Goal: Task Accomplishment & Management: Manage account settings

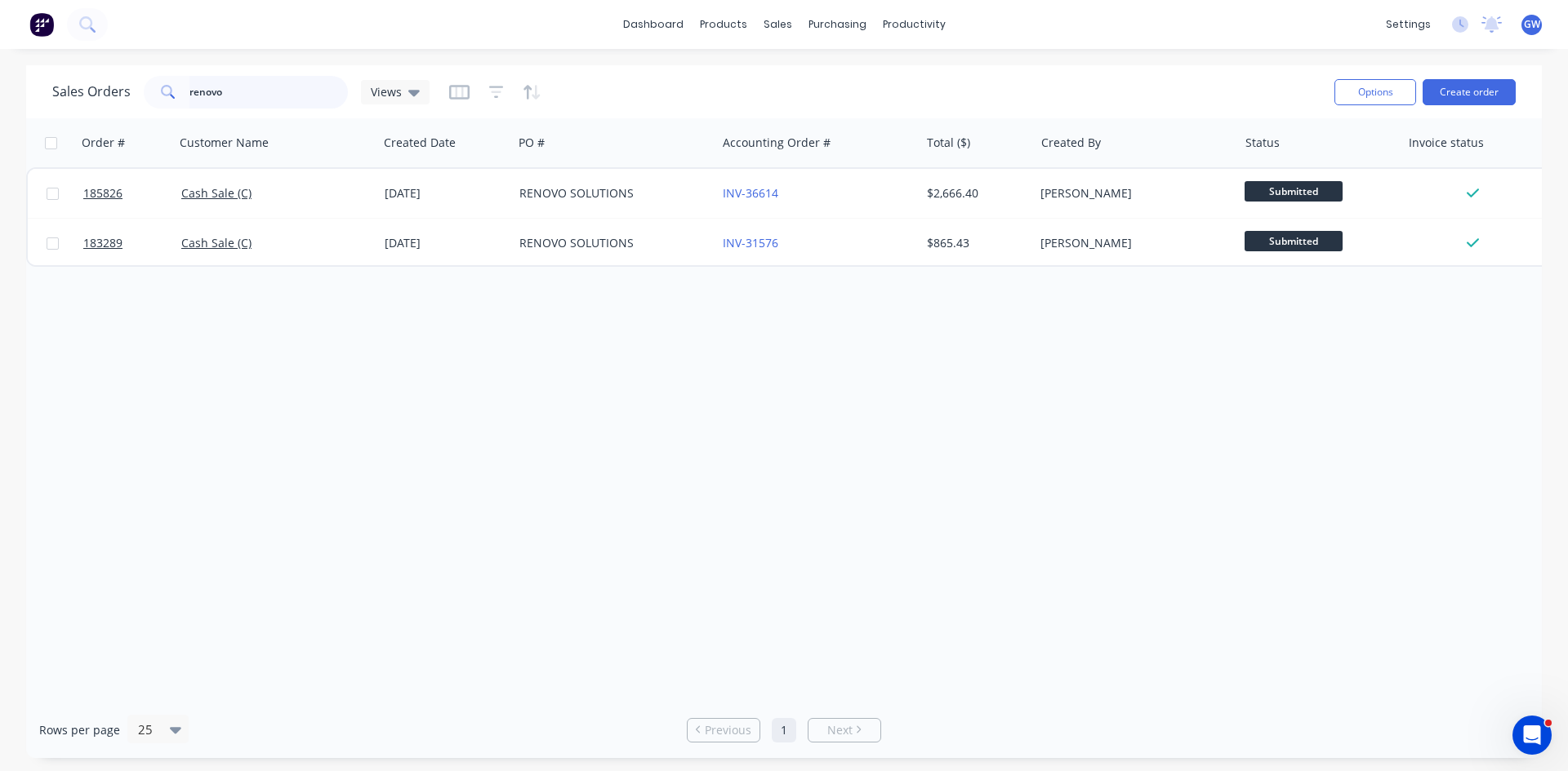
click at [40, 123] on div "Sales Orders renovo Views Options Create order Order # Customer Name Created Da…" at bounding box center [784, 411] width 1515 height 693
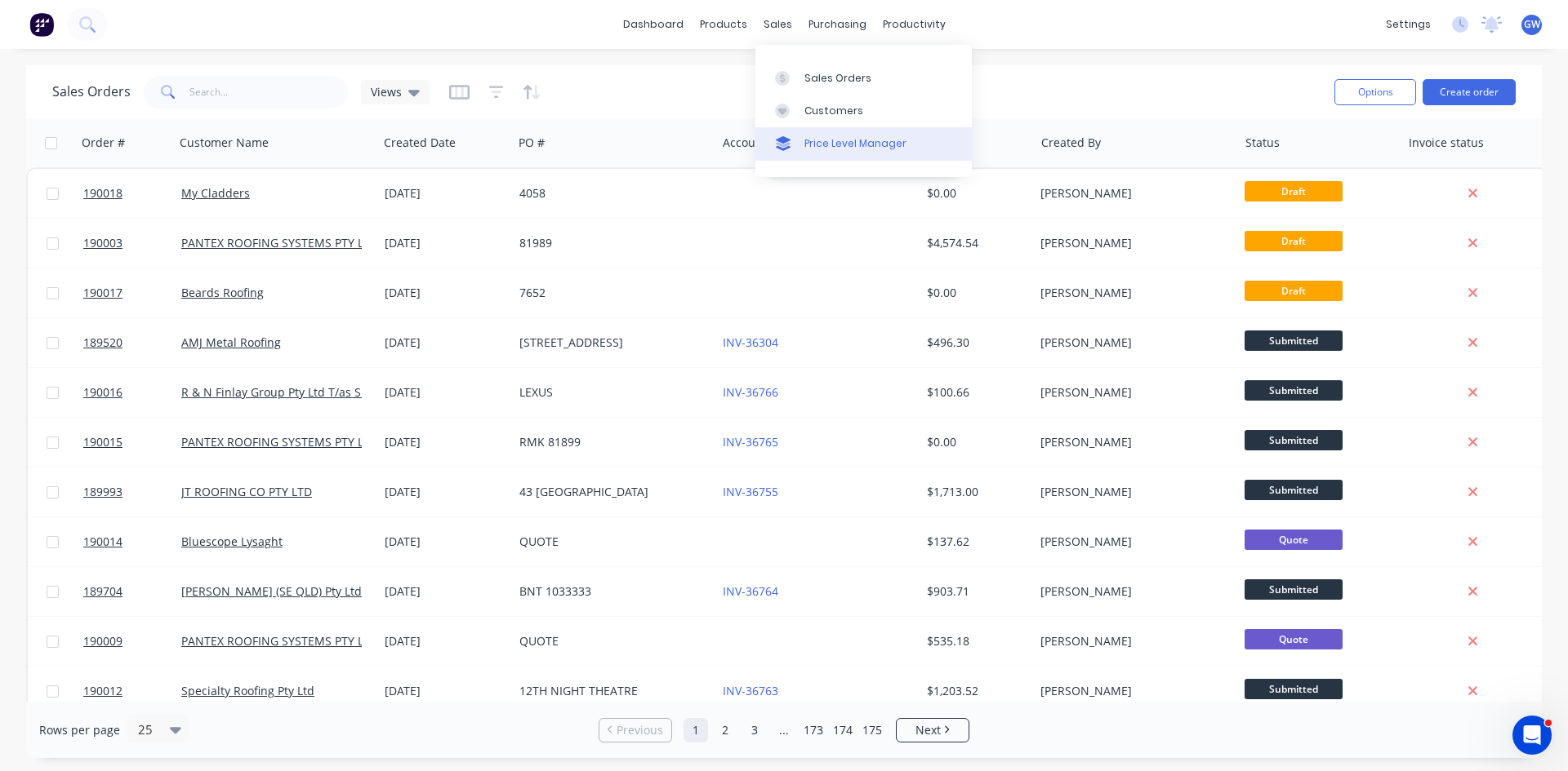
click at [816, 140] on div "Price Level Manager" at bounding box center [856, 144] width 102 height 15
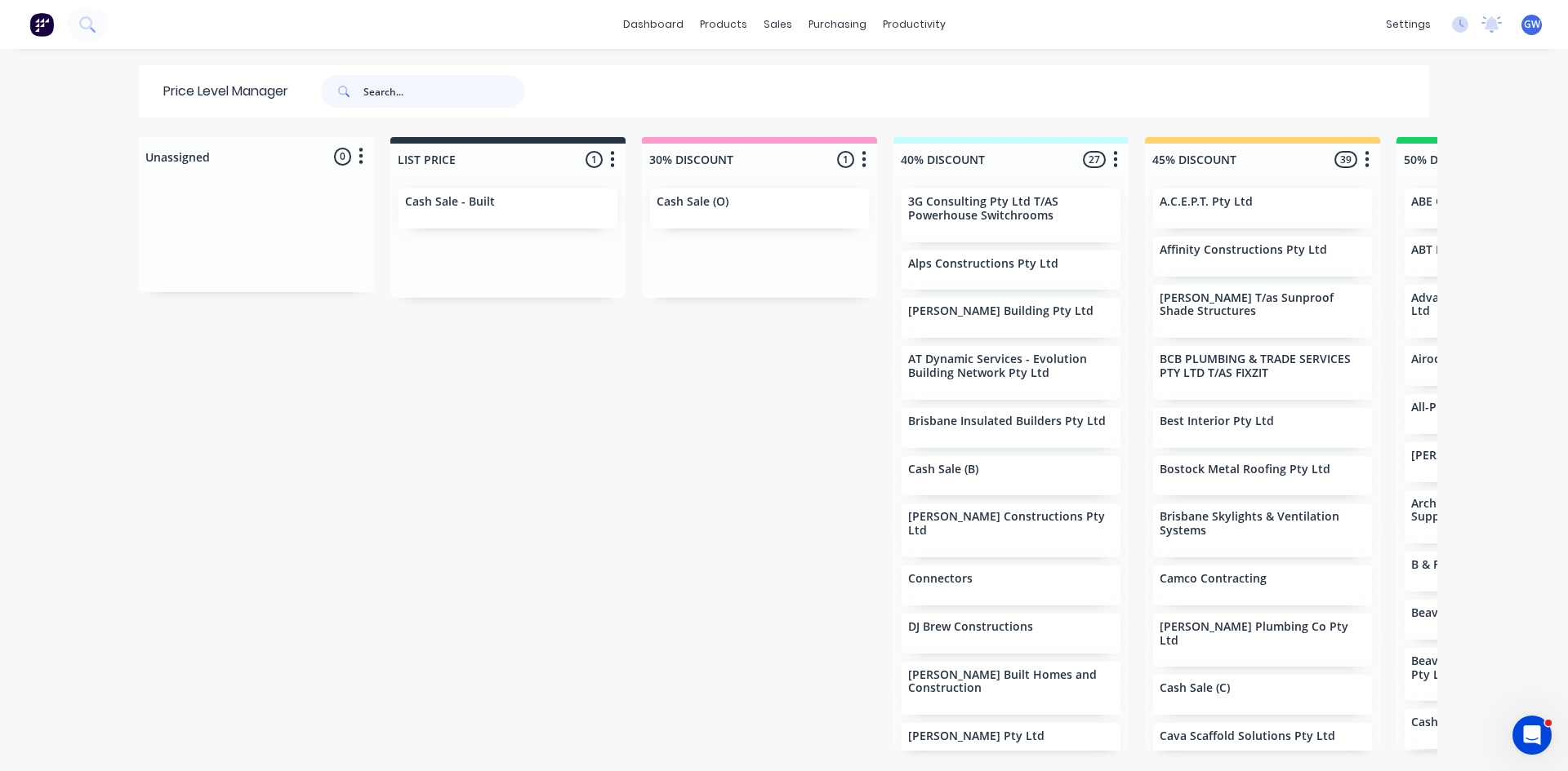
click at [458, 96] on input "text" at bounding box center [444, 90] width 161 height 32
type input "all seas"
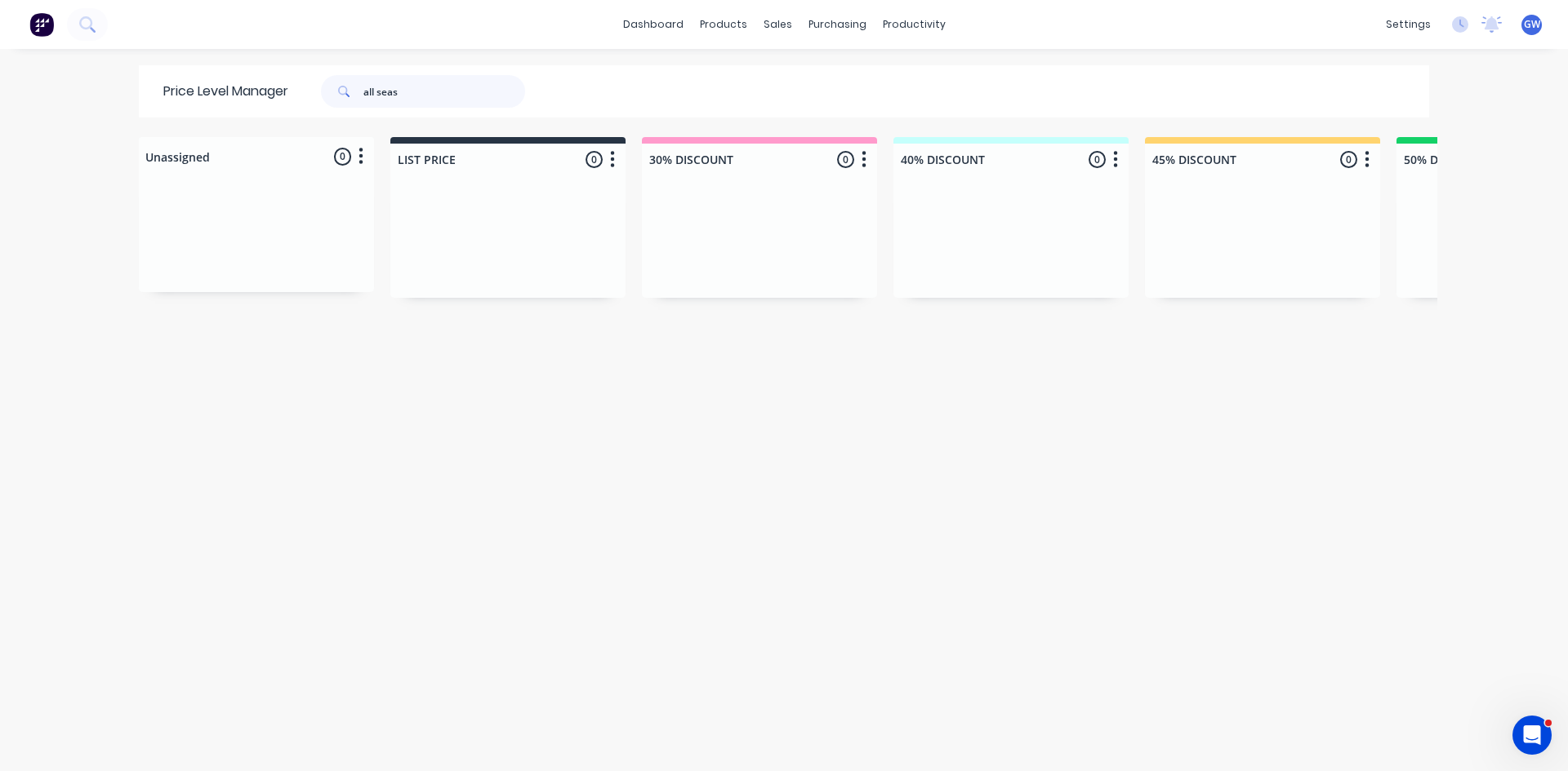
drag, startPoint x: 403, startPoint y: 79, endPoint x: 0, endPoint y: 45, distance: 404.4
click at [0, 45] on div "dashboard products sales purchasing productivity dashboard products Product Cat…" at bounding box center [784, 386] width 1568 height 771
type input "best interior"
drag, startPoint x: 502, startPoint y: 87, endPoint x: 0, endPoint y: 24, distance: 505.9
click at [0, 24] on div "dashboard products sales purchasing productivity dashboard products Product Cat…" at bounding box center [784, 386] width 1568 height 771
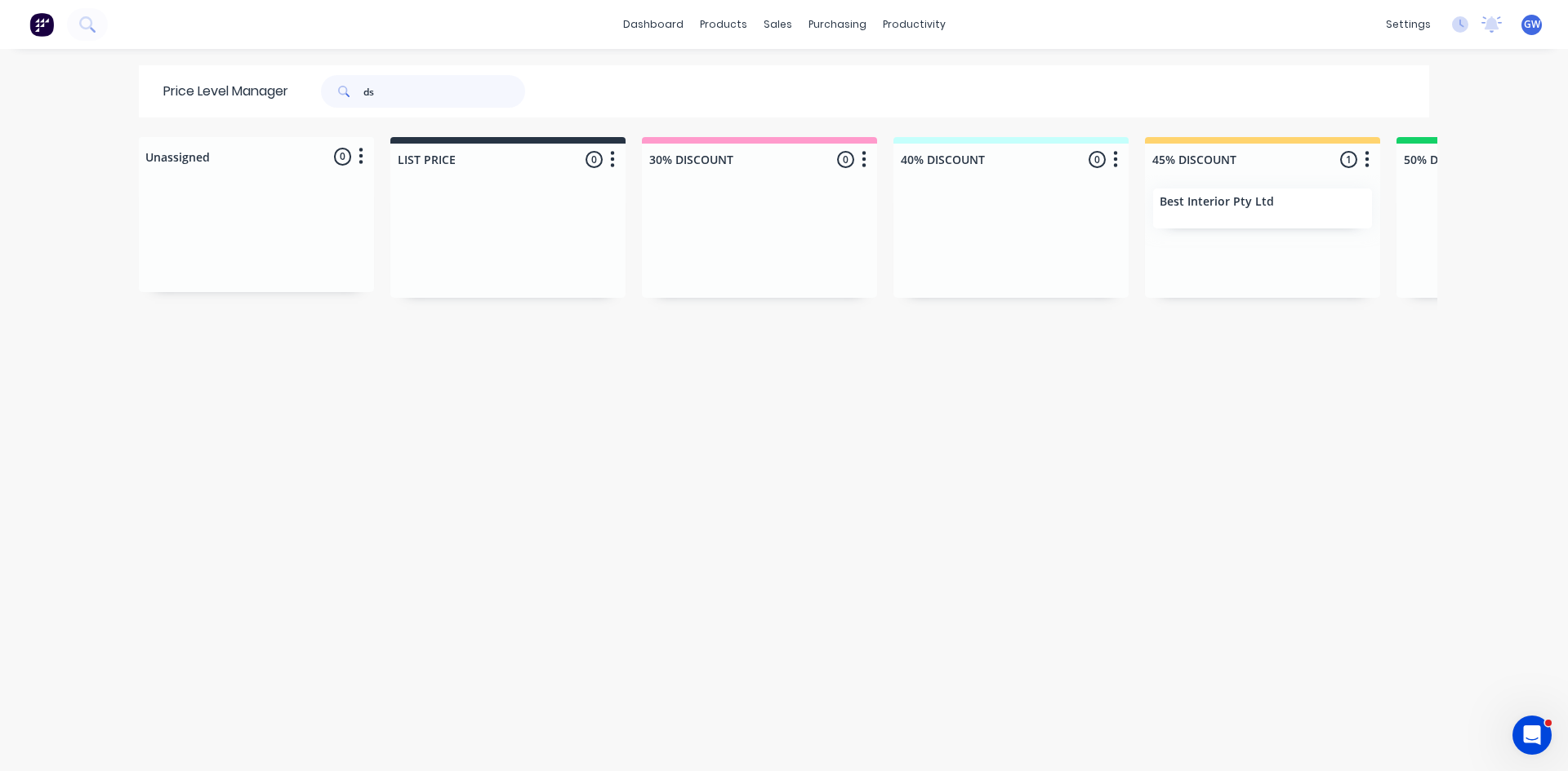
type input "dsi"
drag, startPoint x: 422, startPoint y: 92, endPoint x: 0, endPoint y: 31, distance: 426.4
click at [0, 31] on div "dashboard products sales purchasing productivity dashboard products Product Cat…" at bounding box center [784, 386] width 1568 height 771
type input "lan"
drag, startPoint x: 373, startPoint y: 88, endPoint x: 307, endPoint y: 91, distance: 66.1
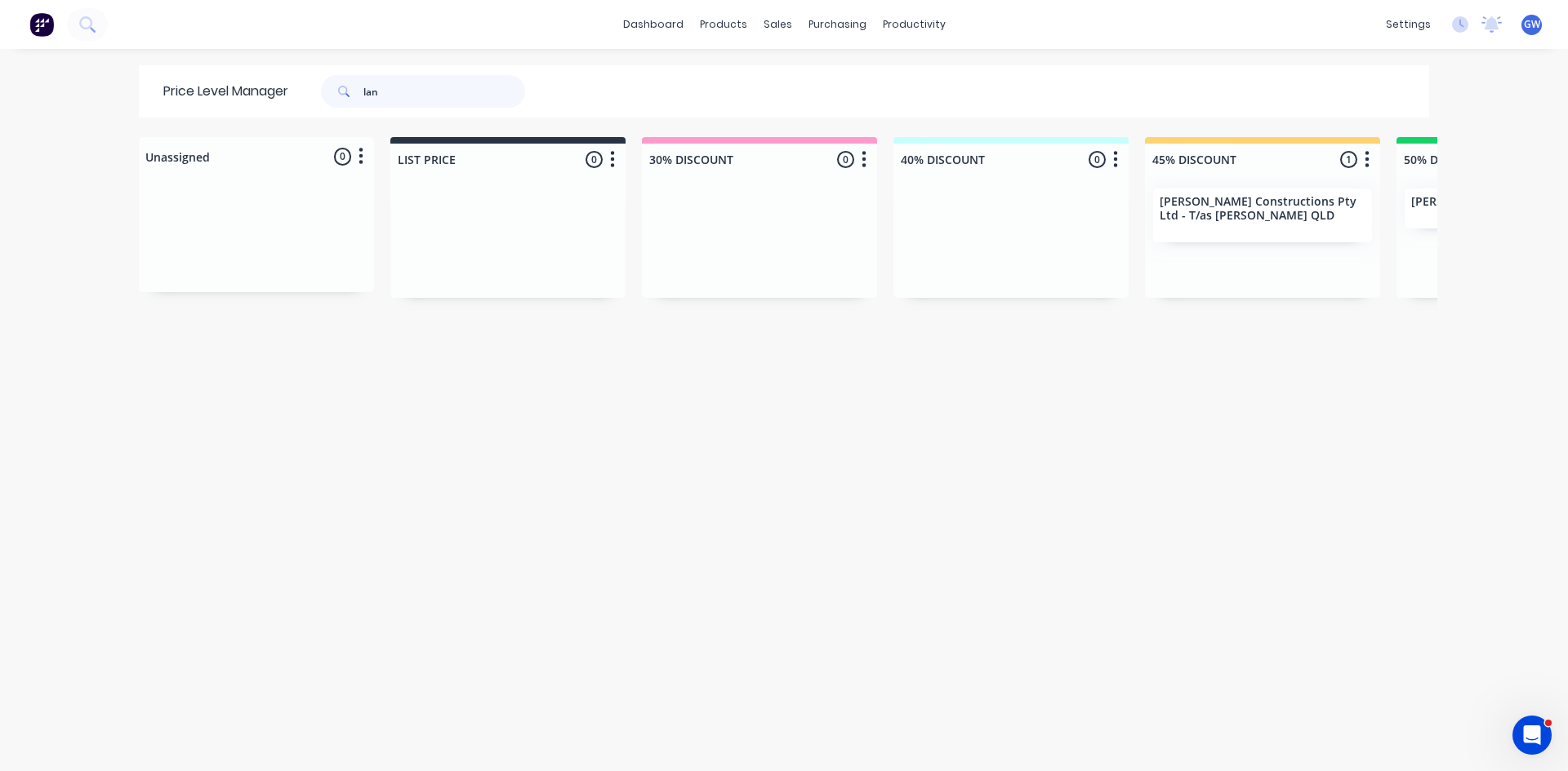
click at [307, 91] on div "lan" at bounding box center [415, 90] width 220 height 32
type input "n"
type input "og"
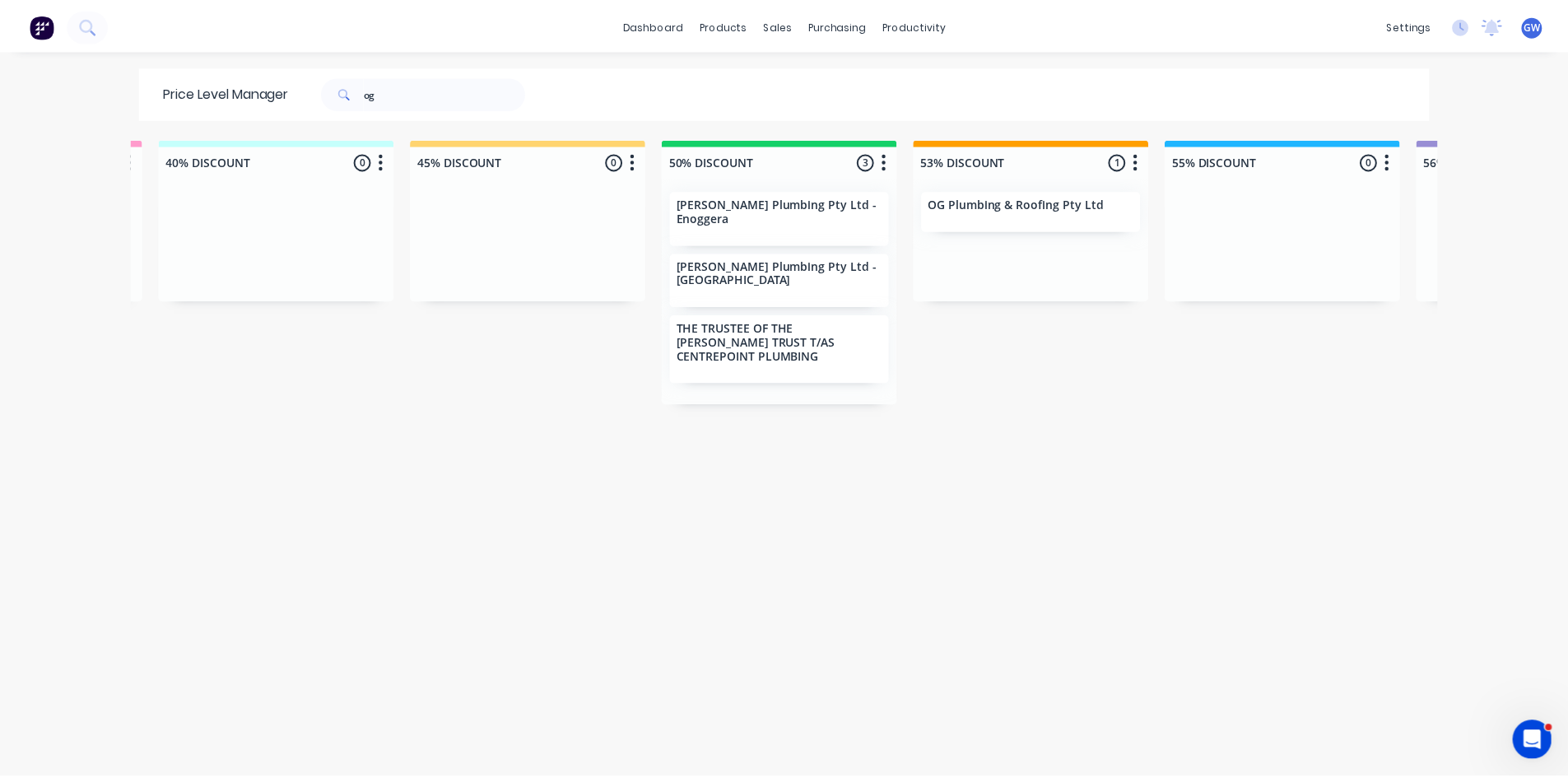
scroll to position [0, 825]
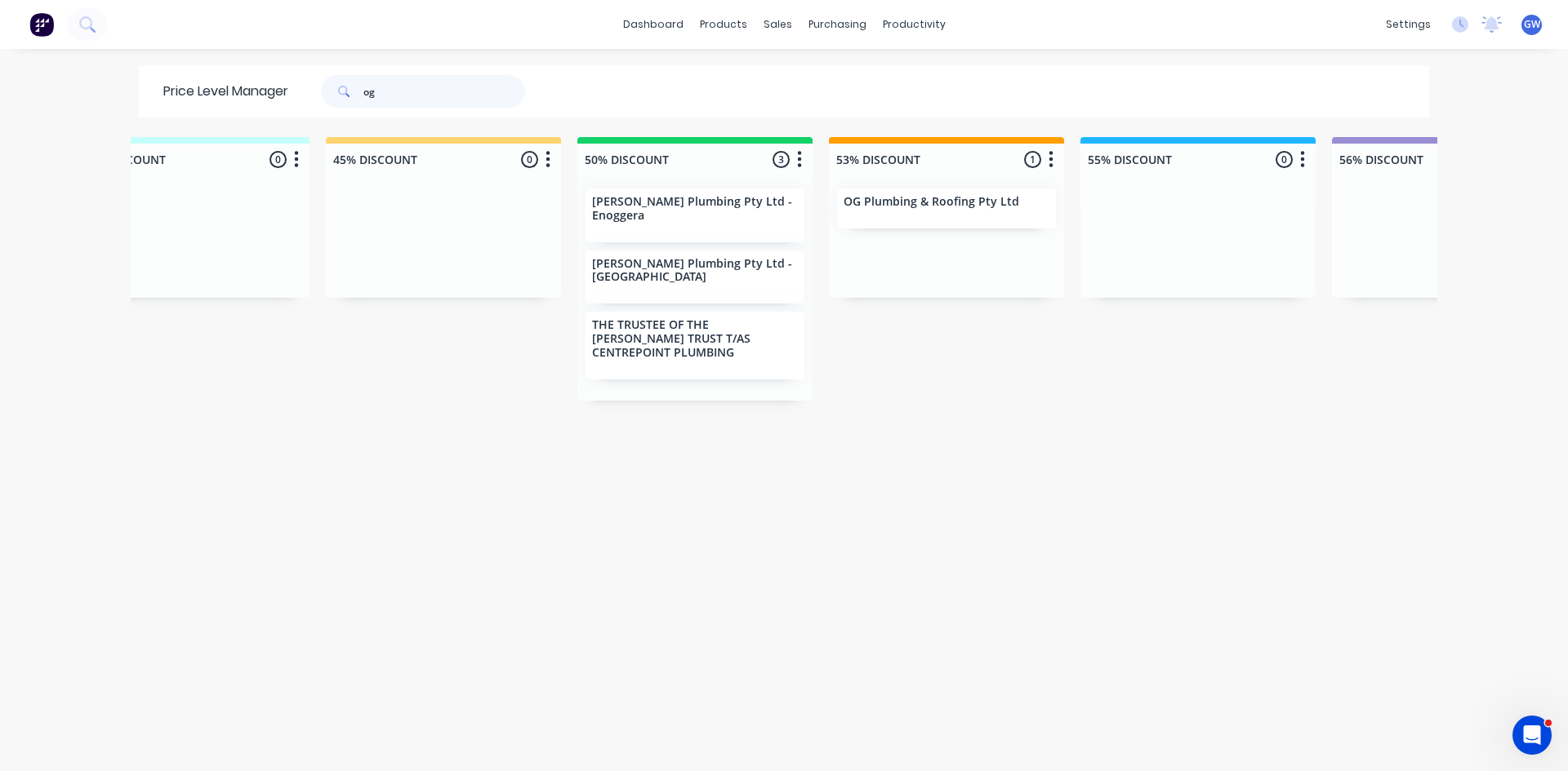
drag, startPoint x: 434, startPoint y: 82, endPoint x: 0, endPoint y: -71, distance: 460.2
click at [0, 0] on html "dashboard products sales purchasing productivity dashboard products Product Cat…" at bounding box center [784, 386] width 1568 height 771
type input "subzero"
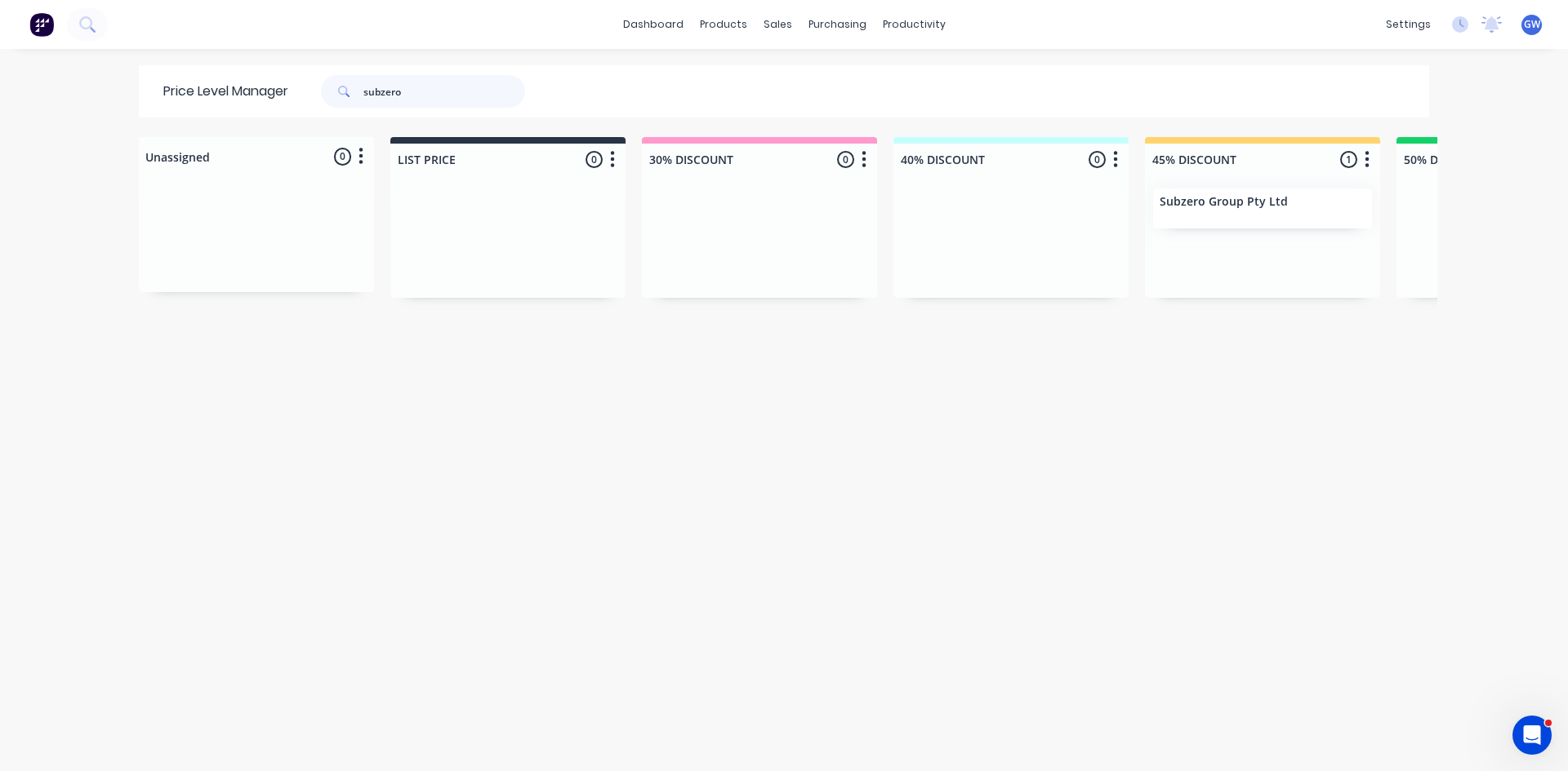
drag, startPoint x: 440, startPoint y: 87, endPoint x: 0, endPoint y: 74, distance: 440.2
click at [0, 74] on div "dashboard products sales purchasing productivity dashboard products Product Cat…" at bounding box center [784, 386] width 1568 height 771
type input "timm"
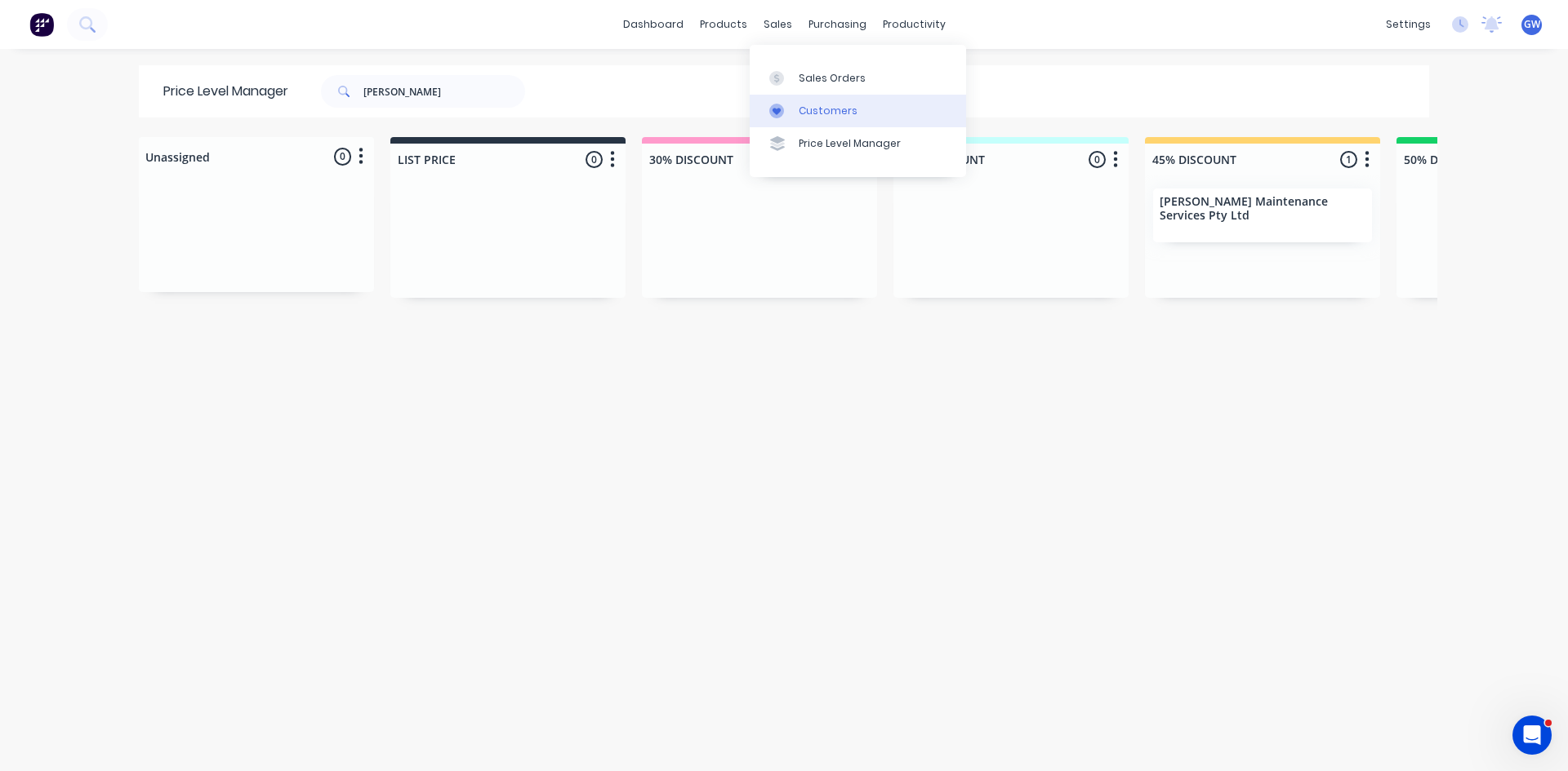
click at [809, 110] on div "Customers" at bounding box center [828, 110] width 59 height 15
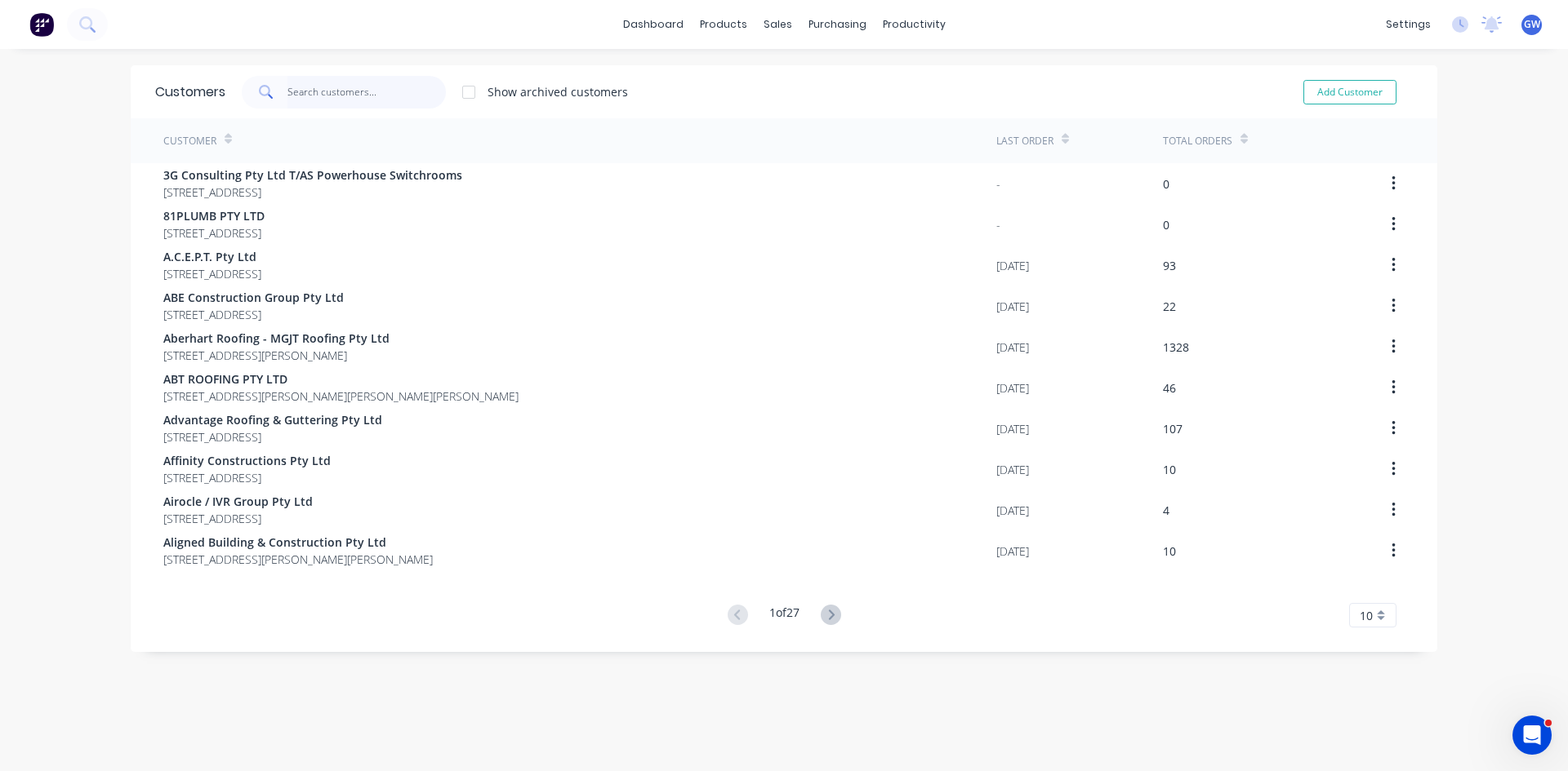
click at [430, 89] on input "text" at bounding box center [367, 91] width 159 height 32
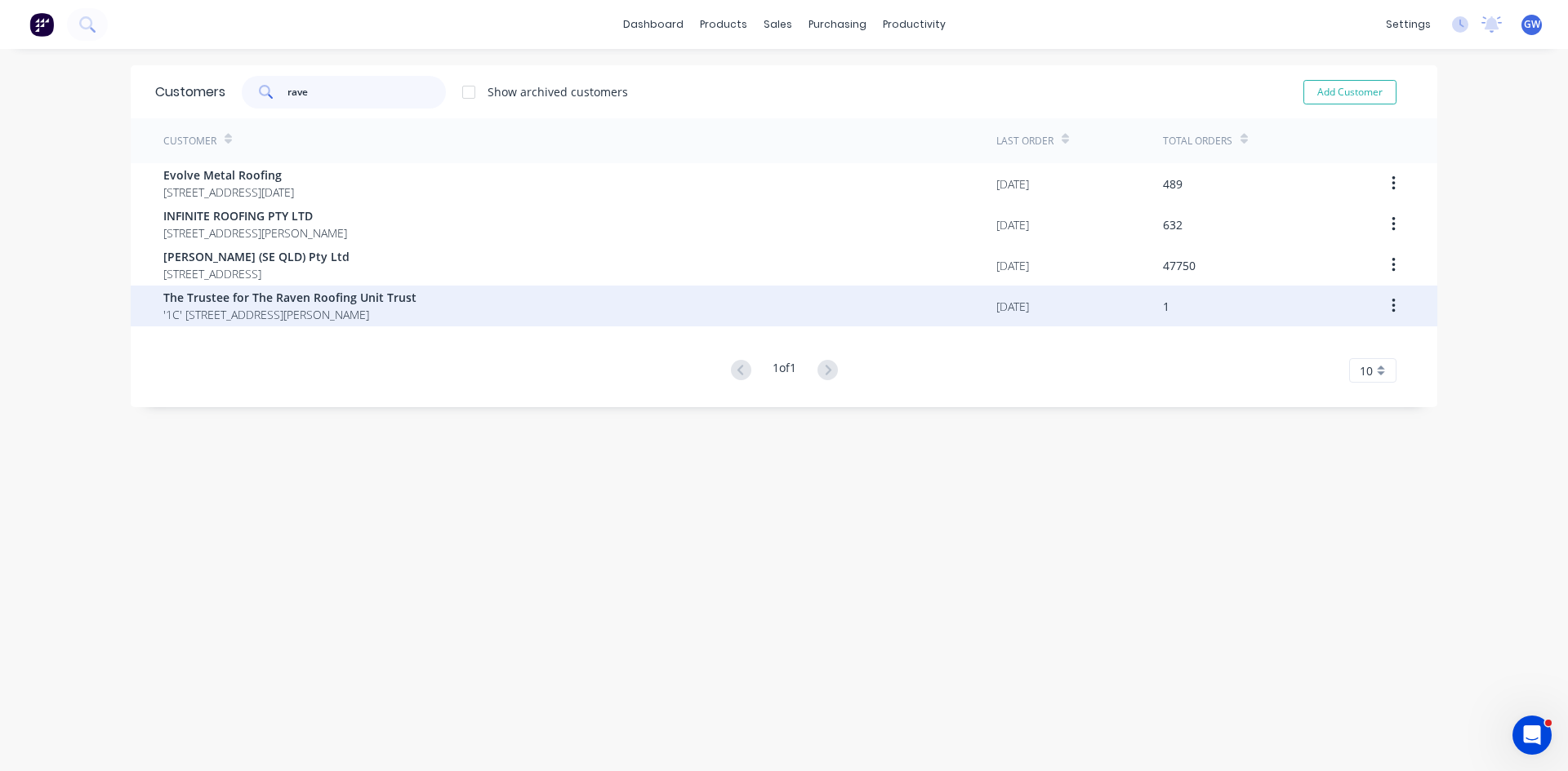
type input "rave"
click at [673, 316] on div "The Trustee for The Raven Roofing Unit Trust '1C' 528 Compton Road Stretton Que…" at bounding box center [579, 305] width 833 height 40
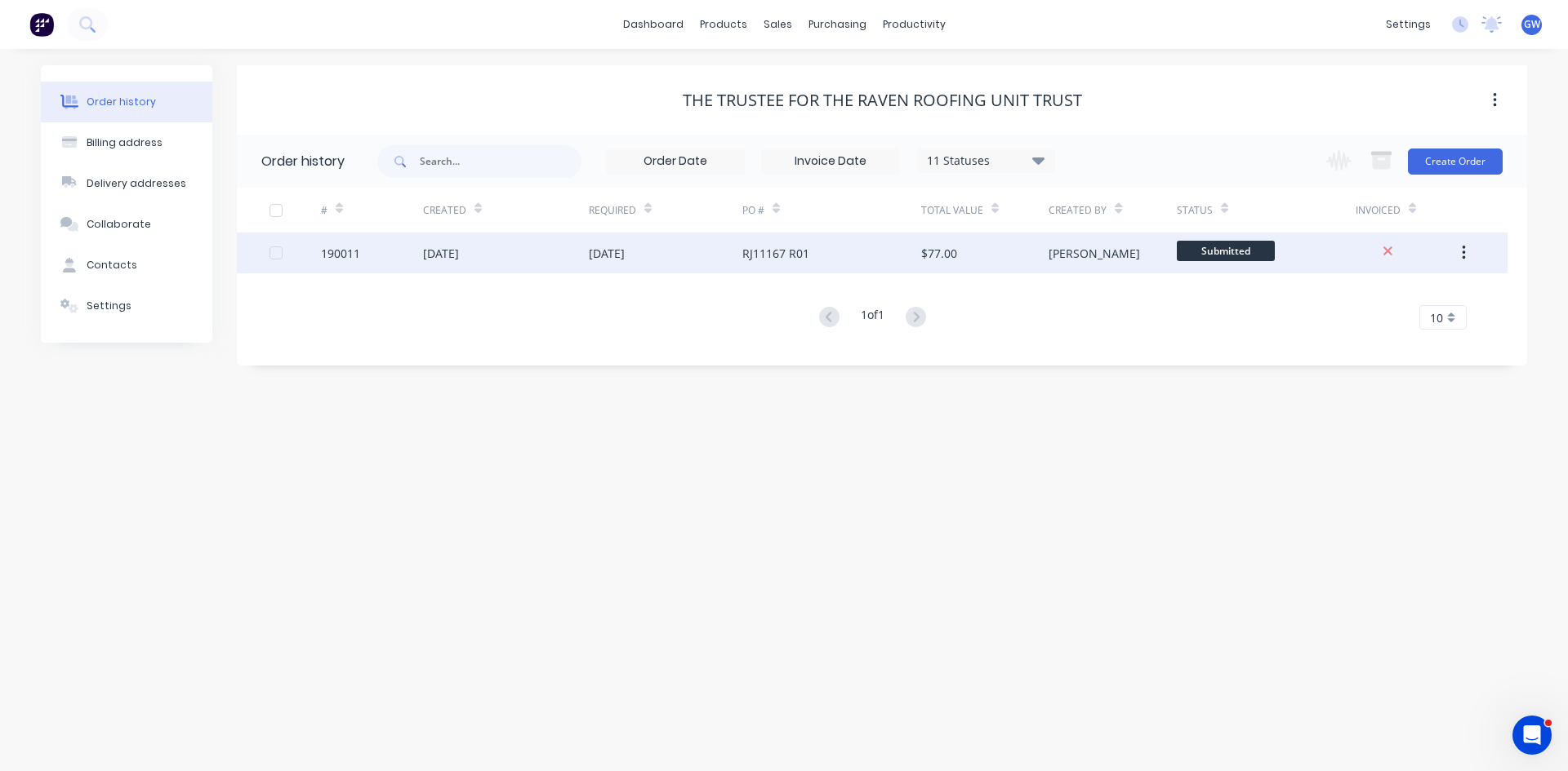
click at [754, 259] on div "RJ11167 R01" at bounding box center [775, 253] width 67 height 17
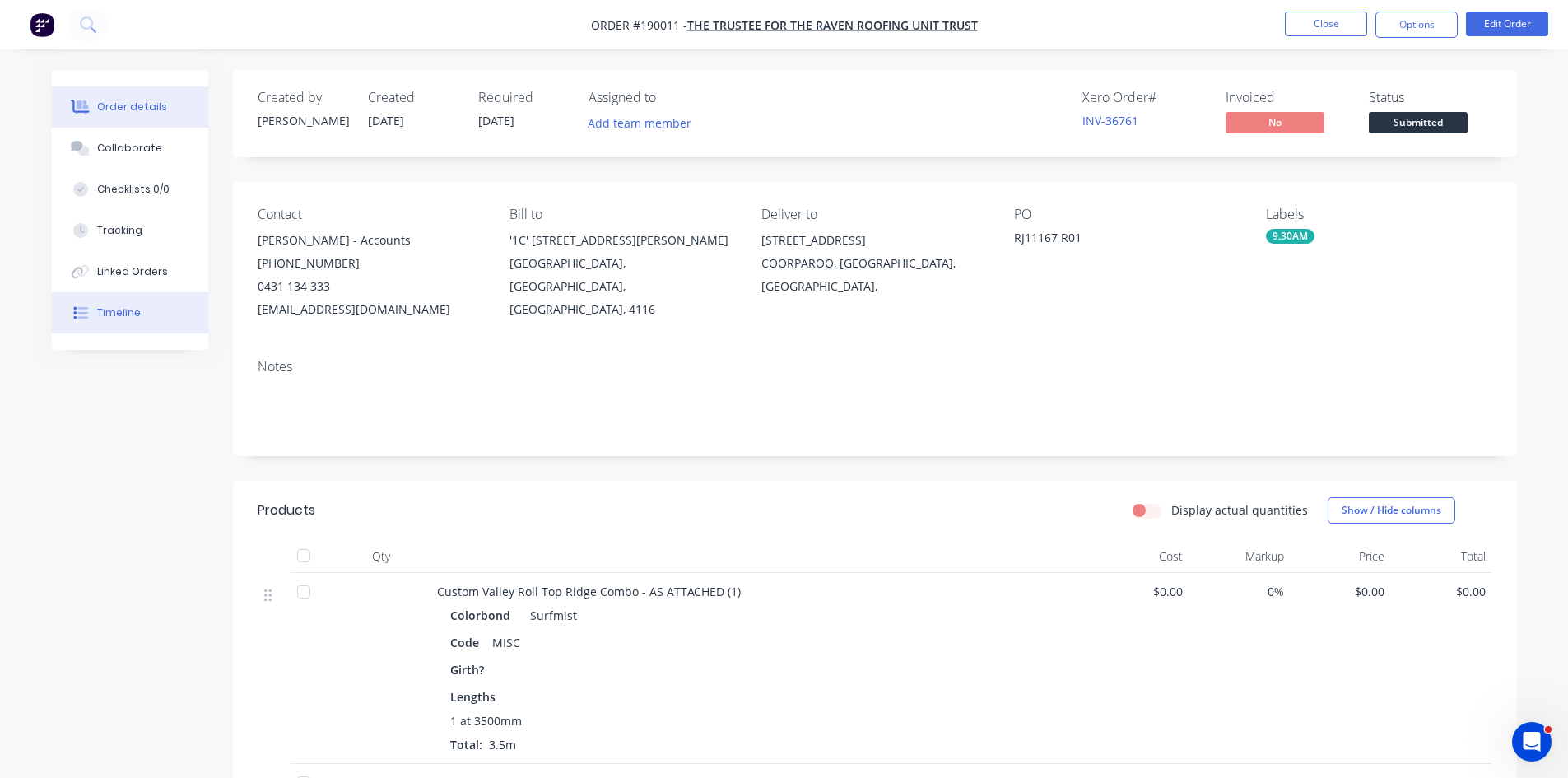
click at [148, 326] on button "Timeline" at bounding box center [130, 313] width 157 height 41
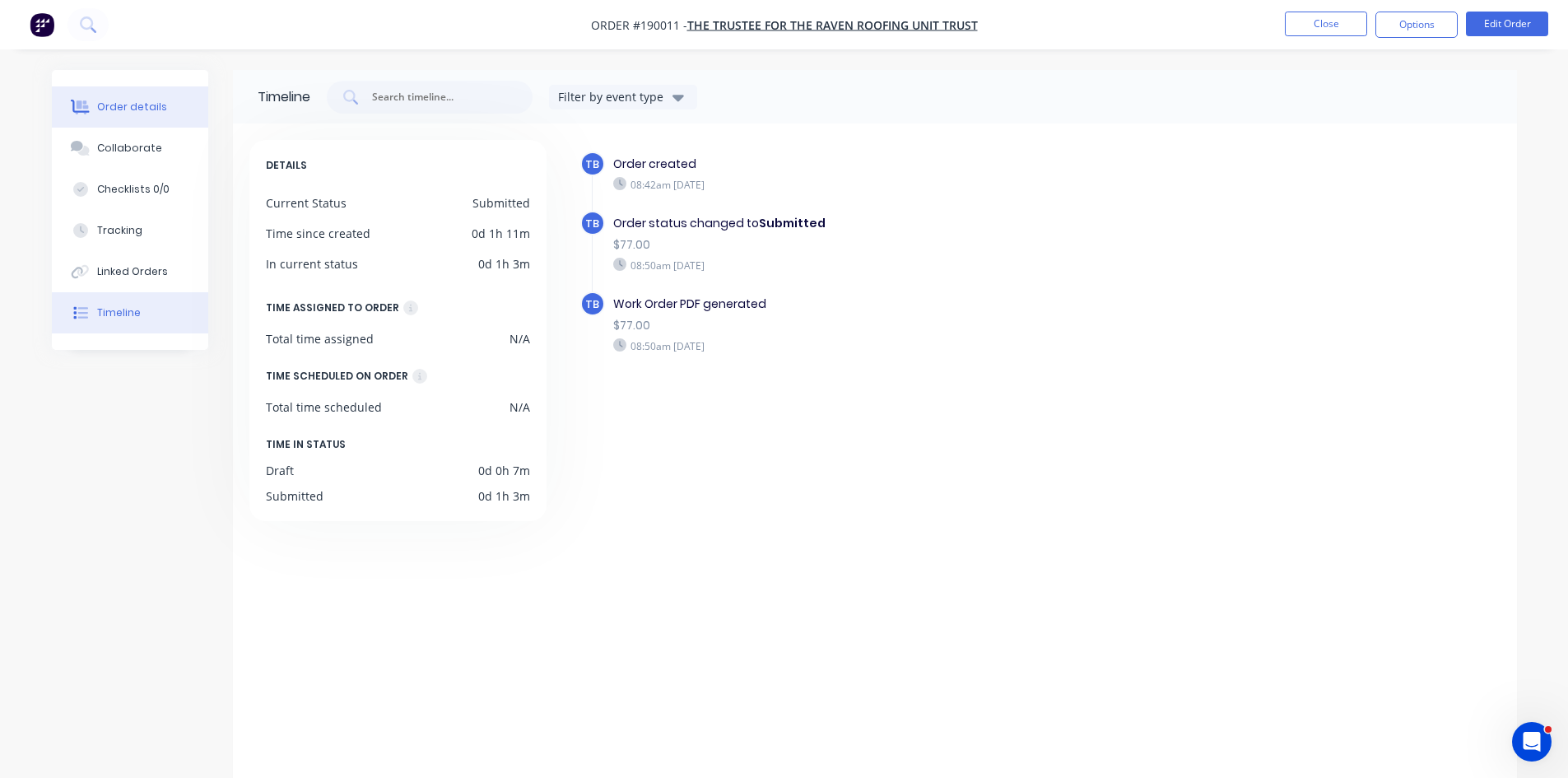
click at [102, 110] on div "Order details" at bounding box center [132, 106] width 70 height 15
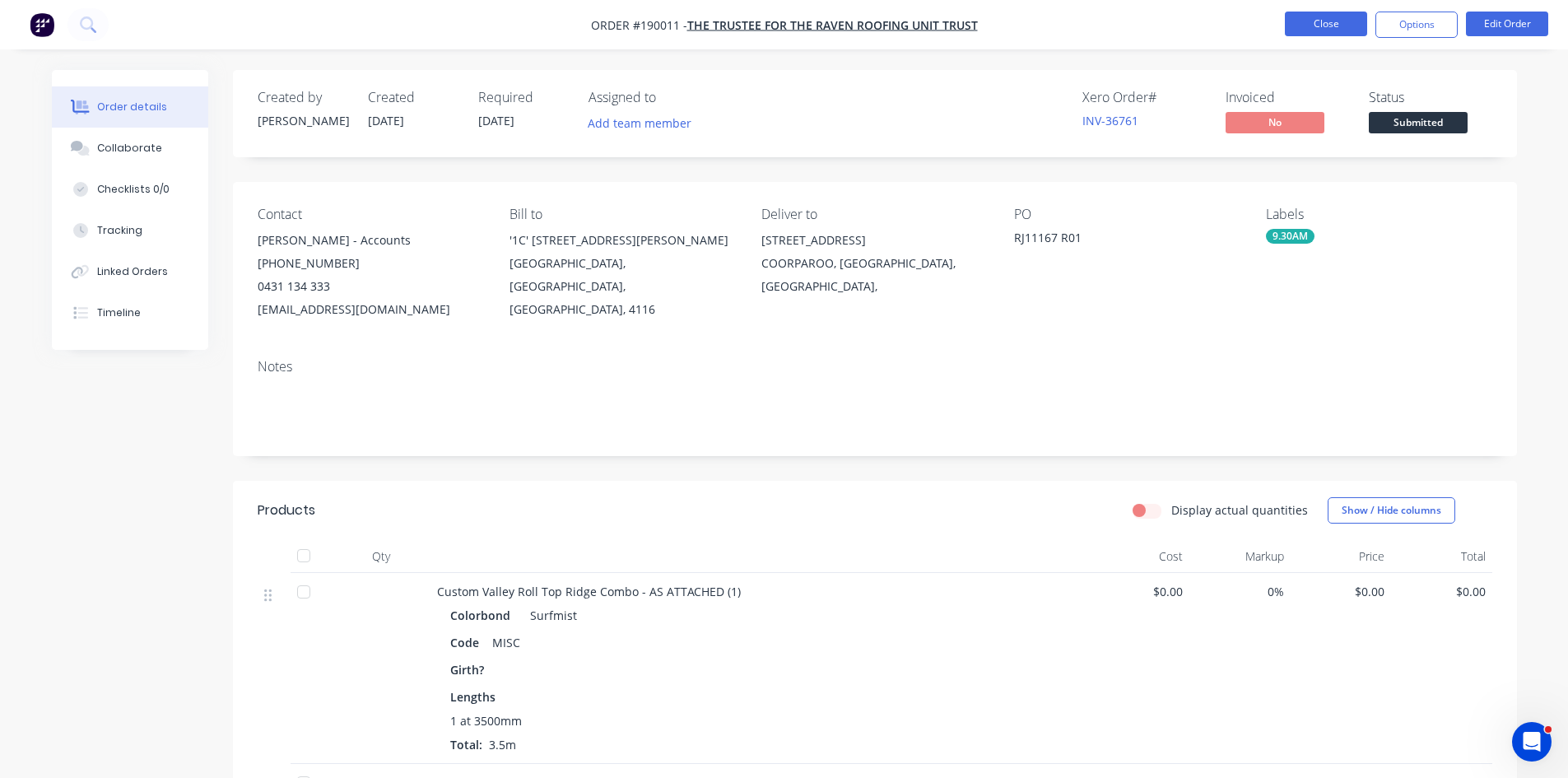
click at [1309, 33] on button "Close" at bounding box center [1326, 24] width 82 height 25
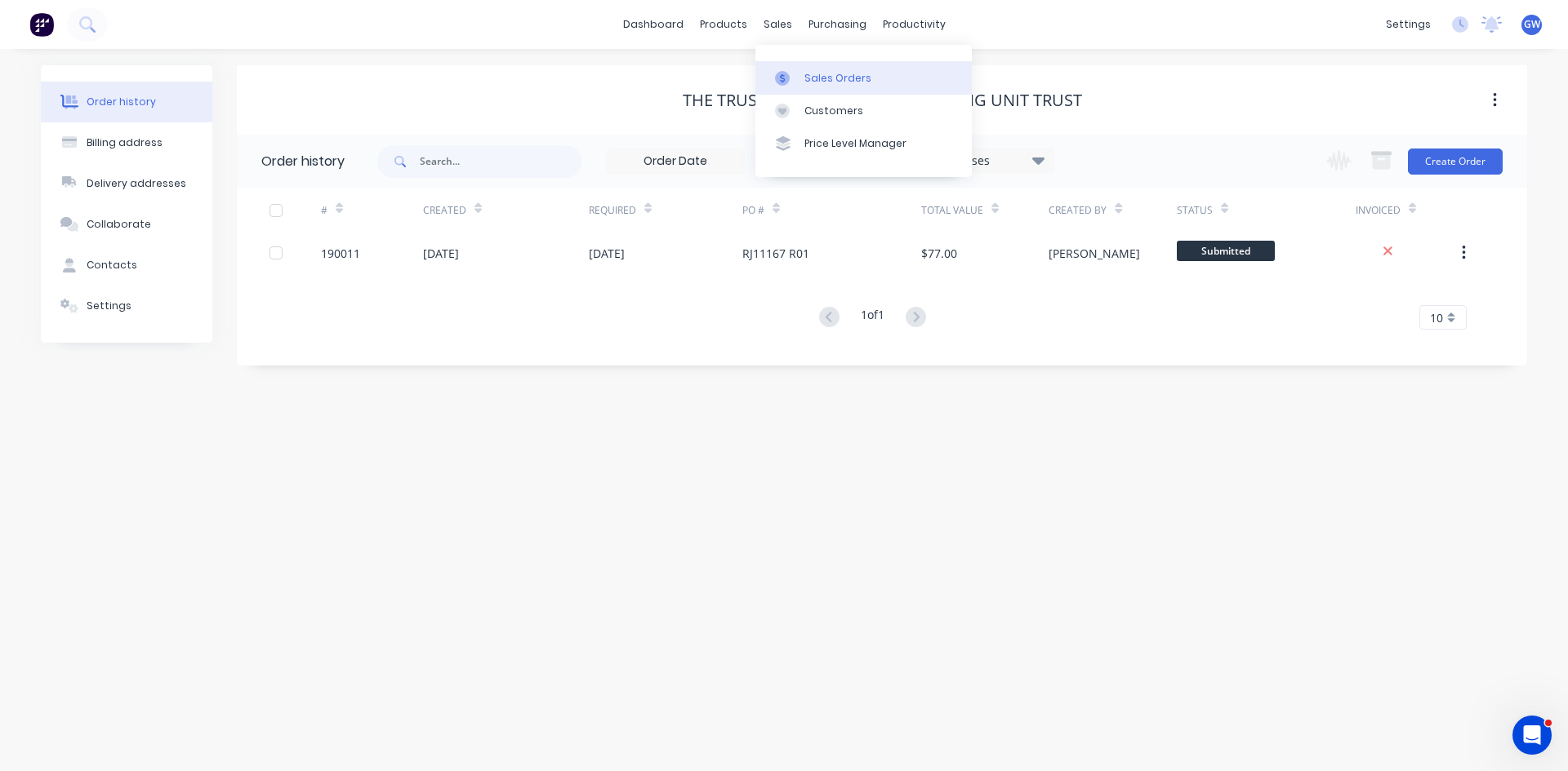
click at [784, 75] on icon at bounding box center [782, 78] width 15 height 15
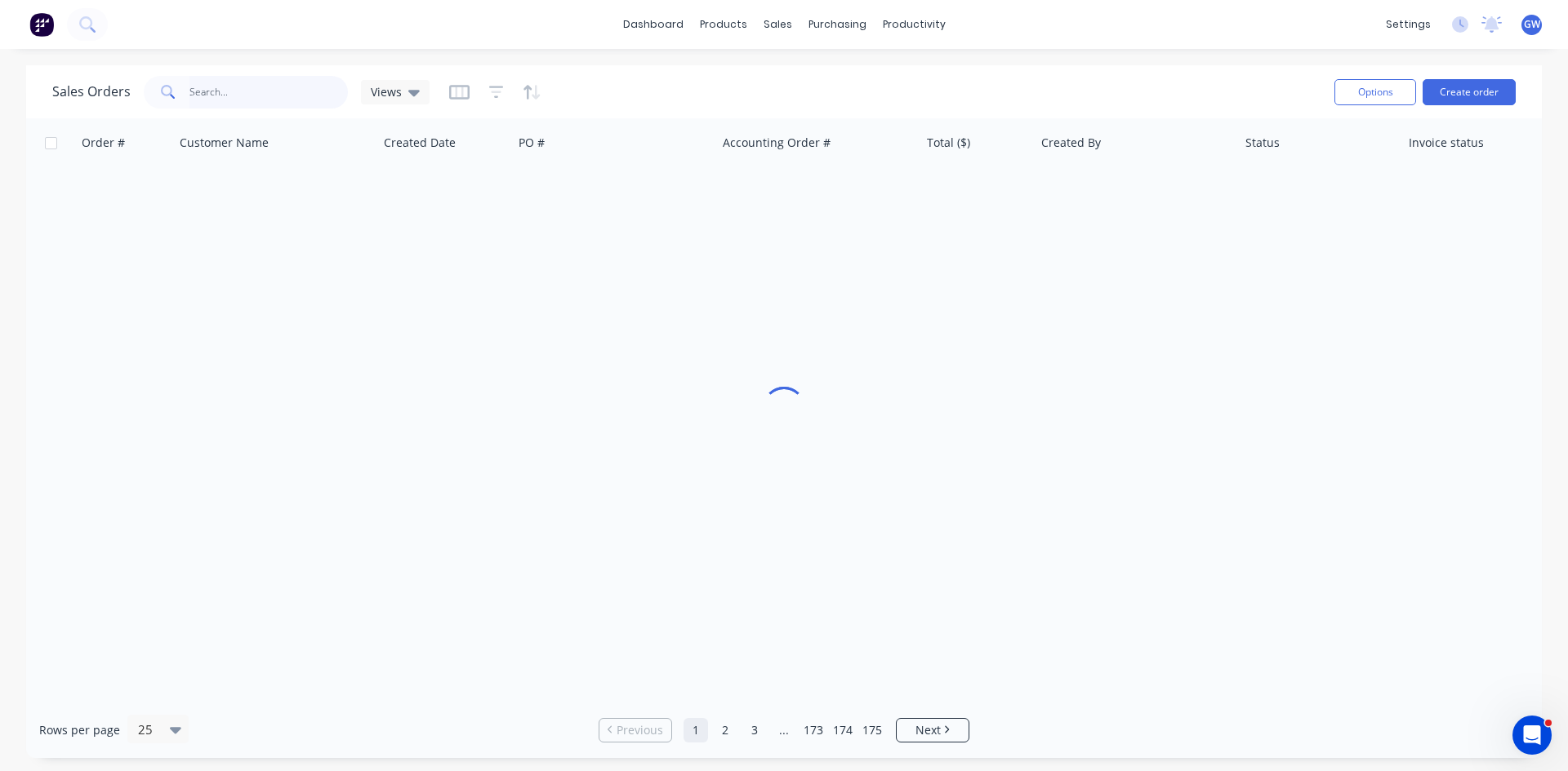
click at [321, 95] on input "text" at bounding box center [270, 91] width 159 height 32
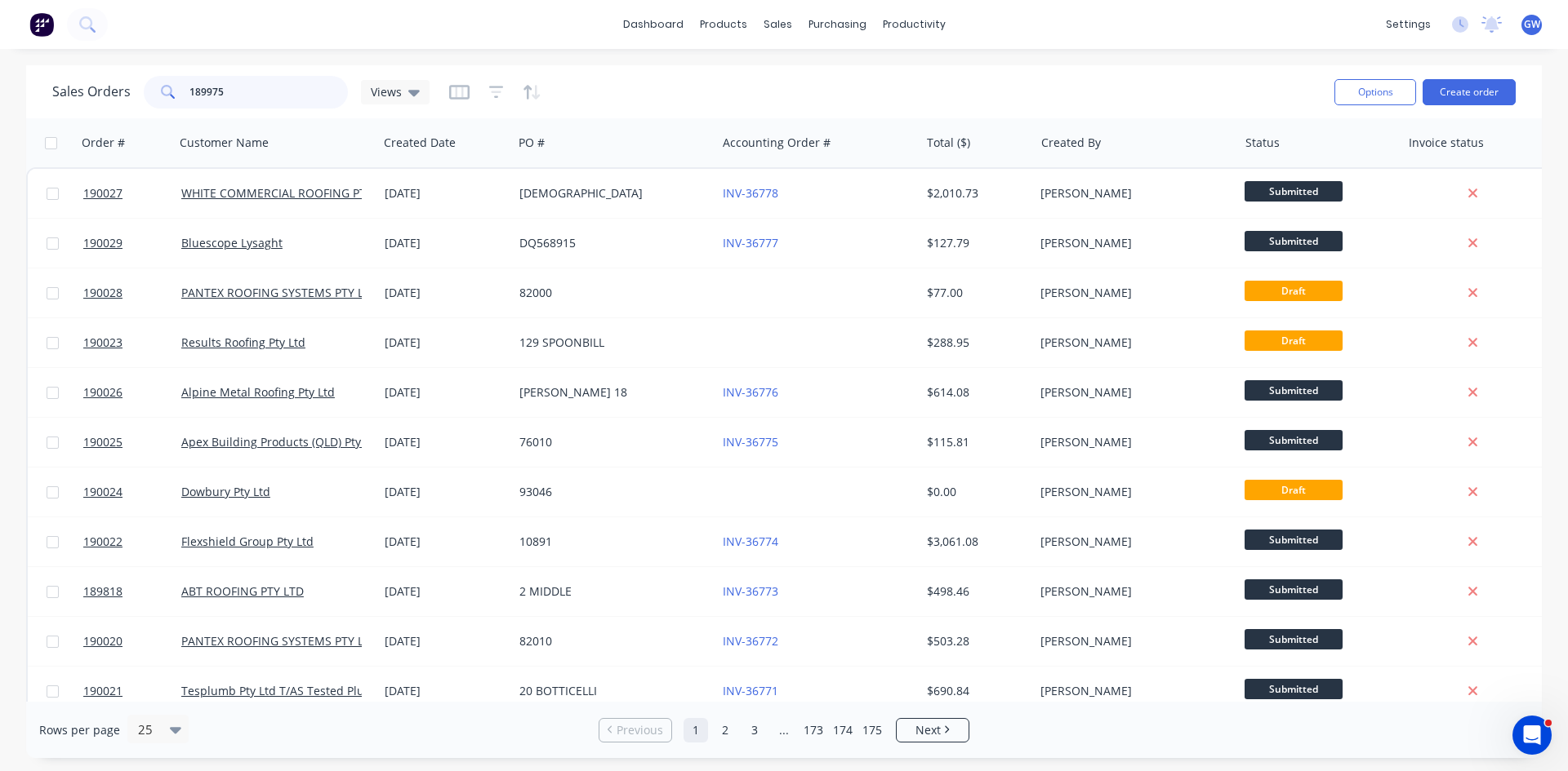
type input "189975"
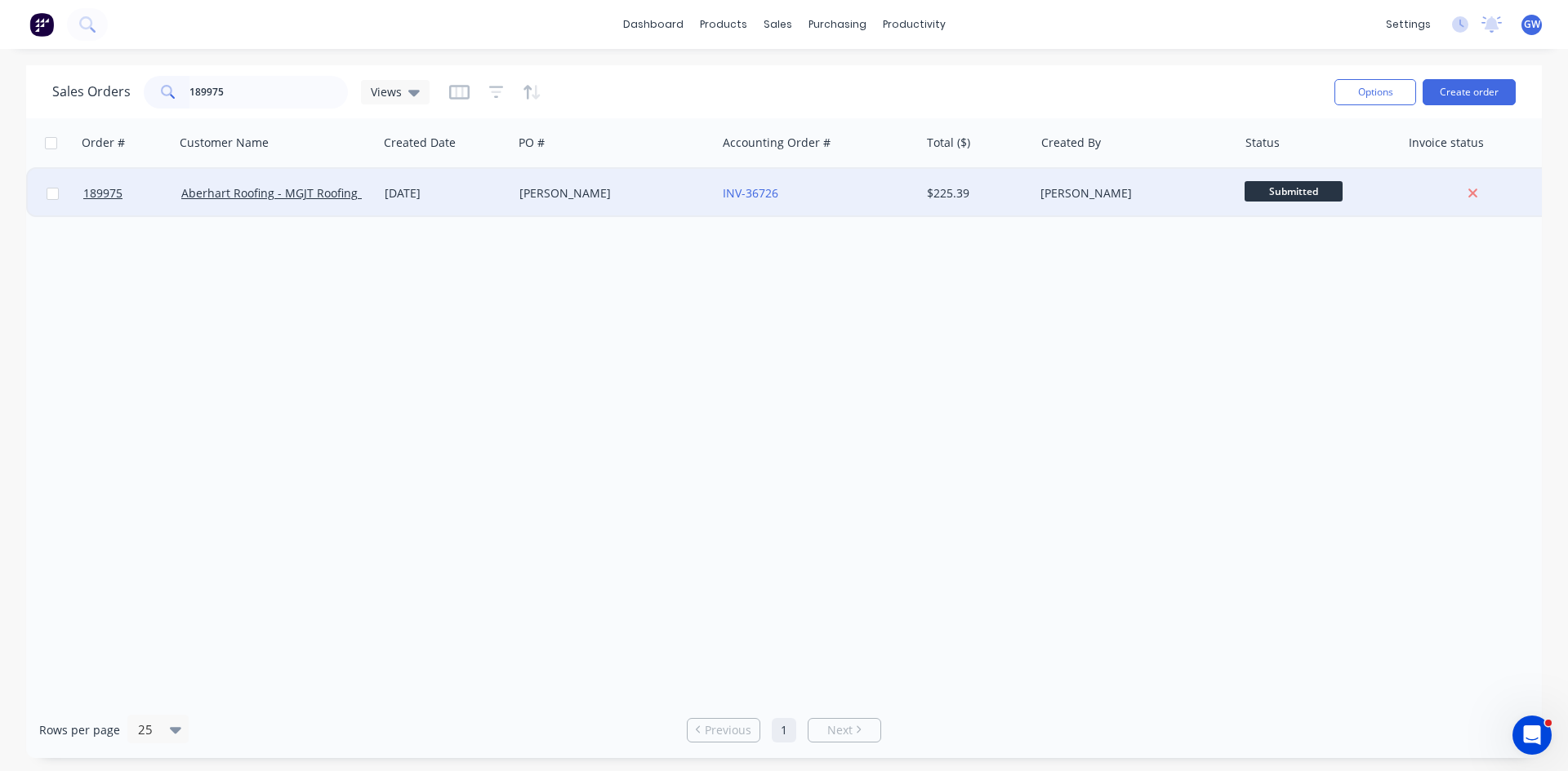
click at [961, 195] on div "$225.39" at bounding box center [974, 193] width 95 height 17
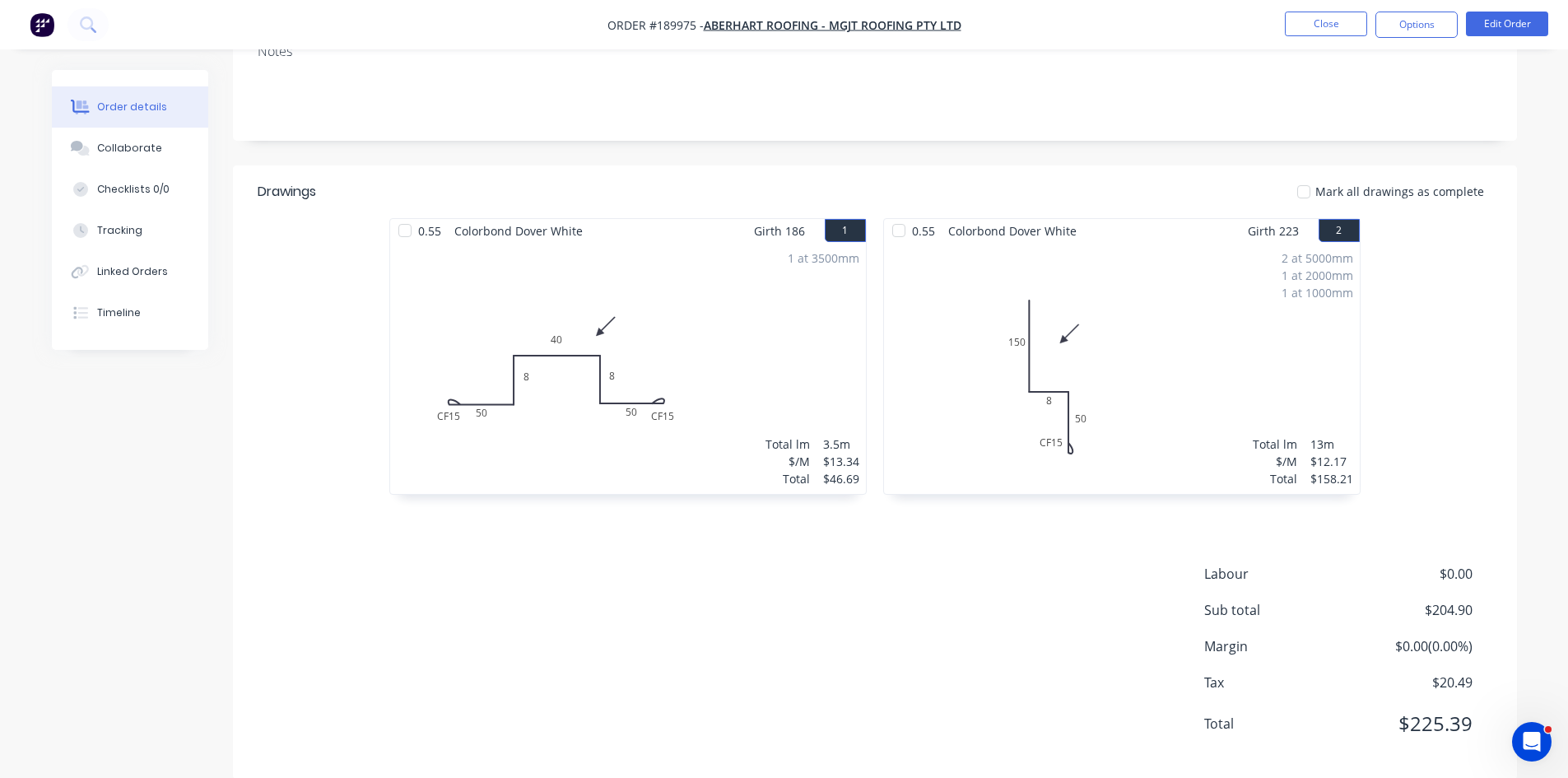
scroll to position [319, 0]
click at [1520, 30] on button "Edit Order" at bounding box center [1507, 24] width 82 height 25
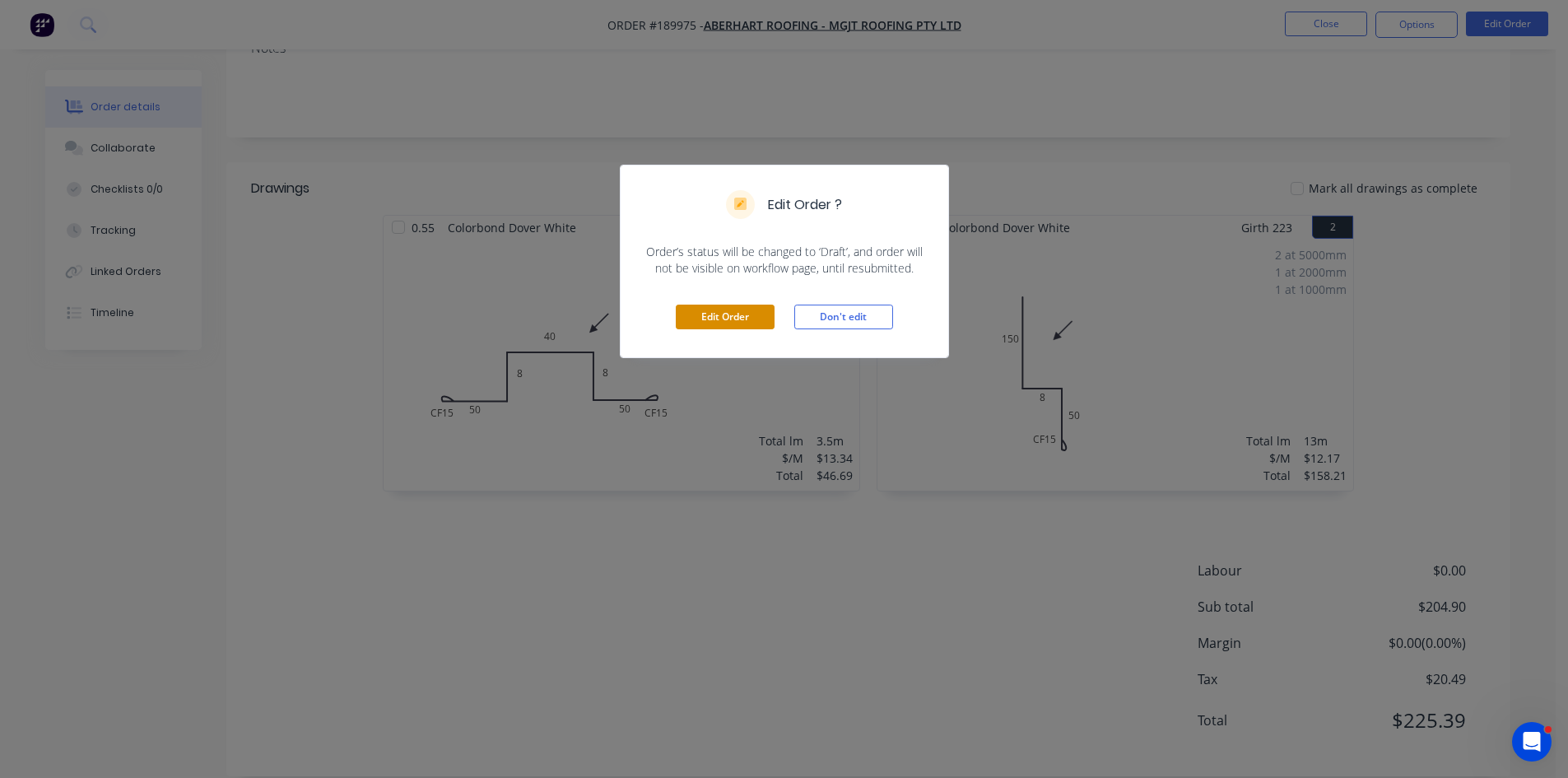
click at [736, 319] on button "Edit Order" at bounding box center [725, 317] width 99 height 25
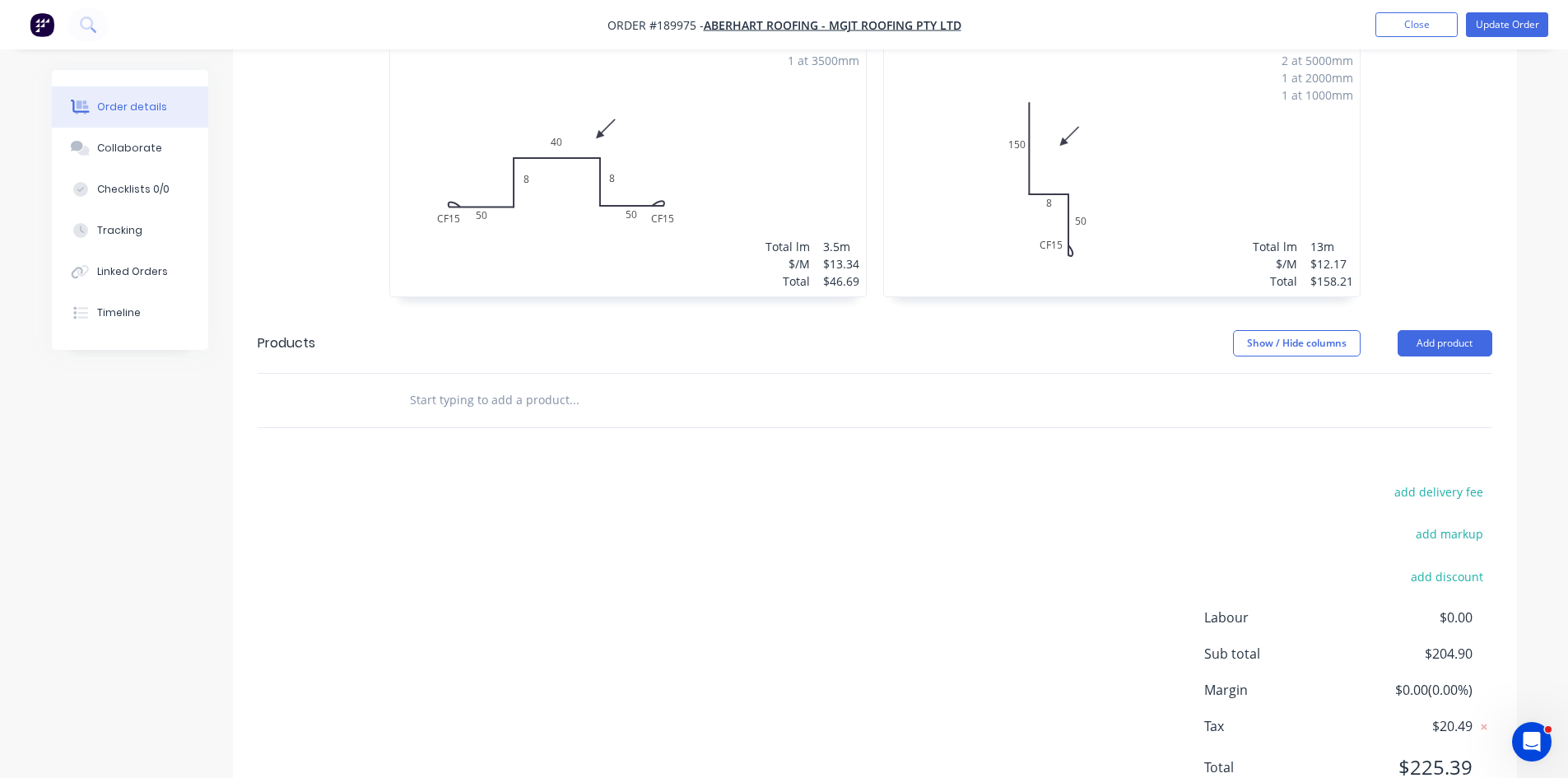
scroll to position [570, 0]
drag, startPoint x: 1445, startPoint y: 279, endPoint x: 1453, endPoint y: 288, distance: 12.0
click at [1445, 329] on button "Add product" at bounding box center [1444, 342] width 94 height 27
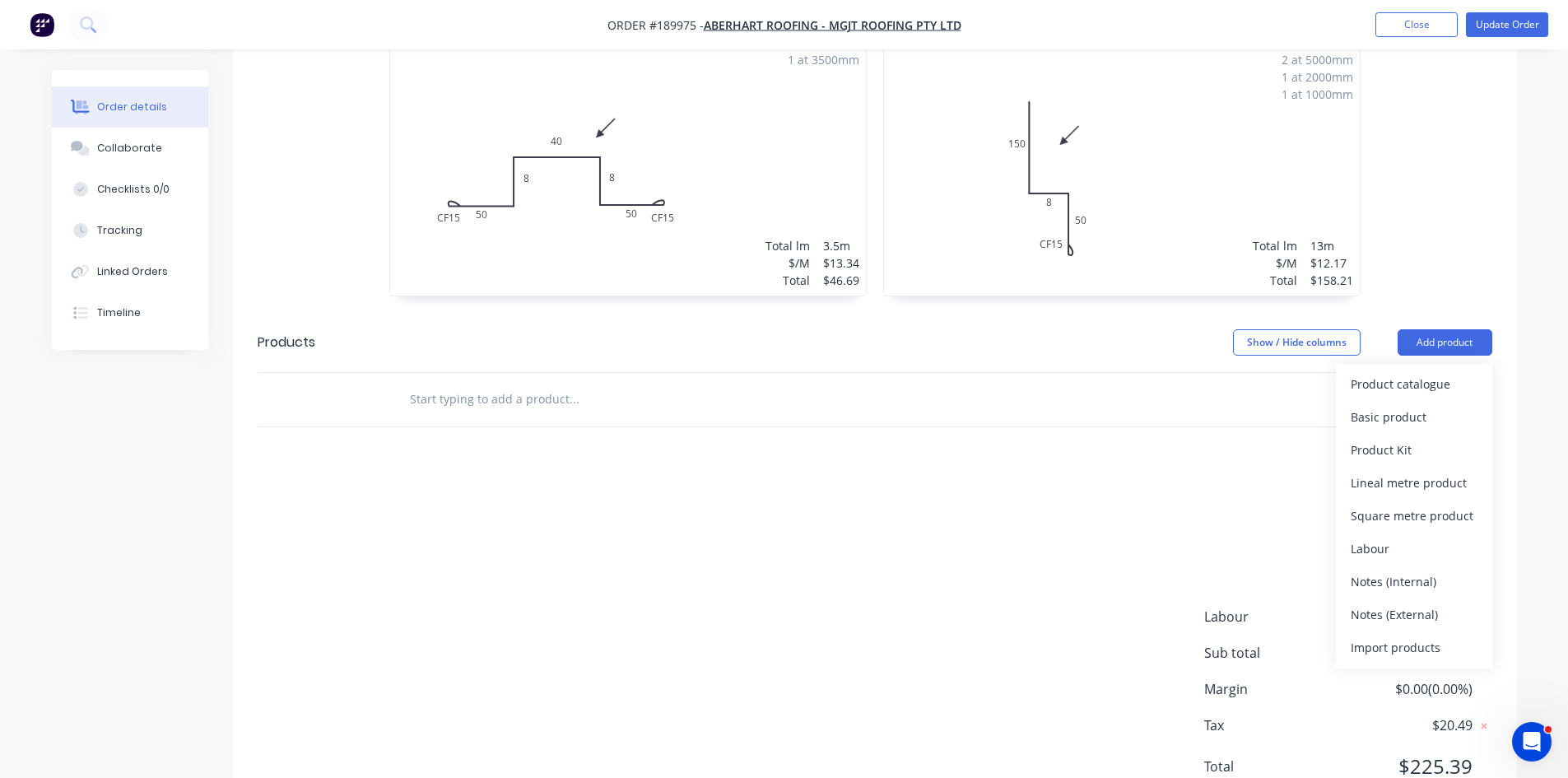
click at [1436, 372] on div "Product catalogue" at bounding box center [1414, 384] width 127 height 24
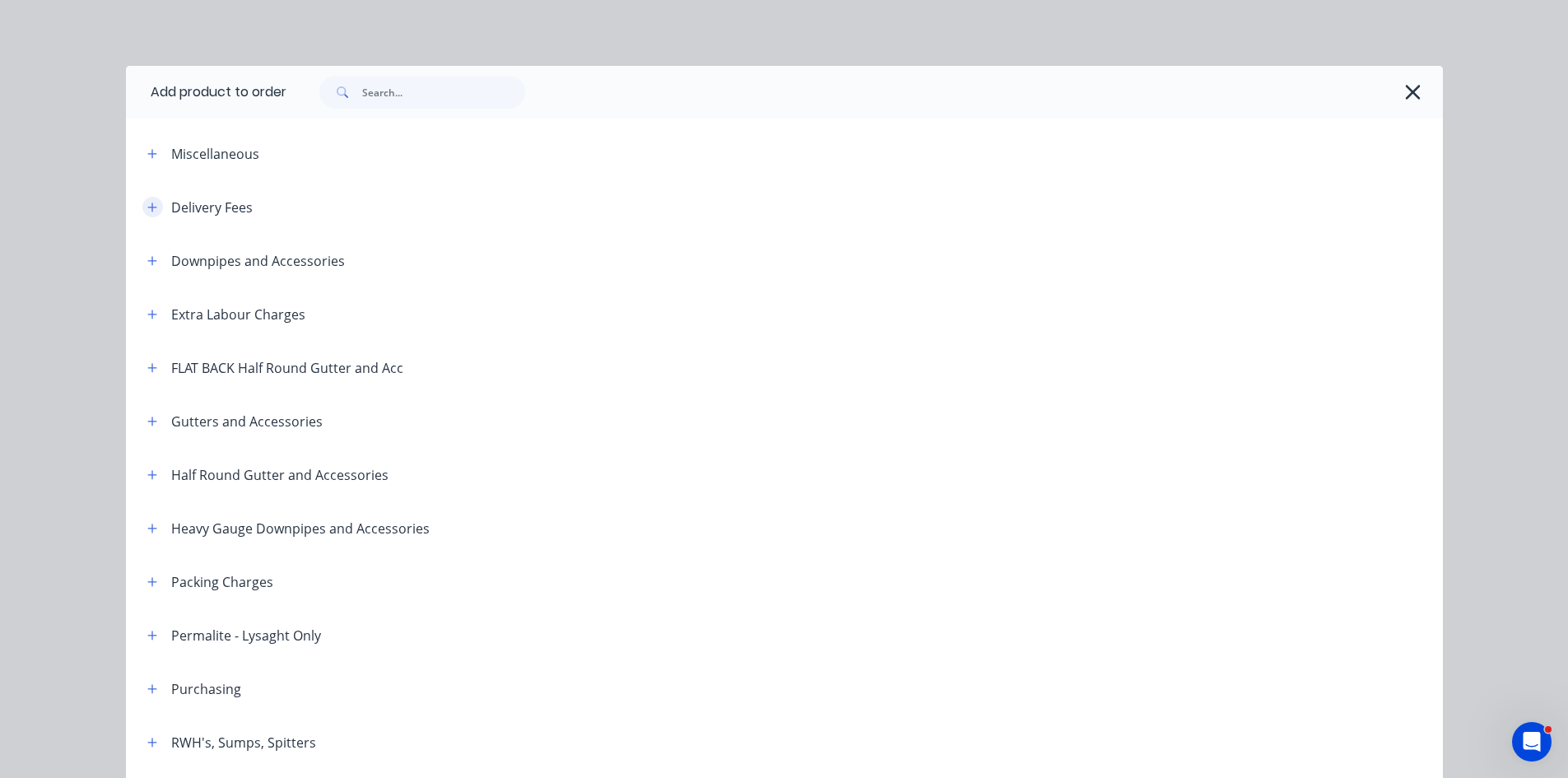
click at [143, 207] on button "button" at bounding box center [153, 206] width 21 height 21
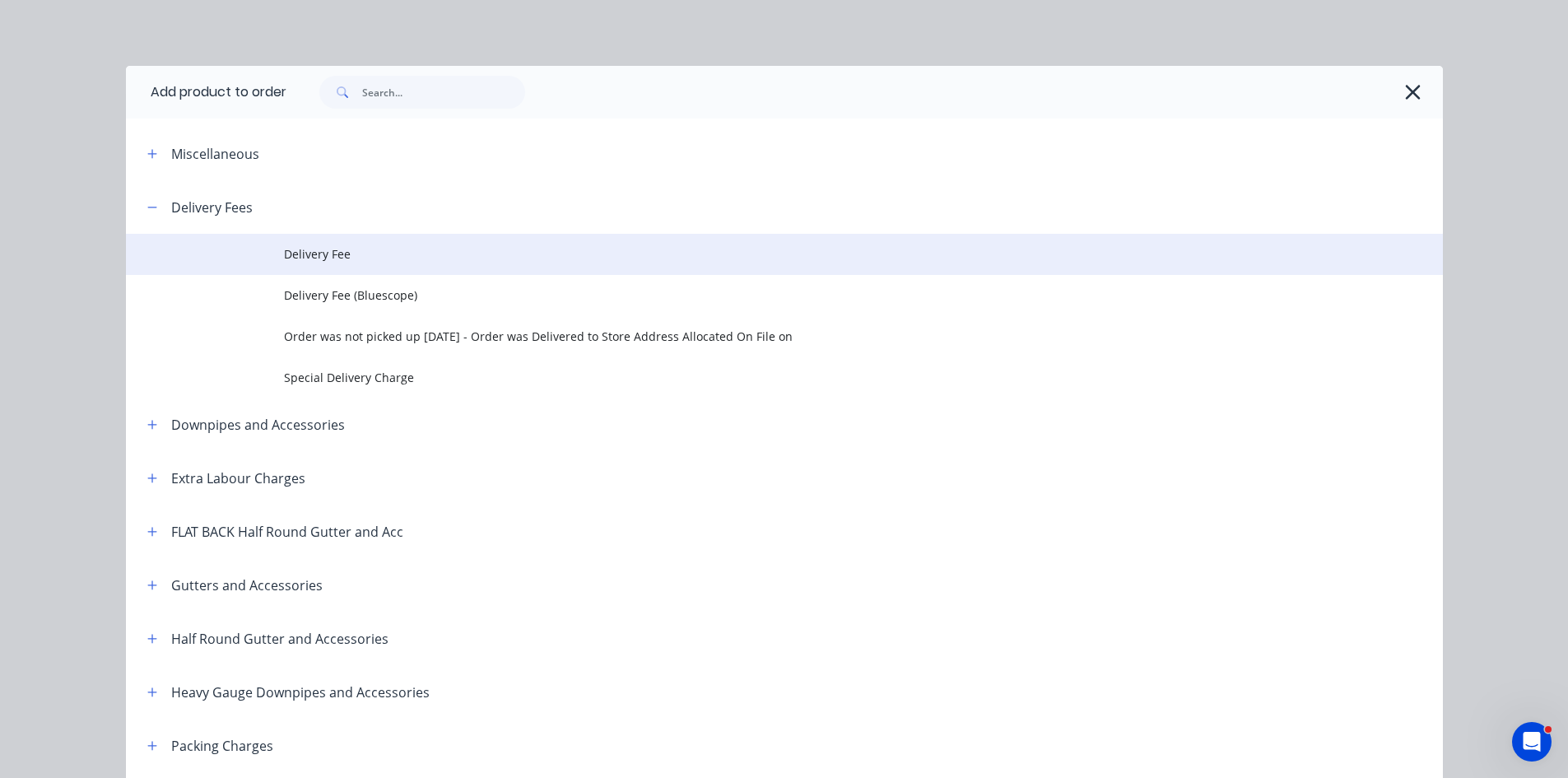
click at [239, 238] on td at bounding box center [204, 254] width 158 height 41
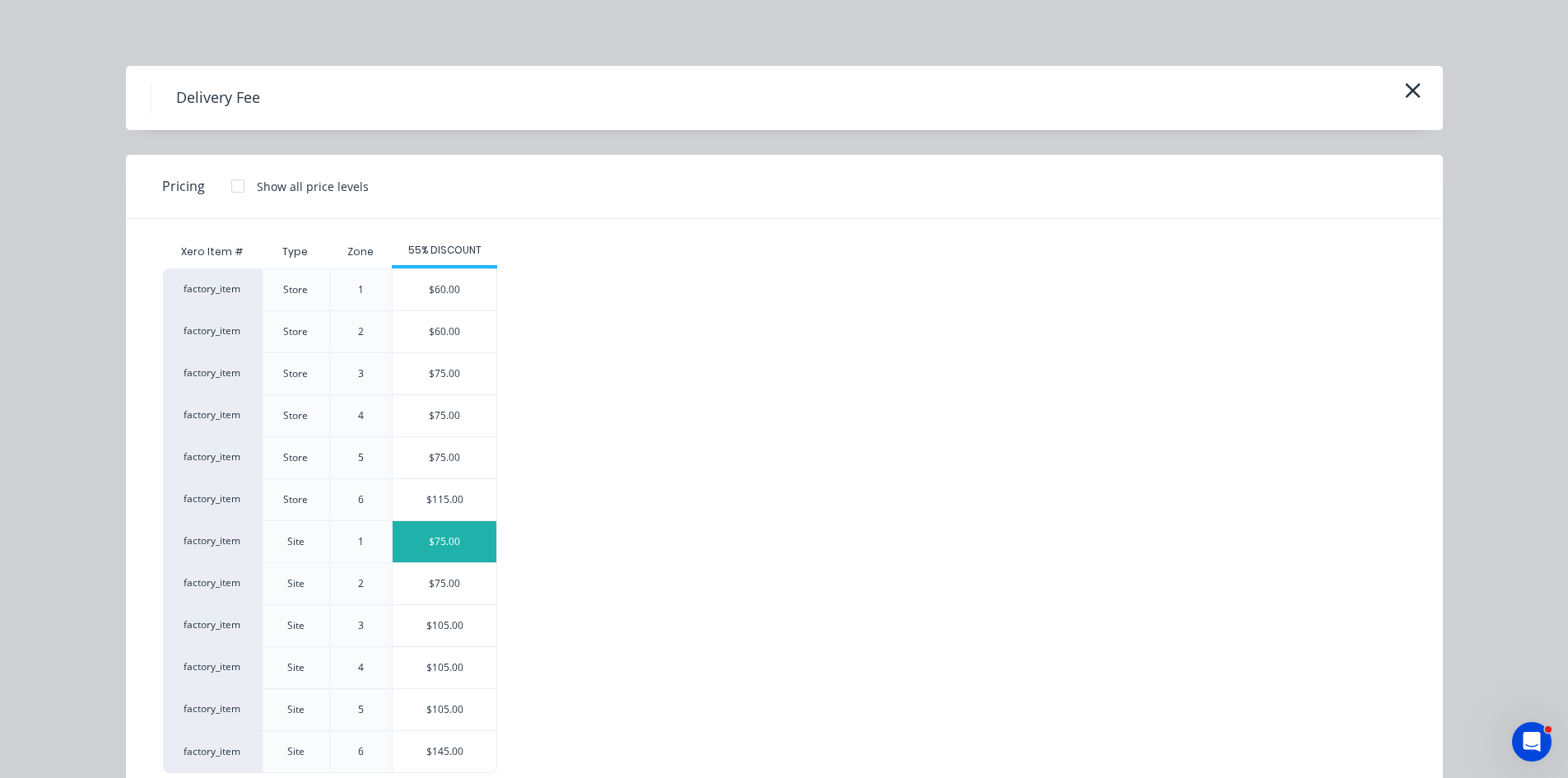
click at [427, 554] on div "$75.00" at bounding box center [444, 541] width 104 height 41
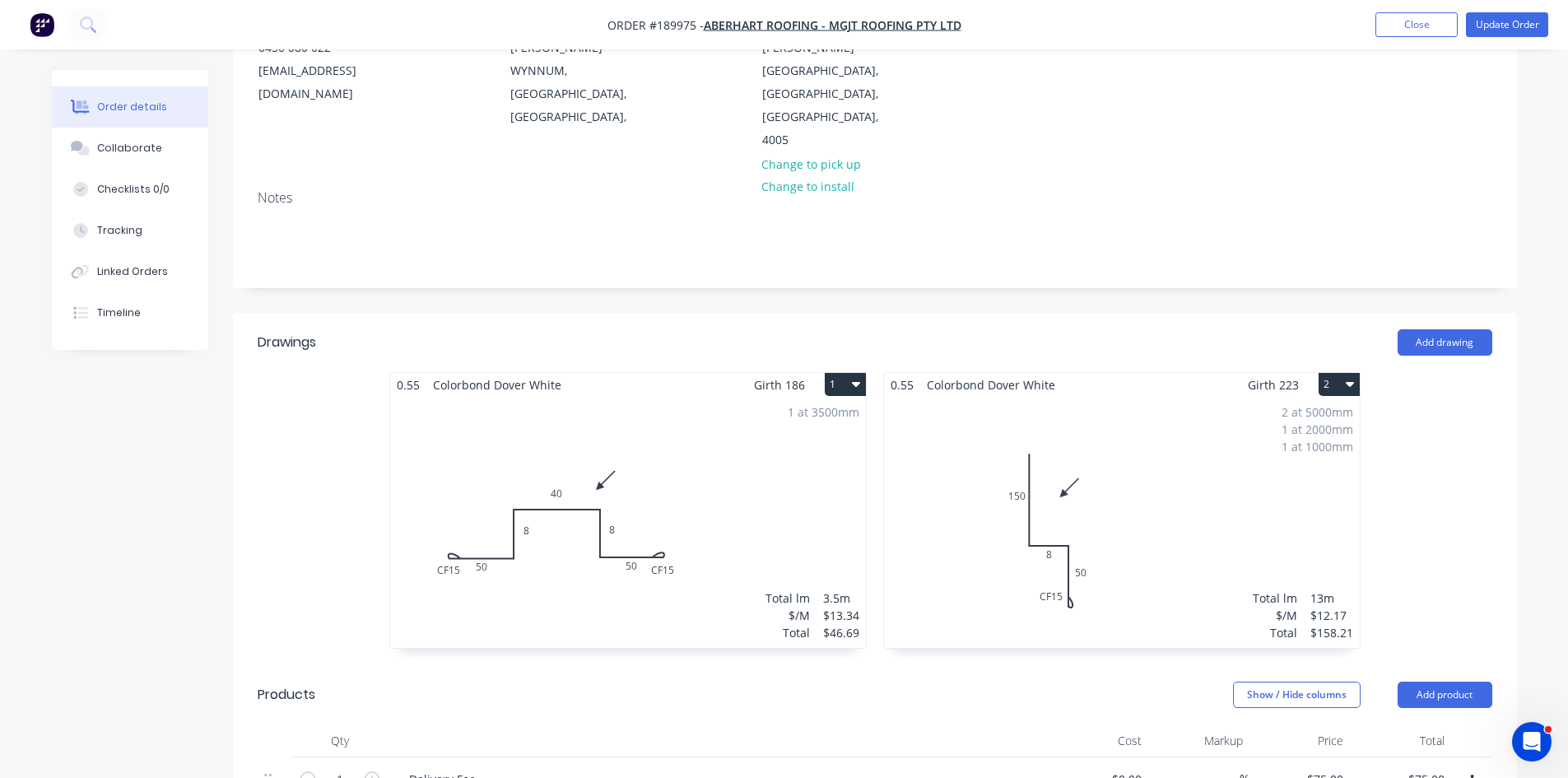
scroll to position [209, 0]
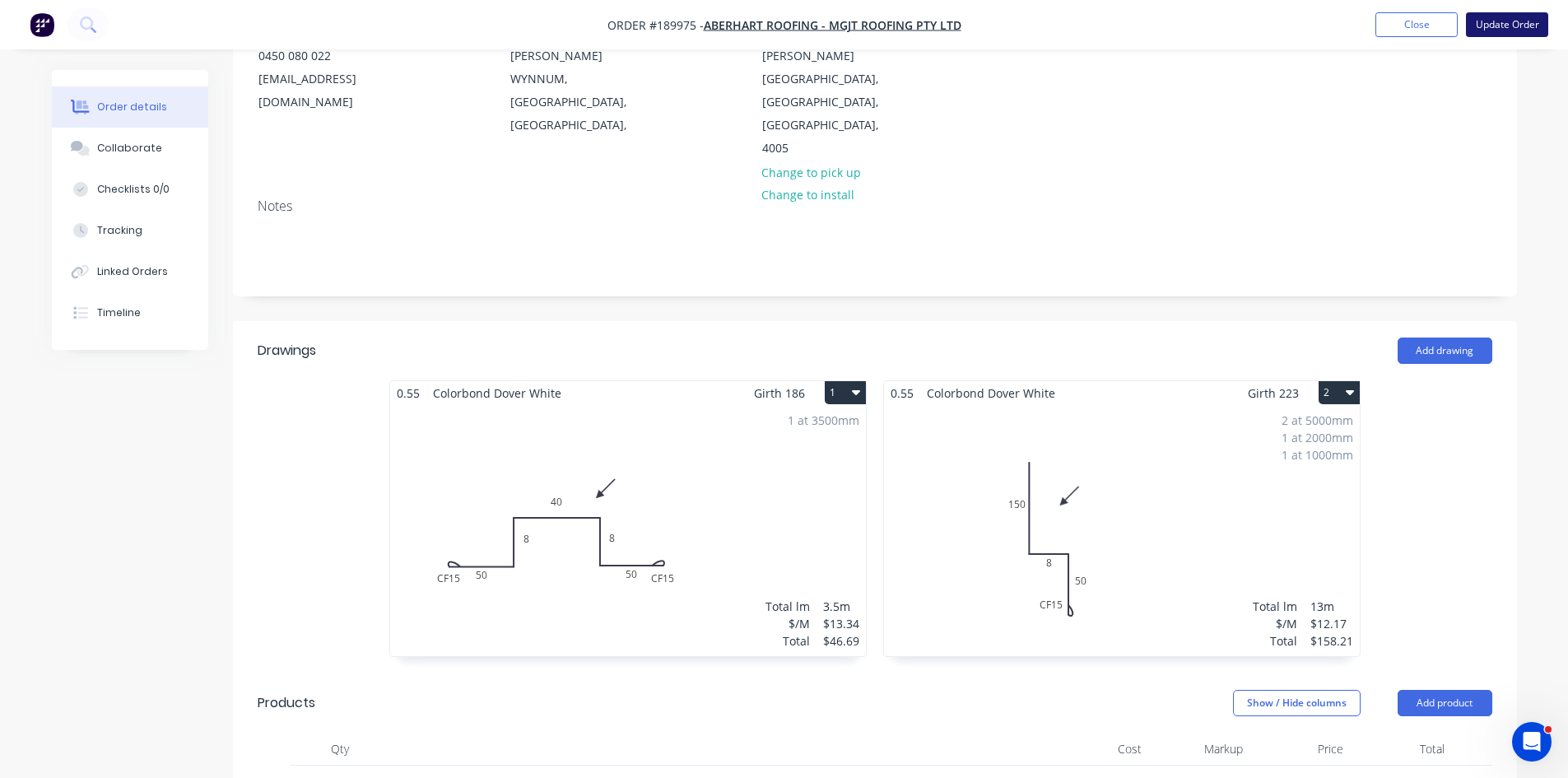
click at [1515, 31] on button "Update Order" at bounding box center [1507, 24] width 82 height 25
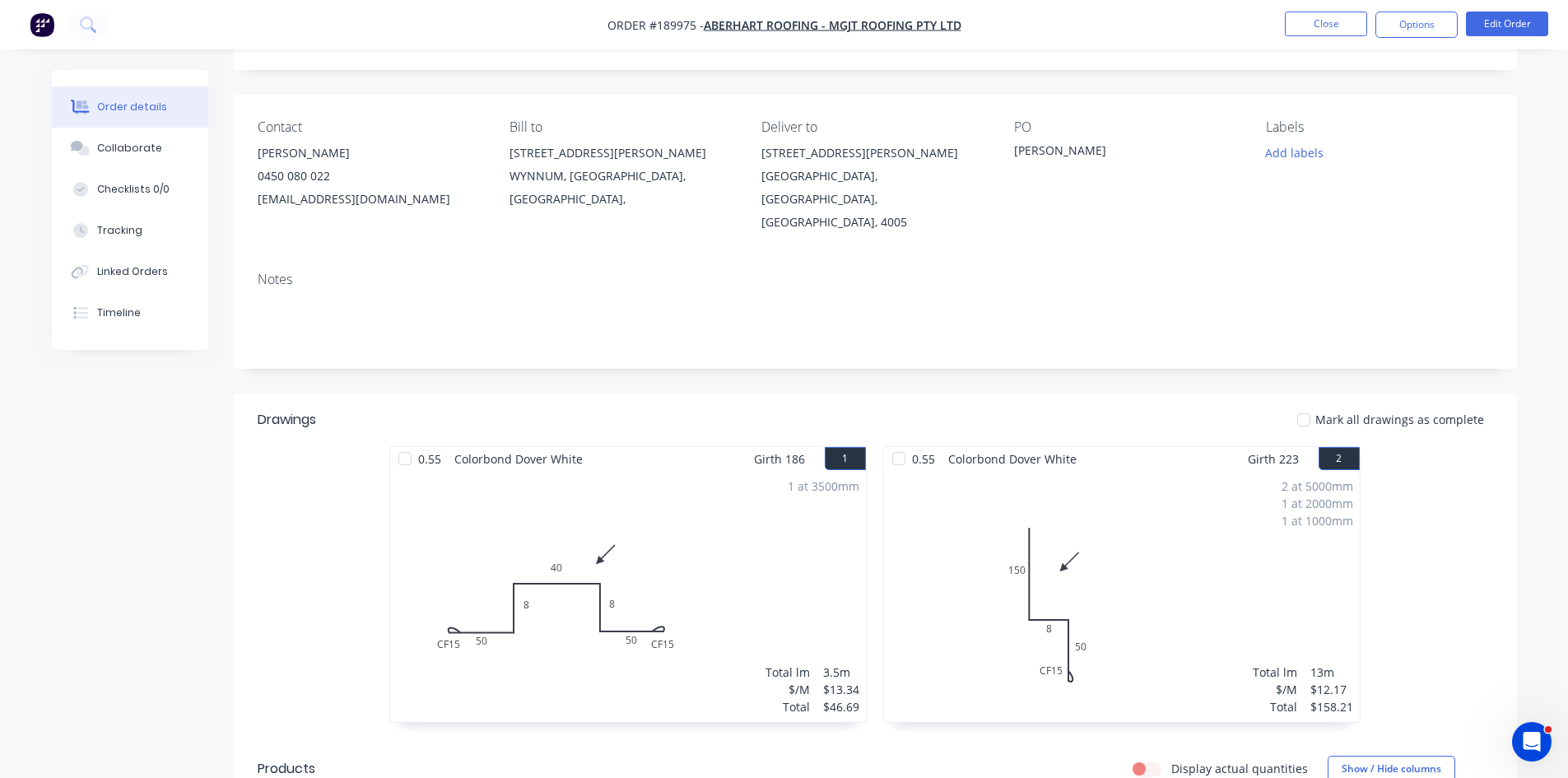
scroll to position [0, 0]
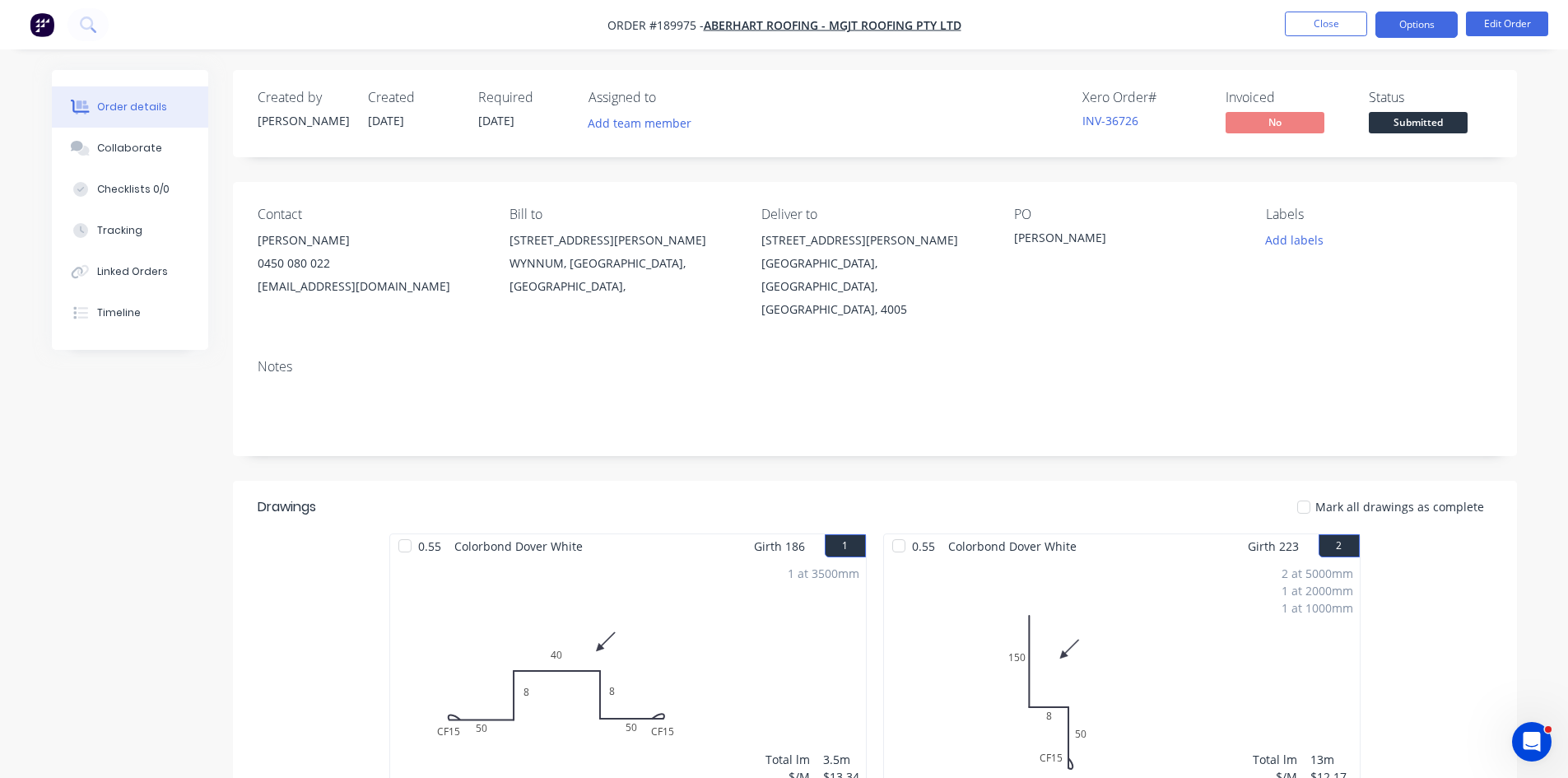
click at [1403, 25] on button "Options" at bounding box center [1416, 25] width 82 height 27
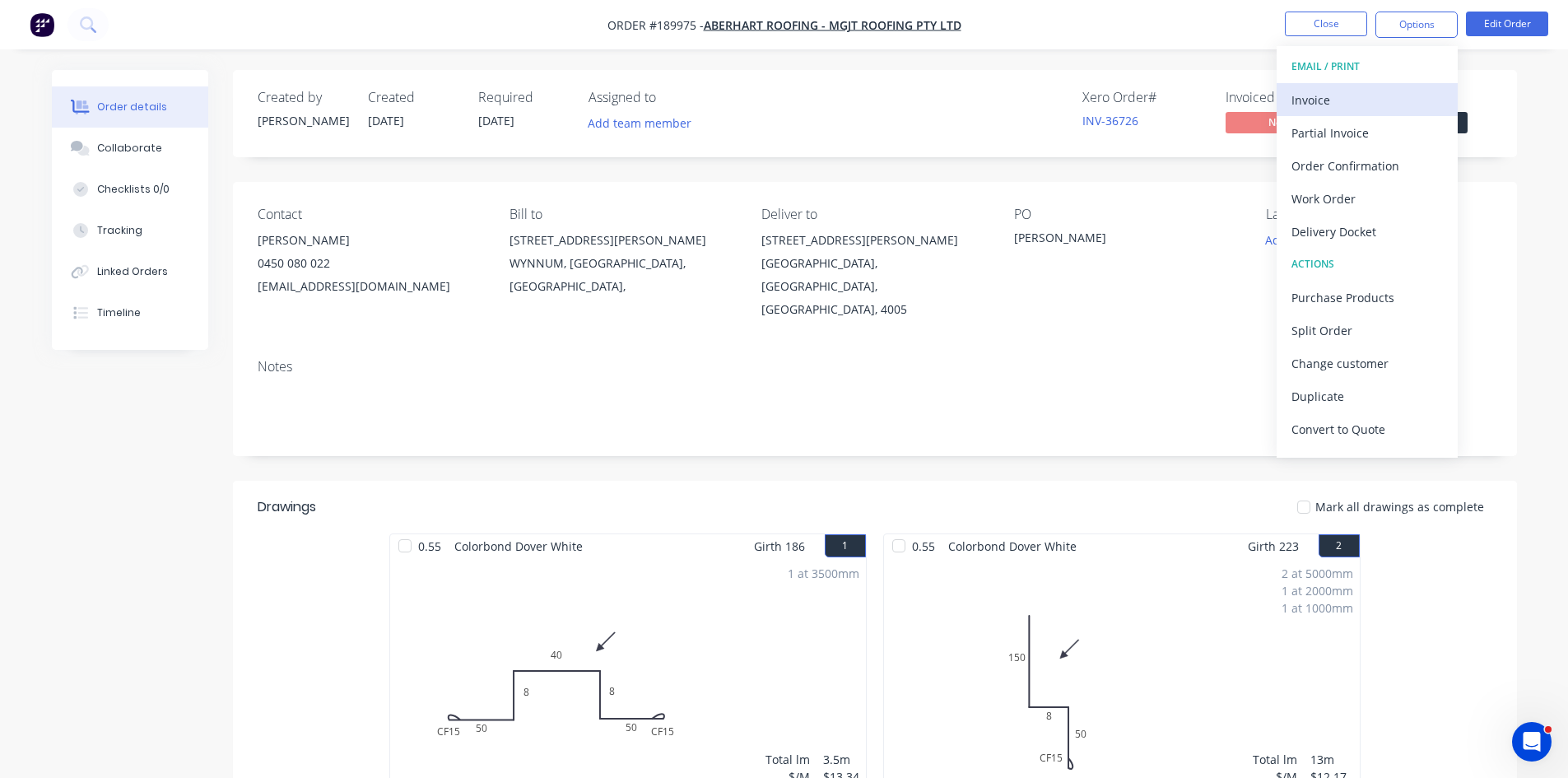
click at [1368, 89] on div "Invoice" at bounding box center [1367, 100] width 152 height 24
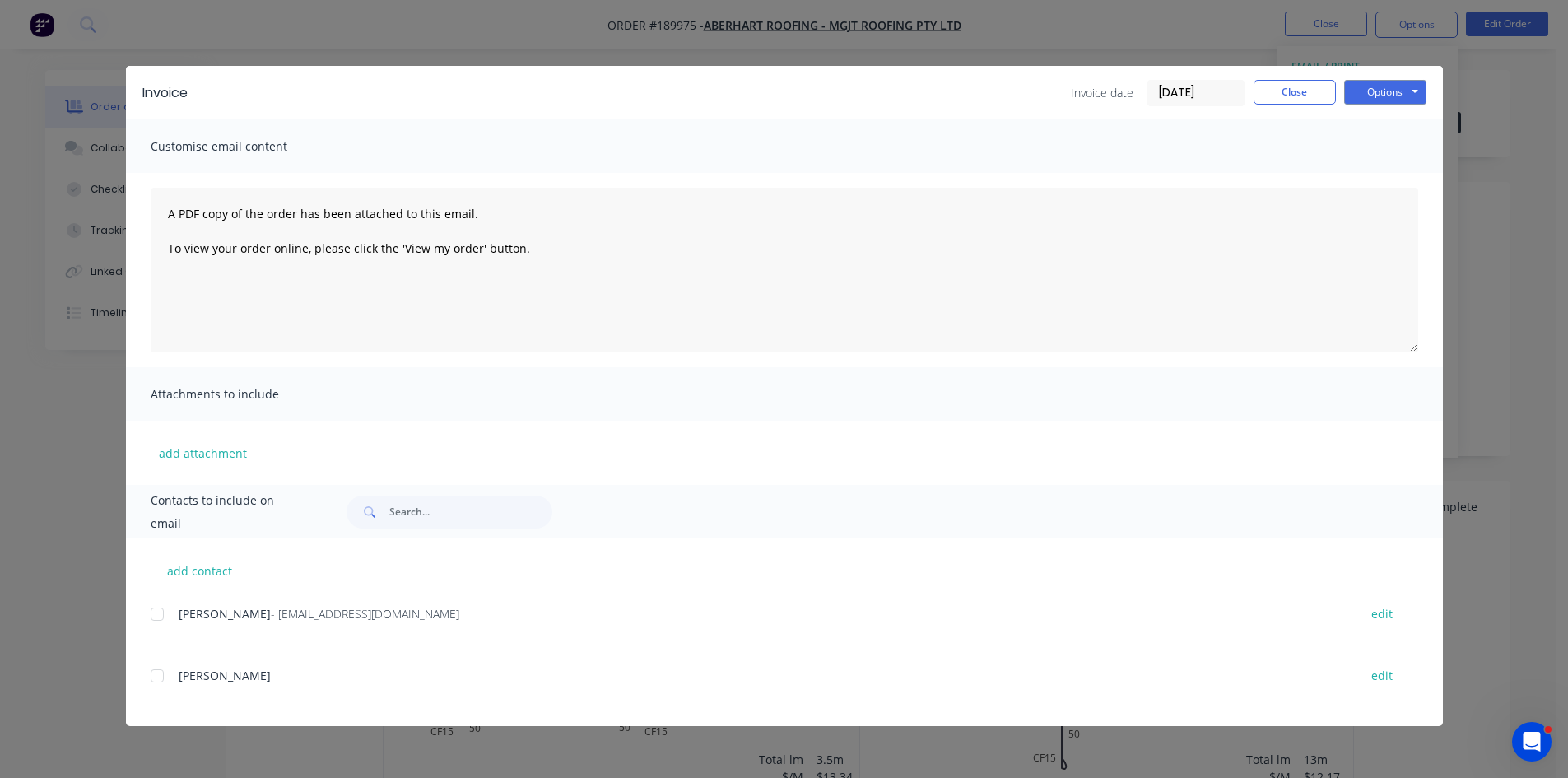
click at [163, 616] on div at bounding box center [157, 614] width 33 height 33
click at [1395, 87] on button "Options" at bounding box center [1385, 92] width 82 height 25
click at [1383, 174] on button "Email" at bounding box center [1396, 176] width 105 height 27
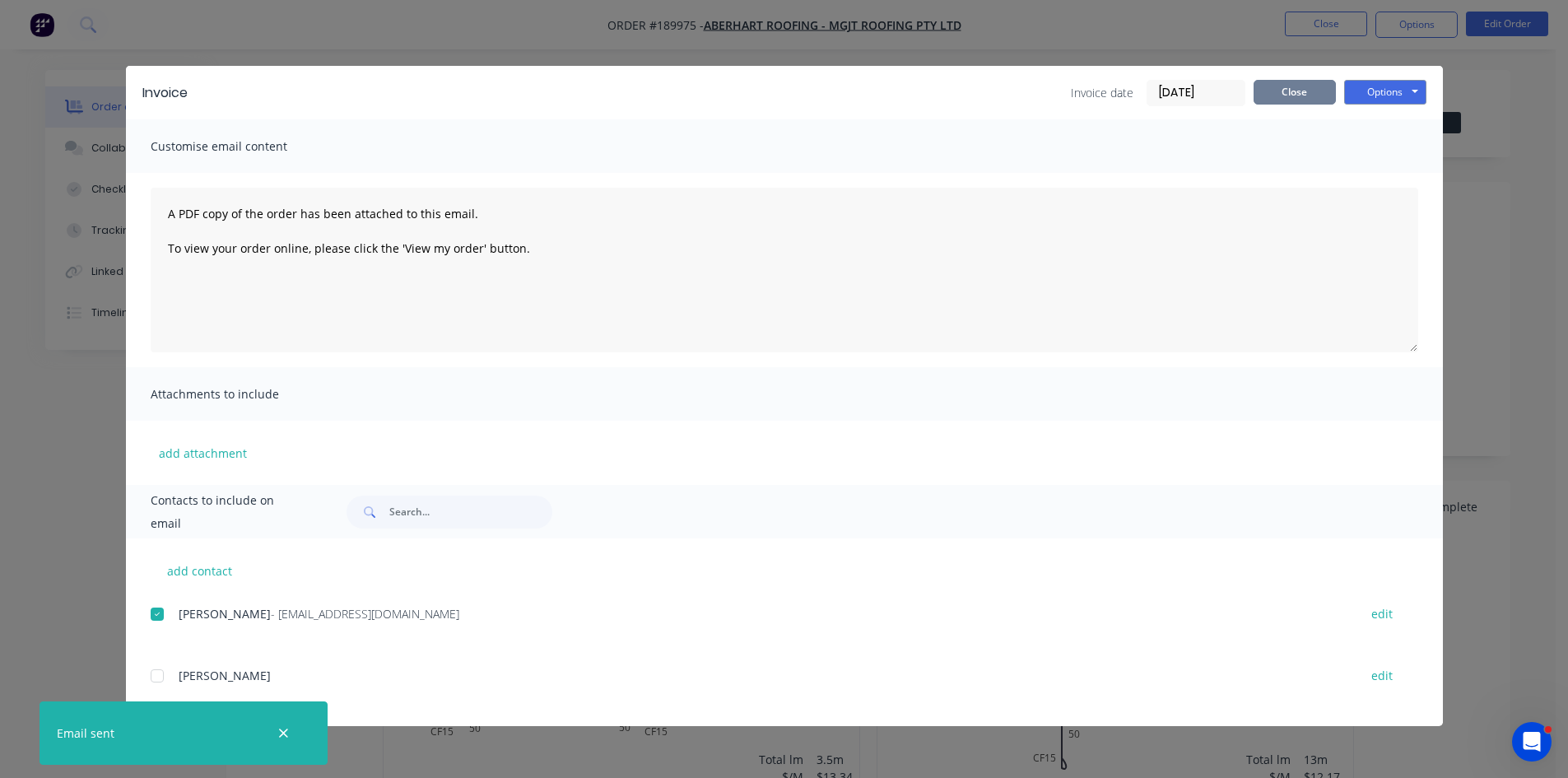
click at [1300, 102] on button "Close" at bounding box center [1294, 92] width 82 height 25
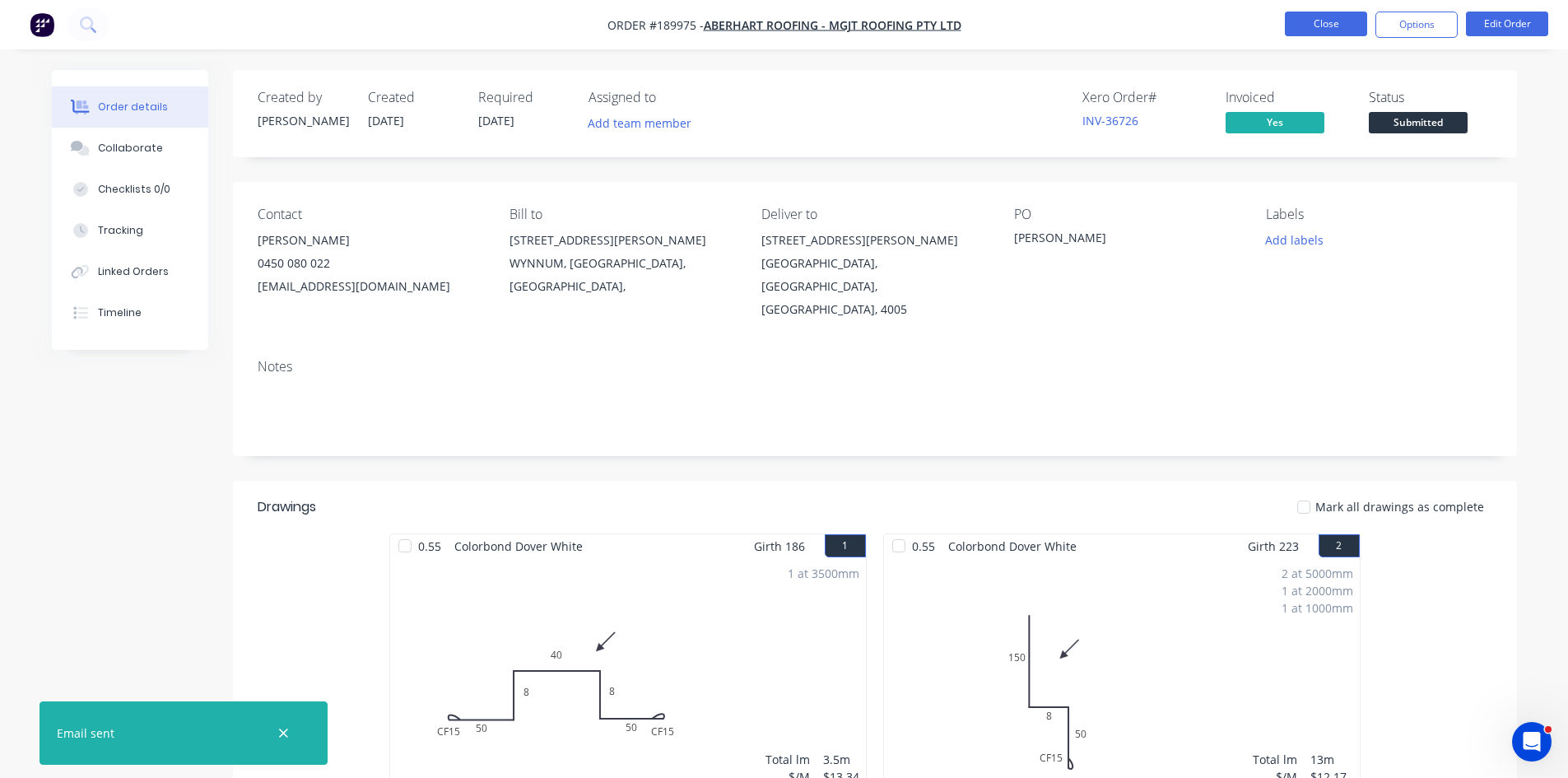
click at [1339, 26] on button "Close" at bounding box center [1326, 24] width 82 height 25
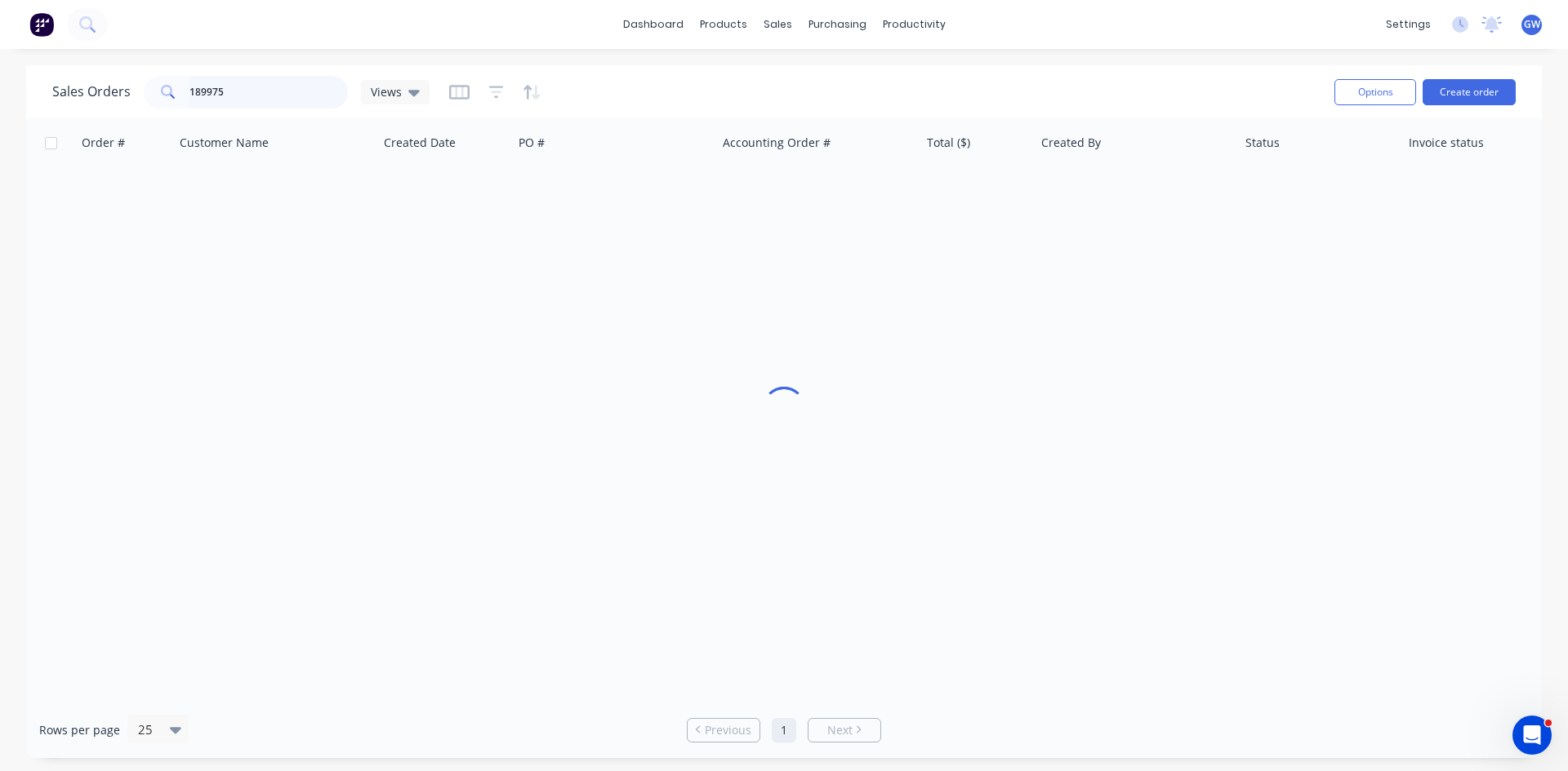
click at [273, 98] on input "189975" at bounding box center [270, 91] width 159 height 32
type input "189819"
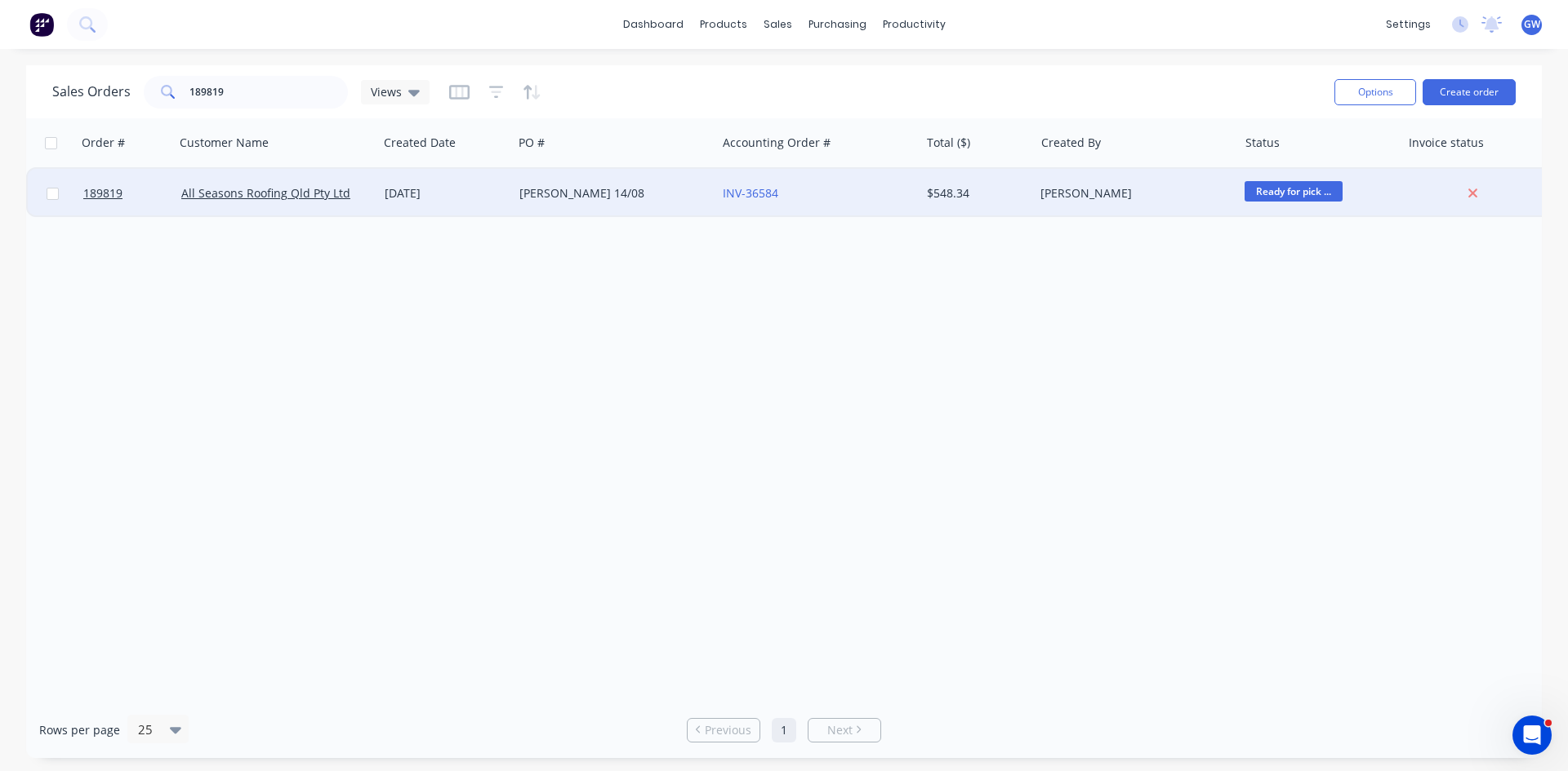
click at [806, 209] on div "INV-36584" at bounding box center [817, 194] width 204 height 49
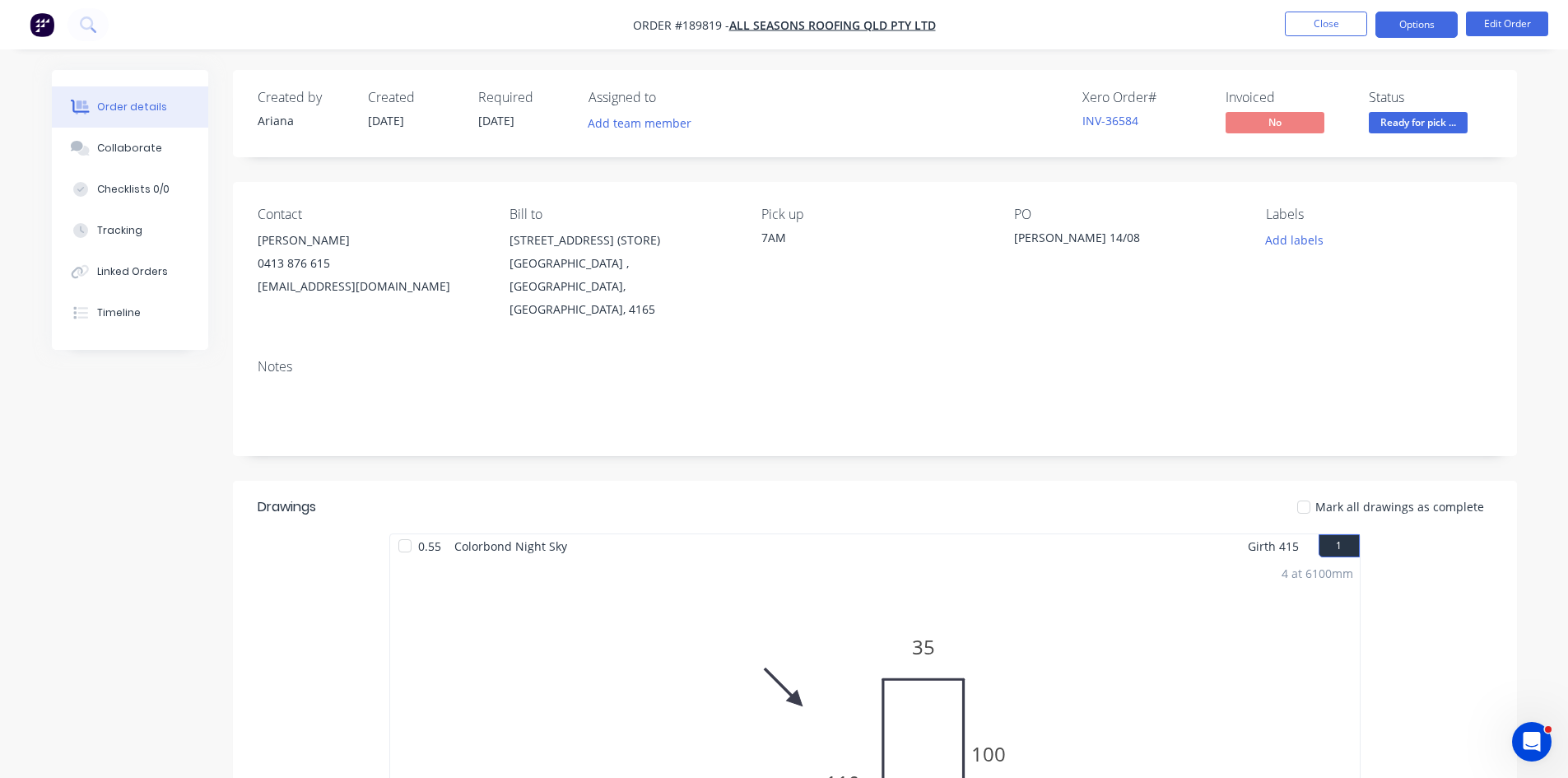
click at [1415, 32] on button "Options" at bounding box center [1416, 25] width 82 height 27
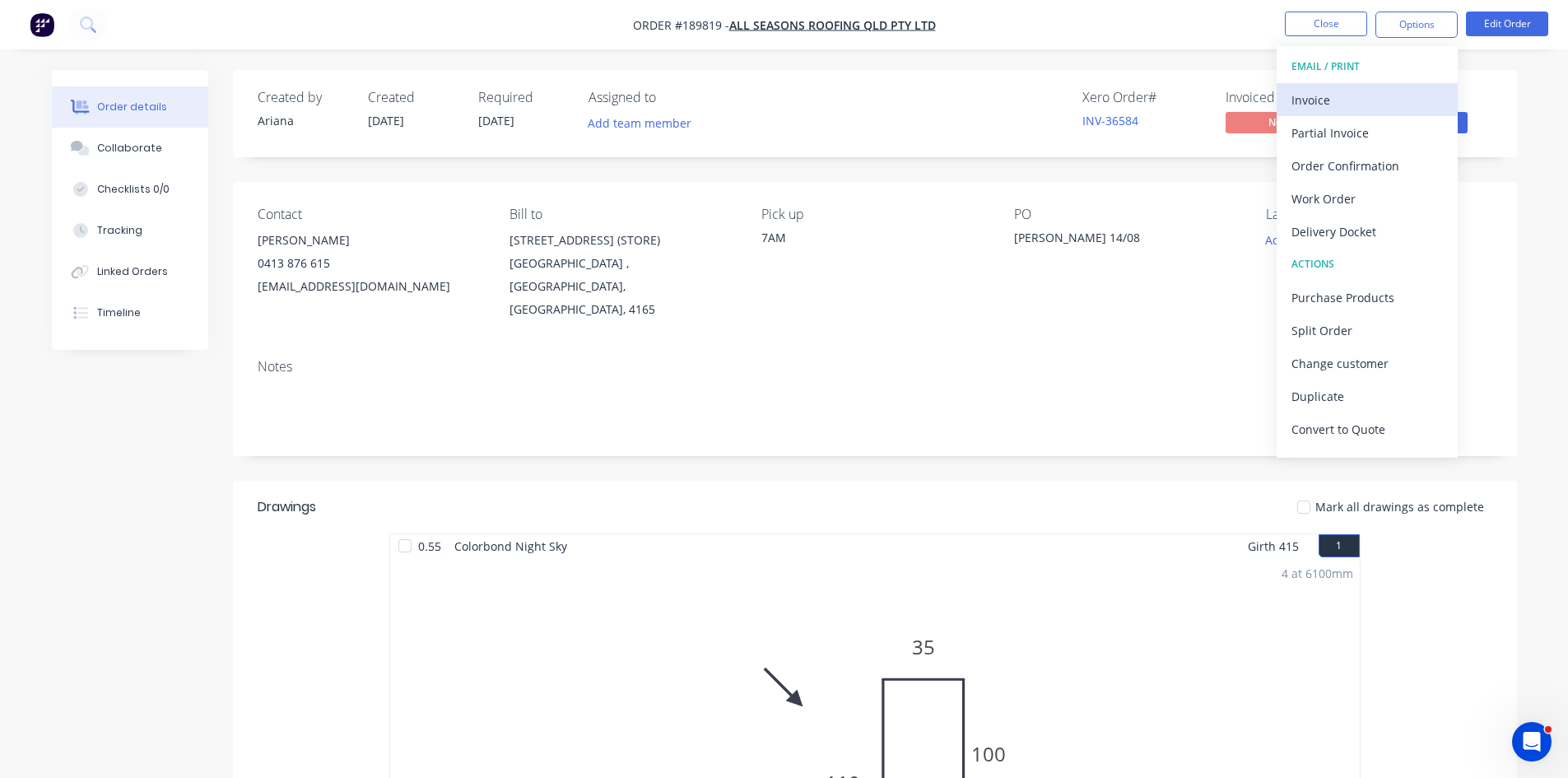
click at [1314, 84] on button "Invoice" at bounding box center [1367, 99] width 181 height 33
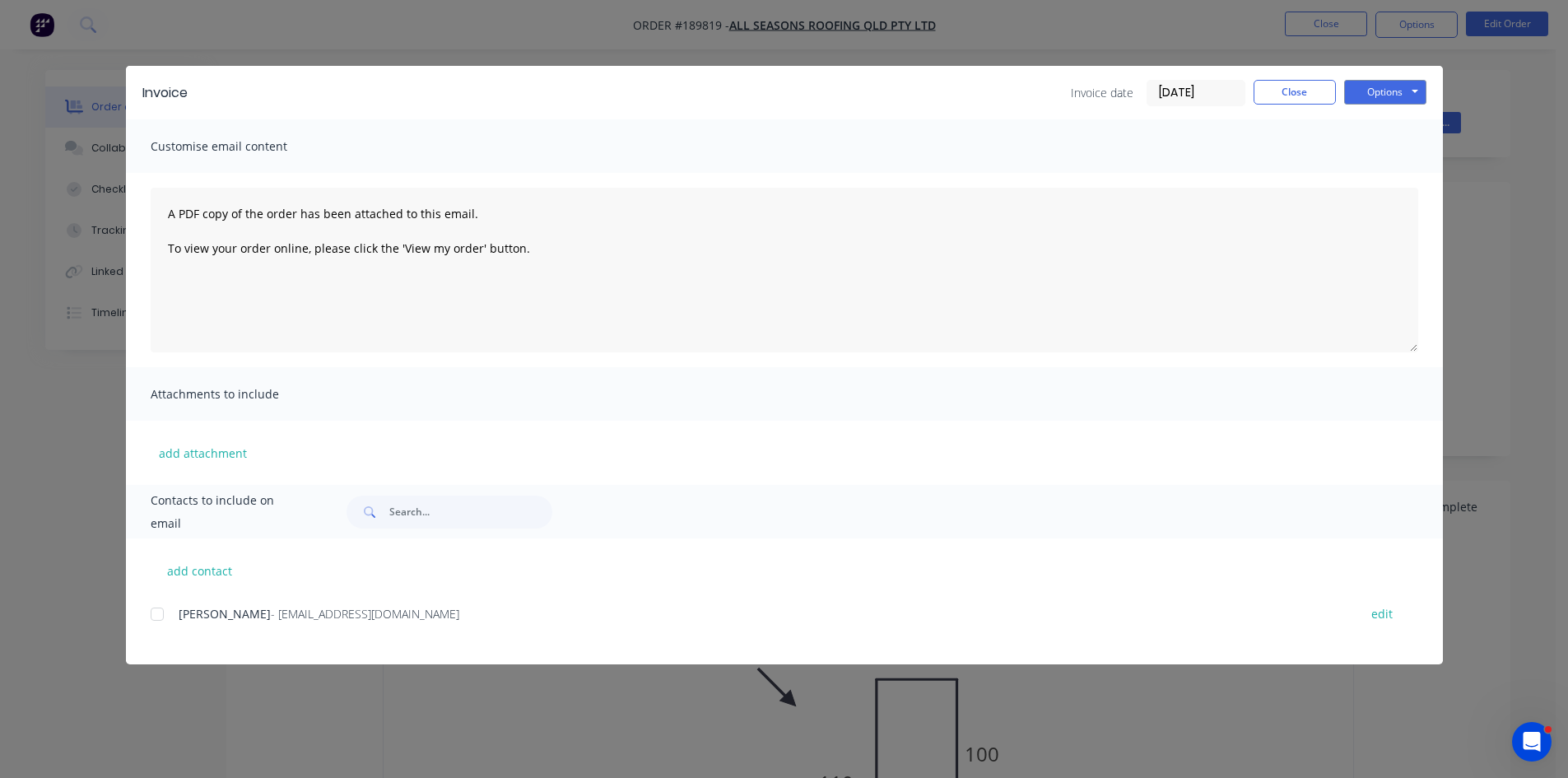
click at [148, 601] on div "add contact DEAN - crossi@live.com.au edit" at bounding box center [784, 601] width 1317 height 126
click at [162, 612] on div at bounding box center [157, 614] width 33 height 33
click at [1391, 97] on button "Options" at bounding box center [1385, 92] width 82 height 25
click at [1395, 189] on button "Email" at bounding box center [1396, 176] width 105 height 27
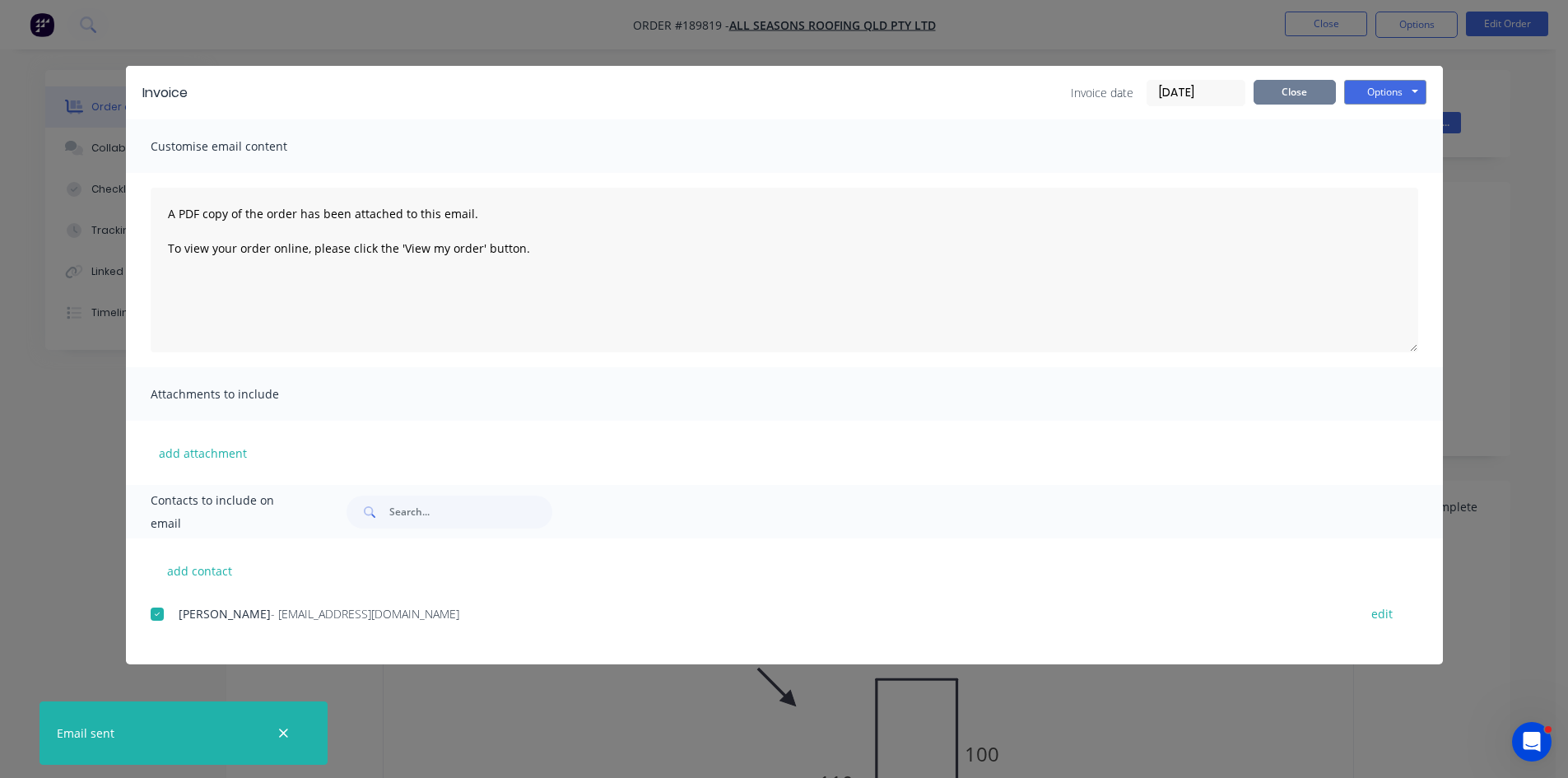
click at [1279, 86] on button "Close" at bounding box center [1294, 92] width 82 height 25
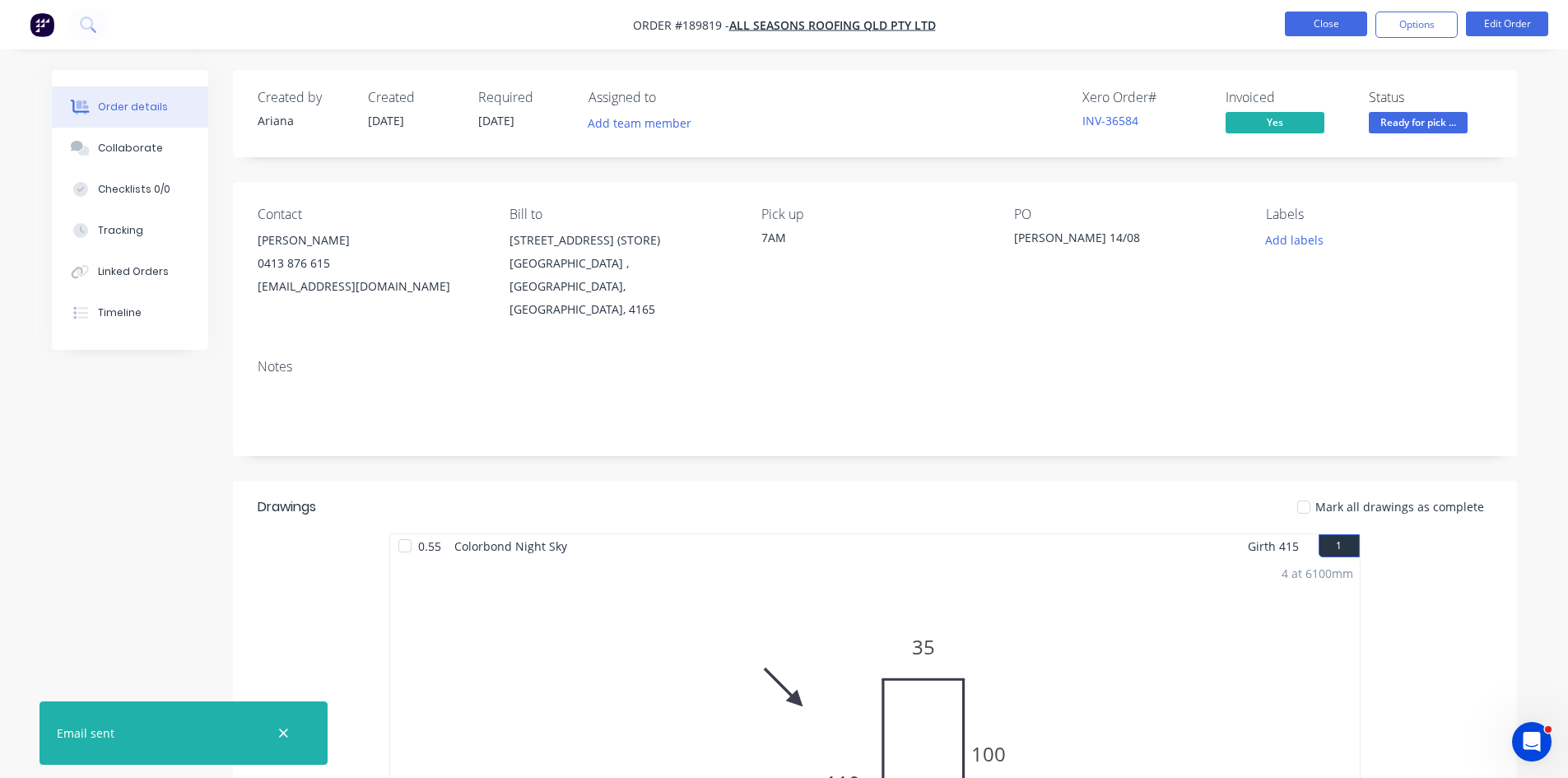
click at [1323, 24] on button "Close" at bounding box center [1326, 24] width 82 height 25
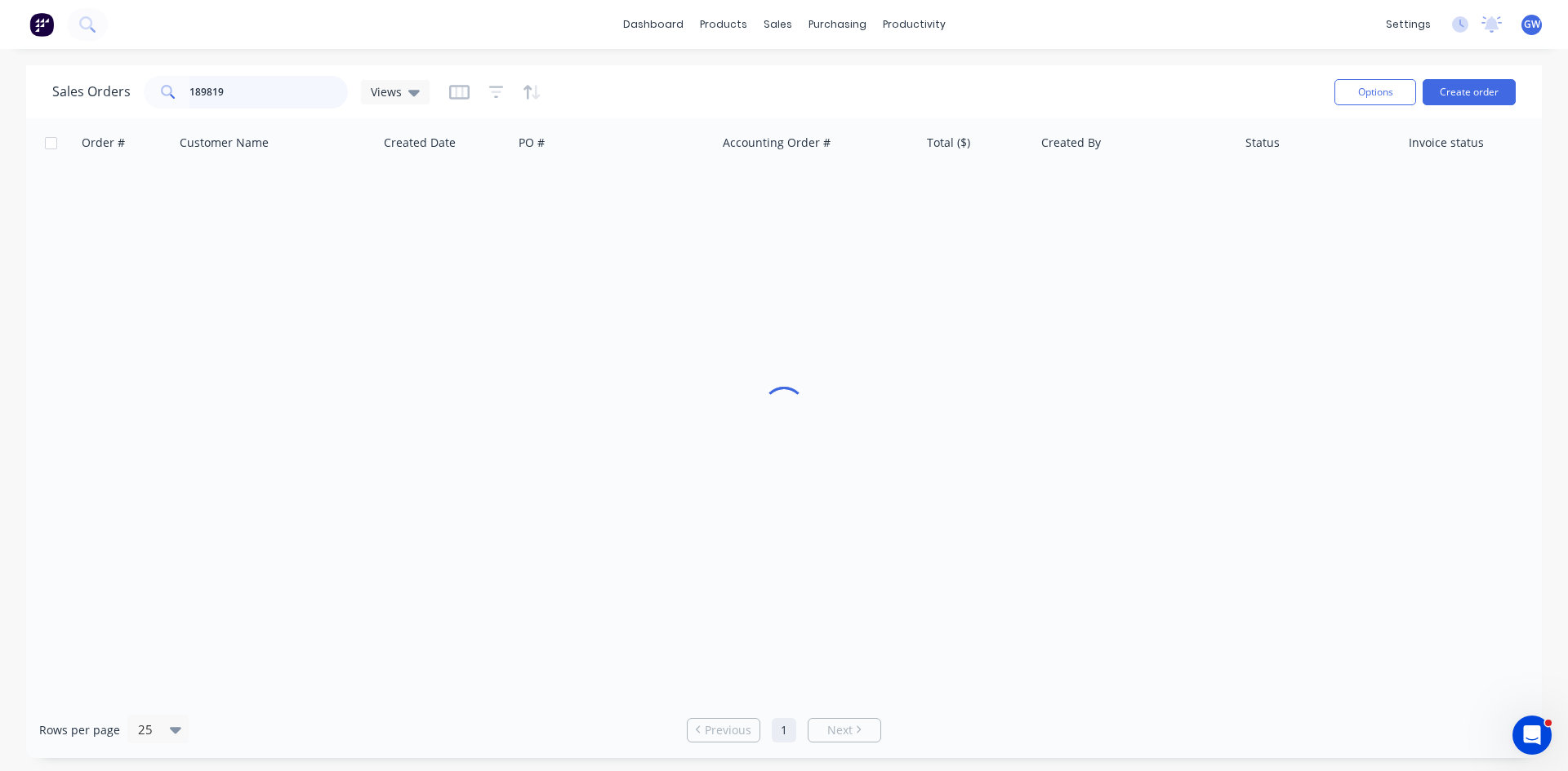
click at [302, 83] on input "189819" at bounding box center [270, 91] width 159 height 32
type input "189949"
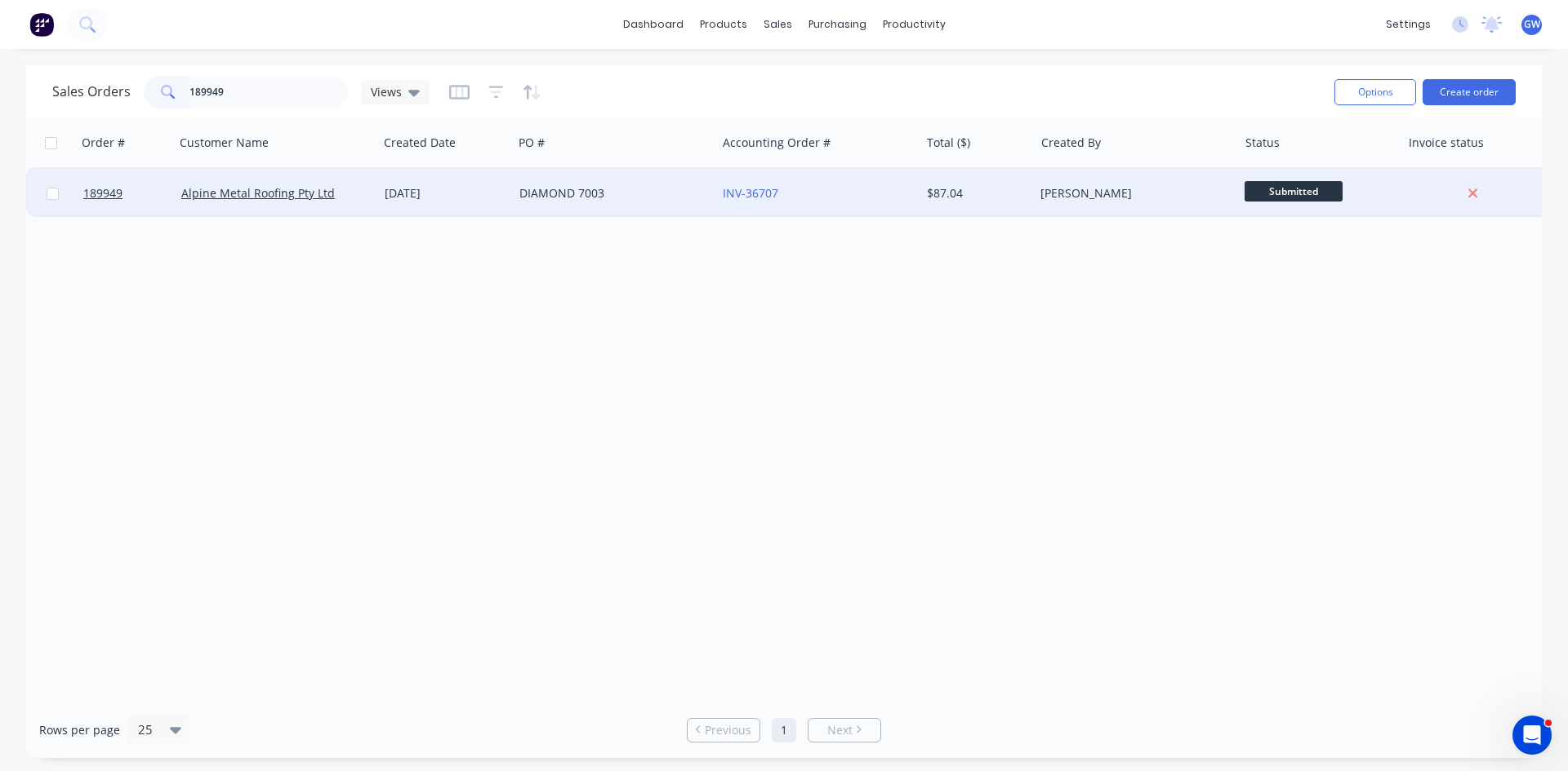
click at [1047, 181] on div "[PERSON_NAME]" at bounding box center [1135, 194] width 204 height 49
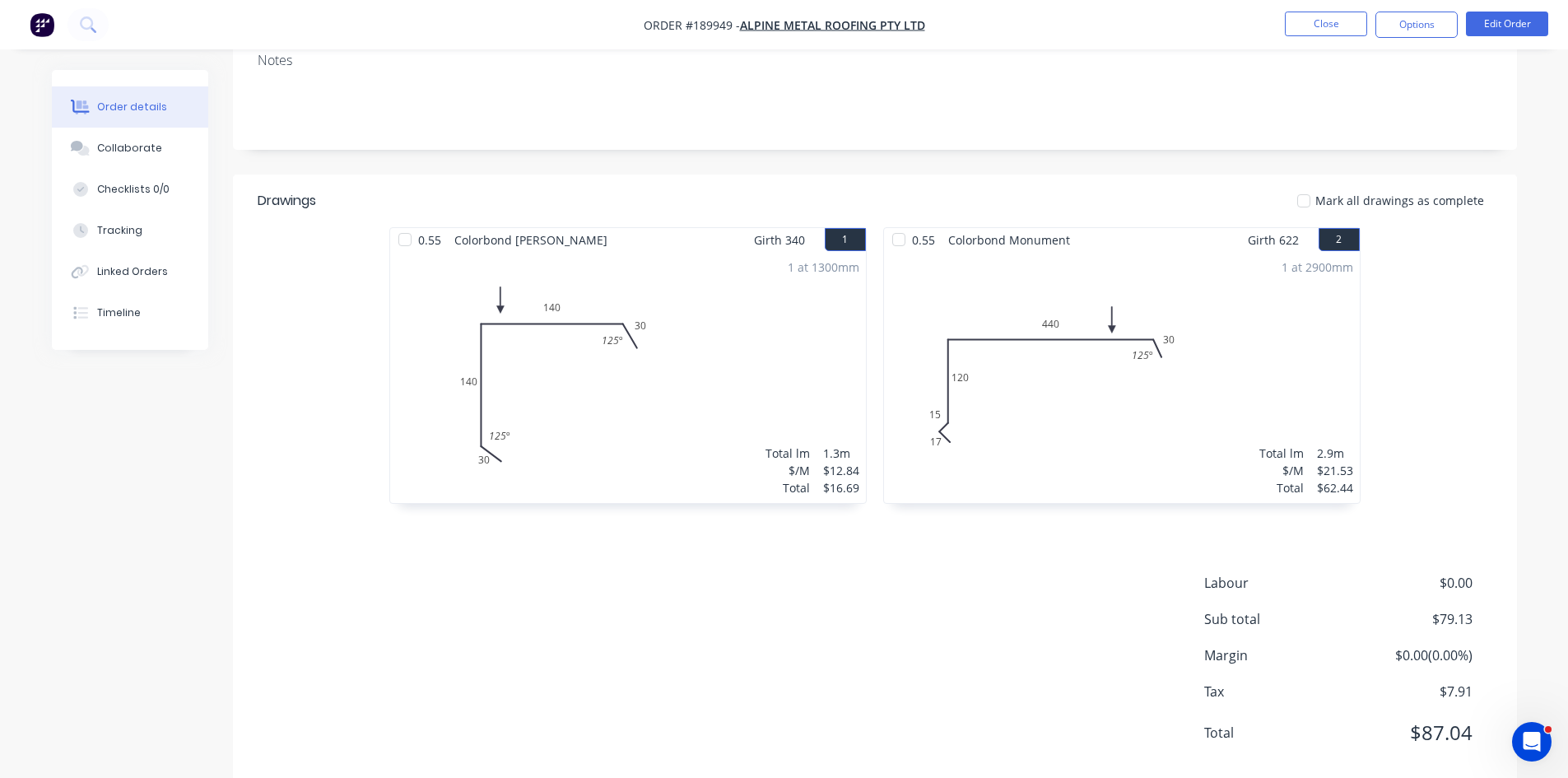
scroll to position [341, 0]
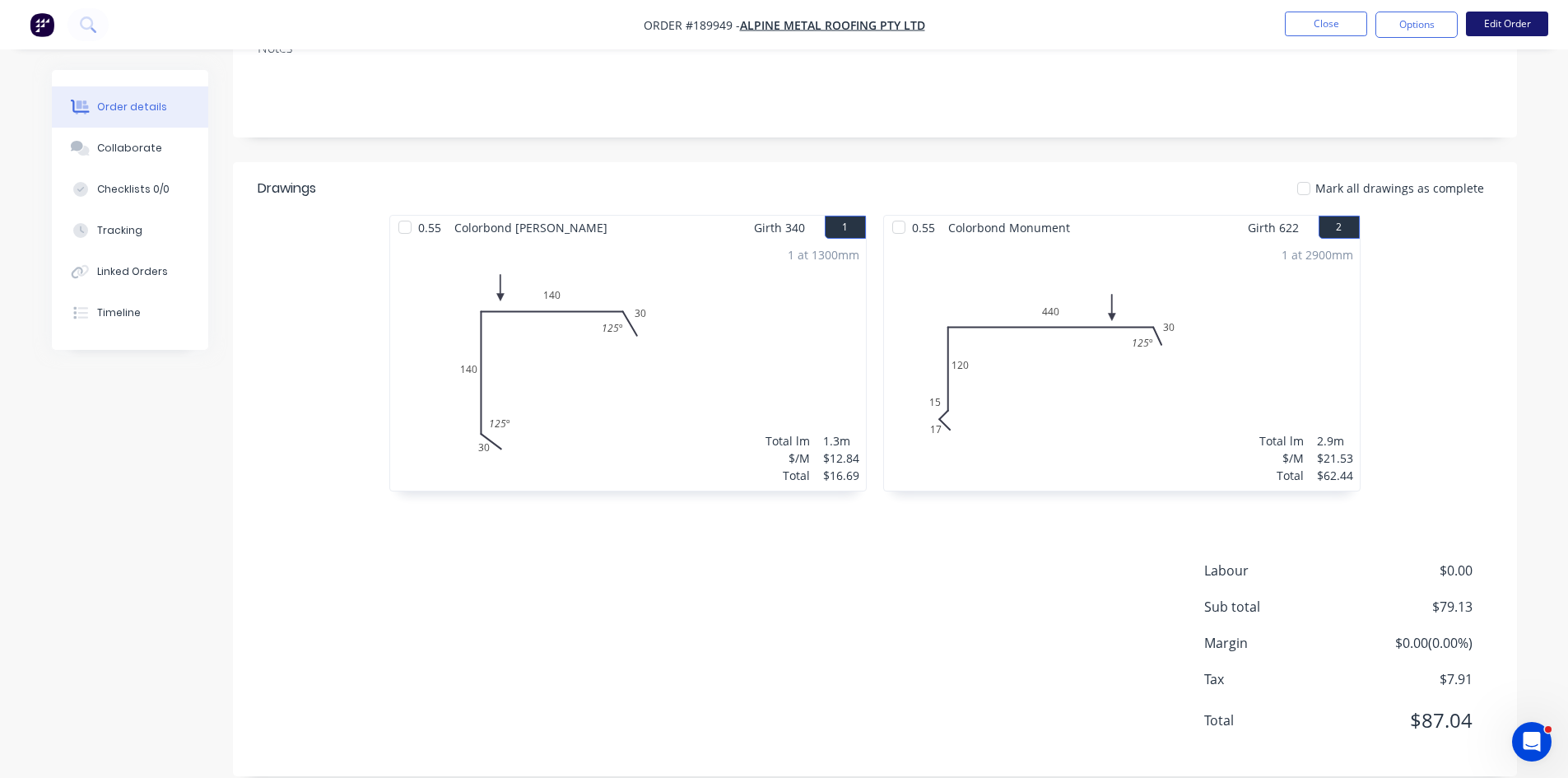
click at [1522, 27] on button "Edit Order" at bounding box center [1507, 24] width 82 height 25
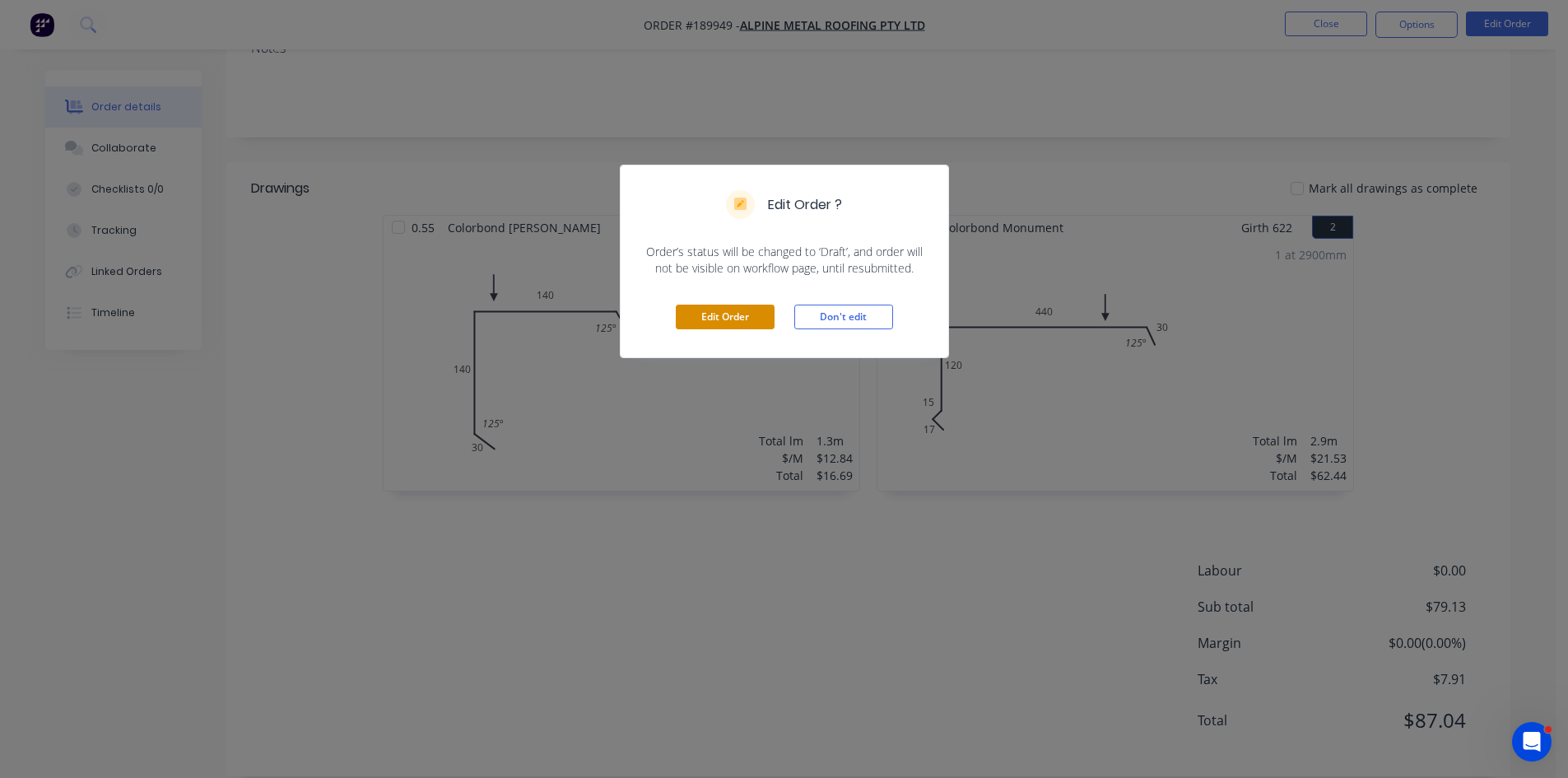
click at [726, 318] on button "Edit Order" at bounding box center [725, 317] width 99 height 25
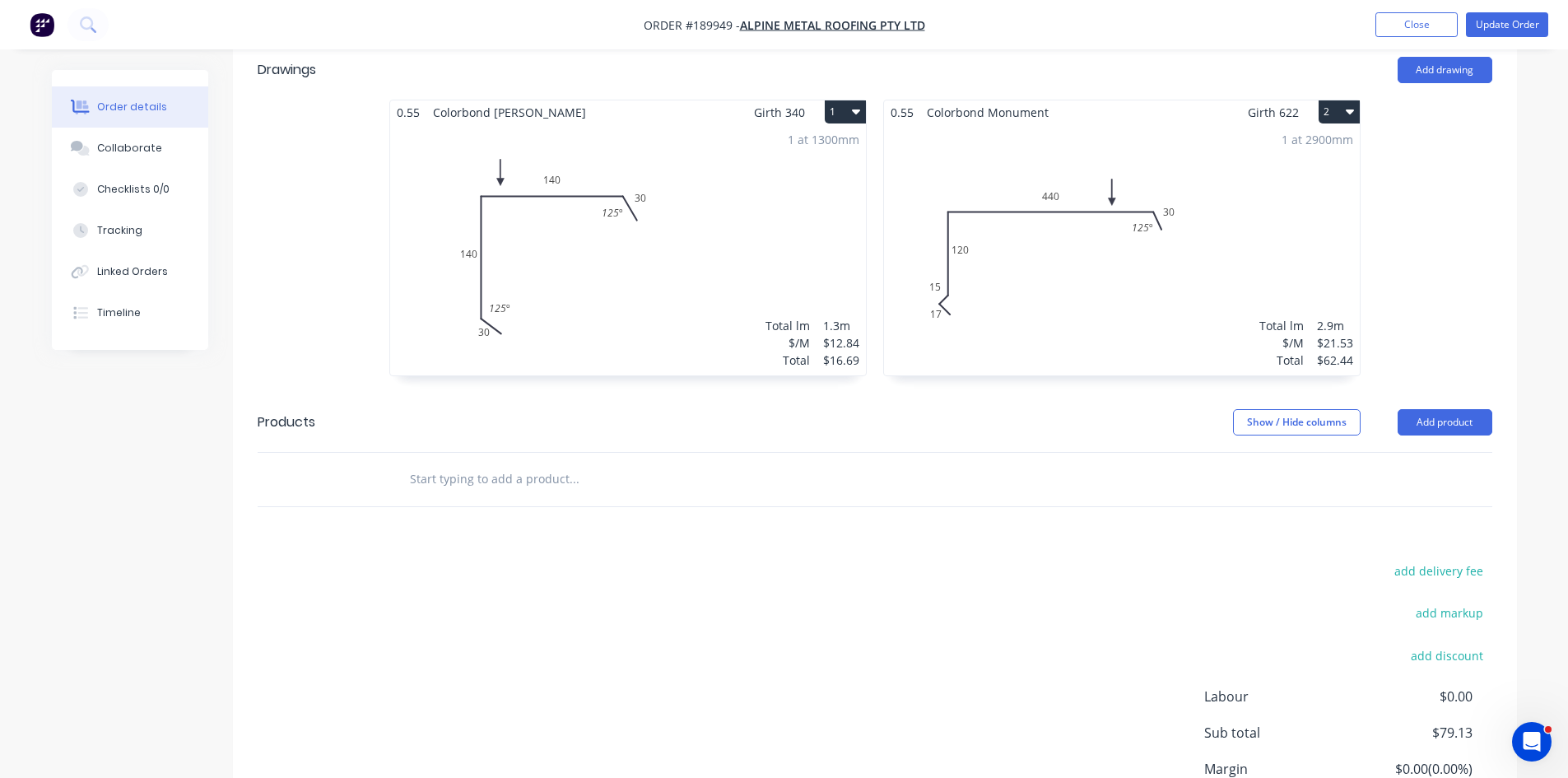
scroll to position [494, 0]
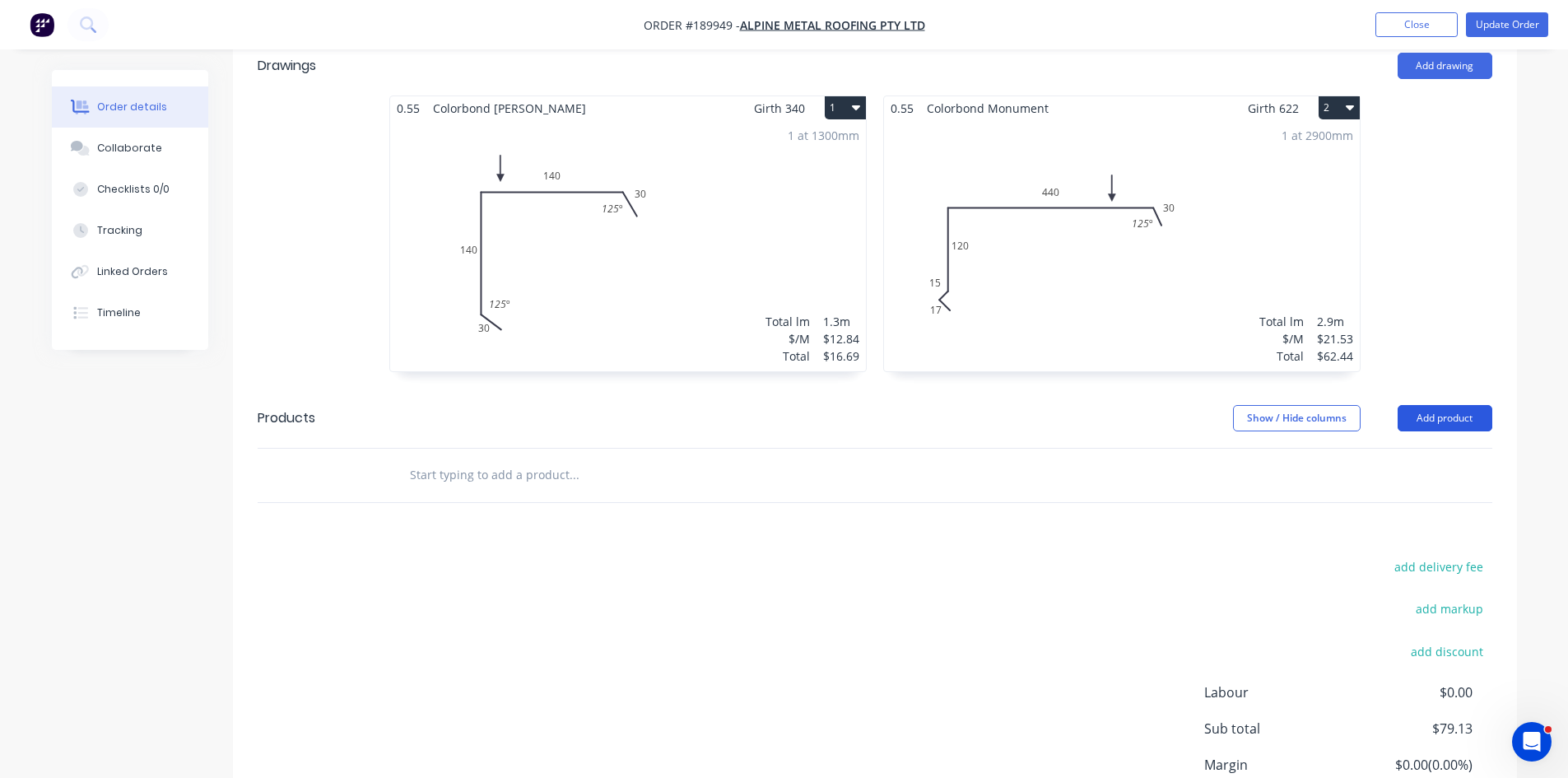
click at [1428, 405] on button "Add product" at bounding box center [1444, 418] width 94 height 27
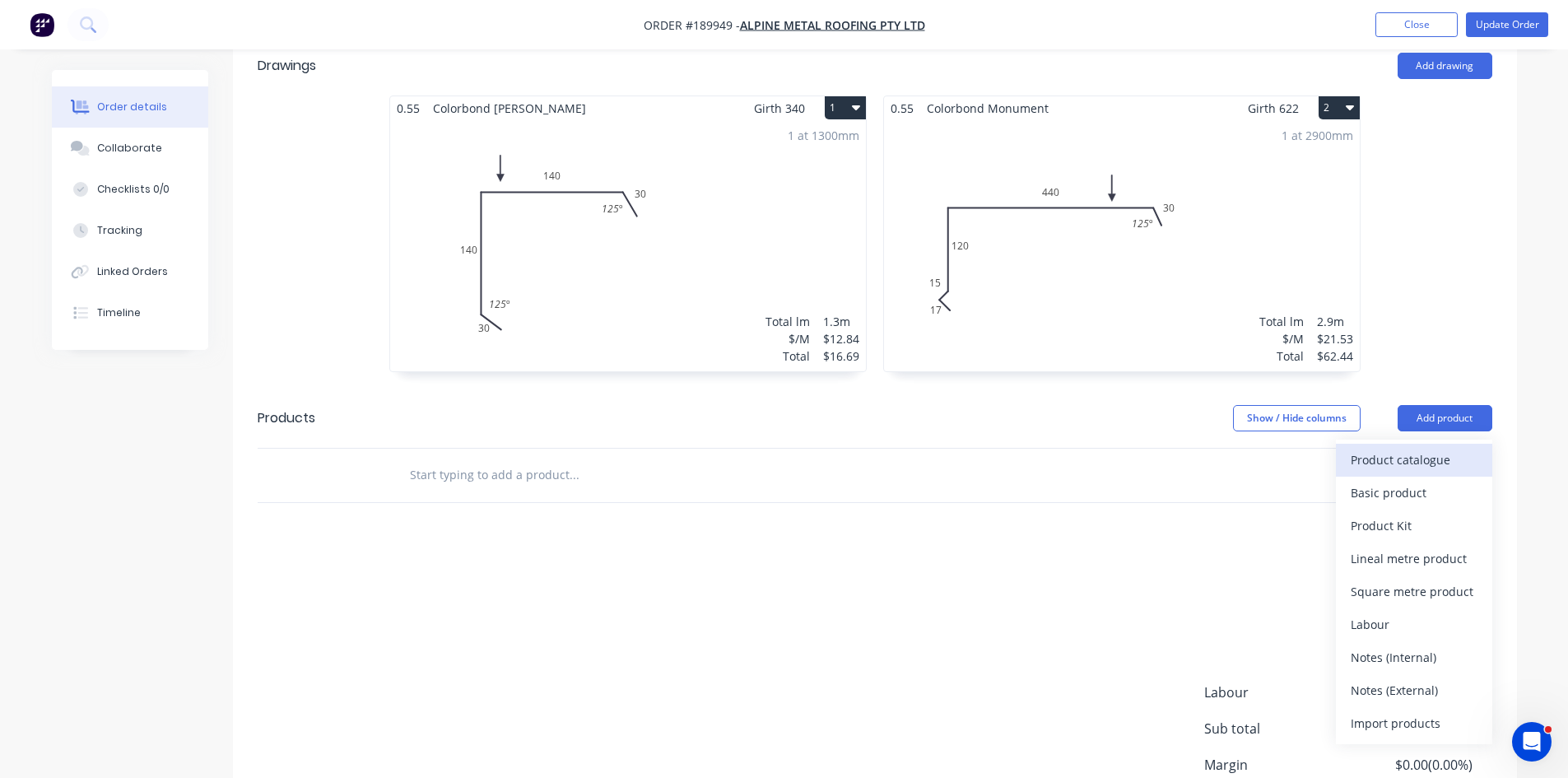
click at [1402, 449] on div "Product catalogue" at bounding box center [1414, 460] width 127 height 24
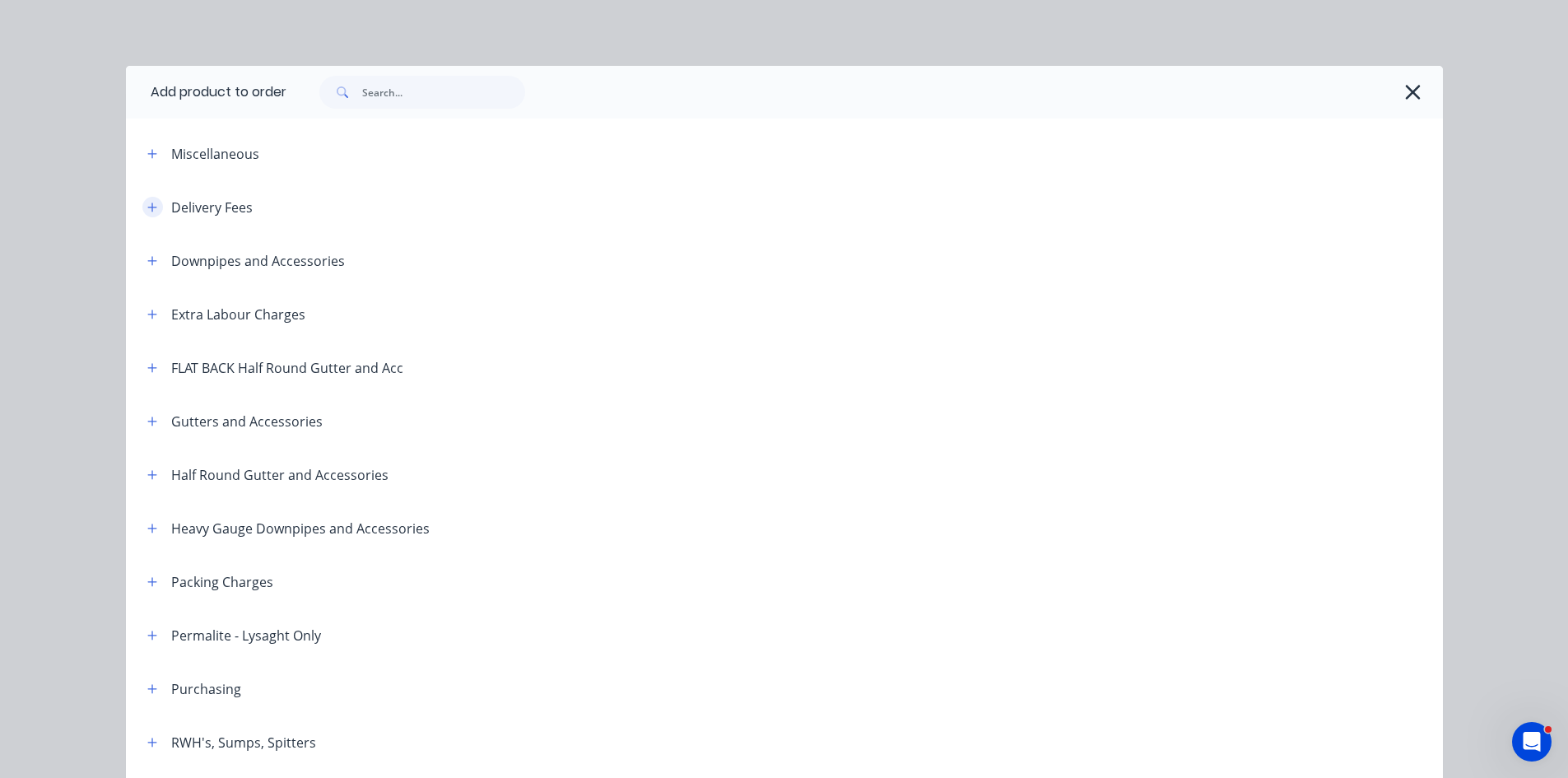
click at [150, 212] on icon "button" at bounding box center [153, 207] width 10 height 12
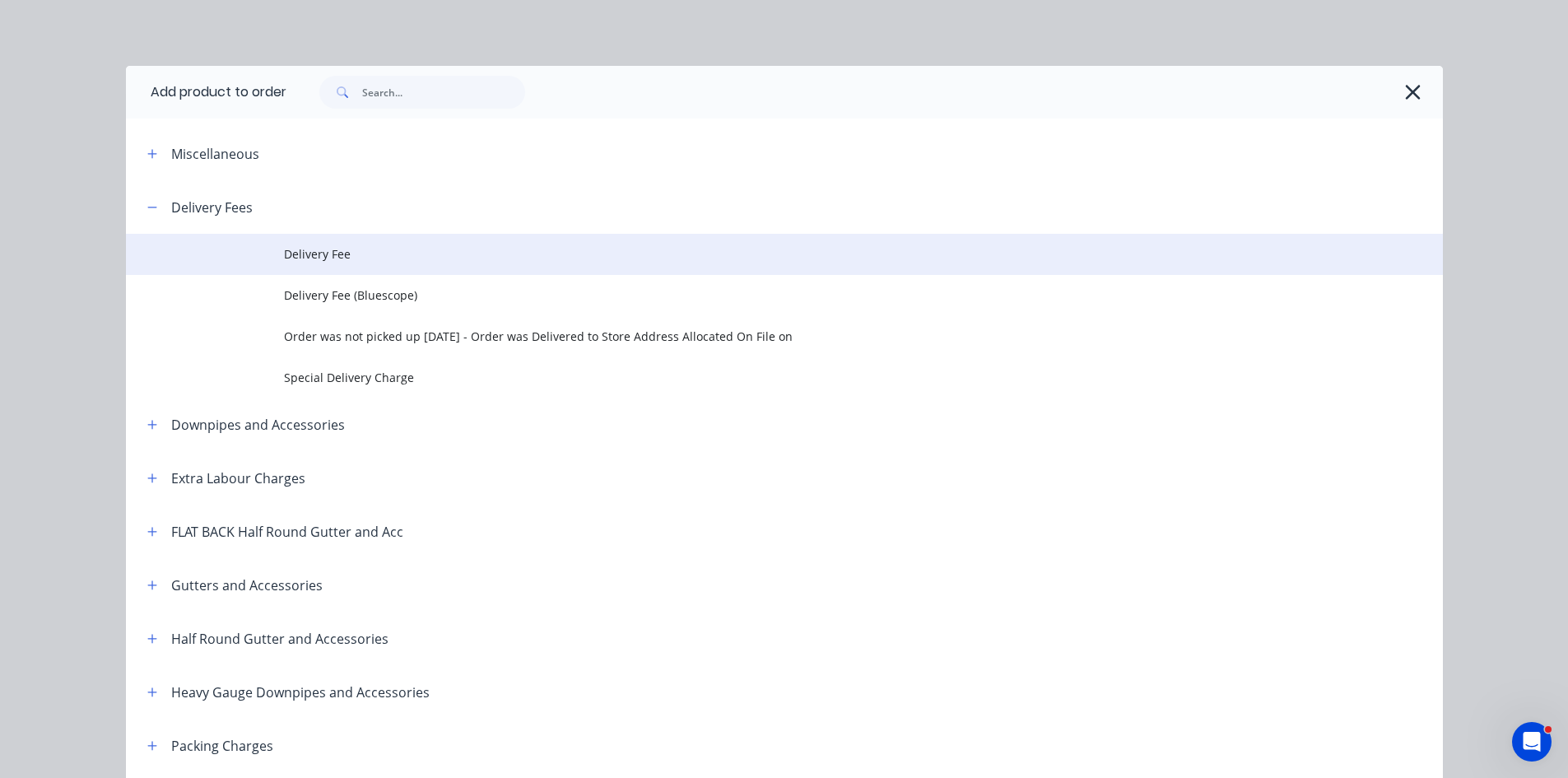
click at [186, 249] on td at bounding box center [204, 254] width 158 height 41
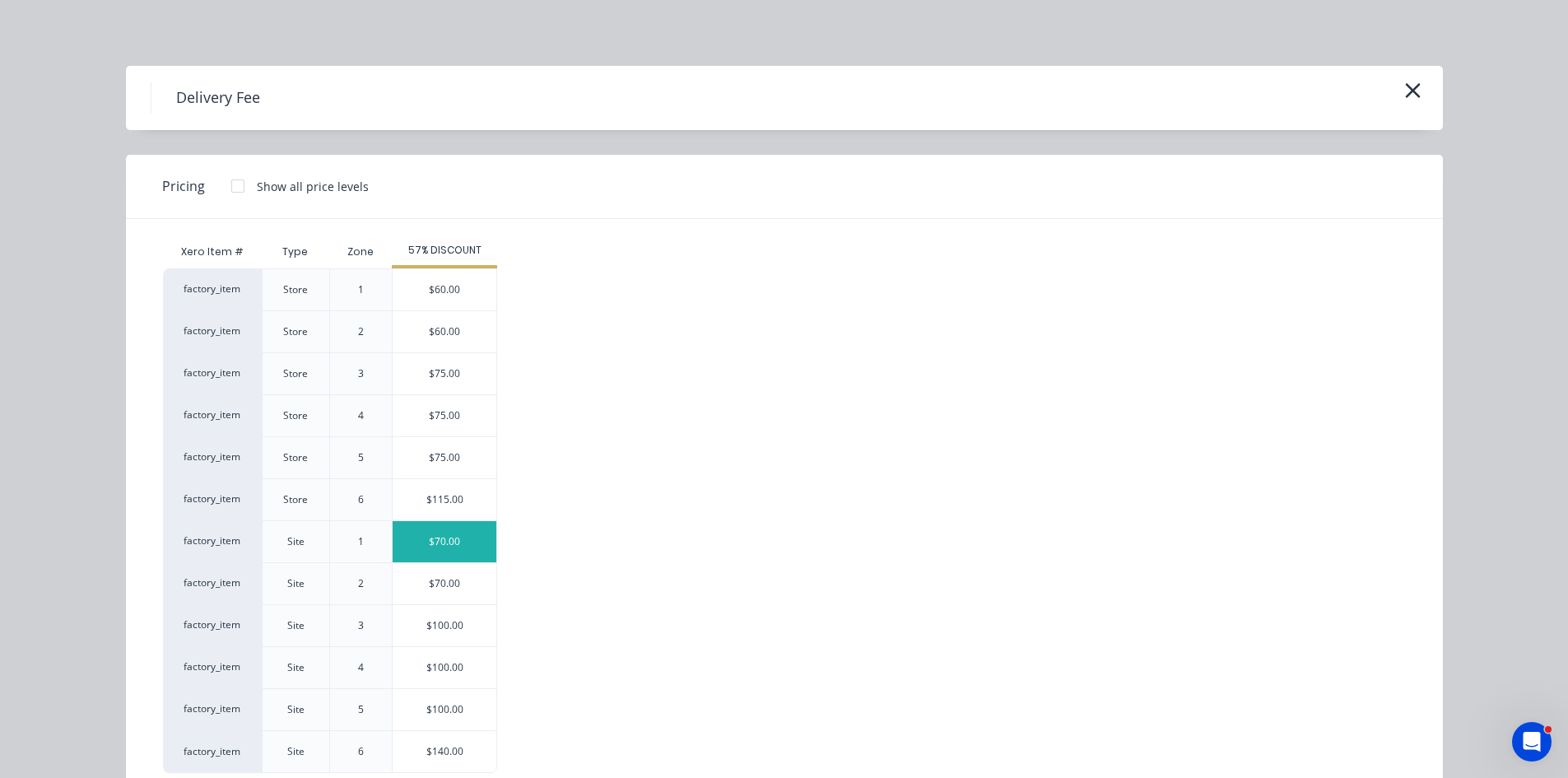
click at [437, 555] on div "$70.00" at bounding box center [444, 541] width 104 height 41
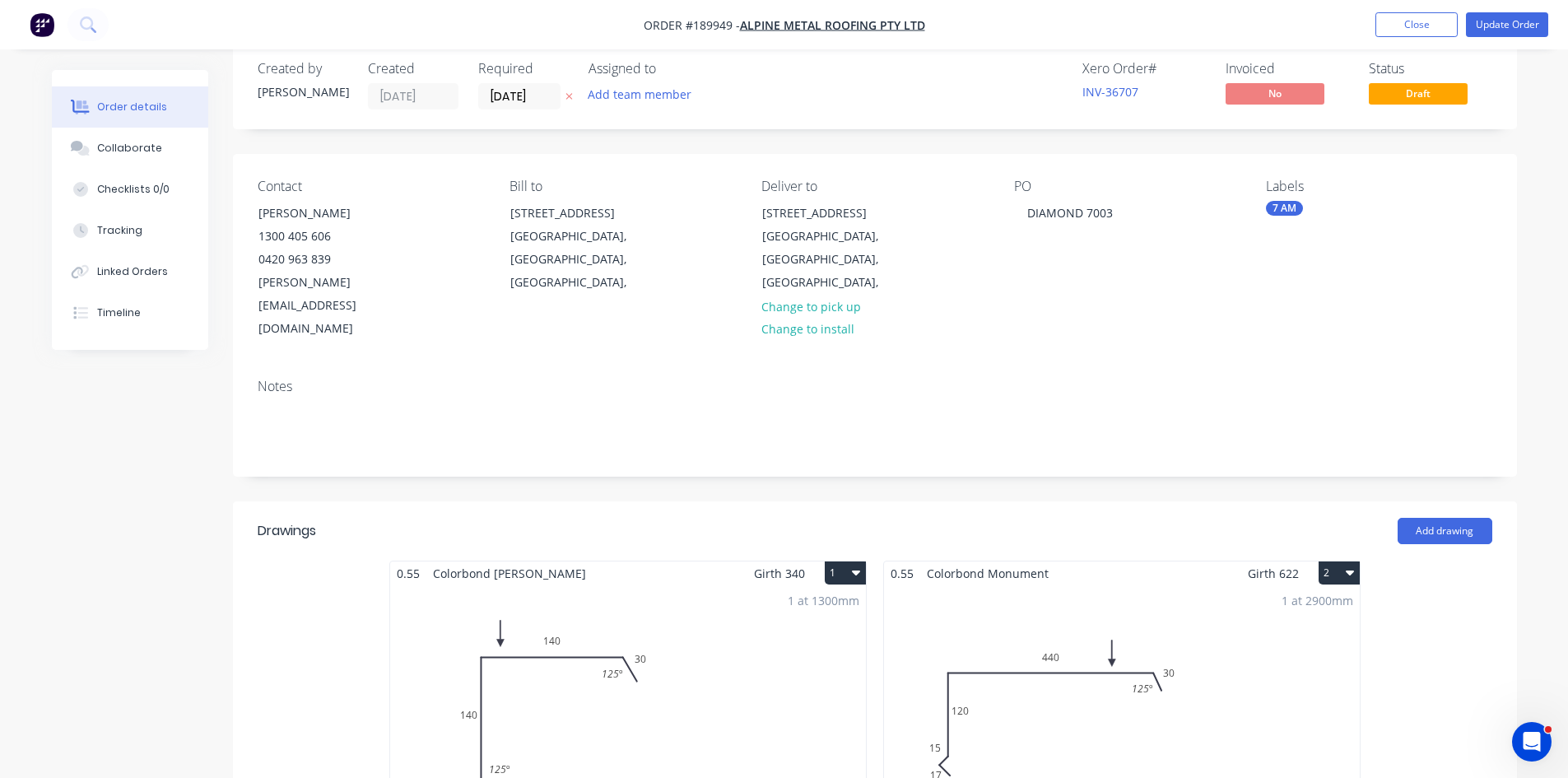
scroll to position [0, 0]
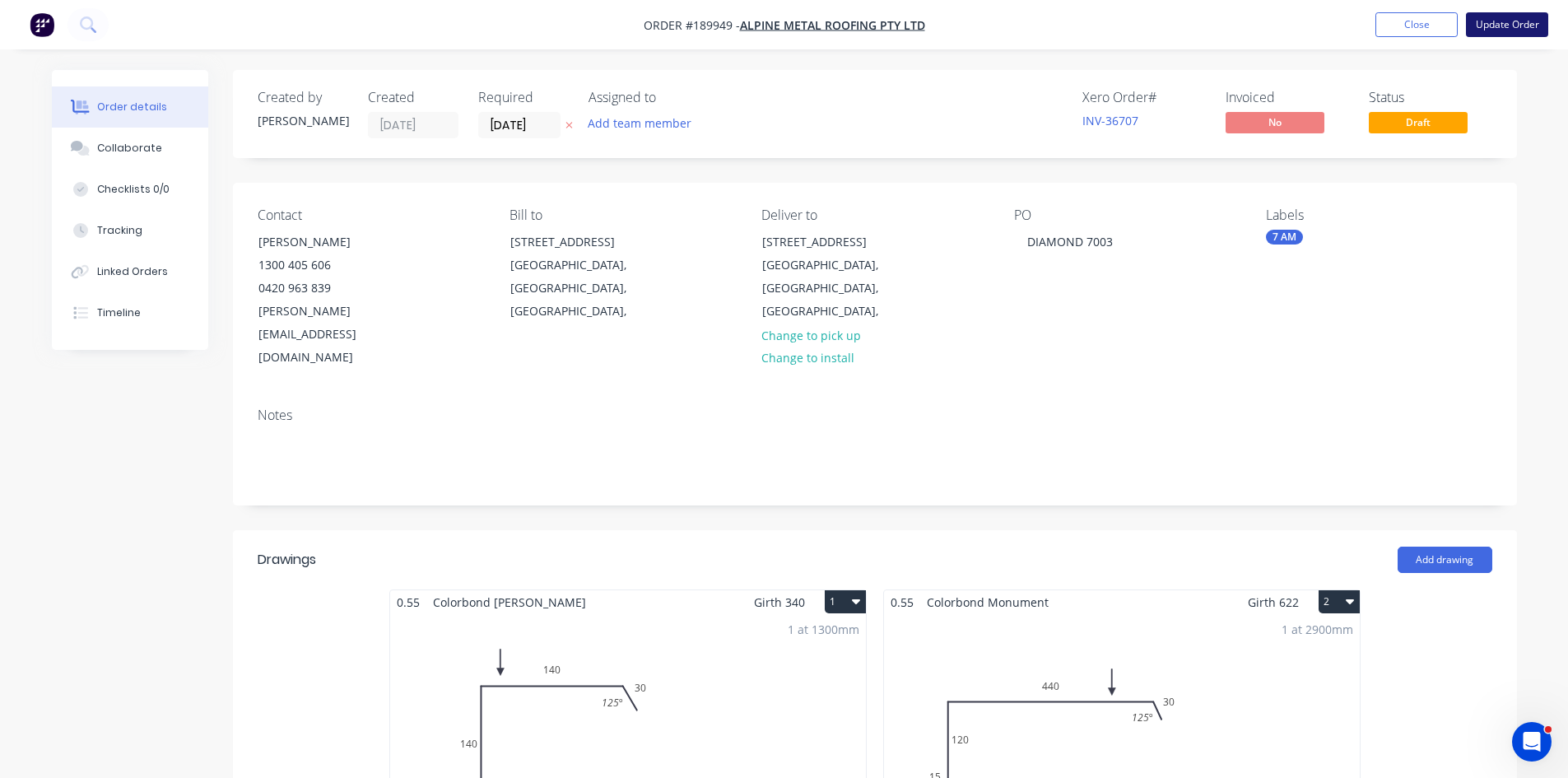
click at [1523, 28] on button "Update Order" at bounding box center [1507, 24] width 82 height 25
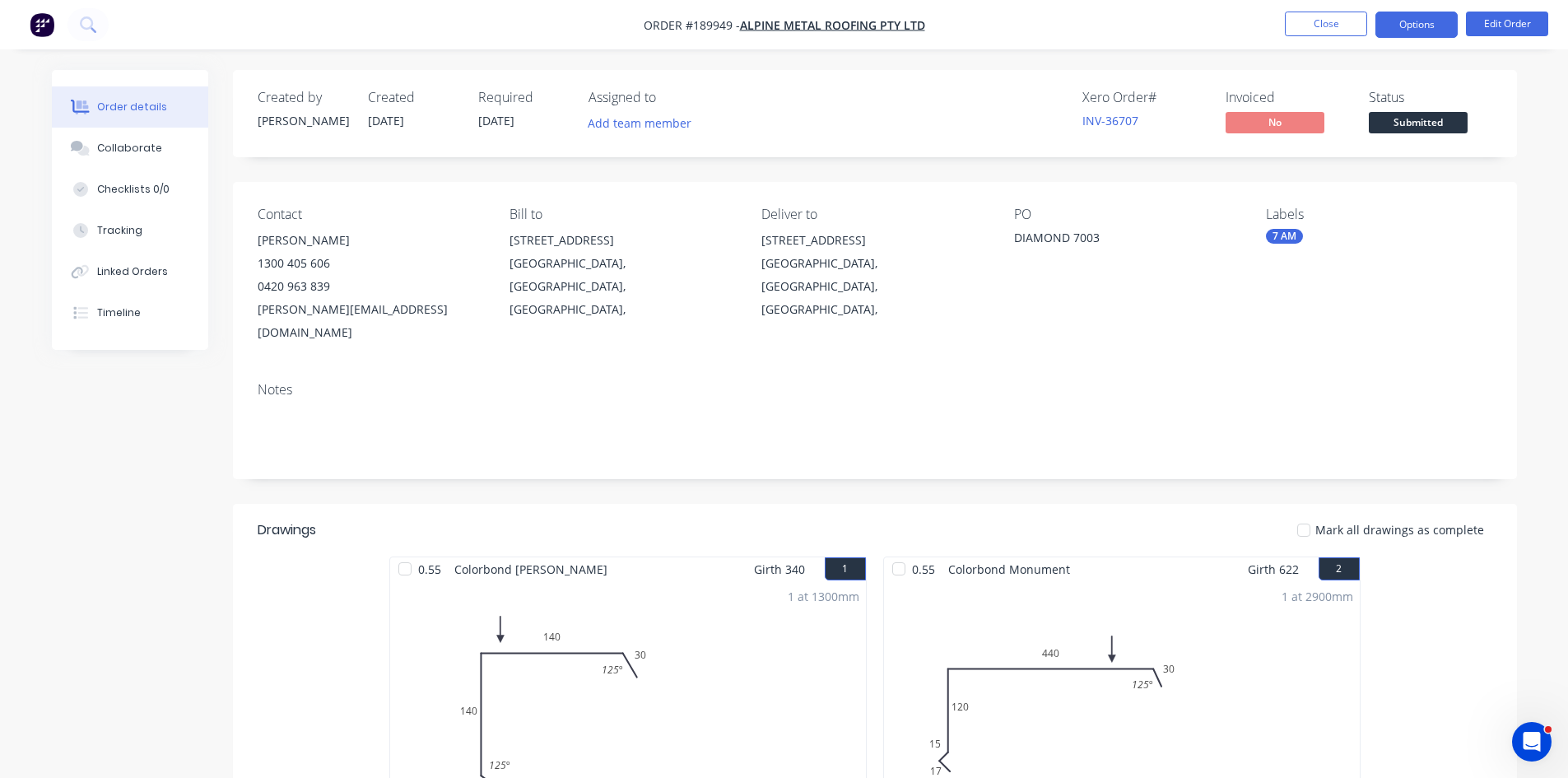
click at [1405, 18] on button "Options" at bounding box center [1416, 25] width 82 height 27
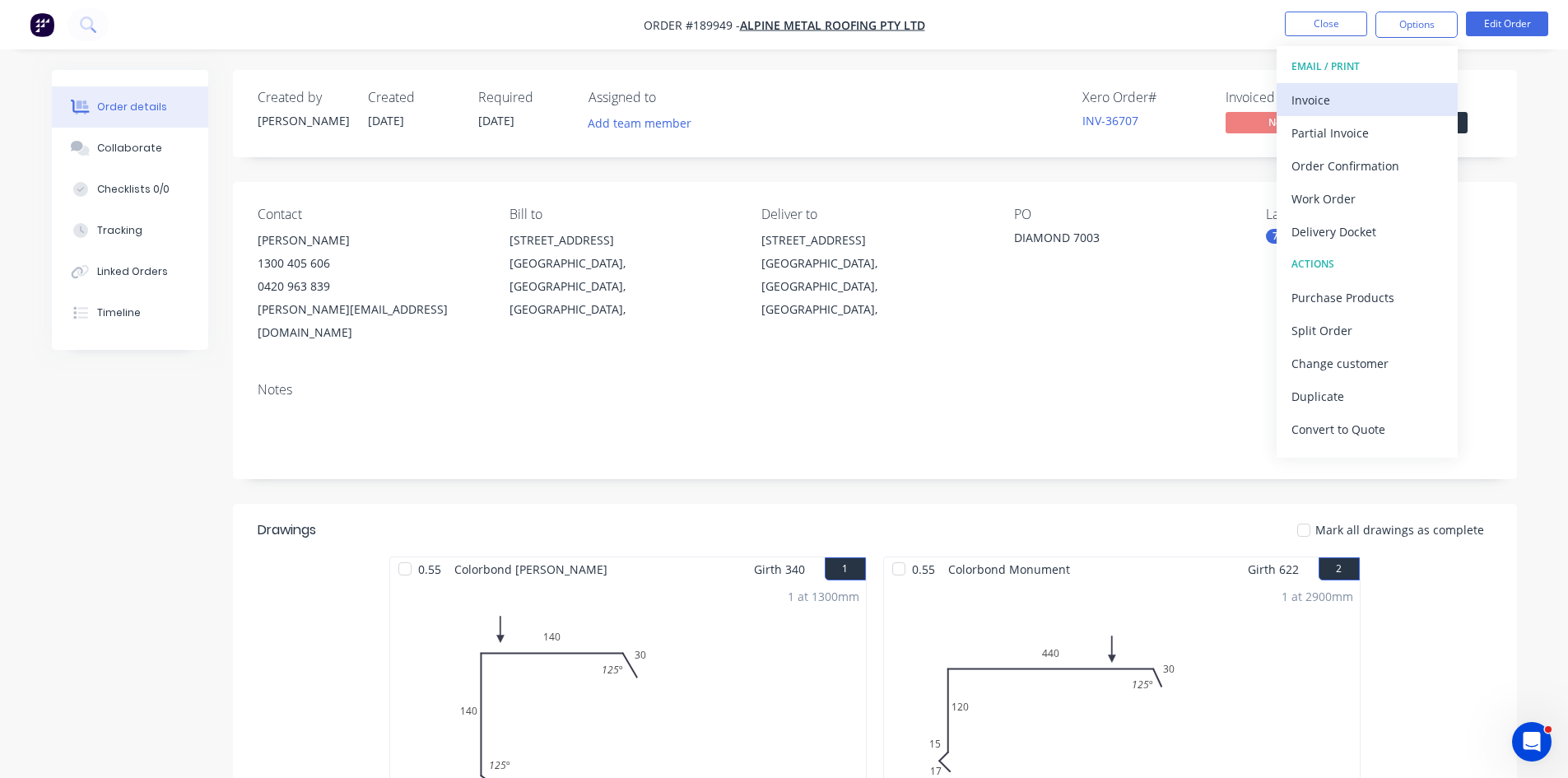
click at [1368, 94] on div "Invoice" at bounding box center [1367, 100] width 152 height 24
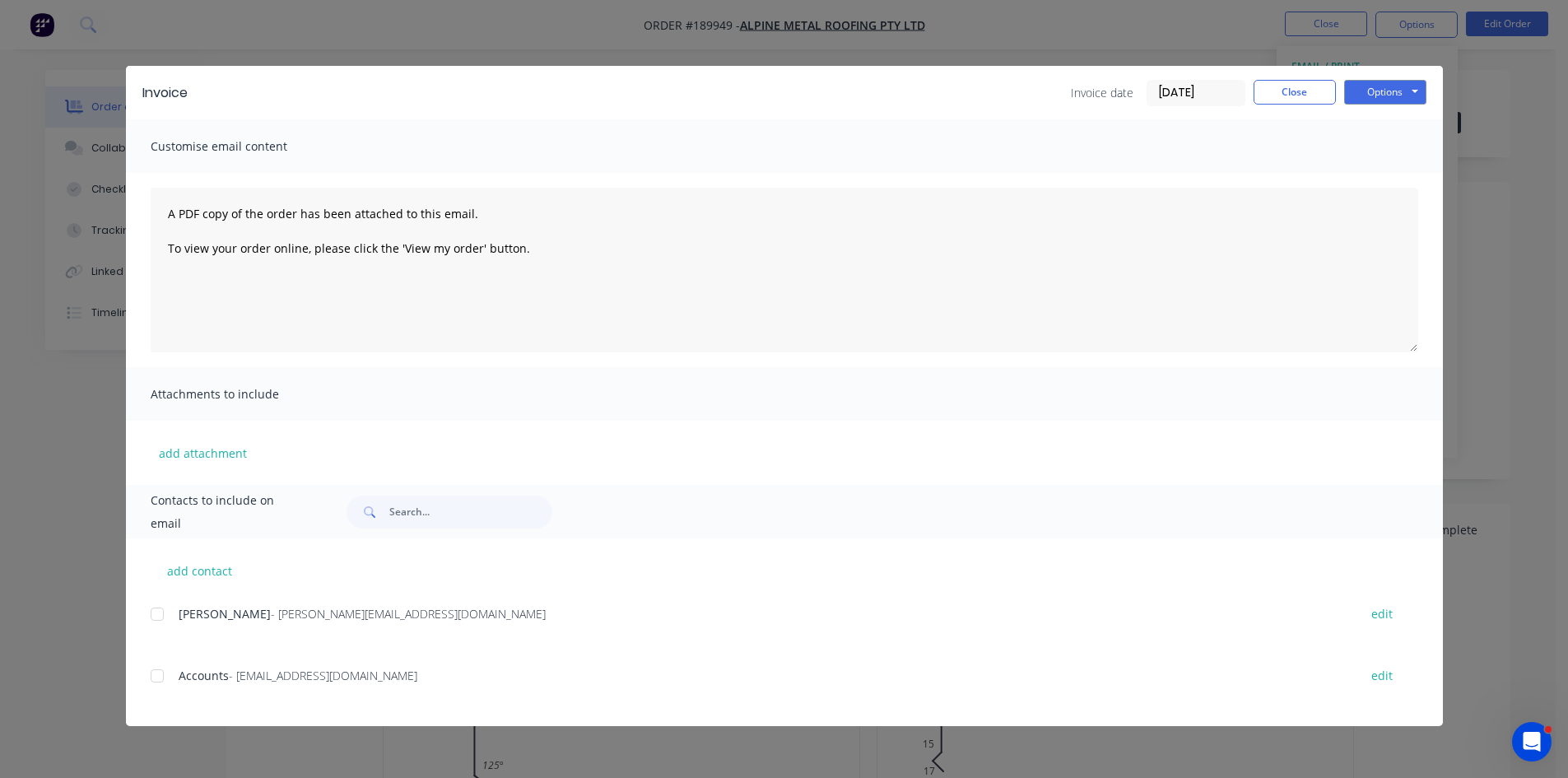
click at [172, 615] on div at bounding box center [157, 614] width 33 height 33
click at [168, 681] on div at bounding box center [157, 676] width 33 height 33
click at [1386, 90] on button "Options" at bounding box center [1385, 92] width 82 height 25
click at [1399, 182] on button "Email" at bounding box center [1396, 176] width 105 height 27
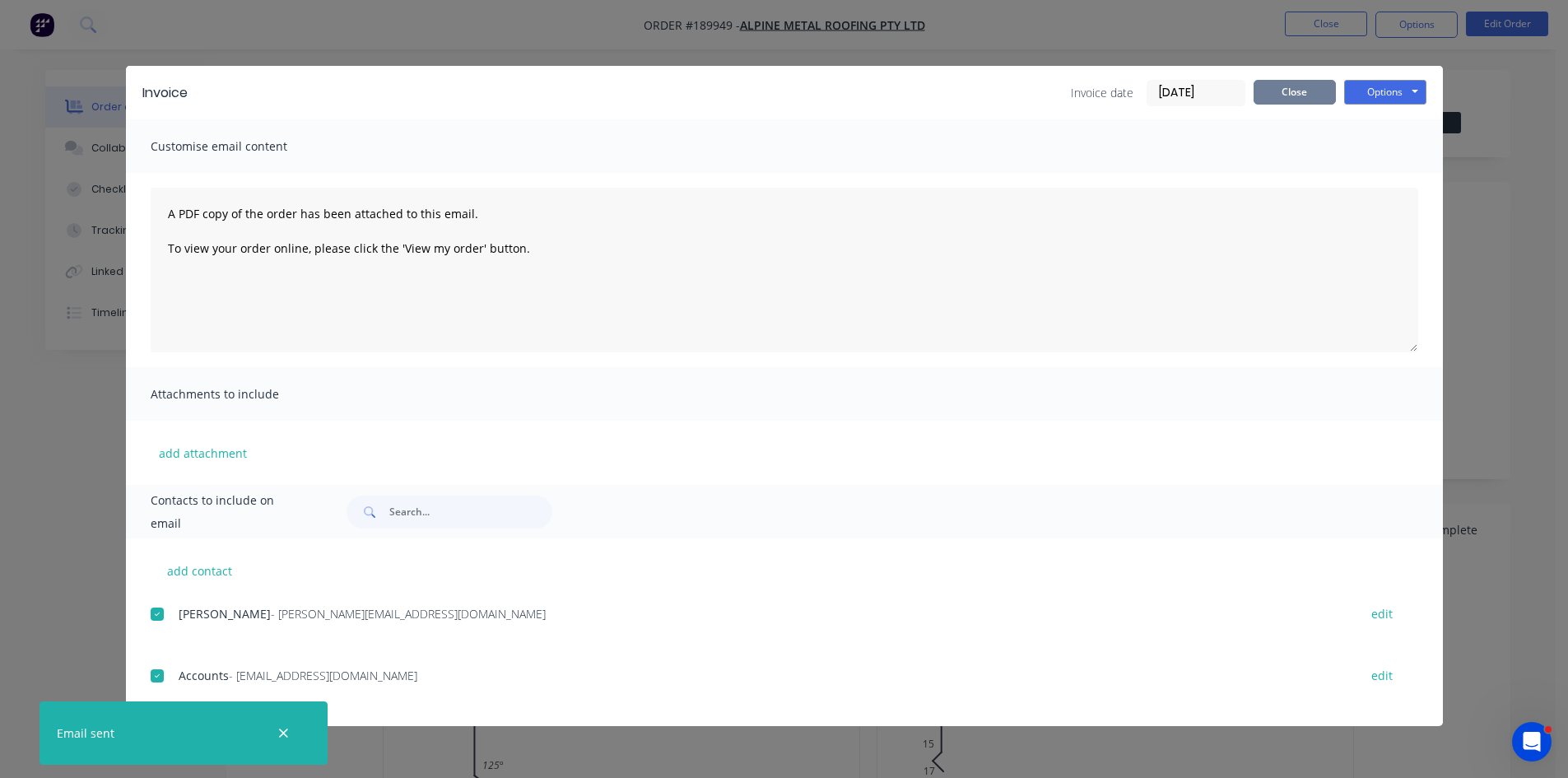
click at [1309, 94] on button "Close" at bounding box center [1294, 92] width 82 height 25
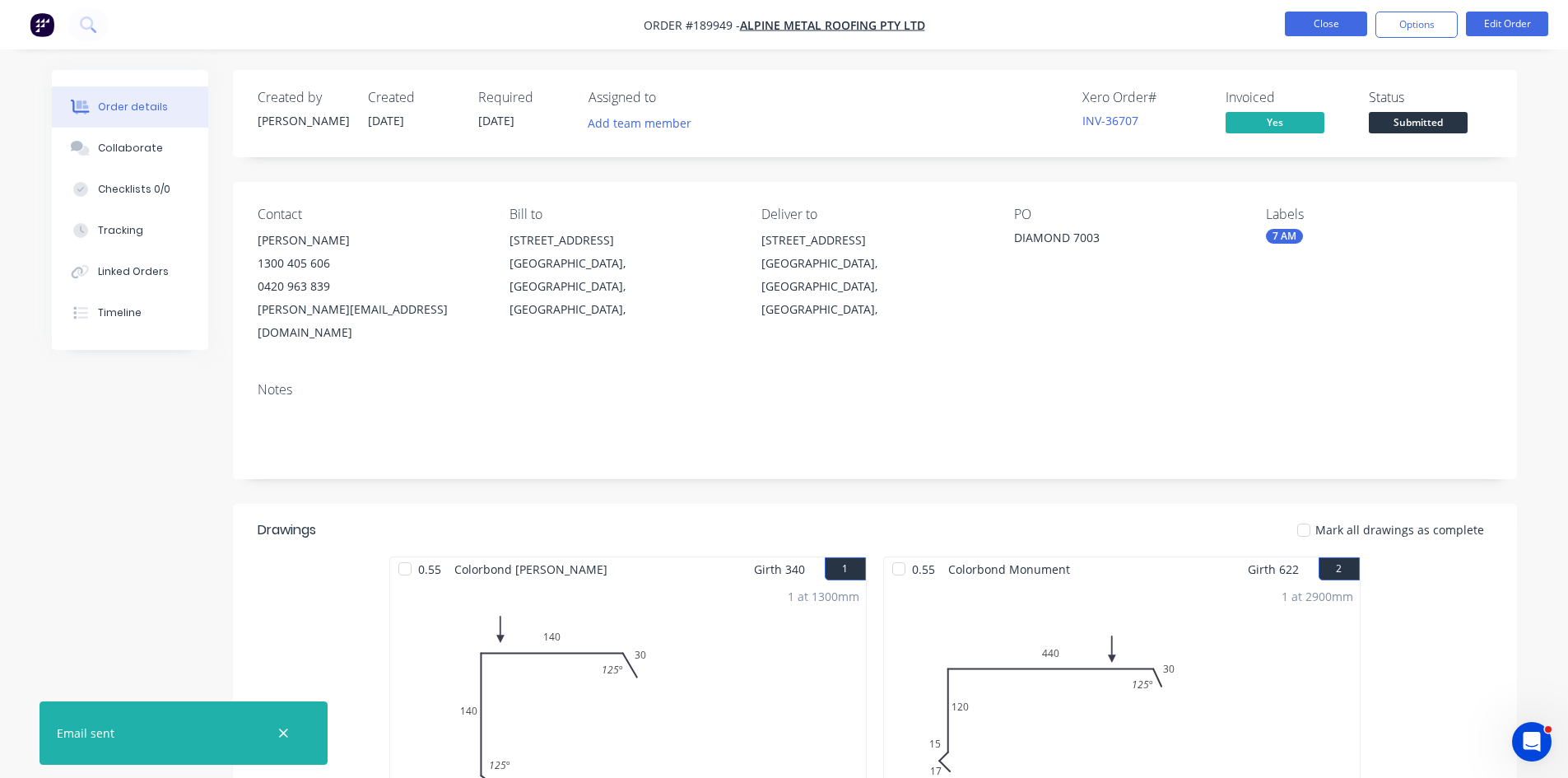
click at [1304, 19] on button "Close" at bounding box center [1326, 24] width 82 height 25
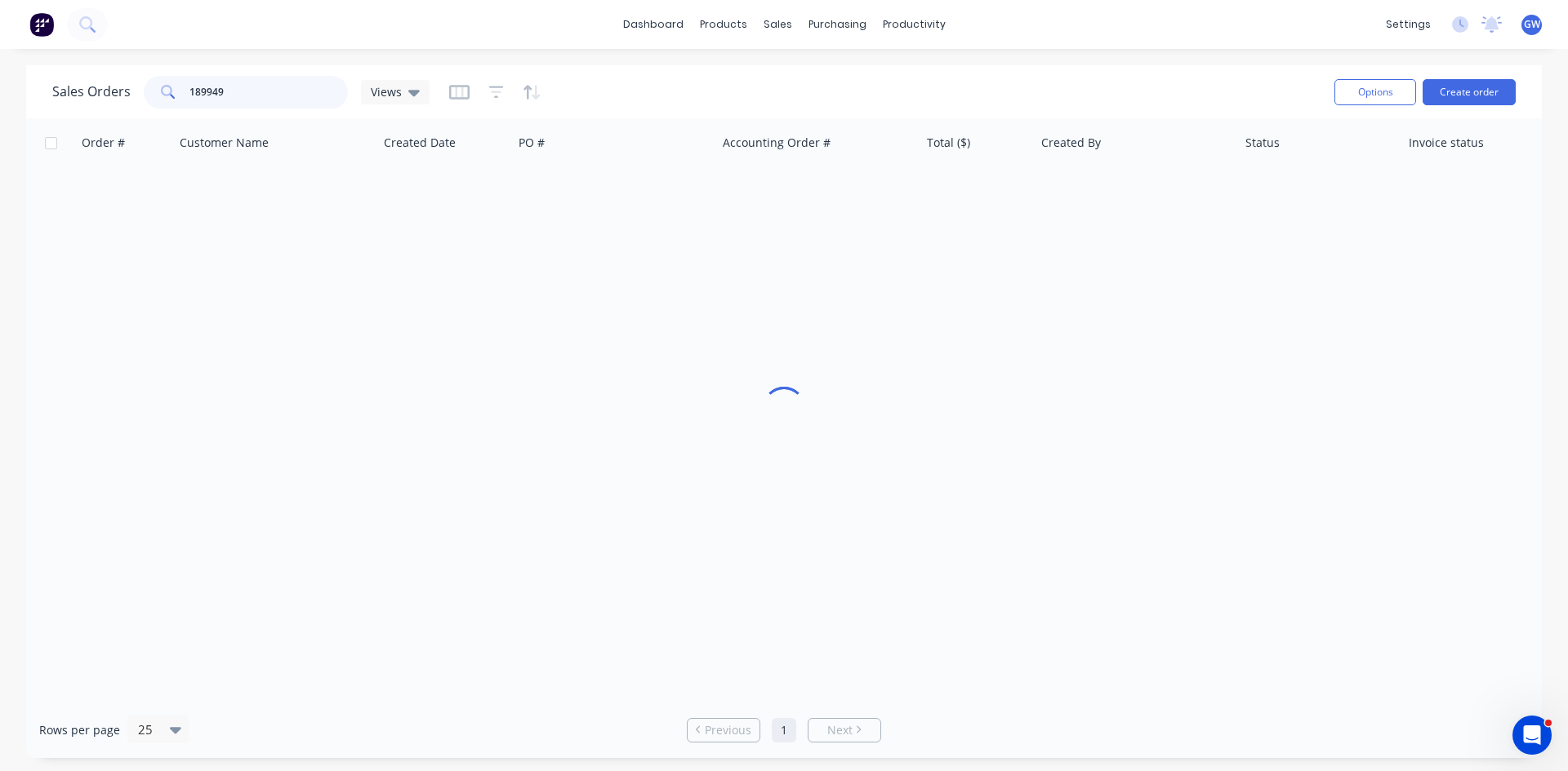
click at [220, 92] on input "189949" at bounding box center [270, 91] width 159 height 32
type input "189958"
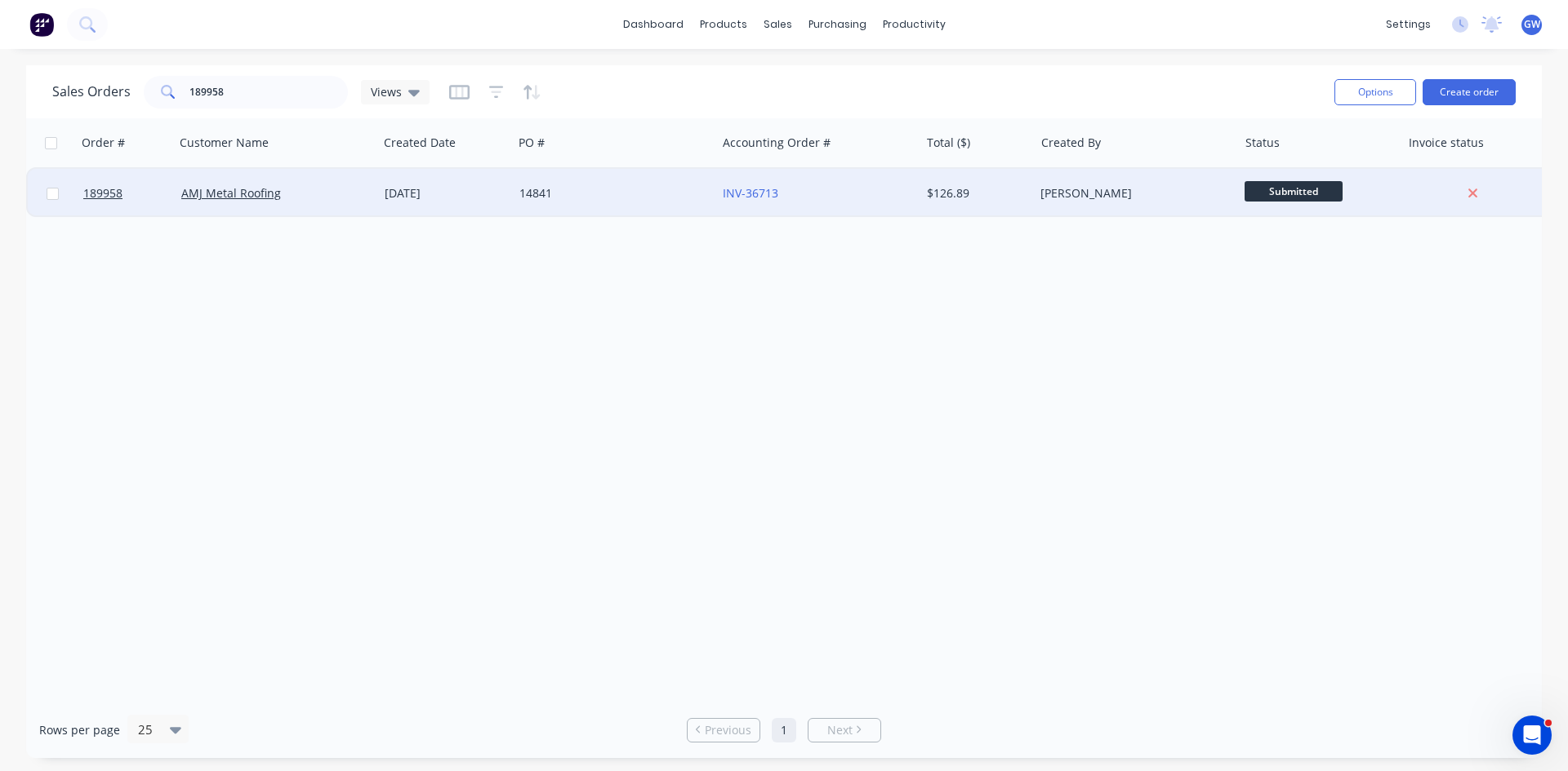
click at [1125, 196] on div "[PERSON_NAME]" at bounding box center [1130, 193] width 181 height 17
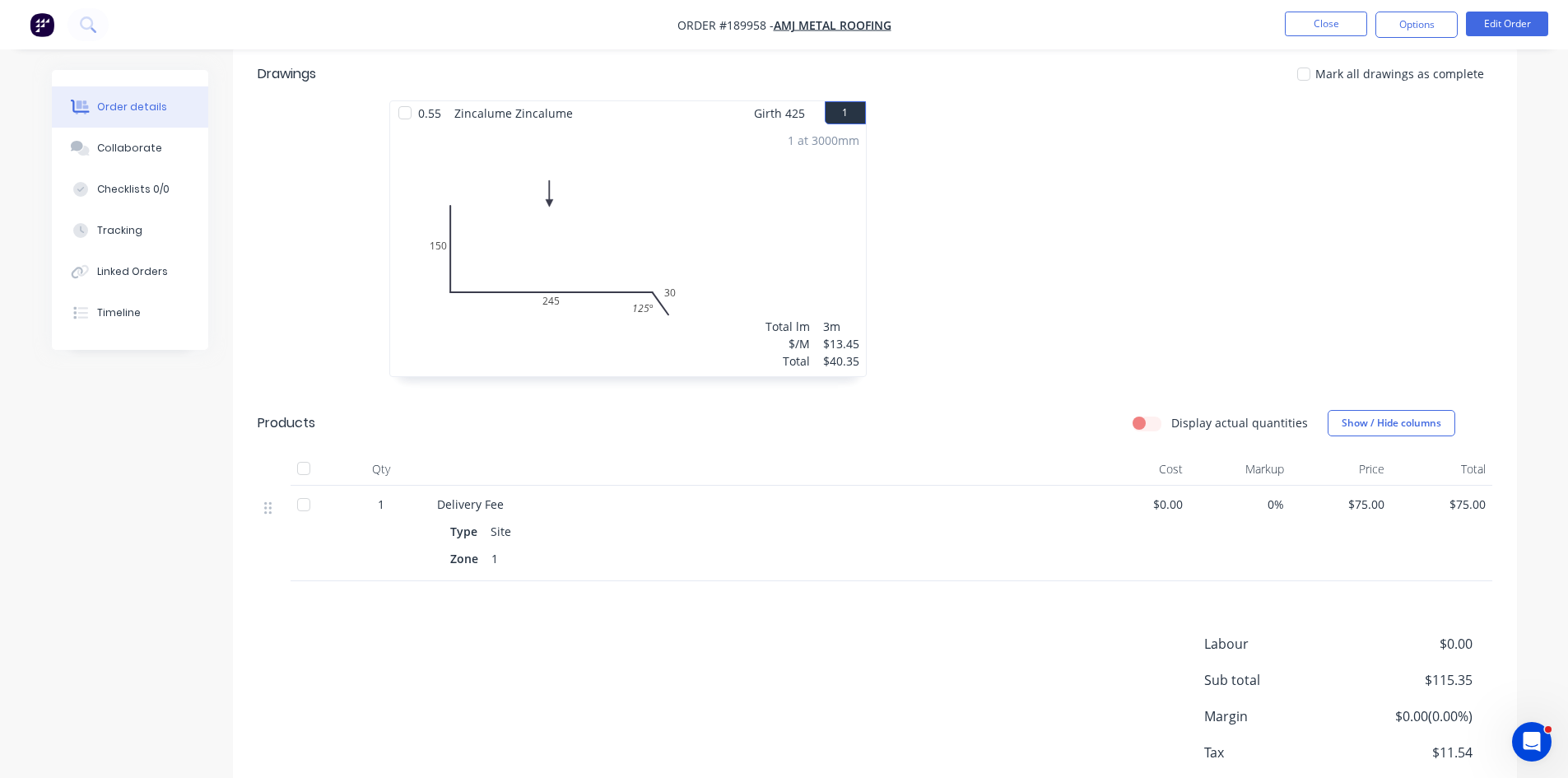
scroll to position [530, 0]
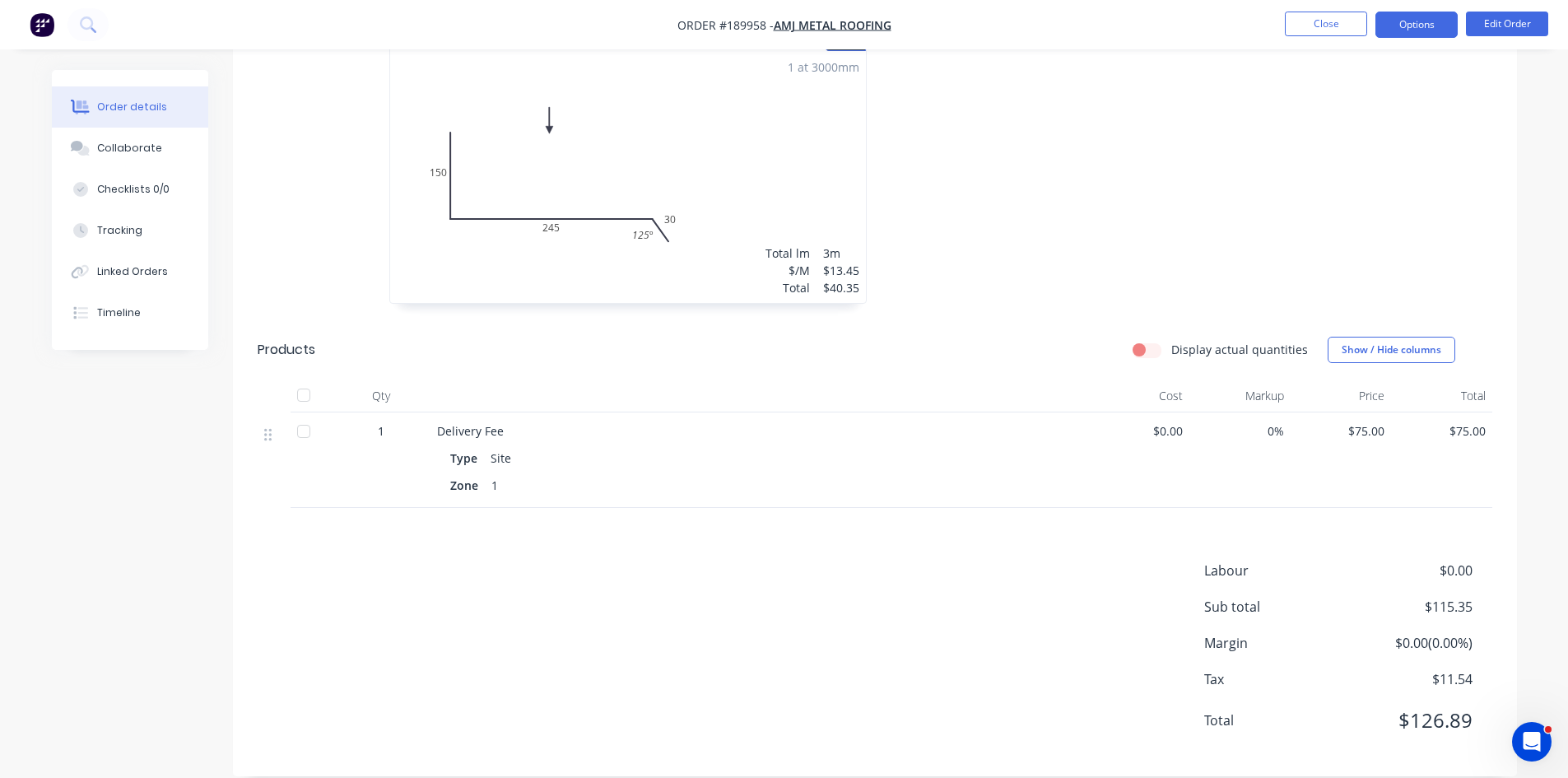
click at [1406, 20] on button "Options" at bounding box center [1416, 25] width 82 height 27
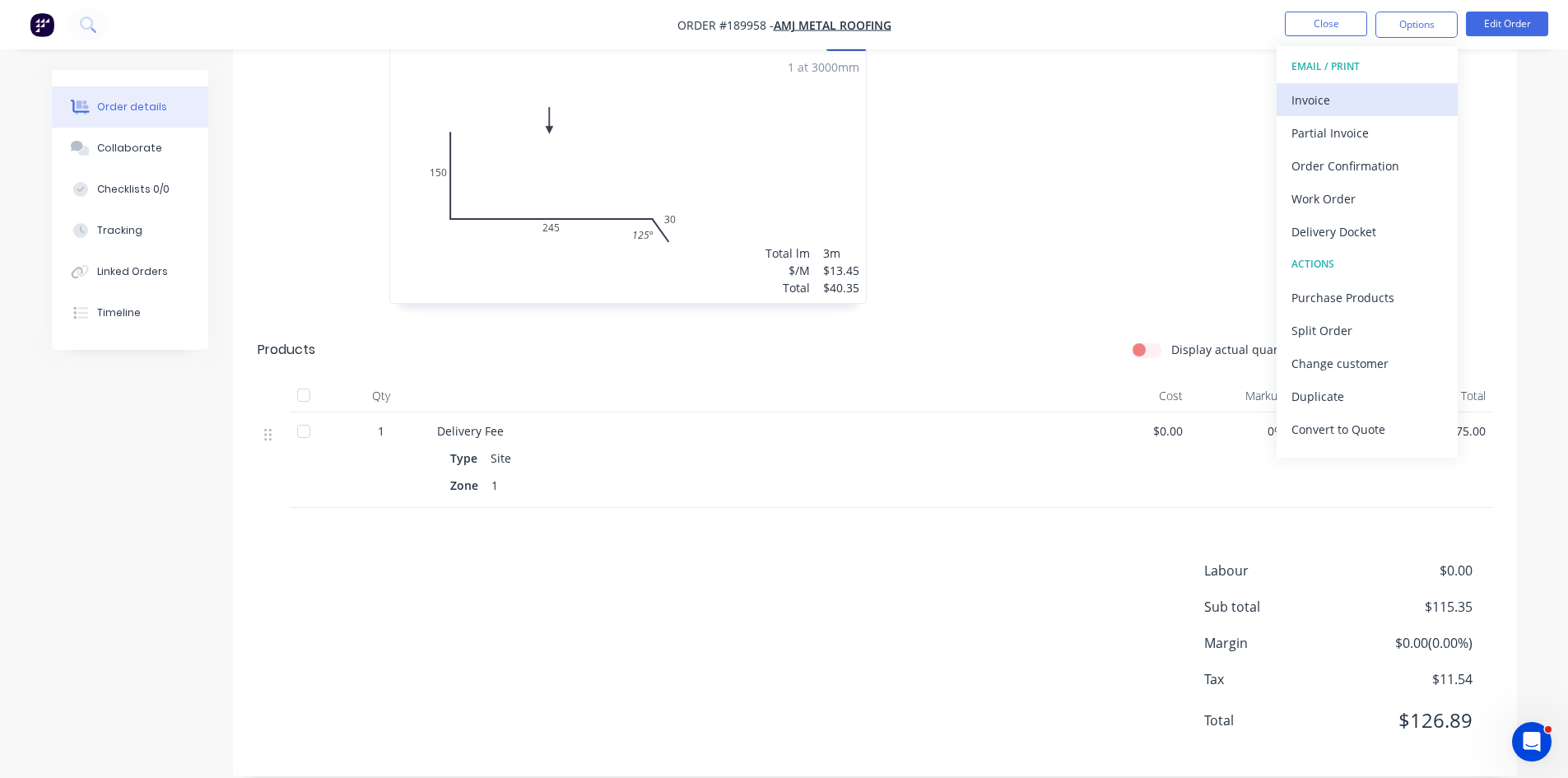
click at [1361, 91] on div "Invoice" at bounding box center [1367, 100] width 152 height 24
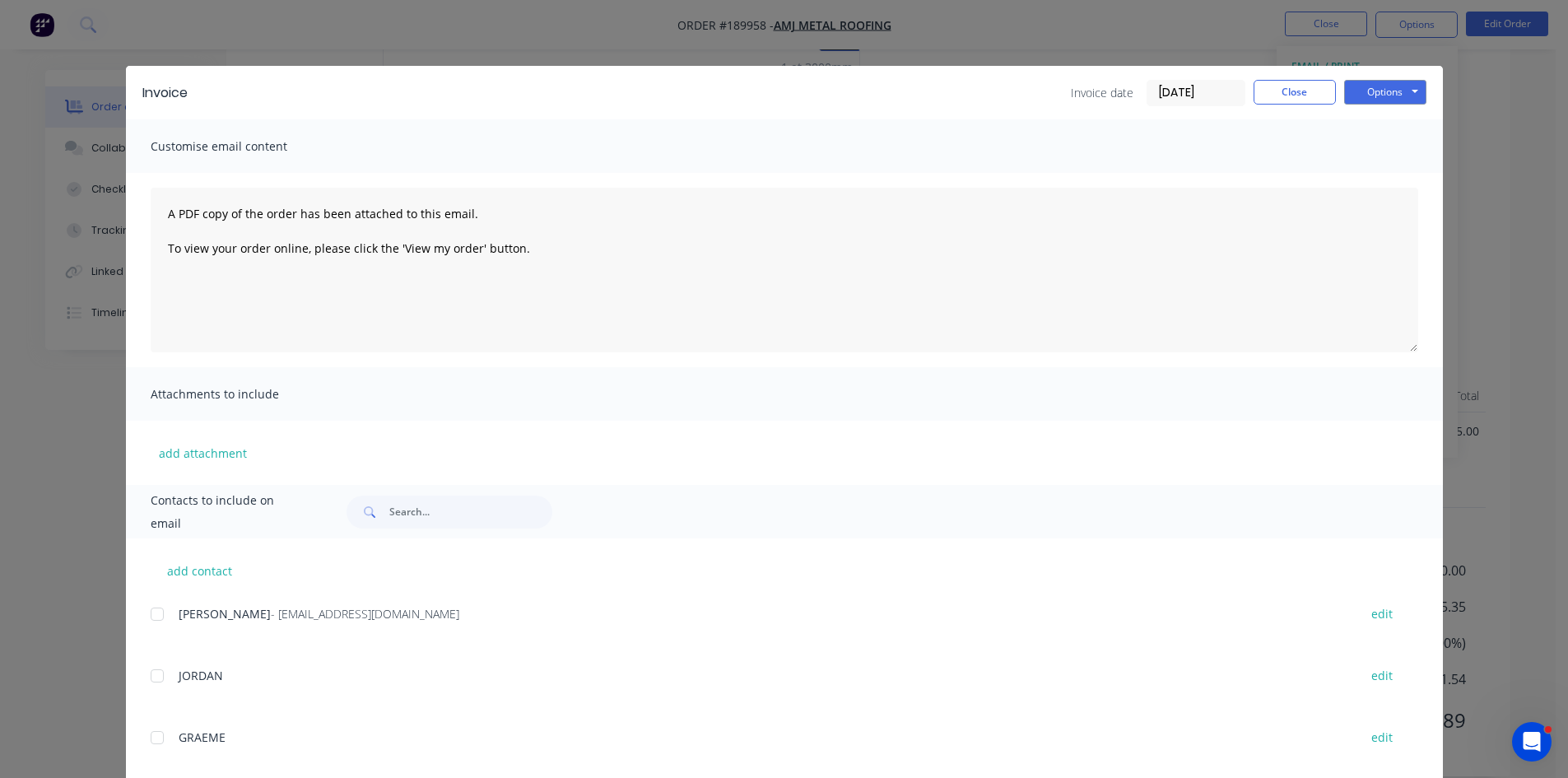
click at [149, 618] on div at bounding box center [157, 614] width 33 height 33
click at [1400, 104] on div "Options Preview Print Email" at bounding box center [1385, 93] width 82 height 27
click at [1389, 99] on button "Options" at bounding box center [1385, 92] width 82 height 25
click at [1389, 175] on button "Email" at bounding box center [1396, 176] width 105 height 27
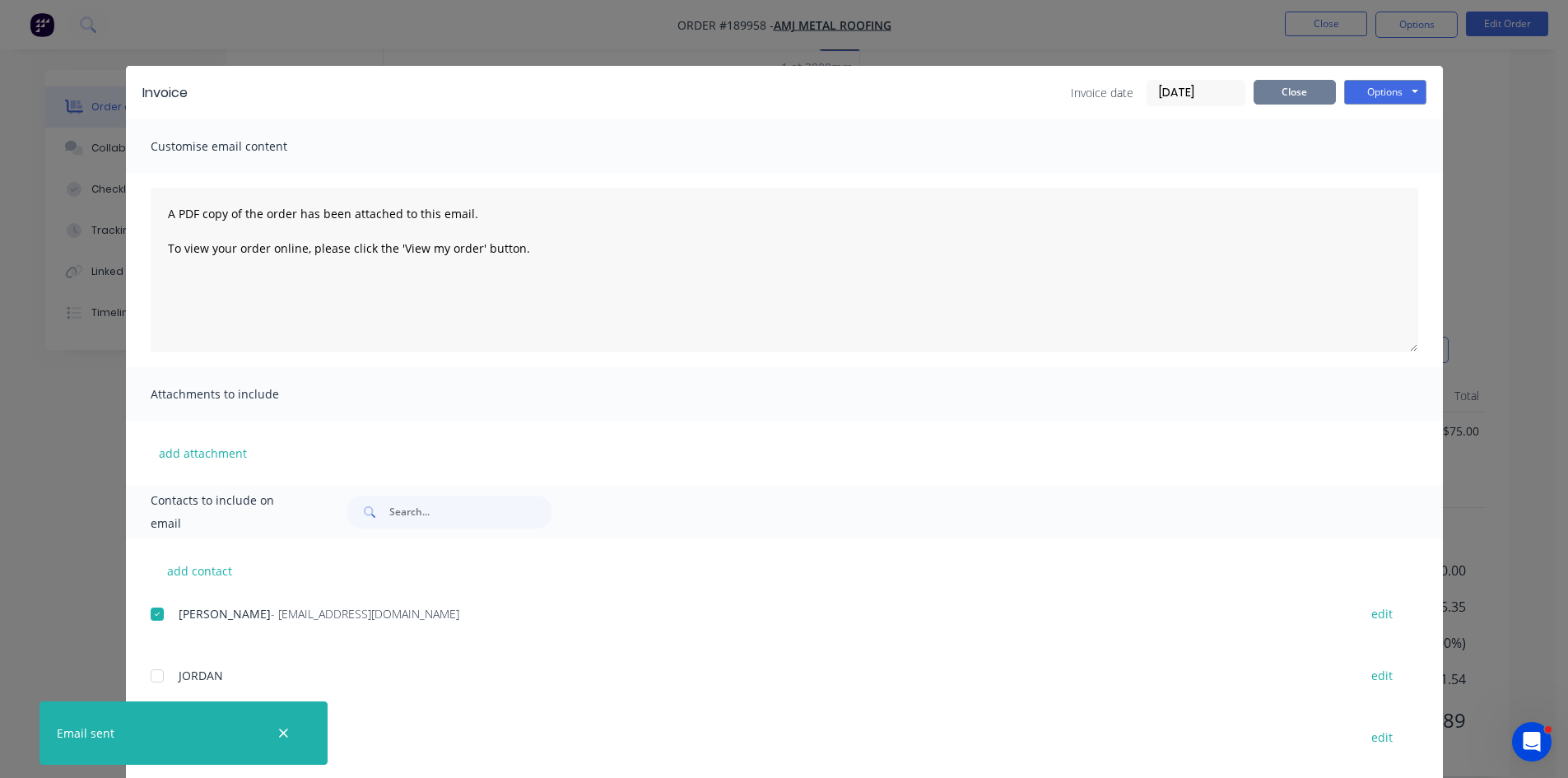
click at [1282, 89] on button "Close" at bounding box center [1294, 92] width 82 height 25
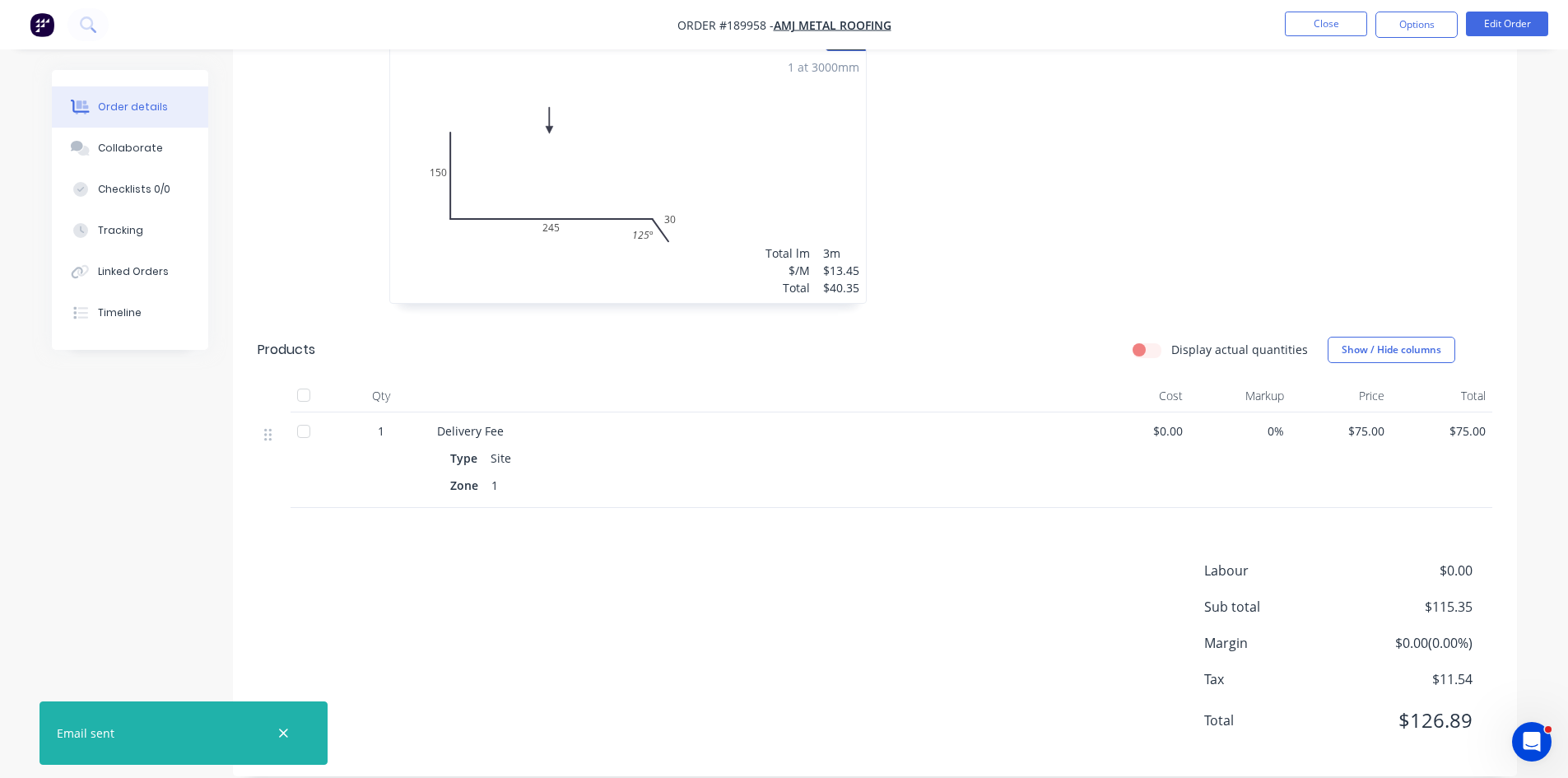
click at [1325, 41] on nav "Order #189958 - AMJ Metal Roofing Close Options Edit Order" at bounding box center [784, 25] width 1568 height 50
click at [1336, 22] on button "Close" at bounding box center [1326, 24] width 82 height 25
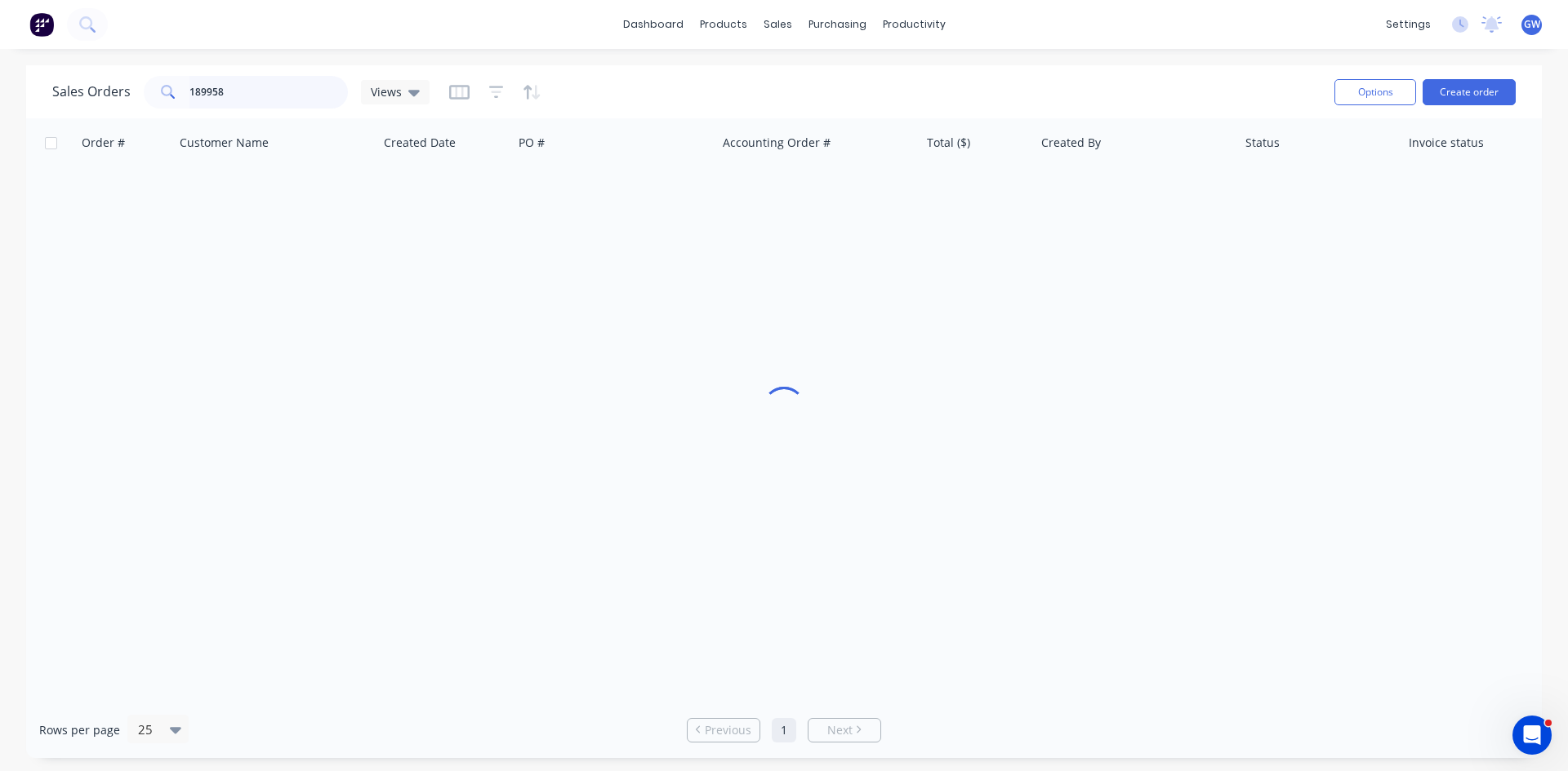
click at [240, 104] on input "189958" at bounding box center [270, 91] width 159 height 32
type input "189853"
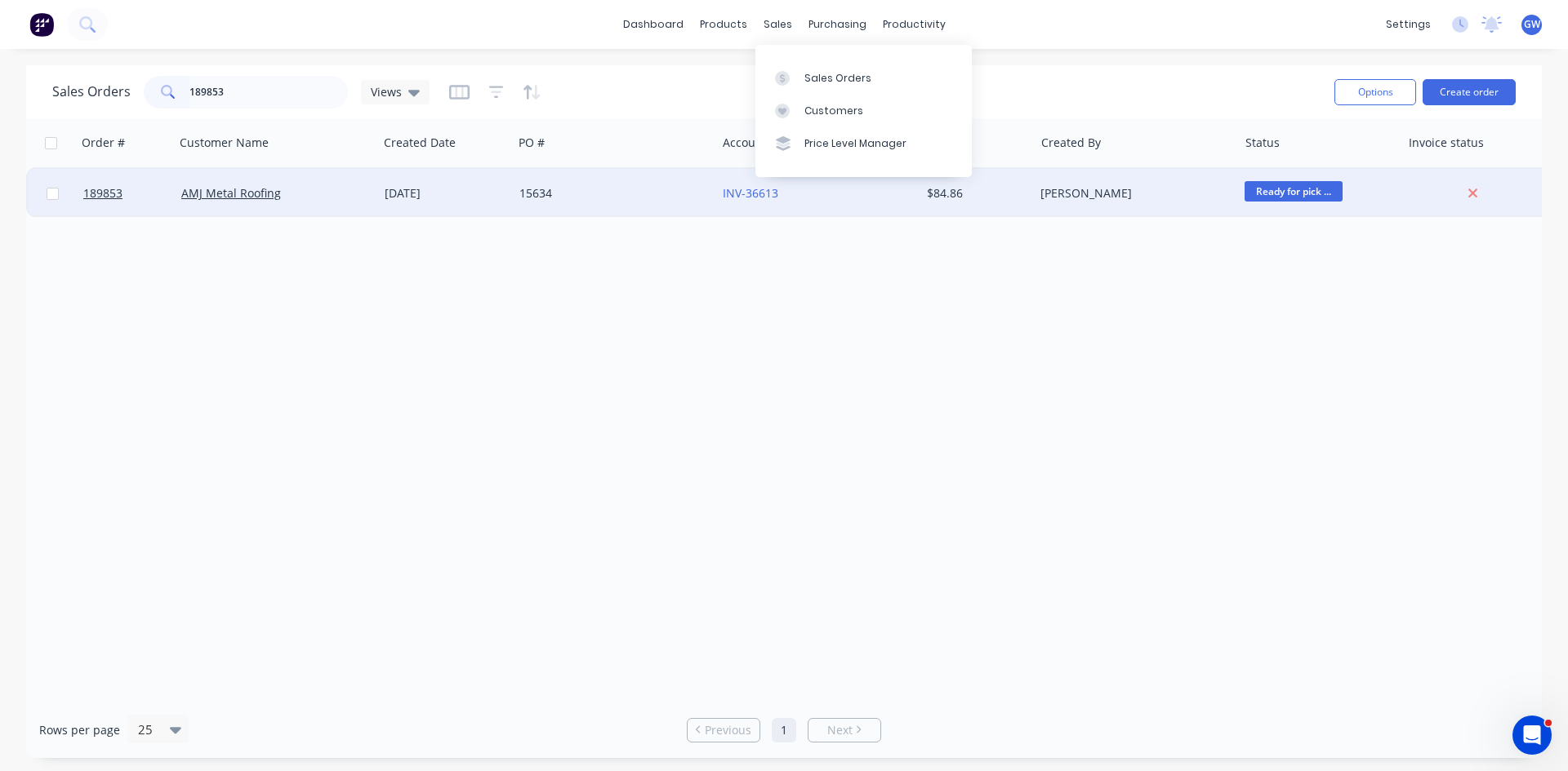
click at [1066, 186] on div "Martin Collier" at bounding box center [1130, 193] width 181 height 17
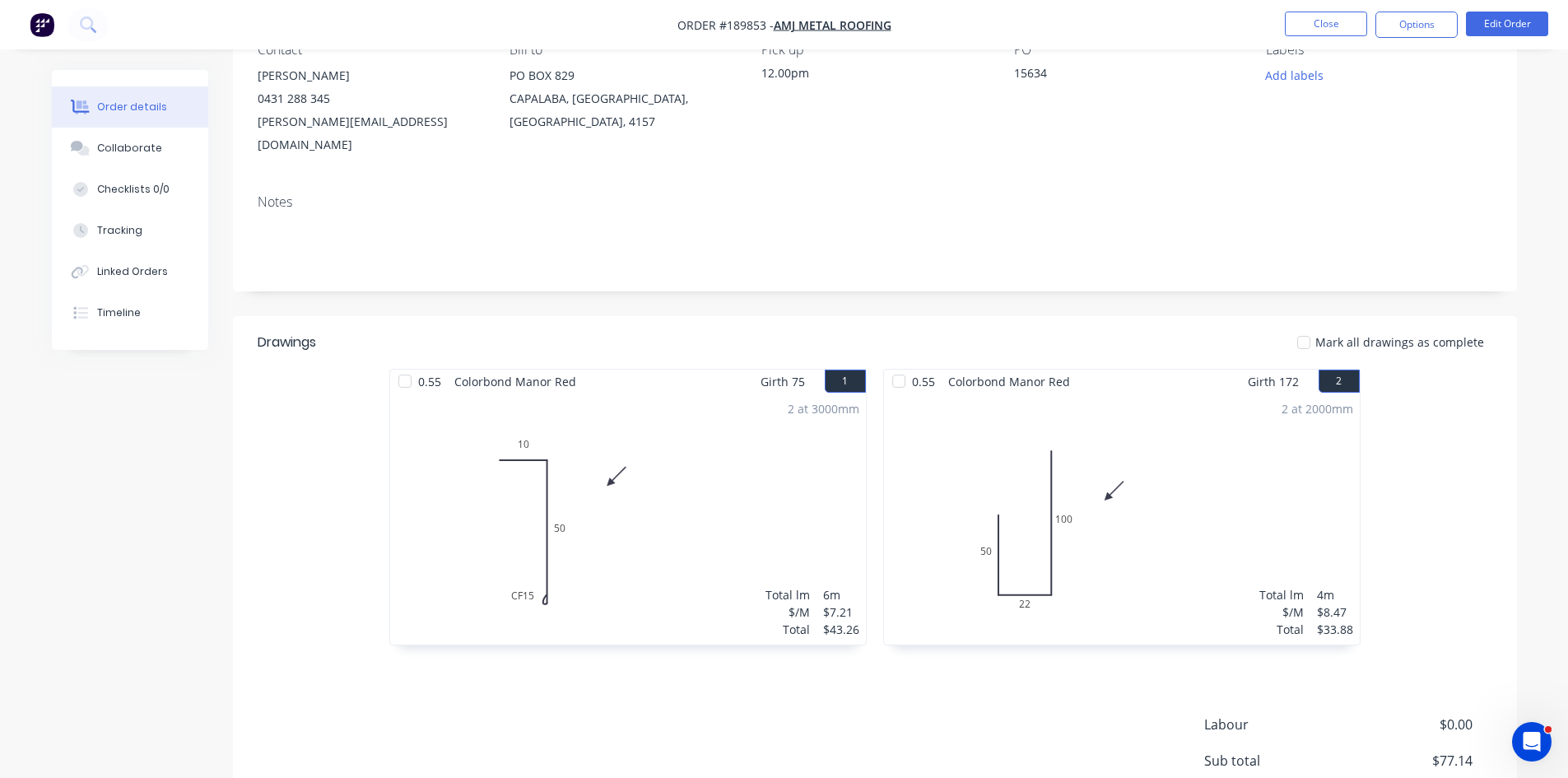
scroll to position [319, 0]
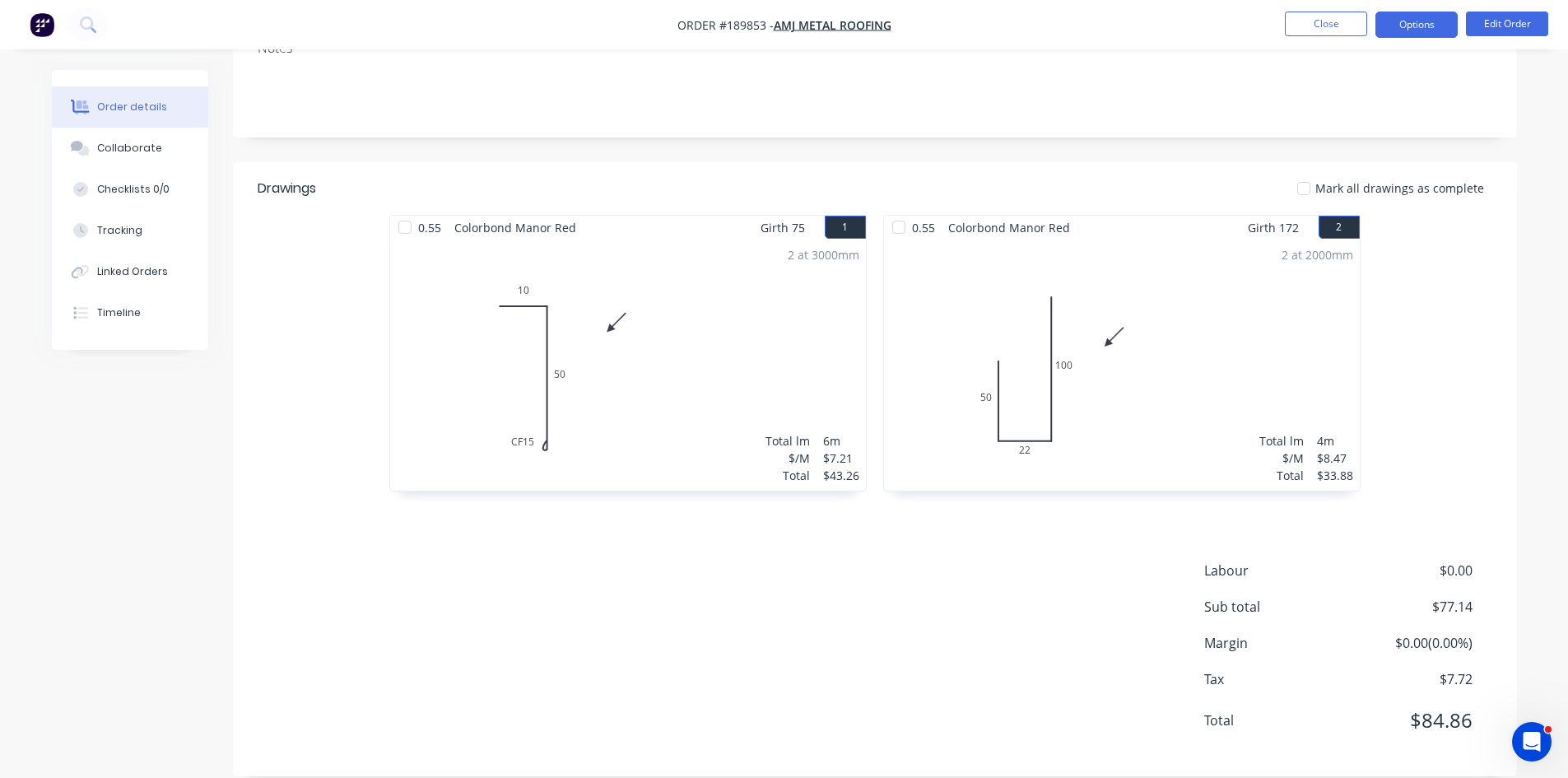
click at [1399, 24] on button "Options" at bounding box center [1416, 25] width 82 height 27
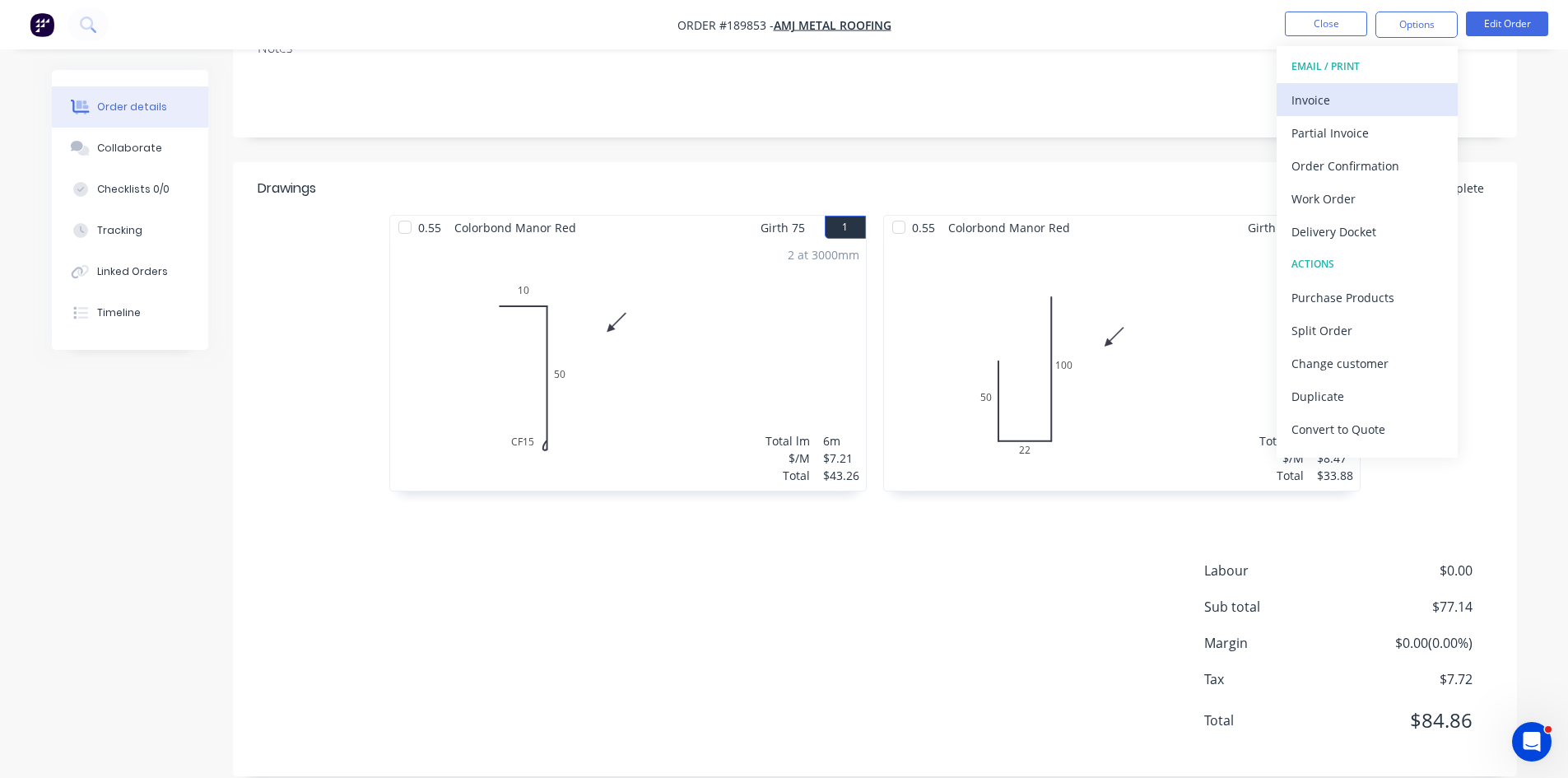
click at [1353, 96] on div "Invoice" at bounding box center [1367, 100] width 152 height 24
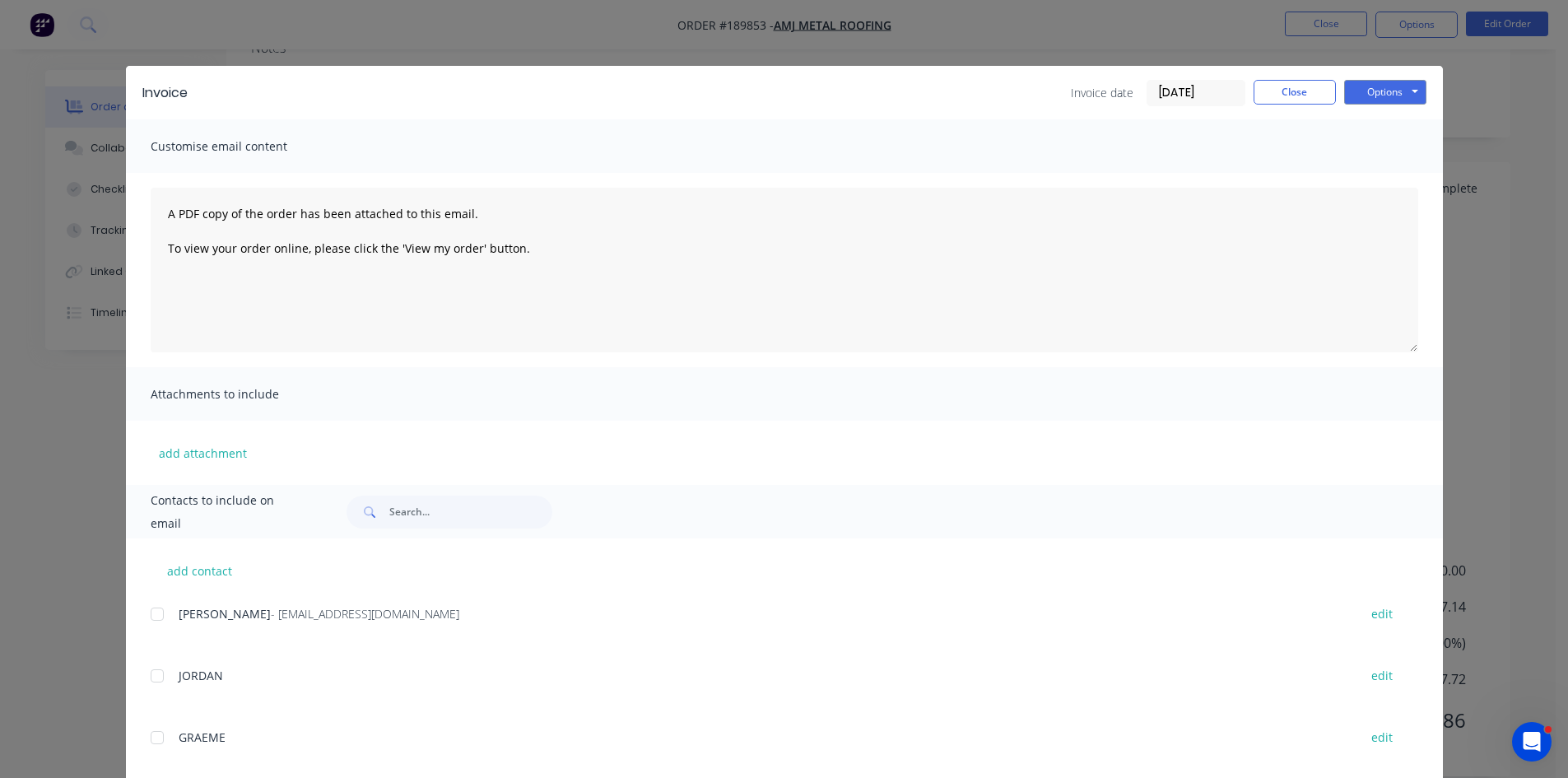
click at [149, 616] on div at bounding box center [157, 614] width 33 height 33
click at [1365, 86] on button "Options" at bounding box center [1385, 92] width 82 height 25
click at [1367, 173] on button "Email" at bounding box center [1396, 176] width 105 height 27
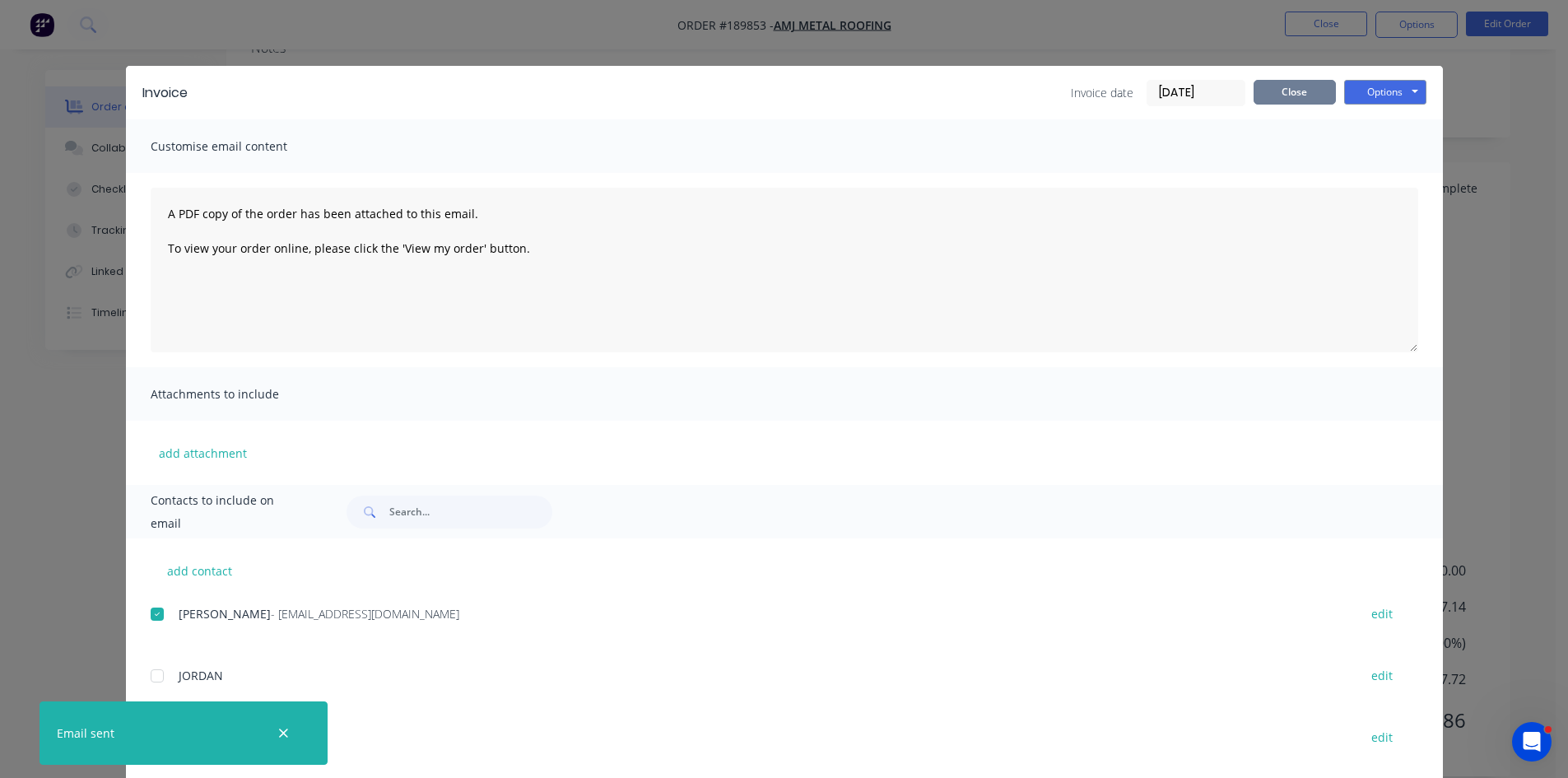
click at [1295, 86] on button "Close" at bounding box center [1294, 92] width 82 height 25
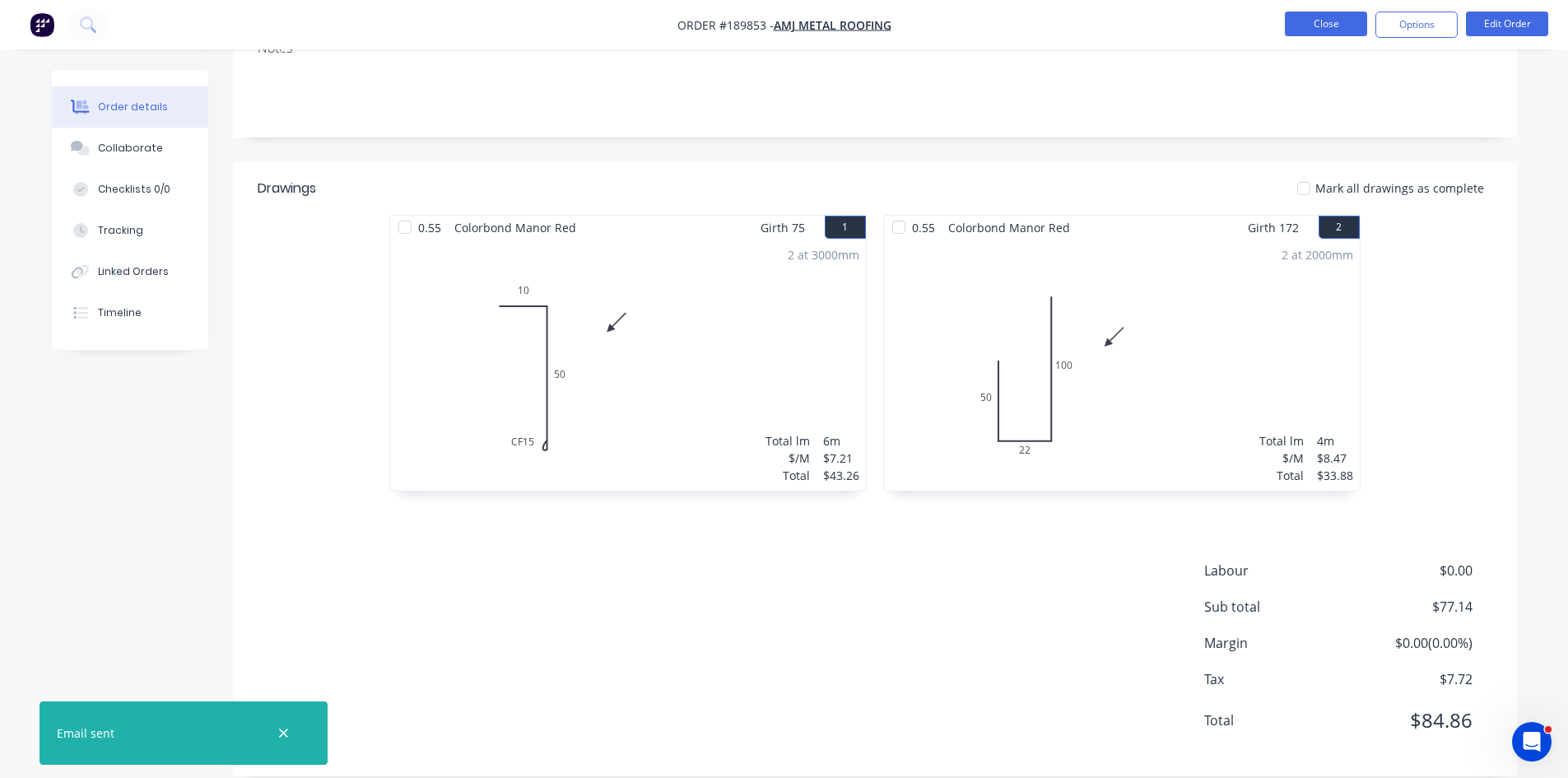
click at [1325, 29] on button "Close" at bounding box center [1326, 24] width 82 height 25
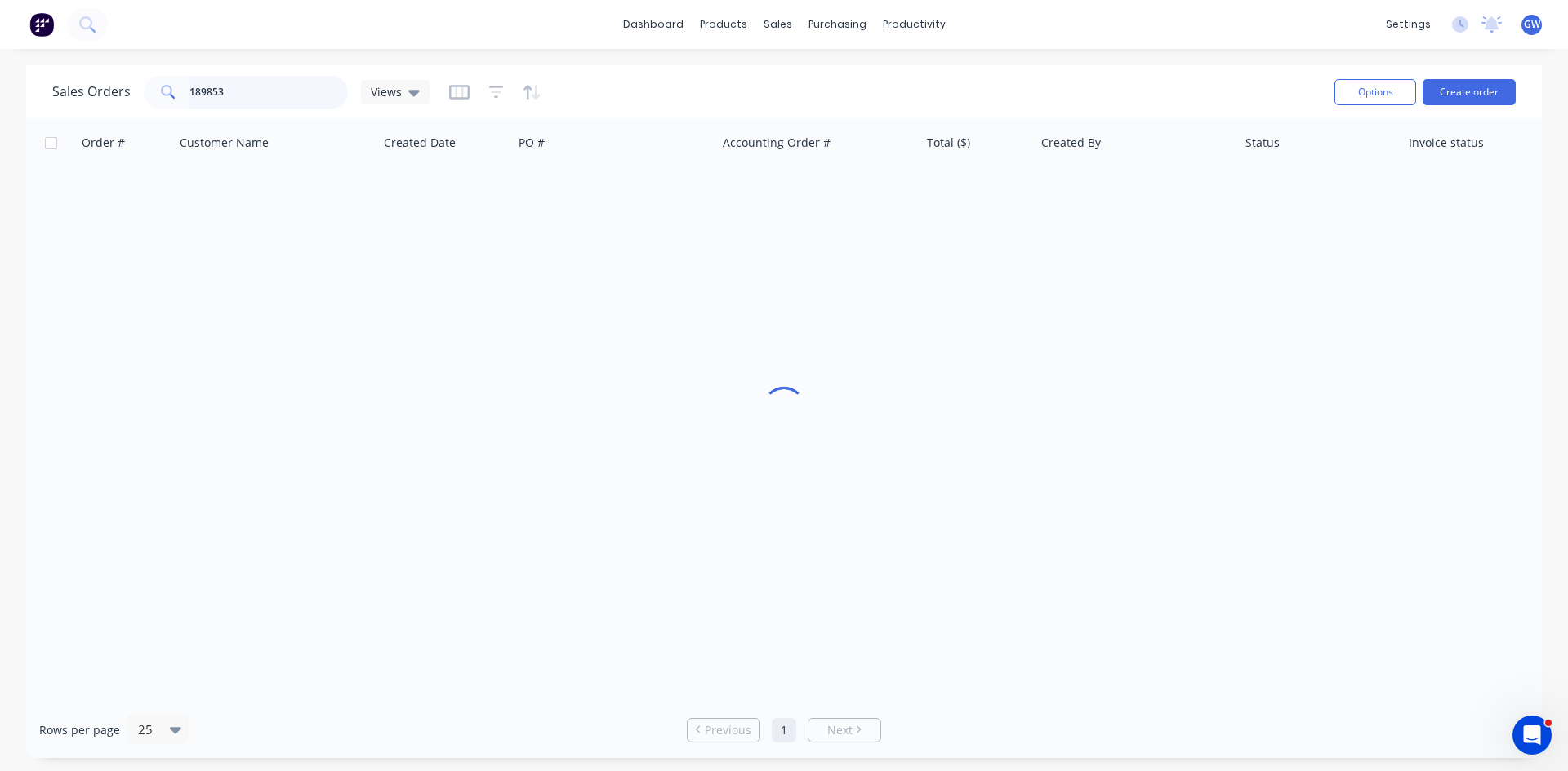
click at [264, 87] on input "189853" at bounding box center [270, 91] width 159 height 32
type input "189948"
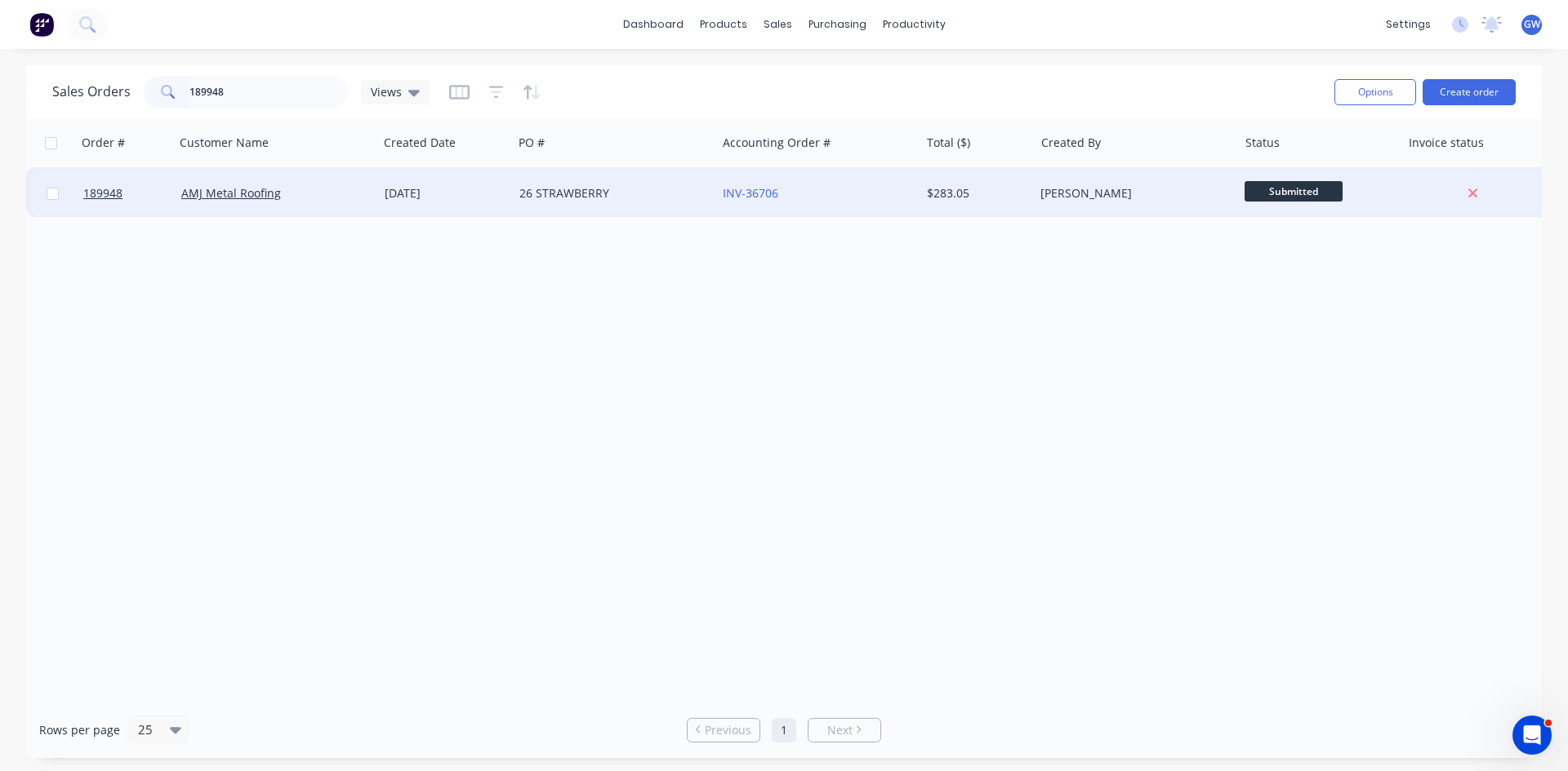
click at [845, 195] on div "INV-36706" at bounding box center [814, 193] width 181 height 17
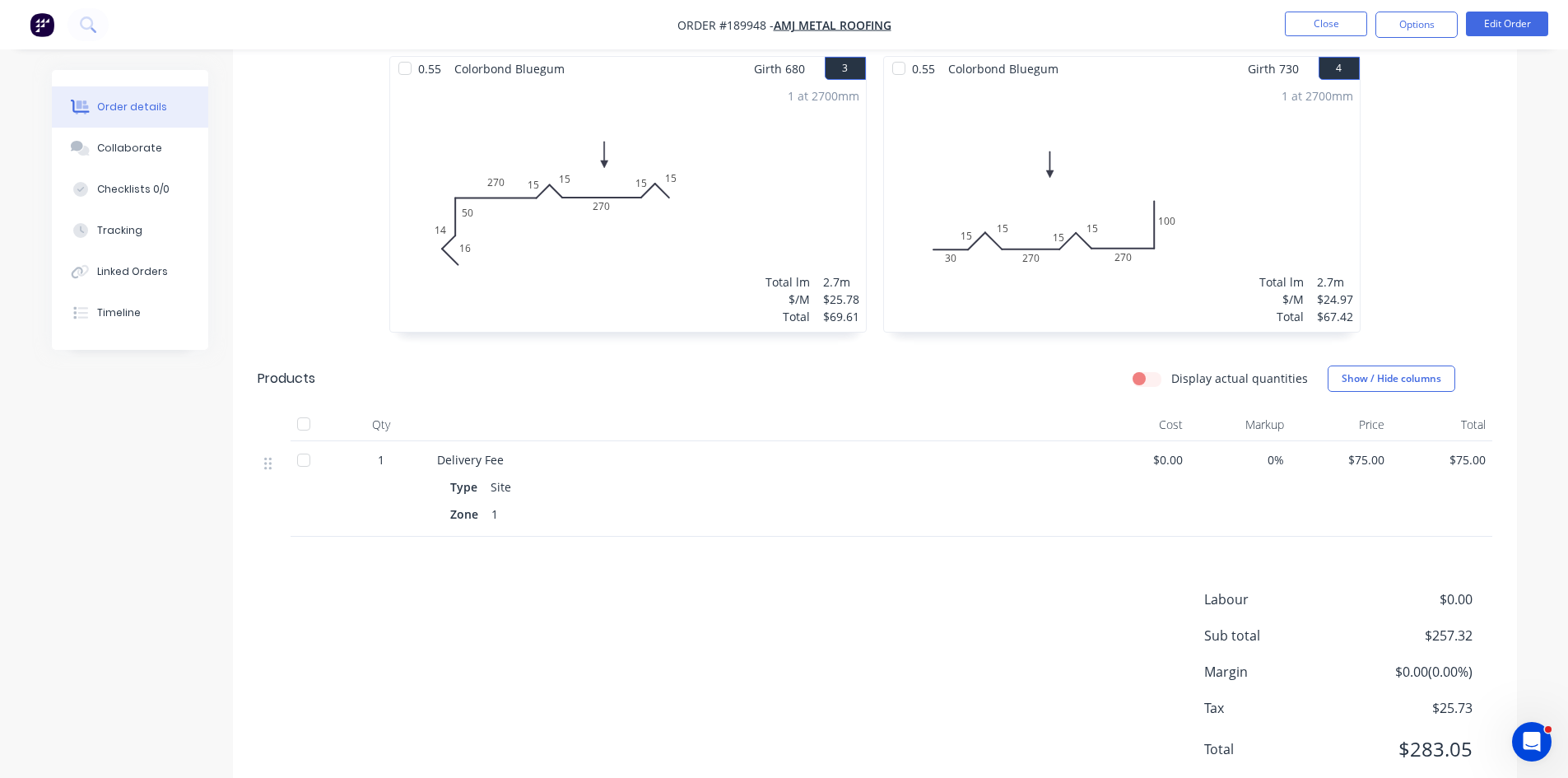
scroll to position [823, 0]
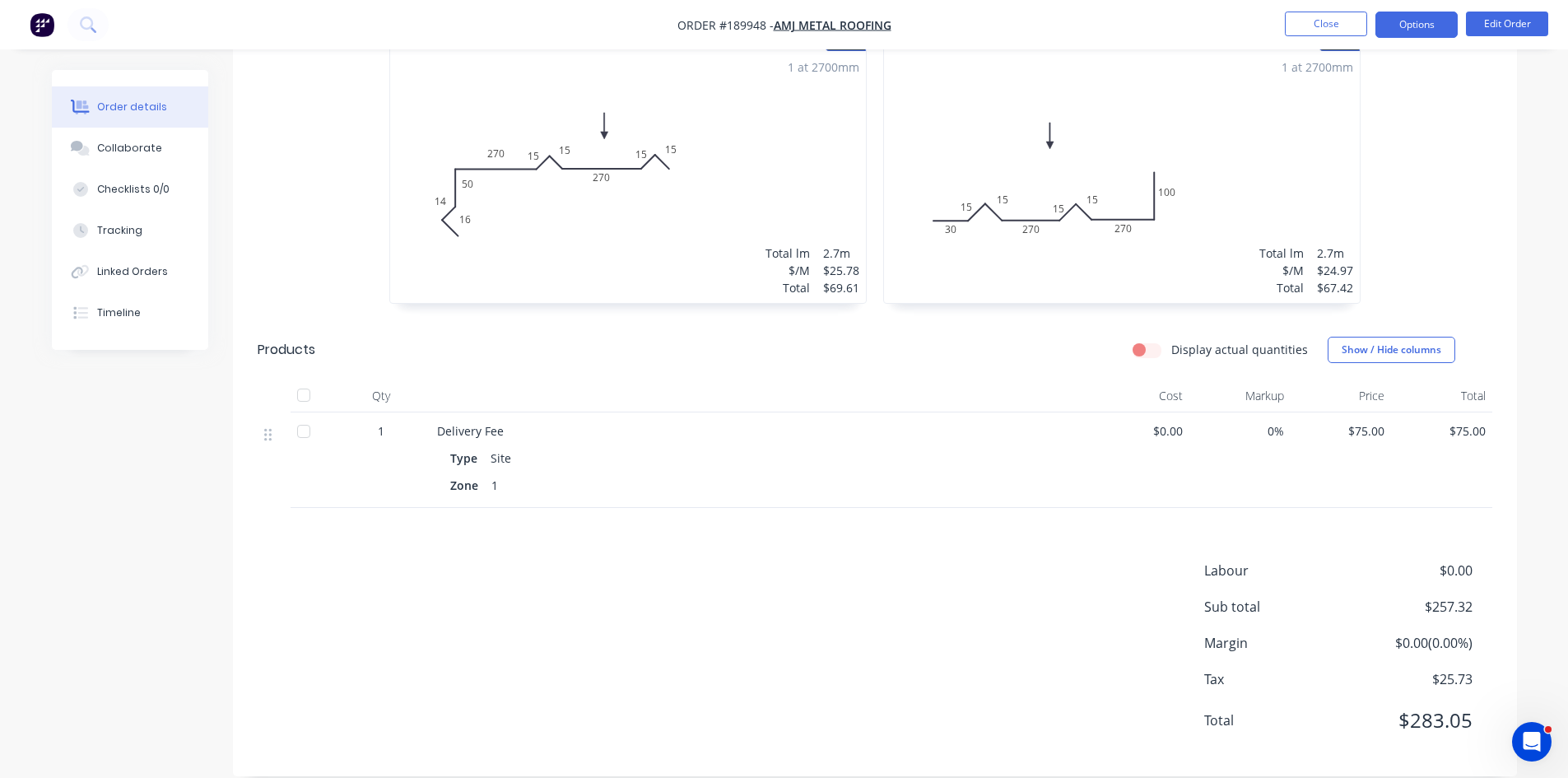
click at [1438, 21] on button "Options" at bounding box center [1416, 25] width 82 height 27
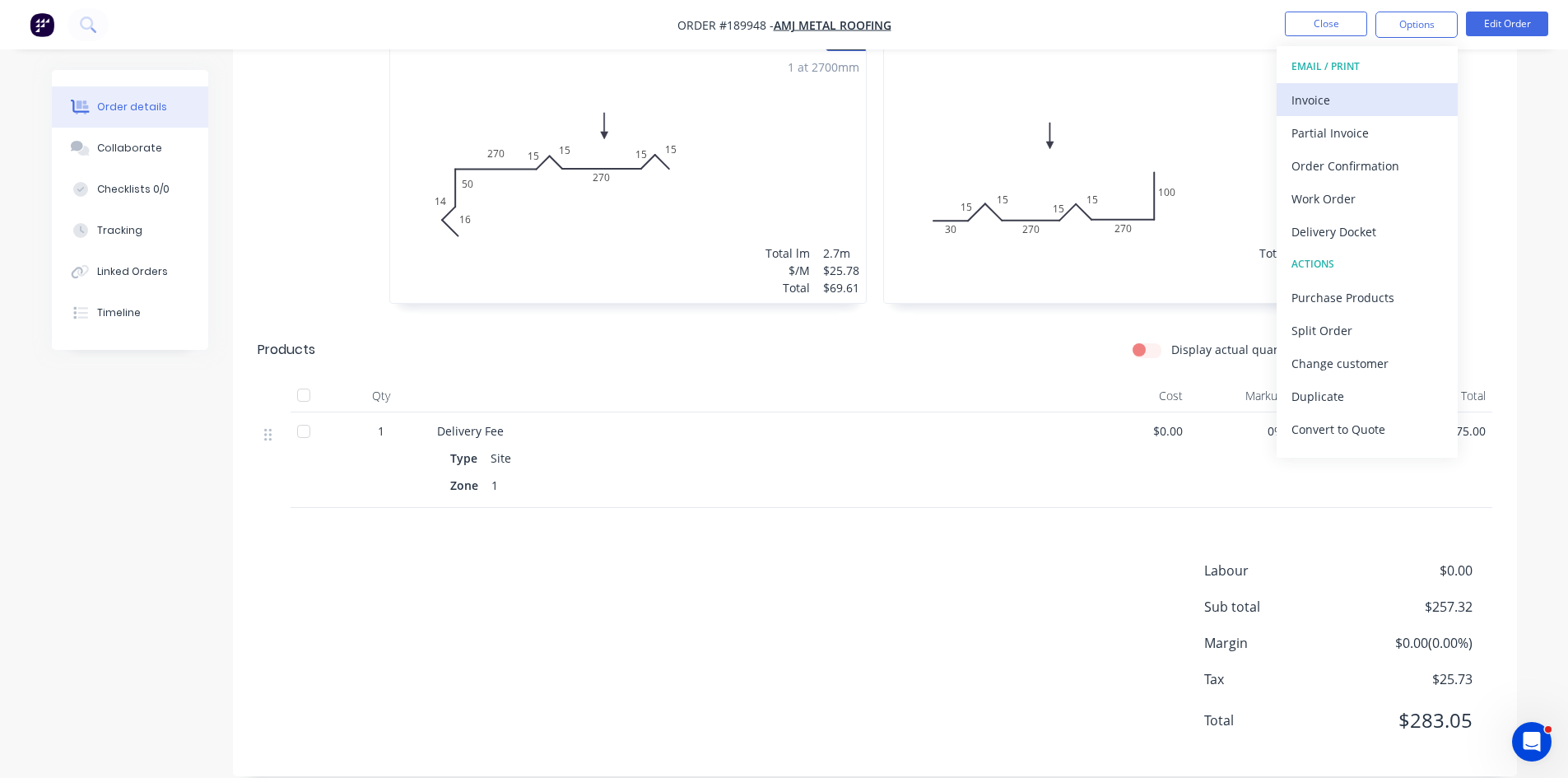
click at [1339, 95] on div "Invoice" at bounding box center [1367, 100] width 152 height 24
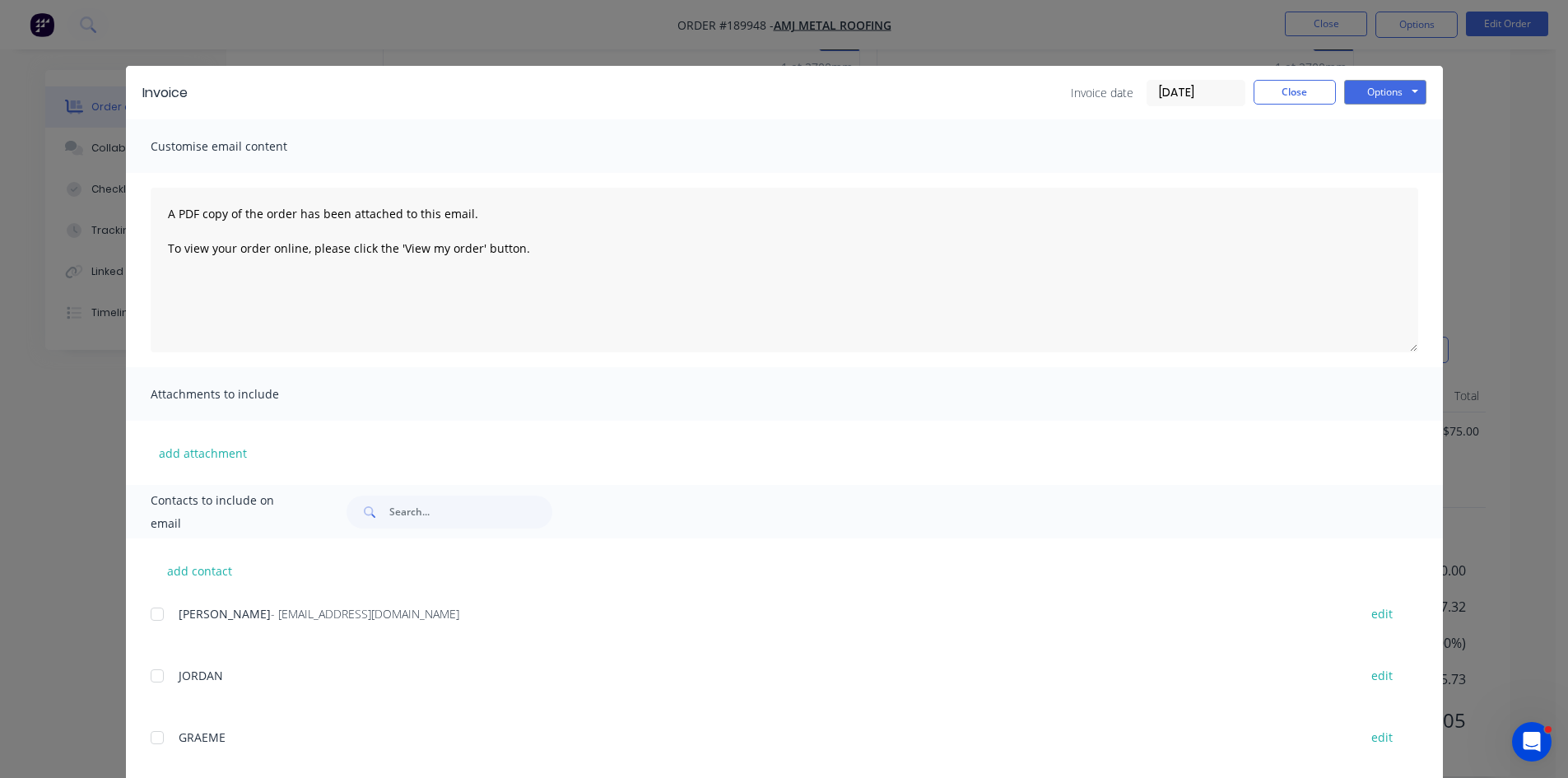
click at [149, 620] on div at bounding box center [157, 614] width 33 height 33
click at [1376, 92] on button "Options" at bounding box center [1385, 92] width 82 height 25
click at [1390, 181] on button "Email" at bounding box center [1396, 176] width 105 height 27
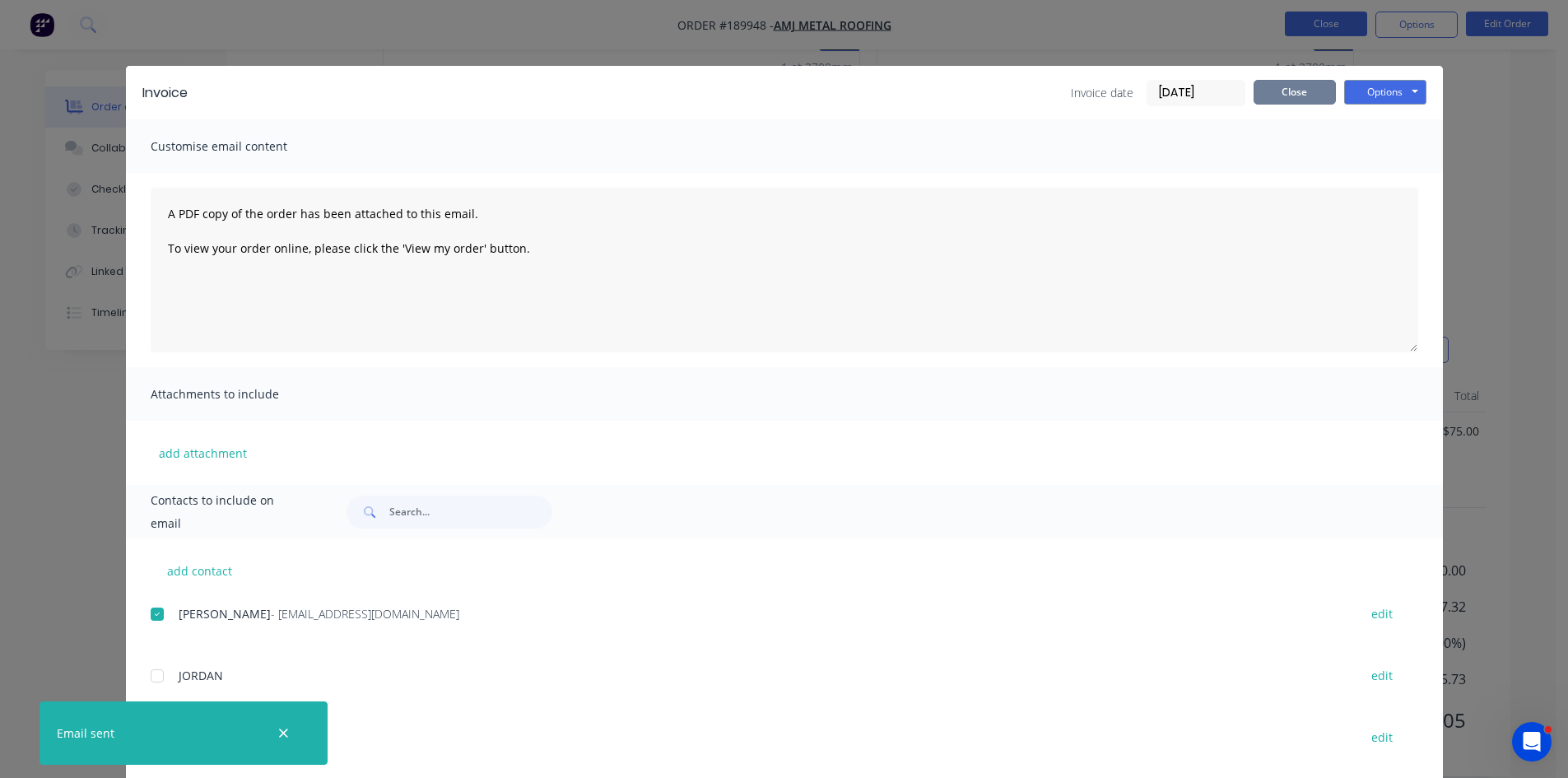
drag, startPoint x: 1289, startPoint y: 89, endPoint x: 1363, endPoint y: 27, distance: 96.5
click at [1290, 89] on button "Close" at bounding box center [1294, 92] width 82 height 25
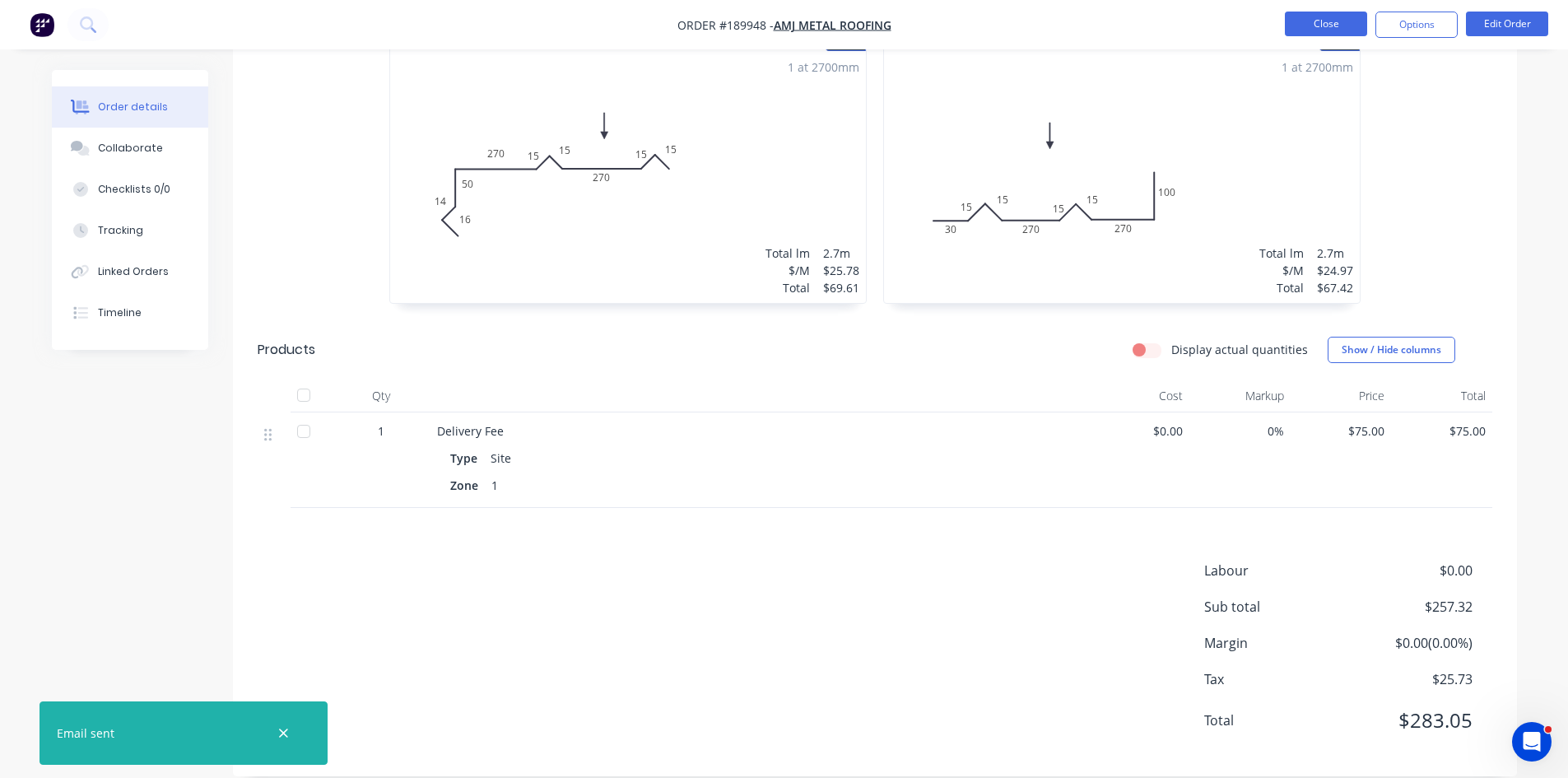
click at [1363, 27] on button "Close" at bounding box center [1326, 24] width 82 height 25
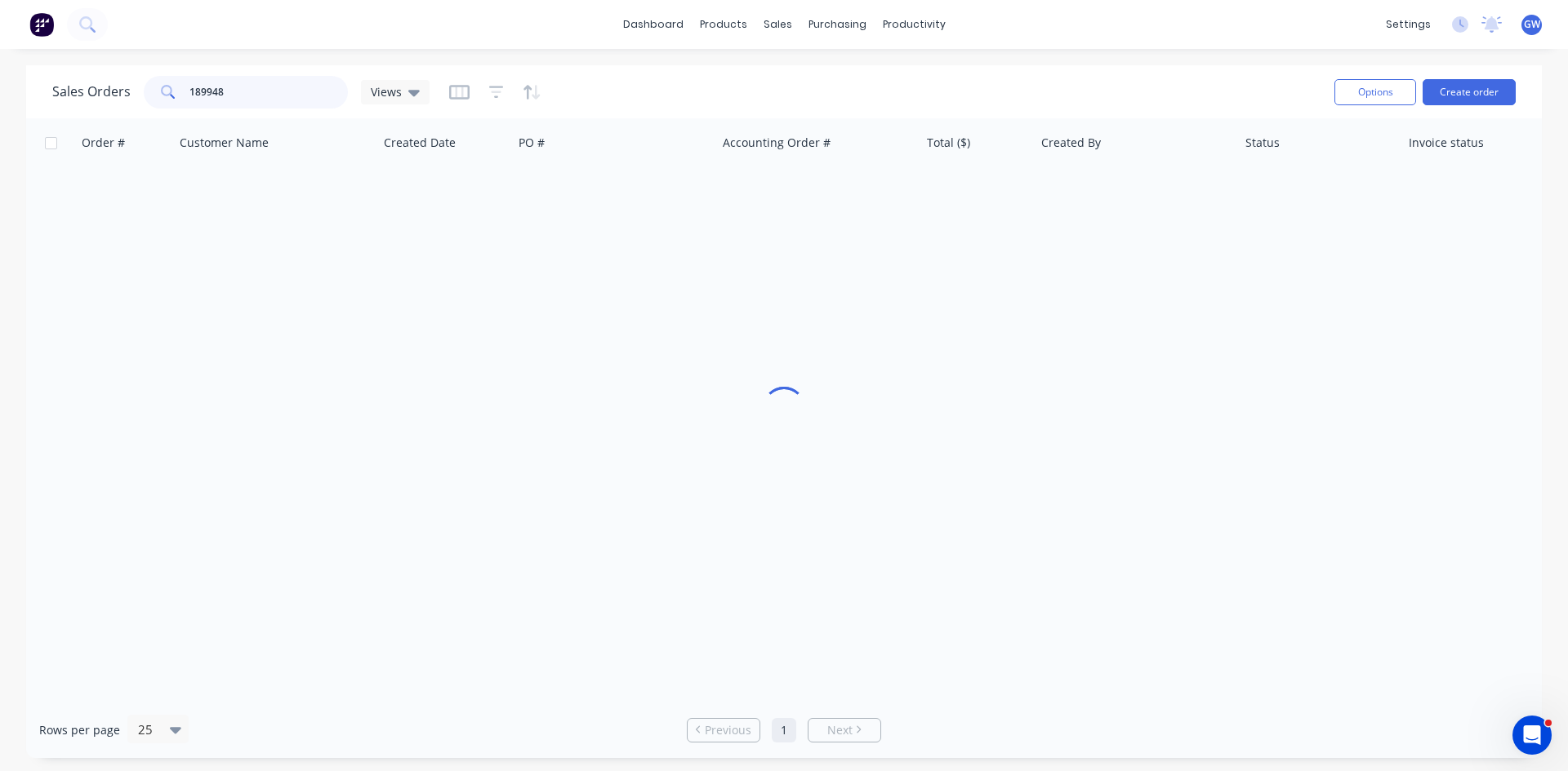
drag, startPoint x: 269, startPoint y: 93, endPoint x: 35, endPoint y: 80, distance: 234.4
click at [35, 80] on div "Sales Orders 189948 Views Options Create order" at bounding box center [784, 91] width 1515 height 53
type input "189814"
click at [1068, 192] on div "[PERSON_NAME]" at bounding box center [1130, 193] width 181 height 17
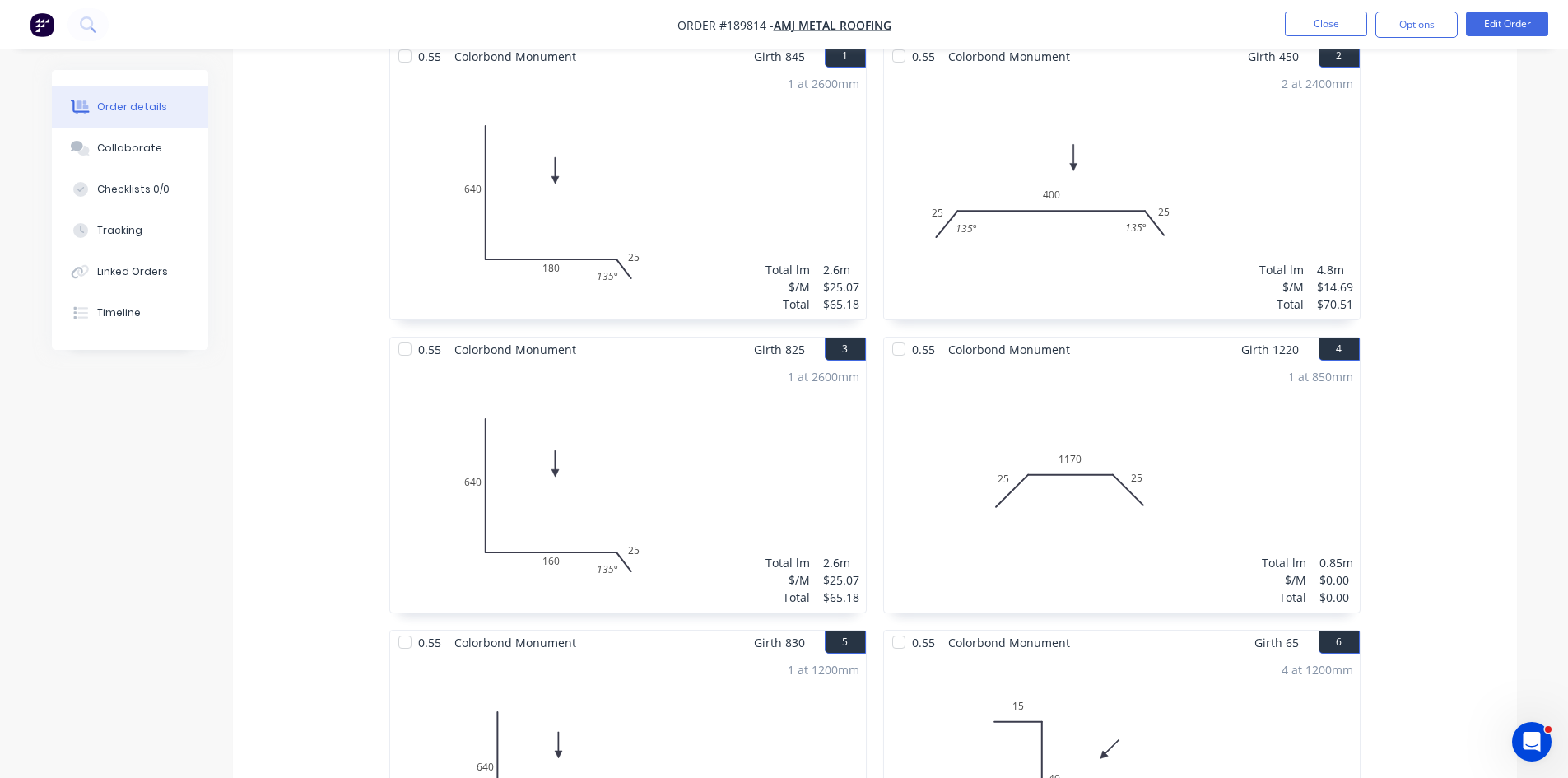
scroll to position [659, 0]
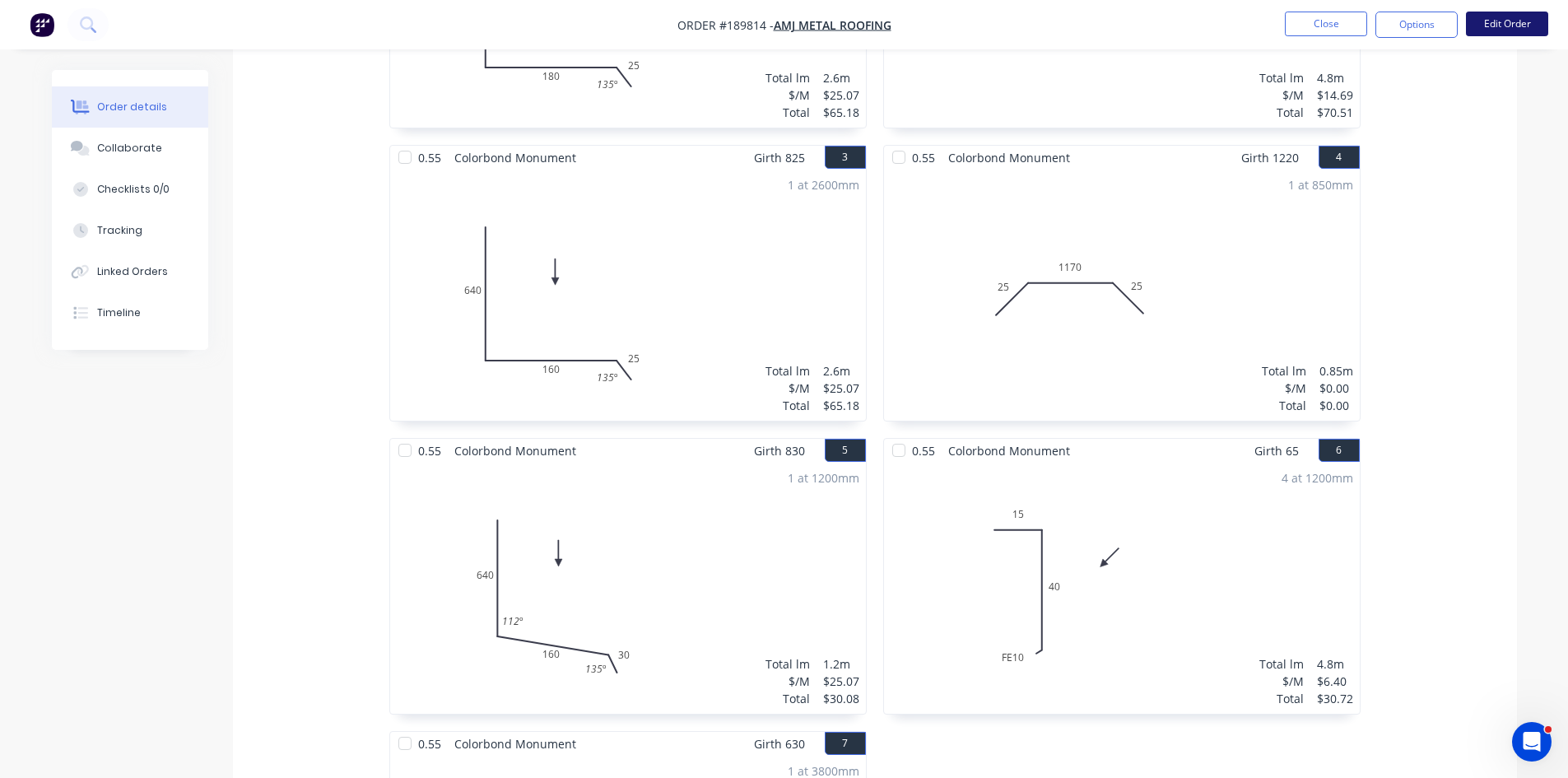
click at [1507, 22] on button "Edit Order" at bounding box center [1507, 24] width 82 height 25
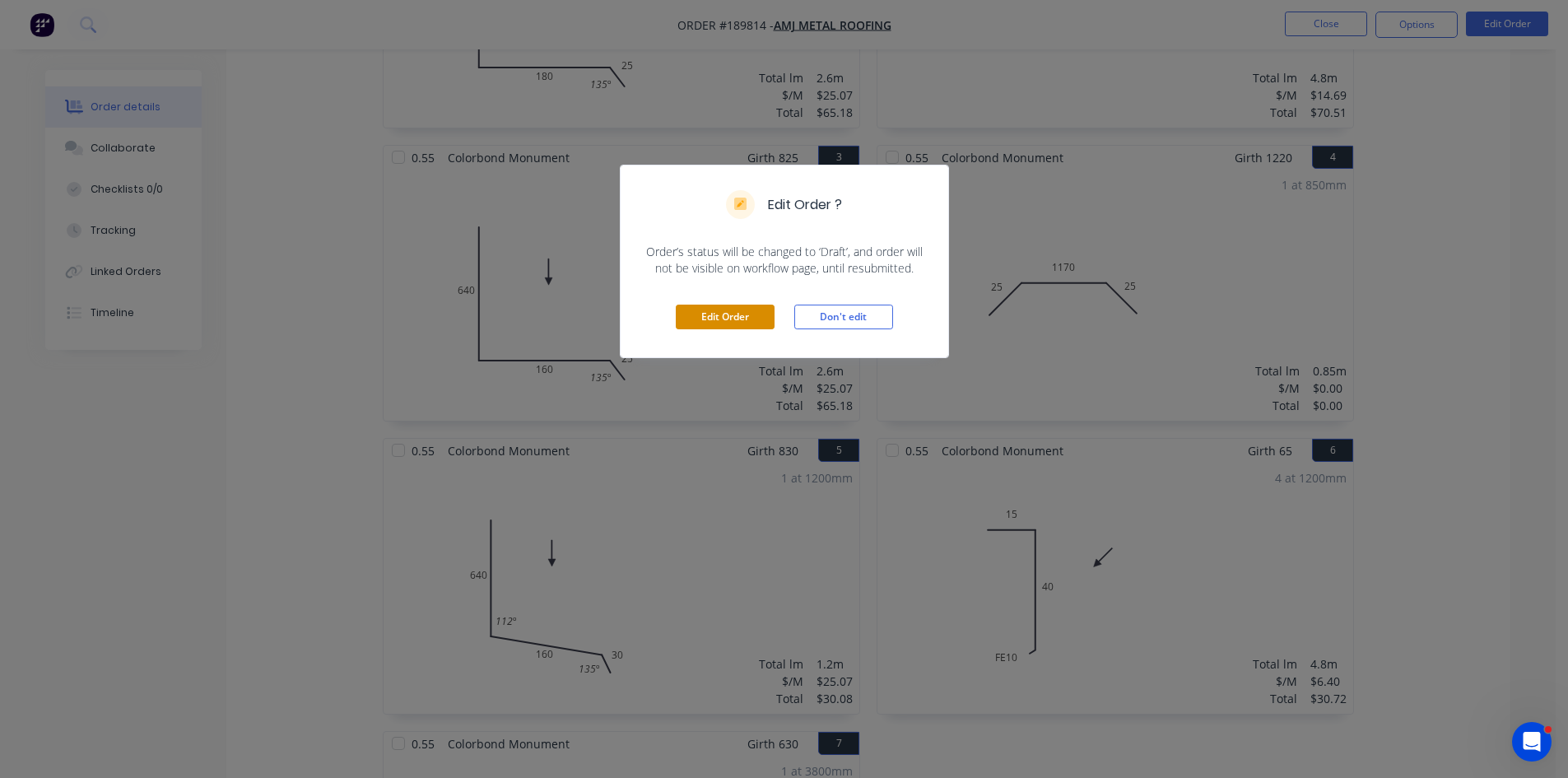
click at [744, 322] on button "Edit Order" at bounding box center [725, 317] width 99 height 25
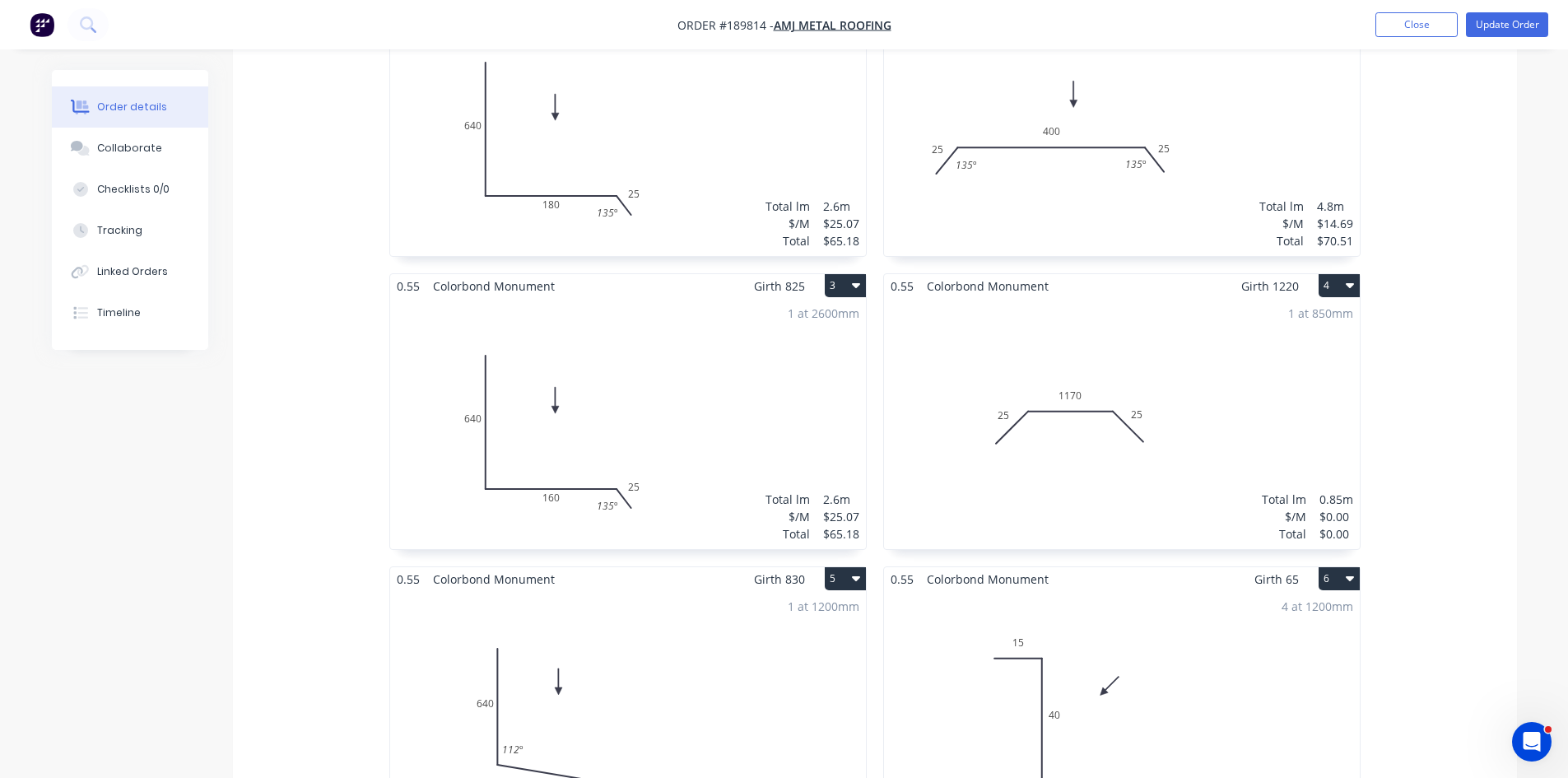
scroll to position [577, 0]
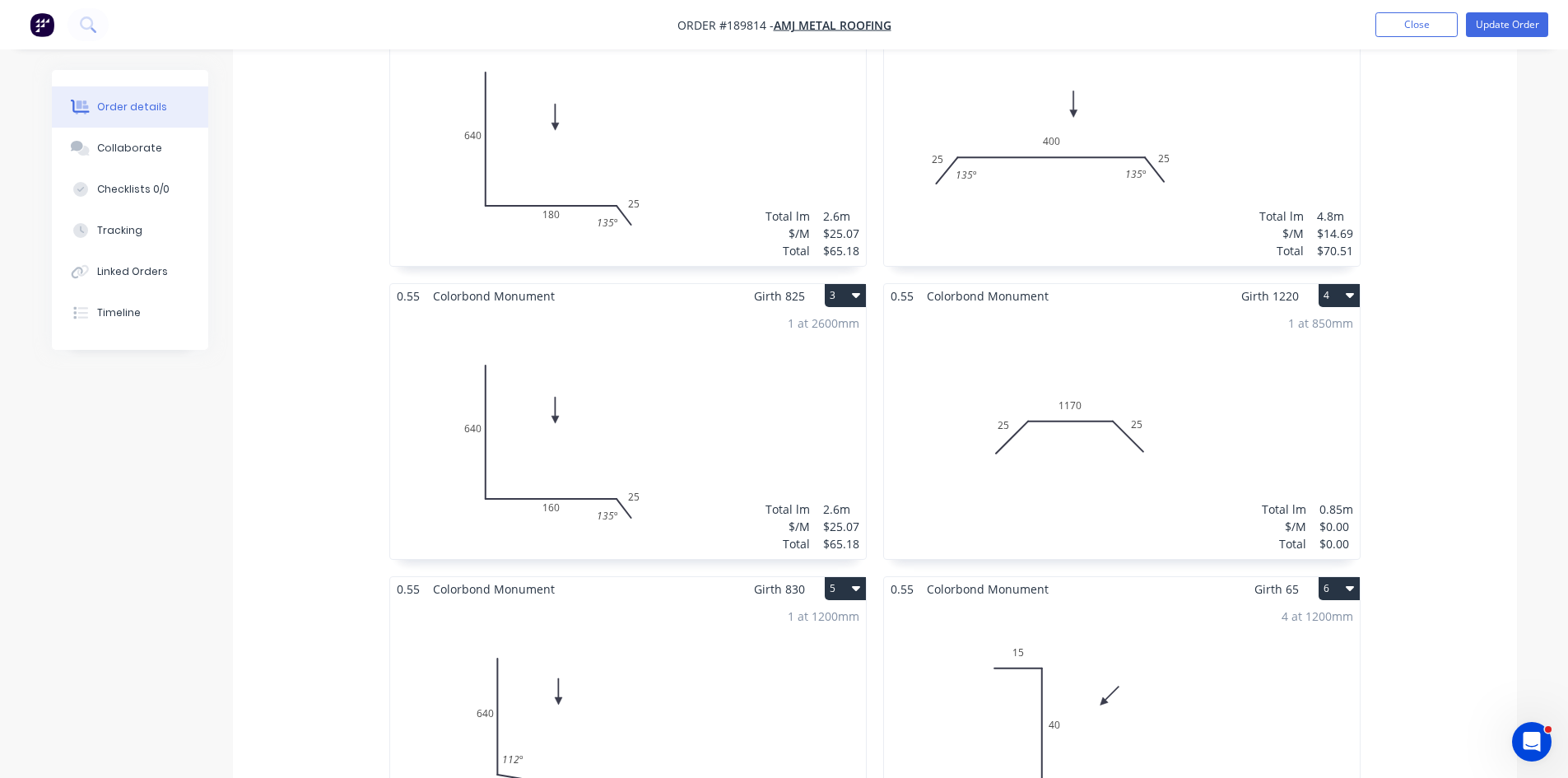
drag, startPoint x: 1220, startPoint y: 324, endPoint x: 1223, endPoint y: 310, distance: 14.3
click at [1223, 310] on div "1 at 850mm Total lm $/M Total 0.85m $0.00 $0.00" at bounding box center [1122, 433] width 476 height 251
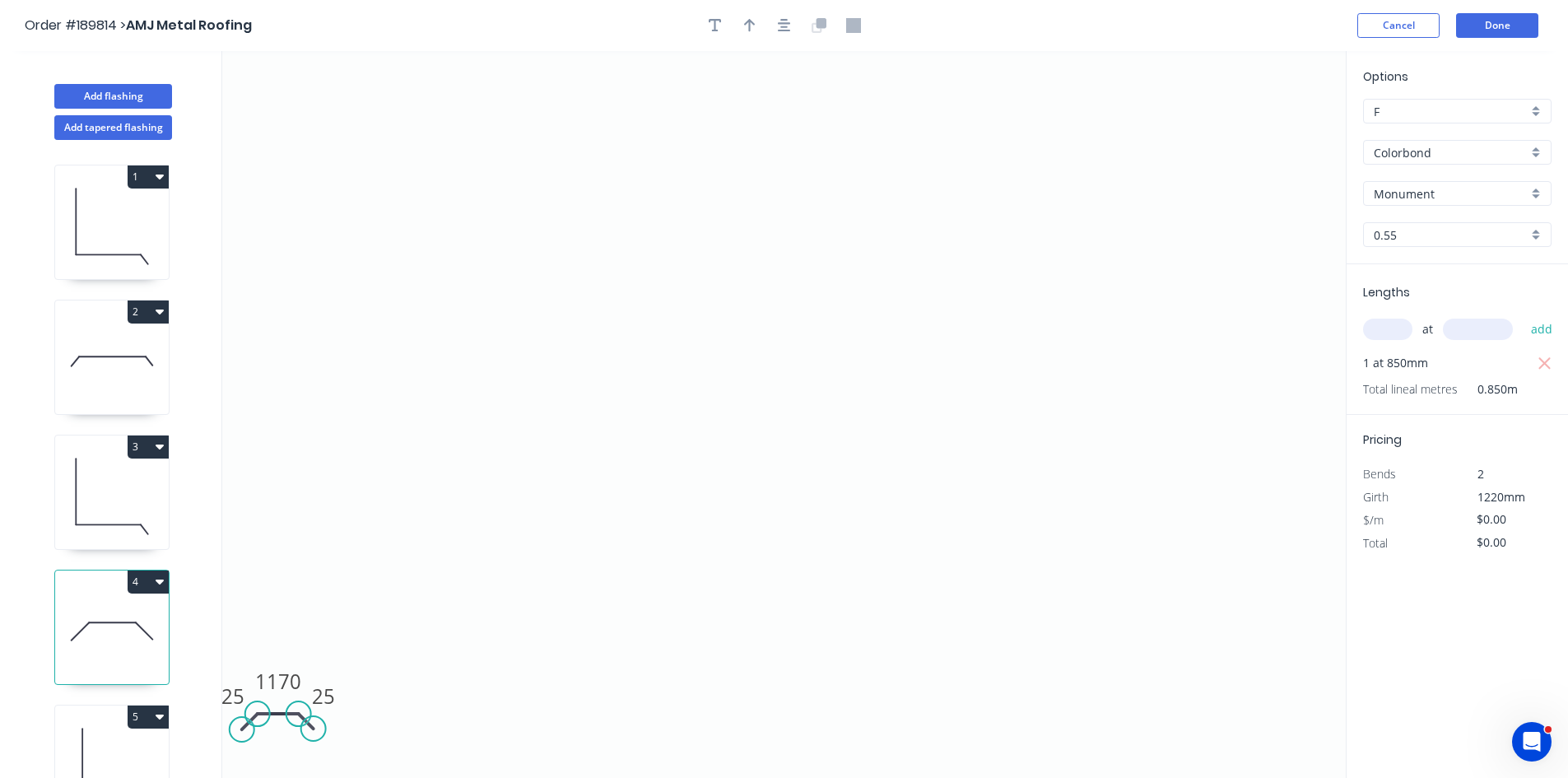
click at [1366, 334] on input "text" at bounding box center [1387, 329] width 50 height 22
type input "1"
type input "1220"
click at [1522, 316] on button "add" at bounding box center [1541, 329] width 39 height 28
click at [274, 671] on tspan "1170" at bounding box center [278, 681] width 46 height 27
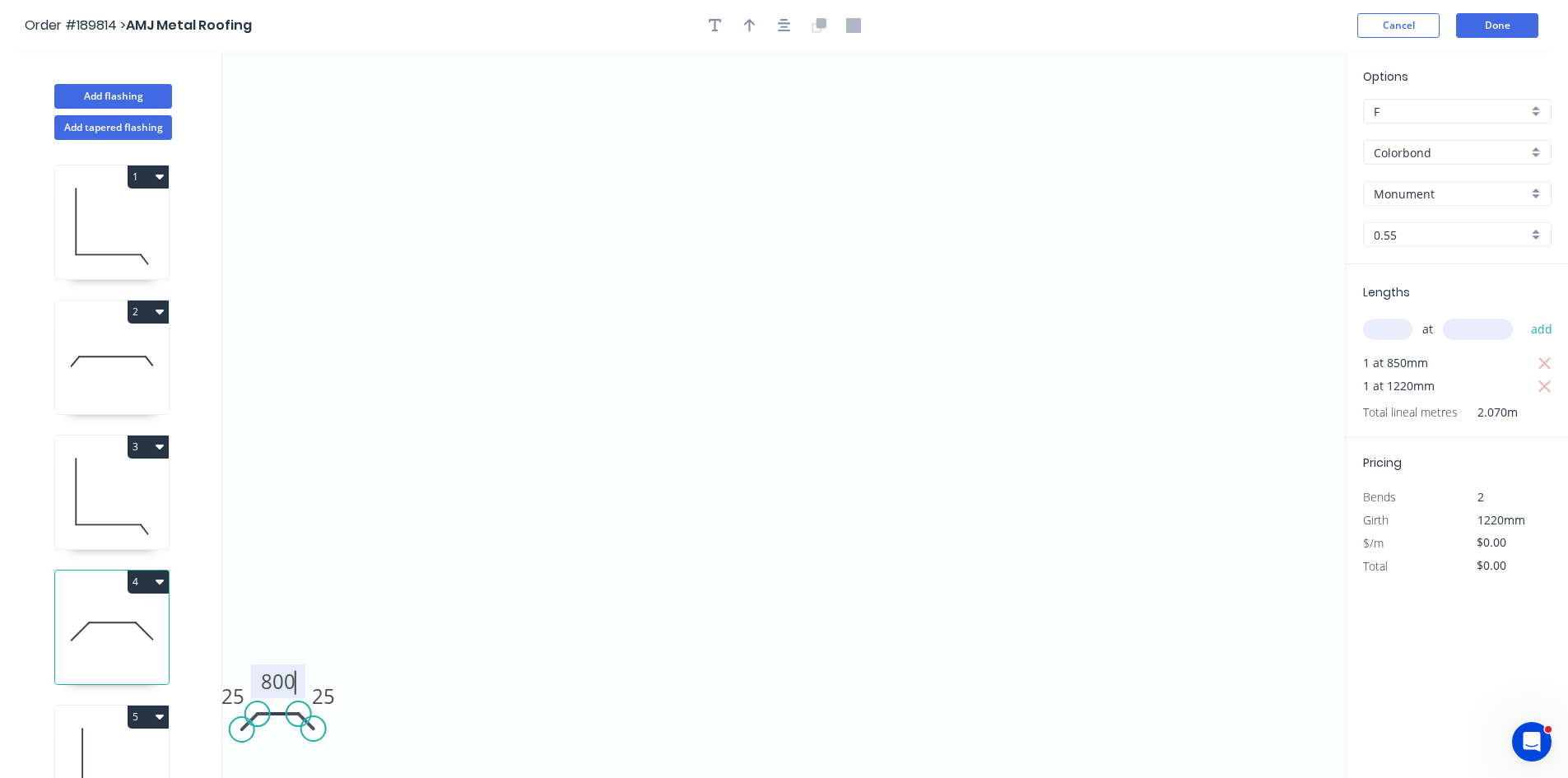
type input "$25.07"
click at [1544, 358] on icon "button" at bounding box center [1544, 364] width 15 height 20
type input "$30.59"
drag, startPoint x: 785, startPoint y: 27, endPoint x: 771, endPoint y: 29, distance: 14.1
click at [786, 27] on icon "button" at bounding box center [784, 25] width 13 height 13
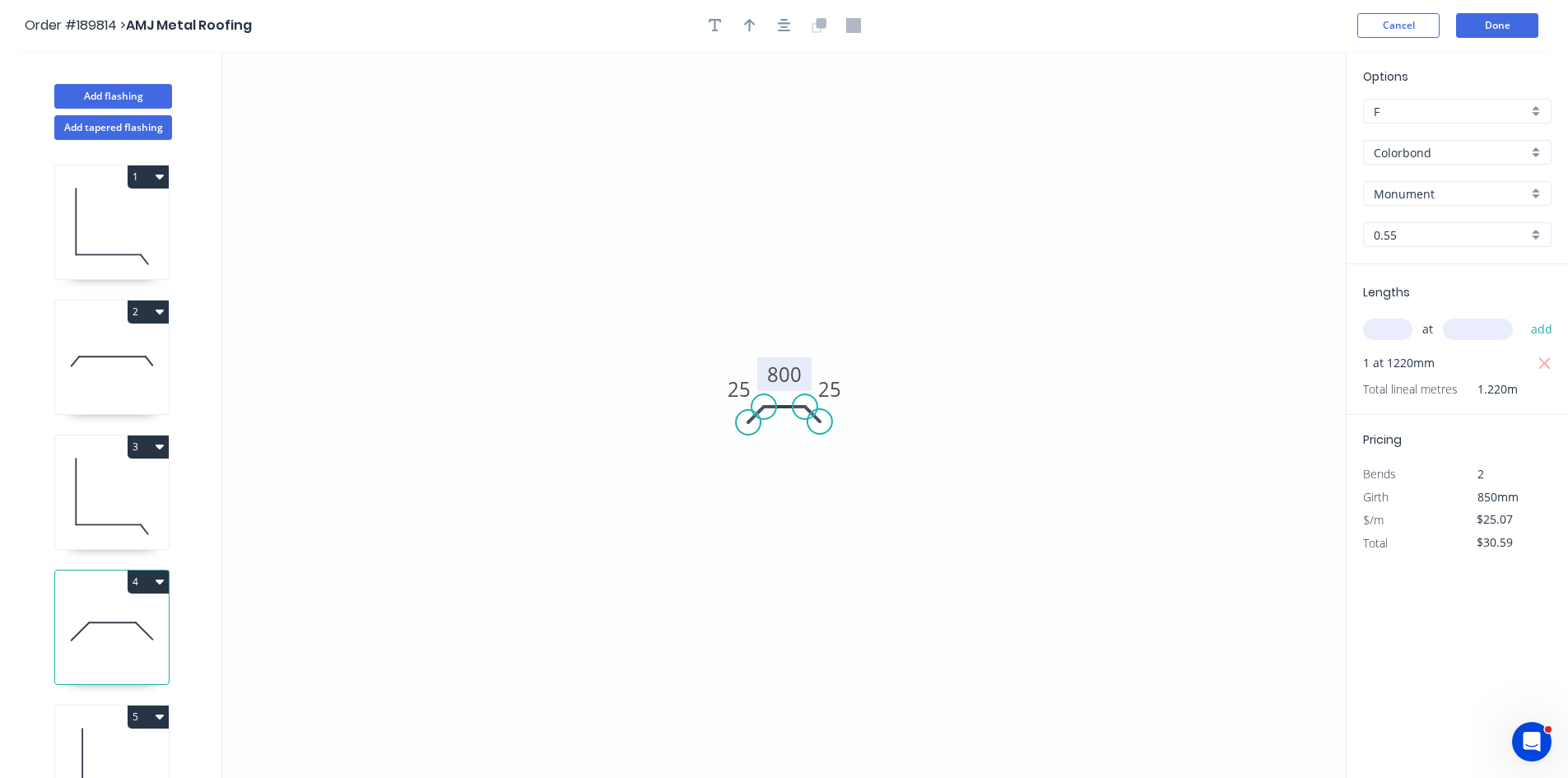
click at [698, 27] on div at bounding box center [784, 25] width 173 height 25
click at [706, 26] on button "button" at bounding box center [715, 25] width 25 height 25
drag, startPoint x: 377, startPoint y: 104, endPoint x: 423, endPoint y: 122, distance: 49.4
click at [423, 122] on textarea at bounding box center [374, 134] width 133 height 61
click at [1005, 302] on icon "Changed for pricing 25 800 25" at bounding box center [784, 414] width 1124 height 727
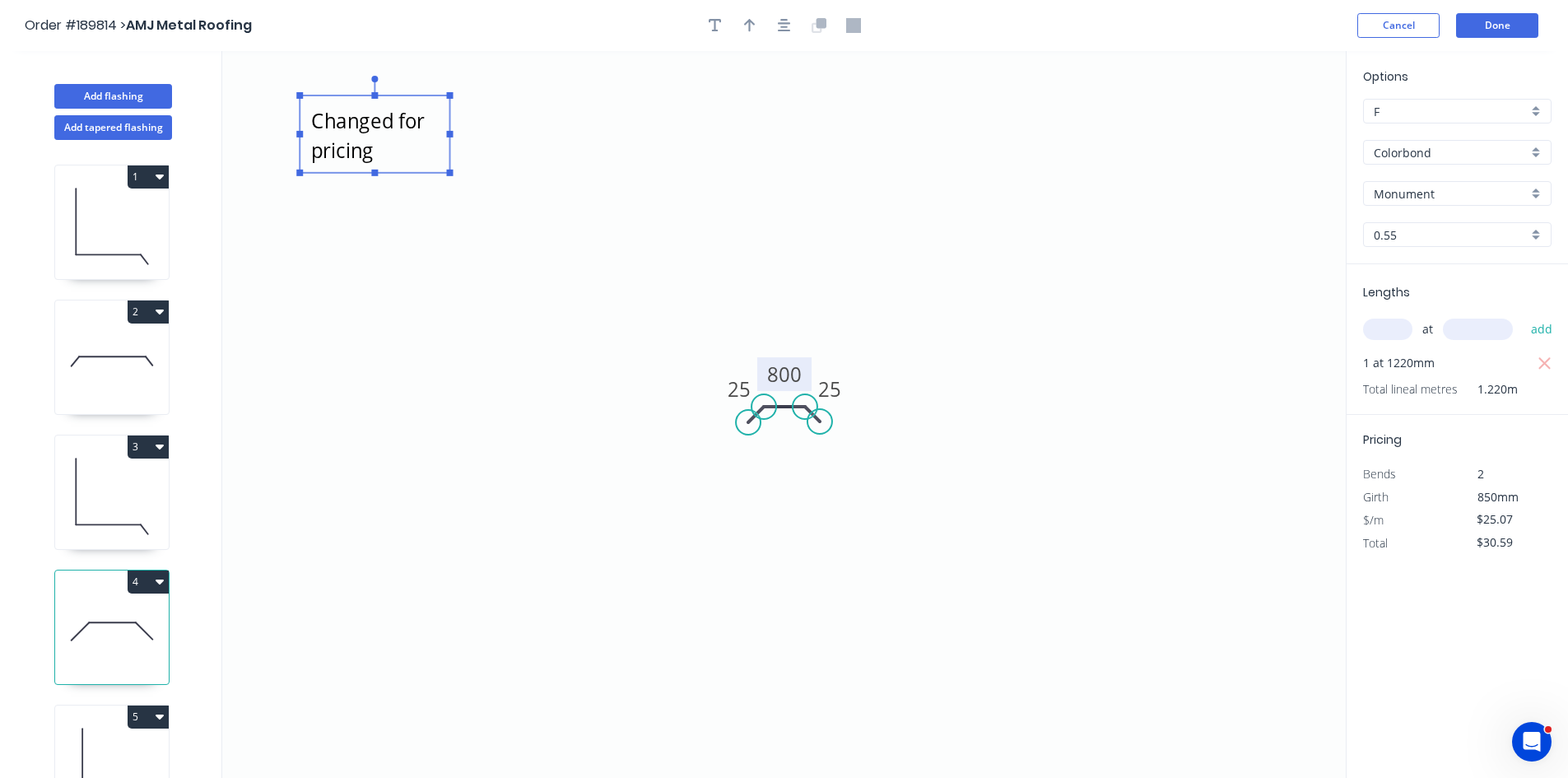
type textarea "Changed for pricing"
click at [1512, 36] on button "Done" at bounding box center [1497, 25] width 82 height 25
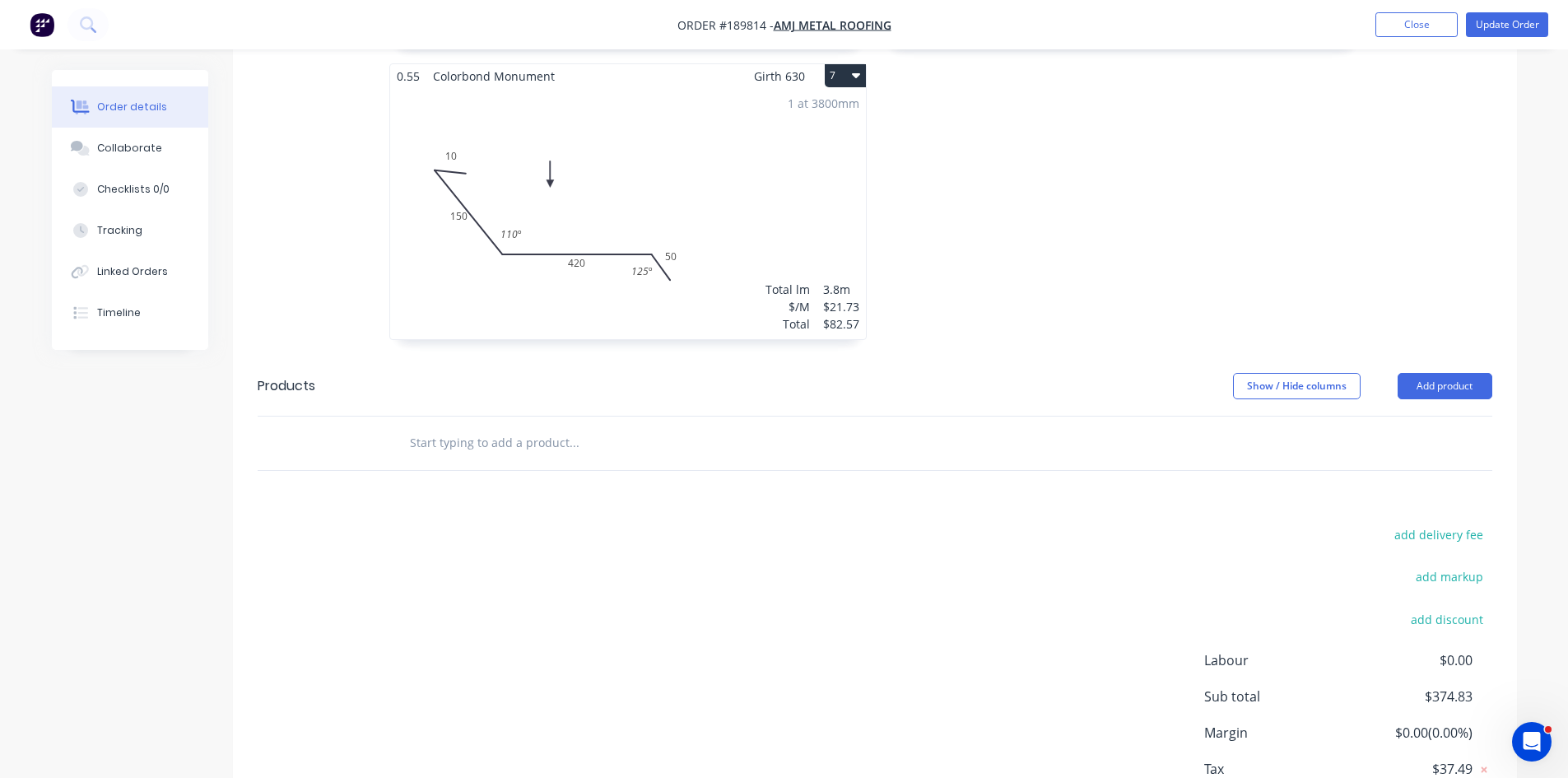
scroll to position [1450, 0]
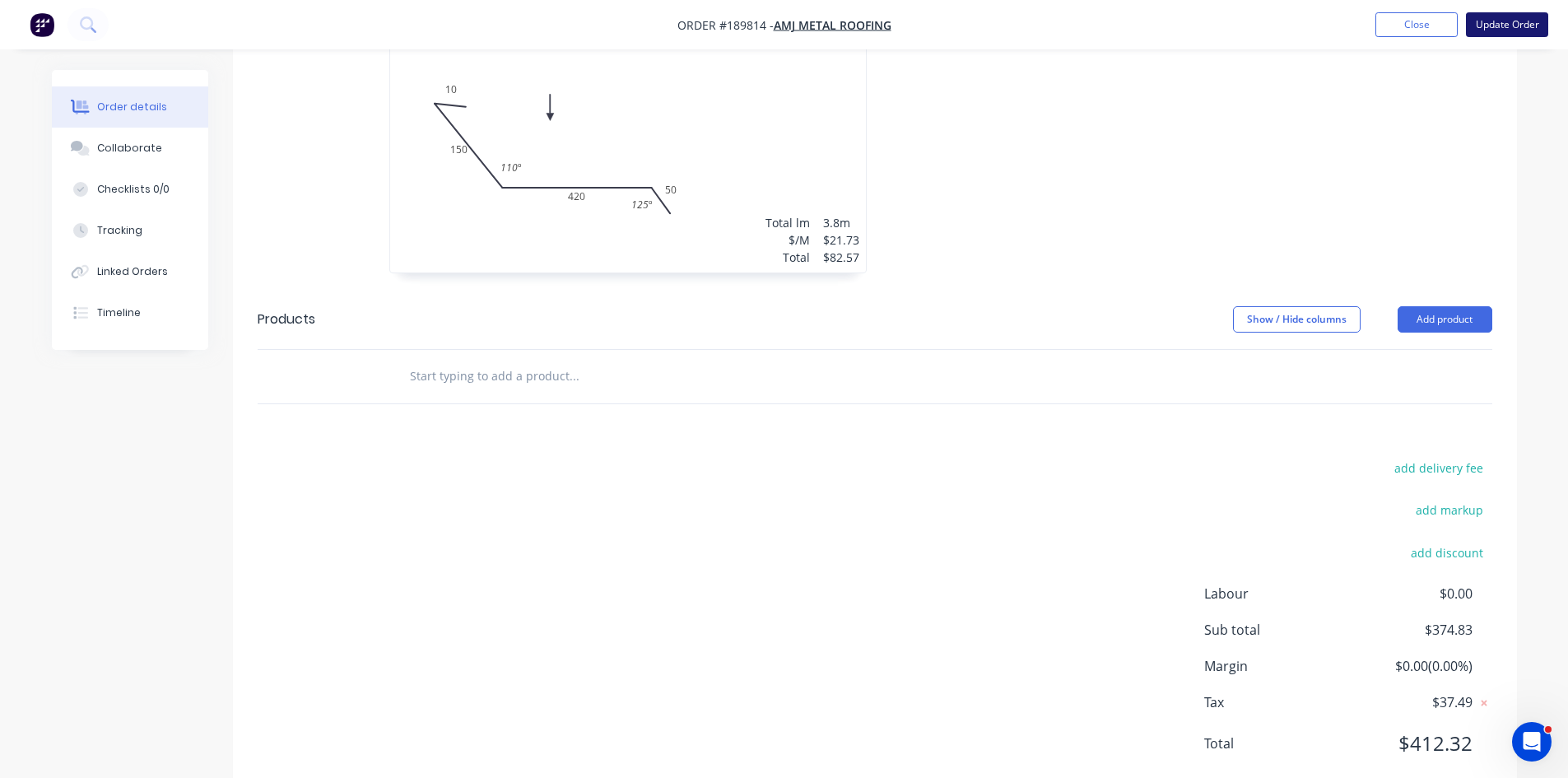
click at [1497, 21] on button "Update Order" at bounding box center [1507, 24] width 82 height 25
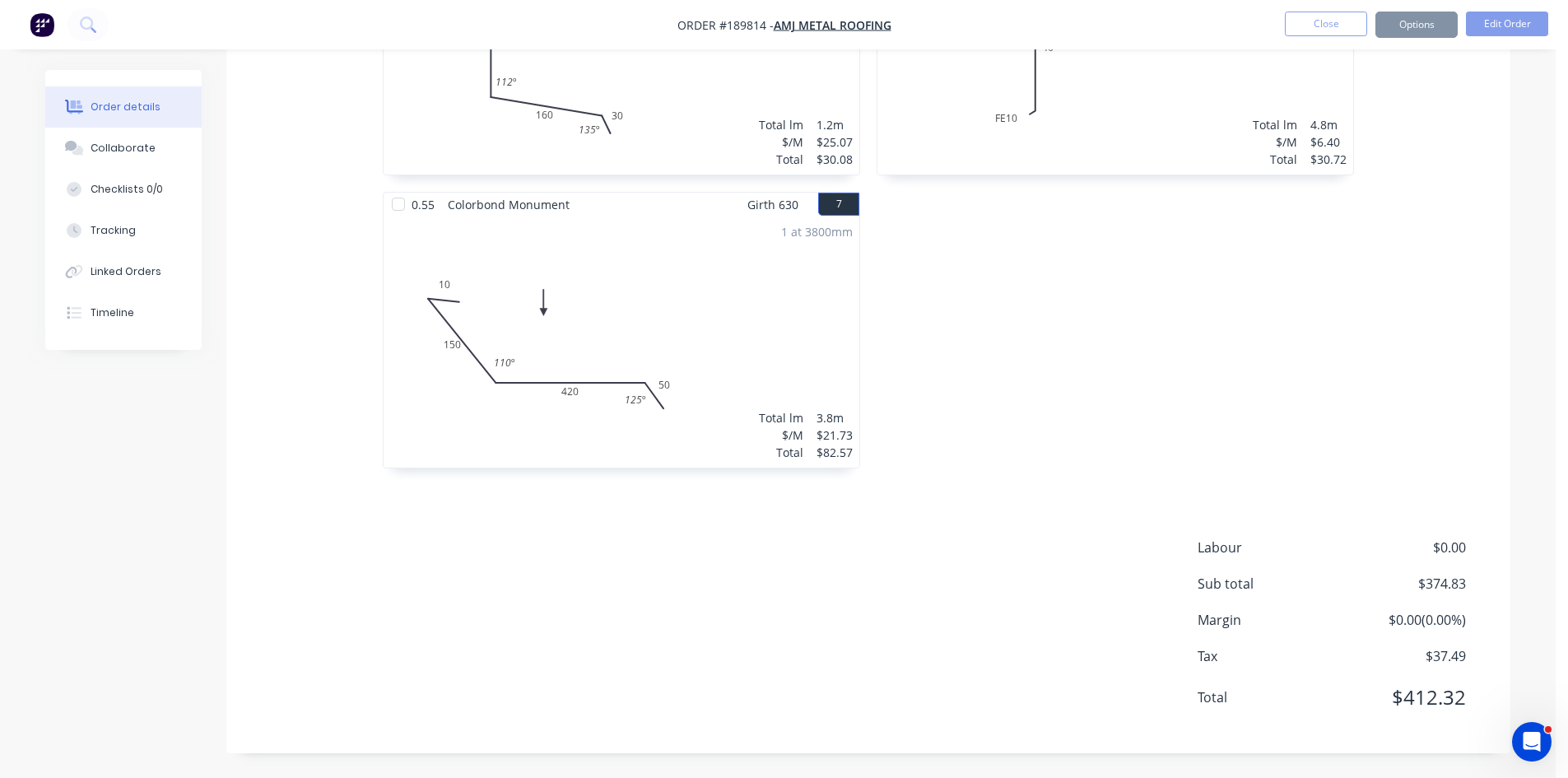
scroll to position [0, 0]
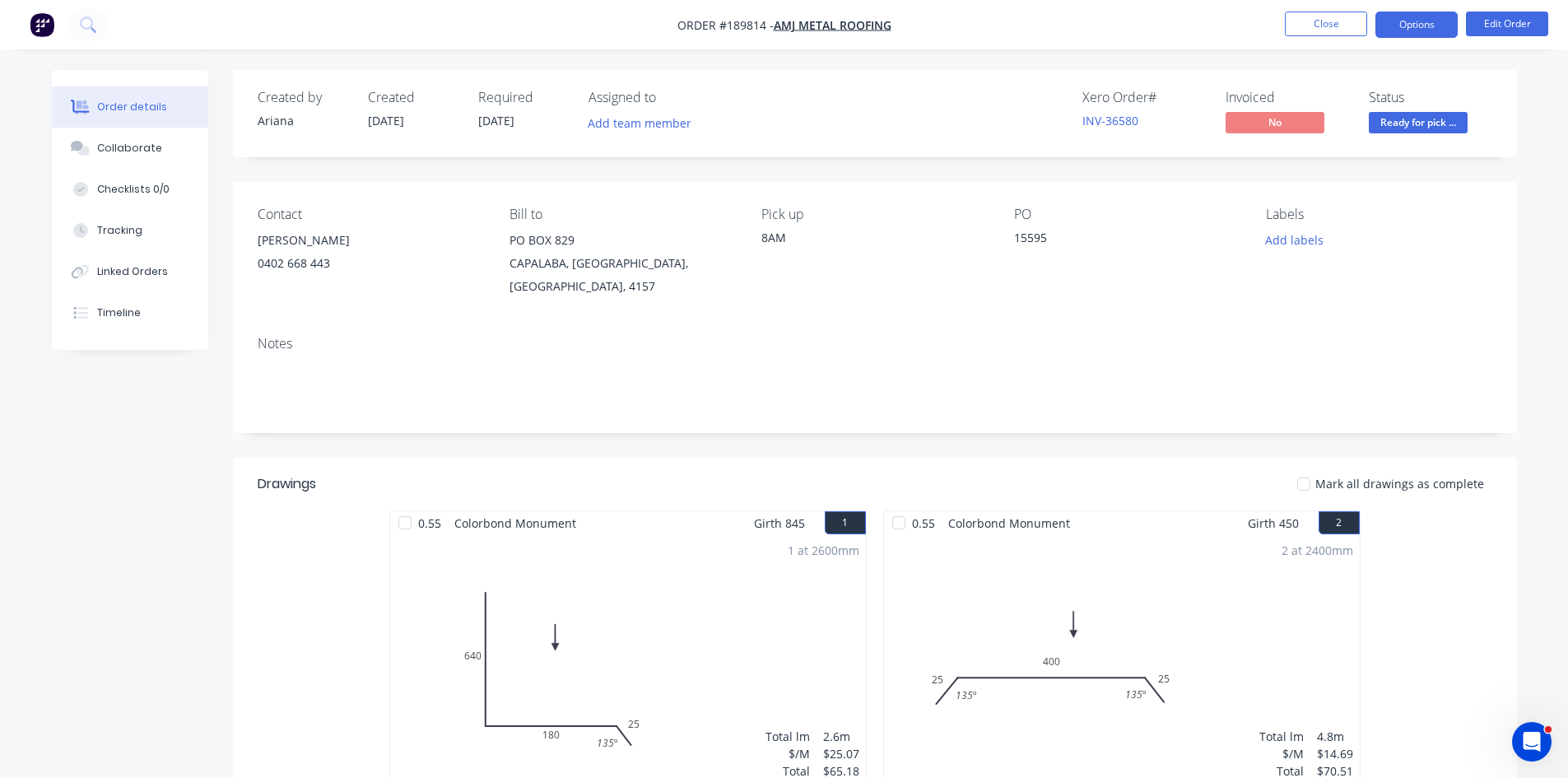
click at [1407, 25] on button "Options" at bounding box center [1416, 25] width 82 height 27
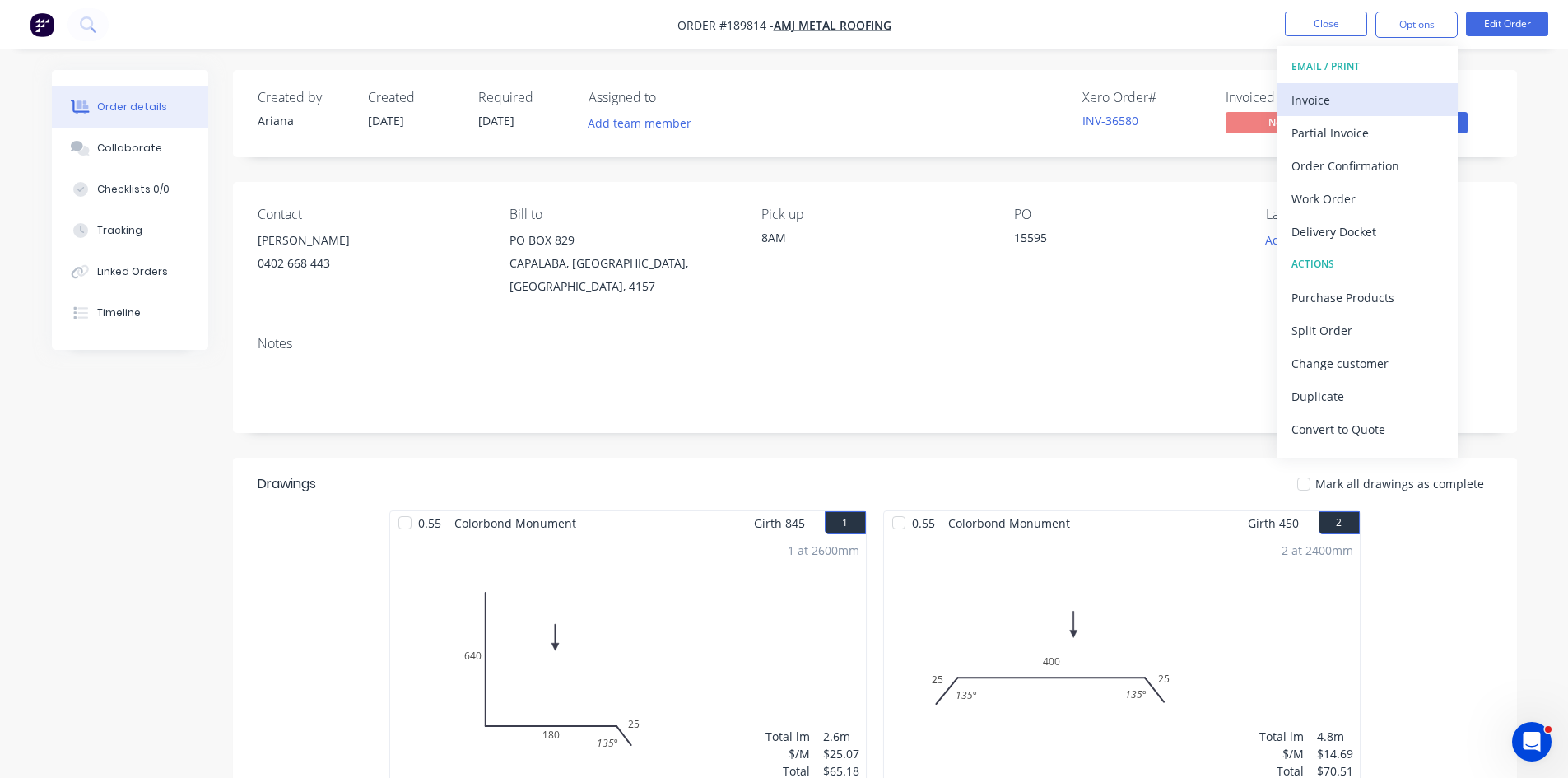
click at [1377, 110] on div "Invoice" at bounding box center [1367, 100] width 152 height 24
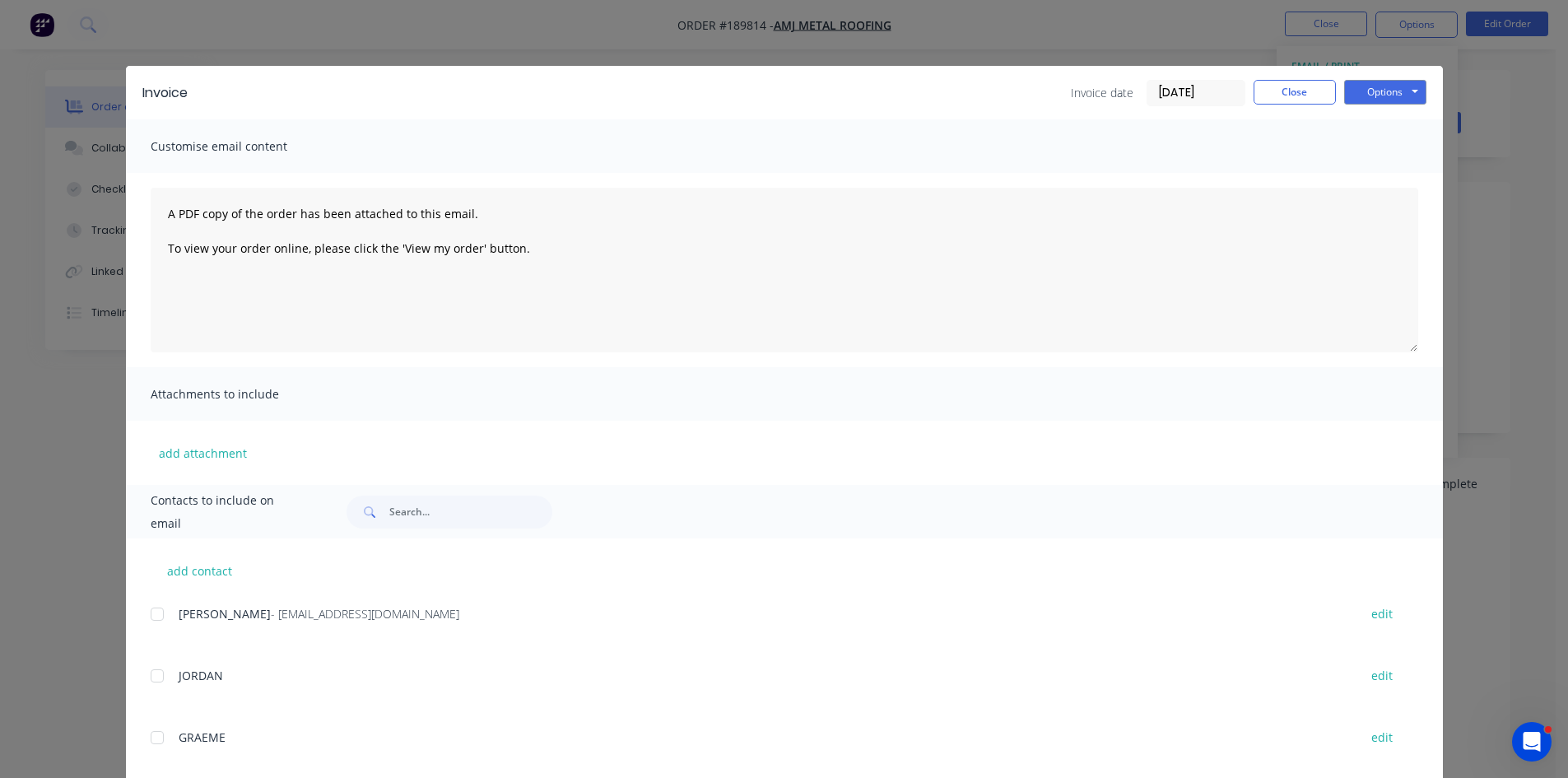
click at [1048, 37] on div "Invoice Invoice date 18/08/25 Close Options Preview Print Email Customise email…" at bounding box center [784, 389] width 1568 height 778
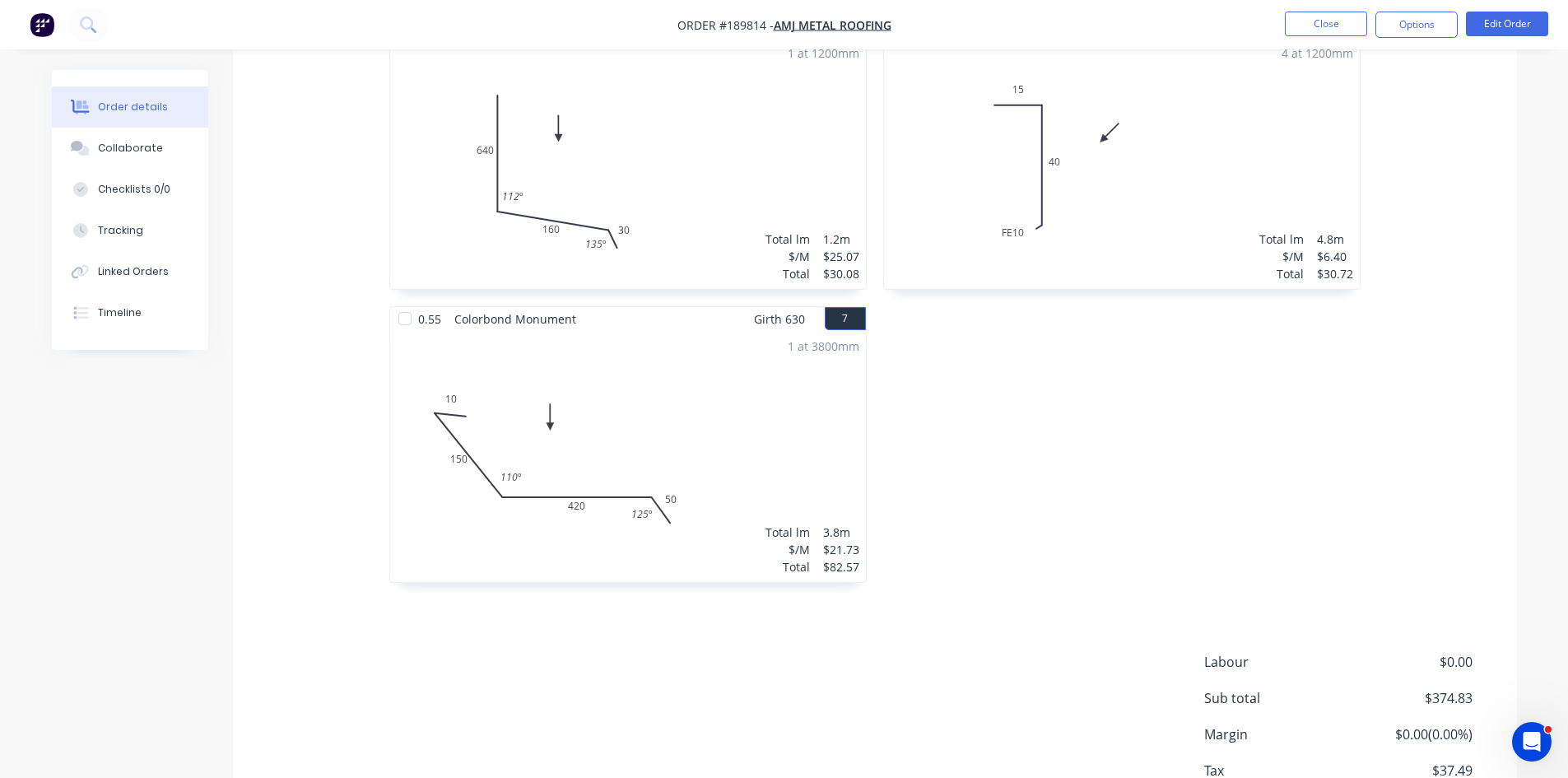
scroll to position [1182, 0]
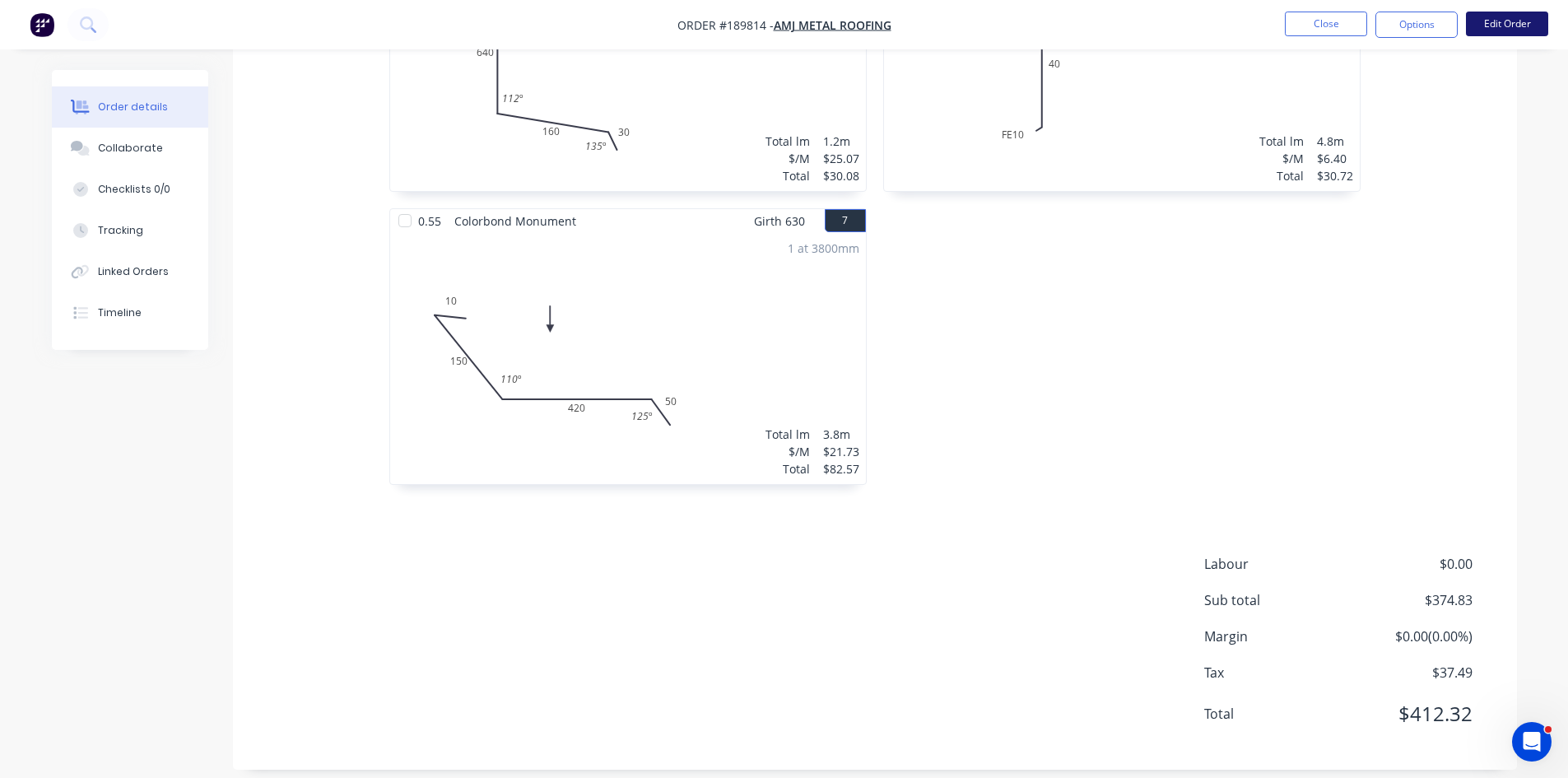
click at [1522, 23] on button "Edit Order" at bounding box center [1507, 24] width 82 height 25
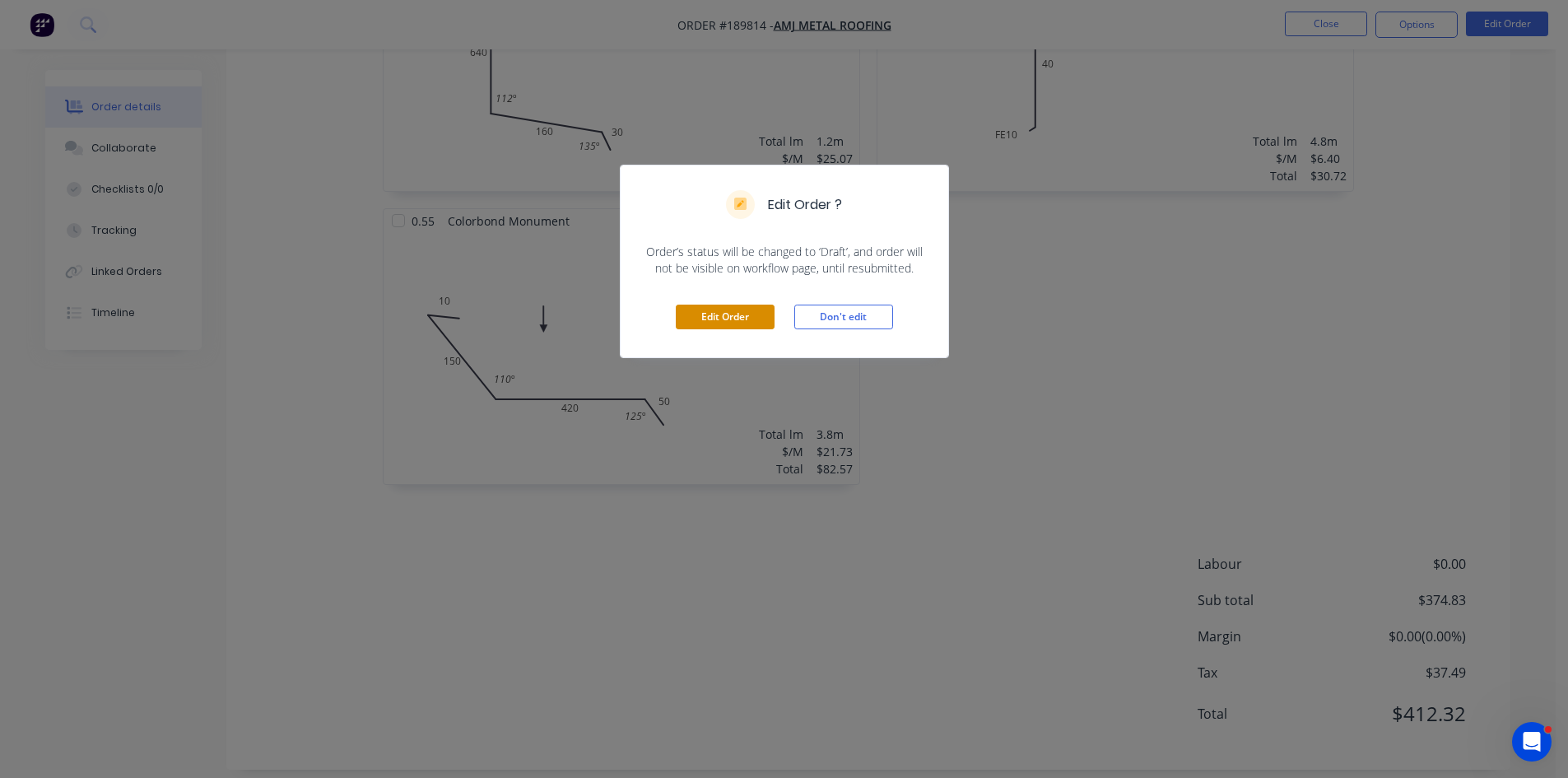
click at [753, 323] on button "Edit Order" at bounding box center [725, 317] width 99 height 25
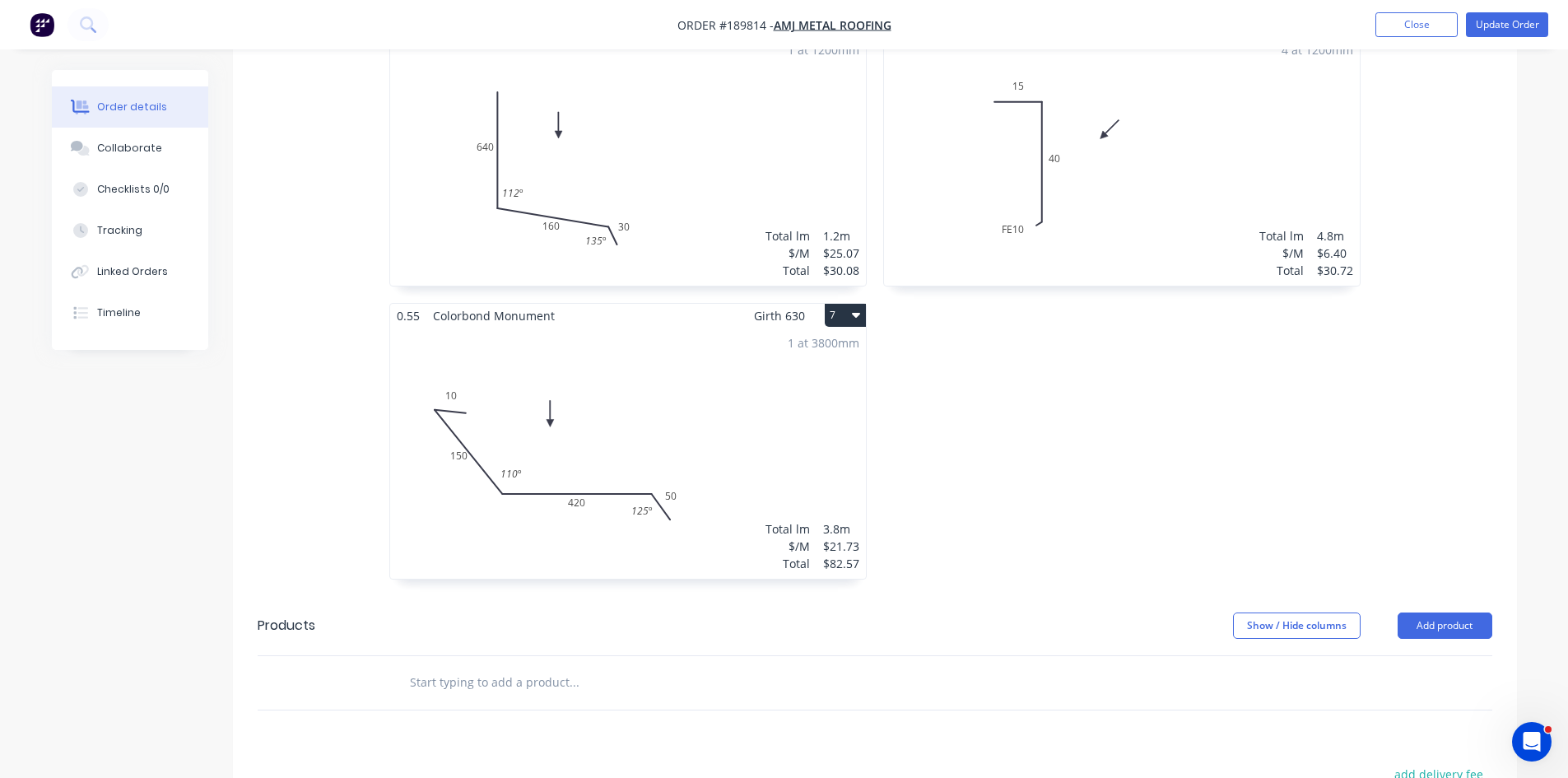
scroll to position [1318, 0]
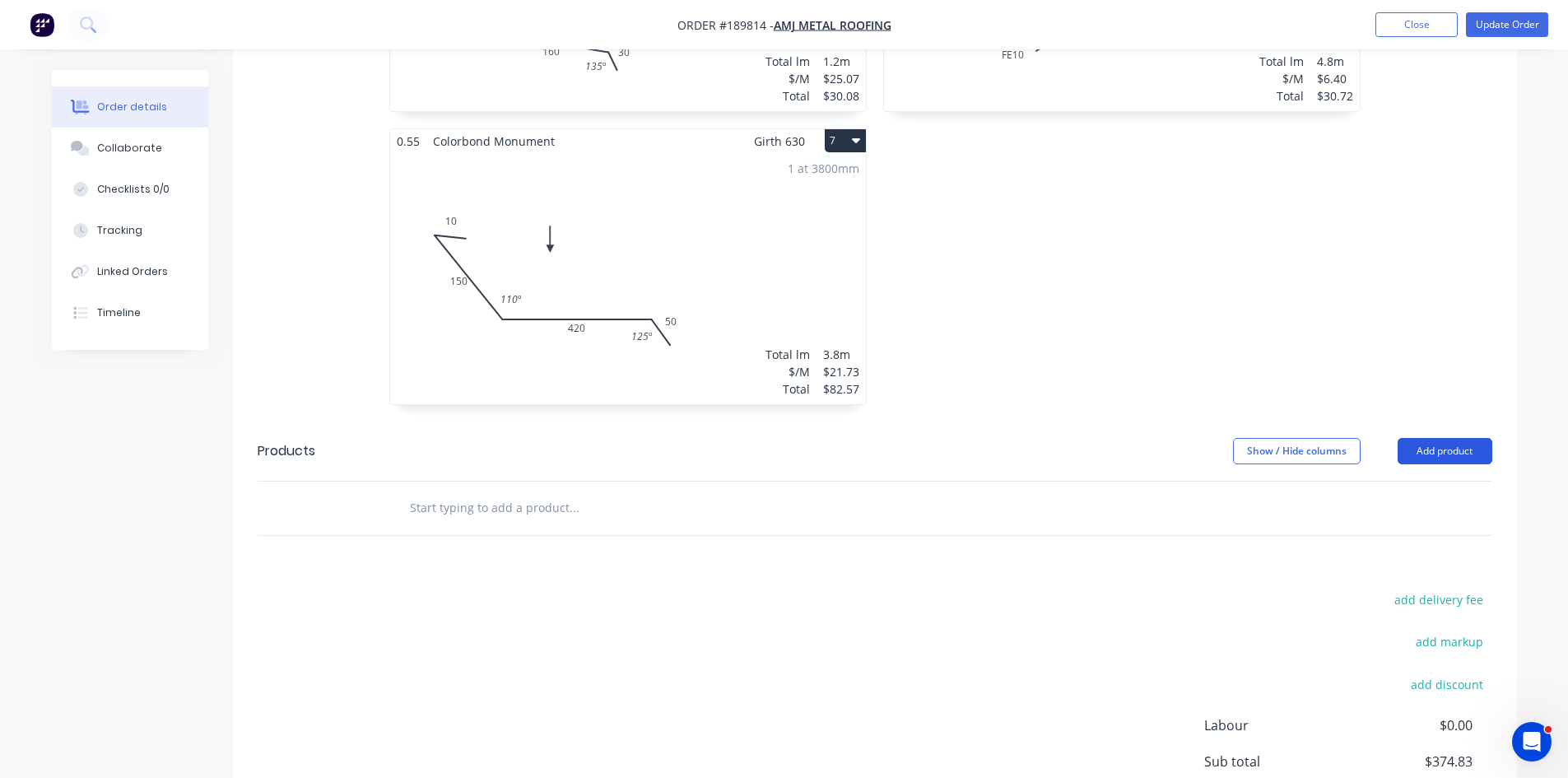
click at [1446, 439] on button "Add product" at bounding box center [1444, 452] width 94 height 27
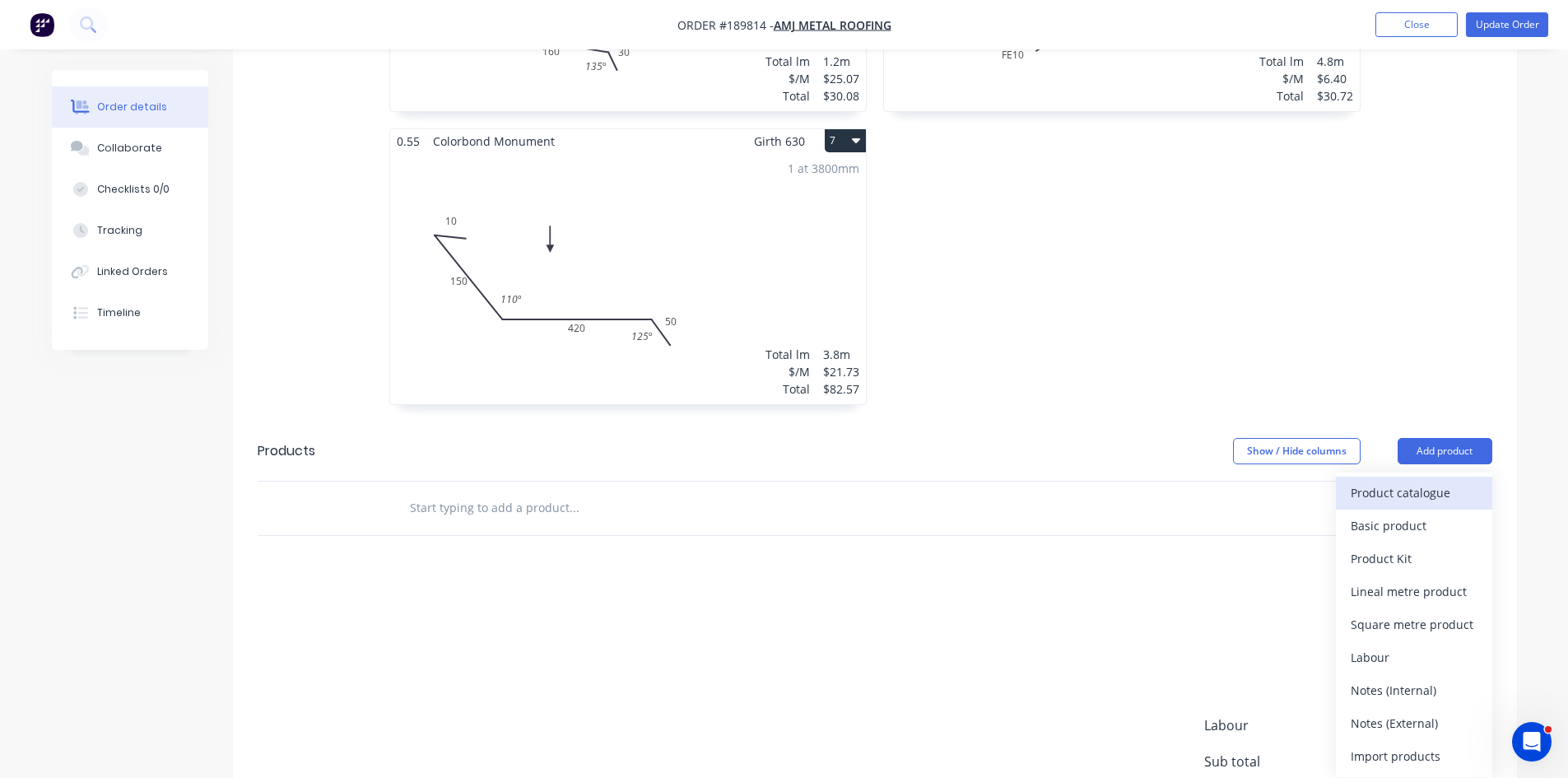
click at [1425, 481] on div "Product catalogue" at bounding box center [1414, 493] width 127 height 24
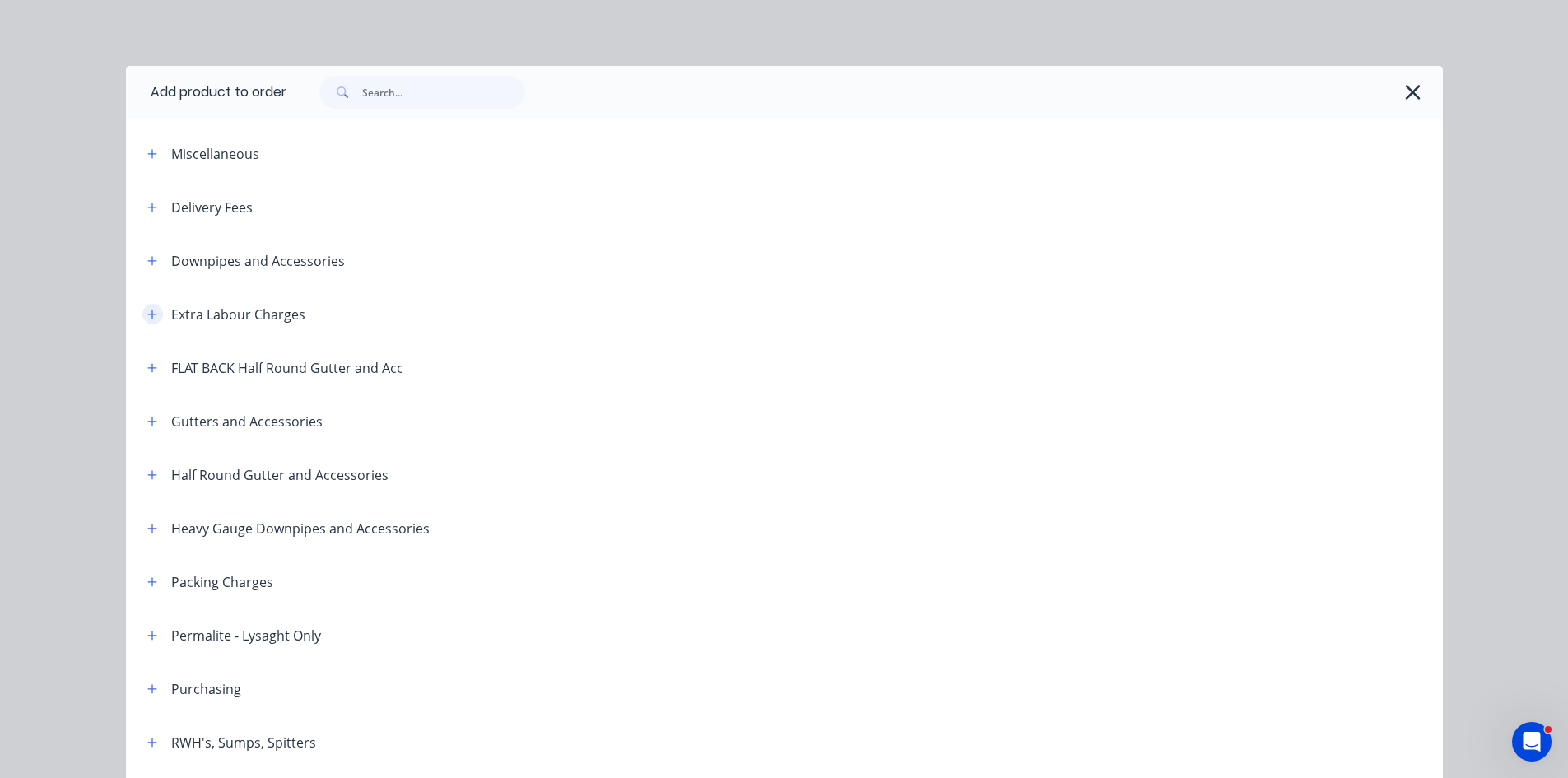
click at [143, 314] on button "button" at bounding box center [153, 314] width 21 height 21
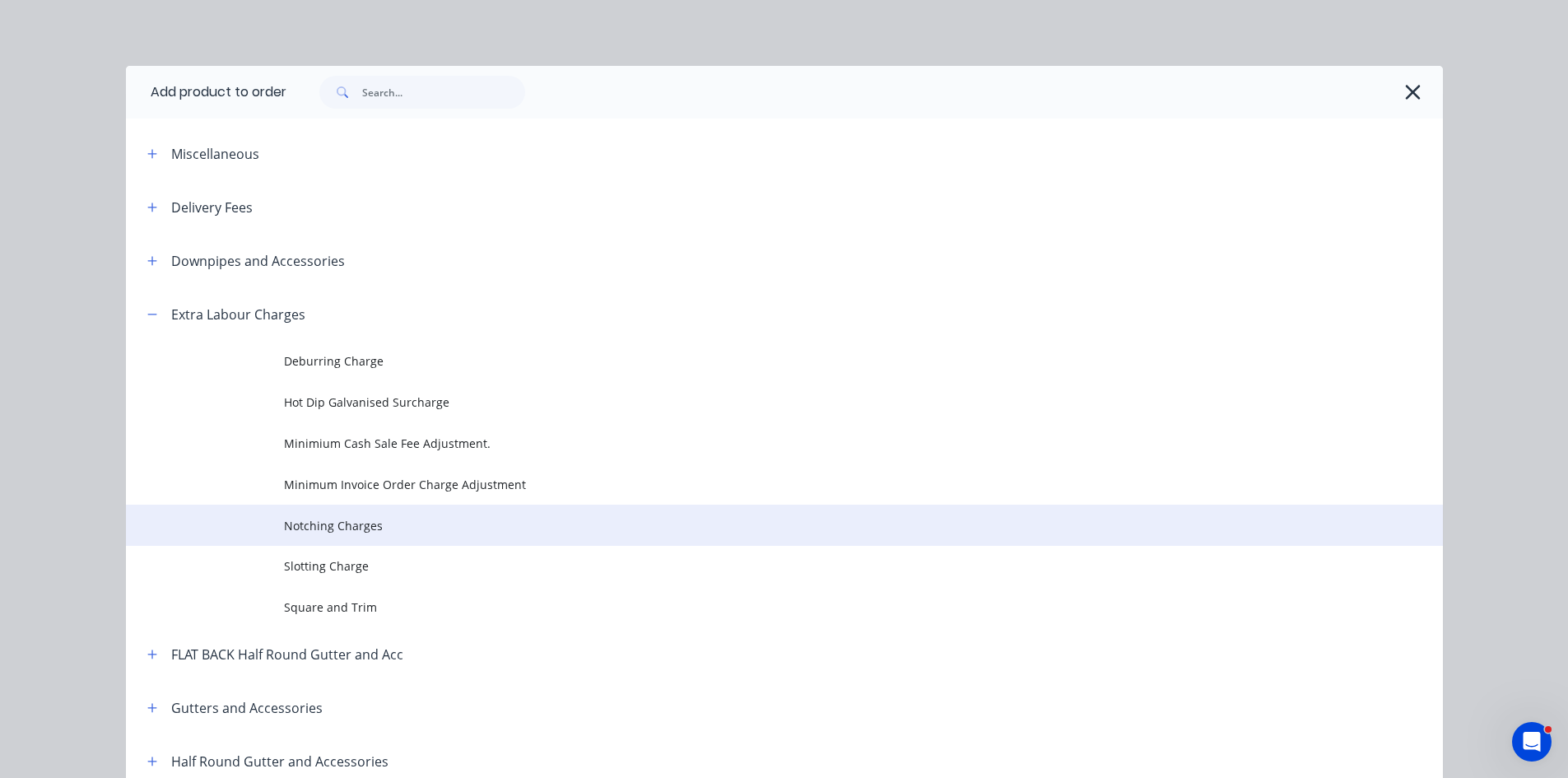
click at [289, 525] on span "Notching Charges" at bounding box center [747, 525] width 927 height 17
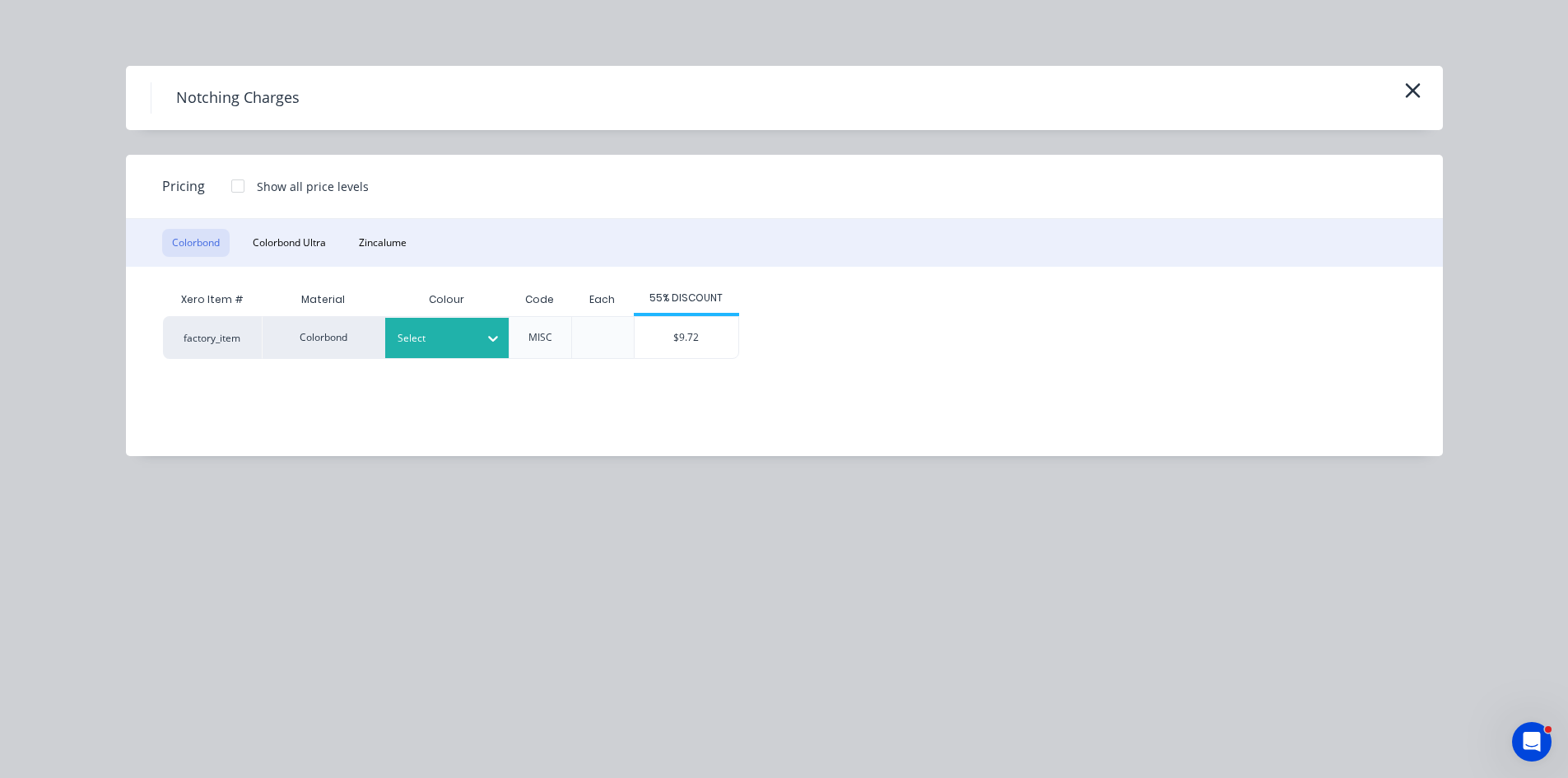
click at [506, 341] on div at bounding box center [493, 338] width 30 height 27
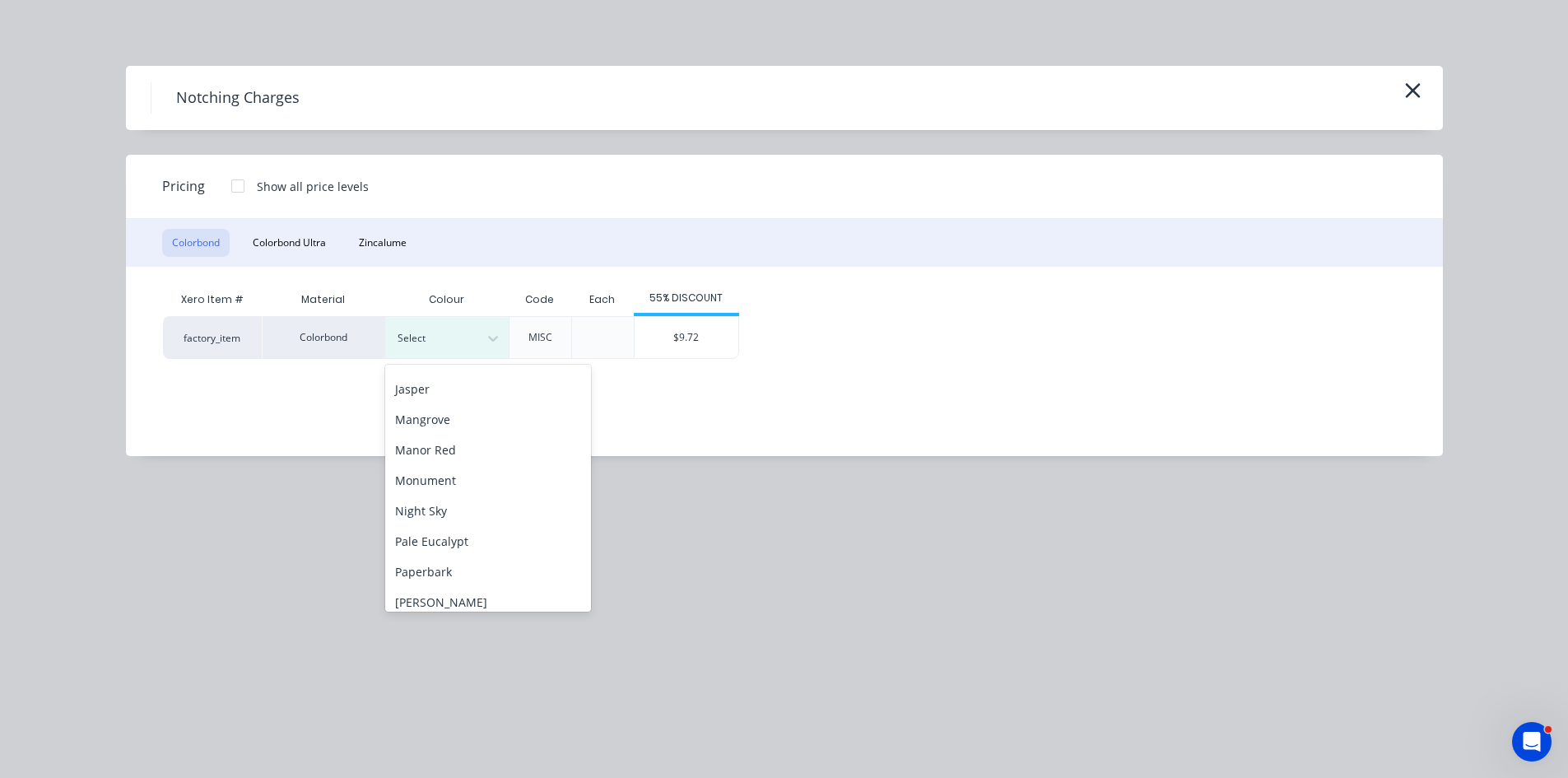
scroll to position [412, 0]
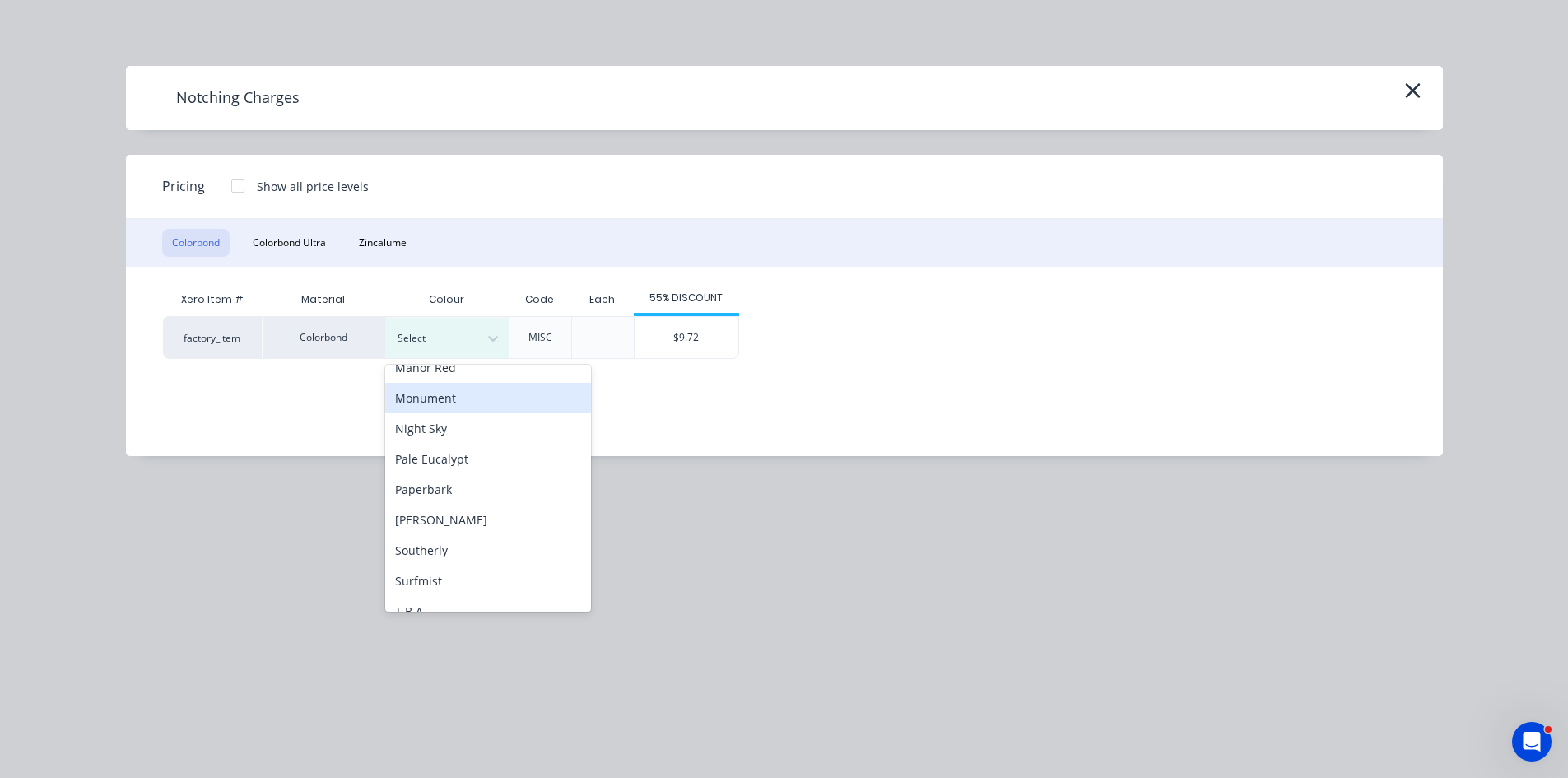
click at [462, 403] on div "Monument" at bounding box center [487, 398] width 205 height 31
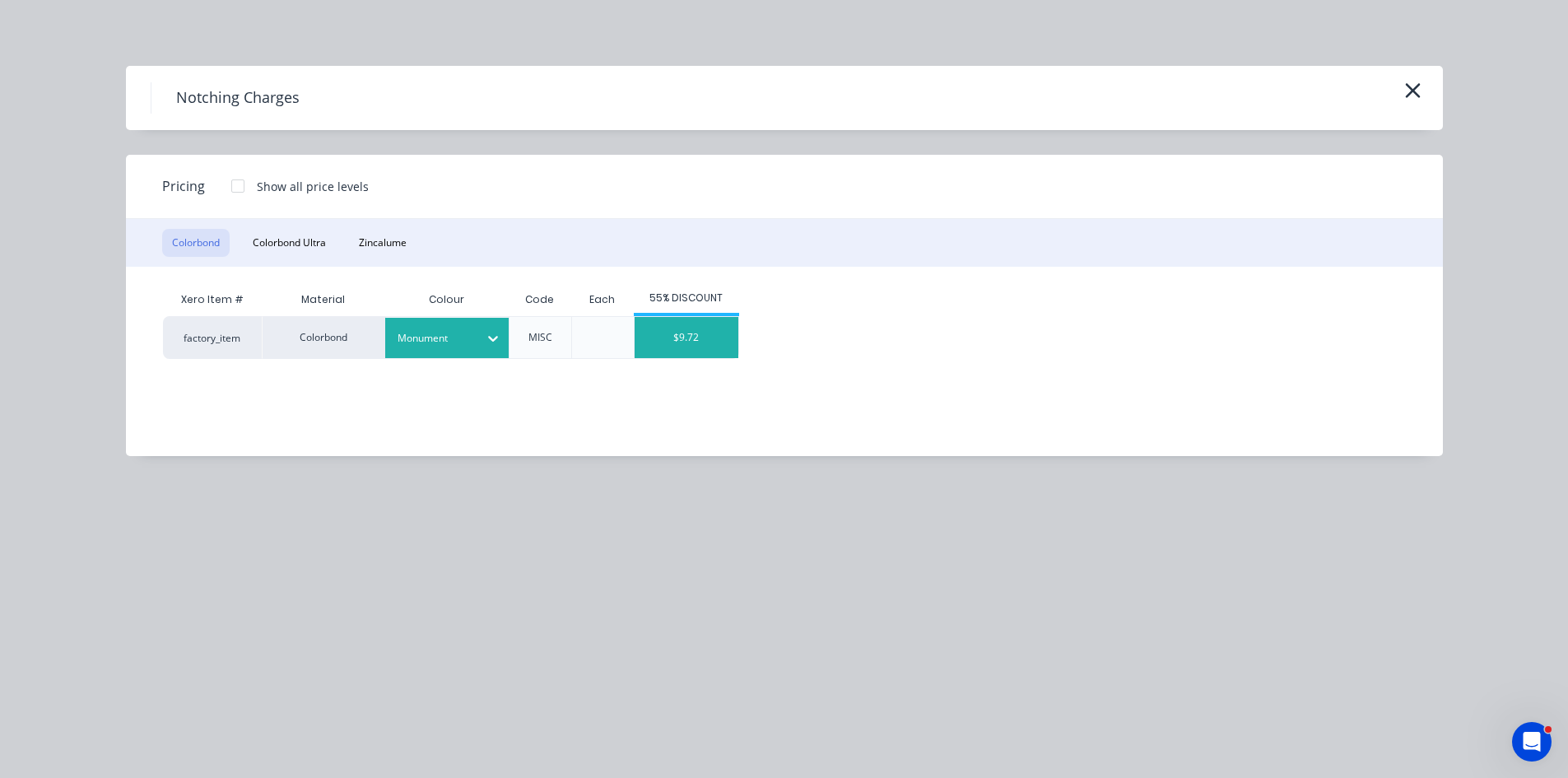
click at [670, 334] on div "$9.72" at bounding box center [686, 337] width 104 height 41
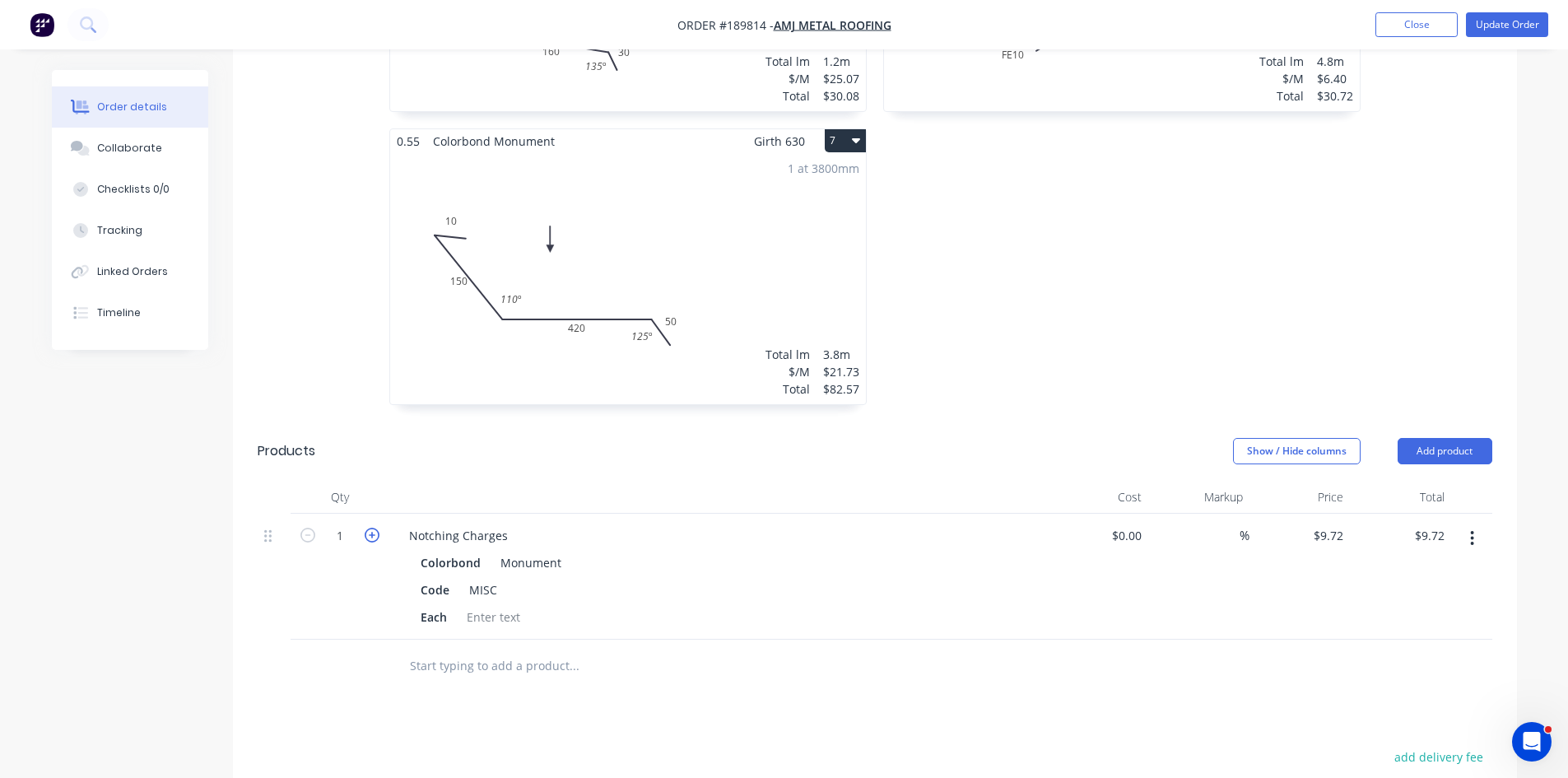
click at [378, 528] on icon "button" at bounding box center [372, 535] width 15 height 15
type input "2"
type input "$19.44"
click at [1517, 22] on button "Update Order" at bounding box center [1507, 24] width 82 height 25
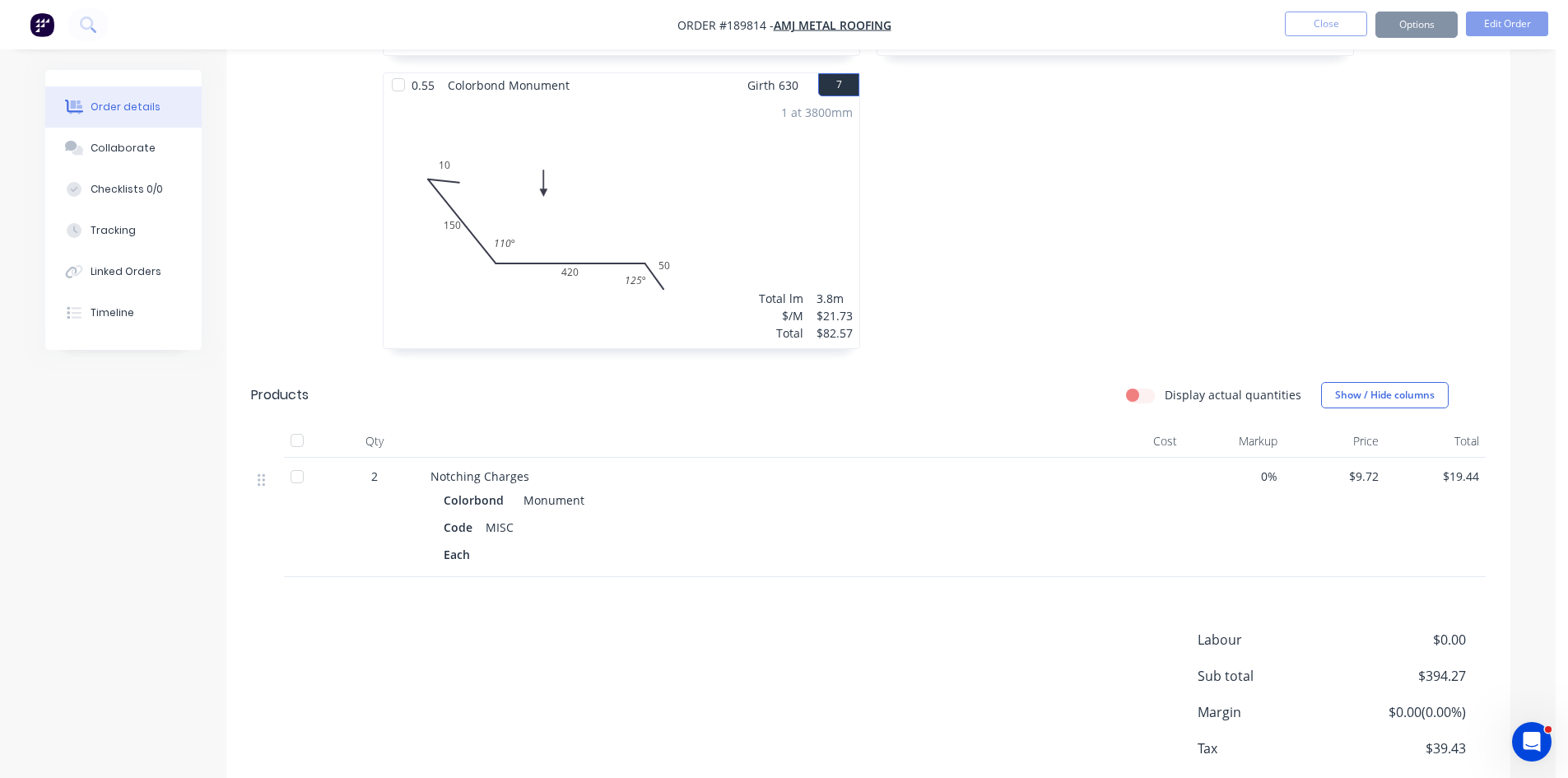
scroll to position [0, 0]
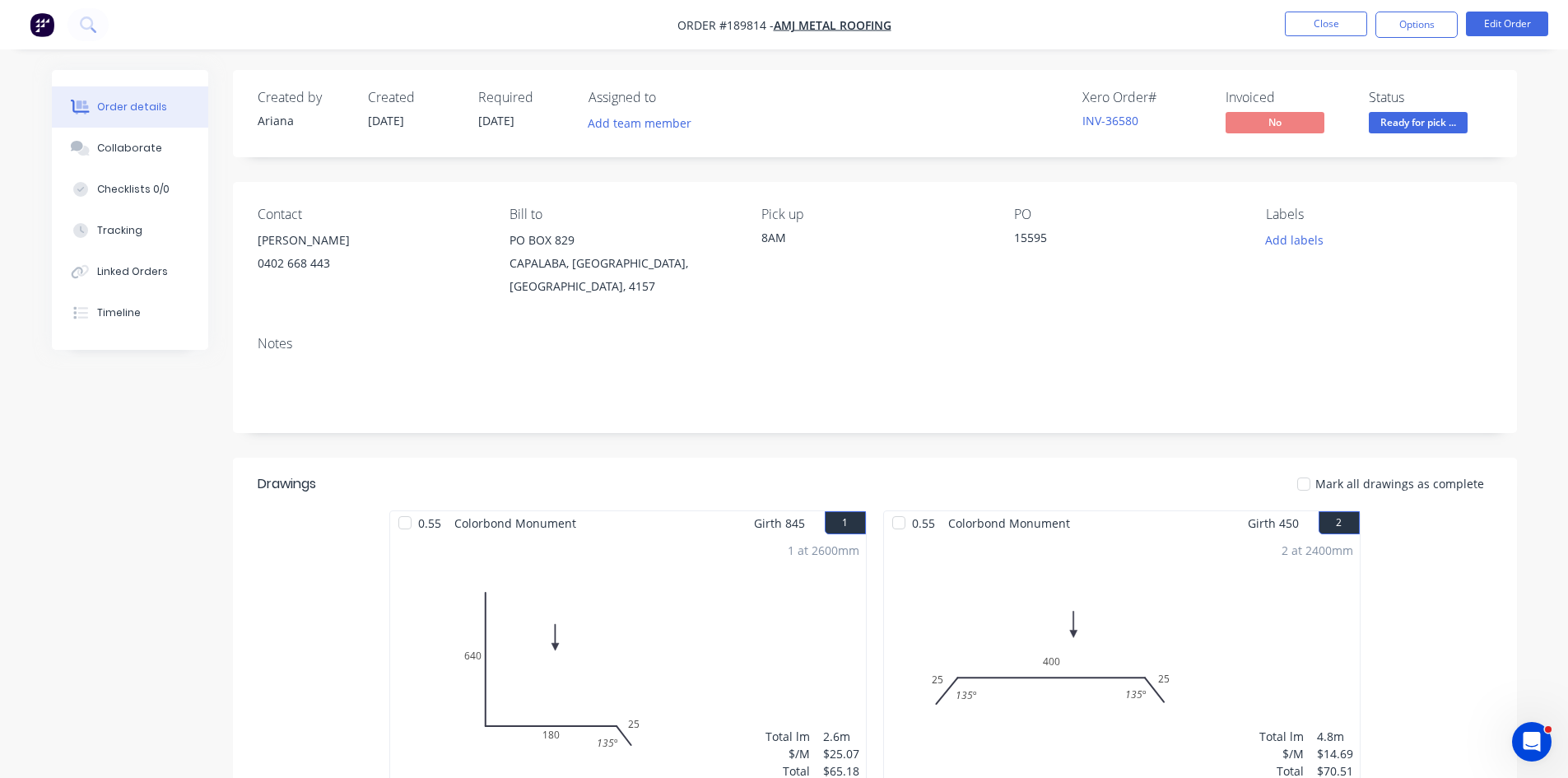
drag, startPoint x: 1432, startPoint y: 31, endPoint x: 1421, endPoint y: 38, distance: 13.0
click at [1432, 31] on button "Options" at bounding box center [1416, 25] width 82 height 27
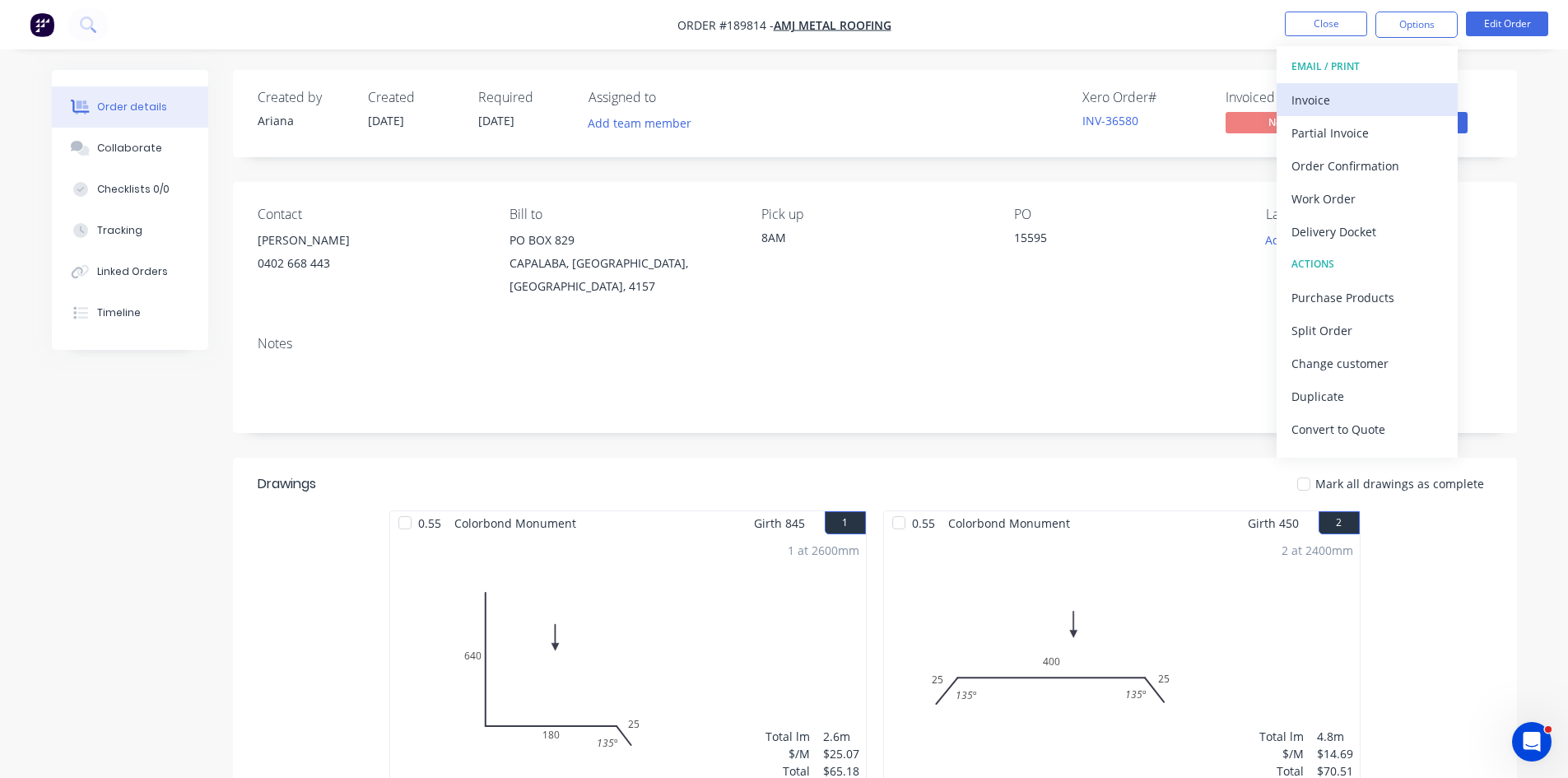
click at [1367, 104] on div "Invoice" at bounding box center [1367, 100] width 152 height 24
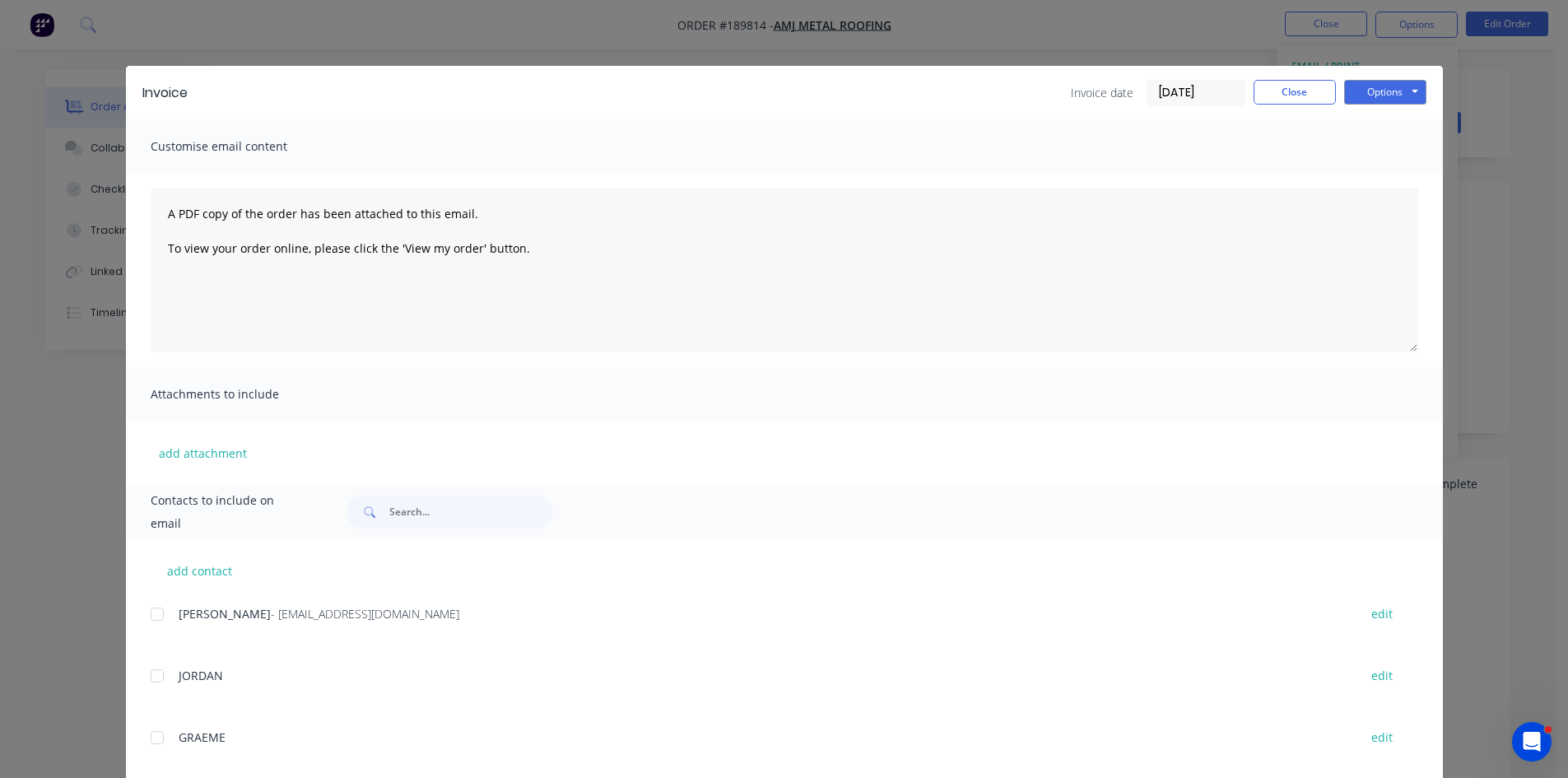
click at [150, 612] on div at bounding box center [157, 614] width 33 height 33
click at [1389, 84] on button "Options" at bounding box center [1385, 92] width 82 height 25
click at [1378, 172] on button "Email" at bounding box center [1396, 176] width 105 height 27
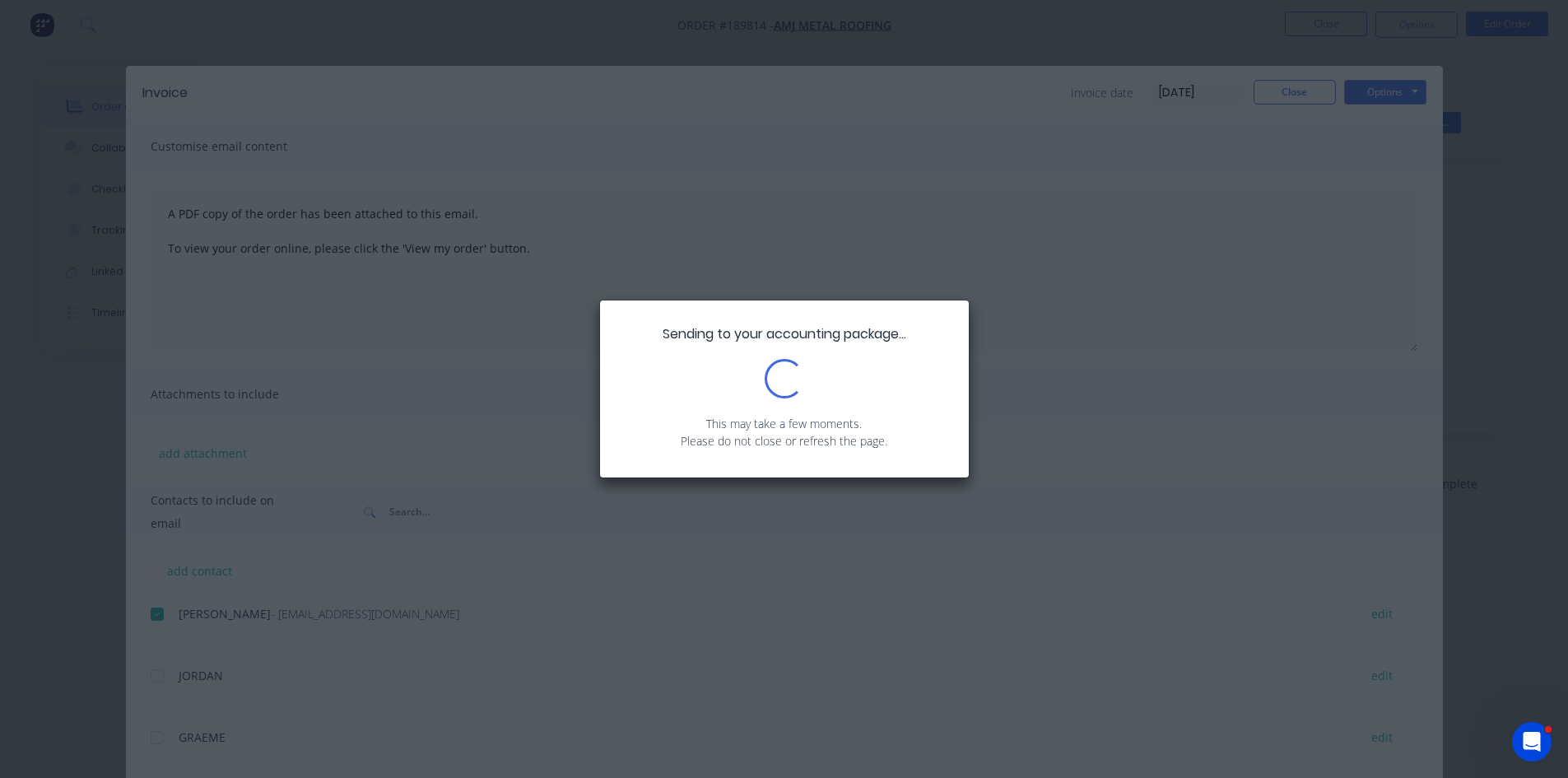
drag, startPoint x: 1378, startPoint y: 172, endPoint x: 1396, endPoint y: 160, distance: 21.6
drag, startPoint x: 1396, startPoint y: 160, endPoint x: 792, endPoint y: 372, distance: 640.1
click at [792, 372] on div "Loading..." at bounding box center [784, 378] width 45 height 45
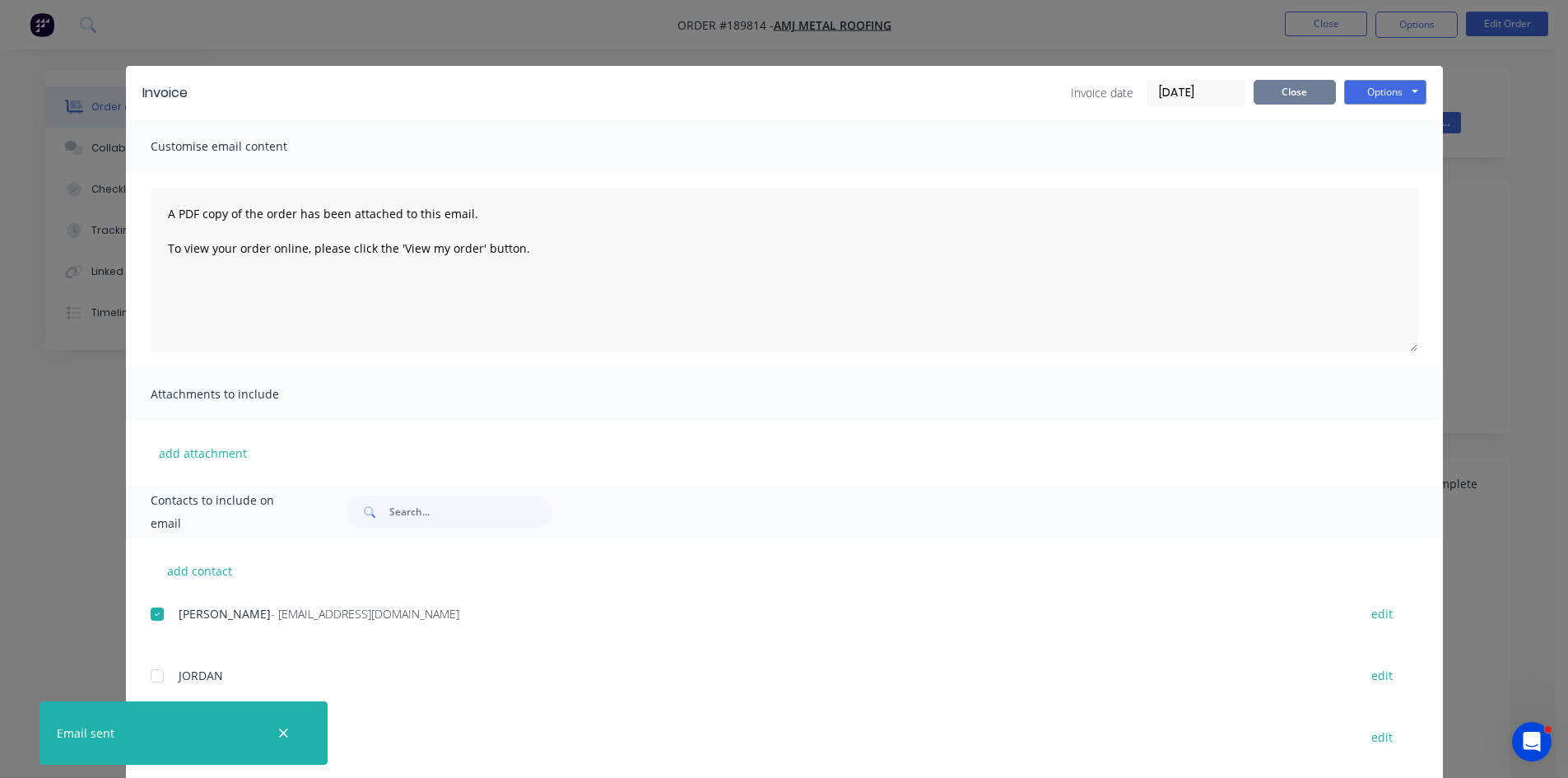
click at [1268, 91] on button "Close" at bounding box center [1294, 92] width 82 height 25
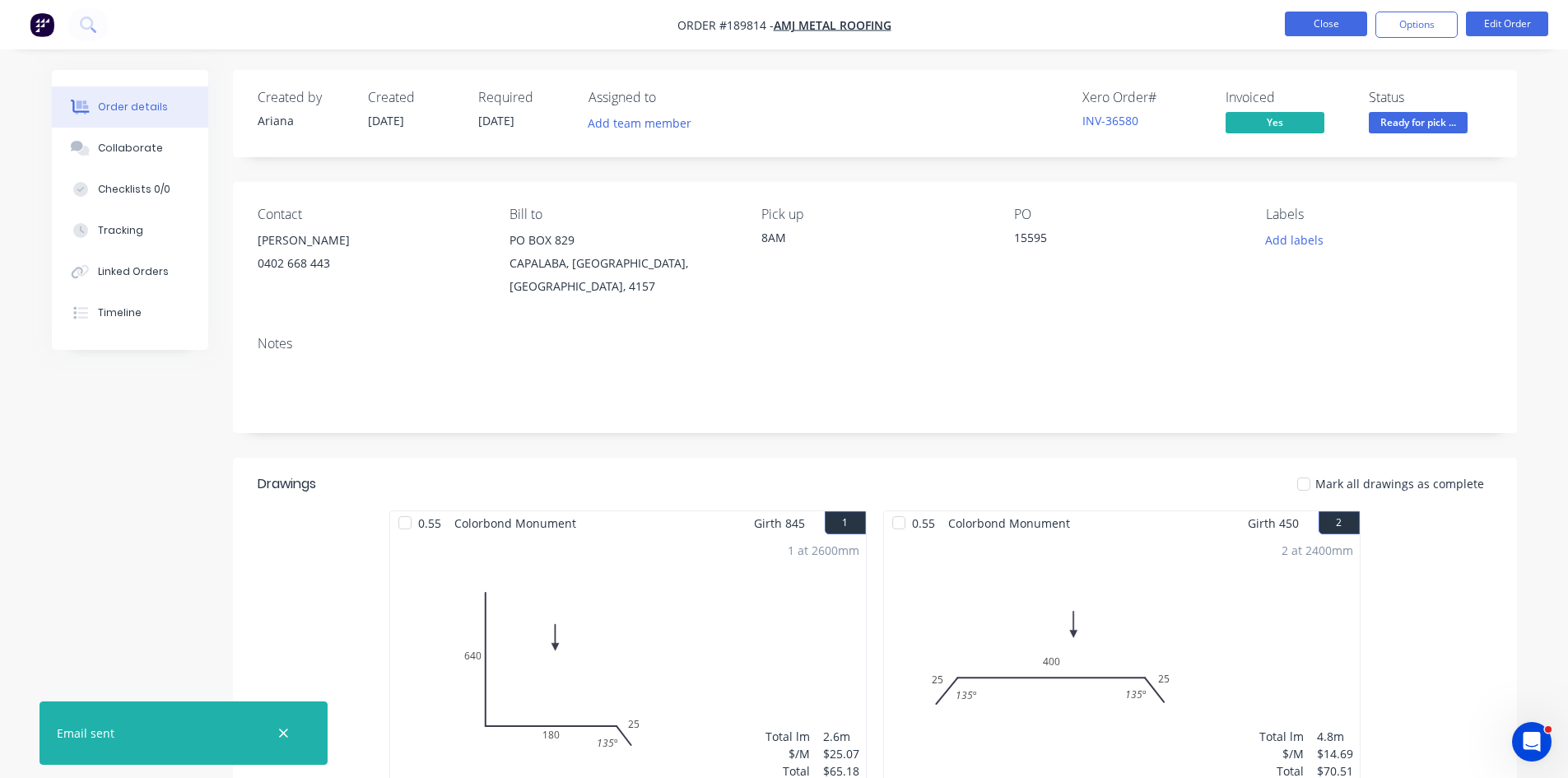
click at [1342, 31] on button "Close" at bounding box center [1326, 24] width 82 height 25
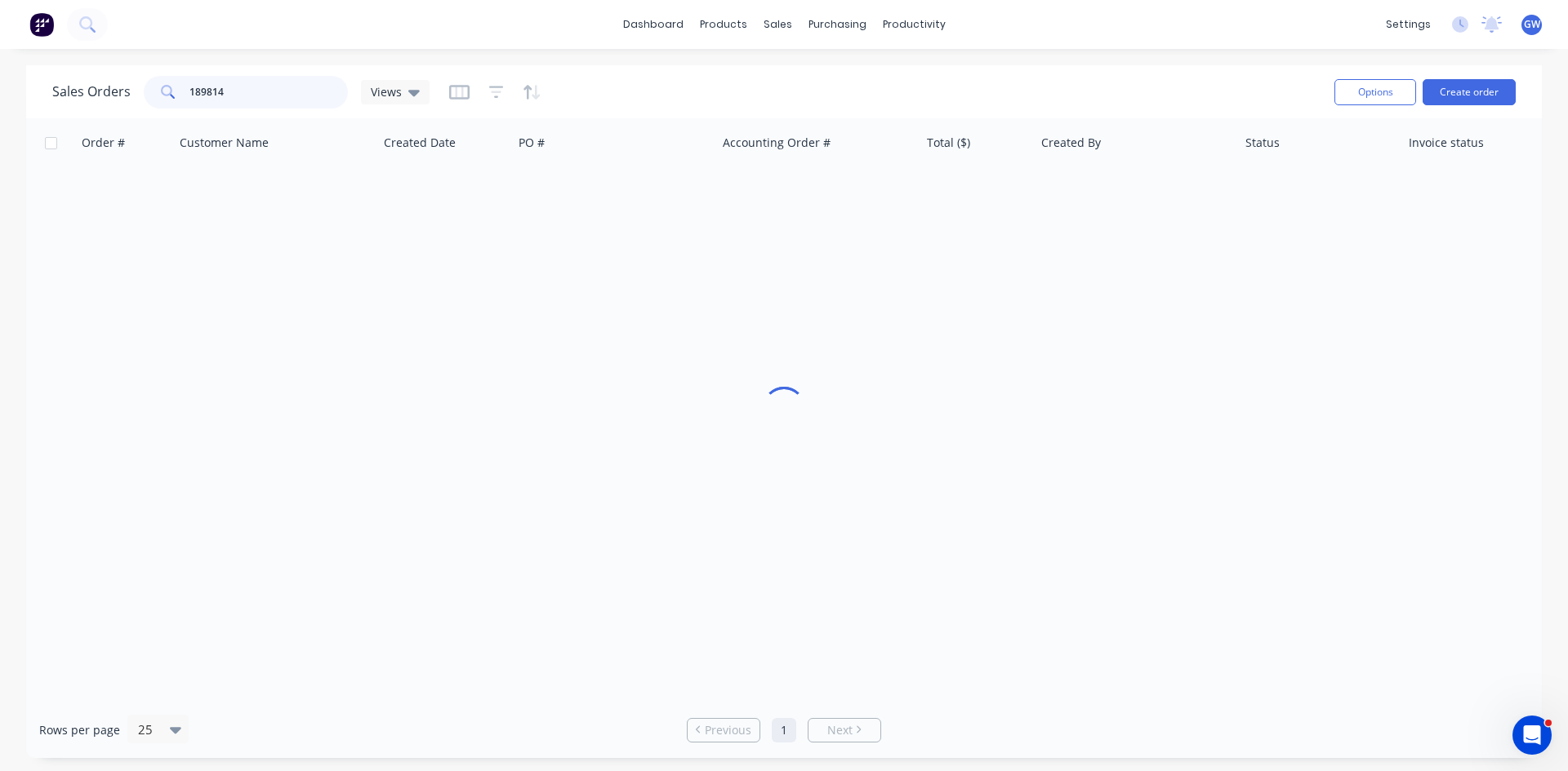
drag, startPoint x: 324, startPoint y: 86, endPoint x: 0, endPoint y: 117, distance: 325.5
click at [0, 117] on div "Sales Orders 189814 Views Options Create order Order # Customer Name Created Da…" at bounding box center [784, 411] width 1568 height 693
type input "189816"
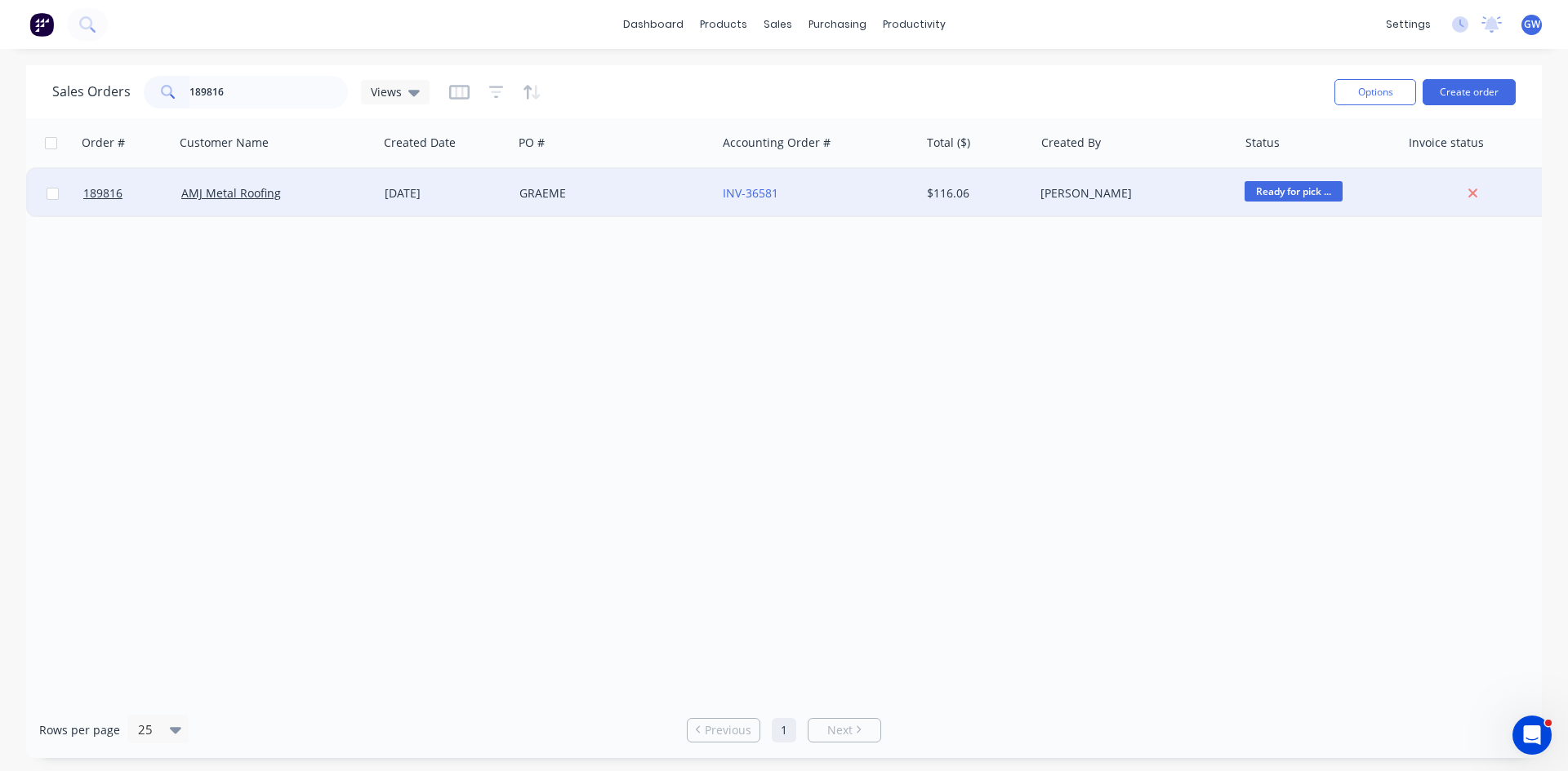
click at [904, 189] on div "INV-36581" at bounding box center [817, 193] width 190 height 17
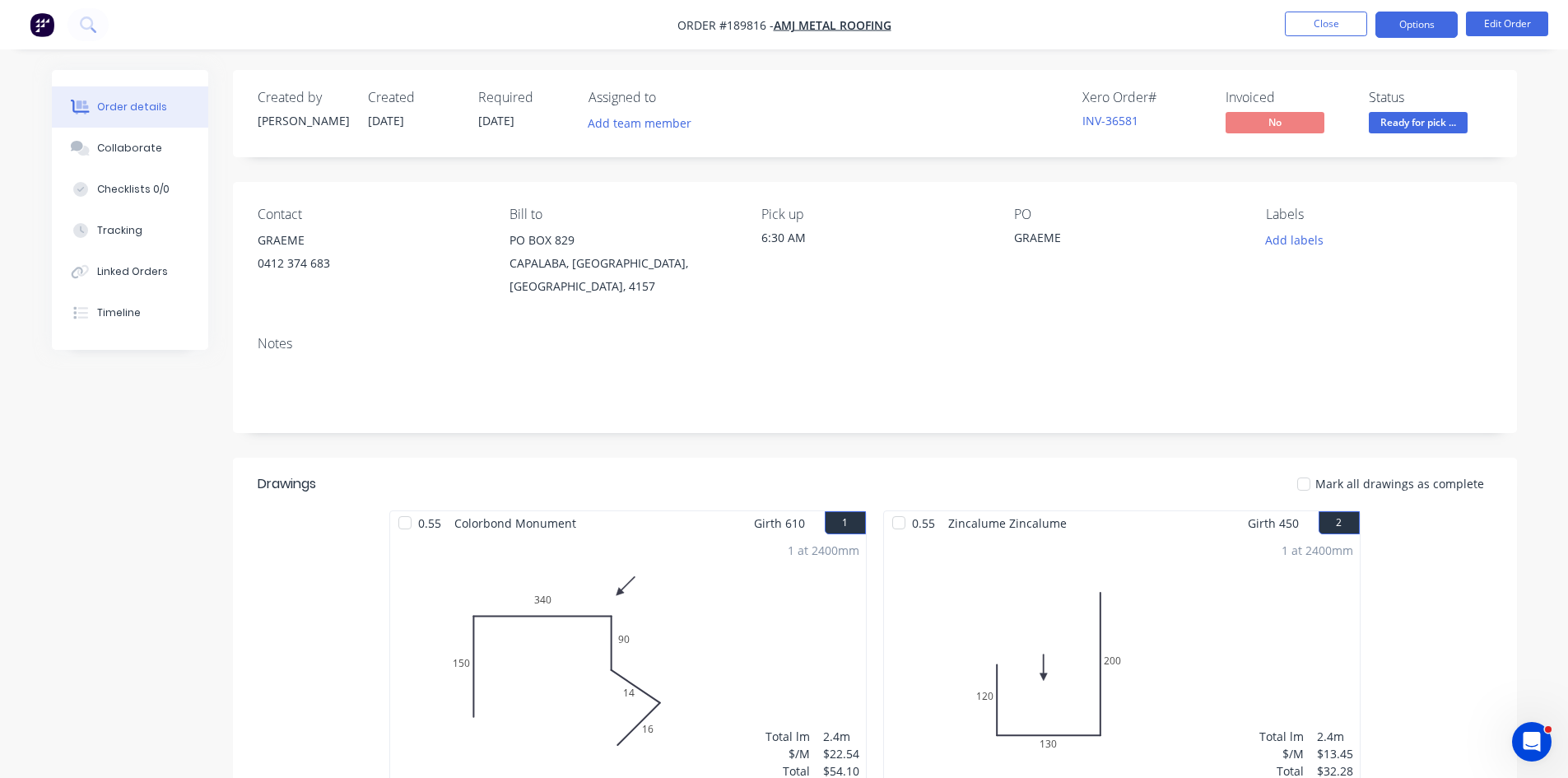
drag, startPoint x: 1396, startPoint y: 21, endPoint x: 1377, endPoint y: 34, distance: 23.0
click at [1396, 21] on button "Options" at bounding box center [1416, 25] width 82 height 27
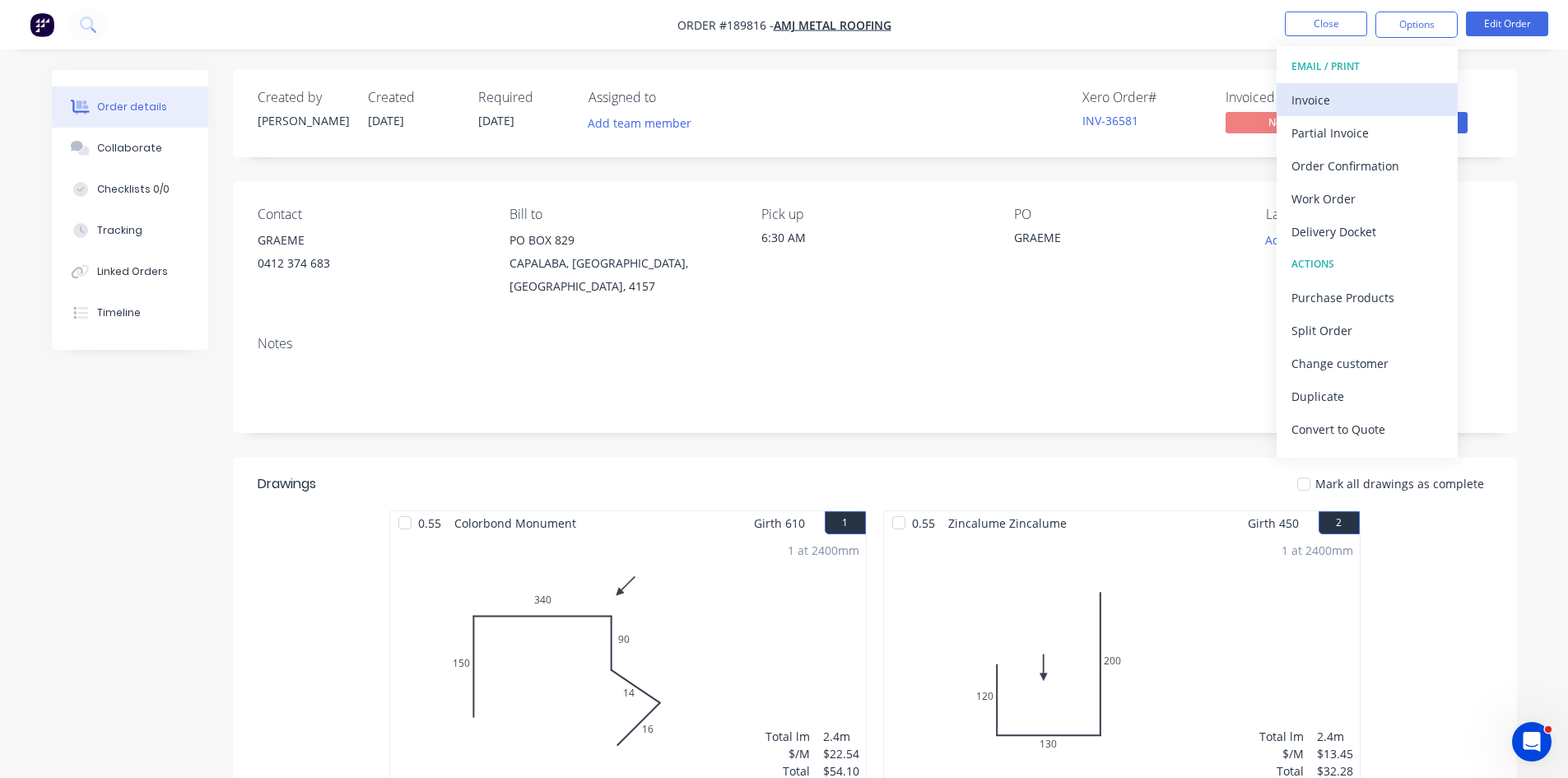
click at [1314, 88] on div "Invoice" at bounding box center [1367, 100] width 152 height 24
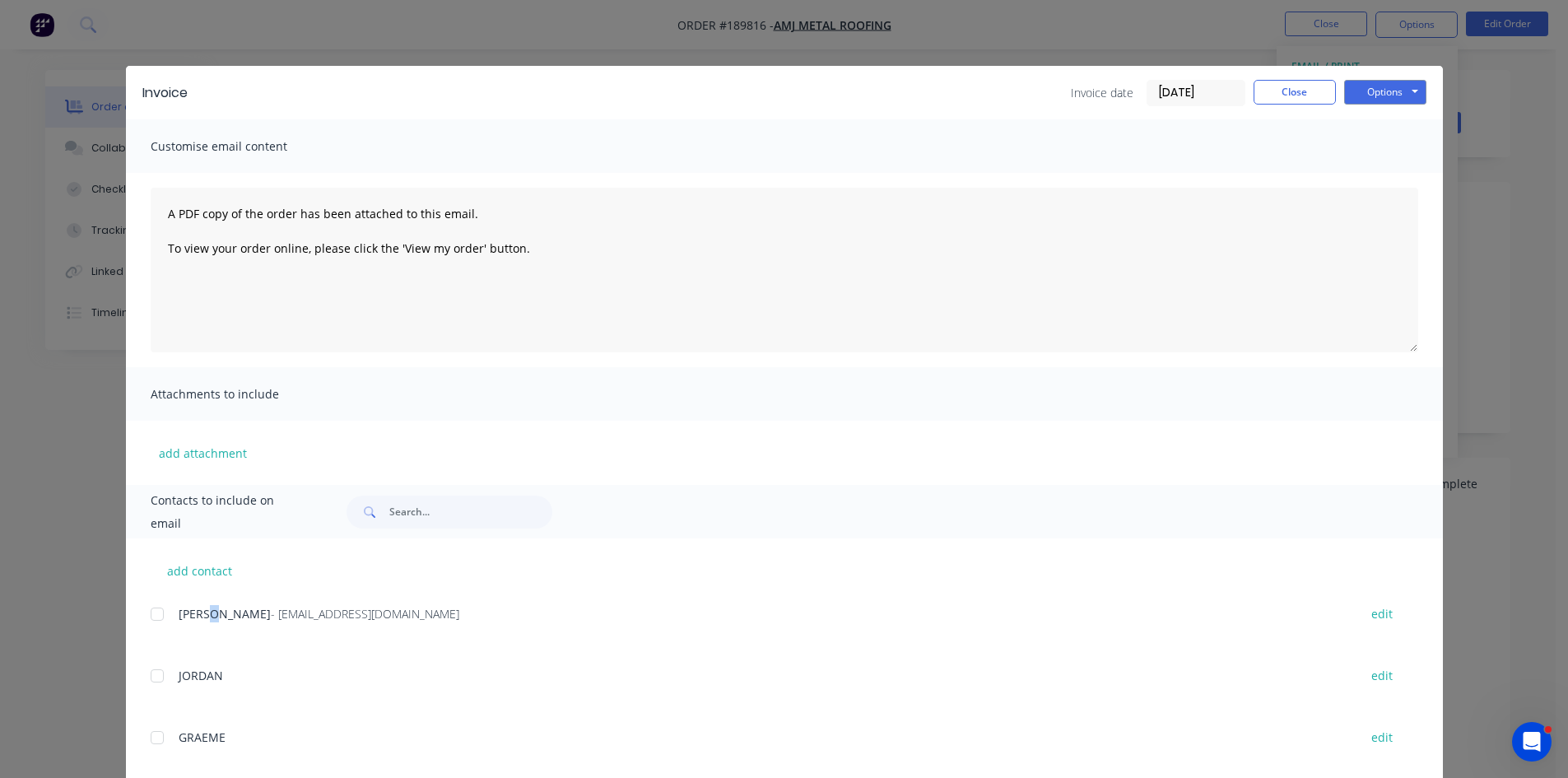
click at [196, 618] on span "[PERSON_NAME]" at bounding box center [224, 614] width 92 height 16
click at [151, 626] on div at bounding box center [157, 614] width 33 height 33
click at [1386, 97] on button "Options" at bounding box center [1385, 92] width 82 height 25
click at [1350, 167] on button "Email" at bounding box center [1396, 176] width 105 height 27
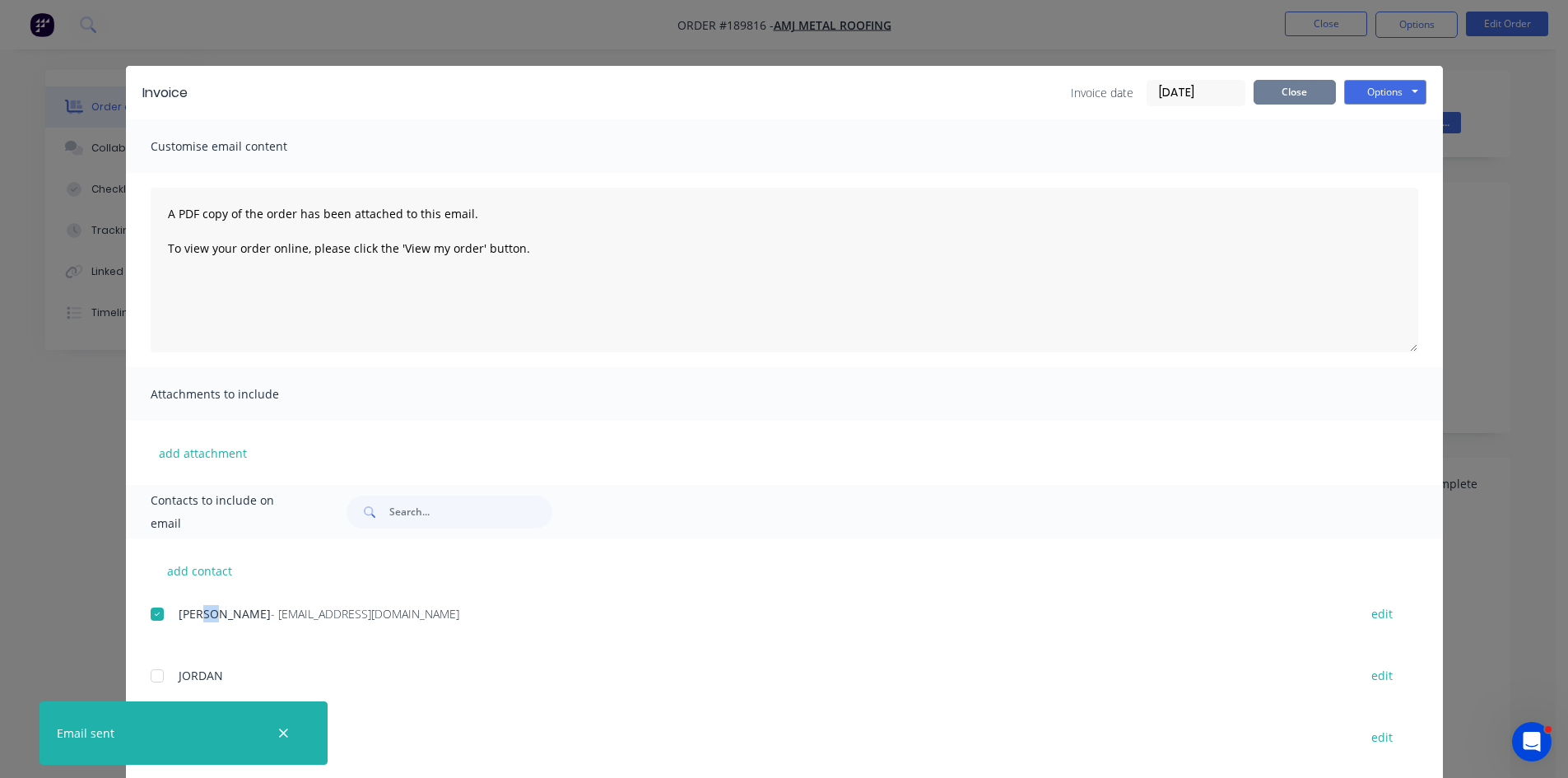
click at [1285, 99] on button "Close" at bounding box center [1294, 92] width 82 height 25
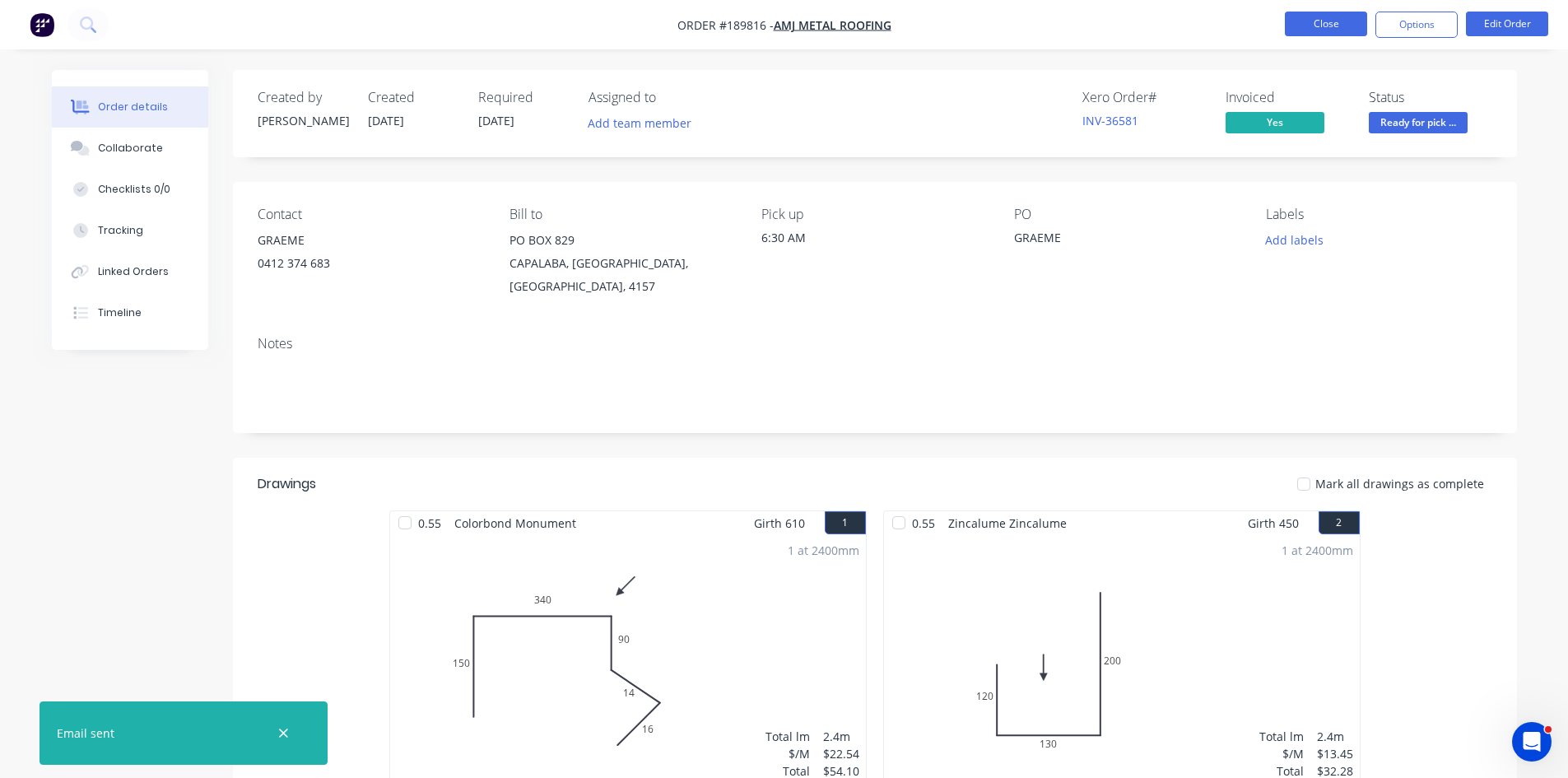
click at [1307, 20] on button "Close" at bounding box center [1326, 24] width 82 height 25
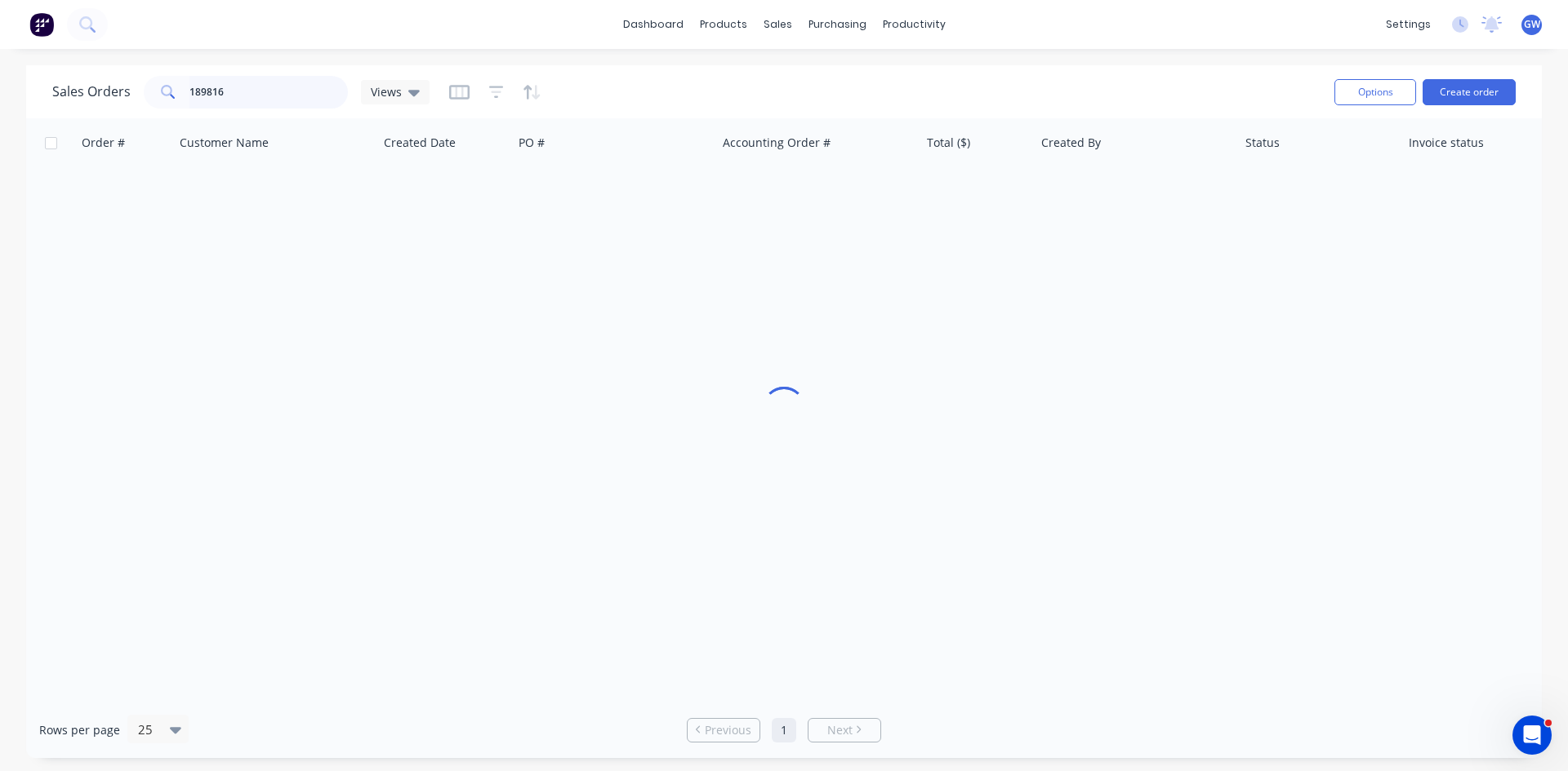
click at [215, 92] on input "189816" at bounding box center [270, 91] width 159 height 32
type input "189879"
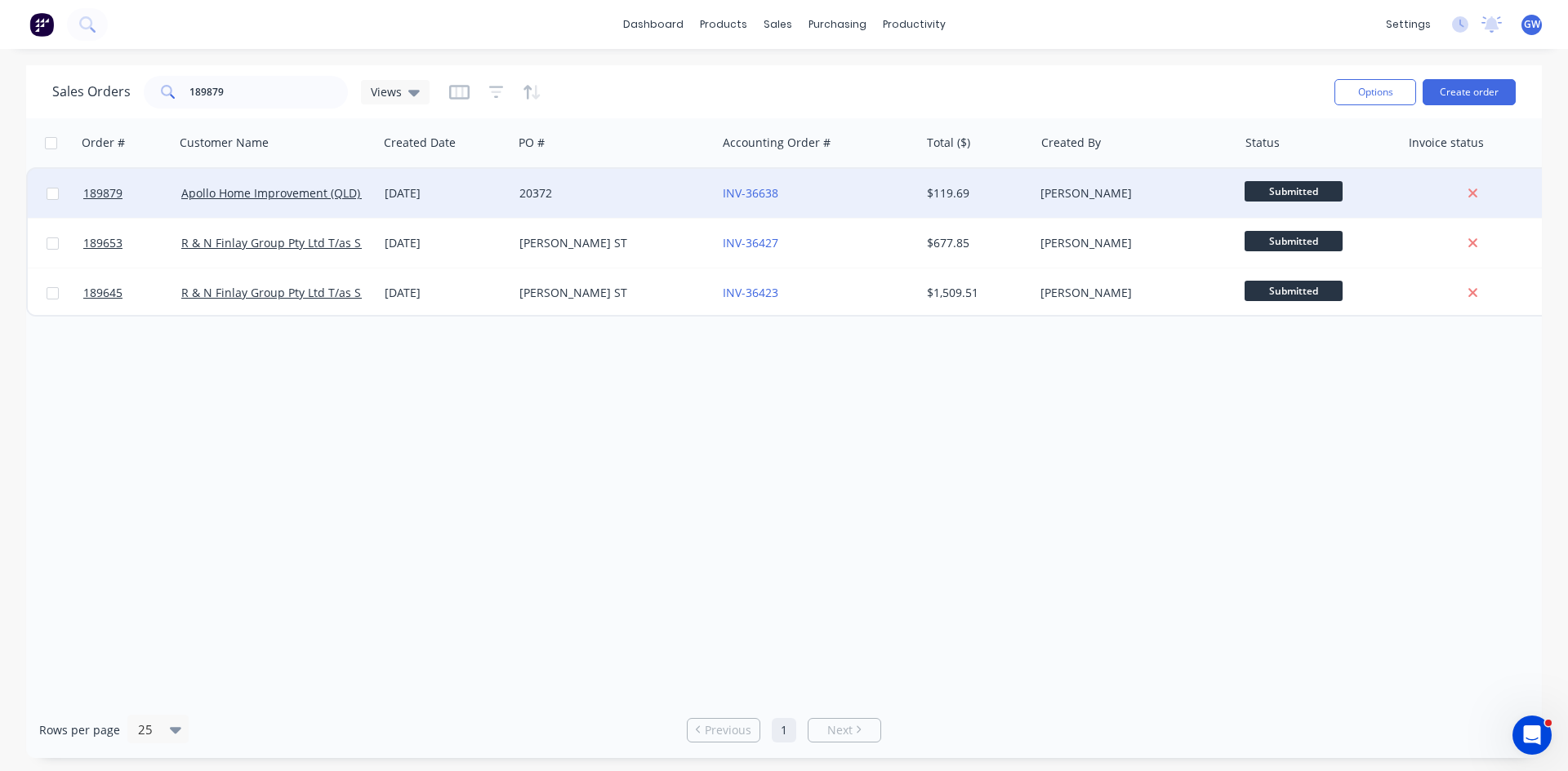
click at [650, 196] on div "20372" at bounding box center [610, 193] width 181 height 17
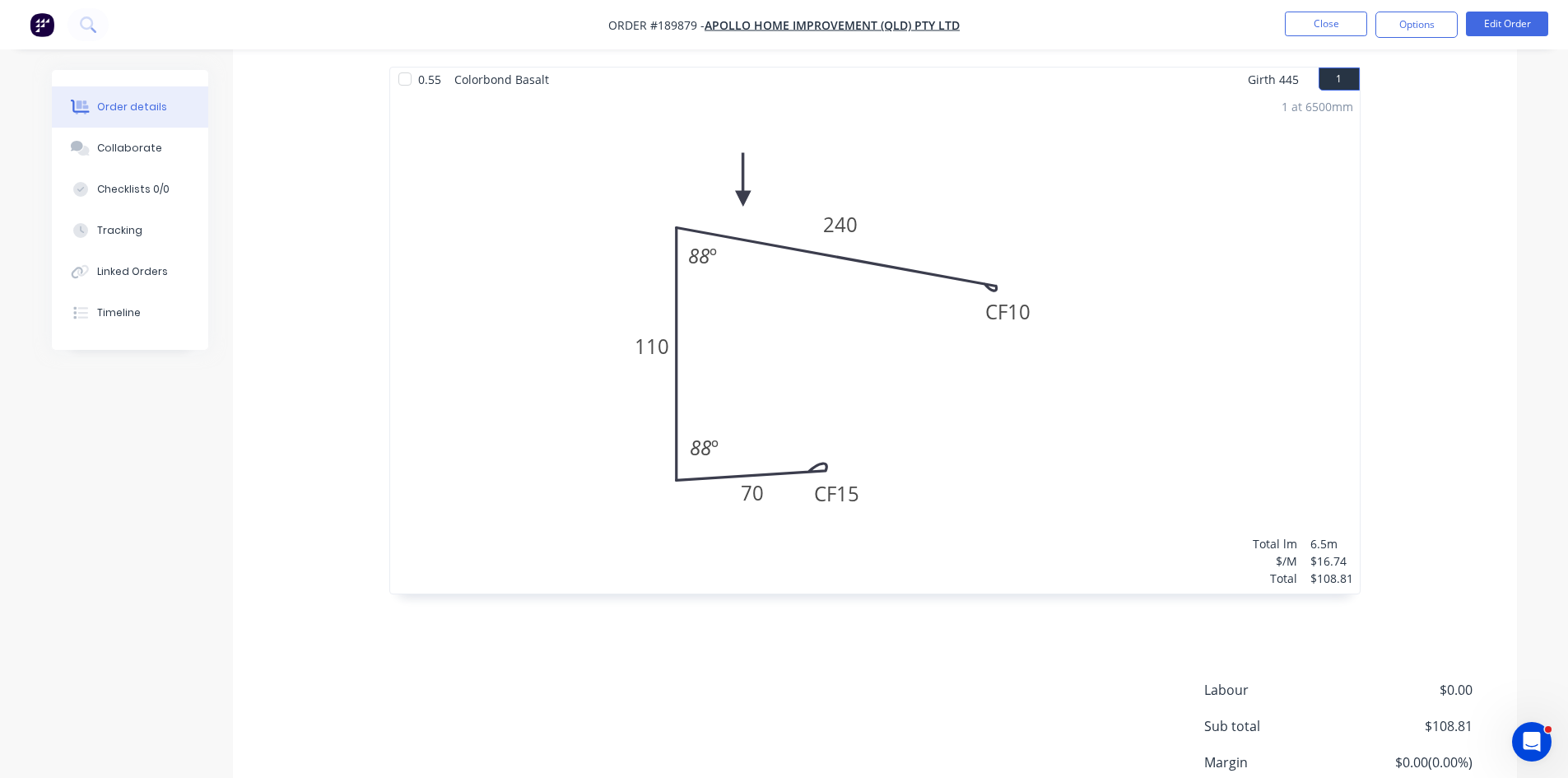
scroll to position [586, 0]
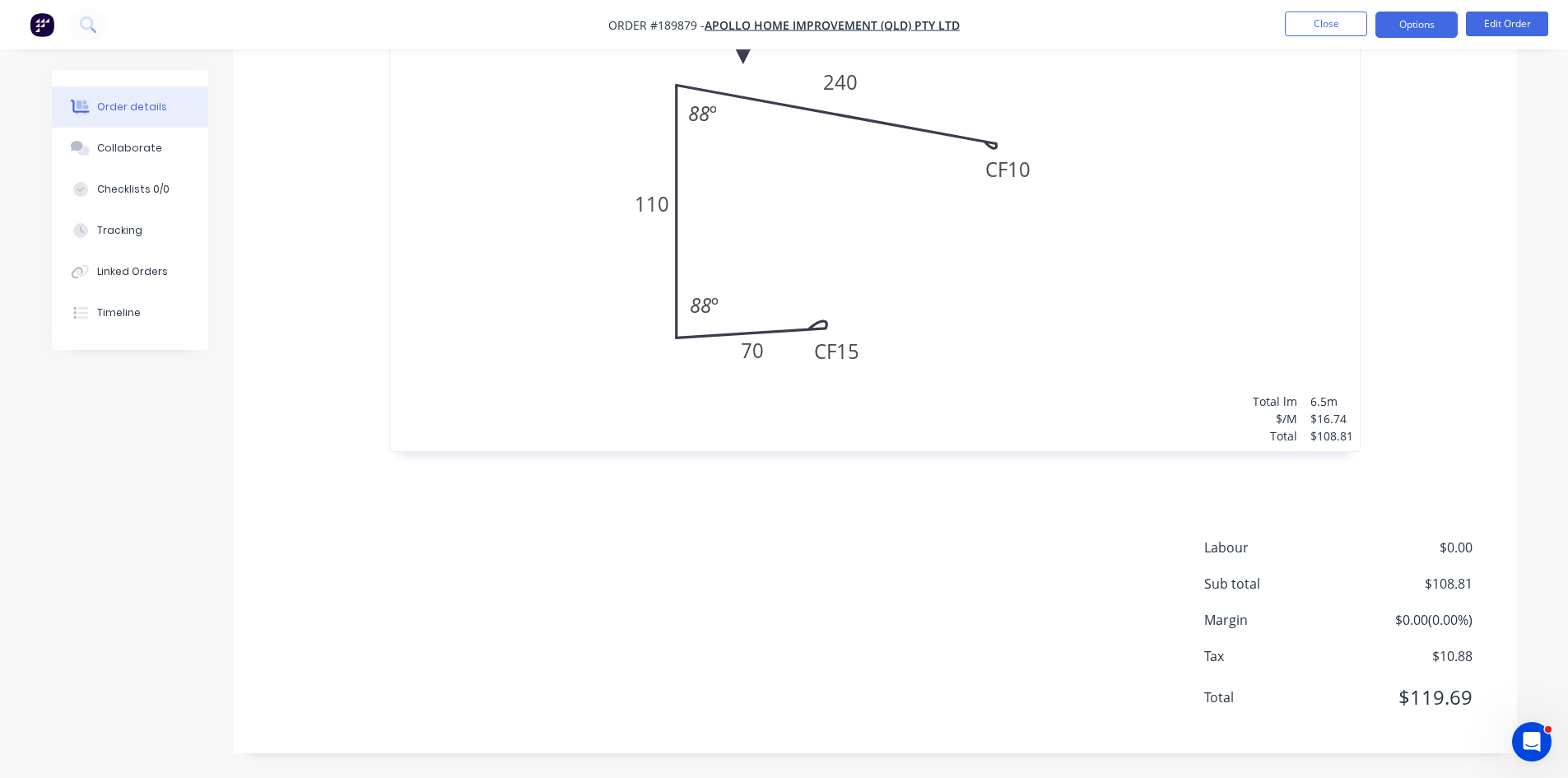
click at [1421, 23] on button "Options" at bounding box center [1416, 25] width 82 height 27
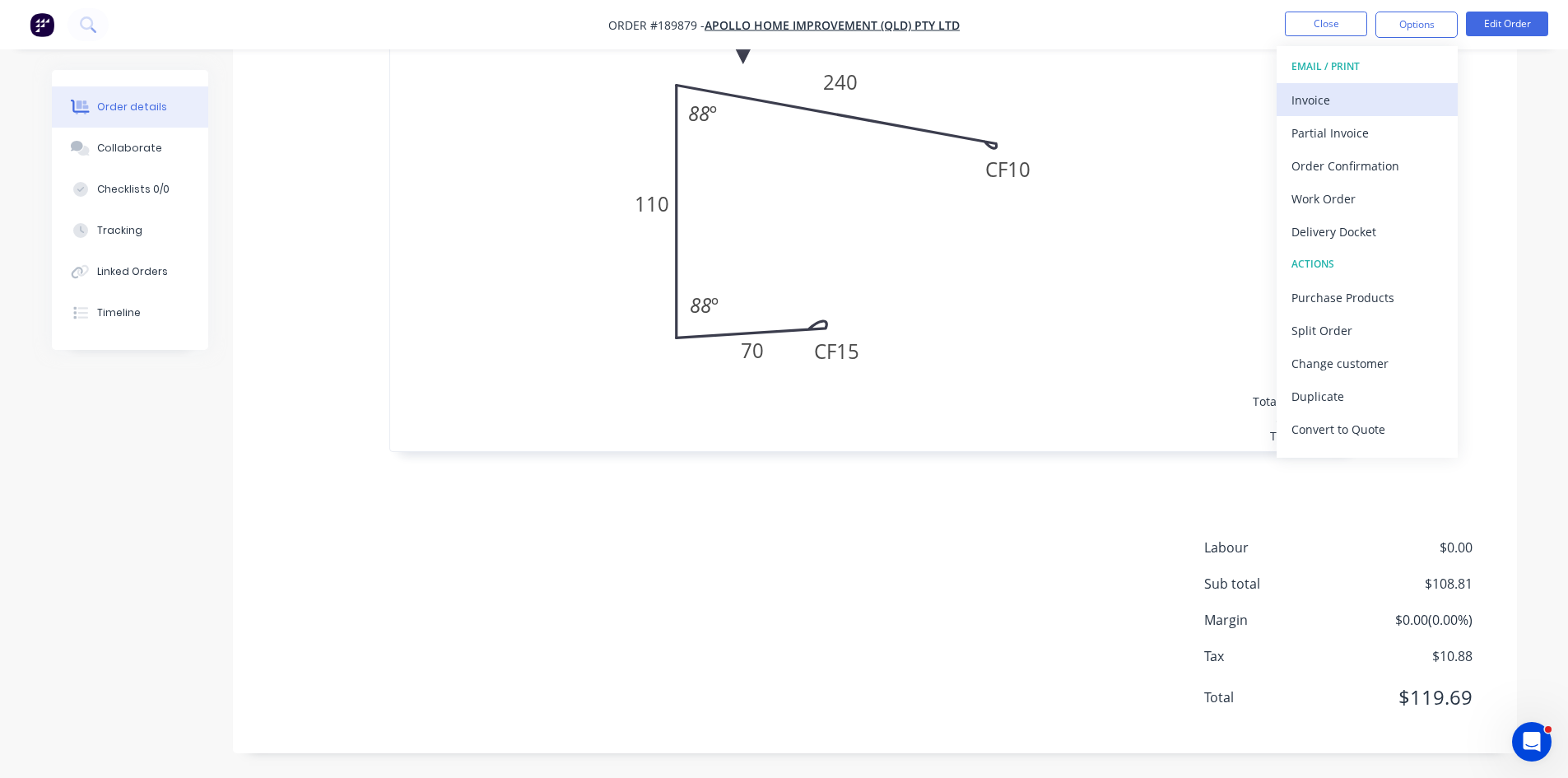
click at [1366, 89] on div "Invoice" at bounding box center [1367, 100] width 152 height 24
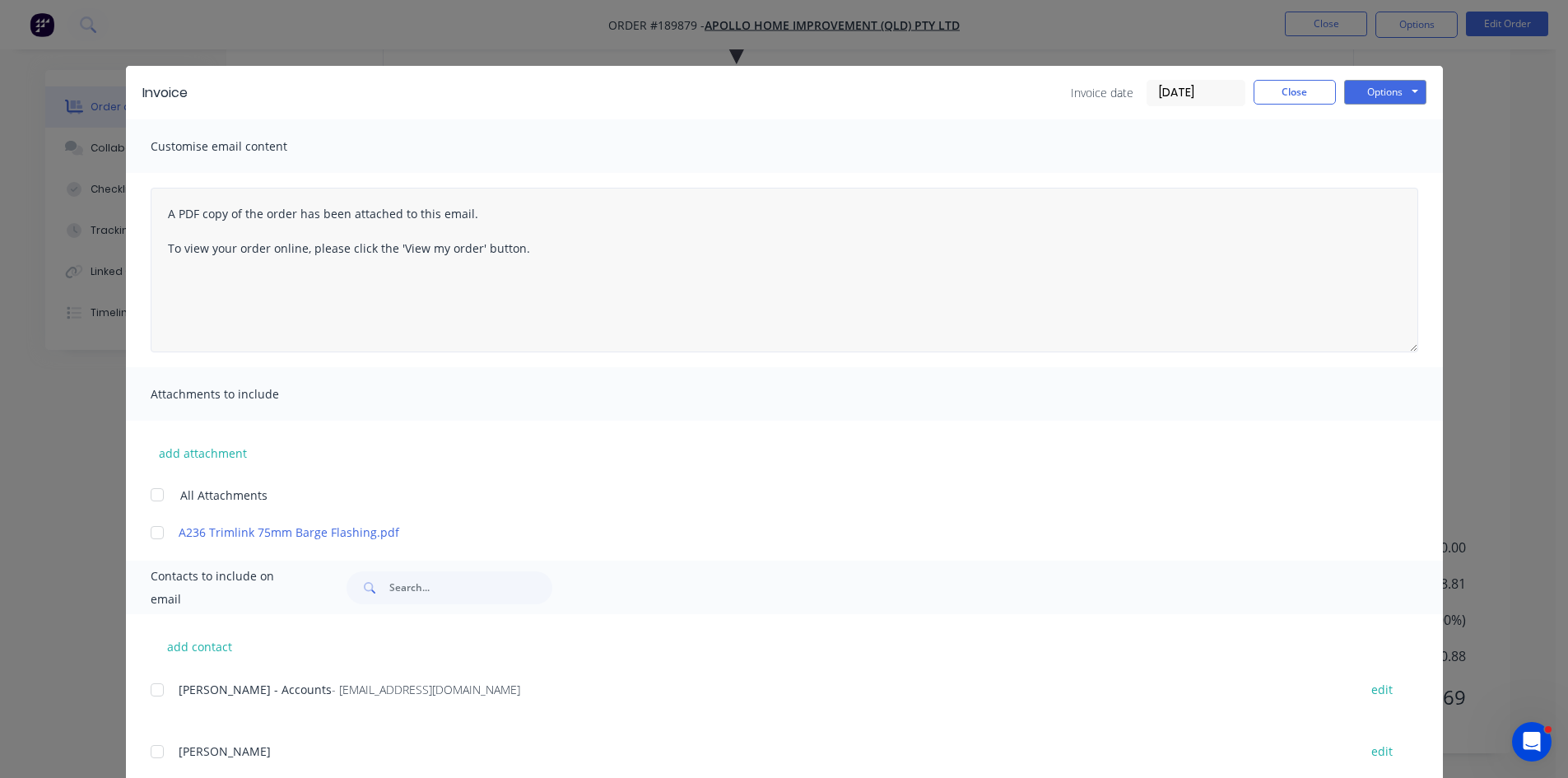
drag, startPoint x: 150, startPoint y: 699, endPoint x: 903, endPoint y: 344, distance: 832.5
click at [151, 699] on div at bounding box center [157, 690] width 33 height 33
click at [1375, 89] on button "Options" at bounding box center [1385, 92] width 82 height 25
click at [1354, 173] on button "Email" at bounding box center [1396, 176] width 105 height 27
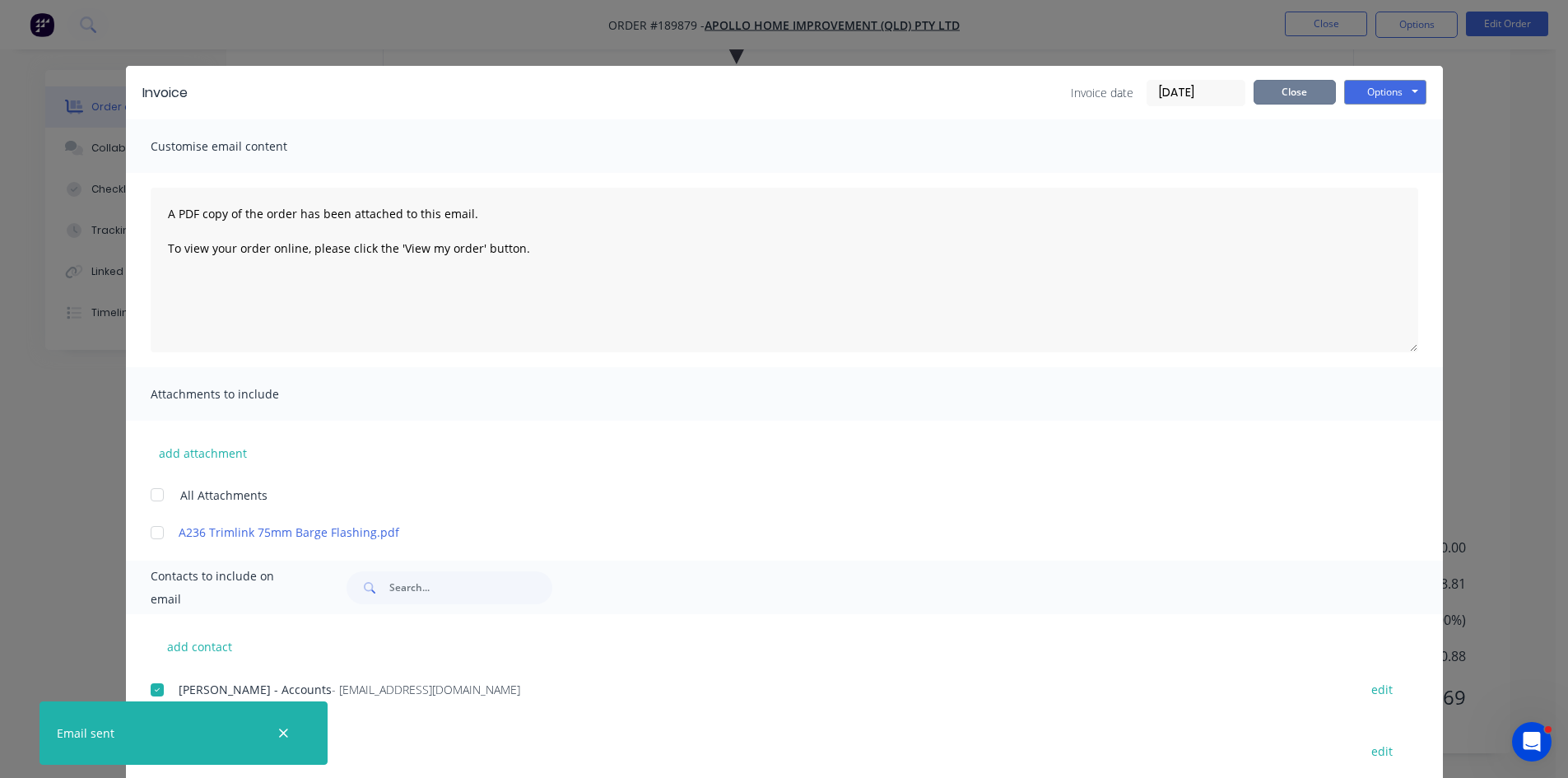
drag, startPoint x: 1270, startPoint y: 85, endPoint x: 1295, endPoint y: 66, distance: 31.4
click at [1271, 78] on div "Invoice Invoice date 18/08/25 Close Options Preview Print Email" at bounding box center [784, 92] width 1317 height 54
click at [1291, 88] on button "Close" at bounding box center [1294, 92] width 82 height 25
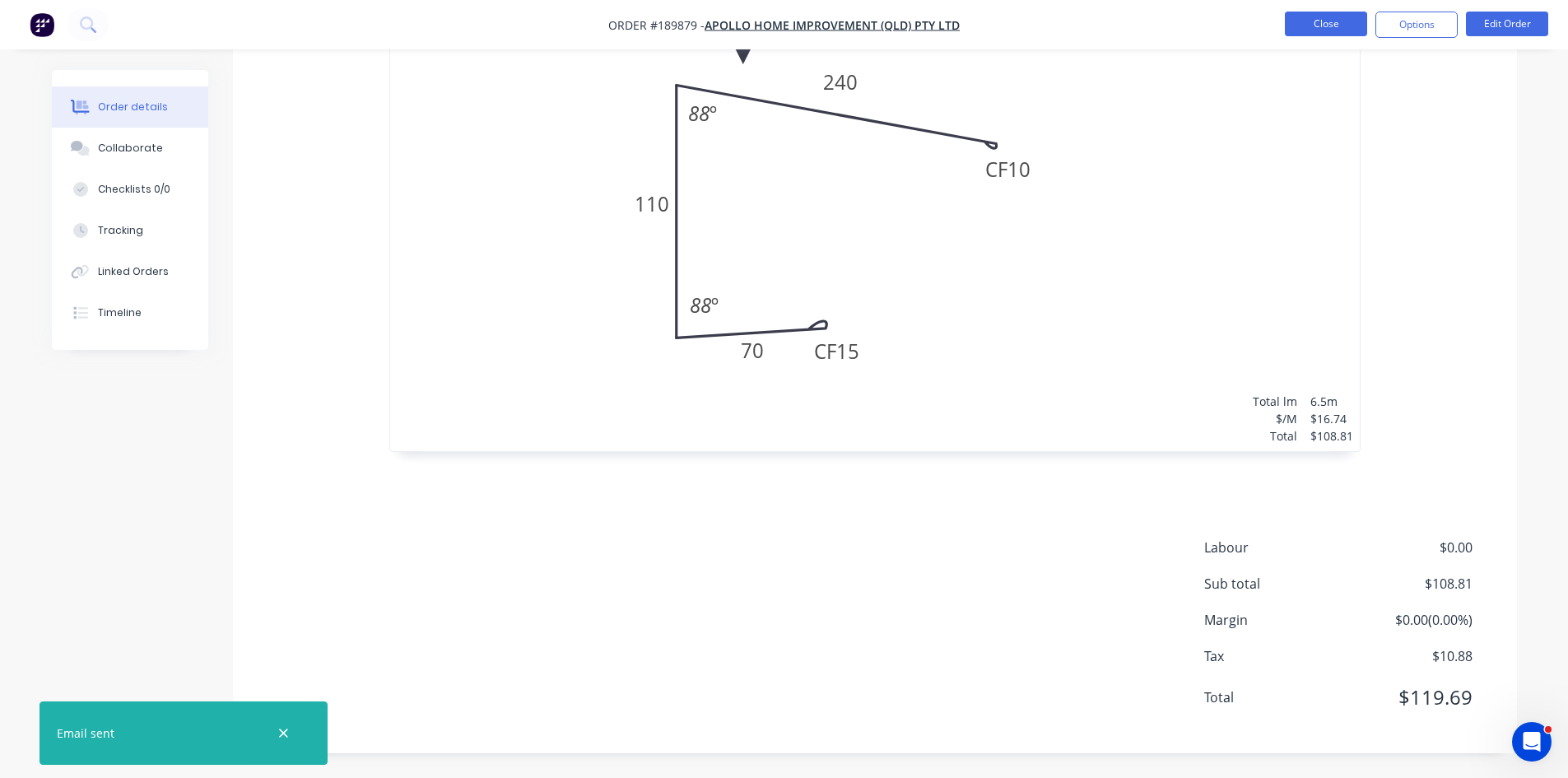
click at [1342, 27] on button "Close" at bounding box center [1326, 24] width 82 height 25
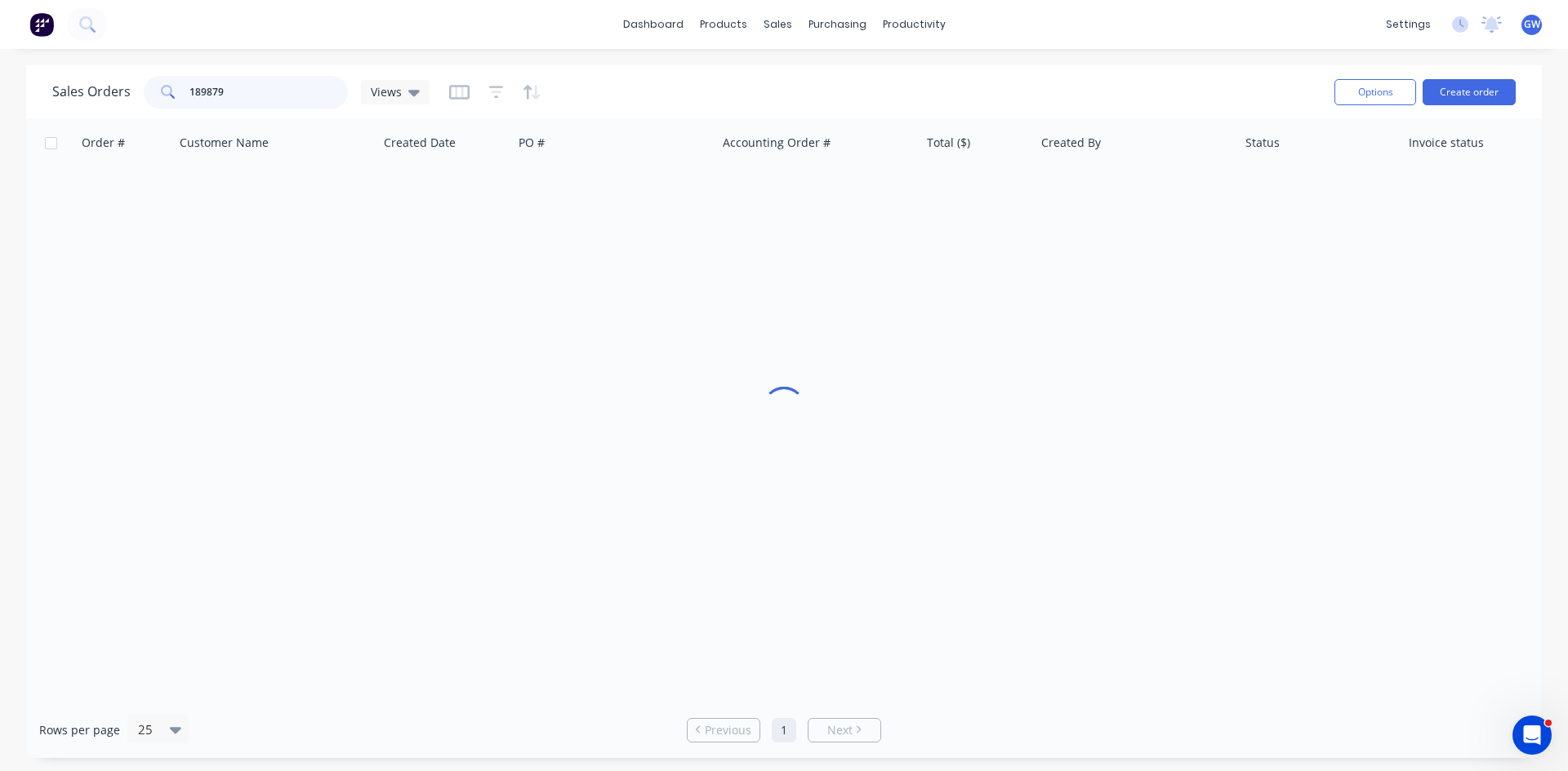
click at [89, 106] on div "Sales Orders 189879 Views" at bounding box center [240, 91] width 377 height 32
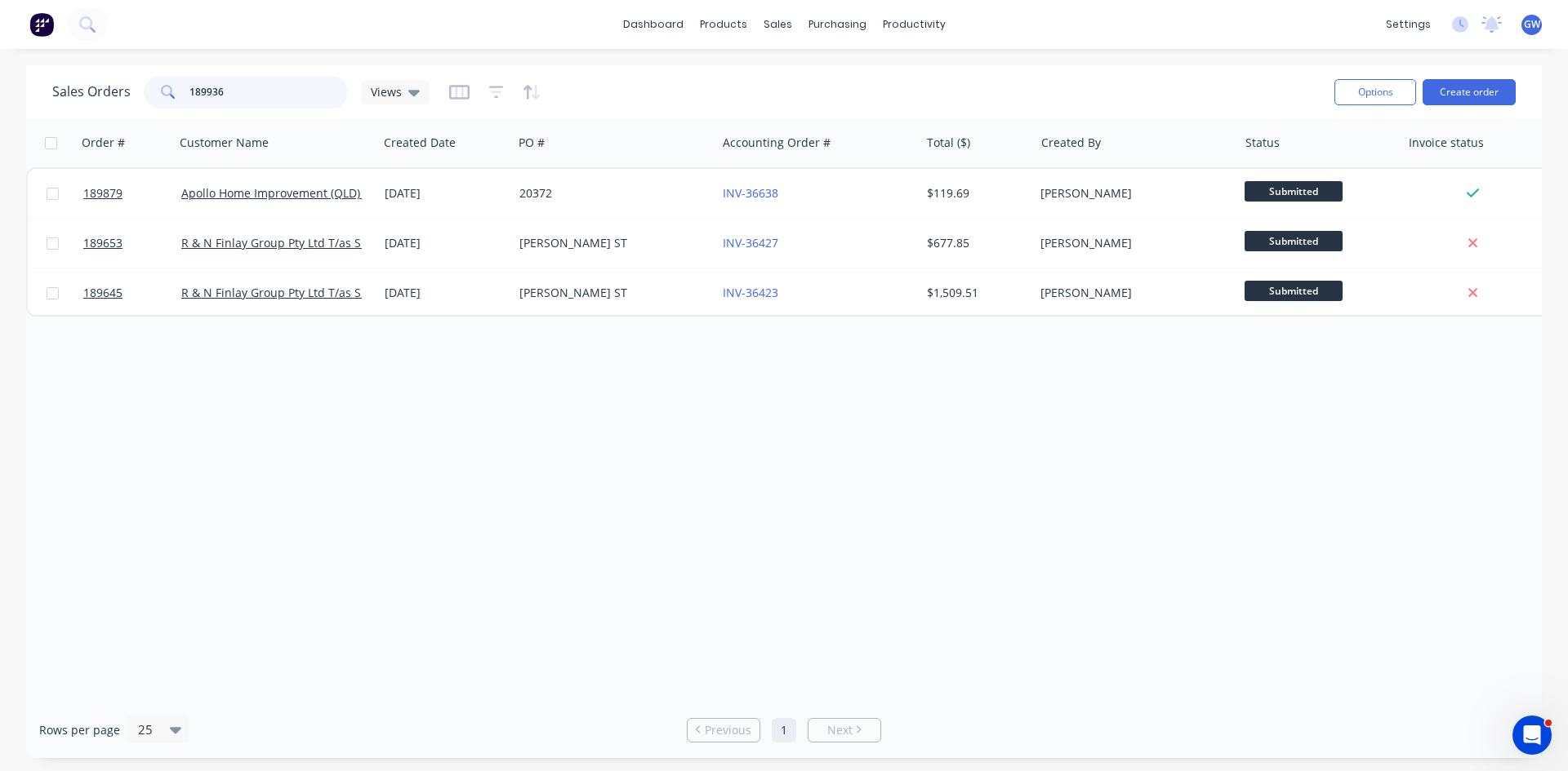
type input "189936"
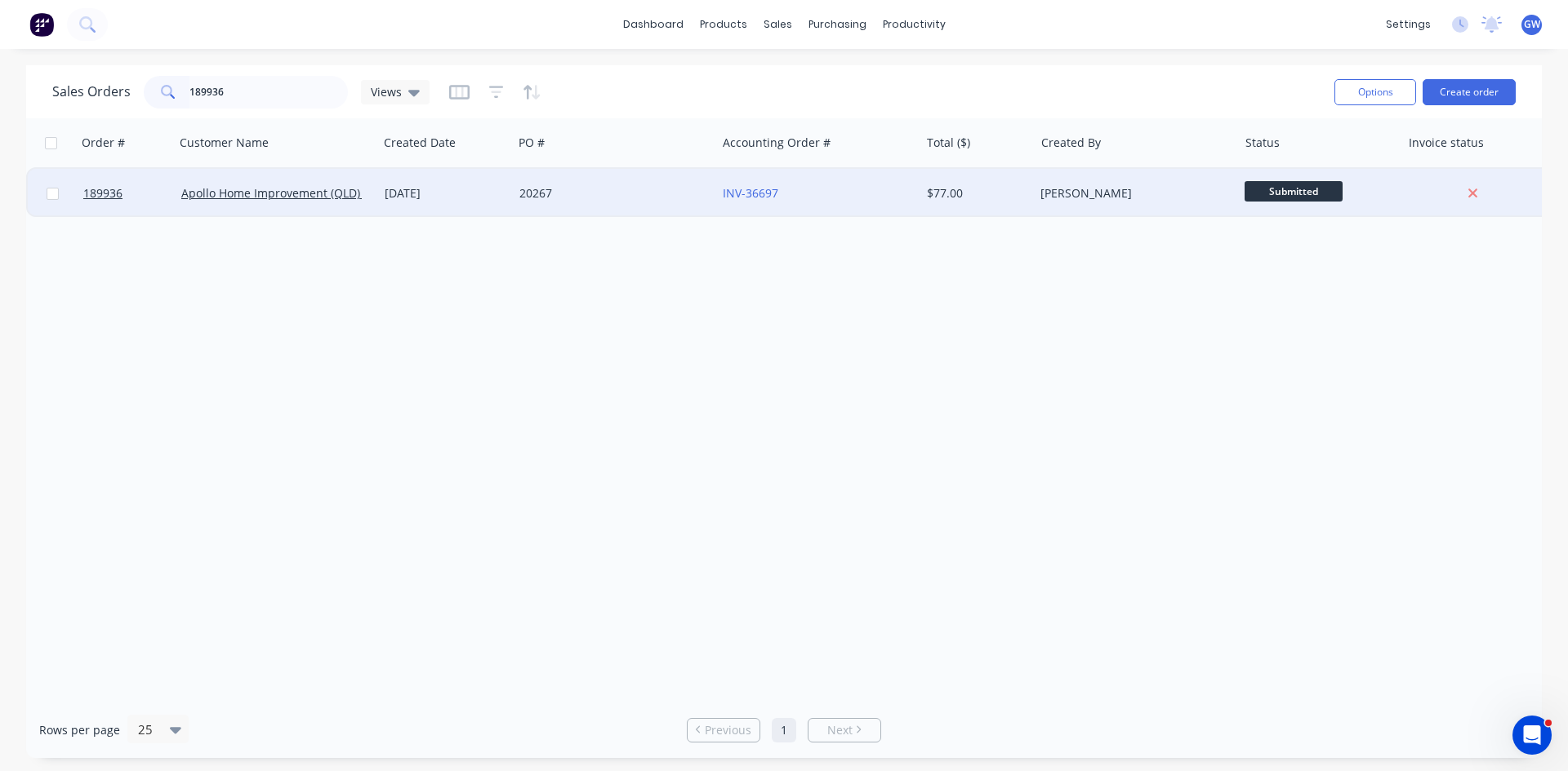
click at [1098, 189] on div "[PERSON_NAME]" at bounding box center [1130, 193] width 181 height 17
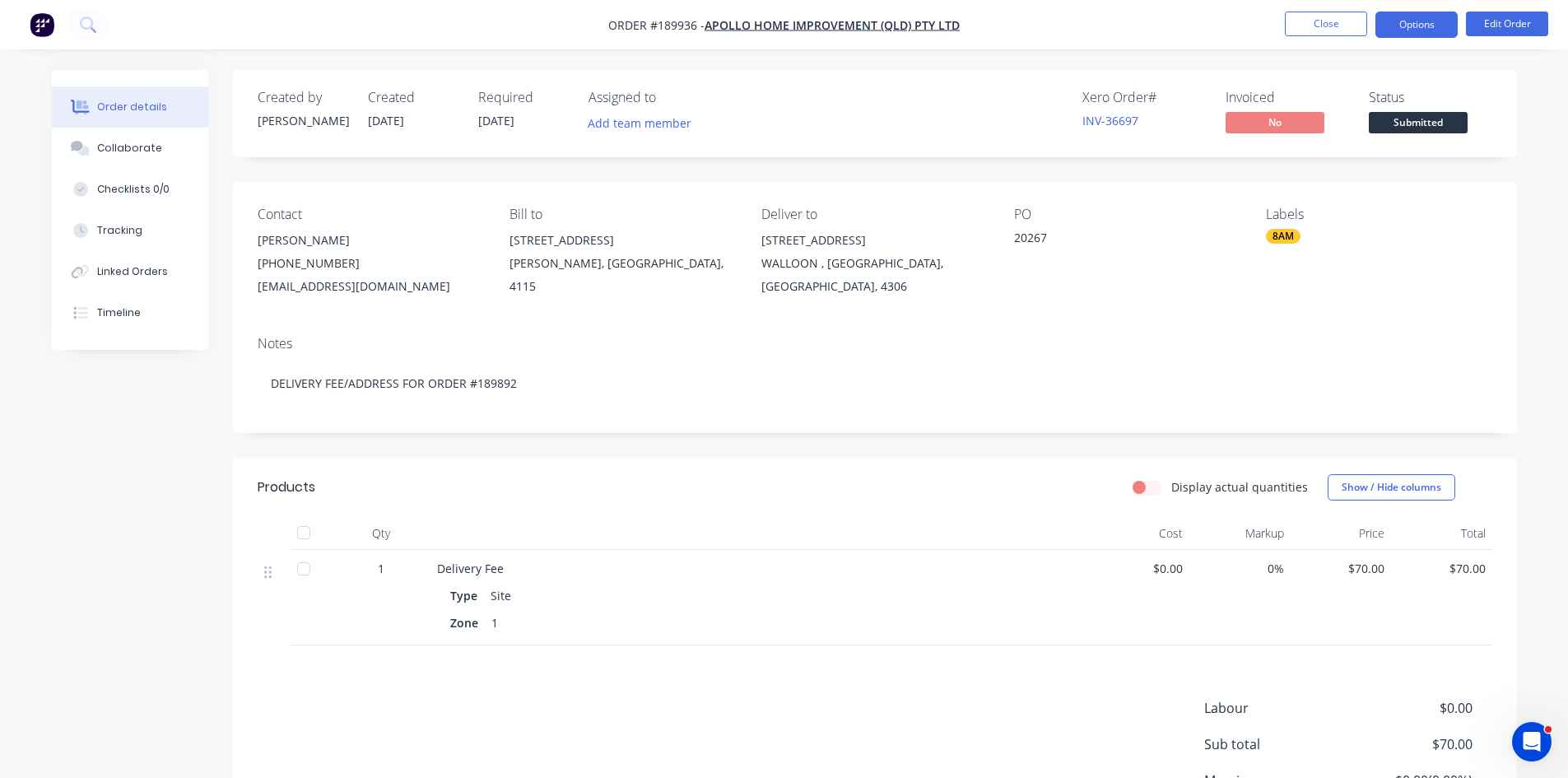
click at [1406, 19] on button "Options" at bounding box center [1416, 25] width 82 height 27
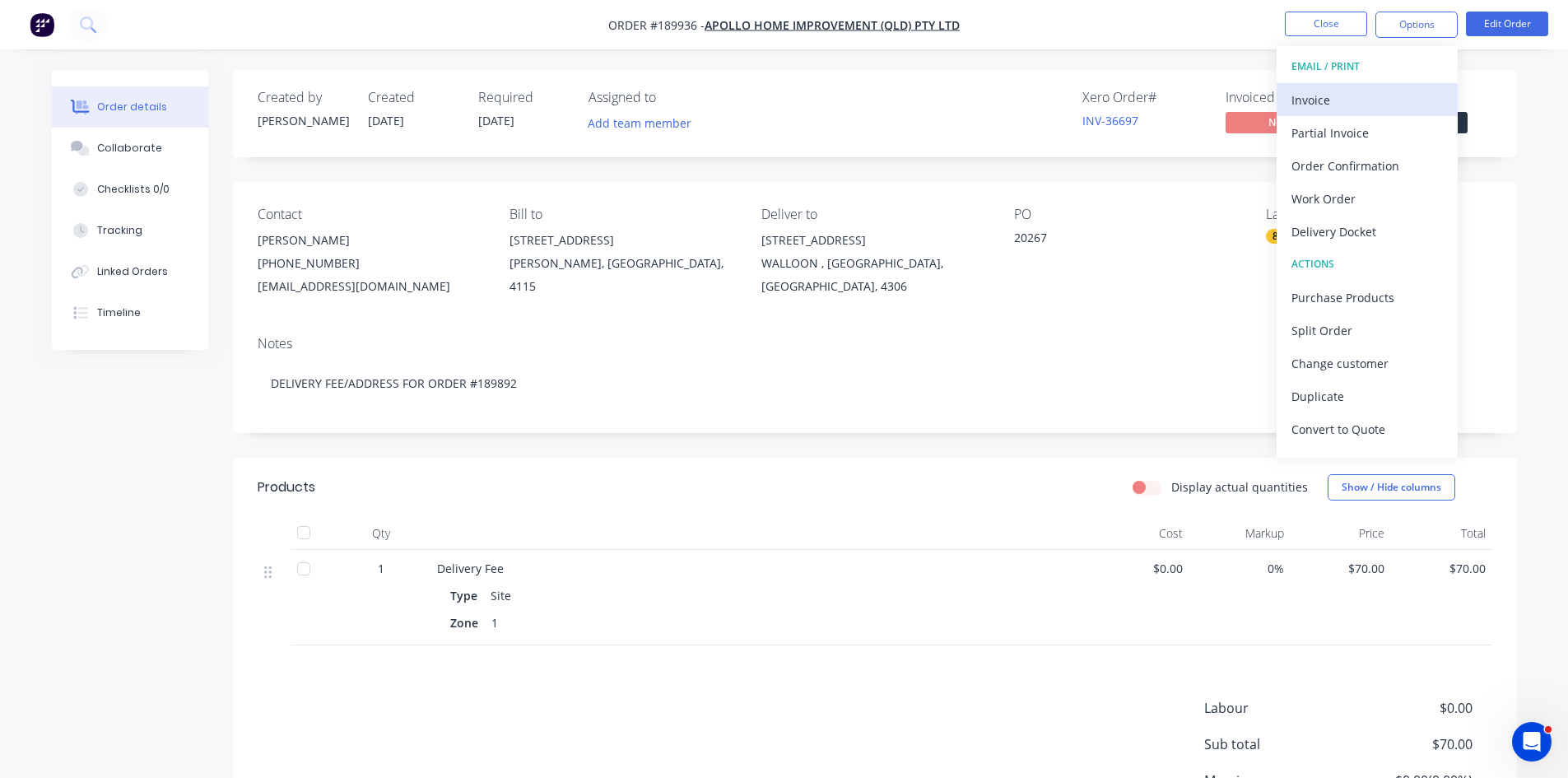
click at [1365, 88] on div "Invoice" at bounding box center [1367, 100] width 152 height 24
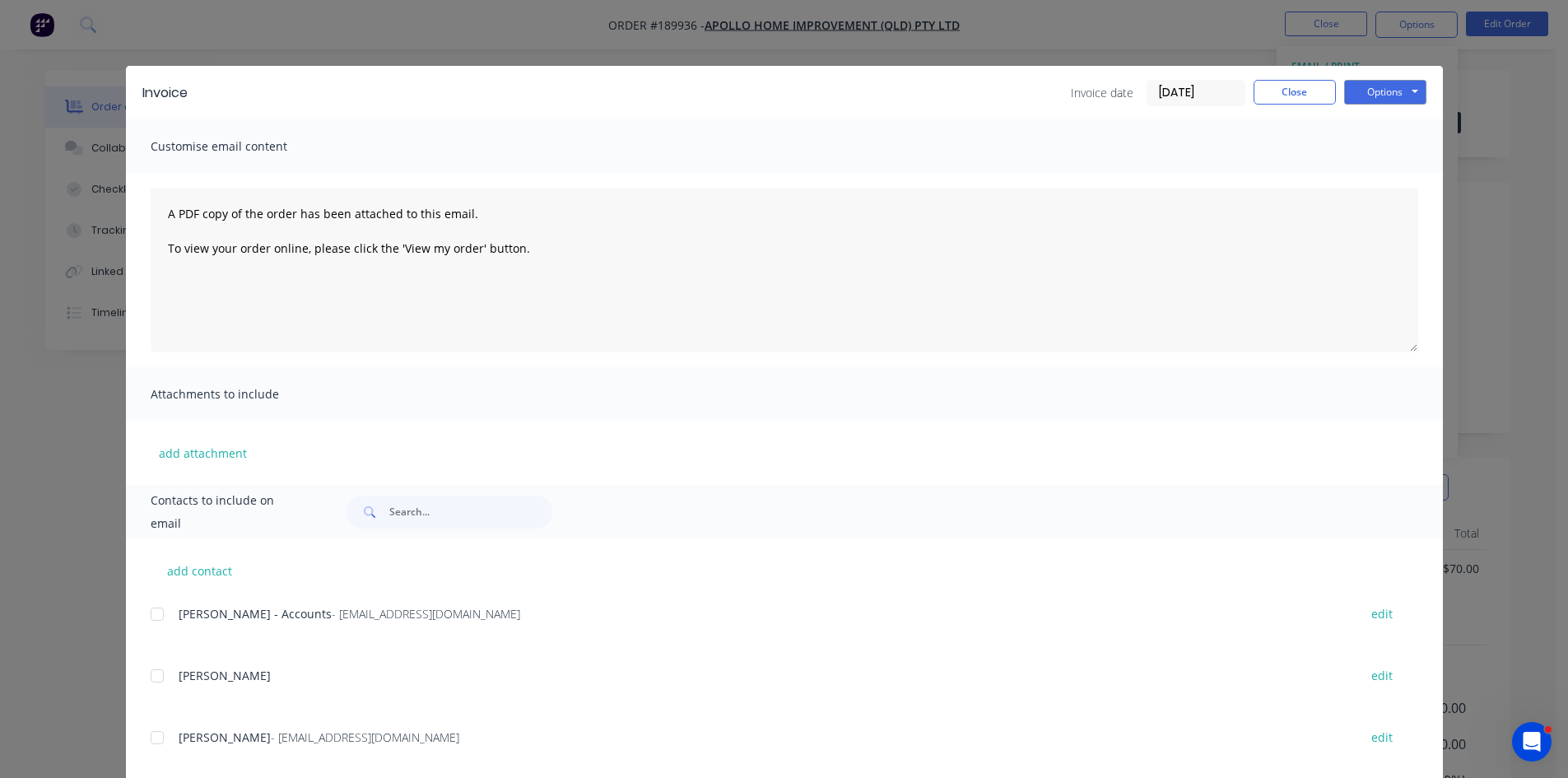
click at [148, 611] on div at bounding box center [157, 614] width 33 height 33
click at [1378, 88] on button "Options" at bounding box center [1385, 92] width 82 height 25
click at [1383, 178] on button "Email" at bounding box center [1396, 176] width 105 height 27
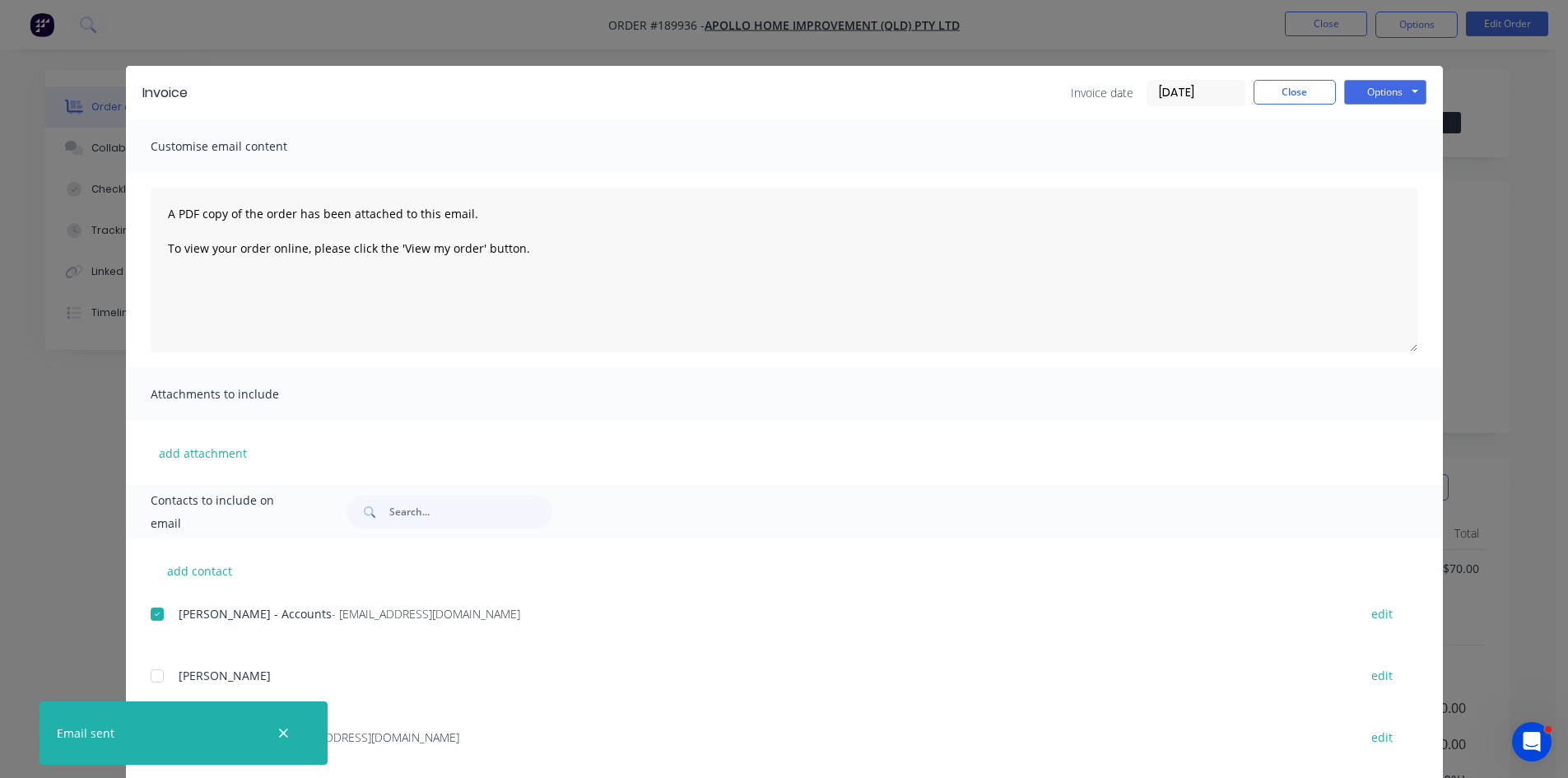
click at [1330, 81] on div "Invoice date 18/08/25 Close Options Preview Print Email" at bounding box center [1249, 93] width 356 height 27
click at [1300, 85] on button "Close" at bounding box center [1294, 92] width 82 height 25
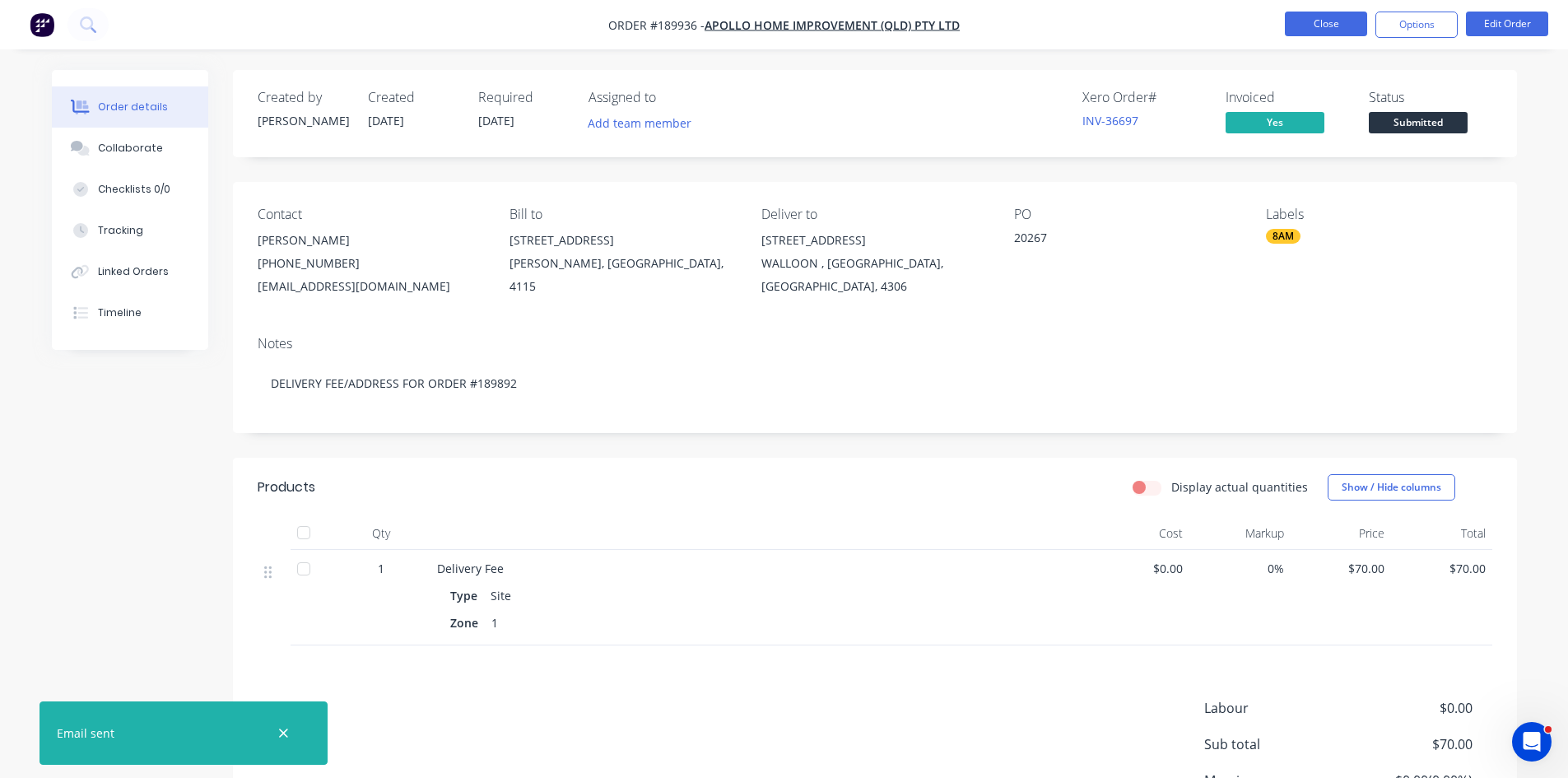
click at [1325, 28] on button "Close" at bounding box center [1326, 24] width 82 height 25
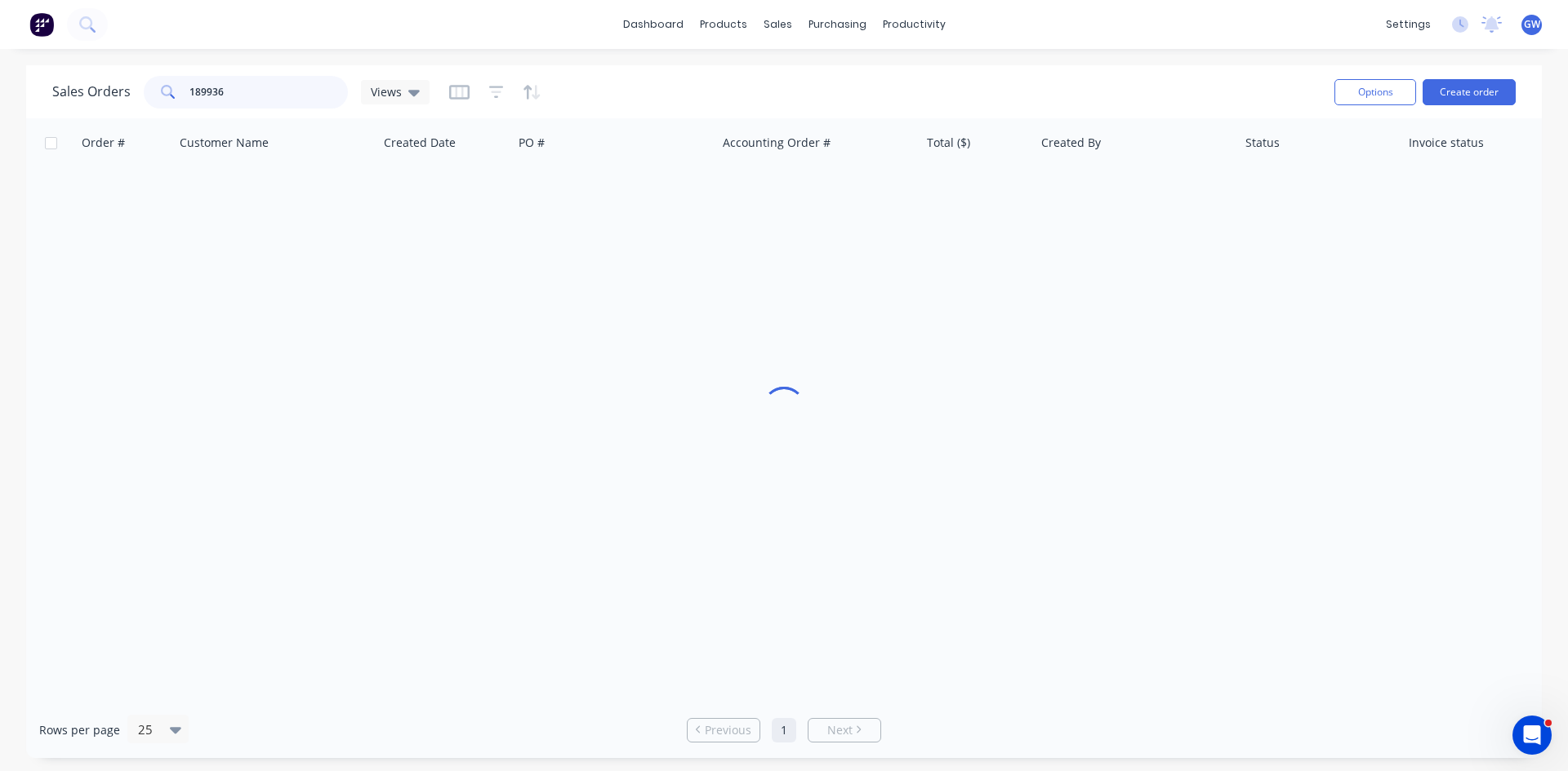
click at [226, 98] on input "189936" at bounding box center [270, 91] width 159 height 32
type input "189832"
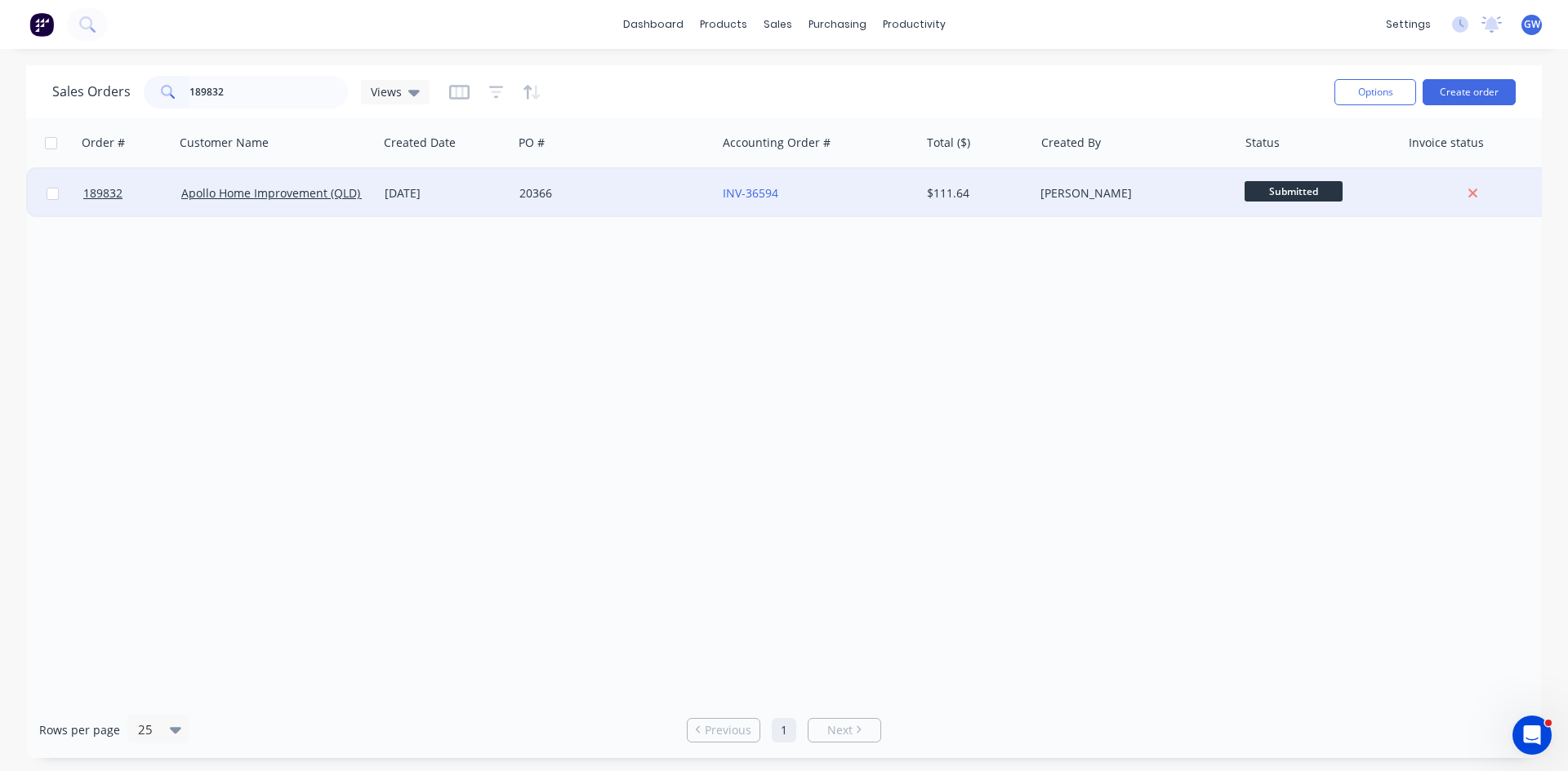
click at [583, 179] on div "20366" at bounding box center [614, 194] width 204 height 49
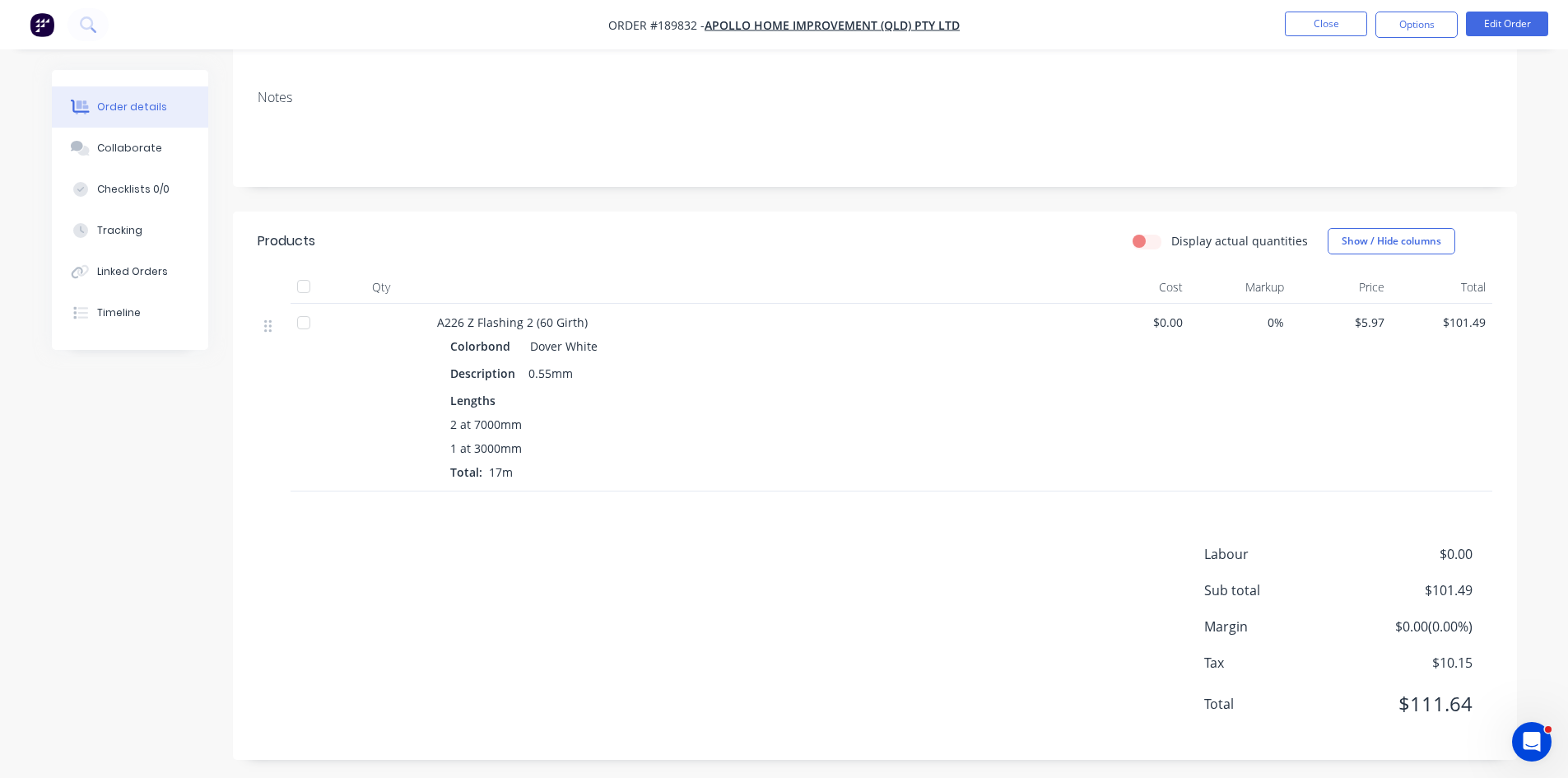
scroll to position [253, 0]
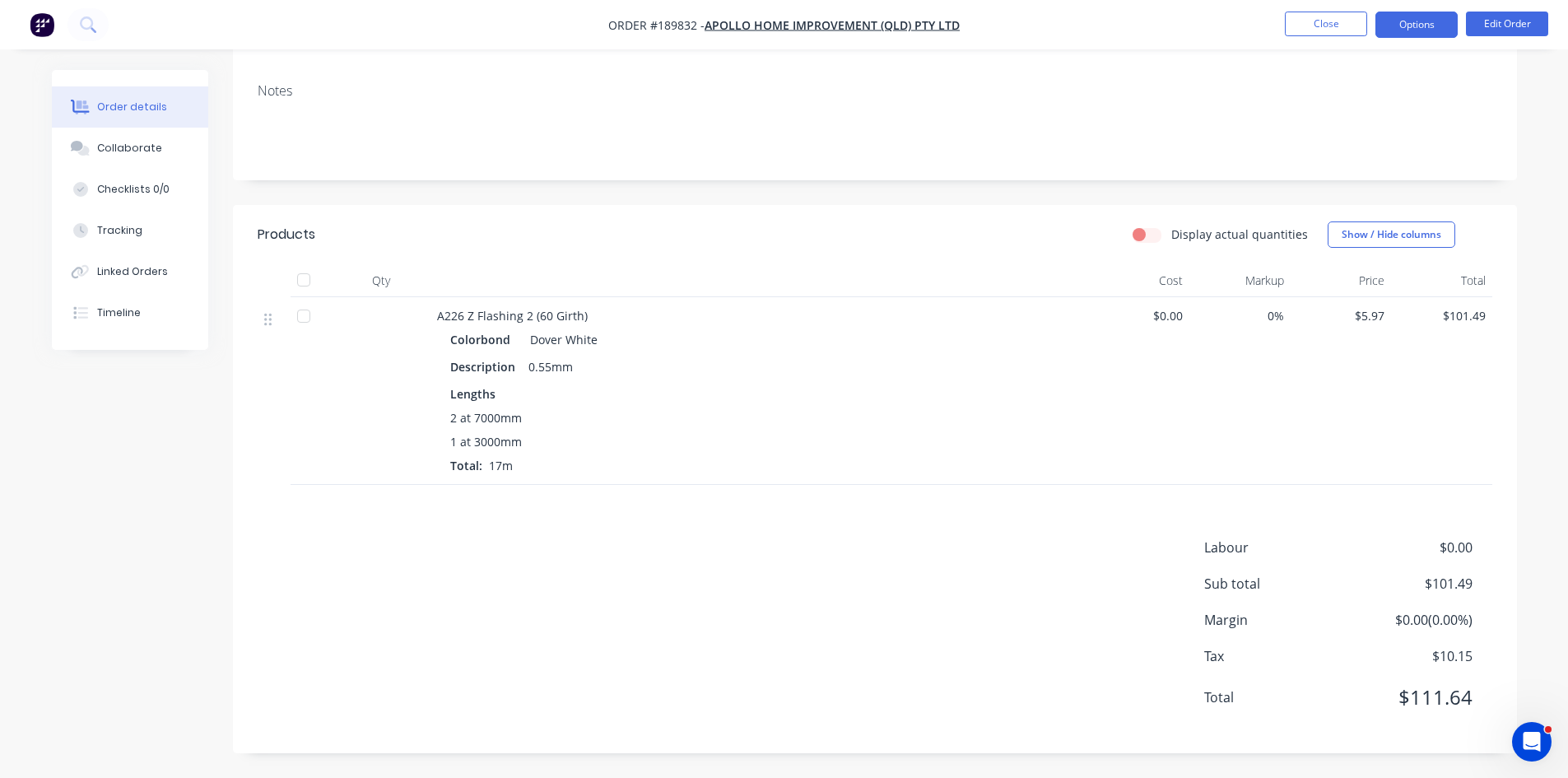
click at [1423, 32] on button "Options" at bounding box center [1416, 25] width 82 height 27
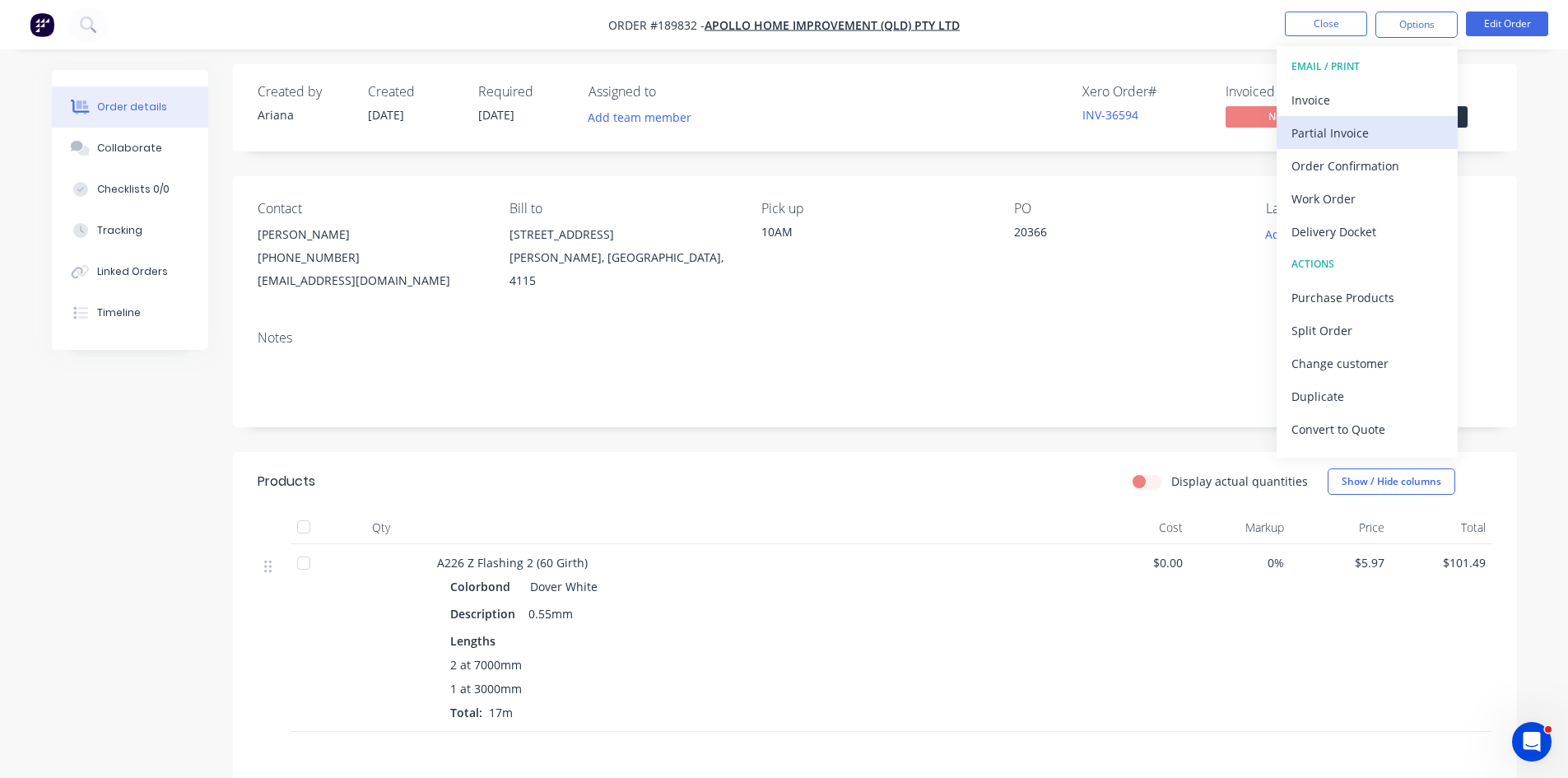
scroll to position [0, 0]
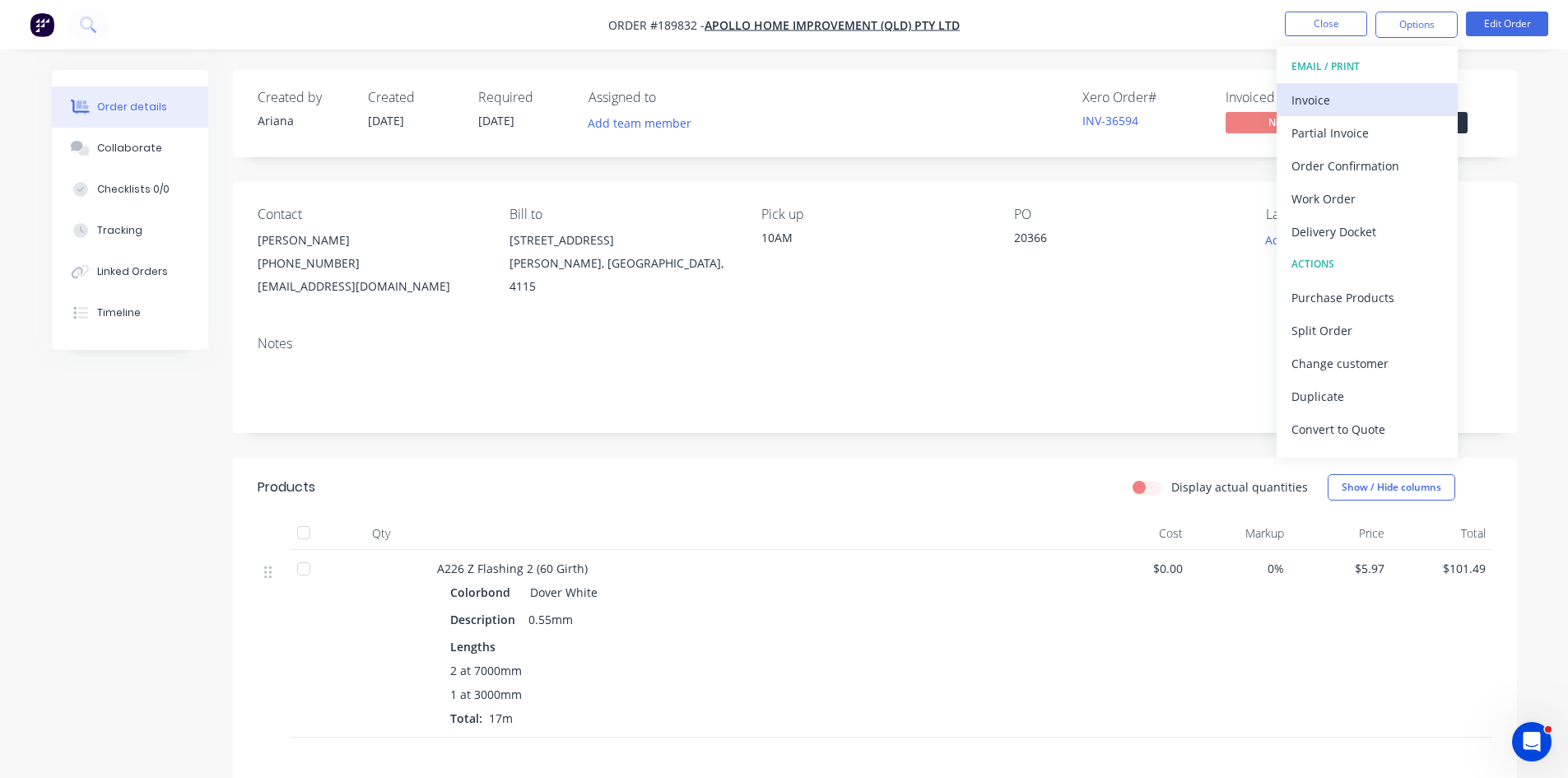
click at [1355, 111] on button "Invoice" at bounding box center [1367, 99] width 181 height 33
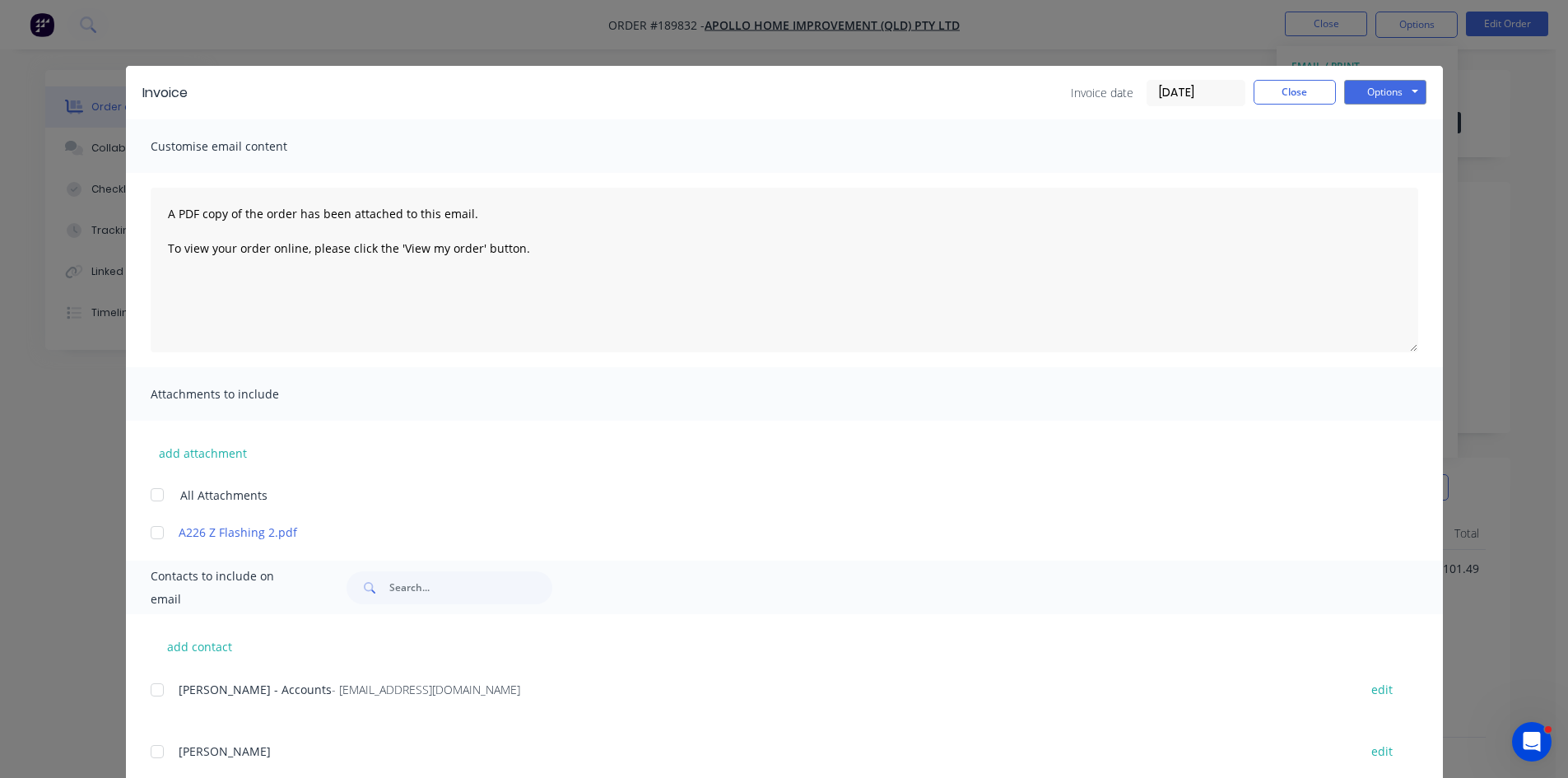
click at [149, 698] on div at bounding box center [157, 690] width 33 height 33
click at [1411, 96] on button "Options" at bounding box center [1385, 92] width 82 height 25
click at [1405, 175] on button "Email" at bounding box center [1396, 176] width 105 height 27
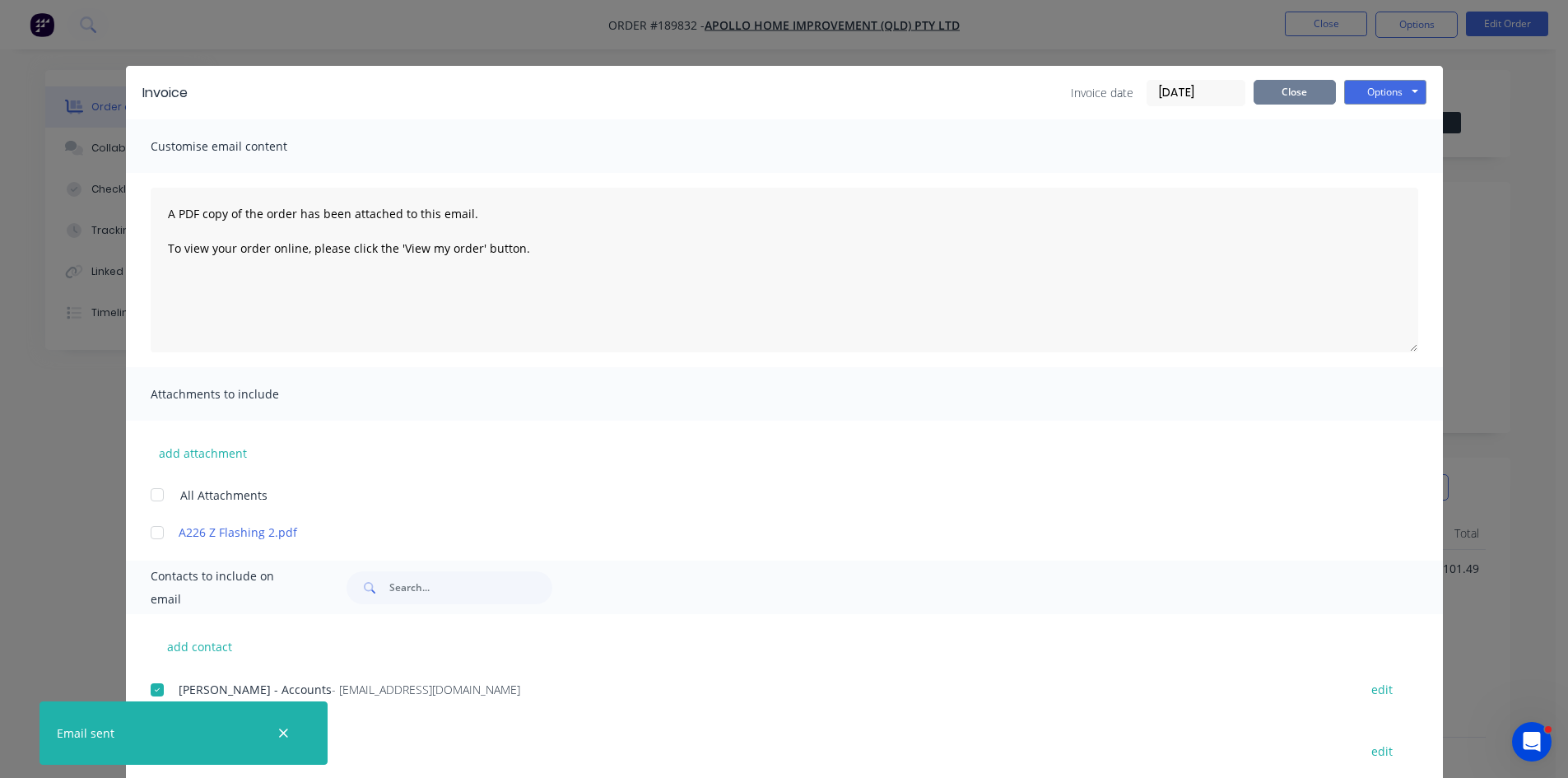
click at [1307, 92] on button "Close" at bounding box center [1294, 92] width 82 height 25
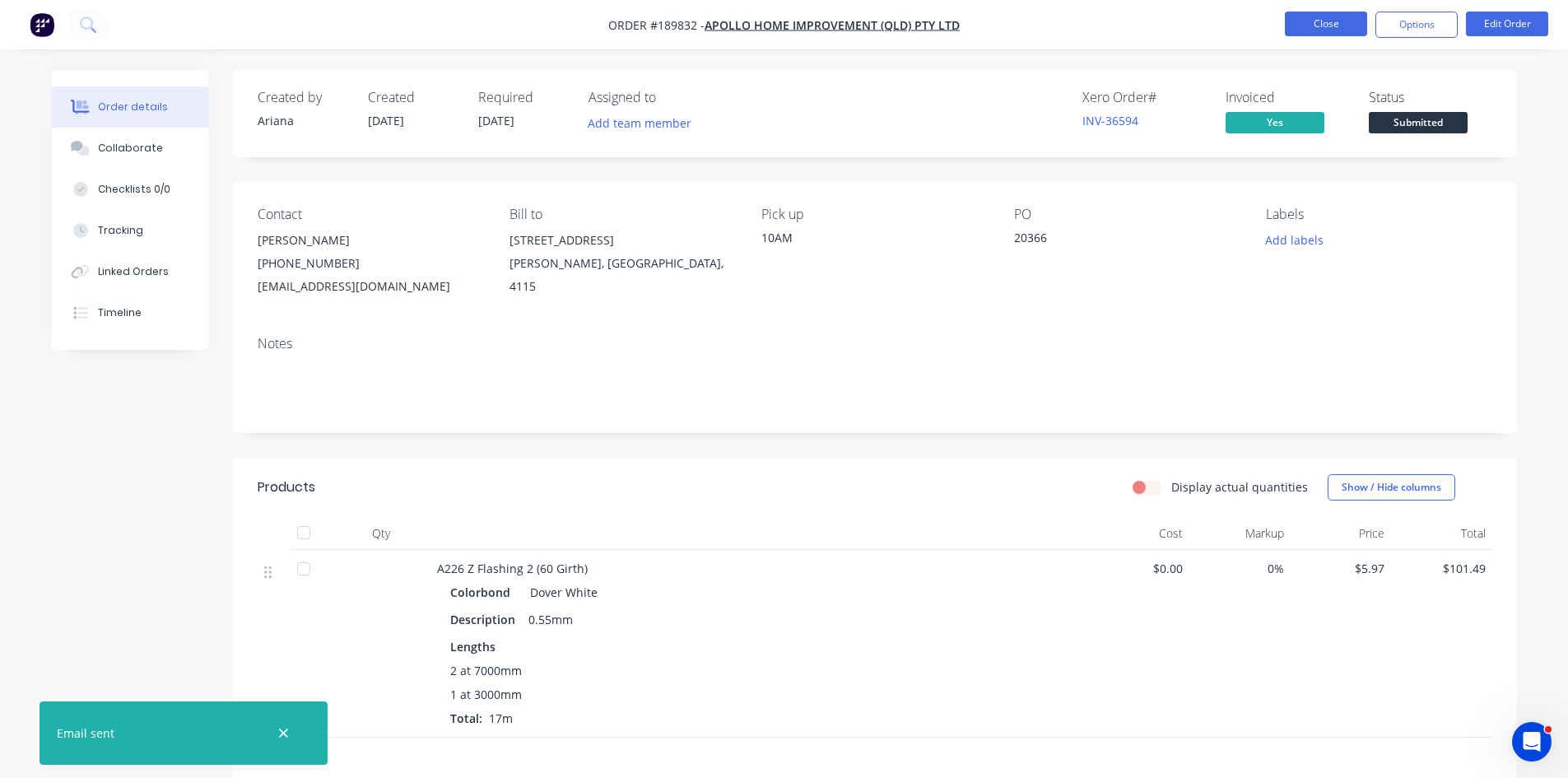
click at [1338, 28] on button "Close" at bounding box center [1326, 24] width 82 height 25
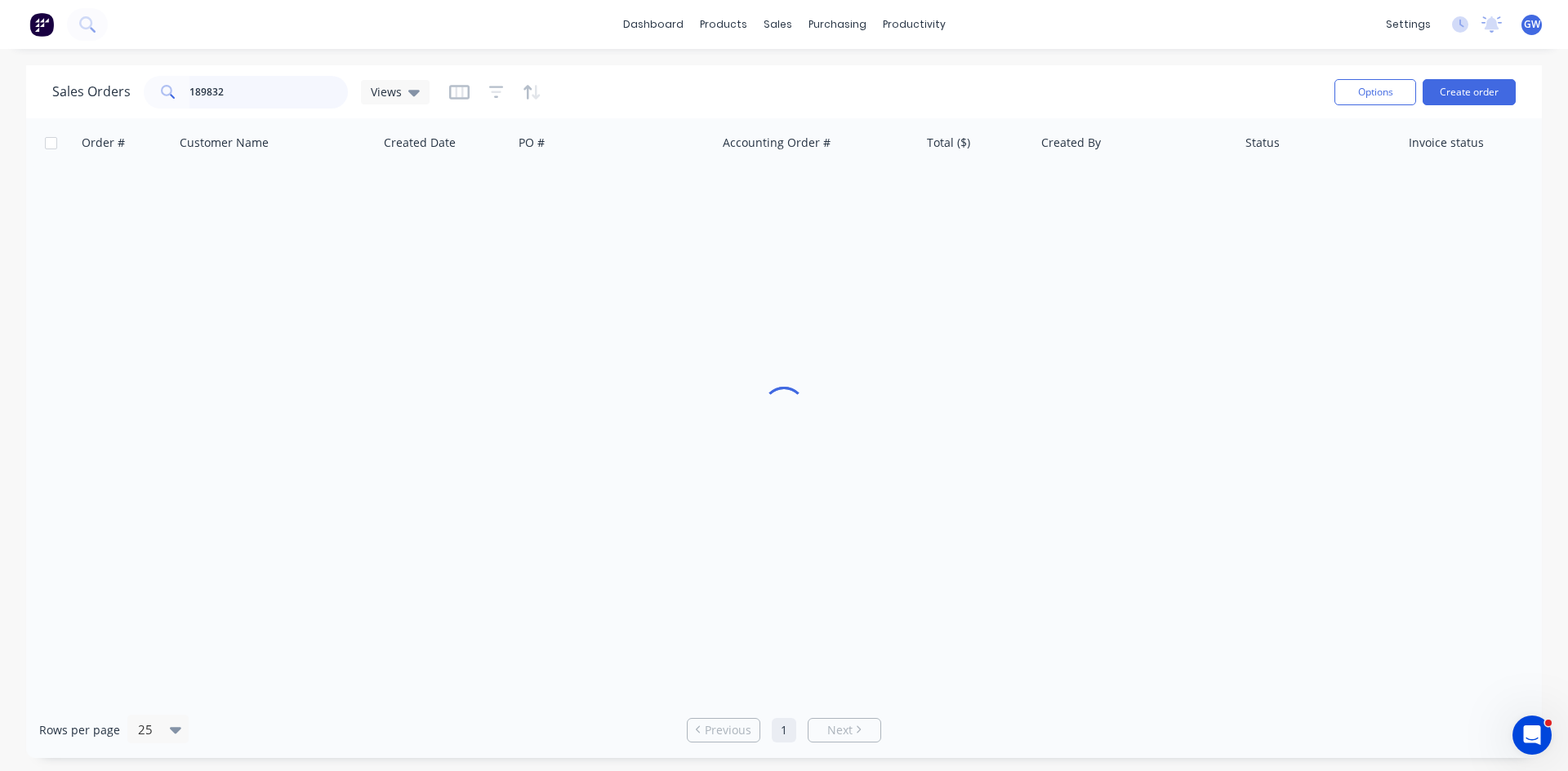
click at [250, 96] on input "189832" at bounding box center [270, 91] width 159 height 32
type input "189821"
click at [986, 216] on div "189821 Apollo Home Improvement (QLD) Pty Ltd 14 Aug 2025 20353 INV-36586 $184.7…" at bounding box center [790, 192] width 1527 height 50
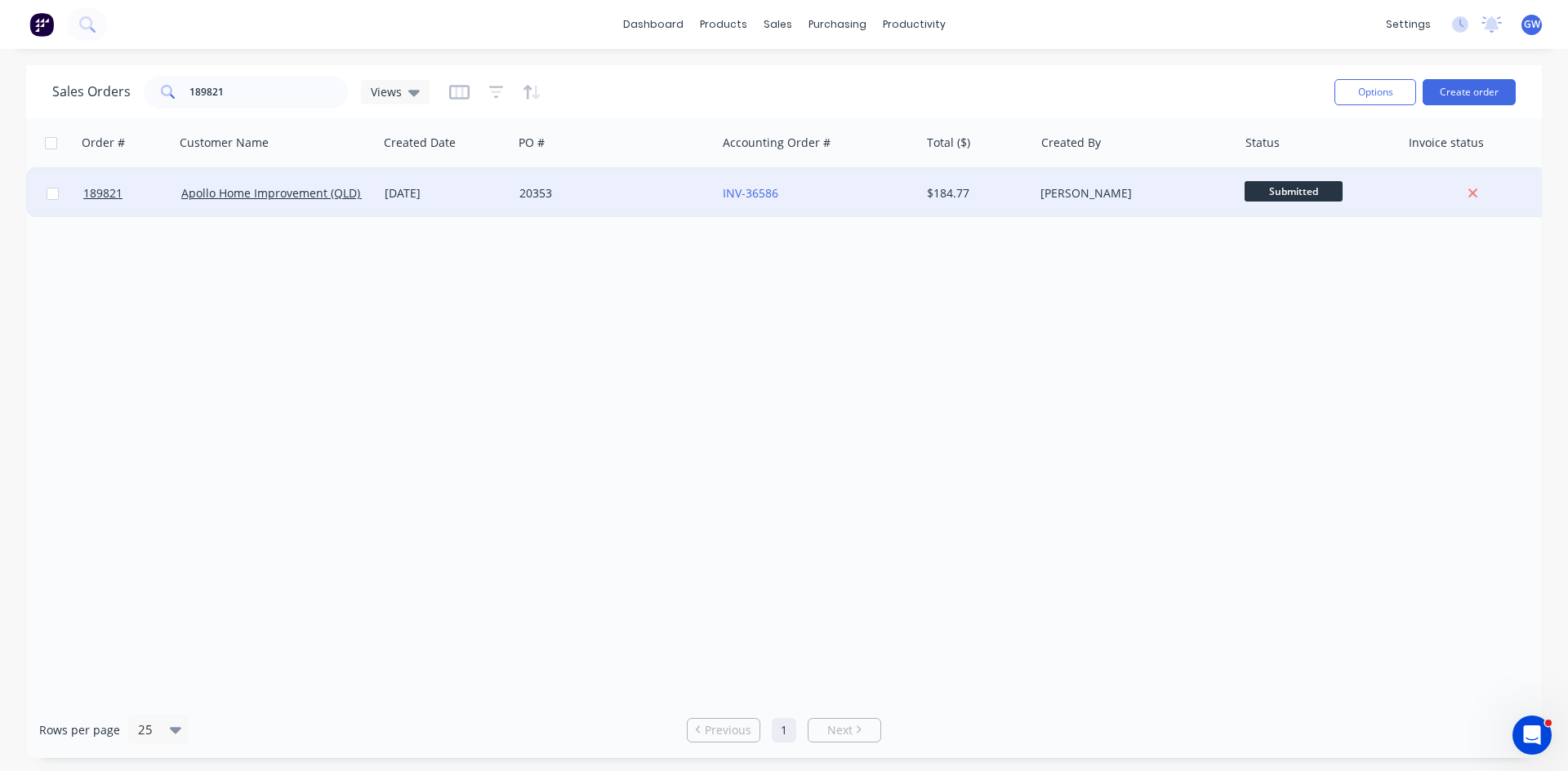
click at [1026, 190] on div "$184.77" at bounding box center [977, 193] width 101 height 17
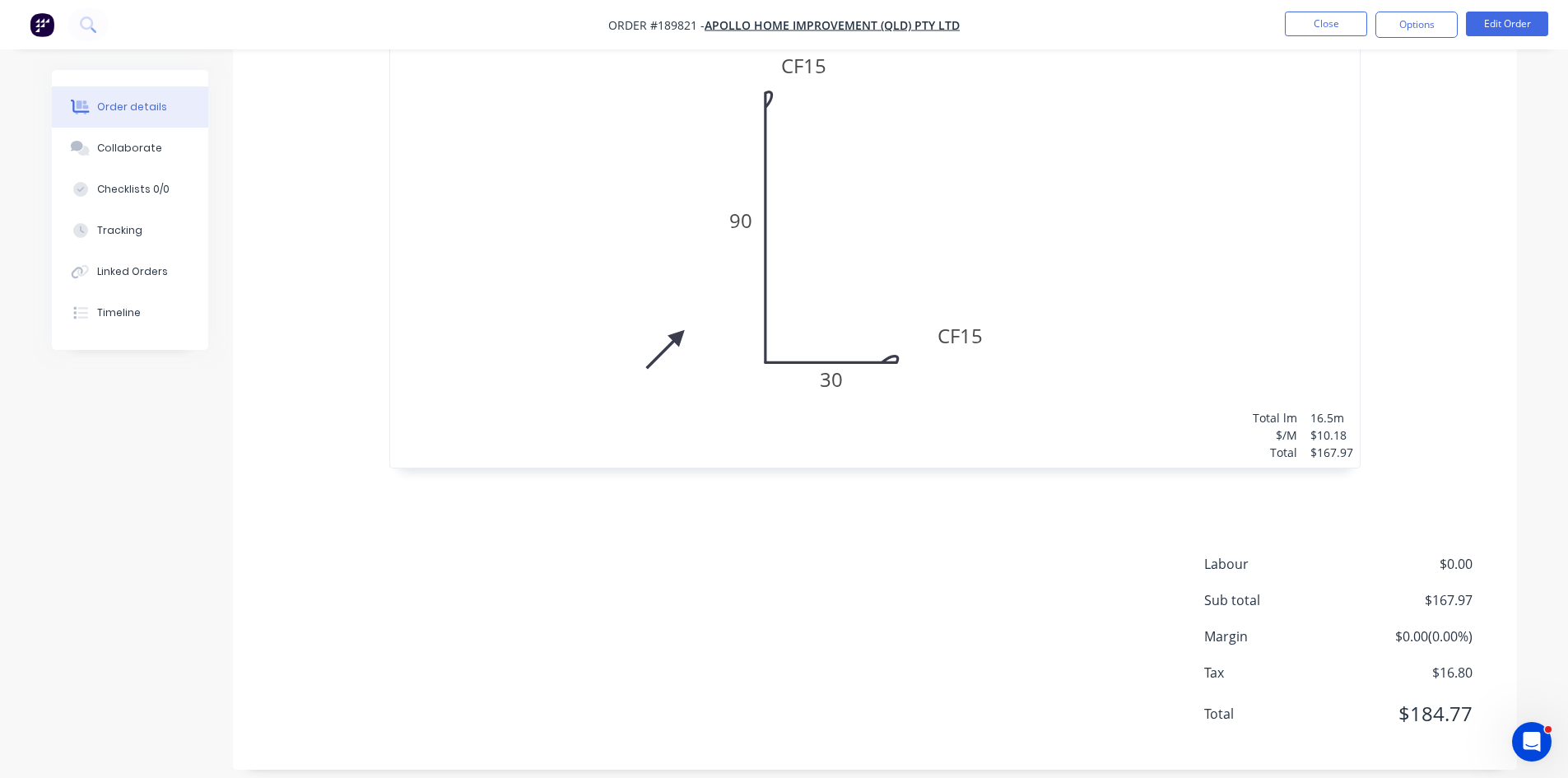
click at [1034, 192] on div "2 at 4000mm 2 at 3000mm 1 at 2500mm Total lm $/M Total 16.5m $10.18 $167.97" at bounding box center [875, 216] width 970 height 502
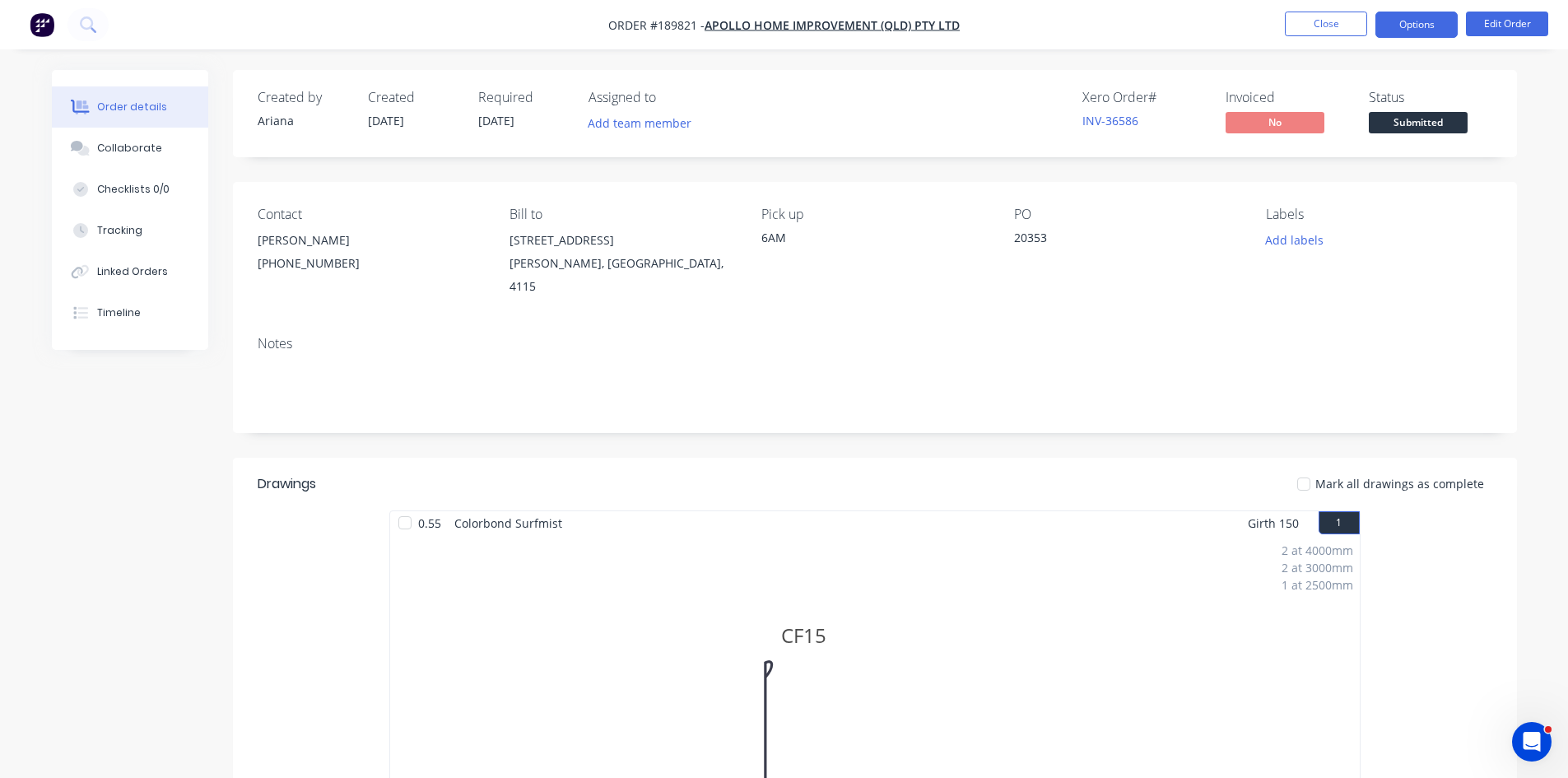
click at [1427, 13] on button "Options" at bounding box center [1416, 25] width 82 height 27
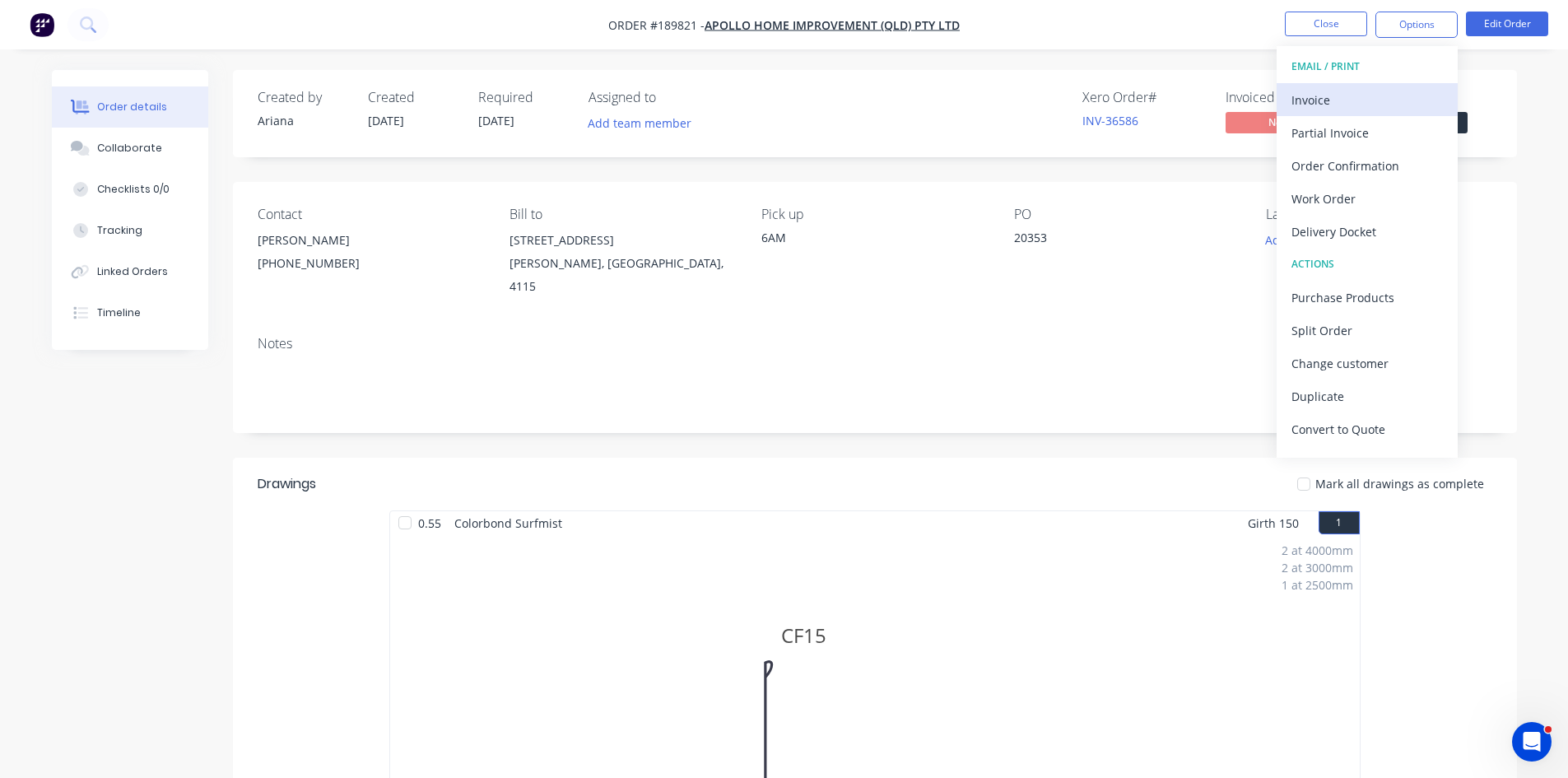
click at [1365, 84] on button "Invoice" at bounding box center [1367, 99] width 181 height 33
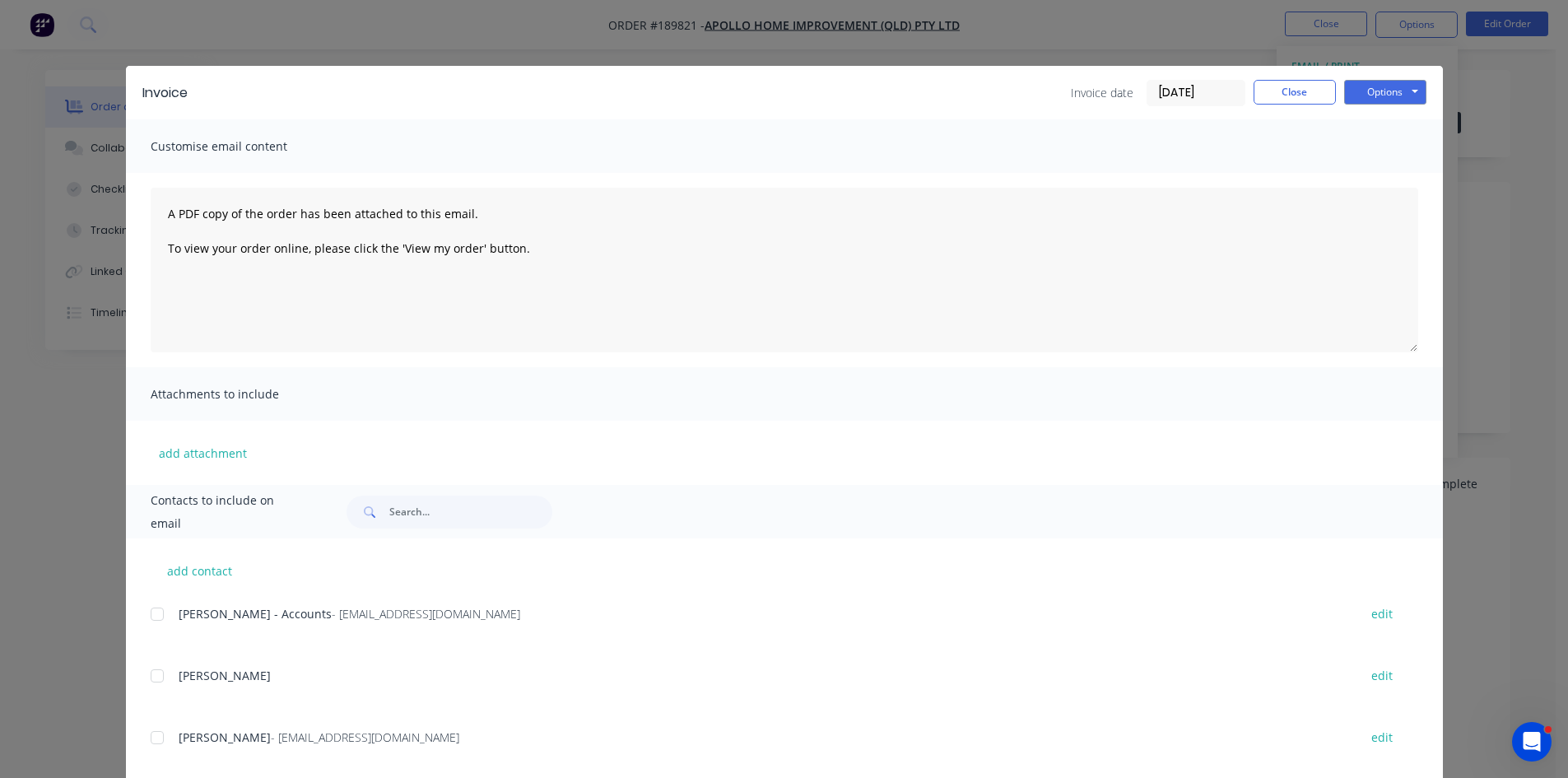
click at [157, 606] on div at bounding box center [157, 614] width 33 height 33
click at [1400, 91] on button "Options" at bounding box center [1385, 92] width 82 height 25
click at [1377, 173] on button "Email" at bounding box center [1396, 176] width 105 height 27
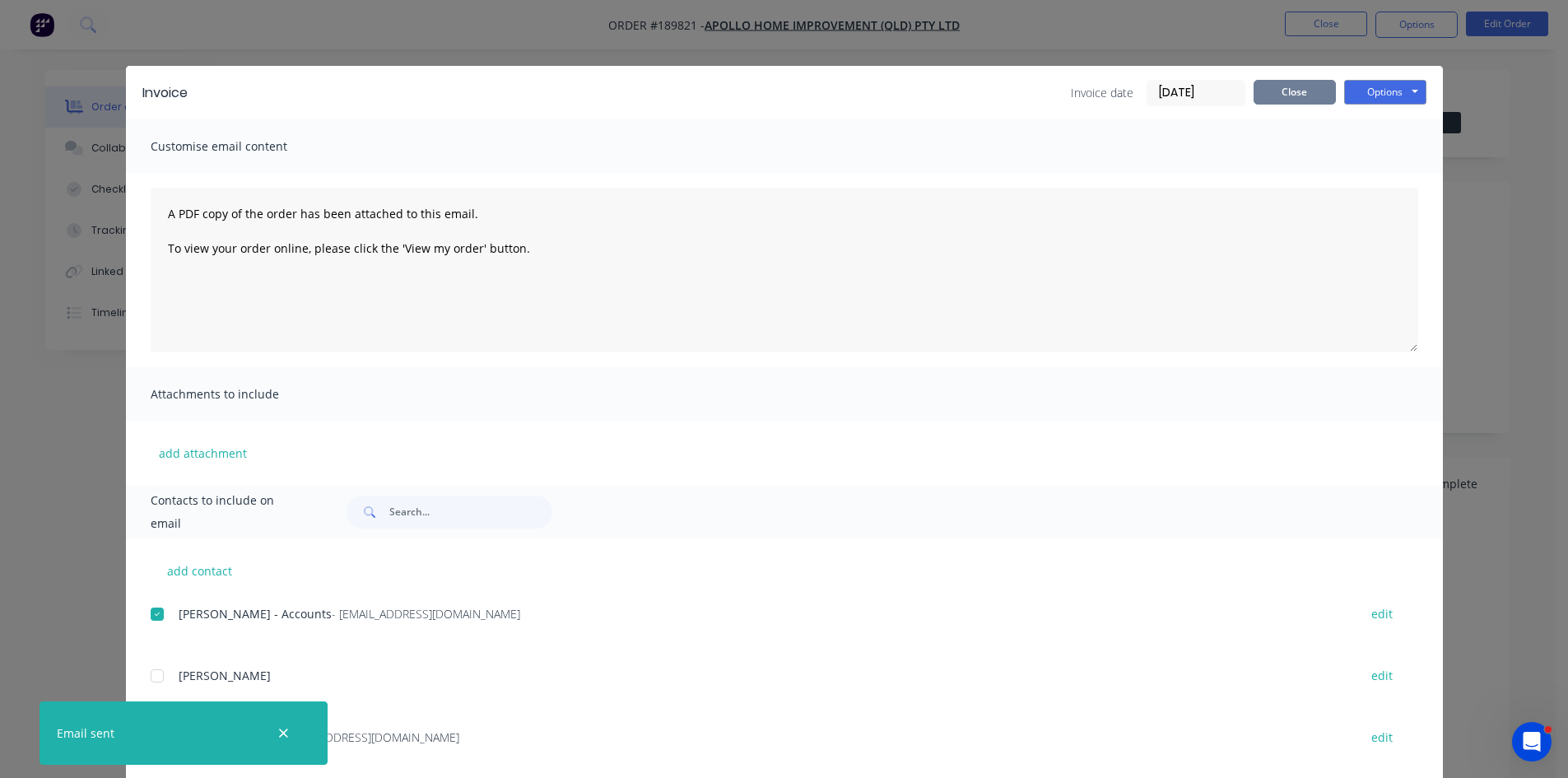
click at [1309, 88] on button "Close" at bounding box center [1294, 92] width 82 height 25
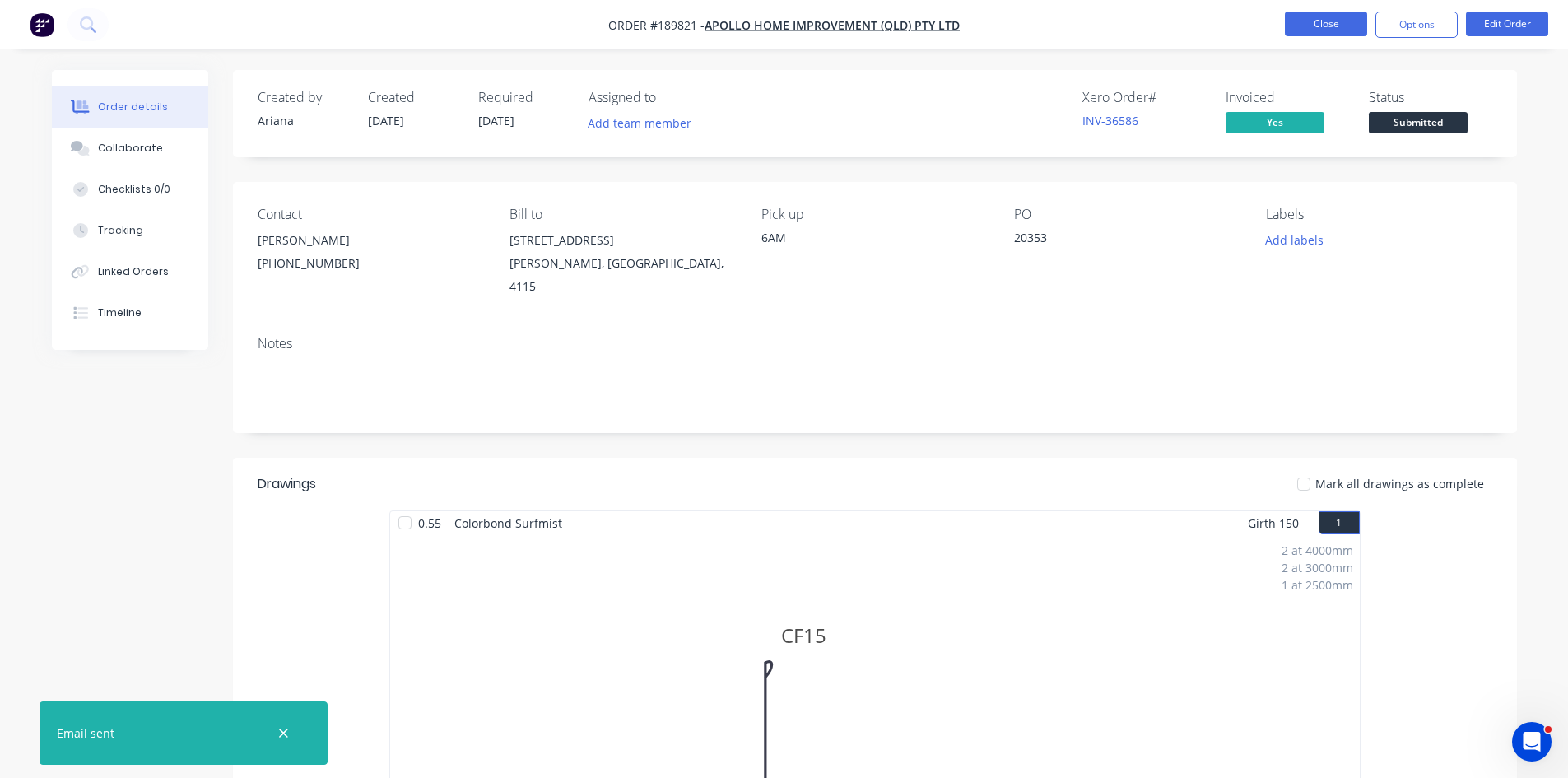
click at [1325, 22] on button "Close" at bounding box center [1326, 24] width 82 height 25
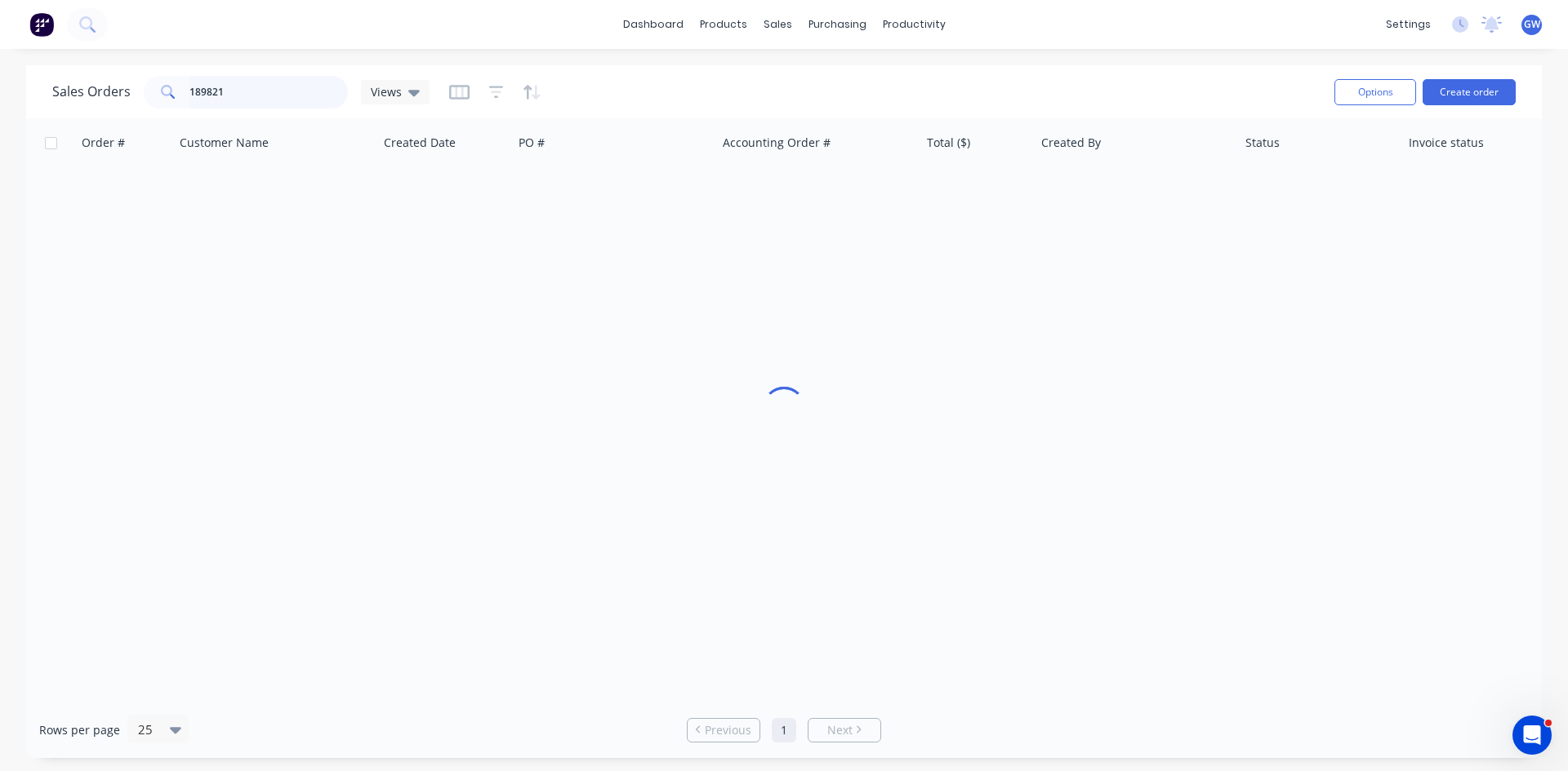
click at [255, 92] on input "189821" at bounding box center [270, 91] width 159 height 32
type input "189929"
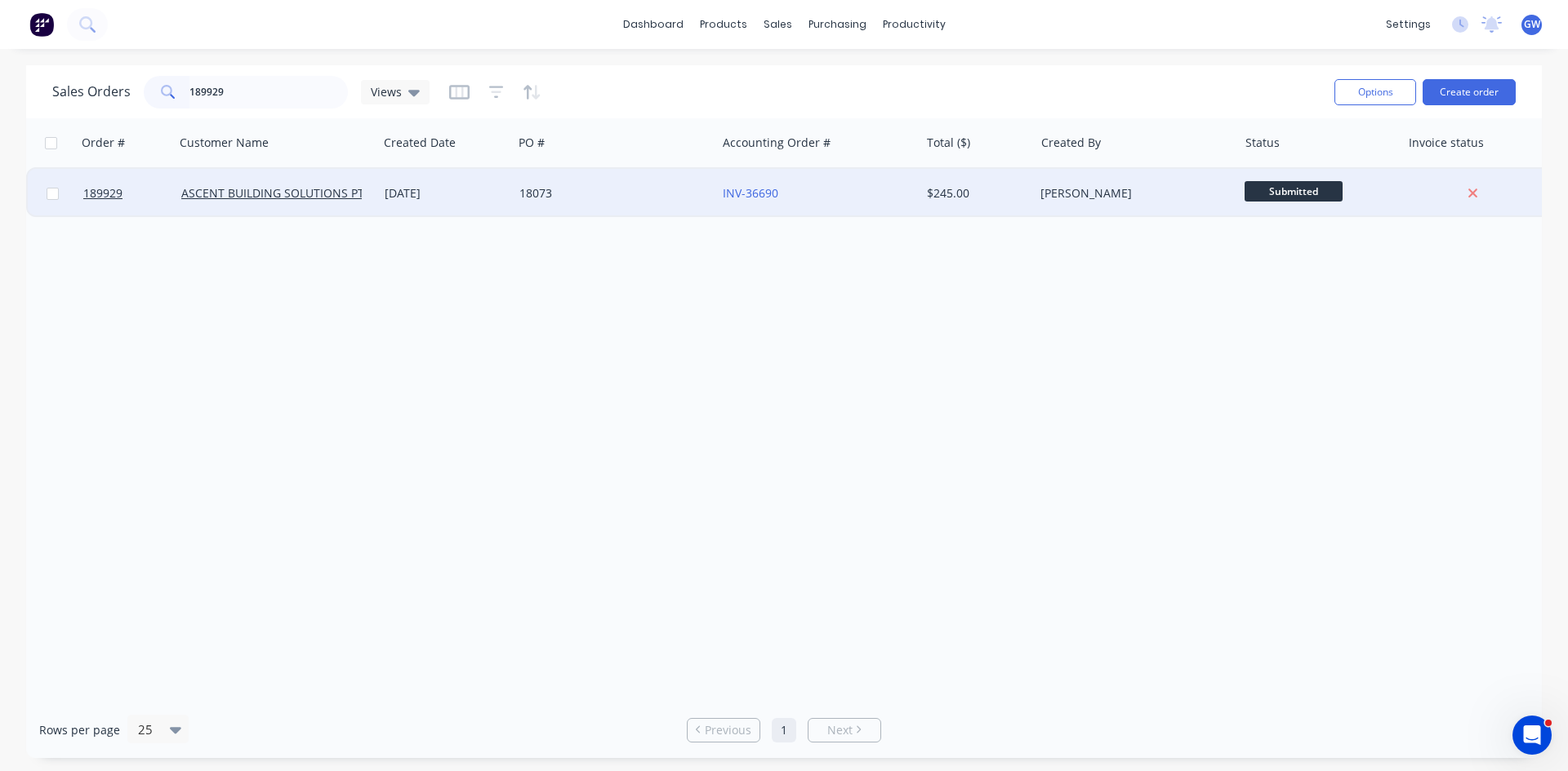
click at [655, 193] on div "18073" at bounding box center [610, 193] width 181 height 17
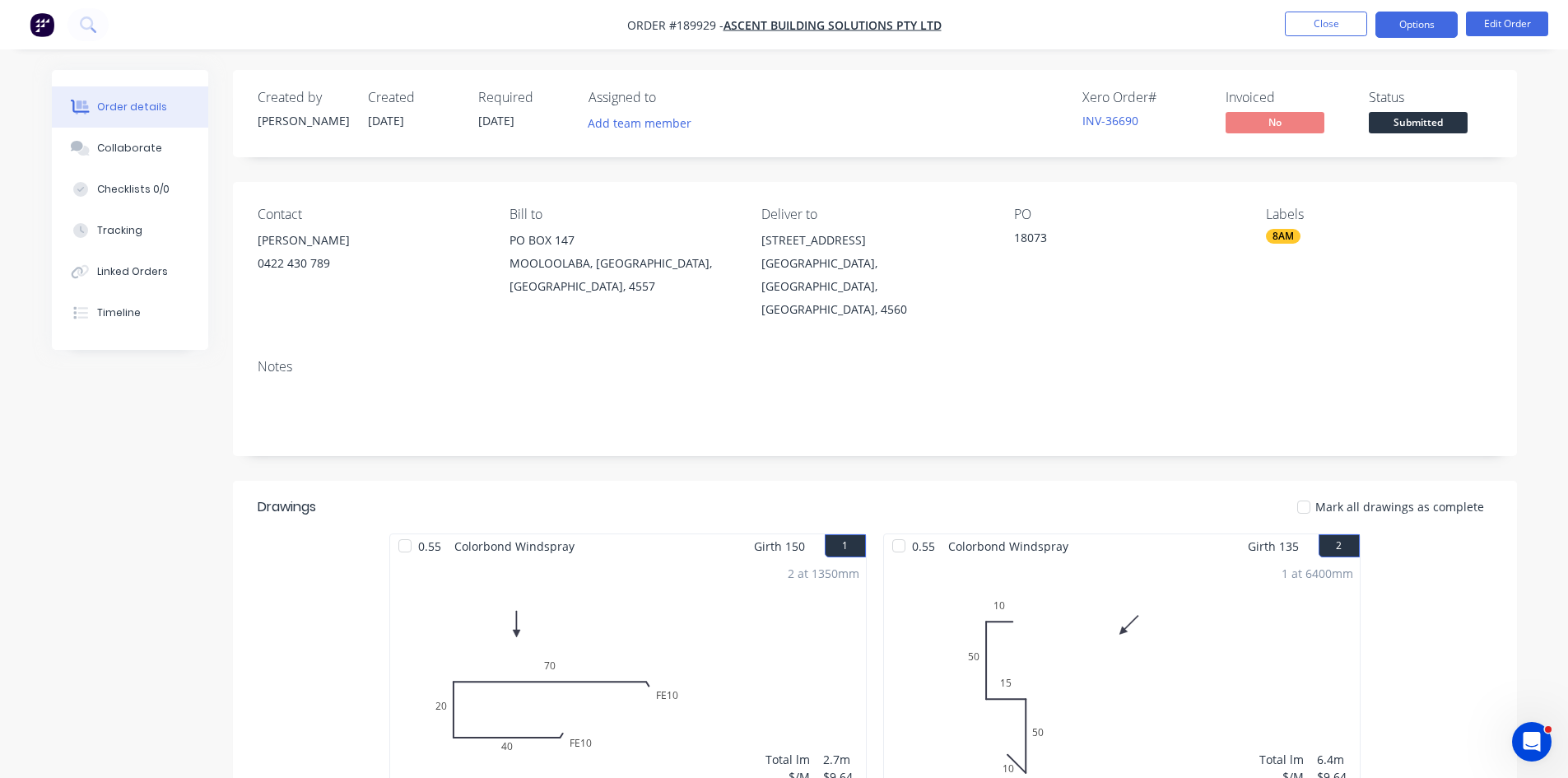
click at [1410, 22] on button "Options" at bounding box center [1416, 25] width 82 height 27
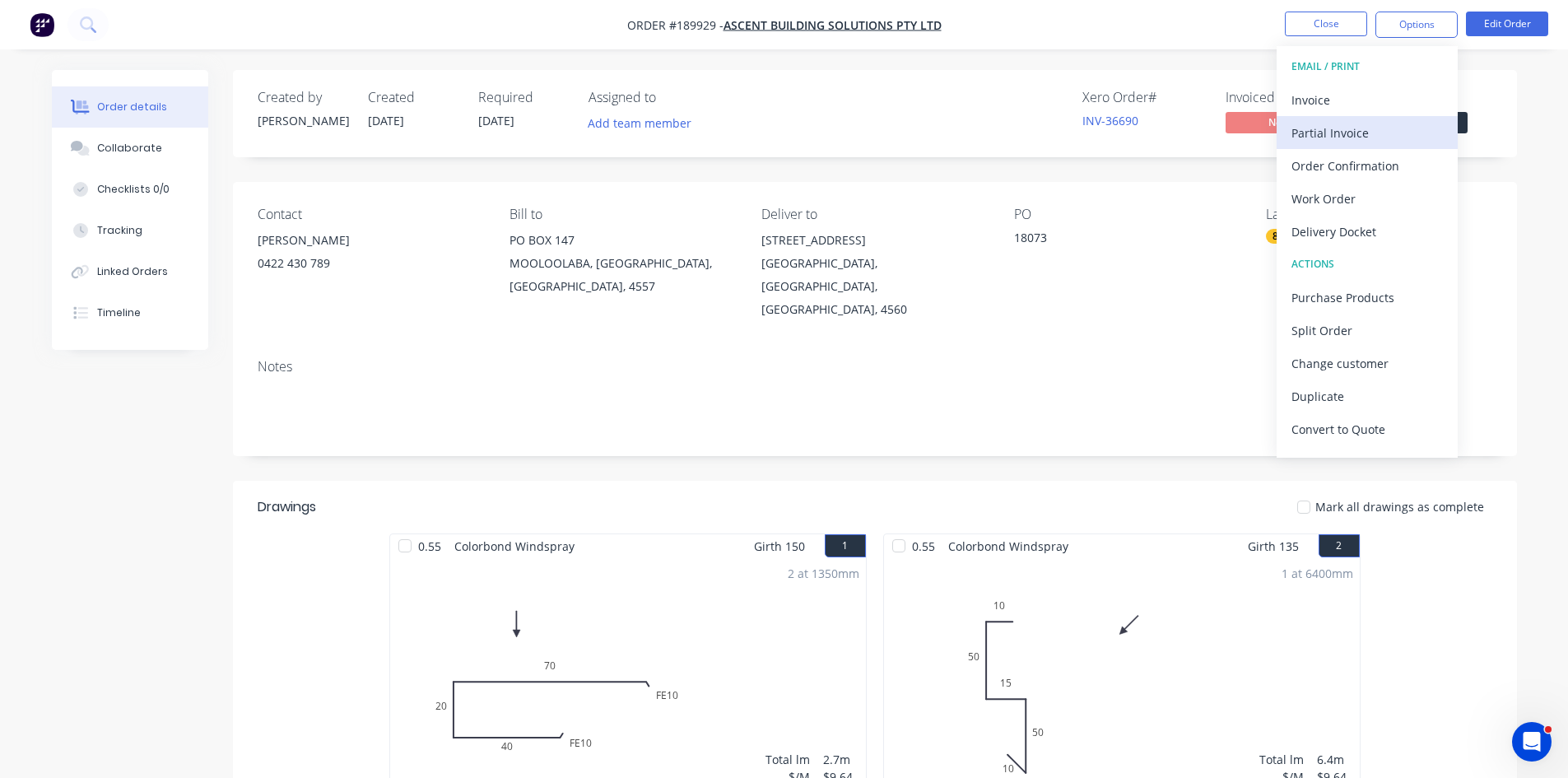
click at [1295, 117] on button "Partial Invoice" at bounding box center [1367, 132] width 181 height 33
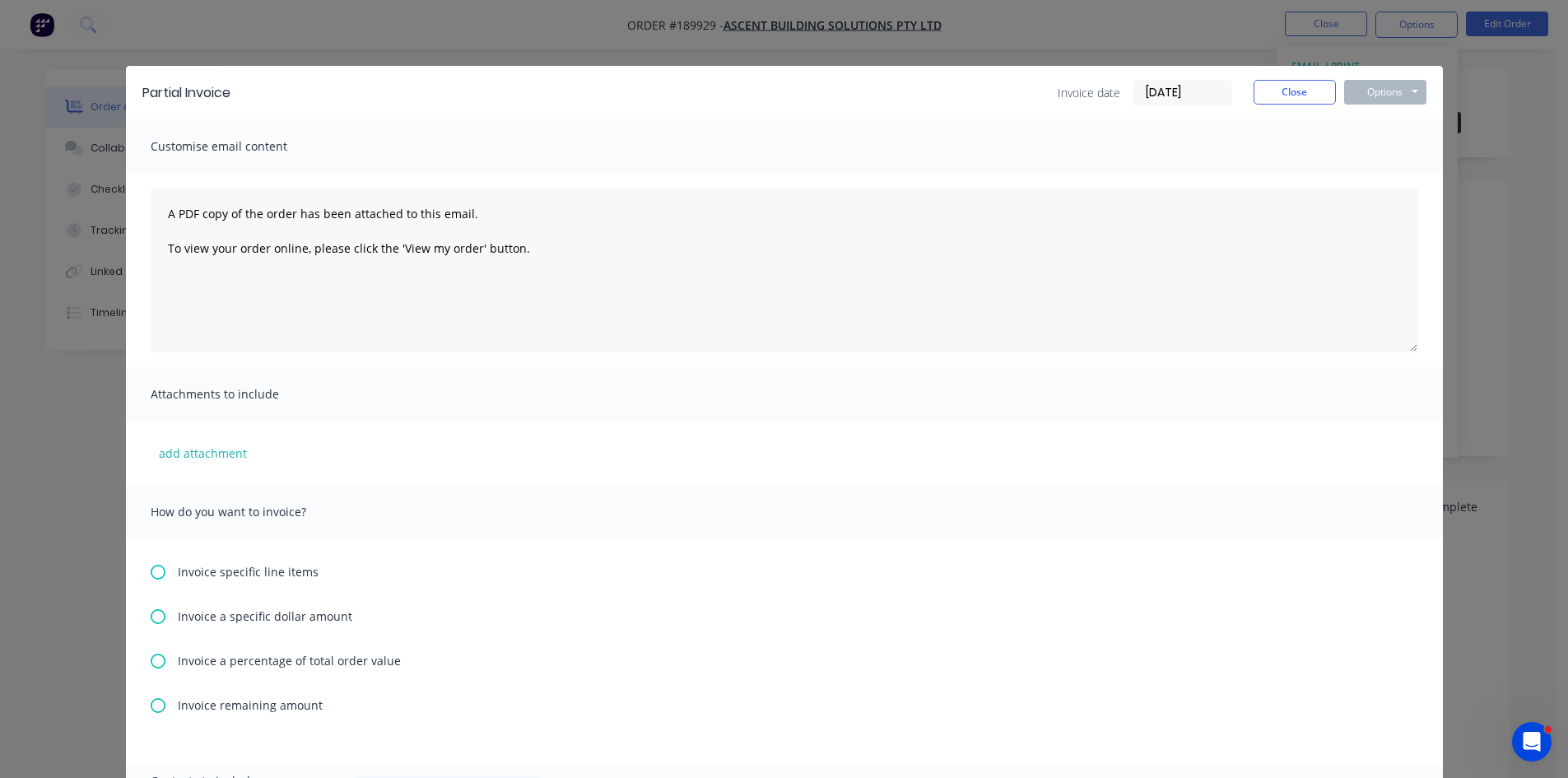
click at [1383, 48] on div "Partial Invoice Invoice date 18/08/25 Close Options Preview Print Email Customi…" at bounding box center [784, 389] width 1568 height 778
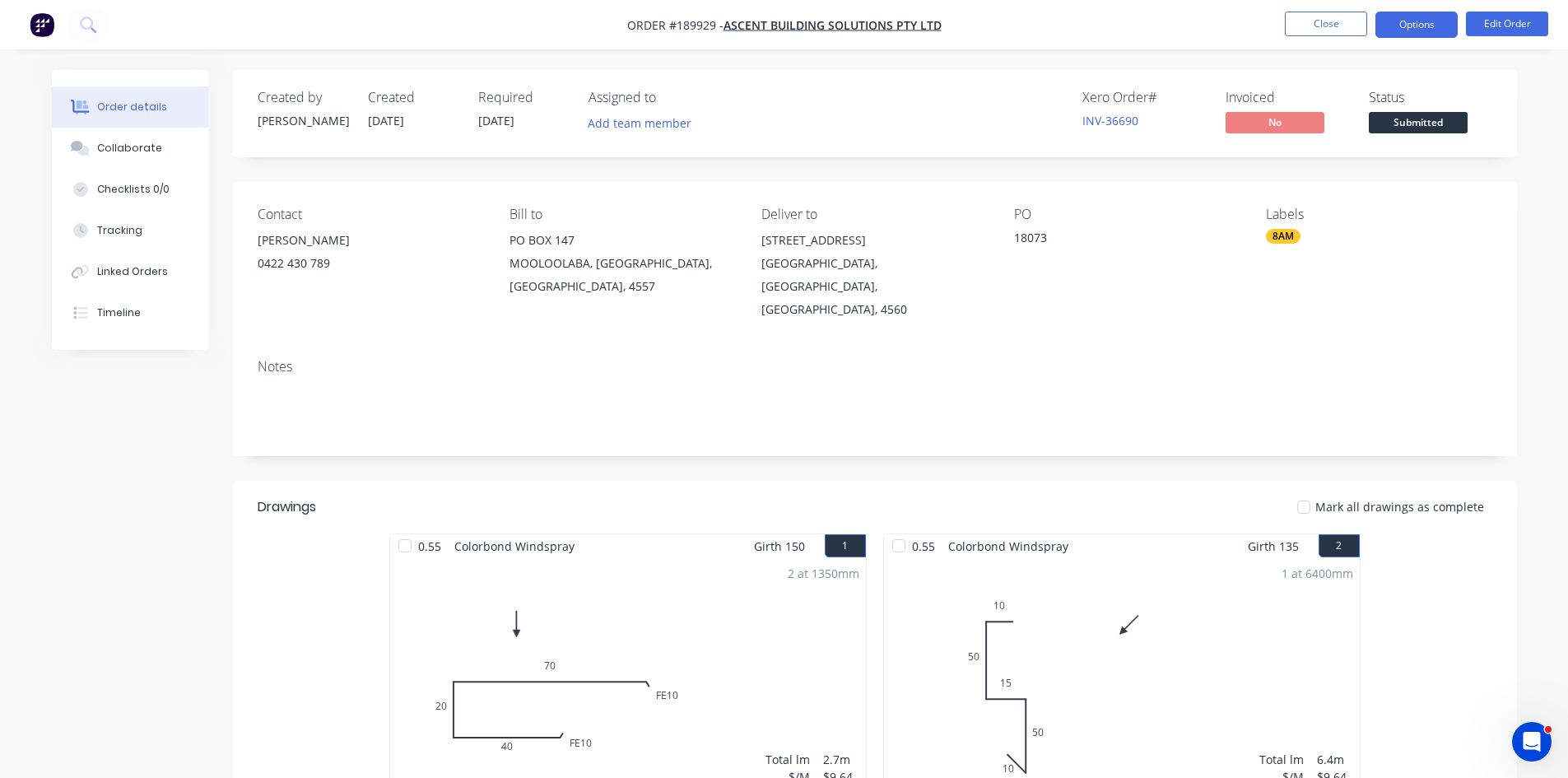
click at [1417, 24] on button "Options" at bounding box center [1416, 25] width 82 height 27
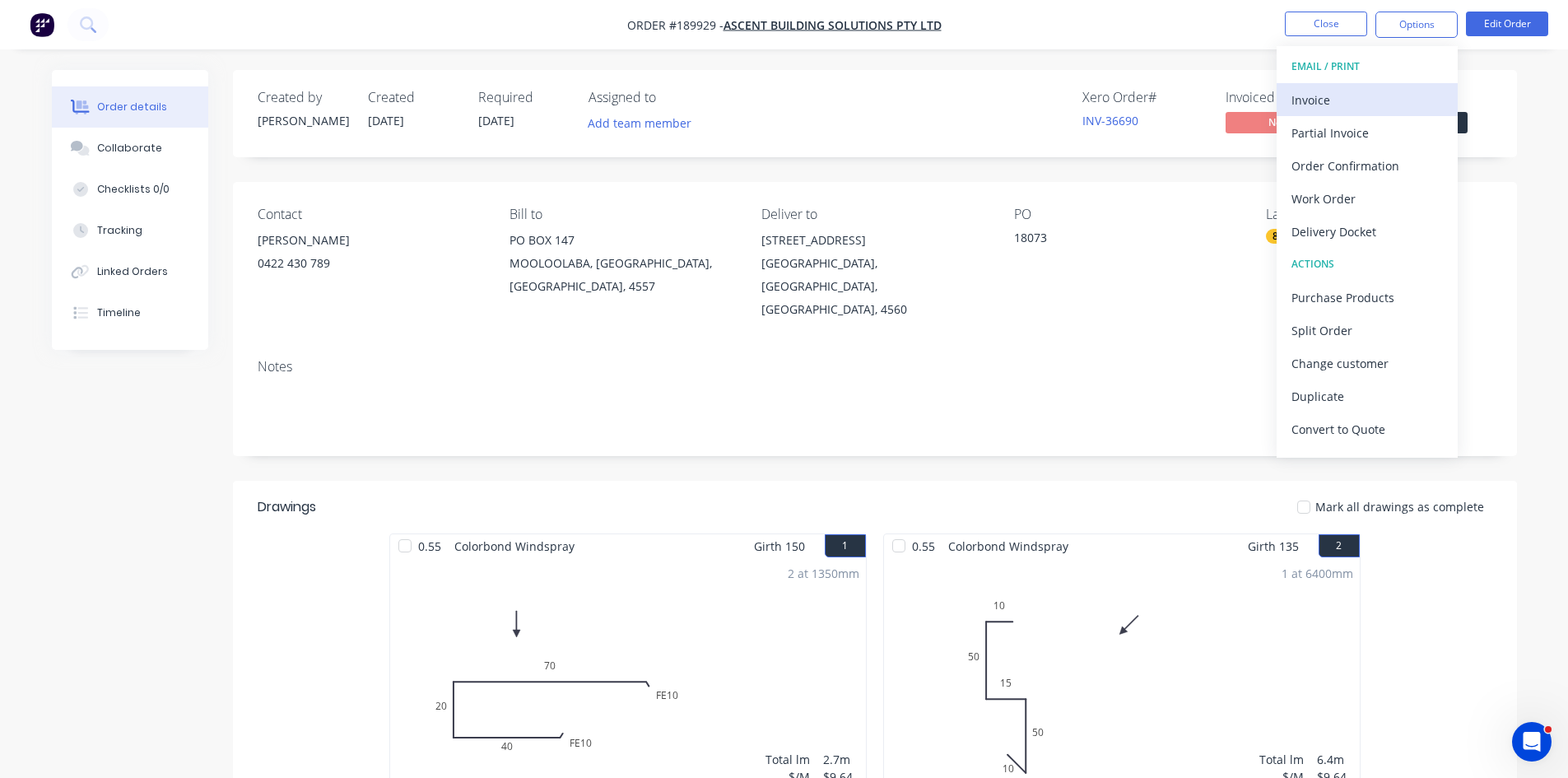
click at [1319, 111] on div "Invoice" at bounding box center [1367, 100] width 152 height 24
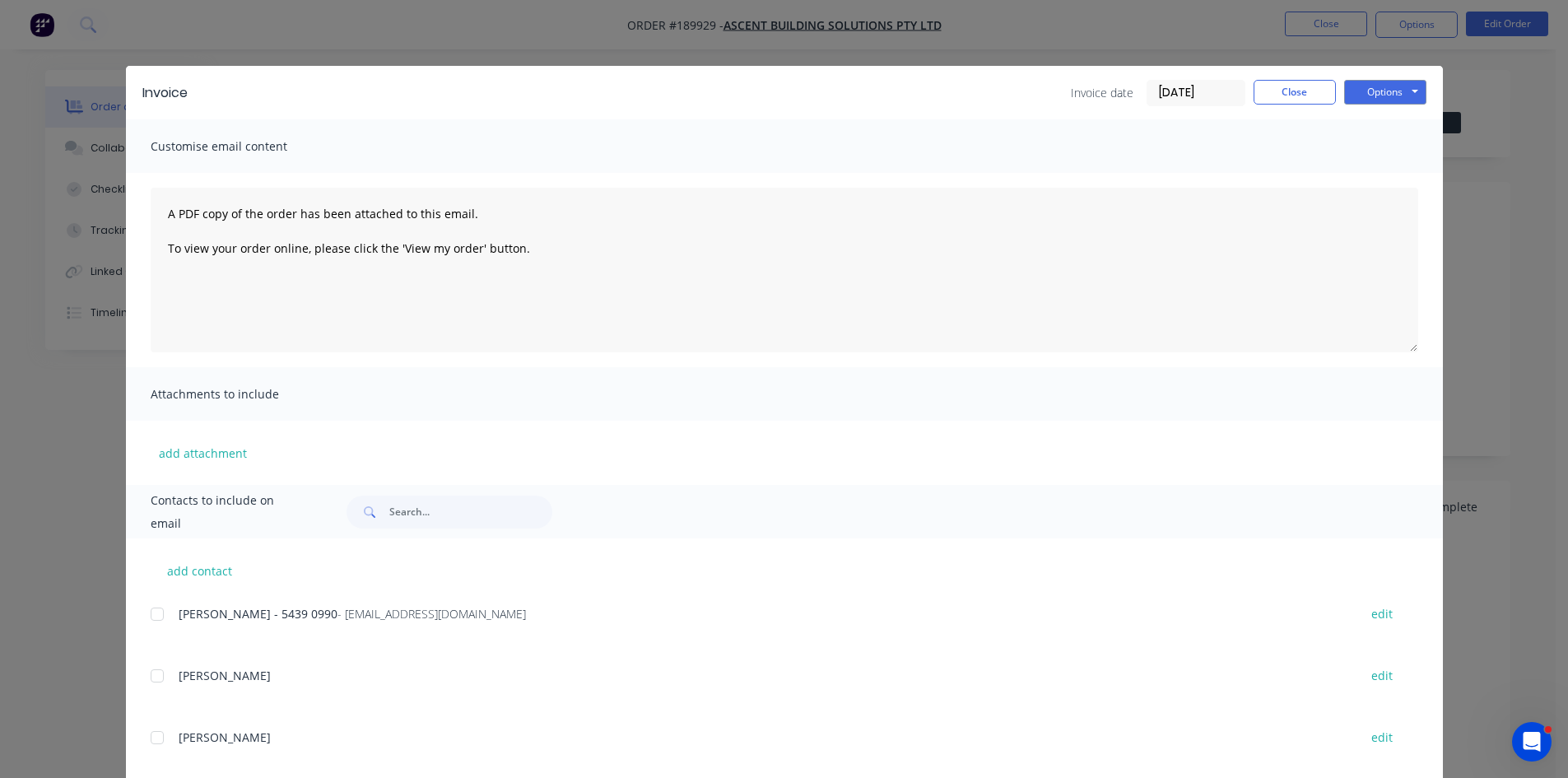
click at [165, 610] on div at bounding box center [157, 614] width 33 height 33
click at [1395, 95] on button "Options" at bounding box center [1385, 92] width 82 height 25
click at [1355, 168] on button "Email" at bounding box center [1396, 176] width 105 height 27
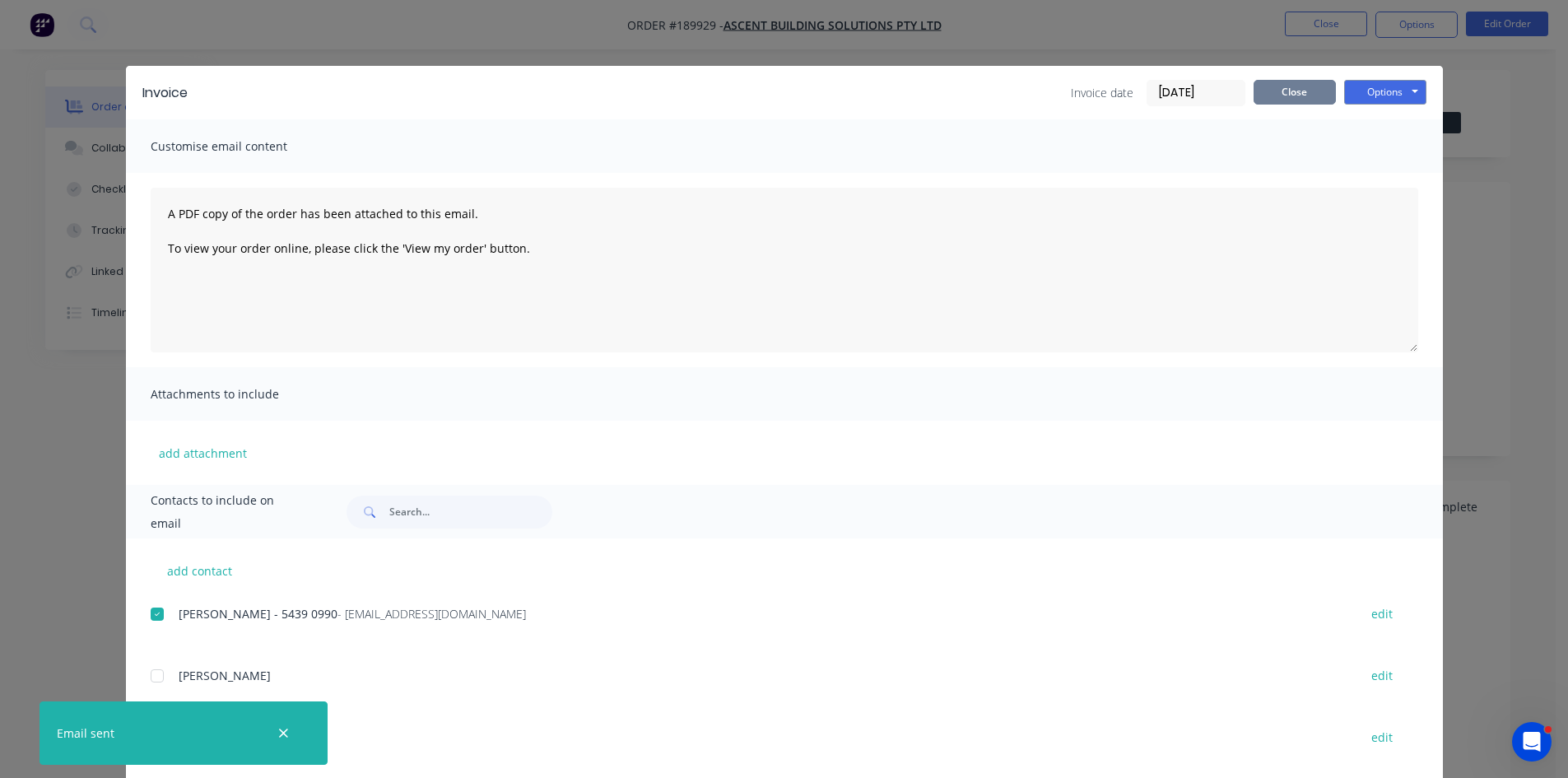
click at [1317, 81] on button "Close" at bounding box center [1294, 92] width 82 height 25
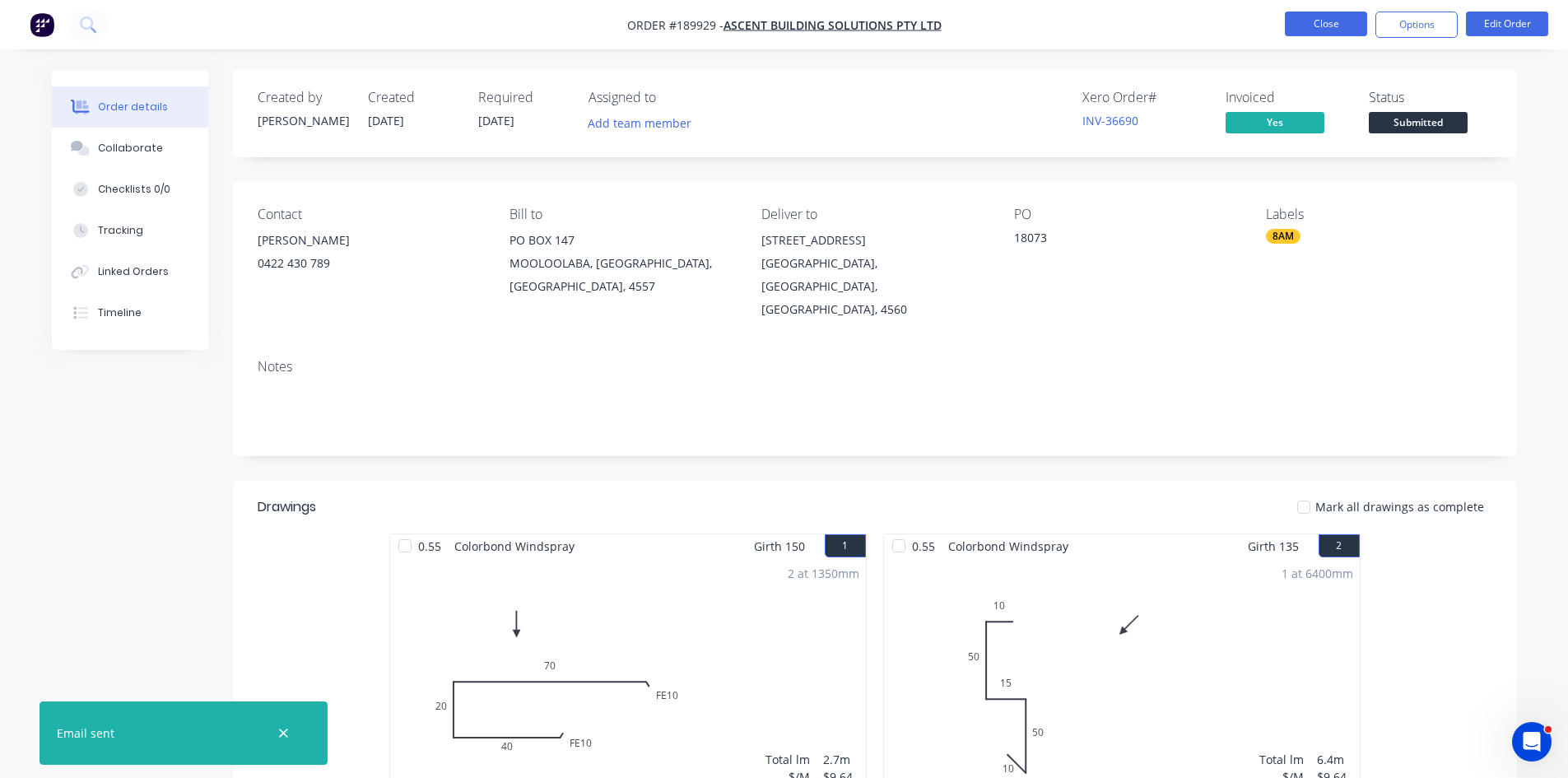
click at [1354, 30] on button "Close" at bounding box center [1326, 24] width 82 height 25
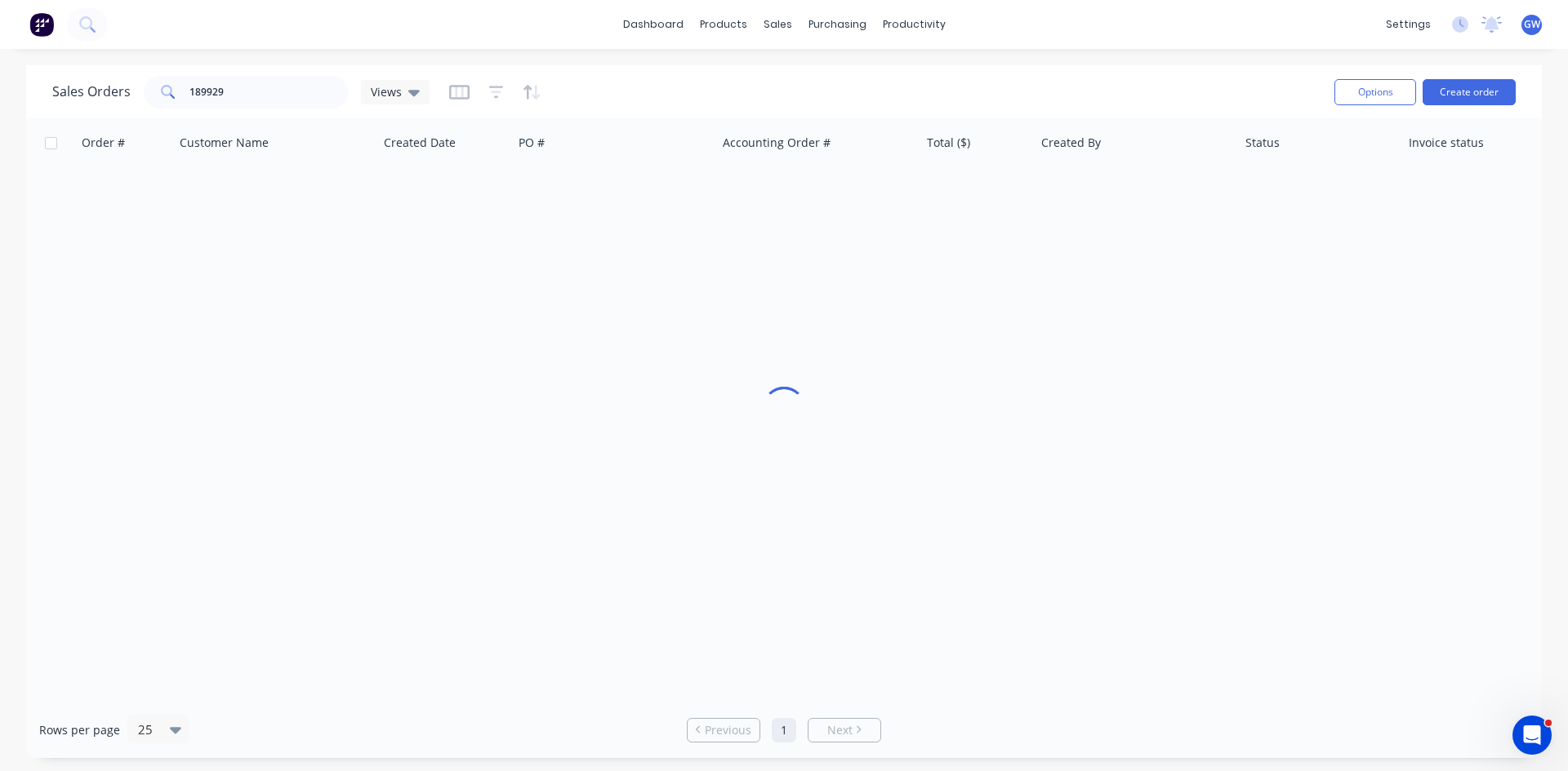
click at [247, 71] on div "Sales Orders 189929 Views Options Create order" at bounding box center [784, 91] width 1515 height 53
click at [217, 95] on input "189929" at bounding box center [270, 91] width 159 height 32
type input "189937"
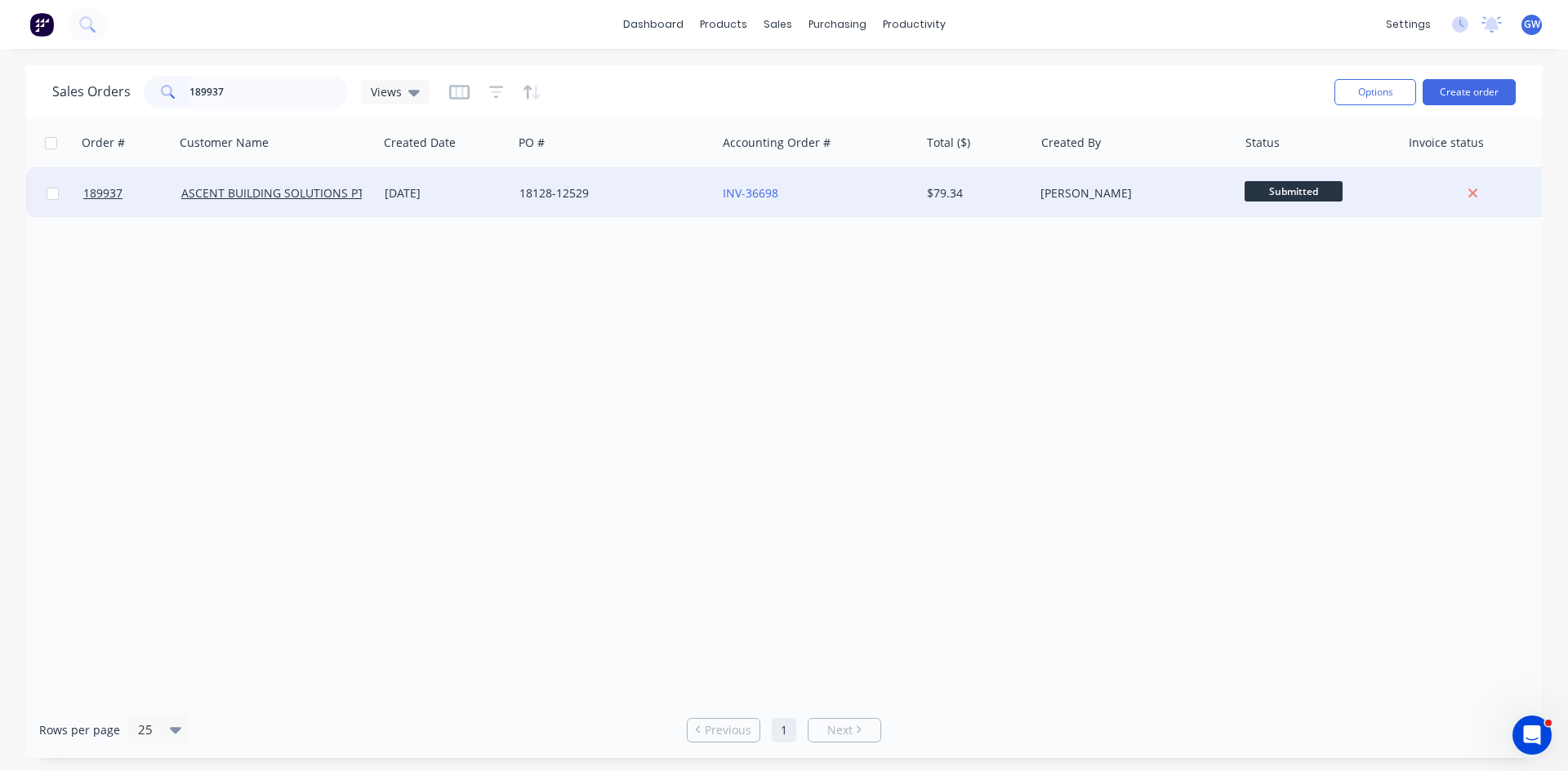
click at [1021, 196] on div "$79.34" at bounding box center [974, 193] width 95 height 17
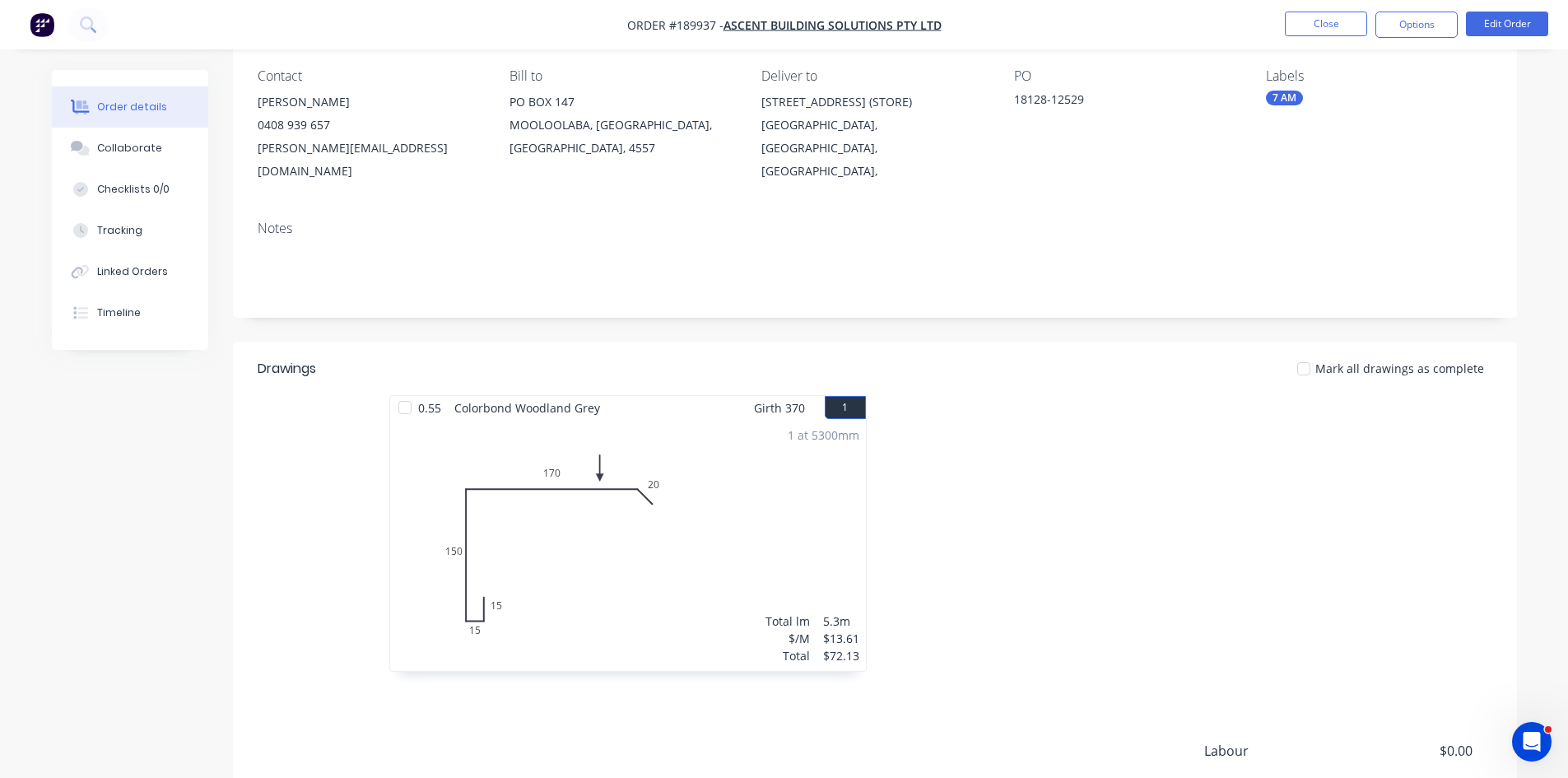
scroll to position [319, 0]
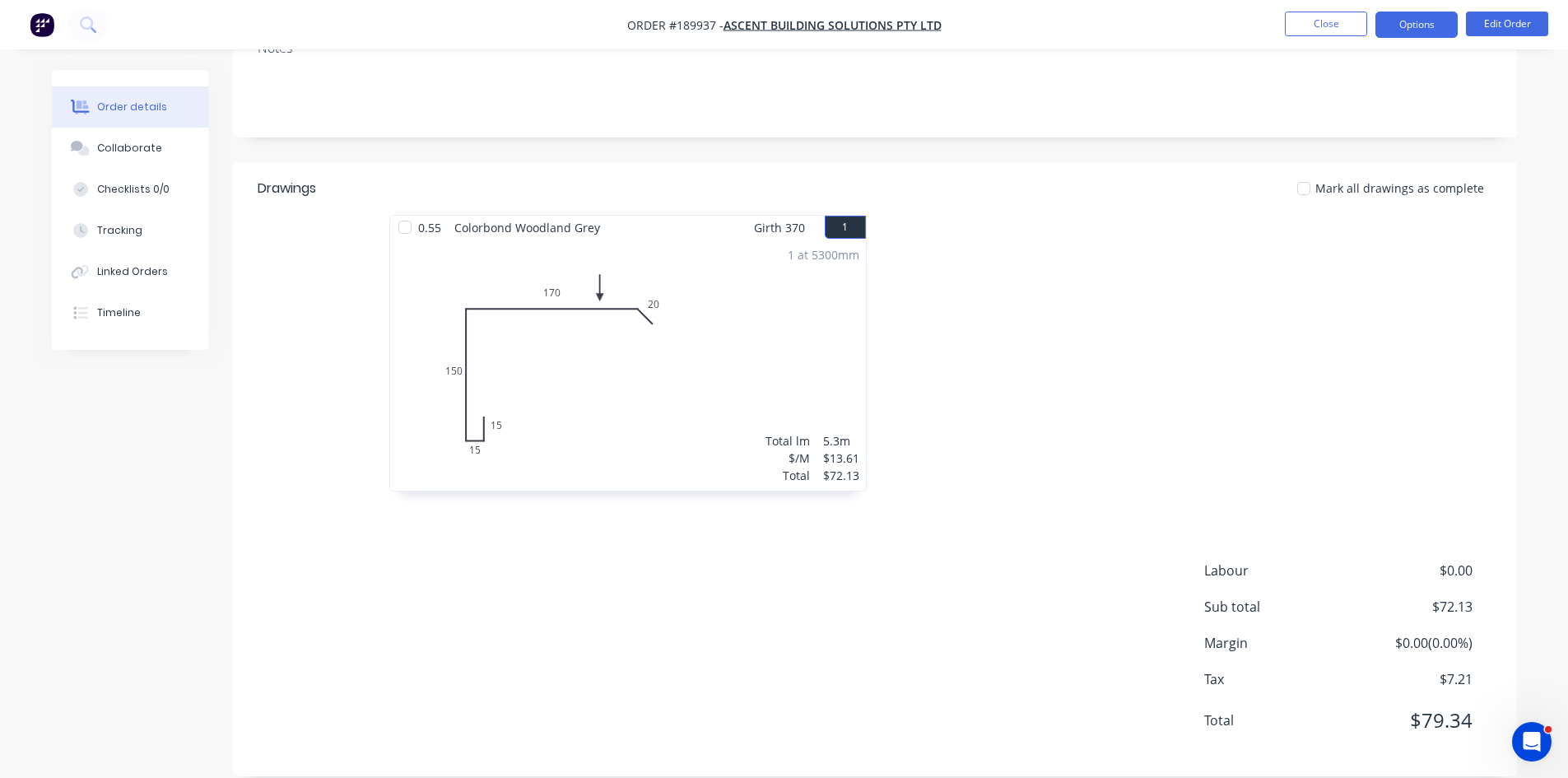
click at [1406, 22] on button "Options" at bounding box center [1416, 25] width 82 height 27
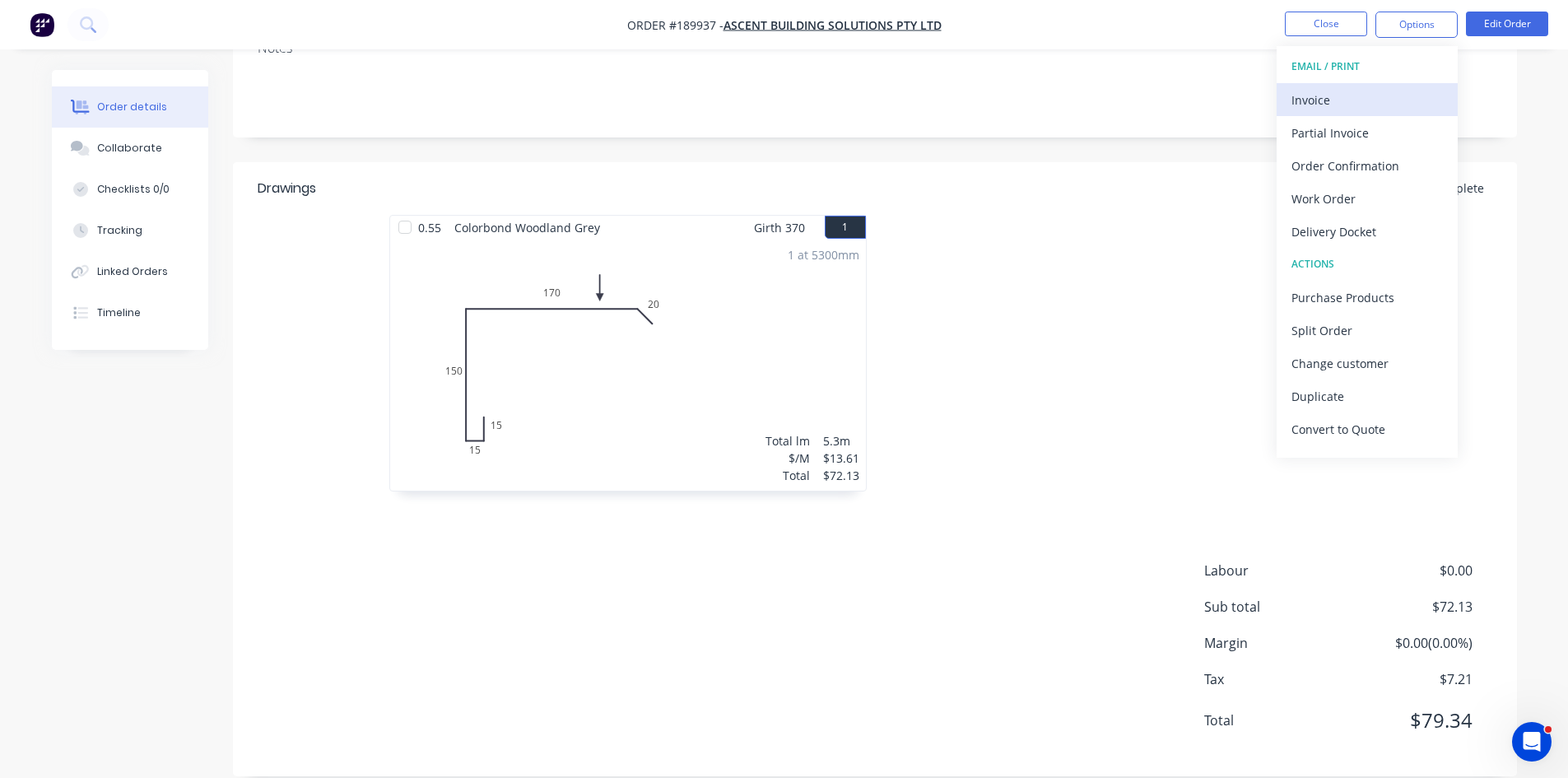
click at [1333, 103] on div "Invoice" at bounding box center [1367, 100] width 152 height 24
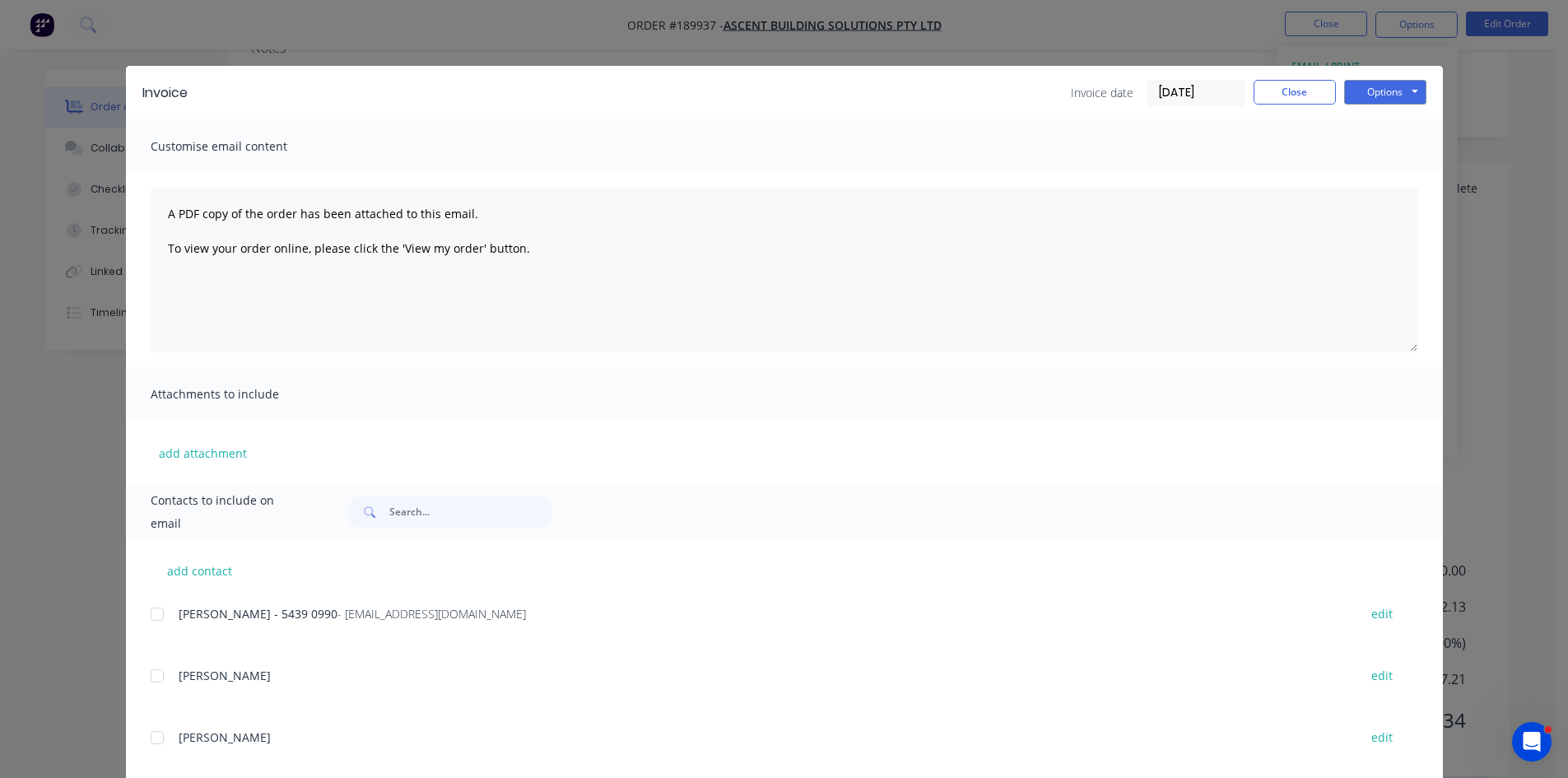
click at [147, 621] on div at bounding box center [157, 614] width 33 height 33
click at [1378, 94] on button "Options" at bounding box center [1385, 92] width 82 height 25
click at [1397, 183] on button "Email" at bounding box center [1396, 176] width 105 height 27
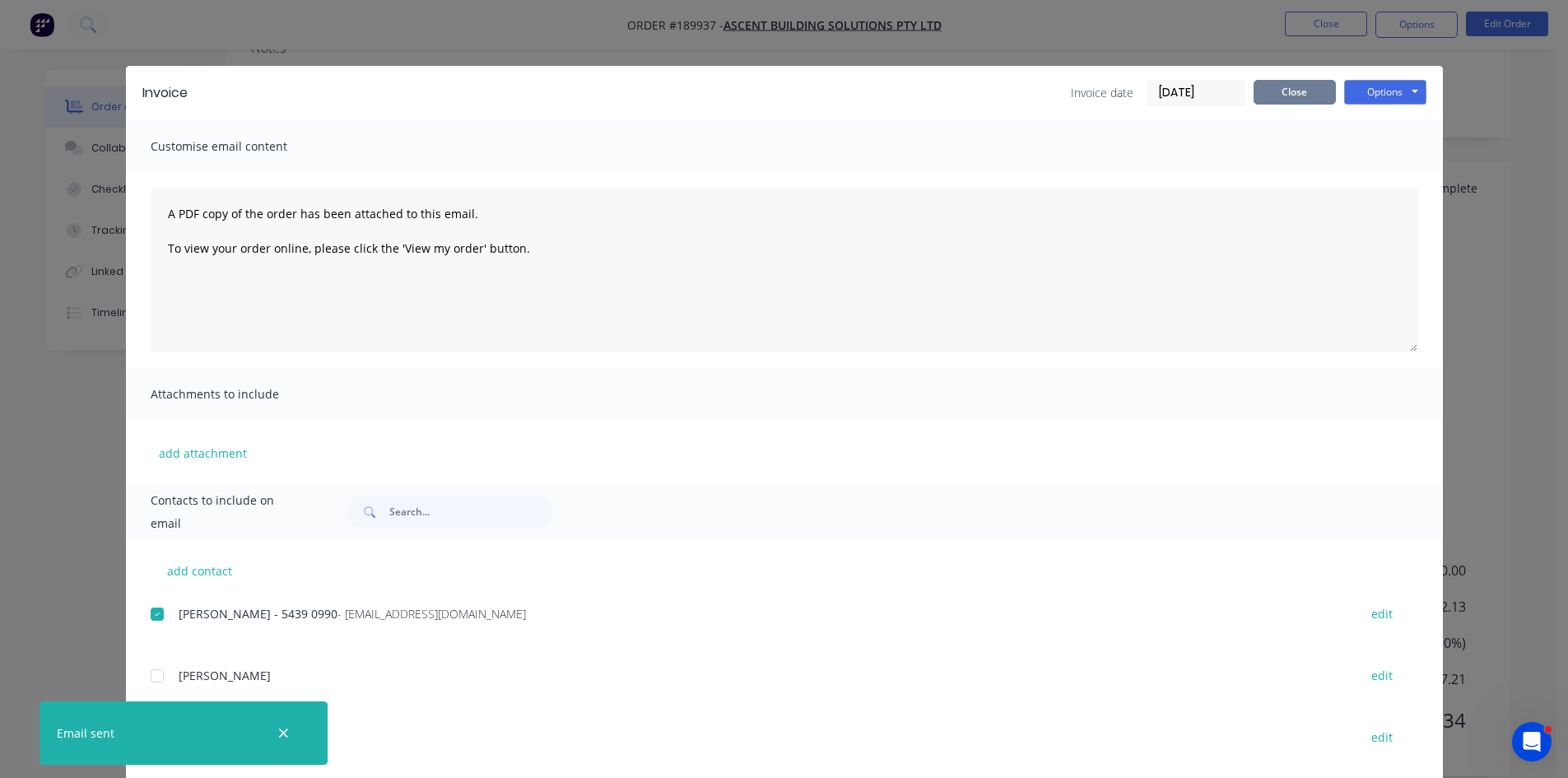
click at [1254, 91] on button "Close" at bounding box center [1294, 92] width 82 height 25
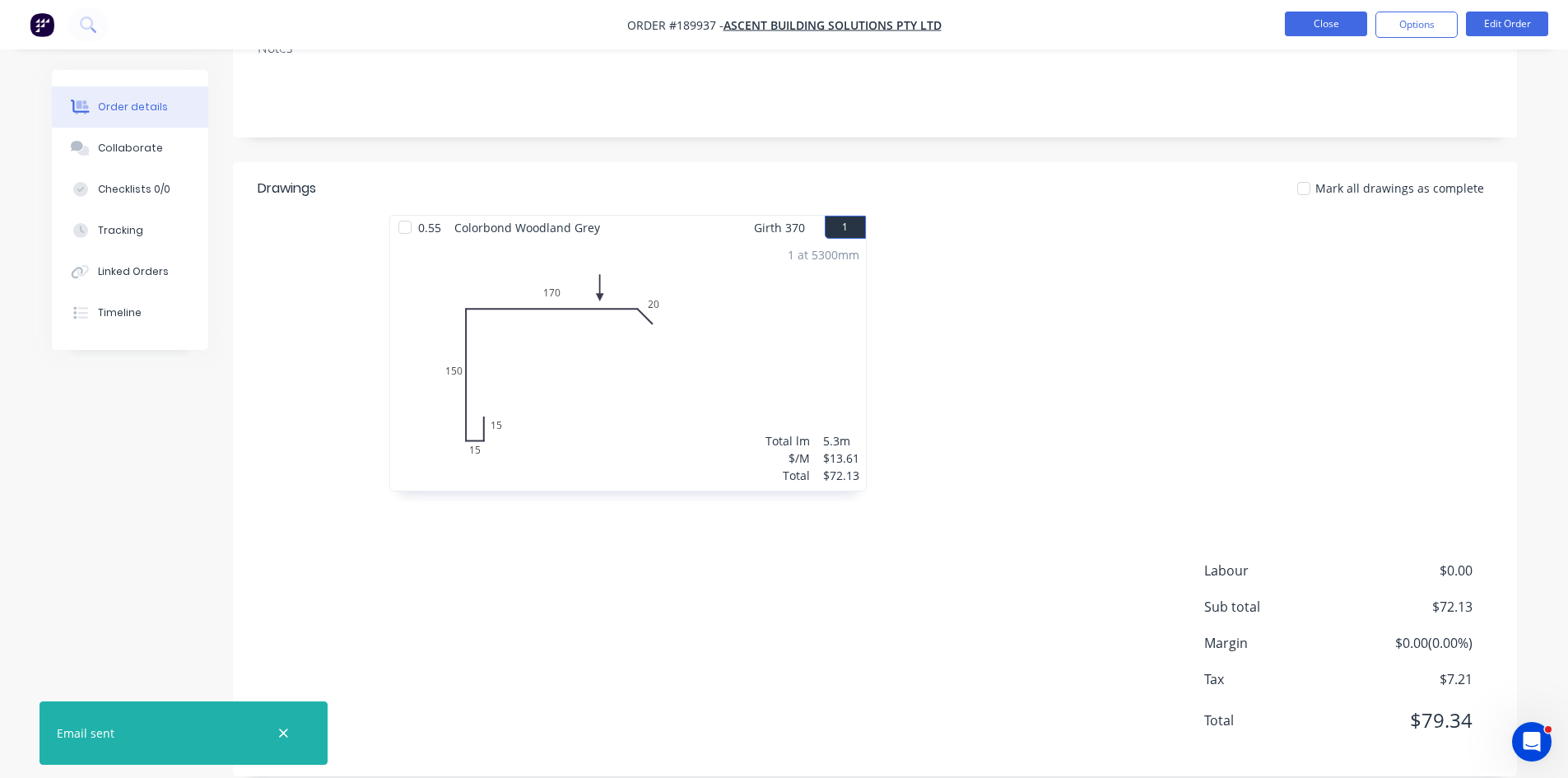
click at [1317, 23] on button "Close" at bounding box center [1326, 24] width 82 height 25
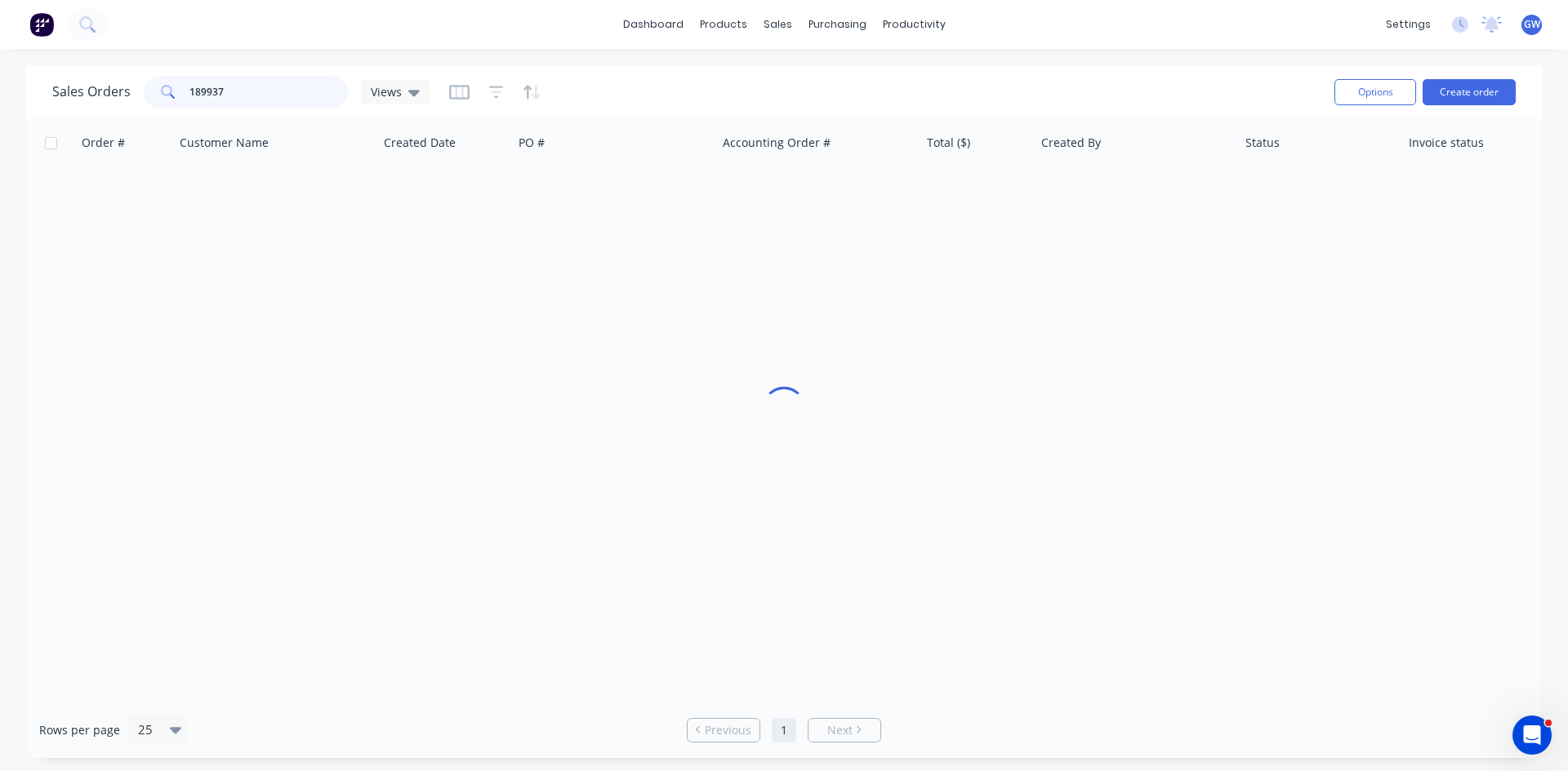
drag, startPoint x: 278, startPoint y: 94, endPoint x: 12, endPoint y: 97, distance: 266.0
click at [12, 97] on div "Sales Orders 189937 Views Options Create order Order # Customer Name Created Da…" at bounding box center [784, 411] width 1568 height 693
type input "189931"
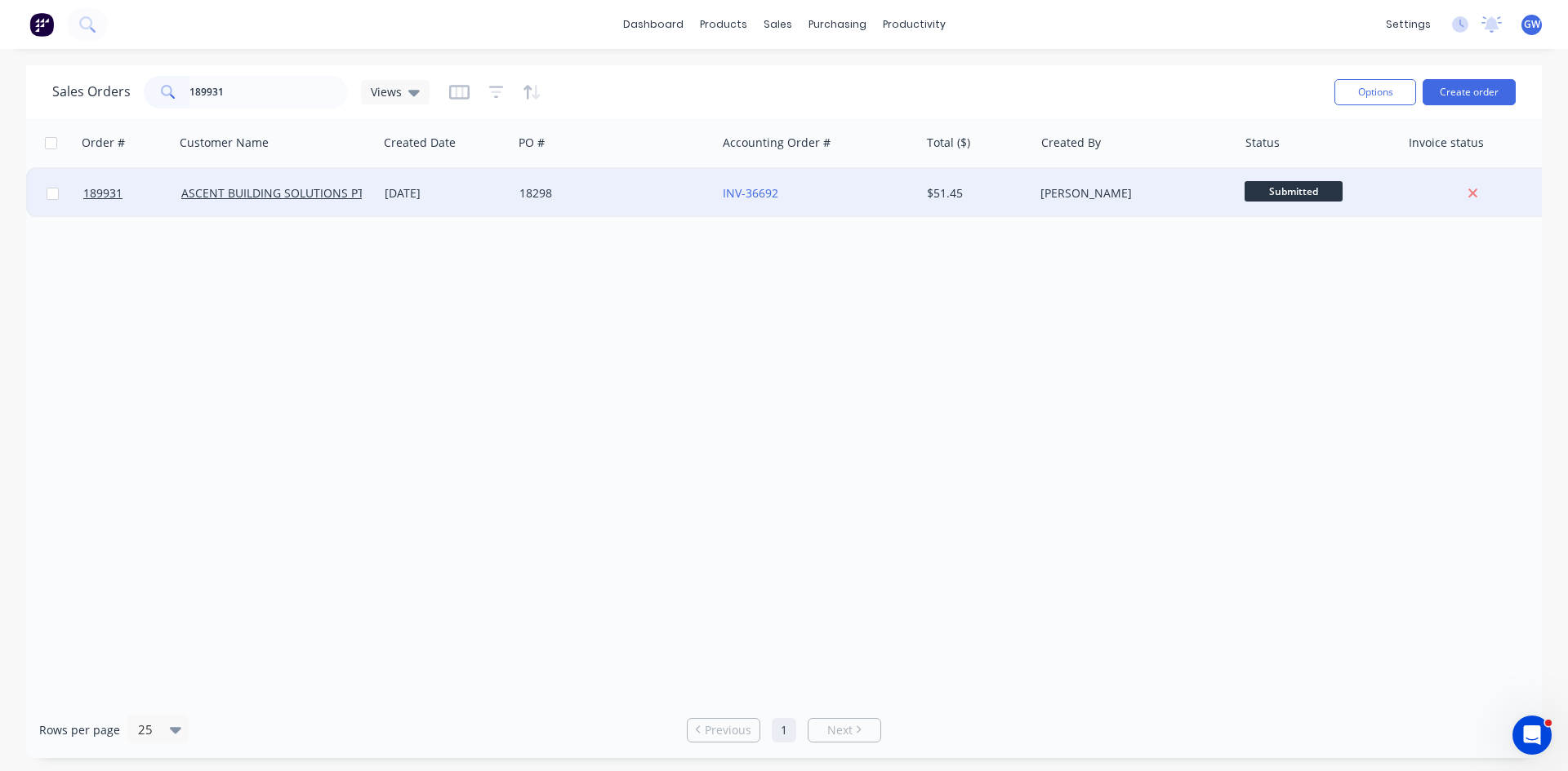
click at [1018, 184] on div "$51.45" at bounding box center [977, 194] width 114 height 49
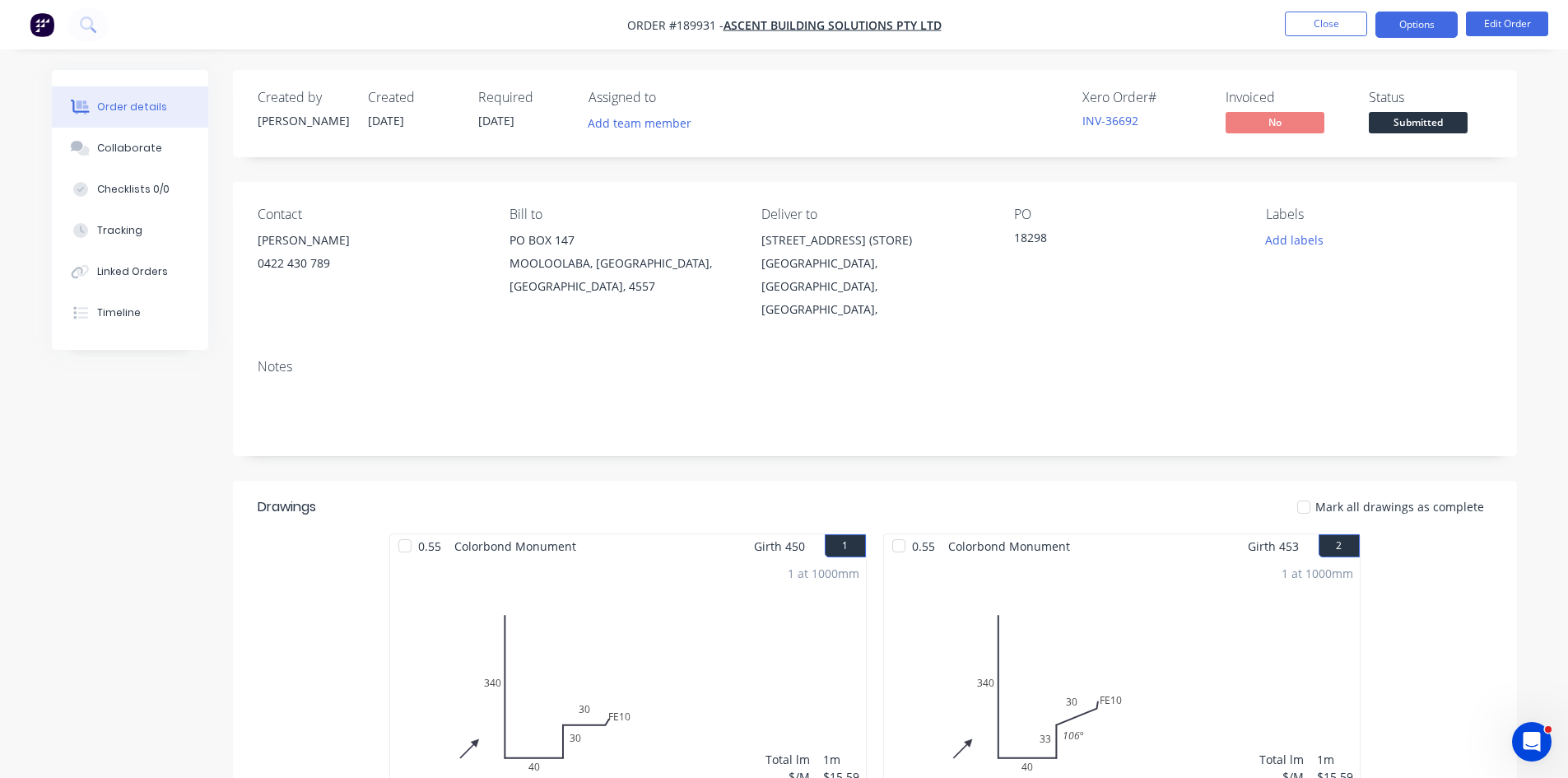
drag, startPoint x: 1384, startPoint y: 24, endPoint x: 1376, endPoint y: 35, distance: 13.6
click at [1386, 24] on button "Options" at bounding box center [1416, 25] width 82 height 27
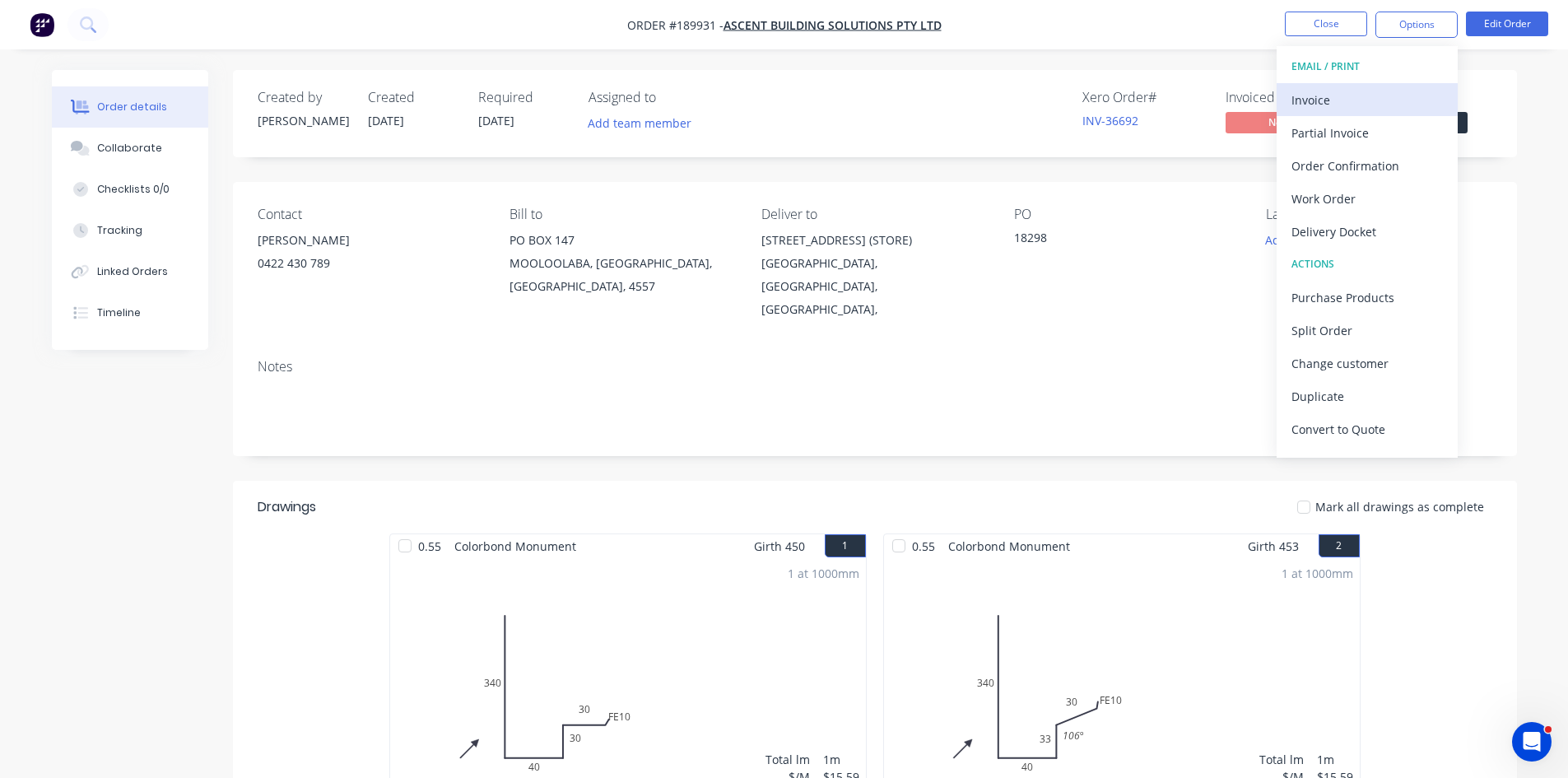
click at [1349, 89] on div "Invoice" at bounding box center [1367, 100] width 152 height 24
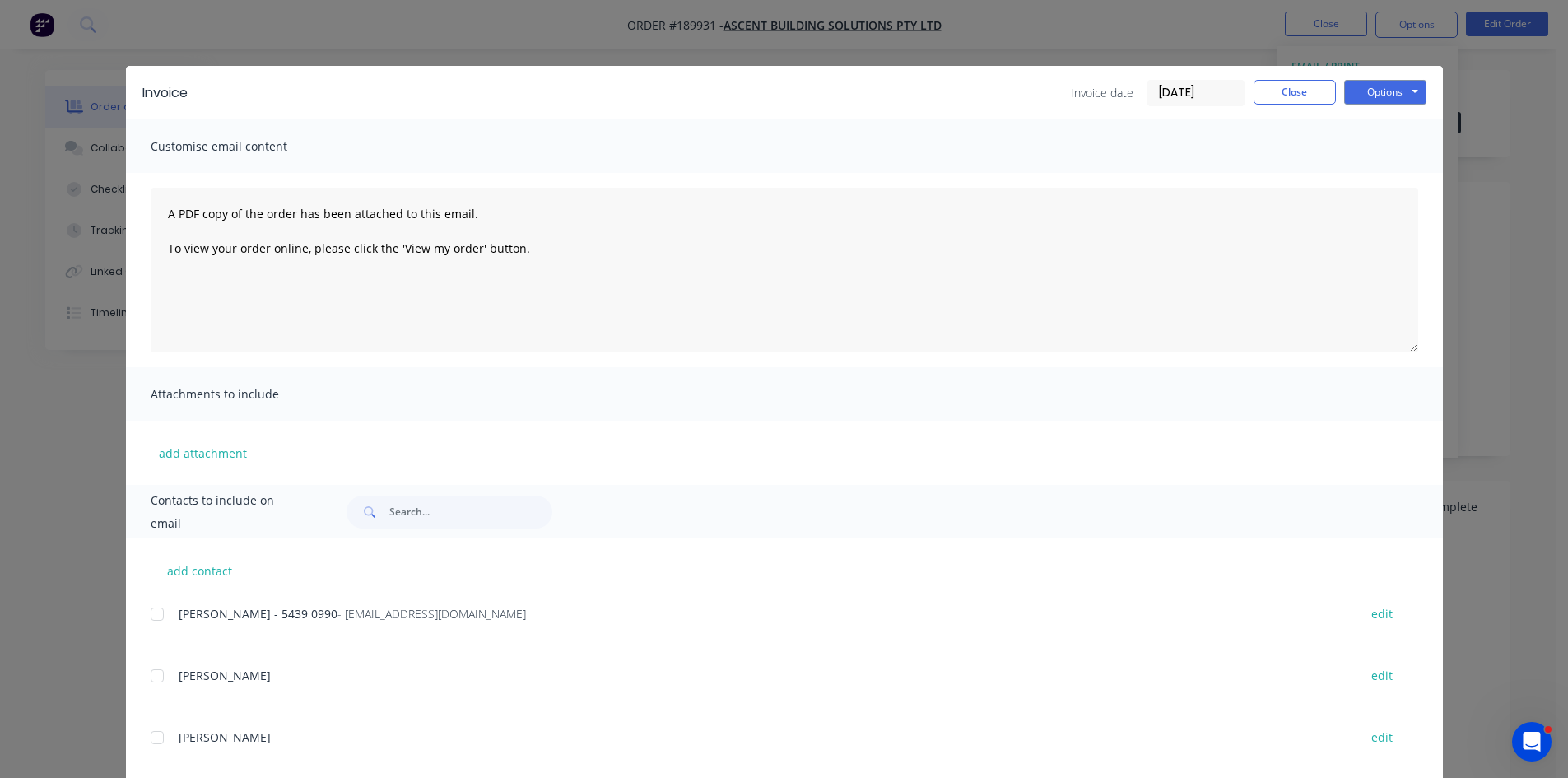
click at [153, 613] on div at bounding box center [157, 614] width 33 height 33
click at [1382, 92] on button "Options" at bounding box center [1385, 92] width 82 height 25
click at [1374, 186] on button "Email" at bounding box center [1396, 176] width 105 height 27
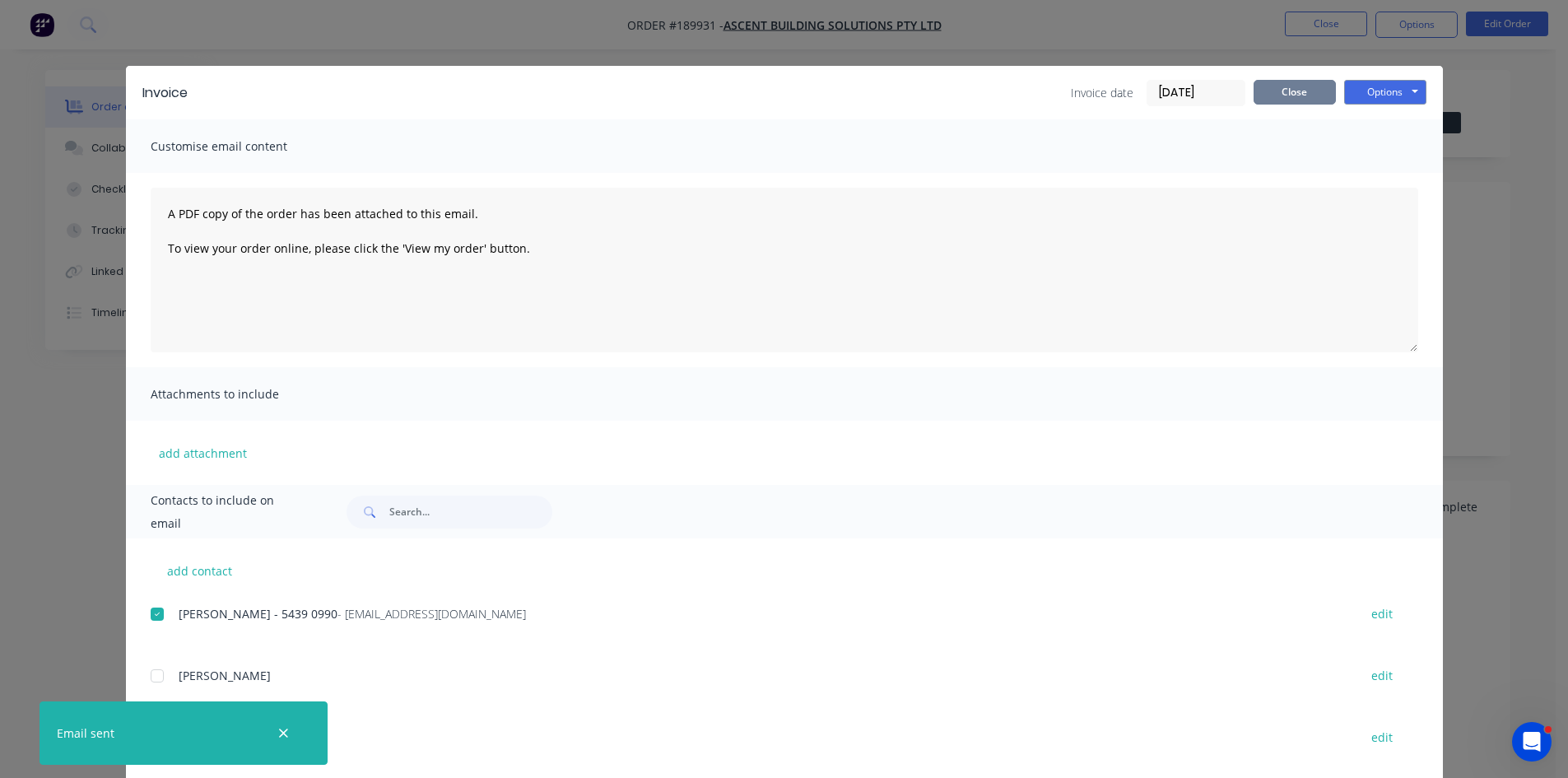
click at [1266, 89] on button "Close" at bounding box center [1294, 92] width 82 height 25
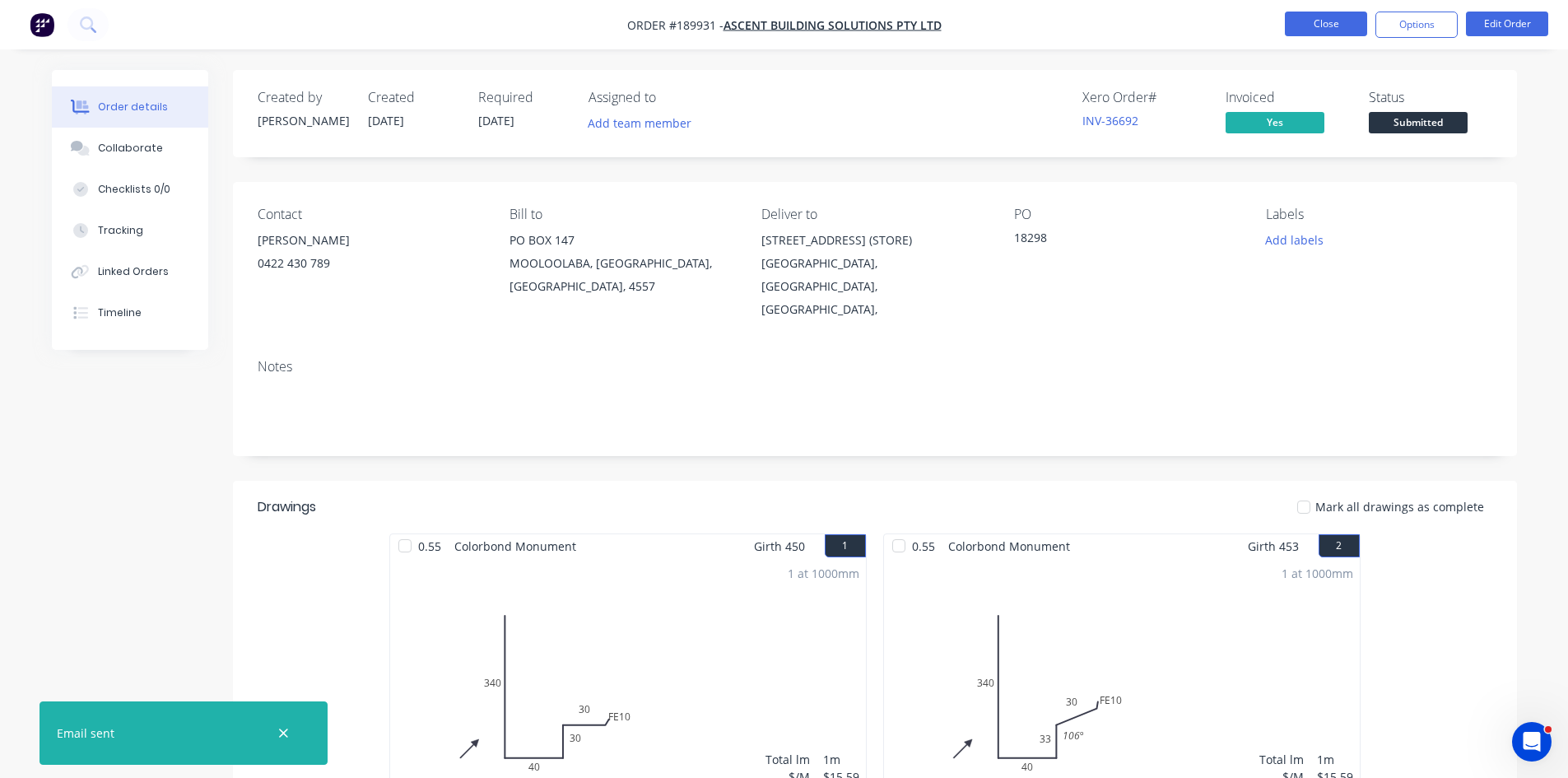
click at [1319, 19] on button "Close" at bounding box center [1326, 24] width 82 height 25
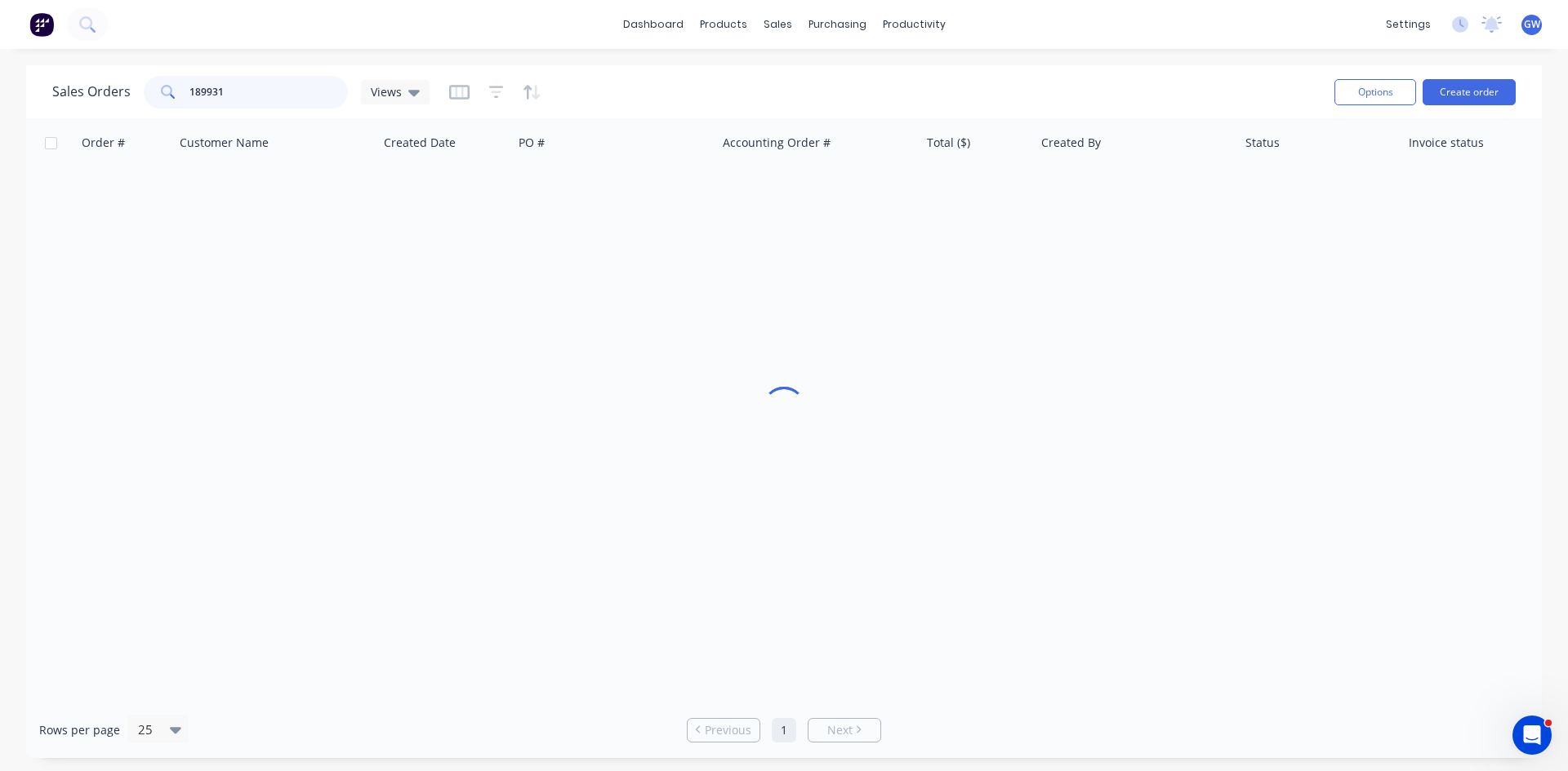
drag, startPoint x: 306, startPoint y: 89, endPoint x: 118, endPoint y: 95, distance: 188.1
click at [118, 95] on div "Sales Orders 189931 Views" at bounding box center [240, 91] width 377 height 32
type input "189891"
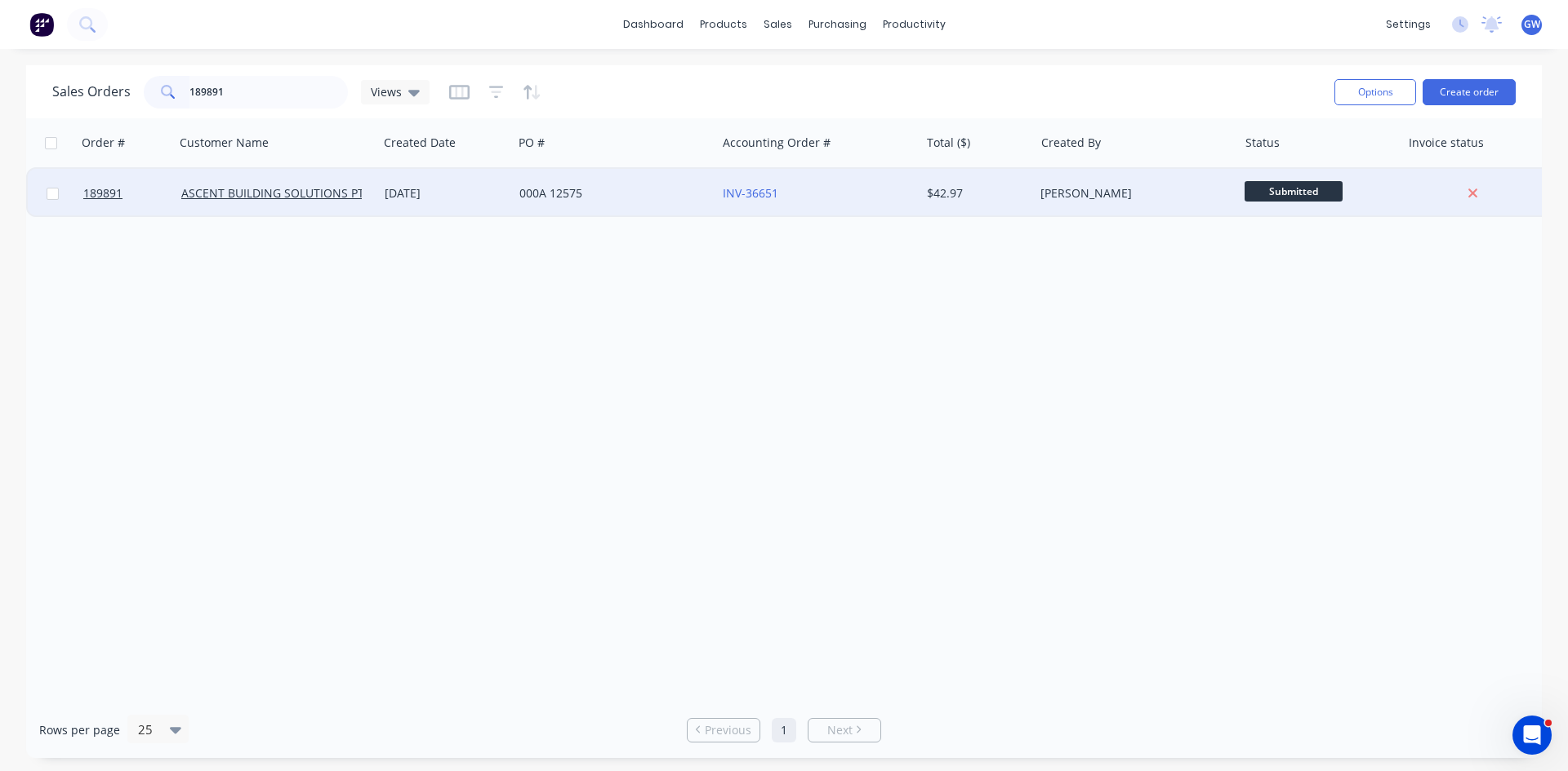
click at [965, 192] on div "$42.97" at bounding box center [974, 193] width 95 height 17
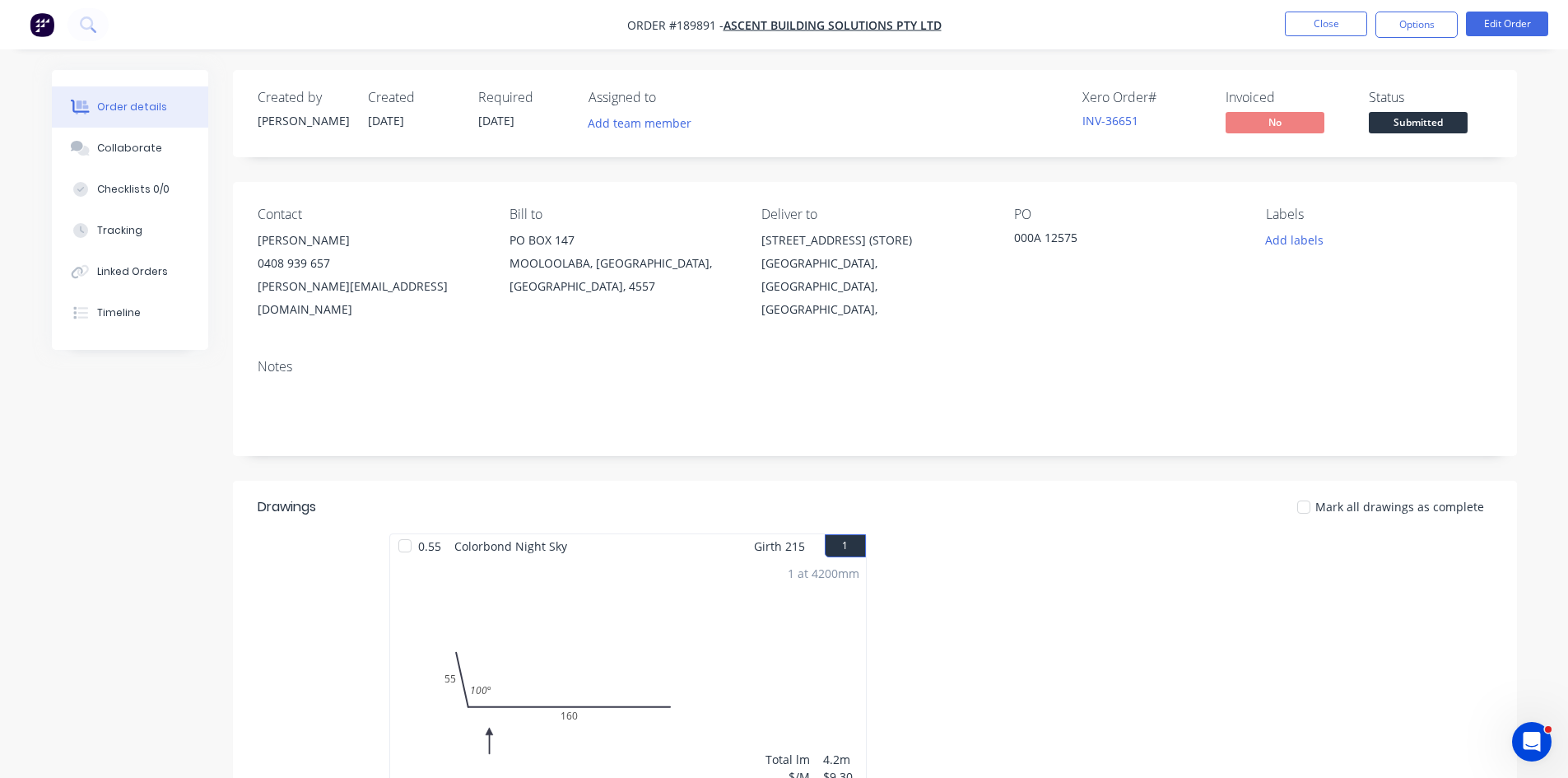
scroll to position [319, 0]
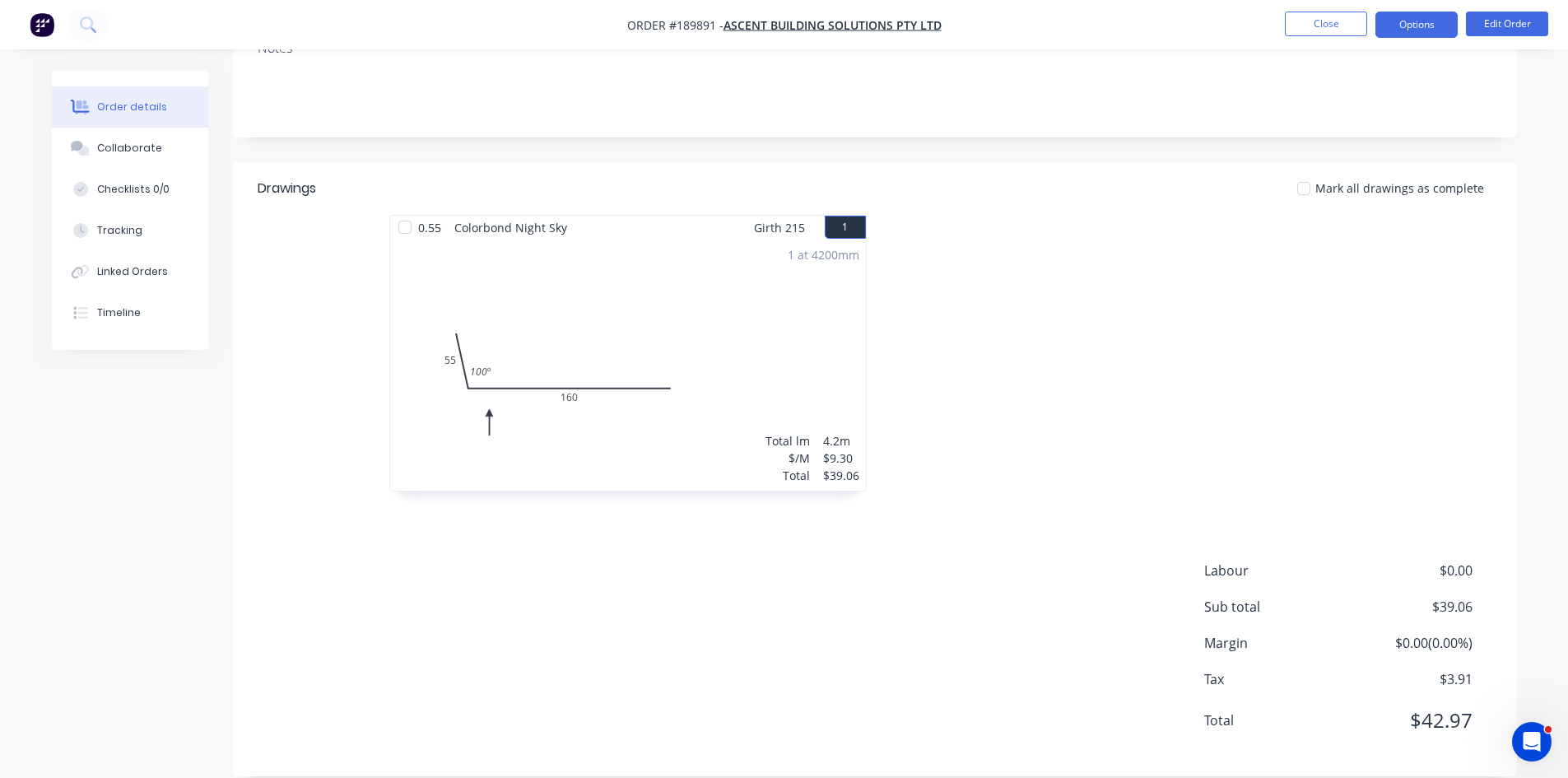
click at [1394, 27] on button "Options" at bounding box center [1416, 25] width 82 height 27
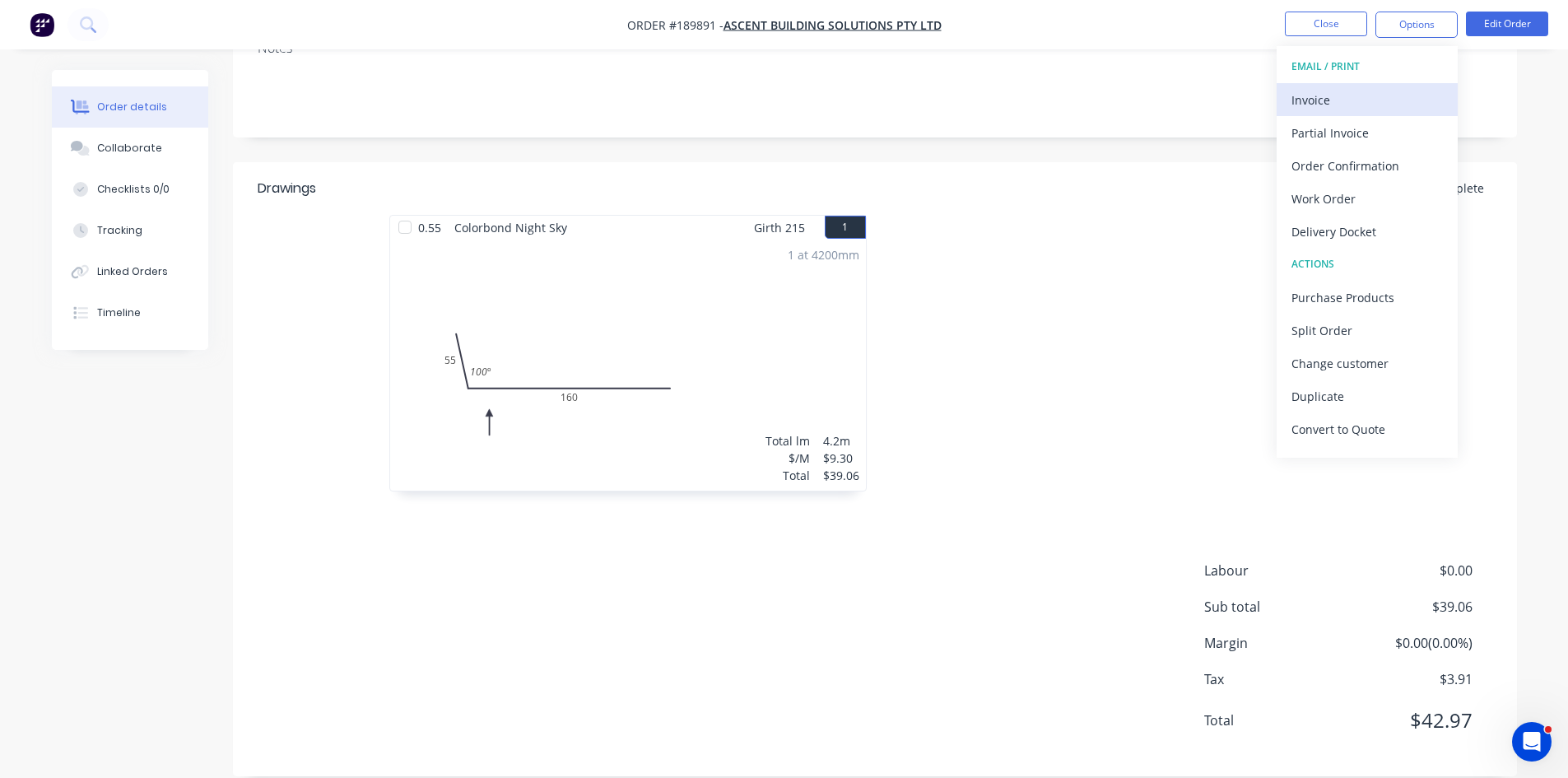
click at [1351, 94] on div "Invoice" at bounding box center [1367, 100] width 152 height 24
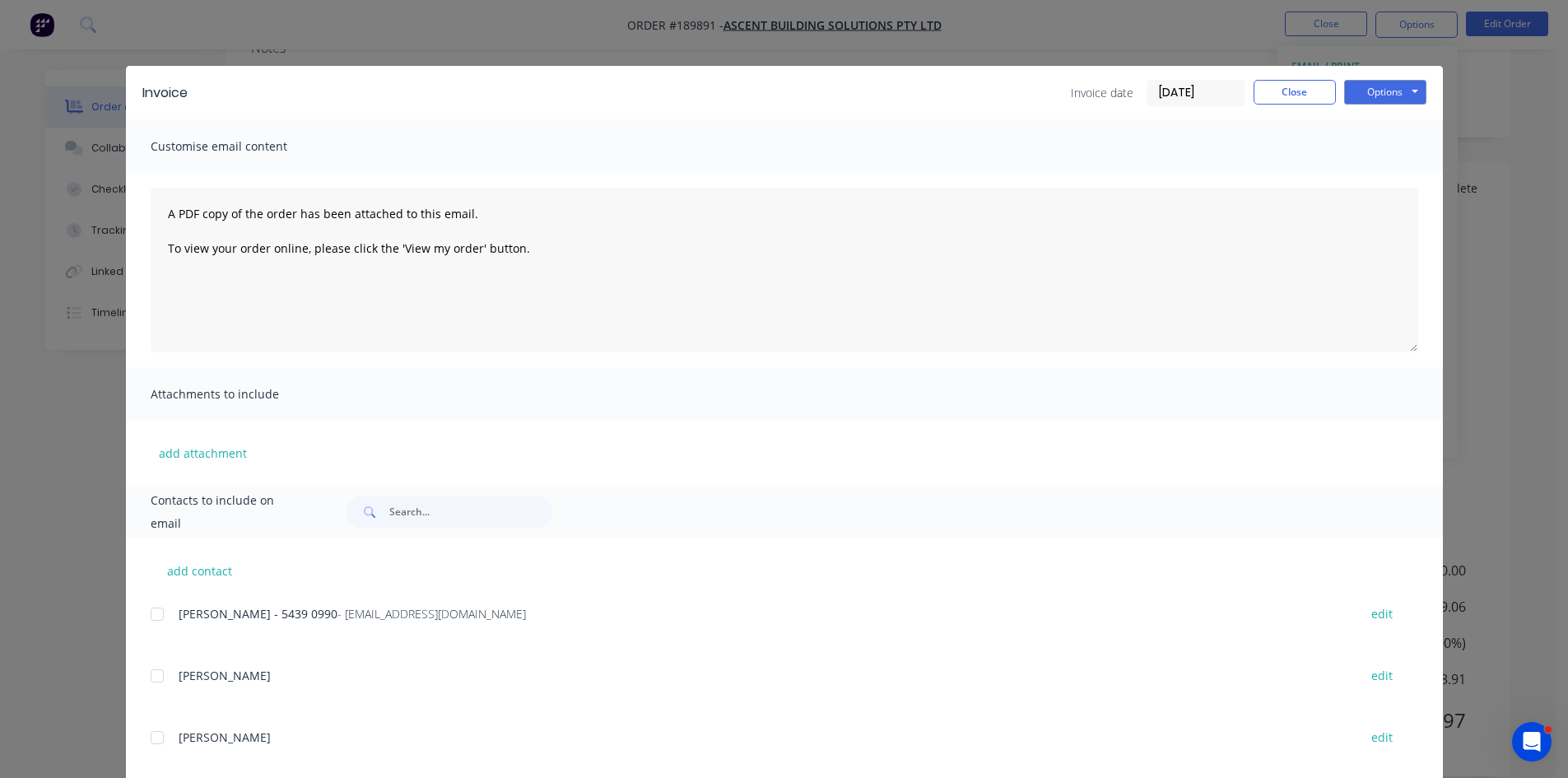
click at [155, 613] on div at bounding box center [157, 614] width 33 height 33
click at [1388, 98] on button "Options" at bounding box center [1385, 92] width 82 height 25
click at [1395, 189] on button "Email" at bounding box center [1396, 176] width 105 height 27
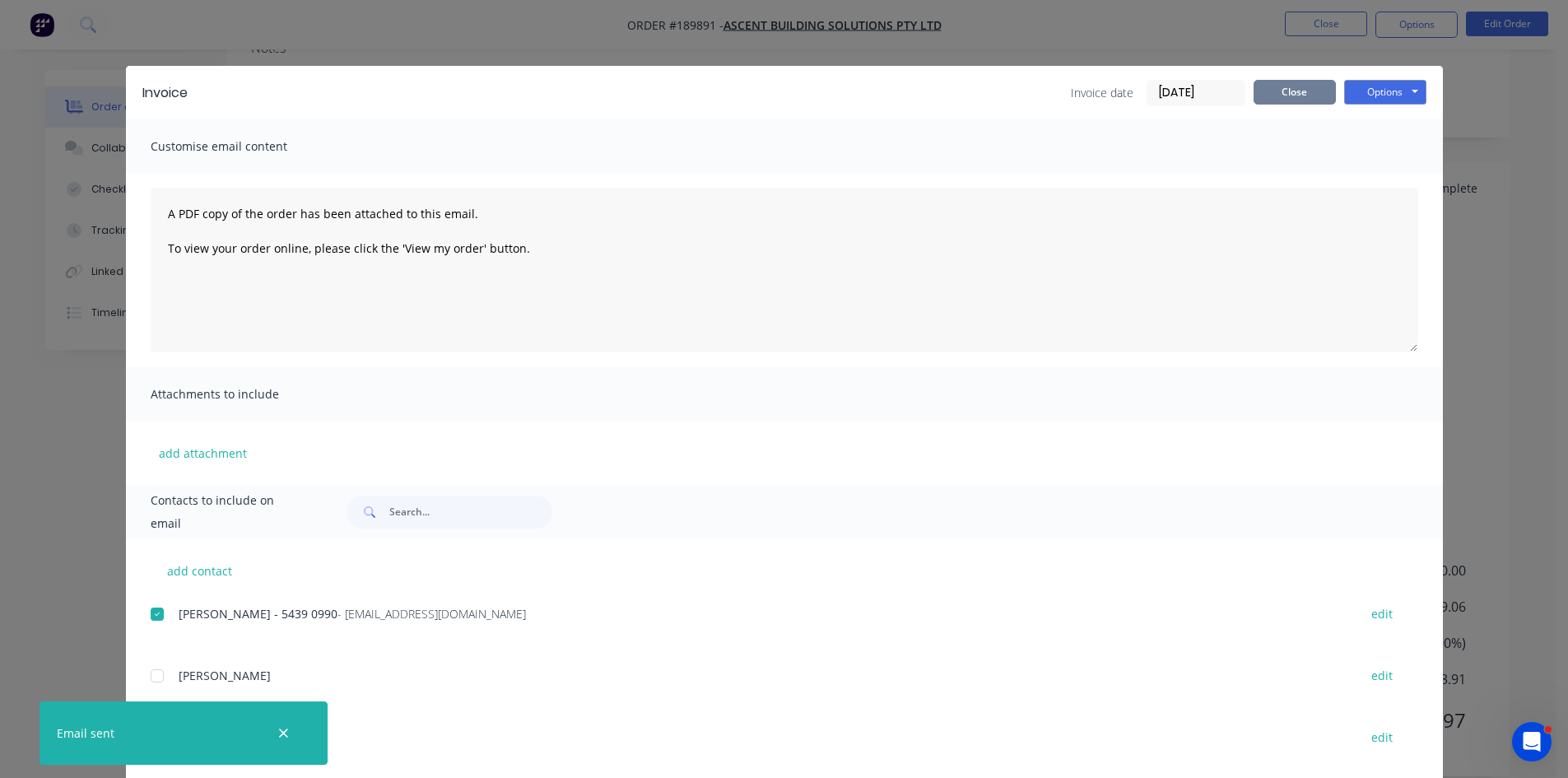
click at [1275, 94] on button "Close" at bounding box center [1294, 92] width 82 height 25
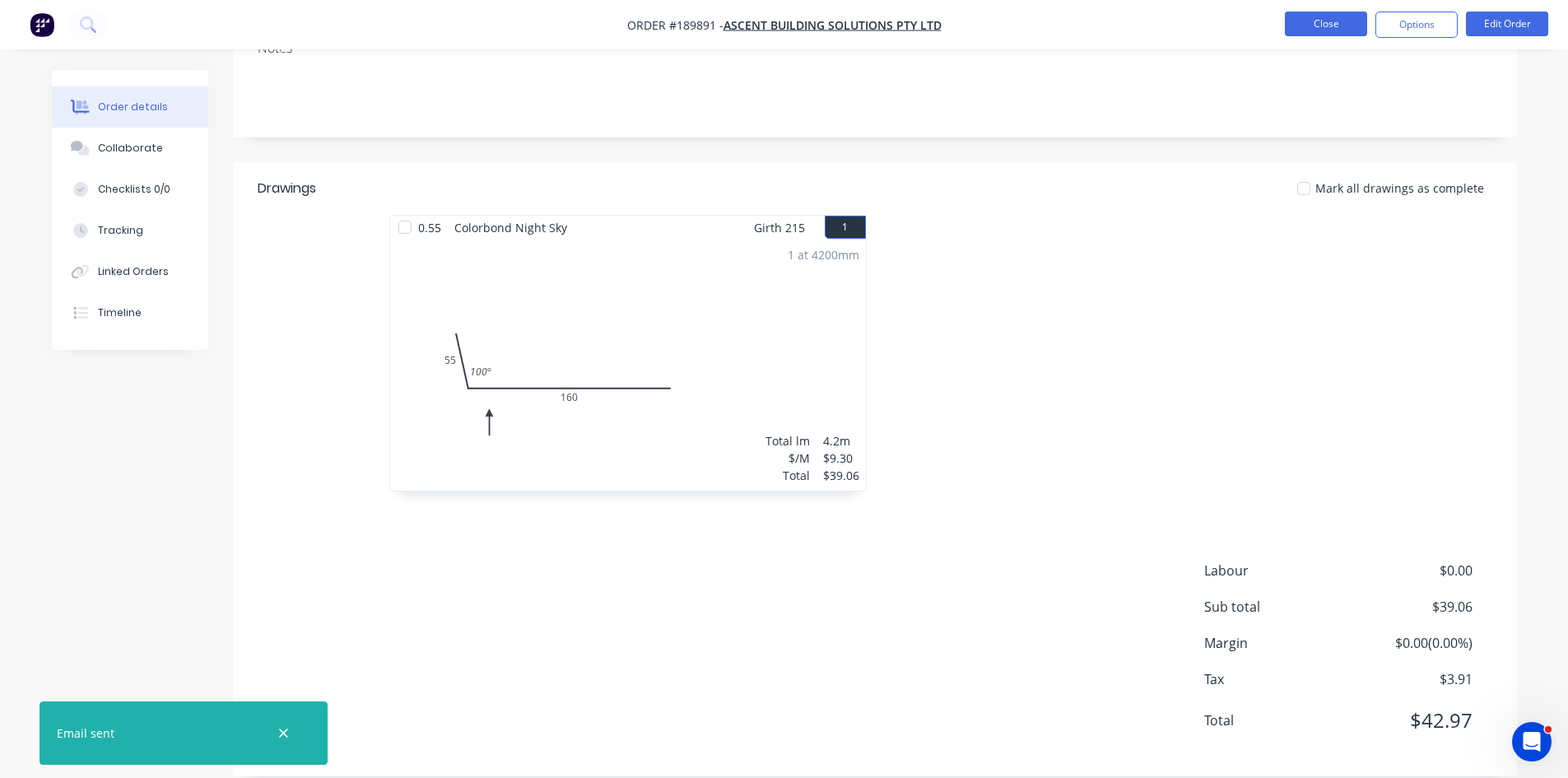
click at [1317, 19] on button "Close" at bounding box center [1326, 24] width 82 height 25
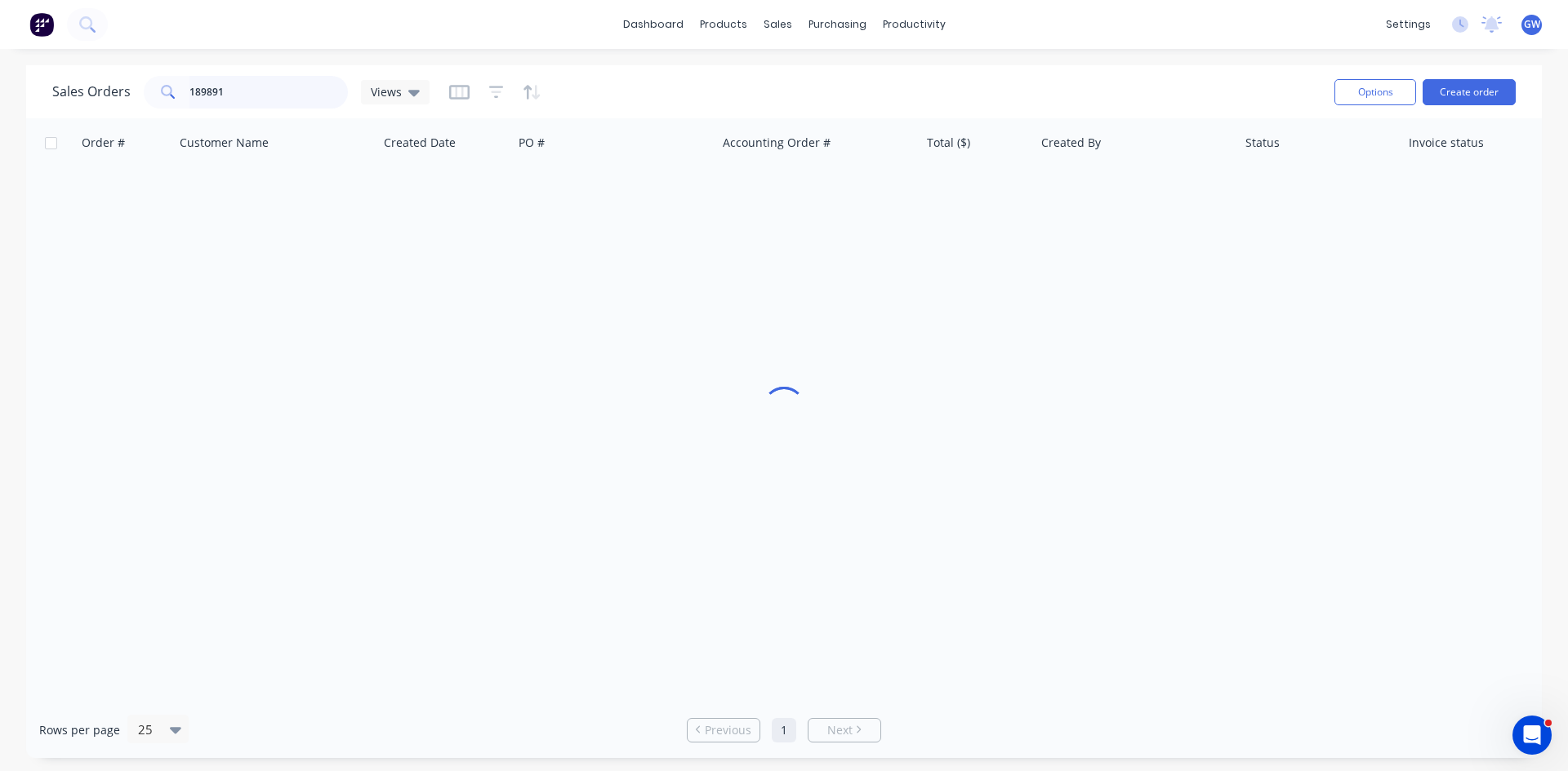
click at [267, 93] on input "189891" at bounding box center [270, 91] width 159 height 32
type input "189623"
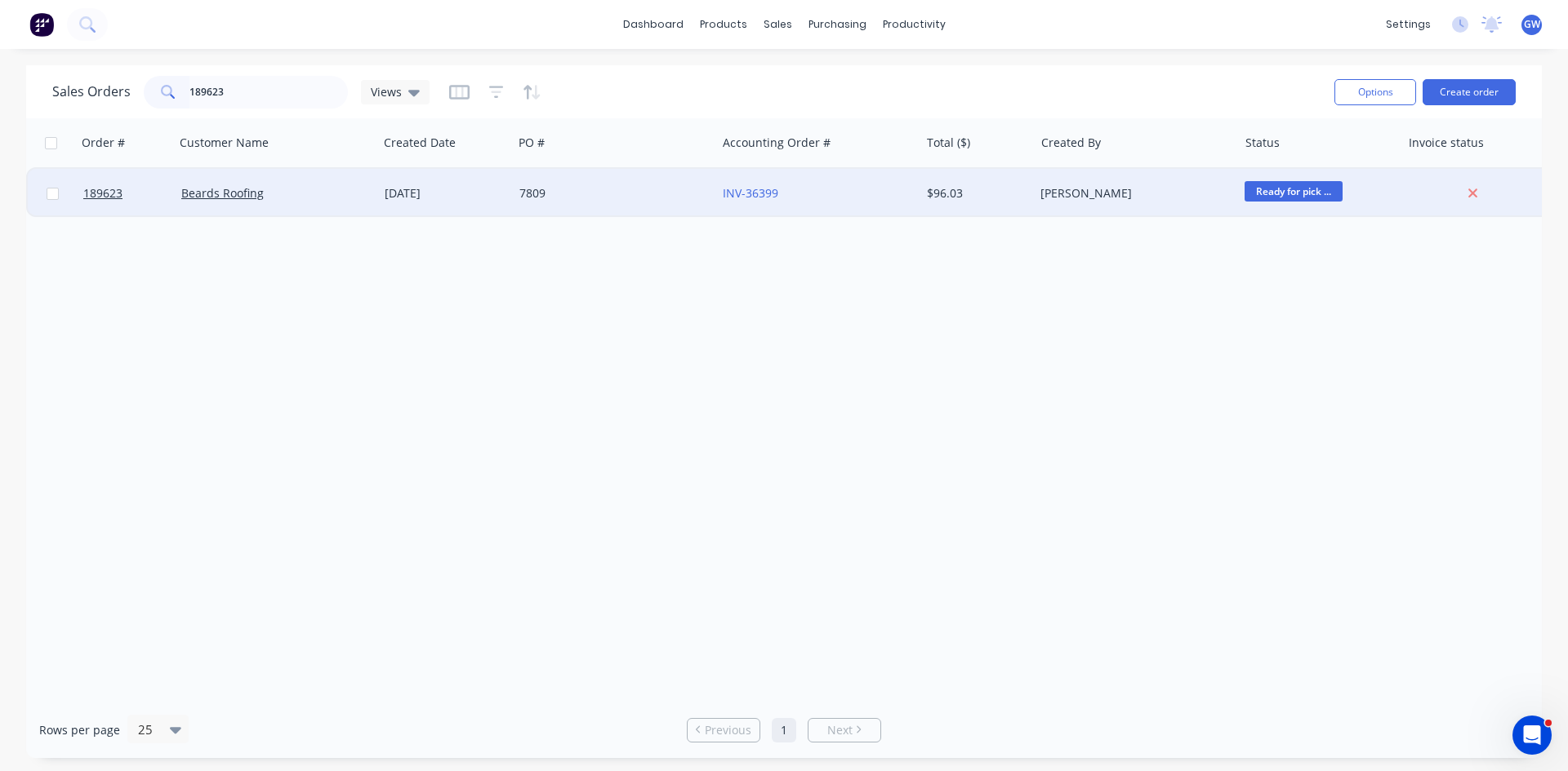
click at [623, 204] on div "7809" at bounding box center [614, 194] width 204 height 49
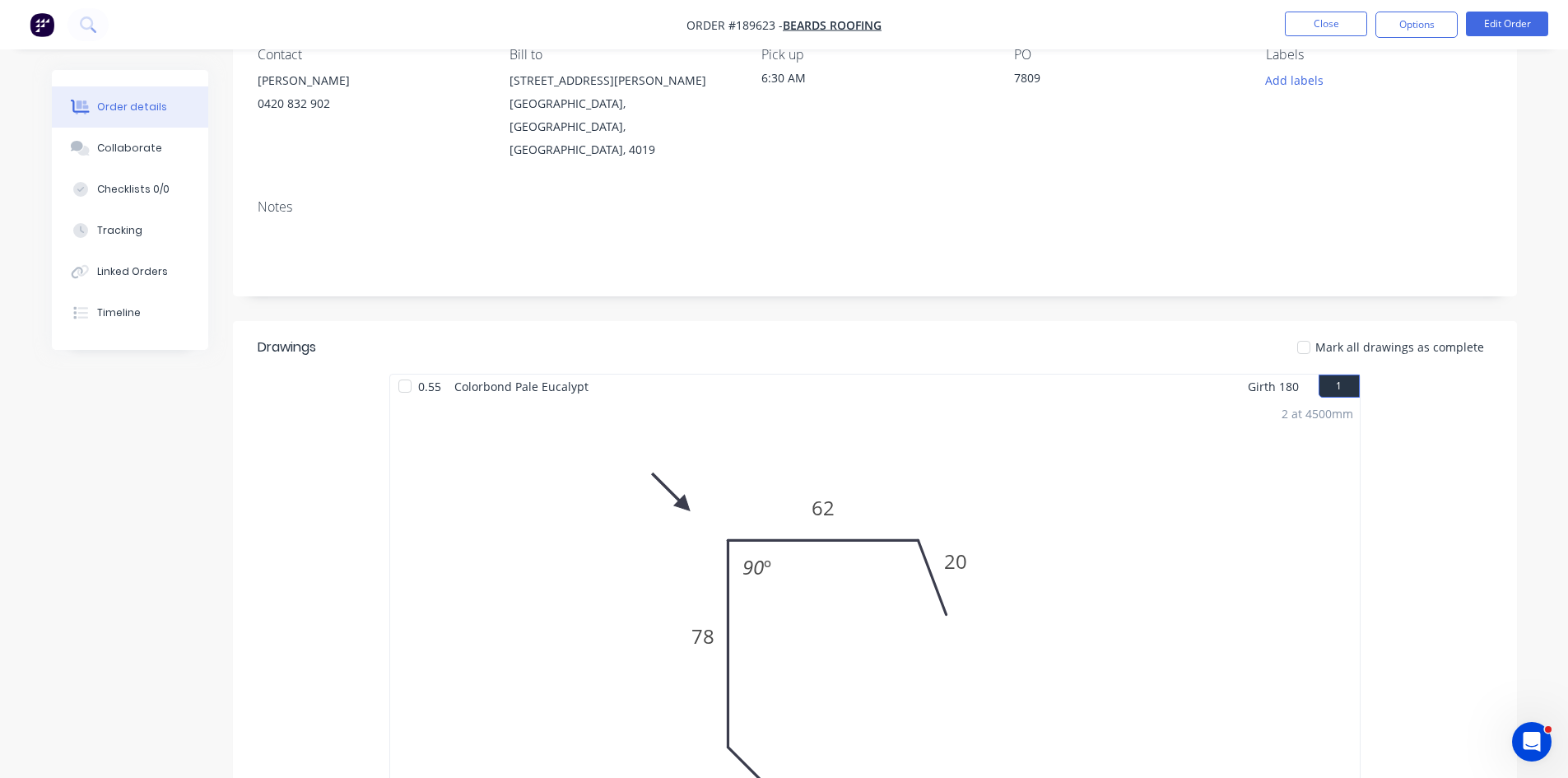
scroll to position [158, 0]
click at [1415, 22] on button "Options" at bounding box center [1416, 25] width 82 height 27
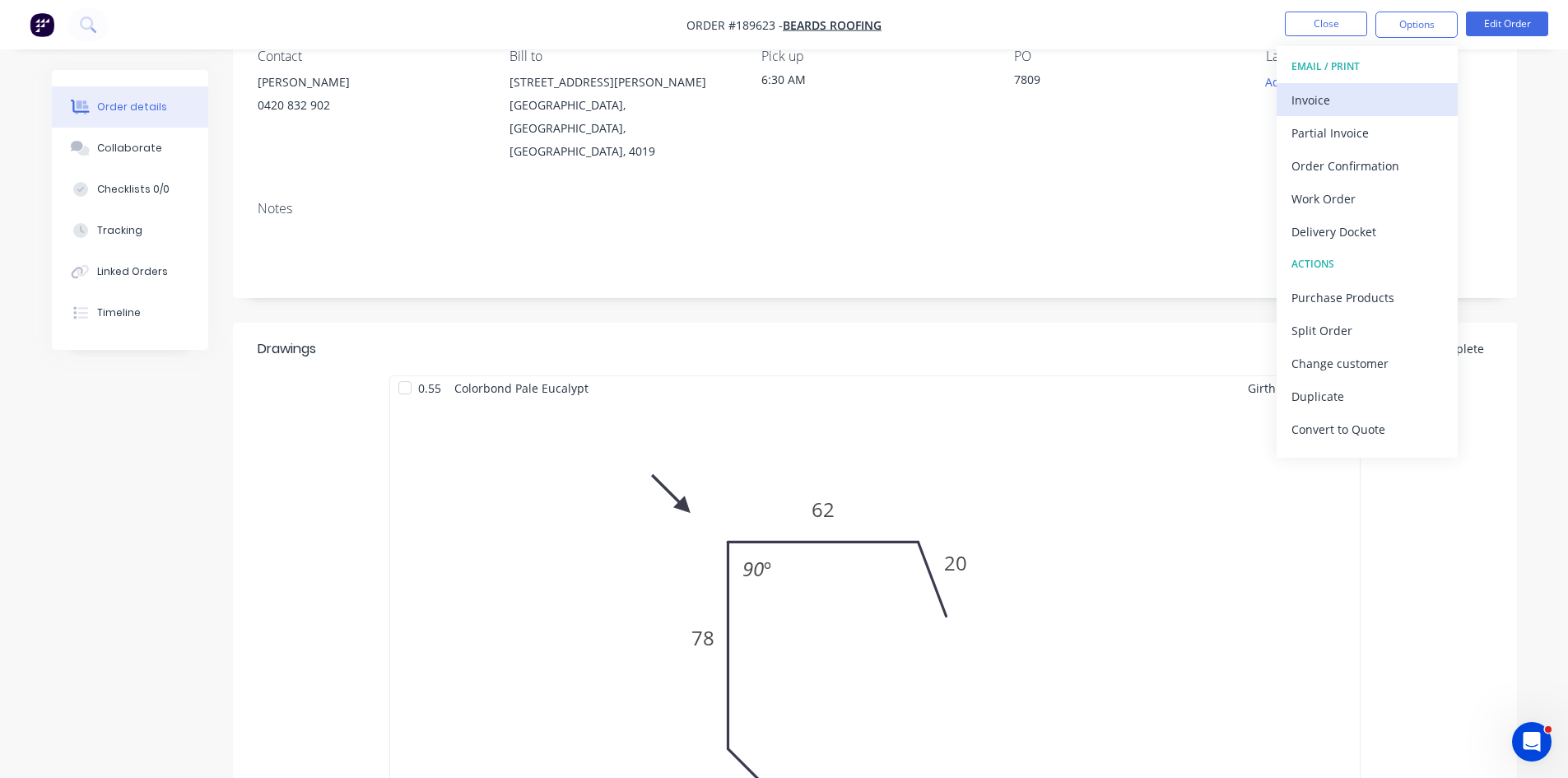
drag, startPoint x: 1387, startPoint y: 46, endPoint x: 1324, endPoint y: 99, distance: 82.3
click at [1324, 99] on div "Invoice" at bounding box center [1367, 100] width 152 height 24
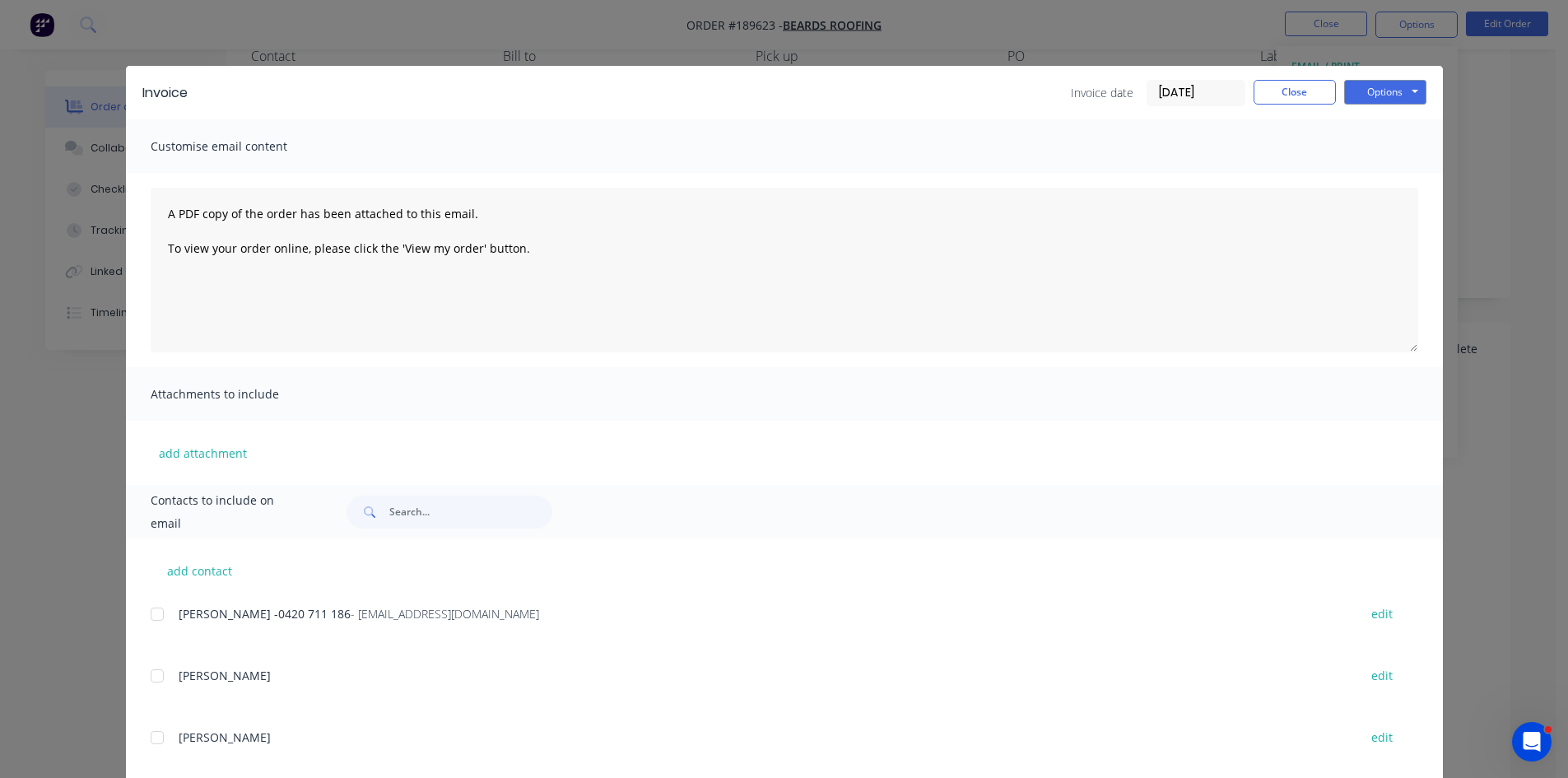
click at [156, 627] on div at bounding box center [157, 614] width 33 height 33
drag, startPoint x: 1387, startPoint y: 79, endPoint x: 1373, endPoint y: 103, distance: 27.8
click at [1387, 80] on button "Options" at bounding box center [1385, 92] width 82 height 25
click at [1371, 178] on button "Email" at bounding box center [1396, 176] width 105 height 27
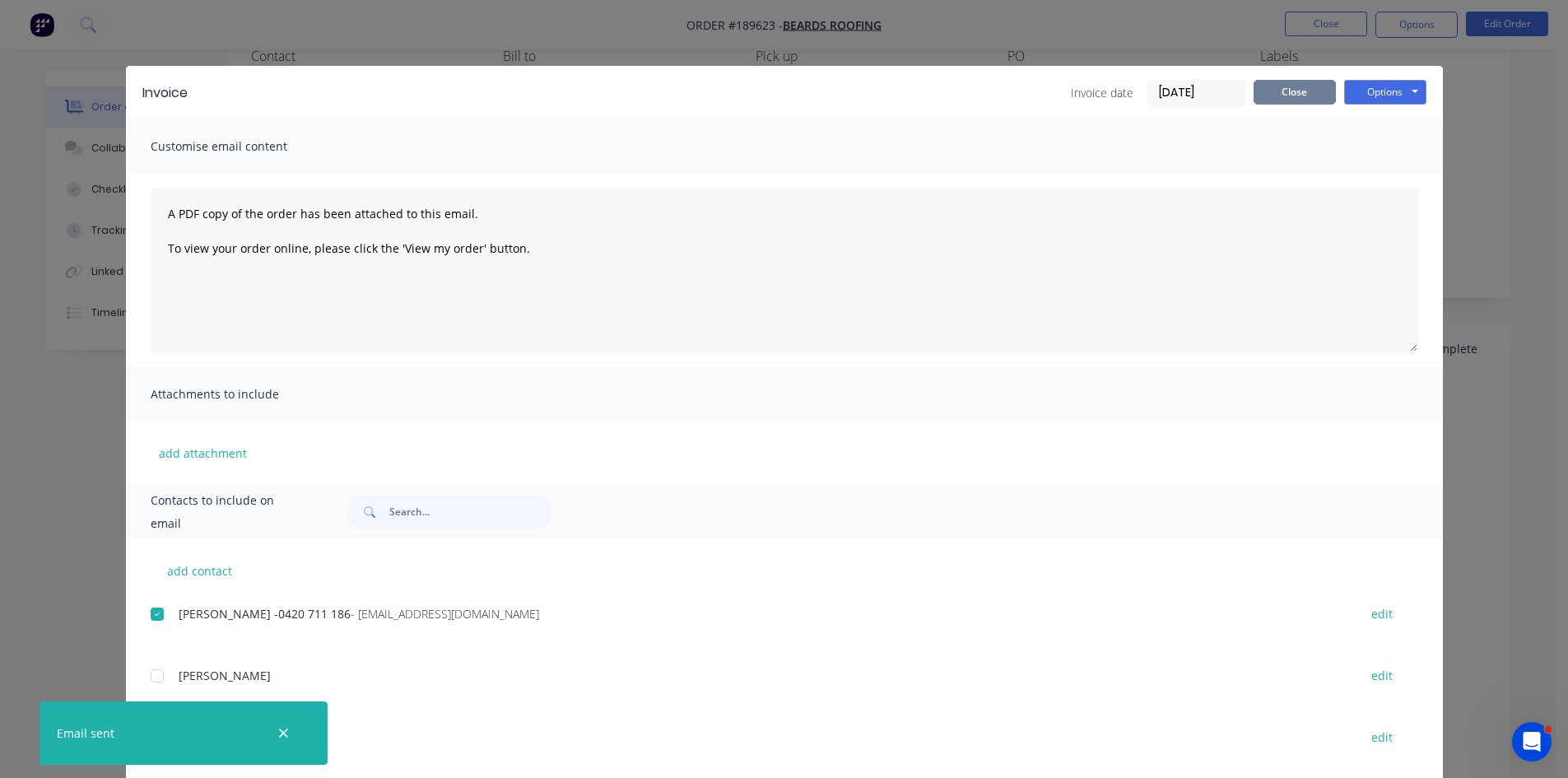
click at [1281, 88] on button "Close" at bounding box center [1294, 92] width 82 height 25
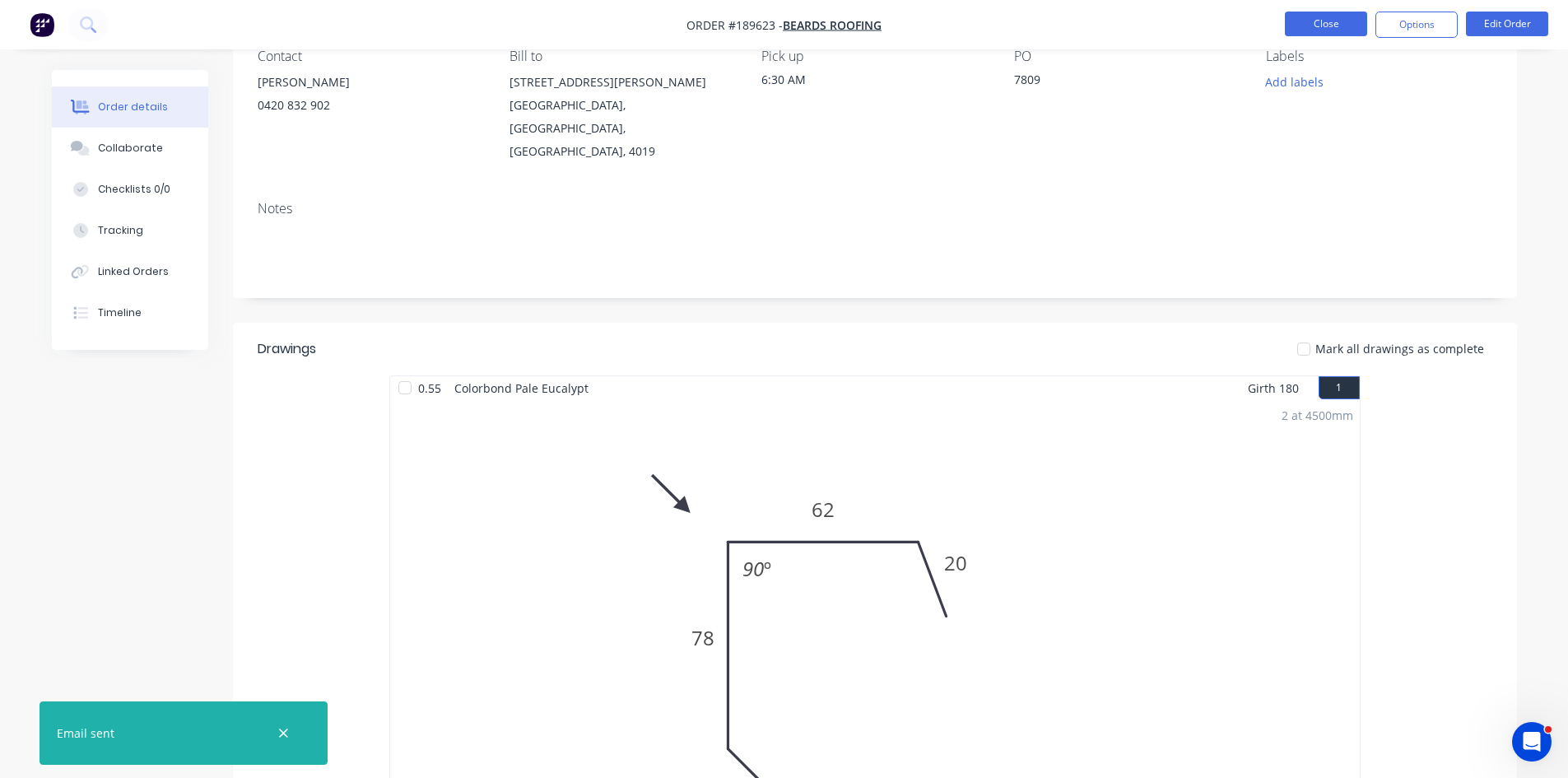
click at [1334, 23] on button "Close" at bounding box center [1326, 24] width 82 height 25
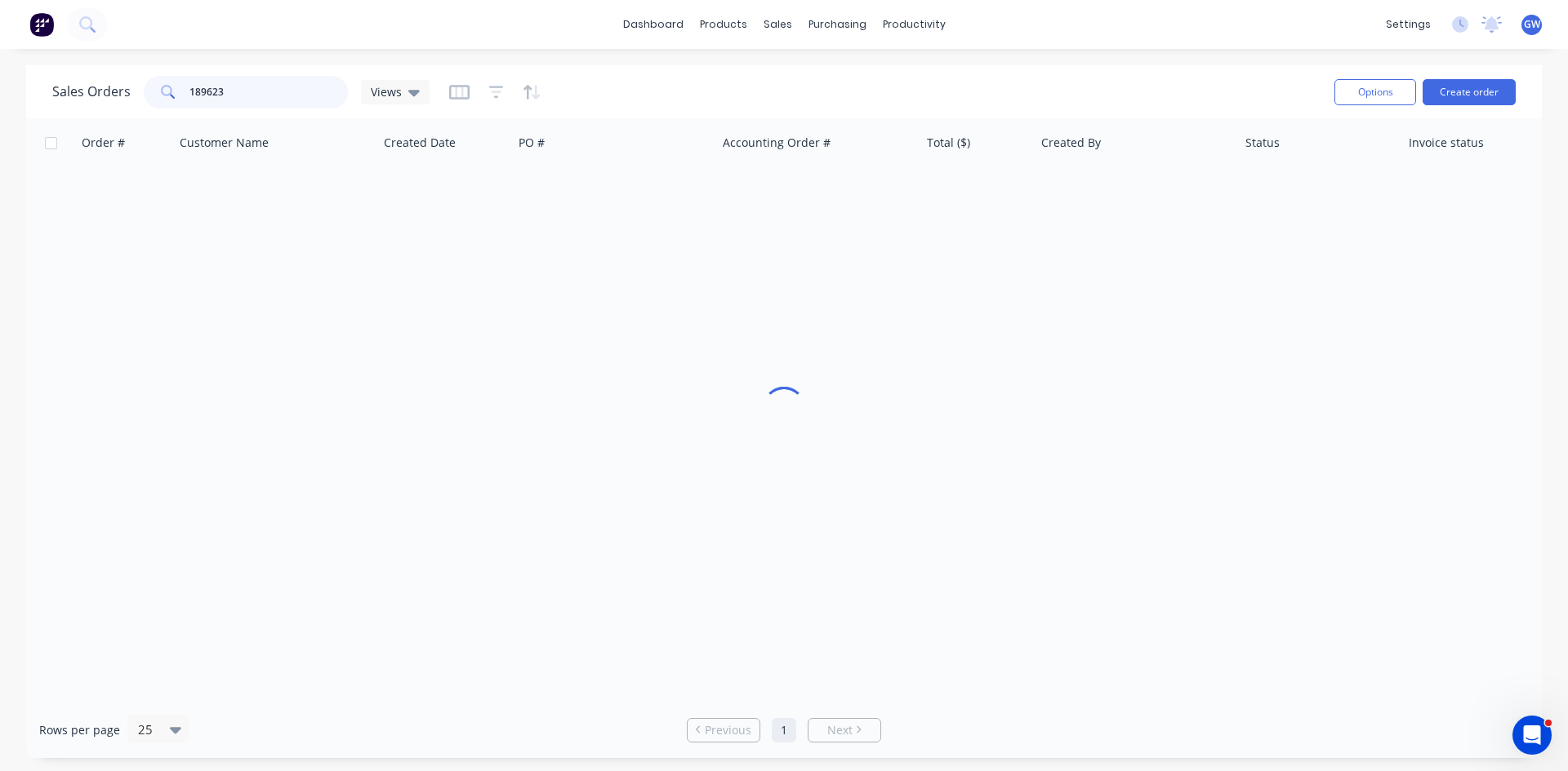
drag, startPoint x: 269, startPoint y: 102, endPoint x: 32, endPoint y: 125, distance: 238.1
click at [32, 125] on div "Sales Orders 189623 Views Options Create order Order # Customer Name Created Da…" at bounding box center [784, 411] width 1515 height 693
type input "189981"
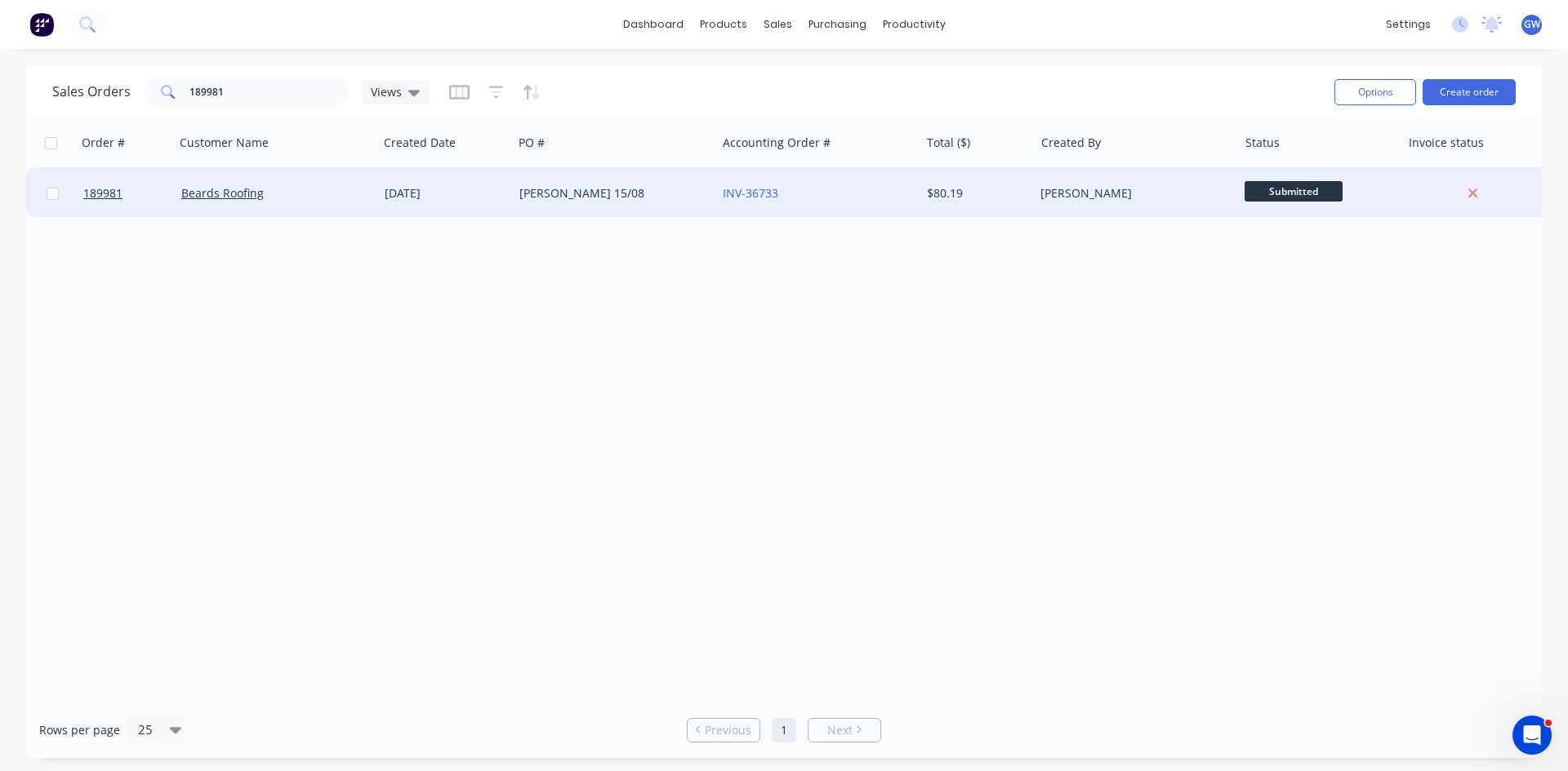
click at [1093, 177] on div "[PERSON_NAME]" at bounding box center [1135, 194] width 204 height 49
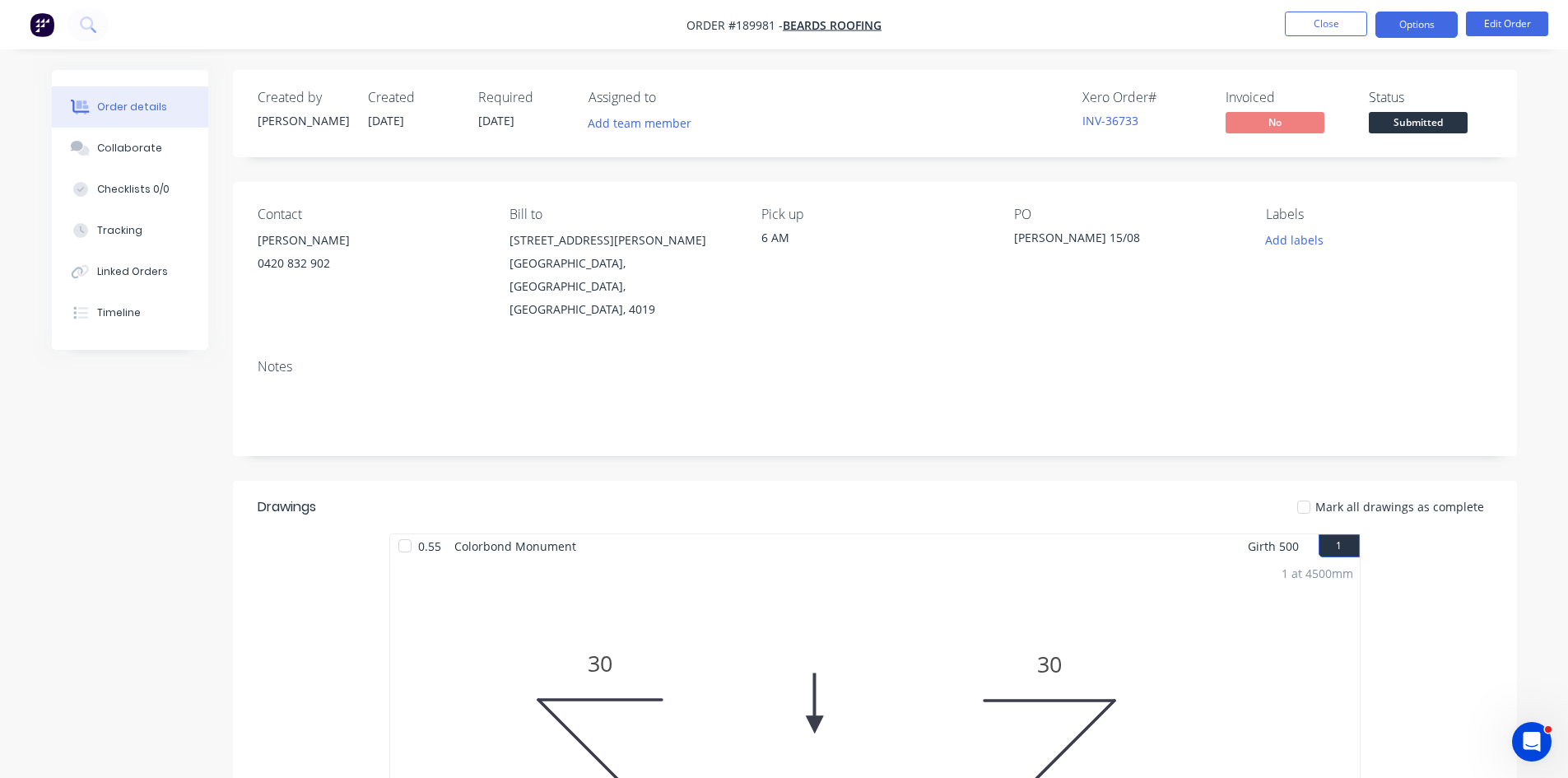
click at [1425, 19] on button "Options" at bounding box center [1416, 25] width 82 height 27
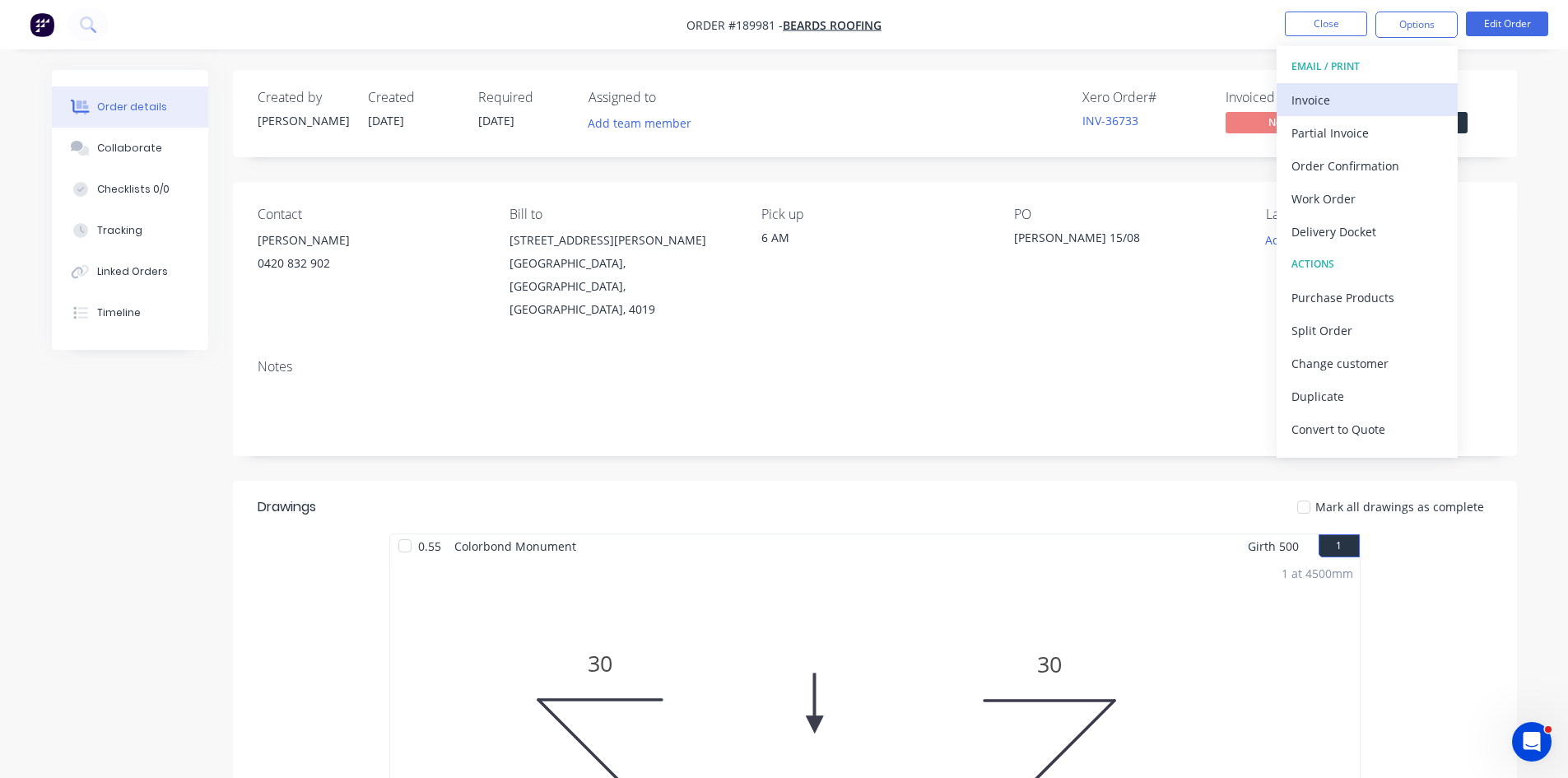
click at [1344, 103] on div "Invoice" at bounding box center [1367, 100] width 152 height 24
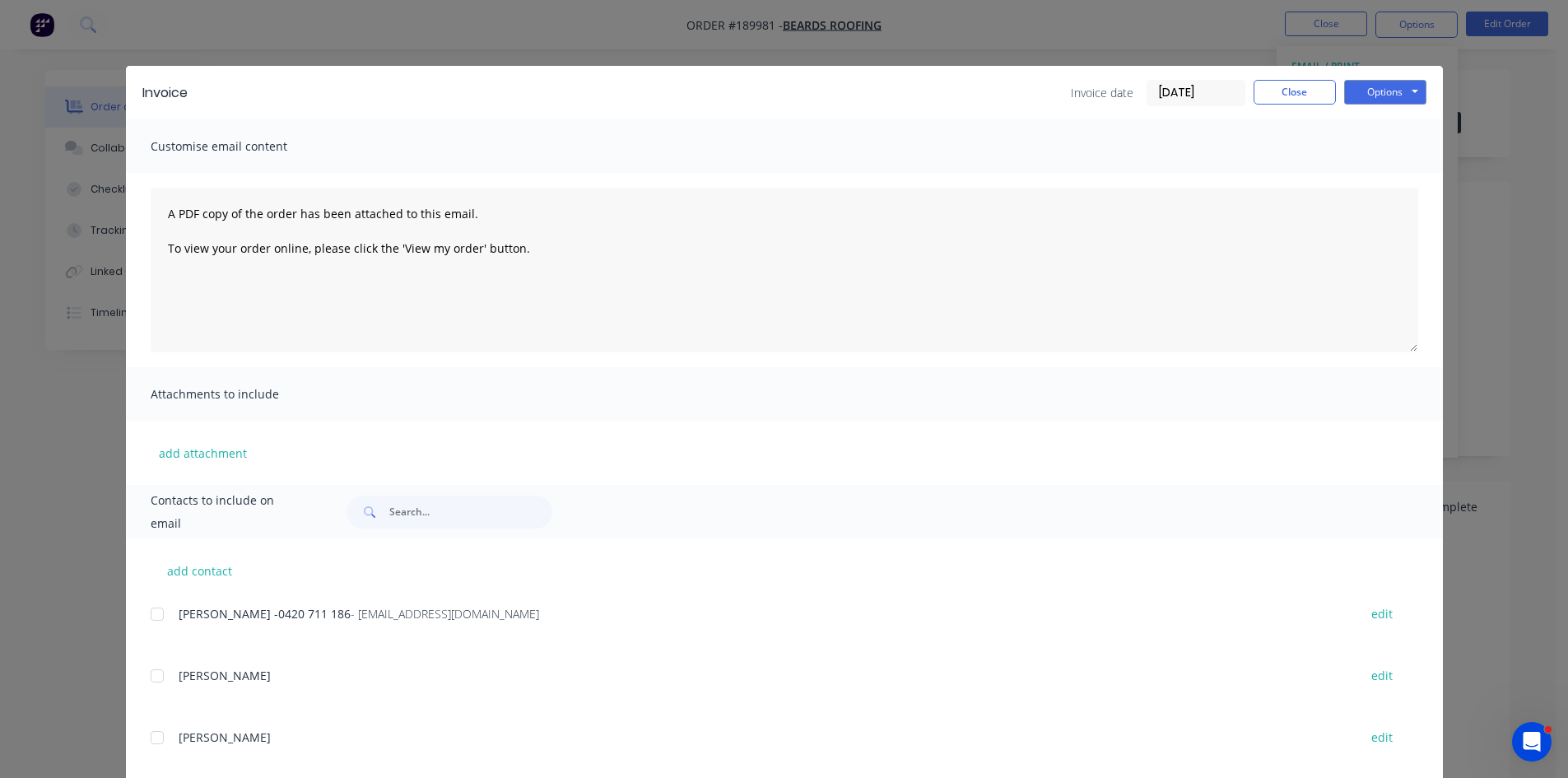
click at [155, 623] on div at bounding box center [157, 614] width 33 height 33
click at [1396, 84] on button "Options" at bounding box center [1385, 92] width 82 height 25
click at [1393, 172] on button "Email" at bounding box center [1396, 176] width 105 height 27
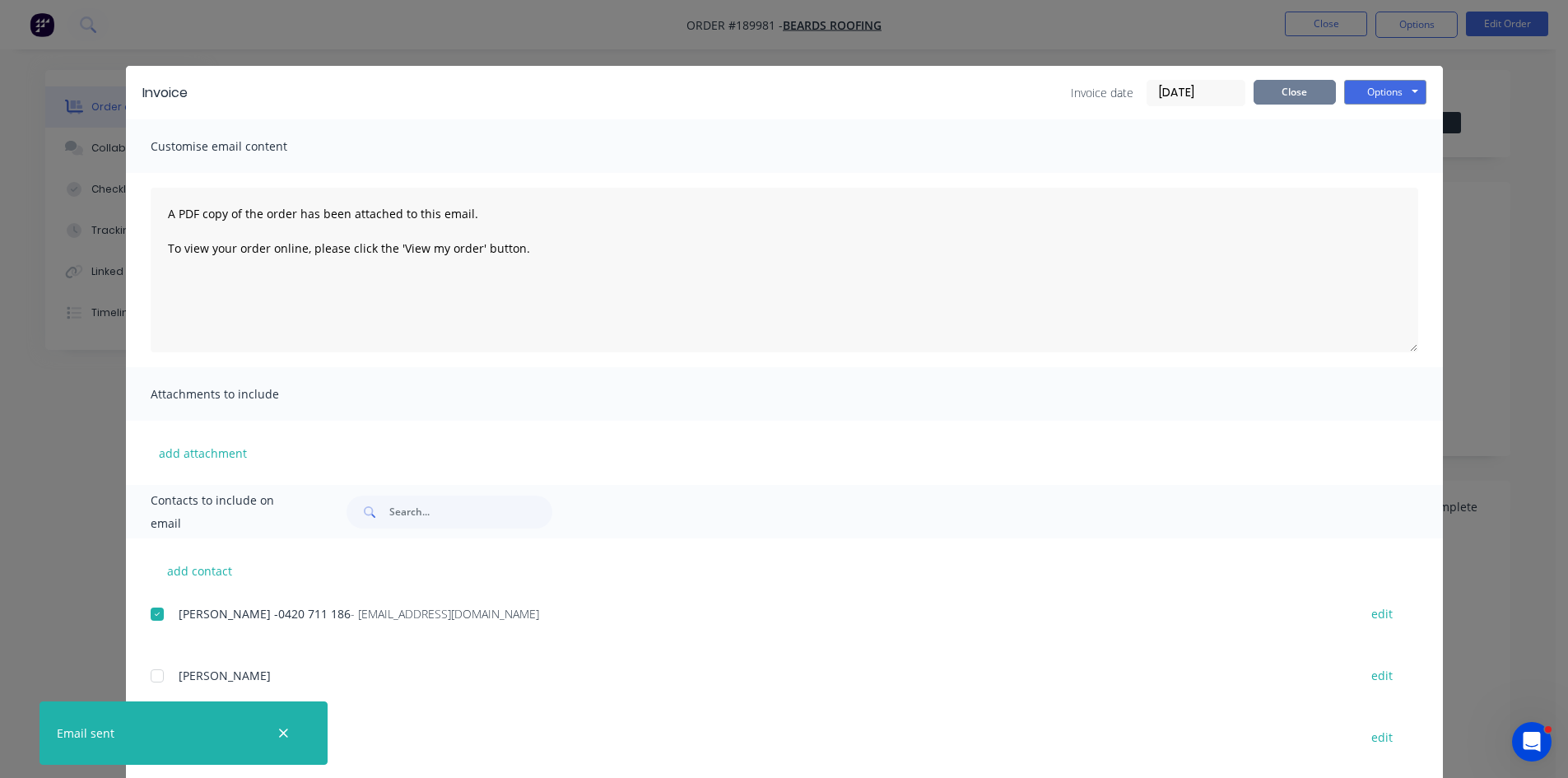
click at [1307, 91] on button "Close" at bounding box center [1294, 92] width 82 height 25
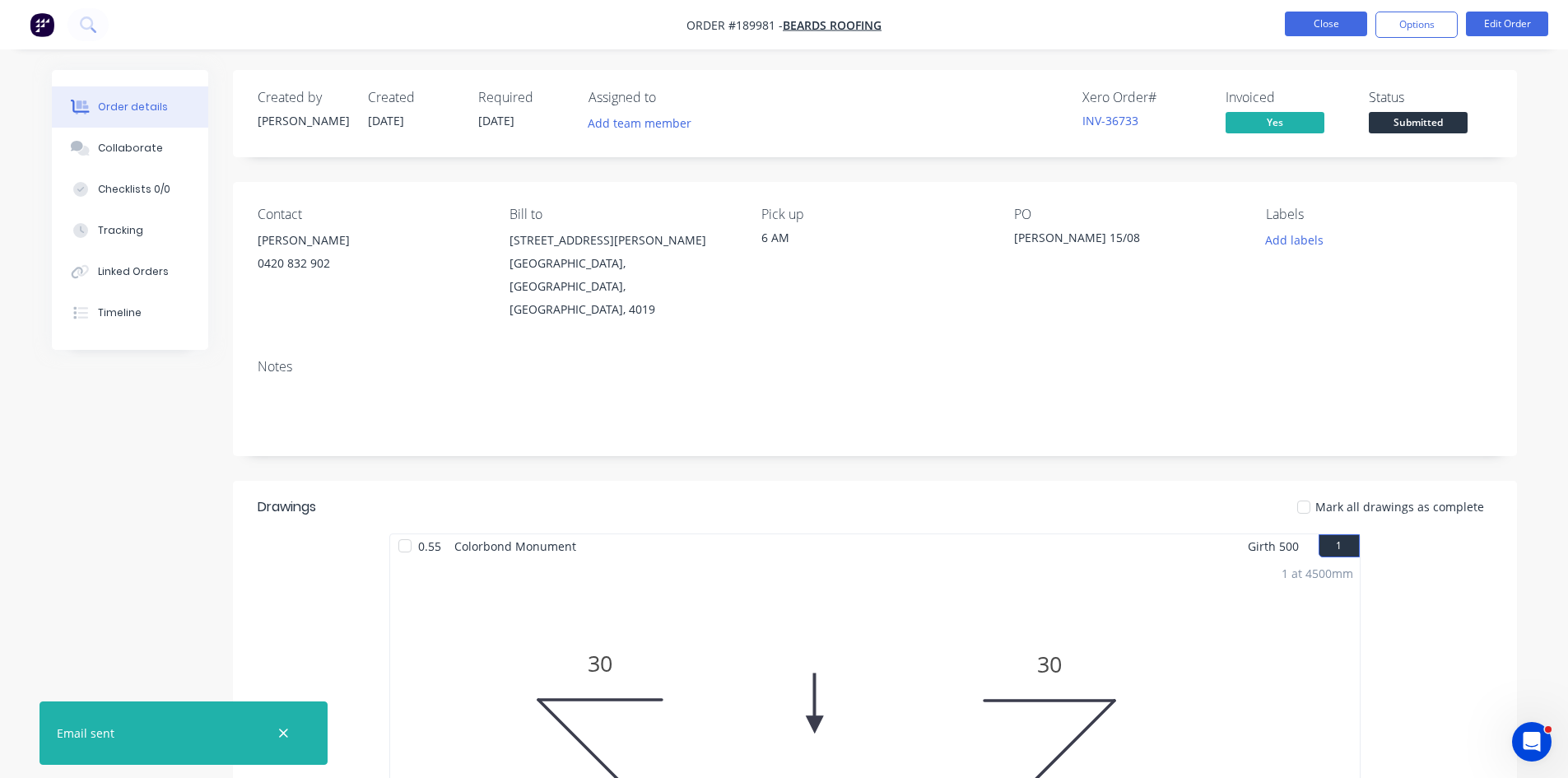
click at [1342, 22] on button "Close" at bounding box center [1326, 24] width 82 height 25
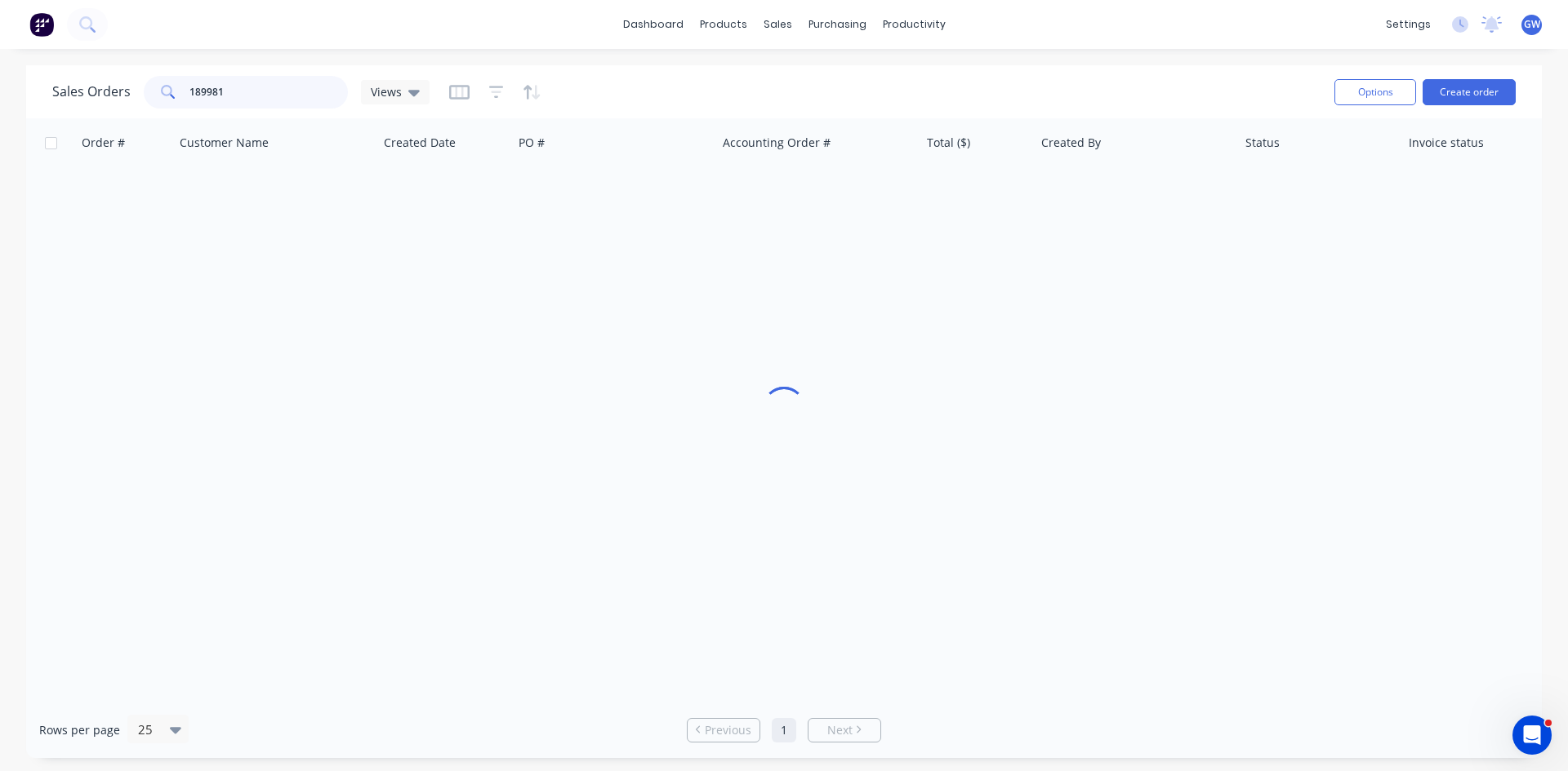
drag, startPoint x: 268, startPoint y: 91, endPoint x: 0, endPoint y: 60, distance: 269.8
click at [0, 60] on div "dashboard products sales purchasing productivity dashboard products Product Cat…" at bounding box center [784, 386] width 1568 height 771
type input "189813"
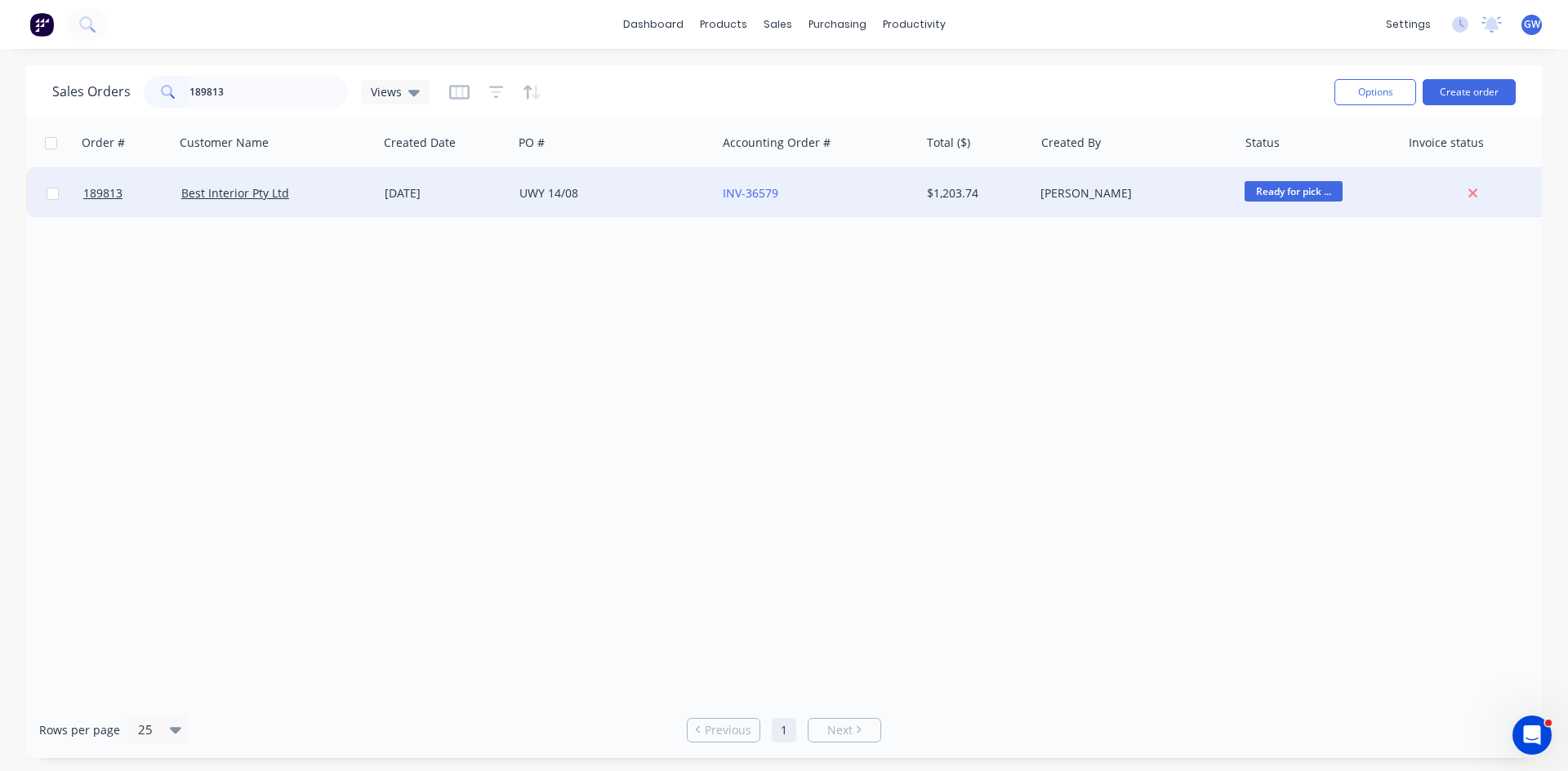
click at [1127, 194] on div "[PERSON_NAME]" at bounding box center [1130, 193] width 181 height 17
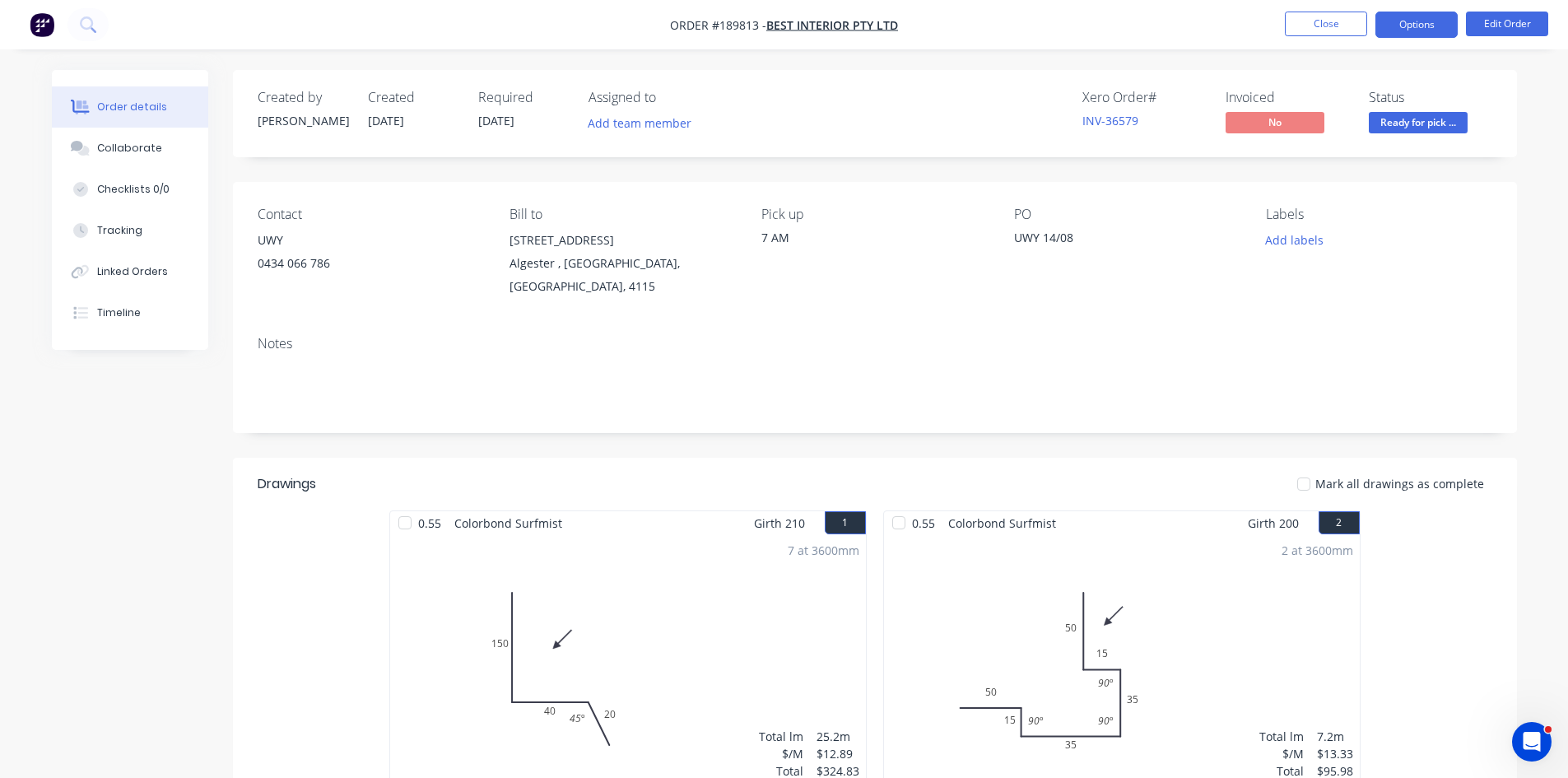
click at [1396, 27] on button "Options" at bounding box center [1416, 25] width 82 height 27
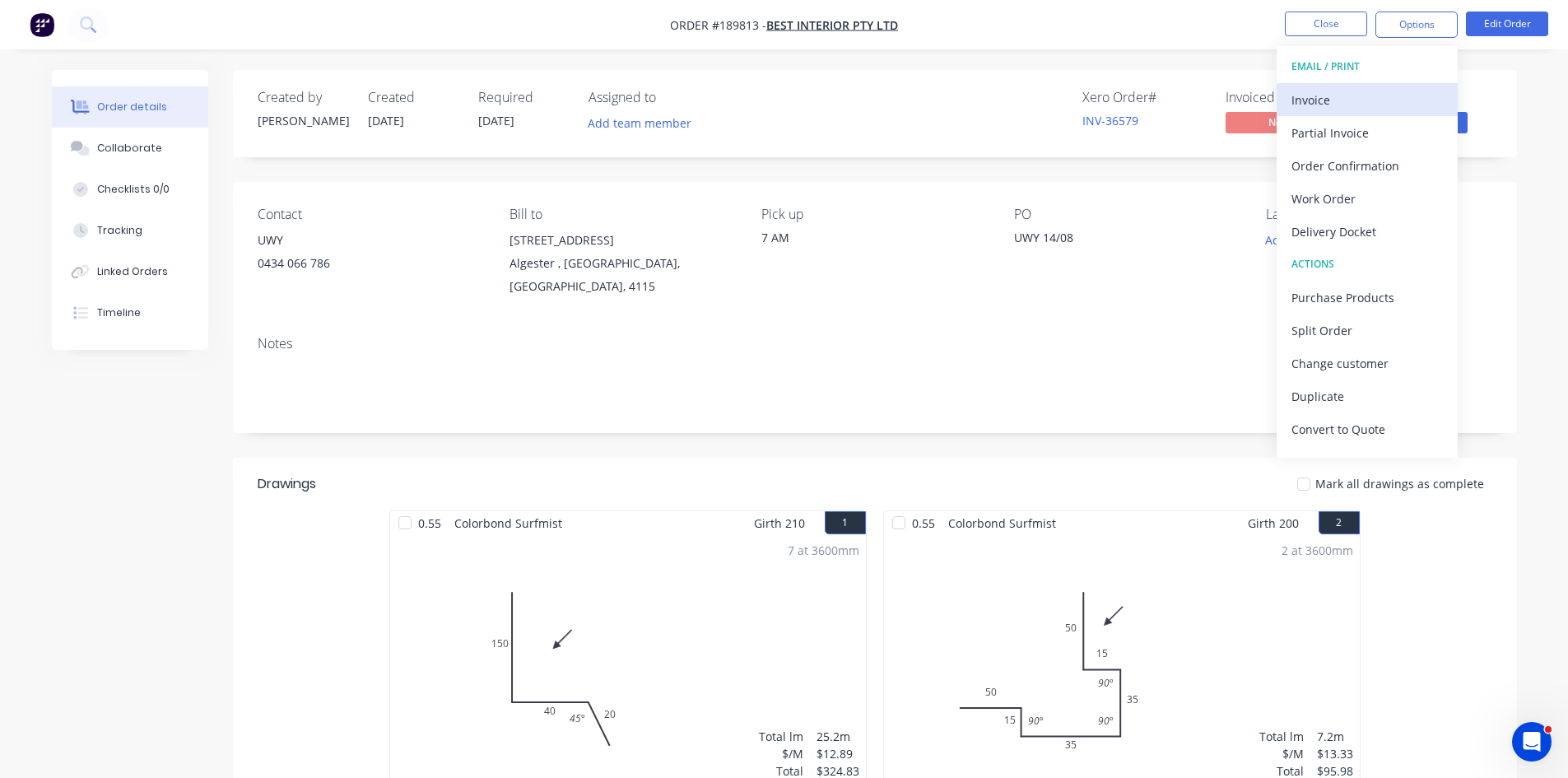
click at [1356, 89] on div "Invoice" at bounding box center [1367, 100] width 152 height 24
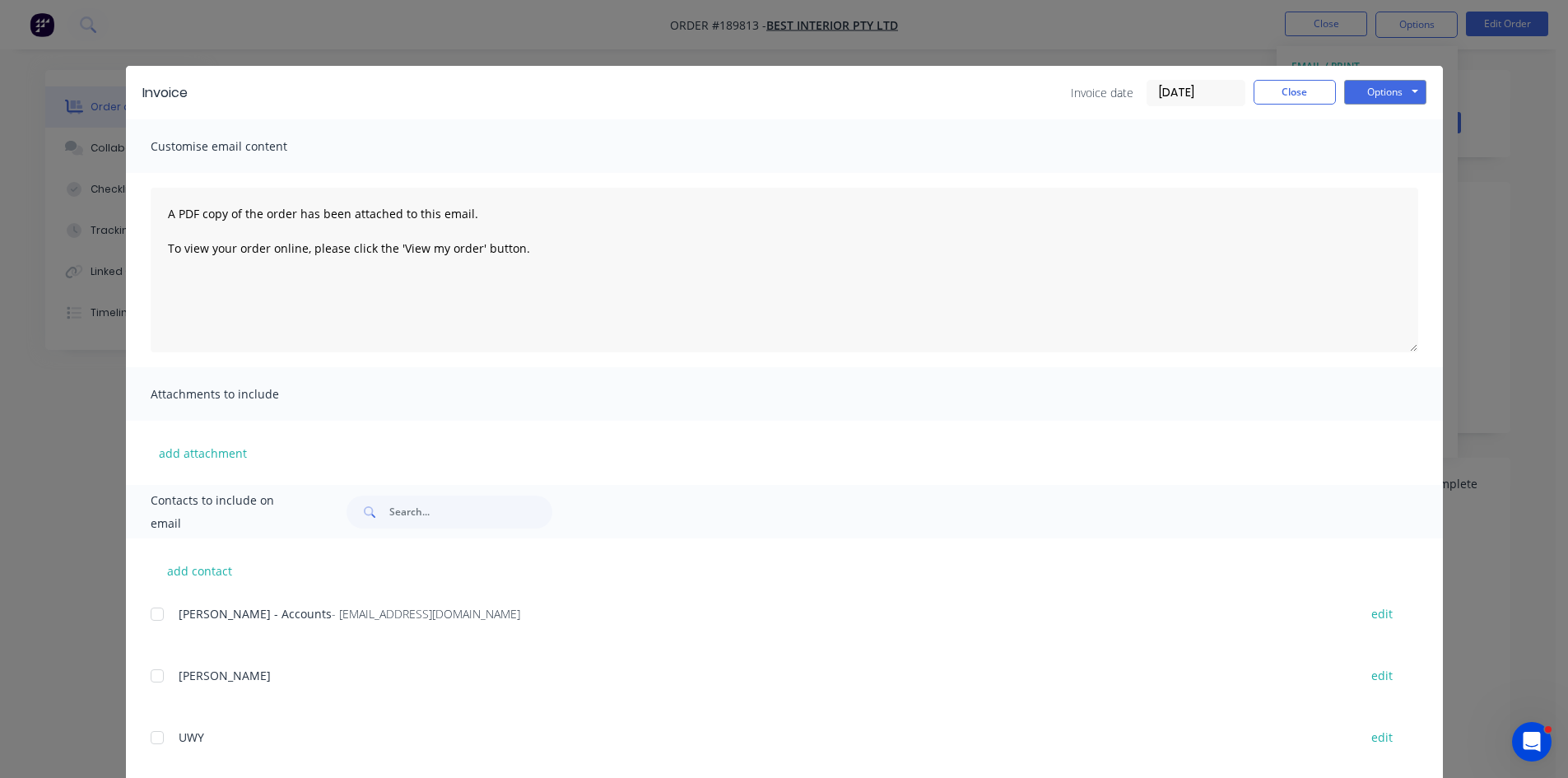
click at [144, 613] on div at bounding box center [157, 614] width 33 height 33
click at [1383, 80] on button "Options" at bounding box center [1385, 92] width 82 height 25
click at [1390, 175] on button "Email" at bounding box center [1396, 176] width 105 height 27
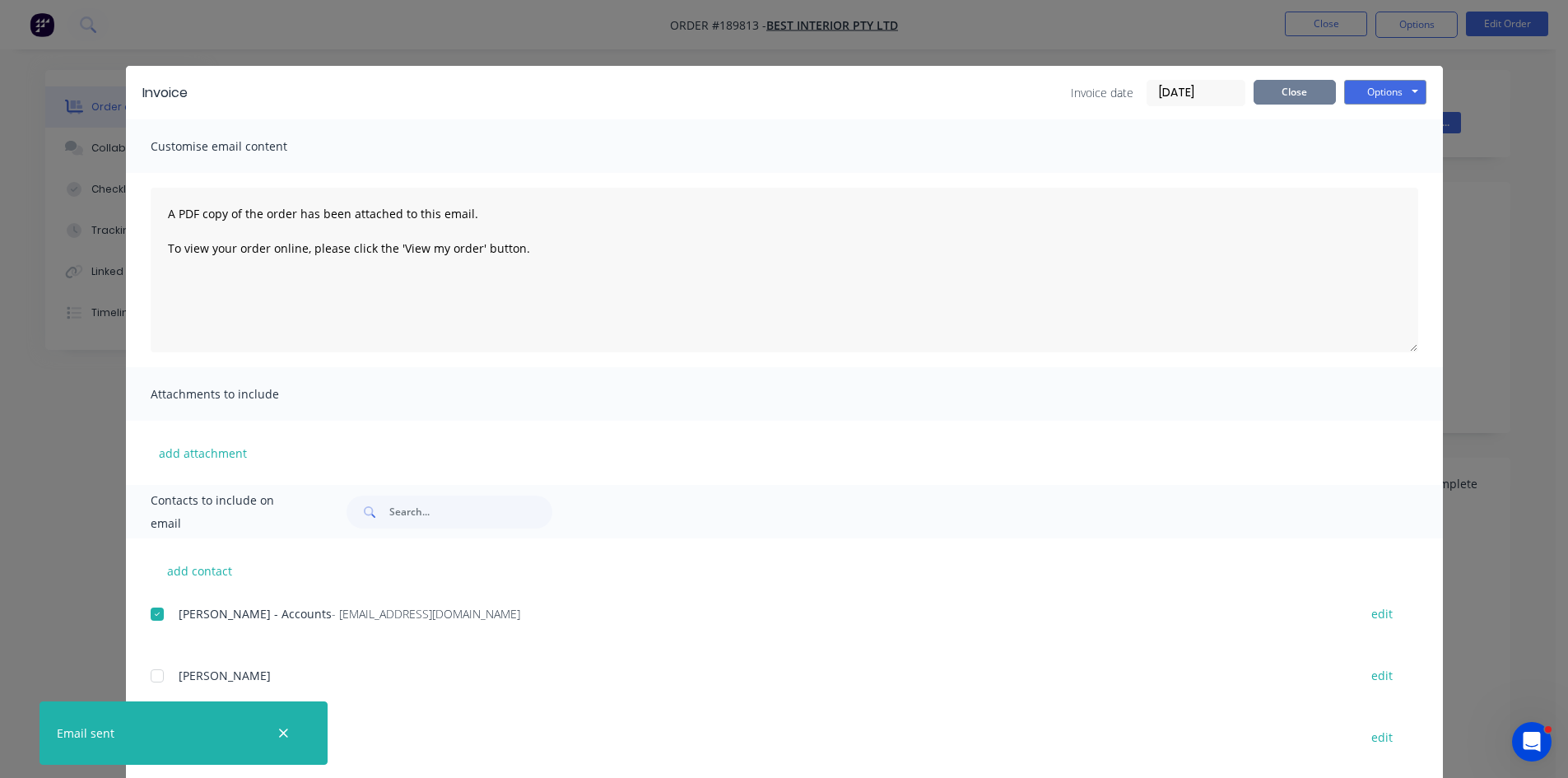
click at [1275, 85] on button "Close" at bounding box center [1294, 92] width 82 height 25
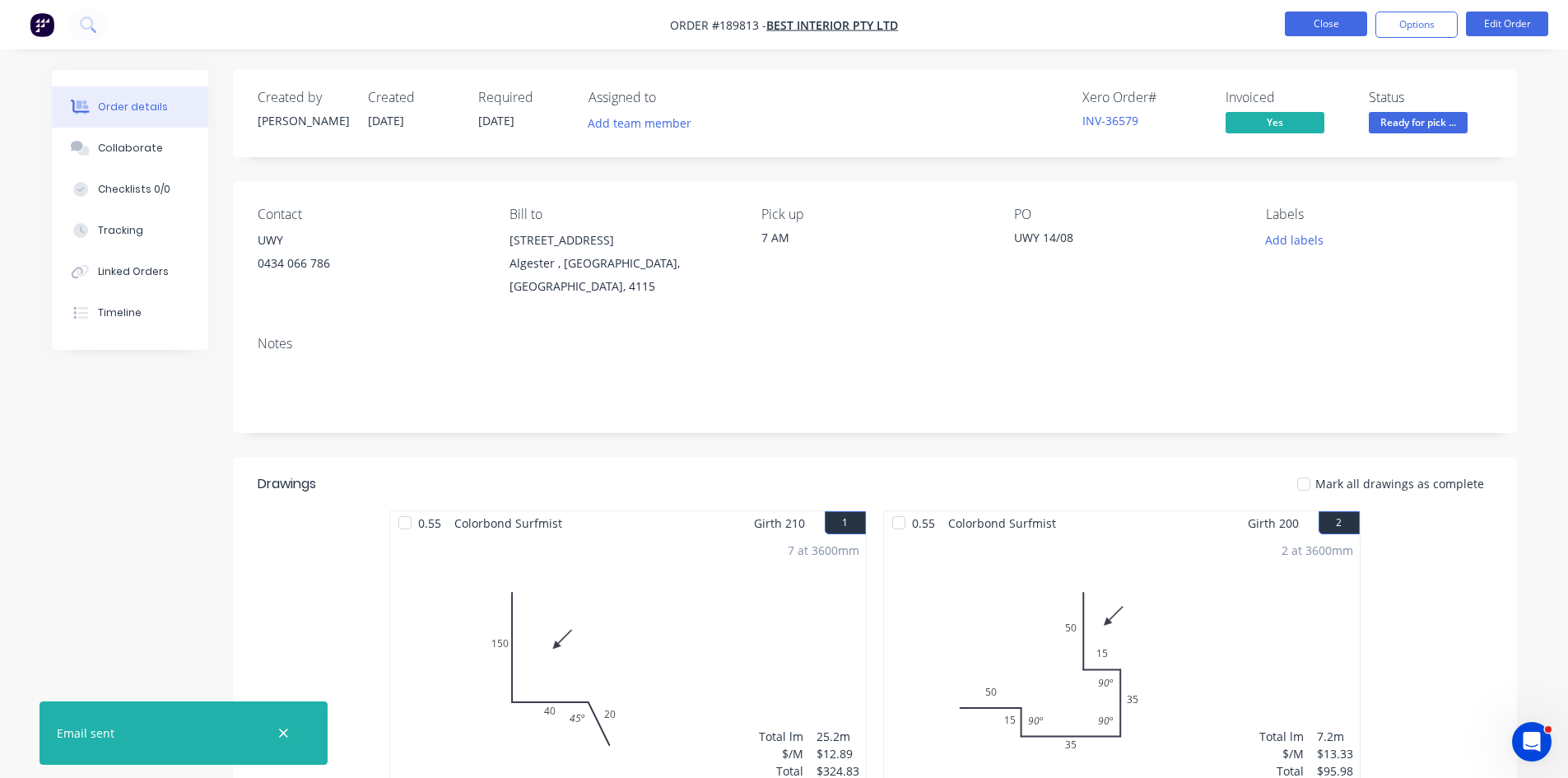
click at [1319, 24] on button "Close" at bounding box center [1326, 24] width 82 height 25
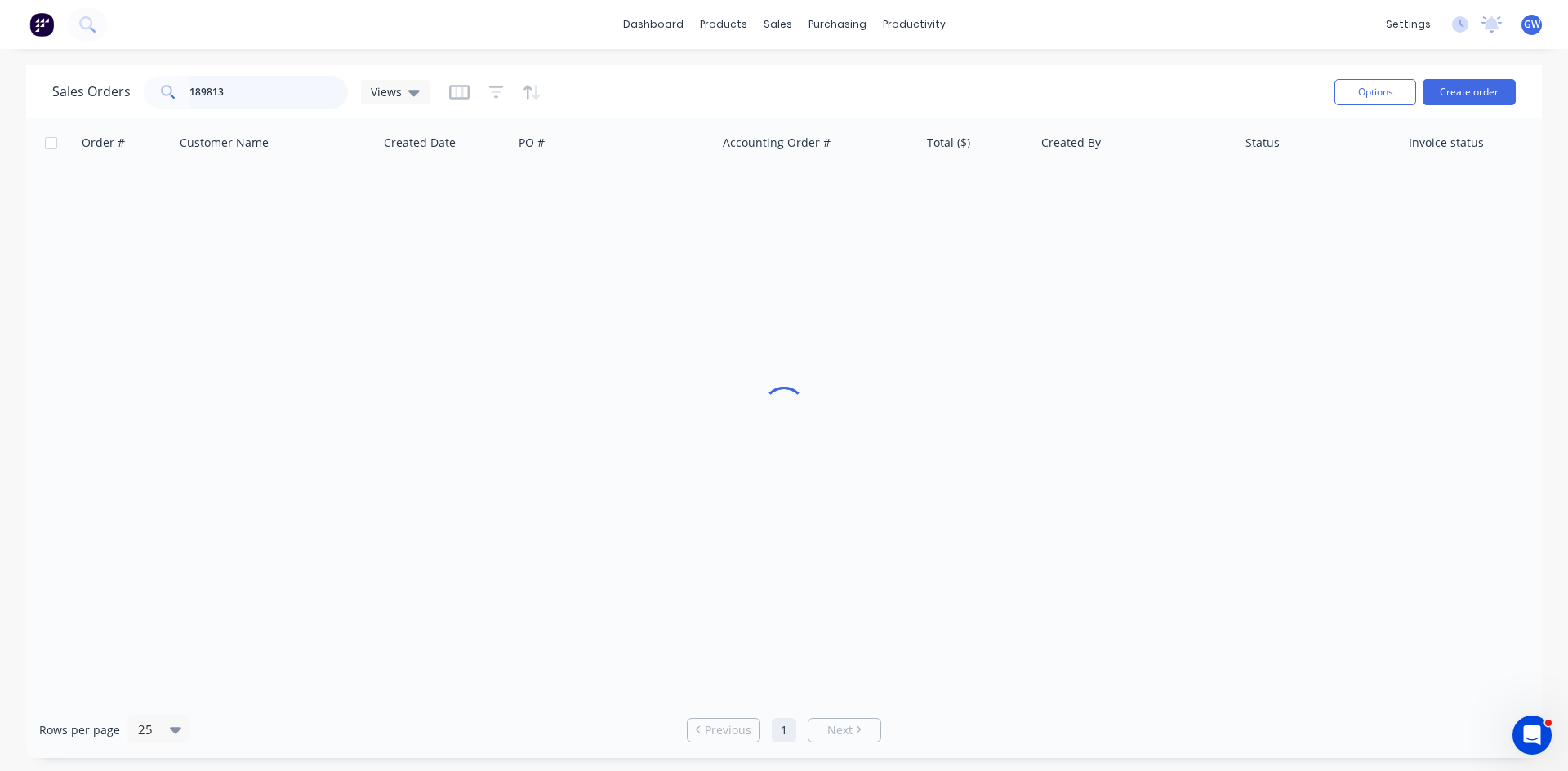
click at [275, 86] on input "189813" at bounding box center [270, 91] width 159 height 32
type input "189888"
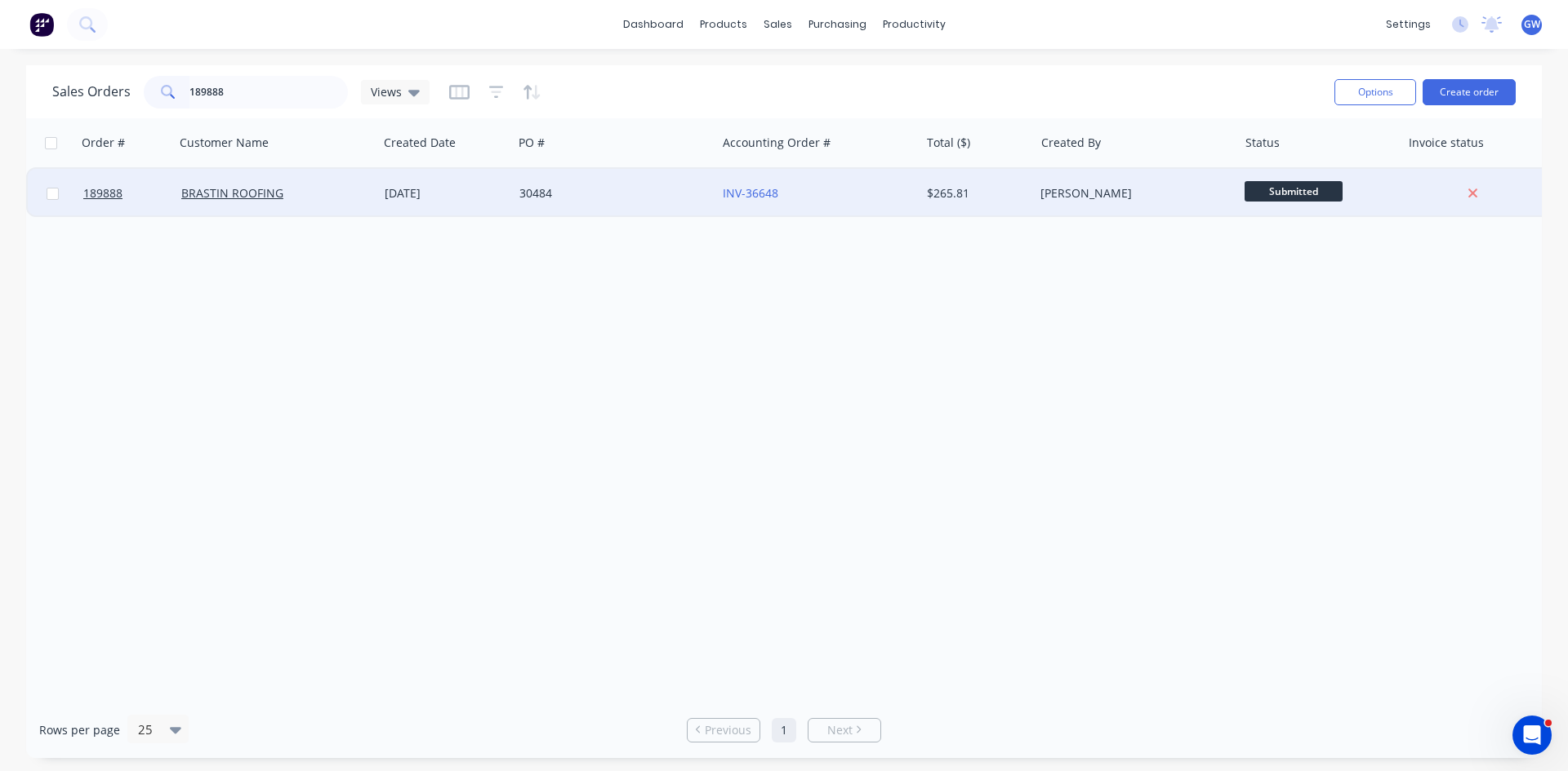
click at [886, 200] on div "INV-36648" at bounding box center [814, 193] width 181 height 17
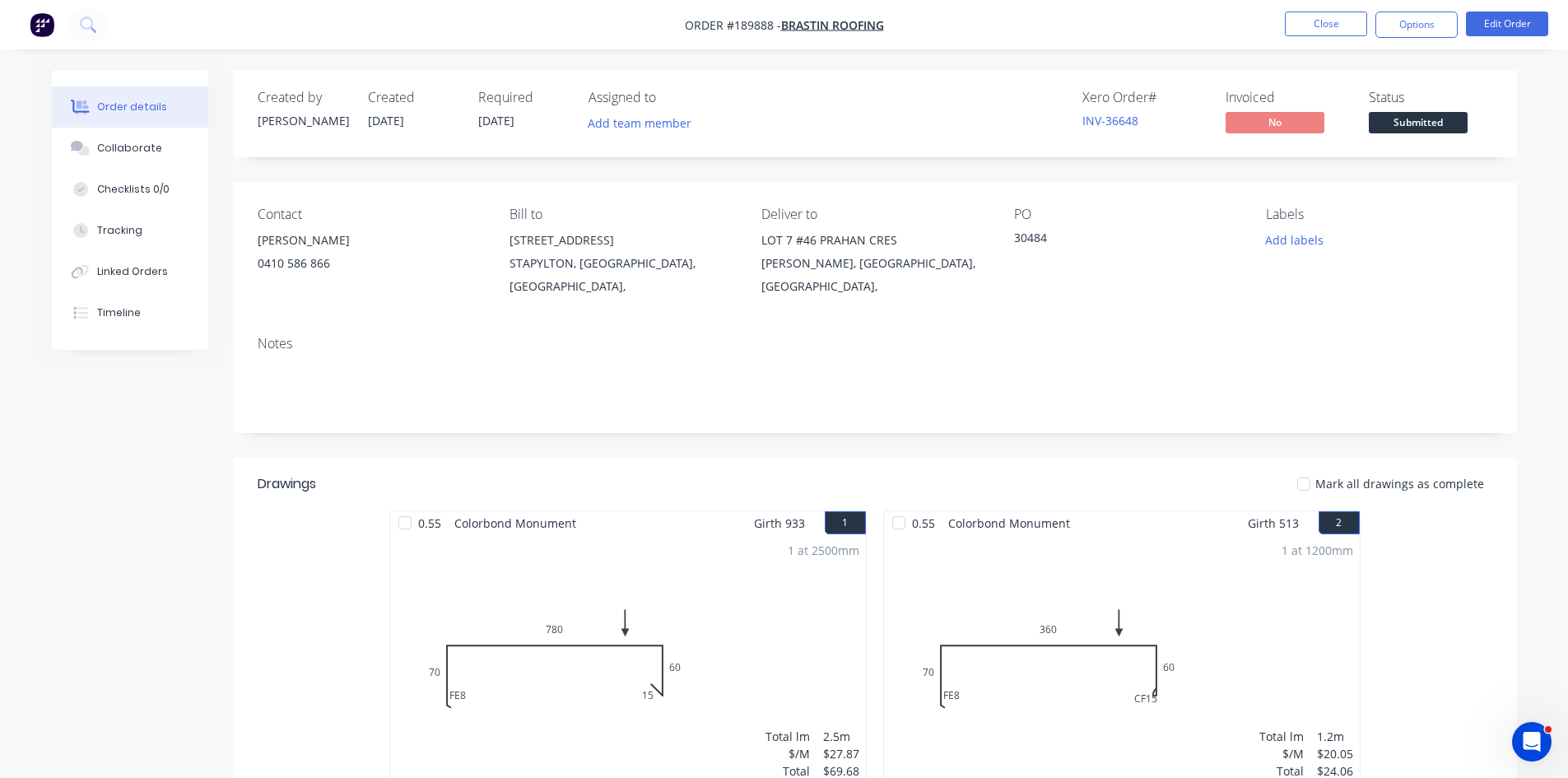
drag, startPoint x: 1421, startPoint y: 24, endPoint x: 1416, endPoint y: 40, distance: 16.8
click at [1421, 24] on button "Options" at bounding box center [1416, 25] width 82 height 27
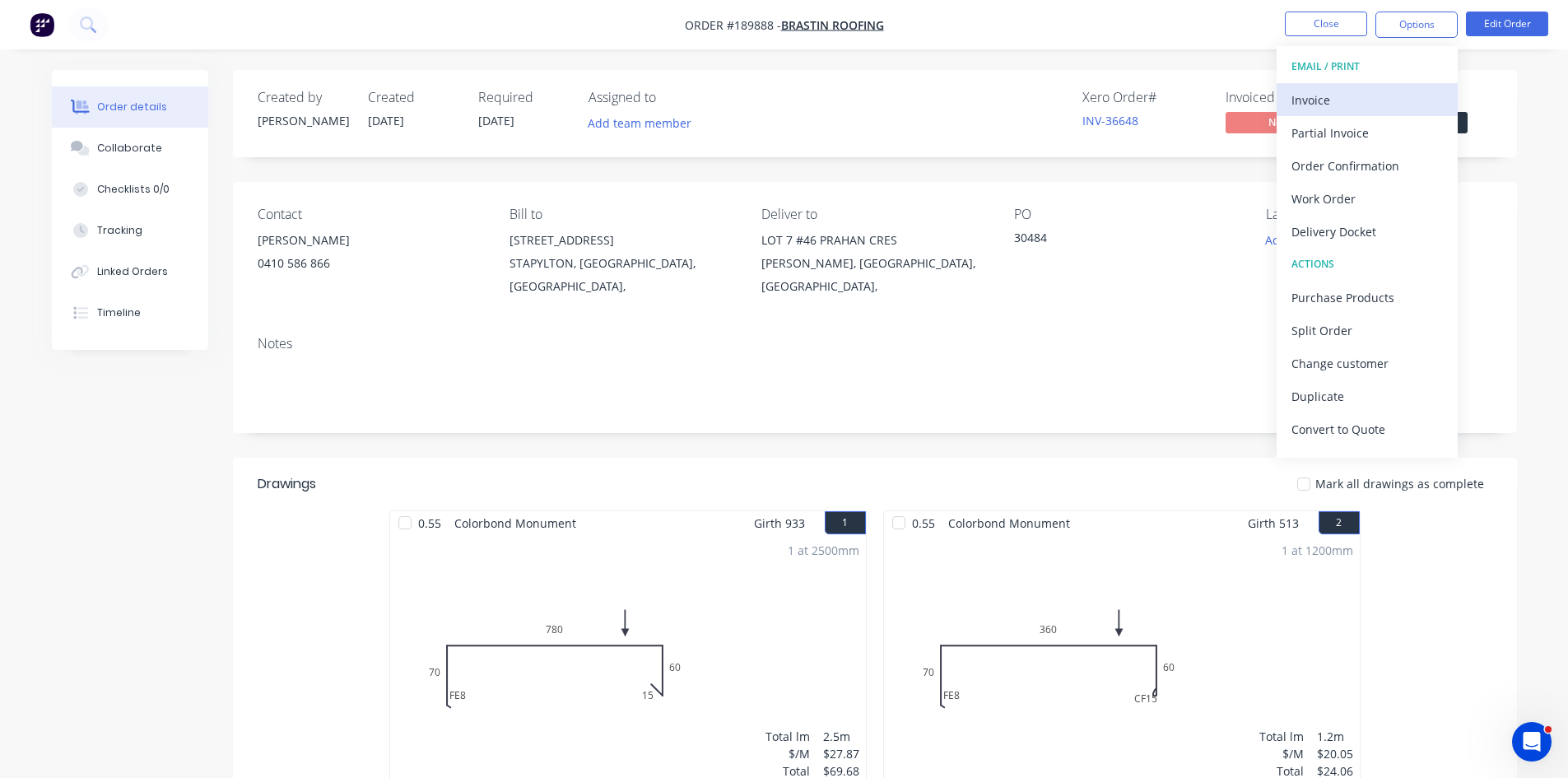
click at [1378, 93] on div "Invoice" at bounding box center [1367, 100] width 152 height 24
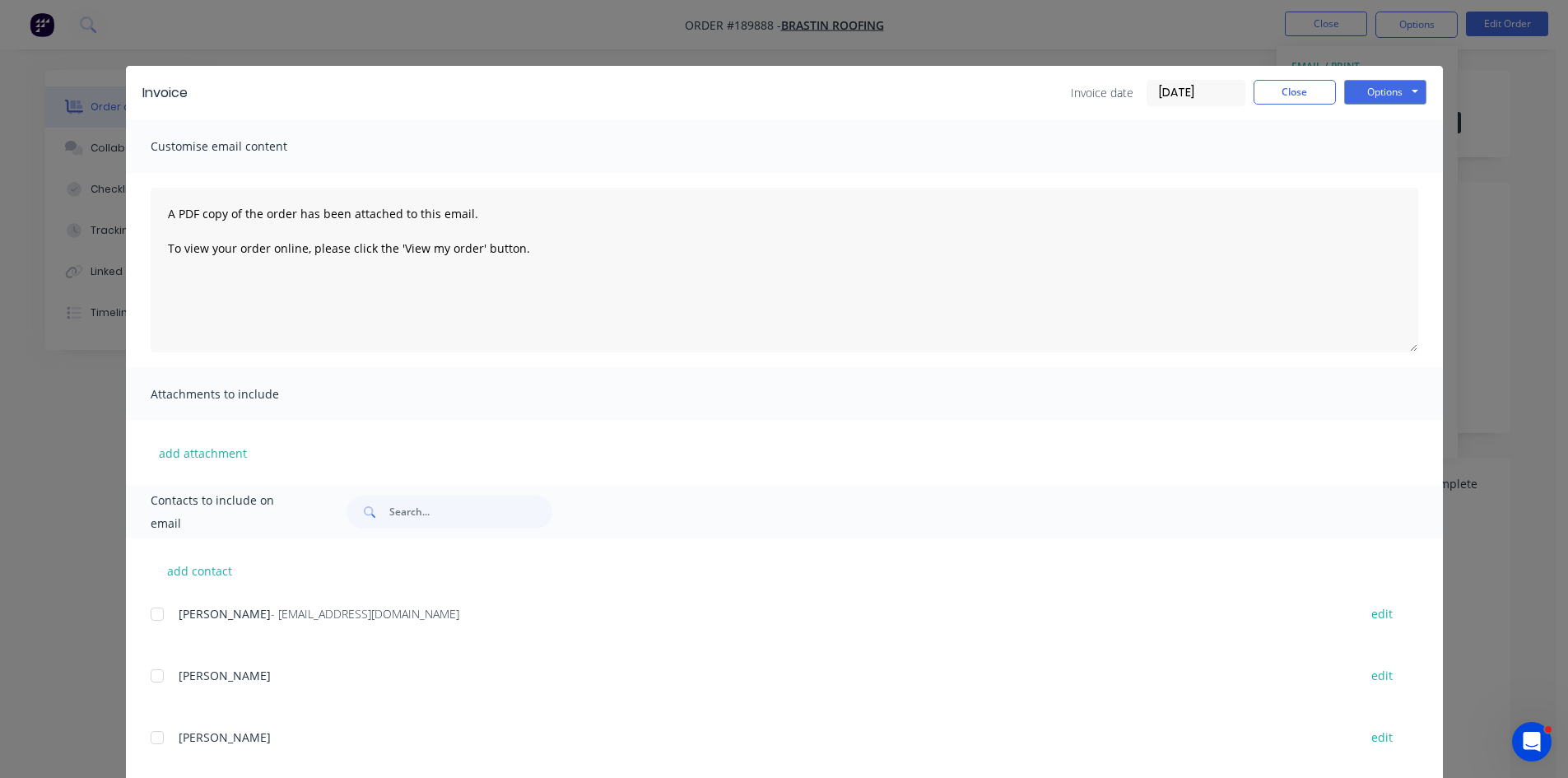
click at [153, 612] on div at bounding box center [157, 614] width 33 height 33
click at [1373, 87] on button "Options" at bounding box center [1385, 92] width 82 height 25
click at [1379, 169] on button "Email" at bounding box center [1396, 176] width 105 height 27
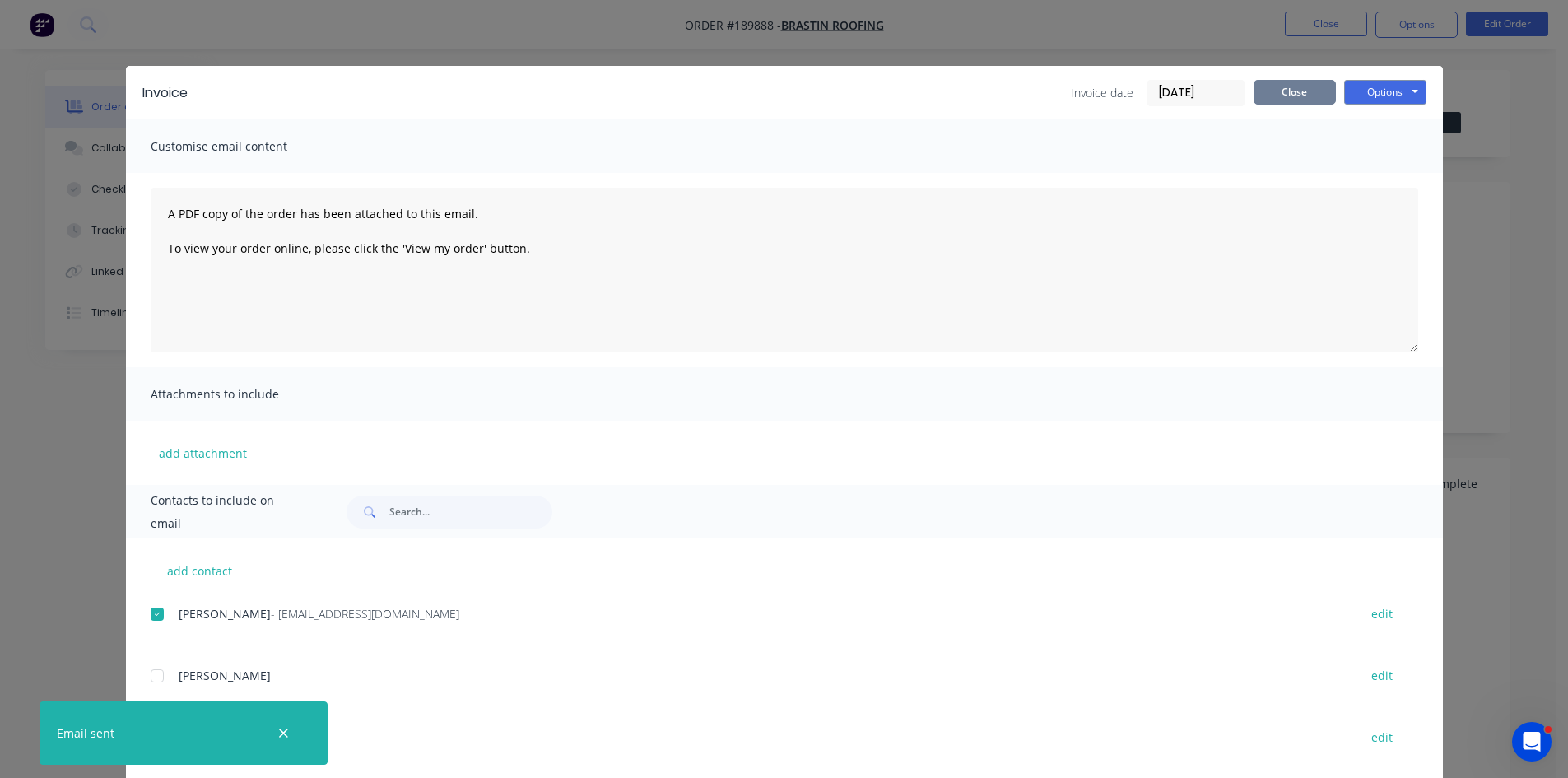
click at [1301, 92] on button "Close" at bounding box center [1294, 92] width 82 height 25
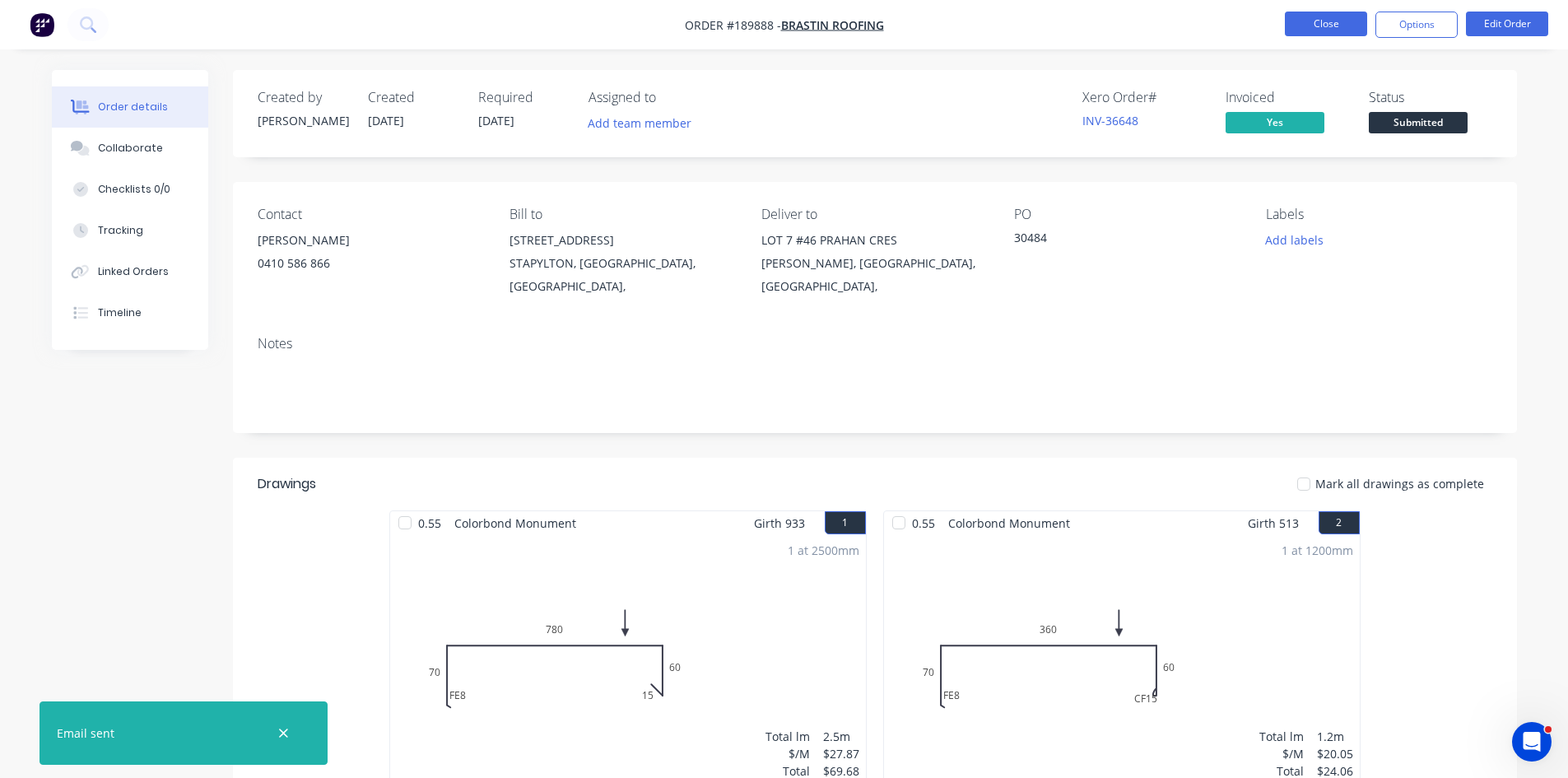
click at [1327, 27] on button "Close" at bounding box center [1326, 24] width 82 height 25
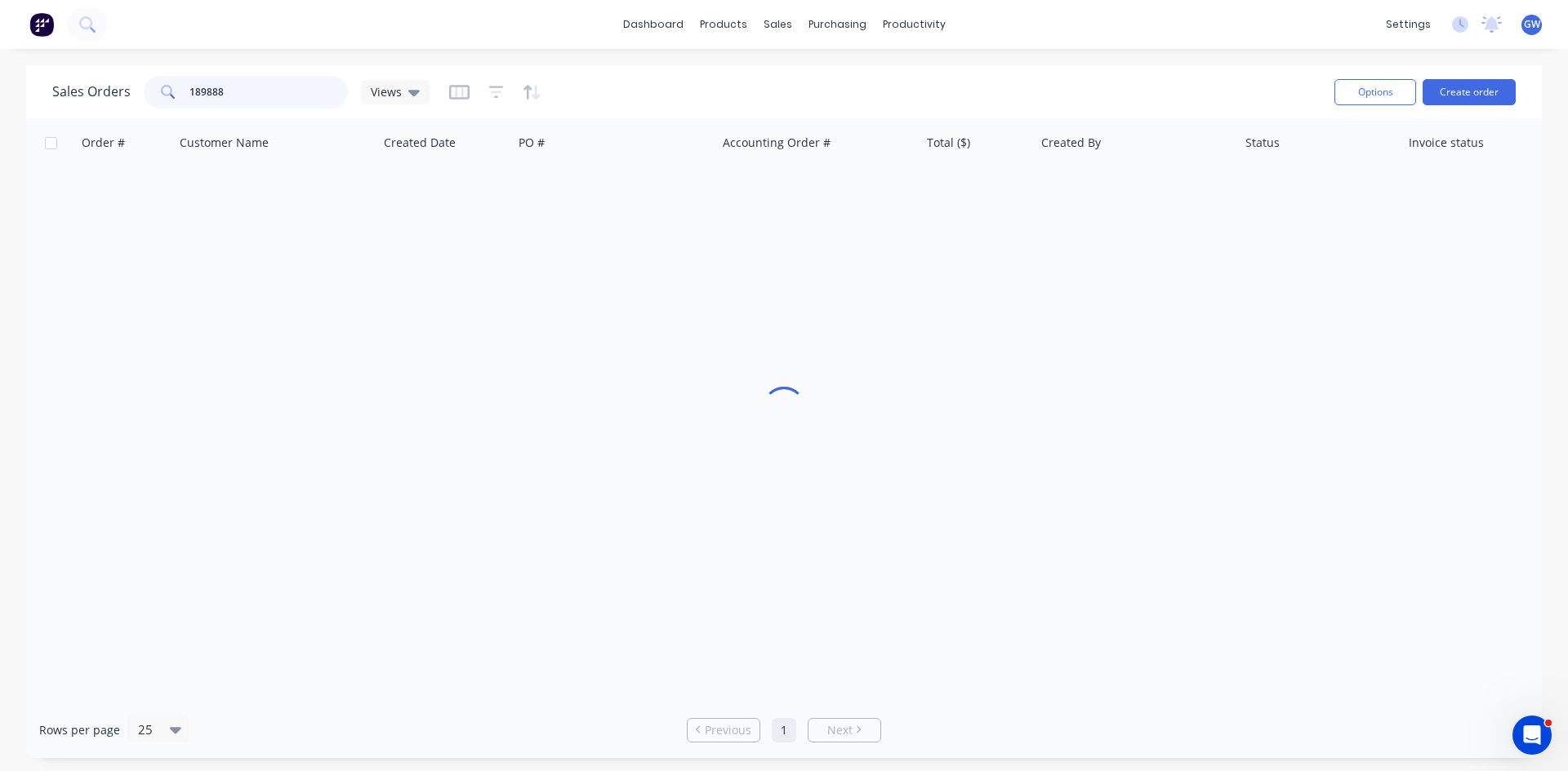
drag, startPoint x: 240, startPoint y: 95, endPoint x: 68, endPoint y: 93, distance: 172.0
click at [68, 93] on div "Sales Orders 189888 Views" at bounding box center [240, 91] width 377 height 32
type input "189960"
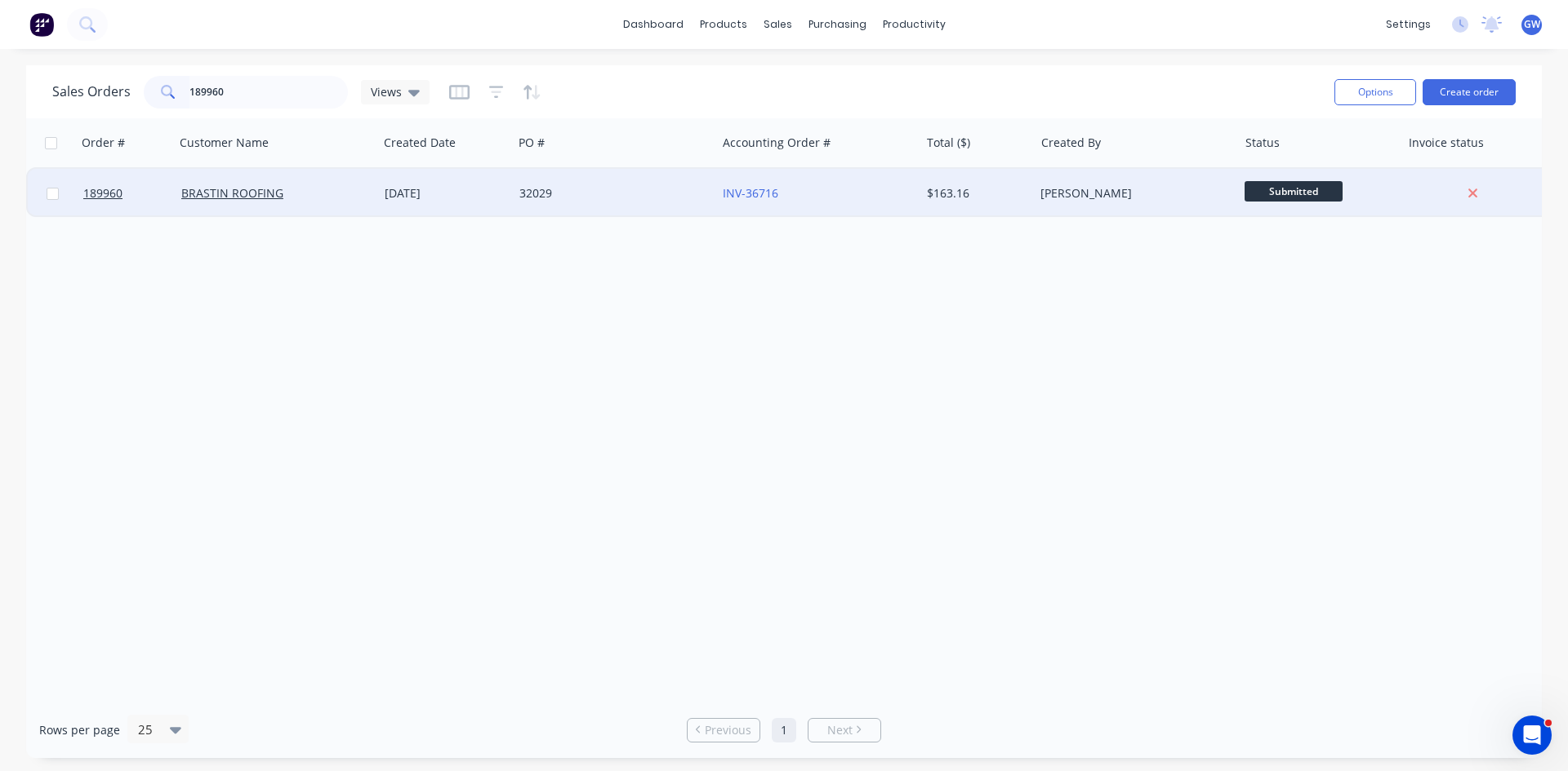
click at [1004, 188] on div "$163.16" at bounding box center [974, 193] width 95 height 17
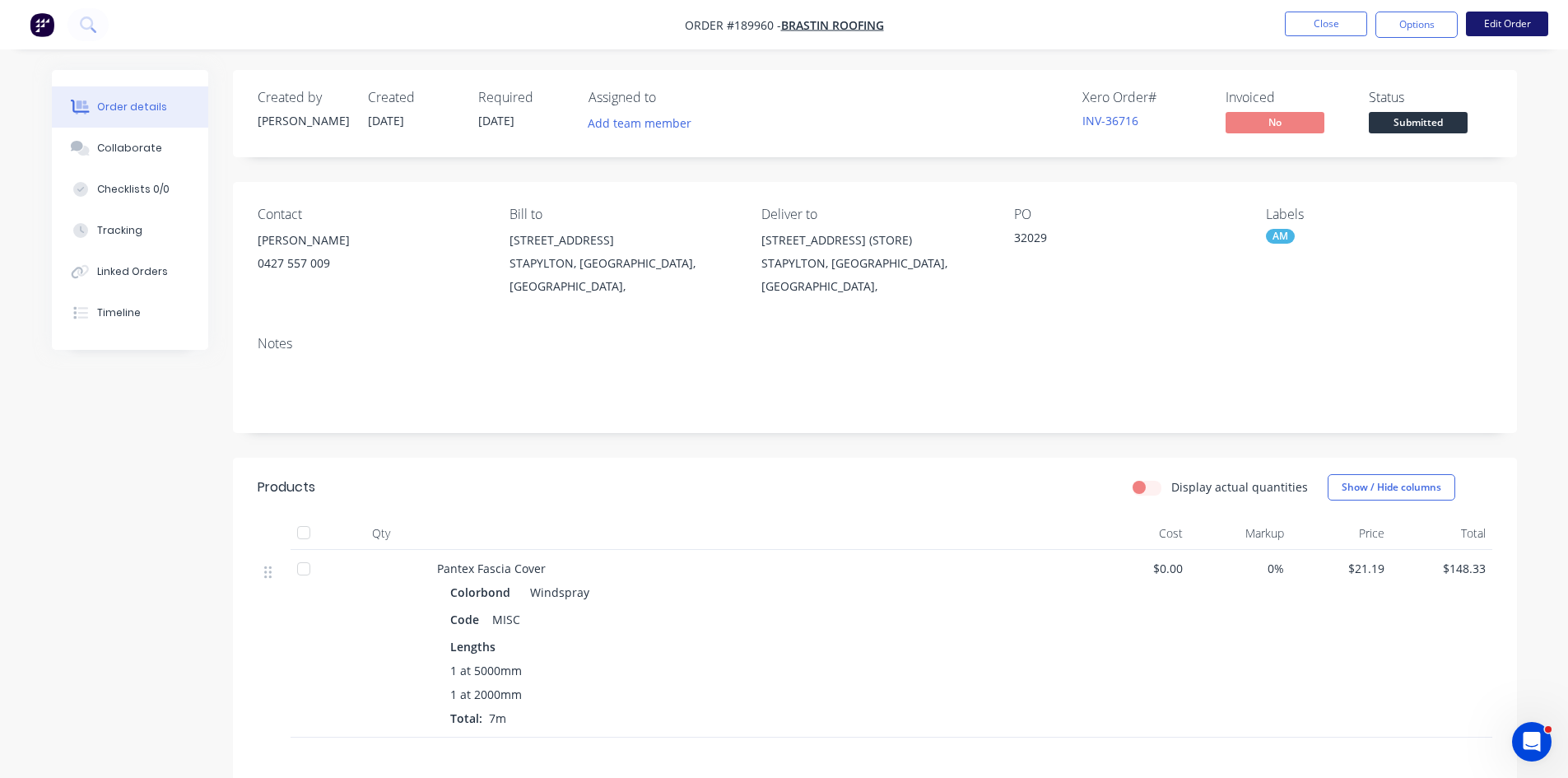
click at [1518, 27] on button "Edit Order" at bounding box center [1507, 24] width 82 height 25
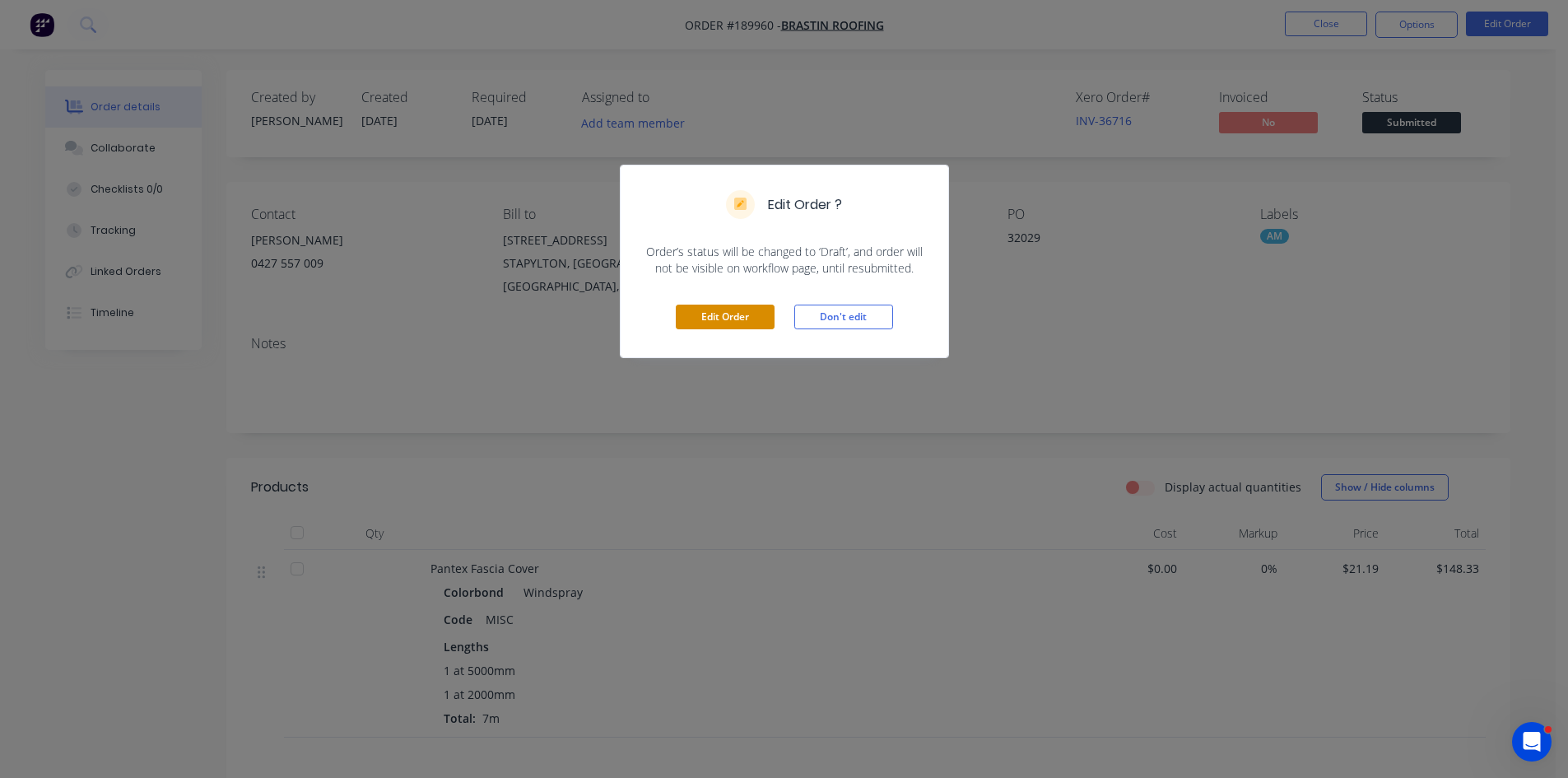
click at [714, 308] on button "Edit Order" at bounding box center [725, 317] width 99 height 25
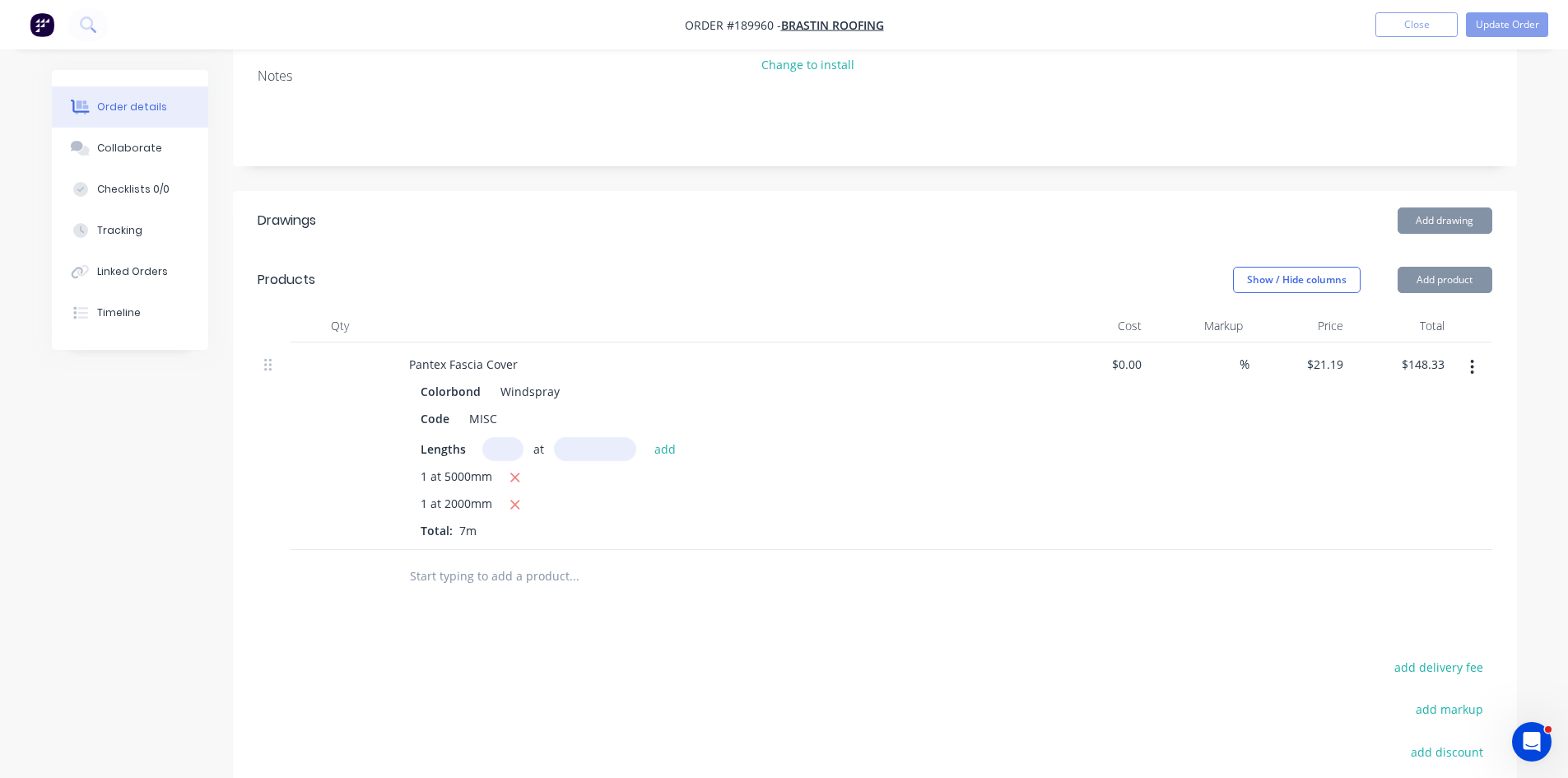
scroll to position [329, 0]
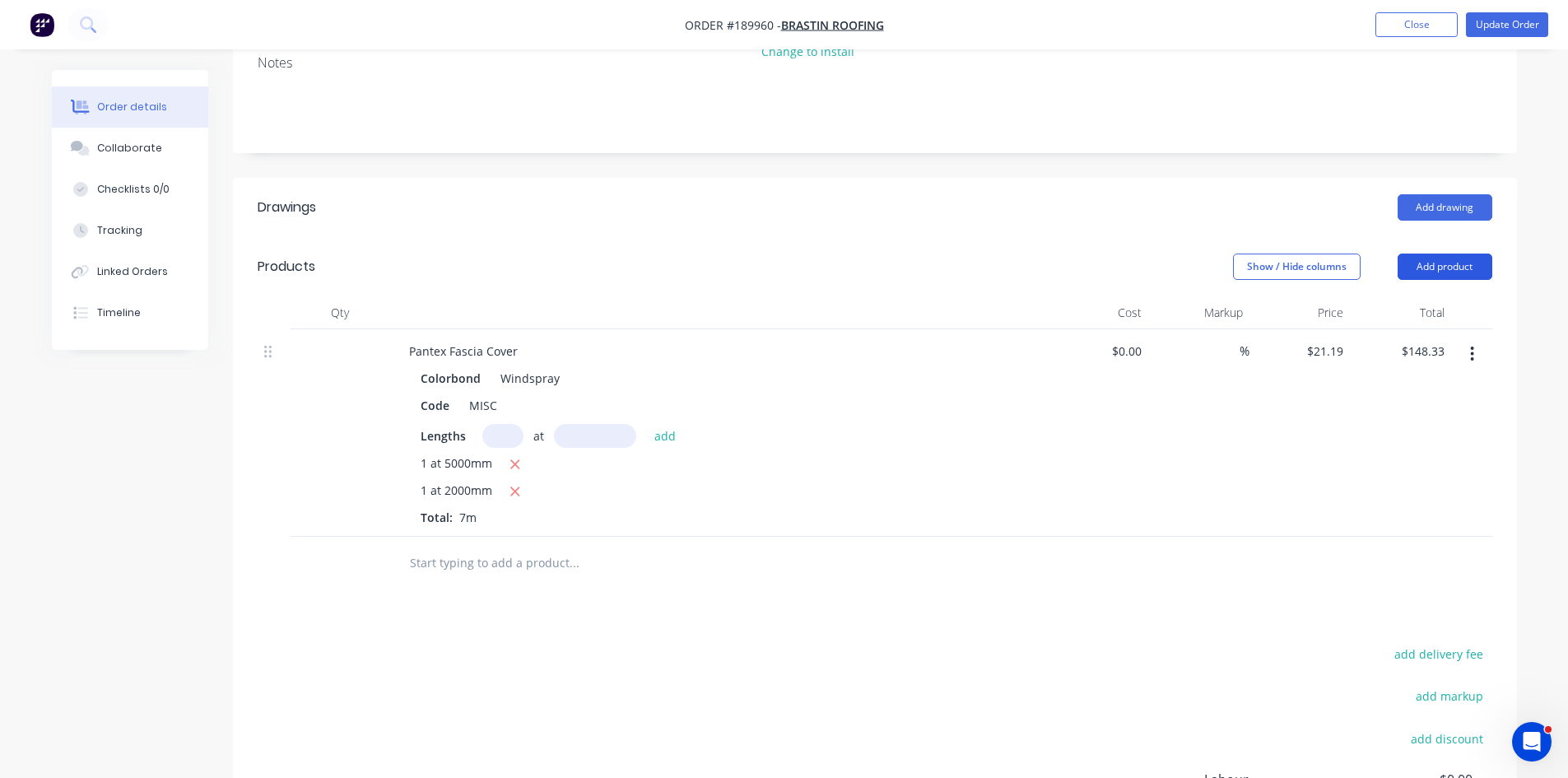
click at [1477, 254] on button "Add product" at bounding box center [1444, 267] width 94 height 27
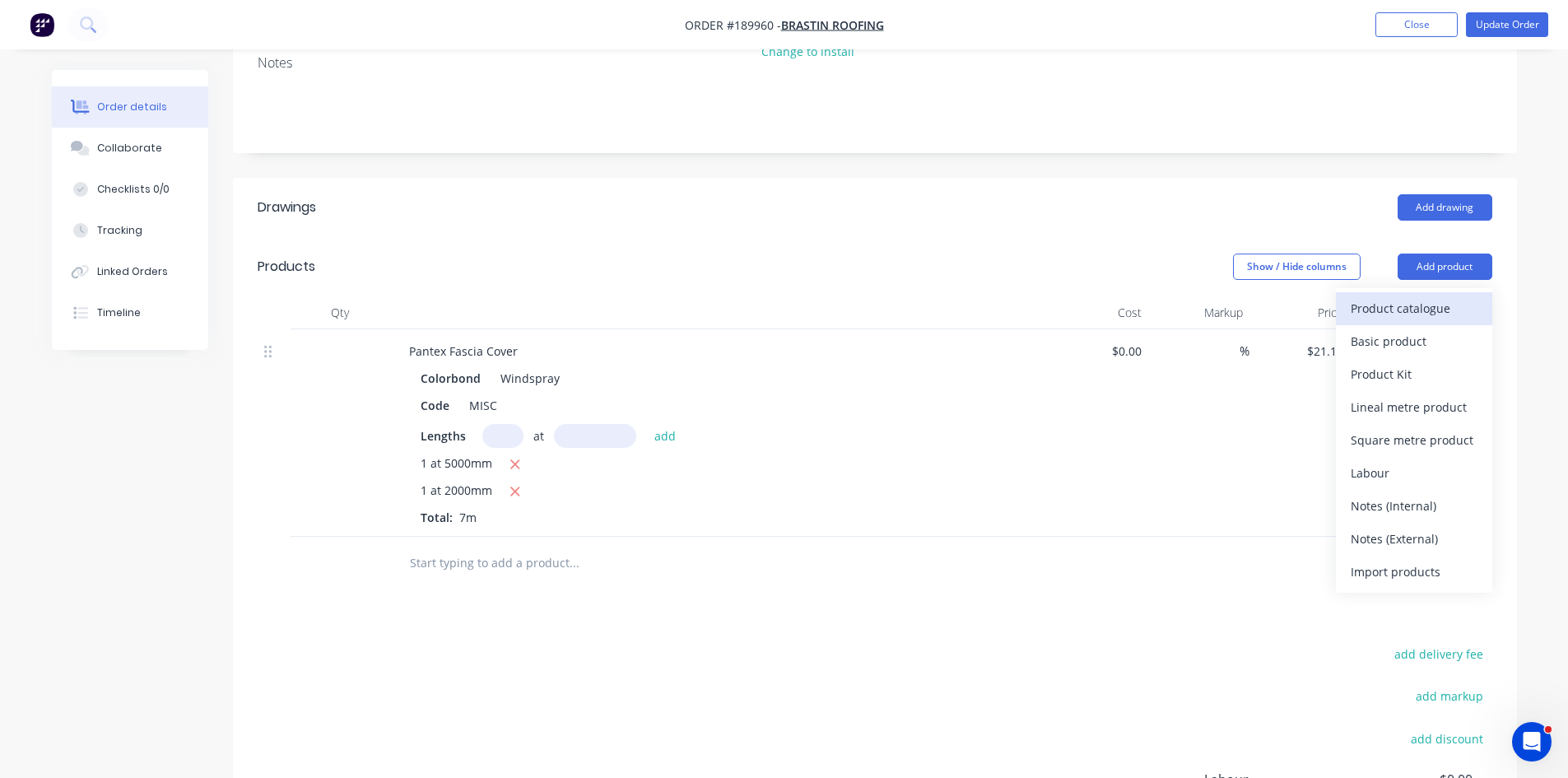
click at [1417, 297] on div "Product catalogue" at bounding box center [1414, 309] width 127 height 24
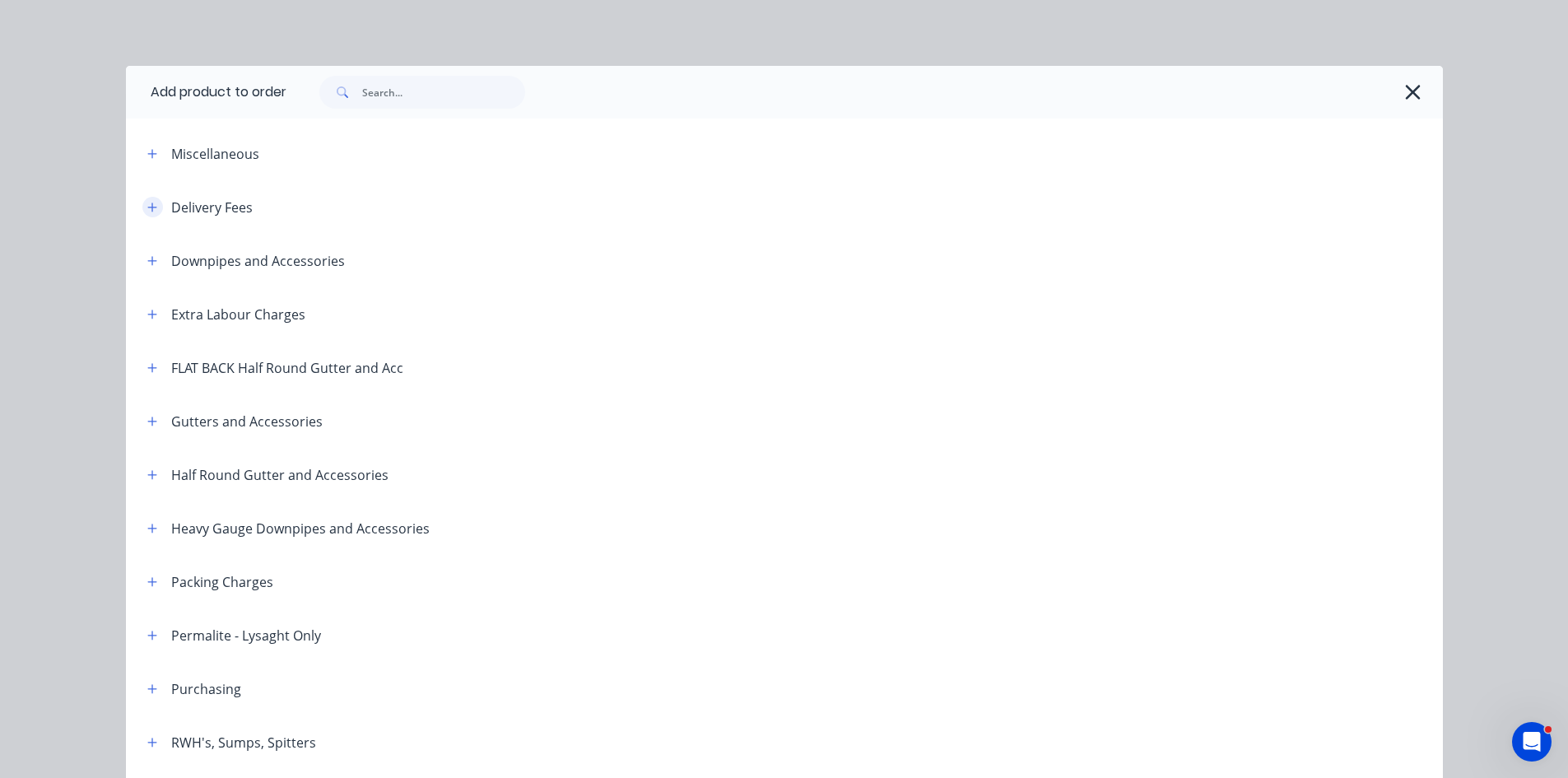
click at [148, 212] on icon "button" at bounding box center [153, 207] width 10 height 12
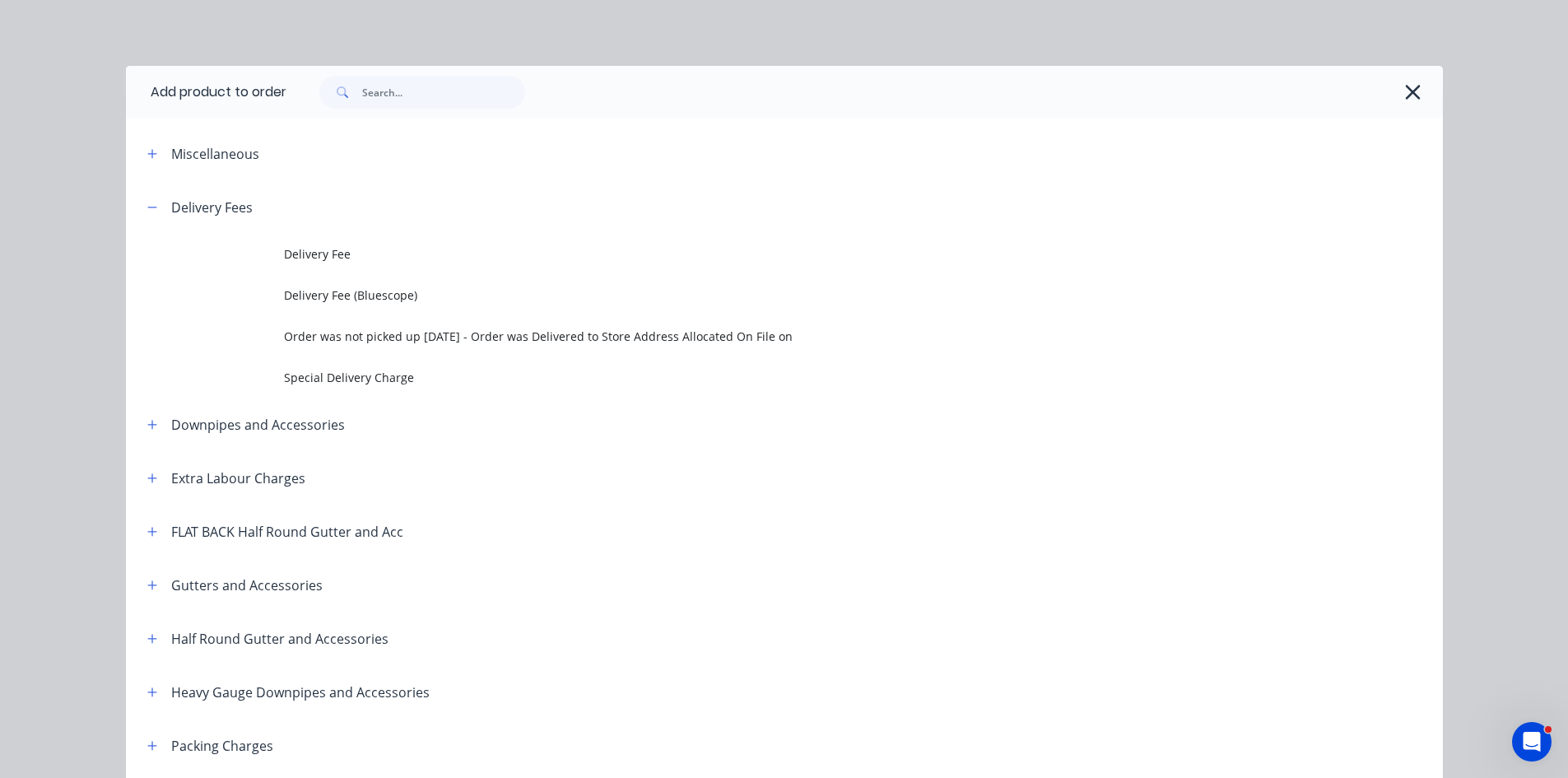
click at [297, 240] on td "Delivery Fee" at bounding box center [863, 254] width 1159 height 41
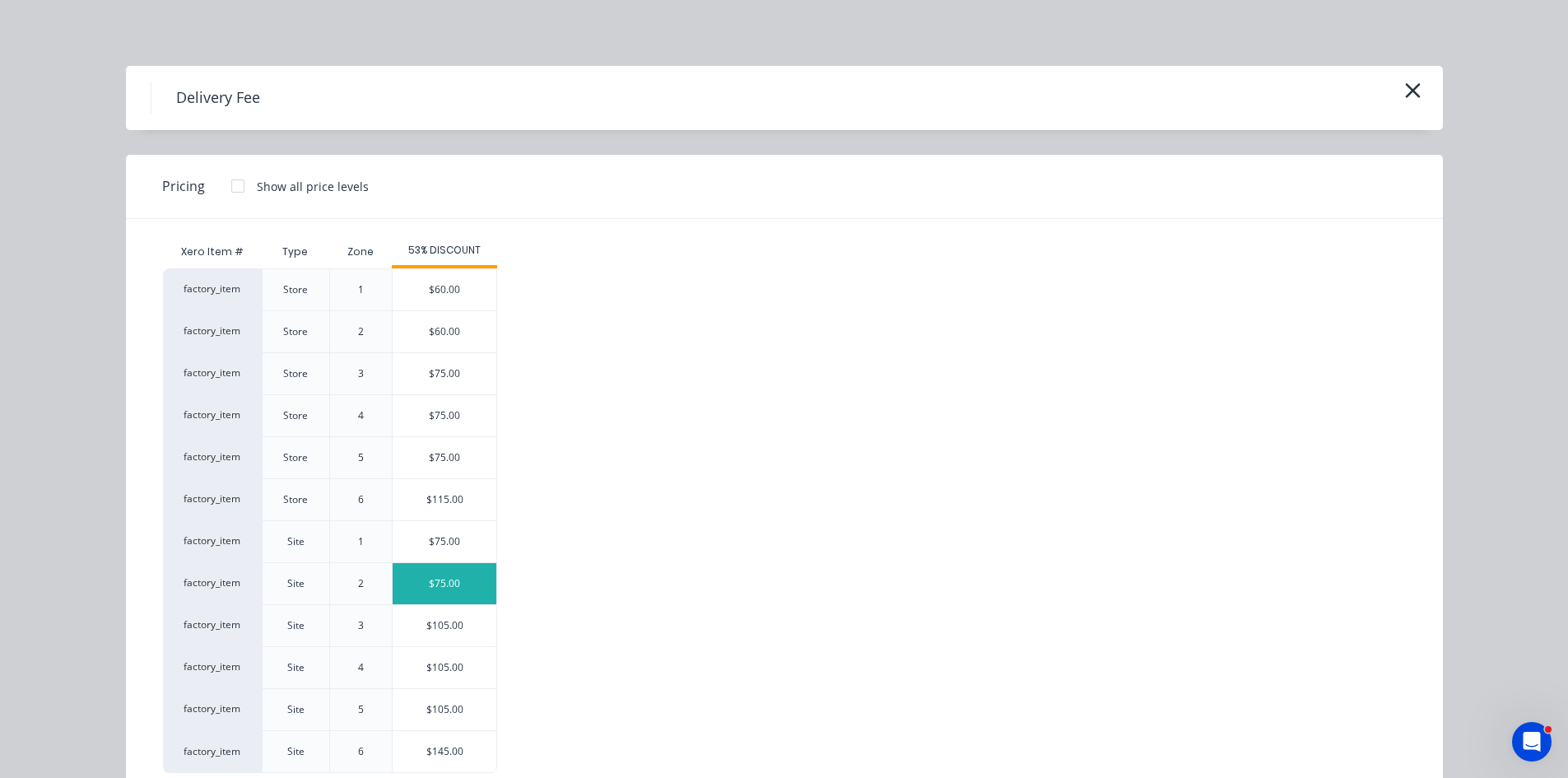
click at [452, 585] on div "$75.00" at bounding box center [444, 584] width 104 height 41
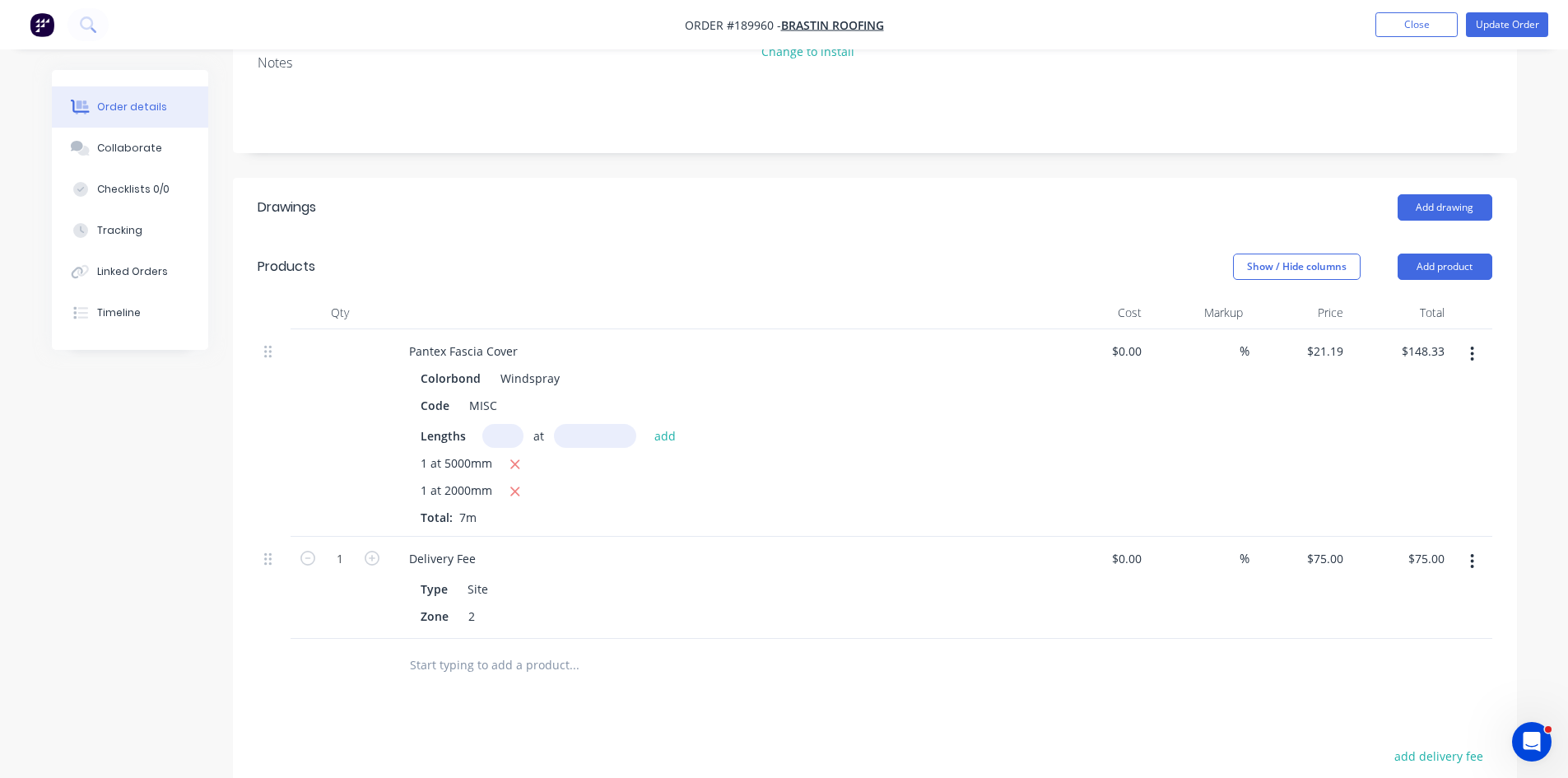
click at [1471, 553] on icon "button" at bounding box center [1472, 562] width 4 height 18
click at [1395, 593] on div "Edit" at bounding box center [1414, 605] width 127 height 24
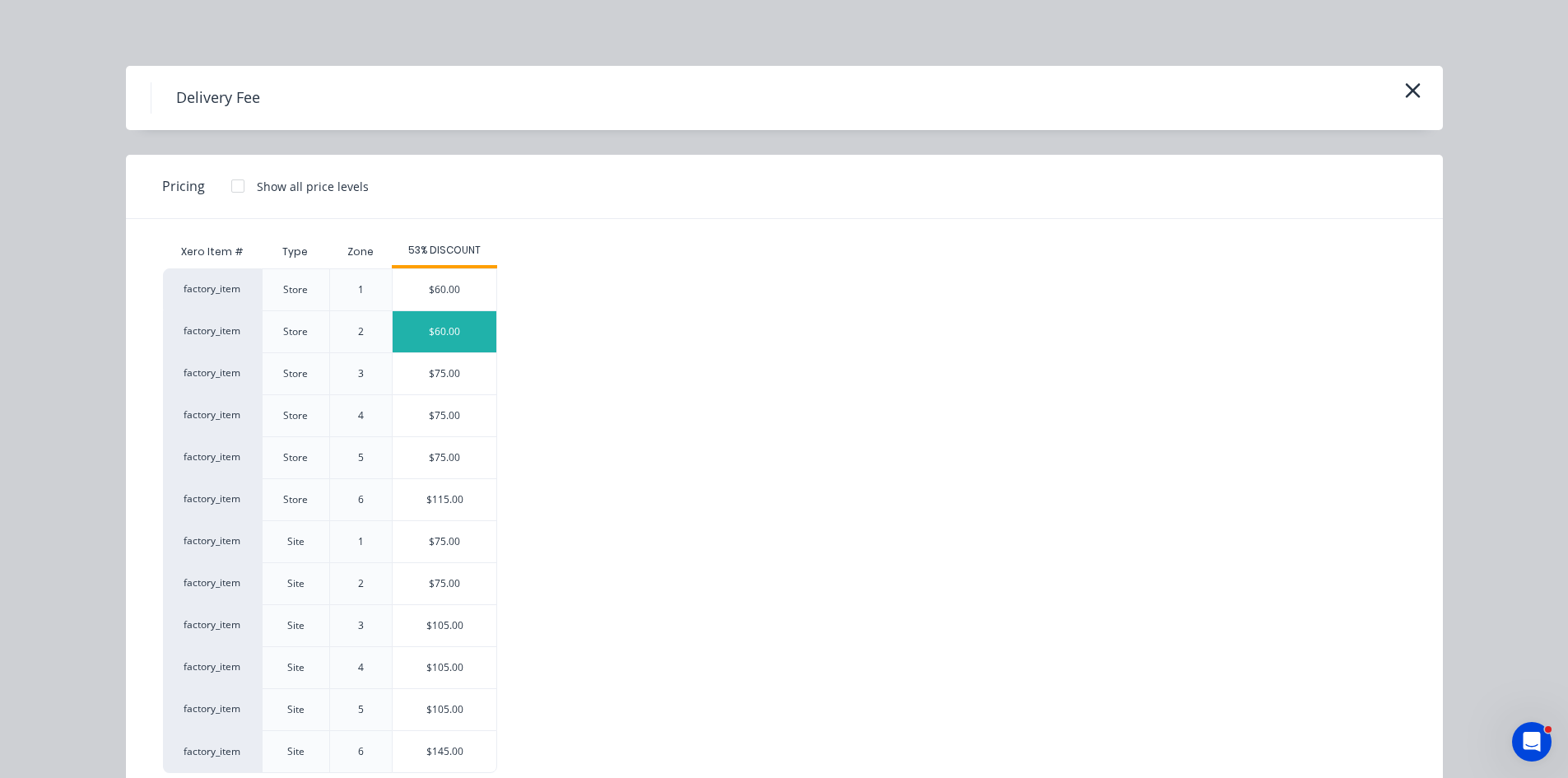
click at [432, 340] on div "$60.00" at bounding box center [444, 331] width 104 height 41
type input "$60.00"
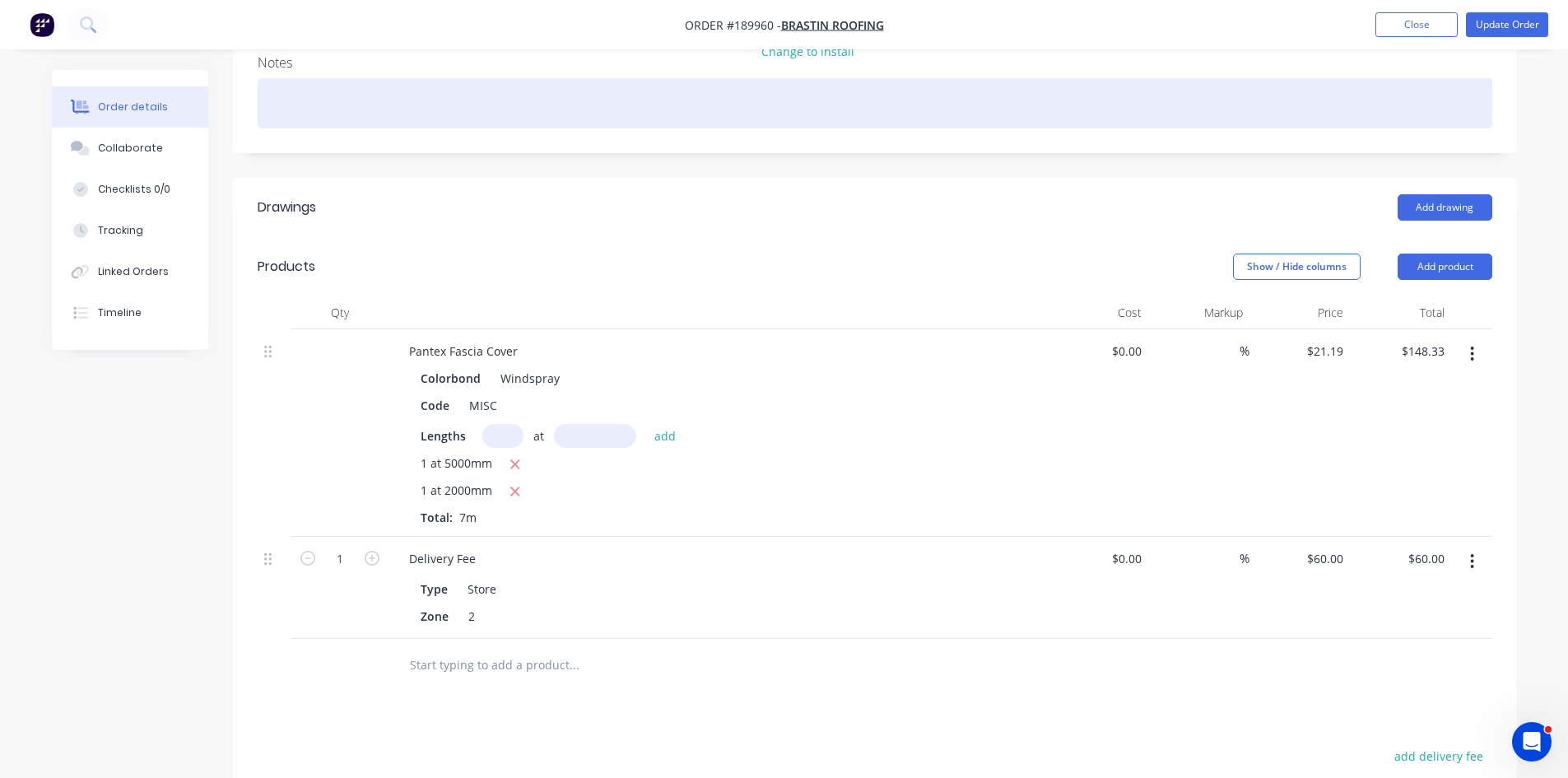
scroll to position [0, 0]
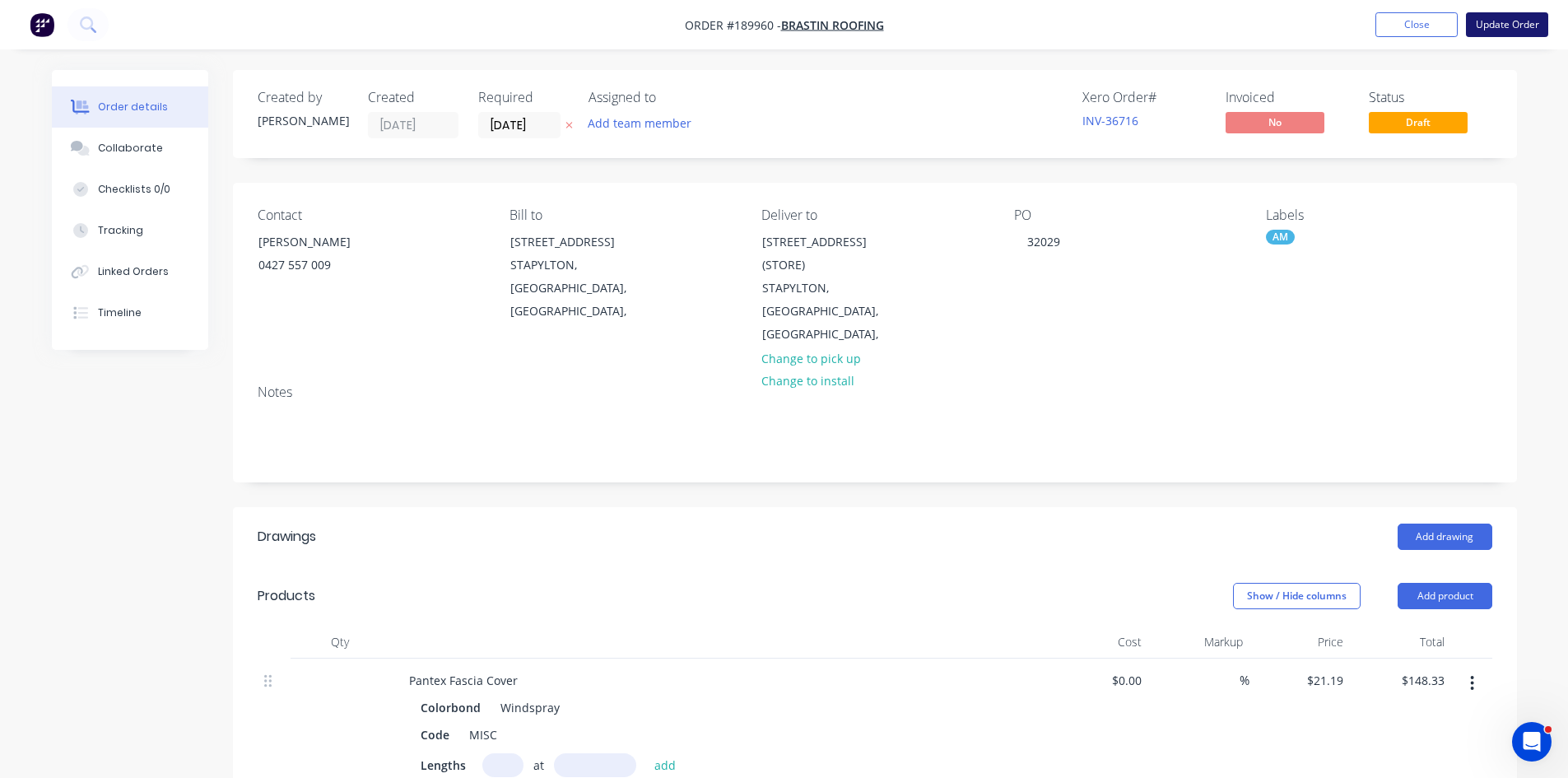
click at [1515, 30] on button "Update Order" at bounding box center [1507, 24] width 82 height 25
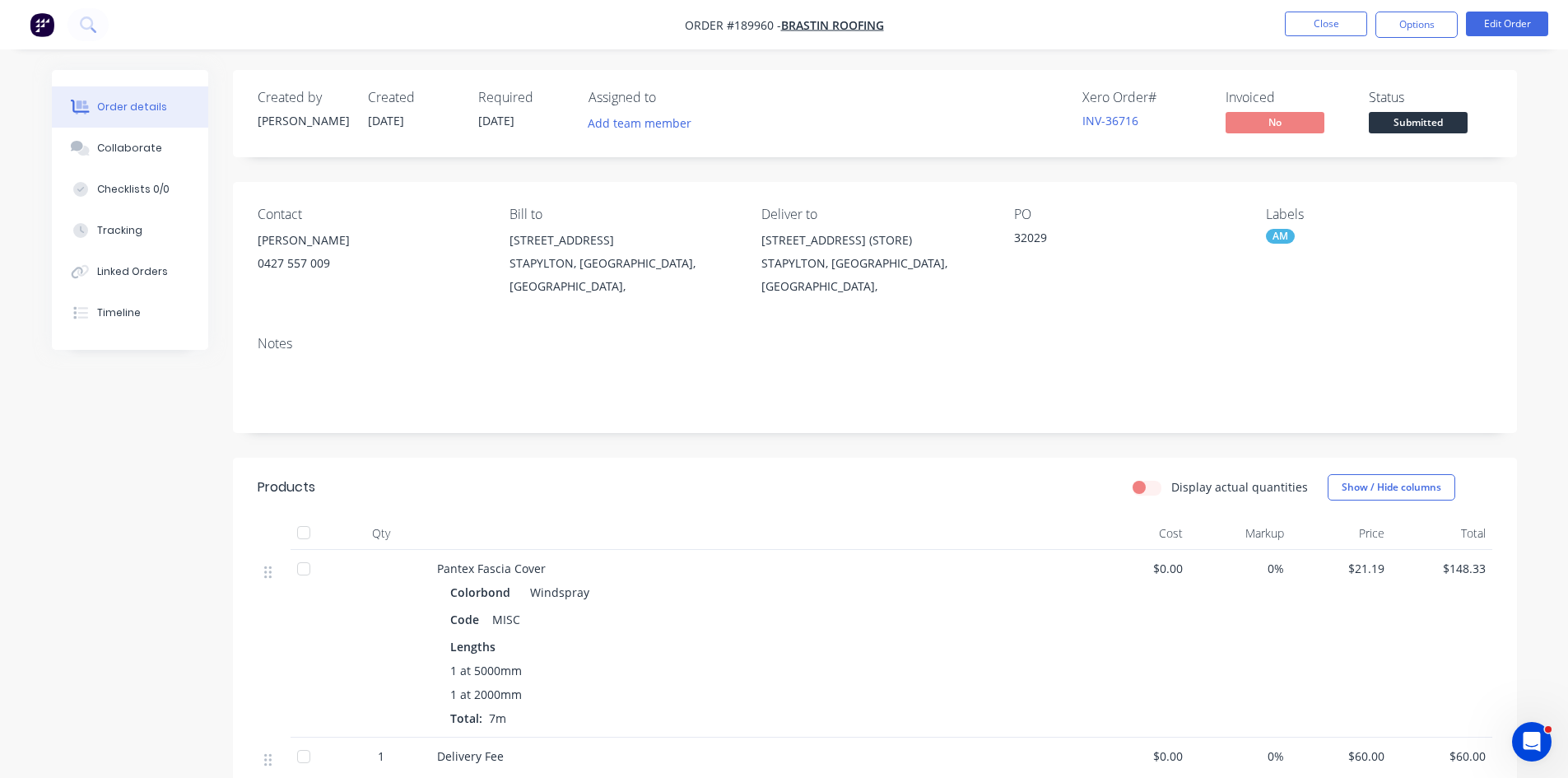
drag, startPoint x: 1426, startPoint y: 32, endPoint x: 1413, endPoint y: 45, distance: 18.4
click at [1429, 32] on button "Options" at bounding box center [1416, 25] width 82 height 27
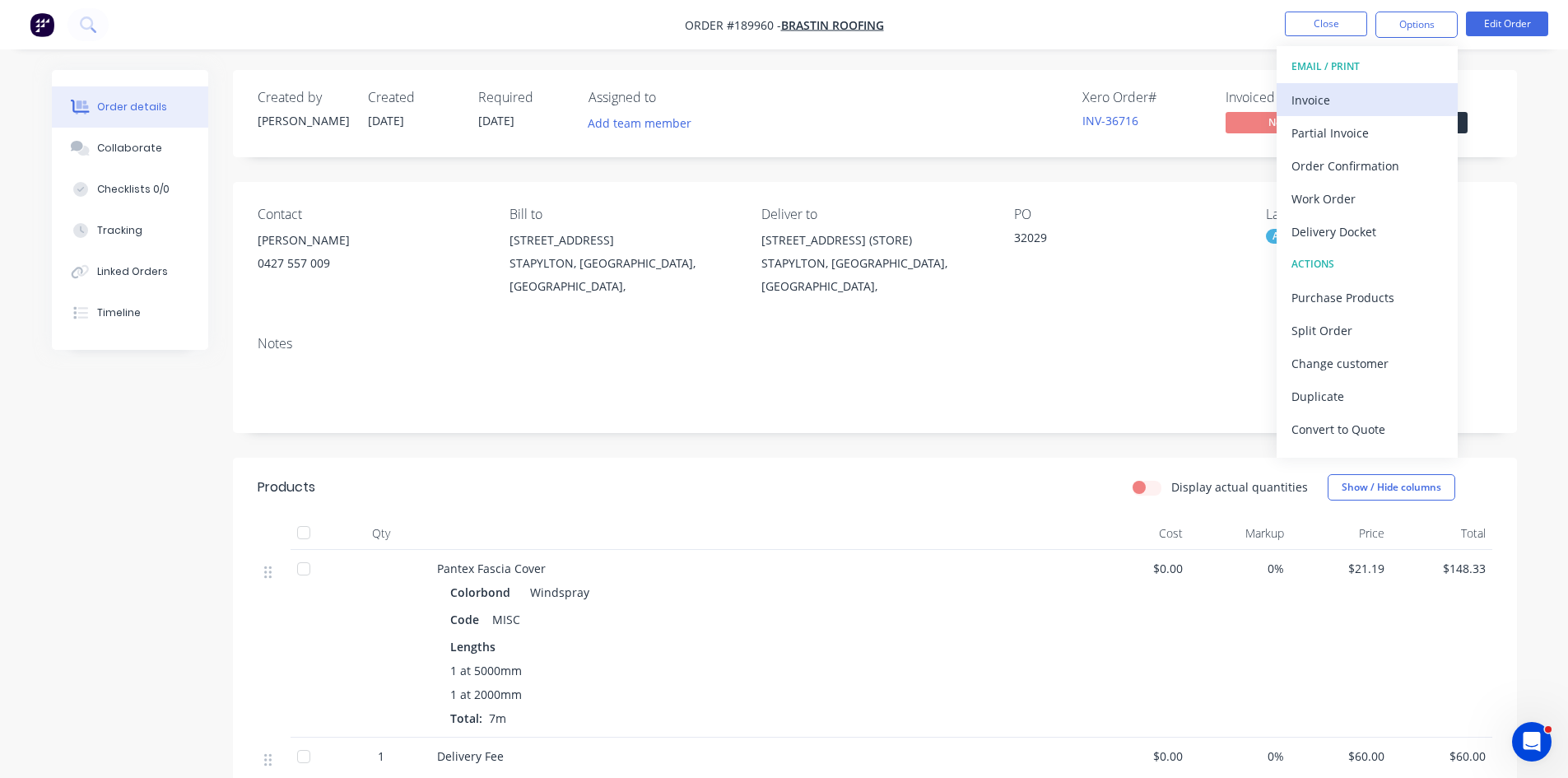
click at [1378, 95] on div "Invoice" at bounding box center [1367, 100] width 152 height 24
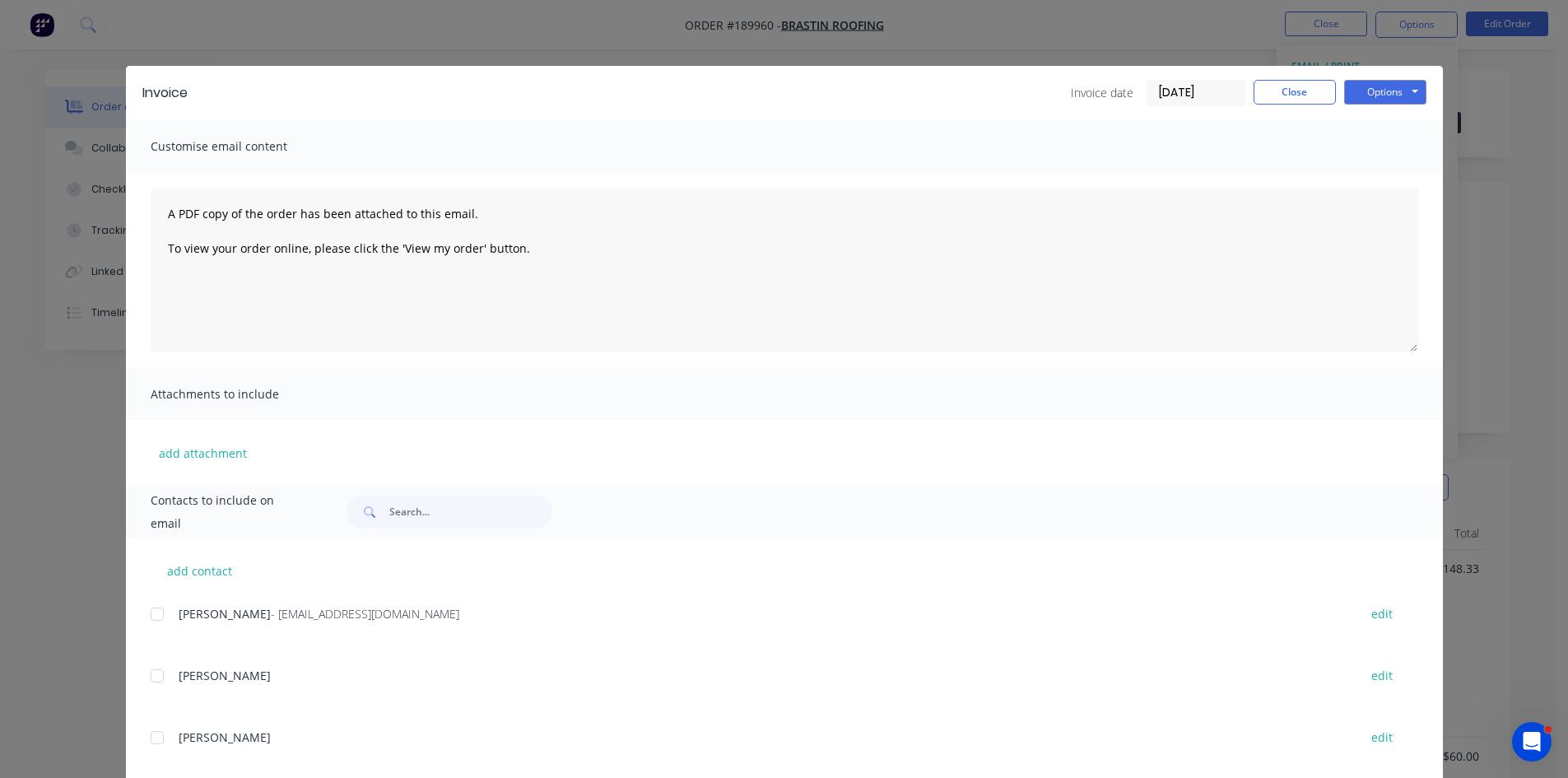
click at [148, 614] on div at bounding box center [157, 614] width 33 height 33
click at [1390, 91] on button "Options" at bounding box center [1385, 92] width 82 height 25
click at [1373, 169] on button "Email" at bounding box center [1396, 176] width 105 height 27
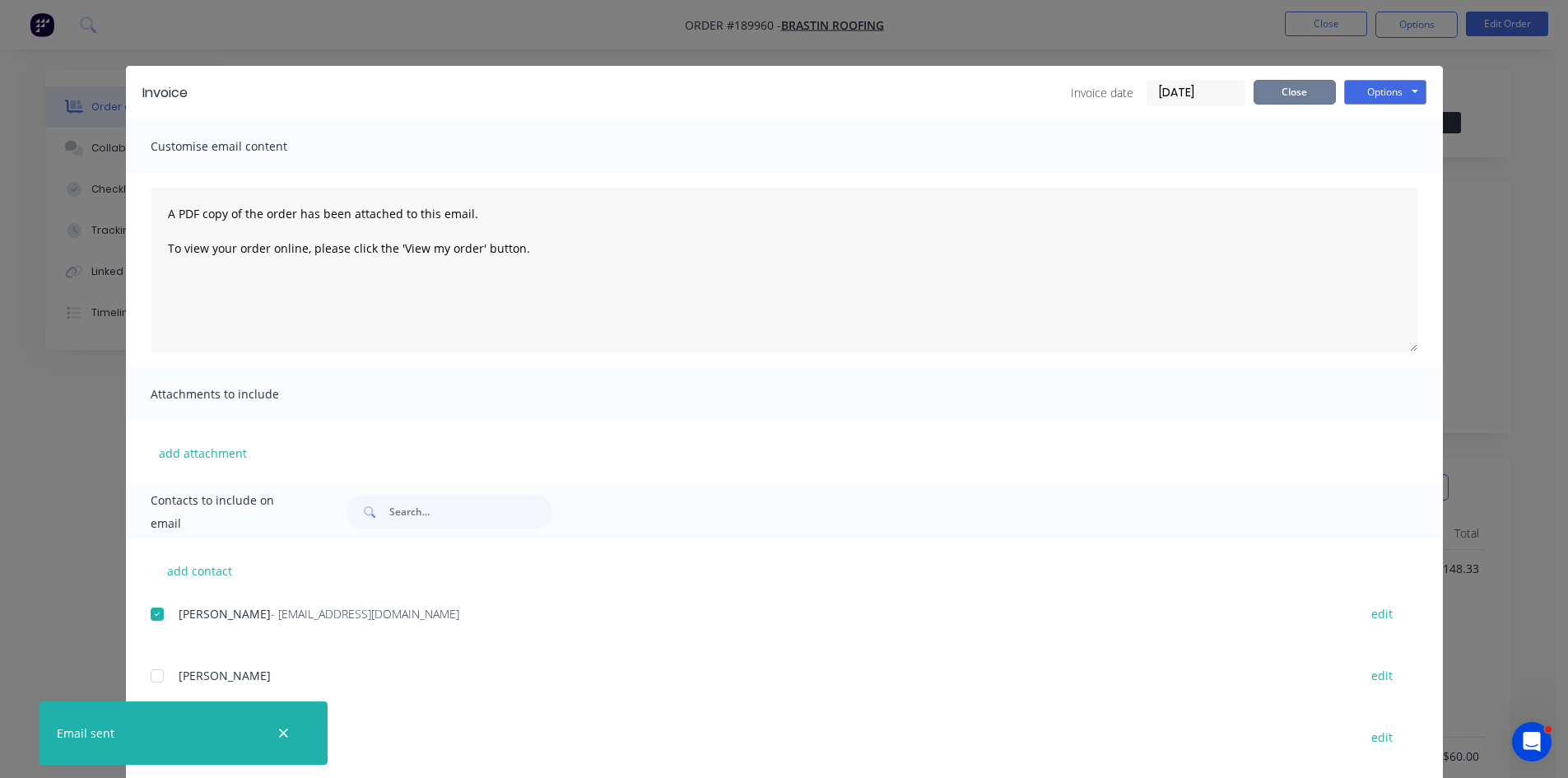
click at [1282, 98] on button "Close" at bounding box center [1294, 92] width 82 height 25
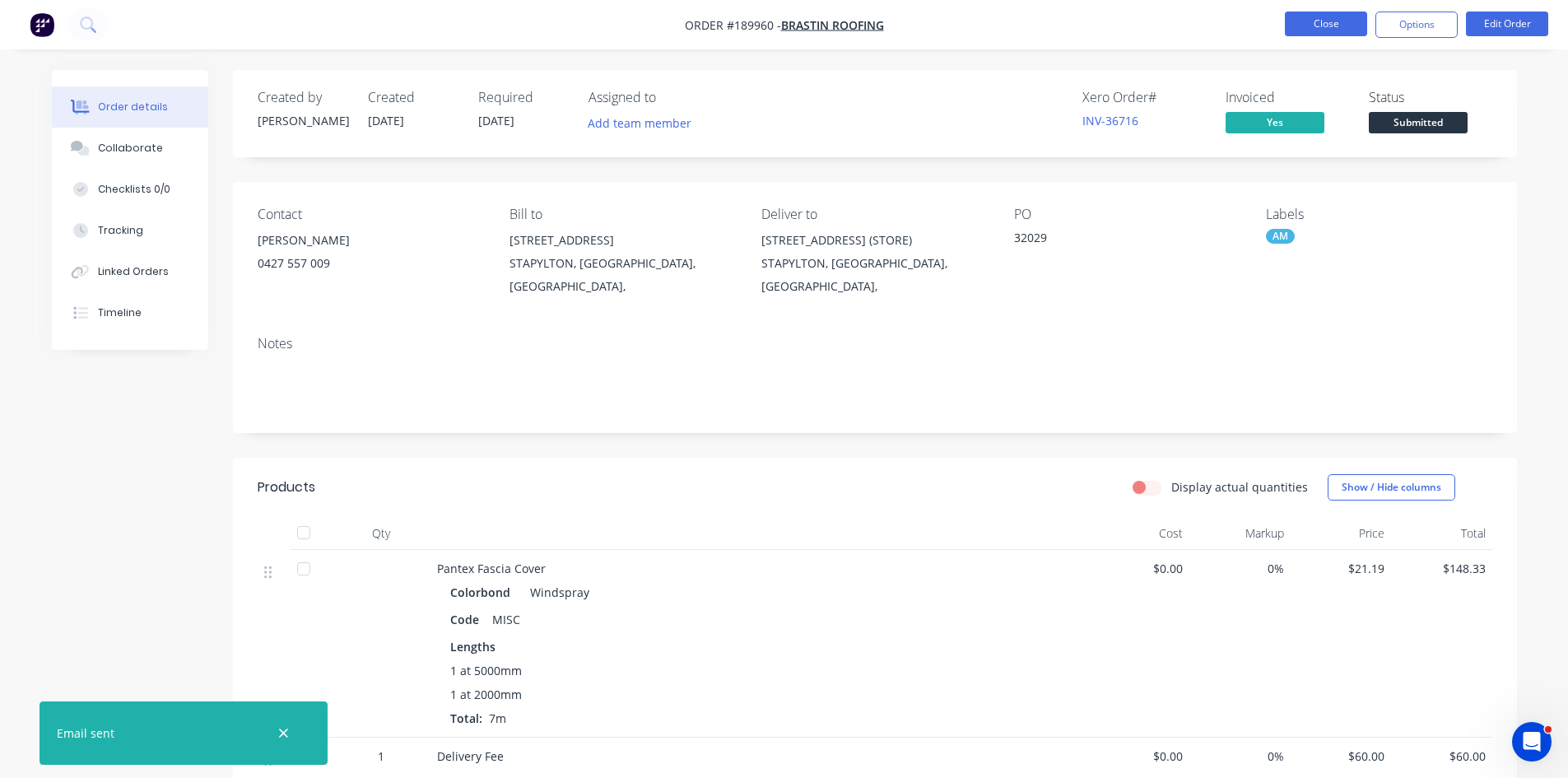
click at [1327, 28] on button "Close" at bounding box center [1326, 24] width 82 height 25
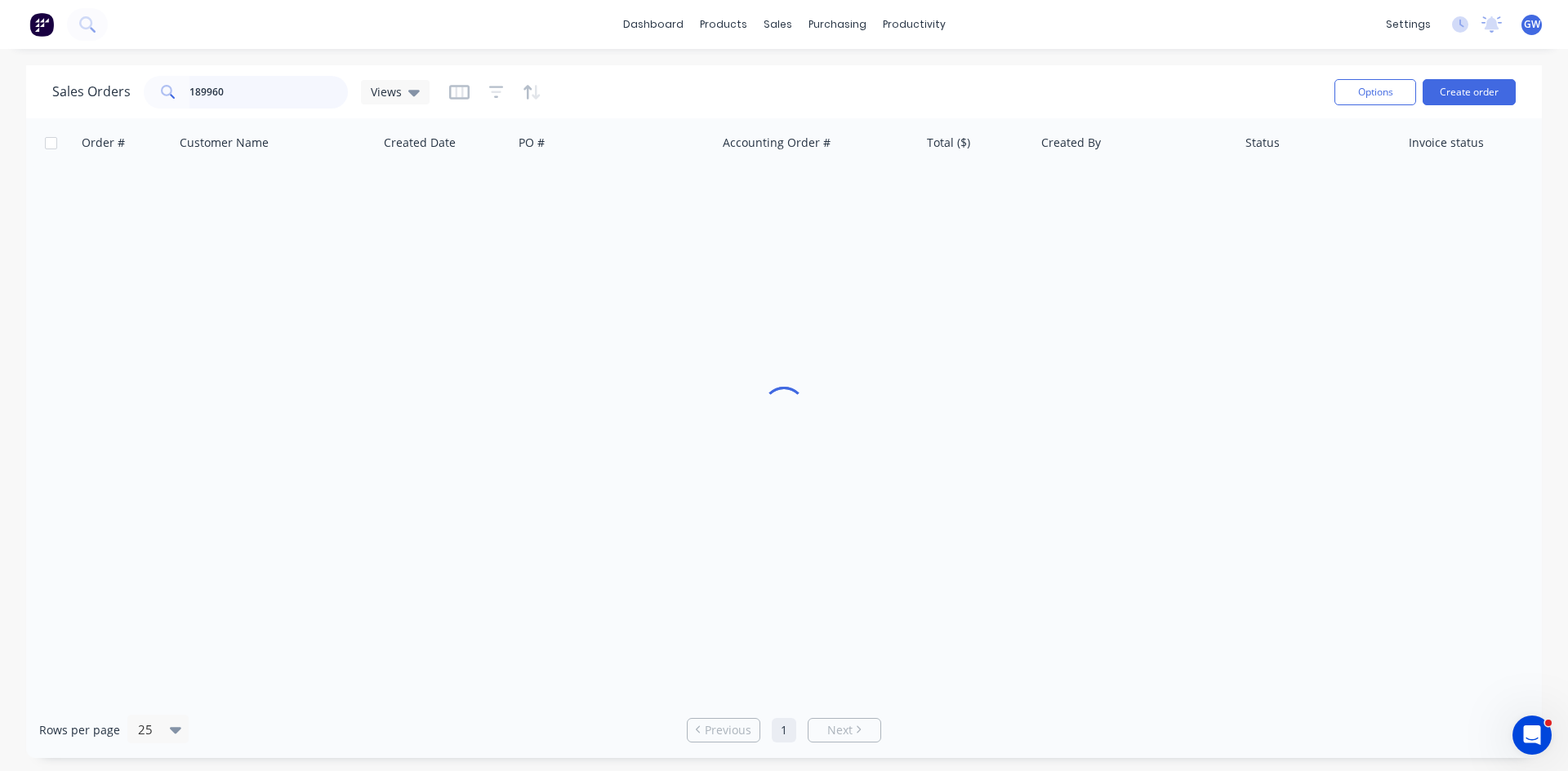
click at [281, 86] on input "189960" at bounding box center [270, 91] width 159 height 32
type input "189889"
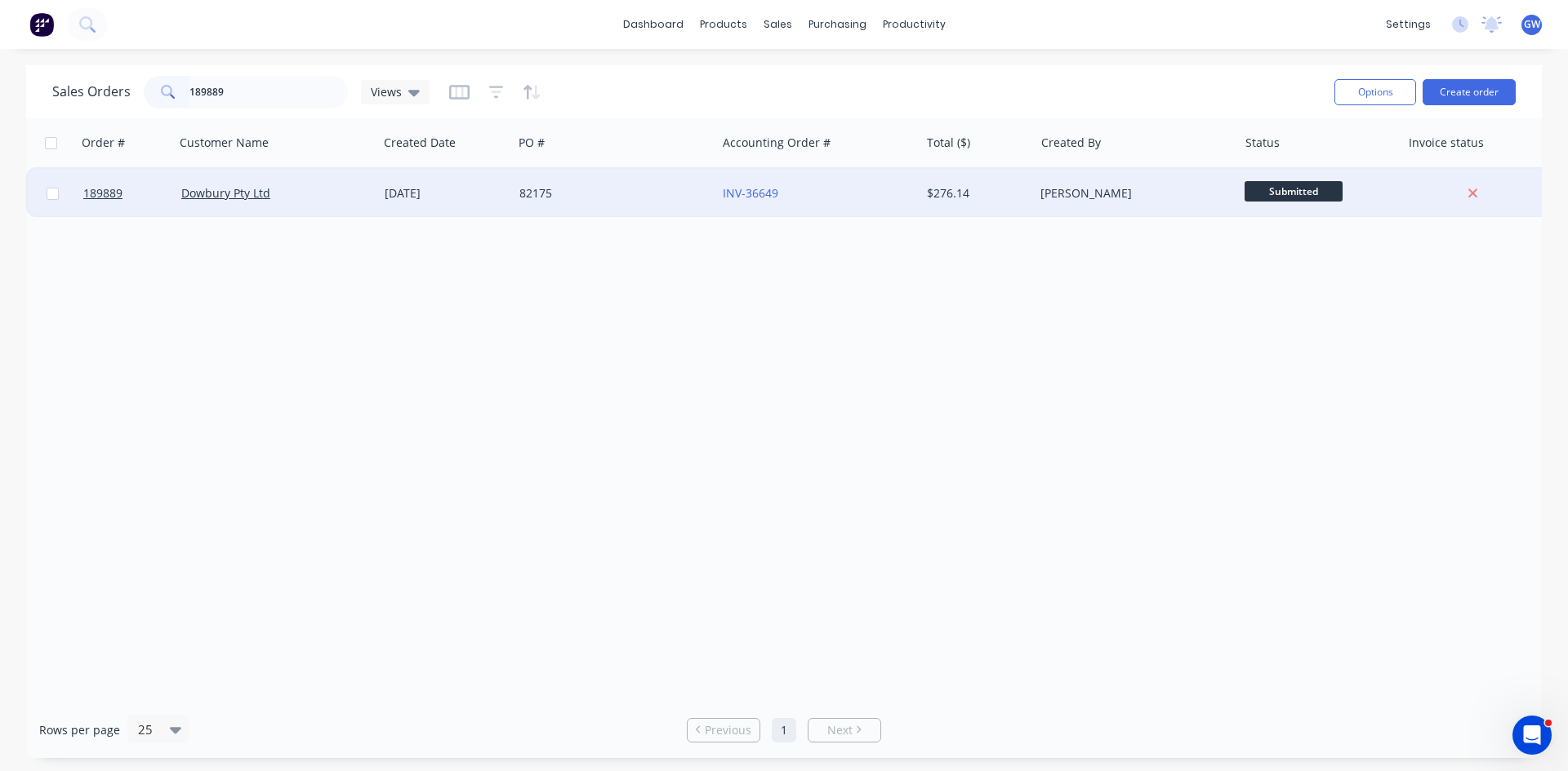
click at [923, 199] on div "$276.14" at bounding box center [977, 194] width 114 height 49
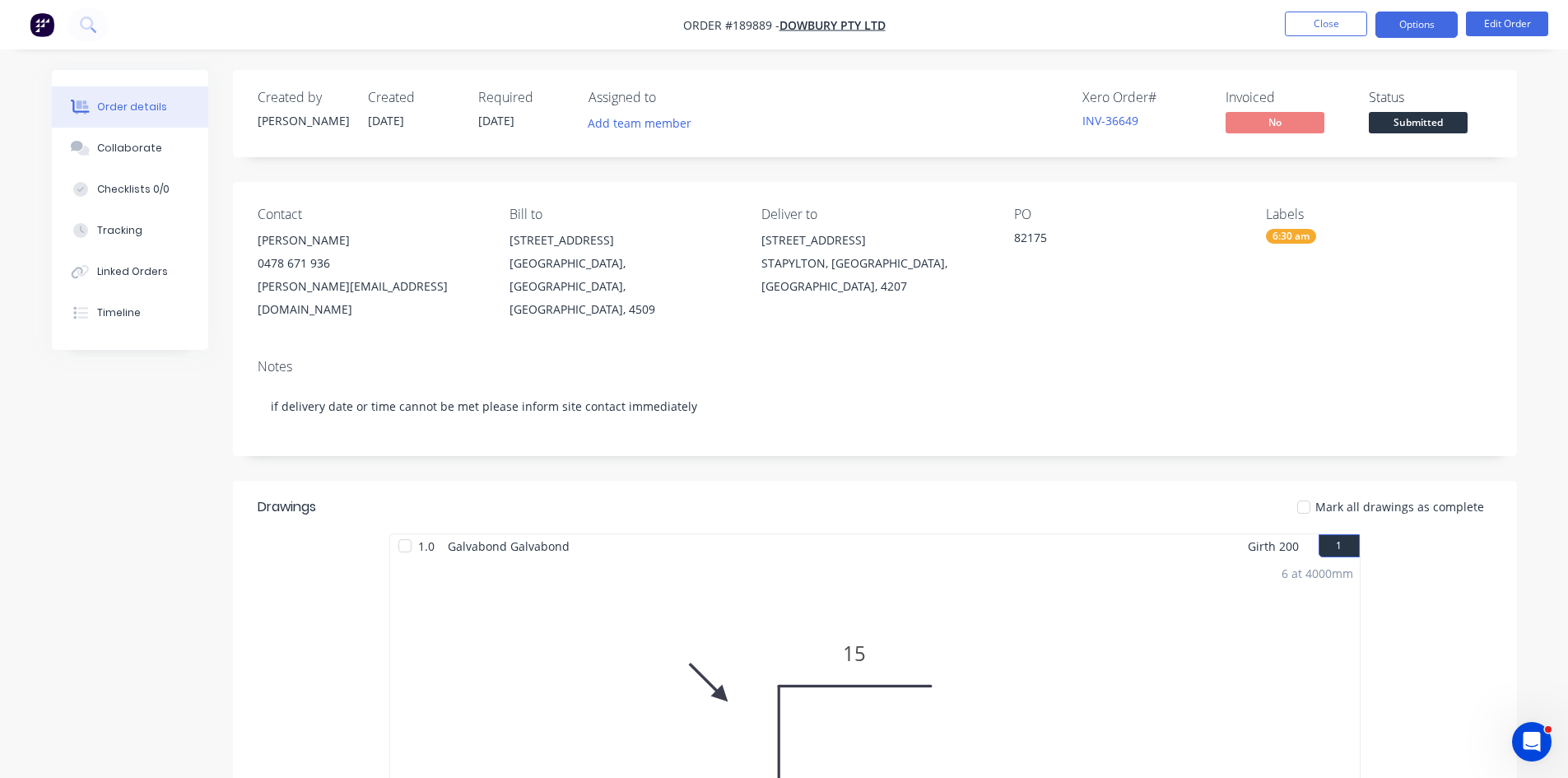
click at [1404, 35] on button "Options" at bounding box center [1416, 25] width 82 height 27
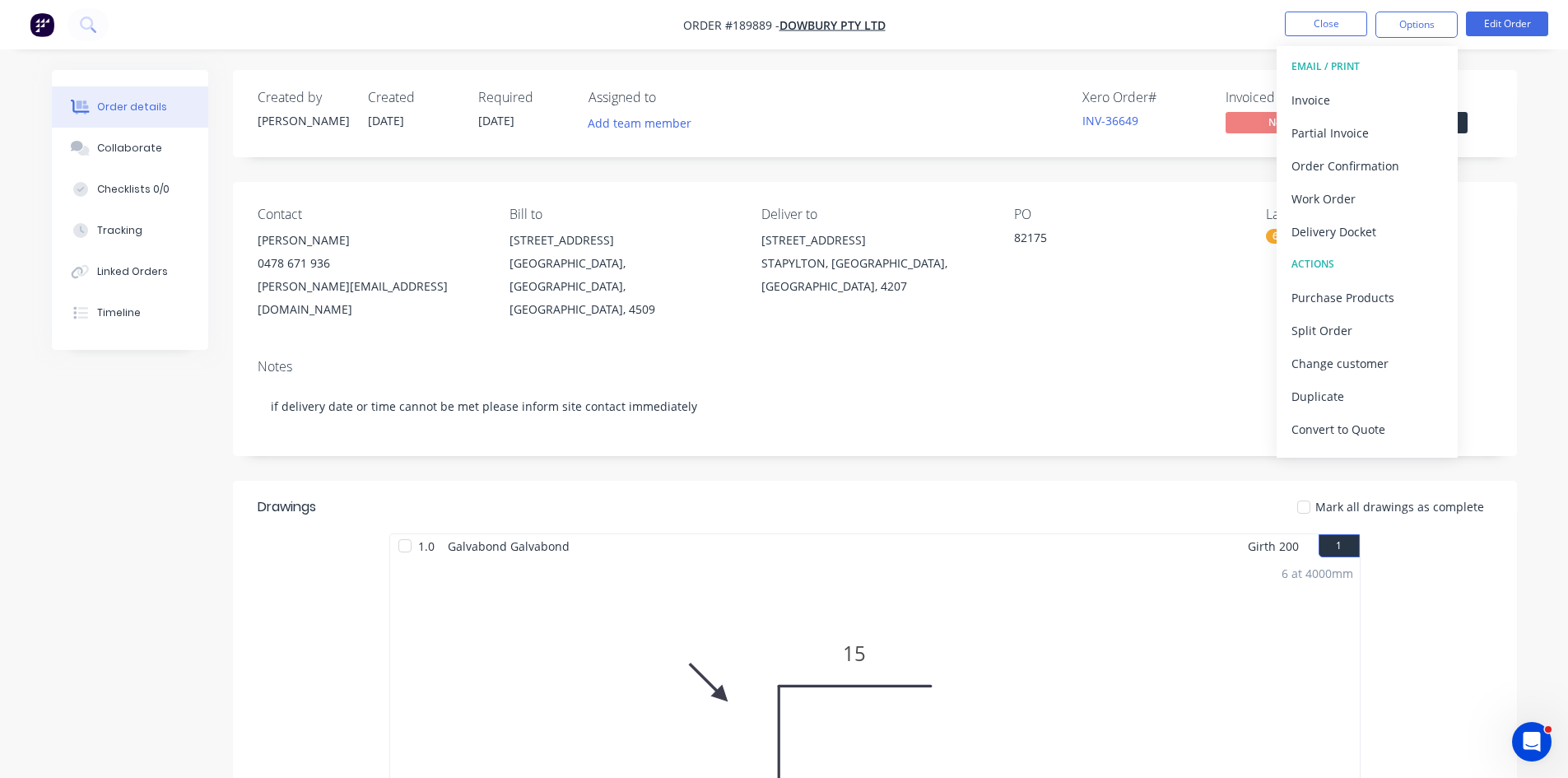
click at [1367, 89] on div "Invoice" at bounding box center [1367, 100] width 152 height 24
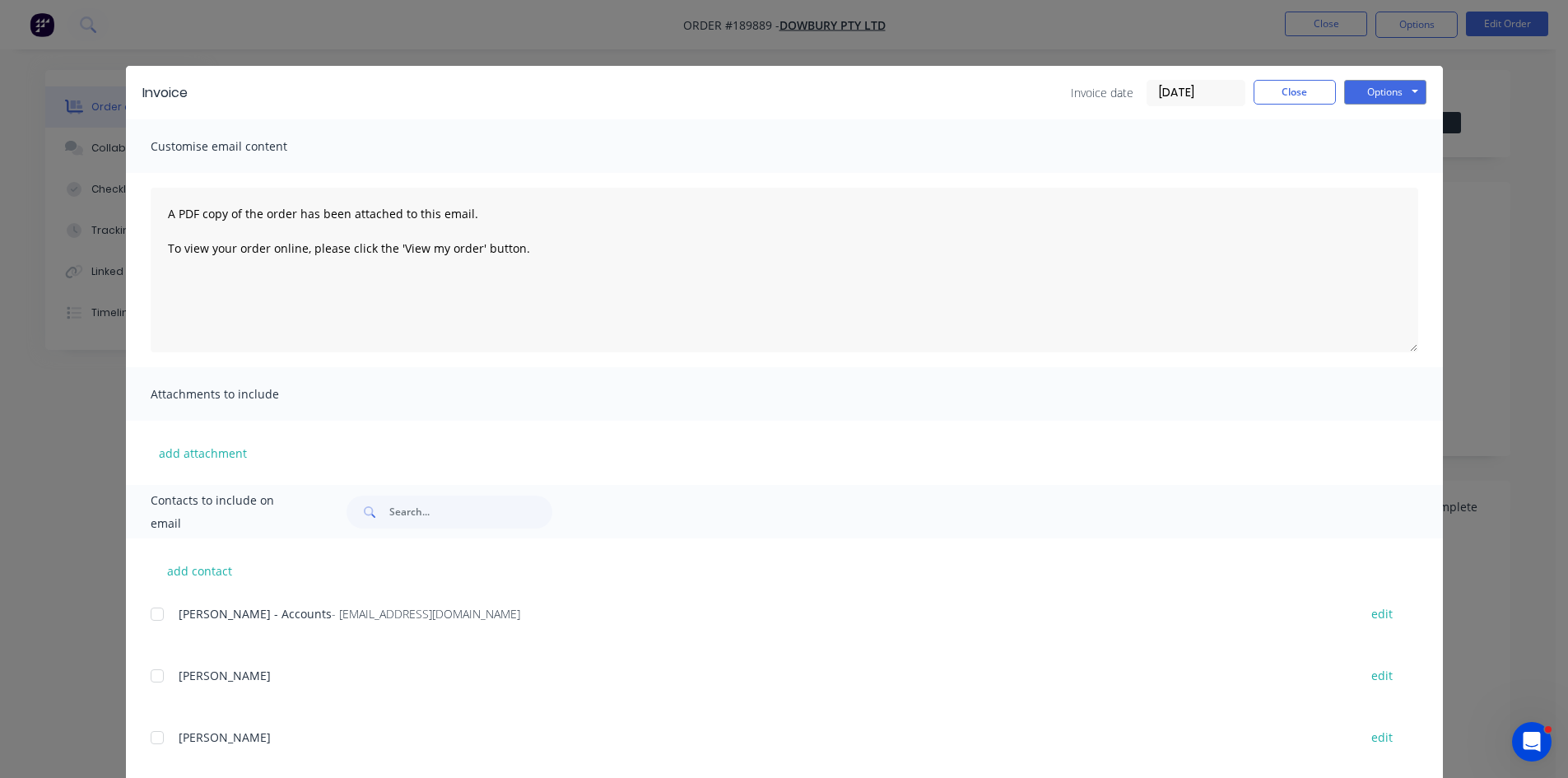
click at [152, 612] on div at bounding box center [157, 614] width 33 height 33
click at [1380, 88] on button "Options" at bounding box center [1385, 92] width 82 height 25
click at [1401, 174] on button "Email" at bounding box center [1396, 176] width 105 height 27
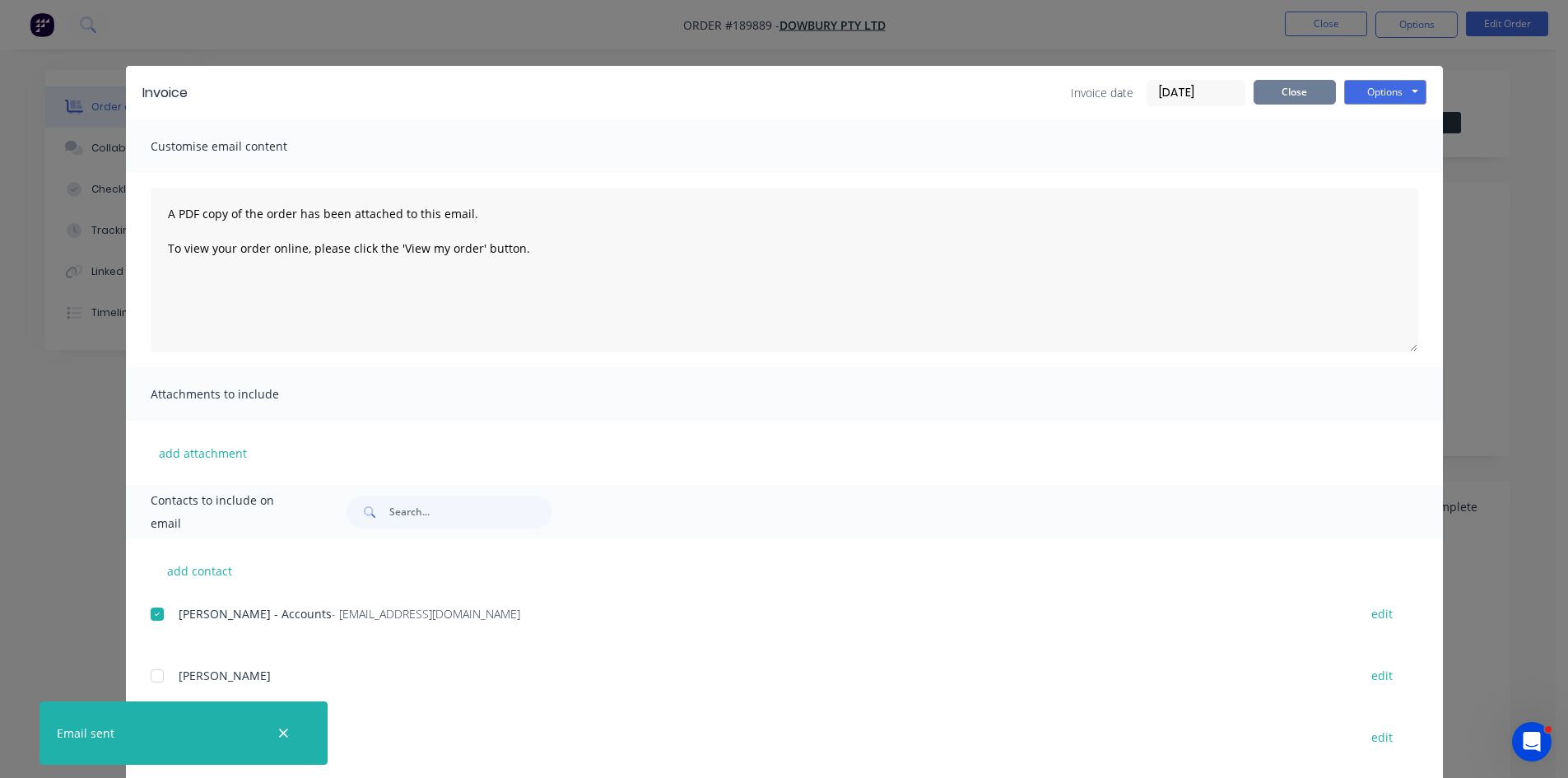
click at [1276, 86] on button "Close" at bounding box center [1294, 92] width 82 height 25
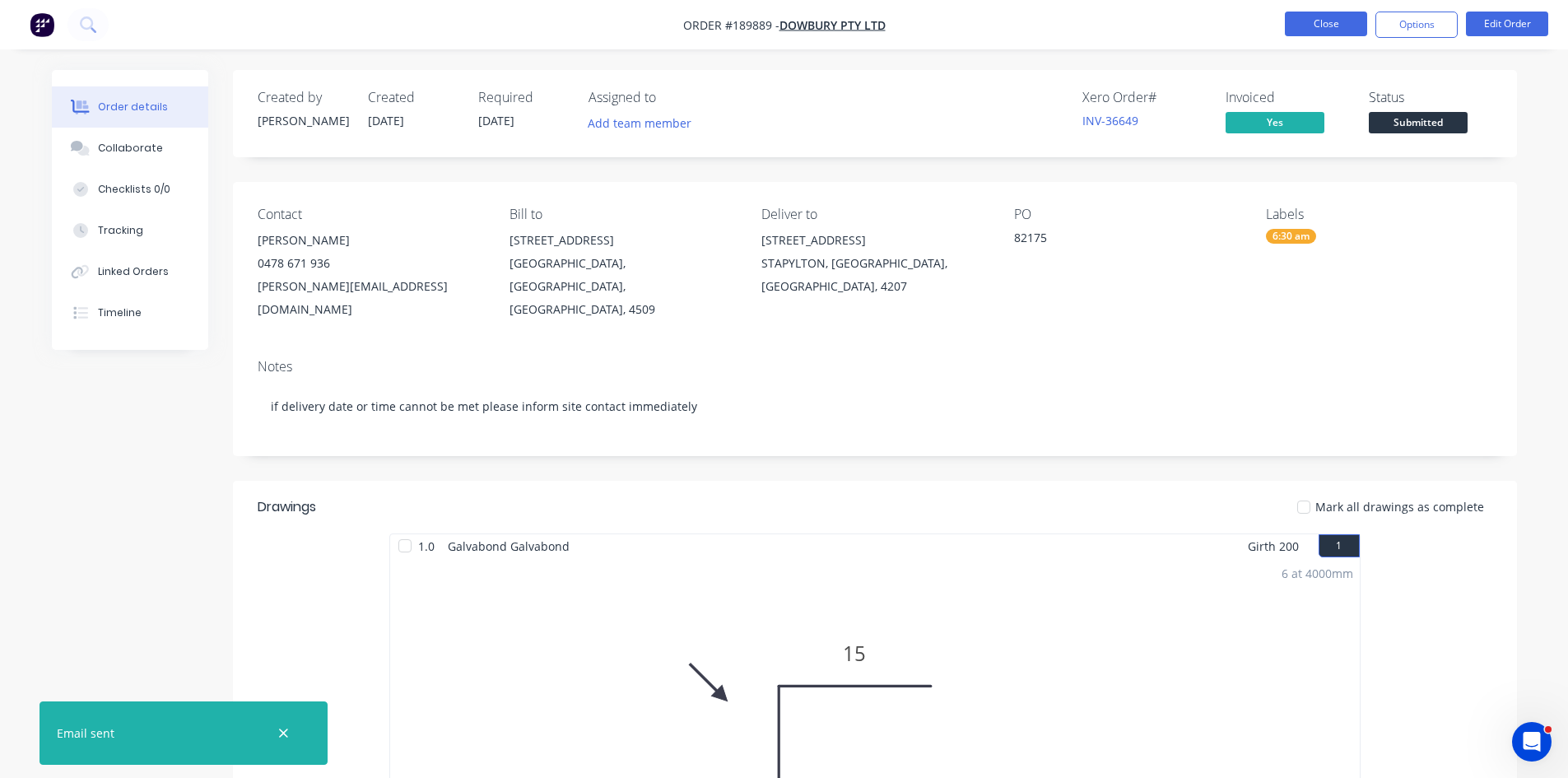
click at [1319, 27] on button "Close" at bounding box center [1326, 24] width 82 height 25
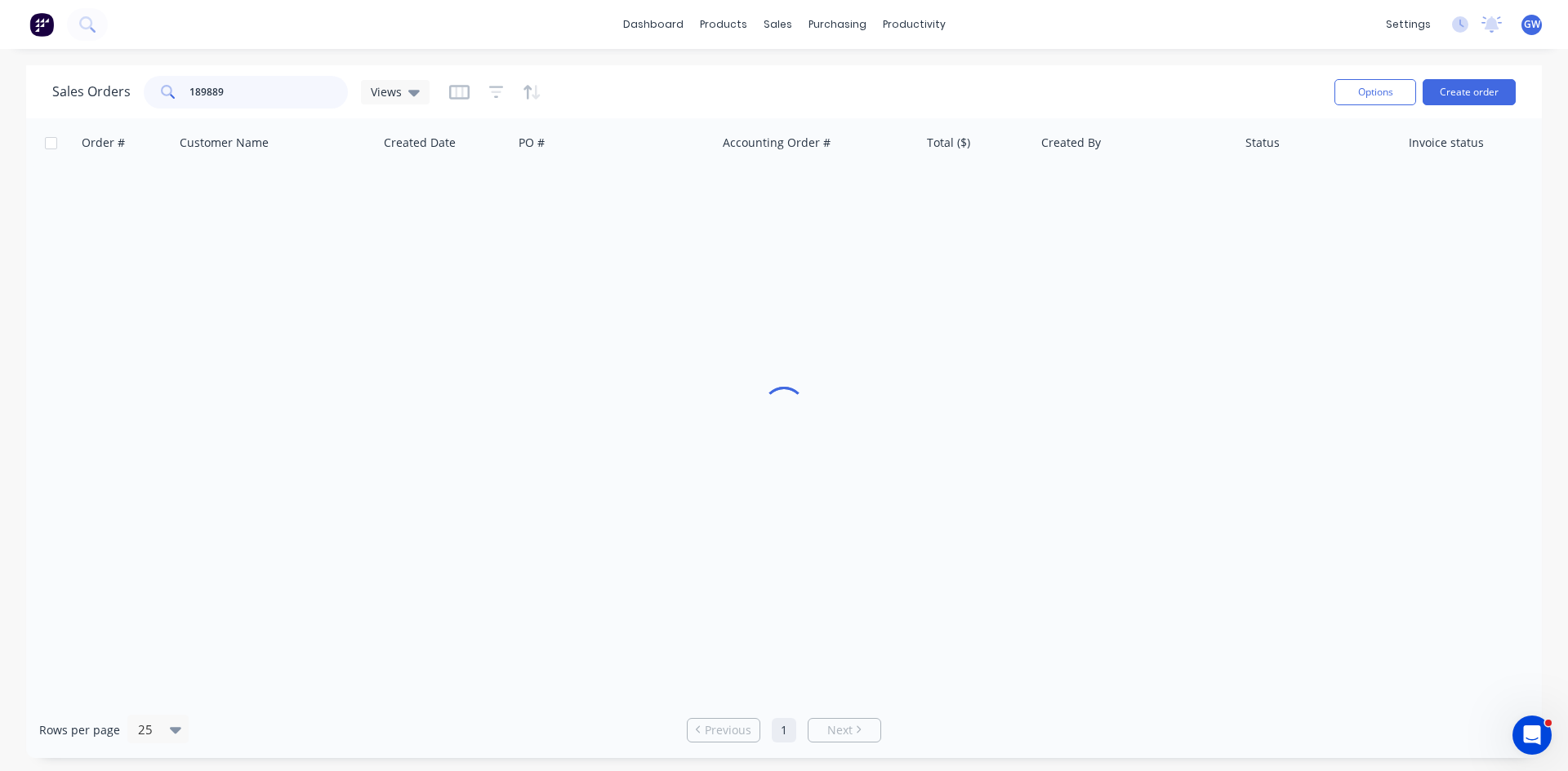
drag, startPoint x: 259, startPoint y: 93, endPoint x: 113, endPoint y: 67, distance: 148.3
click at [113, 67] on div "Sales Orders 189889 Views Options Create order" at bounding box center [784, 91] width 1515 height 53
type input "189927"
click at [934, 231] on div "Order # Customer Name Created Date PO # Accounting Order # Total ($) Created By…" at bounding box center [784, 409] width 1515 height 583
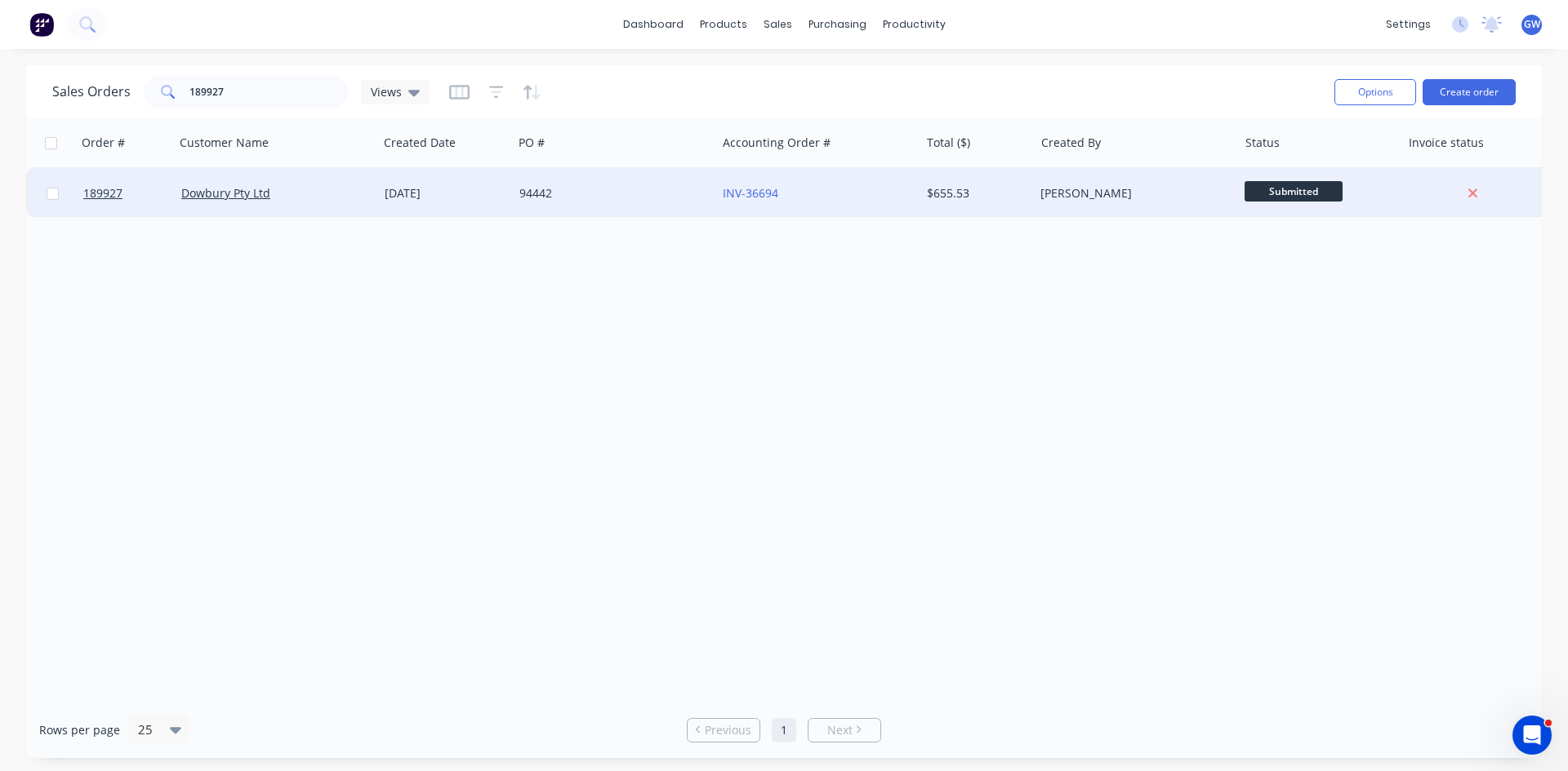
click at [958, 208] on div "$655.53" at bounding box center [977, 194] width 114 height 49
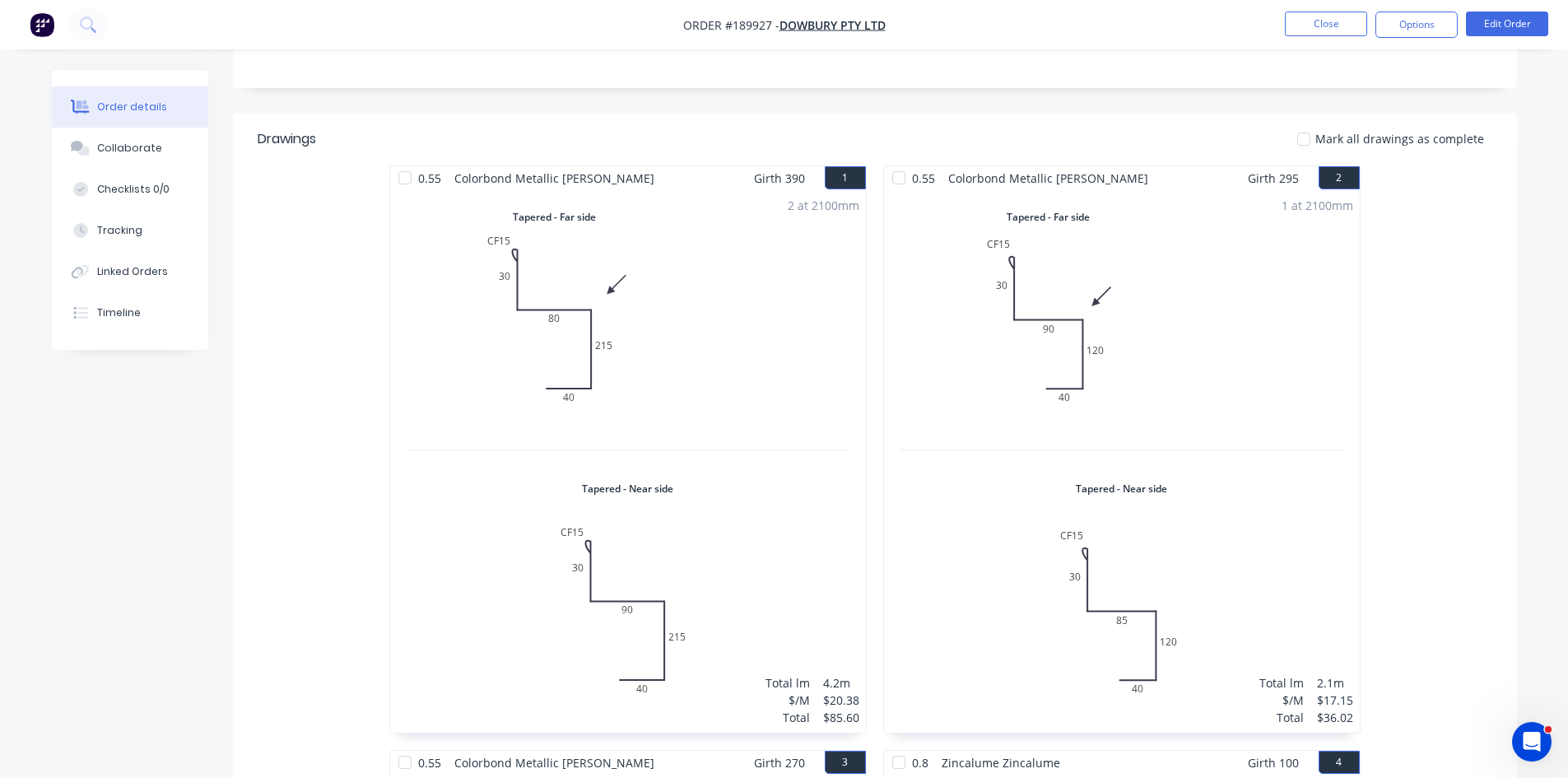
scroll to position [215, 0]
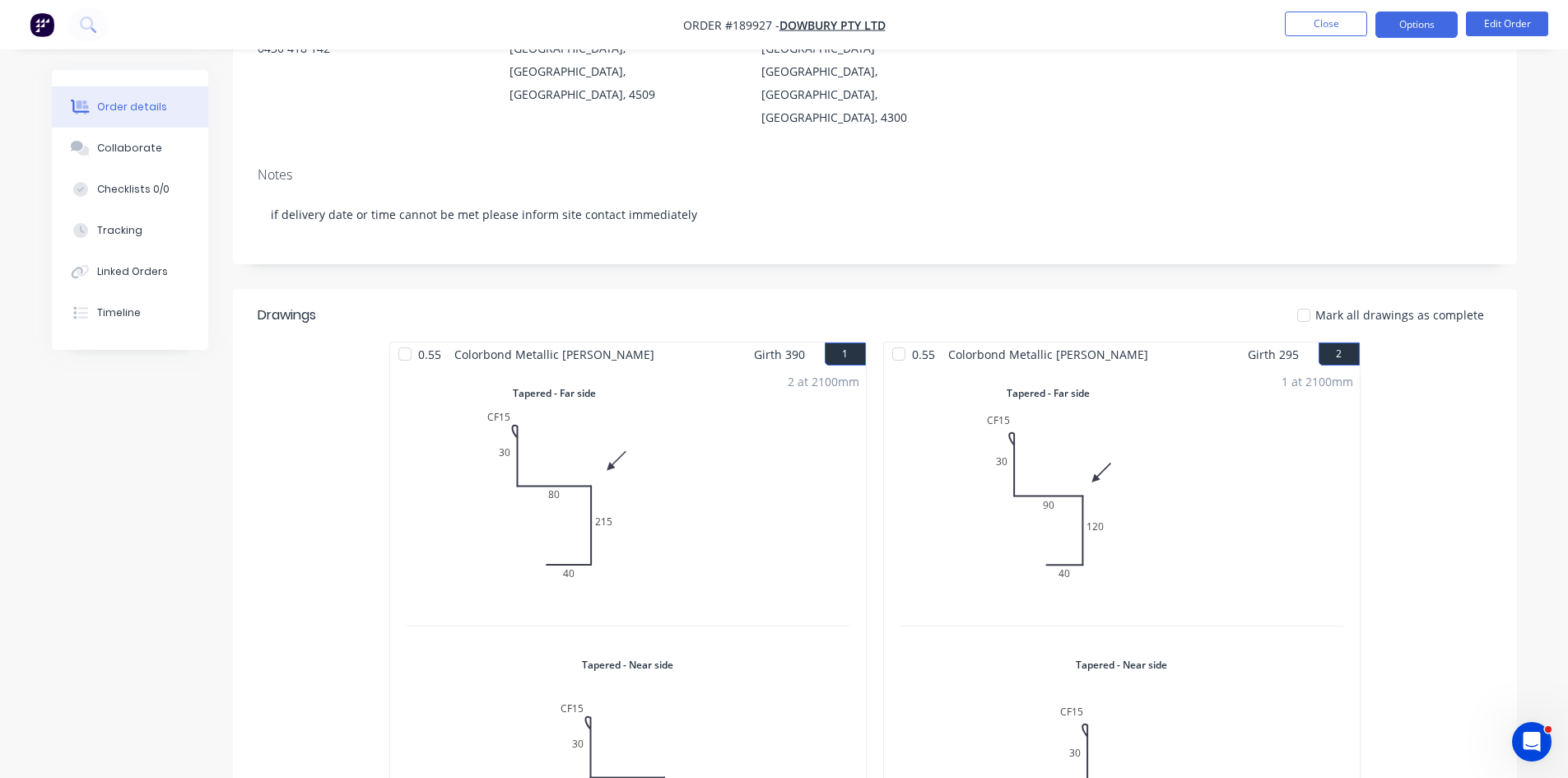
click at [1438, 37] on button "Options" at bounding box center [1416, 25] width 82 height 27
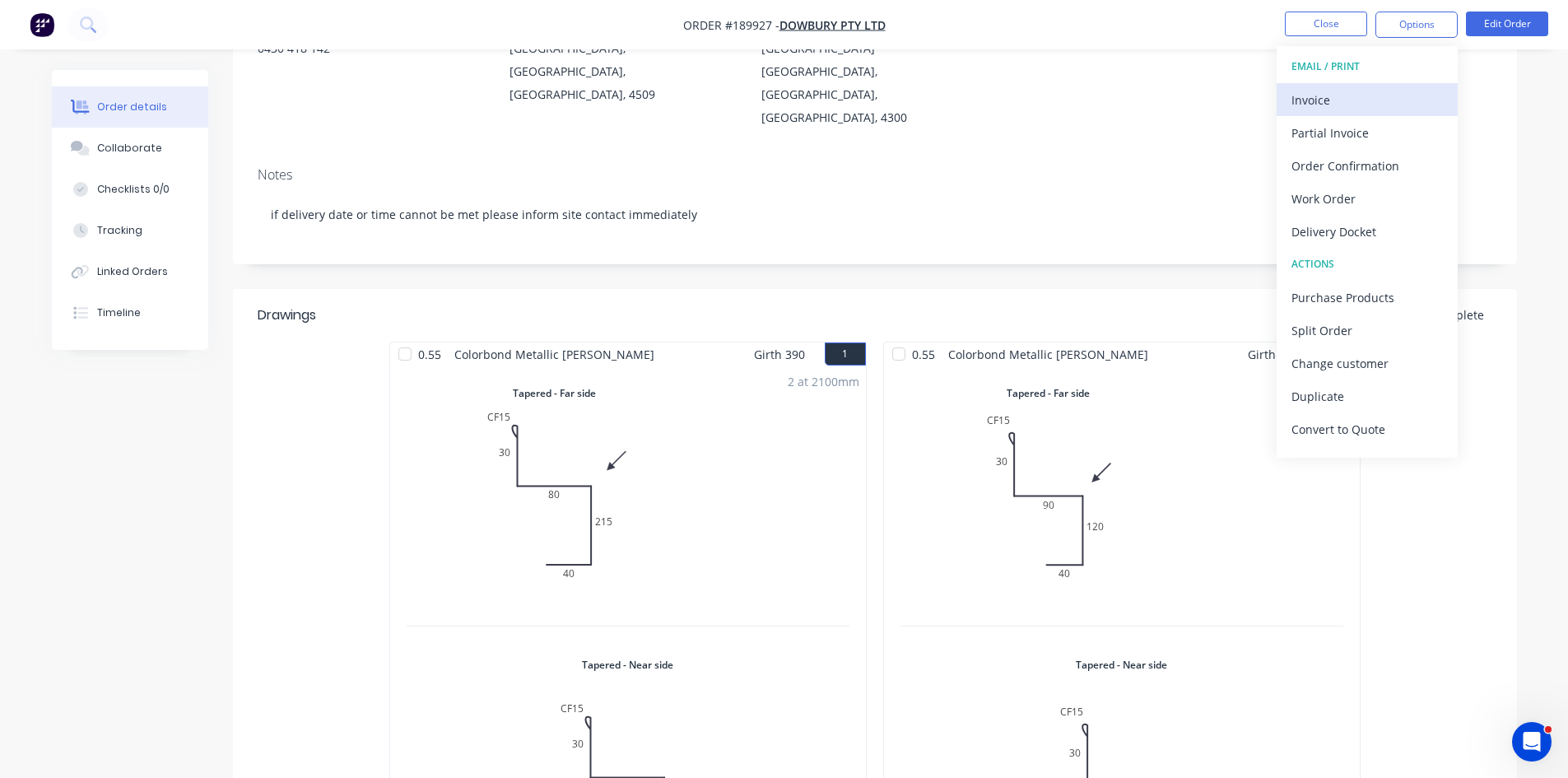
click at [1363, 104] on div "Invoice" at bounding box center [1367, 100] width 152 height 24
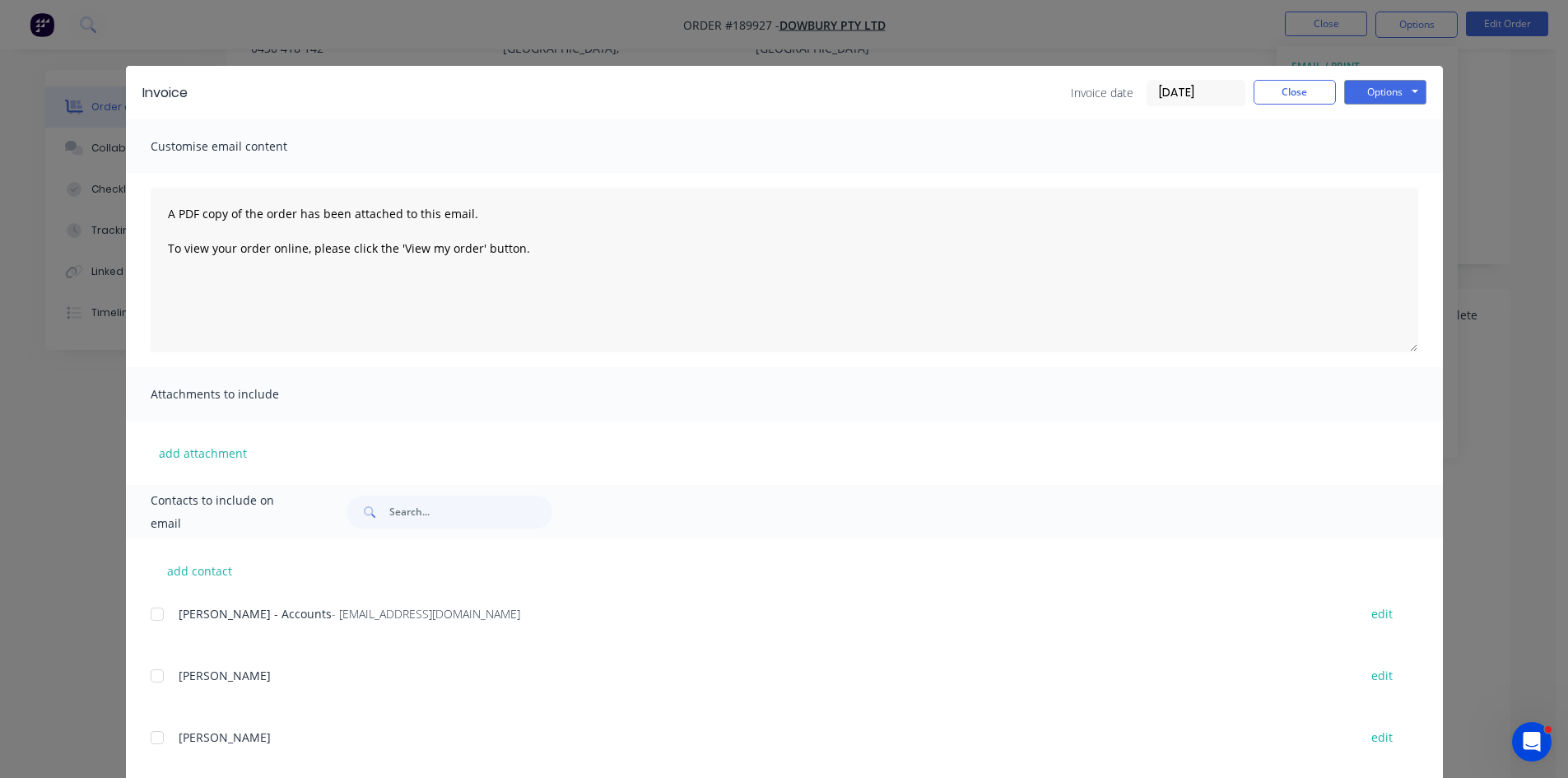
click at [147, 605] on div at bounding box center [157, 614] width 33 height 33
click at [1376, 95] on button "Options" at bounding box center [1385, 92] width 82 height 25
click at [1389, 177] on button "Email" at bounding box center [1396, 176] width 105 height 27
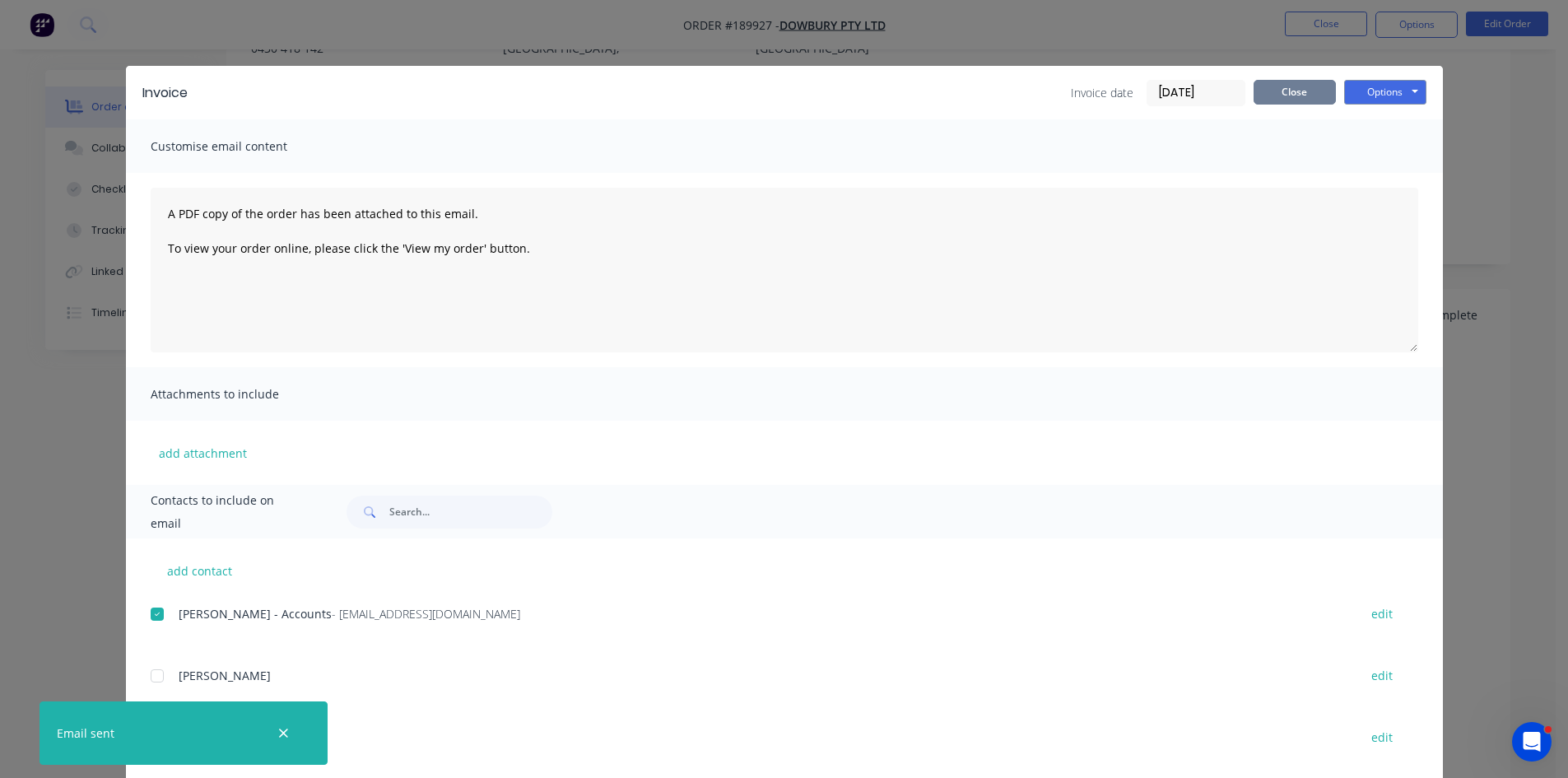
click at [1279, 87] on button "Close" at bounding box center [1294, 92] width 82 height 25
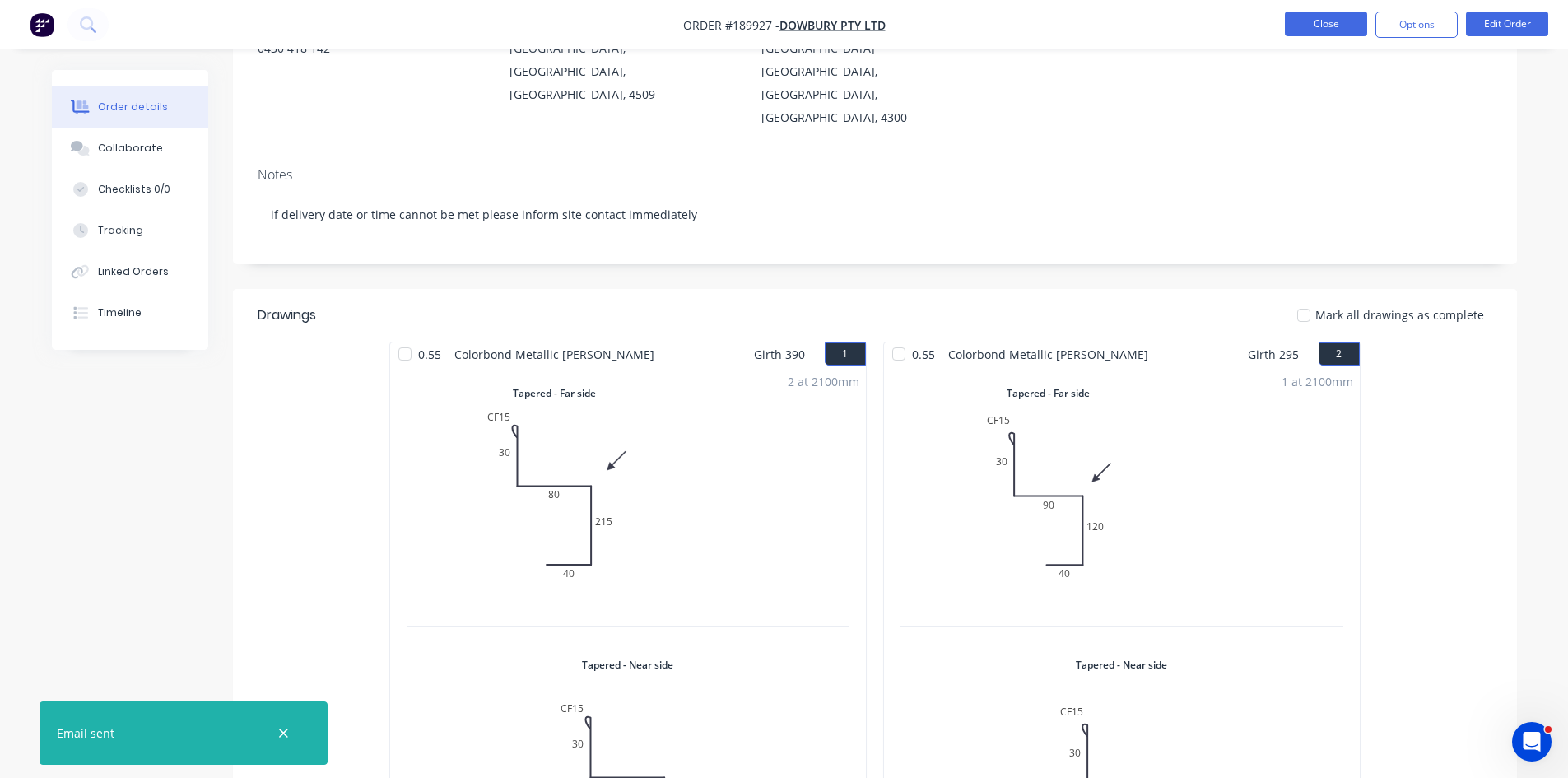
click at [1344, 23] on button "Close" at bounding box center [1326, 24] width 82 height 25
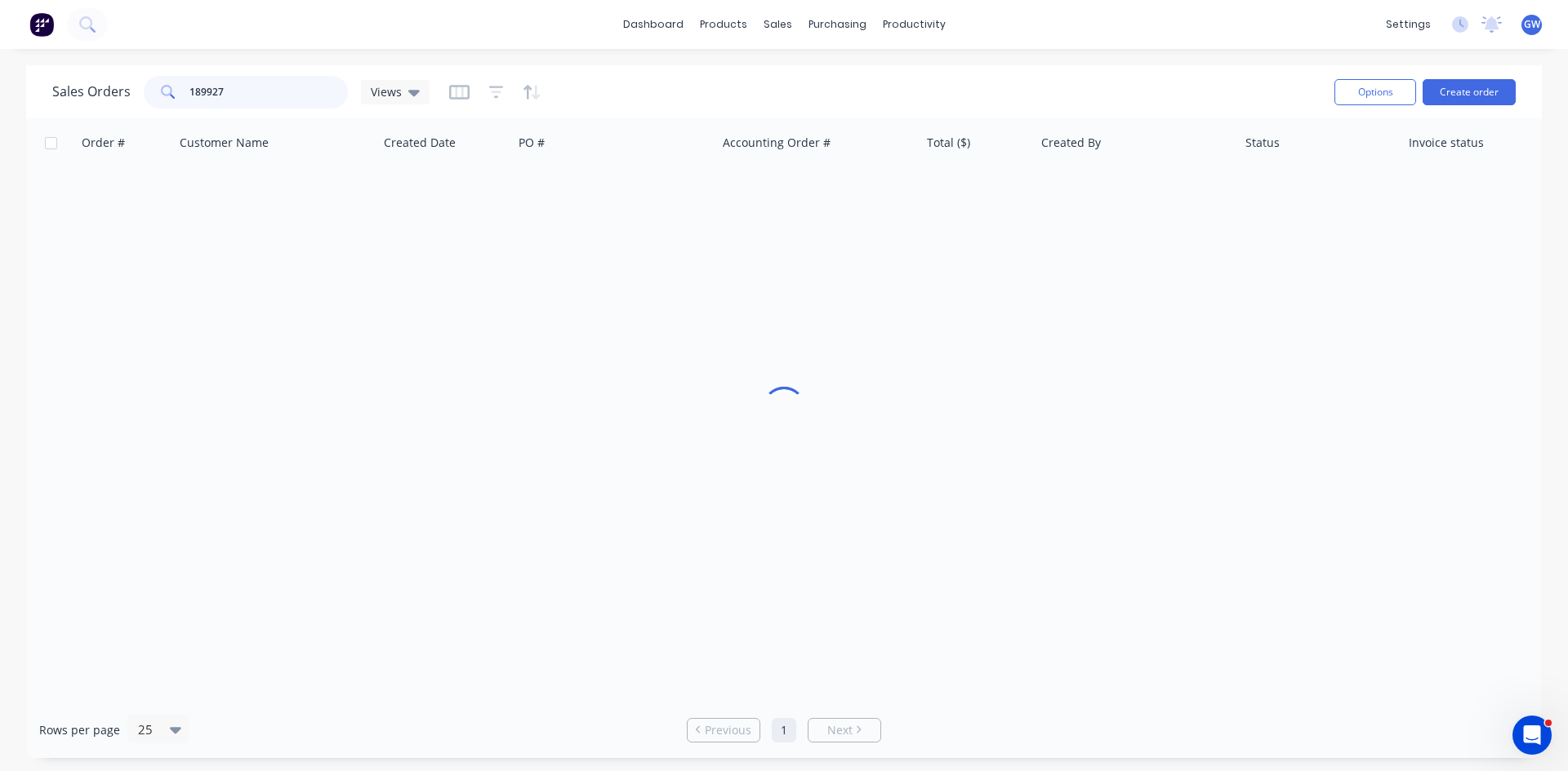
drag, startPoint x: 253, startPoint y: 89, endPoint x: 25, endPoint y: 77, distance: 228.3
click at [25, 77] on div "Sales Orders 189927 Views Options Create order Order # Customer Name Created Da…" at bounding box center [784, 411] width 1568 height 693
type input "189928"
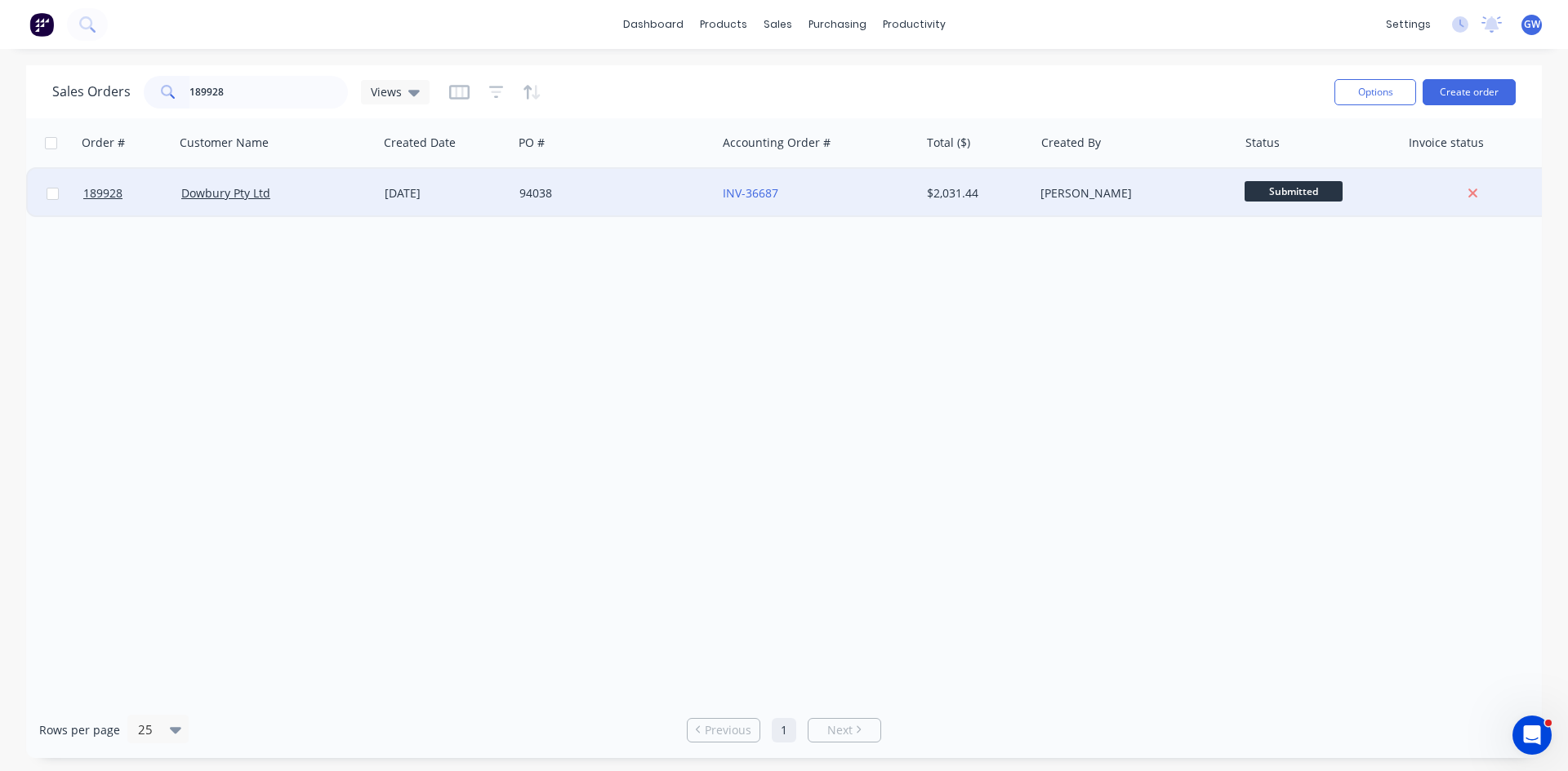
click at [1112, 190] on div "[PERSON_NAME]" at bounding box center [1130, 193] width 181 height 17
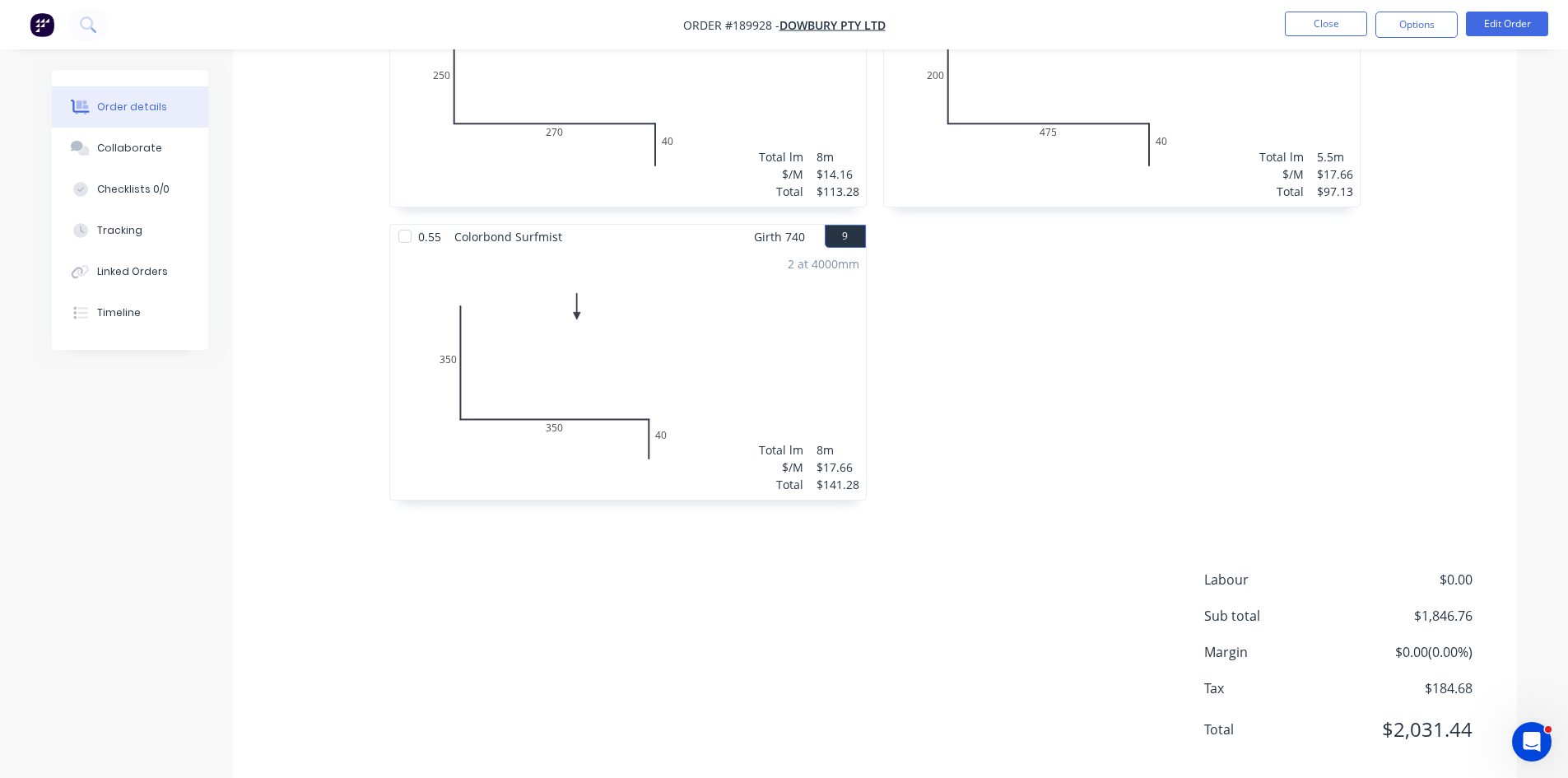
scroll to position [1491, 0]
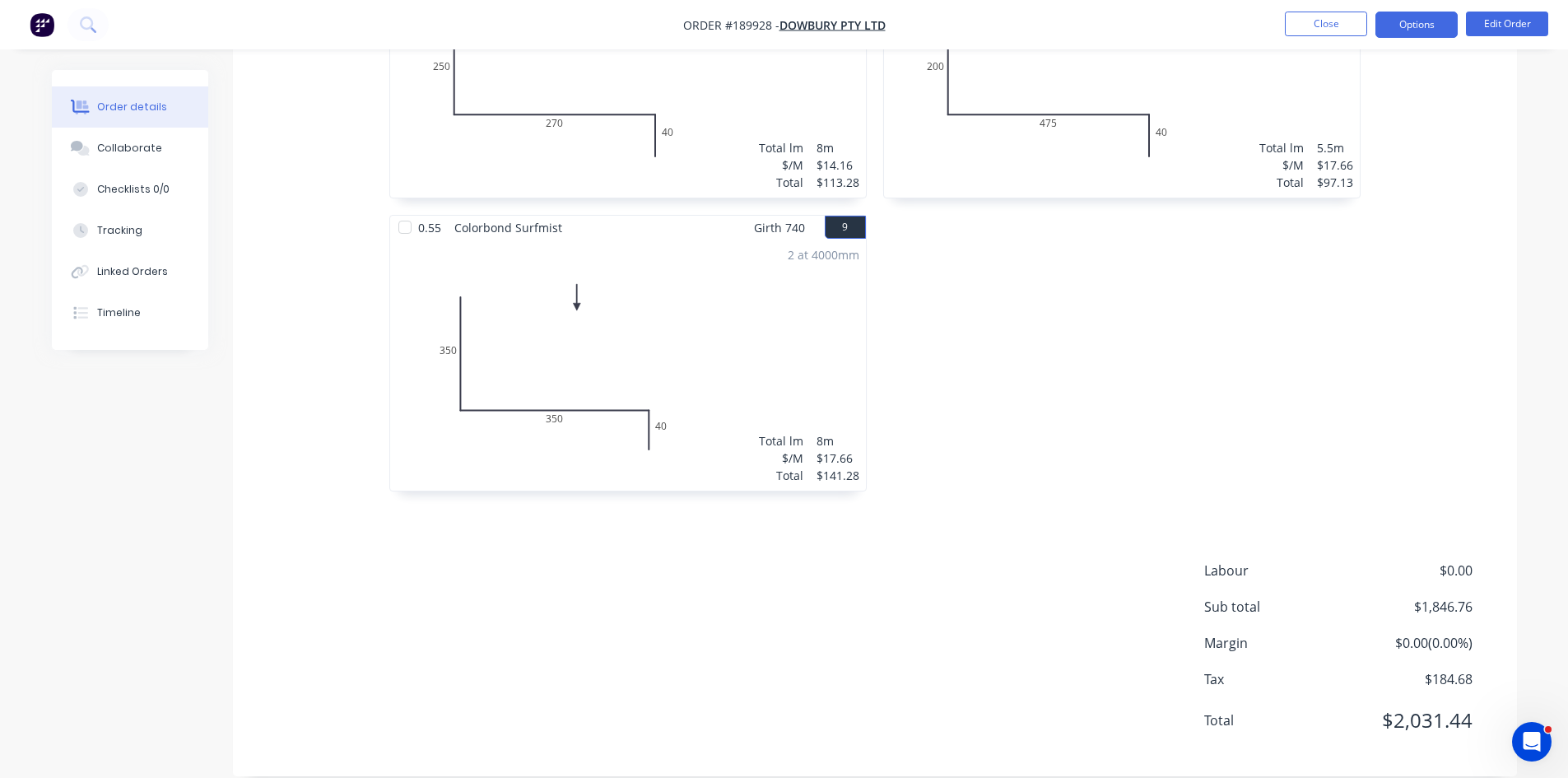
click at [1421, 20] on button "Options" at bounding box center [1416, 25] width 82 height 27
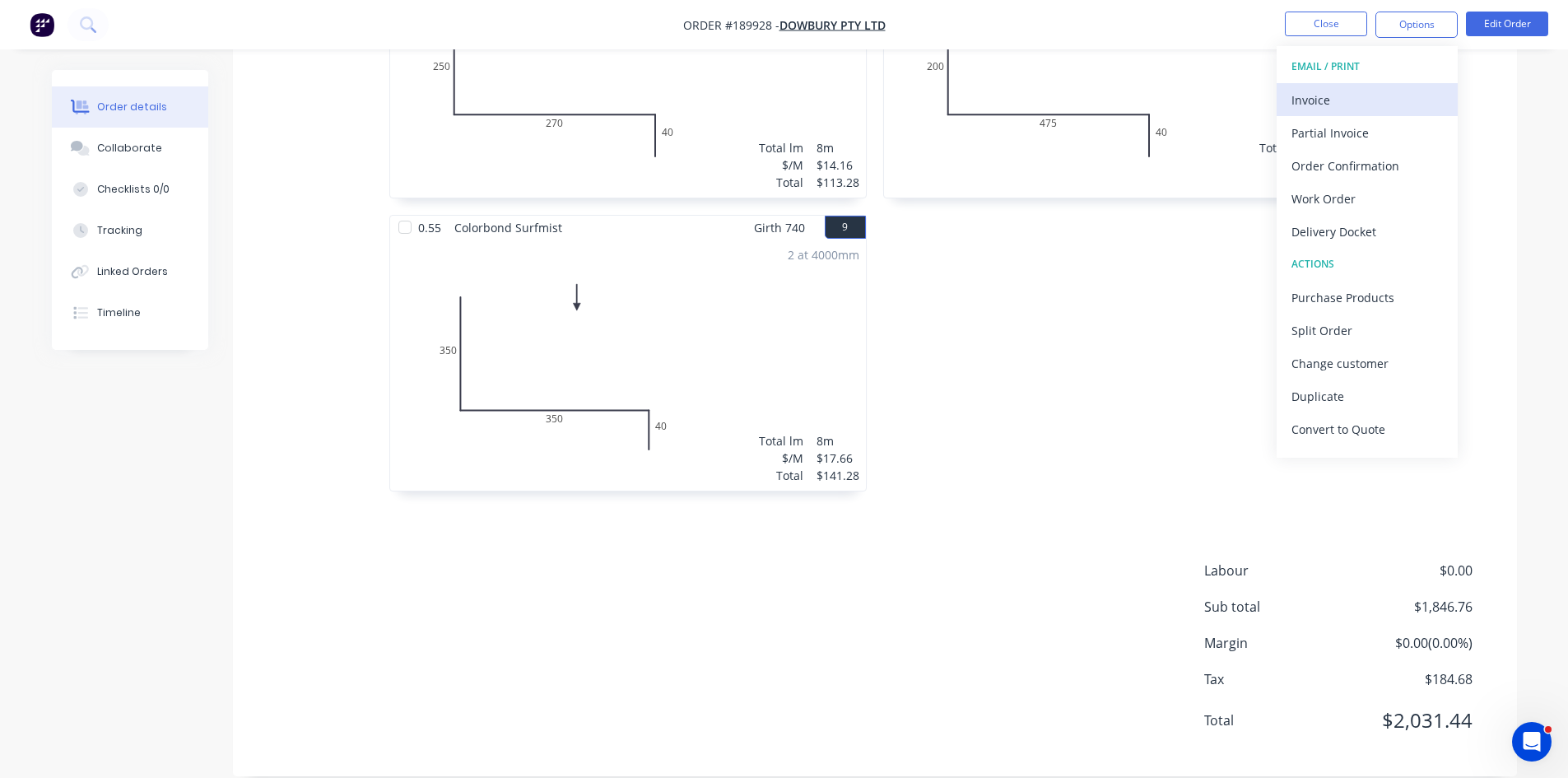
click at [1387, 102] on div "Invoice" at bounding box center [1367, 100] width 152 height 24
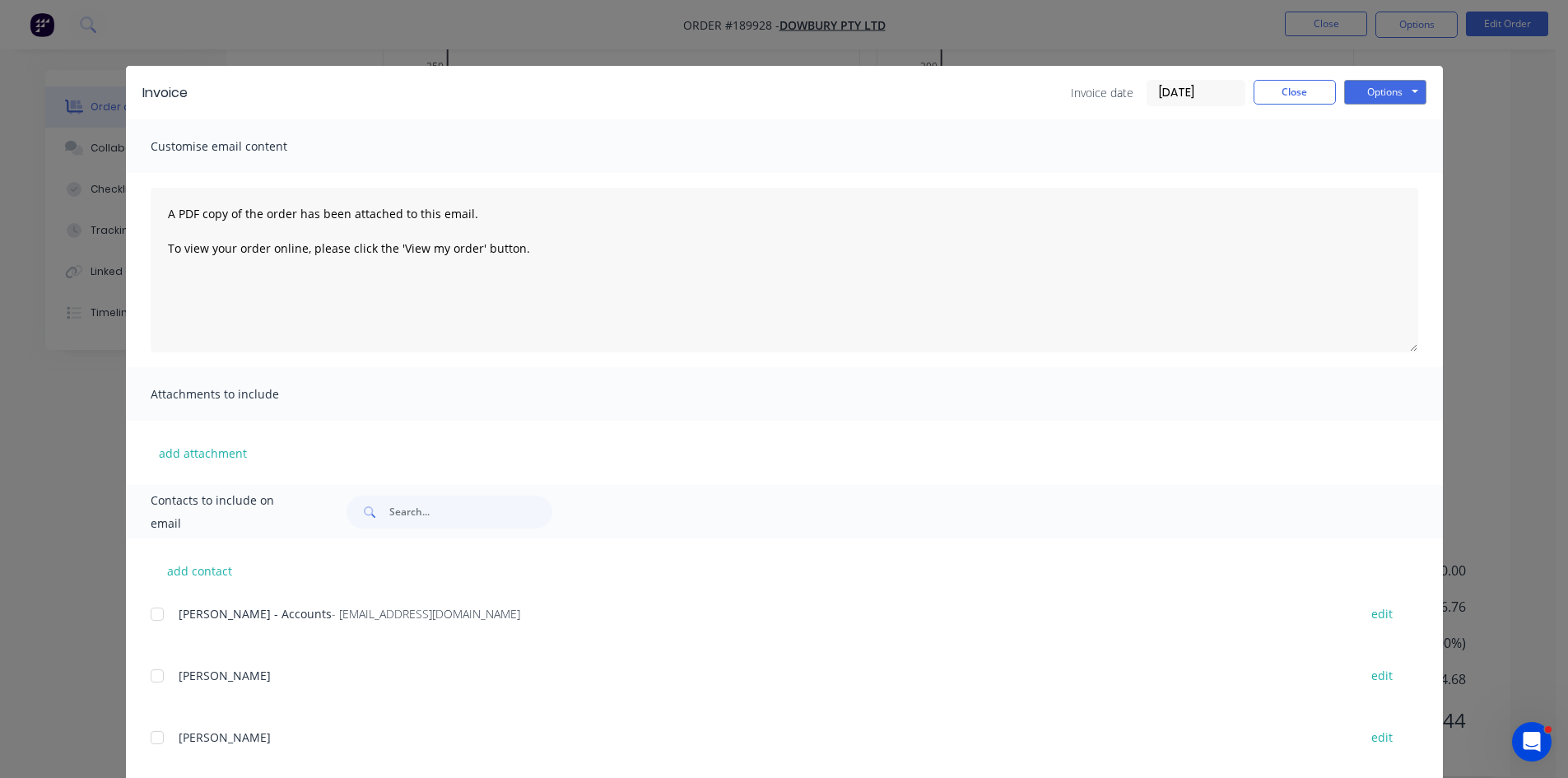
click at [153, 609] on div at bounding box center [157, 614] width 33 height 33
click at [1368, 87] on button "Options" at bounding box center [1385, 92] width 82 height 25
click at [1384, 170] on button "Email" at bounding box center [1396, 176] width 105 height 27
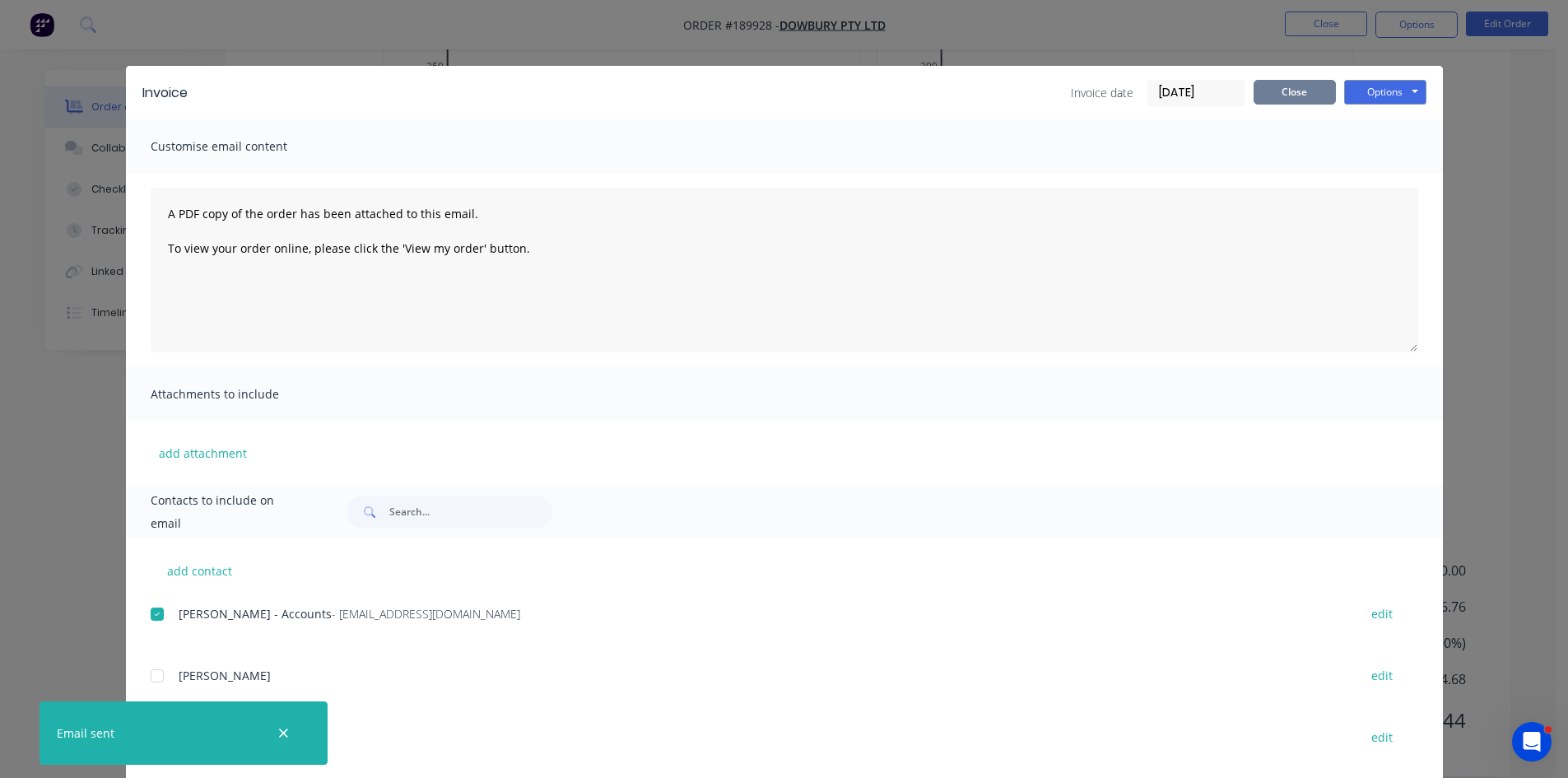
click at [1295, 86] on button "Close" at bounding box center [1294, 92] width 82 height 25
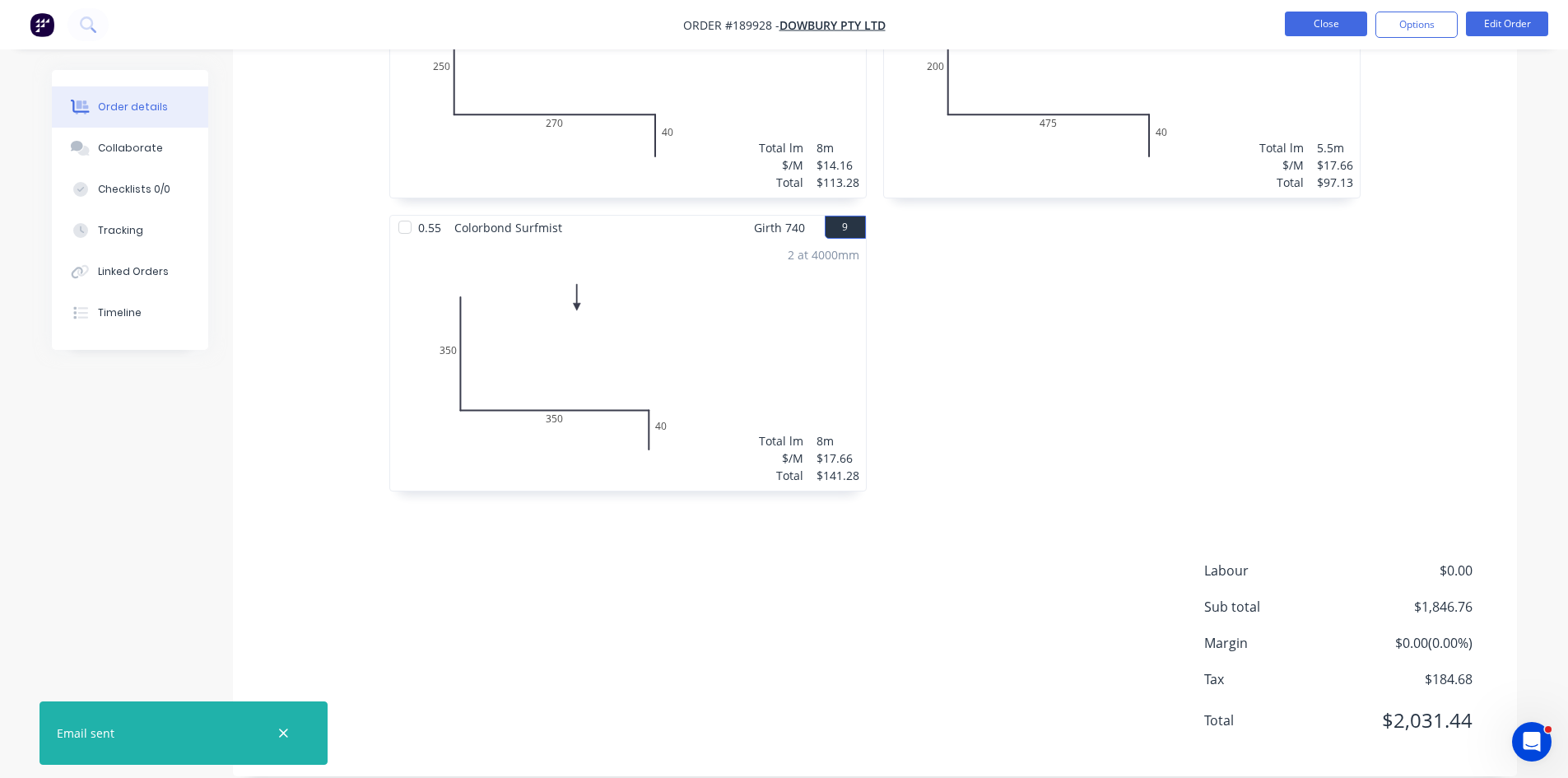
click at [1324, 32] on button "Close" at bounding box center [1326, 24] width 82 height 25
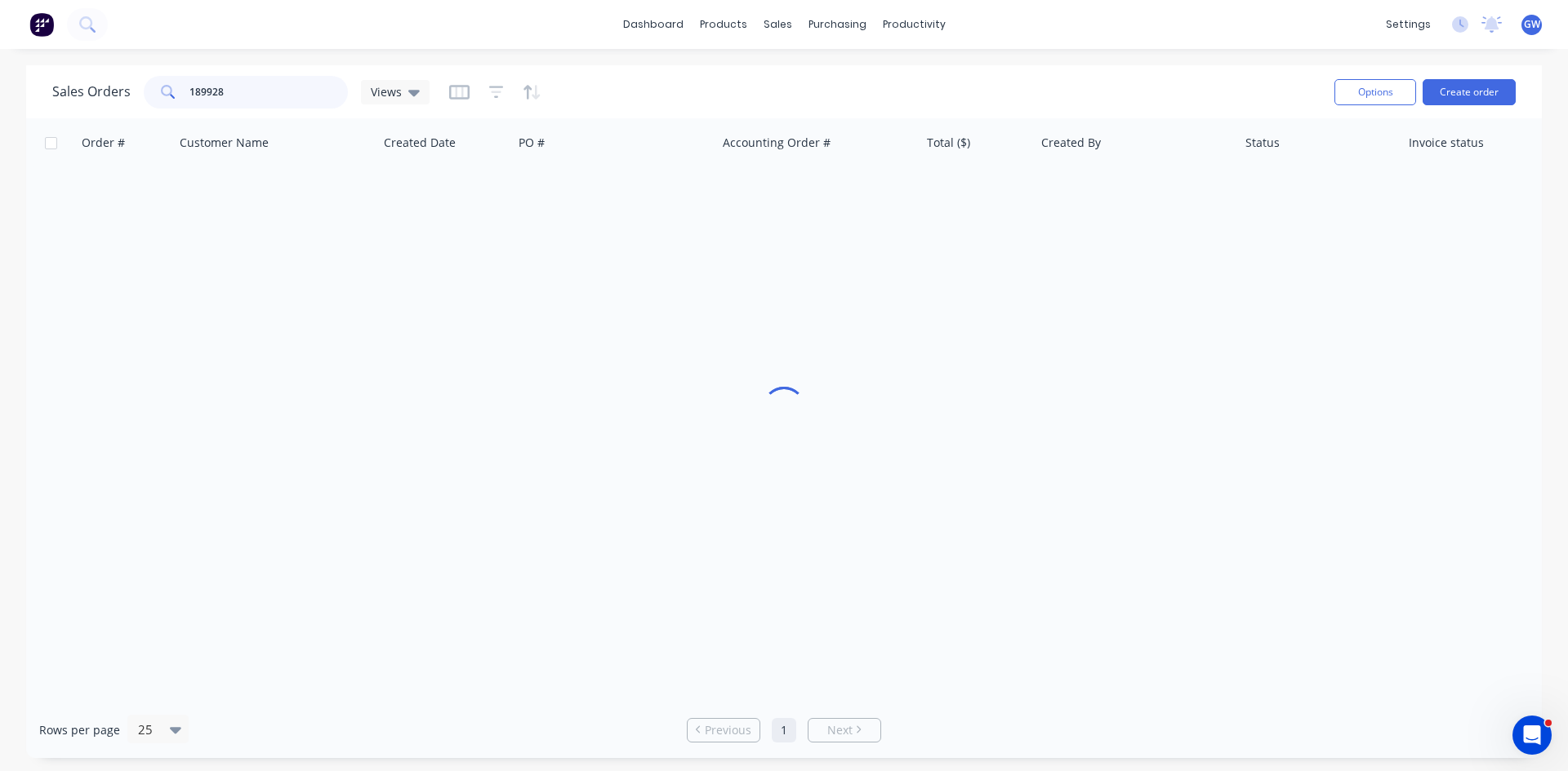
click at [272, 91] on input "189928" at bounding box center [270, 91] width 159 height 32
type input "189918"
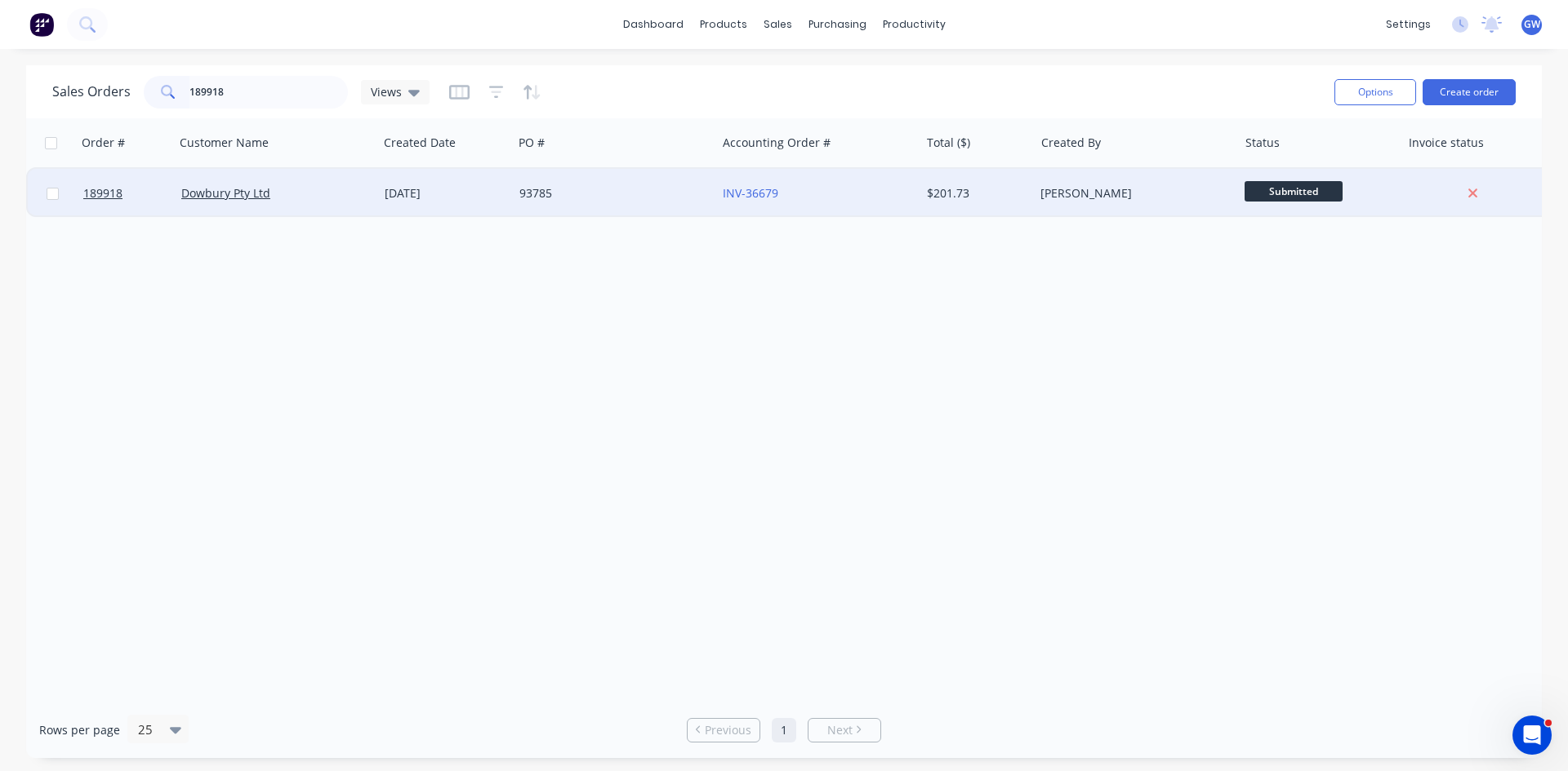
click at [897, 195] on div "INV-36679" at bounding box center [814, 193] width 181 height 17
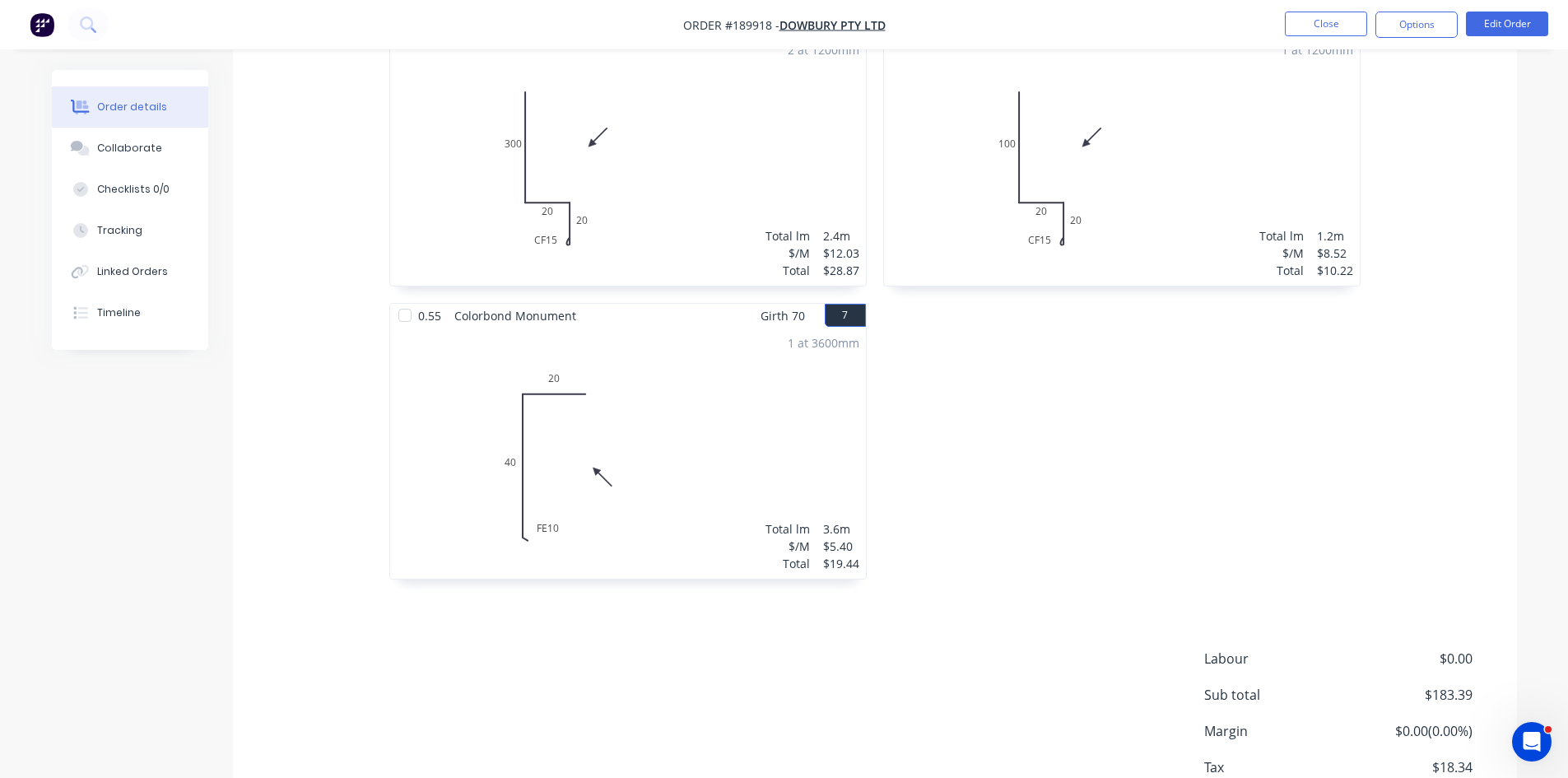
scroll to position [1199, 0]
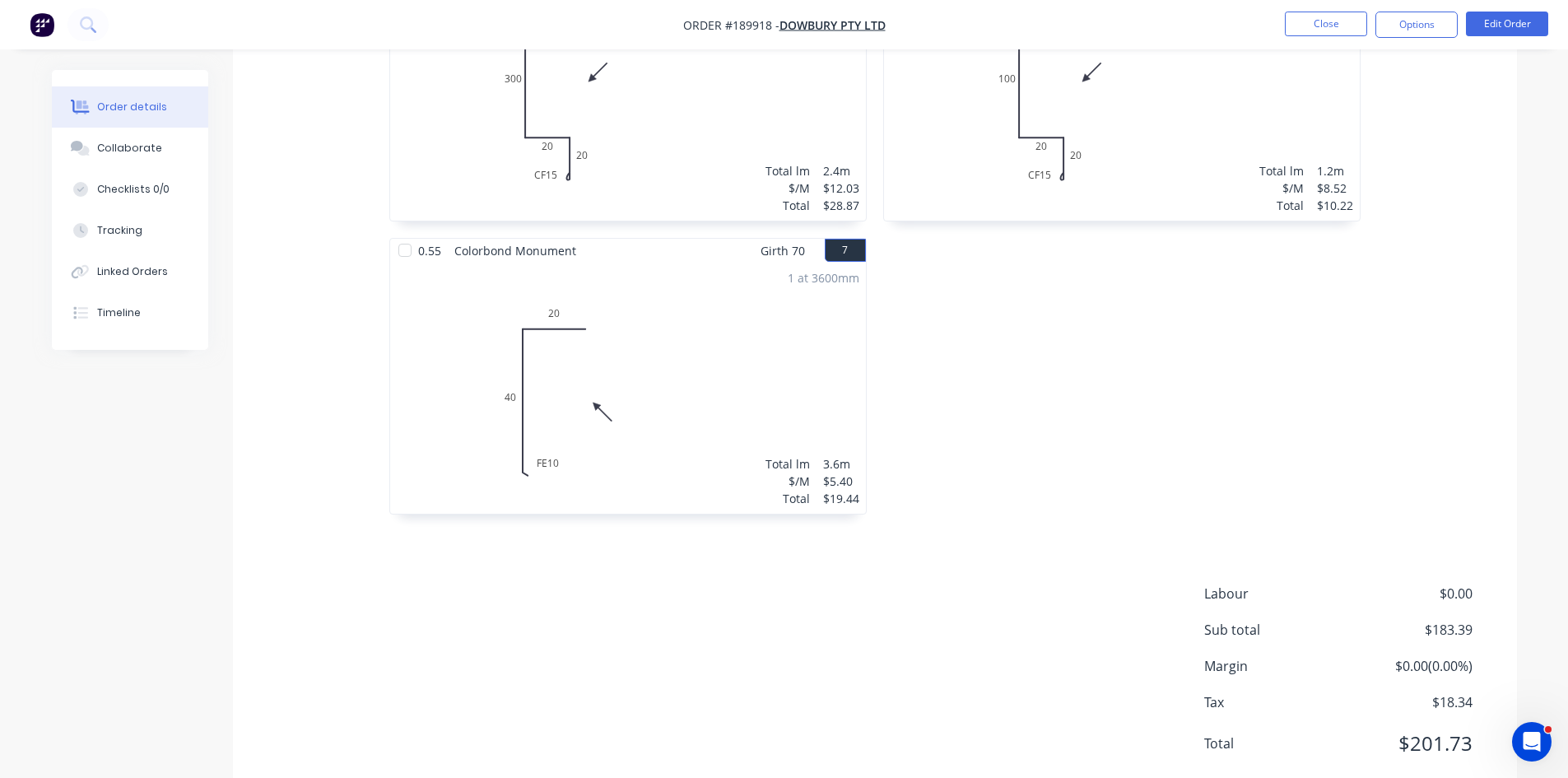
click at [1406, 11] on nav "Order #189918 - Dowbury Pty Ltd Close Options Edit Order" at bounding box center [784, 25] width 1568 height 50
click at [1411, 29] on button "Options" at bounding box center [1416, 25] width 82 height 27
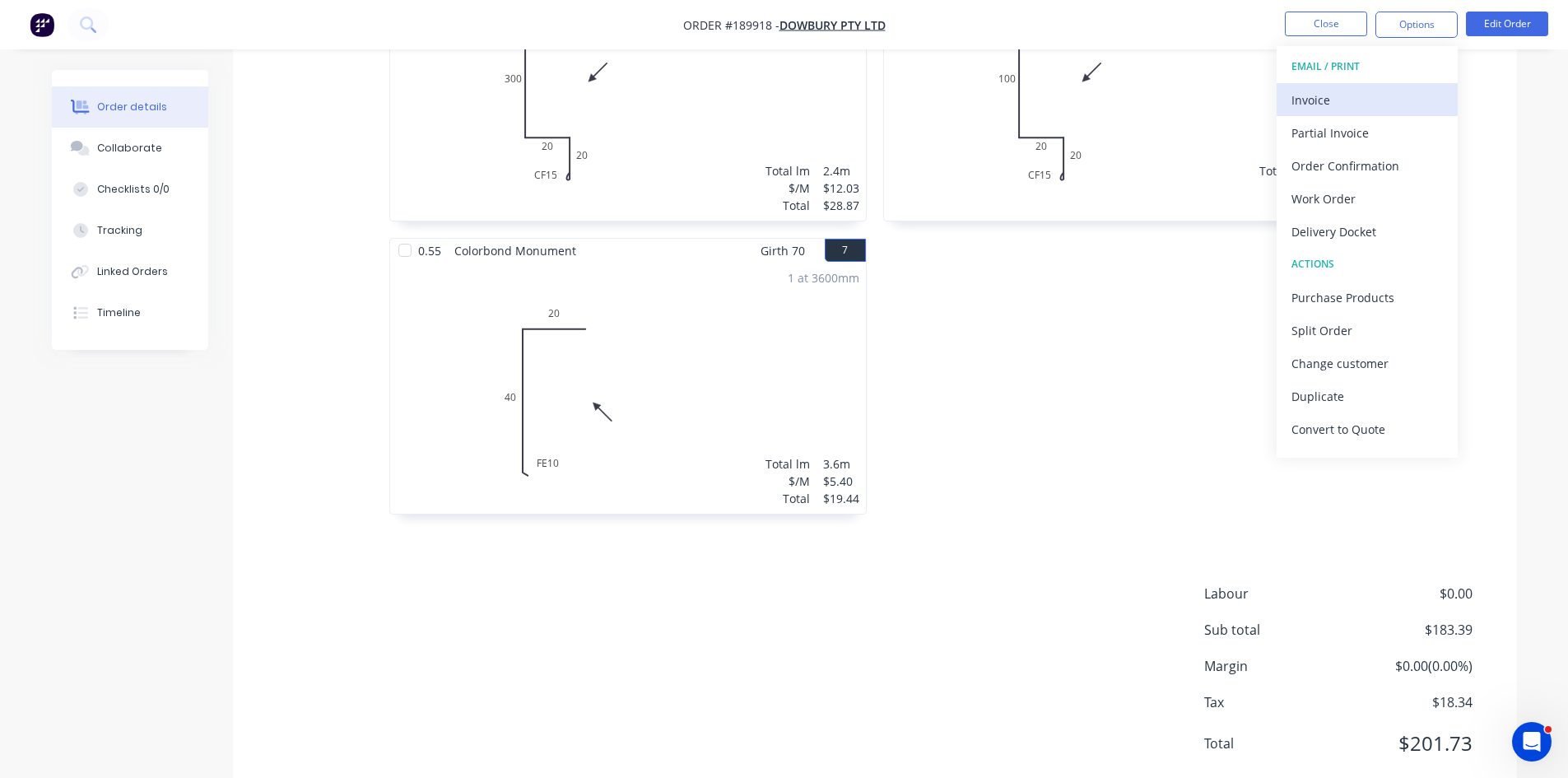
click at [1351, 101] on div "Invoice" at bounding box center [1367, 100] width 152 height 24
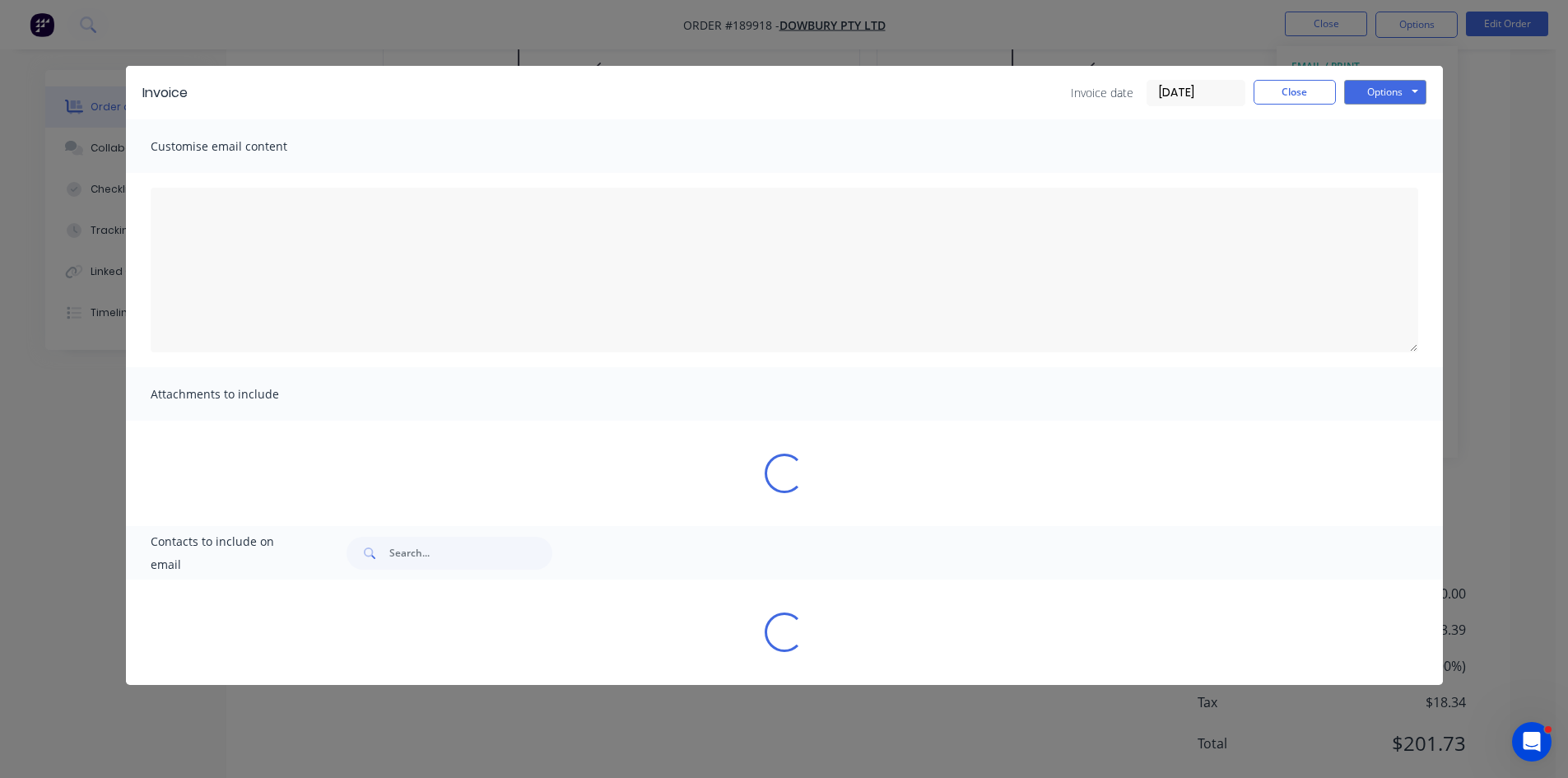
type textarea "A PDF copy of the order has been attached to this email. To view your order onl…"
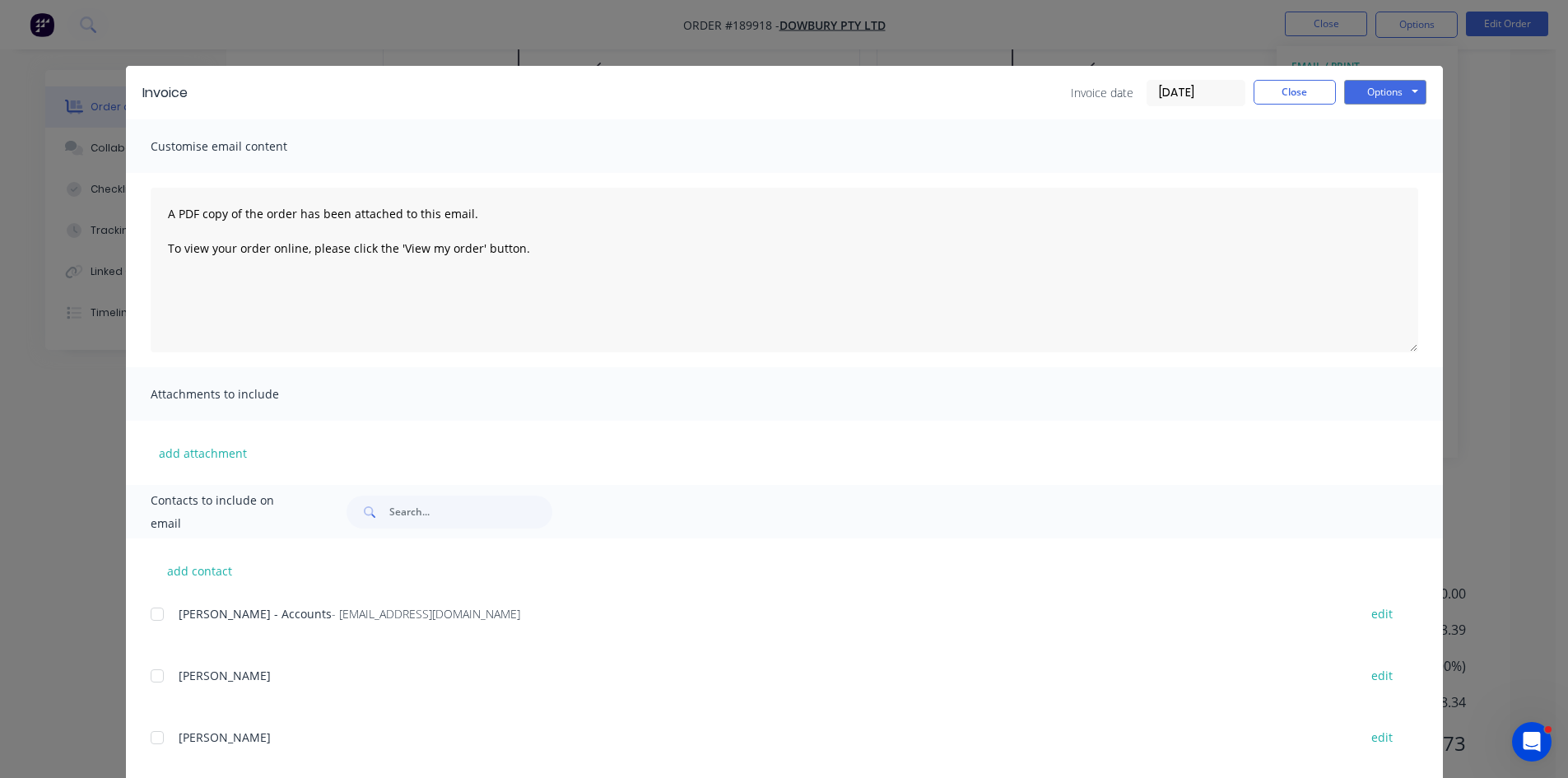
click at [153, 617] on div at bounding box center [157, 614] width 33 height 33
click at [1398, 92] on button "Options" at bounding box center [1385, 92] width 82 height 25
click at [1376, 166] on button "Email" at bounding box center [1396, 176] width 105 height 27
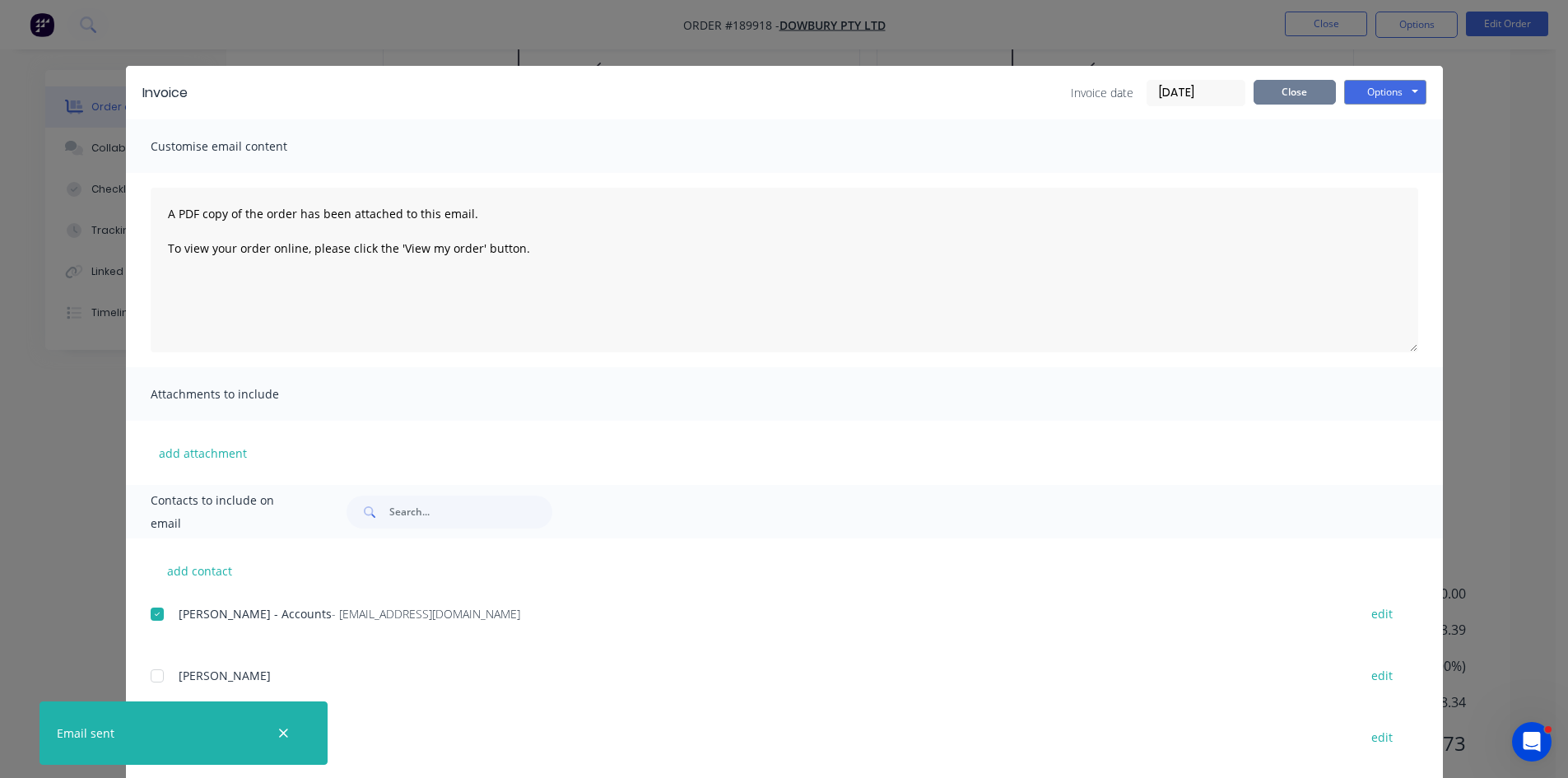
click at [1304, 89] on button "Close" at bounding box center [1294, 92] width 82 height 25
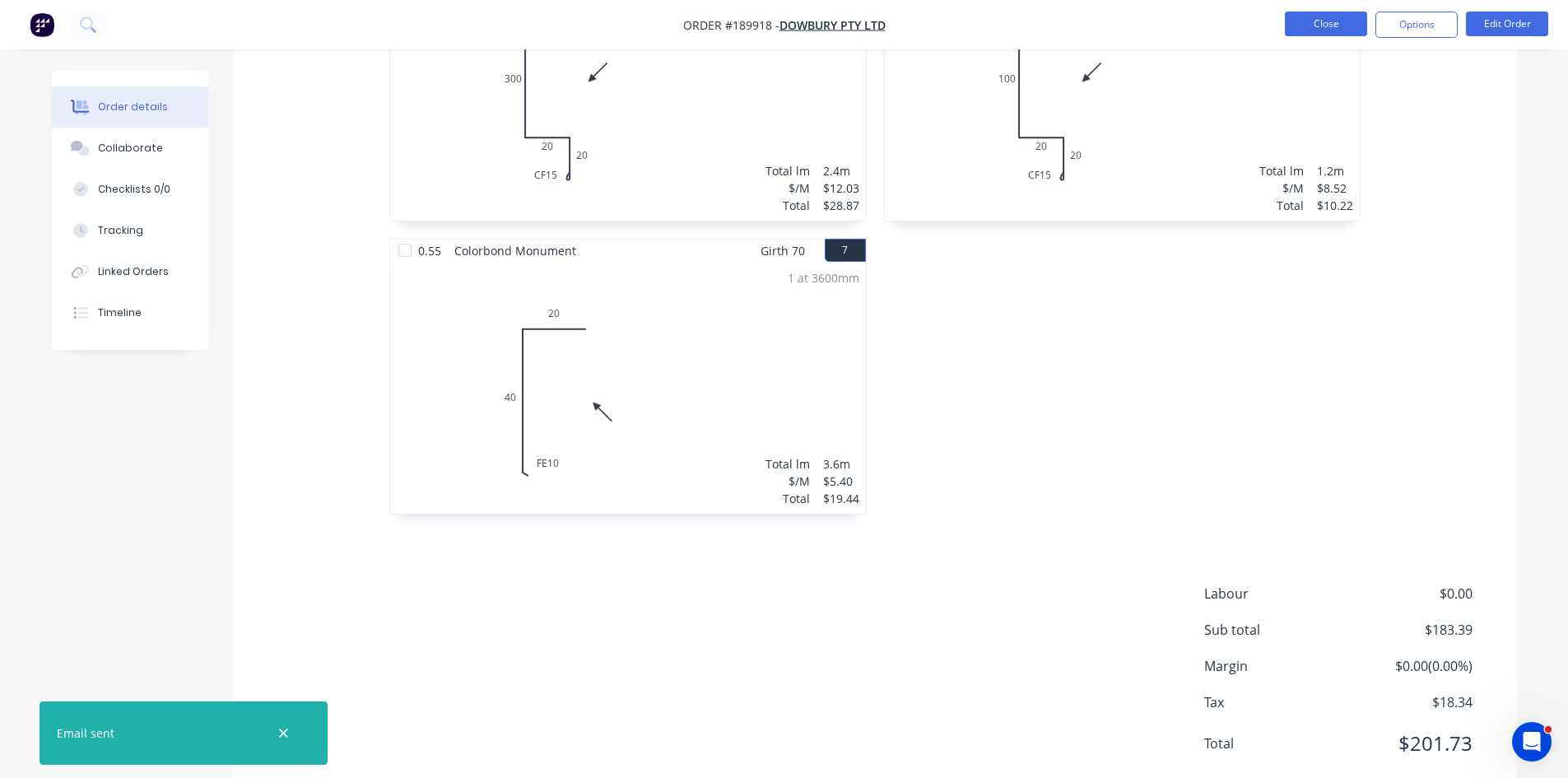
click at [1340, 27] on button "Close" at bounding box center [1326, 24] width 82 height 25
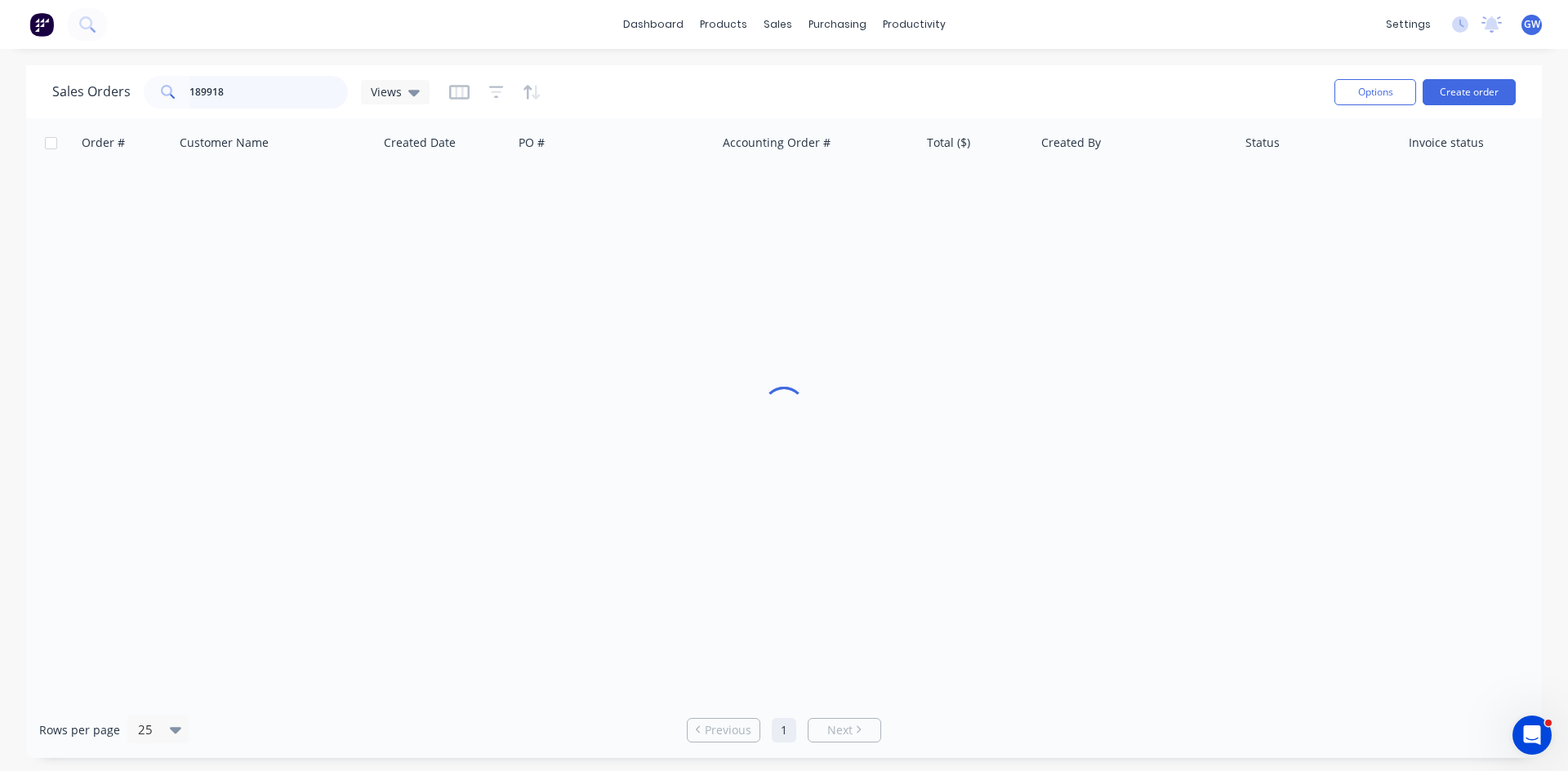
click at [271, 84] on input "189918" at bounding box center [270, 91] width 159 height 32
type input "189886"
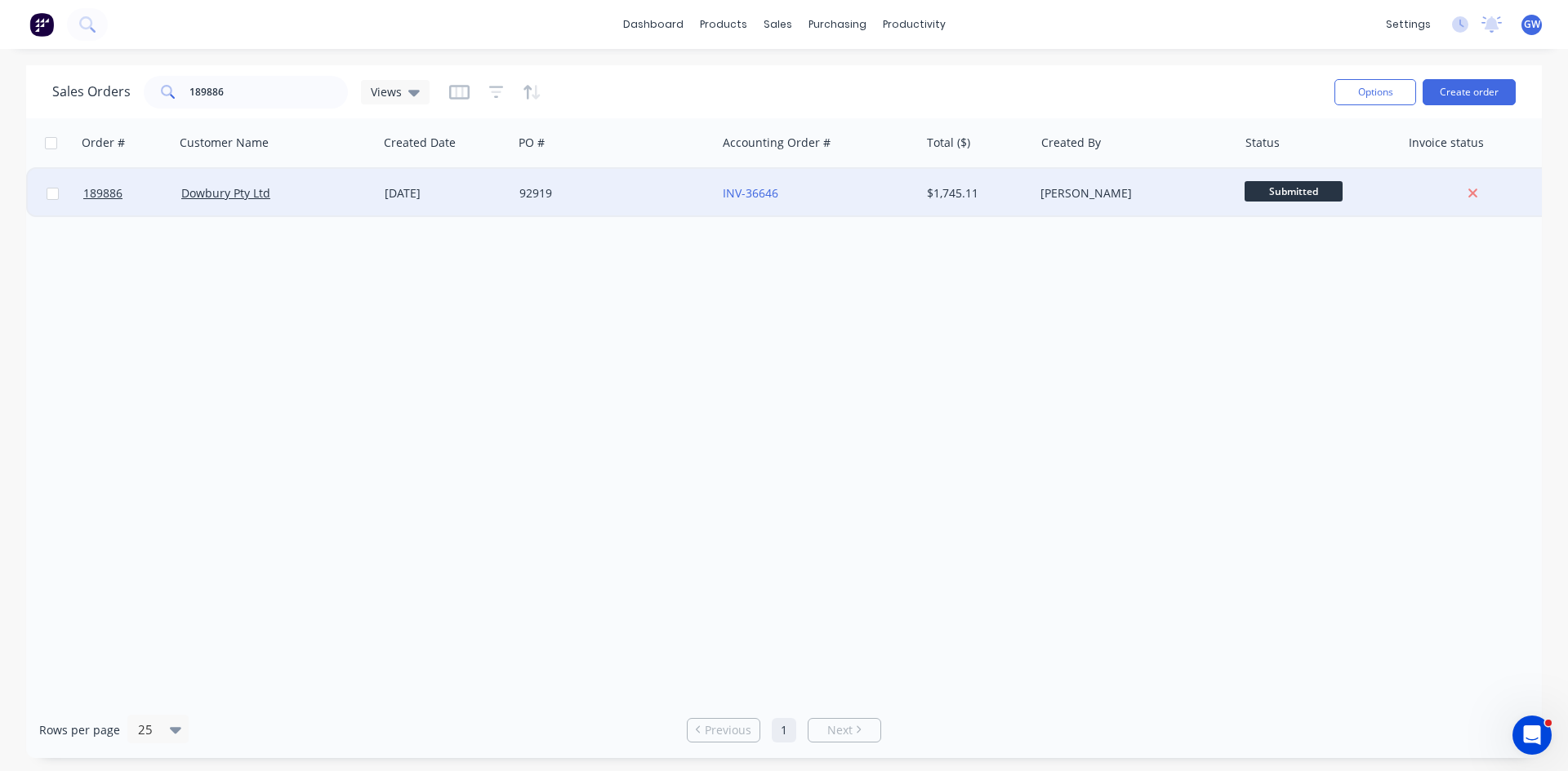
click at [1063, 183] on div "[PERSON_NAME]" at bounding box center [1135, 194] width 204 height 49
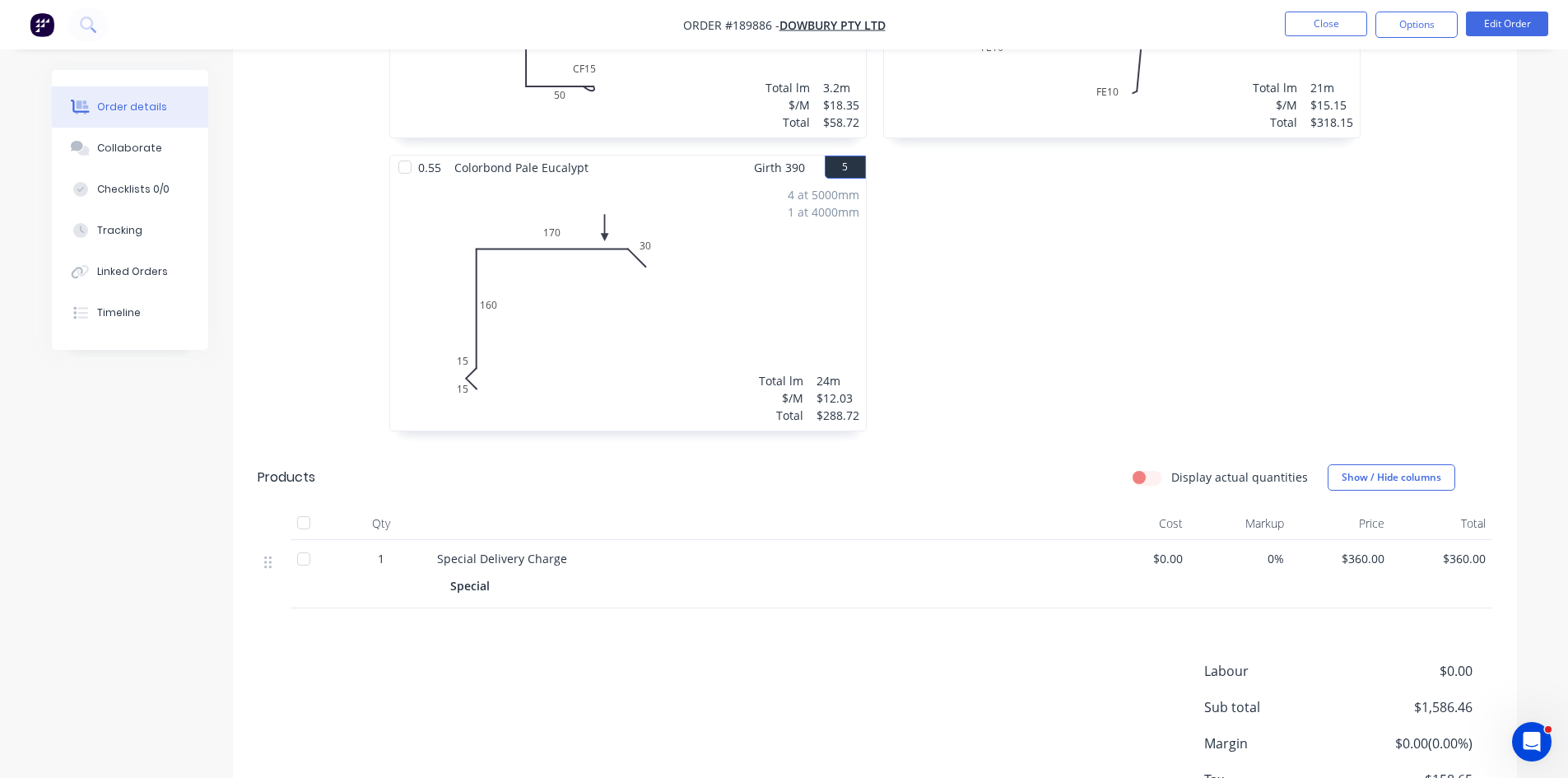
scroll to position [1049, 0]
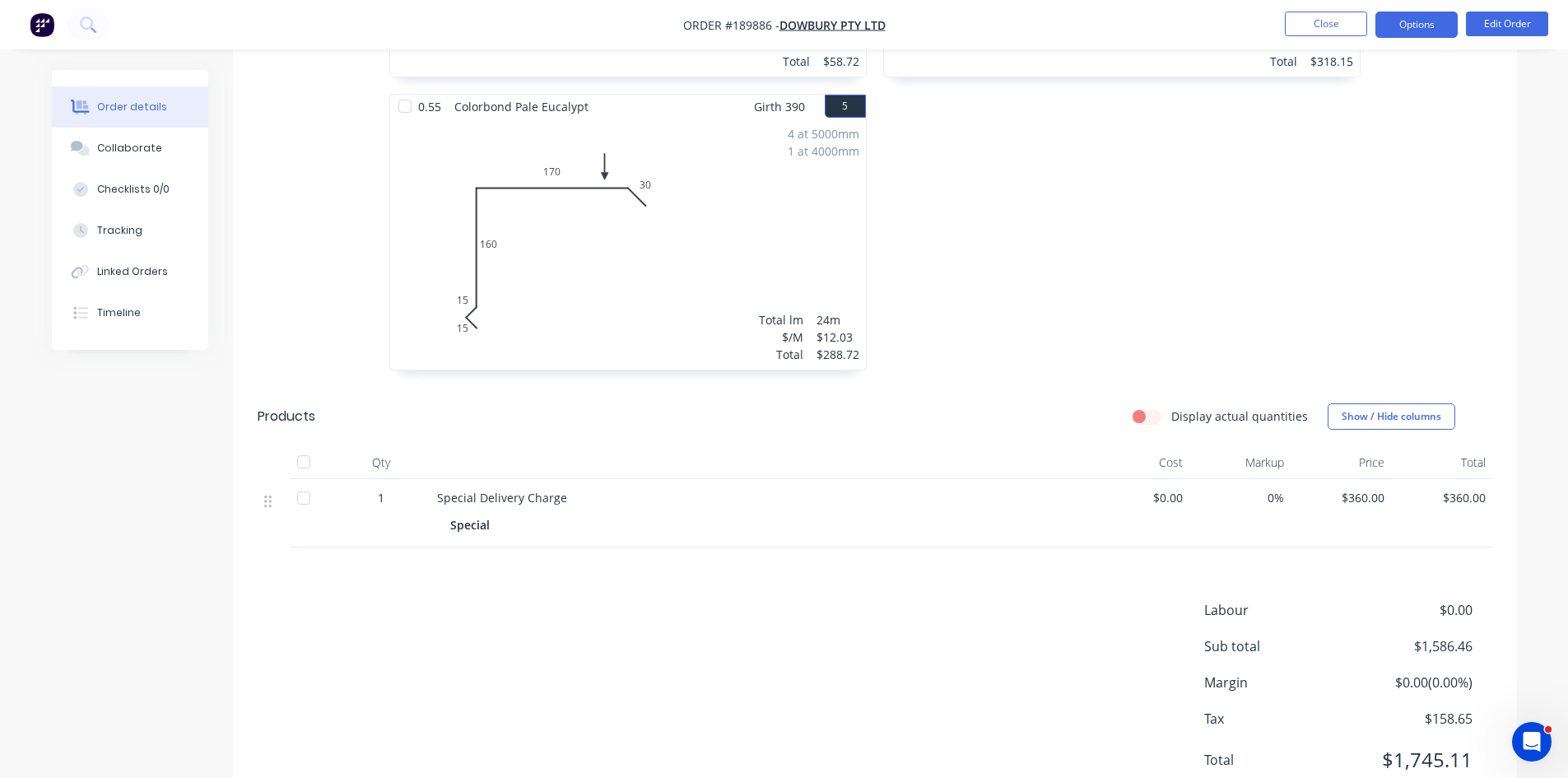
click at [1397, 12] on button "Options" at bounding box center [1416, 25] width 82 height 27
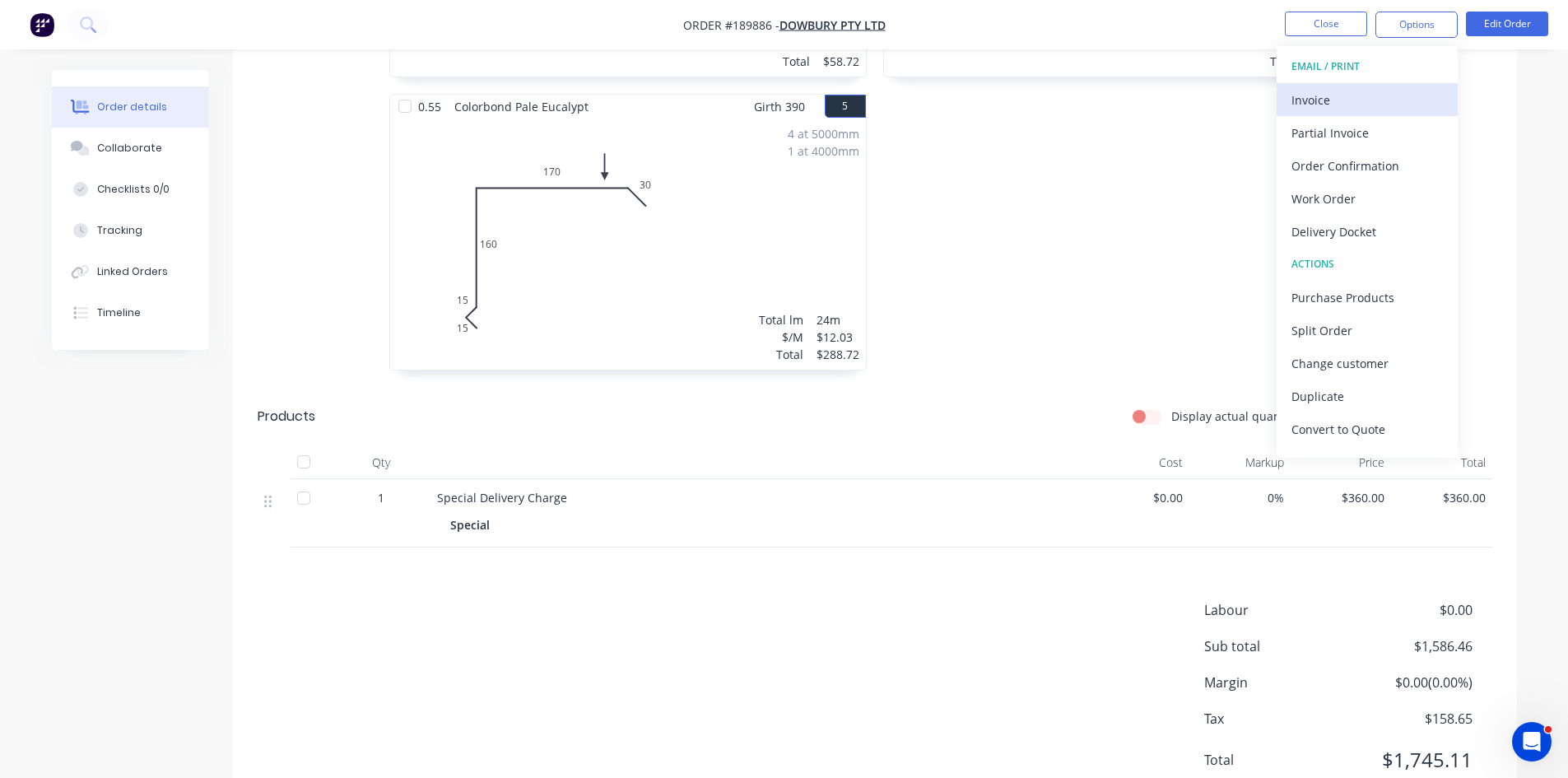
click at [1366, 99] on div "Invoice" at bounding box center [1367, 100] width 152 height 24
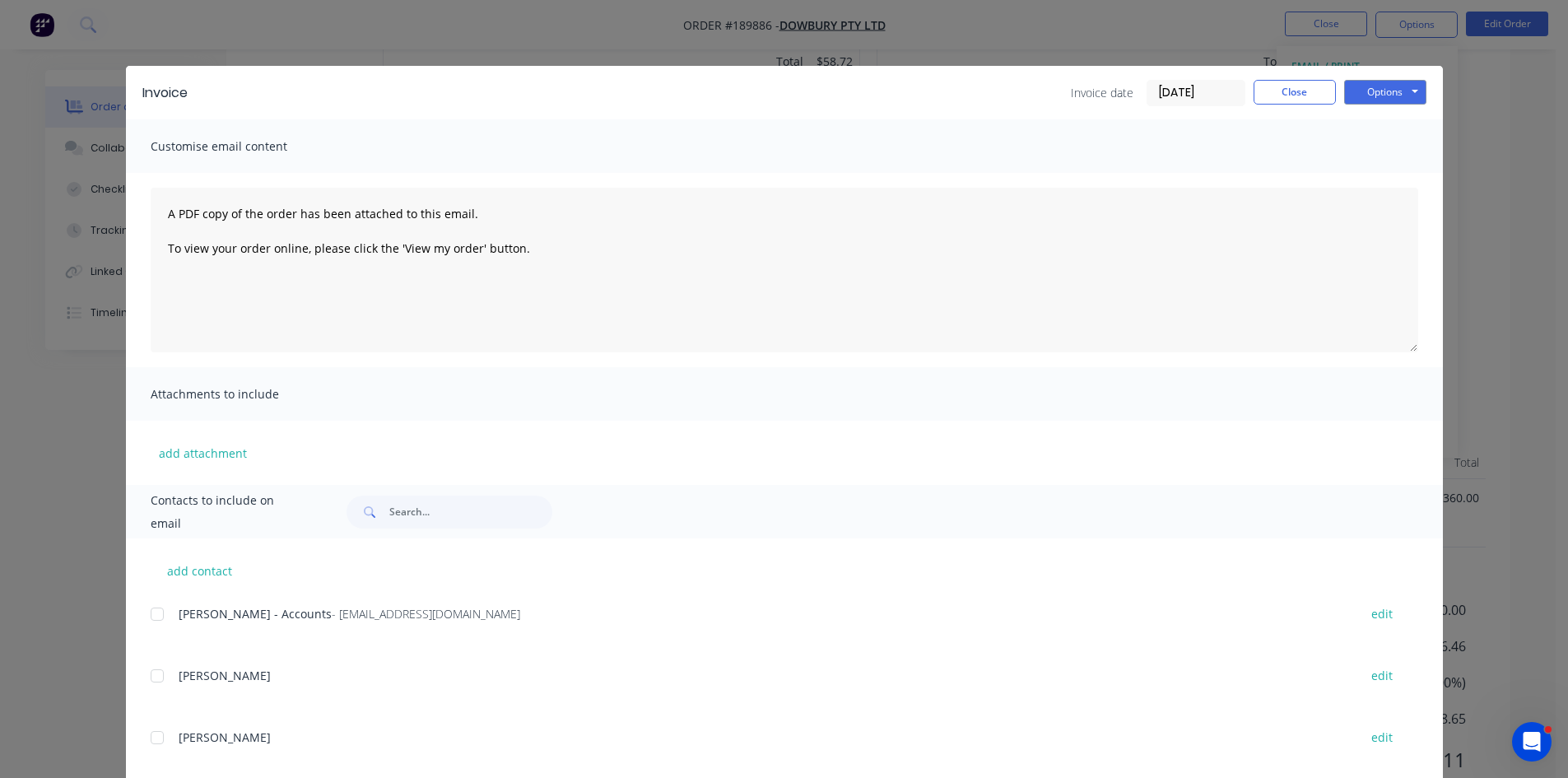
click at [159, 612] on div at bounding box center [157, 614] width 33 height 33
click at [1374, 89] on button "Options" at bounding box center [1385, 92] width 82 height 25
click at [1357, 181] on button "Email" at bounding box center [1396, 176] width 105 height 27
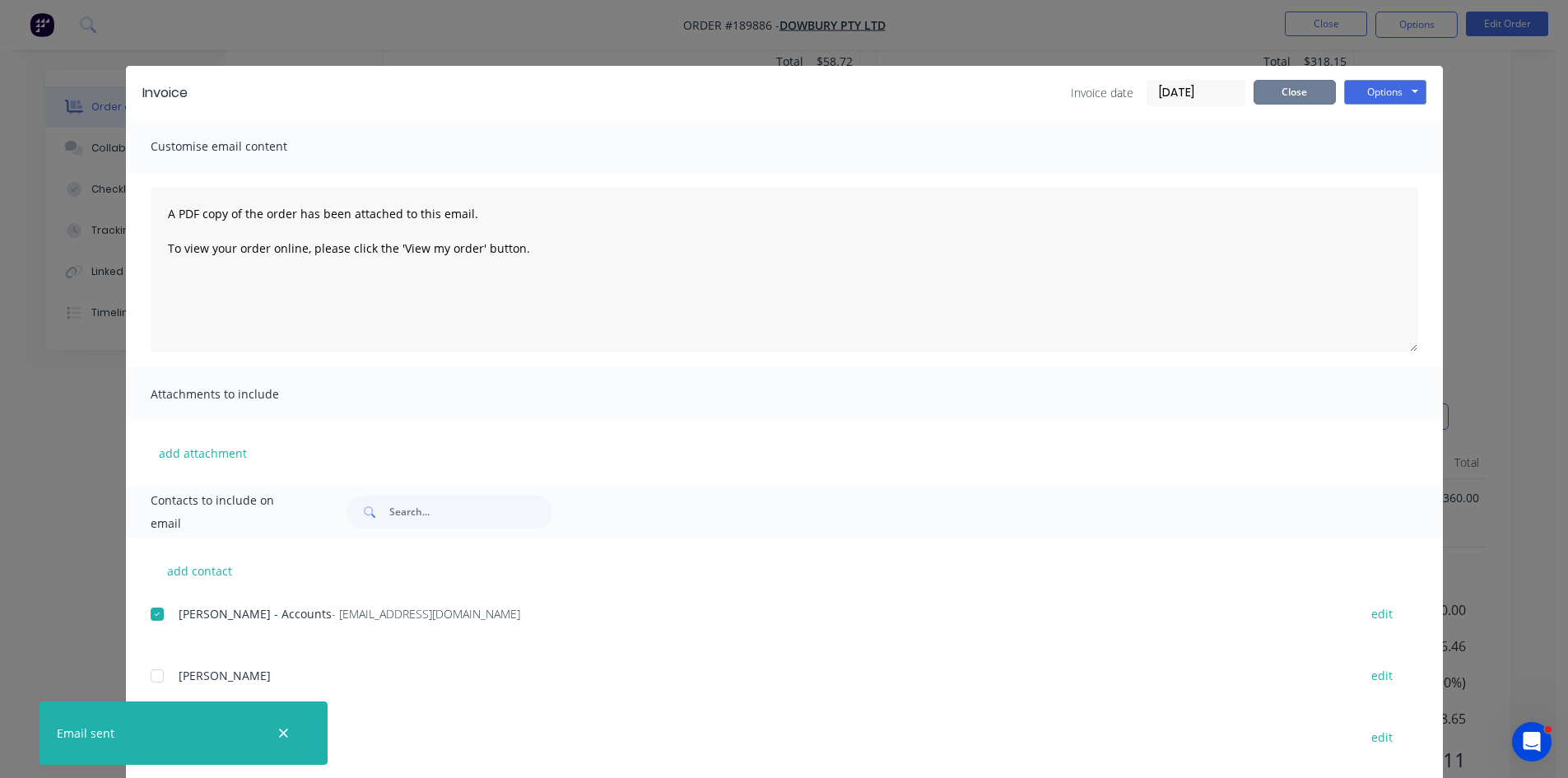
drag, startPoint x: 1295, startPoint y: 87, endPoint x: 1335, endPoint y: 46, distance: 57.3
click at [1295, 87] on button "Close" at bounding box center [1294, 92] width 82 height 25
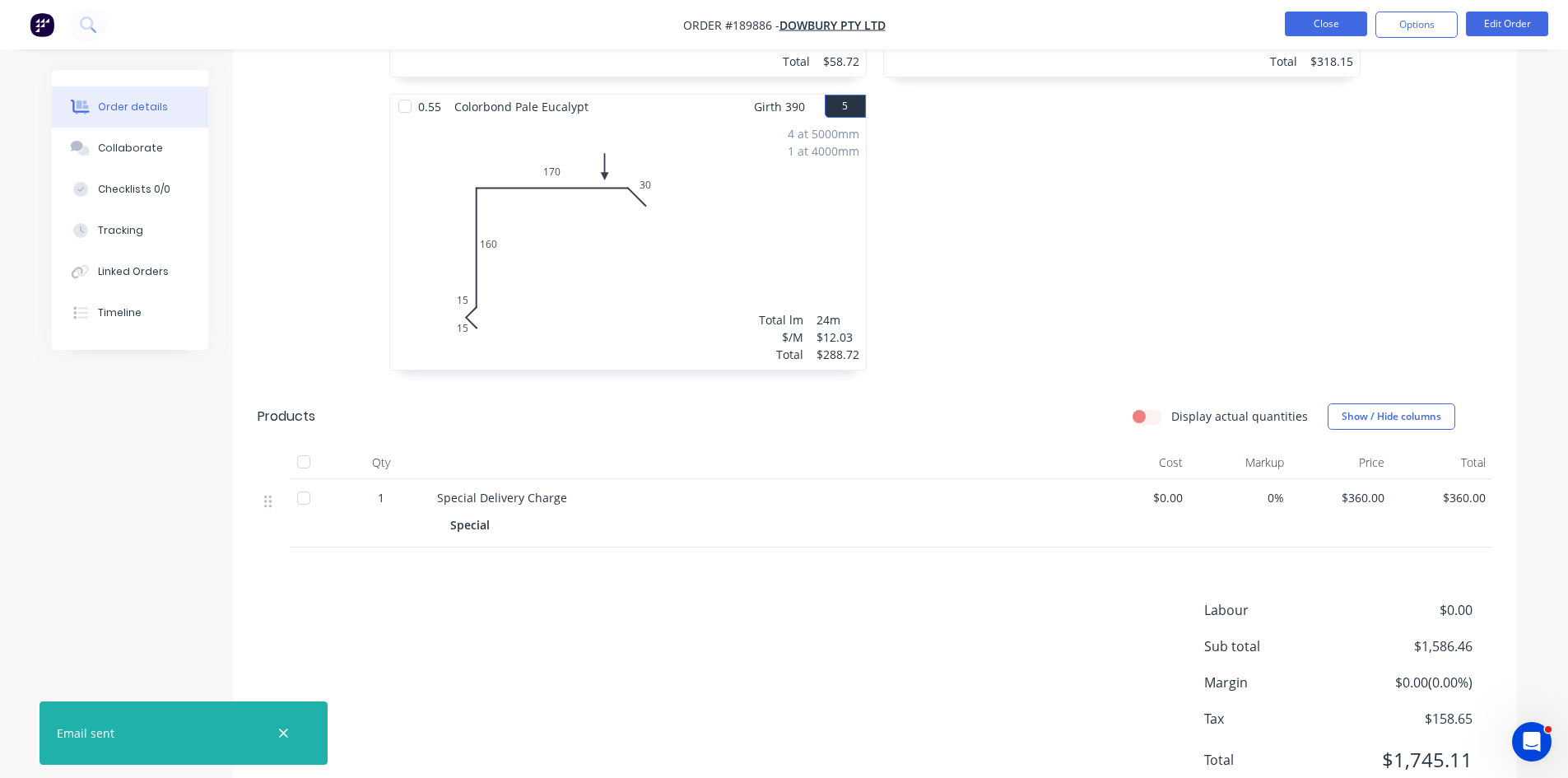
click at [1353, 22] on button "Close" at bounding box center [1326, 24] width 82 height 25
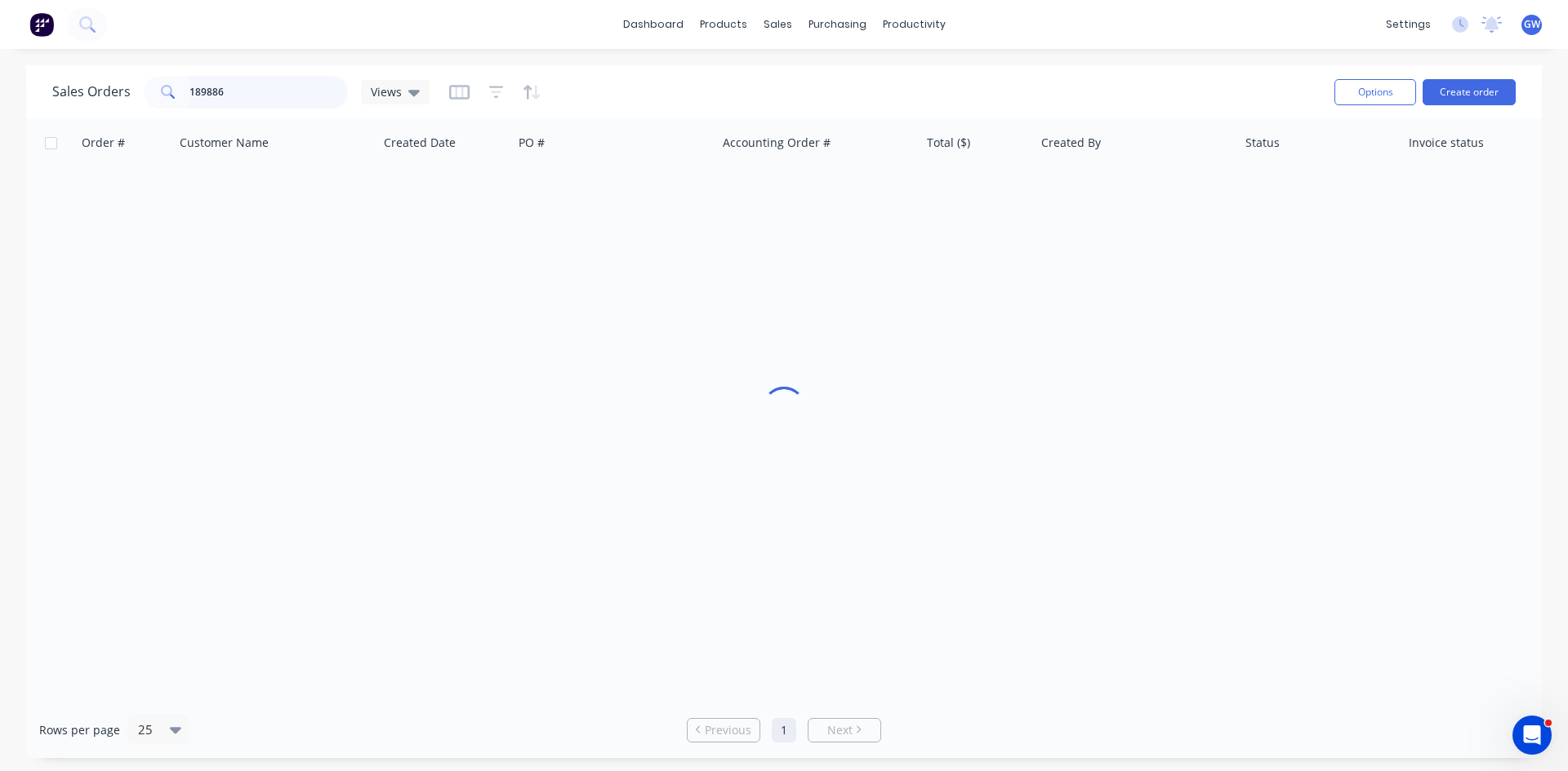
click at [303, 94] on input "189886" at bounding box center [270, 91] width 159 height 32
type input "189908"
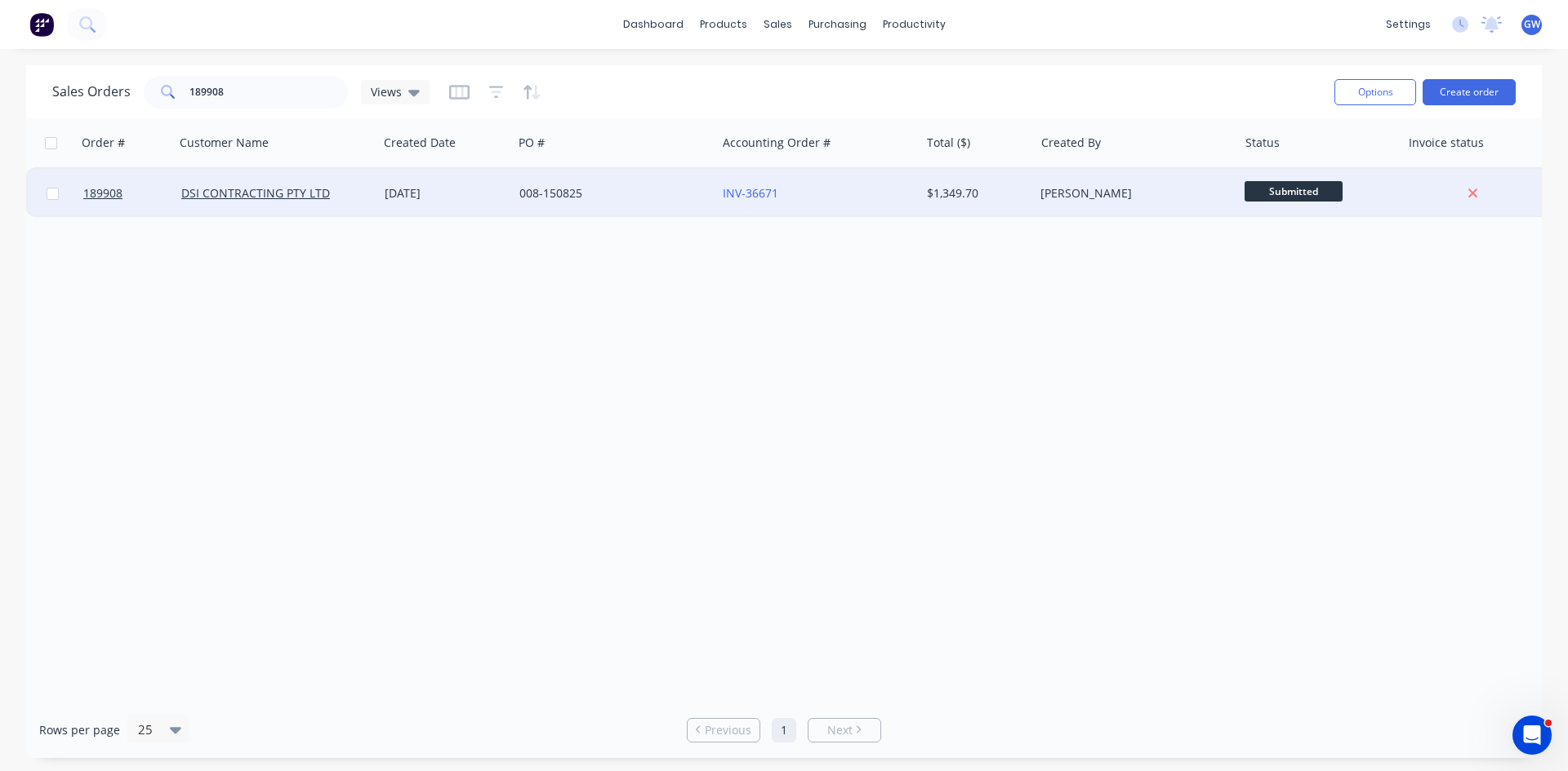
click at [498, 200] on div "[DATE]" at bounding box center [446, 193] width 122 height 17
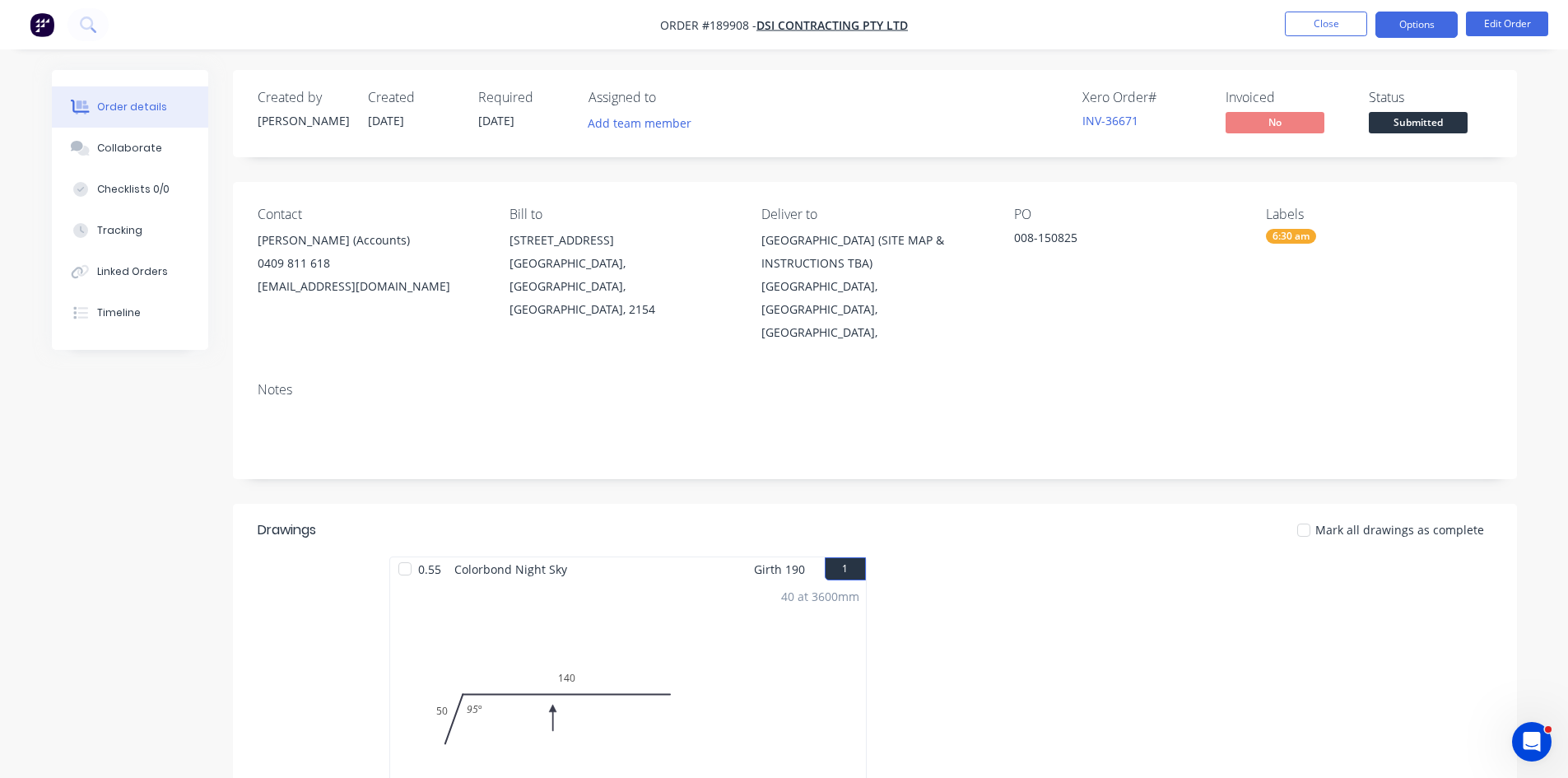
click at [1401, 31] on button "Options" at bounding box center [1416, 25] width 82 height 27
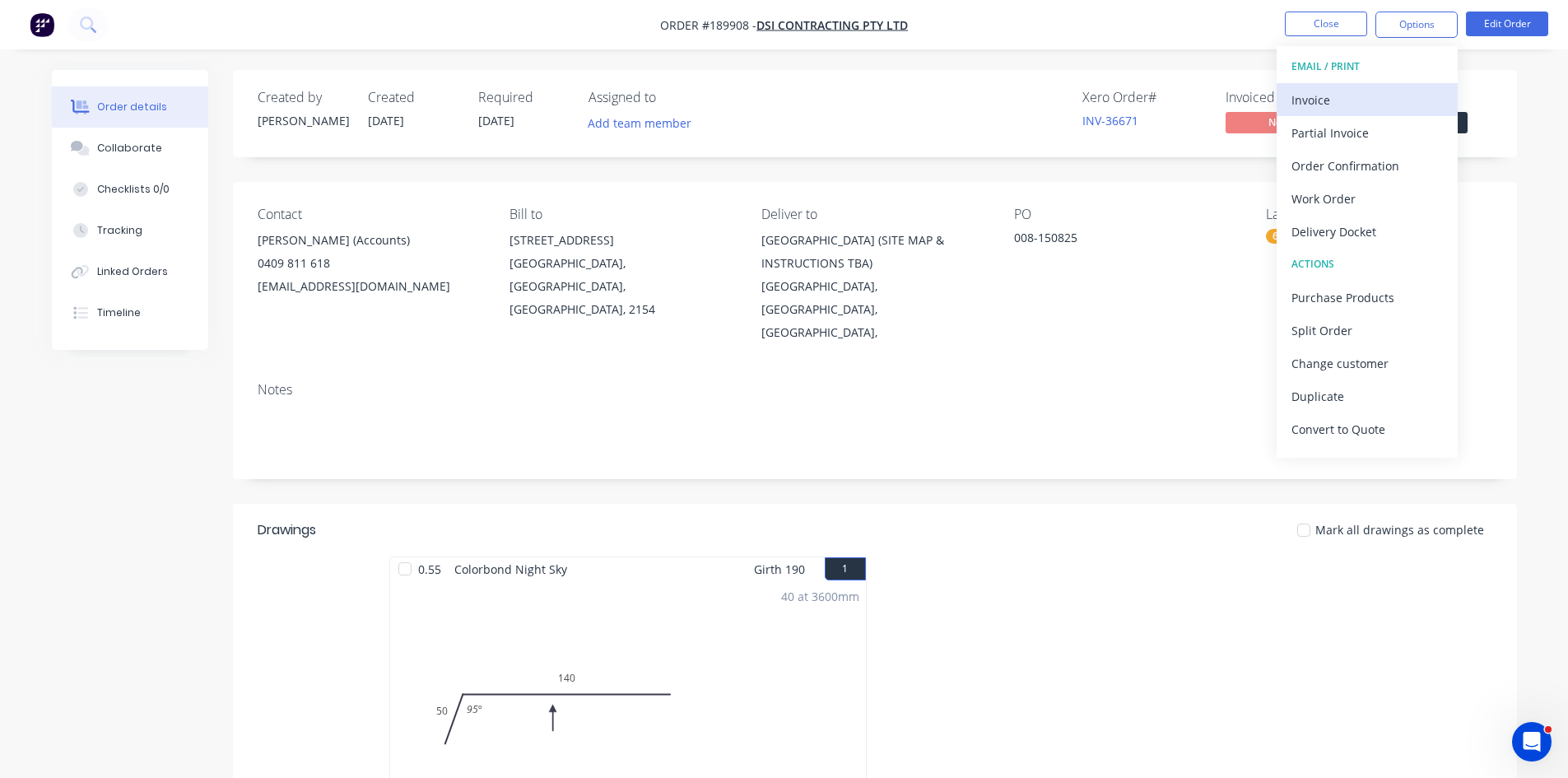
click at [1358, 105] on div "Invoice" at bounding box center [1367, 100] width 152 height 24
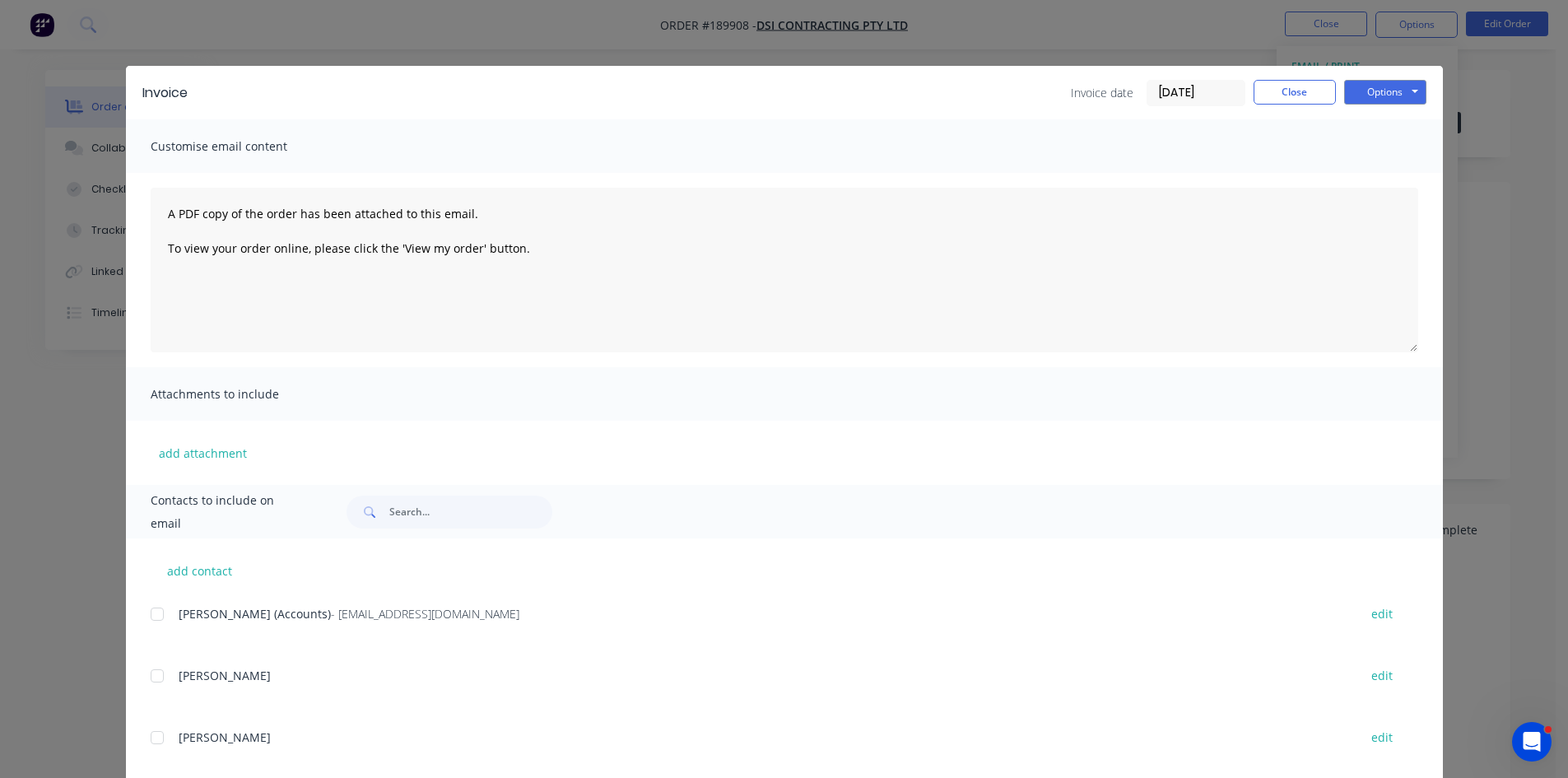
click at [157, 612] on div at bounding box center [157, 614] width 33 height 33
click at [1368, 98] on button "Options" at bounding box center [1385, 92] width 82 height 25
click at [1372, 170] on button "Email" at bounding box center [1396, 176] width 105 height 27
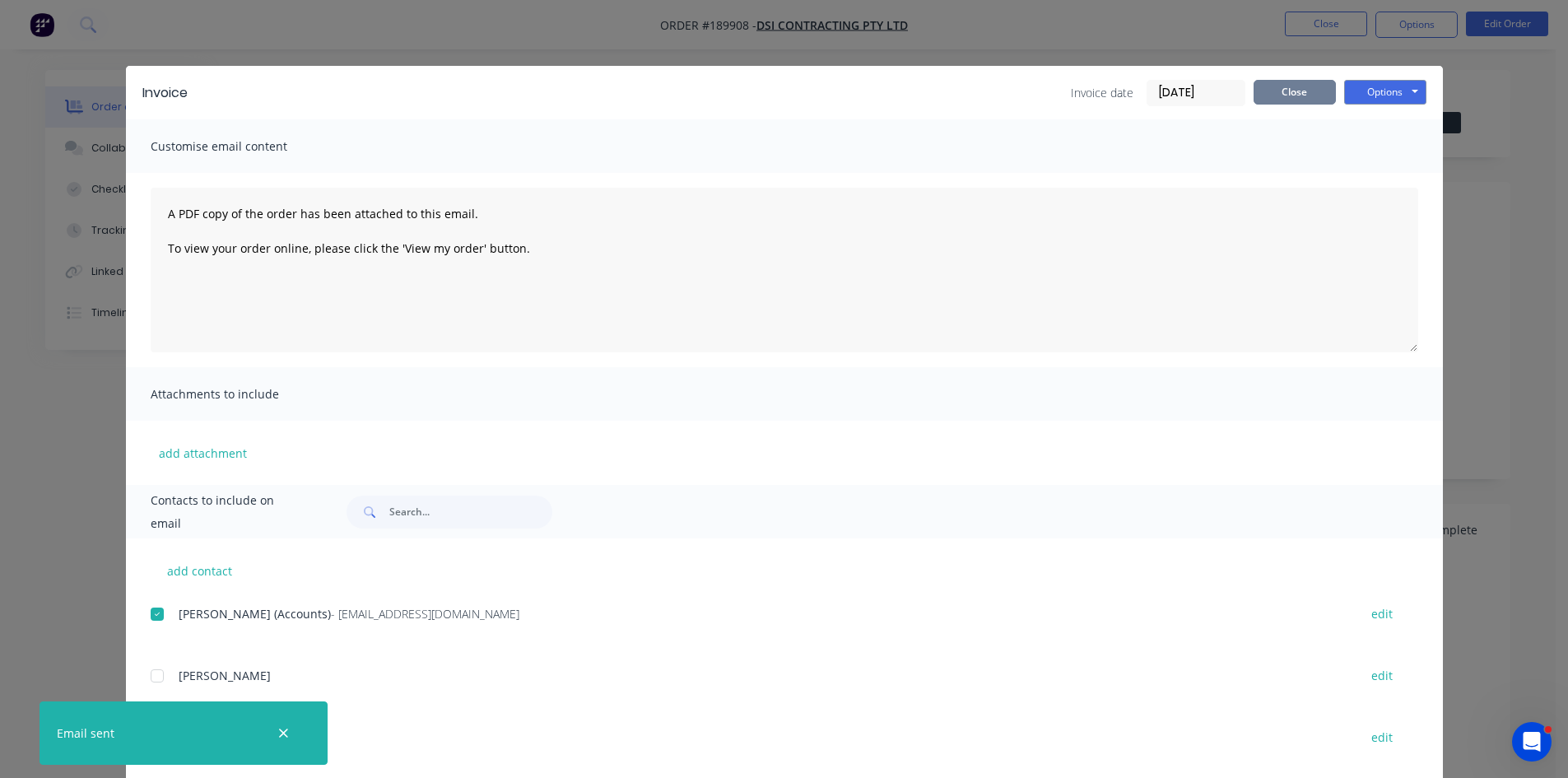
click at [1286, 86] on button "Close" at bounding box center [1294, 92] width 82 height 25
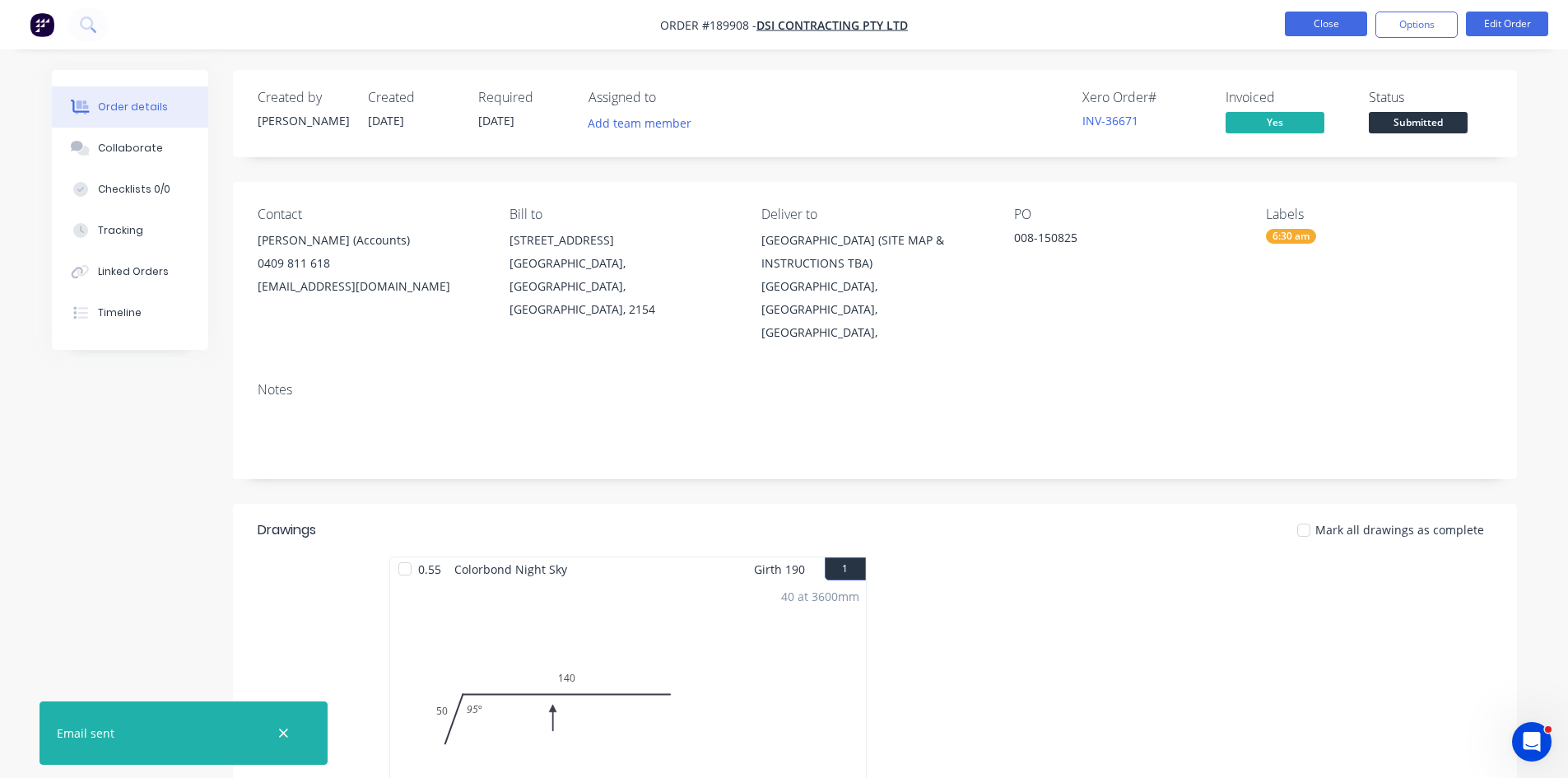
click at [1333, 15] on button "Close" at bounding box center [1326, 24] width 82 height 25
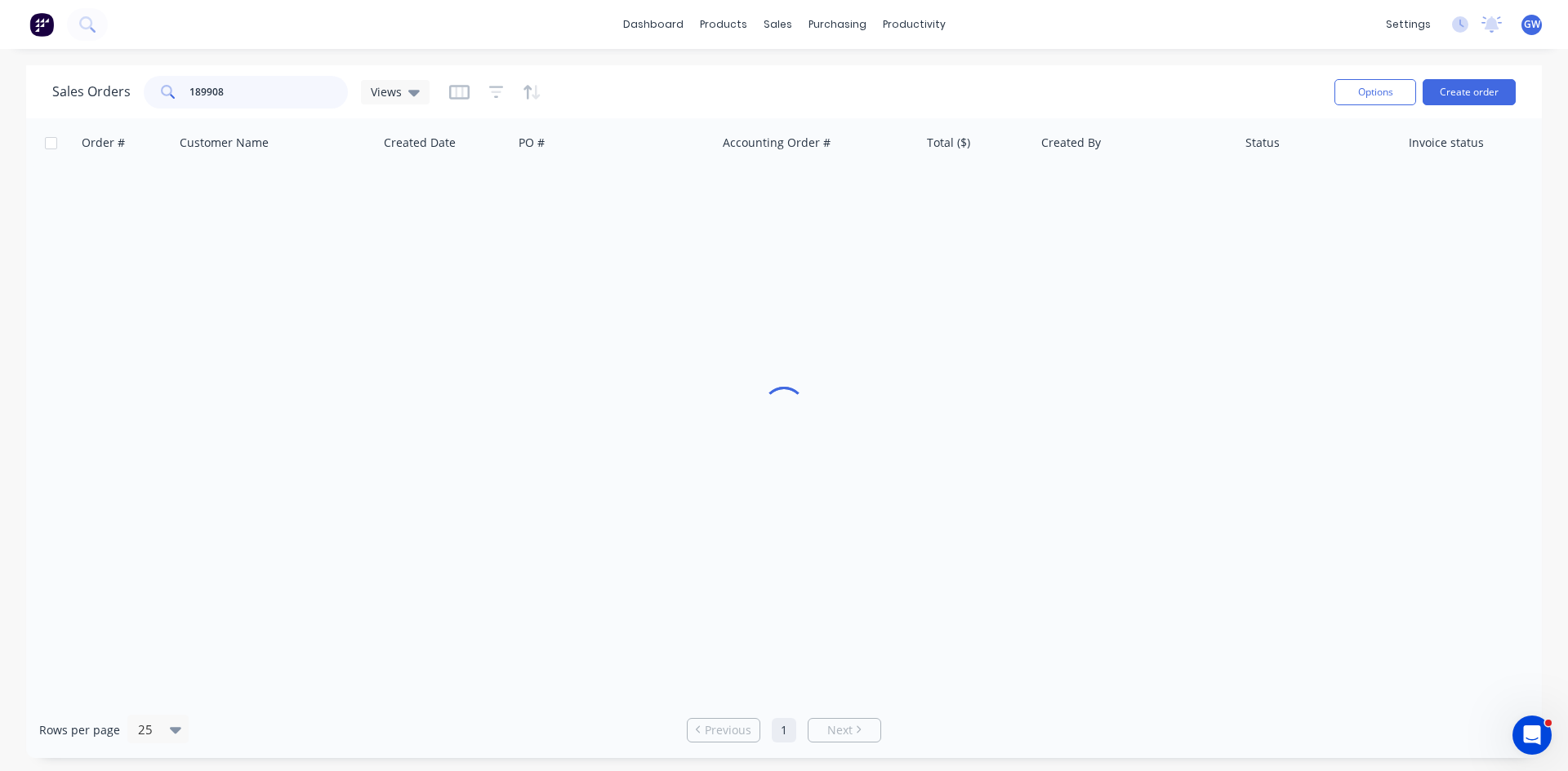
drag, startPoint x: 280, startPoint y: 81, endPoint x: 2, endPoint y: 80, distance: 278.0
click at [2, 80] on div "Sales Orders 189908 Views Options Create order Order # Customer Name Created Da…" at bounding box center [784, 411] width 1568 height 693
type input "189923"
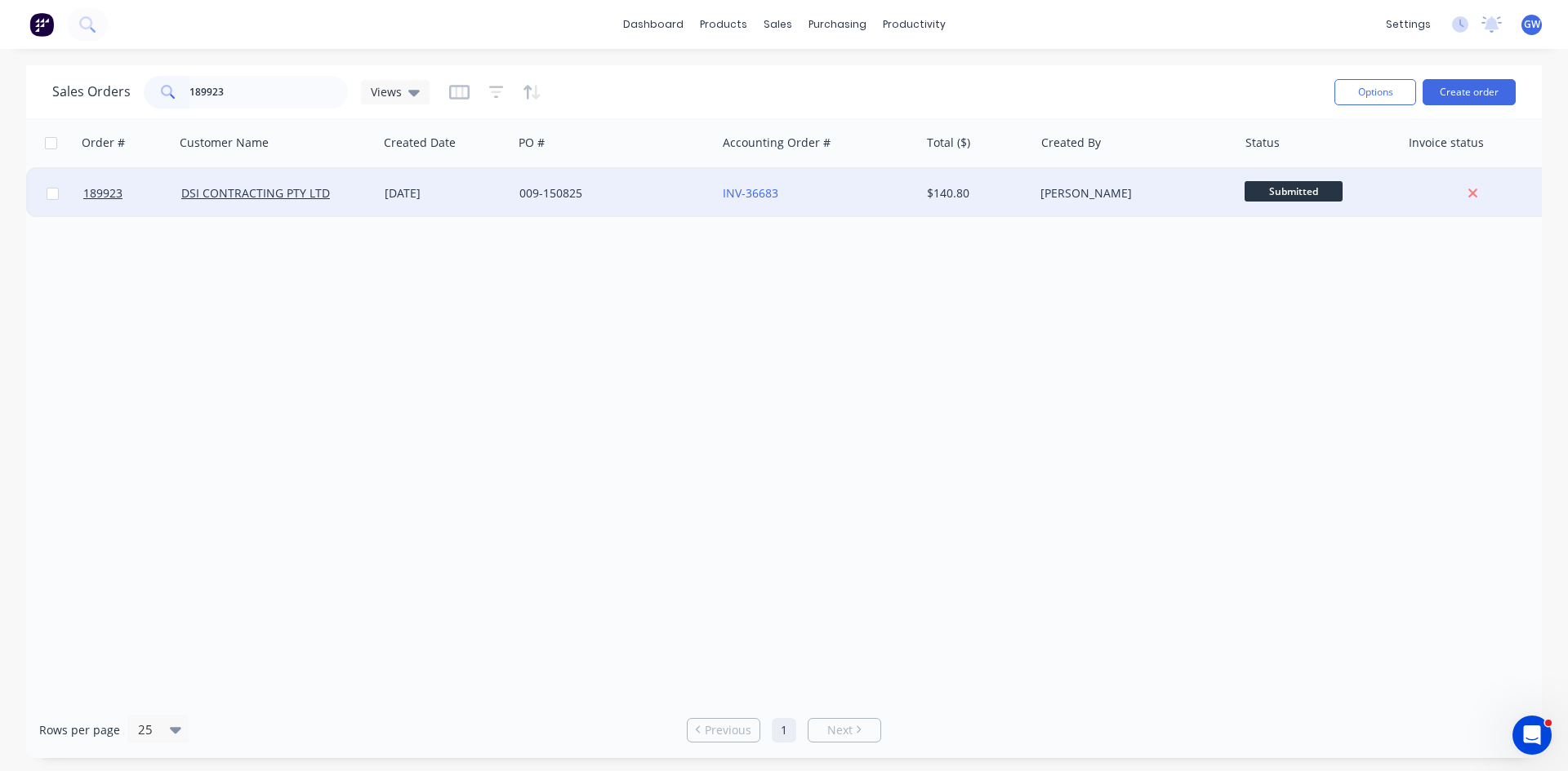
click at [632, 202] on div "009-150825" at bounding box center [614, 194] width 204 height 49
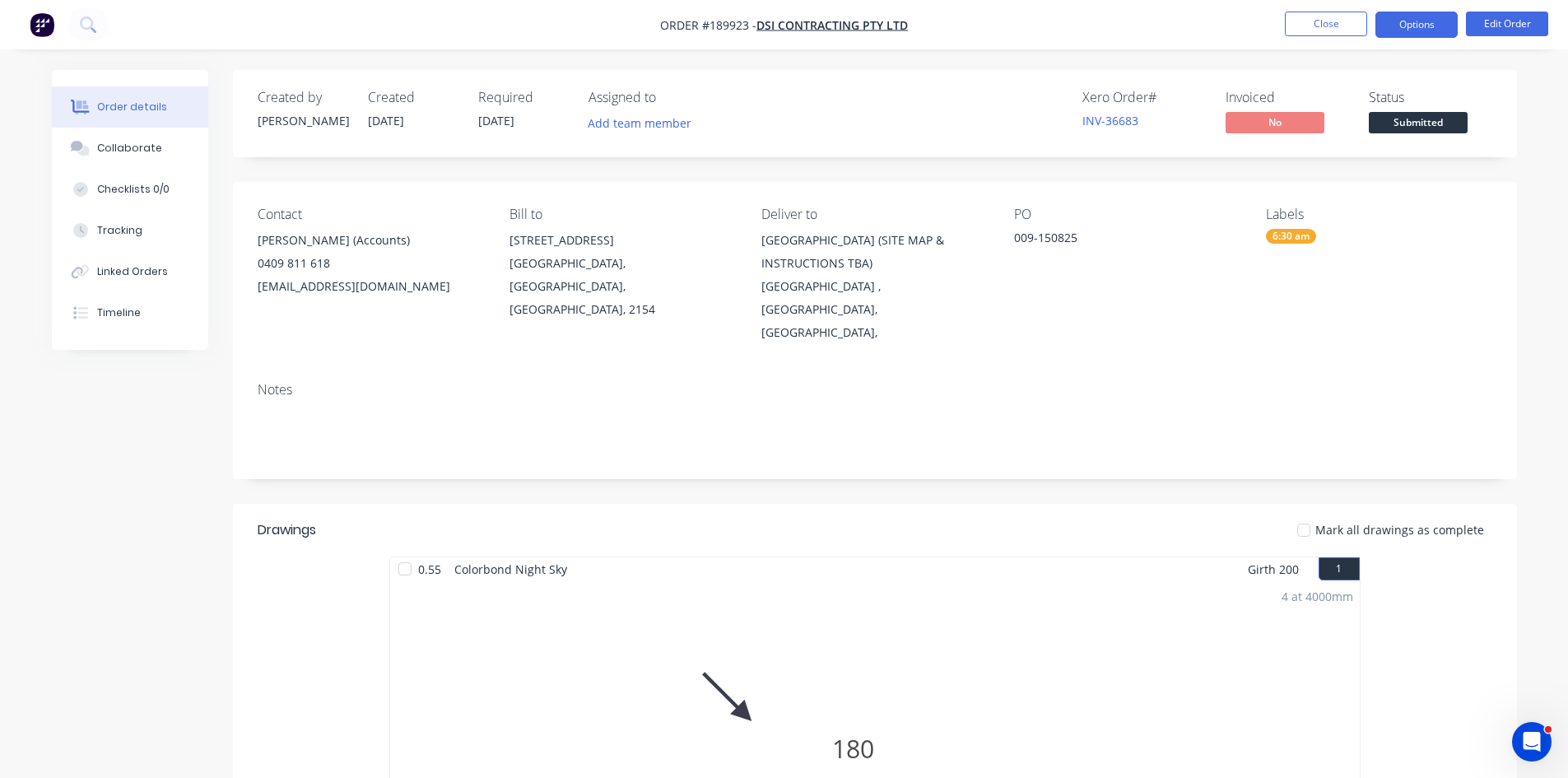
click at [1380, 18] on button "Options" at bounding box center [1416, 25] width 82 height 27
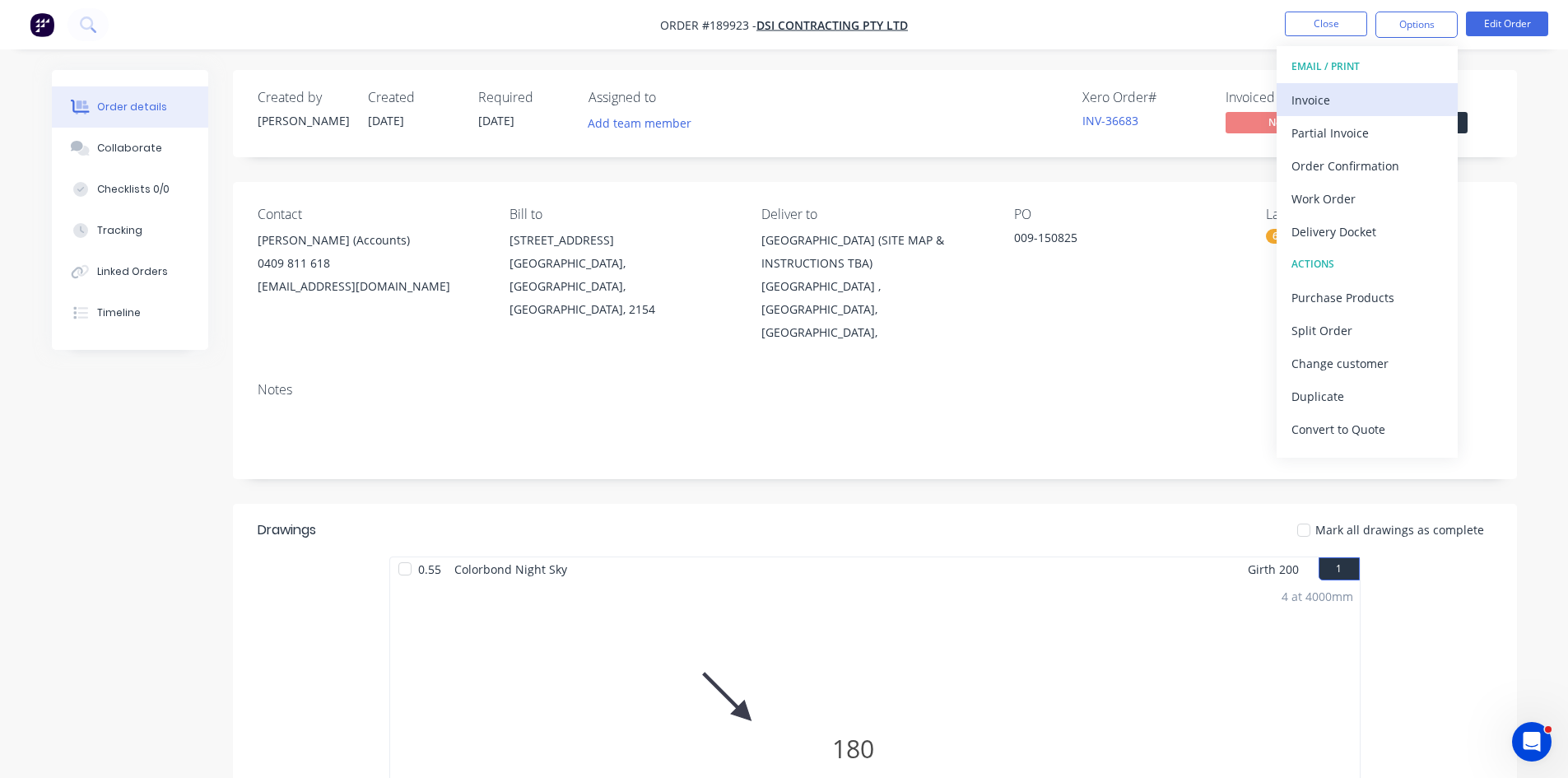
click at [1339, 98] on div "Invoice" at bounding box center [1367, 100] width 152 height 24
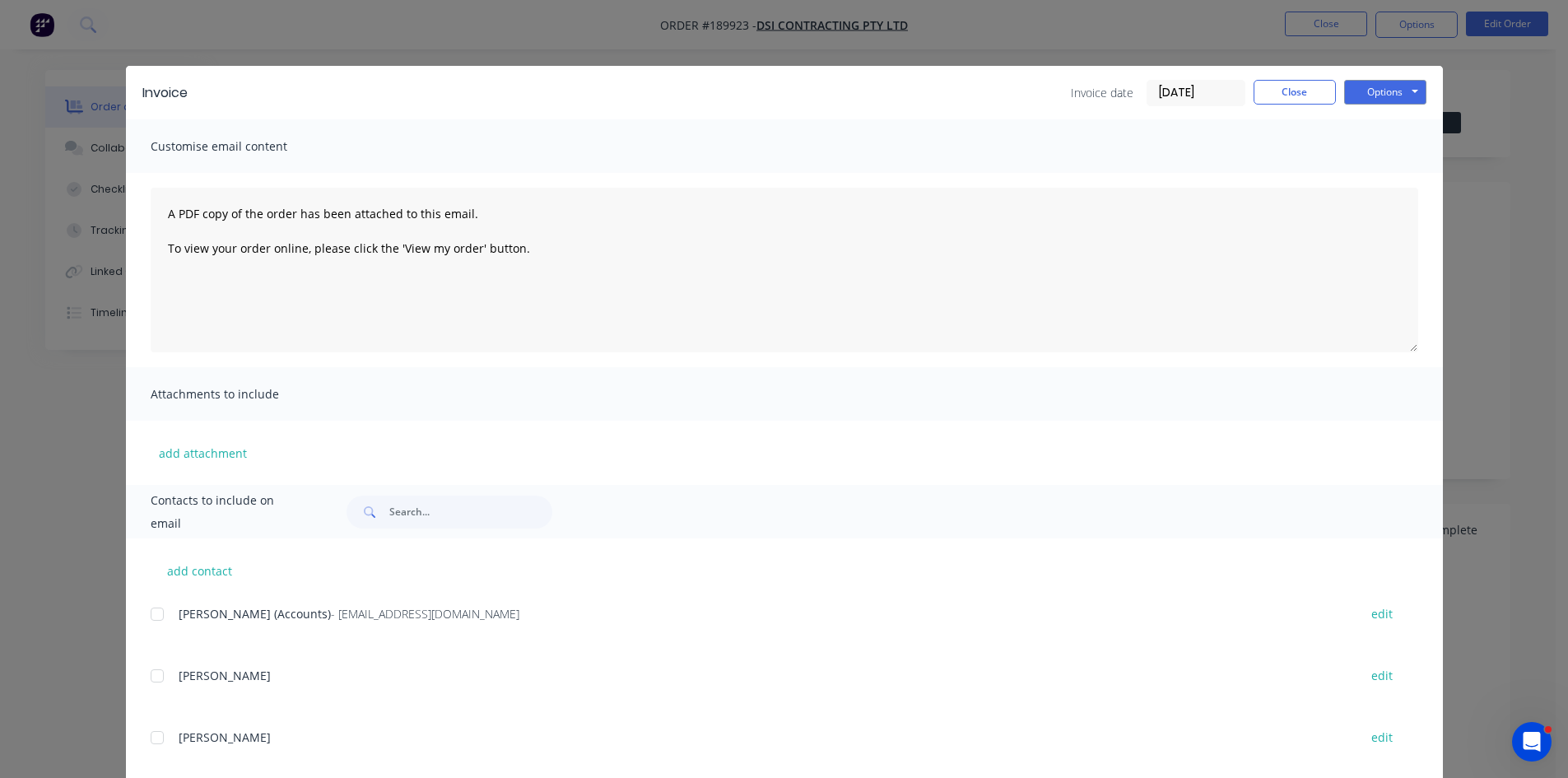
click at [150, 618] on div at bounding box center [157, 614] width 33 height 33
click at [1404, 77] on div "Invoice Invoice date 18/08/25 Close Options Preview Print Email" at bounding box center [784, 92] width 1317 height 54
click at [1408, 99] on button "Options" at bounding box center [1385, 92] width 82 height 25
click at [1385, 171] on button "Email" at bounding box center [1396, 176] width 105 height 27
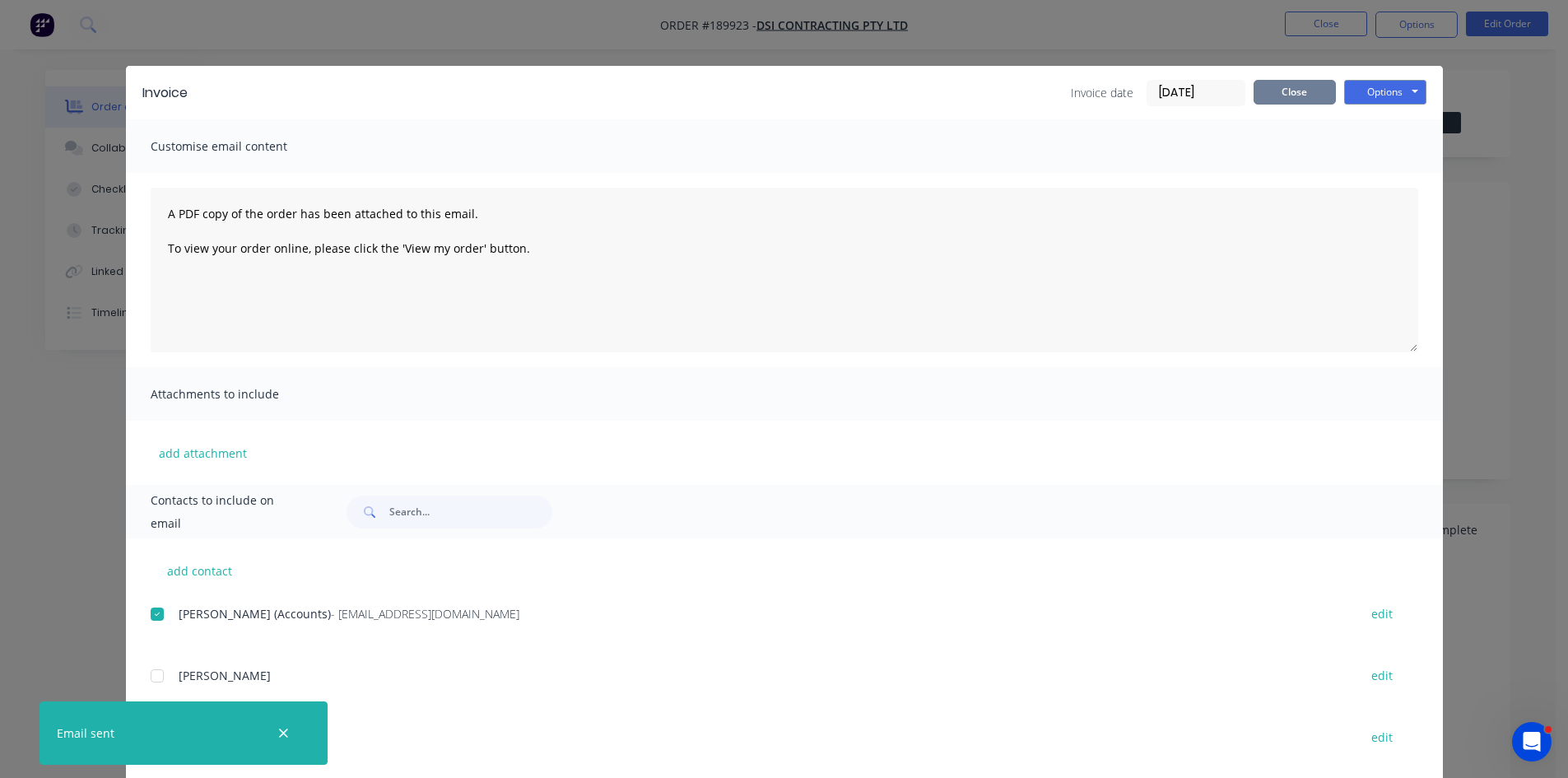
click at [1312, 89] on button "Close" at bounding box center [1294, 92] width 82 height 25
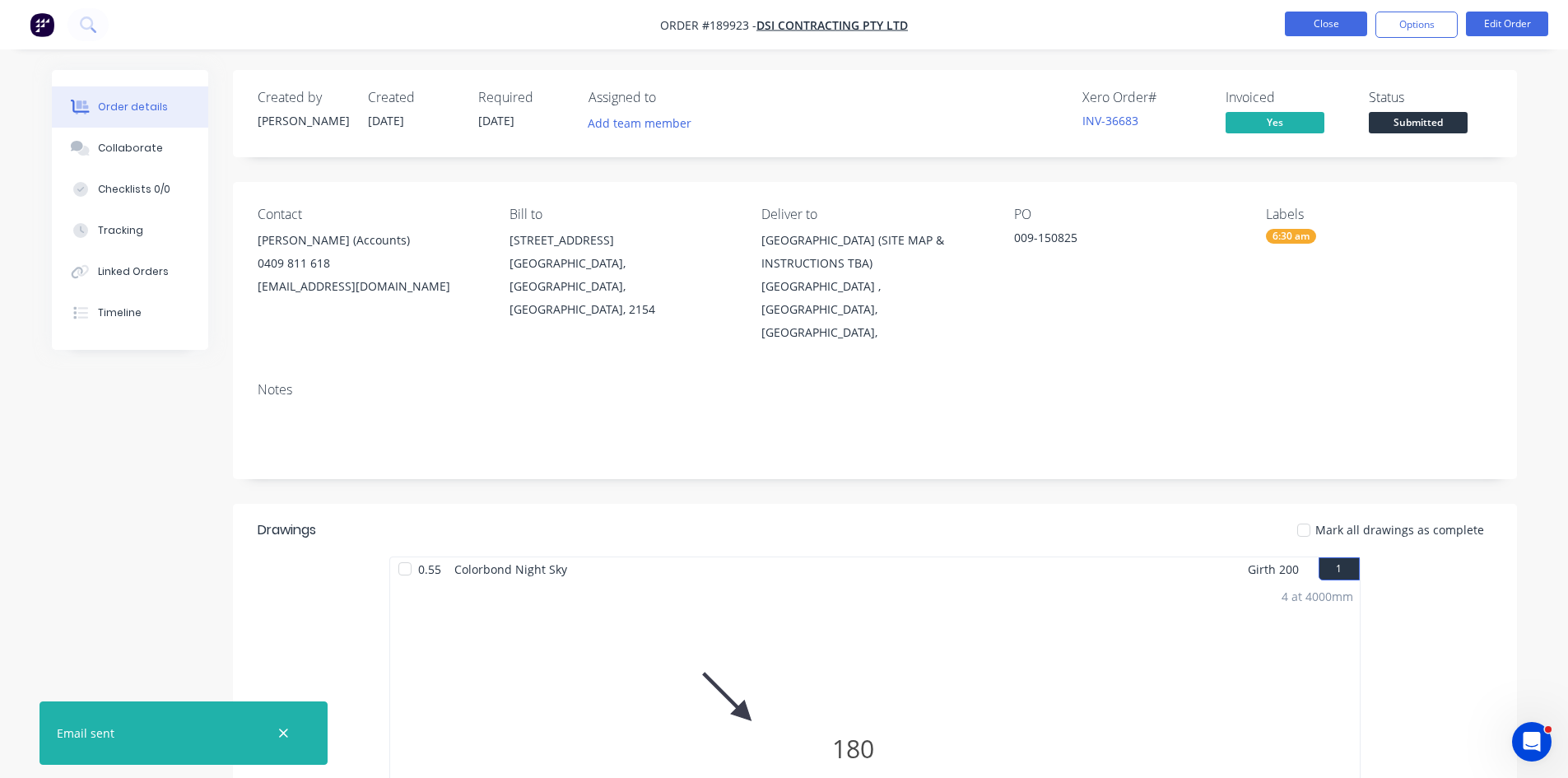
click at [1352, 27] on button "Close" at bounding box center [1326, 24] width 82 height 25
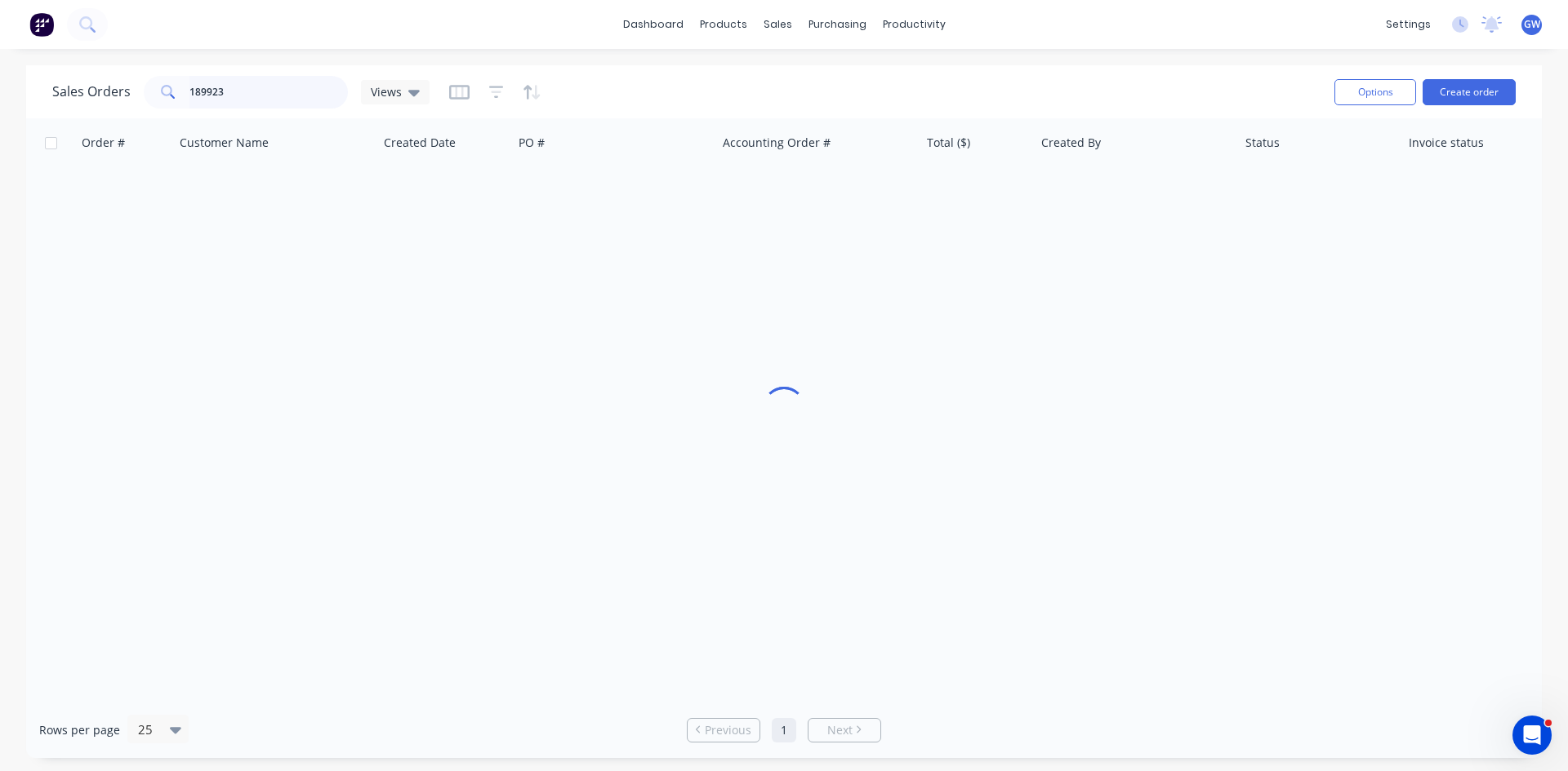
drag, startPoint x: 257, startPoint y: 99, endPoint x: 77, endPoint y: 102, distance: 180.0
click at [77, 102] on div "Sales Orders 189923 Views" at bounding box center [240, 91] width 377 height 32
type input "189893"
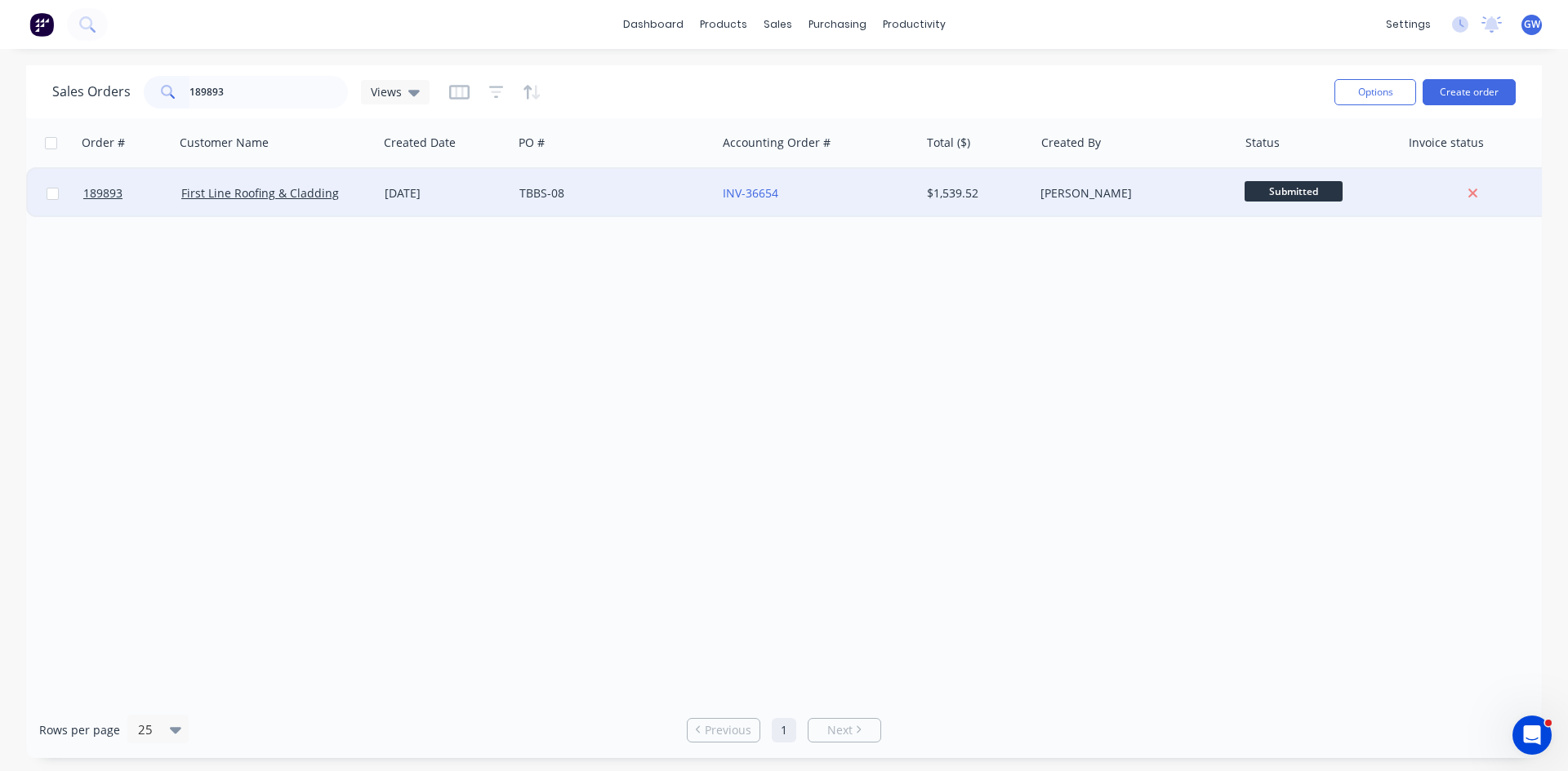
click at [1030, 184] on div "$1,539.52" at bounding box center [977, 194] width 114 height 49
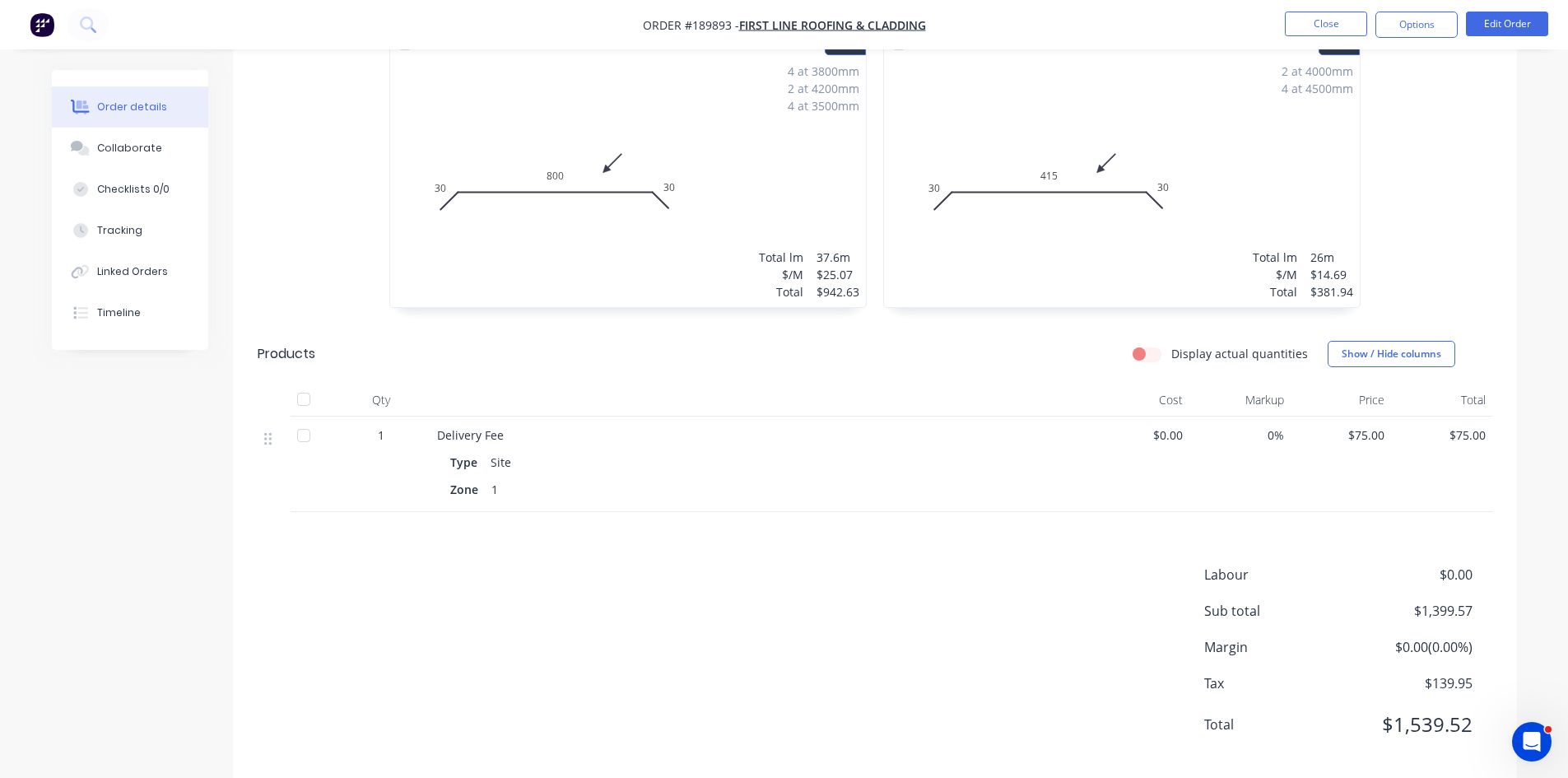
scroll to position [506, 0]
click at [1427, 22] on button "Options" at bounding box center [1416, 25] width 82 height 27
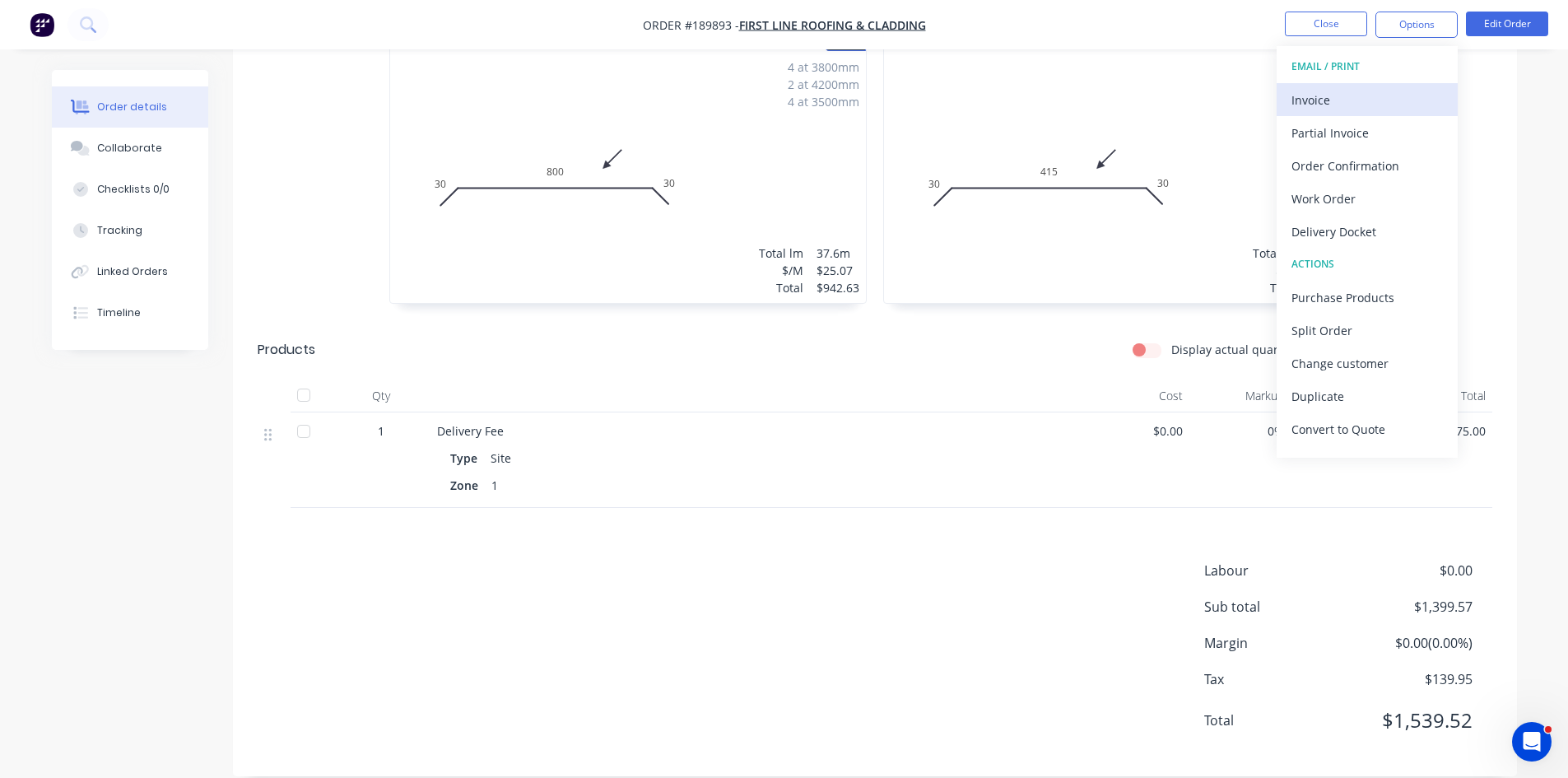
click at [1355, 97] on div "Invoice" at bounding box center [1367, 100] width 152 height 24
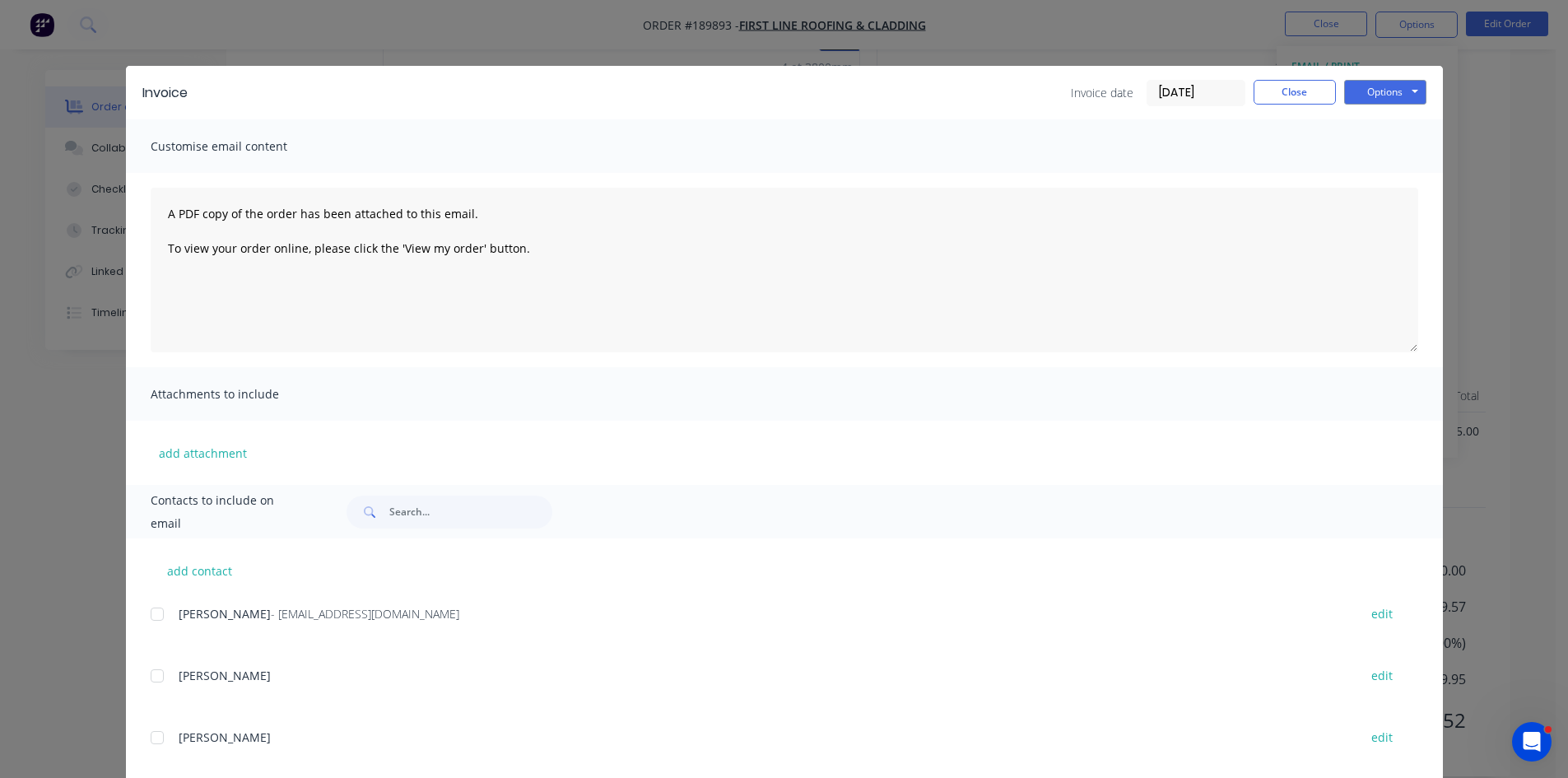
click at [179, 612] on span "Craig Murray" at bounding box center [224, 614] width 92 height 16
click at [140, 617] on div "add contact Craig Murray - firstlineroofing16@gmail.com edit CRAIG edit TONY ed…" at bounding box center [784, 695] width 1317 height 312
click at [152, 610] on div at bounding box center [157, 614] width 33 height 33
click at [1414, 99] on button "Options" at bounding box center [1385, 92] width 82 height 25
click at [1401, 180] on button "Email" at bounding box center [1396, 176] width 105 height 27
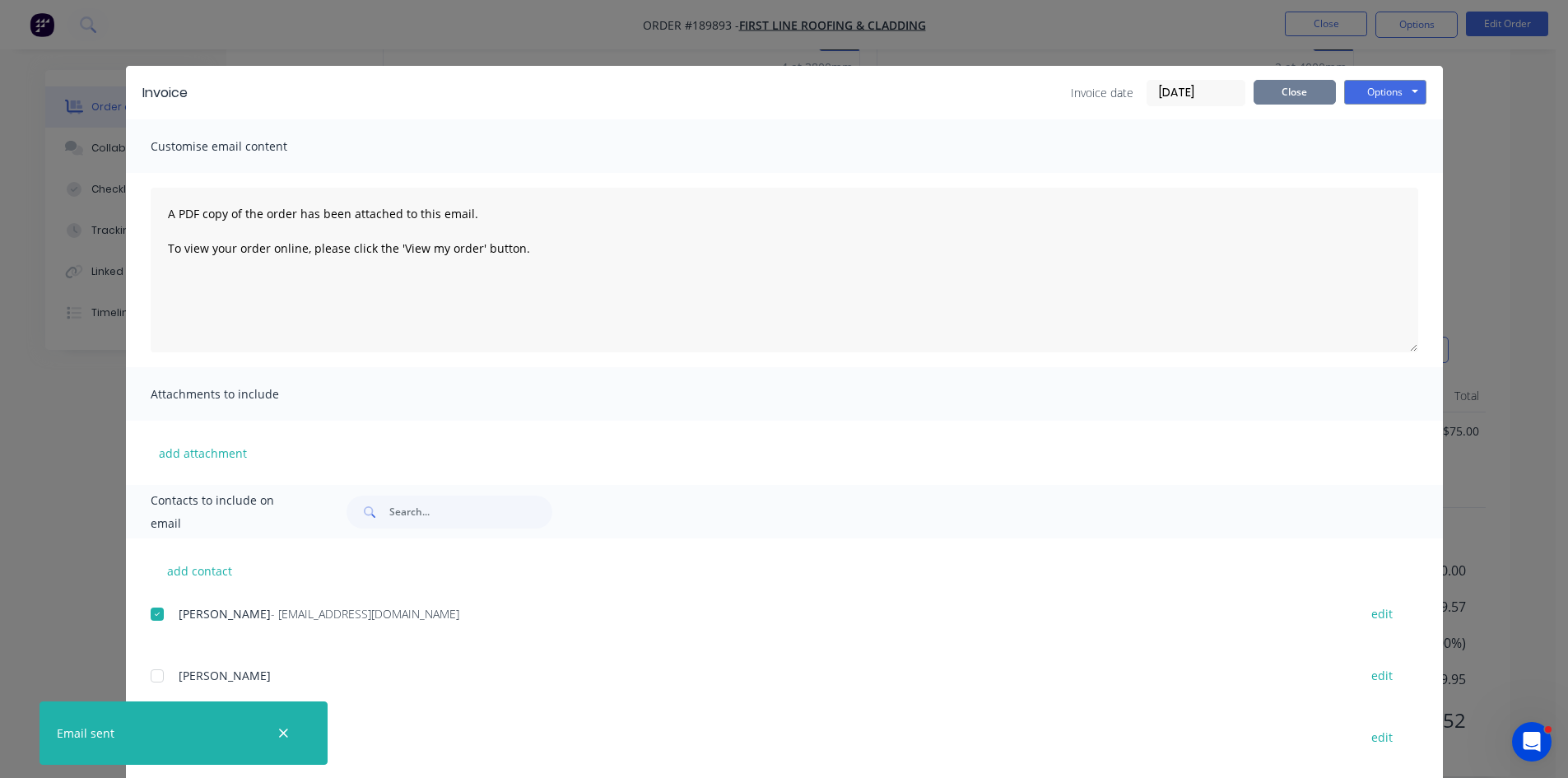
click at [1300, 91] on button "Close" at bounding box center [1294, 92] width 82 height 25
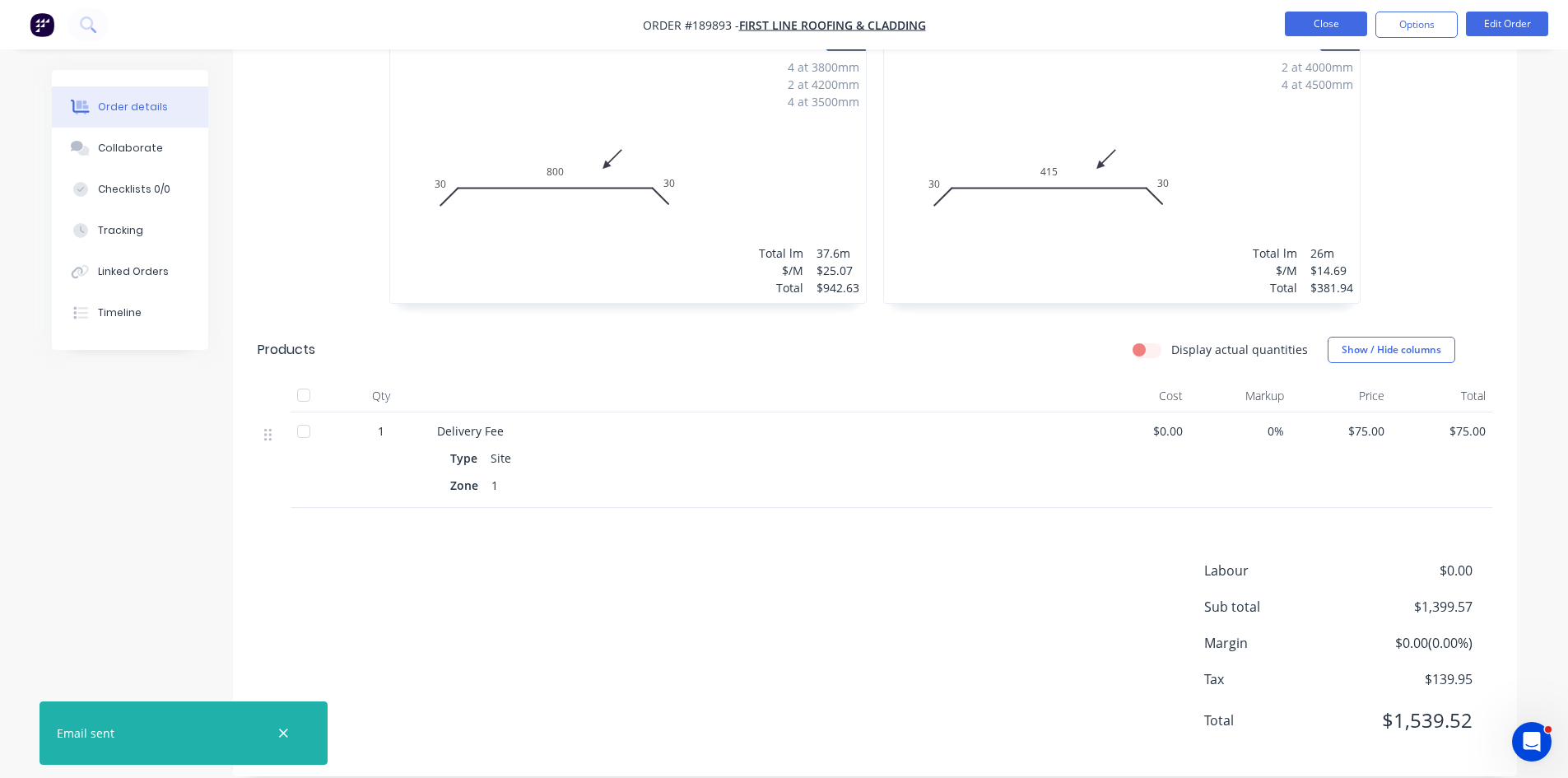
click at [1328, 20] on button "Close" at bounding box center [1326, 24] width 82 height 25
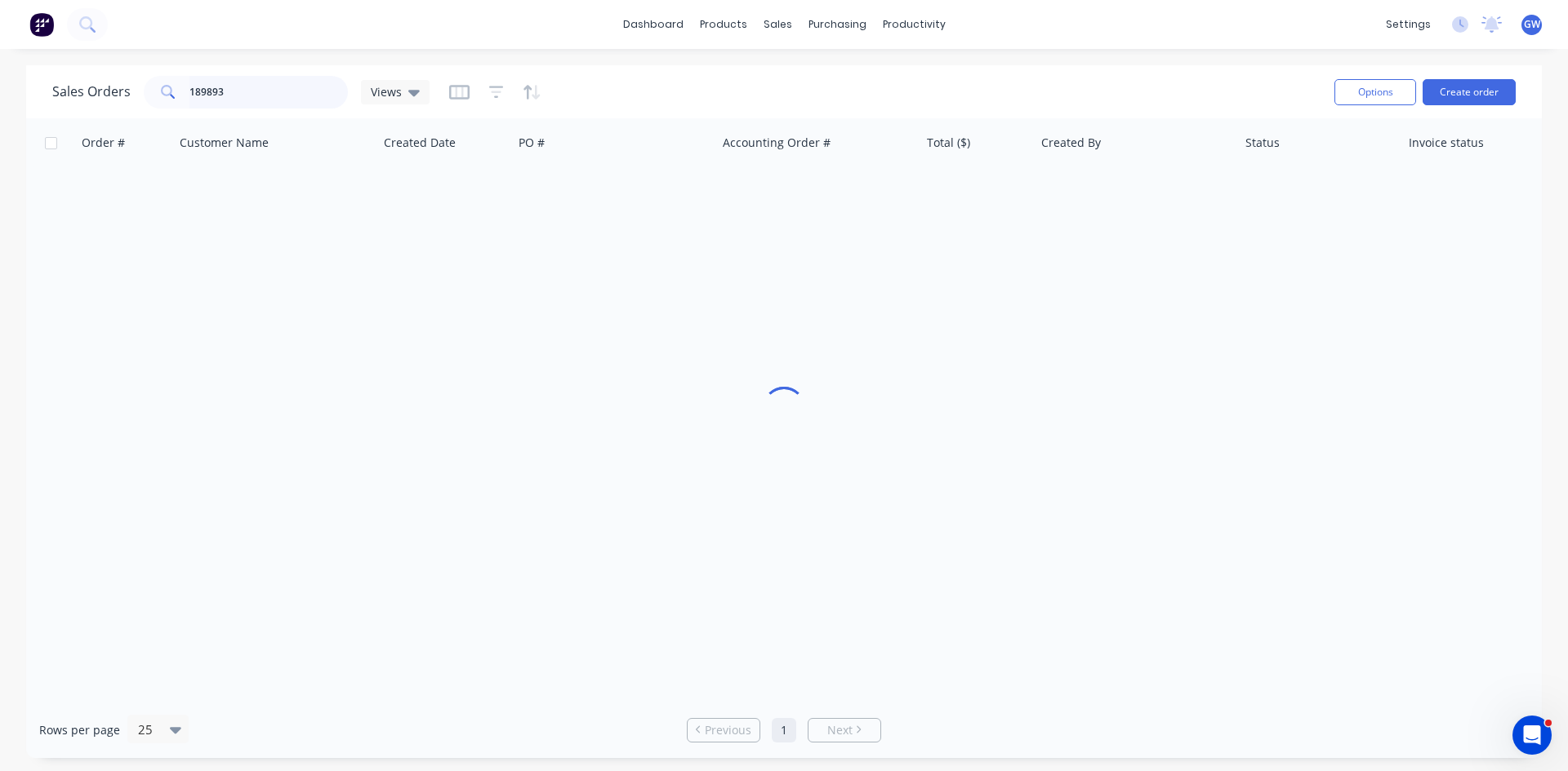
click at [205, 103] on input "189893" at bounding box center [270, 91] width 159 height 32
drag, startPoint x: 233, startPoint y: 89, endPoint x: 54, endPoint y: 91, distance: 179.0
click at [54, 91] on div "Sales Orders 189893 Views" at bounding box center [240, 91] width 377 height 32
type input "189924"
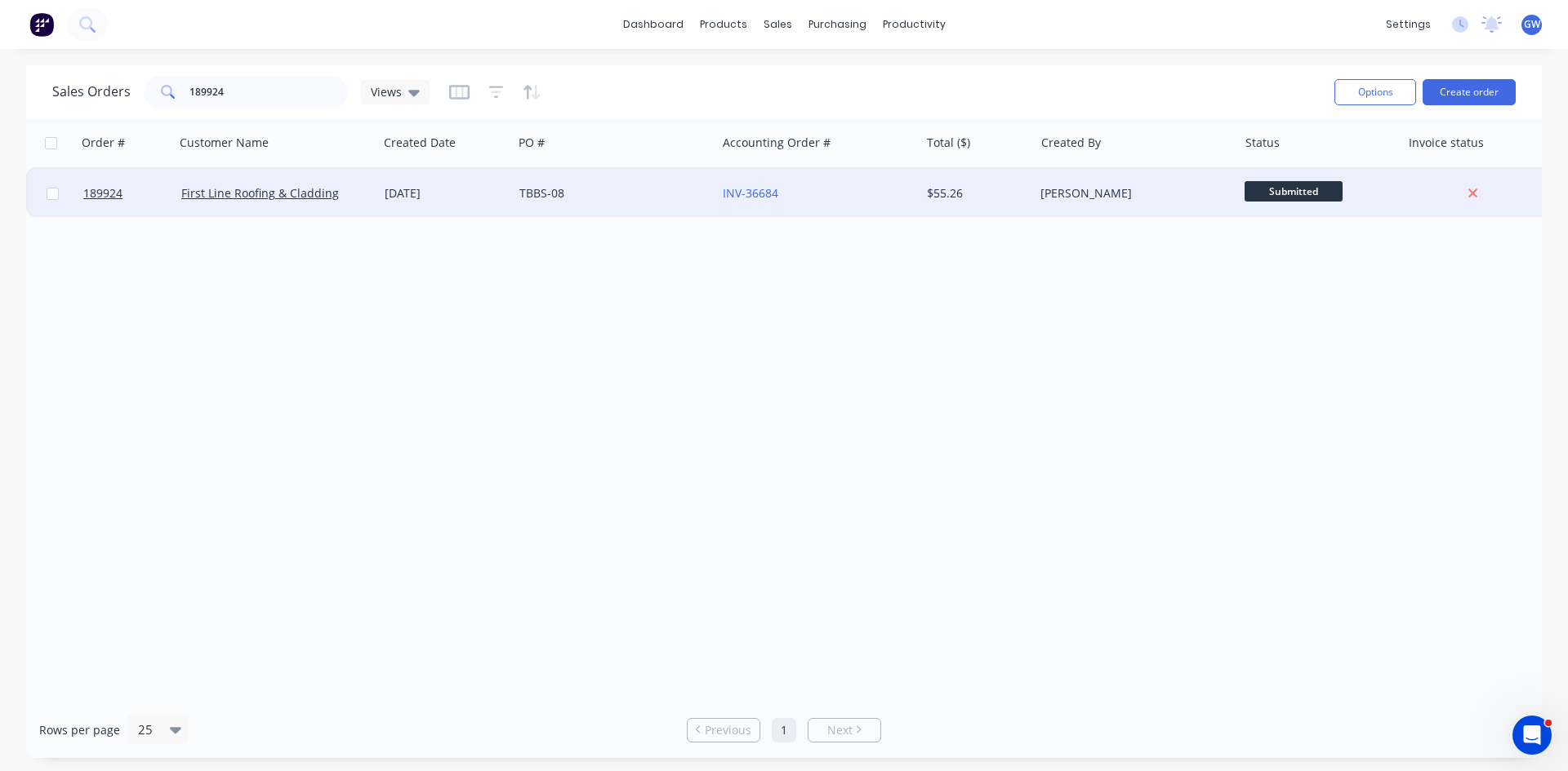
click at [850, 177] on div "INV-36684" at bounding box center [817, 194] width 204 height 49
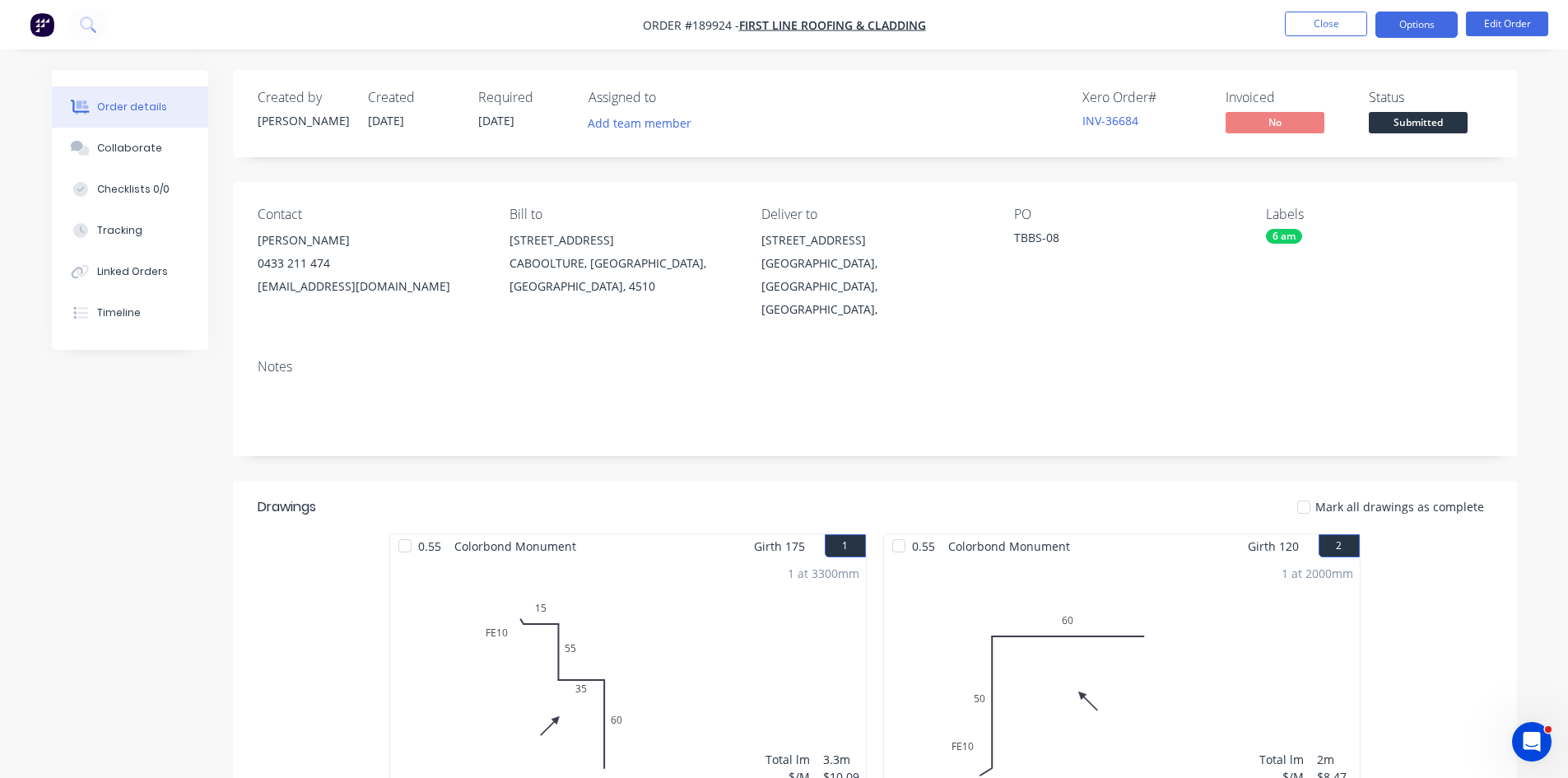
click at [1409, 27] on button "Options" at bounding box center [1416, 25] width 82 height 27
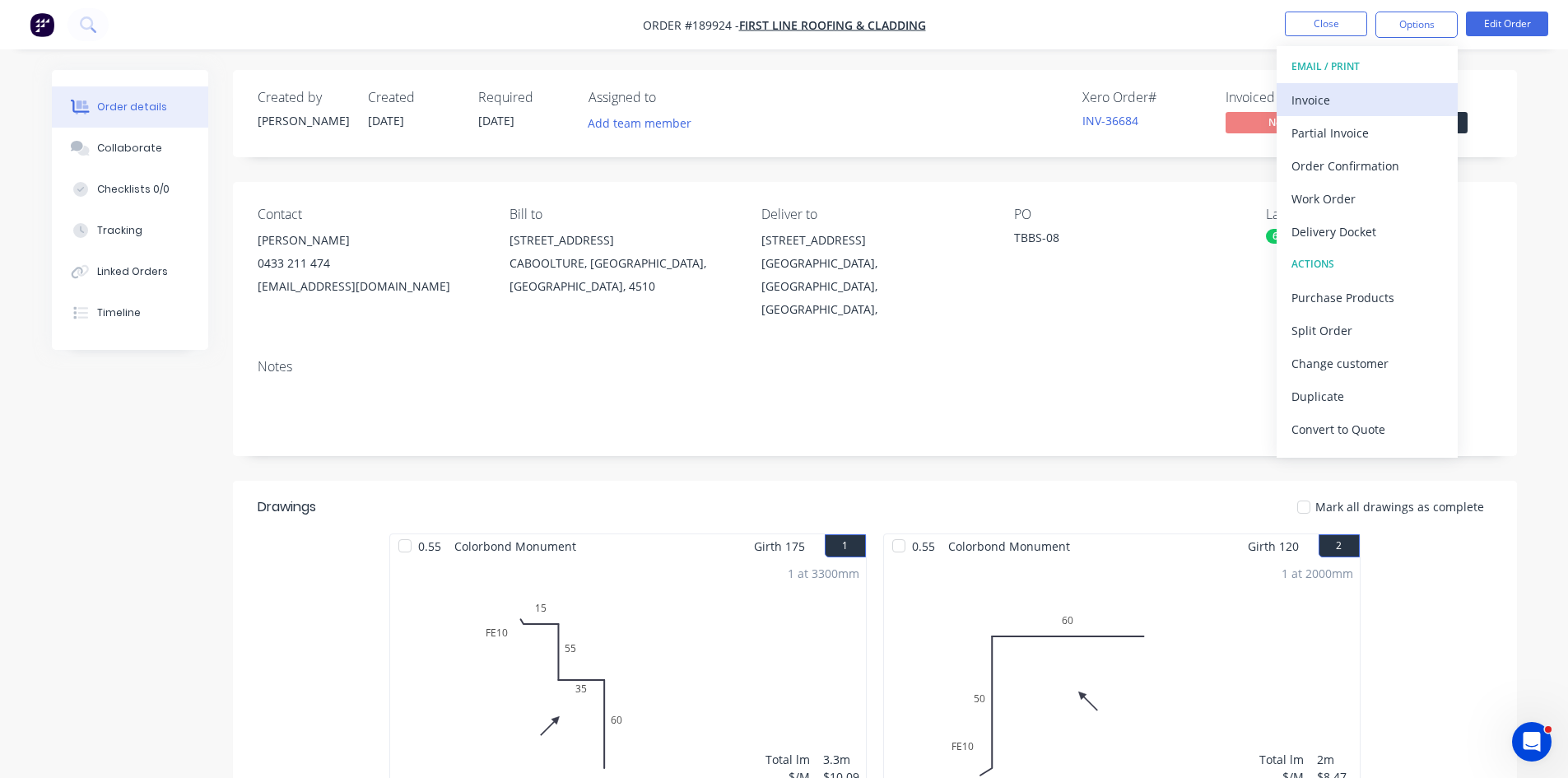
click at [1358, 99] on div "Invoice" at bounding box center [1367, 100] width 152 height 24
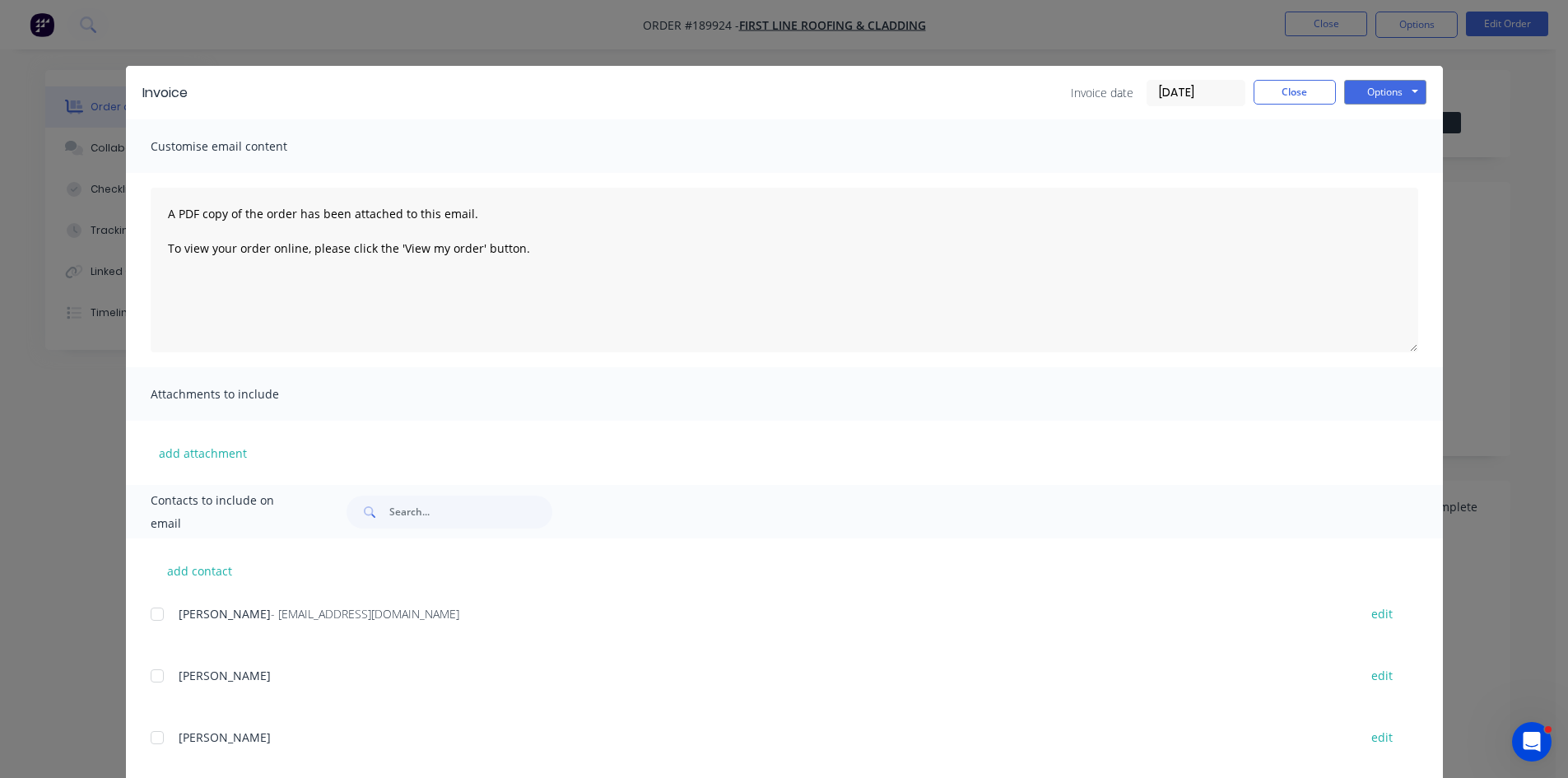
click at [161, 618] on div at bounding box center [157, 614] width 33 height 33
click at [1387, 99] on button "Options" at bounding box center [1385, 92] width 82 height 25
click at [1379, 169] on button "Email" at bounding box center [1396, 176] width 105 height 27
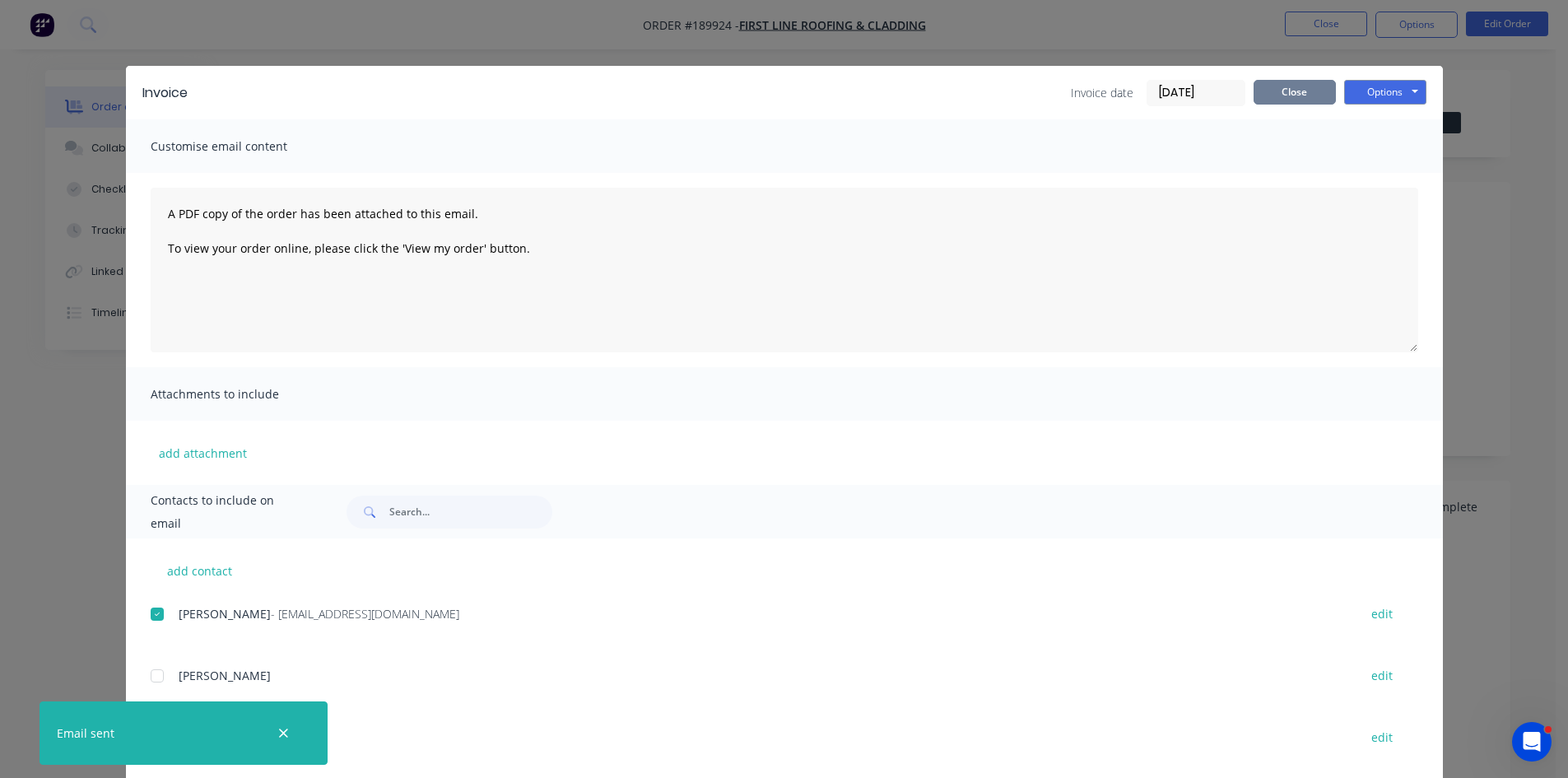
click at [1325, 92] on button "Close" at bounding box center [1294, 92] width 82 height 25
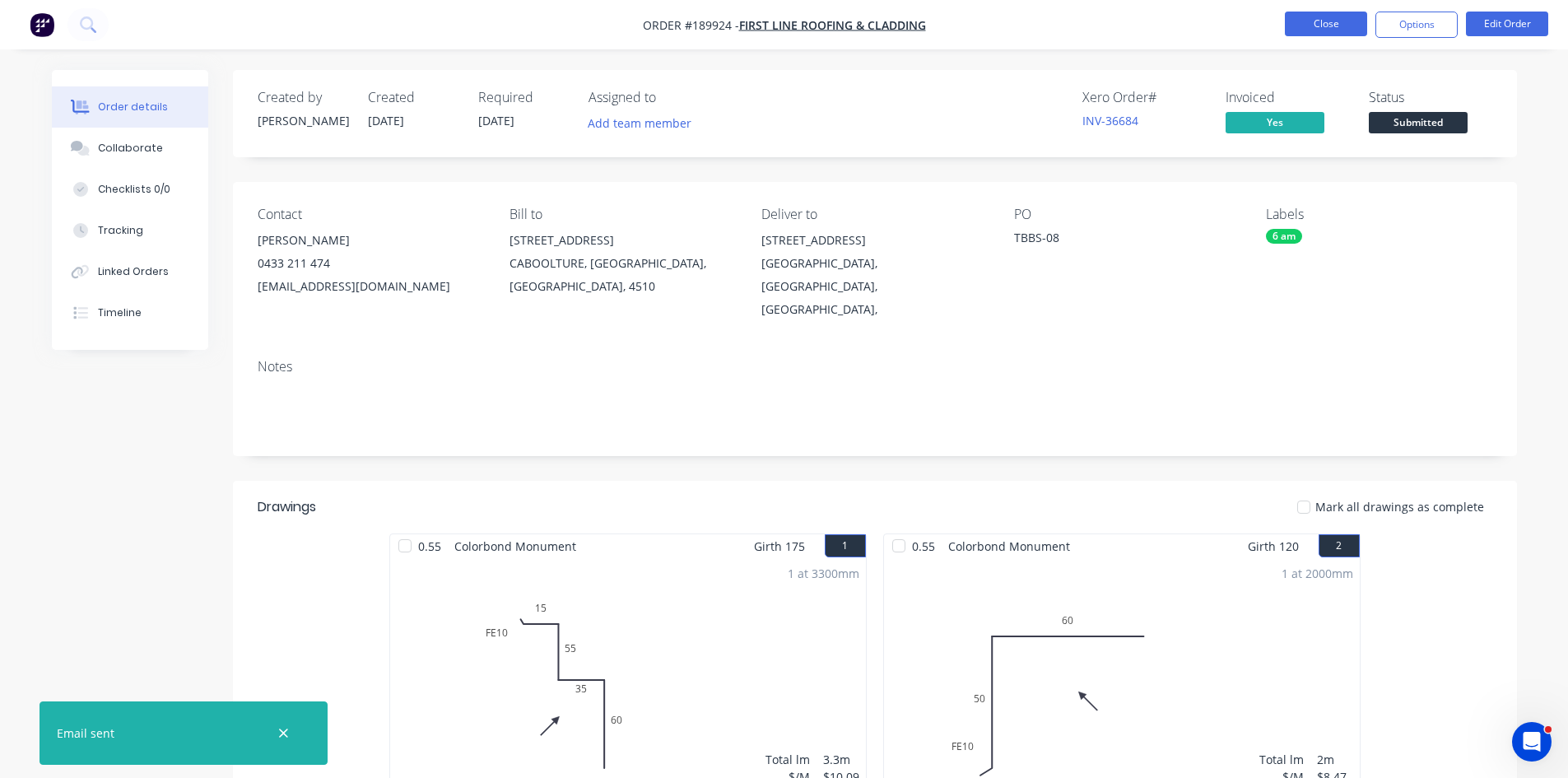
click at [1348, 12] on button "Close" at bounding box center [1326, 24] width 82 height 25
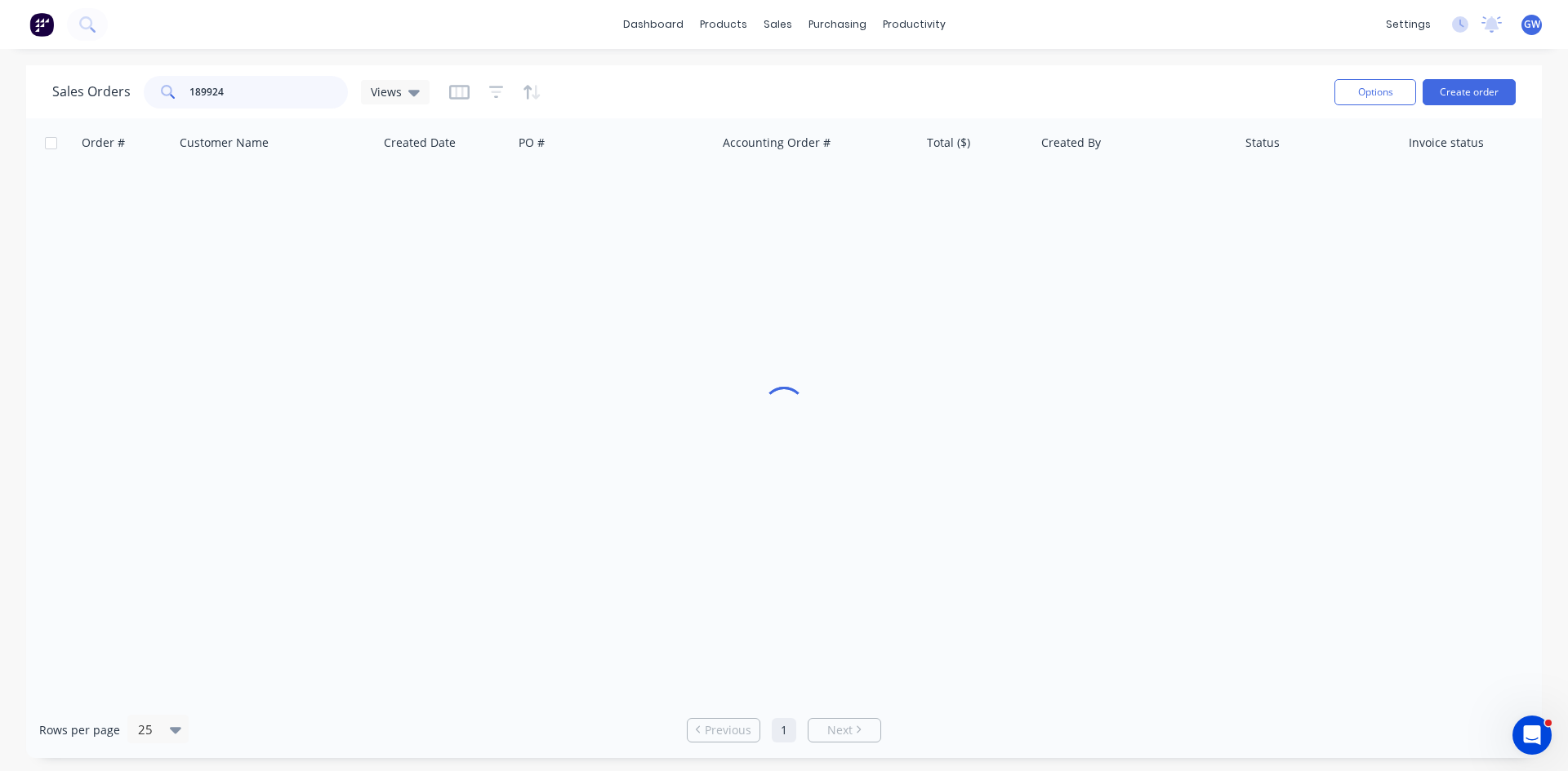
drag, startPoint x: 158, startPoint y: 94, endPoint x: 147, endPoint y: 93, distance: 11.0
click at [147, 93] on div "189924" at bounding box center [245, 91] width 204 height 32
type input "189953"
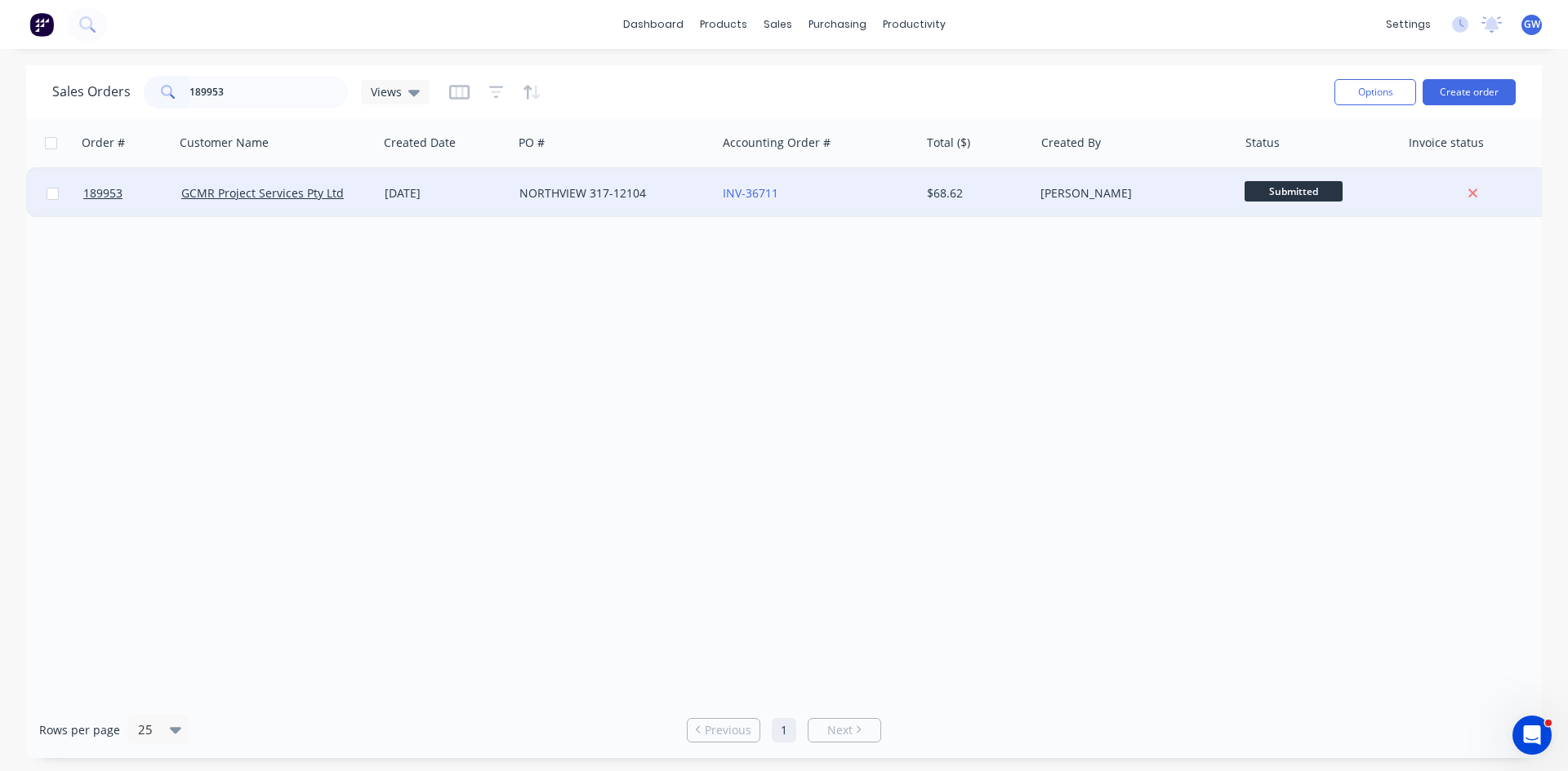
click at [1035, 204] on div "[PERSON_NAME]" at bounding box center [1135, 194] width 204 height 49
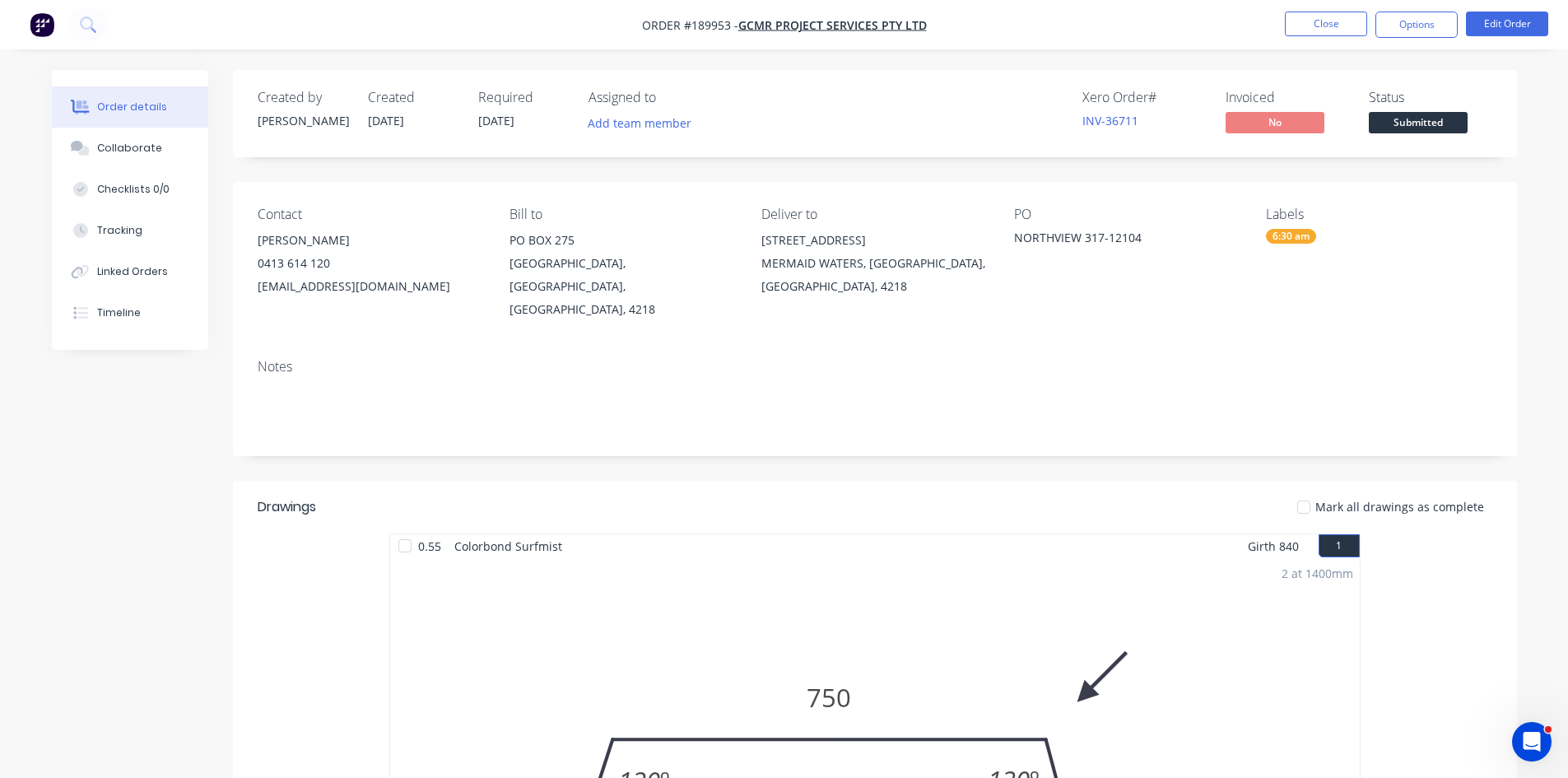
click at [768, 359] on div "Notes" at bounding box center [875, 367] width 1235 height 16
click at [1405, 17] on button "Options" at bounding box center [1416, 25] width 82 height 27
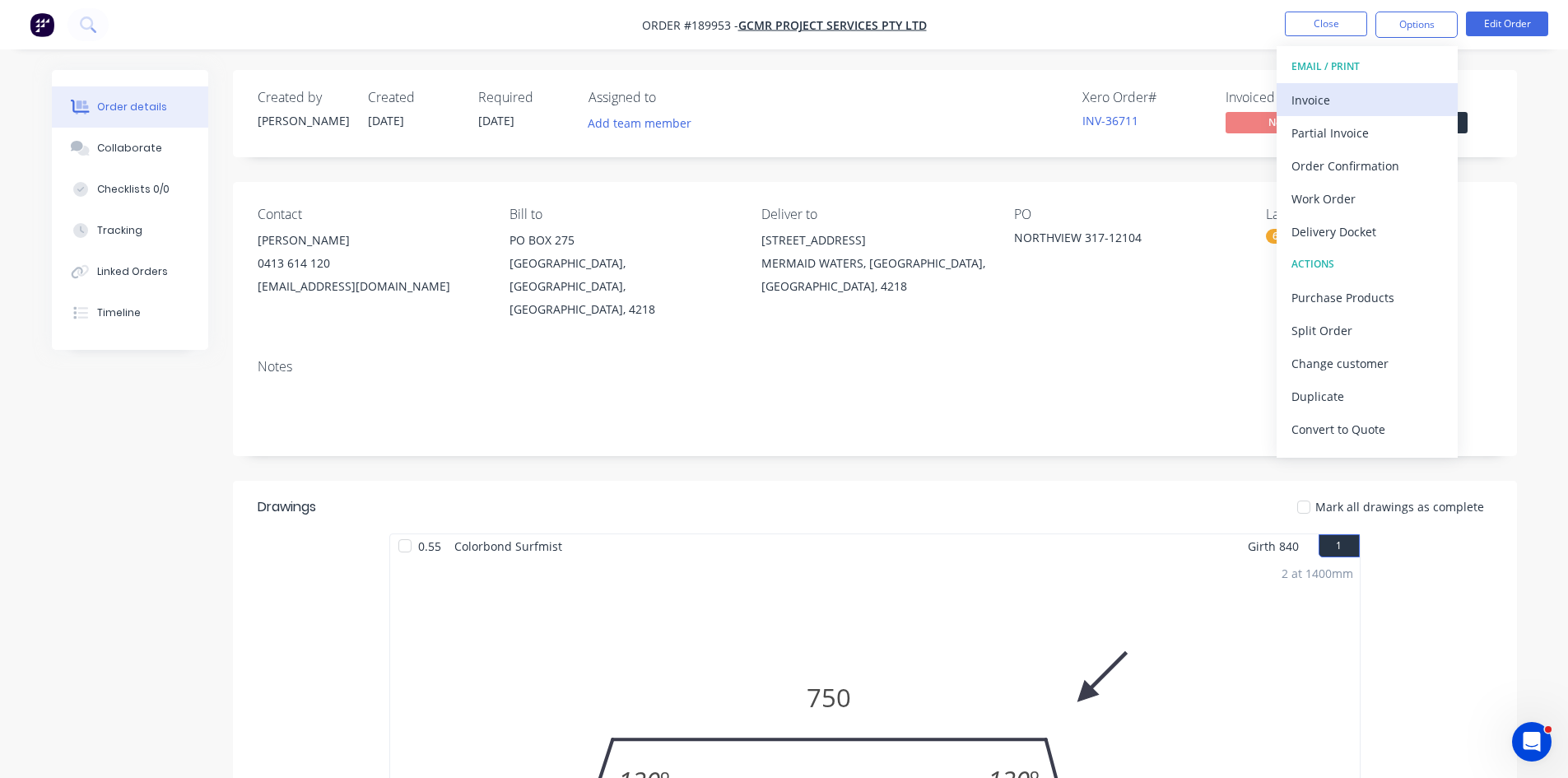
click at [1349, 106] on div "Invoice" at bounding box center [1367, 100] width 152 height 24
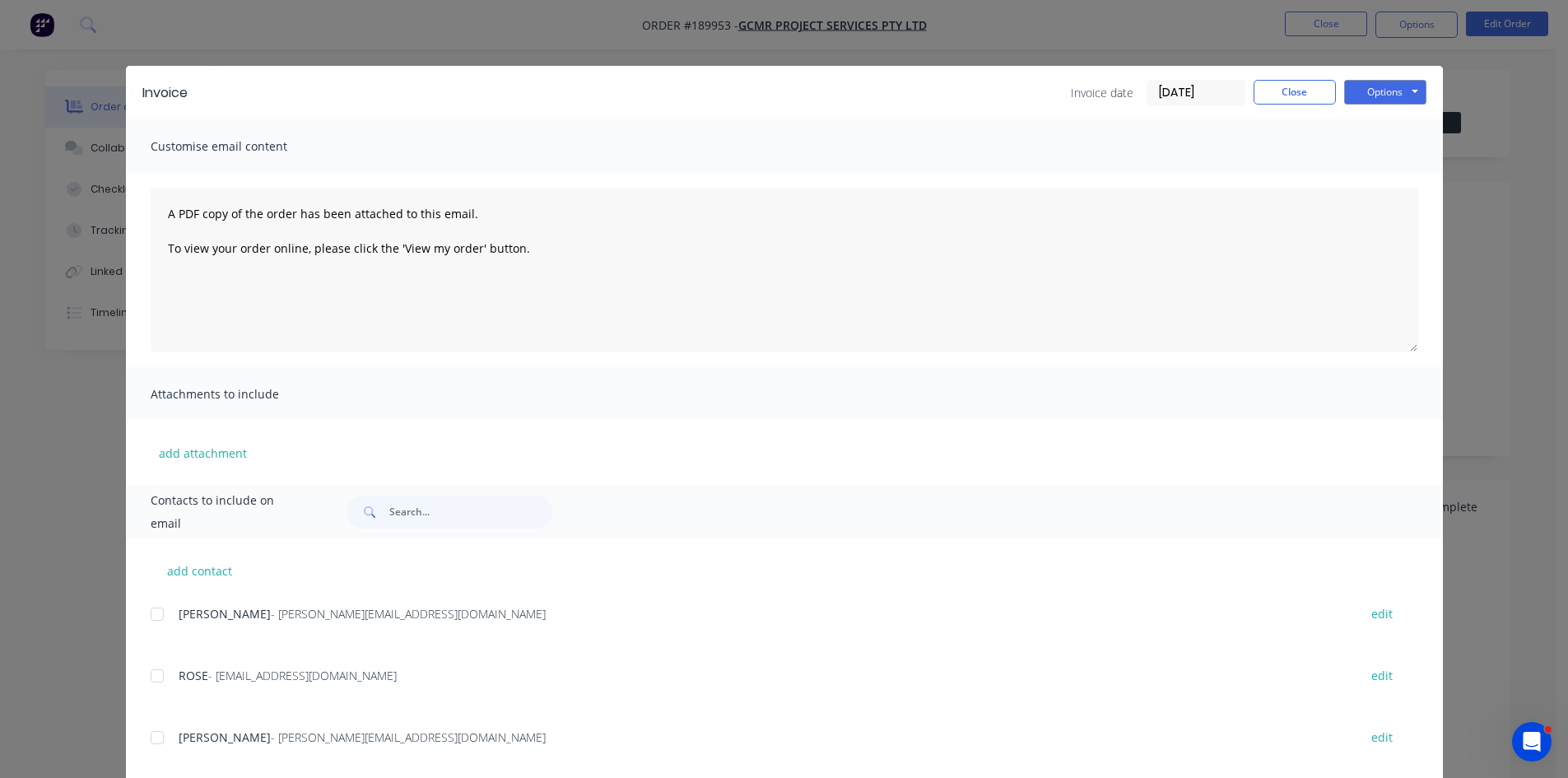
click at [150, 622] on div at bounding box center [157, 614] width 33 height 33
click at [144, 666] on div at bounding box center [157, 676] width 33 height 33
click at [1380, 76] on div "Invoice Invoice date 18/08/25 Close Options Preview Print Email" at bounding box center [784, 92] width 1317 height 54
click at [1385, 92] on button "Options" at bounding box center [1385, 92] width 82 height 25
click at [1374, 166] on button "Email" at bounding box center [1396, 176] width 105 height 27
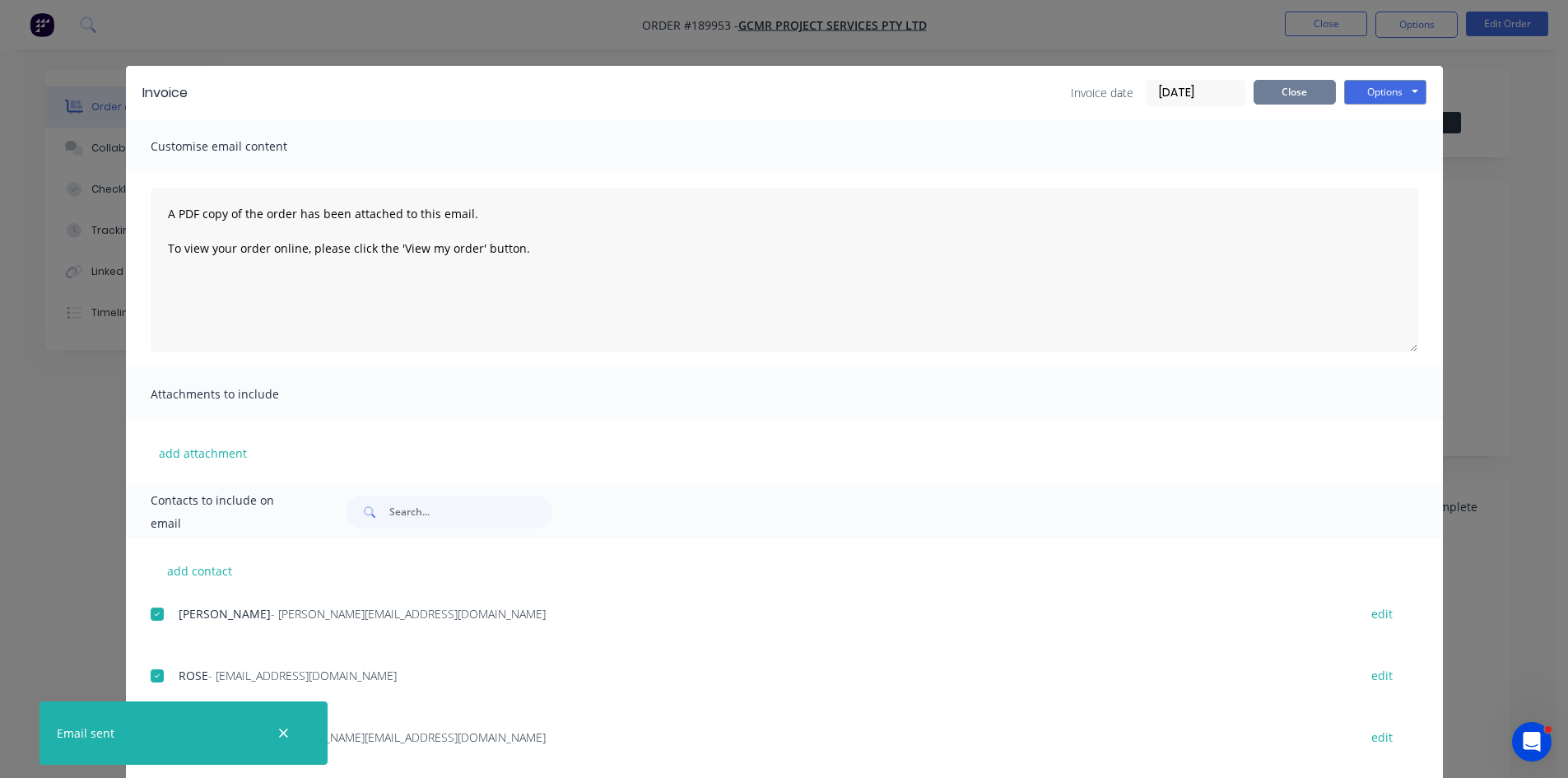
click at [1308, 100] on button "Close" at bounding box center [1294, 92] width 82 height 25
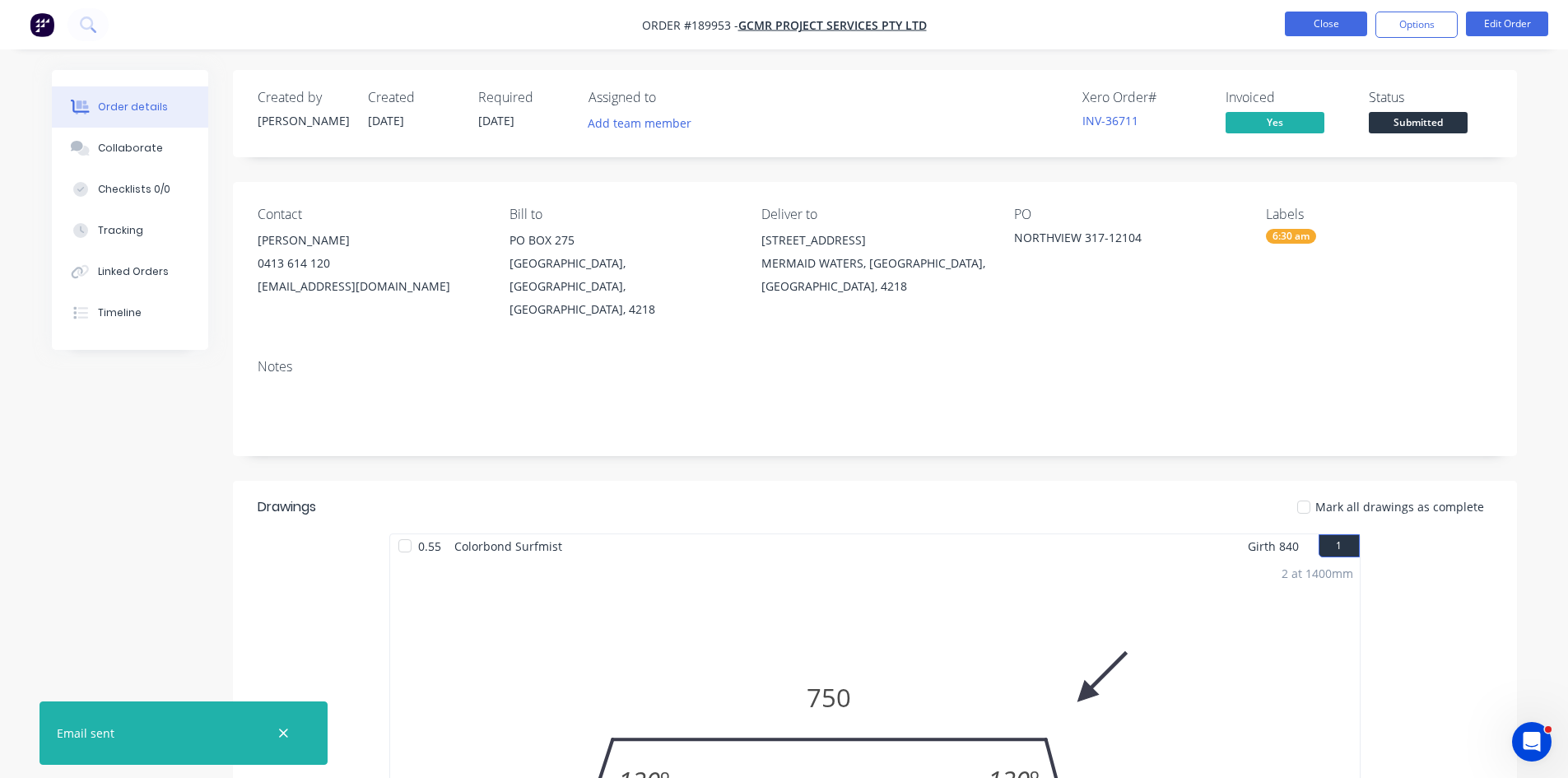
click at [1353, 21] on button "Close" at bounding box center [1326, 24] width 82 height 25
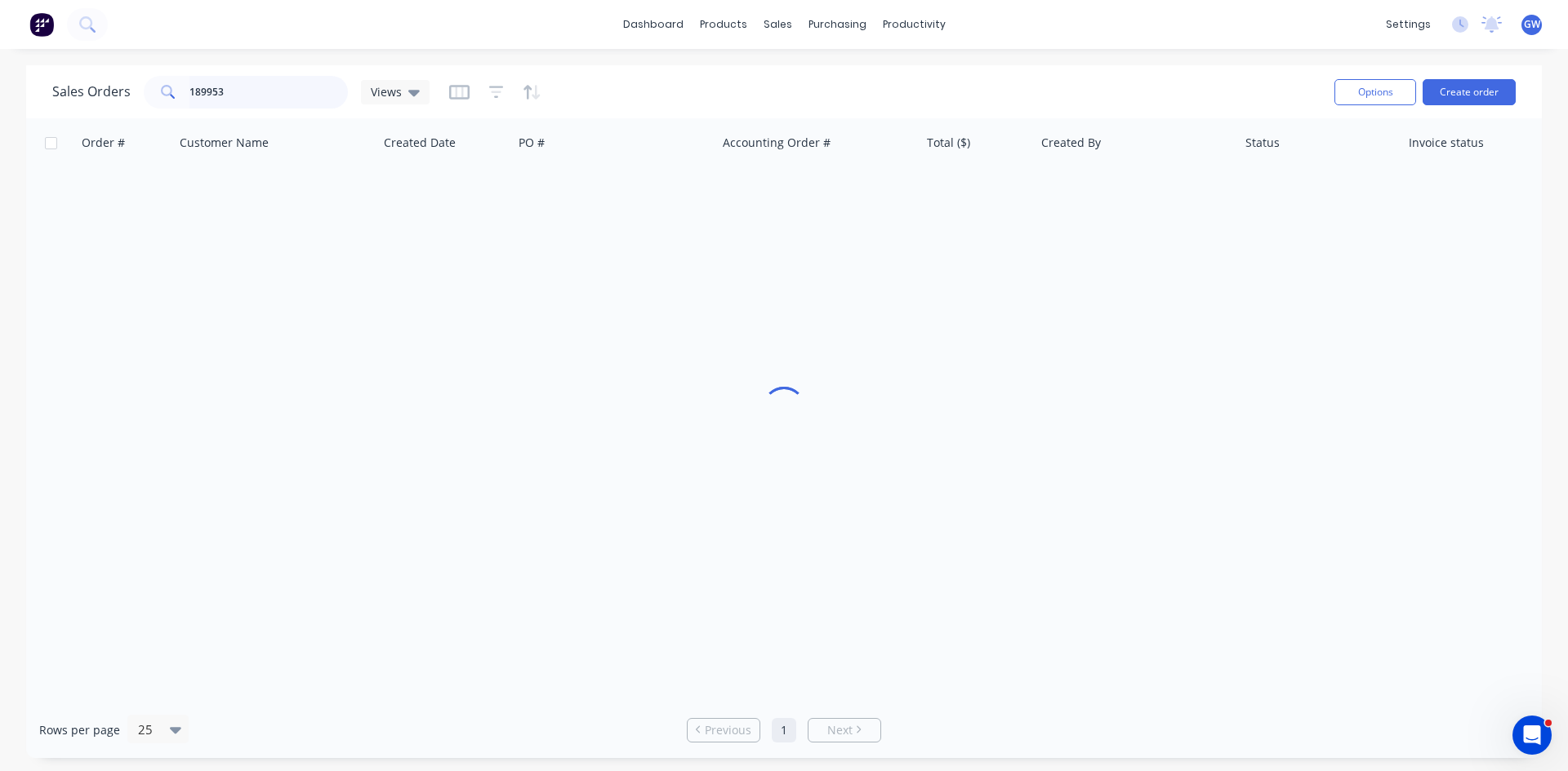
drag, startPoint x: 273, startPoint y: 85, endPoint x: 127, endPoint y: 87, distance: 146.0
click at [127, 87] on div "Sales Orders 189953 Views" at bounding box center [240, 91] width 377 height 32
type input "189938"
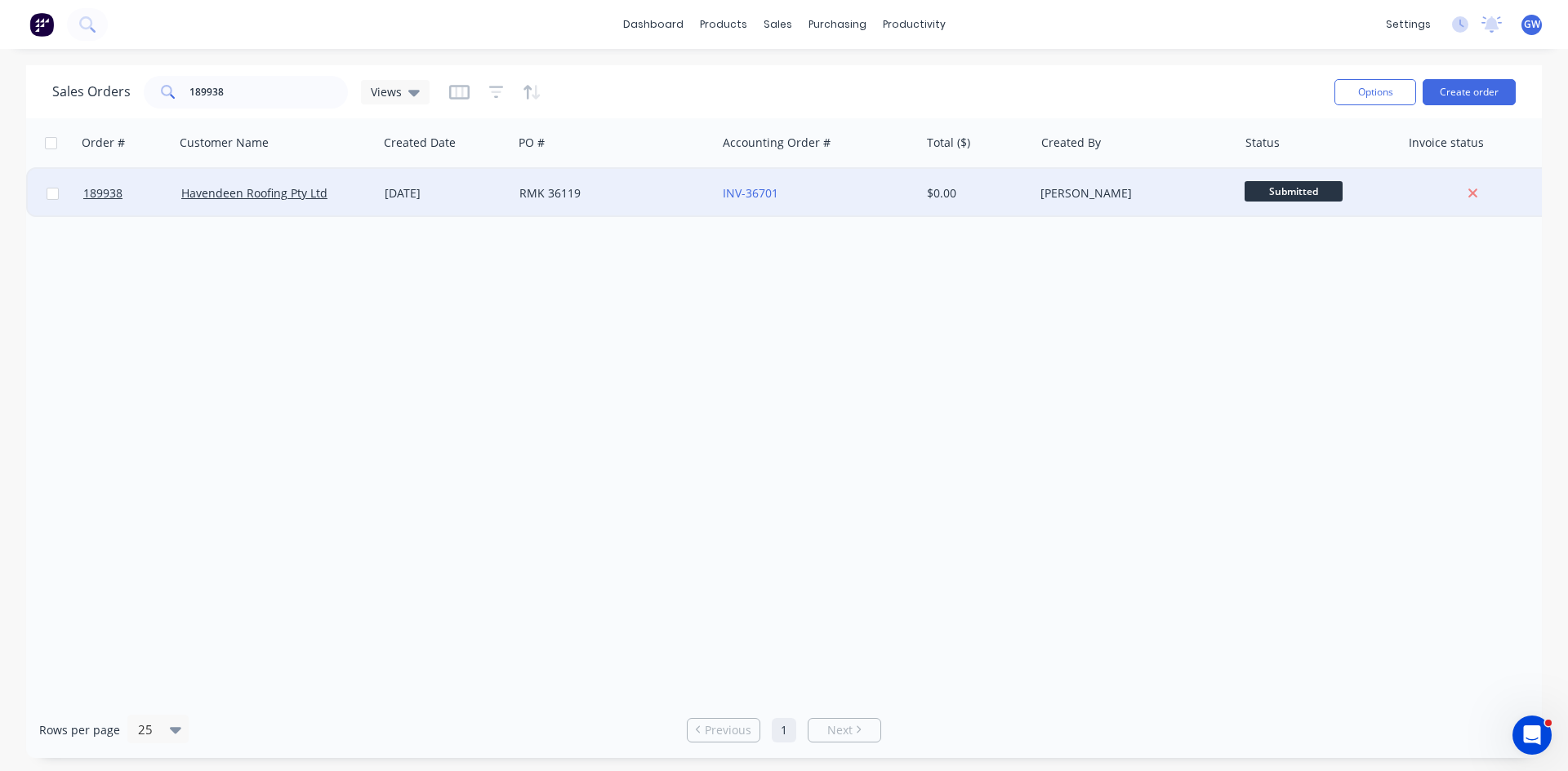
click at [866, 200] on div "INV-36701" at bounding box center [814, 193] width 181 height 17
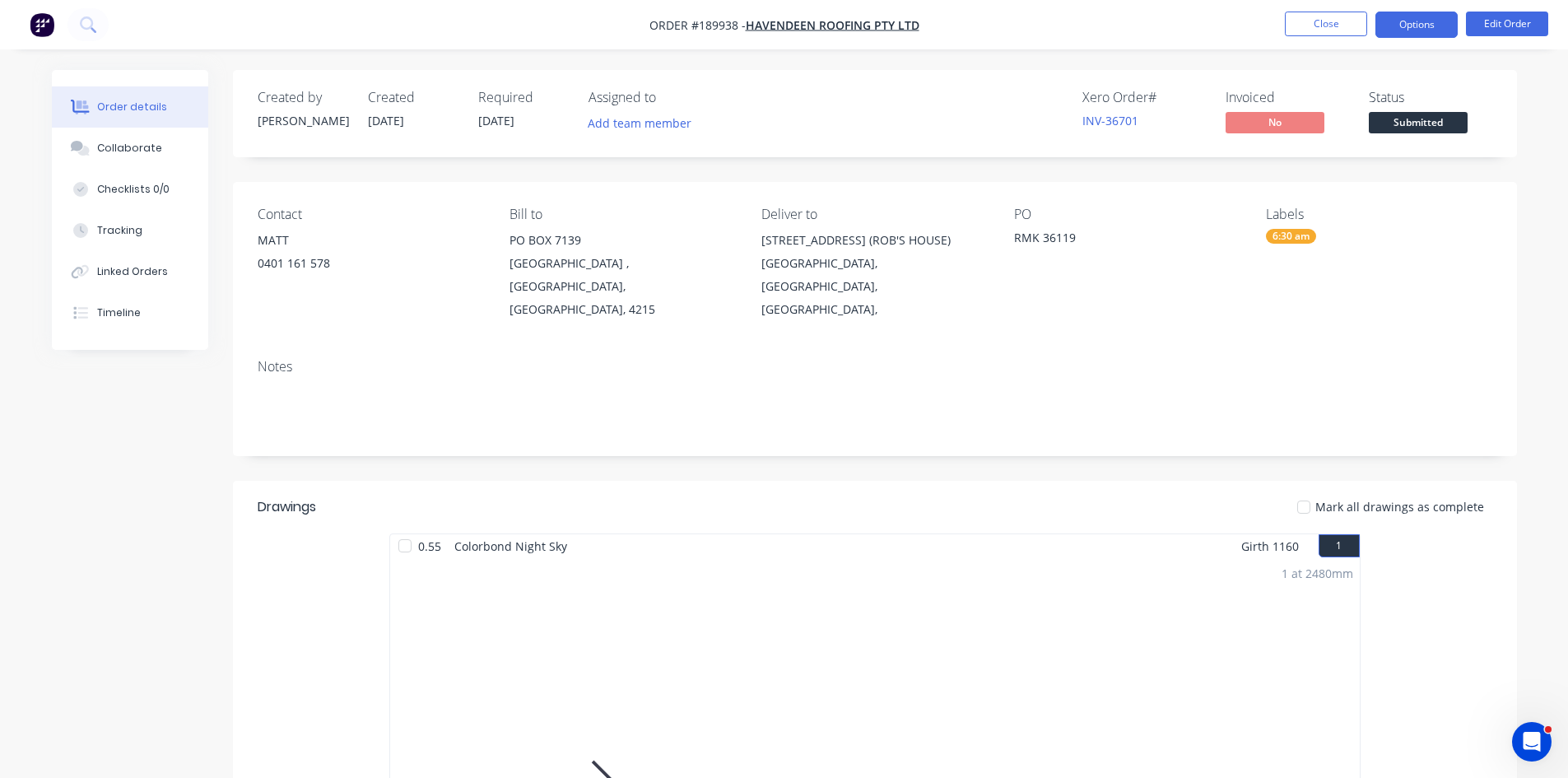
click at [1425, 22] on button "Options" at bounding box center [1416, 25] width 82 height 27
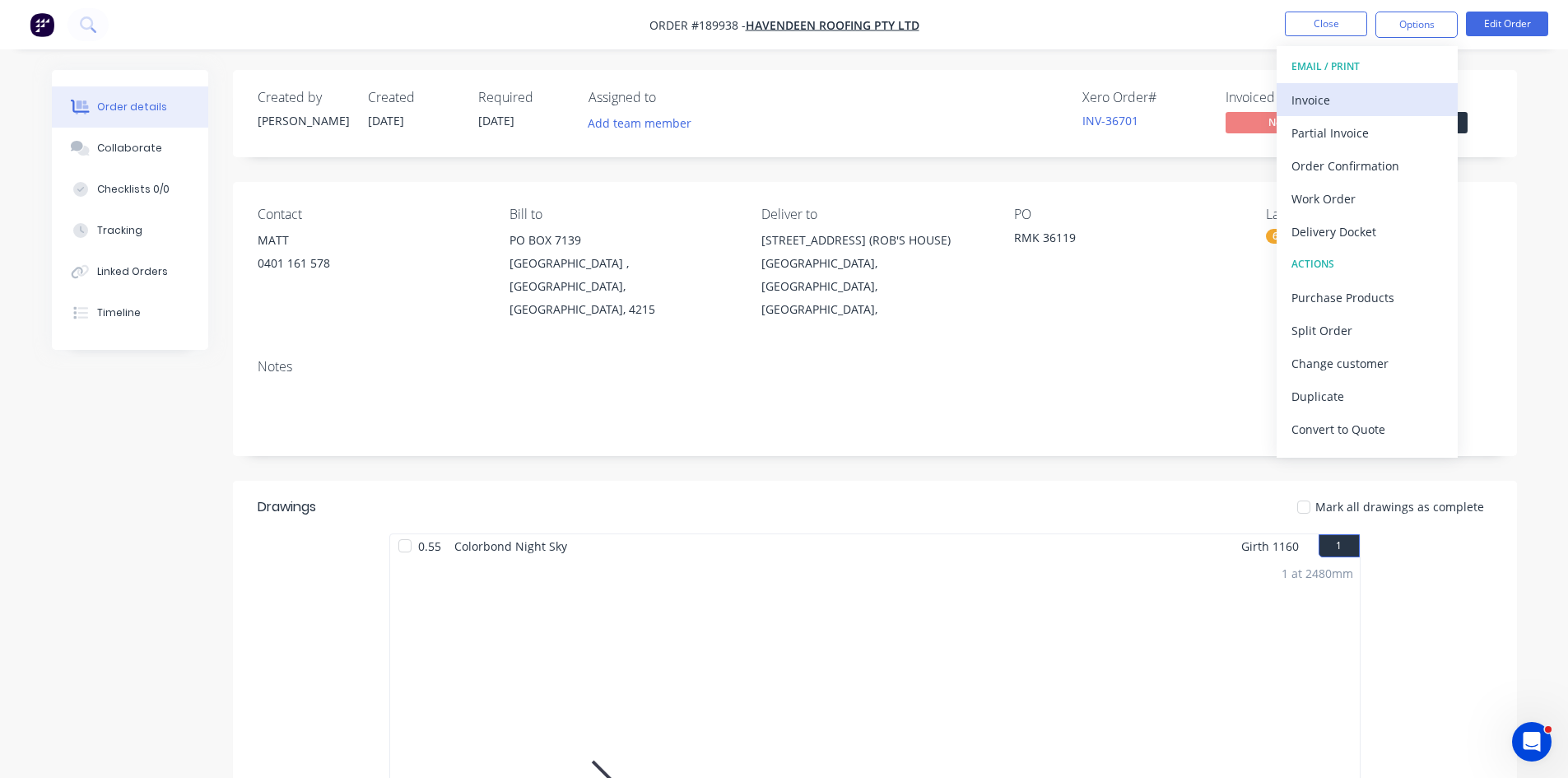
click at [1349, 110] on div "Invoice" at bounding box center [1367, 100] width 152 height 24
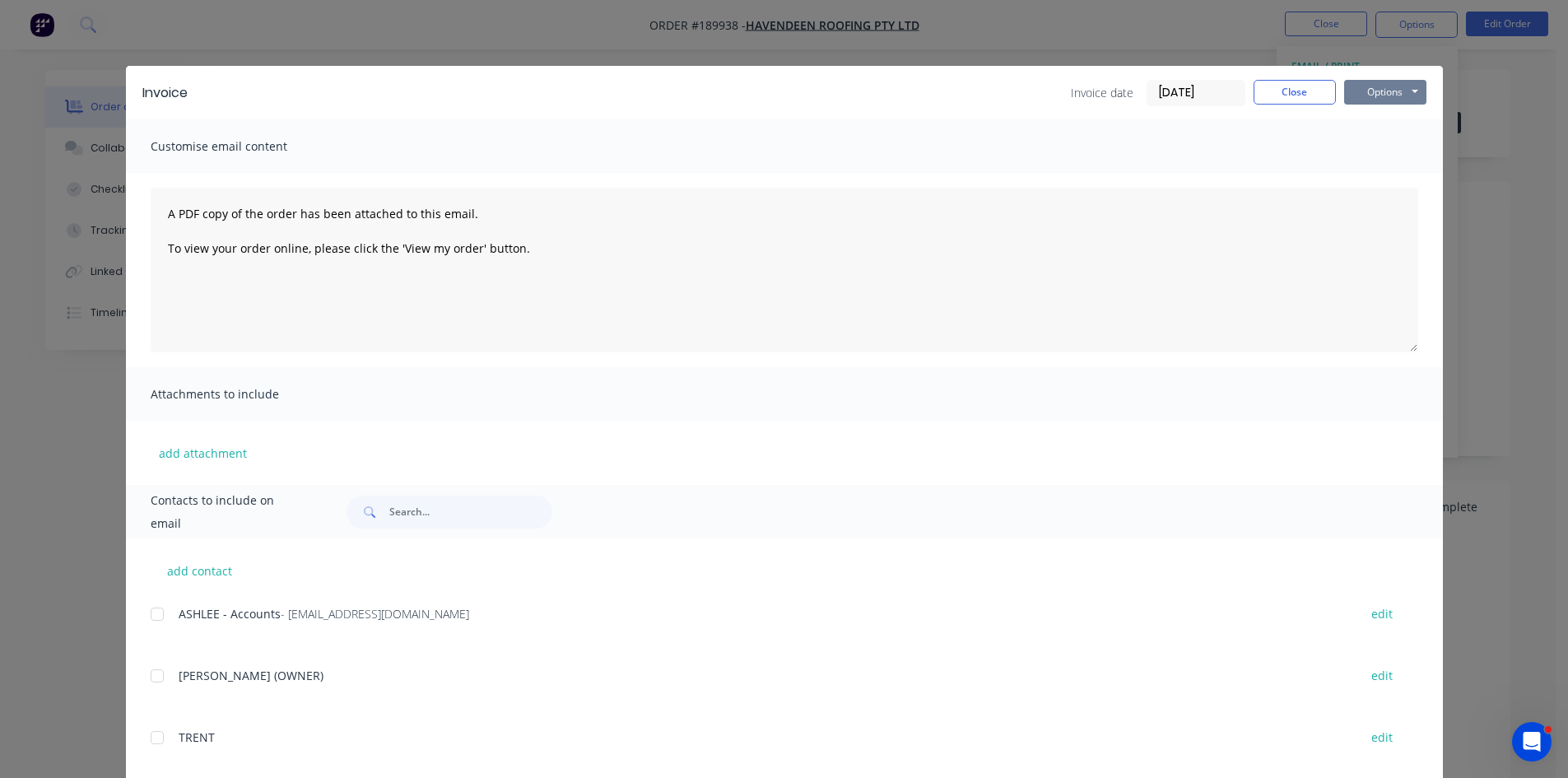
click at [1388, 91] on button "Options" at bounding box center [1385, 92] width 82 height 25
click at [1370, 154] on button "Print" at bounding box center [1396, 148] width 105 height 27
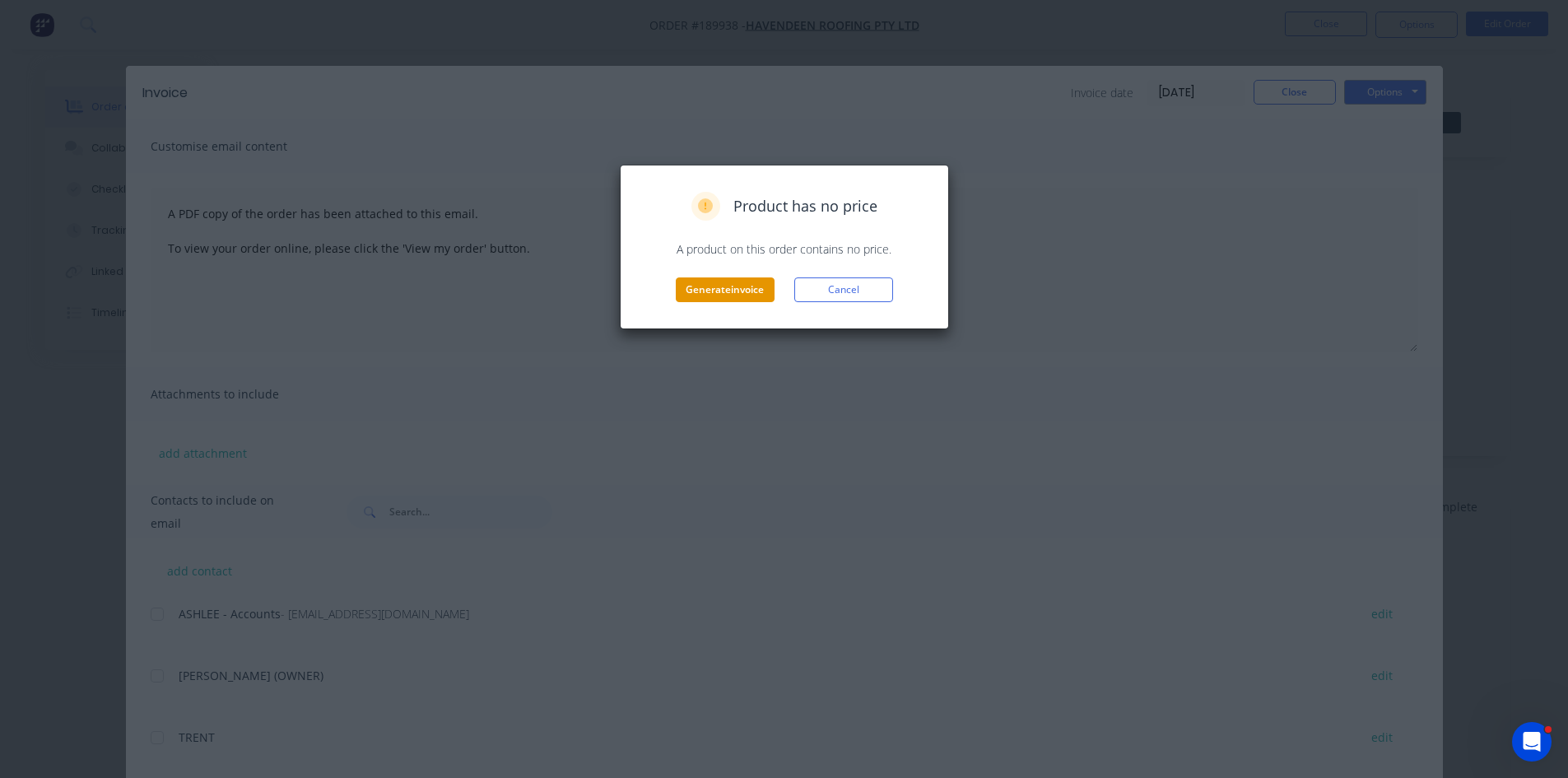
click at [732, 295] on button "Generate invoice" at bounding box center [725, 290] width 99 height 25
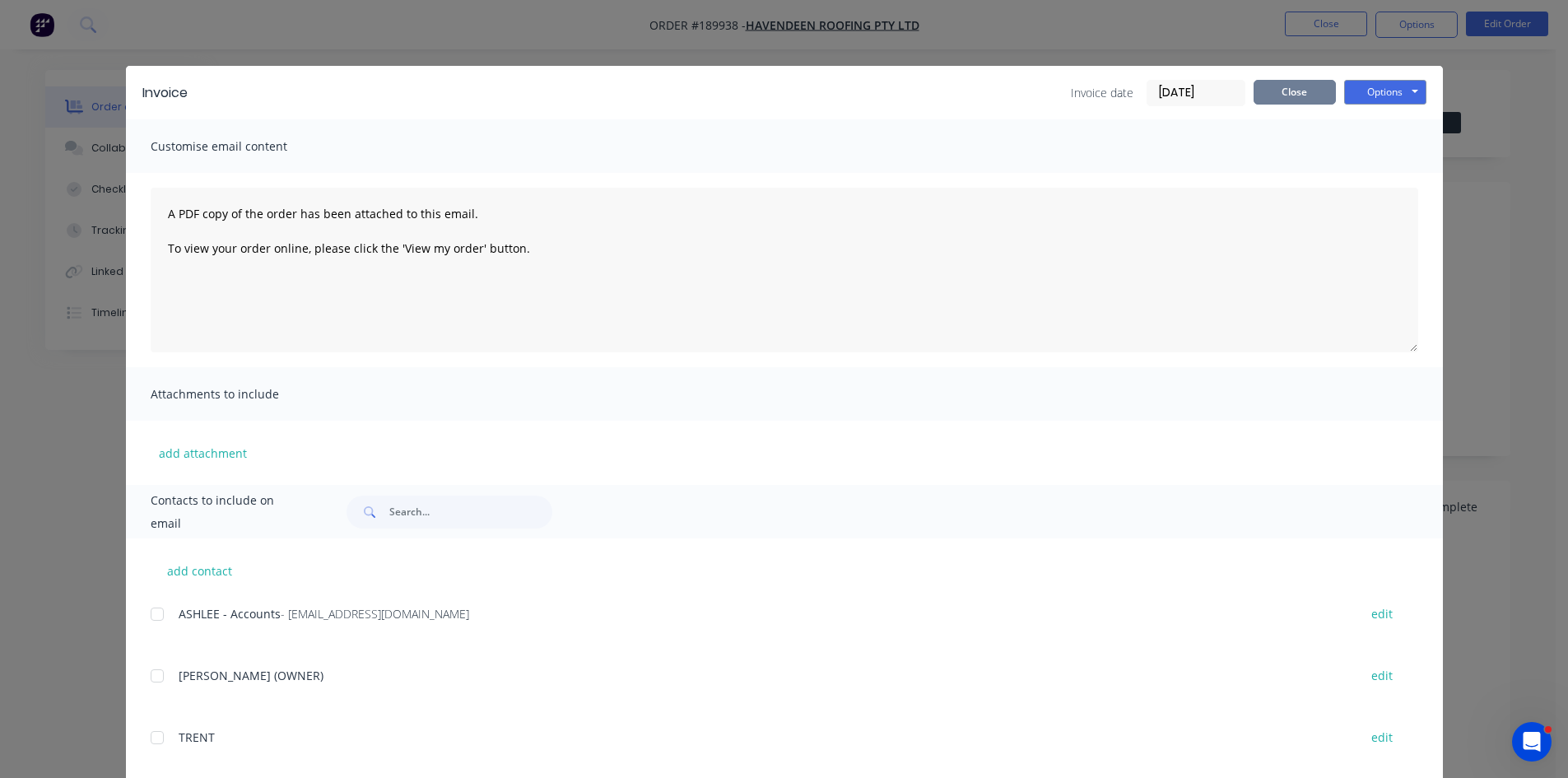
click at [1320, 83] on button "Close" at bounding box center [1294, 92] width 82 height 25
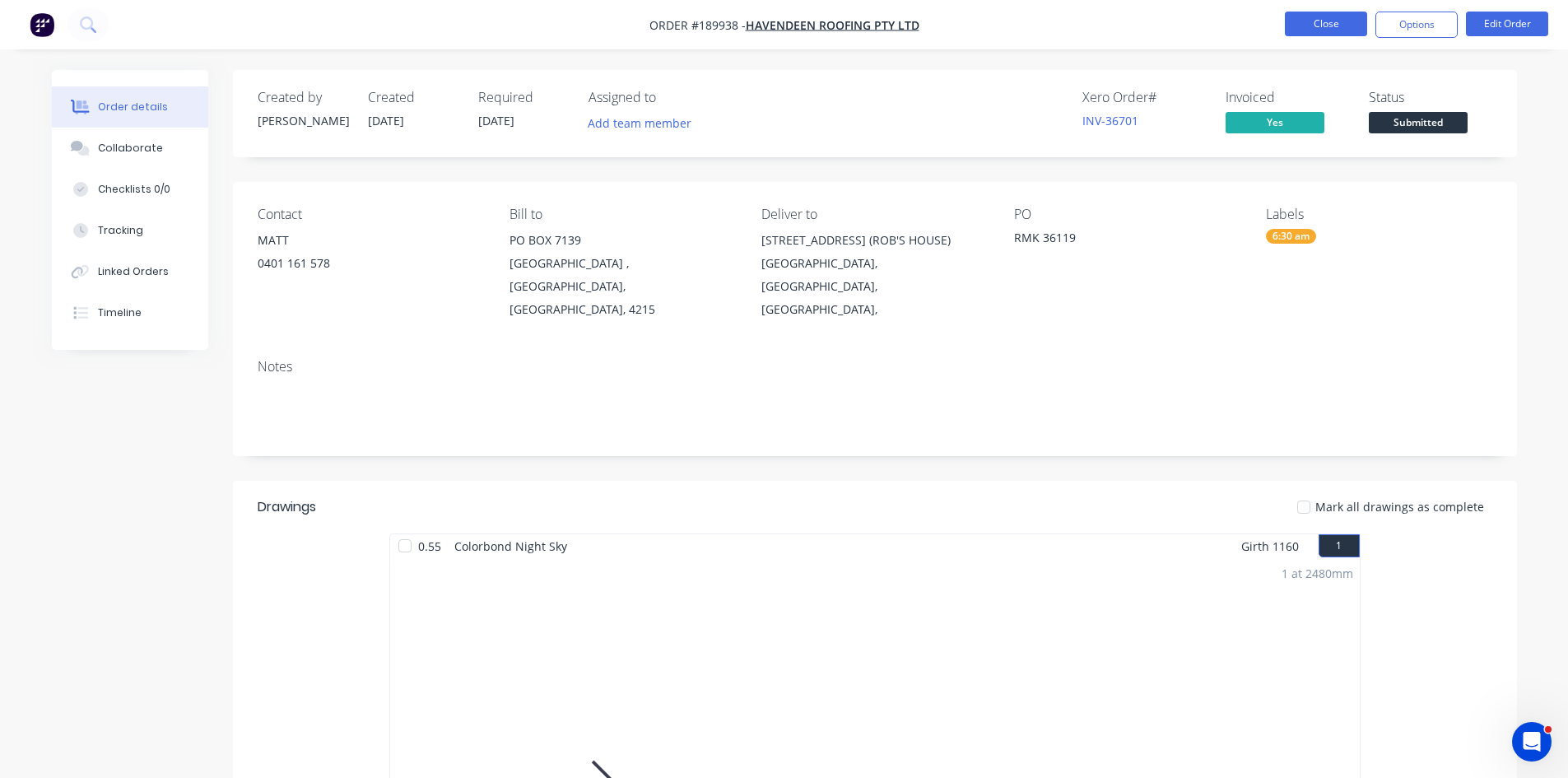
click at [1343, 18] on button "Close" at bounding box center [1326, 24] width 82 height 25
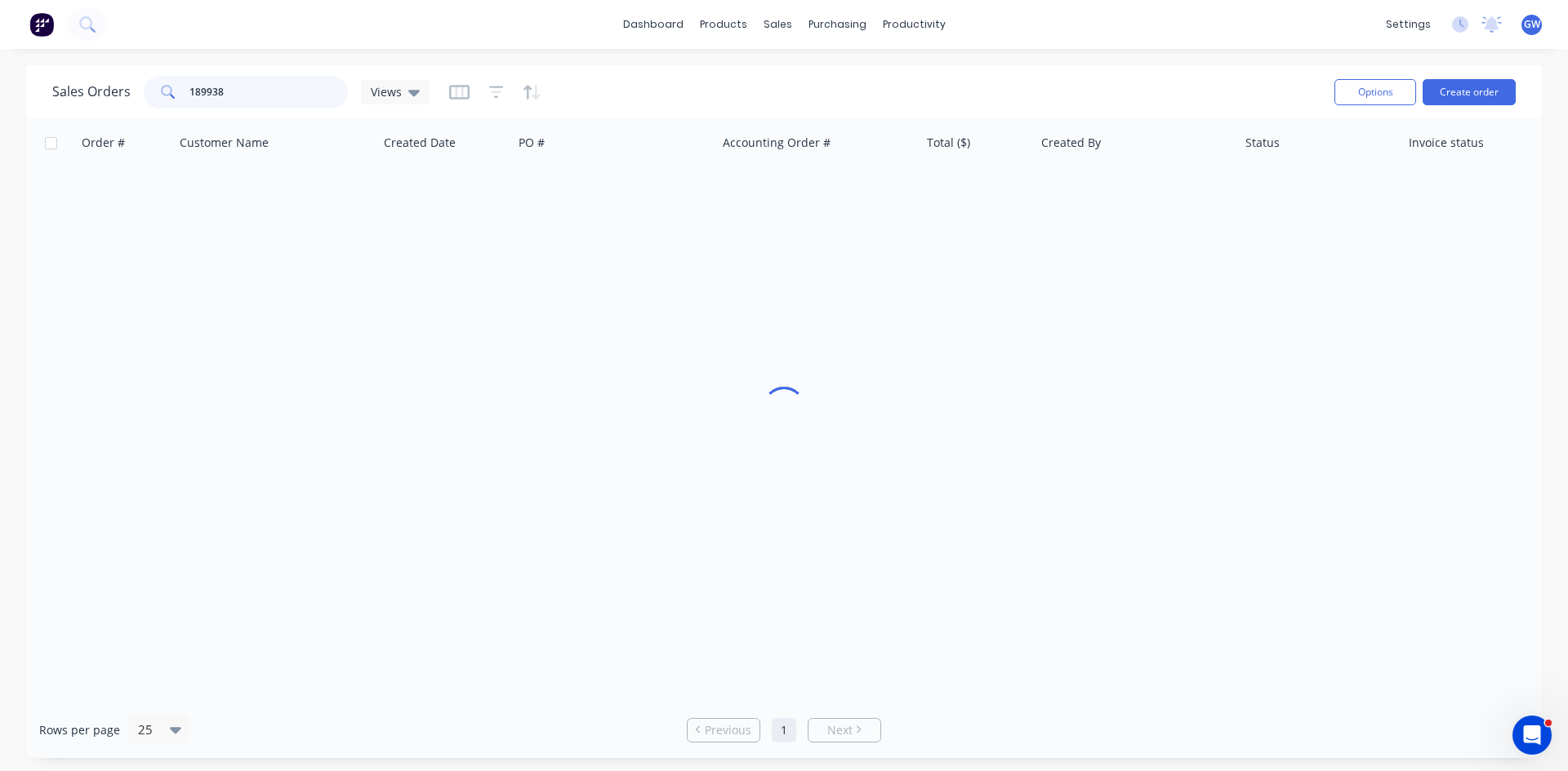
click at [298, 101] on input "189938" at bounding box center [270, 91] width 159 height 32
type input "189967"
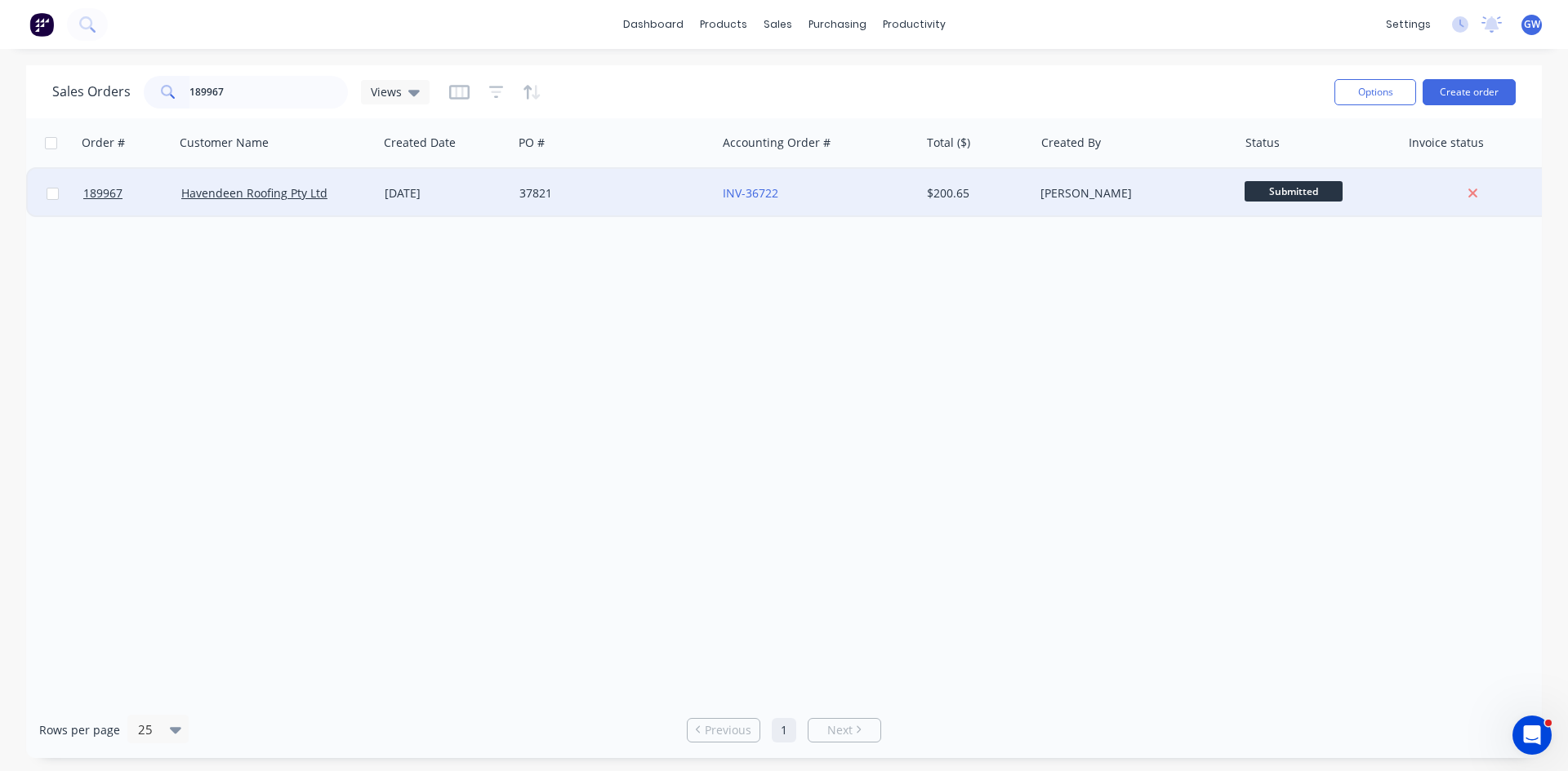
click at [1065, 205] on div "[PERSON_NAME]" at bounding box center [1135, 194] width 204 height 49
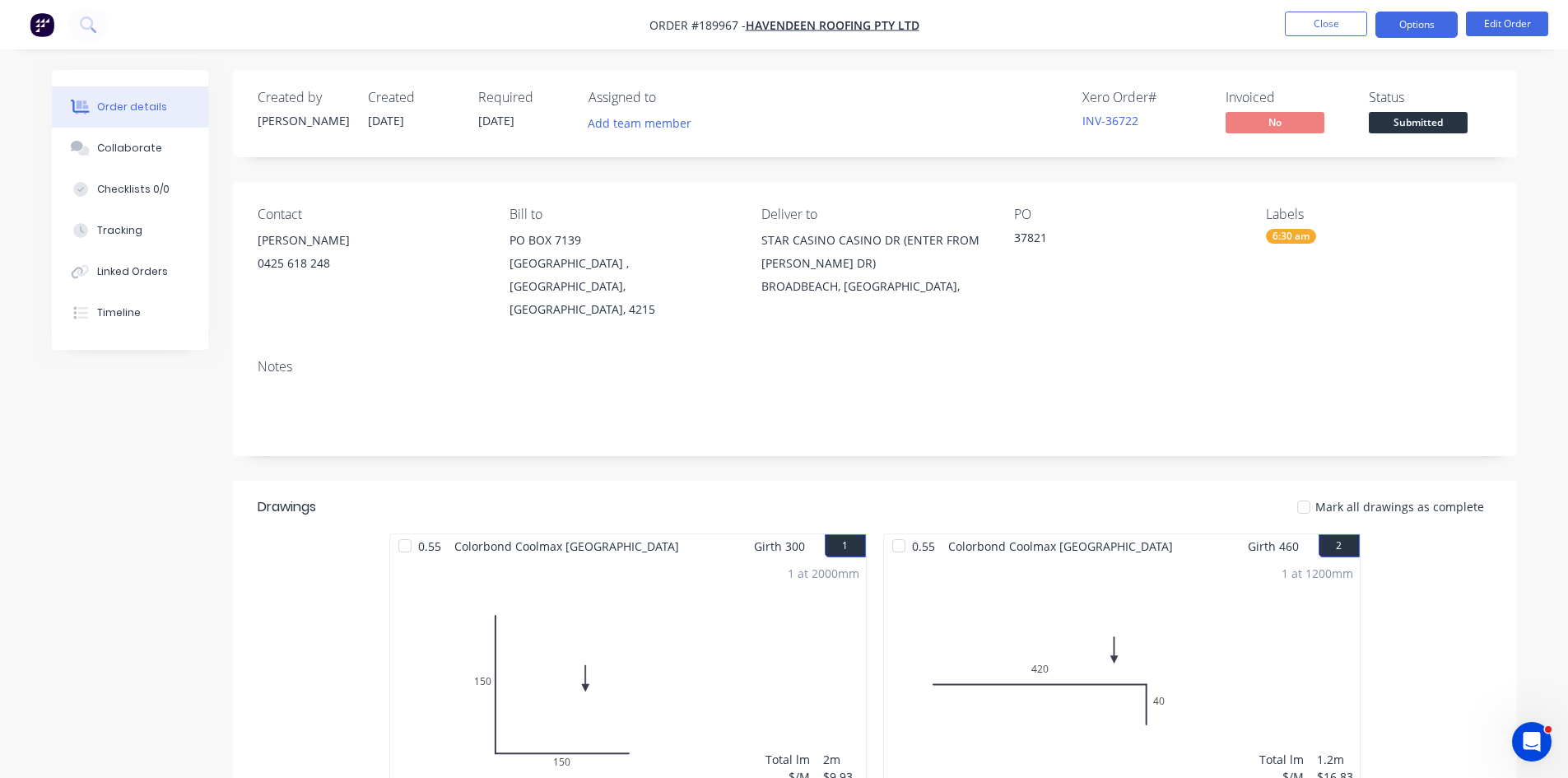
click at [1411, 22] on button "Options" at bounding box center [1416, 25] width 82 height 27
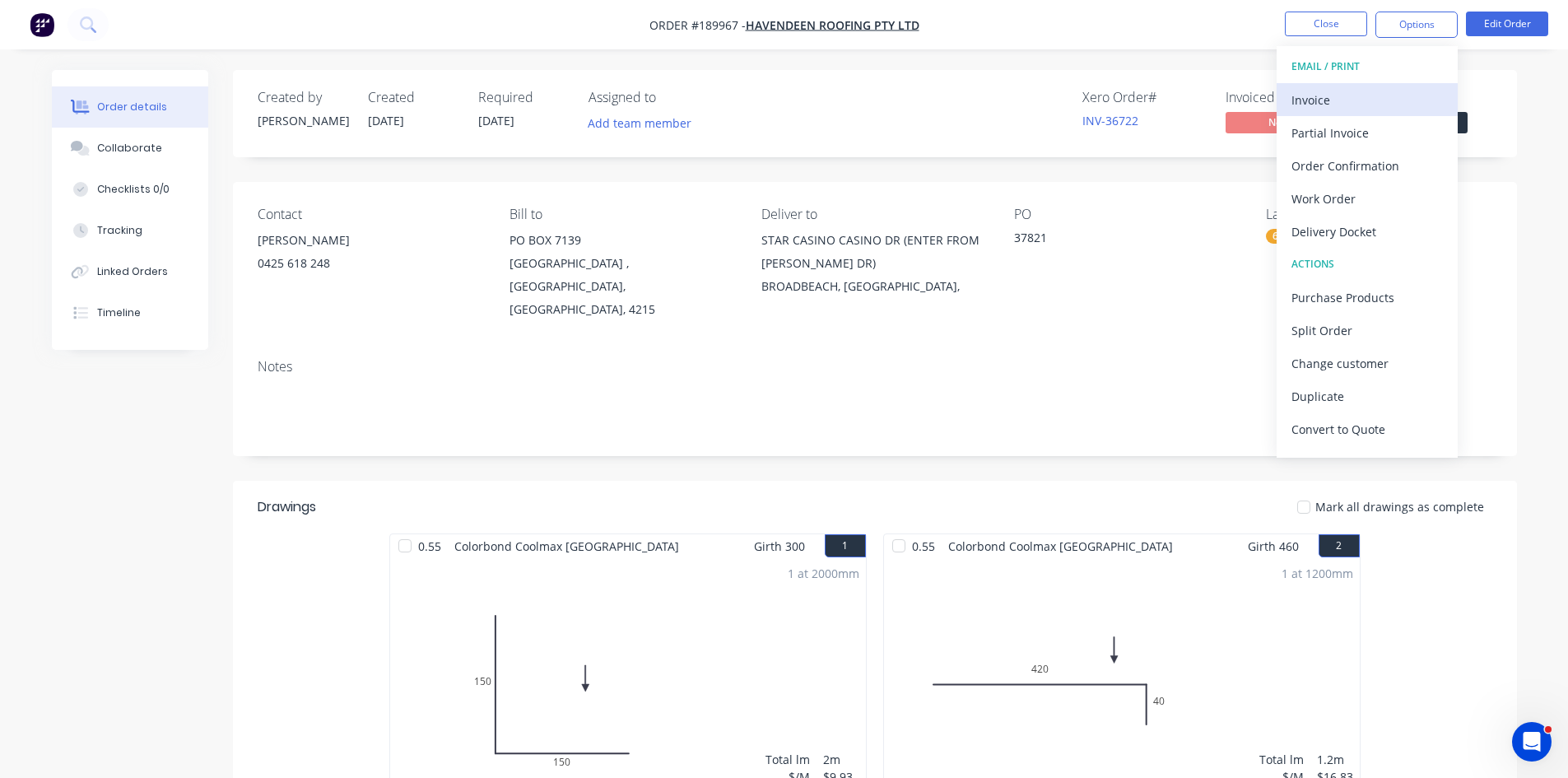
click at [1350, 104] on div "Invoice" at bounding box center [1367, 100] width 152 height 24
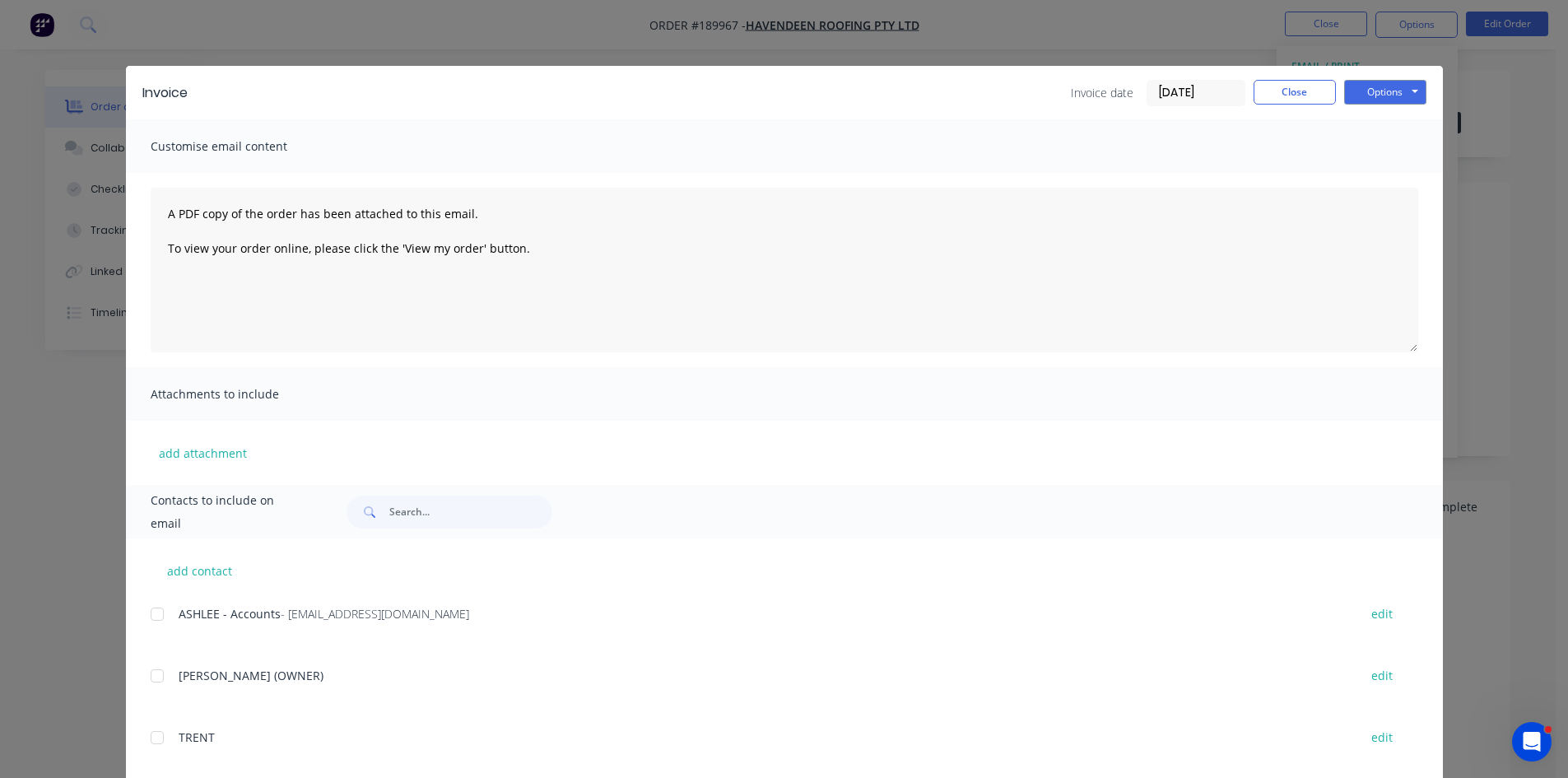
click at [161, 617] on div at bounding box center [157, 614] width 33 height 33
click at [1363, 86] on button "Options" at bounding box center [1385, 92] width 82 height 25
click at [1387, 173] on button "Email" at bounding box center [1396, 176] width 105 height 27
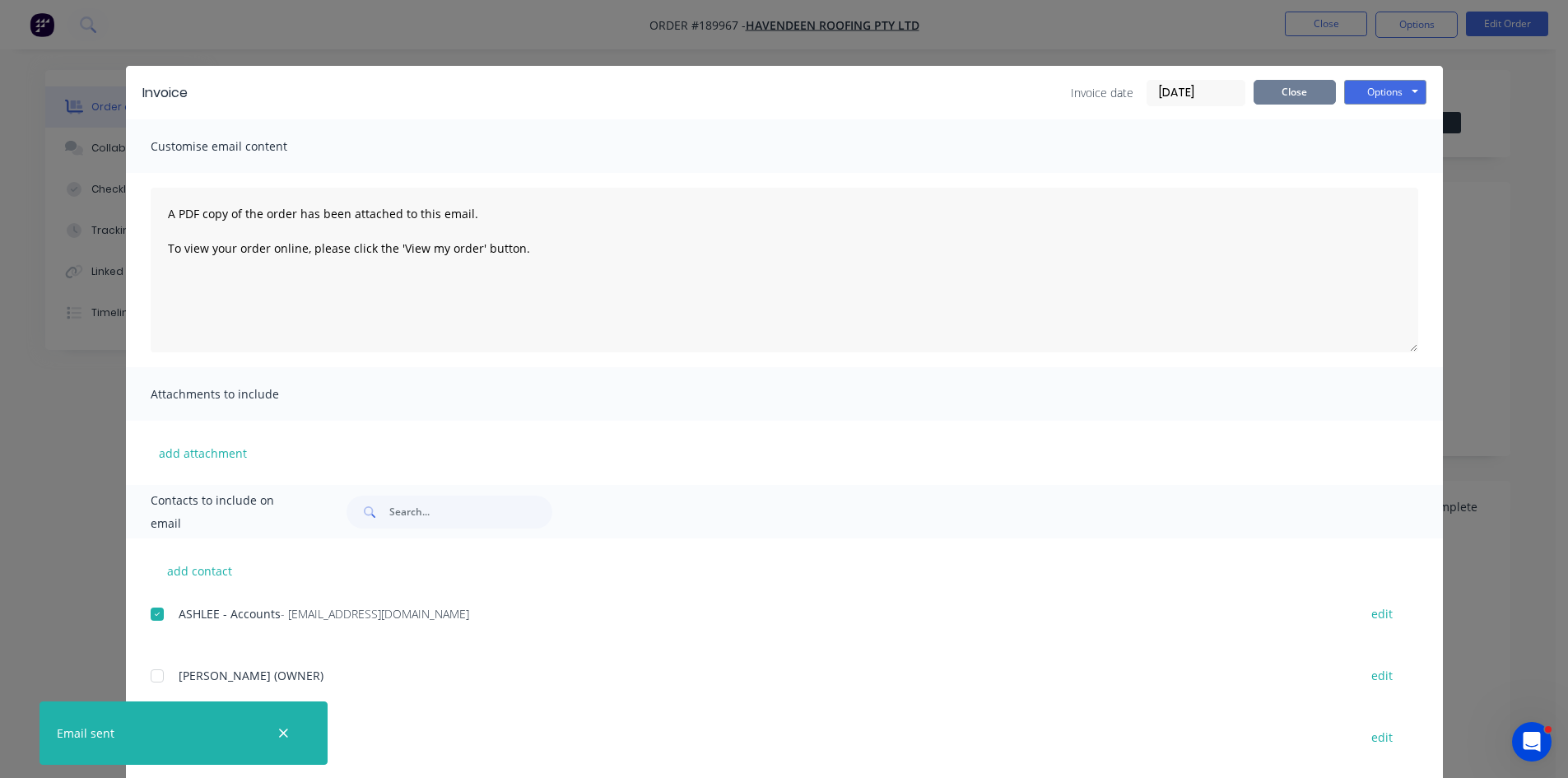
click at [1295, 95] on button "Close" at bounding box center [1294, 92] width 82 height 25
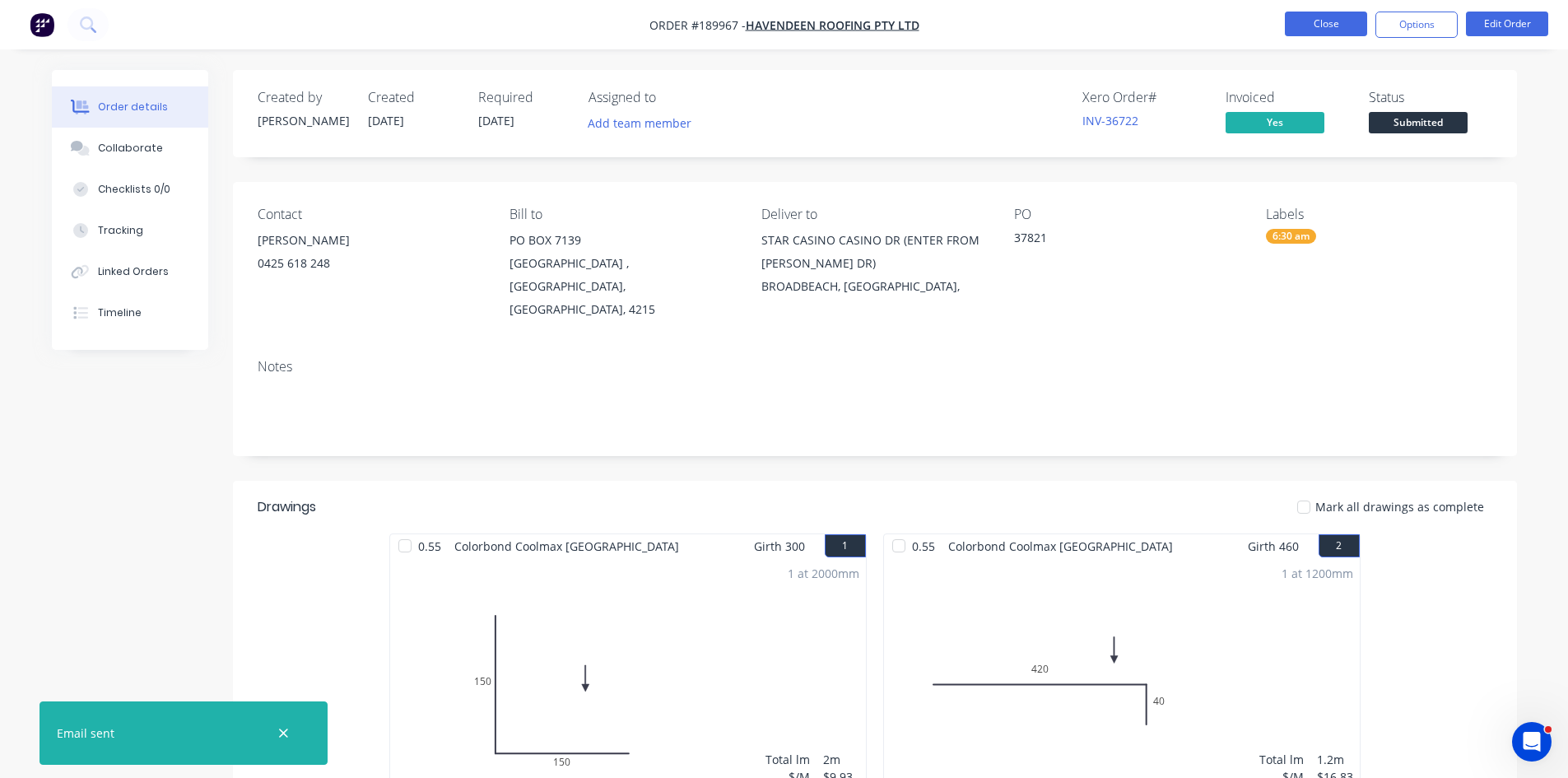
click at [1332, 29] on button "Close" at bounding box center [1326, 24] width 82 height 25
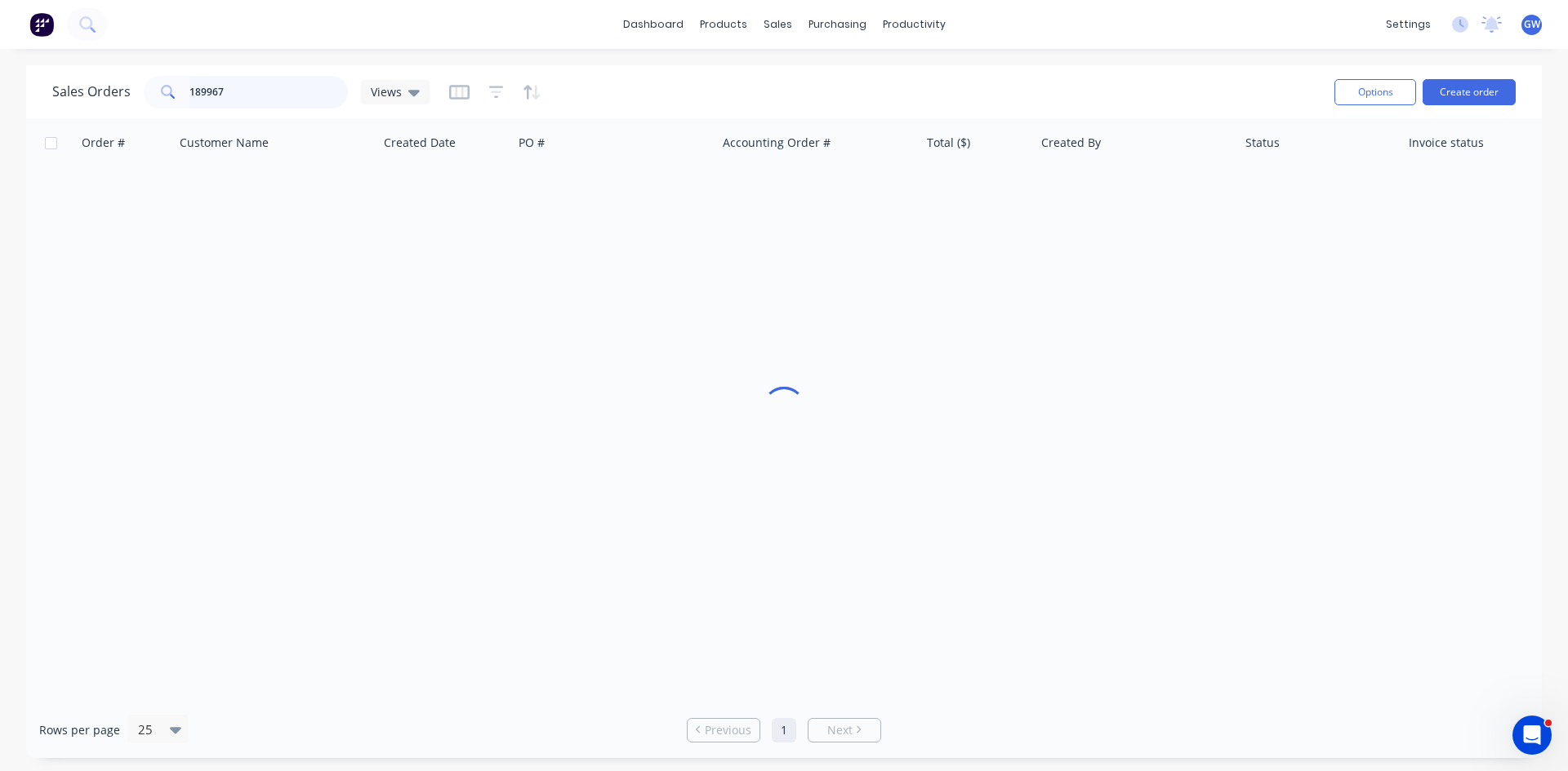
click at [254, 82] on input "189967" at bounding box center [270, 91] width 159 height 32
type input "189900"
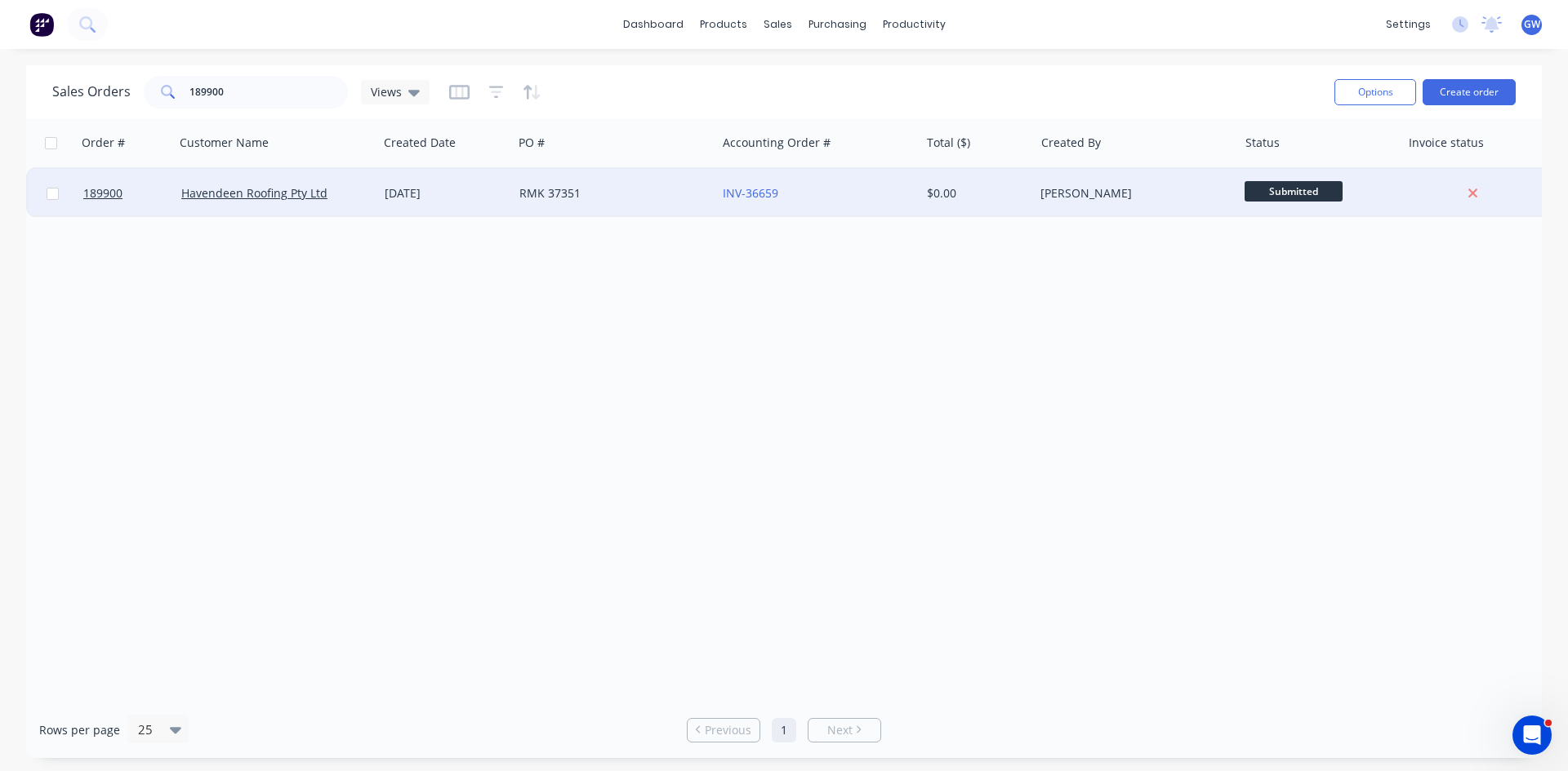
click at [835, 185] on div "INV-36659" at bounding box center [814, 193] width 181 height 17
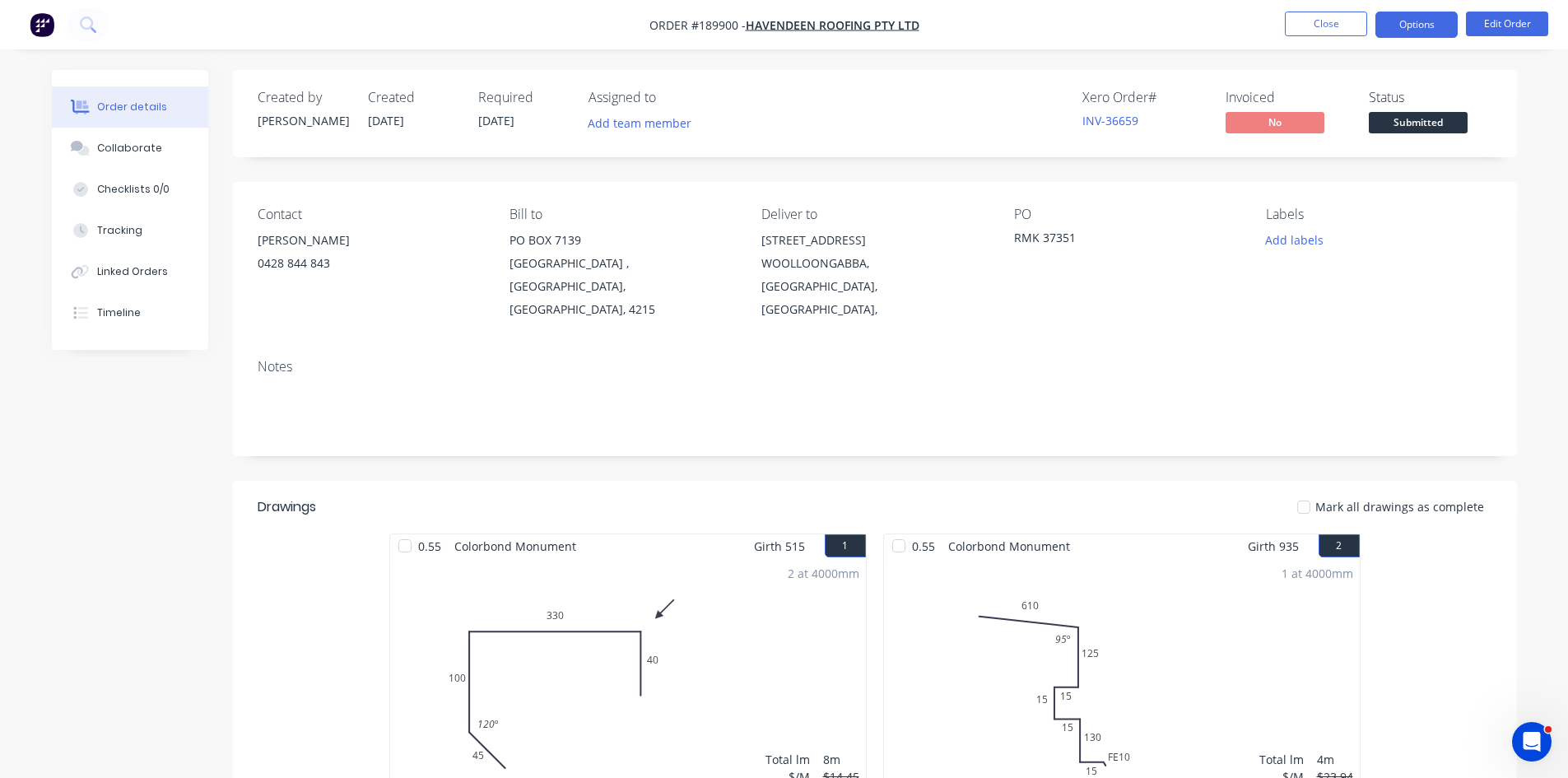
click at [1438, 27] on button "Options" at bounding box center [1416, 25] width 82 height 27
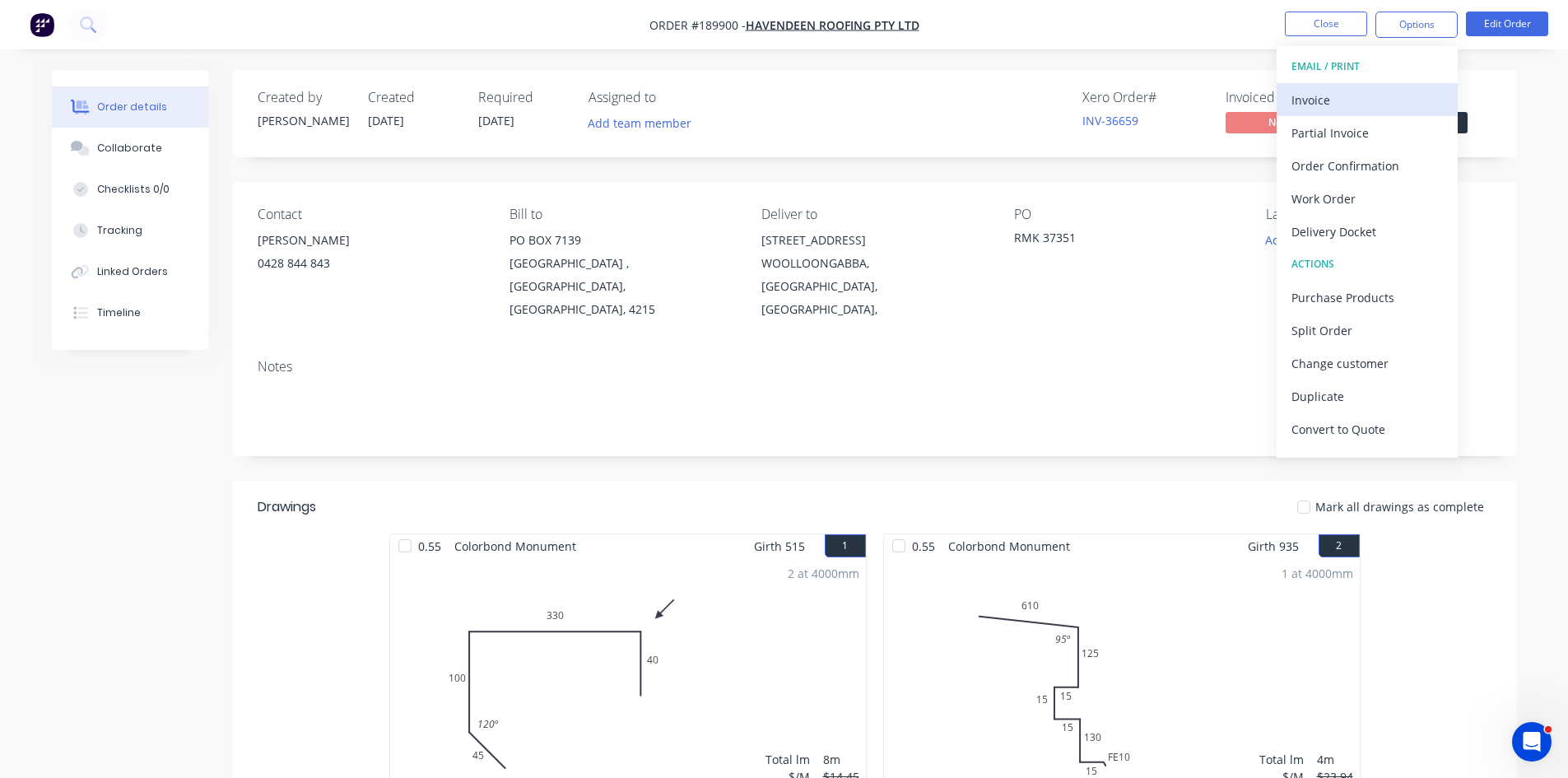
click at [1390, 85] on button "Invoice" at bounding box center [1367, 99] width 181 height 33
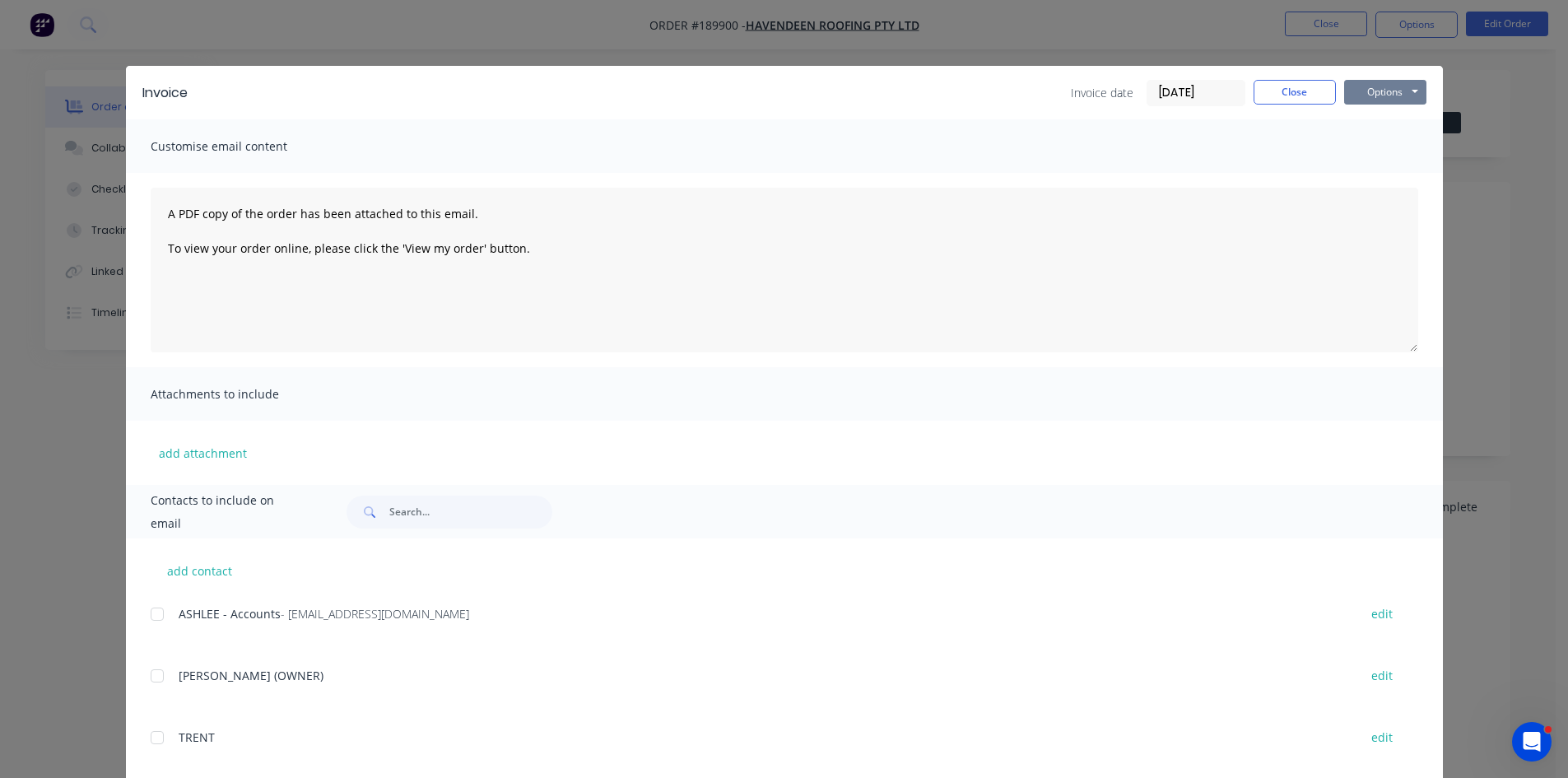
click at [1383, 89] on button "Options" at bounding box center [1385, 92] width 82 height 25
click at [1398, 146] on button "Print" at bounding box center [1396, 148] width 105 height 27
click at [1288, 94] on button "Close" at bounding box center [1294, 92] width 82 height 25
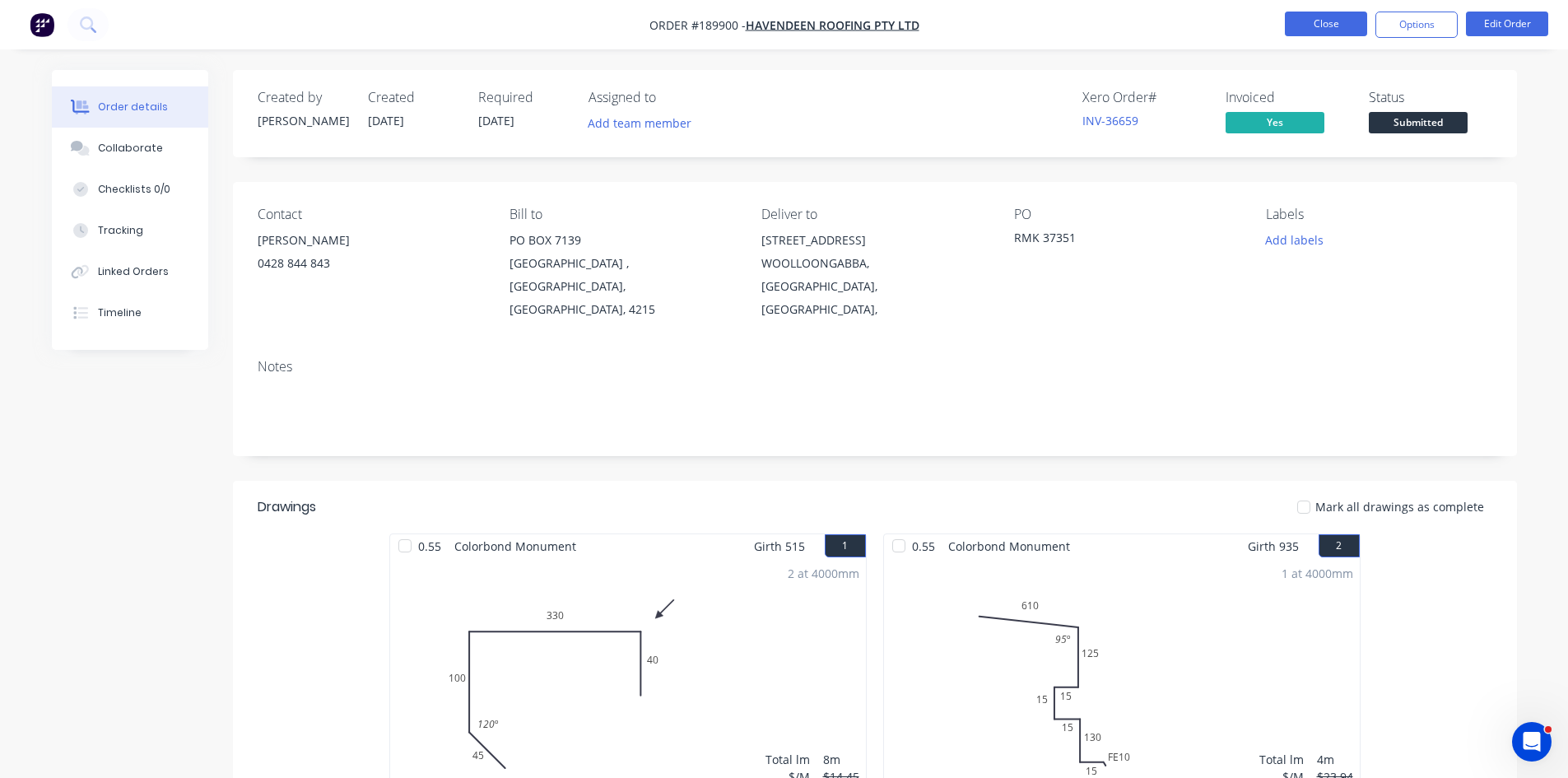
click at [1331, 26] on button "Close" at bounding box center [1326, 24] width 82 height 25
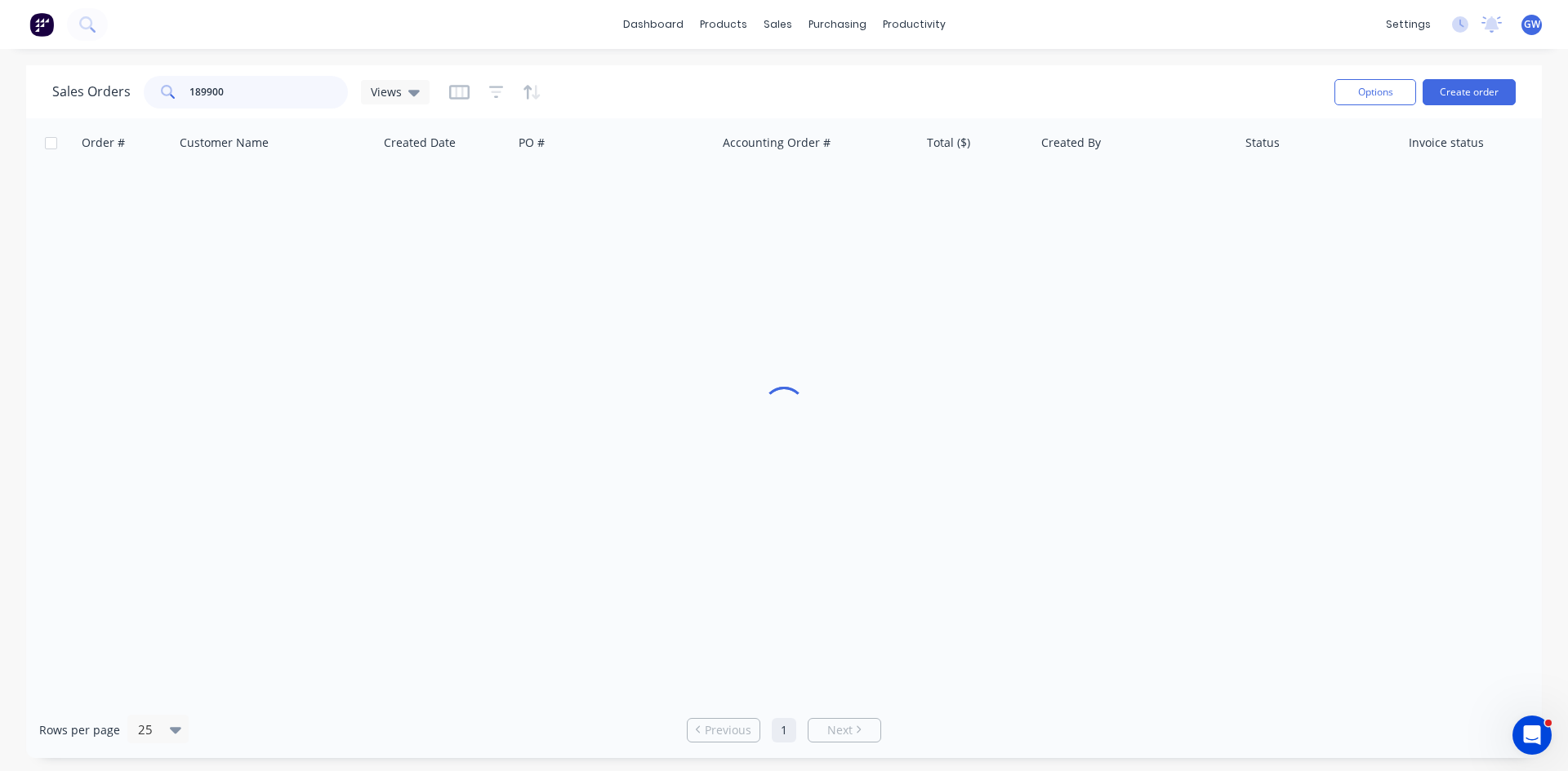
click at [286, 80] on input "189900" at bounding box center [270, 91] width 159 height 32
type input "189926"
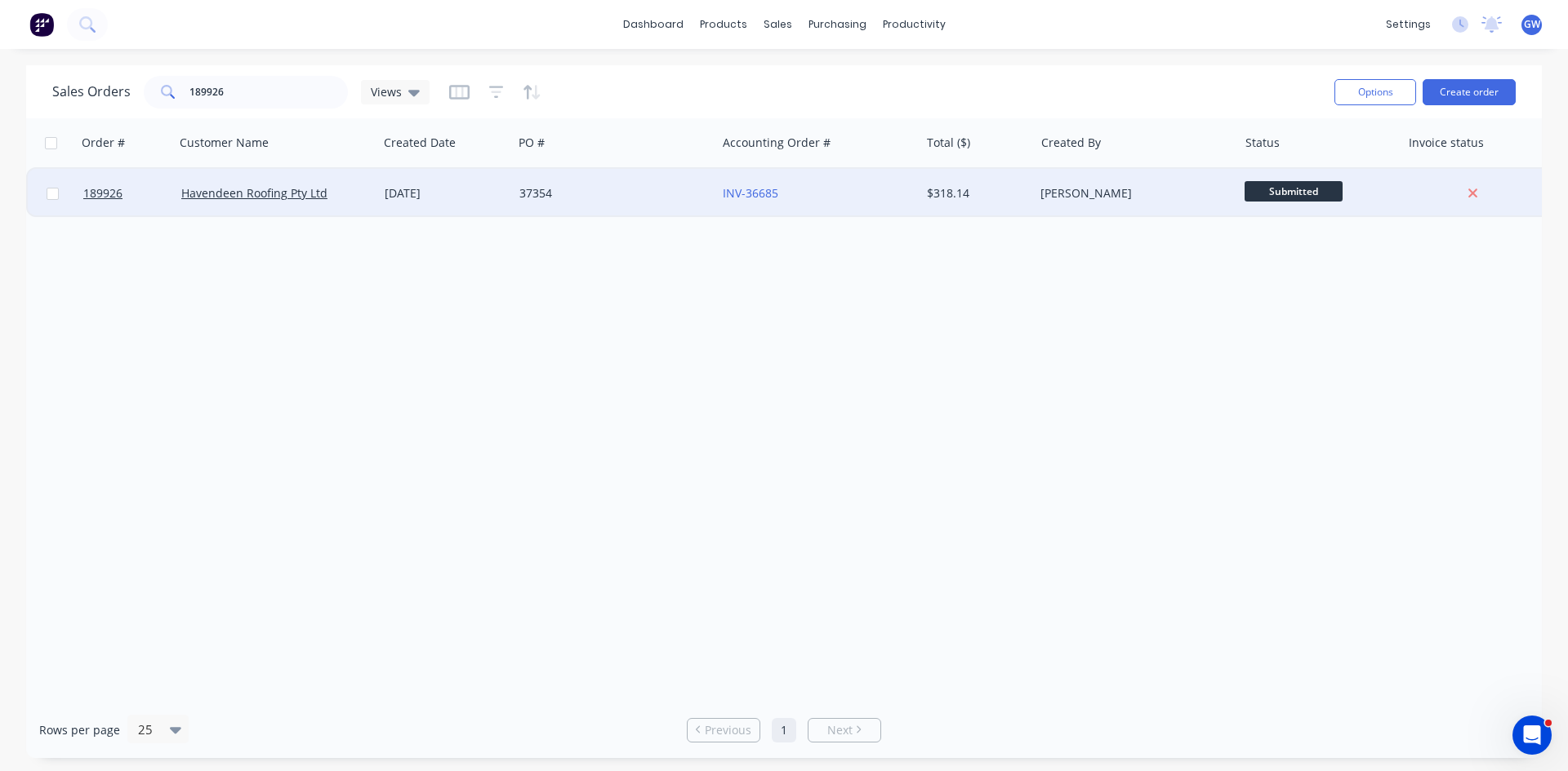
click at [1196, 181] on div "[PERSON_NAME]" at bounding box center [1135, 194] width 204 height 49
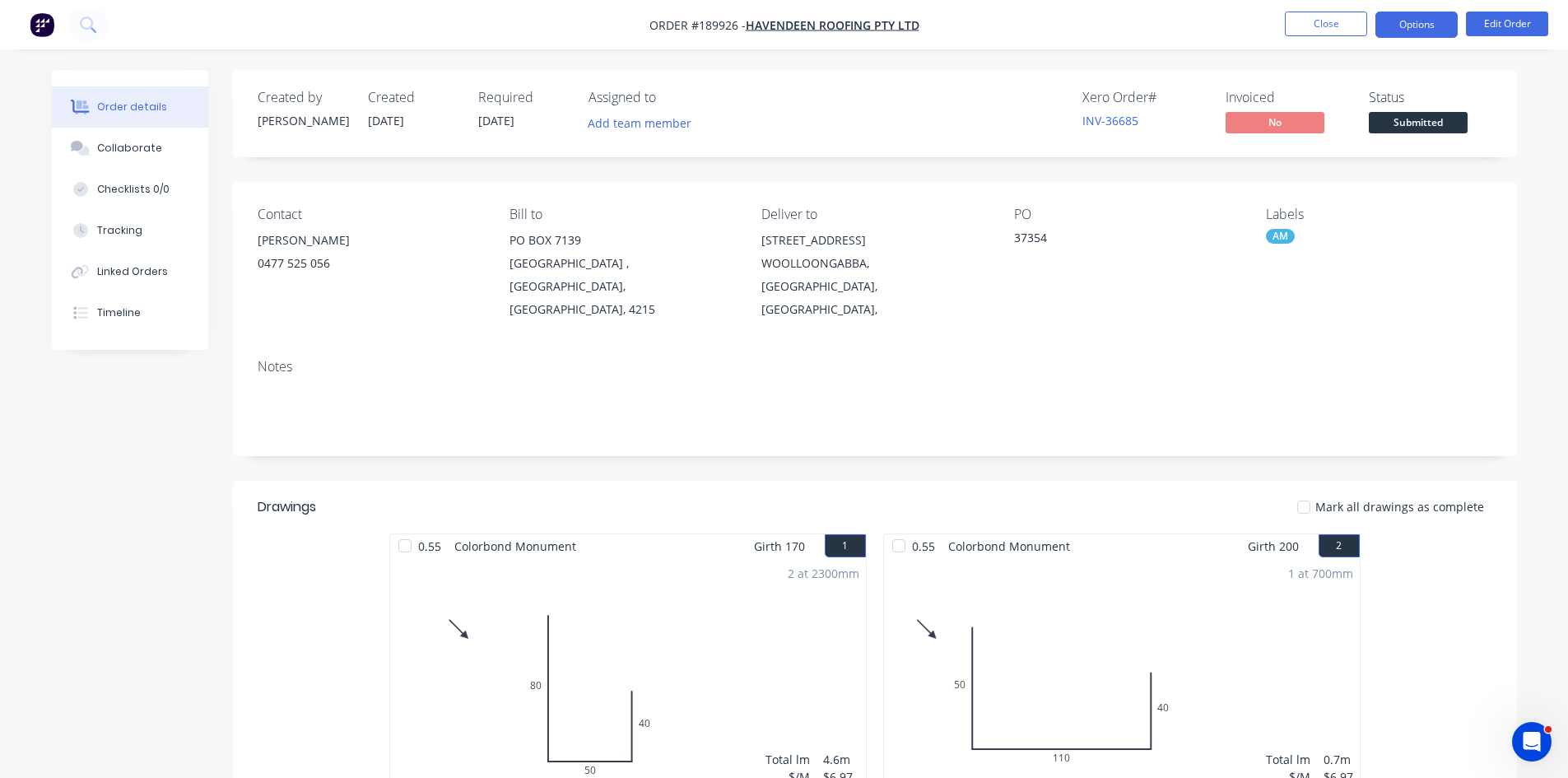
click at [1402, 27] on button "Options" at bounding box center [1416, 25] width 82 height 27
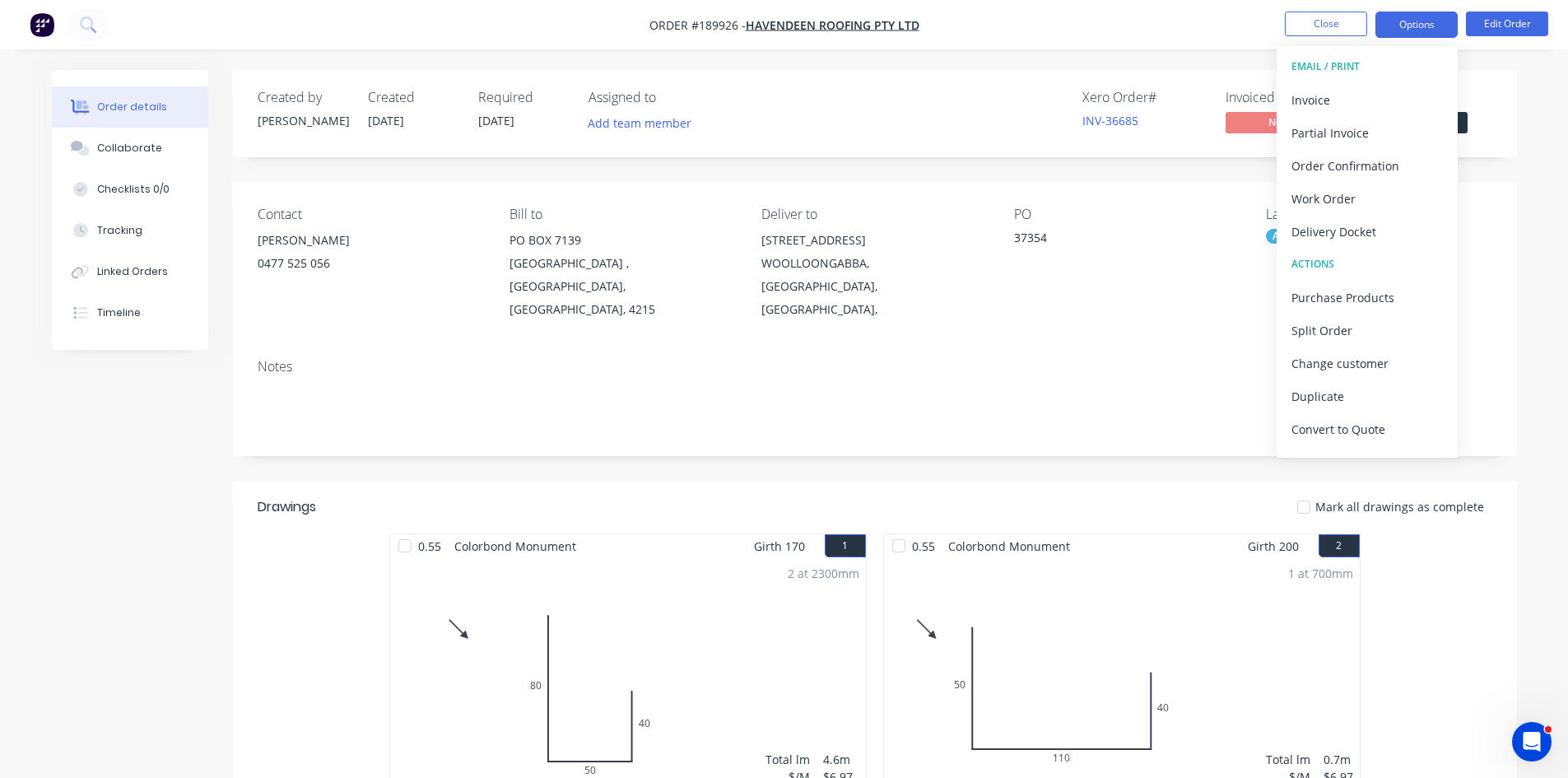
click at [1377, 105] on div "Invoice" at bounding box center [1367, 100] width 152 height 24
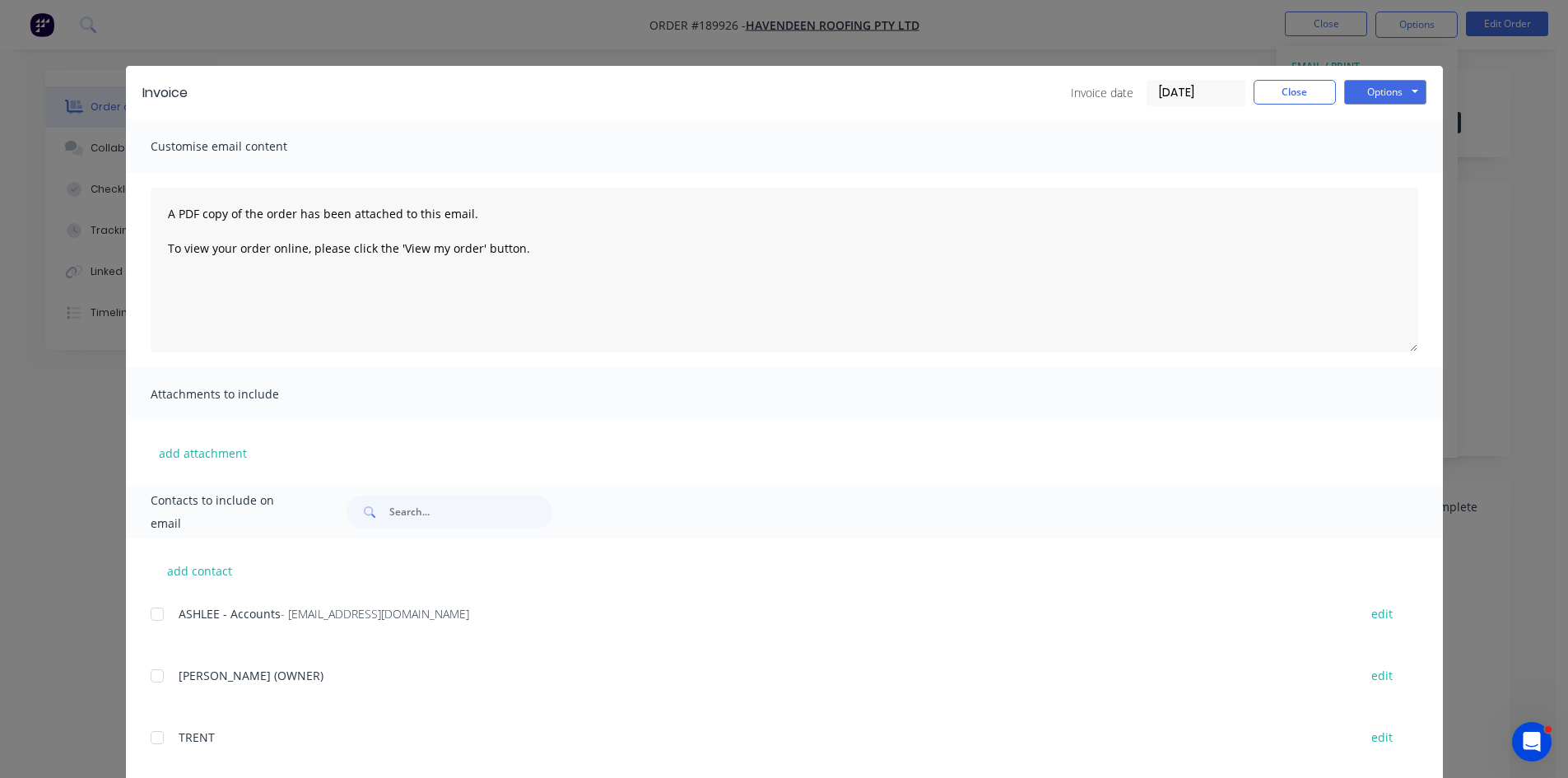
click at [148, 611] on div at bounding box center [157, 614] width 33 height 33
click at [1366, 86] on button "Options" at bounding box center [1385, 92] width 82 height 25
click at [1391, 183] on button "Email" at bounding box center [1396, 176] width 105 height 27
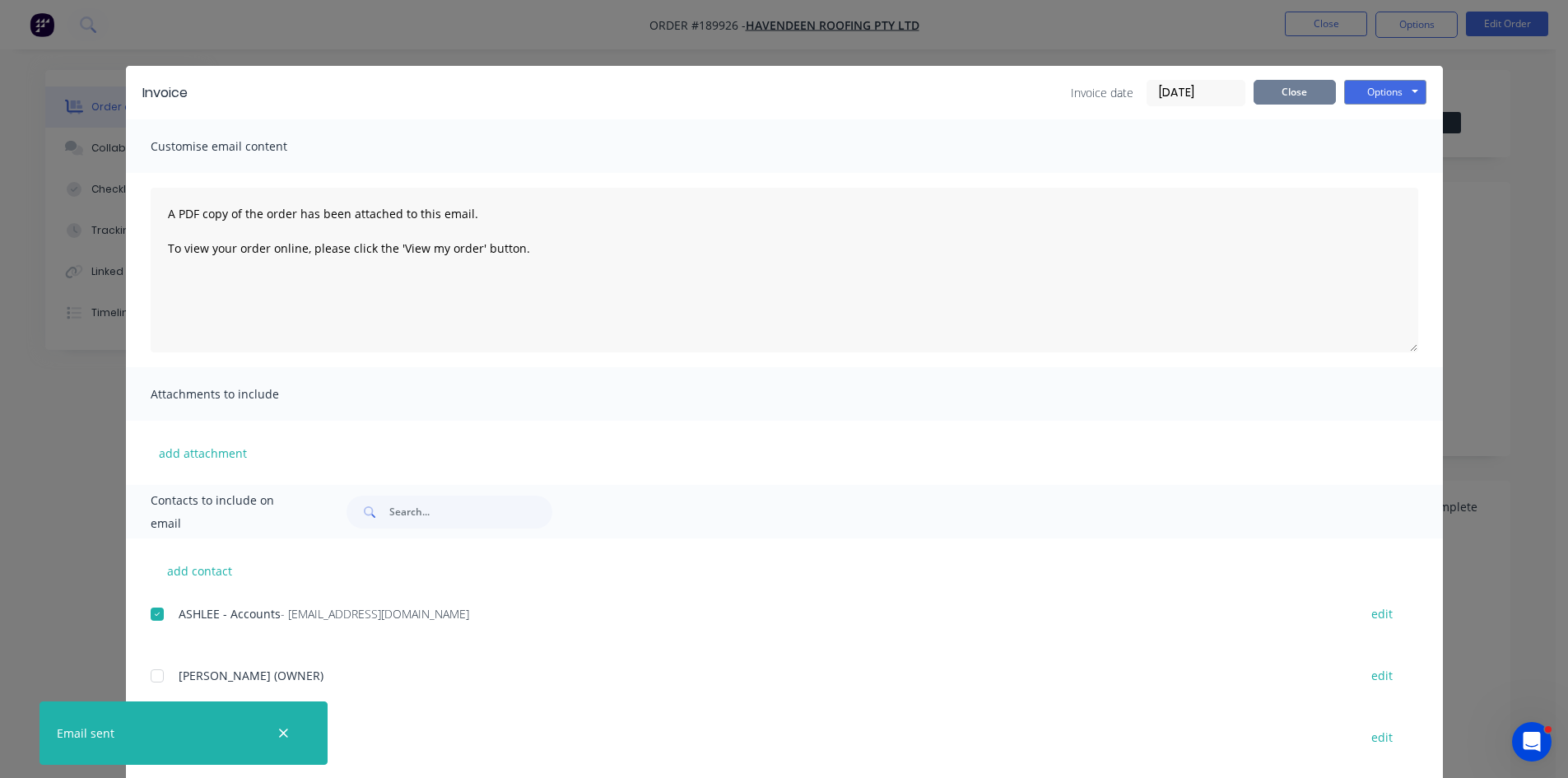
click at [1280, 84] on button "Close" at bounding box center [1294, 92] width 82 height 25
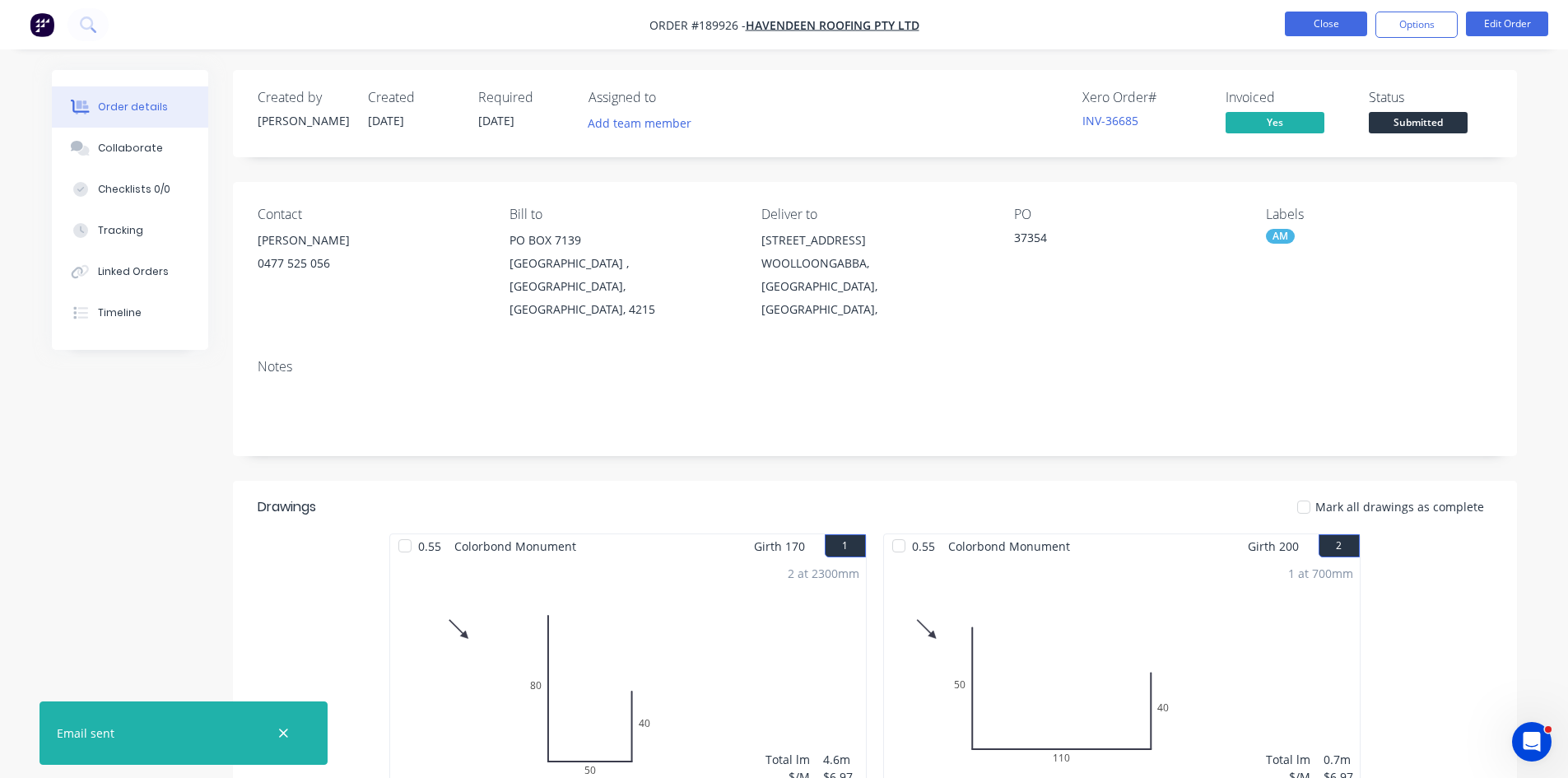
click at [1329, 17] on button "Close" at bounding box center [1326, 24] width 82 height 25
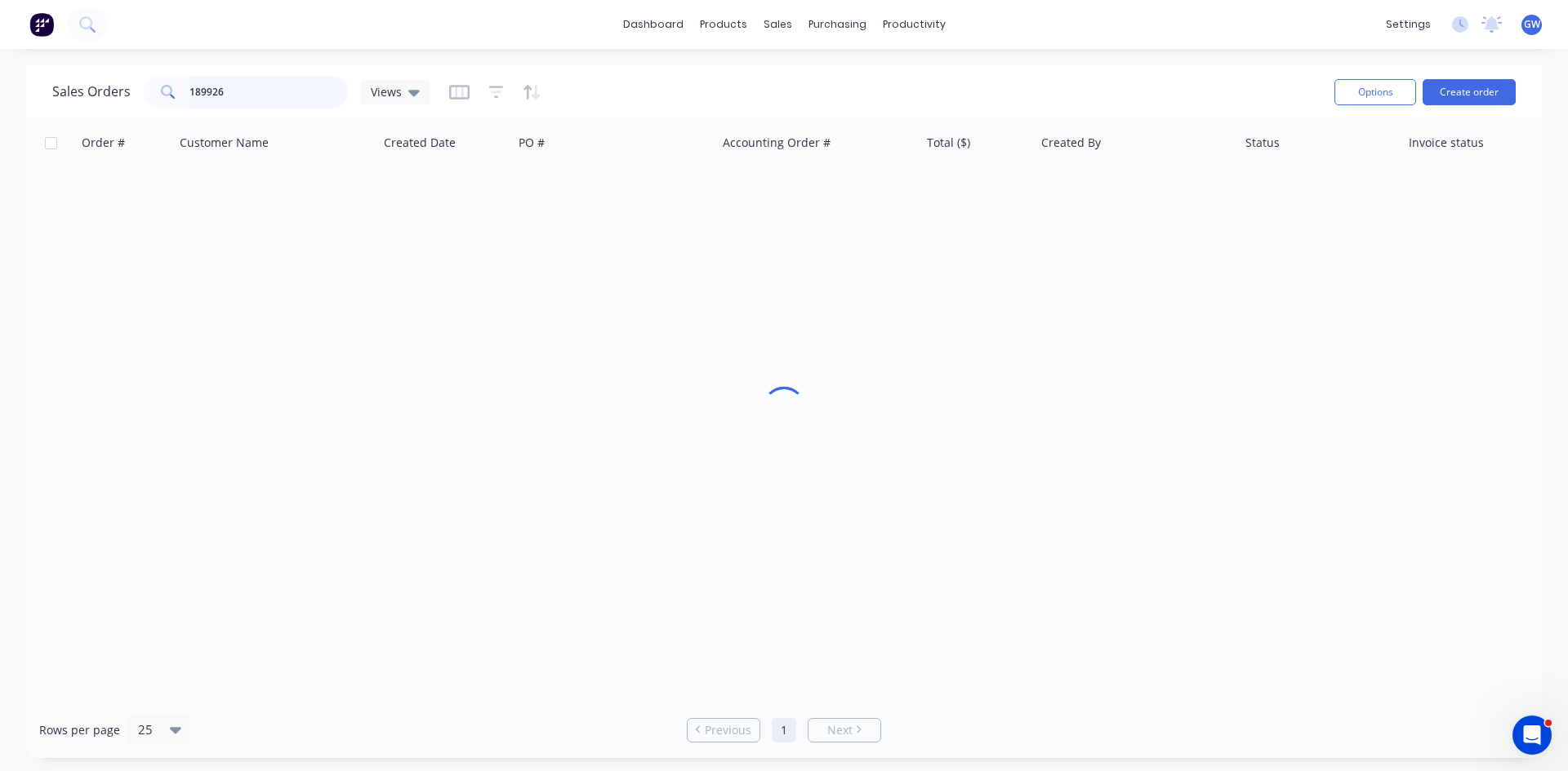
click at [236, 97] on input "189926" at bounding box center [270, 91] width 159 height 32
type input "189851"
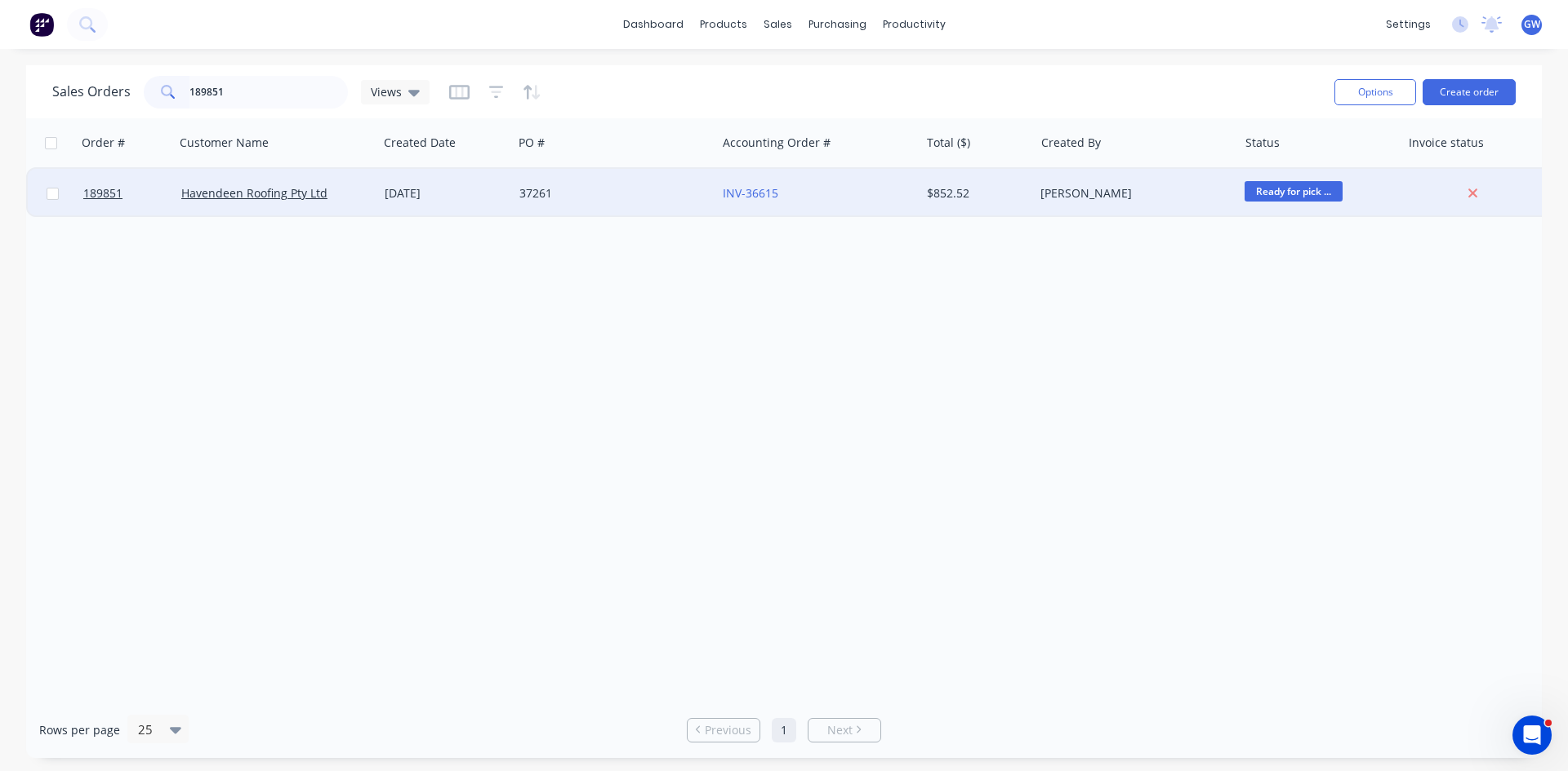
click at [812, 209] on div "INV-36615" at bounding box center [817, 194] width 204 height 49
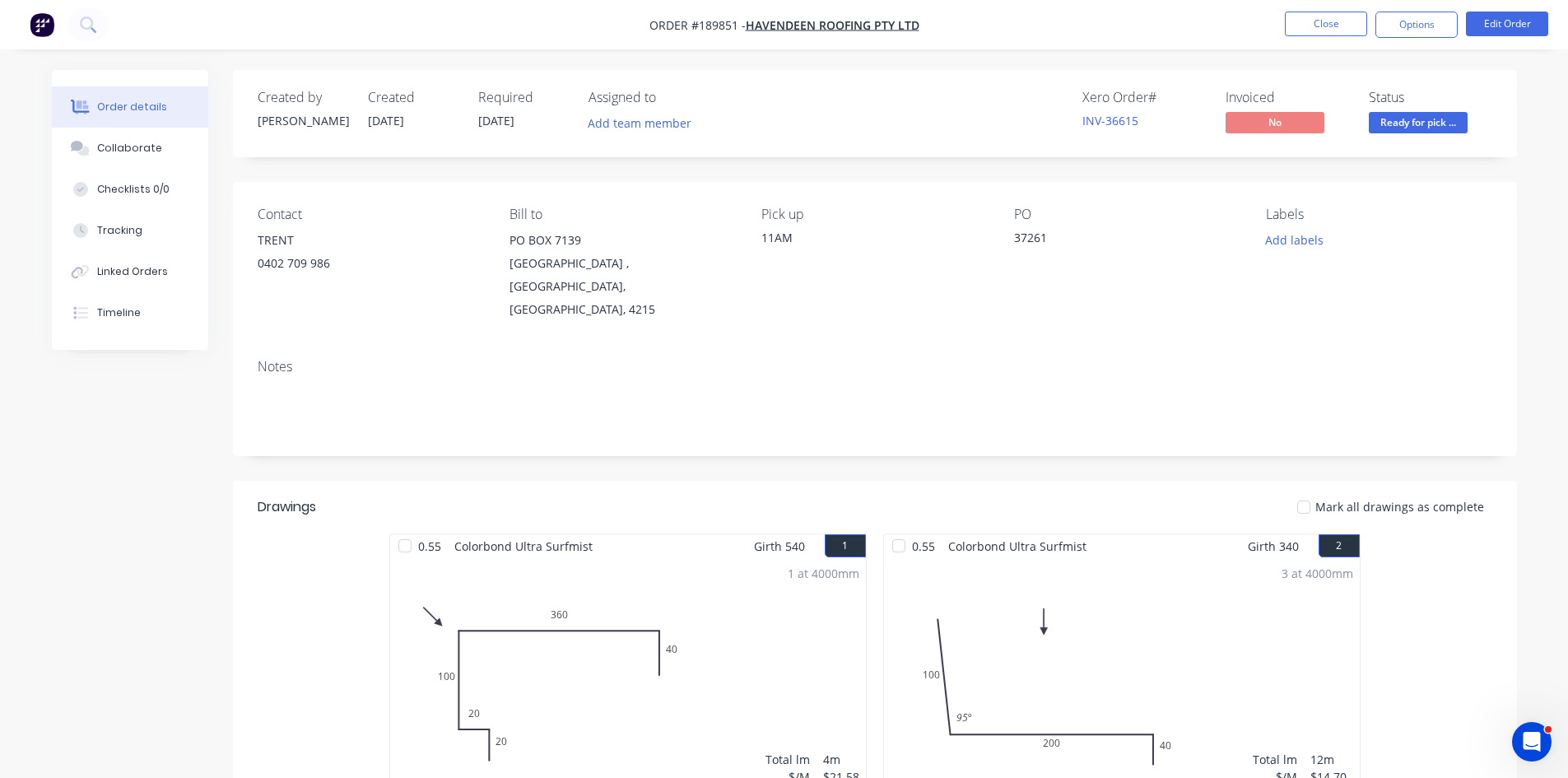
drag, startPoint x: 1421, startPoint y: 20, endPoint x: 1418, endPoint y: 41, distance: 21.2
click at [1421, 21] on button "Options" at bounding box center [1416, 25] width 82 height 27
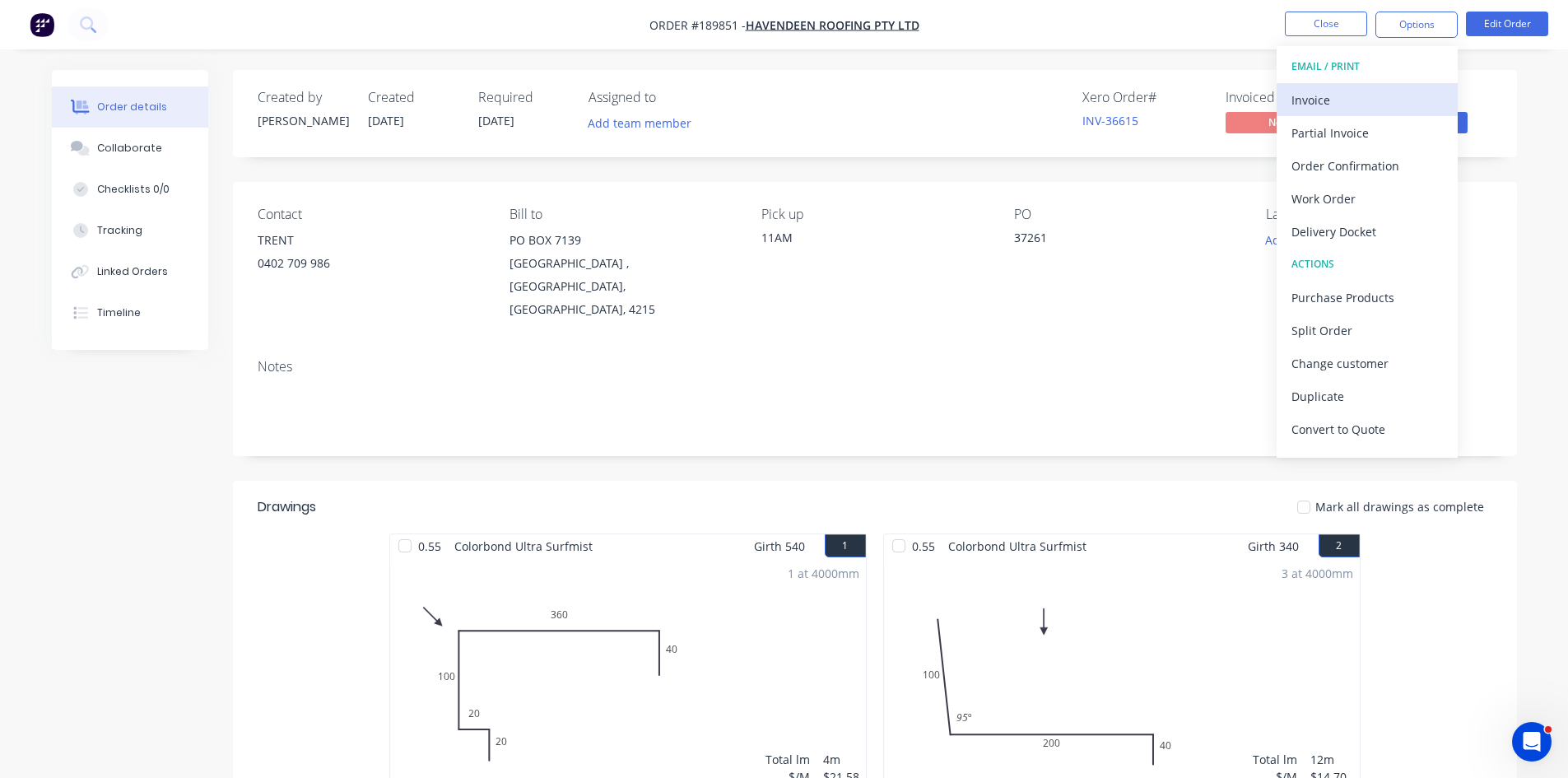
click at [1364, 95] on div "Invoice" at bounding box center [1367, 100] width 152 height 24
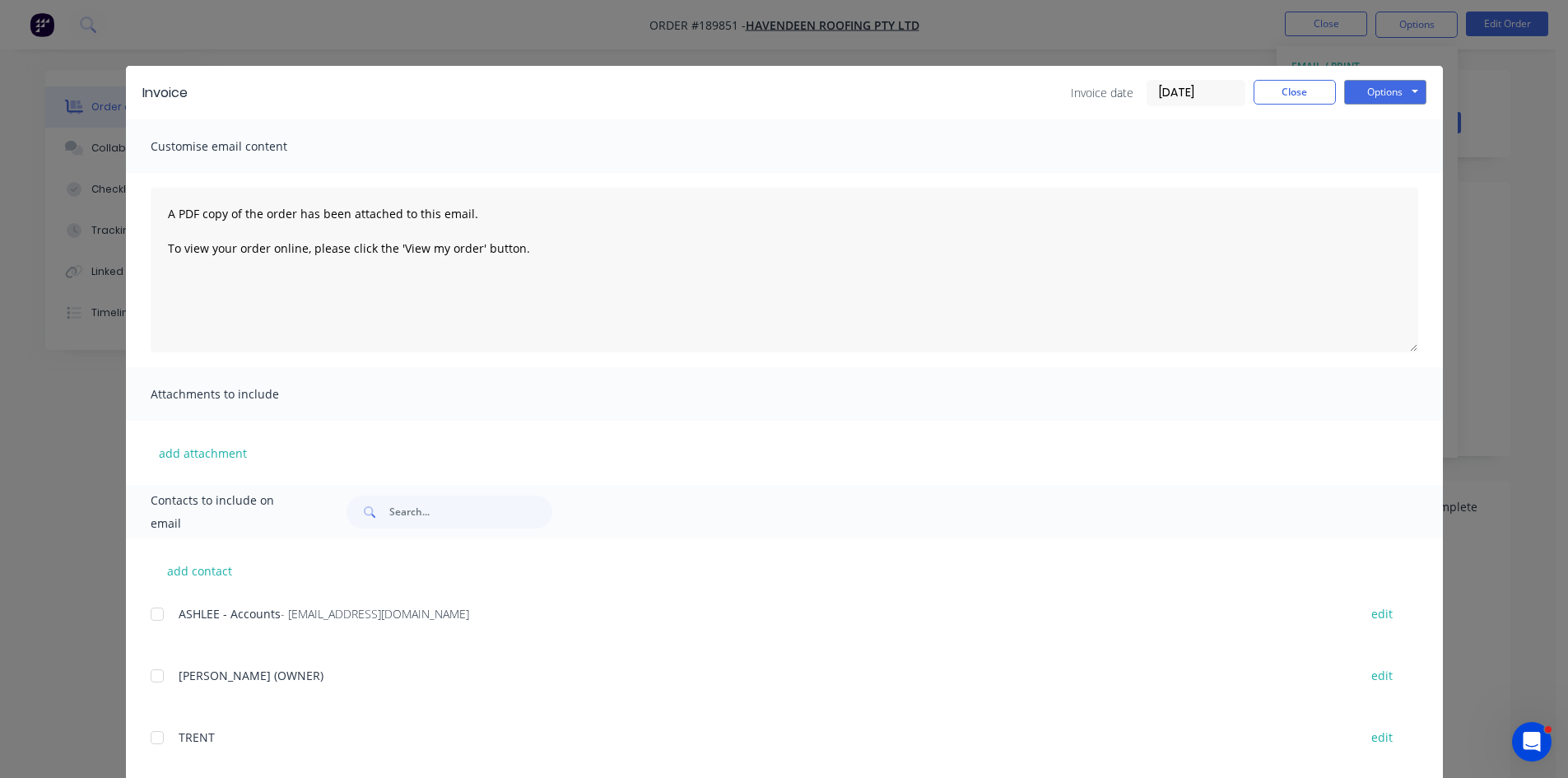
click at [154, 608] on div at bounding box center [157, 614] width 33 height 33
click at [1381, 88] on button "Options" at bounding box center [1385, 92] width 82 height 25
click at [1363, 177] on button "Email" at bounding box center [1396, 176] width 105 height 27
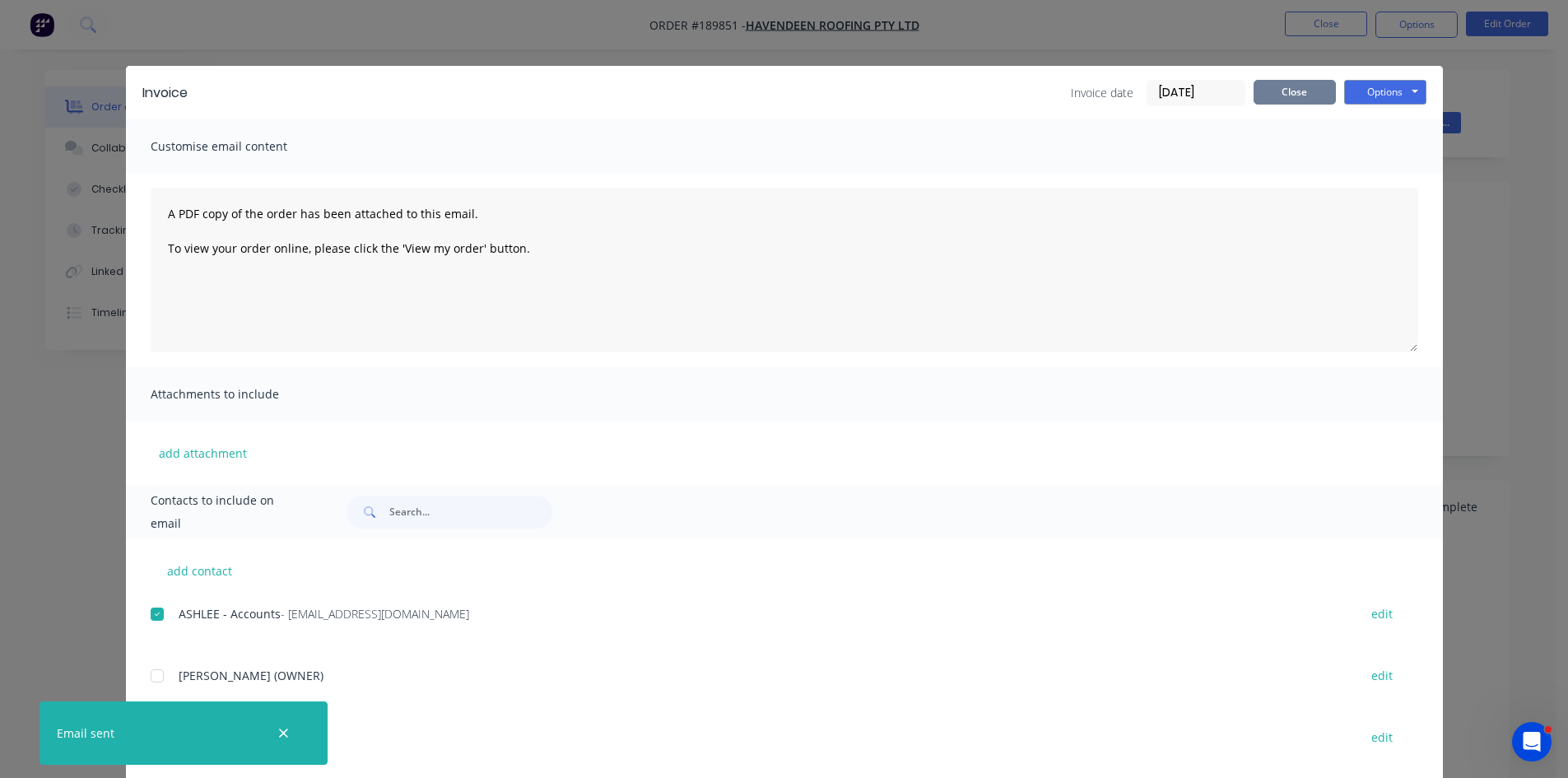
click at [1283, 89] on button "Close" at bounding box center [1294, 92] width 82 height 25
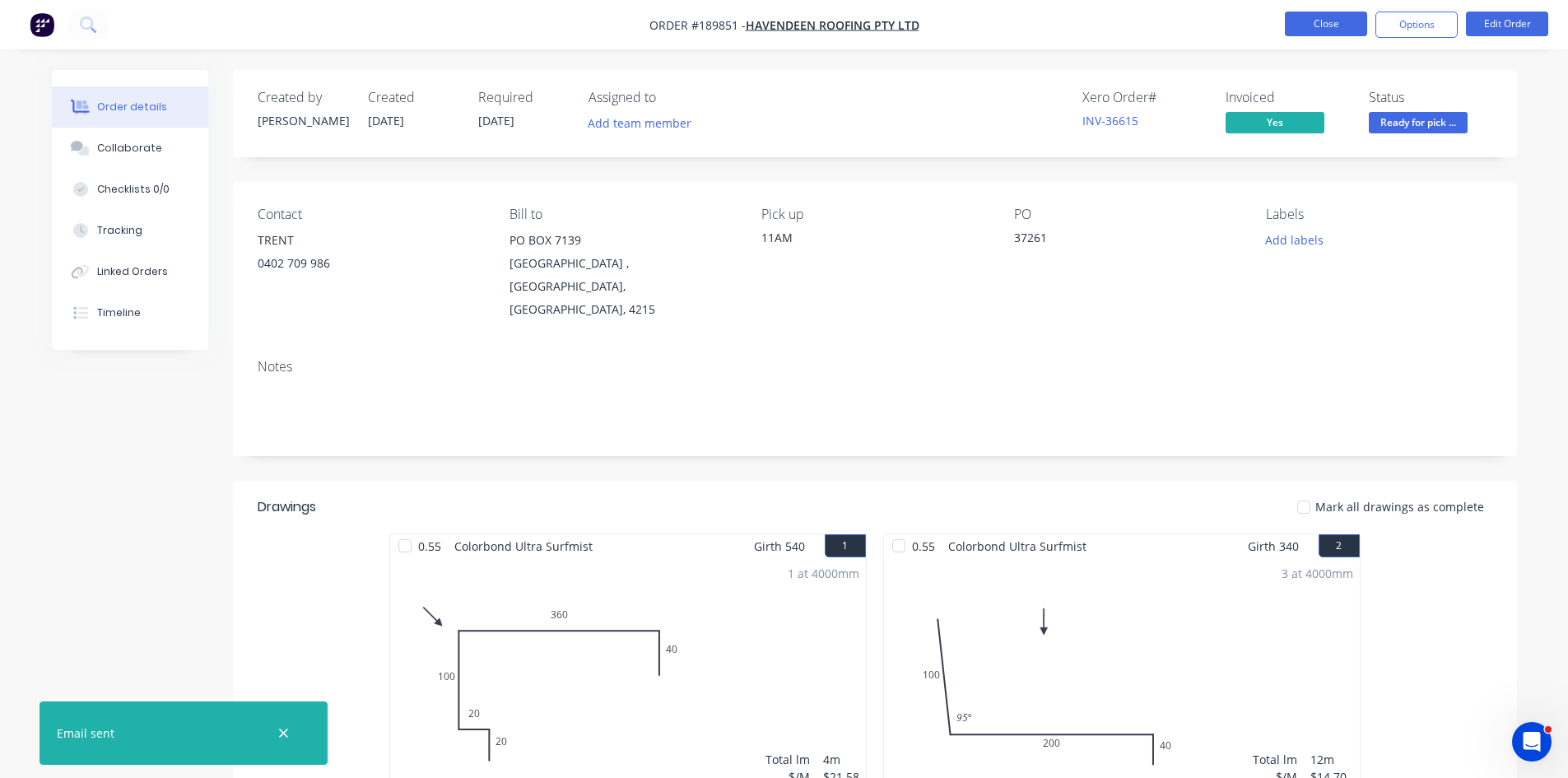
click at [1287, 25] on button "Close" at bounding box center [1326, 24] width 82 height 25
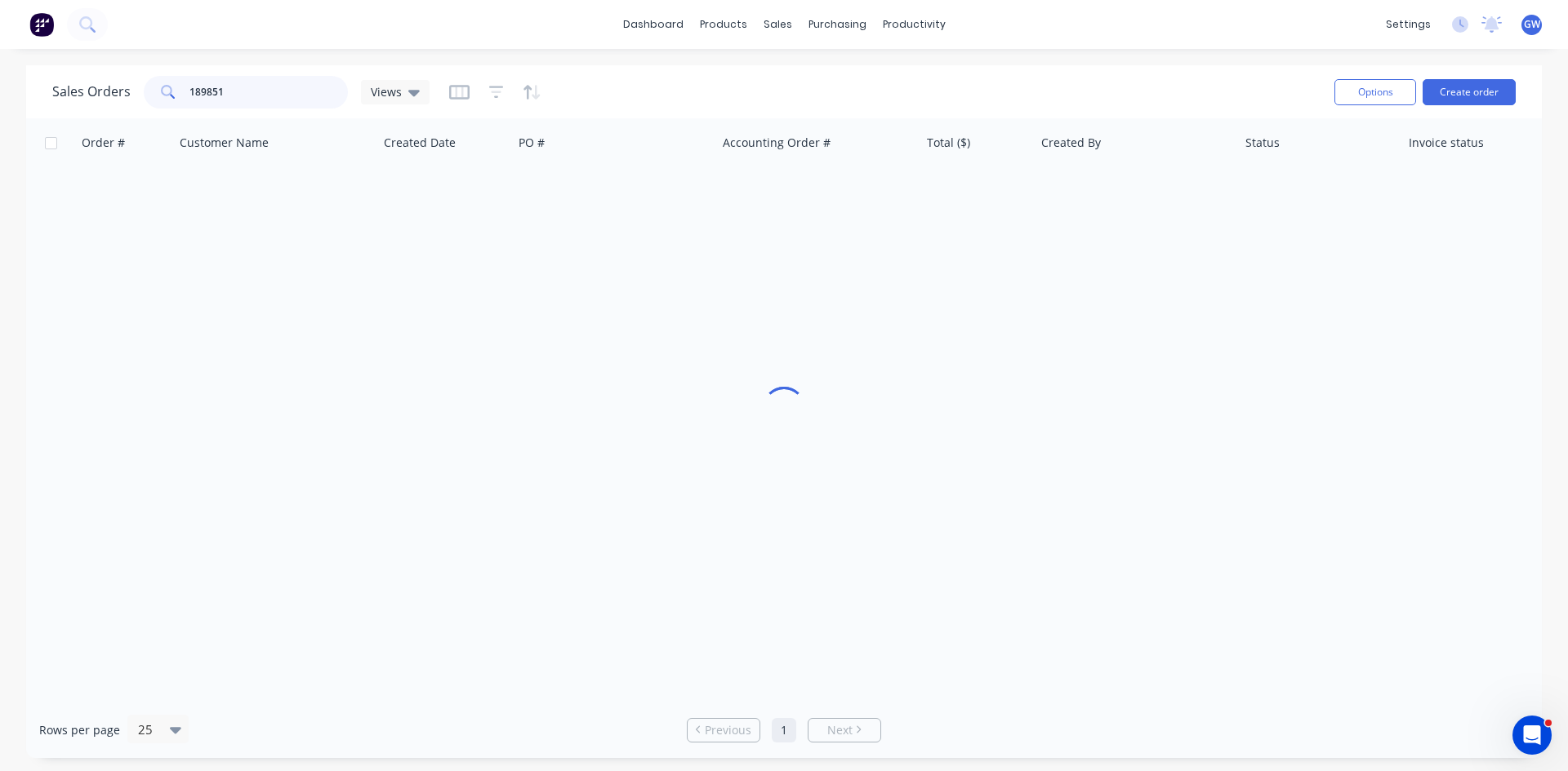
drag, startPoint x: 195, startPoint y: 93, endPoint x: 7, endPoint y: 88, distance: 188.1
click at [7, 88] on div "Sales Orders 189851 Views Options Create order Order # Customer Name Created Da…" at bounding box center [784, 411] width 1568 height 693
type input "189874"
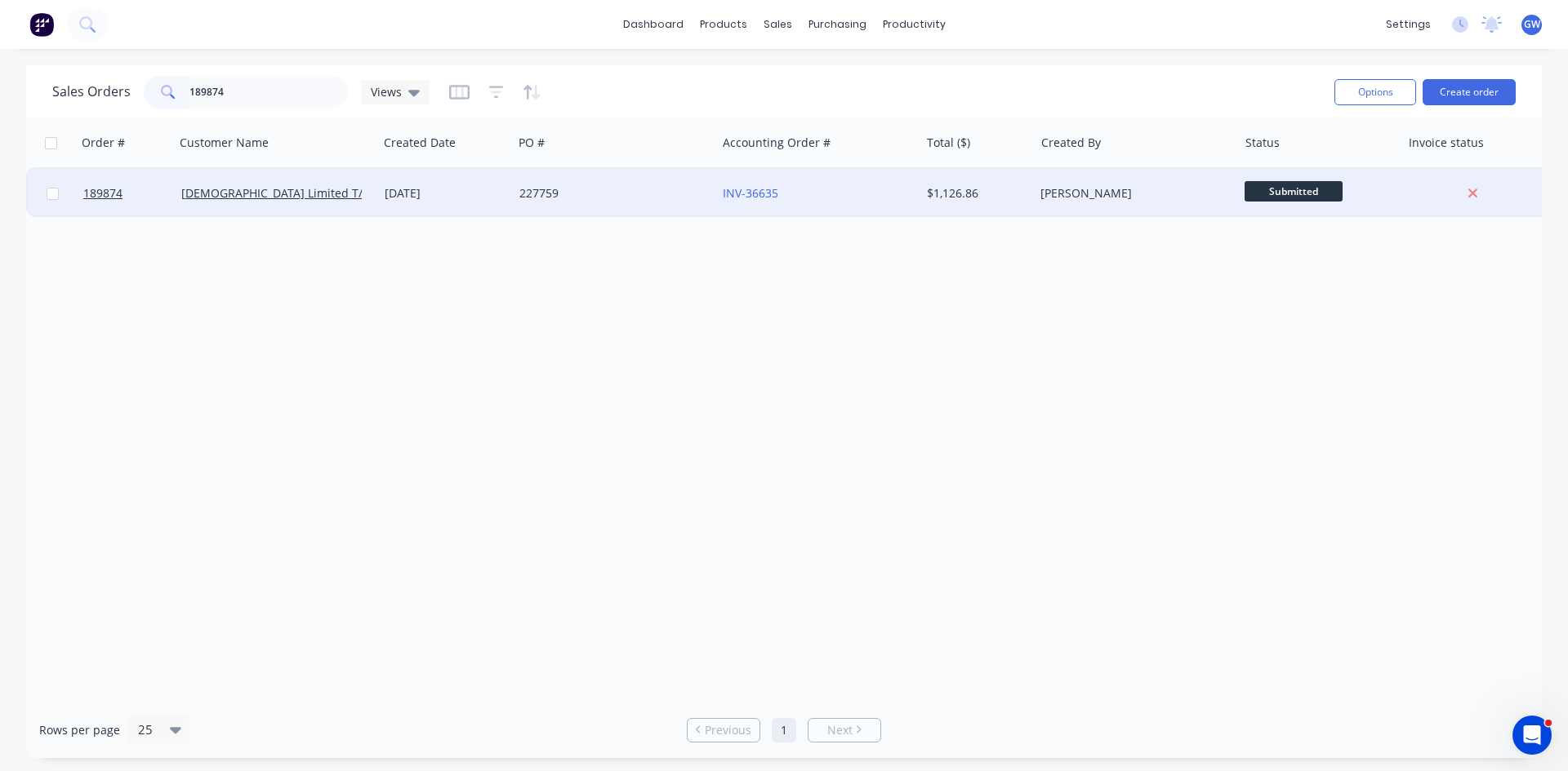
click at [1006, 209] on div "$1,126.86" at bounding box center [977, 194] width 114 height 49
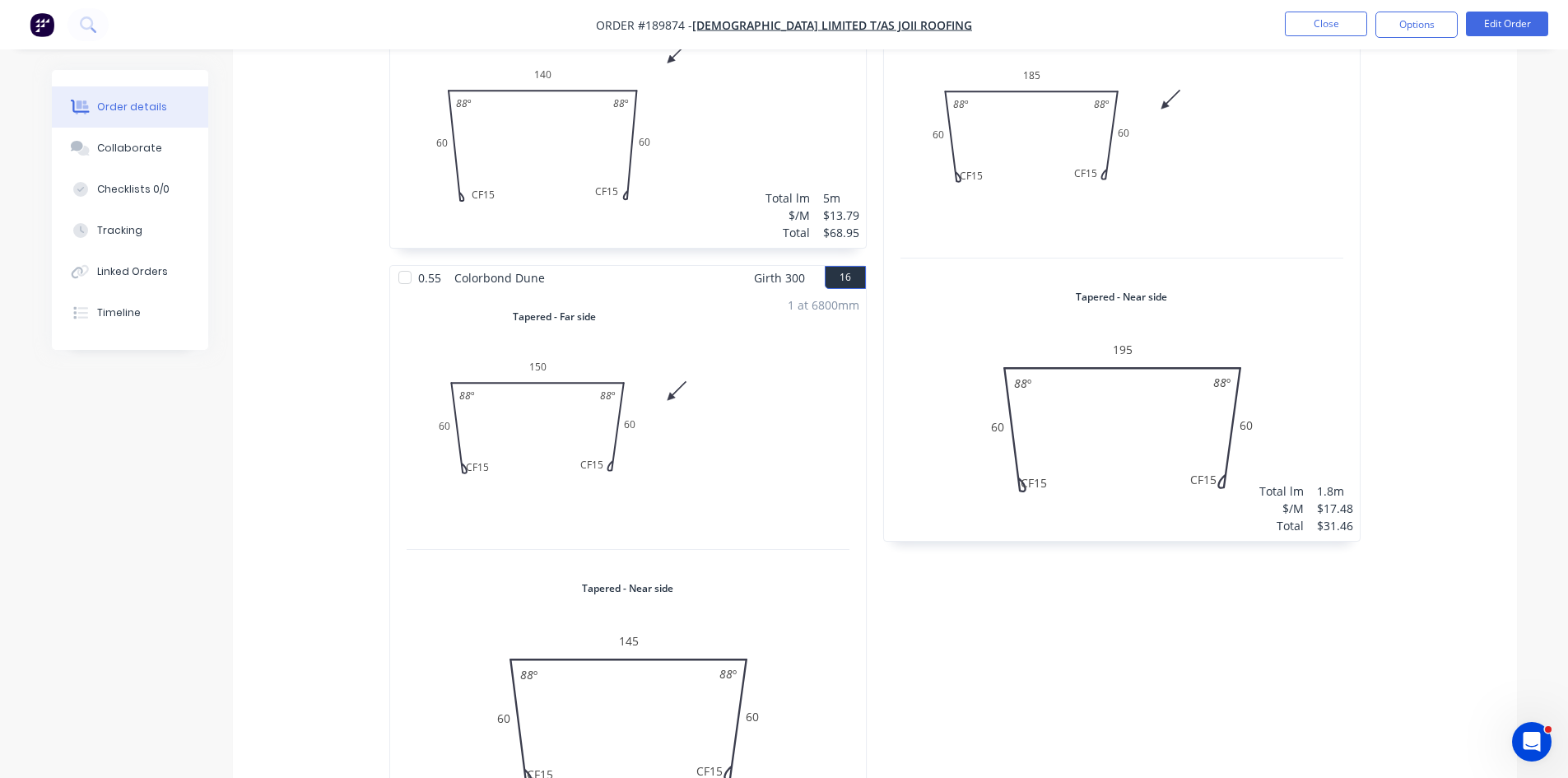
scroll to position [3829, 0]
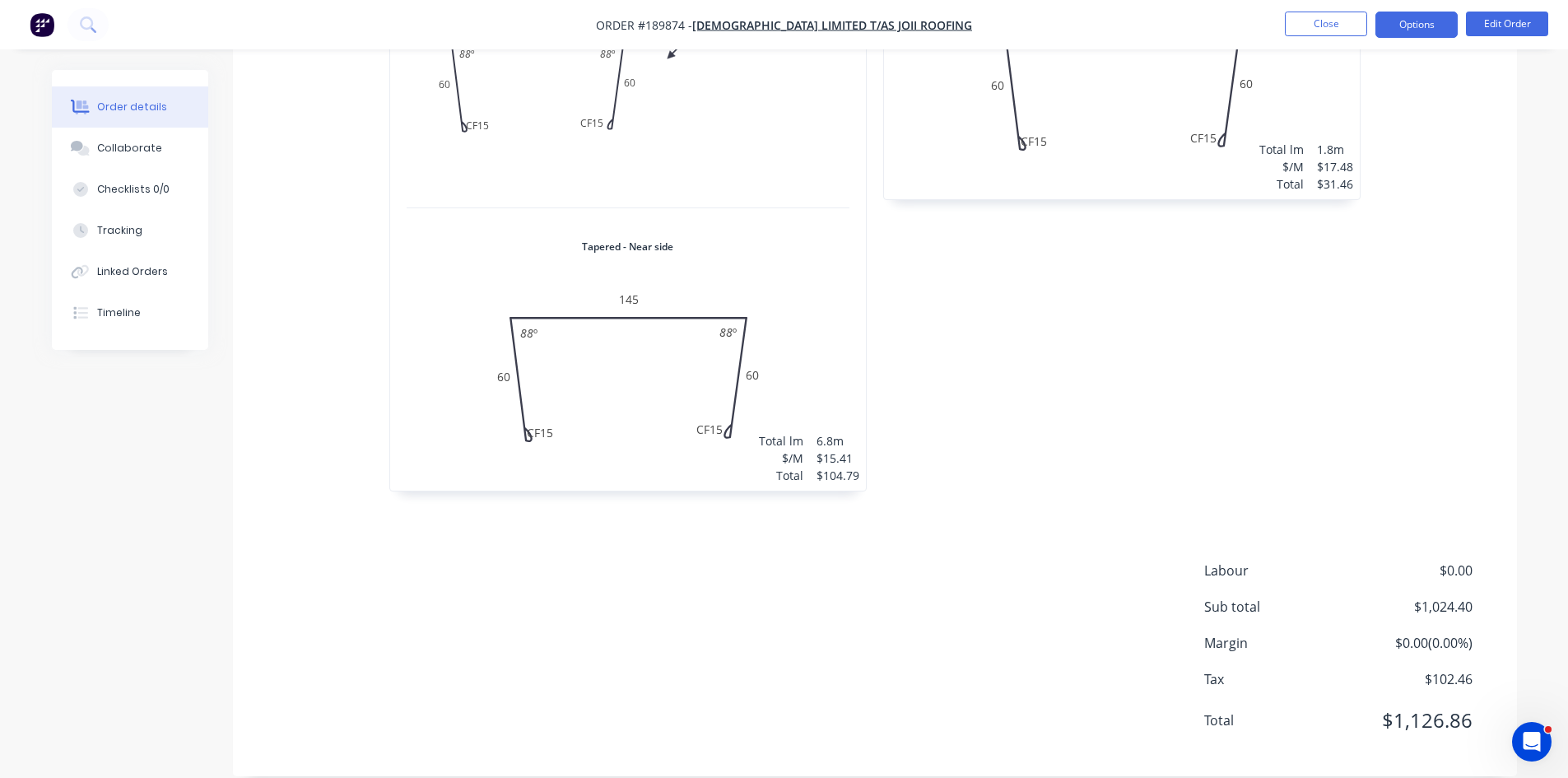
click at [1436, 16] on button "Options" at bounding box center [1416, 25] width 82 height 27
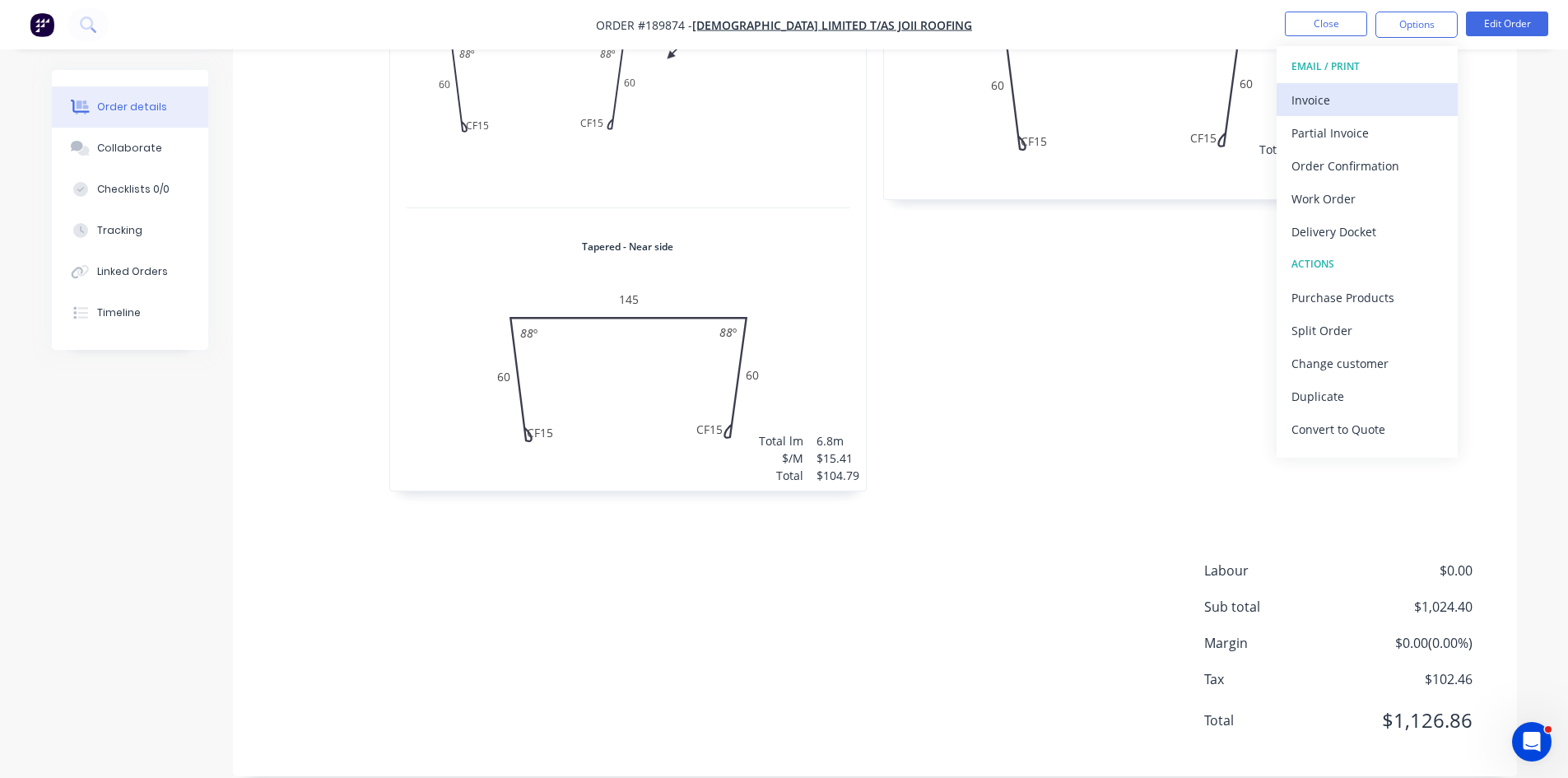
click at [1348, 100] on div "Invoice" at bounding box center [1367, 100] width 152 height 24
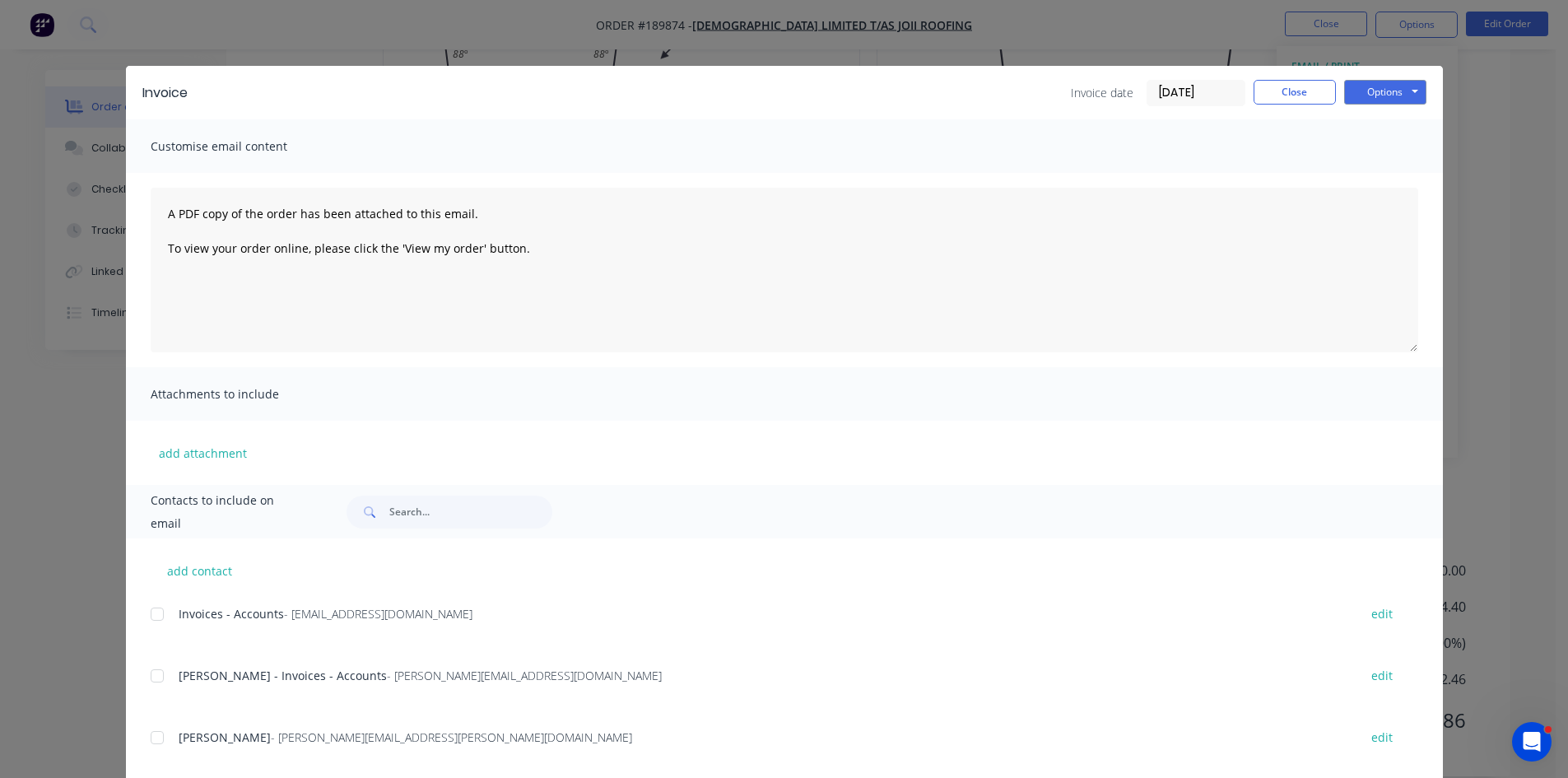
drag, startPoint x: 155, startPoint y: 615, endPoint x: 153, endPoint y: 636, distance: 21.1
click at [155, 618] on div at bounding box center [157, 614] width 33 height 33
click at [151, 674] on div at bounding box center [157, 676] width 33 height 33
click at [1355, 103] on button "Options" at bounding box center [1385, 92] width 82 height 25
click at [1377, 177] on button "Email" at bounding box center [1396, 176] width 105 height 27
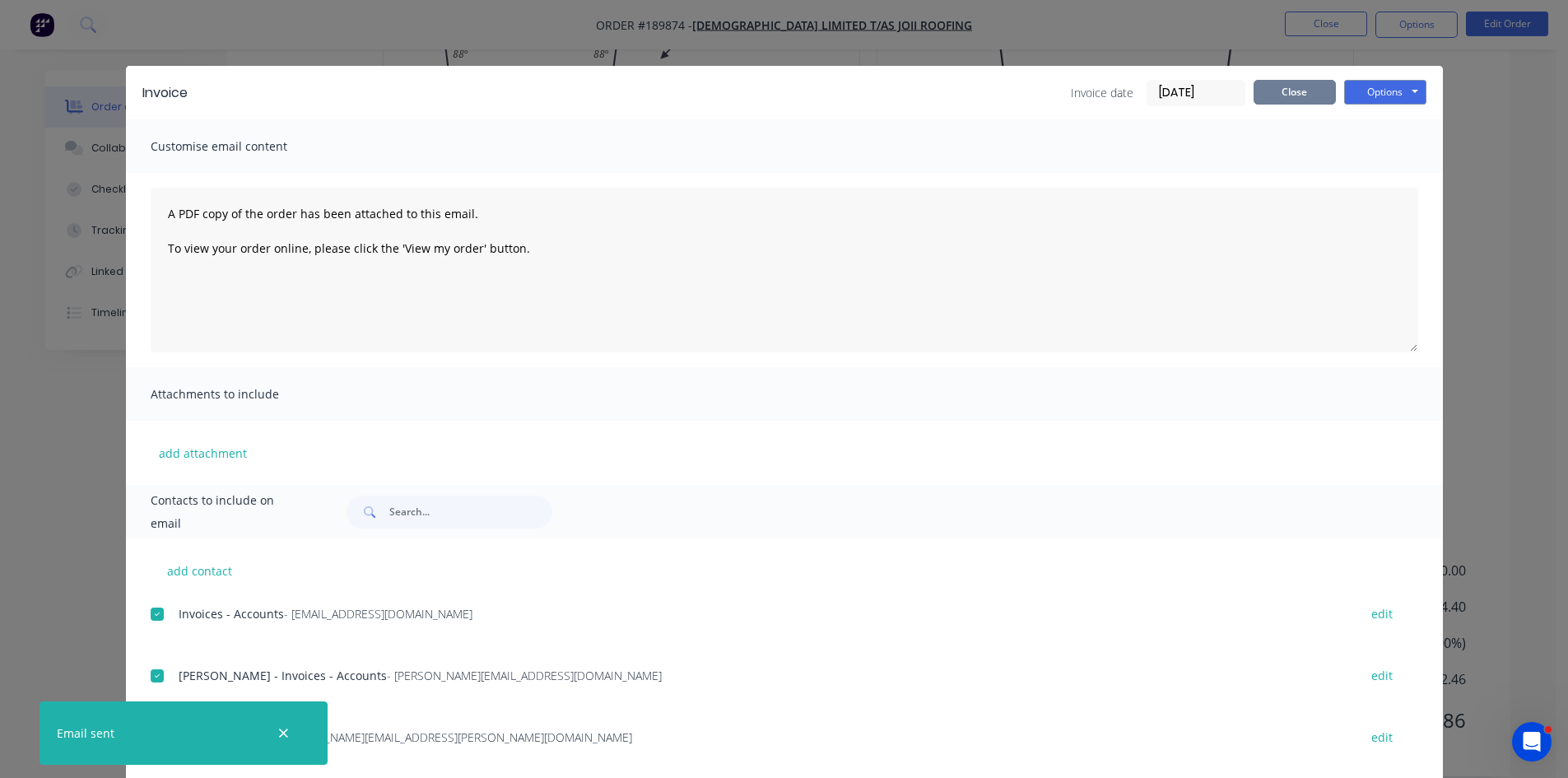
click at [1303, 93] on button "Close" at bounding box center [1294, 92] width 82 height 25
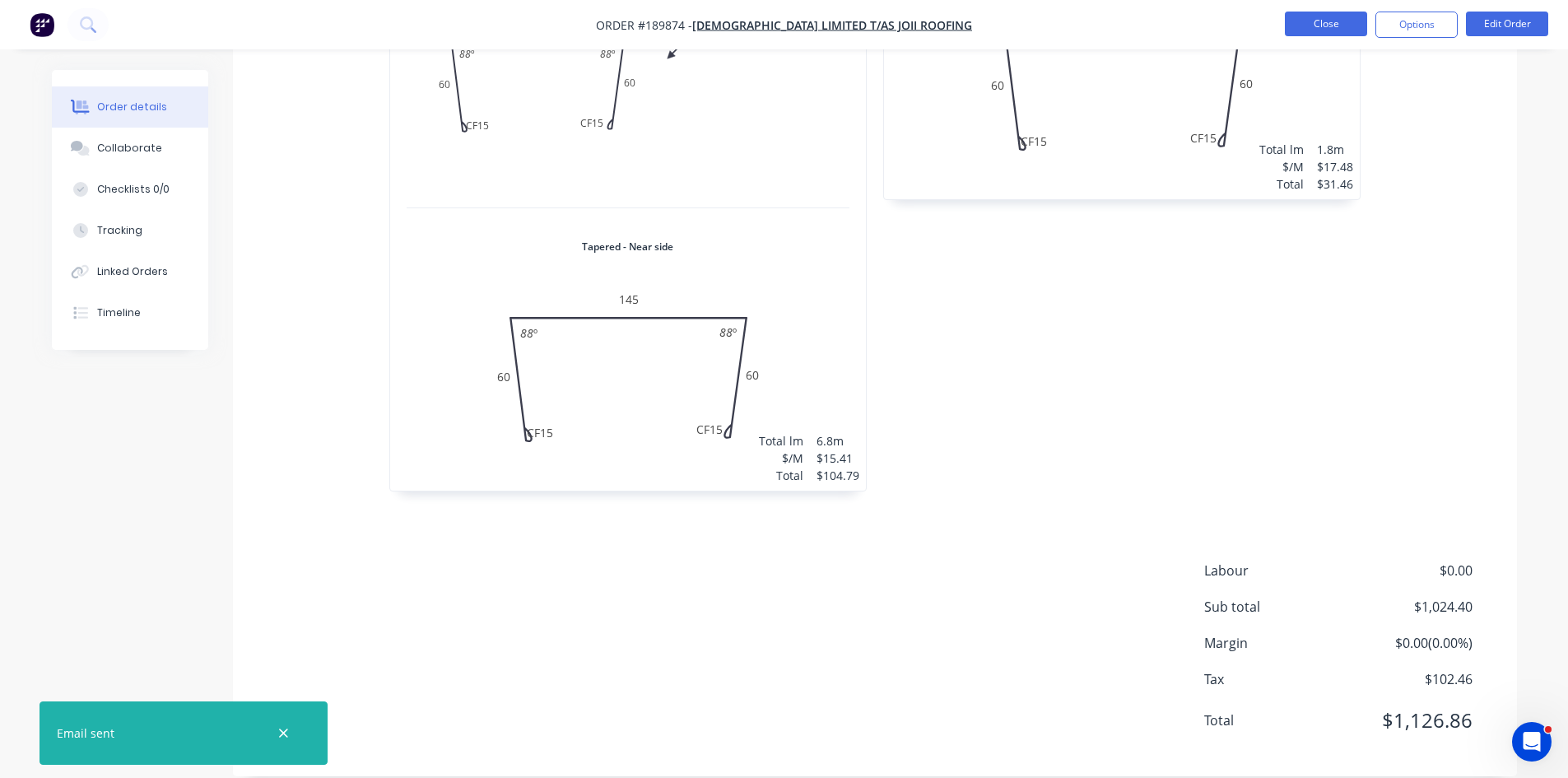
click at [1317, 23] on button "Close" at bounding box center [1326, 24] width 82 height 25
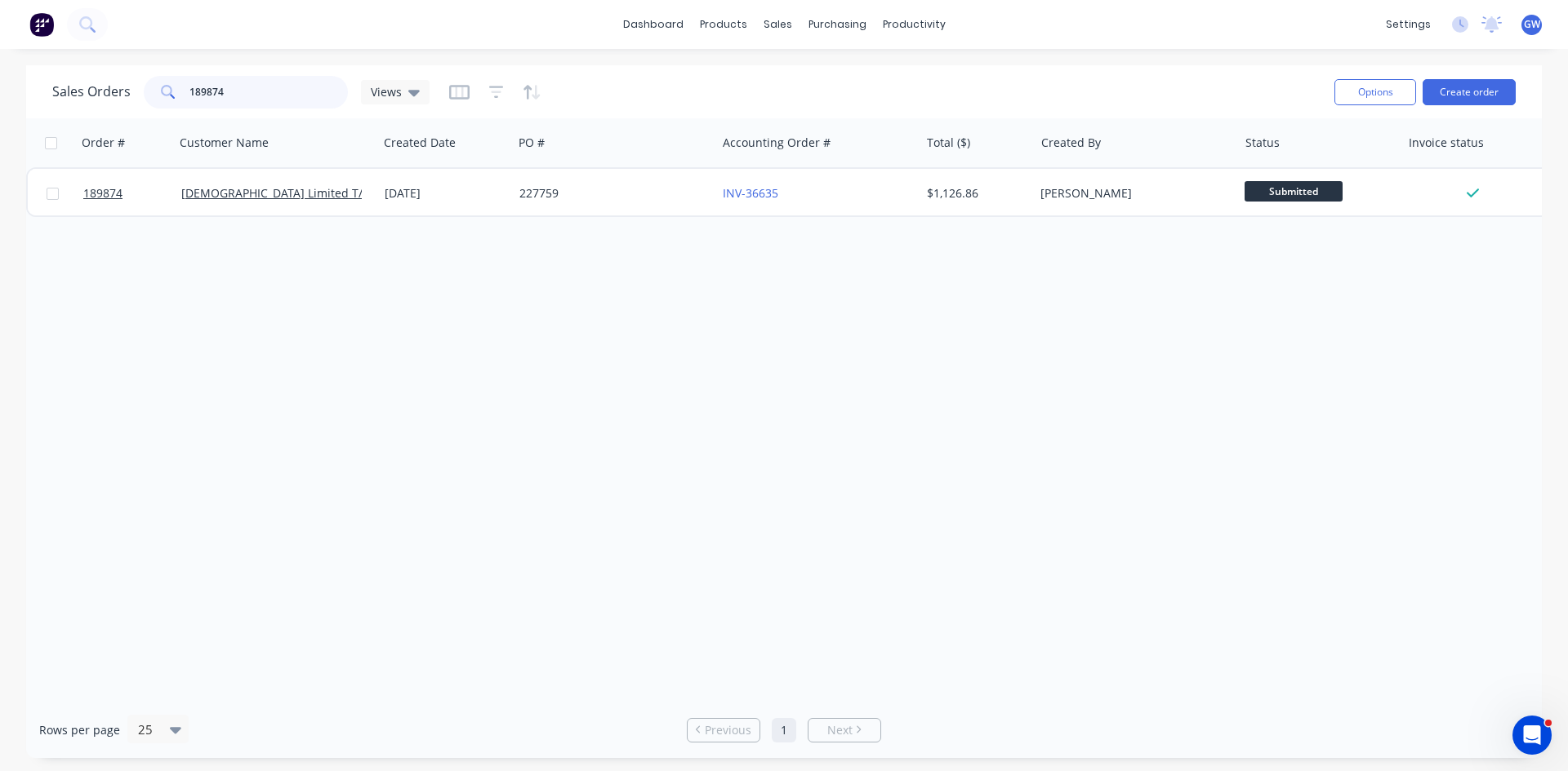
drag, startPoint x: 306, startPoint y: 94, endPoint x: 0, endPoint y: -19, distance: 326.2
click at [0, 0] on html "dashboard products sales purchasing productivity dashboard products Product Cat…" at bounding box center [784, 386] width 1568 height 771
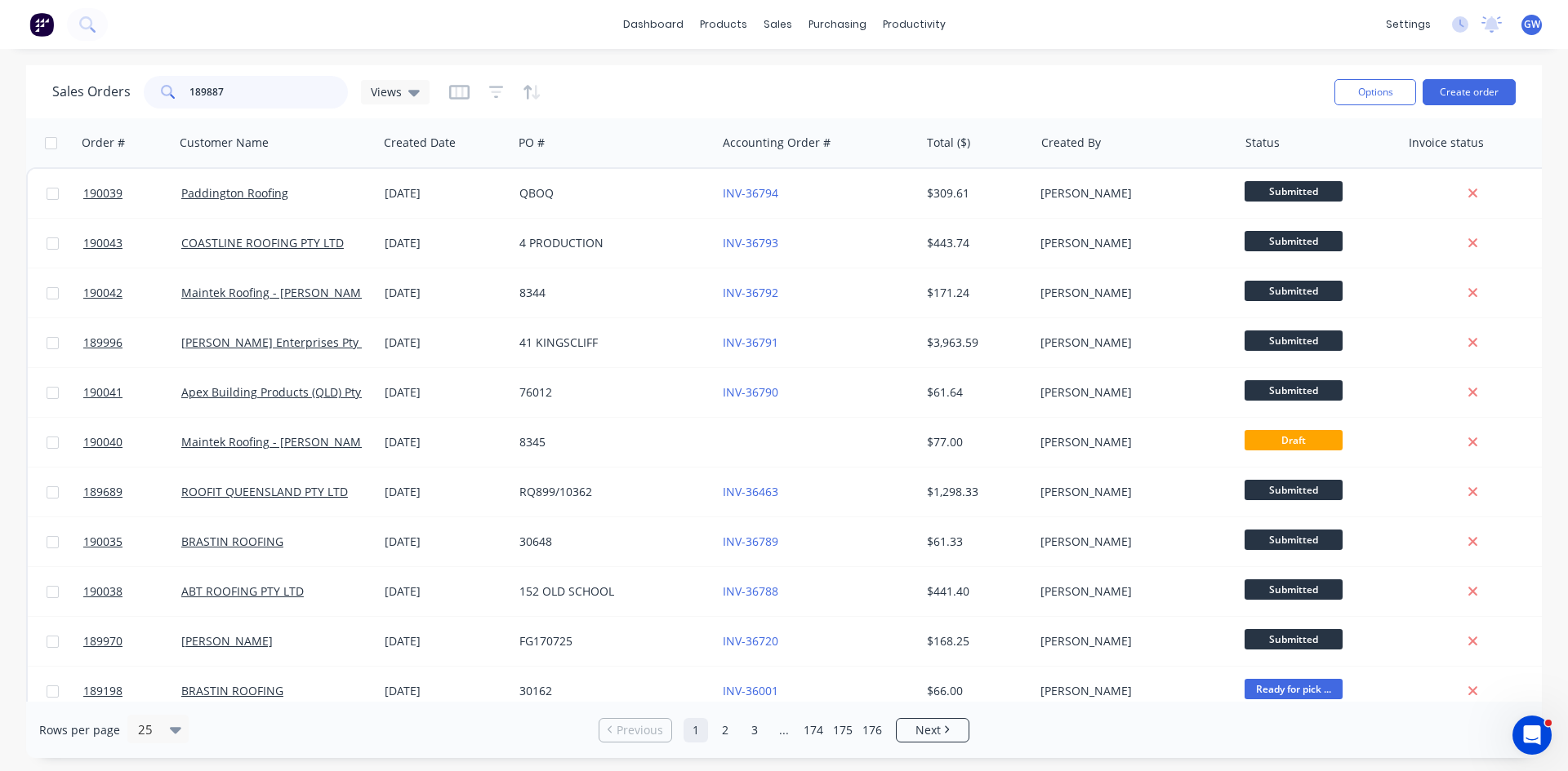
type input "189887"
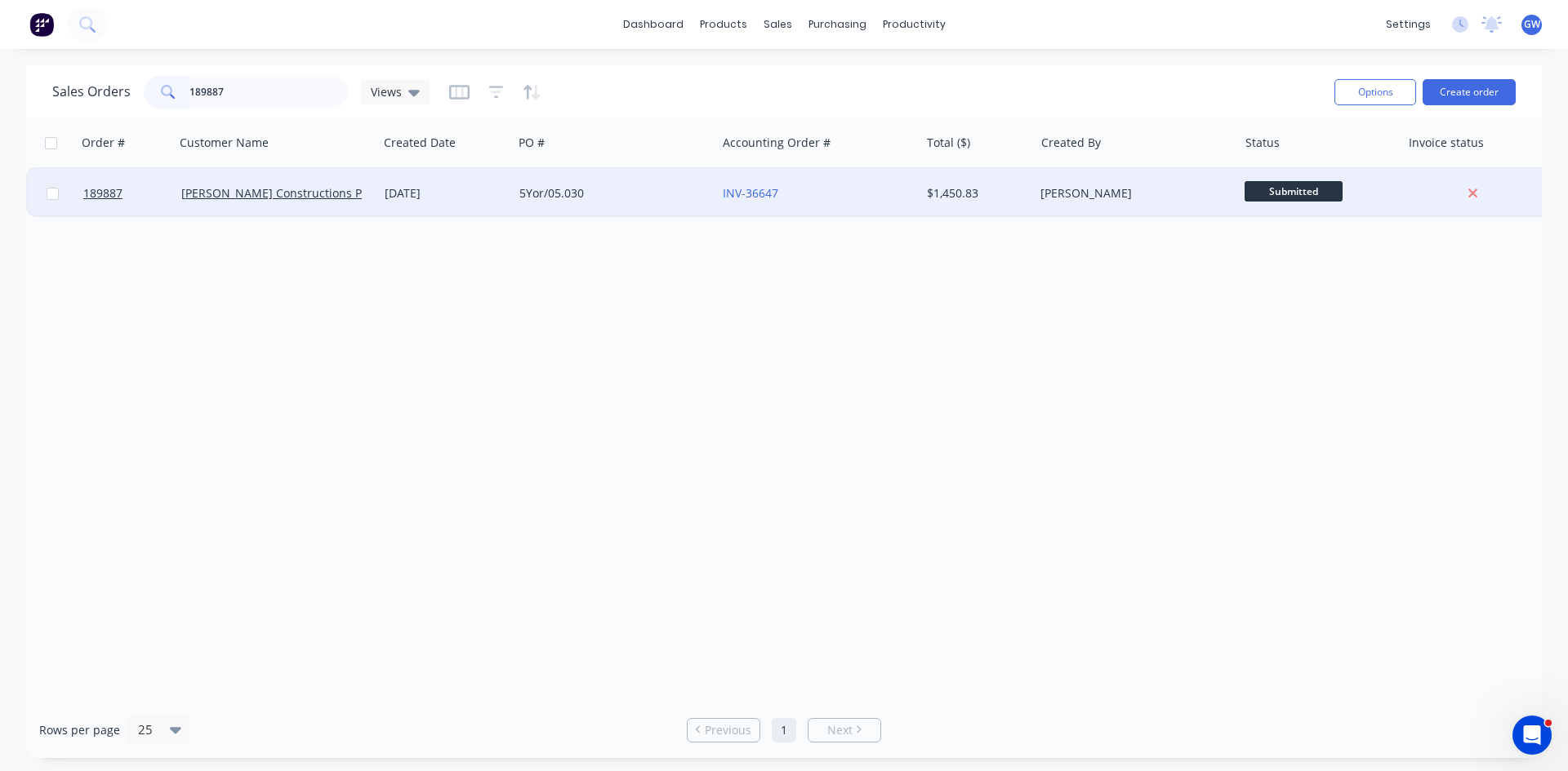
click at [540, 202] on div "5Yor/05.030" at bounding box center [614, 194] width 204 height 49
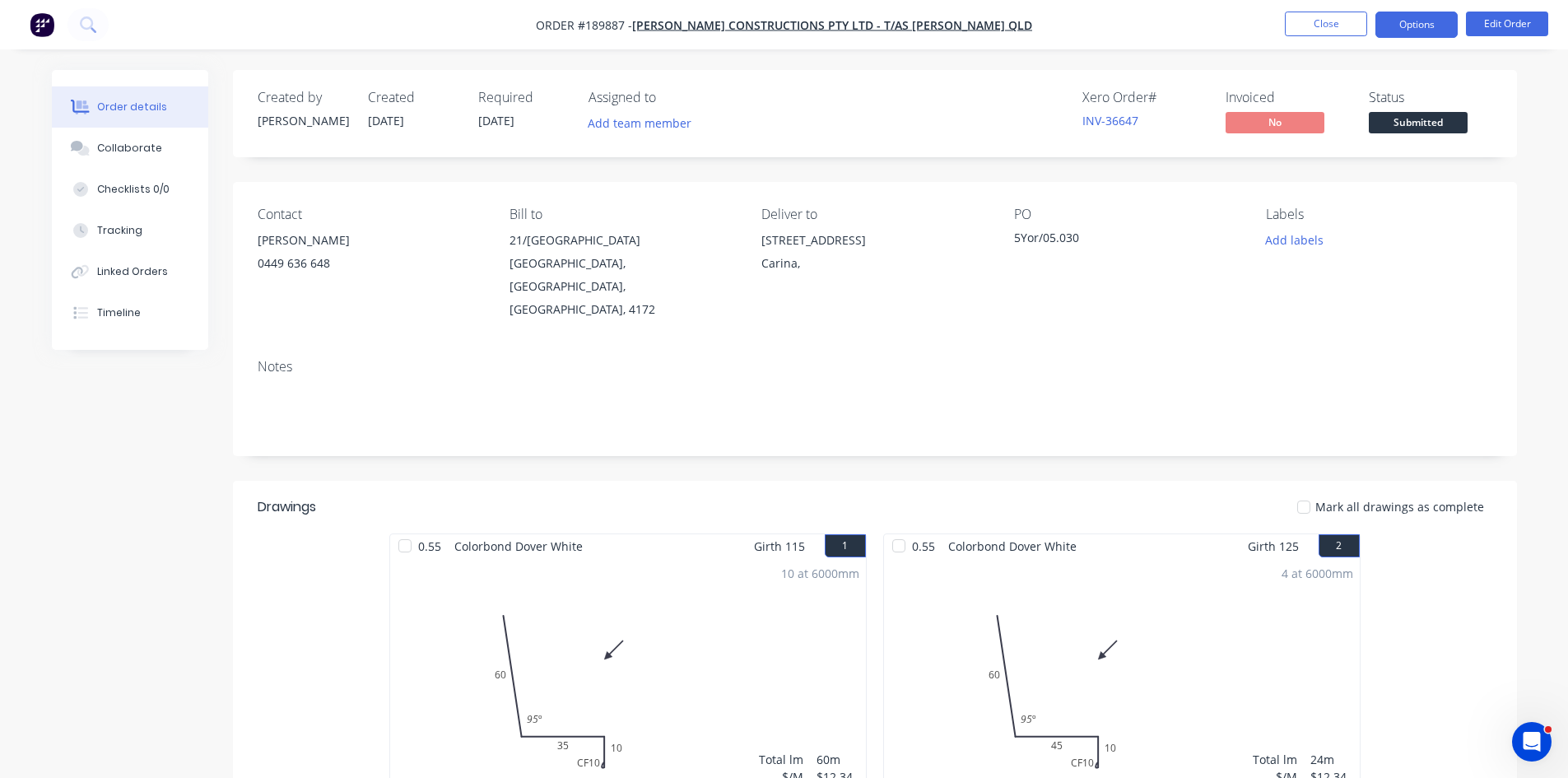
click at [1411, 21] on button "Options" at bounding box center [1416, 25] width 82 height 27
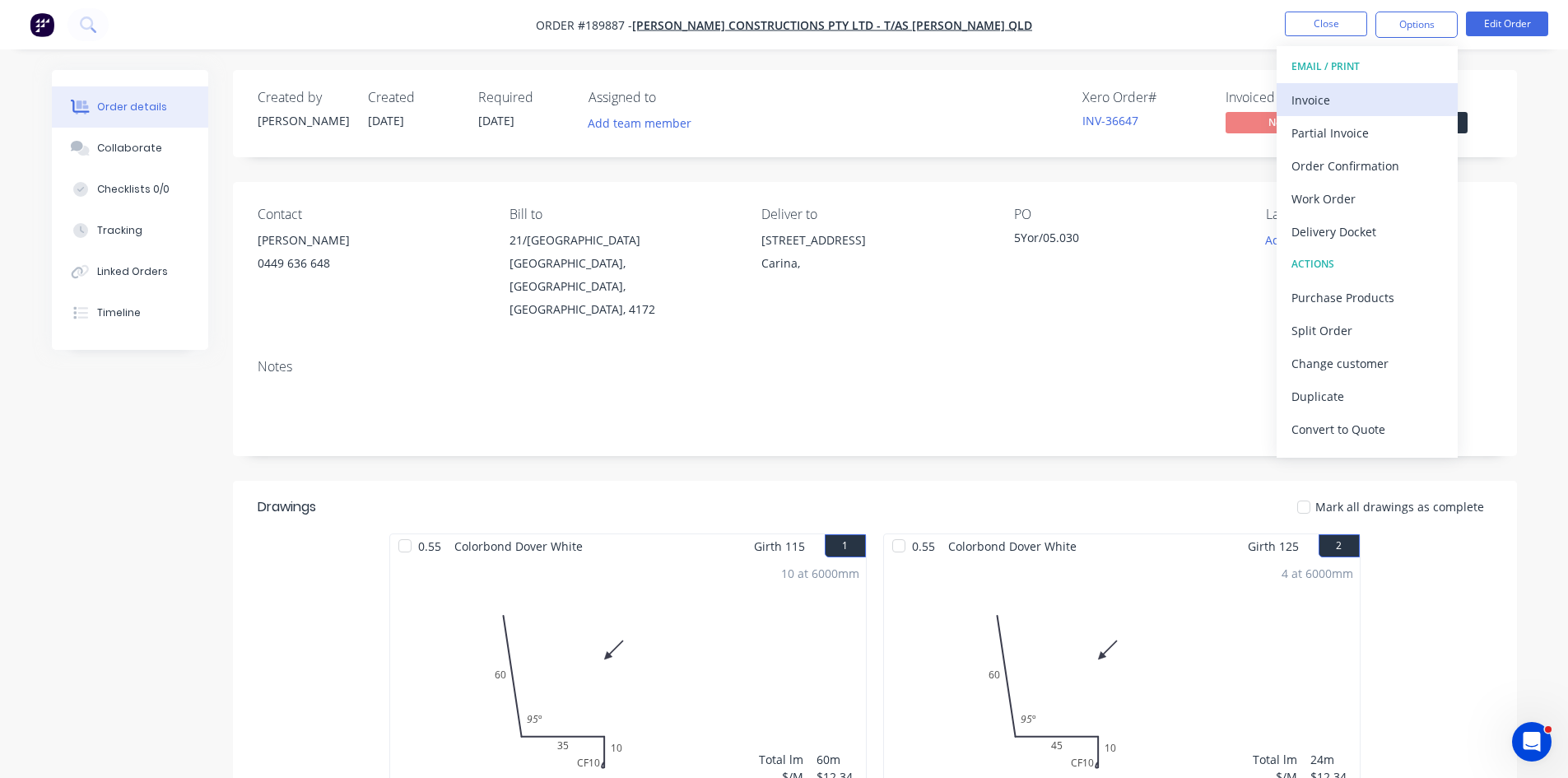
click at [1351, 94] on div "Invoice" at bounding box center [1367, 100] width 152 height 24
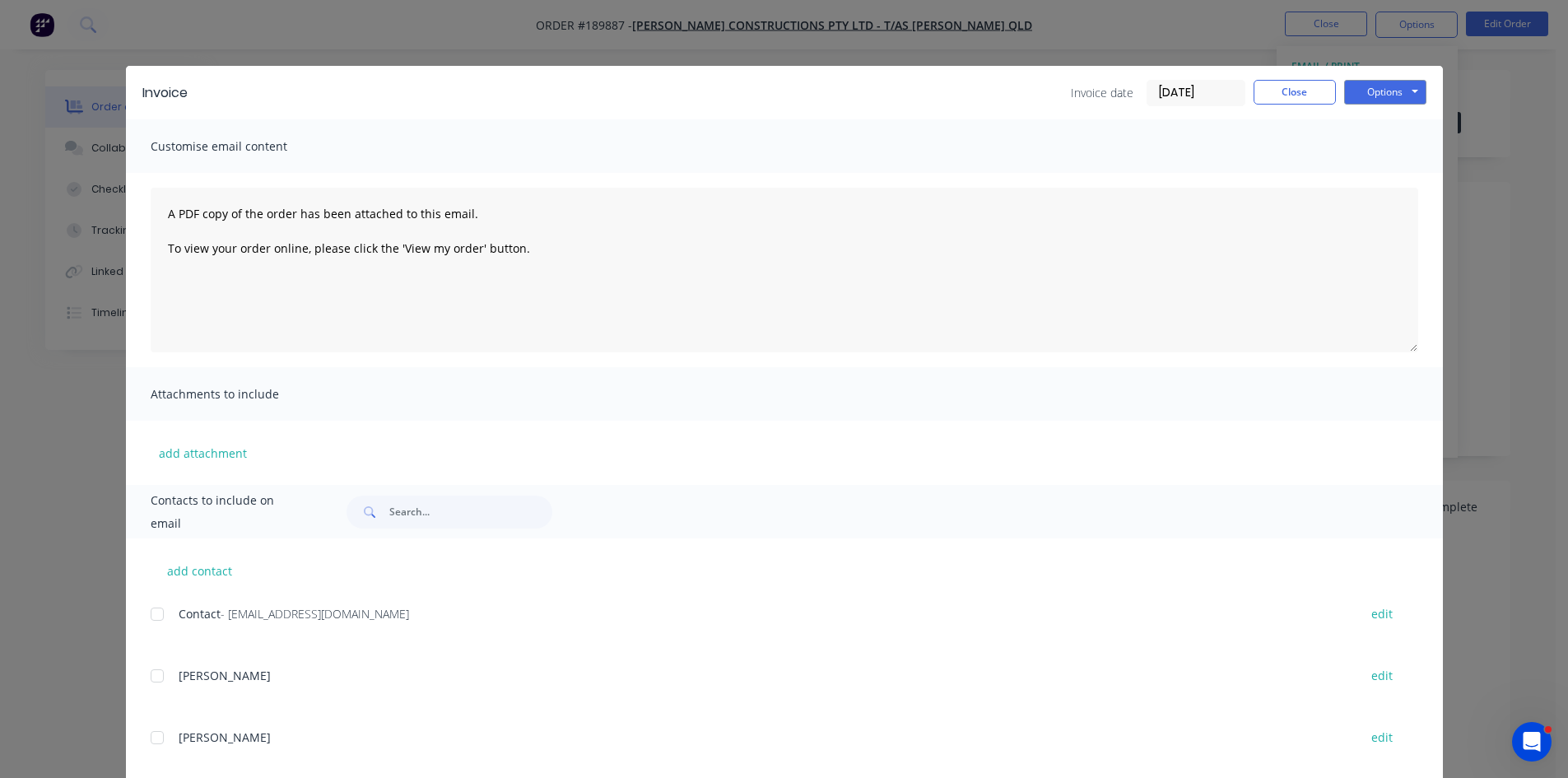
click at [163, 611] on div at bounding box center [157, 614] width 33 height 33
click at [1347, 84] on button "Options" at bounding box center [1385, 92] width 82 height 25
click at [1387, 177] on button "Email" at bounding box center [1396, 176] width 105 height 27
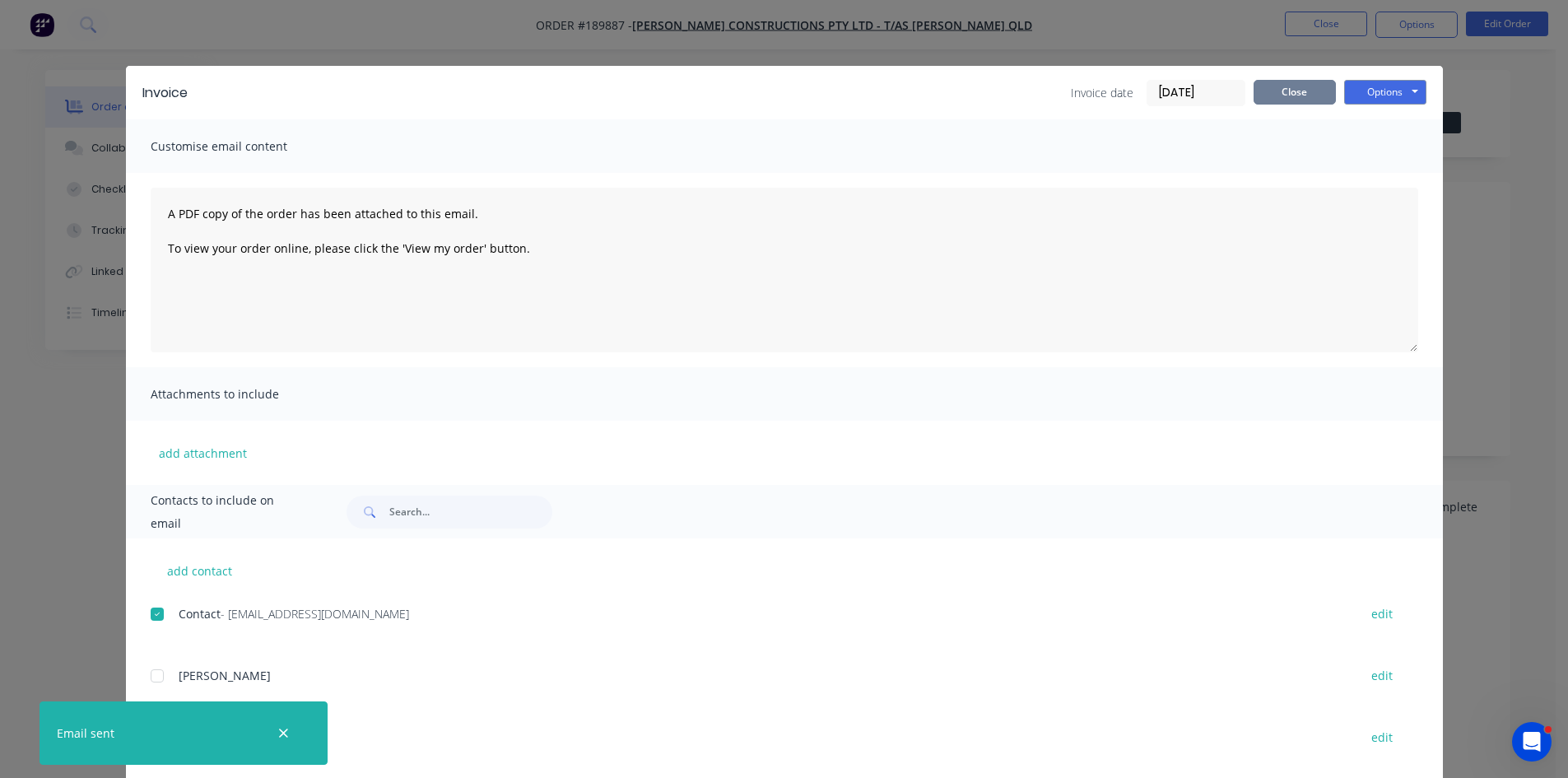
click at [1298, 103] on button "Close" at bounding box center [1294, 92] width 82 height 25
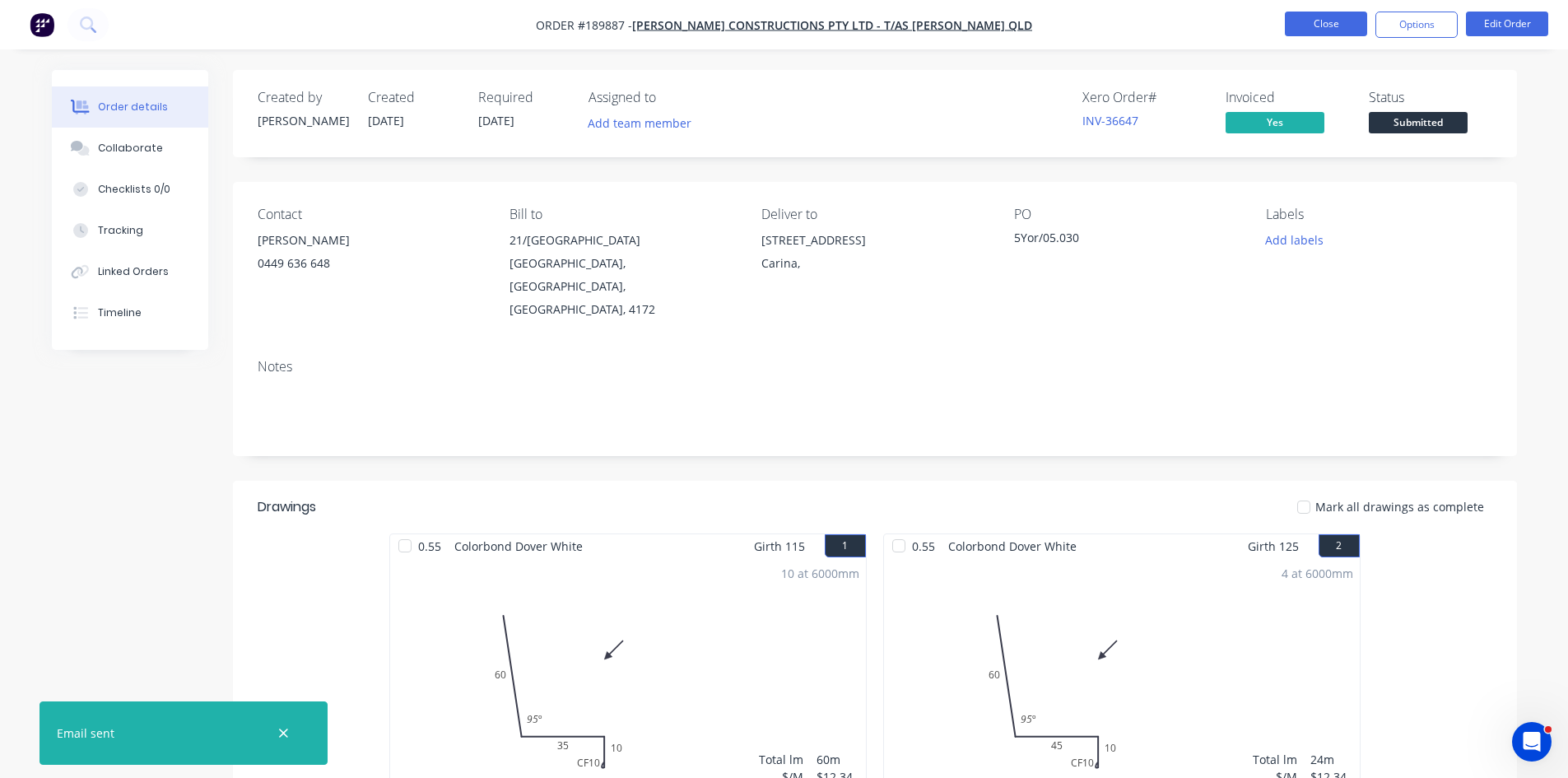
click at [1343, 20] on button "Close" at bounding box center [1326, 24] width 82 height 25
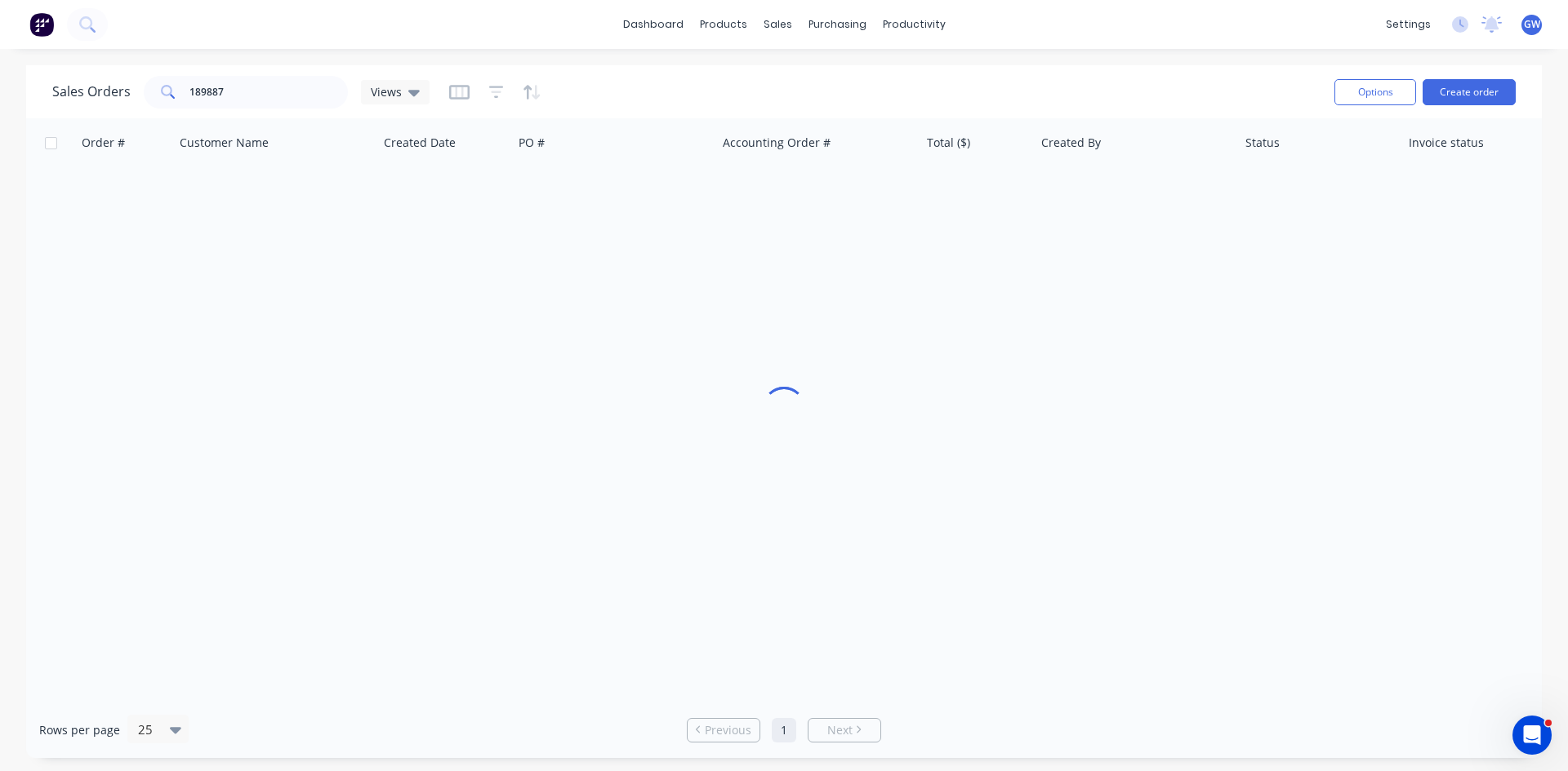
click at [307, 113] on div "Sales Orders 189887 Views Options Create order" at bounding box center [784, 91] width 1515 height 53
click at [295, 102] on input "189887" at bounding box center [270, 91] width 159 height 32
type input "189859"
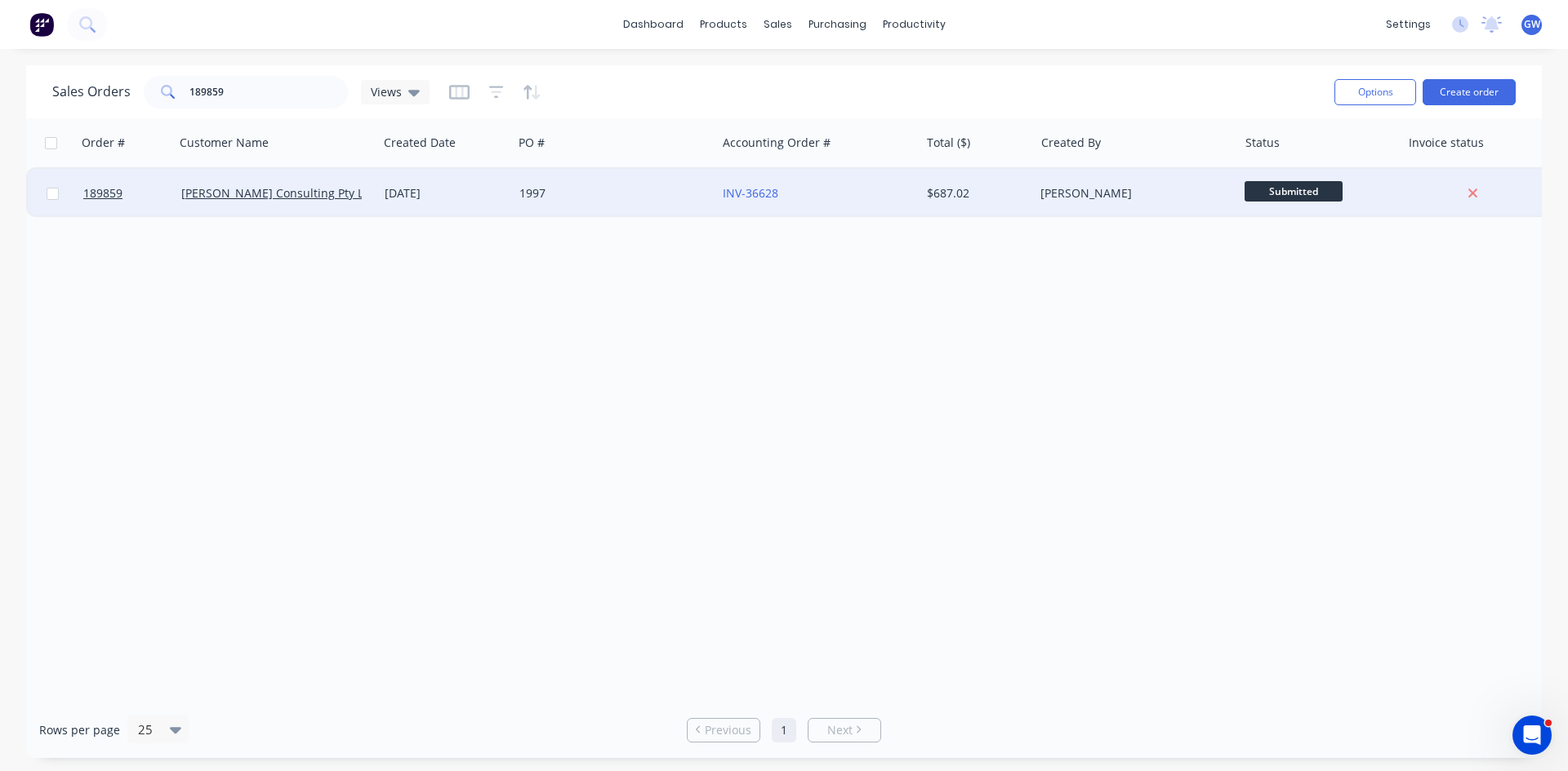
click at [1034, 200] on div "[PERSON_NAME]" at bounding box center [1135, 194] width 204 height 49
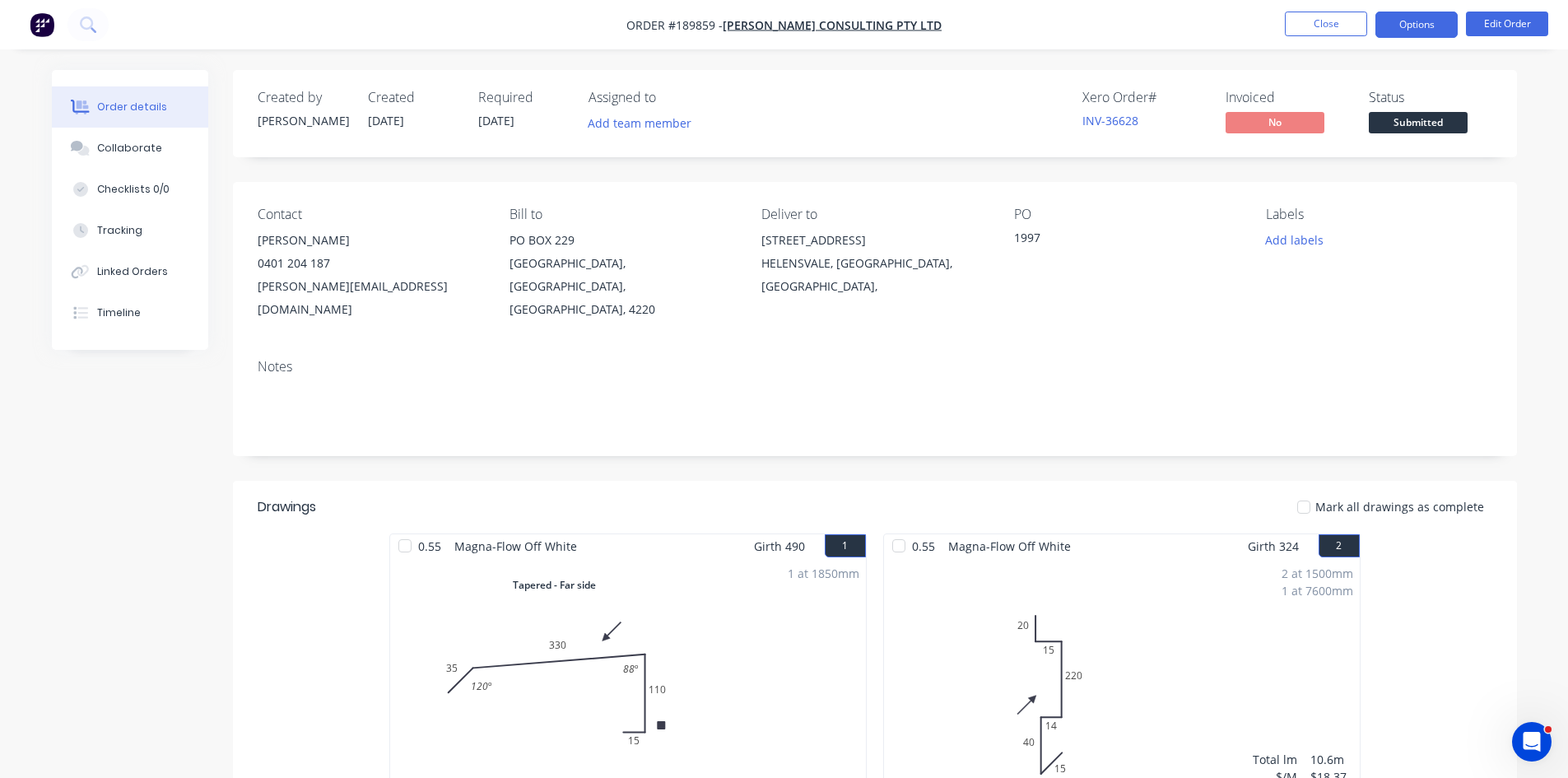
click at [1408, 22] on button "Options" at bounding box center [1416, 25] width 82 height 27
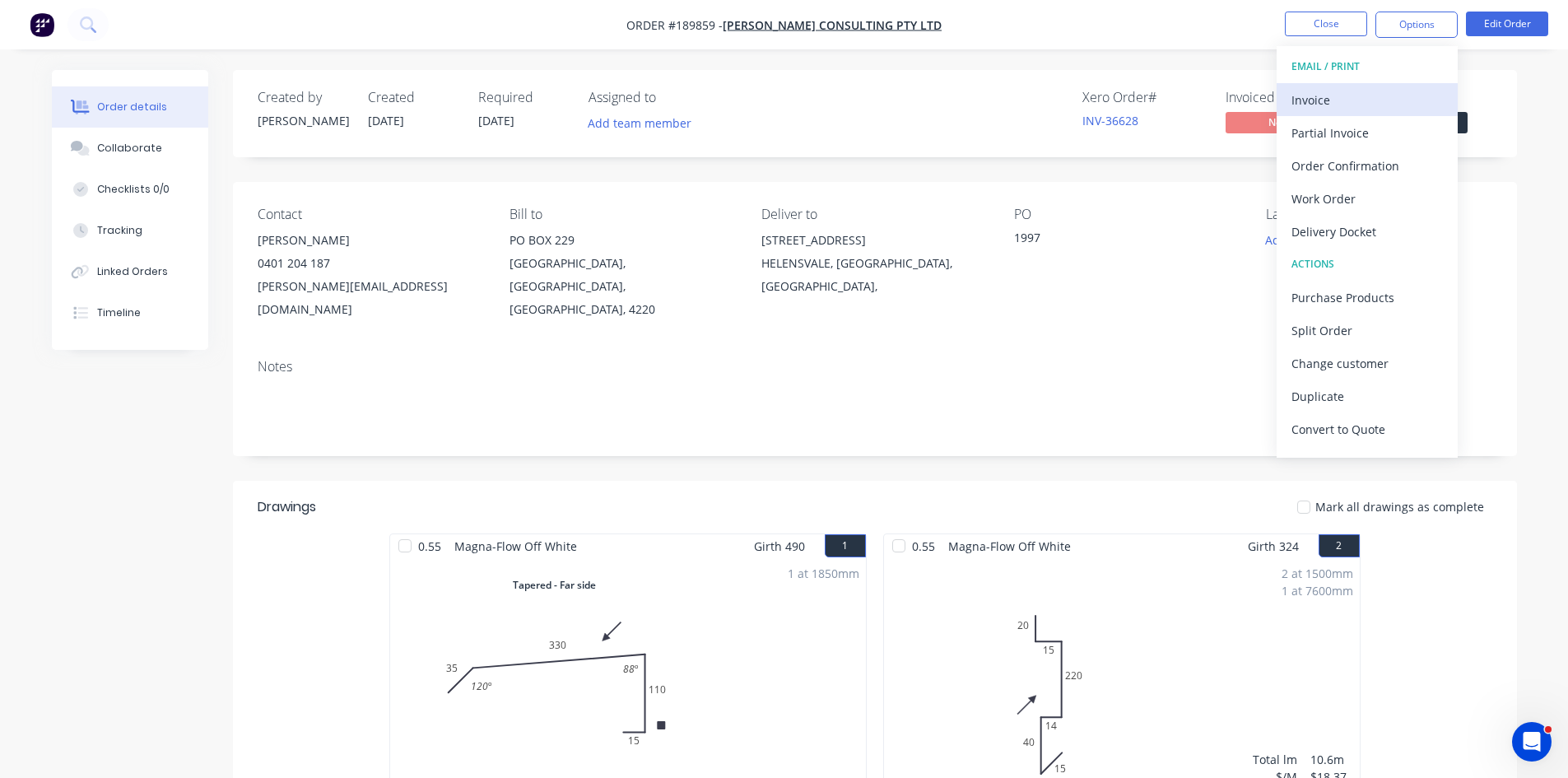
click at [1347, 94] on div "Invoice" at bounding box center [1367, 100] width 152 height 24
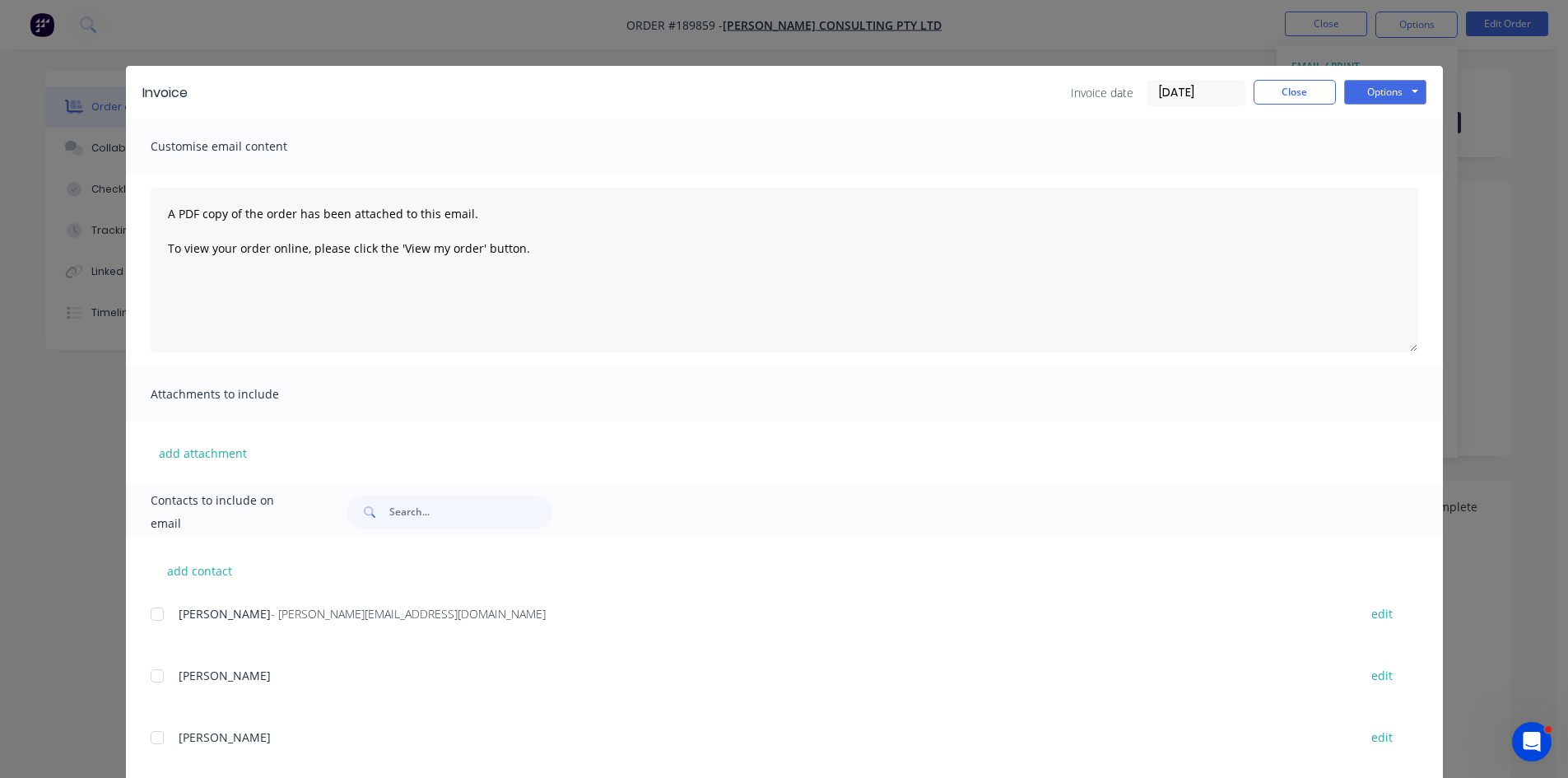
click at [150, 617] on div at bounding box center [157, 614] width 33 height 33
click at [1396, 100] on button "Options" at bounding box center [1385, 92] width 82 height 25
click at [1364, 178] on button "Email" at bounding box center [1396, 176] width 105 height 27
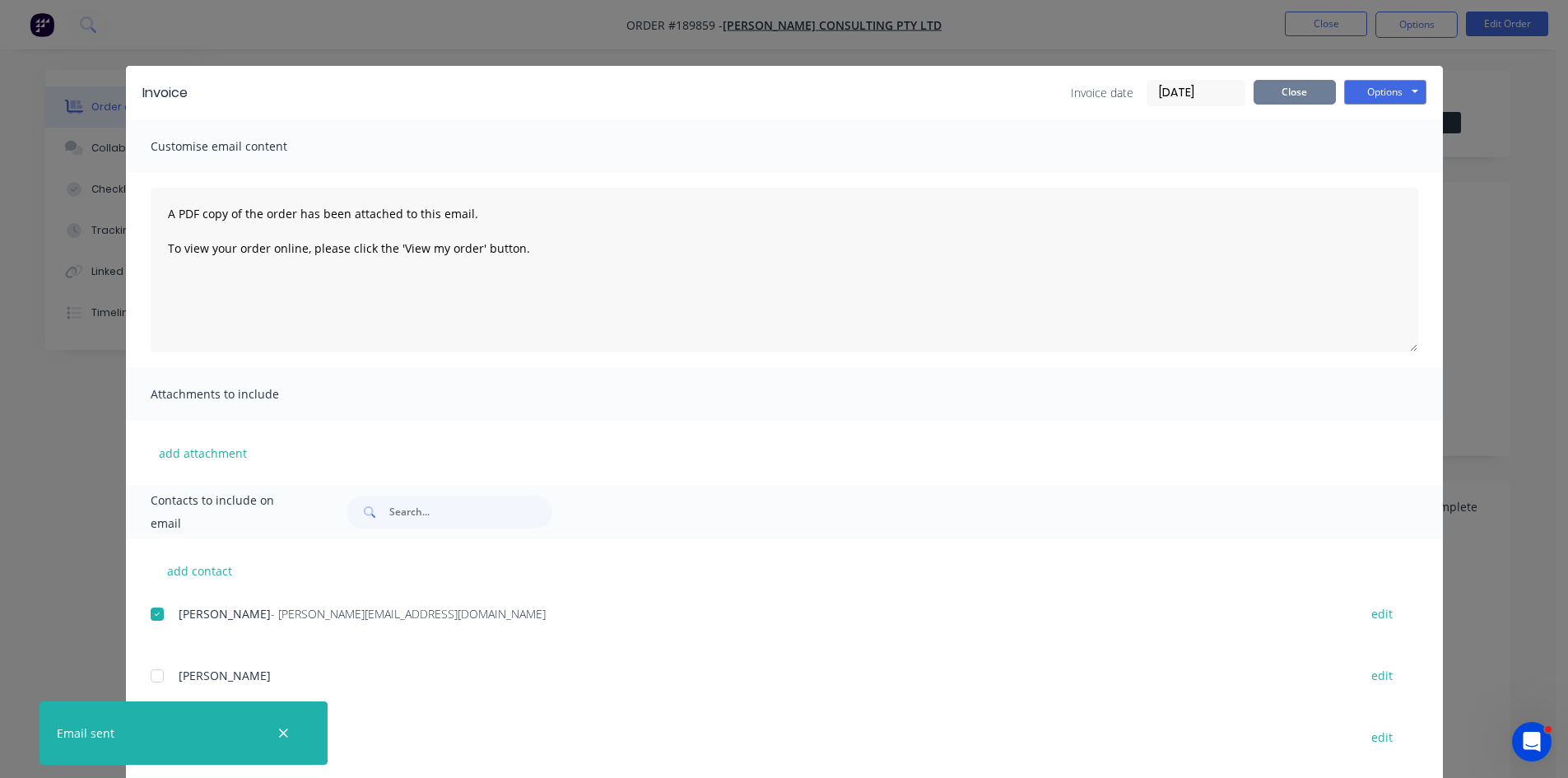
click at [1309, 99] on button "Close" at bounding box center [1294, 92] width 82 height 25
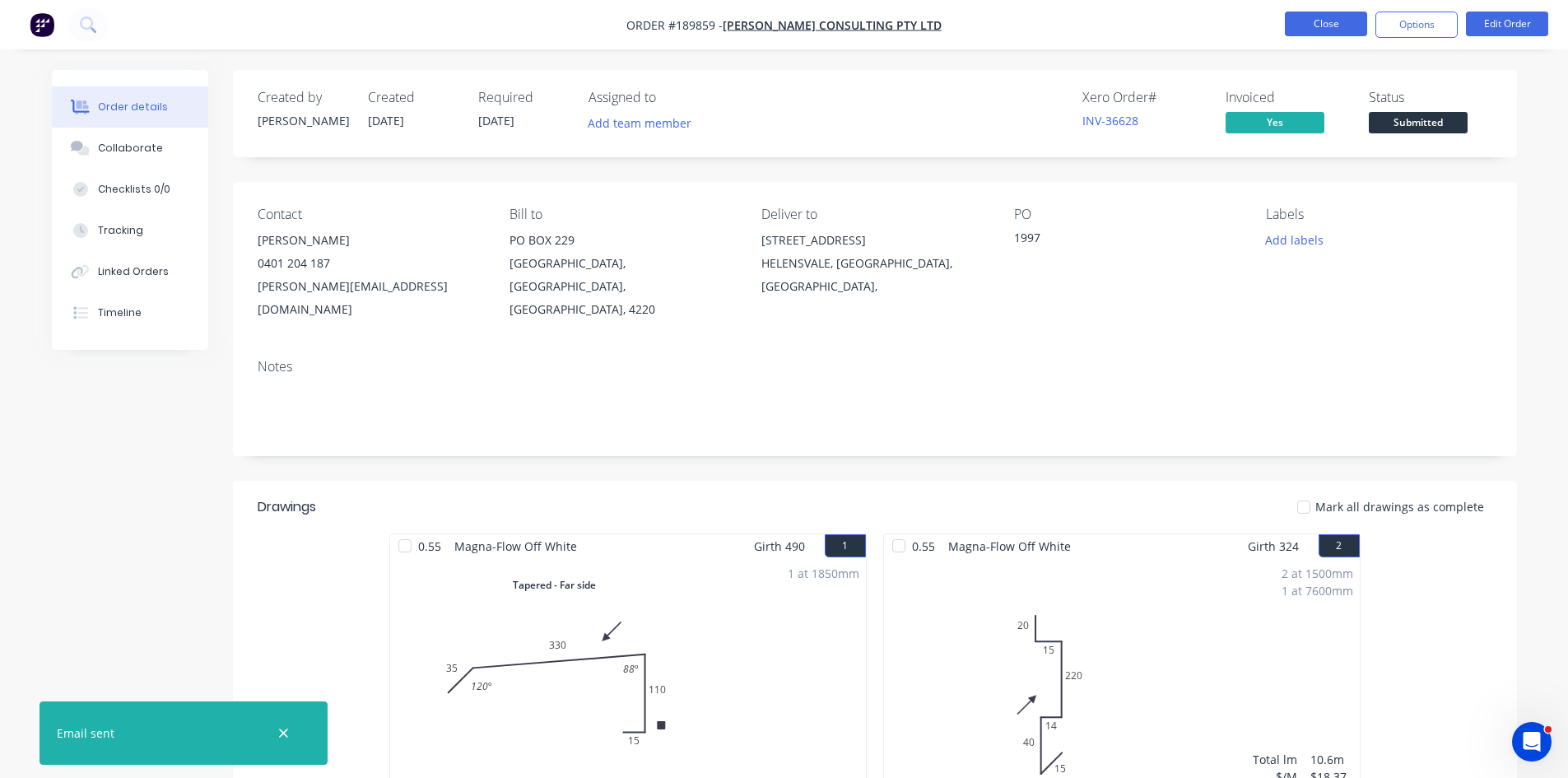
click at [1352, 15] on button "Close" at bounding box center [1326, 24] width 82 height 25
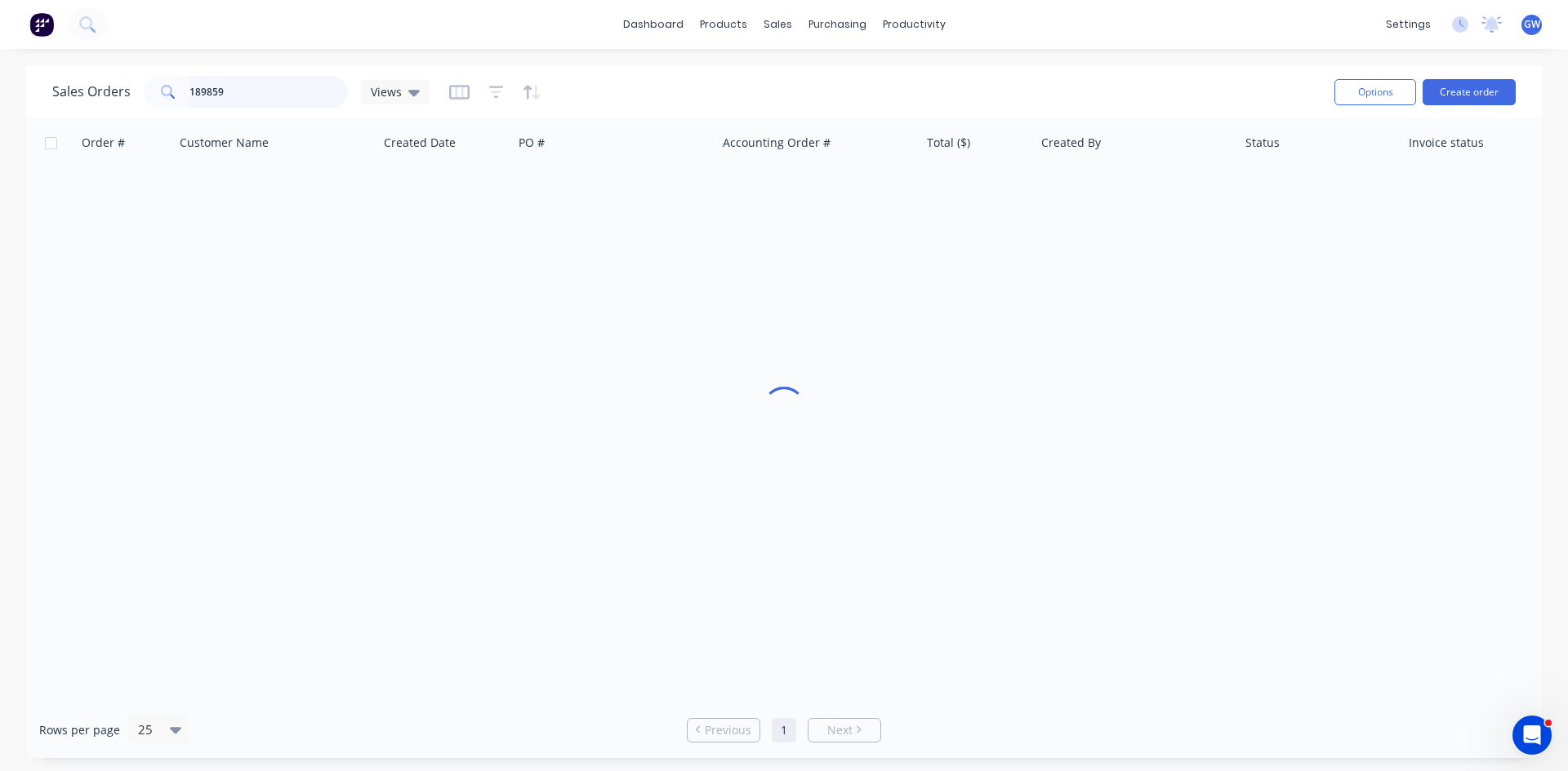
click at [201, 80] on input "189859" at bounding box center [270, 91] width 159 height 32
type input "189902"
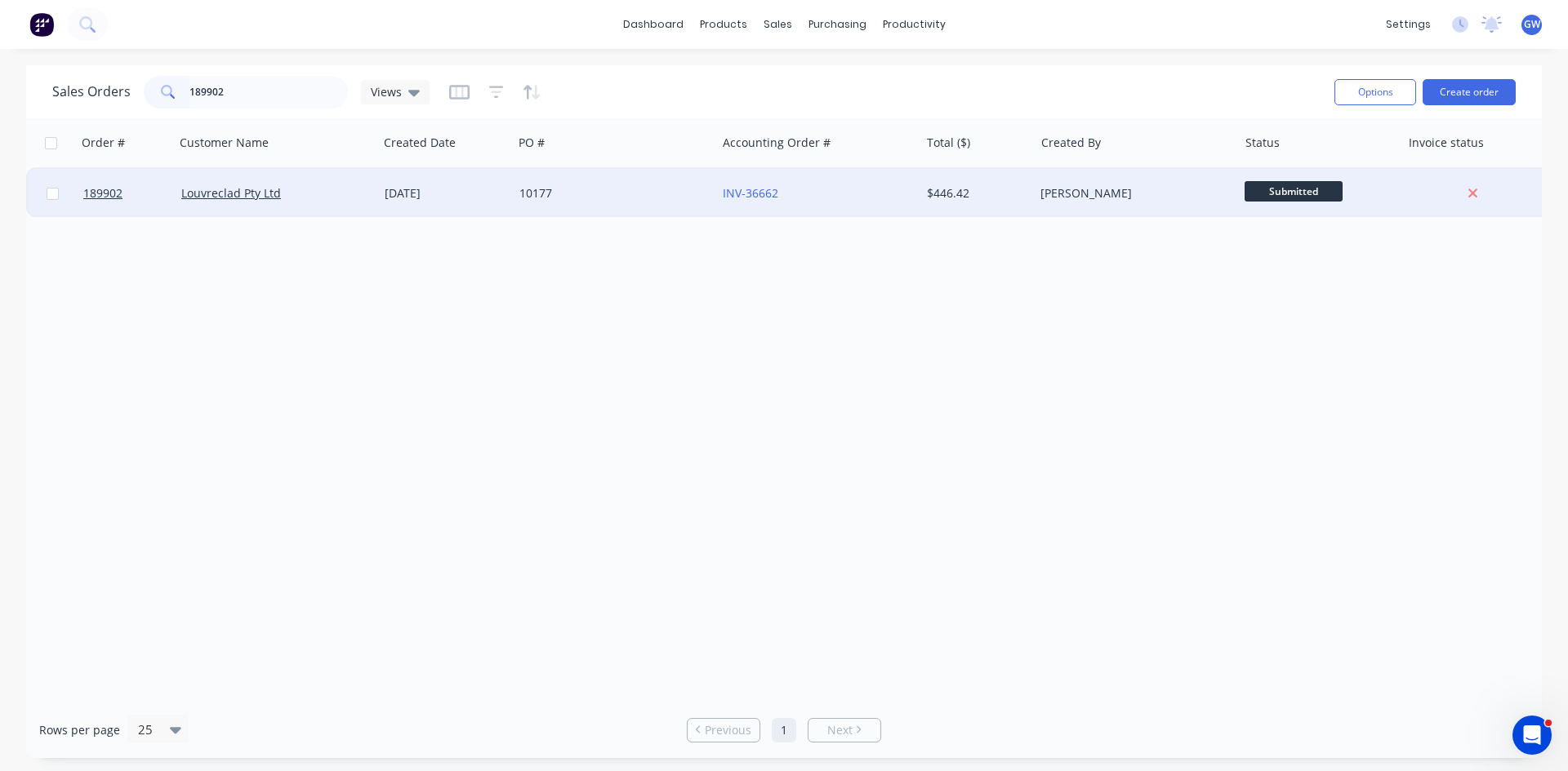
click at [1005, 185] on div "$446.42" at bounding box center [977, 194] width 114 height 49
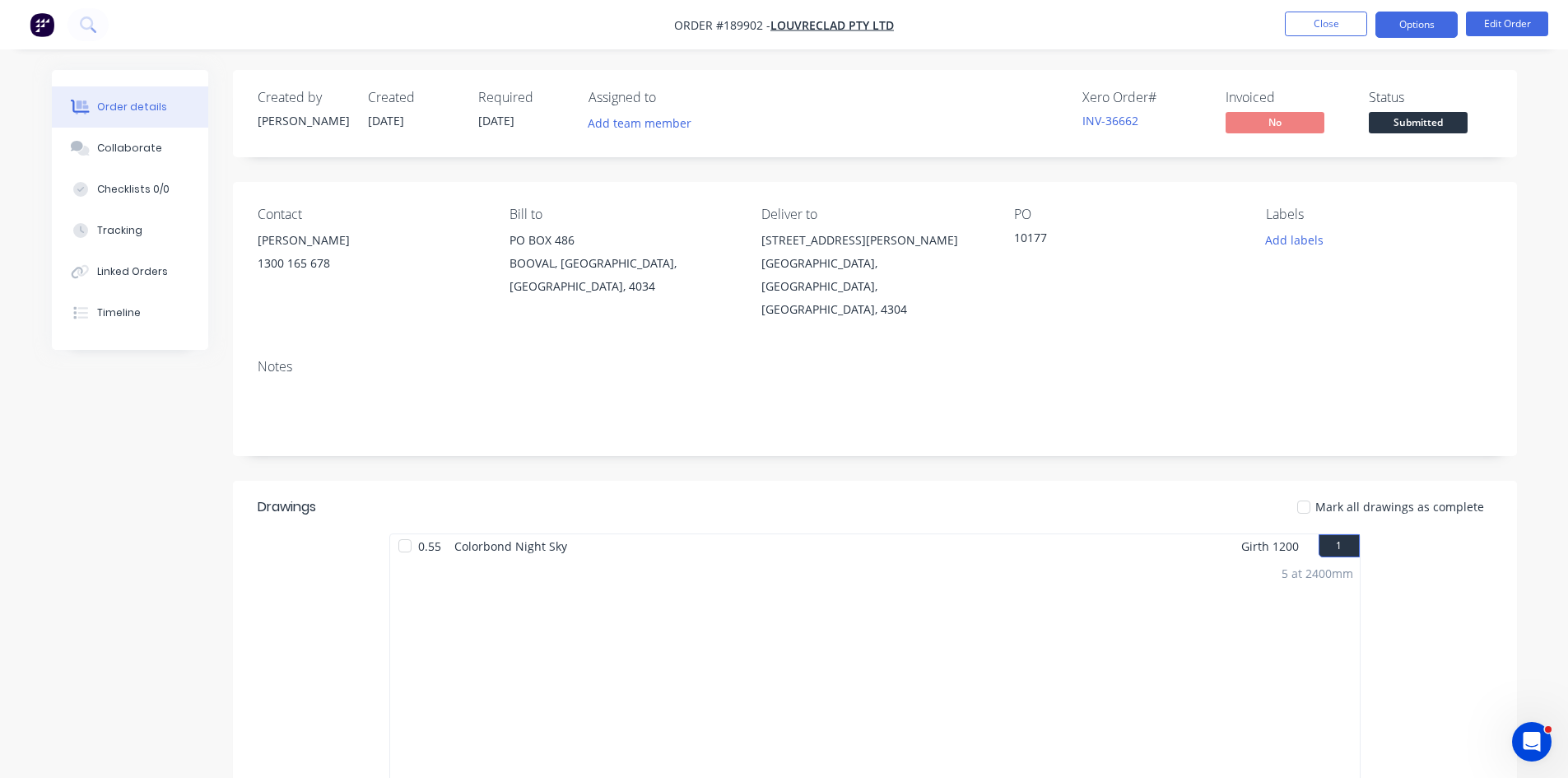
click at [1420, 18] on button "Options" at bounding box center [1416, 25] width 82 height 27
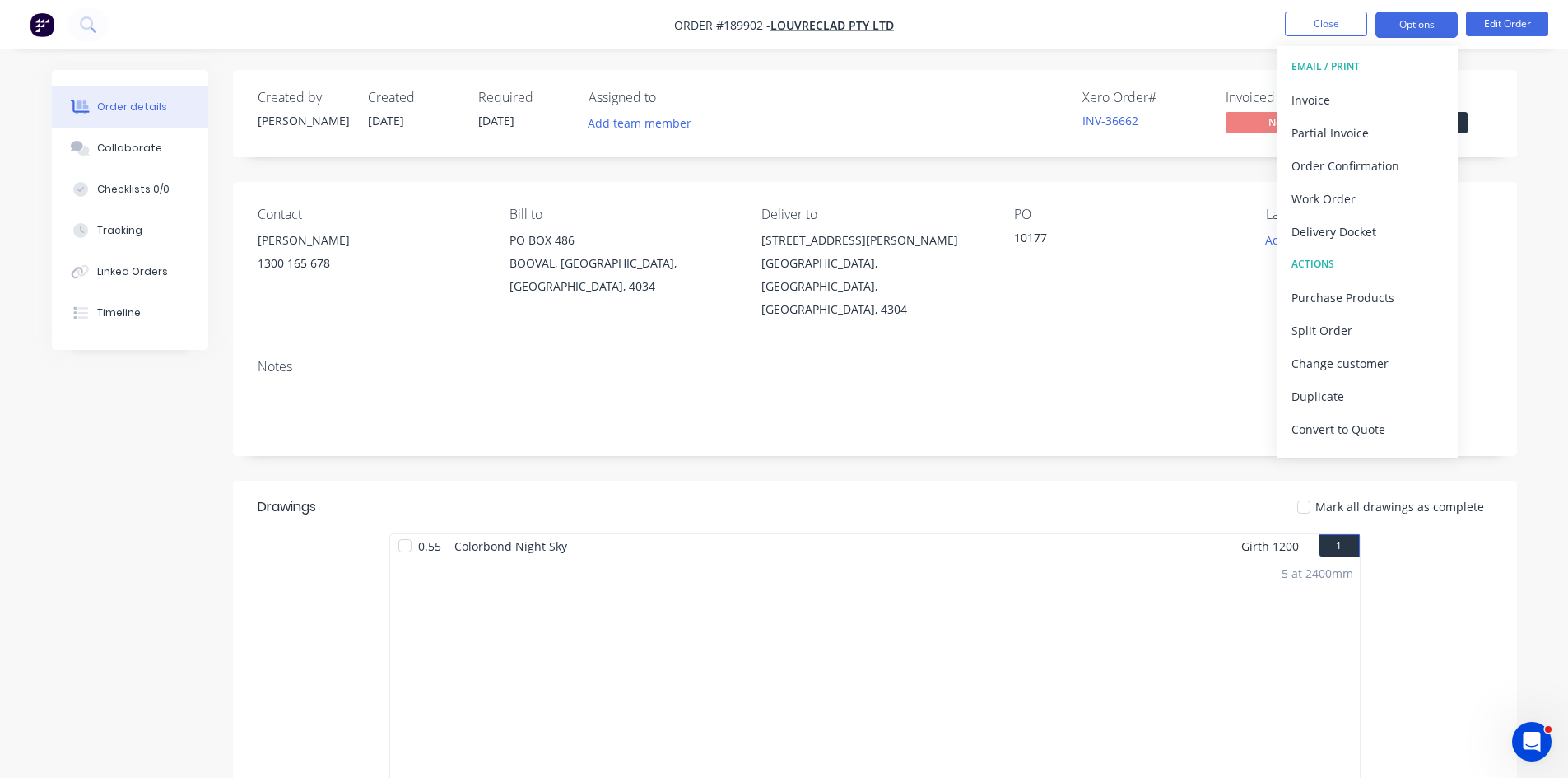
click at [1307, 117] on button "Partial Invoice" at bounding box center [1367, 132] width 181 height 33
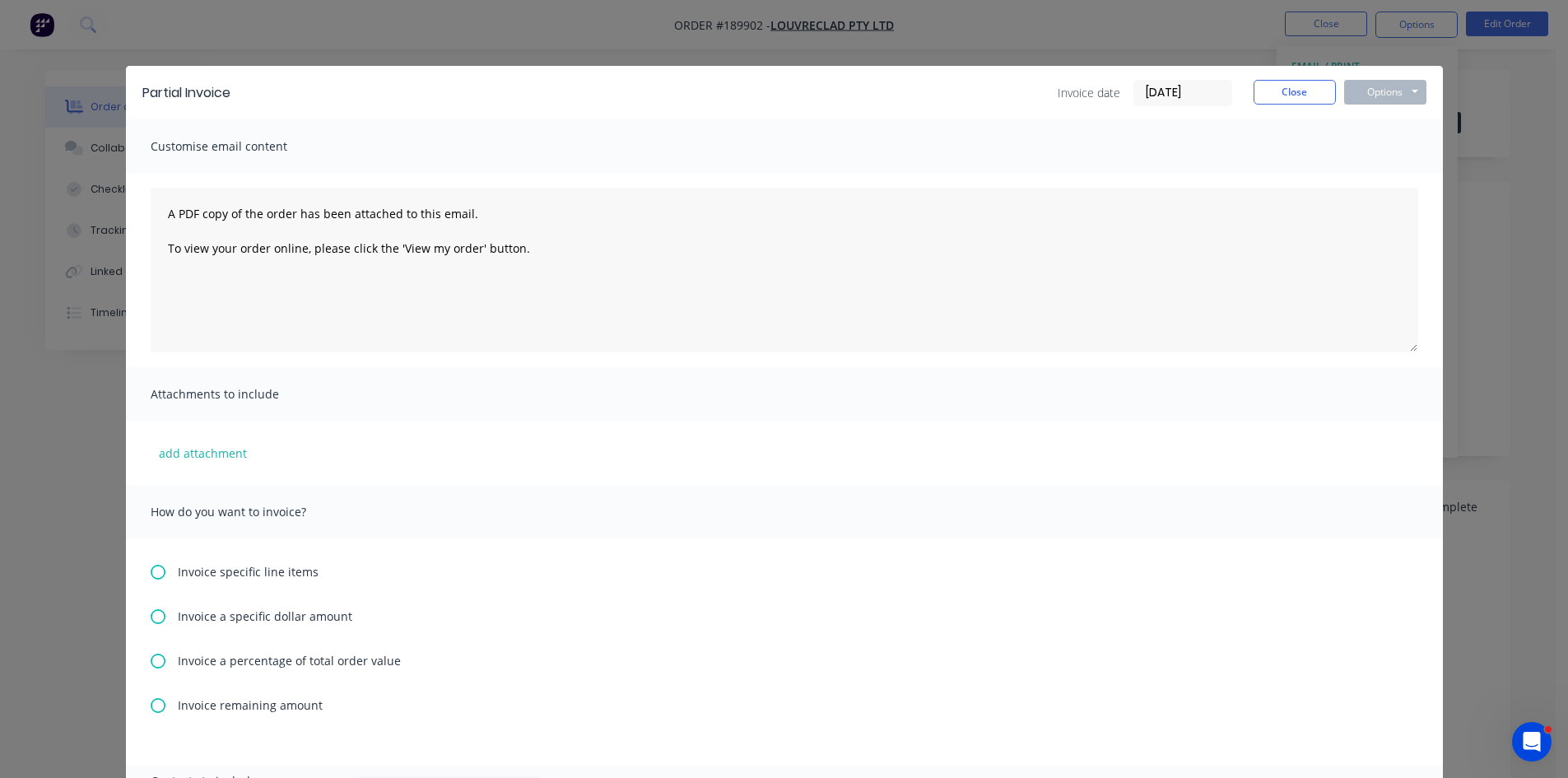
click at [1389, 42] on div "Partial Invoice Invoice date 18/08/25 Close Options Preview Print Email Customi…" at bounding box center [784, 389] width 1568 height 778
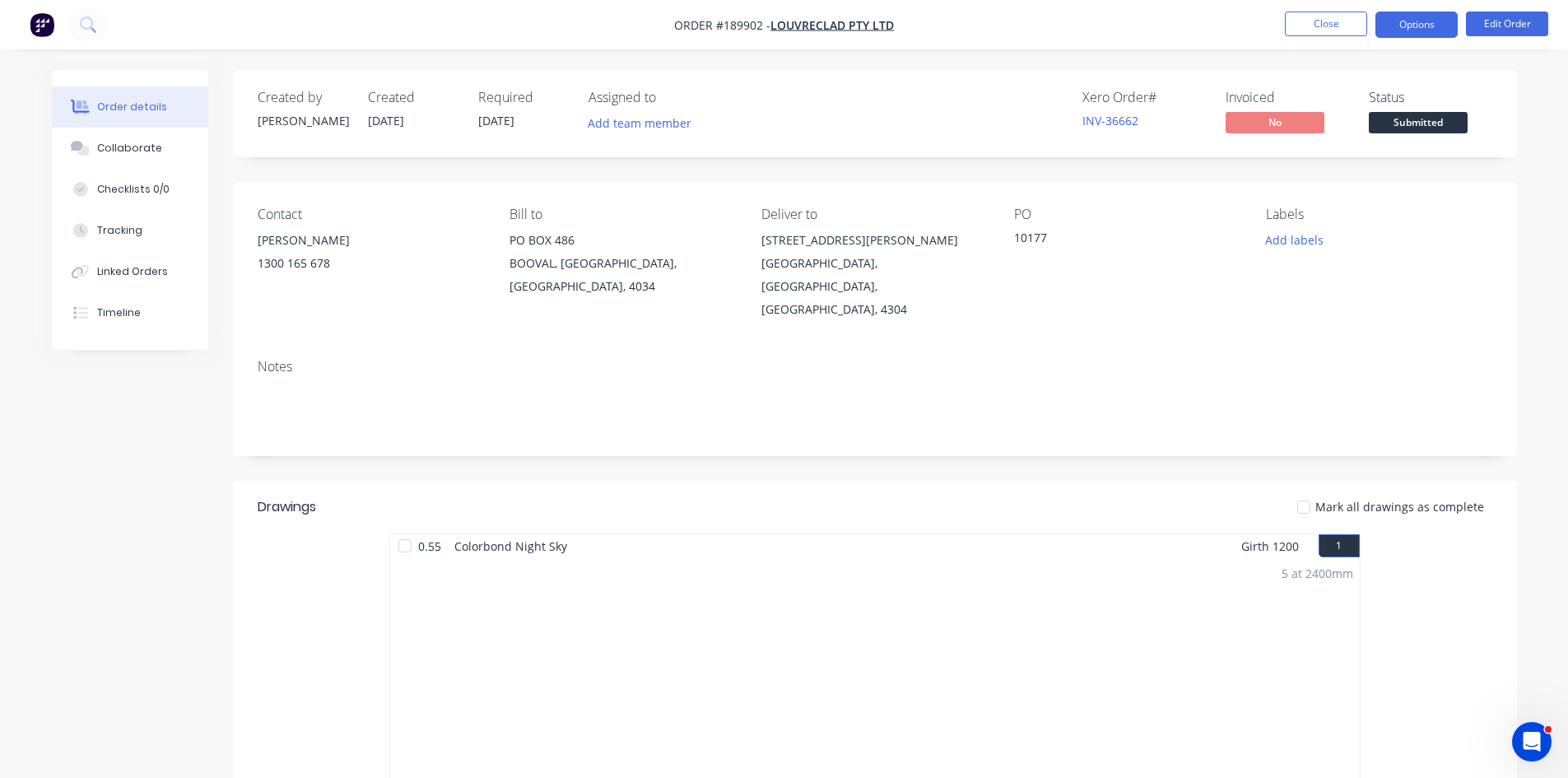
click at [1411, 27] on button "Options" at bounding box center [1416, 25] width 82 height 27
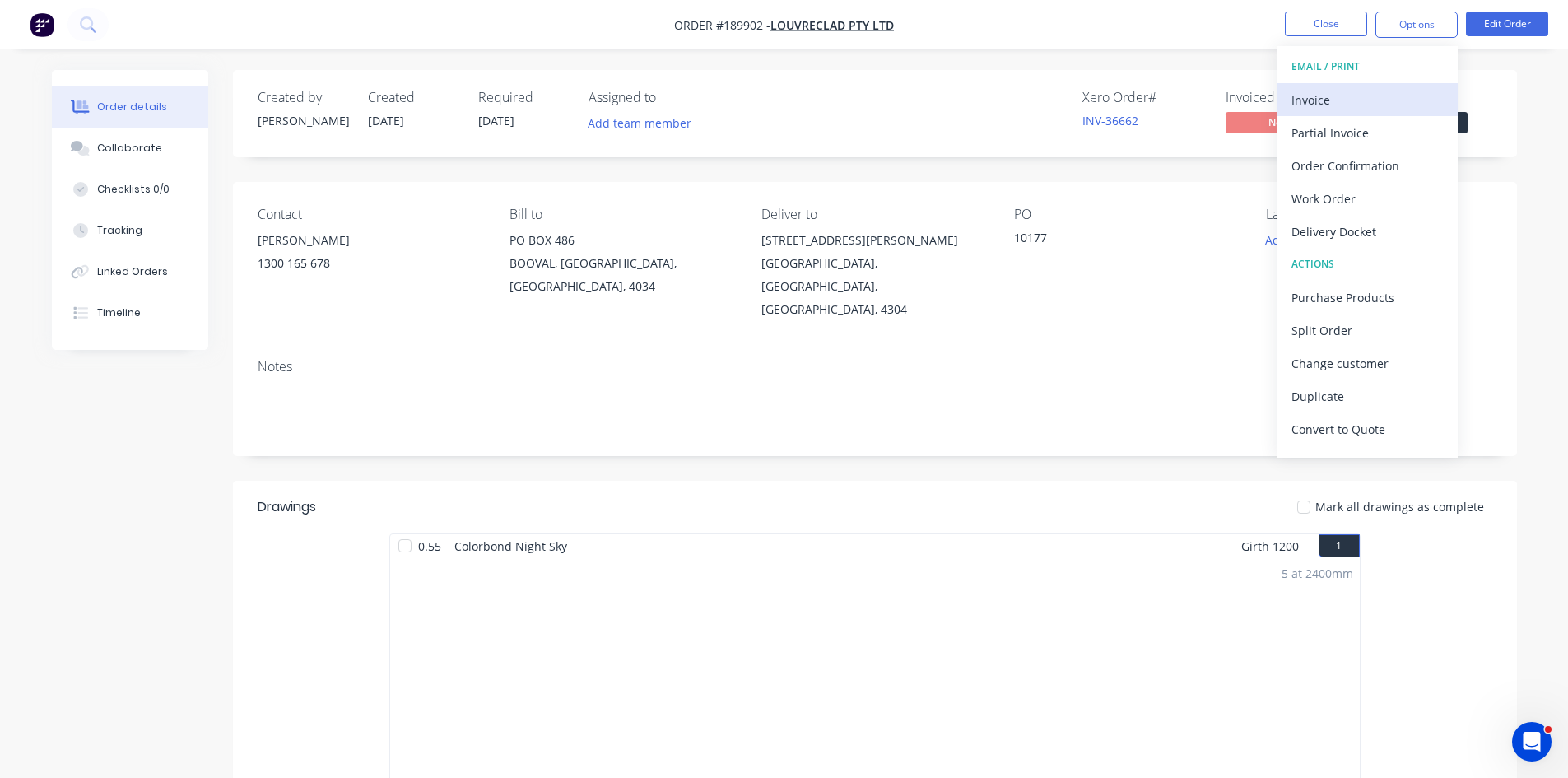
click at [1324, 94] on div "Invoice" at bounding box center [1367, 100] width 152 height 24
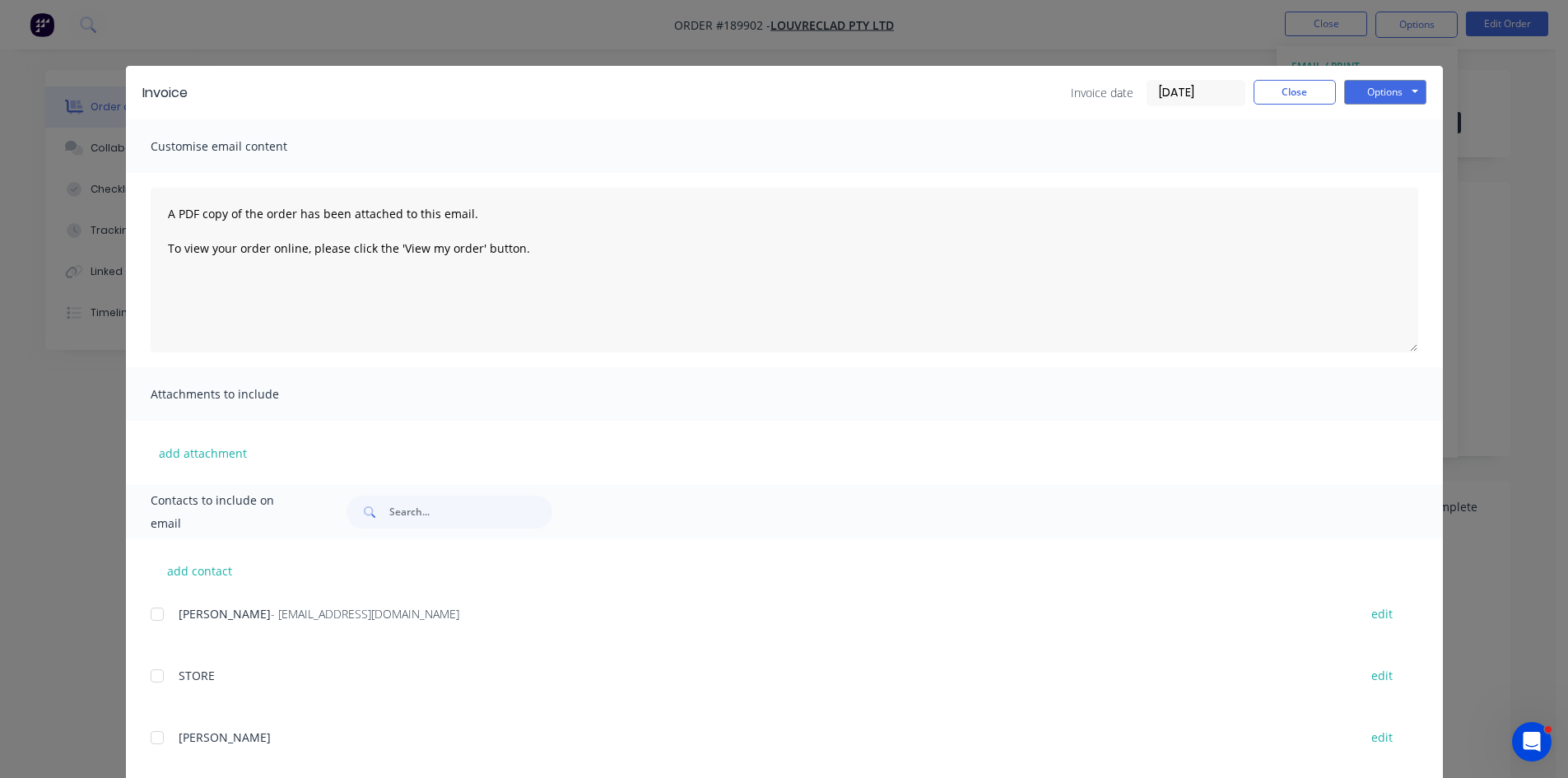
click at [146, 625] on div at bounding box center [157, 614] width 33 height 33
click at [1391, 88] on button "Options" at bounding box center [1385, 92] width 82 height 25
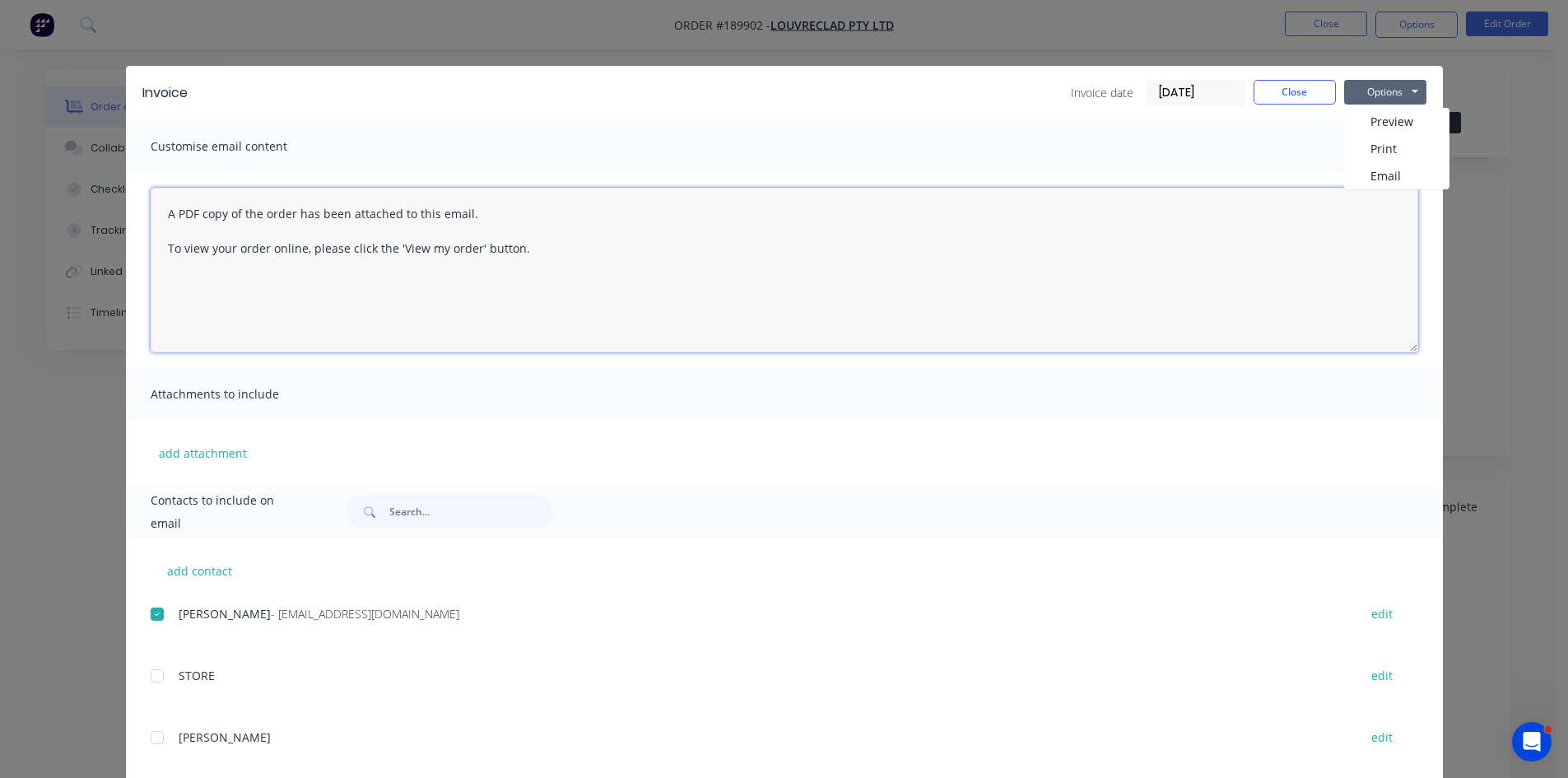
click at [1373, 190] on textarea "A PDF copy of the order has been attached to this email. To view your order onl…" at bounding box center [784, 270] width 1267 height 165
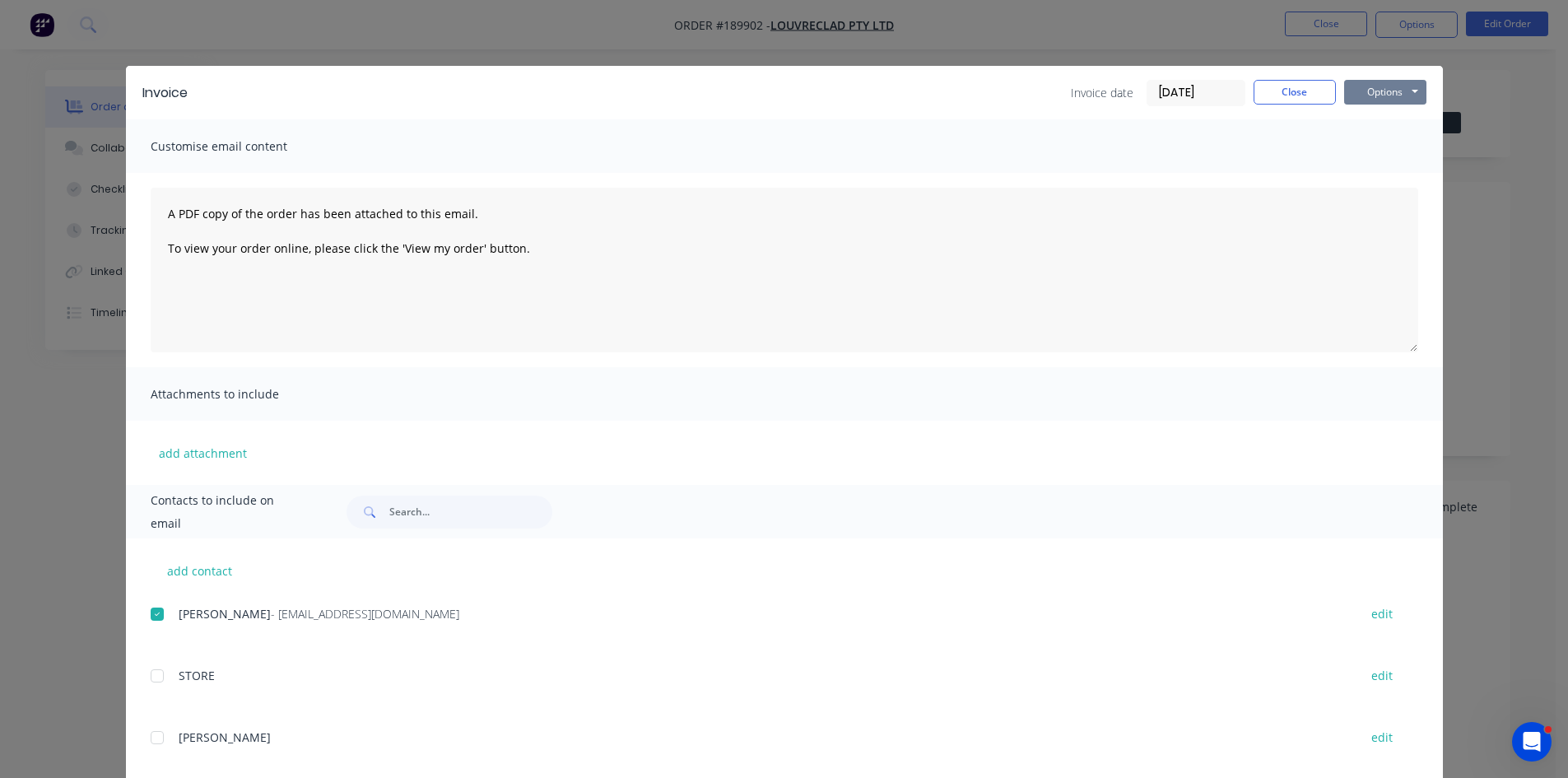
click at [1405, 86] on button "Options" at bounding box center [1385, 92] width 82 height 25
click at [1391, 166] on button "Email" at bounding box center [1396, 176] width 105 height 27
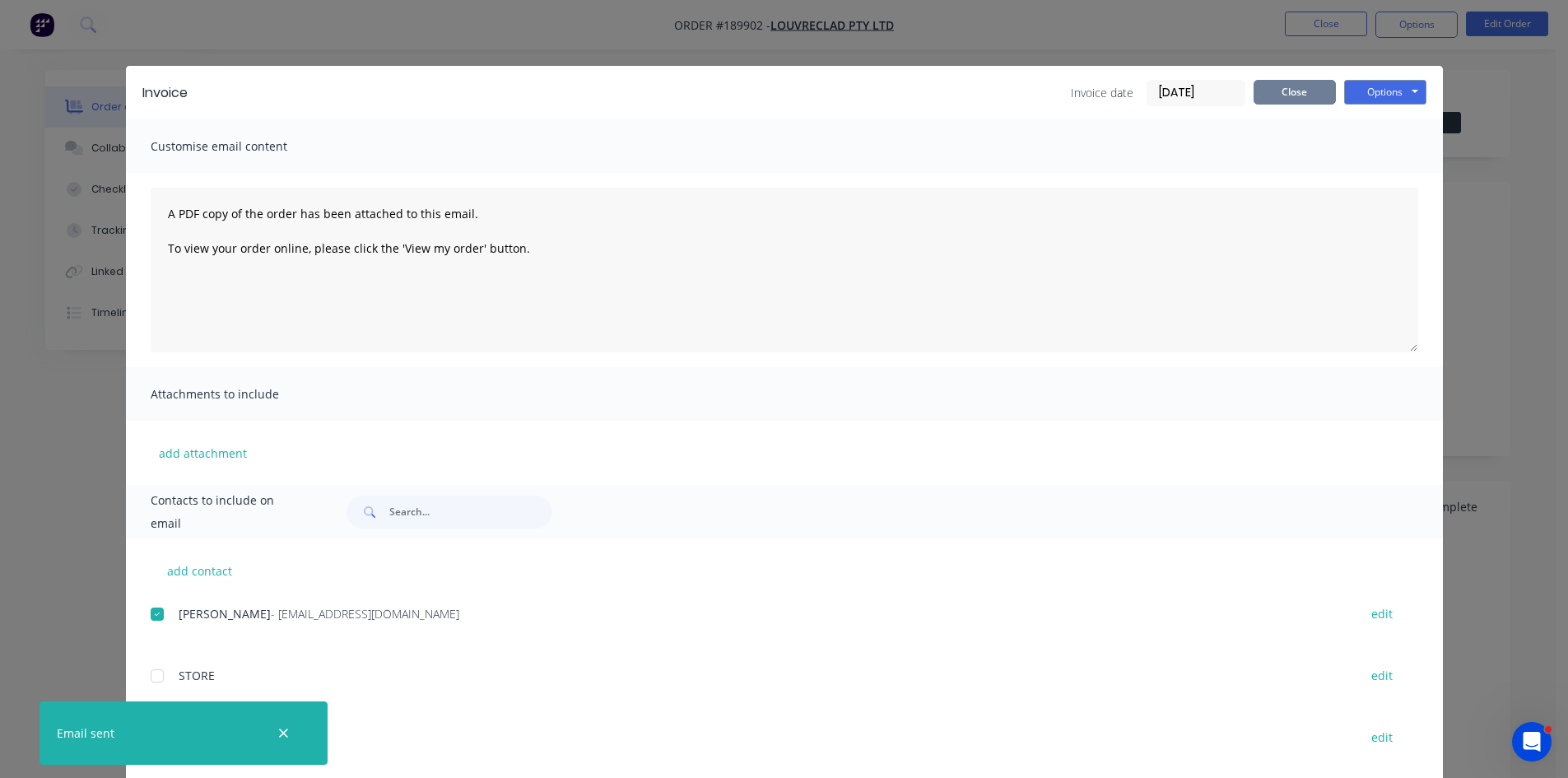
click at [1305, 89] on button "Close" at bounding box center [1294, 92] width 82 height 25
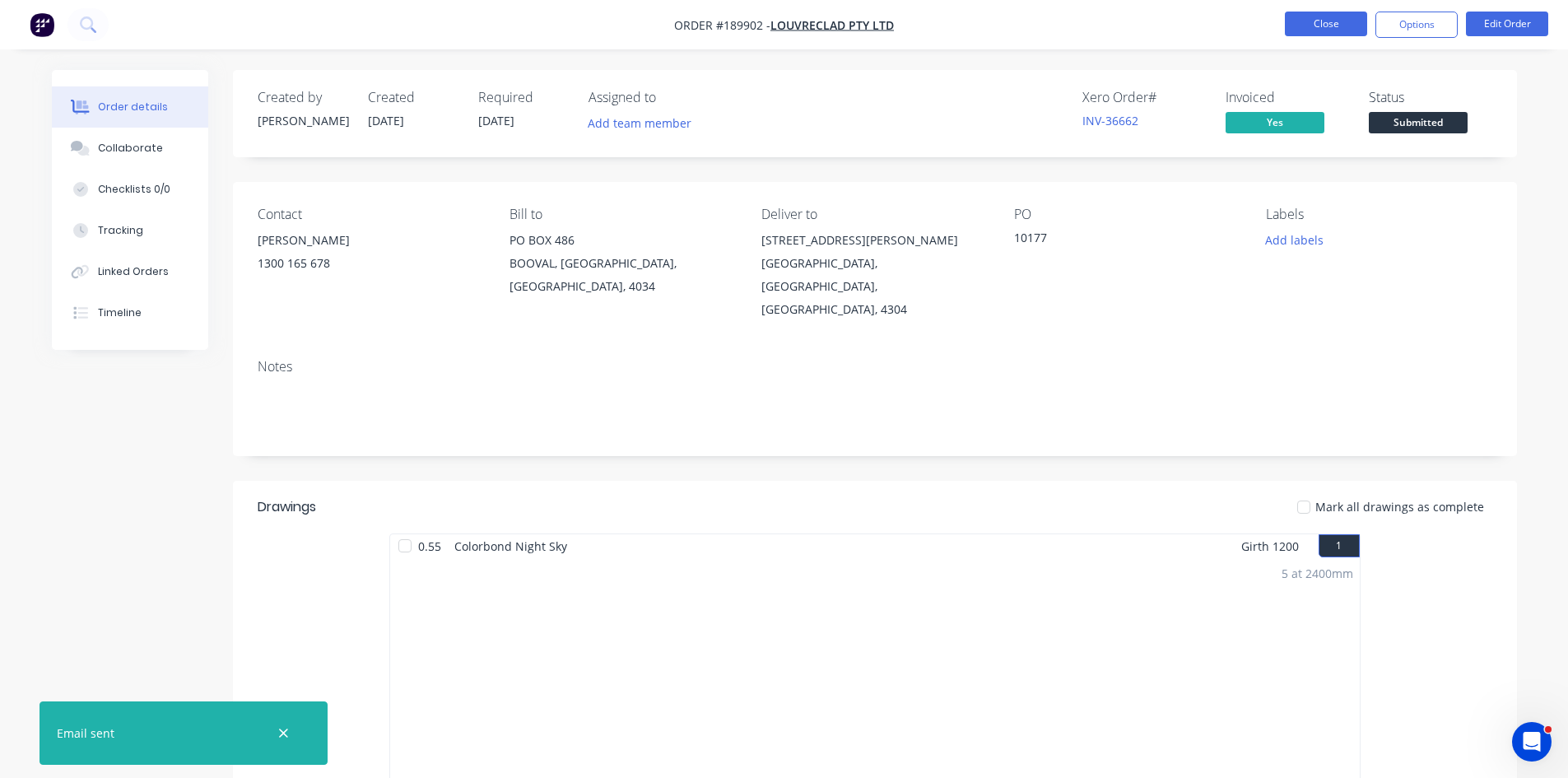
click at [1354, 17] on button "Close" at bounding box center [1326, 24] width 82 height 25
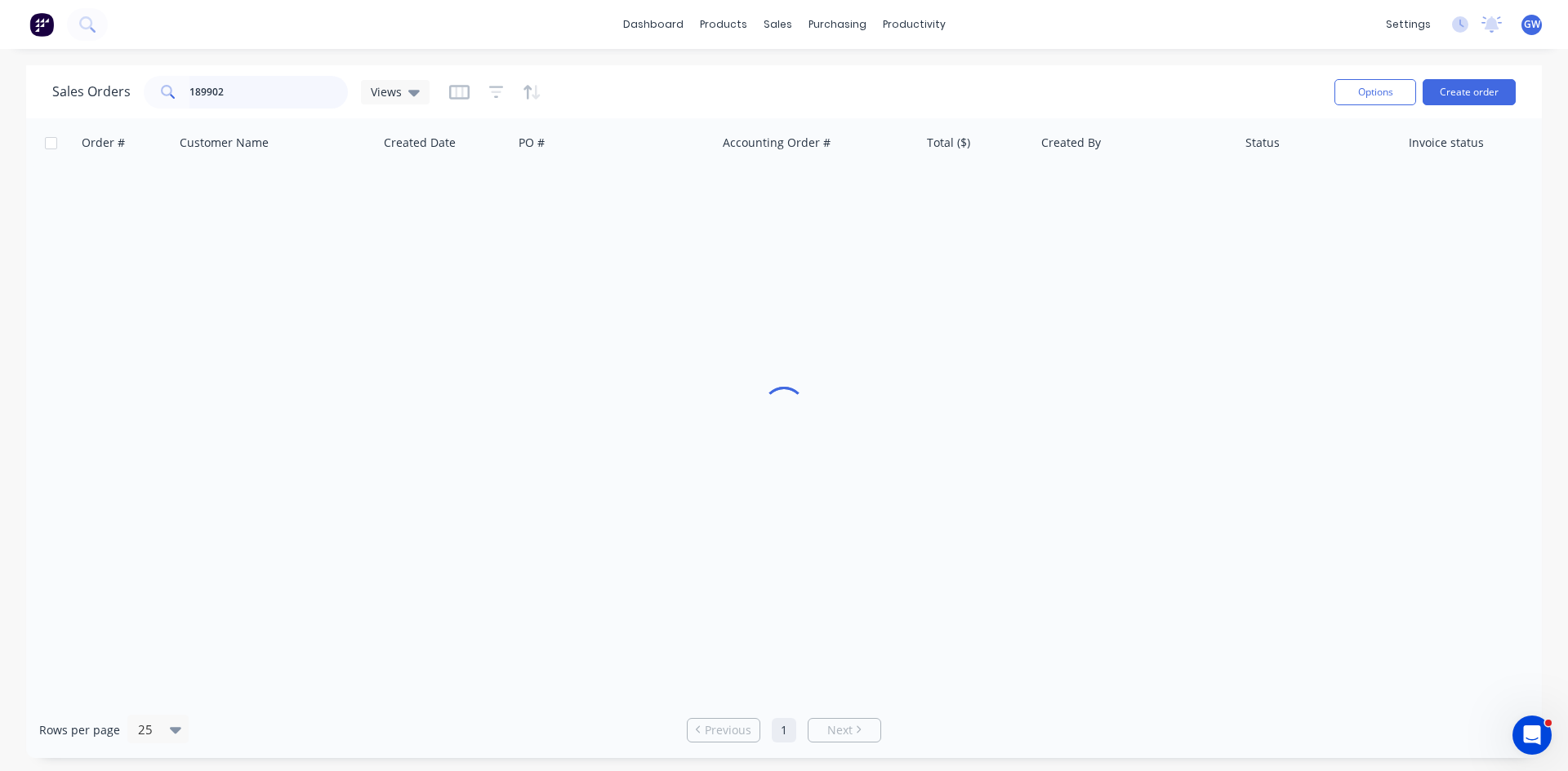
click at [265, 95] on input "189902" at bounding box center [270, 91] width 159 height 32
type input "189964"
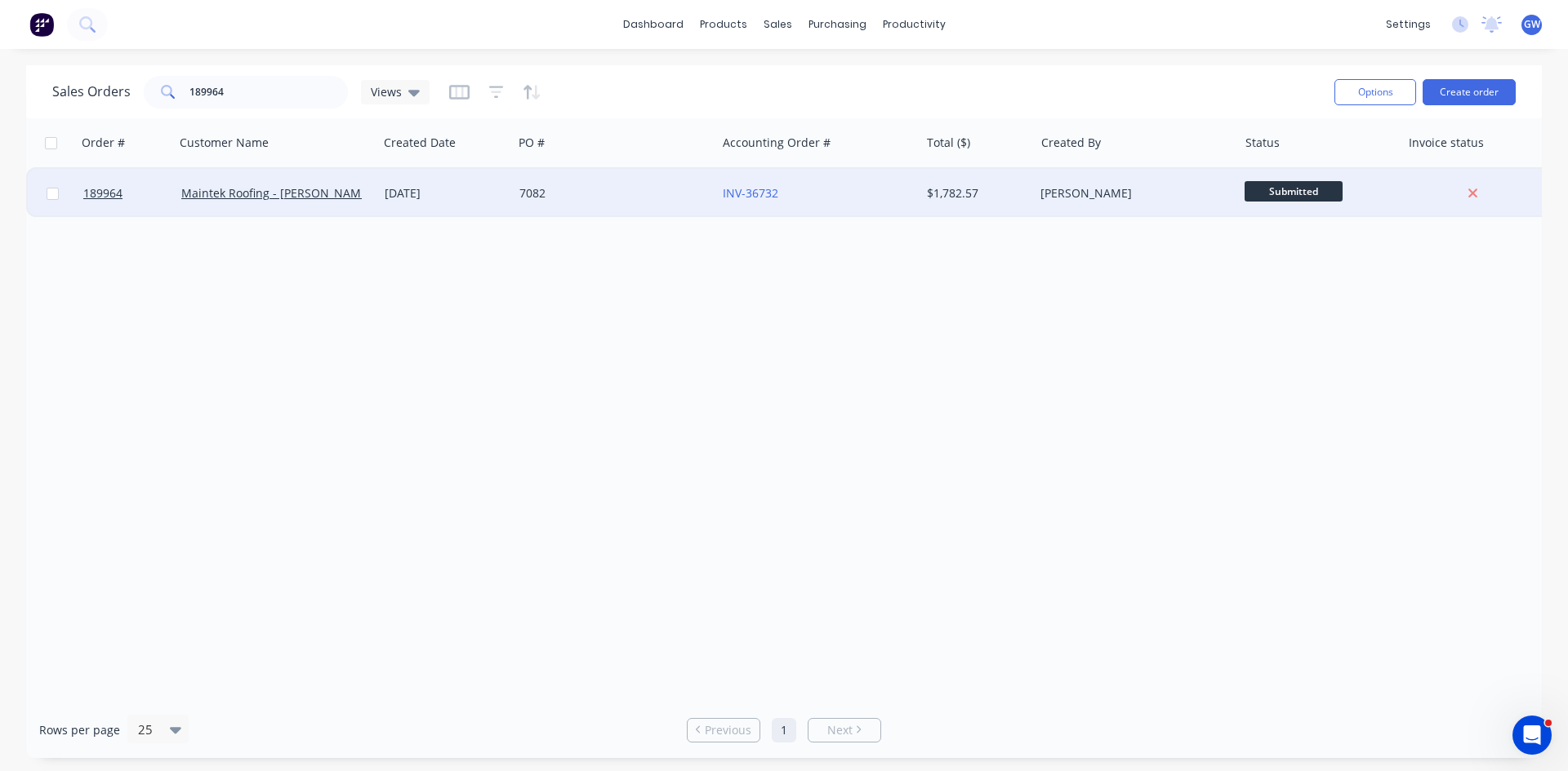
click at [1010, 201] on div "$1,782.57" at bounding box center [974, 193] width 95 height 17
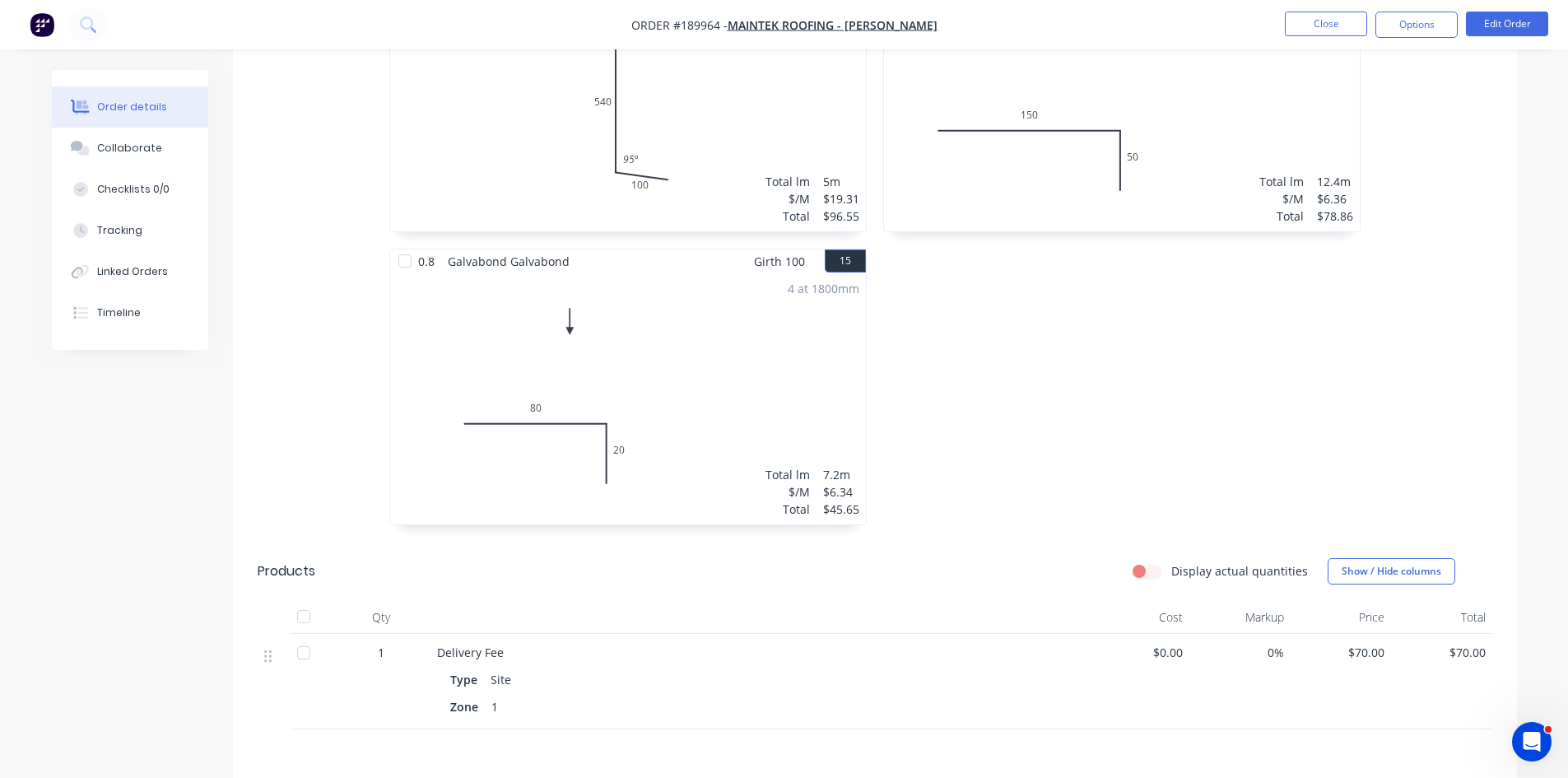
scroll to position [3418, 0]
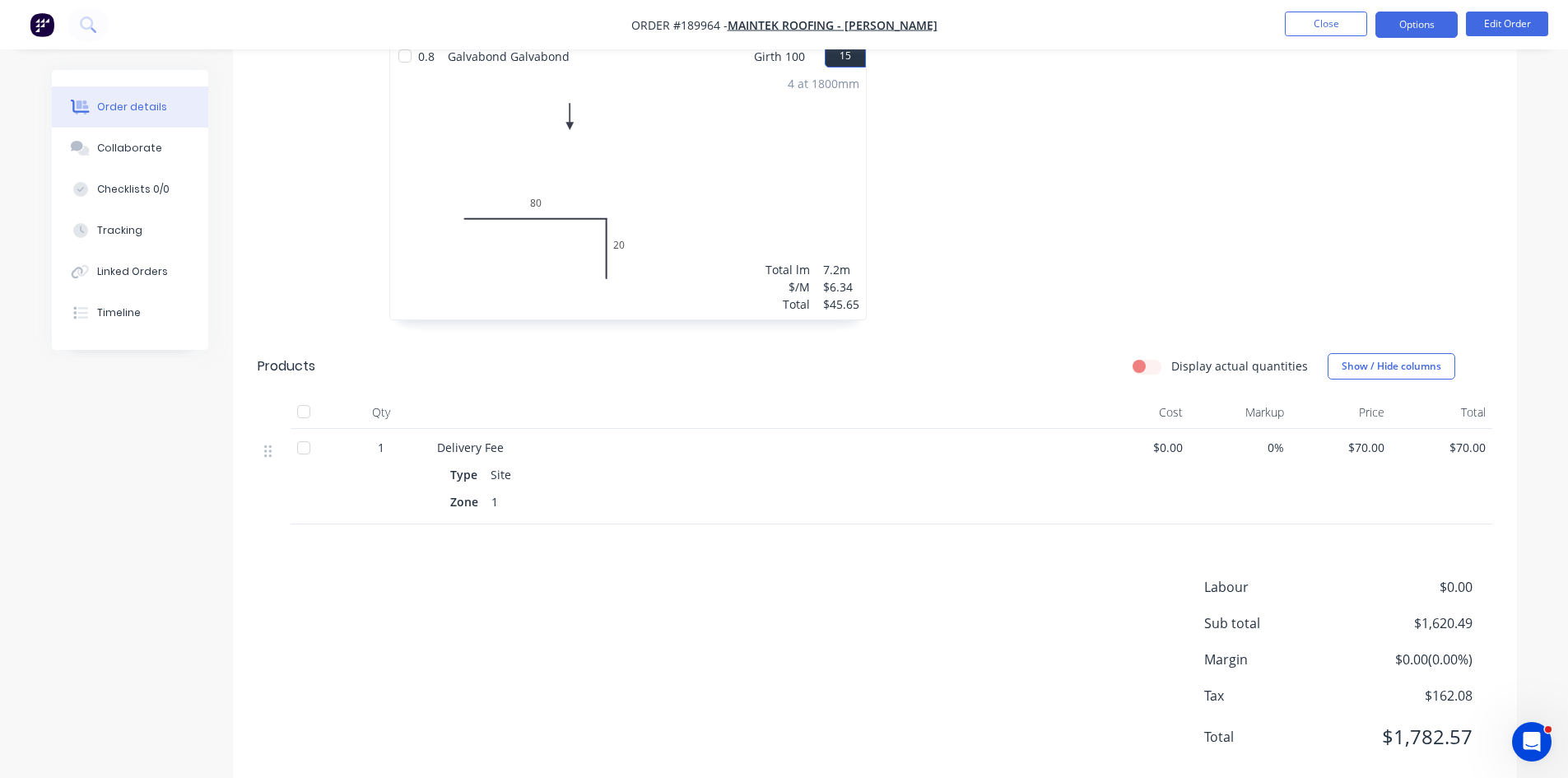
click at [1398, 31] on button "Options" at bounding box center [1416, 25] width 82 height 27
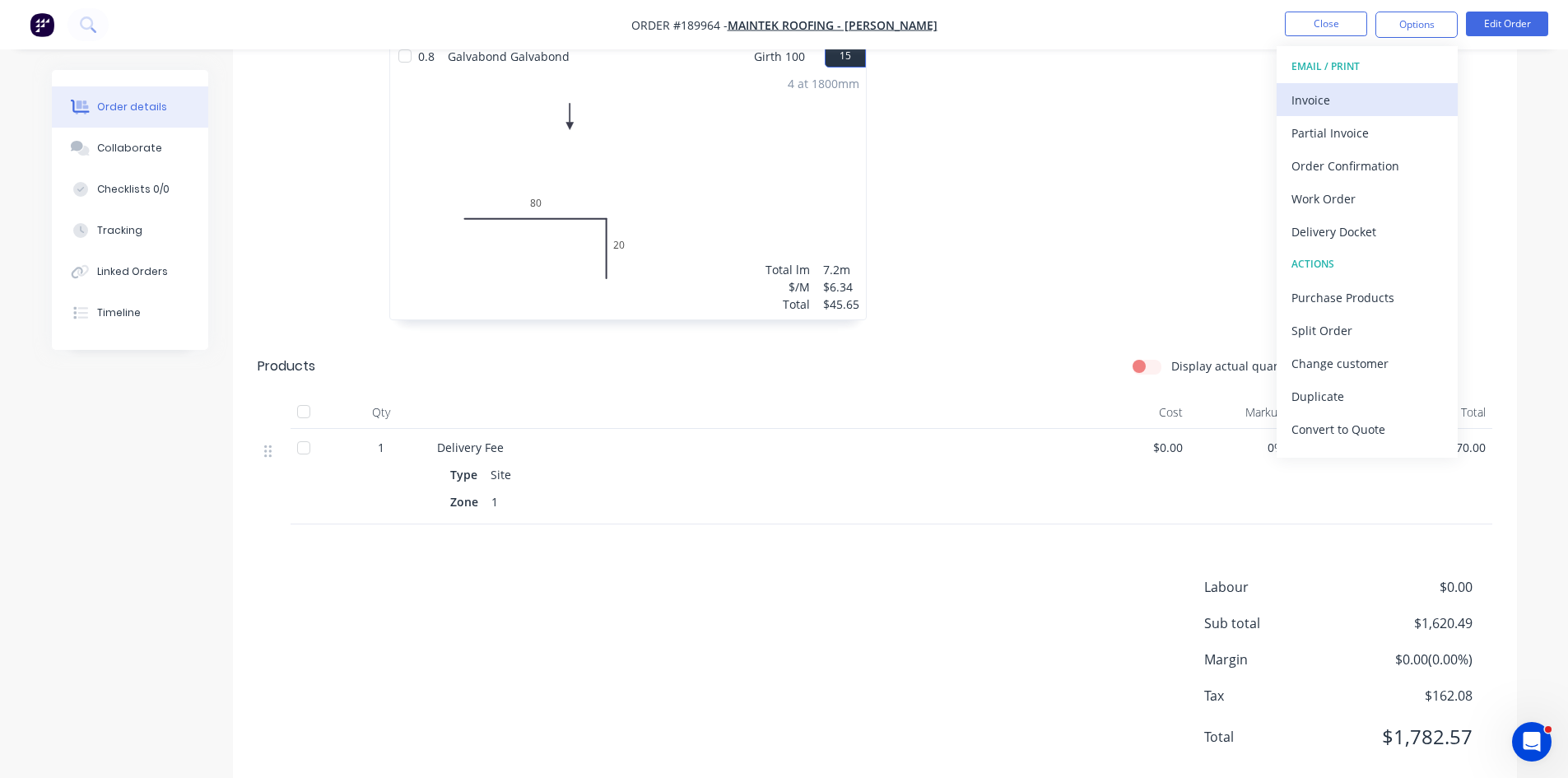
click at [1358, 99] on div "Invoice" at bounding box center [1367, 100] width 152 height 24
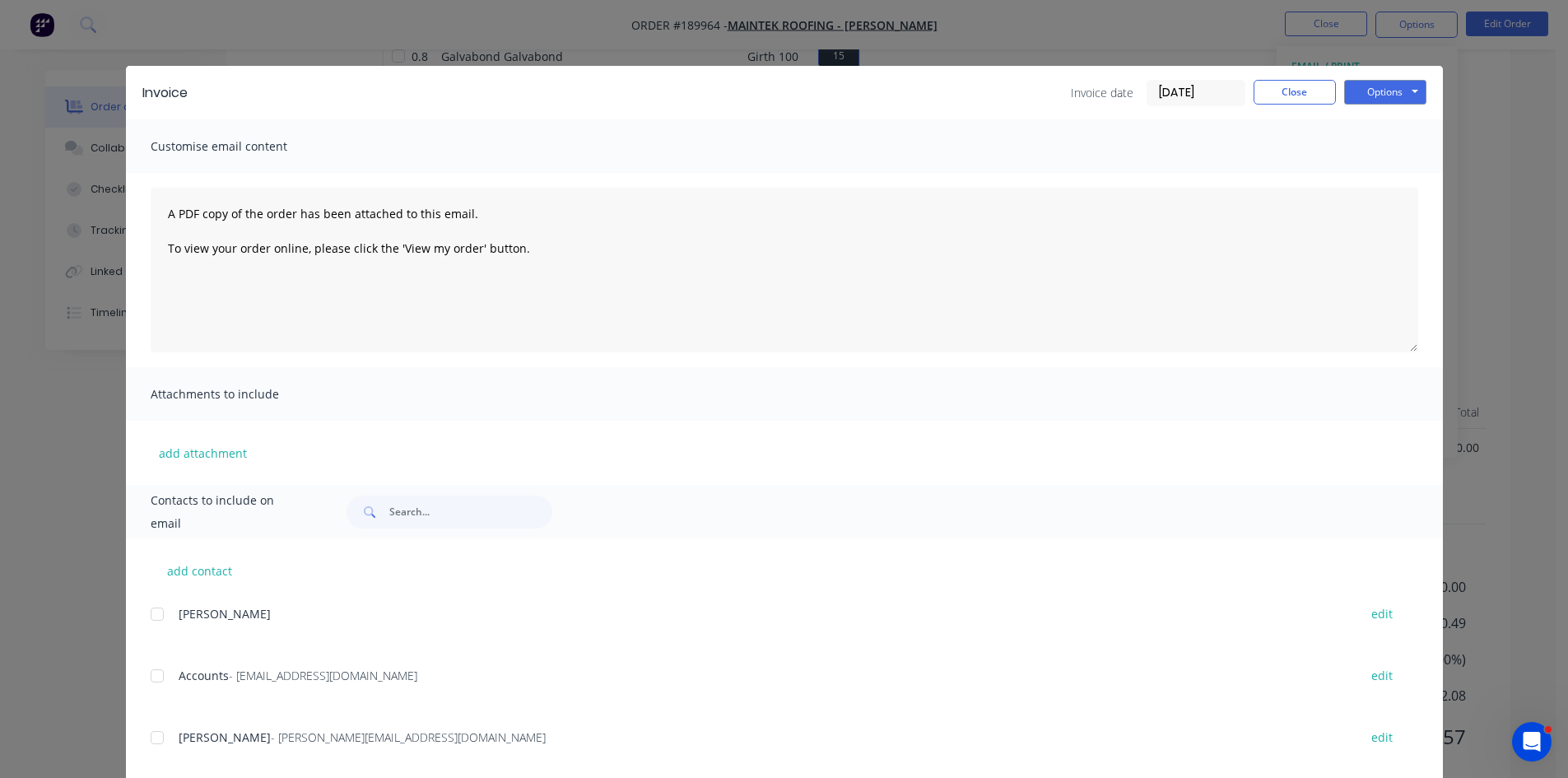
click at [166, 678] on div at bounding box center [157, 676] width 33 height 33
click at [165, 738] on div at bounding box center [157, 737] width 33 height 33
click at [1404, 96] on button "Options" at bounding box center [1385, 92] width 82 height 25
click at [1382, 181] on button "Email" at bounding box center [1396, 176] width 105 height 27
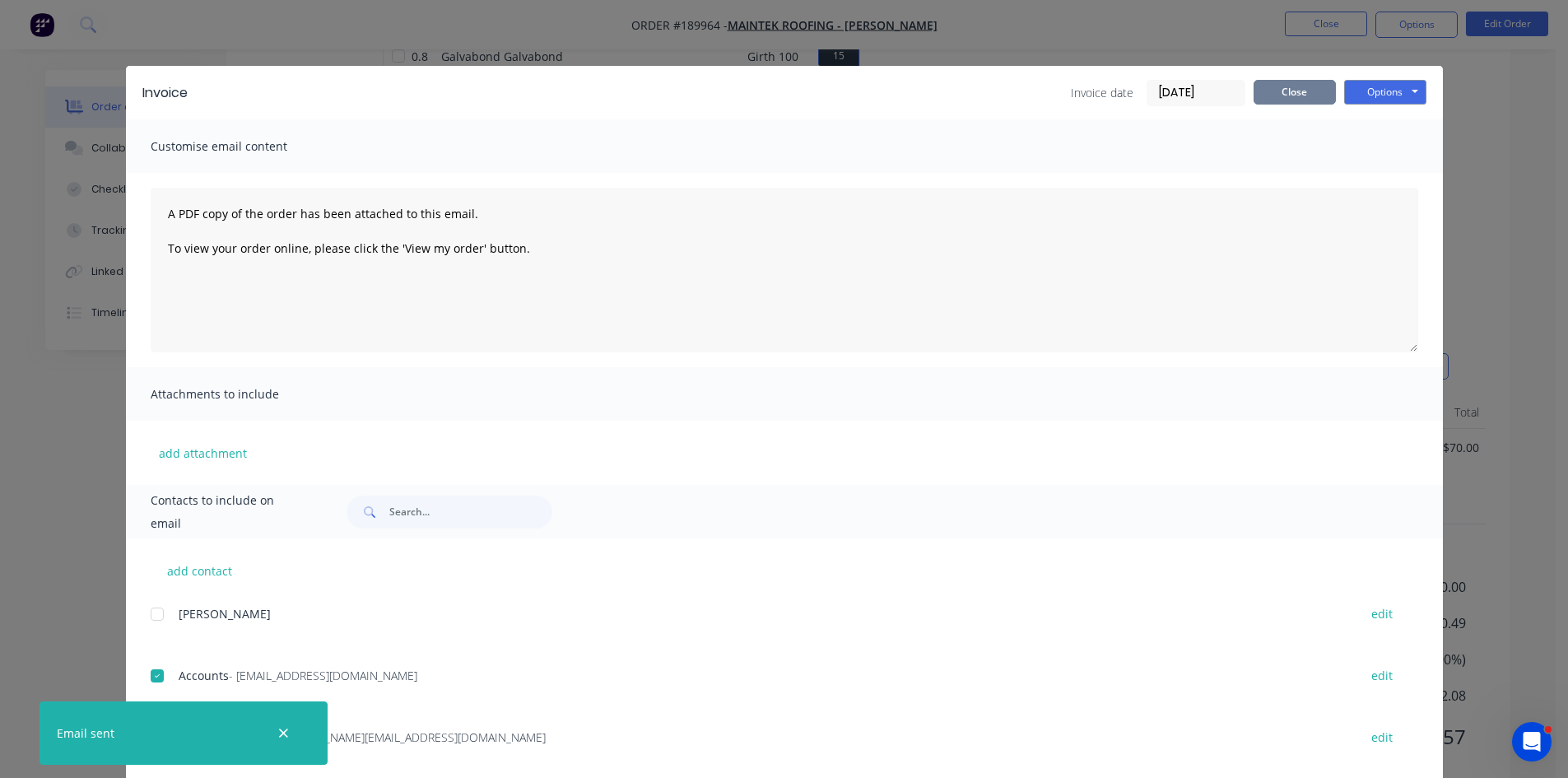
click at [1290, 90] on button "Close" at bounding box center [1294, 92] width 82 height 25
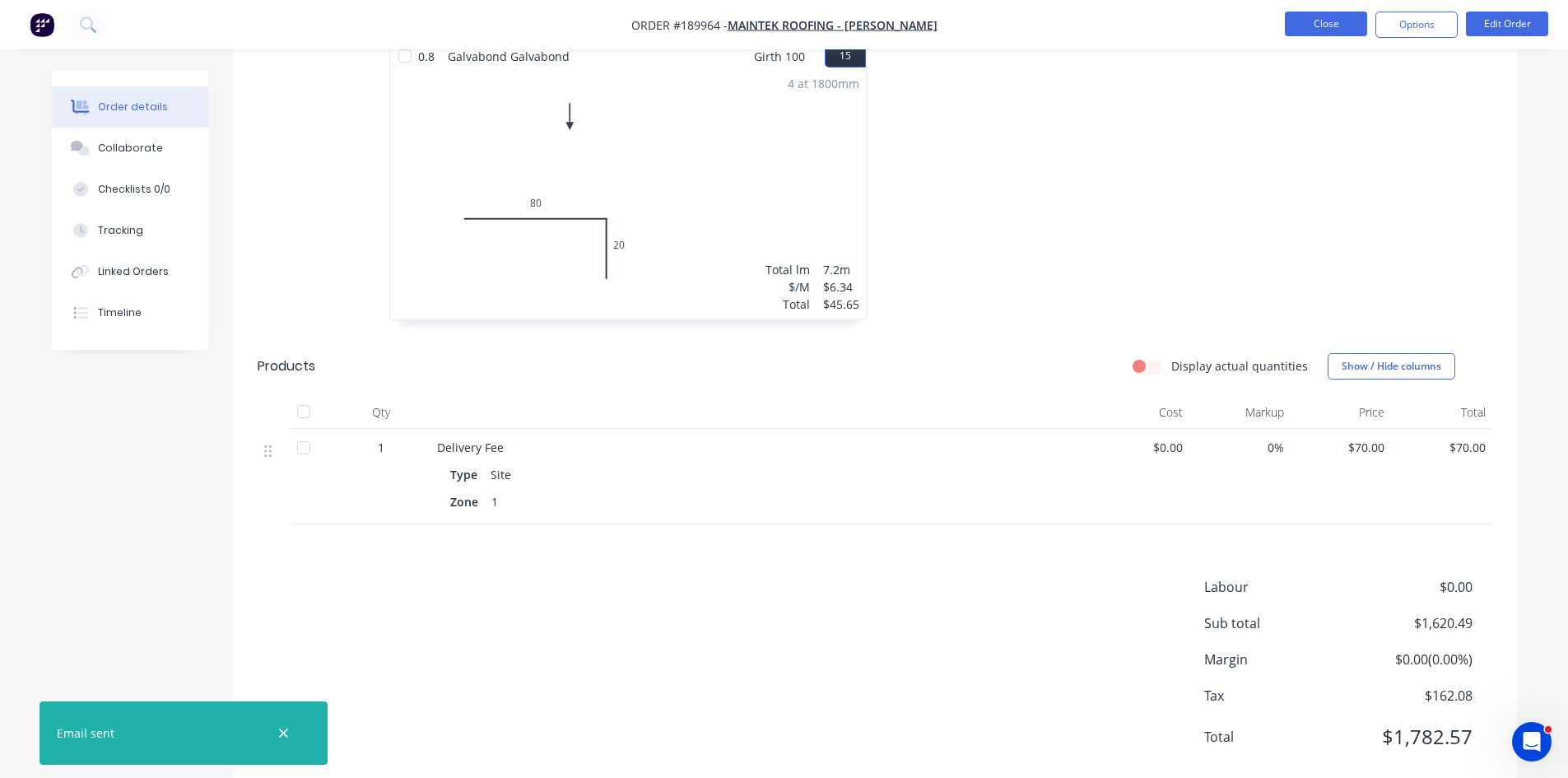
click at [1358, 17] on button "Close" at bounding box center [1326, 24] width 82 height 25
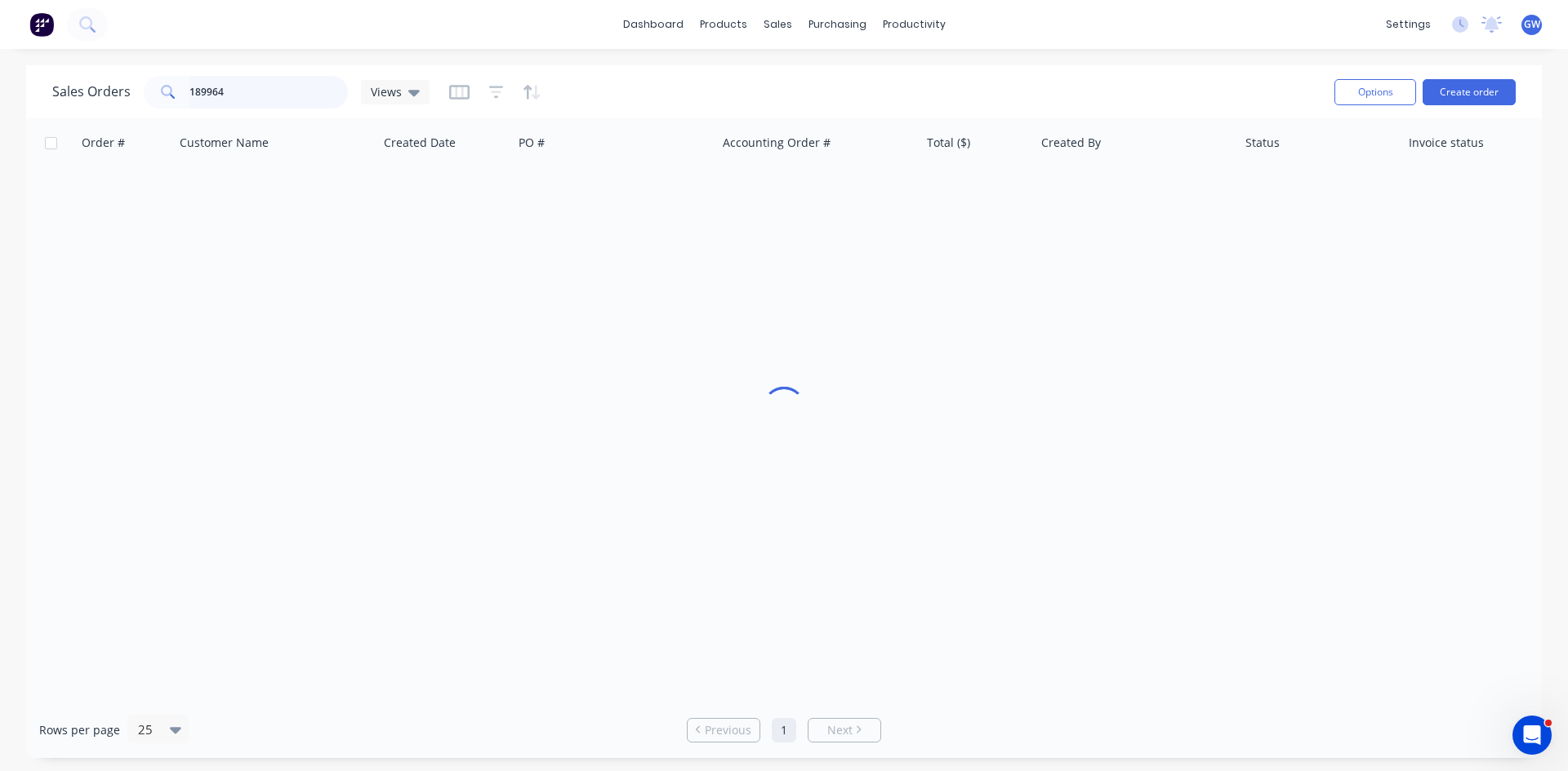
click at [224, 89] on input "189964" at bounding box center [270, 91] width 159 height 32
type input "189910"
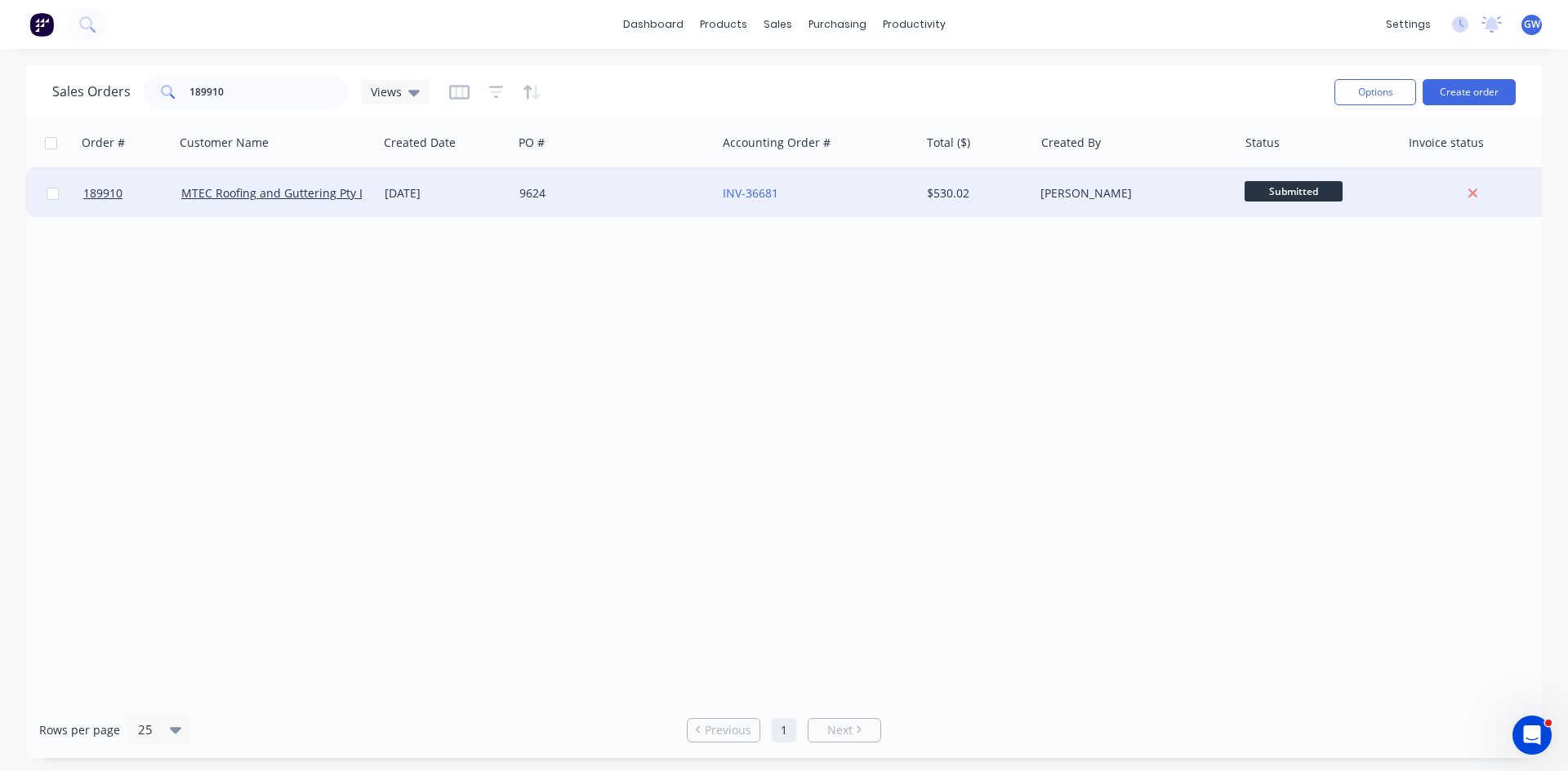
click at [626, 202] on div "9624" at bounding box center [614, 194] width 204 height 49
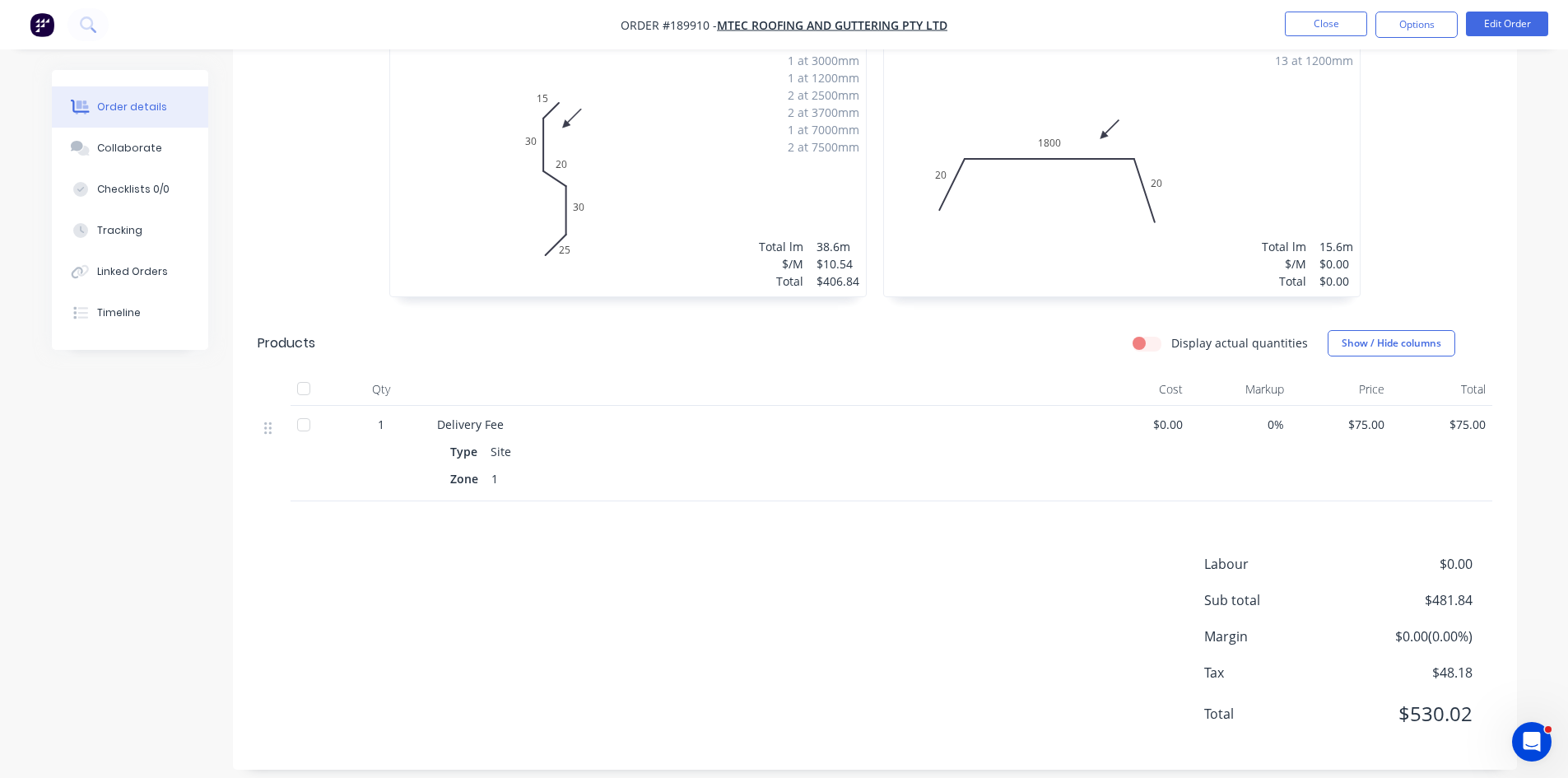
scroll to position [243, 0]
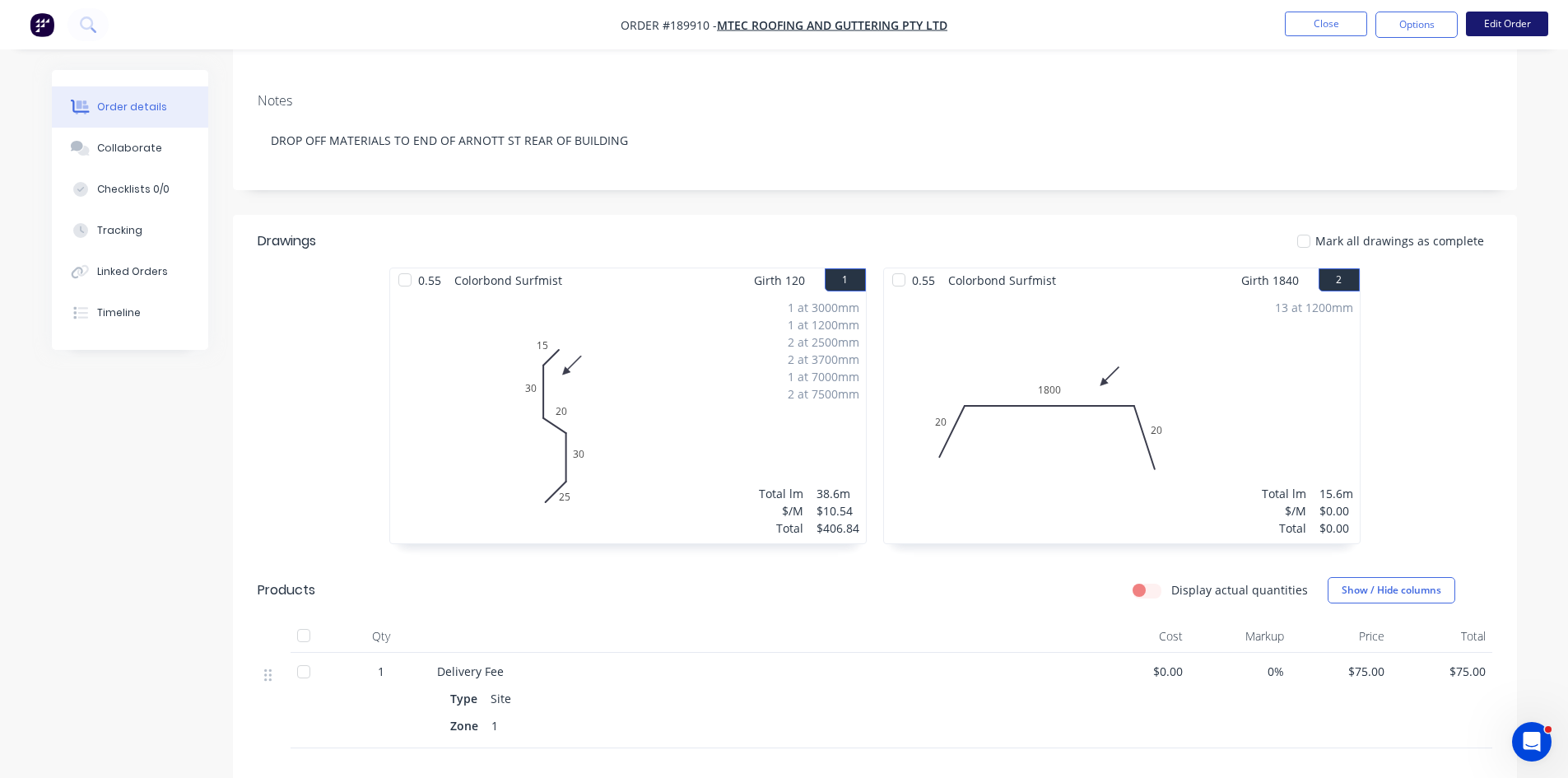
click at [1493, 19] on button "Edit Order" at bounding box center [1507, 24] width 82 height 25
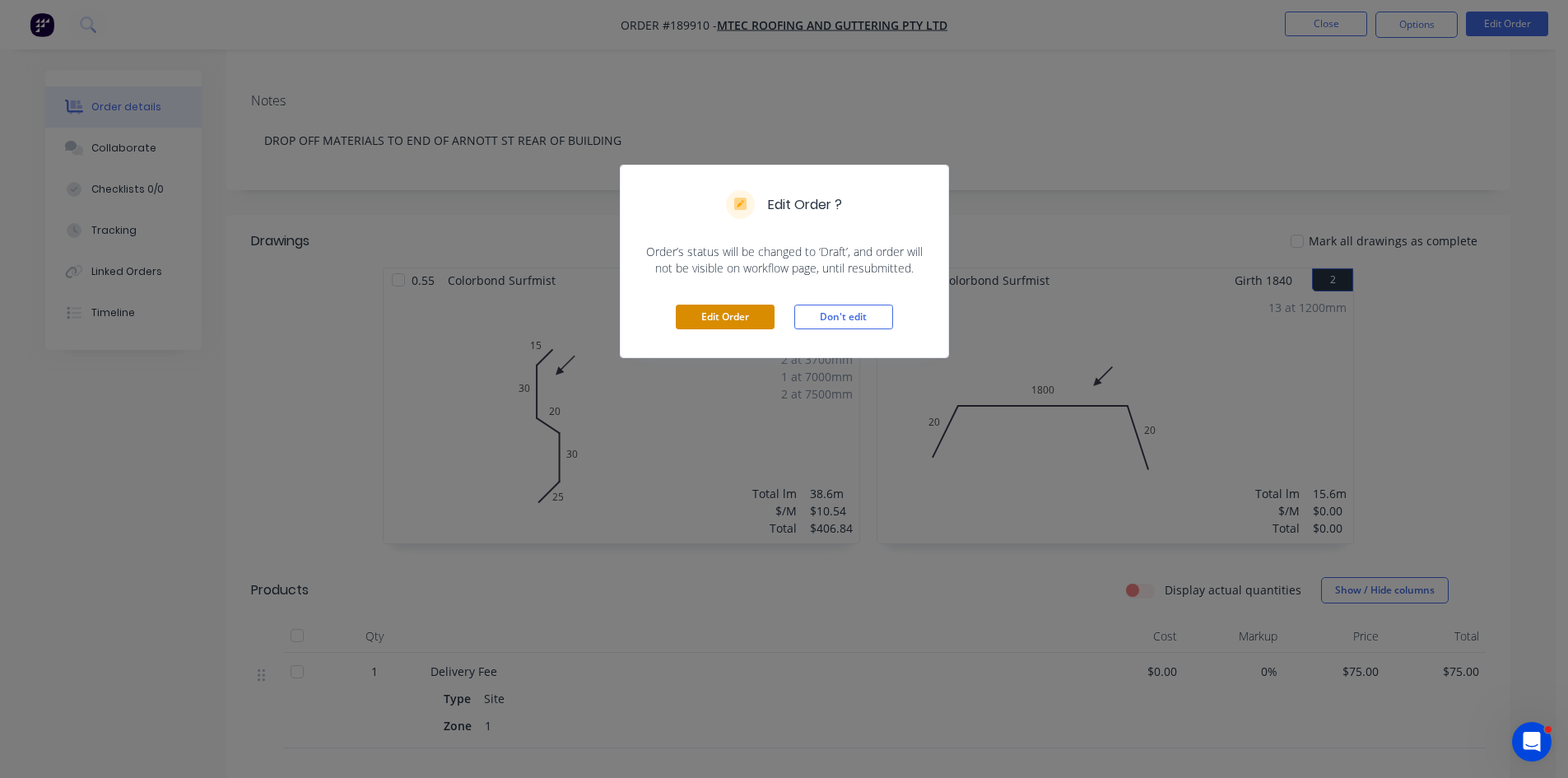
click at [714, 318] on button "Edit Order" at bounding box center [725, 317] width 99 height 25
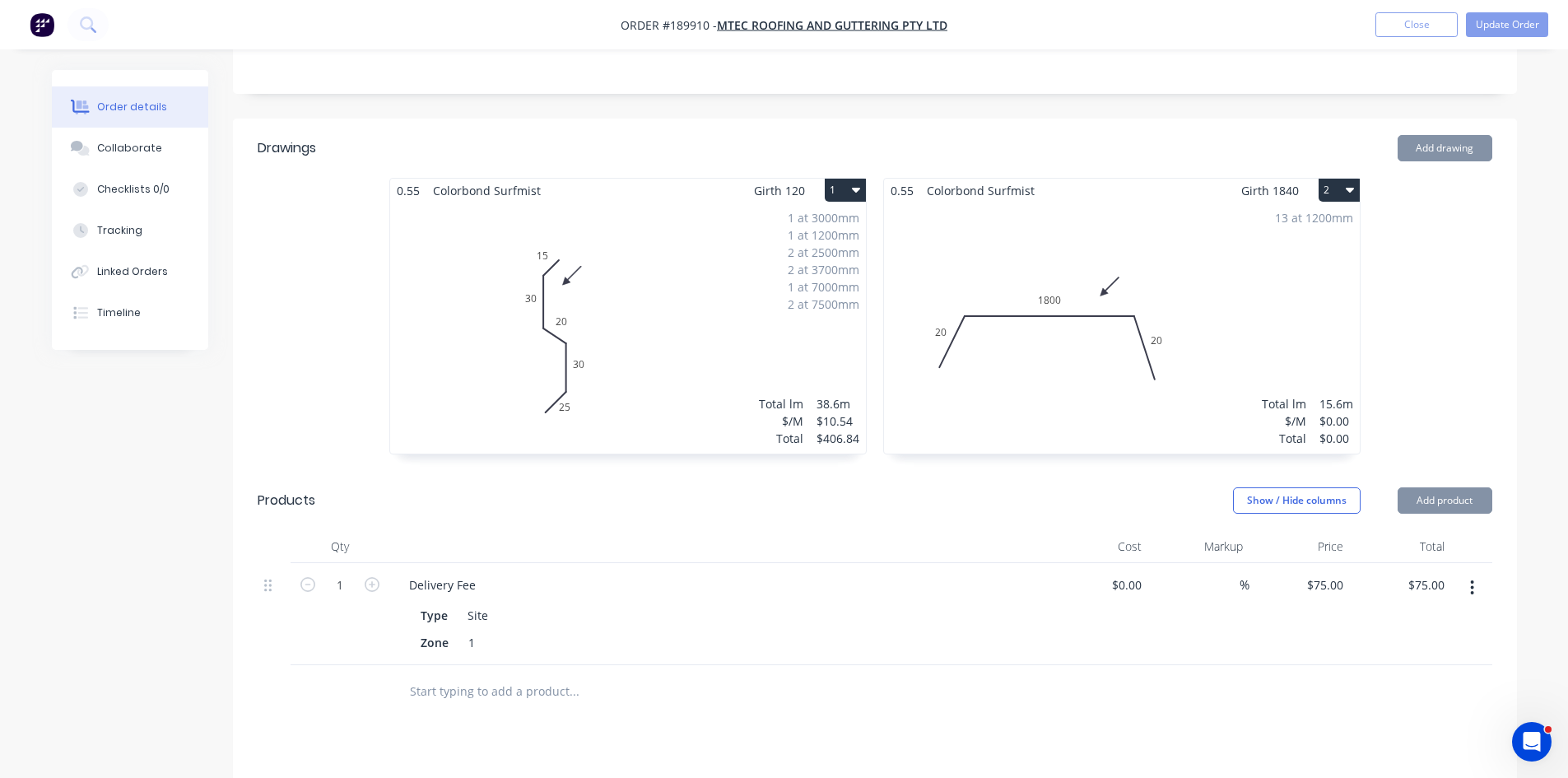
click at [1188, 300] on div "13 at 1200mm Total lm $/M Total 15.6m $0.00 $0.00" at bounding box center [1122, 327] width 476 height 251
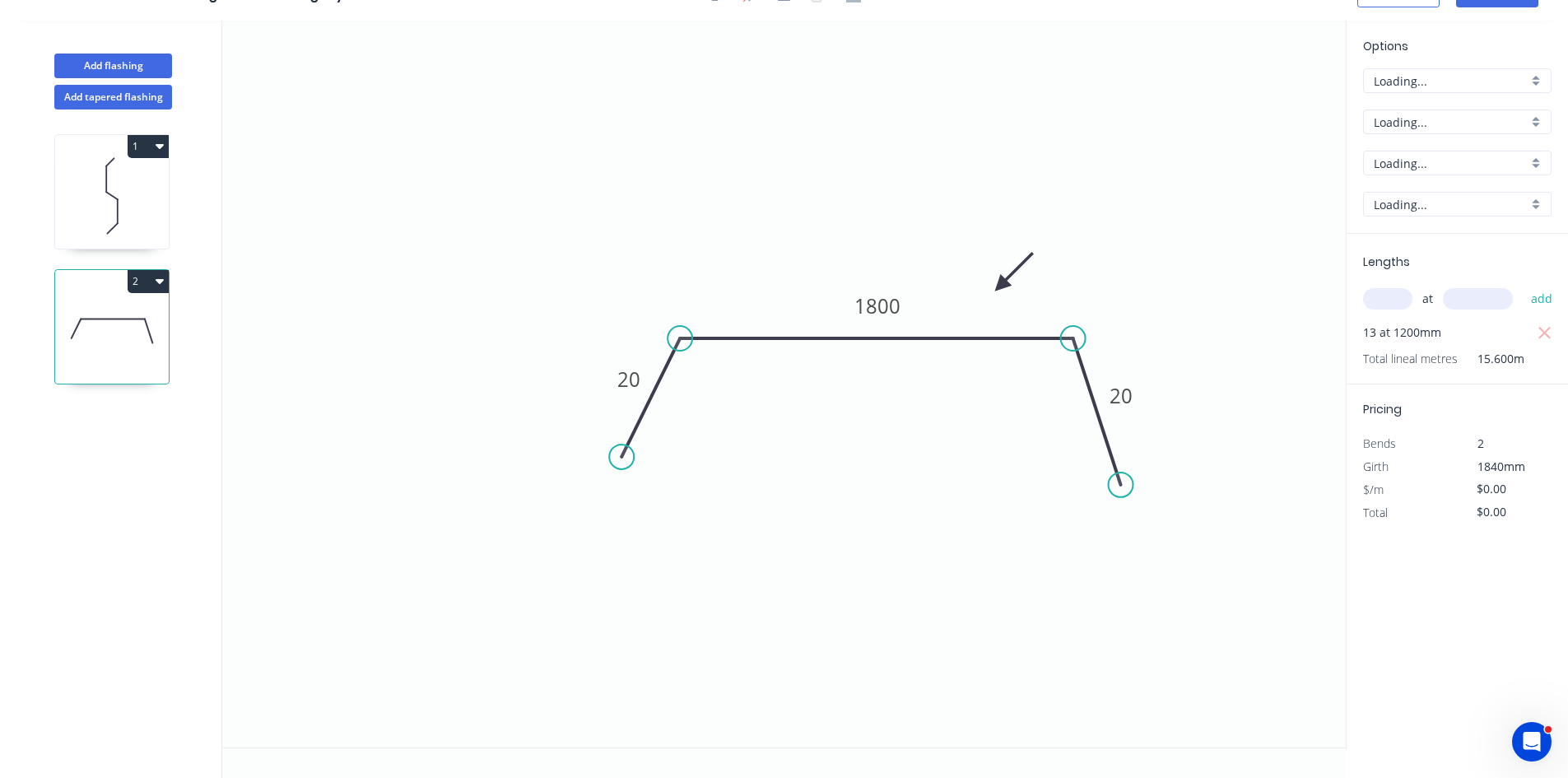
scroll to position [31, 0]
click at [1392, 286] on div "at add" at bounding box center [1458, 299] width 191 height 28
click at [1375, 290] on input "text" at bounding box center [1387, 299] width 50 height 22
type input "13"
type input "1840"
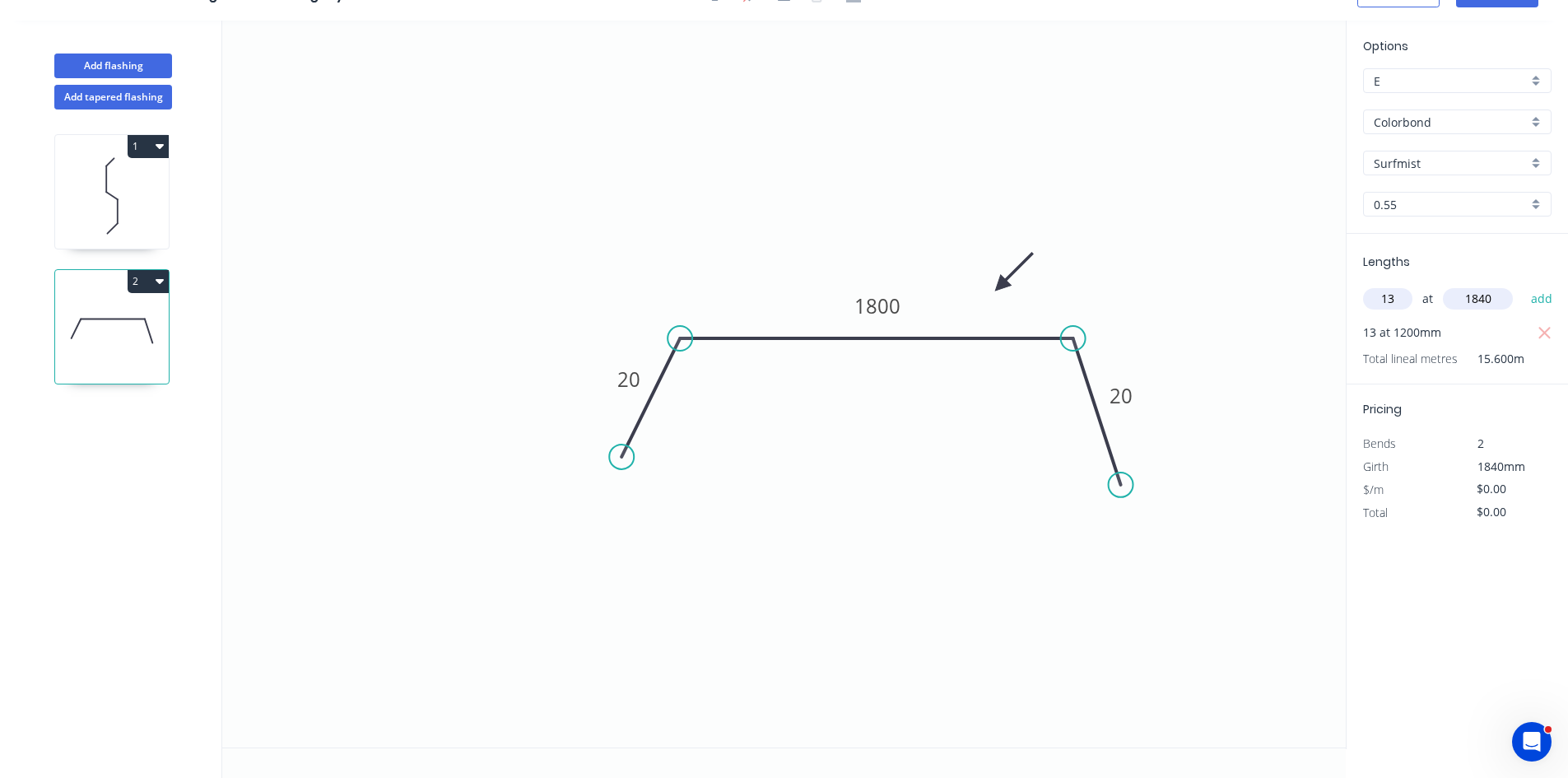
click at [1522, 285] on button "add" at bounding box center [1541, 299] width 39 height 28
click at [853, 318] on rect at bounding box center [878, 306] width 65 height 34
click at [869, 311] on tspan "1800" at bounding box center [878, 306] width 46 height 27
type input "$30.51"
click at [884, 288] on icon "0 20 1140 20" at bounding box center [784, 384] width 1124 height 727
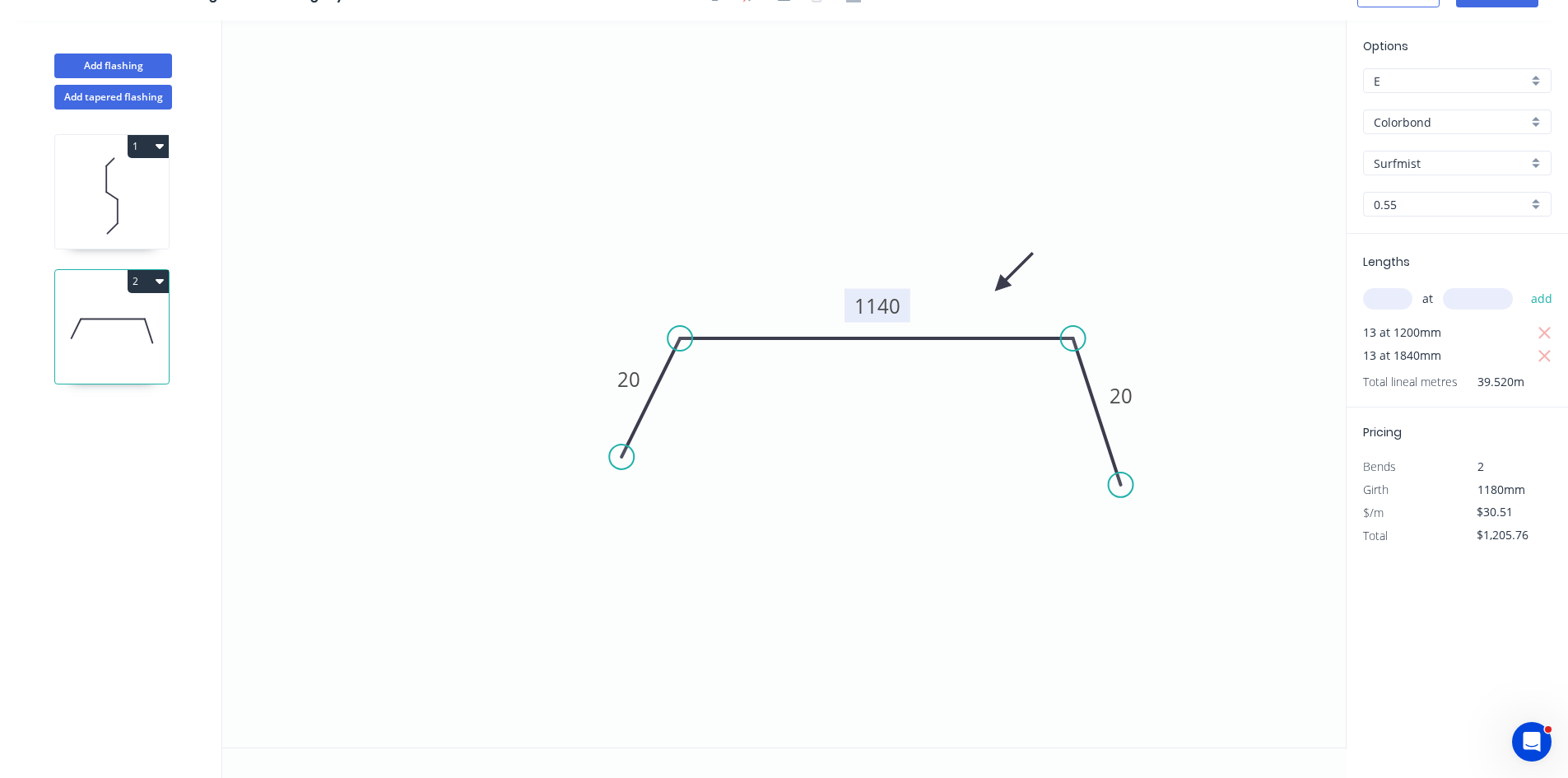
click at [896, 308] on tspan "1140" at bounding box center [878, 306] width 46 height 27
click at [1546, 331] on icon "button" at bounding box center [1544, 332] width 12 height 12
type input "$729.80"
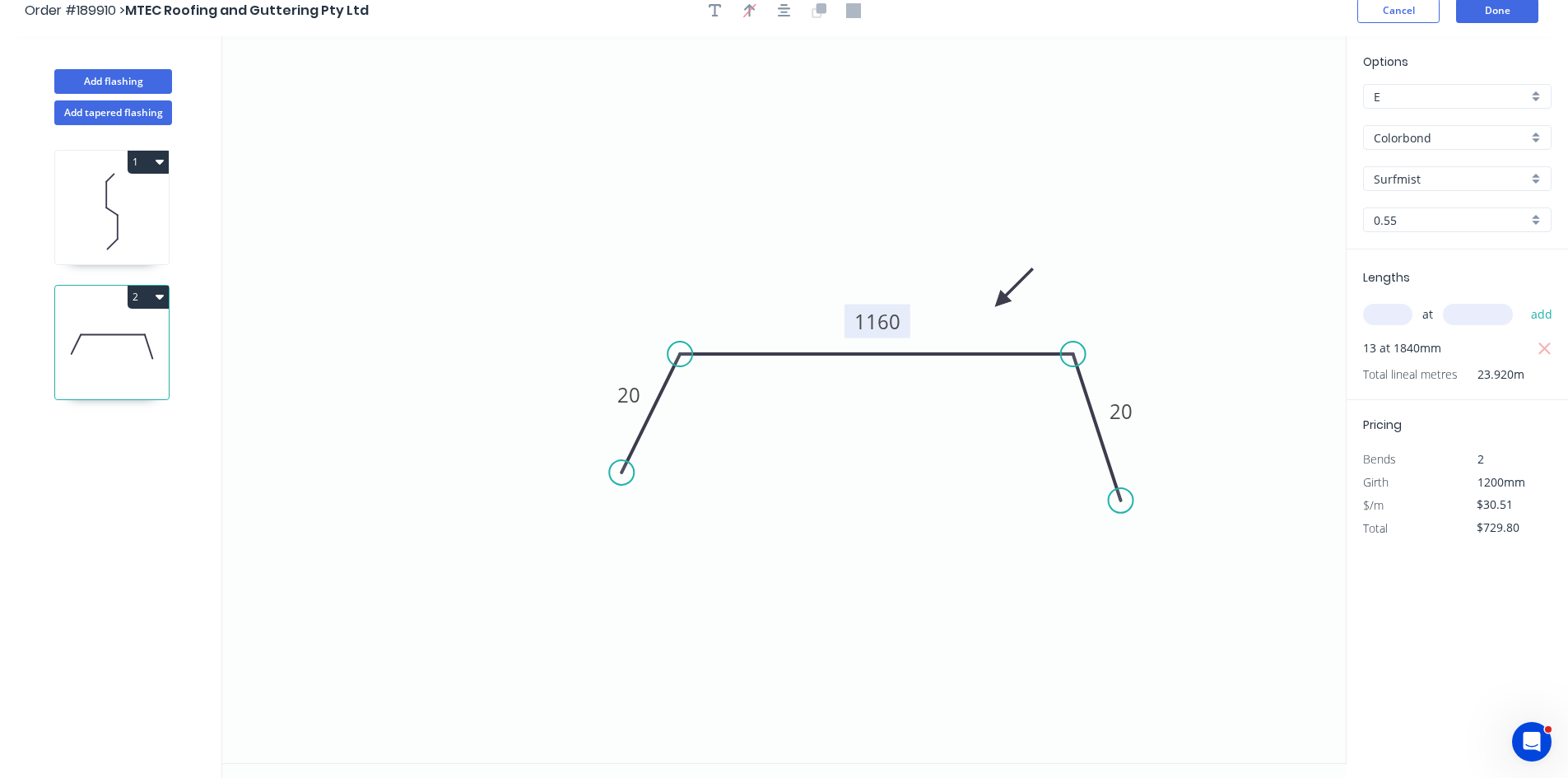
scroll to position [0, 0]
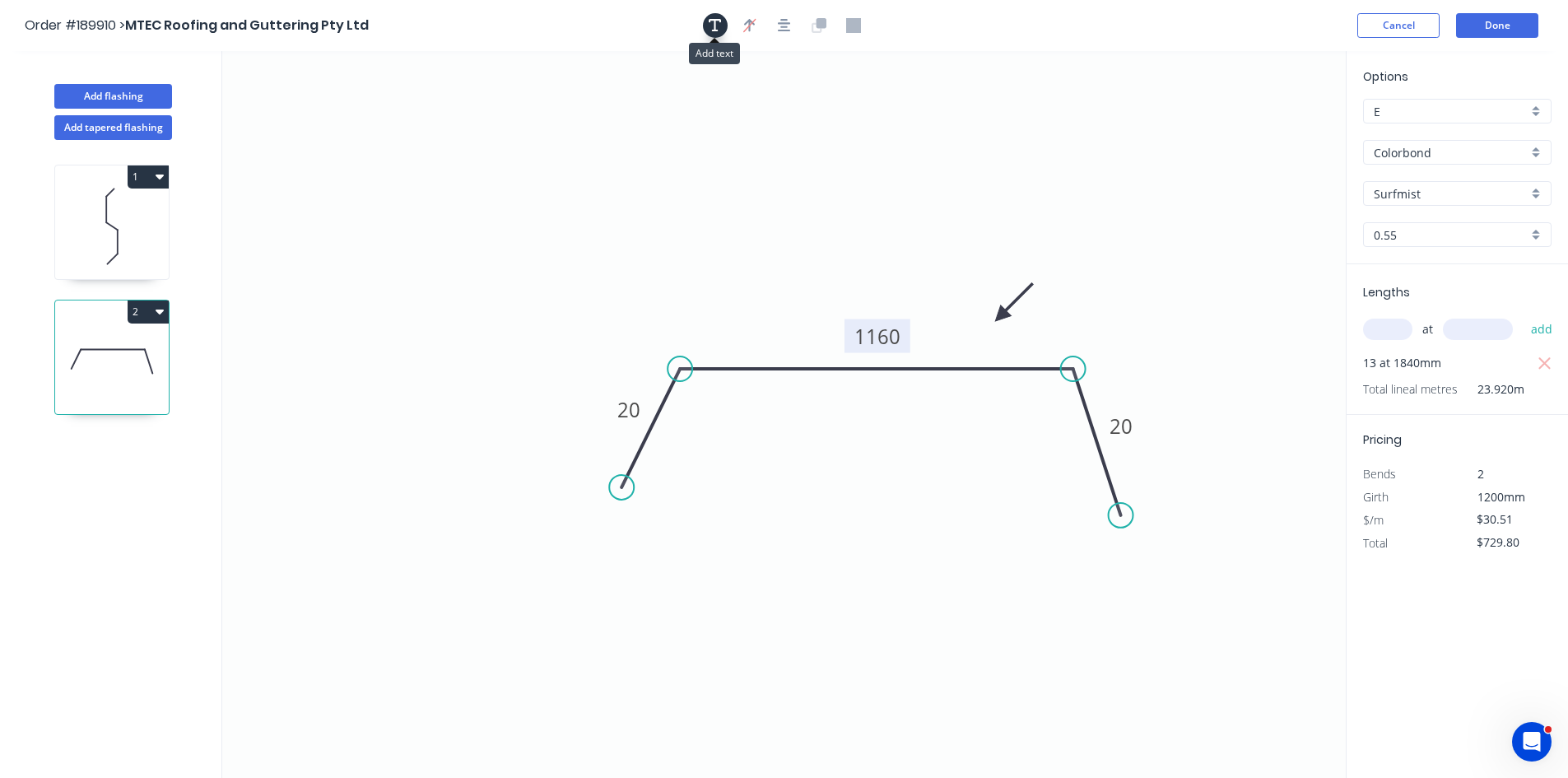
click at [715, 25] on icon "button" at bounding box center [715, 25] width 13 height 13
drag, startPoint x: 318, startPoint y: 119, endPoint x: 388, endPoint y: 148, distance: 75.8
click at [388, 147] on textarea at bounding box center [328, 115] width 133 height 61
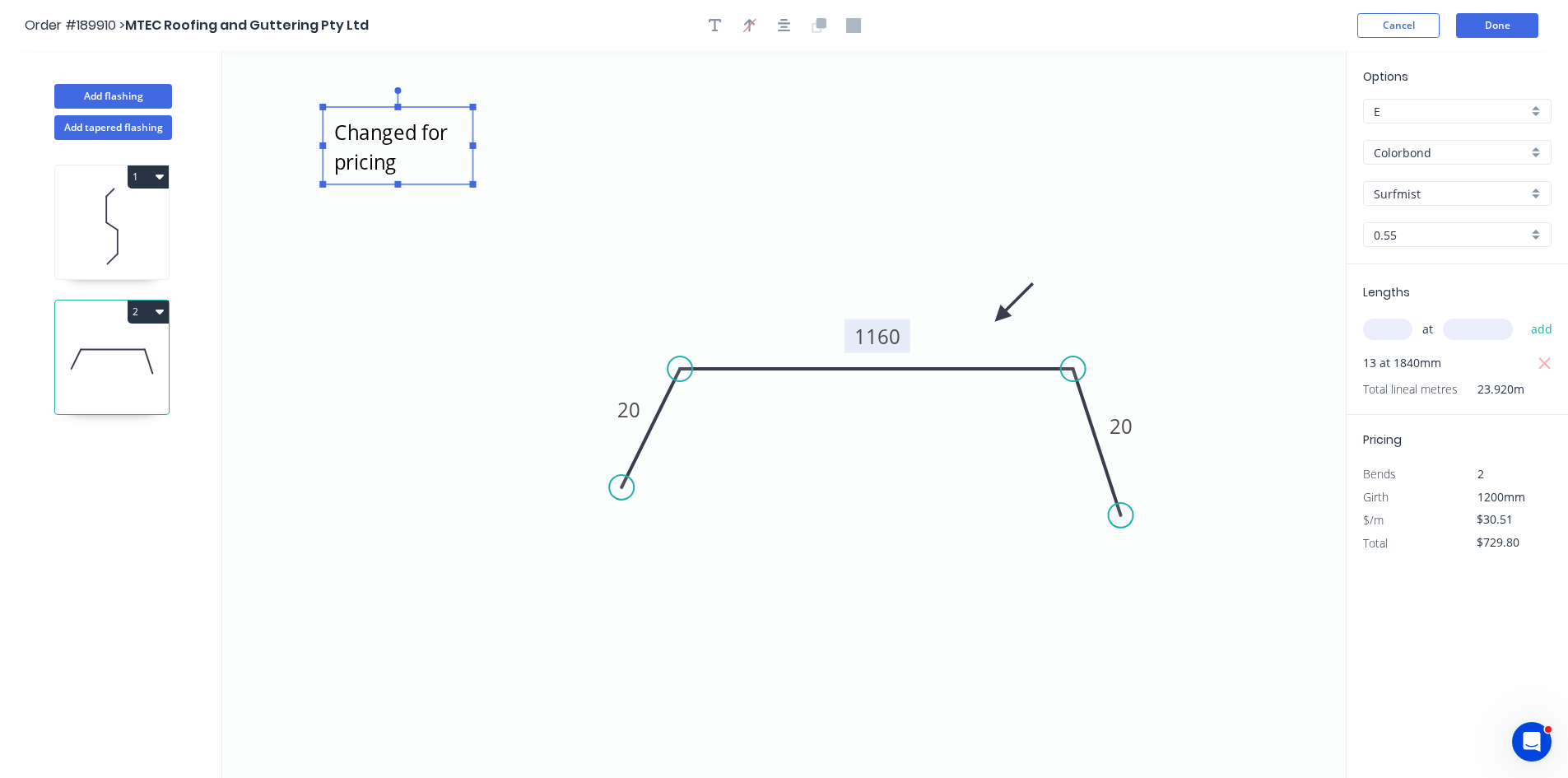
click at [1024, 96] on icon "Changed for pricing 20 1160 20" at bounding box center [784, 414] width 1124 height 727
type textarea "Changed for pricing"
click at [1469, 27] on button "Done" at bounding box center [1497, 25] width 82 height 25
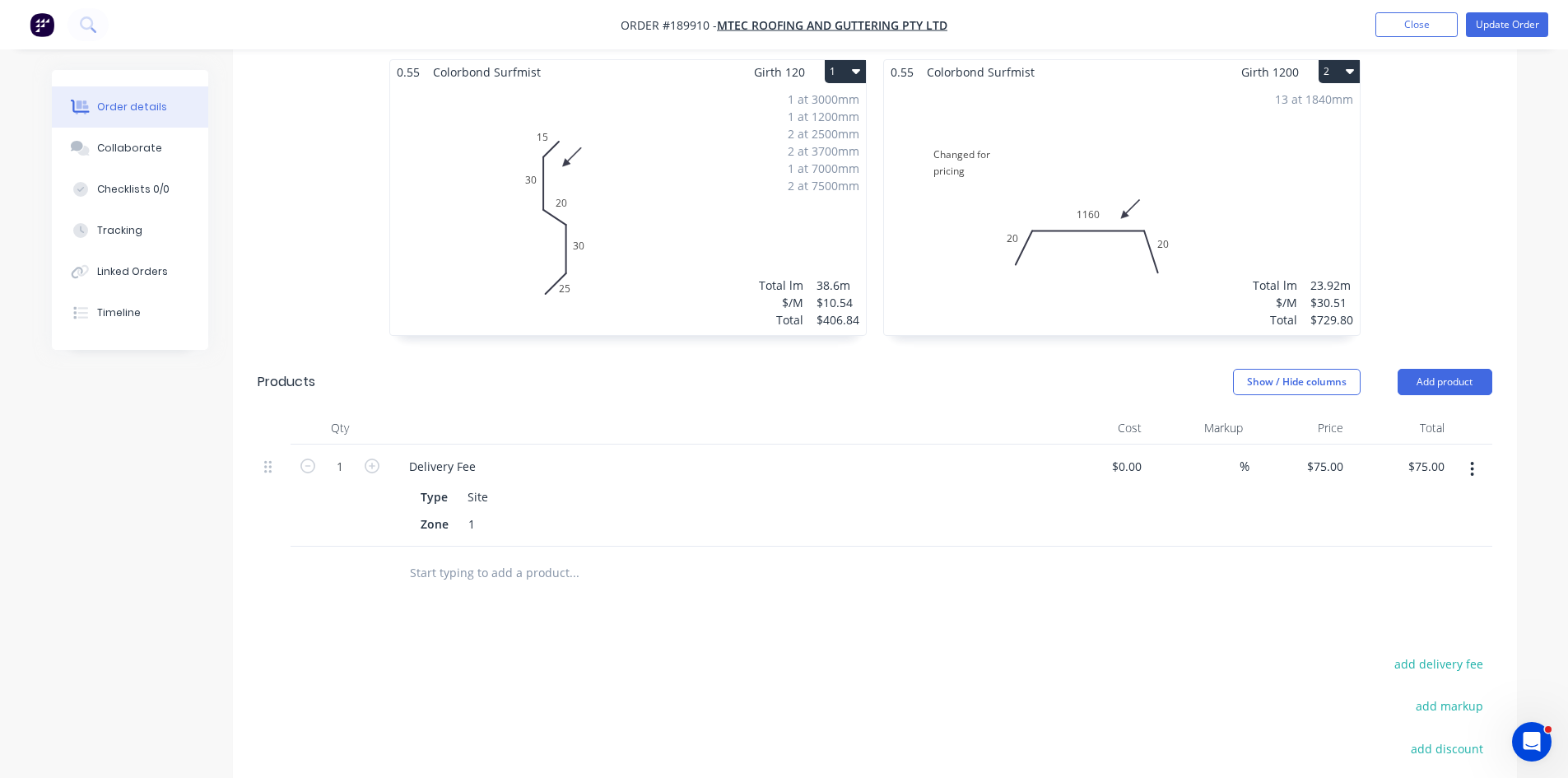
scroll to position [726, 0]
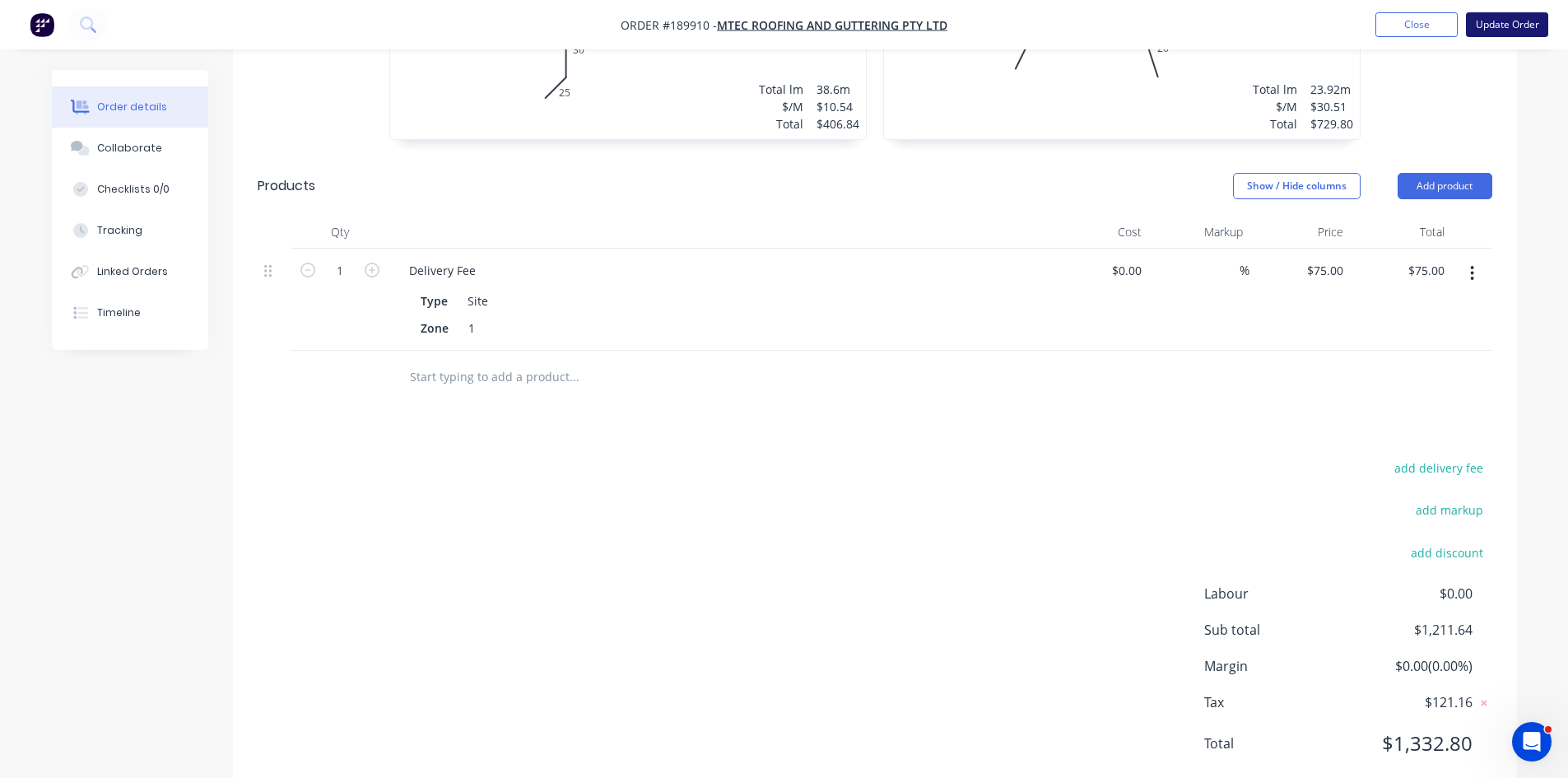
click at [1503, 25] on button "Update Order" at bounding box center [1507, 24] width 82 height 25
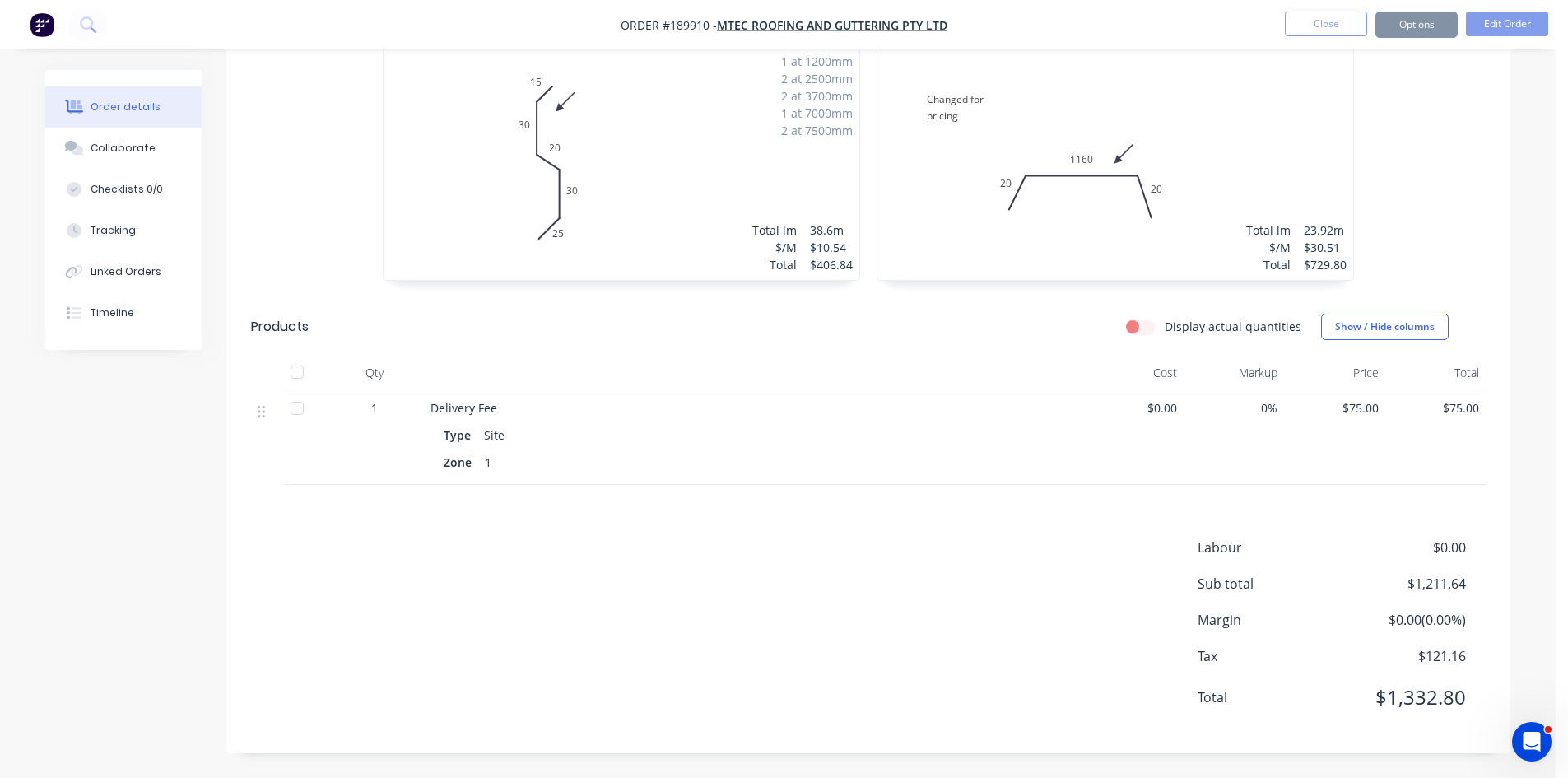
scroll to position [0, 0]
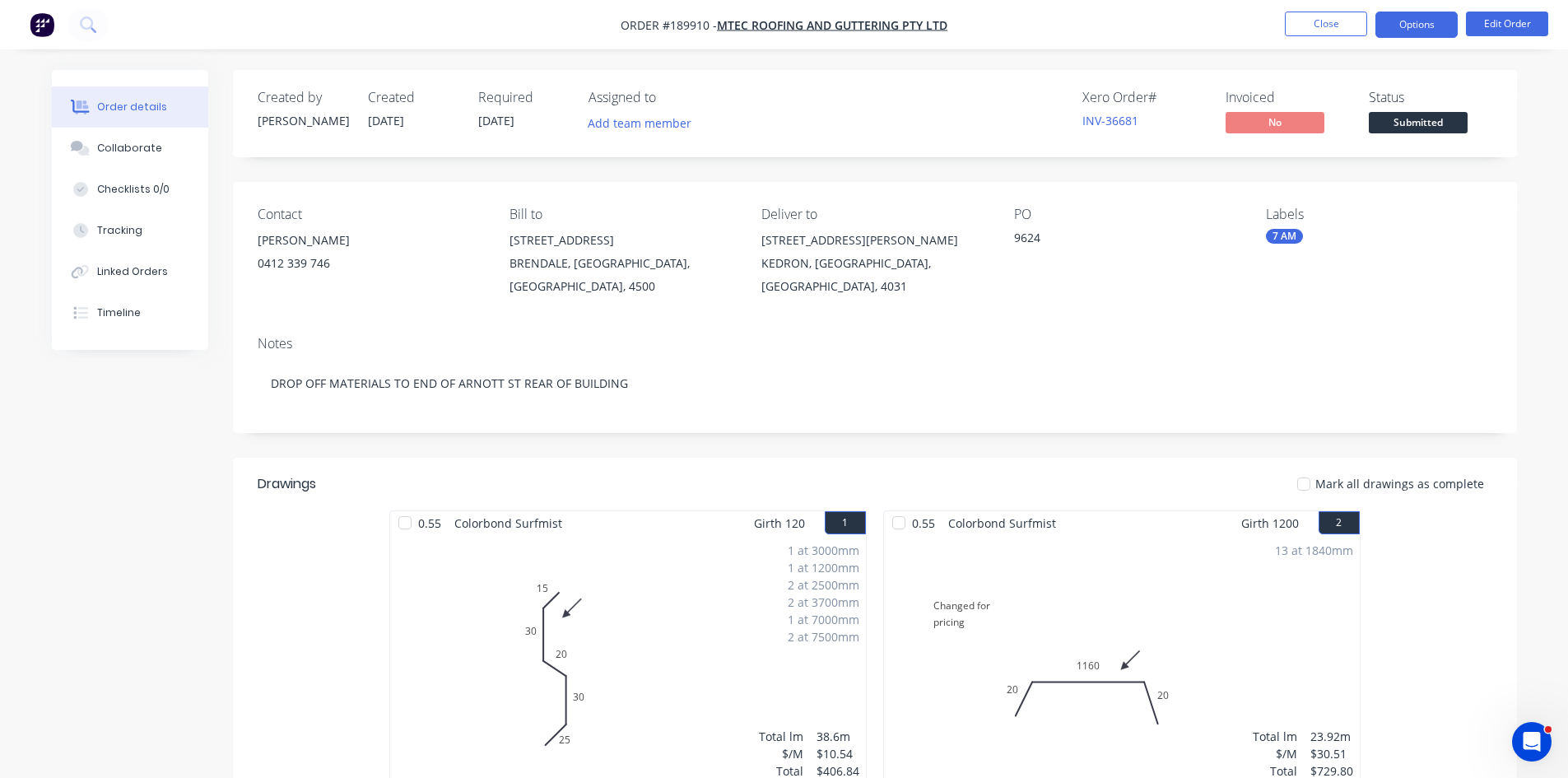
click at [1401, 15] on button "Options" at bounding box center [1416, 25] width 82 height 27
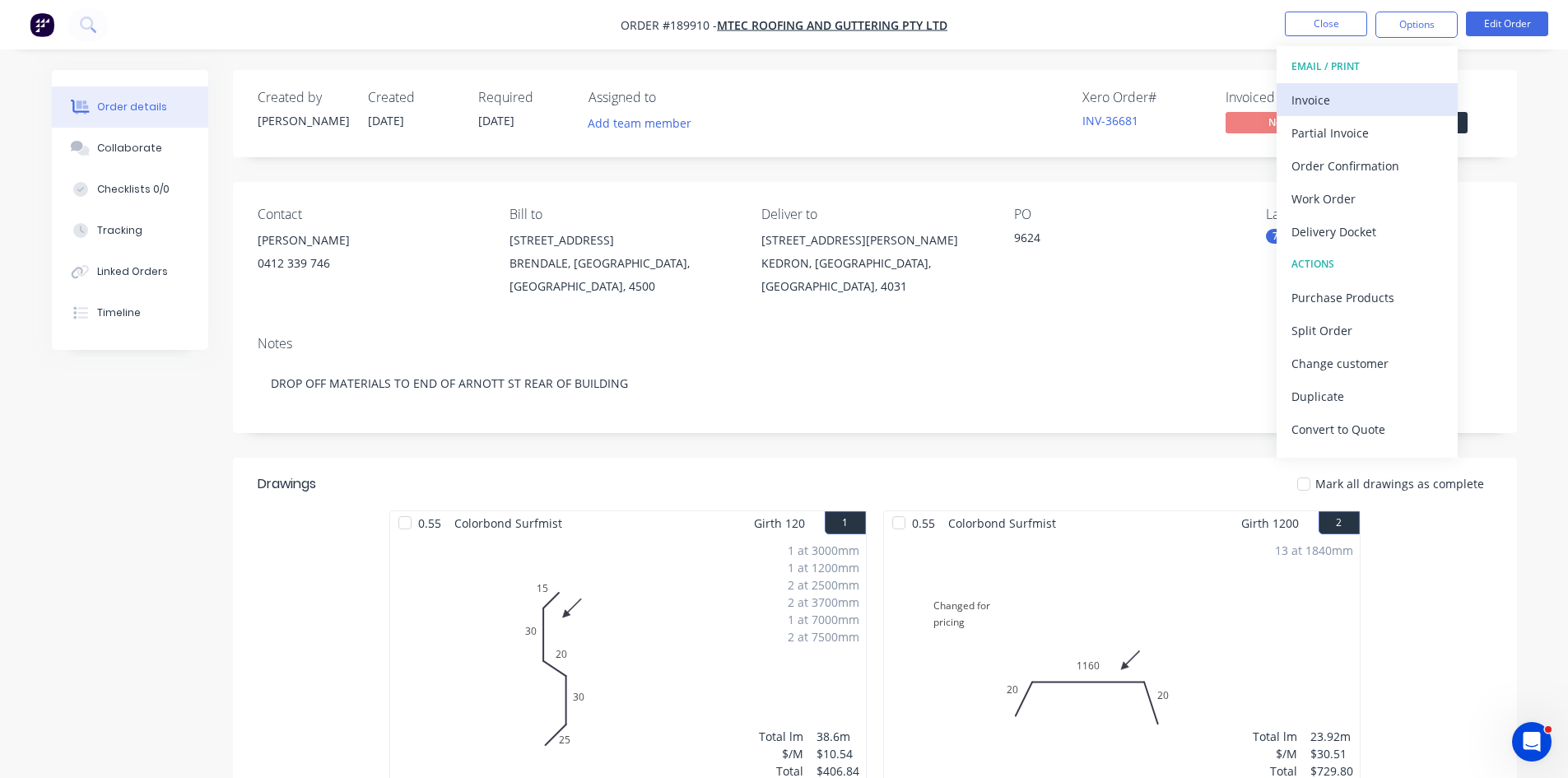
click at [1350, 92] on div "Invoice" at bounding box center [1367, 100] width 152 height 24
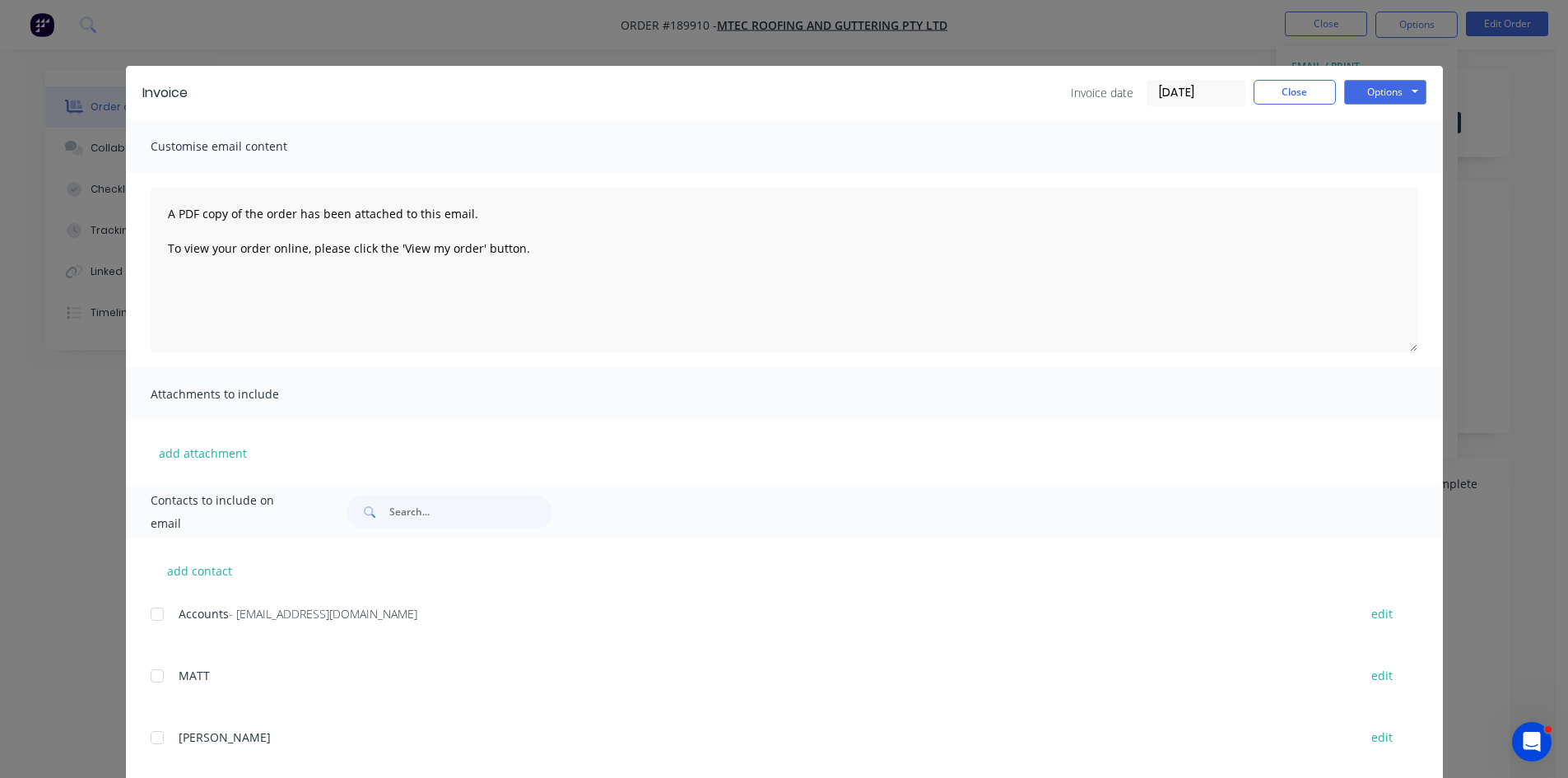
click at [143, 612] on div "add contact Accounts - accounts@mtecqld.com.au edit MATT edit SAM edit NEVILLE …" at bounding box center [784, 756] width 1317 height 435
click at [155, 618] on div at bounding box center [157, 614] width 33 height 33
click at [1401, 84] on button "Options" at bounding box center [1385, 92] width 82 height 25
click at [1380, 167] on button "Email" at bounding box center [1396, 176] width 105 height 27
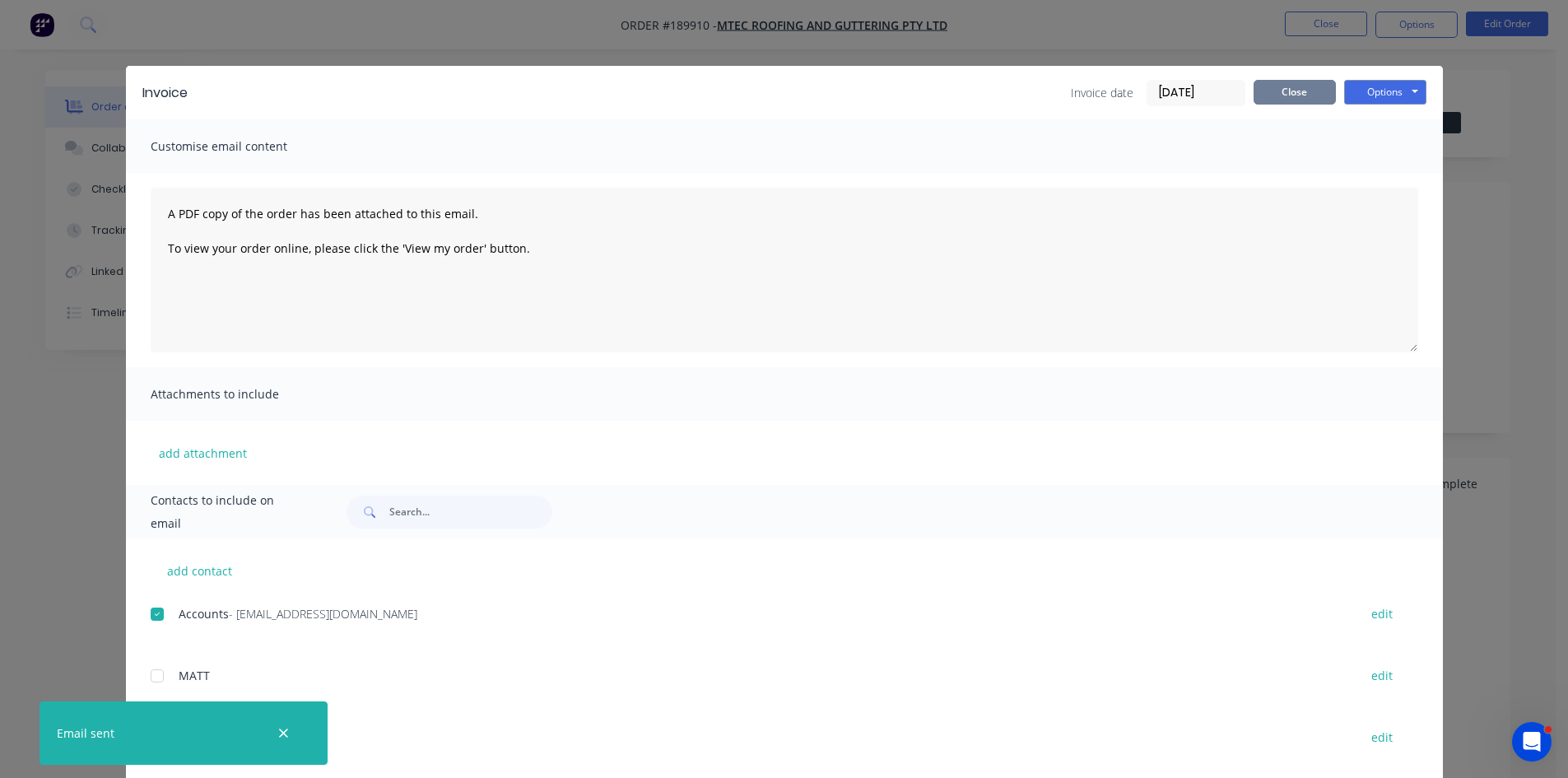
click at [1281, 95] on button "Close" at bounding box center [1294, 92] width 82 height 25
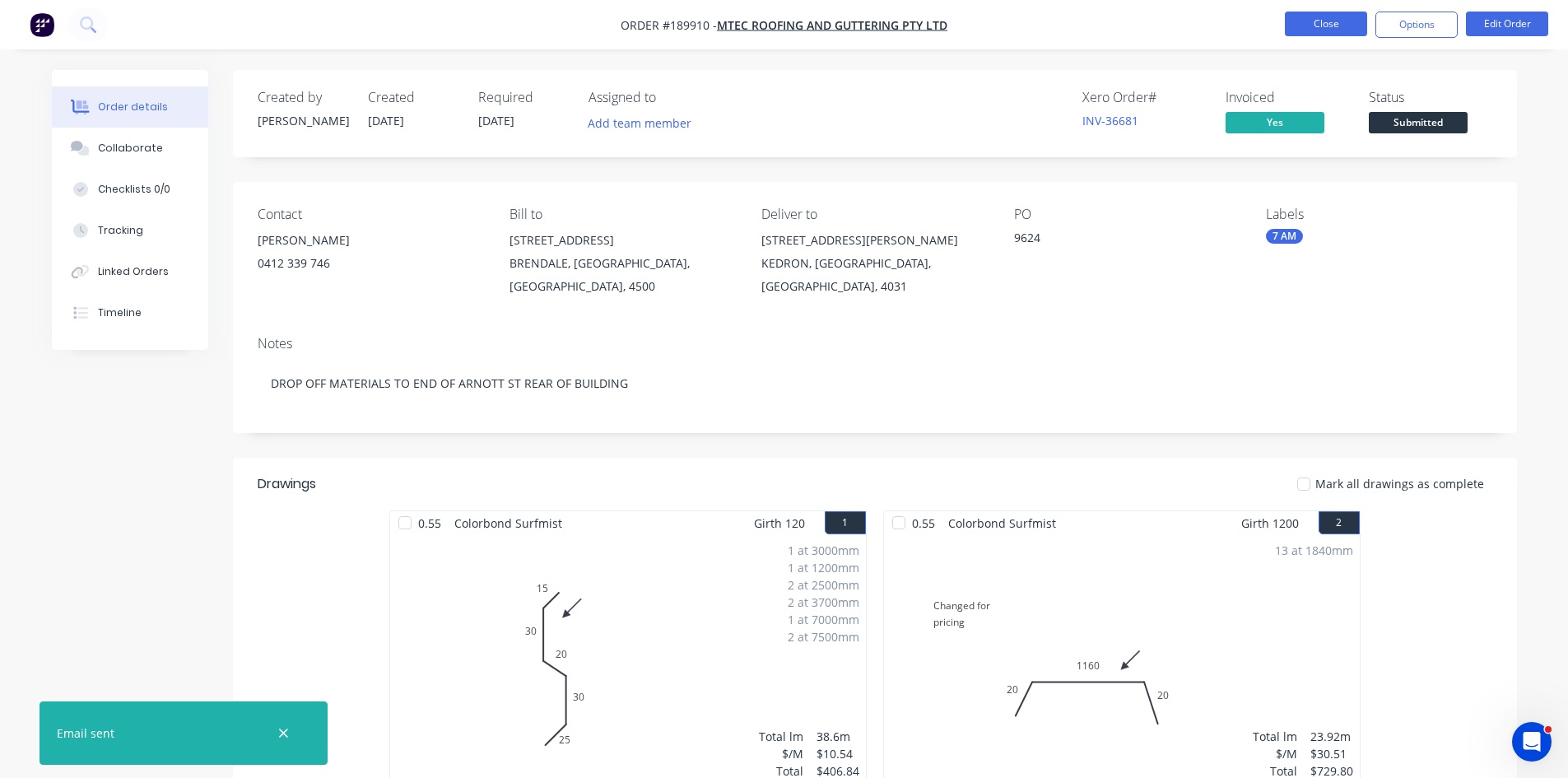
click at [1324, 23] on button "Close" at bounding box center [1326, 24] width 82 height 25
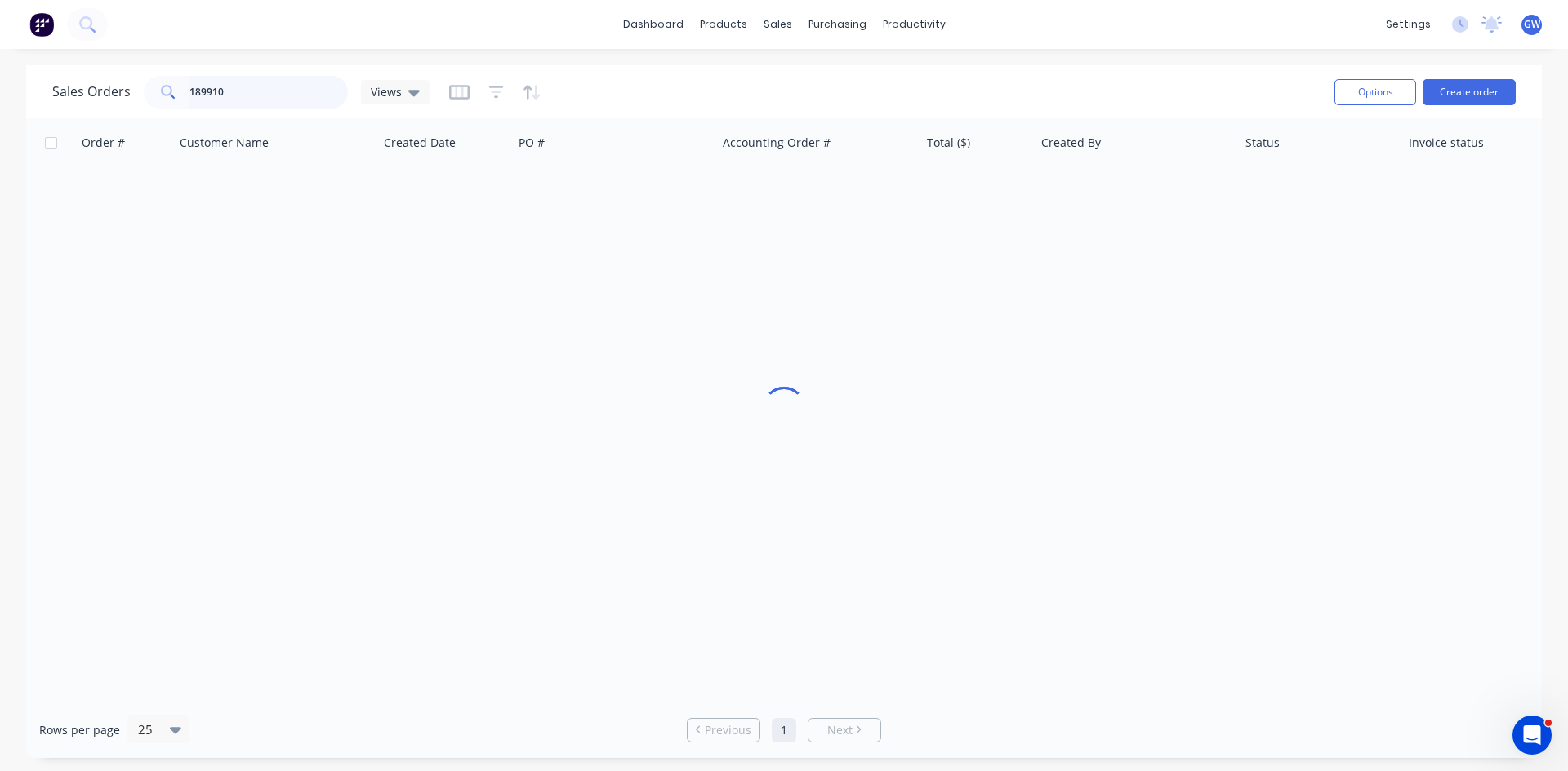
click at [289, 101] on input "189910" at bounding box center [270, 91] width 159 height 32
type input "189840"
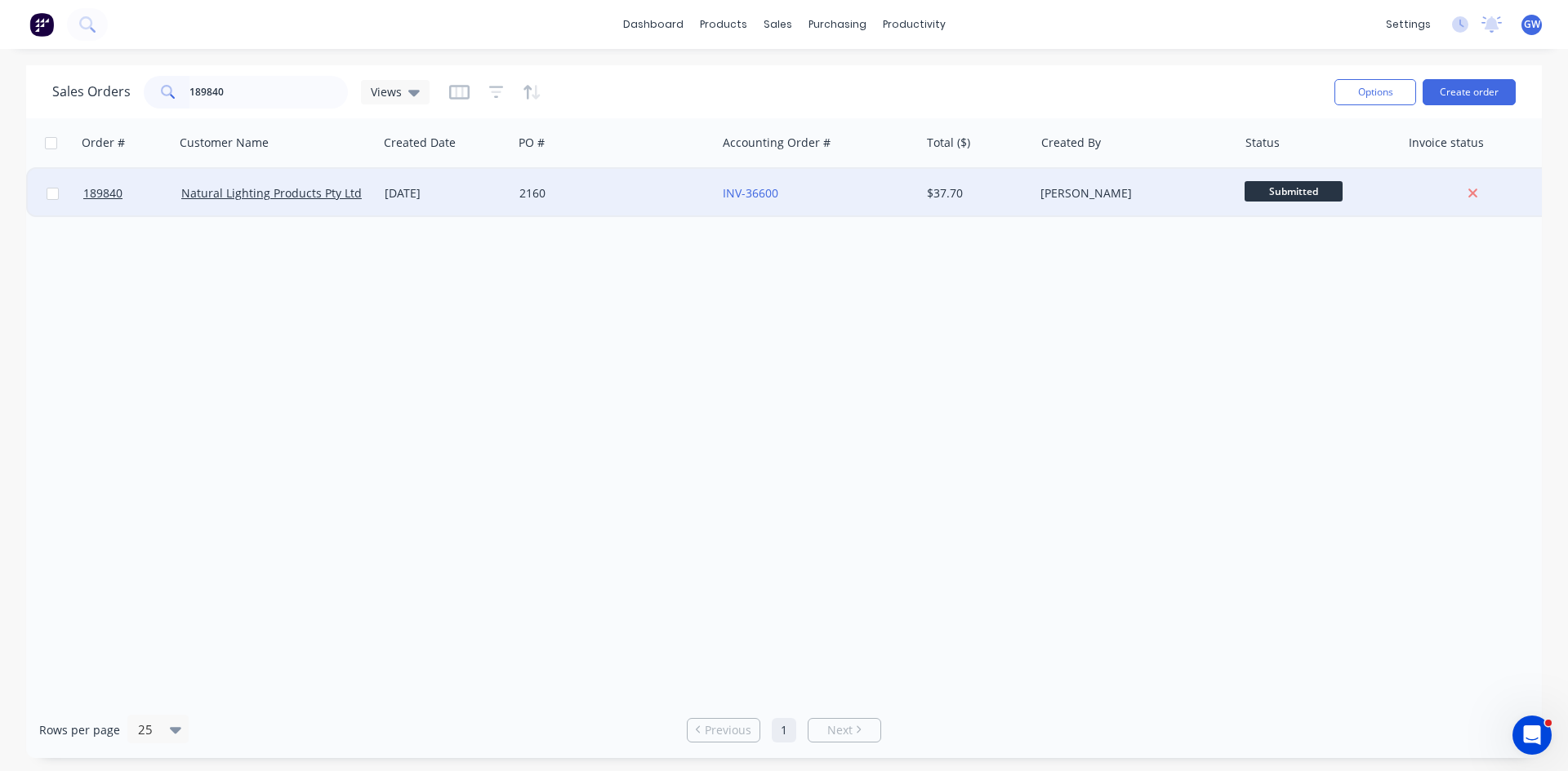
click at [1114, 172] on div "Martin Collier" at bounding box center [1135, 194] width 204 height 49
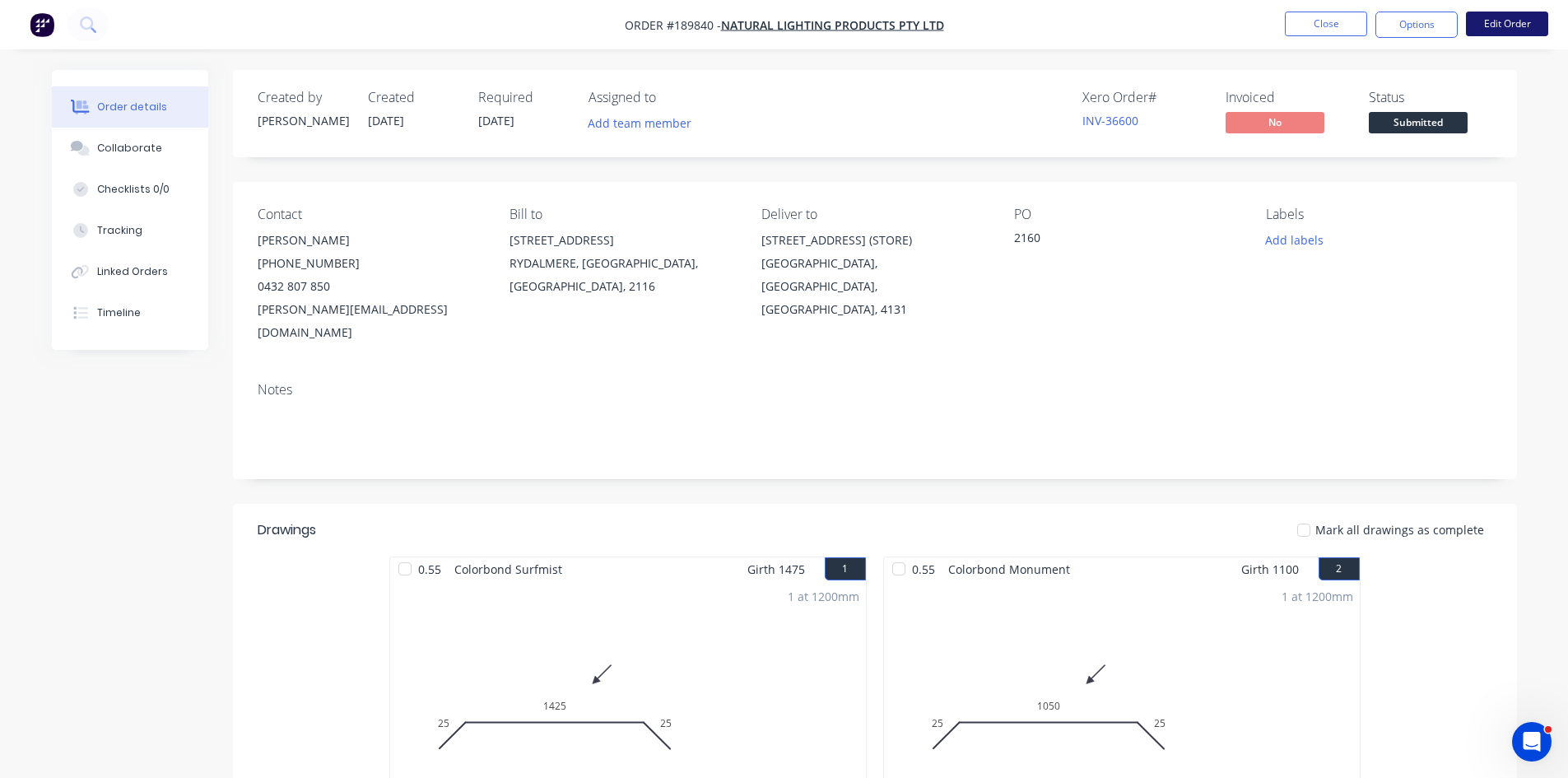
click at [1495, 30] on button "Edit Order" at bounding box center [1507, 24] width 82 height 25
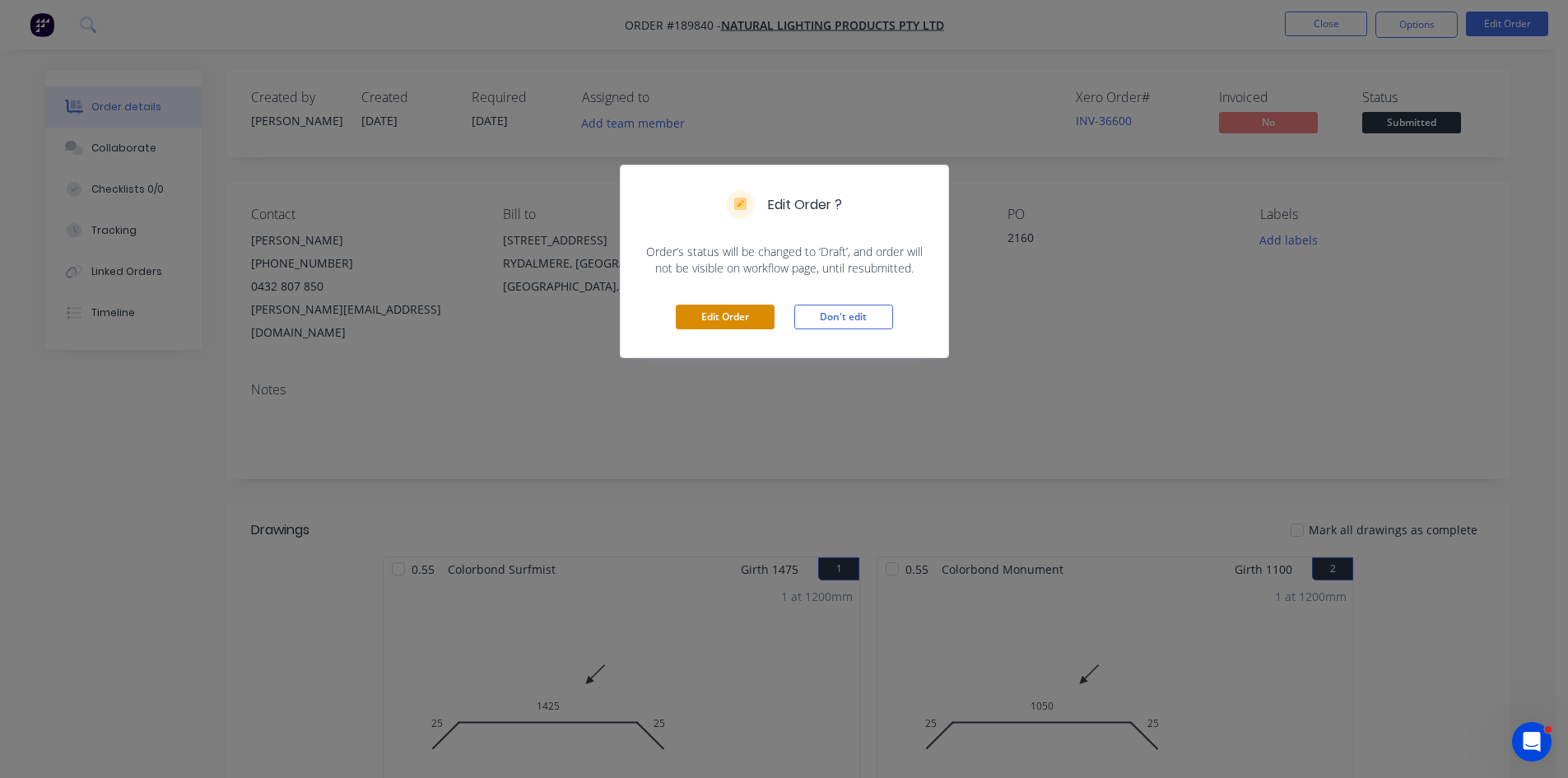
click at [757, 322] on button "Edit Order" at bounding box center [725, 317] width 99 height 25
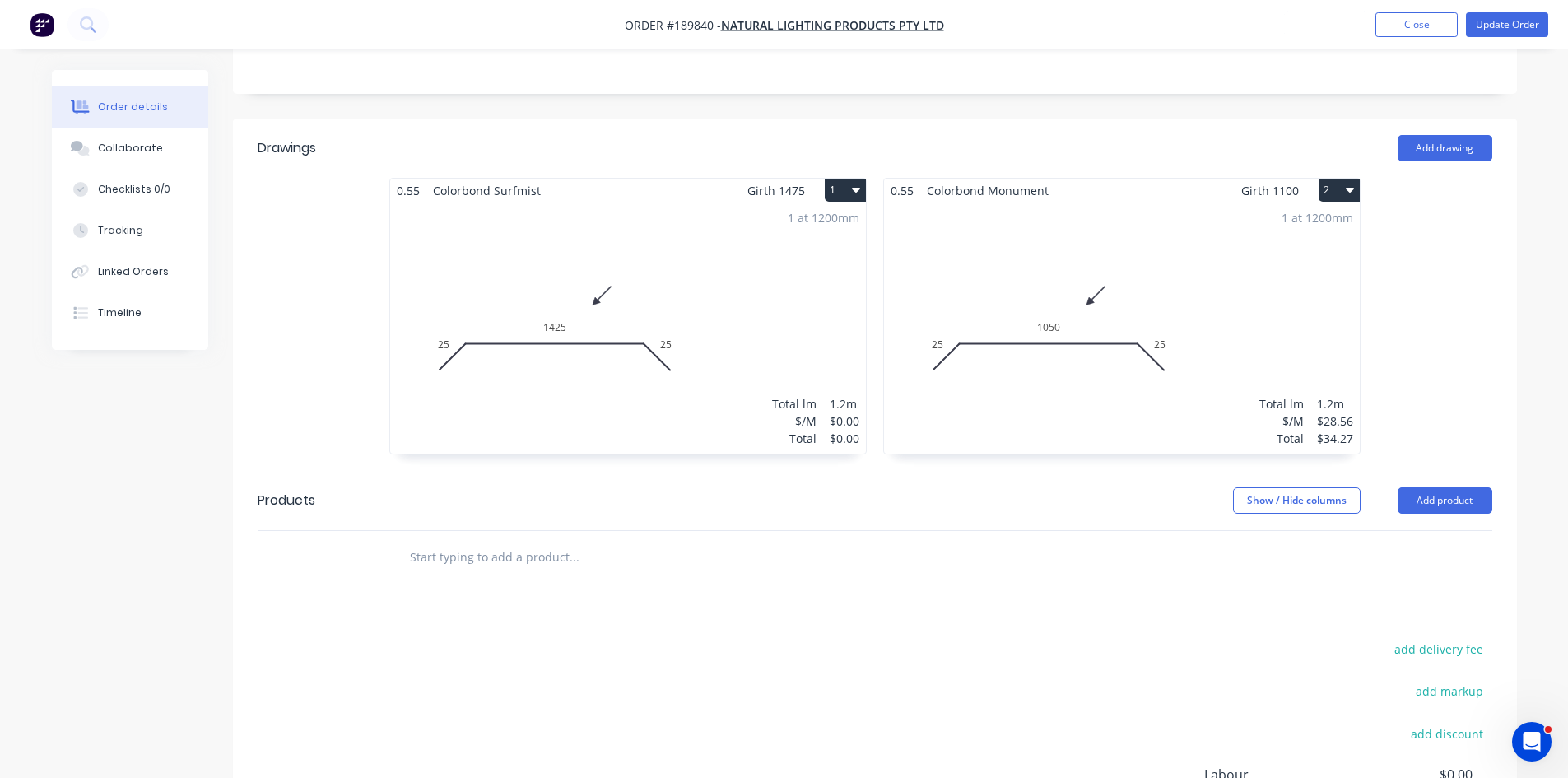
click at [694, 394] on div "1 at 1200mm Total lm $/M Total 1.2m $0.00 $0.00" at bounding box center [628, 327] width 476 height 251
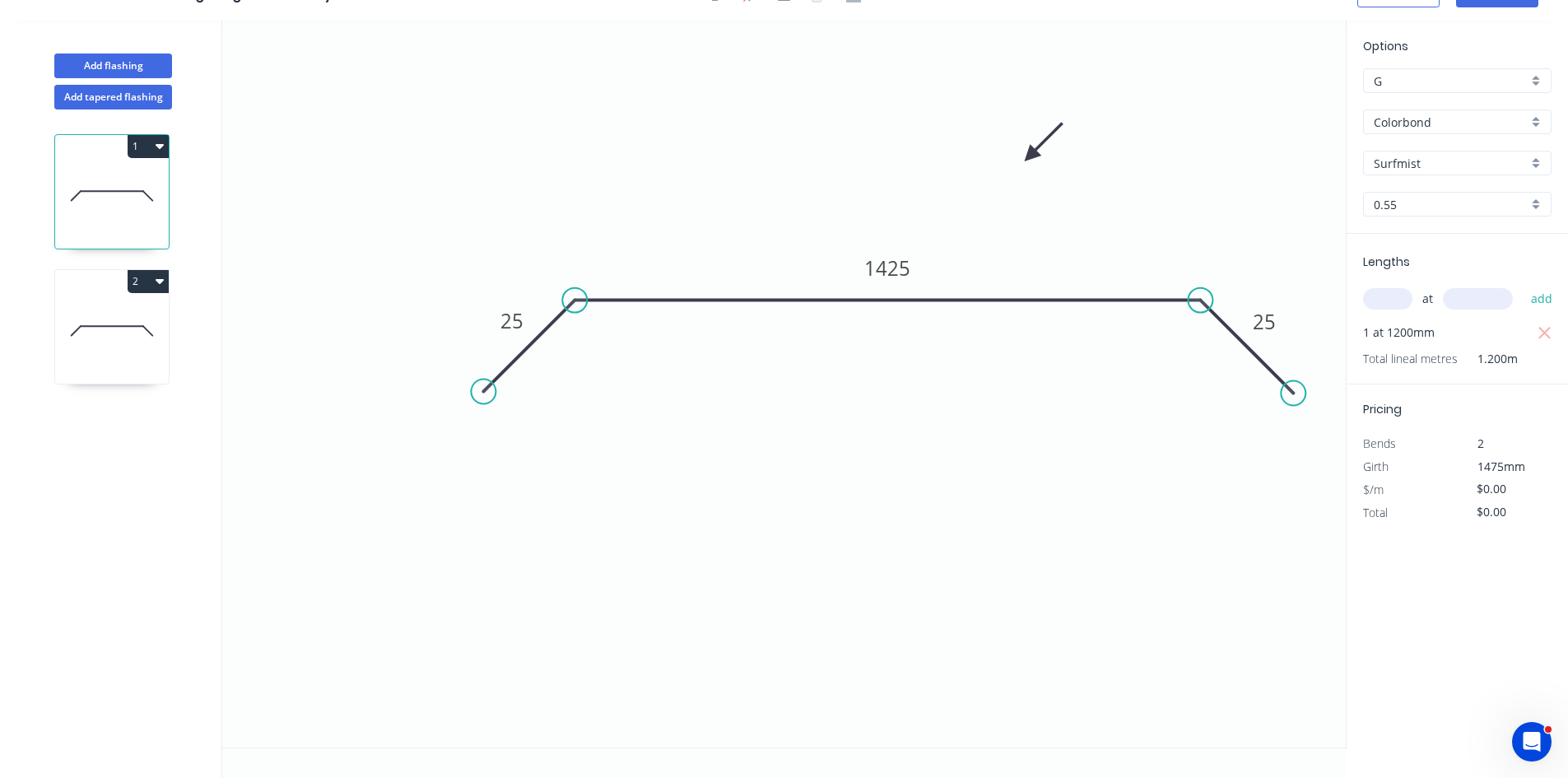
click at [1405, 302] on input "text" at bounding box center [1387, 299] width 50 height 22
type input "1"
type input "1475"
click at [1522, 285] on button "add" at bounding box center [1541, 299] width 39 height 28
click at [1548, 329] on icon "button" at bounding box center [1544, 332] width 12 height 12
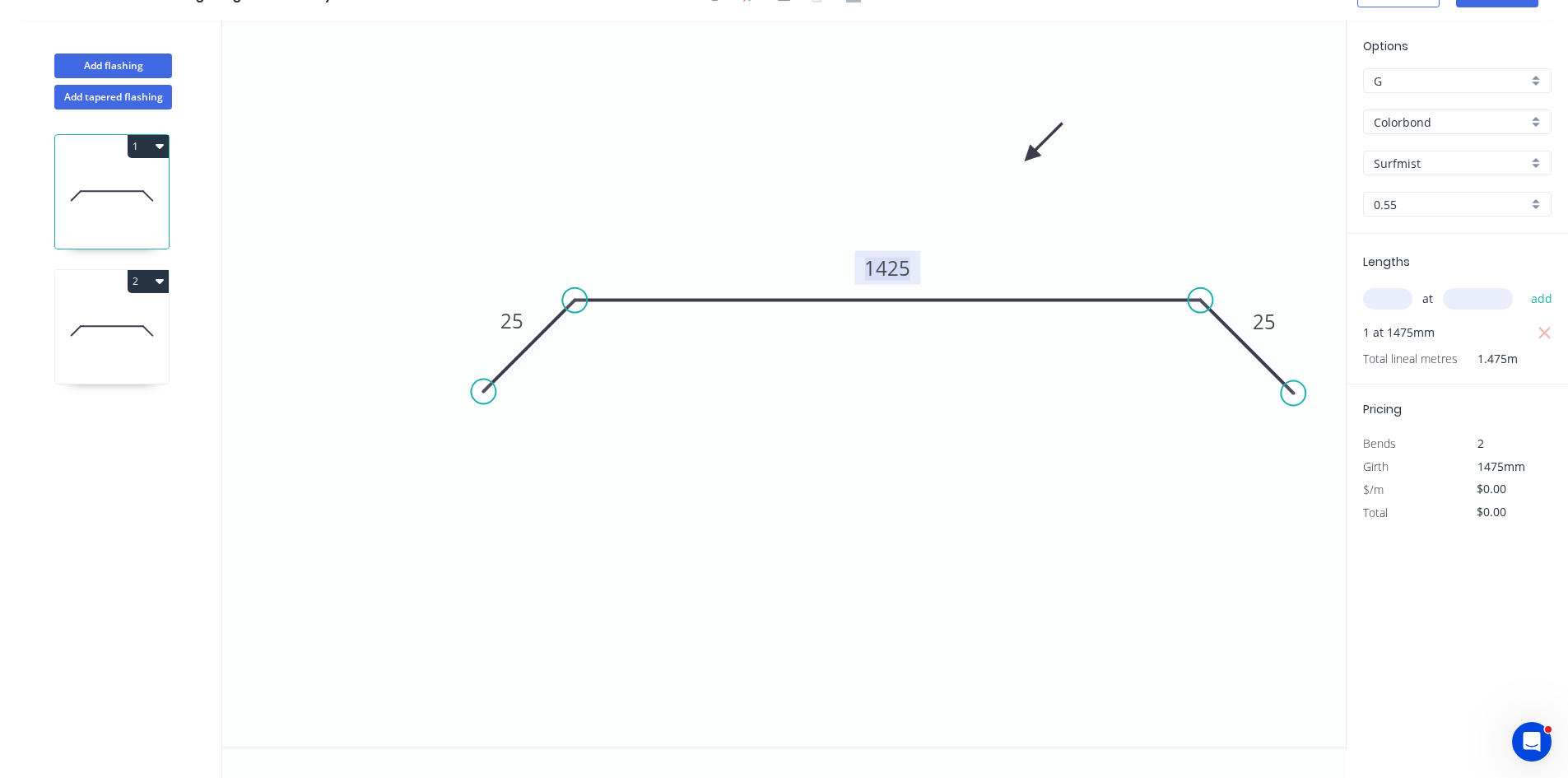
click at [899, 270] on tspan "1425" at bounding box center [887, 267] width 46 height 27
type input "$28.56"
type input "$42.13"
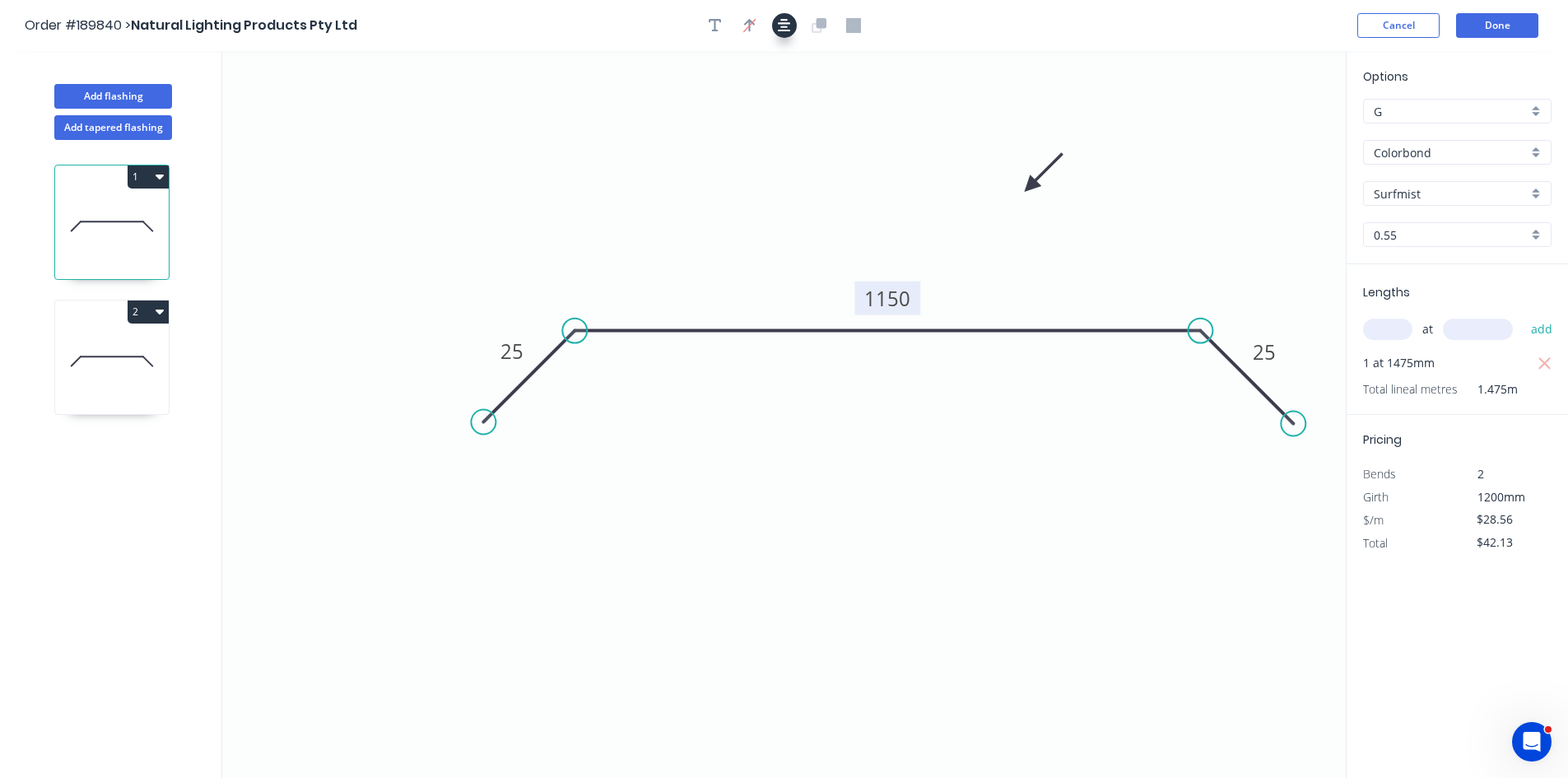
click at [784, 27] on icon "button" at bounding box center [784, 25] width 13 height 13
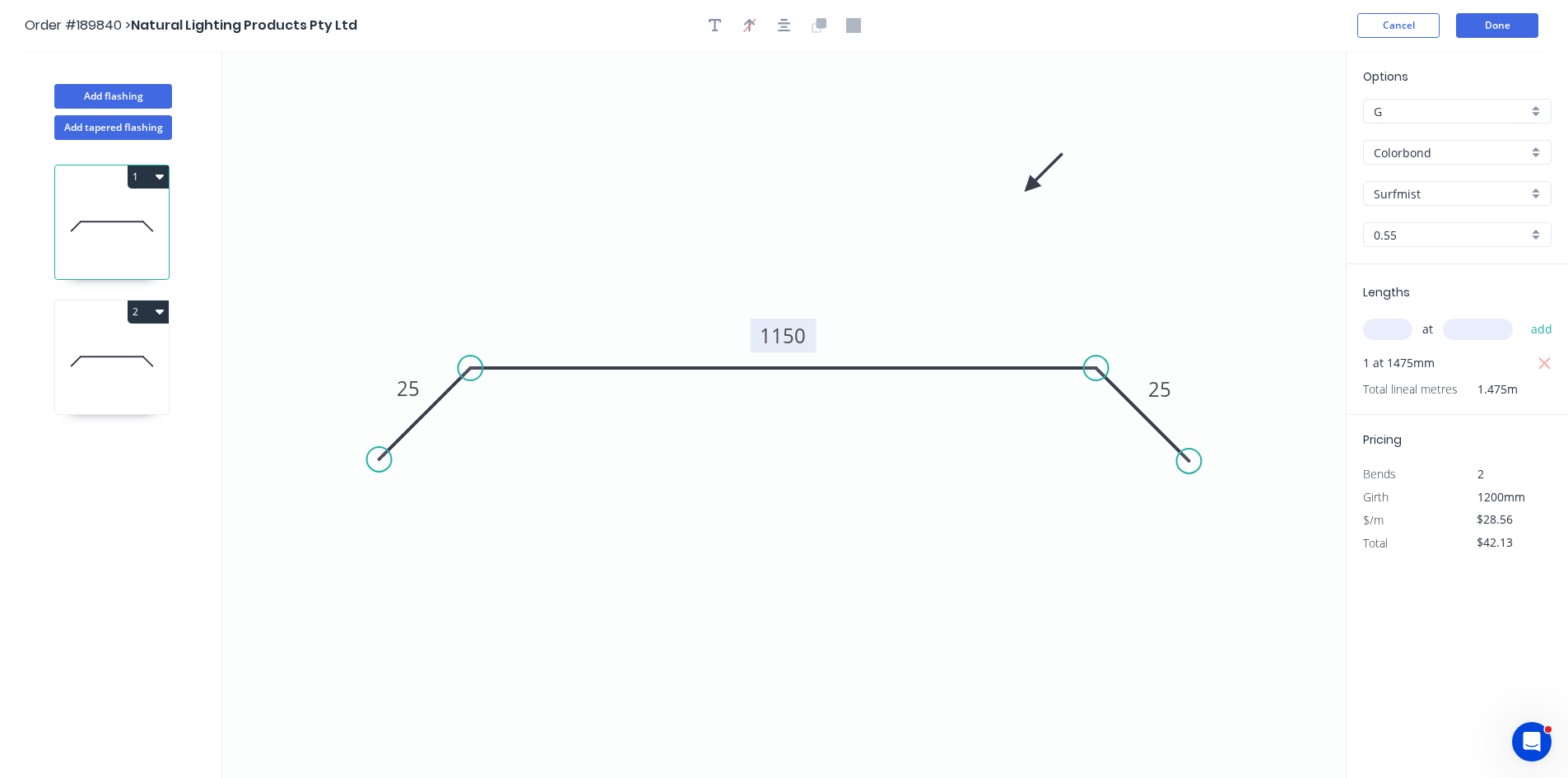
click at [729, 28] on div at bounding box center [784, 25] width 173 height 25
click at [717, 28] on icon "button" at bounding box center [715, 25] width 13 height 15
drag, startPoint x: 347, startPoint y: 92, endPoint x: 367, endPoint y: 114, distance: 29.7
click at [367, 114] on textarea at bounding box center [330, 119] width 133 height 61
click at [1174, 220] on icon "Changed for pricing 25 1150 25" at bounding box center [784, 414] width 1124 height 727
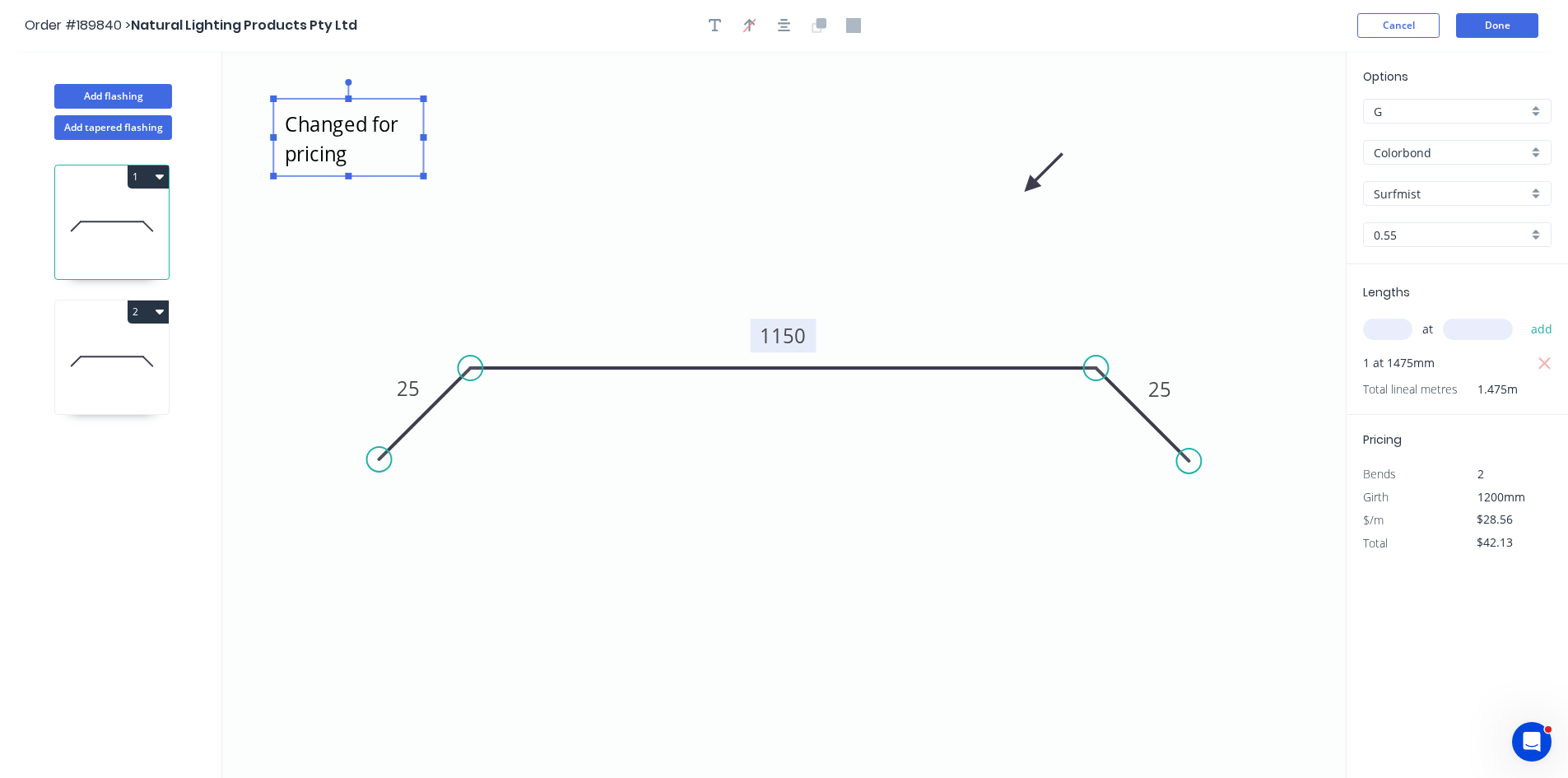
type textarea "Changed for pricing"
click at [1487, 23] on button "Done" at bounding box center [1497, 25] width 82 height 25
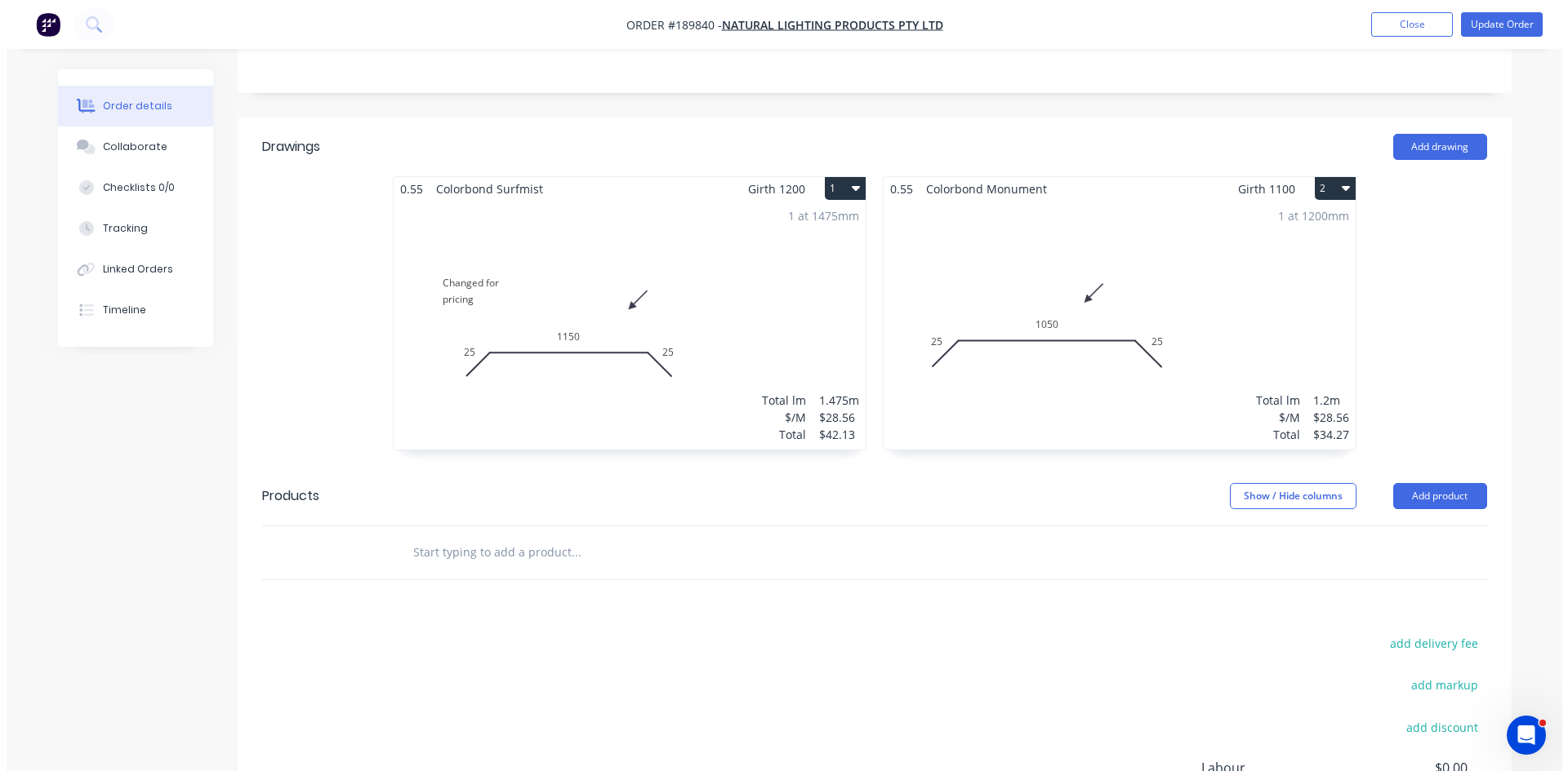
scroll to position [611, 0]
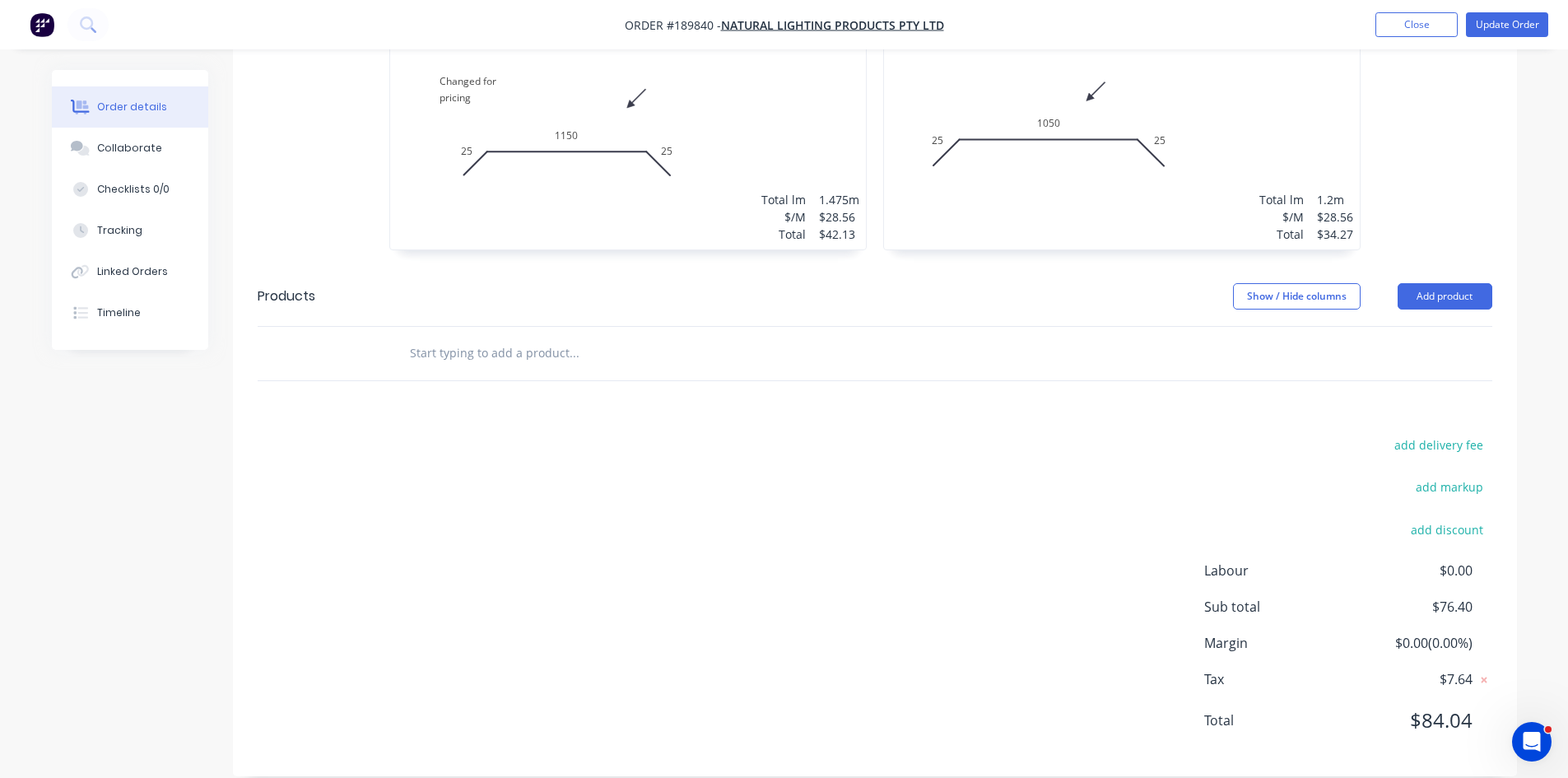
click at [1484, 37] on nav "Order #189840 - Natural Lighting Products Pty Ltd Add product Close Update Order" at bounding box center [784, 25] width 1568 height 50
click at [1493, 19] on button "Update Order" at bounding box center [1507, 24] width 82 height 25
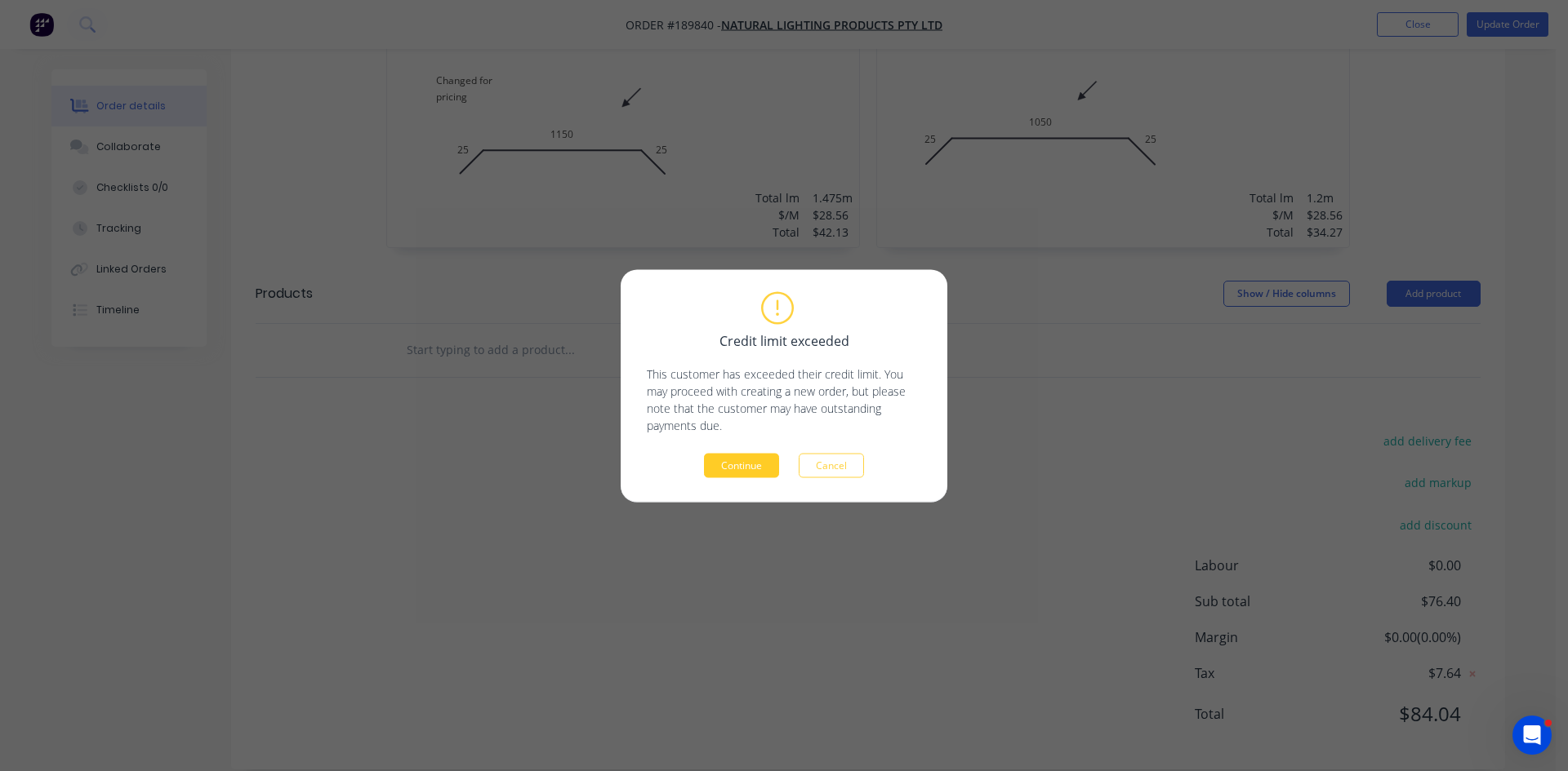
click at [732, 467] on button "Continue" at bounding box center [741, 465] width 75 height 25
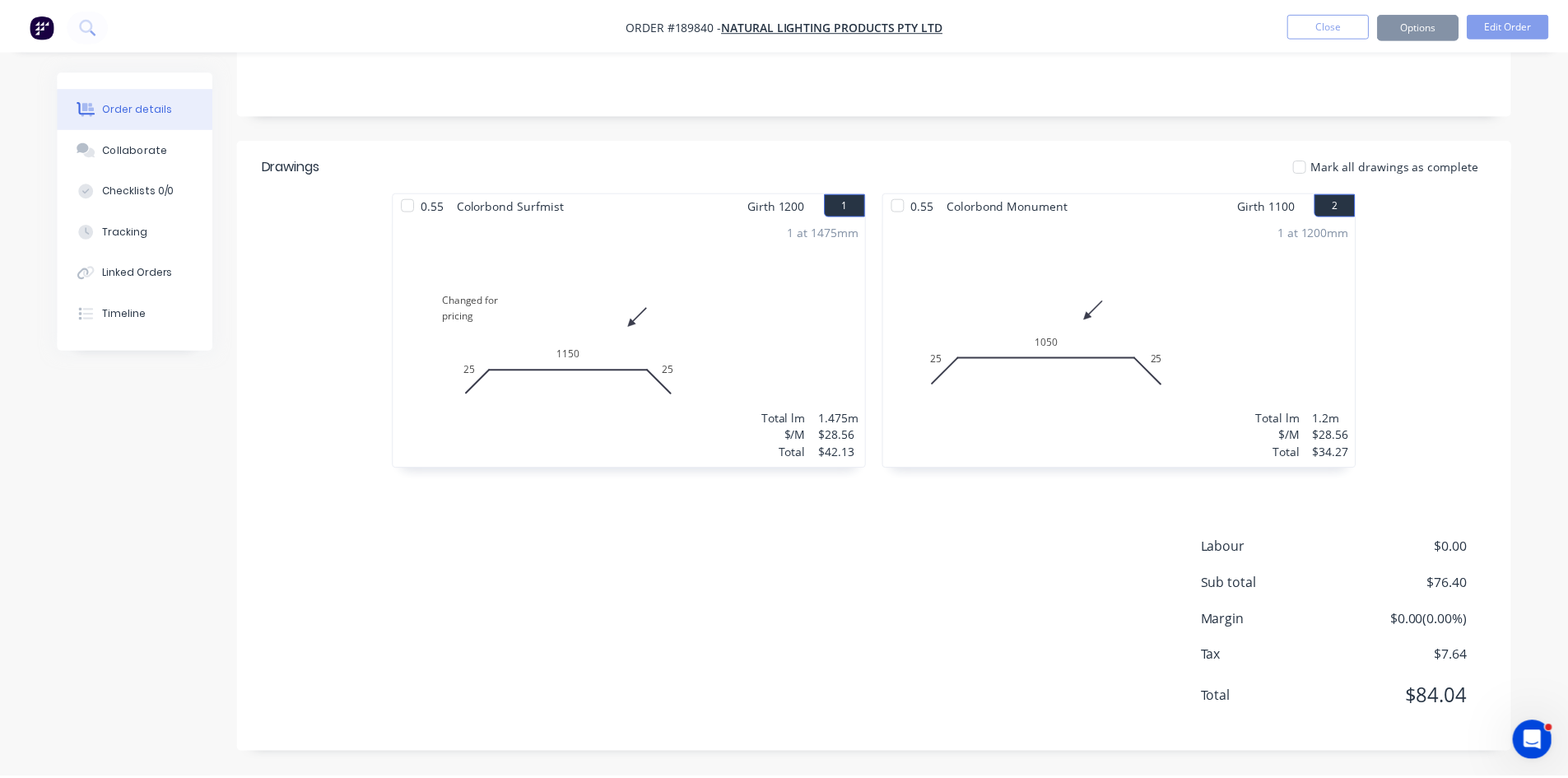
scroll to position [341, 0]
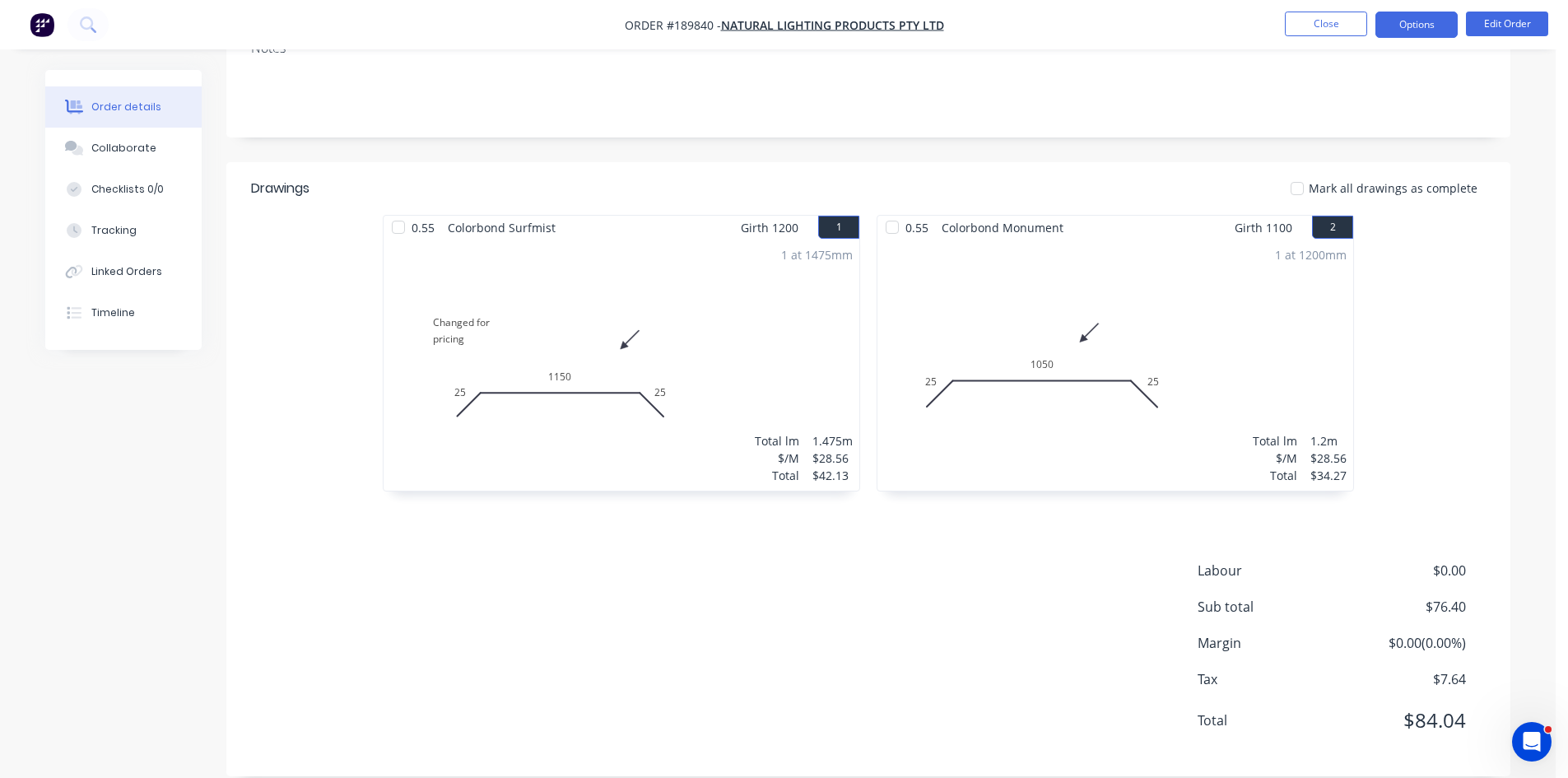
click at [1425, 31] on button "Options" at bounding box center [1416, 25] width 82 height 27
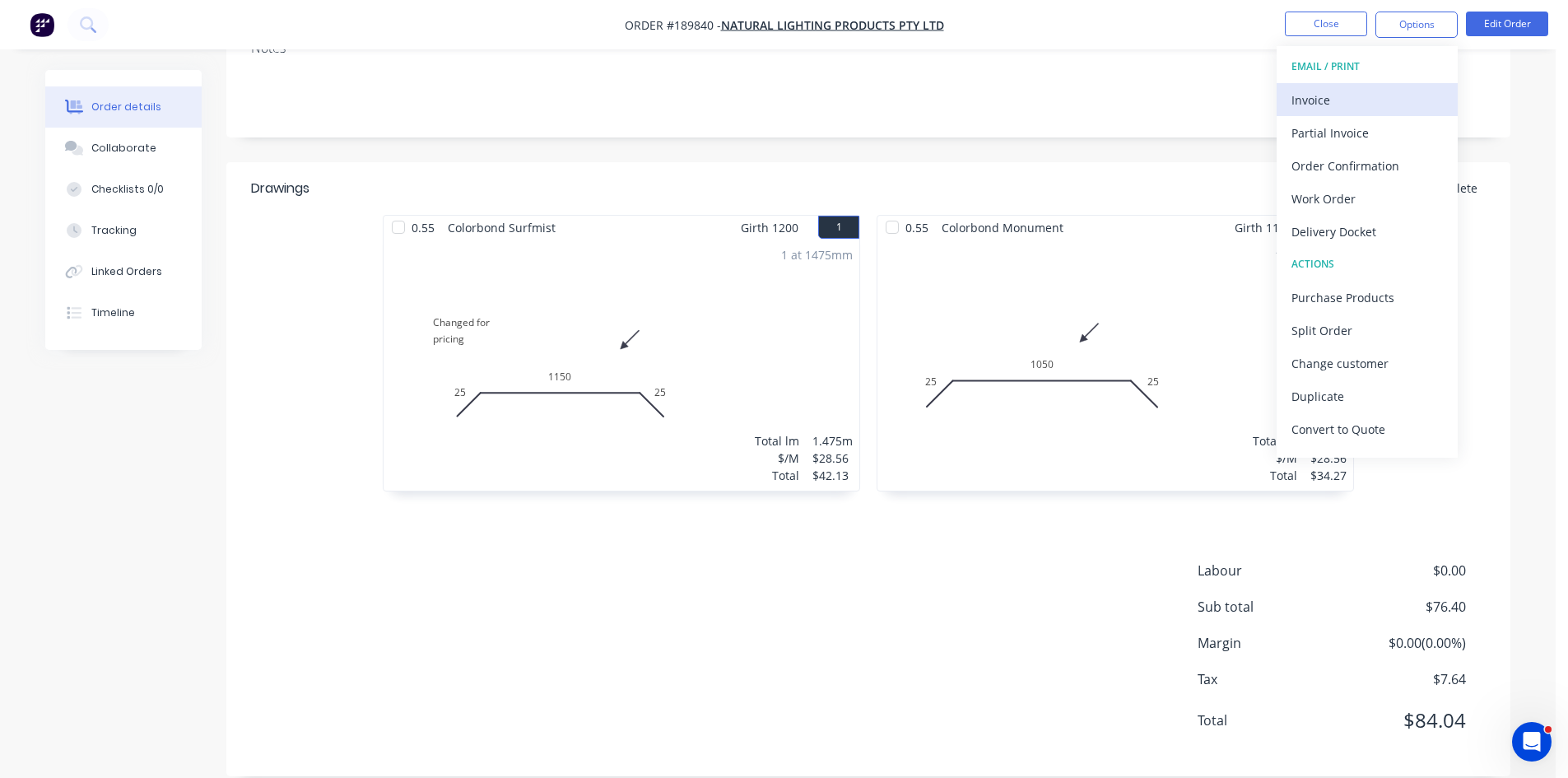
click at [1352, 109] on div "Invoice" at bounding box center [1367, 100] width 152 height 24
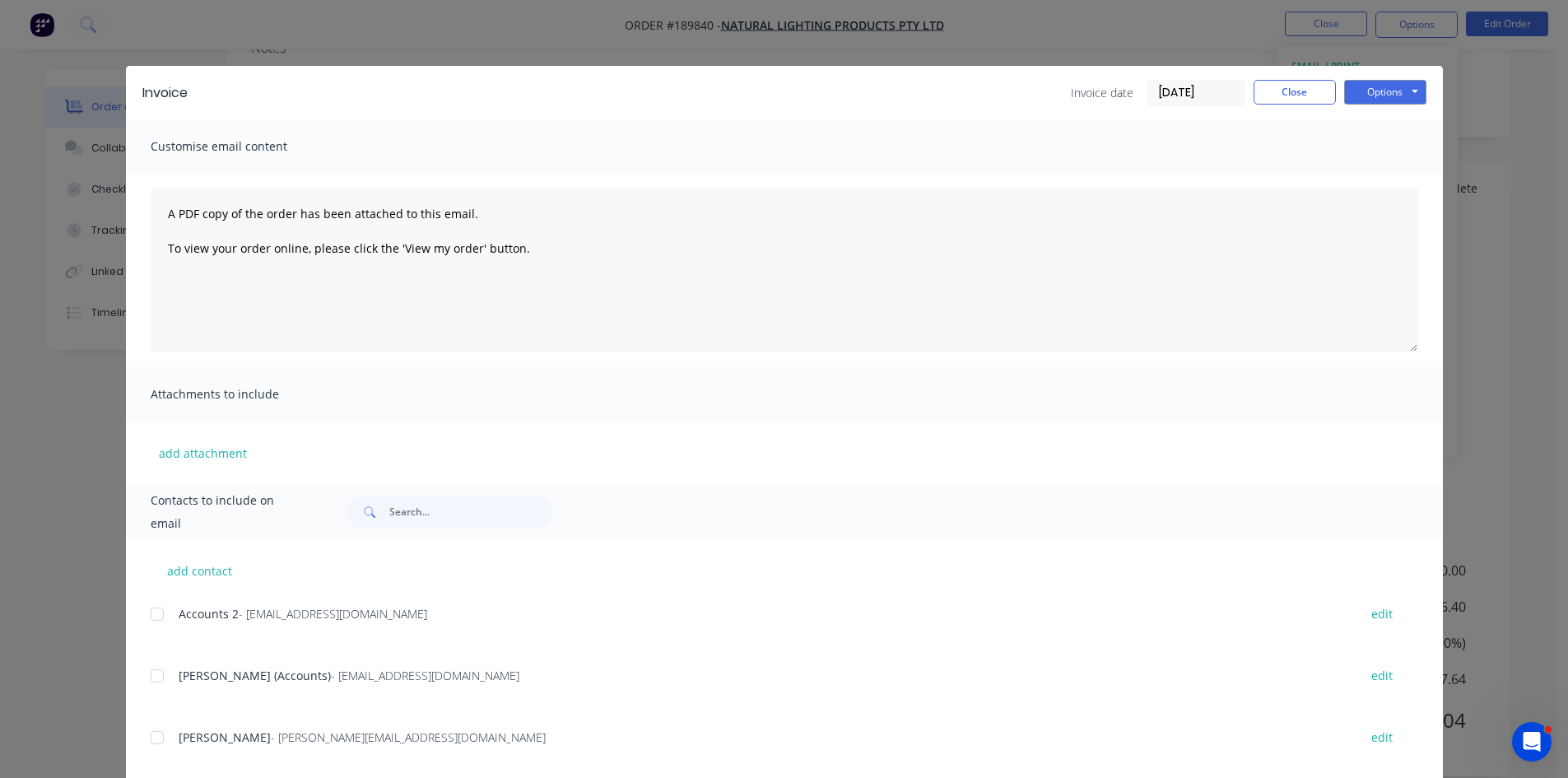
click at [159, 623] on div at bounding box center [157, 614] width 33 height 33
drag, startPoint x: 143, startPoint y: 666, endPoint x: 149, endPoint y: 680, distance: 15.2
click at [148, 676] on div "add contact Accounts 2 - QLD@naturallighting.com.au edit Aga Malik (Accounts) -…" at bounding box center [784, 695] width 1317 height 312
click at [149, 680] on div at bounding box center [157, 676] width 33 height 33
click at [1354, 103] on button "Options" at bounding box center [1385, 92] width 82 height 25
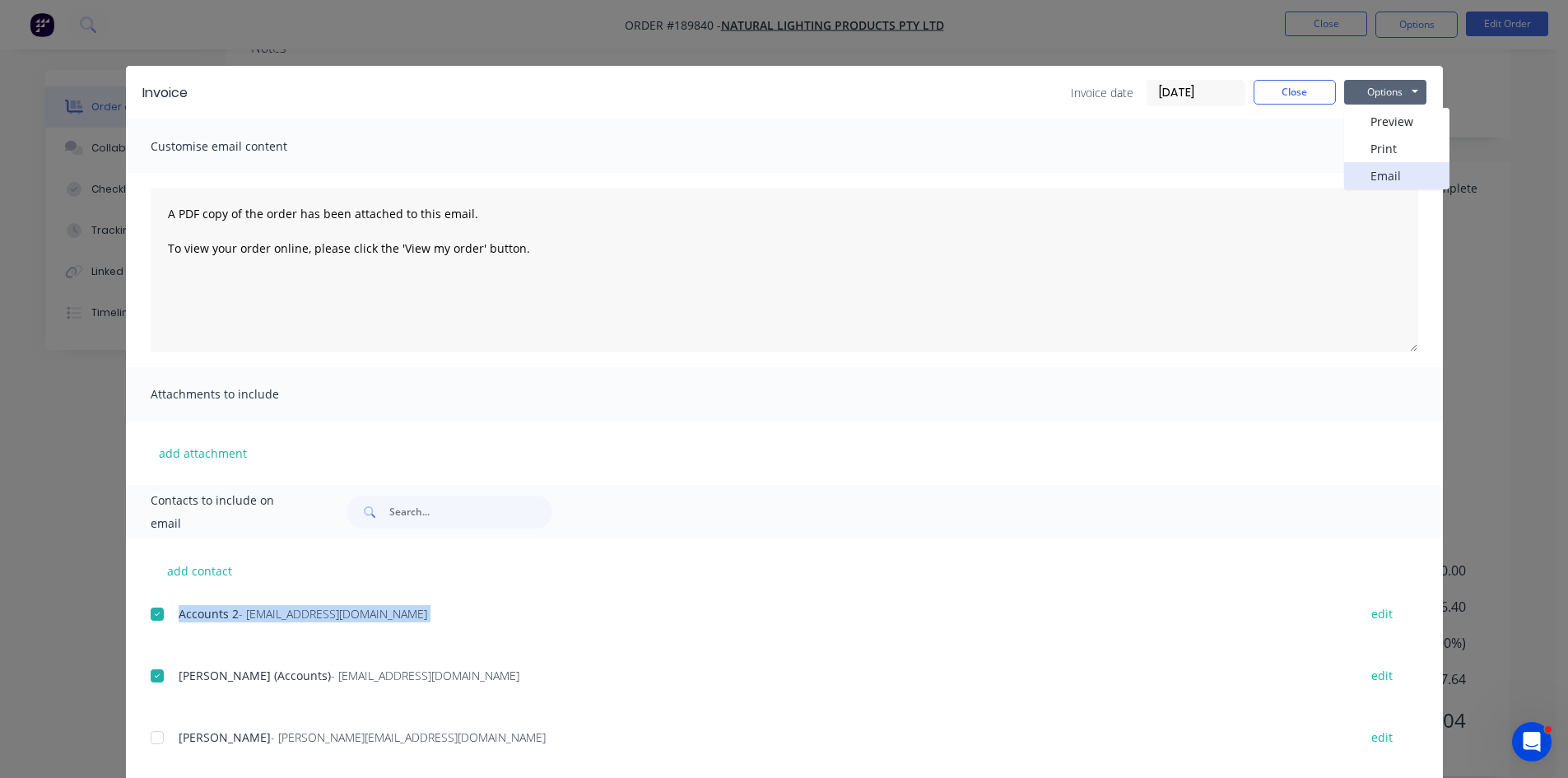
click at [1388, 167] on button "Email" at bounding box center [1396, 176] width 105 height 27
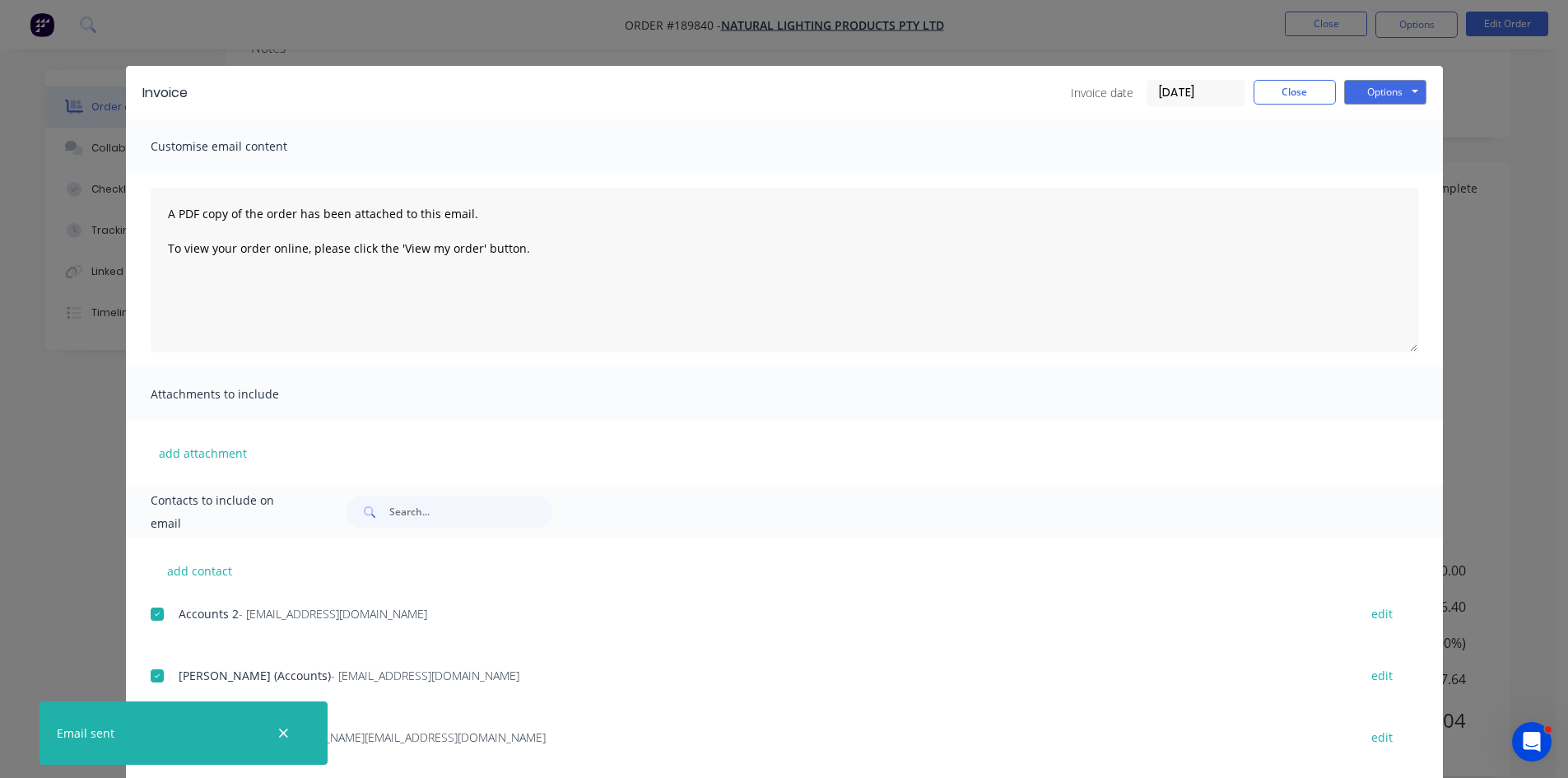
click at [487, 453] on div "add attachment" at bounding box center [784, 453] width 1317 height 65
click at [1299, 93] on button "Close" at bounding box center [1294, 92] width 82 height 25
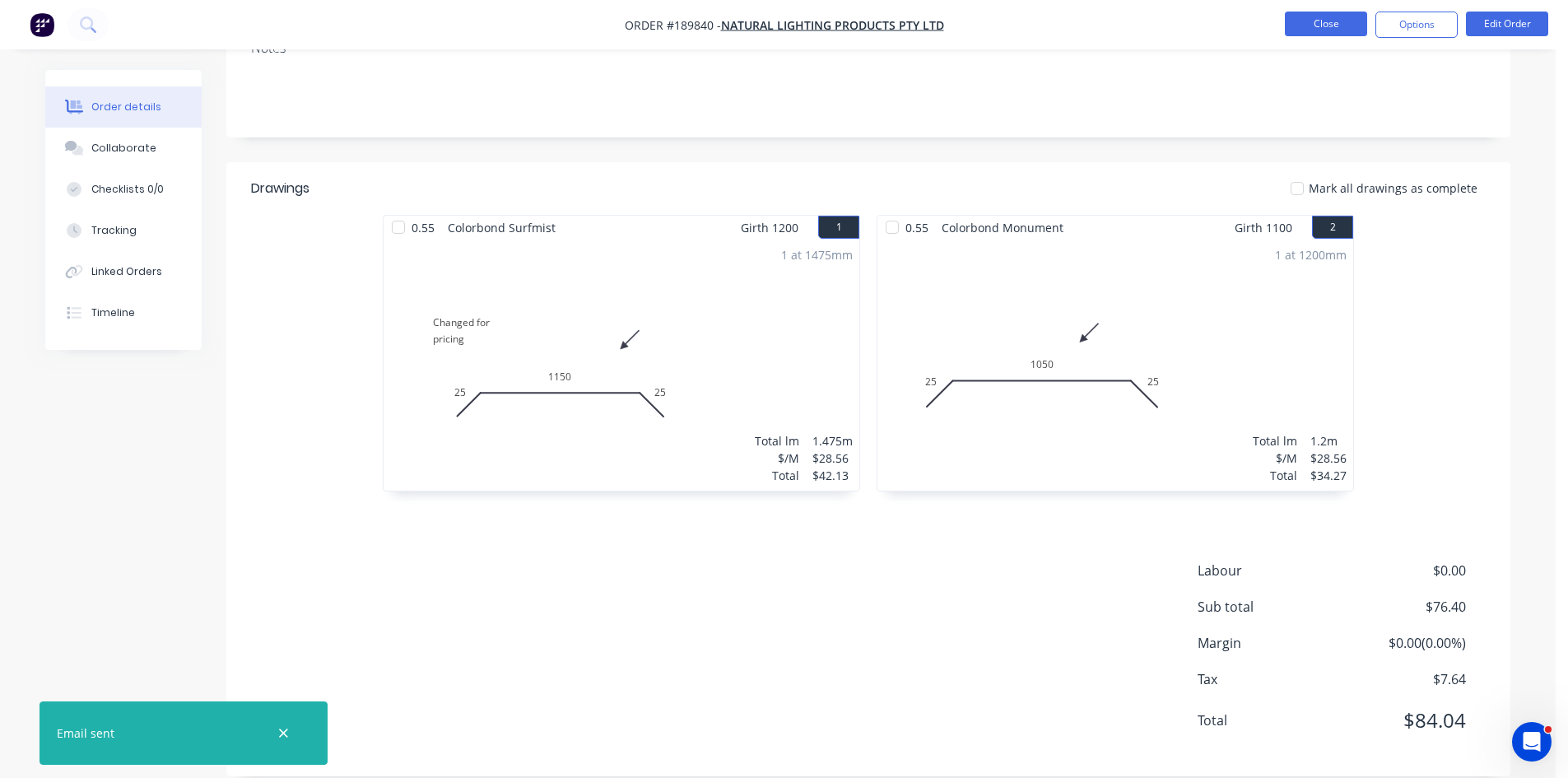
click at [1334, 25] on button "Close" at bounding box center [1326, 24] width 82 height 25
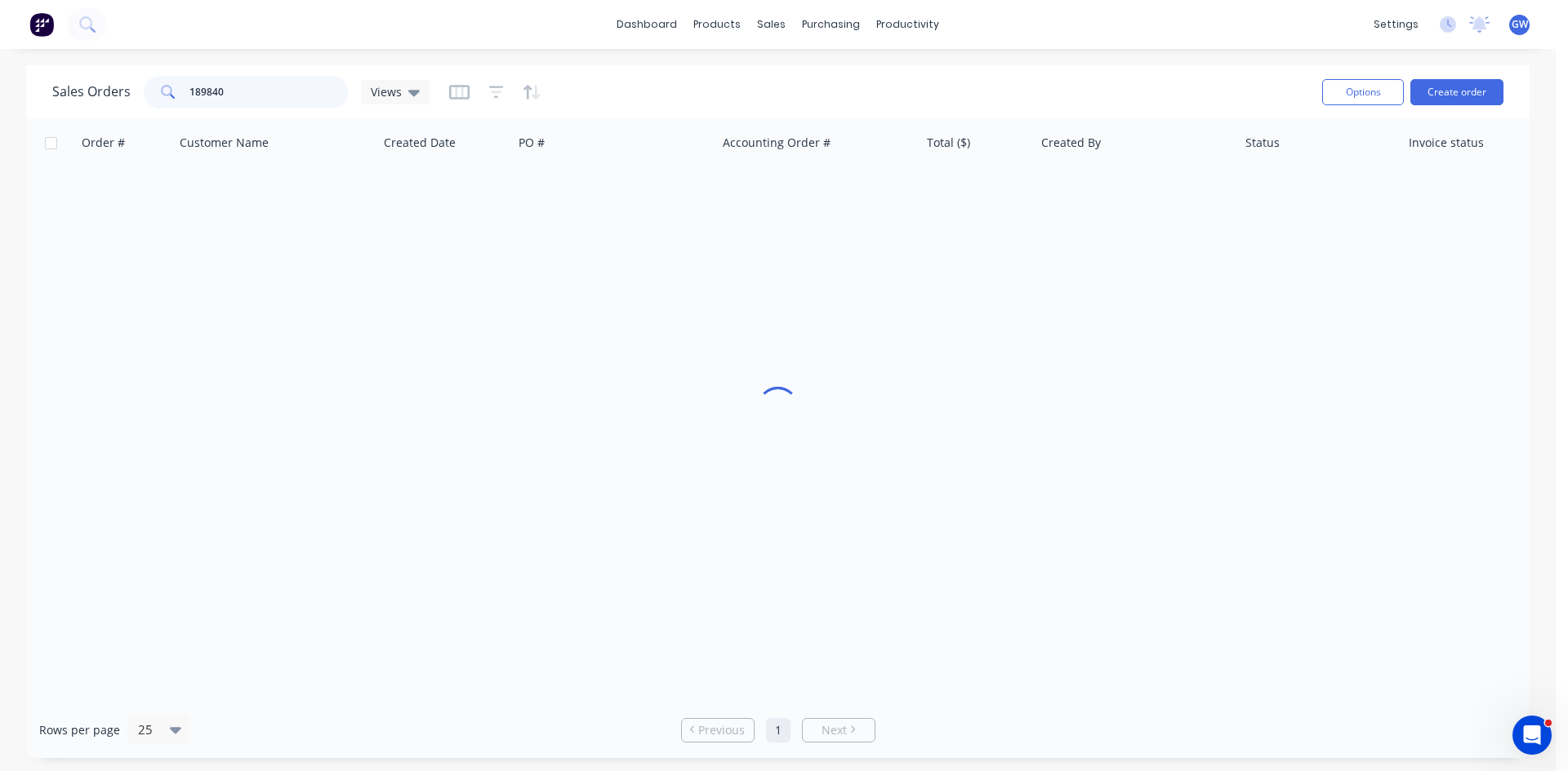
drag, startPoint x: 264, startPoint y: 102, endPoint x: 0, endPoint y: 99, distance: 264.0
click at [0, 99] on div "Sales Orders 189840 Views Options Create order Order # Customer Name Created Da…" at bounding box center [777, 411] width 1555 height 693
type input "189942"
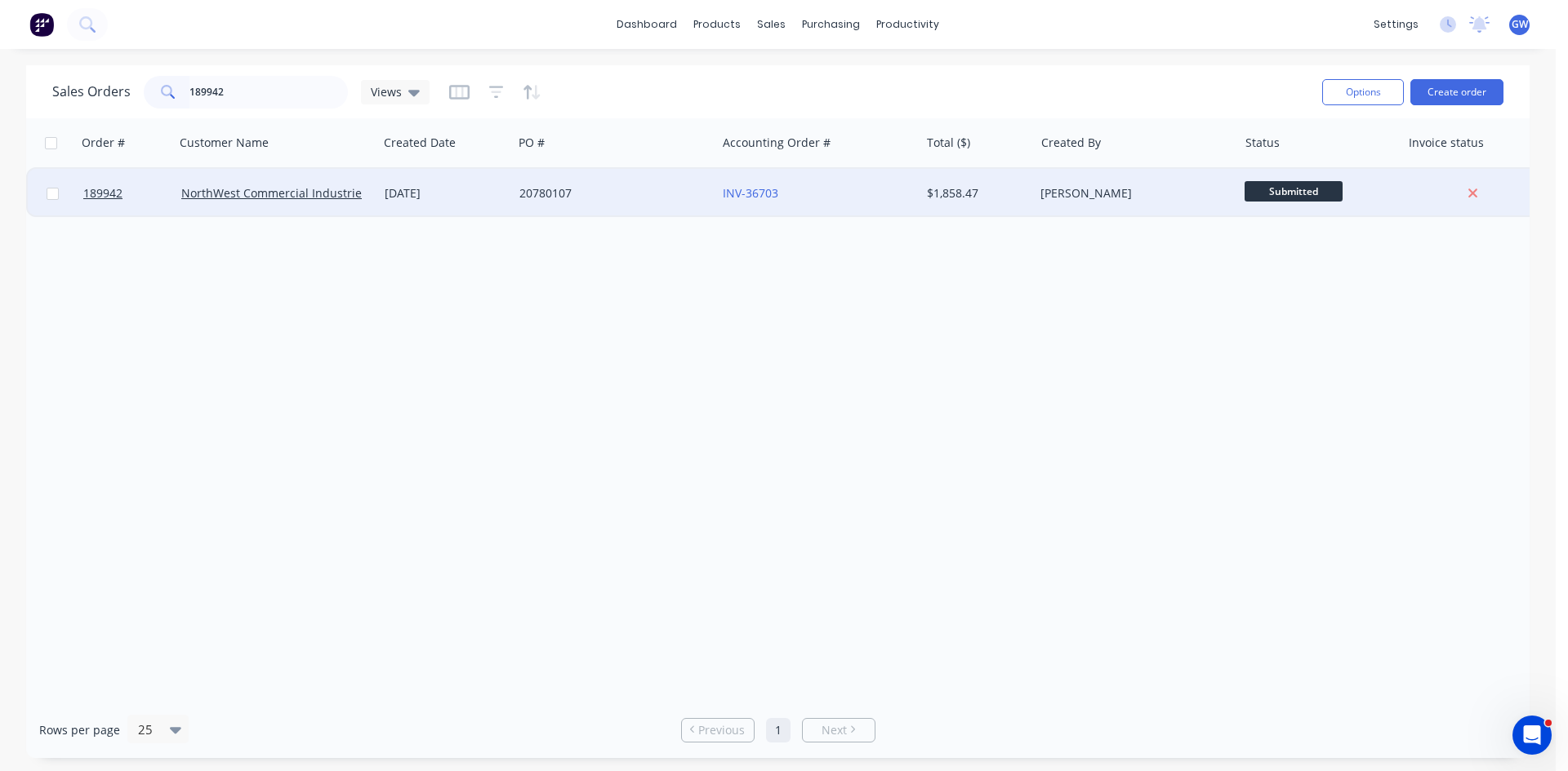
click at [651, 200] on div "20780107" at bounding box center [610, 193] width 181 height 17
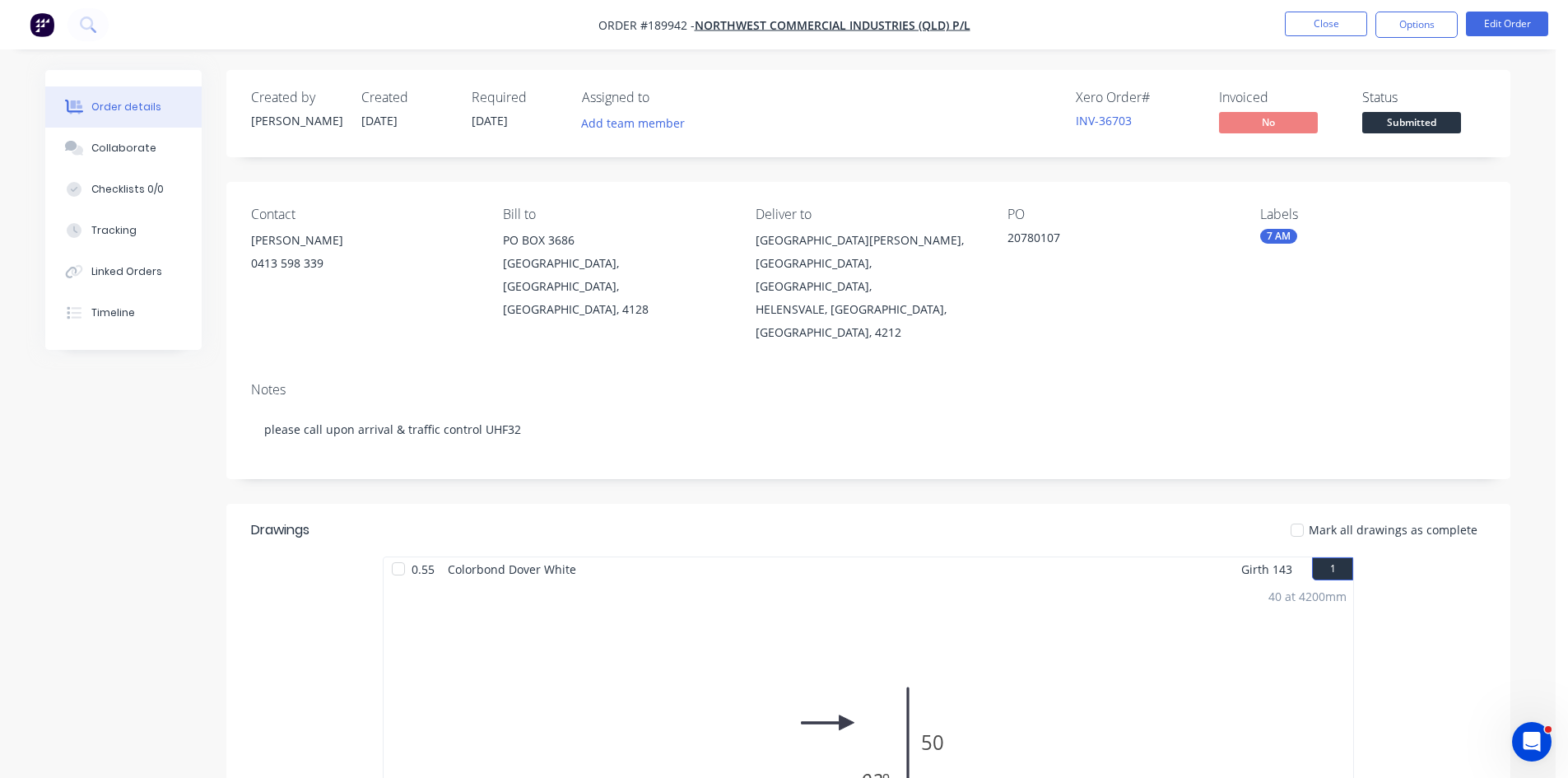
click at [1426, 27] on button "Options" at bounding box center [1416, 25] width 82 height 27
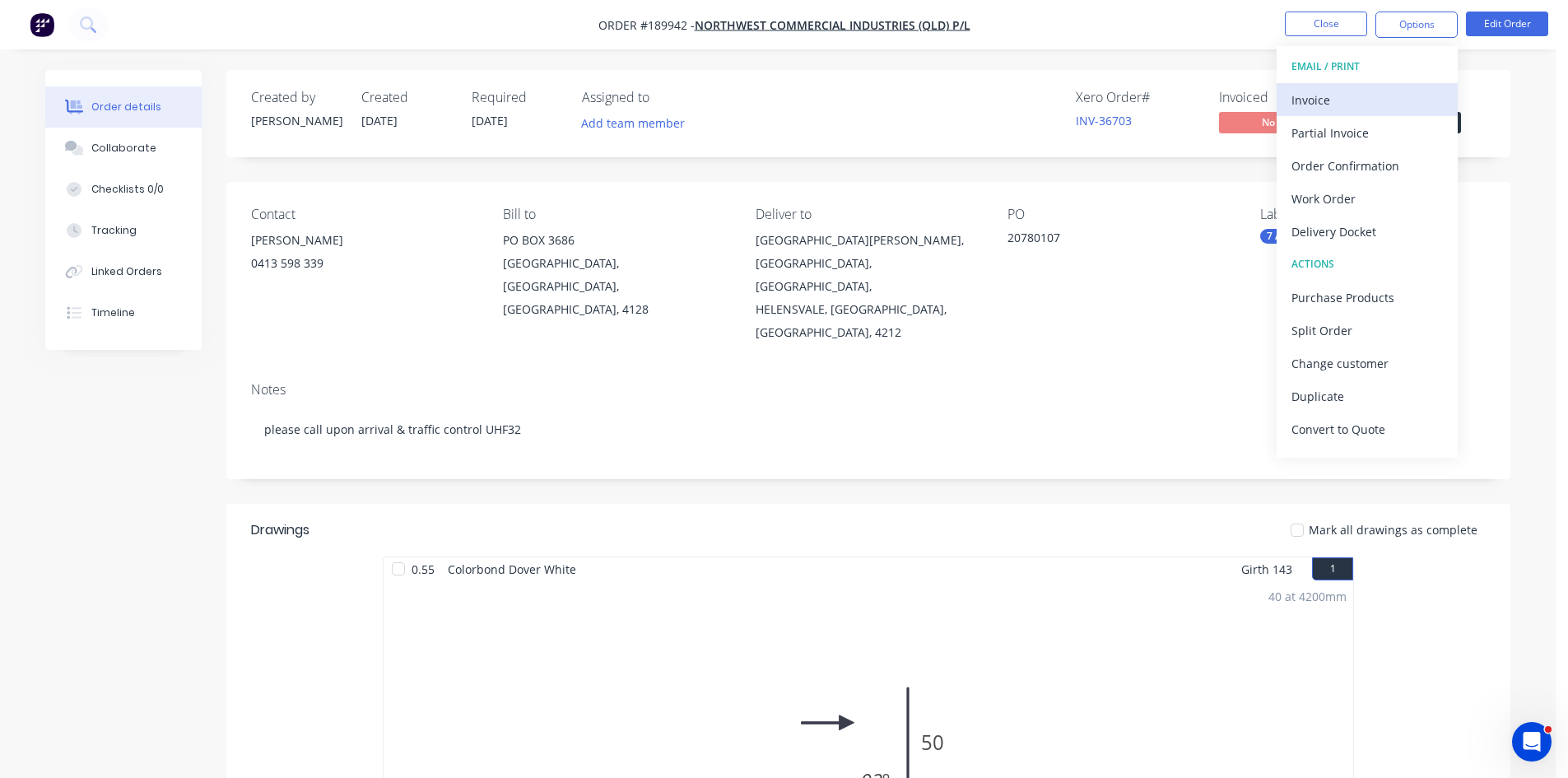
click at [1374, 88] on div "Invoice" at bounding box center [1367, 100] width 152 height 24
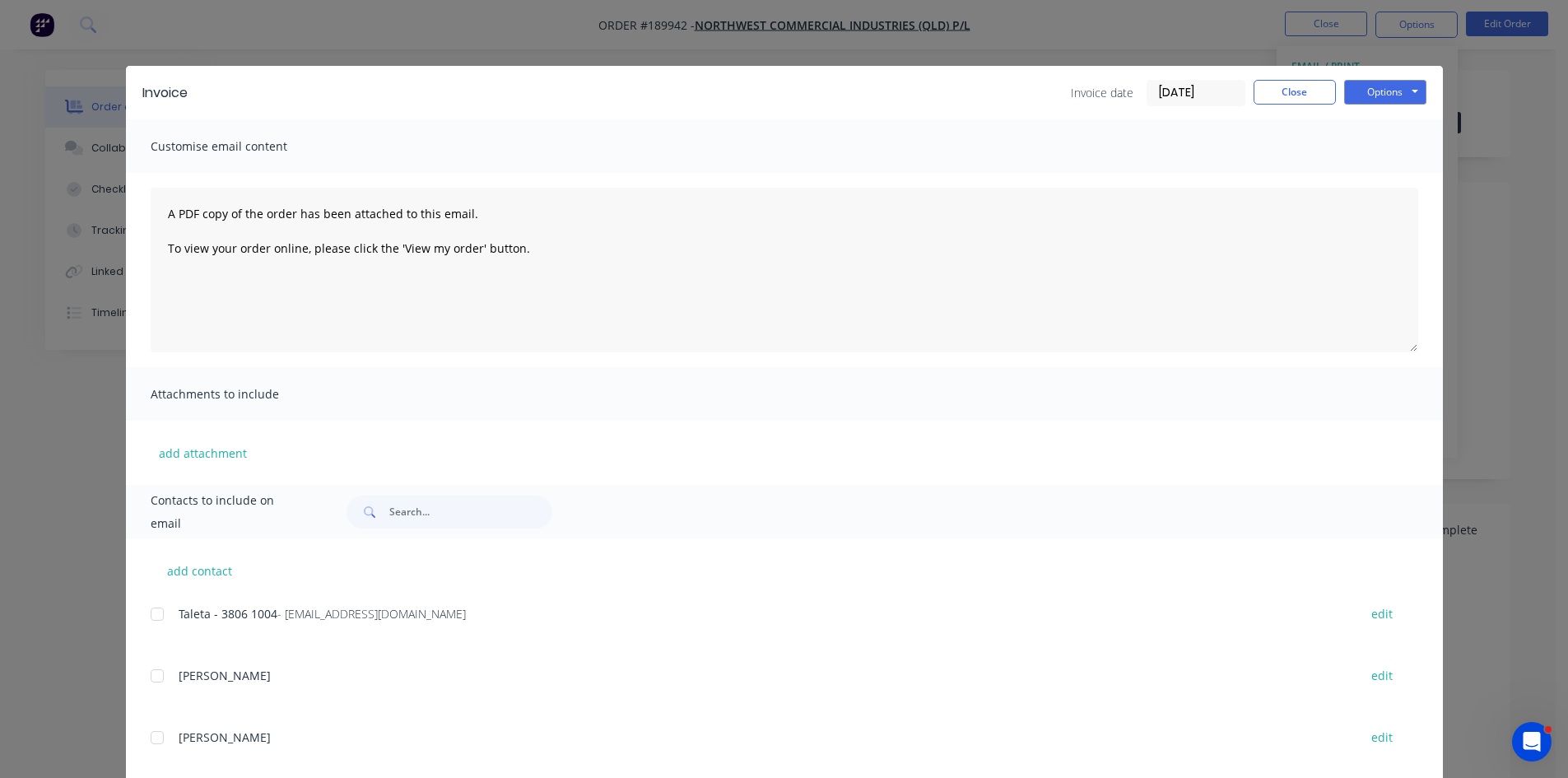
click at [145, 613] on div at bounding box center [157, 614] width 33 height 33
click at [1401, 89] on button "Options" at bounding box center [1385, 92] width 82 height 25
click at [1406, 164] on button "Email" at bounding box center [1396, 176] width 105 height 27
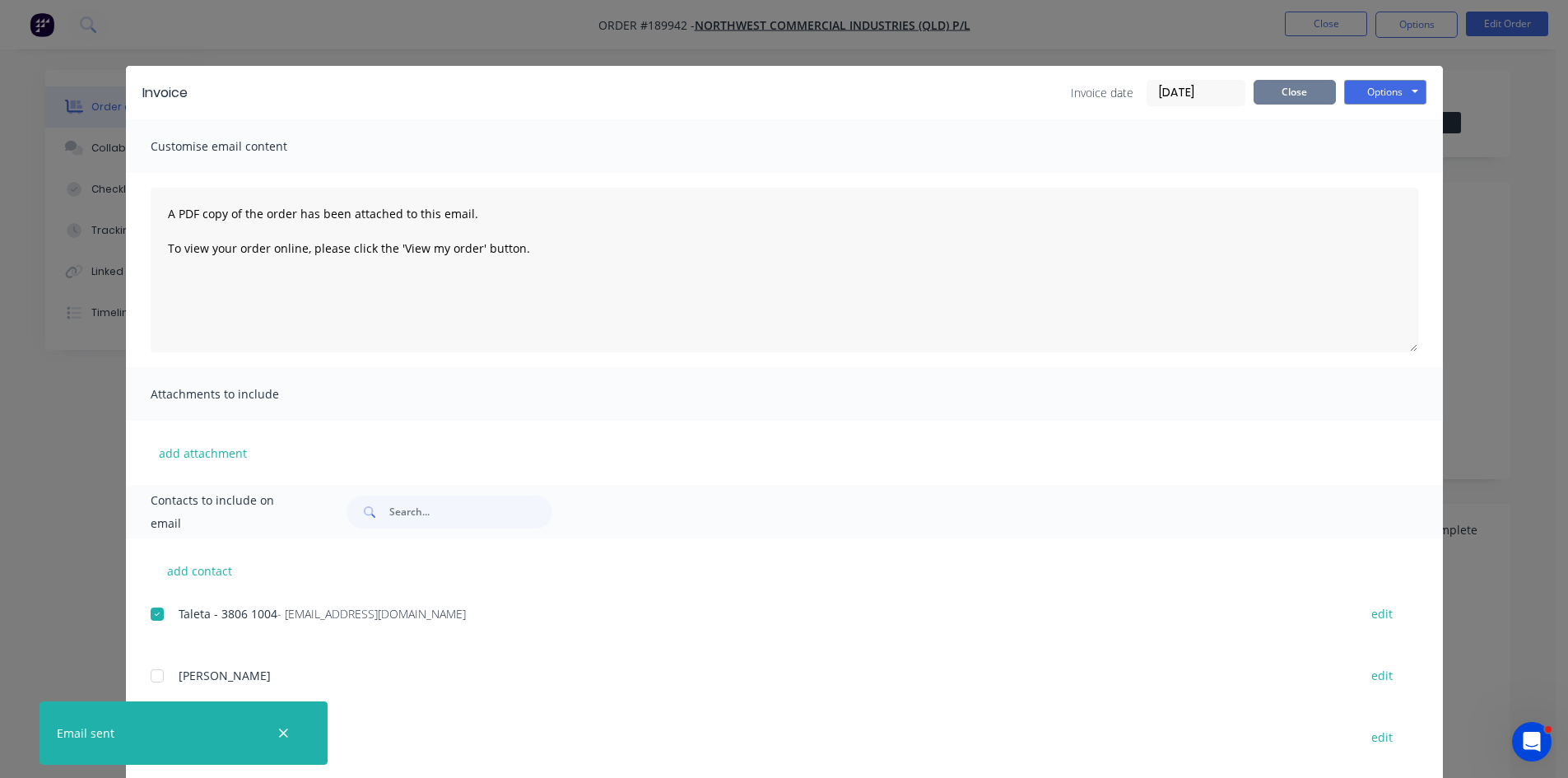
click at [1299, 100] on button "Close" at bounding box center [1294, 92] width 82 height 25
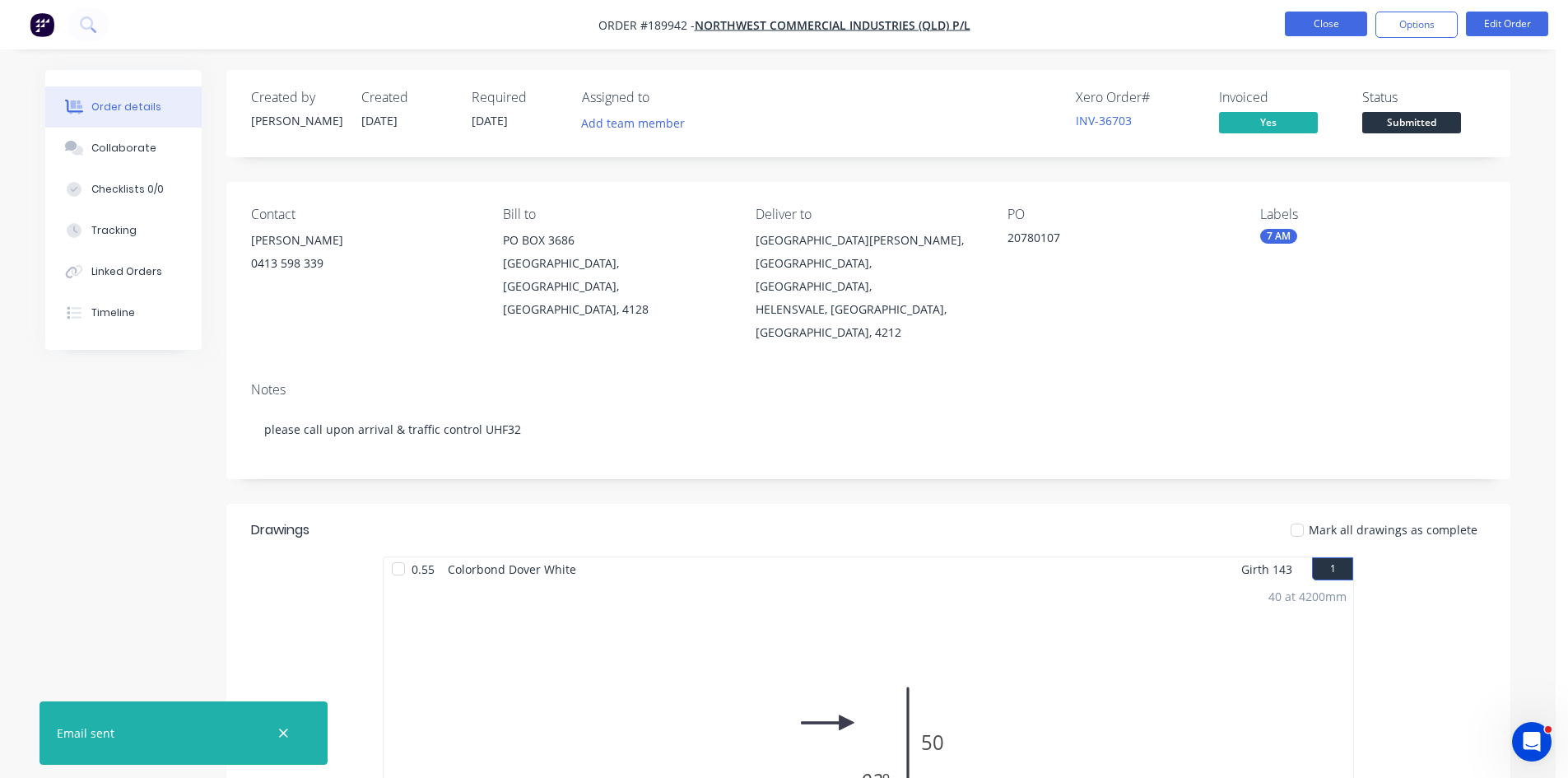
click at [1330, 25] on button "Close" at bounding box center [1326, 24] width 82 height 25
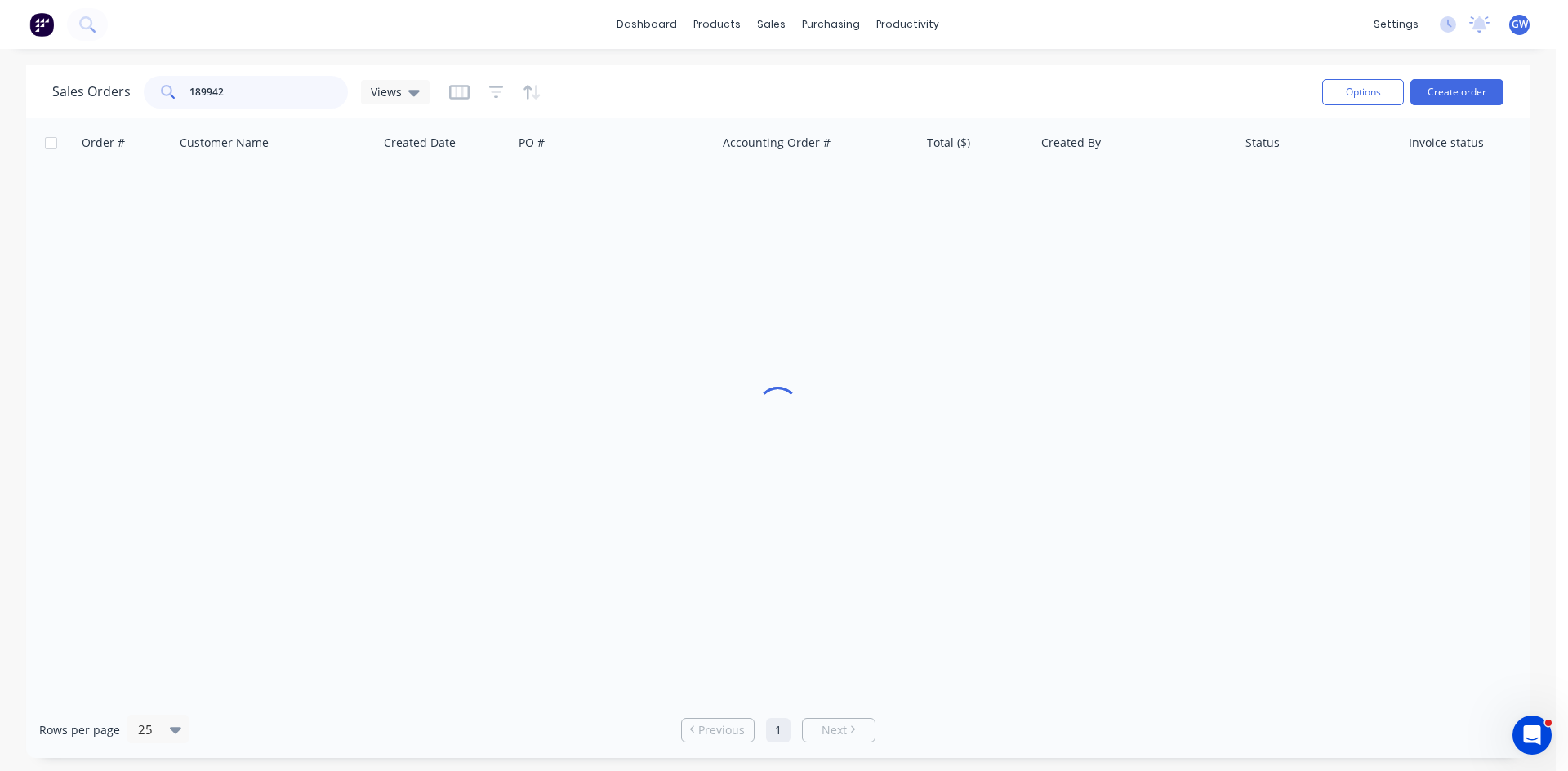
click at [262, 90] on input "189942" at bounding box center [270, 91] width 159 height 32
type input "189826"
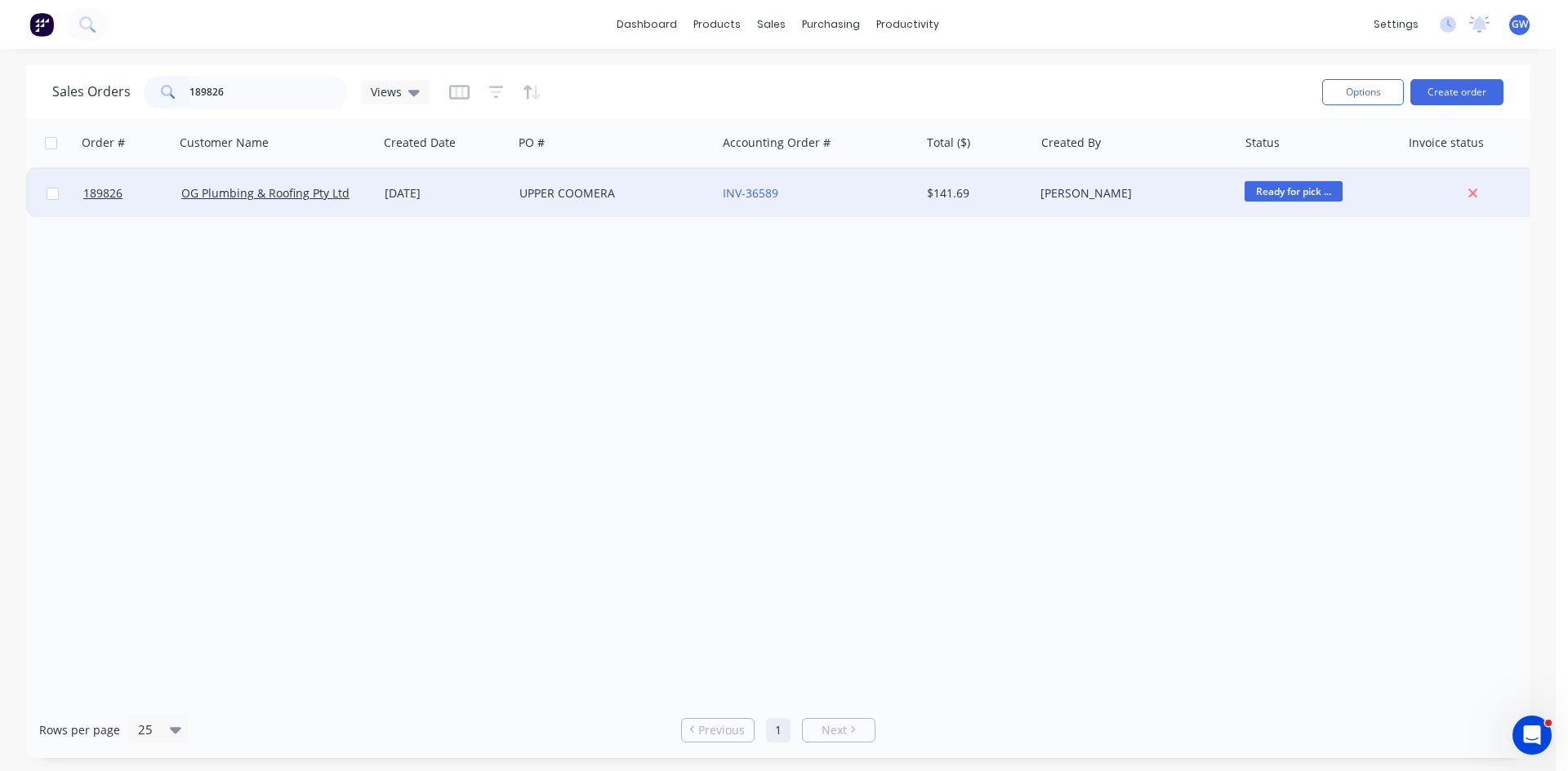
click at [660, 195] on div "UPPER COOMERA" at bounding box center [610, 193] width 181 height 17
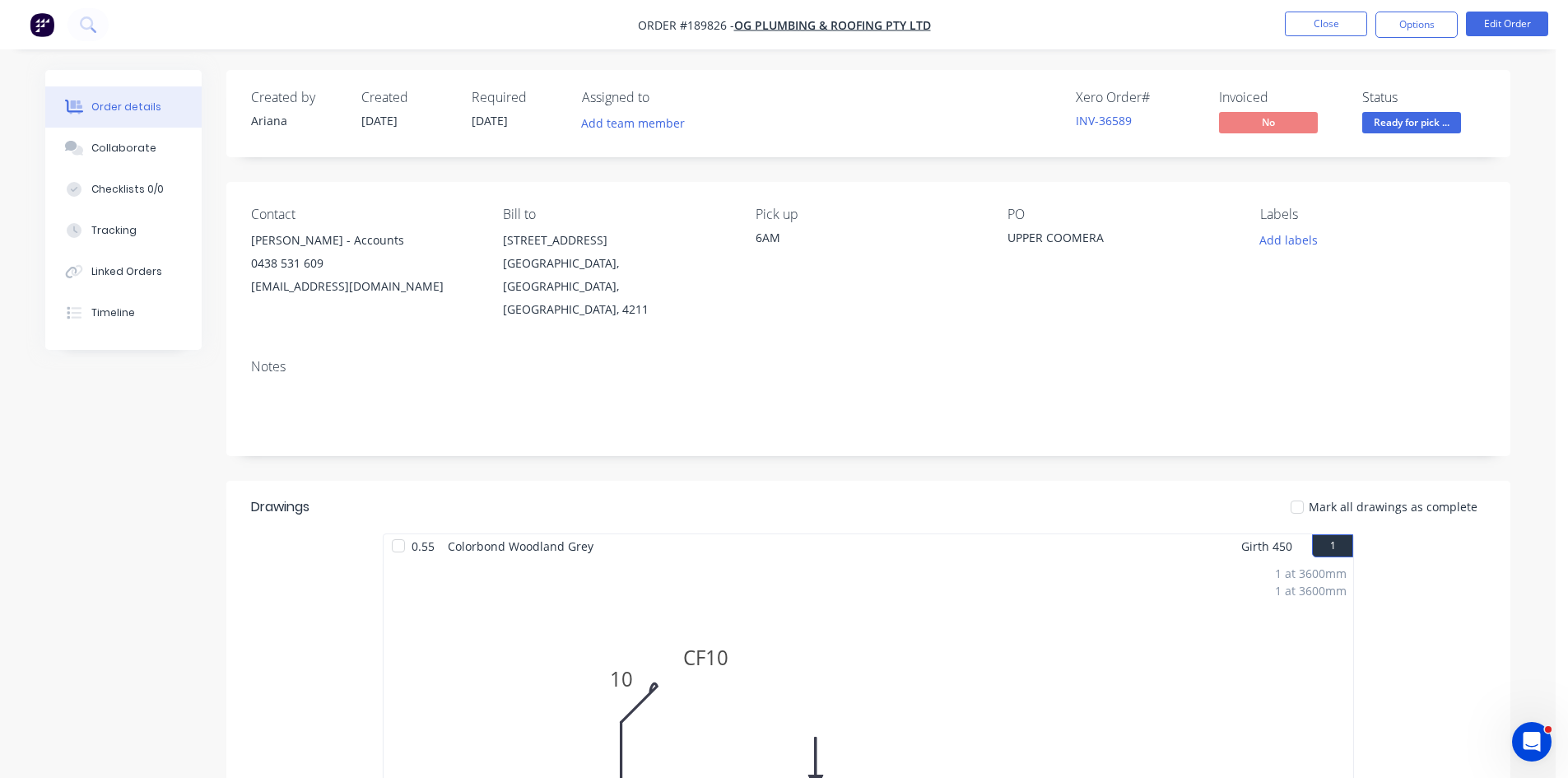
click at [1414, 43] on nav "Order #189826 - OG Plumbing & Roofing Pty Ltd Close Options Edit Order" at bounding box center [784, 25] width 1568 height 50
click at [1421, 37] on button "Options" at bounding box center [1416, 25] width 82 height 27
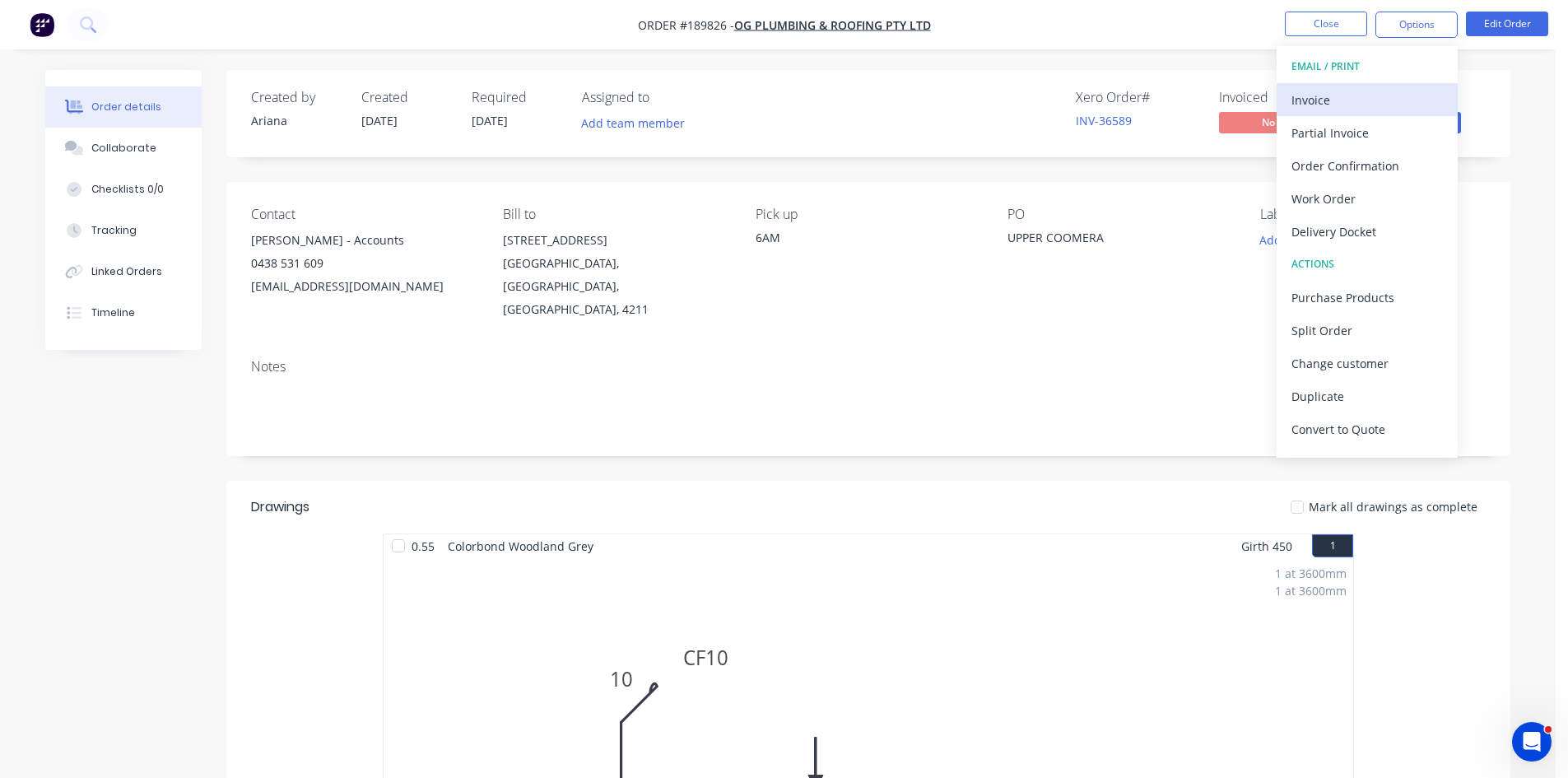
click at [1353, 95] on div "Invoice" at bounding box center [1367, 100] width 152 height 24
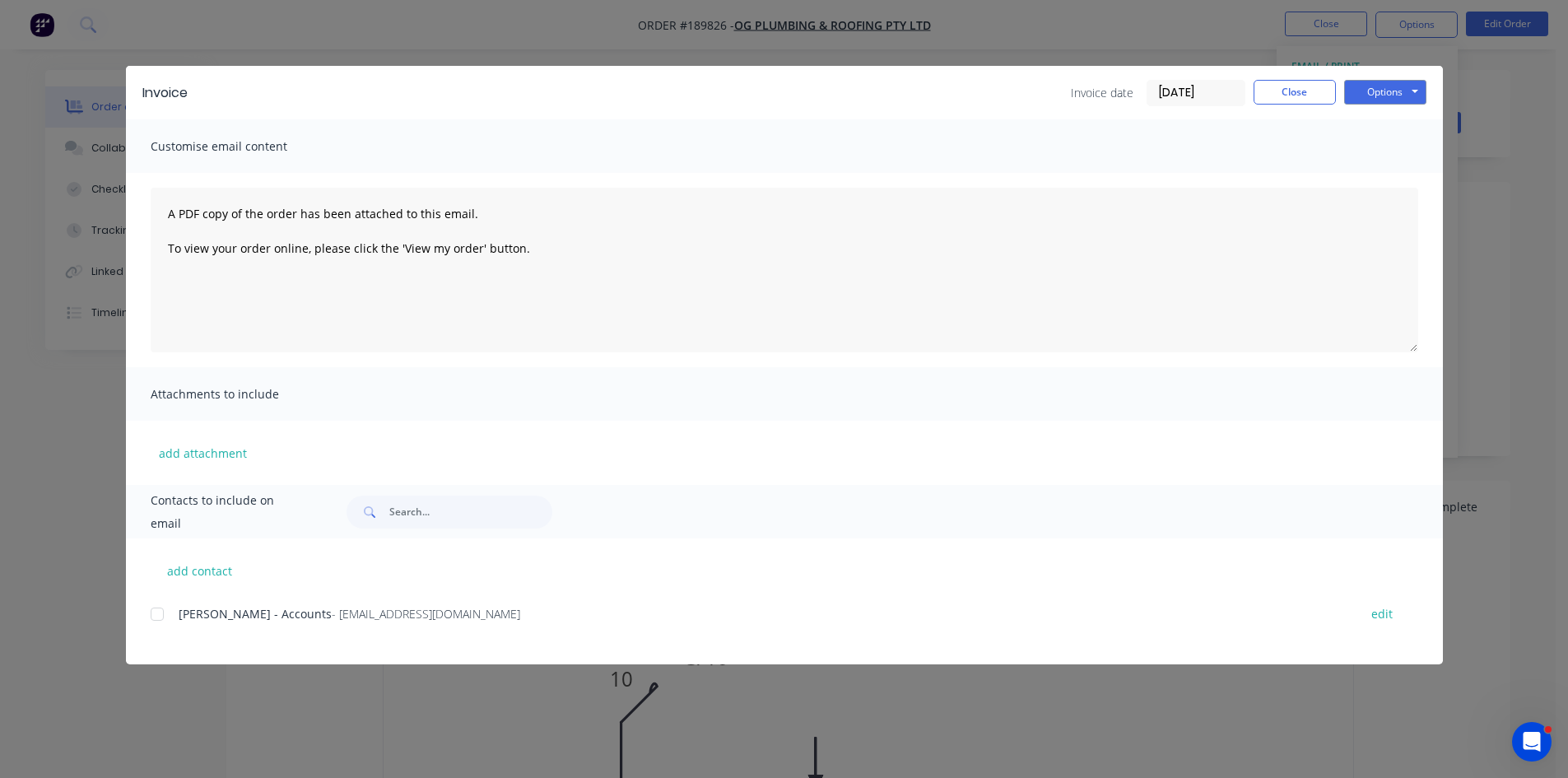
click at [171, 612] on div at bounding box center [157, 614] width 33 height 33
click at [1396, 94] on button "Options" at bounding box center [1385, 92] width 82 height 25
click at [1384, 169] on button "Email" at bounding box center [1396, 176] width 105 height 27
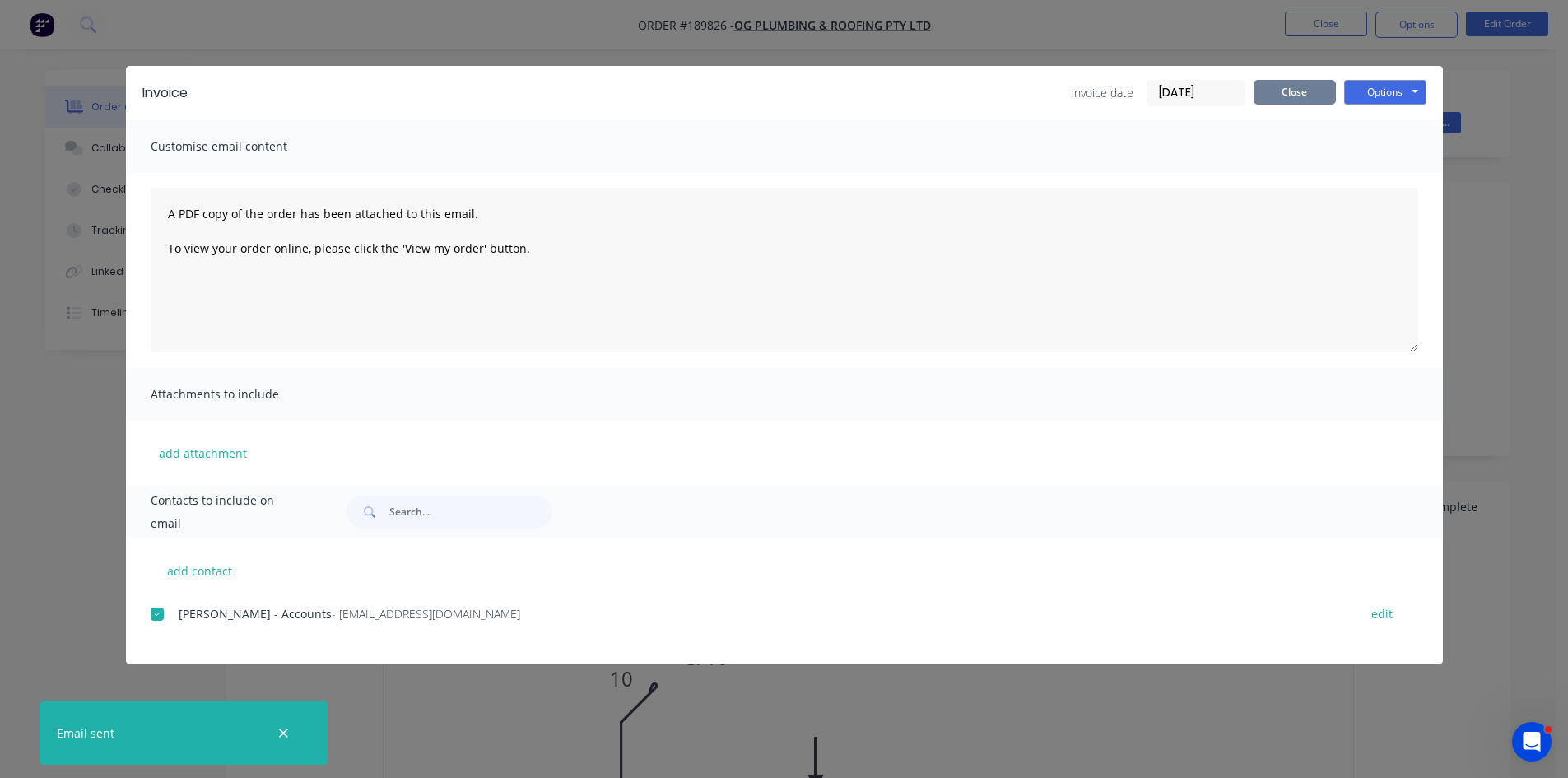
click at [1312, 100] on button "Close" at bounding box center [1294, 92] width 82 height 25
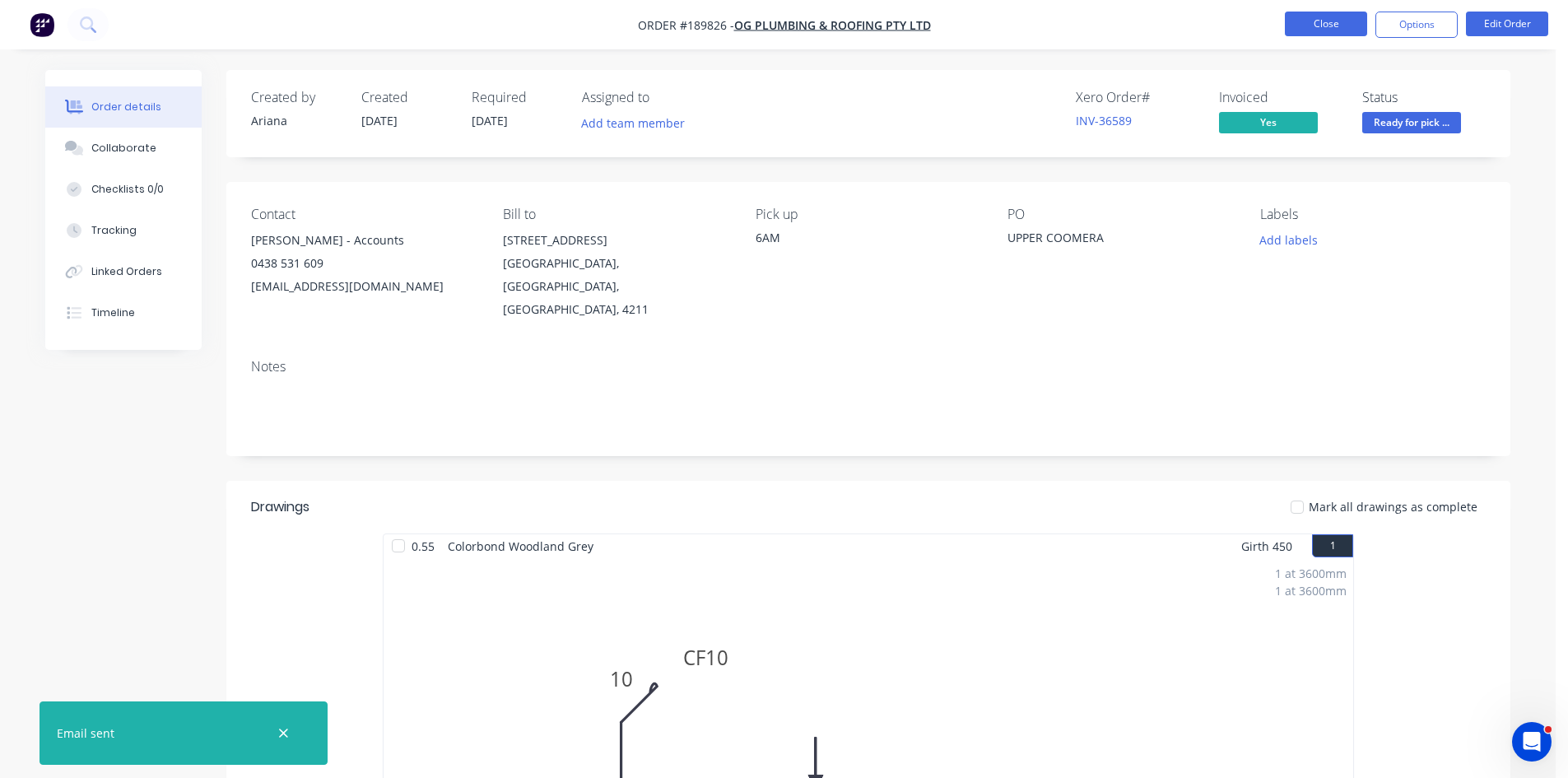
drag, startPoint x: 1329, startPoint y: 27, endPoint x: 1298, endPoint y: 32, distance: 31.4
click at [1298, 32] on button "Close" at bounding box center [1326, 24] width 82 height 25
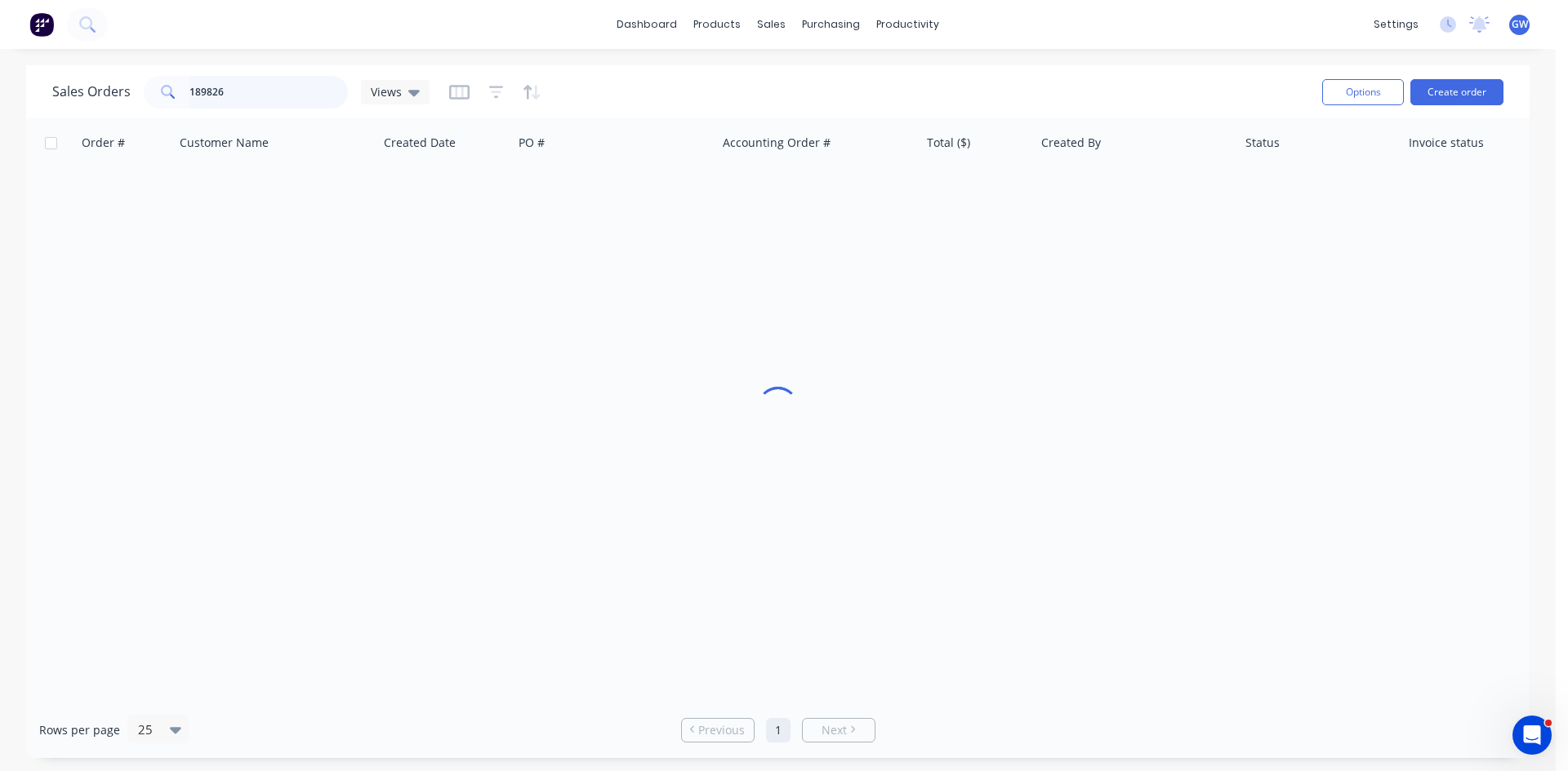
click at [241, 92] on input "189826" at bounding box center [270, 91] width 159 height 32
type input "189895"
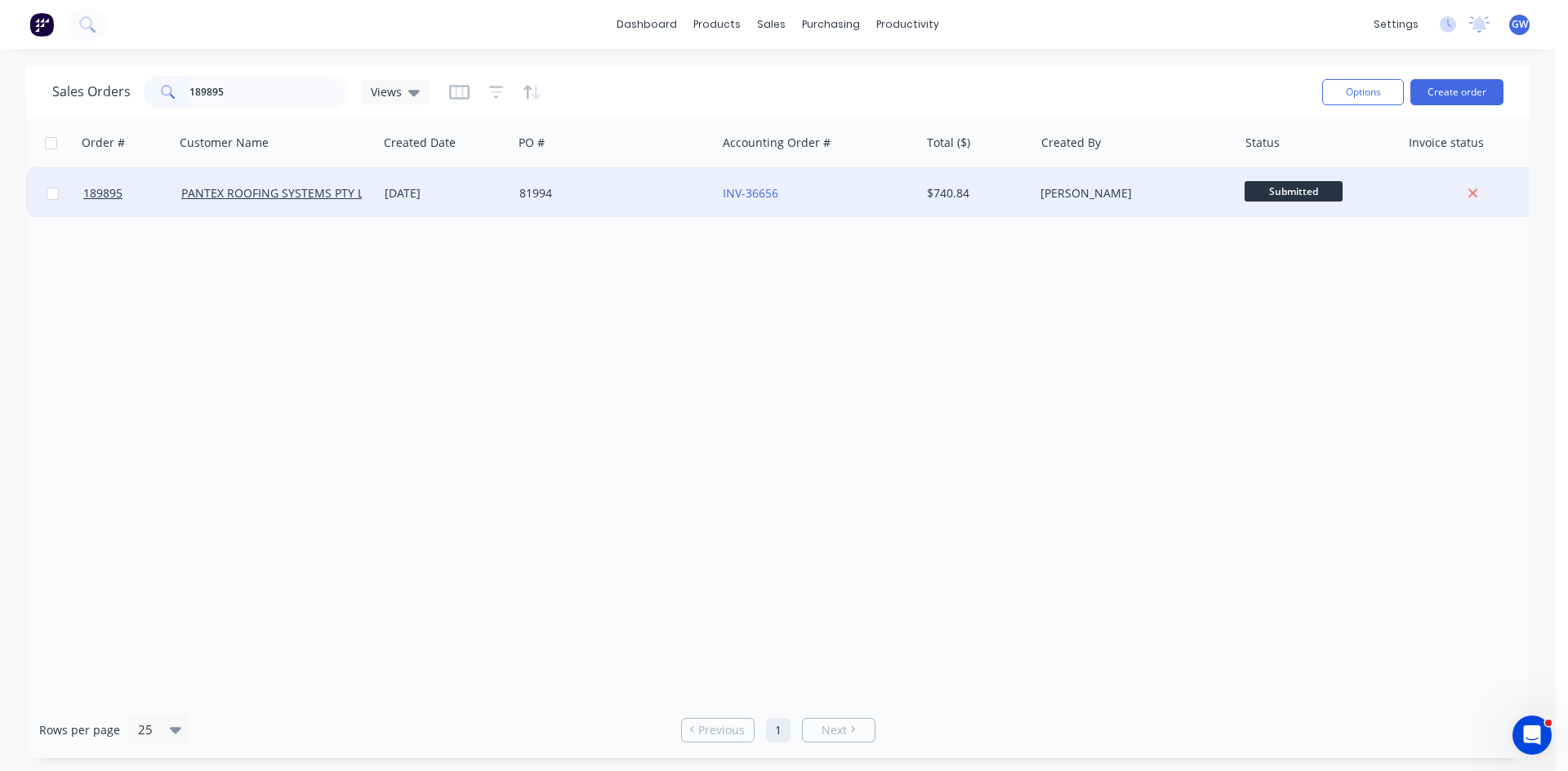
click at [837, 185] on div "INV-36656" at bounding box center [817, 194] width 204 height 49
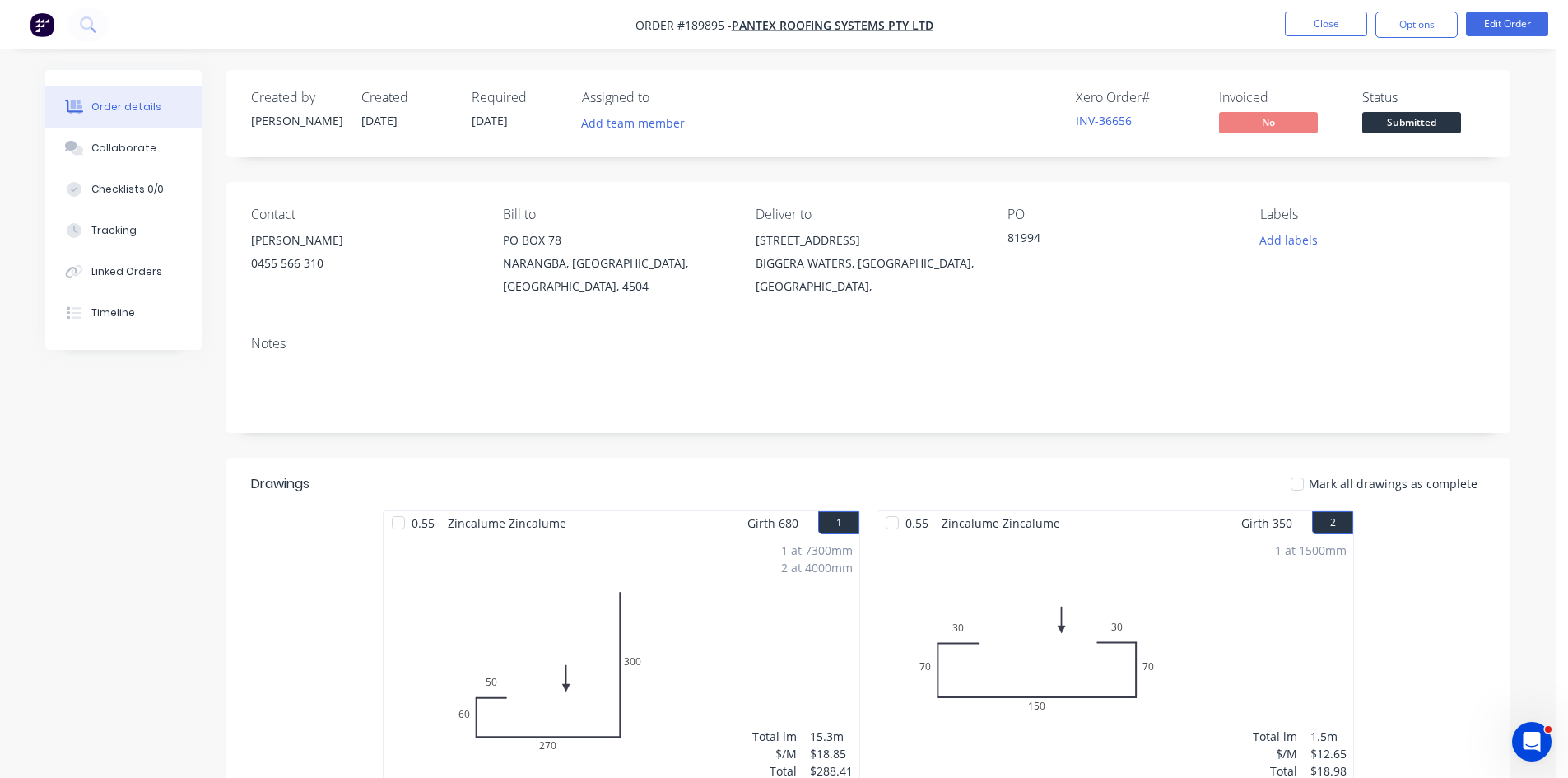
click at [1396, 39] on nav "Order #189895 - PANTEX ROOFING SYSTEMS PTY LTD Close Options Edit Order" at bounding box center [784, 25] width 1568 height 50
click at [1413, 29] on button "Options" at bounding box center [1416, 25] width 82 height 27
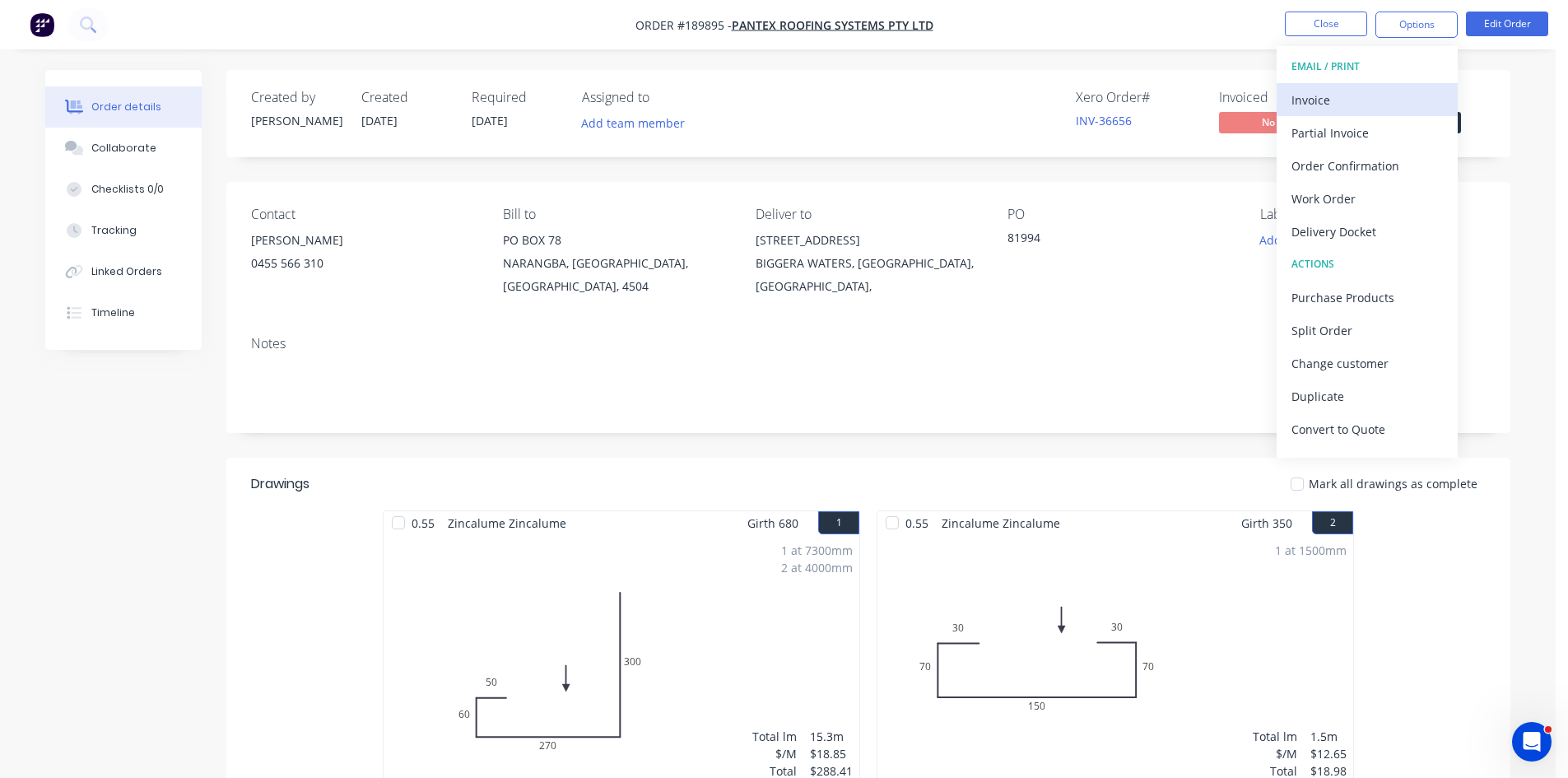
click at [1387, 94] on div "Invoice" at bounding box center [1367, 100] width 152 height 24
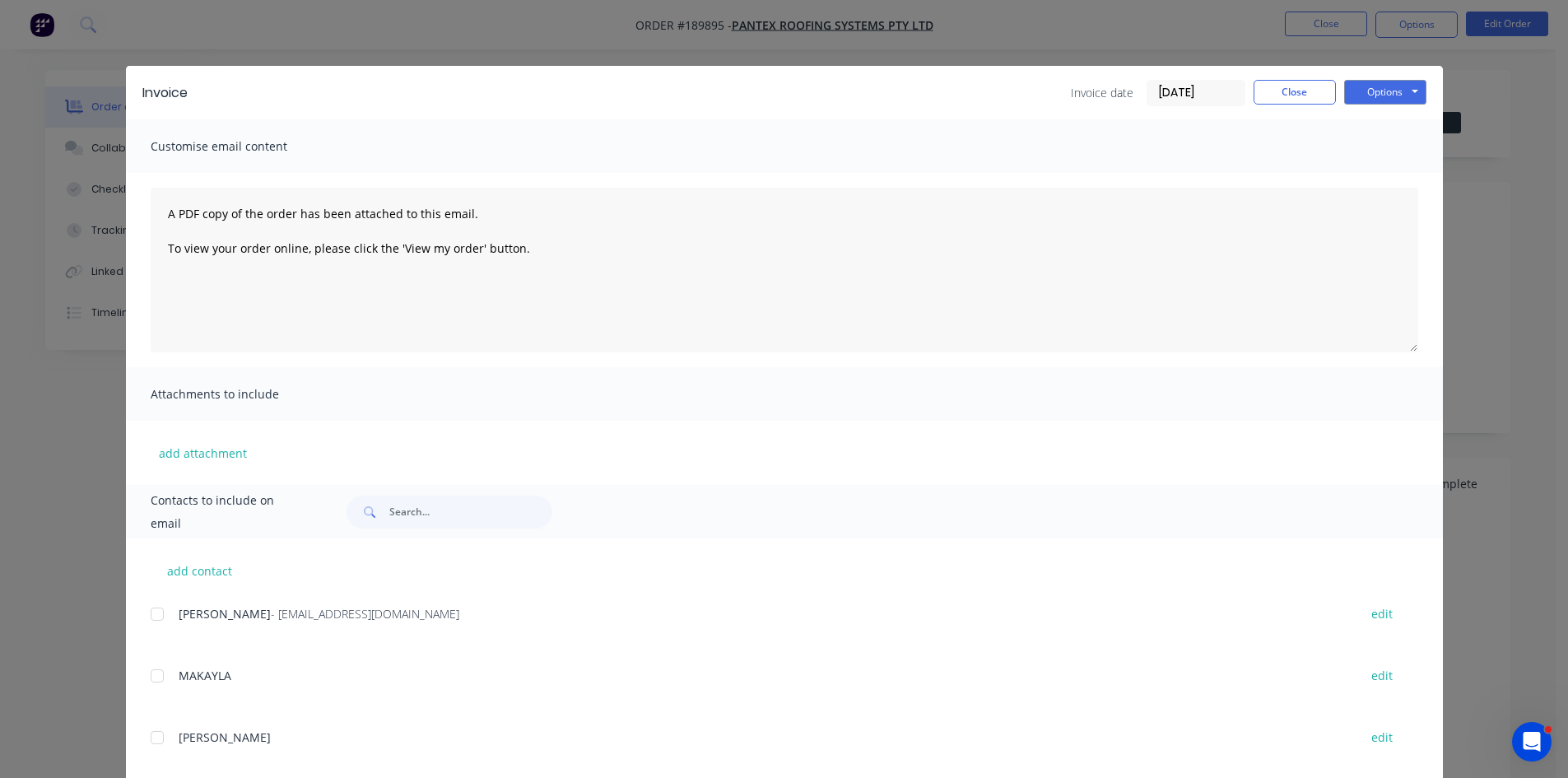
click at [154, 607] on div at bounding box center [157, 614] width 33 height 33
click at [1389, 85] on button "Options" at bounding box center [1385, 92] width 82 height 25
click at [1387, 177] on button "Email" at bounding box center [1396, 176] width 105 height 27
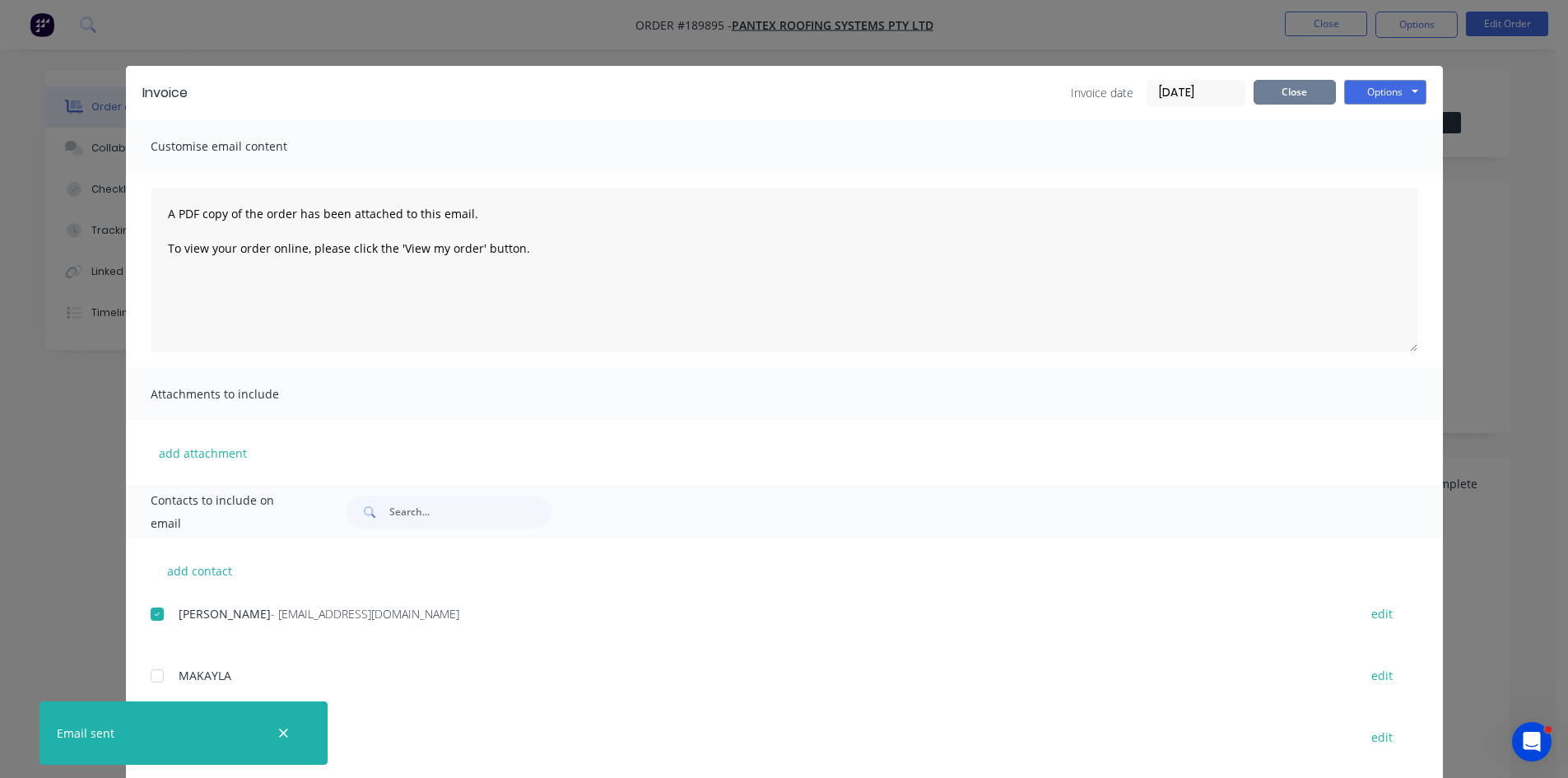
drag, startPoint x: 1282, startPoint y: 92, endPoint x: 1302, endPoint y: 76, distance: 25.6
click at [1282, 92] on button "Close" at bounding box center [1294, 92] width 82 height 25
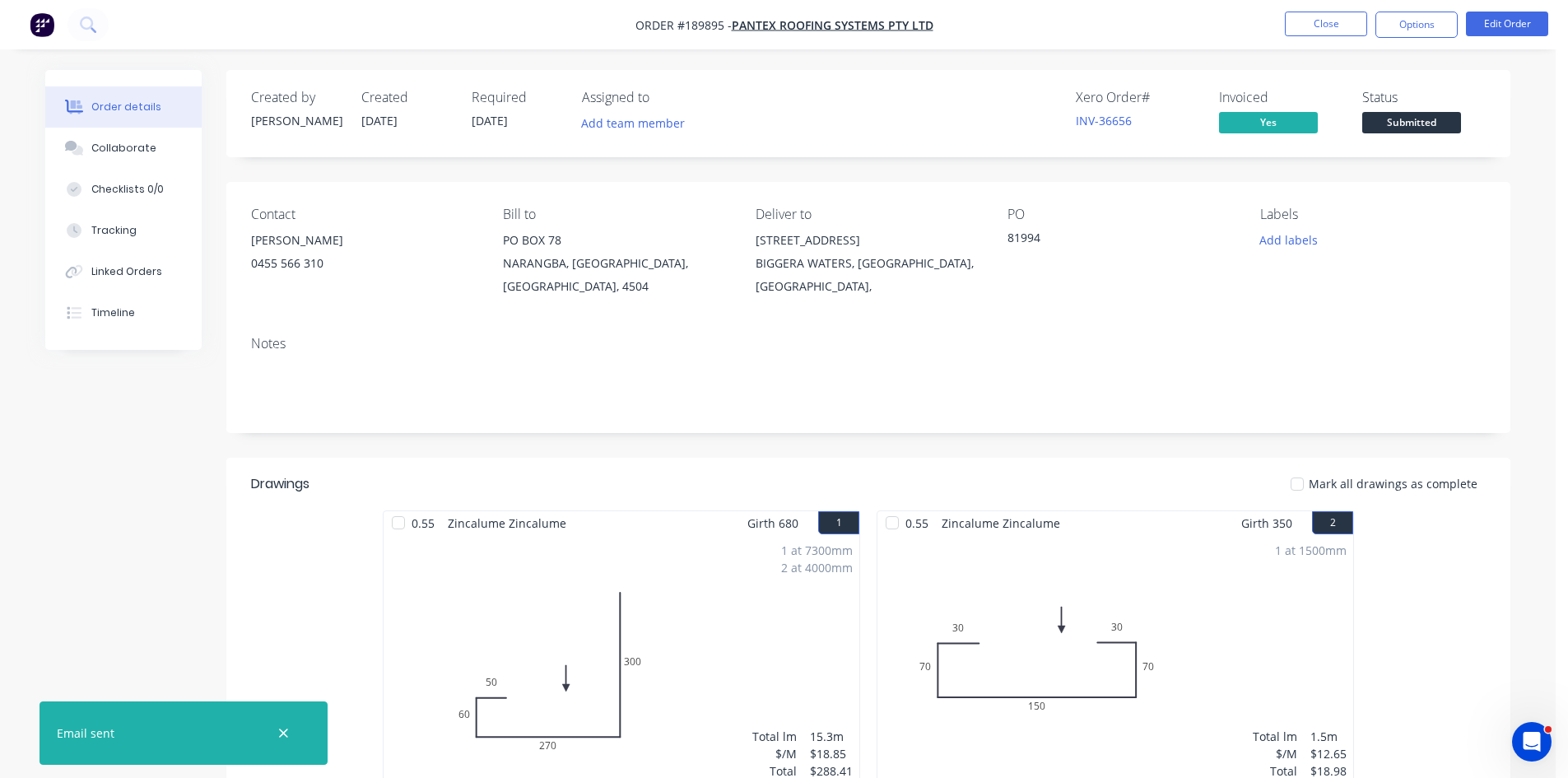
click at [1353, 11] on nav "Order #189895 - PANTEX ROOFING SYSTEMS PTY LTD Close Options Edit Order" at bounding box center [784, 25] width 1568 height 50
click at [1373, 27] on ul "Close Options Edit Order" at bounding box center [1416, 25] width 302 height 27
click at [1329, 20] on button "Close" at bounding box center [1326, 24] width 82 height 25
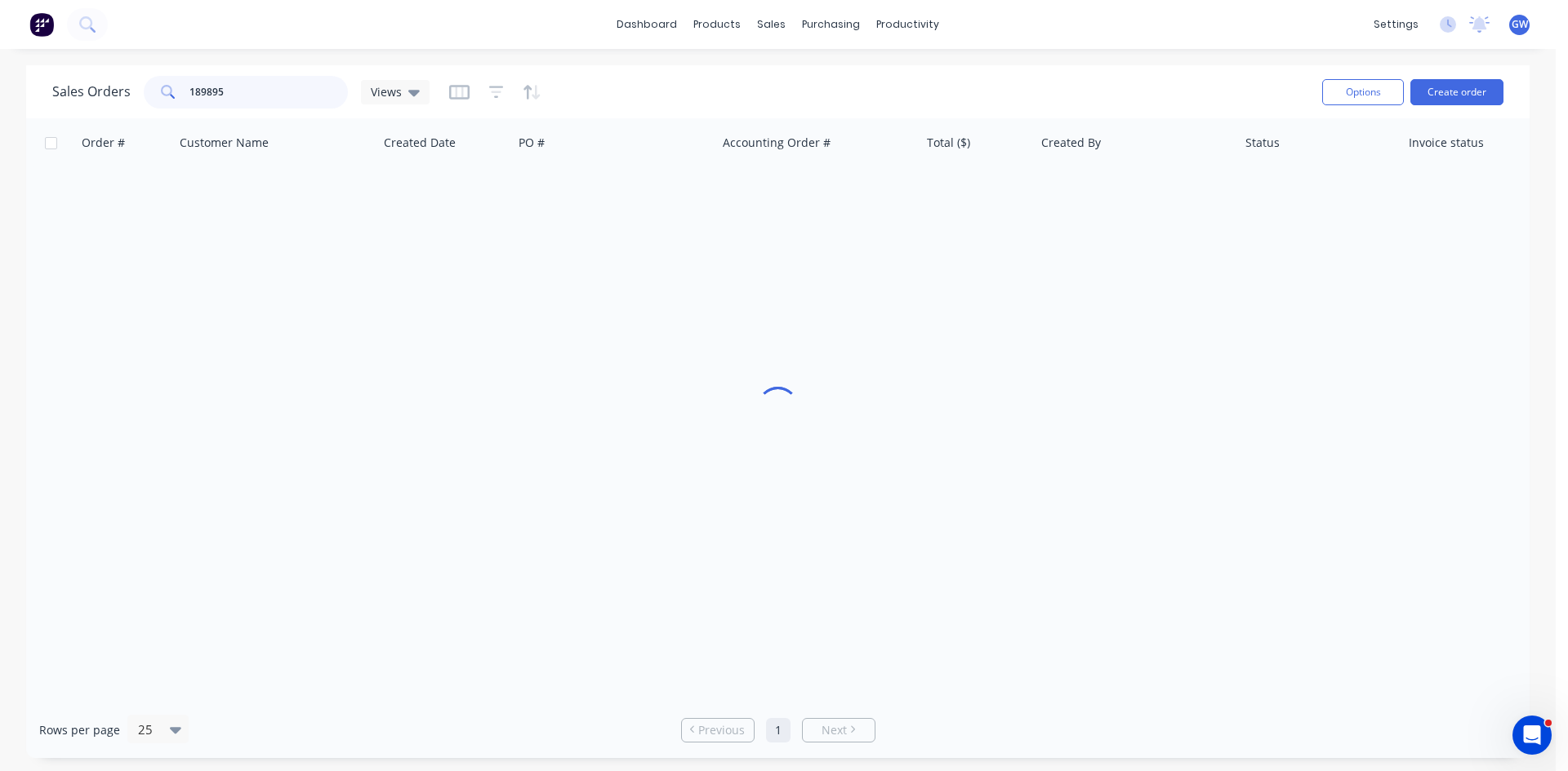
click at [233, 90] on input "189895" at bounding box center [270, 91] width 159 height 32
type input "189913"
click at [843, 193] on div "INV-36674" at bounding box center [814, 193] width 181 height 17
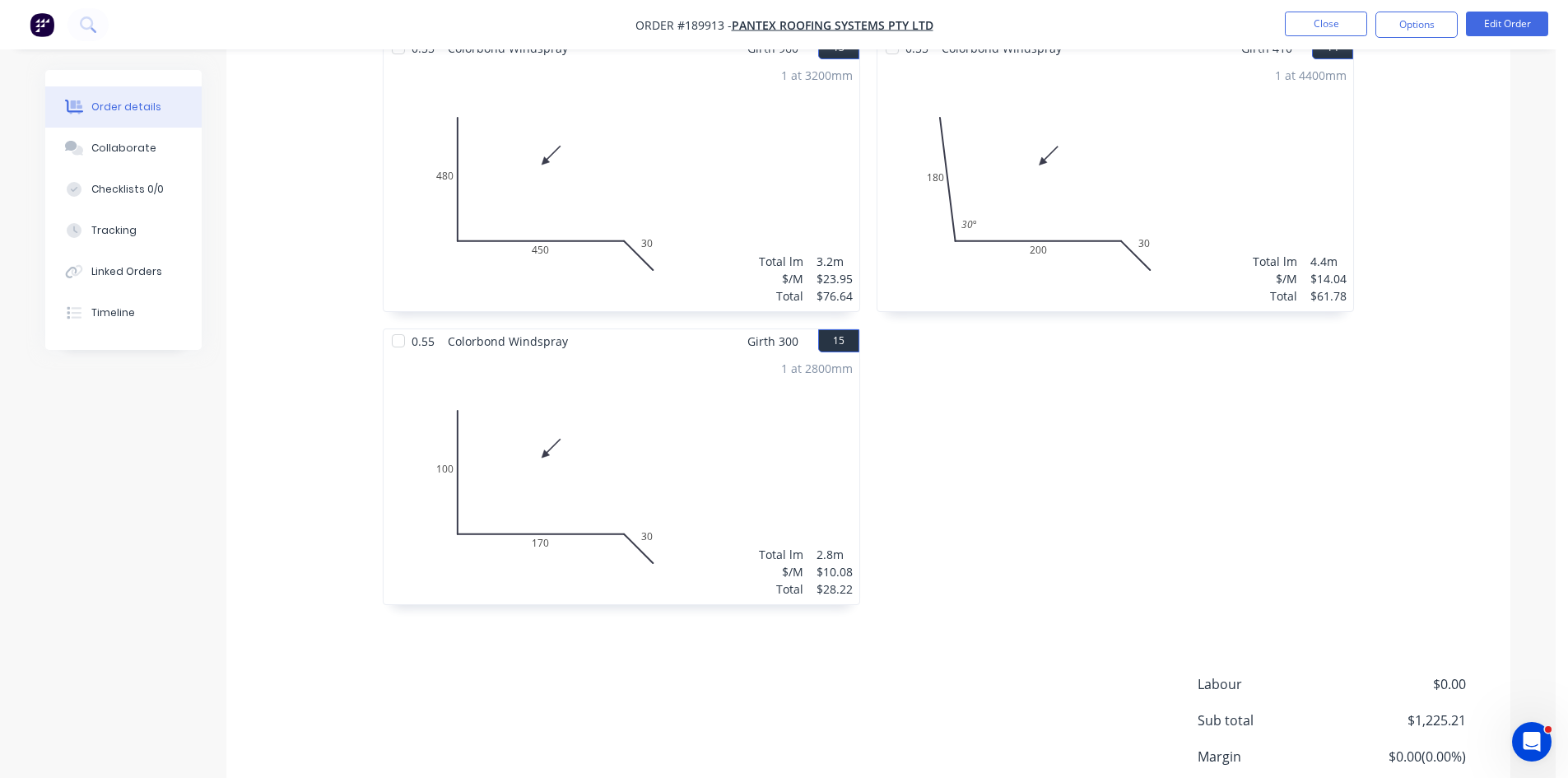
scroll to position [2355, 0]
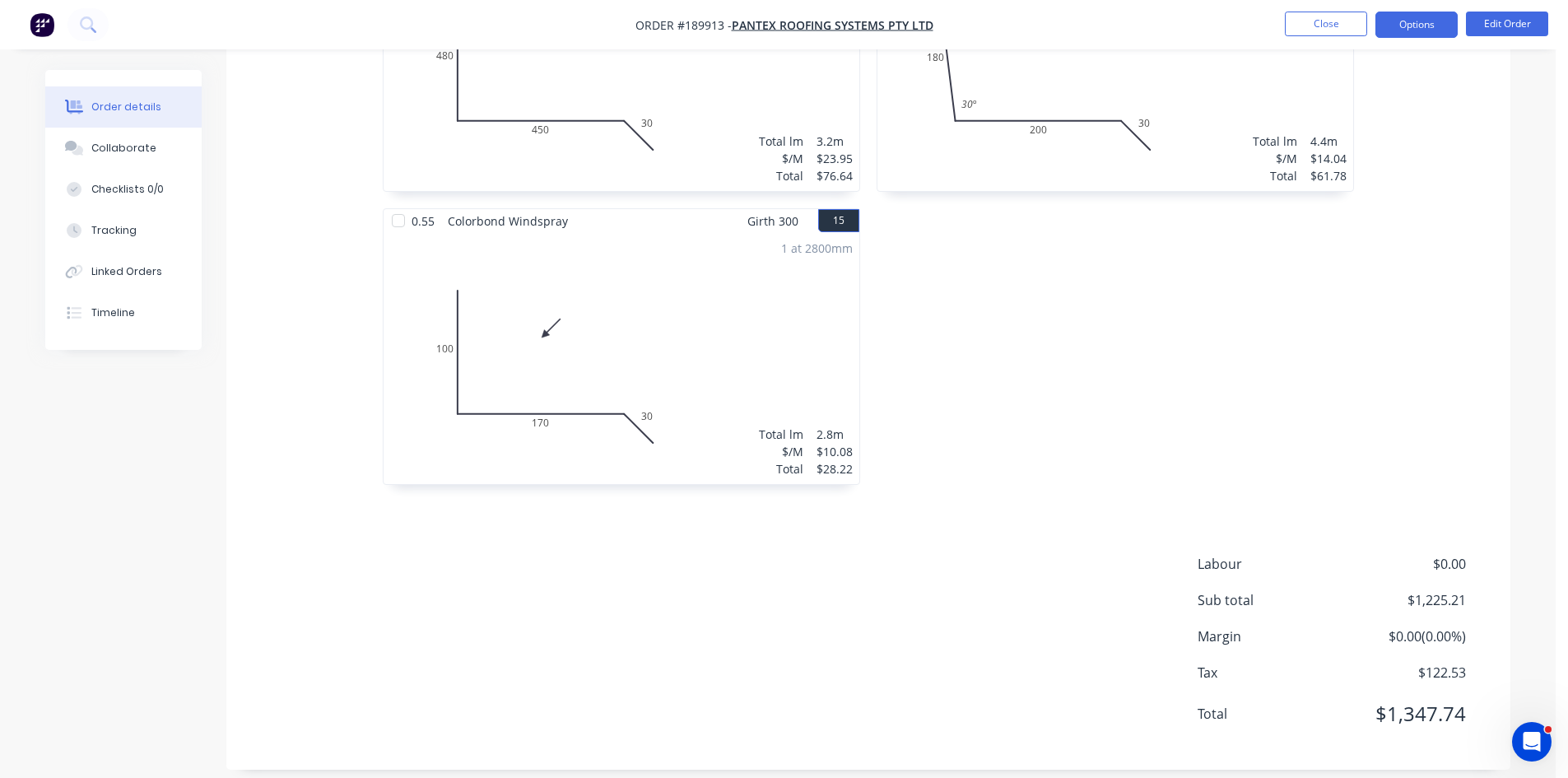
click at [1392, 23] on button "Options" at bounding box center [1416, 25] width 82 height 27
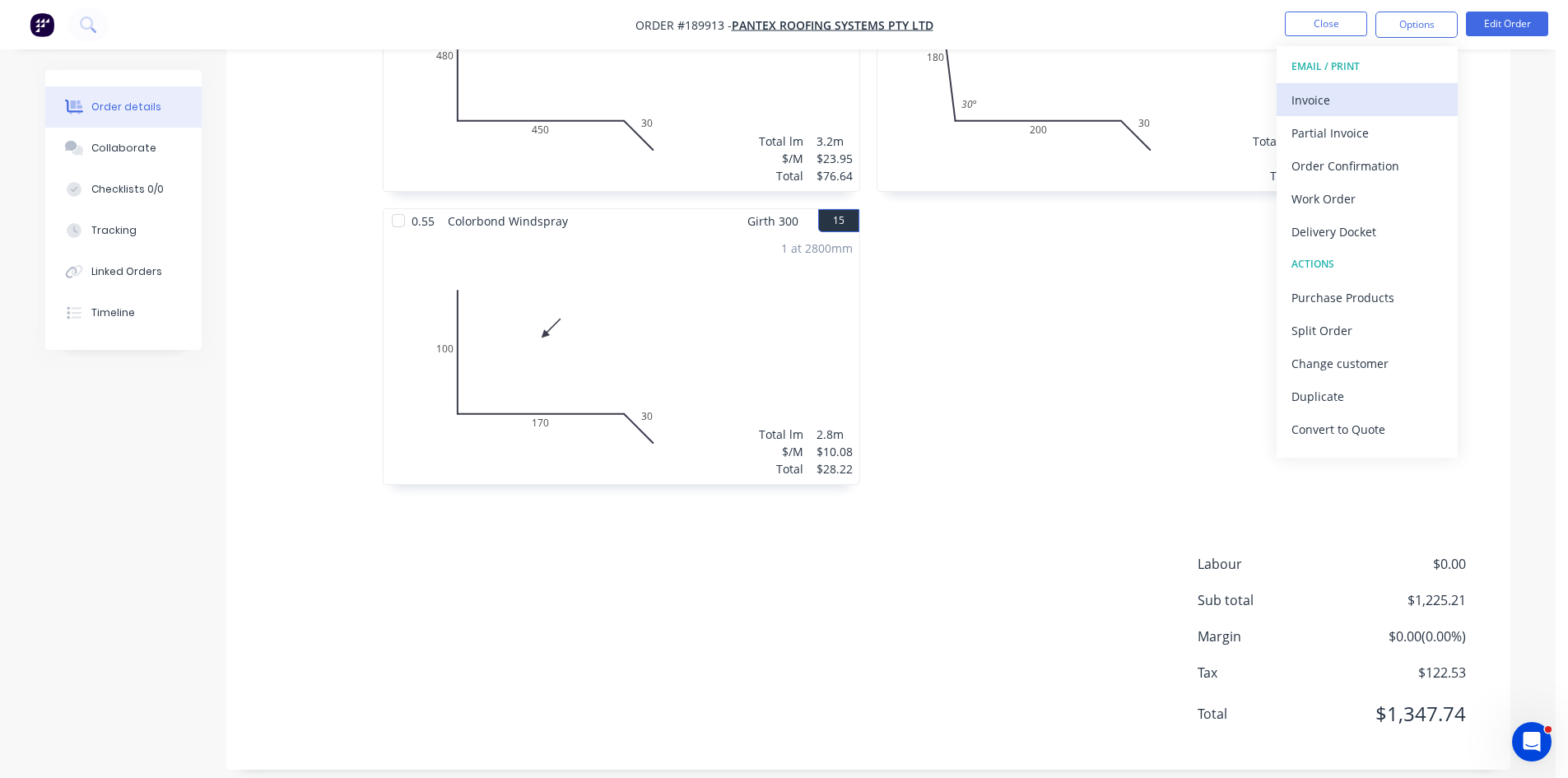
click at [1350, 105] on div "Invoice" at bounding box center [1367, 100] width 152 height 24
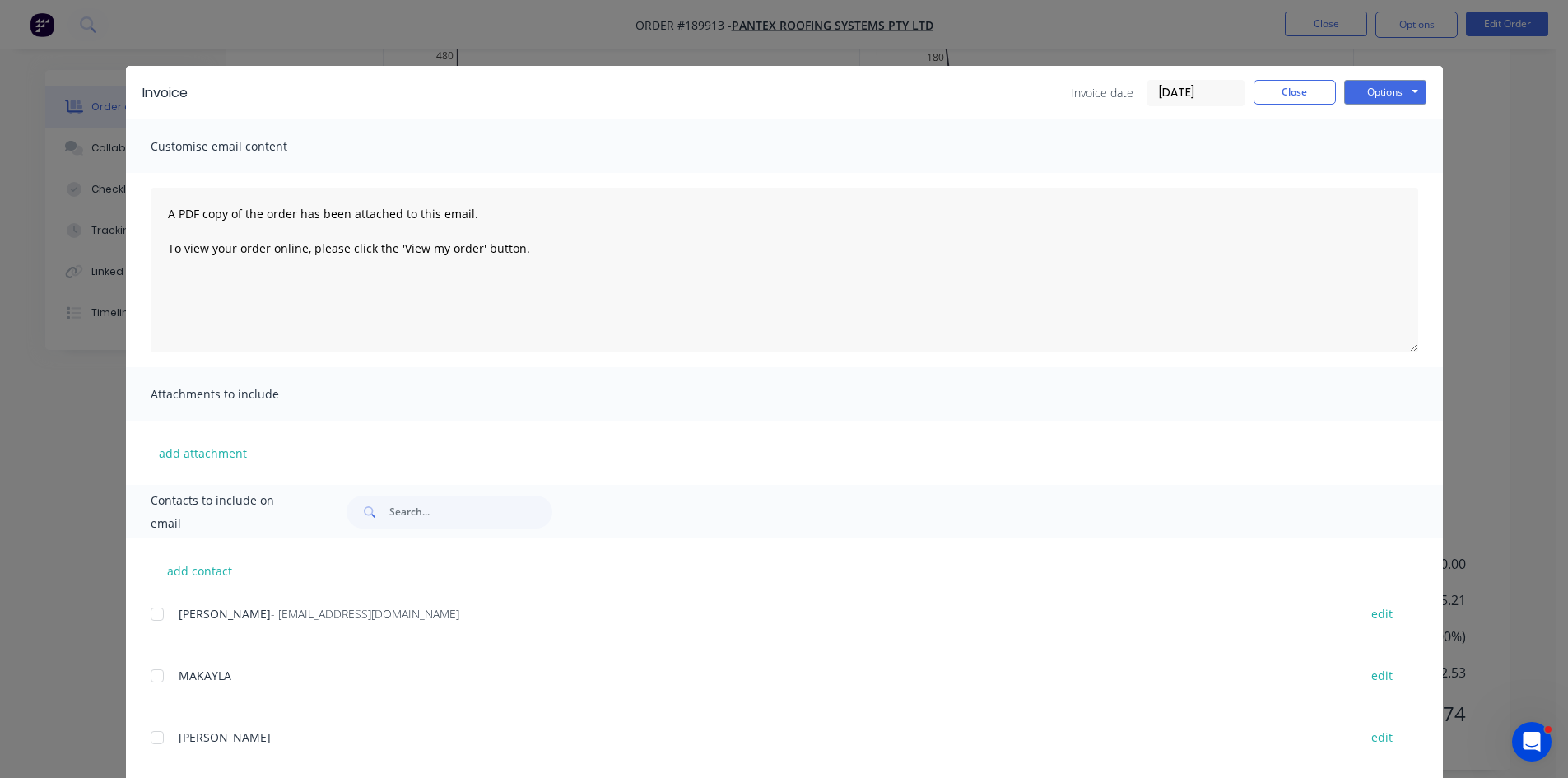
click at [158, 611] on div at bounding box center [157, 614] width 33 height 33
click at [1386, 94] on button "Options" at bounding box center [1385, 92] width 82 height 25
click at [1378, 179] on button "Email" at bounding box center [1396, 176] width 105 height 27
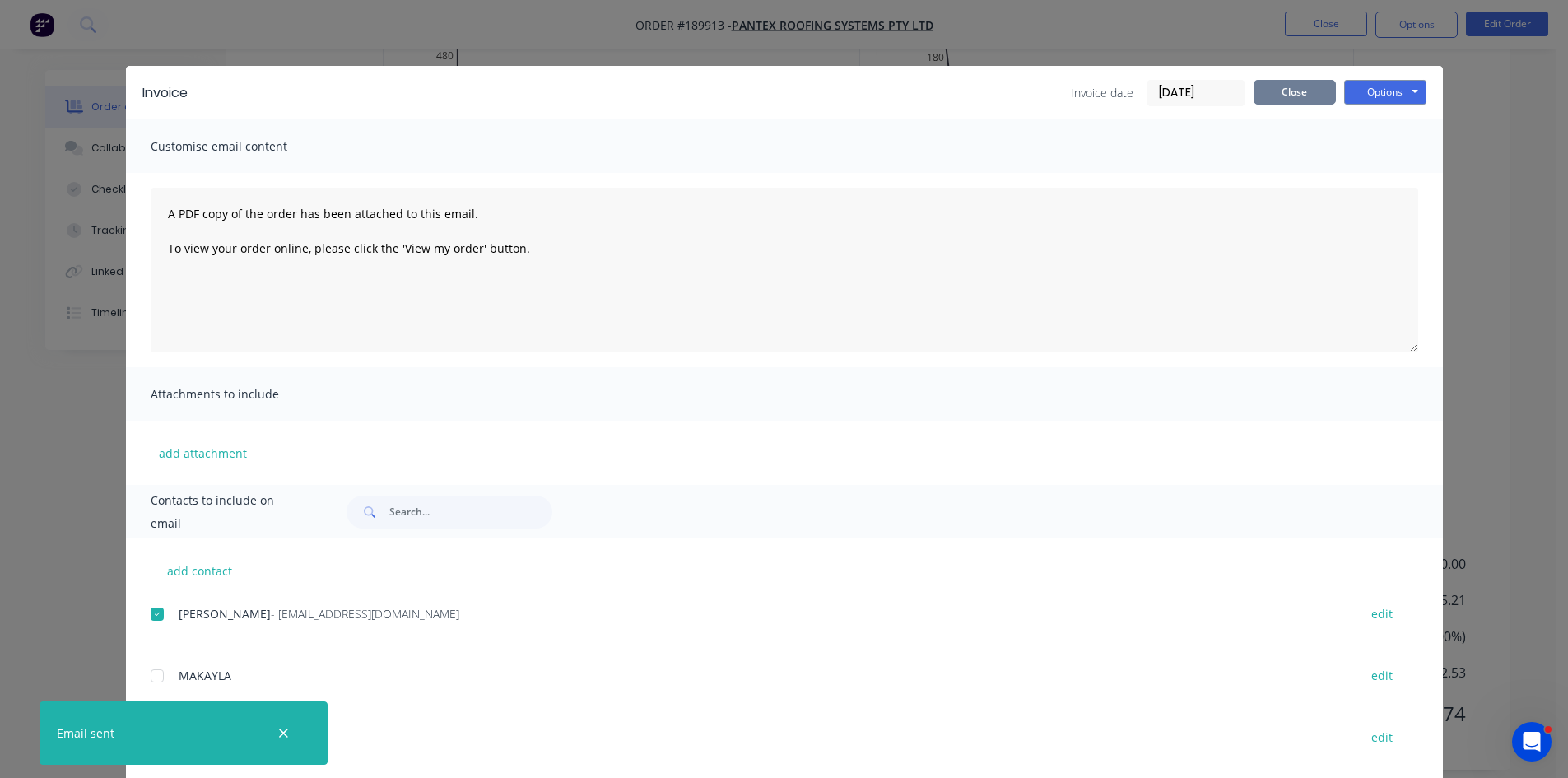
click at [1319, 85] on button "Close" at bounding box center [1294, 92] width 82 height 25
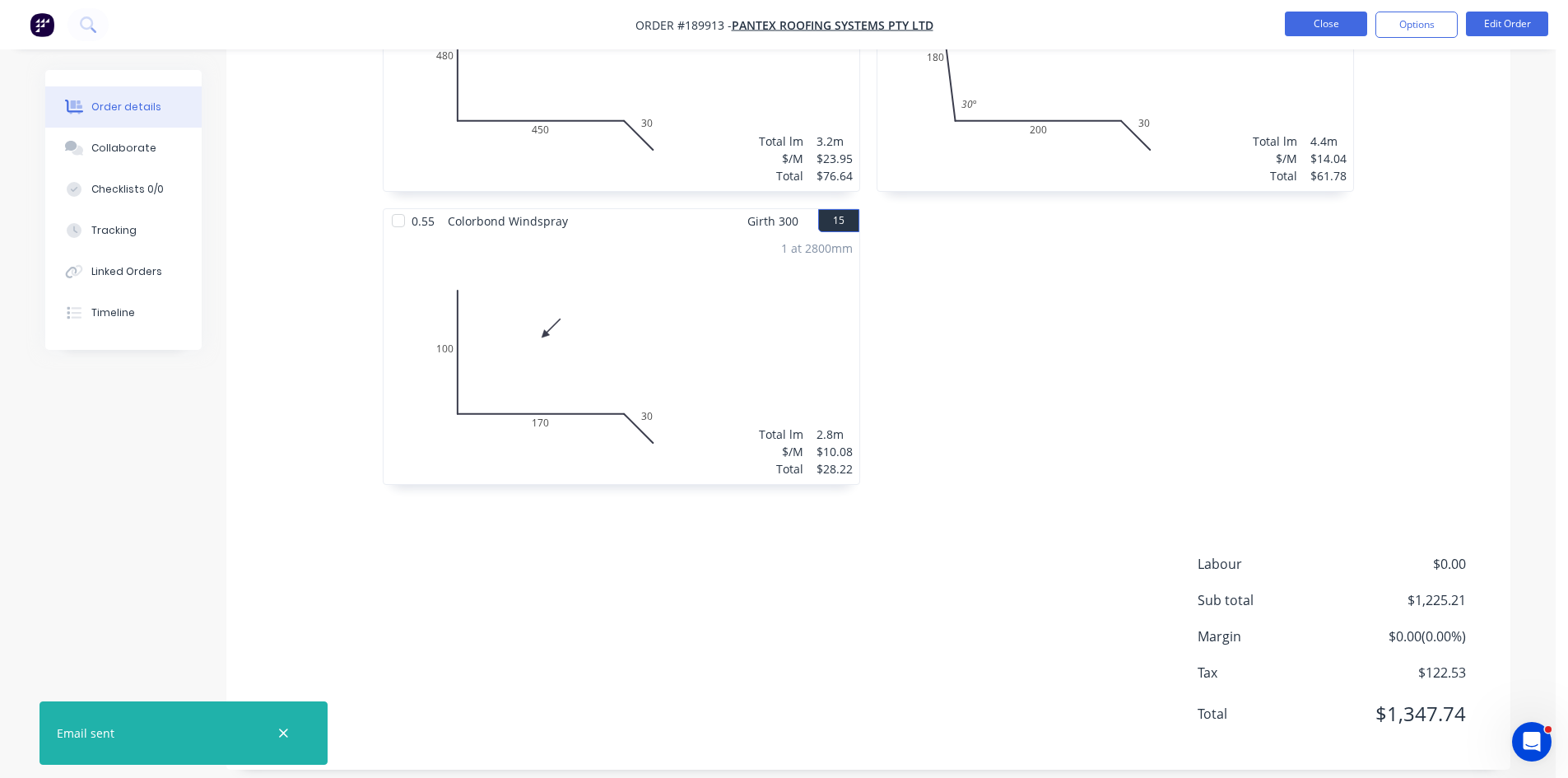
click at [1344, 24] on button "Close" at bounding box center [1326, 24] width 82 height 25
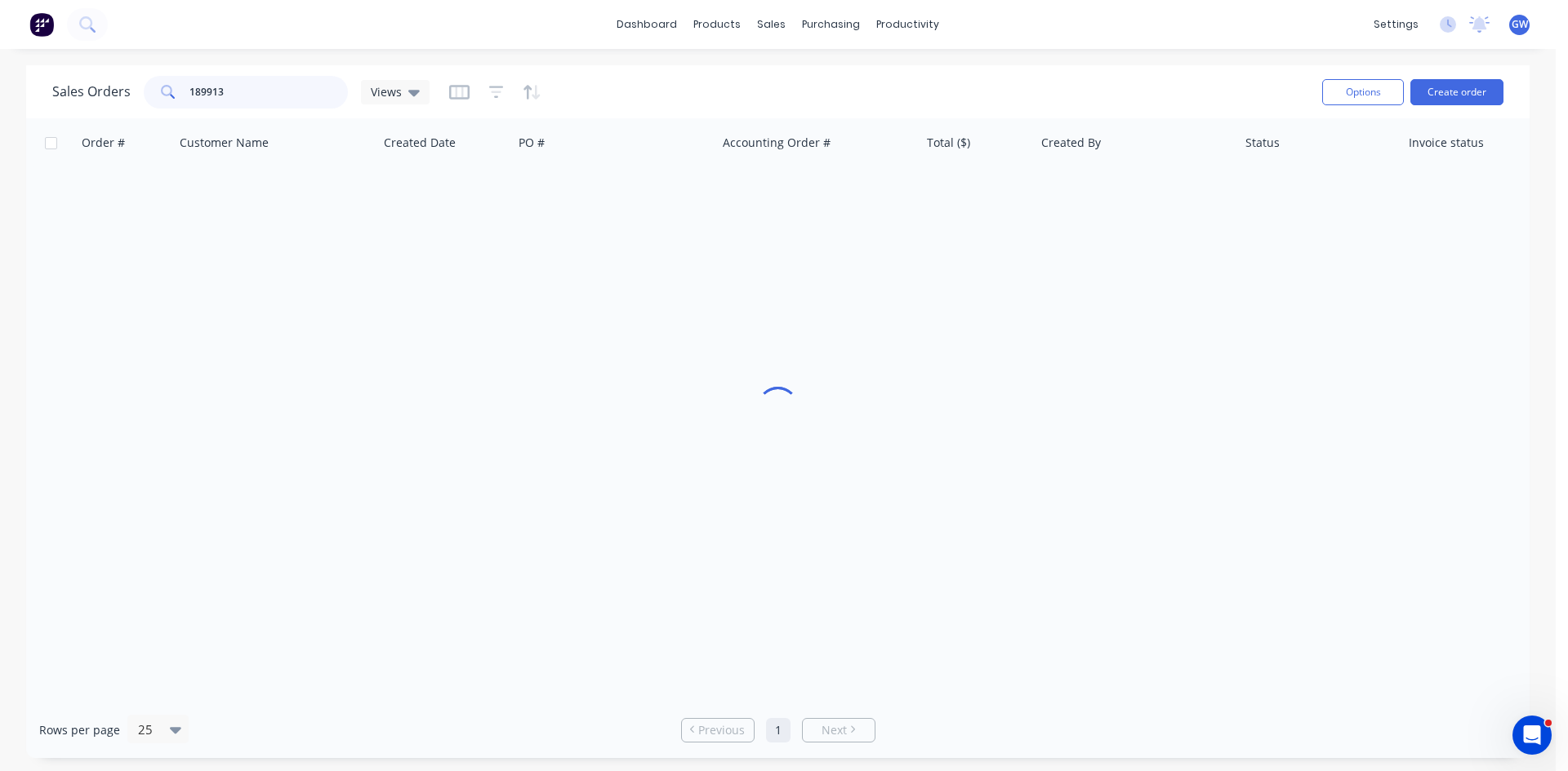
click at [260, 95] on input "189913" at bounding box center [270, 91] width 159 height 32
type input "189844"
click at [953, 180] on div "$304.01" at bounding box center [977, 194] width 114 height 49
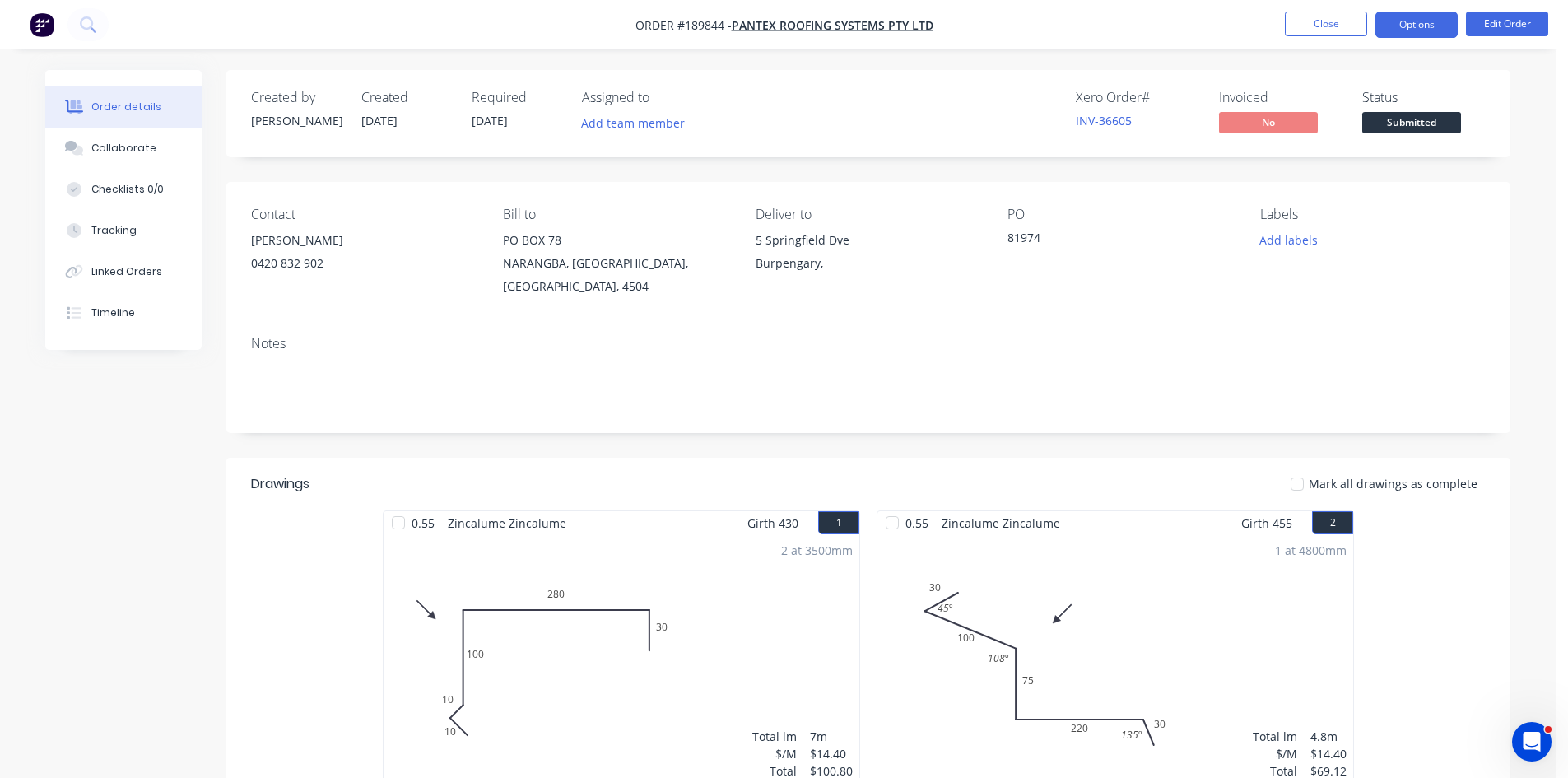
click at [1430, 14] on button "Options" at bounding box center [1416, 25] width 82 height 27
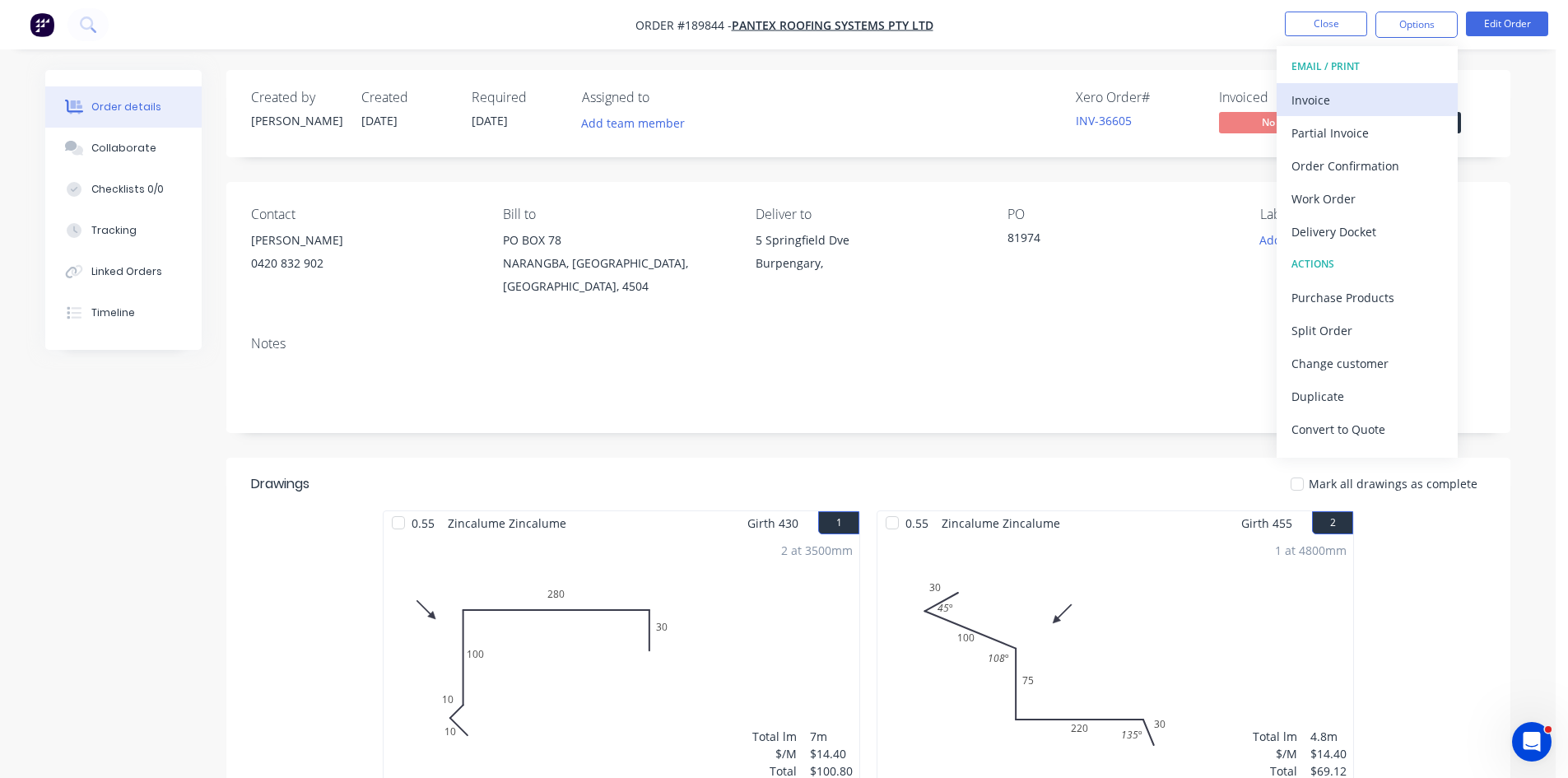
click at [1339, 114] on button "Invoice" at bounding box center [1367, 99] width 181 height 33
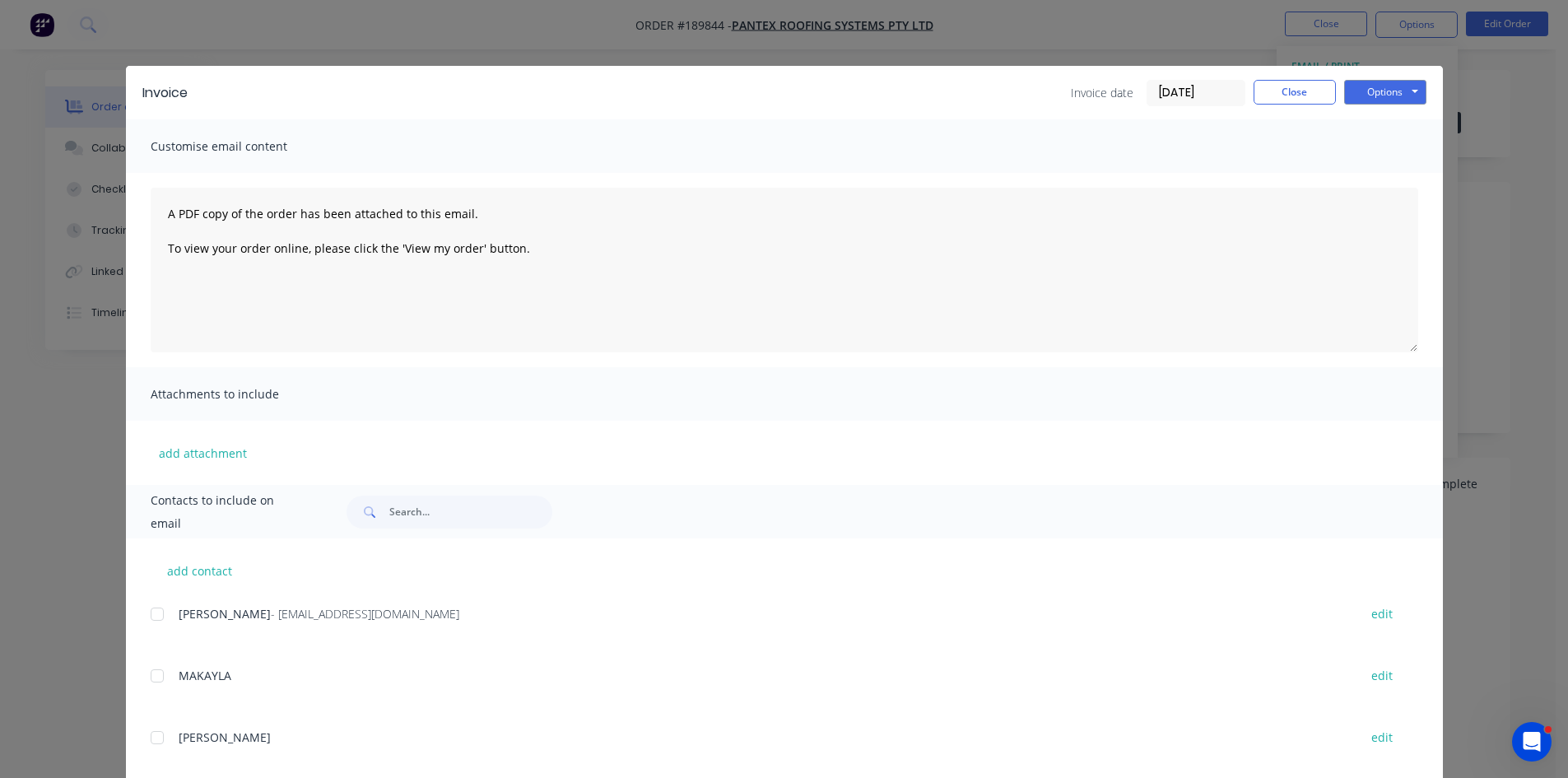
click at [164, 610] on div at bounding box center [157, 614] width 33 height 33
drag, startPoint x: 1373, startPoint y: 74, endPoint x: 1386, endPoint y: 79, distance: 13.9
click at [1378, 75] on div "Invoice Invoice date 18/08/25 Close Options Preview Print Email" at bounding box center [784, 92] width 1317 height 54
click at [1386, 80] on button "Options" at bounding box center [1385, 92] width 82 height 25
click at [1387, 172] on button "Email" at bounding box center [1396, 176] width 105 height 27
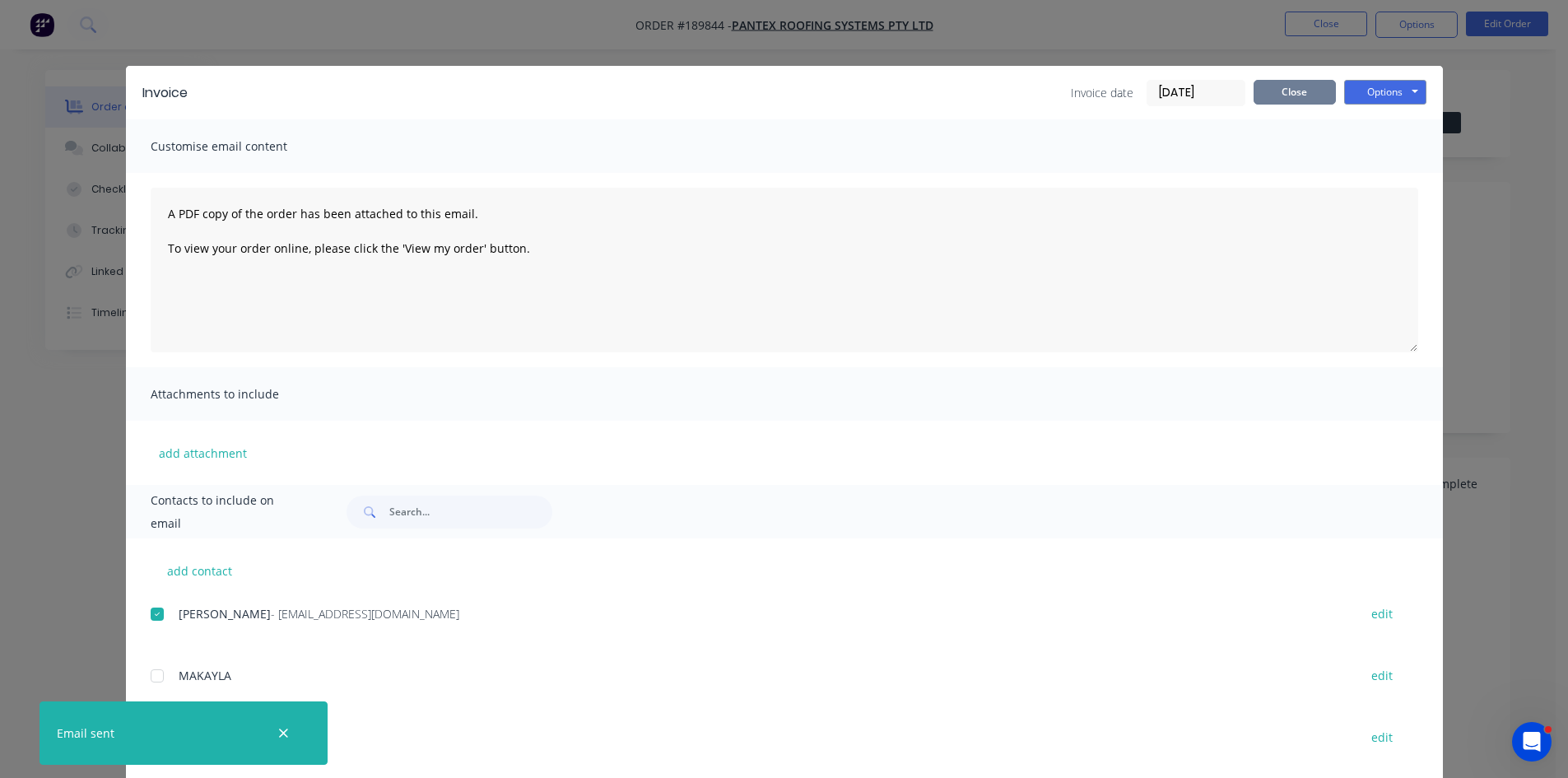
click at [1285, 81] on button "Close" at bounding box center [1294, 92] width 82 height 25
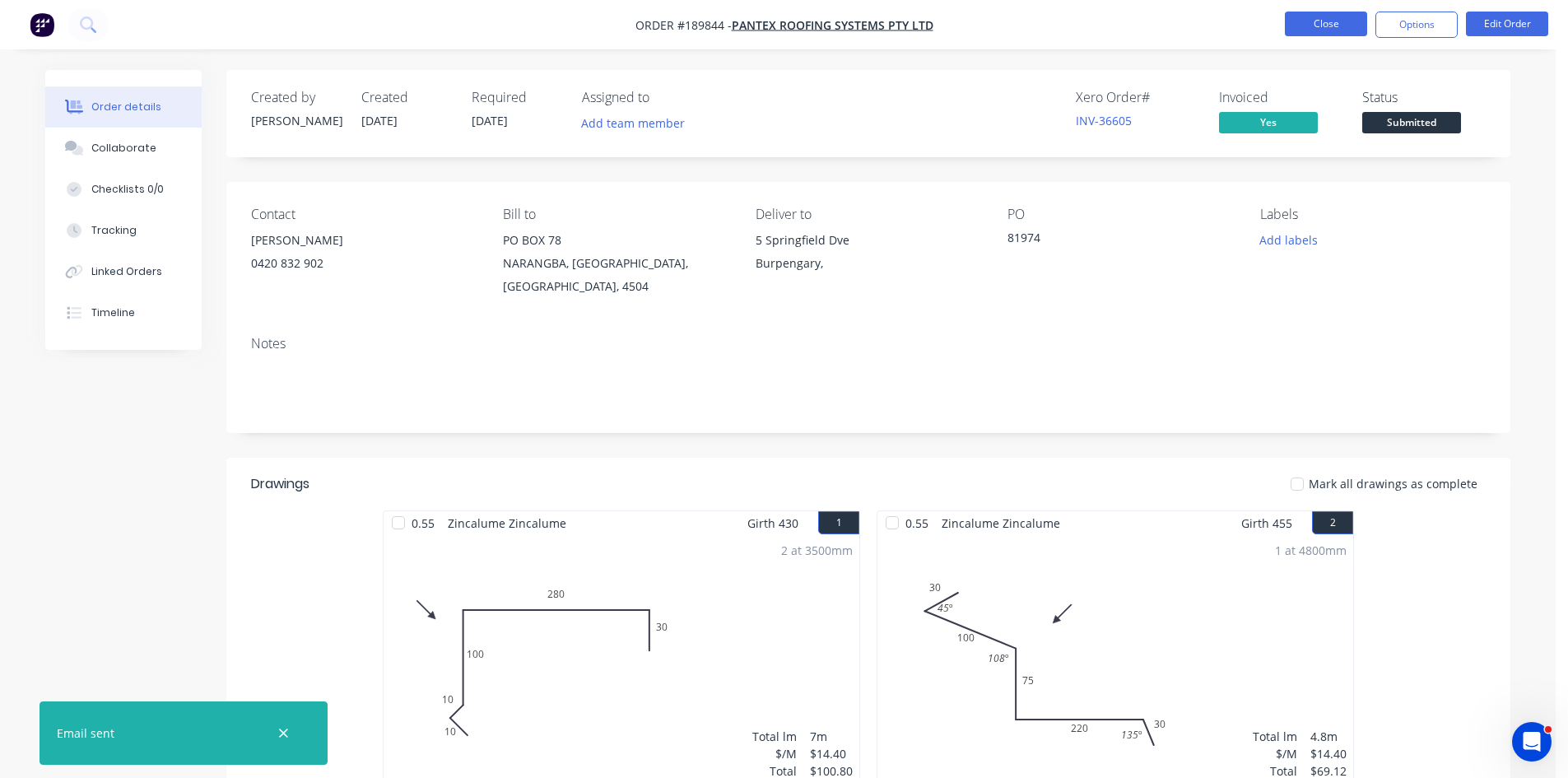
click at [1315, 20] on button "Close" at bounding box center [1326, 24] width 82 height 25
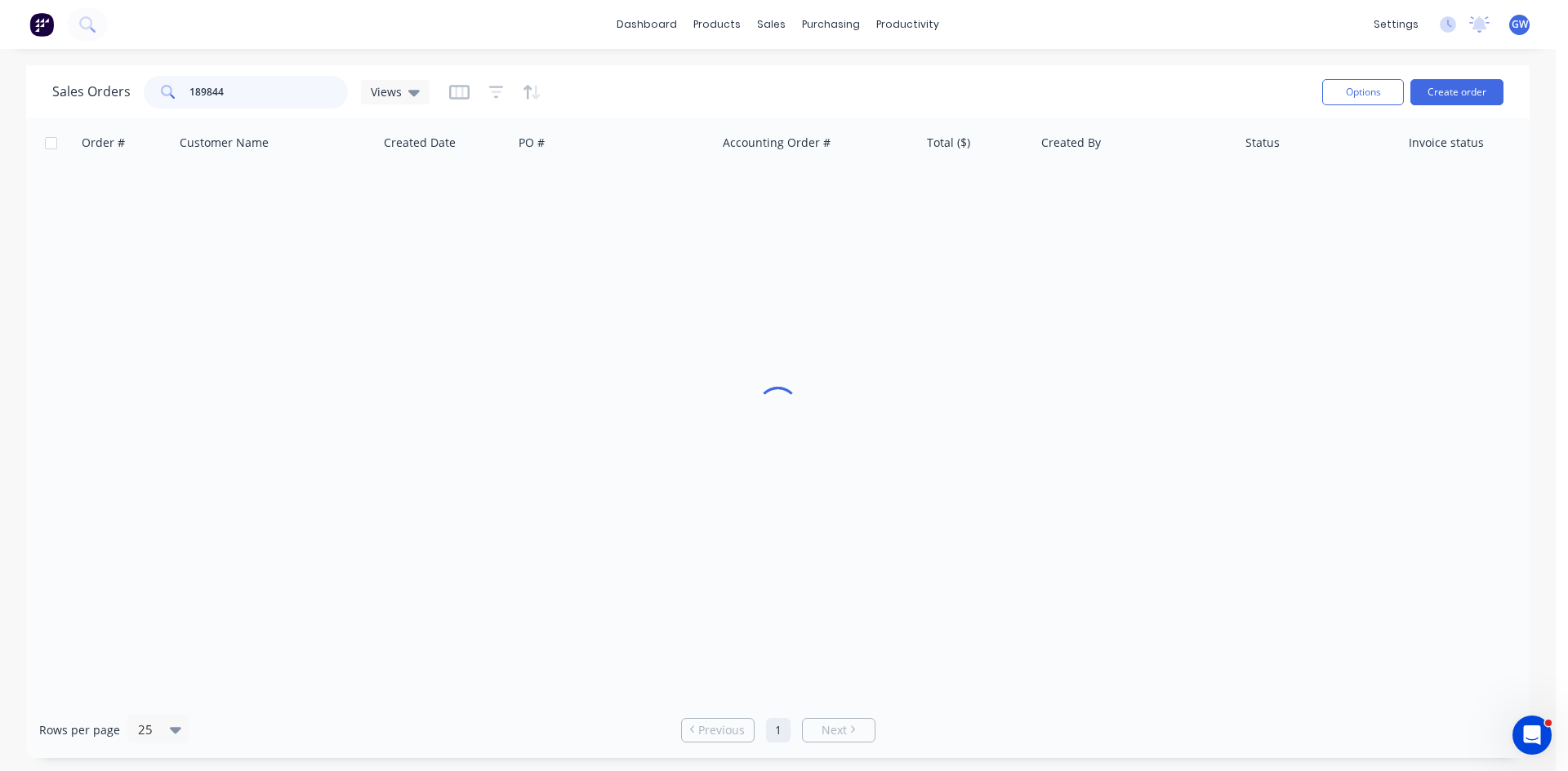
drag, startPoint x: 262, startPoint y: 88, endPoint x: 0, endPoint y: 89, distance: 262.0
click at [0, 89] on div "Sales Orders 189844 Views Options Create order Order # Customer Name Created Da…" at bounding box center [777, 411] width 1555 height 693
type input "189935"
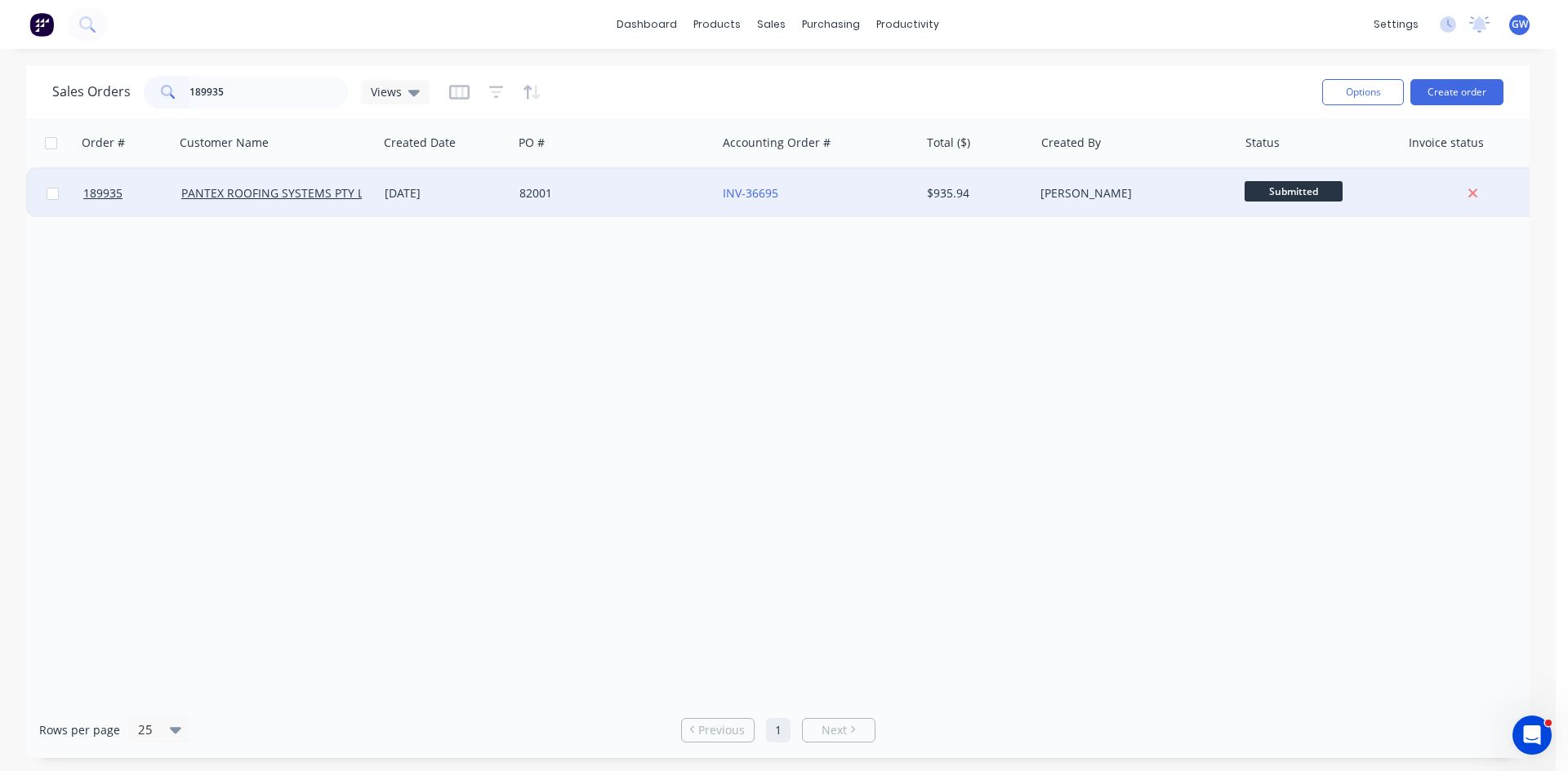
click at [900, 190] on div "INV-36695" at bounding box center [814, 193] width 181 height 17
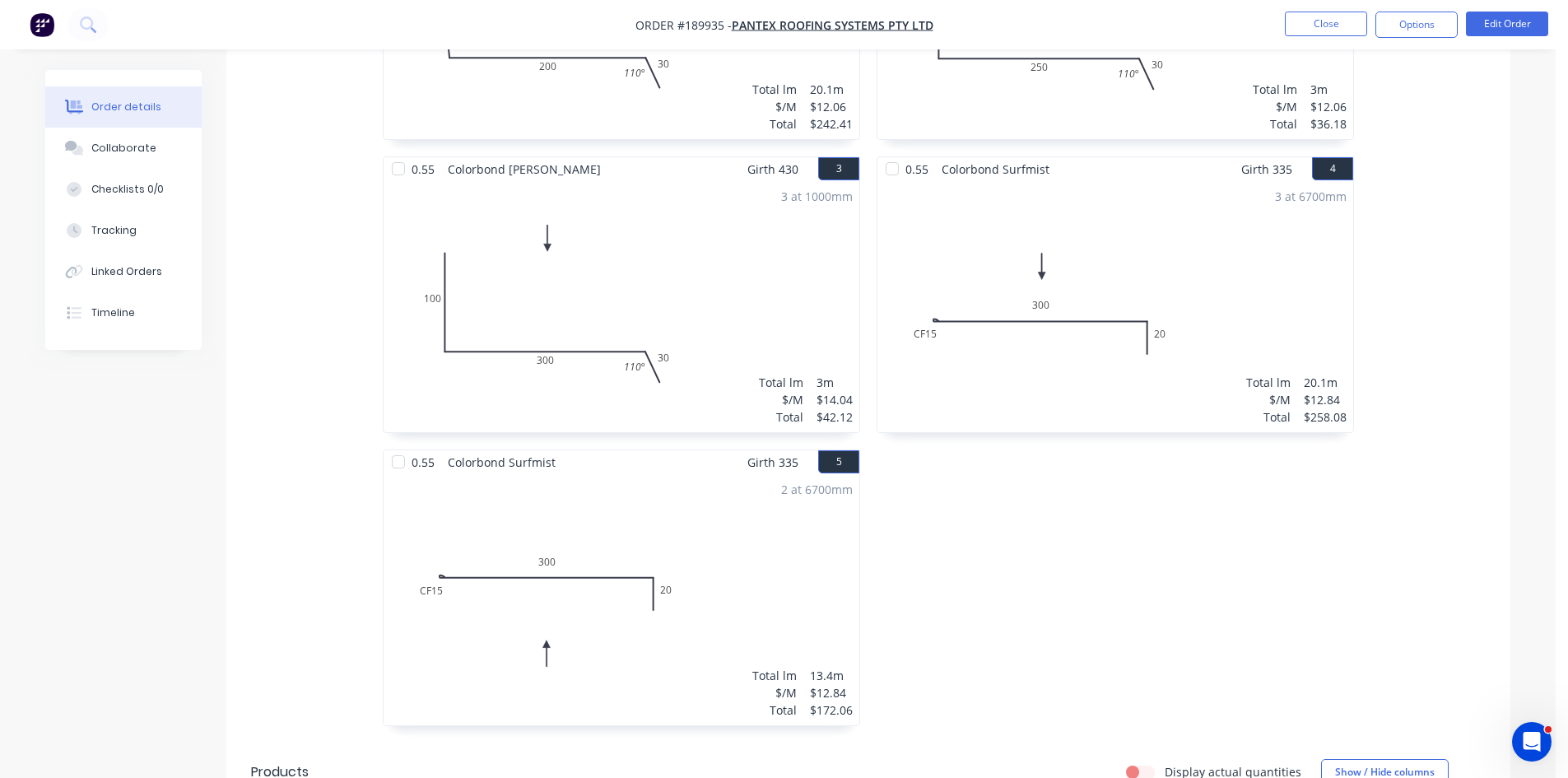
scroll to position [906, 0]
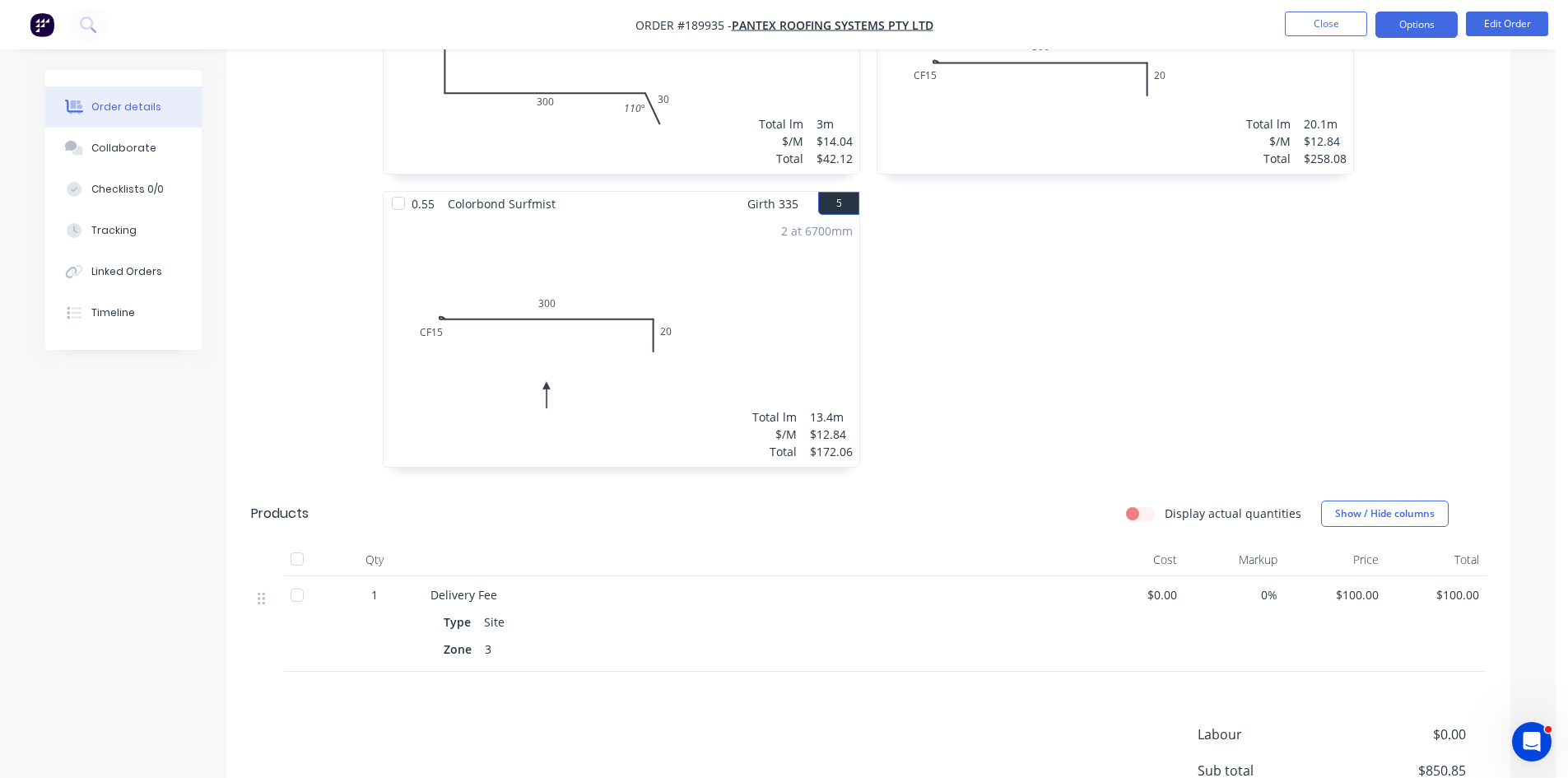
click at [1380, 27] on button "Options" at bounding box center [1416, 25] width 82 height 27
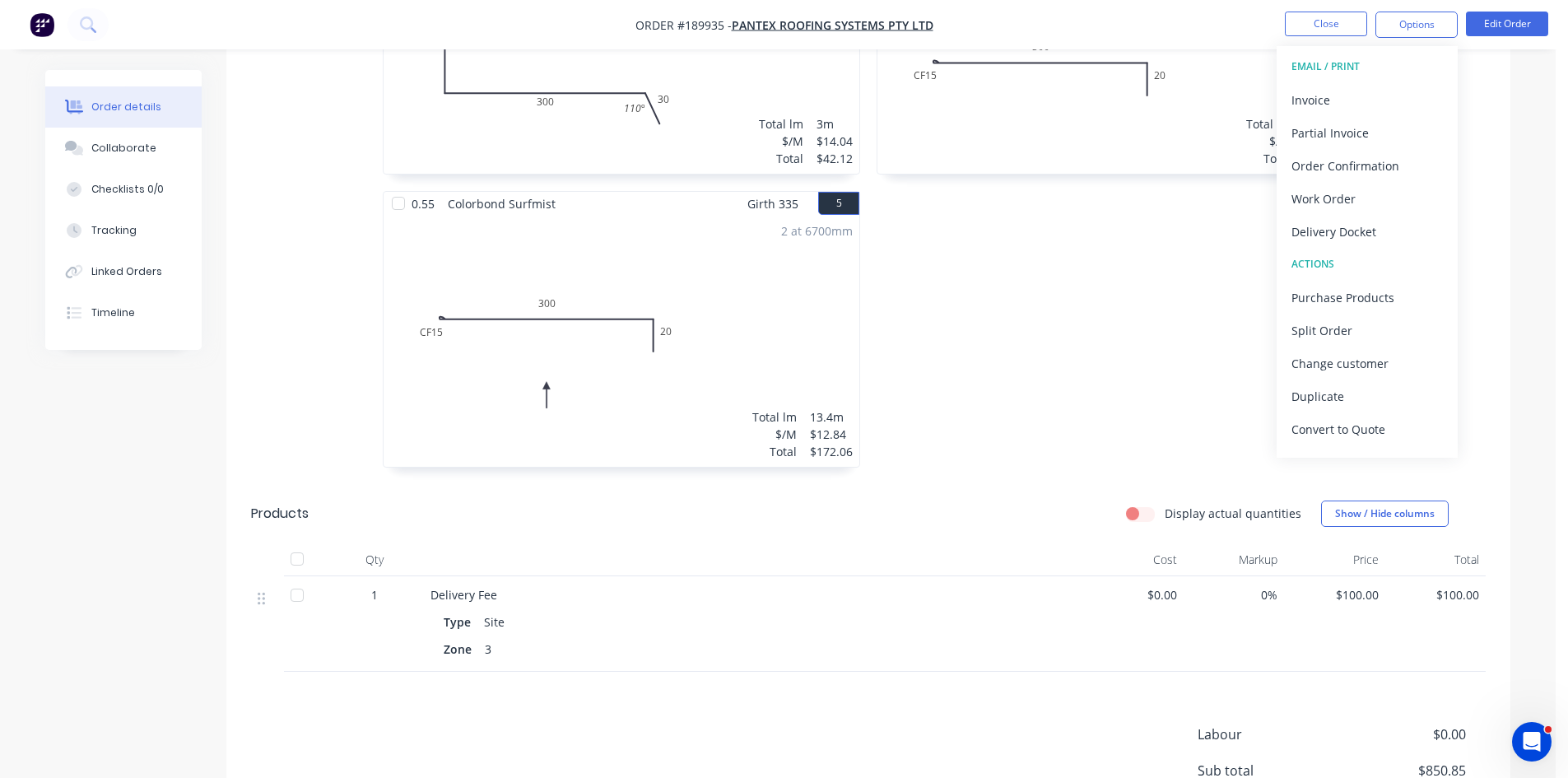
click at [1368, 80] on button "EMAIL / PRINT" at bounding box center [1367, 66] width 181 height 33
click at [1341, 106] on div "Invoice" at bounding box center [1367, 100] width 152 height 24
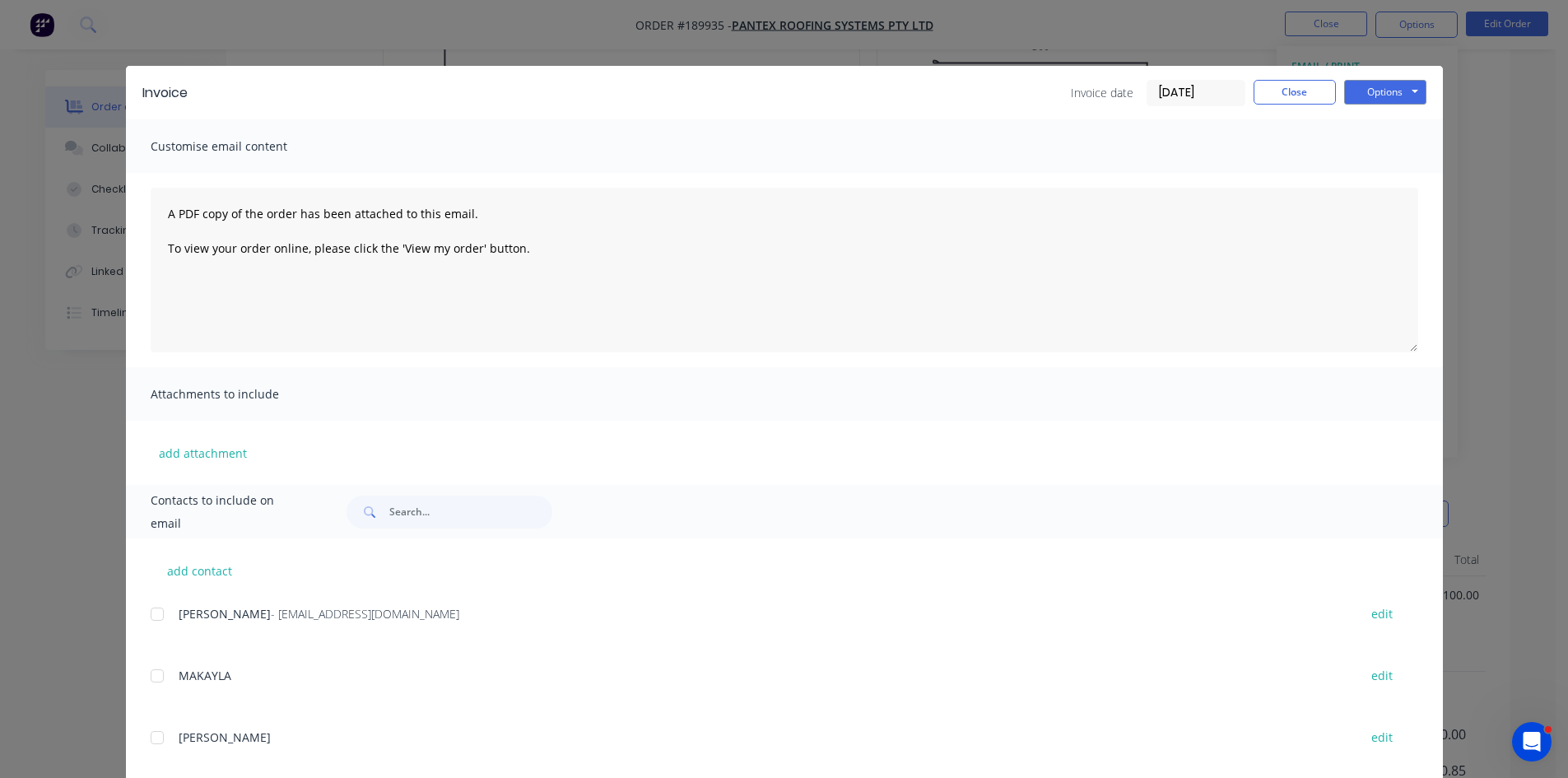
click at [152, 612] on div at bounding box center [157, 614] width 33 height 33
click at [1376, 94] on button "Options" at bounding box center [1385, 92] width 82 height 25
click at [1350, 172] on button "Email" at bounding box center [1396, 176] width 105 height 27
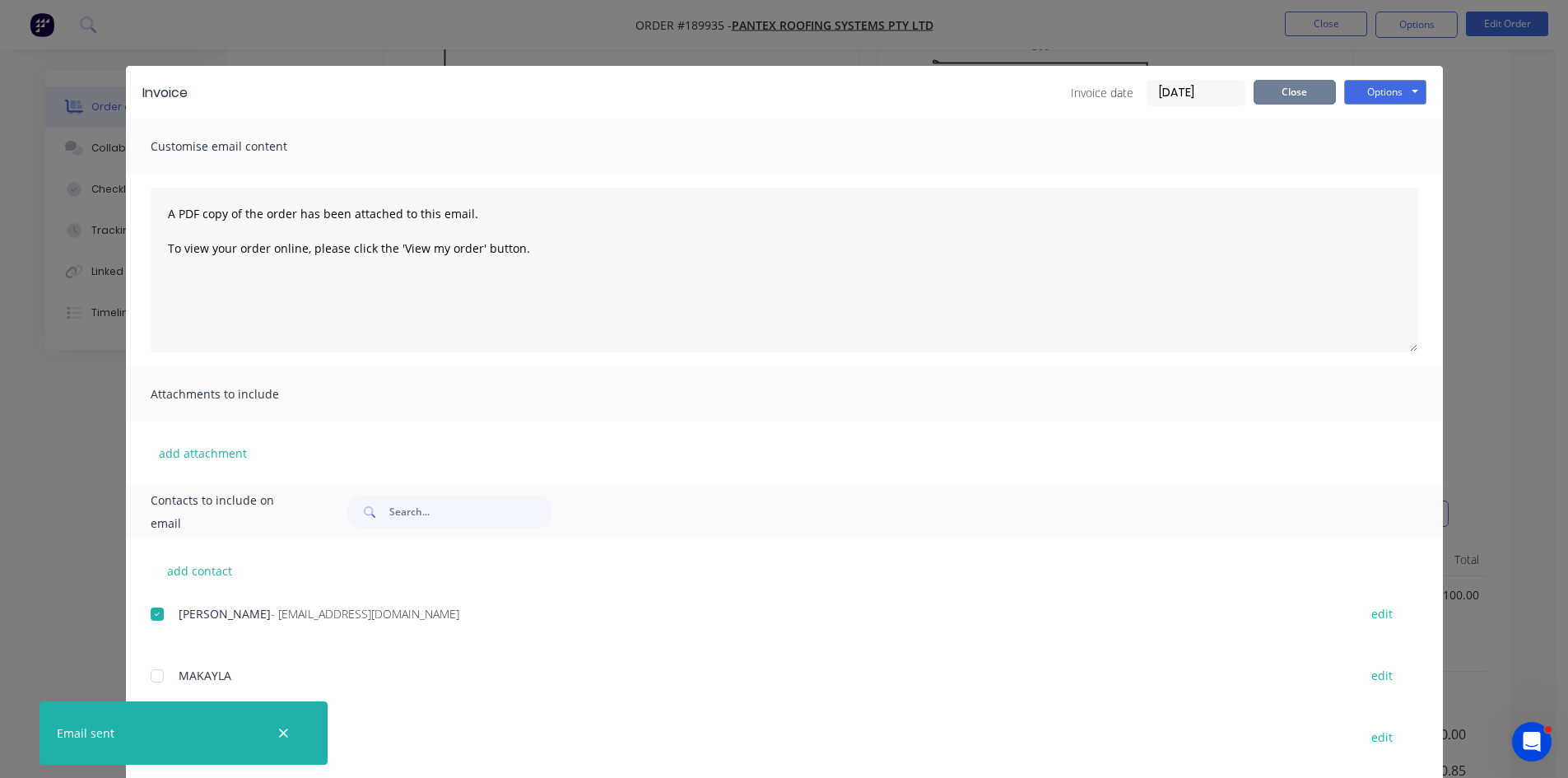
click at [1286, 102] on button "Close" at bounding box center [1294, 92] width 82 height 25
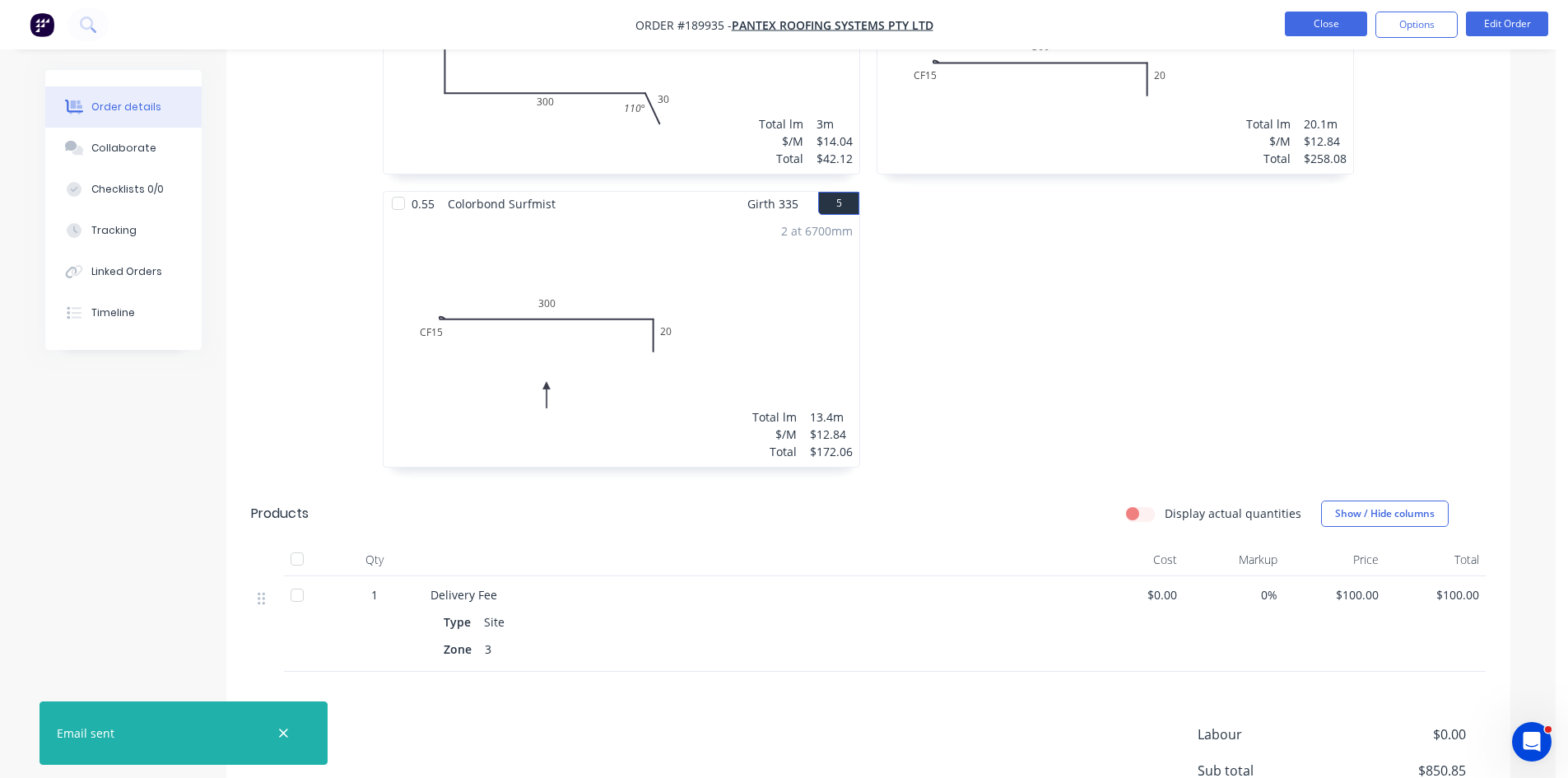
click at [1325, 27] on button "Close" at bounding box center [1326, 24] width 82 height 25
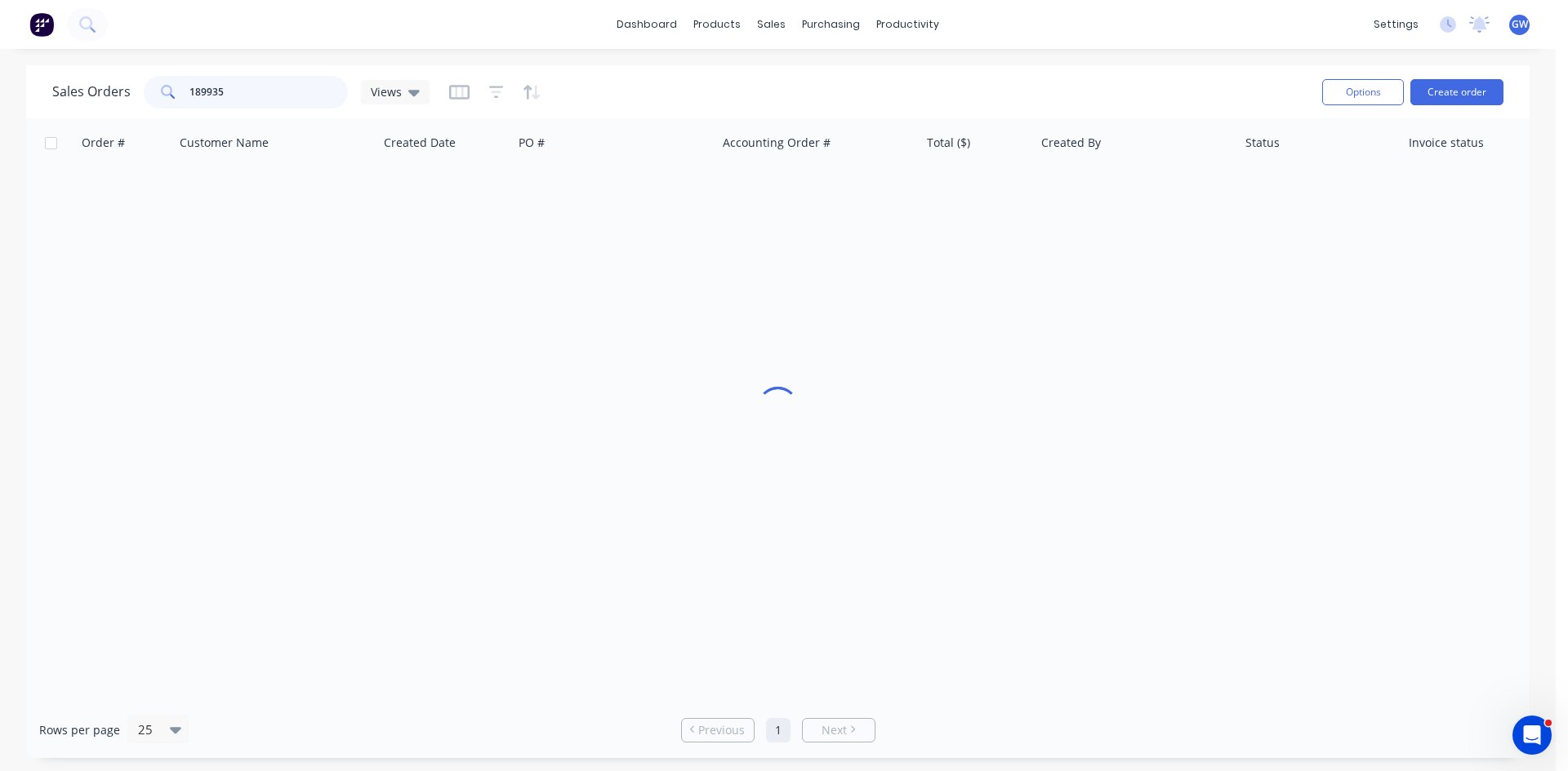
click at [253, 84] on input "189935" at bounding box center [270, 91] width 159 height 32
type input "189946"
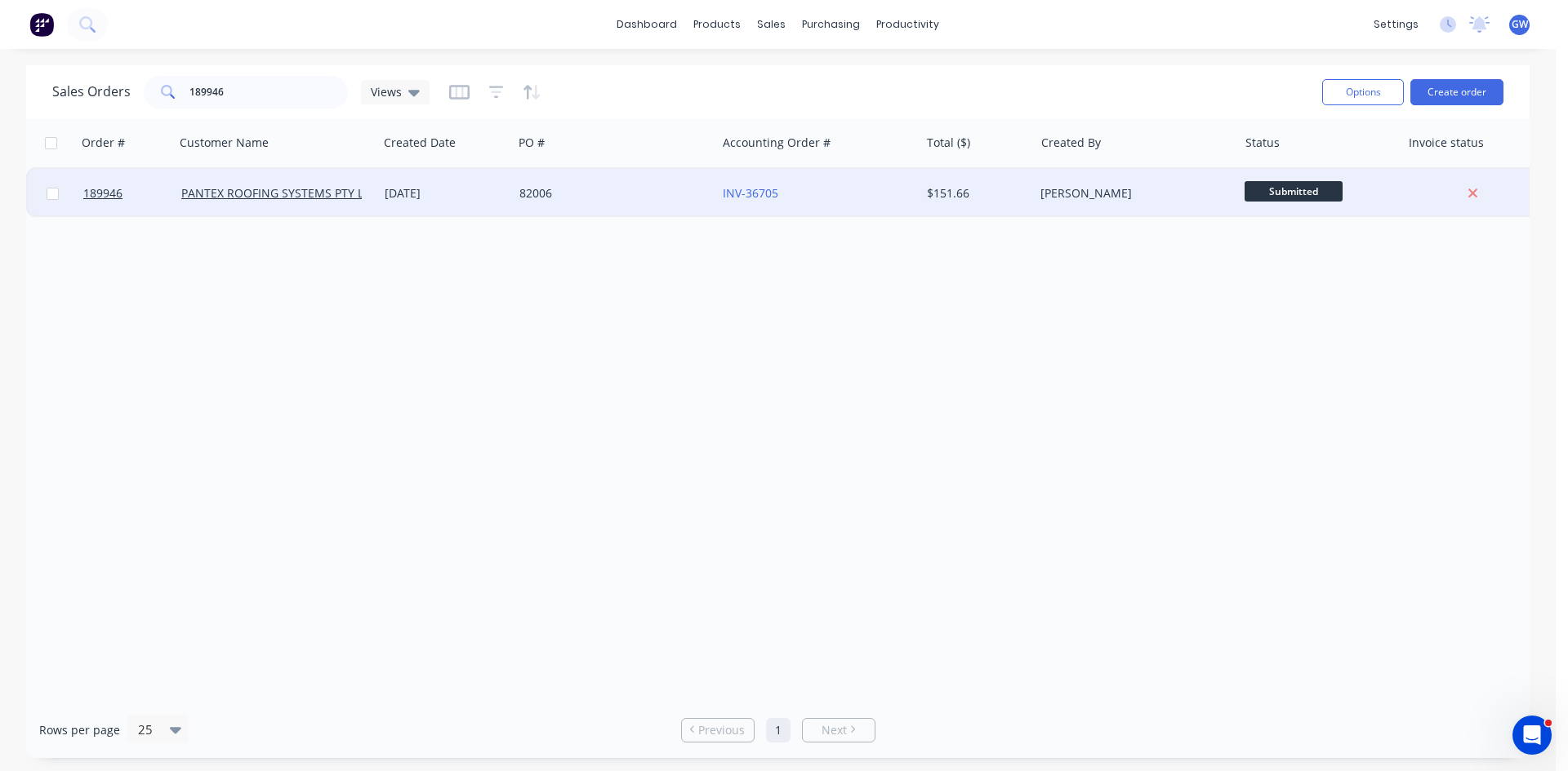
click at [1095, 198] on div "[PERSON_NAME]" at bounding box center [1130, 193] width 181 height 17
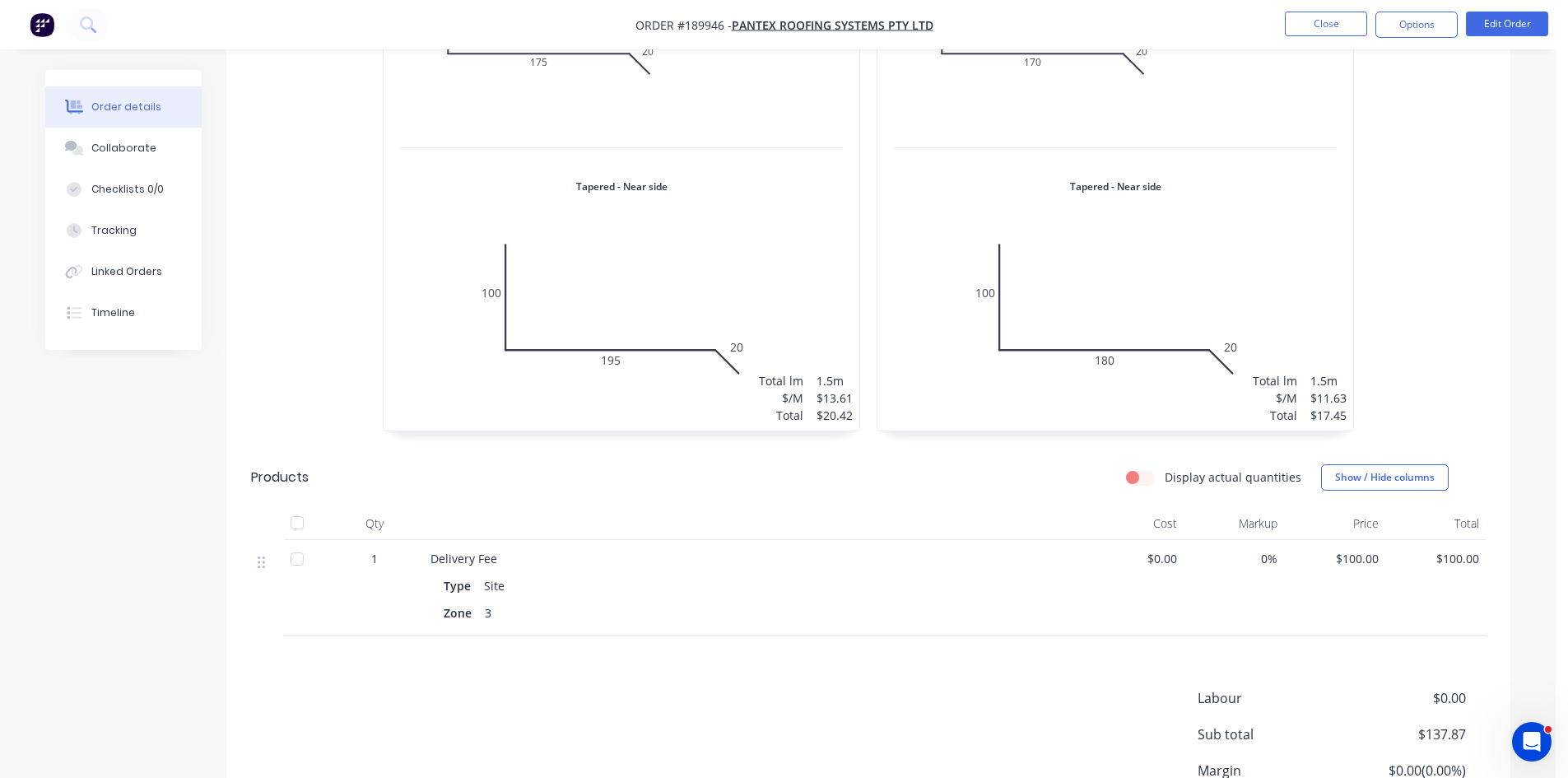
scroll to position [782, 0]
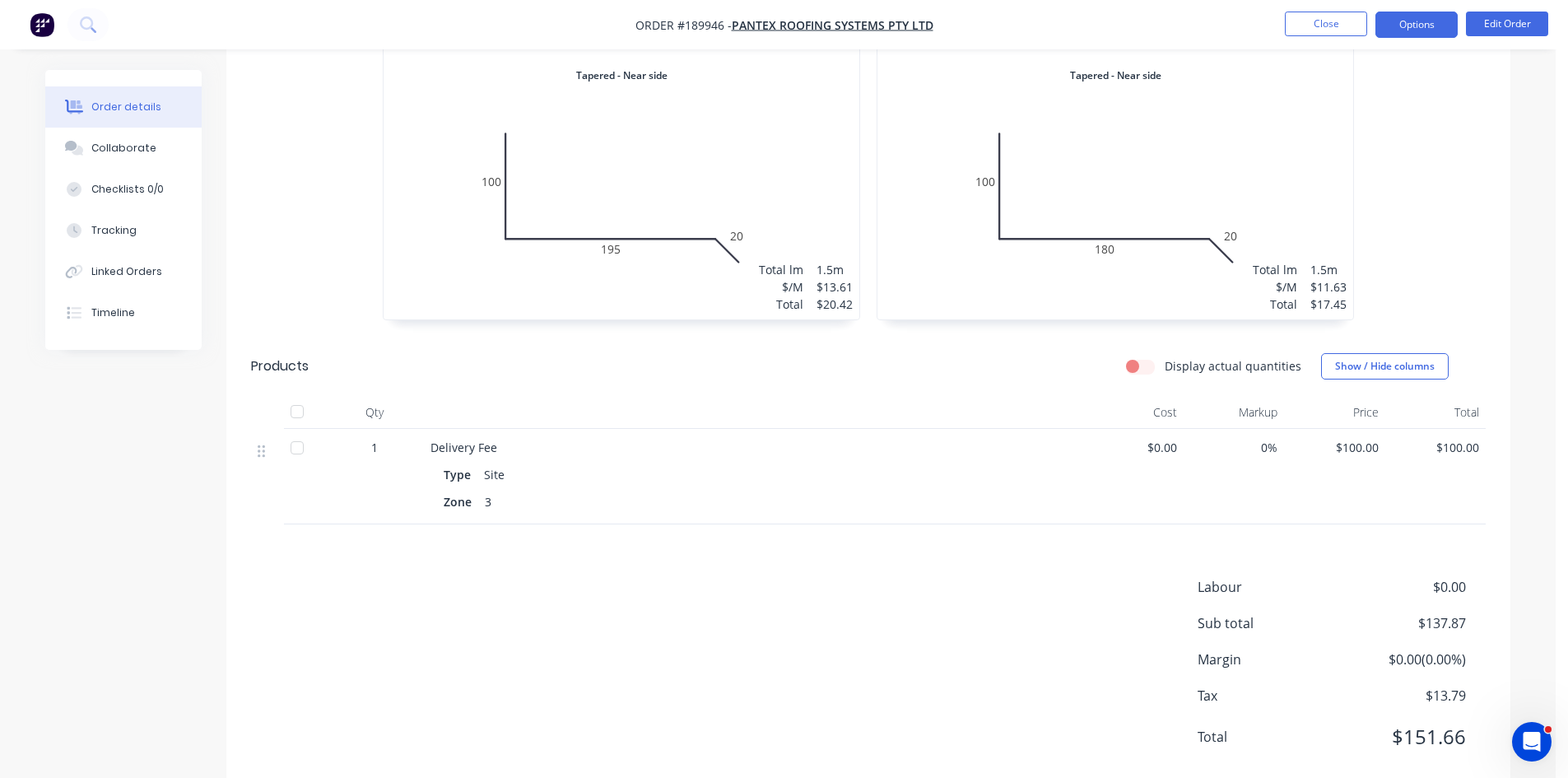
click at [1455, 13] on button "Options" at bounding box center [1416, 25] width 82 height 27
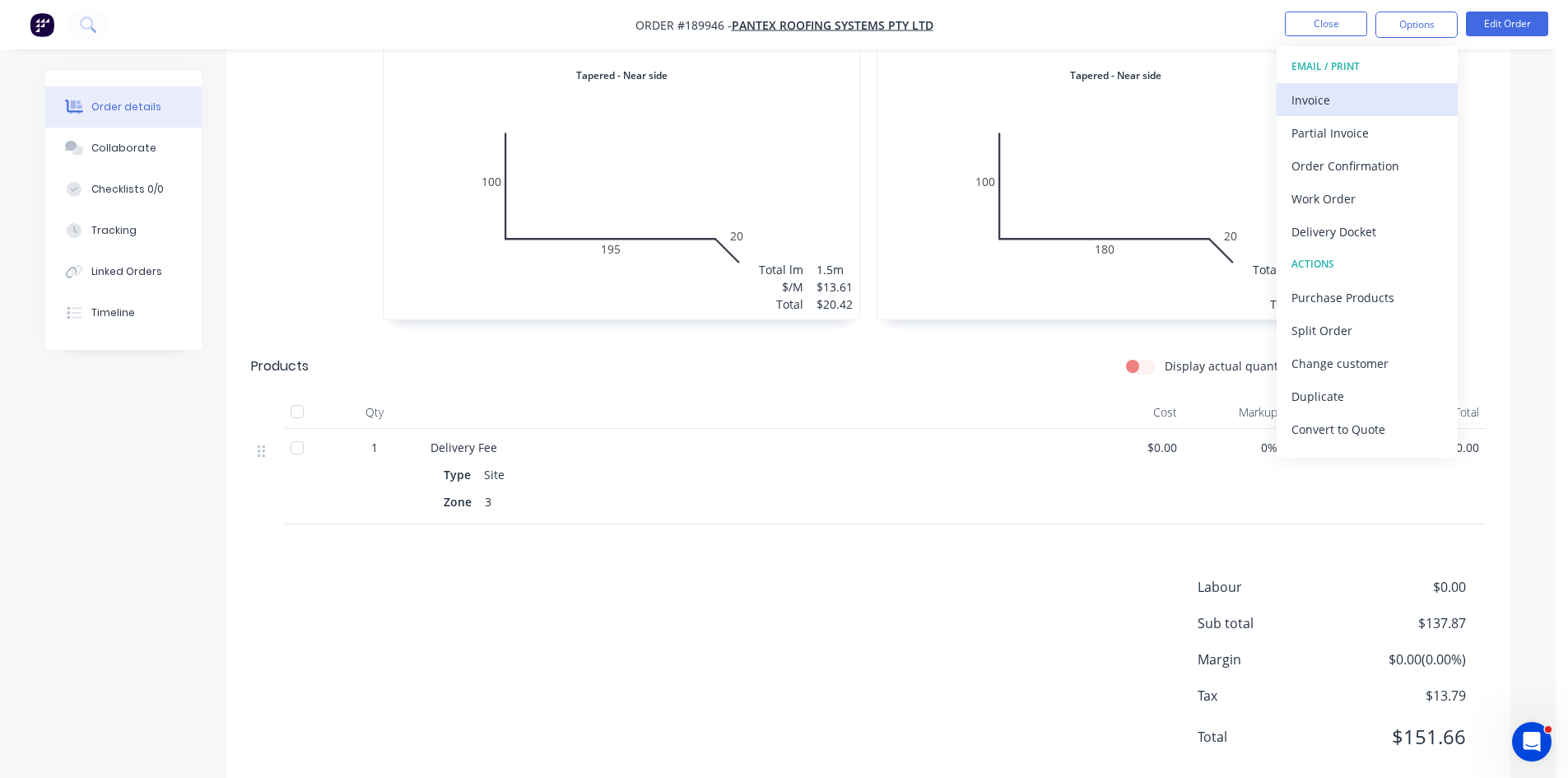
click at [1375, 88] on div "Invoice" at bounding box center [1367, 100] width 152 height 24
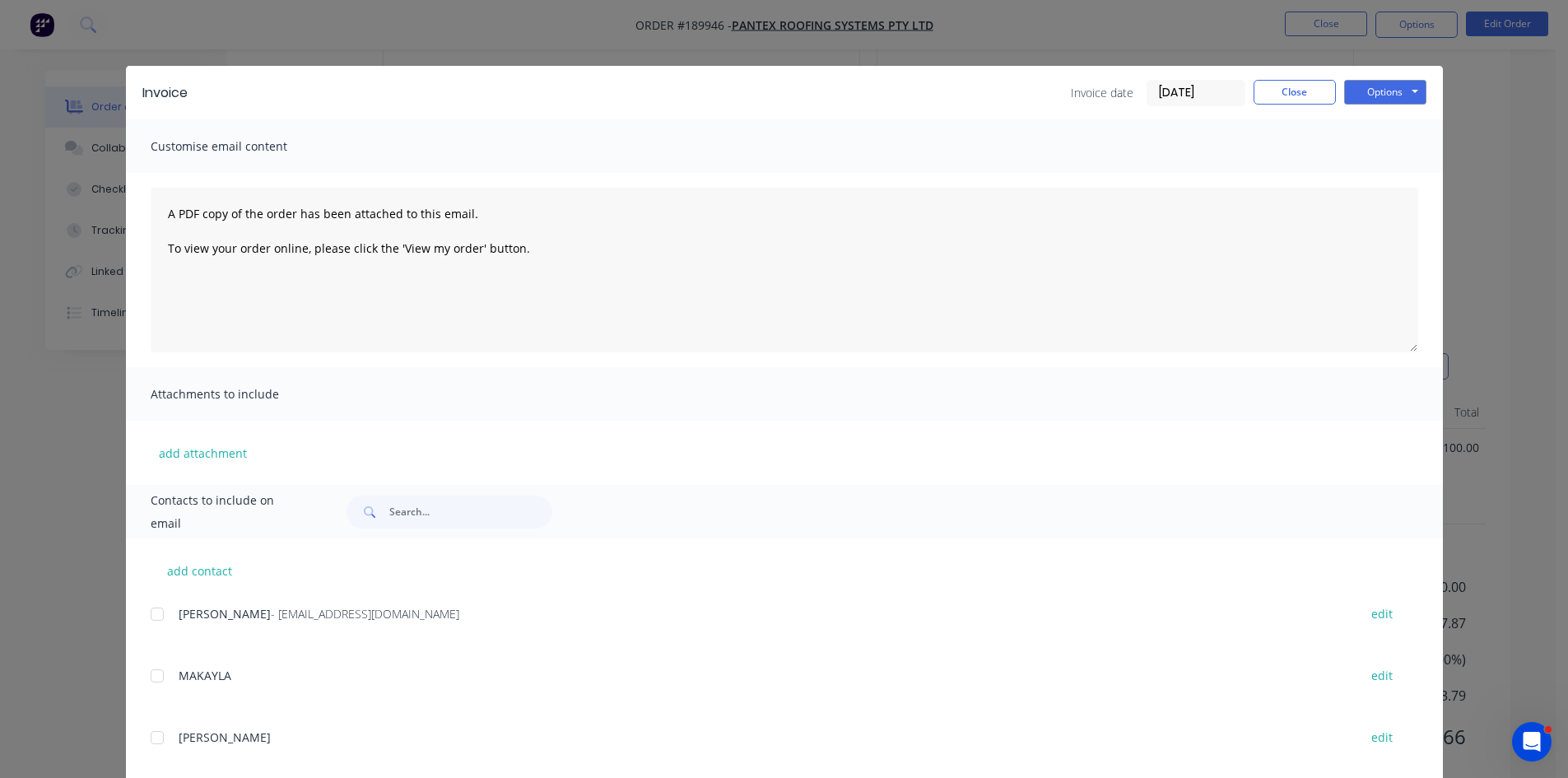
click at [150, 617] on div at bounding box center [157, 614] width 33 height 33
click at [1377, 94] on button "Options" at bounding box center [1385, 92] width 82 height 25
click at [1384, 175] on button "Email" at bounding box center [1396, 176] width 105 height 27
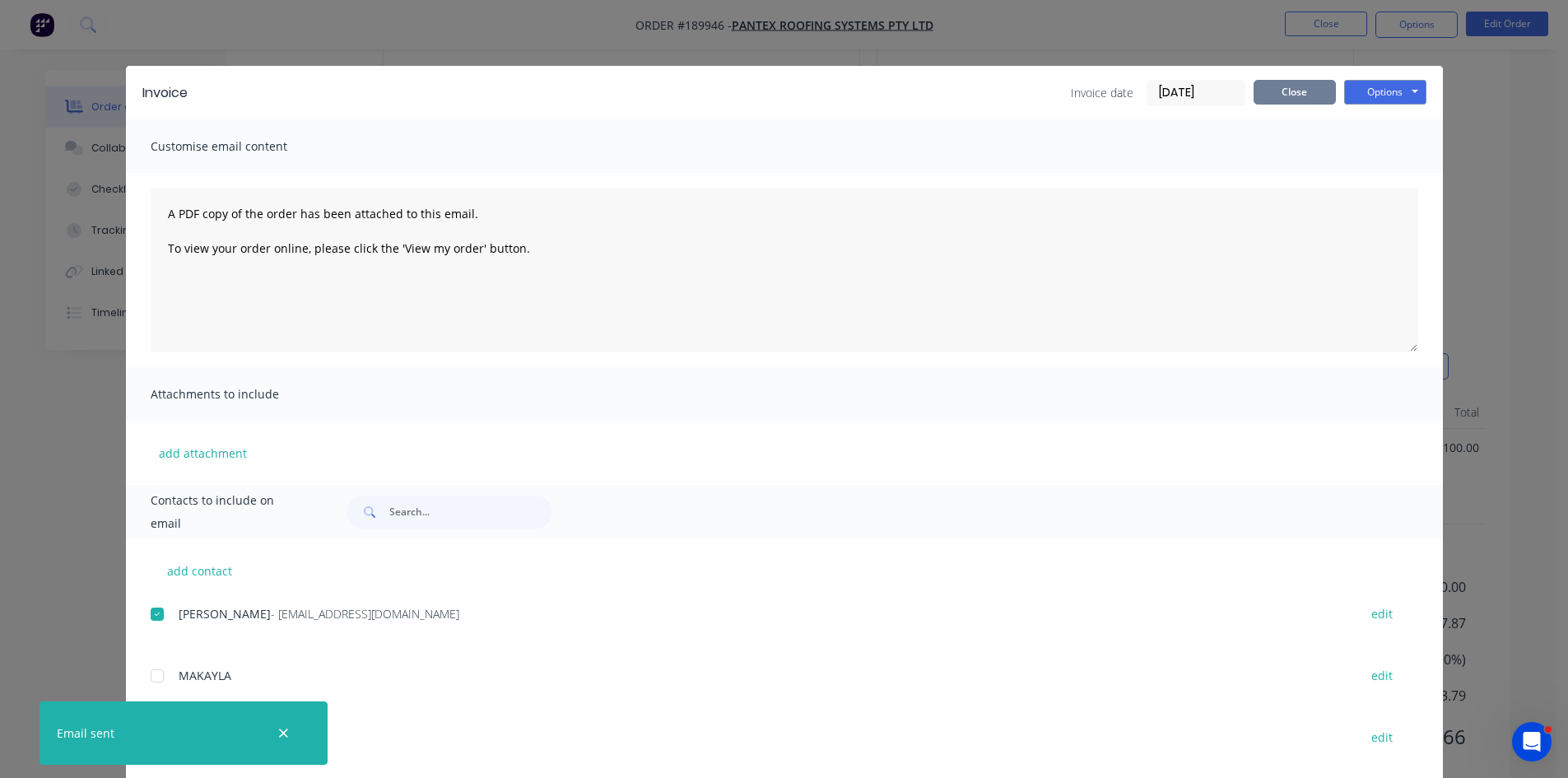
click at [1277, 107] on div "Invoice Invoice date 18/08/25 Close Options Preview Print Email" at bounding box center [784, 92] width 1317 height 54
click at [1281, 101] on button "Close" at bounding box center [1294, 92] width 82 height 25
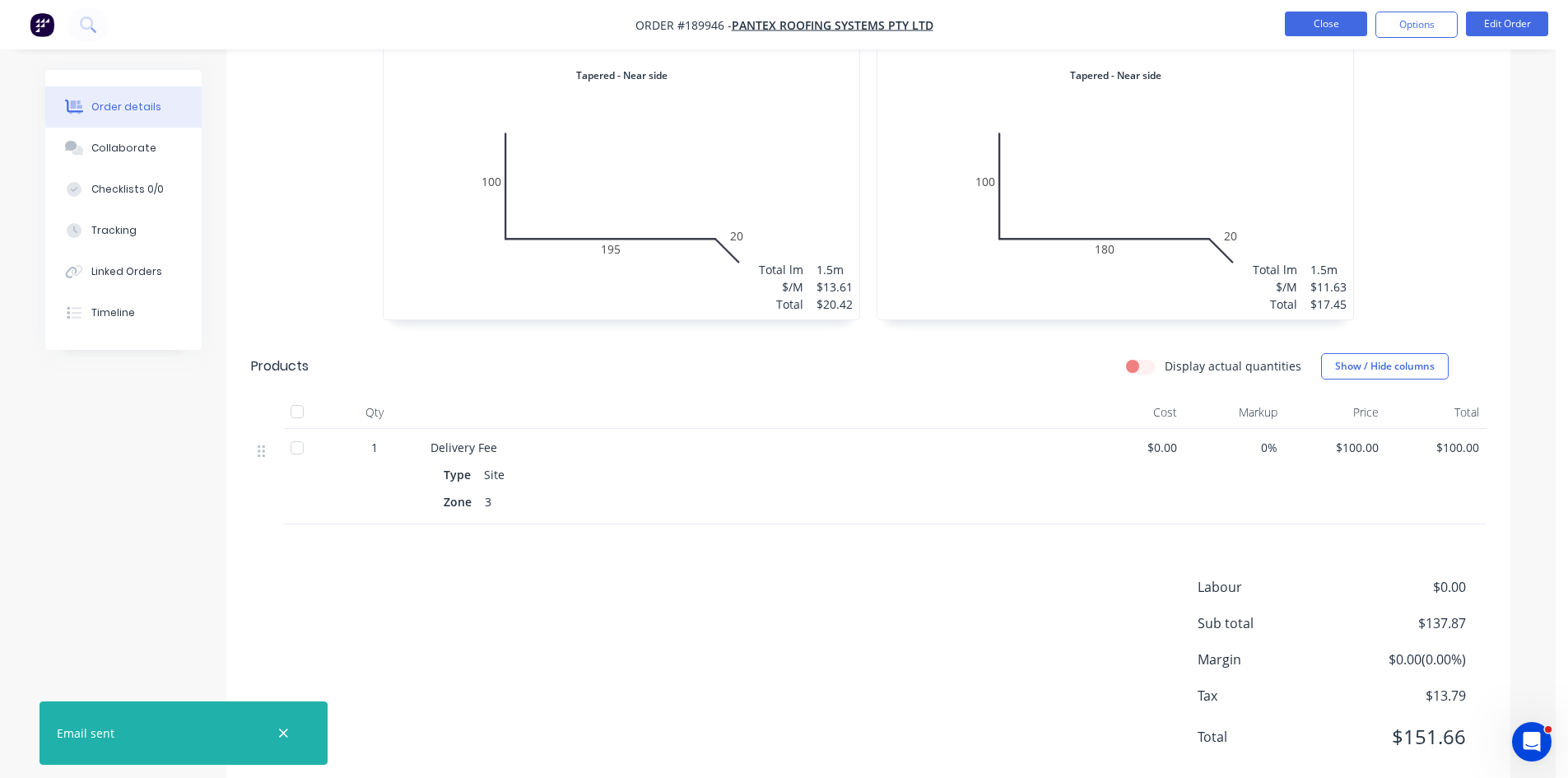
click at [1329, 36] on button "Close" at bounding box center [1326, 24] width 82 height 25
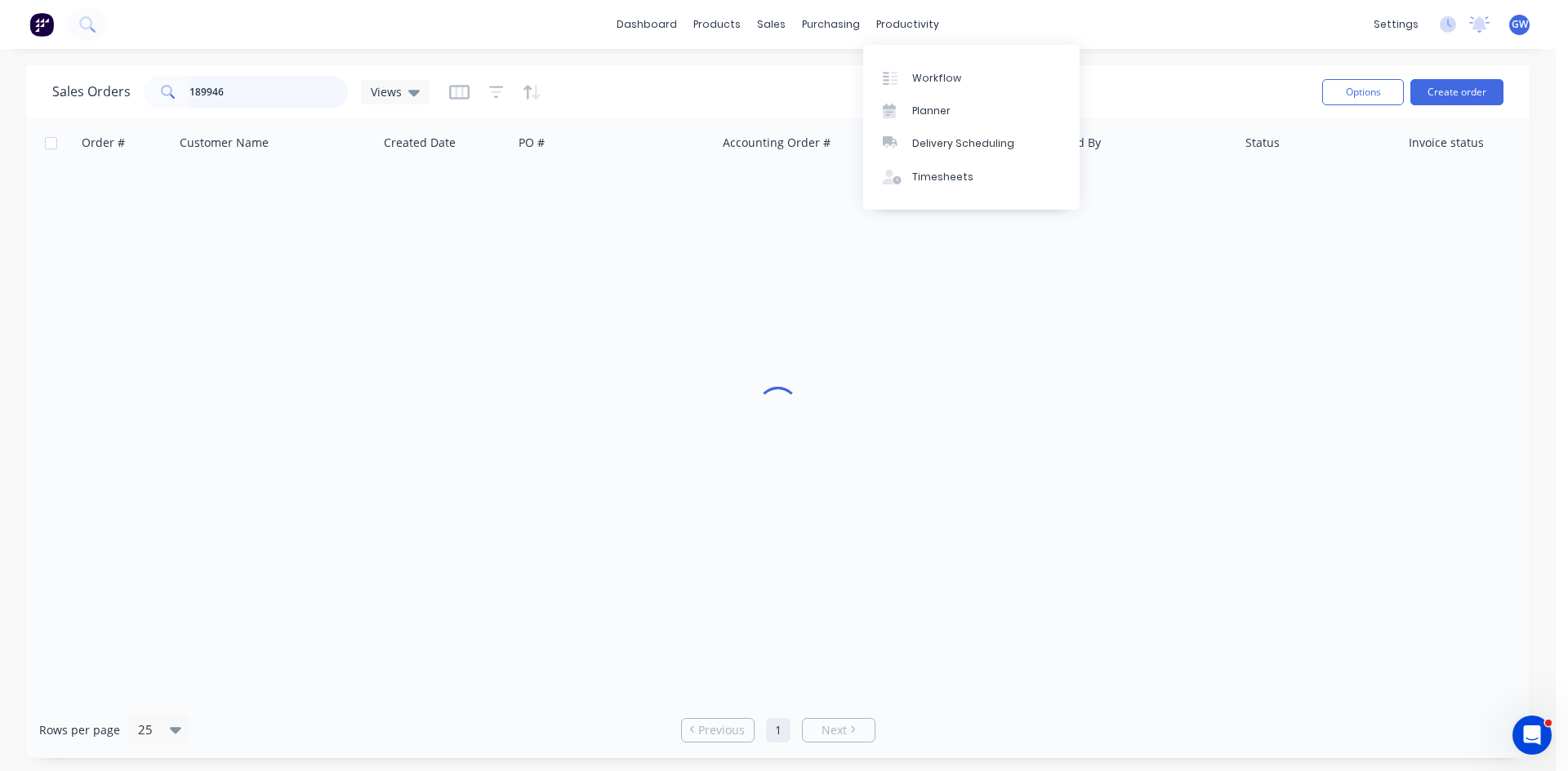
click at [247, 93] on input "189946" at bounding box center [270, 91] width 159 height 32
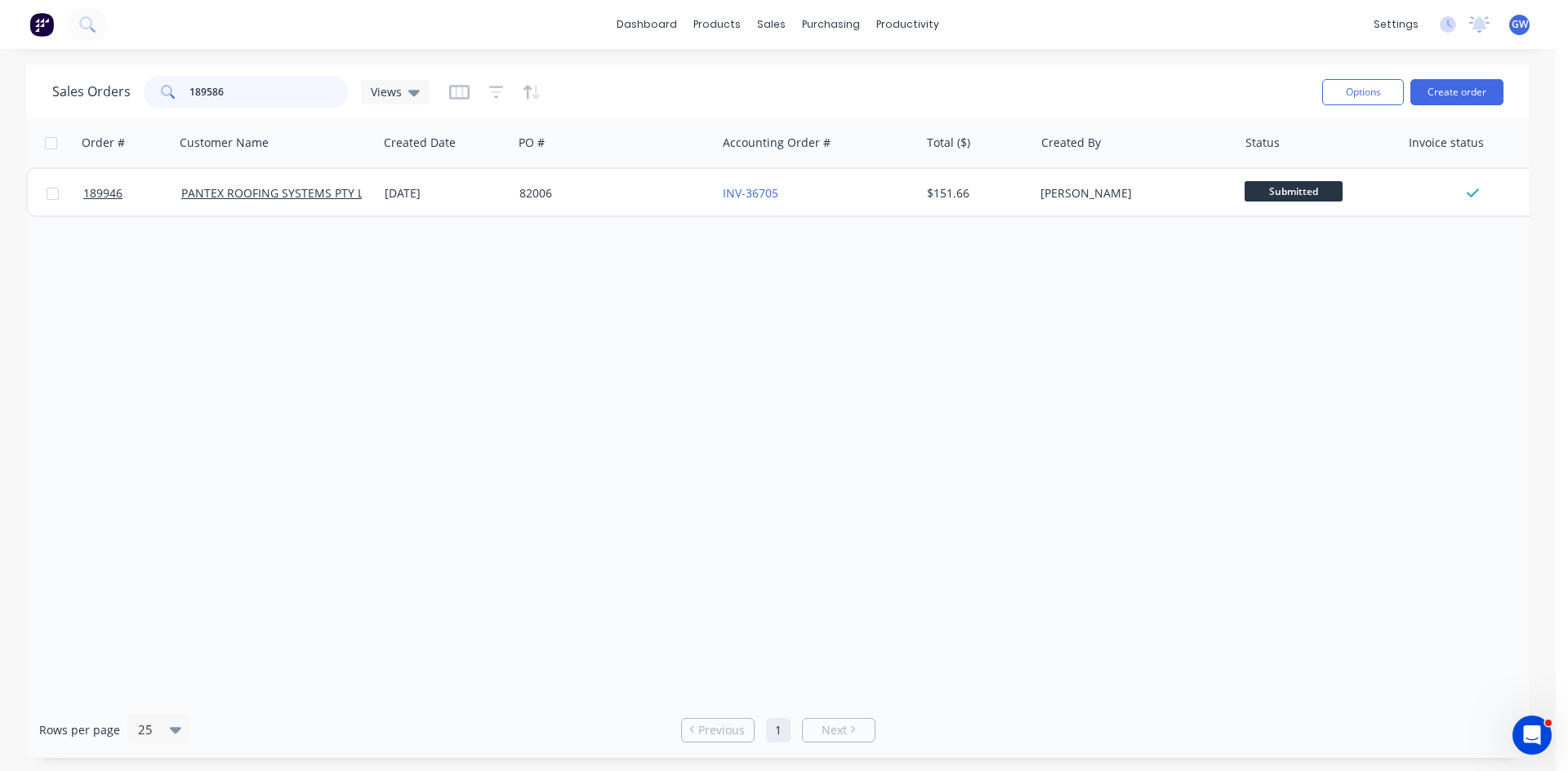
type input "189586"
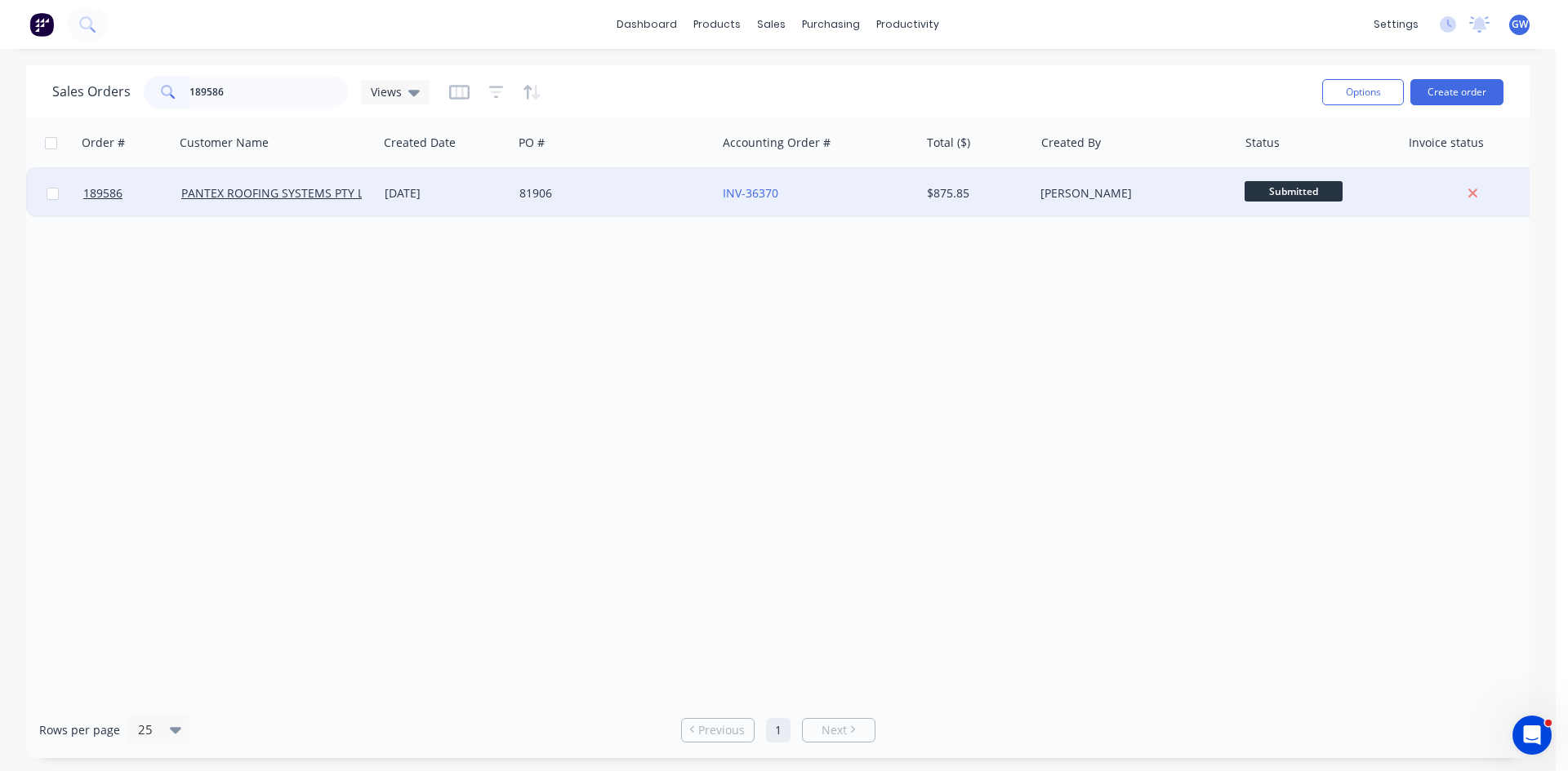
click at [934, 178] on div "$875.85" at bounding box center [977, 194] width 114 height 49
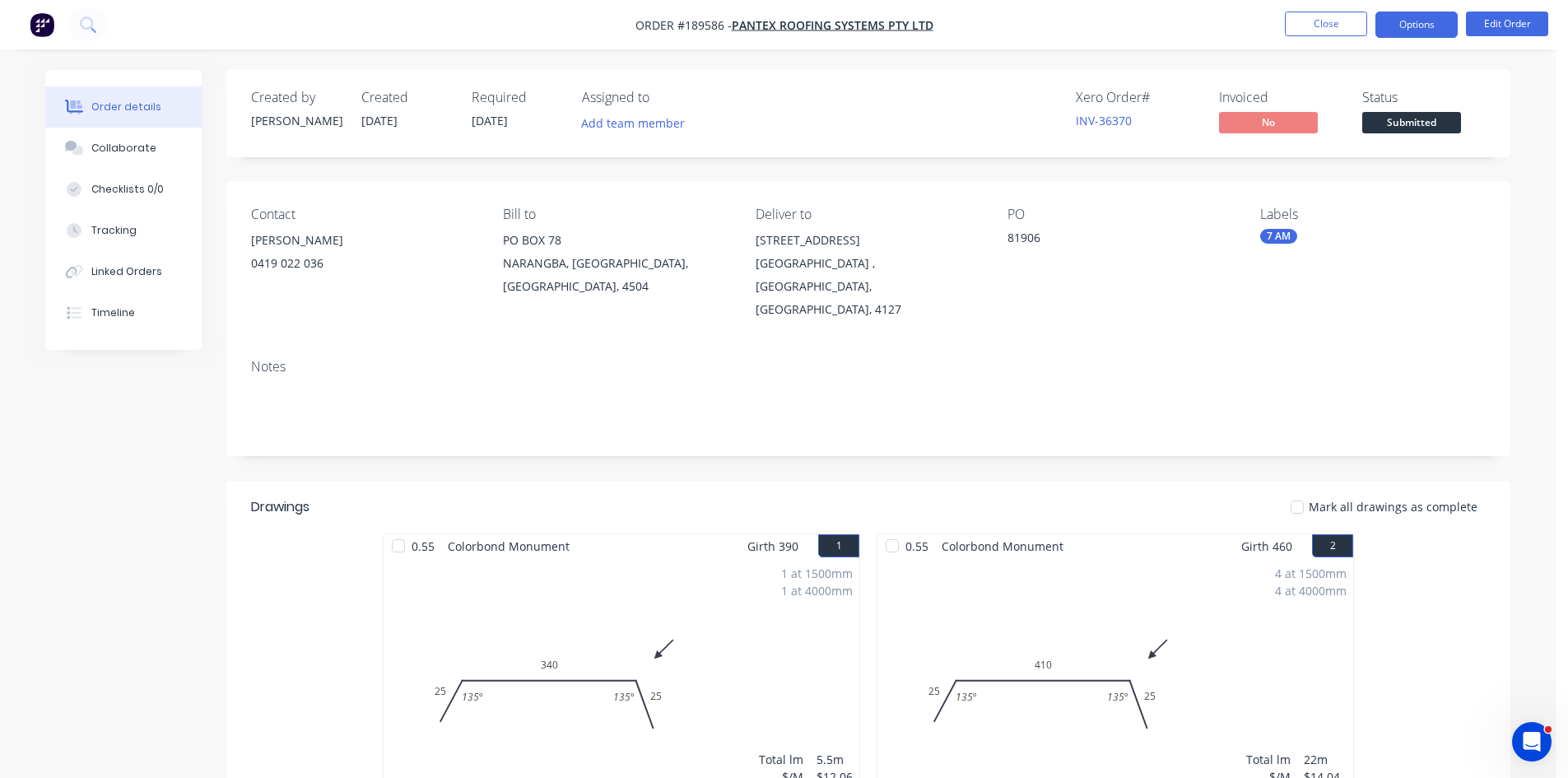
click at [1425, 27] on button "Options" at bounding box center [1416, 25] width 82 height 27
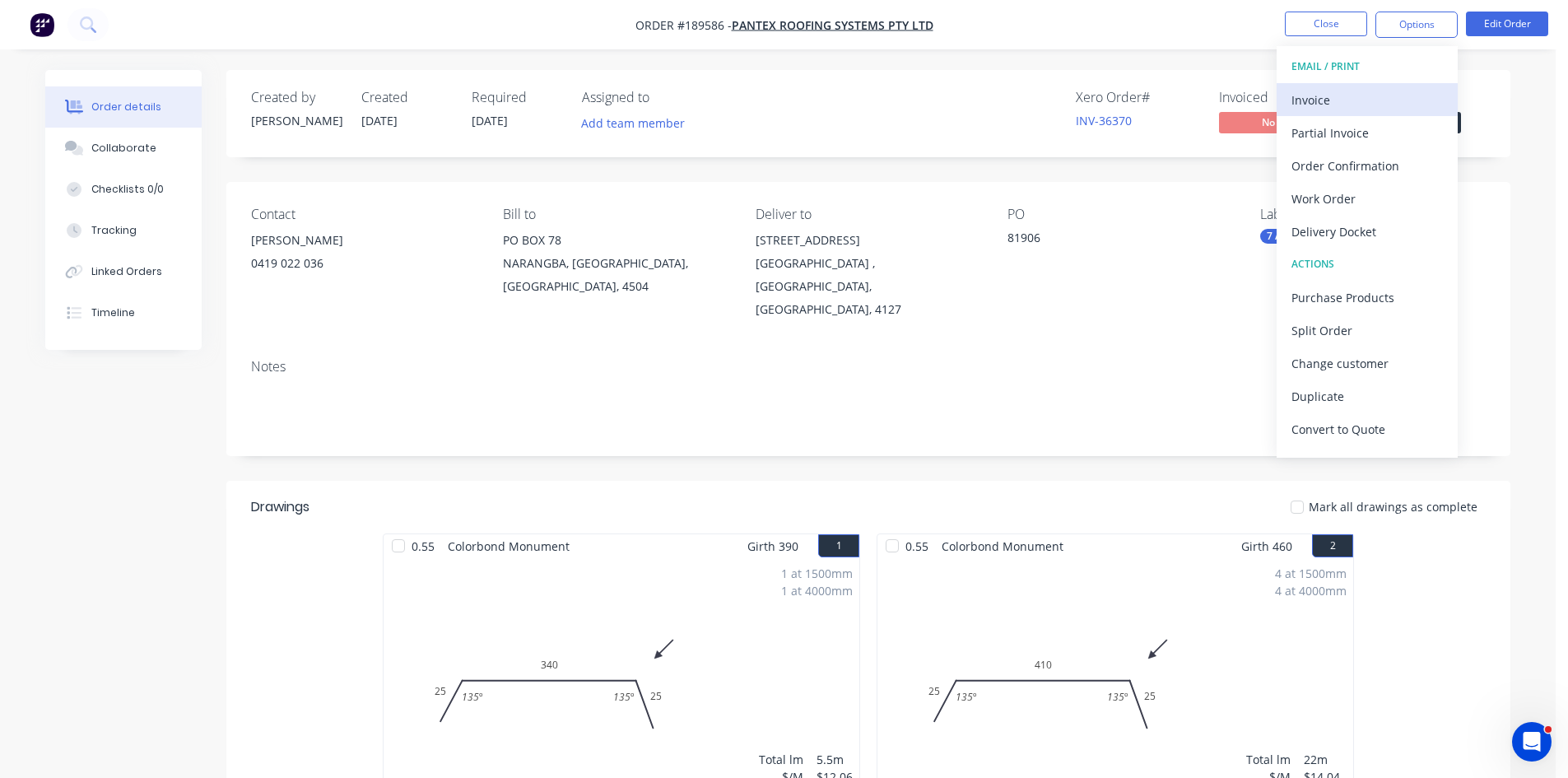
click at [1368, 99] on div "Invoice" at bounding box center [1367, 100] width 152 height 24
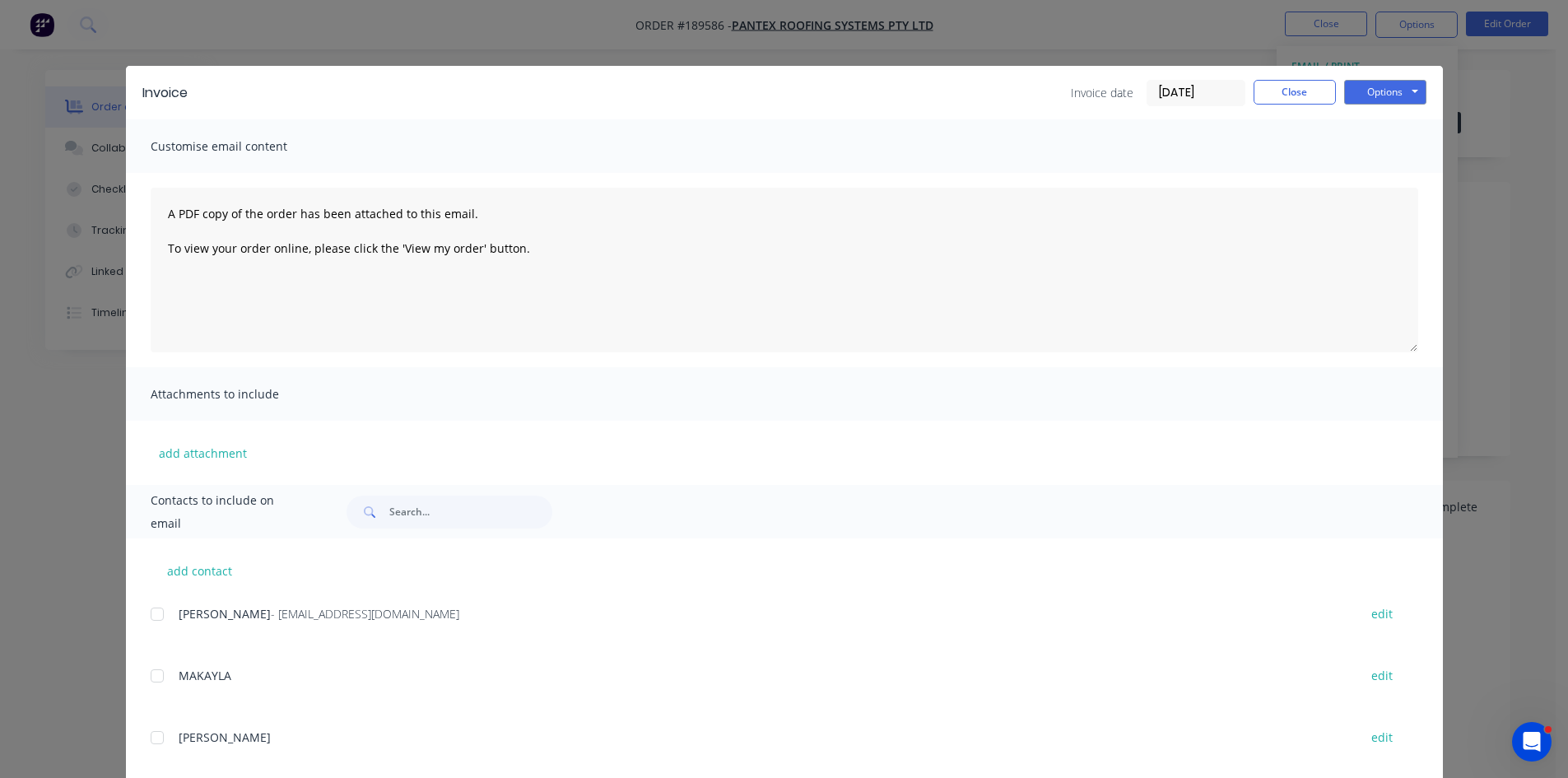
click at [143, 620] on div "add contact KERRY - ap@pantexroofing.com.au edit MAKAYLA edit RHYS edit DEBRA e…" at bounding box center [784, 765] width 1317 height 454
click at [156, 616] on div at bounding box center [157, 614] width 33 height 33
click at [1378, 94] on button "Options" at bounding box center [1385, 92] width 82 height 25
click at [1391, 182] on button "Email" at bounding box center [1396, 176] width 105 height 27
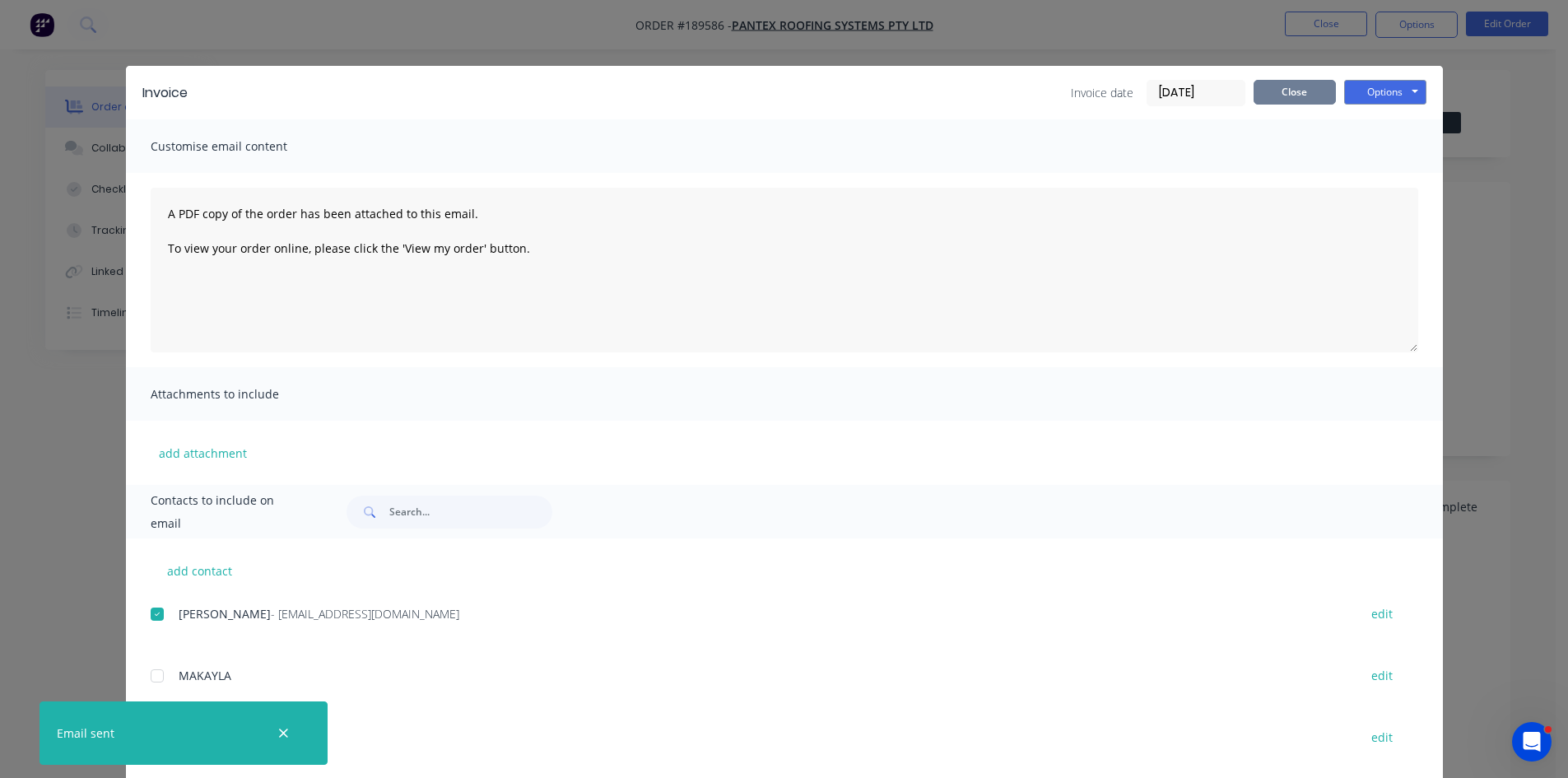
click at [1295, 92] on button "Close" at bounding box center [1294, 92] width 82 height 25
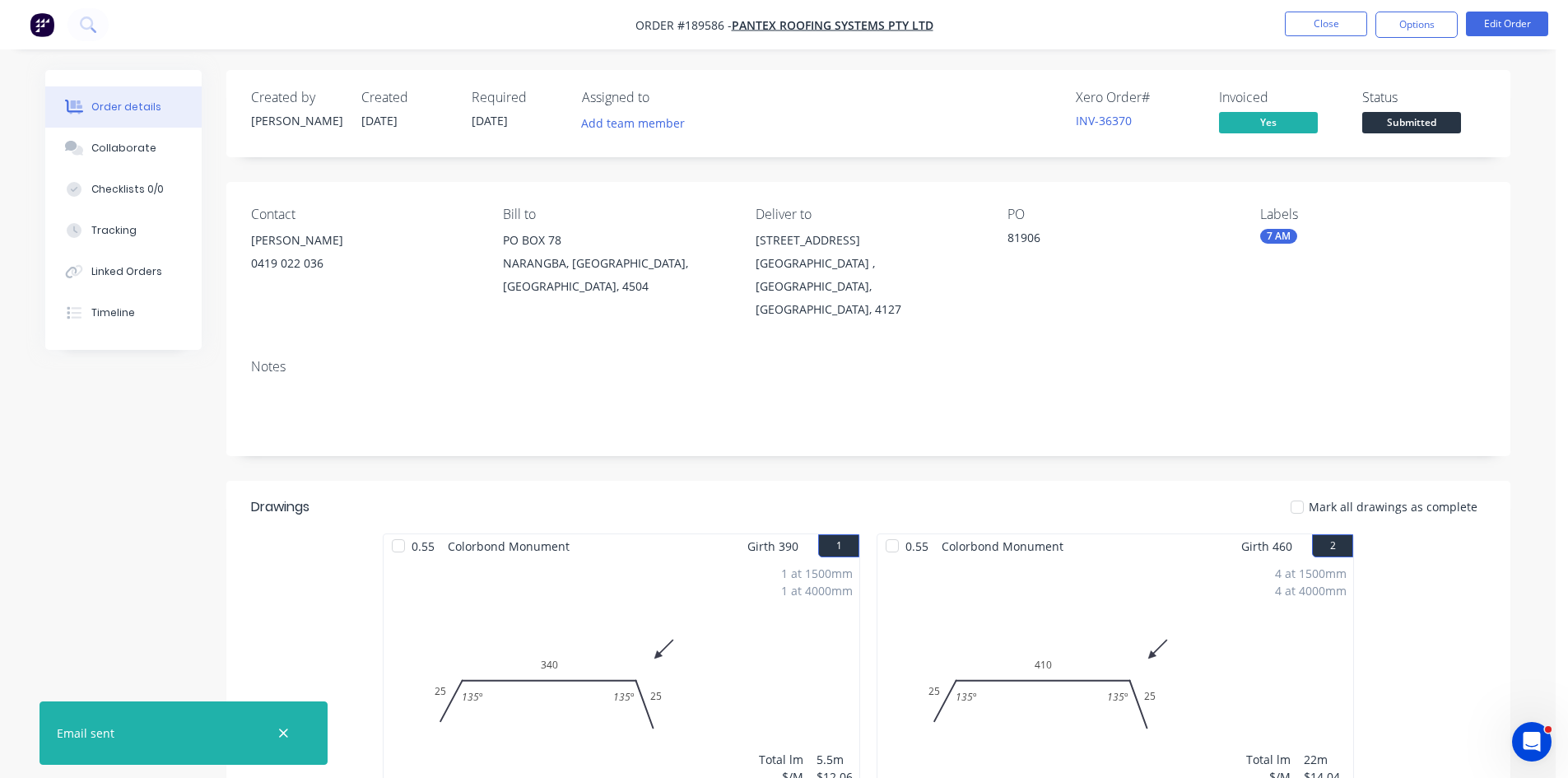
click at [1328, 37] on li "Close" at bounding box center [1326, 25] width 82 height 27
click at [1334, 32] on button "Close" at bounding box center [1326, 24] width 82 height 25
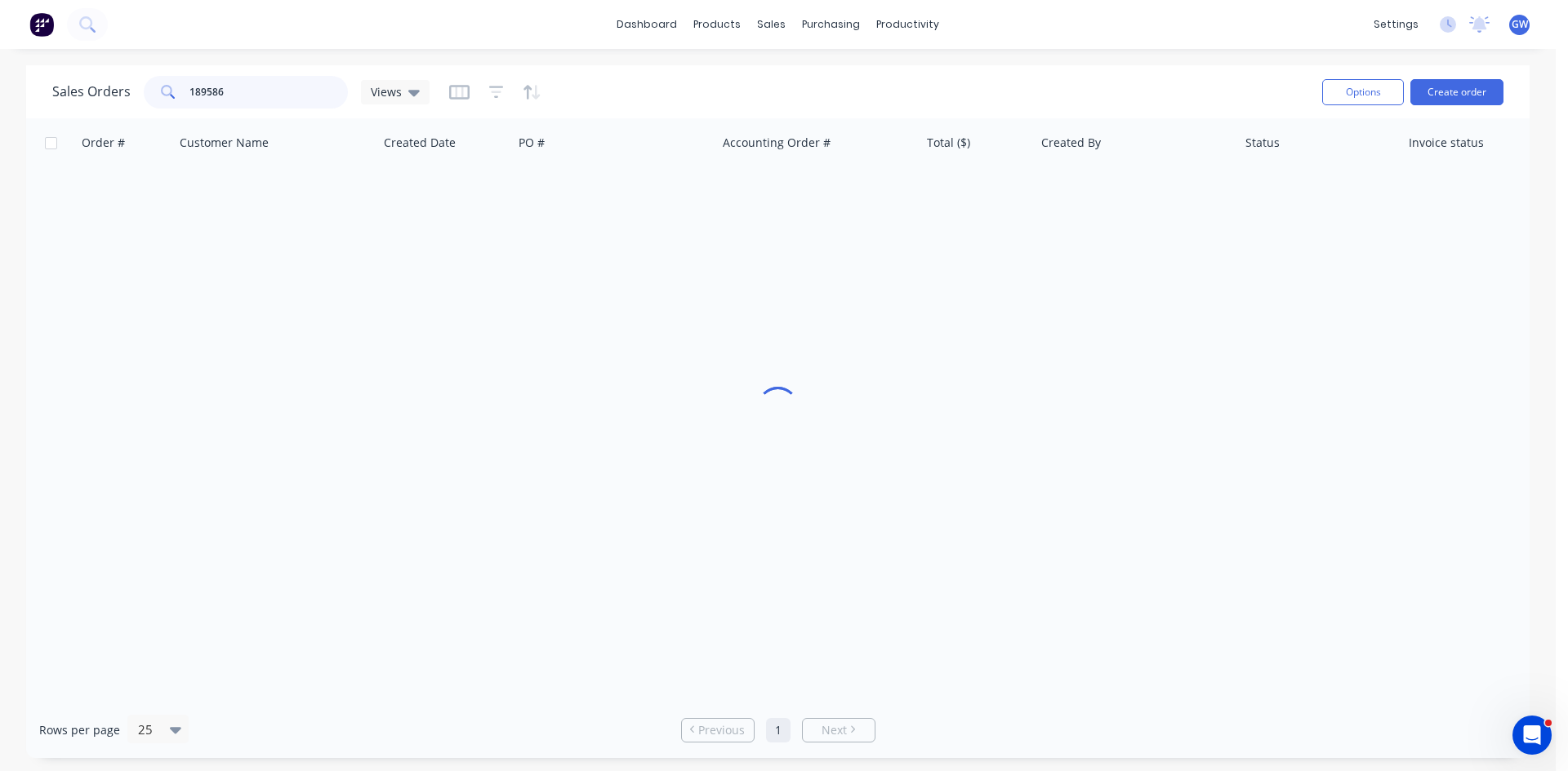
click at [223, 91] on input "189586" at bounding box center [270, 91] width 159 height 32
type input "189983"
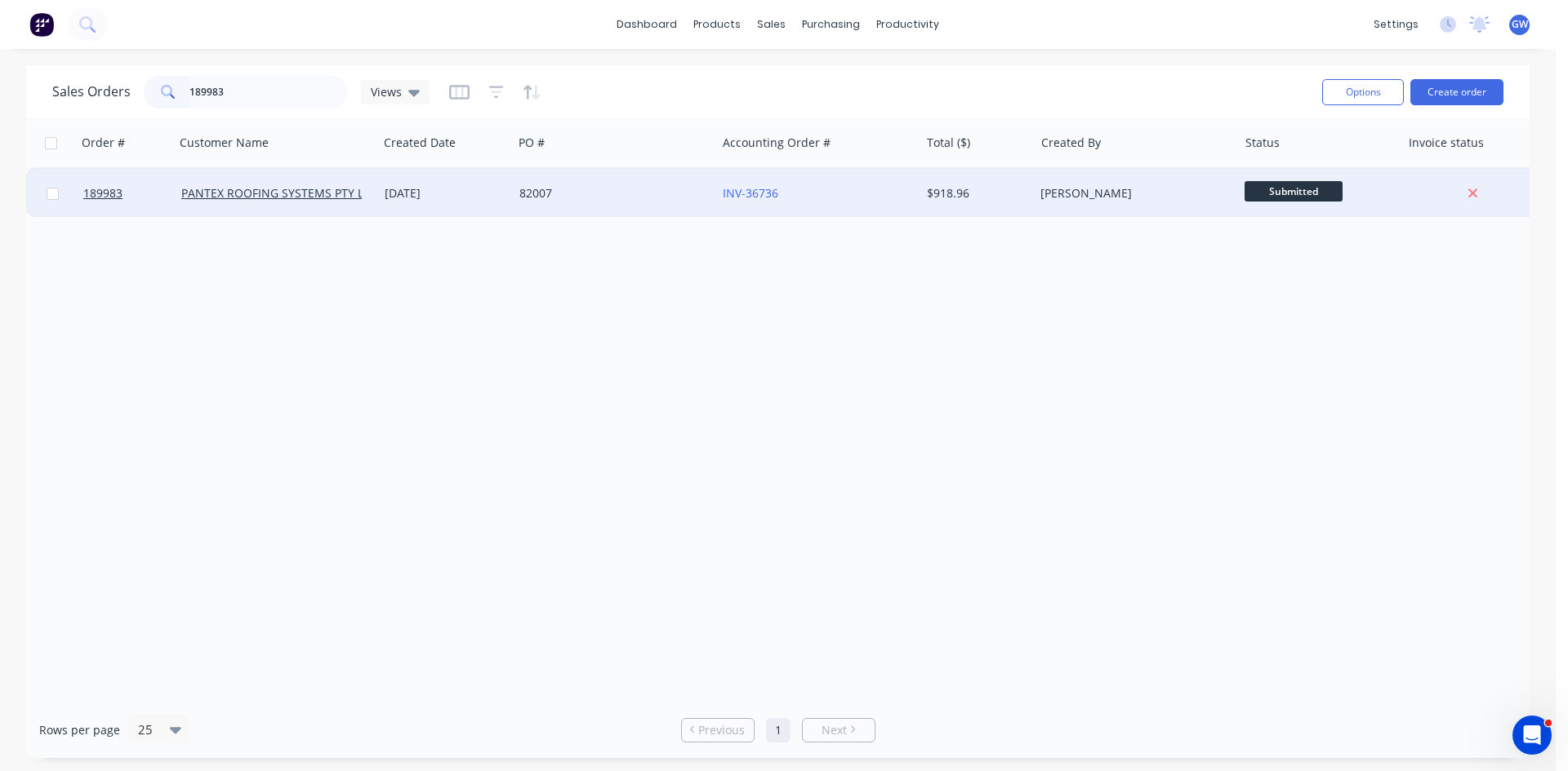
click at [636, 193] on div "82007" at bounding box center [610, 193] width 181 height 17
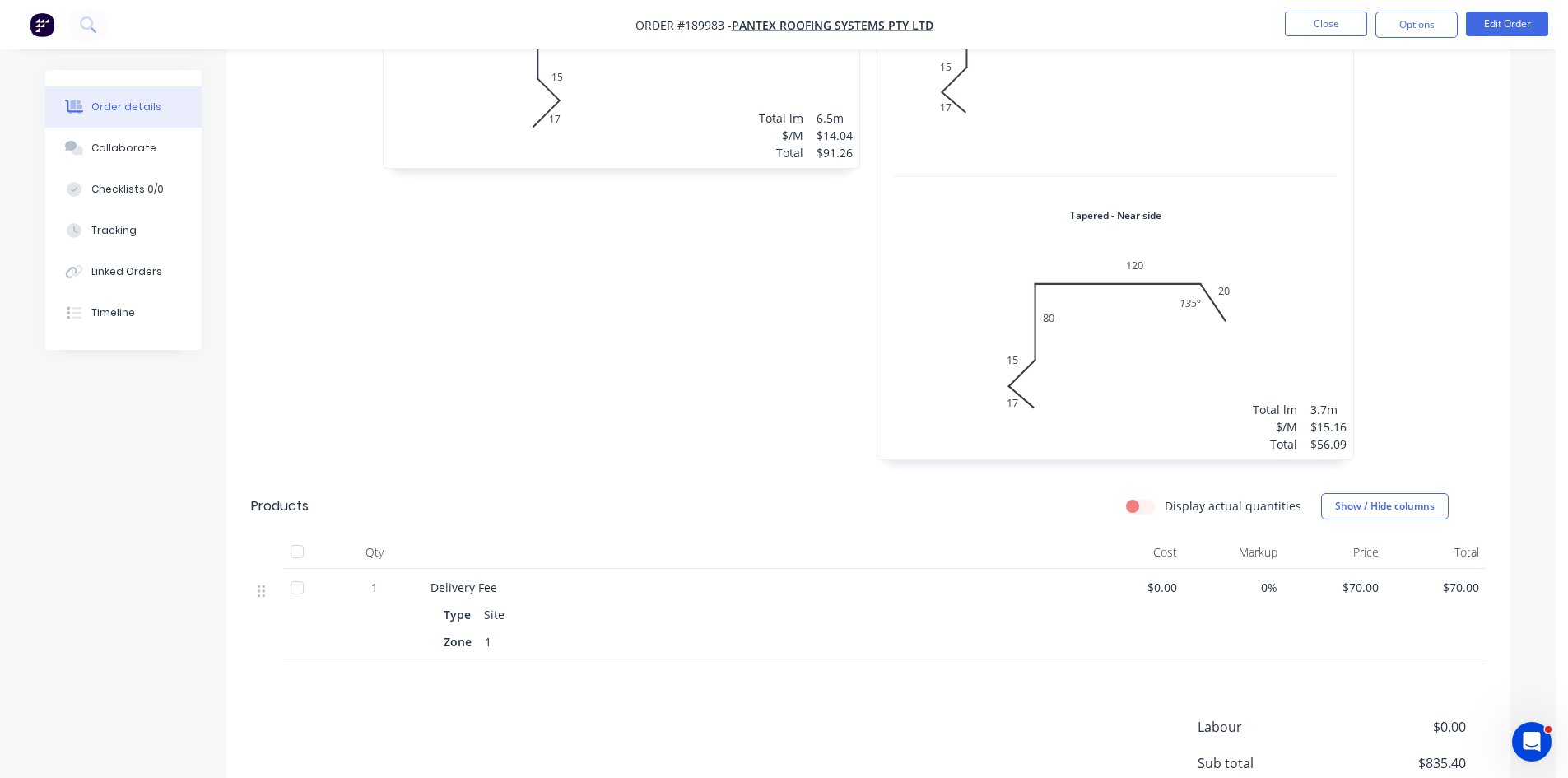
scroll to position [1955, 0]
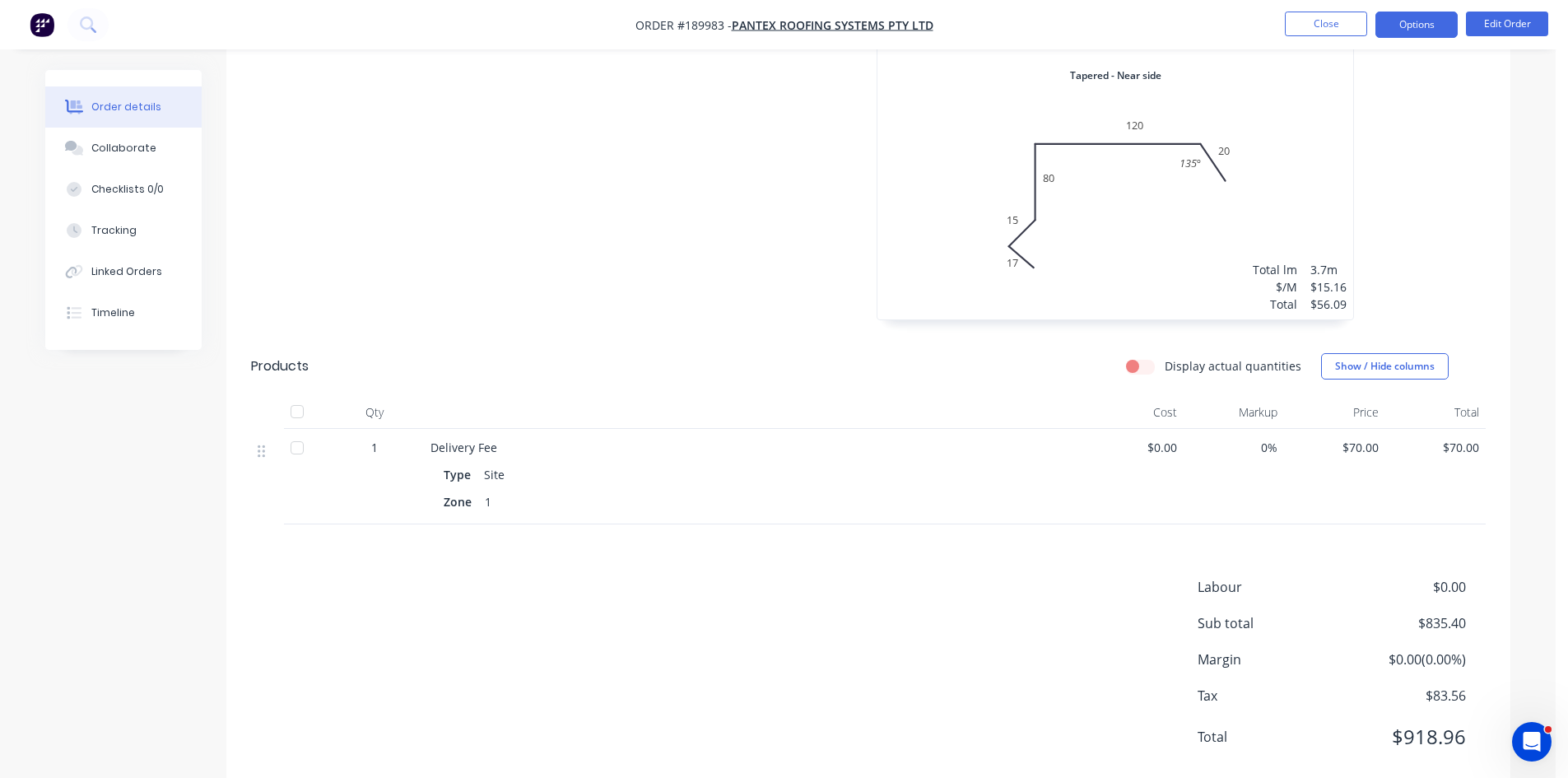
click at [1410, 14] on button "Options" at bounding box center [1416, 25] width 82 height 27
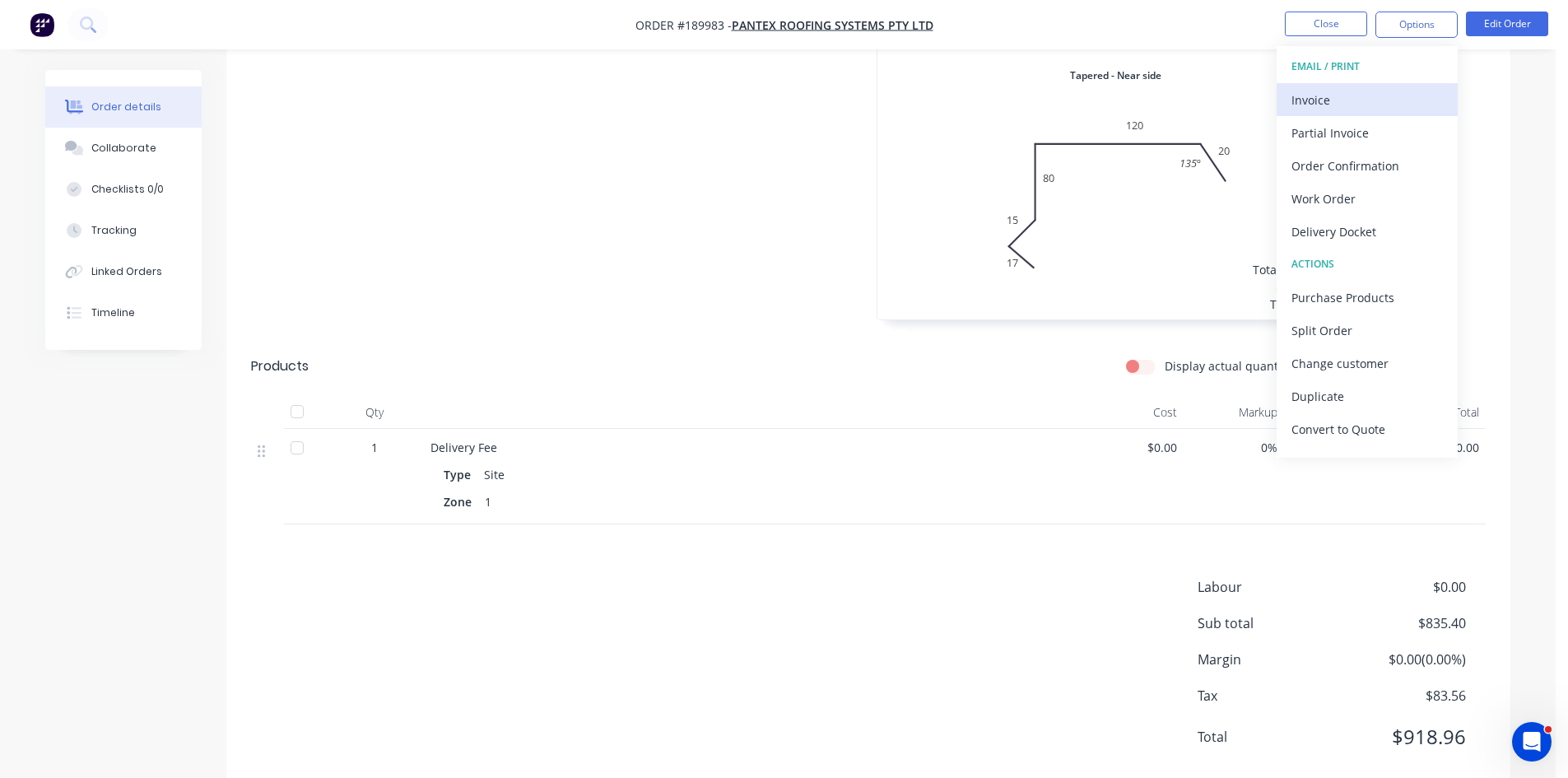
click at [1352, 93] on div "Invoice" at bounding box center [1367, 100] width 152 height 24
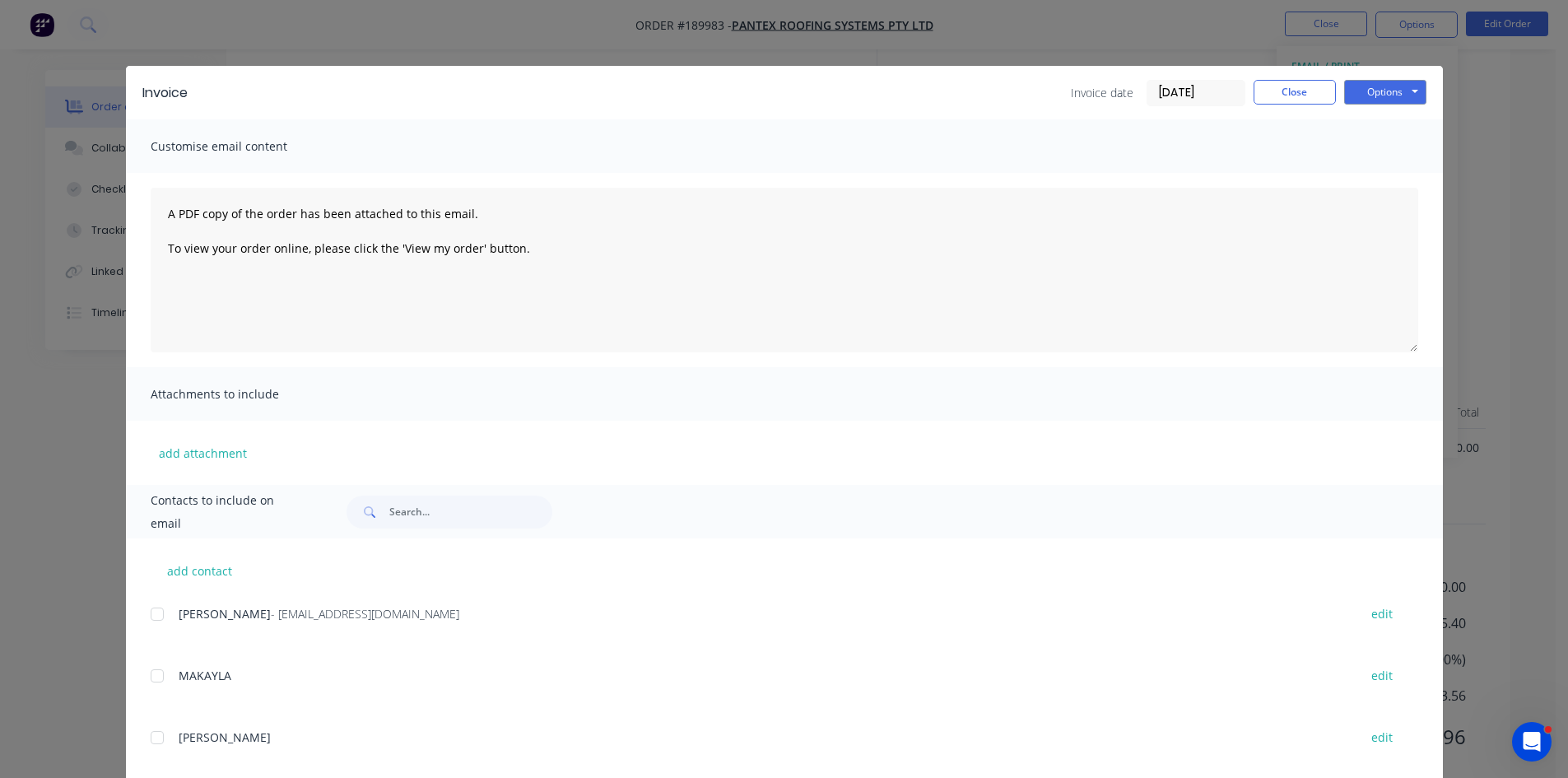
click at [157, 608] on div at bounding box center [157, 614] width 33 height 33
click at [1388, 96] on button "Options" at bounding box center [1385, 92] width 82 height 25
click at [1383, 177] on button "Email" at bounding box center [1396, 176] width 105 height 27
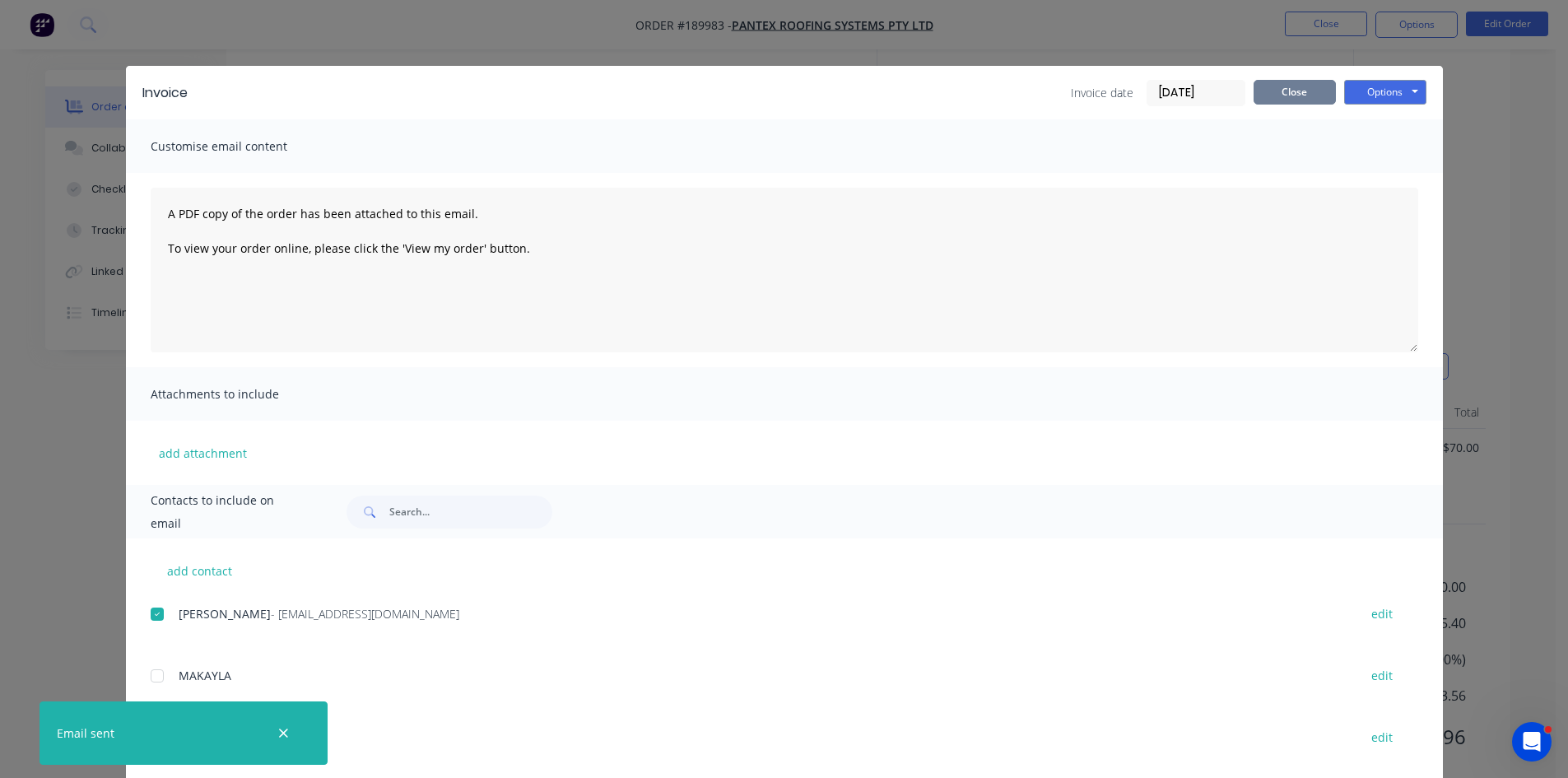
click at [1275, 82] on button "Close" at bounding box center [1294, 92] width 82 height 25
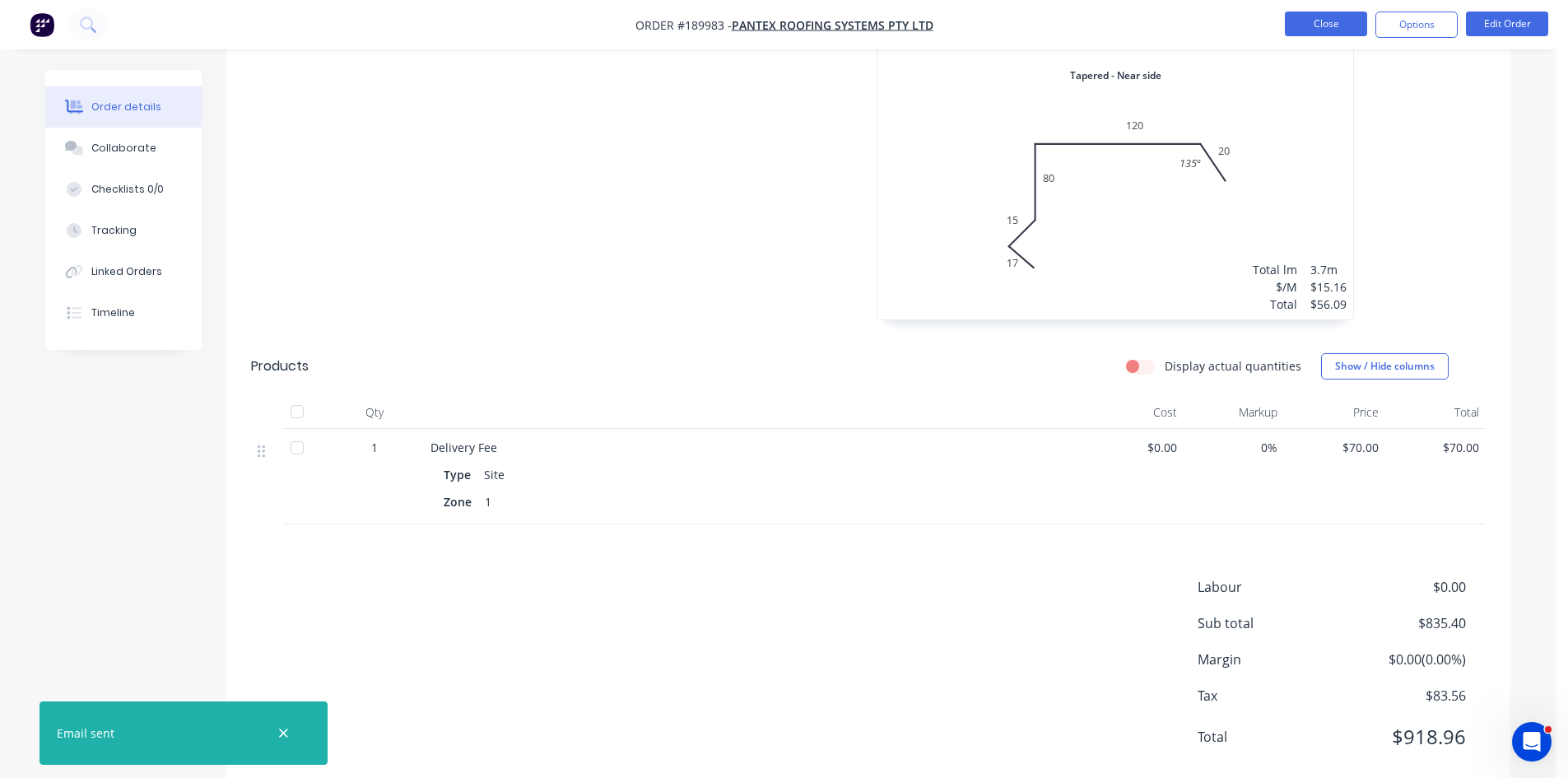
click at [1306, 27] on button "Close" at bounding box center [1326, 24] width 82 height 25
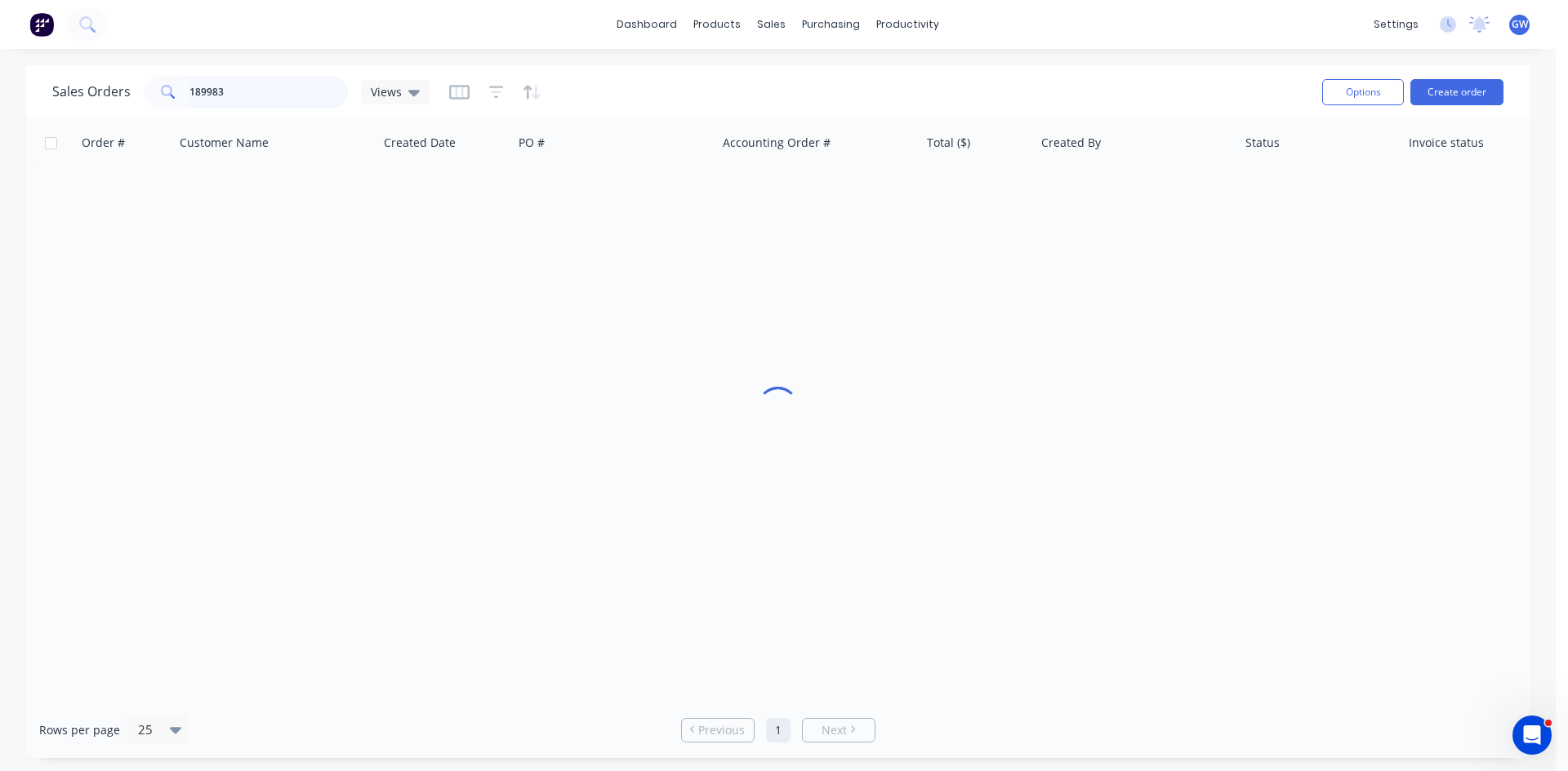
click at [254, 83] on input "189983" at bounding box center [270, 91] width 159 height 32
type input "189871"
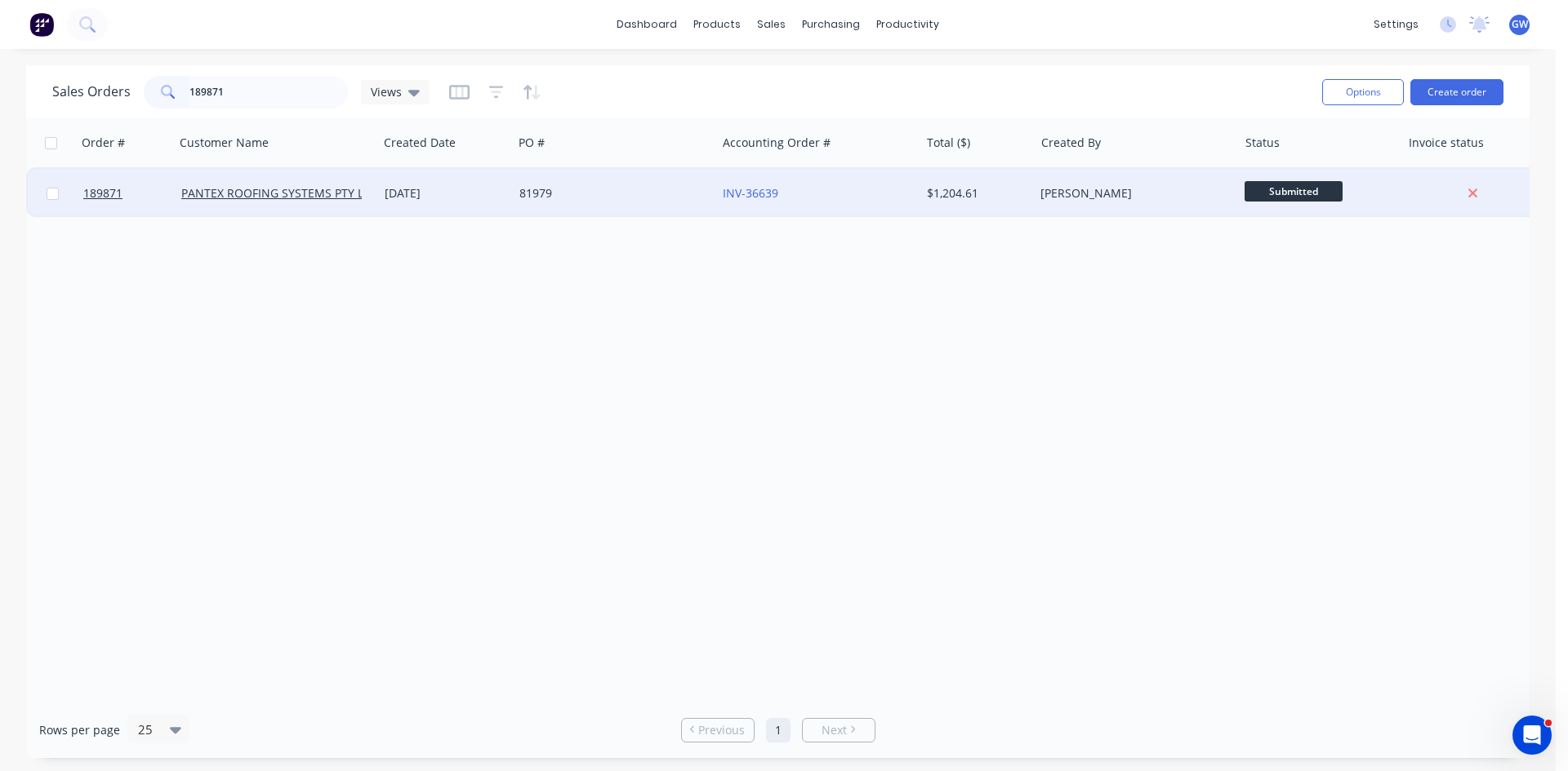
click at [1014, 174] on div "$1,204.61" at bounding box center [977, 194] width 114 height 49
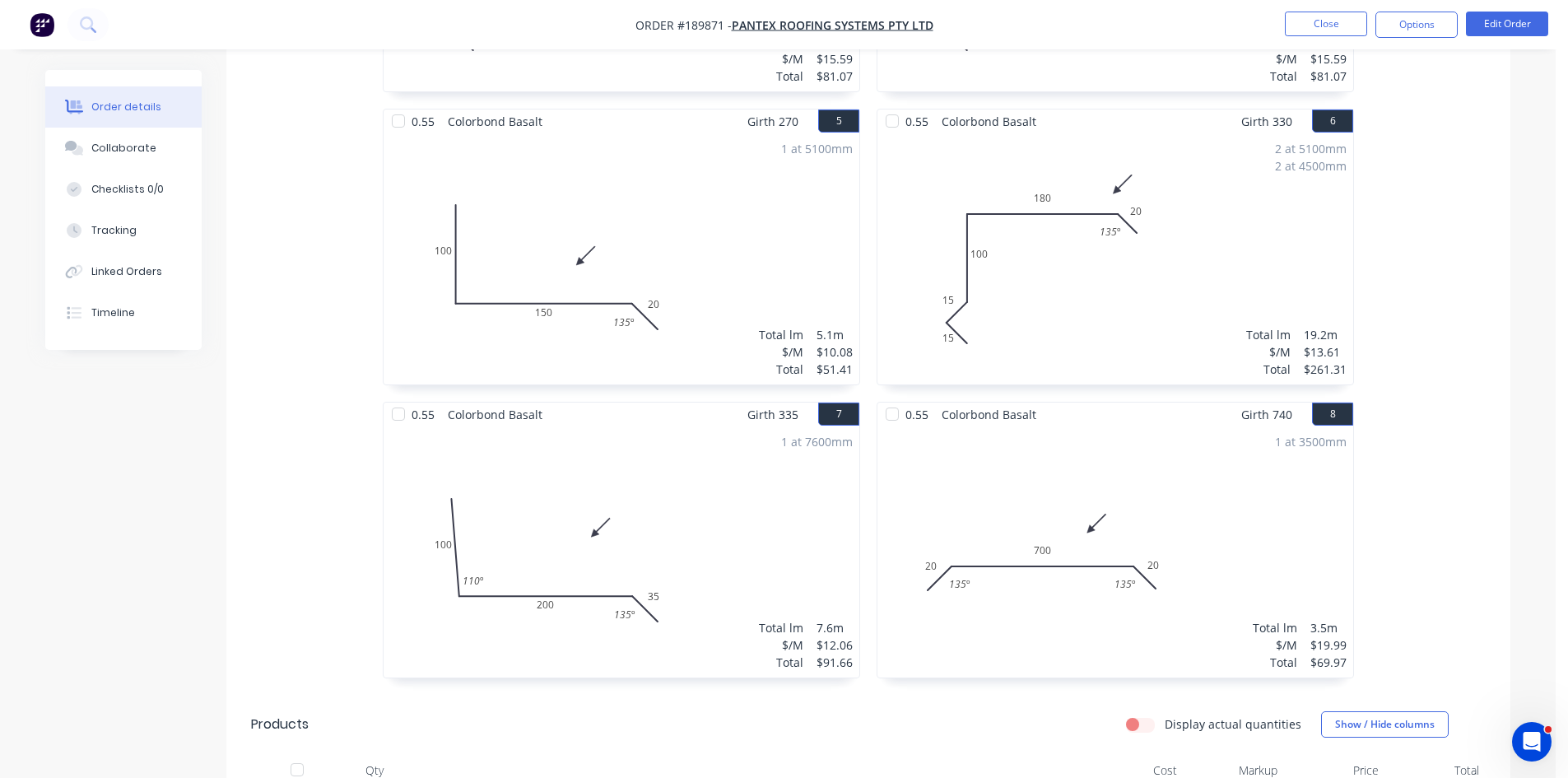
scroll to position [1318, 0]
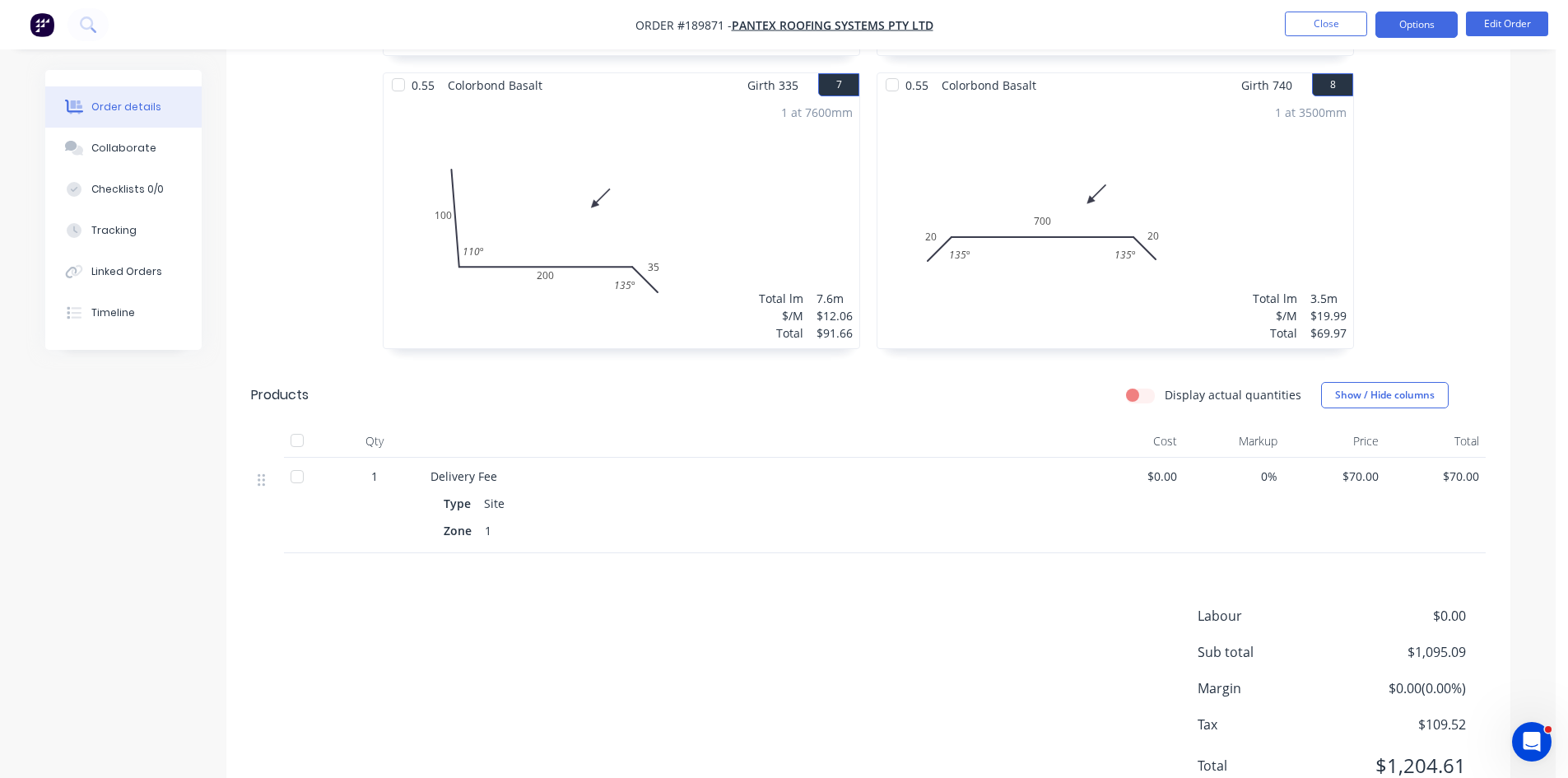
click at [1413, 21] on button "Options" at bounding box center [1416, 25] width 82 height 27
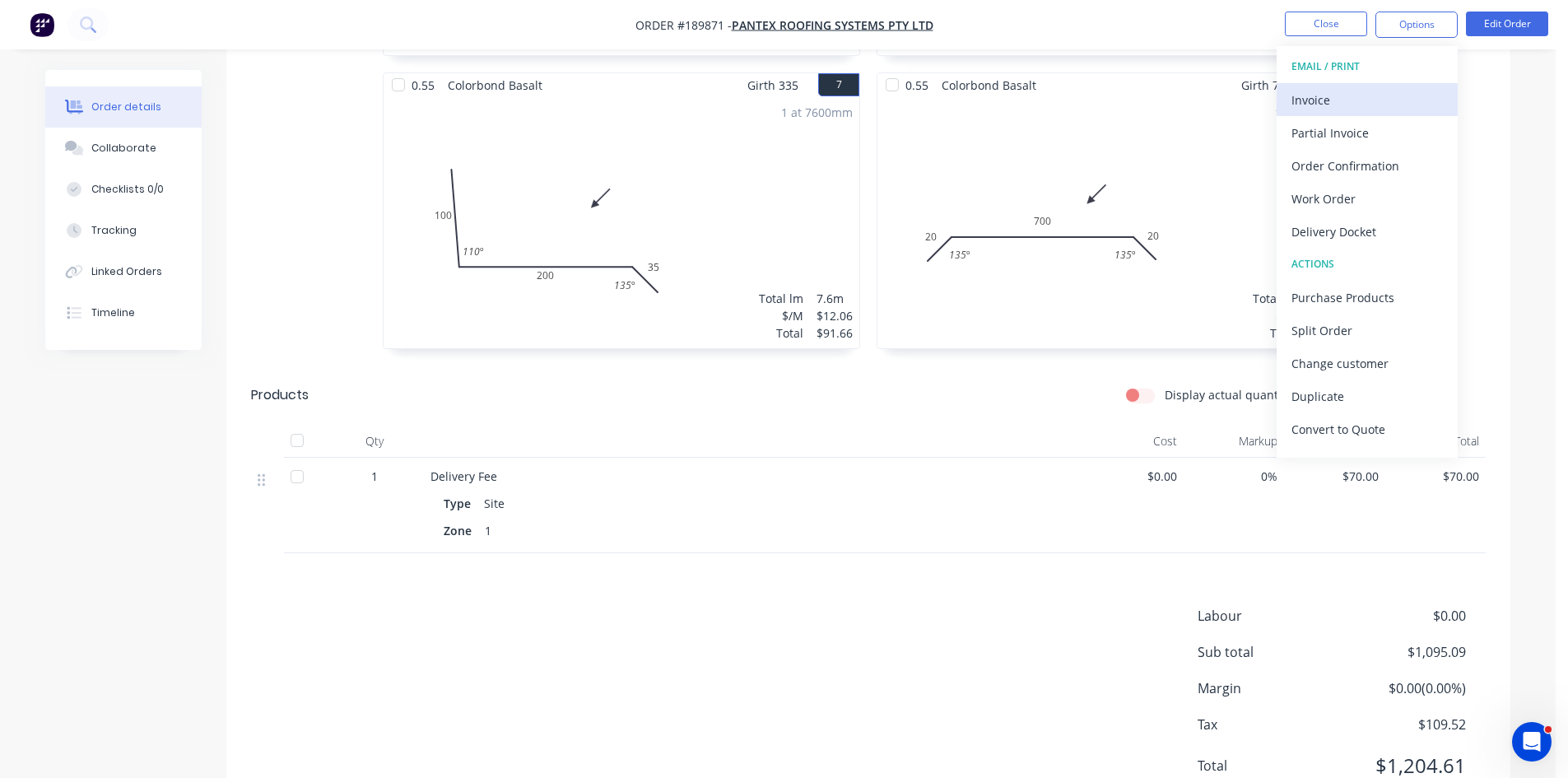
click at [1348, 88] on div "Invoice" at bounding box center [1367, 100] width 152 height 24
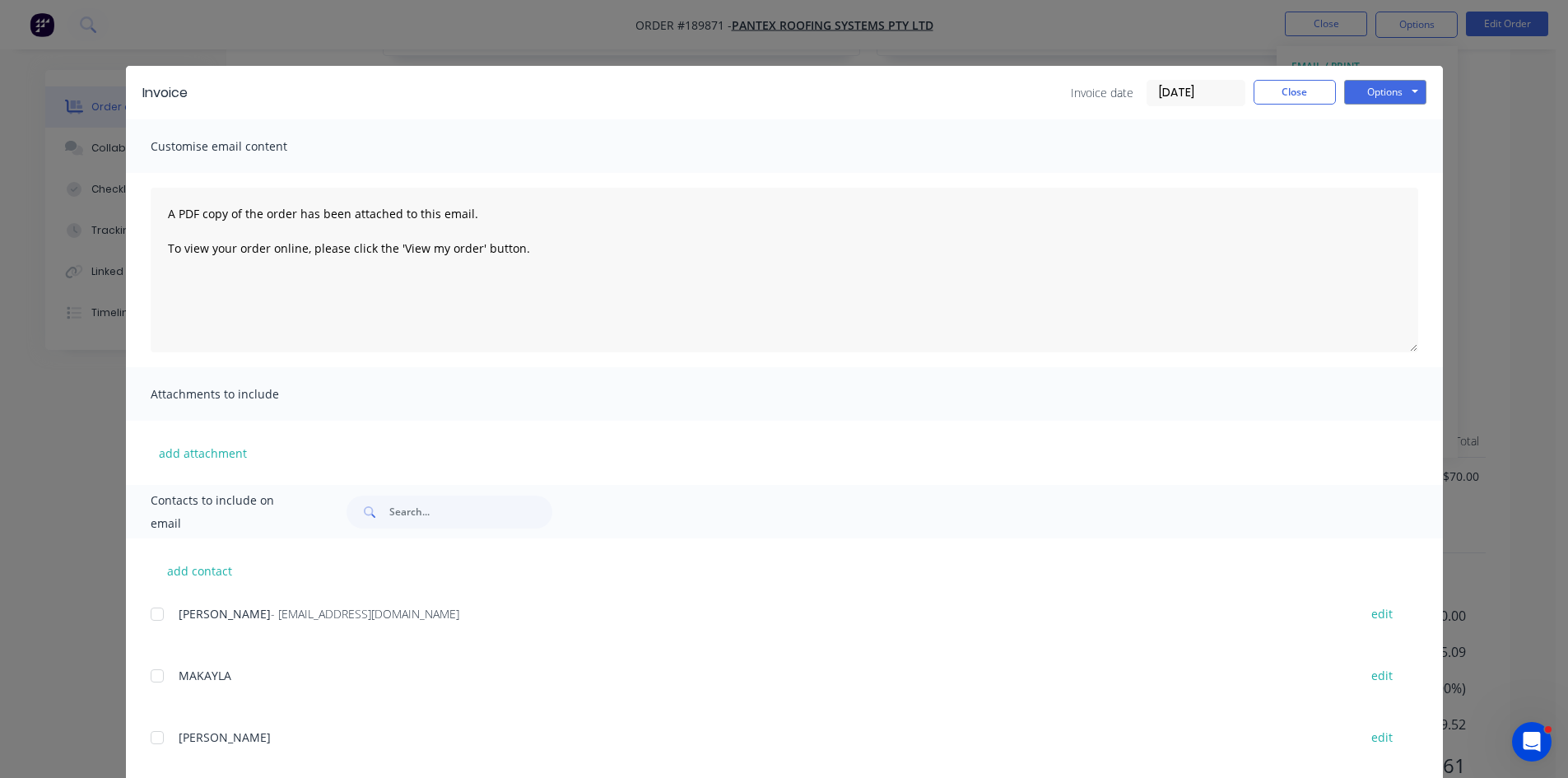
click at [162, 617] on div at bounding box center [157, 614] width 33 height 33
click at [1358, 93] on button "Options" at bounding box center [1385, 92] width 82 height 25
click at [1377, 176] on button "Email" at bounding box center [1396, 176] width 105 height 27
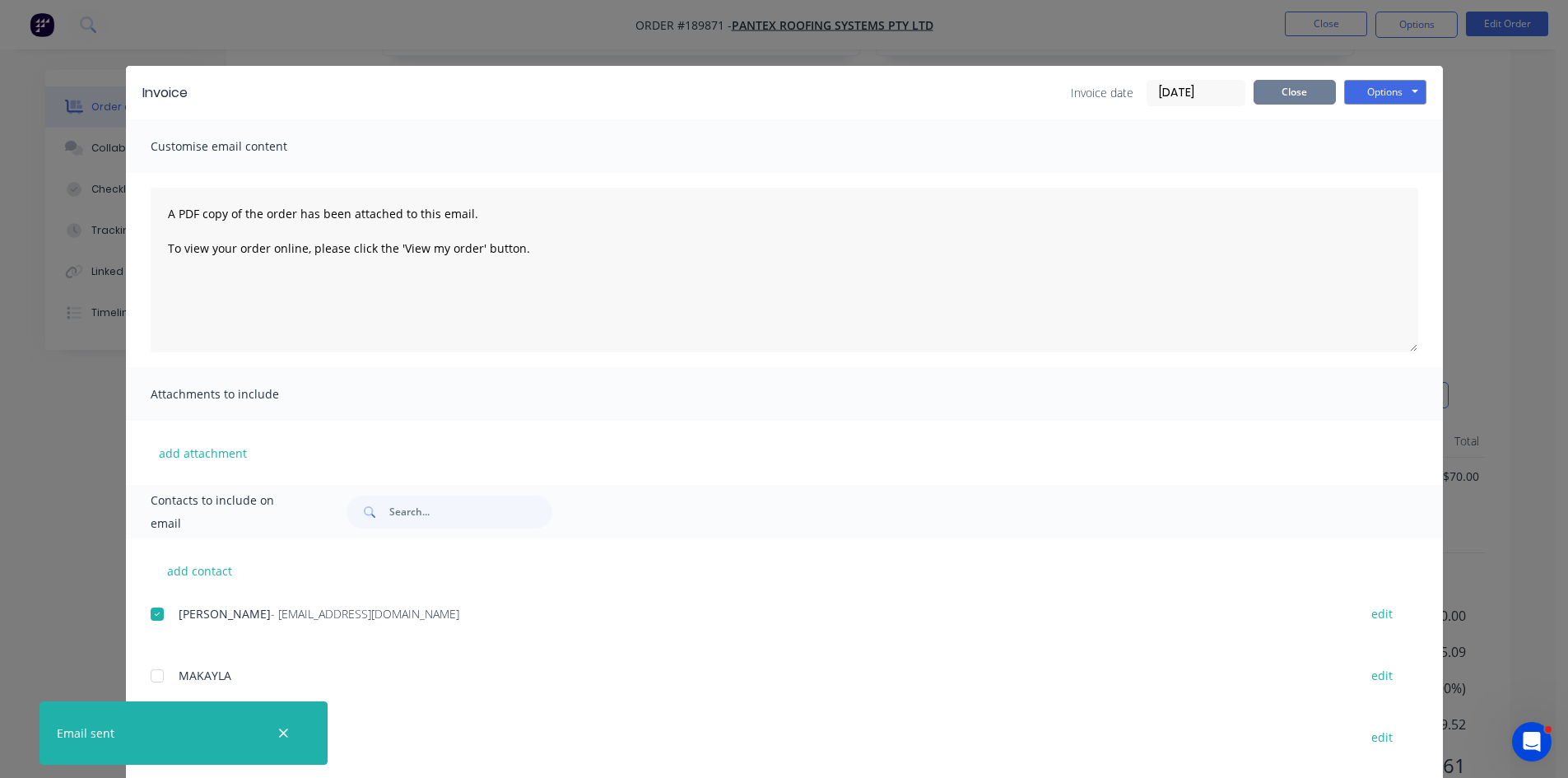
click at [1288, 99] on button "Close" at bounding box center [1294, 92] width 82 height 25
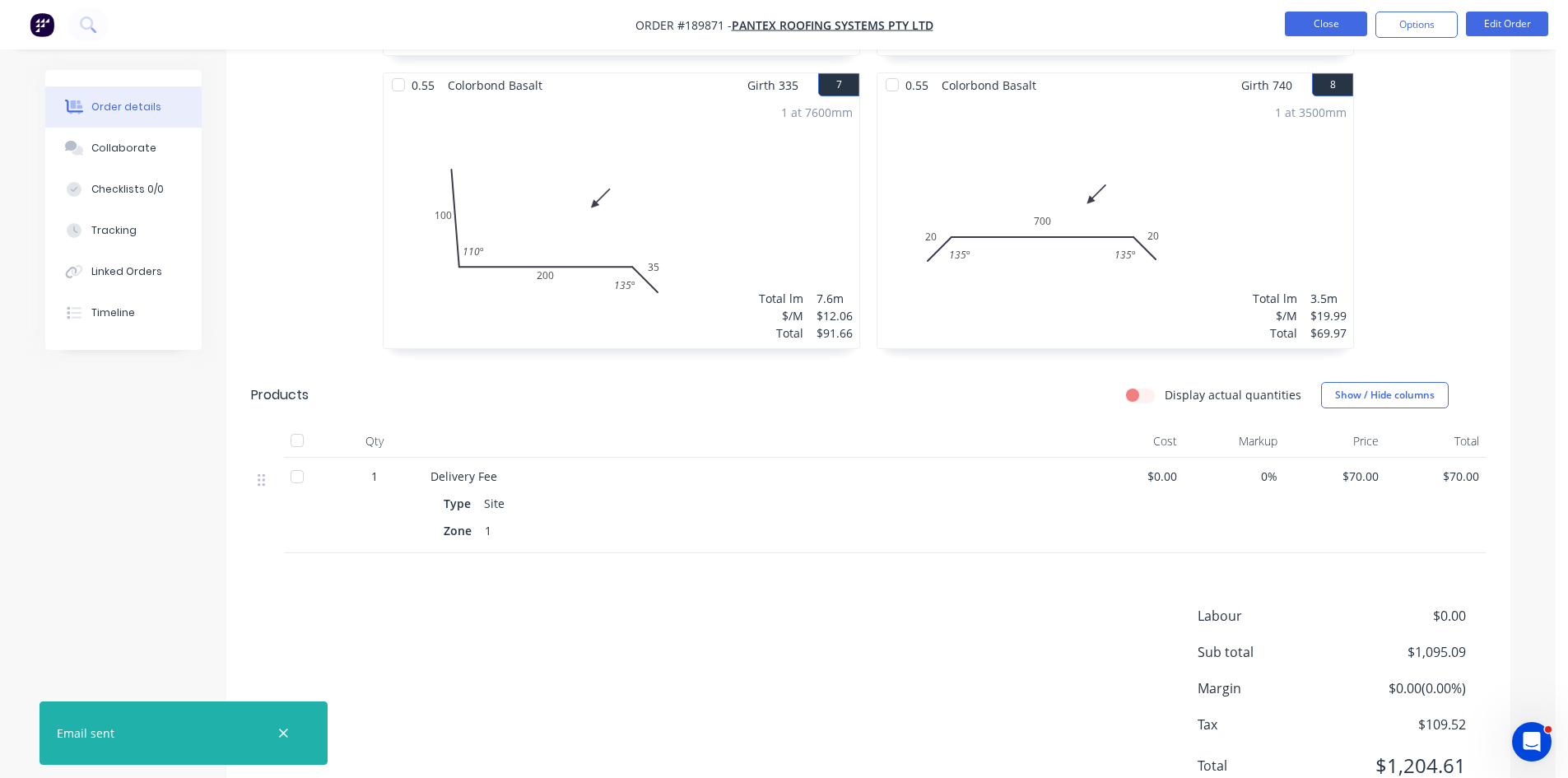
click at [1353, 20] on button "Close" at bounding box center [1326, 24] width 82 height 25
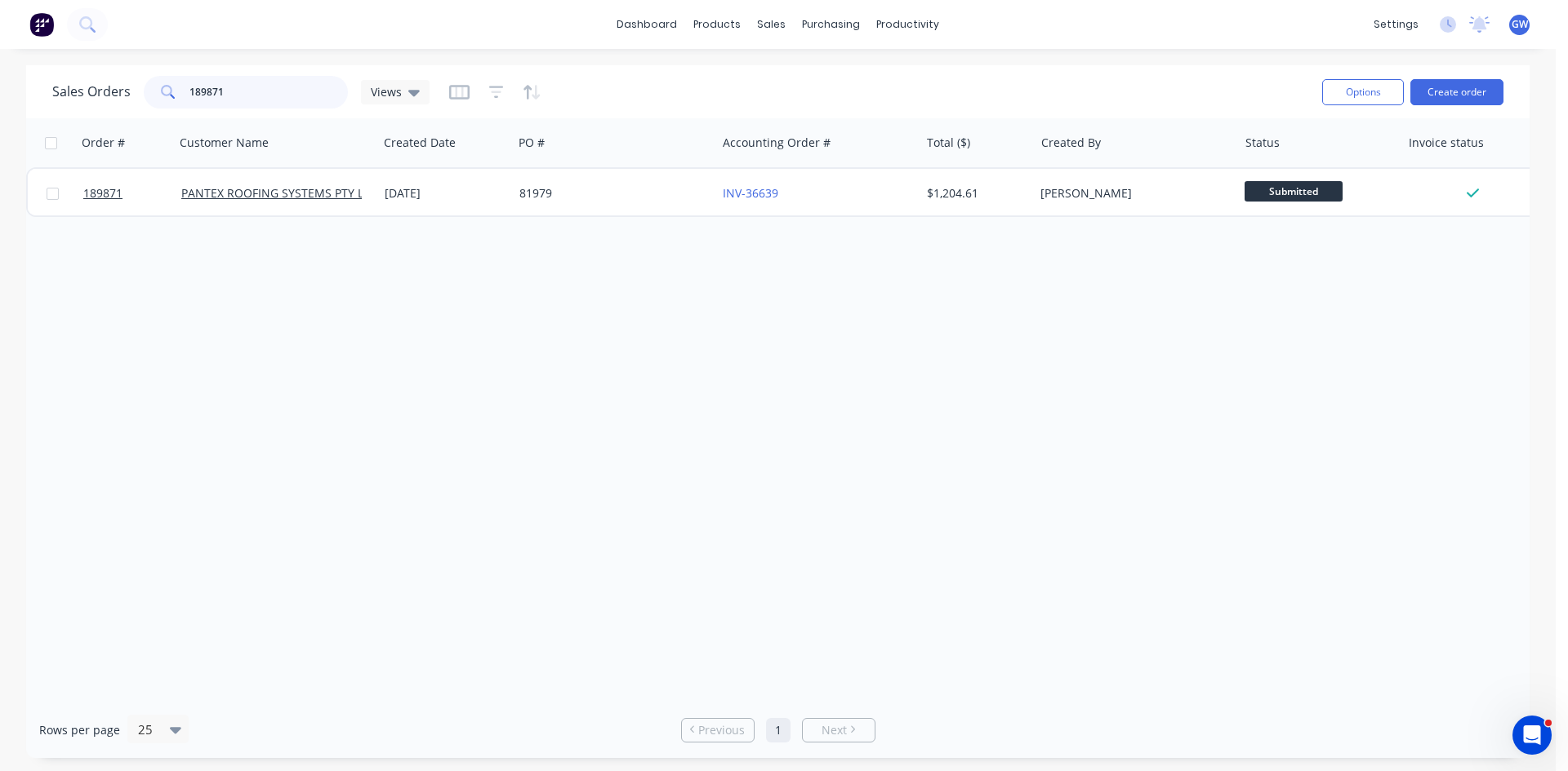
click at [281, 93] on input "189871" at bounding box center [270, 91] width 159 height 32
type input "189872"
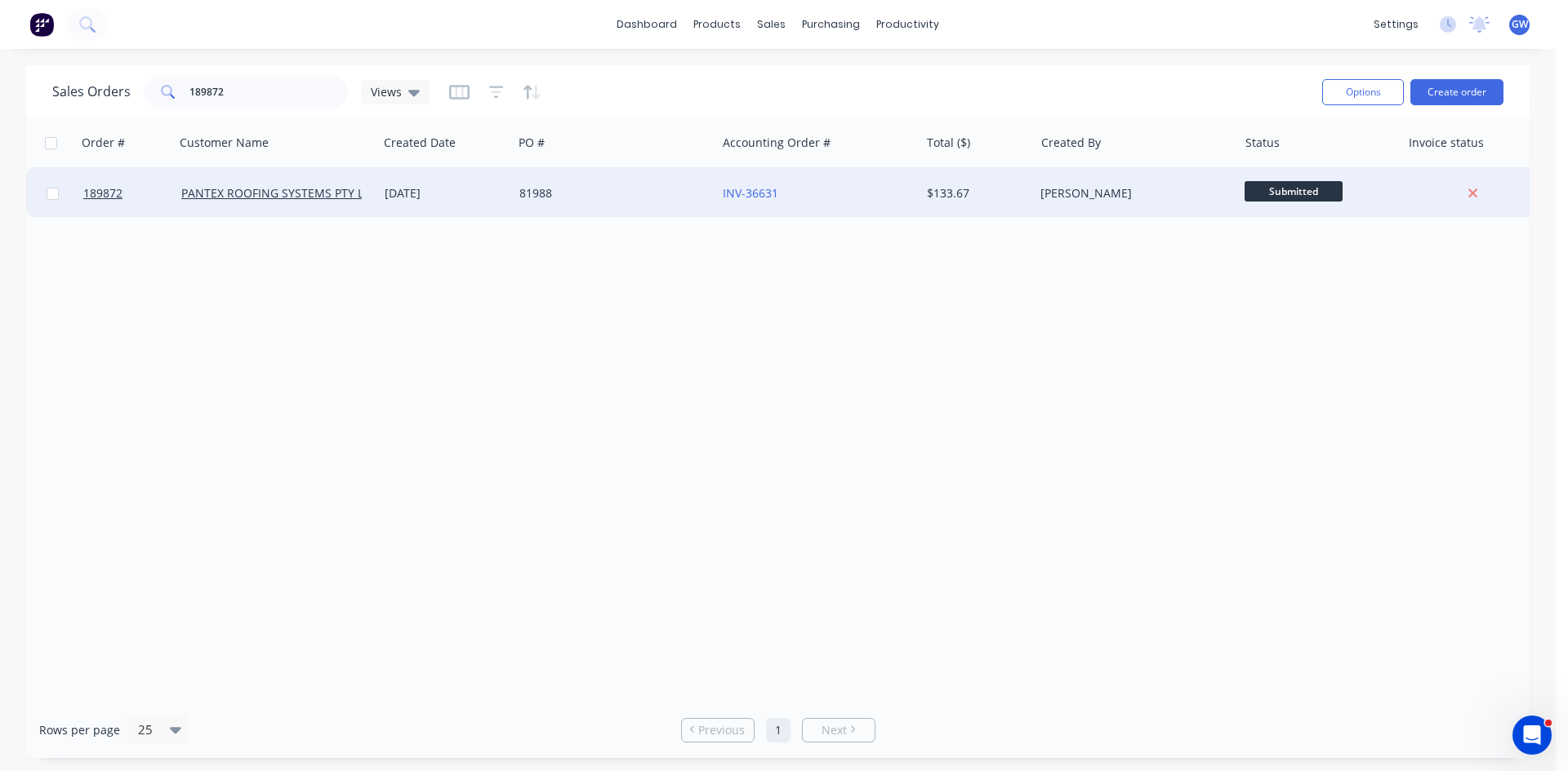
click at [1033, 195] on div "$133.67" at bounding box center [977, 194] width 114 height 49
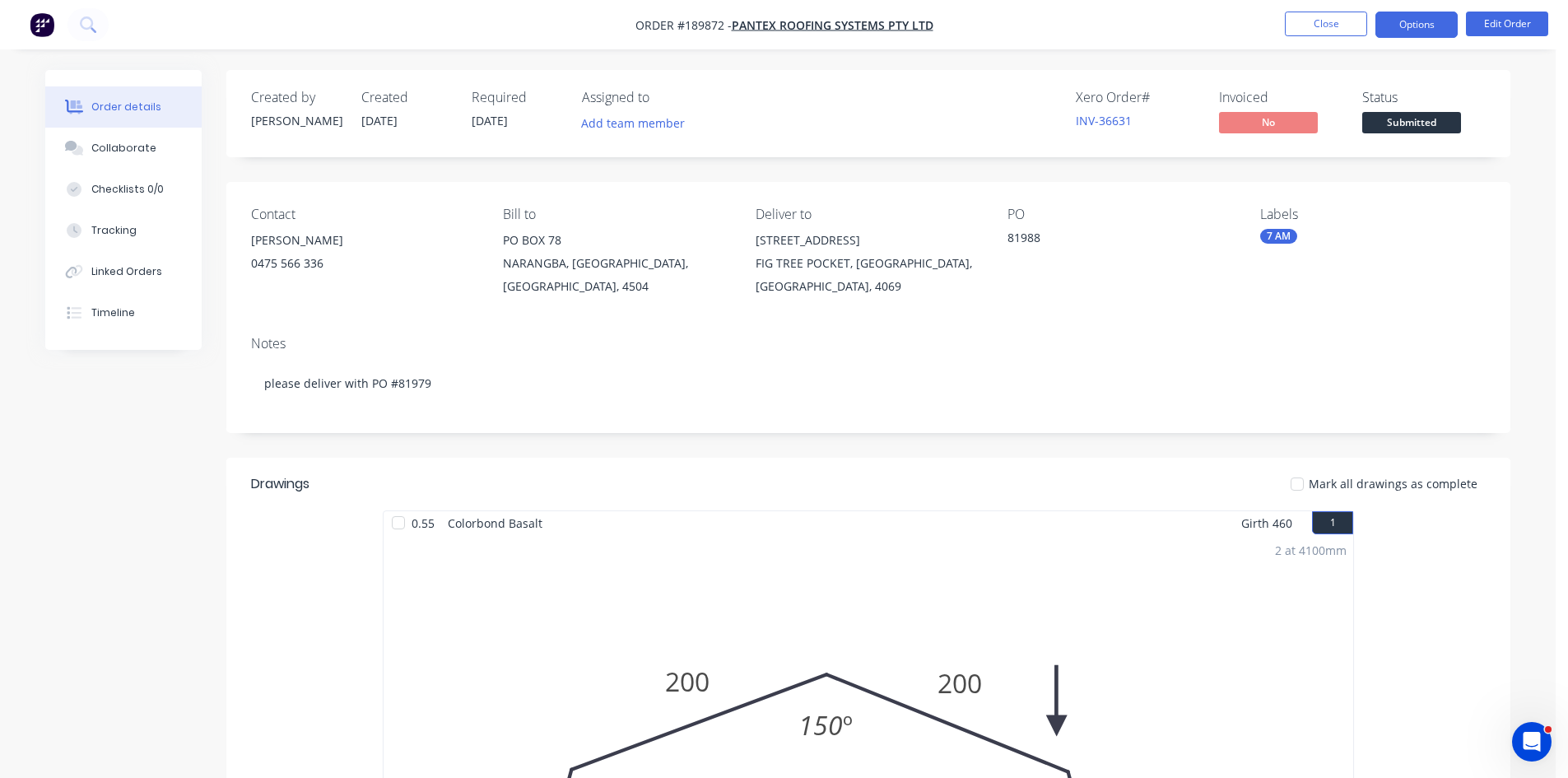
click at [1425, 20] on button "Options" at bounding box center [1416, 25] width 82 height 27
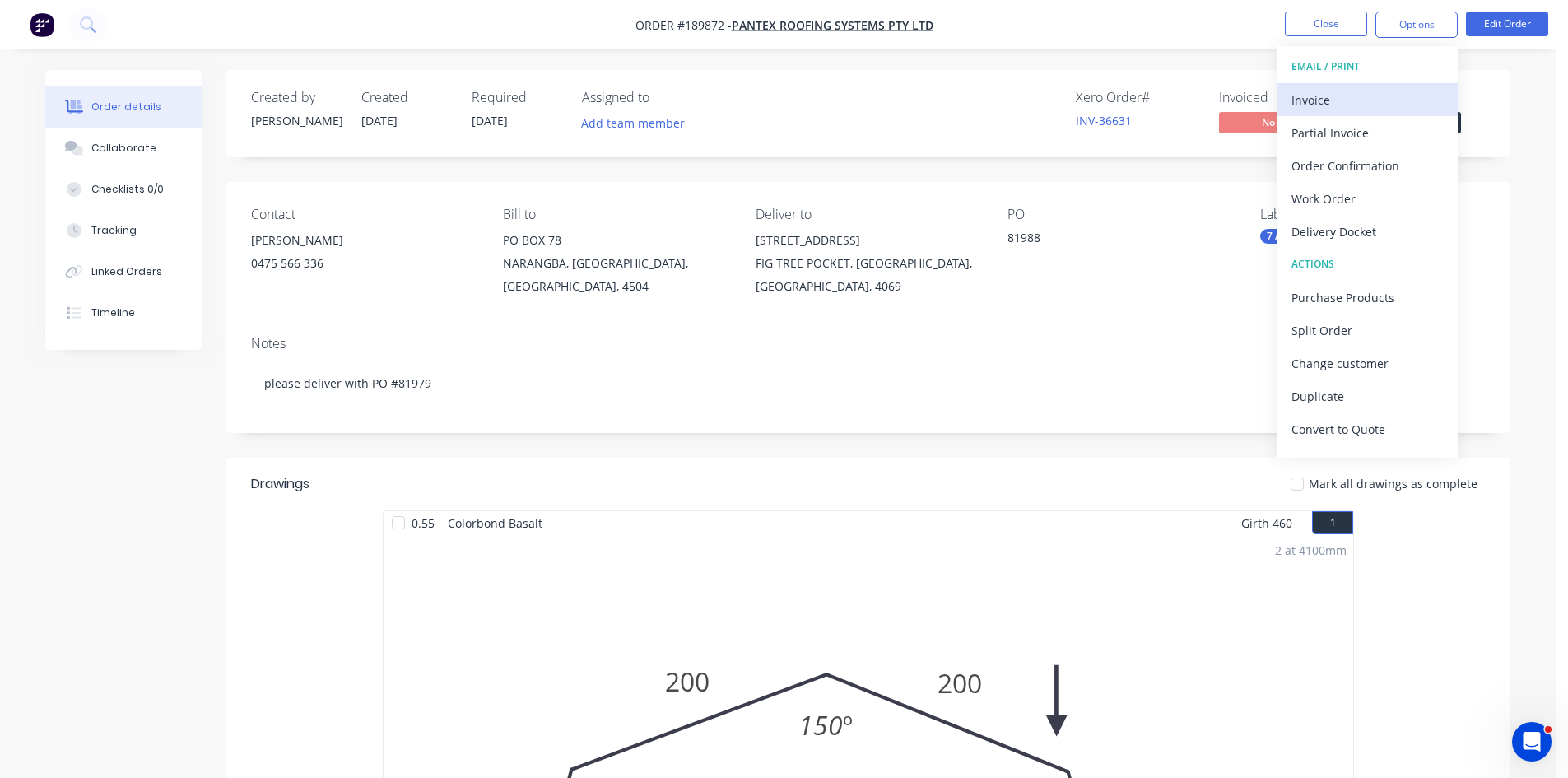
click at [1339, 106] on div "Invoice" at bounding box center [1367, 100] width 152 height 24
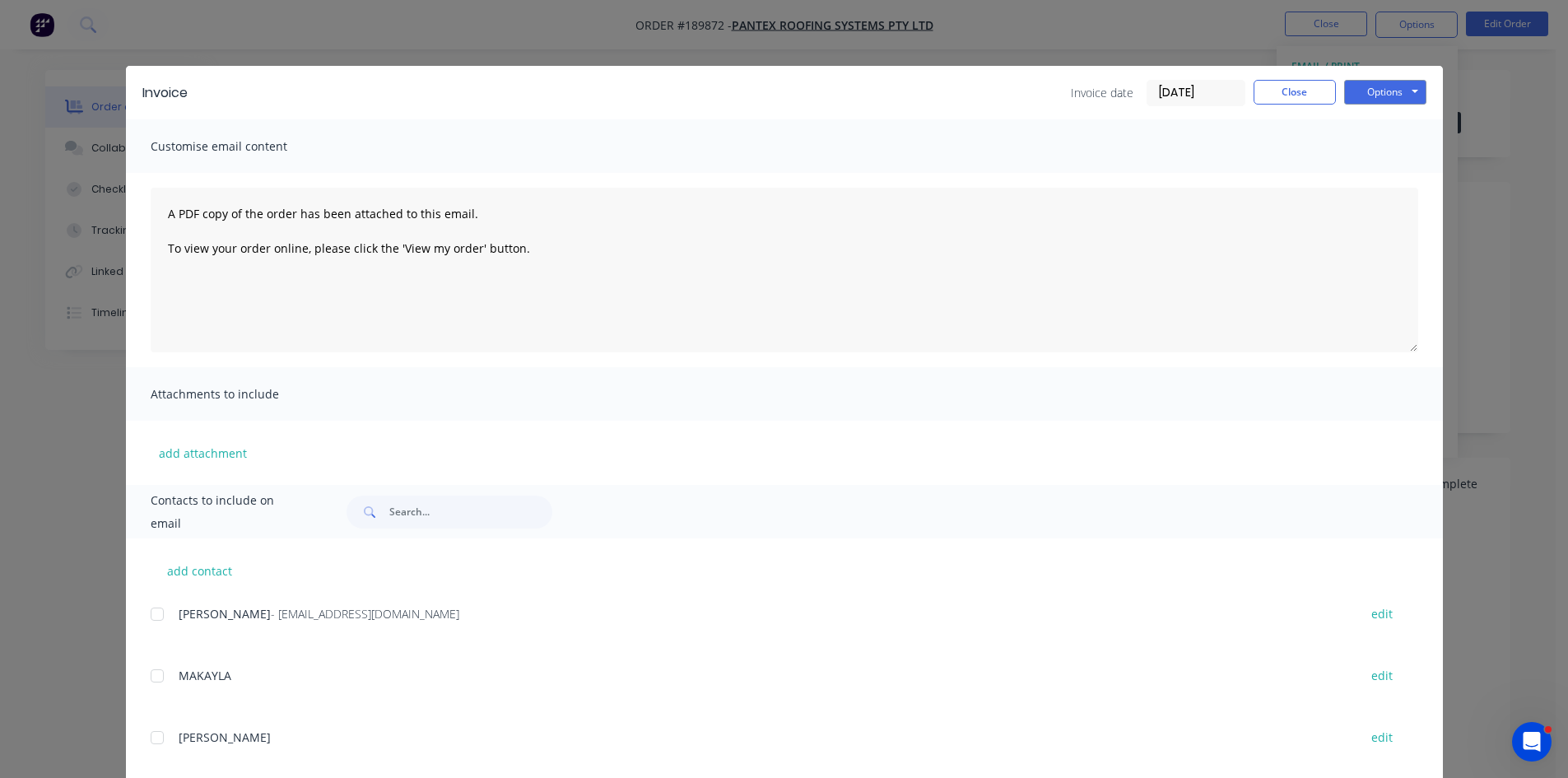
click at [153, 612] on div at bounding box center [157, 614] width 33 height 33
click at [1410, 103] on button "Options" at bounding box center [1385, 92] width 82 height 25
click at [1387, 169] on button "Email" at bounding box center [1396, 176] width 105 height 27
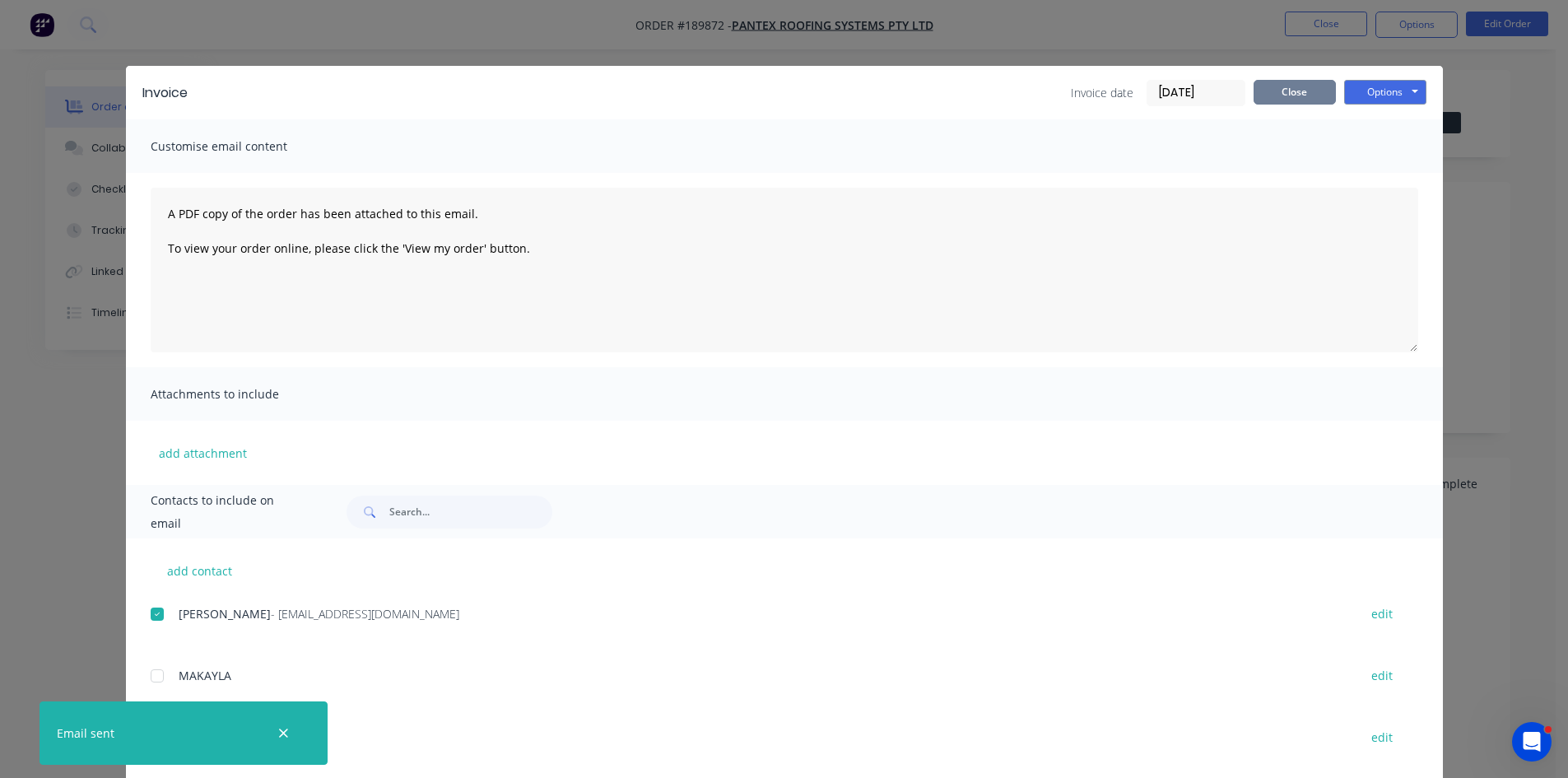
click at [1266, 90] on button "Close" at bounding box center [1294, 92] width 82 height 25
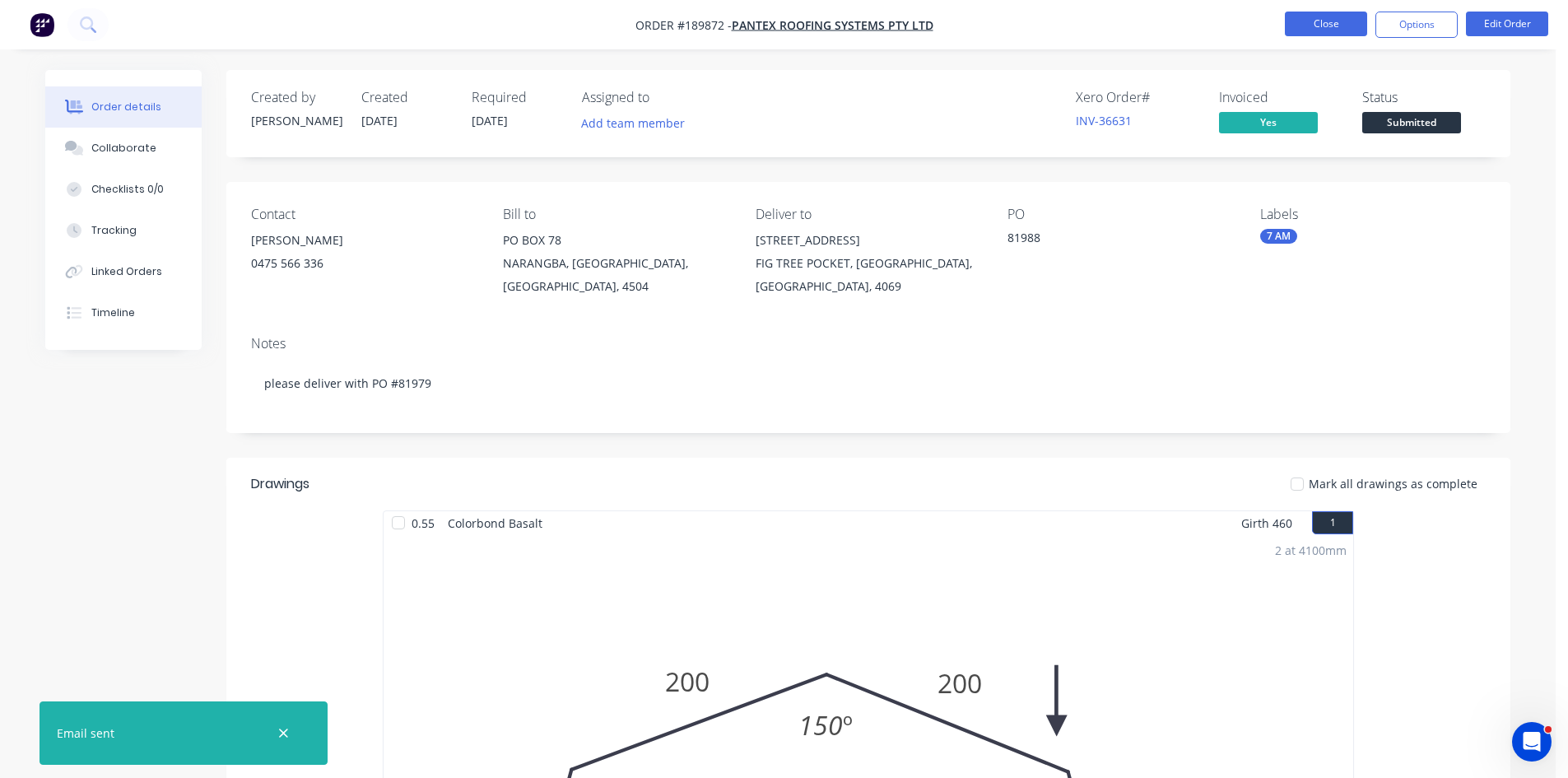
click at [1320, 27] on button "Close" at bounding box center [1326, 24] width 82 height 25
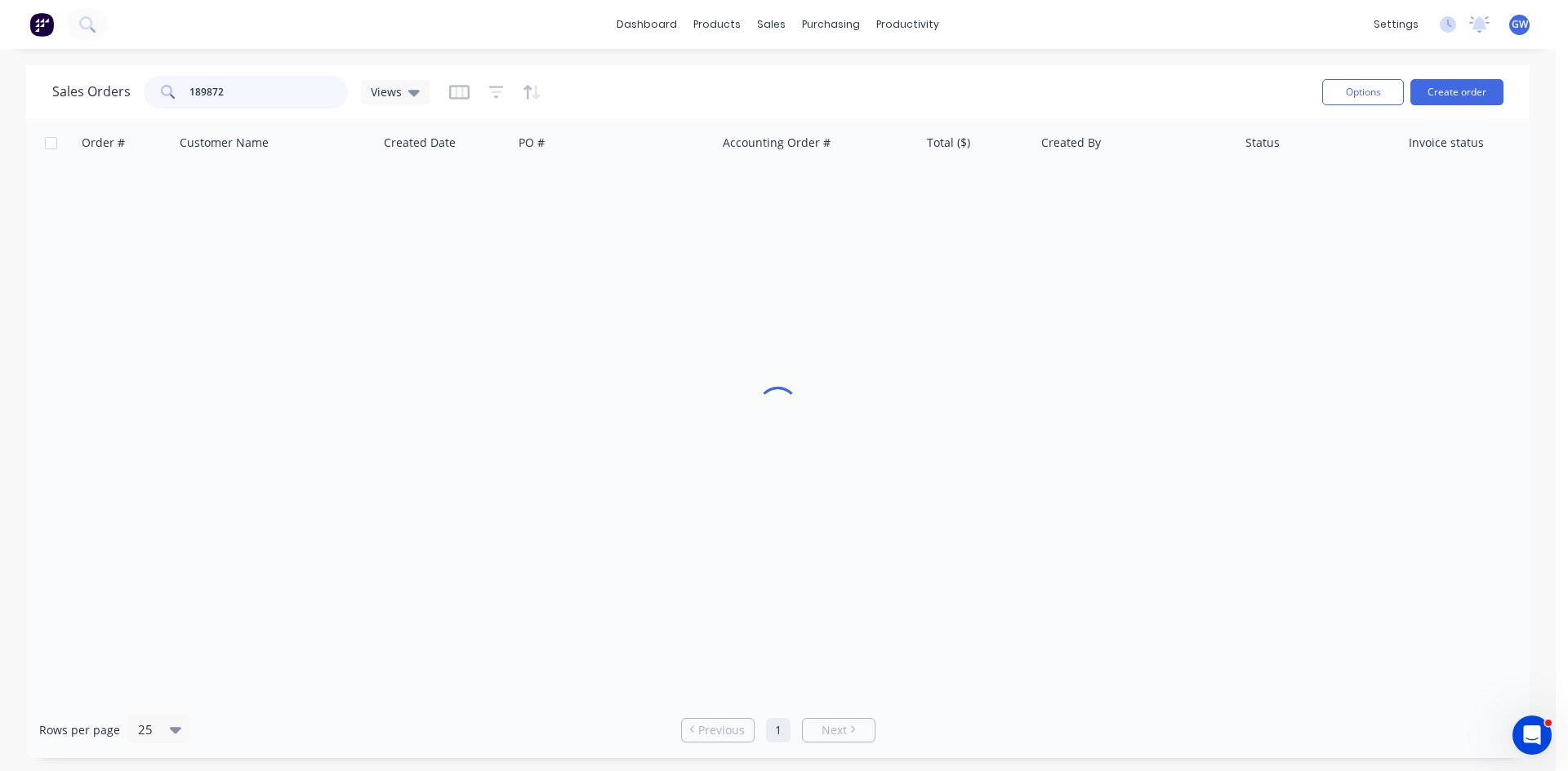
drag, startPoint x: 256, startPoint y: 86, endPoint x: 0, endPoint y: 7, distance: 267.9
click at [0, 53] on div "dashboard products sales purchasing productivity dashboard products Product Cat…" at bounding box center [777, 386] width 1555 height 771
type input "189904"
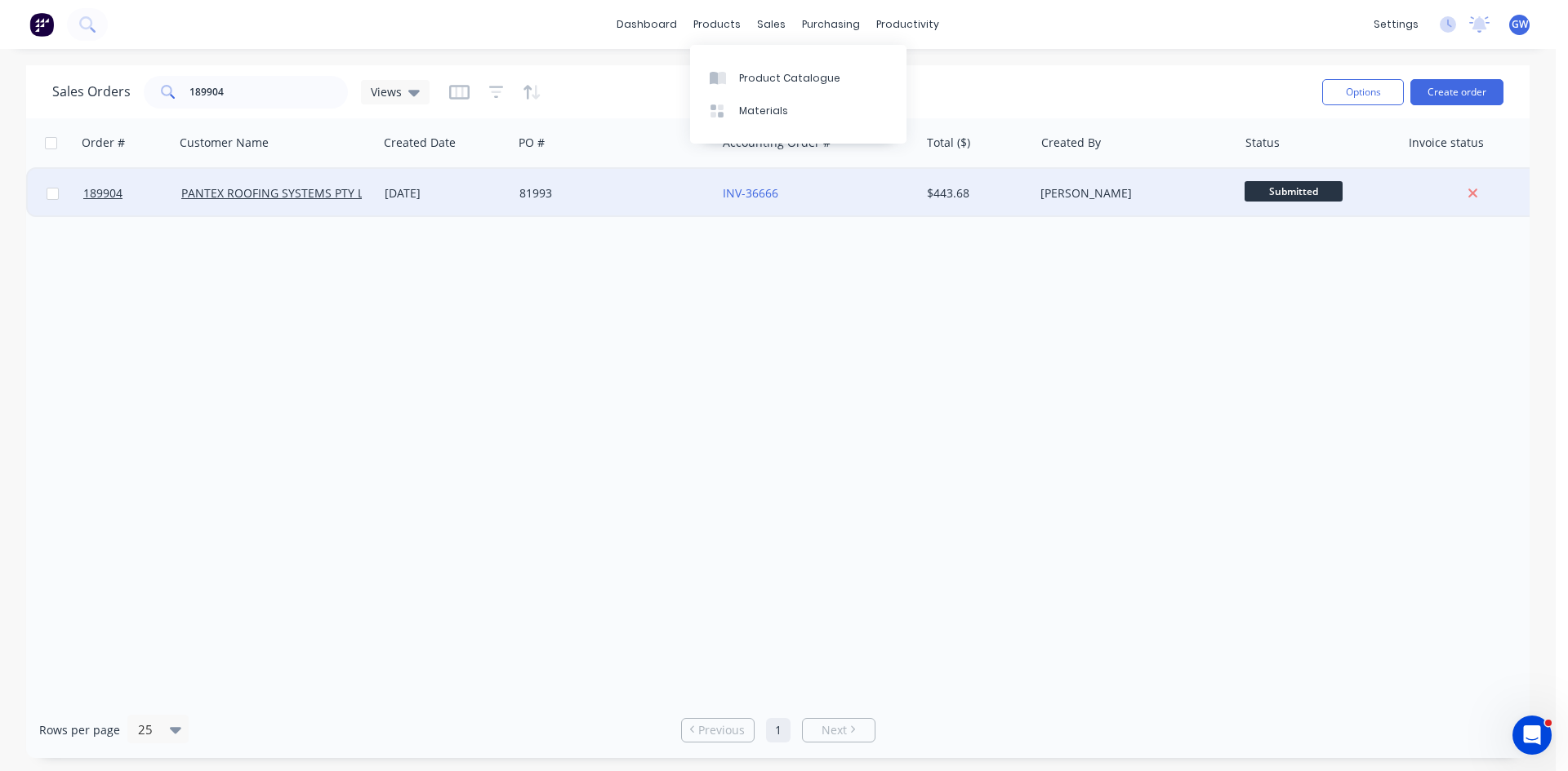
click at [995, 182] on div "$443.68" at bounding box center [977, 194] width 114 height 49
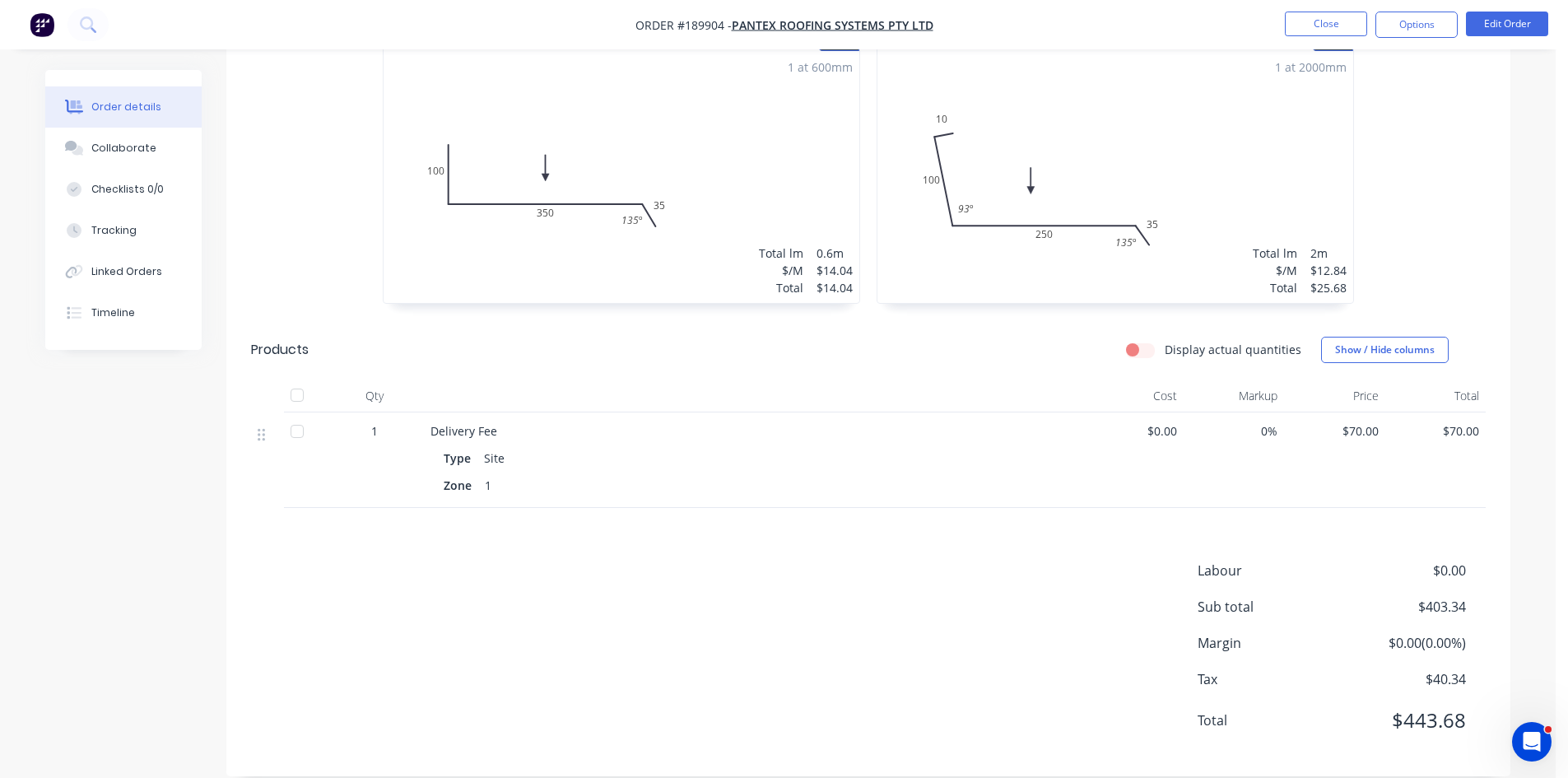
scroll to position [1077, 0]
drag, startPoint x: 1417, startPoint y: 13, endPoint x: 1414, endPoint y: 45, distance: 32.1
click at [1418, 12] on button "Options" at bounding box center [1416, 25] width 82 height 27
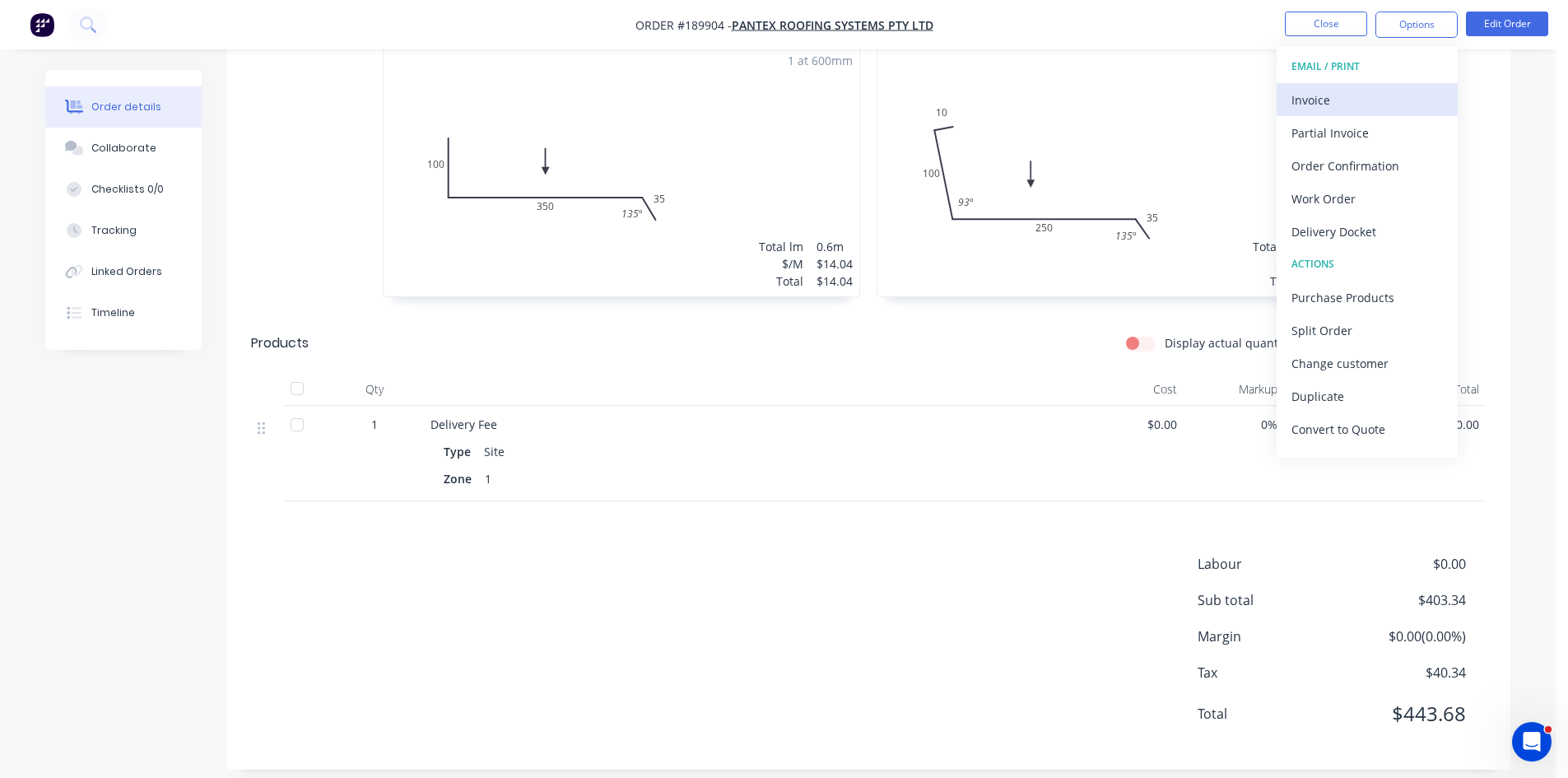
click at [1387, 83] on button "Invoice" at bounding box center [1367, 99] width 181 height 33
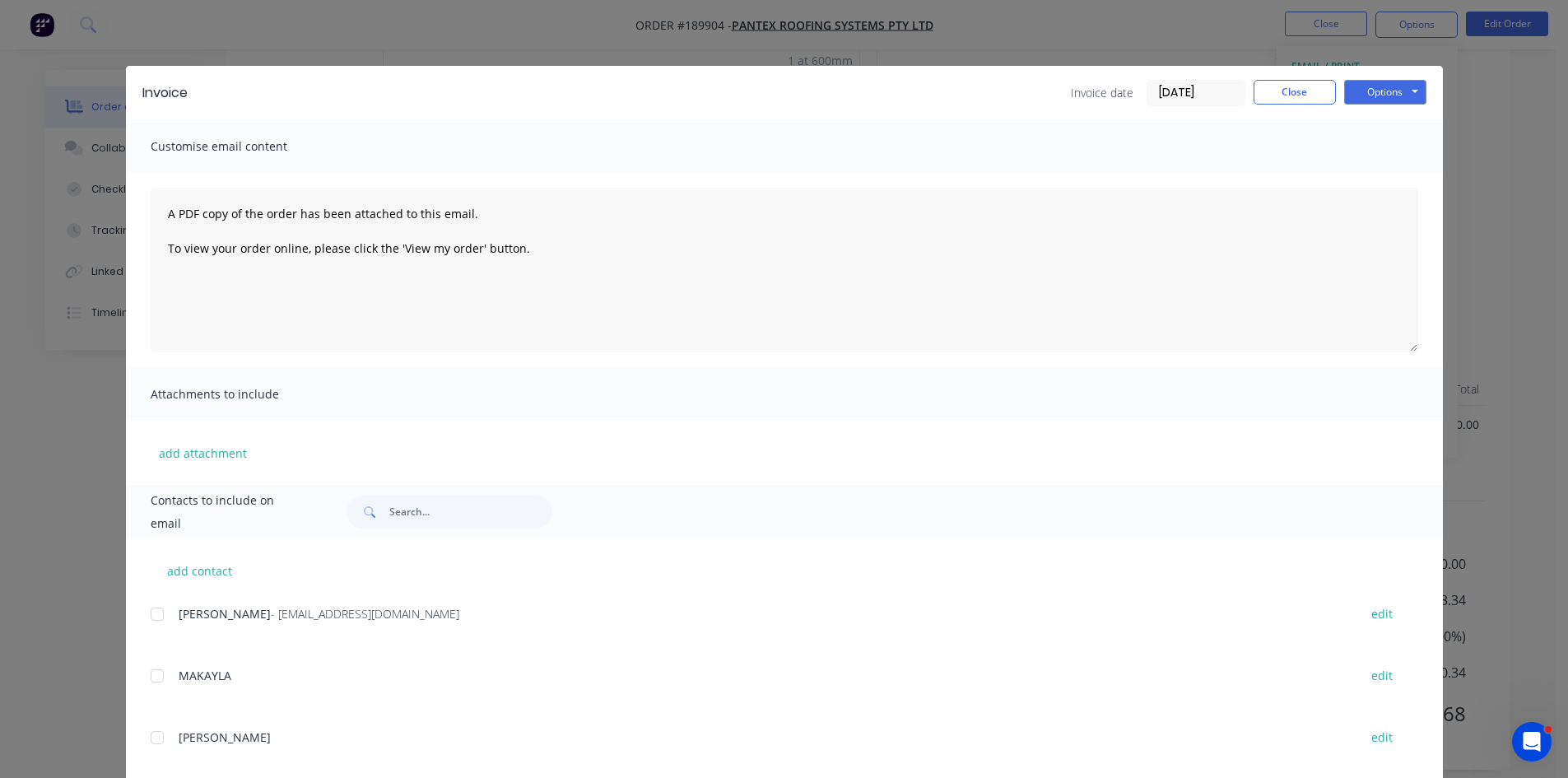
drag, startPoint x: 152, startPoint y: 610, endPoint x: 364, endPoint y: 549, distance: 220.6
click at [159, 610] on div at bounding box center [157, 614] width 33 height 33
click at [1402, 84] on button "Options" at bounding box center [1385, 92] width 82 height 25
click at [1415, 179] on button "Email" at bounding box center [1396, 176] width 105 height 27
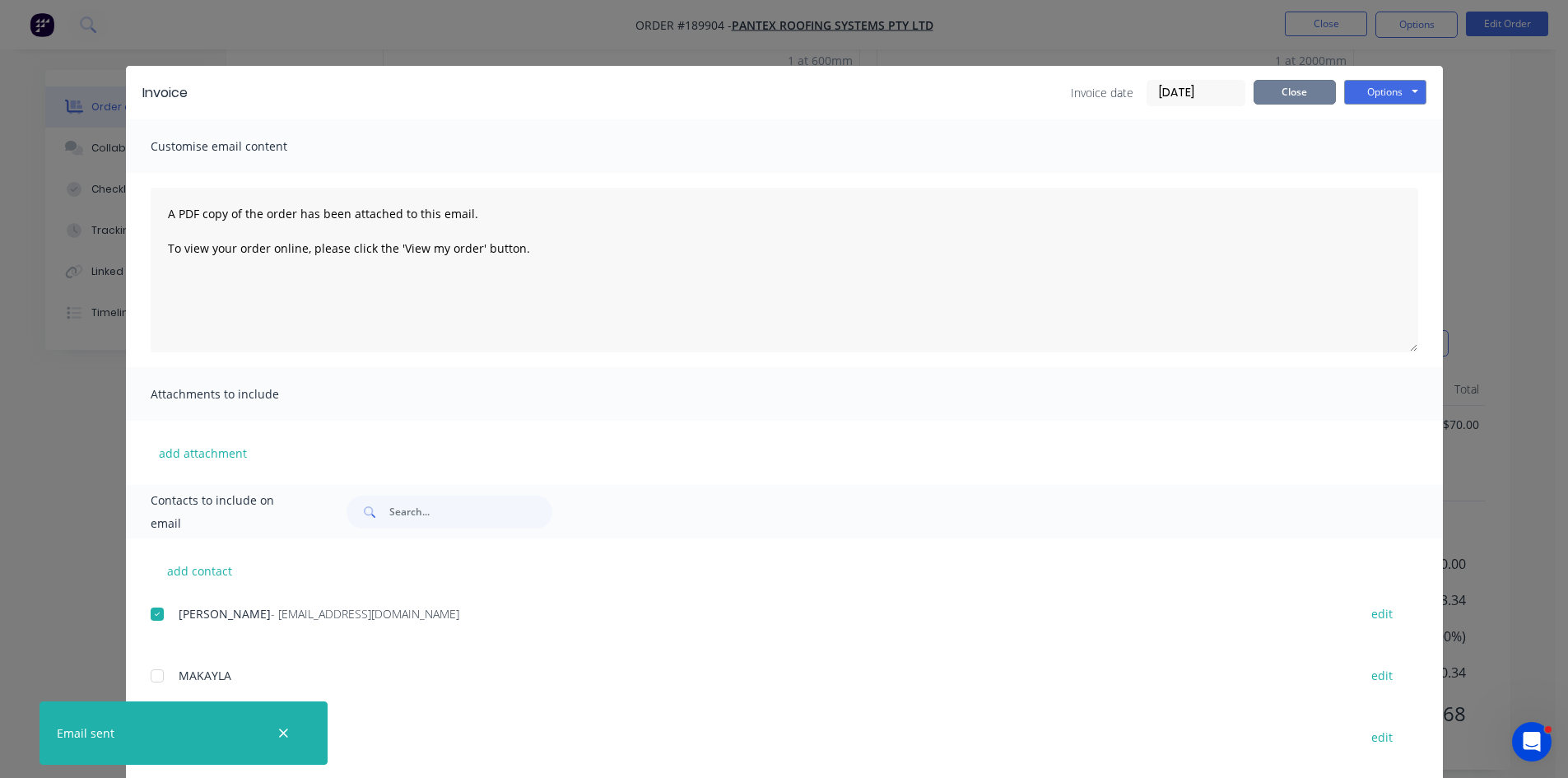
click at [1292, 84] on button "Close" at bounding box center [1294, 92] width 82 height 25
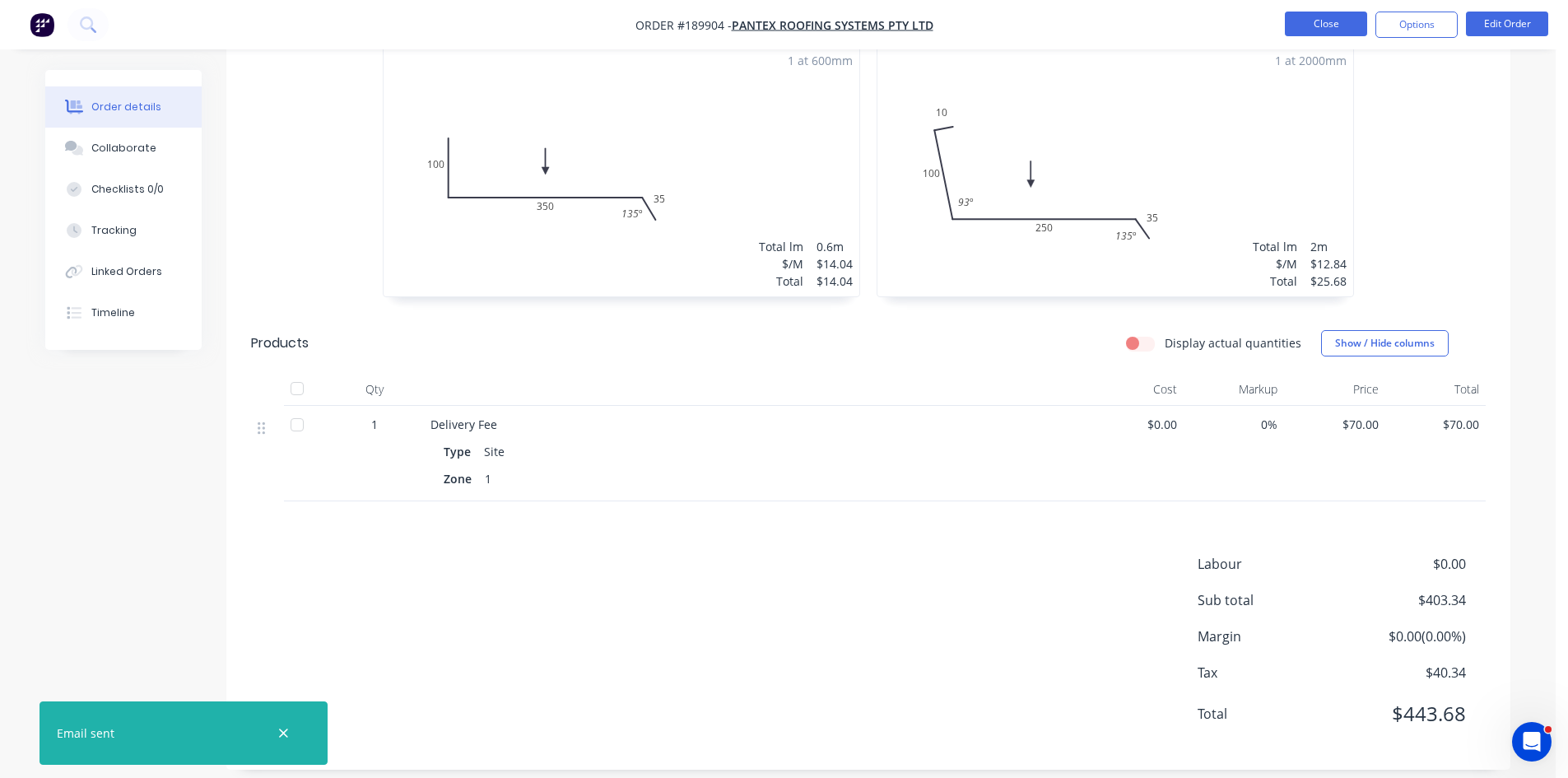
click at [1320, 12] on button "Close" at bounding box center [1326, 24] width 82 height 25
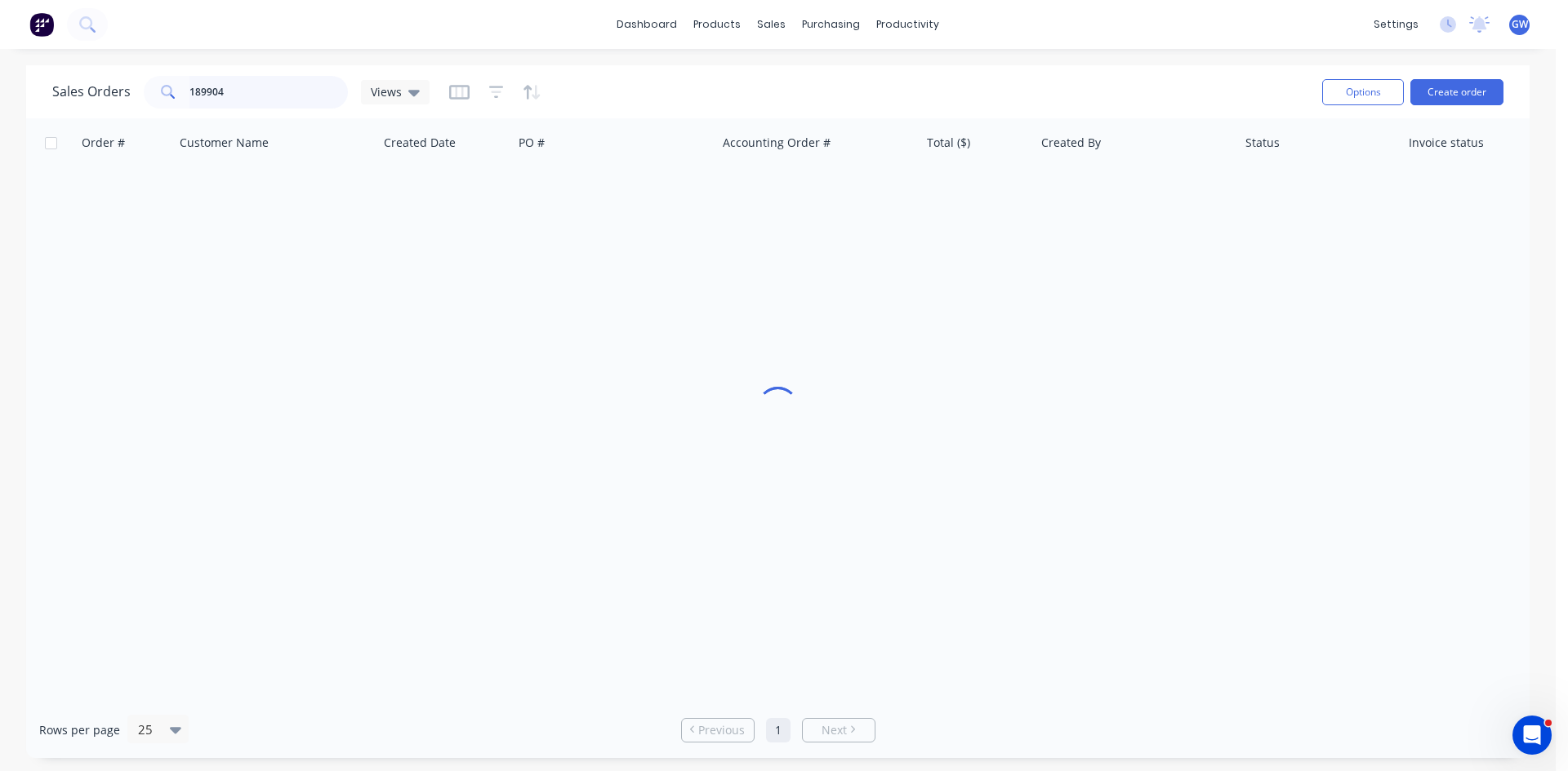
click at [281, 84] on input "189904" at bounding box center [270, 91] width 159 height 32
type input "189901"
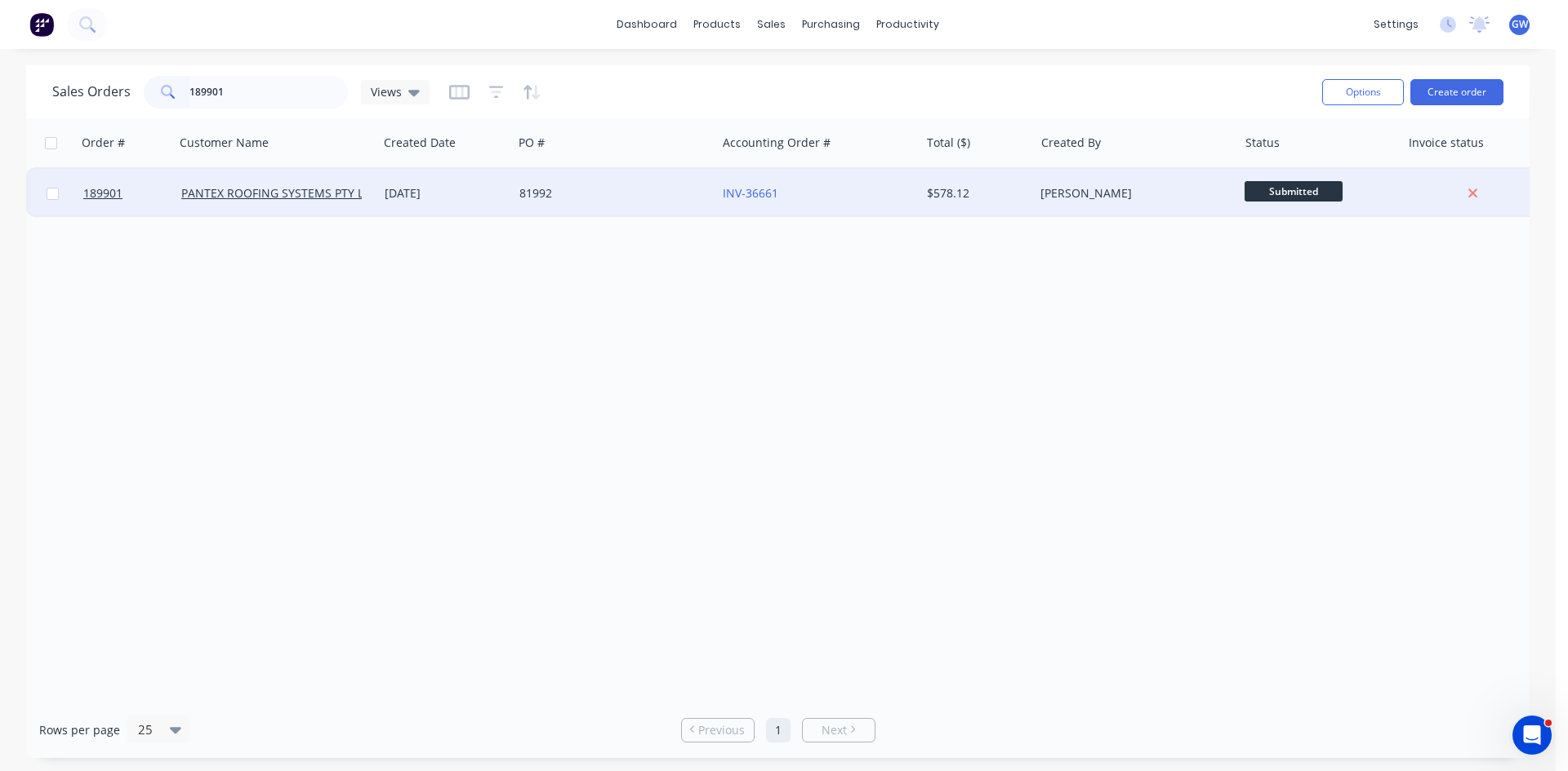
click at [1068, 196] on div "[PERSON_NAME]" at bounding box center [1130, 193] width 181 height 17
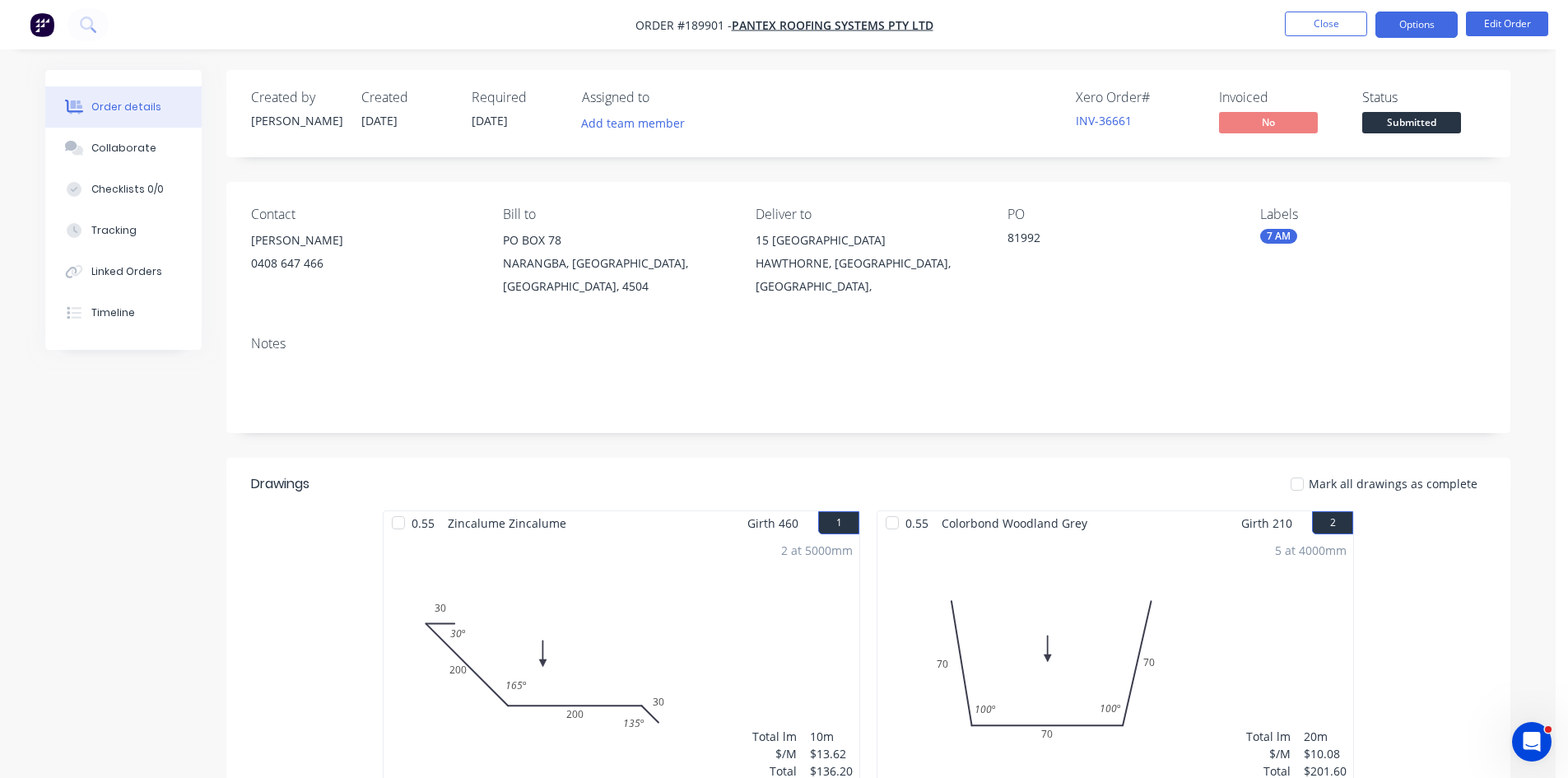
click at [1381, 20] on button "Options" at bounding box center [1416, 25] width 82 height 27
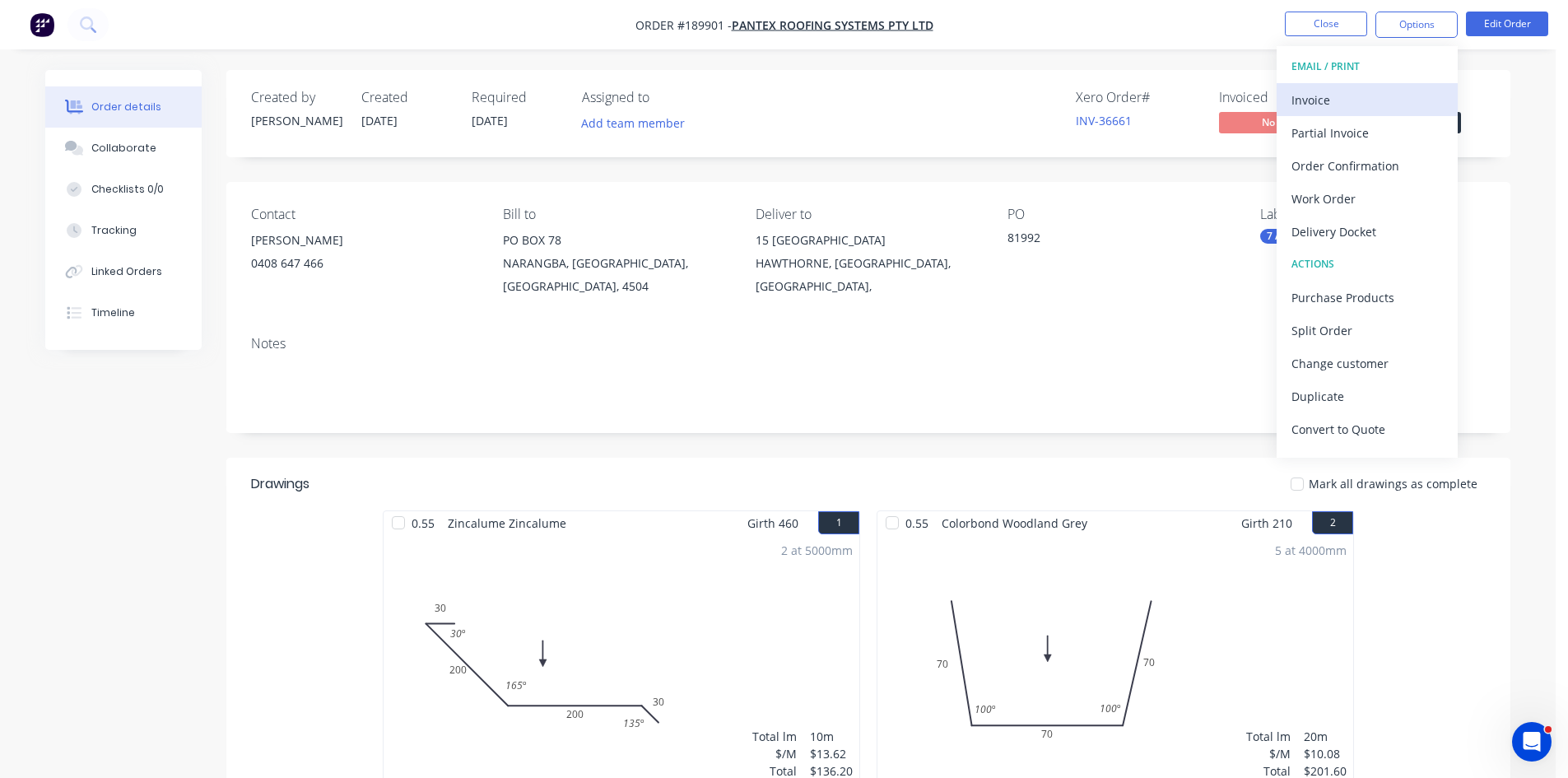
click at [1342, 86] on button "Invoice" at bounding box center [1367, 99] width 181 height 33
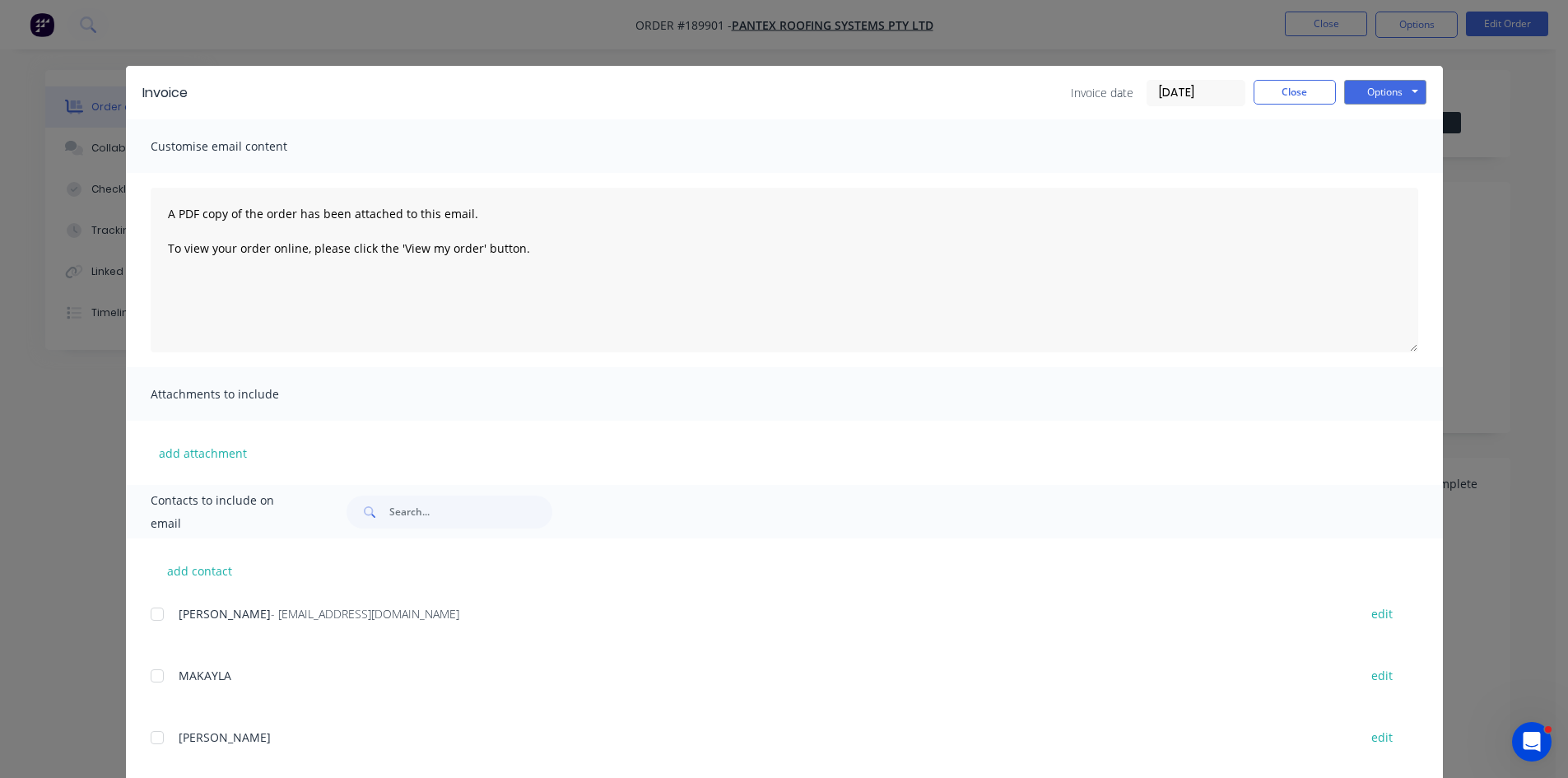
click at [153, 598] on div "add contact KERRY - ap@pantexroofing.com.au edit MAKAYLA edit RHYS edit DEBRA e…" at bounding box center [784, 765] width 1317 height 454
click at [153, 617] on div at bounding box center [157, 614] width 33 height 33
click at [1367, 86] on button "Options" at bounding box center [1385, 92] width 82 height 25
click at [1371, 177] on button "Email" at bounding box center [1396, 176] width 105 height 27
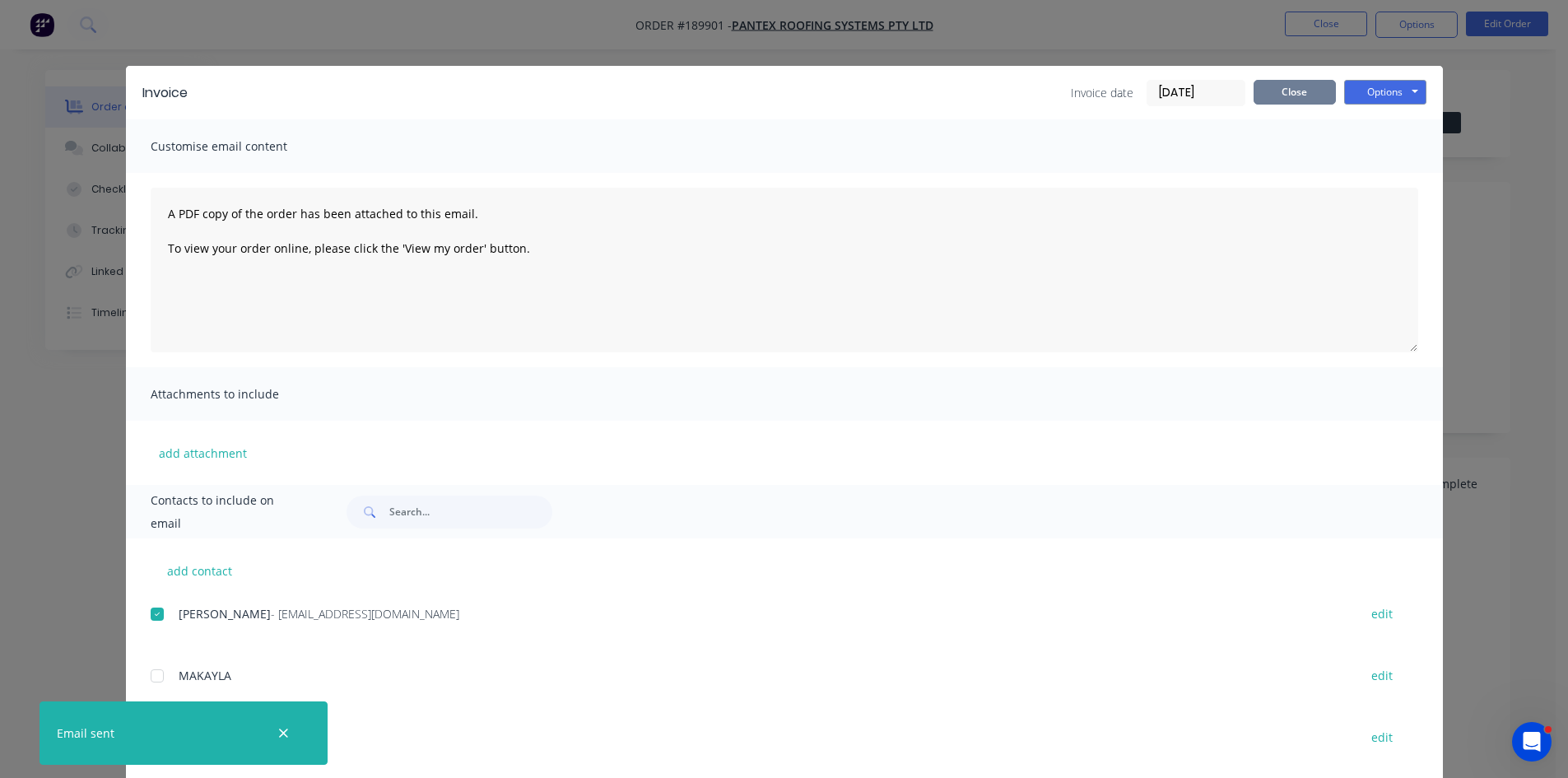
click at [1297, 99] on button "Close" at bounding box center [1294, 92] width 82 height 25
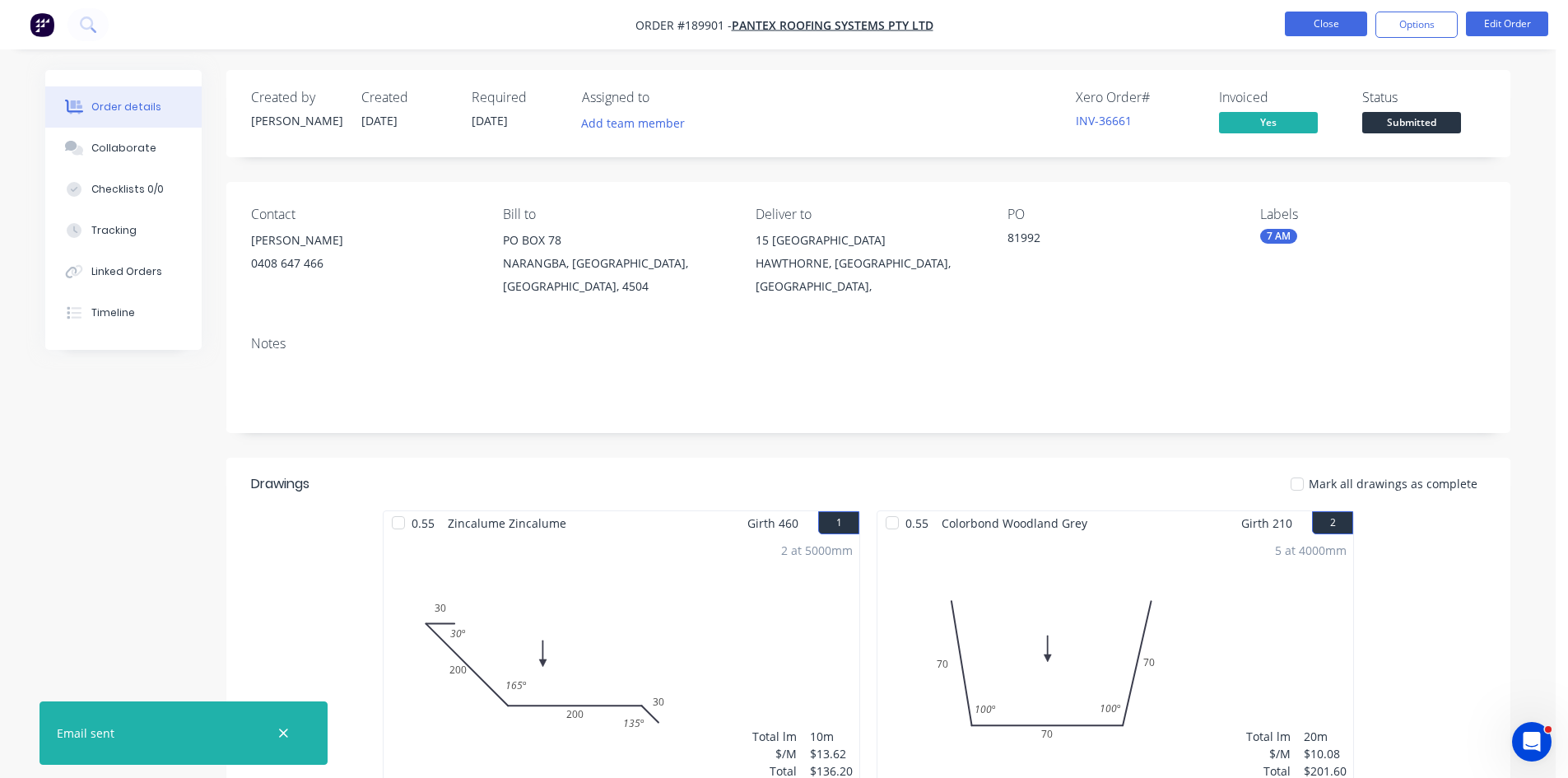
click at [1323, 17] on button "Close" at bounding box center [1326, 24] width 82 height 25
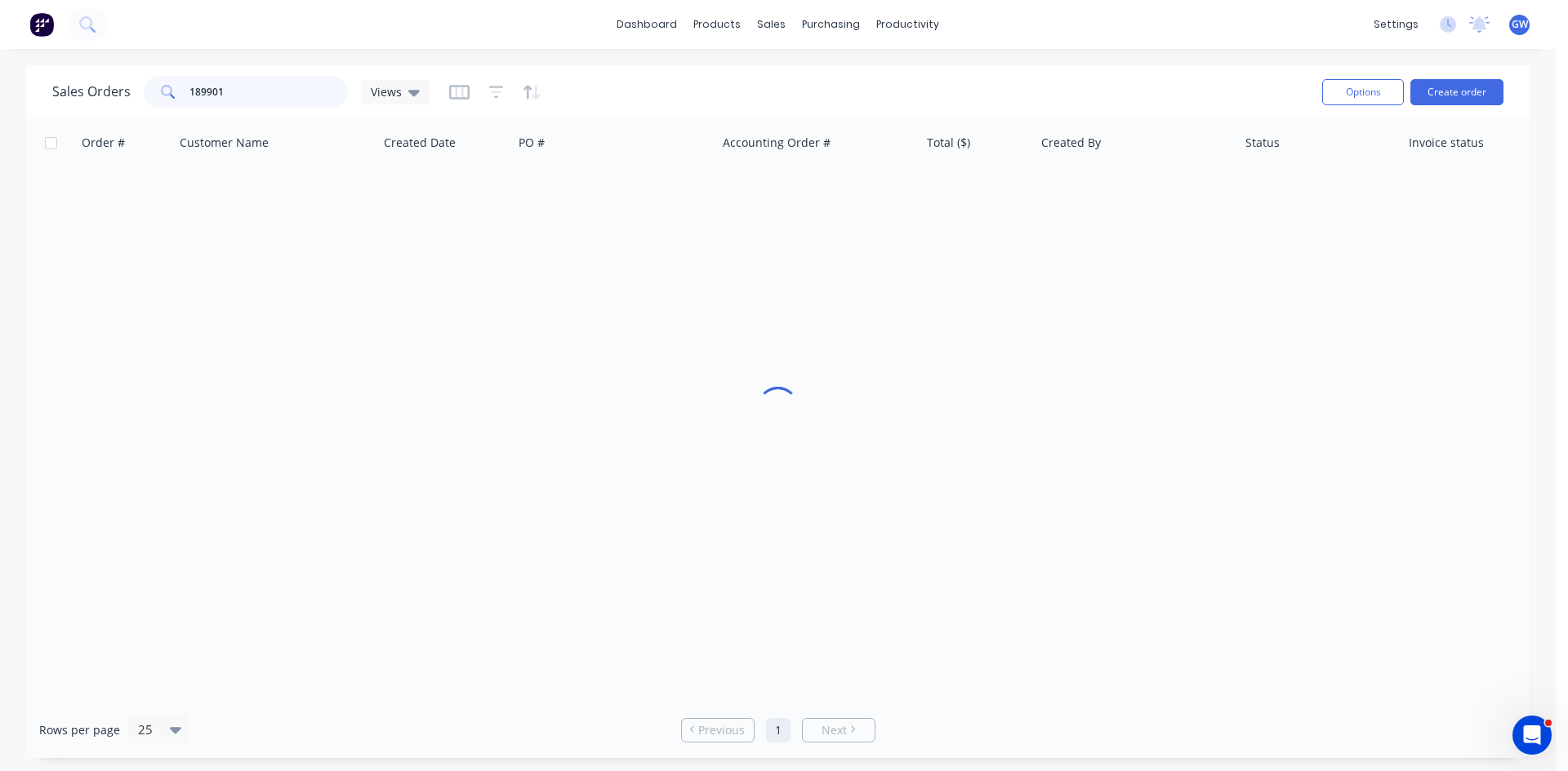
click at [266, 93] on input "189901" at bounding box center [270, 91] width 159 height 32
type input "189917"
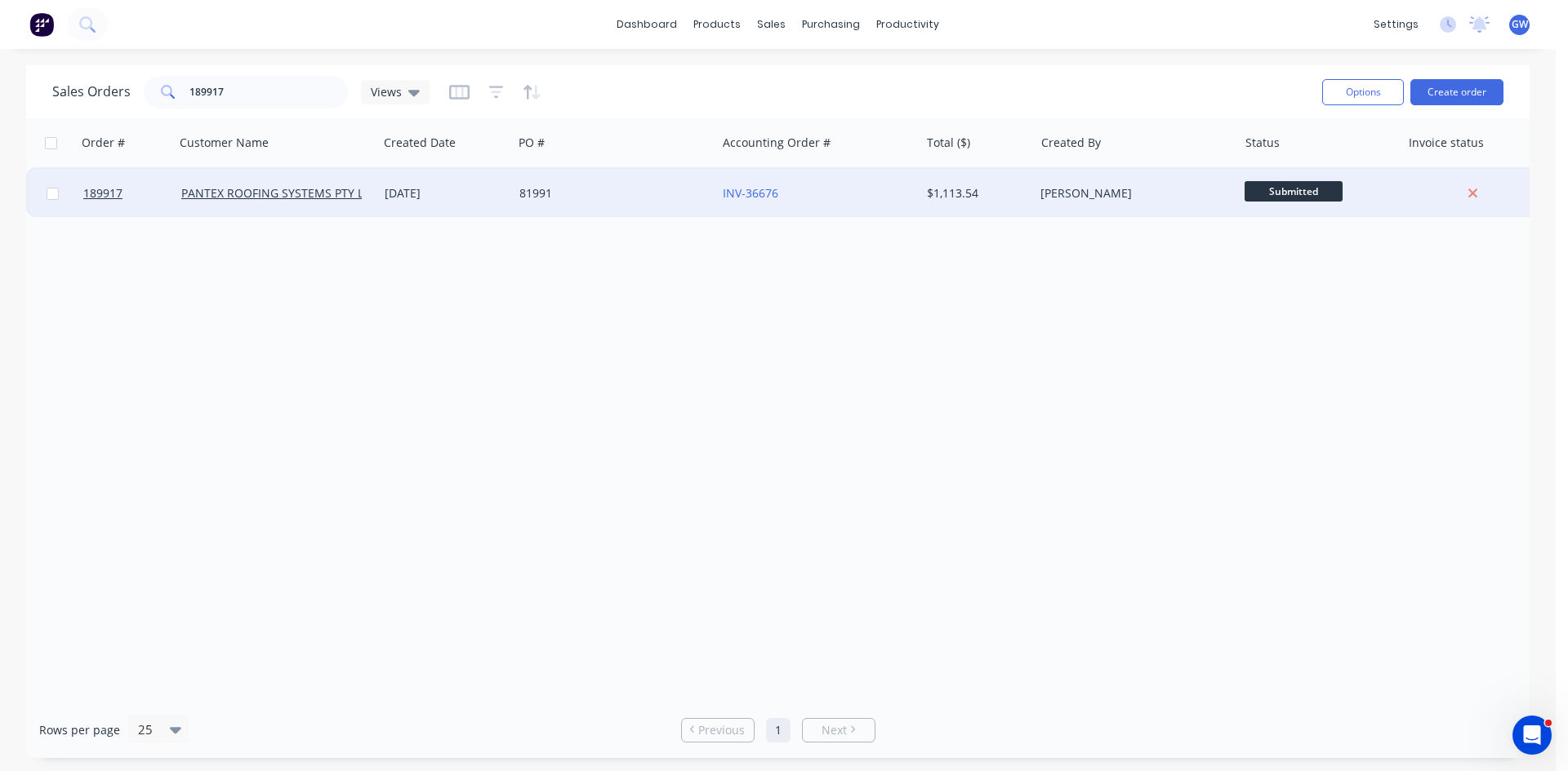
click at [617, 189] on div "81991" at bounding box center [610, 193] width 181 height 17
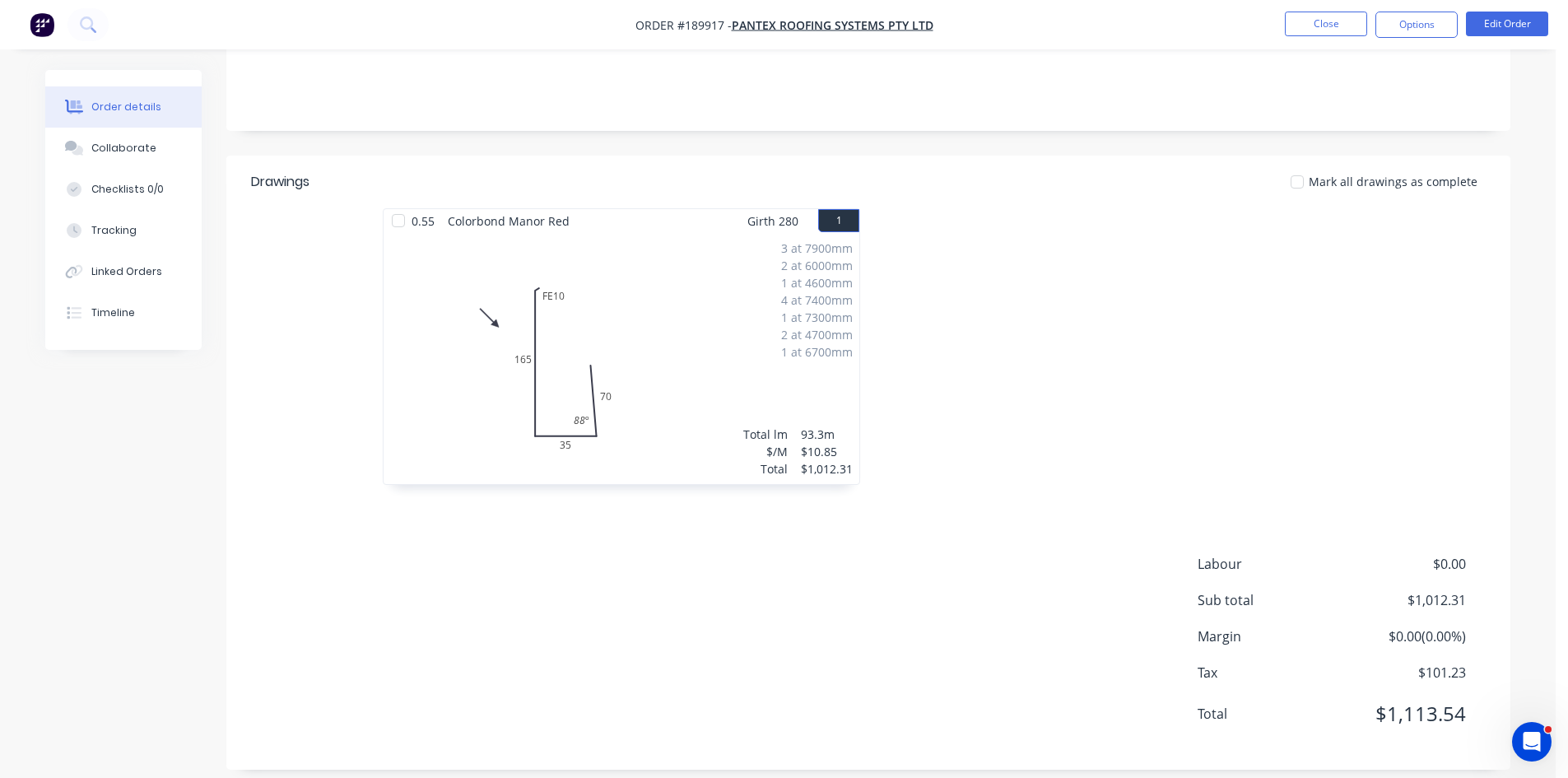
scroll to position [56, 0]
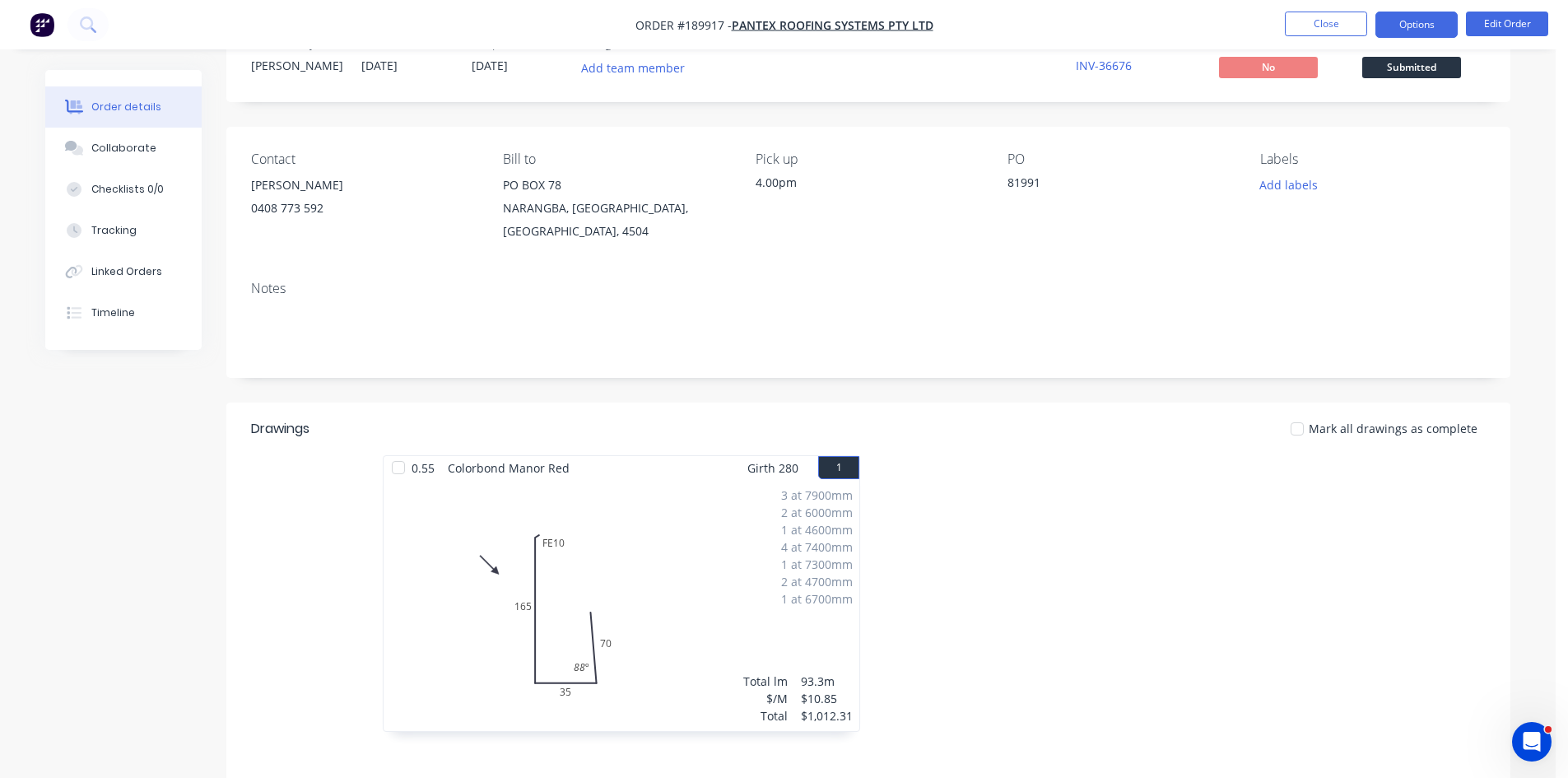
click at [1417, 20] on button "Options" at bounding box center [1416, 25] width 82 height 27
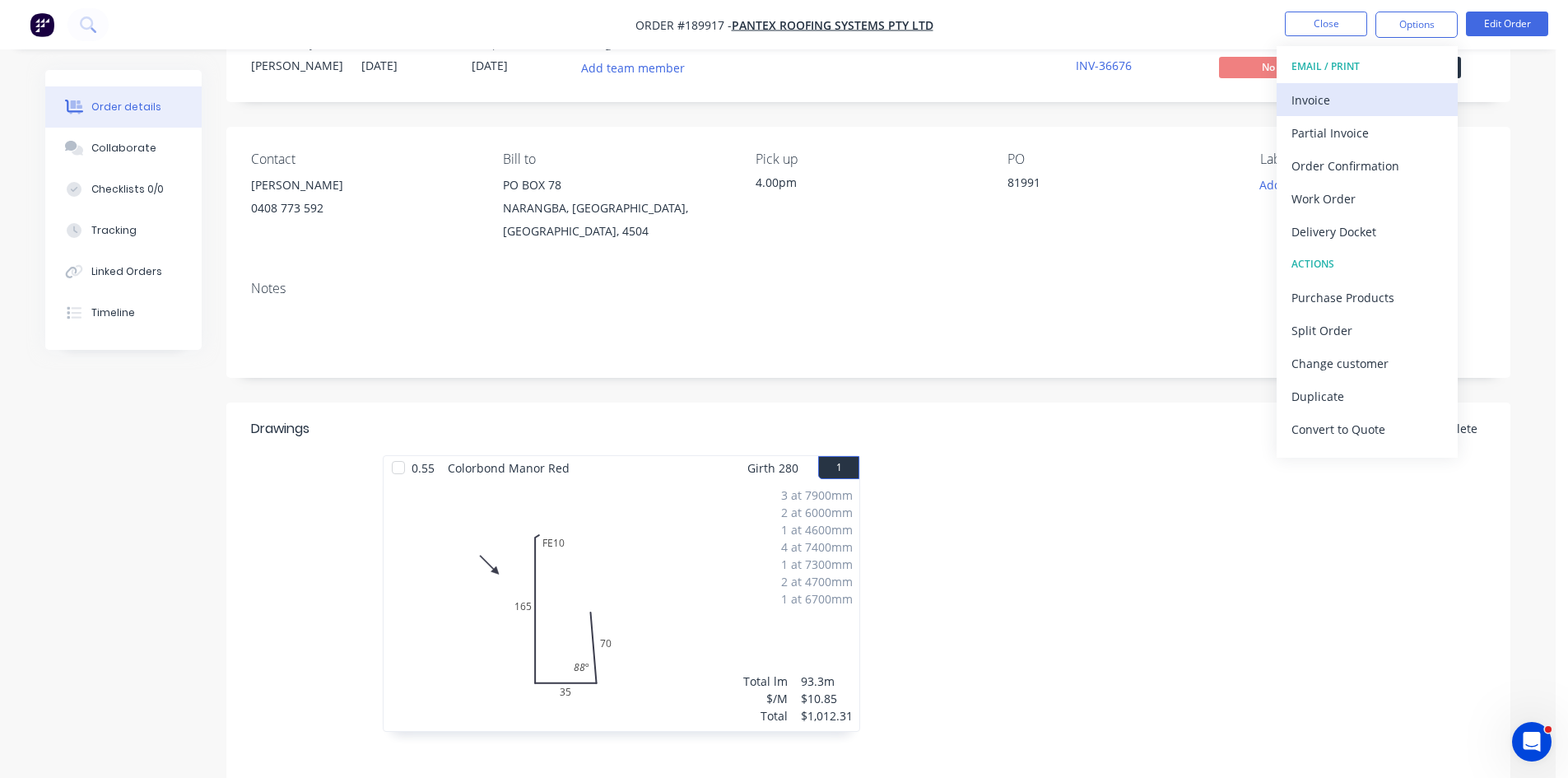
click at [1359, 88] on div "Invoice" at bounding box center [1367, 100] width 152 height 24
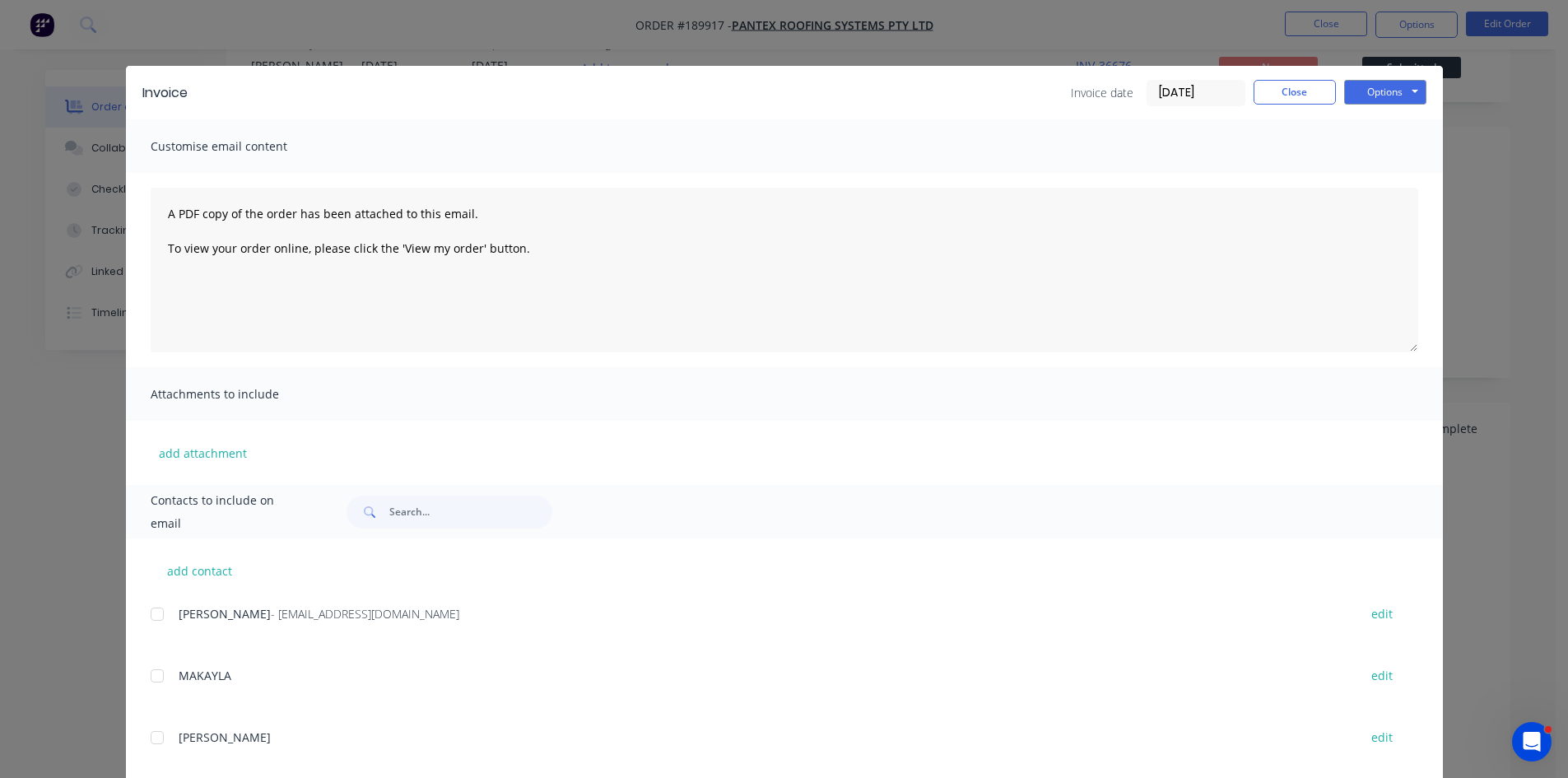
click at [155, 615] on div at bounding box center [157, 614] width 33 height 33
click at [1395, 95] on button "Options" at bounding box center [1385, 92] width 82 height 25
click at [1378, 182] on button "Email" at bounding box center [1396, 176] width 105 height 27
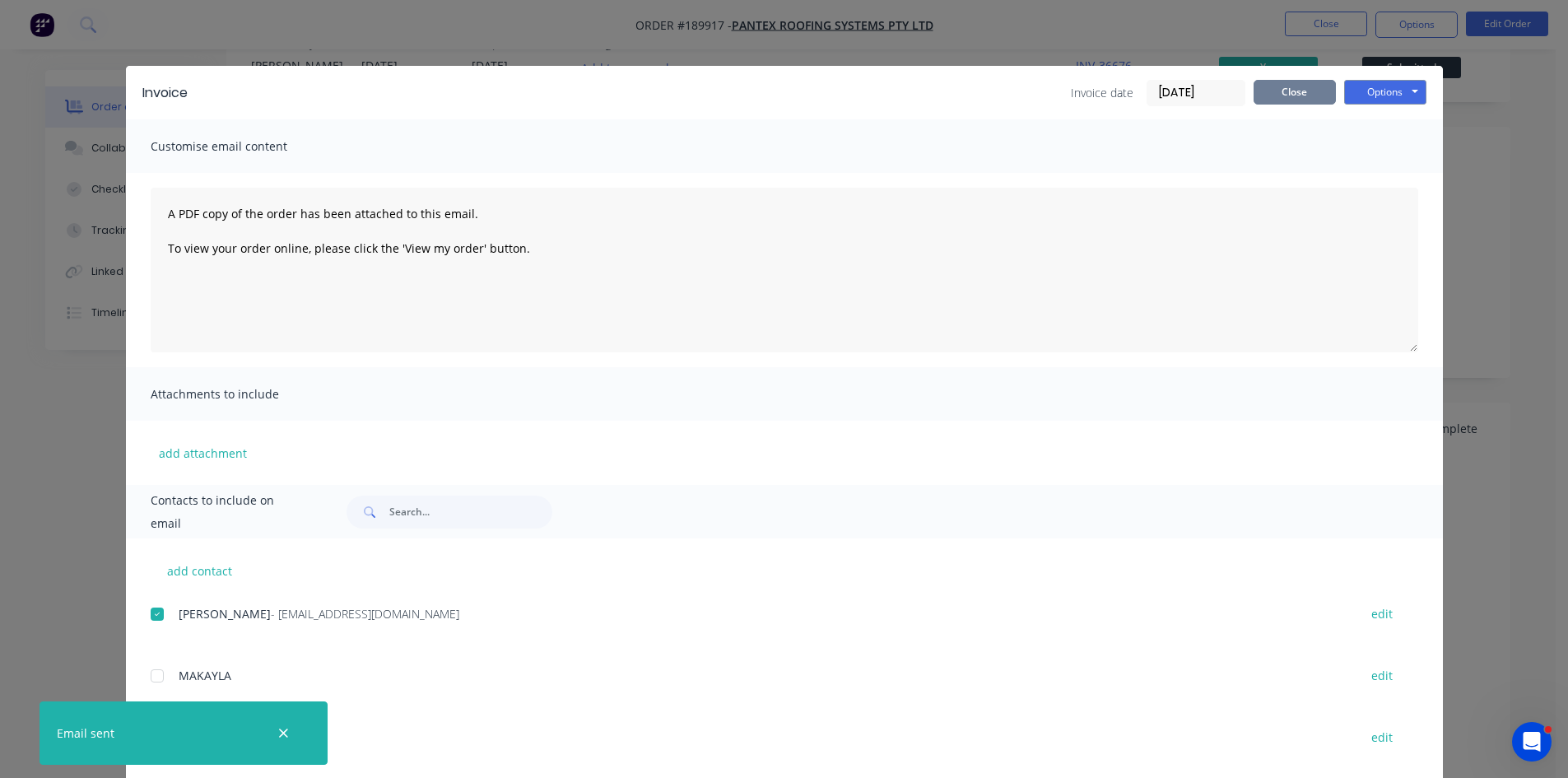
click at [1305, 92] on button "Close" at bounding box center [1294, 92] width 82 height 25
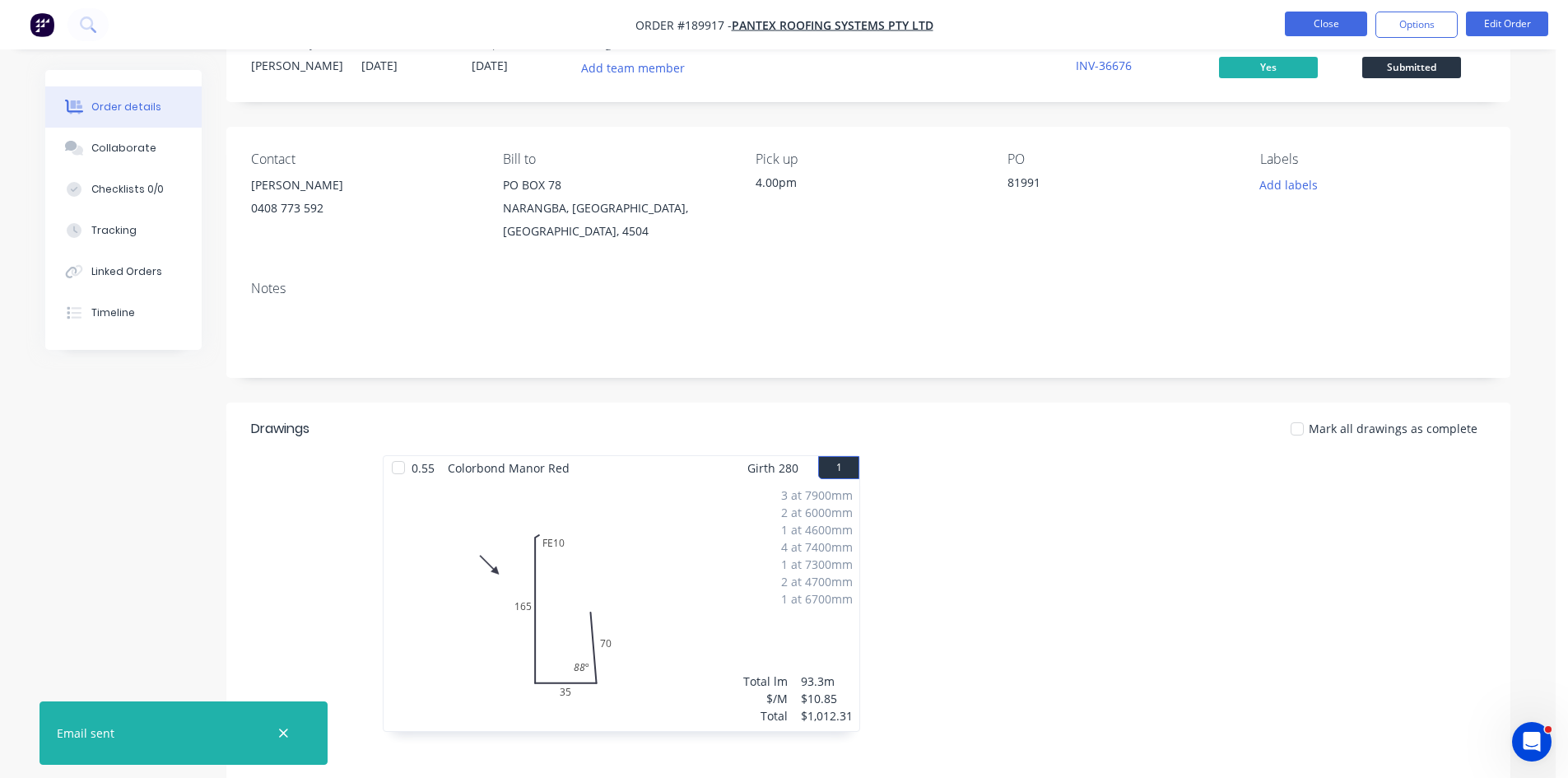
click at [1330, 33] on button "Close" at bounding box center [1326, 24] width 82 height 25
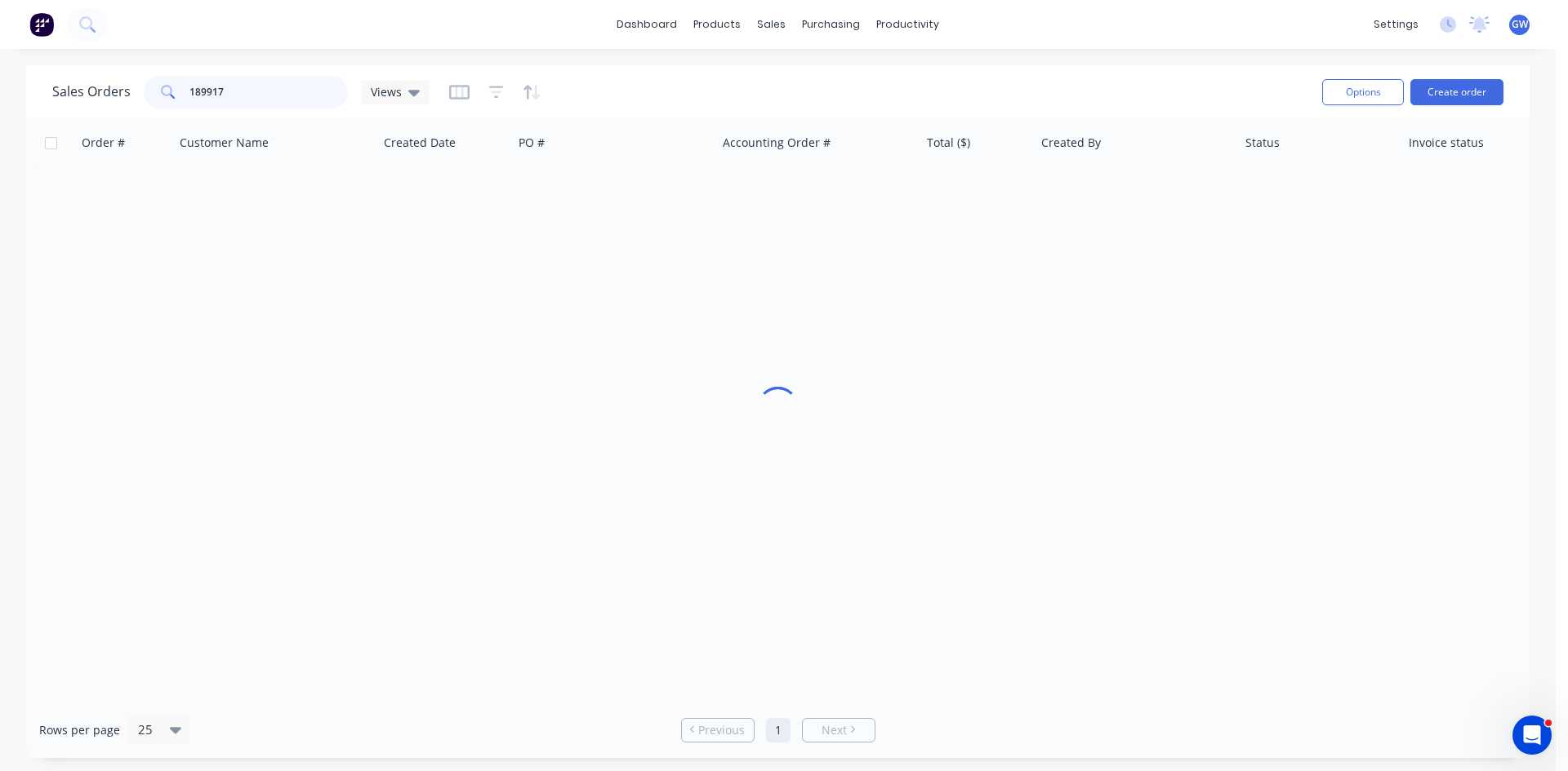
click at [293, 78] on input "189917" at bounding box center [270, 91] width 159 height 32
type input "189855"
click at [850, 172] on div "INV-36617" at bounding box center [817, 194] width 204 height 49
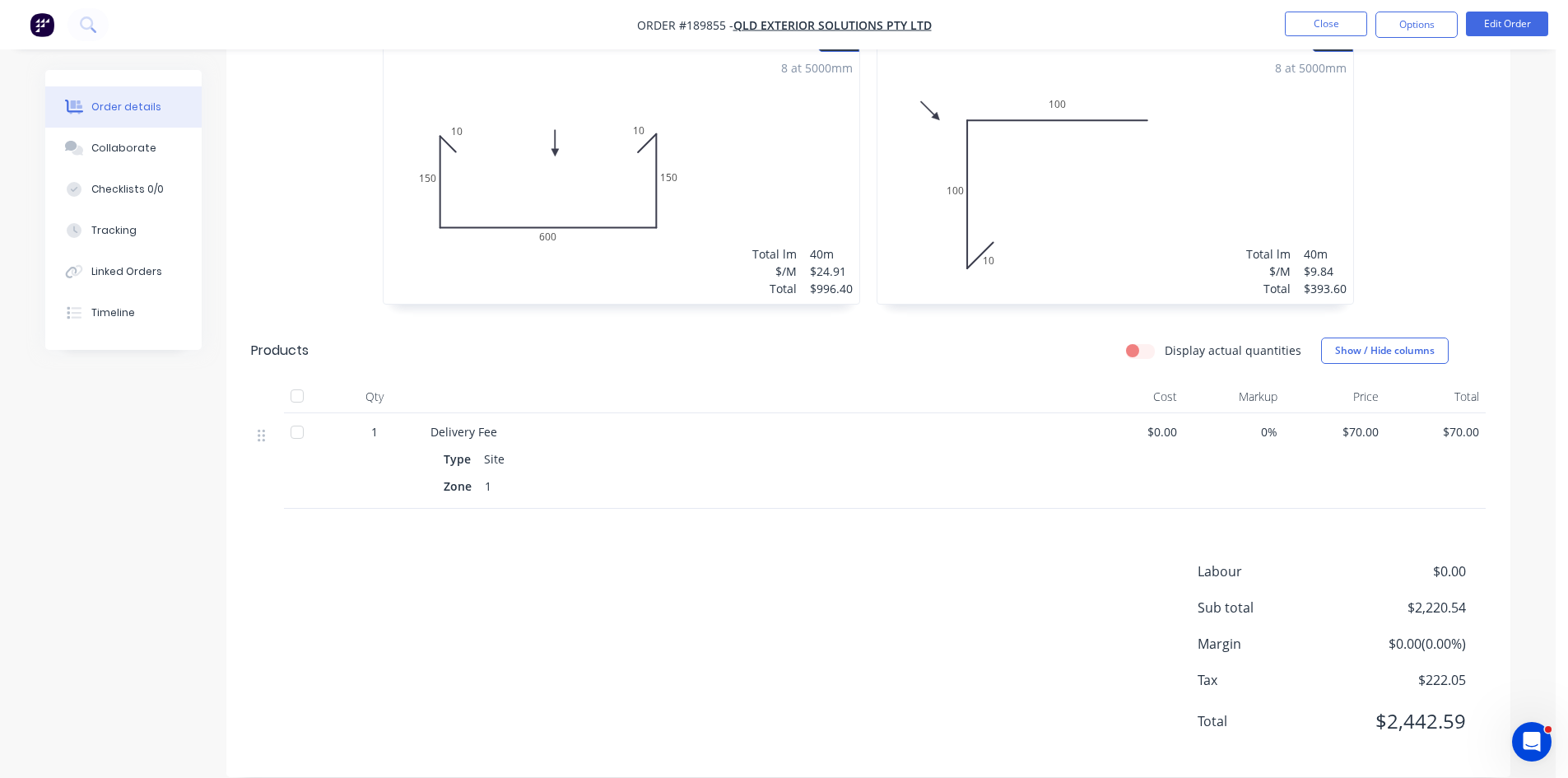
scroll to position [1386, 0]
click at [1444, 40] on nav "Order #189855 - QLD Exterior solutions Pty Ltd Close Options Edit Order" at bounding box center [784, 25] width 1568 height 50
click at [1429, 15] on button "Options" at bounding box center [1416, 25] width 82 height 27
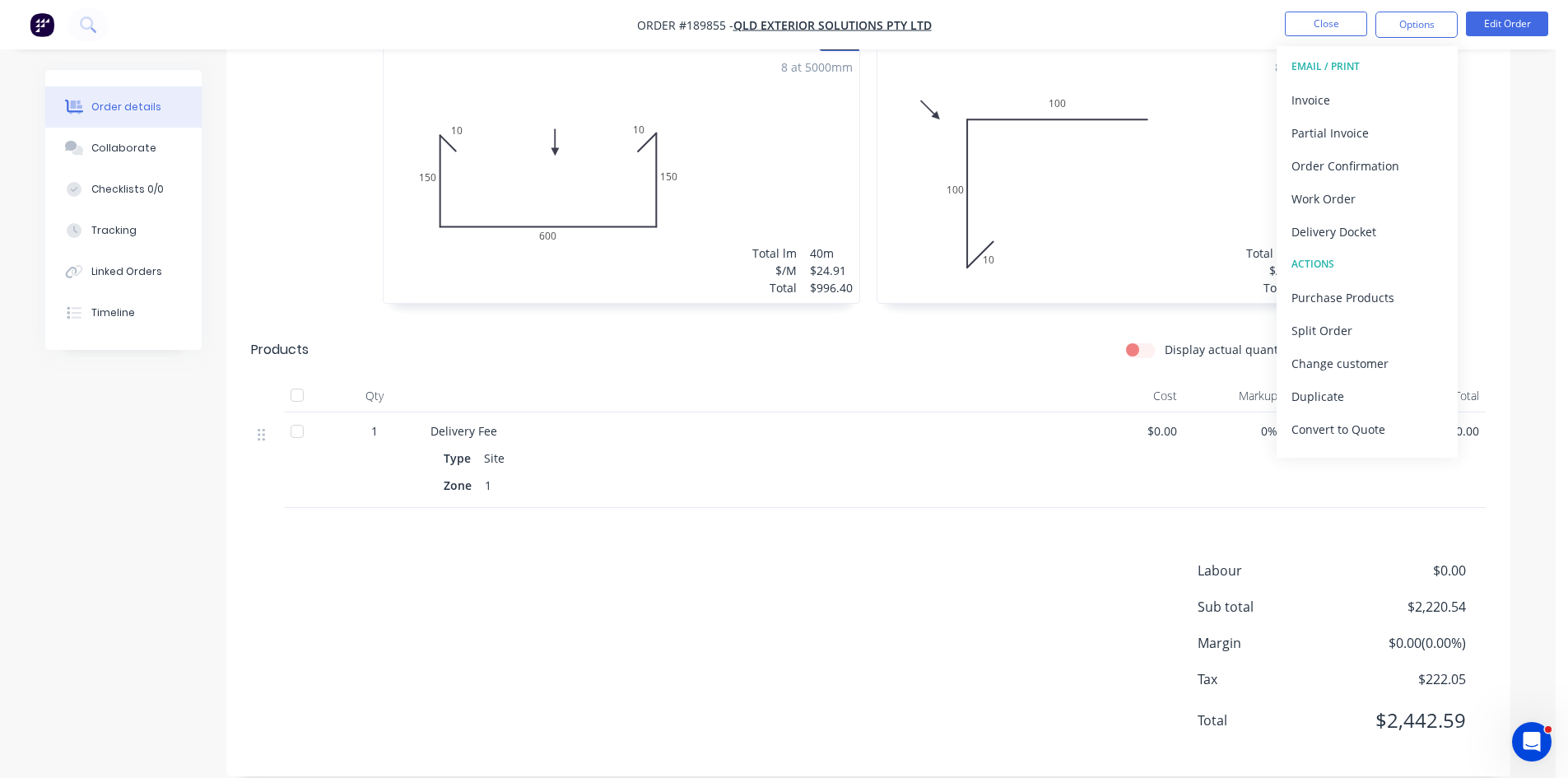
click at [1339, 104] on div "Invoice" at bounding box center [1367, 100] width 152 height 24
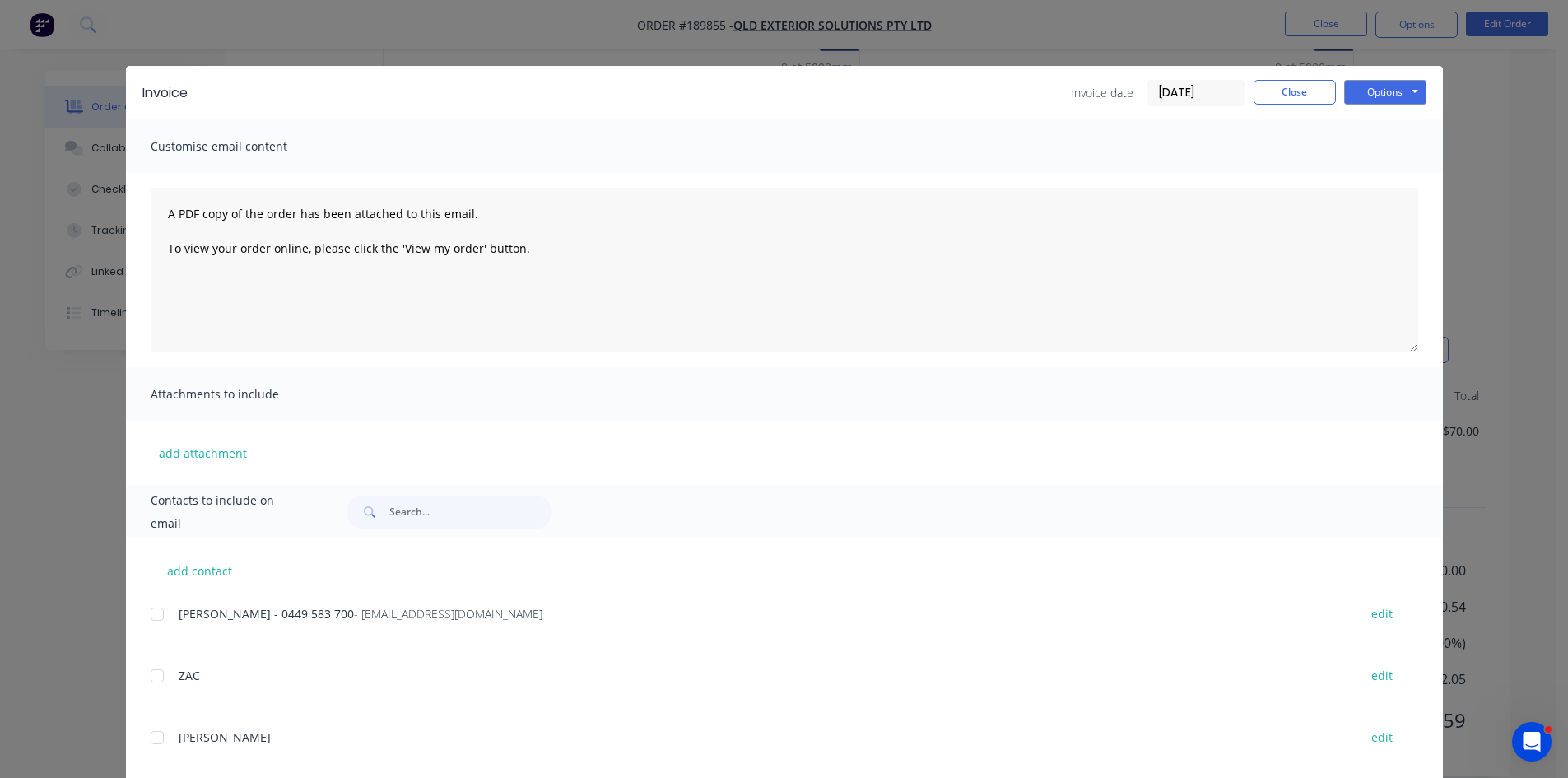
click at [139, 611] on div "add contact James - 0449 583 700 - Accounts@qesroofing.com.au edit ZAC edit Ale…" at bounding box center [784, 765] width 1317 height 454
click at [145, 618] on div at bounding box center [157, 614] width 33 height 33
click at [1376, 103] on button "Options" at bounding box center [1385, 92] width 82 height 25
click at [1378, 174] on button "Email" at bounding box center [1396, 176] width 105 height 27
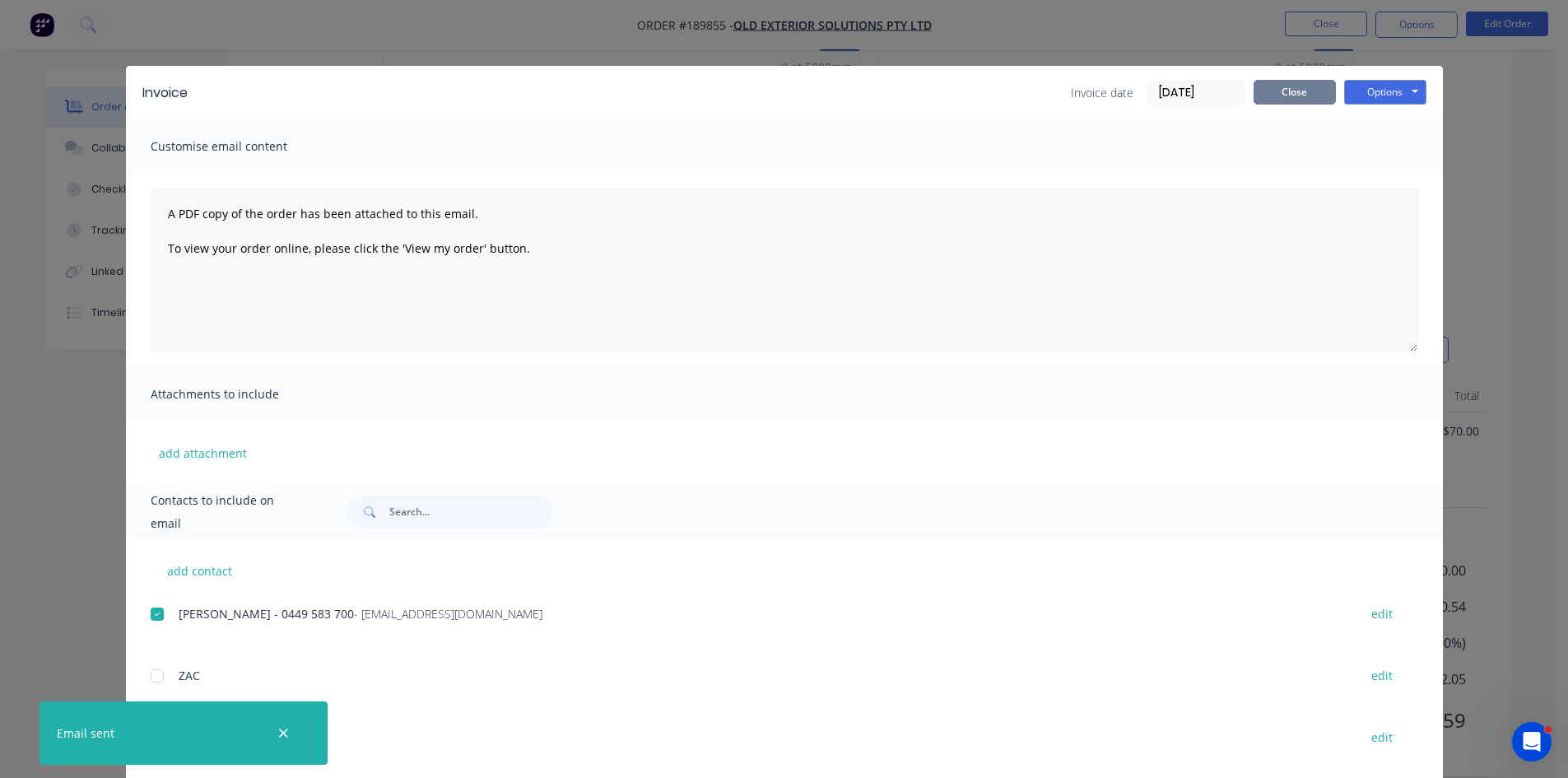
drag, startPoint x: 1282, startPoint y: 95, endPoint x: 1284, endPoint y: 83, distance: 12.2
click at [1283, 94] on button "Close" at bounding box center [1294, 92] width 82 height 25
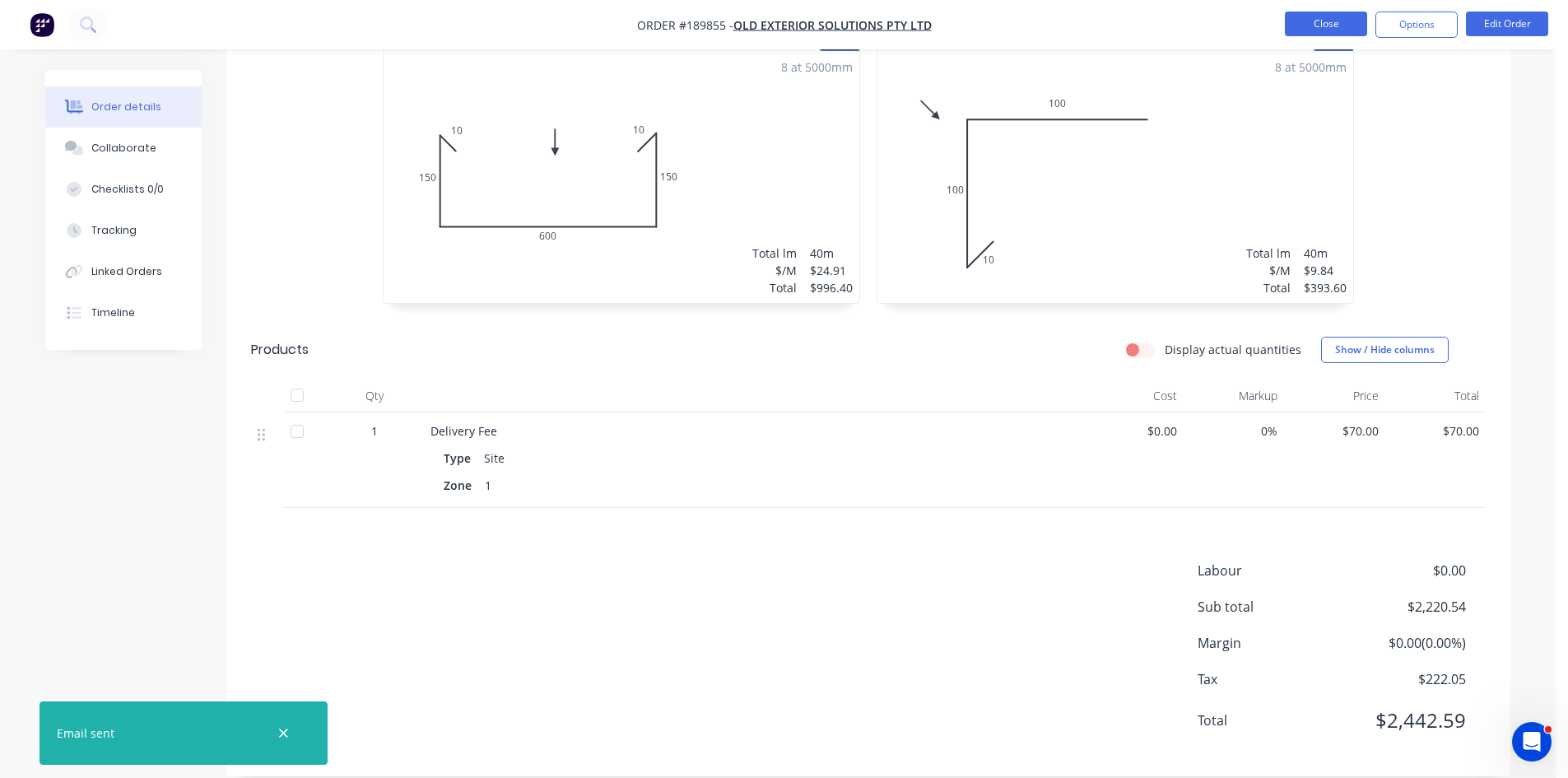
click at [1306, 15] on button "Close" at bounding box center [1326, 24] width 82 height 25
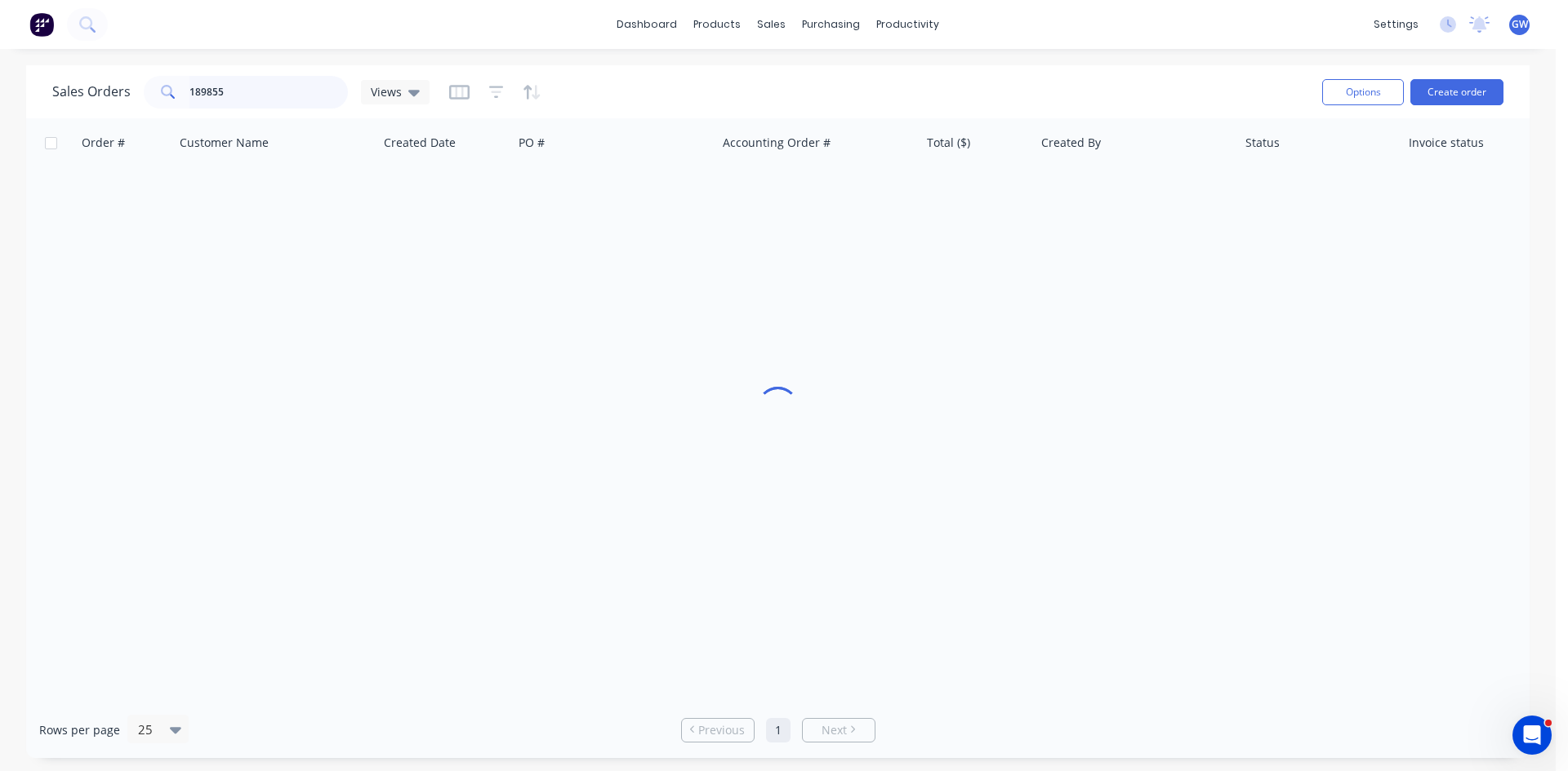
click at [271, 91] on input "189855" at bounding box center [270, 91] width 159 height 32
type input "189359"
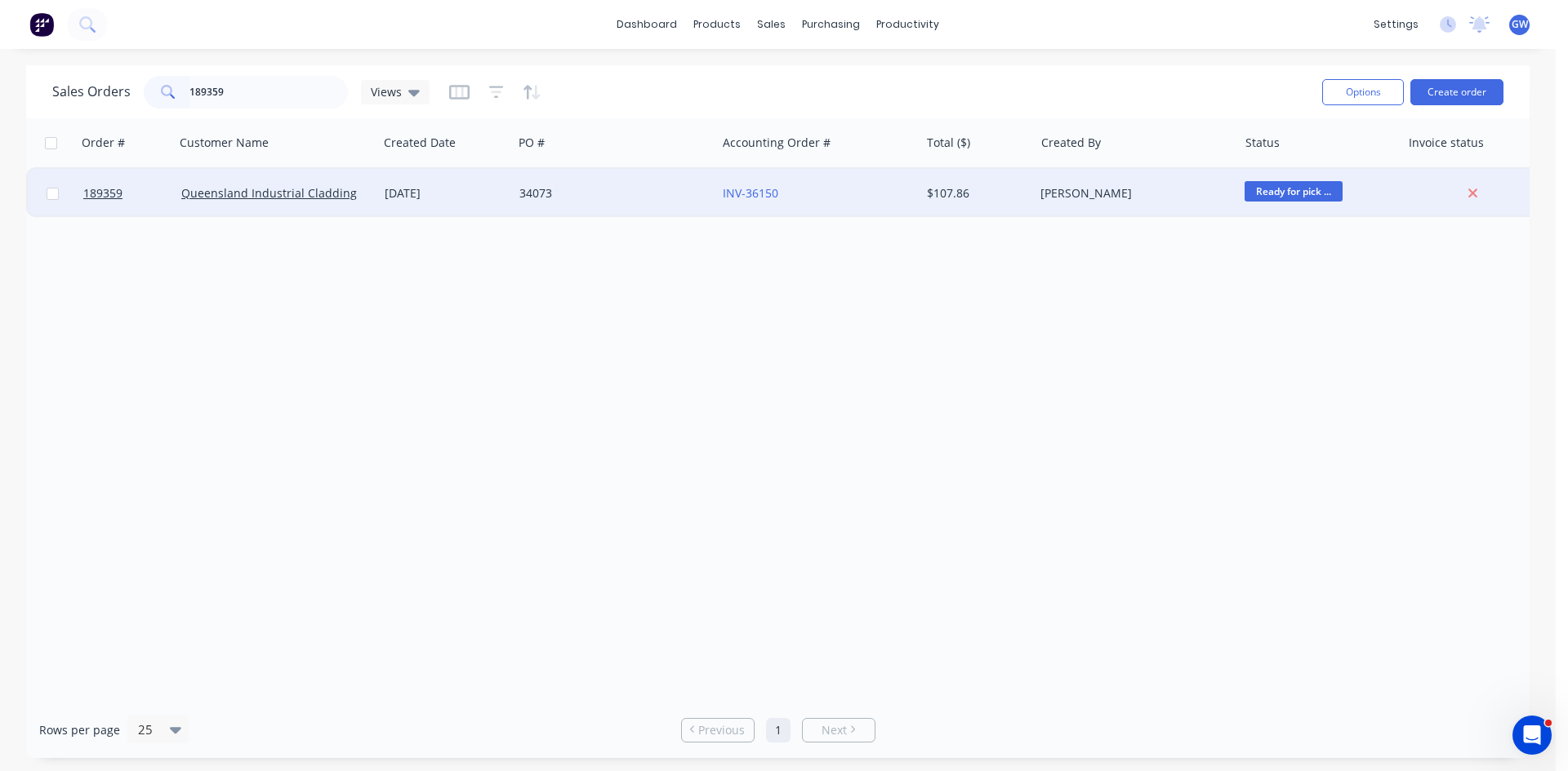
click at [1106, 208] on div "[PERSON_NAME]" at bounding box center [1135, 194] width 204 height 49
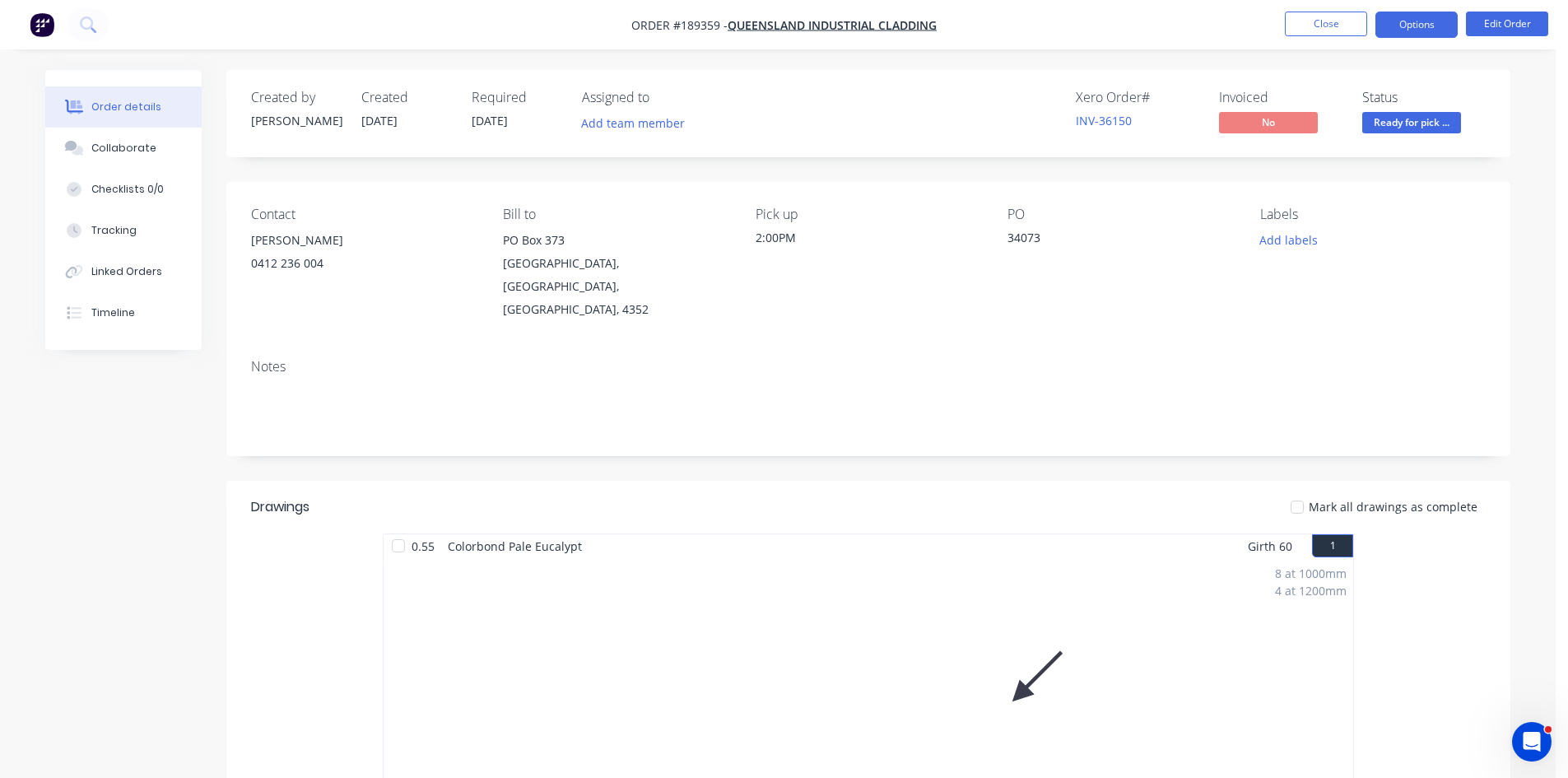
click at [1415, 31] on button "Options" at bounding box center [1416, 25] width 82 height 27
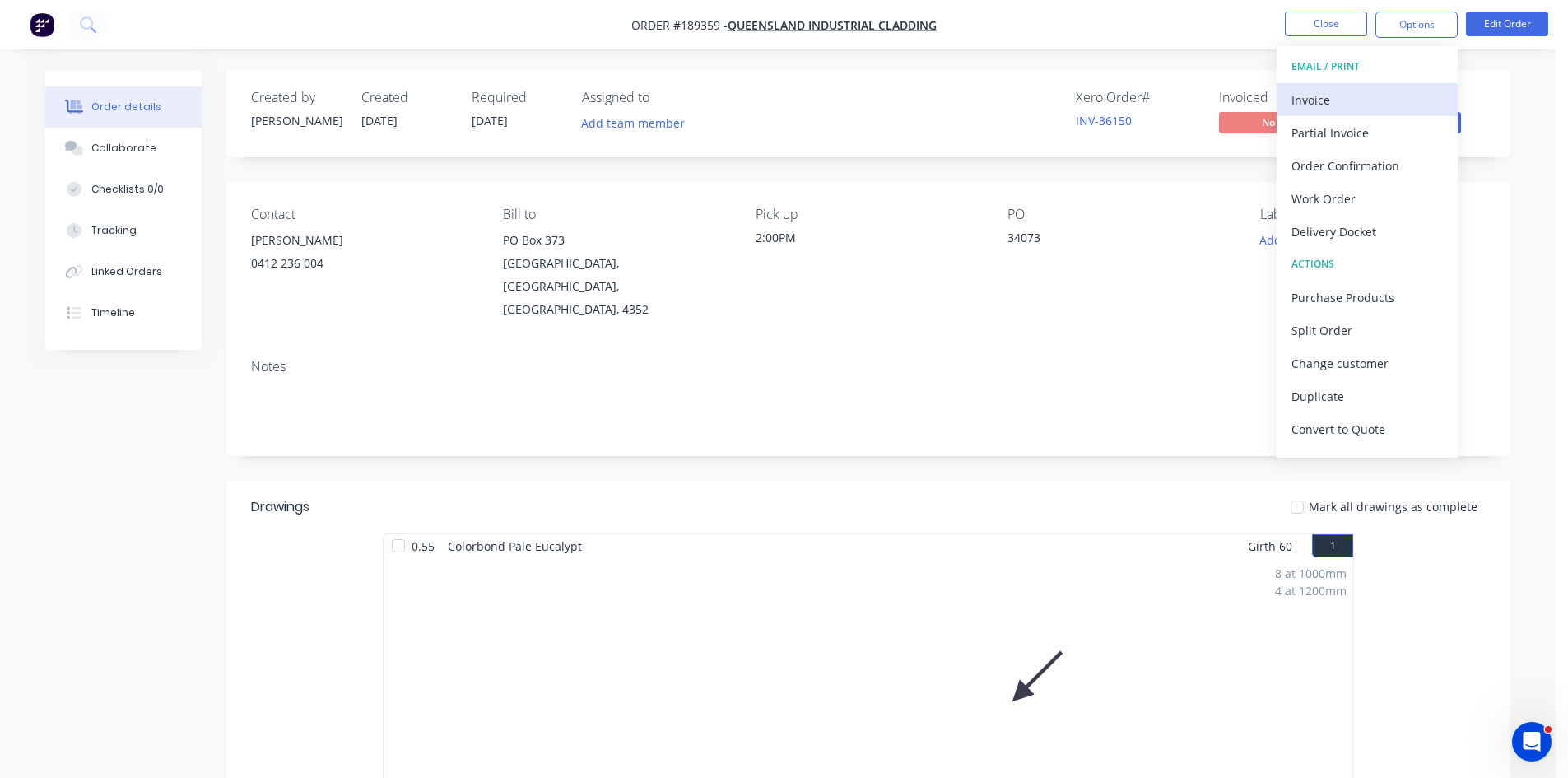
click at [1360, 104] on div "Invoice" at bounding box center [1367, 100] width 152 height 24
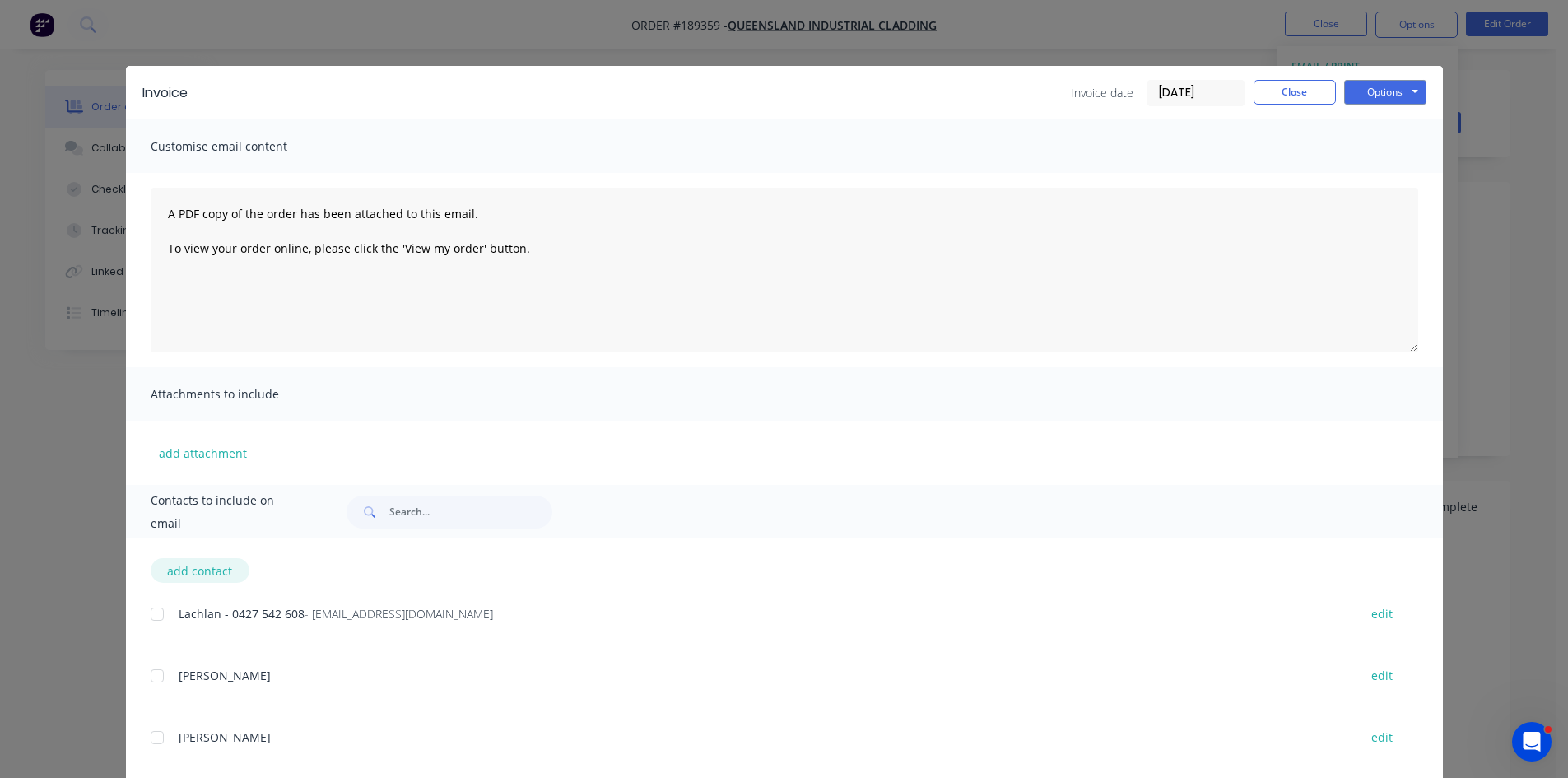
click at [149, 624] on div at bounding box center [157, 614] width 33 height 33
click at [1381, 89] on button "Options" at bounding box center [1385, 92] width 82 height 25
click at [1364, 186] on button "Email" at bounding box center [1396, 176] width 105 height 27
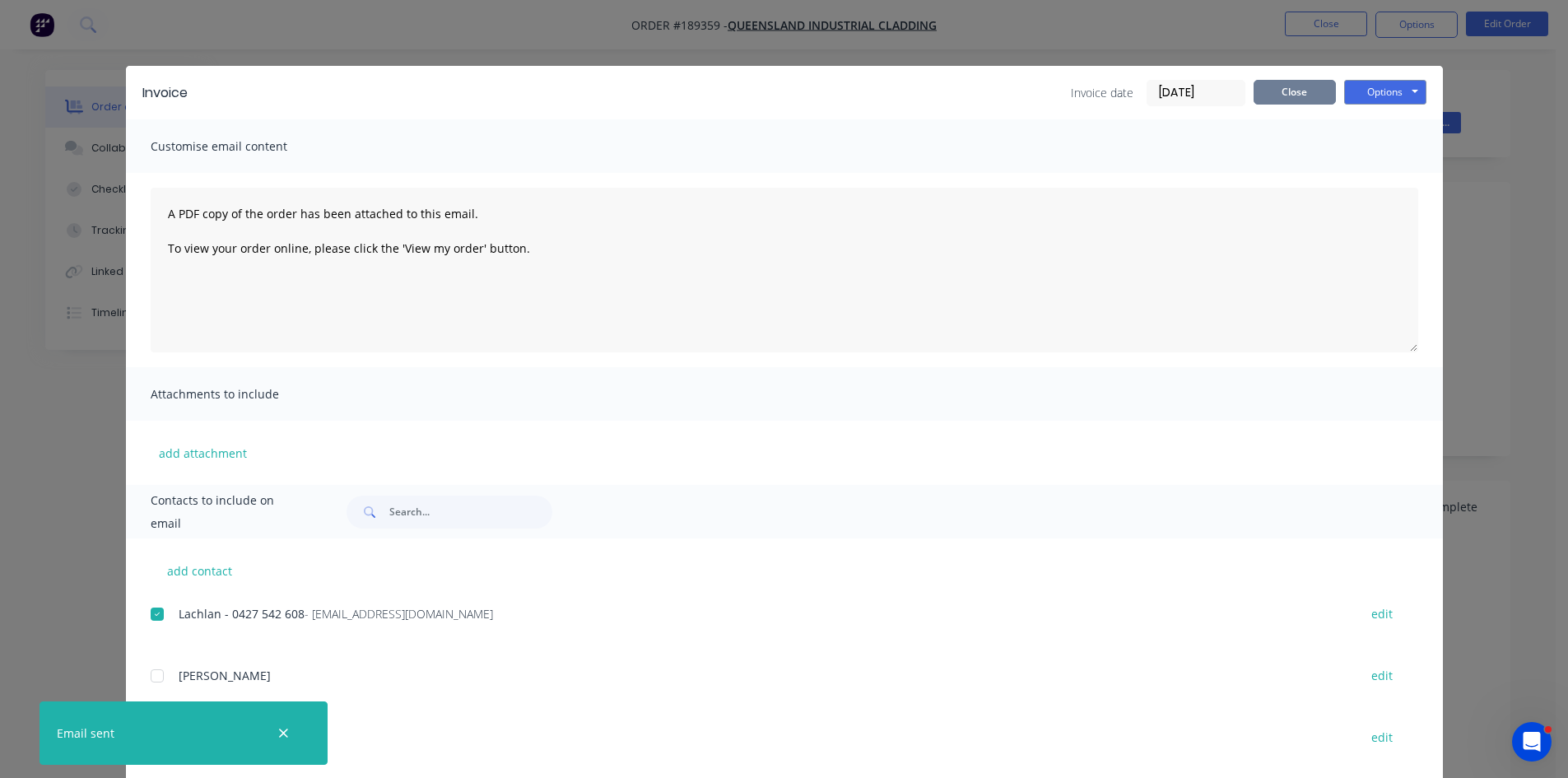
click at [1265, 81] on button "Close" at bounding box center [1294, 92] width 82 height 25
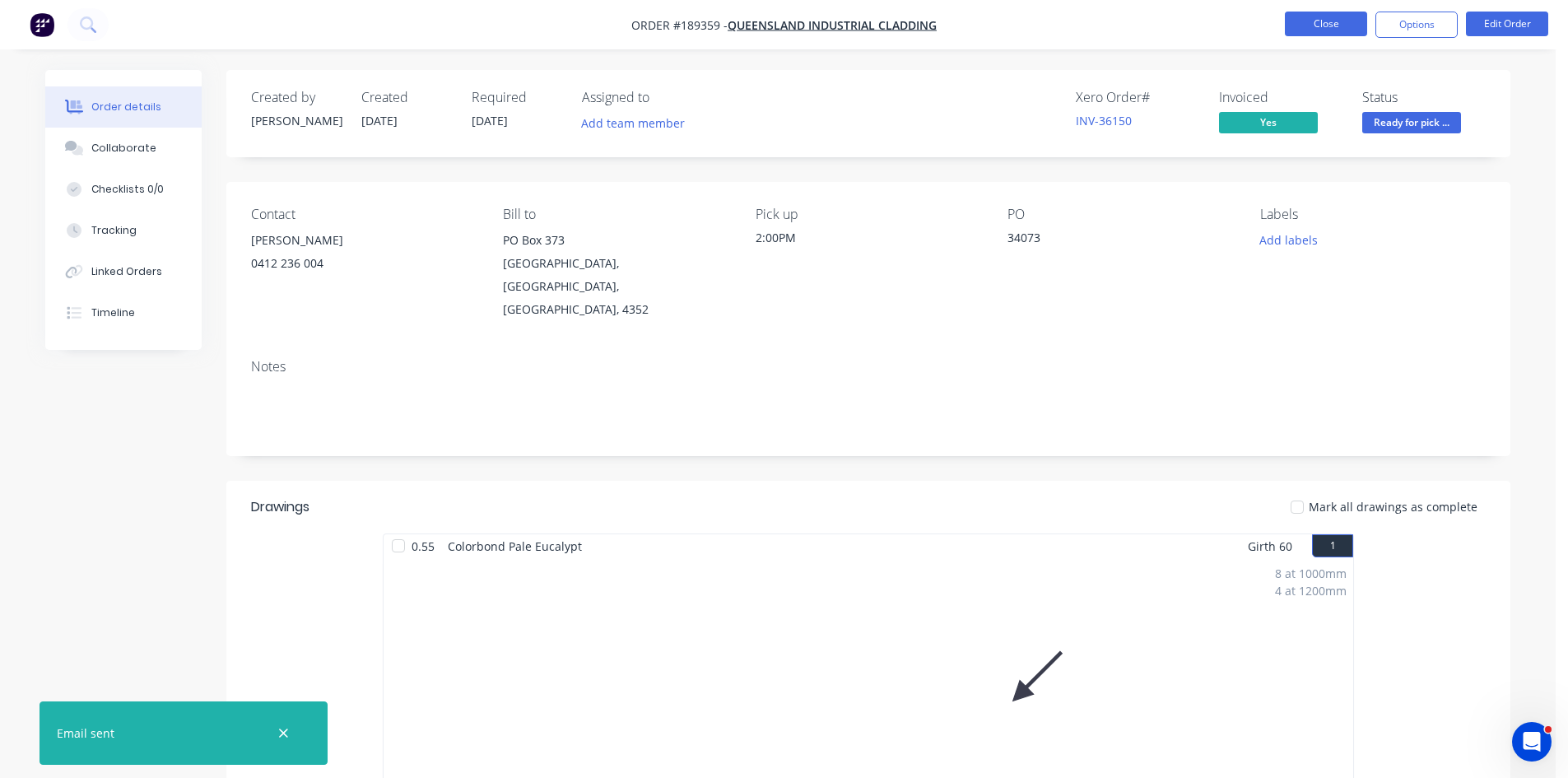
click at [1326, 17] on button "Close" at bounding box center [1326, 24] width 82 height 25
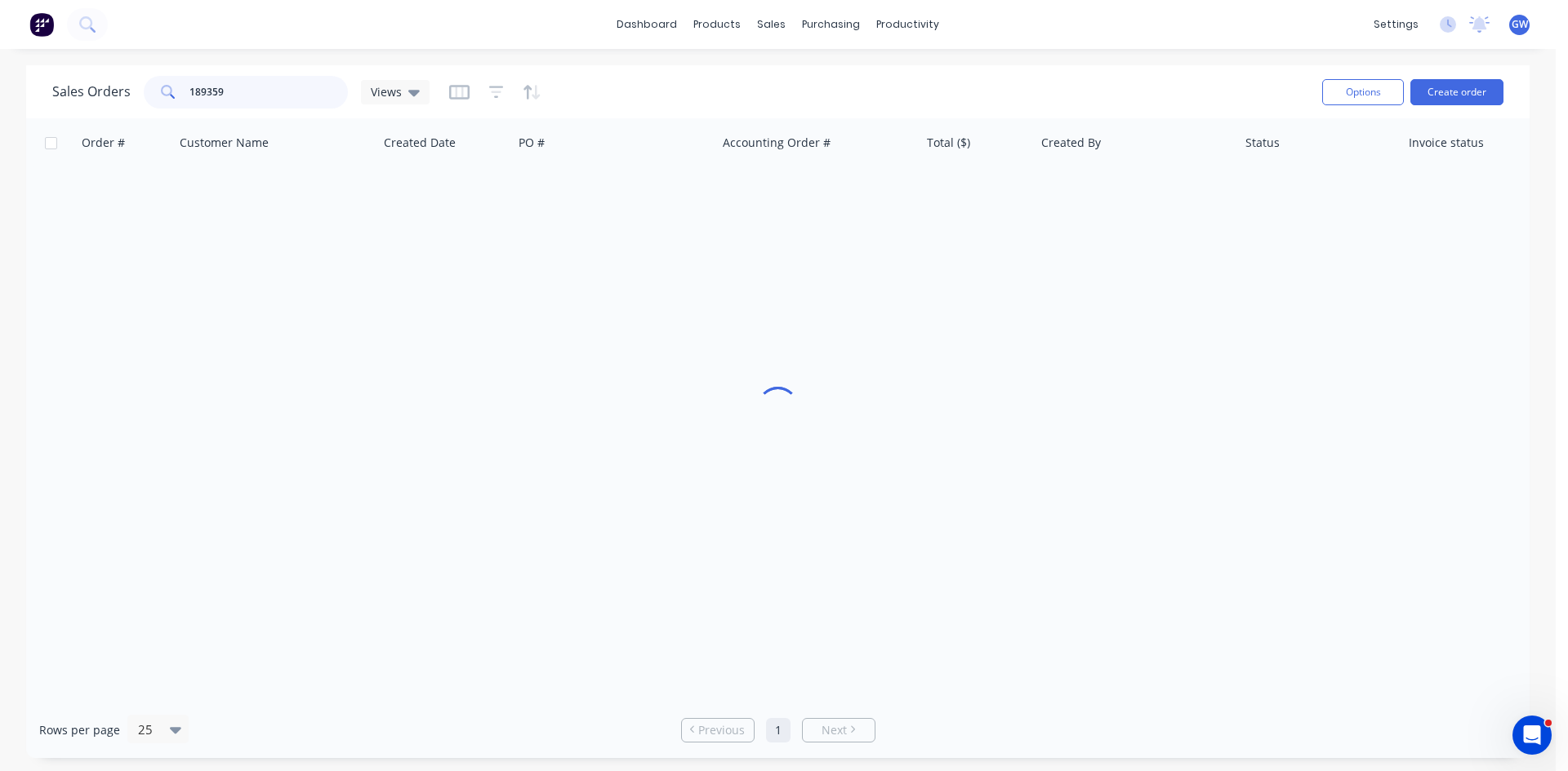
click at [292, 92] on input "189359" at bounding box center [270, 91] width 159 height 32
type input "189896"
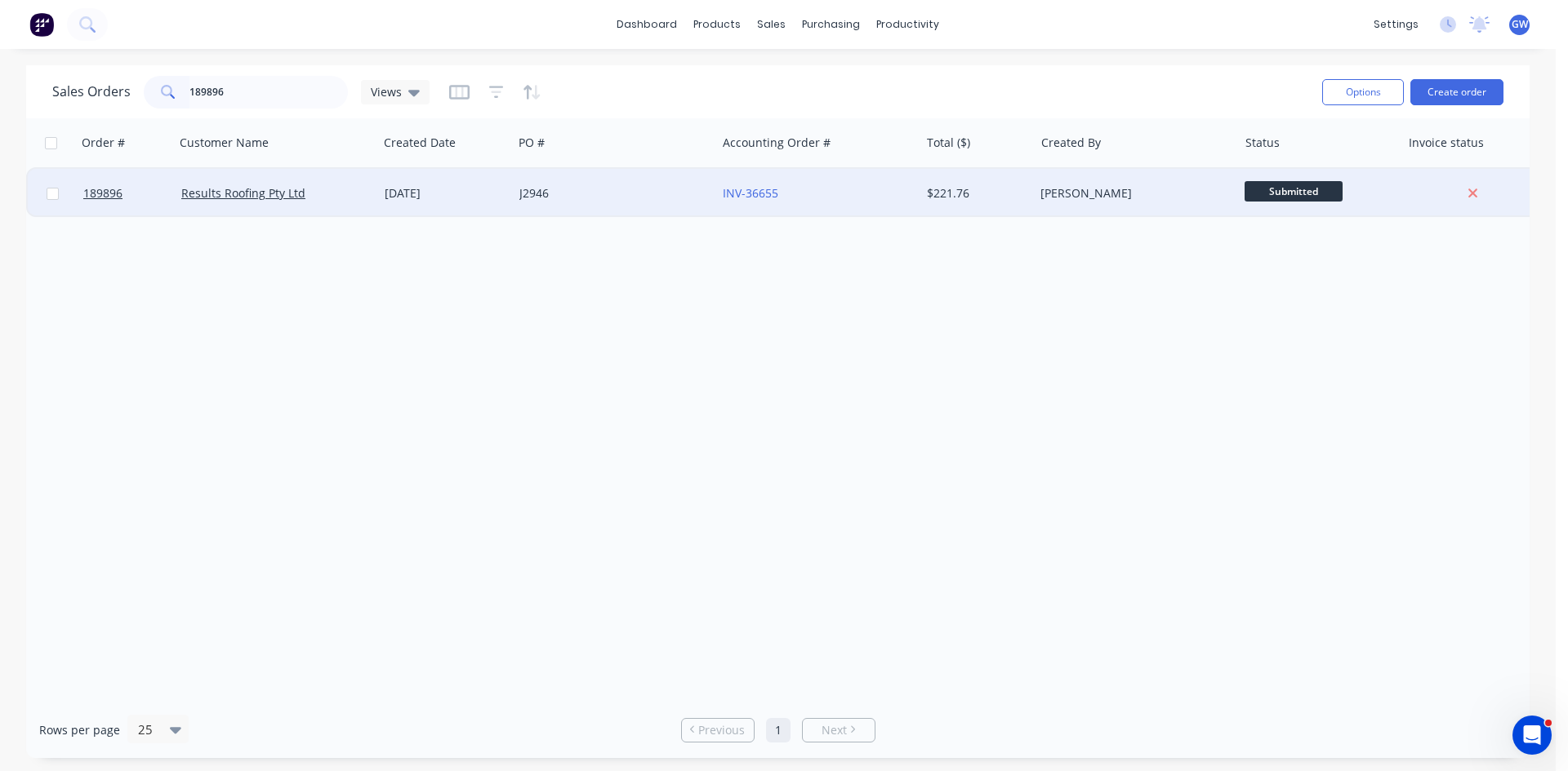
click at [924, 200] on div "$221.76" at bounding box center [977, 194] width 114 height 49
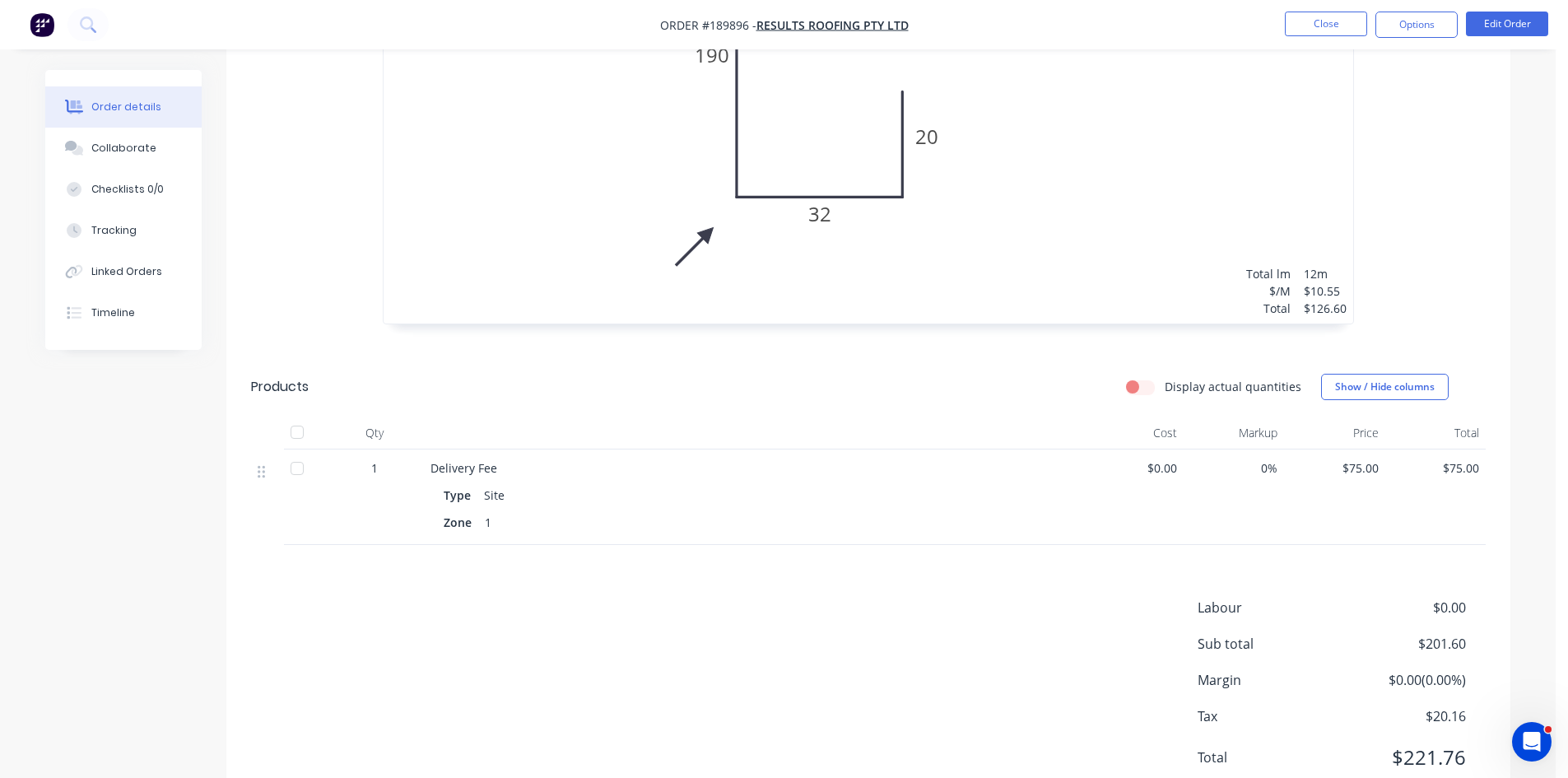
scroll to position [758, 0]
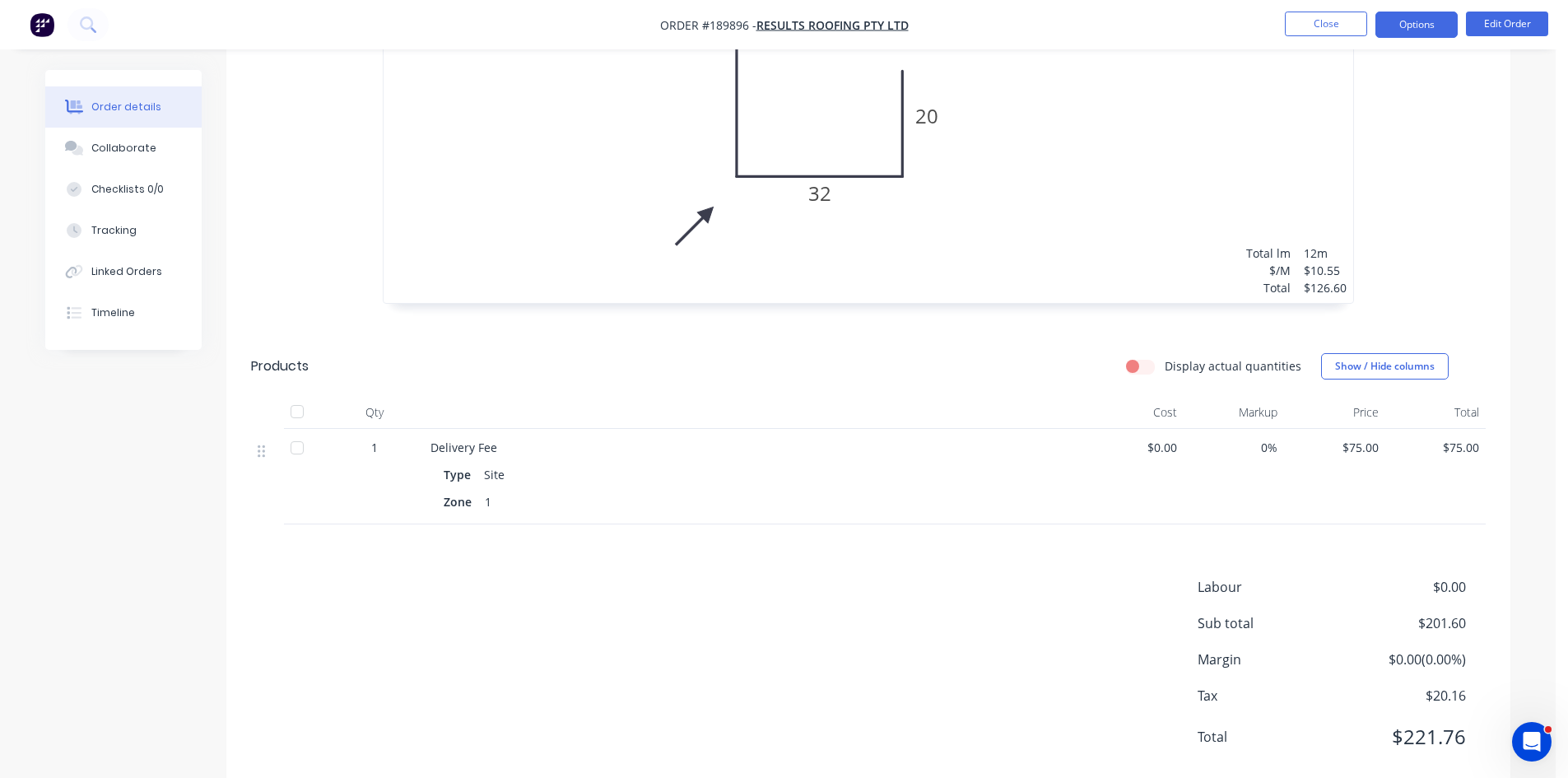
click at [1422, 32] on button "Options" at bounding box center [1416, 25] width 82 height 27
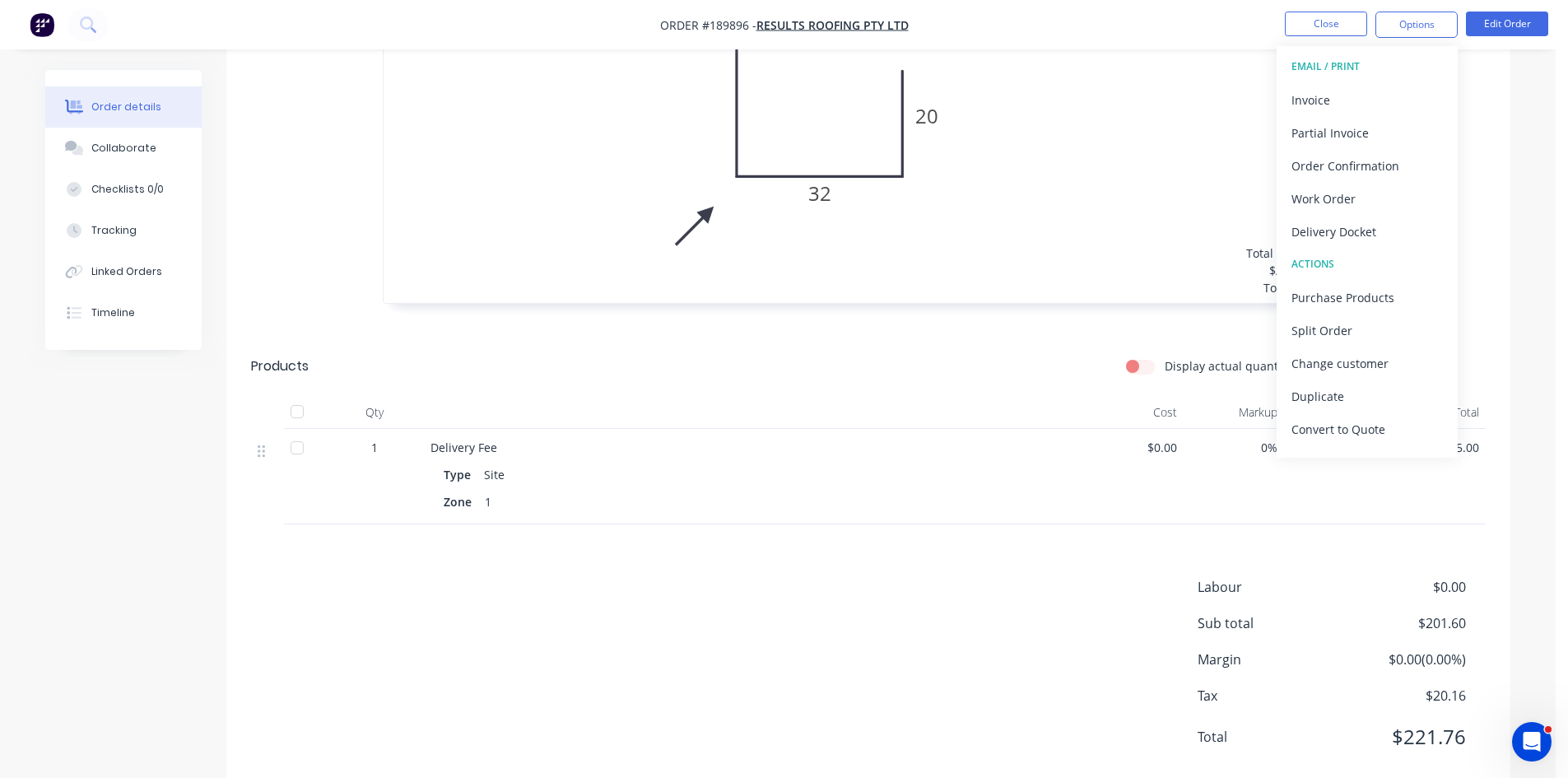
click at [1320, 91] on div "Invoice" at bounding box center [1367, 100] width 152 height 24
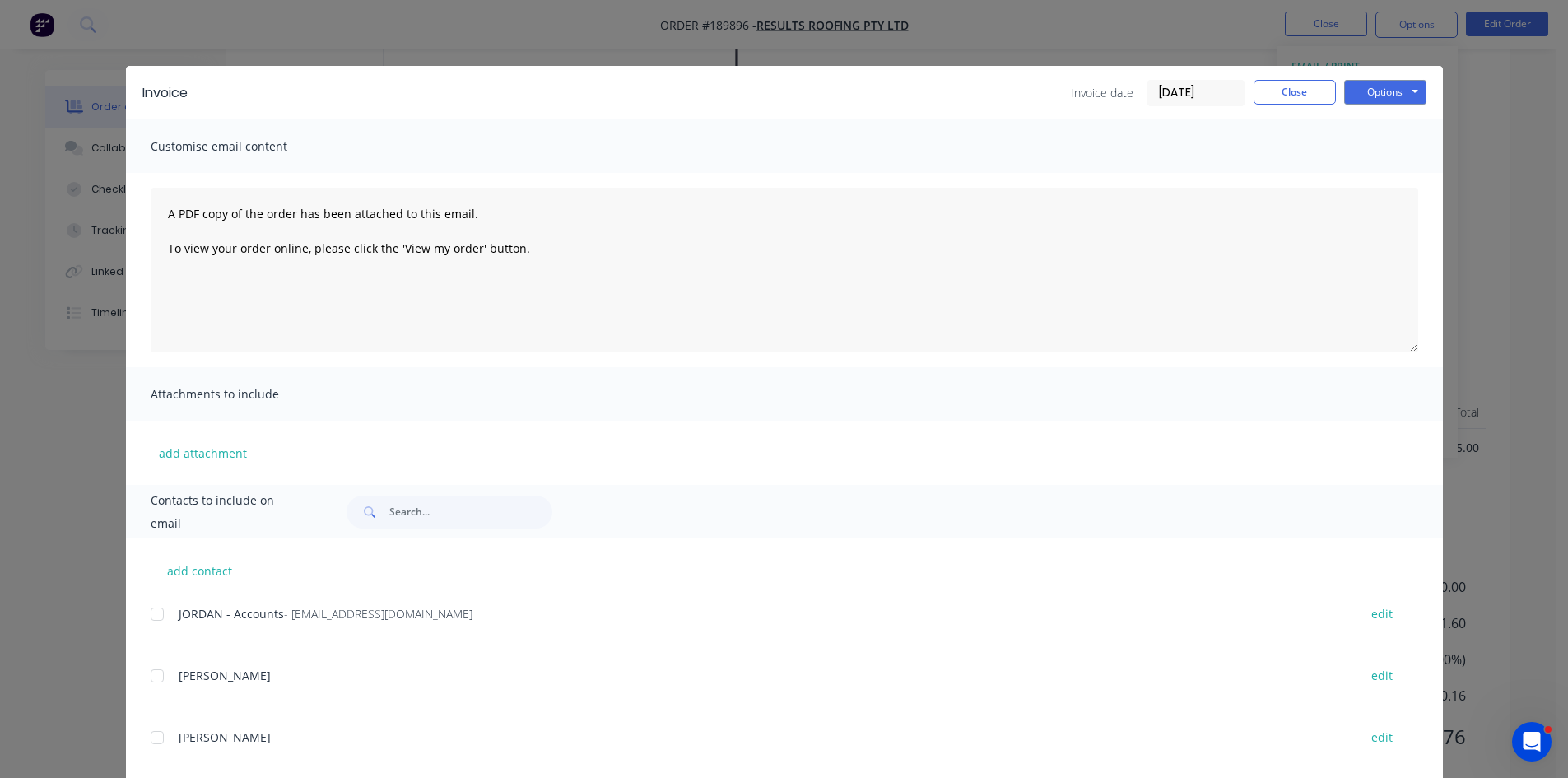
click at [147, 615] on div at bounding box center [157, 614] width 33 height 33
click at [1387, 91] on button "Options" at bounding box center [1385, 92] width 82 height 25
click at [1406, 168] on button "Email" at bounding box center [1396, 176] width 105 height 27
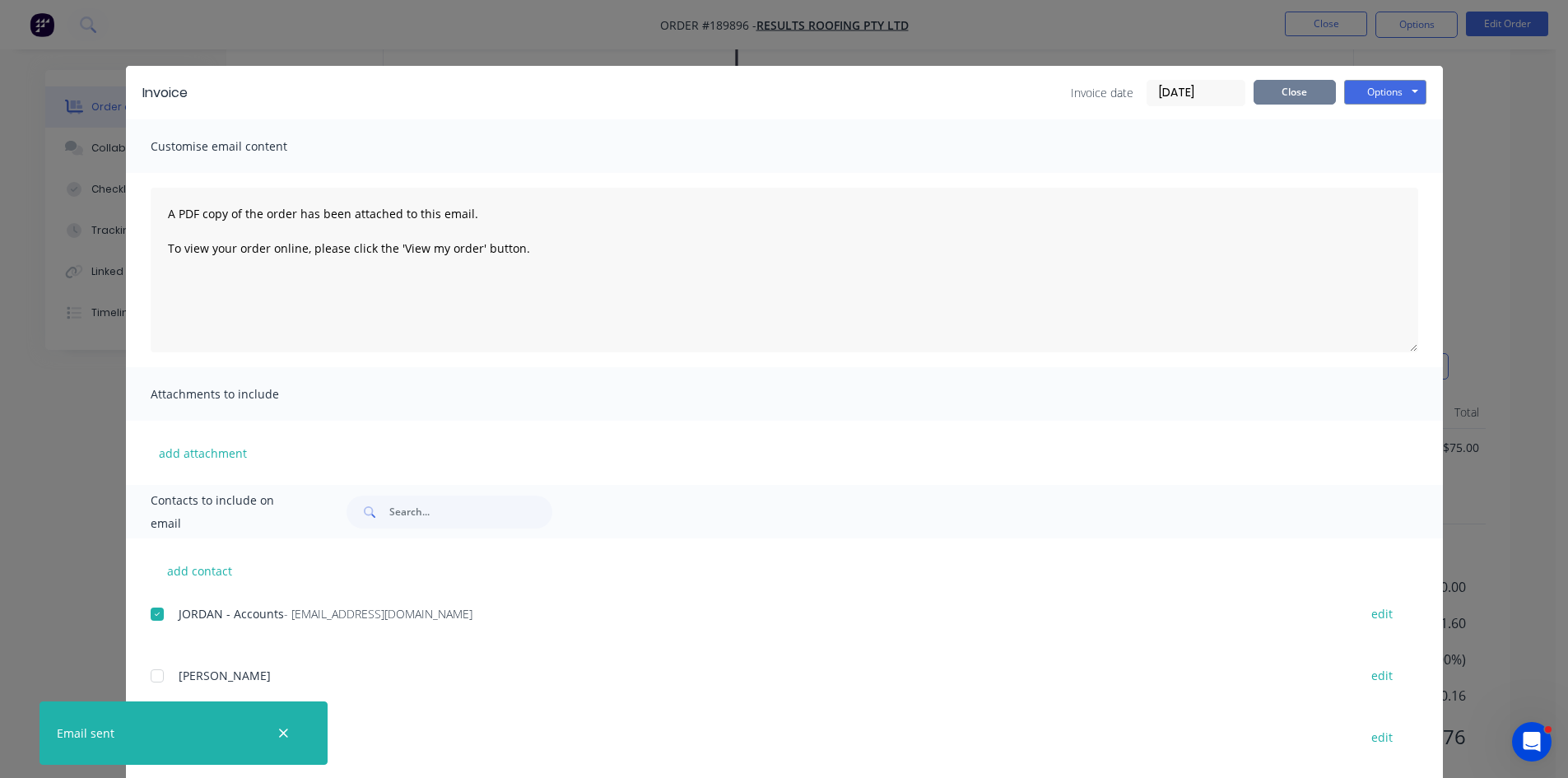
drag, startPoint x: 1309, startPoint y: 103, endPoint x: 1304, endPoint y: 60, distance: 43.3
click at [1308, 98] on button "Close" at bounding box center [1294, 92] width 82 height 25
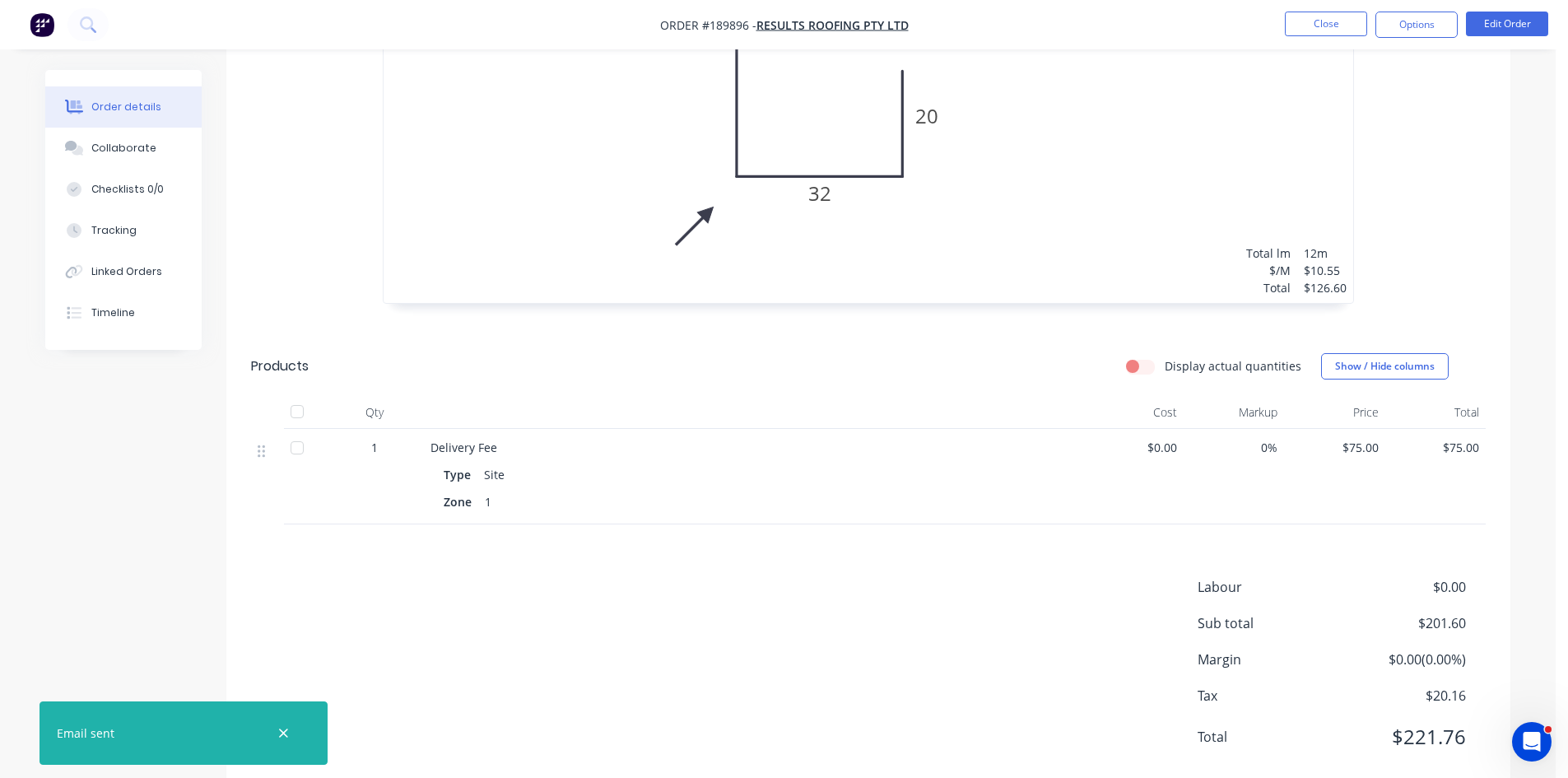
click at [1304, 60] on div "1 at 7000mm 1 at 5000mm Total lm $/M Total 12m $10.55 $126.60" at bounding box center [869, 52] width 970 height 502
click at [1334, 34] on button "Close" at bounding box center [1326, 24] width 82 height 25
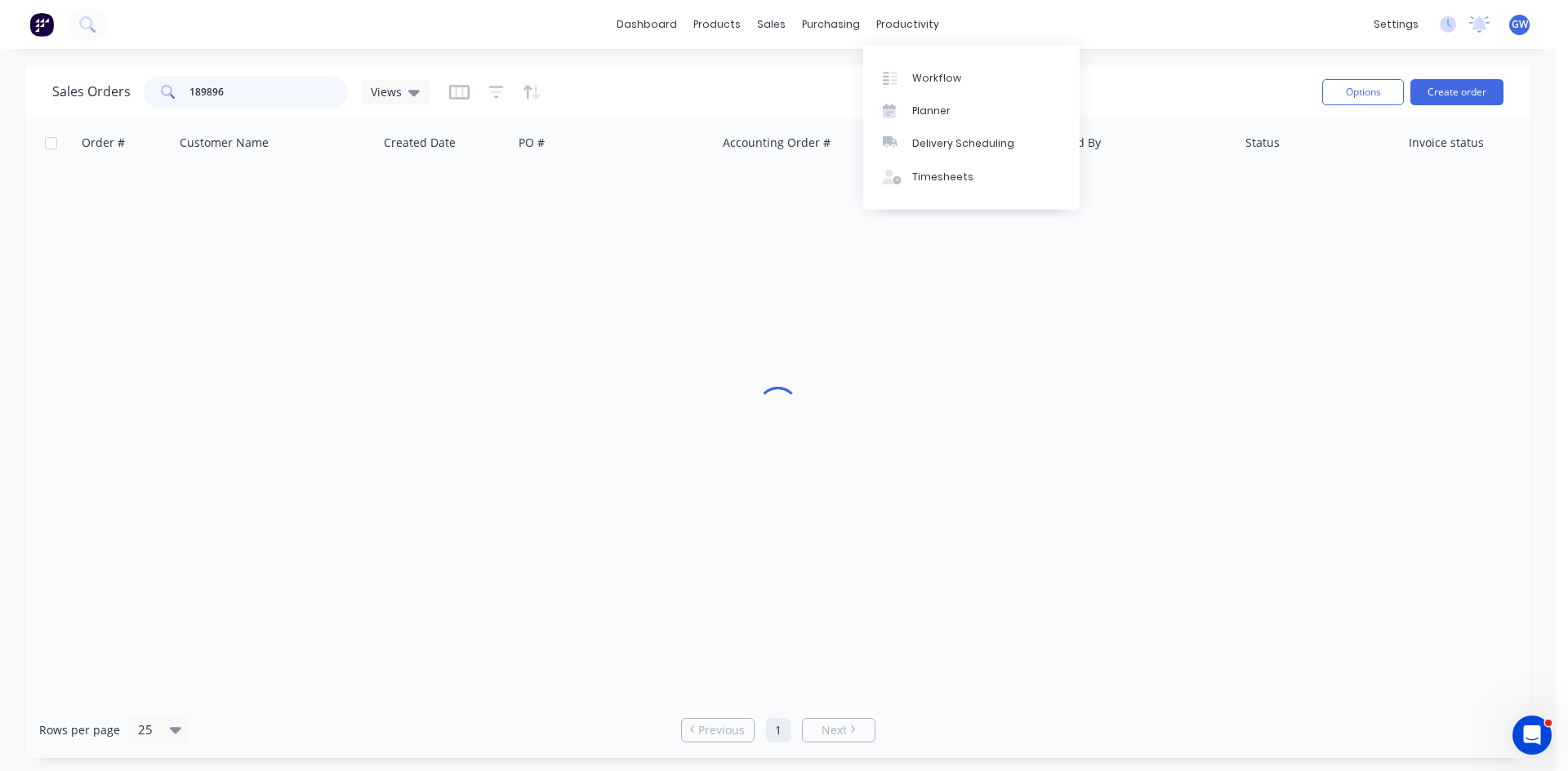
click at [238, 89] on input "189896" at bounding box center [270, 91] width 159 height 32
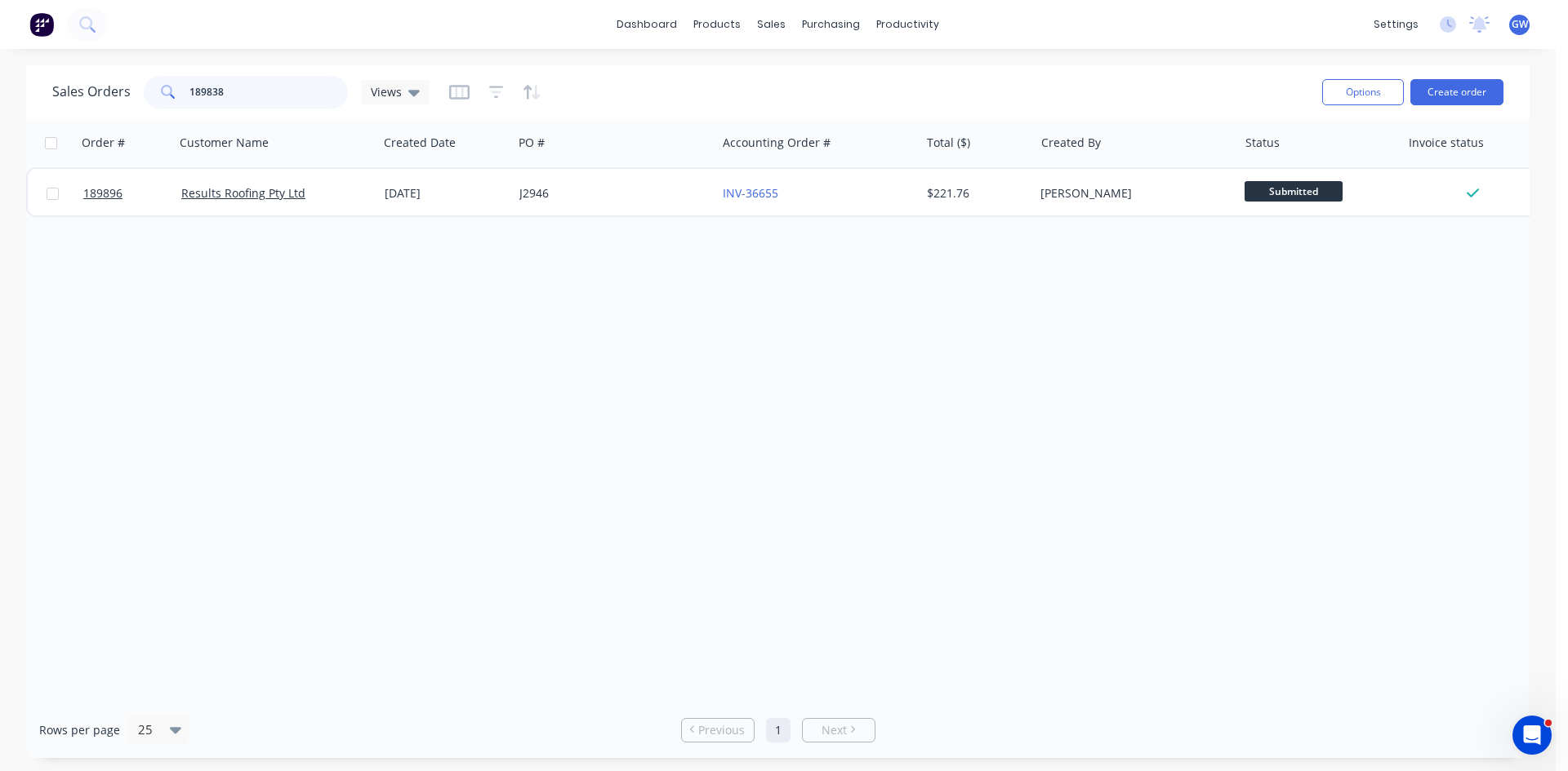
type input "189838"
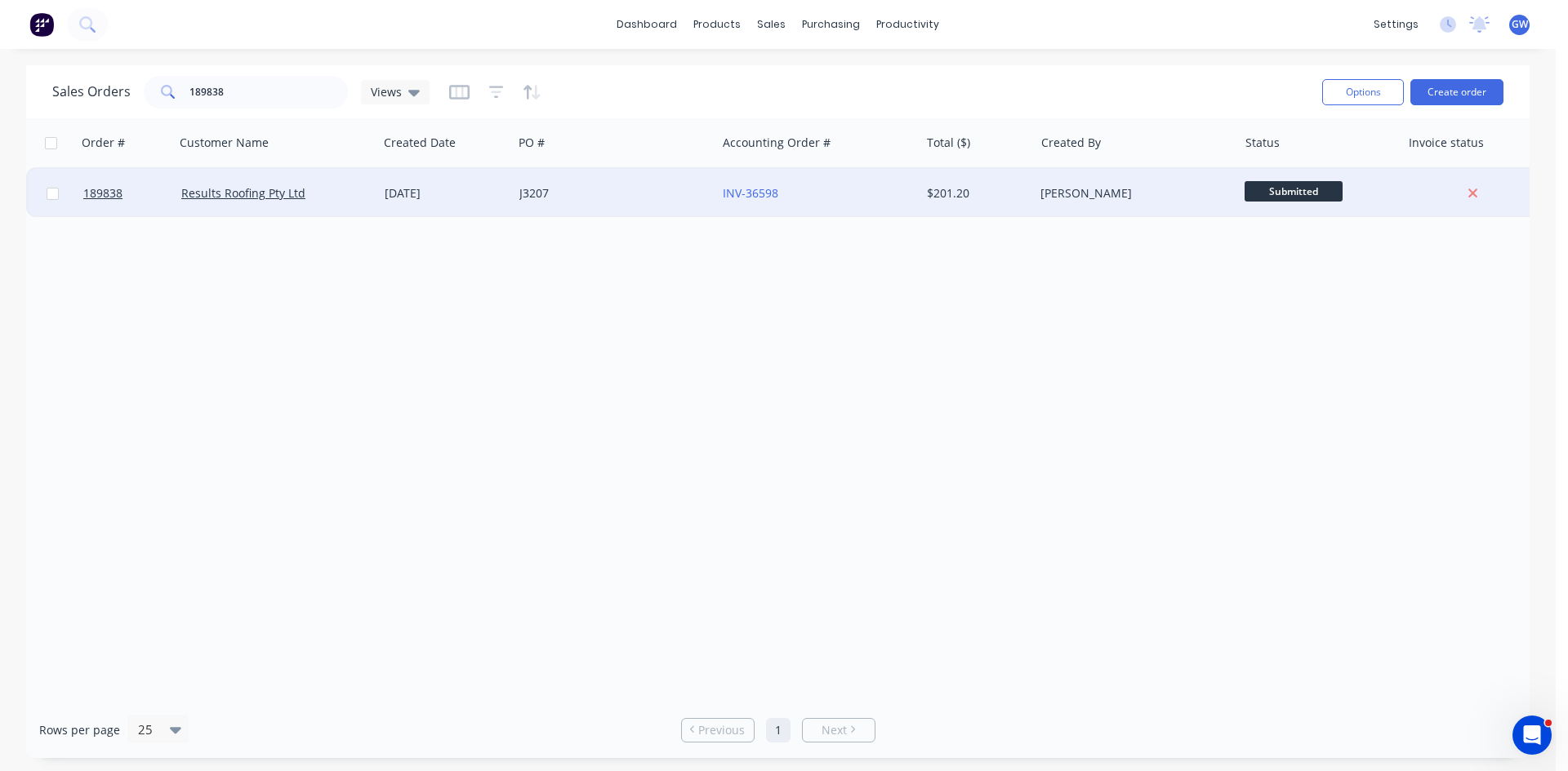
click at [874, 179] on div "INV-36598" at bounding box center [817, 194] width 204 height 49
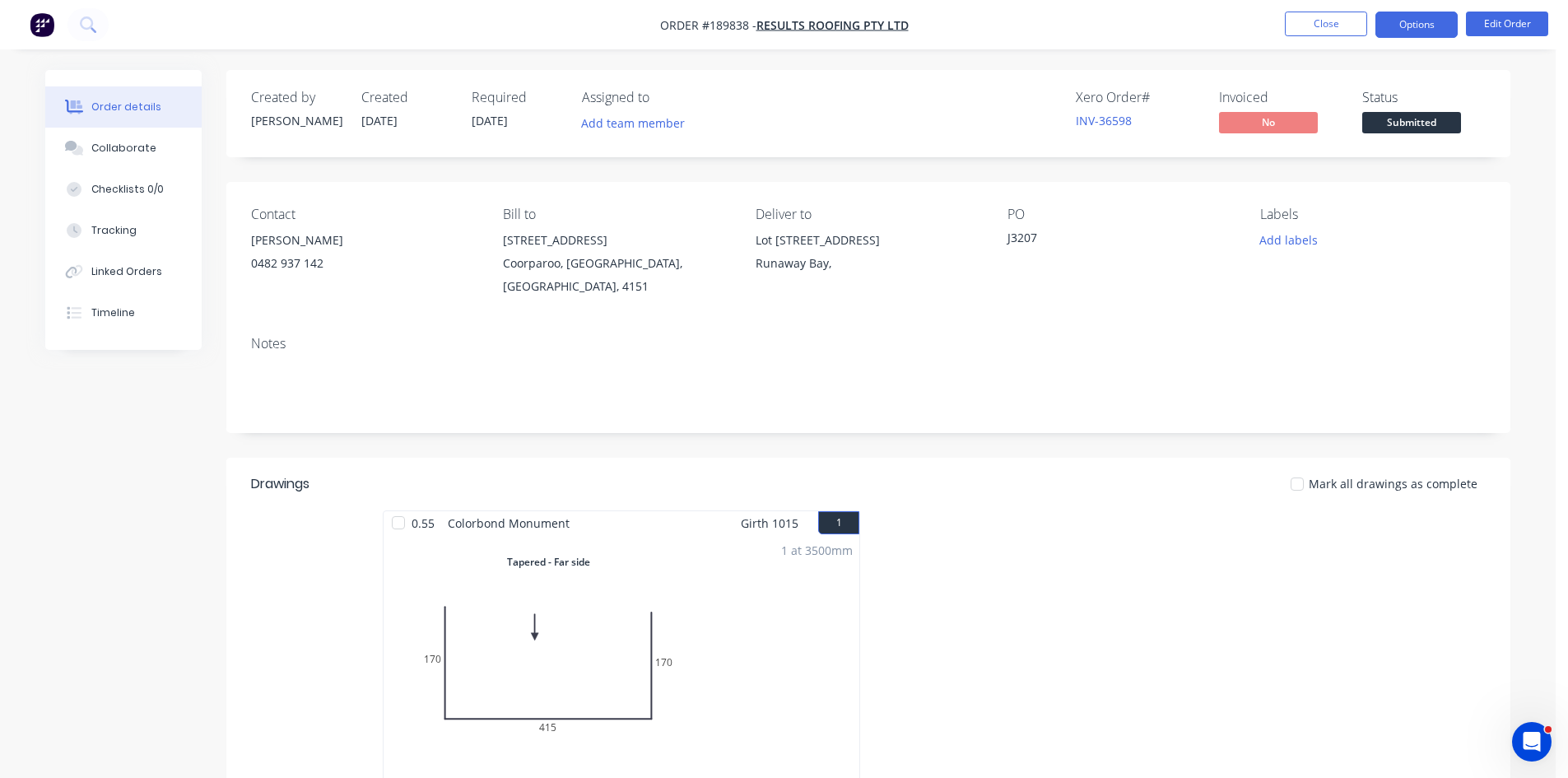
click at [1418, 14] on button "Options" at bounding box center [1416, 25] width 82 height 27
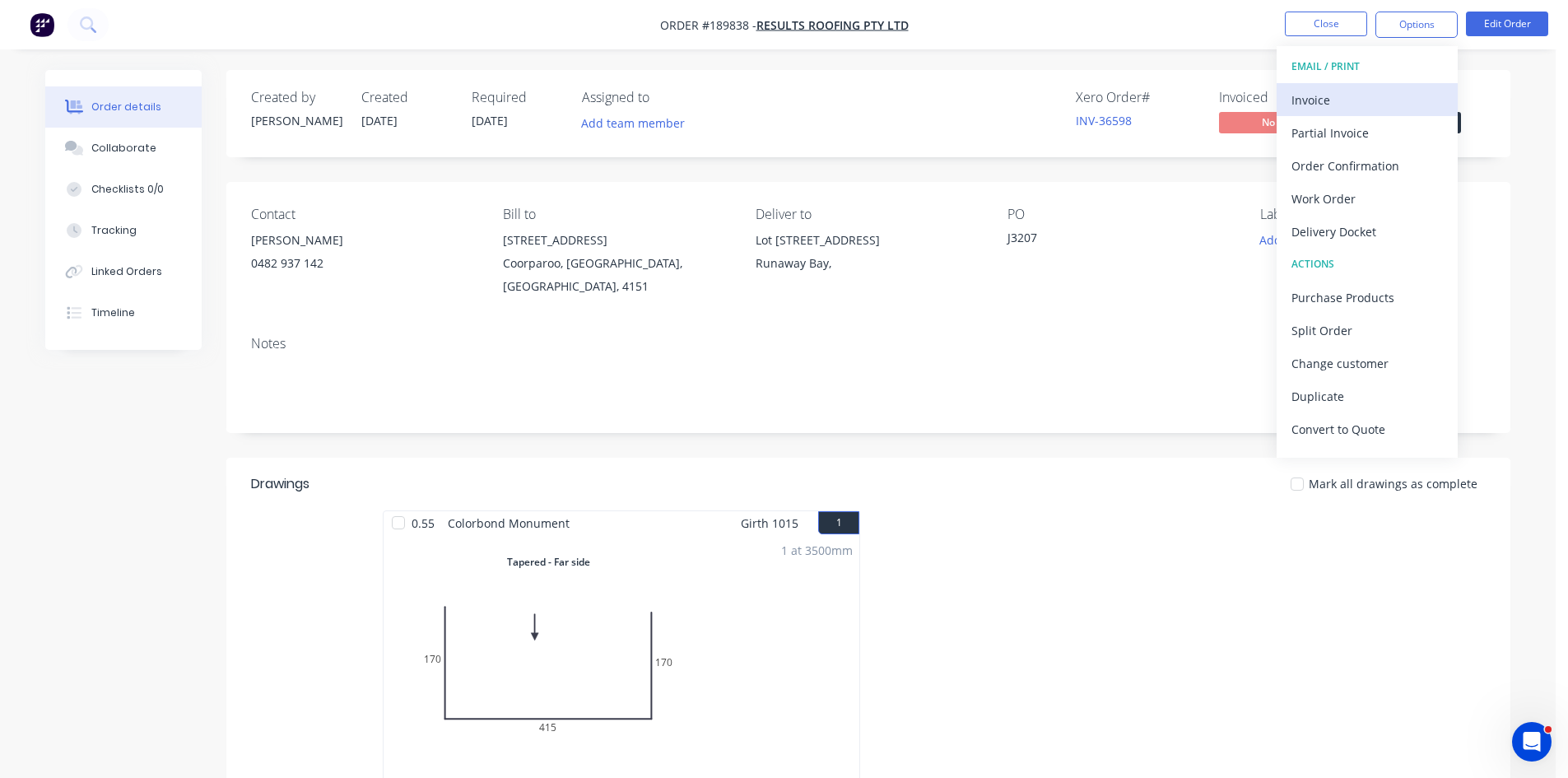
click at [1339, 96] on div "Invoice" at bounding box center [1367, 100] width 152 height 24
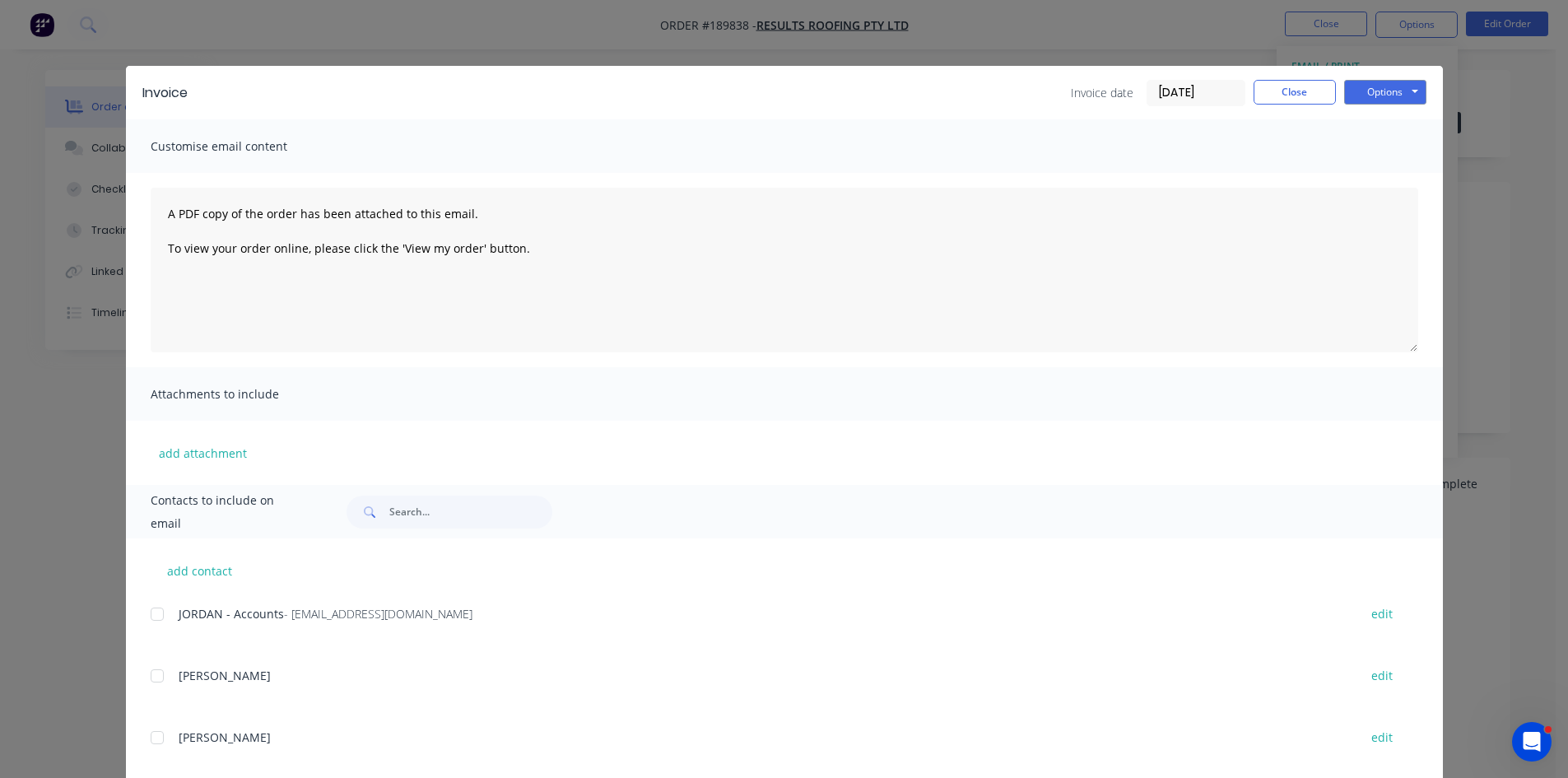
click at [155, 608] on div at bounding box center [157, 614] width 33 height 33
click at [1391, 89] on button "Options" at bounding box center [1385, 92] width 82 height 25
click at [1384, 172] on button "Email" at bounding box center [1396, 176] width 105 height 27
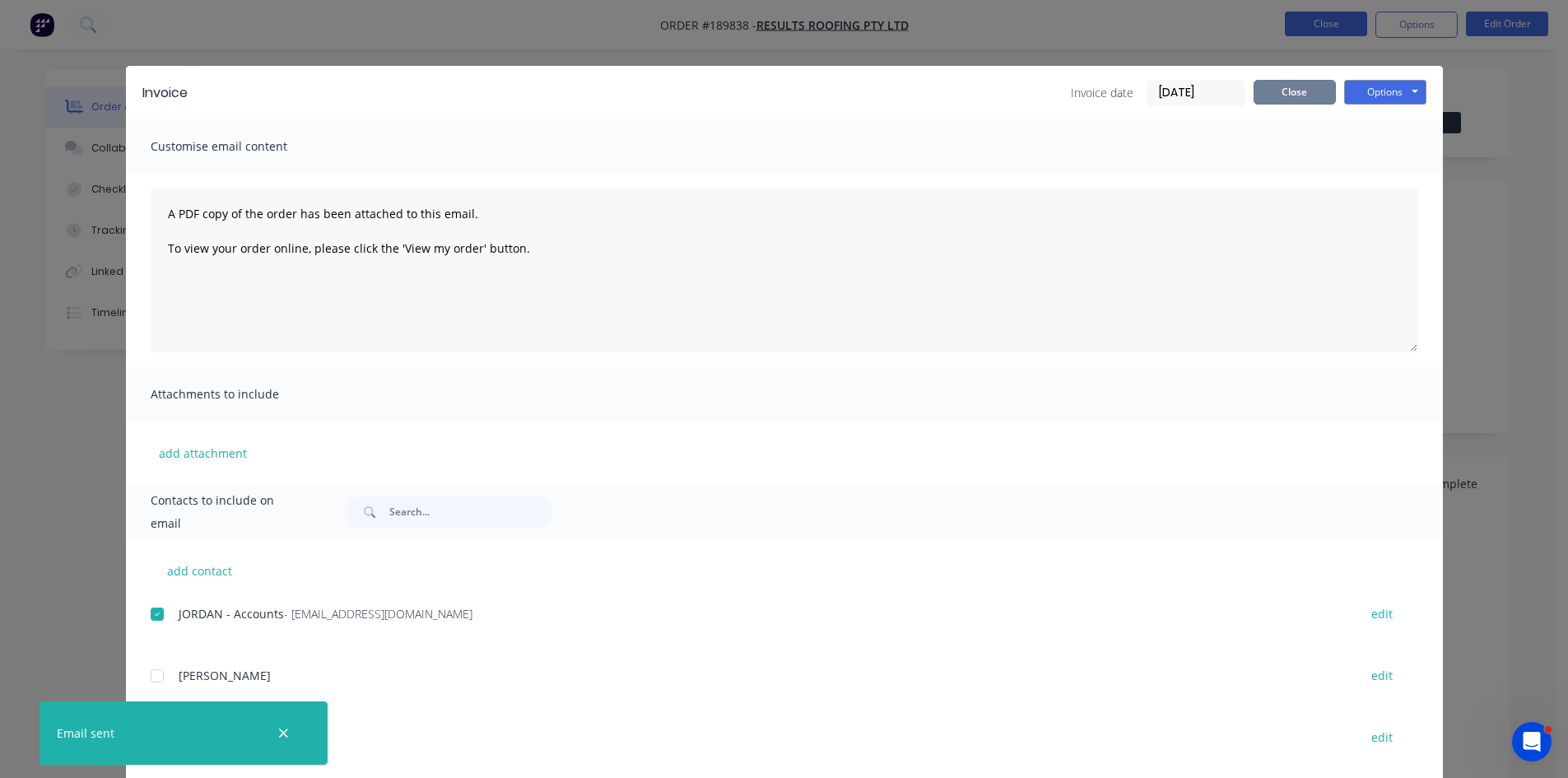
click at [1270, 80] on button "Close" at bounding box center [1294, 92] width 82 height 25
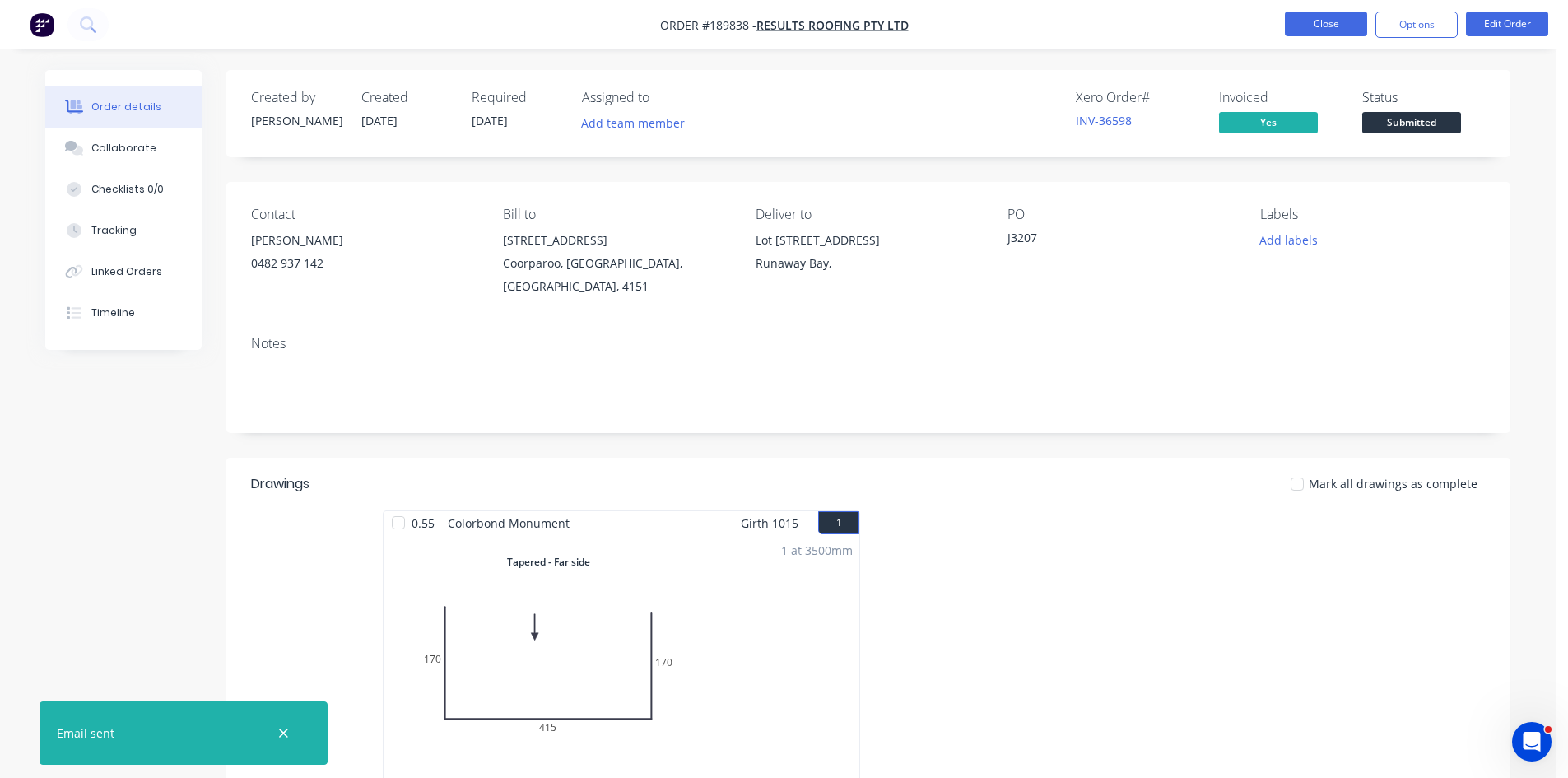
click at [1319, 16] on button "Close" at bounding box center [1326, 24] width 82 height 25
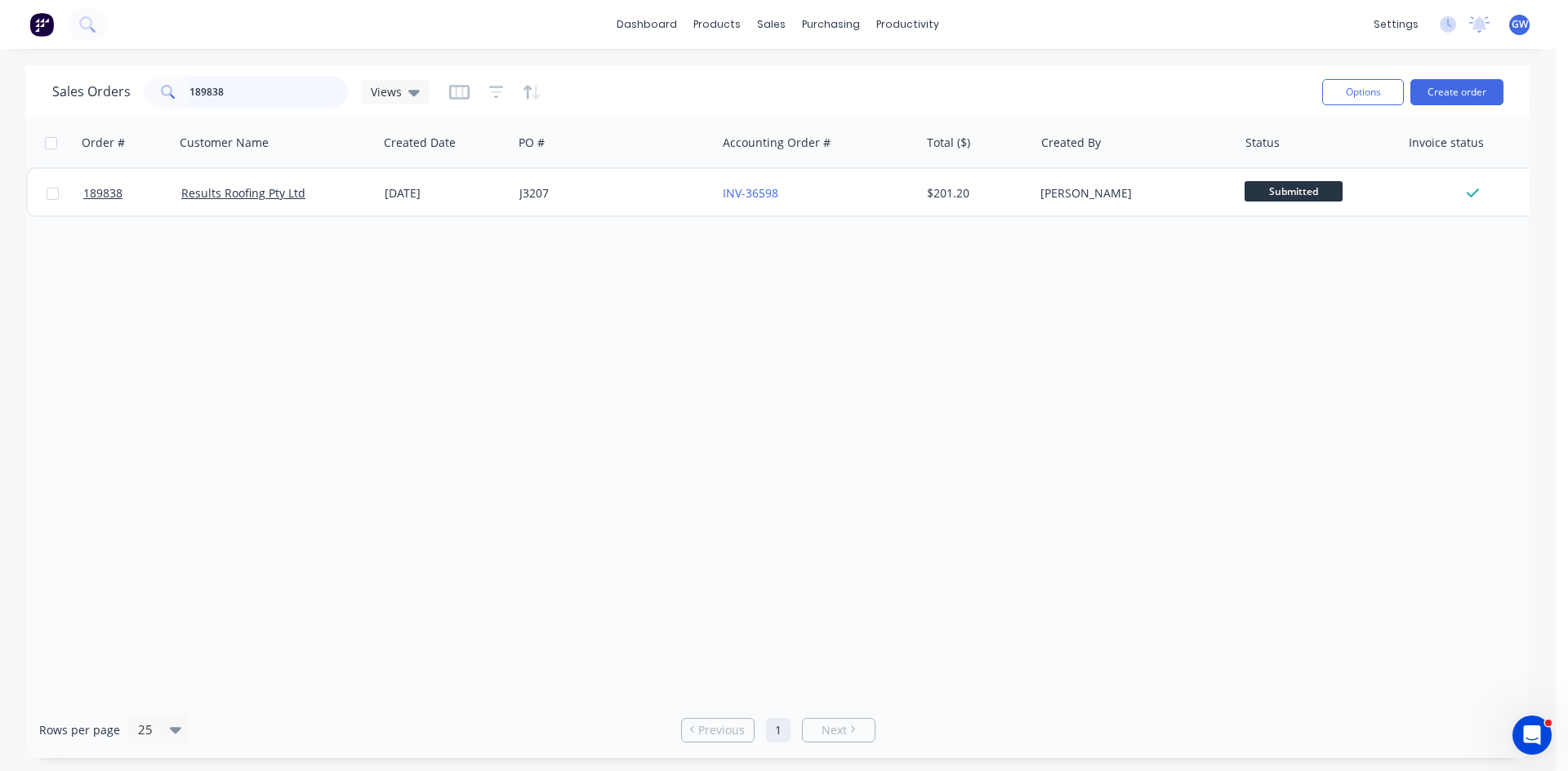
click at [295, 81] on input "189838" at bounding box center [270, 91] width 159 height 32
type input "189869"
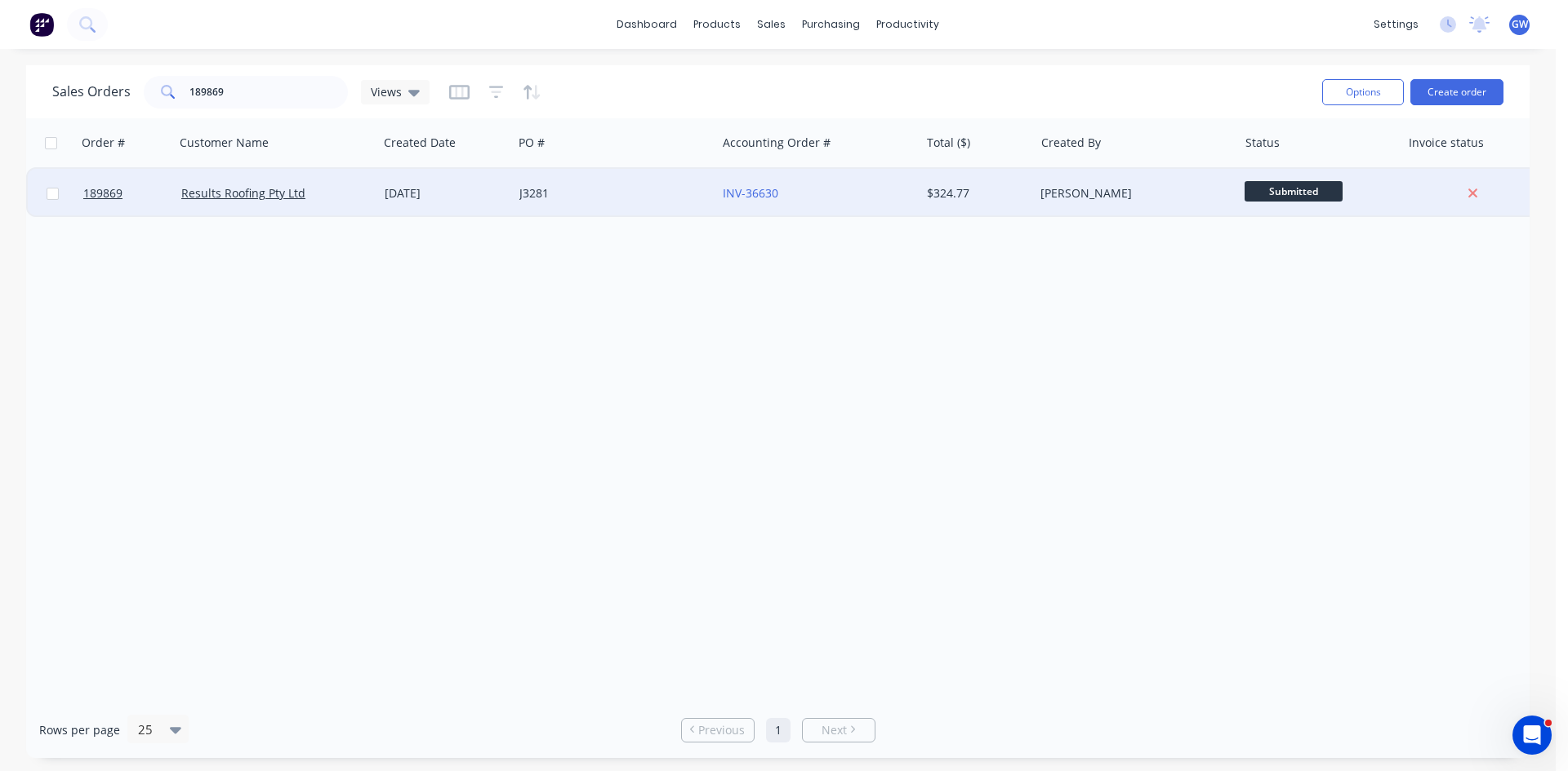
click at [790, 204] on div "INV-36630" at bounding box center [817, 194] width 204 height 49
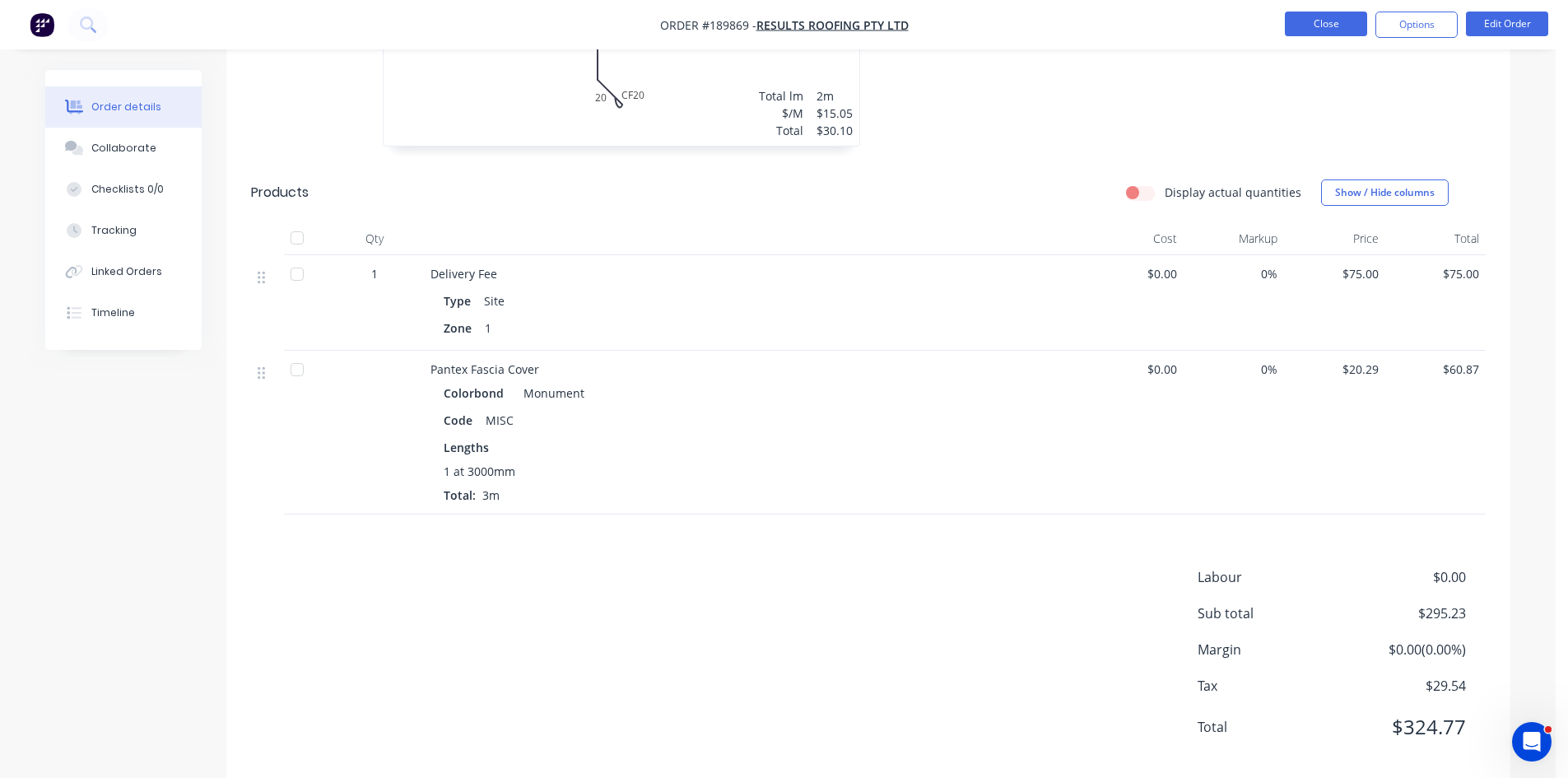
scroll to position [1257, 0]
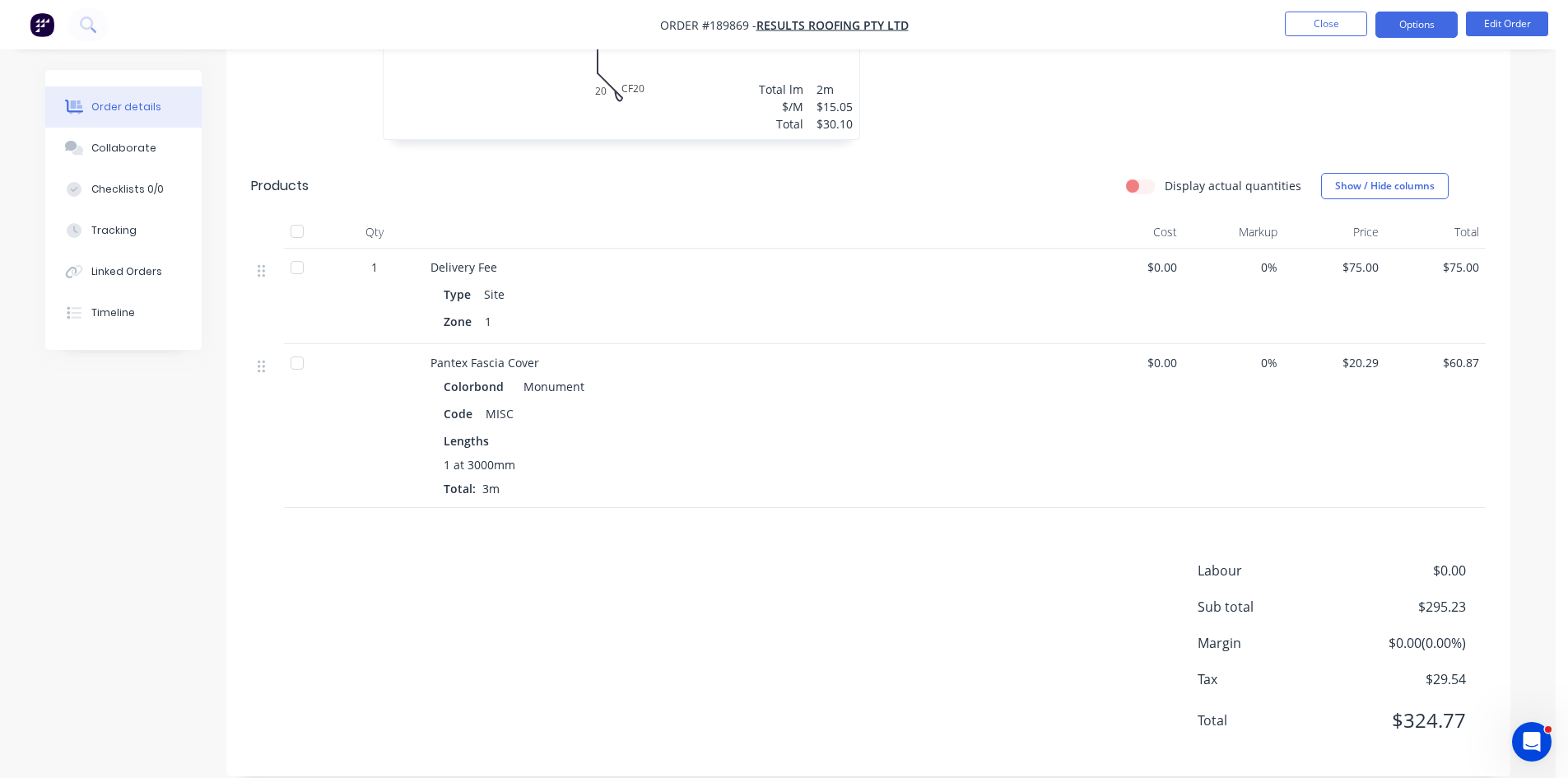
drag, startPoint x: 1425, startPoint y: 32, endPoint x: 1419, endPoint y: 41, distance: 10.8
click at [1426, 32] on button "Options" at bounding box center [1416, 25] width 82 height 27
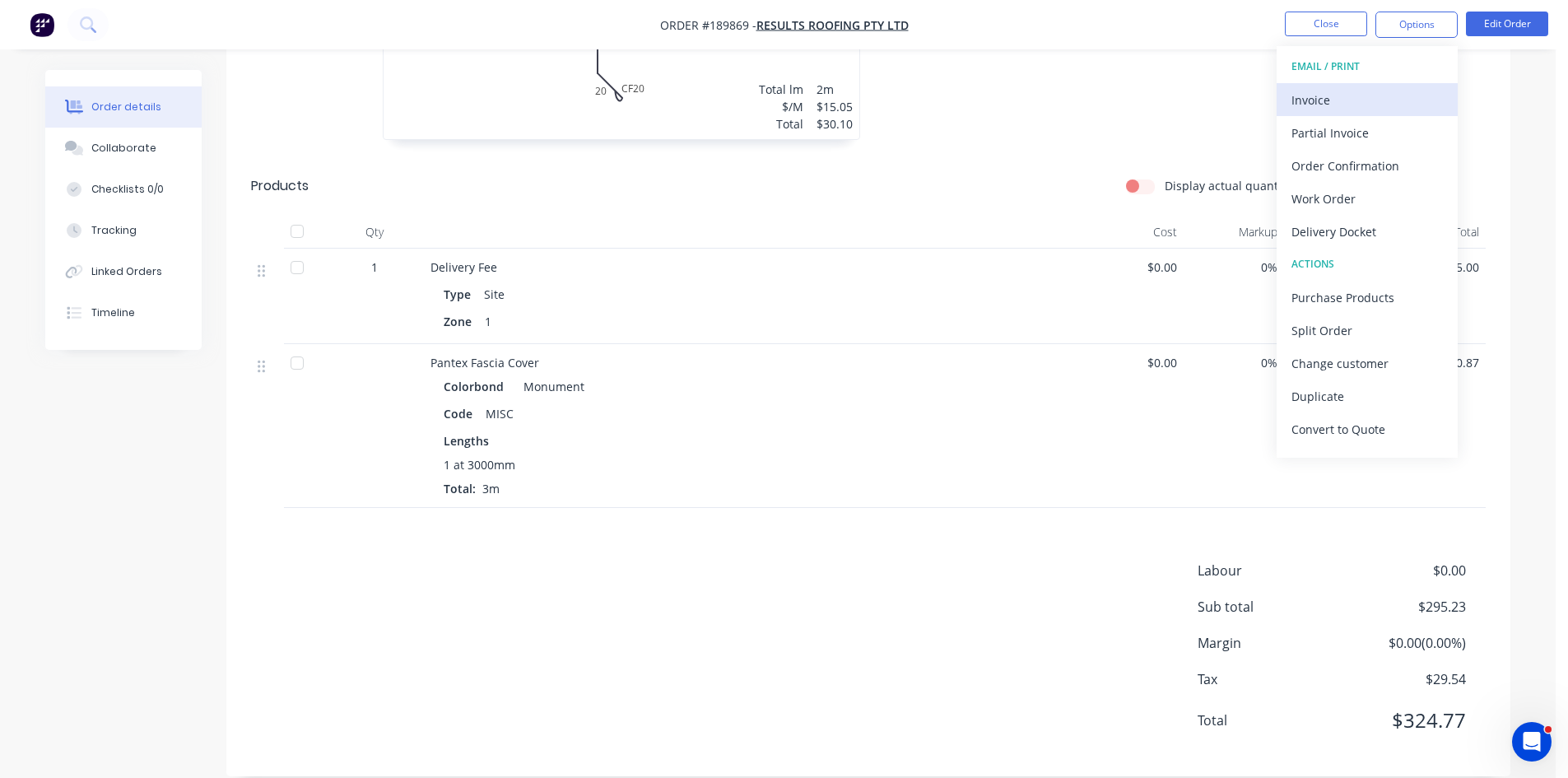
click at [1365, 110] on div "Invoice" at bounding box center [1367, 100] width 152 height 24
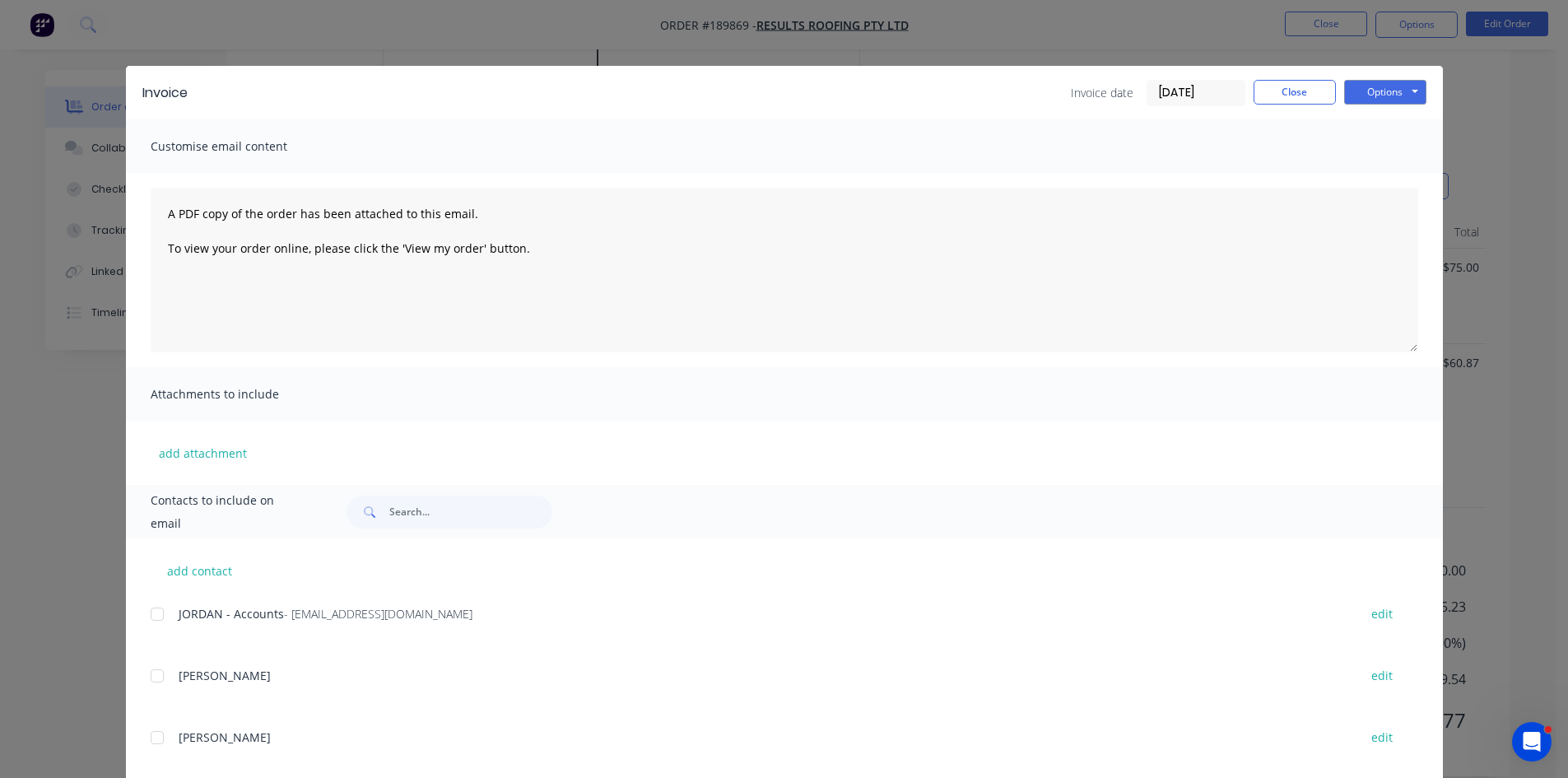
click at [153, 619] on div at bounding box center [157, 614] width 33 height 33
click at [1406, 72] on div "Invoice Invoice date 18/08/25 Close Options Preview Print Email" at bounding box center [784, 92] width 1317 height 54
click at [1390, 87] on button "Options" at bounding box center [1385, 92] width 82 height 25
click at [1380, 171] on button "Email" at bounding box center [1396, 176] width 105 height 27
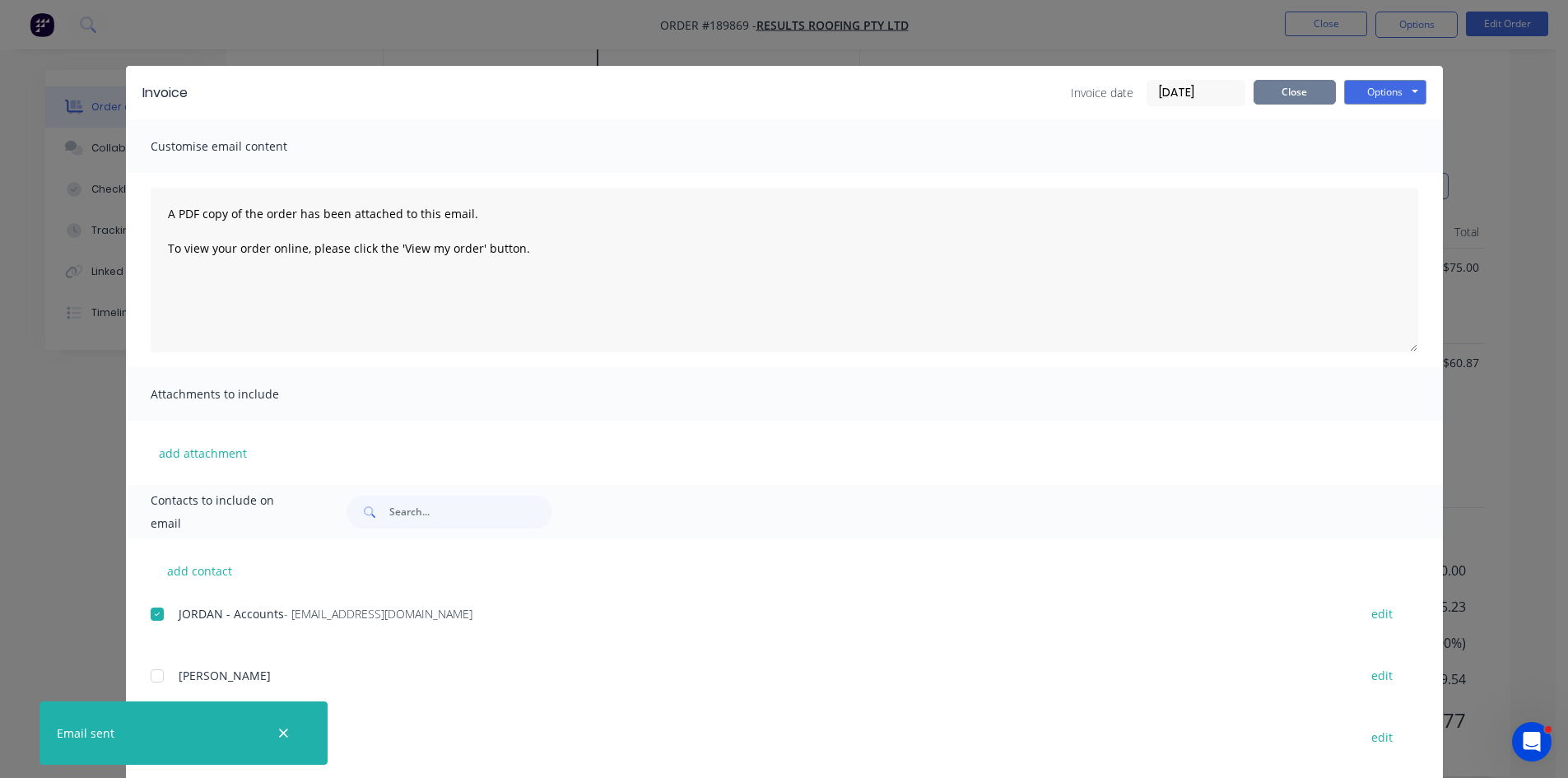
click at [1275, 97] on button "Close" at bounding box center [1294, 92] width 82 height 25
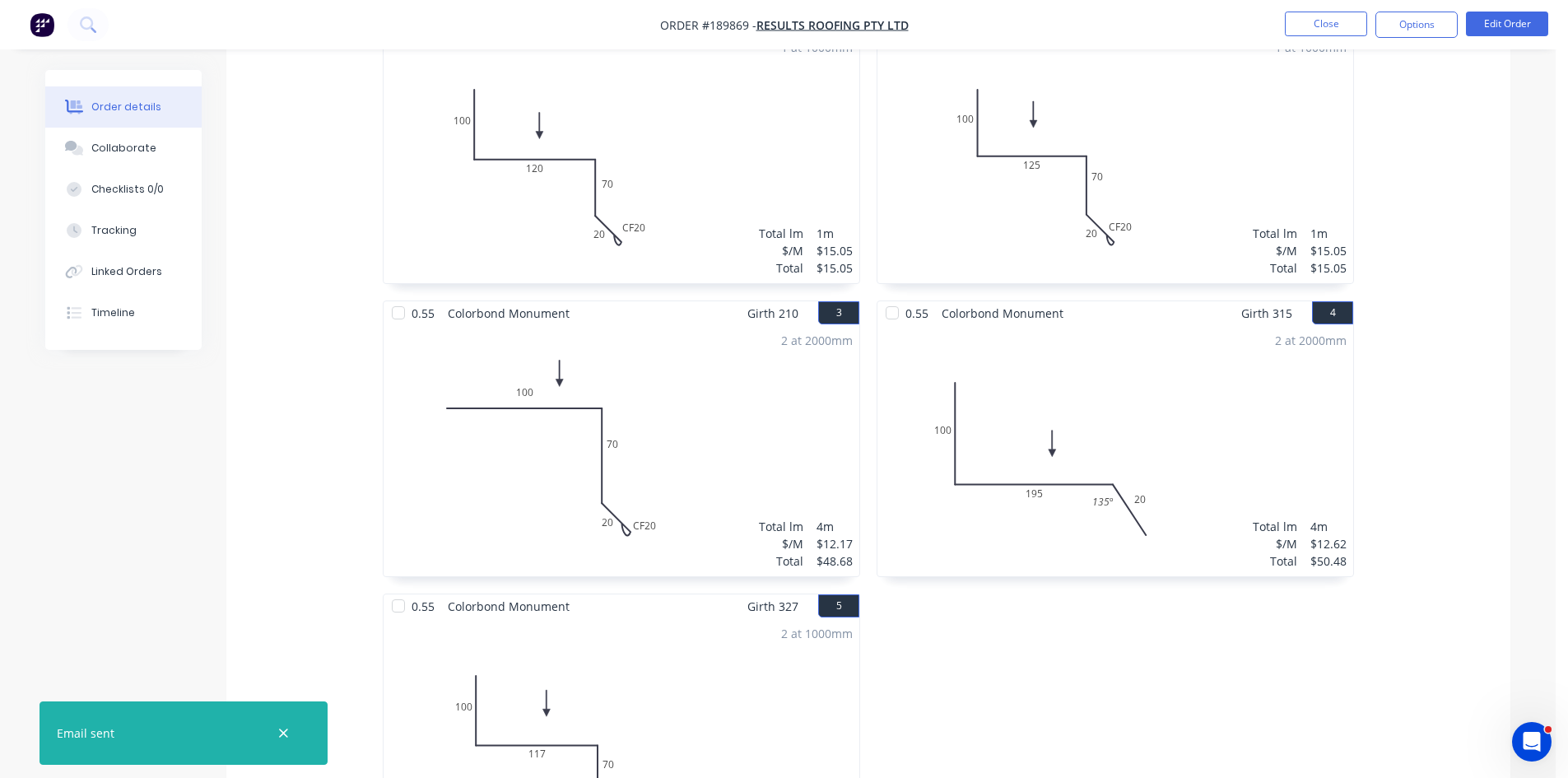
scroll to position [516, 0]
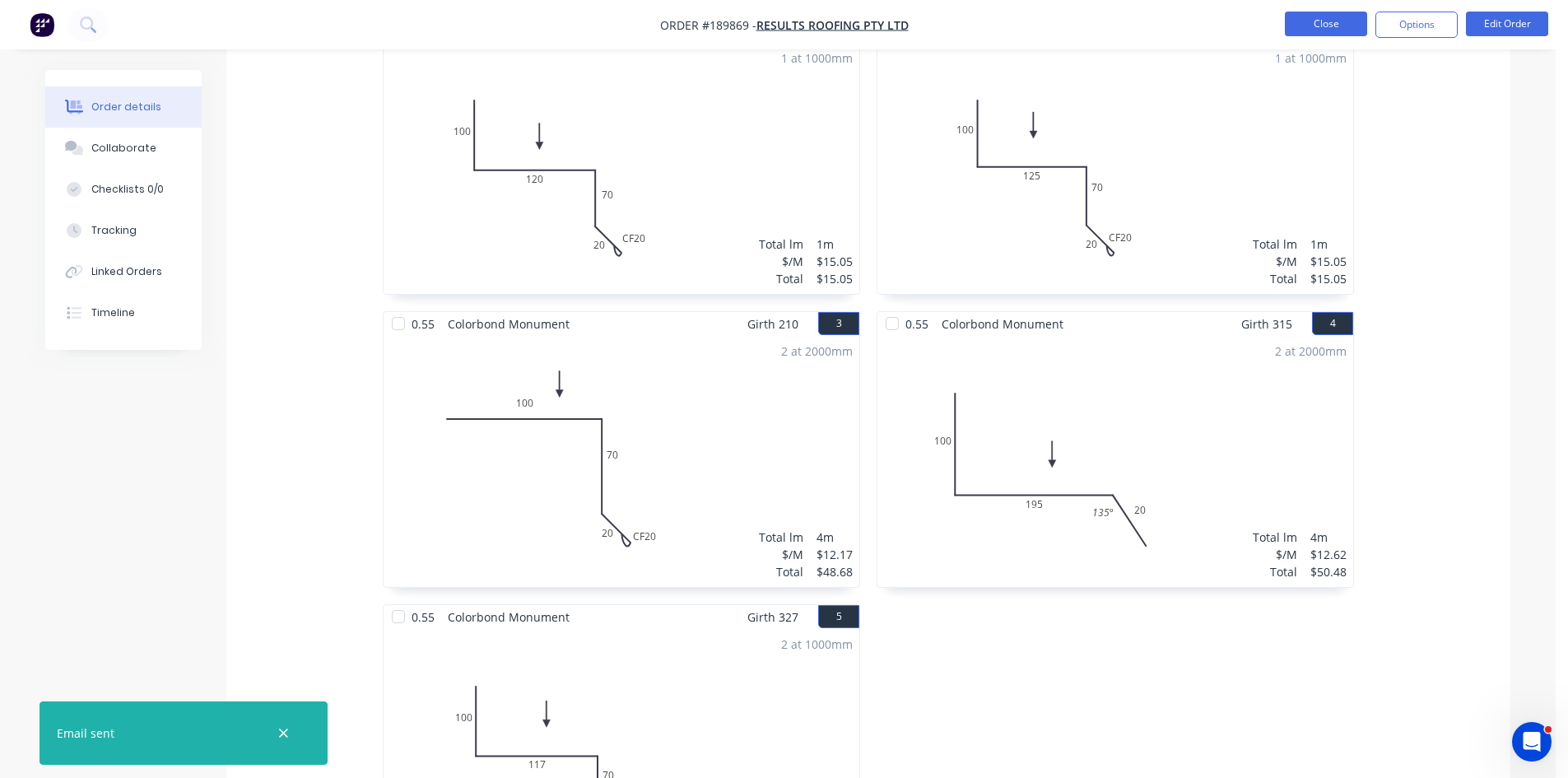
click at [1353, 29] on button "Close" at bounding box center [1326, 24] width 82 height 25
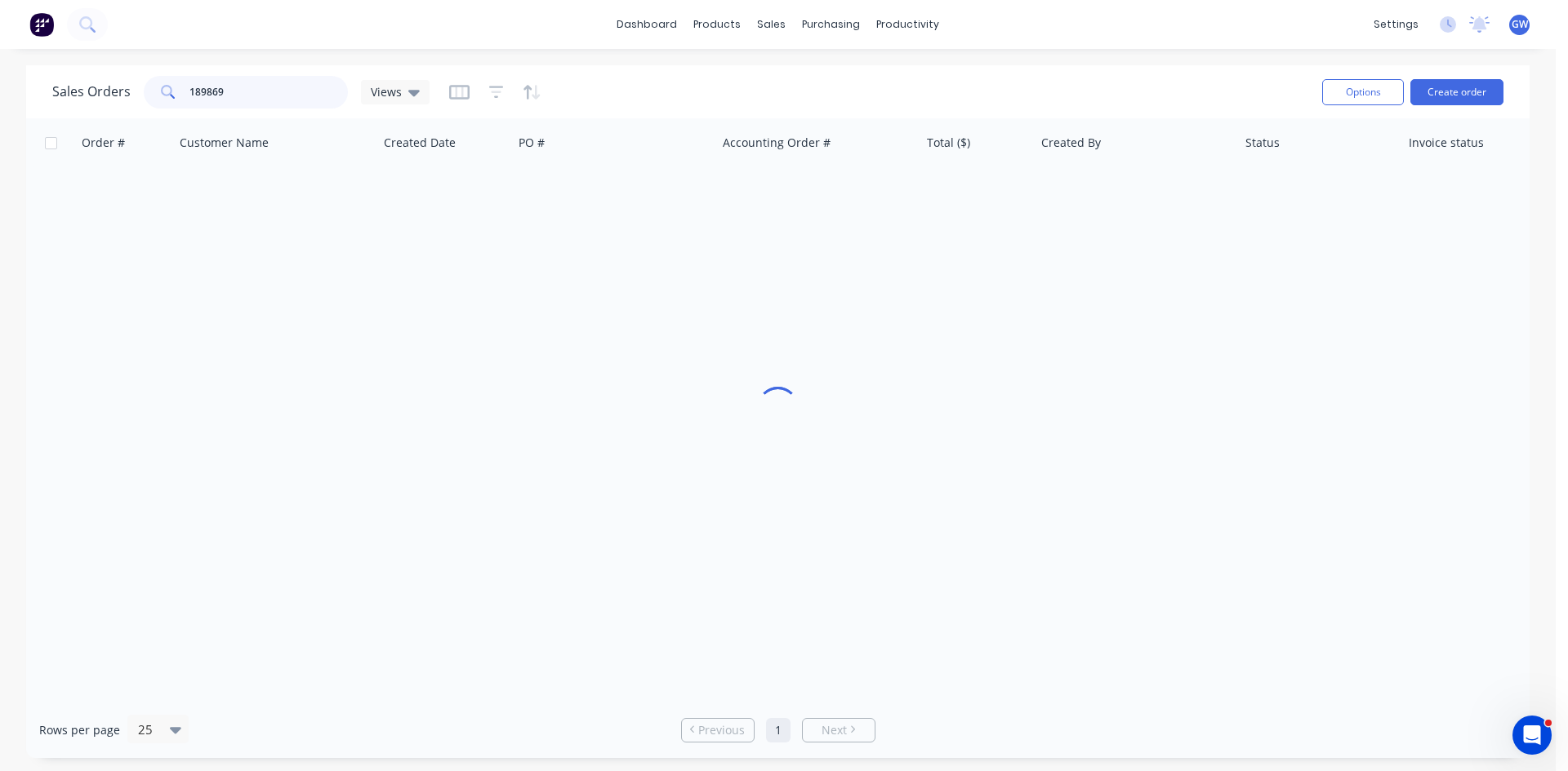
drag, startPoint x: 271, startPoint y: 96, endPoint x: 80, endPoint y: 100, distance: 191.0
click at [80, 100] on div "Sales Orders 189869 Views" at bounding box center [240, 91] width 377 height 32
type input "189856"
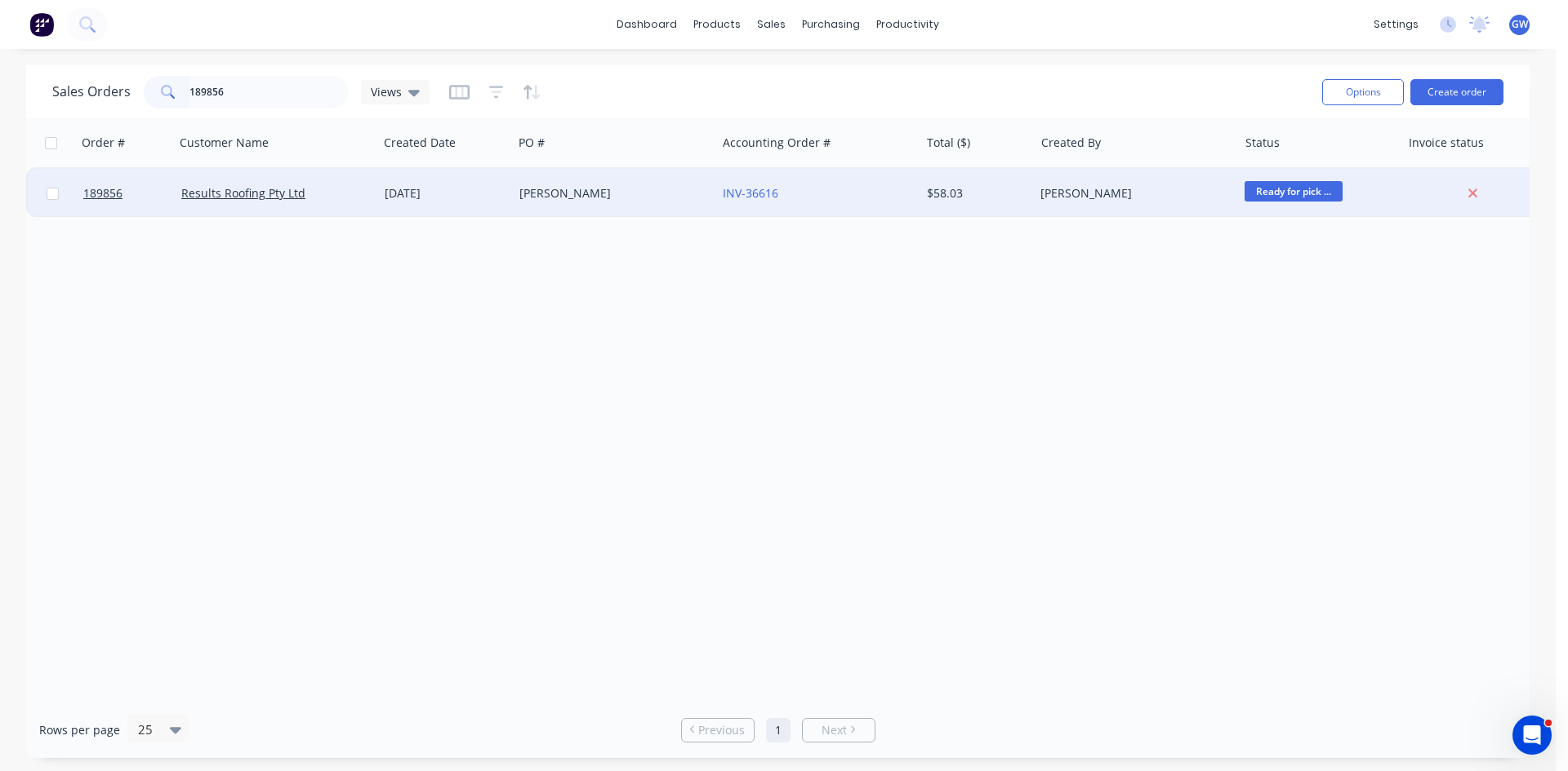
click at [971, 172] on div "$58.03" at bounding box center [977, 194] width 114 height 49
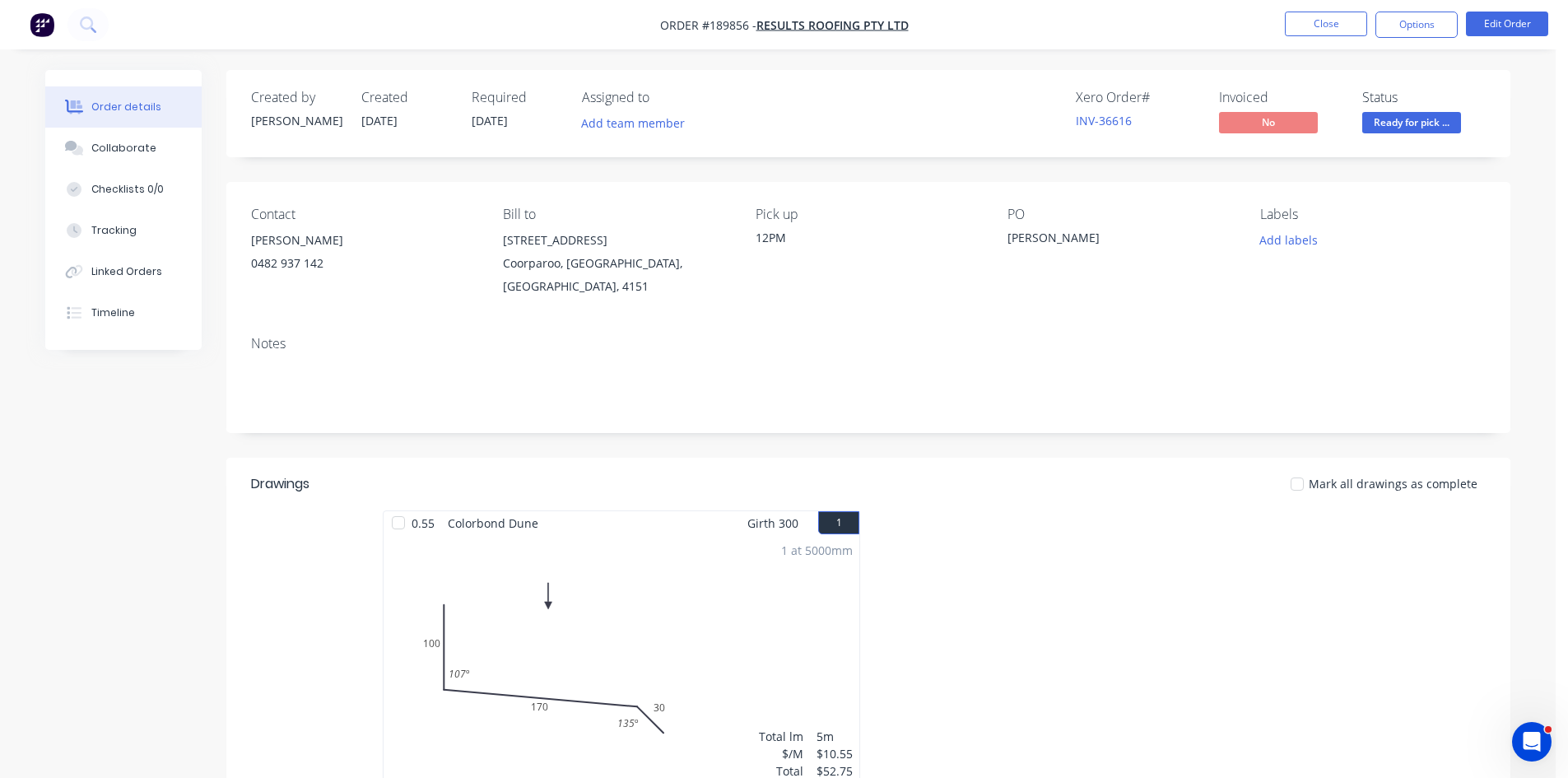
click at [1429, 8] on nav "Order #189856 - Results Roofing Pty Ltd Close Options Edit Order" at bounding box center [784, 25] width 1568 height 50
click at [1408, 36] on button "Options" at bounding box center [1416, 25] width 82 height 27
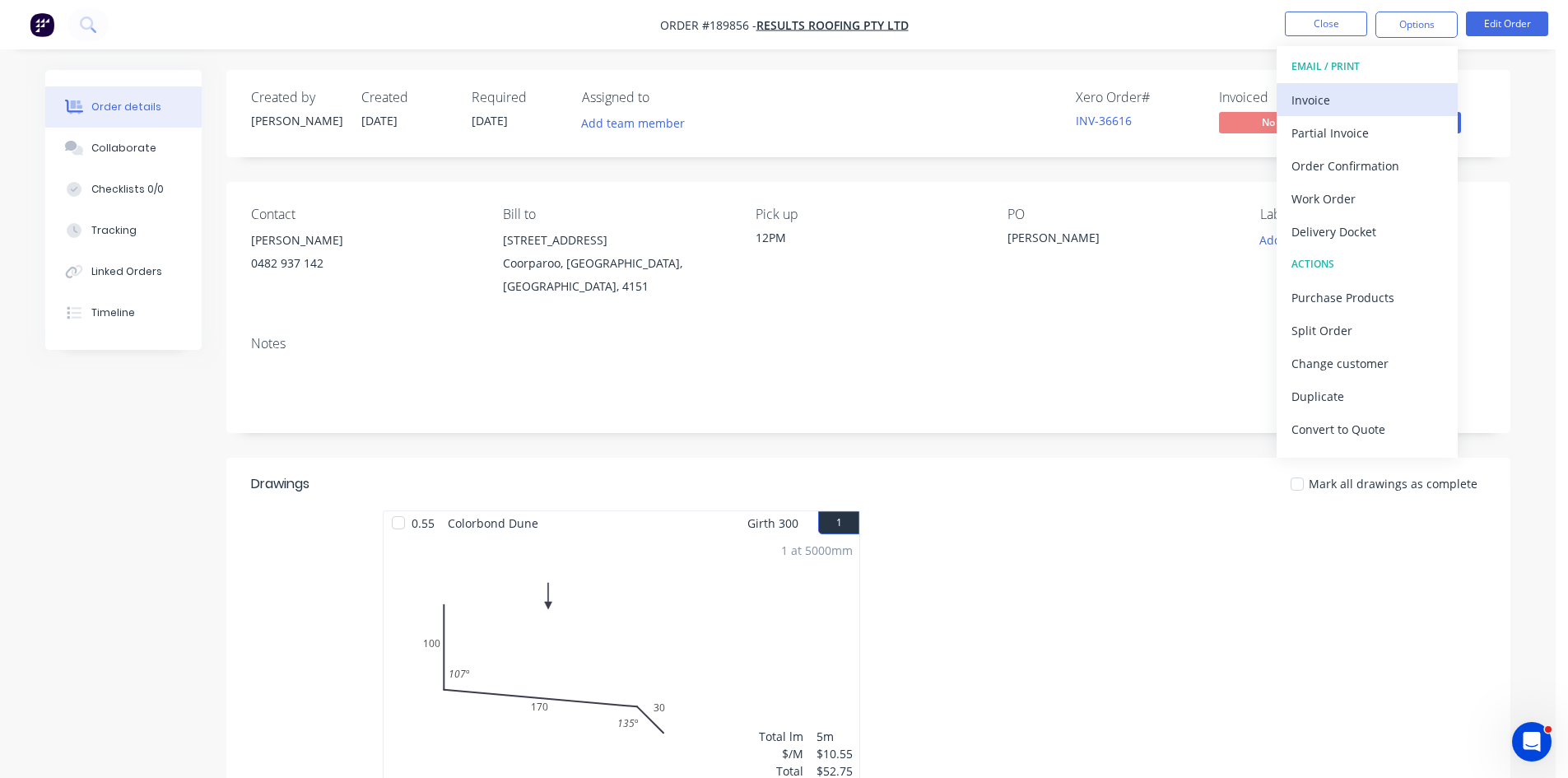
click at [1385, 95] on div "Invoice" at bounding box center [1367, 100] width 152 height 24
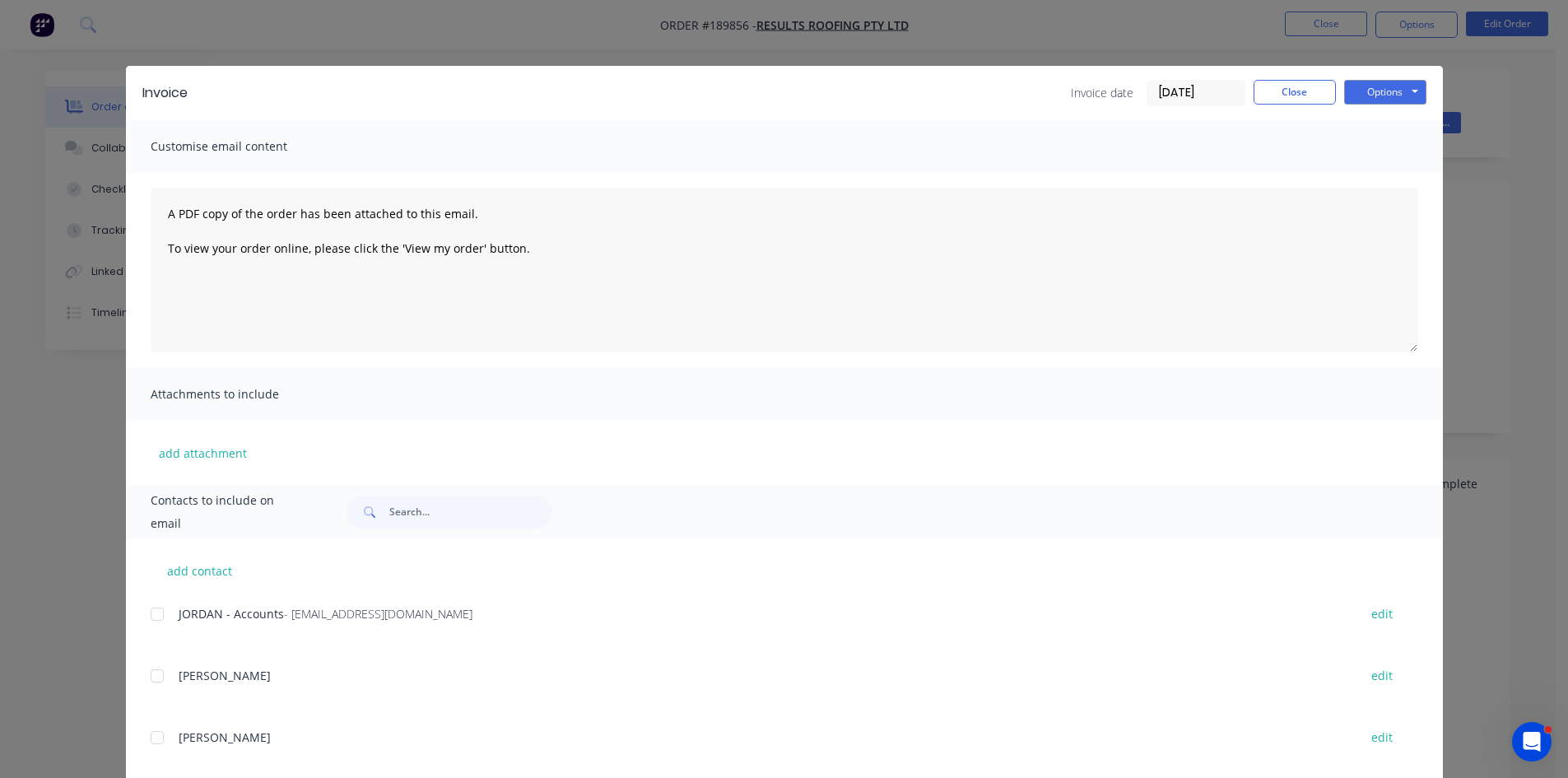
drag, startPoint x: 162, startPoint y: 616, endPoint x: 1103, endPoint y: 266, distance: 1004.0
click at [162, 615] on div at bounding box center [157, 614] width 33 height 33
click at [1406, 87] on button "Options" at bounding box center [1385, 92] width 82 height 25
click at [1361, 176] on button "Email" at bounding box center [1396, 176] width 105 height 27
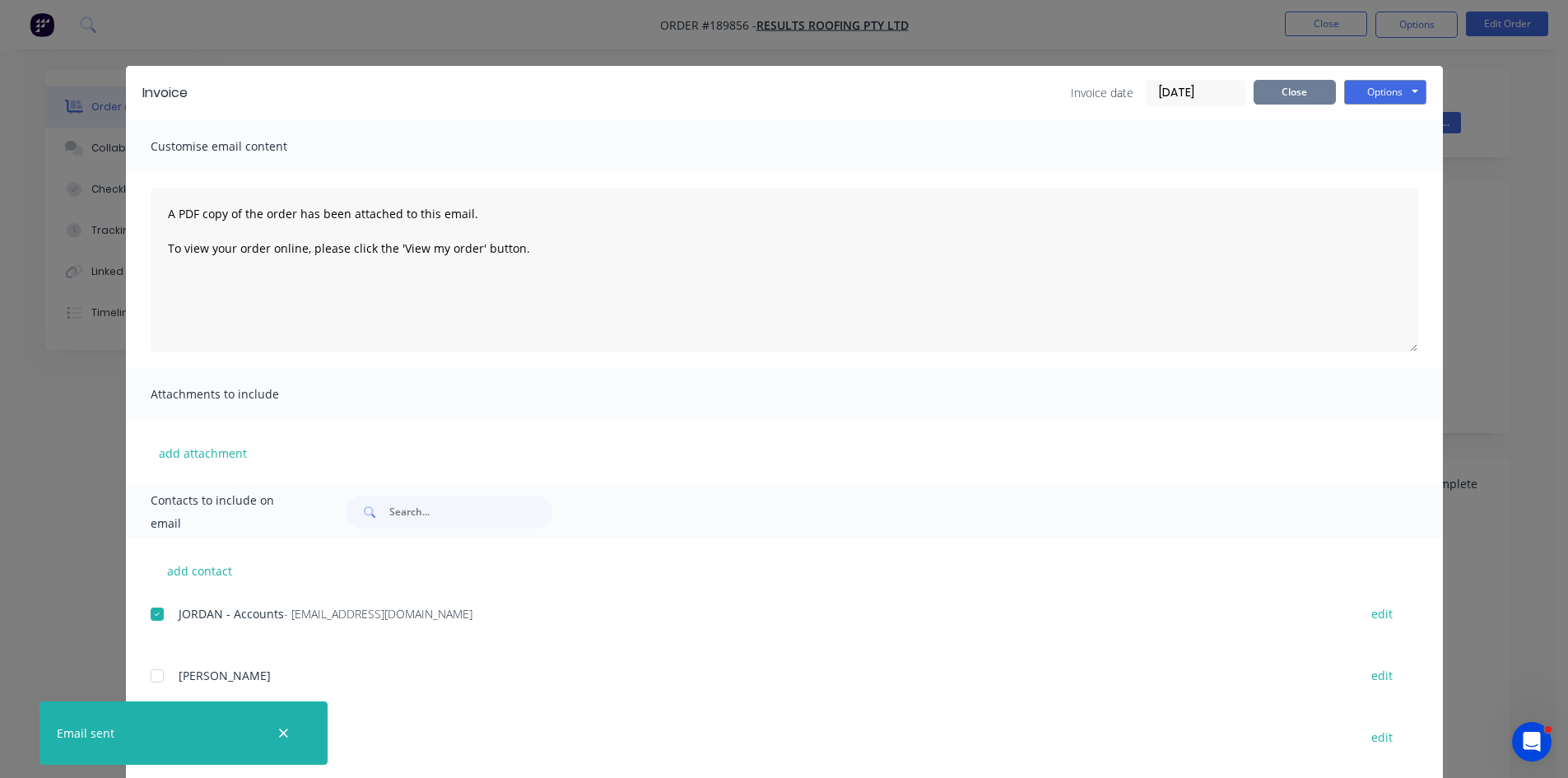
click at [1299, 101] on button "Close" at bounding box center [1294, 92] width 82 height 25
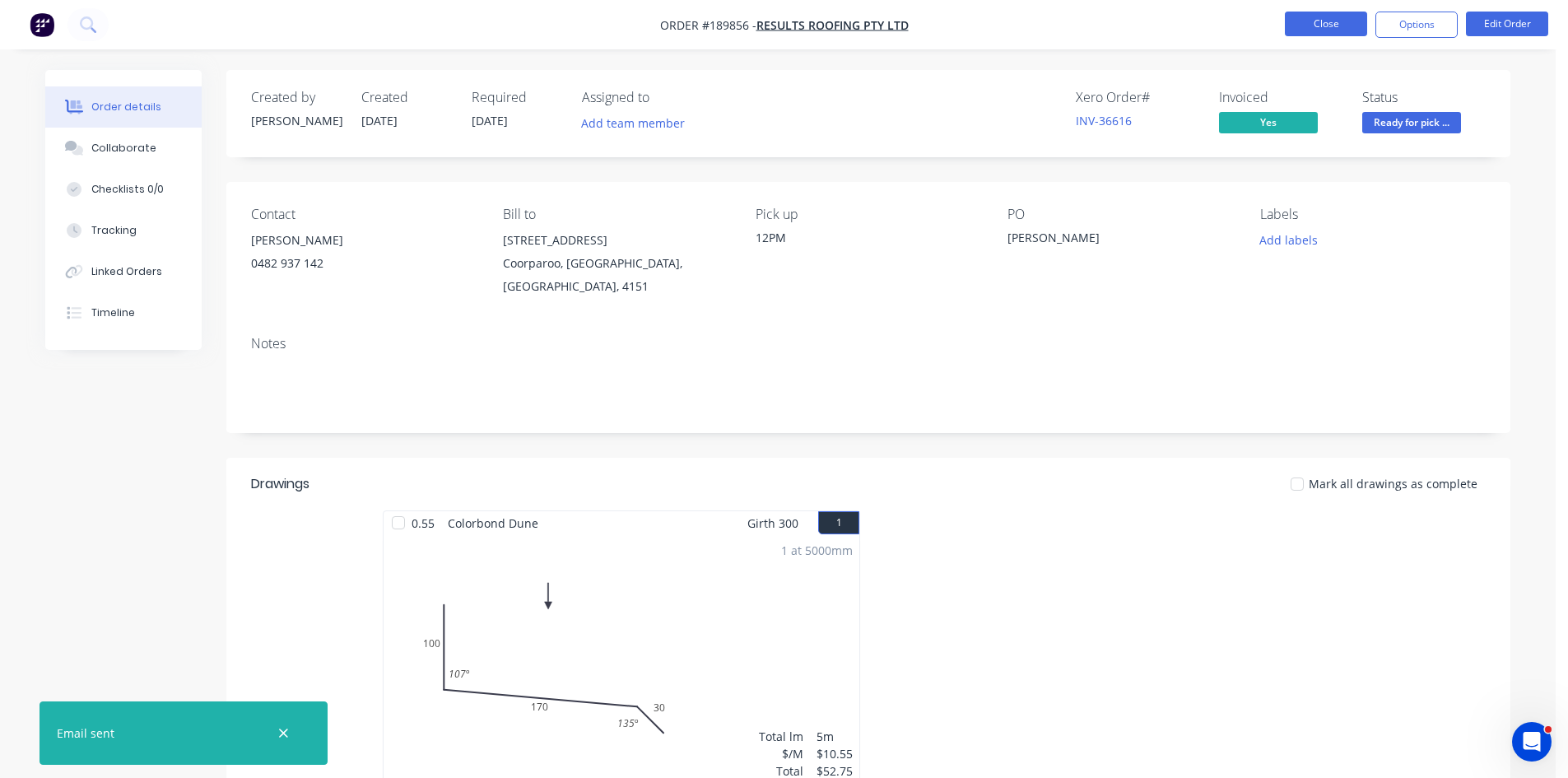
click at [1346, 24] on button "Close" at bounding box center [1326, 24] width 82 height 25
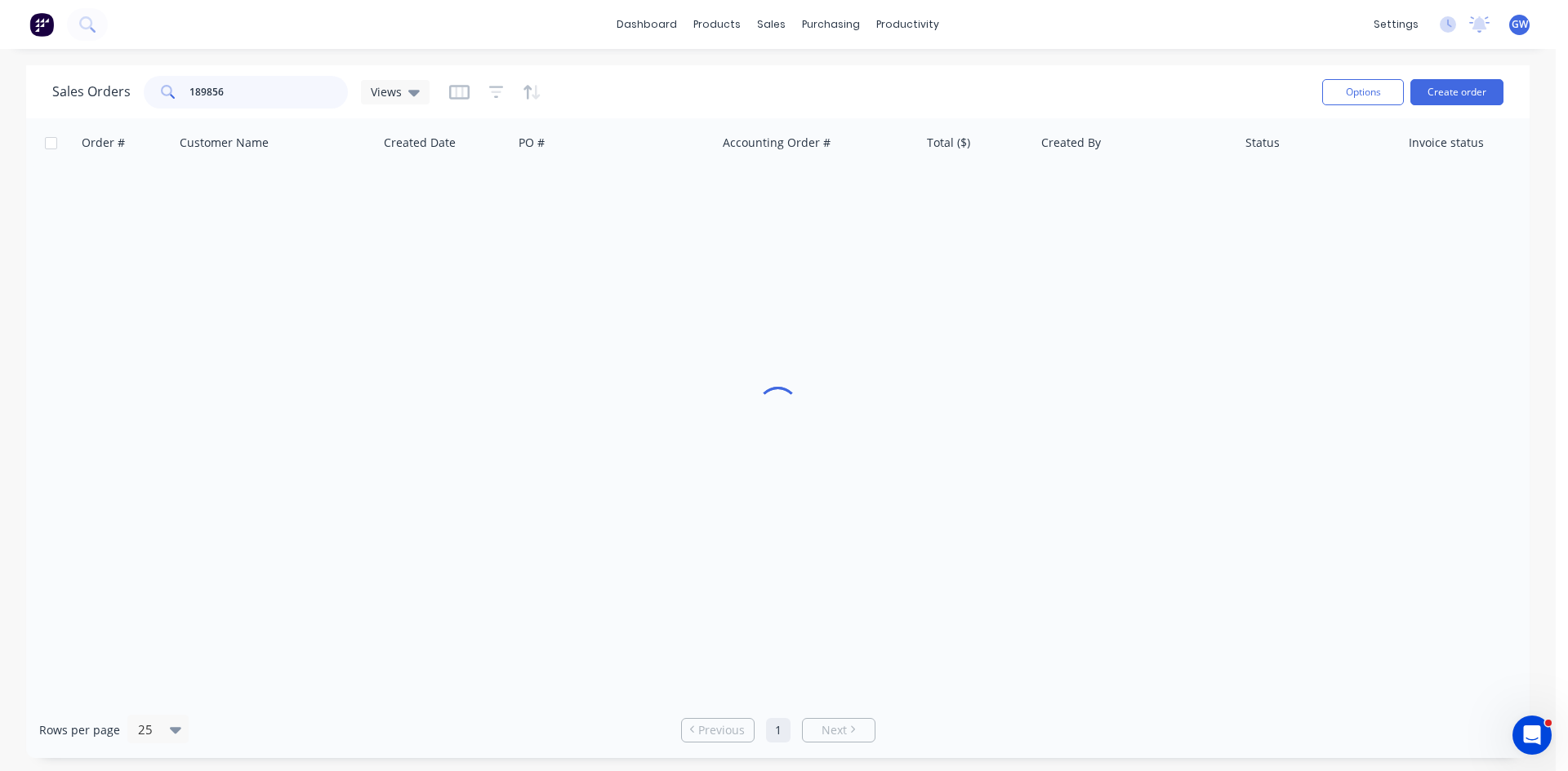
click at [282, 93] on input "189856" at bounding box center [270, 91] width 159 height 32
type input "189979"
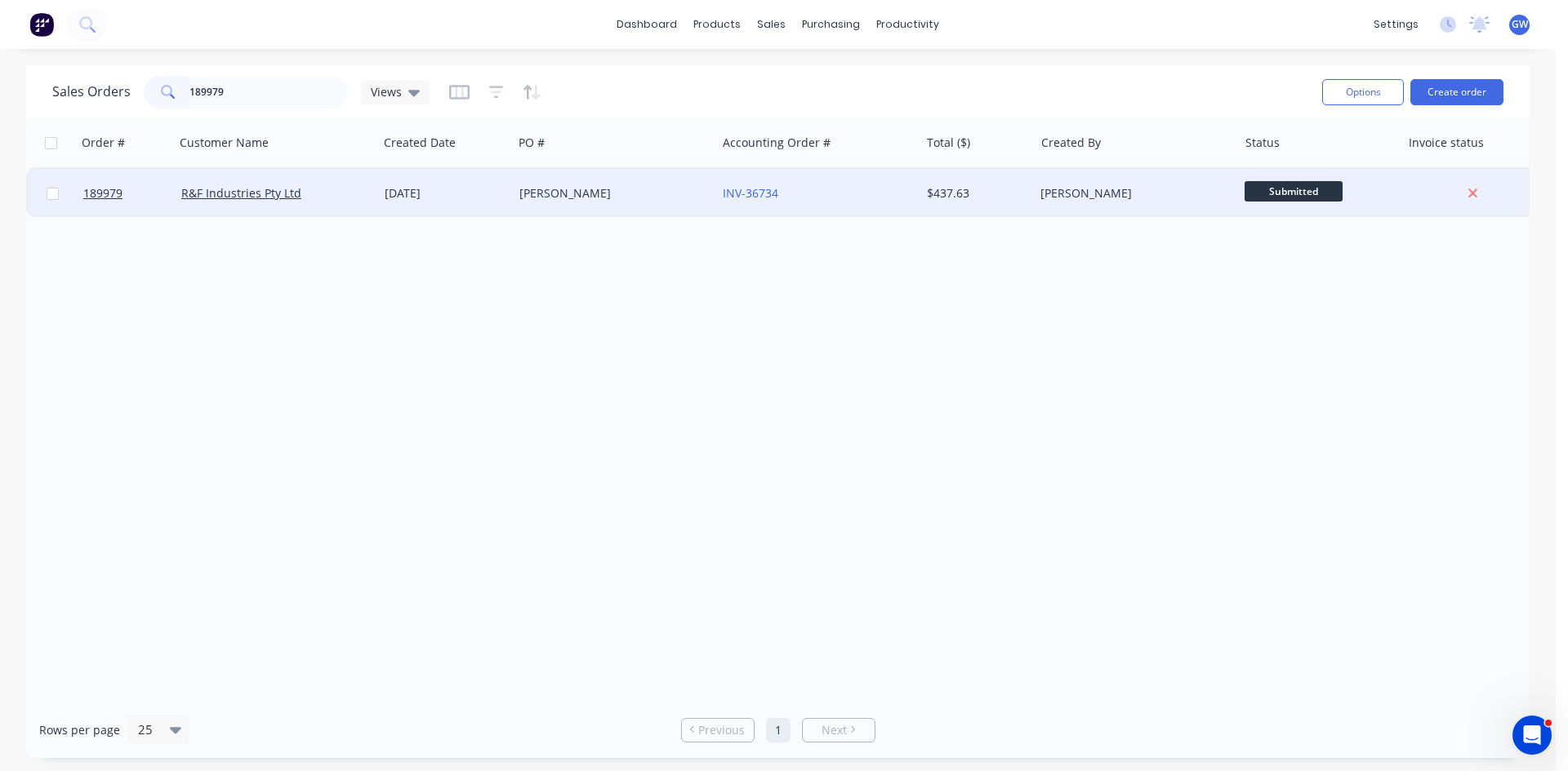
click at [845, 200] on div "INV-36734" at bounding box center [814, 193] width 181 height 17
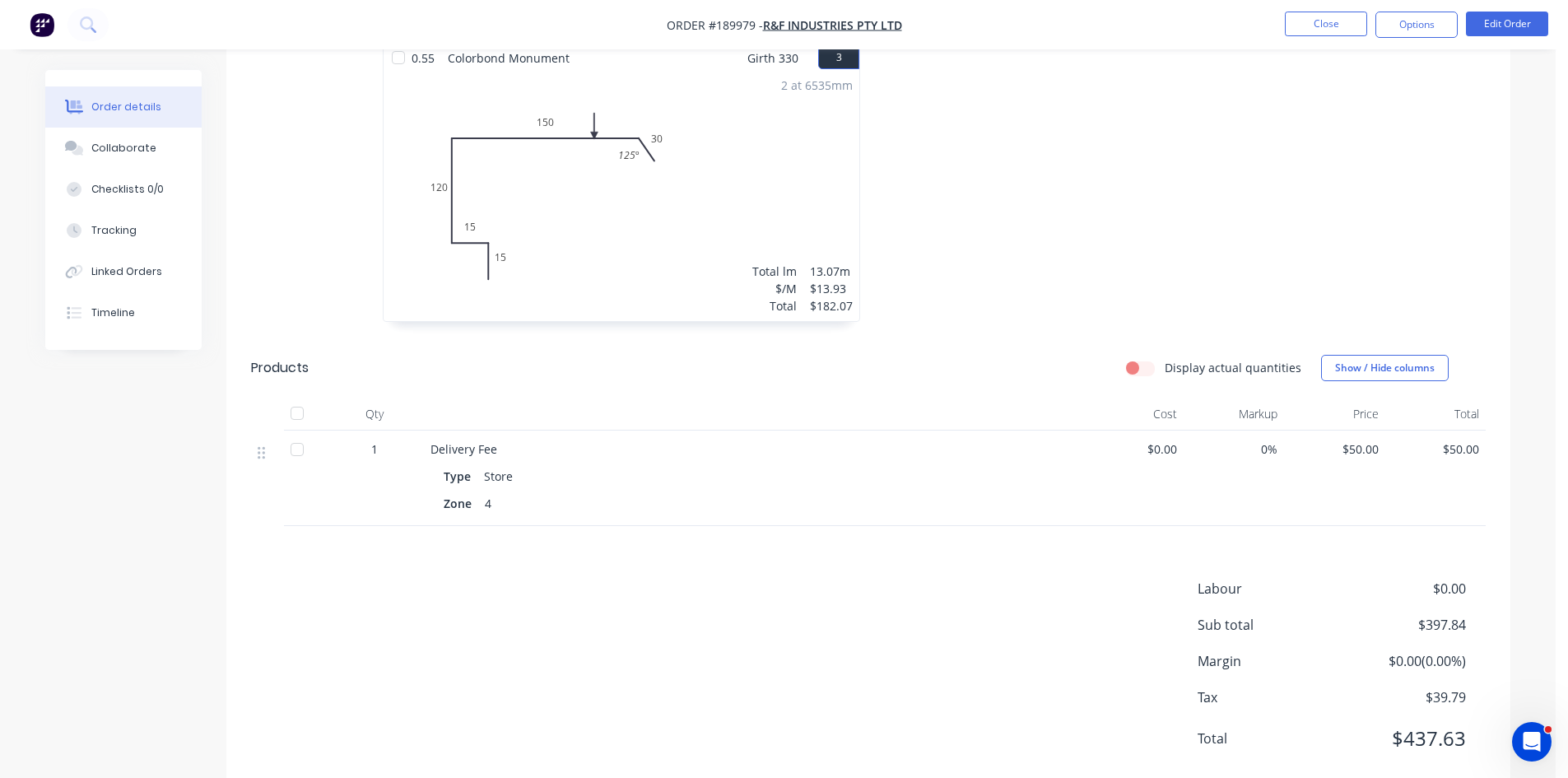
scroll to position [783, 0]
click at [1426, 26] on button "Options" at bounding box center [1416, 25] width 82 height 27
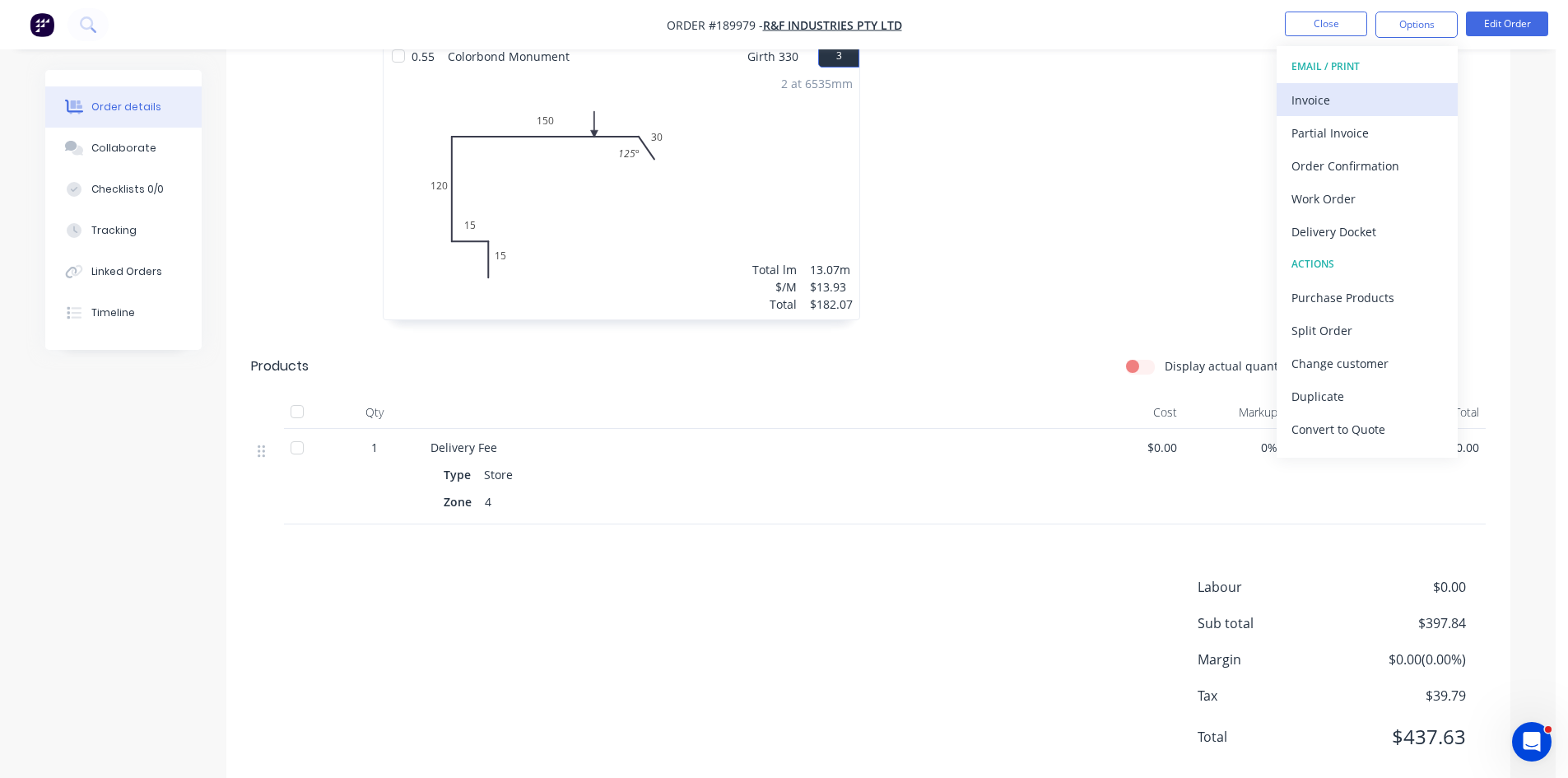
click at [1368, 101] on div "Invoice" at bounding box center [1367, 100] width 152 height 24
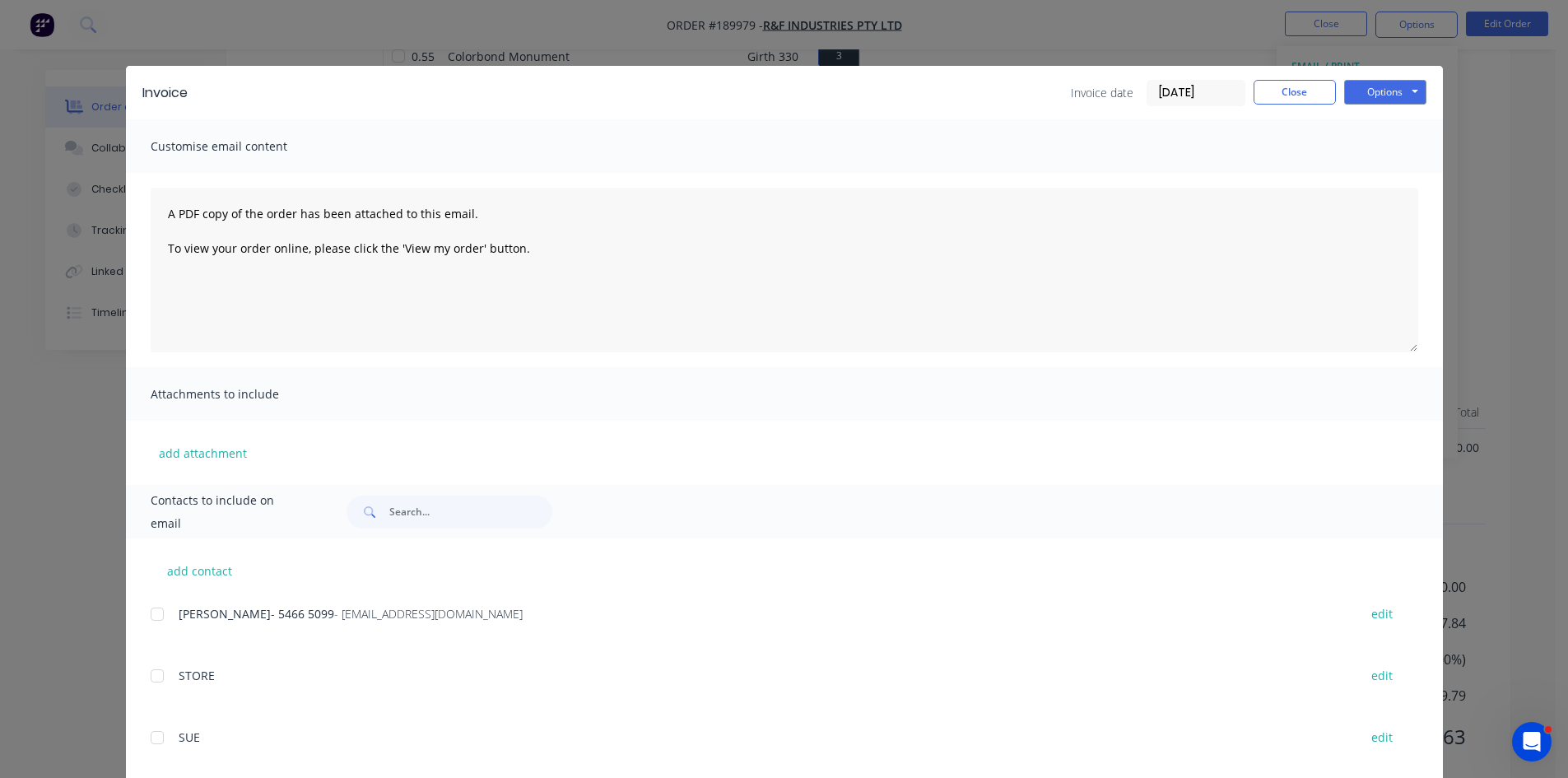
click at [154, 610] on div at bounding box center [157, 614] width 33 height 33
click at [1379, 89] on button "Options" at bounding box center [1385, 92] width 82 height 25
click at [1369, 168] on button "Email" at bounding box center [1396, 176] width 105 height 27
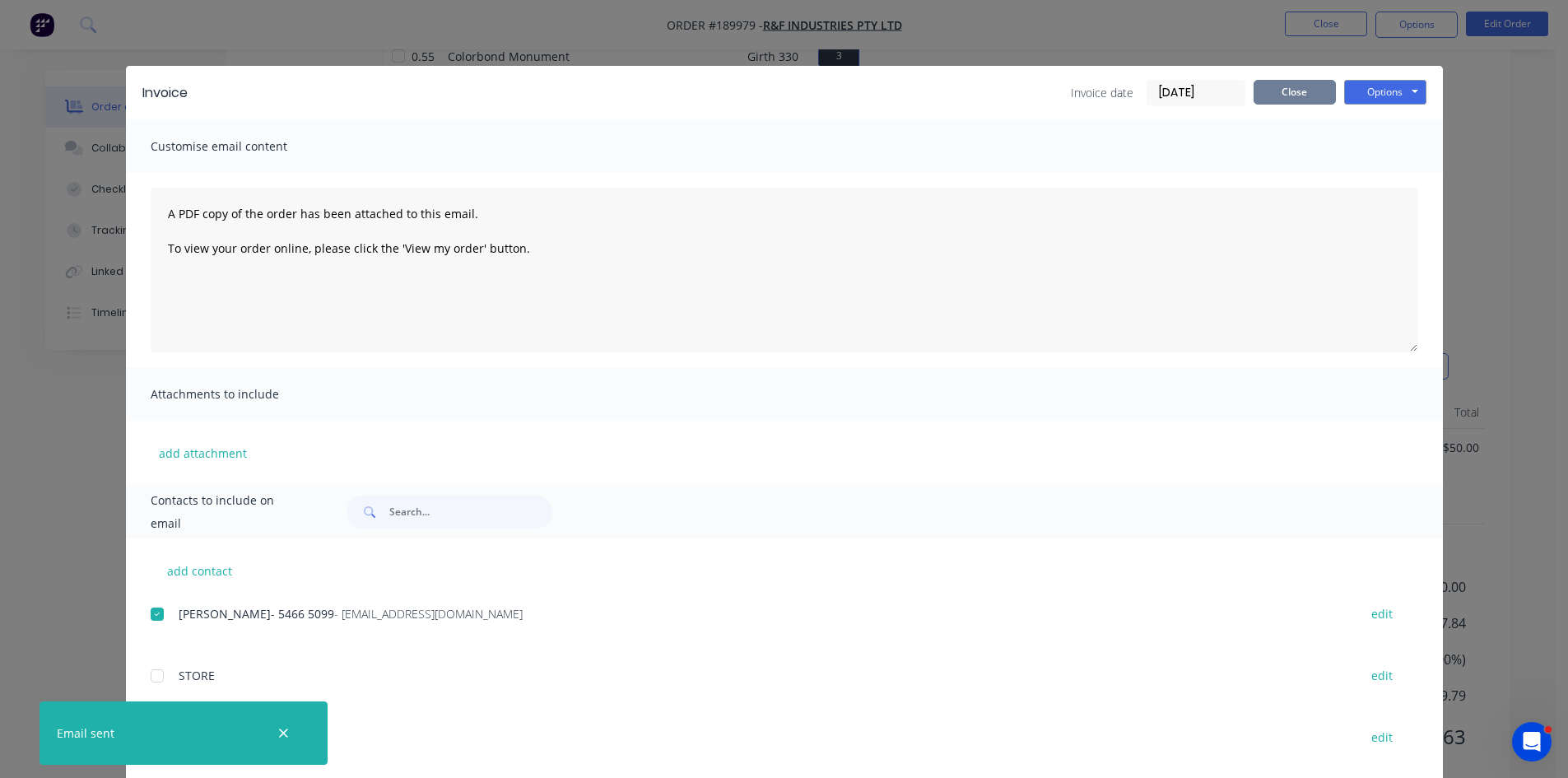
click at [1299, 87] on button "Close" at bounding box center [1294, 92] width 82 height 25
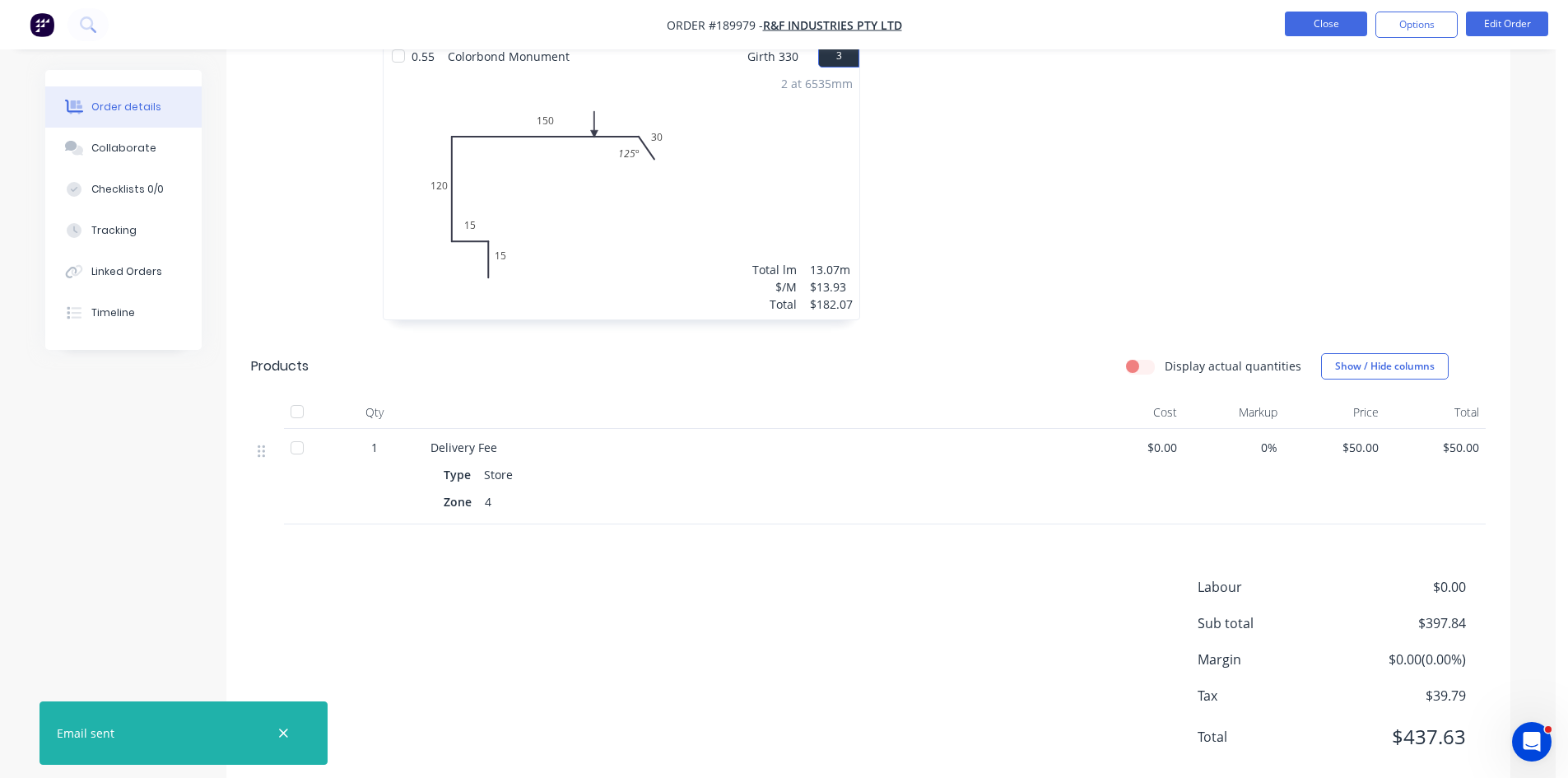
click at [1312, 23] on button "Close" at bounding box center [1326, 24] width 82 height 25
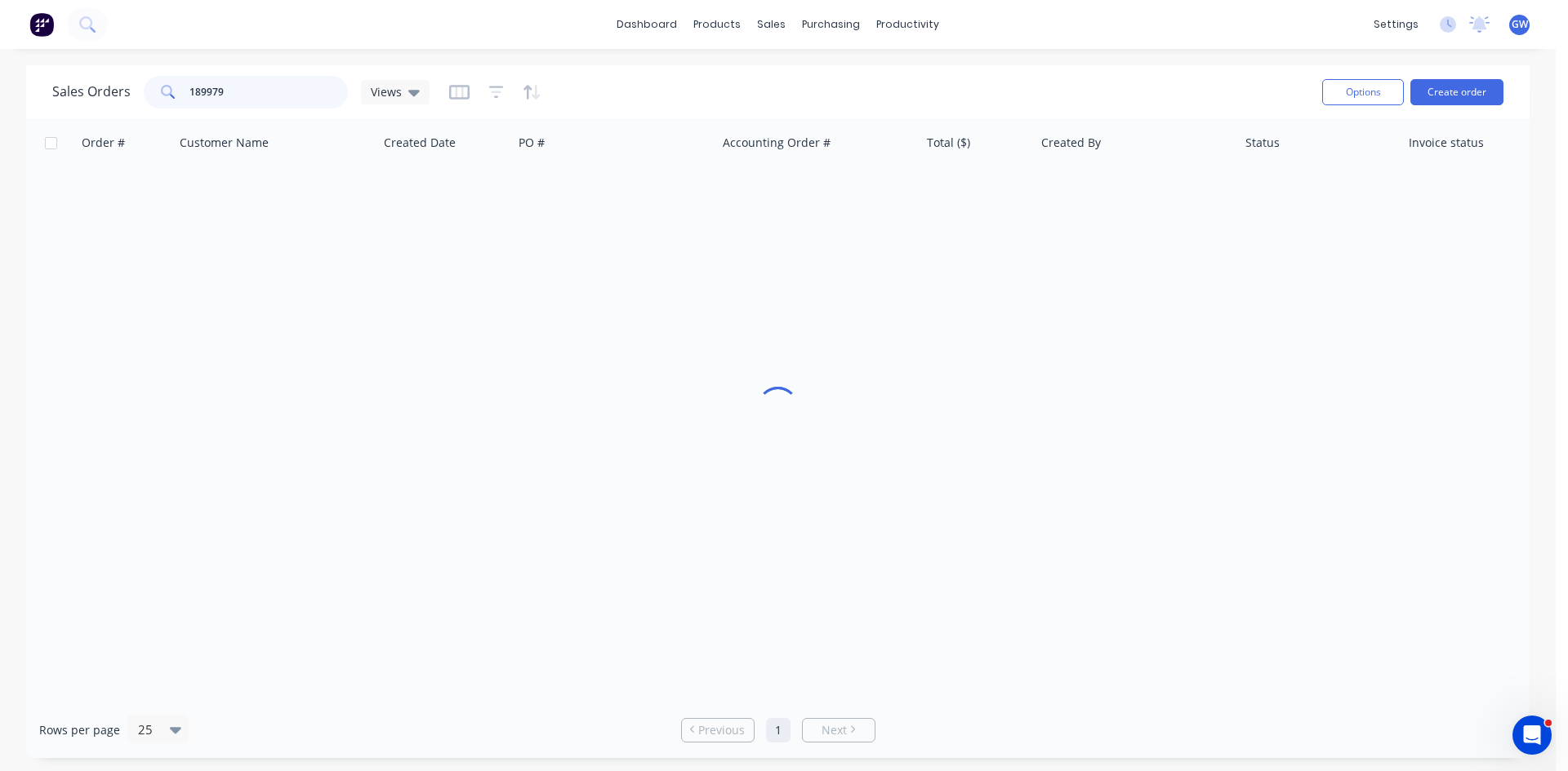
drag, startPoint x: 211, startPoint y: 87, endPoint x: 135, endPoint y: 75, distance: 76.9
click at [135, 75] on div "Sales Orders 189979 Views" at bounding box center [680, 91] width 1256 height 40
type input "189839"
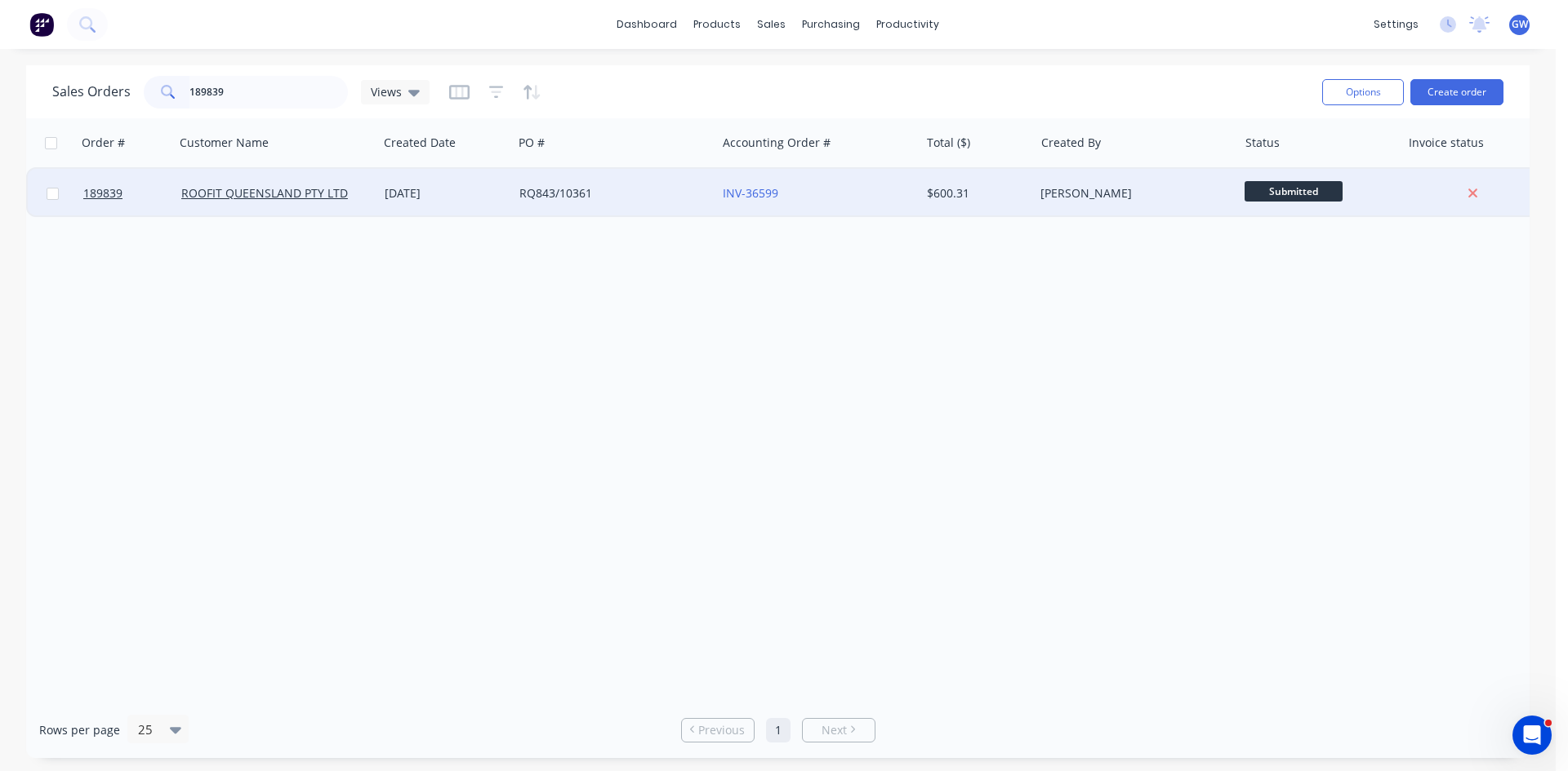
click at [1013, 190] on div "$600.31" at bounding box center [974, 193] width 95 height 17
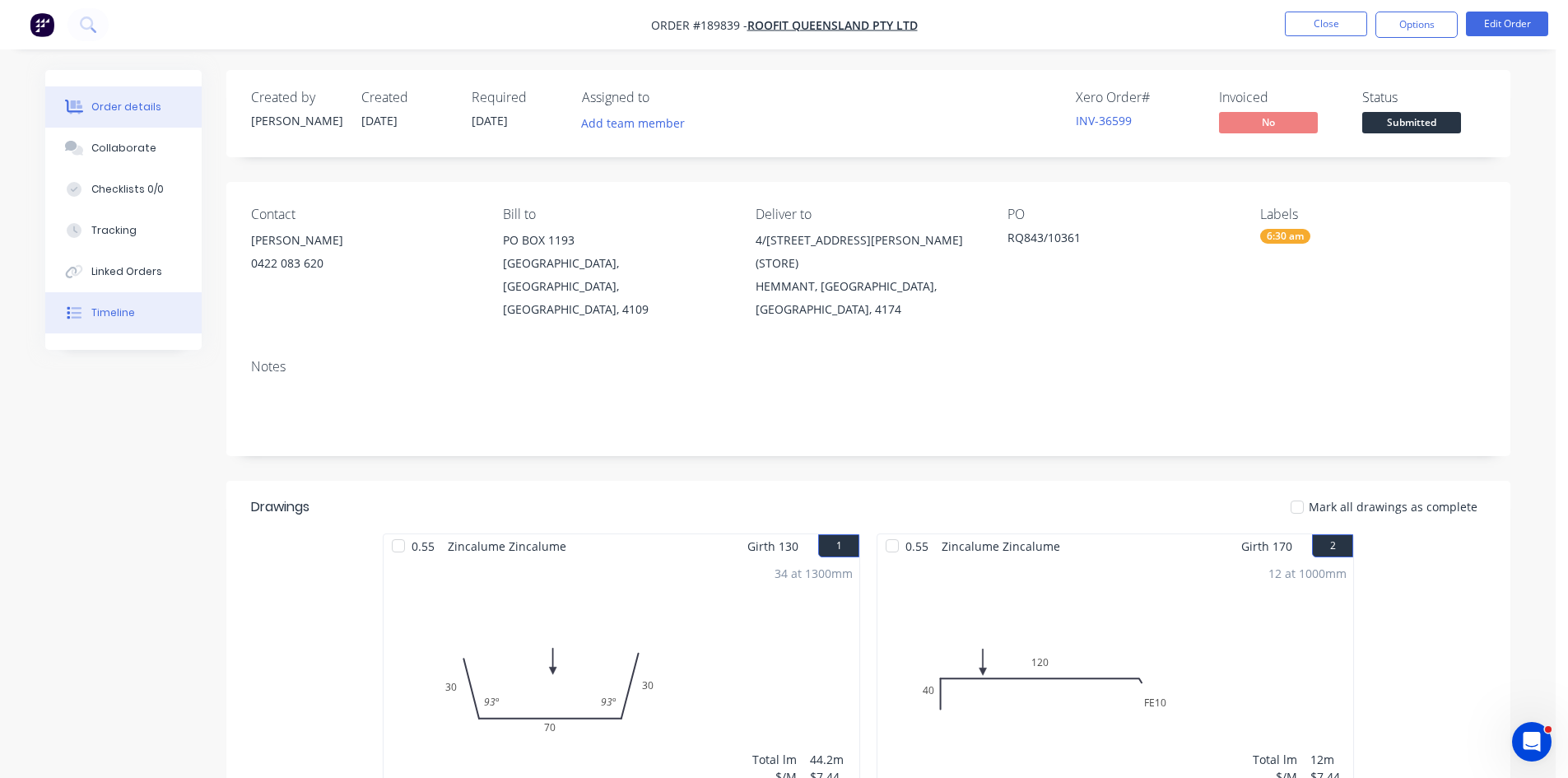
click at [160, 313] on button "Timeline" at bounding box center [124, 313] width 157 height 41
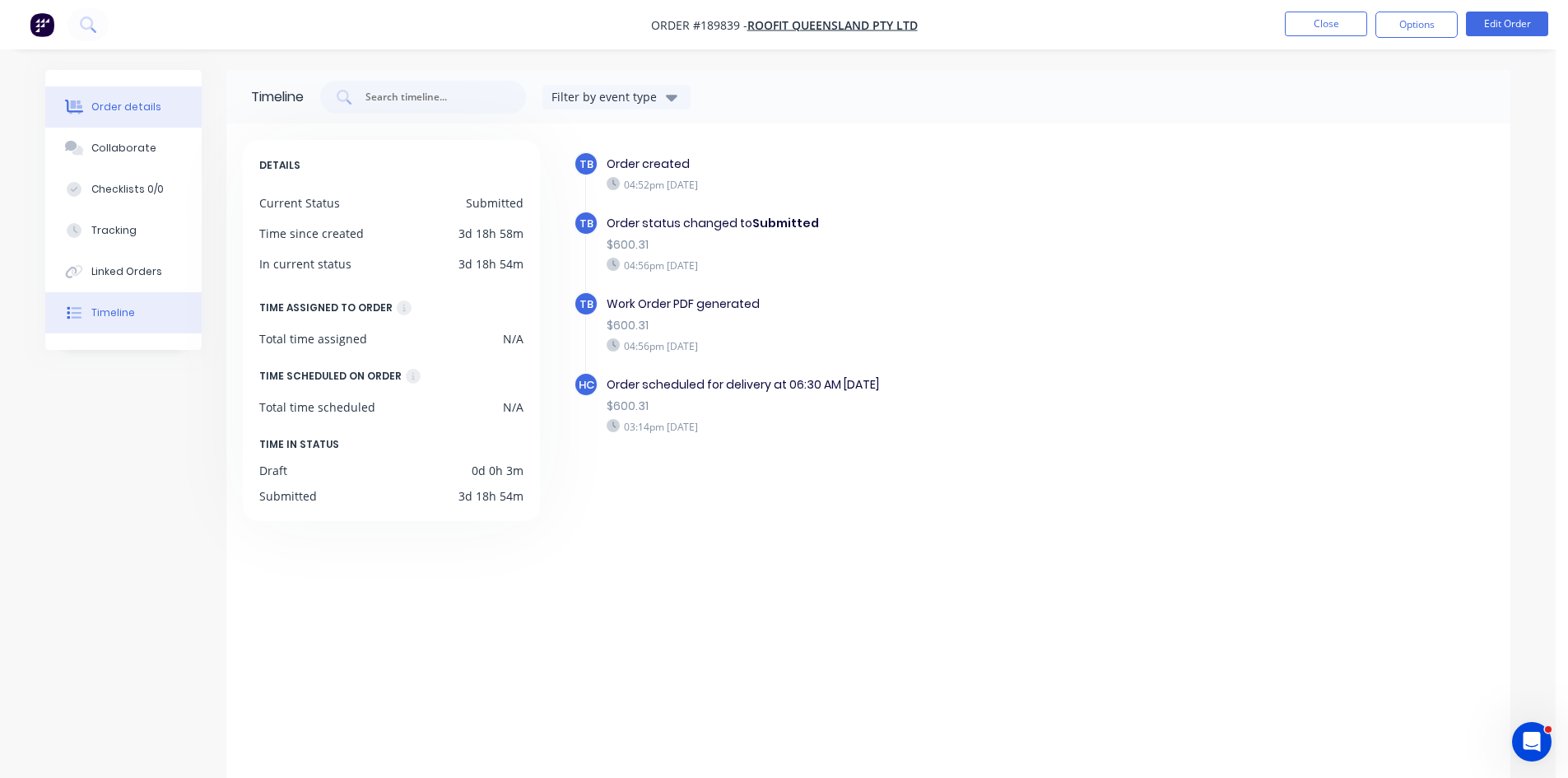
click at [184, 117] on button "Order details" at bounding box center [124, 106] width 157 height 41
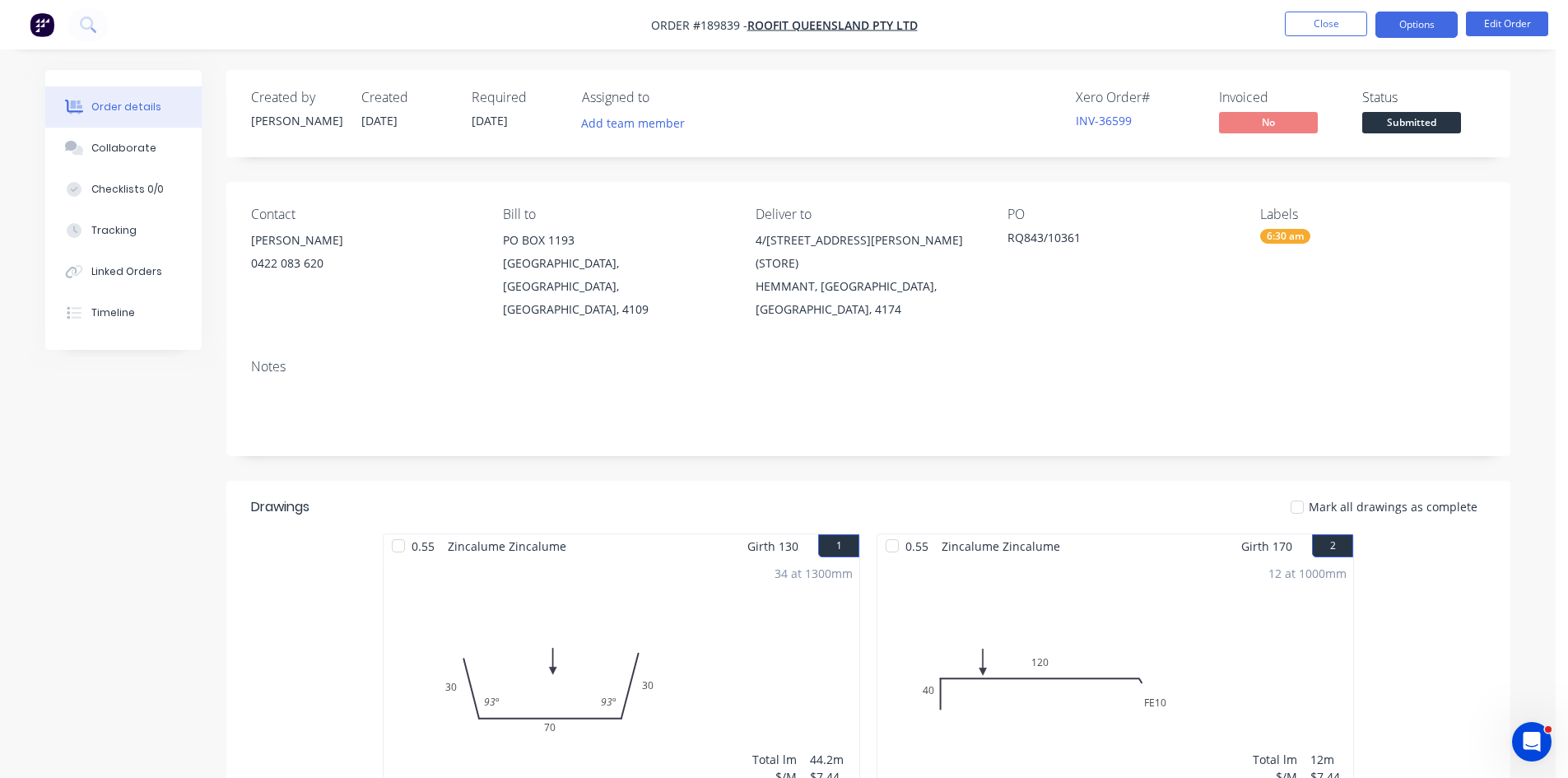
click at [1416, 21] on button "Options" at bounding box center [1416, 25] width 82 height 27
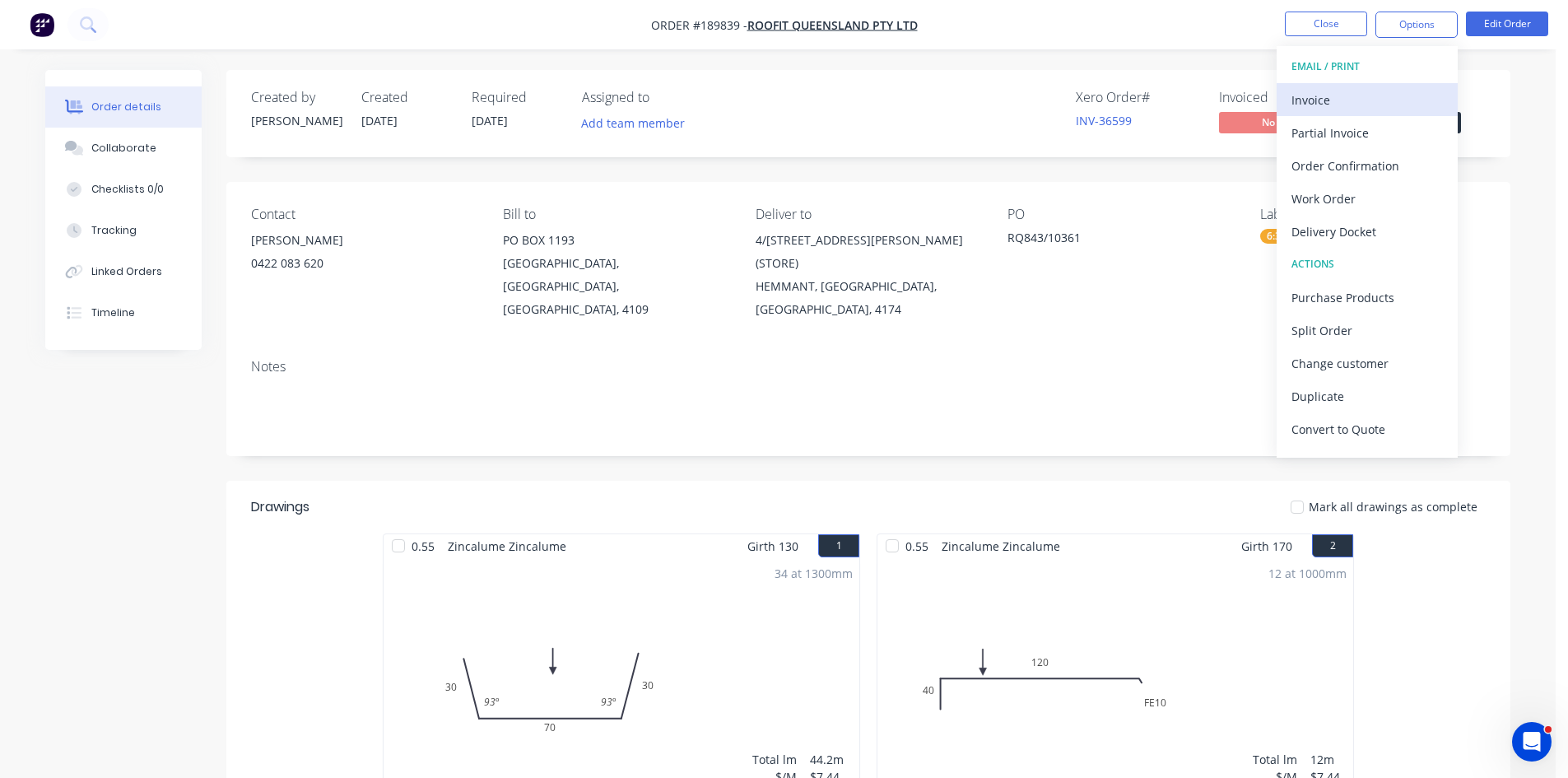
click at [1355, 94] on div "Invoice" at bounding box center [1367, 100] width 152 height 24
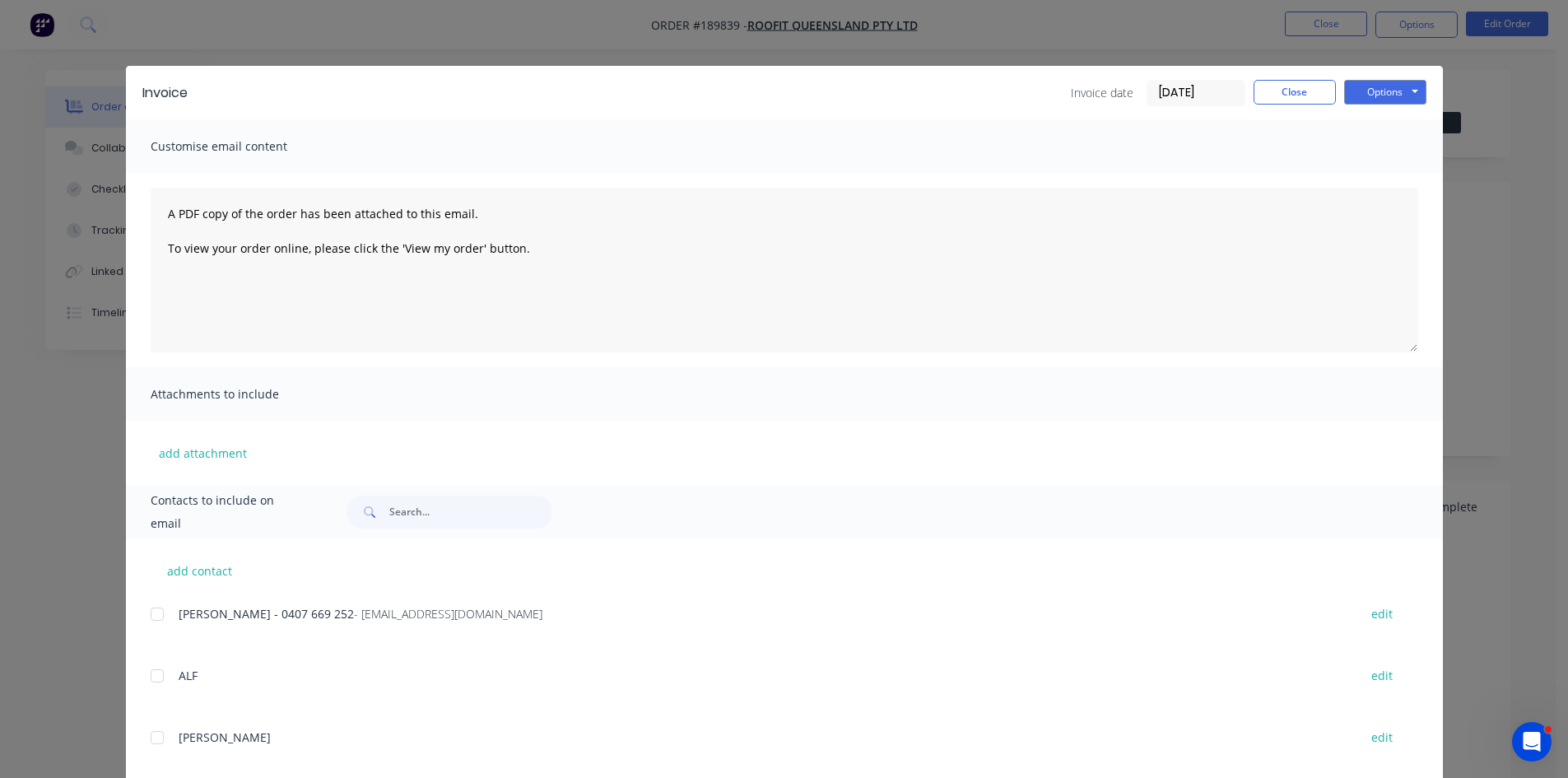
click at [148, 618] on div at bounding box center [157, 614] width 33 height 33
click at [1359, 89] on button "Options" at bounding box center [1385, 92] width 82 height 25
click at [1355, 178] on button "Email" at bounding box center [1396, 176] width 105 height 27
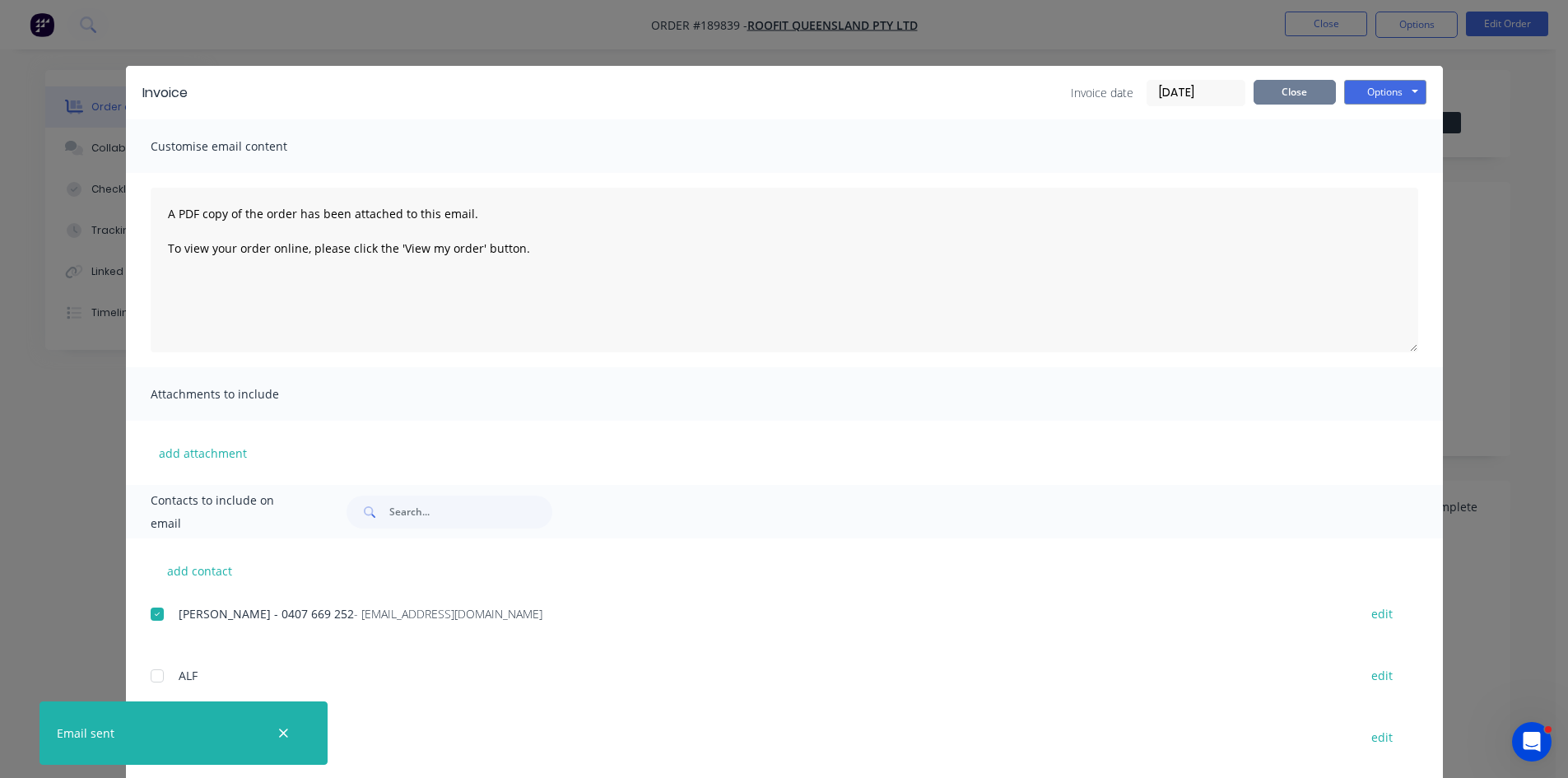
click at [1300, 92] on button "Close" at bounding box center [1294, 92] width 82 height 25
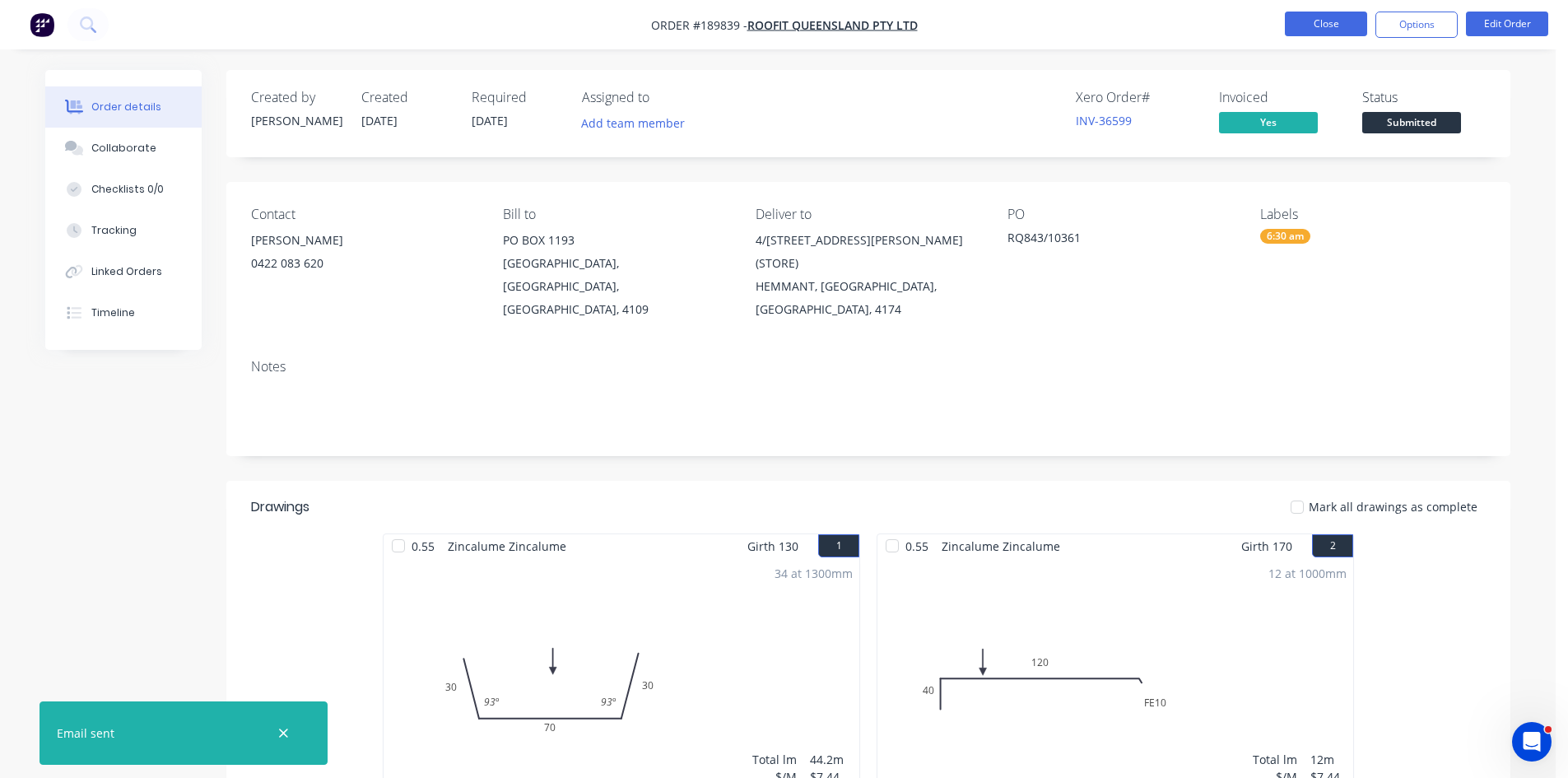
click at [1342, 18] on button "Close" at bounding box center [1326, 24] width 82 height 25
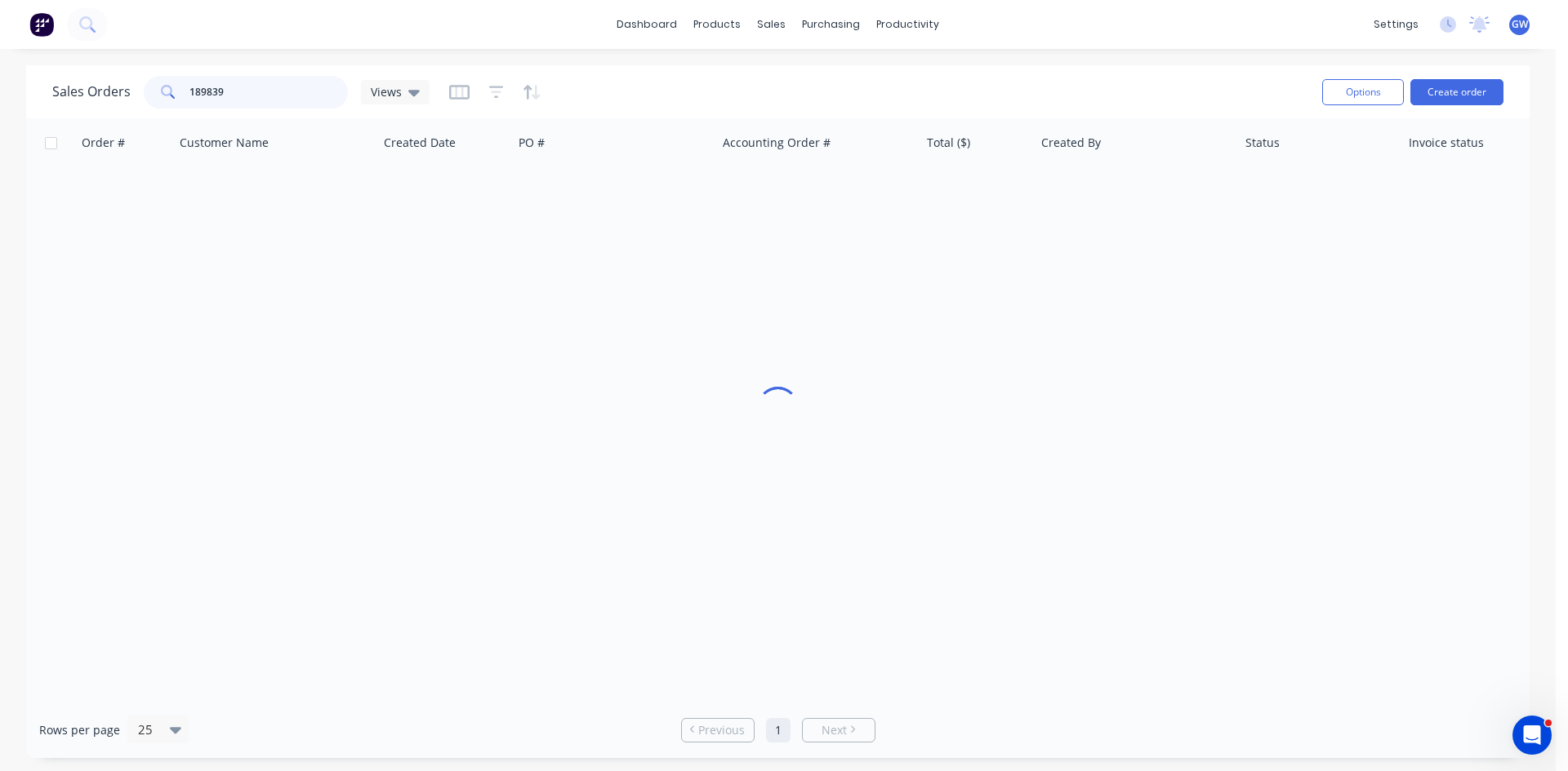
click at [285, 79] on input "189839" at bounding box center [270, 91] width 159 height 32
type input "189977"
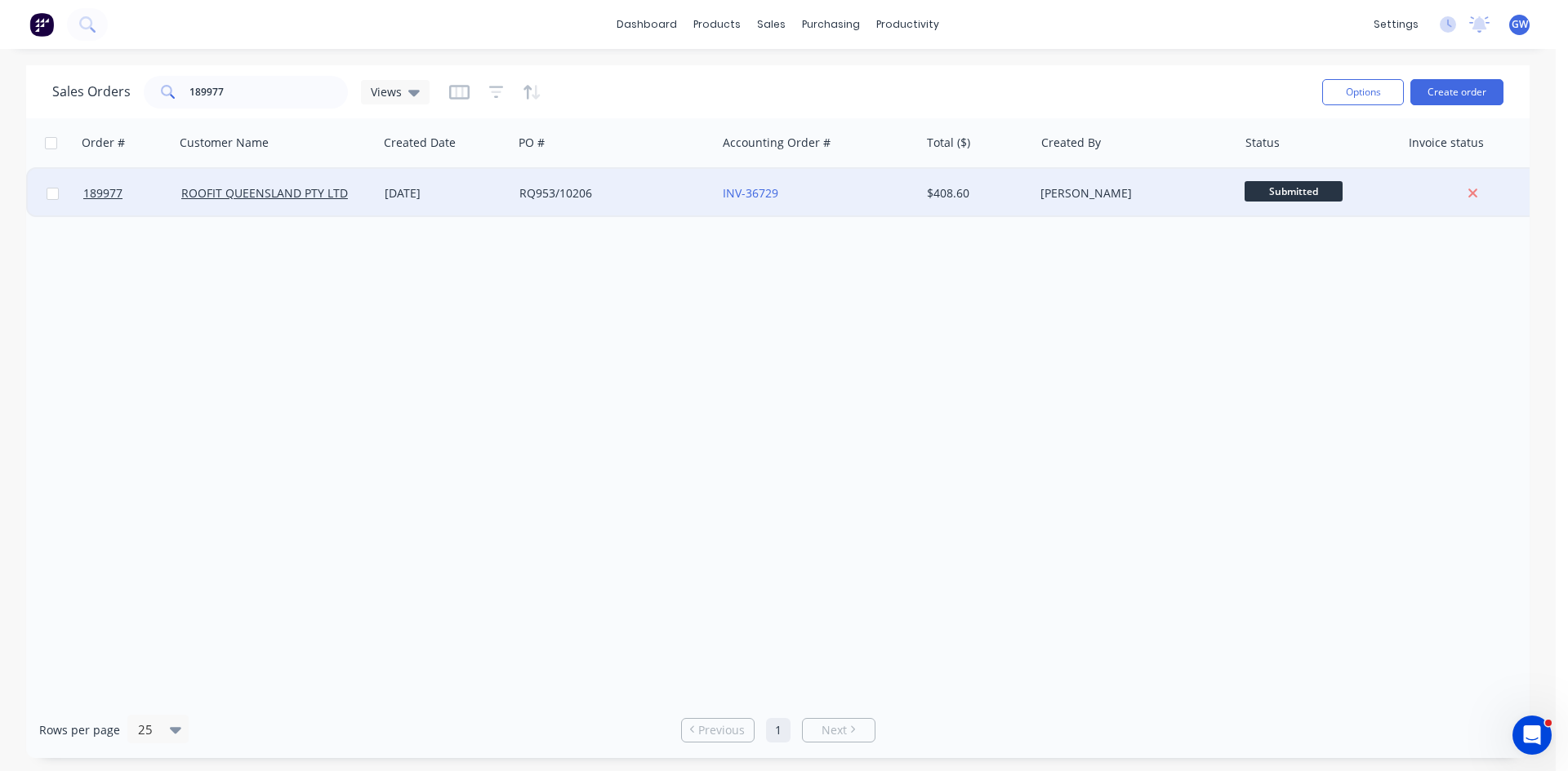
click at [970, 181] on div "$408.60" at bounding box center [977, 194] width 114 height 49
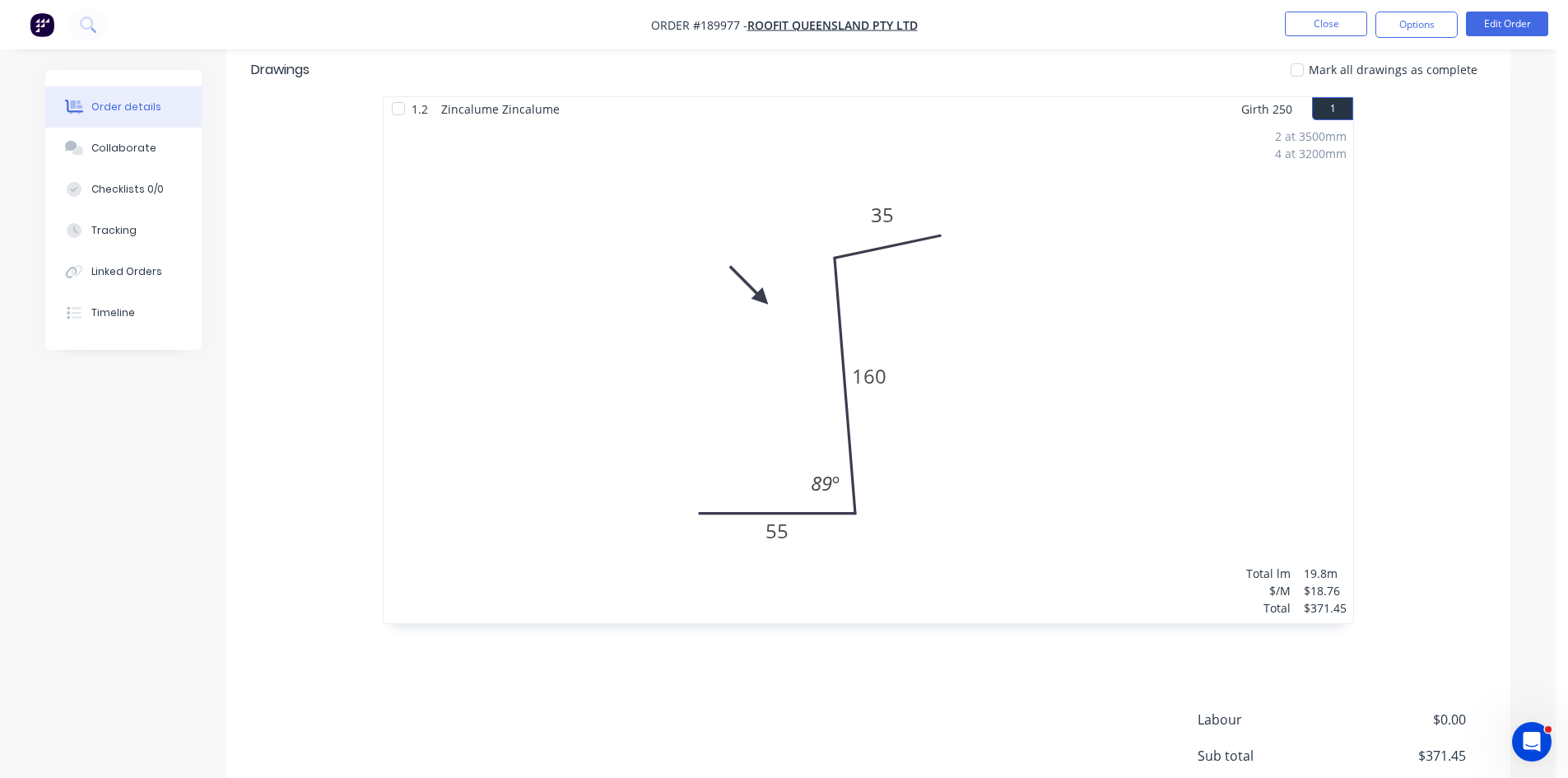
scroll to position [586, 0]
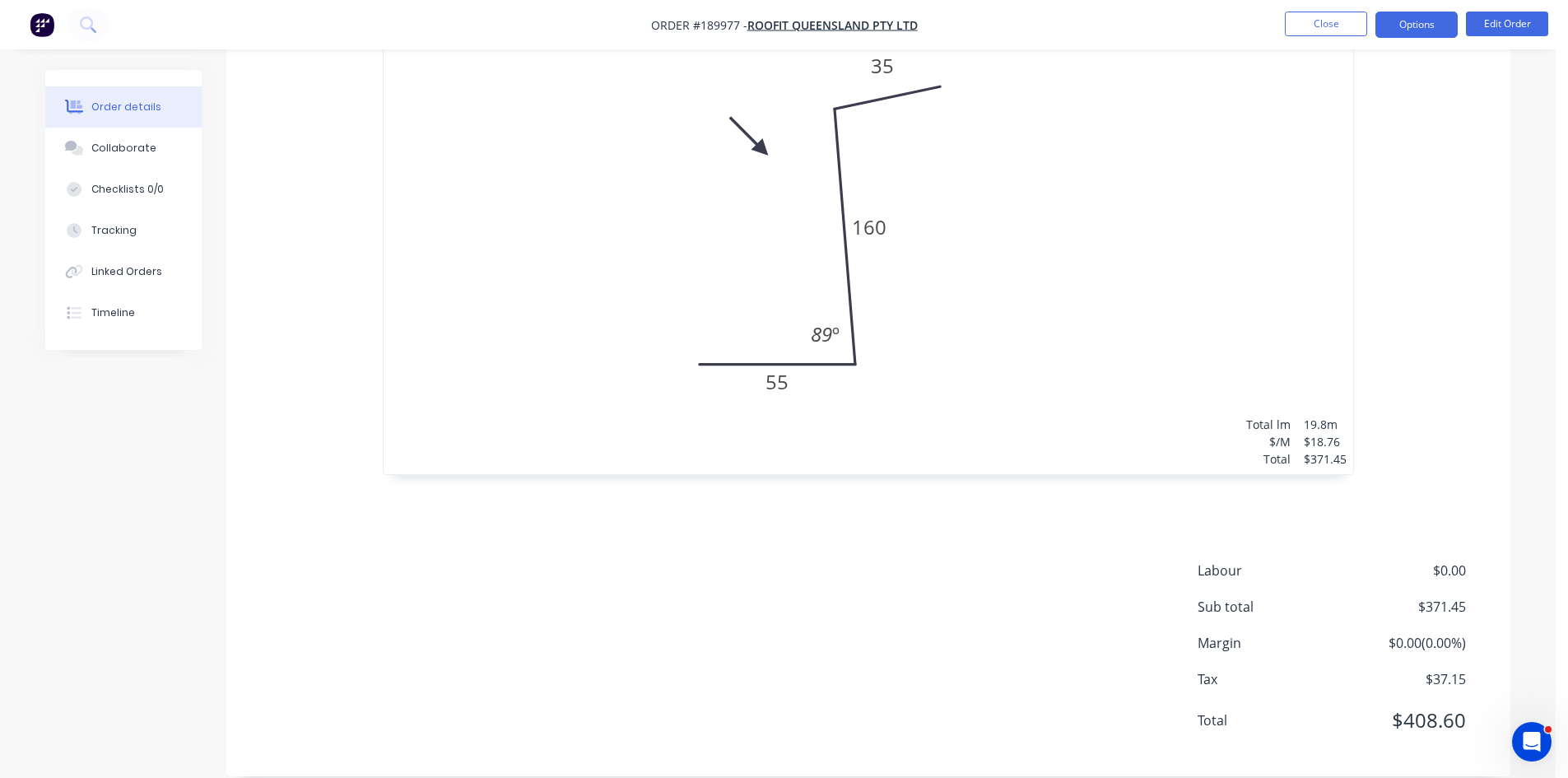
click at [1430, 28] on button "Options" at bounding box center [1416, 25] width 82 height 27
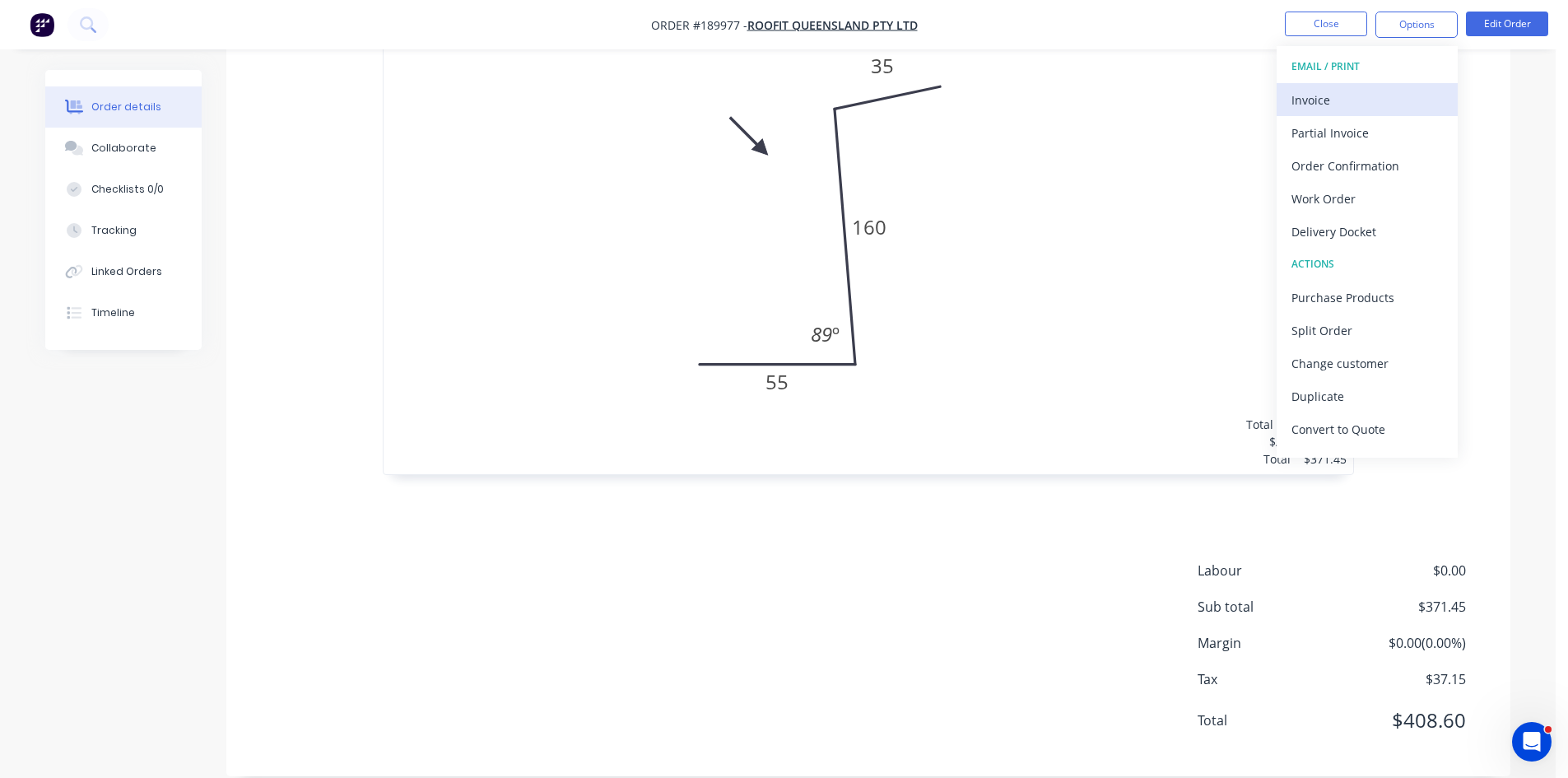
click at [1349, 102] on div "Invoice" at bounding box center [1367, 100] width 152 height 24
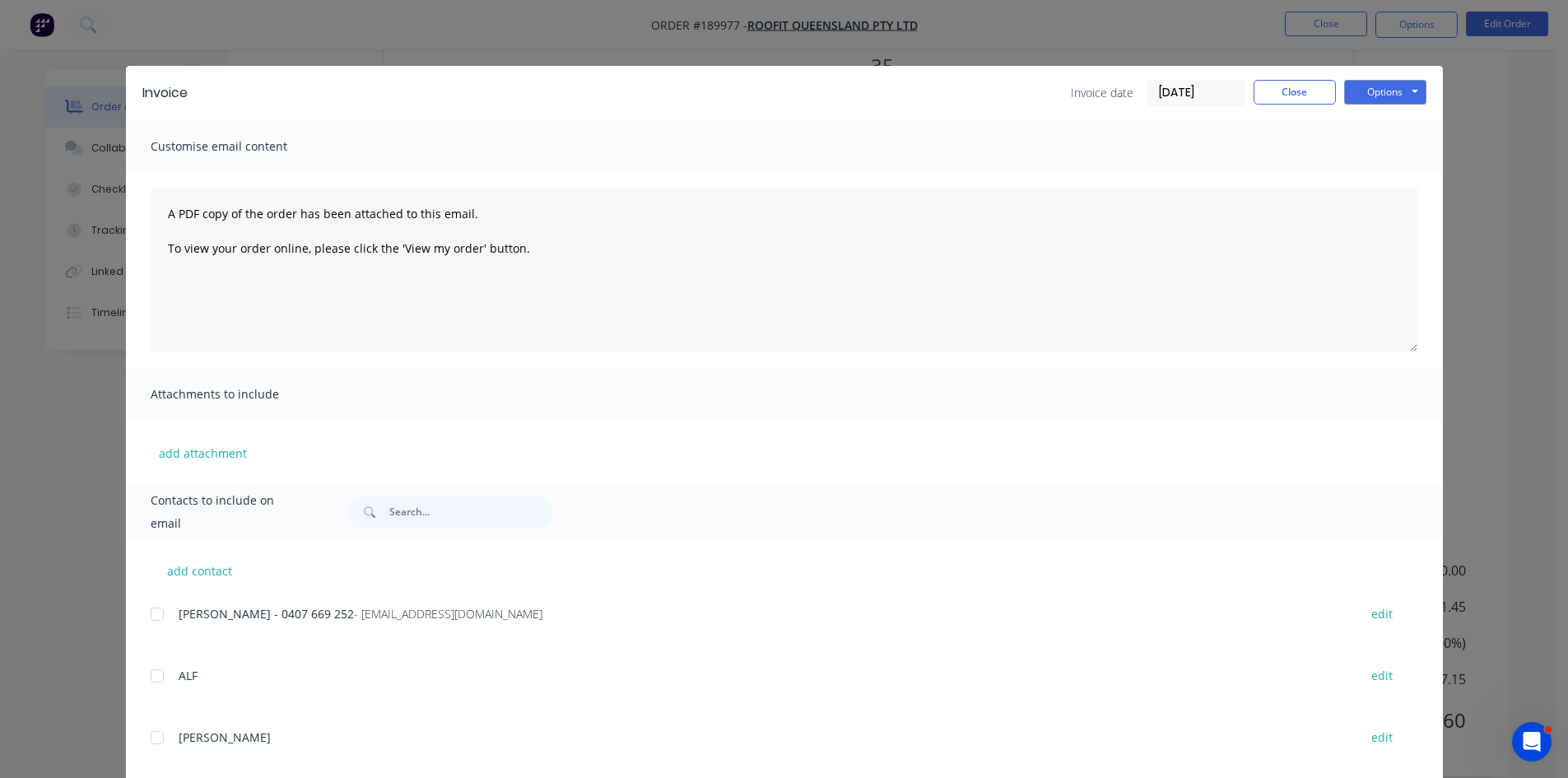
click at [150, 610] on div at bounding box center [157, 614] width 33 height 33
click at [1372, 98] on button "Options" at bounding box center [1385, 92] width 82 height 25
click at [1373, 172] on button "Email" at bounding box center [1396, 176] width 105 height 27
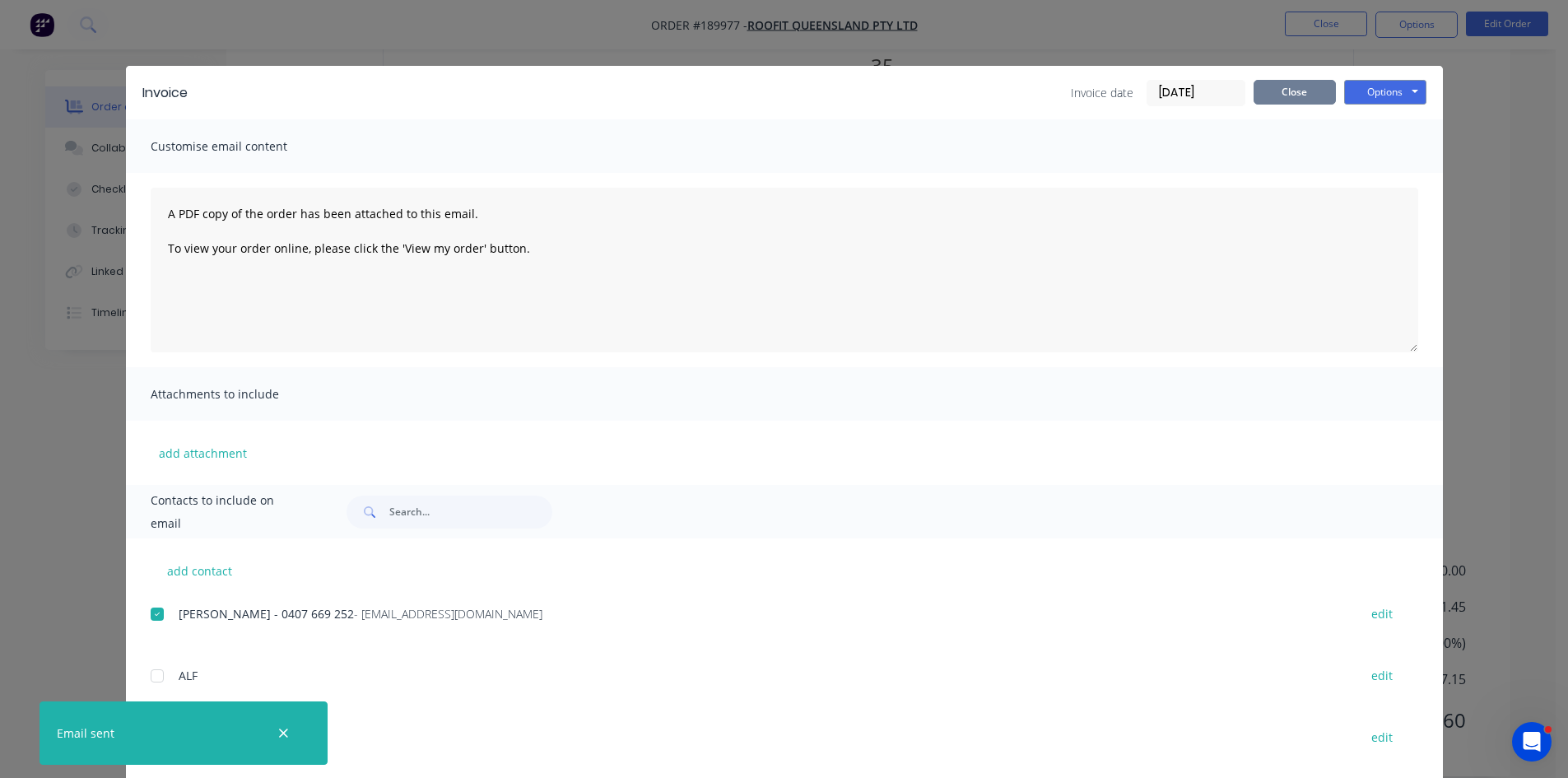
drag, startPoint x: 1275, startPoint y: 89, endPoint x: 1304, endPoint y: 53, distance: 46.2
click at [1275, 88] on button "Close" at bounding box center [1294, 92] width 82 height 25
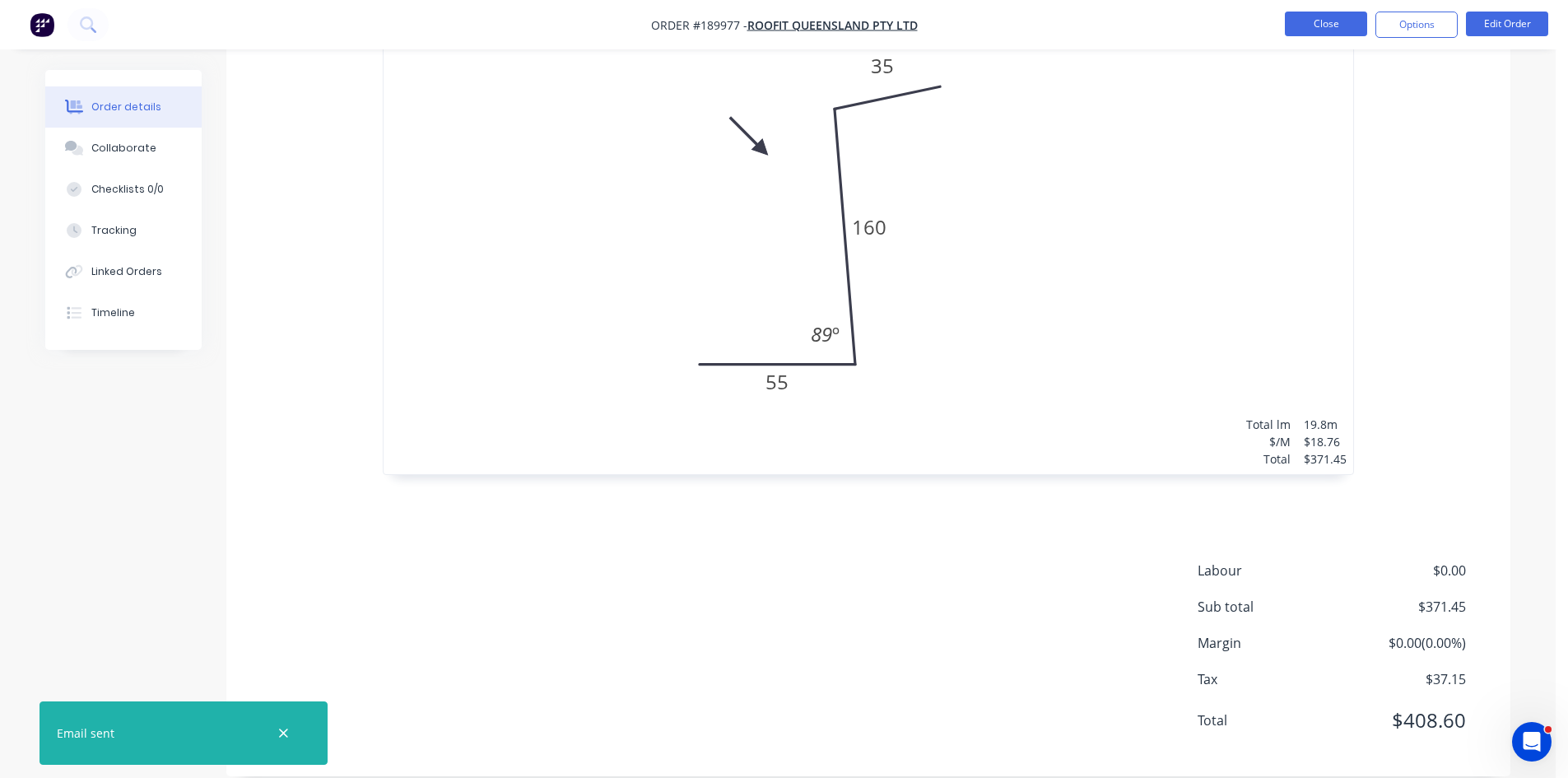
click at [1333, 27] on button "Close" at bounding box center [1326, 24] width 82 height 25
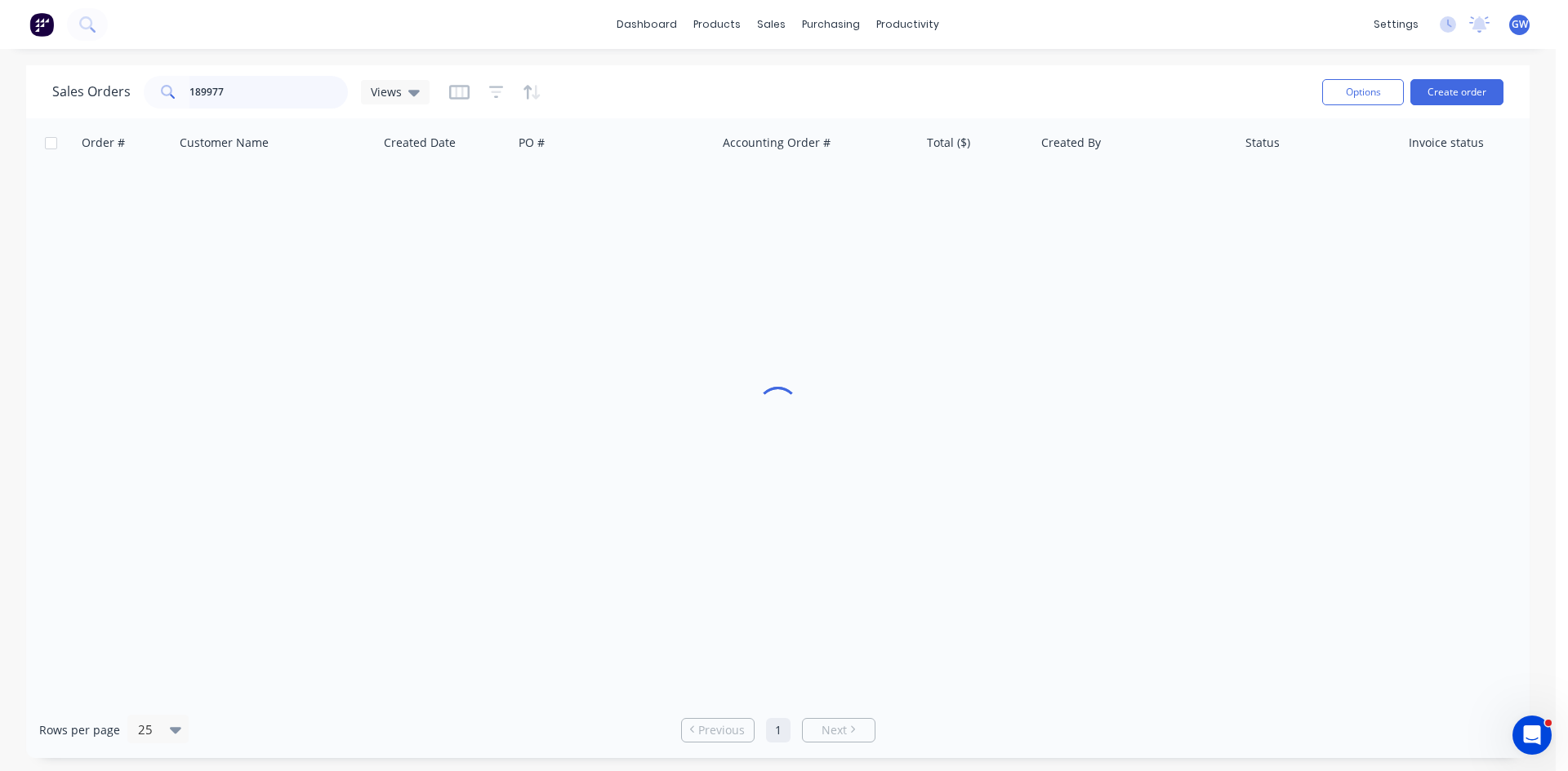
click at [294, 90] on input "189977" at bounding box center [270, 91] width 159 height 32
type input "189939"
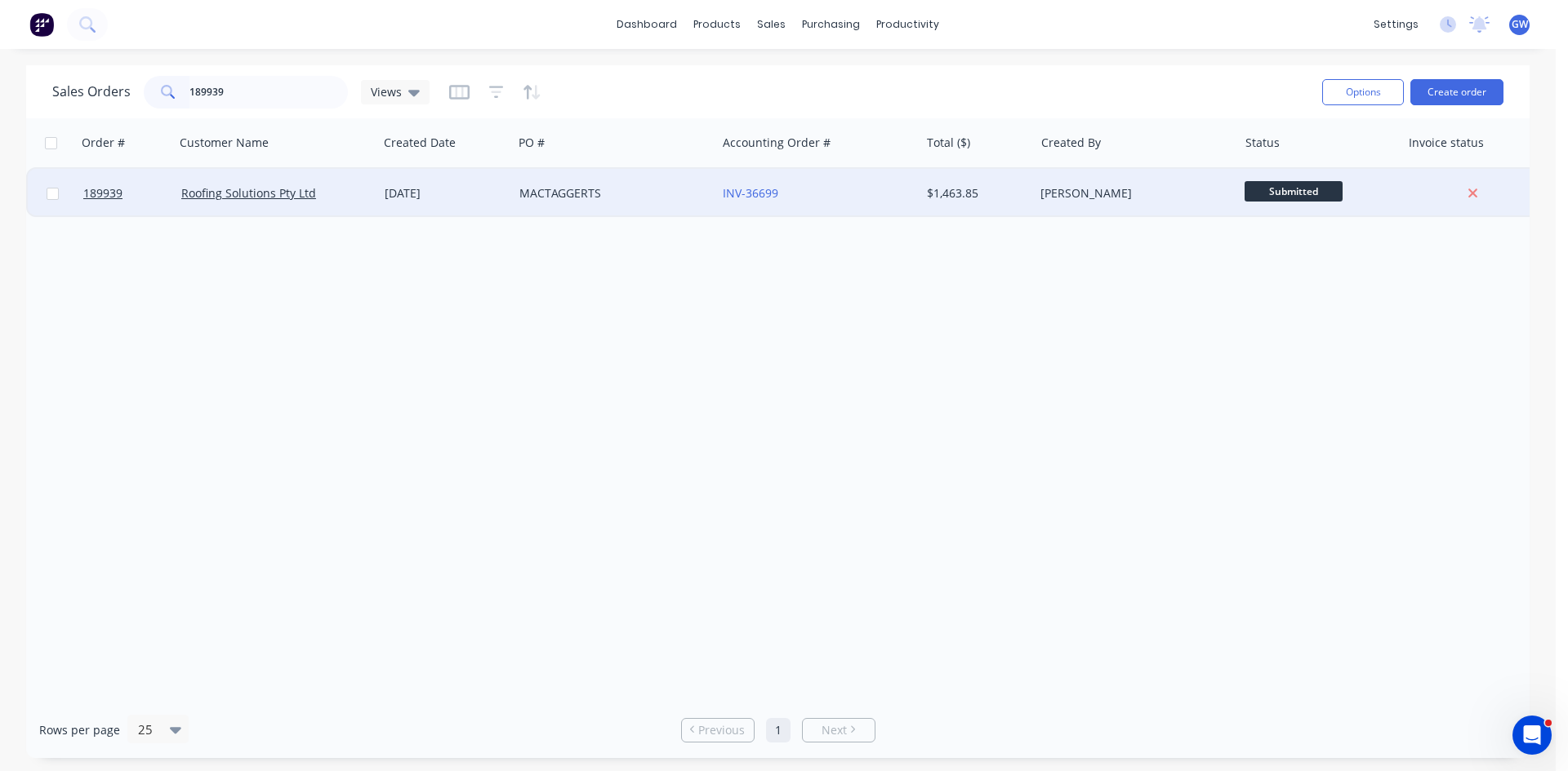
click at [1052, 205] on div "[PERSON_NAME]" at bounding box center [1135, 194] width 204 height 49
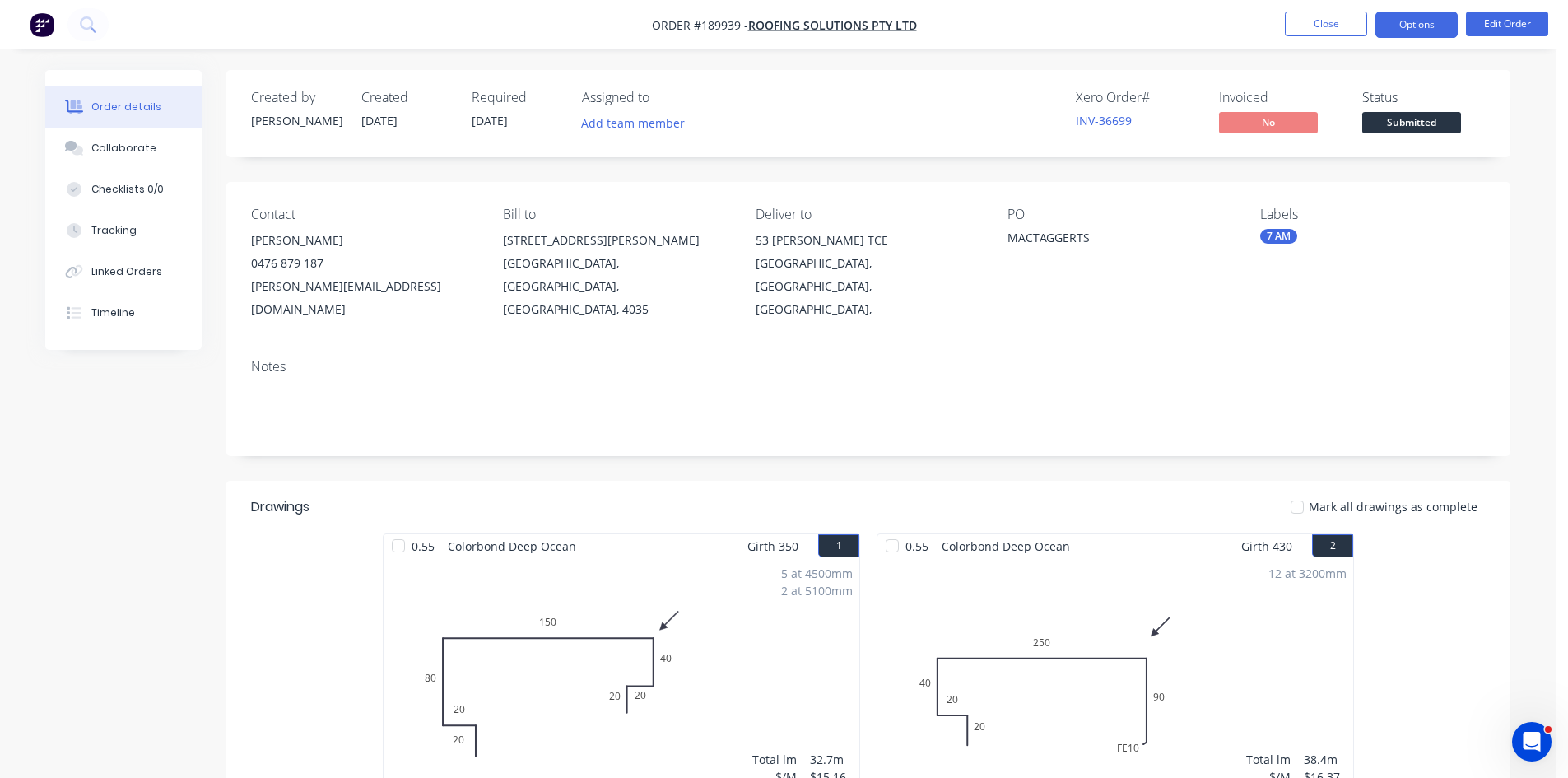
click at [1426, 31] on button "Options" at bounding box center [1416, 25] width 82 height 27
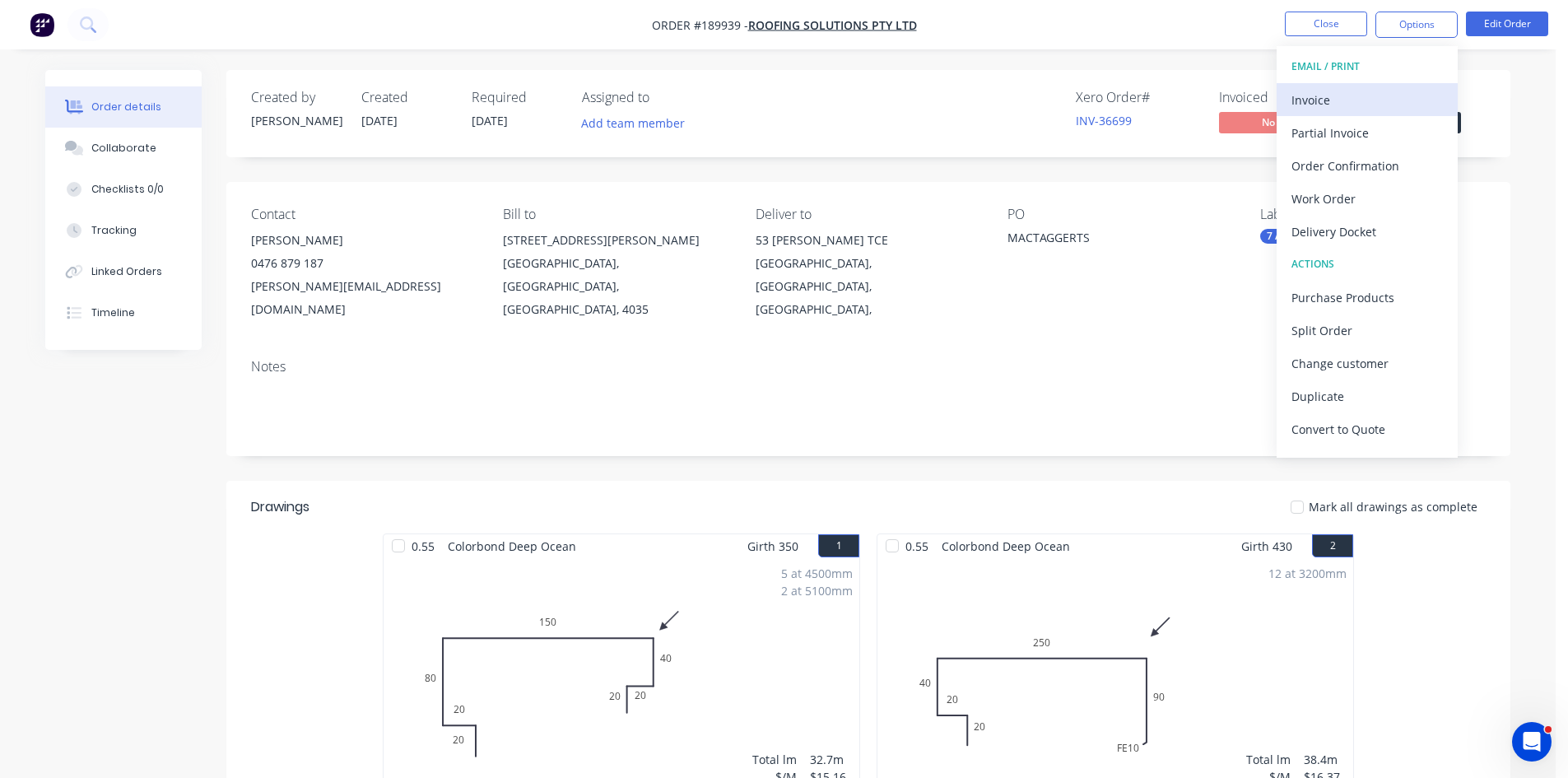
click at [1383, 94] on div "Invoice" at bounding box center [1367, 100] width 152 height 24
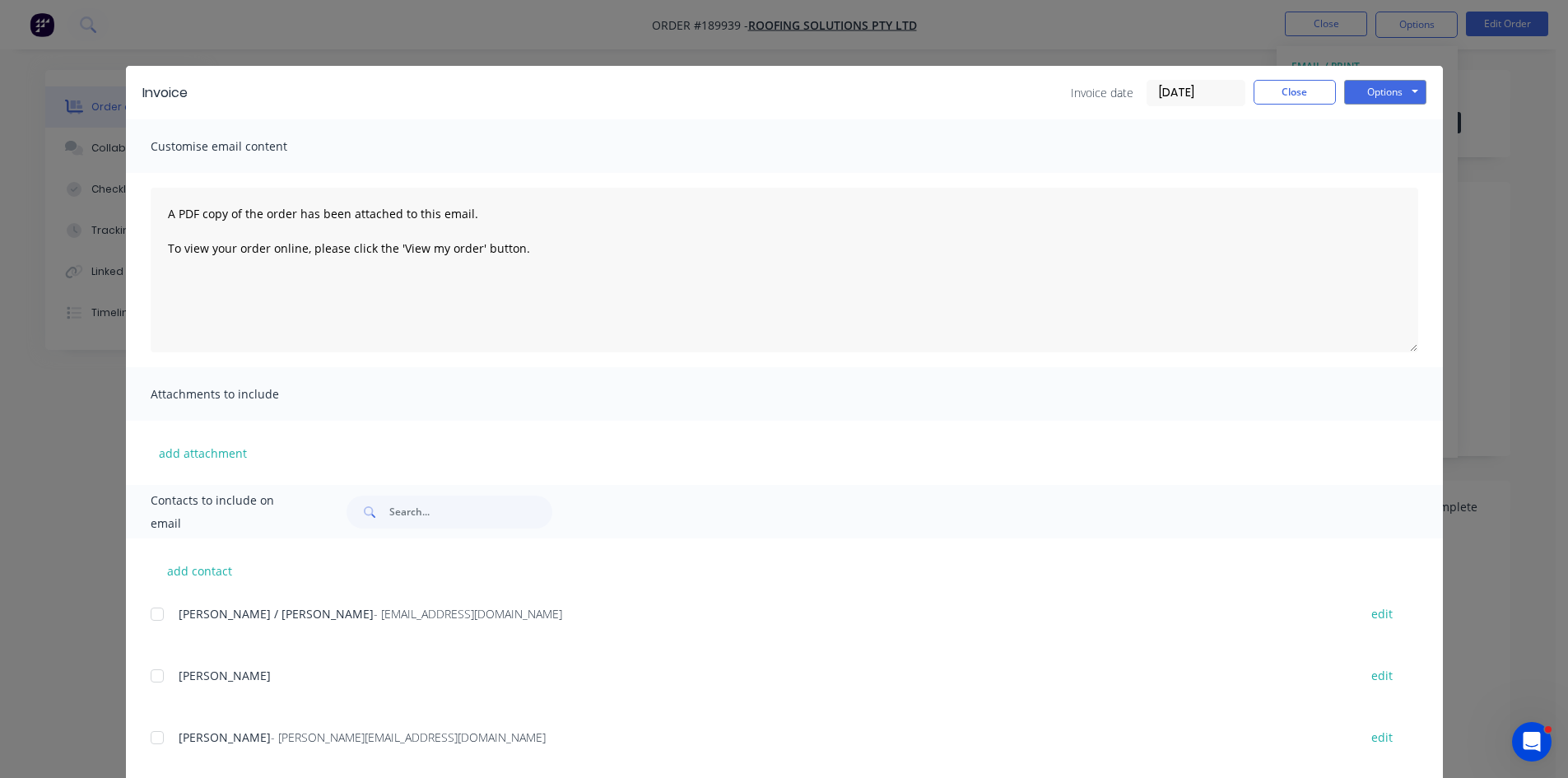
click at [153, 617] on div at bounding box center [157, 614] width 33 height 33
click at [1395, 86] on button "Options" at bounding box center [1385, 92] width 82 height 25
click at [1387, 169] on button "Email" at bounding box center [1396, 176] width 105 height 27
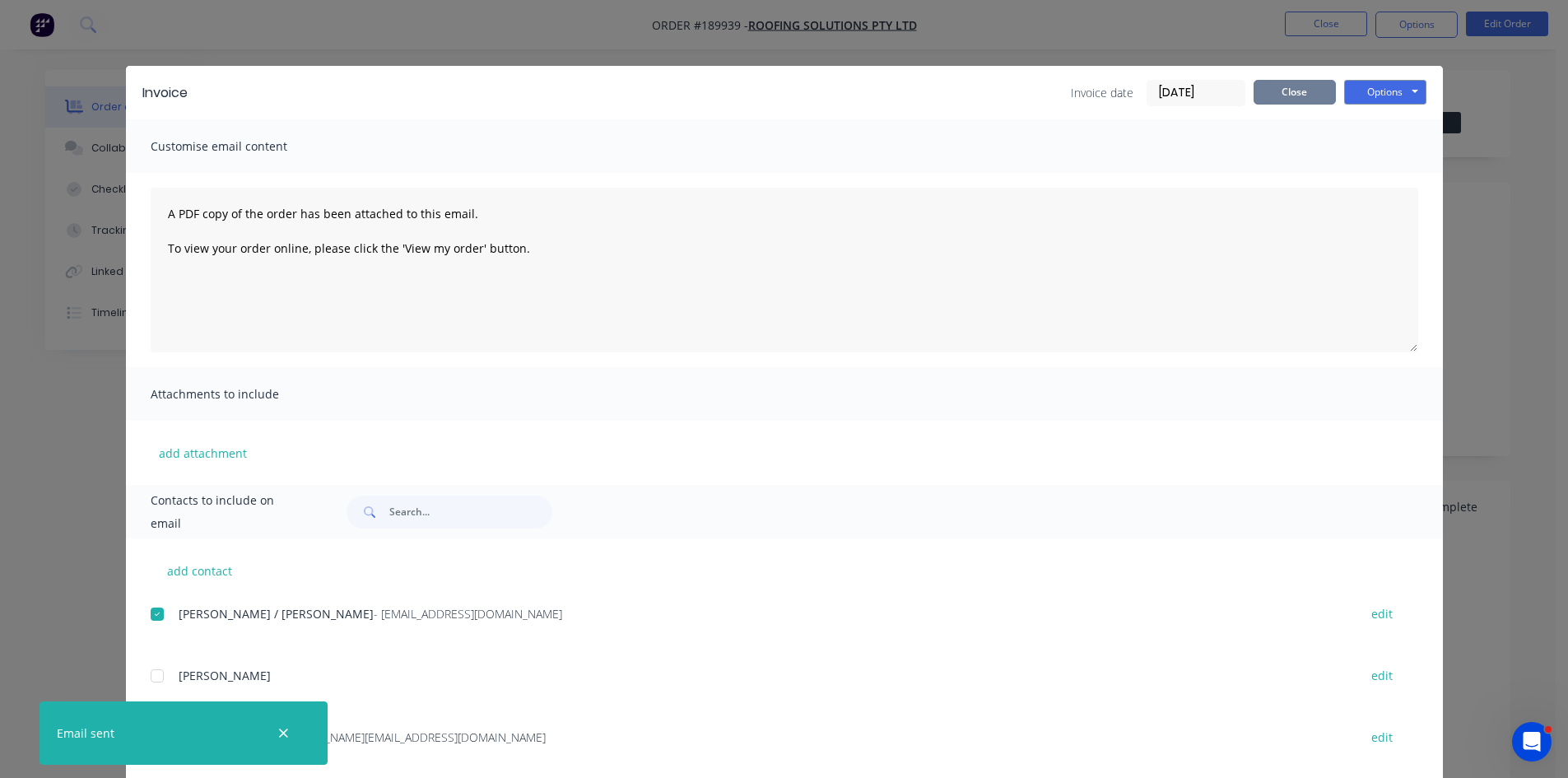
click at [1293, 91] on button "Close" at bounding box center [1294, 92] width 82 height 25
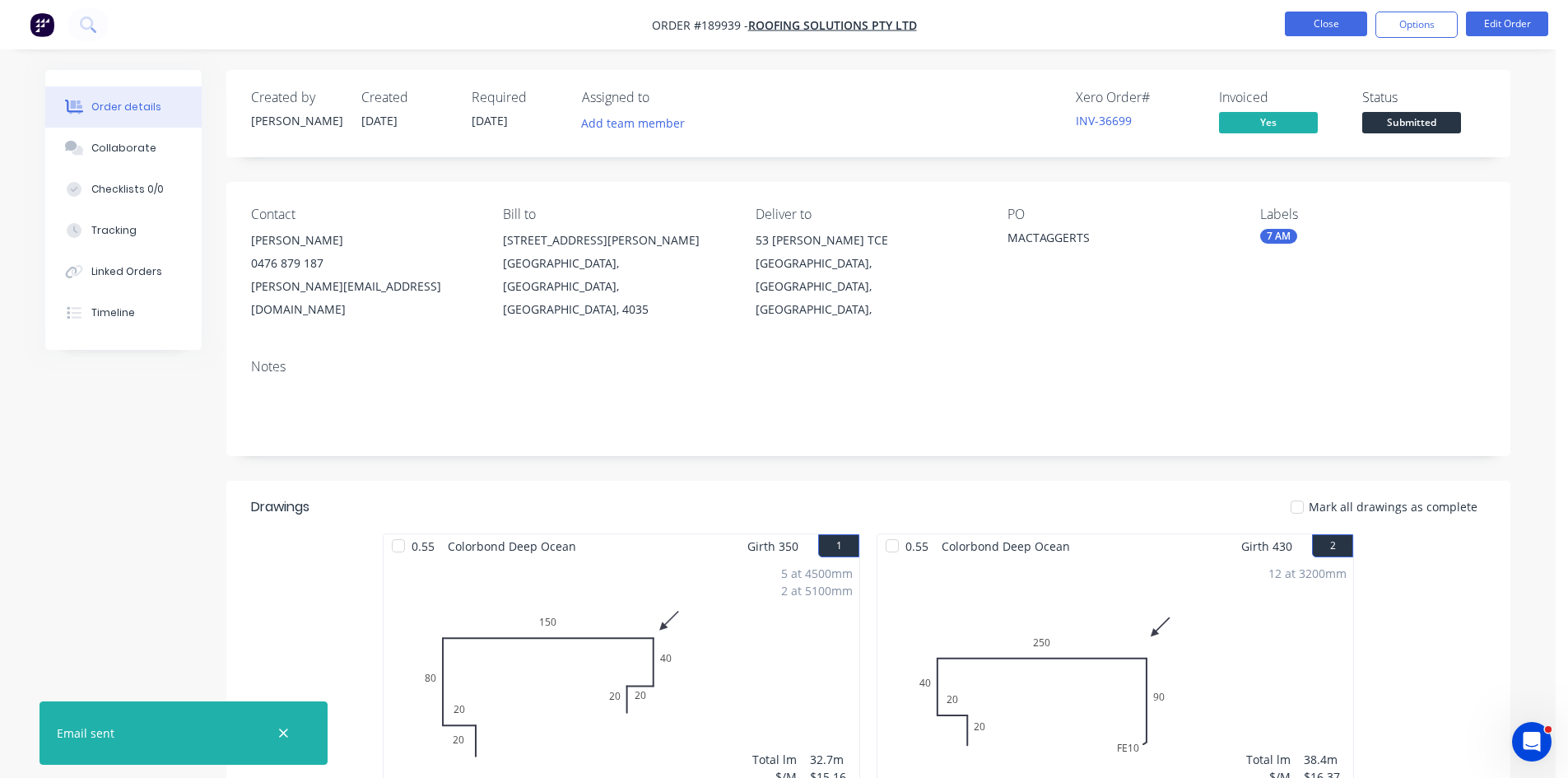
click at [1326, 34] on button "Close" at bounding box center [1326, 24] width 82 height 25
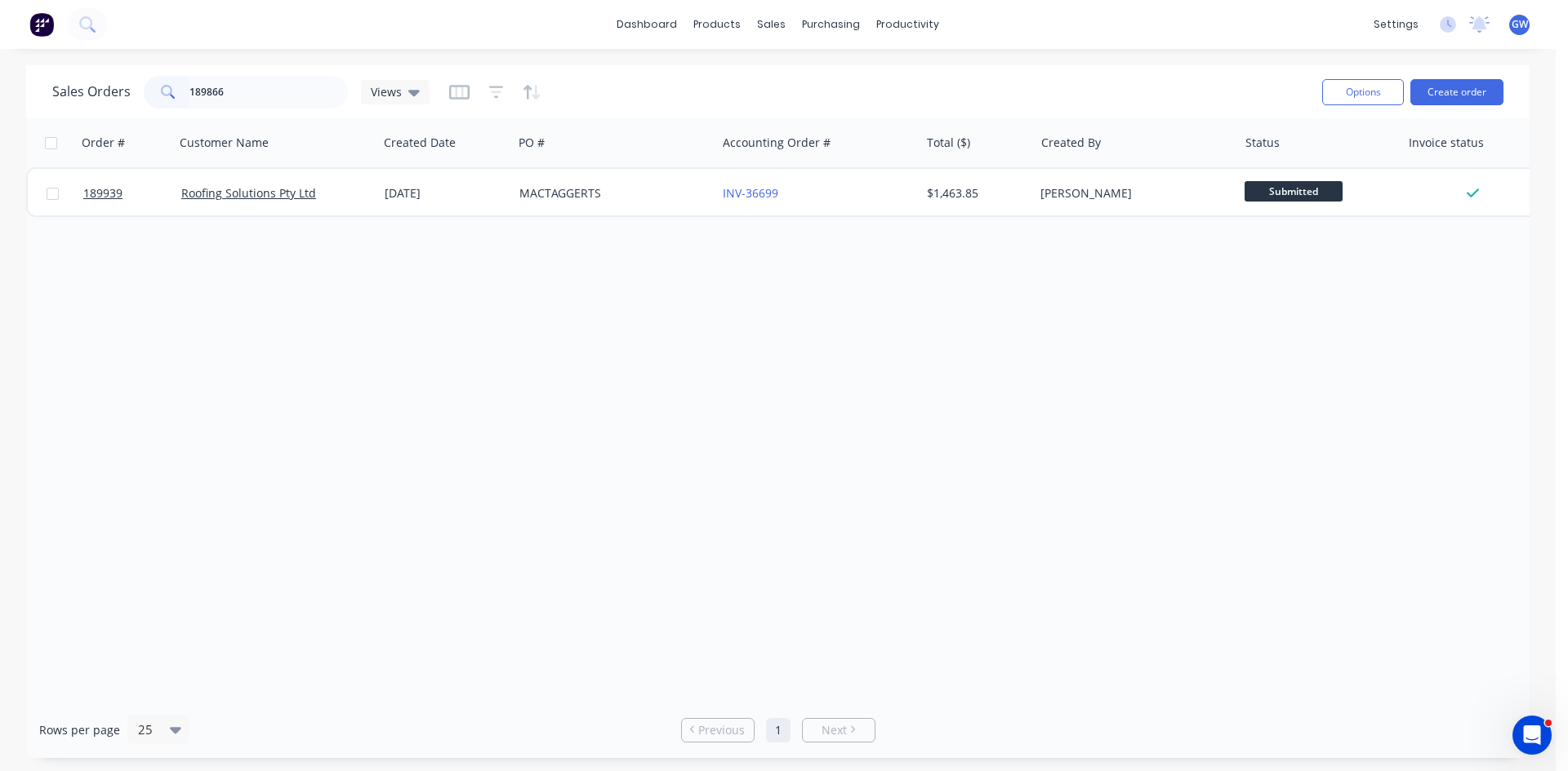
type input "189866"
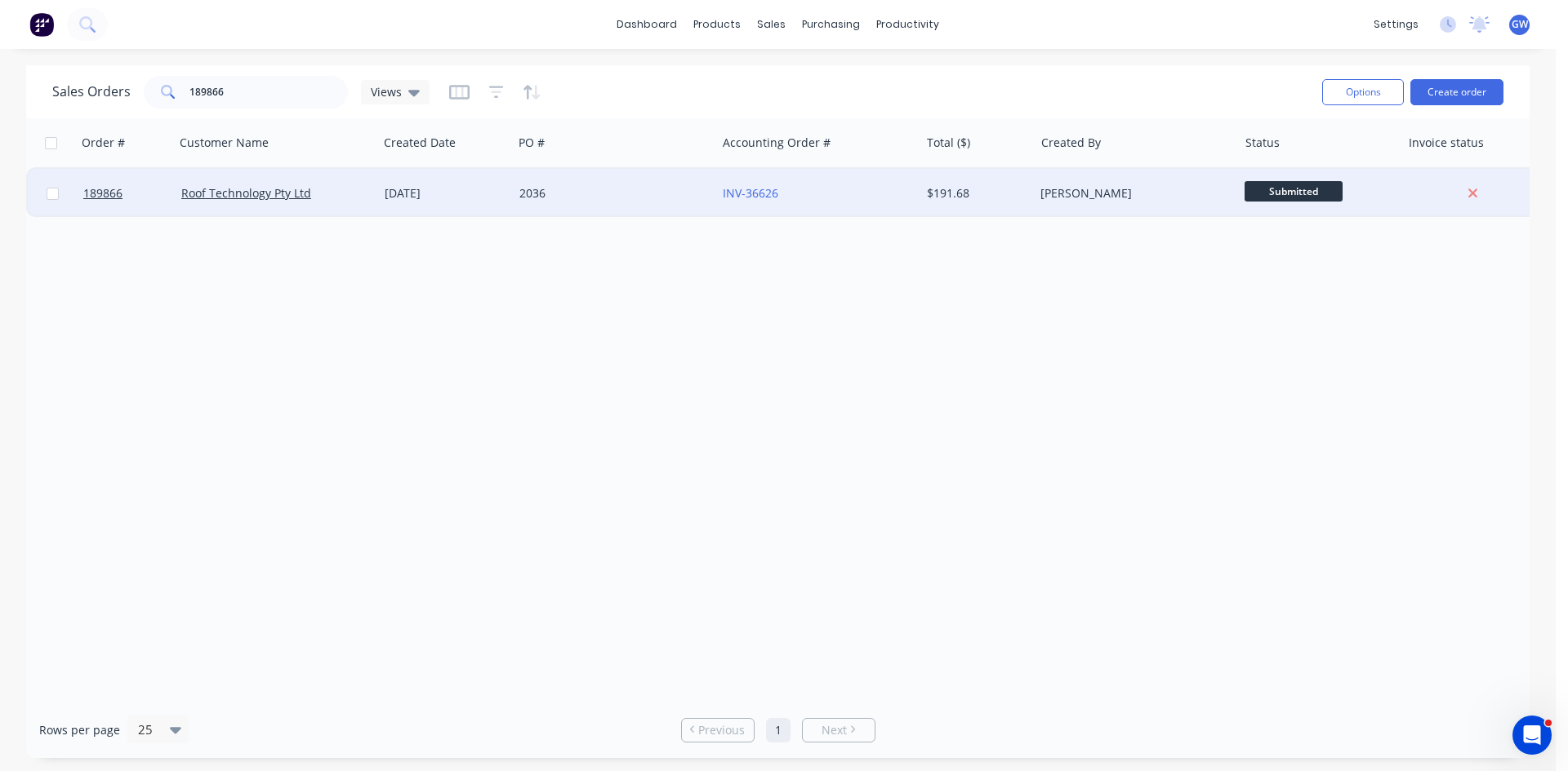
click at [975, 195] on div "$191.68" at bounding box center [974, 193] width 95 height 17
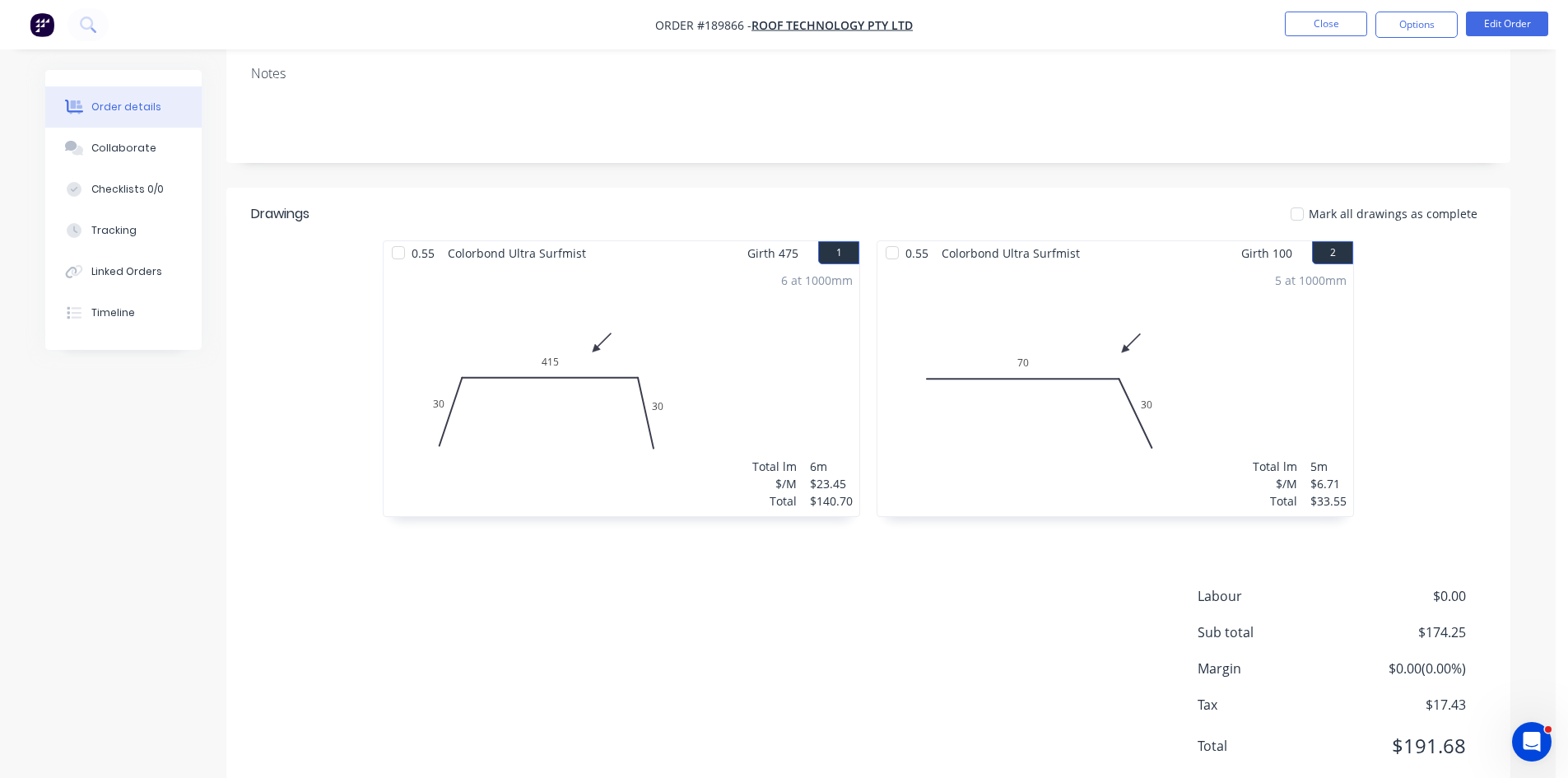
scroll to position [319, 0]
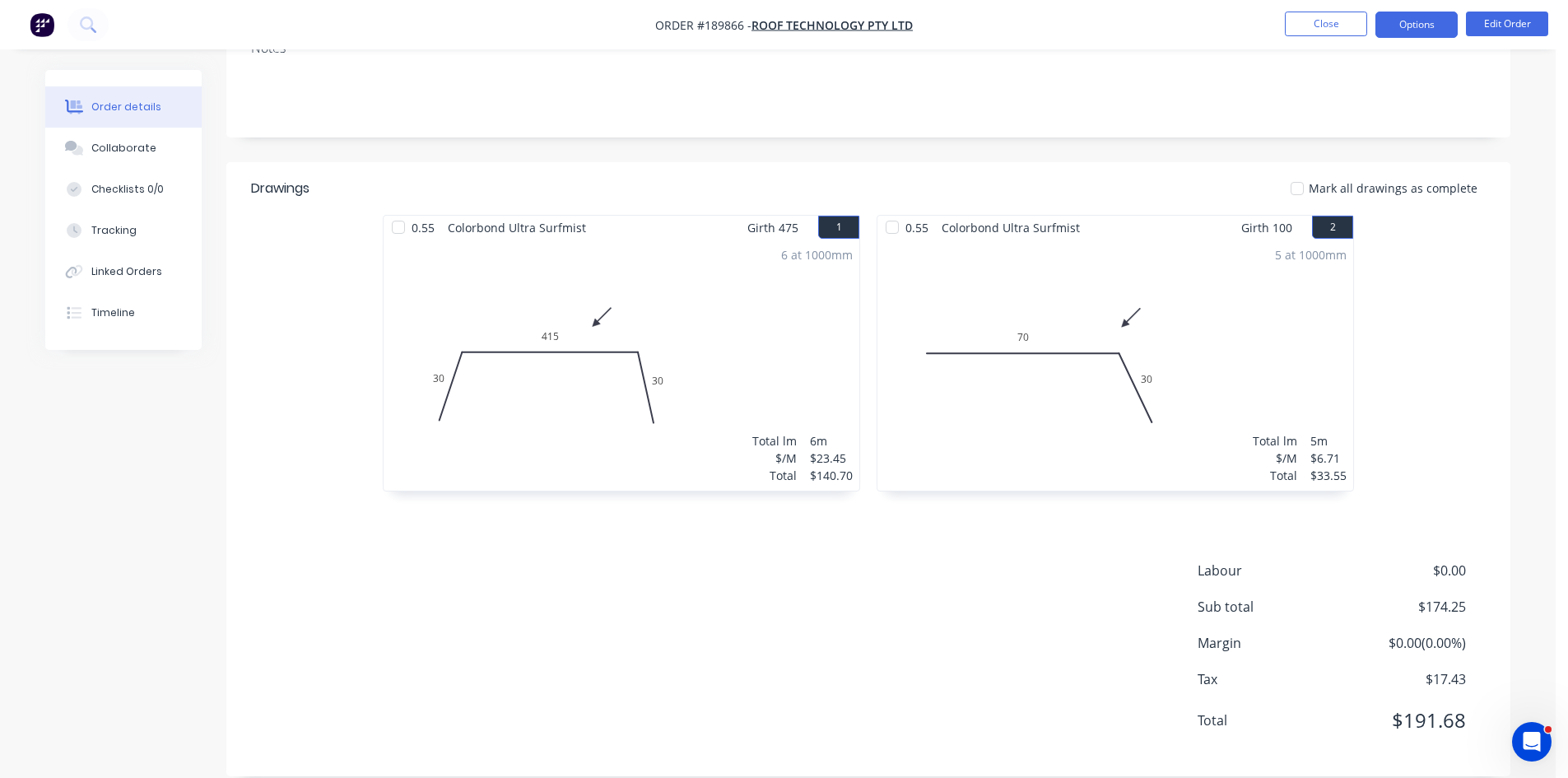
click at [1436, 25] on button "Options" at bounding box center [1416, 25] width 82 height 27
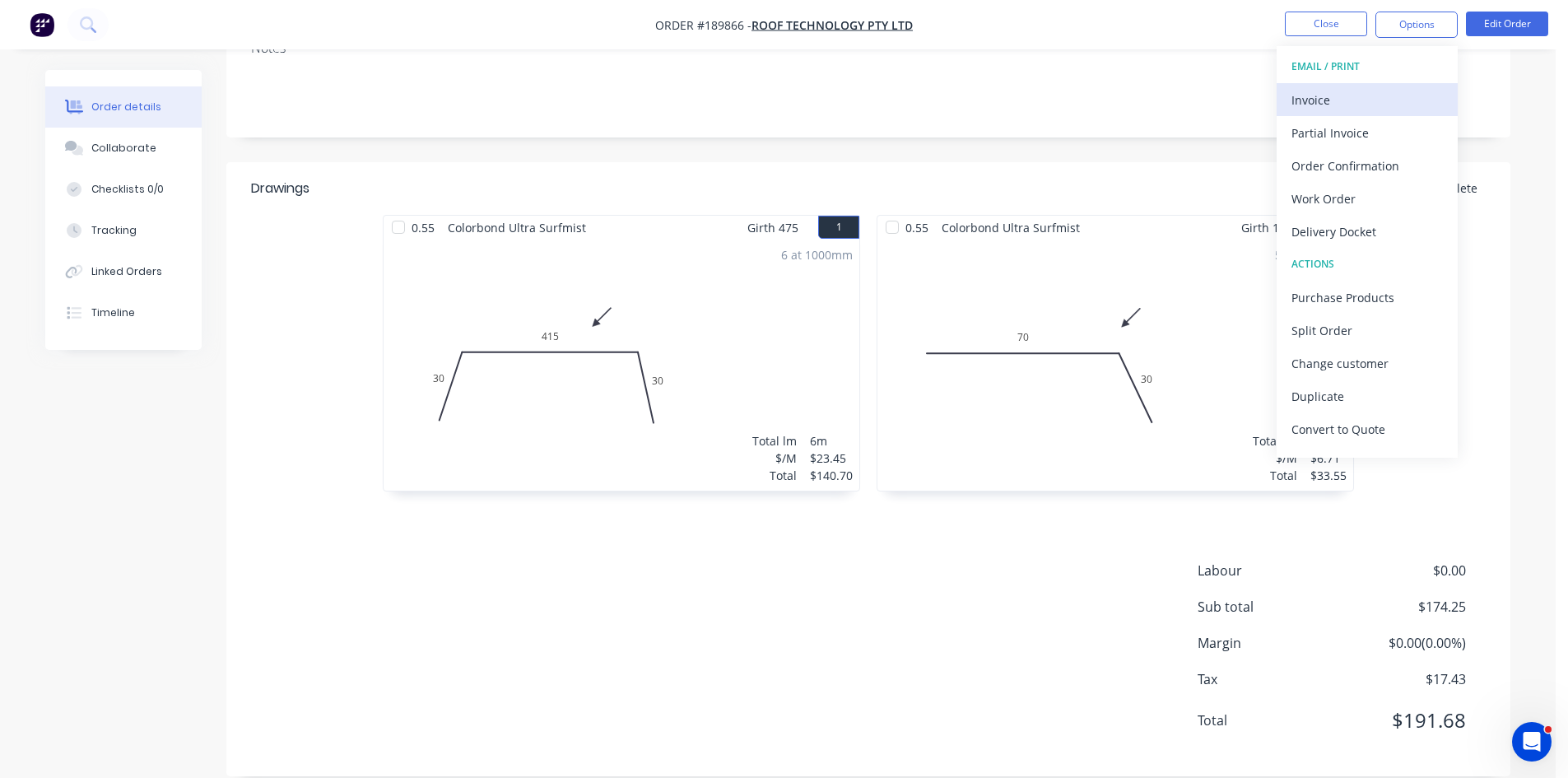
click at [1371, 108] on div "Invoice" at bounding box center [1367, 100] width 152 height 24
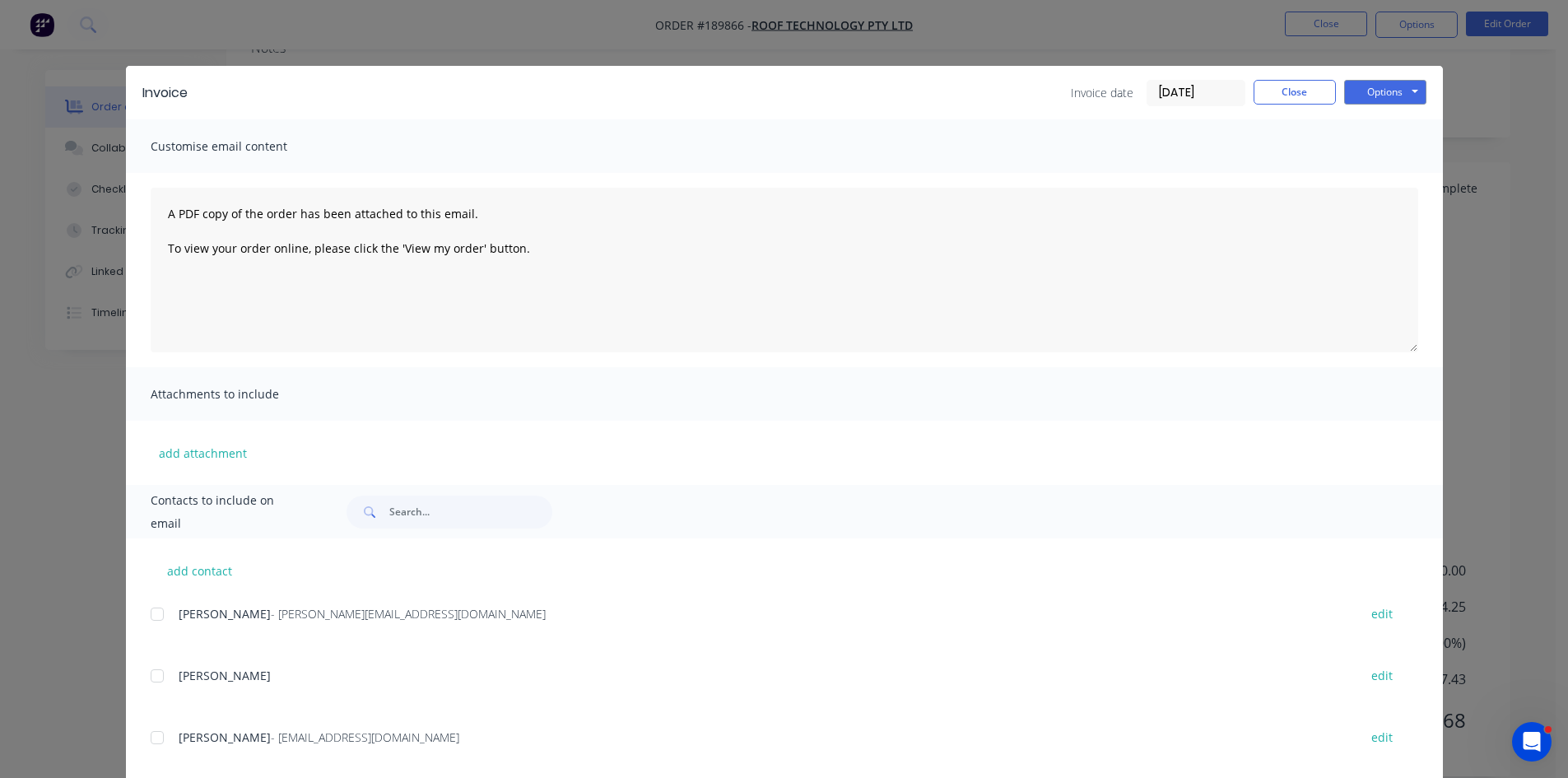
click at [153, 619] on div at bounding box center [157, 614] width 33 height 33
click at [1402, 94] on button "Options" at bounding box center [1385, 92] width 82 height 25
click at [1381, 185] on button "Email" at bounding box center [1396, 176] width 105 height 27
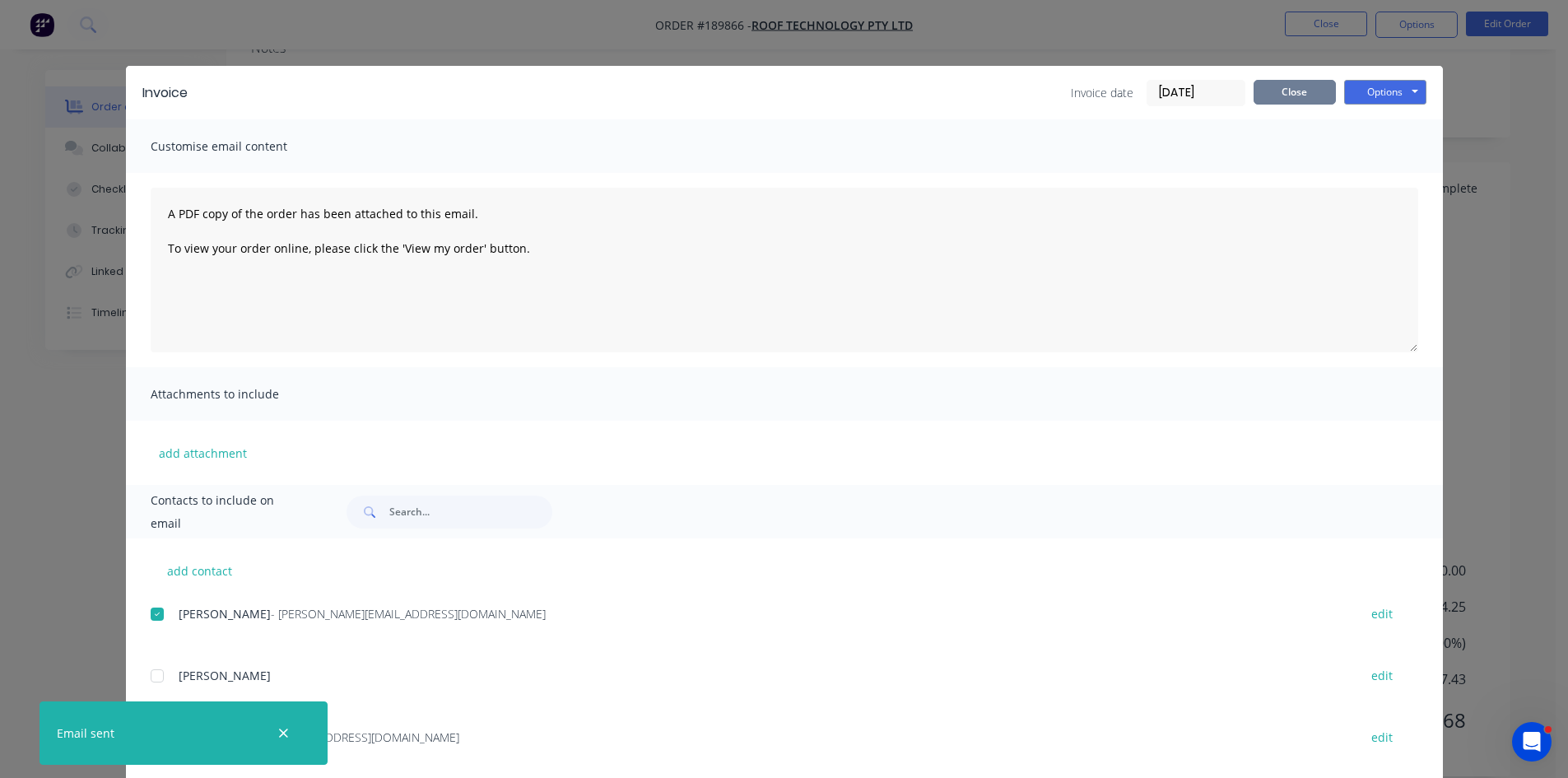
click at [1299, 90] on button "Close" at bounding box center [1294, 92] width 82 height 25
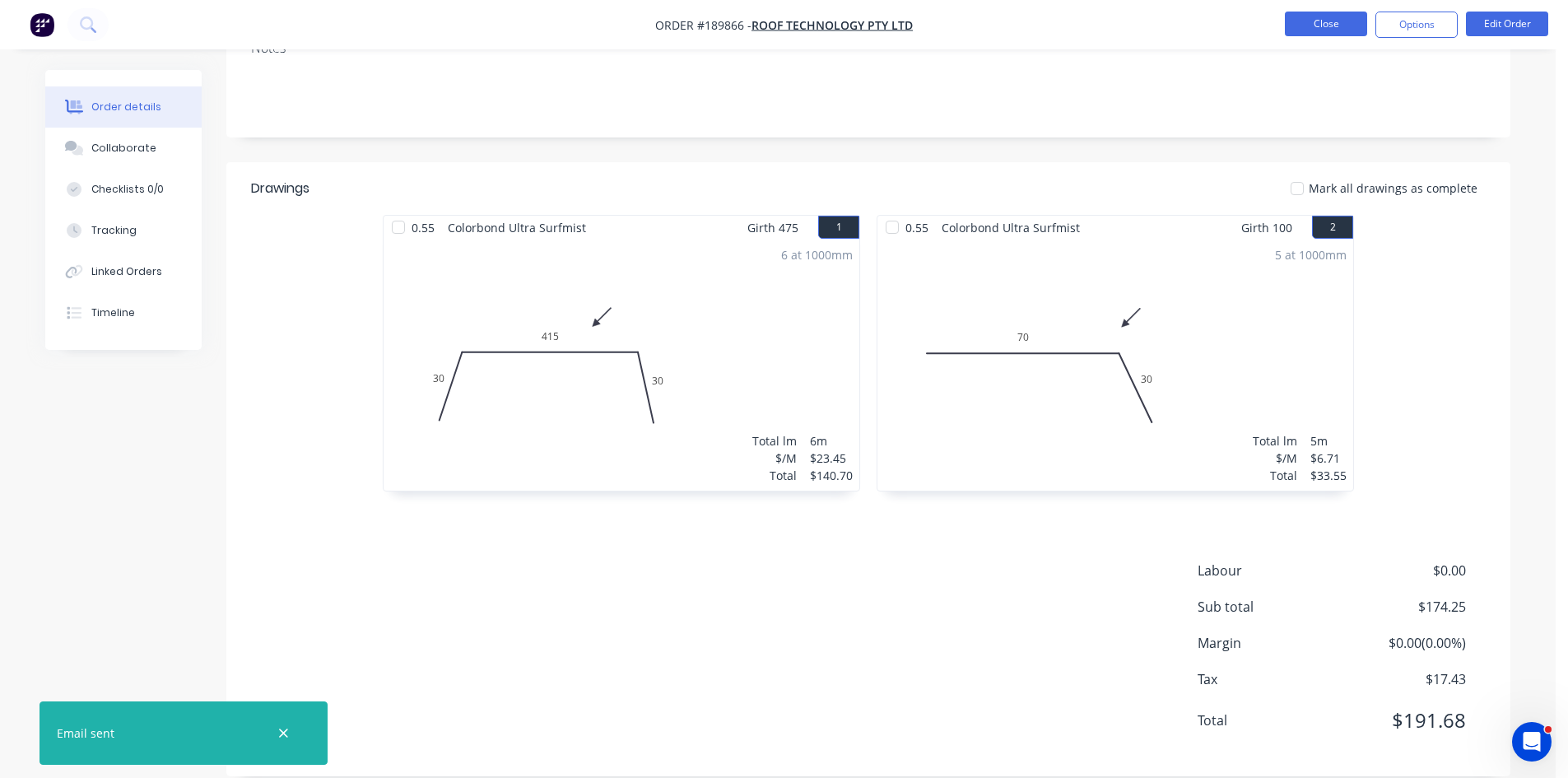
click at [1334, 13] on button "Close" at bounding box center [1326, 24] width 82 height 25
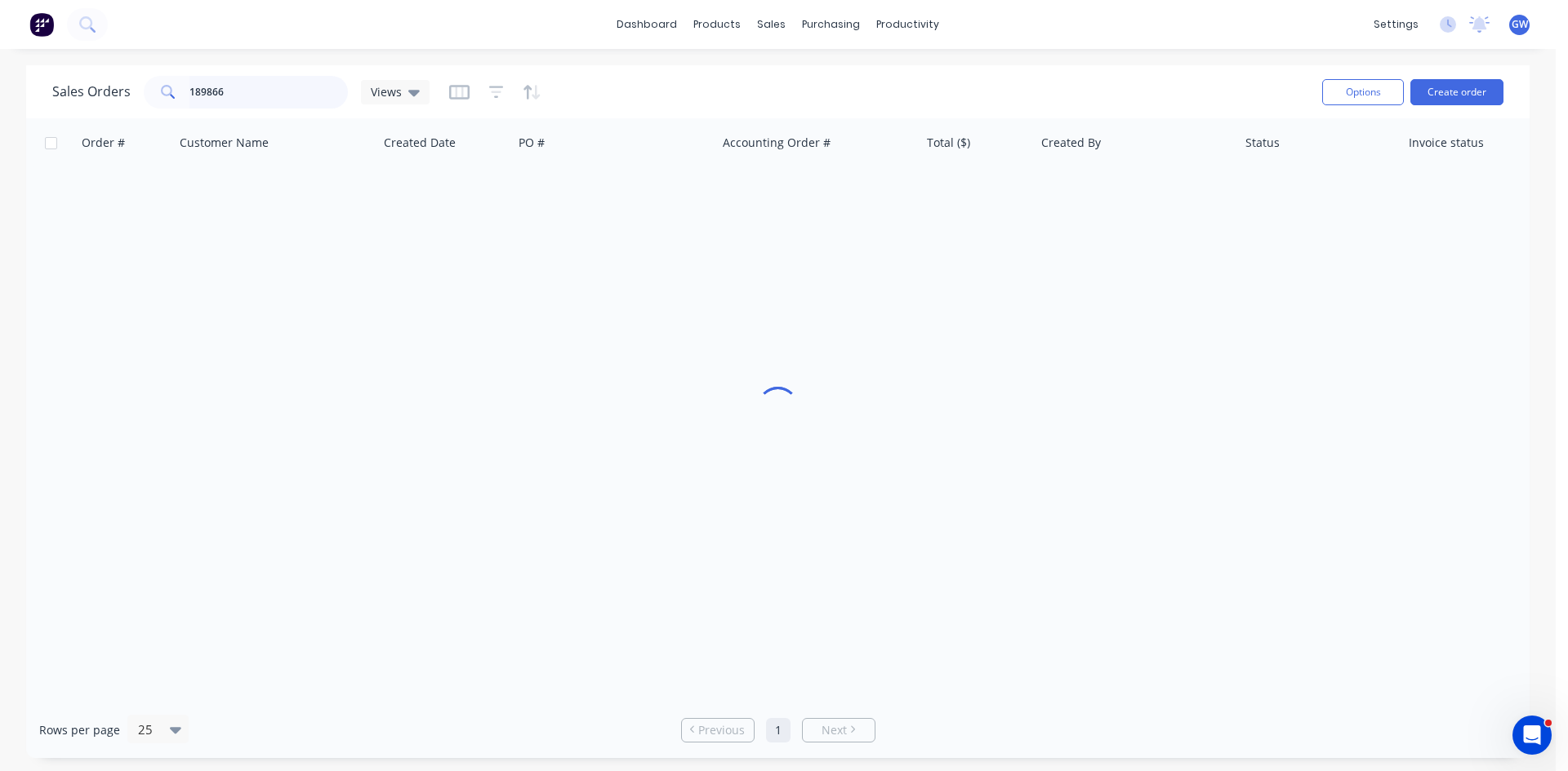
click at [203, 98] on input "189866" at bounding box center [270, 91] width 159 height 32
type input "189822"
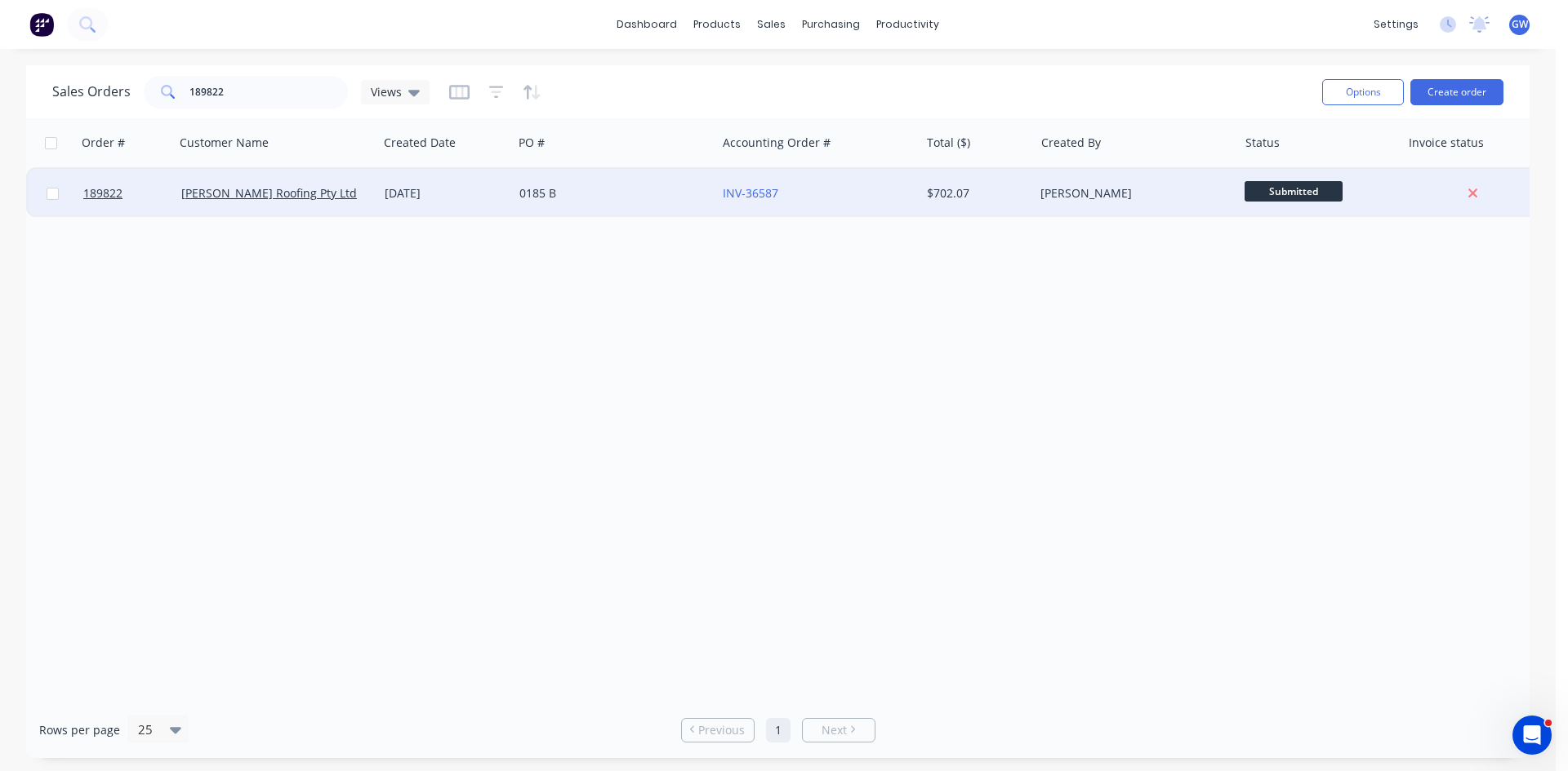
click at [986, 194] on div "$702.07" at bounding box center [974, 193] width 95 height 17
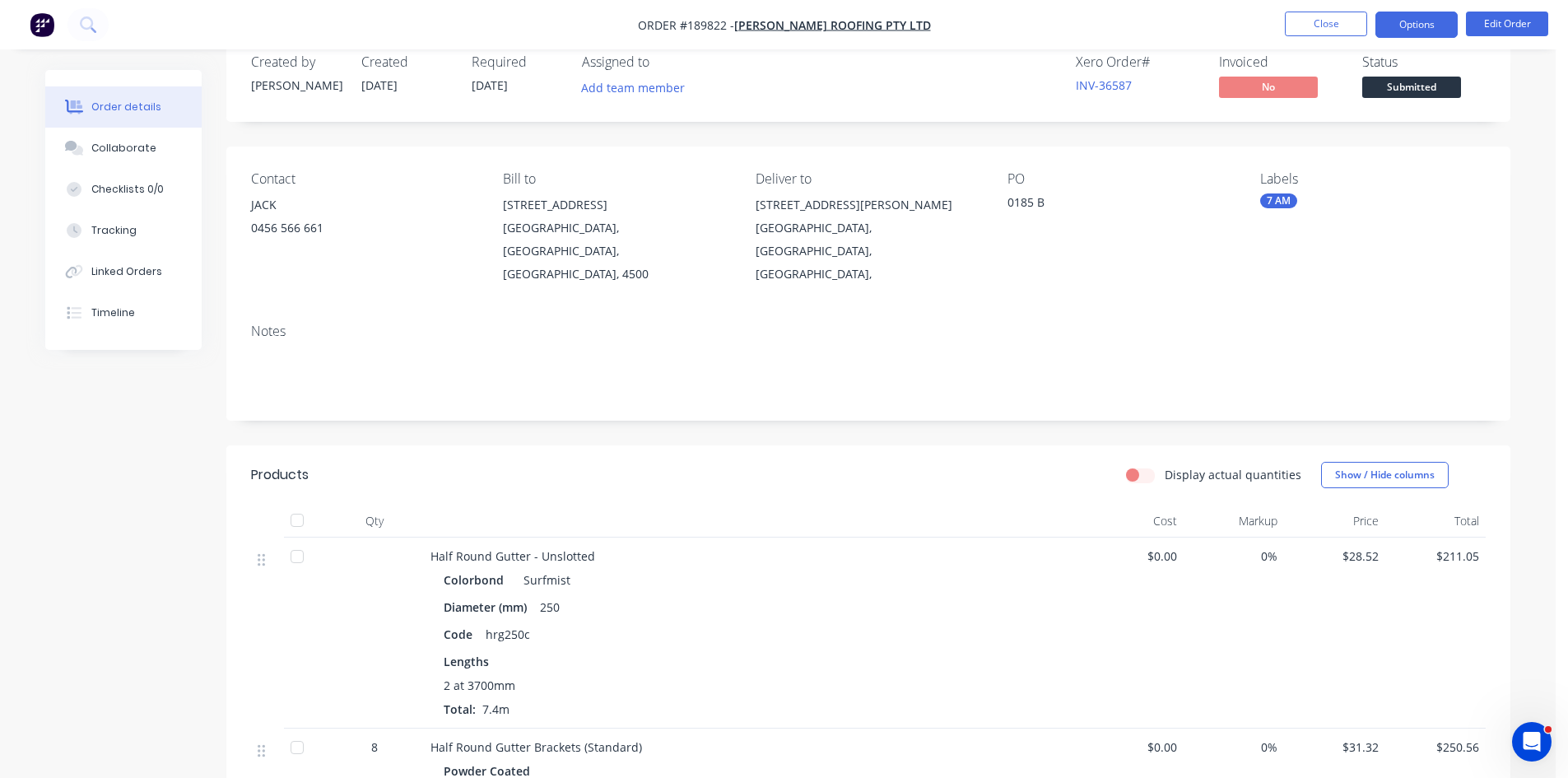
scroll to position [35, 0]
click at [1439, 27] on button "Options" at bounding box center [1416, 25] width 82 height 27
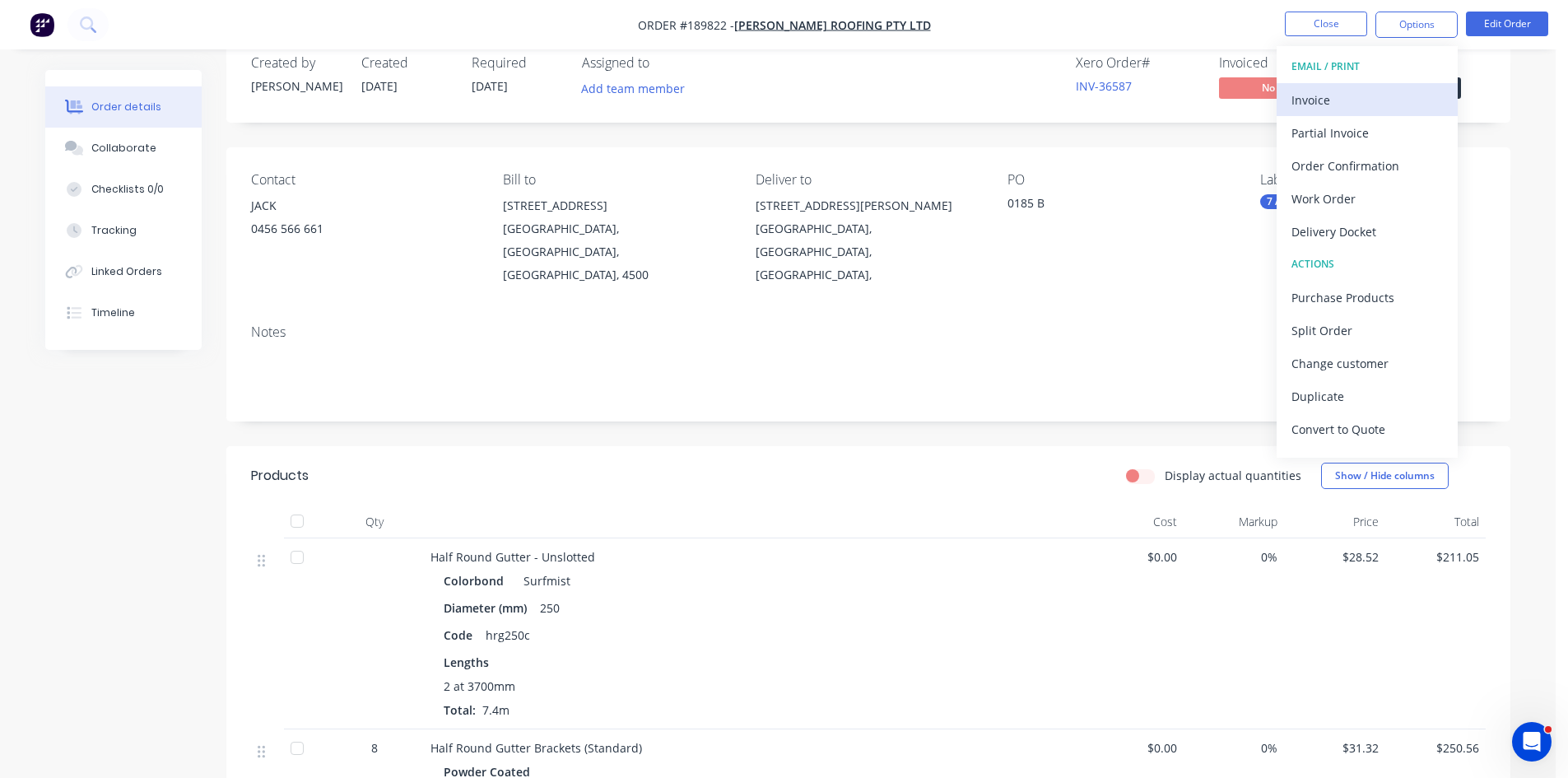
click at [1375, 102] on div "Invoice" at bounding box center [1367, 100] width 152 height 24
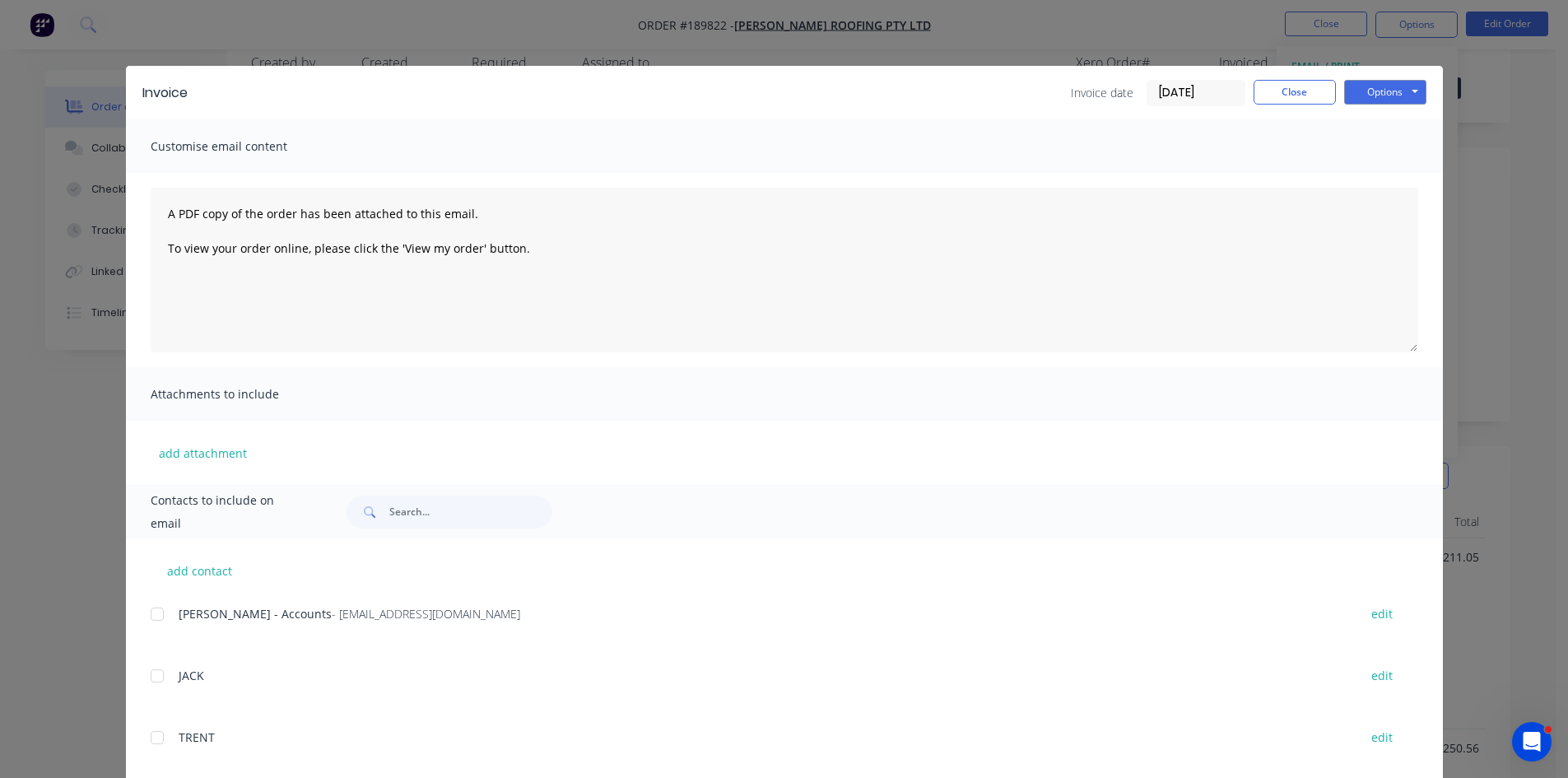
click at [163, 617] on div at bounding box center [157, 614] width 33 height 33
click at [1402, 81] on button "Options" at bounding box center [1385, 92] width 82 height 25
click at [1379, 175] on button "Email" at bounding box center [1396, 176] width 105 height 27
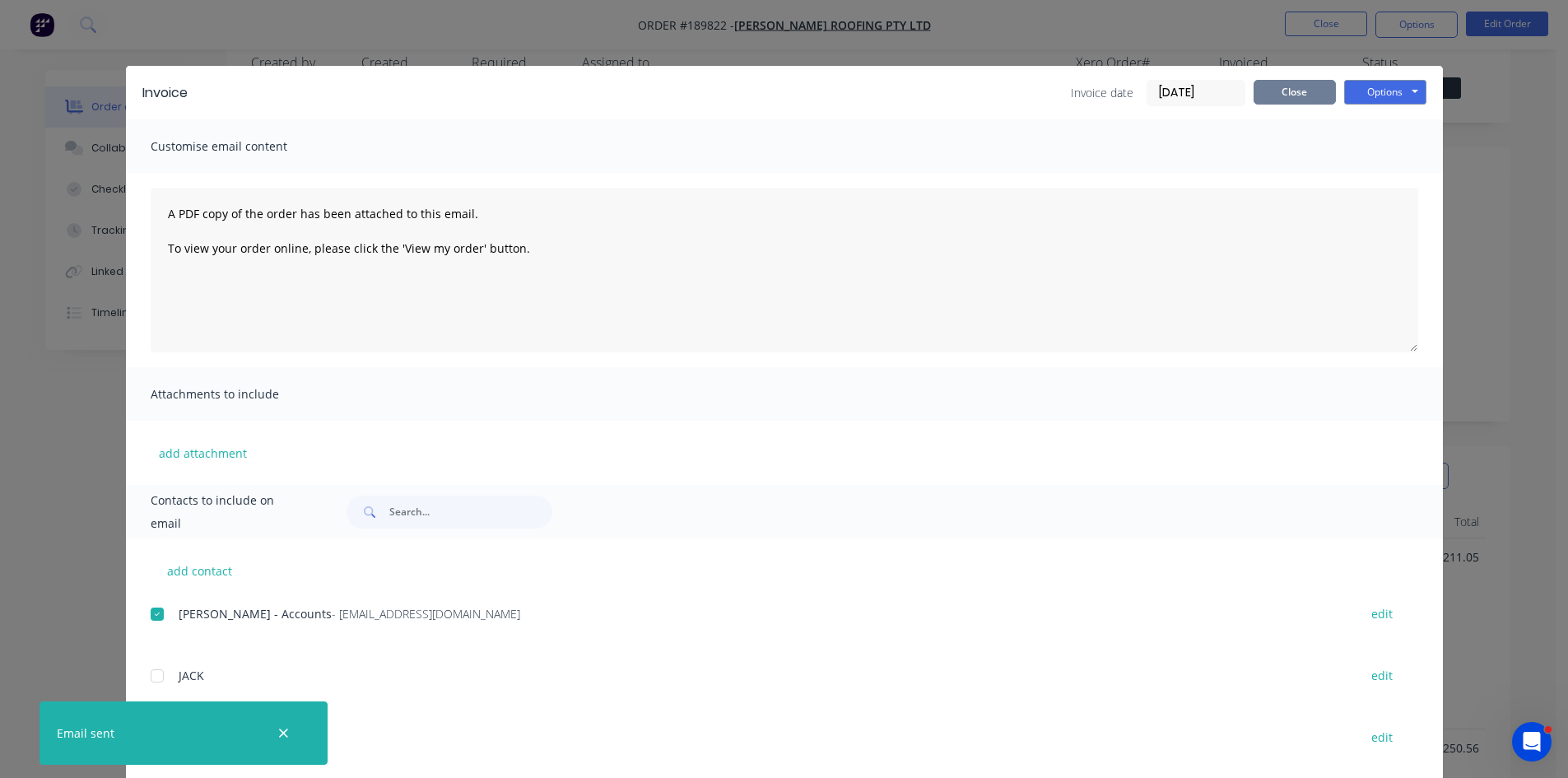
click at [1301, 89] on button "Close" at bounding box center [1294, 92] width 82 height 25
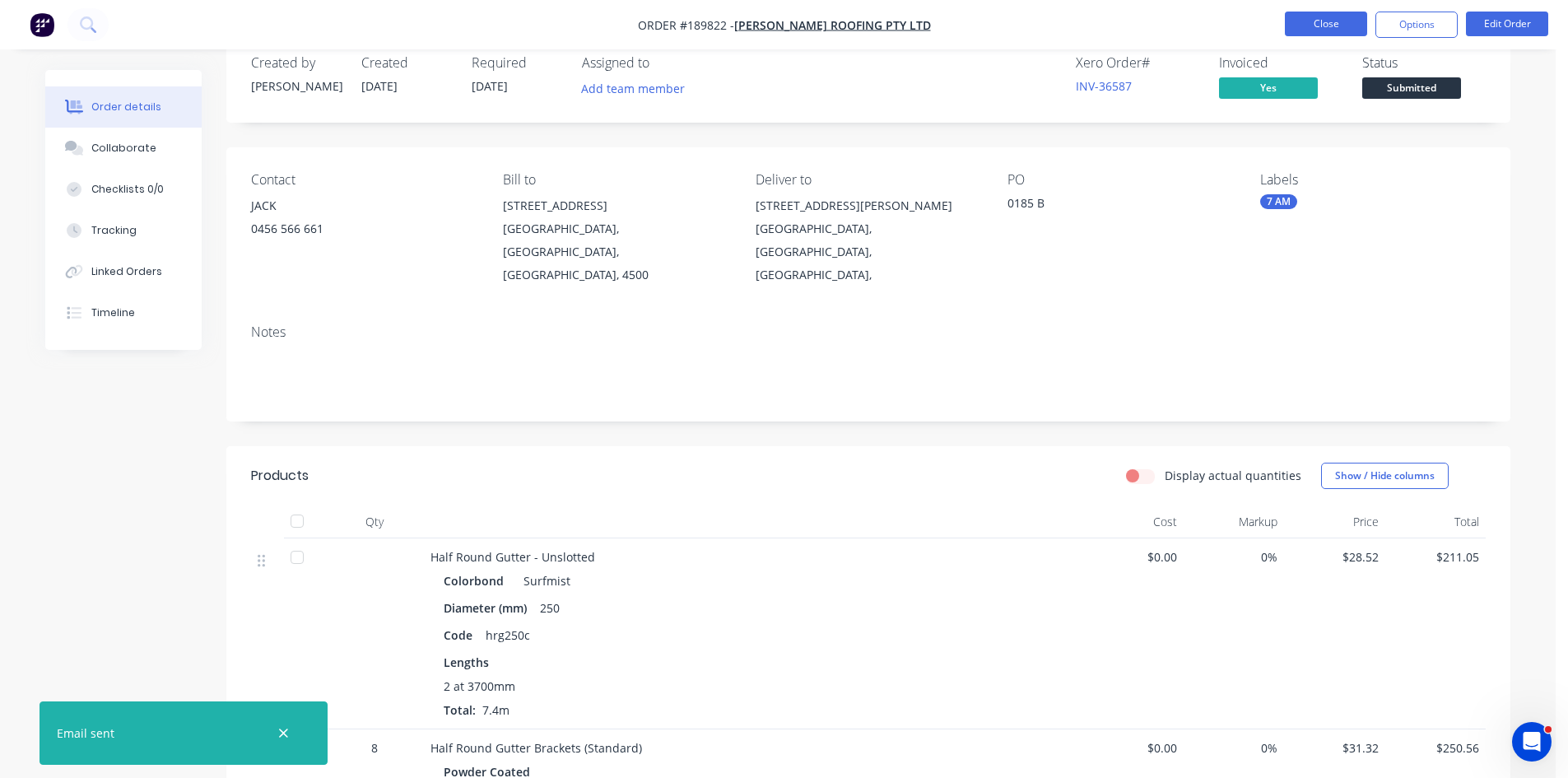
click at [1322, 27] on button "Close" at bounding box center [1326, 24] width 82 height 25
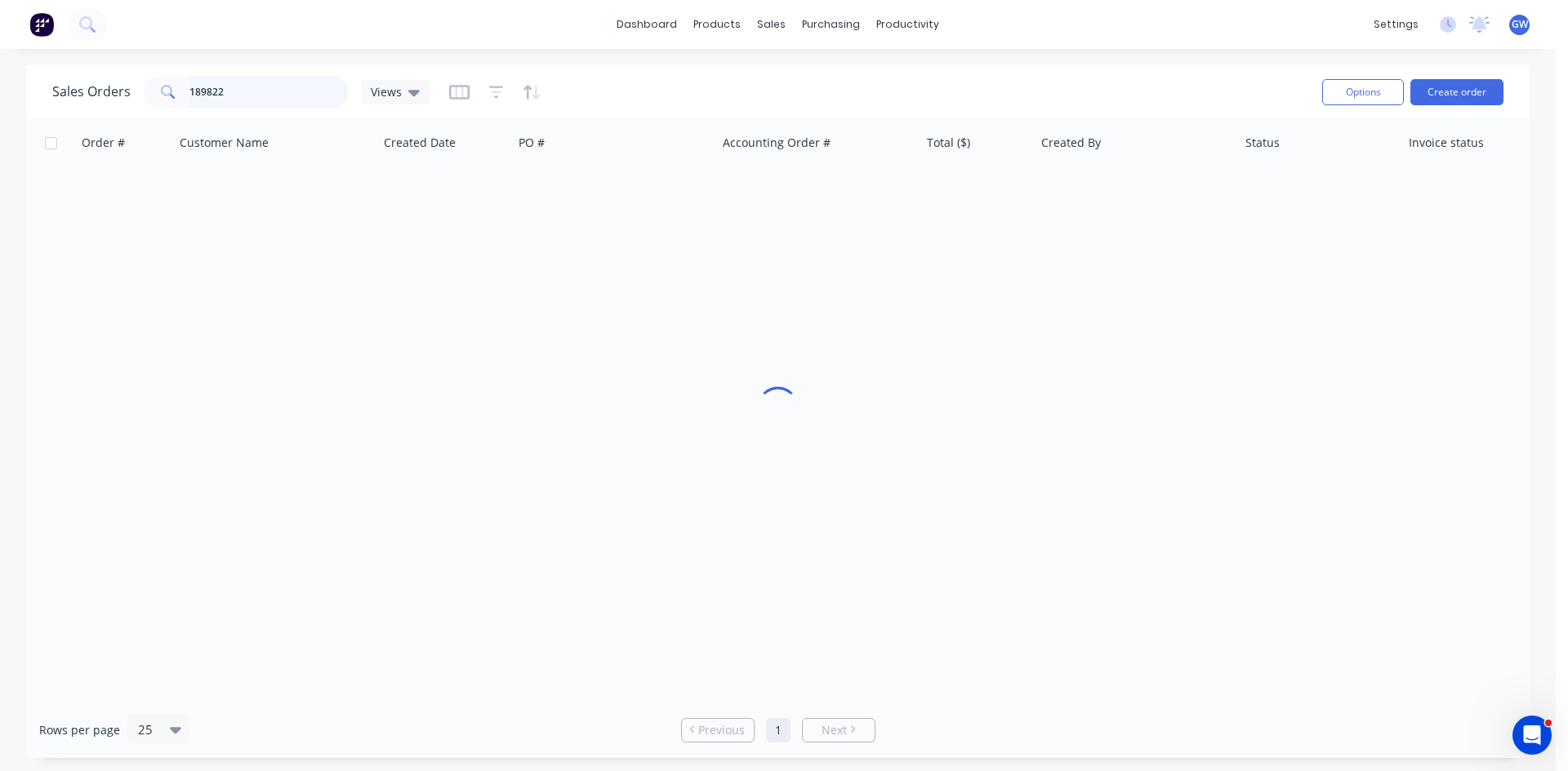
click at [274, 97] on input "189822" at bounding box center [270, 91] width 159 height 32
type input "189968"
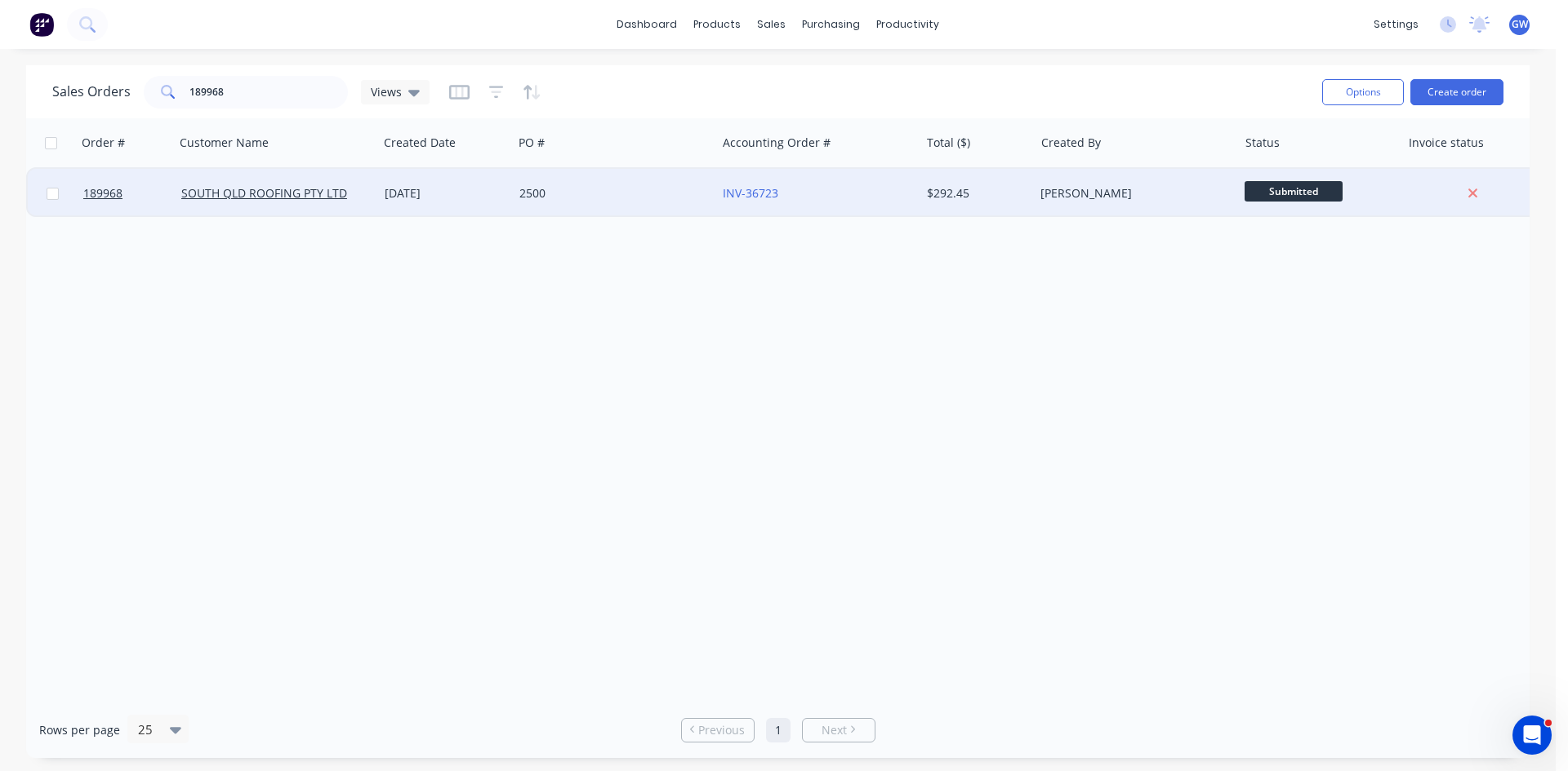
click at [832, 199] on div "INV-36723" at bounding box center [814, 193] width 181 height 17
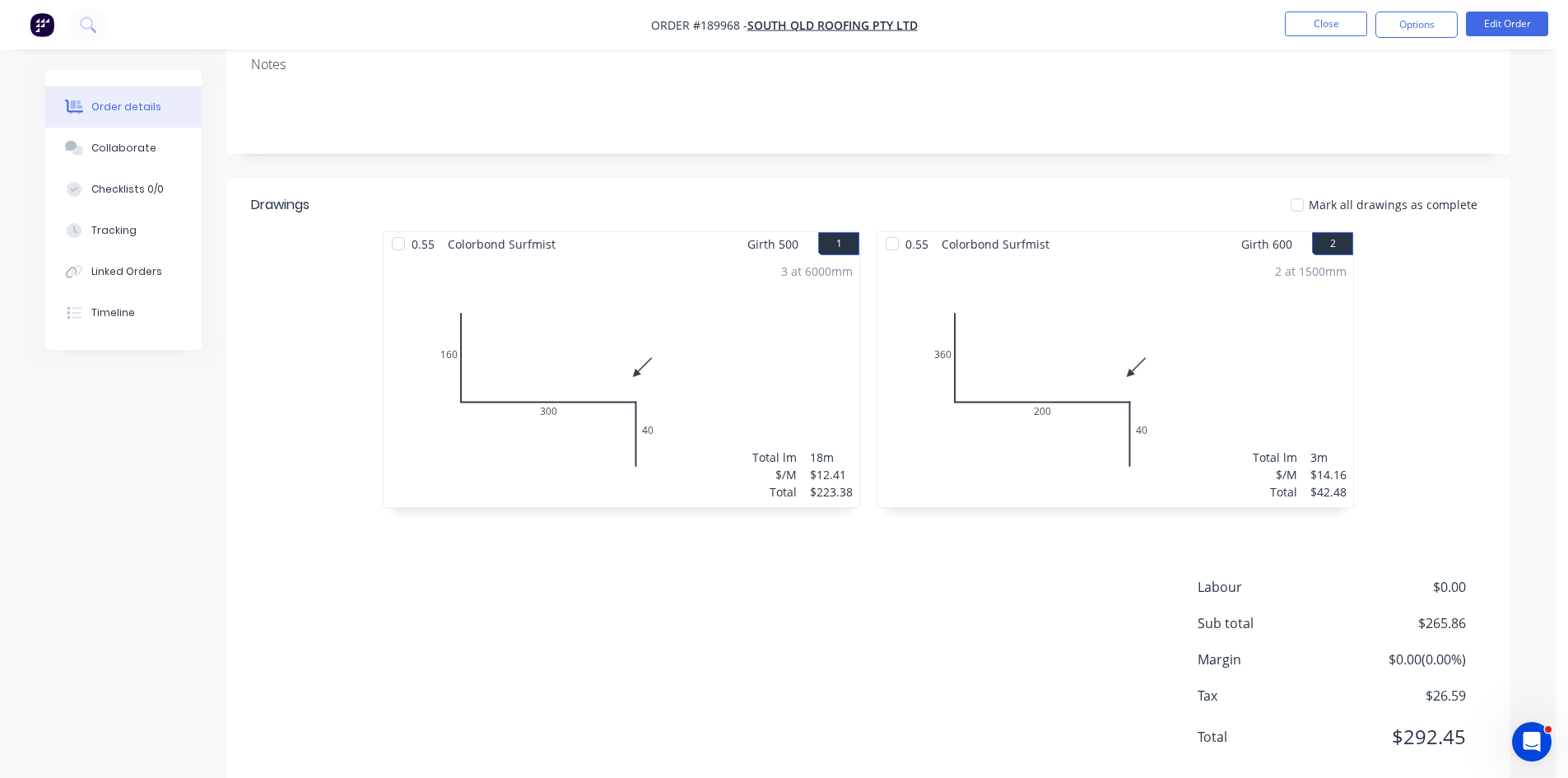
scroll to position [319, 0]
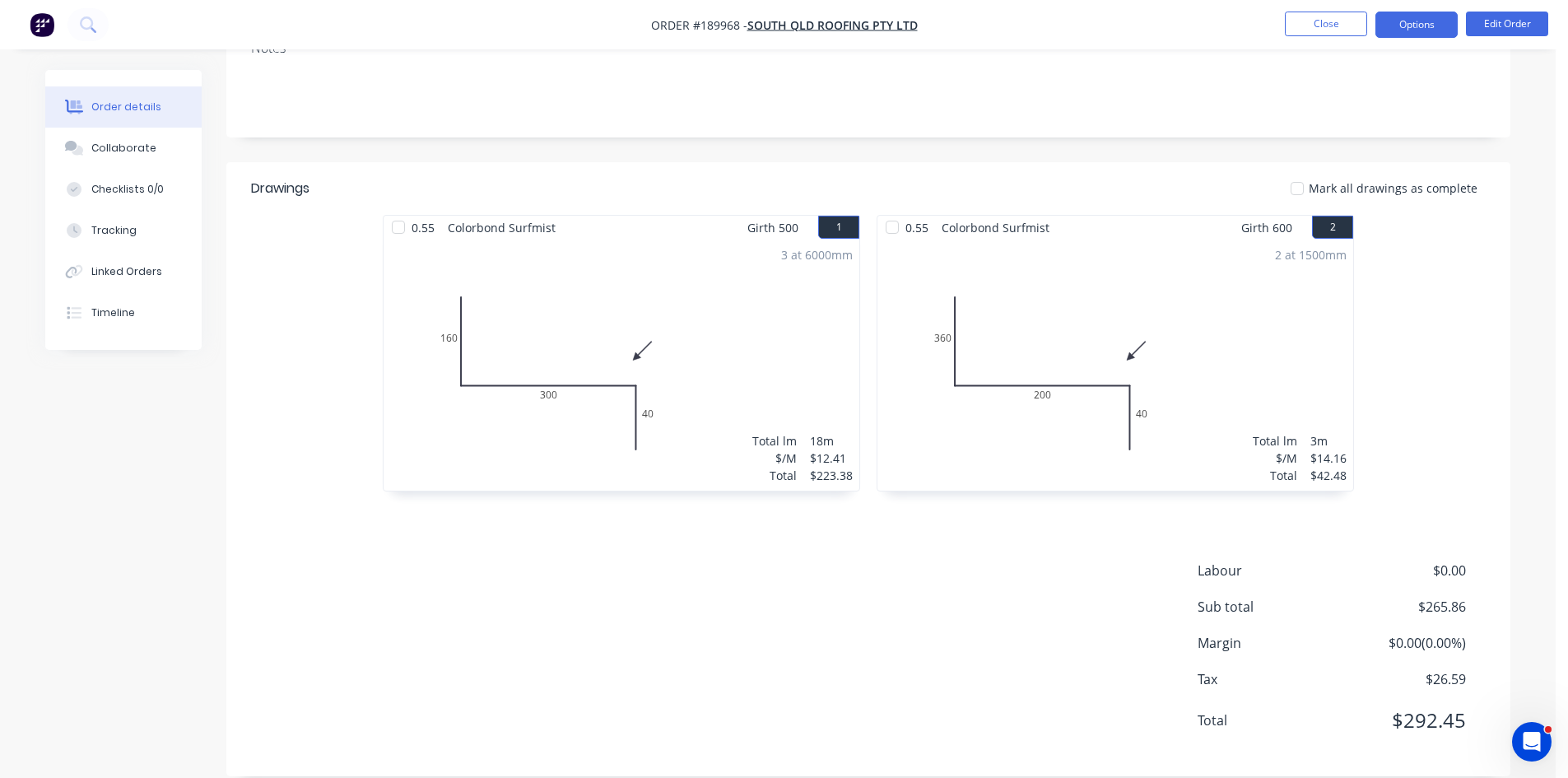
click at [1411, 15] on button "Options" at bounding box center [1416, 25] width 82 height 27
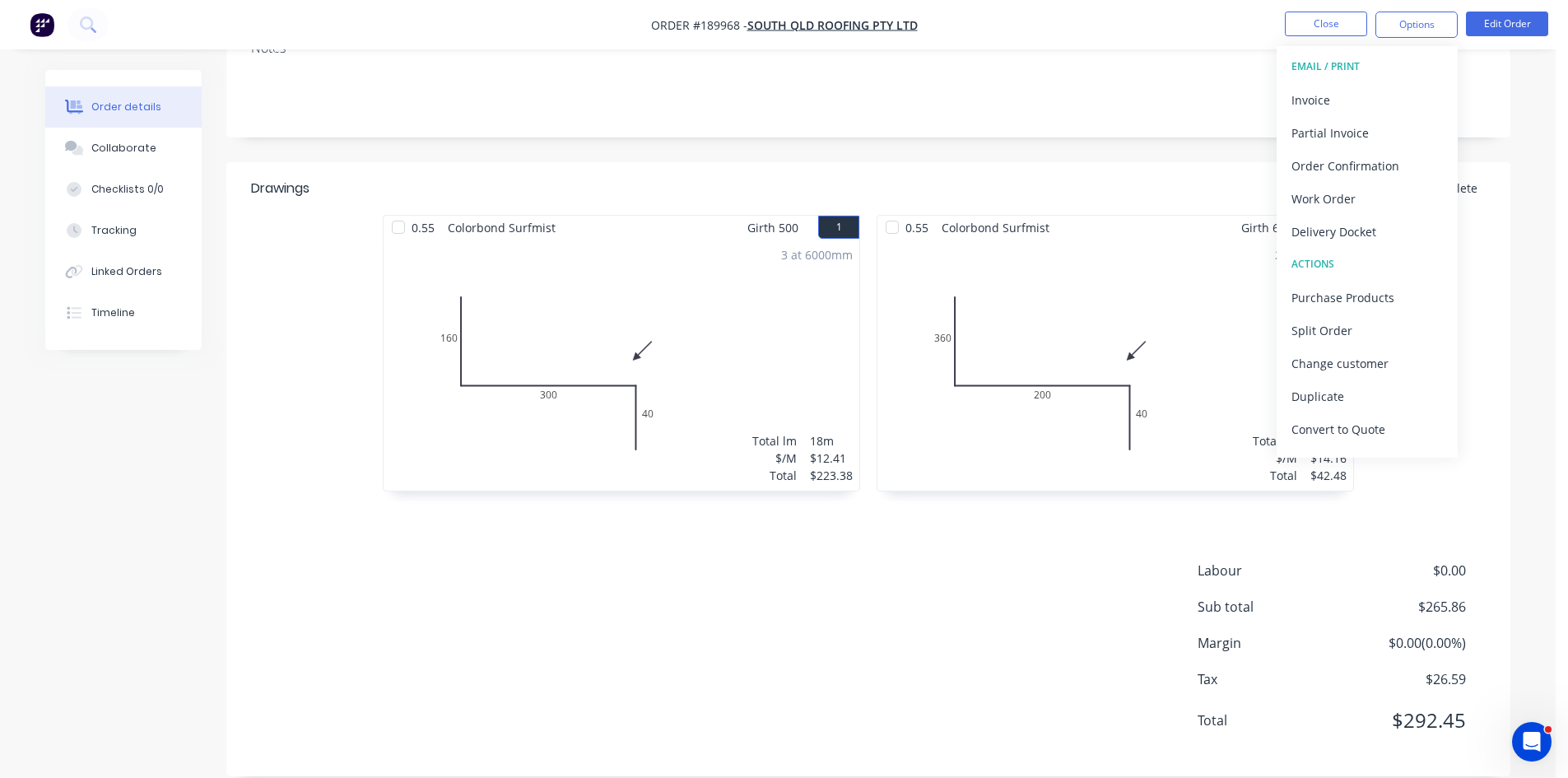
click at [1357, 81] on button "EMAIL / PRINT" at bounding box center [1367, 66] width 181 height 33
click at [1336, 99] on div "Invoice" at bounding box center [1367, 100] width 152 height 24
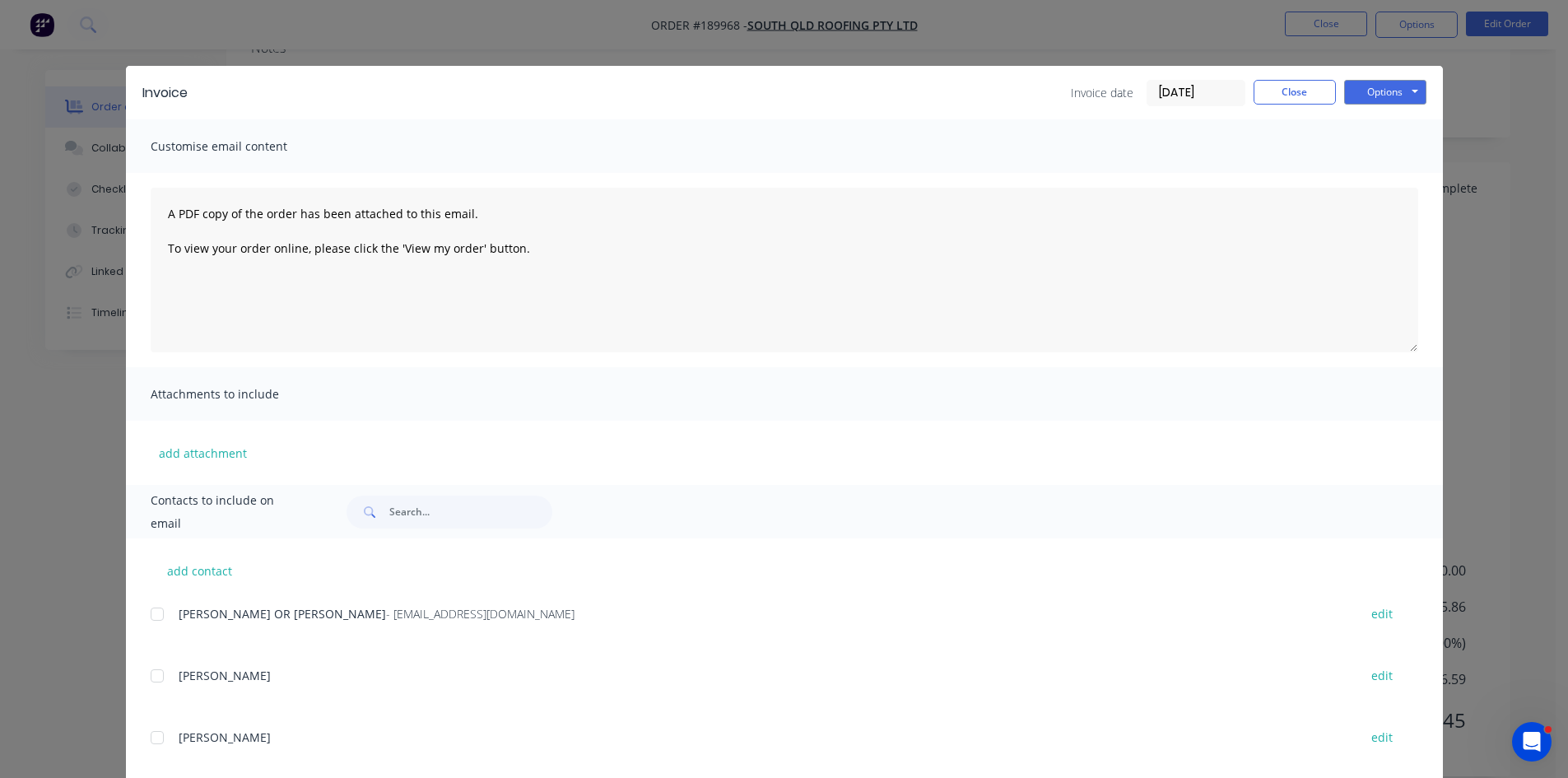
click at [148, 620] on div at bounding box center [157, 614] width 33 height 33
drag, startPoint x: 1364, startPoint y: 82, endPoint x: 1398, endPoint y: 101, distance: 38.9
click at [1365, 82] on button "Options" at bounding box center [1385, 92] width 82 height 25
click at [1377, 177] on button "Email" at bounding box center [1396, 176] width 105 height 27
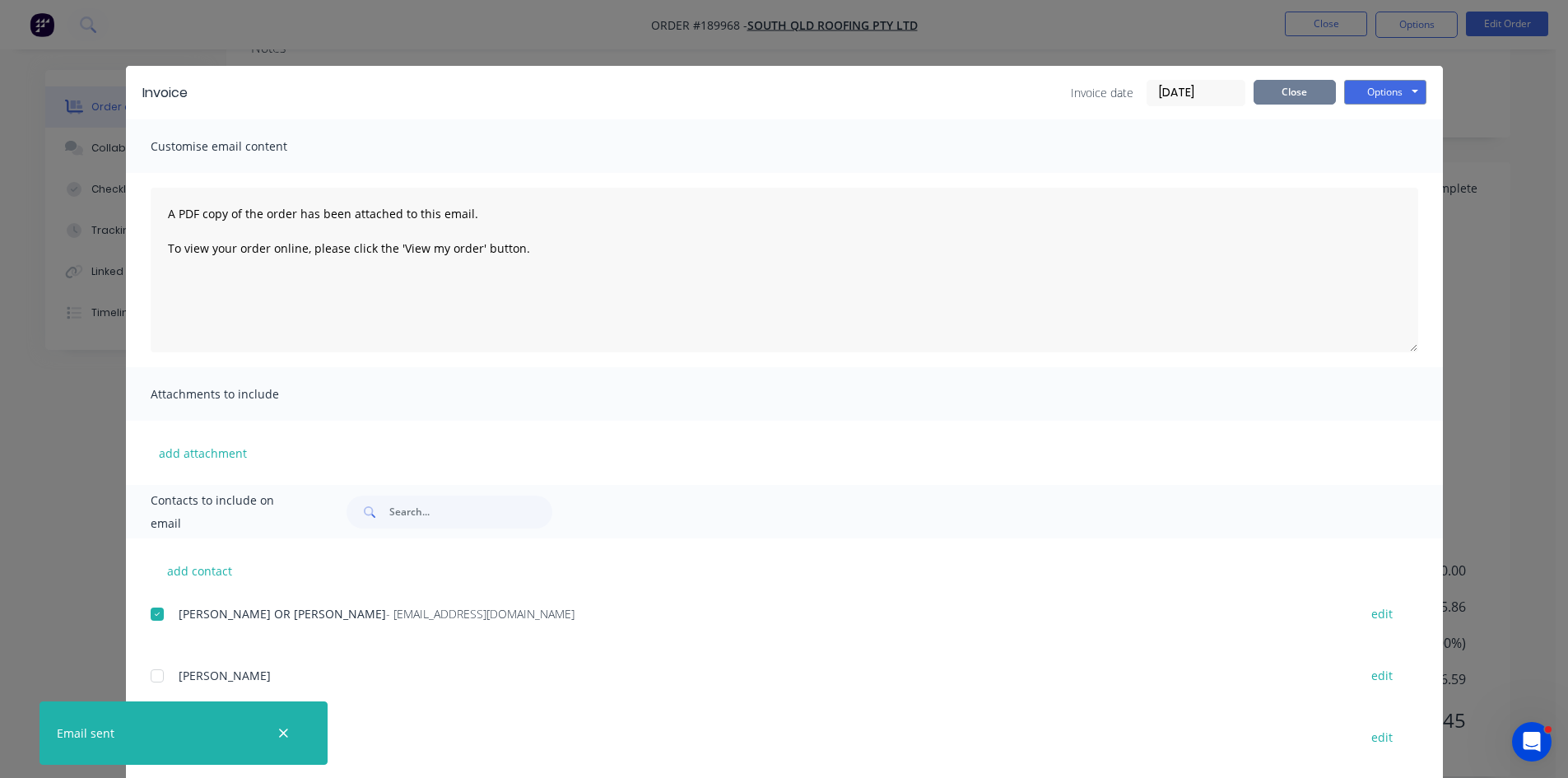
click at [1265, 98] on button "Close" at bounding box center [1294, 92] width 82 height 25
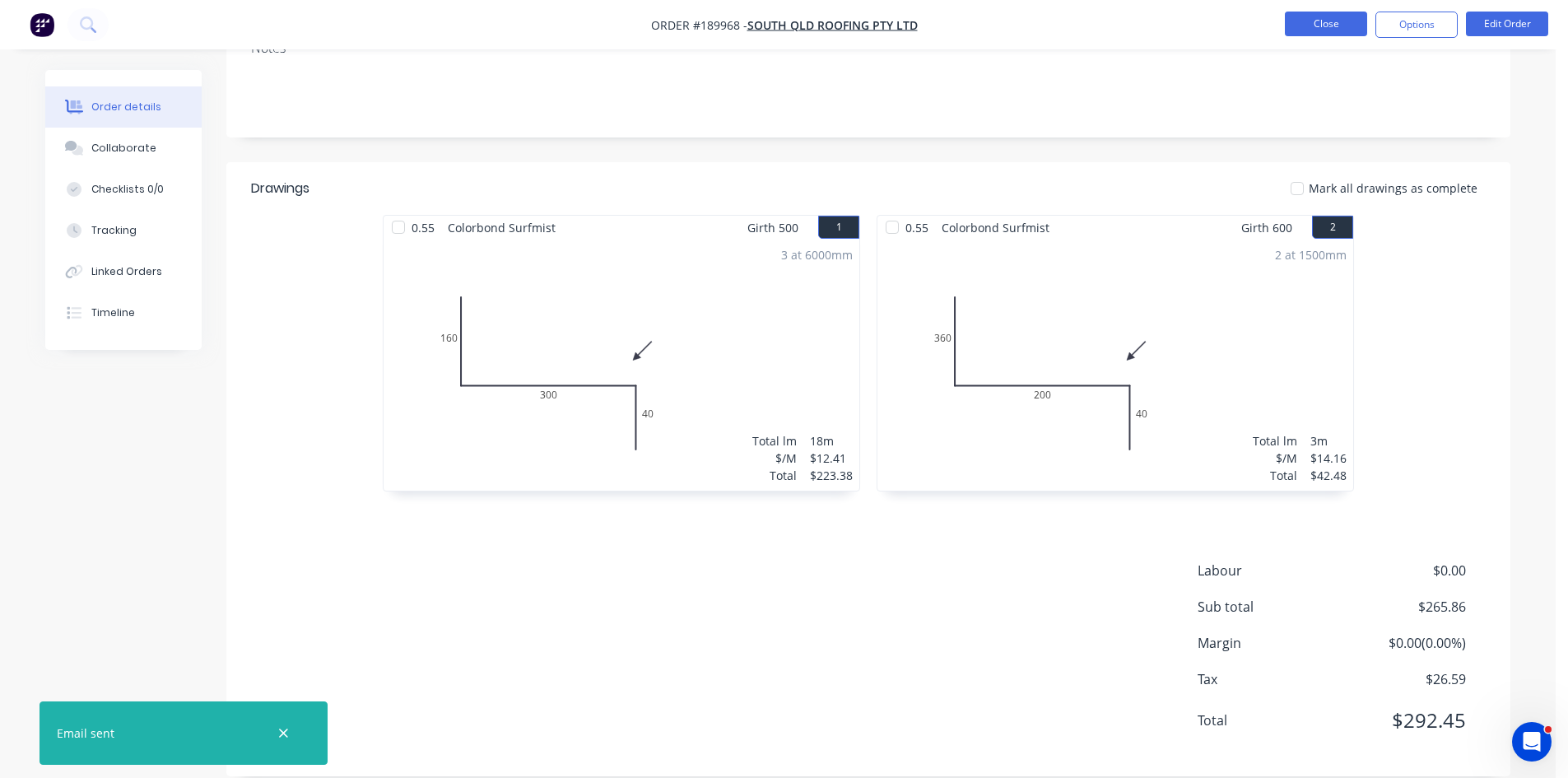
click at [1335, 19] on button "Close" at bounding box center [1326, 24] width 82 height 25
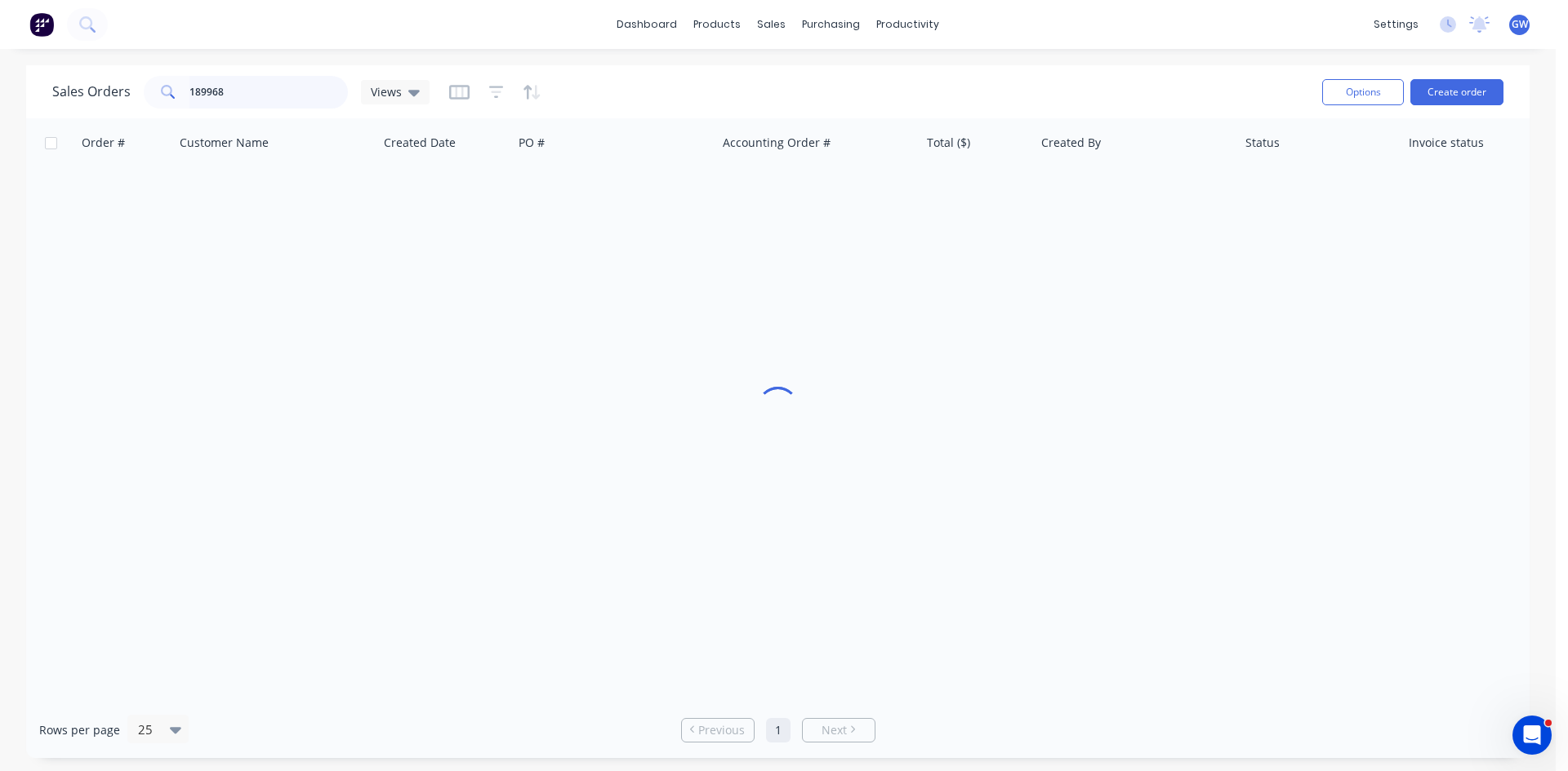
click at [276, 87] on input "189968" at bounding box center [270, 91] width 159 height 32
type input "189966"
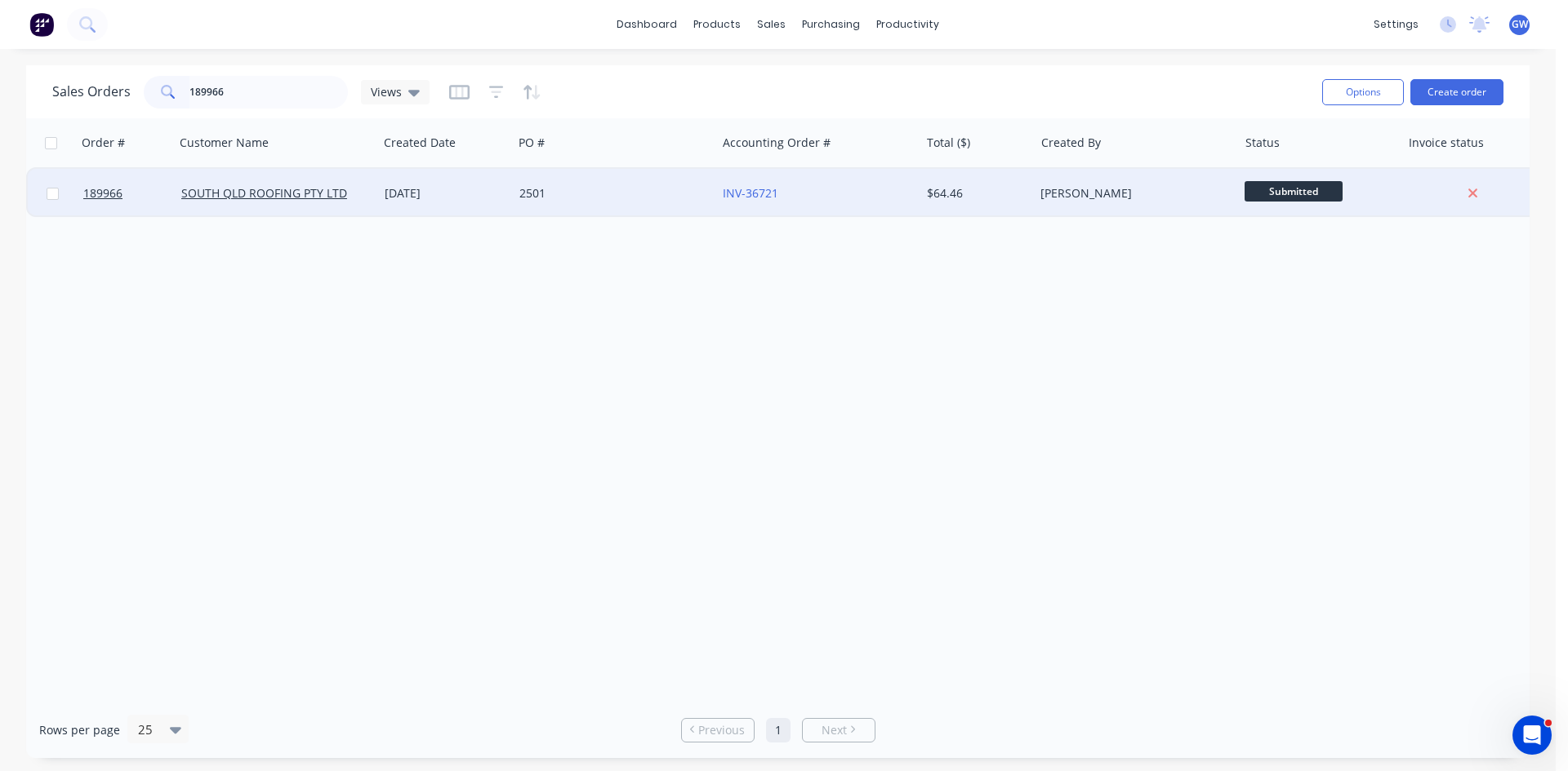
click at [1002, 197] on div "$64.46" at bounding box center [974, 193] width 95 height 17
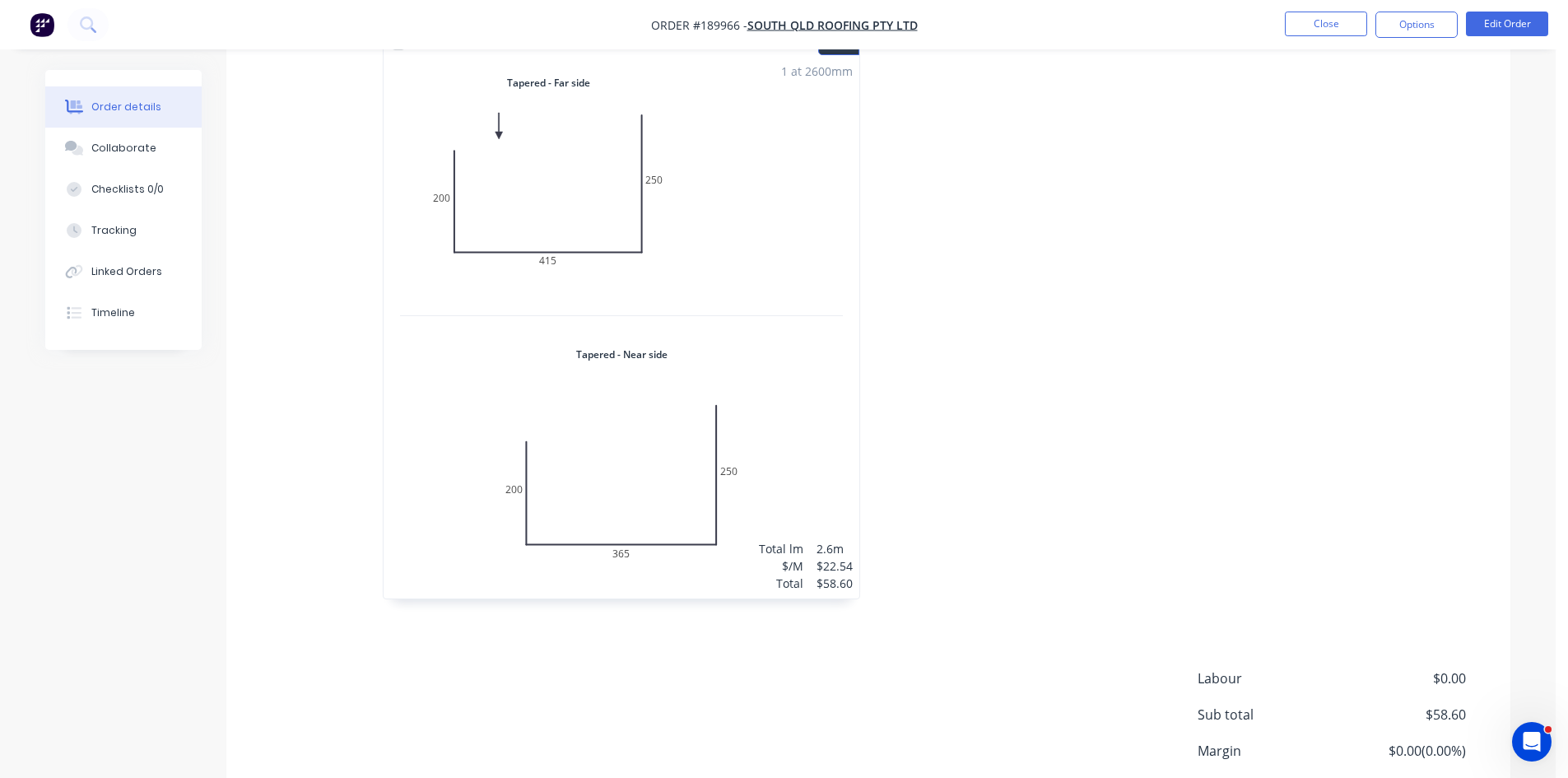
scroll to position [610, 0]
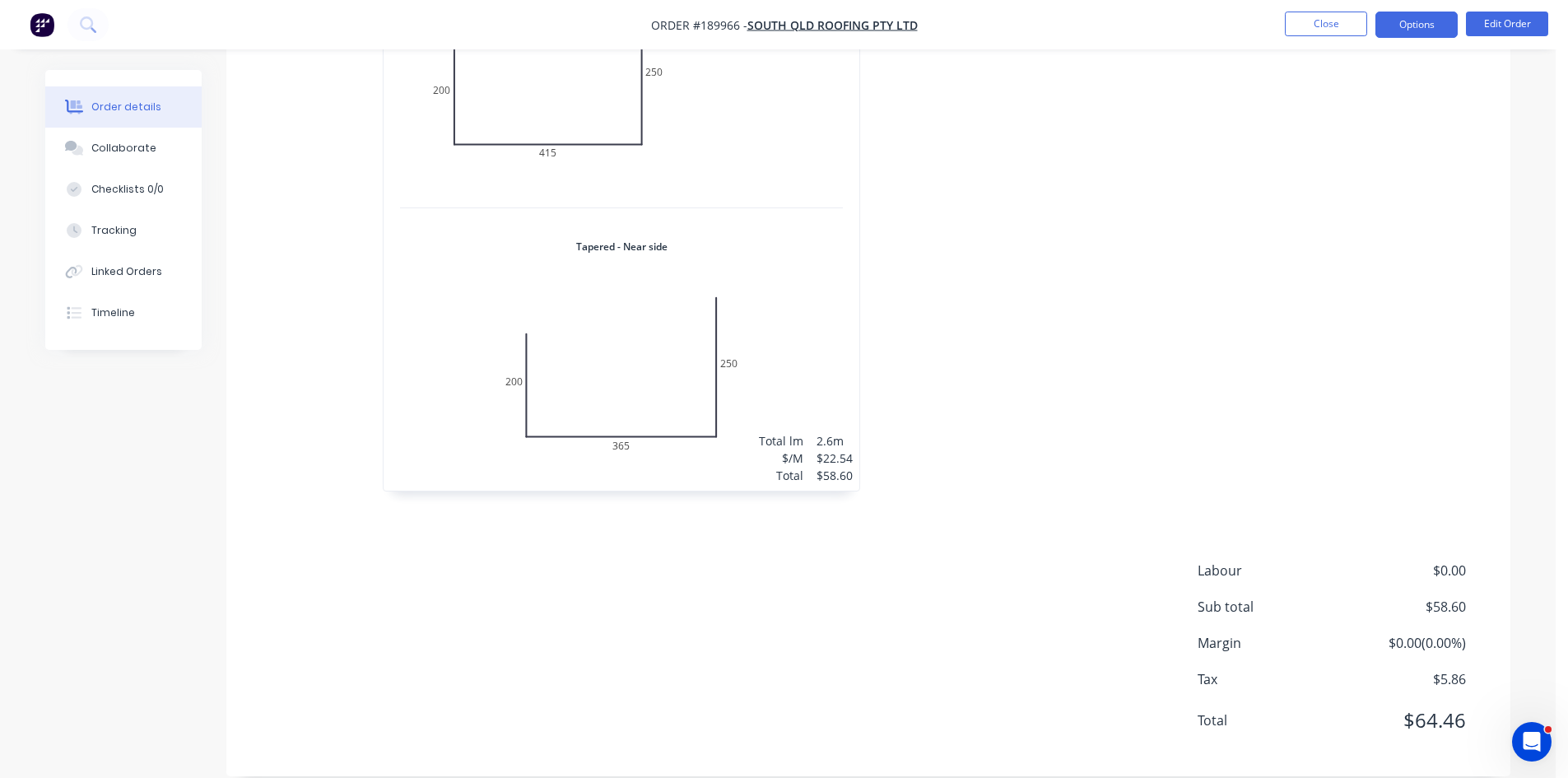
click at [1428, 23] on button "Options" at bounding box center [1416, 25] width 82 height 27
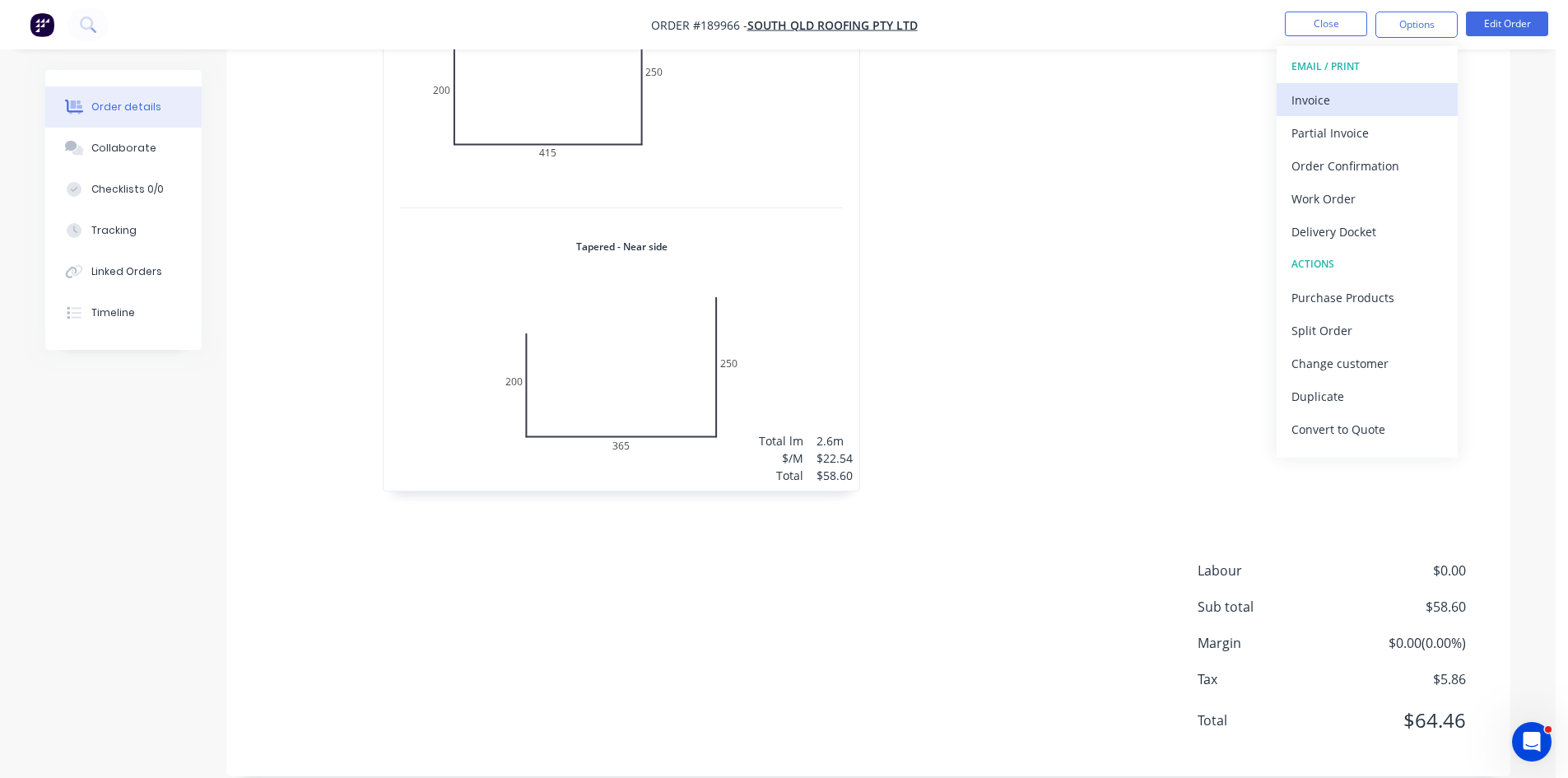
click at [1361, 104] on div "Invoice" at bounding box center [1367, 100] width 152 height 24
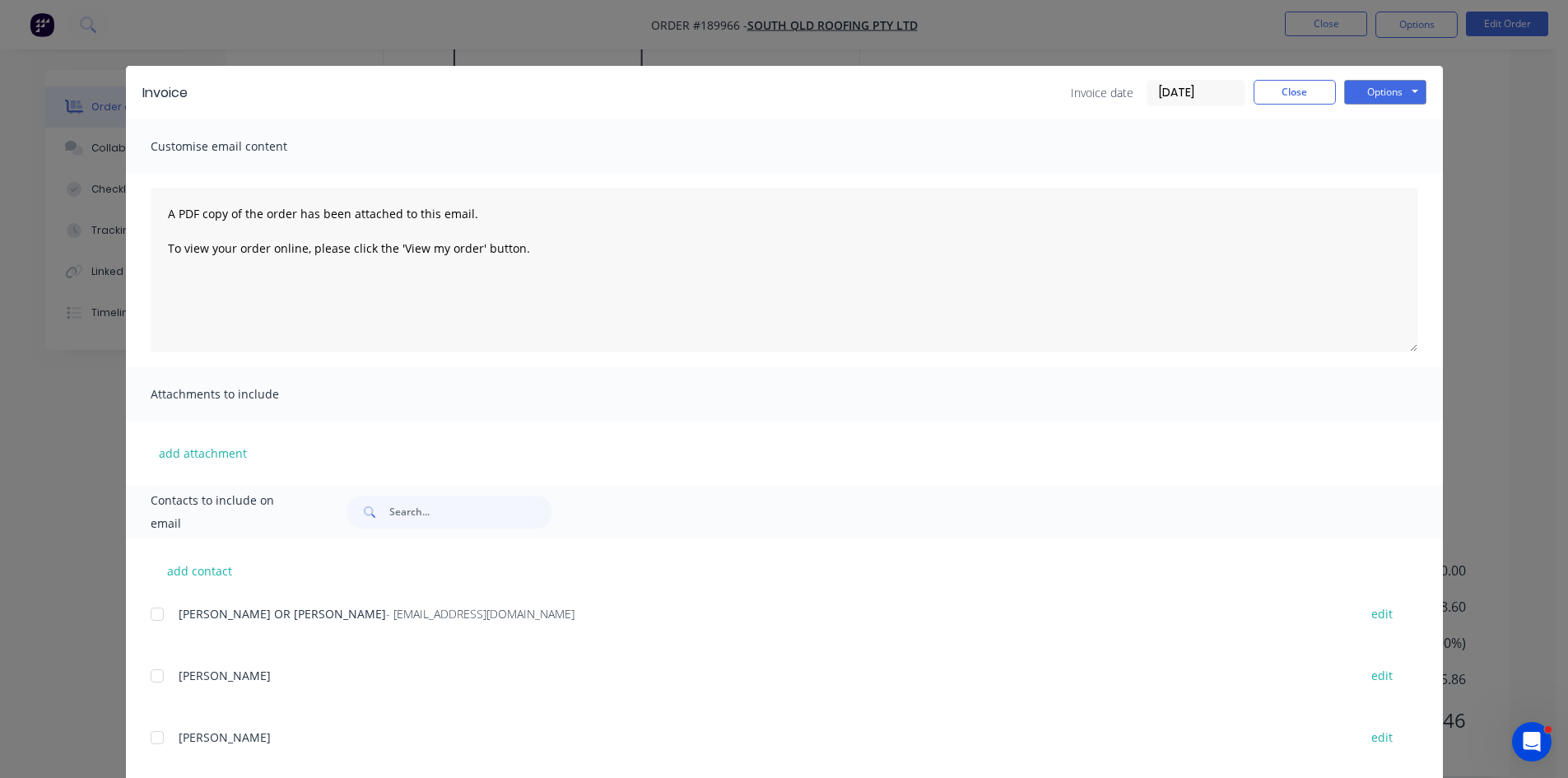
click at [155, 618] on div at bounding box center [157, 614] width 33 height 33
click at [1390, 93] on button "Options" at bounding box center [1385, 92] width 82 height 25
click at [1371, 172] on button "Email" at bounding box center [1396, 176] width 105 height 27
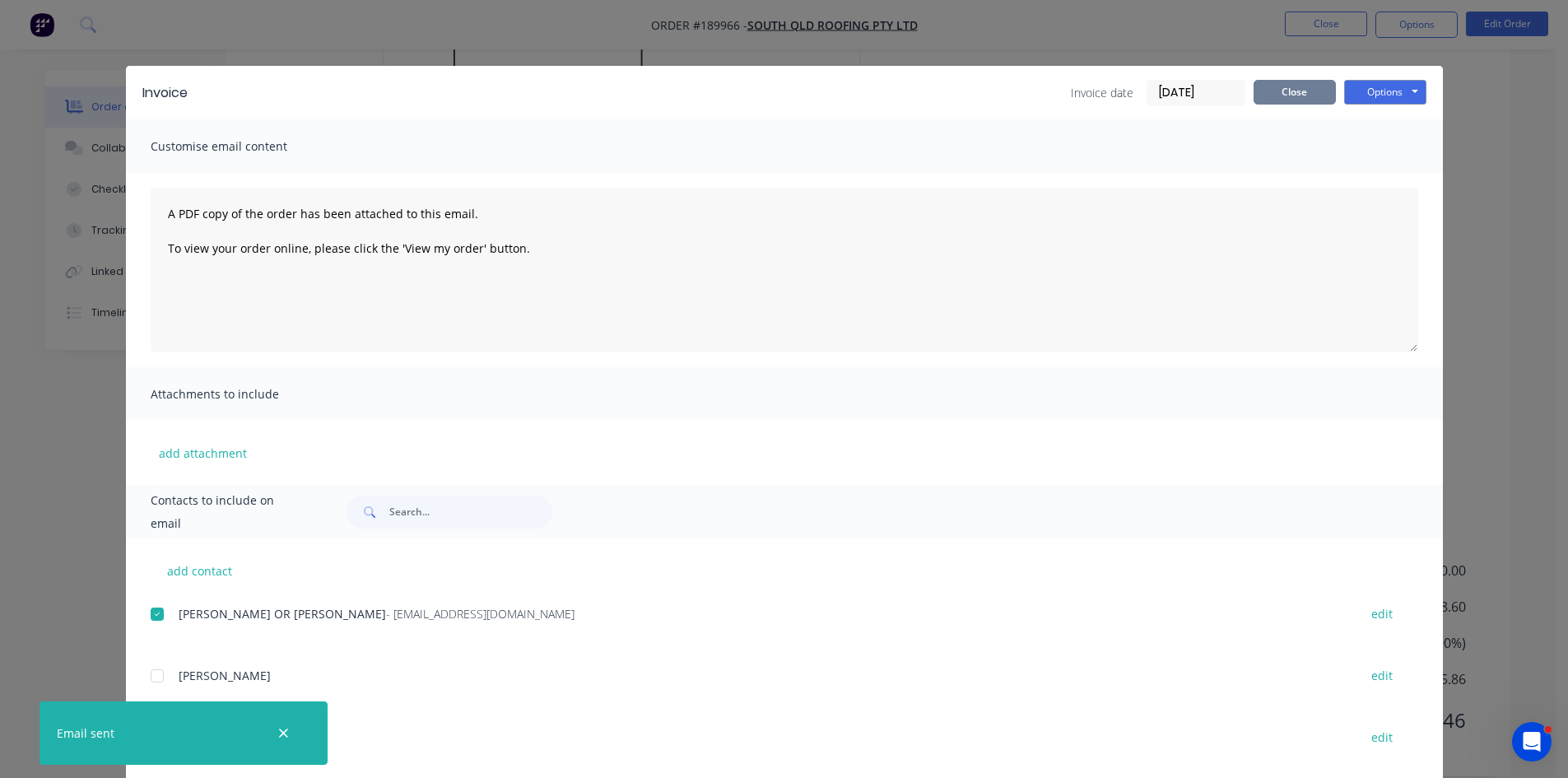
click at [1307, 103] on button "Close" at bounding box center [1294, 92] width 82 height 25
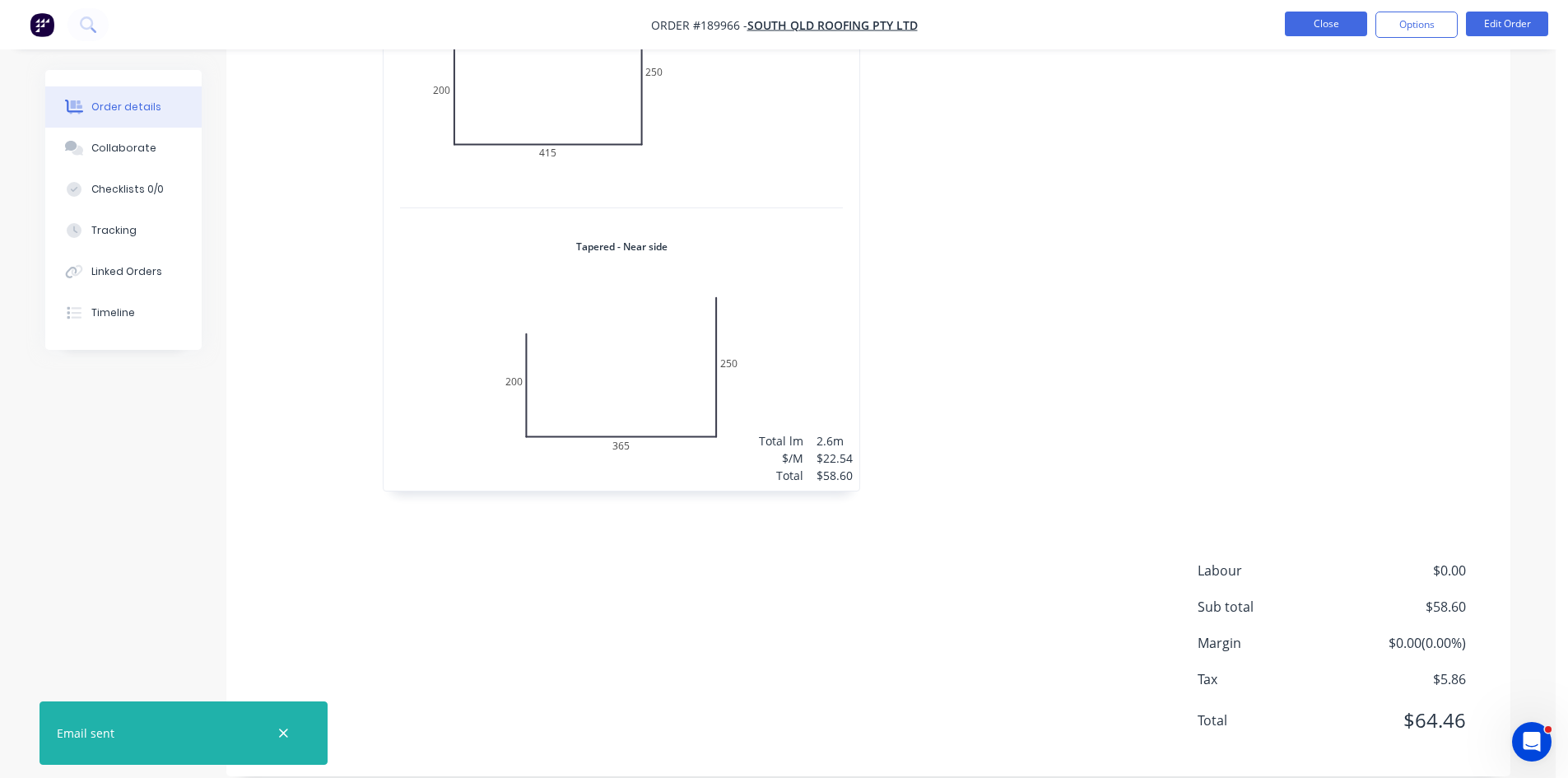
click at [1348, 20] on button "Close" at bounding box center [1326, 24] width 82 height 25
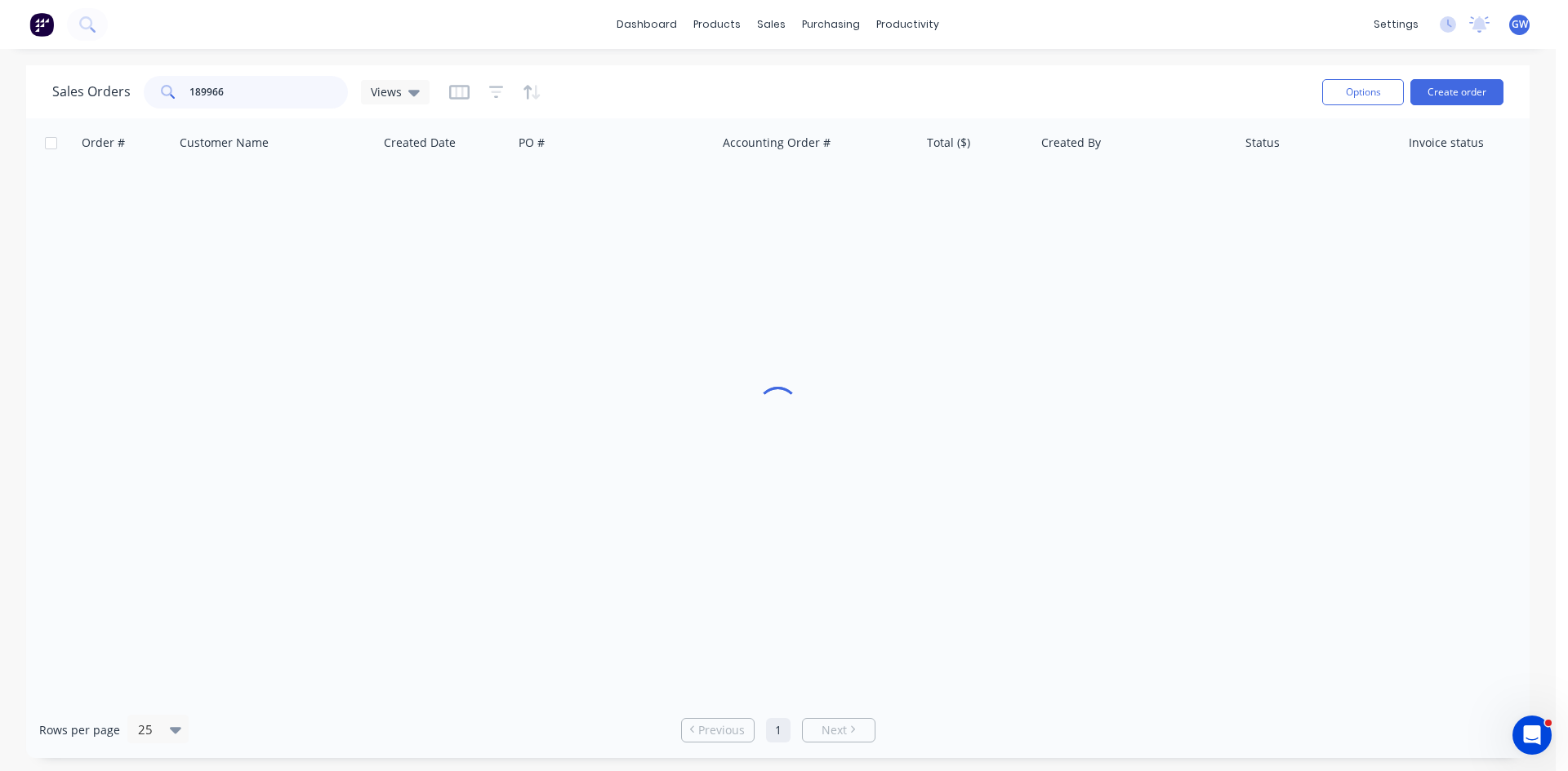
click at [243, 89] on input "189966" at bounding box center [270, 91] width 159 height 32
type input "189986"
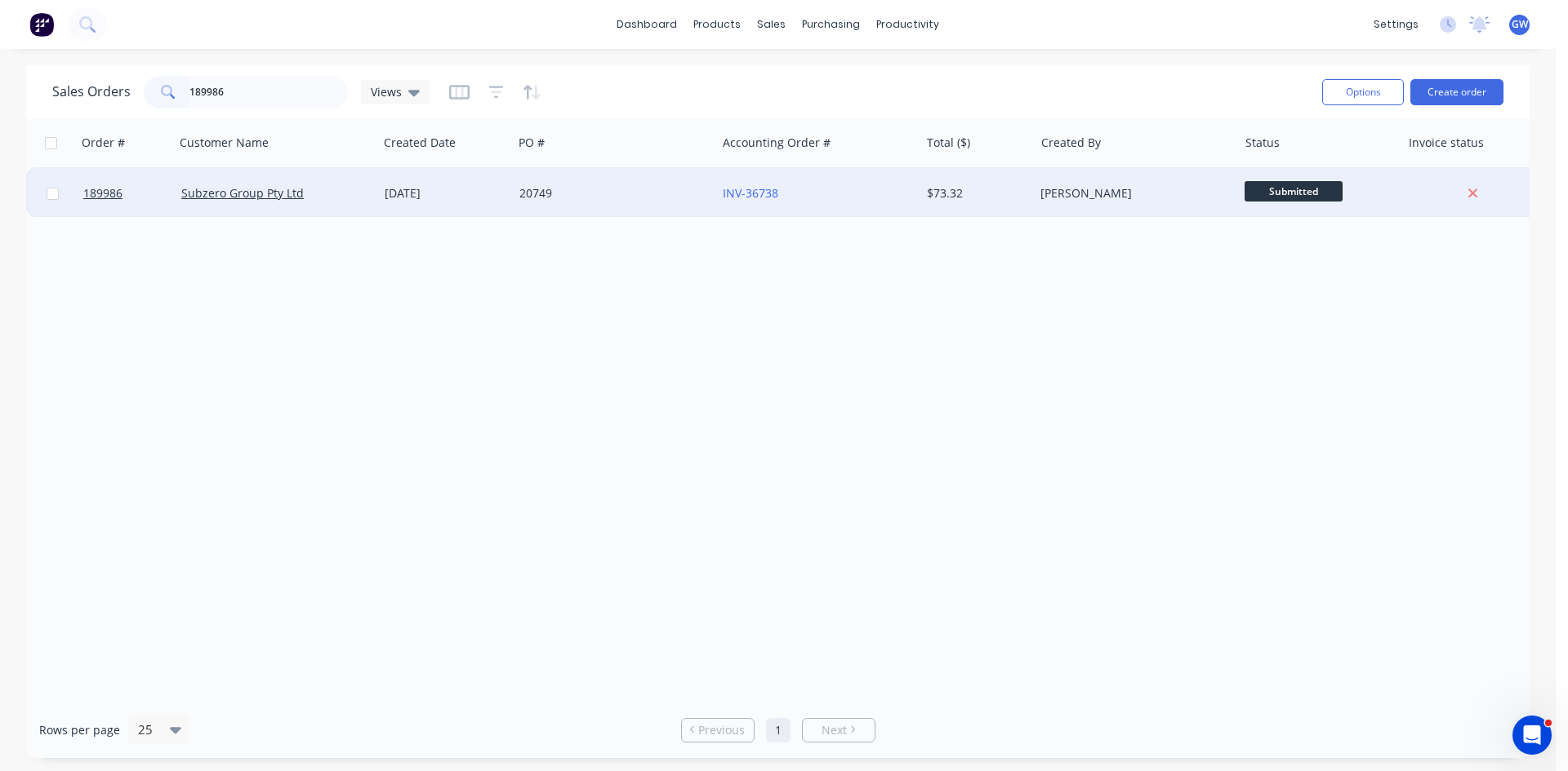
click at [1090, 193] on div "[PERSON_NAME]" at bounding box center [1130, 193] width 181 height 17
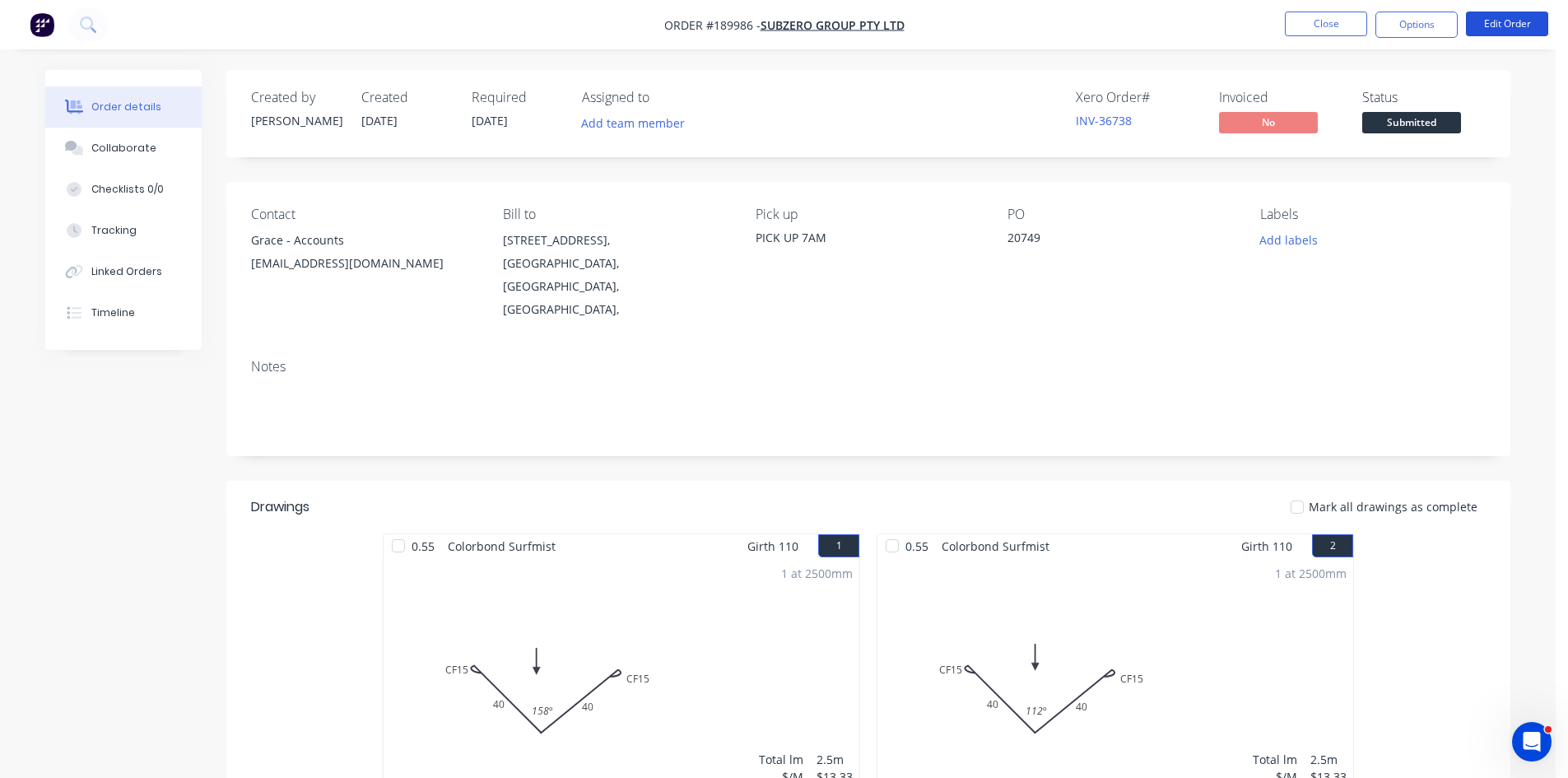
click at [1512, 27] on button "Edit Order" at bounding box center [1507, 24] width 82 height 25
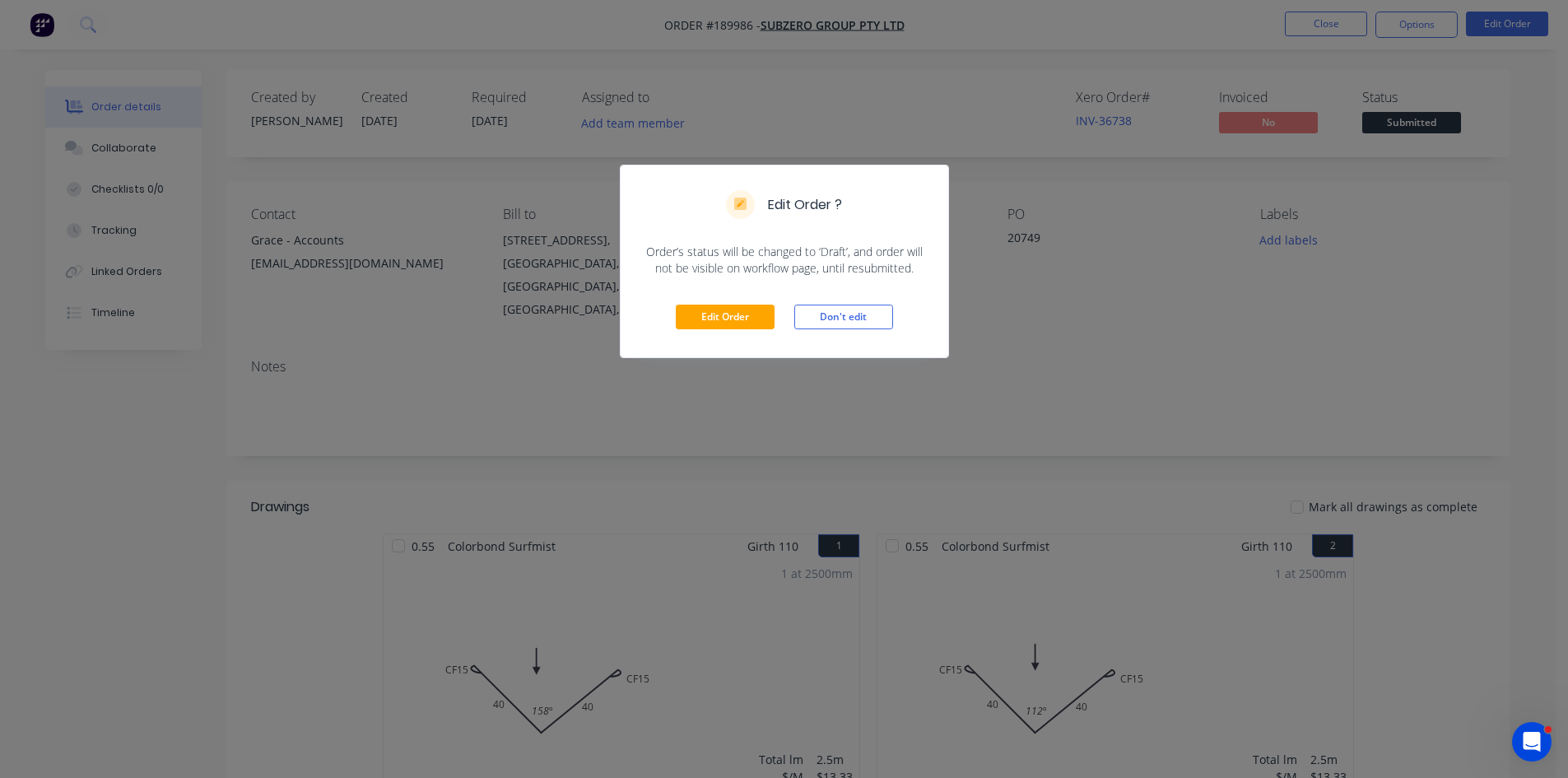
click at [723, 330] on div "Edit Order Don't edit" at bounding box center [784, 317] width 327 height 80
click at [727, 330] on div "Edit Order Don't edit" at bounding box center [784, 317] width 327 height 80
click at [757, 313] on button "Edit Order" at bounding box center [725, 317] width 99 height 25
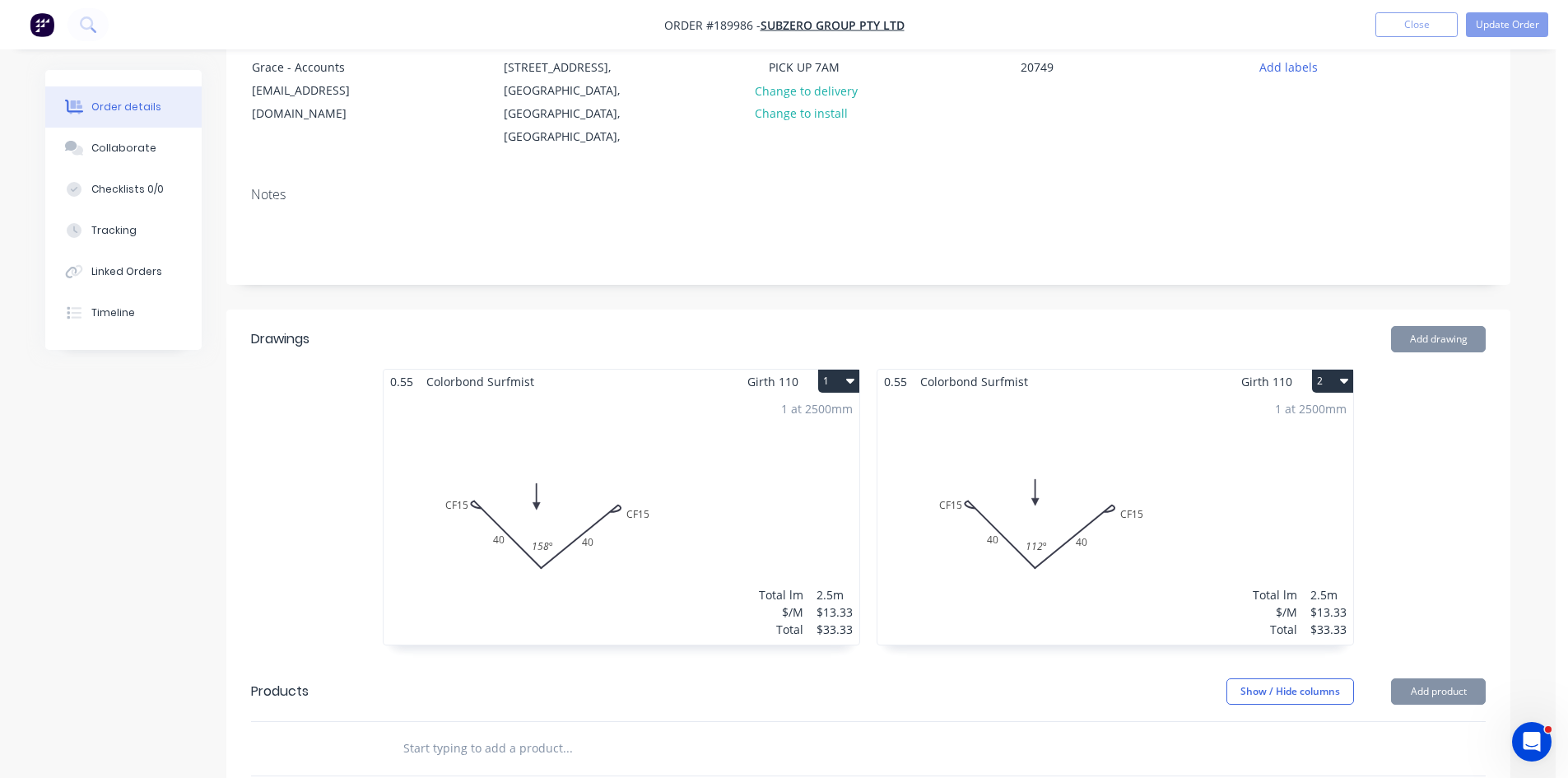
scroll to position [412, 0]
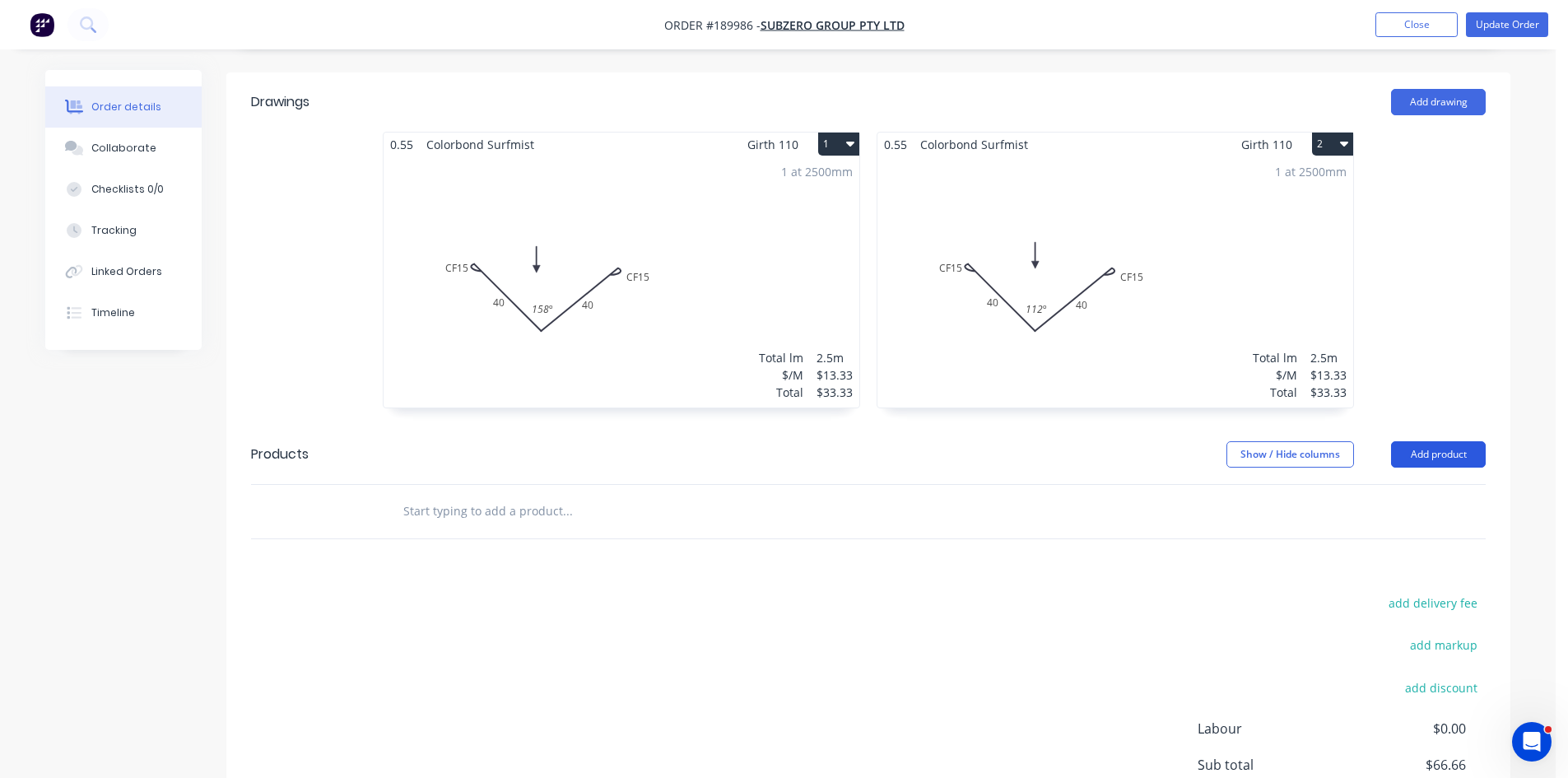
click at [1455, 442] on button "Add product" at bounding box center [1438, 454] width 94 height 27
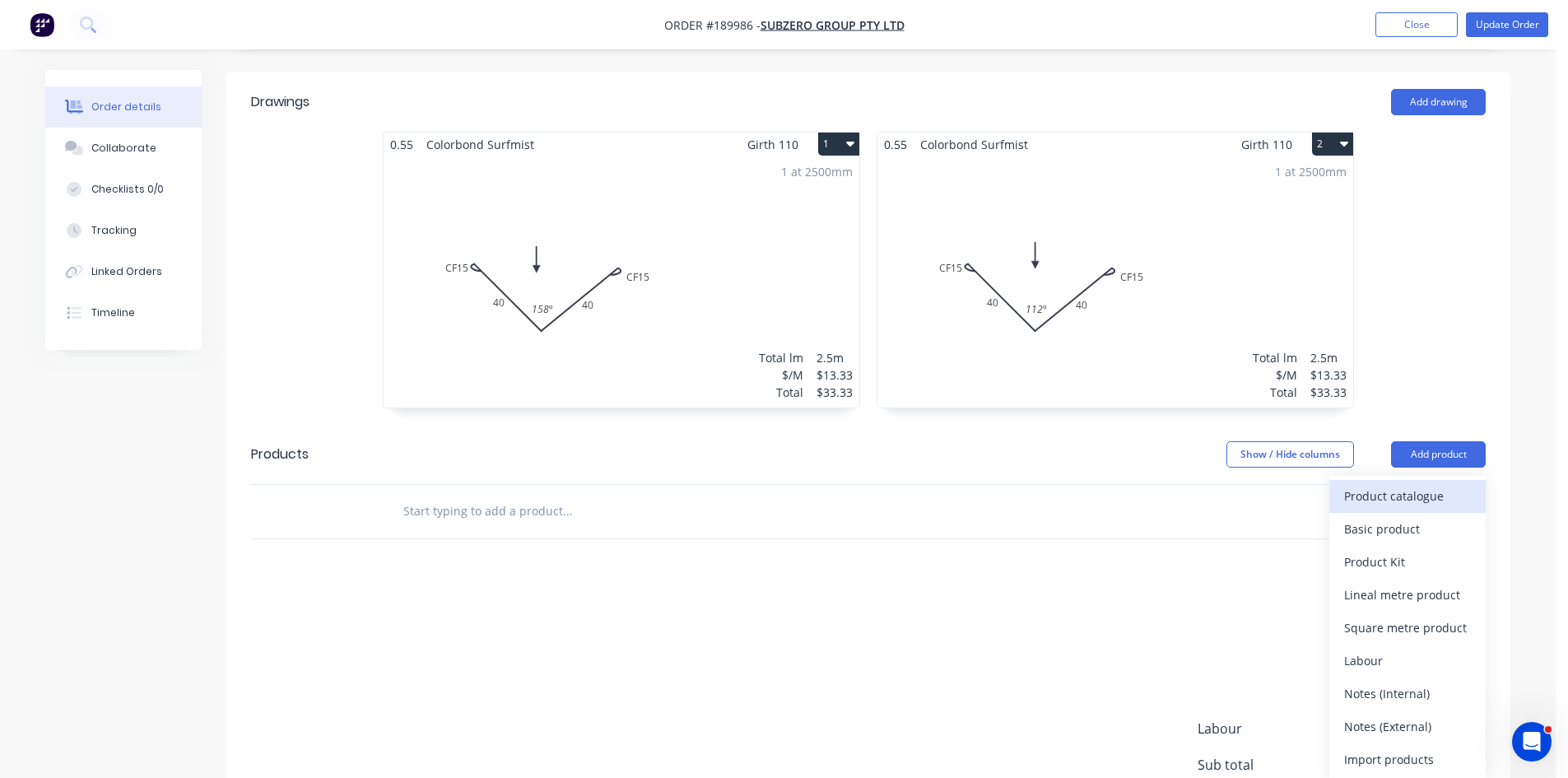
click at [1433, 484] on div "Product catalogue" at bounding box center [1407, 496] width 127 height 24
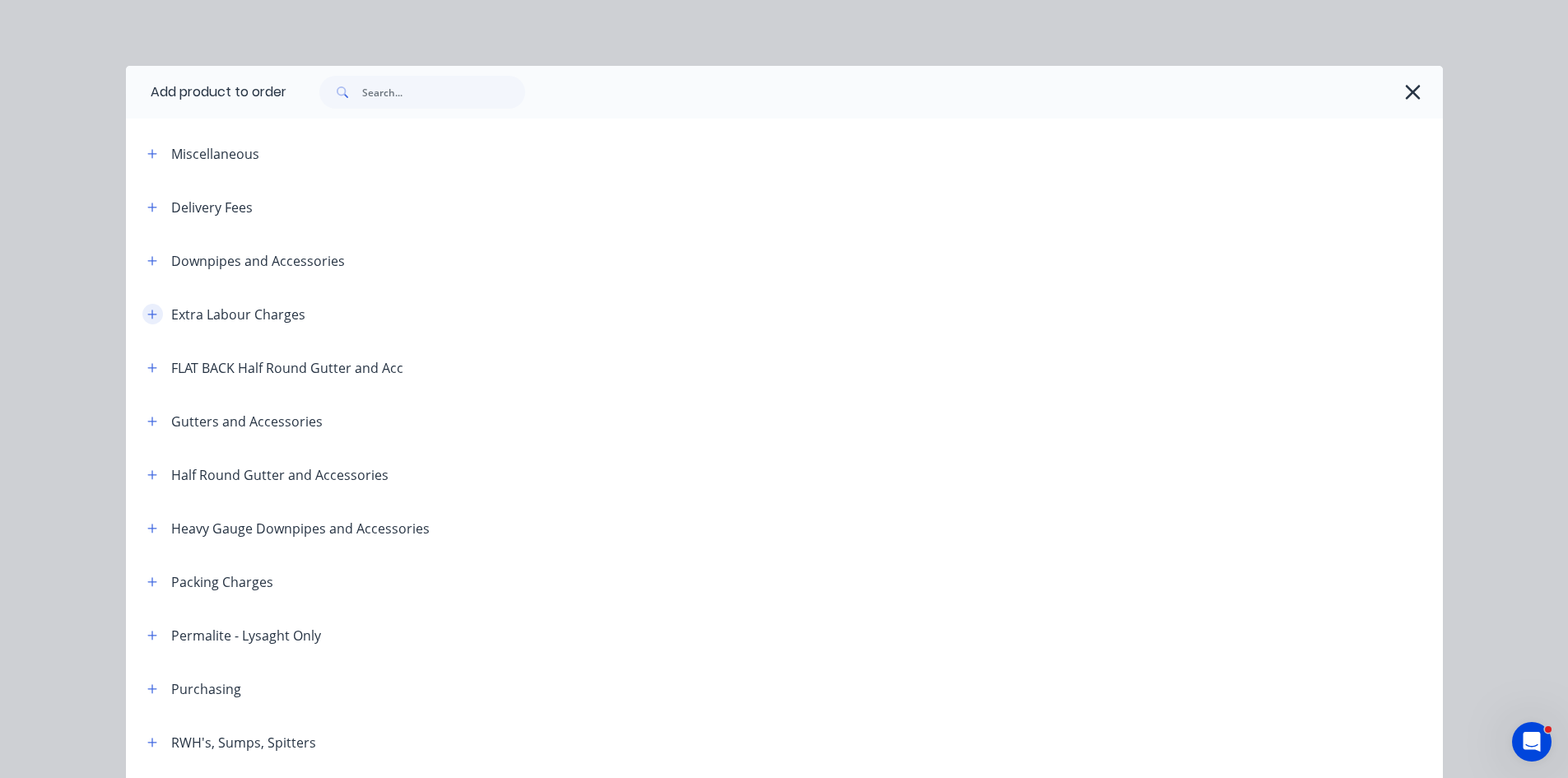
click at [153, 322] on button "button" at bounding box center [153, 314] width 21 height 21
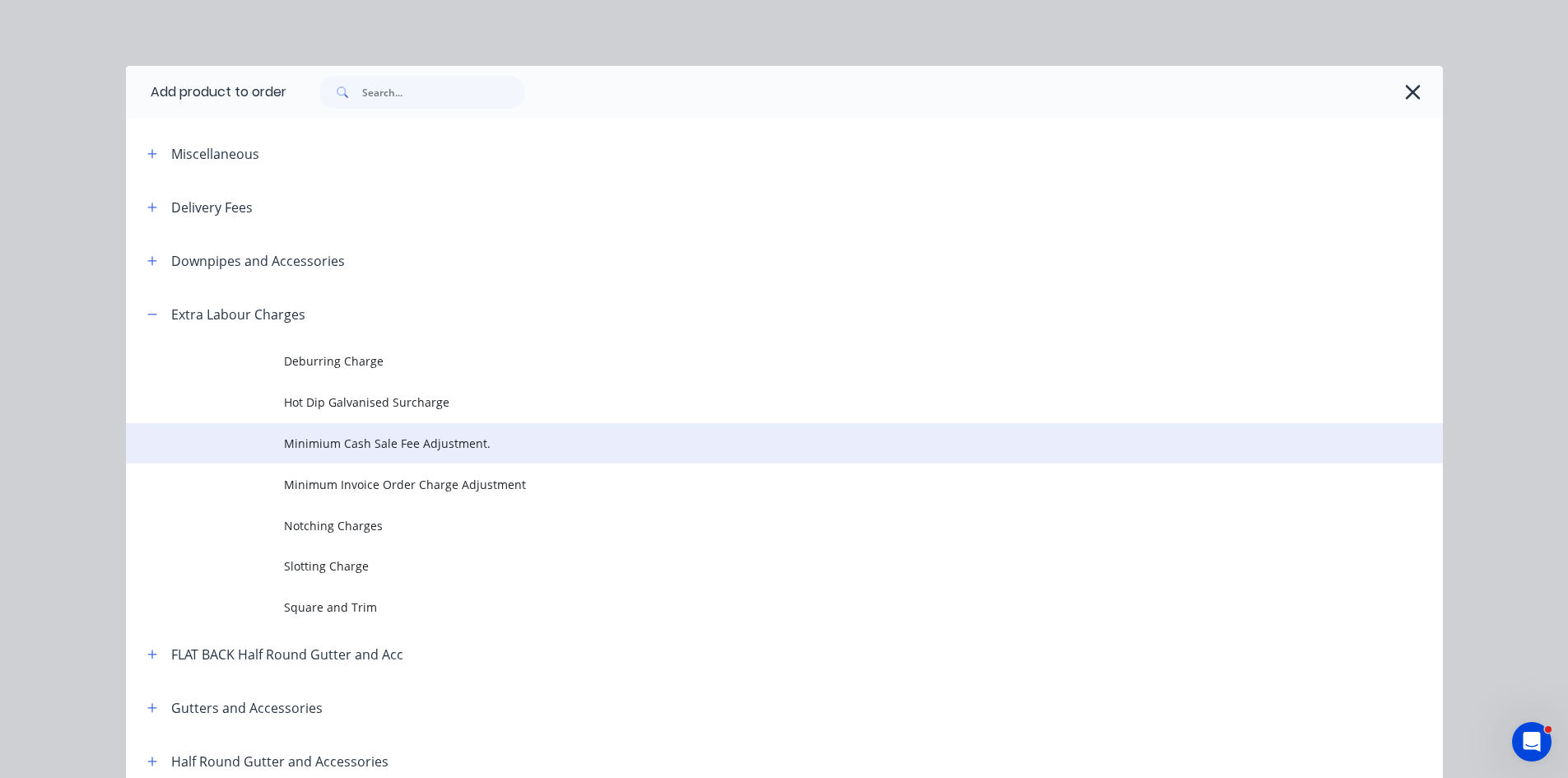
click at [301, 462] on td "Minimium Cash Sale Fee Adjustment." at bounding box center [863, 444] width 1159 height 41
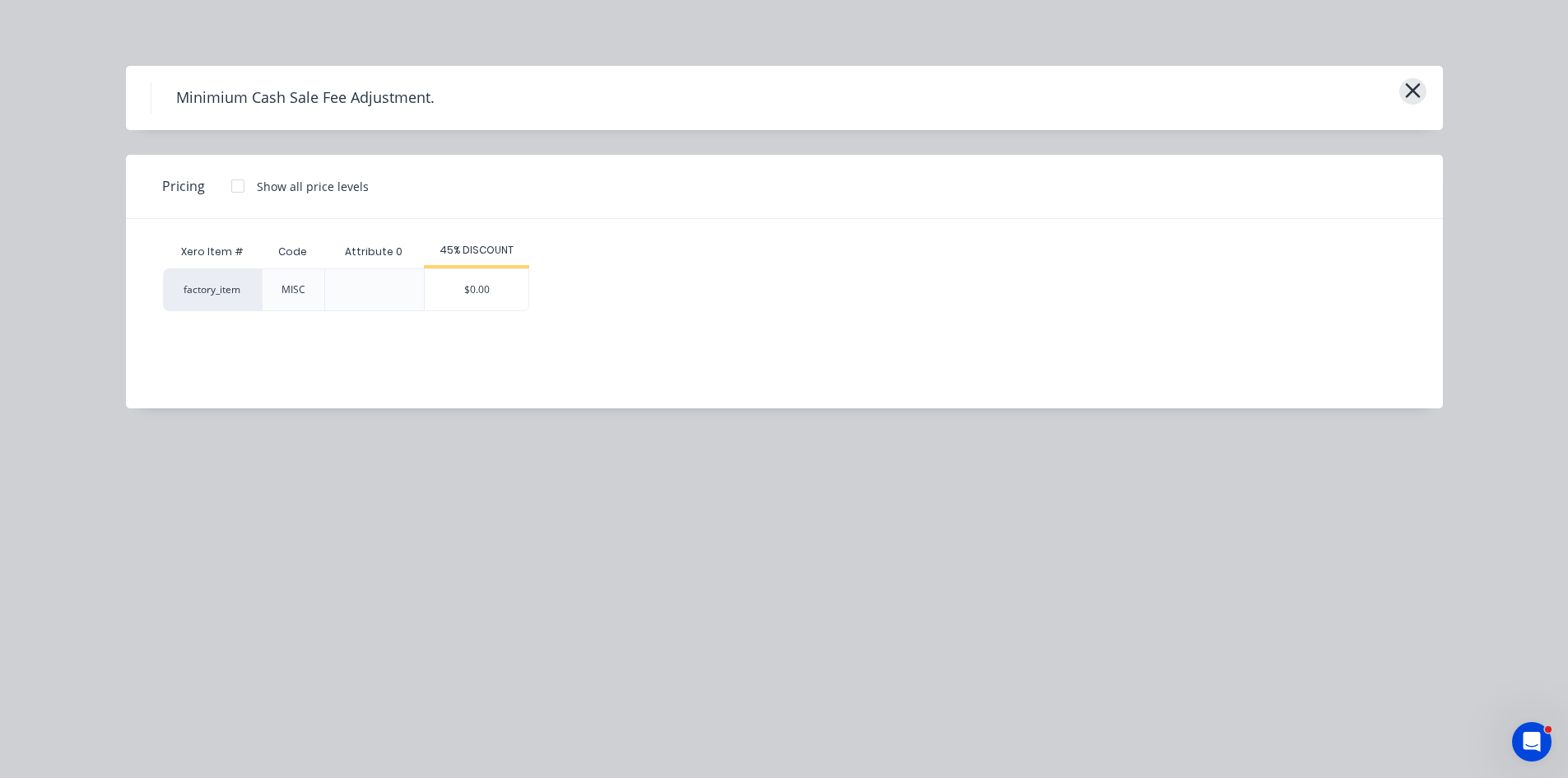
click at [1402, 89] on button "button" at bounding box center [1412, 91] width 27 height 27
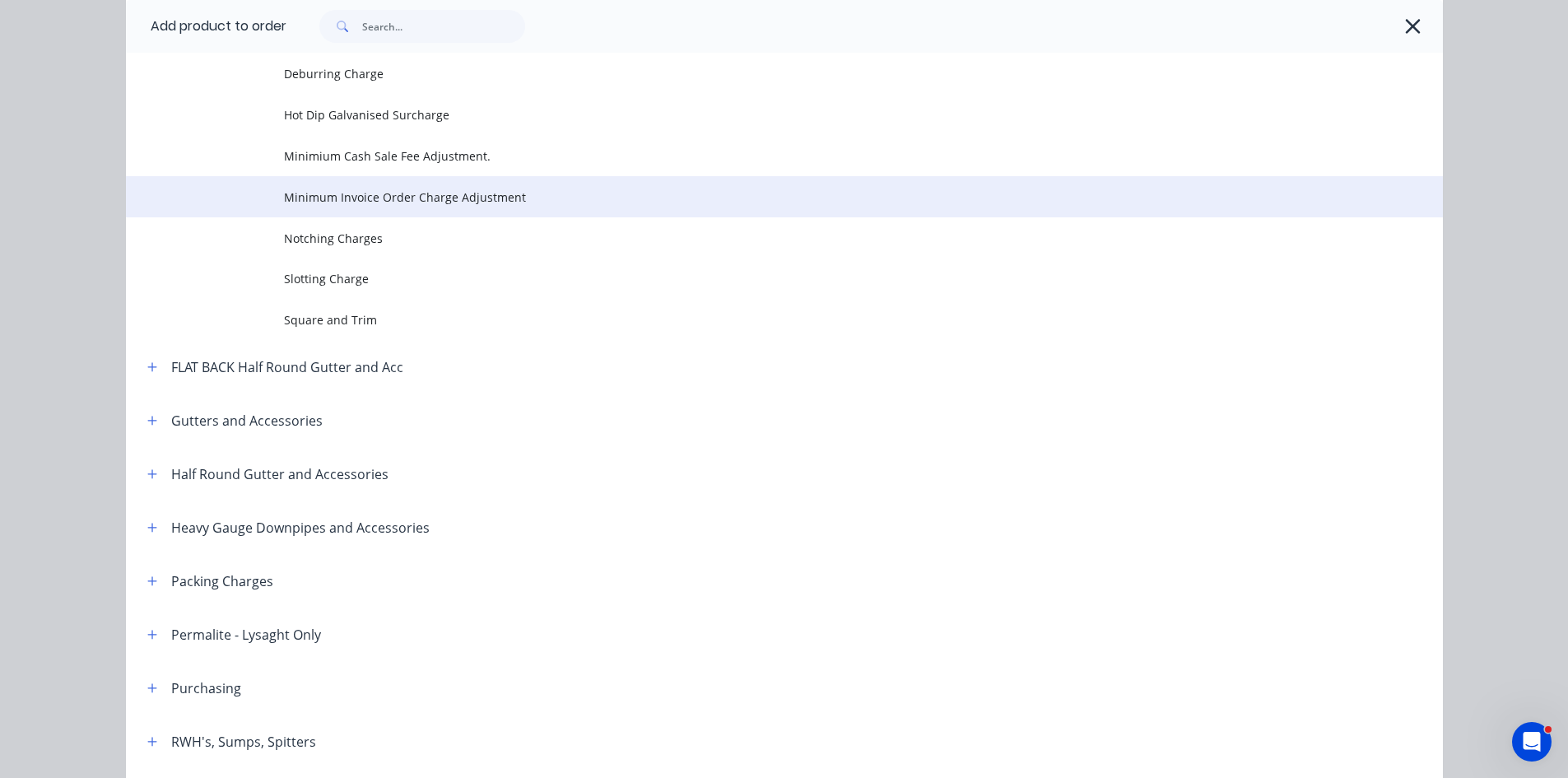
click at [399, 209] on td "Minimum Invoice Order Charge Adjustment" at bounding box center [863, 196] width 1159 height 41
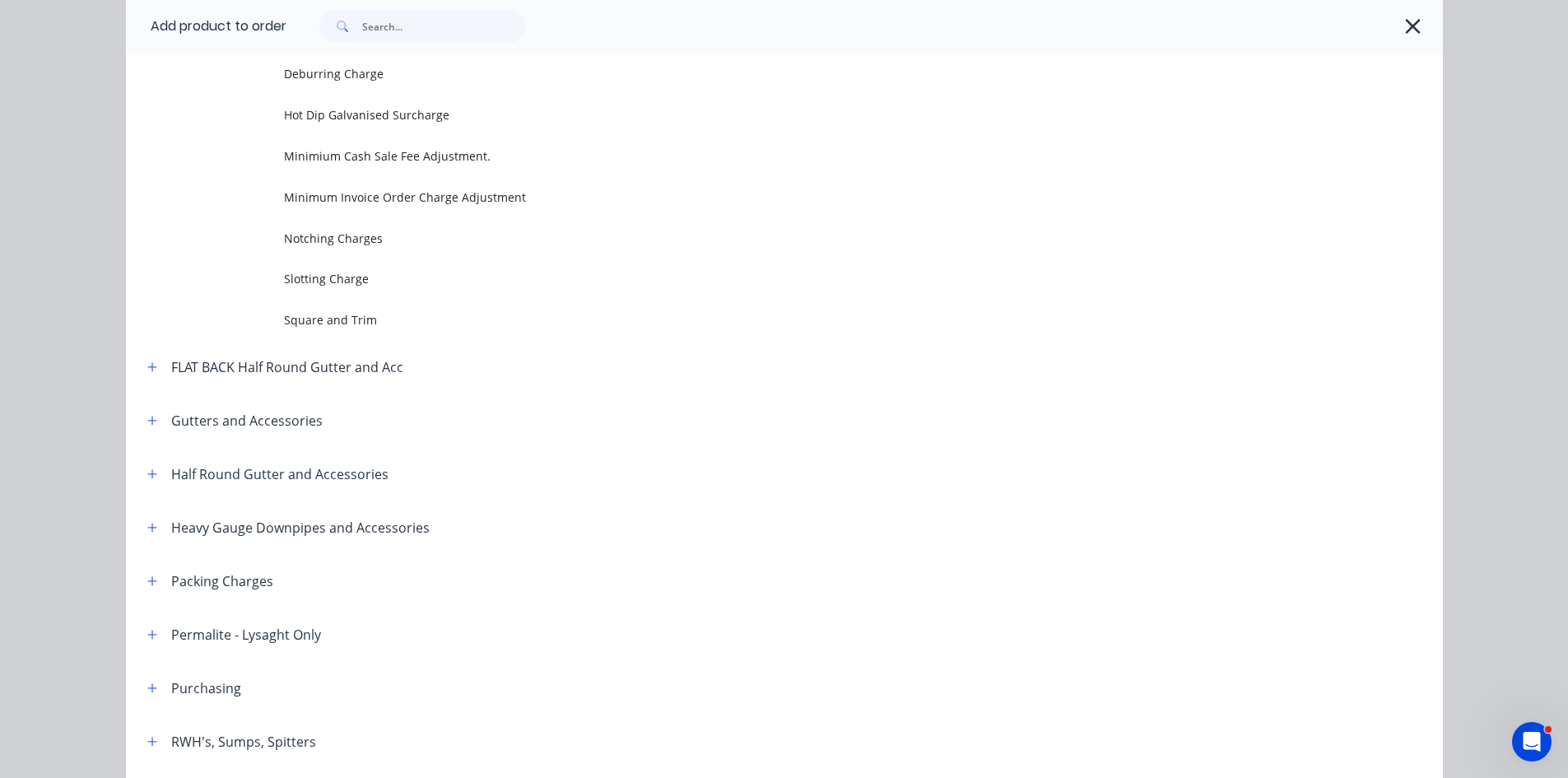
scroll to position [0, 0]
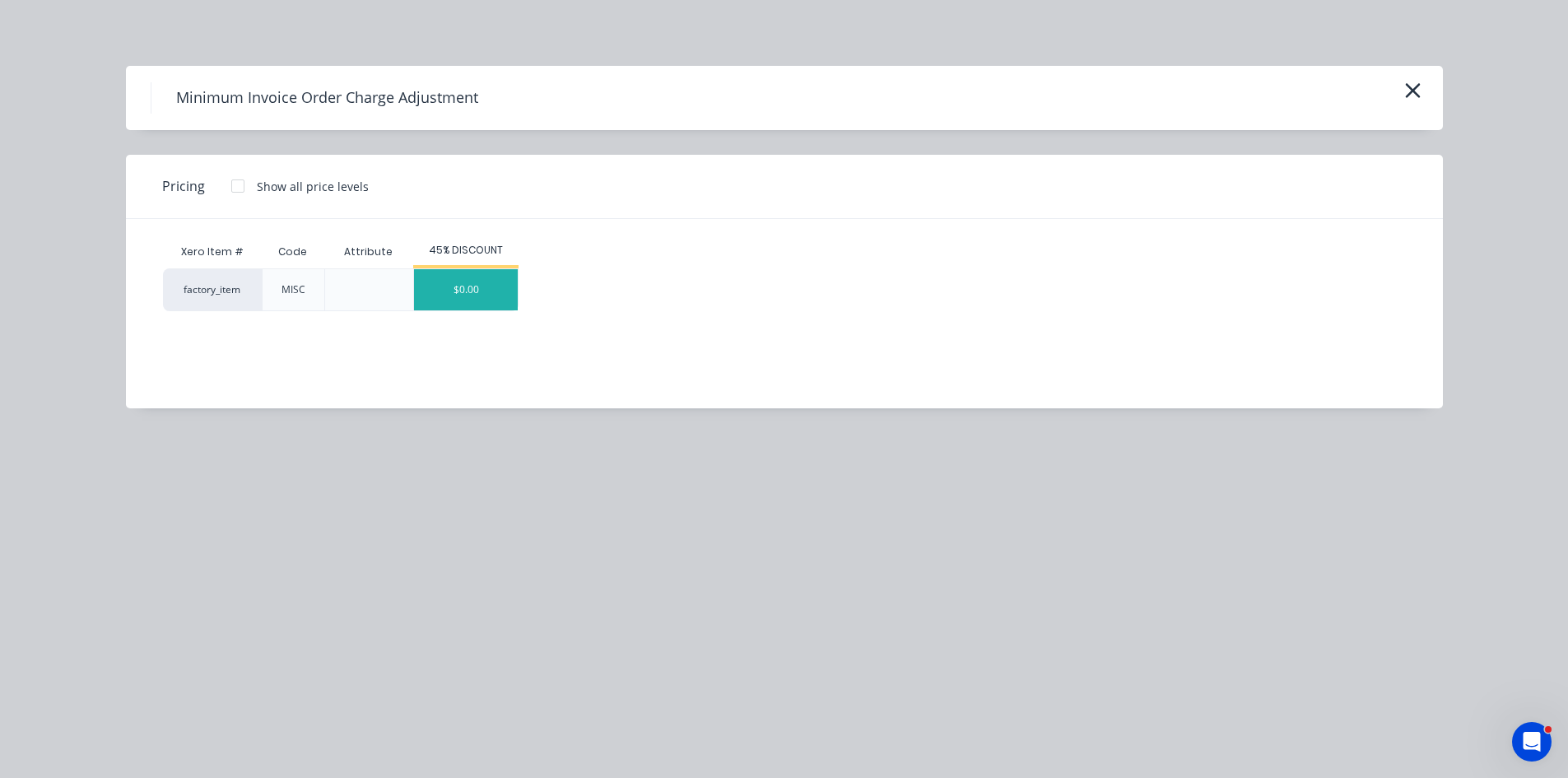
click at [462, 291] on div "$0.00" at bounding box center [465, 289] width 104 height 41
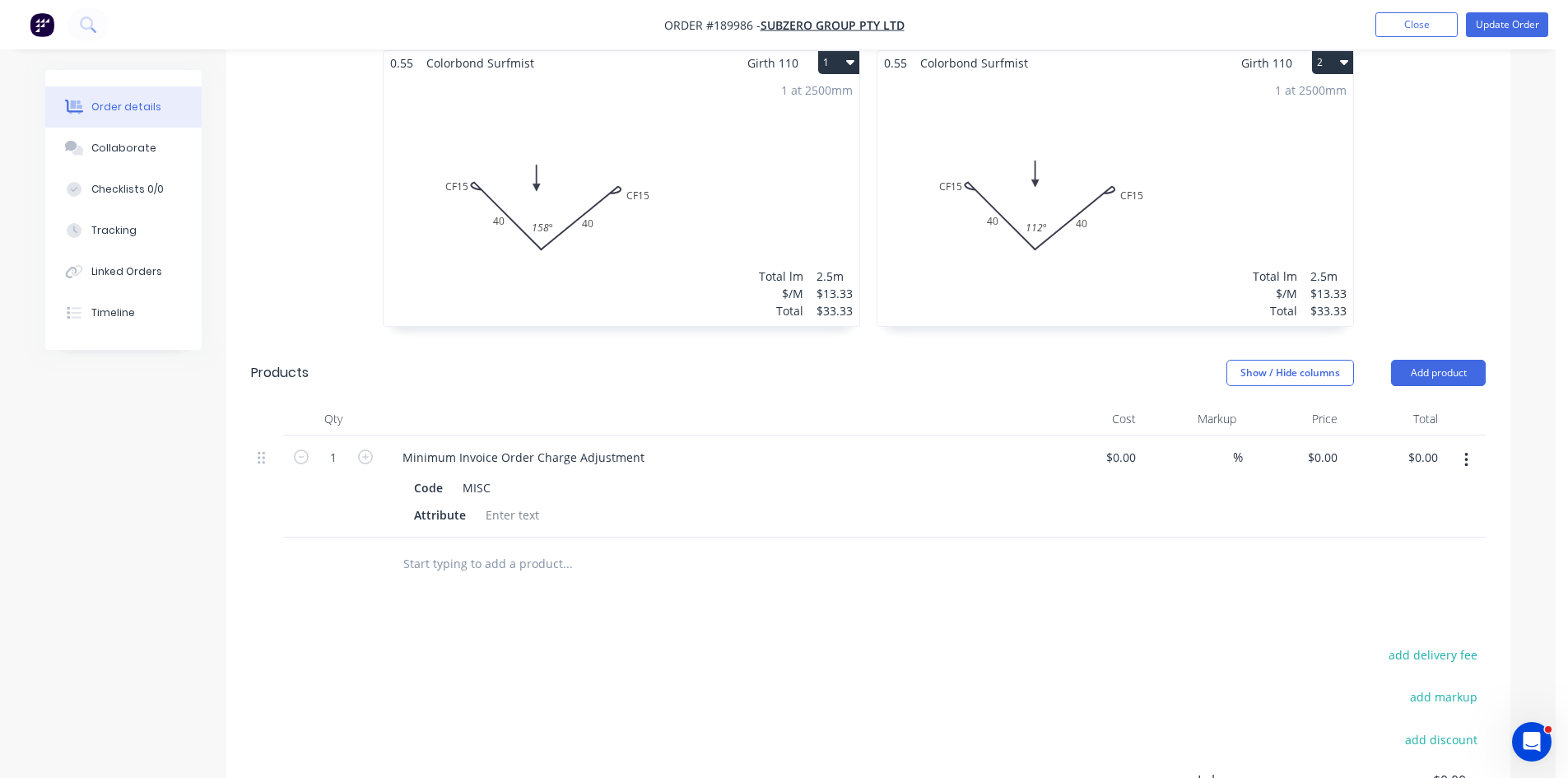
scroll to position [704, 0]
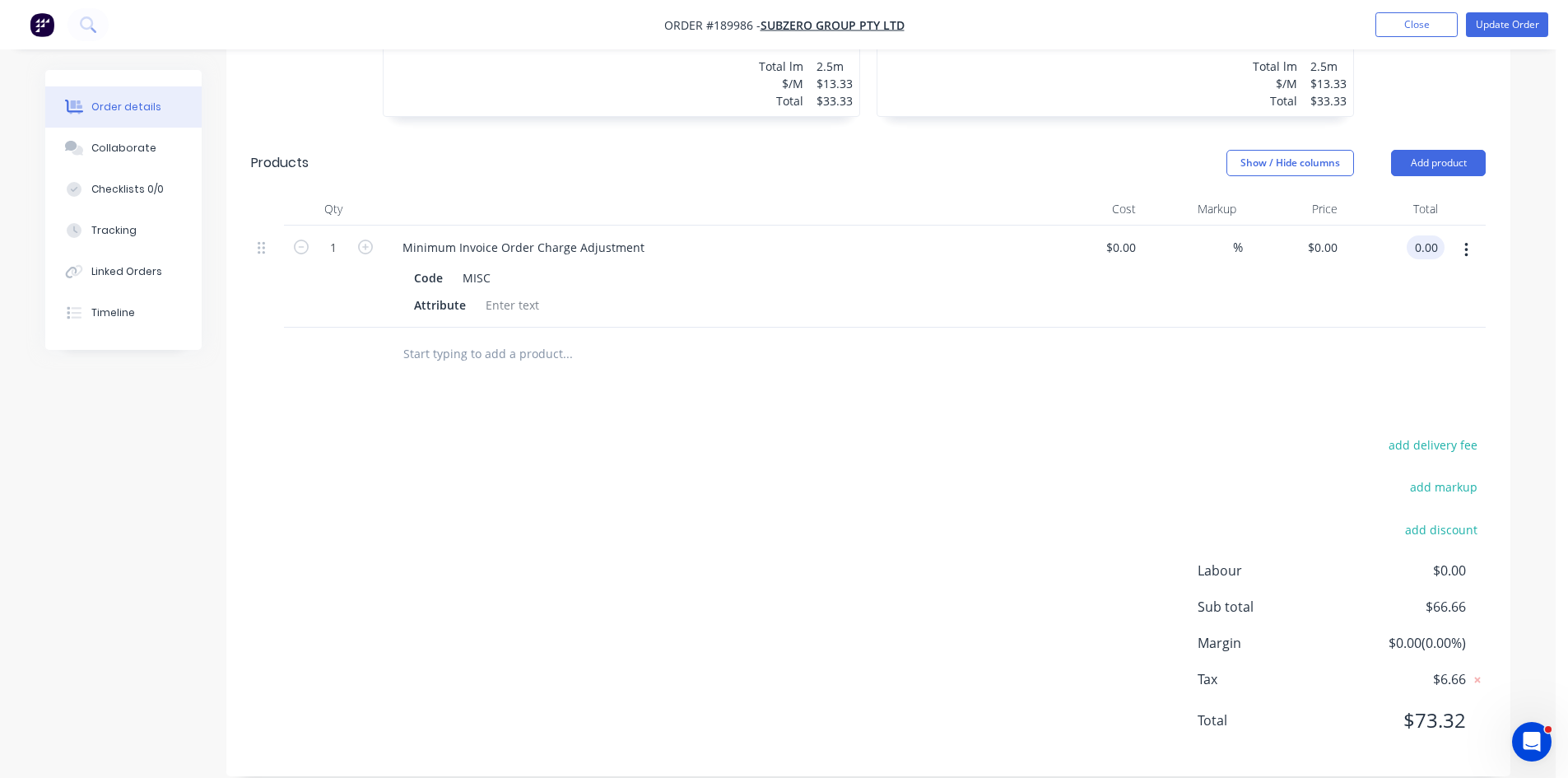
click at [1403, 229] on div "0.00 0.00" at bounding box center [1394, 276] width 101 height 102
click at [1415, 235] on input "0.00" at bounding box center [1429, 247] width 32 height 24
type input "134.44"
type input "$134.44"
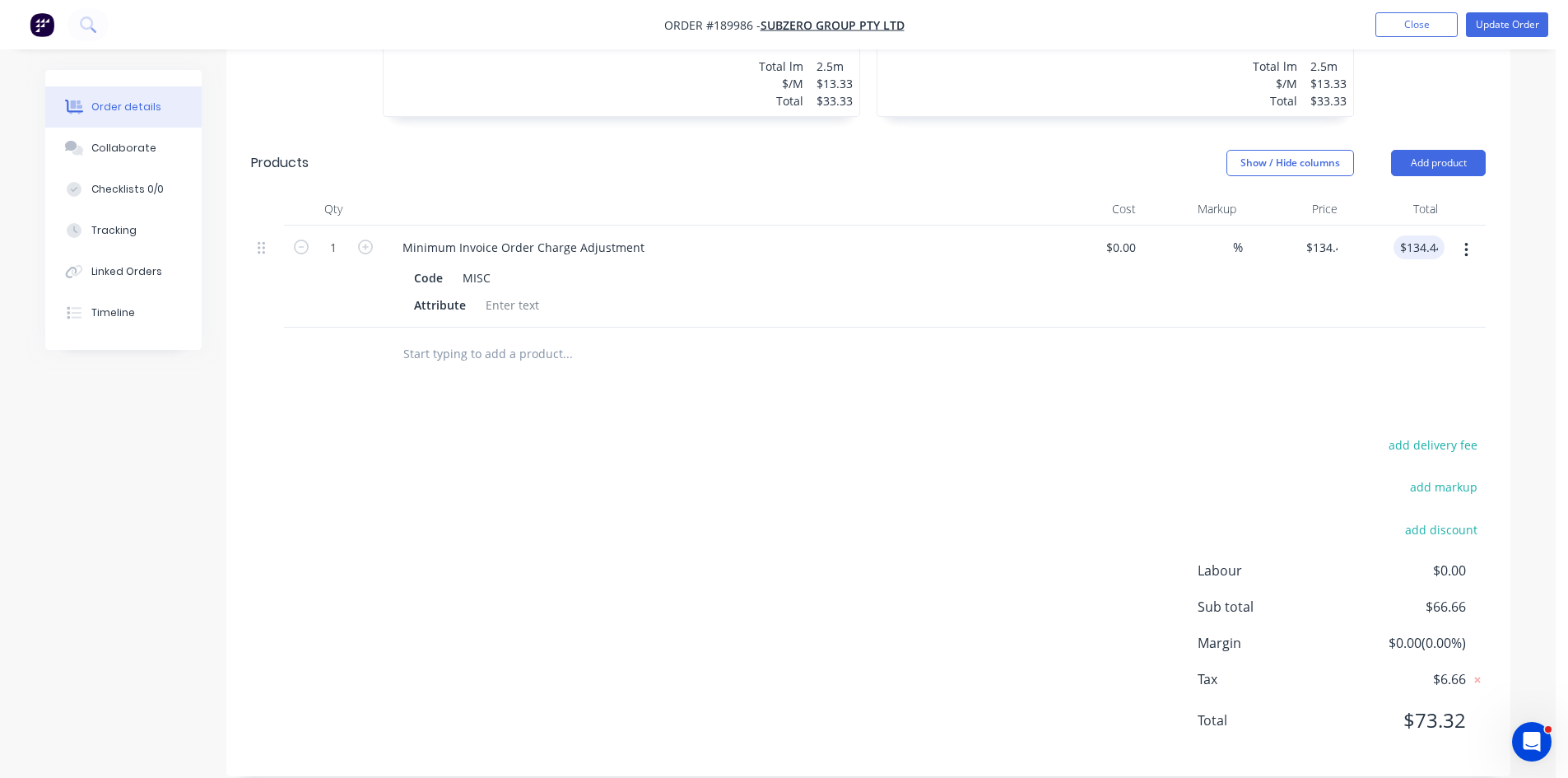
click at [1212, 379] on div "Drawings Add drawing 0.55 Colorbond Surfmist Girth 110 1 0 CF 15 40 CF 15 40 15…" at bounding box center [868, 278] width 1284 height 995
click at [1425, 235] on input "134.44" at bounding box center [1418, 247] width 51 height 24
click at [1411, 235] on input "134.44" at bounding box center [1422, 247] width 45 height 24
click at [1419, 235] on input "134.44" at bounding box center [1422, 247] width 45 height 24
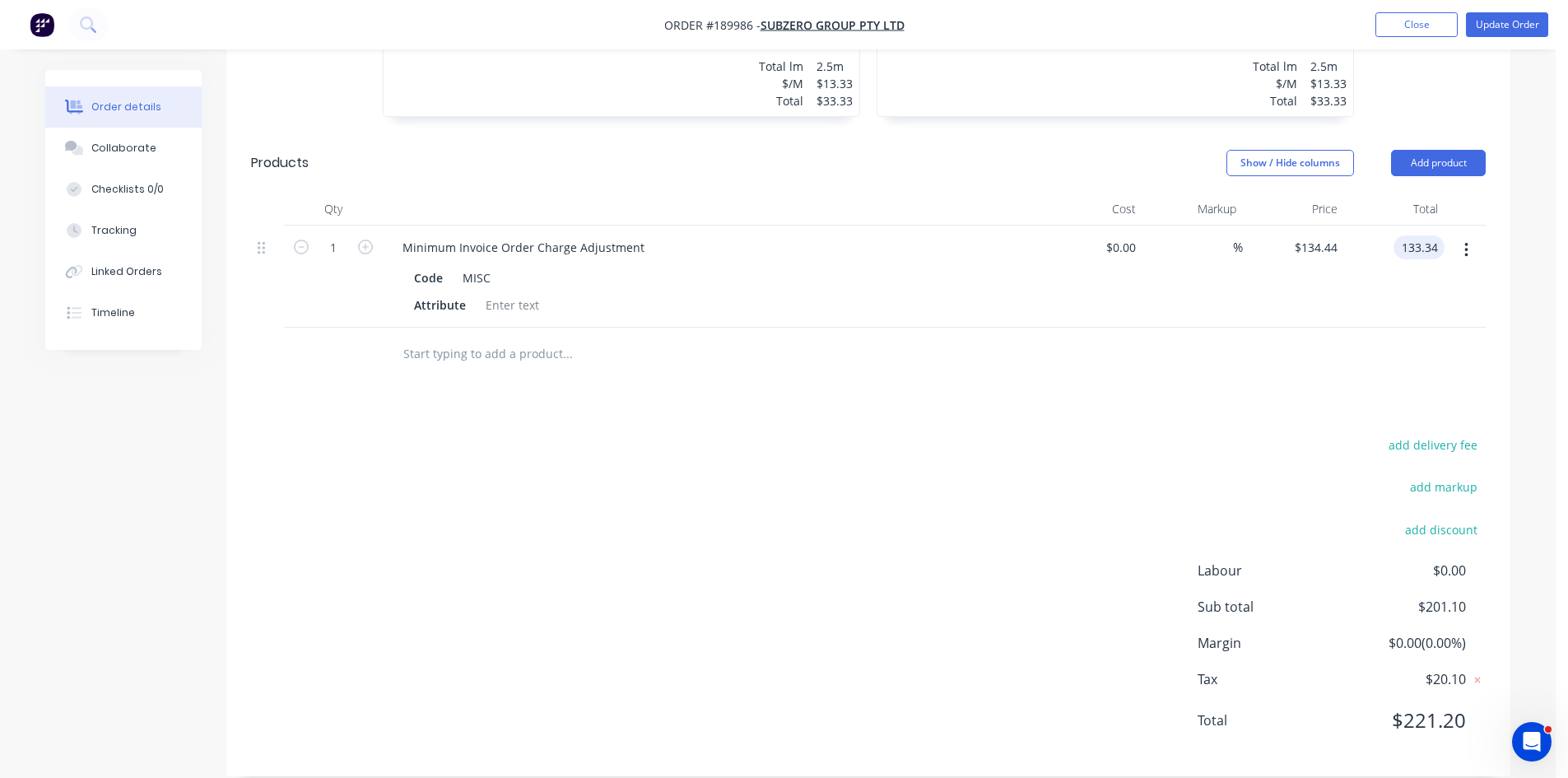
type input "133.34"
type input "$133.34"
click at [946, 634] on div "add delivery fee add markup add discount Labour $0.00 Sub total $201.10 Margin …" at bounding box center [868, 592] width 1235 height 318
click at [1523, 28] on button "Update Order" at bounding box center [1507, 24] width 82 height 25
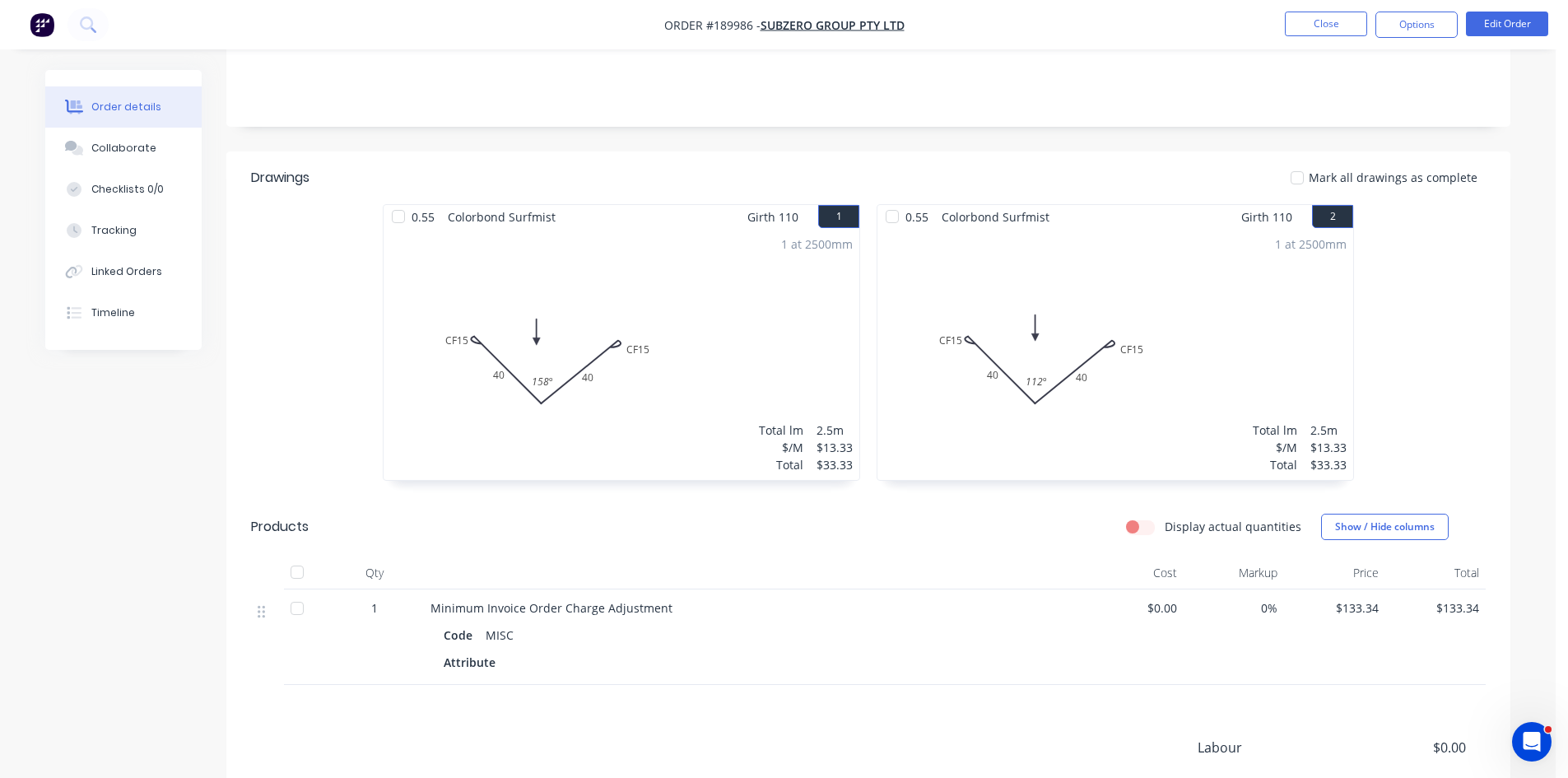
scroll to position [490, 0]
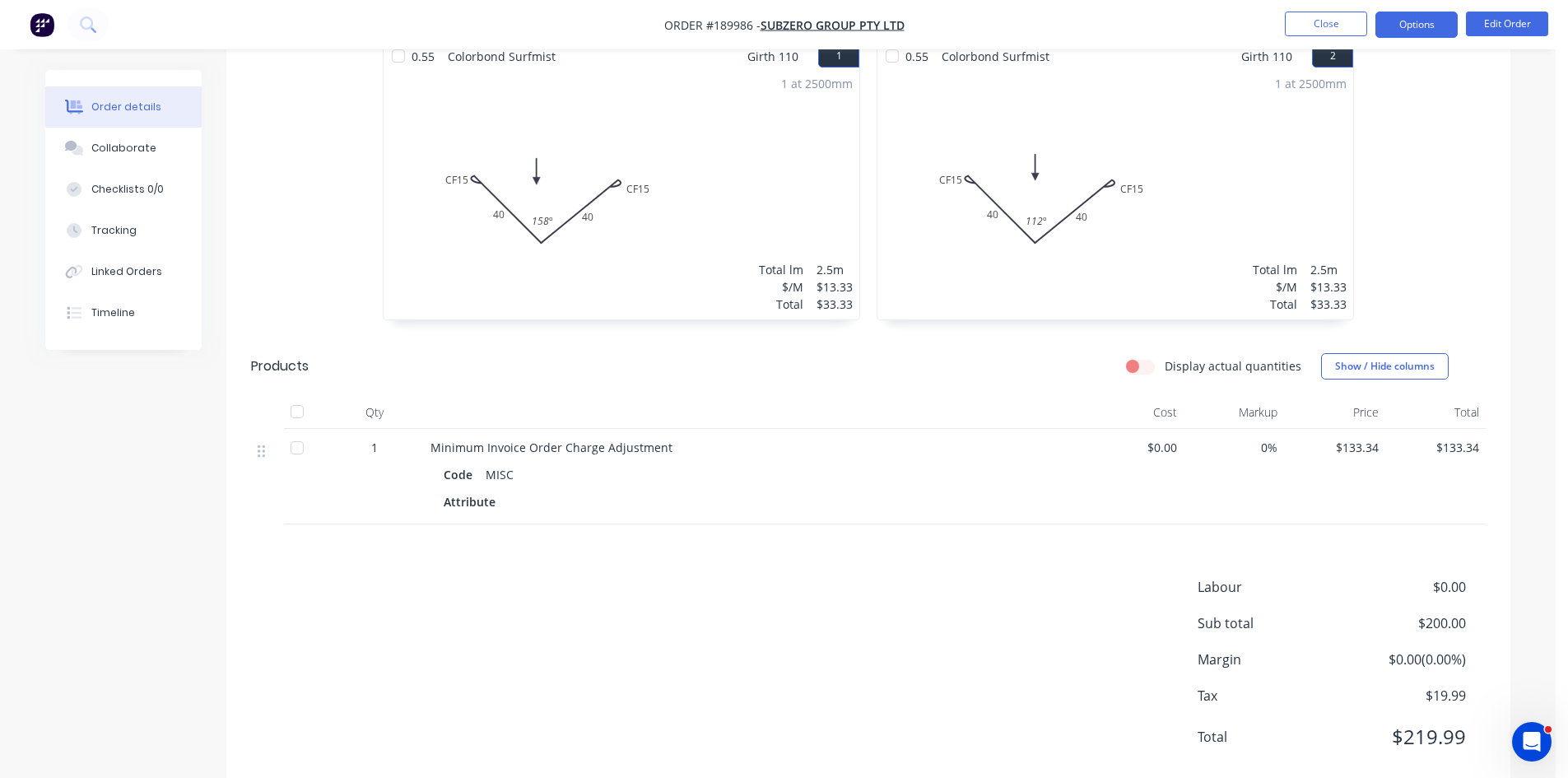
click at [1411, 19] on button "Options" at bounding box center [1416, 25] width 82 height 27
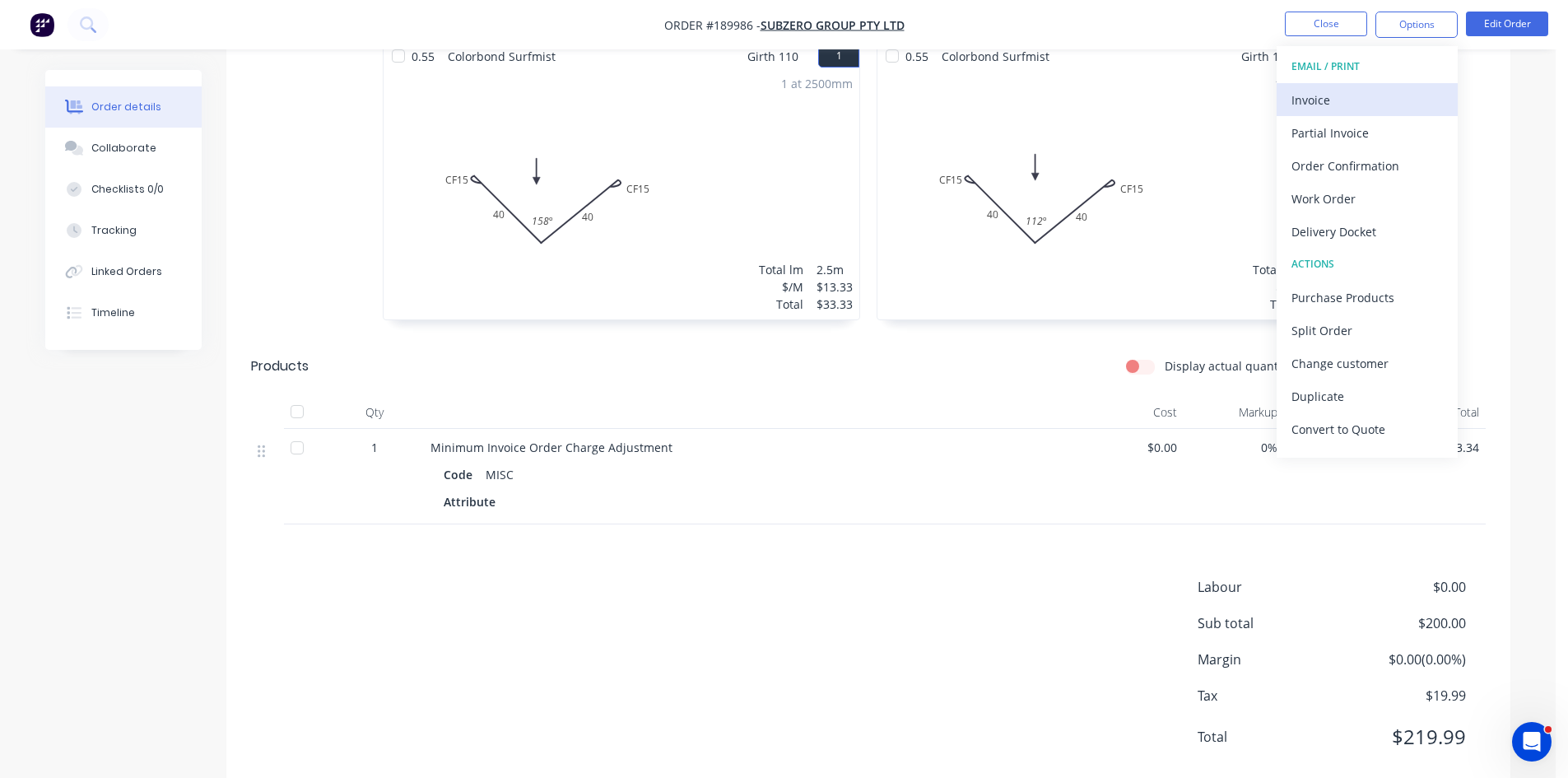
click at [1372, 91] on div "Invoice" at bounding box center [1367, 100] width 152 height 24
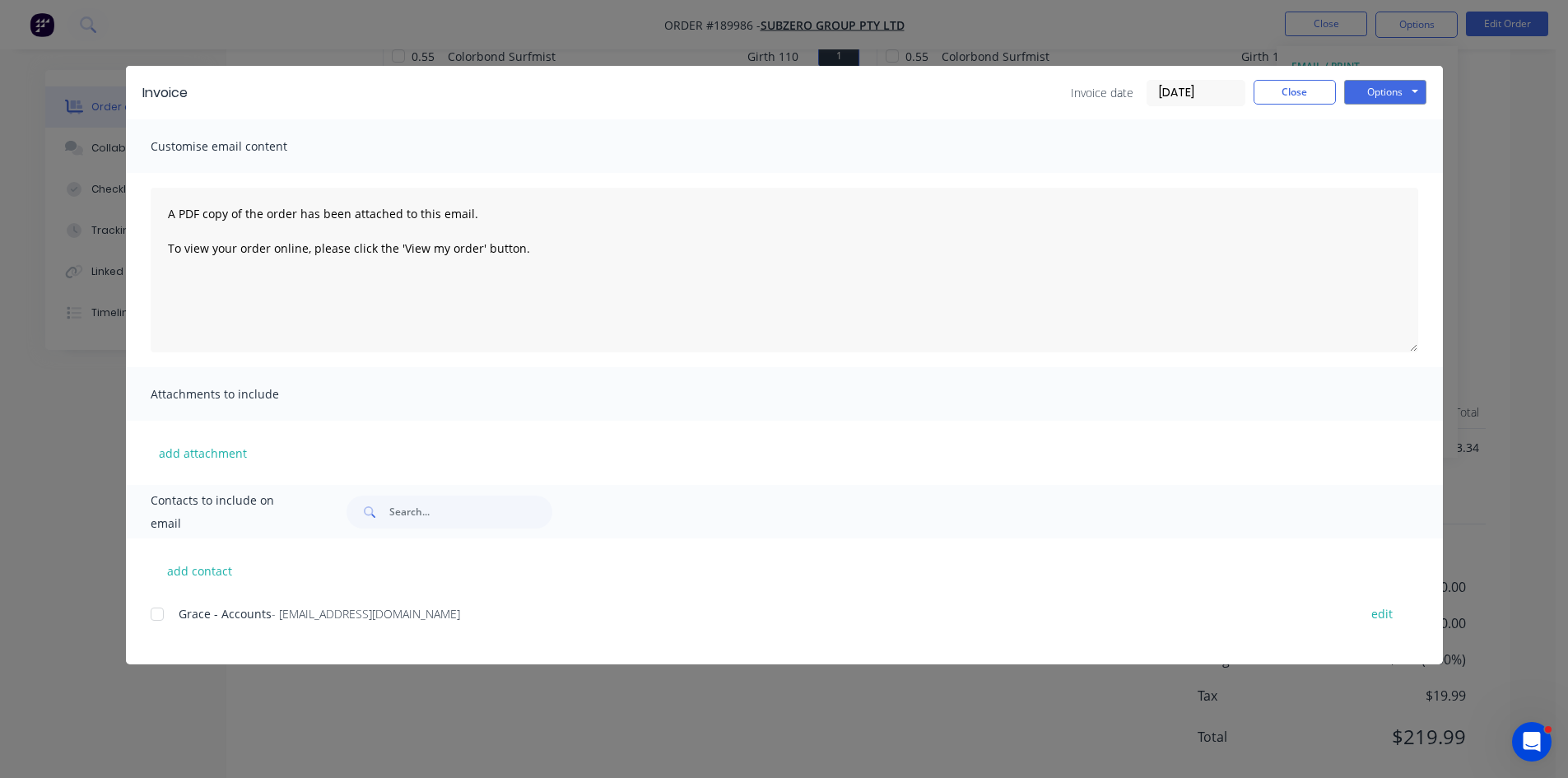
click at [152, 619] on div at bounding box center [157, 614] width 33 height 33
click at [1405, 91] on button "Options" at bounding box center [1385, 92] width 82 height 25
click at [1393, 179] on button "Email" at bounding box center [1396, 176] width 105 height 27
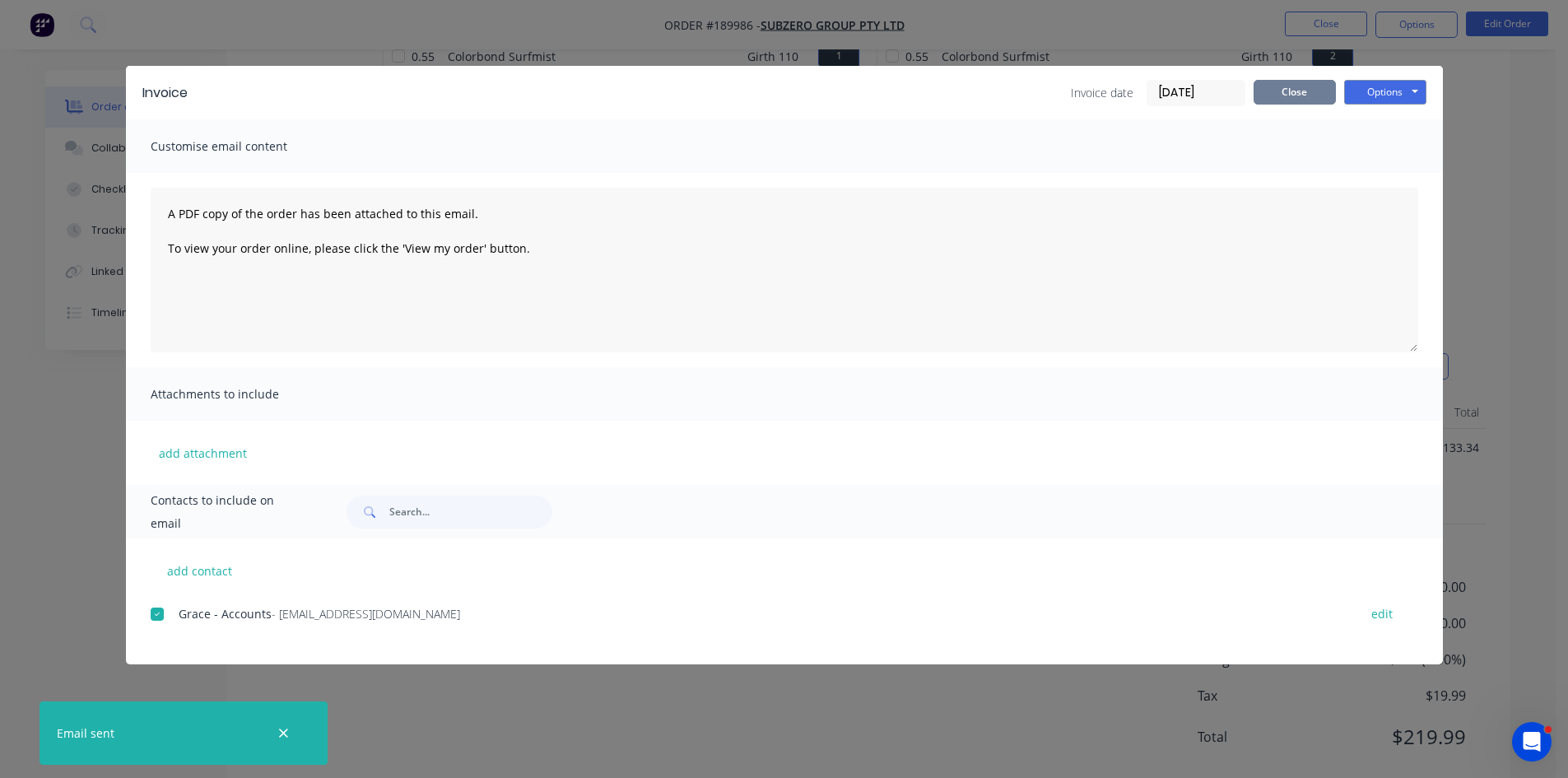
click at [1276, 94] on button "Close" at bounding box center [1294, 92] width 82 height 25
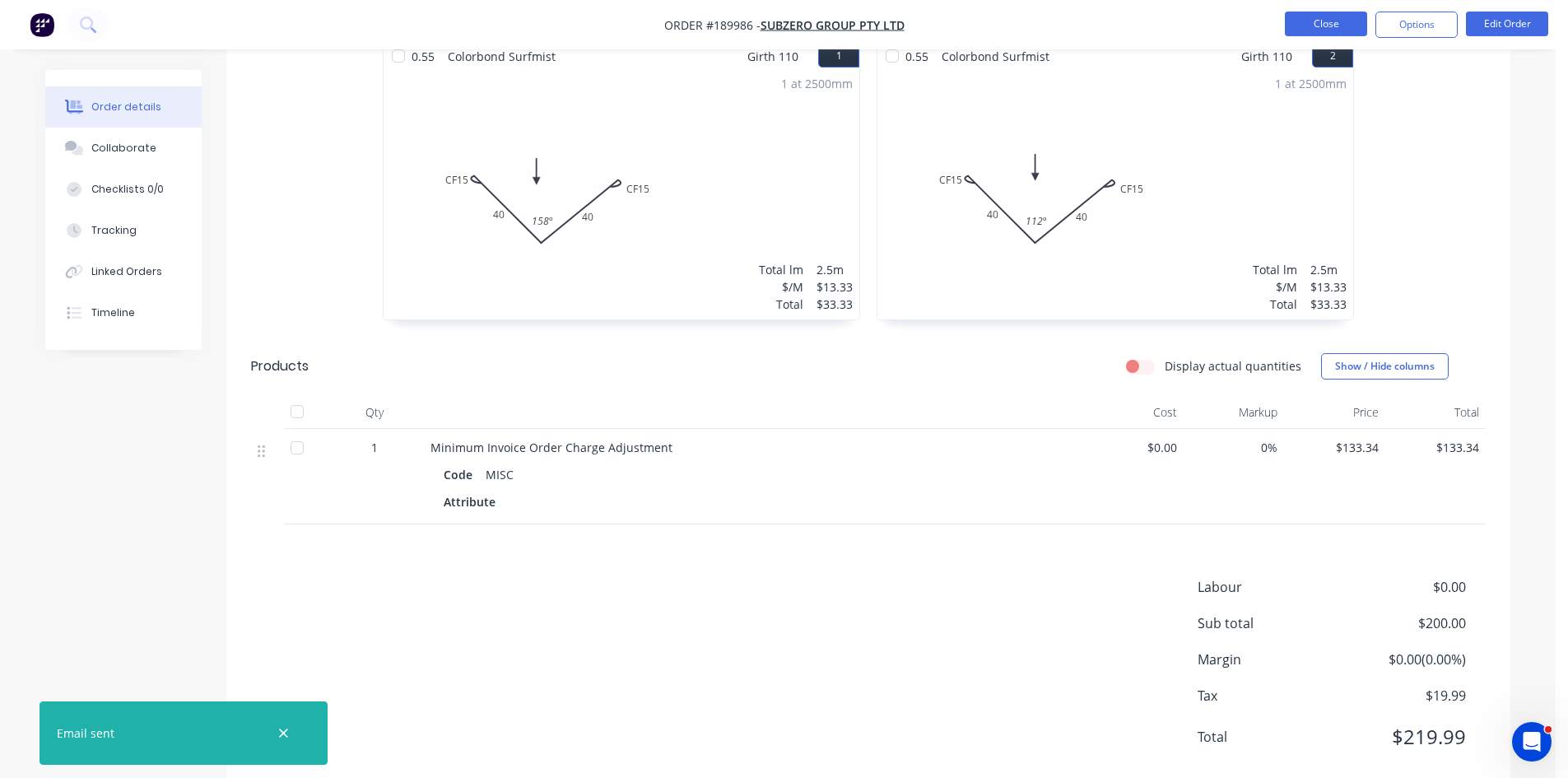
click at [1314, 36] on button "Close" at bounding box center [1326, 24] width 82 height 25
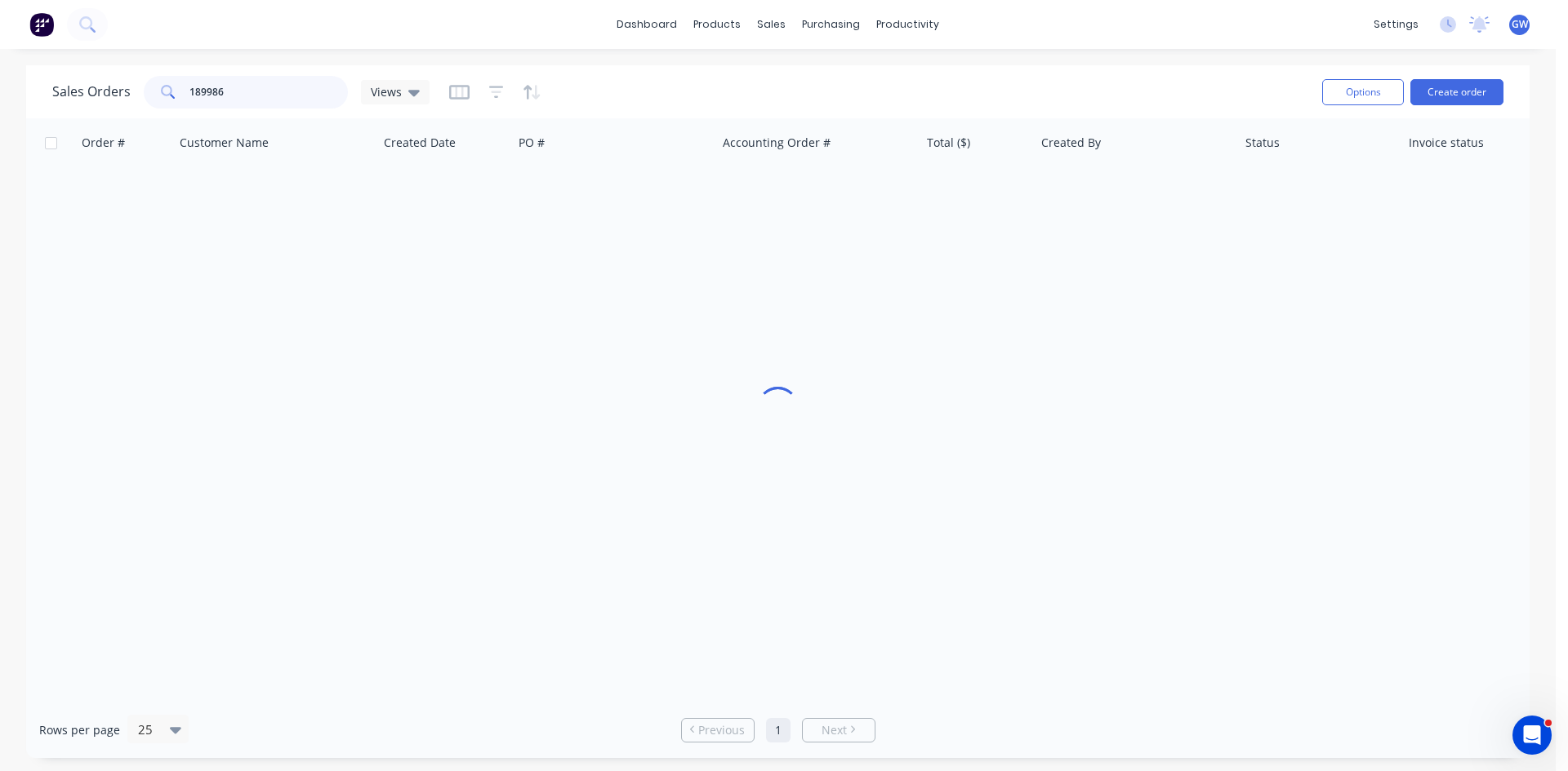
click at [240, 82] on input "189986" at bounding box center [270, 91] width 159 height 32
type input "189820"
click at [1063, 182] on div "[PERSON_NAME]" at bounding box center [1135, 194] width 204 height 49
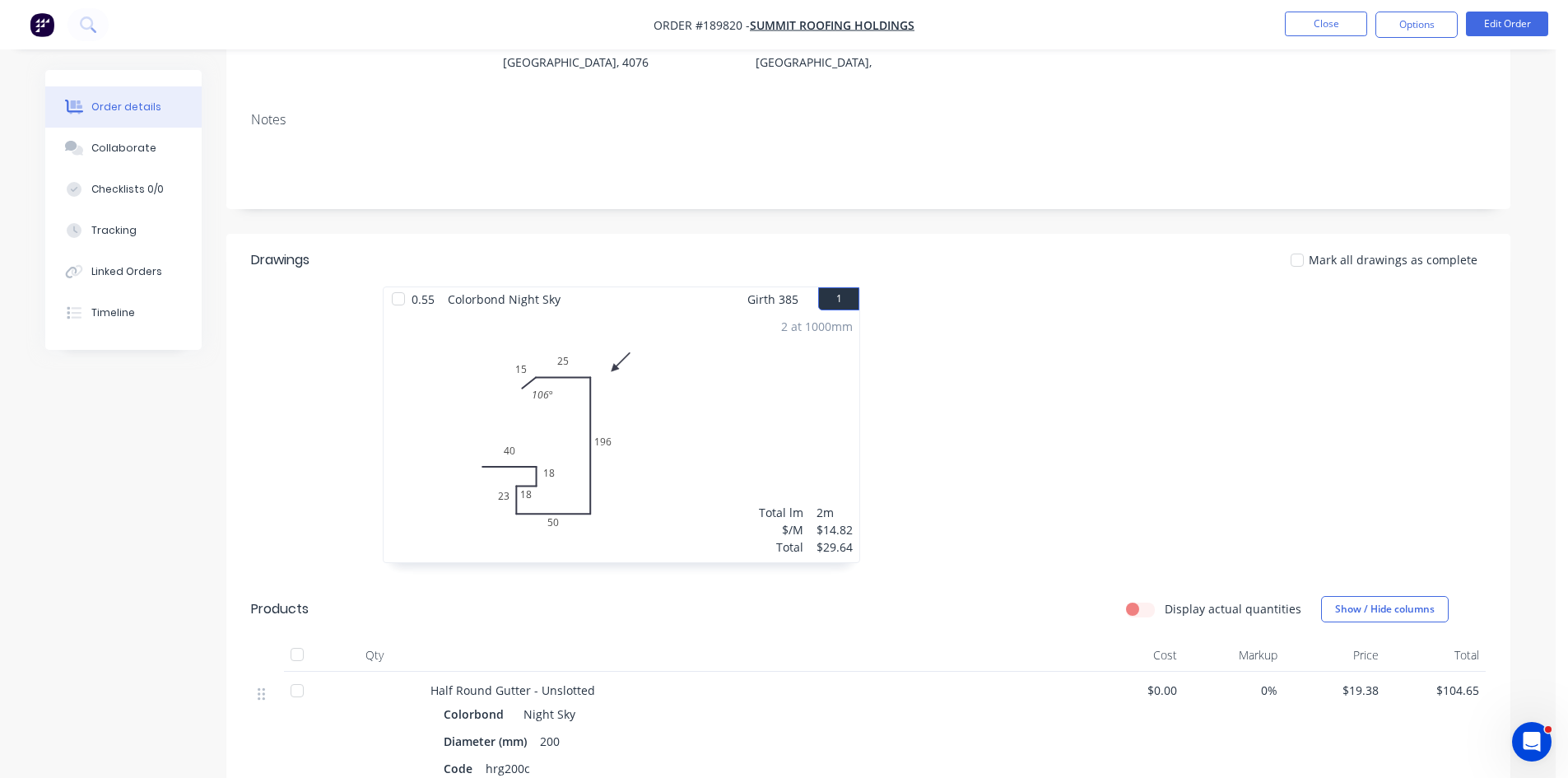
scroll to position [659, 0]
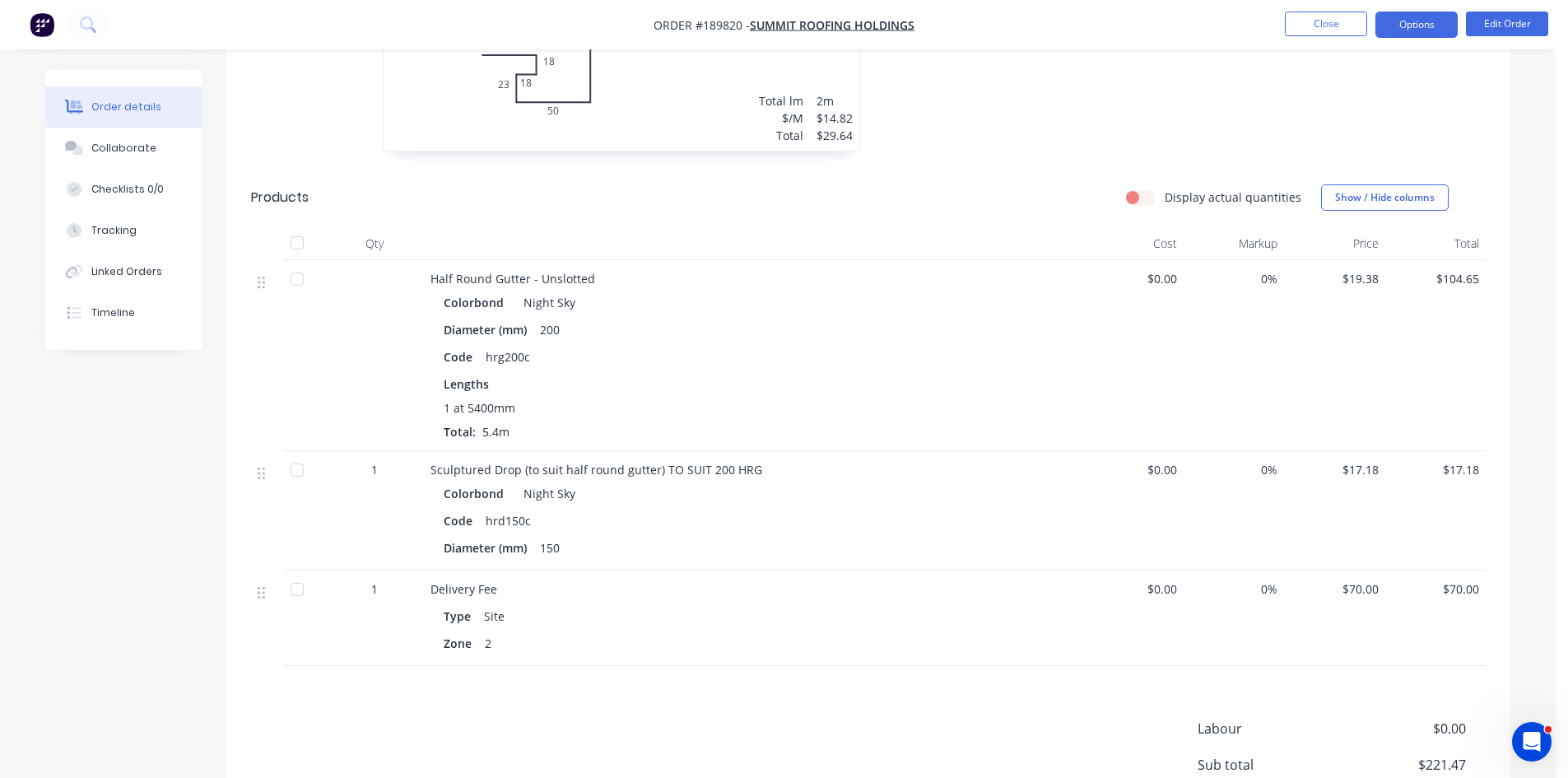
click at [1440, 17] on button "Options" at bounding box center [1416, 25] width 82 height 27
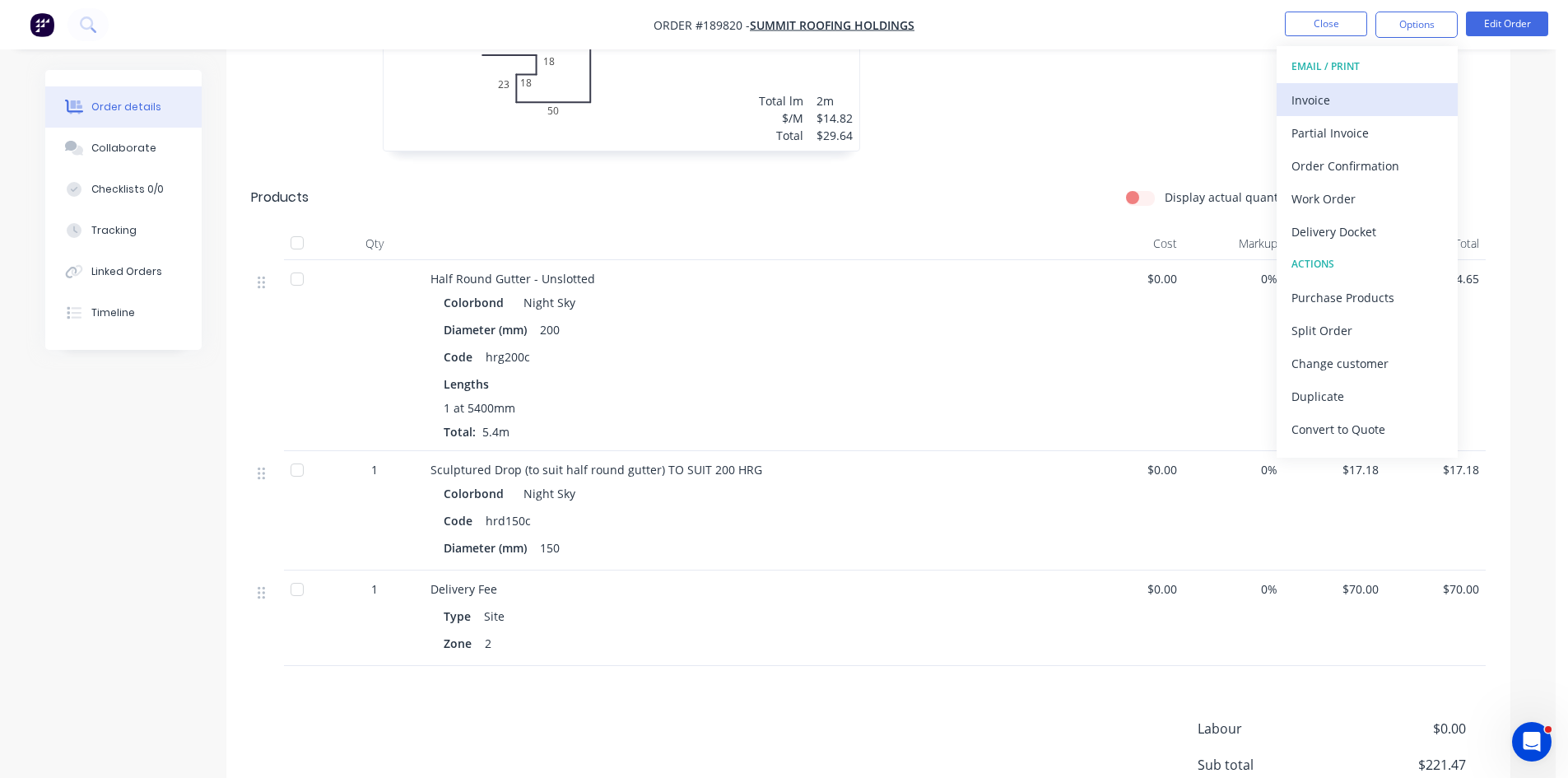
click at [1364, 88] on div "Invoice" at bounding box center [1367, 100] width 152 height 24
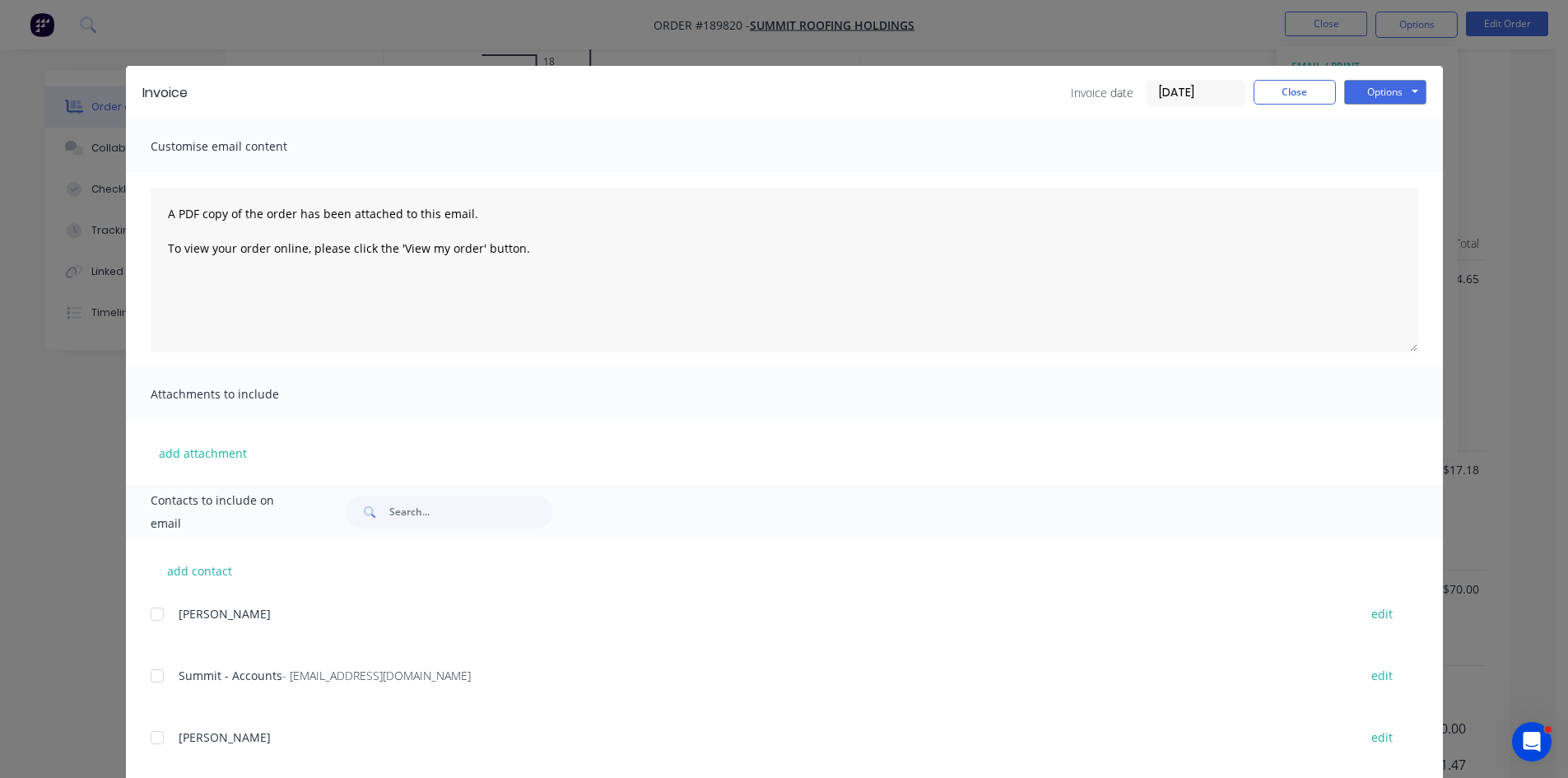
drag, startPoint x: 138, startPoint y: 689, endPoint x: 150, endPoint y: 686, distance: 12.4
click at [150, 686] on div at bounding box center [157, 676] width 33 height 33
click at [1393, 81] on button "Options" at bounding box center [1385, 92] width 82 height 25
click at [1421, 181] on button "Email" at bounding box center [1396, 176] width 105 height 27
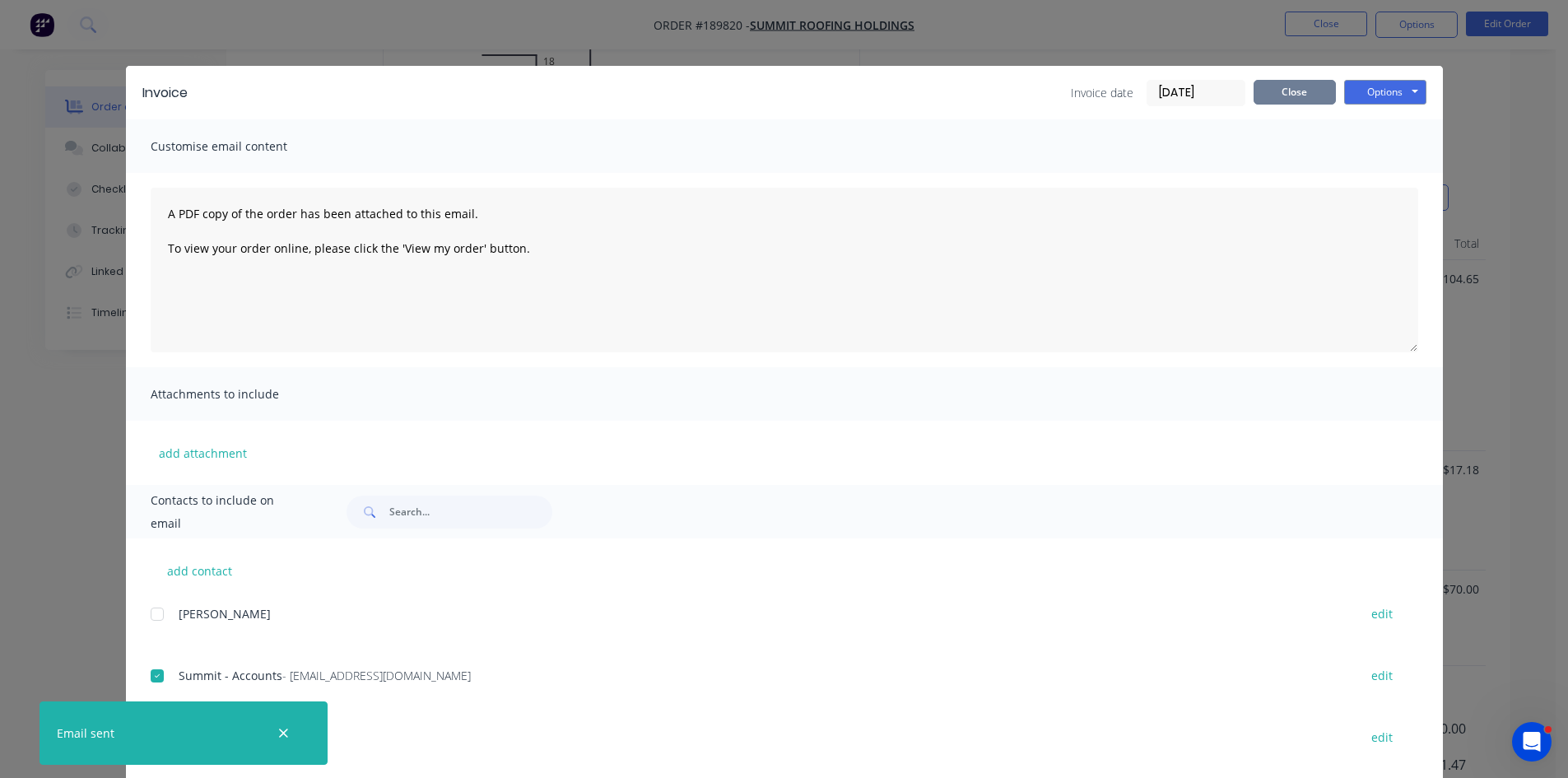
click at [1292, 82] on button "Close" at bounding box center [1294, 92] width 82 height 25
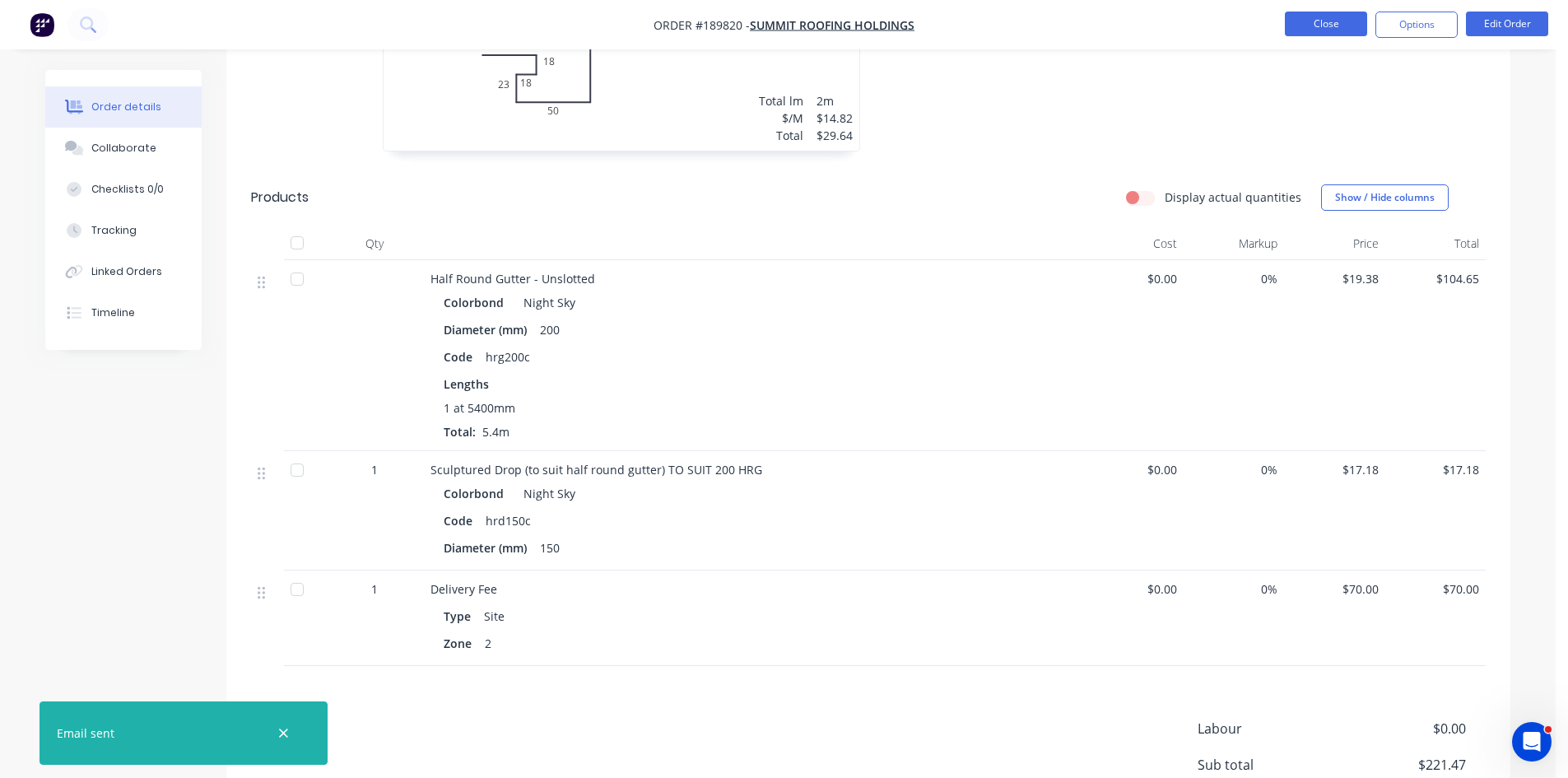
click at [1307, 24] on button "Close" at bounding box center [1326, 24] width 82 height 25
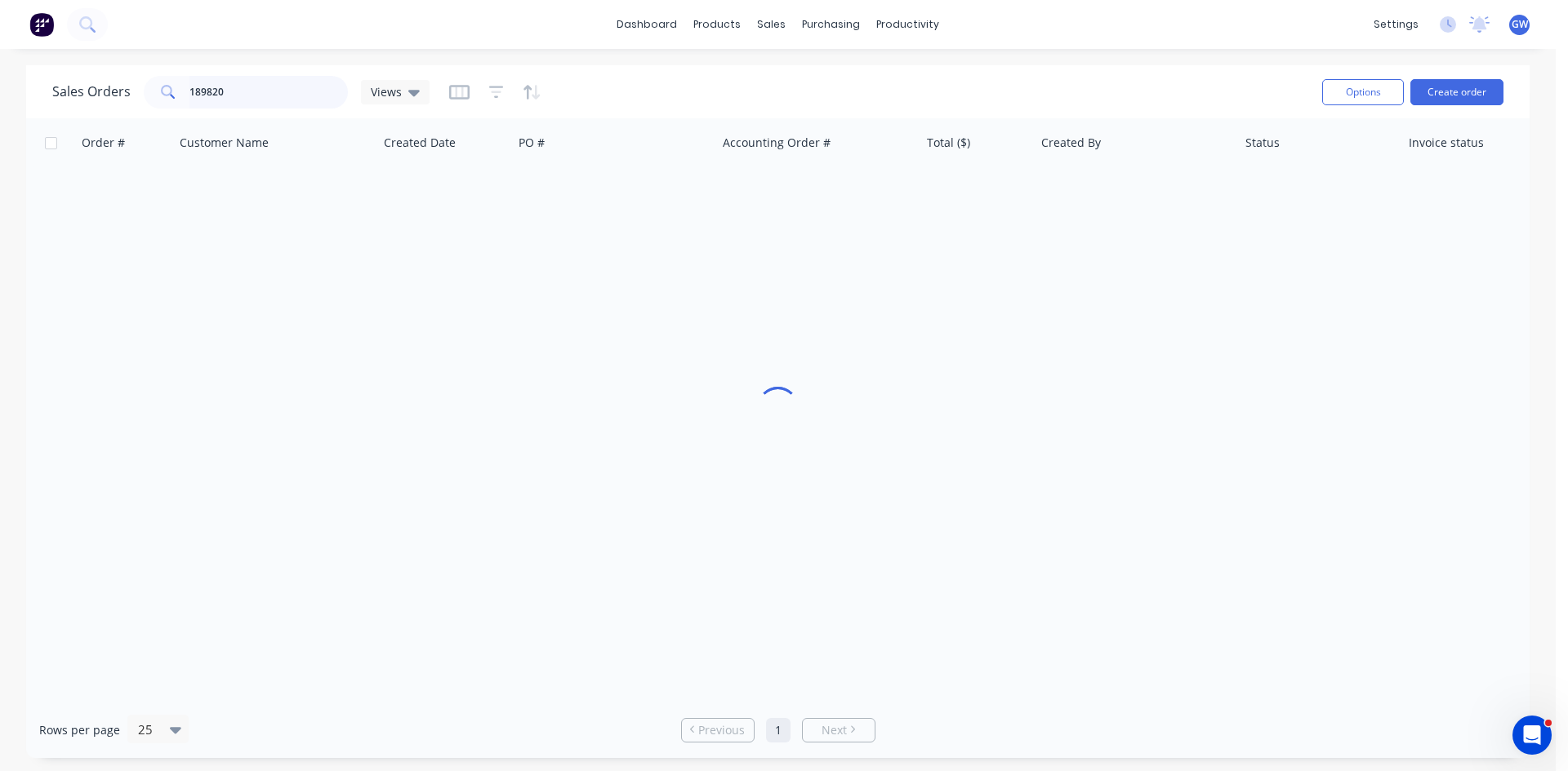
click at [228, 86] on input "189820" at bounding box center [270, 91] width 159 height 32
type input "189645"
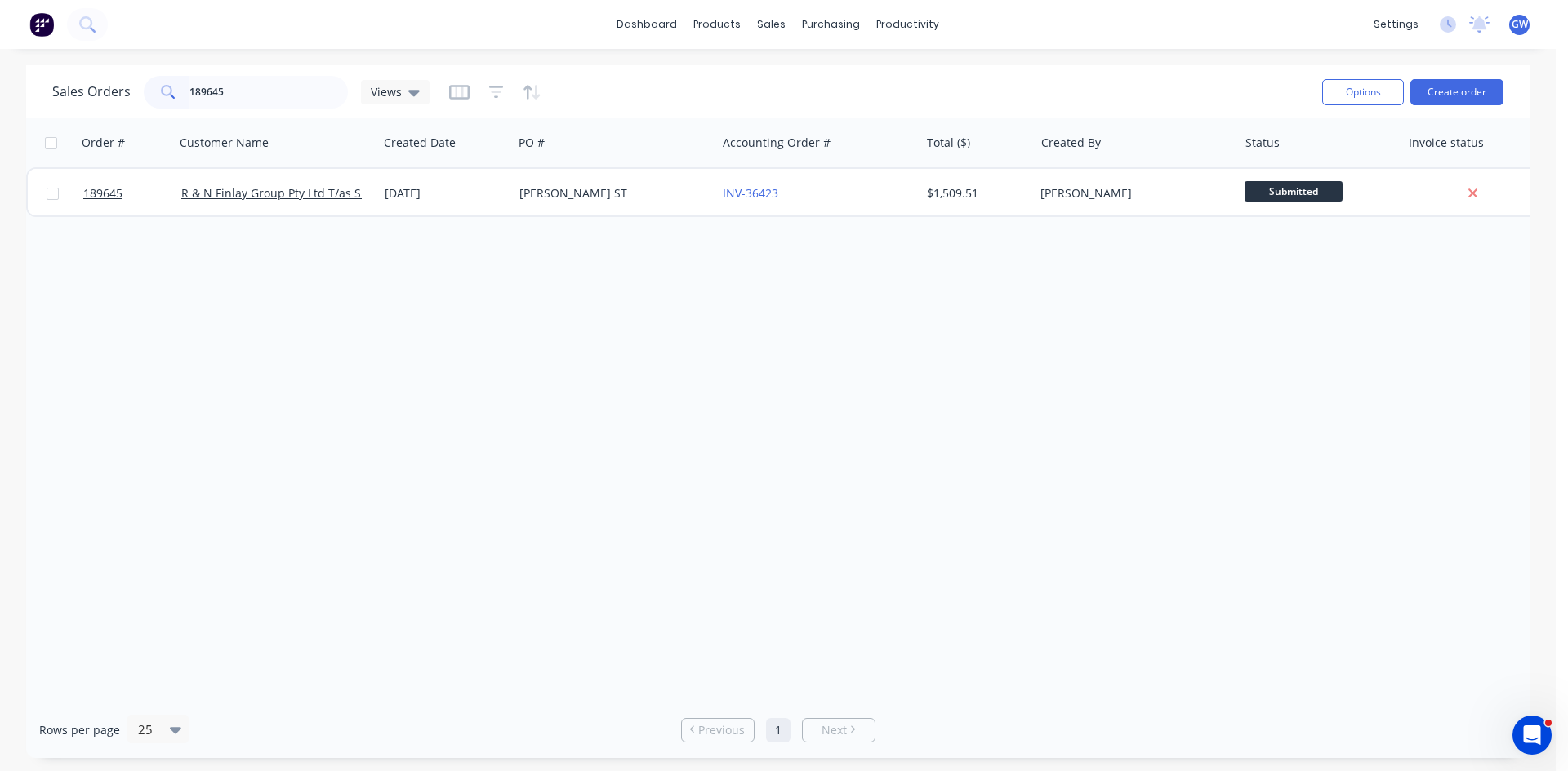
click at [1063, 190] on div "[PERSON_NAME]" at bounding box center [1130, 193] width 181 height 17
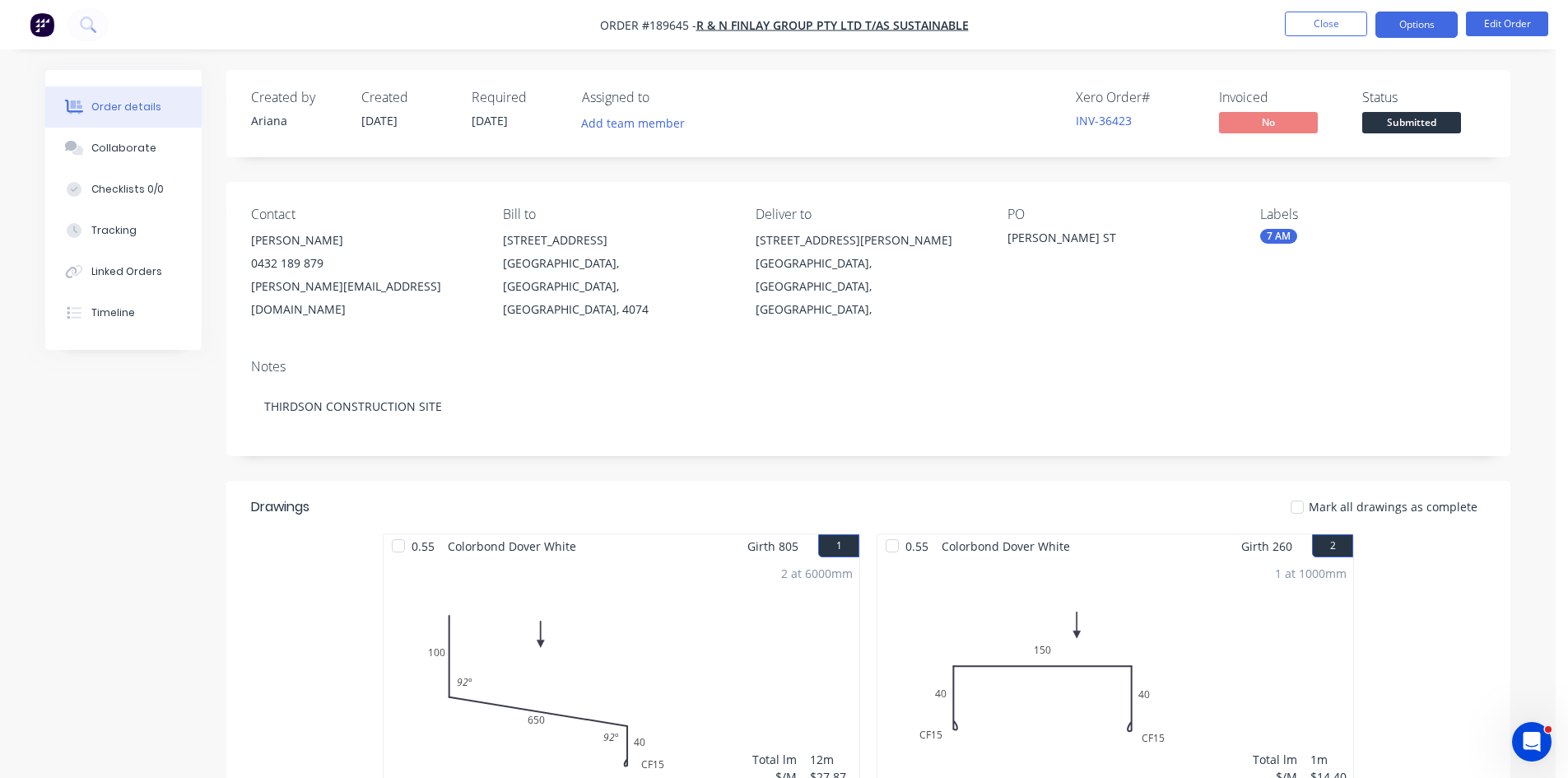
click at [1411, 29] on button "Options" at bounding box center [1416, 25] width 82 height 27
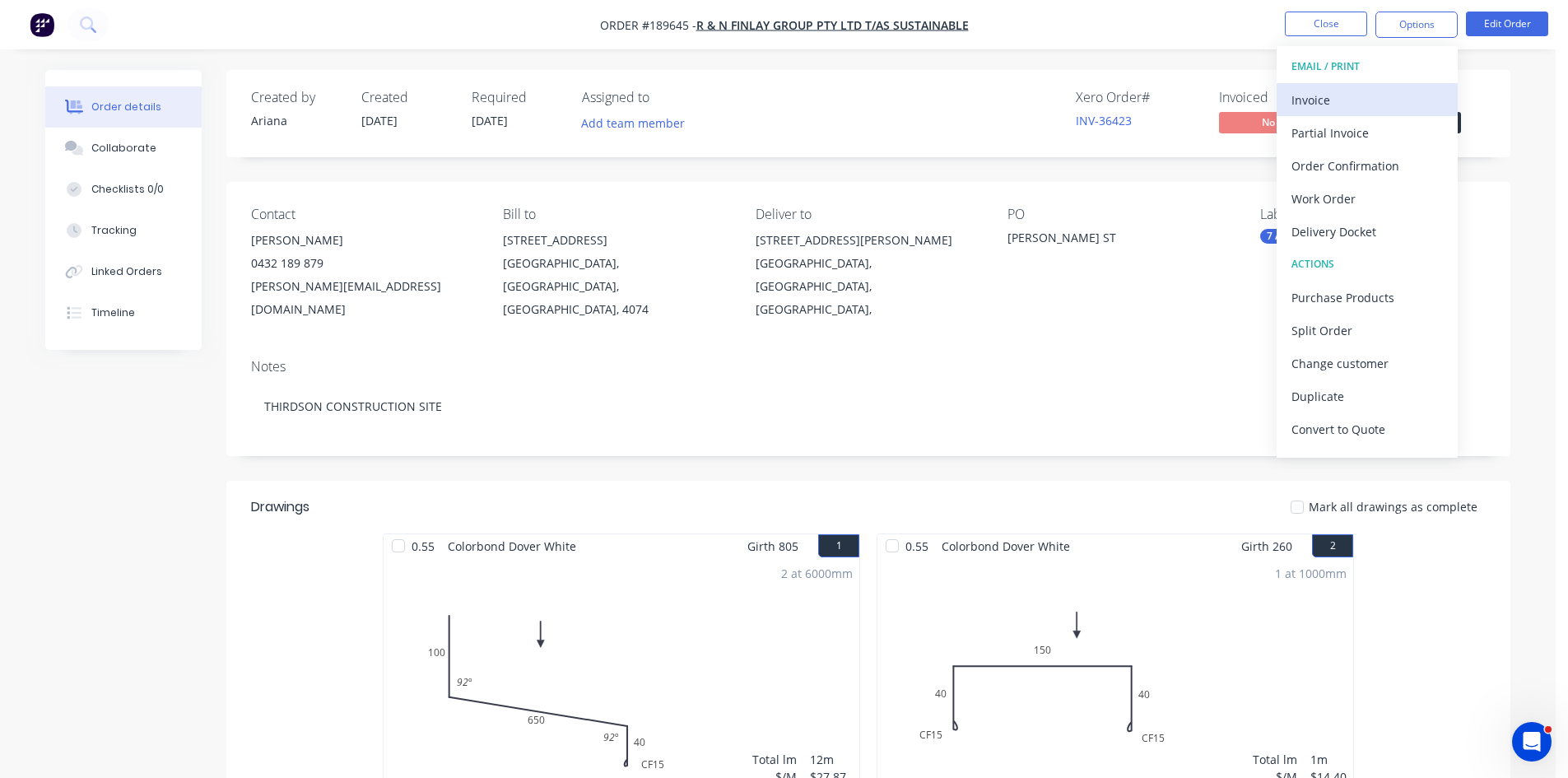
click at [1348, 97] on div "Invoice" at bounding box center [1367, 100] width 152 height 24
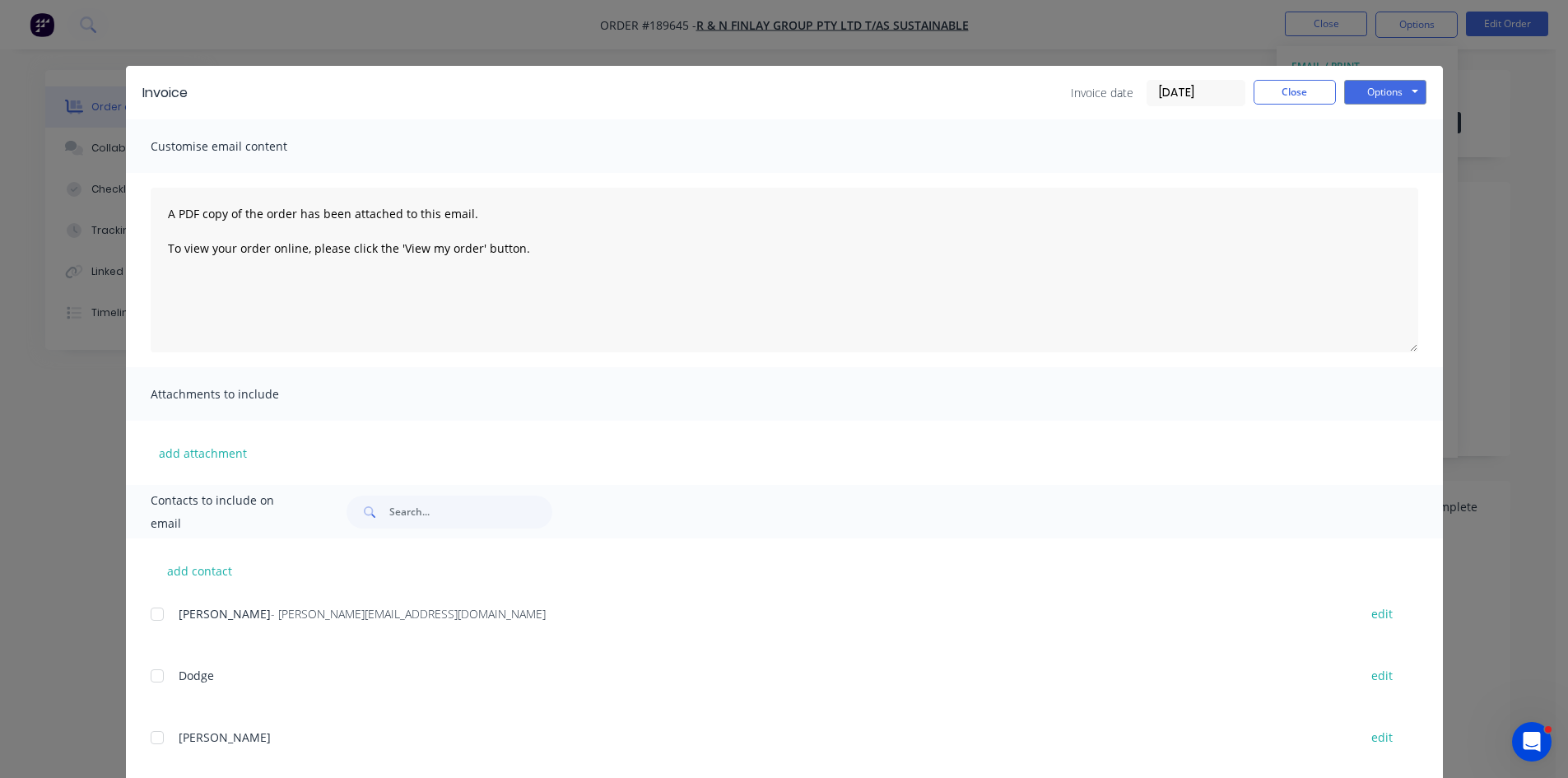
click at [151, 633] on div "Ryan - ryan@sustainablecladding.com.au edit" at bounding box center [796, 624] width 1292 height 42
click at [157, 609] on div at bounding box center [157, 614] width 33 height 33
click at [1373, 85] on button "Options" at bounding box center [1385, 92] width 82 height 25
click at [1377, 172] on button "Email" at bounding box center [1396, 176] width 105 height 27
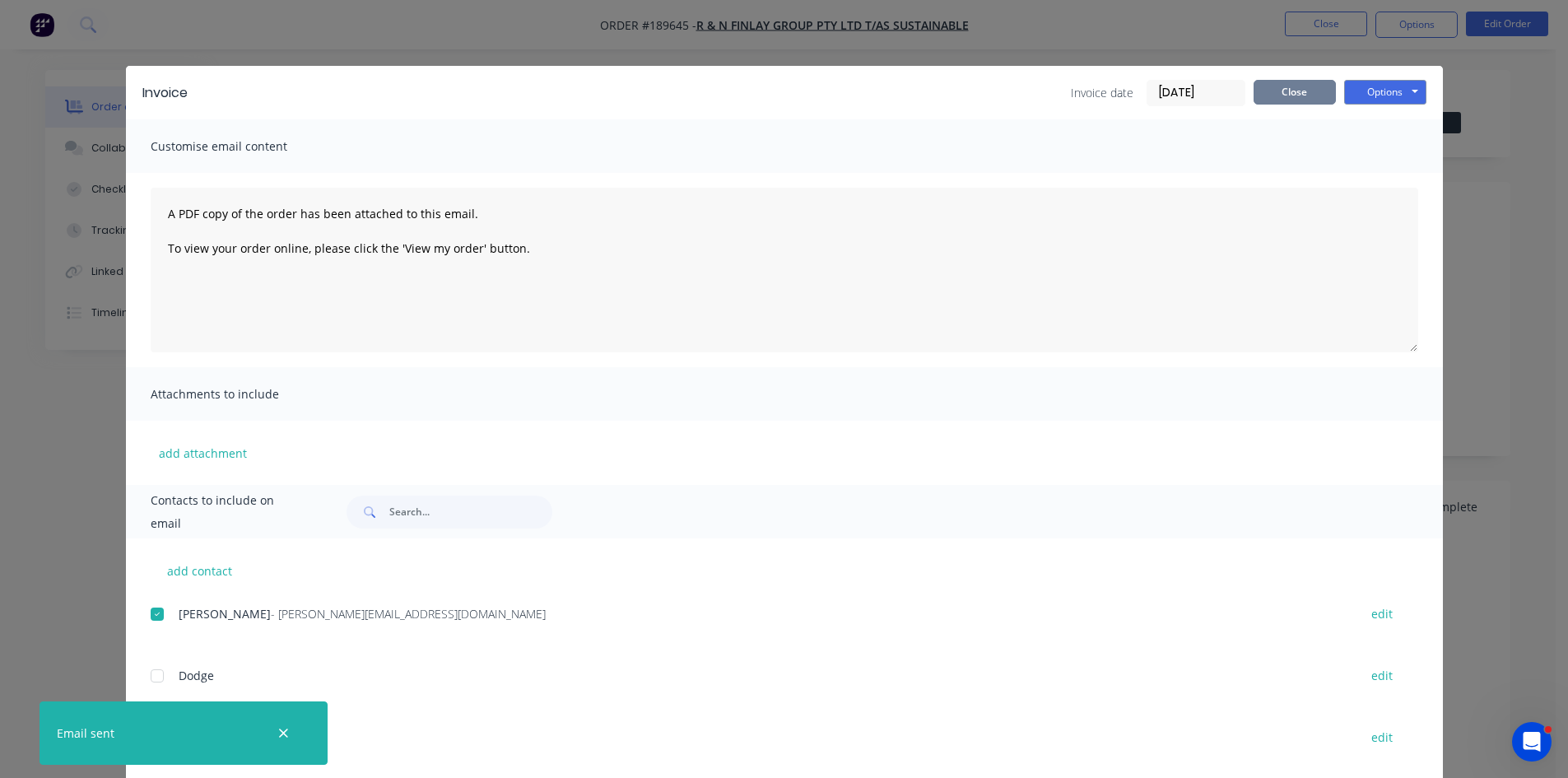
click at [1314, 99] on button "Close" at bounding box center [1294, 92] width 82 height 25
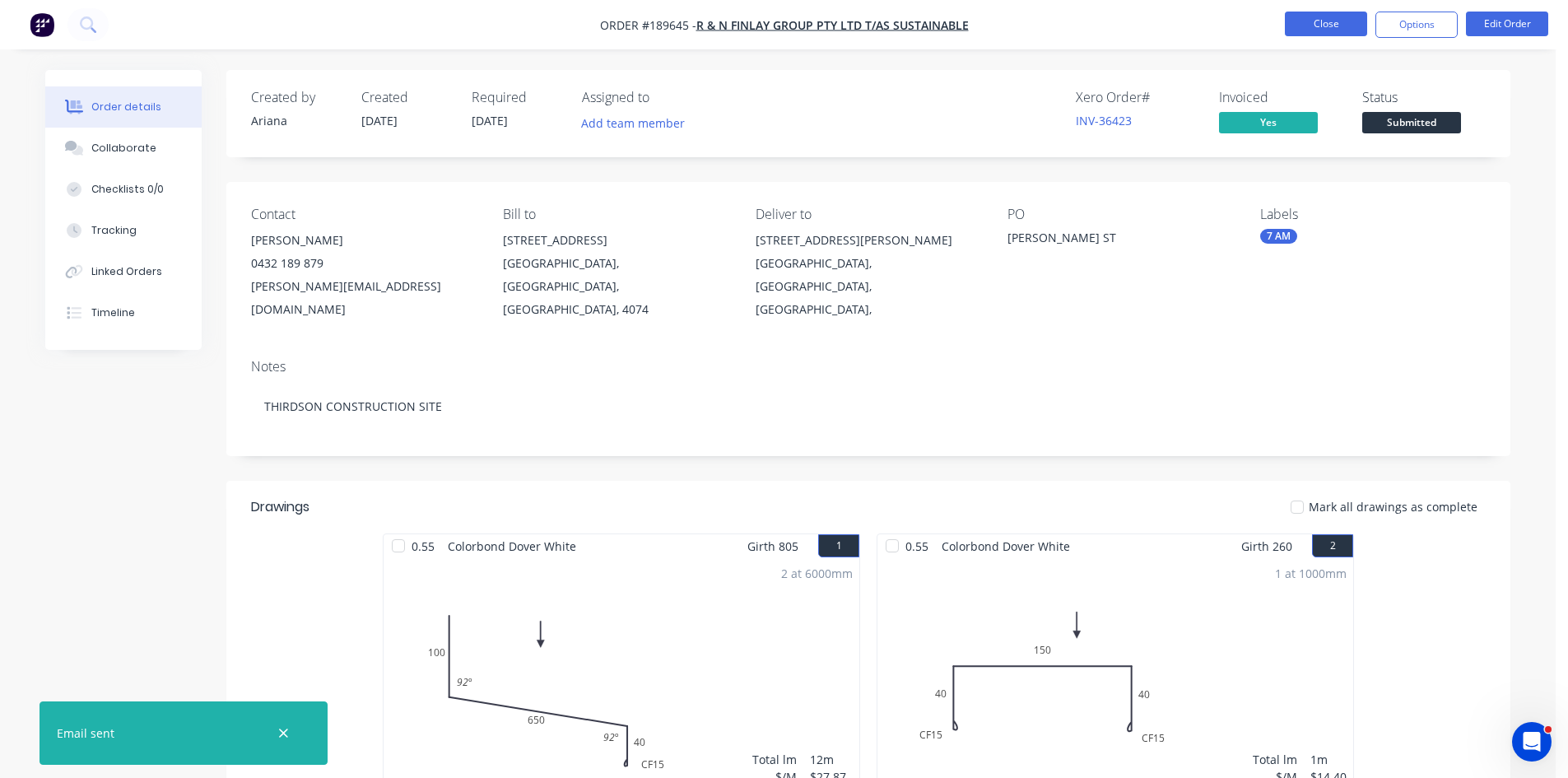
click at [1320, 19] on button "Close" at bounding box center [1326, 24] width 82 height 25
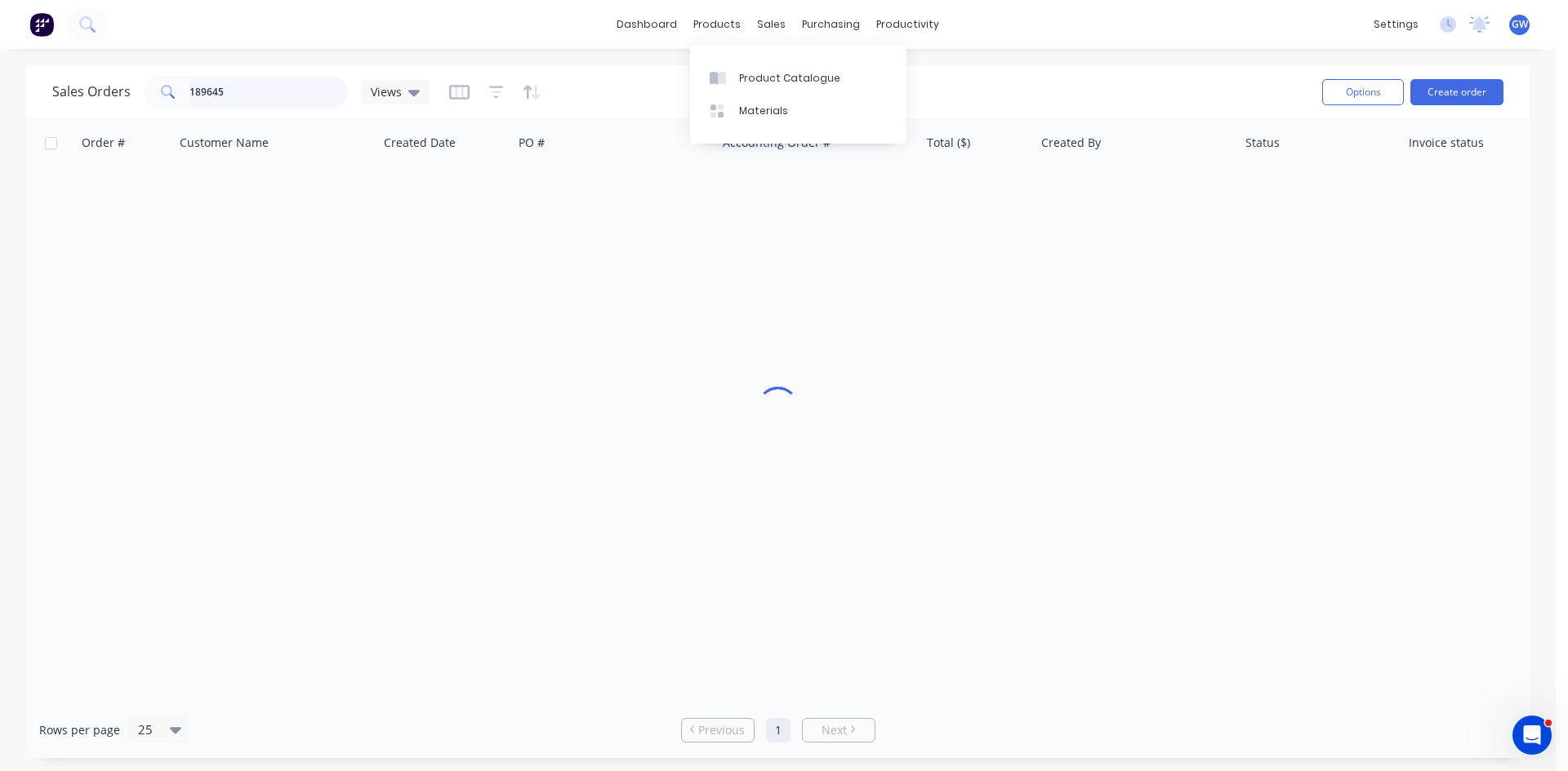
click at [238, 94] on input "189645" at bounding box center [270, 91] width 159 height 32
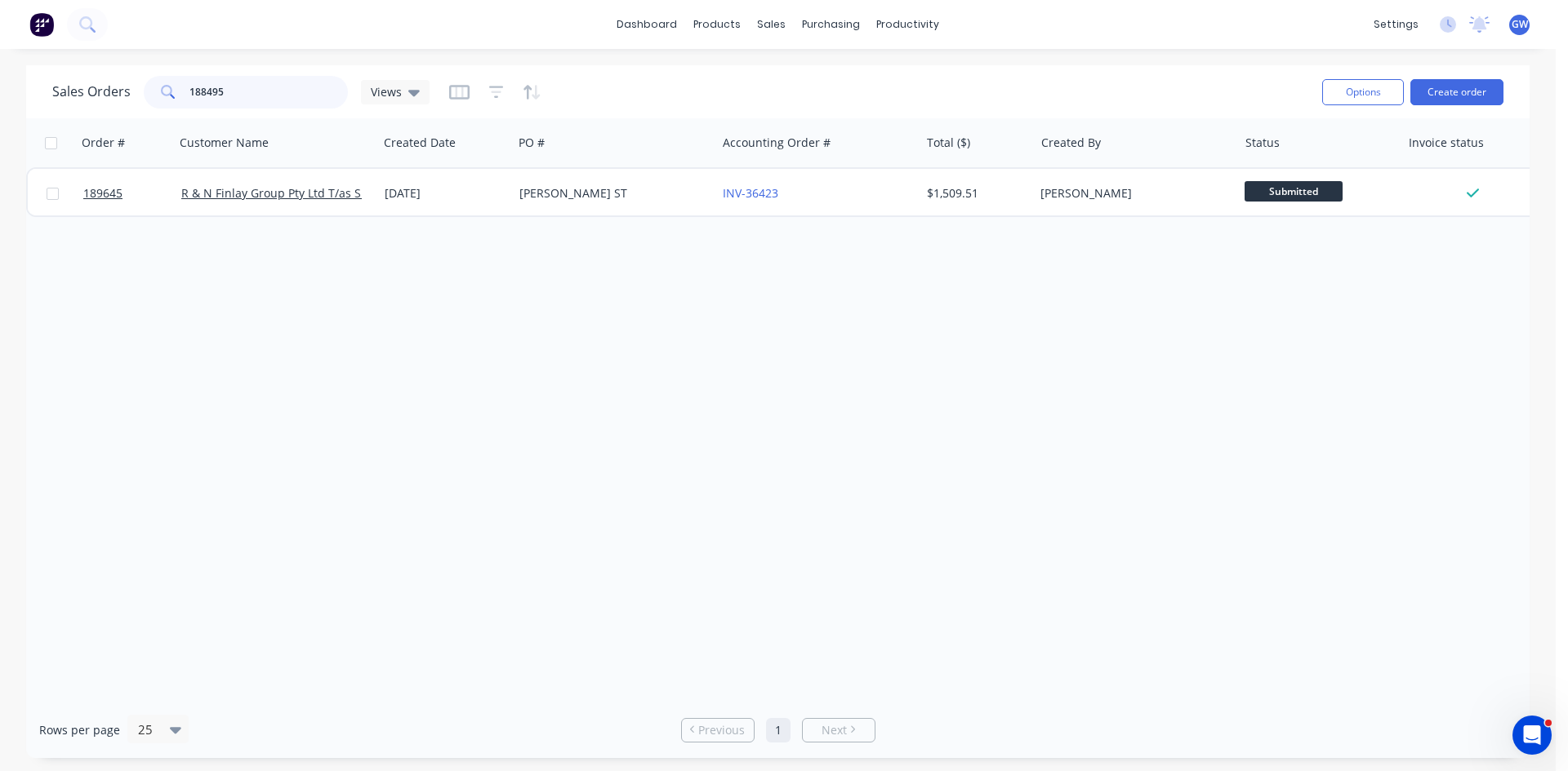
type input "188495"
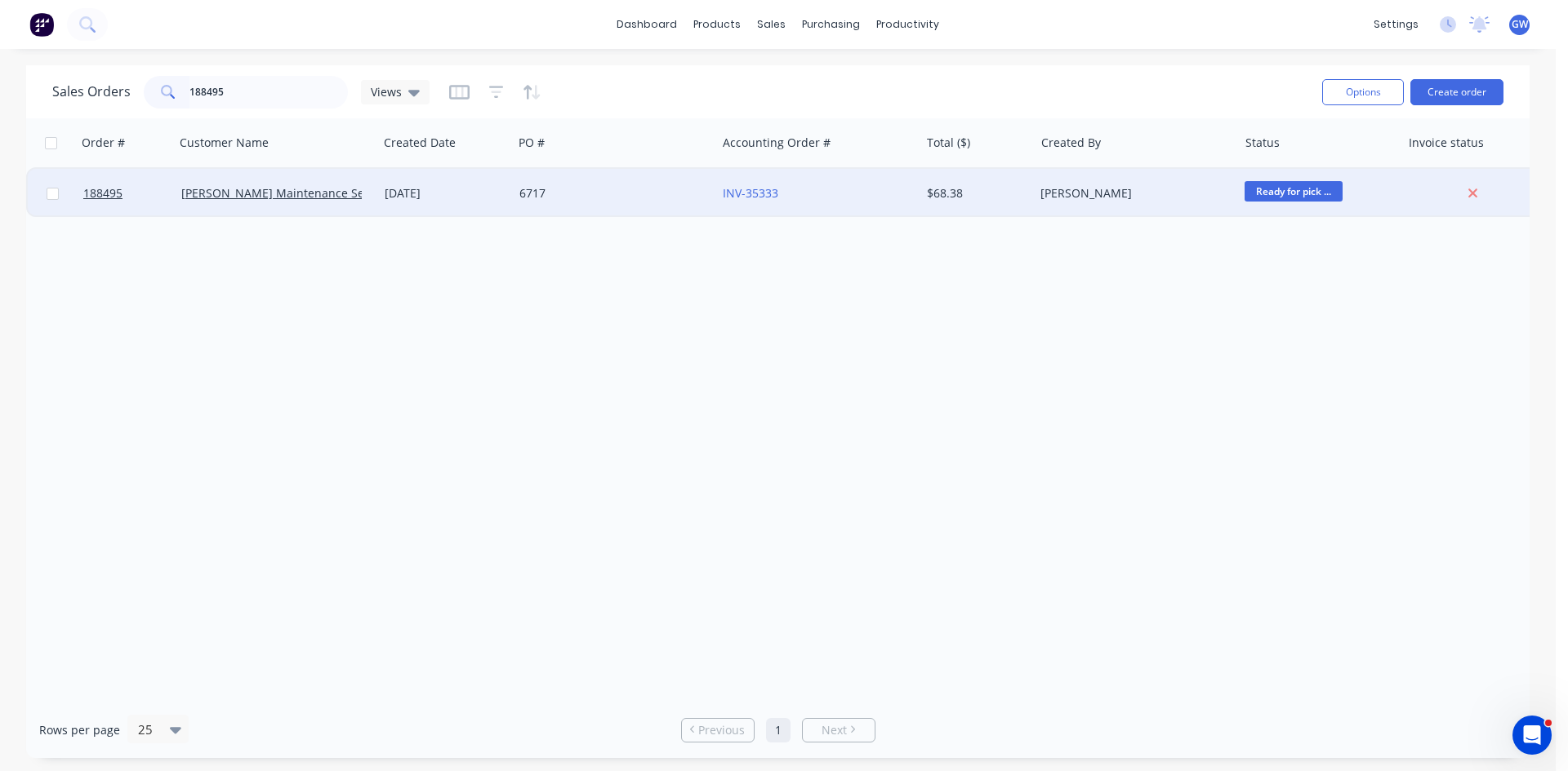
click at [921, 184] on div "$68.38" at bounding box center [977, 194] width 114 height 49
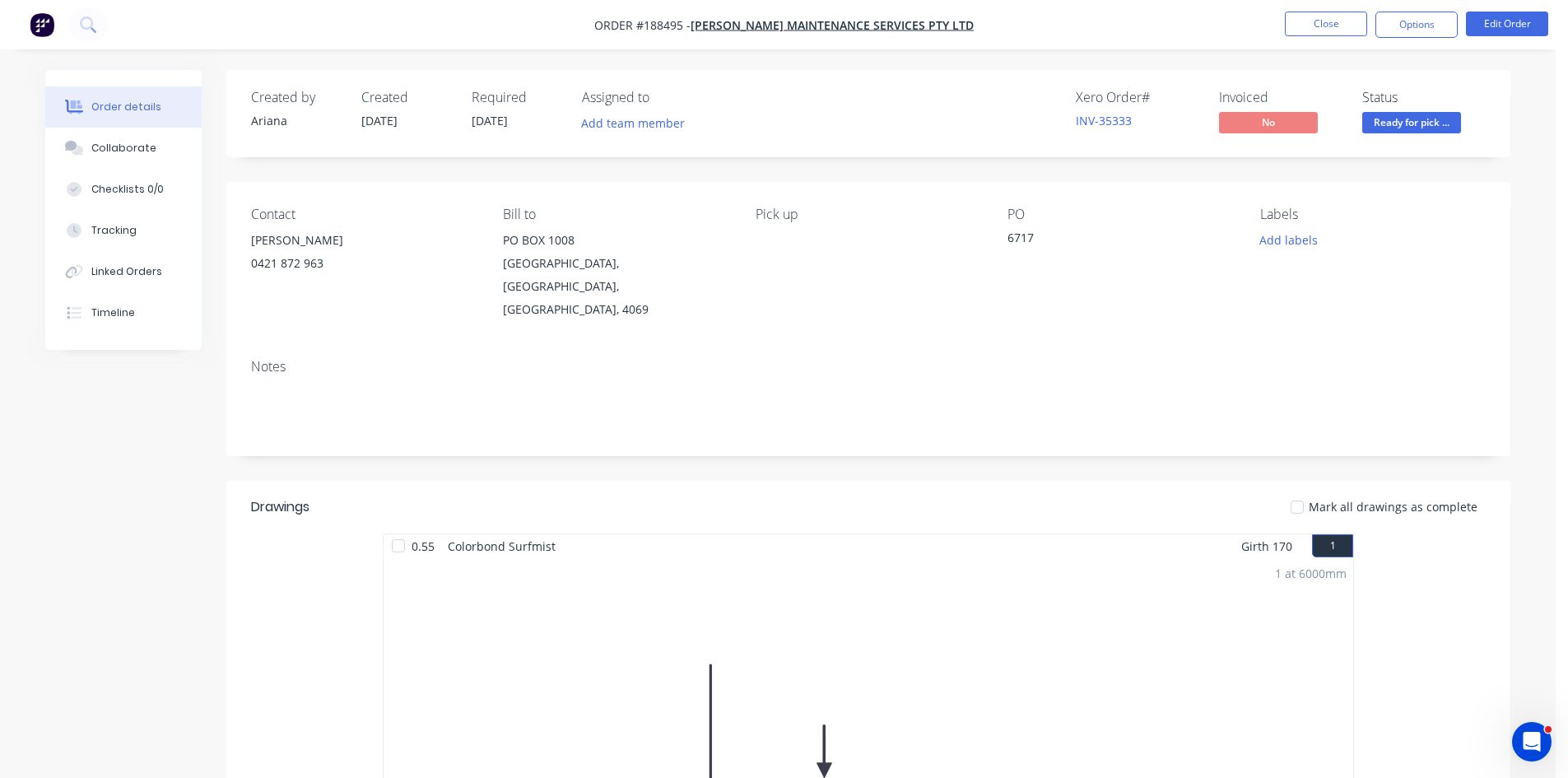
click at [1521, 7] on nav "Order #188495 - Timmers Maintenance Services Pty Ltd Close Options Edit Order" at bounding box center [784, 25] width 1568 height 50
click at [1508, 22] on button "Edit Order" at bounding box center [1507, 24] width 82 height 25
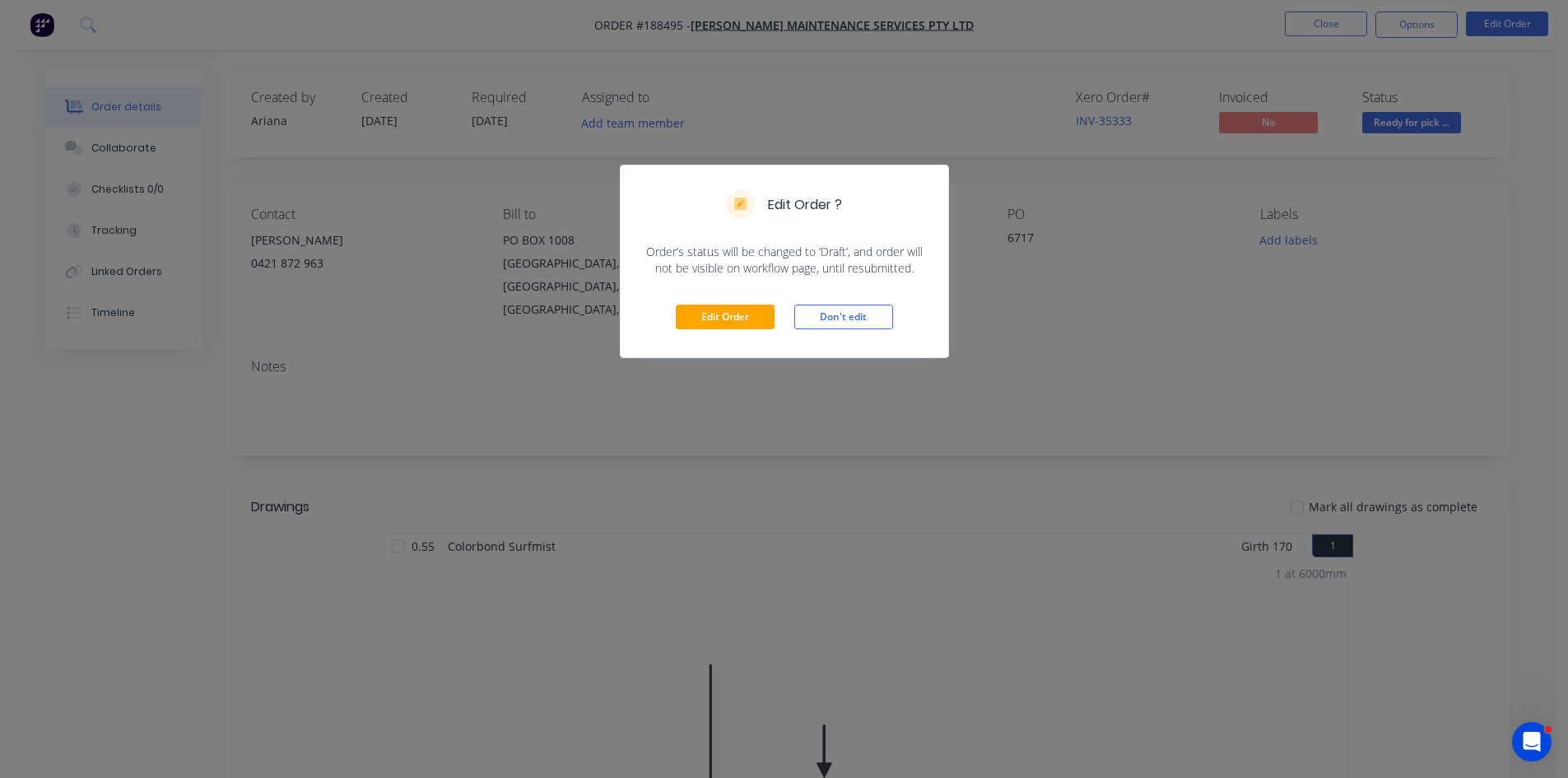
drag, startPoint x: 830, startPoint y: 318, endPoint x: 949, endPoint y: 335, distance: 120.2
click at [830, 318] on button "Don't edit" at bounding box center [844, 317] width 99 height 25
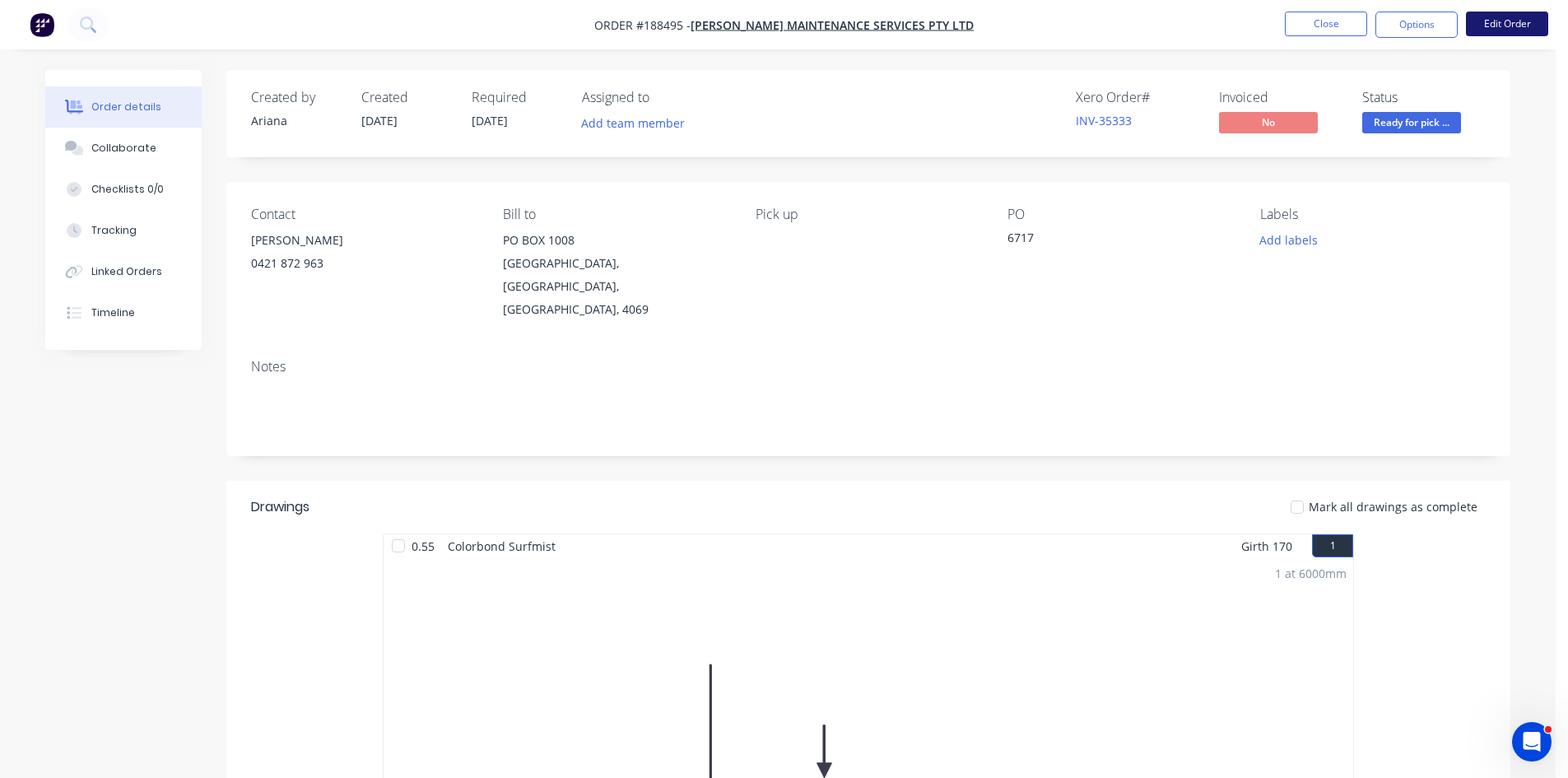
click at [1532, 16] on button "Edit Order" at bounding box center [1507, 24] width 82 height 25
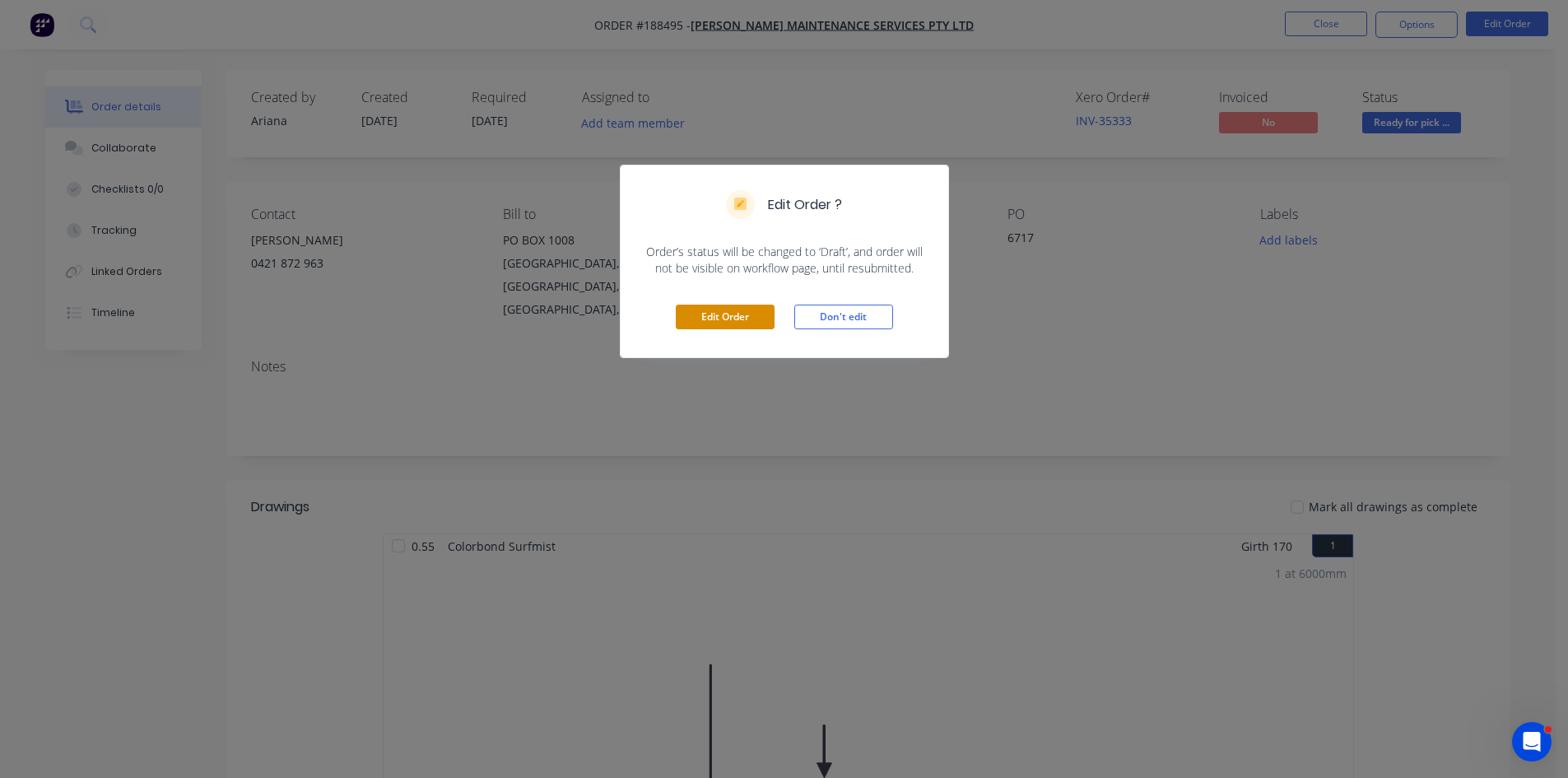
click at [718, 317] on button "Edit Order" at bounding box center [725, 317] width 99 height 25
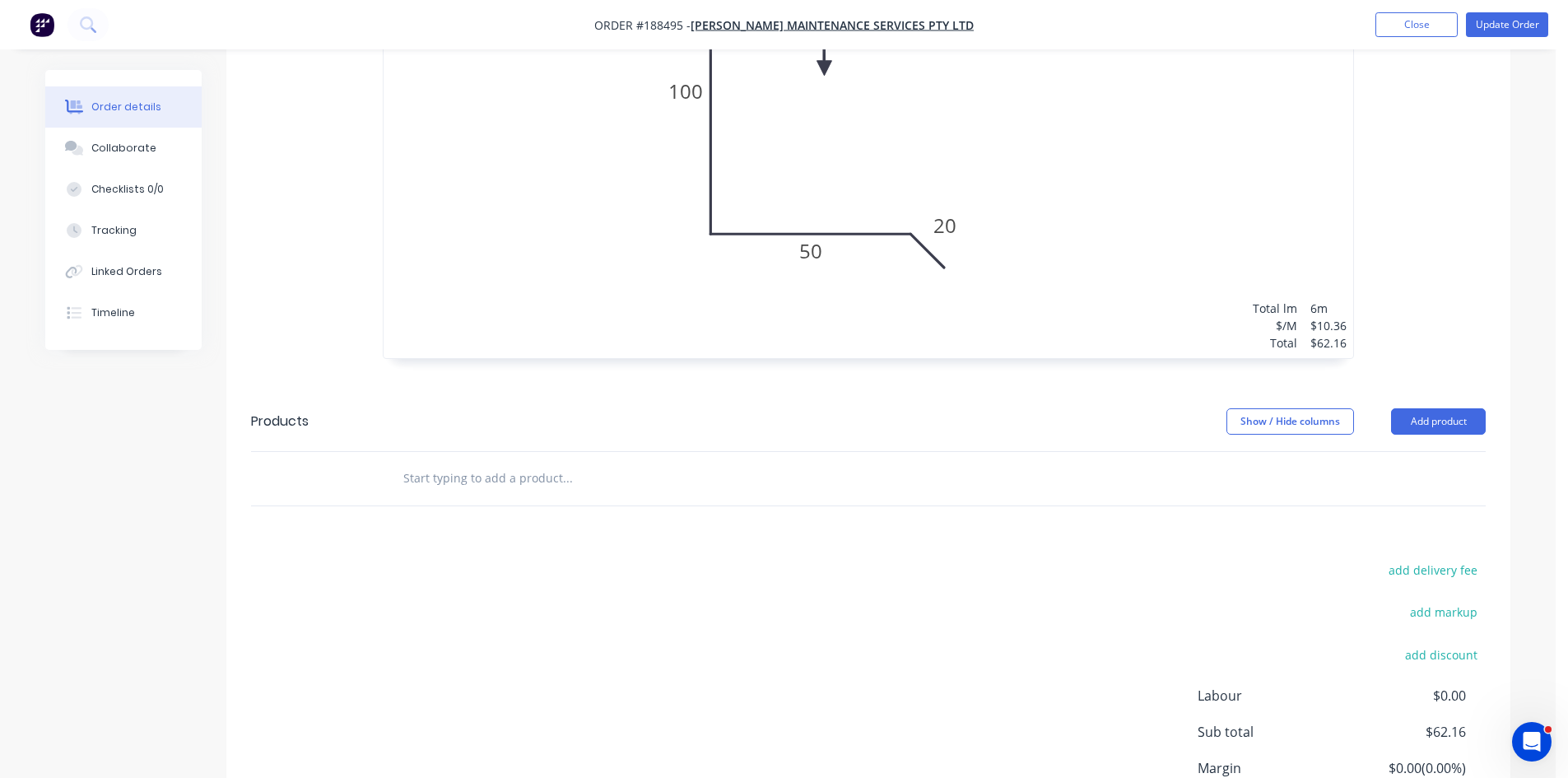
scroll to position [741, 0]
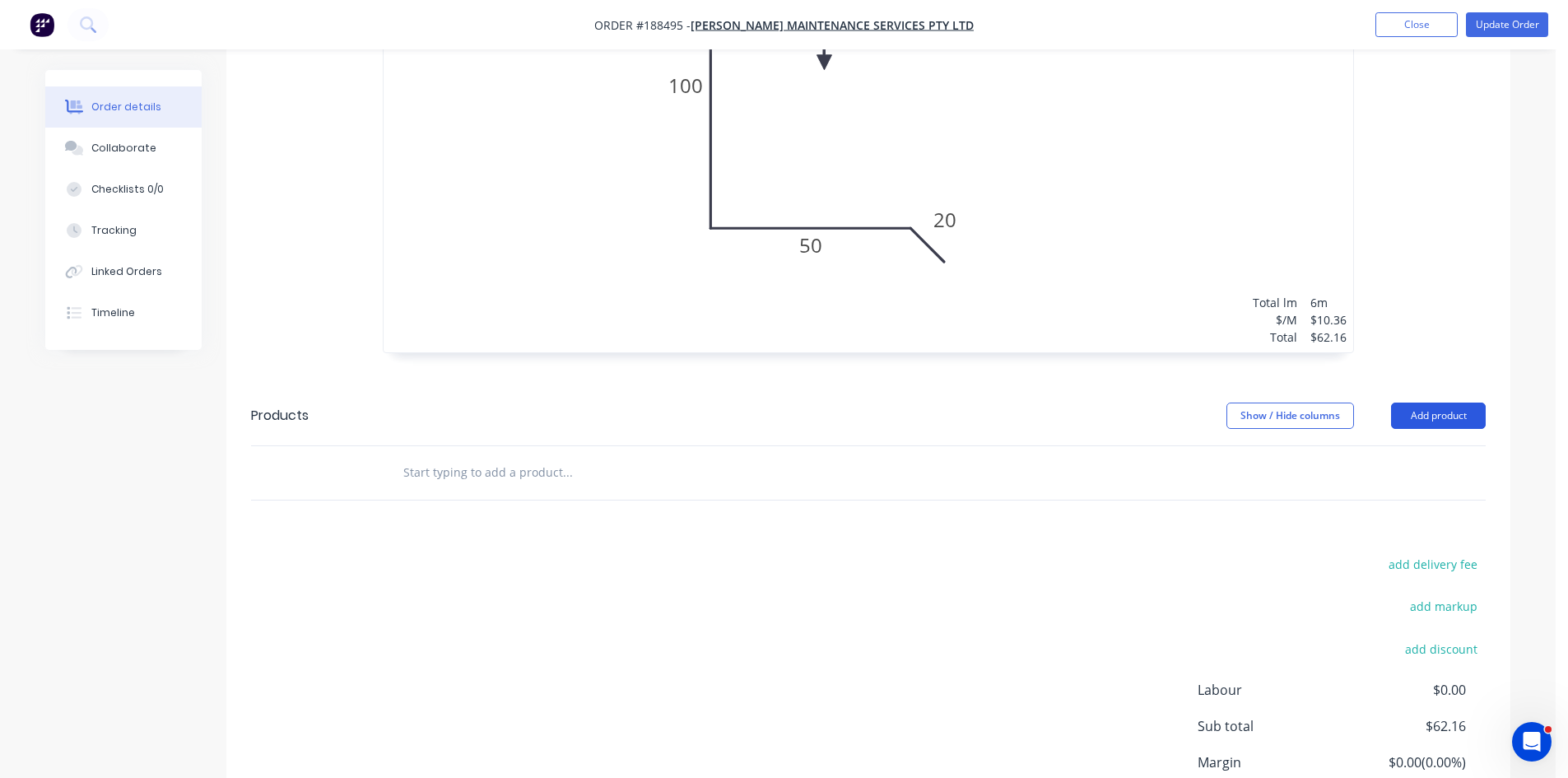
click at [1458, 403] on button "Add product" at bounding box center [1438, 416] width 94 height 27
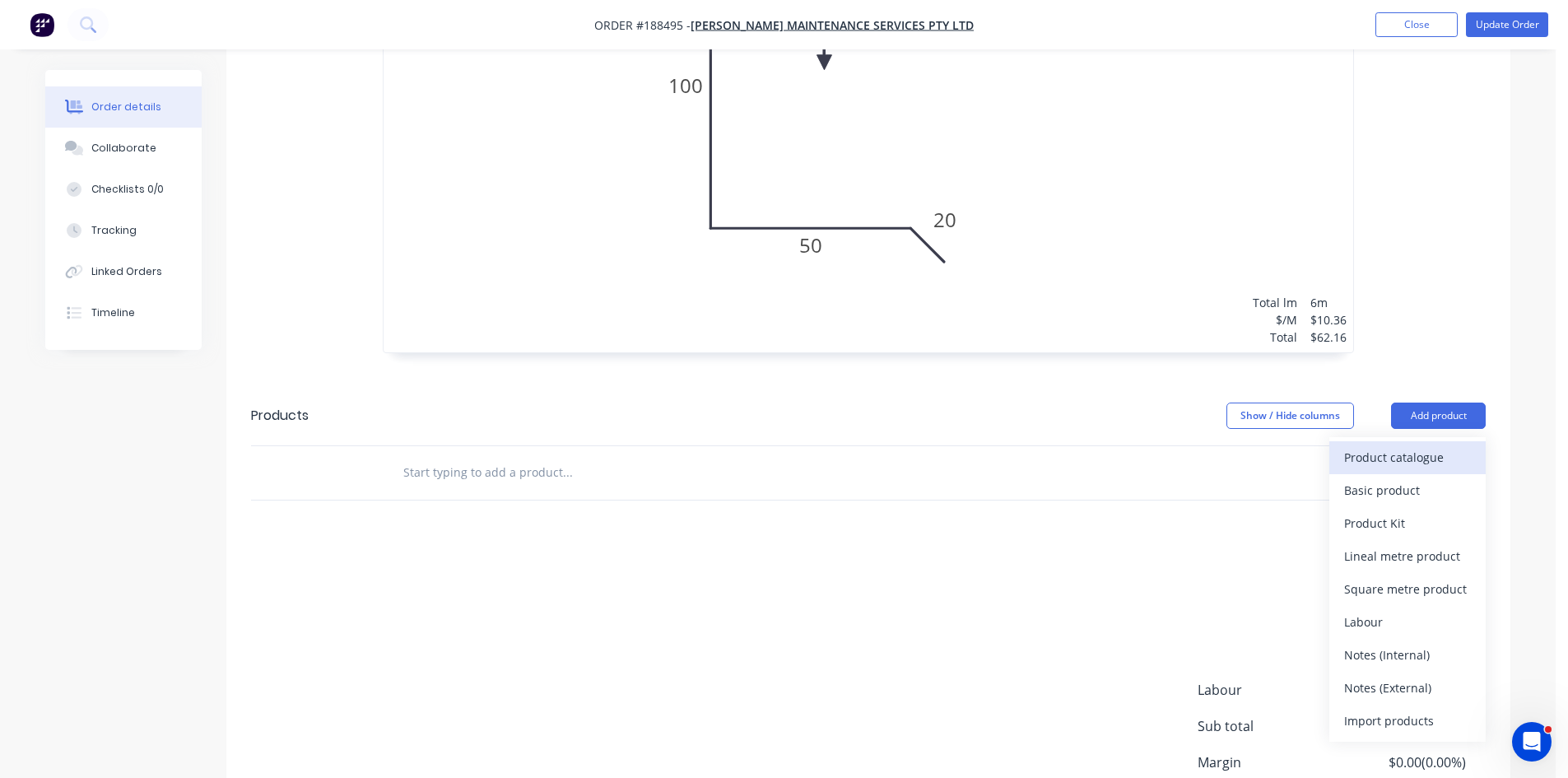
click at [1414, 446] on div "Product catalogue" at bounding box center [1407, 457] width 127 height 24
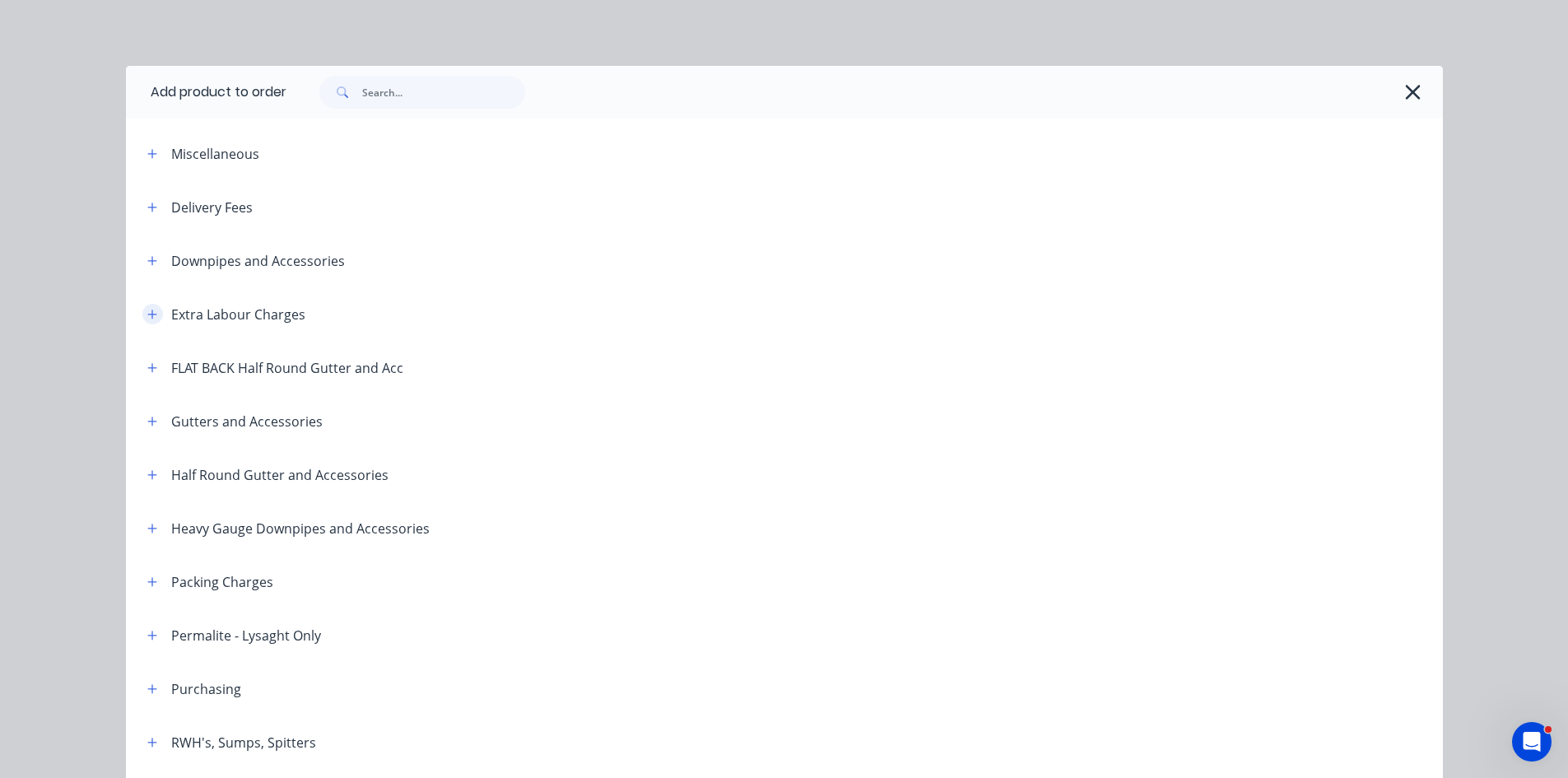
click at [148, 312] on icon "button" at bounding box center [153, 315] width 10 height 12
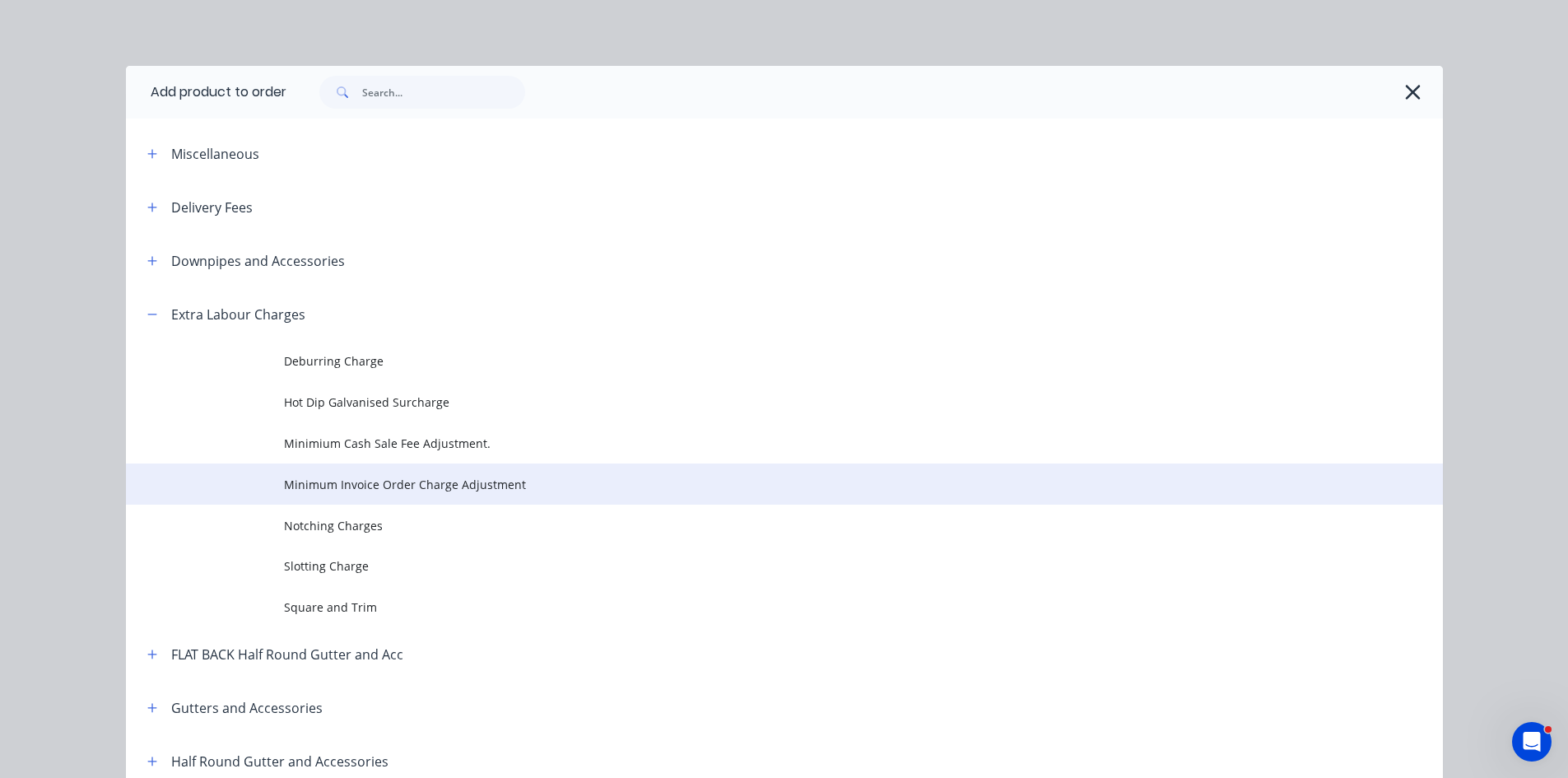
click at [382, 483] on span "Minimum Invoice Order Charge Adjustment" at bounding box center [747, 484] width 927 height 17
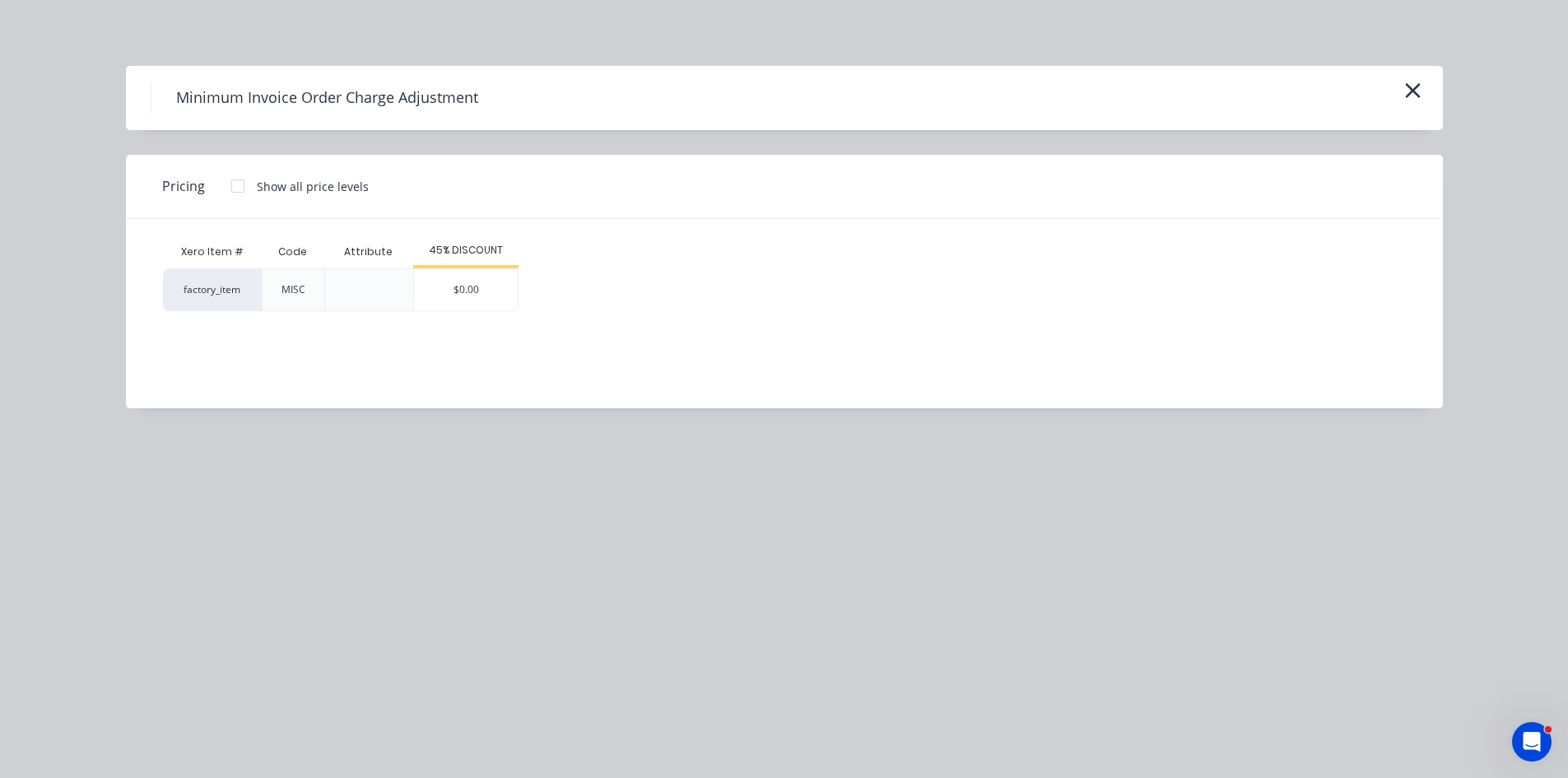
click at [486, 267] on div "45% DISCOUNT" at bounding box center [466, 251] width 105 height 33
click at [496, 308] on div "$0.00" at bounding box center [465, 289] width 104 height 41
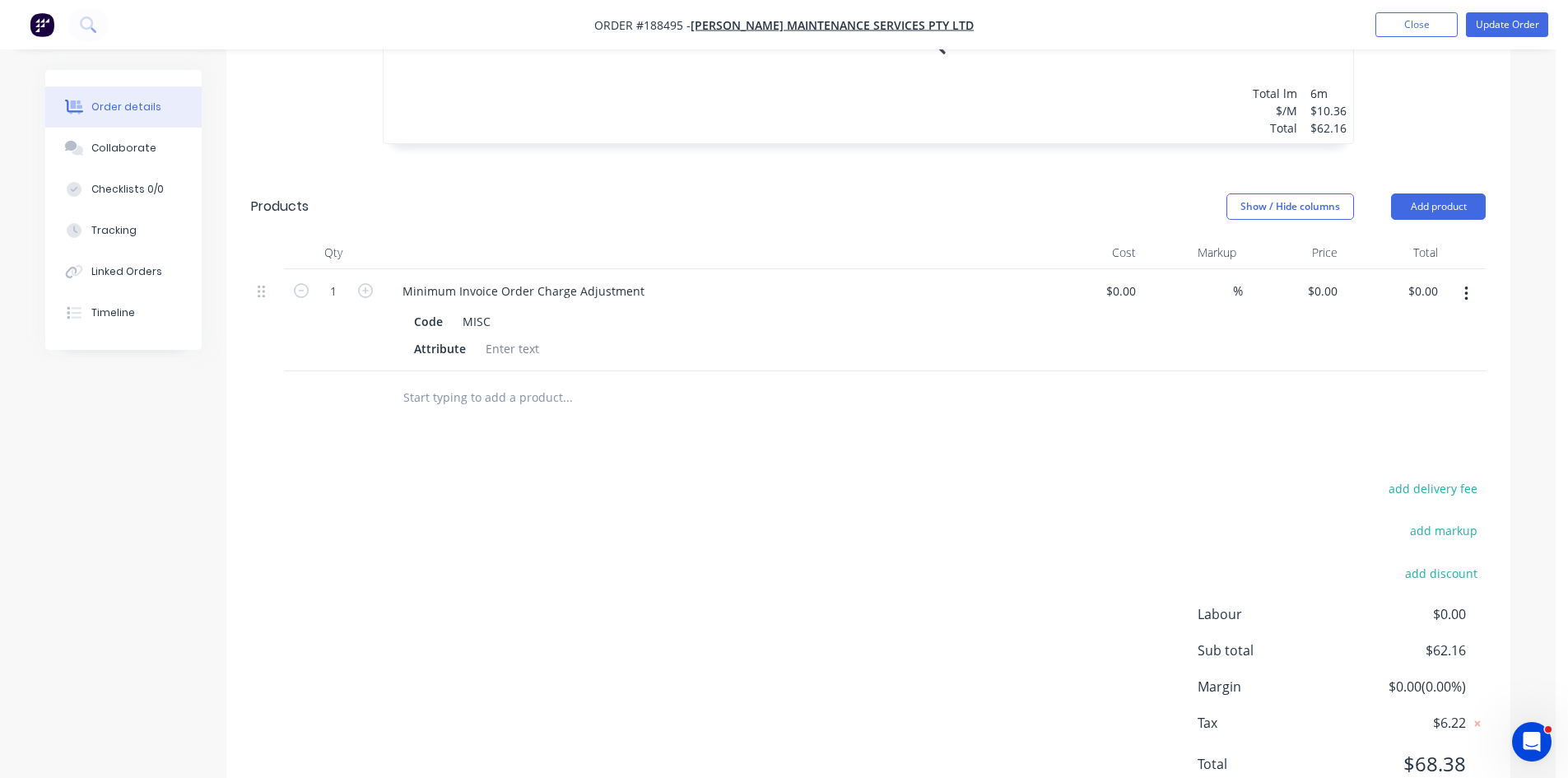
scroll to position [972, 0]
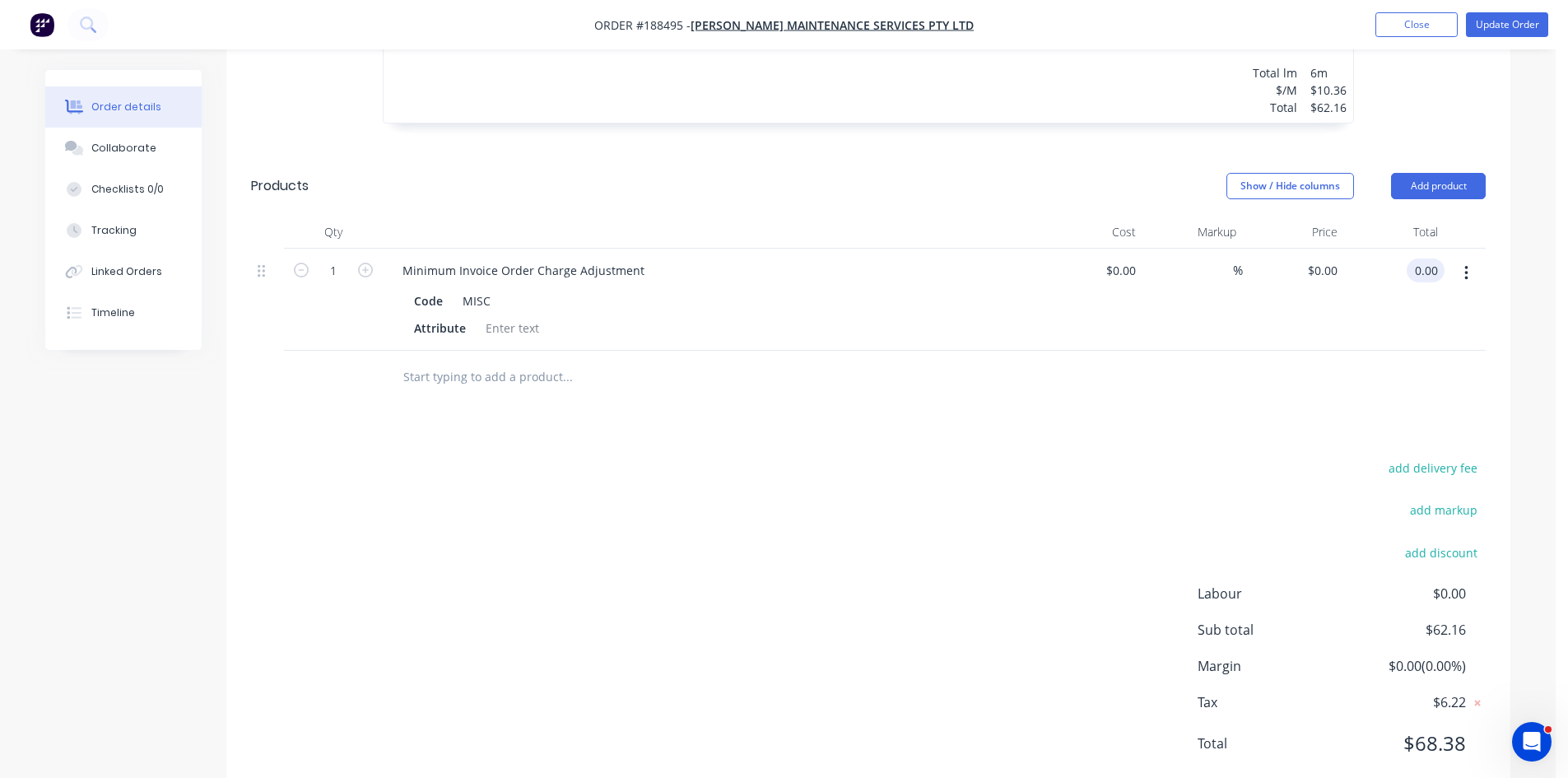
click at [1421, 259] on input "0.00" at bounding box center [1429, 271] width 32 height 24
type input "137.84"
type input "$137.84"
click at [1266, 479] on div "add delivery fee add markup add discount Labour $0.00 Sub total $62.16 Margin $…" at bounding box center [868, 616] width 1235 height 318
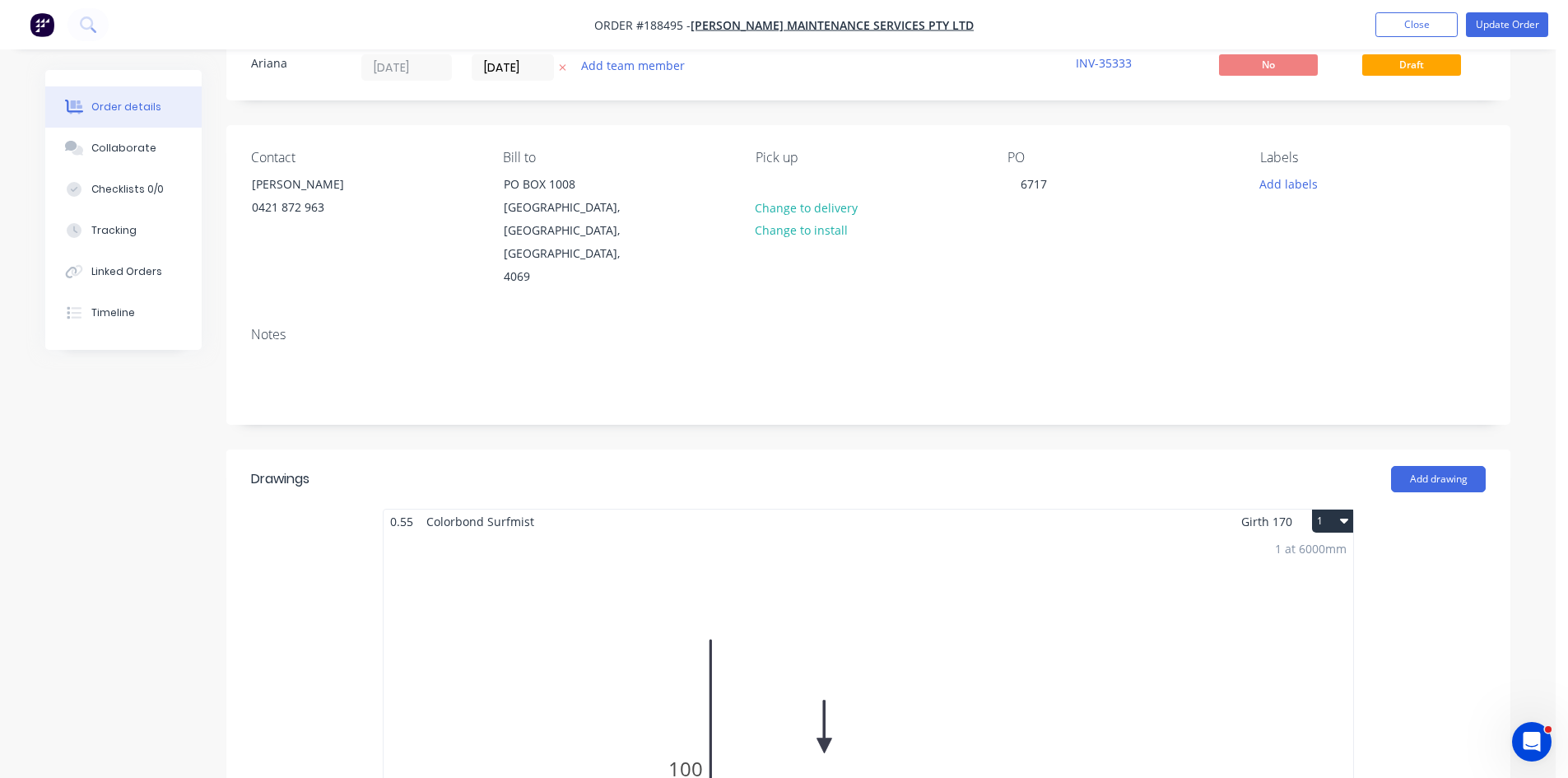
scroll to position [0, 0]
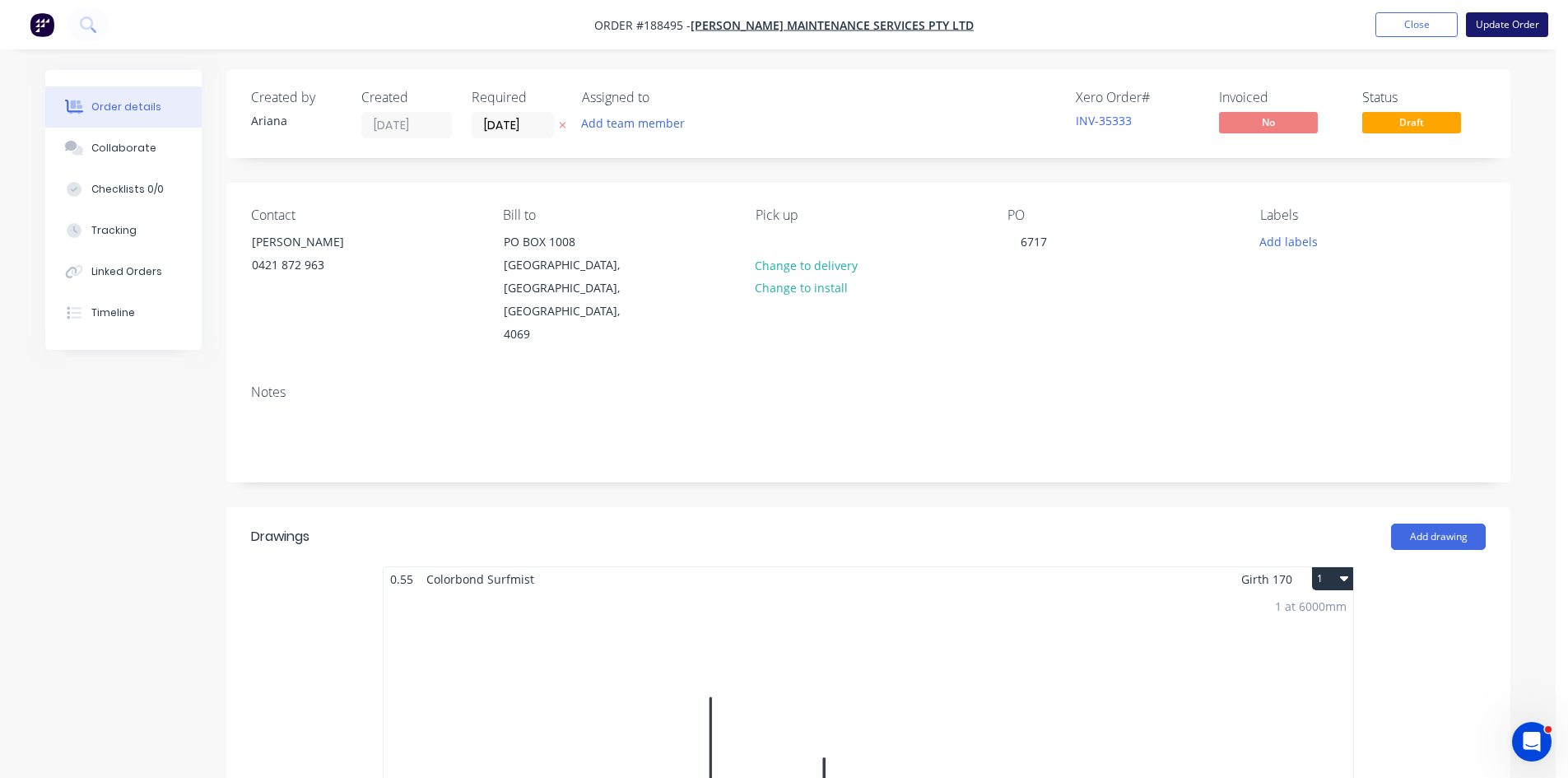
click at [1527, 30] on button "Update Order" at bounding box center [1507, 24] width 82 height 25
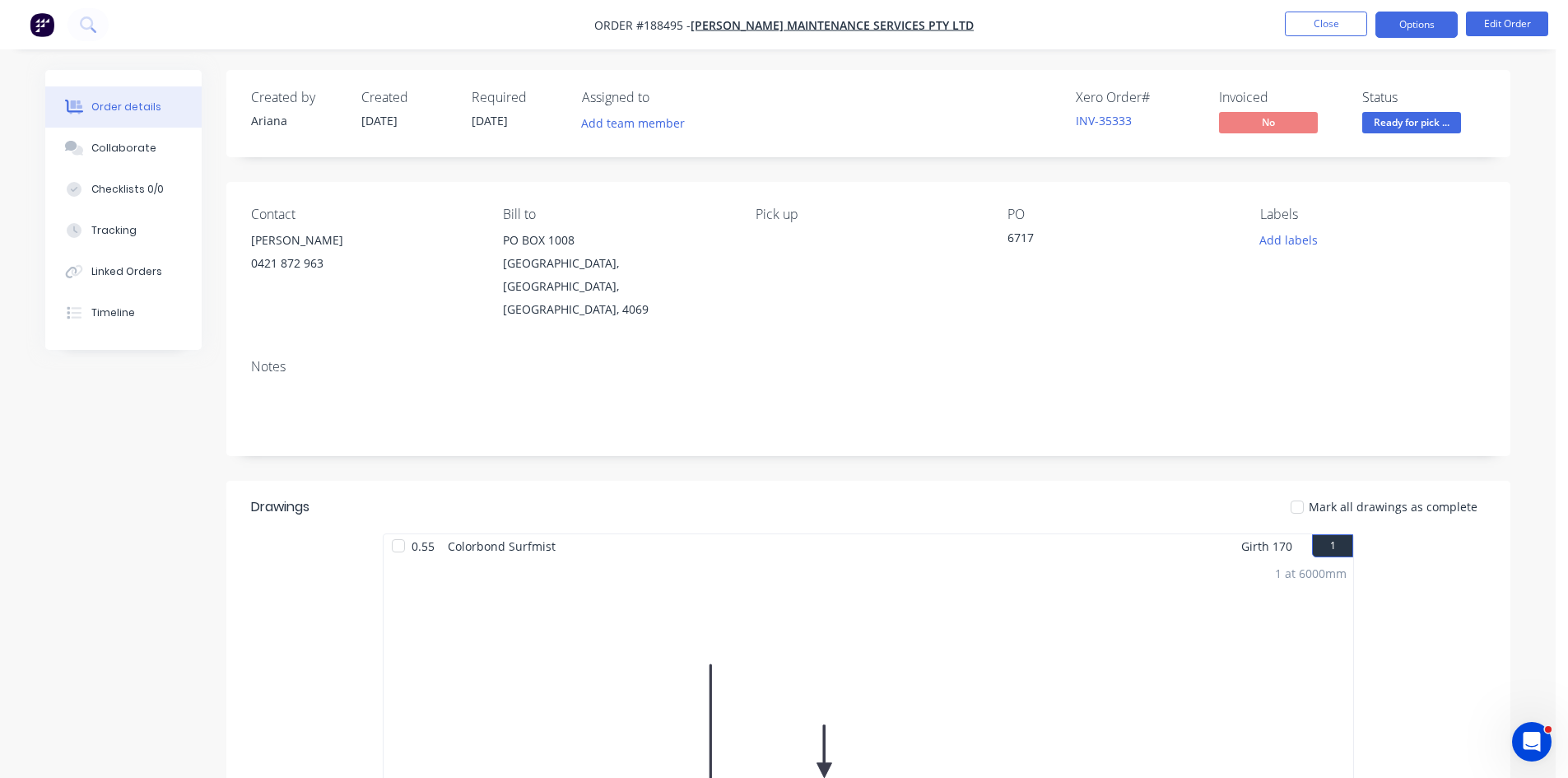
click at [1407, 34] on button "Options" at bounding box center [1416, 25] width 82 height 27
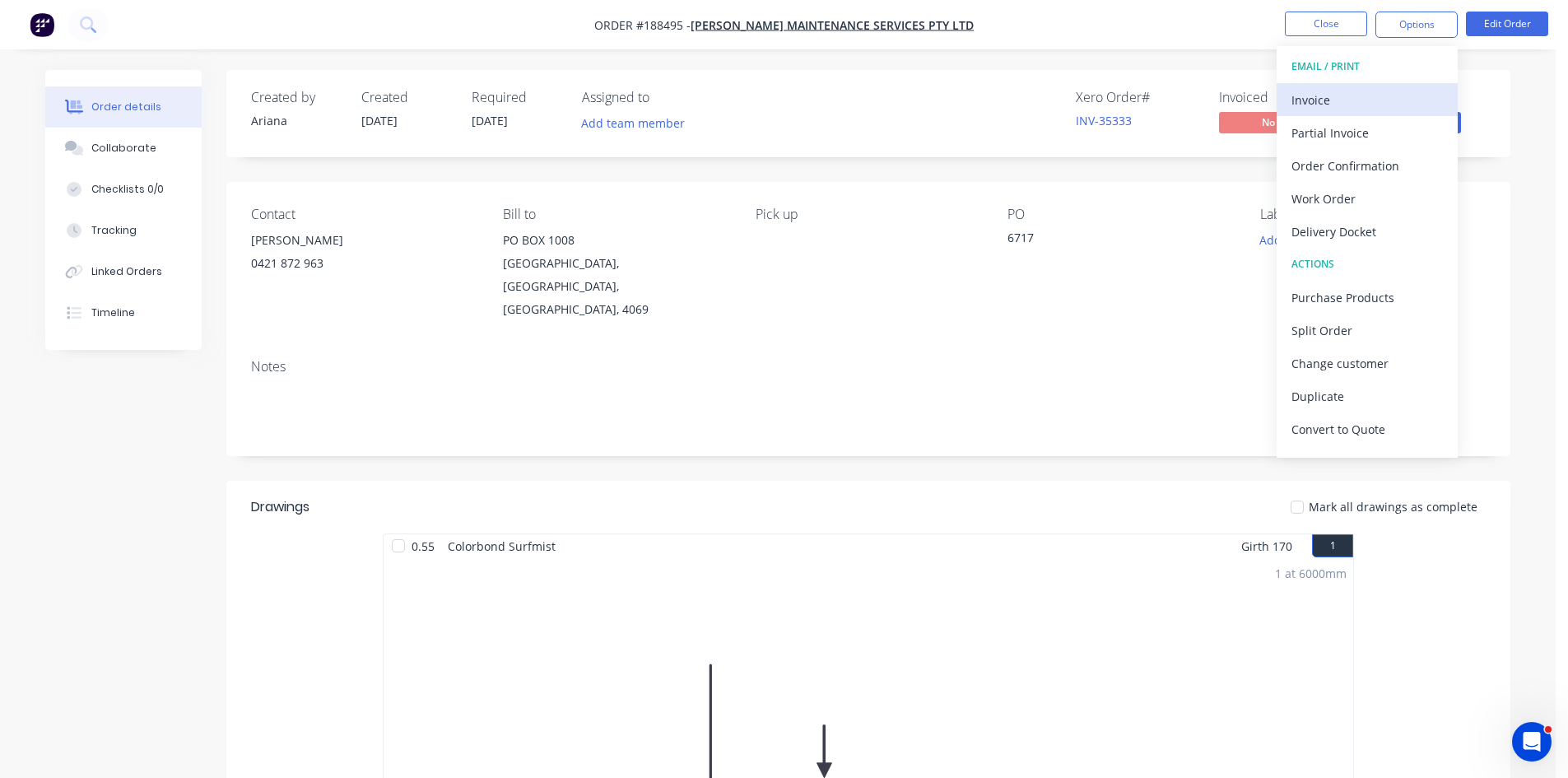
click at [1376, 99] on div "Invoice" at bounding box center [1367, 100] width 152 height 24
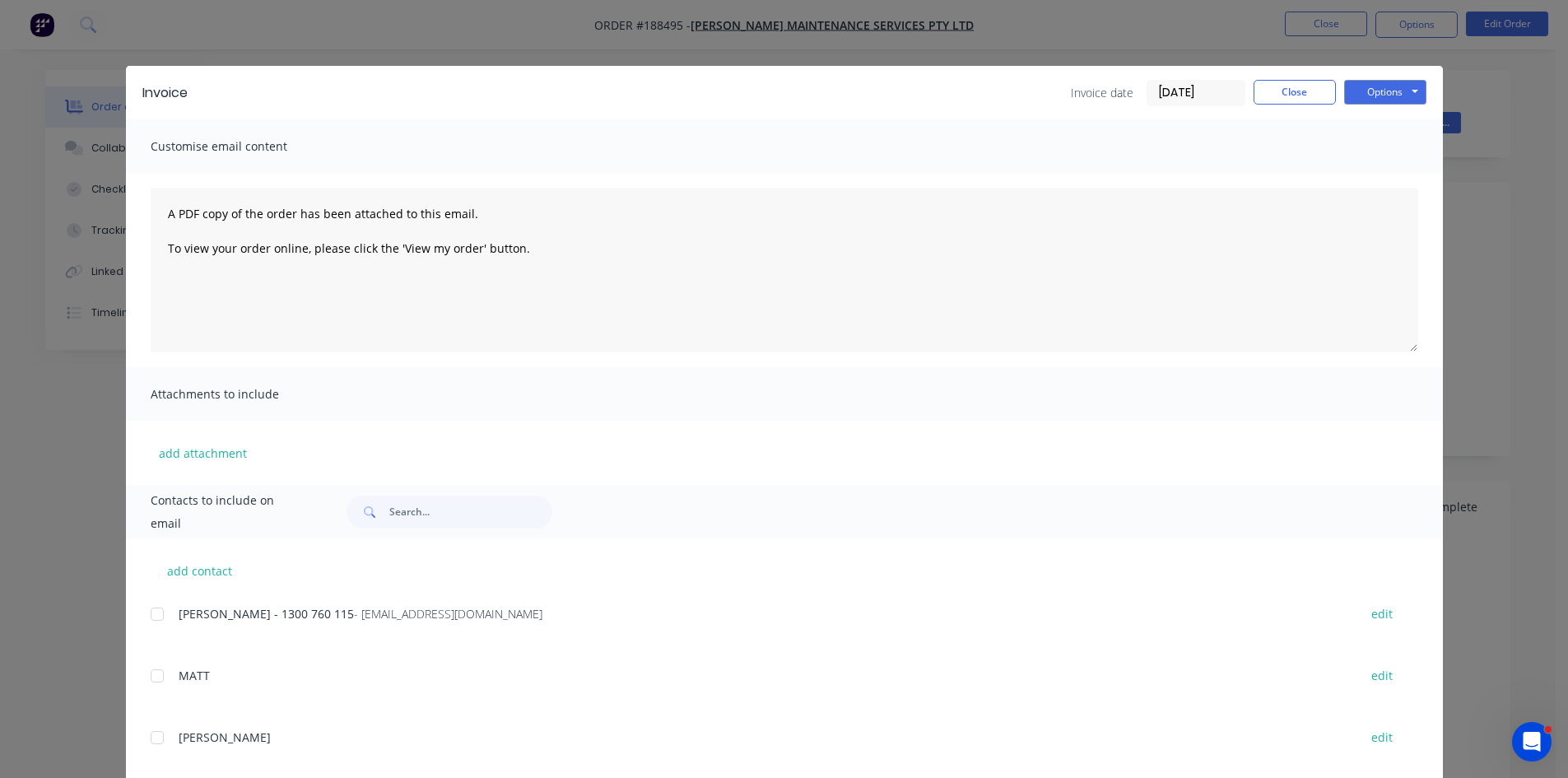
click at [158, 611] on div at bounding box center [157, 614] width 33 height 33
click at [1401, 87] on button "Options" at bounding box center [1385, 92] width 82 height 25
click at [1384, 179] on button "Email" at bounding box center [1396, 176] width 105 height 27
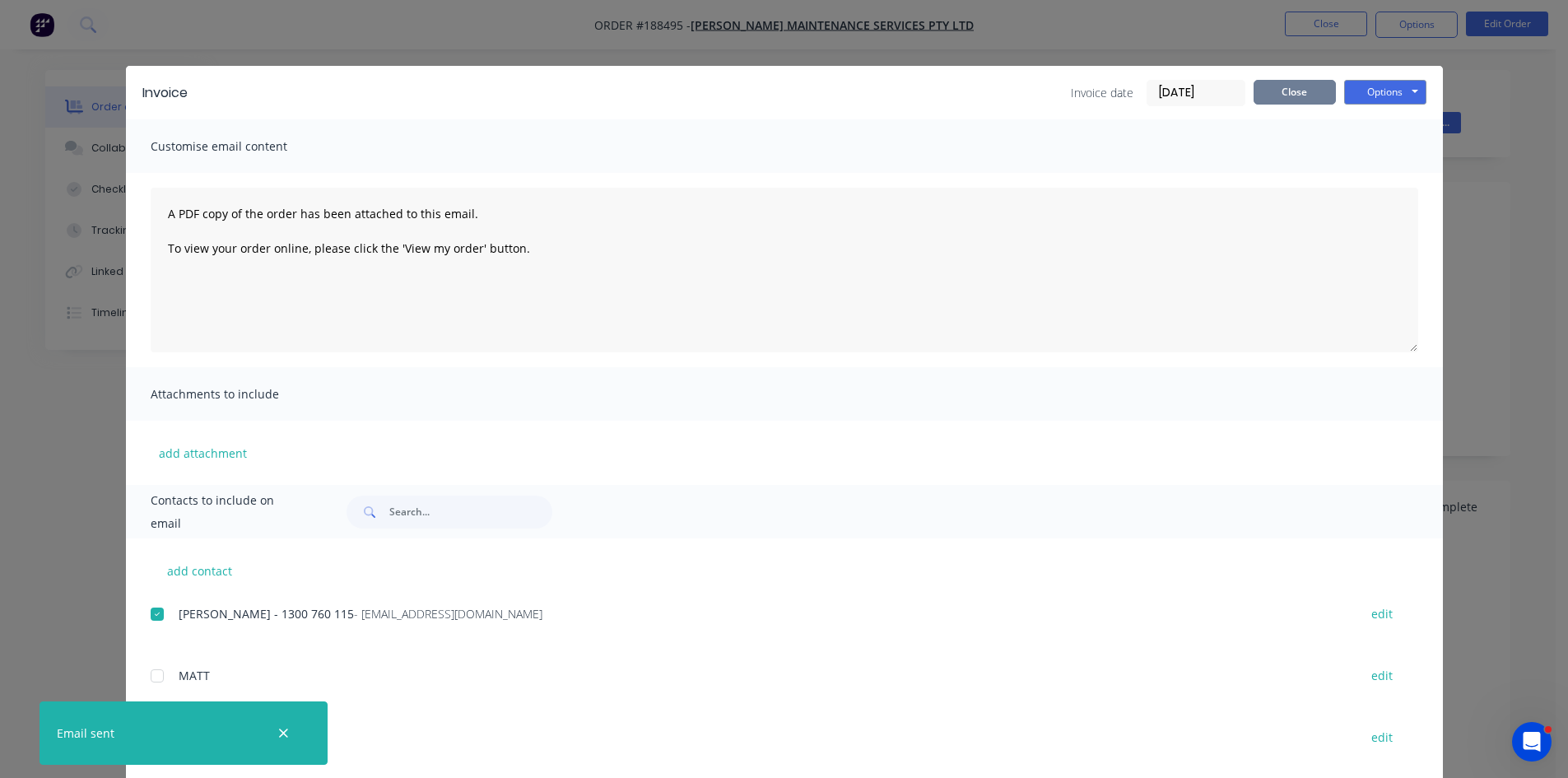
click at [1290, 92] on button "Close" at bounding box center [1294, 92] width 82 height 25
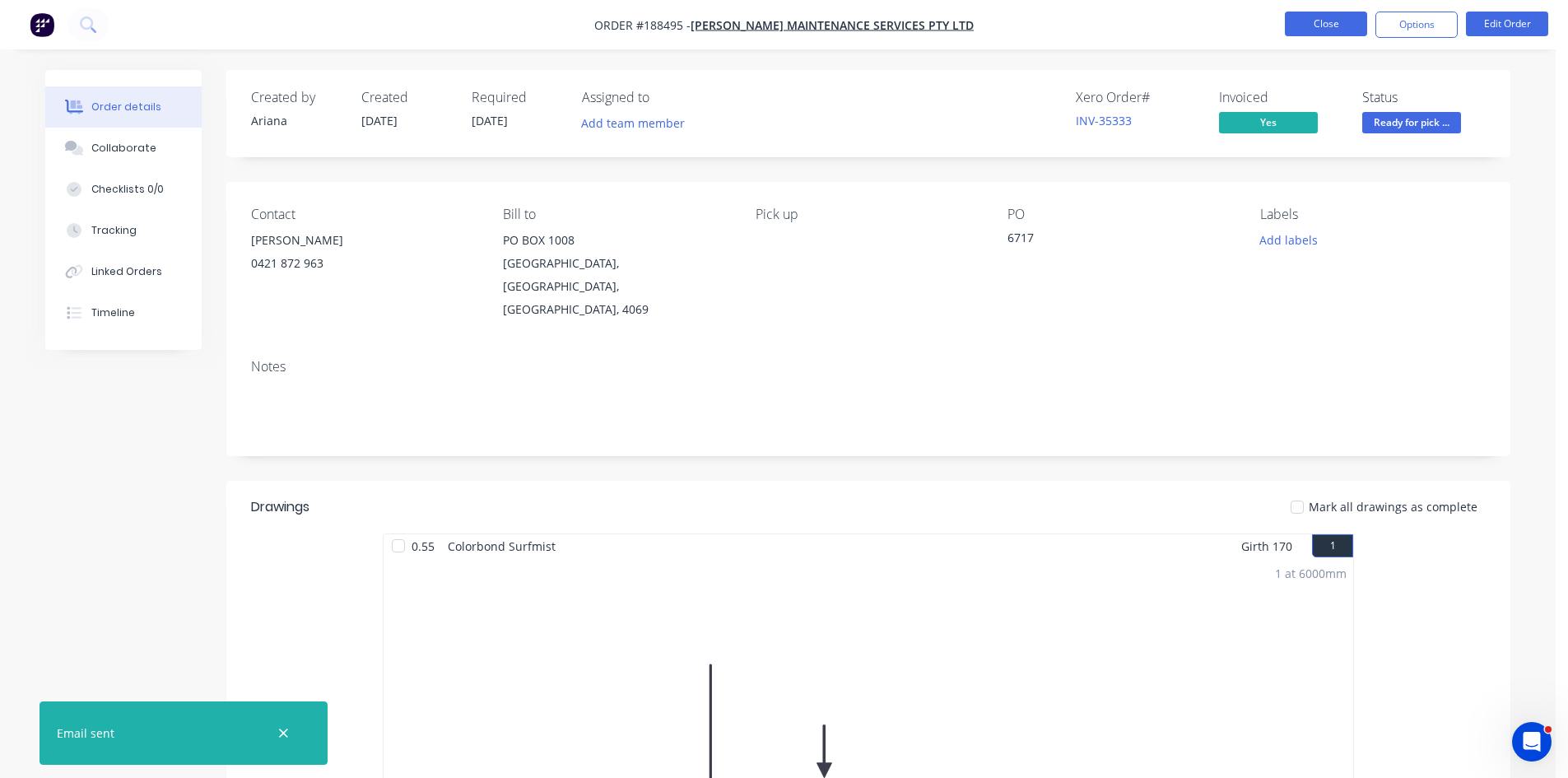
click at [1334, 21] on button "Close" at bounding box center [1326, 24] width 82 height 25
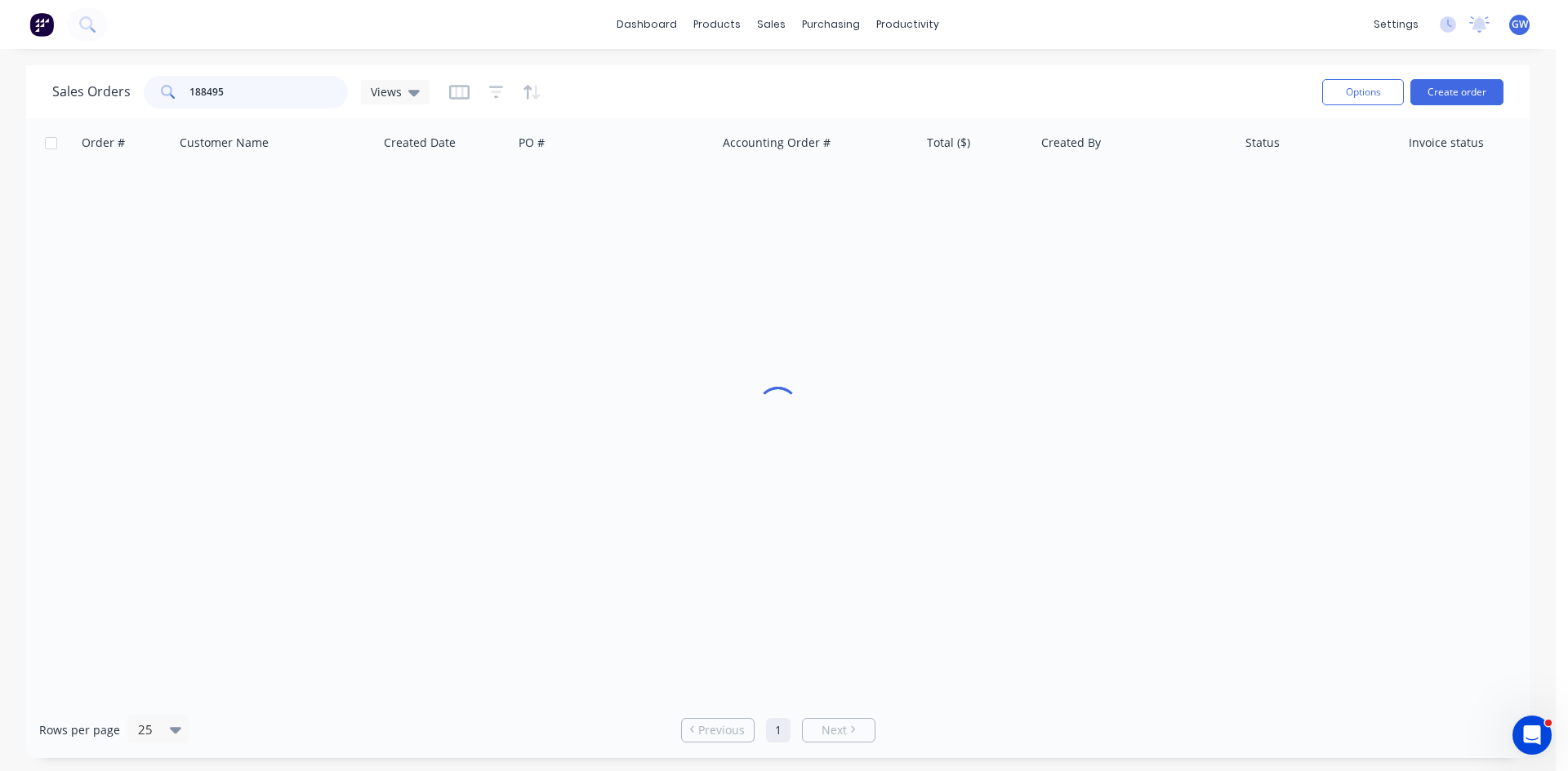
drag, startPoint x: 260, startPoint y: 88, endPoint x: 68, endPoint y: 95, distance: 192.1
click at [68, 95] on div "Sales Orders 188495 Views" at bounding box center [240, 91] width 377 height 32
type input "189829"
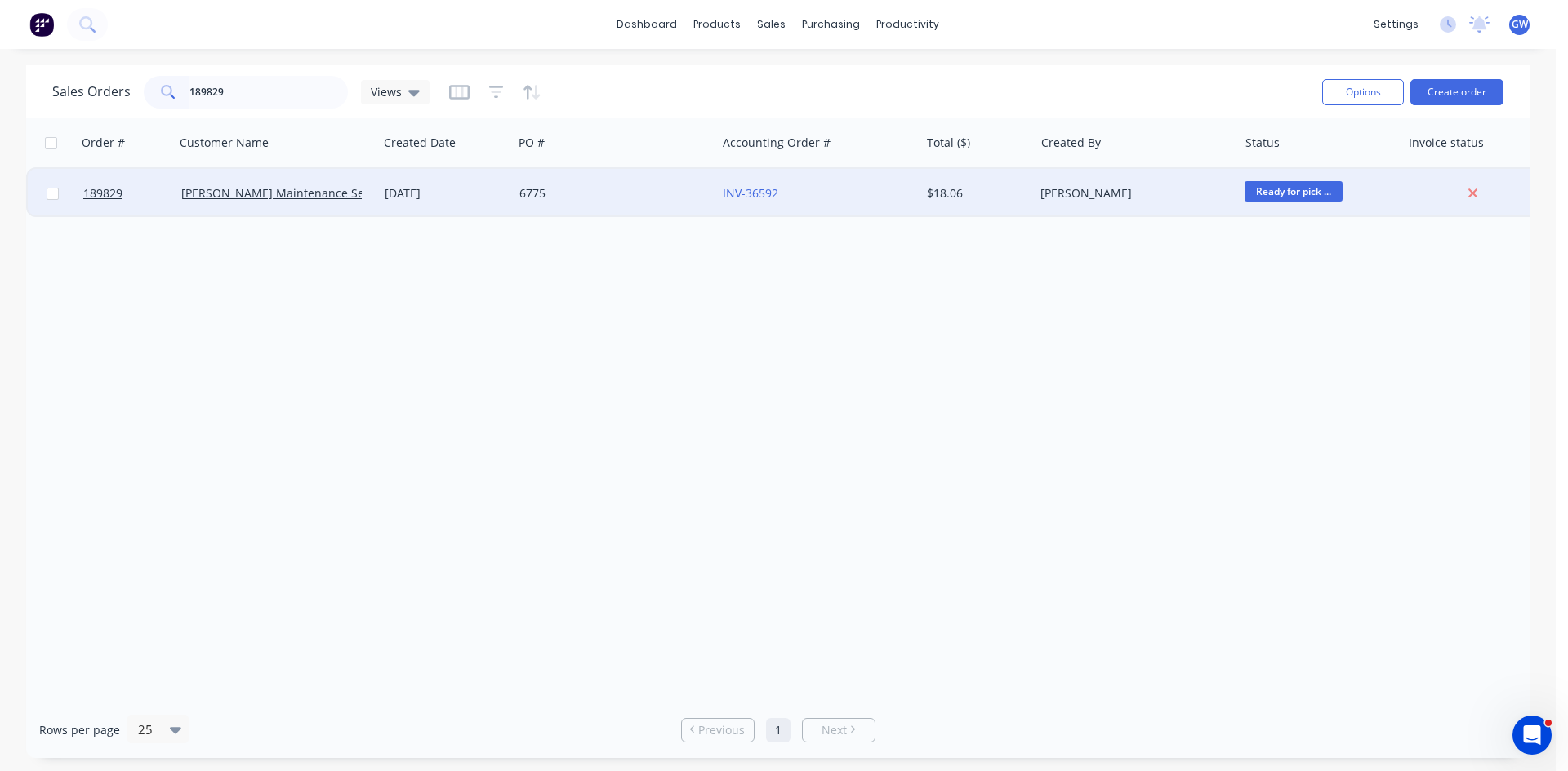
click at [1030, 202] on div "$18.06" at bounding box center [977, 194] width 114 height 49
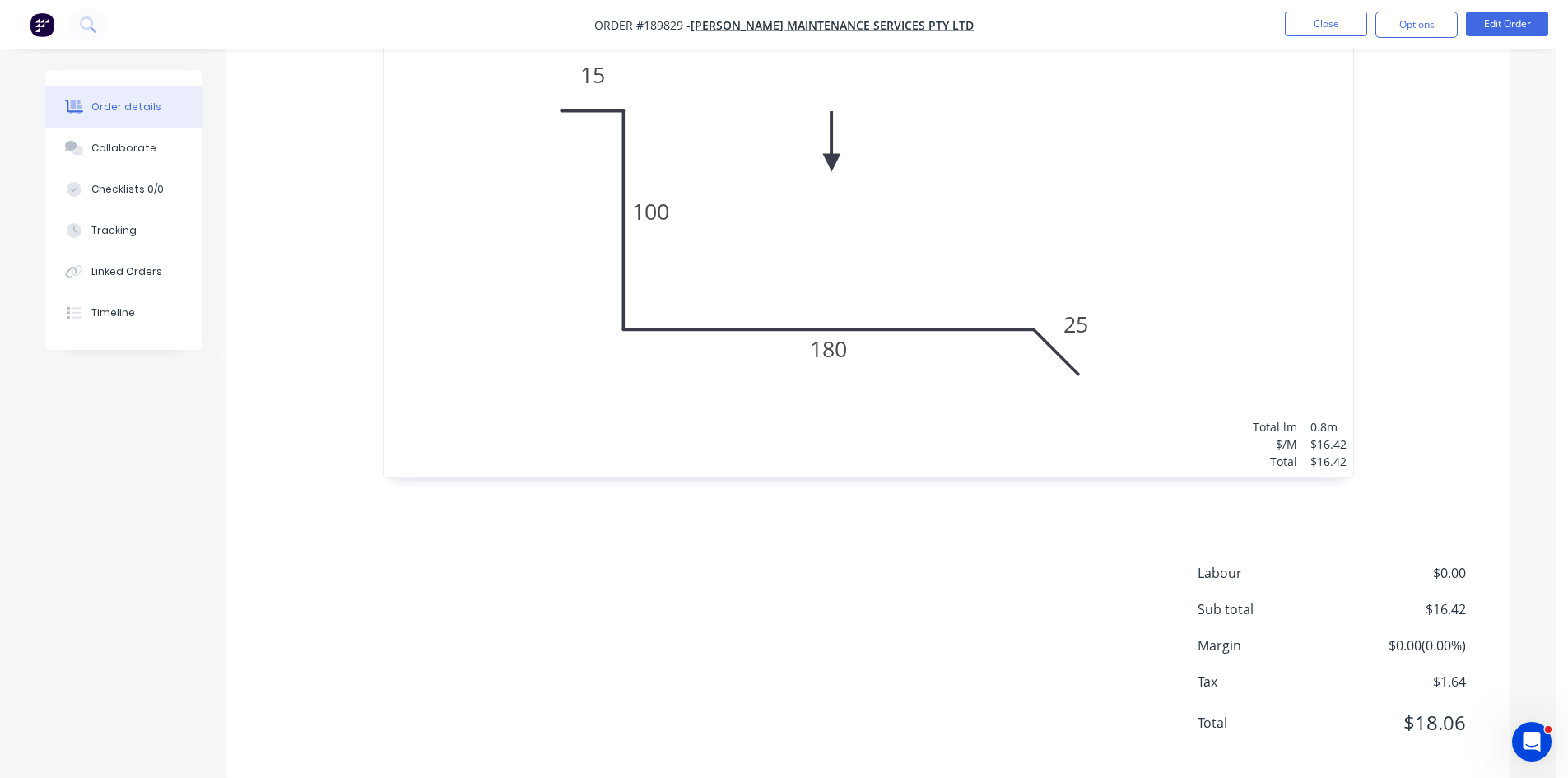
scroll to position [586, 0]
click at [1487, 22] on button "Edit Order" at bounding box center [1507, 24] width 82 height 25
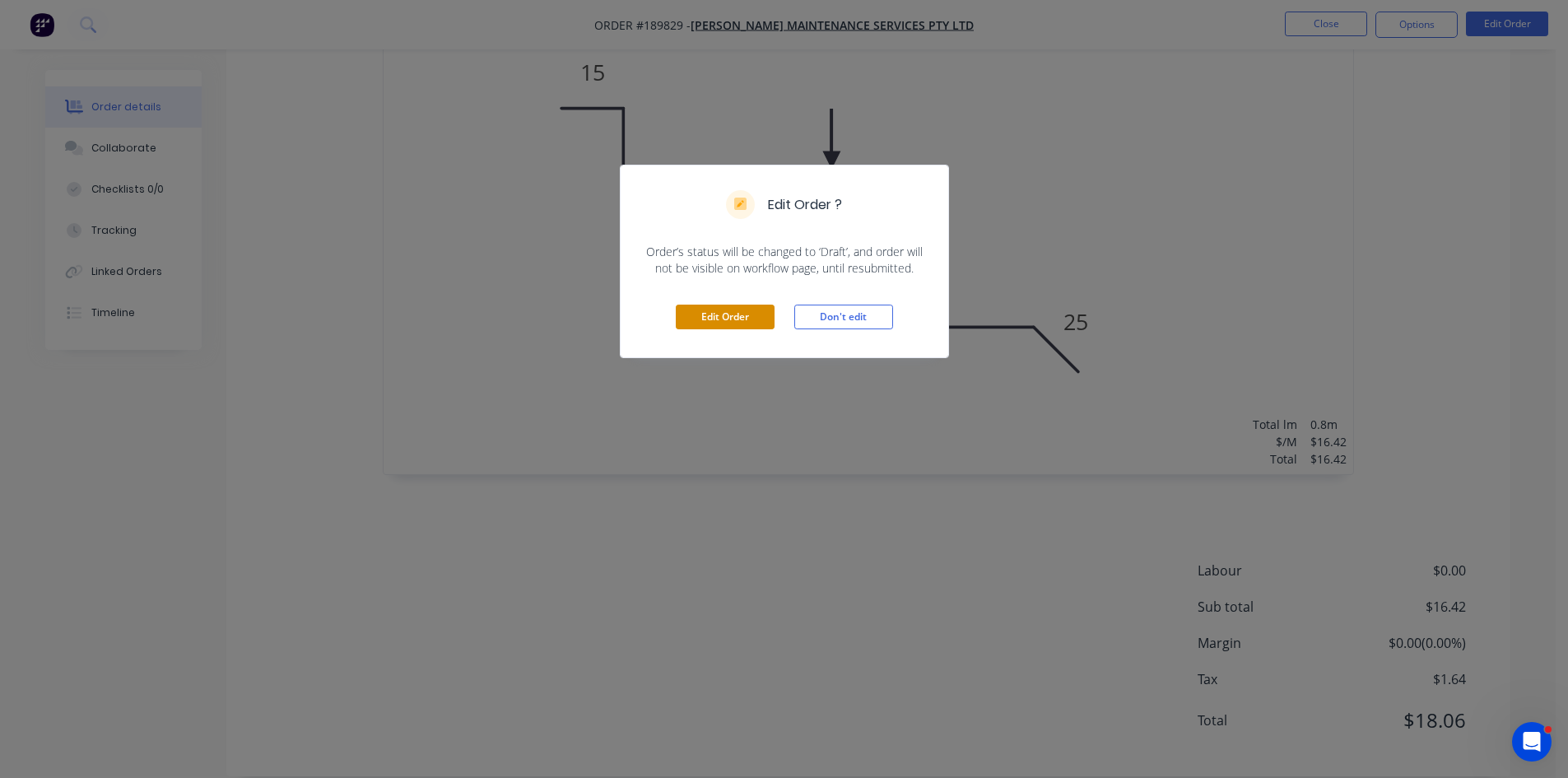
click at [709, 316] on button "Edit Order" at bounding box center [725, 317] width 99 height 25
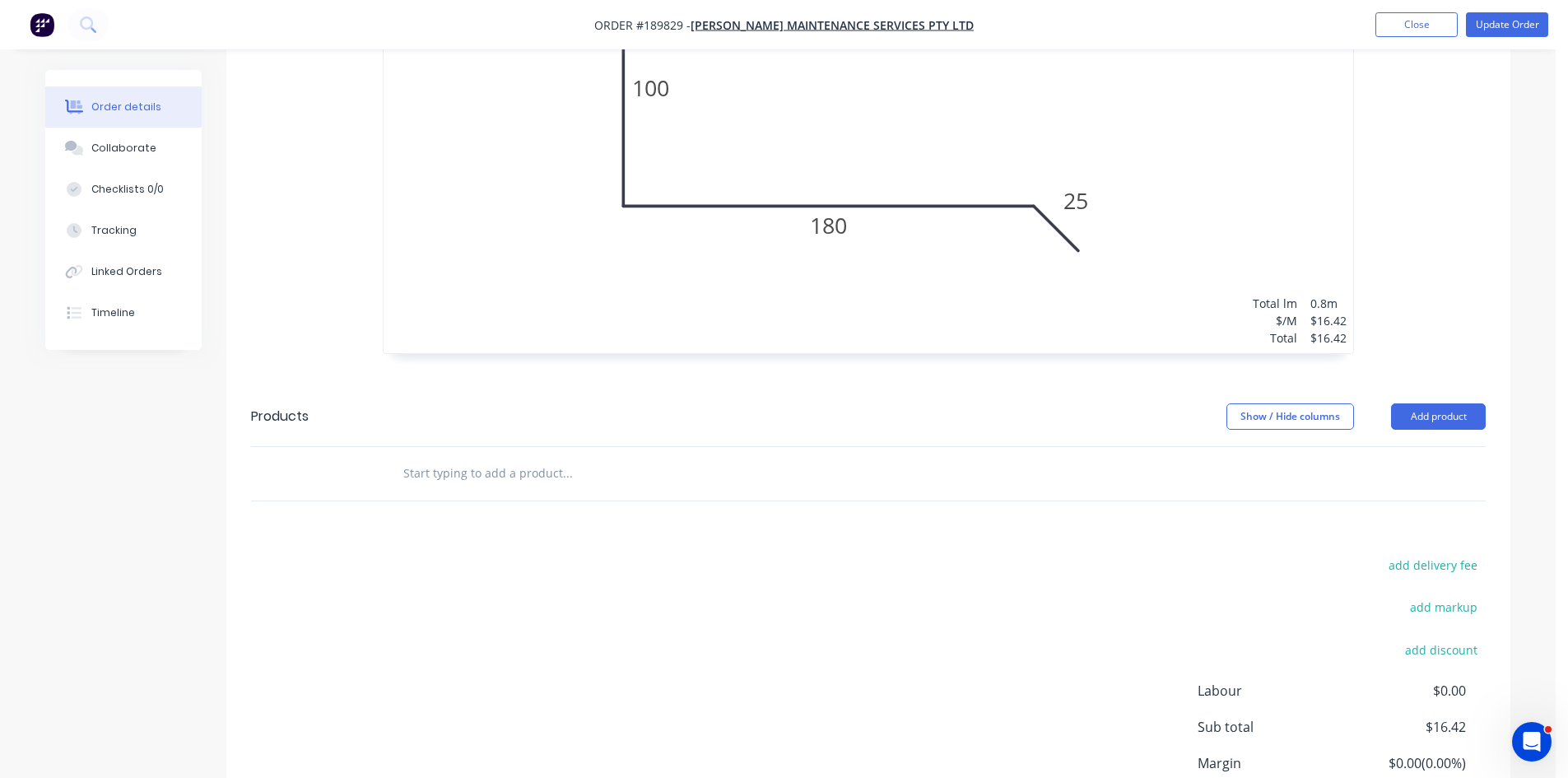
scroll to position [741, 0]
click at [1459, 403] on button "Add product" at bounding box center [1438, 416] width 94 height 27
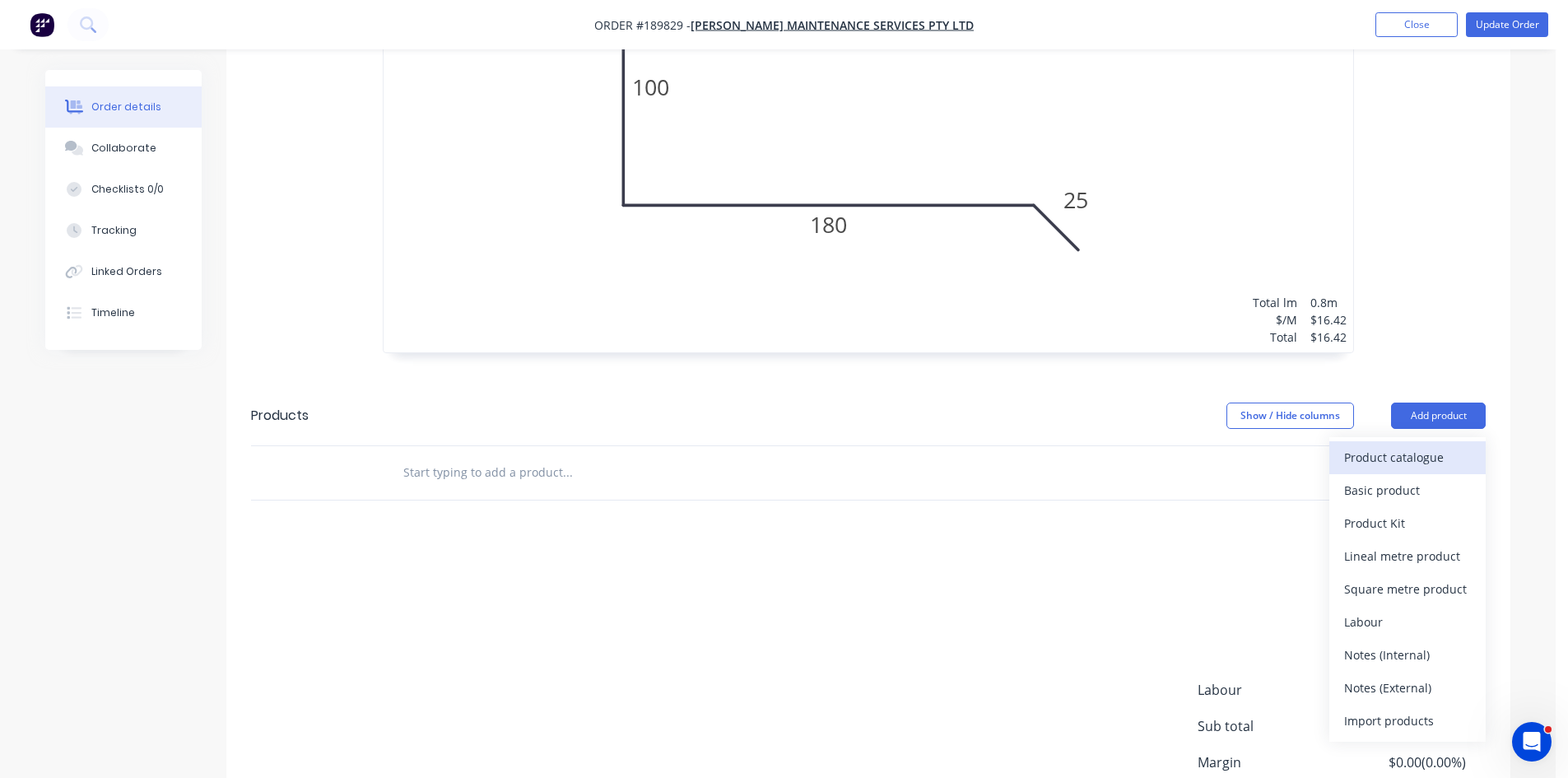
click at [1436, 446] on div "Product catalogue" at bounding box center [1407, 457] width 127 height 24
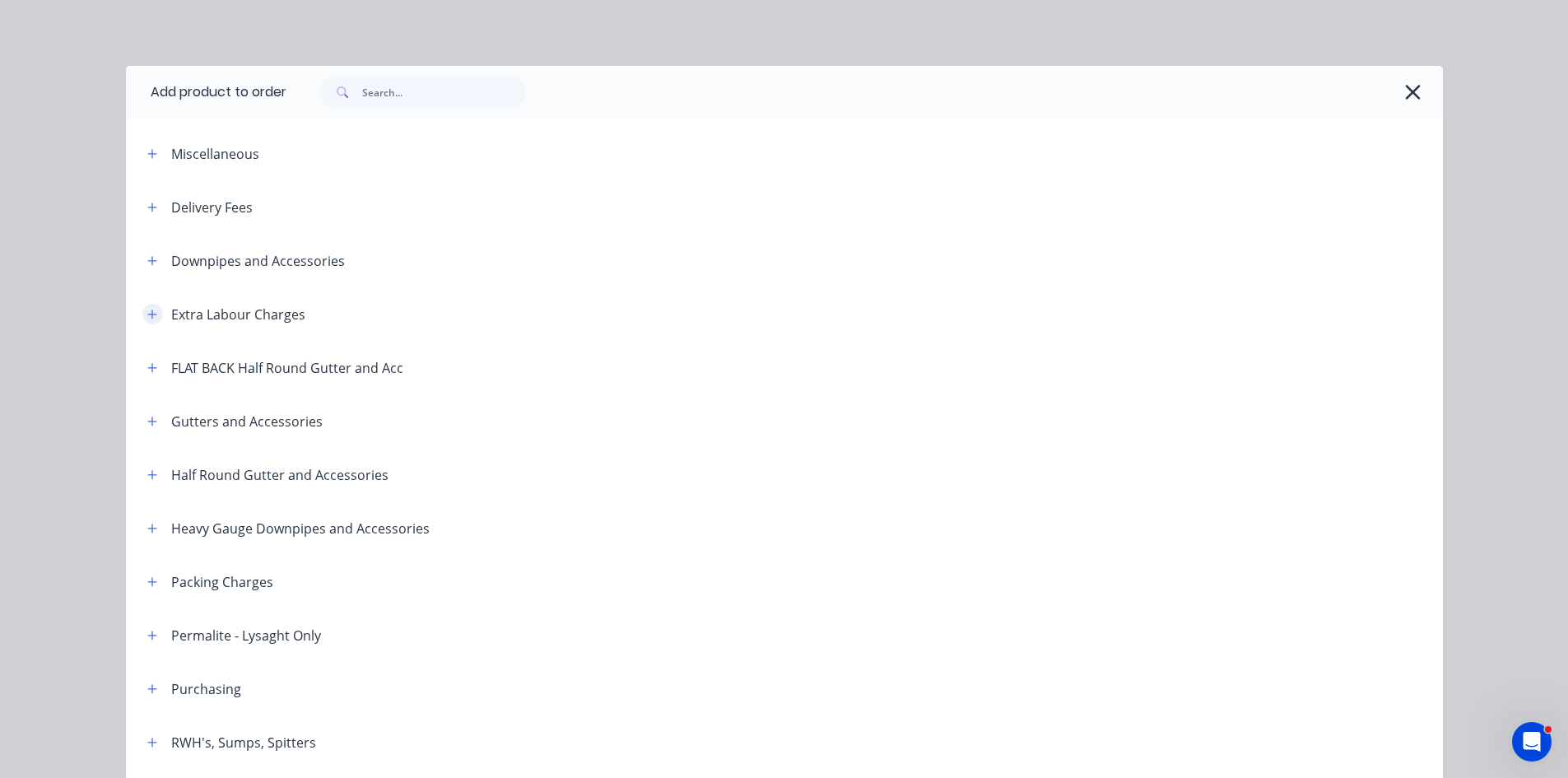
click at [148, 310] on icon "button" at bounding box center [153, 315] width 10 height 12
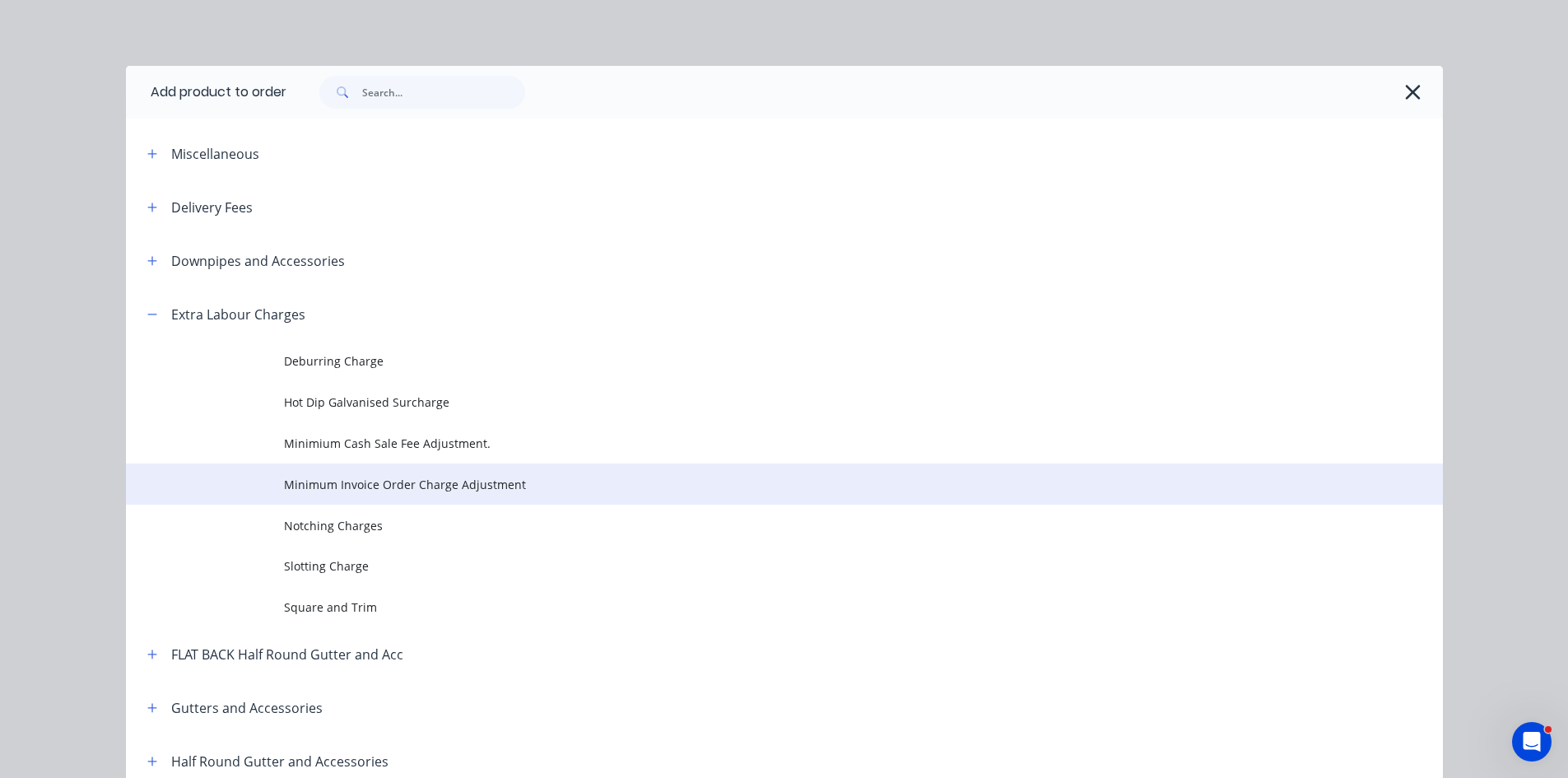
click at [445, 480] on span "Minimum Invoice Order Charge Adjustment" at bounding box center [747, 484] width 927 height 17
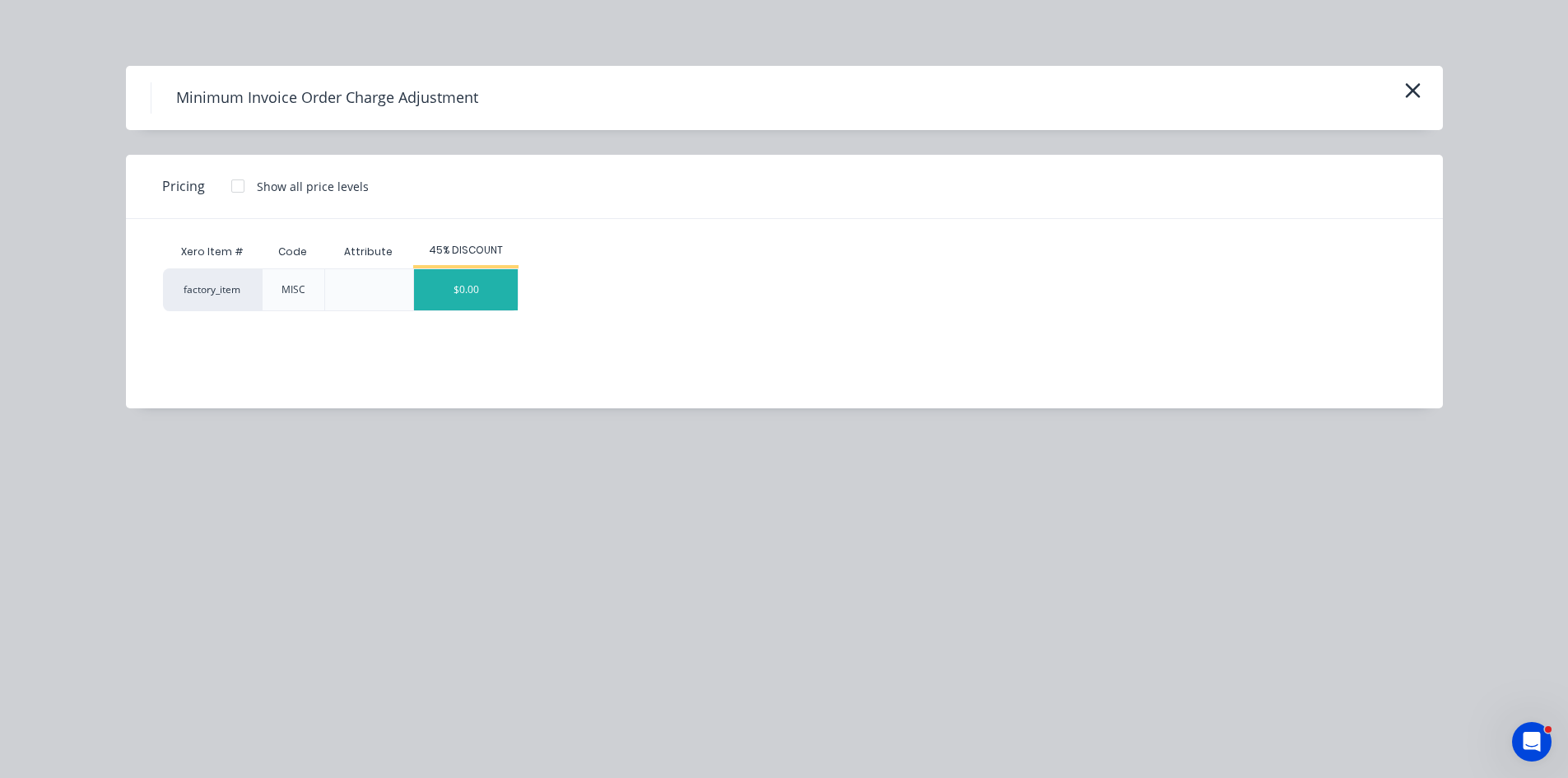
click at [480, 300] on div "$0.00" at bounding box center [465, 289] width 104 height 41
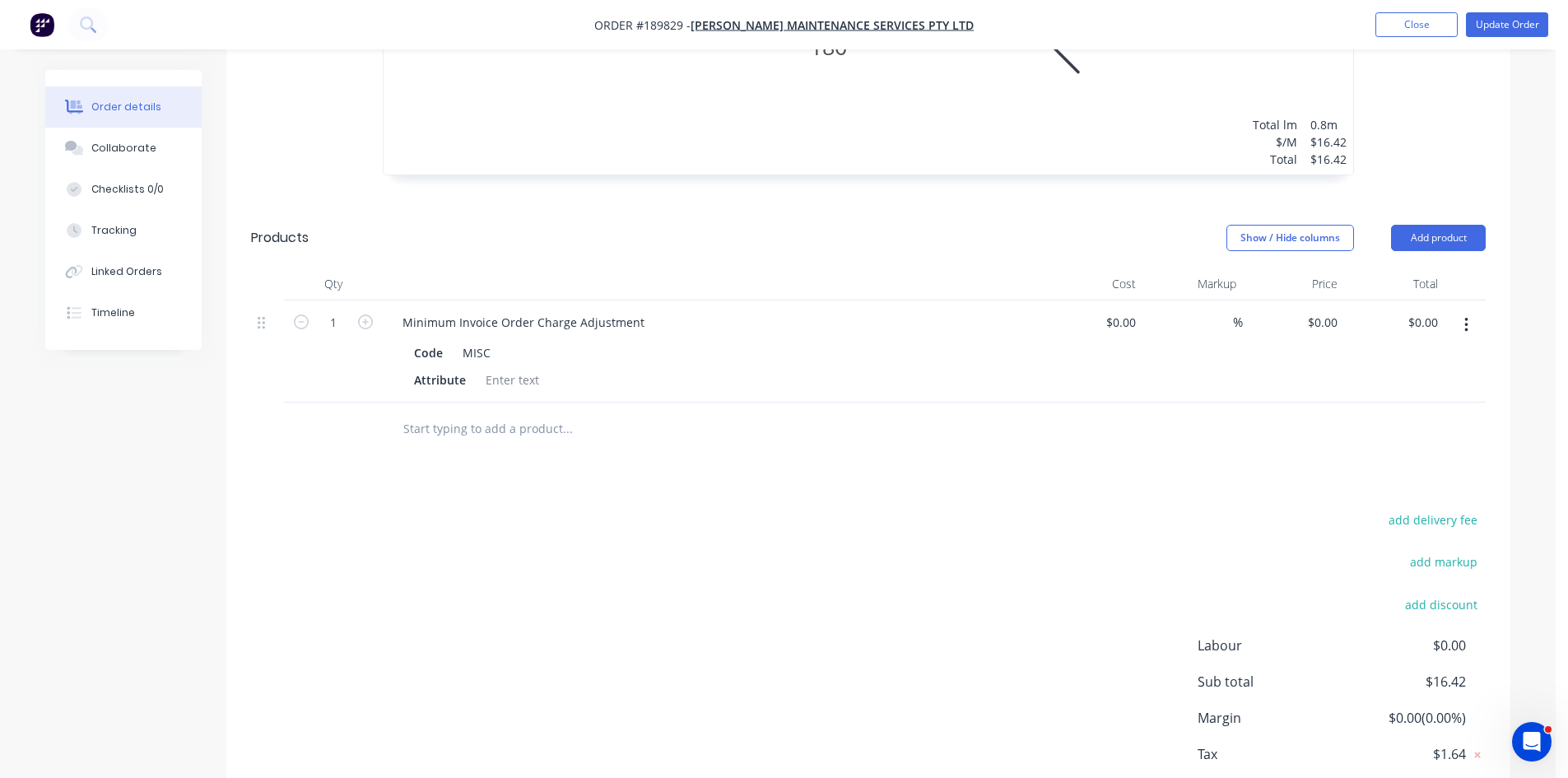
scroll to position [972, 0]
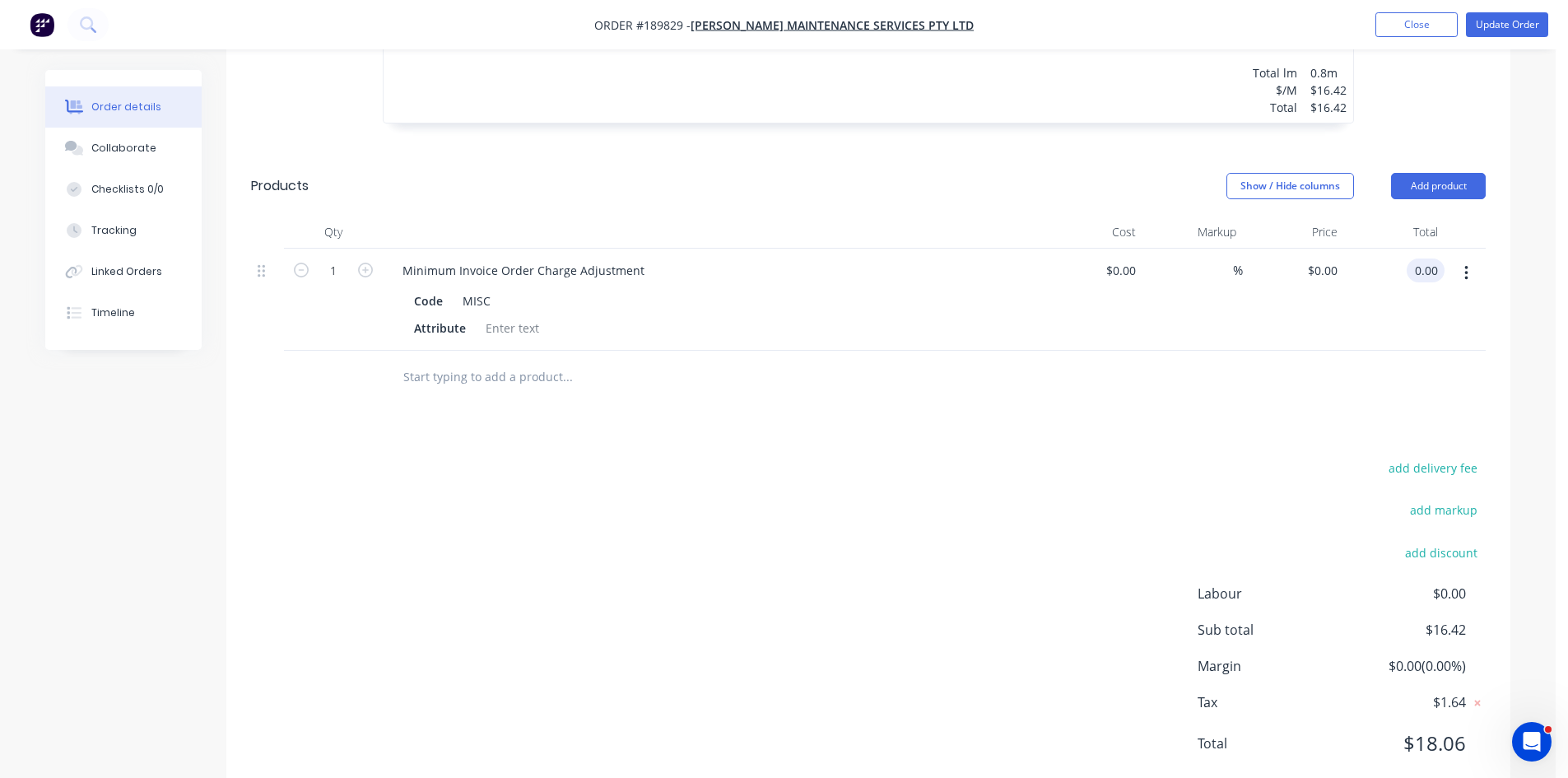
click at [1421, 259] on div "0.00 0.00" at bounding box center [1429, 271] width 32 height 24
type input "183.58"
type input "$183.58"
click at [1163, 457] on div "add delivery fee add markup add discount Labour $0.00 Sub total $16.42 Margin $…" at bounding box center [868, 616] width 1235 height 318
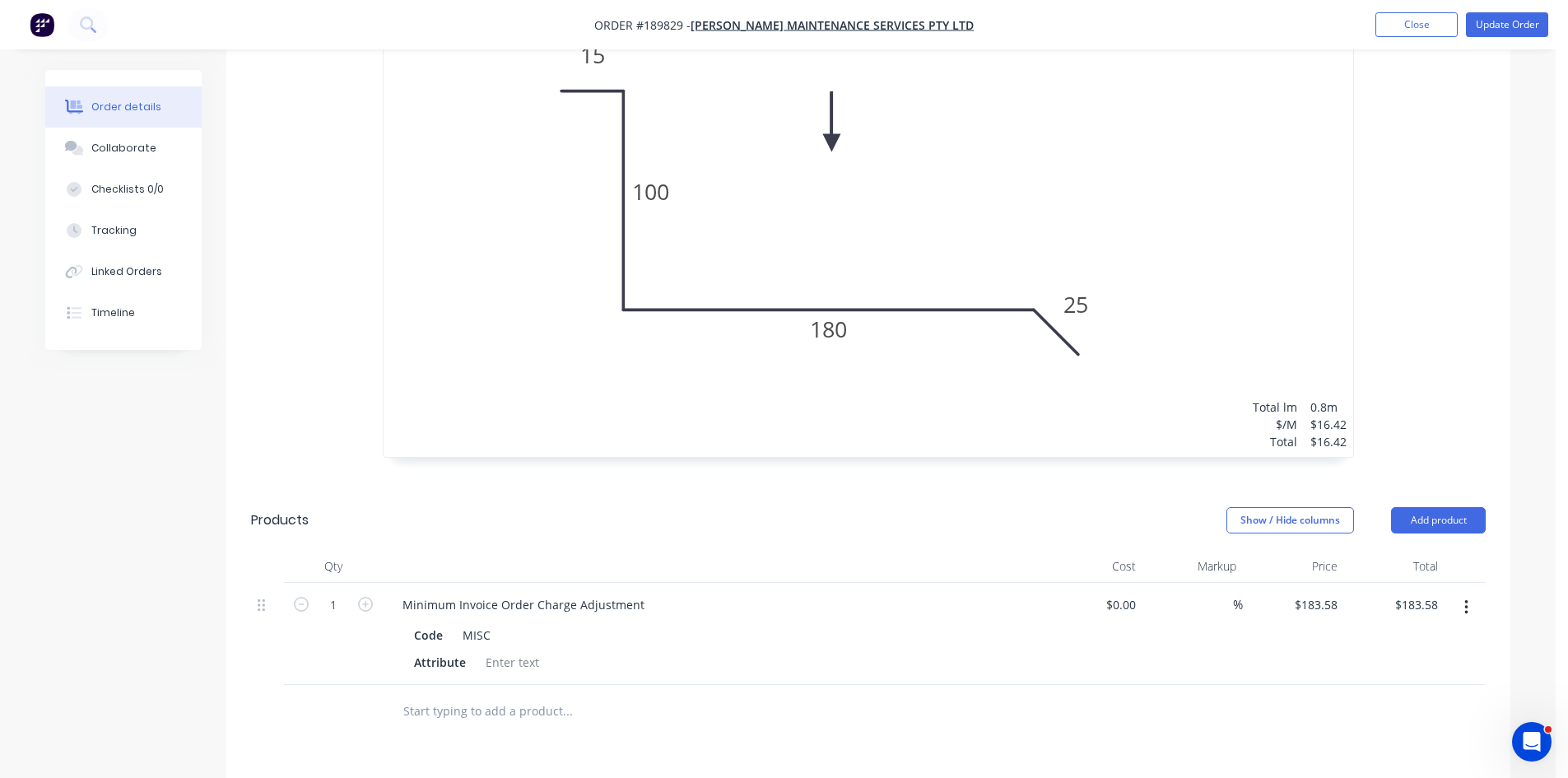
scroll to position [230, 0]
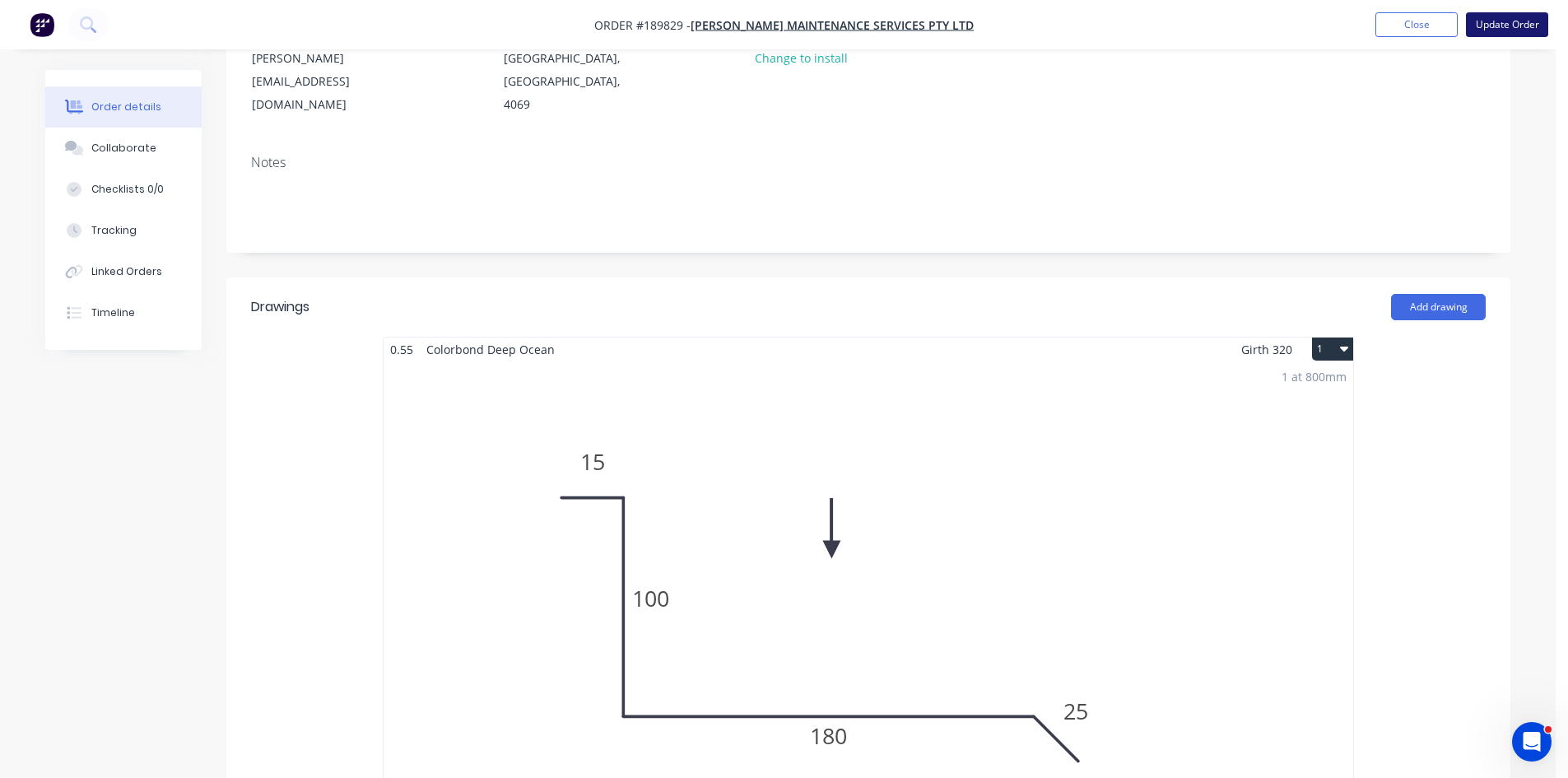
click at [1502, 17] on button "Update Order" at bounding box center [1507, 24] width 82 height 25
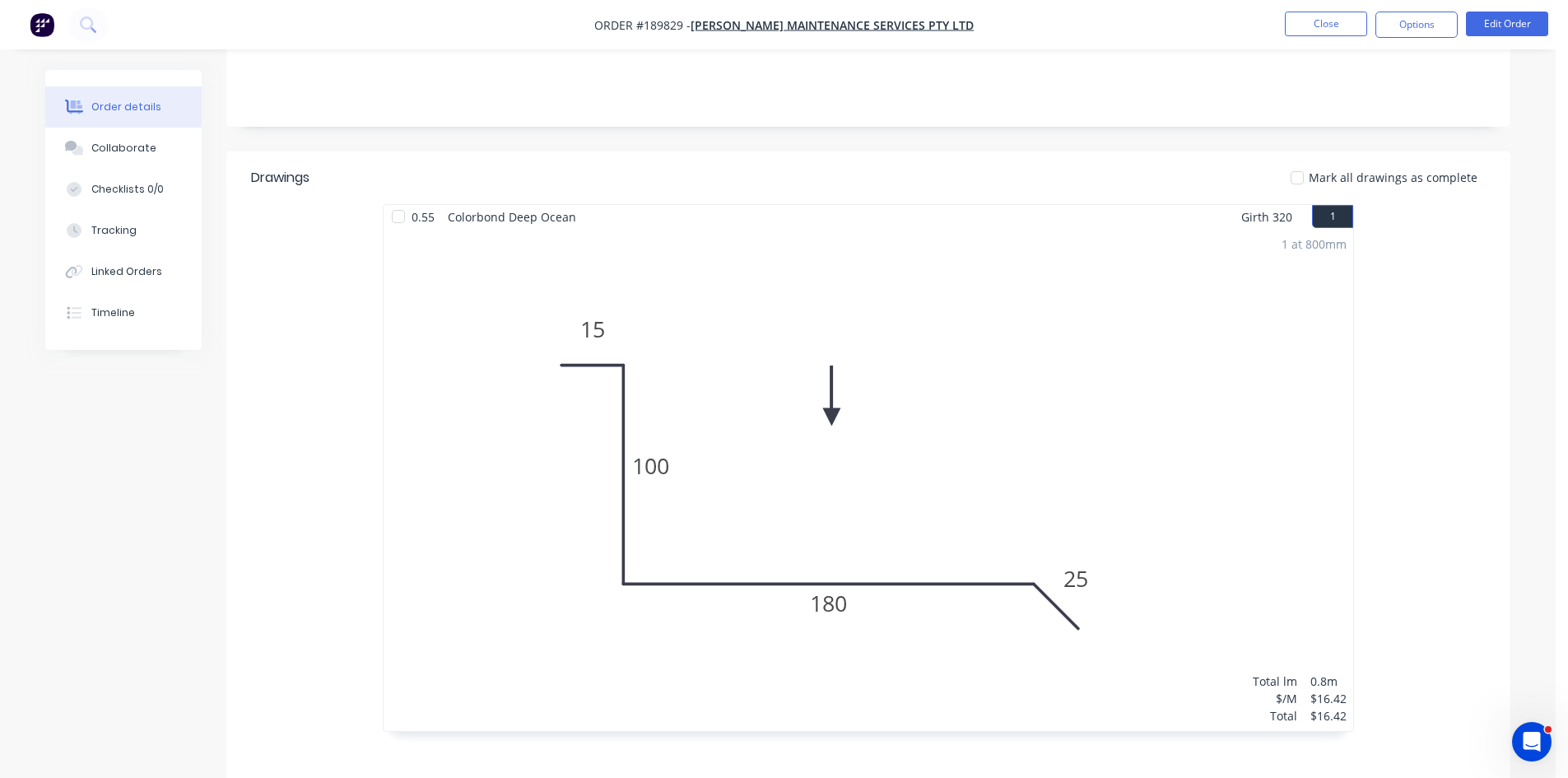
scroll to position [0, 0]
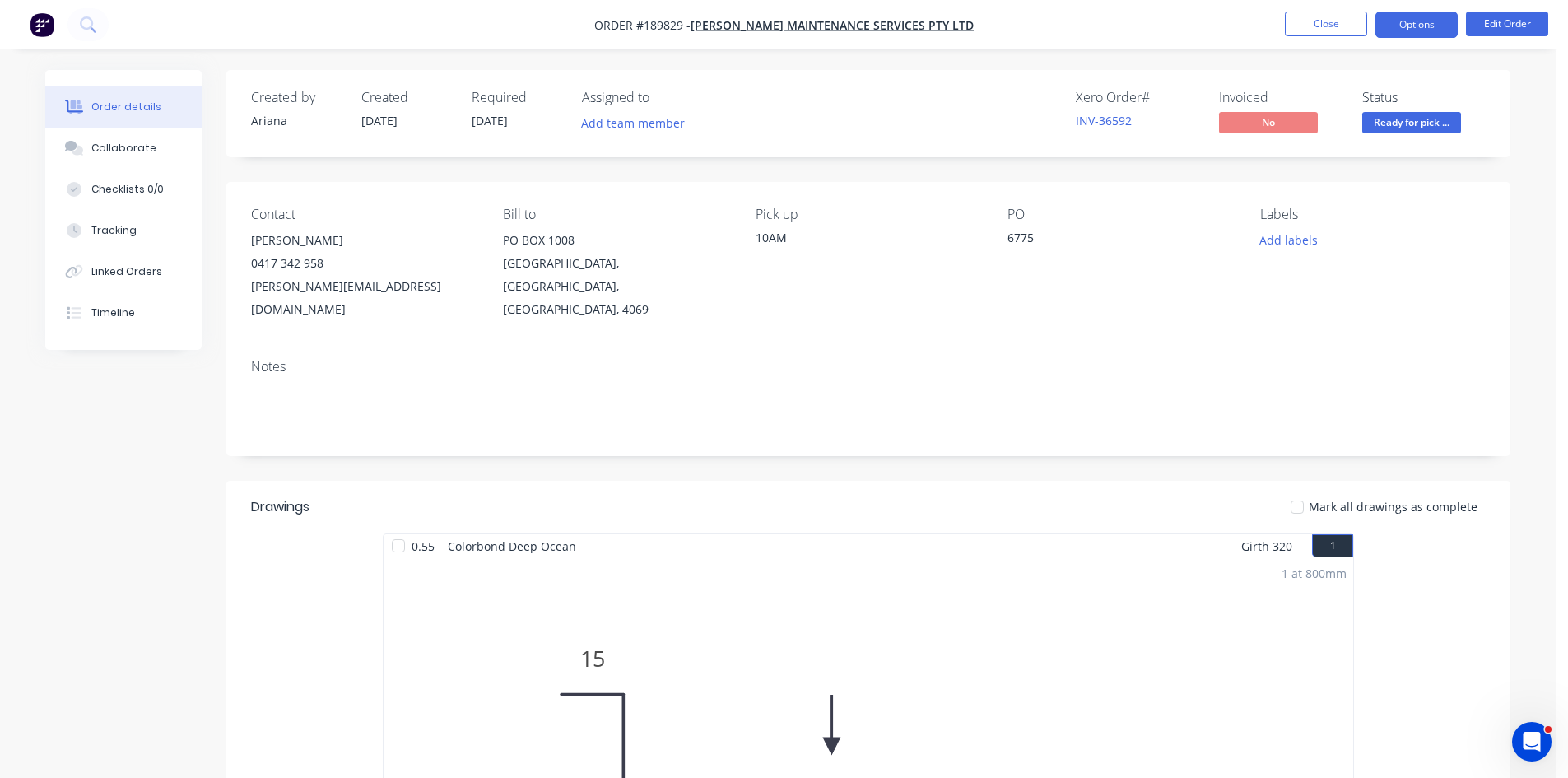
click at [1427, 18] on button "Options" at bounding box center [1416, 25] width 82 height 27
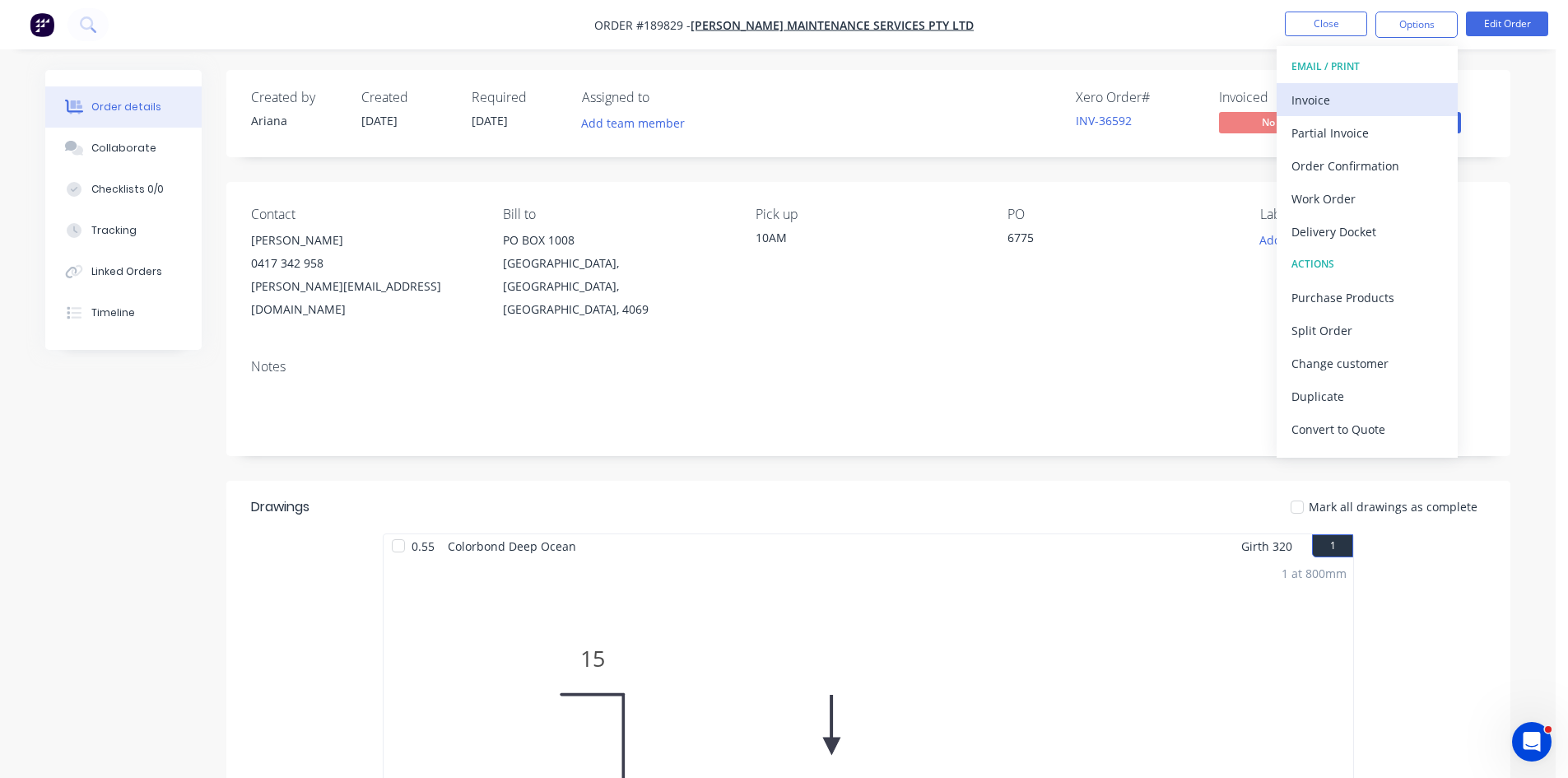
click at [1396, 103] on div "Invoice" at bounding box center [1367, 100] width 152 height 24
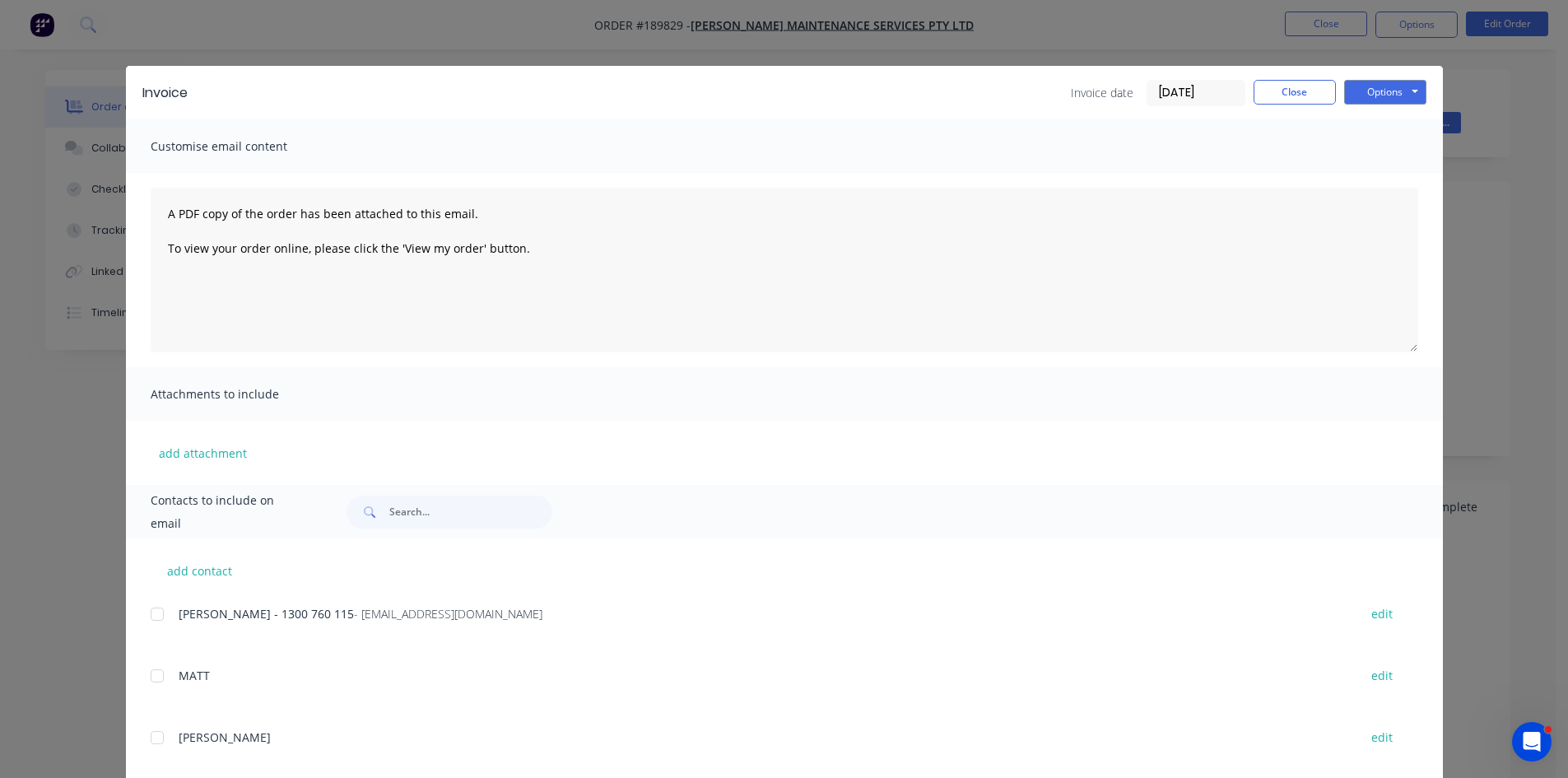
click at [144, 619] on div at bounding box center [157, 614] width 33 height 33
click at [1377, 95] on button "Options" at bounding box center [1385, 92] width 82 height 25
click at [1385, 177] on button "Email" at bounding box center [1396, 176] width 105 height 27
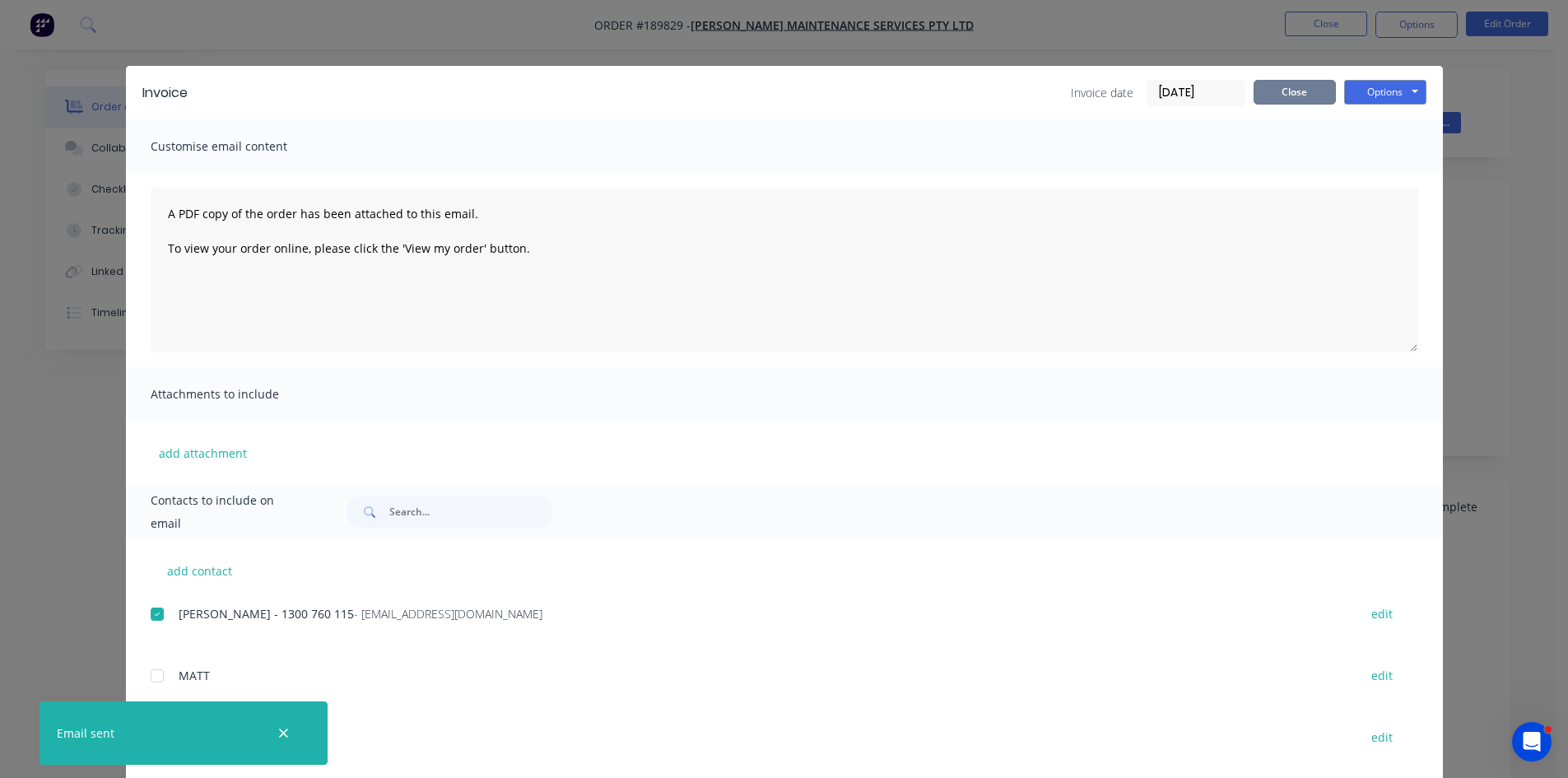
click at [1324, 99] on button "Close" at bounding box center [1294, 92] width 82 height 25
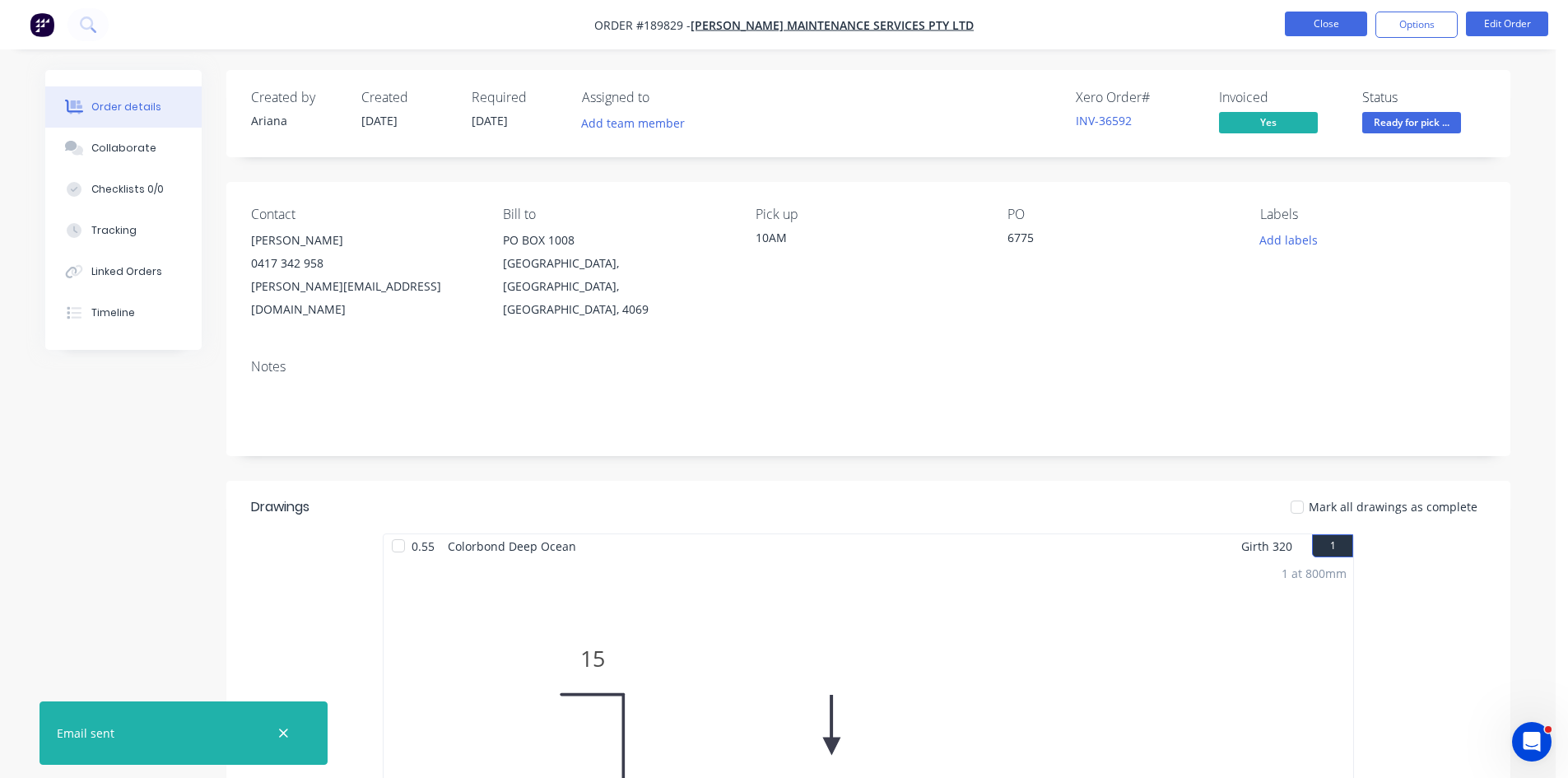
click at [1328, 21] on button "Close" at bounding box center [1326, 24] width 82 height 25
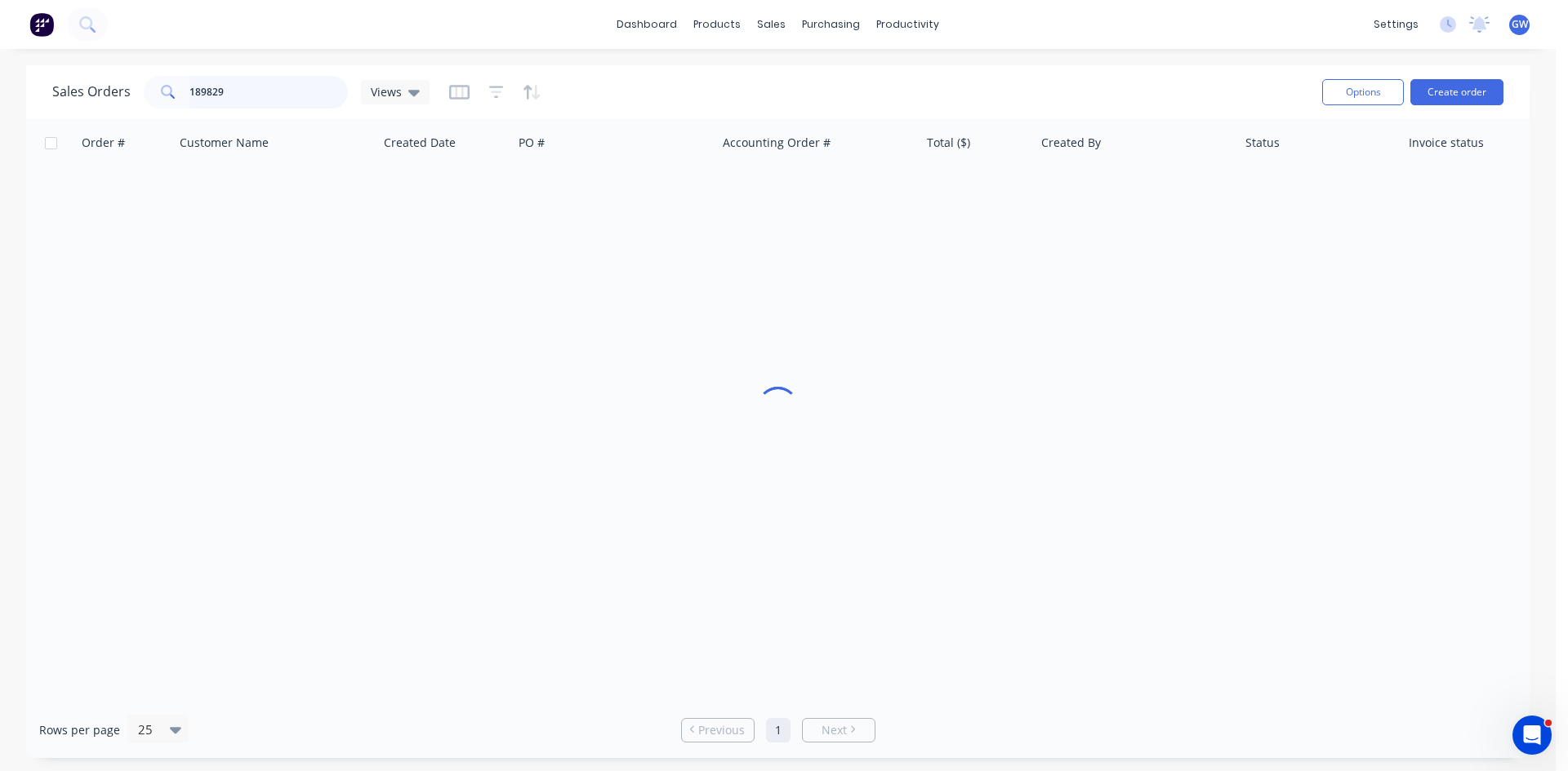
click at [216, 103] on input "189829" at bounding box center [270, 91] width 159 height 32
type input "189881"
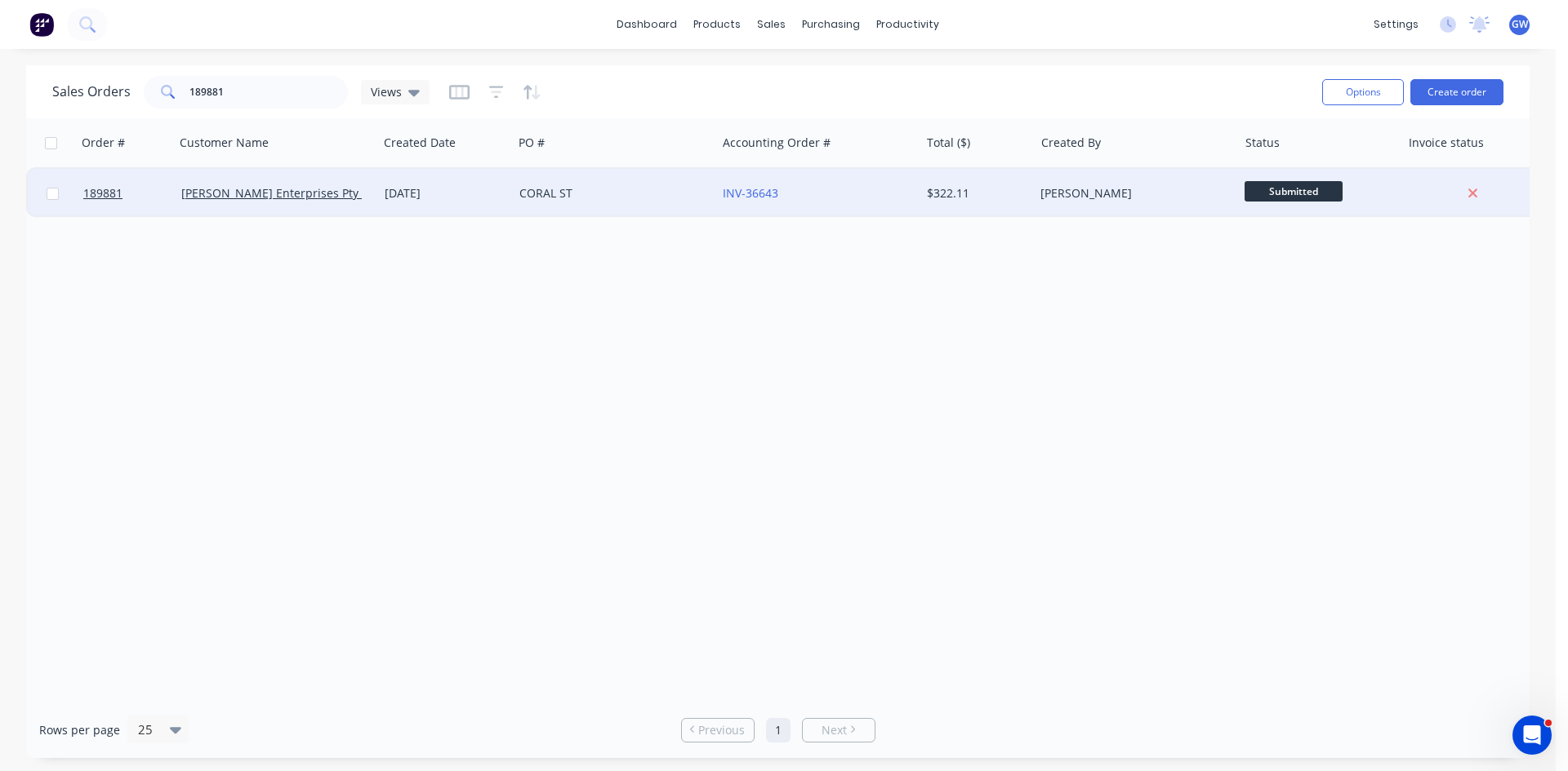
click at [865, 196] on div "INV-36643" at bounding box center [814, 193] width 181 height 17
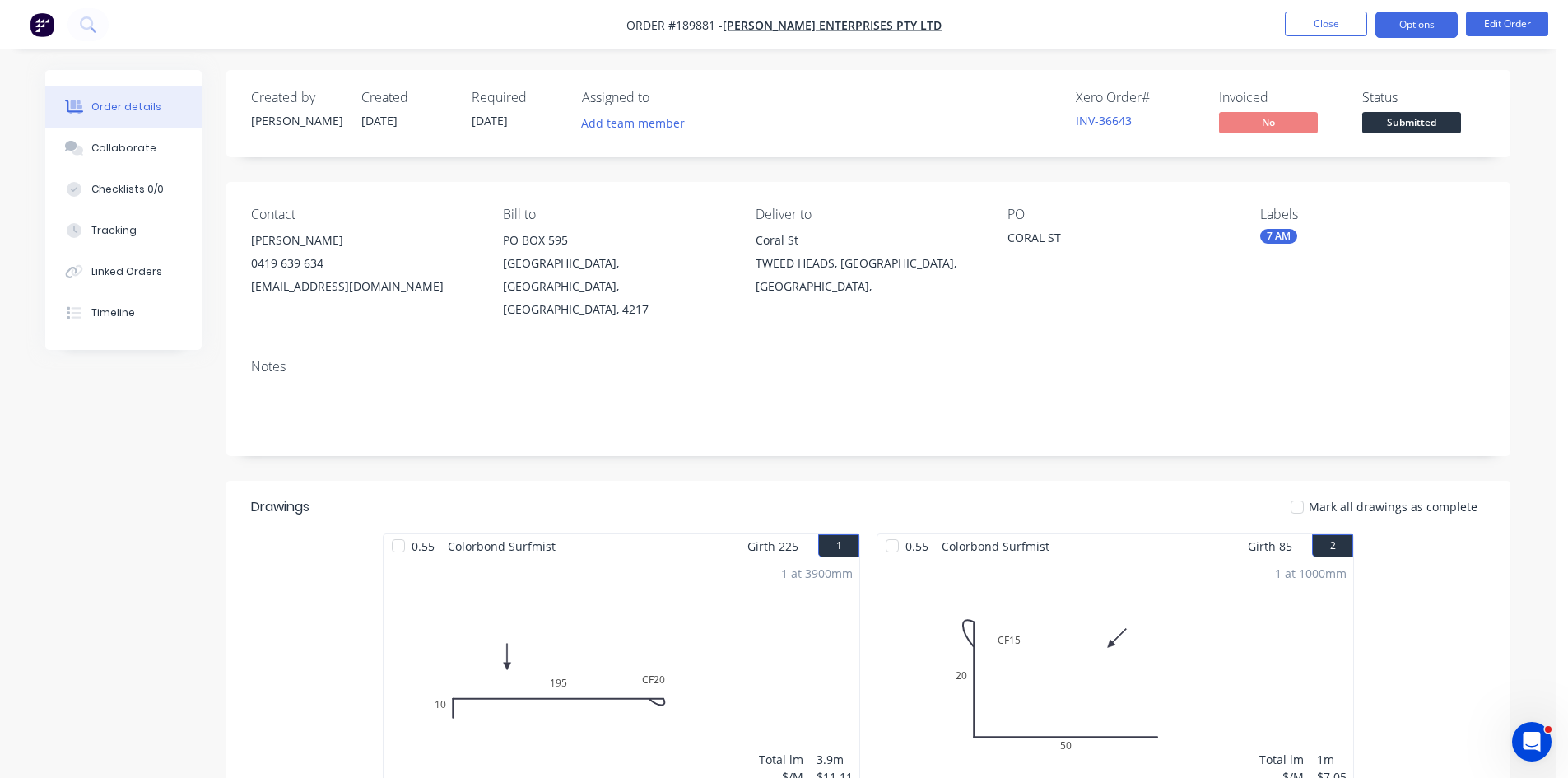
click at [1425, 22] on button "Options" at bounding box center [1416, 25] width 82 height 27
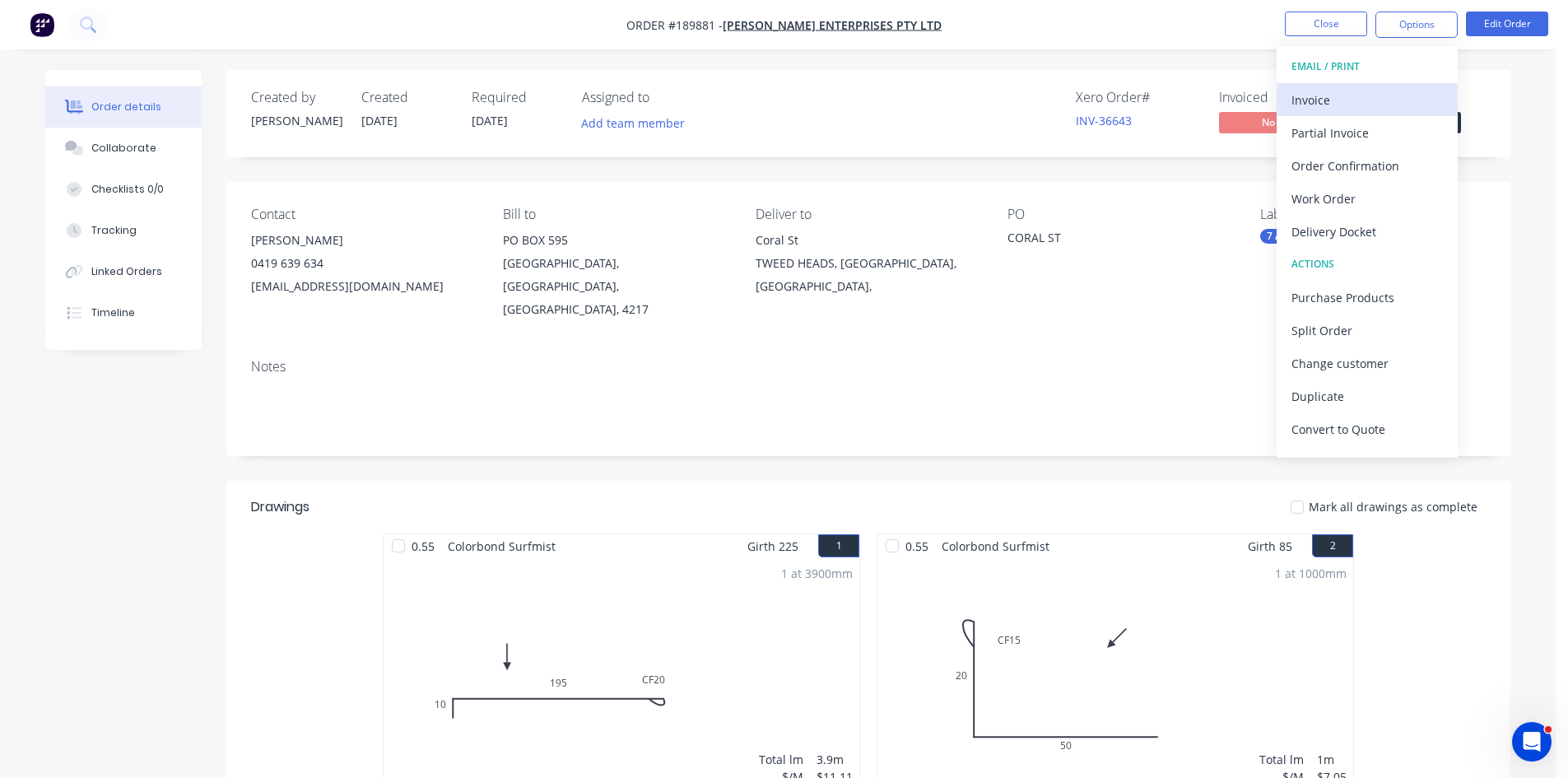
click at [1348, 96] on div "Invoice" at bounding box center [1367, 100] width 152 height 24
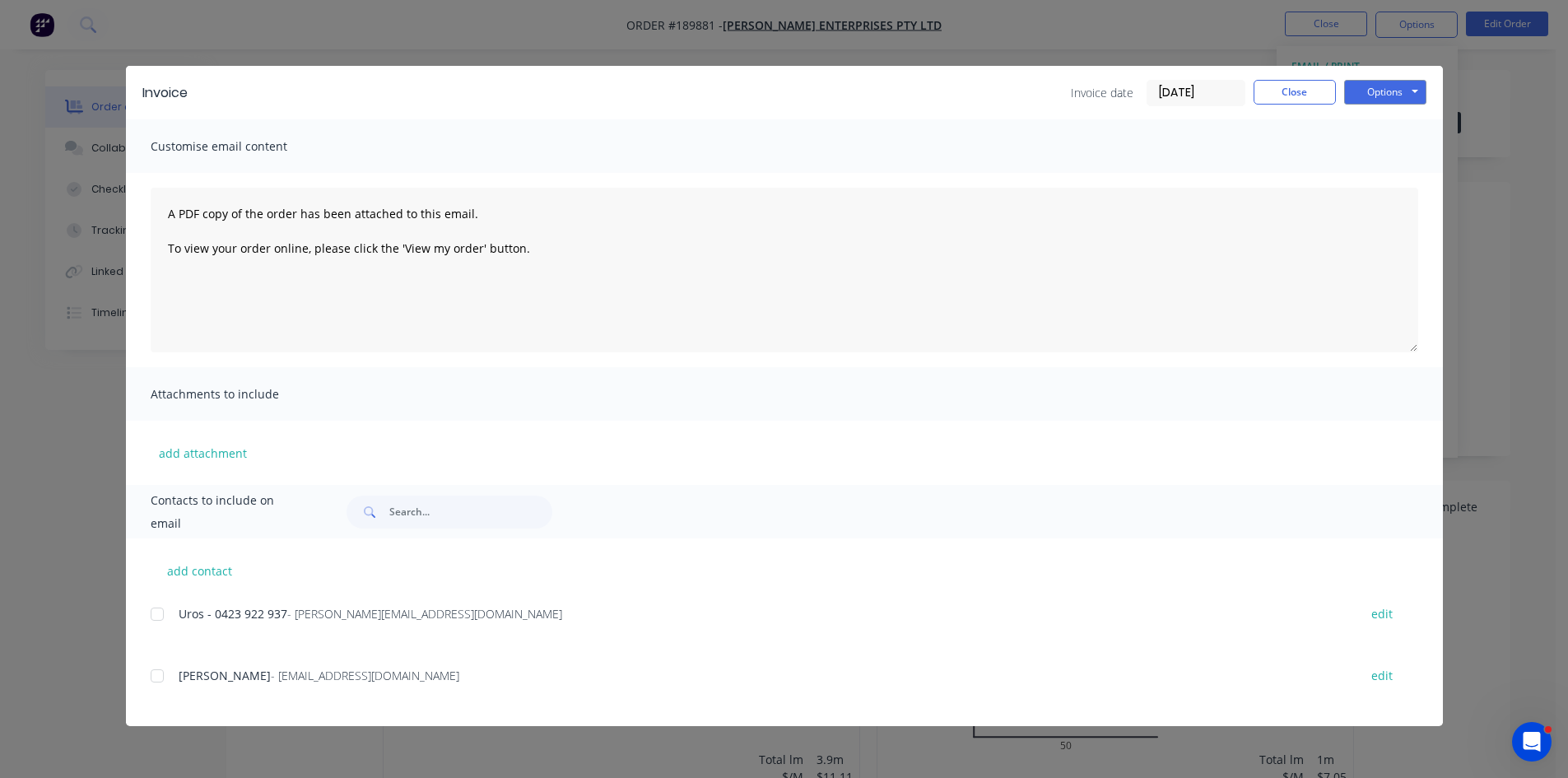
click at [158, 614] on div at bounding box center [157, 614] width 33 height 33
drag, startPoint x: 148, startPoint y: 671, endPoint x: 699, endPoint y: 442, distance: 596.7
click at [155, 666] on div "add contact Uros - 0423 922 937 - urmi.enterprises.roofing@gmail.com edit SIMON…" at bounding box center [784, 632] width 1317 height 188
drag, startPoint x: 741, startPoint y: 656, endPoint x: 1034, endPoint y: 431, distance: 369.4
click at [743, 648] on div "Uros - 0423 922 937 - urmi.enterprises.roofing@gmail.com edit SIMON DAVISON - s…" at bounding box center [796, 665] width 1292 height 123
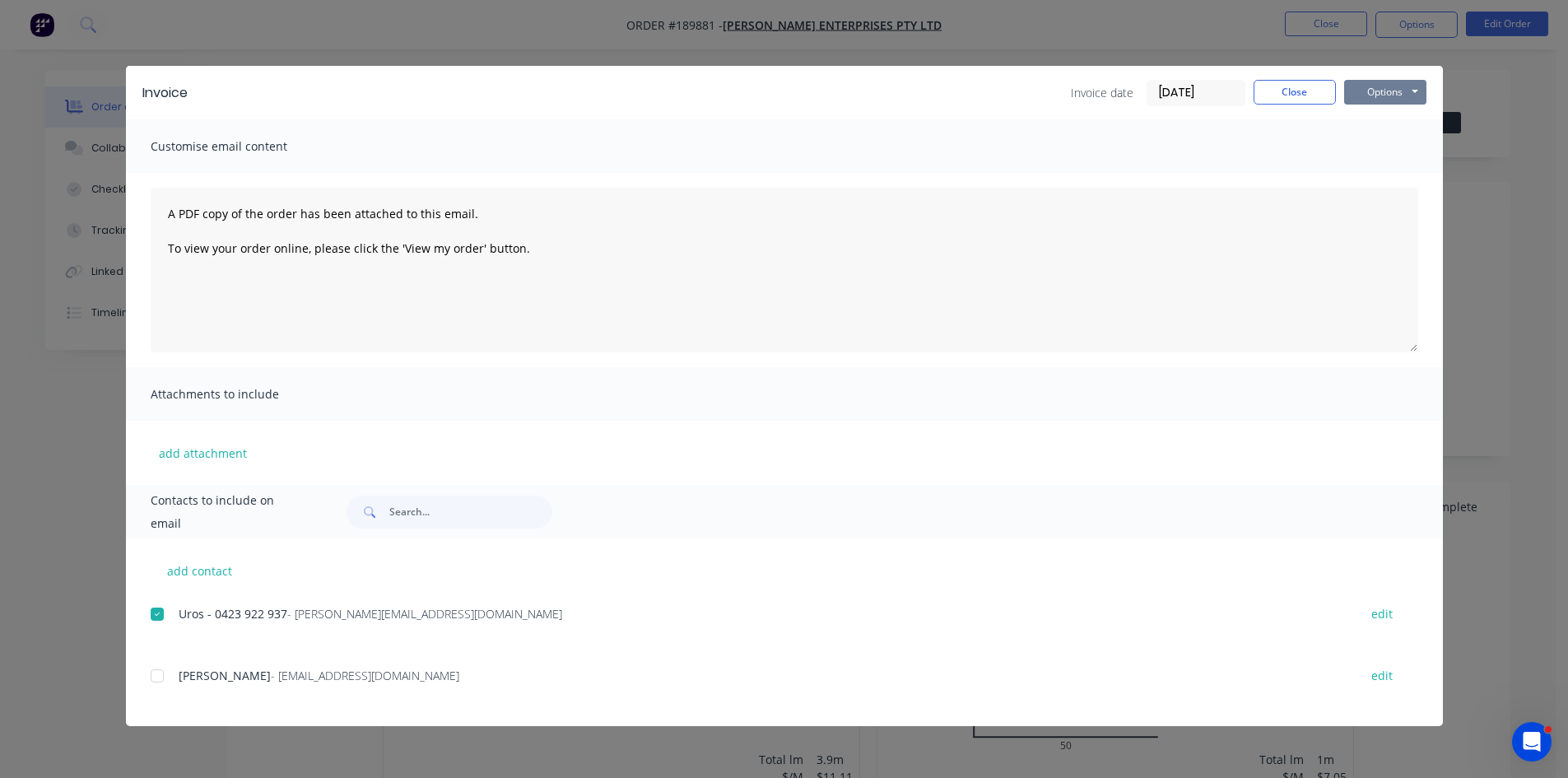
click at [1407, 84] on button "Options" at bounding box center [1385, 92] width 82 height 25
click at [1373, 182] on button "Email" at bounding box center [1396, 176] width 105 height 27
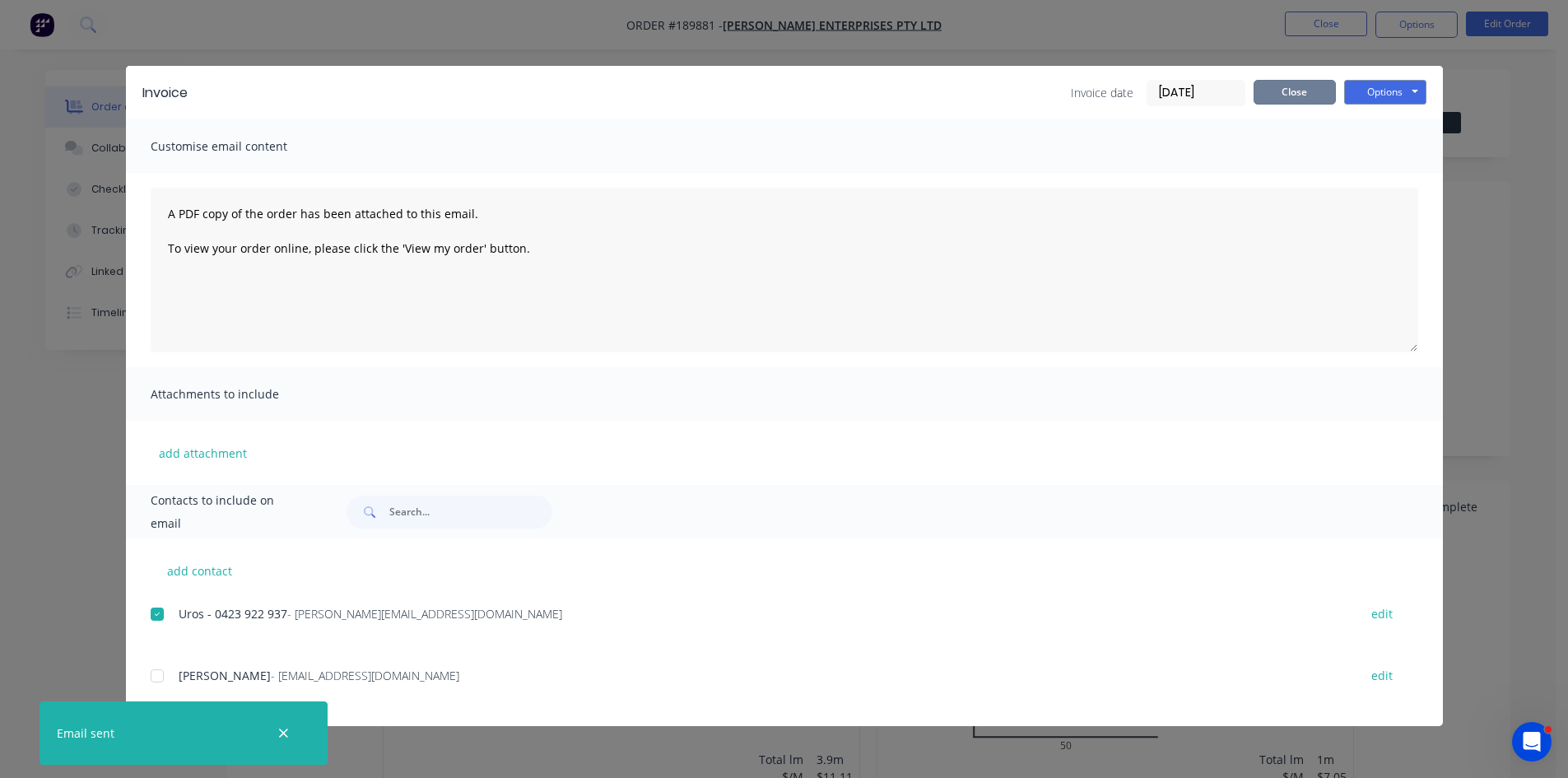
click at [1309, 88] on button "Close" at bounding box center [1294, 92] width 82 height 25
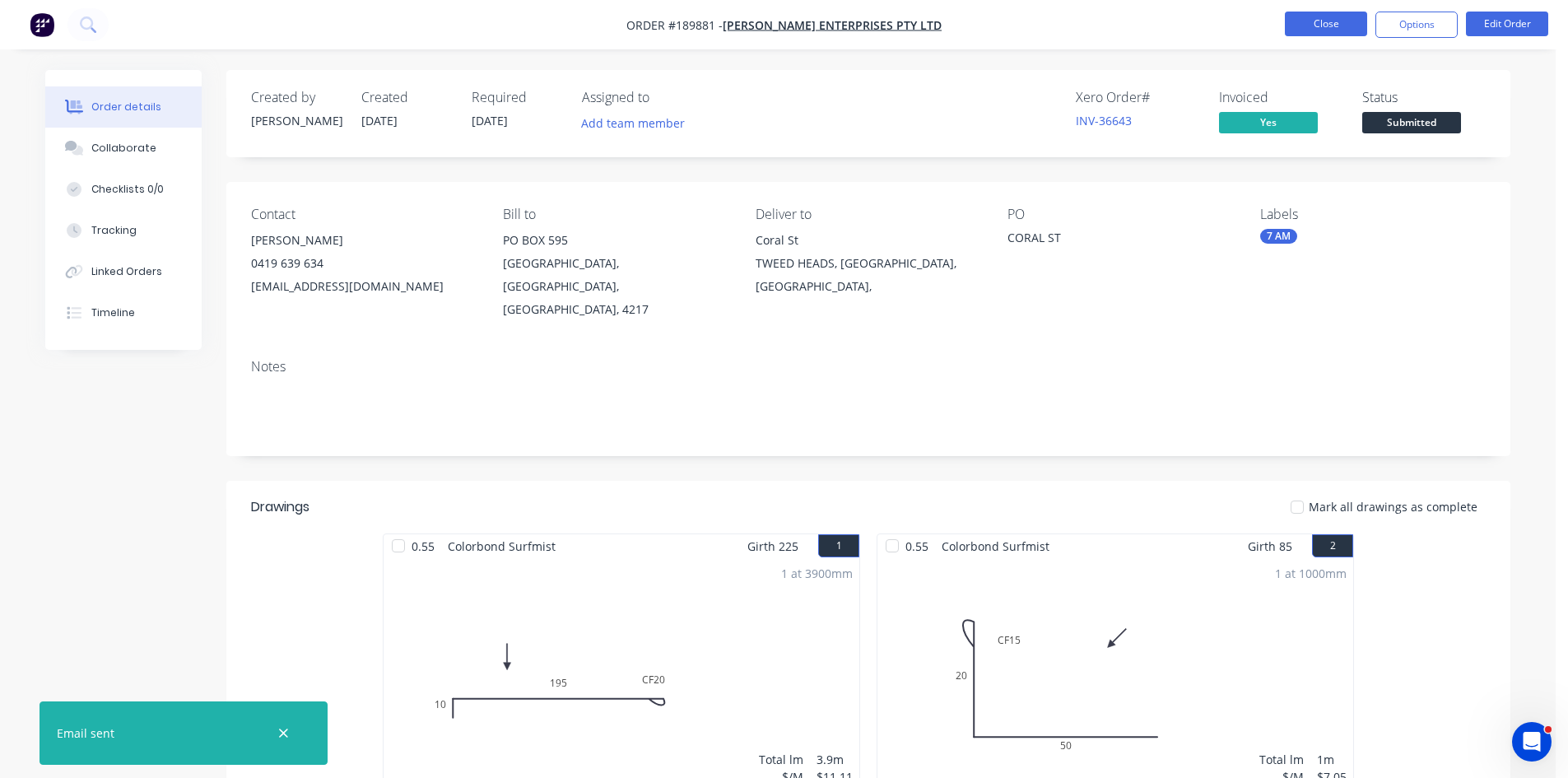
click at [1313, 22] on button "Close" at bounding box center [1326, 24] width 82 height 25
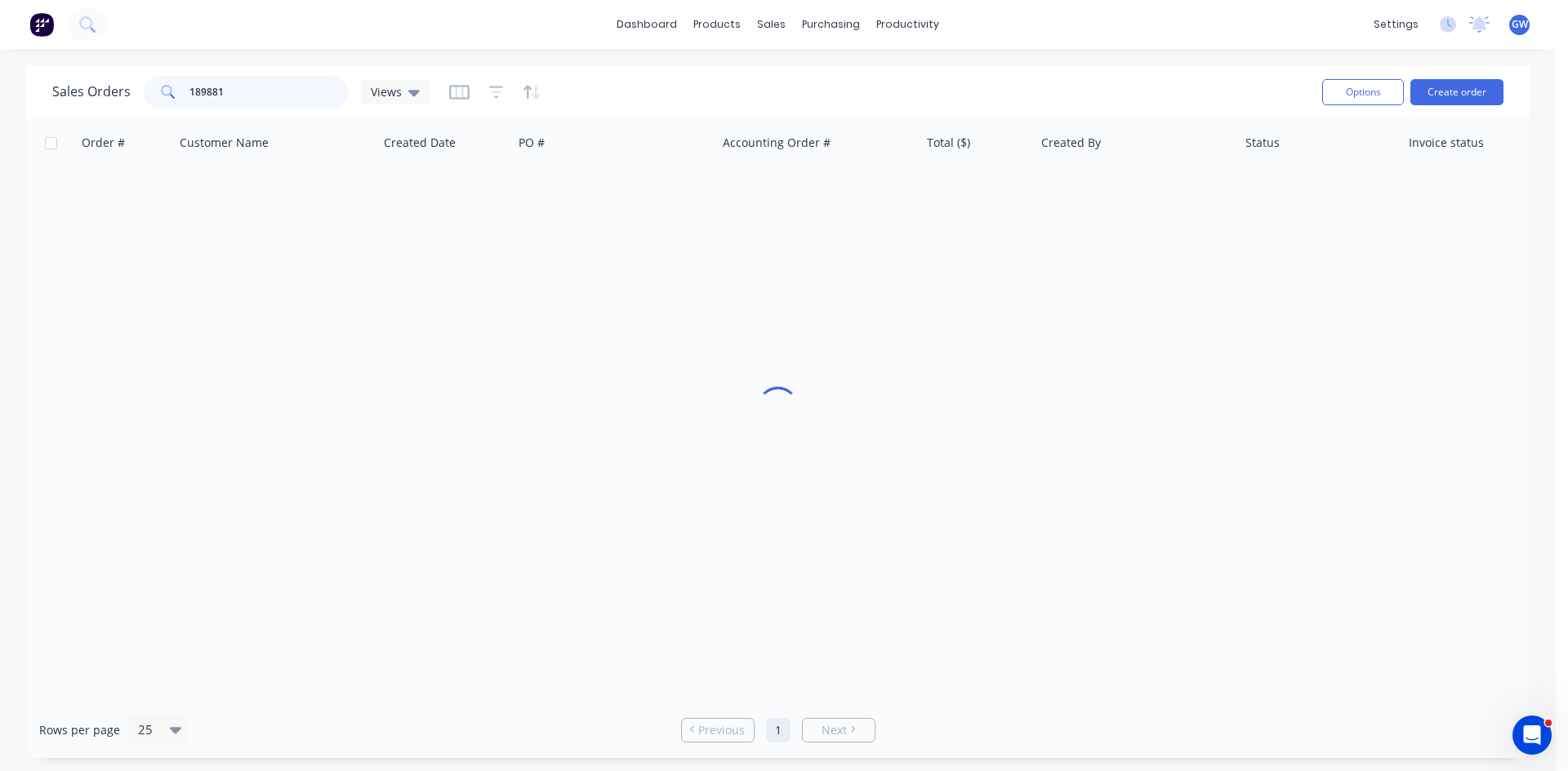
click at [262, 92] on input "189881" at bounding box center [270, 91] width 159 height 32
type input "189837"
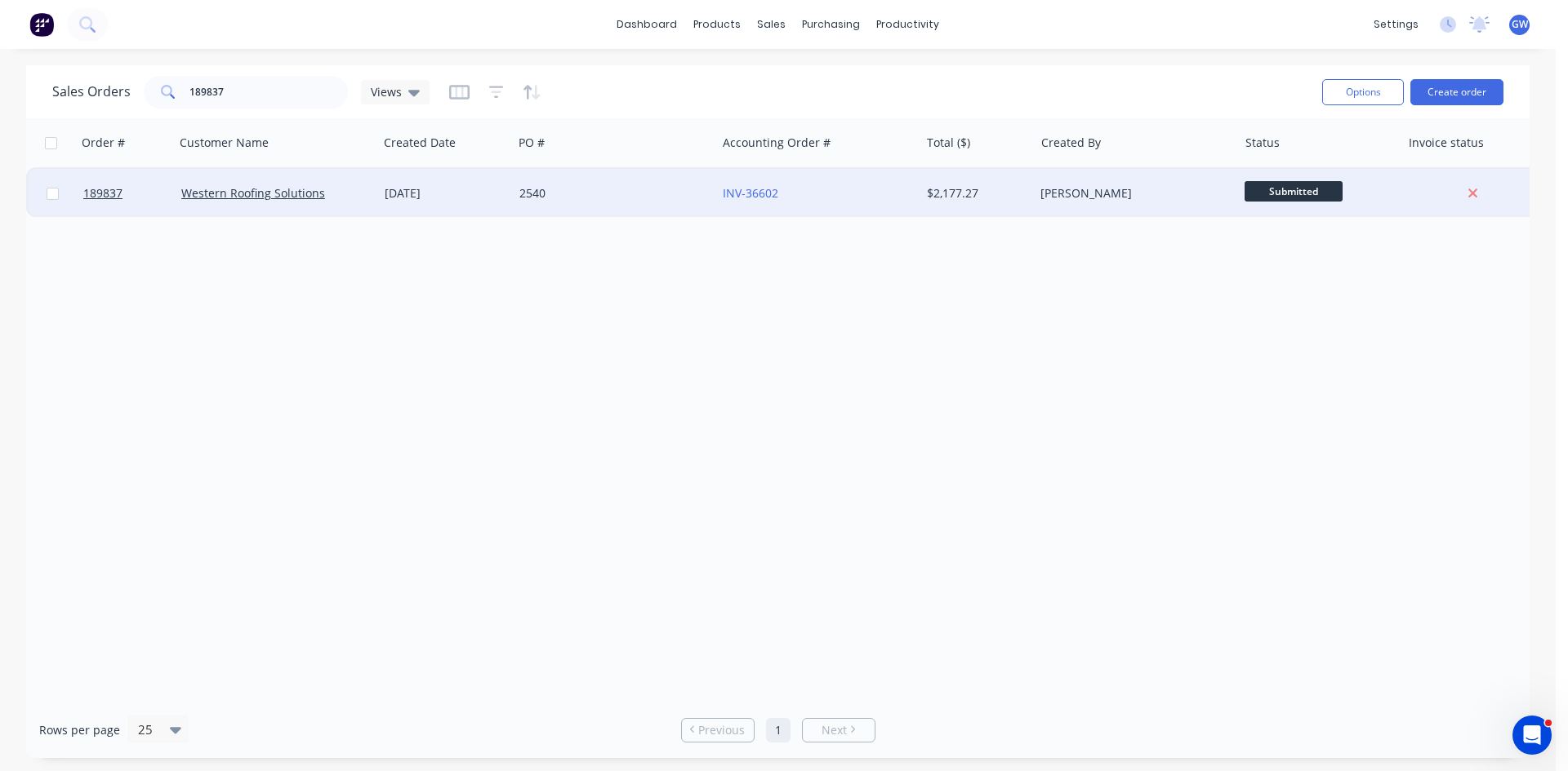
click at [545, 194] on div "2540" at bounding box center [610, 193] width 181 height 17
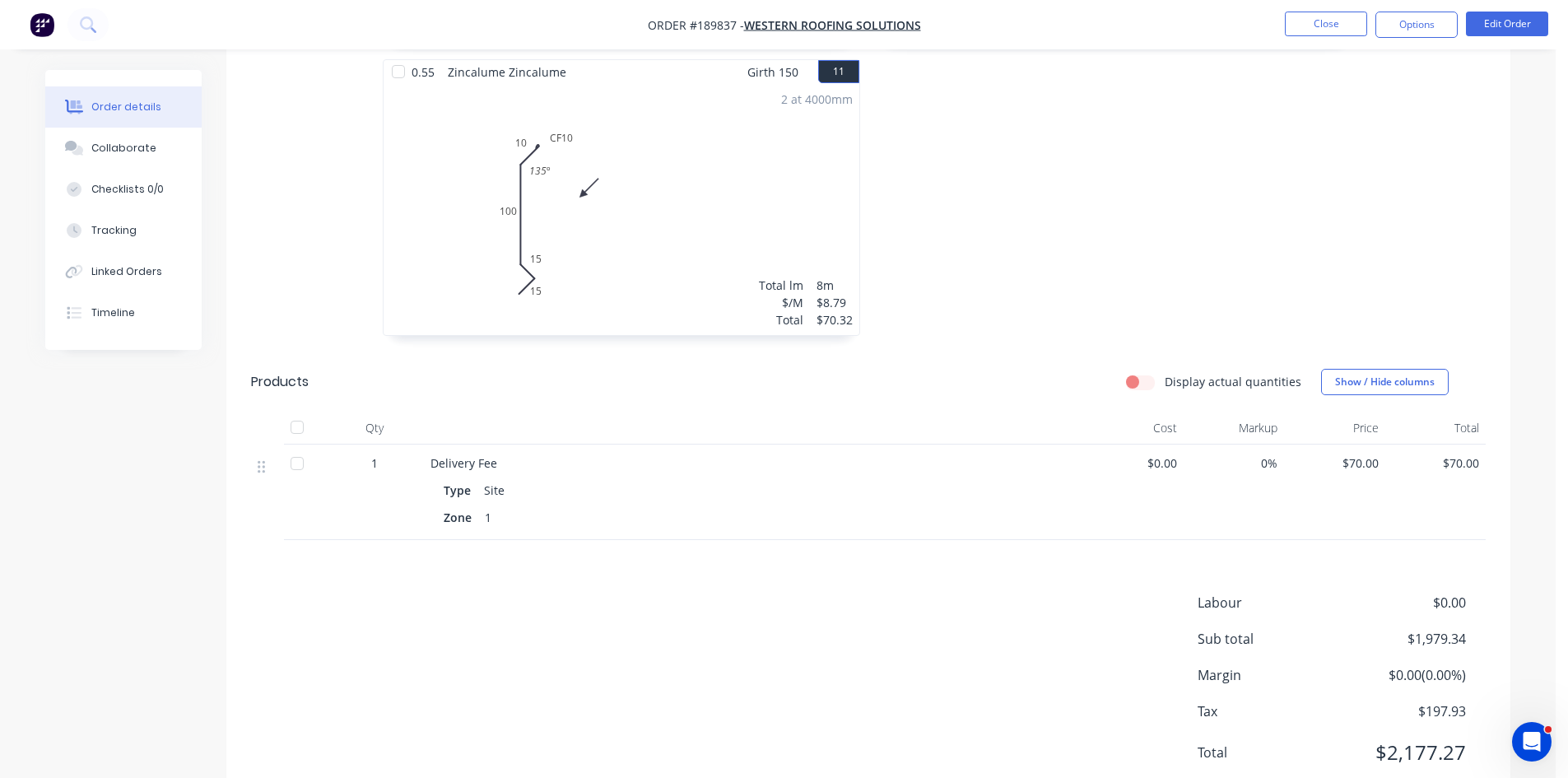
scroll to position [1956, 0]
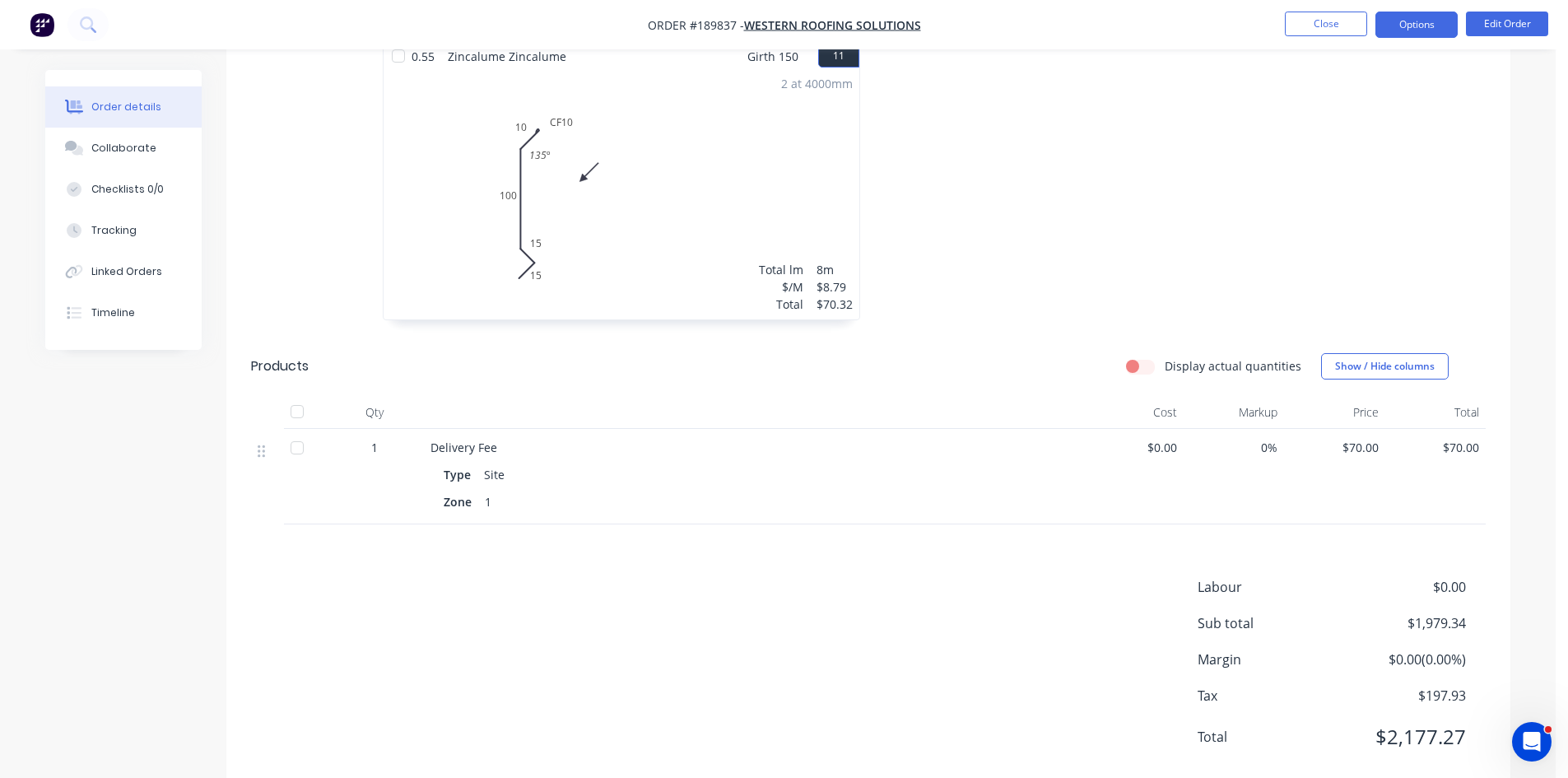
click at [1388, 24] on button "Options" at bounding box center [1416, 25] width 82 height 27
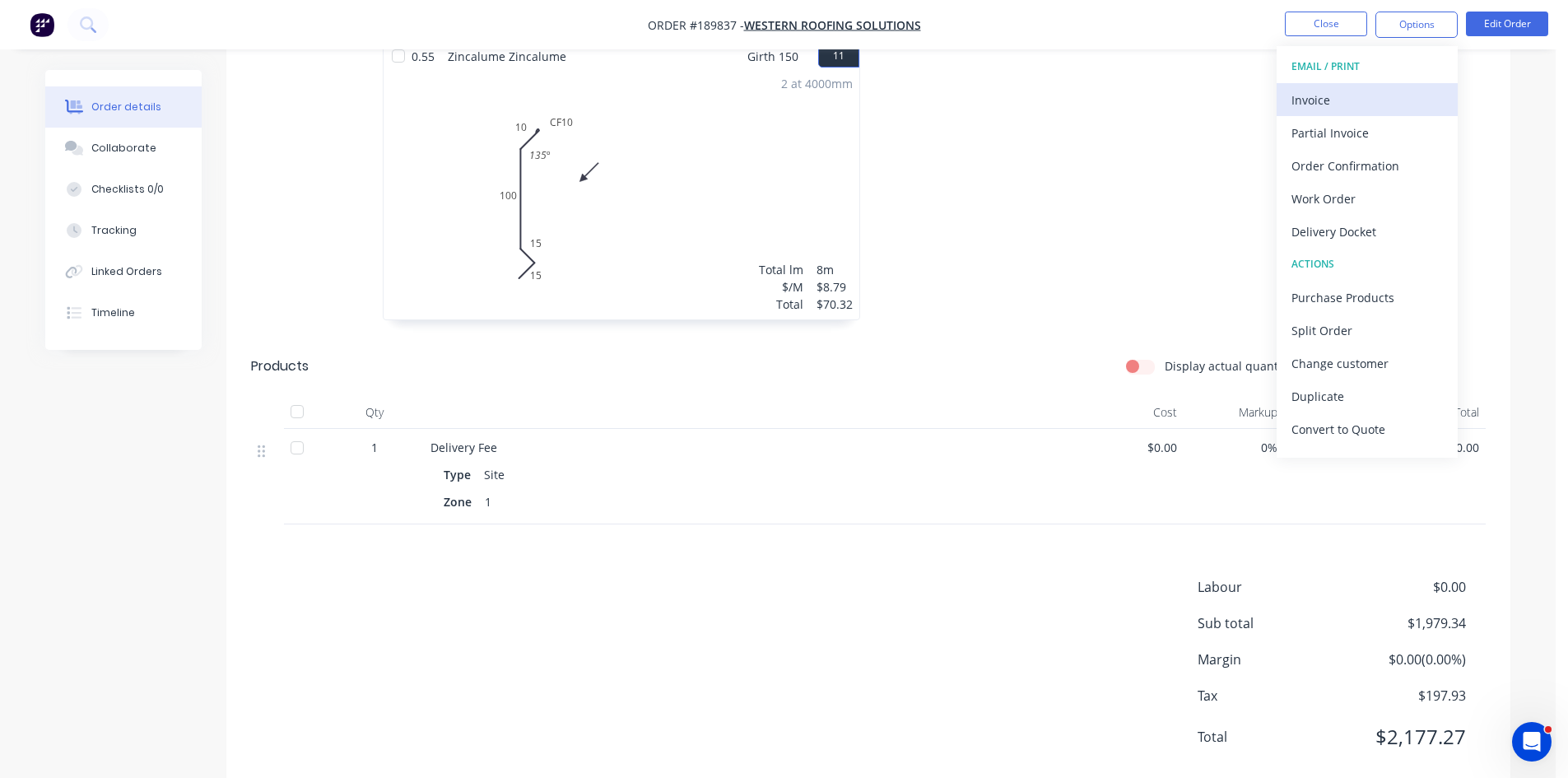
click at [1348, 91] on div "Invoice" at bounding box center [1367, 100] width 152 height 24
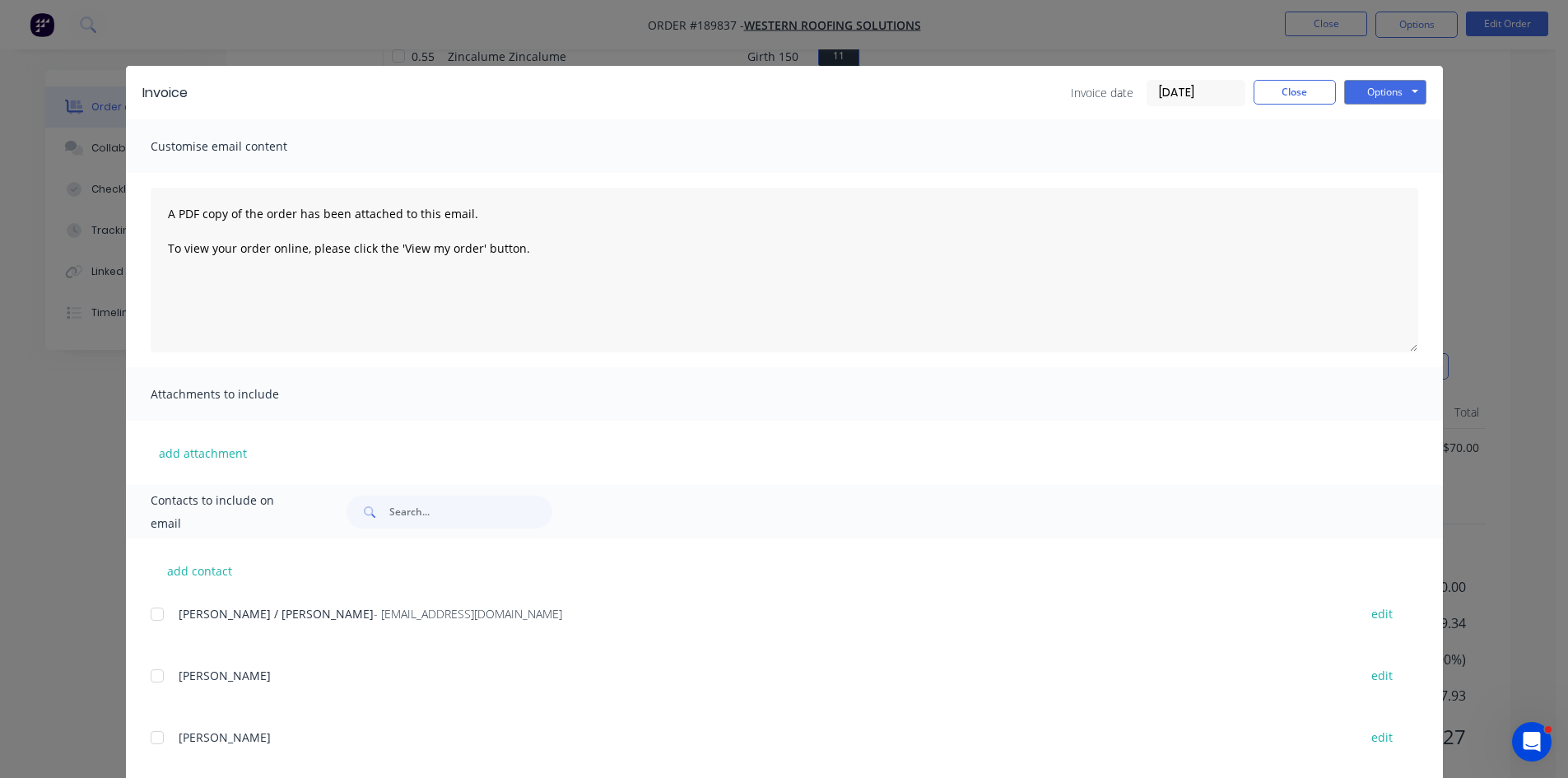
click at [158, 617] on div at bounding box center [157, 614] width 33 height 33
click at [1376, 82] on button "Options" at bounding box center [1385, 92] width 82 height 25
click at [1394, 179] on button "Email" at bounding box center [1396, 176] width 105 height 27
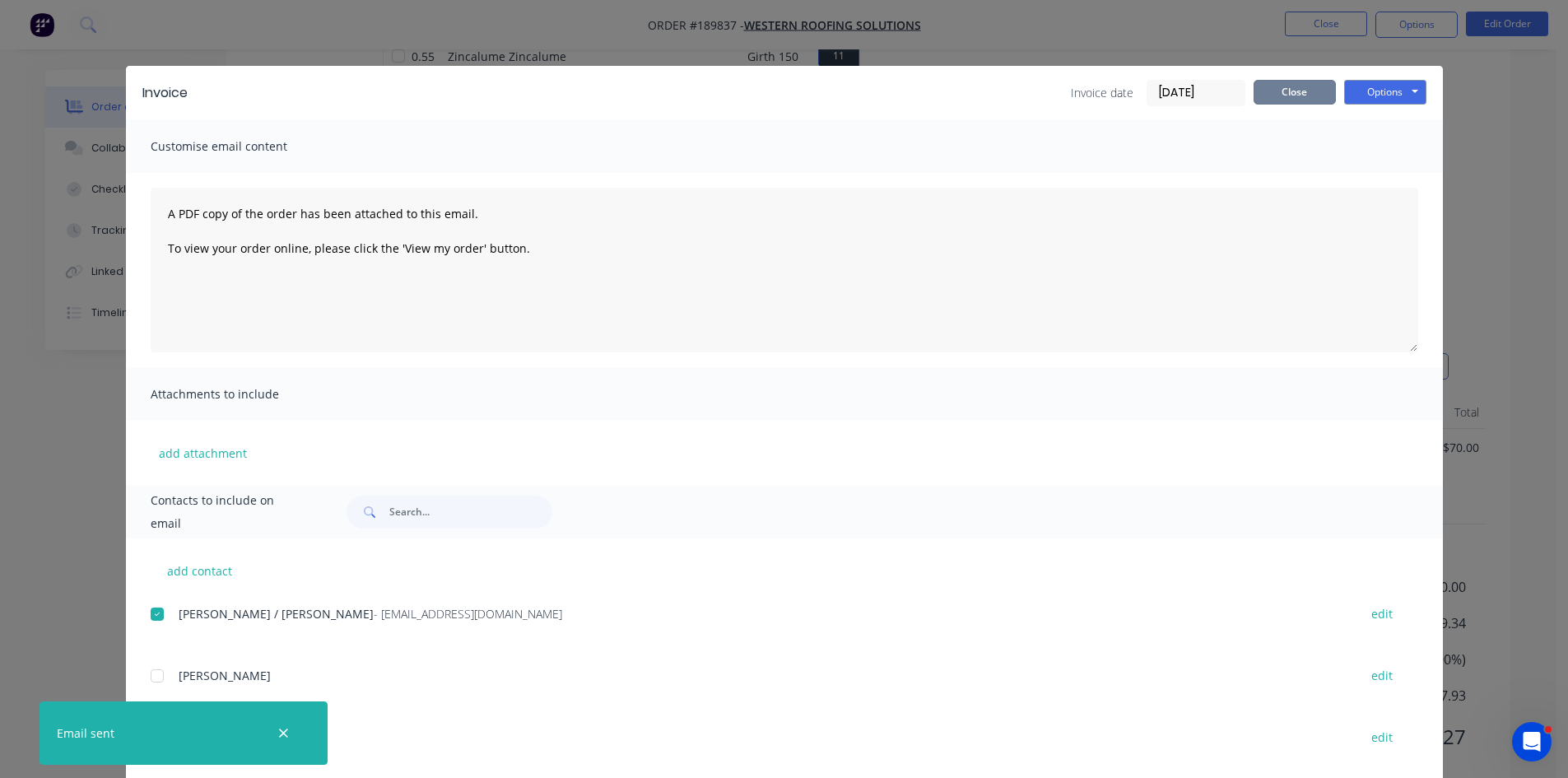
click at [1265, 80] on button "Close" at bounding box center [1294, 92] width 82 height 25
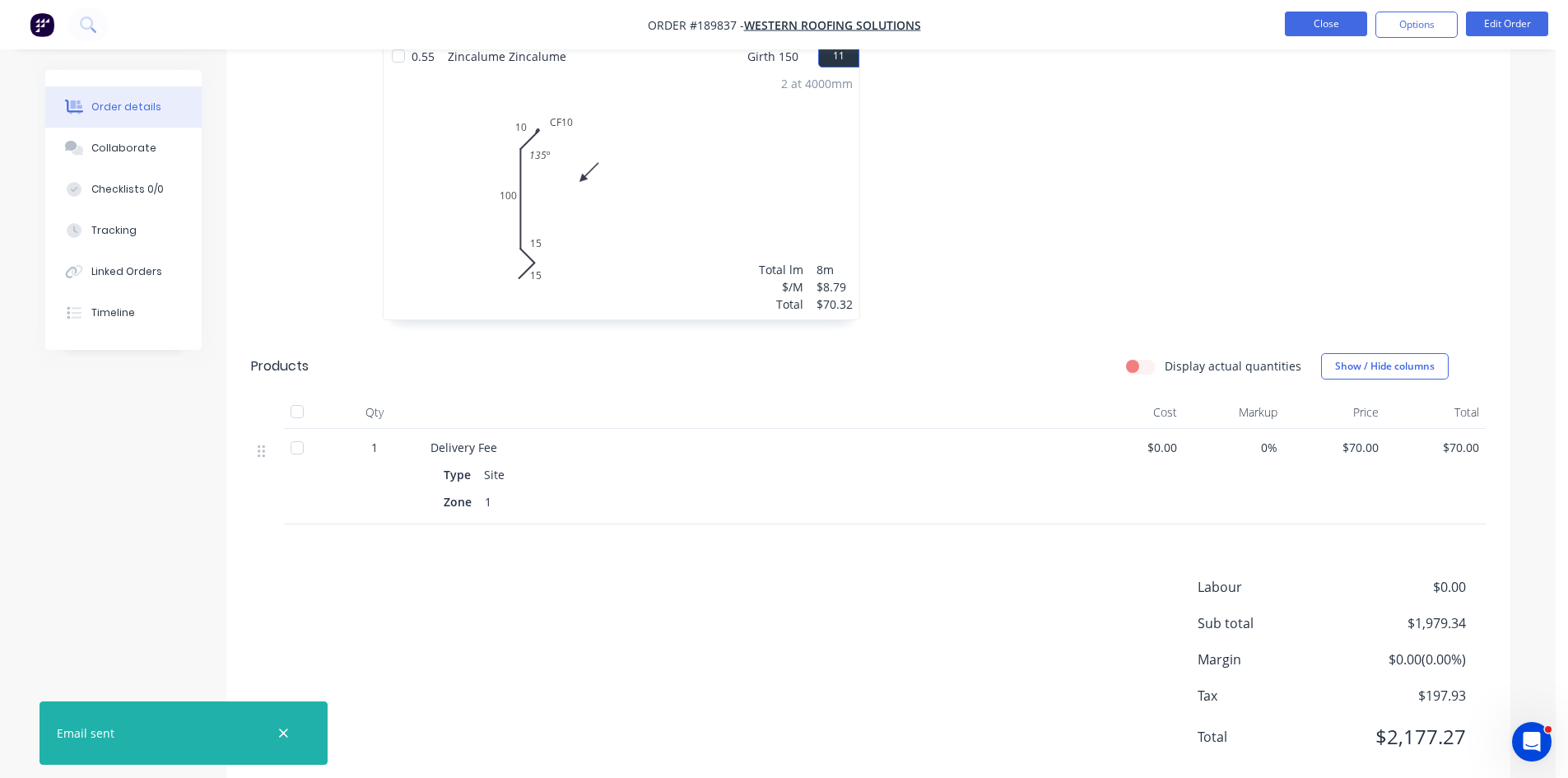
click at [1331, 23] on button "Close" at bounding box center [1326, 24] width 82 height 25
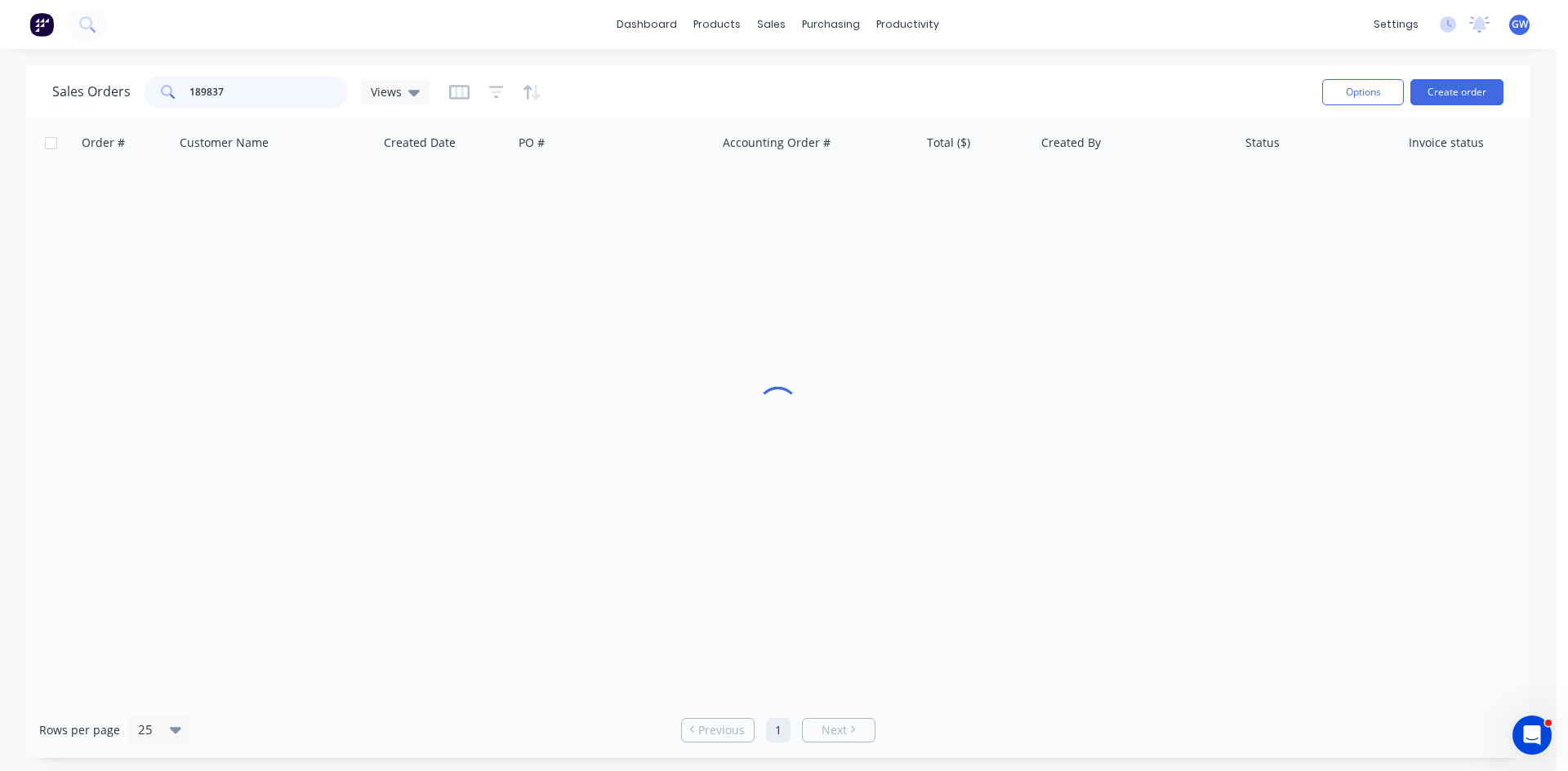
click at [260, 101] on input "189837" at bounding box center [270, 91] width 159 height 32
type input "189835"
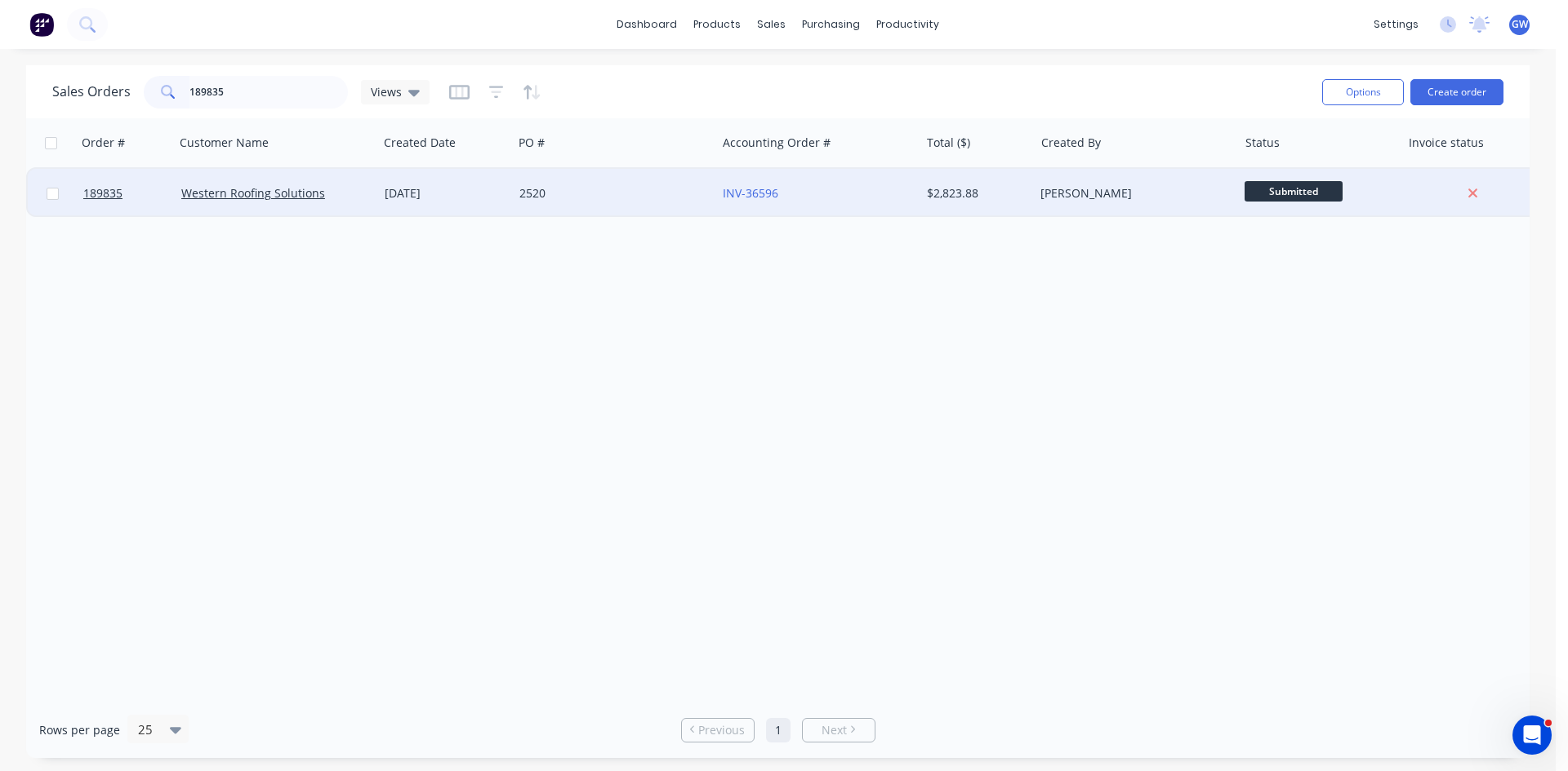
click at [637, 180] on div "2520" at bounding box center [614, 194] width 204 height 49
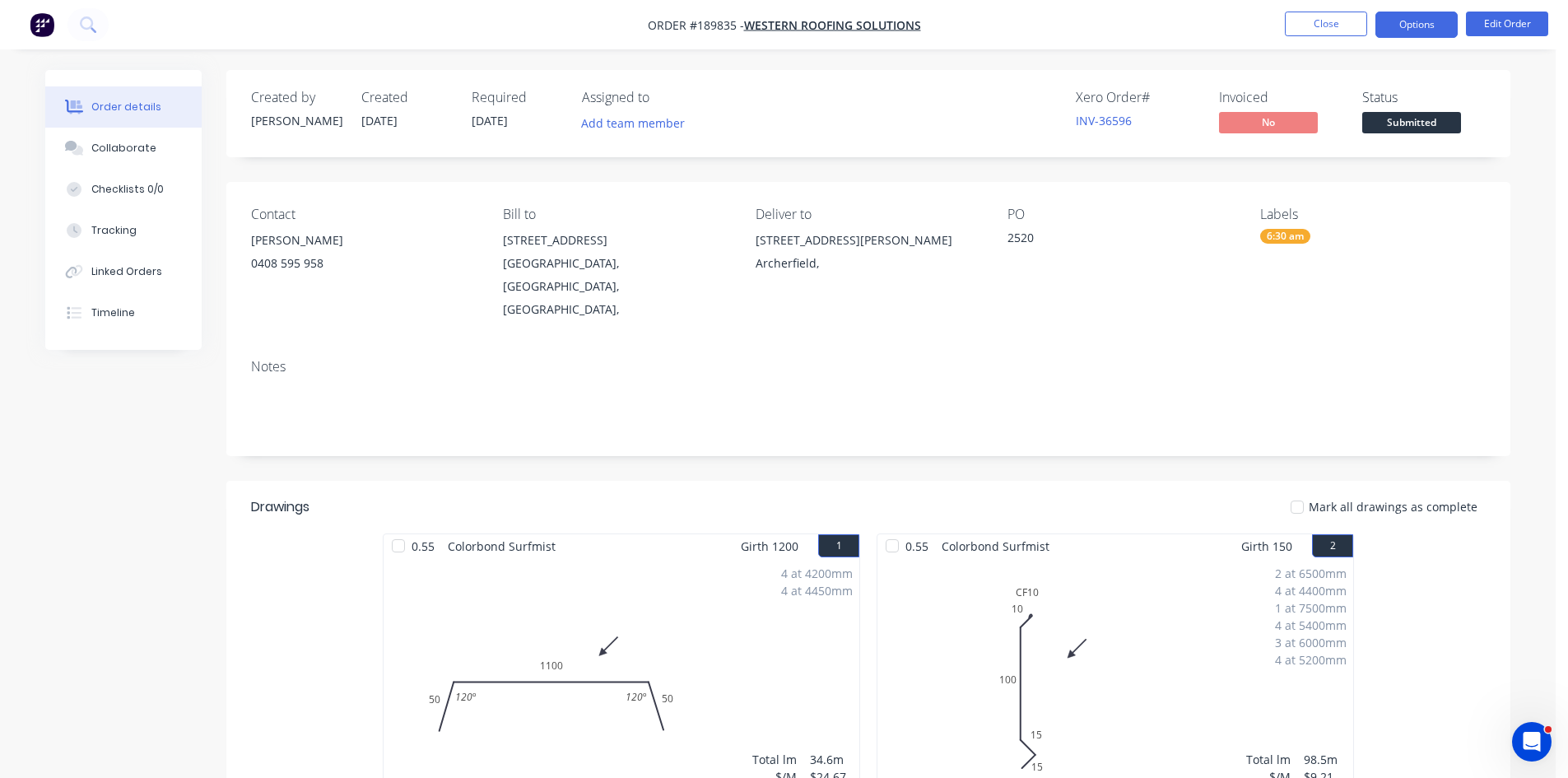
click at [1421, 32] on button "Options" at bounding box center [1416, 25] width 82 height 27
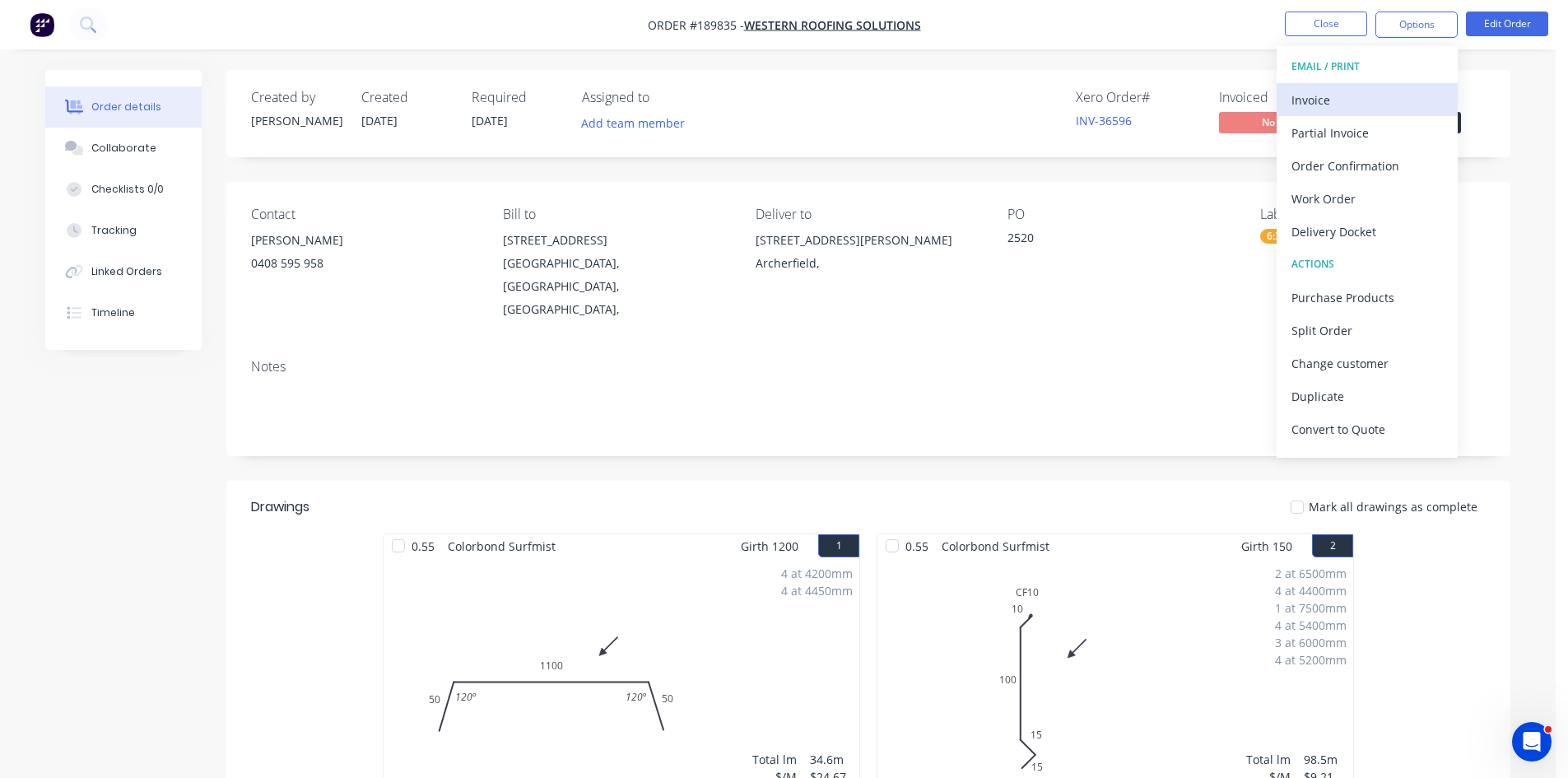
click at [1354, 92] on div "Invoice" at bounding box center [1367, 100] width 152 height 24
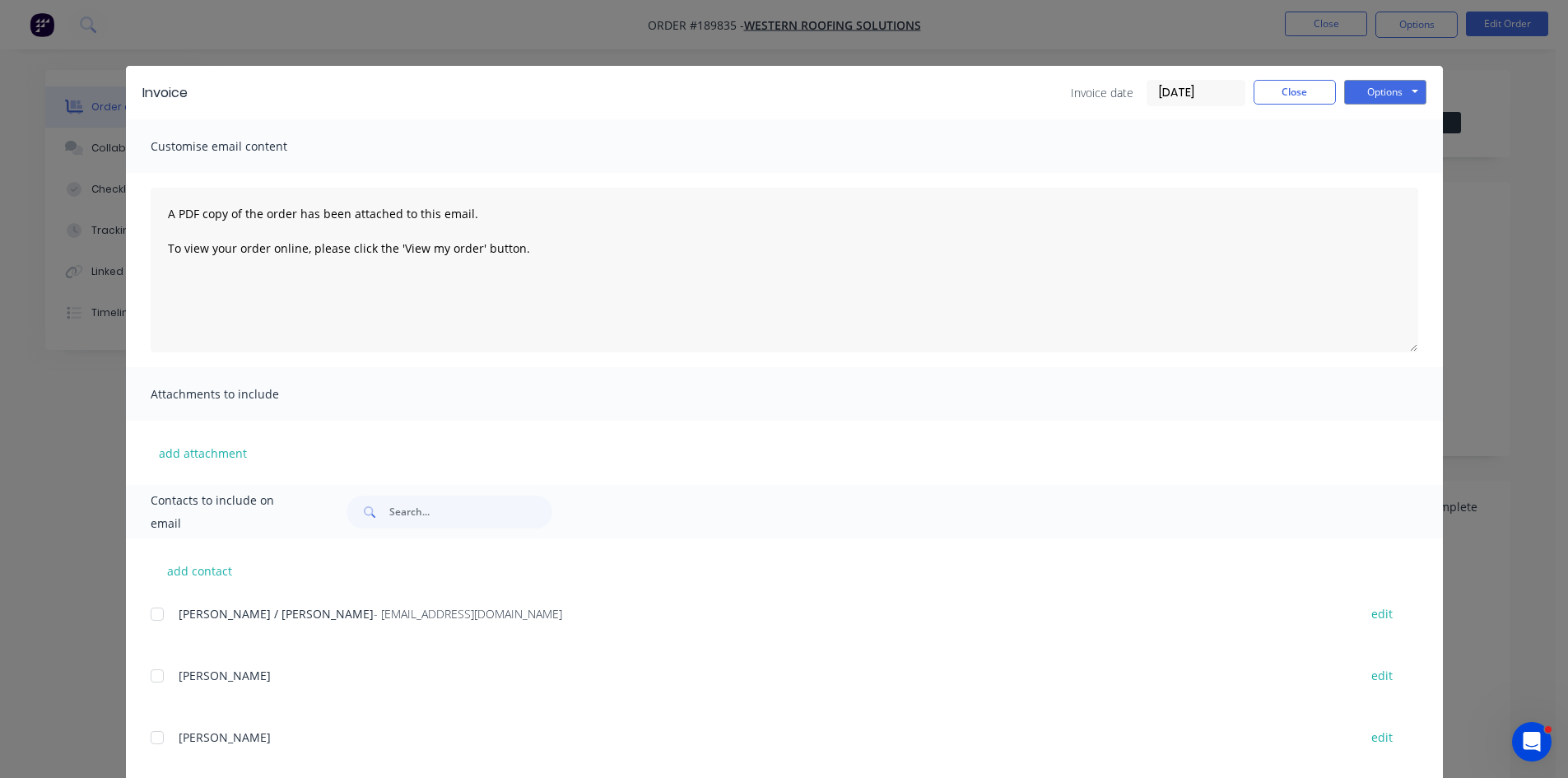
click at [151, 613] on div at bounding box center [157, 614] width 33 height 33
click at [1392, 91] on button "Options" at bounding box center [1385, 92] width 82 height 25
click at [1376, 175] on button "Email" at bounding box center [1396, 176] width 105 height 27
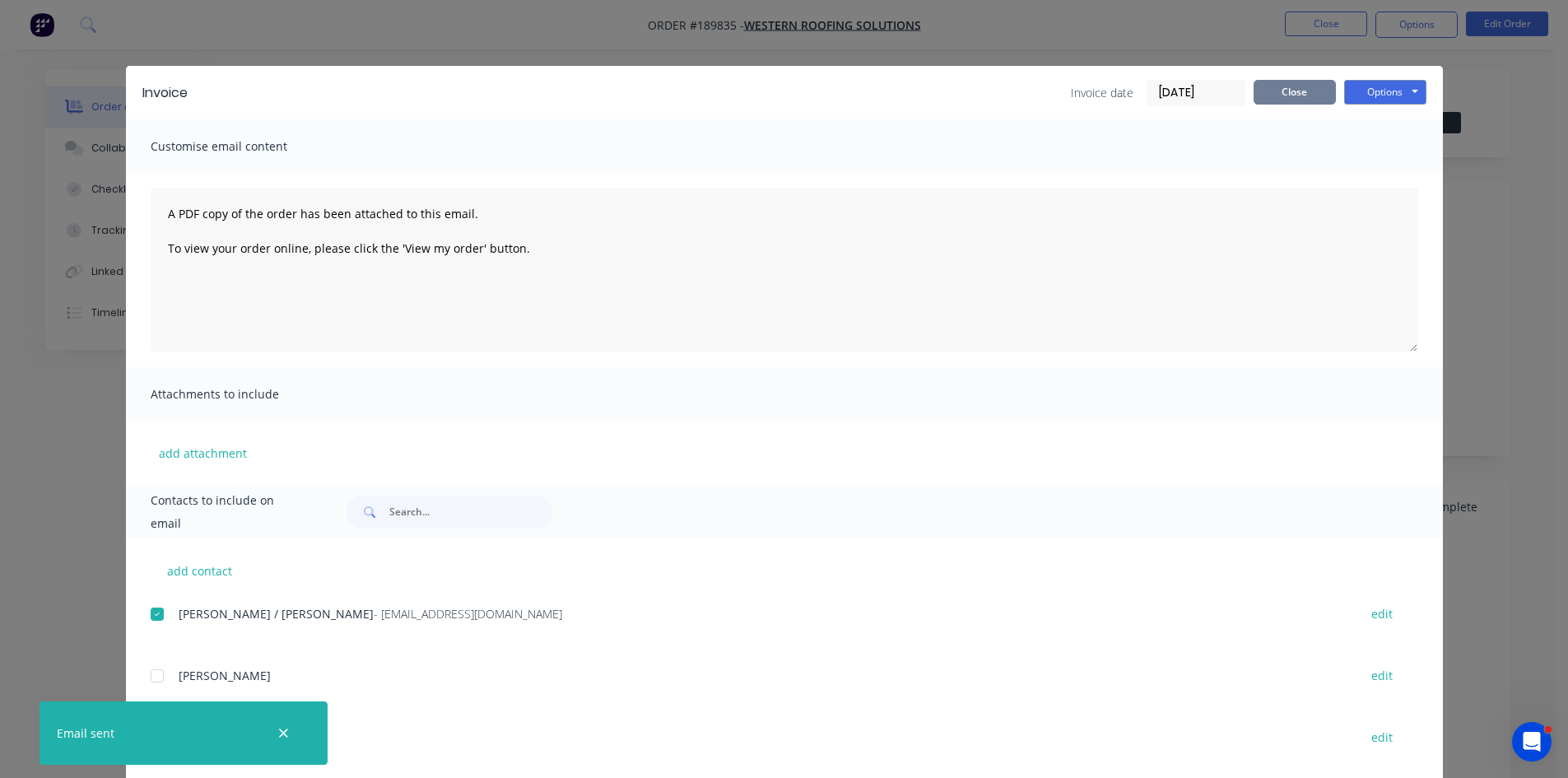
click at [1293, 96] on button "Close" at bounding box center [1294, 92] width 82 height 25
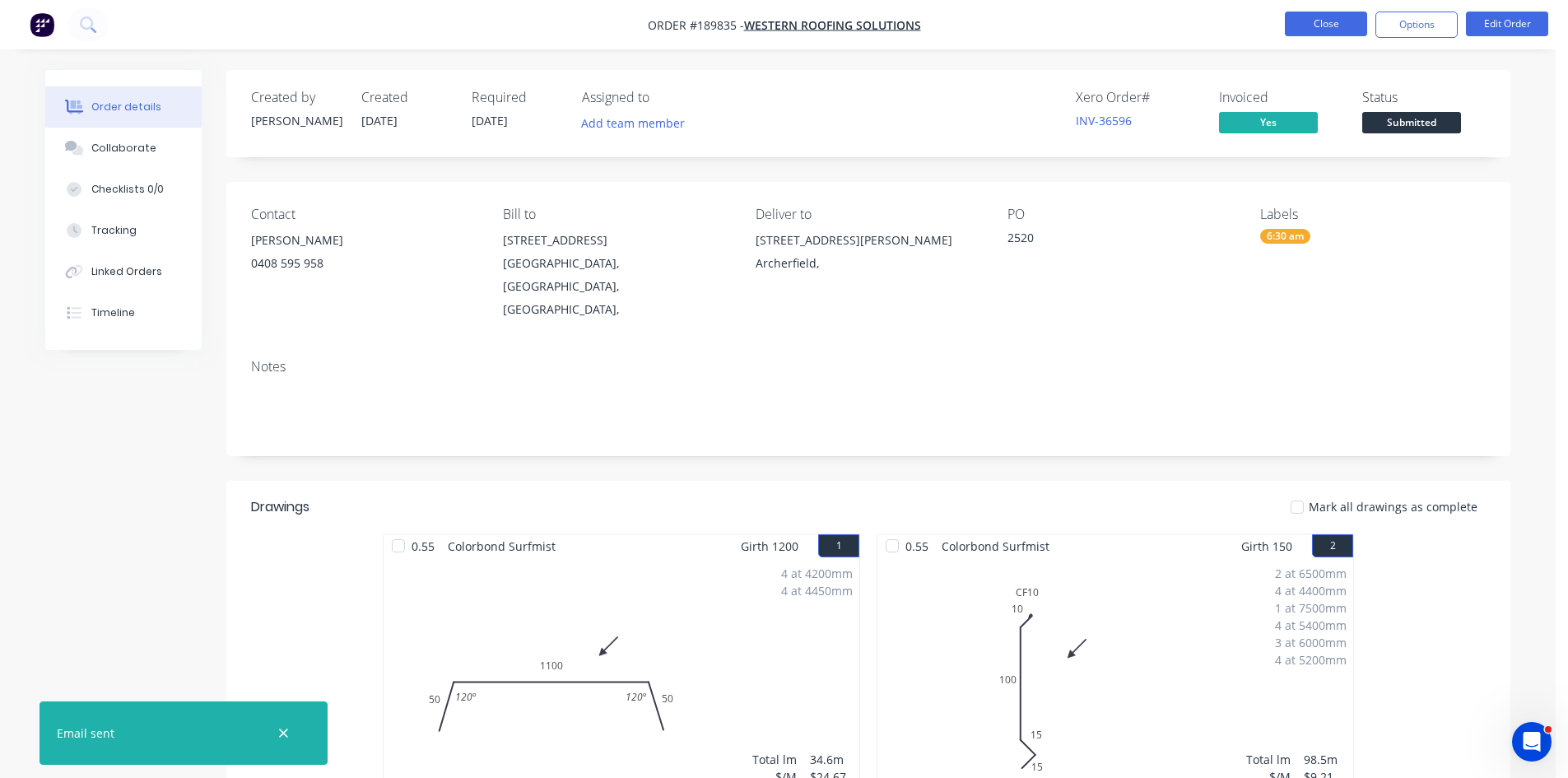
click at [1311, 34] on button "Close" at bounding box center [1326, 24] width 82 height 25
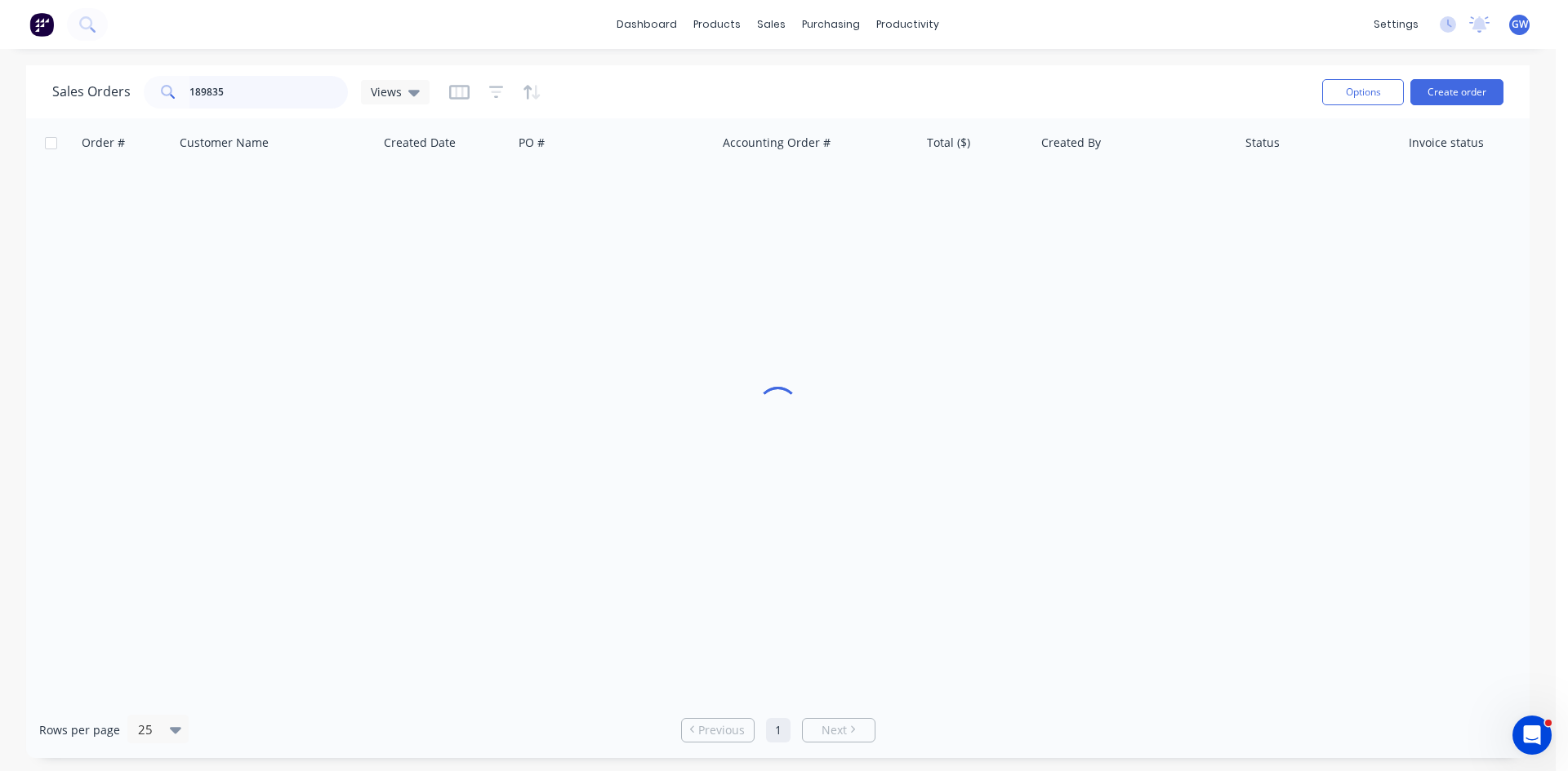
click at [250, 97] on input "189835" at bounding box center [270, 91] width 159 height 32
type input "189683"
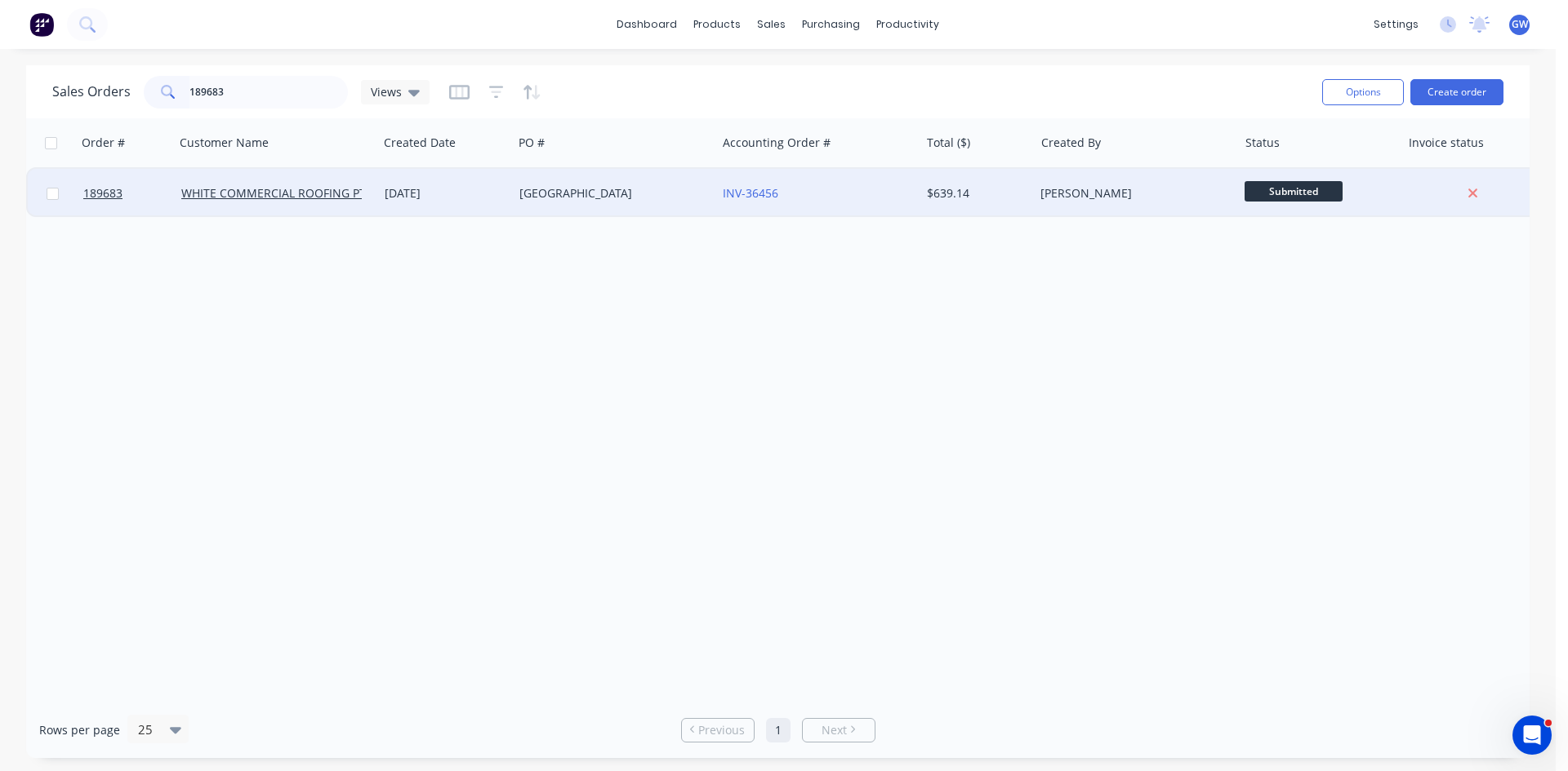
click at [886, 180] on div "INV-36456" at bounding box center [817, 194] width 204 height 49
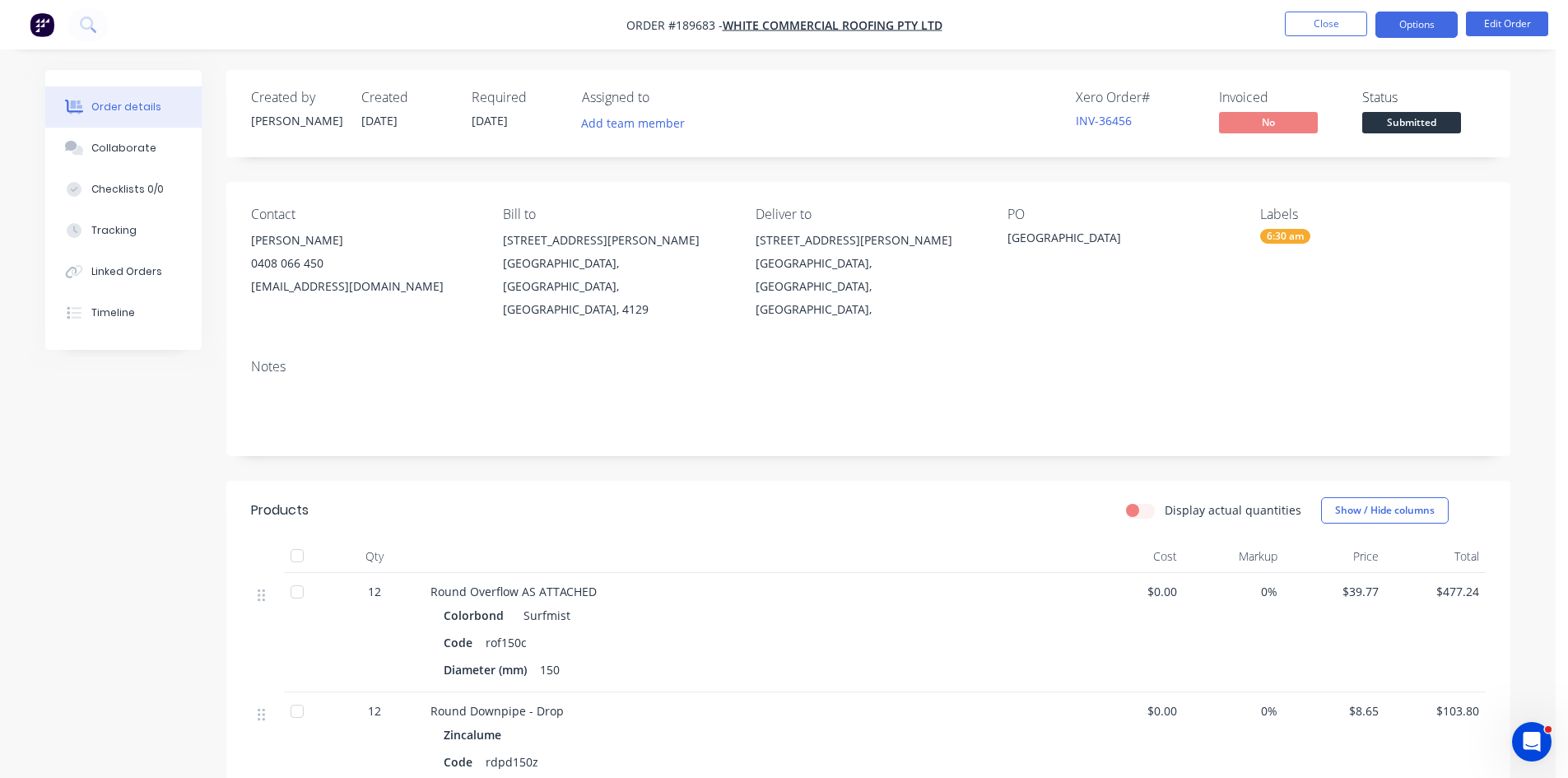
click at [1446, 25] on button "Options" at bounding box center [1416, 25] width 82 height 27
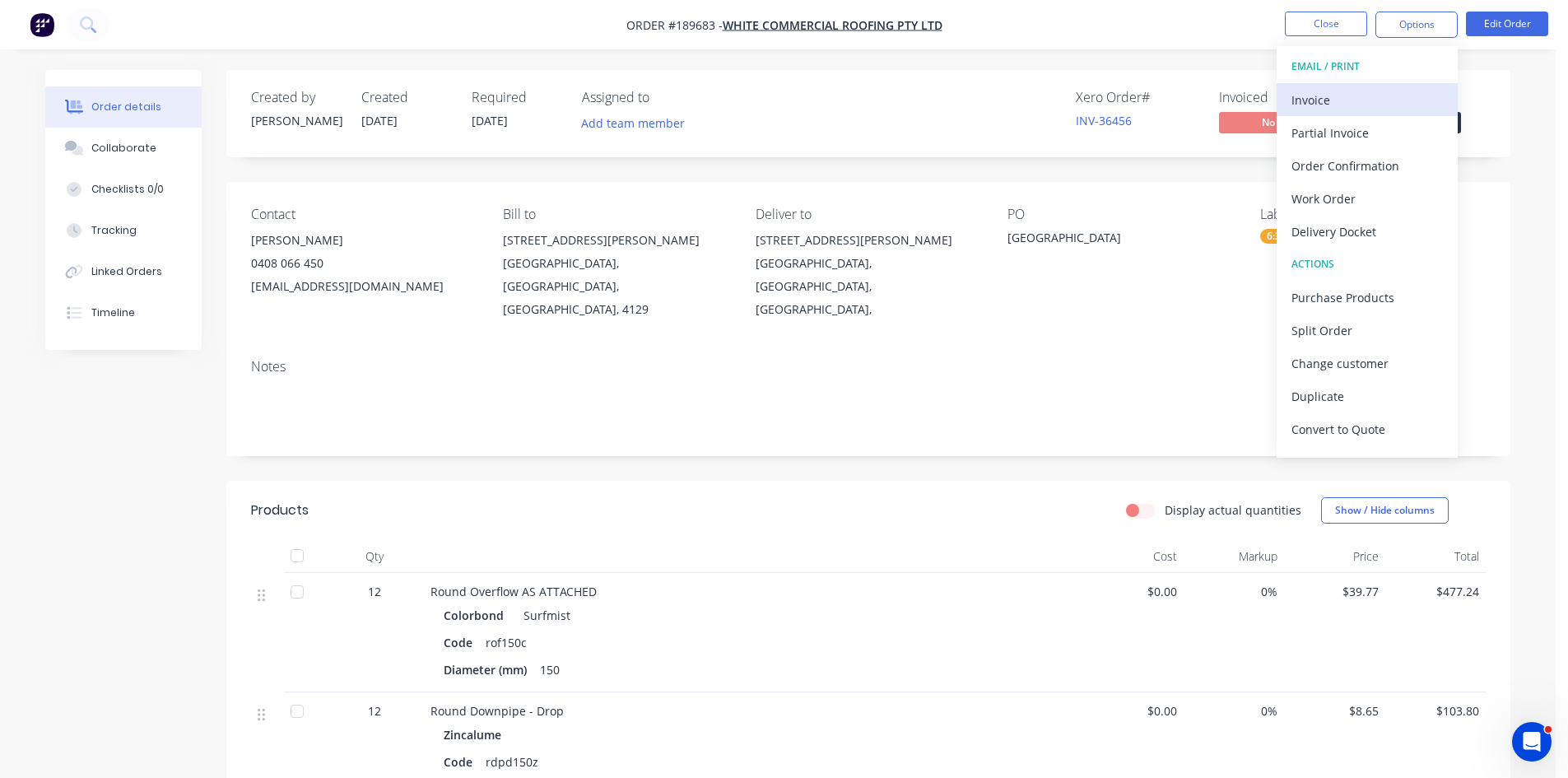
click at [1372, 88] on div "Invoice" at bounding box center [1367, 100] width 152 height 24
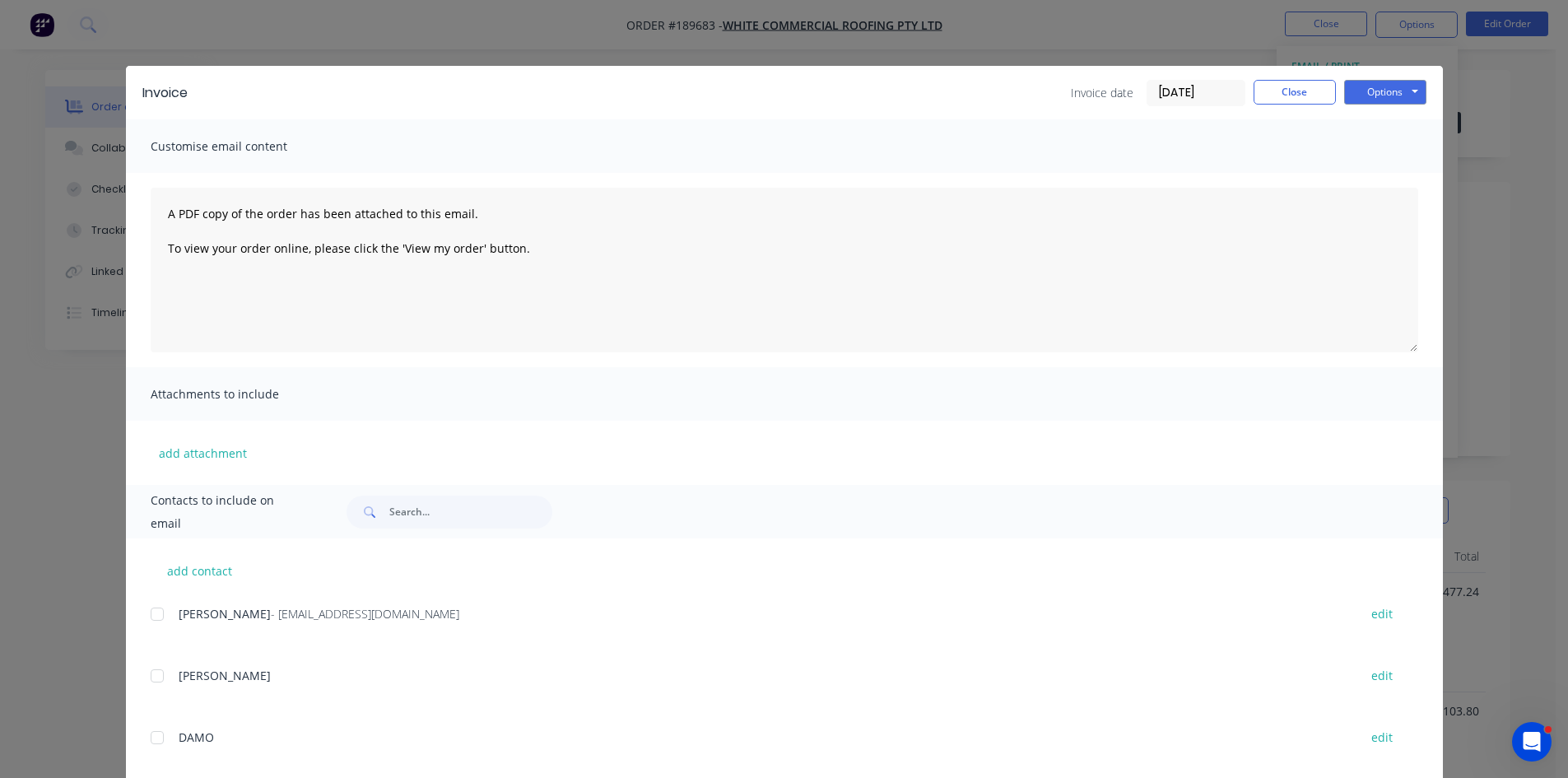
click at [153, 607] on div at bounding box center [157, 614] width 33 height 33
click at [1391, 85] on button "Options" at bounding box center [1385, 92] width 82 height 25
click at [1384, 175] on button "Email" at bounding box center [1396, 176] width 105 height 27
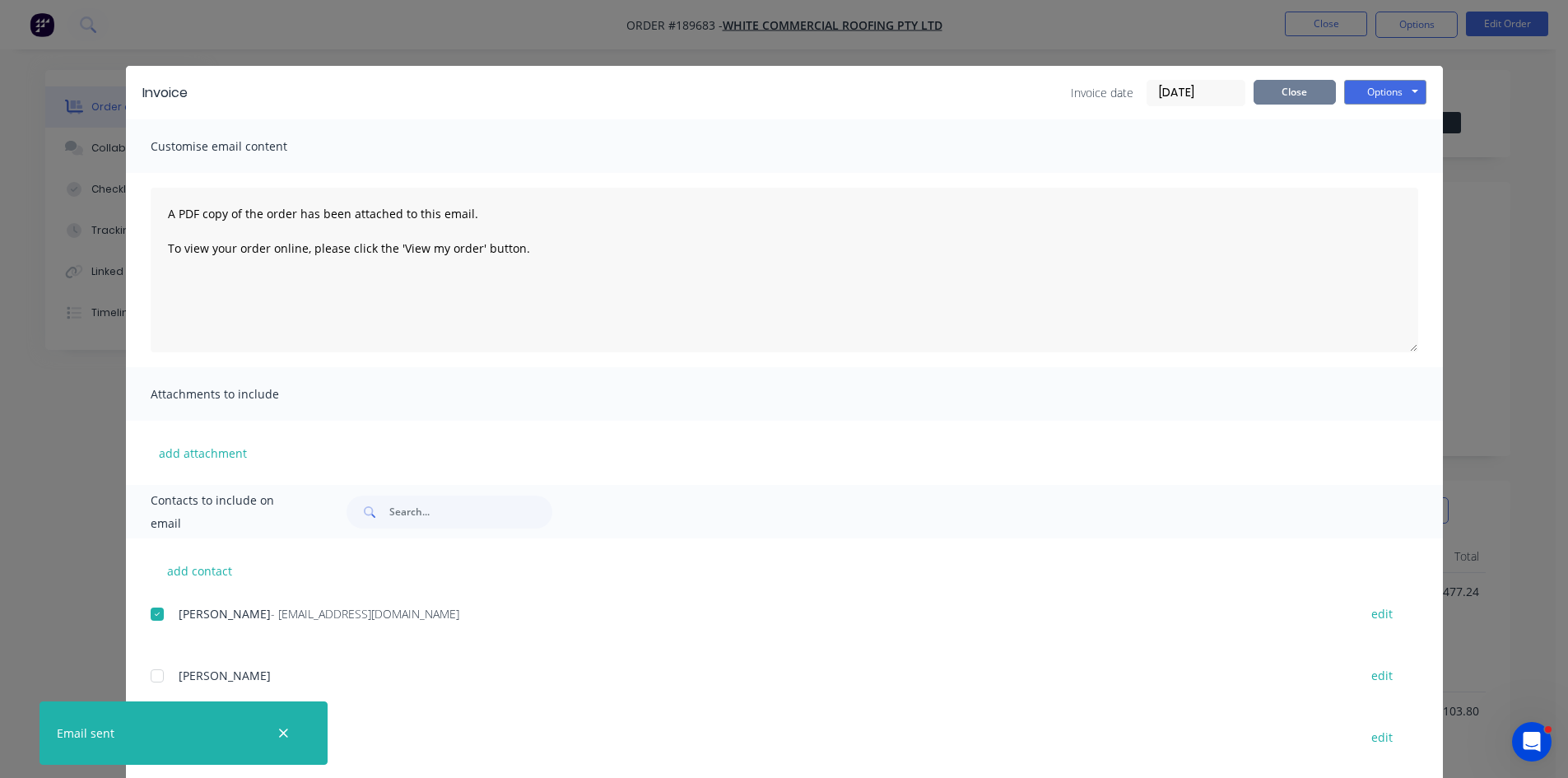
click at [1295, 84] on button "Close" at bounding box center [1294, 92] width 82 height 25
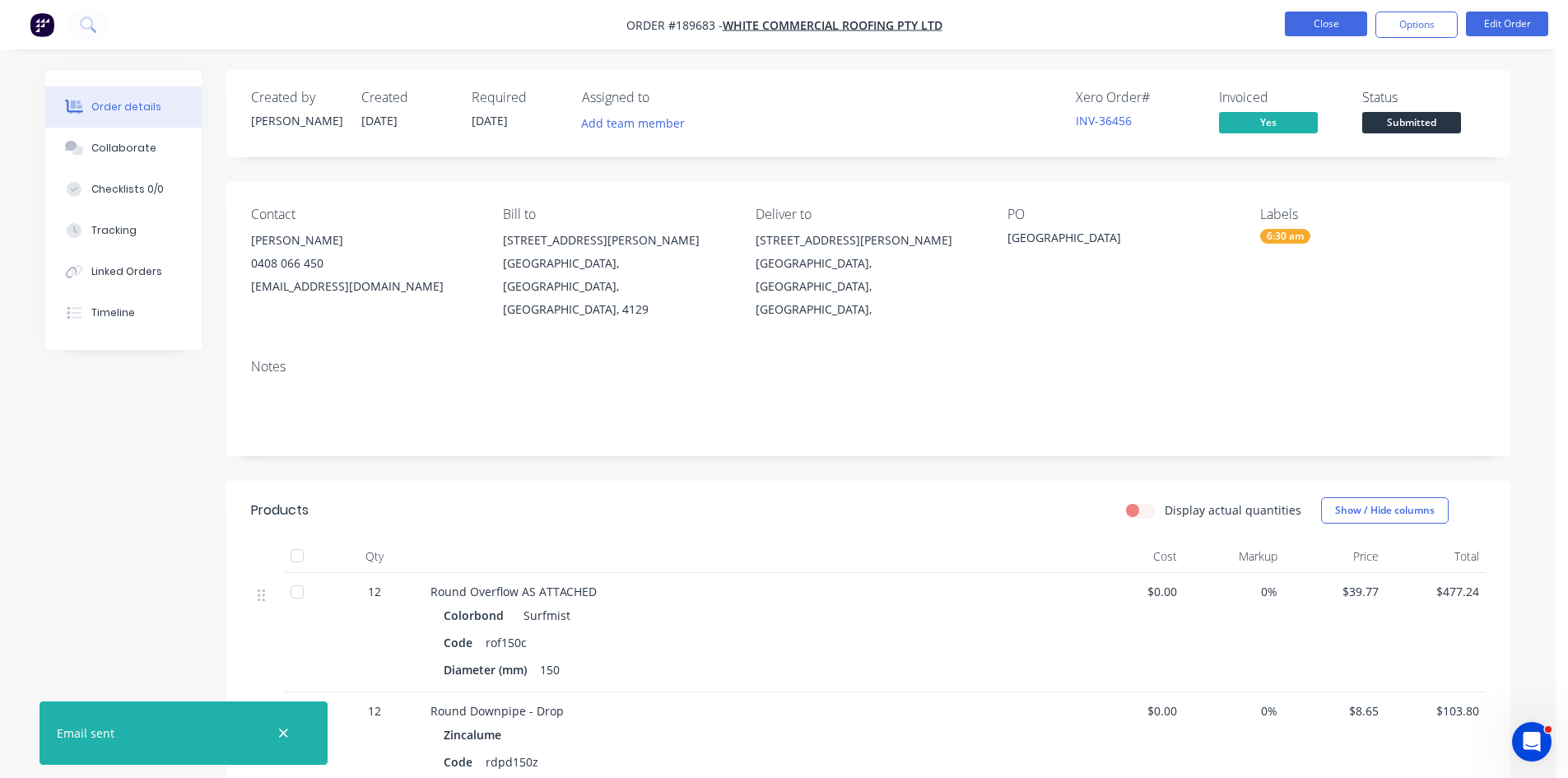
click at [1331, 22] on button "Close" at bounding box center [1326, 24] width 82 height 25
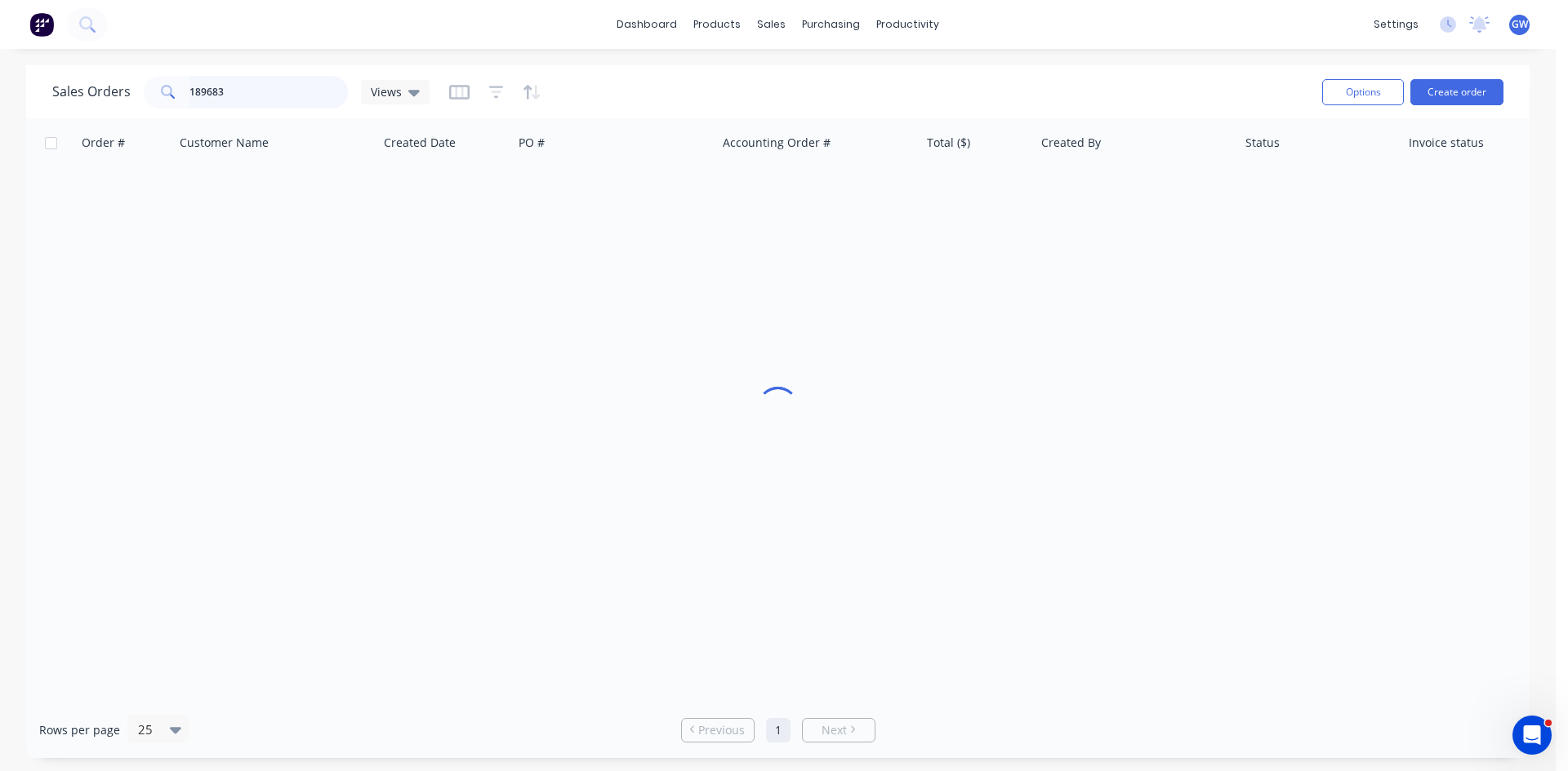
click at [254, 91] on input "189683" at bounding box center [270, 91] width 159 height 32
drag, startPoint x: 254, startPoint y: 91, endPoint x: 322, endPoint y: 65, distance: 72.8
click at [320, 67] on div "Sales Orders 189683 Views Options Create order" at bounding box center [778, 91] width 1503 height 53
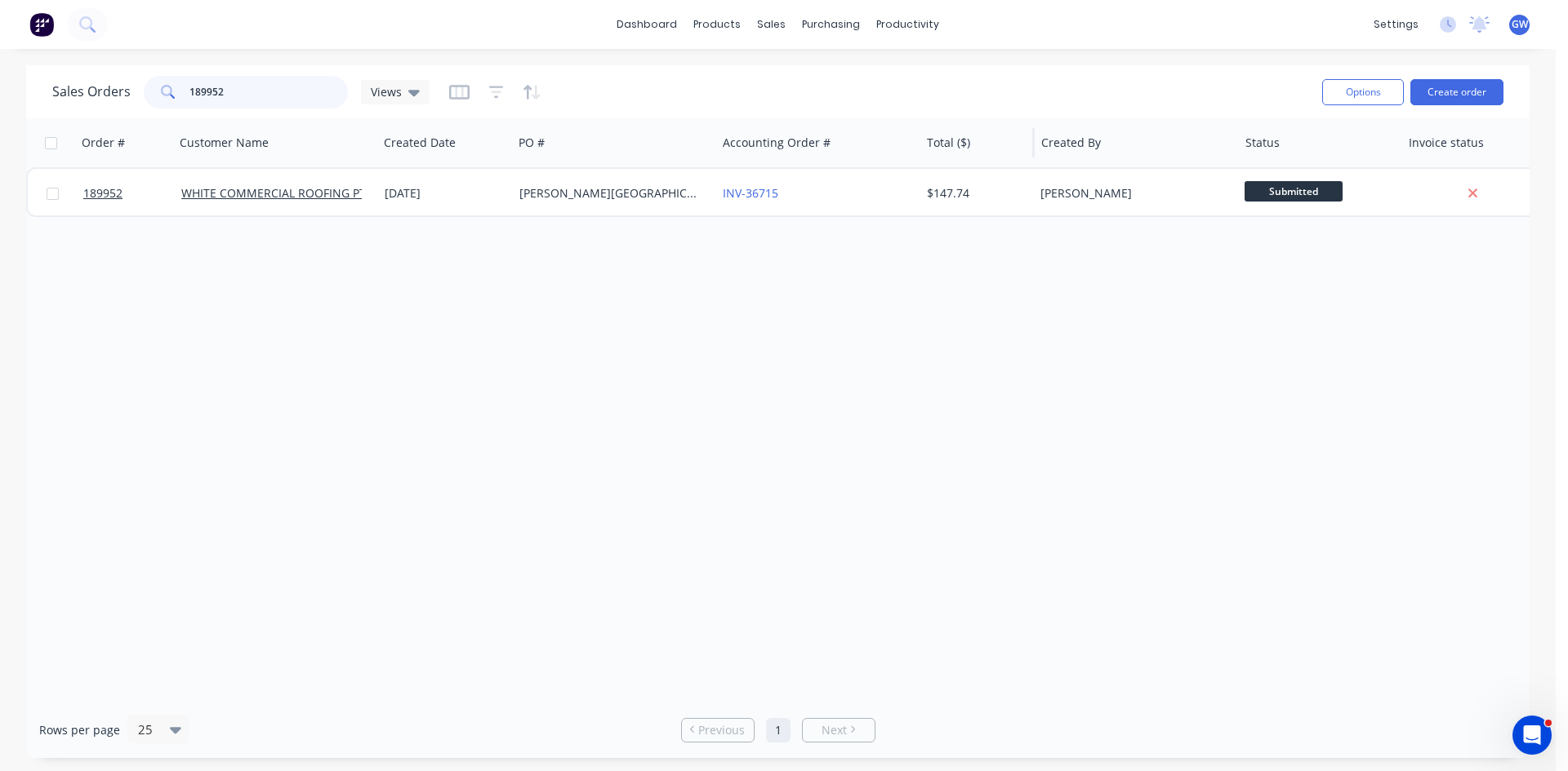
type input "189952"
click at [977, 163] on div "Total ($)" at bounding box center [977, 143] width 114 height 49
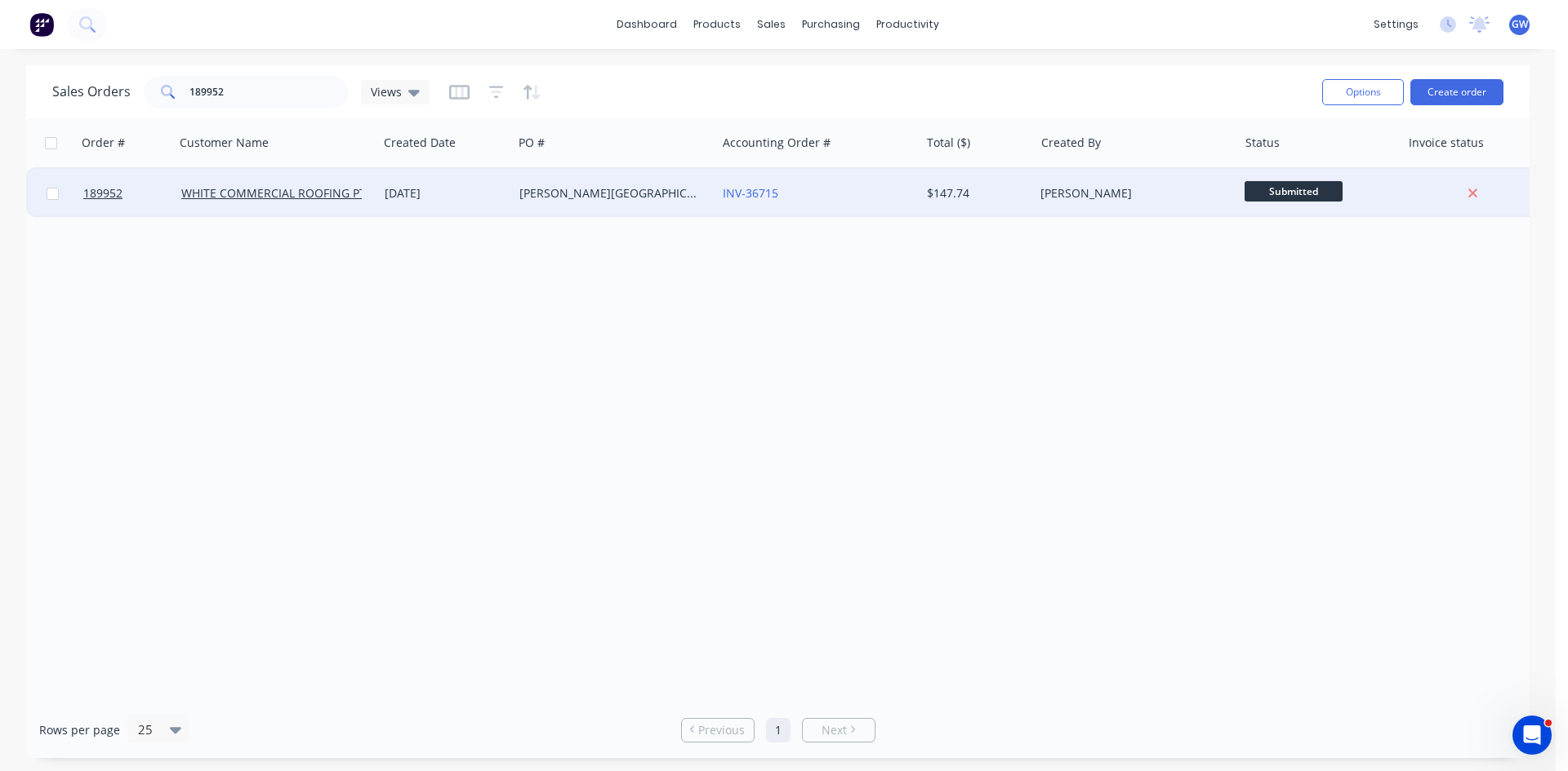
click at [789, 190] on div "INV-36715" at bounding box center [814, 193] width 181 height 17
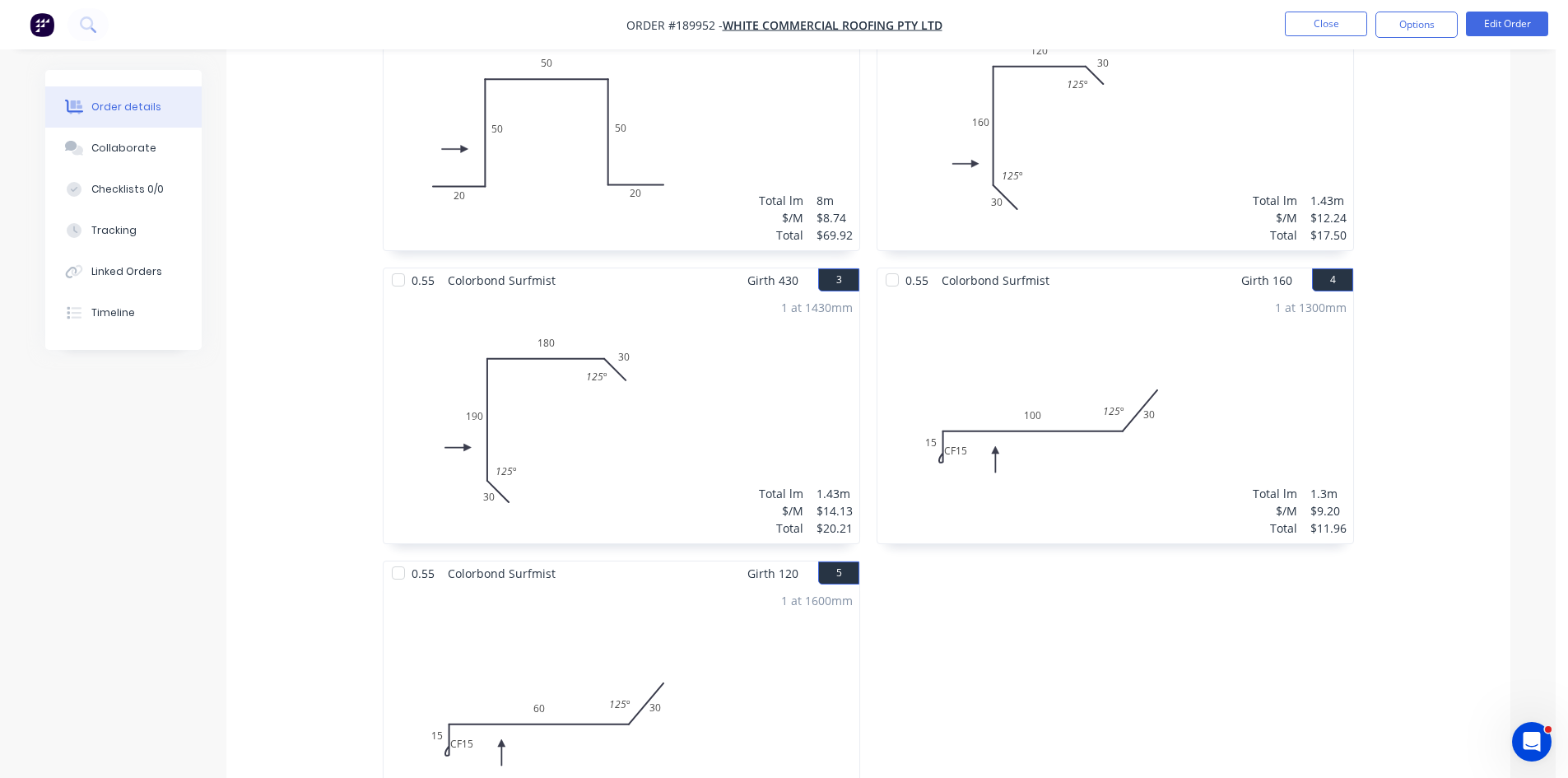
scroll to position [328, 0]
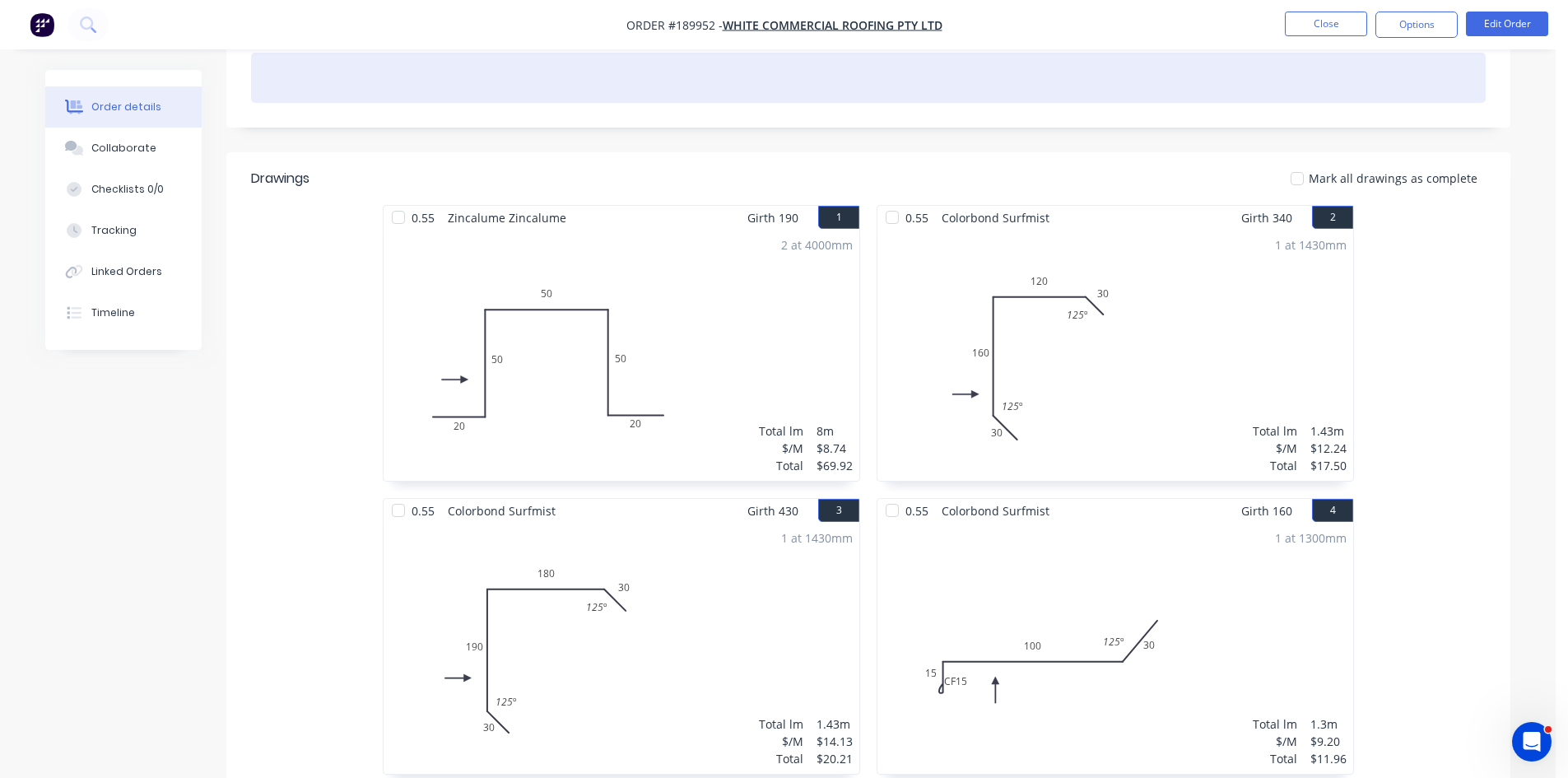
drag, startPoint x: 1430, startPoint y: 31, endPoint x: 1262, endPoint y: 61, distance: 170.7
click at [1427, 31] on button "Options" at bounding box center [1416, 25] width 82 height 27
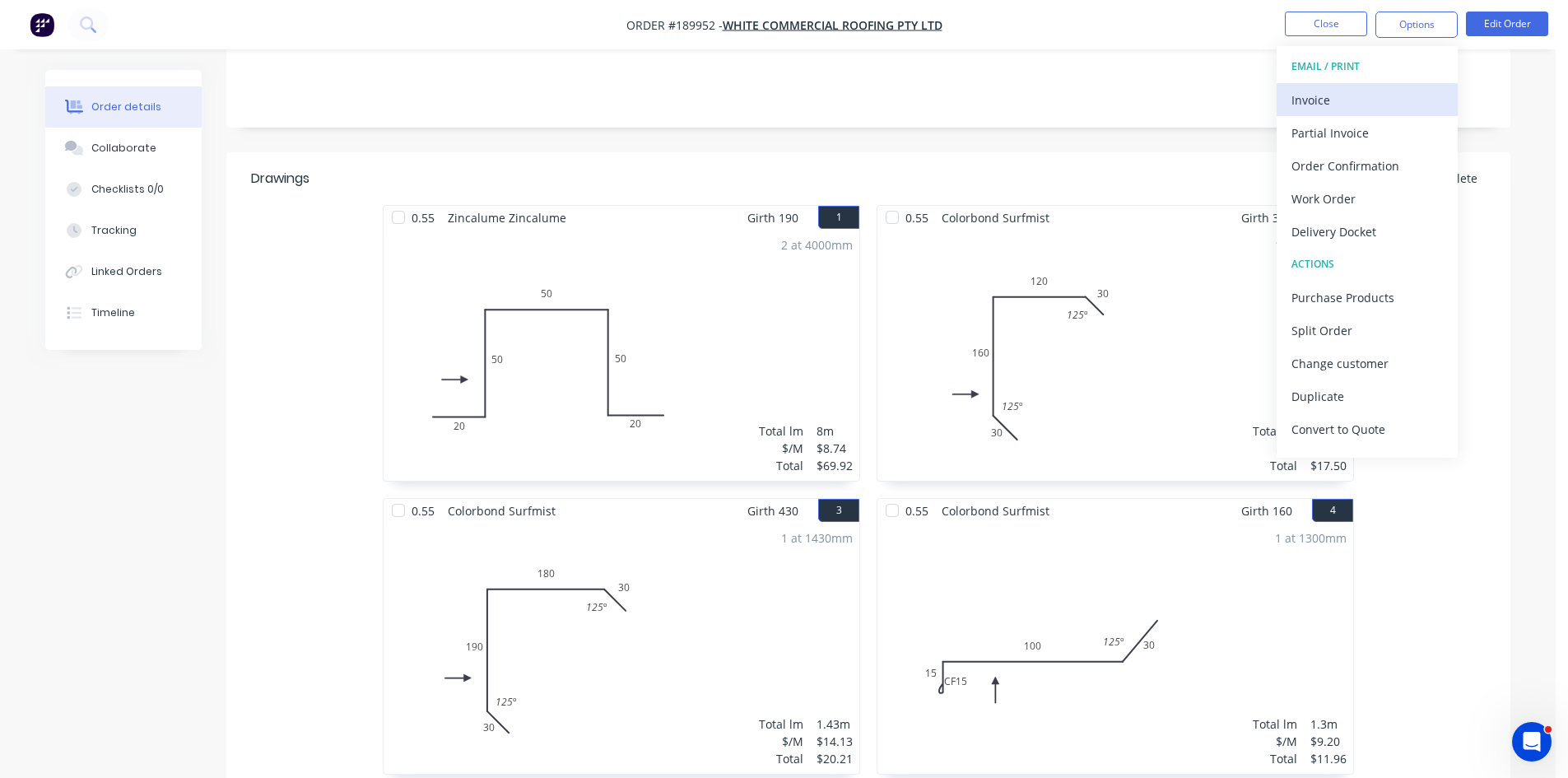
click at [1368, 85] on button "Invoice" at bounding box center [1367, 99] width 181 height 33
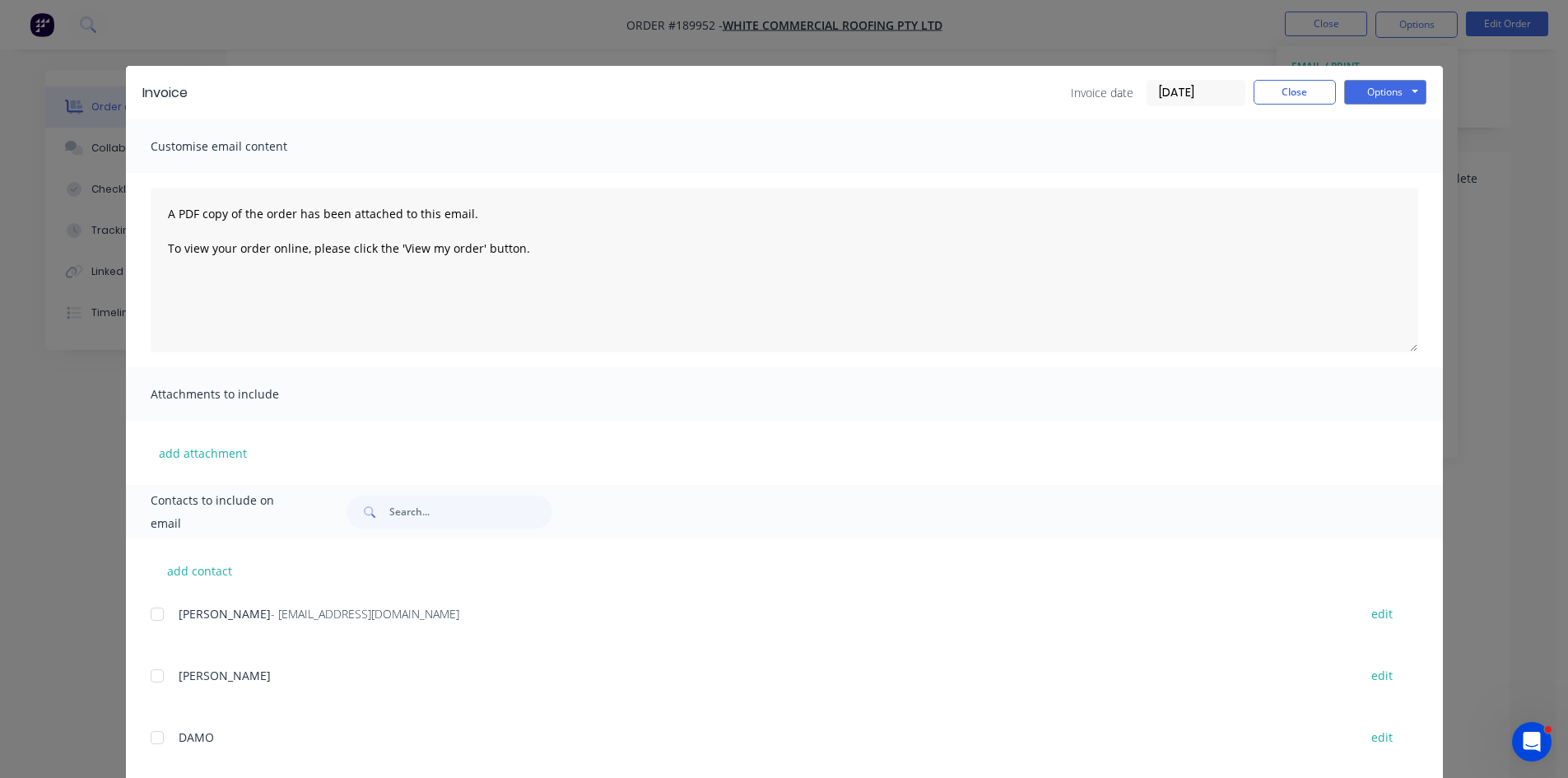
drag, startPoint x: 129, startPoint y: 609, endPoint x: 137, endPoint y: 620, distance: 13.6
click at [129, 610] on div "add contact Anne - admin@wcroofing.com.au edit ARRON edit DAMO edit GUY edit JA…" at bounding box center [784, 765] width 1317 height 454
click at [152, 617] on div at bounding box center [157, 614] width 33 height 33
click at [137, 614] on div "add contact Anne - admin@wcroofing.com.au edit ARRON edit DAMO edit GUY edit JA…" at bounding box center [784, 765] width 1317 height 454
click at [1413, 80] on button "Options" at bounding box center [1385, 92] width 82 height 25
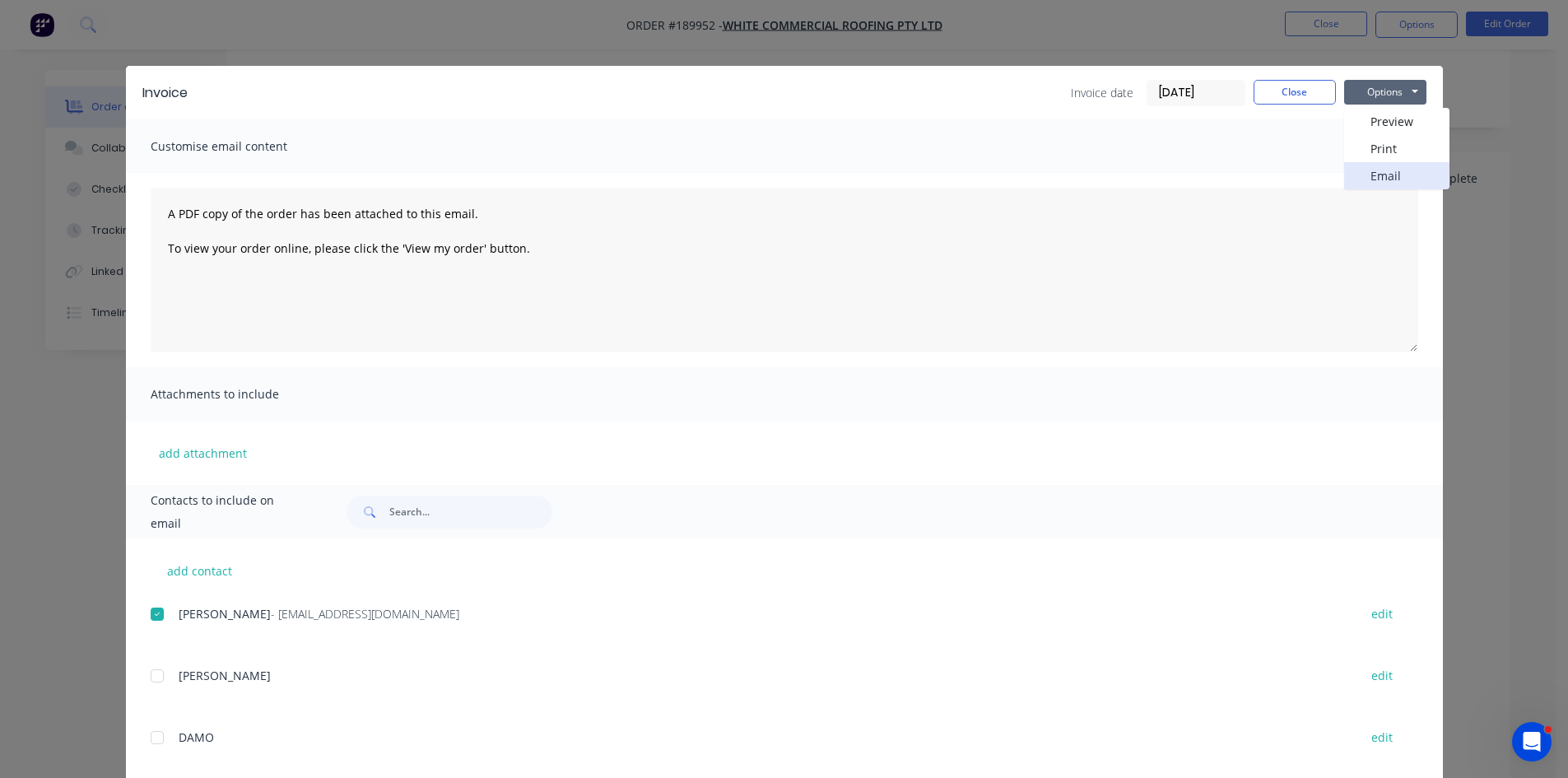
click at [1377, 180] on button "Email" at bounding box center [1396, 176] width 105 height 27
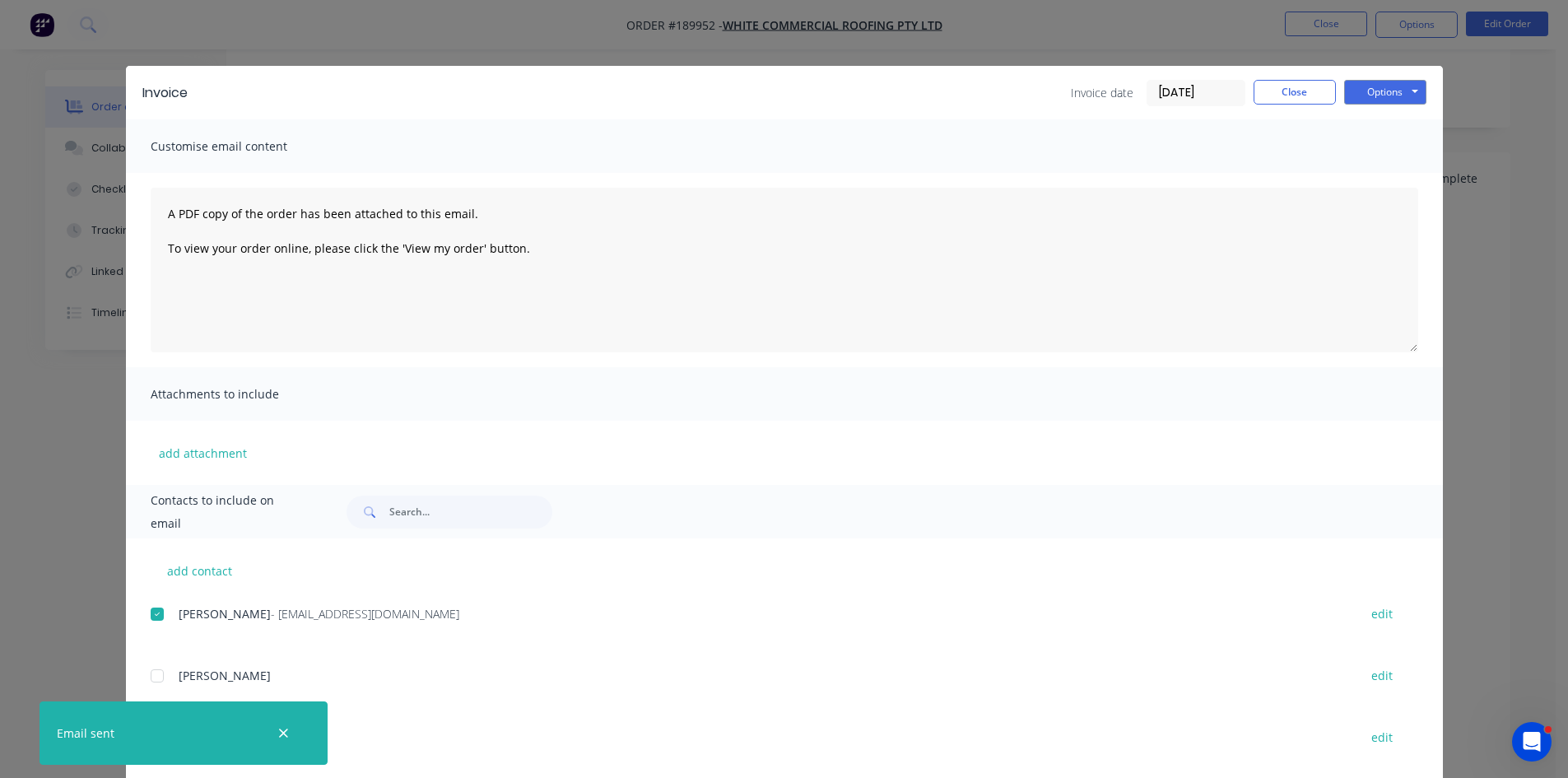
click at [1310, 75] on div "Invoice Invoice date 18/08/25 Close Options Preview Print Email" at bounding box center [784, 92] width 1317 height 54
click at [1298, 99] on button "Close" at bounding box center [1294, 92] width 82 height 25
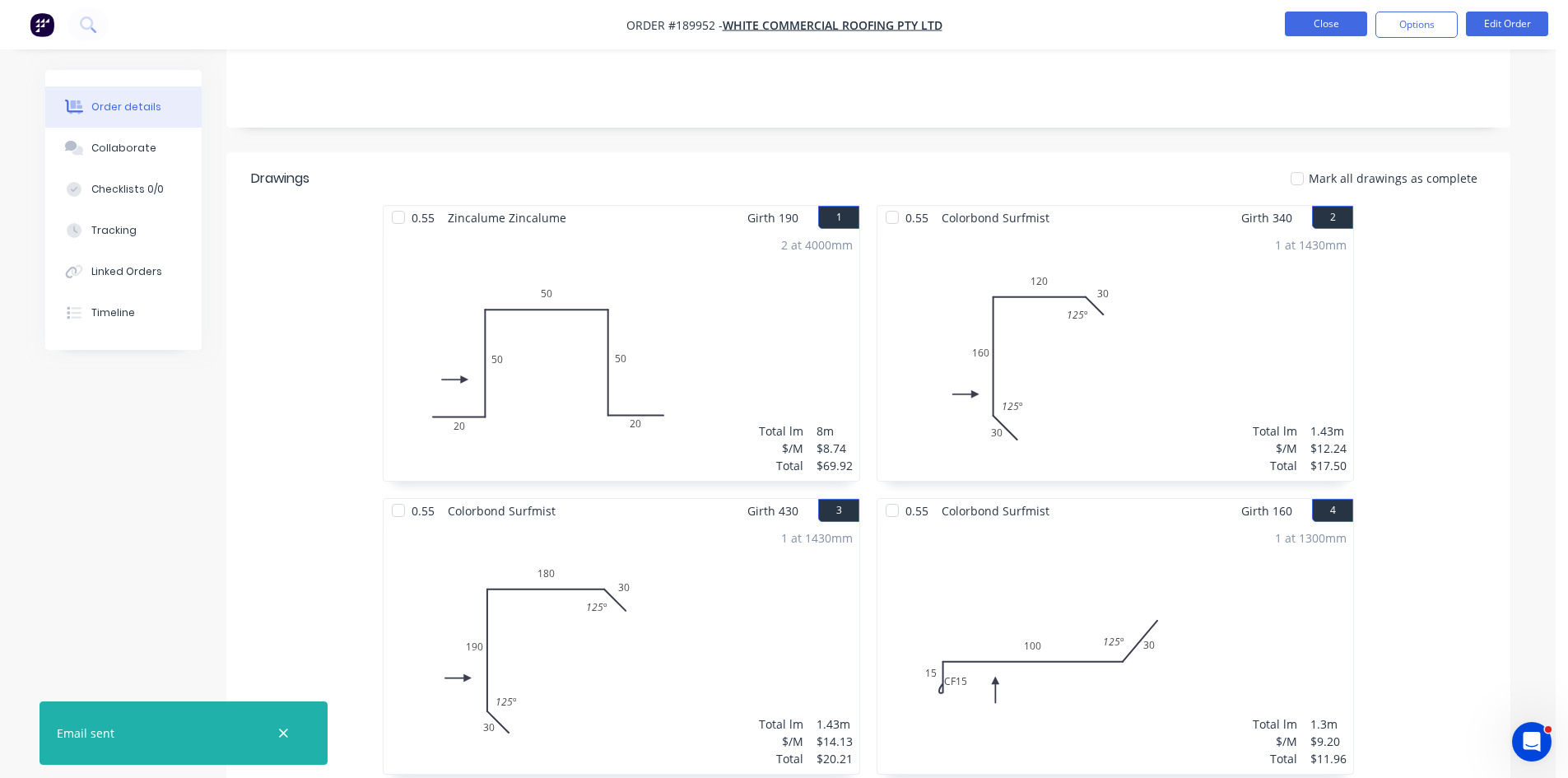
click at [1323, 27] on button "Close" at bounding box center [1326, 24] width 82 height 25
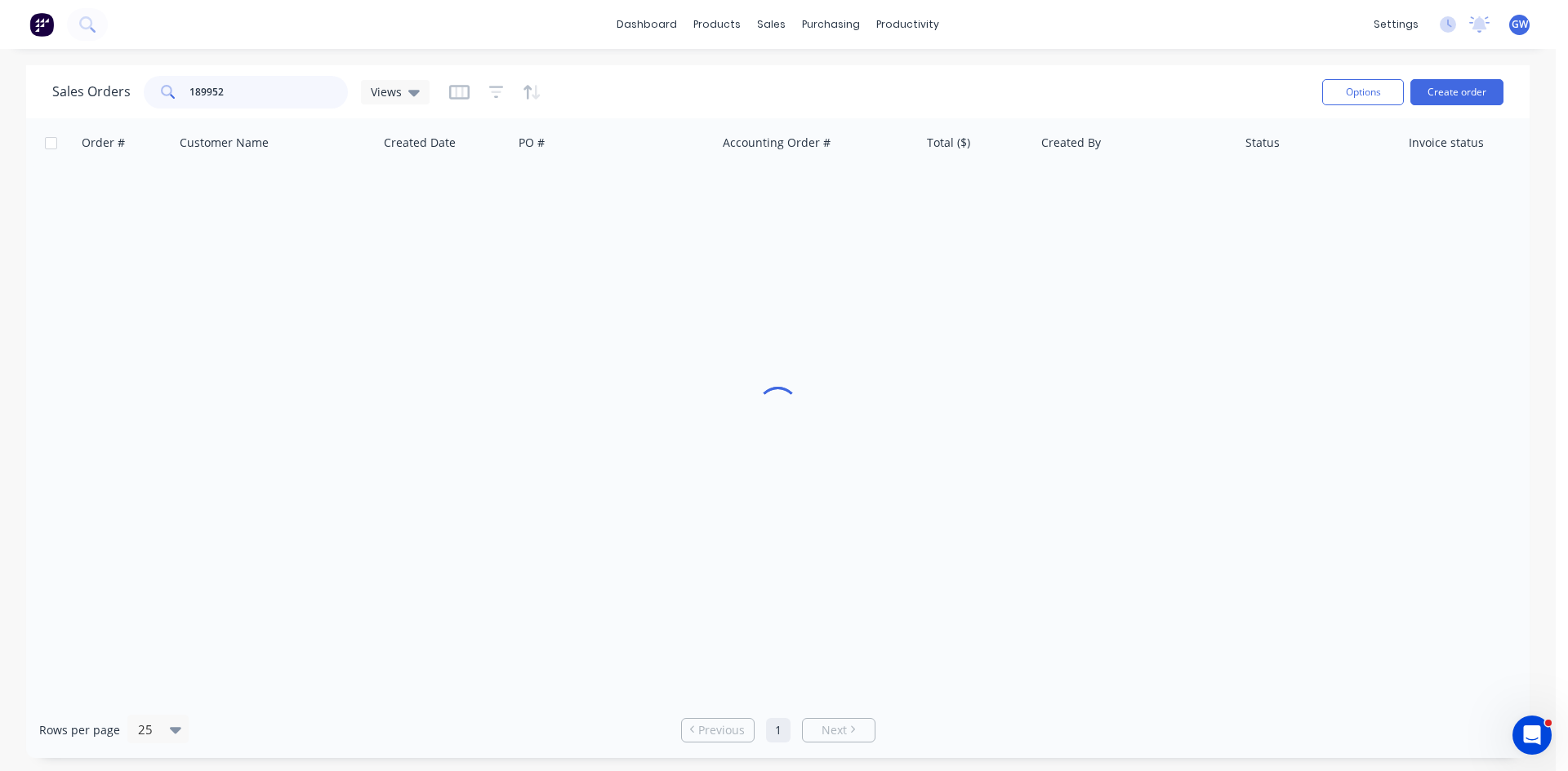
click at [317, 83] on input "189952" at bounding box center [270, 91] width 159 height 32
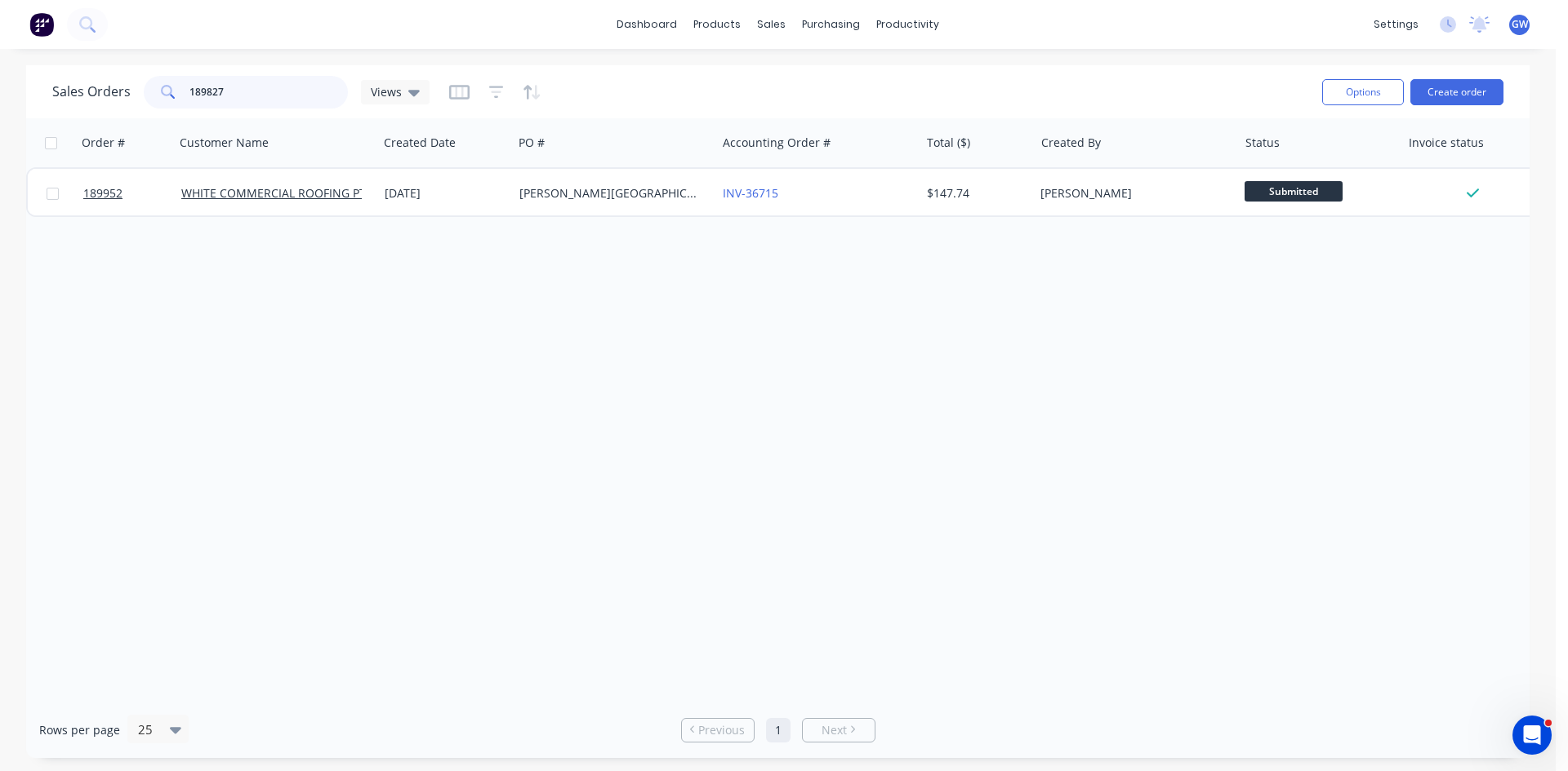
type input "189827"
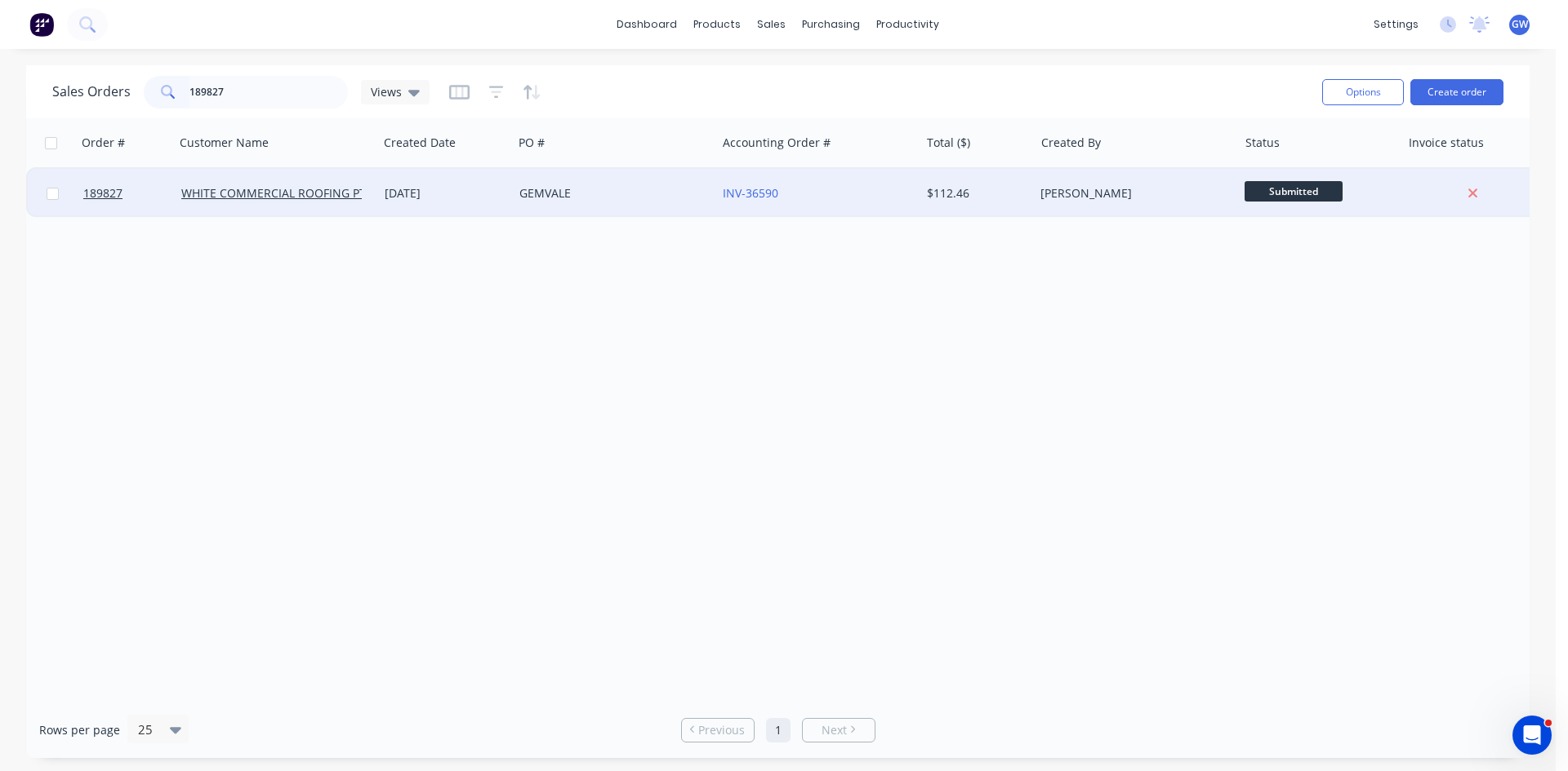
click at [946, 183] on div "$112.46" at bounding box center [977, 194] width 114 height 49
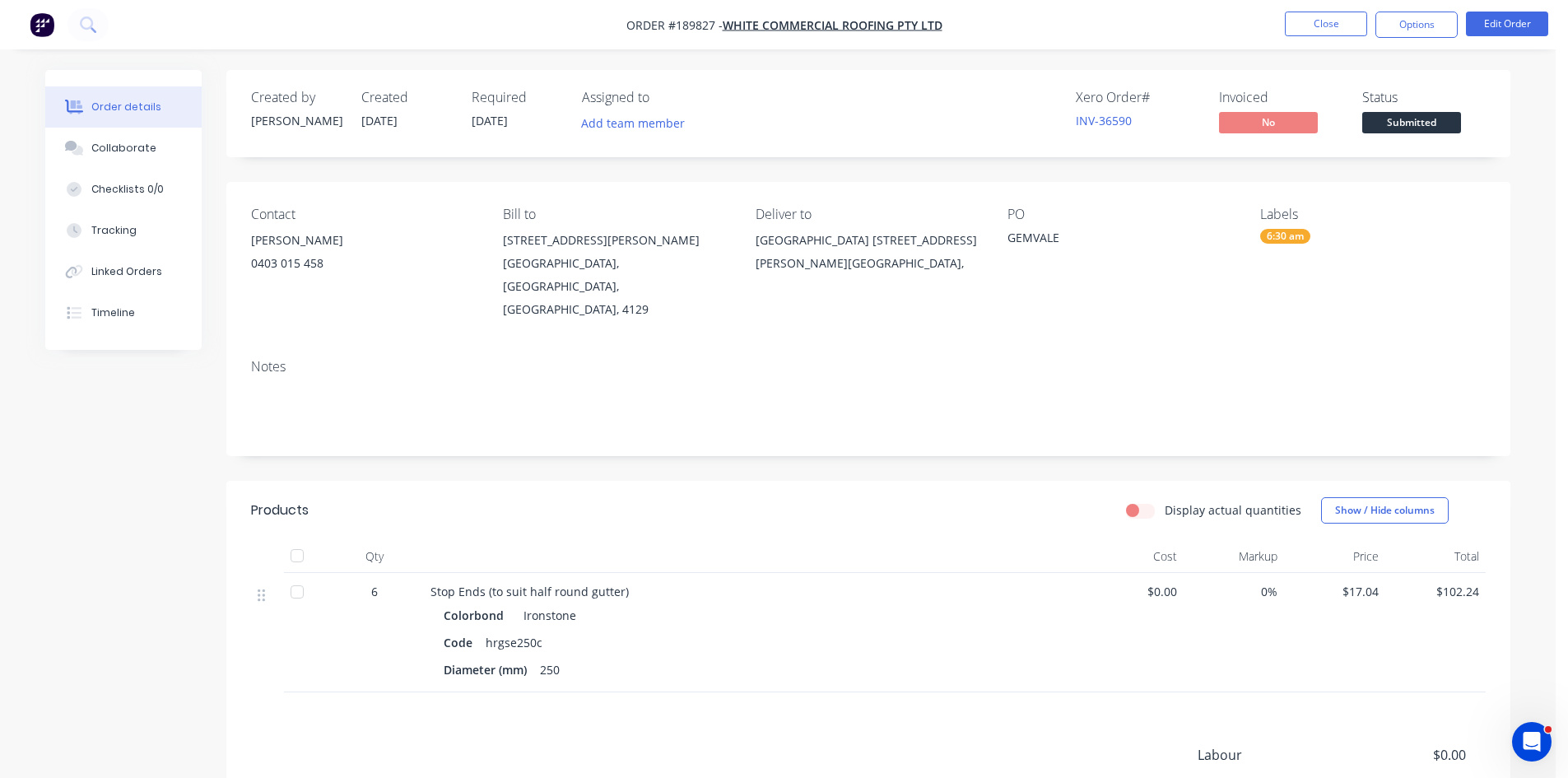
scroll to position [185, 0]
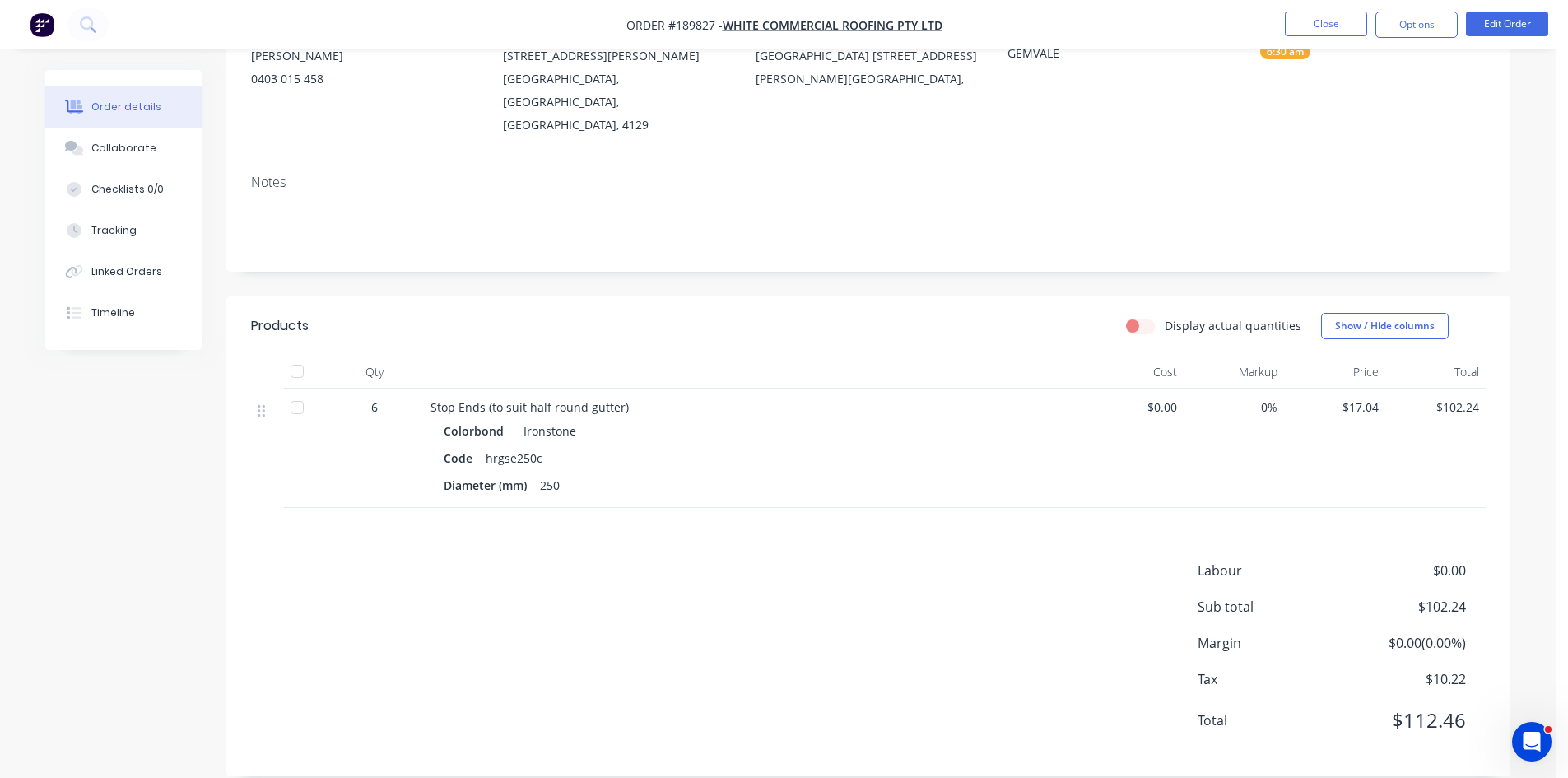
click at [1429, 55] on div "6:30 am" at bounding box center [1373, 52] width 225 height 15
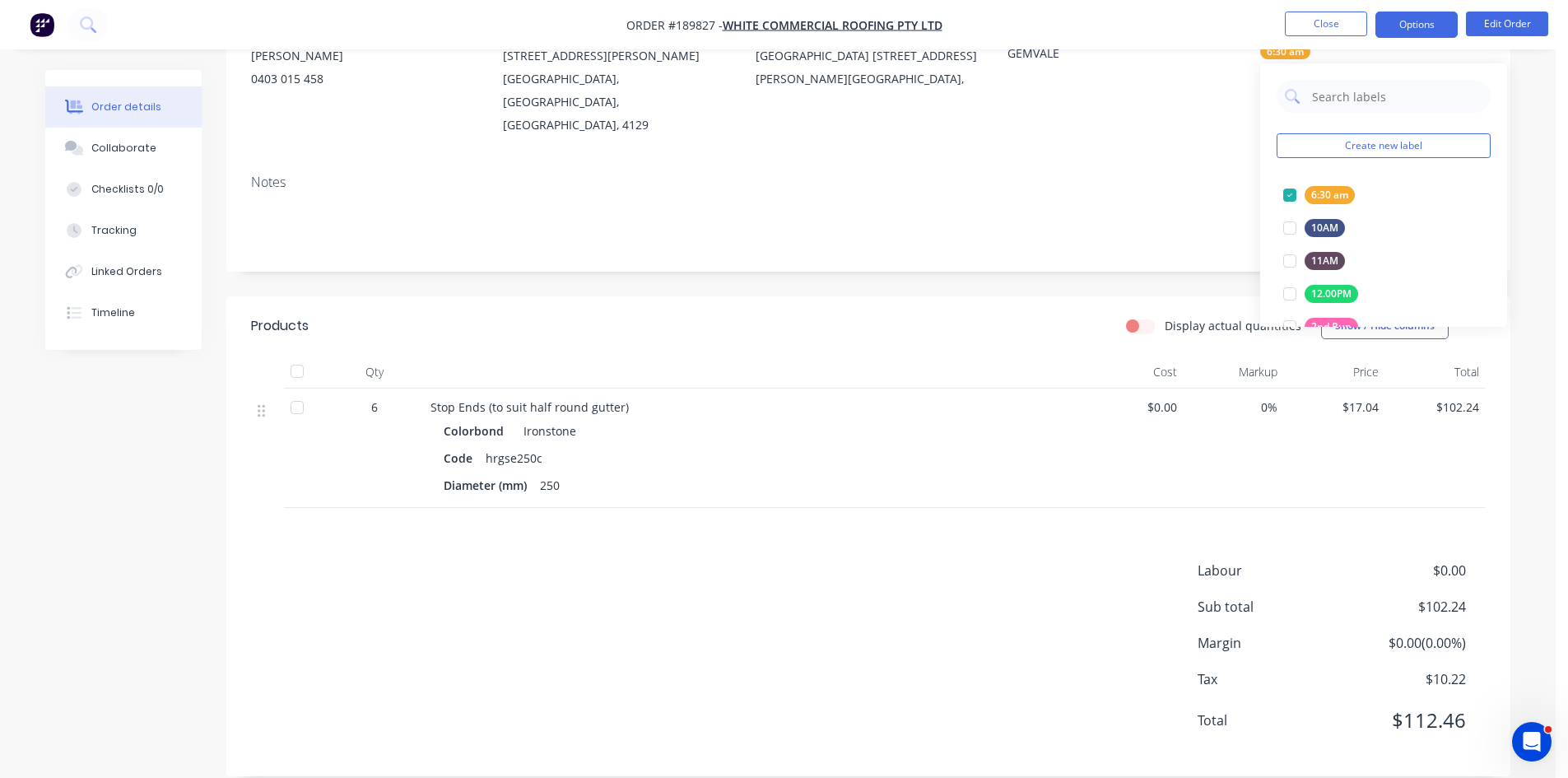
click at [1419, 19] on button "Options" at bounding box center [1416, 25] width 82 height 27
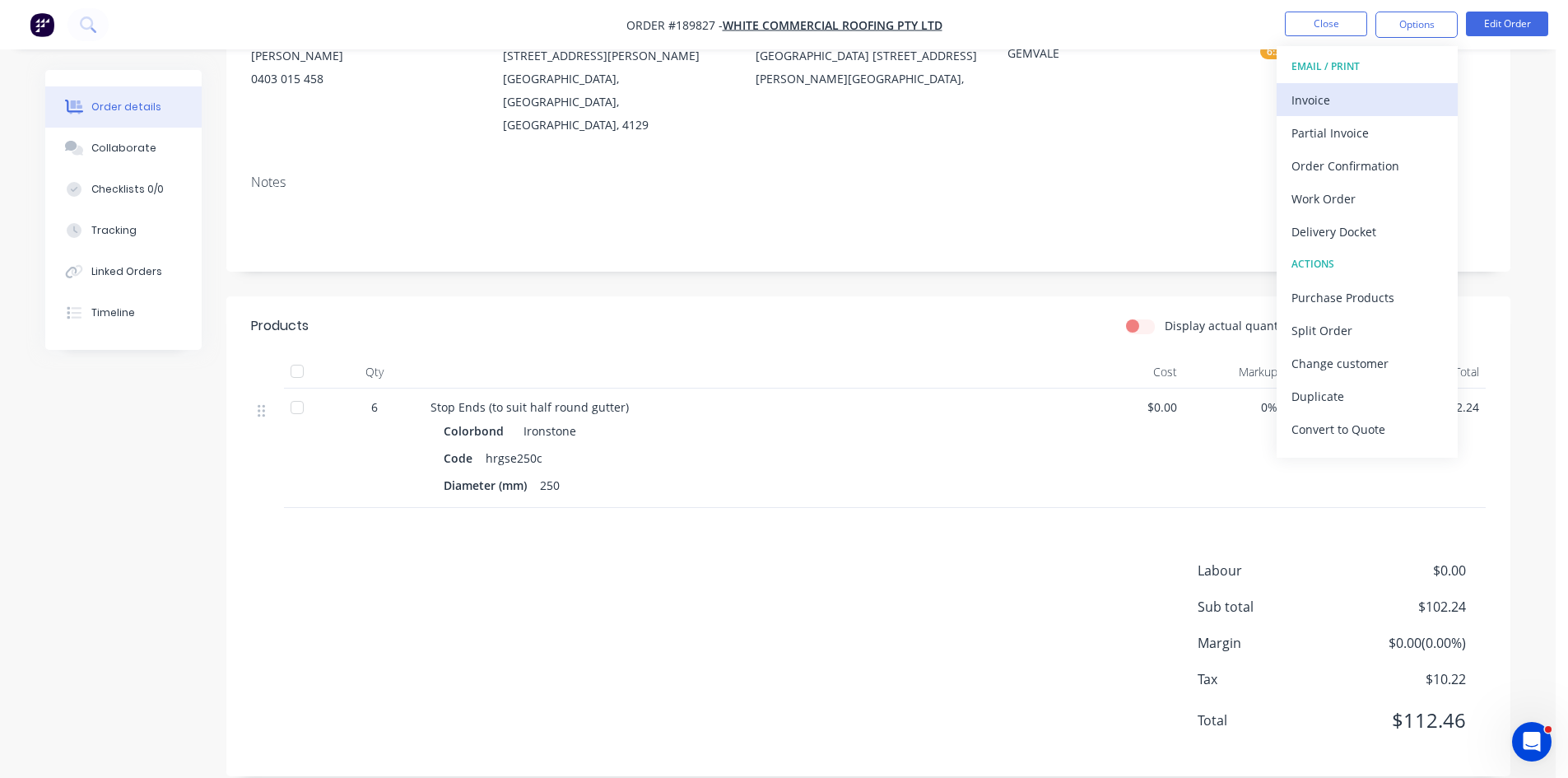
click at [1350, 90] on div "Invoice" at bounding box center [1367, 100] width 152 height 24
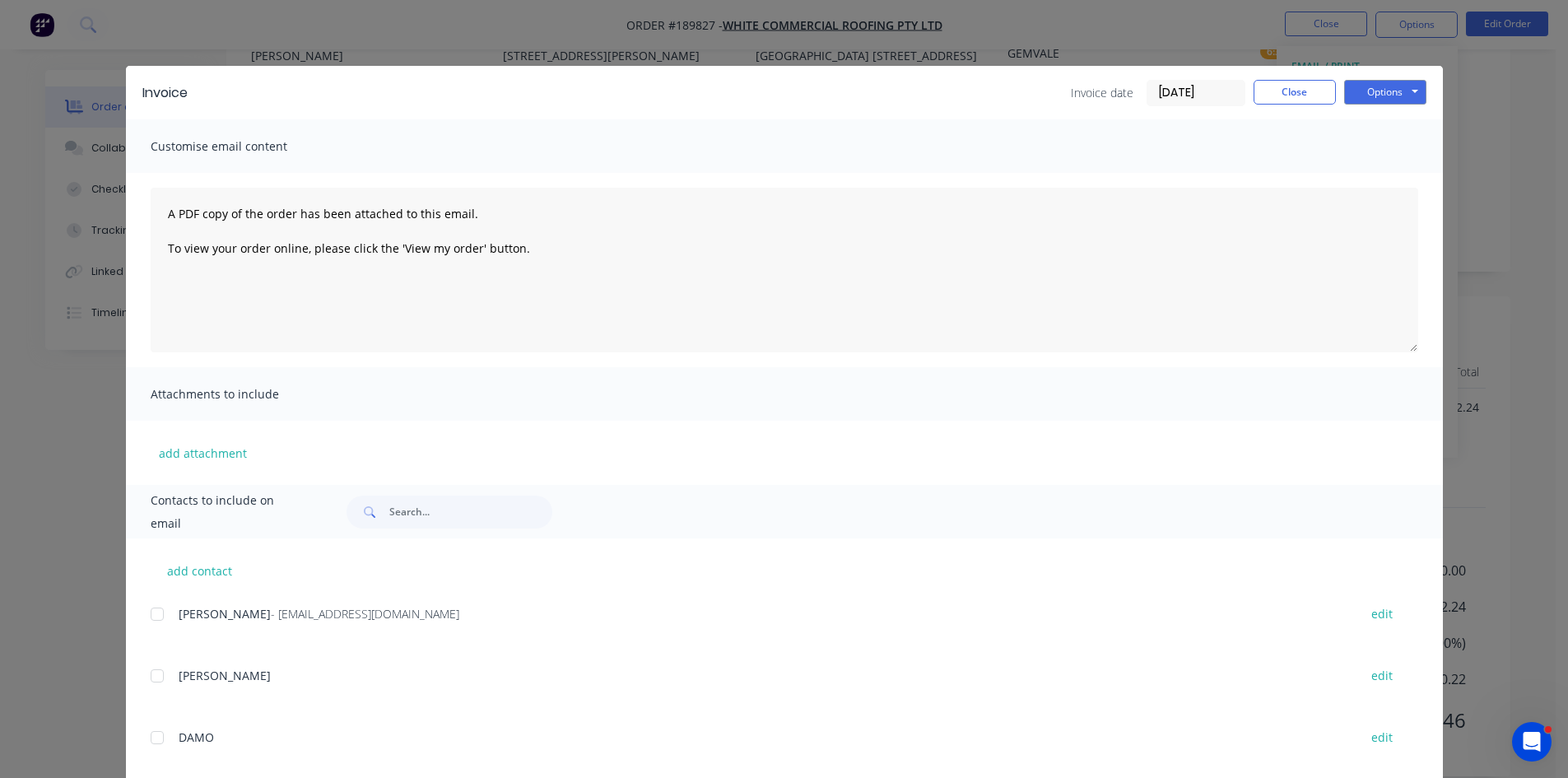
click at [129, 622] on div "add contact Anne - admin@wcroofing.com.au edit ARRON edit DAMO edit GUY edit JA…" at bounding box center [784, 765] width 1317 height 454
click at [147, 615] on div at bounding box center [157, 614] width 33 height 33
click at [1360, 87] on button "Options" at bounding box center [1385, 92] width 82 height 25
click at [1388, 164] on button "Email" at bounding box center [1396, 176] width 105 height 27
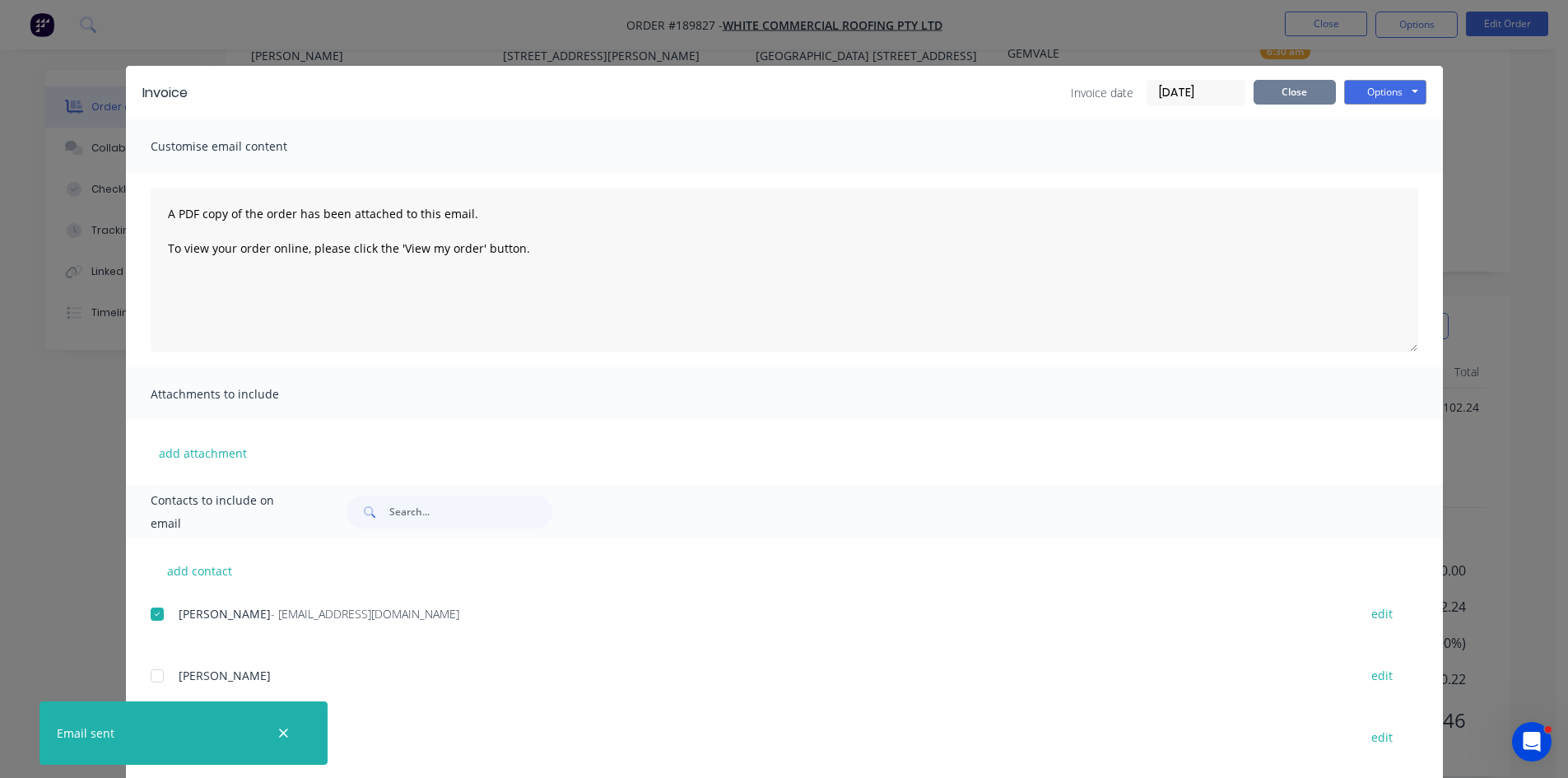
click at [1325, 91] on button "Close" at bounding box center [1294, 92] width 82 height 25
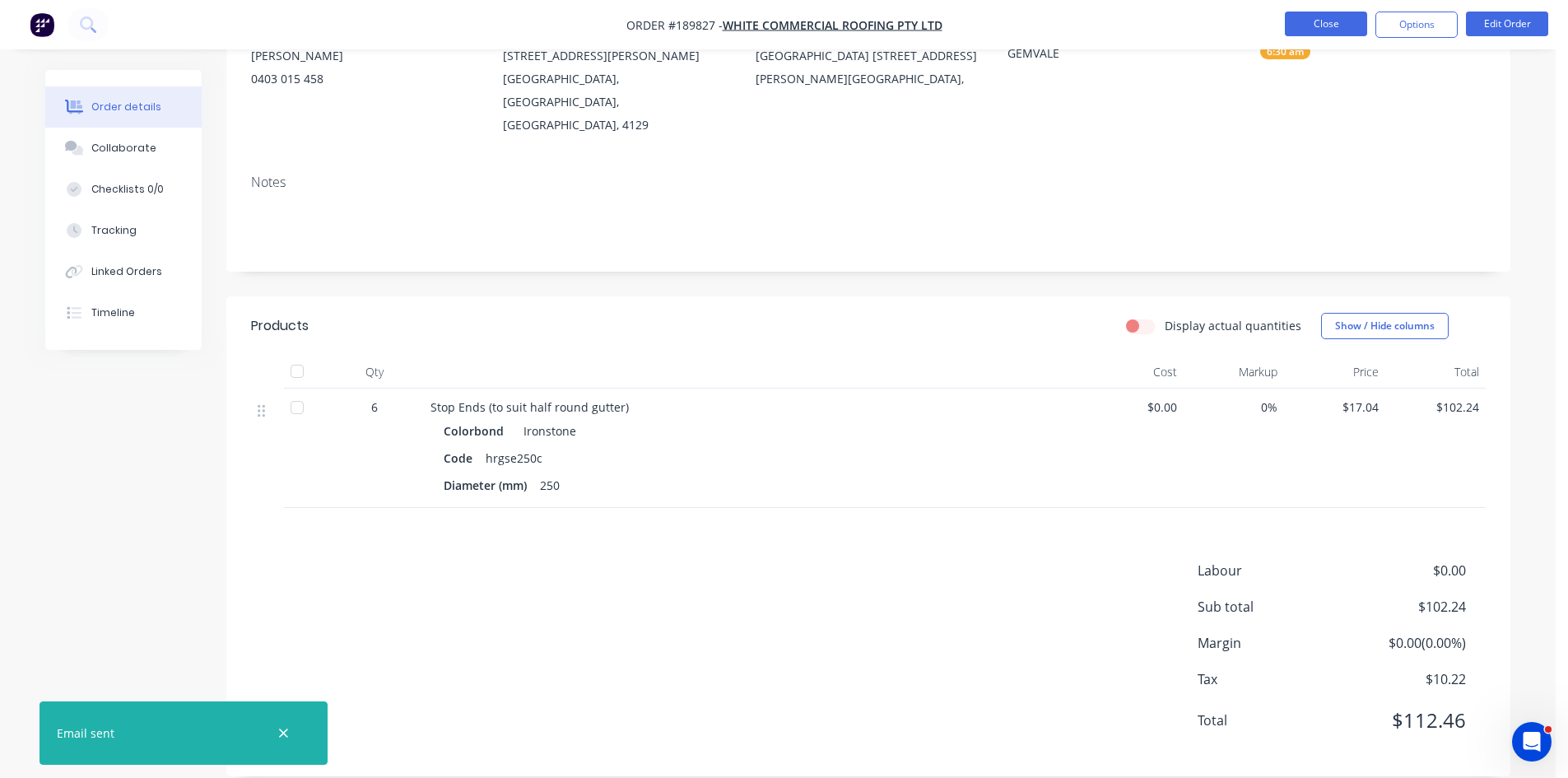
click at [1347, 22] on button "Close" at bounding box center [1326, 24] width 82 height 25
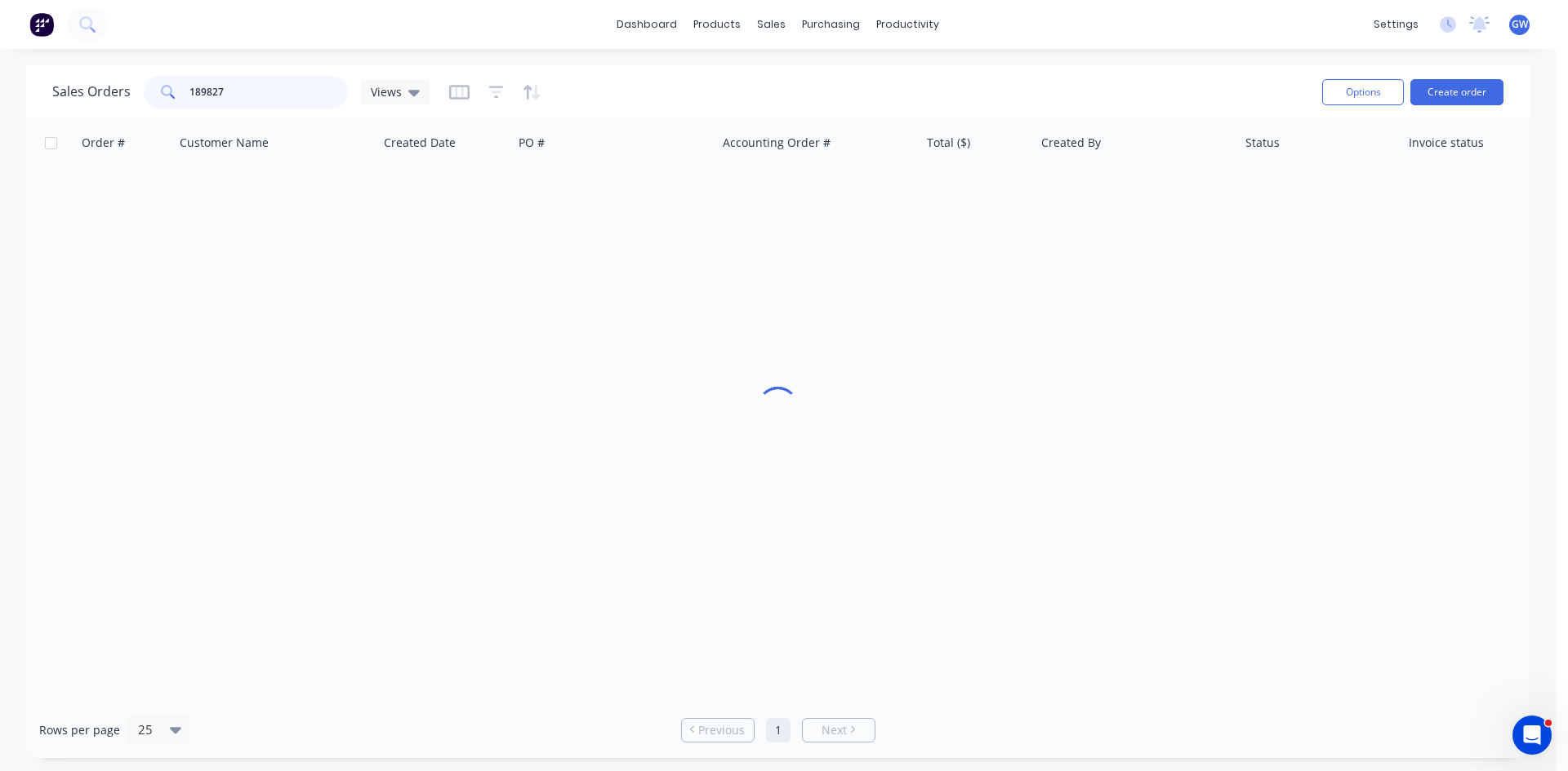
drag, startPoint x: 212, startPoint y: 84, endPoint x: 99, endPoint y: 93, distance: 113.4
click at [99, 93] on div "Sales Orders 189827 Views" at bounding box center [240, 91] width 377 height 32
type input "7"
type input "189351"
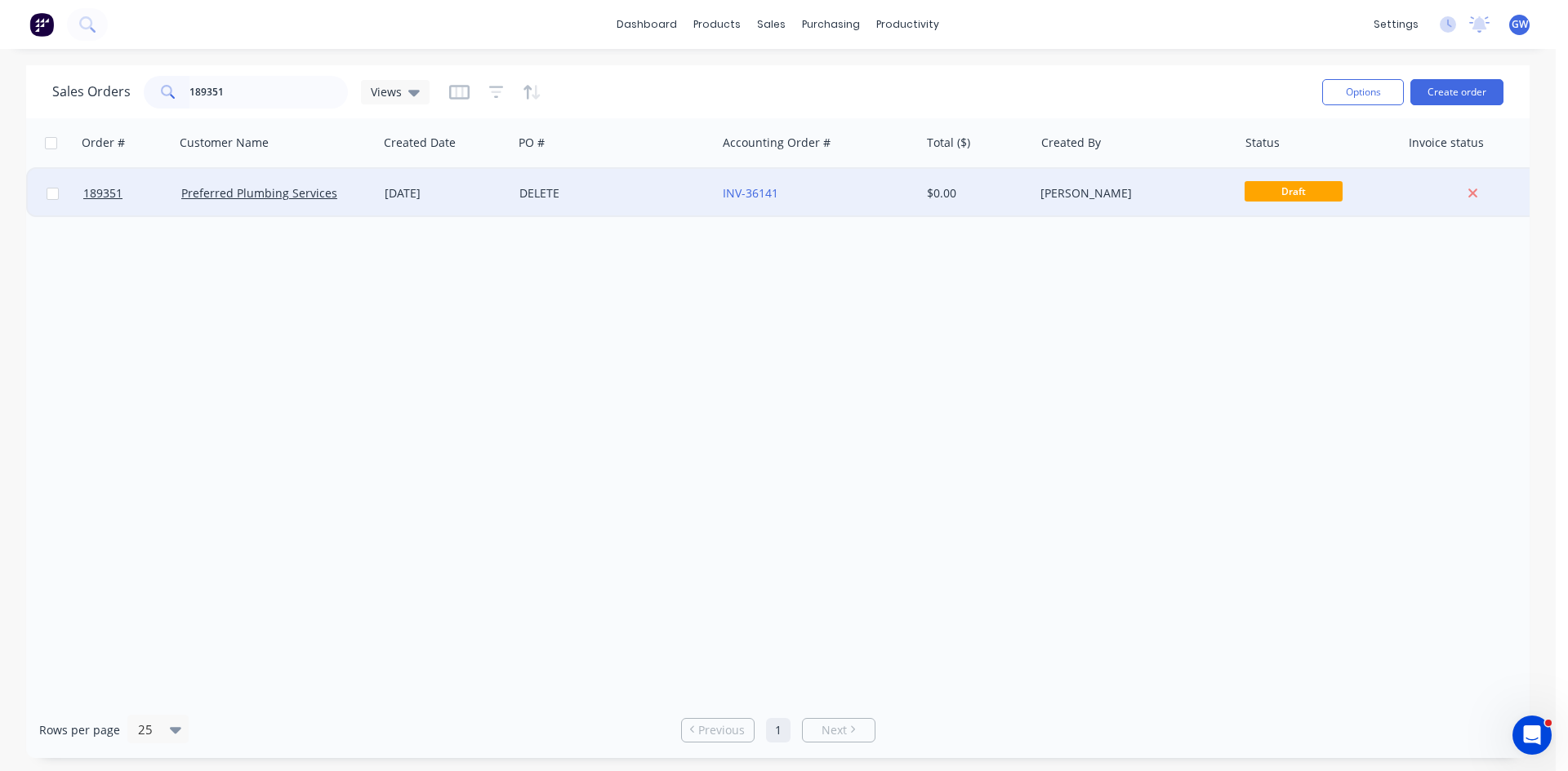
click at [895, 184] on div "INV-36141" at bounding box center [817, 194] width 204 height 49
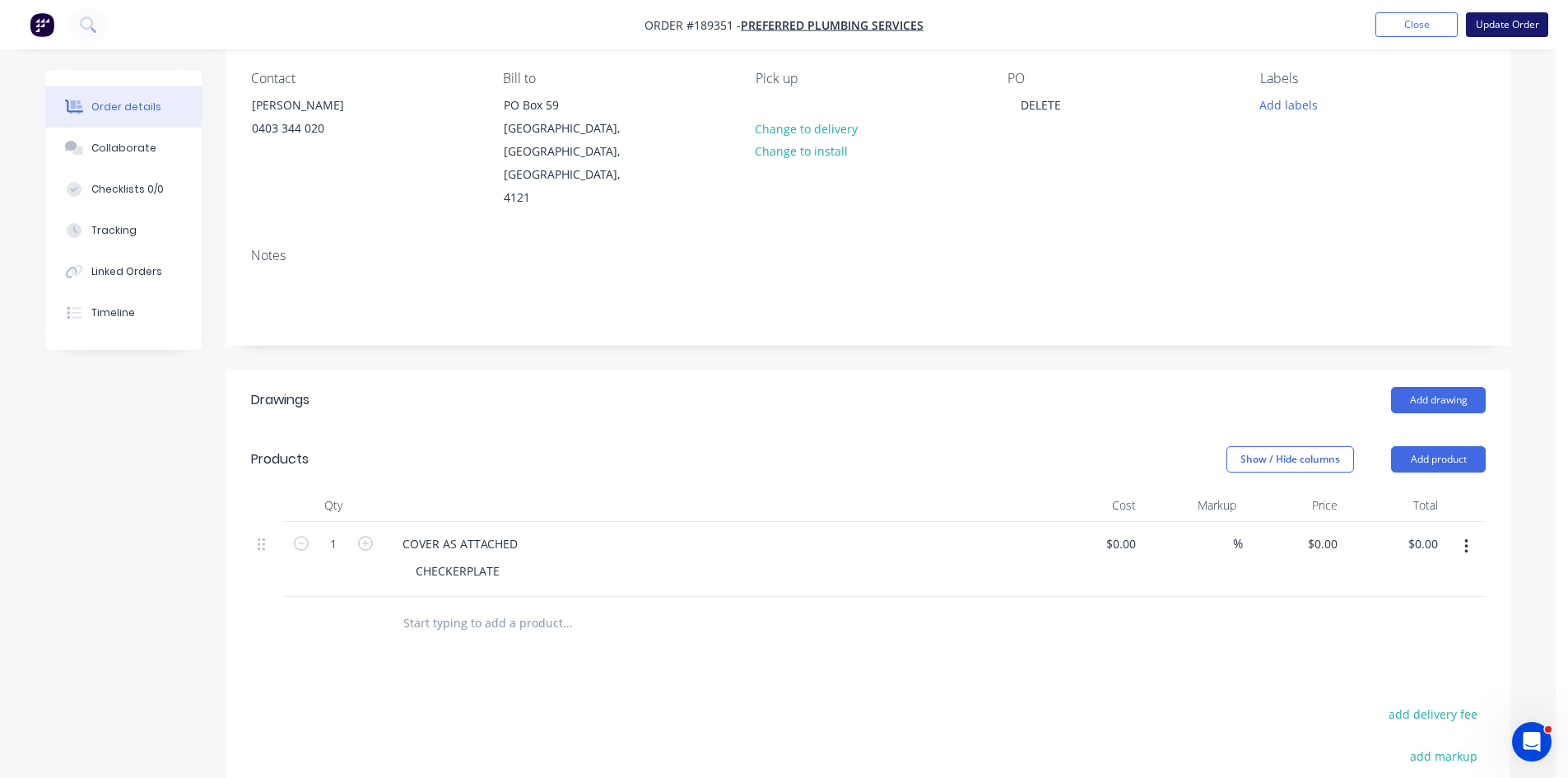
scroll to position [136, 0]
click at [1502, 34] on button "Update Order" at bounding box center [1507, 24] width 82 height 25
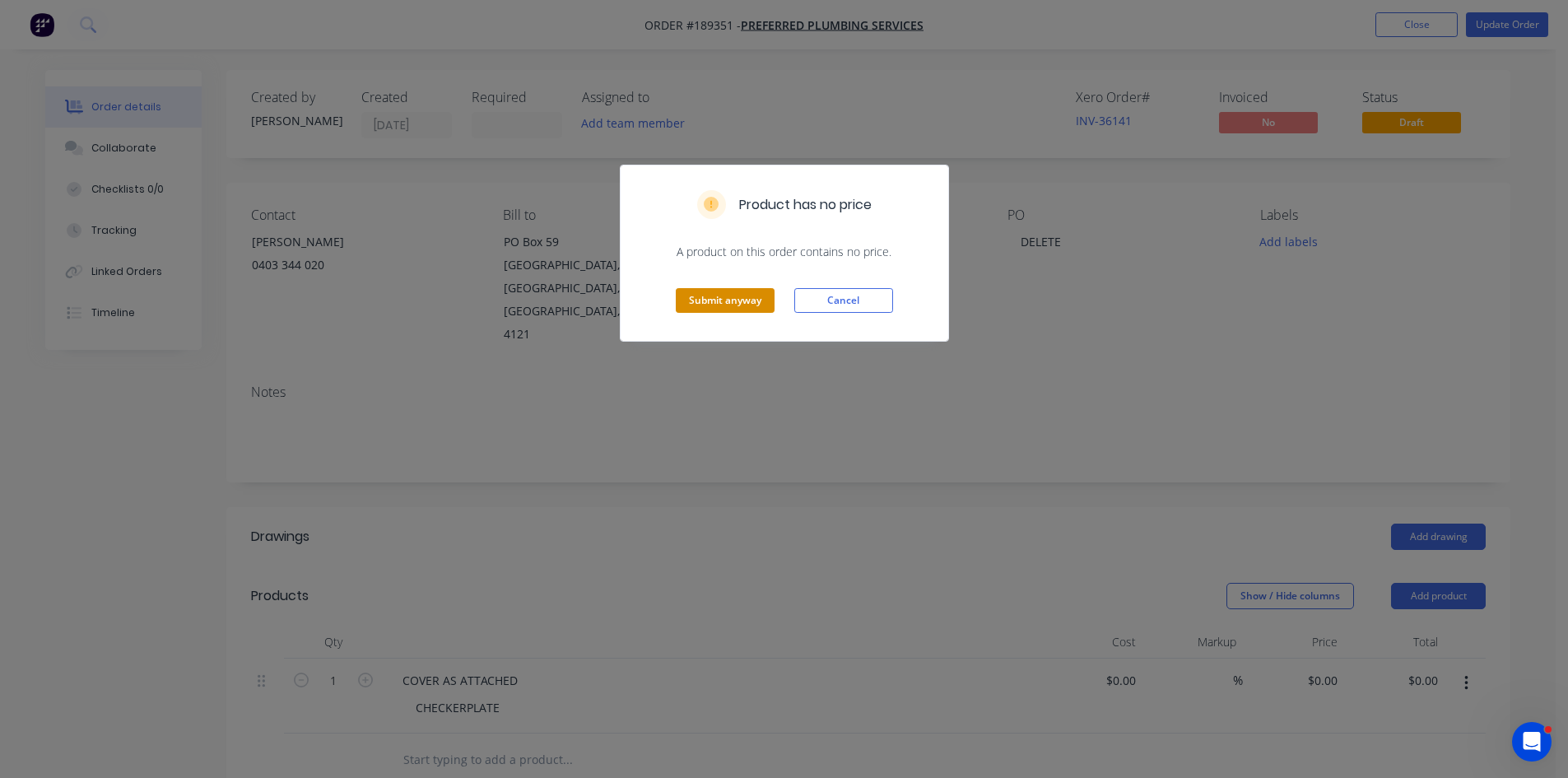
click at [713, 293] on button "Submit anyway" at bounding box center [725, 300] width 99 height 25
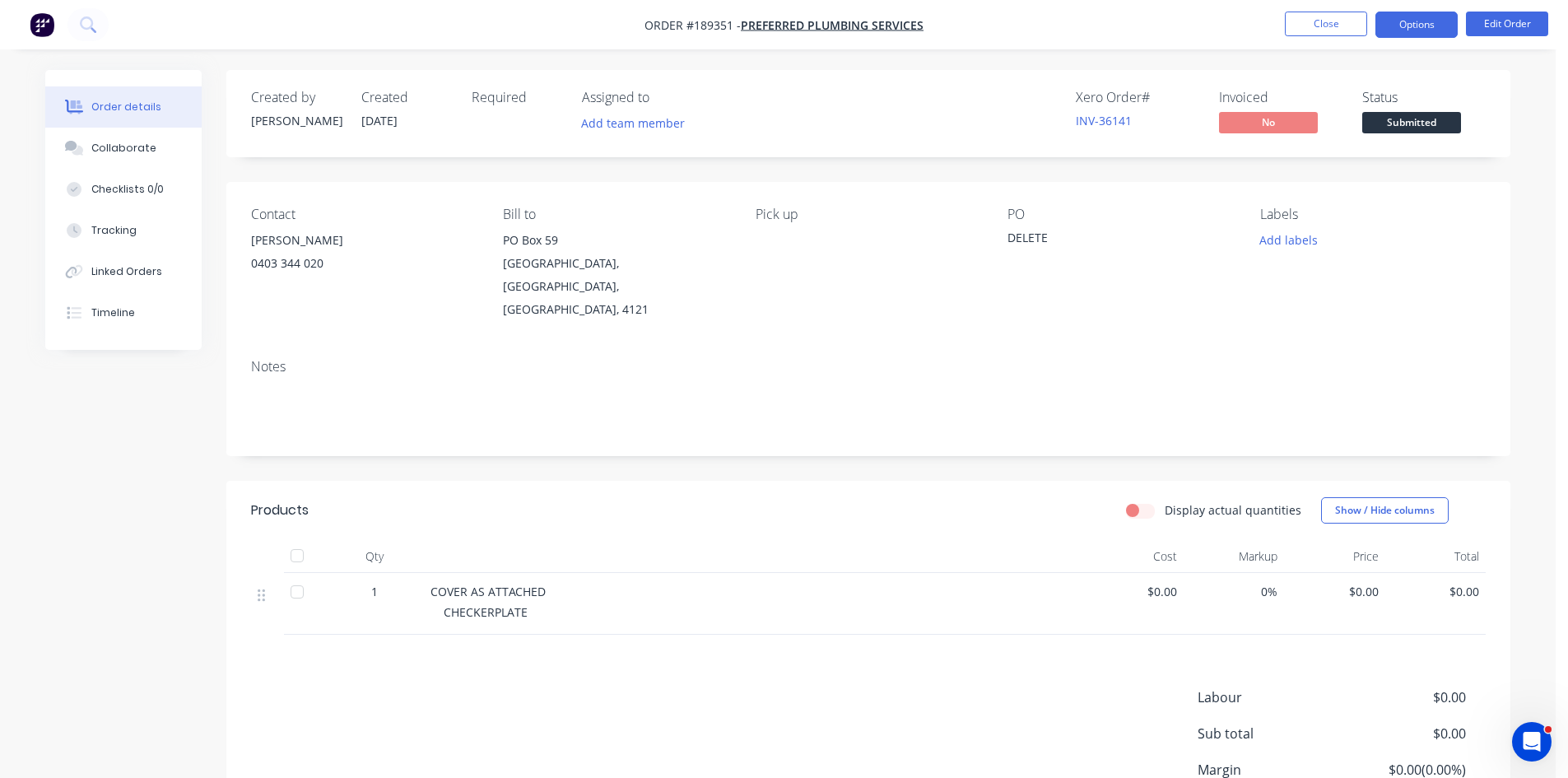
click at [1409, 31] on button "Options" at bounding box center [1416, 25] width 82 height 27
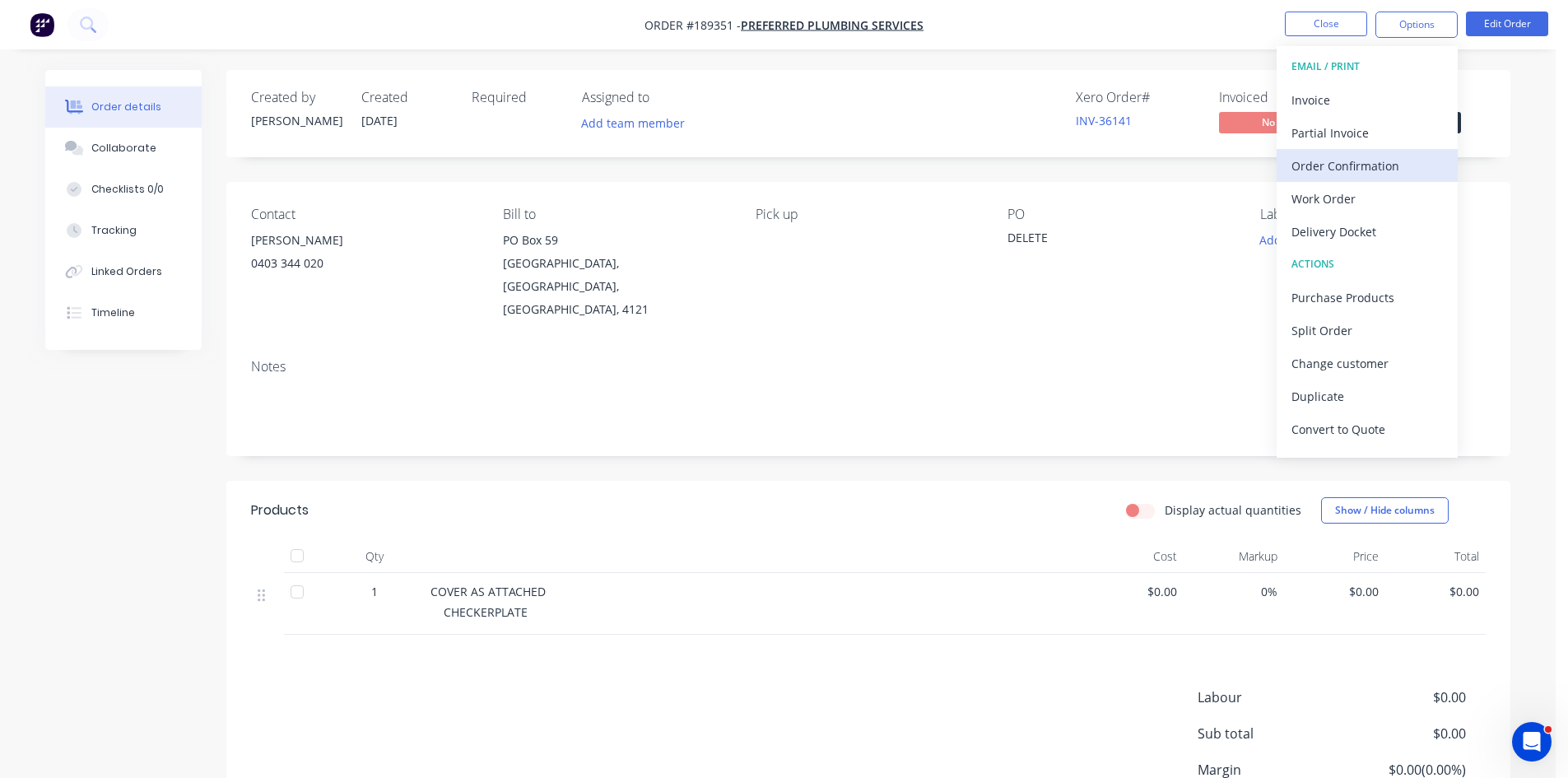
scroll to position [25, 0]
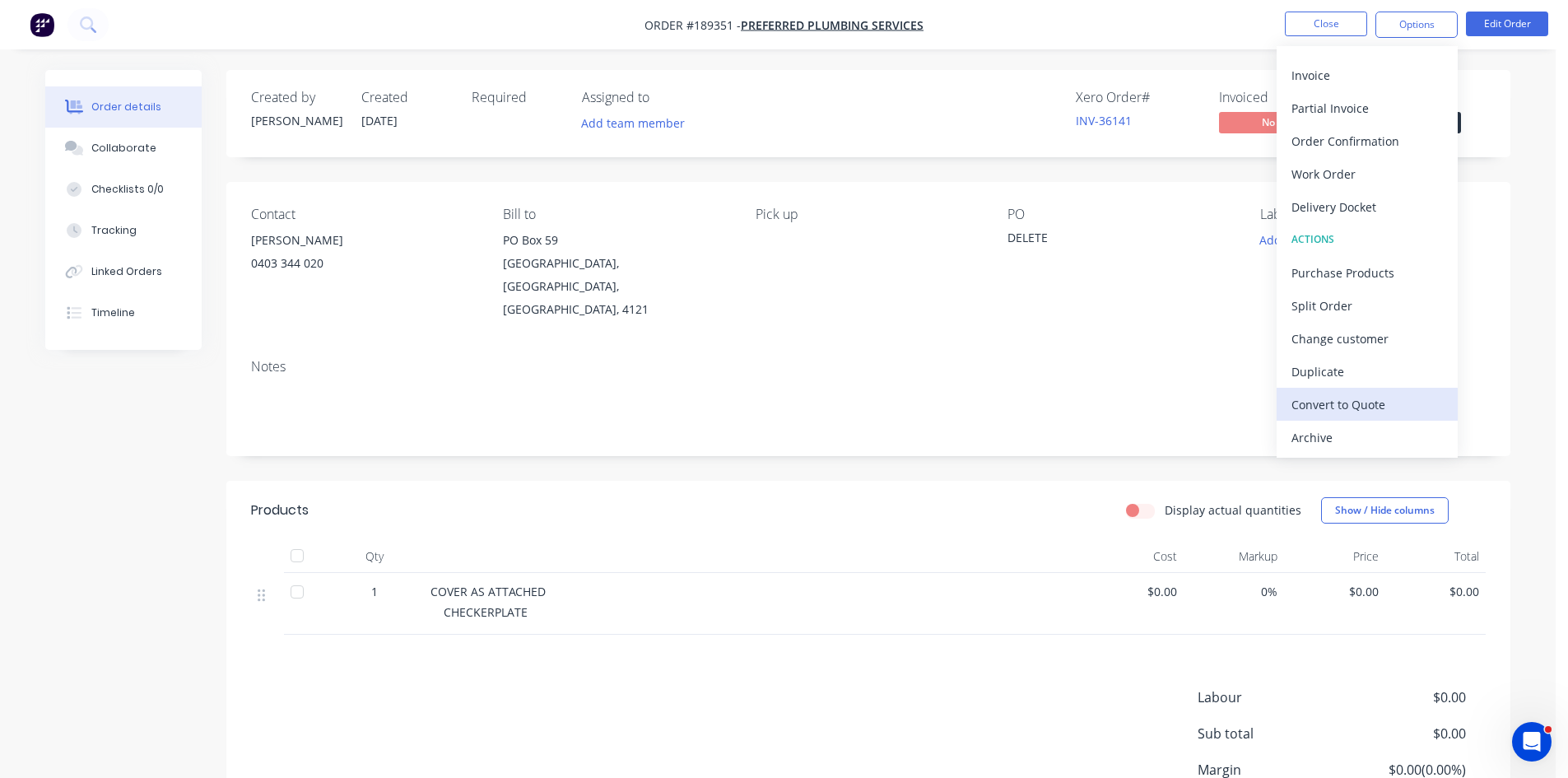
click at [1368, 410] on div "Convert to Quote" at bounding box center [1367, 405] width 152 height 24
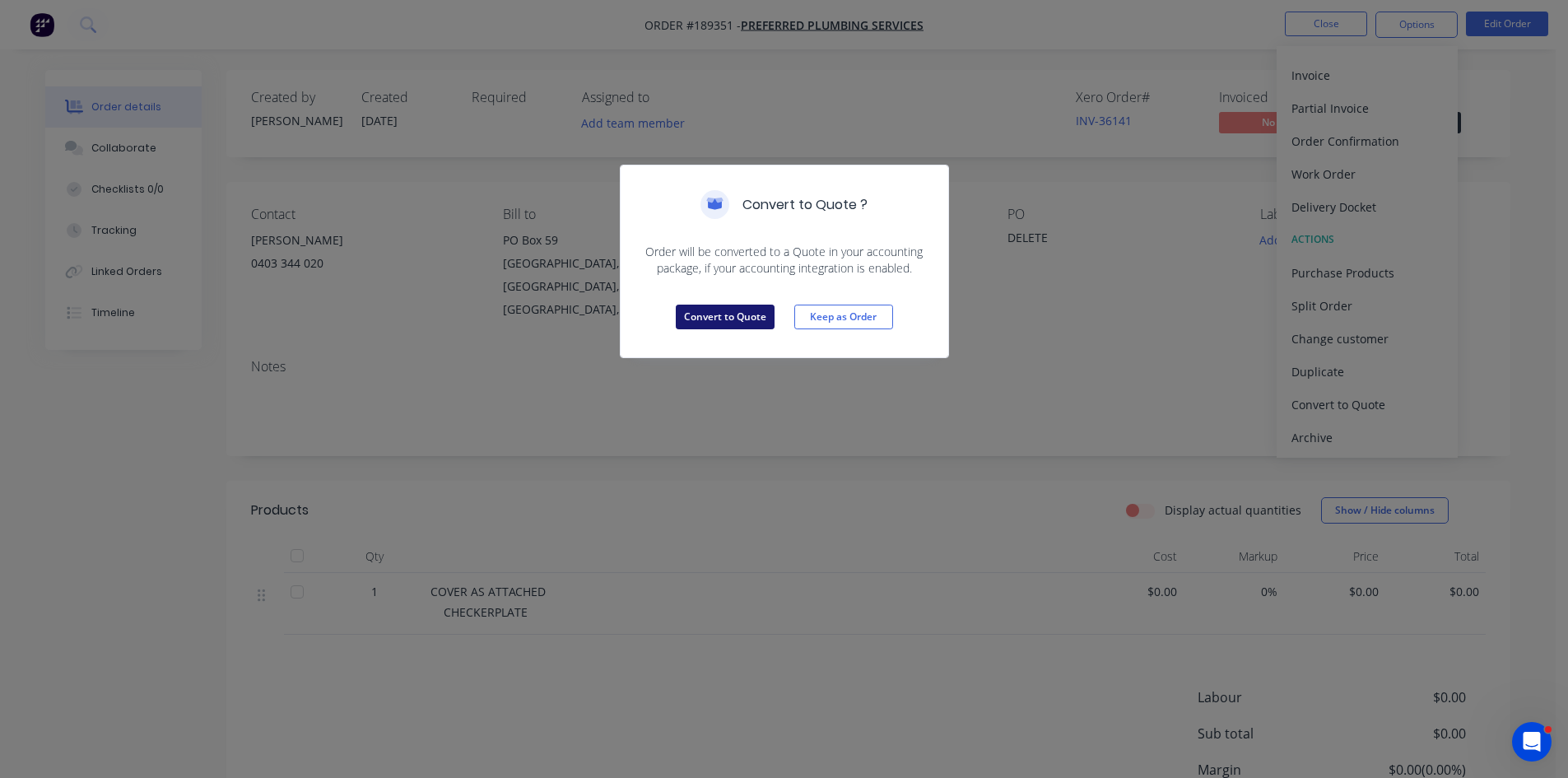
click at [742, 323] on button "Convert to Quote" at bounding box center [725, 317] width 99 height 25
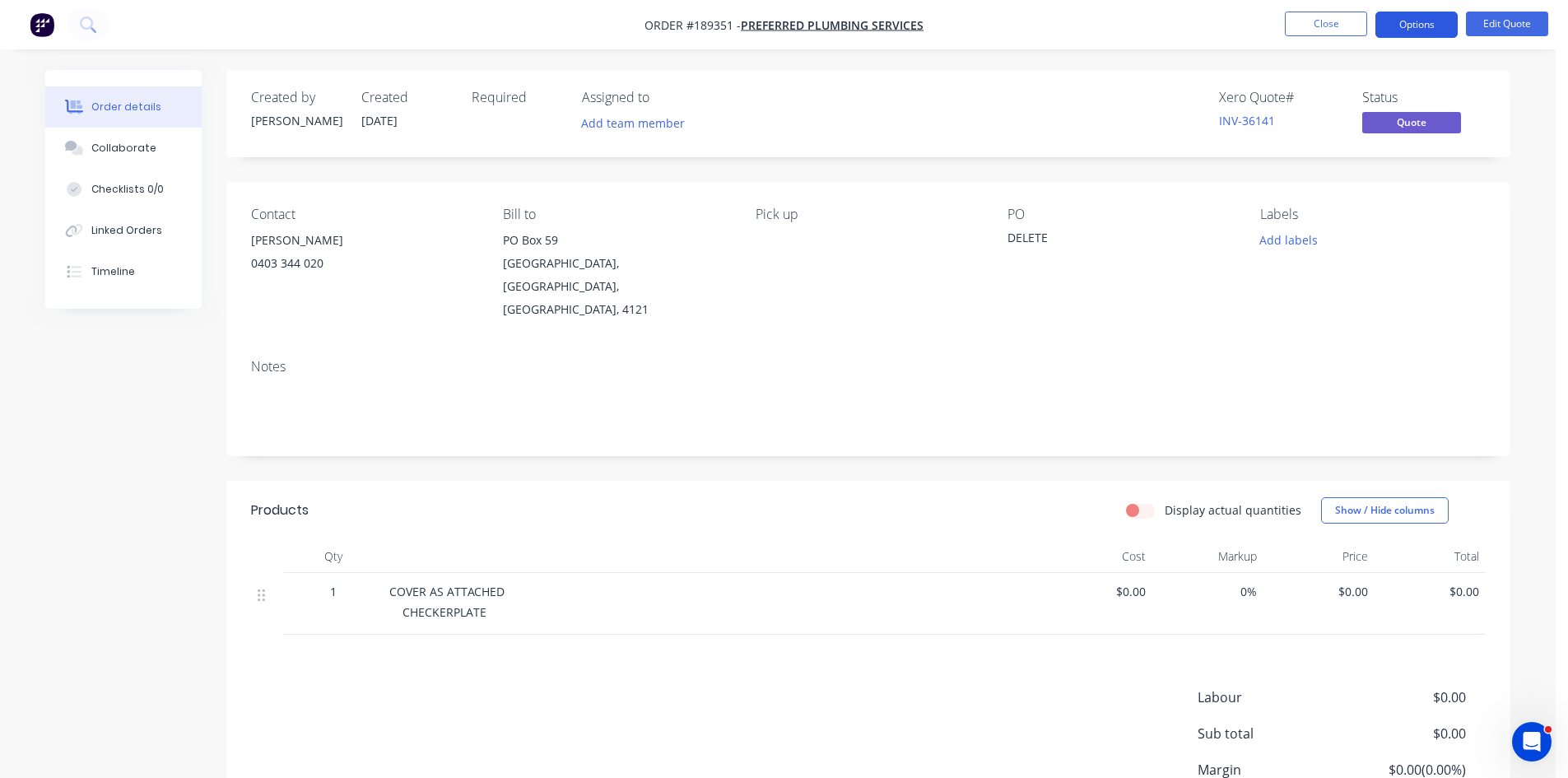
click at [1413, 27] on button "Options" at bounding box center [1416, 25] width 82 height 27
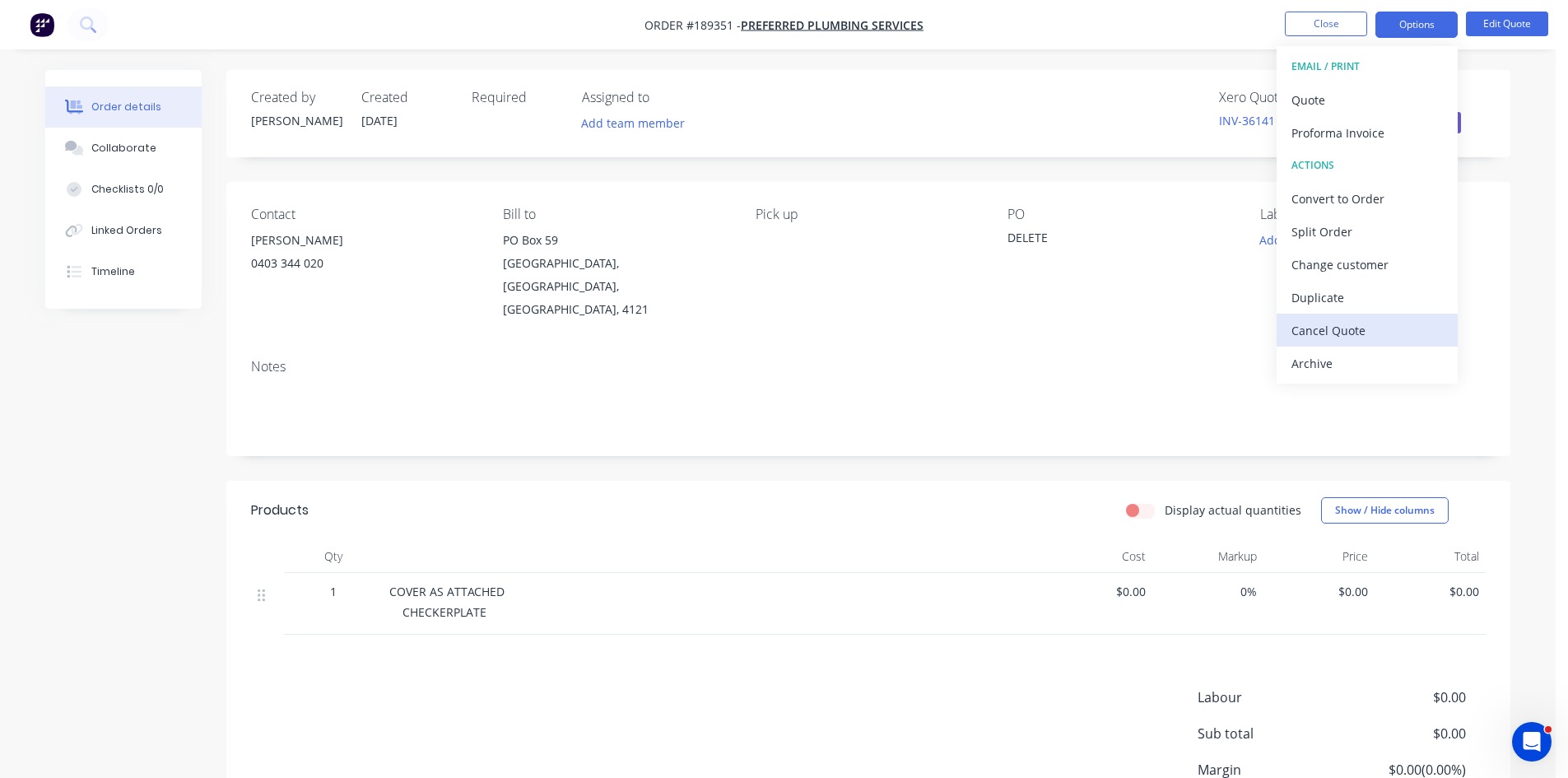
click at [1340, 331] on div "Cancel Quote" at bounding box center [1367, 330] width 152 height 24
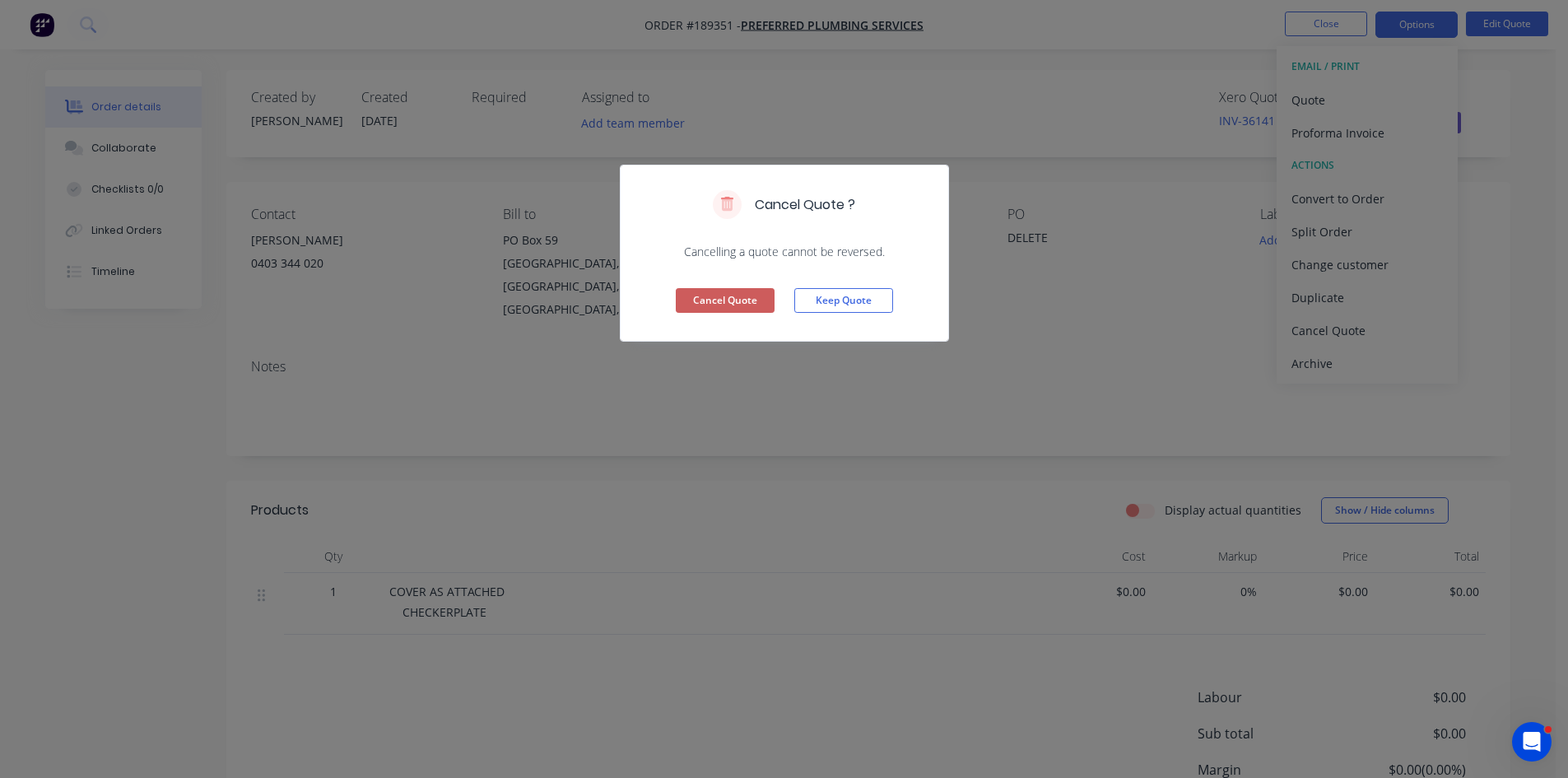
click at [739, 300] on button "Cancel Quote" at bounding box center [725, 300] width 99 height 25
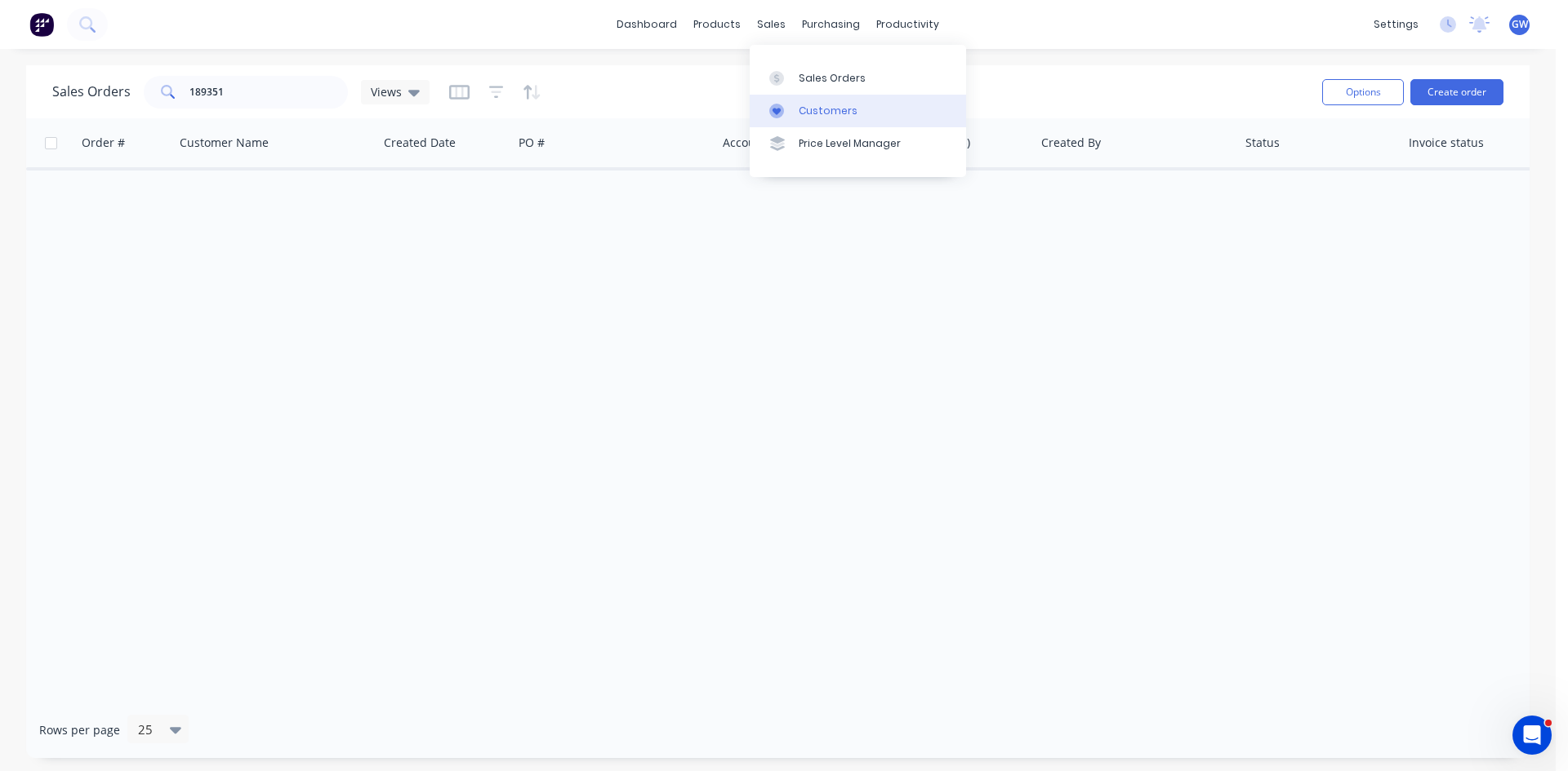
click at [790, 108] on div at bounding box center [781, 110] width 25 height 15
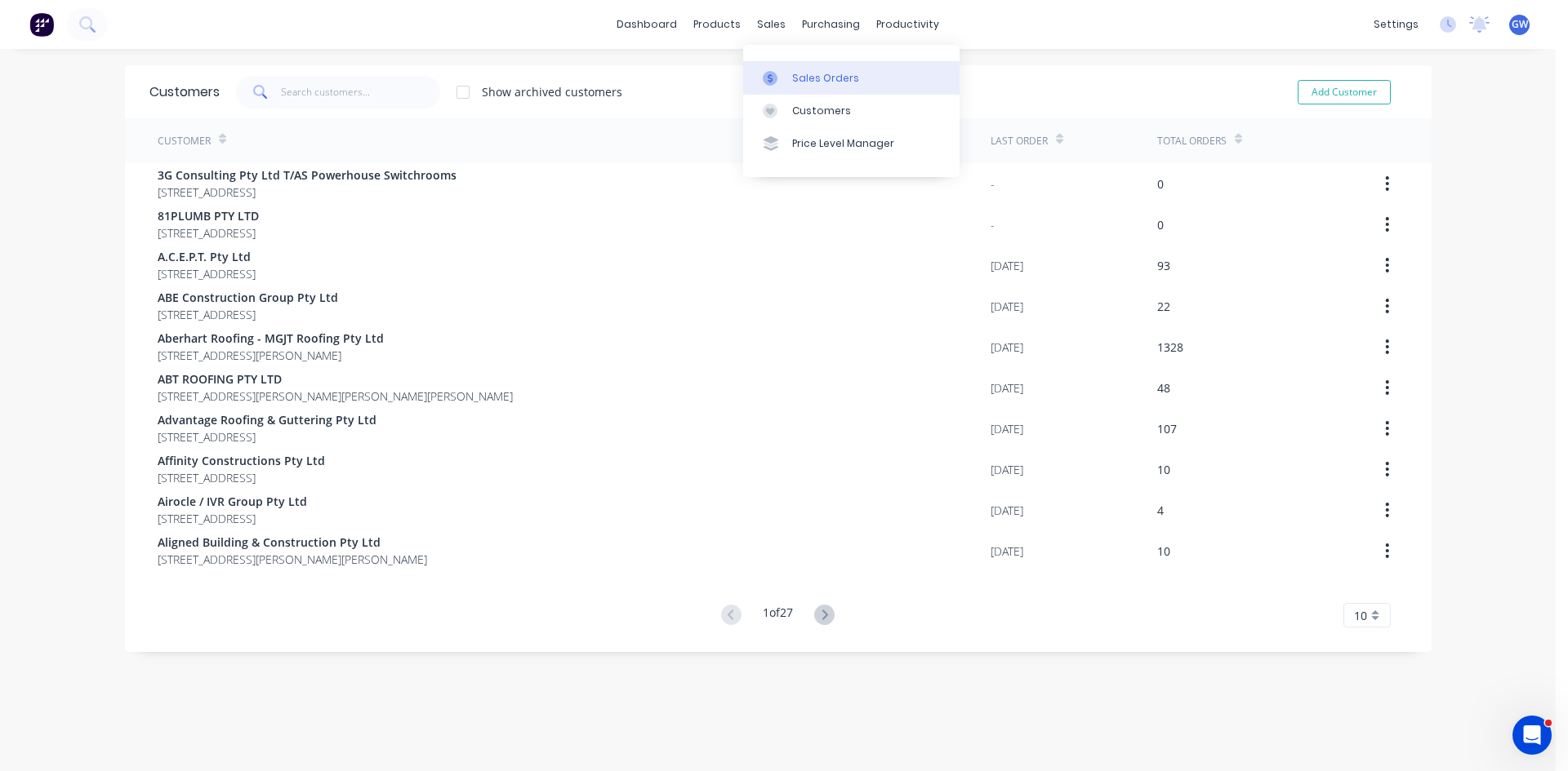
click at [802, 86] on link "Sales Orders" at bounding box center [851, 77] width 216 height 32
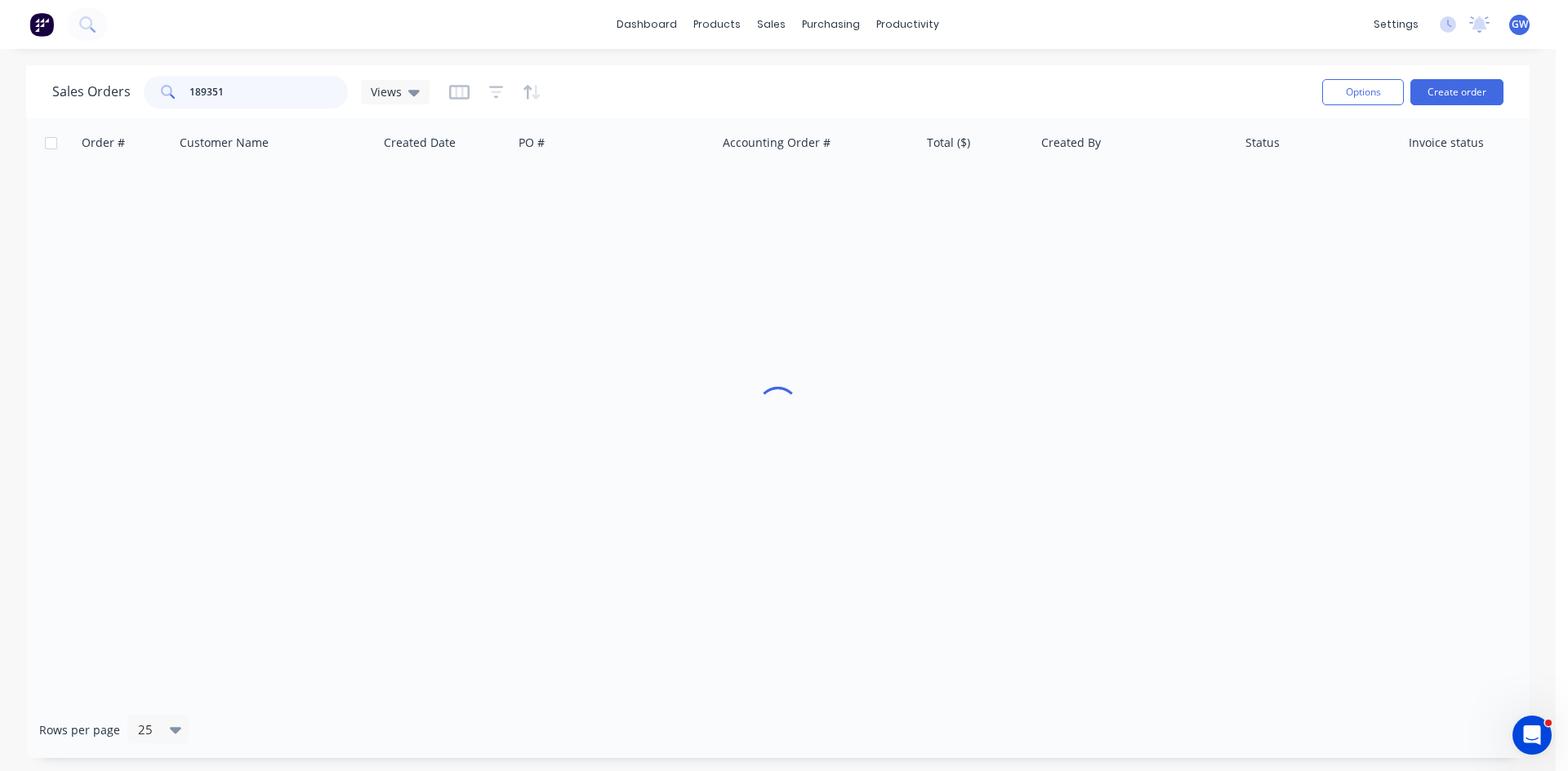
drag, startPoint x: 280, startPoint y: 98, endPoint x: 0, endPoint y: 96, distance: 280.0
click at [0, 96] on div "Sales Orders 189351 Views Options Create order Order # Customer Name Created Da…" at bounding box center [777, 411] width 1555 height 693
type input "189944"
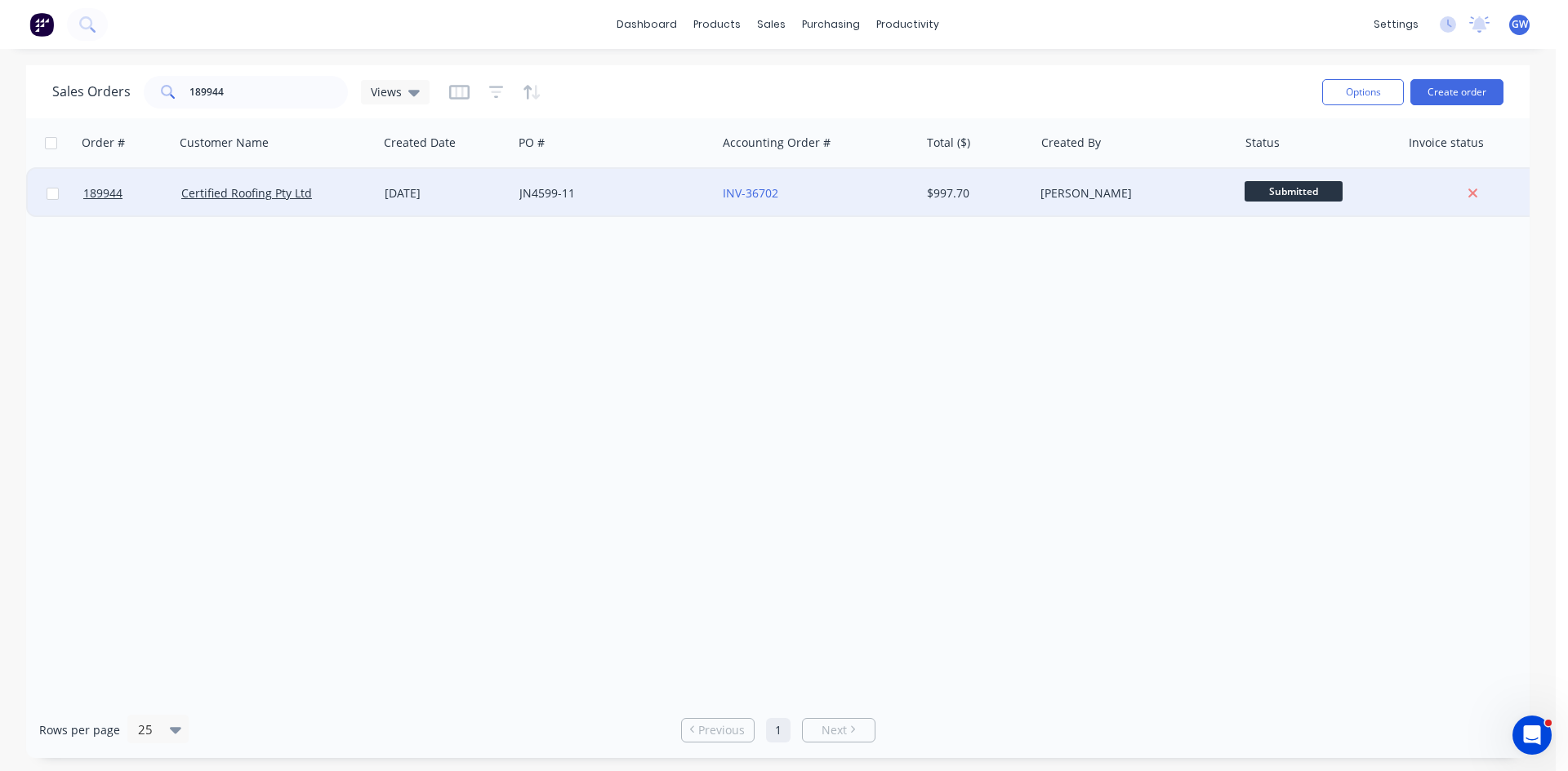
click at [934, 190] on div "$997.70" at bounding box center [974, 193] width 95 height 17
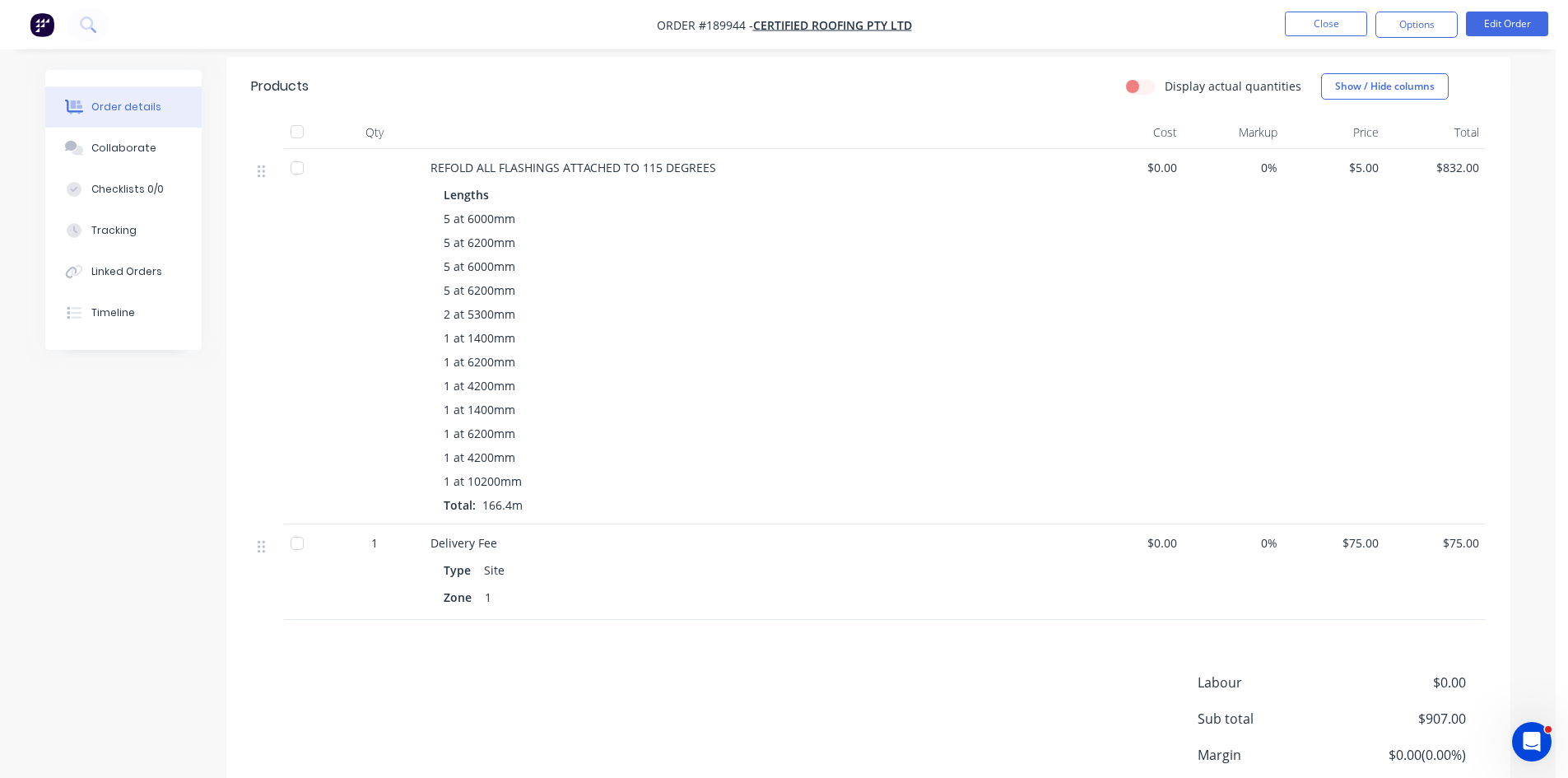
scroll to position [520, 0]
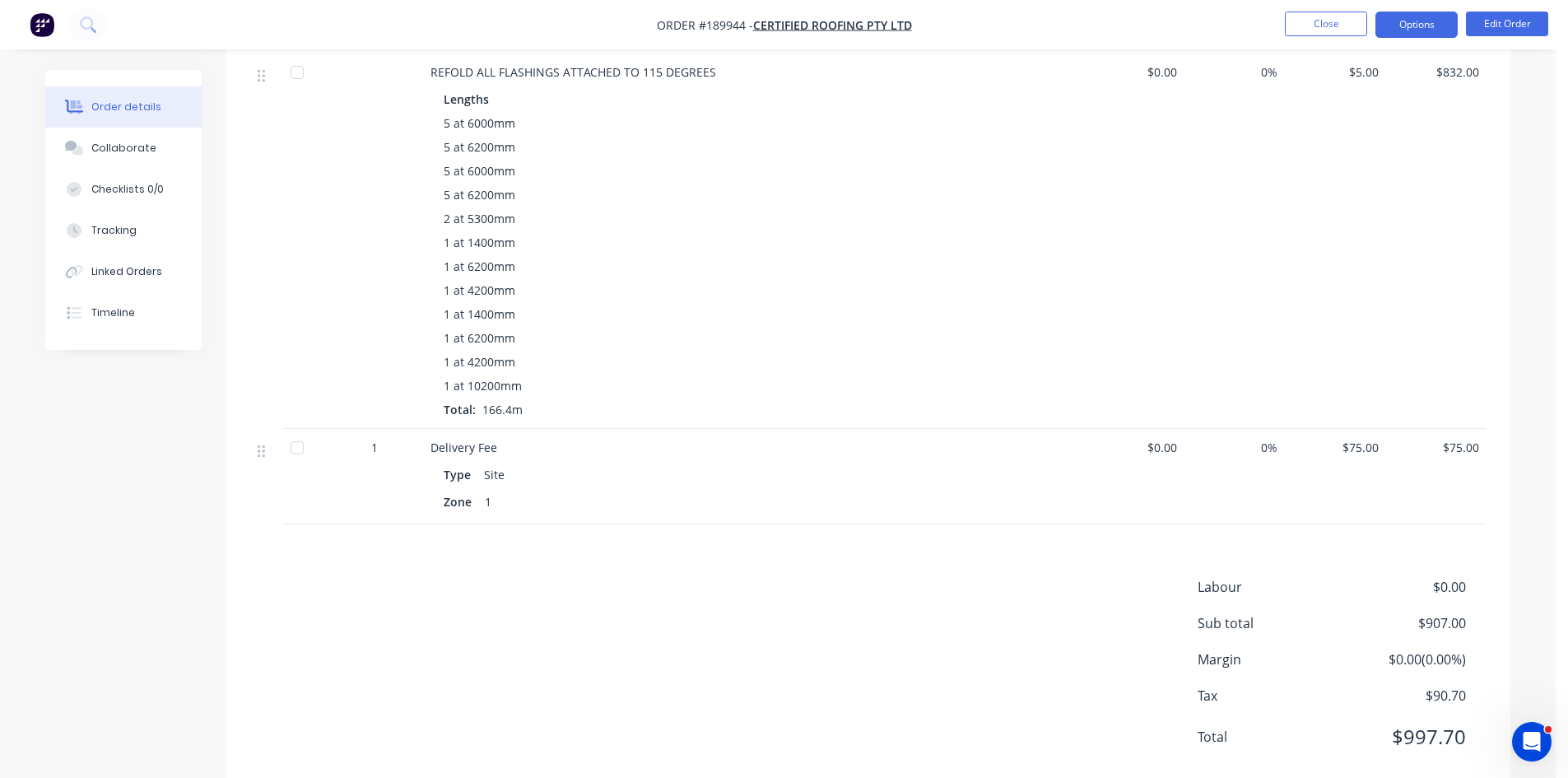
click at [1415, 25] on button "Options" at bounding box center [1416, 25] width 82 height 27
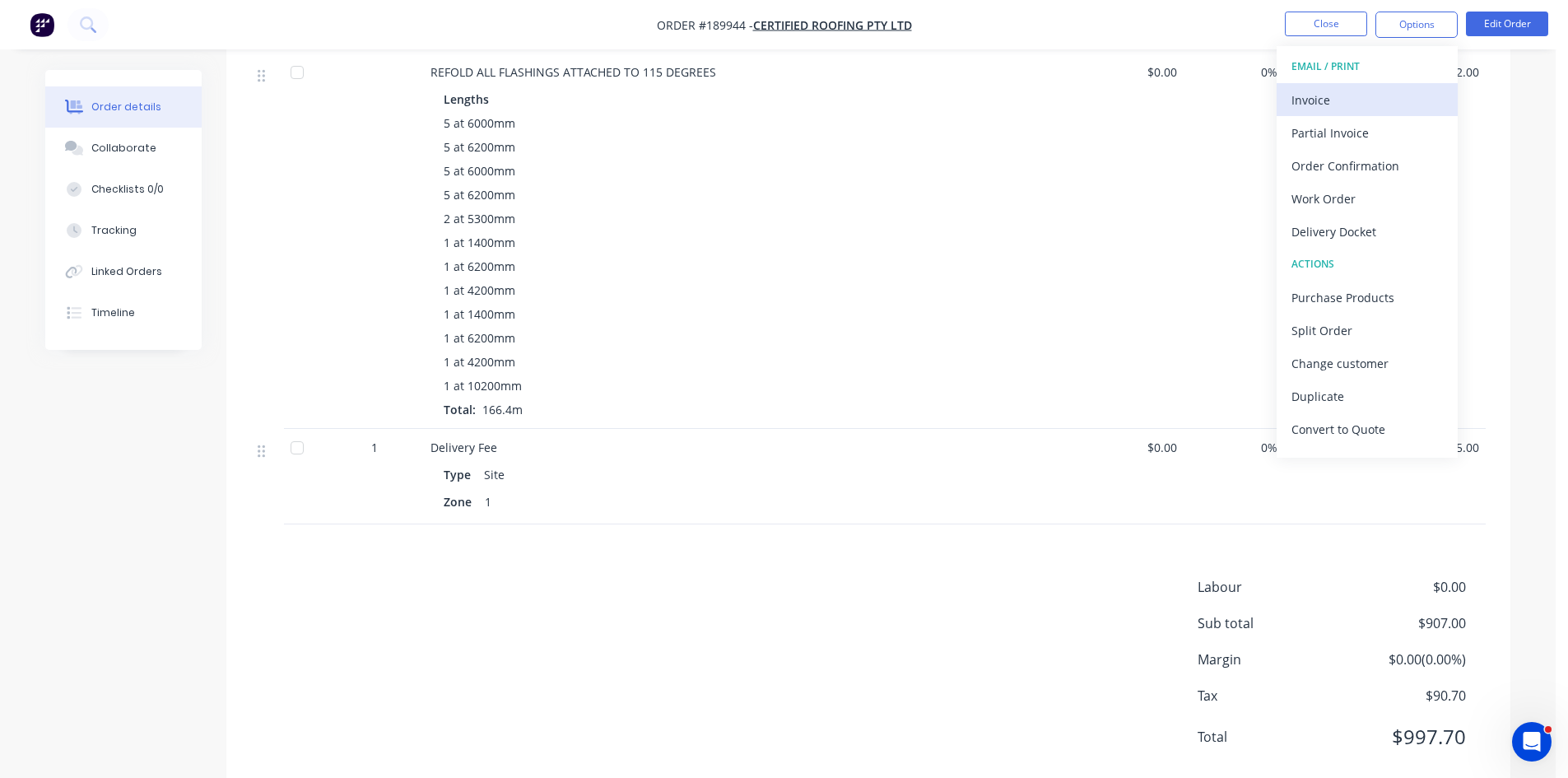
click at [1369, 91] on div "Invoice" at bounding box center [1367, 100] width 152 height 24
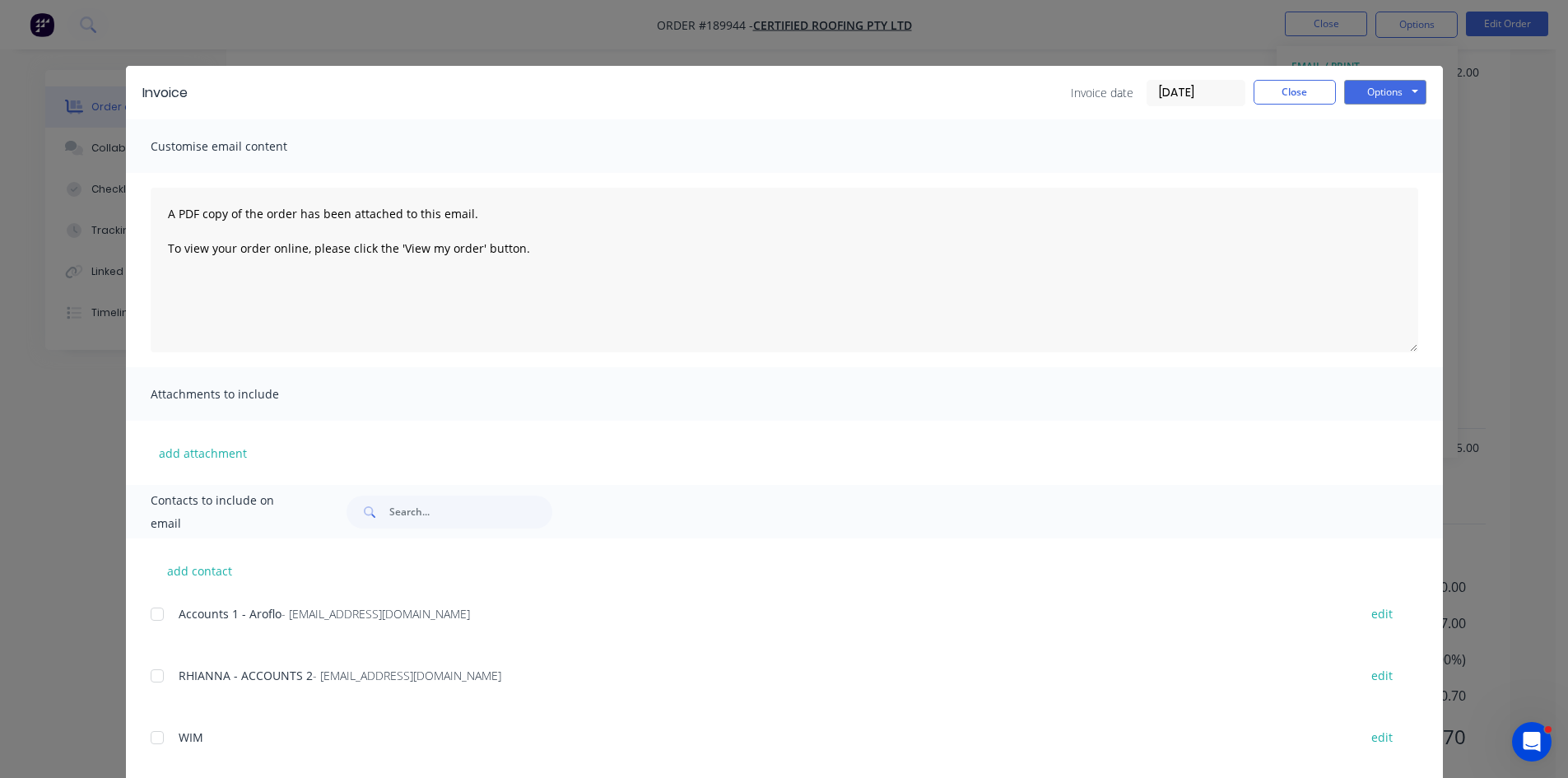
click at [161, 612] on div at bounding box center [157, 614] width 33 height 33
drag, startPoint x: 154, startPoint y: 679, endPoint x: 171, endPoint y: 652, distance: 31.9
click at [154, 677] on div at bounding box center [157, 676] width 33 height 33
click at [1398, 84] on button "Options" at bounding box center [1385, 92] width 82 height 25
click at [1380, 177] on button "Email" at bounding box center [1396, 176] width 105 height 27
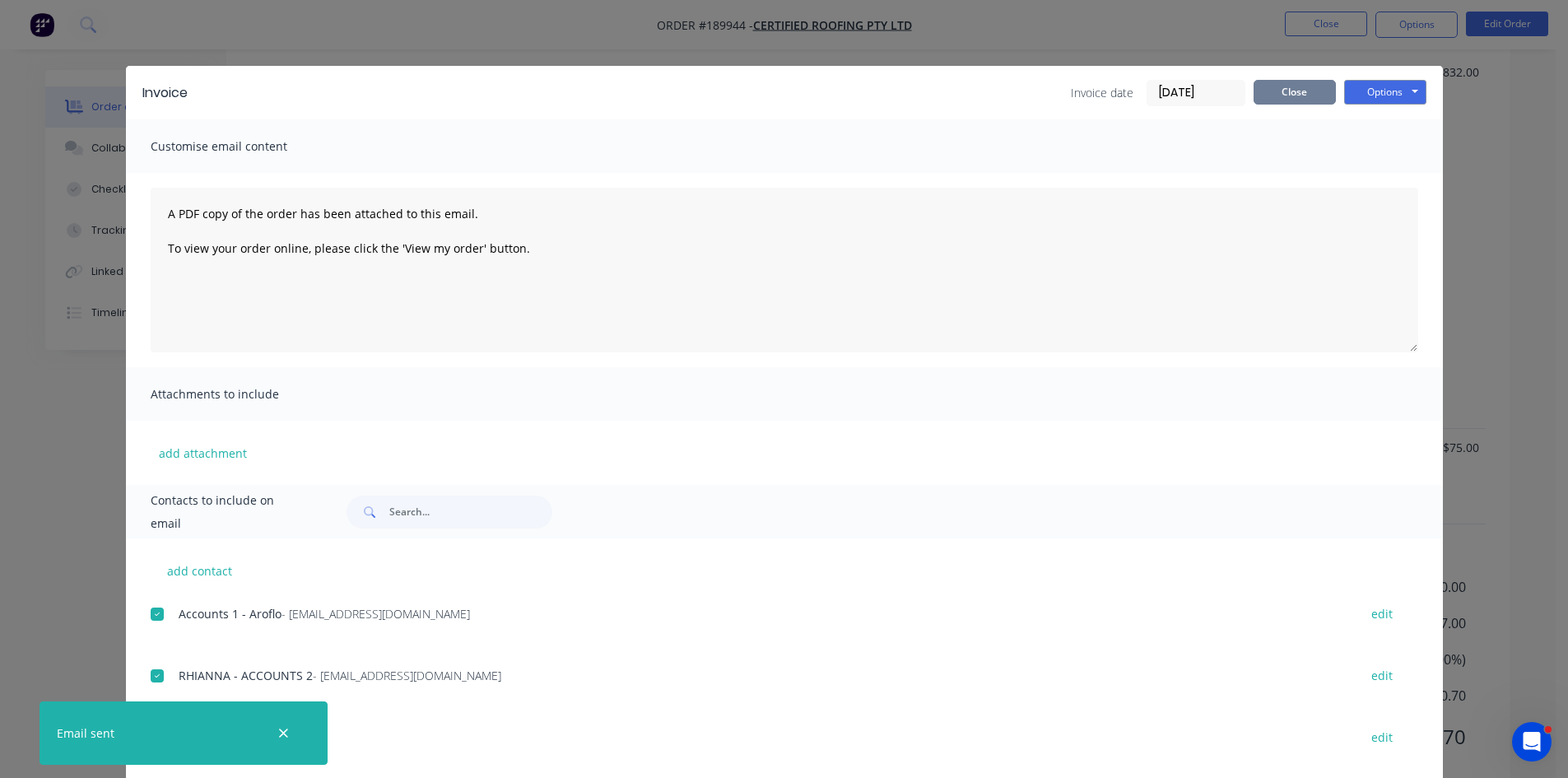
click at [1280, 91] on button "Close" at bounding box center [1294, 92] width 82 height 25
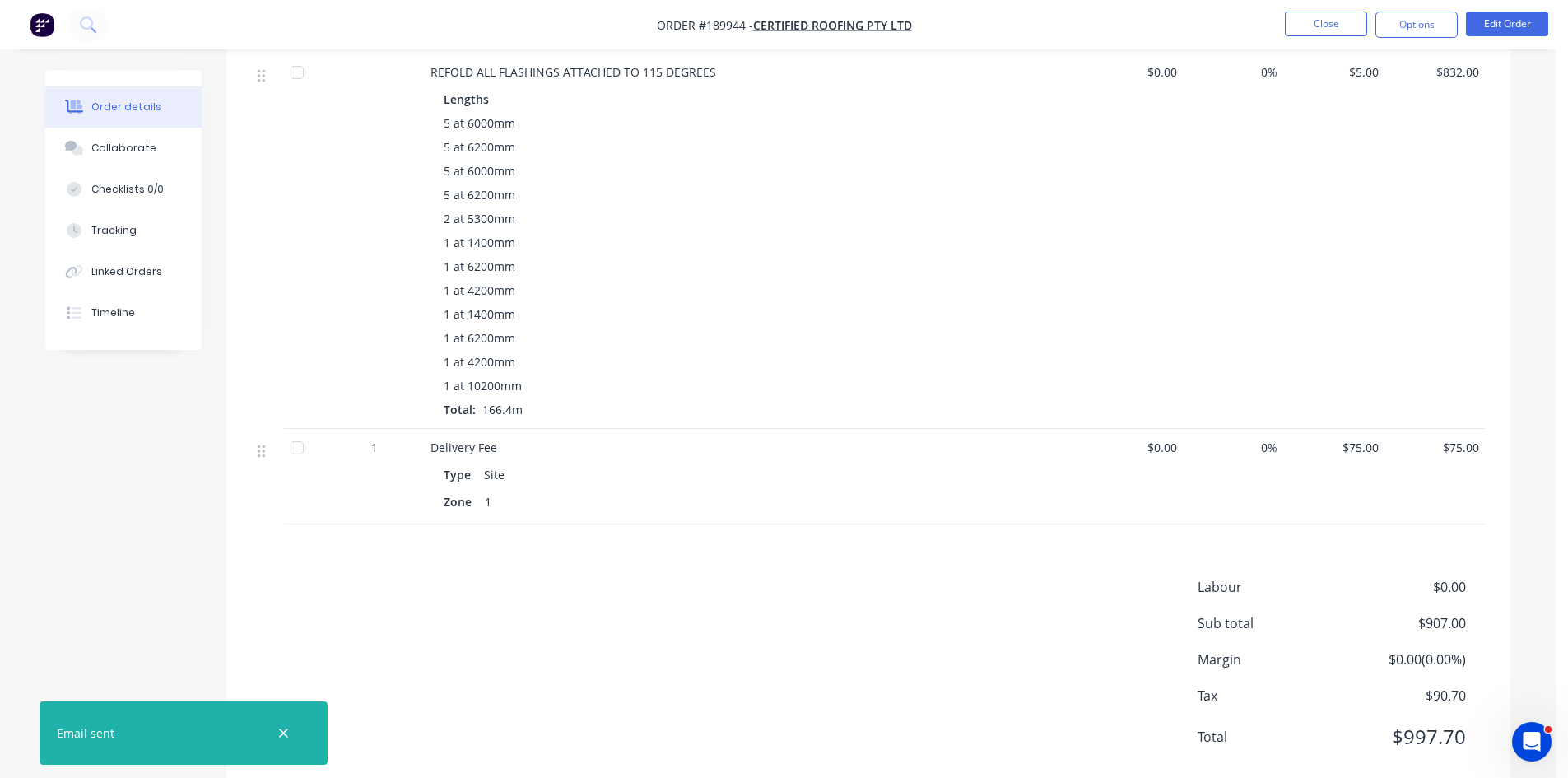
click at [1312, 10] on nav "Order #189944 - Certified Roofing Pty Ltd Close Options Edit Order" at bounding box center [784, 25] width 1568 height 50
click at [1304, 21] on button "Close" at bounding box center [1326, 24] width 82 height 25
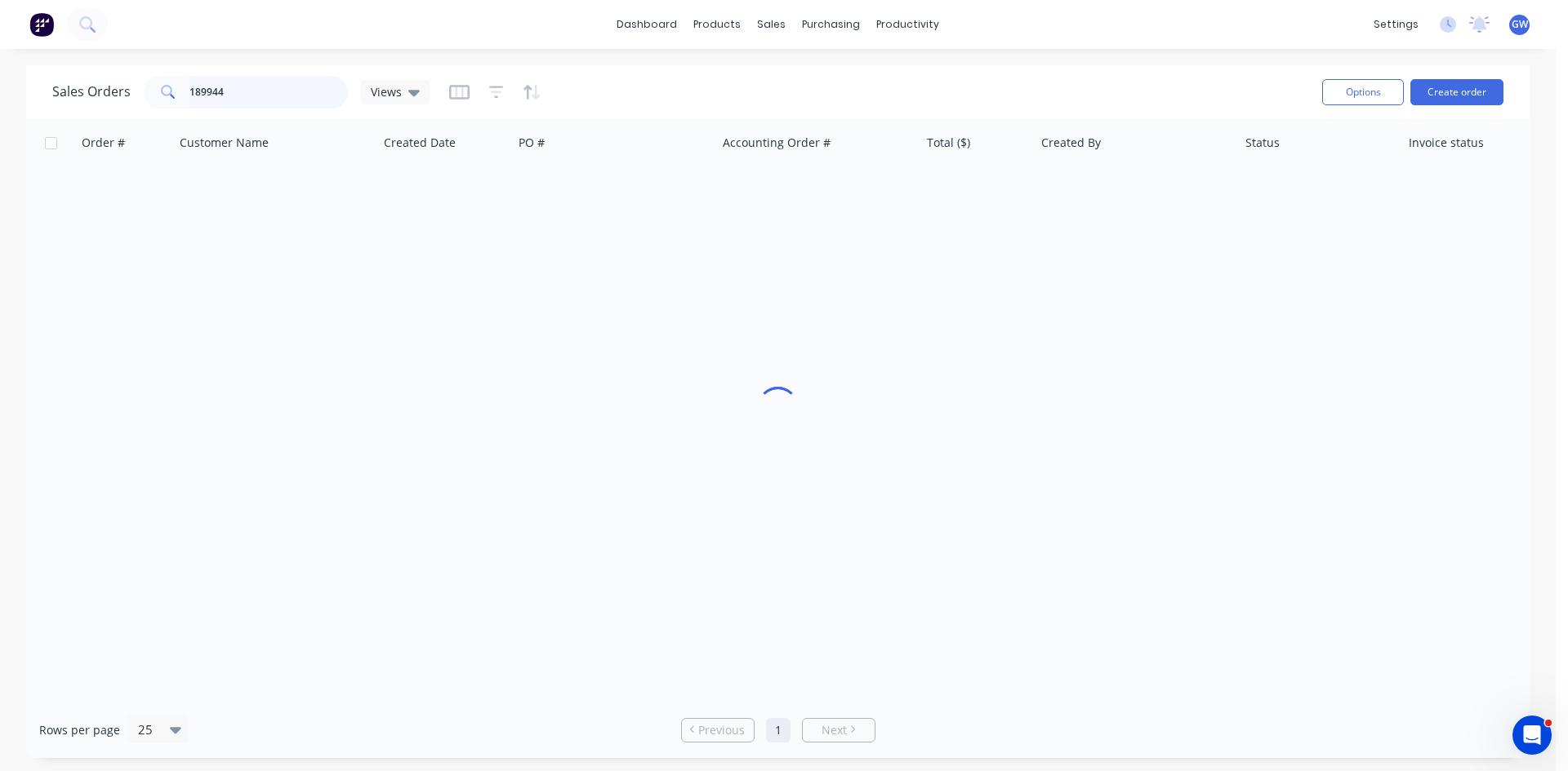
click at [219, 78] on input "189944" at bounding box center [270, 91] width 159 height 32
type input "189731"
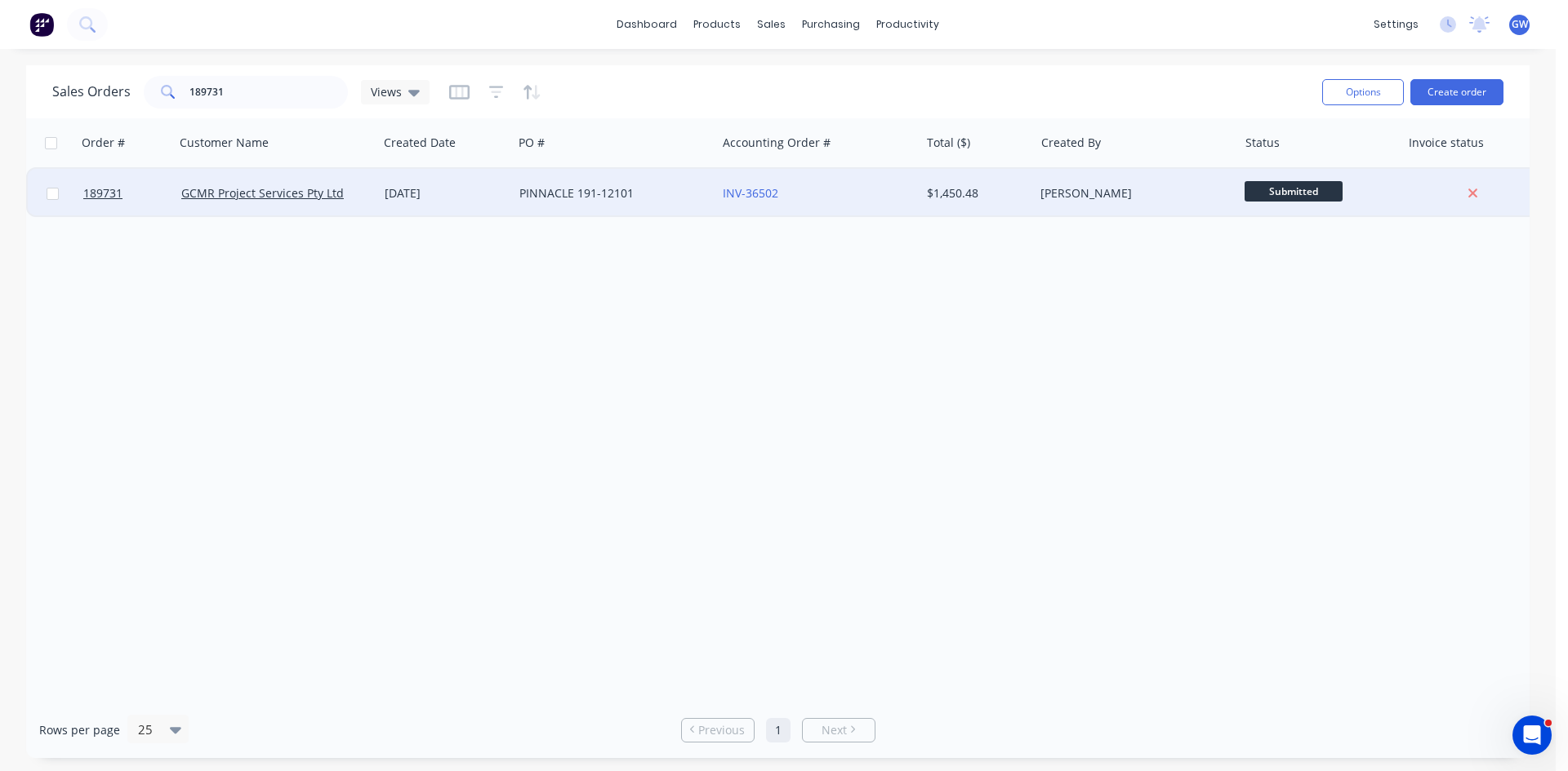
click at [1140, 185] on div "[PERSON_NAME]" at bounding box center [1135, 194] width 204 height 49
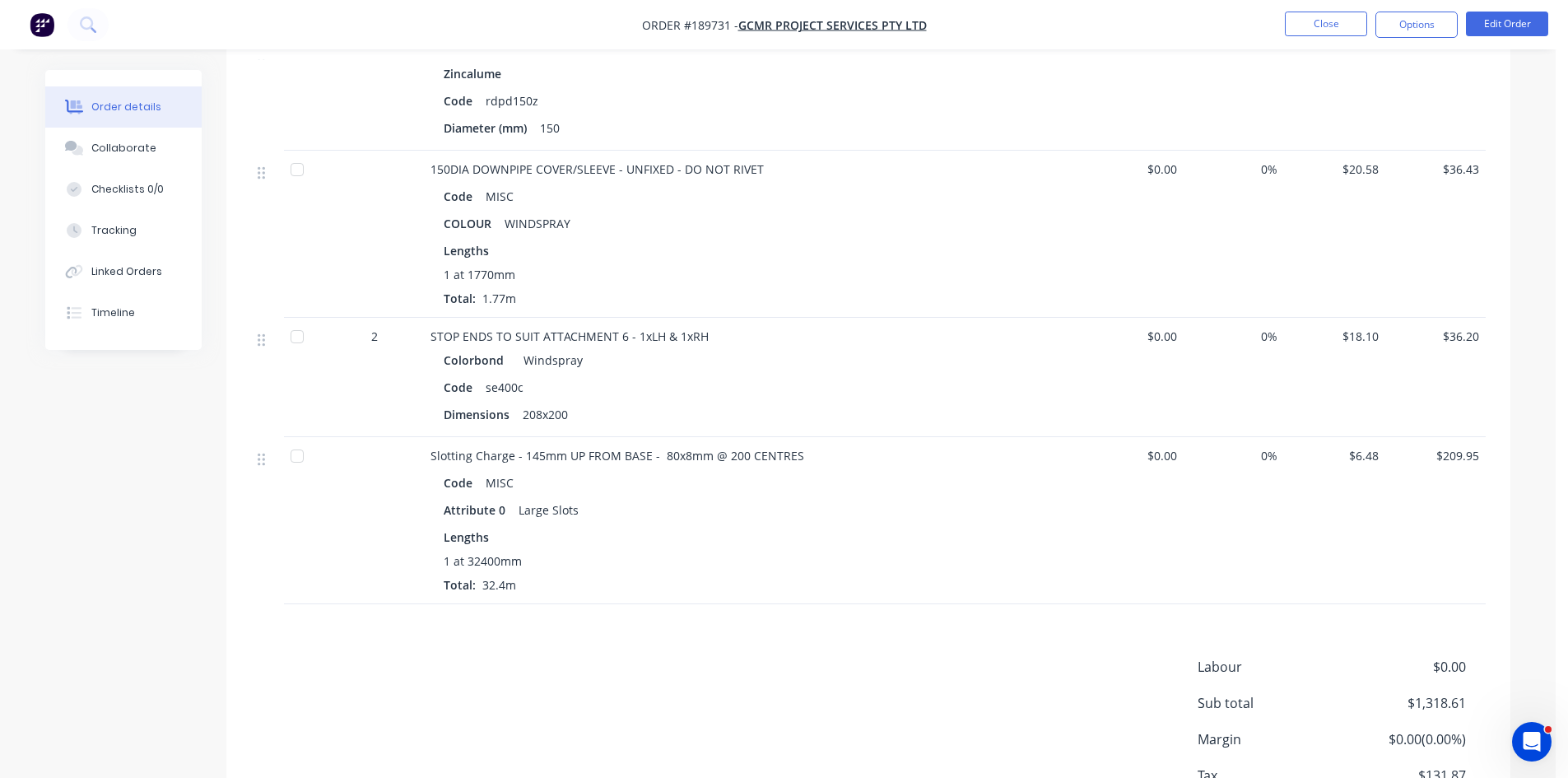
scroll to position [1908, 0]
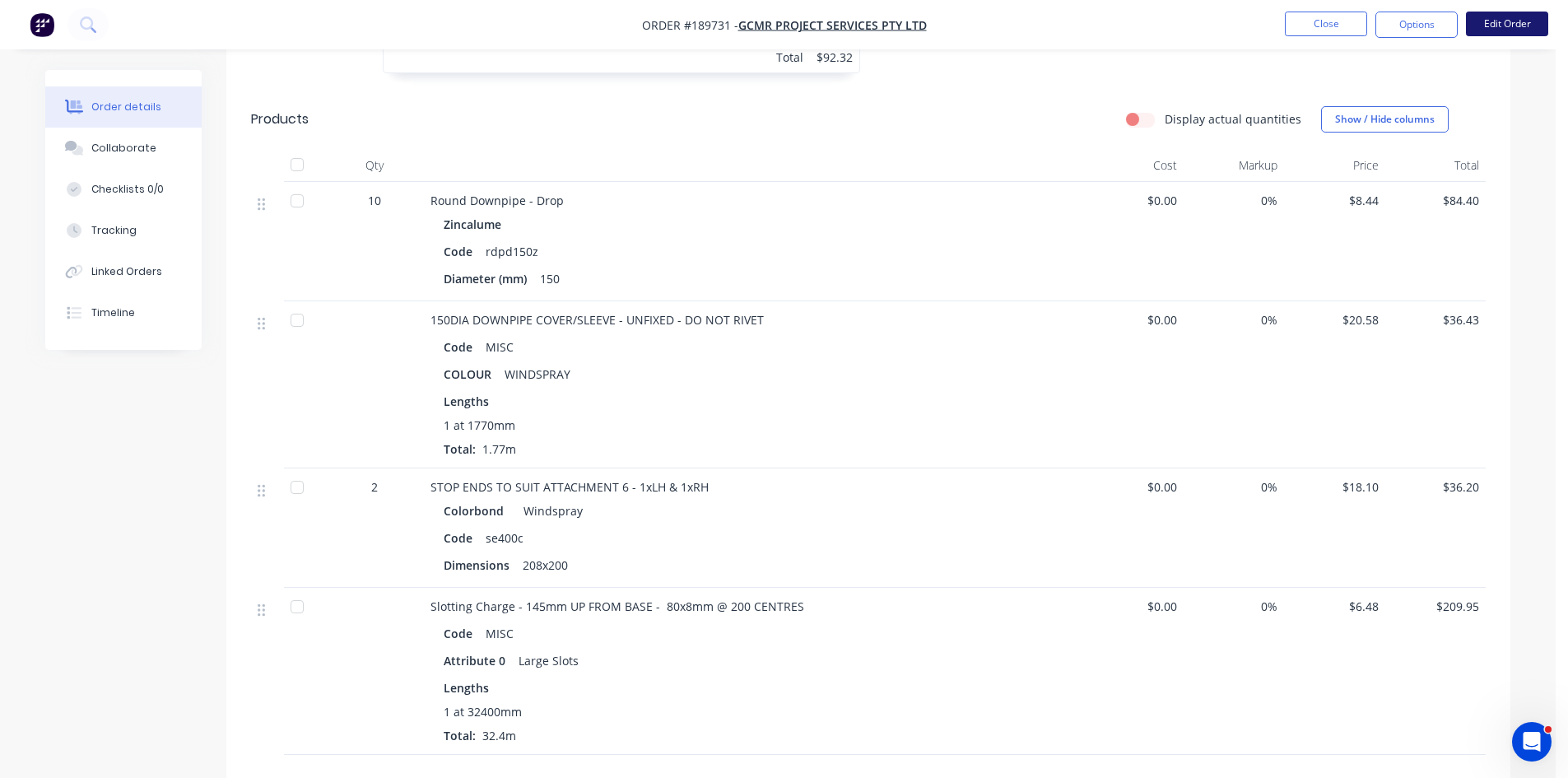
click at [1477, 32] on button "Edit Order" at bounding box center [1507, 24] width 82 height 25
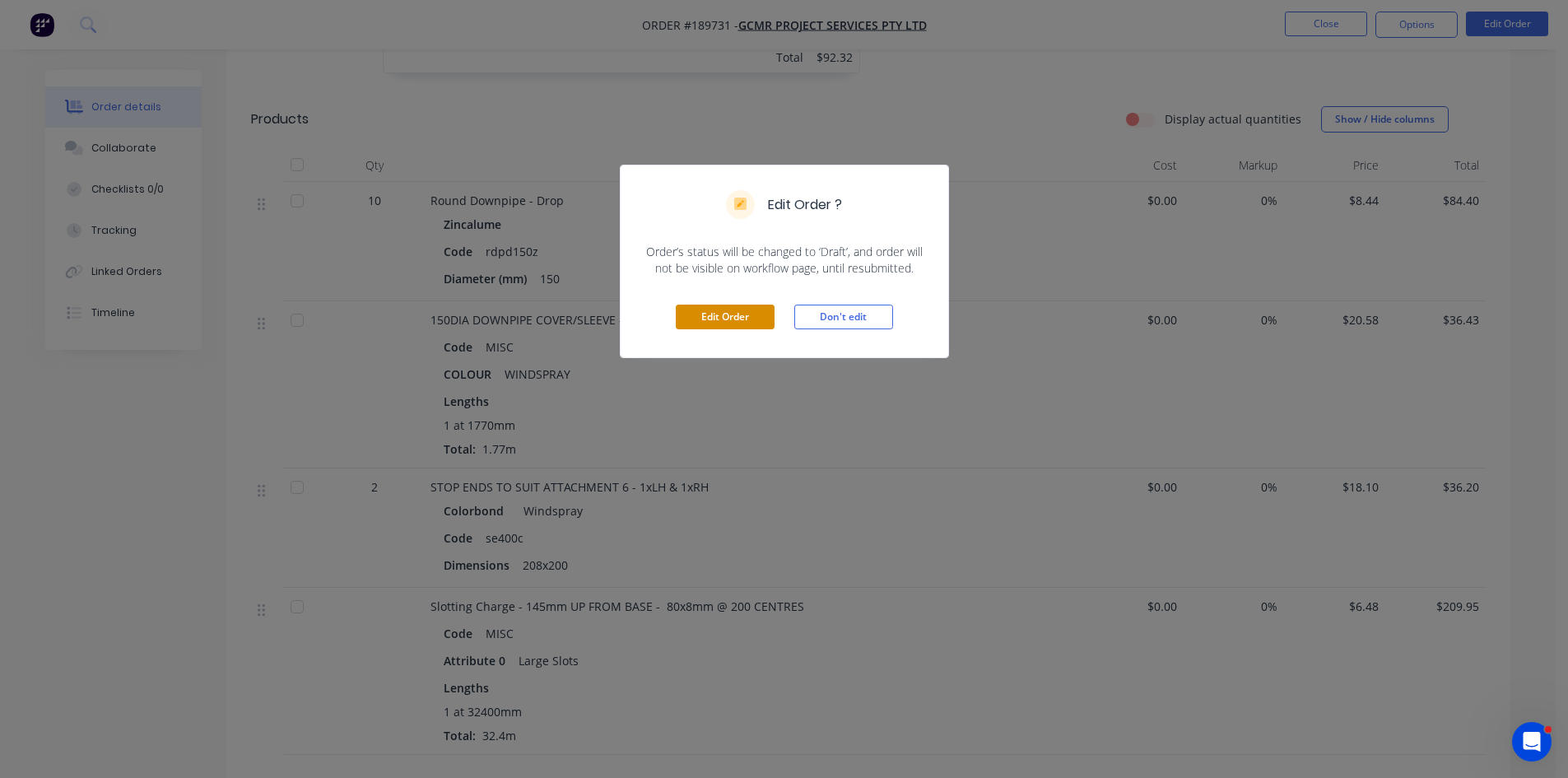
click at [729, 316] on button "Edit Order" at bounding box center [725, 317] width 99 height 25
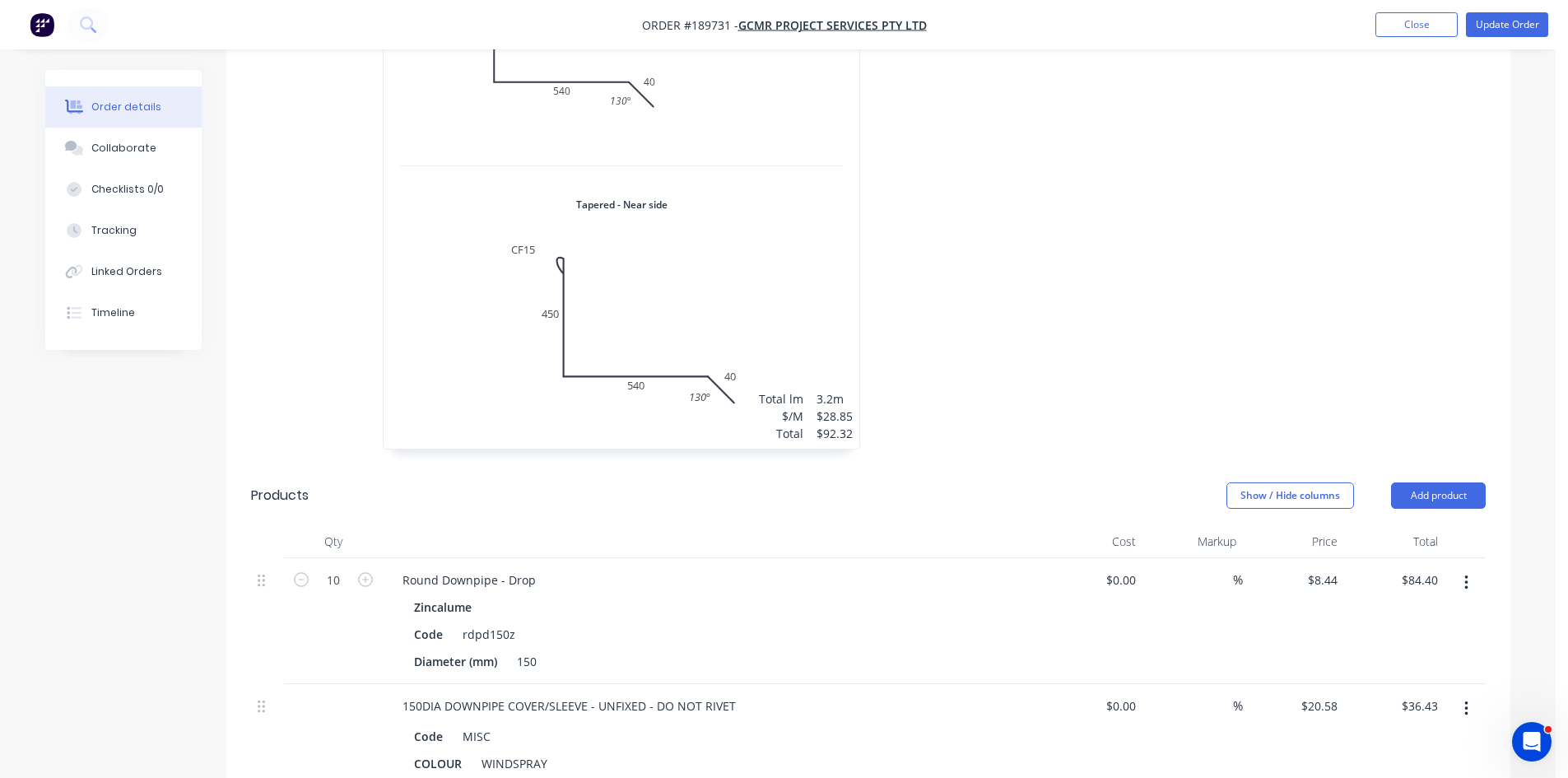
scroll to position [1812, 0]
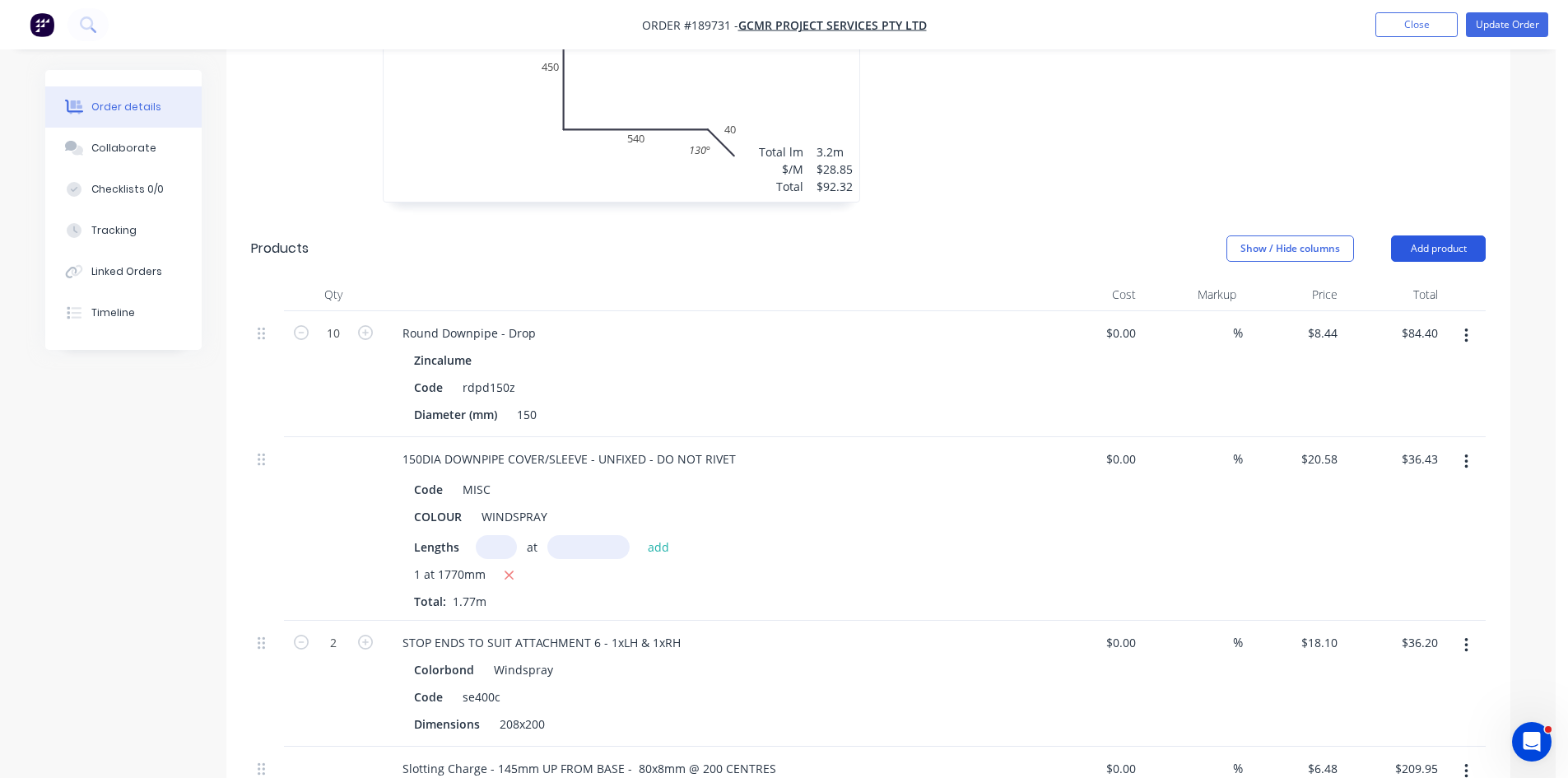
click at [1452, 235] on button "Add product" at bounding box center [1438, 248] width 94 height 27
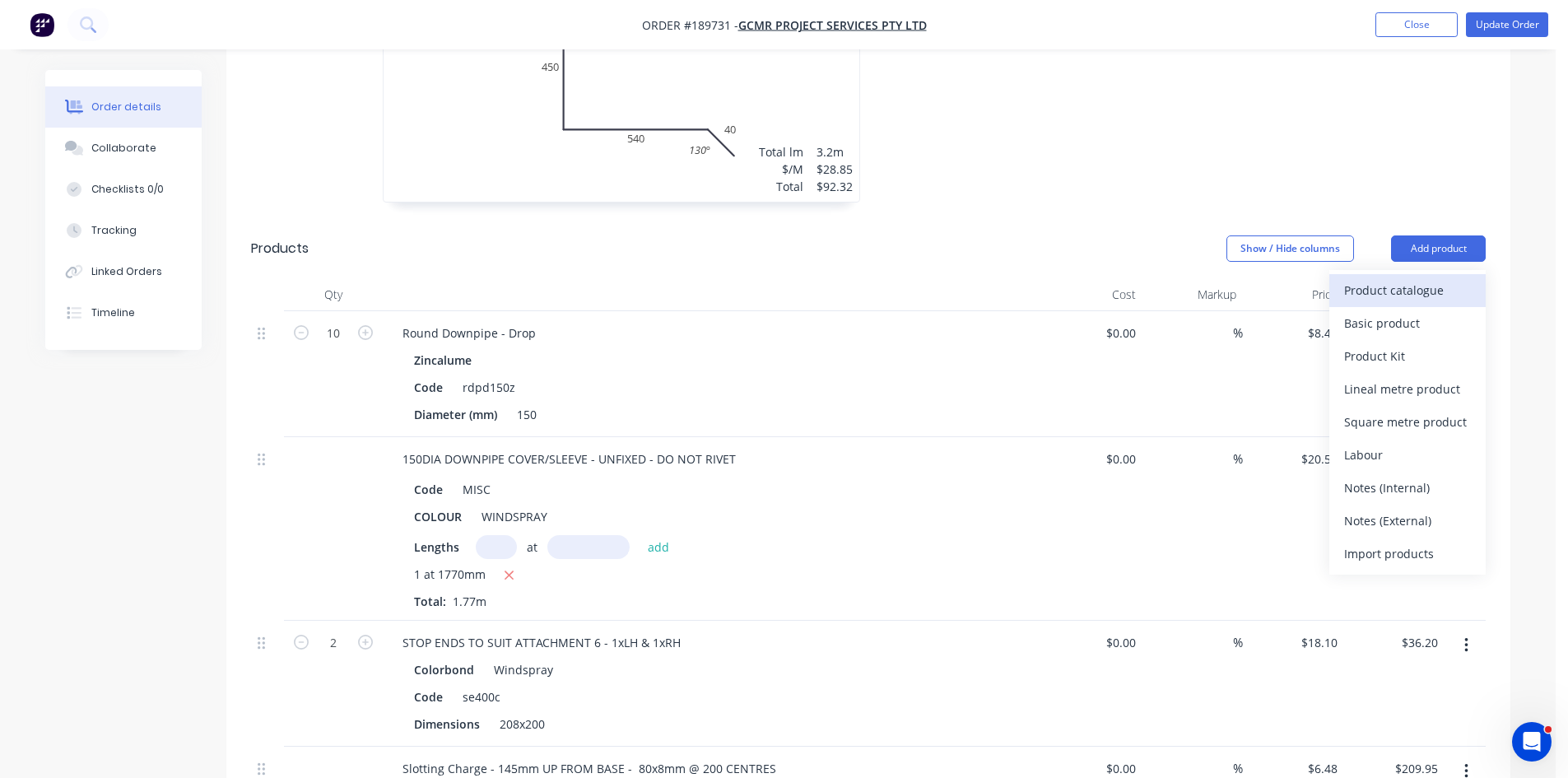
click at [1417, 279] on div "Product catalogue" at bounding box center [1407, 291] width 127 height 24
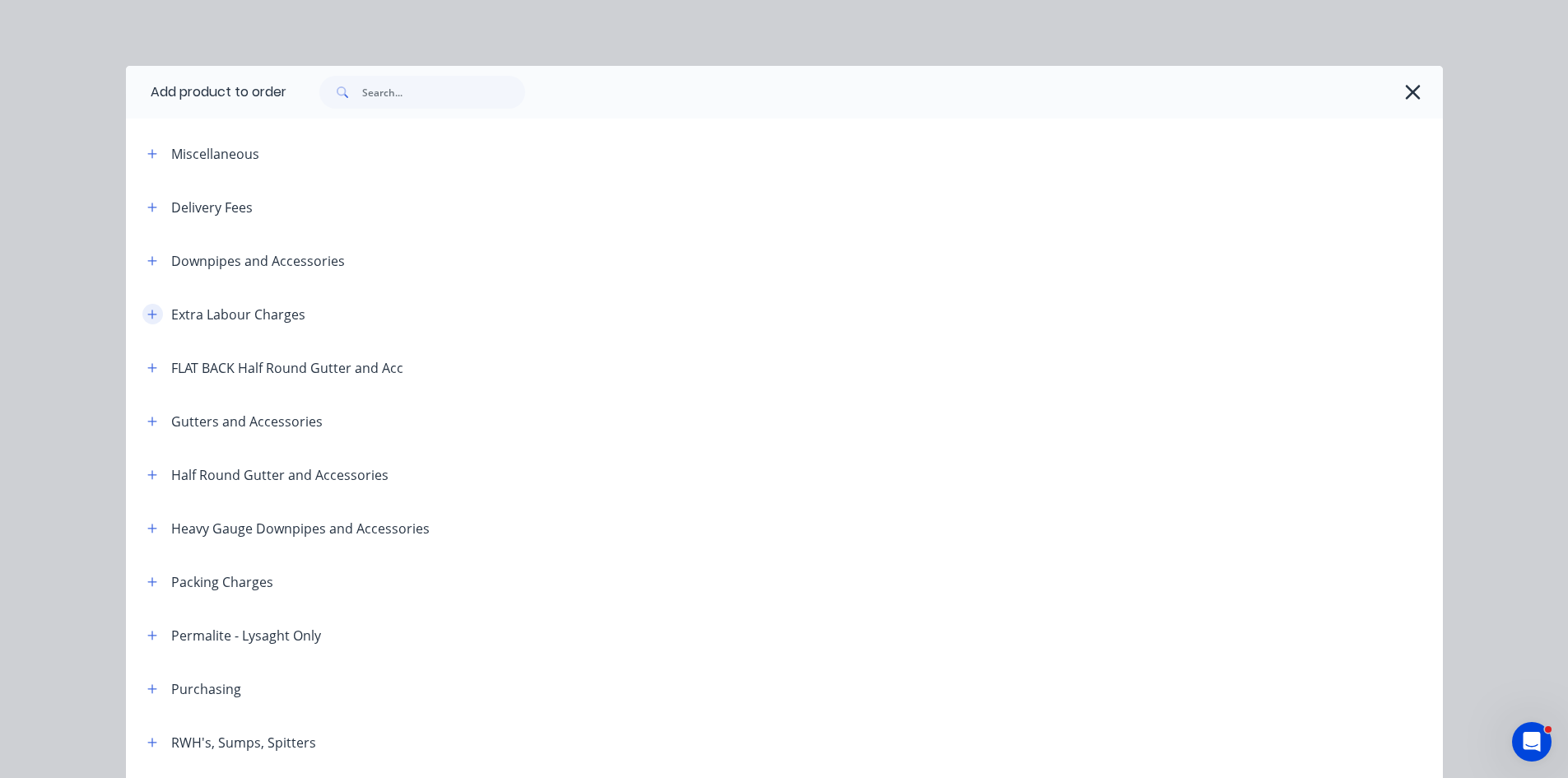
click at [144, 304] on button "button" at bounding box center [153, 314] width 21 height 21
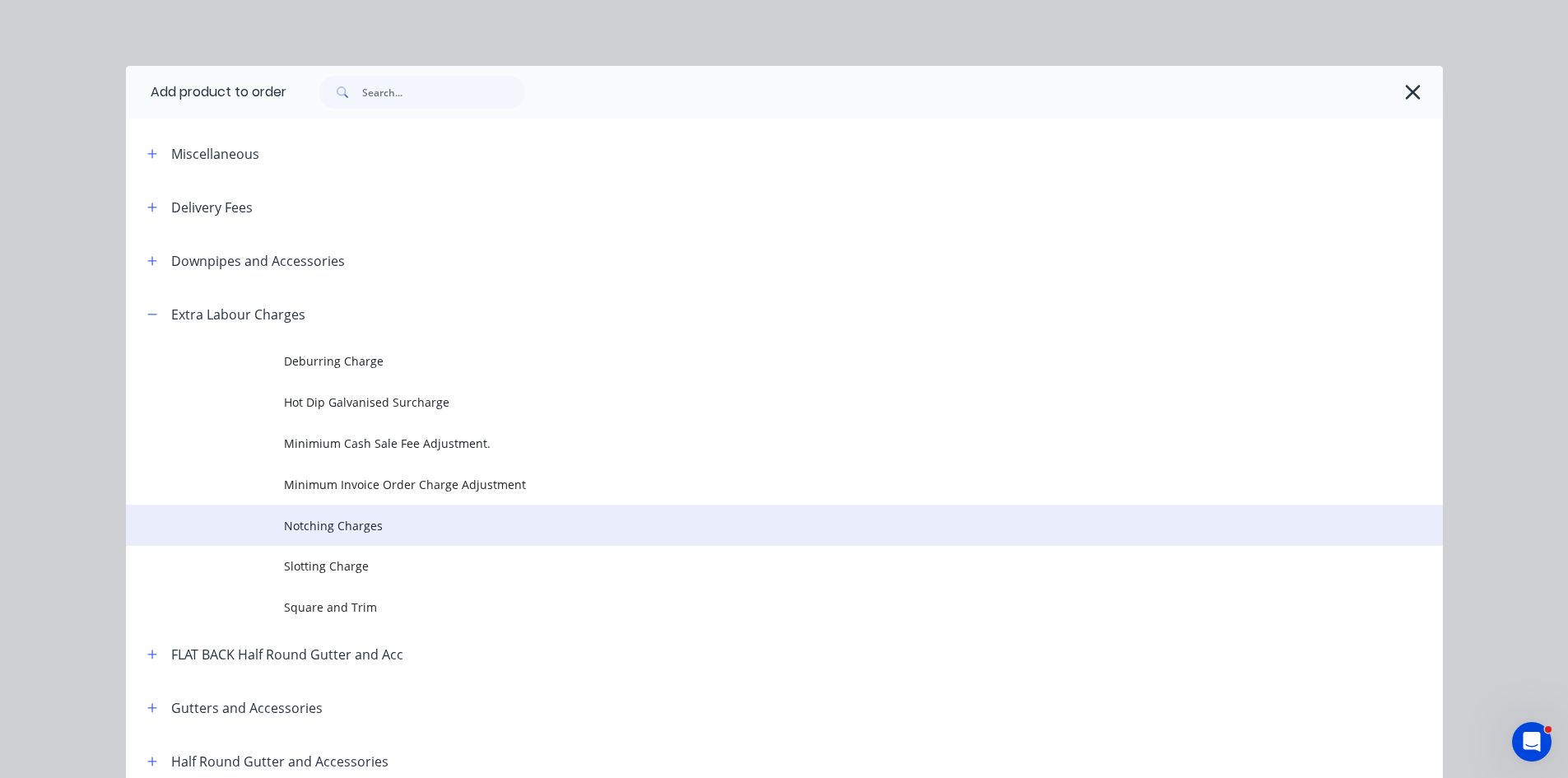
click at [335, 536] on td "Notching Charges" at bounding box center [863, 525] width 1159 height 41
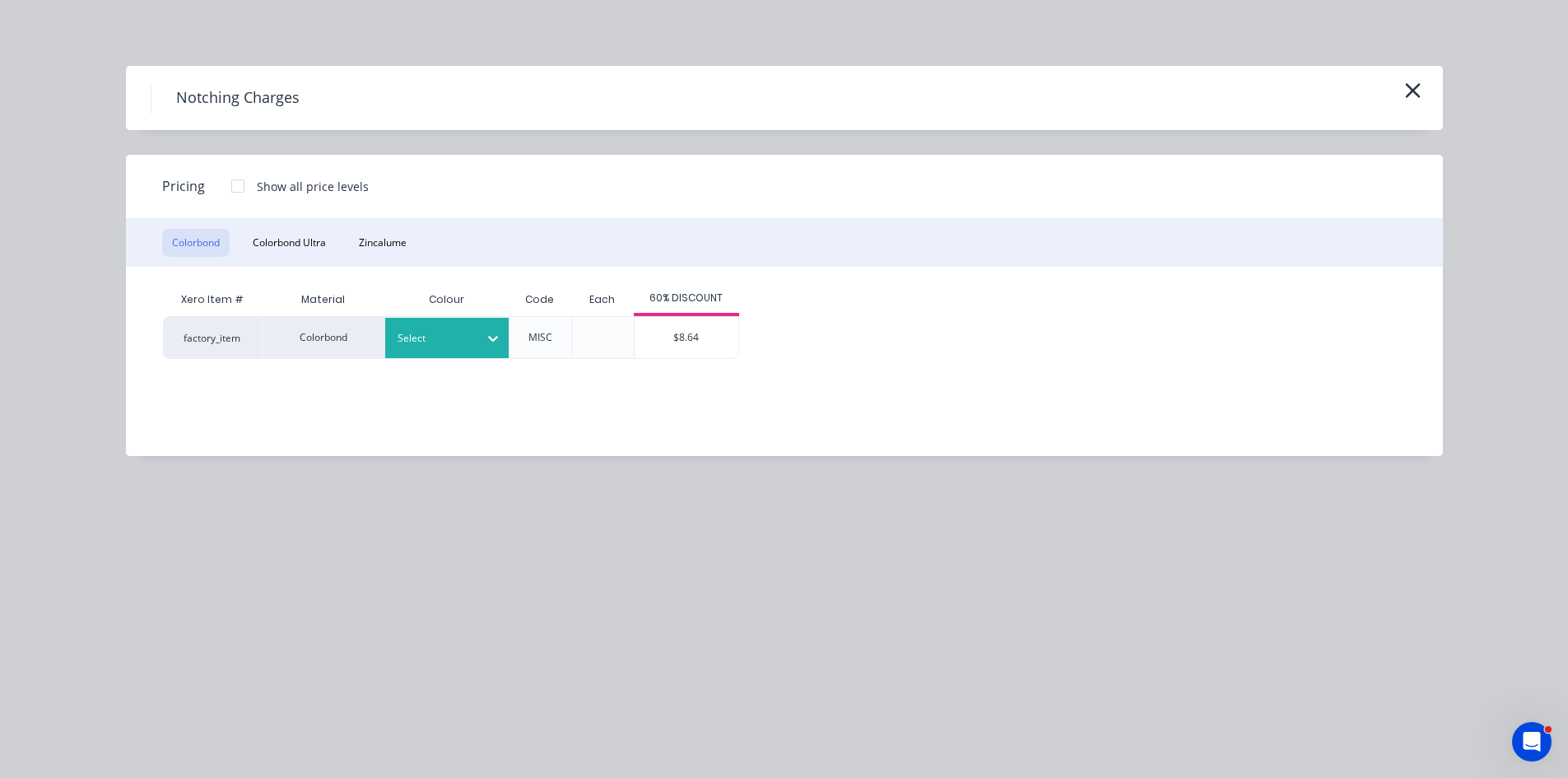
click at [446, 341] on div at bounding box center [434, 338] width 74 height 18
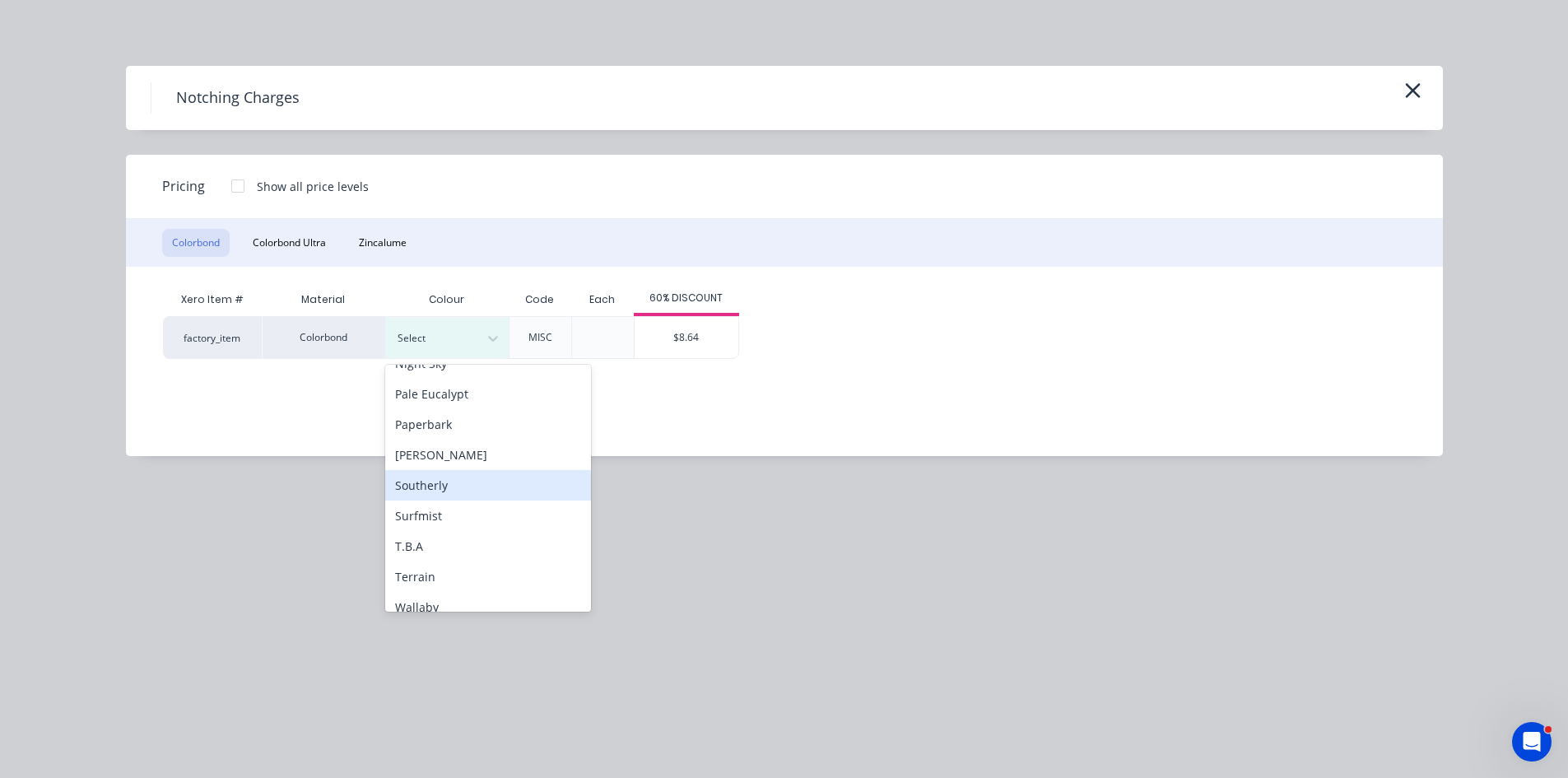
scroll to position [552, 0]
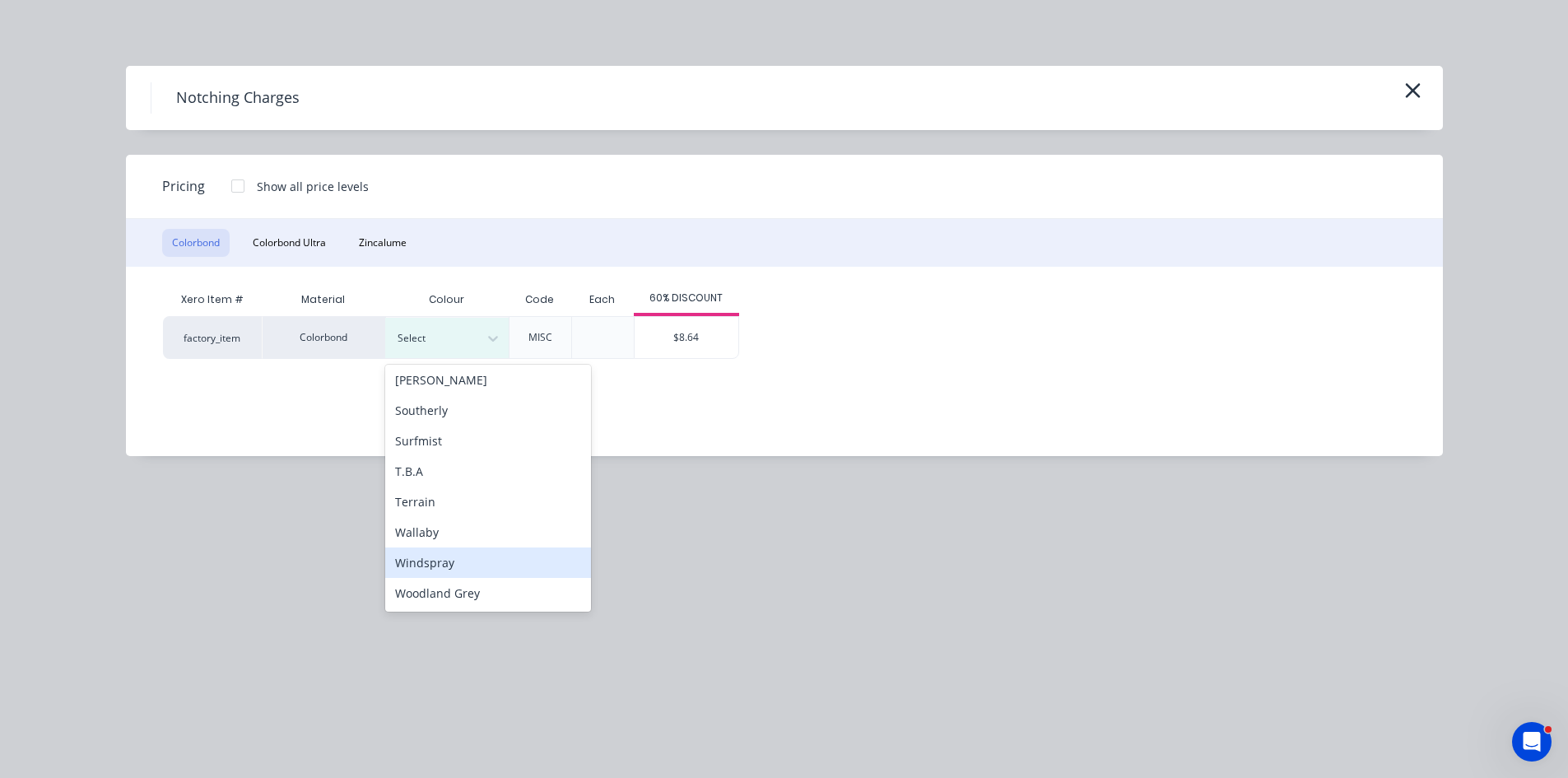
click at [452, 566] on div "Windspray" at bounding box center [487, 563] width 205 height 31
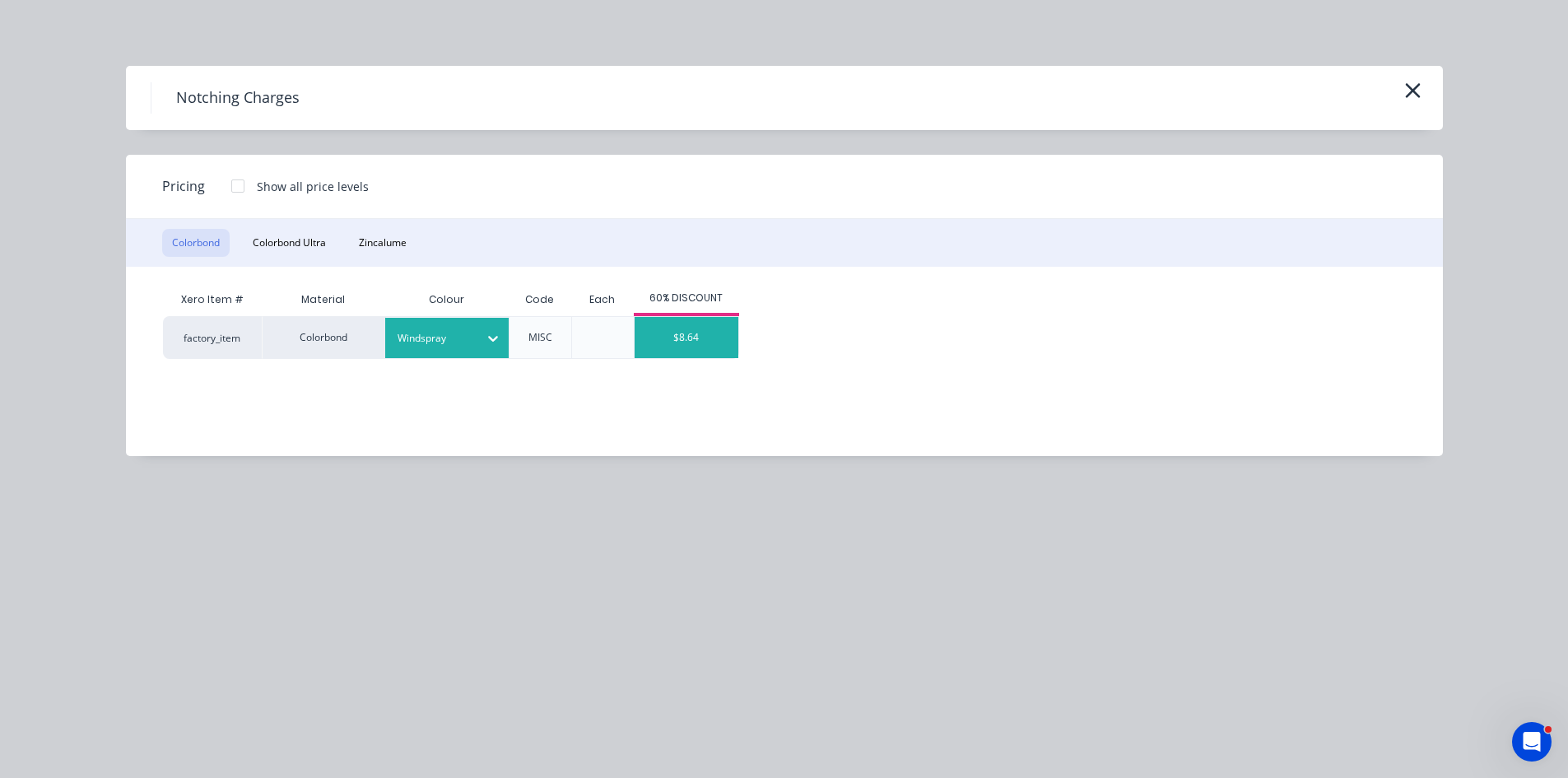
click at [678, 349] on div "$8.64" at bounding box center [686, 337] width 104 height 41
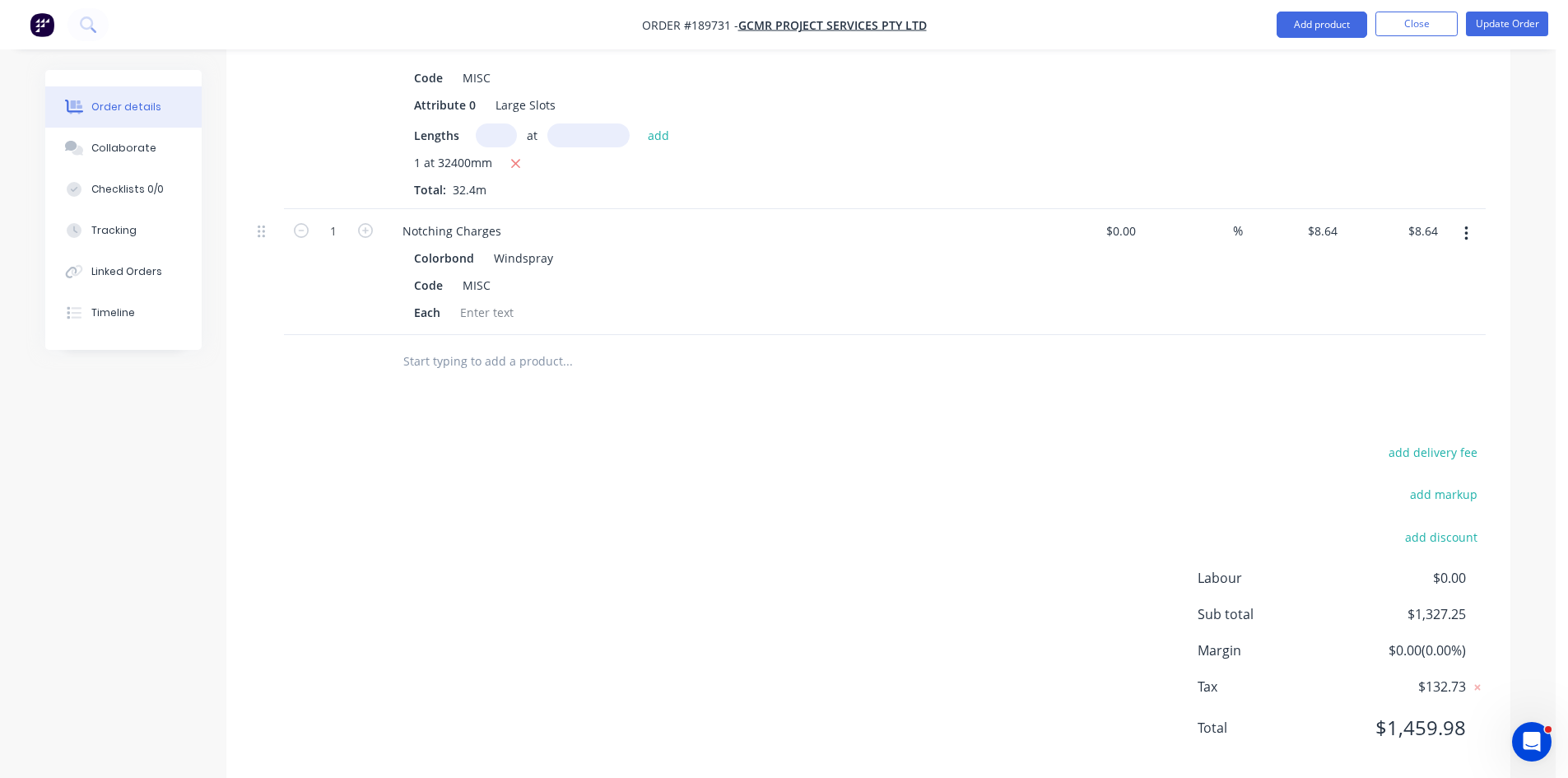
scroll to position [2540, 0]
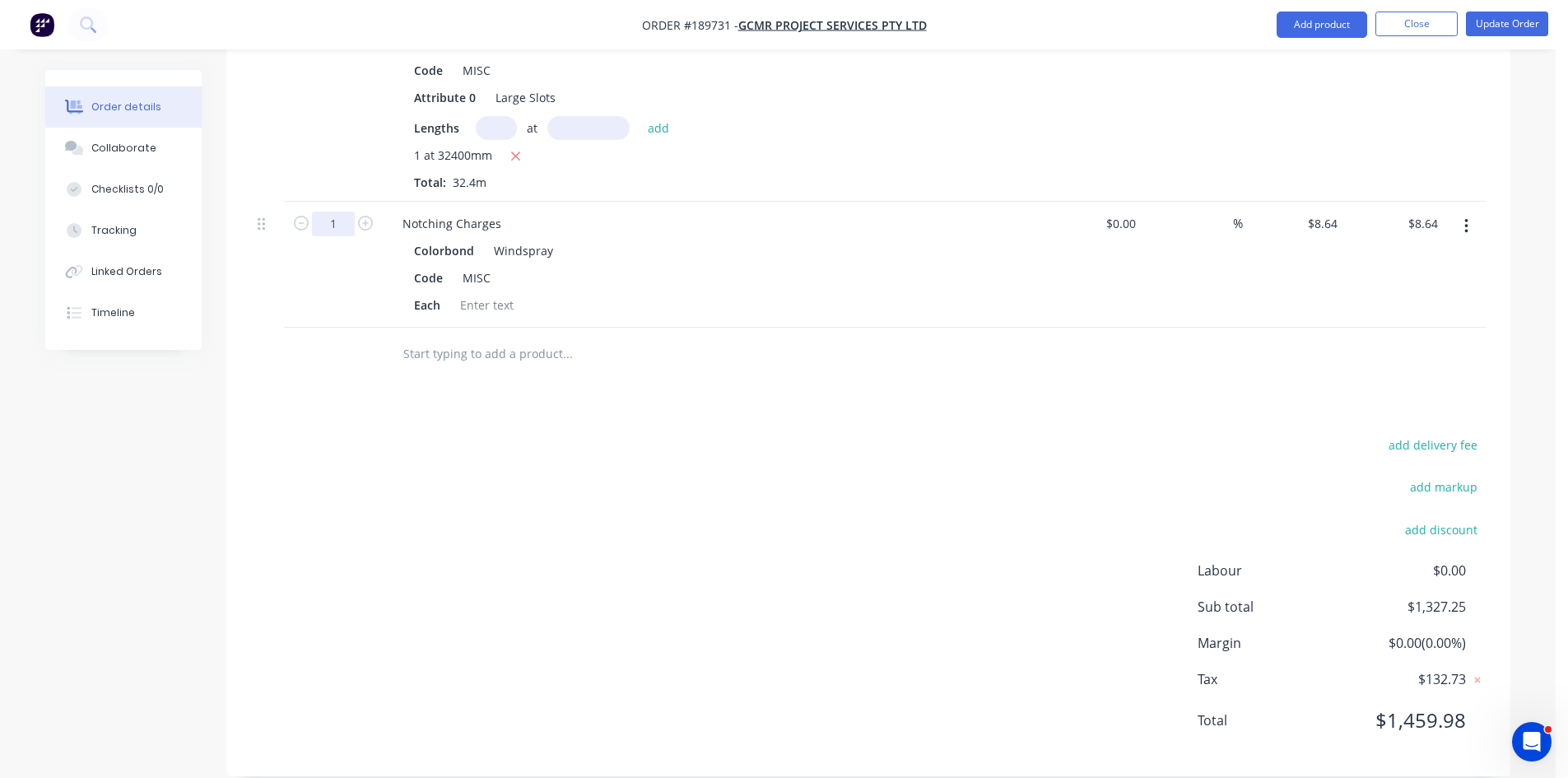
drag, startPoint x: 346, startPoint y: 197, endPoint x: 355, endPoint y: 204, distance: 11.4
click at [364, 215] on icon "button" at bounding box center [365, 222] width 15 height 15
type input "2"
type input "$17.28"
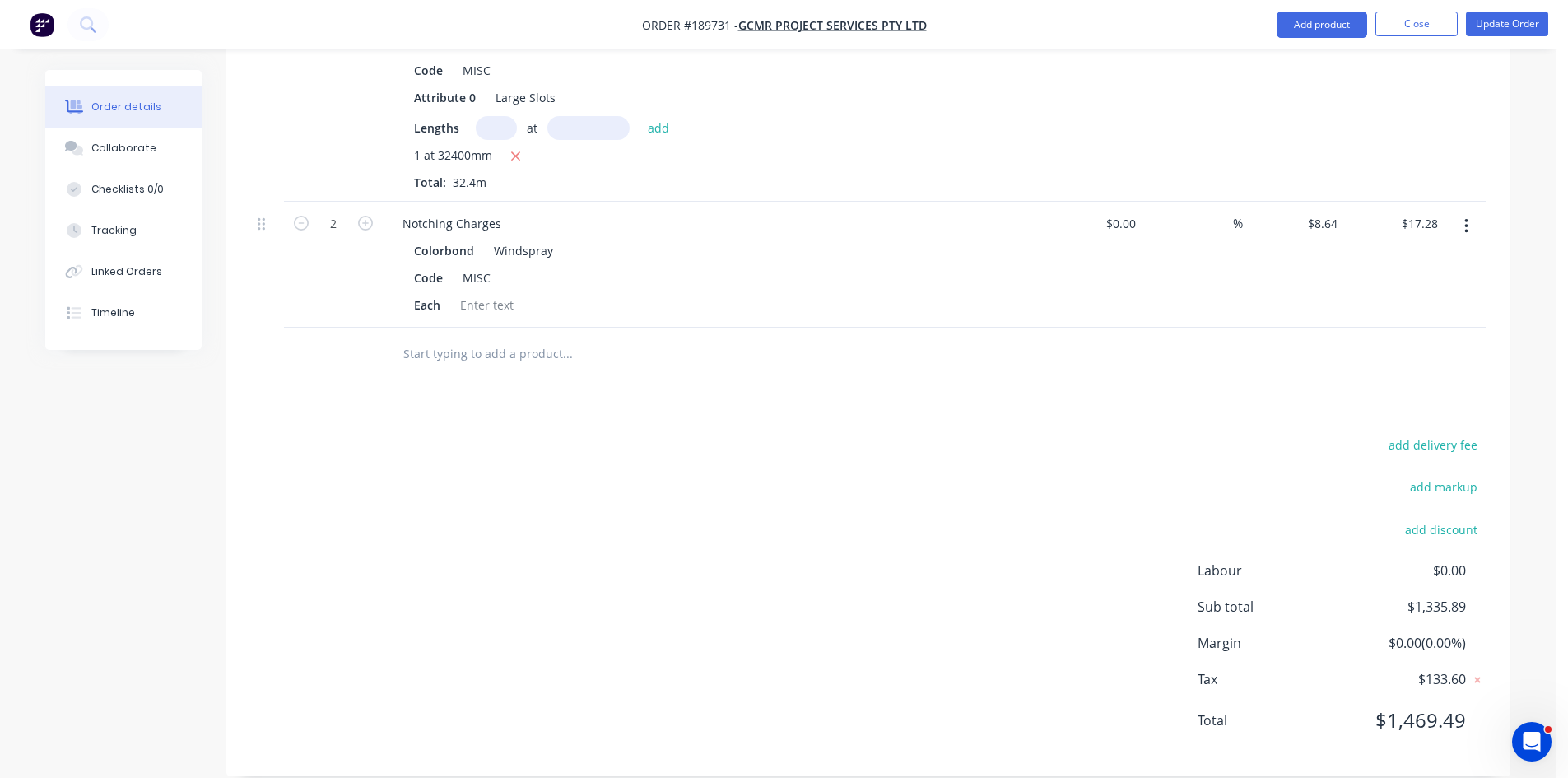
click at [680, 543] on div "add delivery fee add markup add discount Labour $0.00 Sub total $1,335.89 Margi…" at bounding box center [868, 592] width 1235 height 318
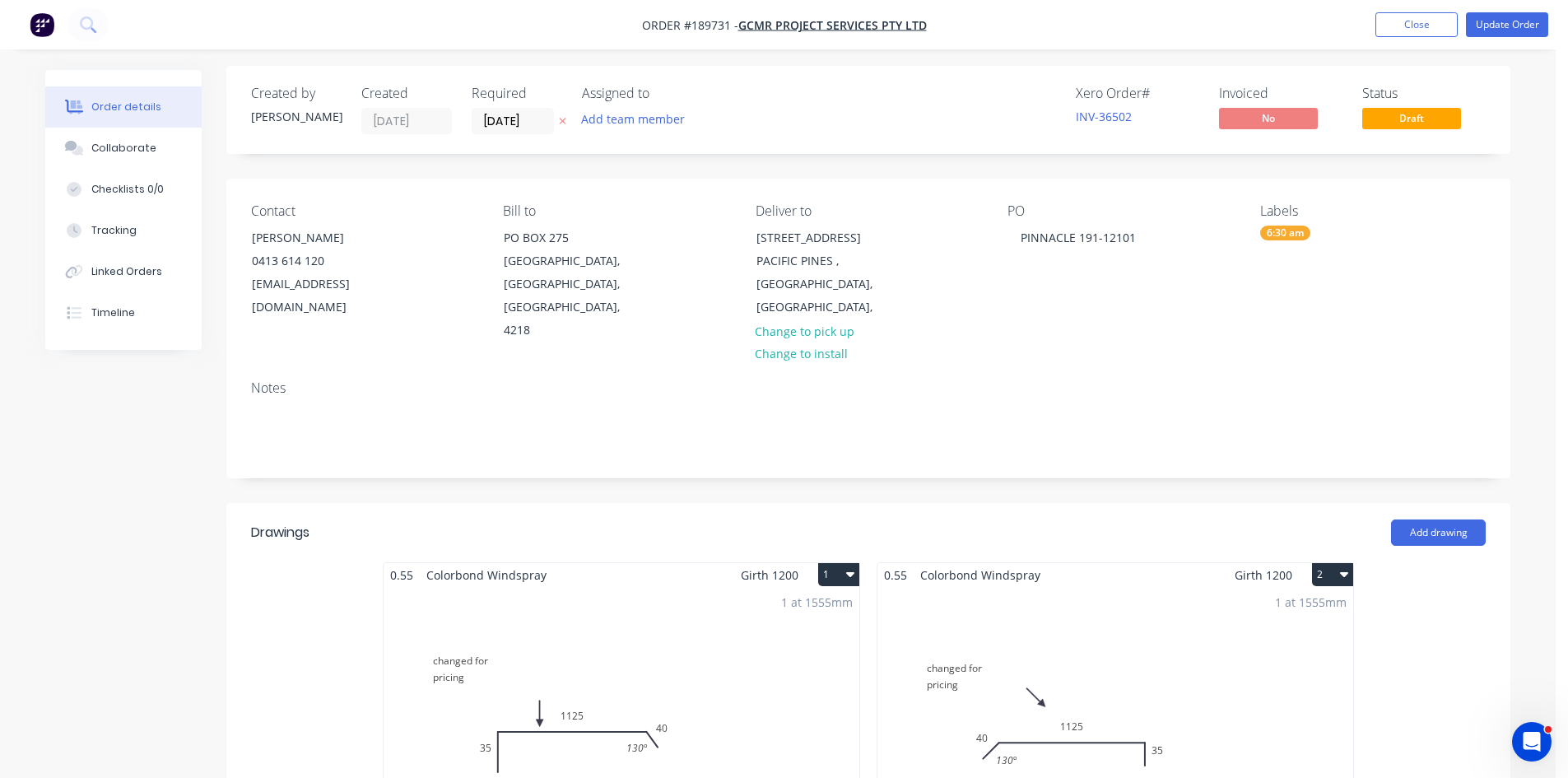
scroll to position [0, 0]
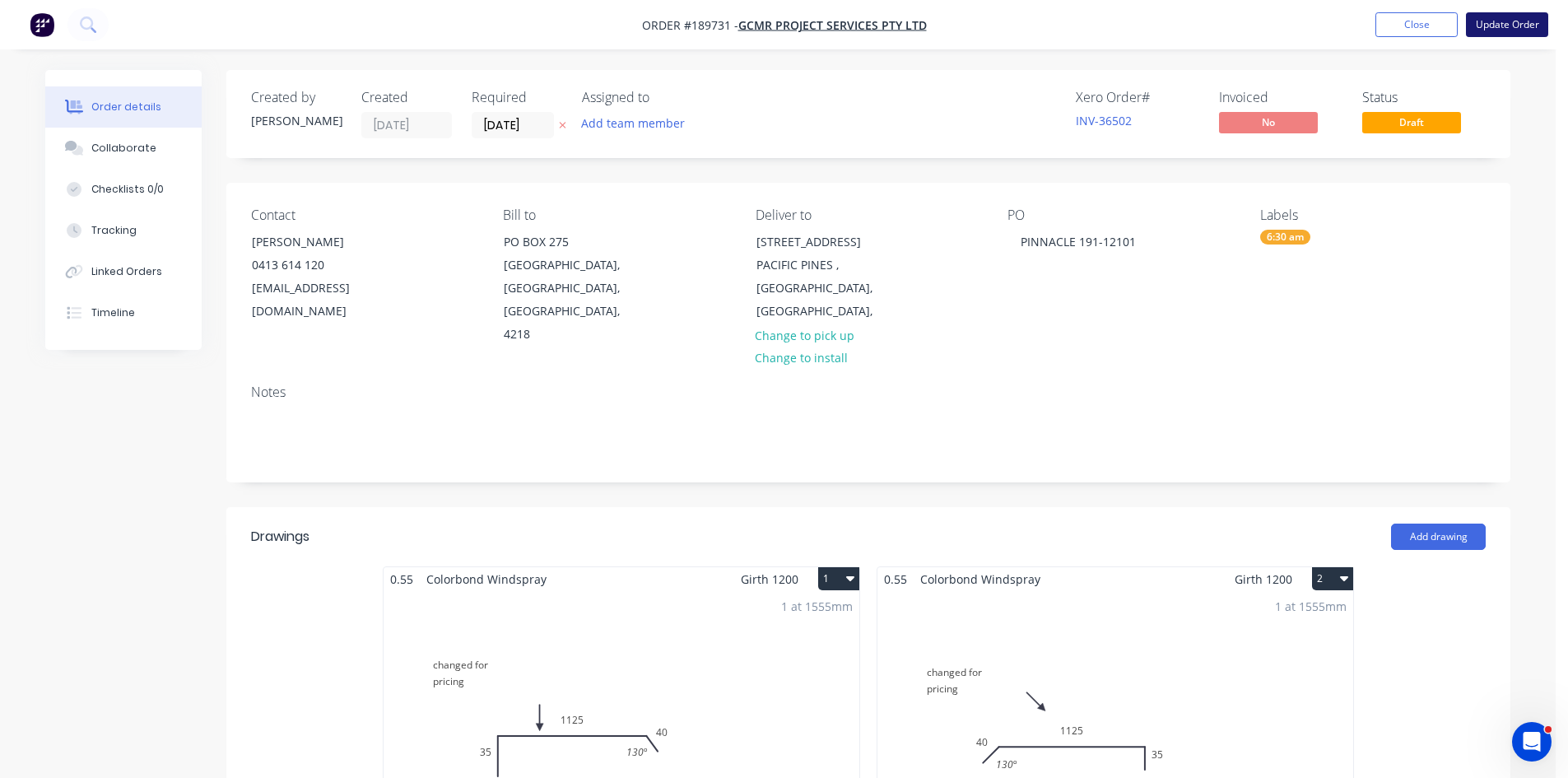
click at [1499, 29] on button "Update Order" at bounding box center [1507, 24] width 82 height 25
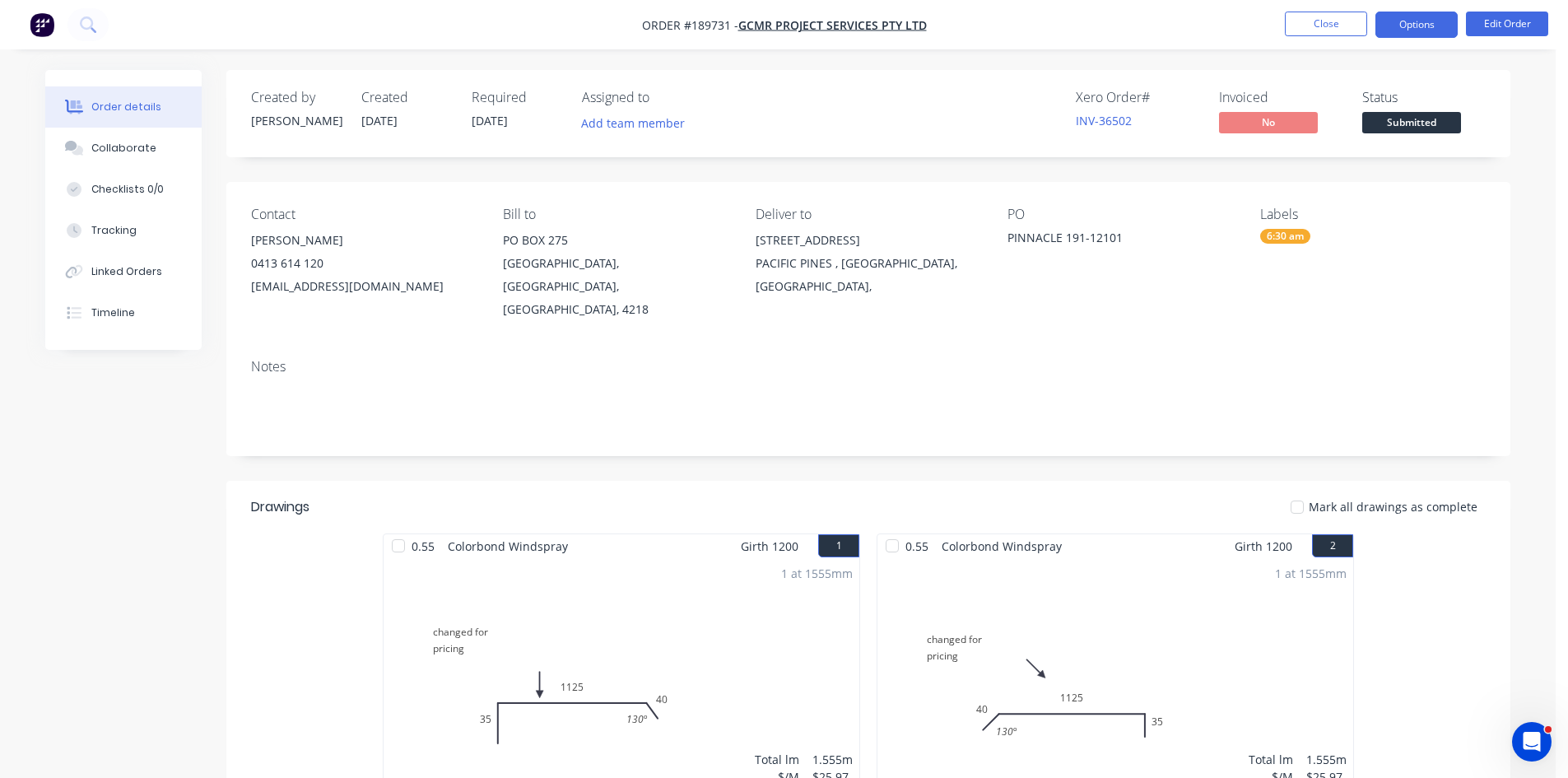
click at [1411, 27] on button "Options" at bounding box center [1416, 25] width 82 height 27
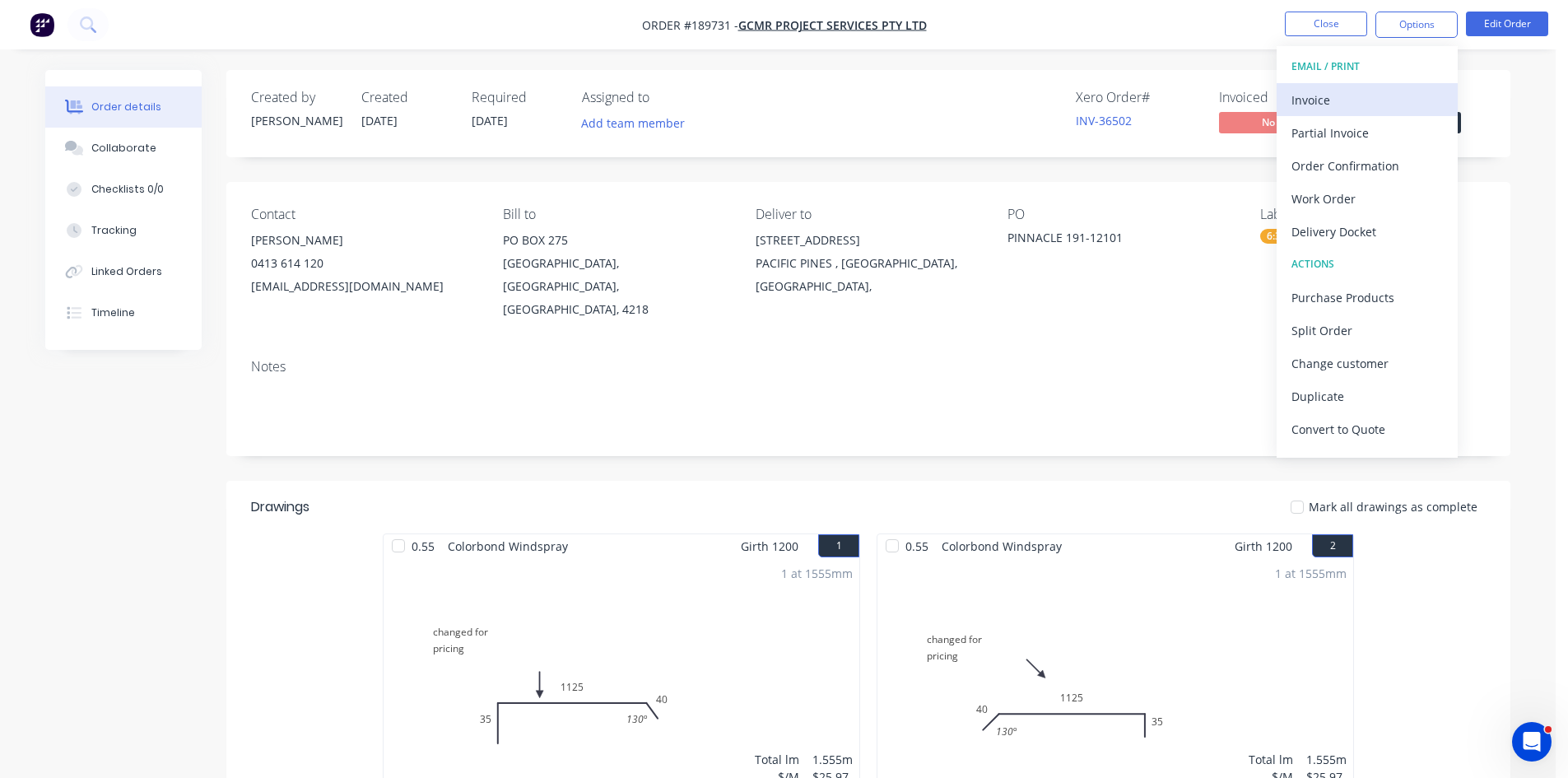
click at [1365, 104] on div "Invoice" at bounding box center [1367, 100] width 152 height 24
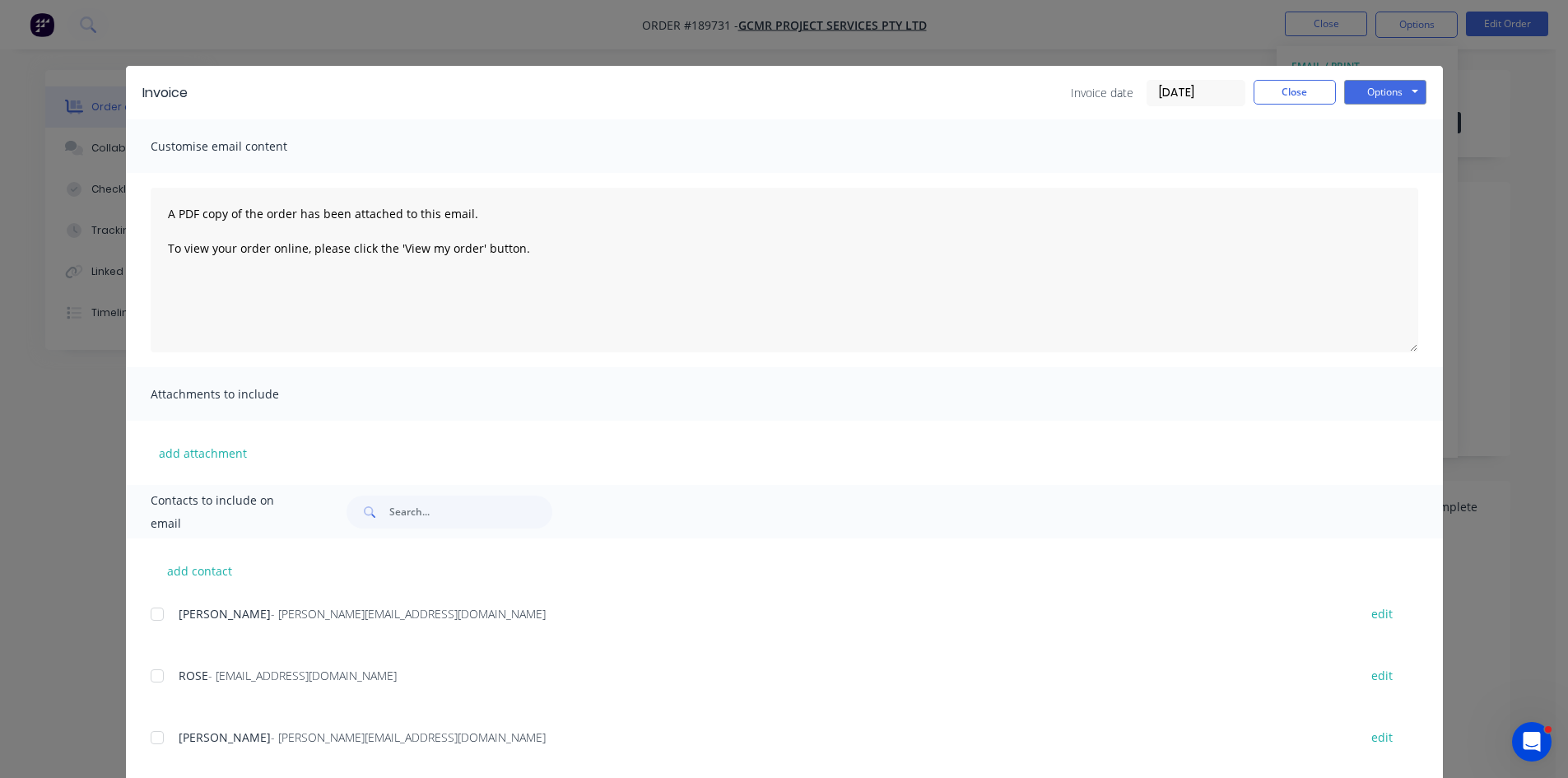
click at [144, 617] on div at bounding box center [157, 614] width 33 height 33
click at [143, 662] on div "add contact SIMON - simon@gcmr.com.au edit ROSE - rose@gcmr.com.au edit LUKE - …" at bounding box center [784, 765] width 1317 height 454
click at [152, 686] on div at bounding box center [157, 676] width 33 height 33
click at [1396, 93] on button "Options" at bounding box center [1385, 92] width 82 height 25
click at [1396, 186] on button "Email" at bounding box center [1396, 176] width 105 height 27
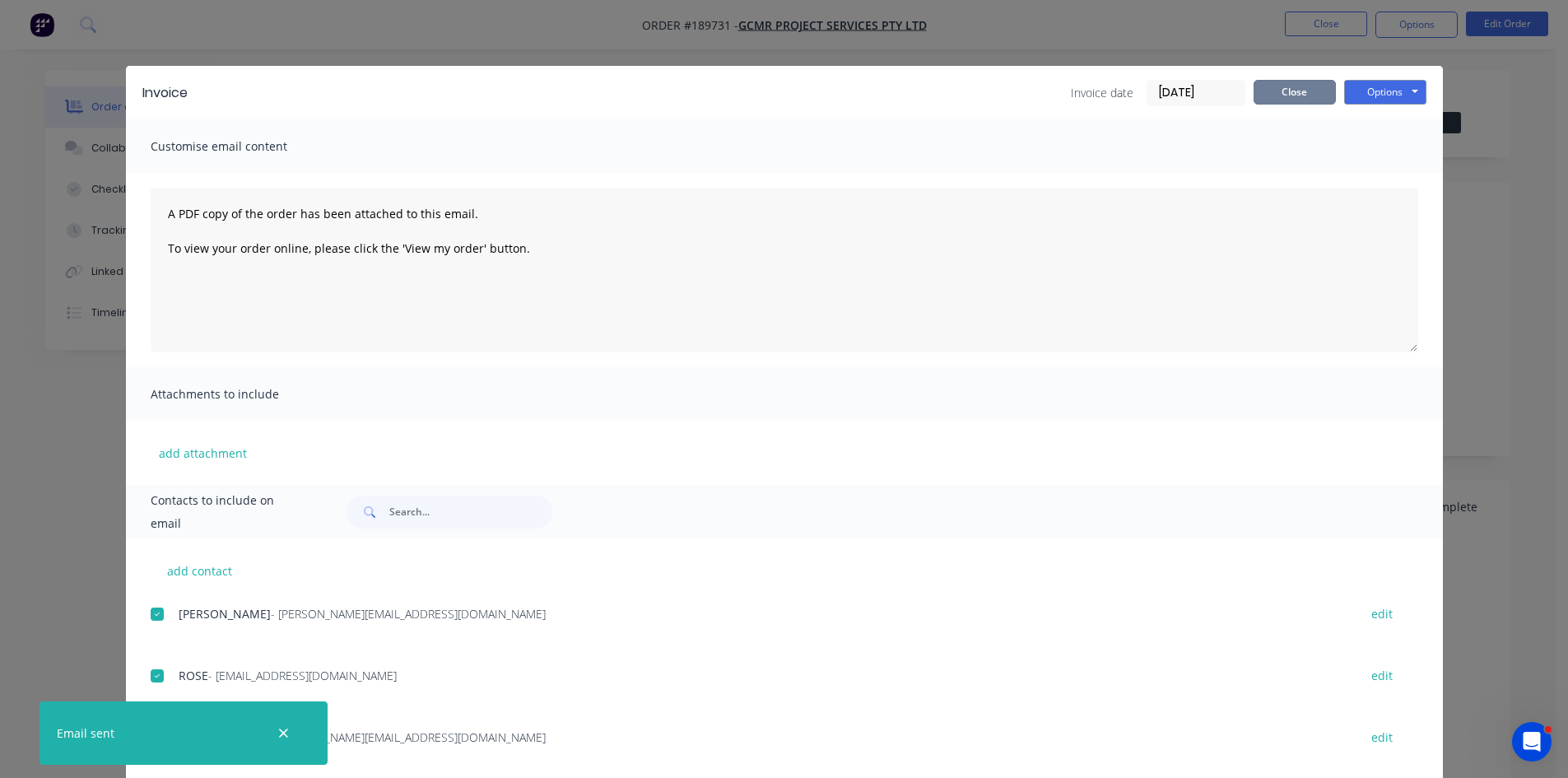
click at [1290, 90] on button "Close" at bounding box center [1294, 92] width 82 height 25
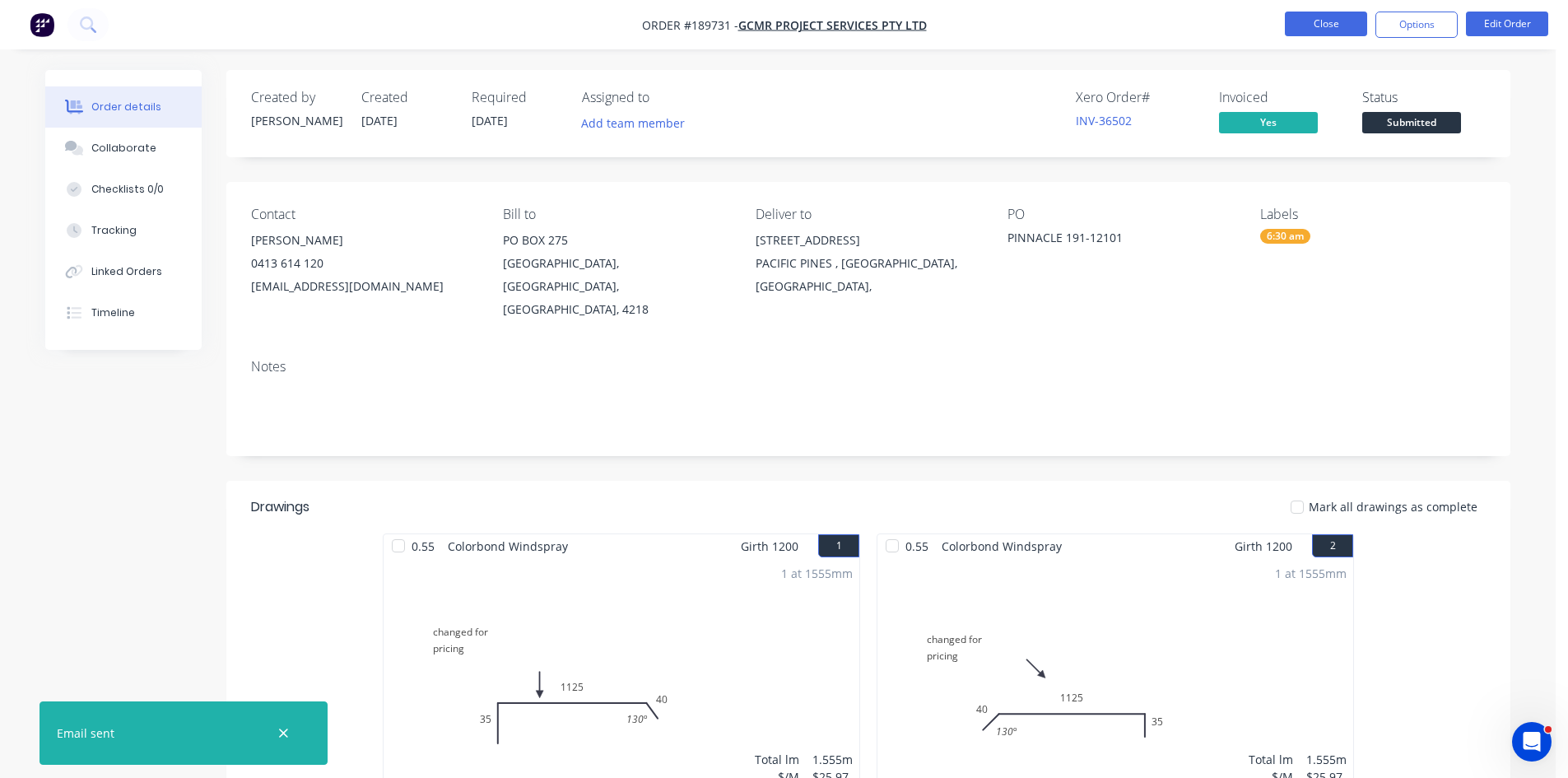
click at [1314, 23] on button "Close" at bounding box center [1326, 24] width 82 height 25
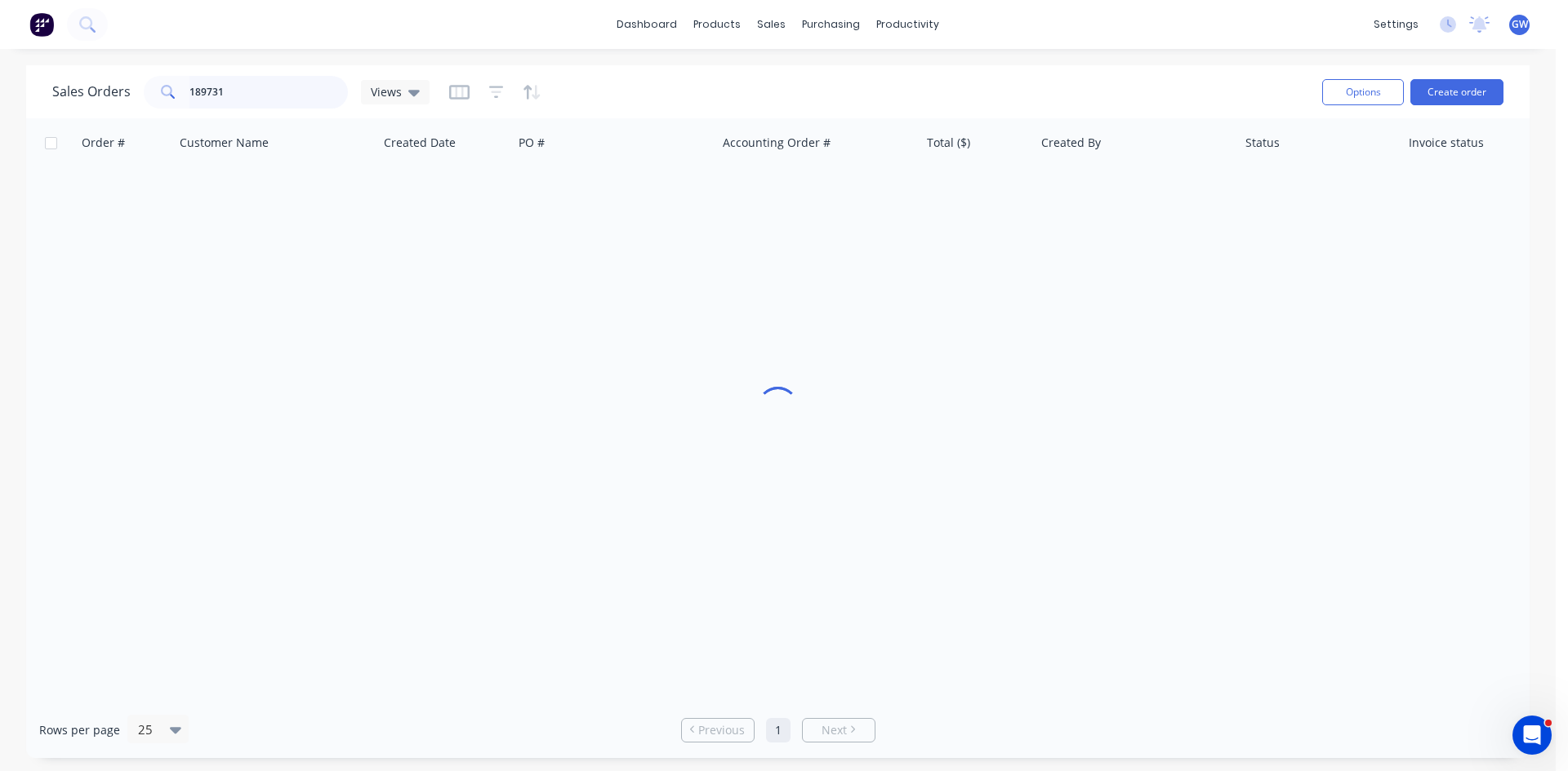
click at [205, 84] on input "189731" at bounding box center [270, 91] width 159 height 32
type input "189652"
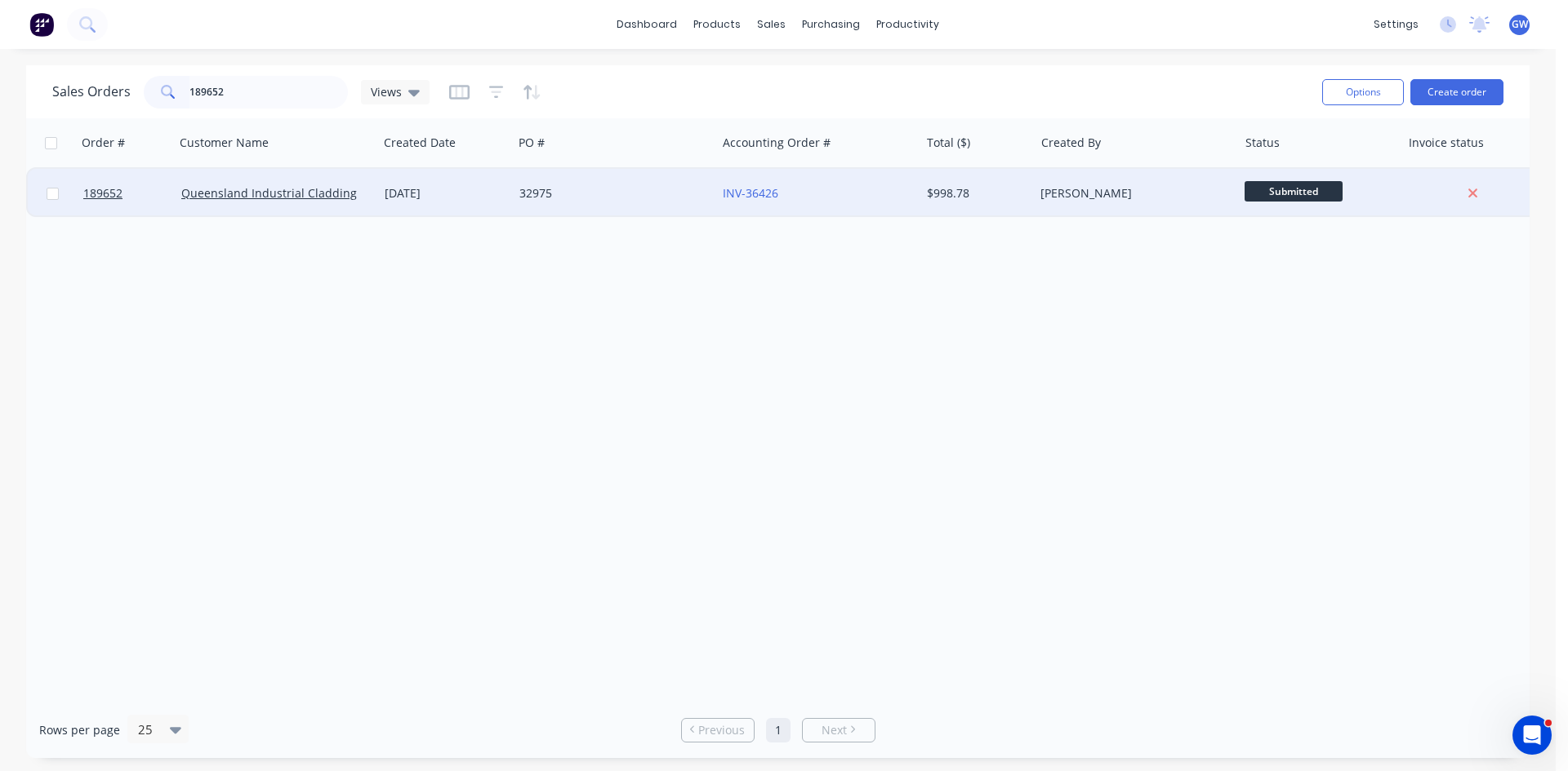
click at [1022, 175] on div "$998.78" at bounding box center [977, 194] width 114 height 49
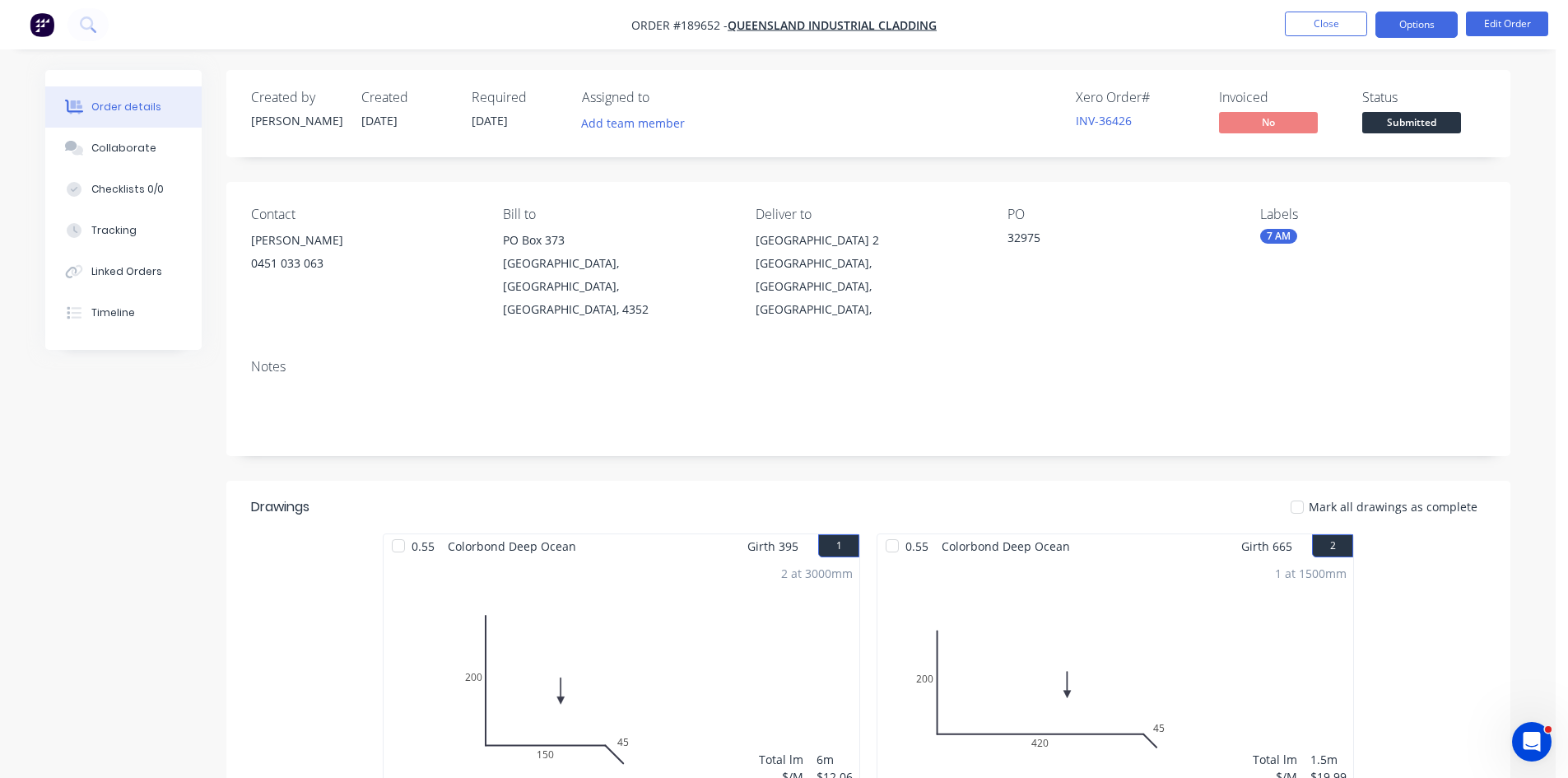
click at [1437, 12] on button "Options" at bounding box center [1416, 25] width 82 height 27
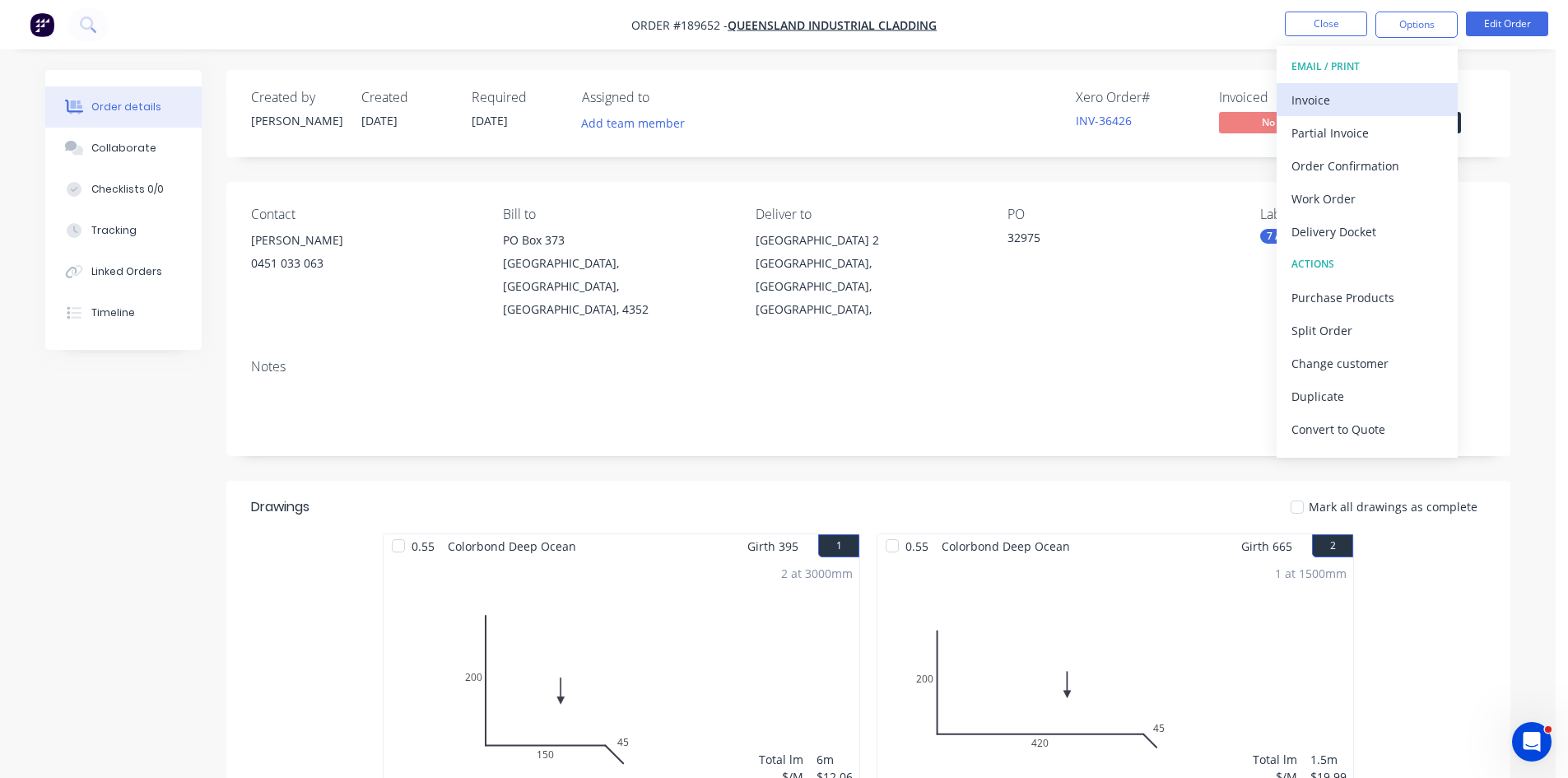
click at [1374, 91] on div "Invoice" at bounding box center [1367, 100] width 152 height 24
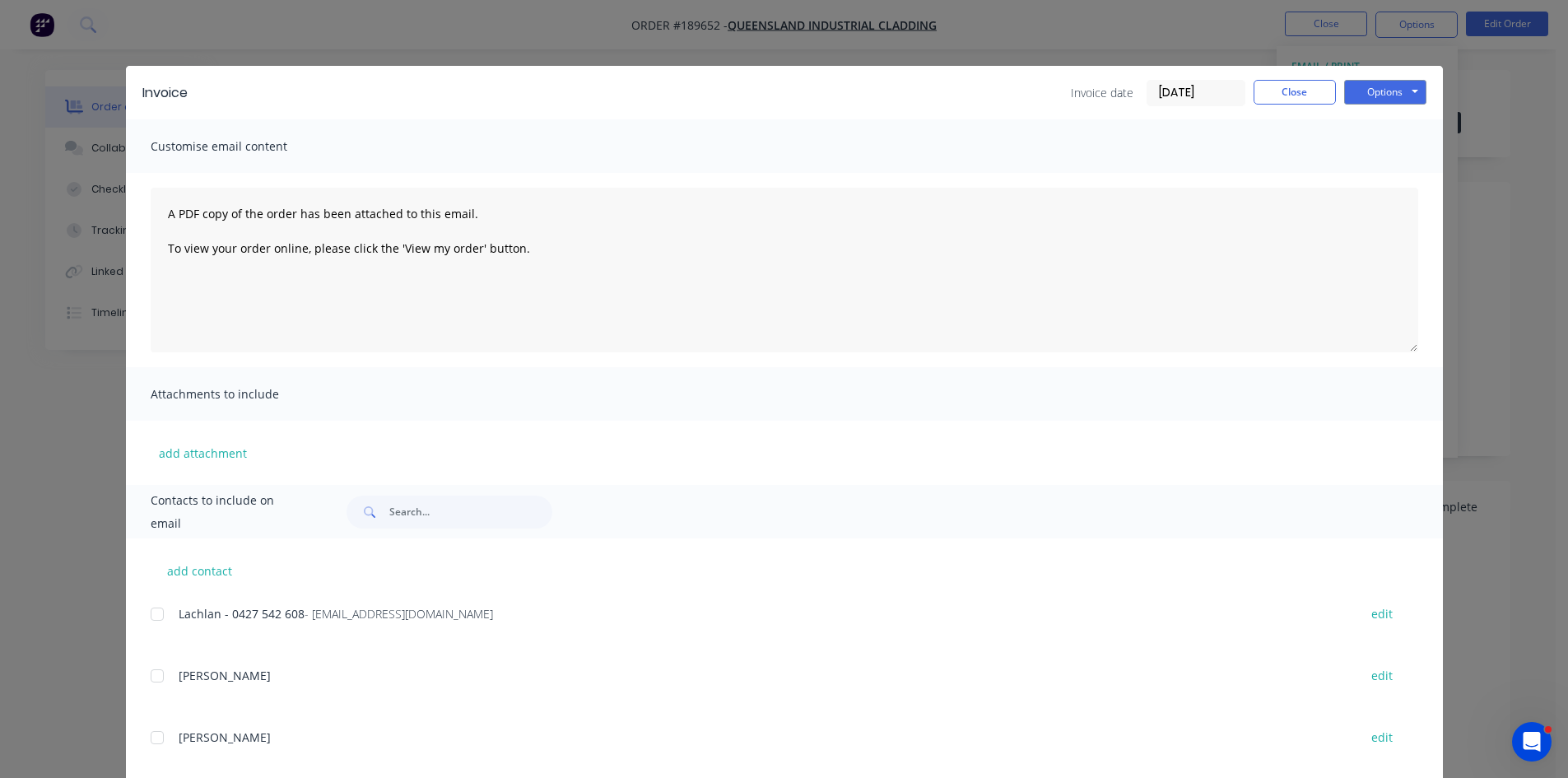
click at [162, 627] on div at bounding box center [157, 614] width 33 height 33
click at [1385, 80] on button "Options" at bounding box center [1385, 92] width 82 height 25
click at [1393, 181] on button "Email" at bounding box center [1396, 176] width 105 height 27
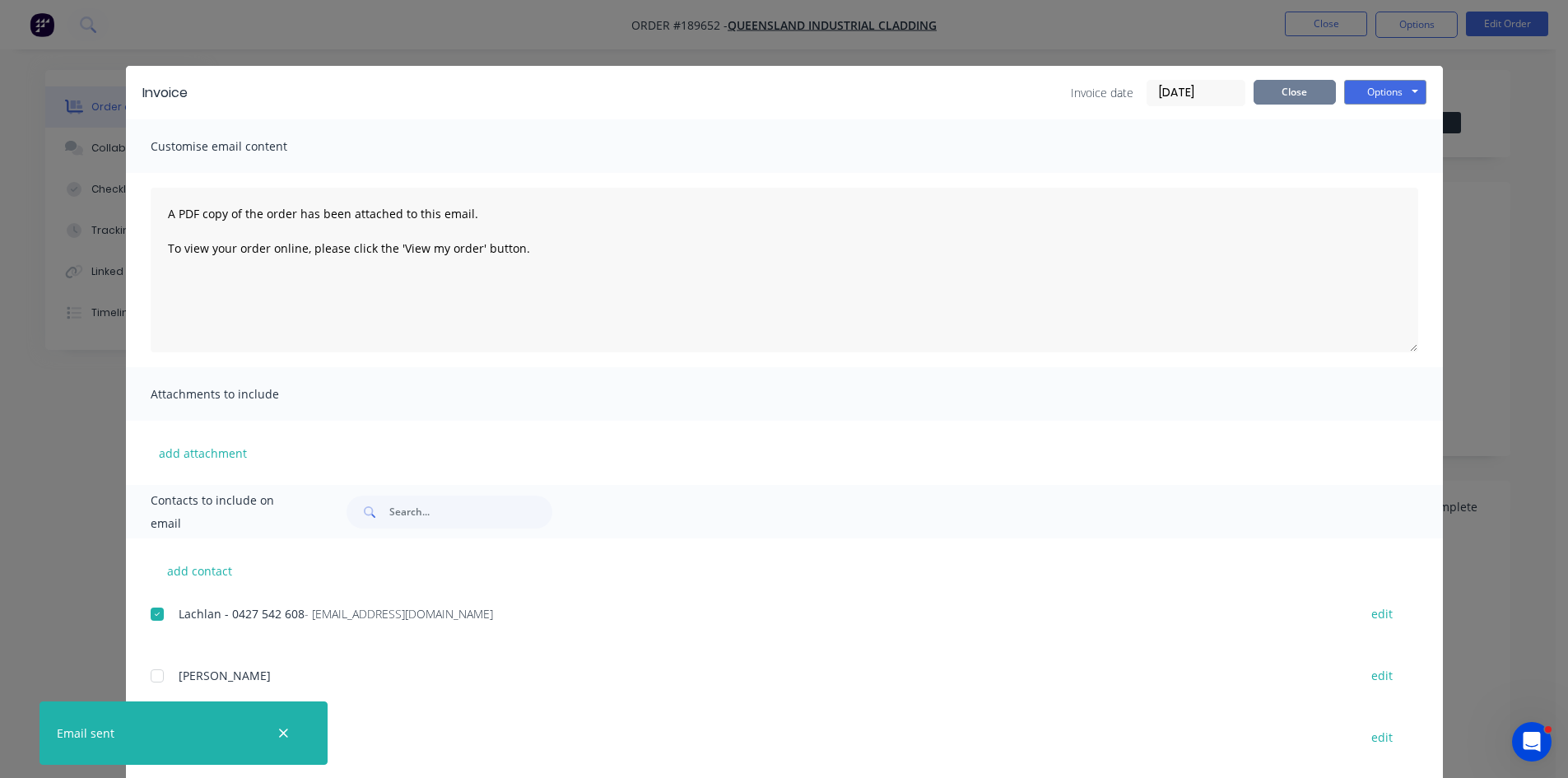
click at [1305, 89] on button "Close" at bounding box center [1294, 92] width 82 height 25
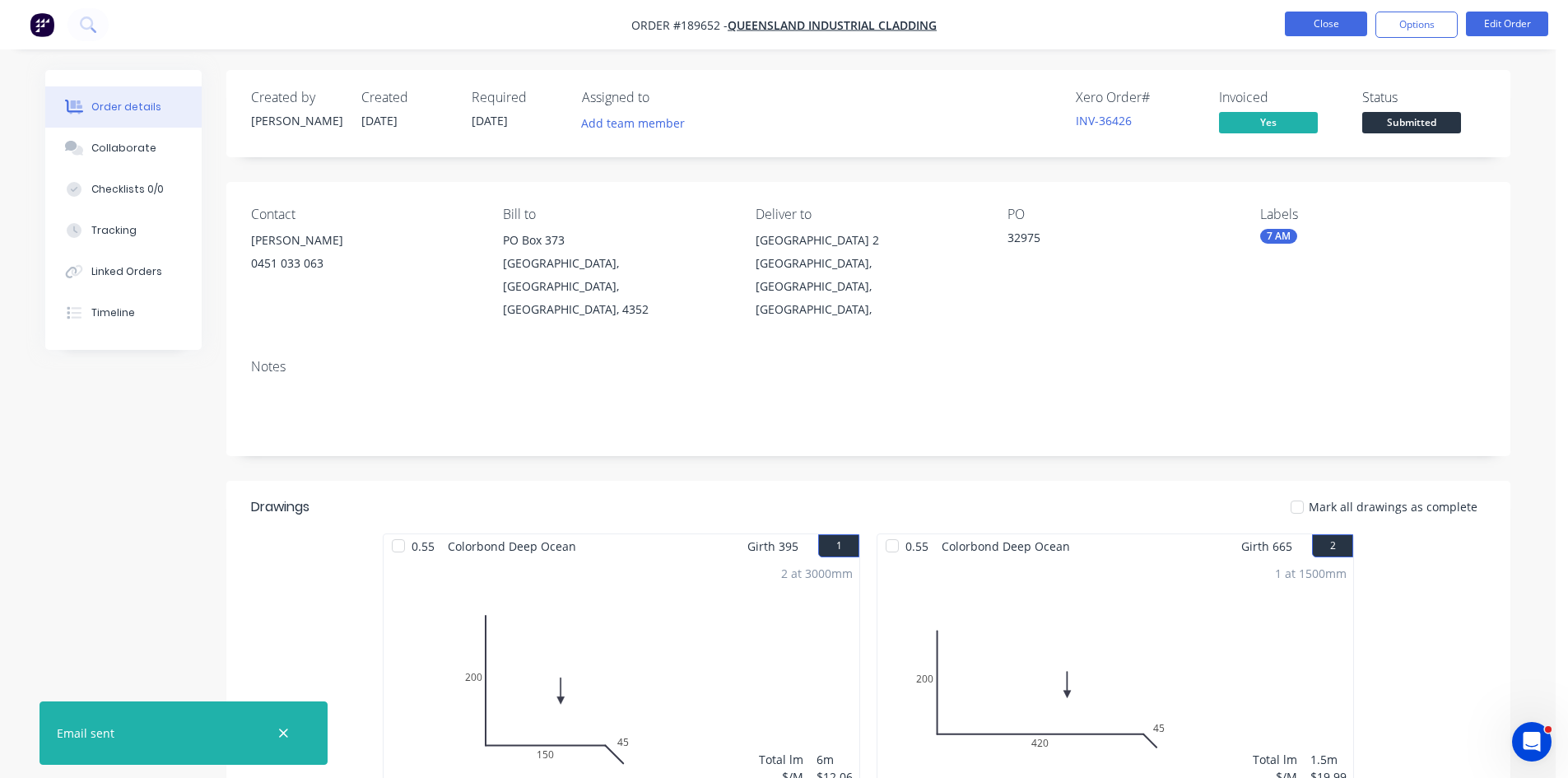
click at [1344, 22] on button "Close" at bounding box center [1326, 24] width 82 height 25
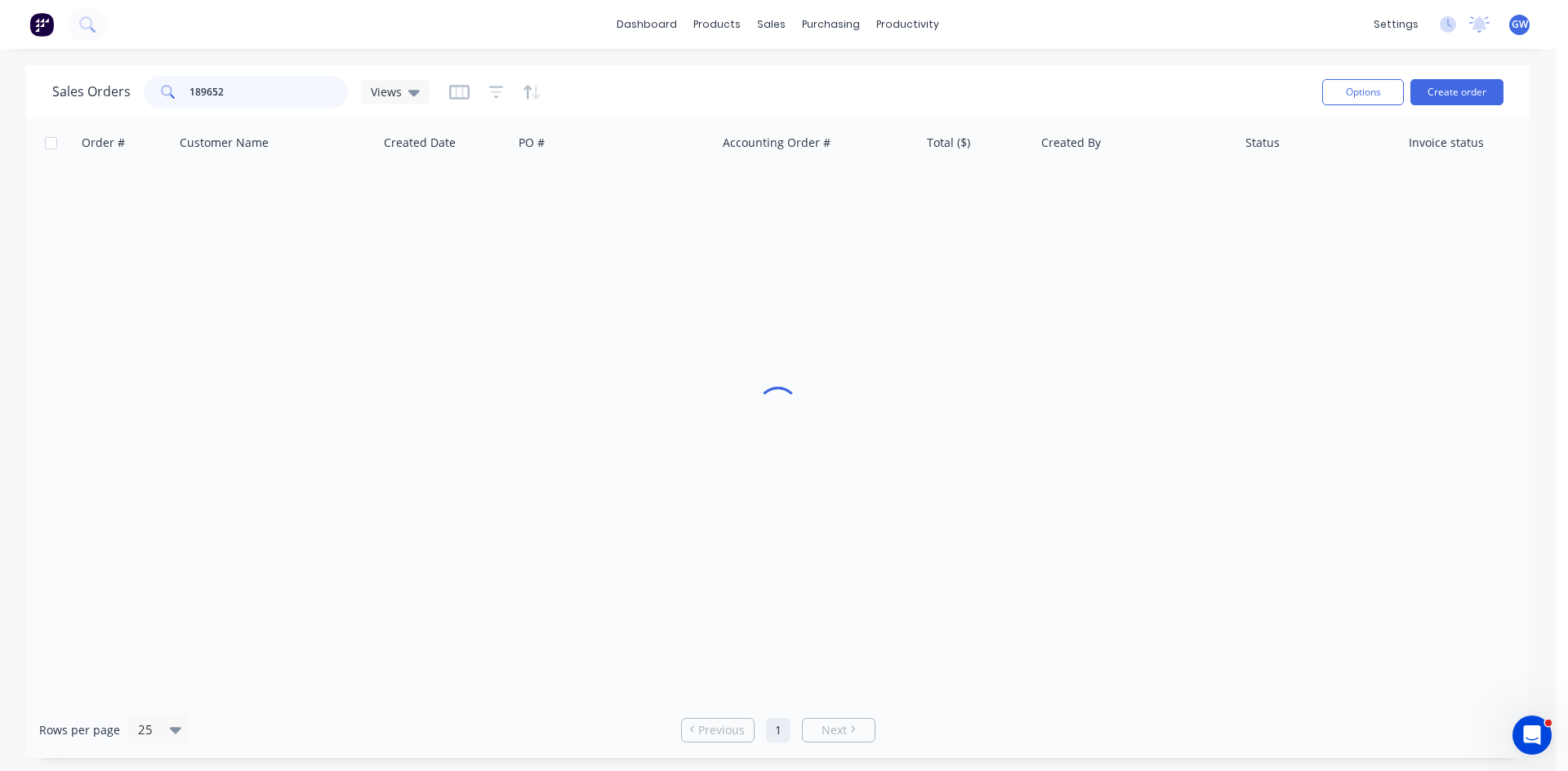
drag, startPoint x: 329, startPoint y: 87, endPoint x: 0, endPoint y: 75, distance: 329.2
click at [0, 75] on div "Sales Orders 189652 Views Options Create order Order # Customer Name Created Da…" at bounding box center [777, 411] width 1555 height 693
type input "188905"
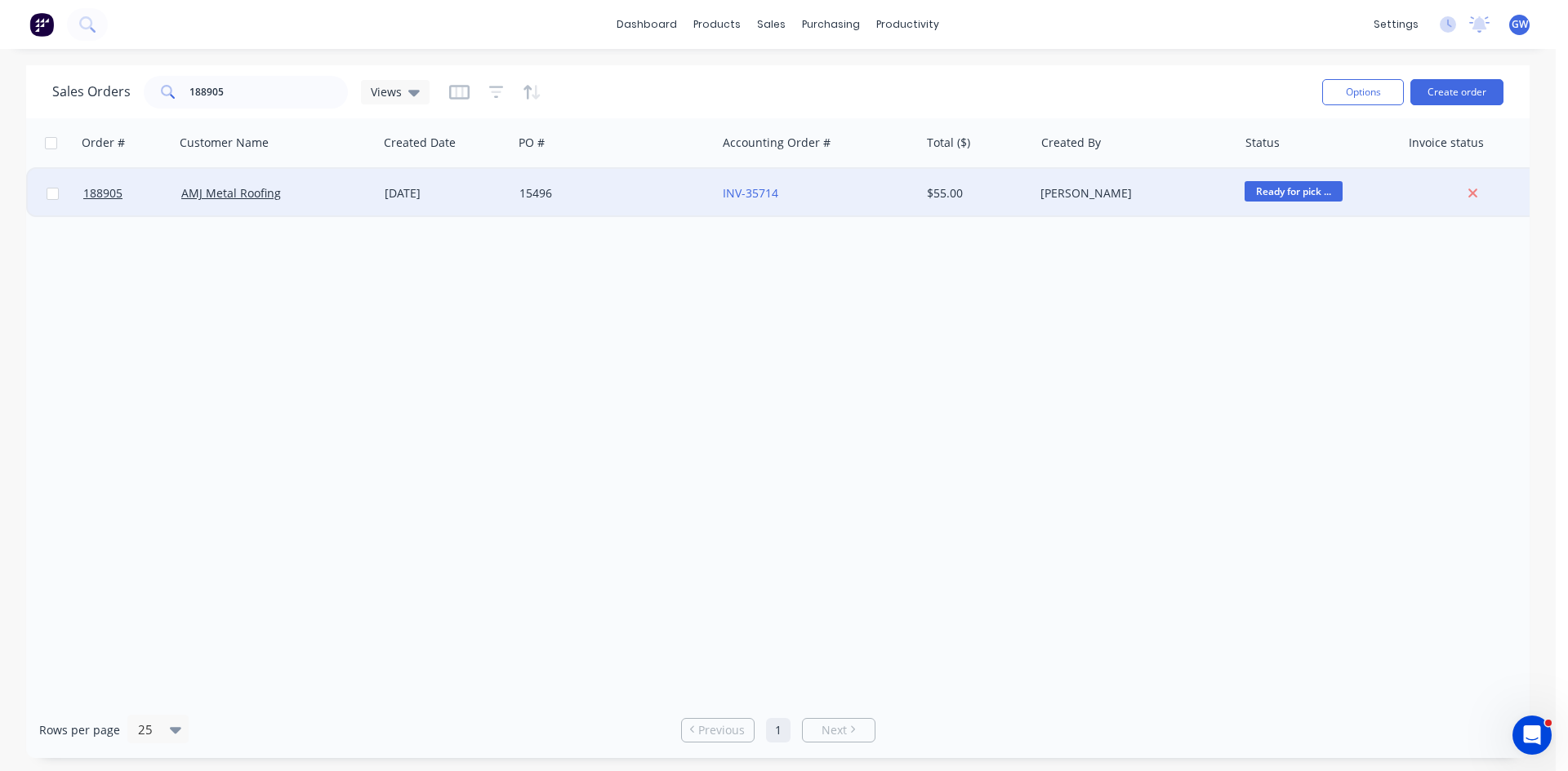
click at [1168, 196] on div "[PERSON_NAME]" at bounding box center [1130, 193] width 181 height 17
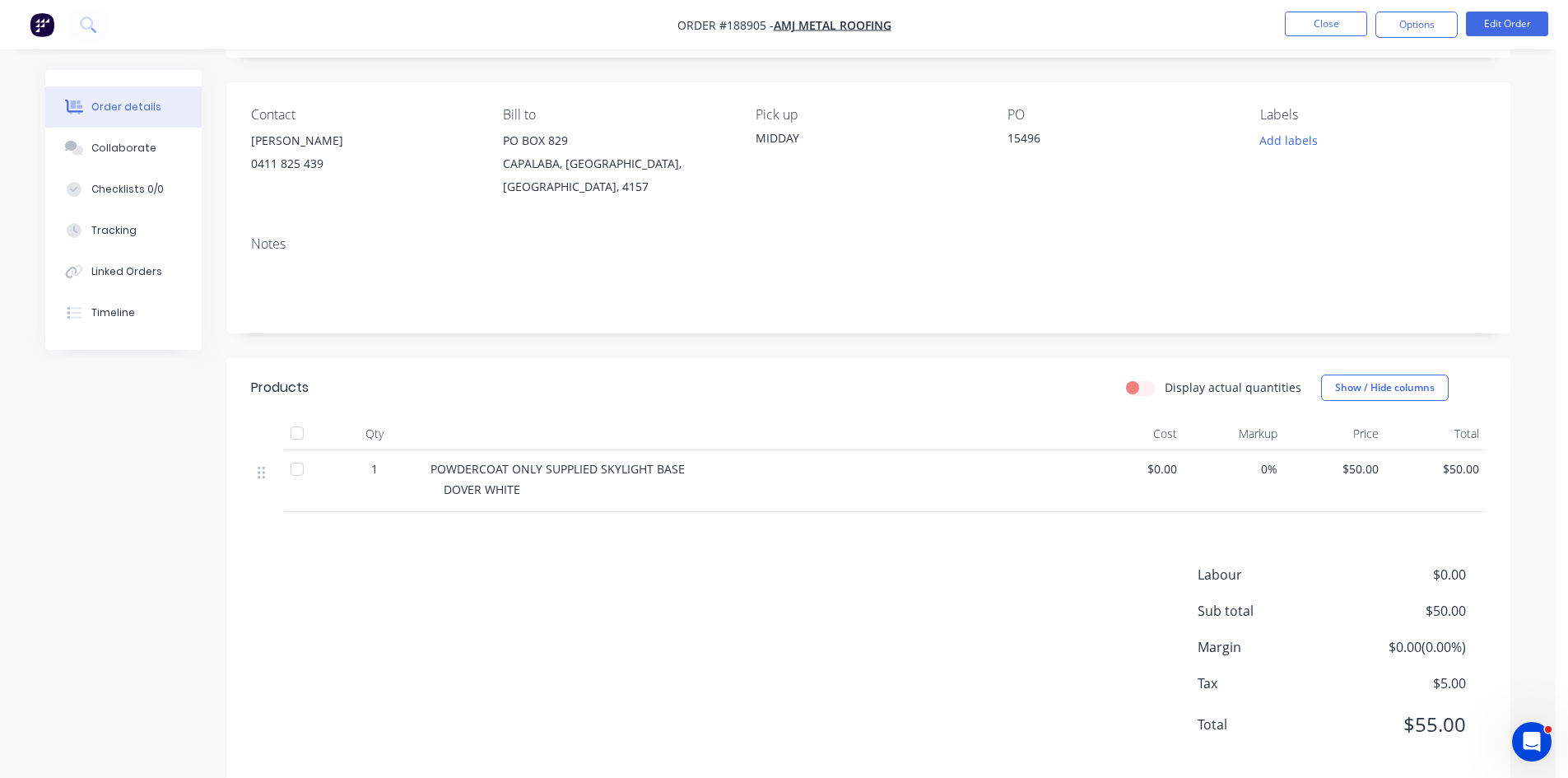
scroll to position [110, 0]
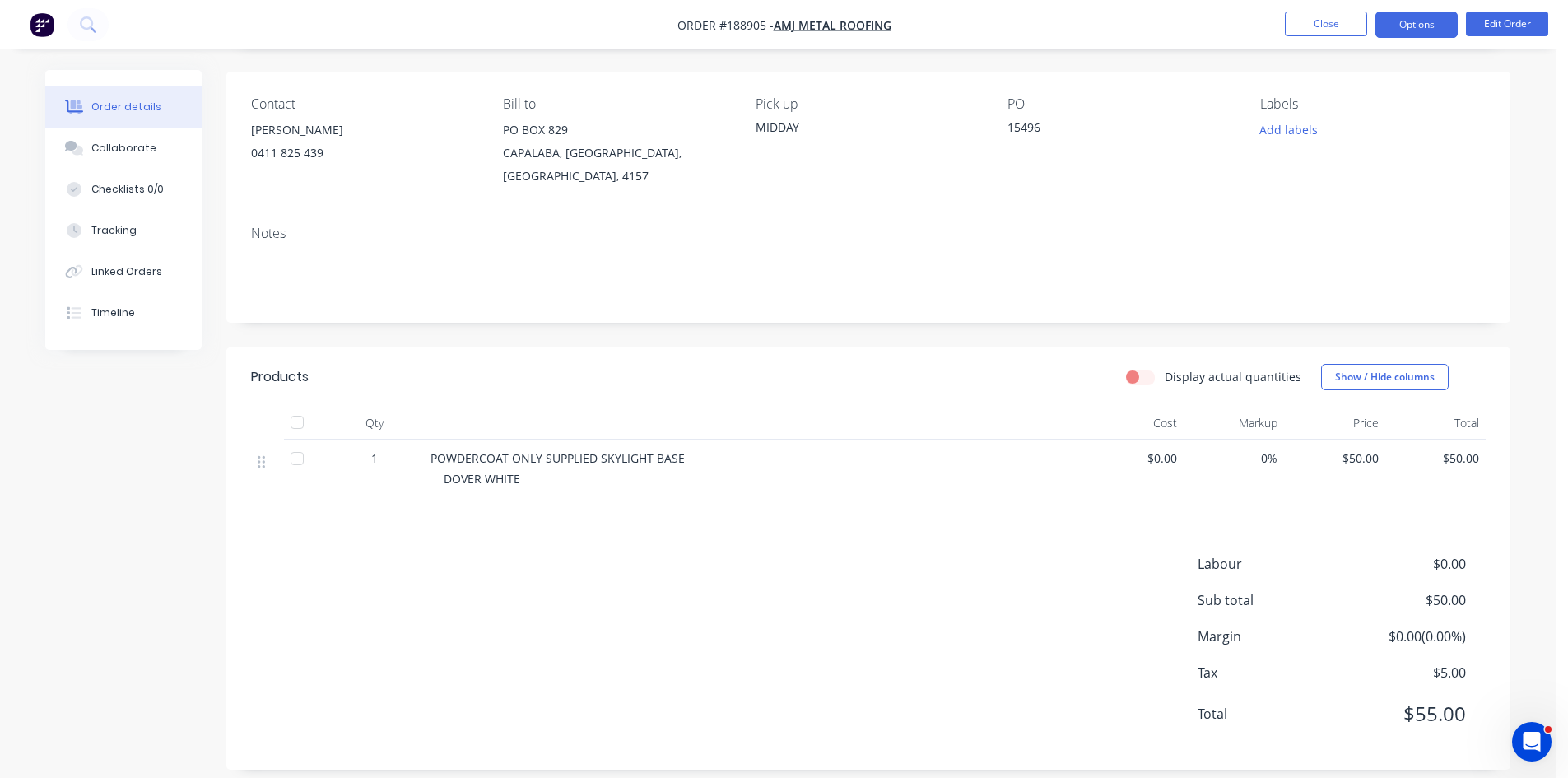
click at [1387, 25] on button "Options" at bounding box center [1416, 25] width 82 height 27
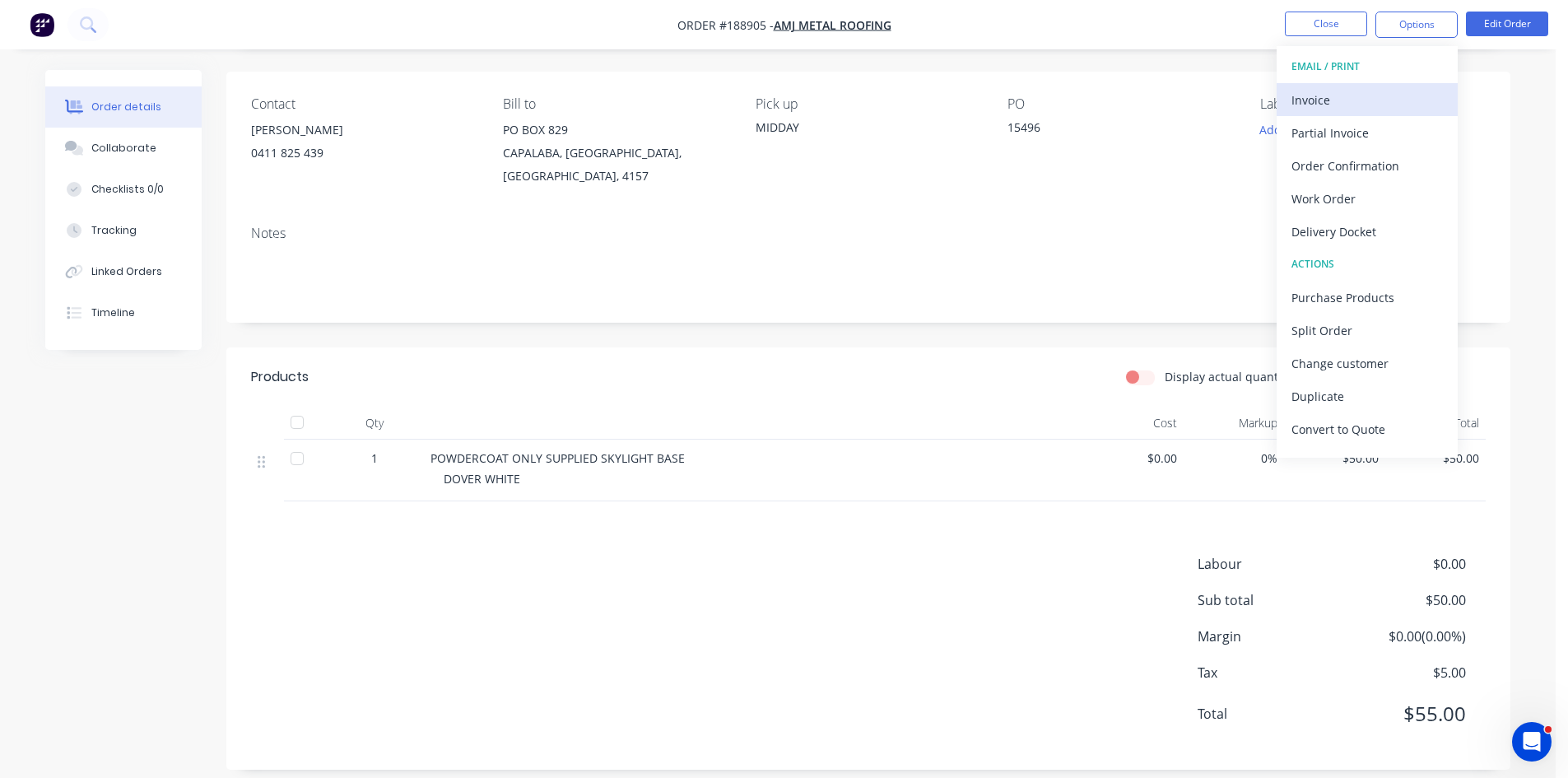
click at [1351, 101] on div "Invoice" at bounding box center [1367, 100] width 152 height 24
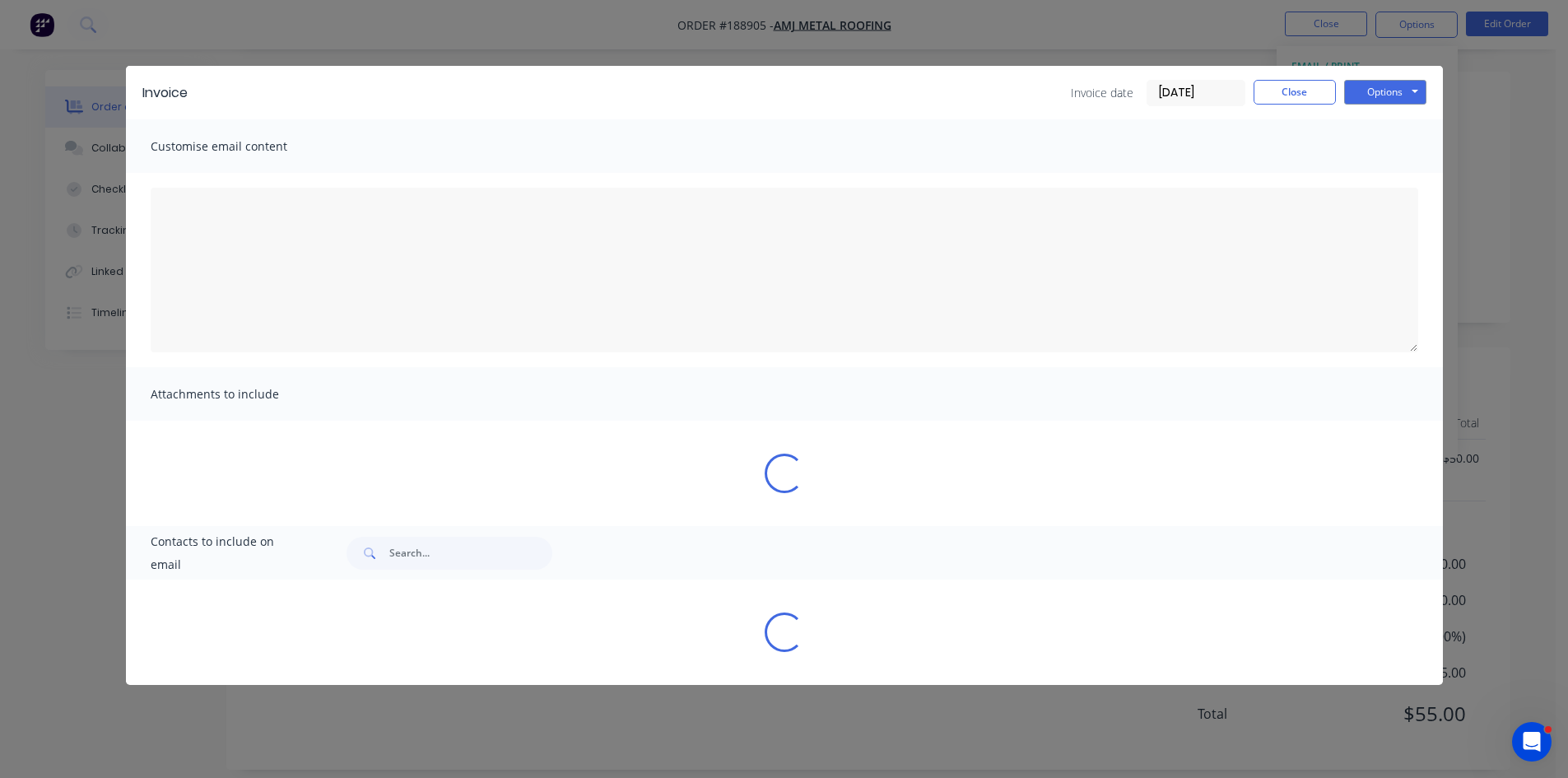
type textarea "A PDF copy of the order has been attached to this email. To view your order onl…"
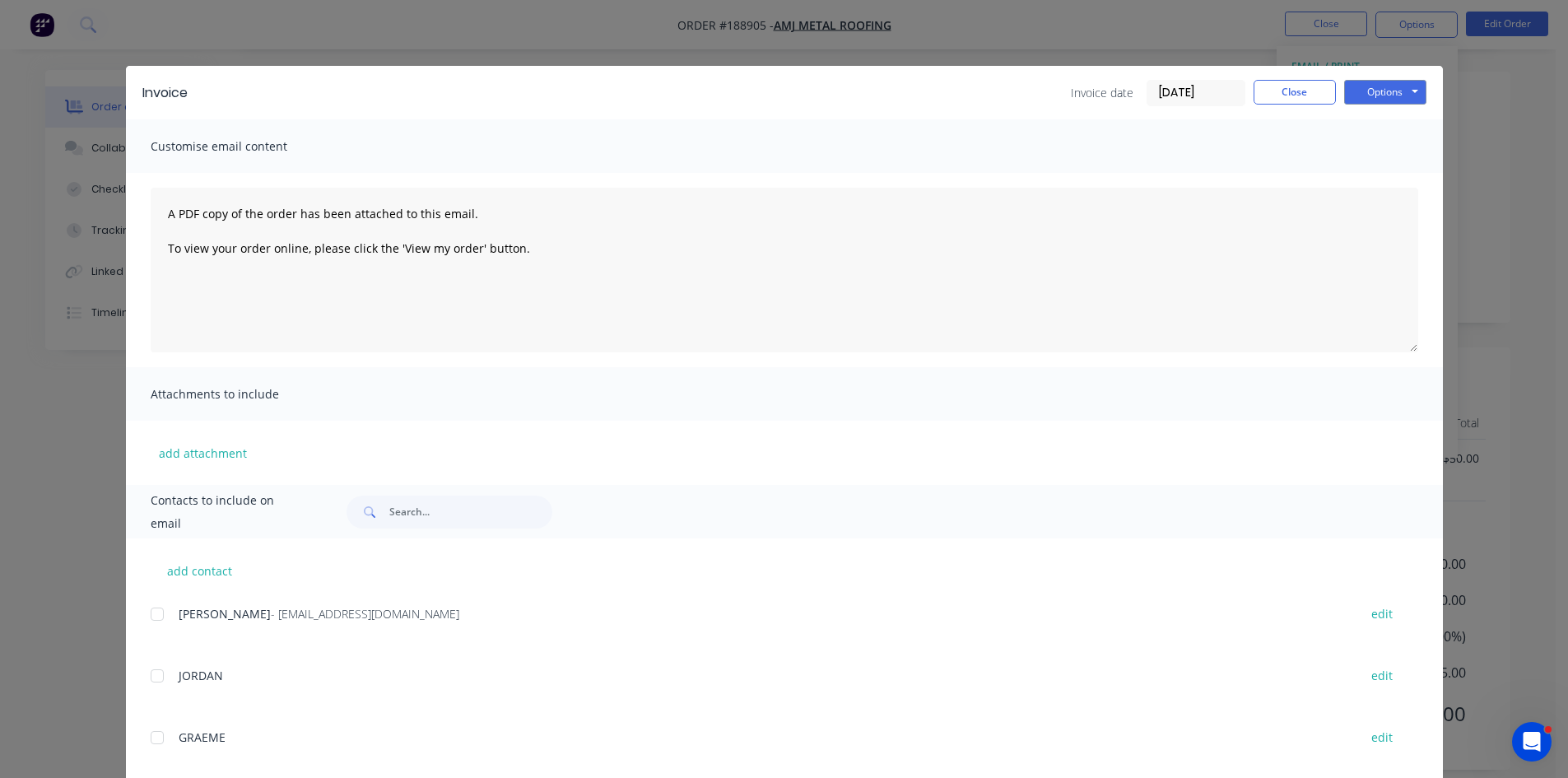
drag, startPoint x: 143, startPoint y: 622, endPoint x: 184, endPoint y: 607, distance: 43.7
click at [143, 621] on div "add contact Michael - payables@amjmetalroofing.com.au edit JORDAN edit GRAEME e…" at bounding box center [784, 765] width 1317 height 454
click at [147, 611] on div at bounding box center [157, 614] width 33 height 33
click at [1421, 78] on div "Invoice Invoice date 18/08/25 Close Options Preview Print Email" at bounding box center [784, 92] width 1317 height 54
click at [1383, 101] on button "Options" at bounding box center [1385, 92] width 82 height 25
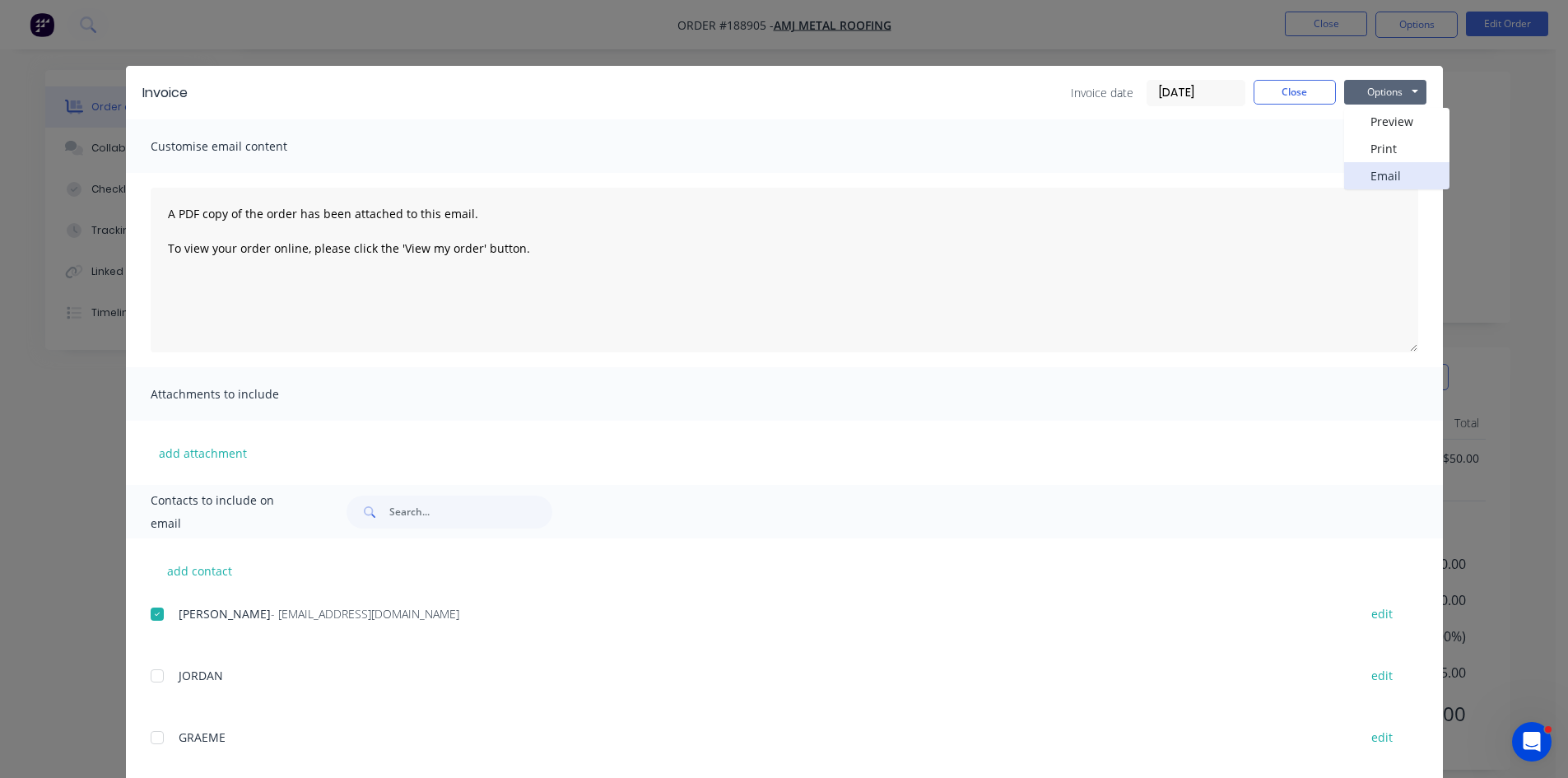
click at [1387, 178] on button "Email" at bounding box center [1396, 176] width 105 height 27
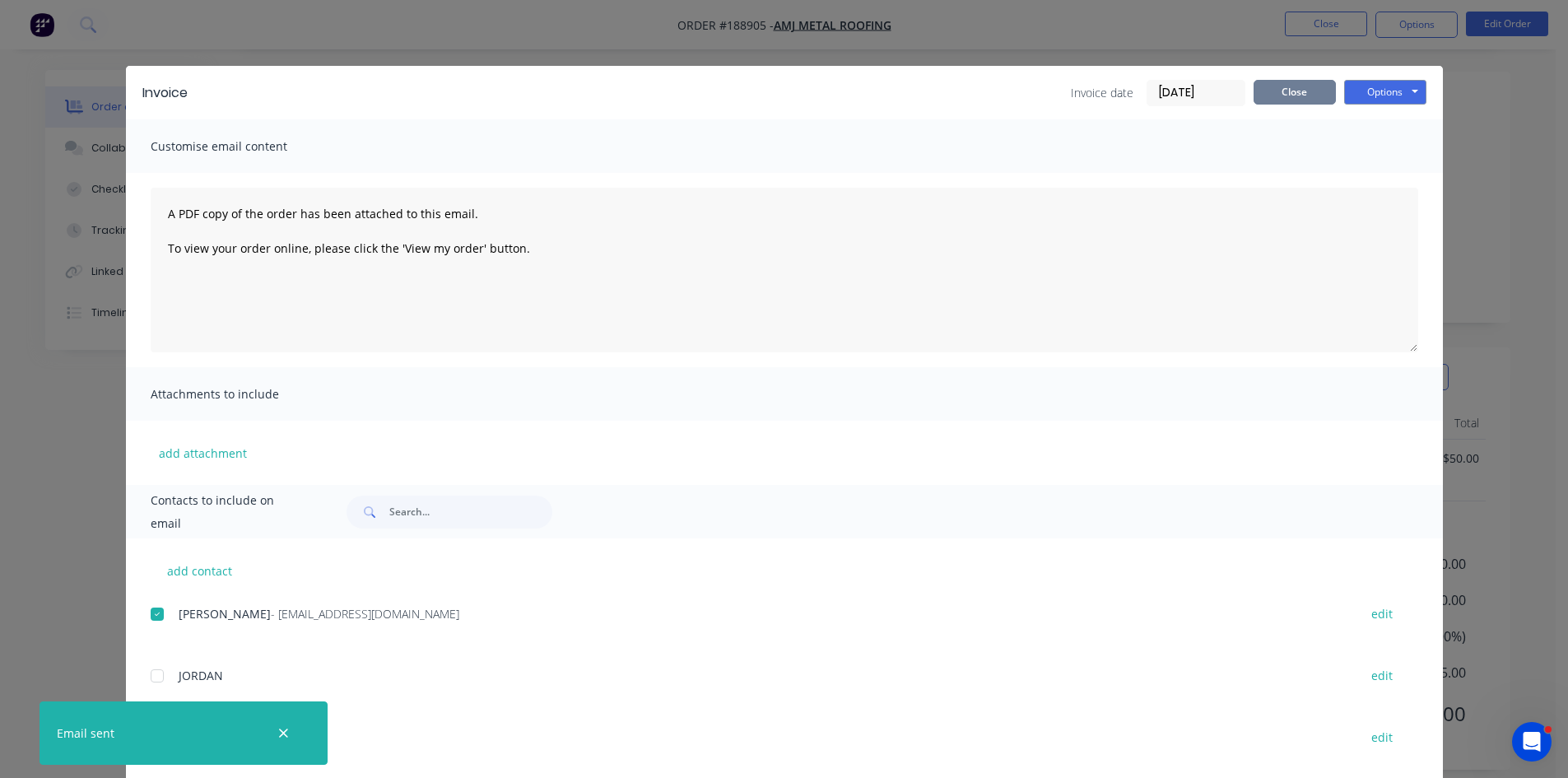
click at [1290, 100] on button "Close" at bounding box center [1294, 92] width 82 height 25
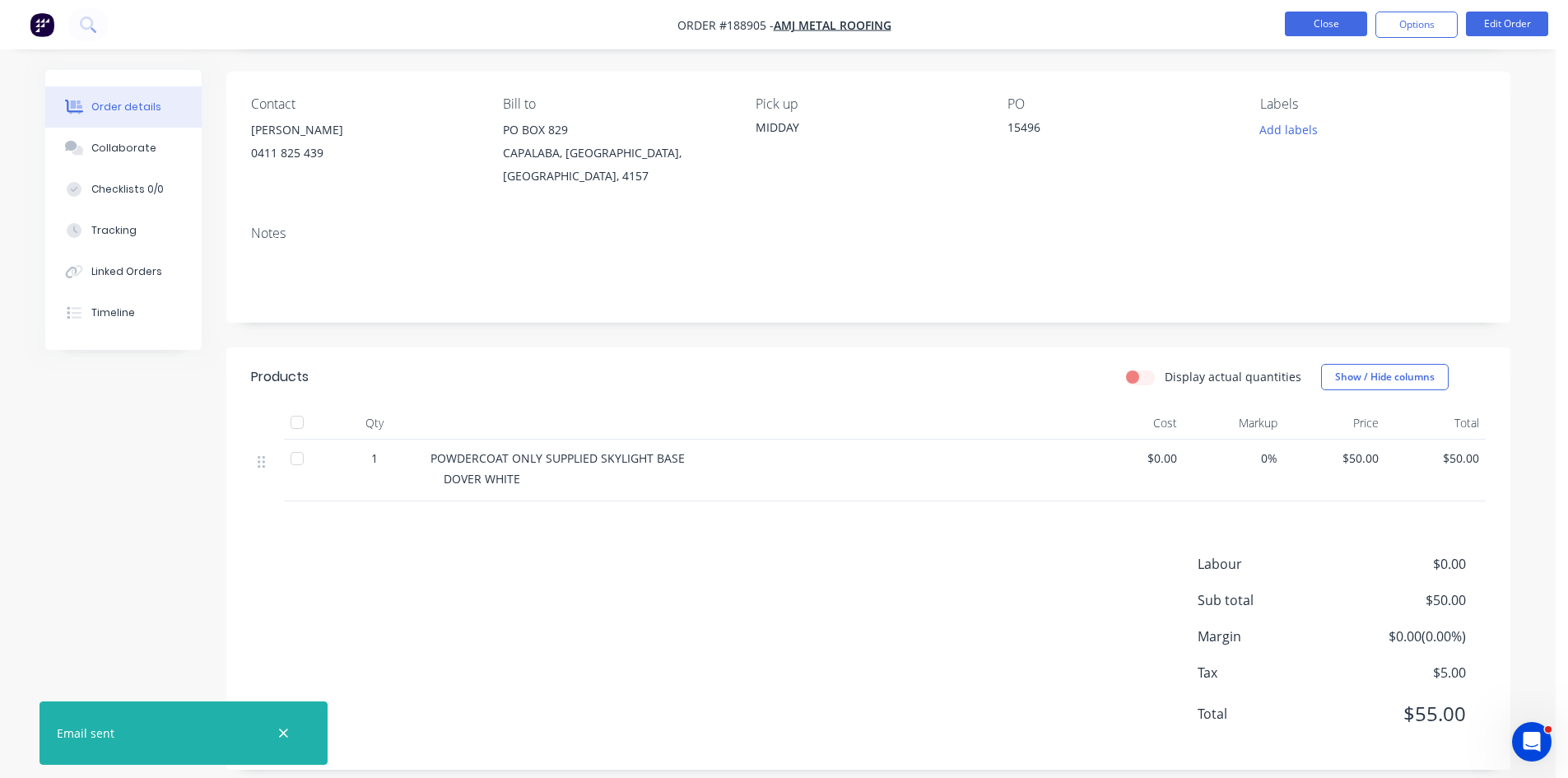
click at [1343, 19] on button "Close" at bounding box center [1326, 24] width 82 height 25
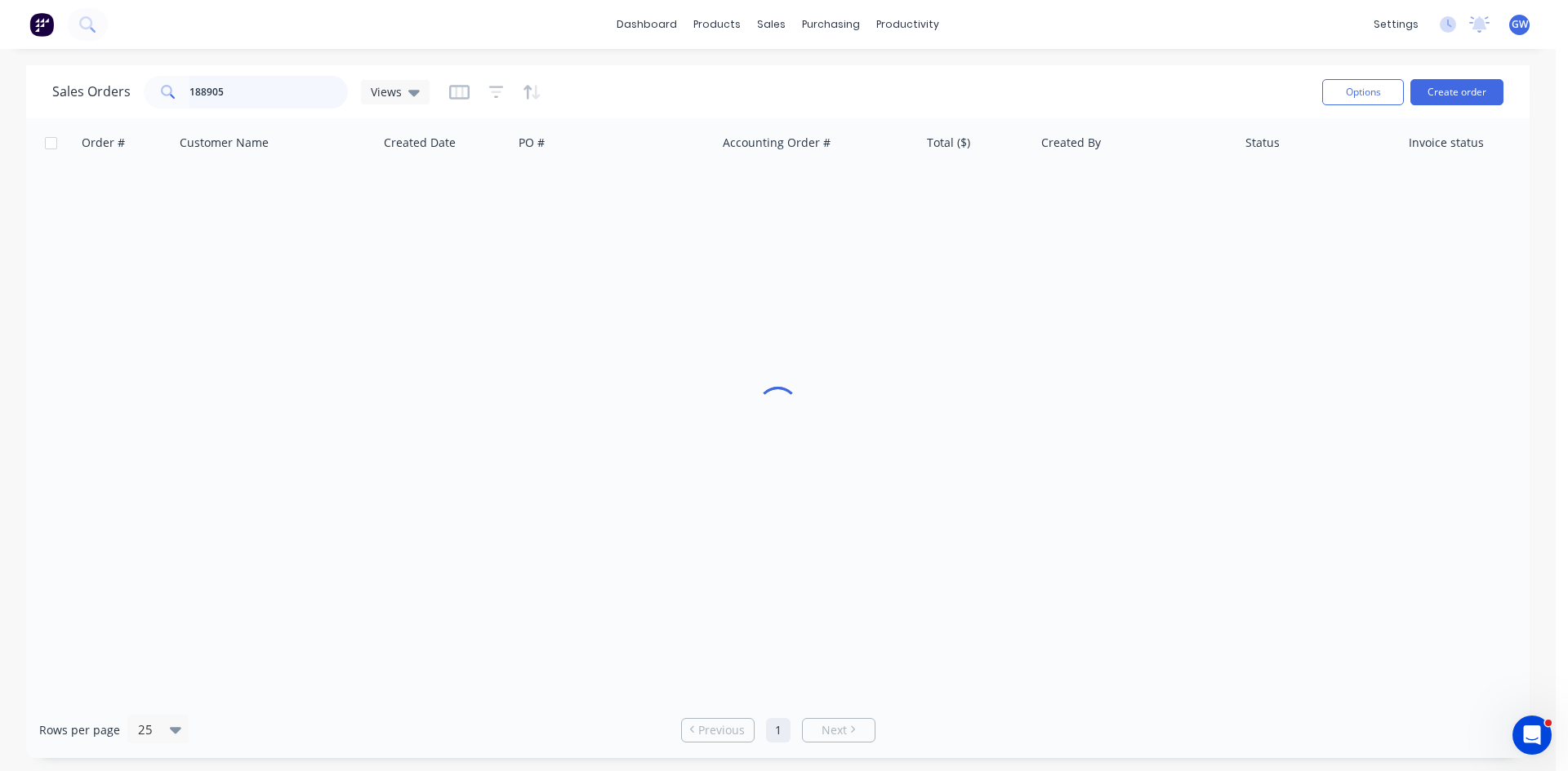
click at [212, 80] on input "188905" at bounding box center [270, 91] width 159 height 32
type input "189025"
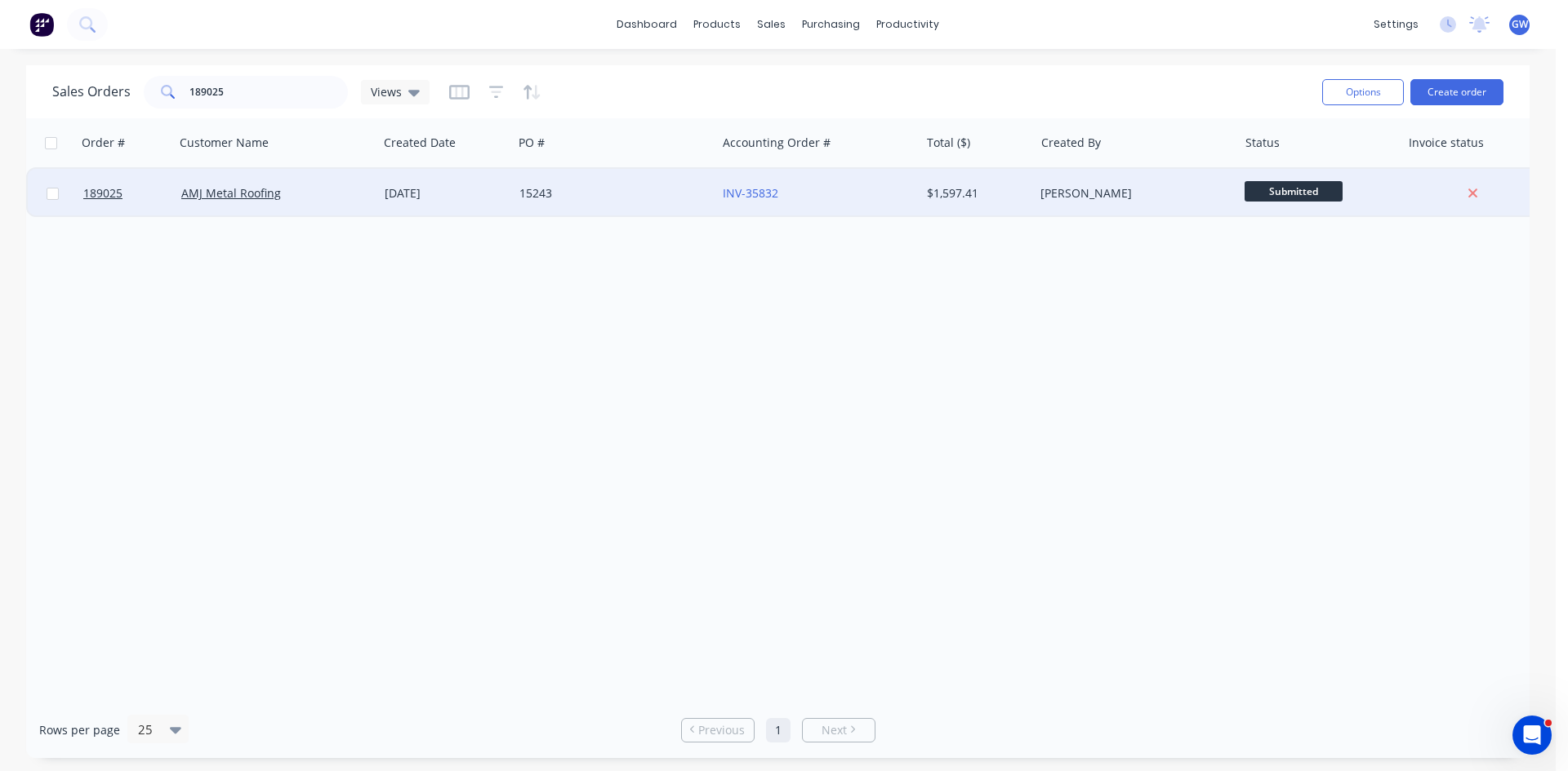
click at [1008, 190] on div "$1,597.41" at bounding box center [974, 193] width 95 height 17
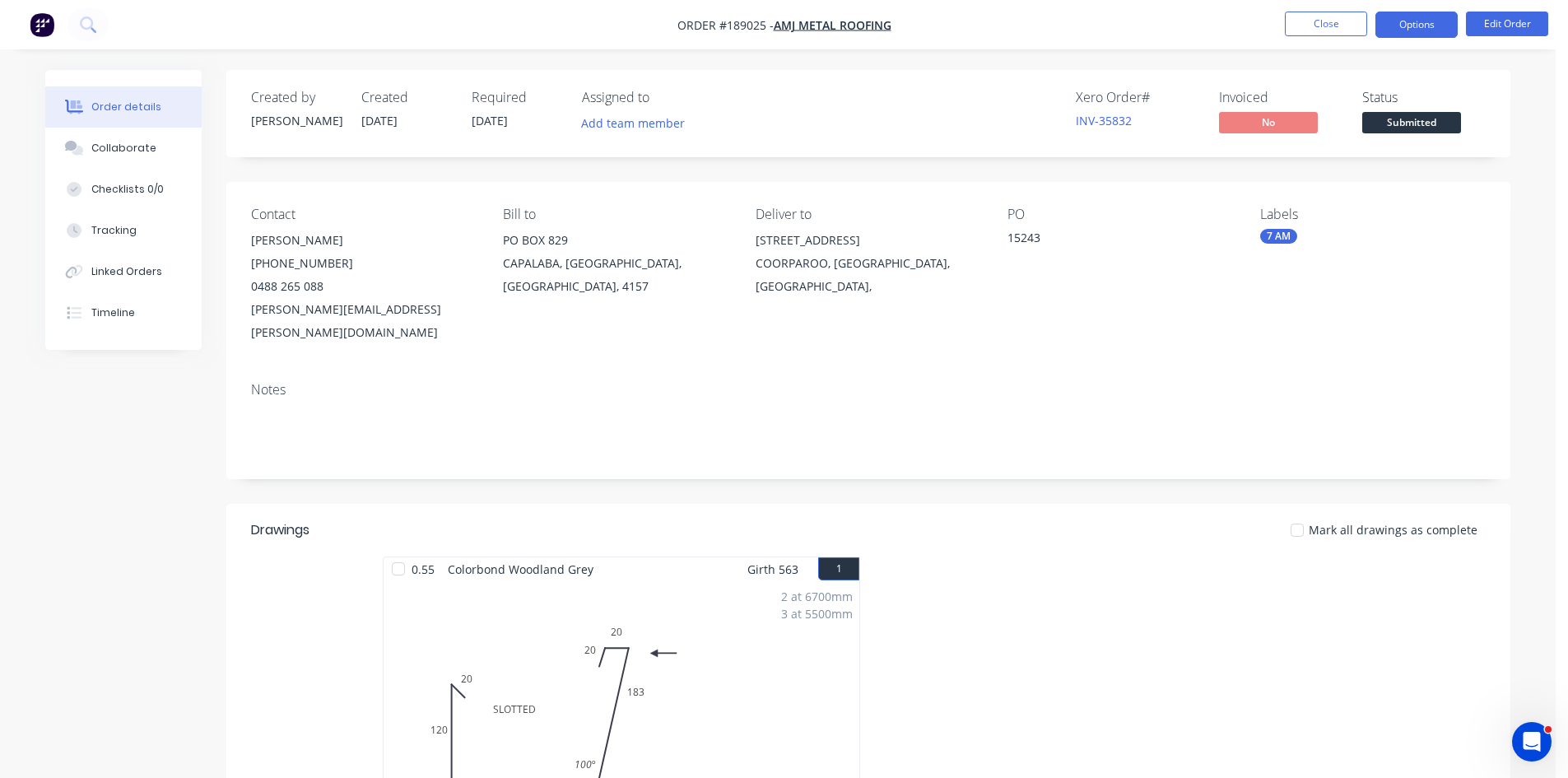
click at [1384, 17] on button "Options" at bounding box center [1416, 25] width 82 height 27
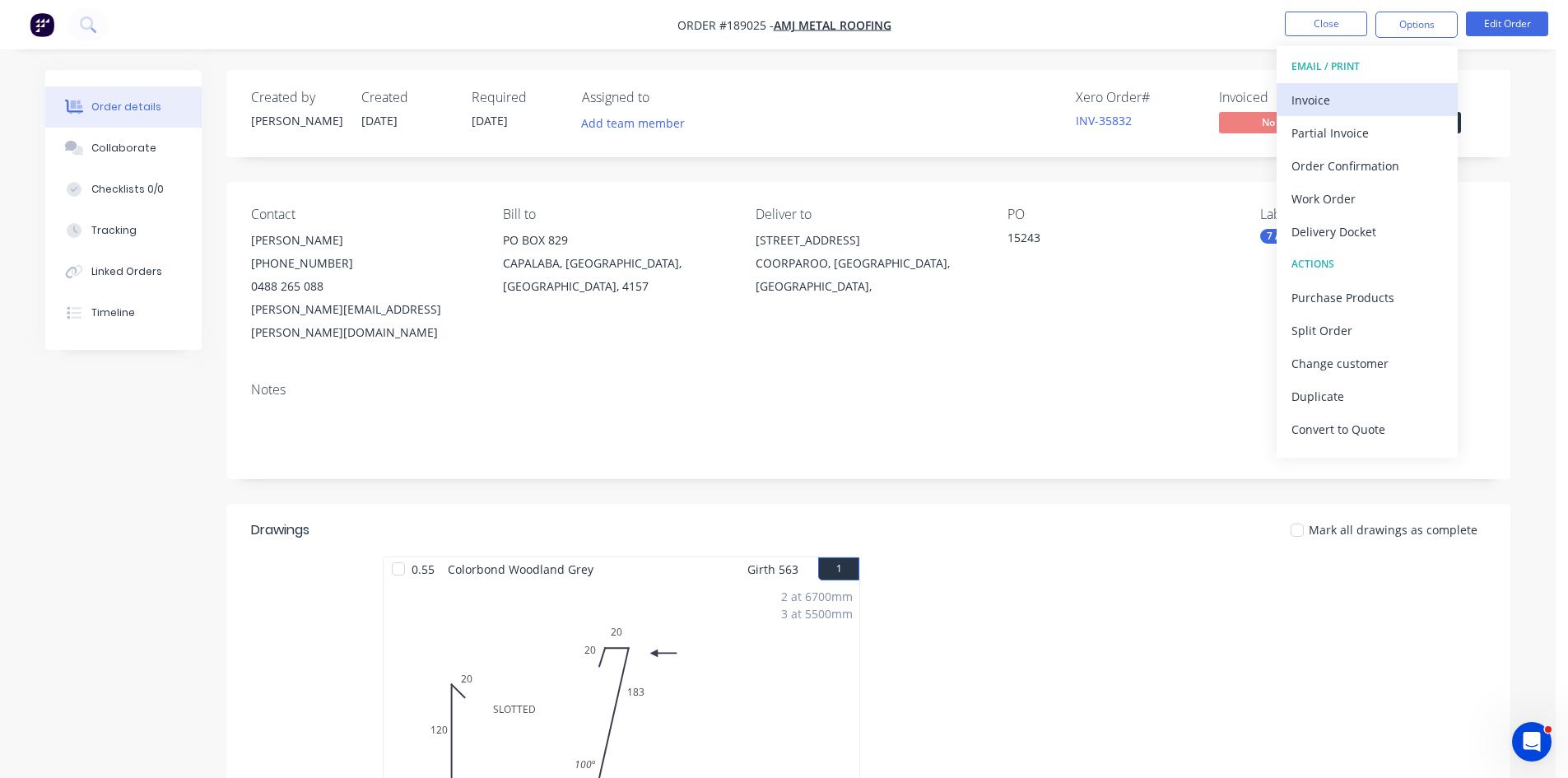
click at [1373, 86] on button "Invoice" at bounding box center [1367, 99] width 181 height 33
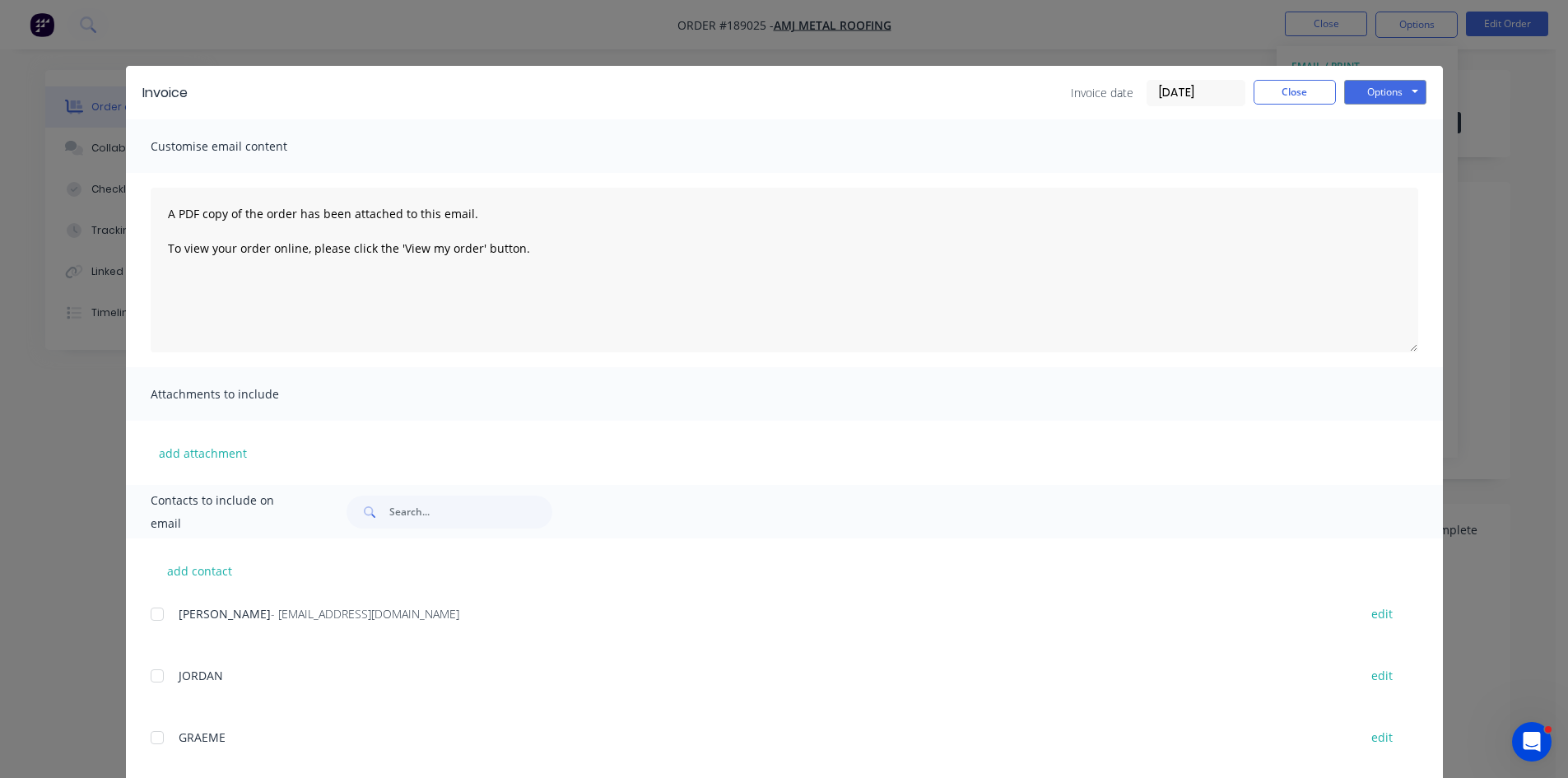
click at [148, 622] on div at bounding box center [157, 614] width 33 height 33
click at [1390, 89] on button "Options" at bounding box center [1385, 92] width 82 height 25
click at [1393, 182] on button "Email" at bounding box center [1396, 176] width 105 height 27
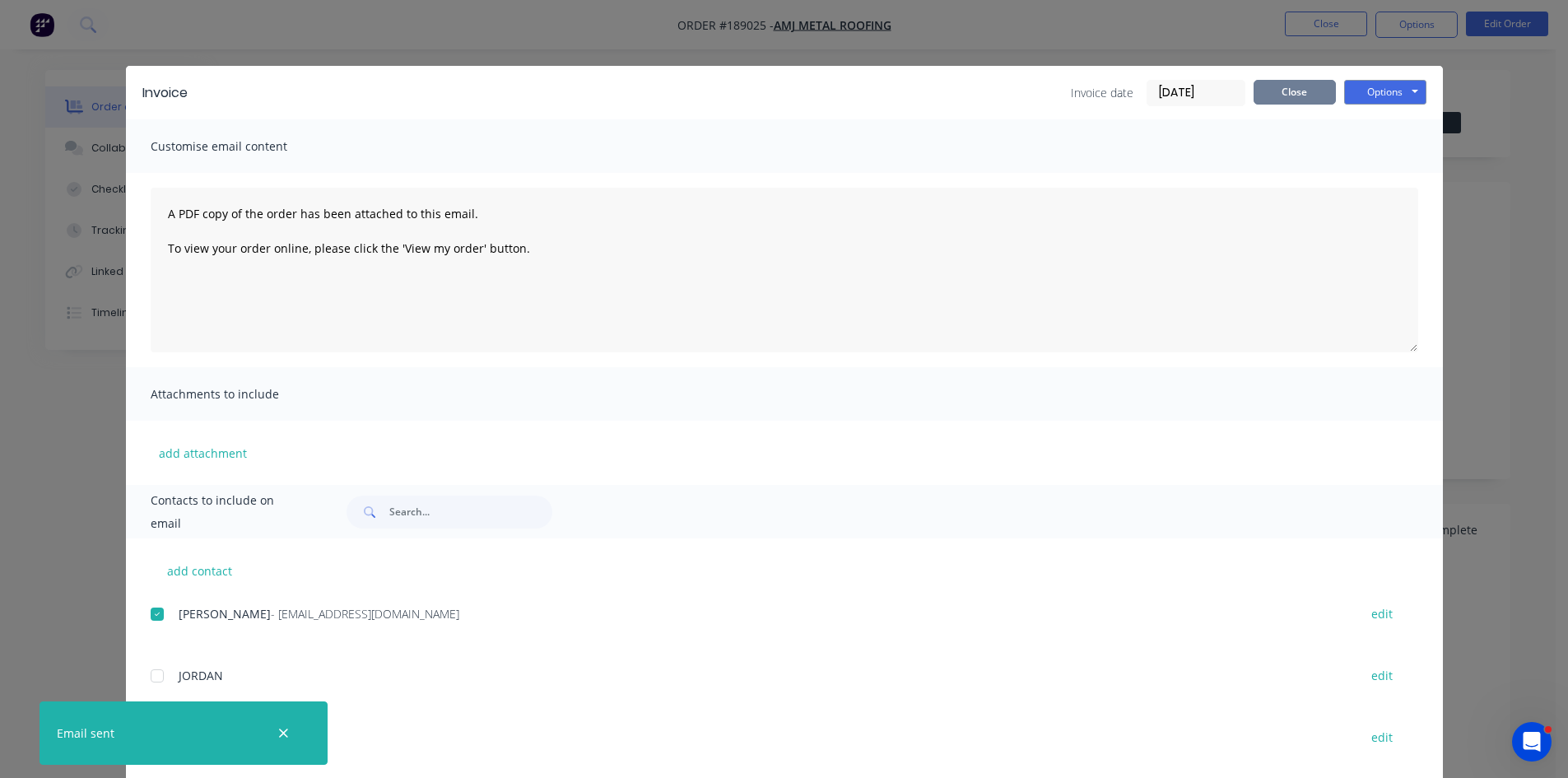
click at [1276, 88] on button "Close" at bounding box center [1294, 92] width 82 height 25
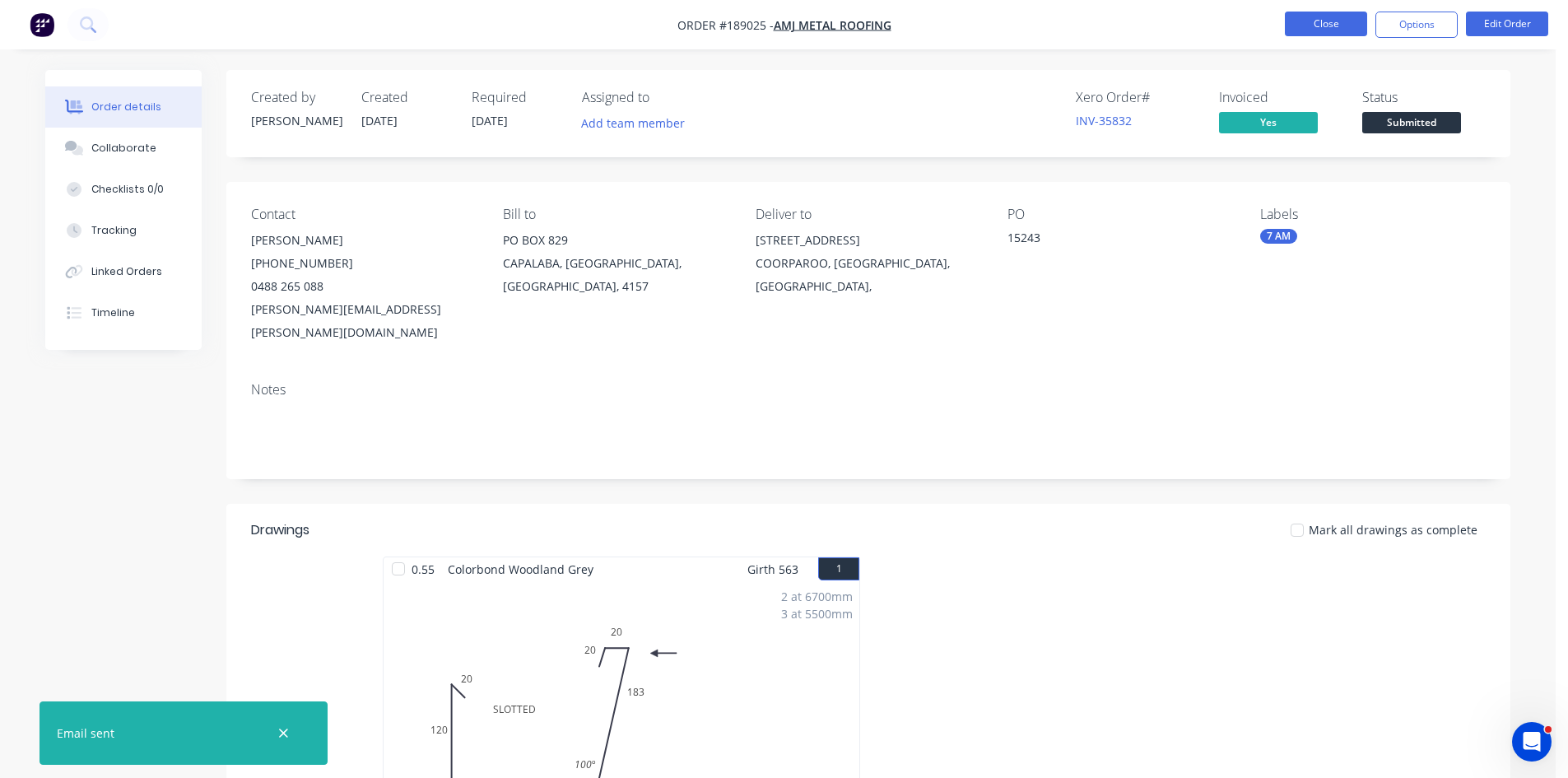
click at [1325, 27] on button "Close" at bounding box center [1326, 24] width 82 height 25
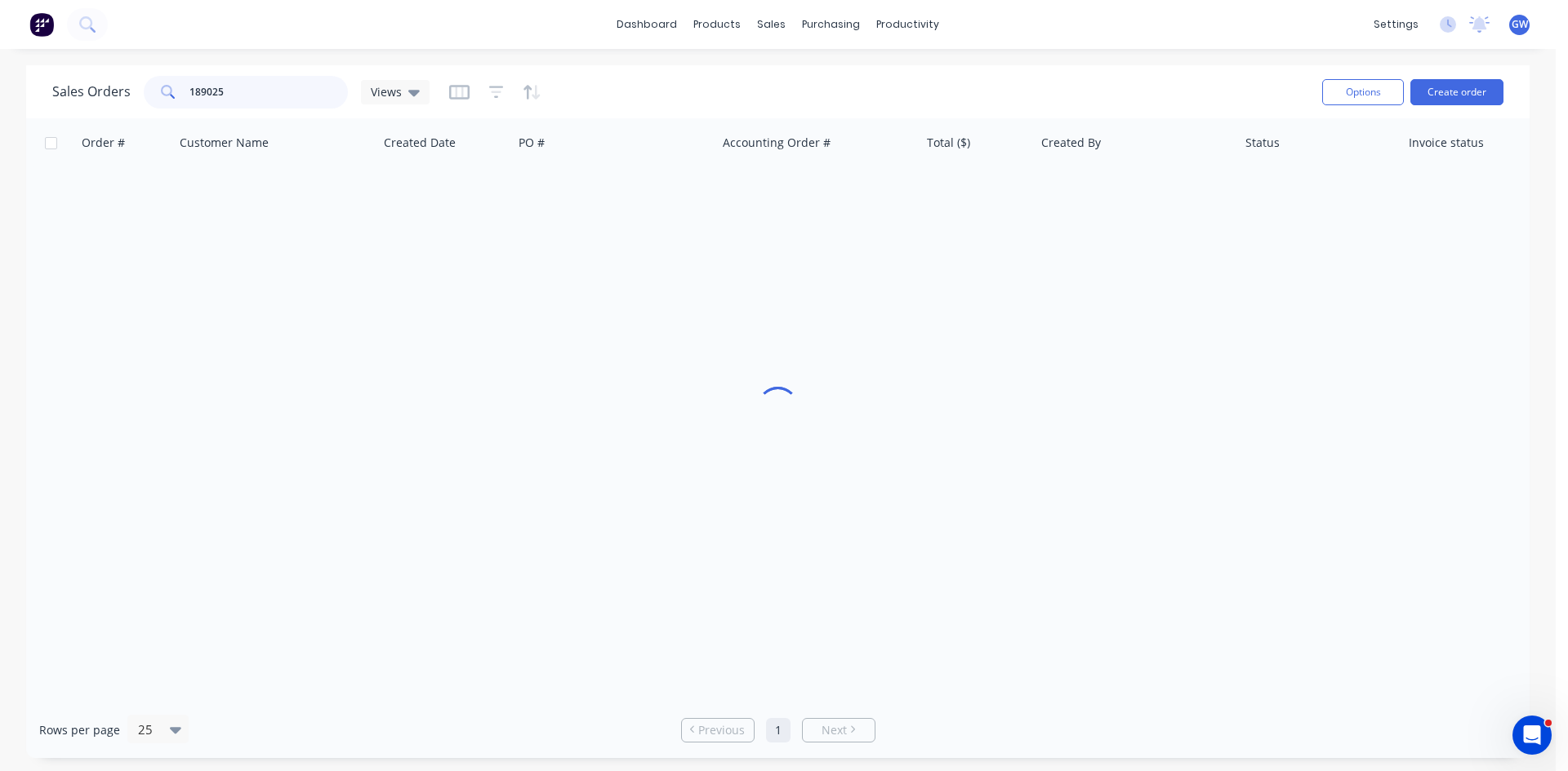
drag, startPoint x: 300, startPoint y: 82, endPoint x: 116, endPoint y: 96, distance: 184.5
click at [116, 96] on div "Sales Orders 189025 Views" at bounding box center [240, 91] width 377 height 32
type input "189951"
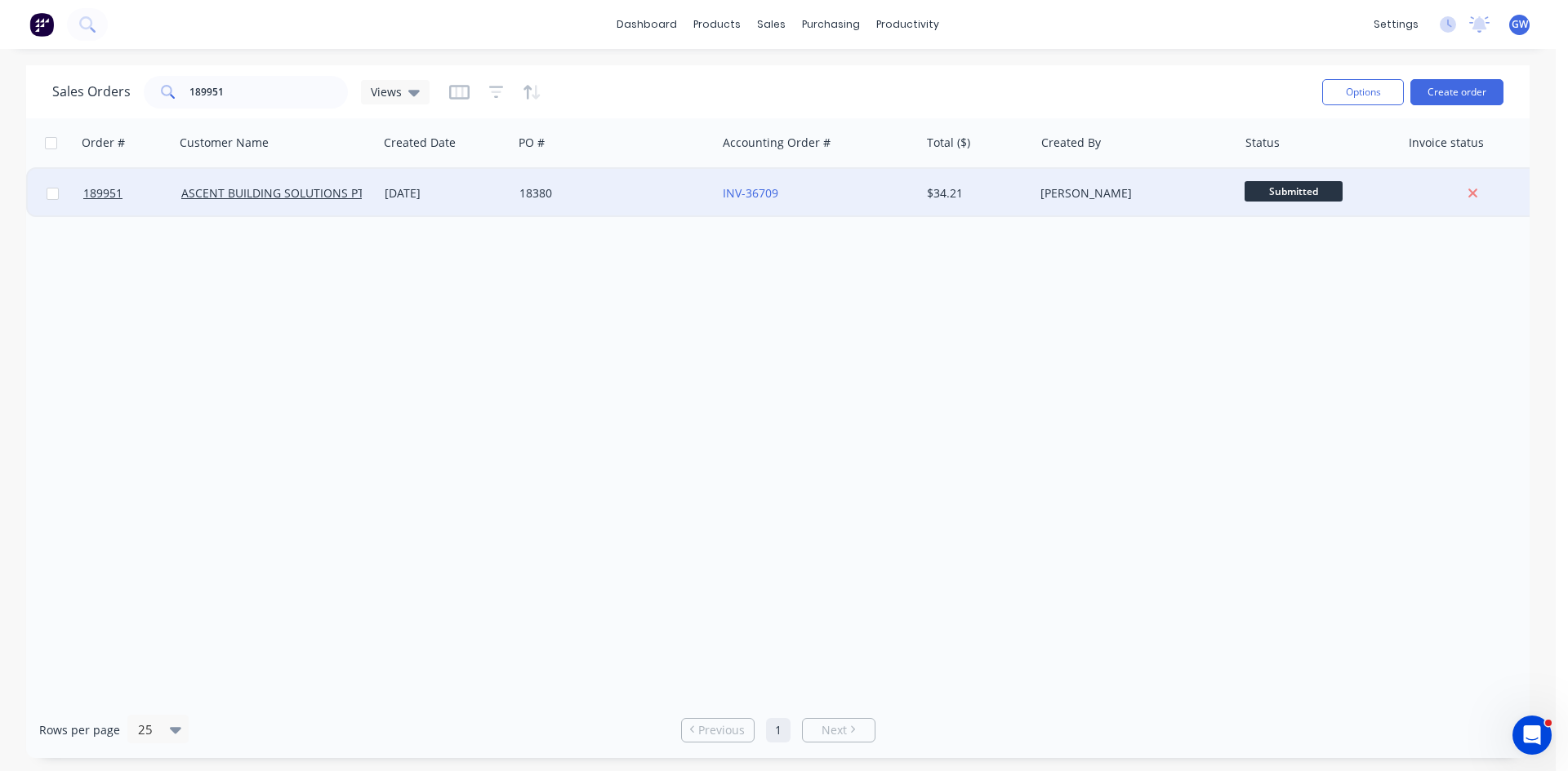
click at [650, 187] on div "18380" at bounding box center [610, 193] width 181 height 17
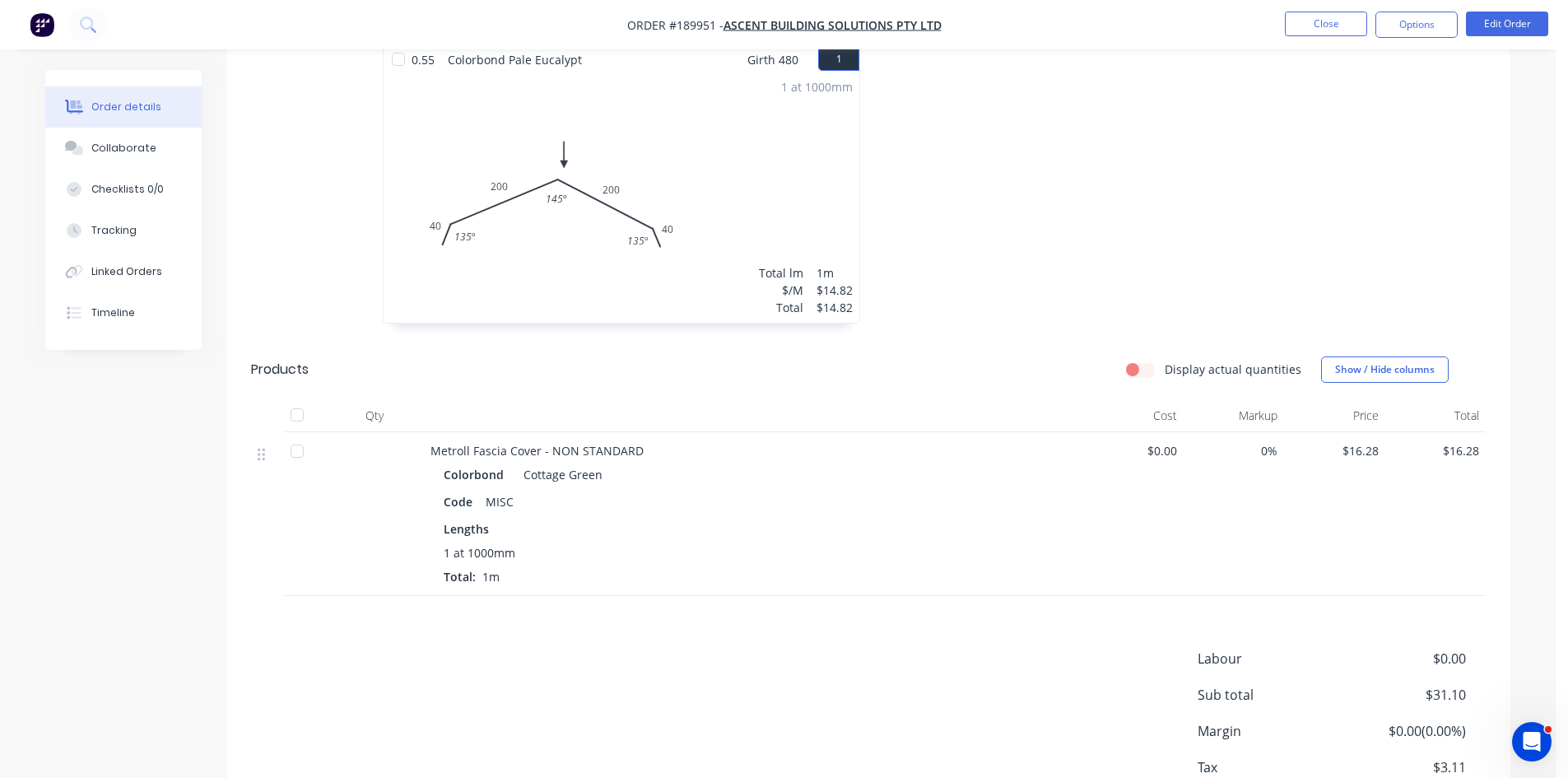
scroll to position [575, 0]
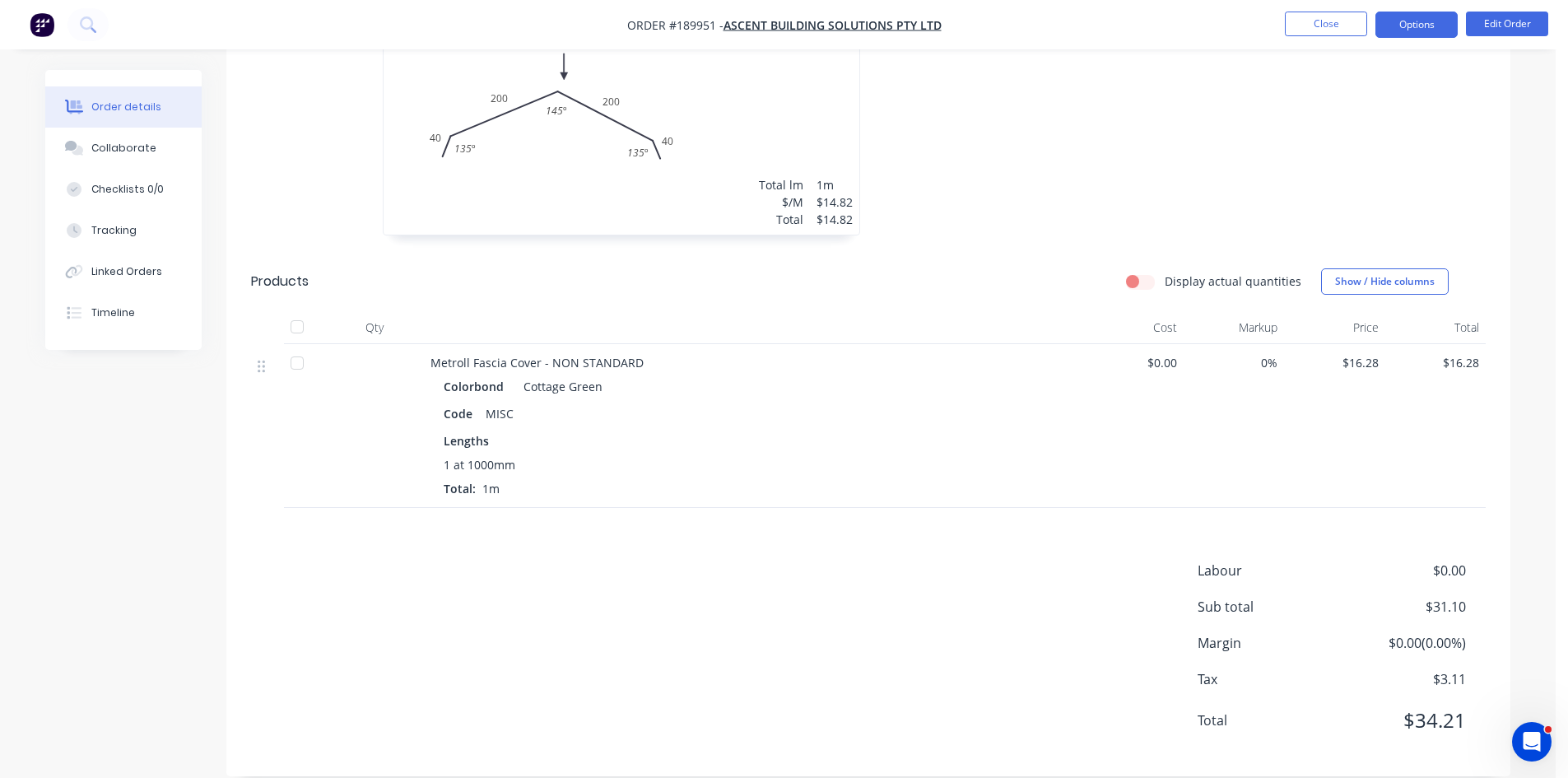
click at [1392, 27] on button "Options" at bounding box center [1416, 25] width 82 height 27
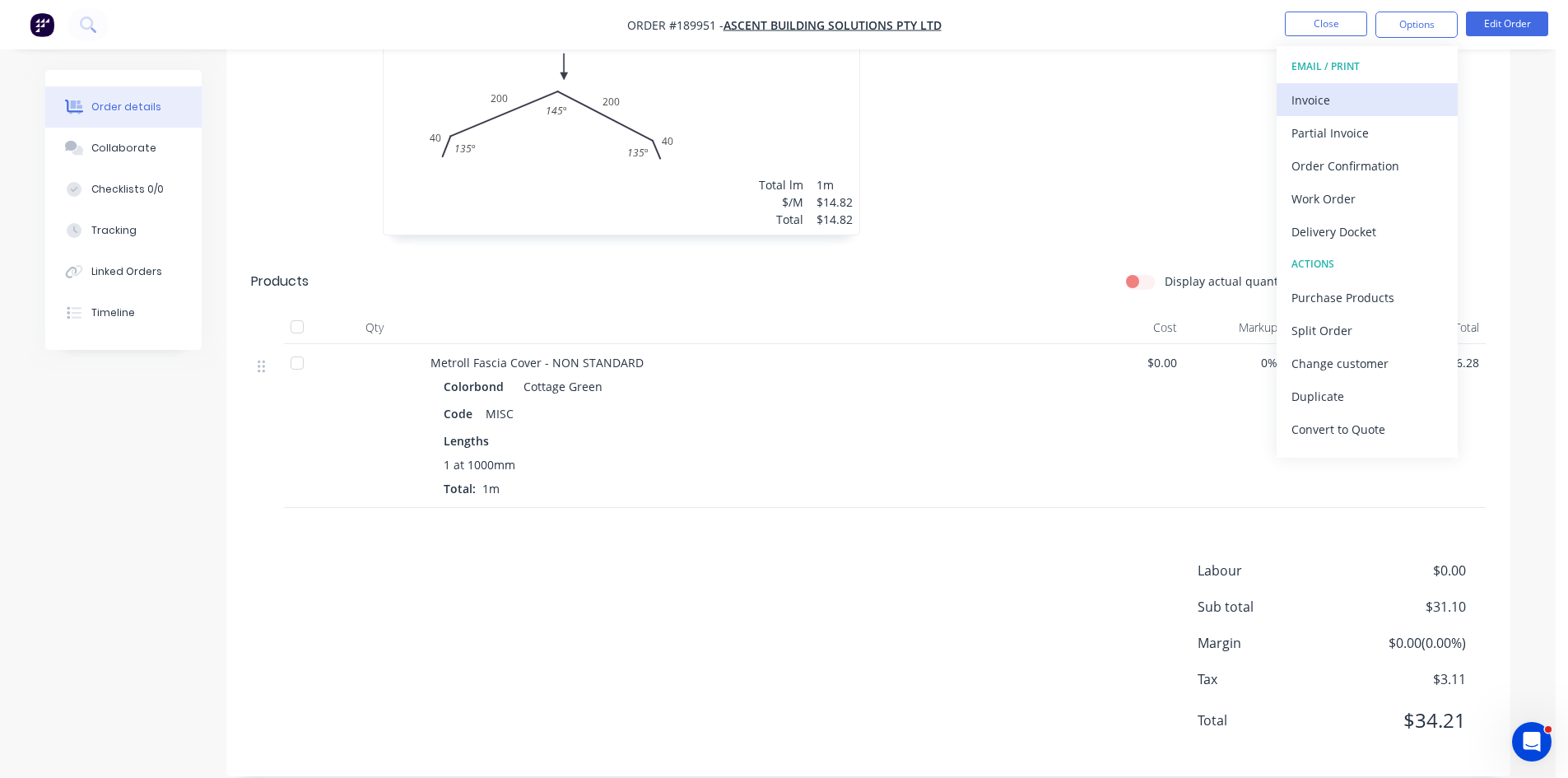
click at [1358, 92] on div "Invoice" at bounding box center [1367, 100] width 152 height 24
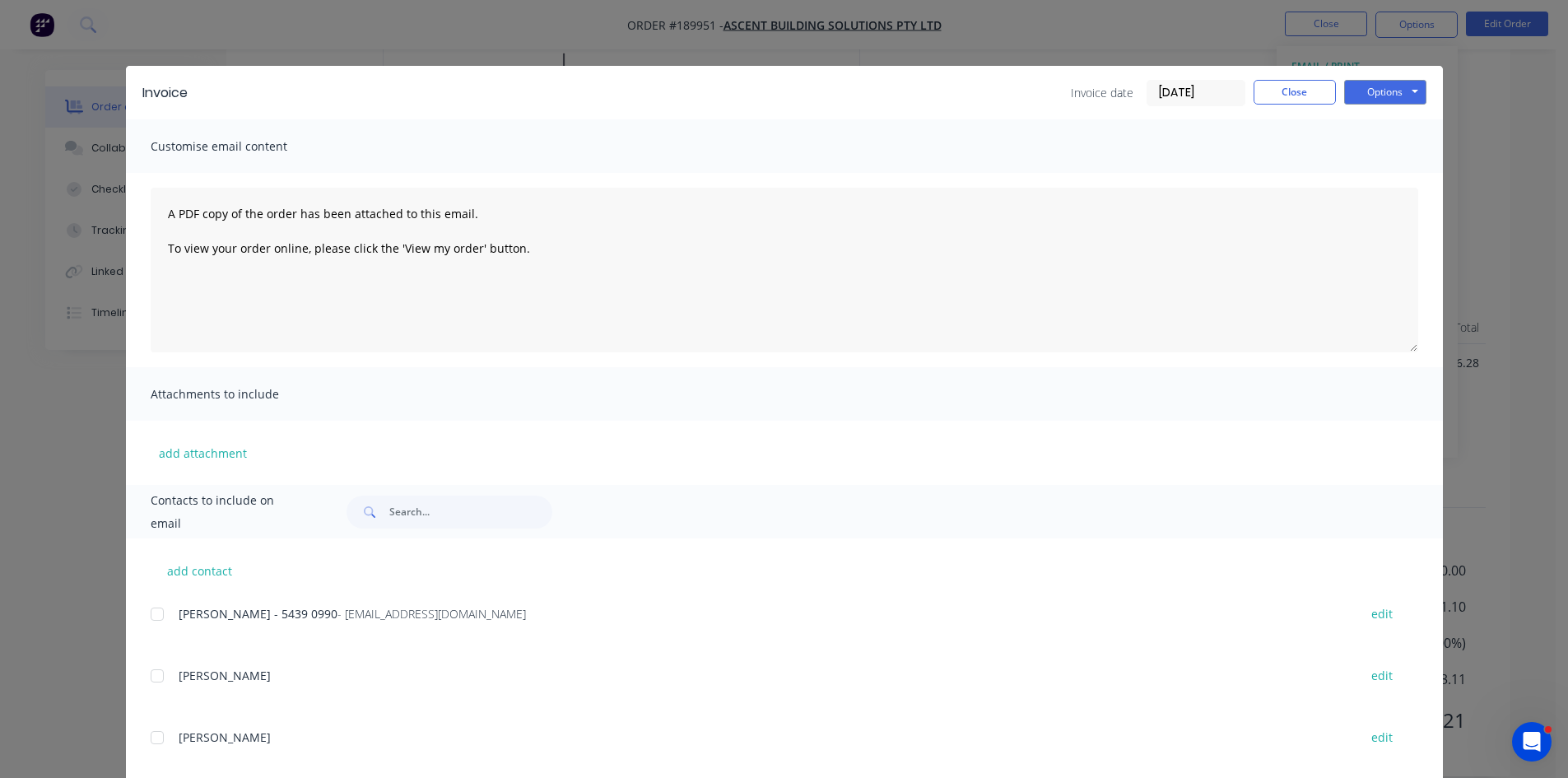
click at [142, 622] on div "add contact MEL - 5439 0990 - accounts@ascentonline.com.au edit TERRY edit JARE…" at bounding box center [784, 765] width 1317 height 454
click at [145, 608] on div at bounding box center [157, 614] width 33 height 33
click at [1395, 96] on button "Options" at bounding box center [1385, 92] width 82 height 25
click at [1389, 182] on button "Email" at bounding box center [1396, 176] width 105 height 27
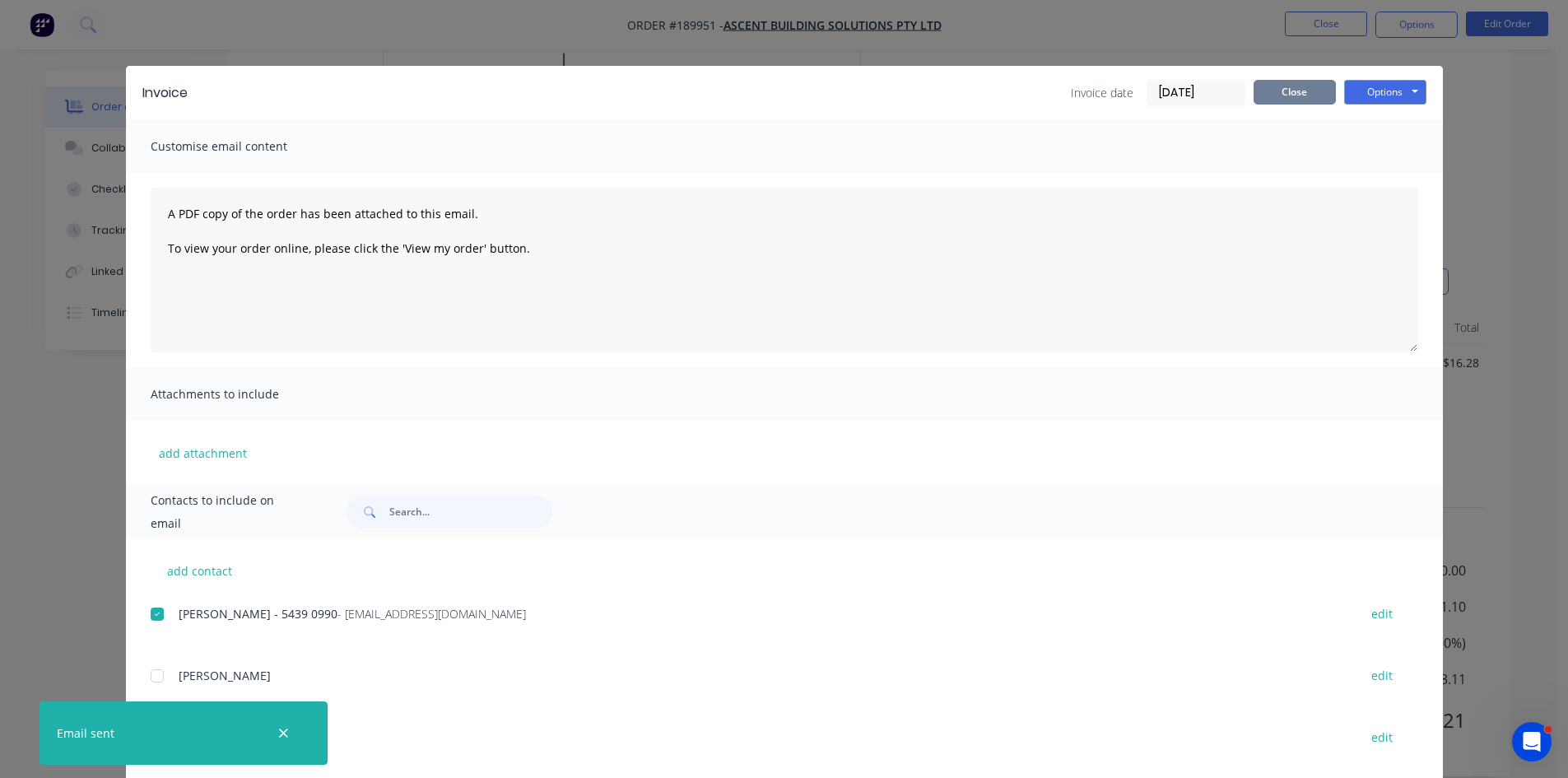
click at [1306, 90] on button "Close" at bounding box center [1294, 92] width 82 height 25
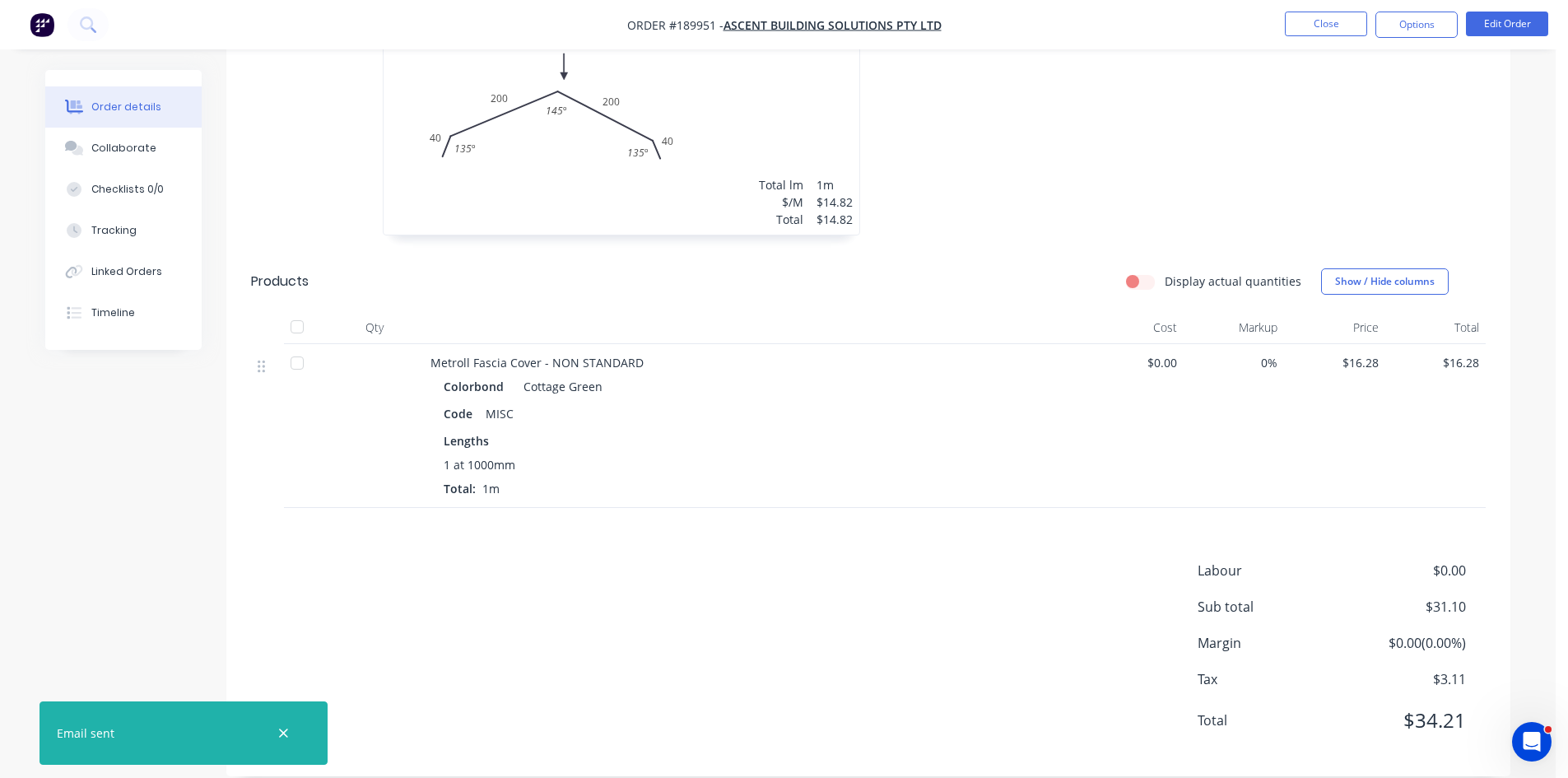
click at [1312, 39] on nav "Order #189951 - ASCENT BUILDING SOLUTIONS PTY LTD Close Options Edit Order" at bounding box center [784, 25] width 1568 height 50
click at [1333, 22] on button "Close" at bounding box center [1326, 24] width 82 height 25
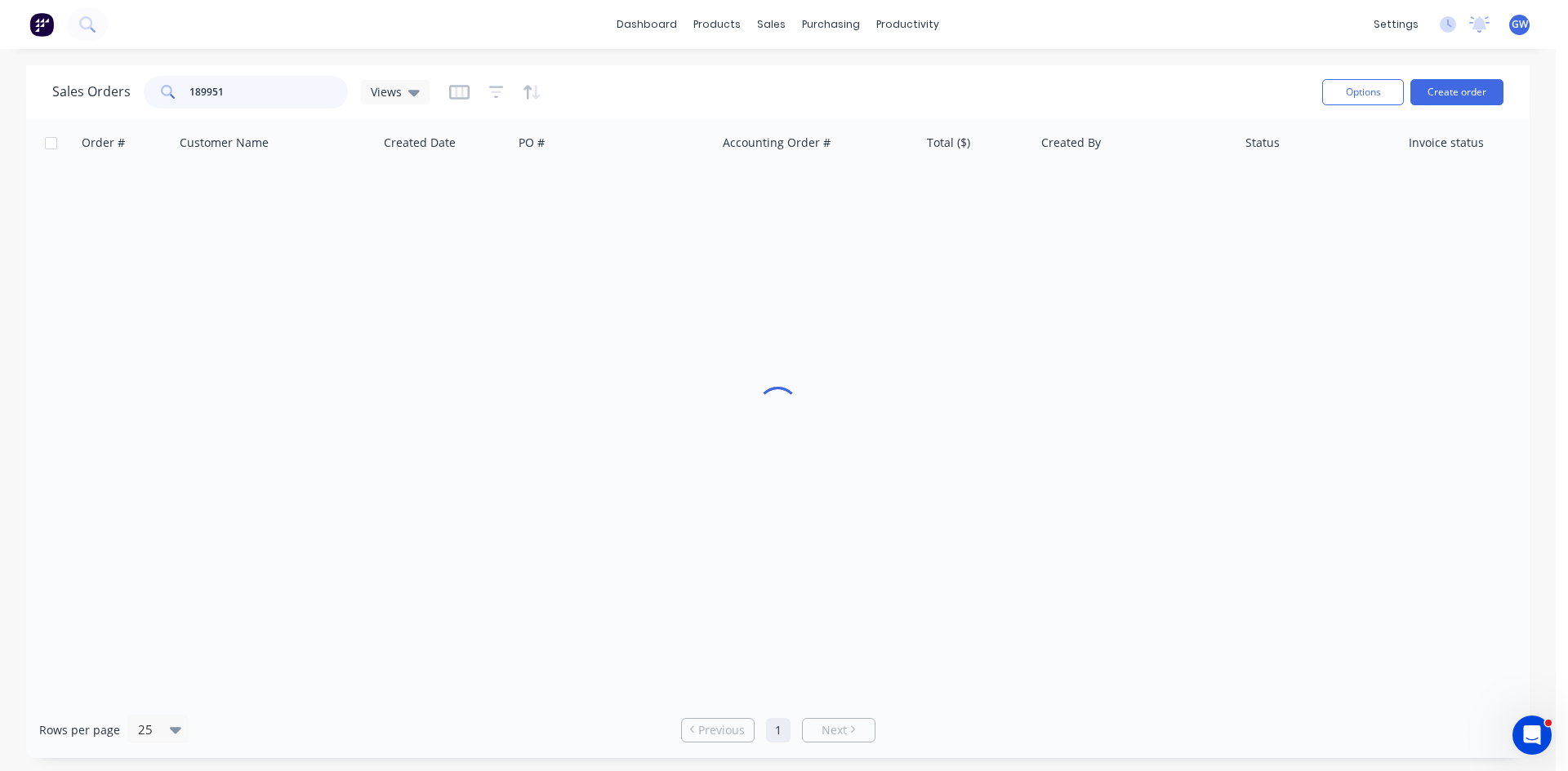
drag, startPoint x: 258, startPoint y: 84, endPoint x: 0, endPoint y: 70, distance: 258.4
click at [0, 70] on div "Sales Orders 189951 Views Options Create order Order # Customer Name Created Da…" at bounding box center [777, 411] width 1555 height 693
type input "189694"
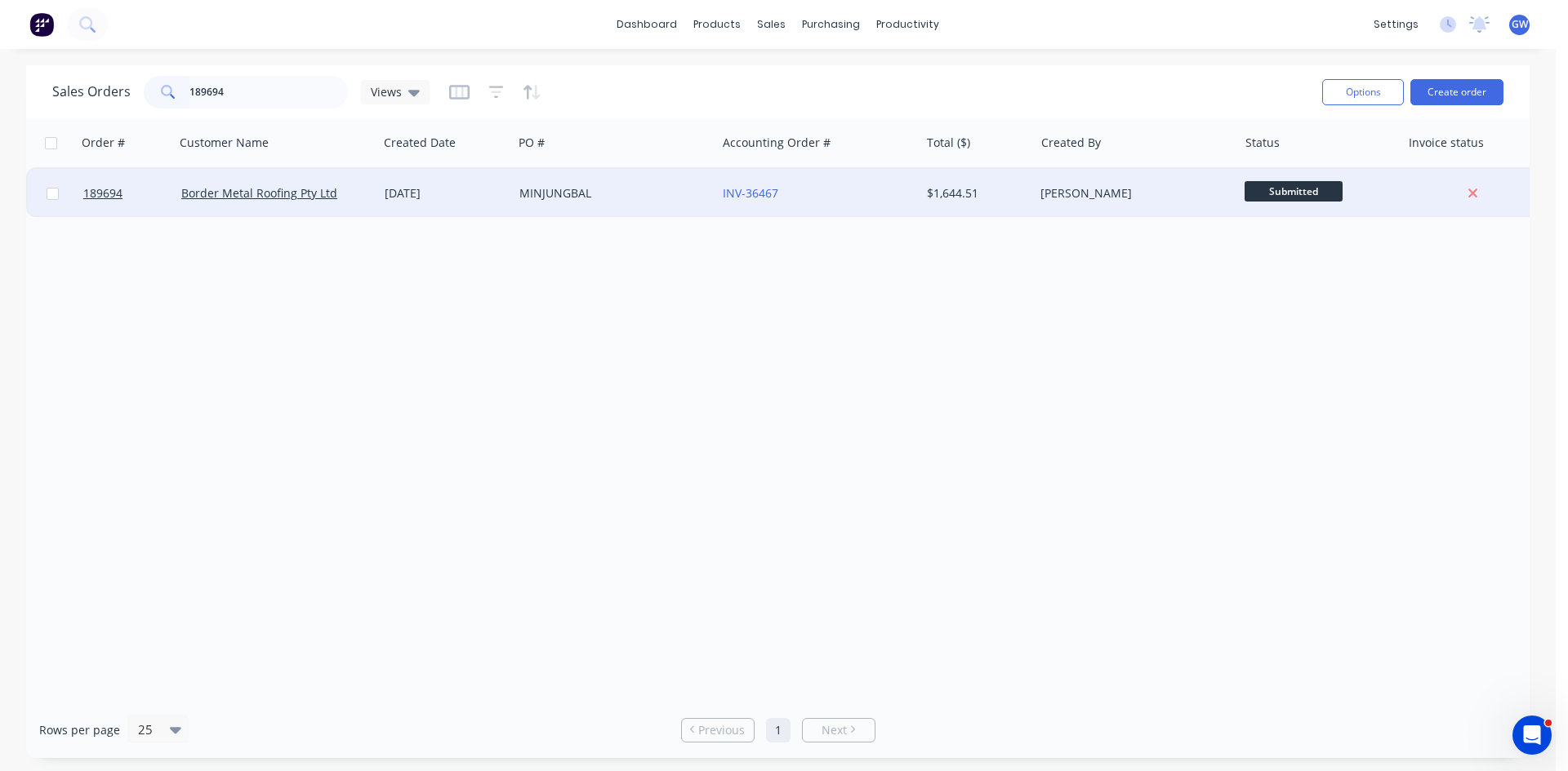
click at [813, 175] on div "INV-36467" at bounding box center [817, 194] width 204 height 49
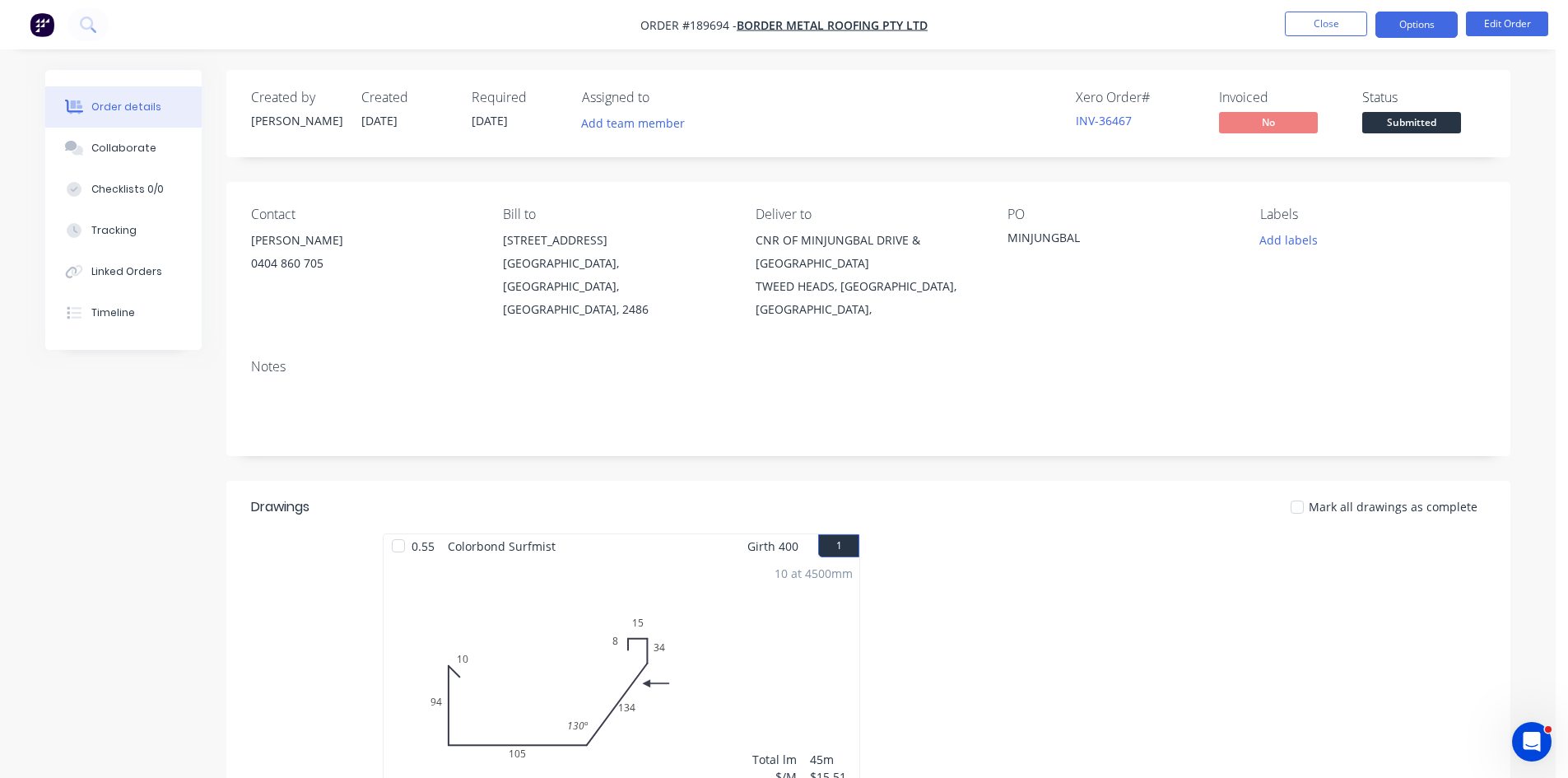
click at [1408, 29] on button "Options" at bounding box center [1416, 25] width 82 height 27
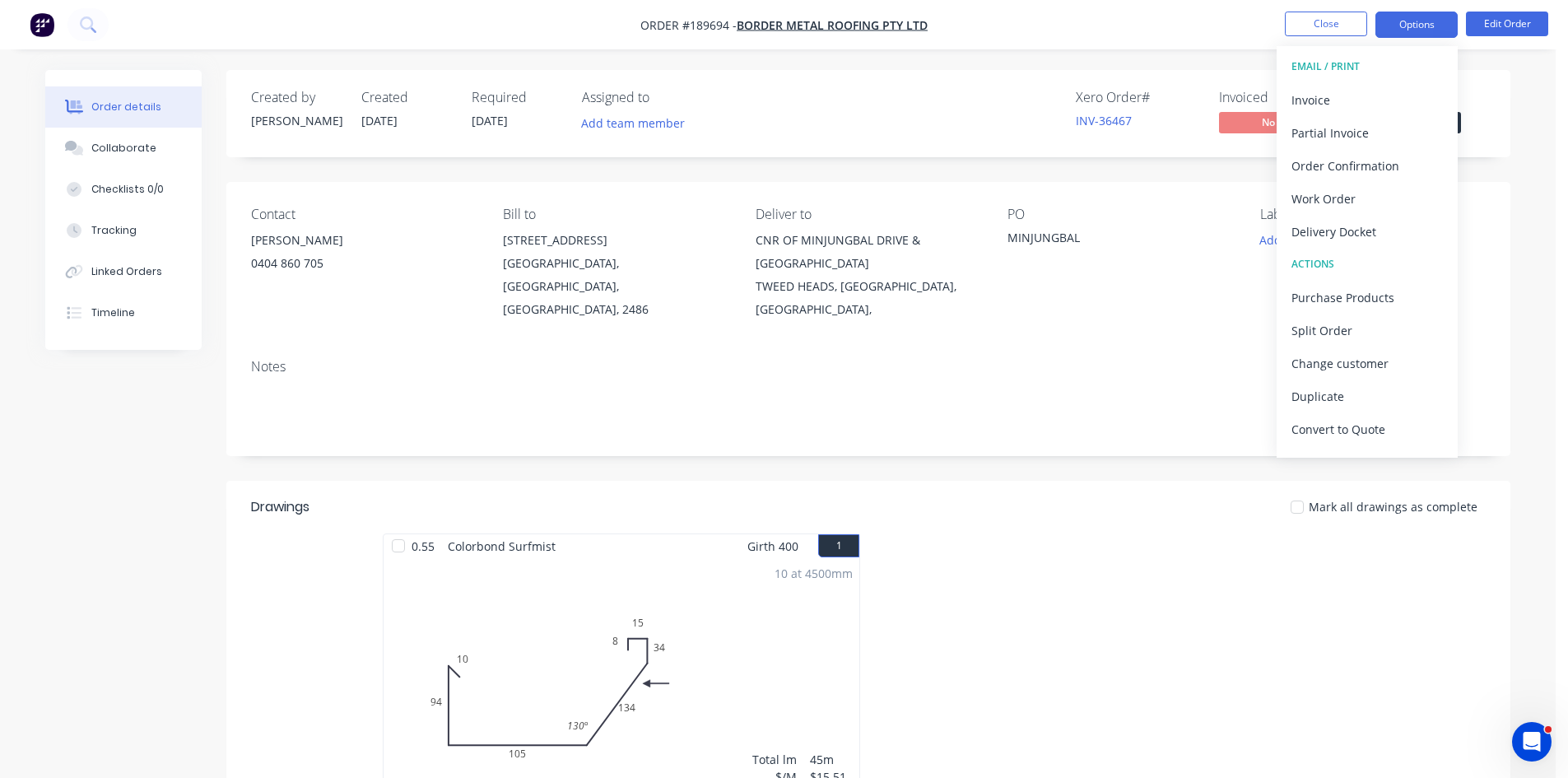
click at [1347, 103] on div "Invoice" at bounding box center [1367, 100] width 152 height 24
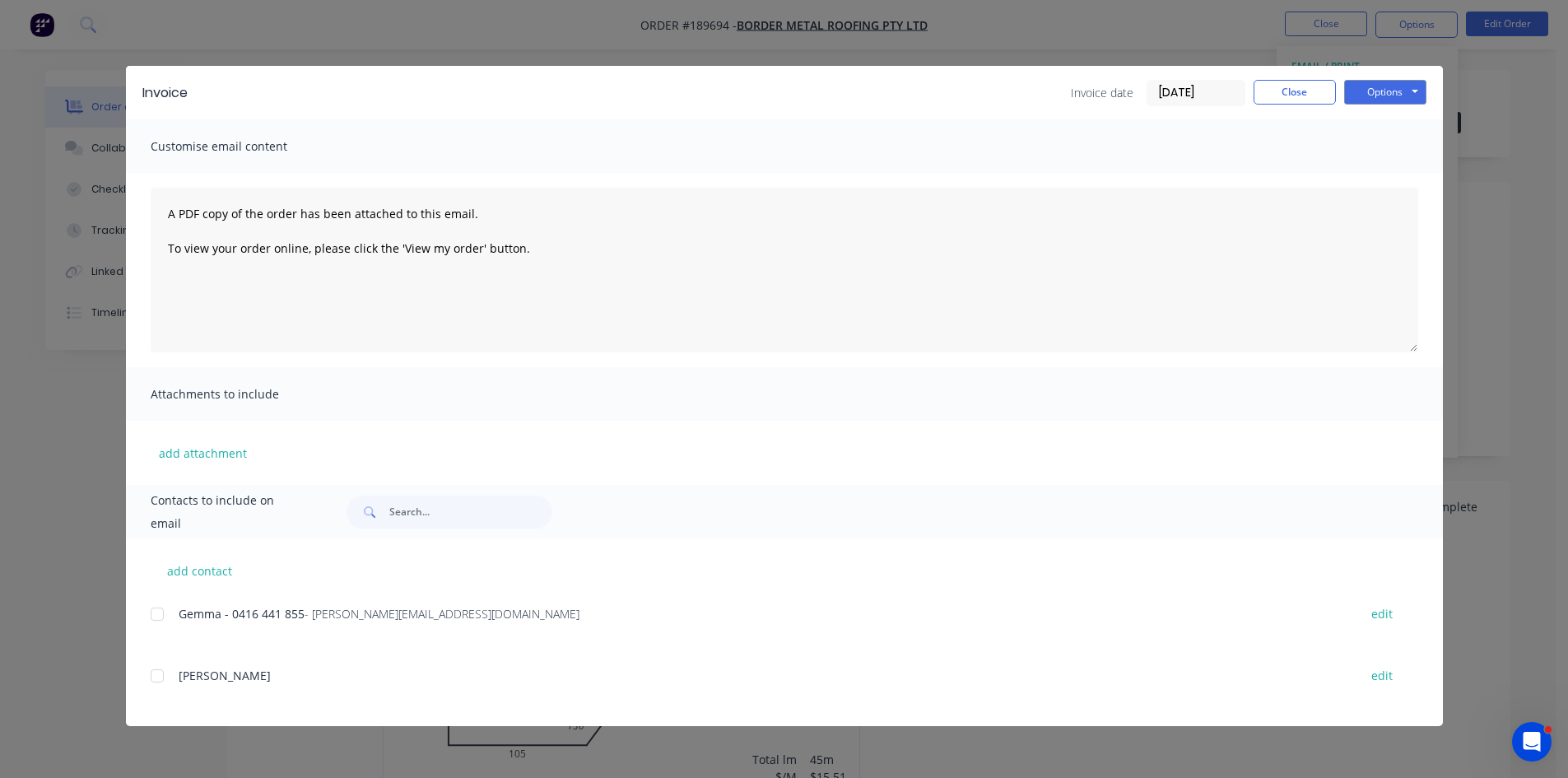
click at [156, 608] on div at bounding box center [157, 614] width 33 height 33
click at [1399, 84] on button "Options" at bounding box center [1385, 92] width 82 height 25
click at [1383, 177] on button "Email" at bounding box center [1396, 176] width 105 height 27
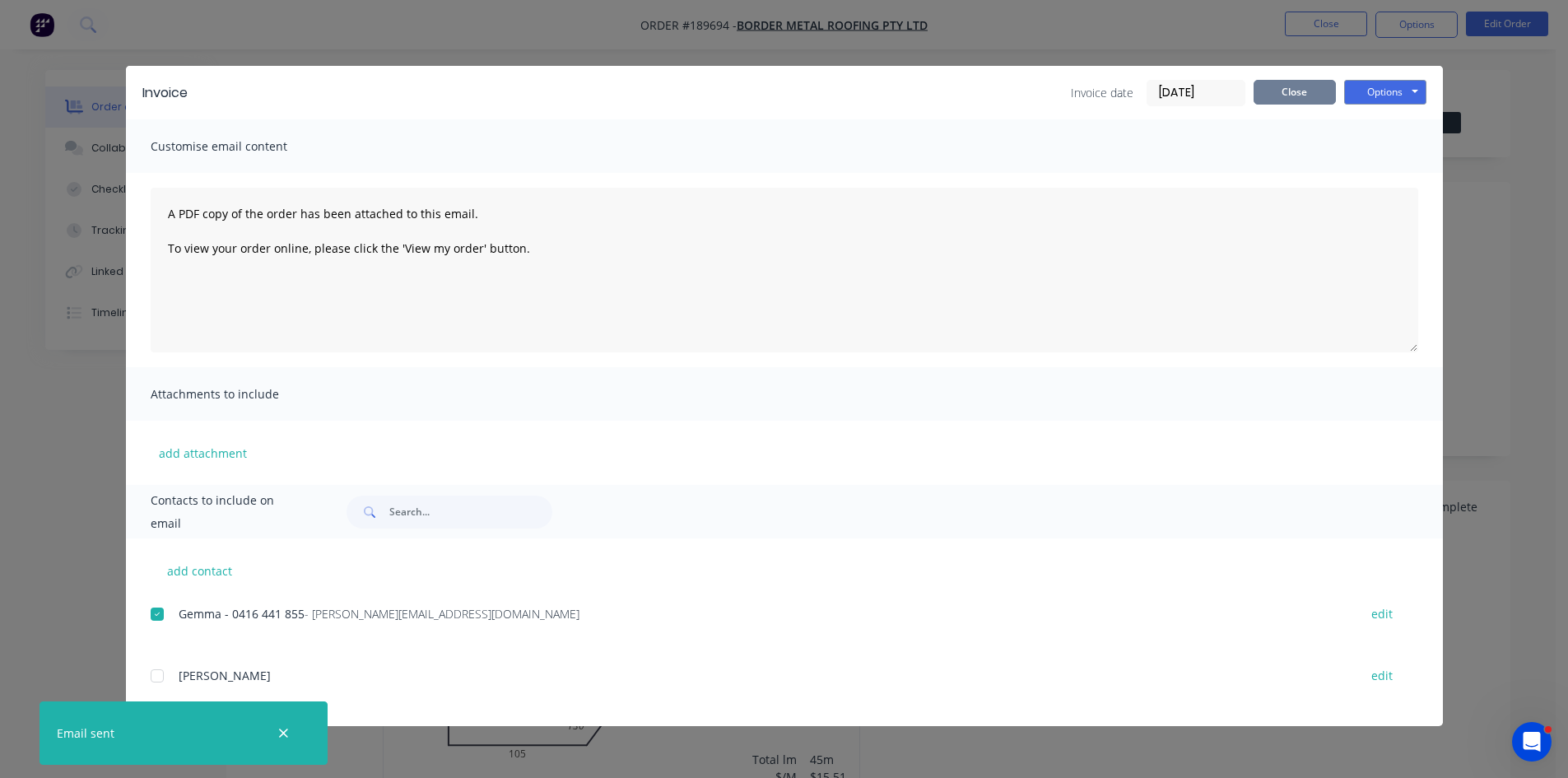
click at [1275, 92] on button "Close" at bounding box center [1294, 92] width 82 height 25
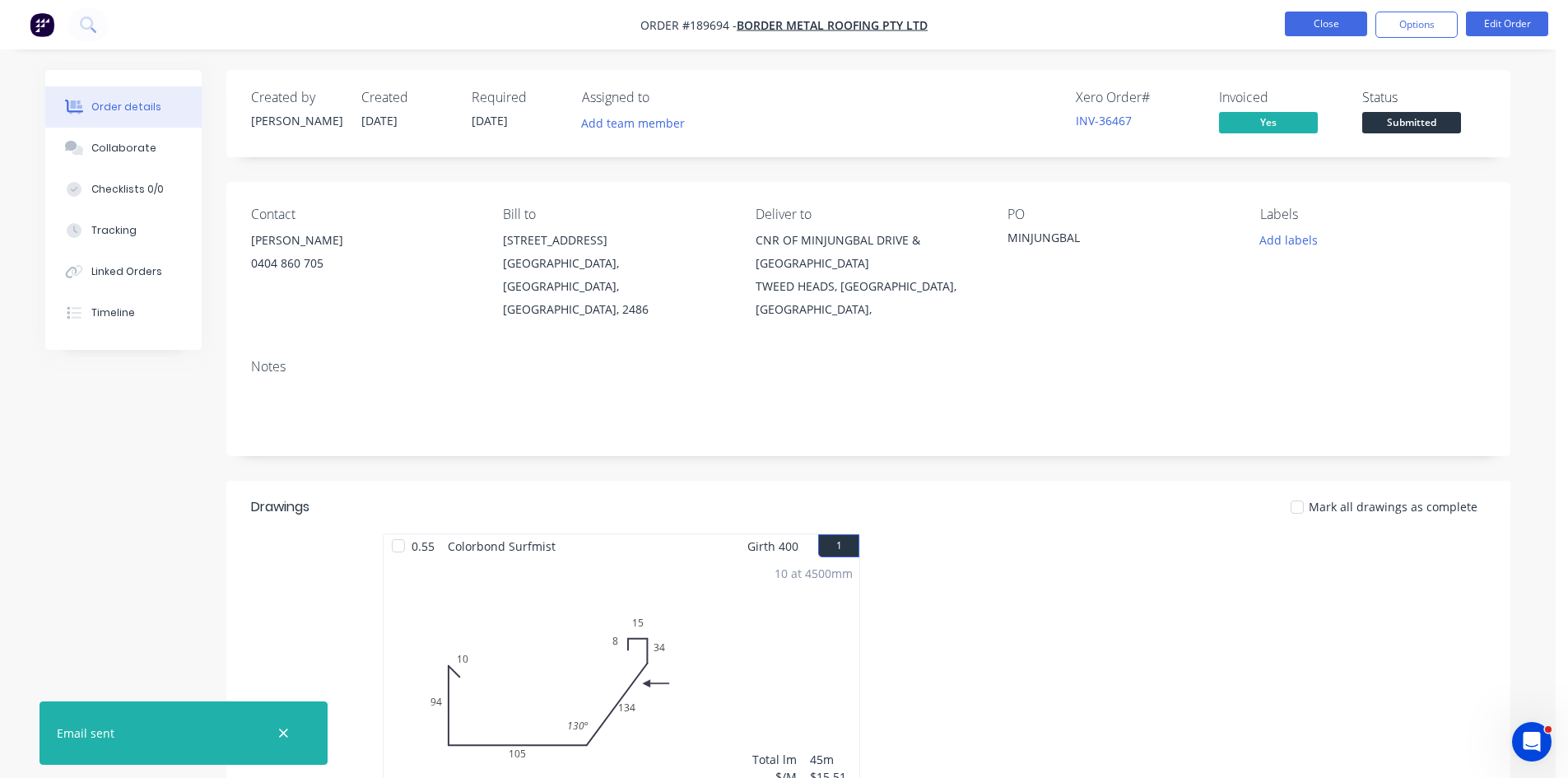
click at [1345, 17] on button "Close" at bounding box center [1326, 24] width 82 height 25
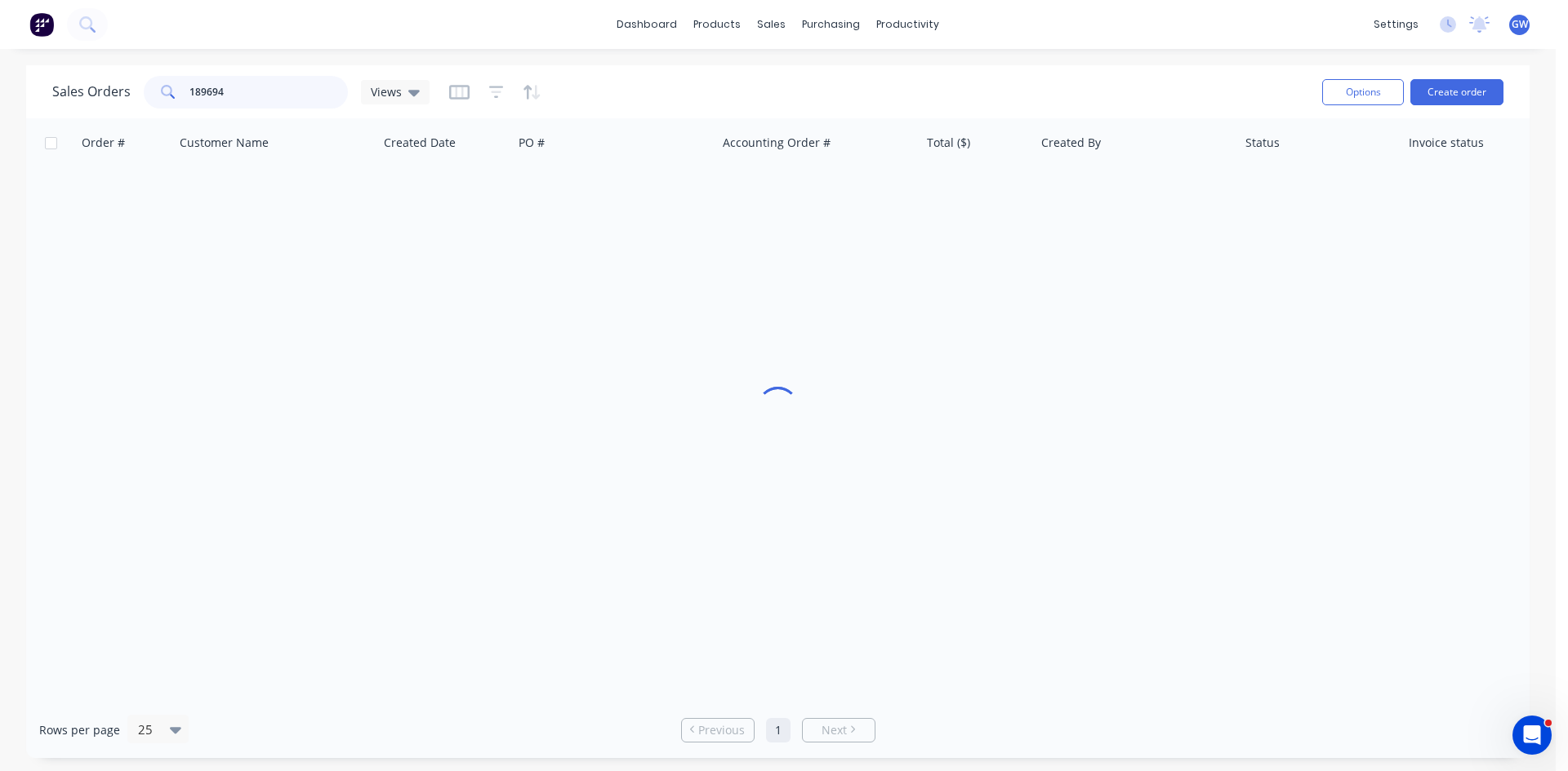
drag, startPoint x: 68, startPoint y: 101, endPoint x: 0, endPoint y: 100, distance: 68.0
click at [0, 100] on div "Sales Orders 189694 Views Options Create order Order # Customer Name Created Da…" at bounding box center [777, 411] width 1555 height 693
type input "189343"
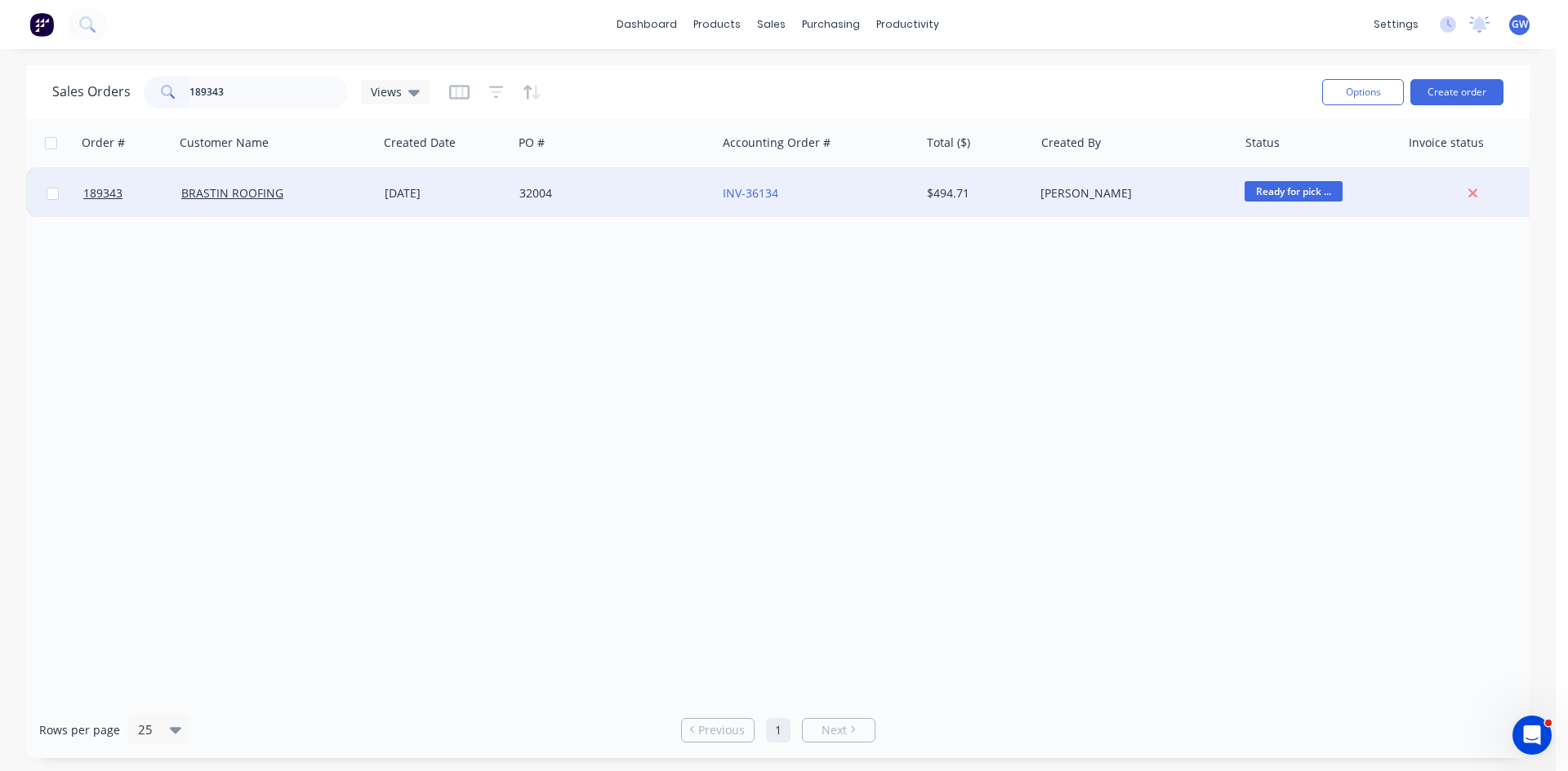
click at [1107, 203] on div "[PERSON_NAME]" at bounding box center [1135, 194] width 204 height 49
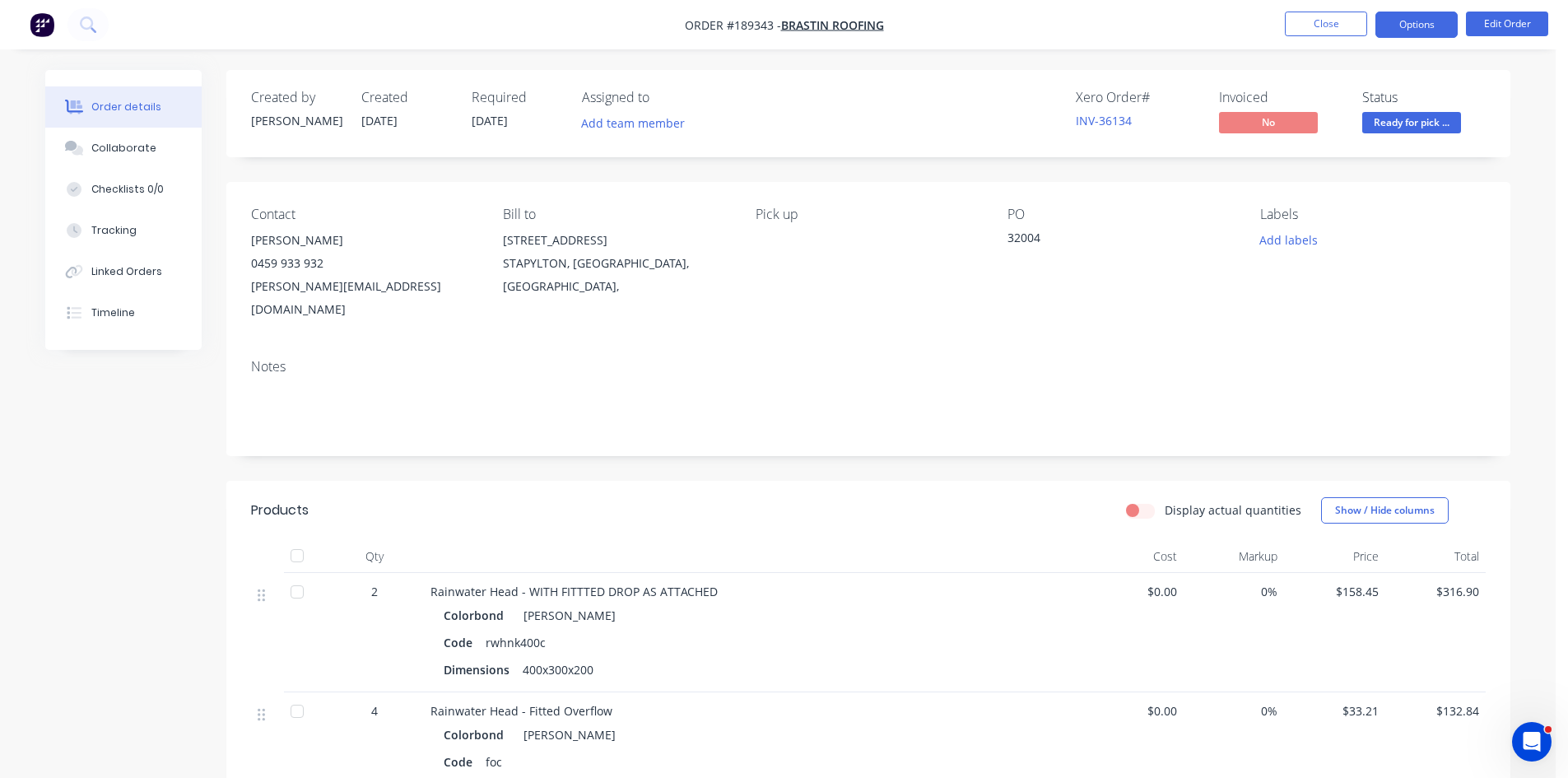
click at [1434, 25] on button "Options" at bounding box center [1416, 25] width 82 height 27
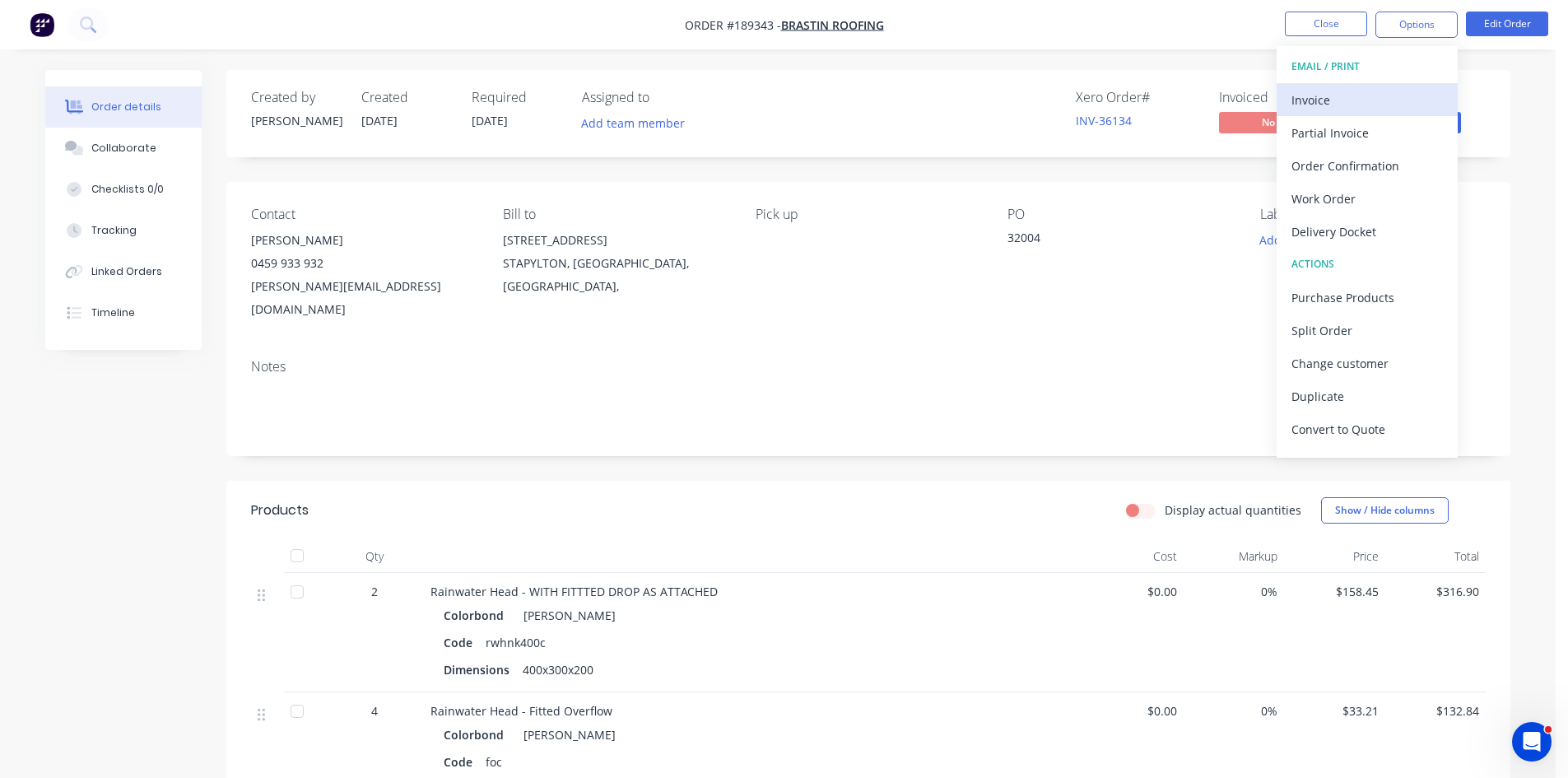
click at [1343, 107] on div "Invoice" at bounding box center [1367, 100] width 152 height 24
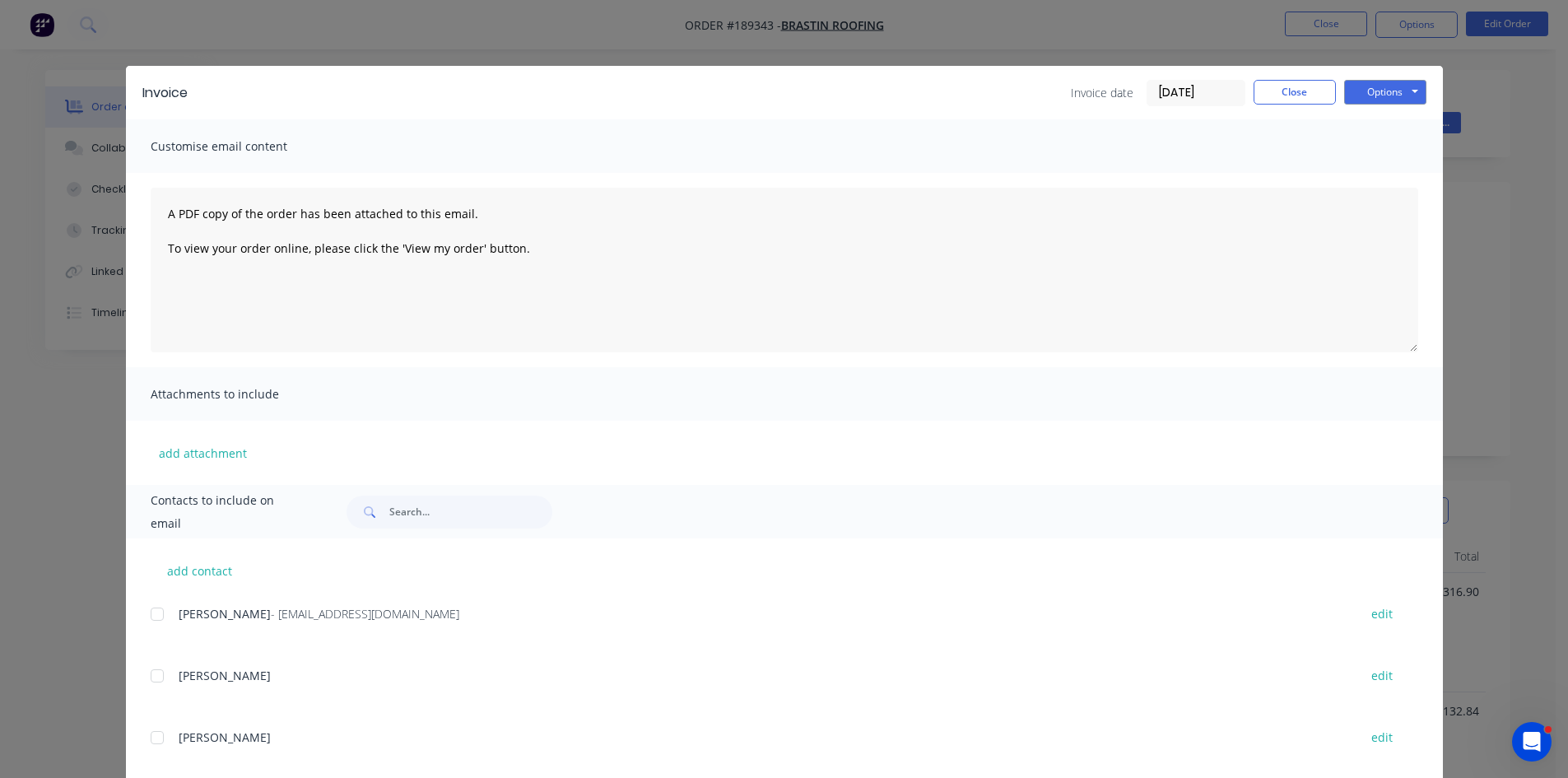
click at [152, 618] on div at bounding box center [157, 614] width 33 height 33
click at [1403, 89] on button "Options" at bounding box center [1385, 92] width 82 height 25
click at [1390, 189] on button "Email" at bounding box center [1396, 176] width 105 height 27
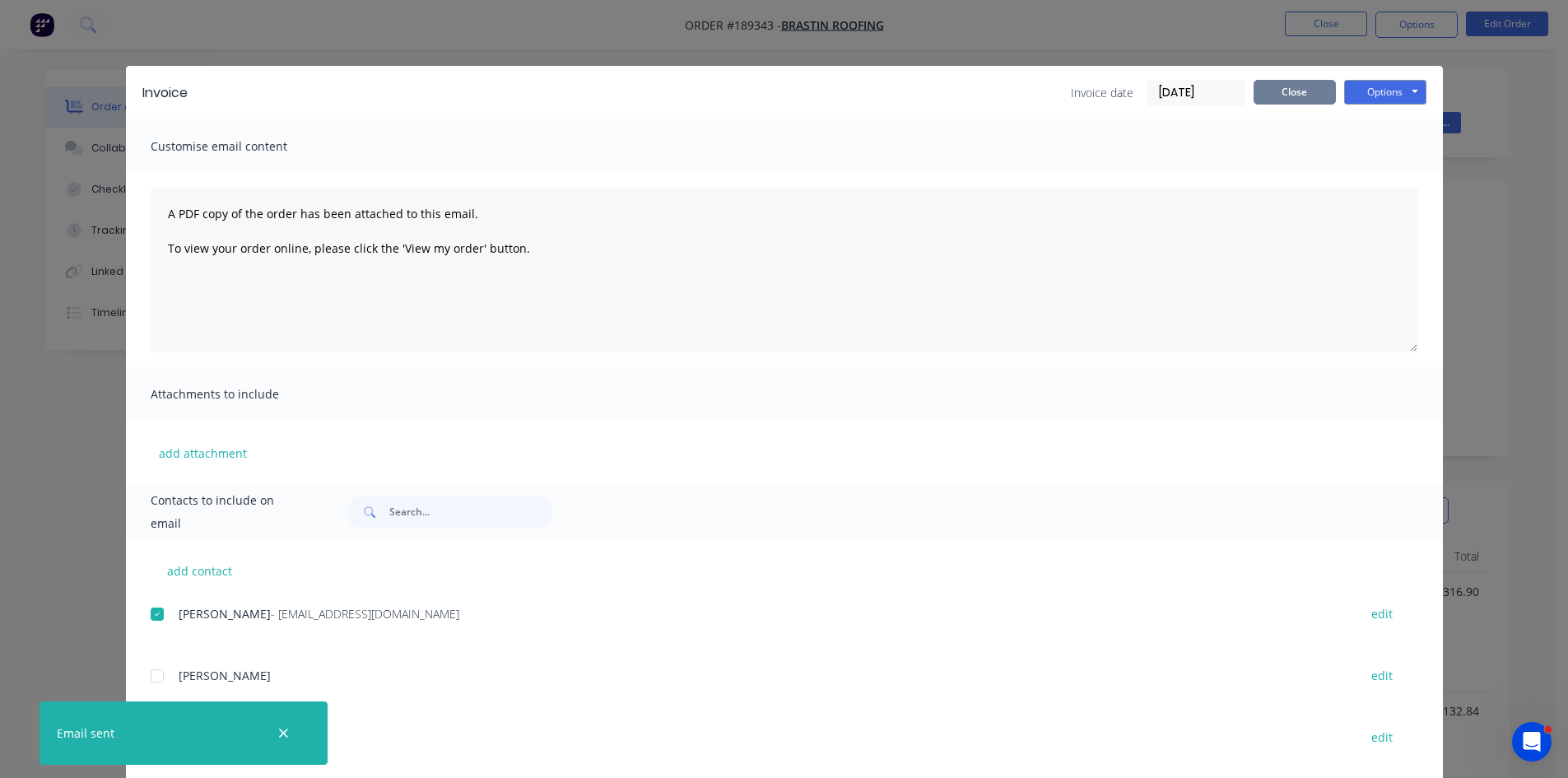
click at [1285, 101] on button "Close" at bounding box center [1294, 92] width 82 height 25
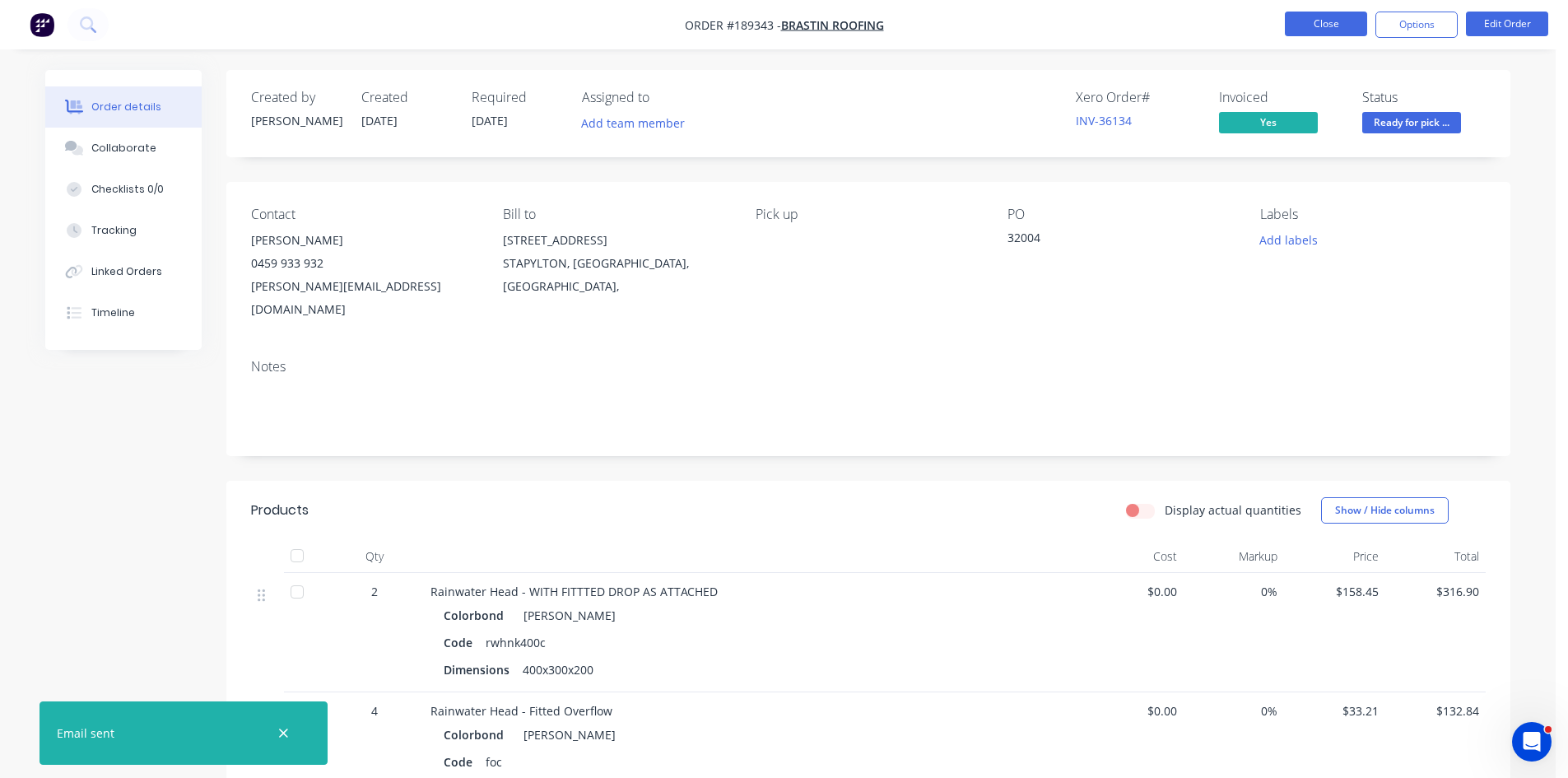
click at [1319, 23] on button "Close" at bounding box center [1326, 24] width 82 height 25
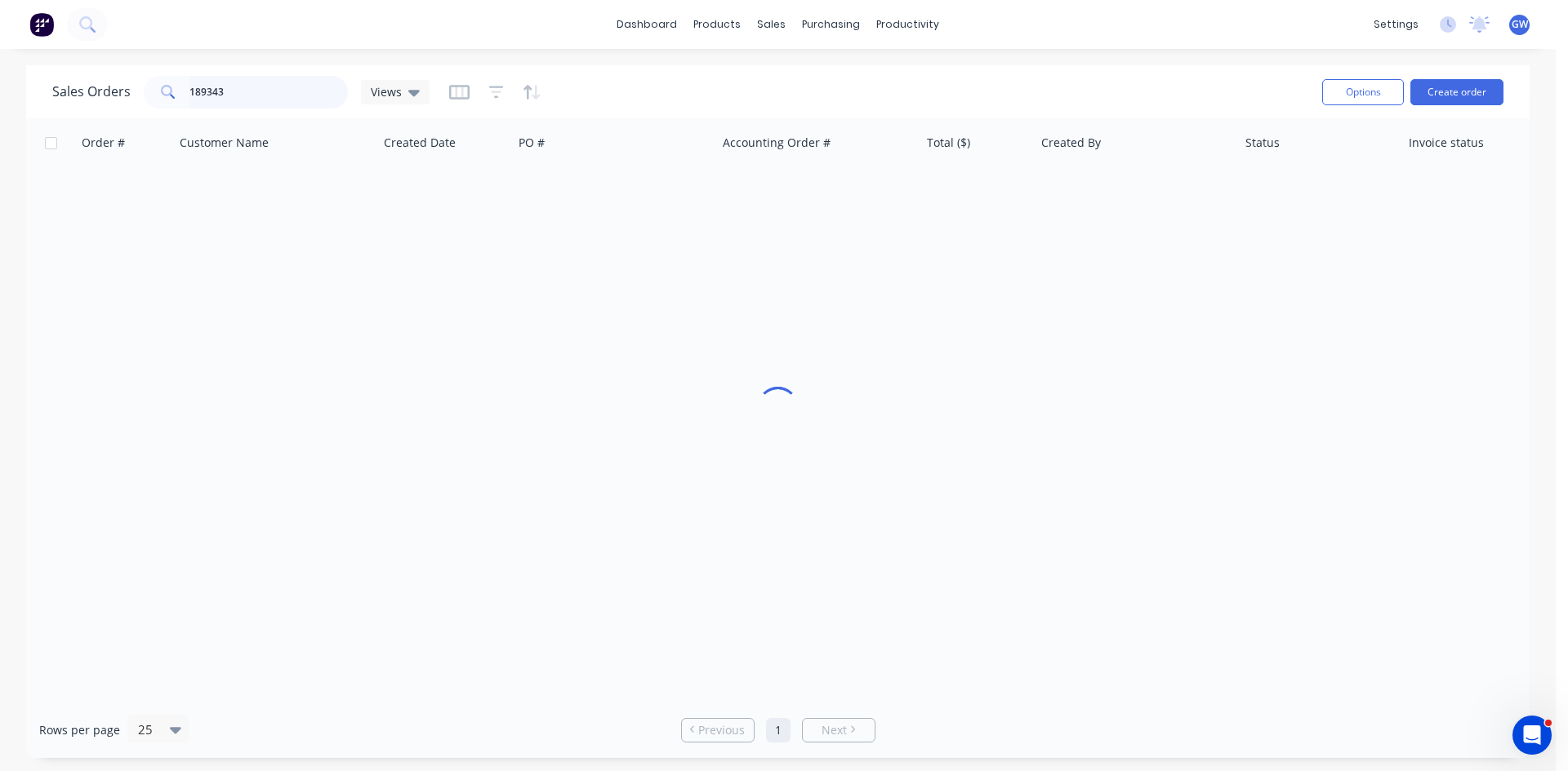
click at [285, 81] on input "189343" at bounding box center [270, 91] width 159 height 32
type input "189247"
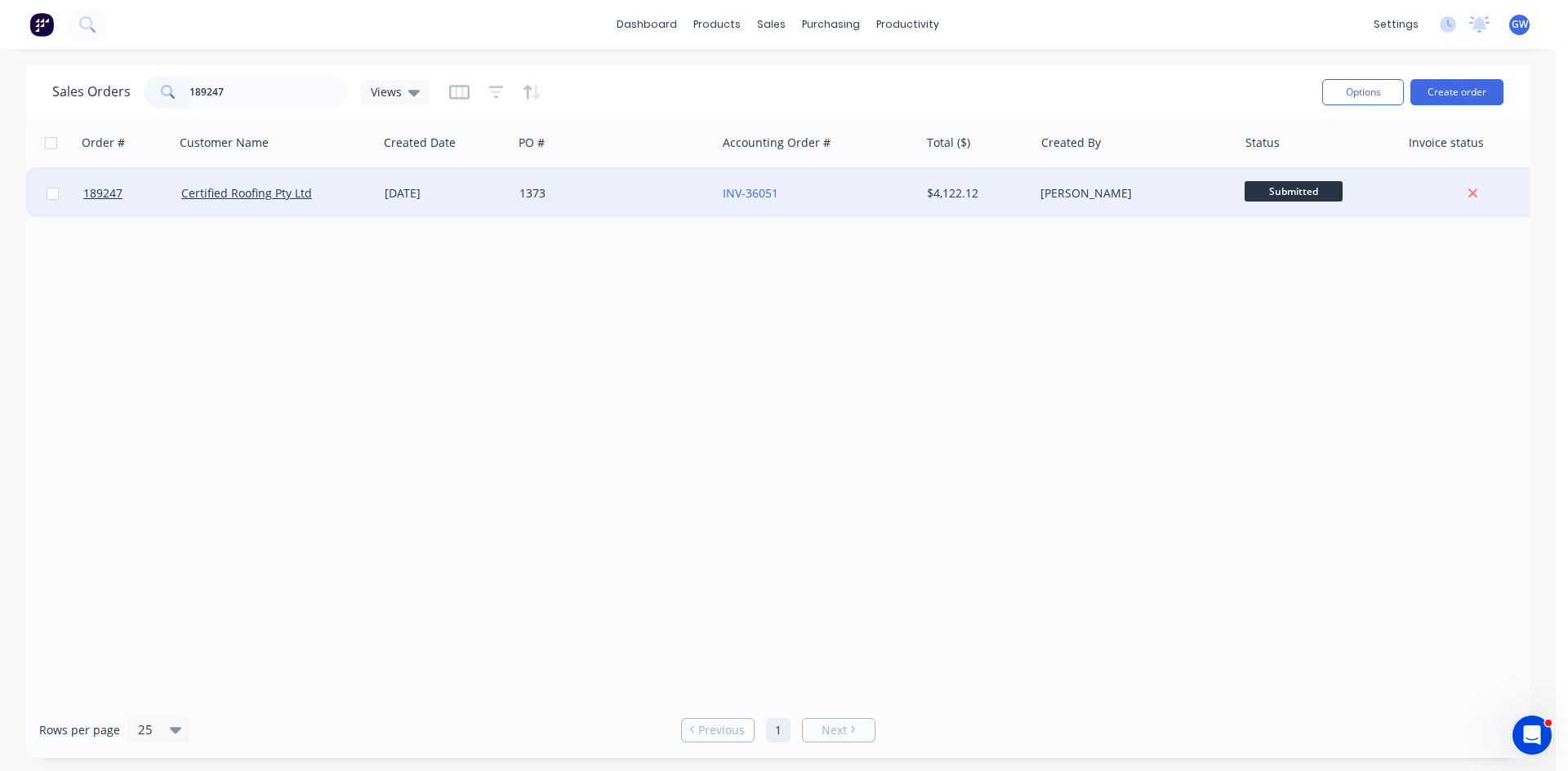
click at [621, 199] on div "1373" at bounding box center [610, 193] width 181 height 17
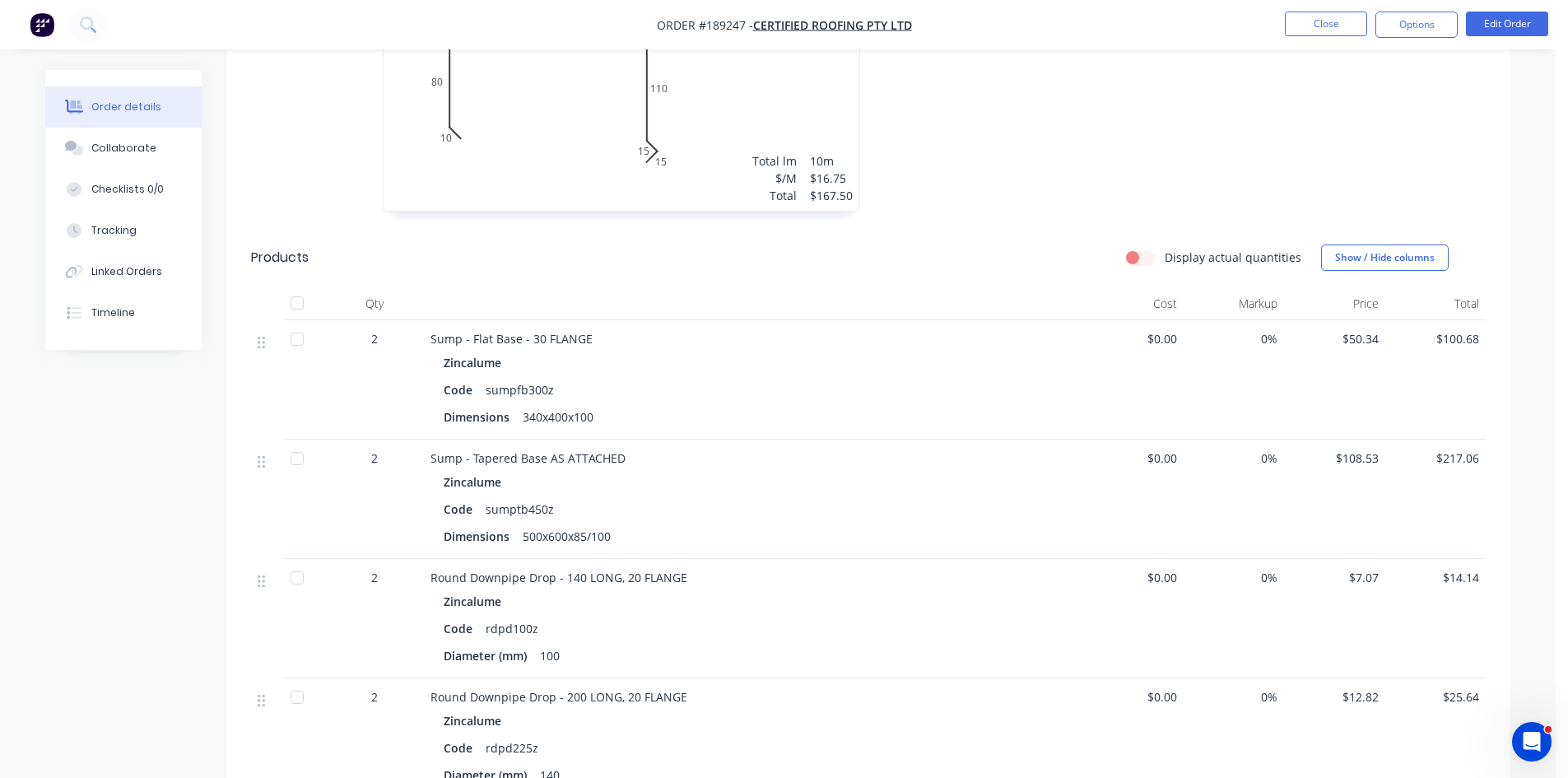
scroll to position [1977, 0]
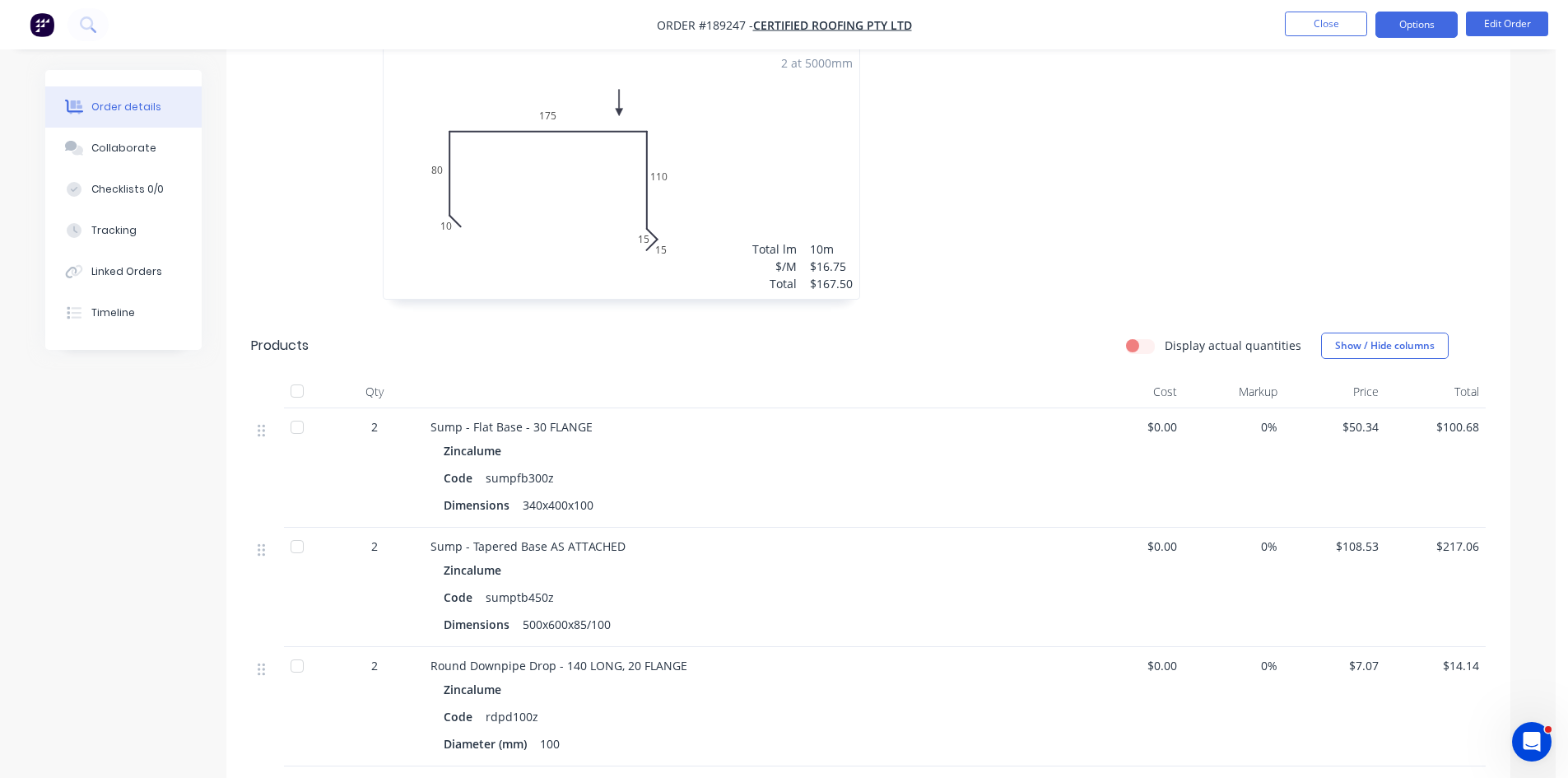
click at [1425, 22] on button "Options" at bounding box center [1416, 25] width 82 height 27
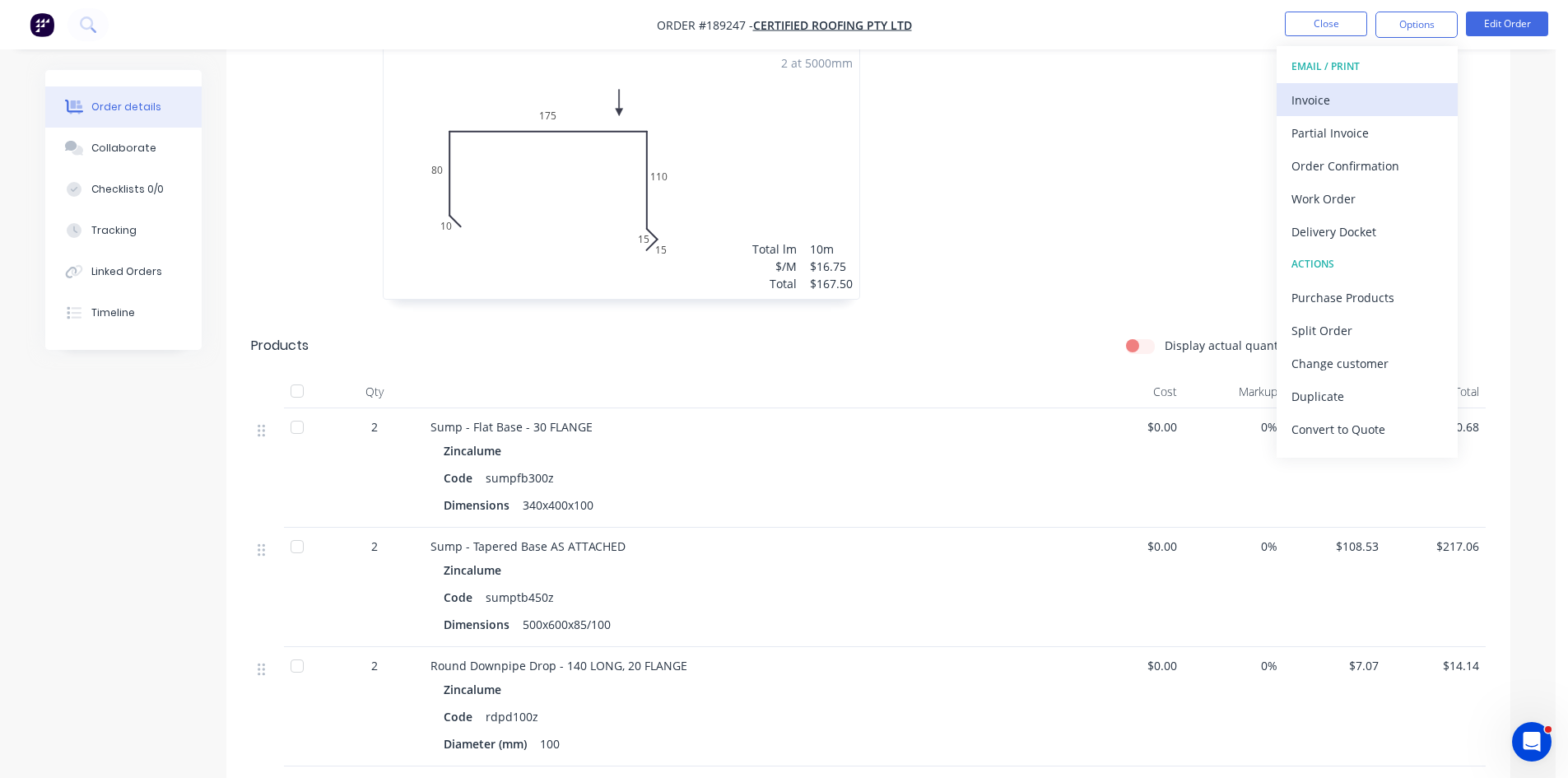
click at [1351, 99] on div "Invoice" at bounding box center [1367, 100] width 152 height 24
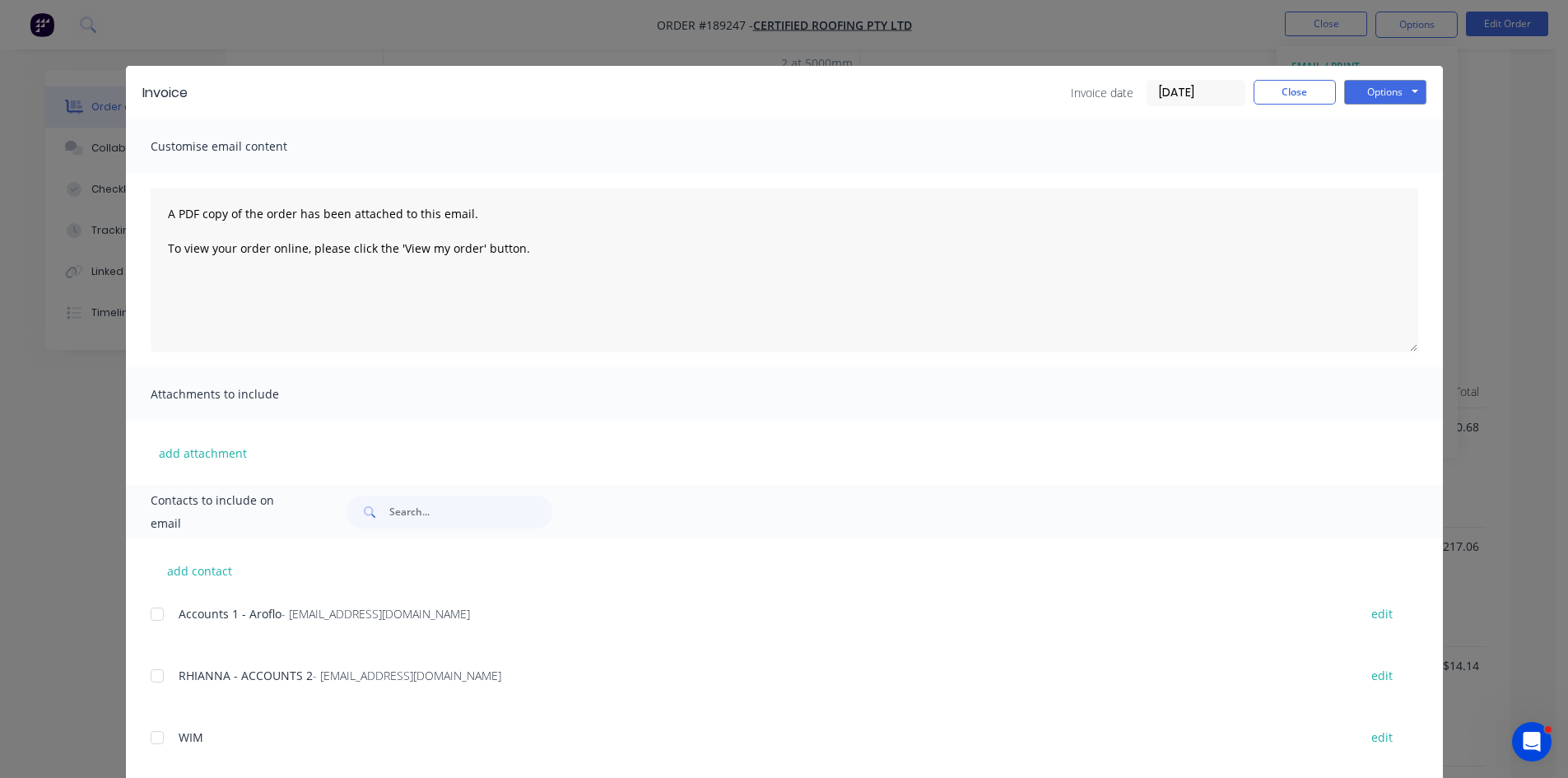
click at [157, 615] on div at bounding box center [157, 614] width 33 height 33
click at [150, 666] on div at bounding box center [157, 676] width 33 height 33
click at [1383, 99] on button "Options" at bounding box center [1385, 92] width 82 height 25
click at [1396, 179] on button "Email" at bounding box center [1396, 176] width 105 height 27
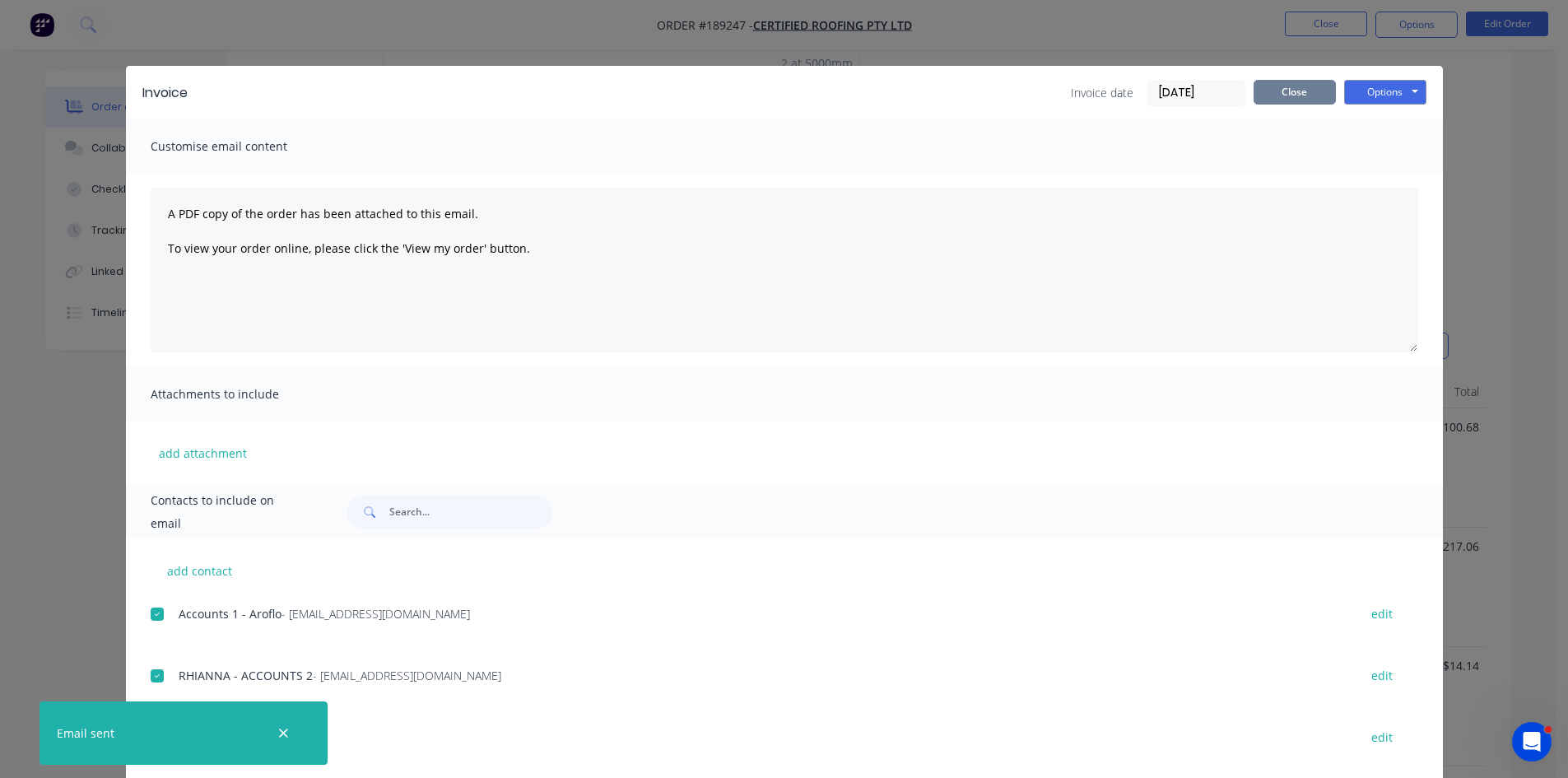
click at [1283, 93] on button "Close" at bounding box center [1294, 92] width 82 height 25
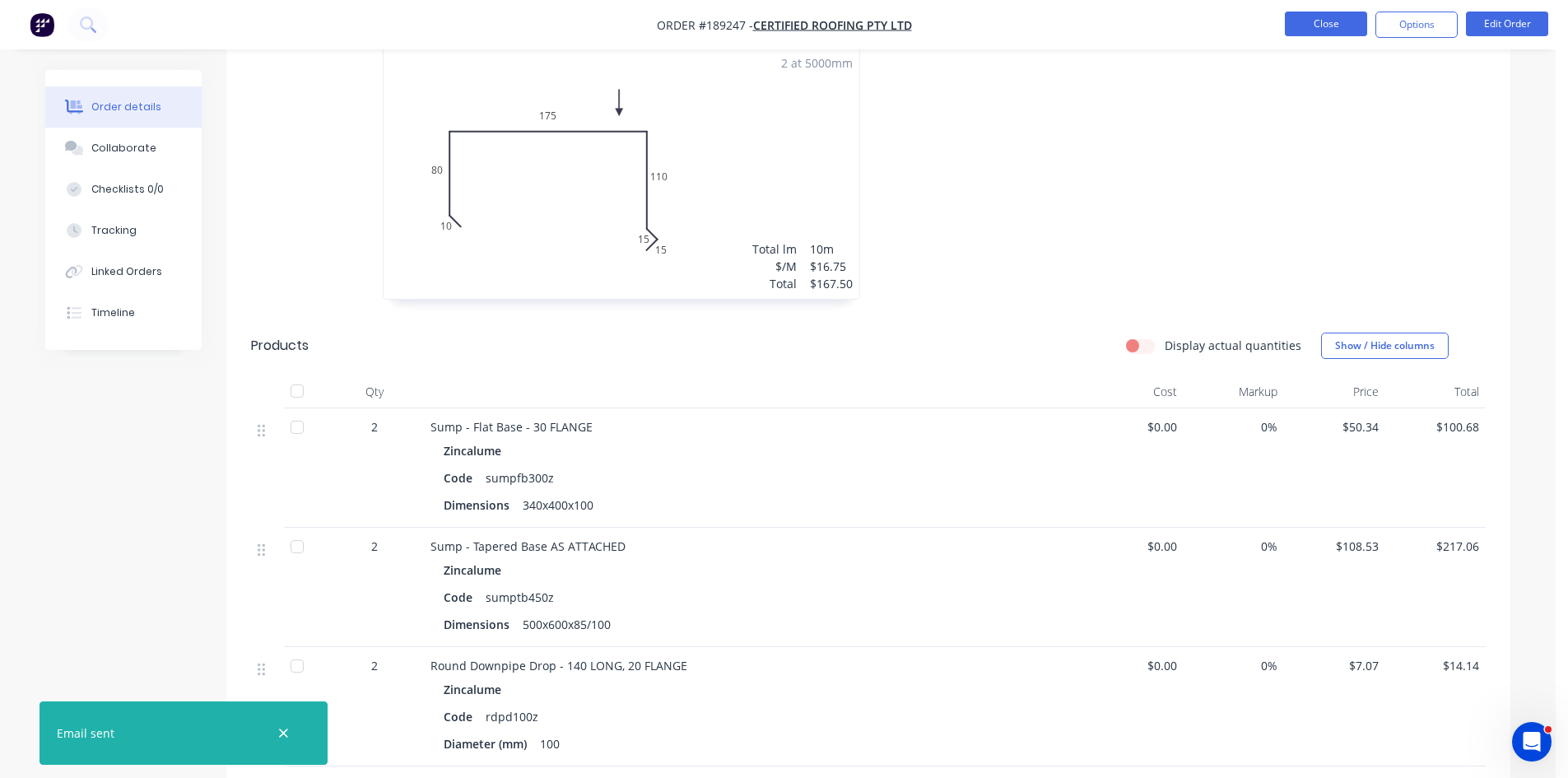
click at [1341, 19] on button "Close" at bounding box center [1326, 24] width 82 height 25
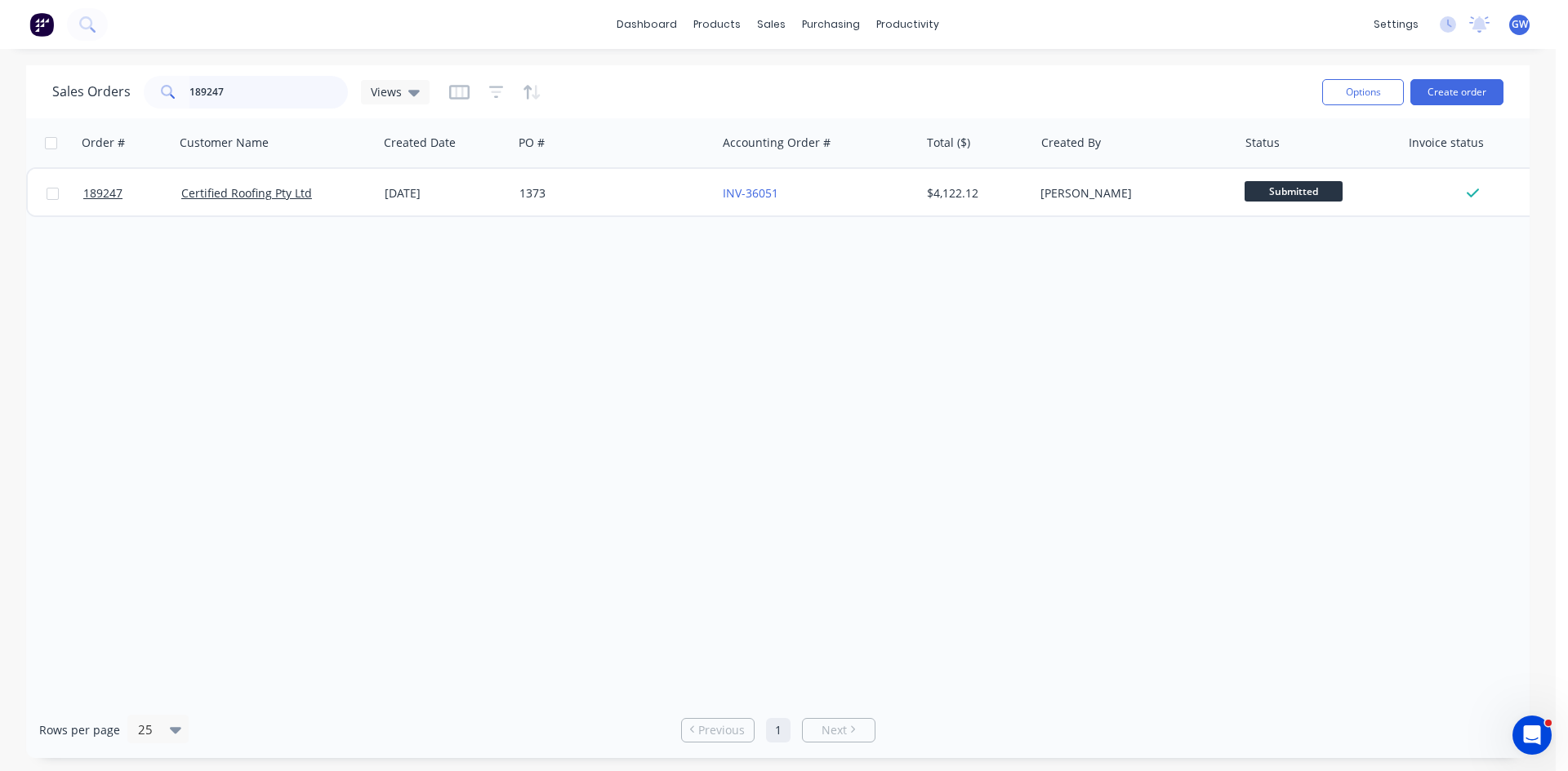
click at [245, 102] on input "189247" at bounding box center [270, 91] width 159 height 32
type input "189575"
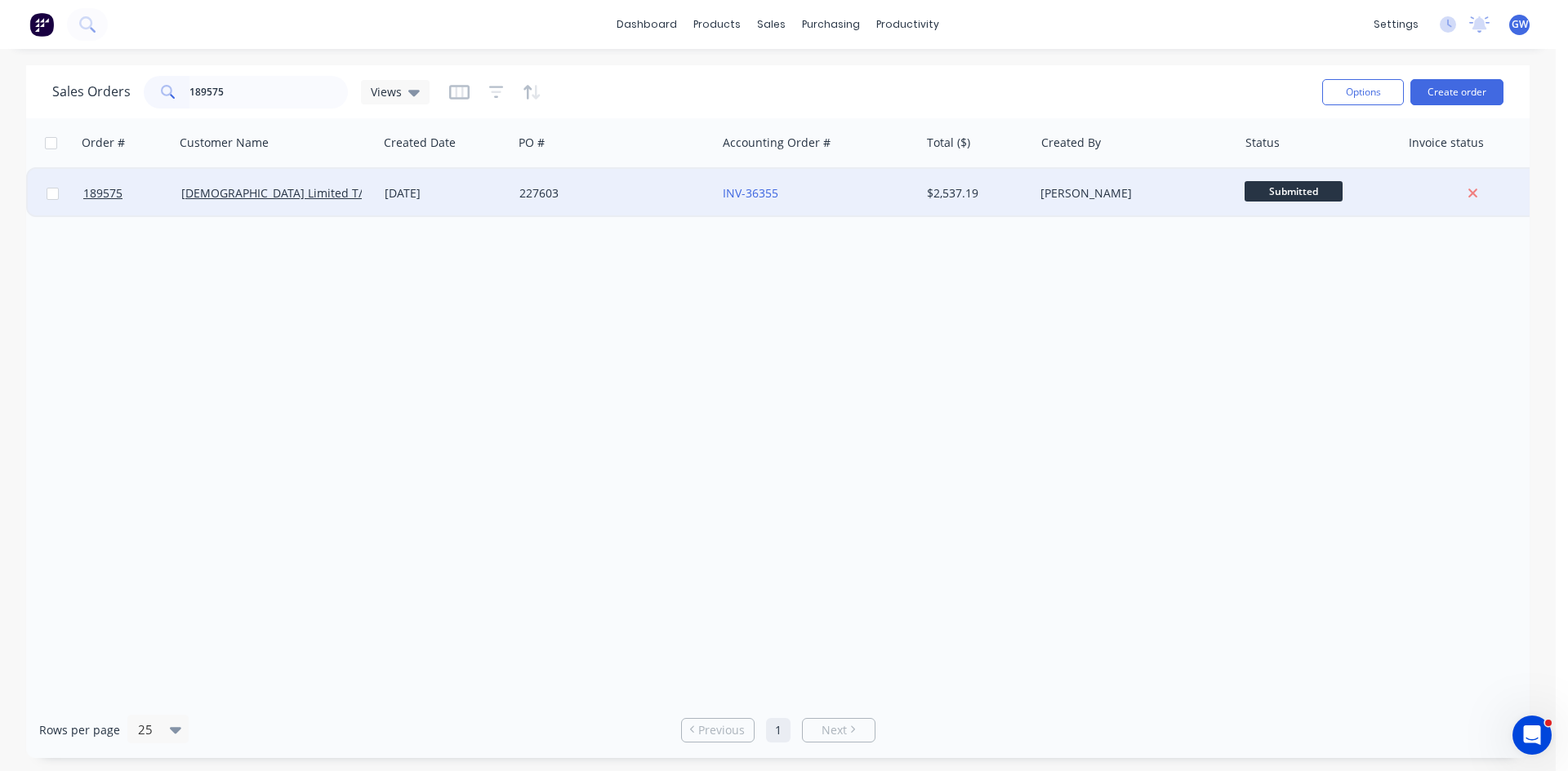
click at [680, 195] on div "227603" at bounding box center [610, 193] width 181 height 17
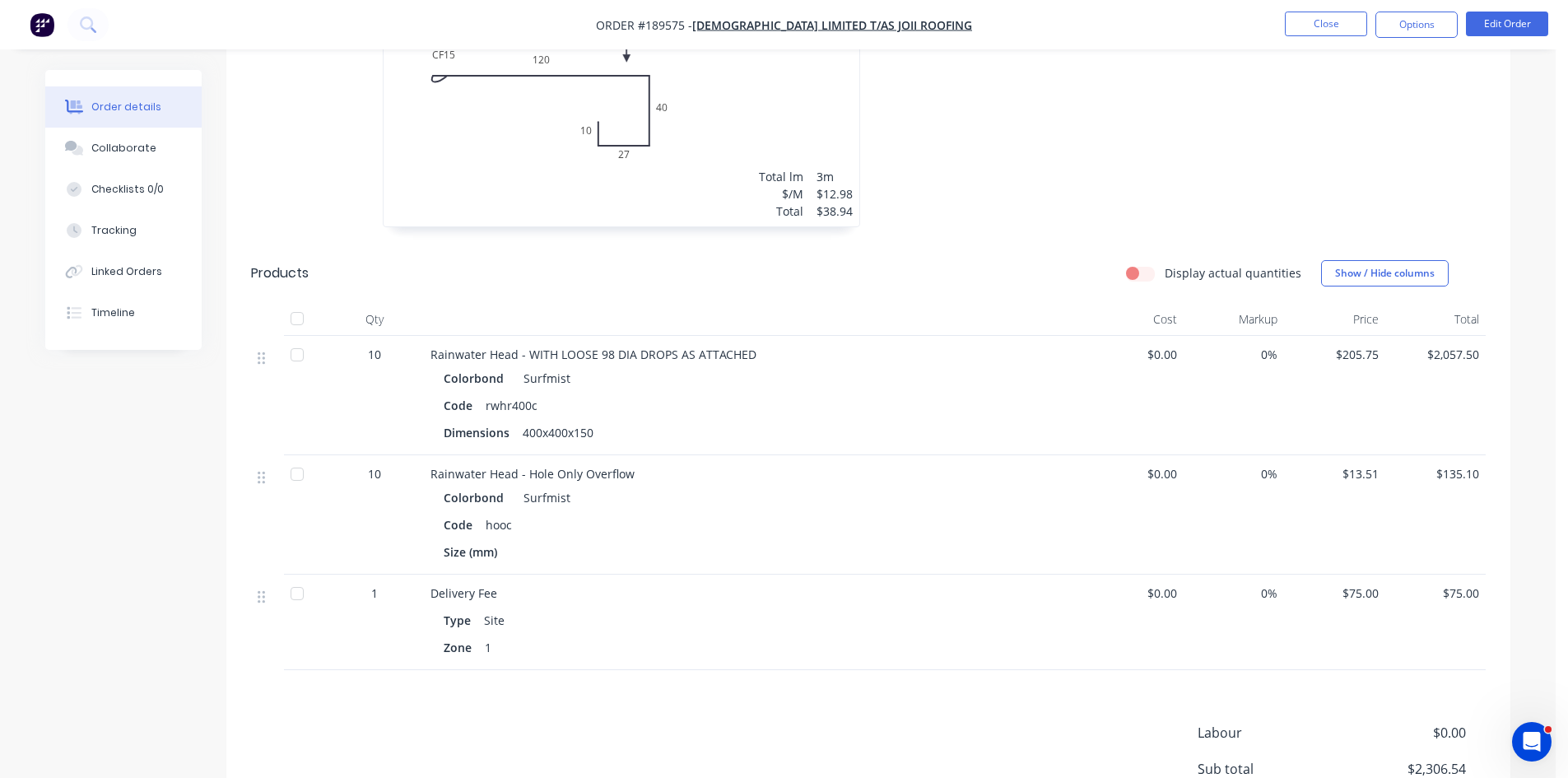
scroll to position [333, 0]
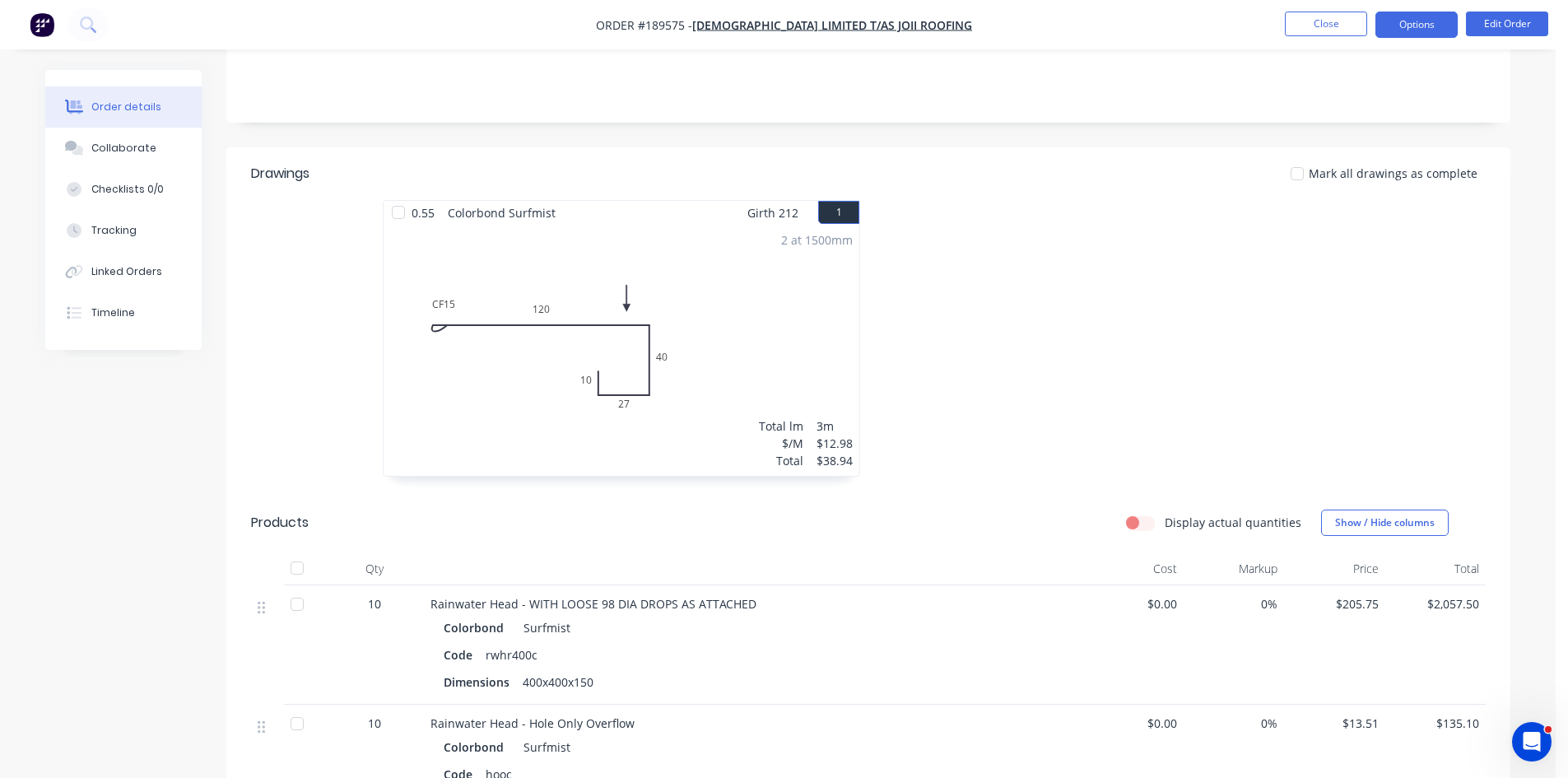
click at [1454, 21] on button "Options" at bounding box center [1416, 25] width 82 height 27
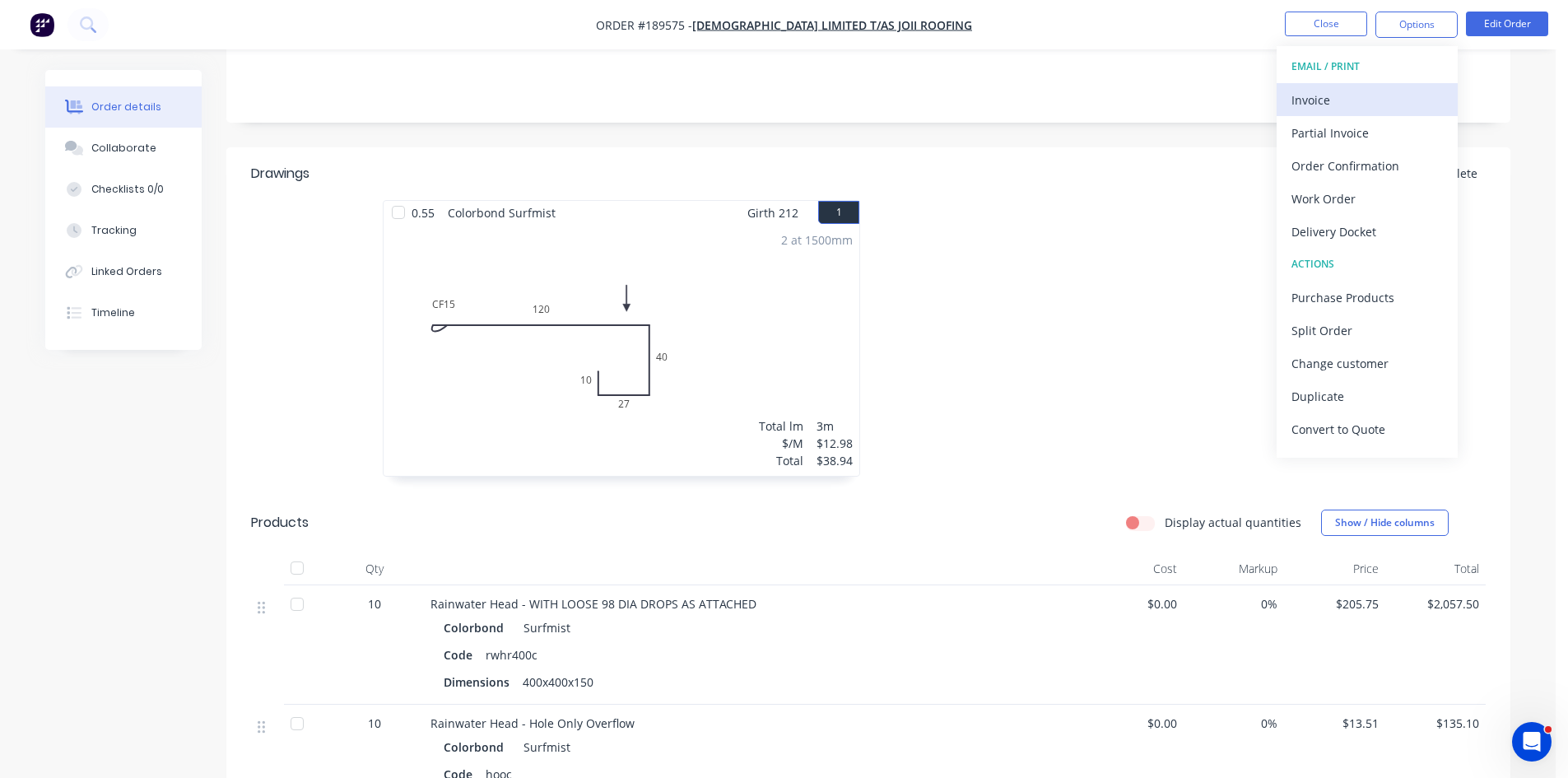
click at [1330, 96] on div "Invoice" at bounding box center [1367, 100] width 152 height 24
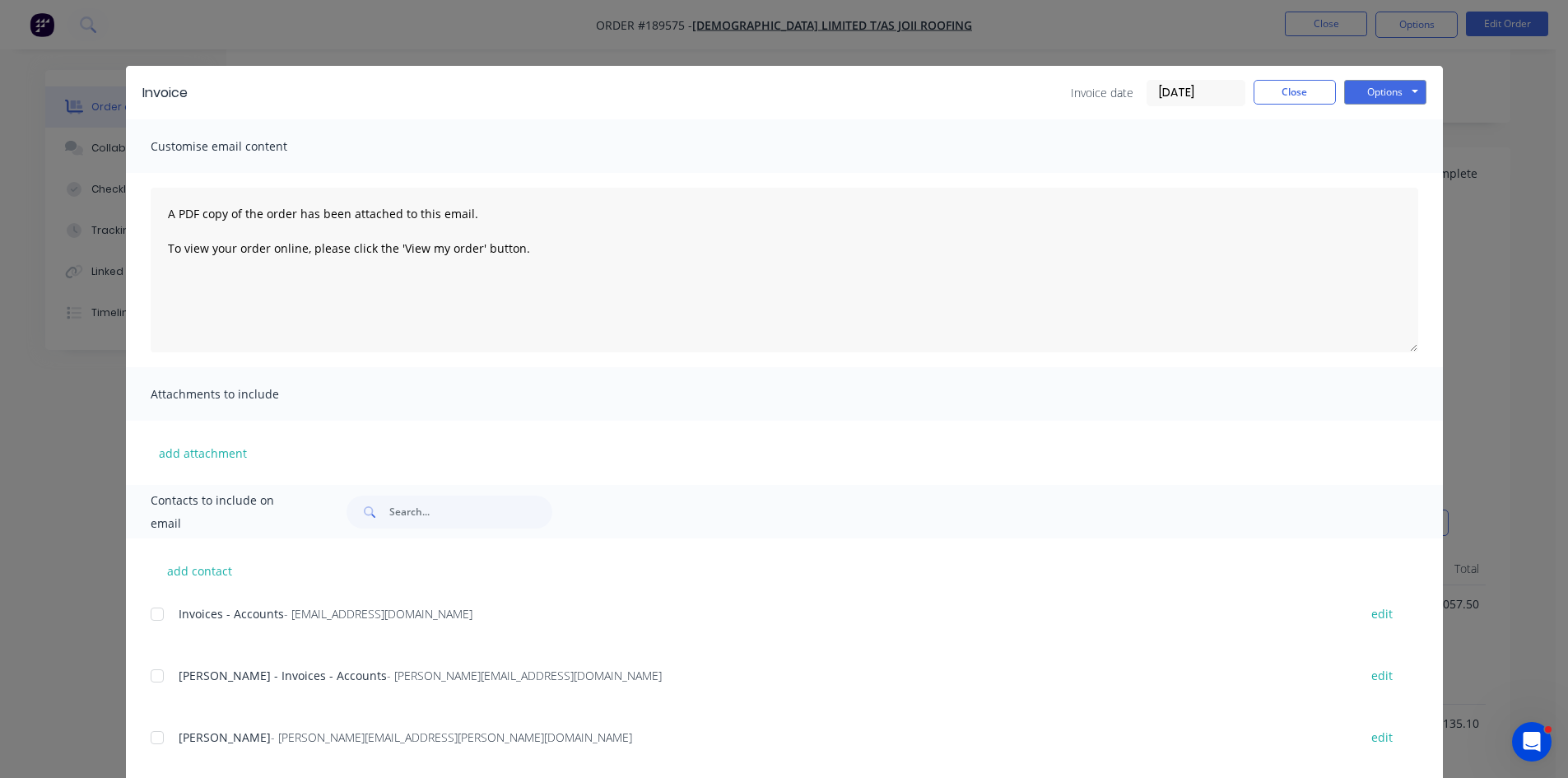
drag, startPoint x: 151, startPoint y: 615, endPoint x: 152, endPoint y: 685, distance: 70.0
click at [151, 618] on div at bounding box center [157, 614] width 33 height 33
click at [152, 685] on div at bounding box center [157, 676] width 33 height 33
click at [1374, 97] on button "Options" at bounding box center [1385, 92] width 82 height 25
click at [1389, 176] on button "Email" at bounding box center [1396, 176] width 105 height 27
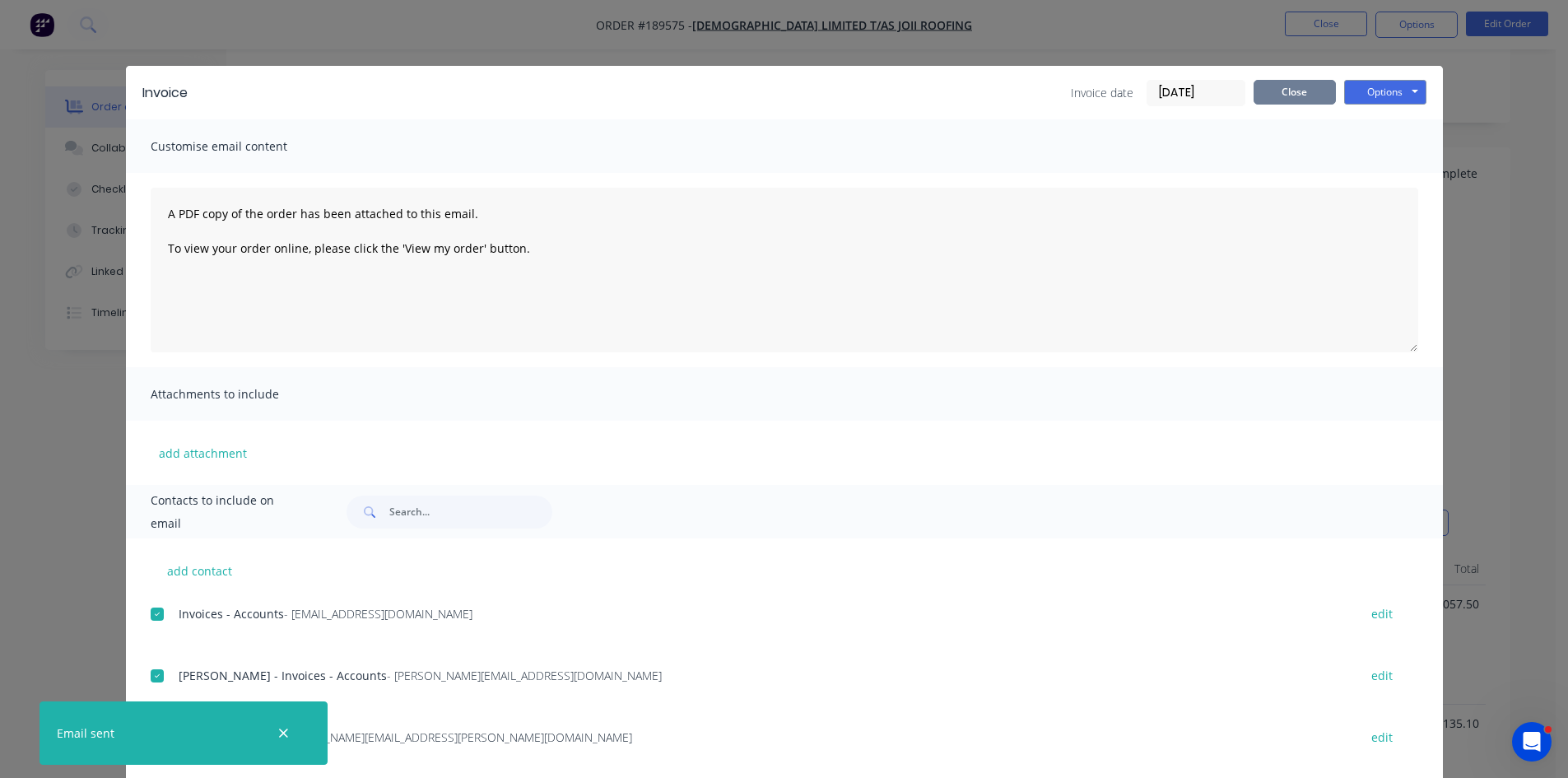
click at [1266, 93] on button "Close" at bounding box center [1294, 92] width 82 height 25
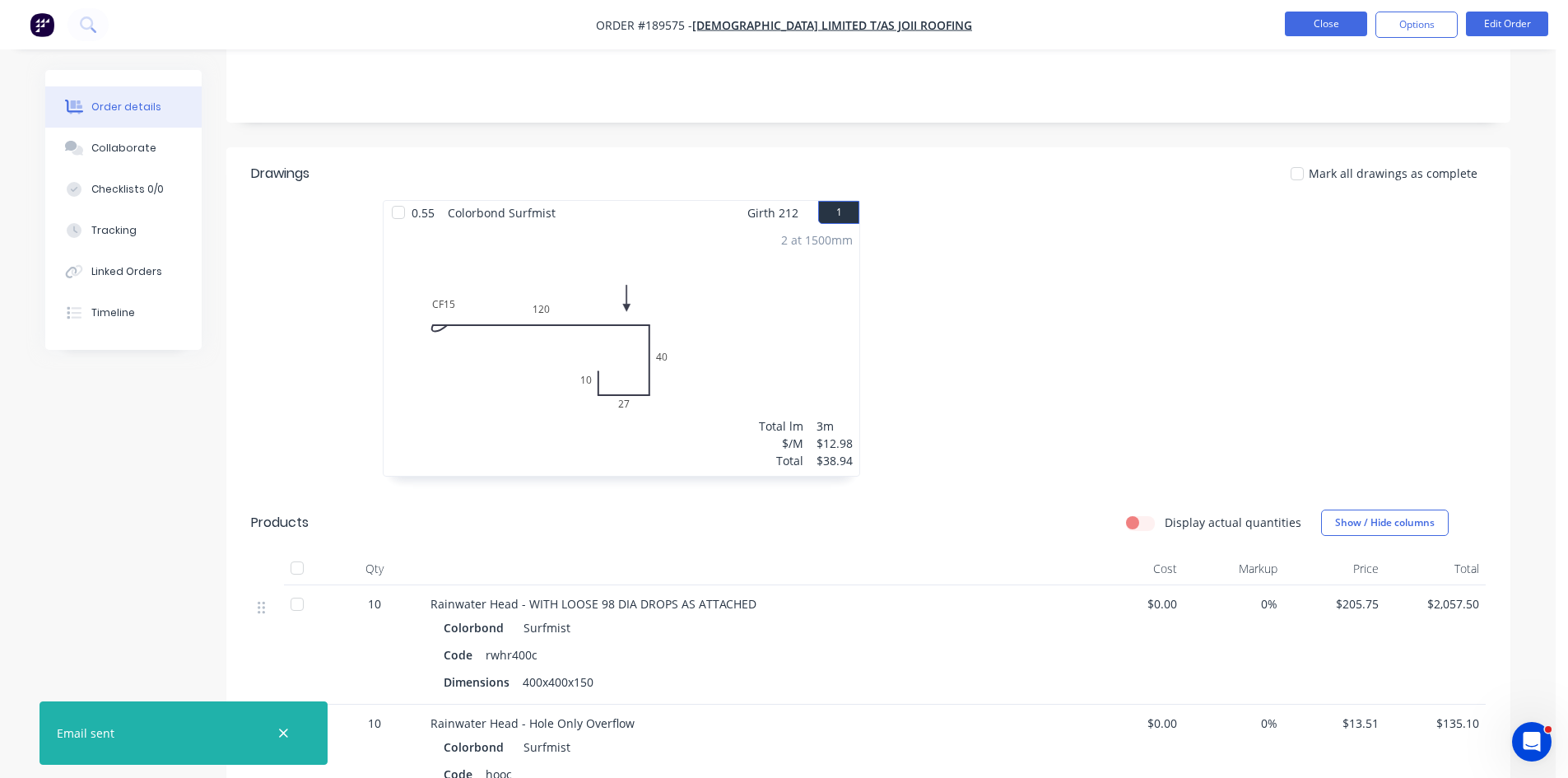
click at [1324, 23] on button "Close" at bounding box center [1326, 24] width 82 height 25
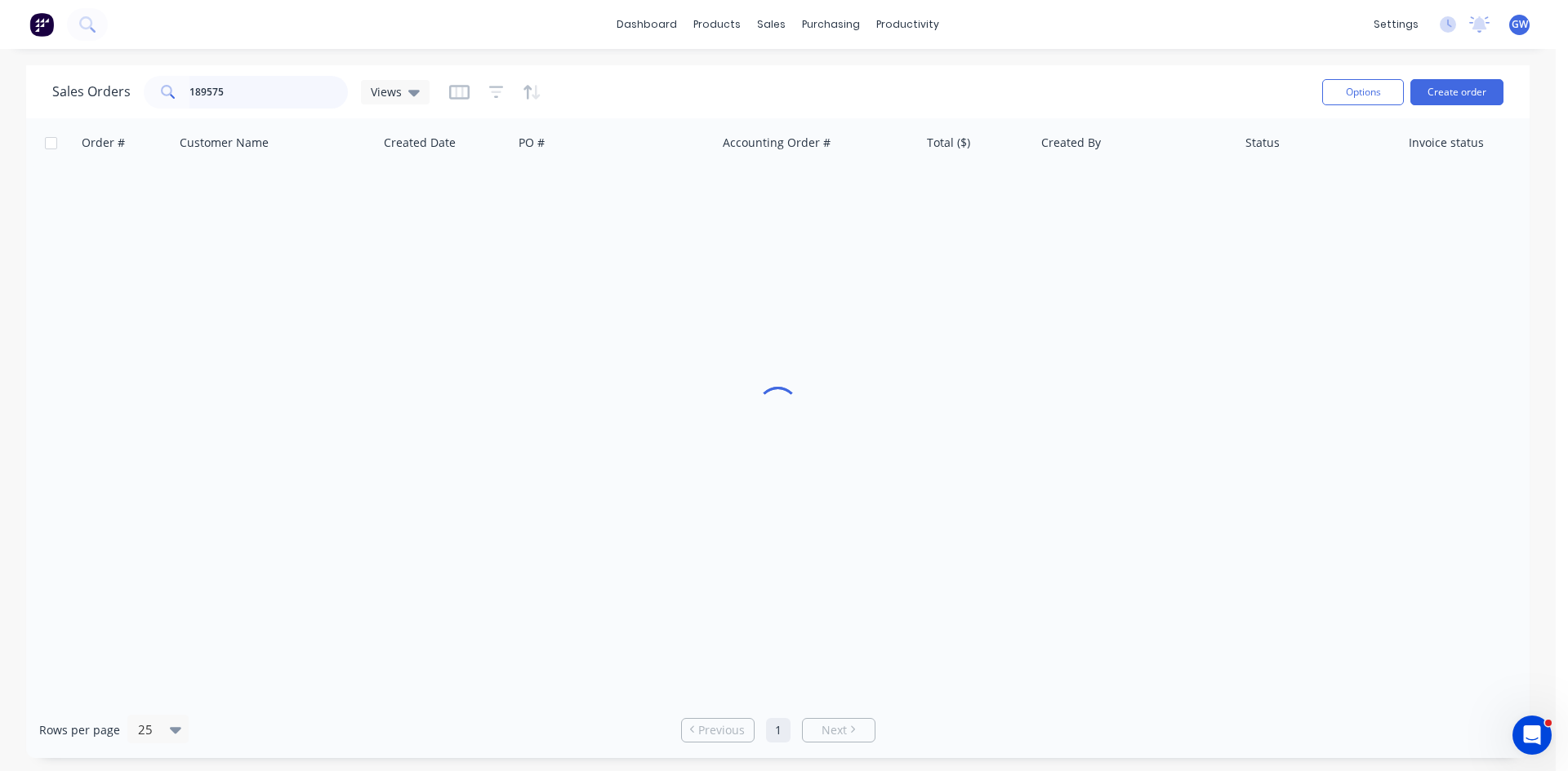
click at [287, 88] on input "189575" at bounding box center [270, 91] width 159 height 32
type input "189970"
click at [1099, 189] on div "[PERSON_NAME]" at bounding box center [1130, 193] width 181 height 17
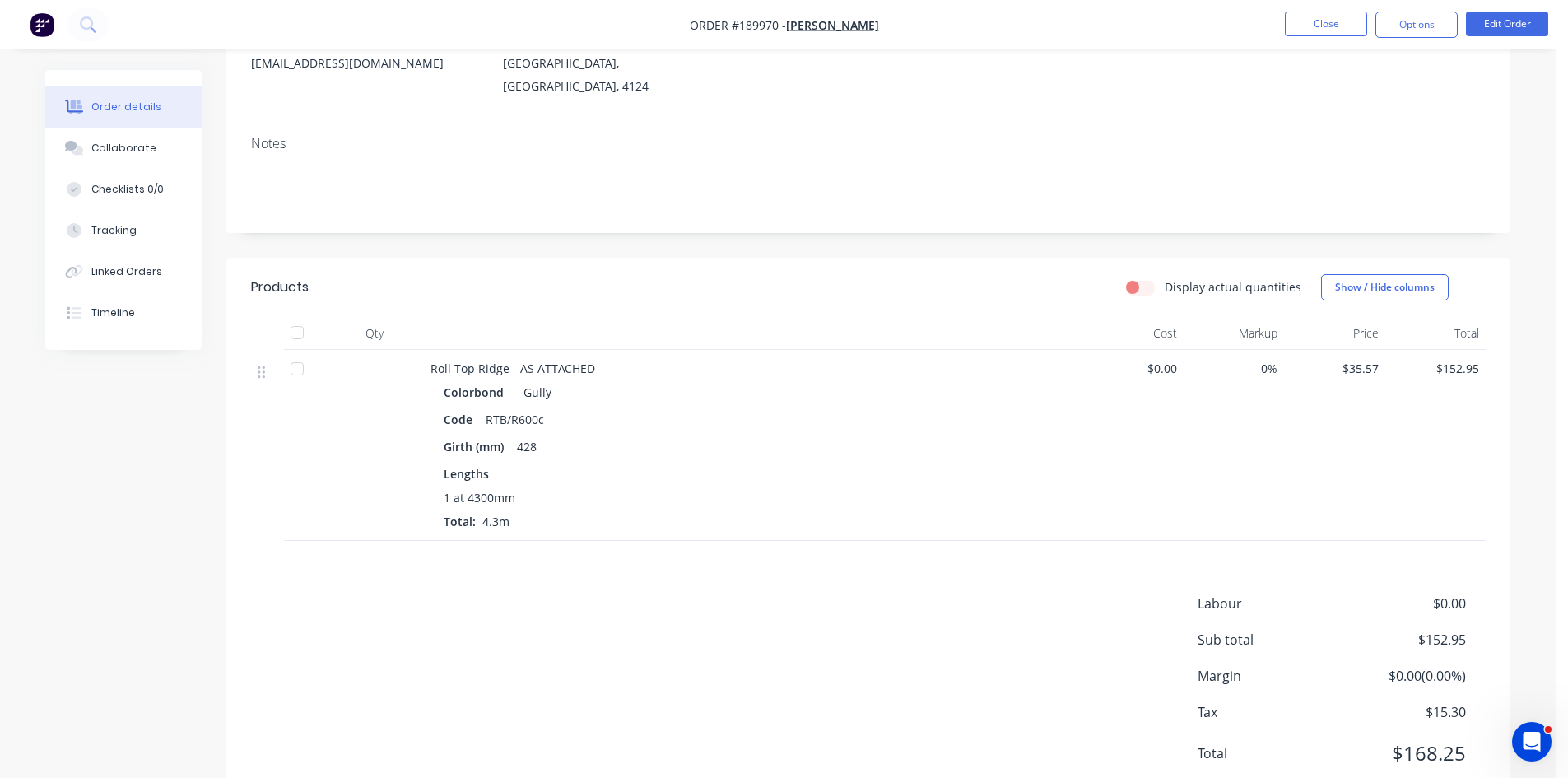
scroll to position [256, 0]
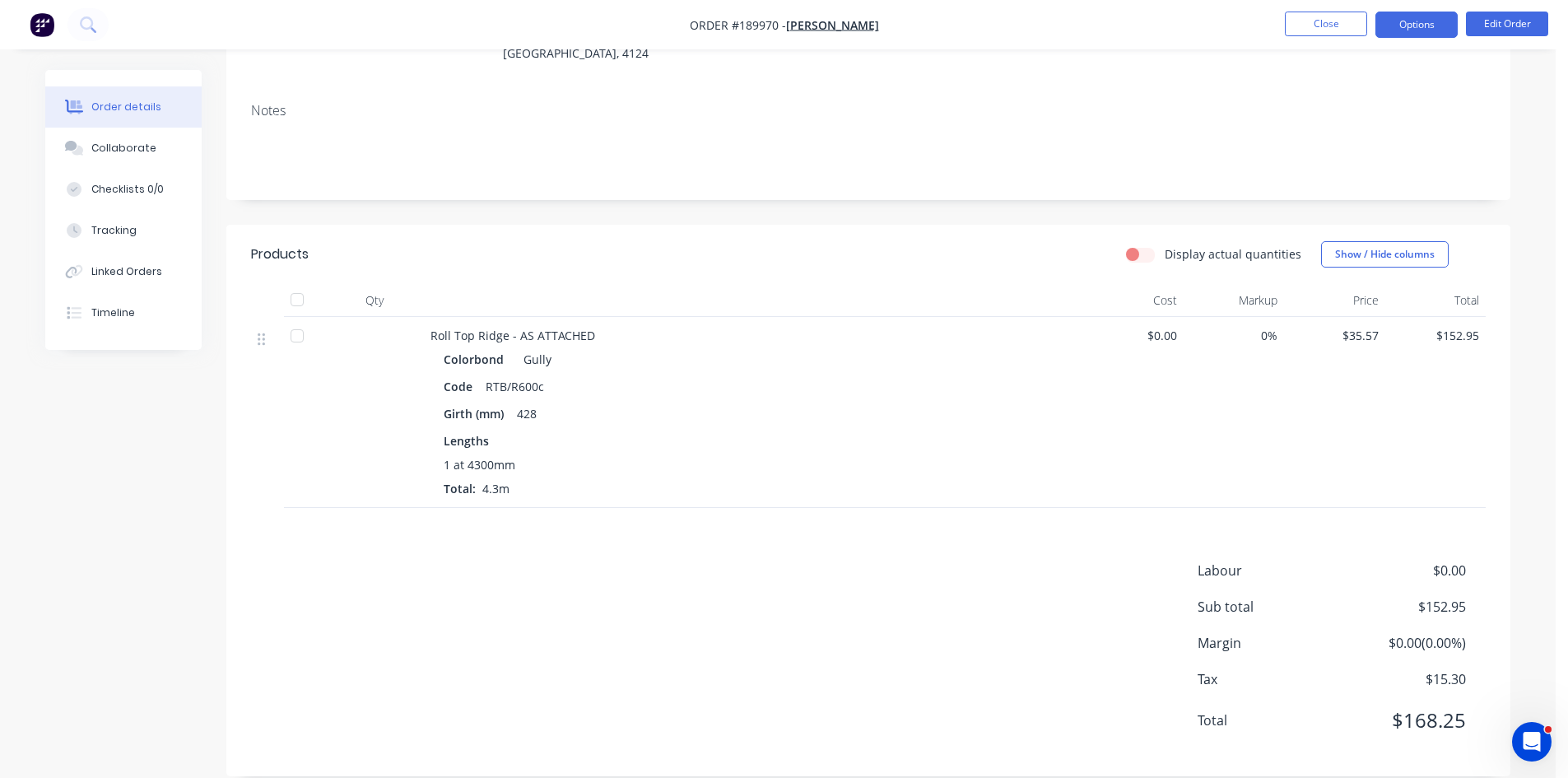
click at [1411, 26] on button "Options" at bounding box center [1416, 25] width 82 height 27
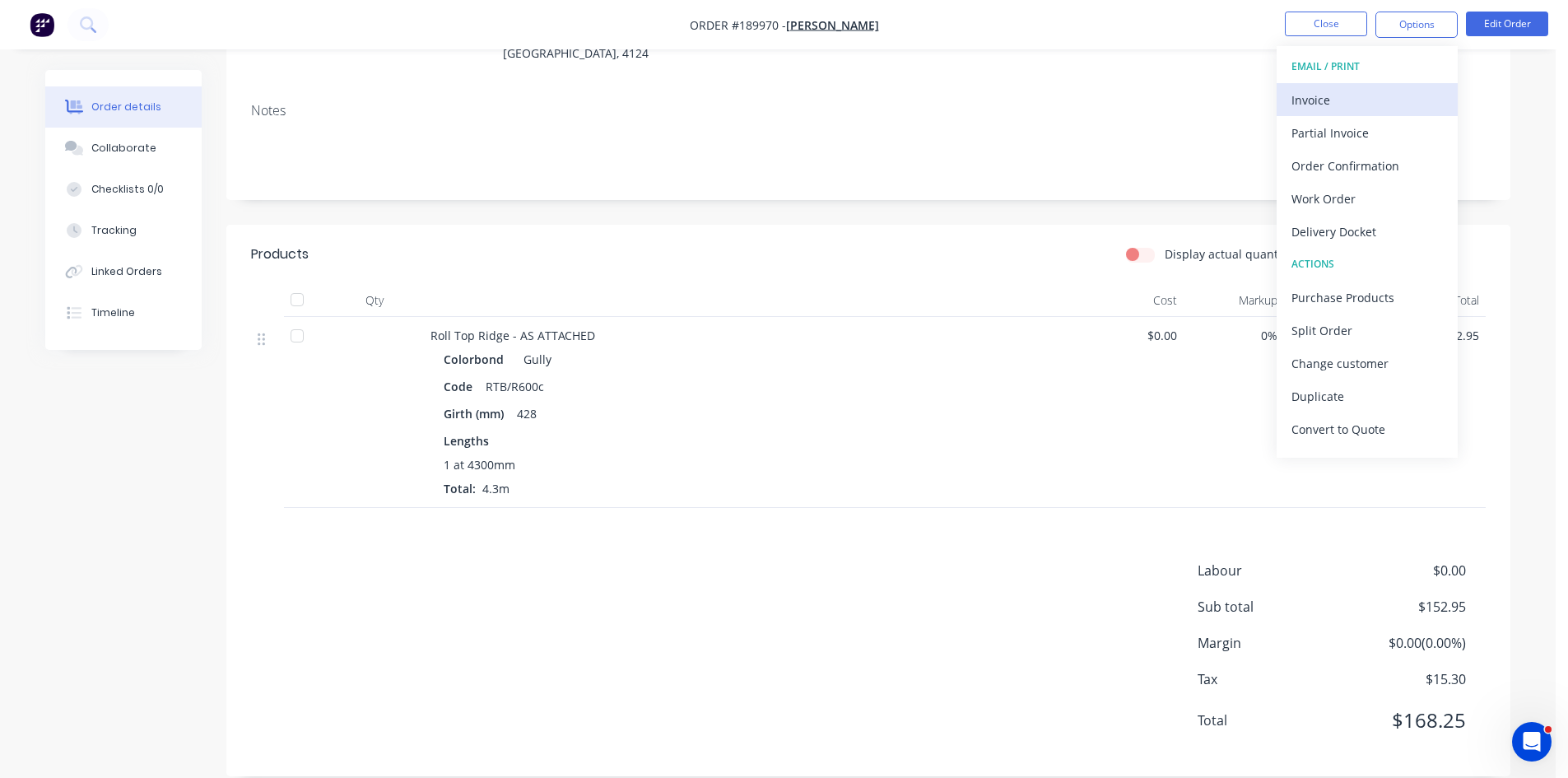
click at [1383, 86] on button "Invoice" at bounding box center [1367, 99] width 181 height 33
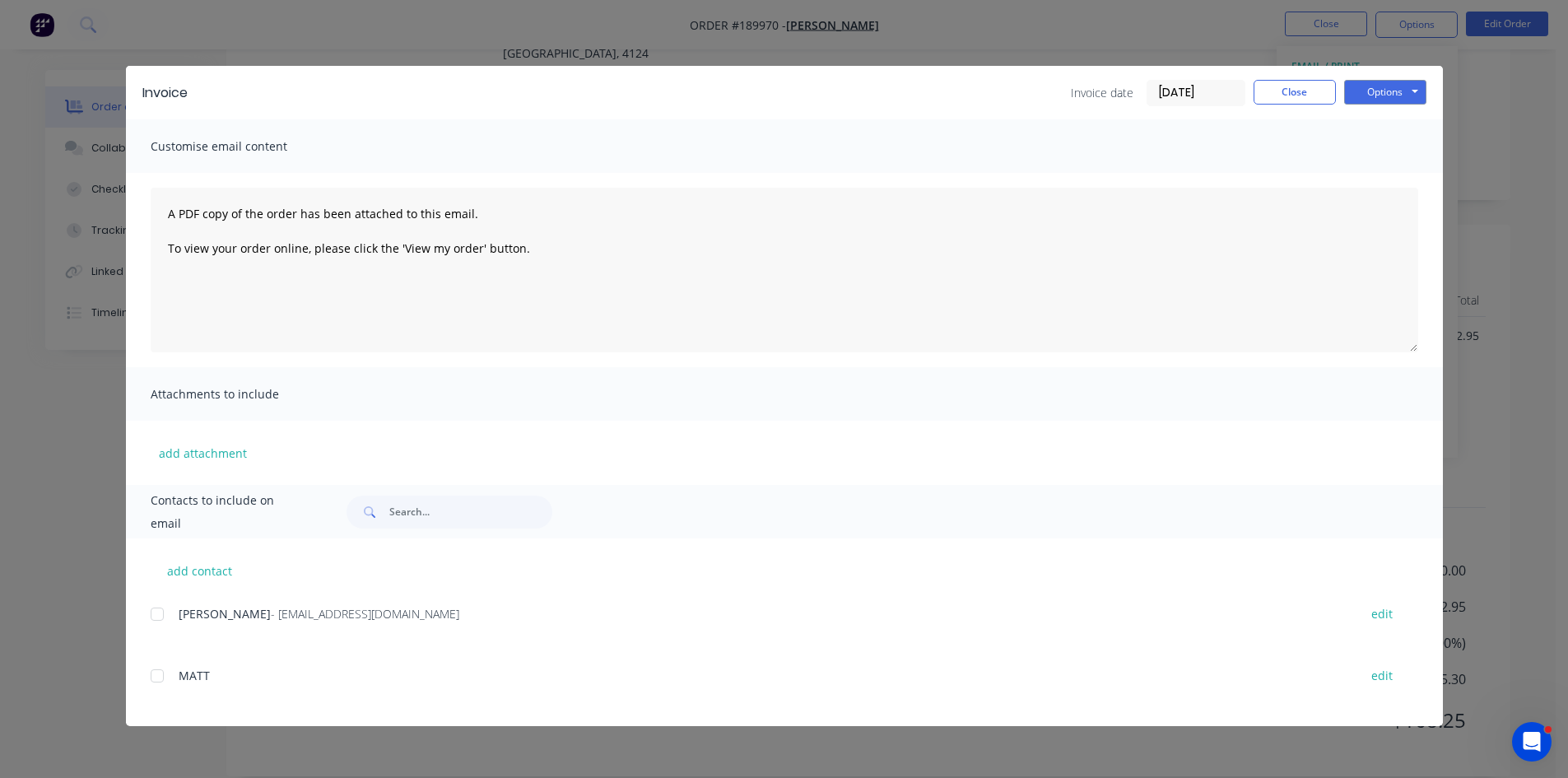
click at [168, 608] on div at bounding box center [157, 614] width 33 height 33
click at [1425, 93] on button "Options" at bounding box center [1385, 92] width 82 height 25
click at [1398, 182] on button "Email" at bounding box center [1396, 176] width 105 height 27
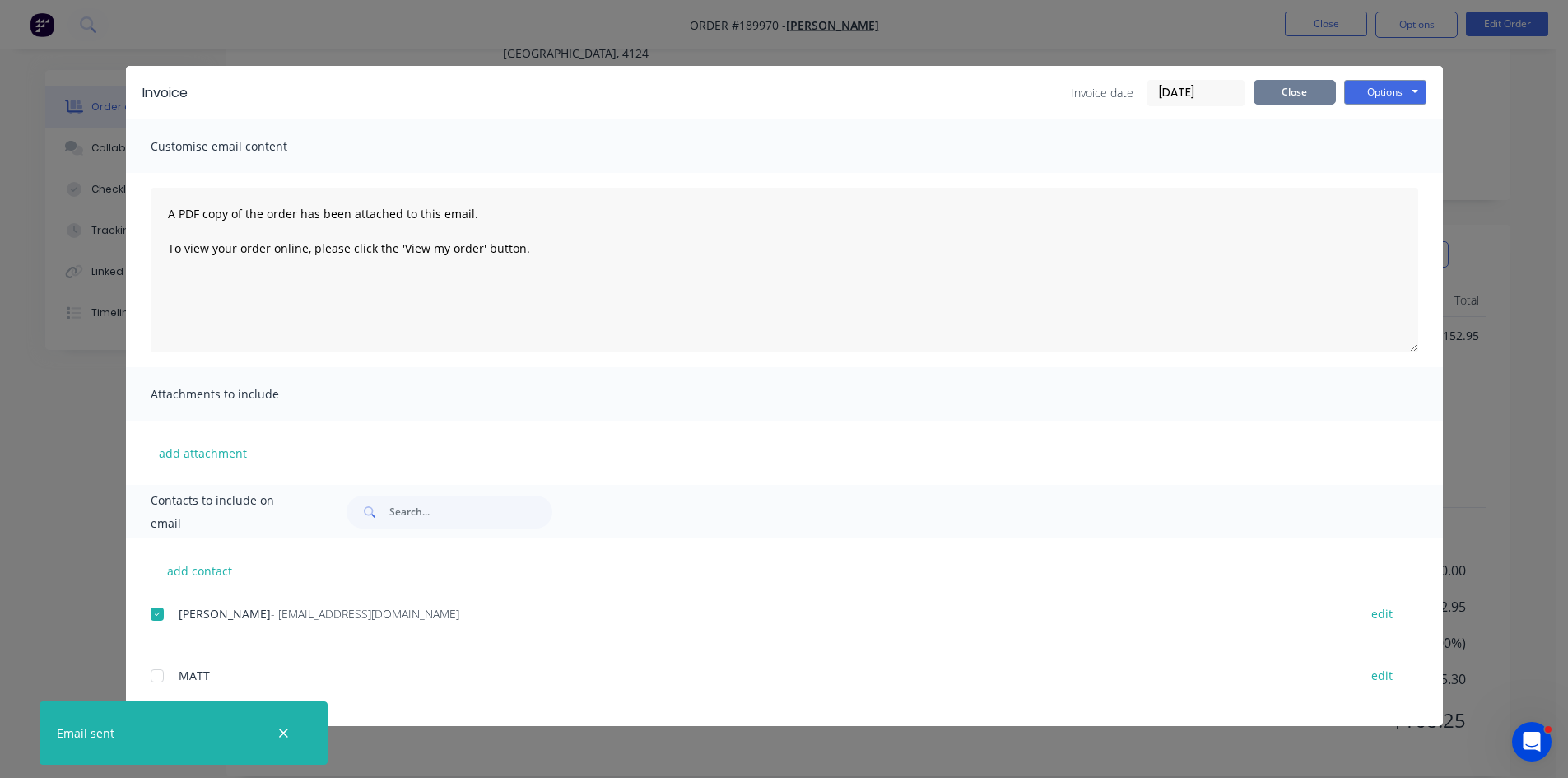
click at [1300, 83] on button "Close" at bounding box center [1294, 92] width 82 height 25
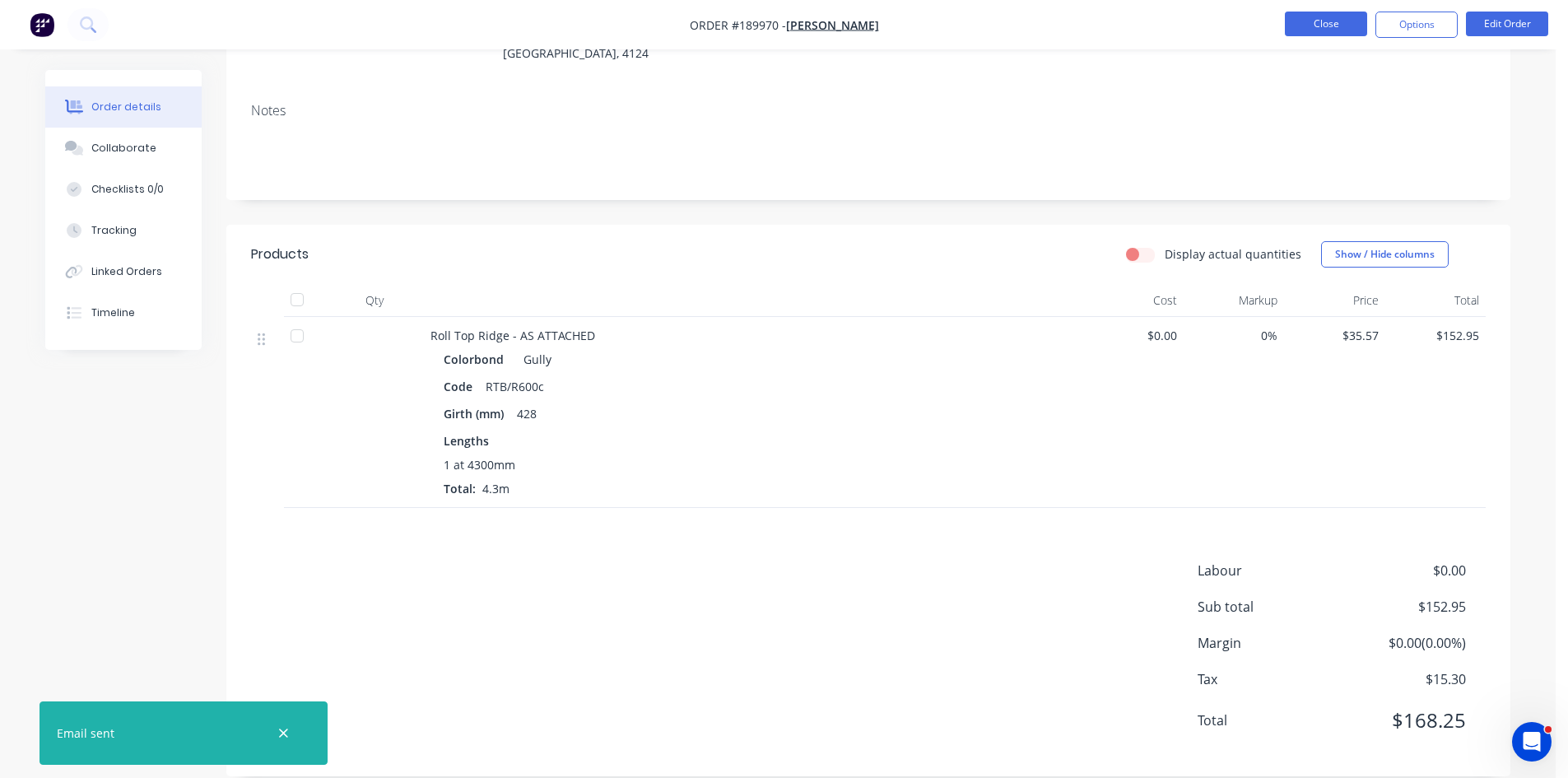
click at [1318, 31] on button "Close" at bounding box center [1326, 24] width 82 height 25
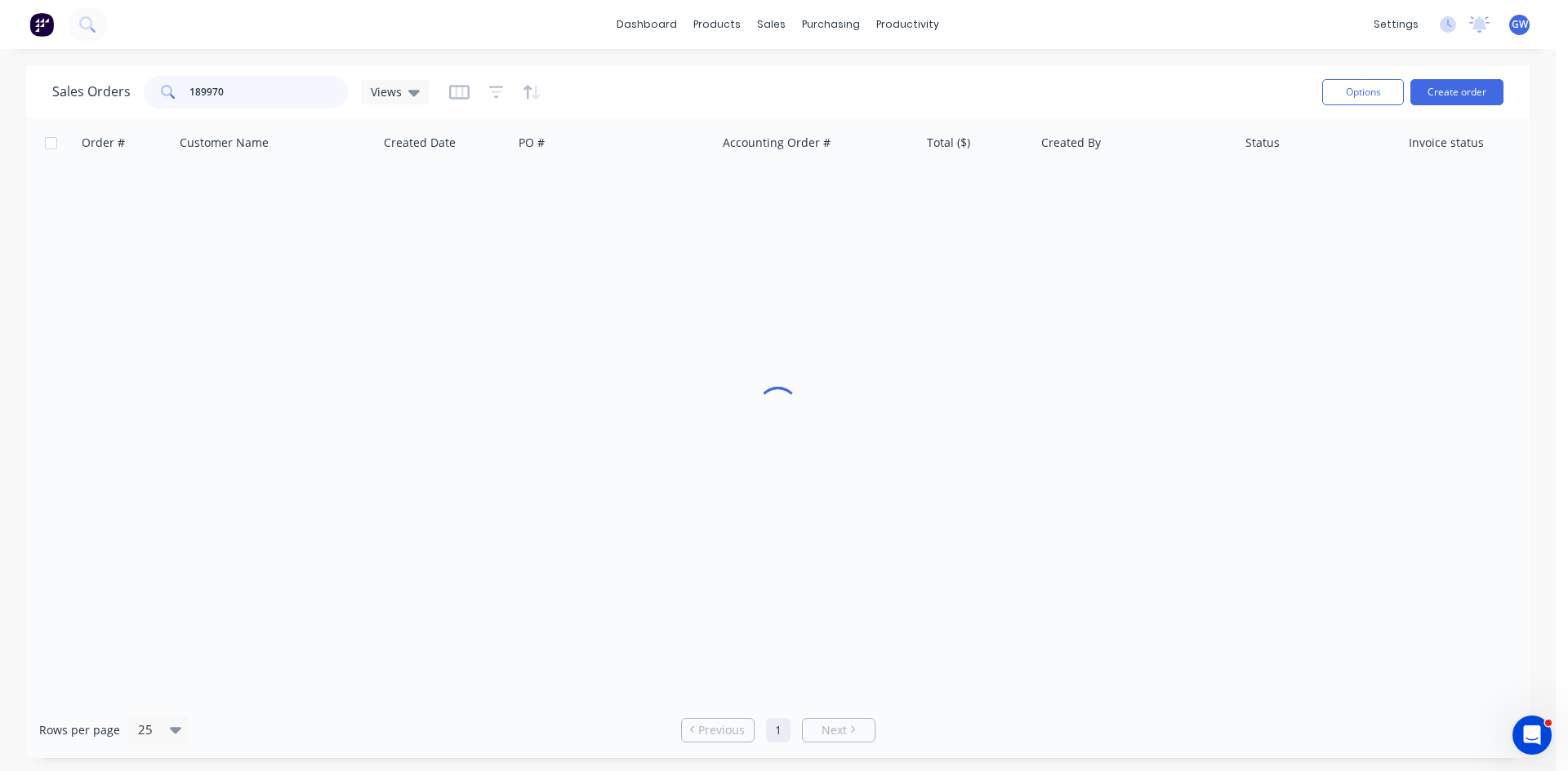
drag, startPoint x: 159, startPoint y: 84, endPoint x: 56, endPoint y: 87, distance: 103.0
click at [56, 87] on div "Sales Orders 189970 Views" at bounding box center [240, 91] width 377 height 32
type input "189539"
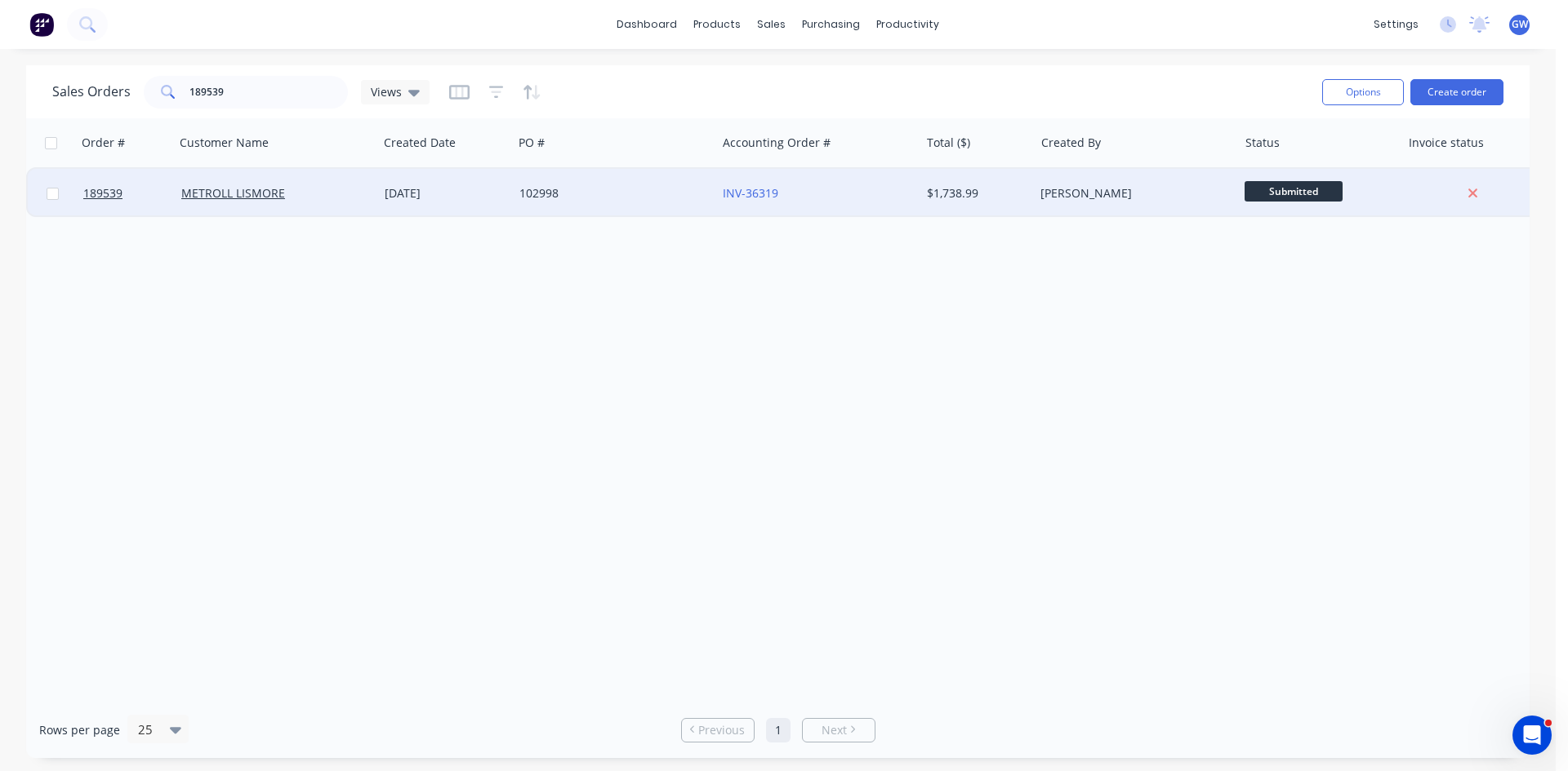
click at [1145, 187] on div "[PERSON_NAME]" at bounding box center [1130, 193] width 181 height 17
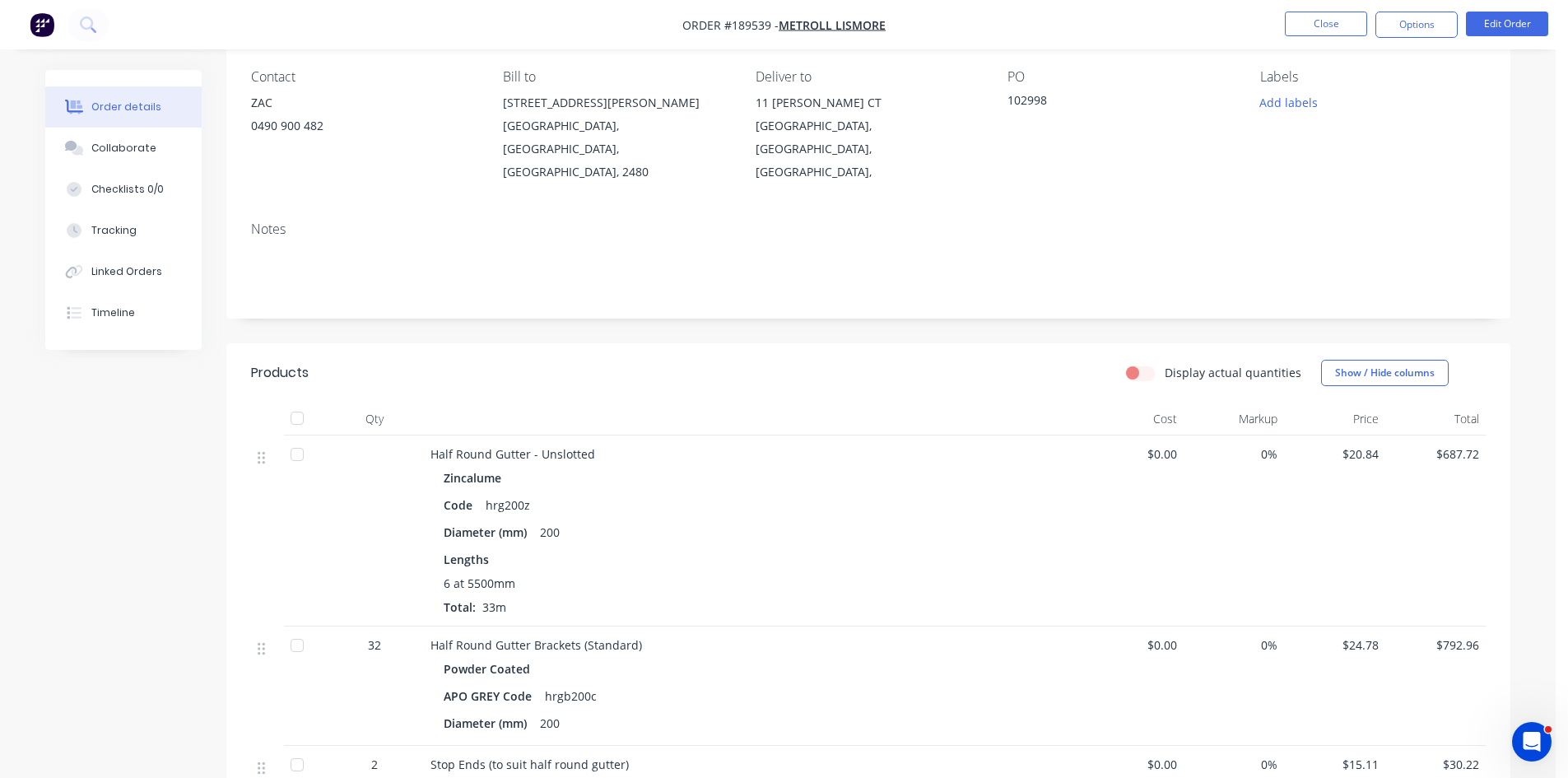
scroll to position [82, 0]
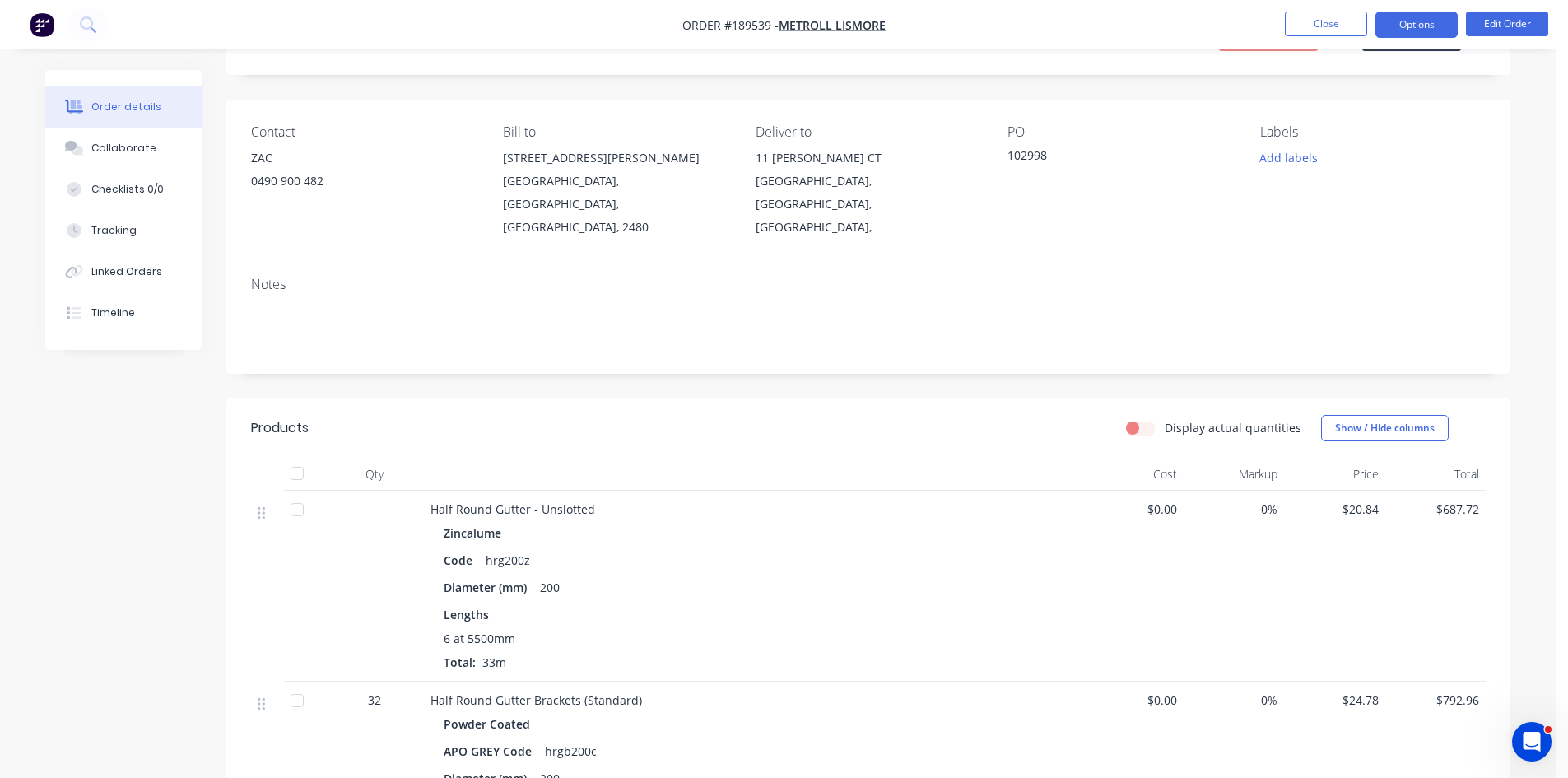
click at [1428, 32] on button "Options" at bounding box center [1416, 25] width 82 height 27
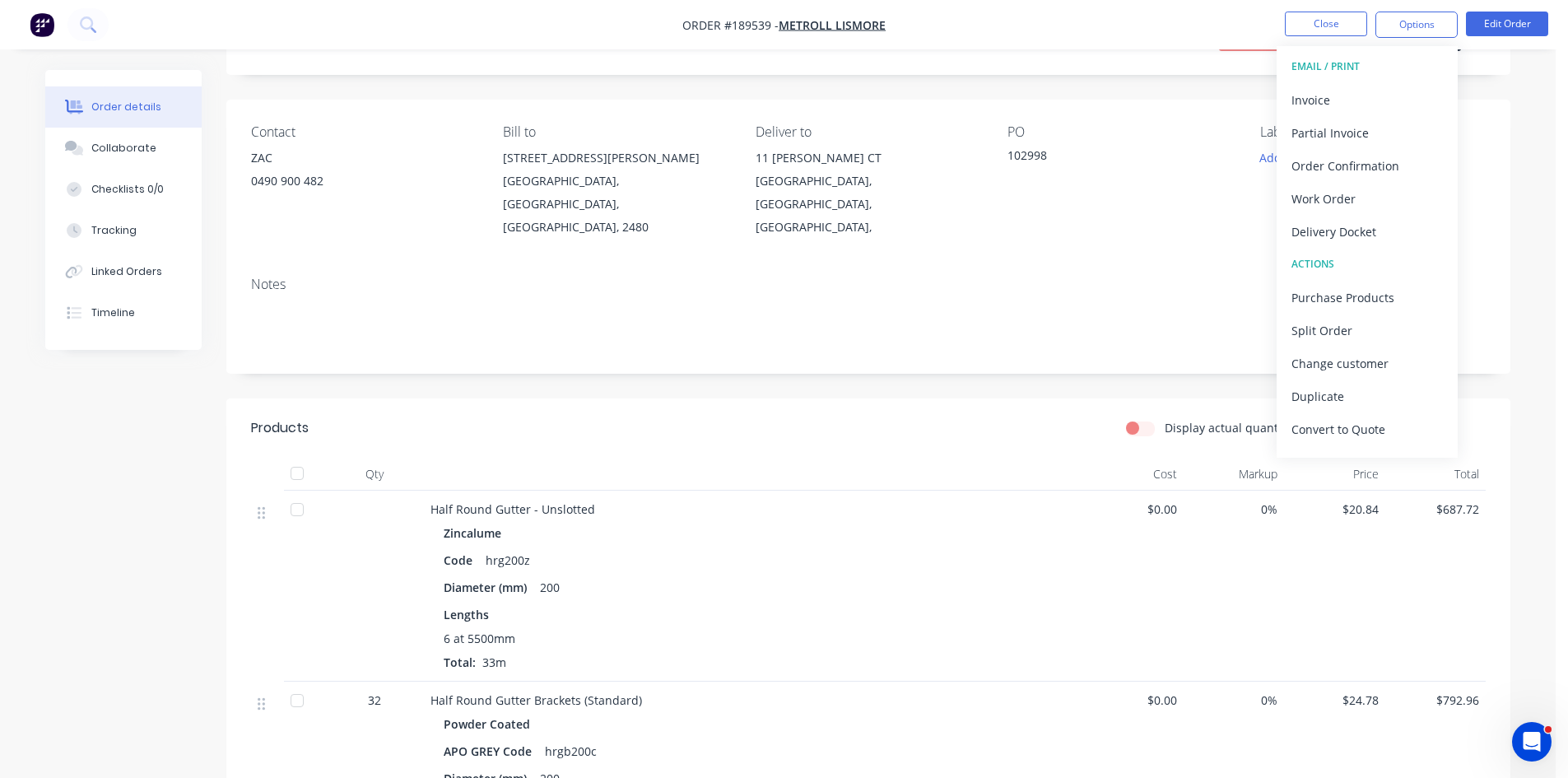
click at [1397, 88] on div "Invoice" at bounding box center [1367, 100] width 152 height 24
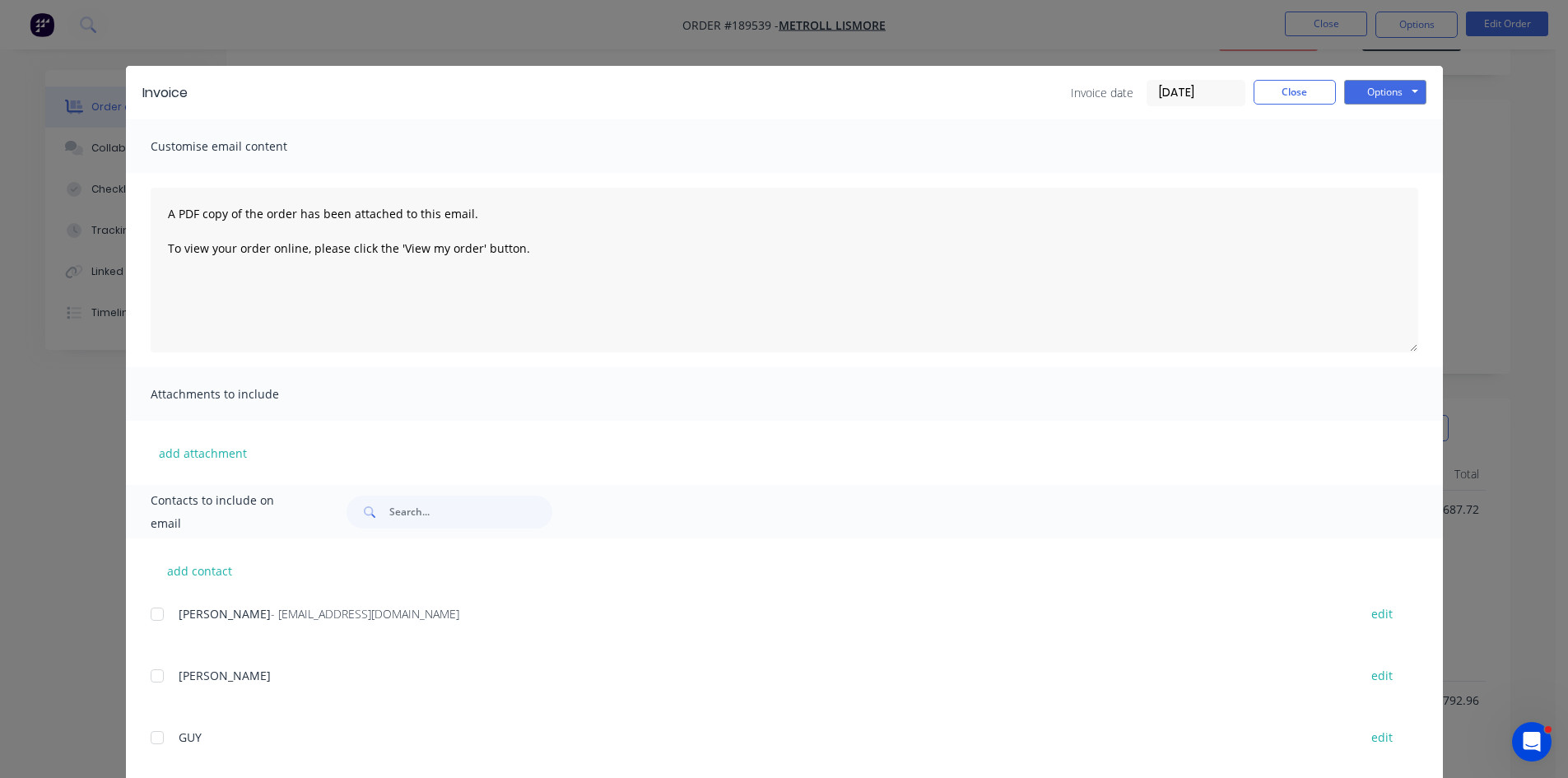
click at [152, 616] on div at bounding box center [157, 614] width 33 height 33
click at [1401, 92] on button "Options" at bounding box center [1385, 92] width 82 height 25
click at [1394, 177] on button "Email" at bounding box center [1396, 176] width 105 height 27
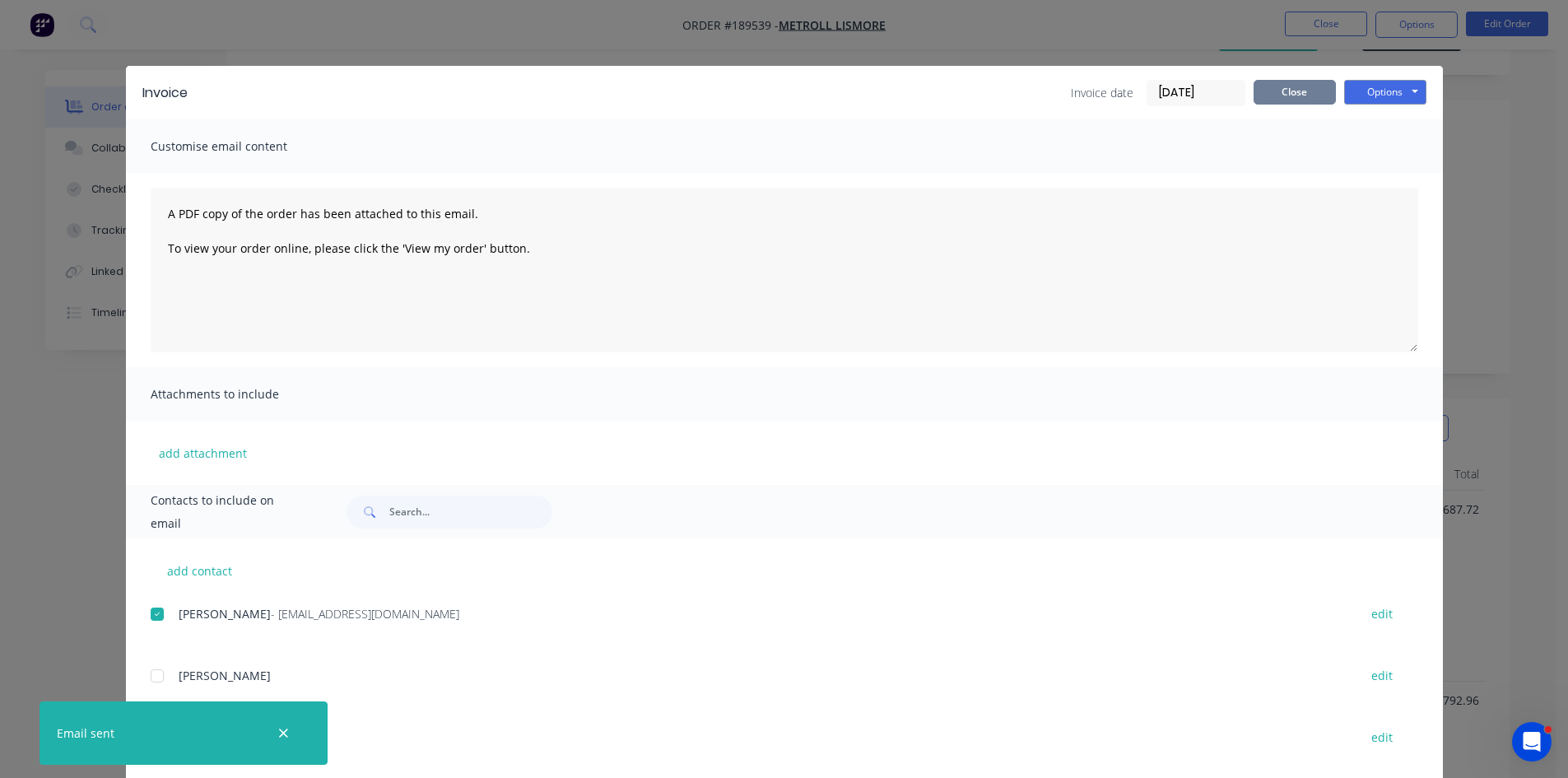
click at [1309, 102] on button "Close" at bounding box center [1294, 92] width 82 height 25
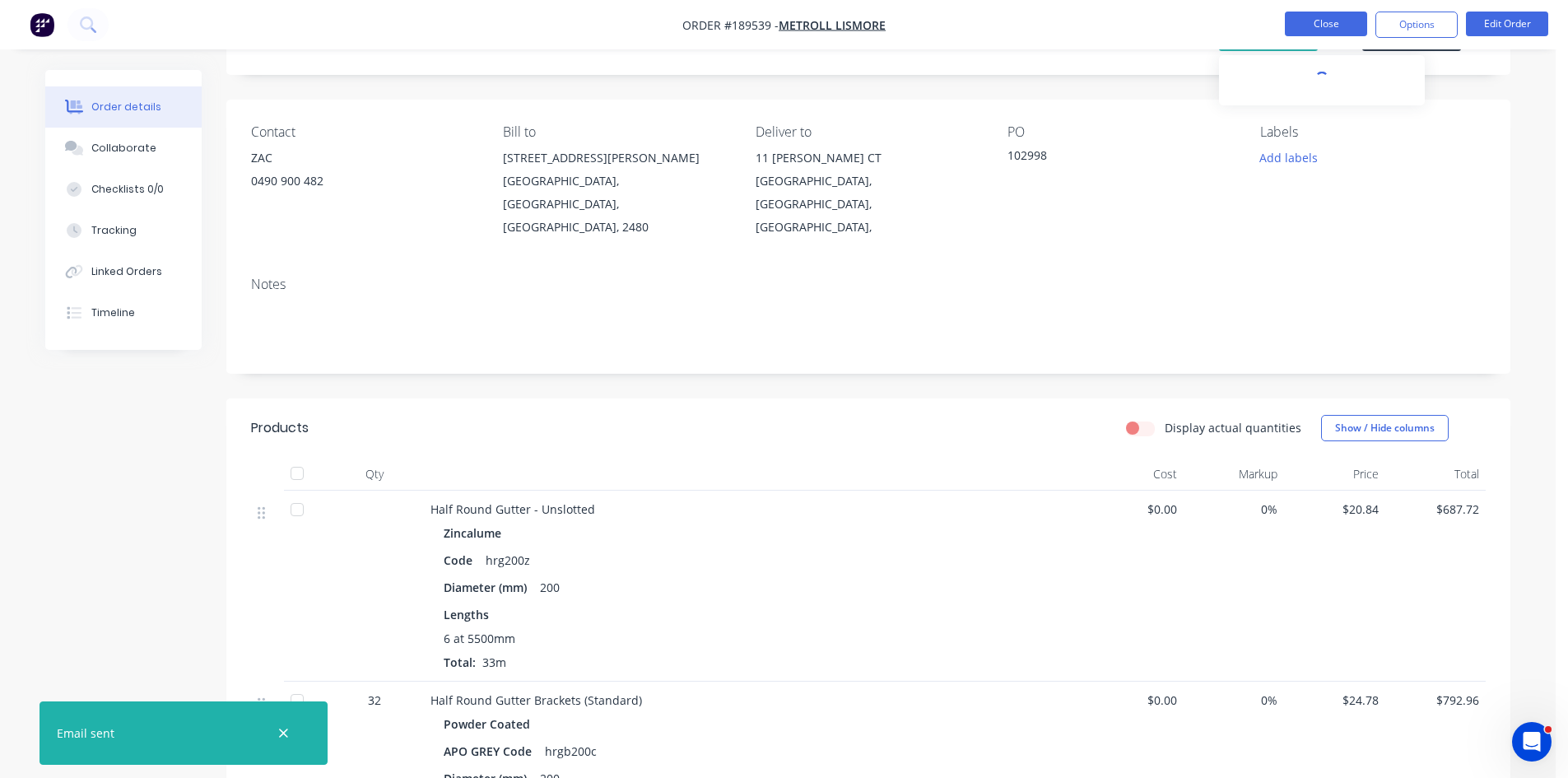
click at [1318, 27] on button "Close" at bounding box center [1326, 24] width 82 height 25
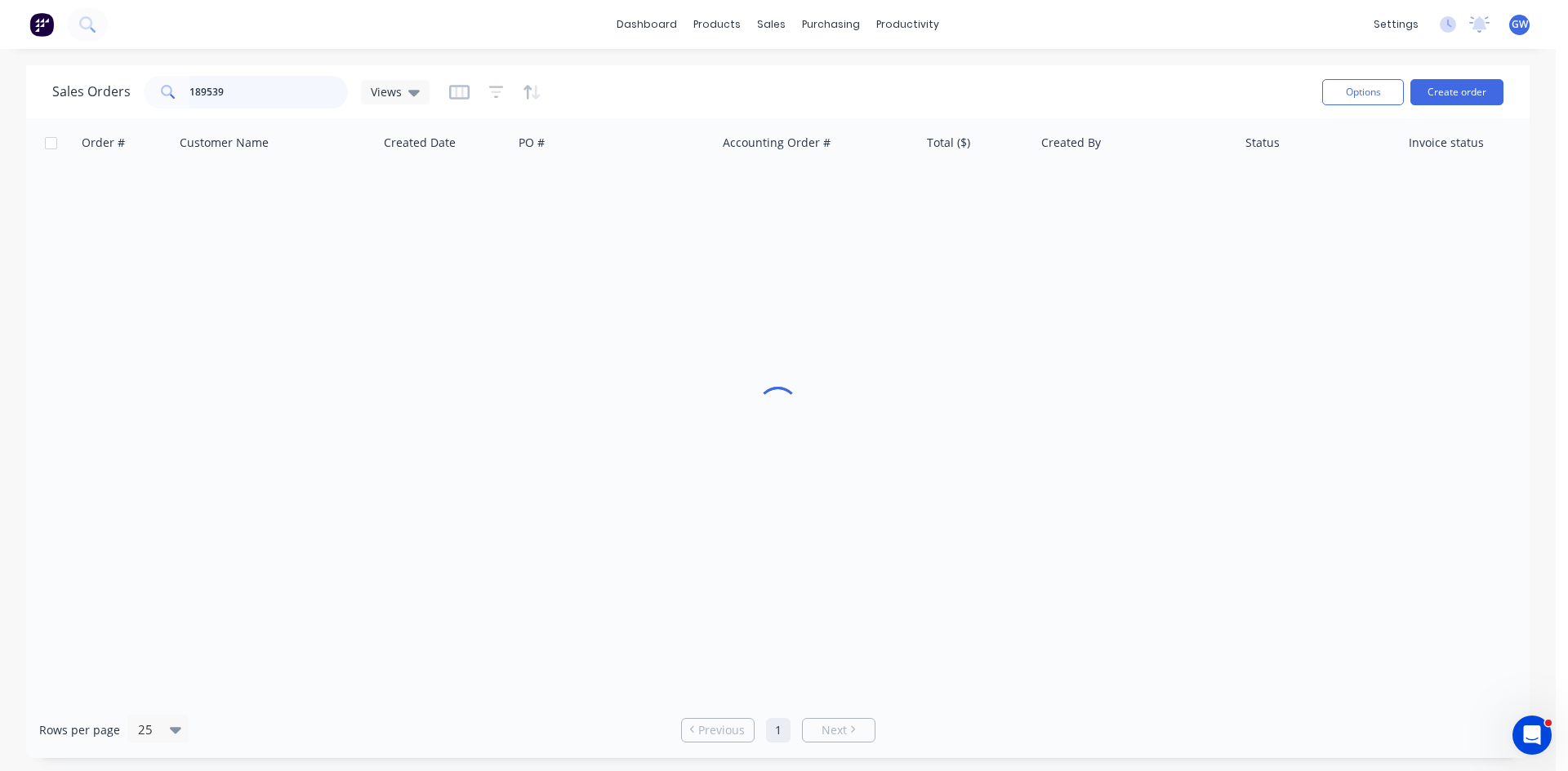
click at [252, 93] on input "189539" at bounding box center [270, 91] width 159 height 32
type input "185382"
click at [935, 181] on div "$281.45" at bounding box center [977, 194] width 114 height 49
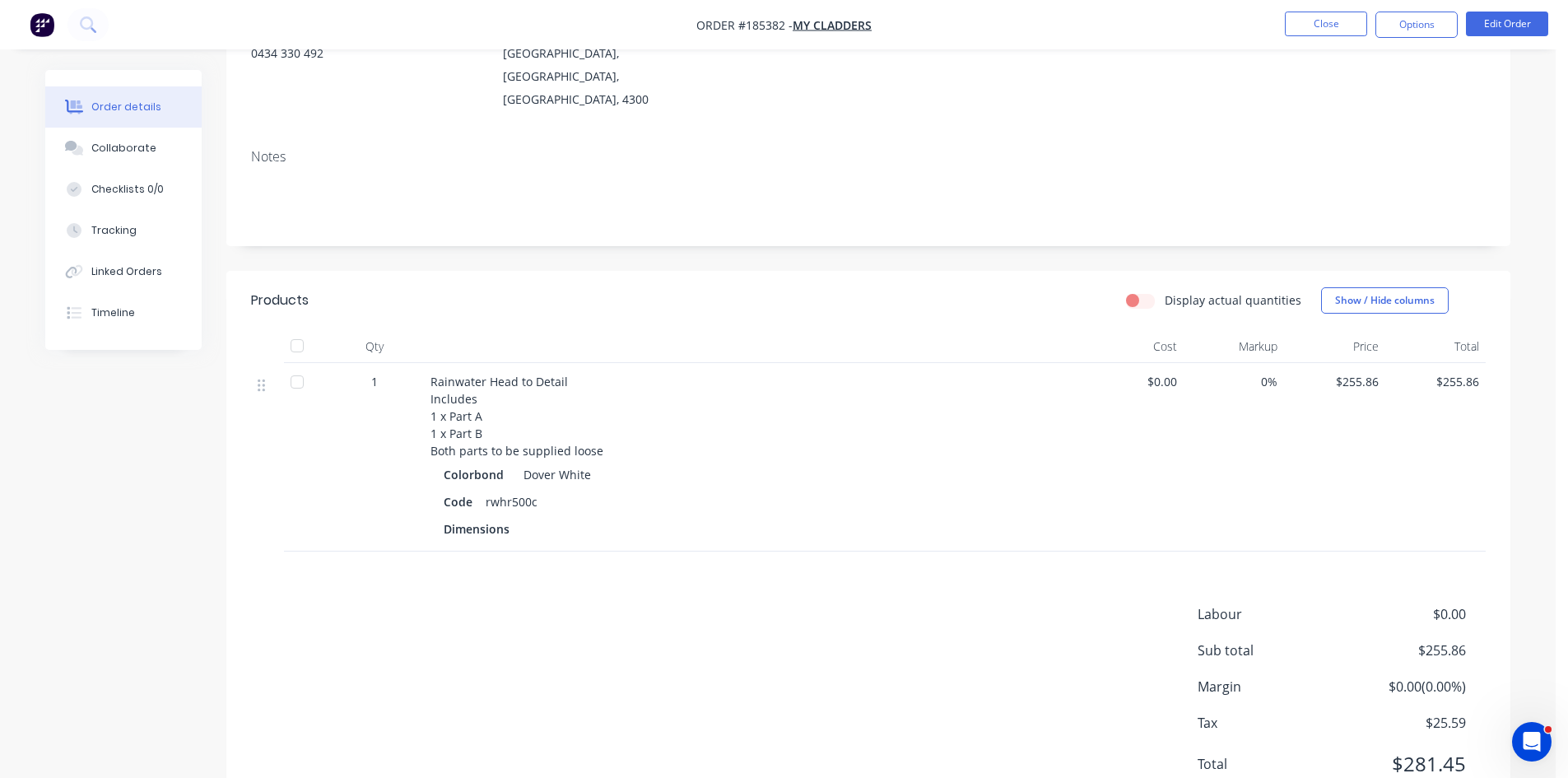
scroll to position [254, 0]
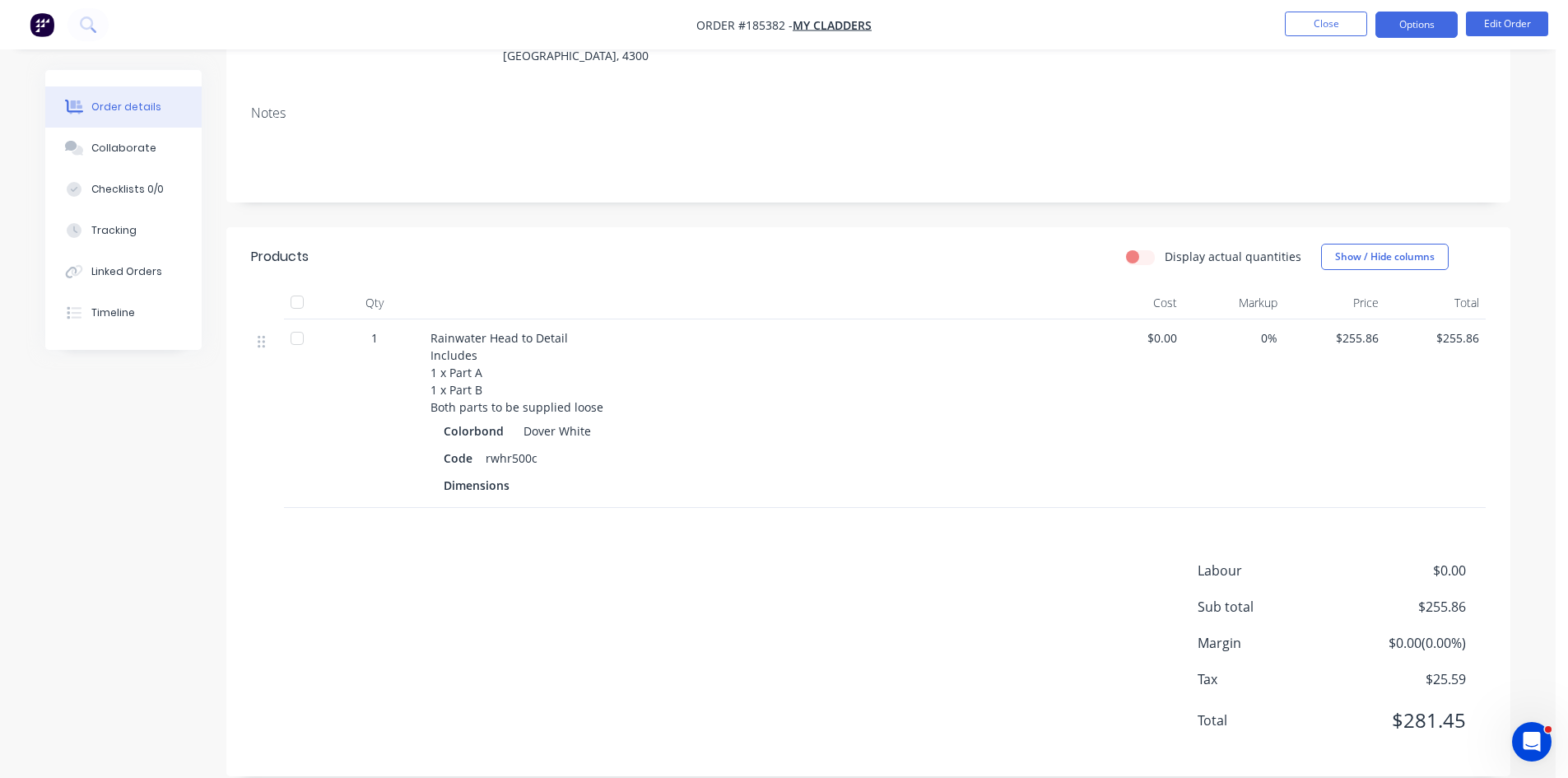
click at [1402, 18] on button "Options" at bounding box center [1416, 25] width 82 height 27
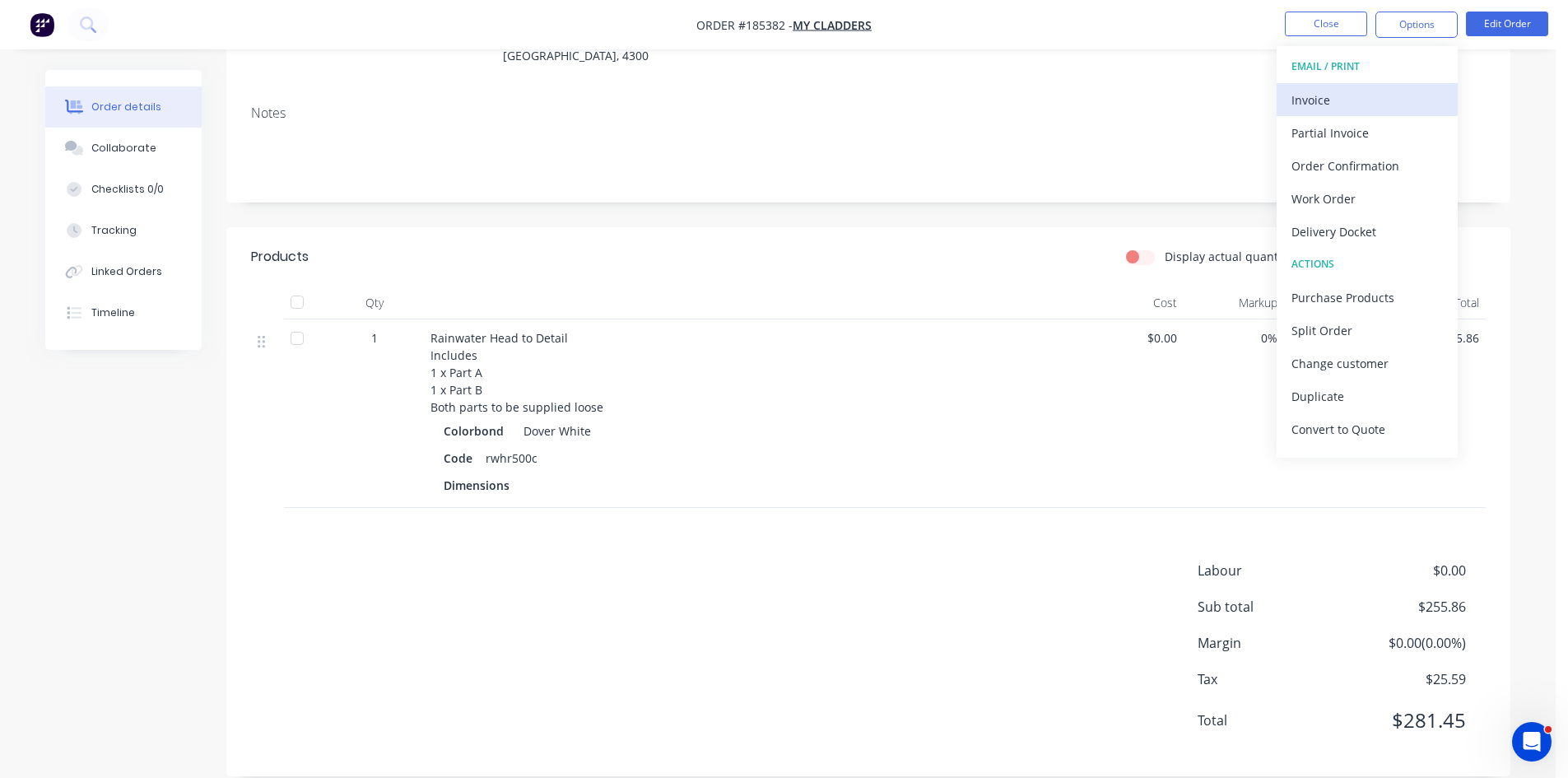
click at [1354, 84] on button "Invoice" at bounding box center [1367, 99] width 181 height 33
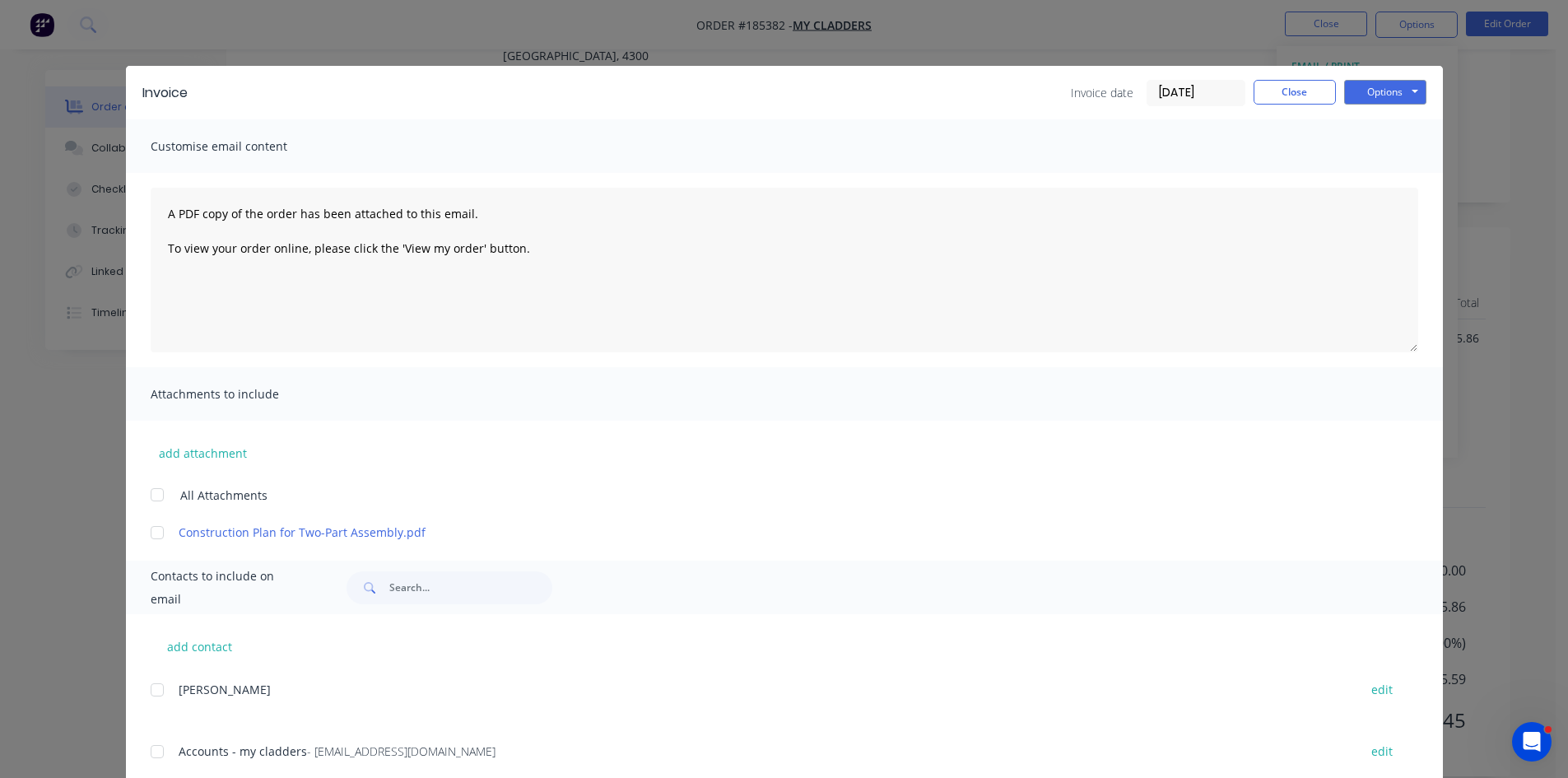
click at [156, 749] on div at bounding box center [157, 751] width 33 height 33
click at [1358, 85] on button "Options" at bounding box center [1385, 92] width 82 height 25
click at [1393, 170] on button "Email" at bounding box center [1396, 176] width 105 height 27
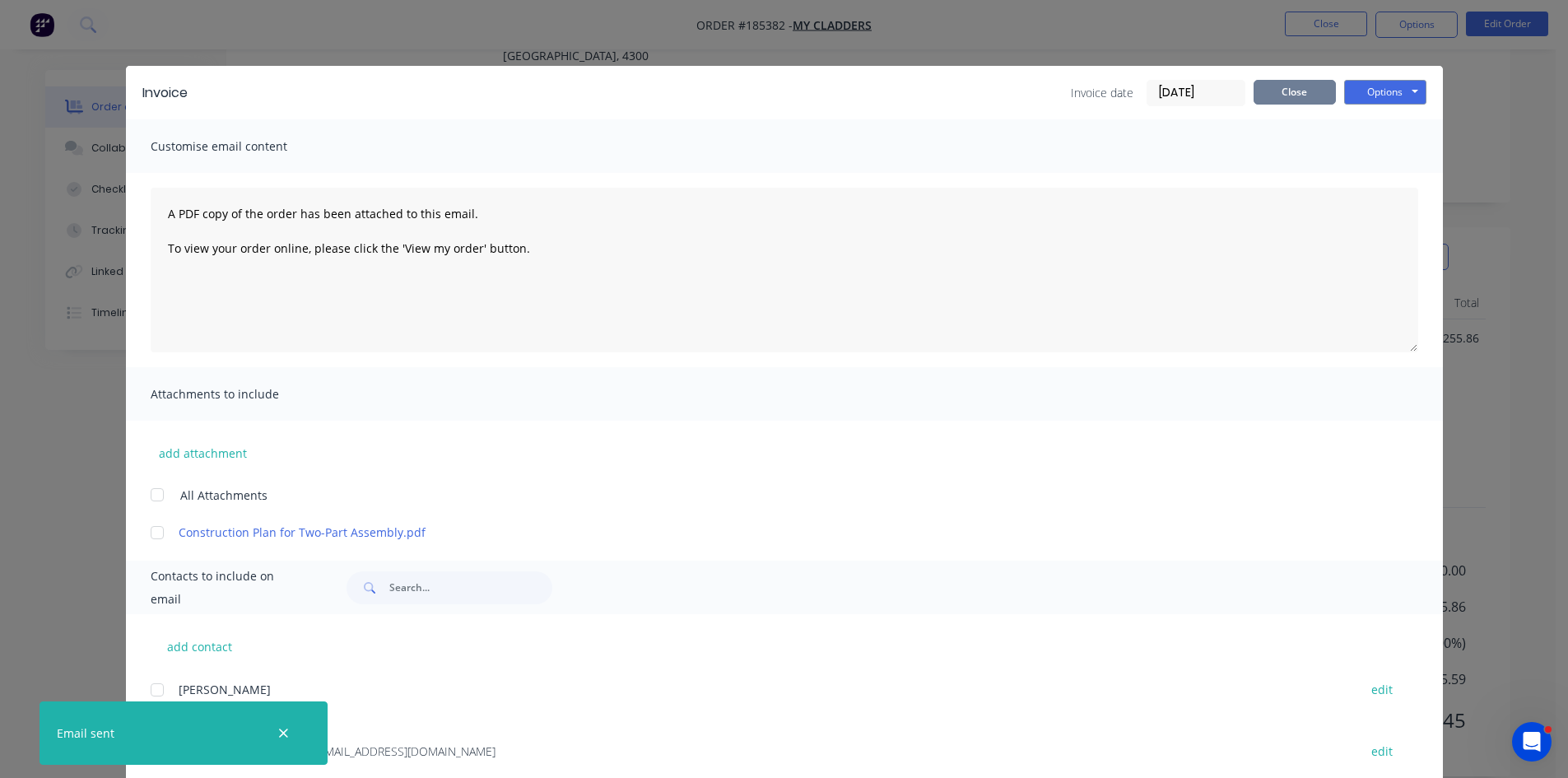
click at [1290, 87] on button "Close" at bounding box center [1294, 92] width 82 height 25
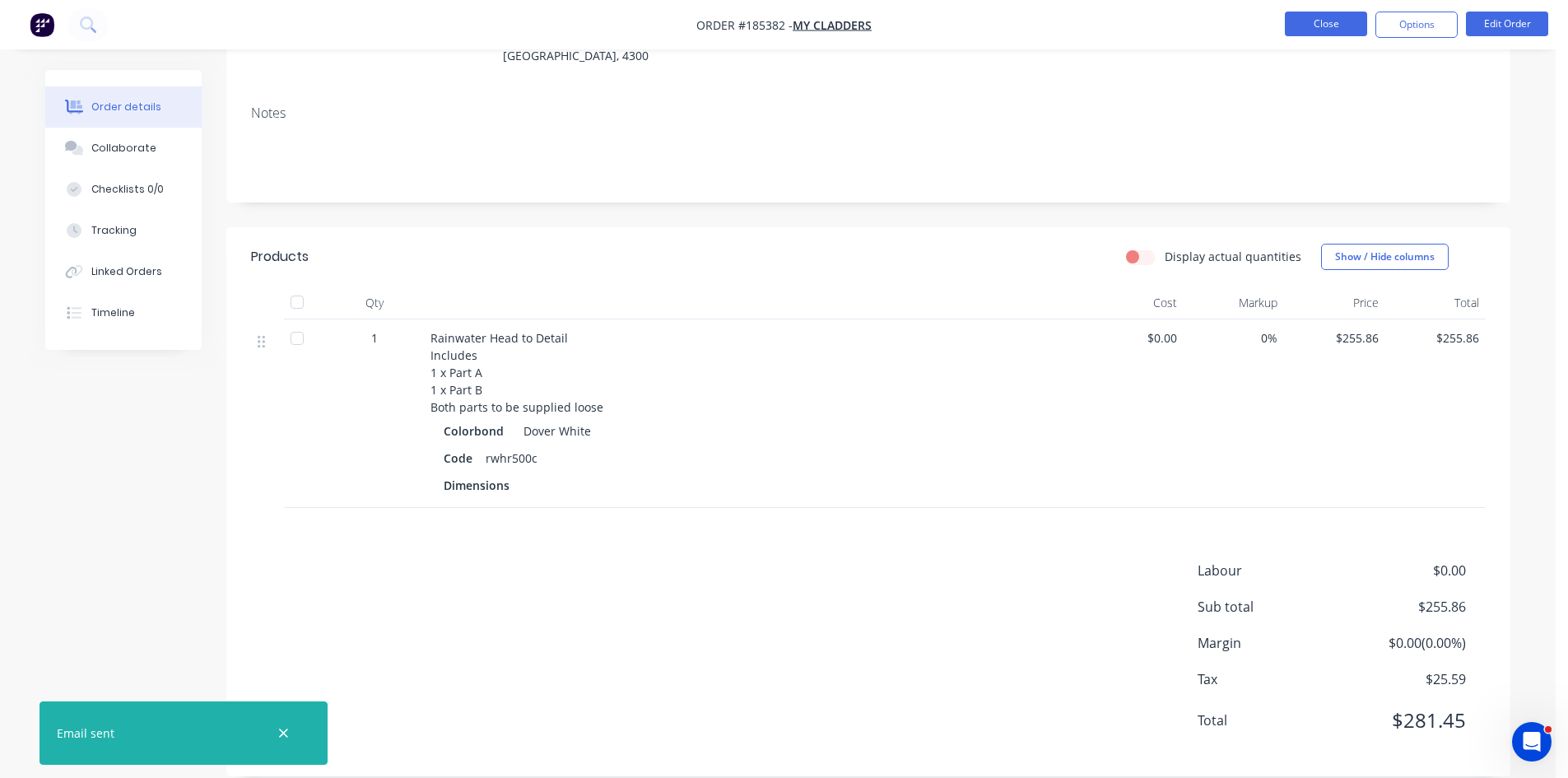
click at [1344, 13] on button "Close" at bounding box center [1326, 24] width 82 height 25
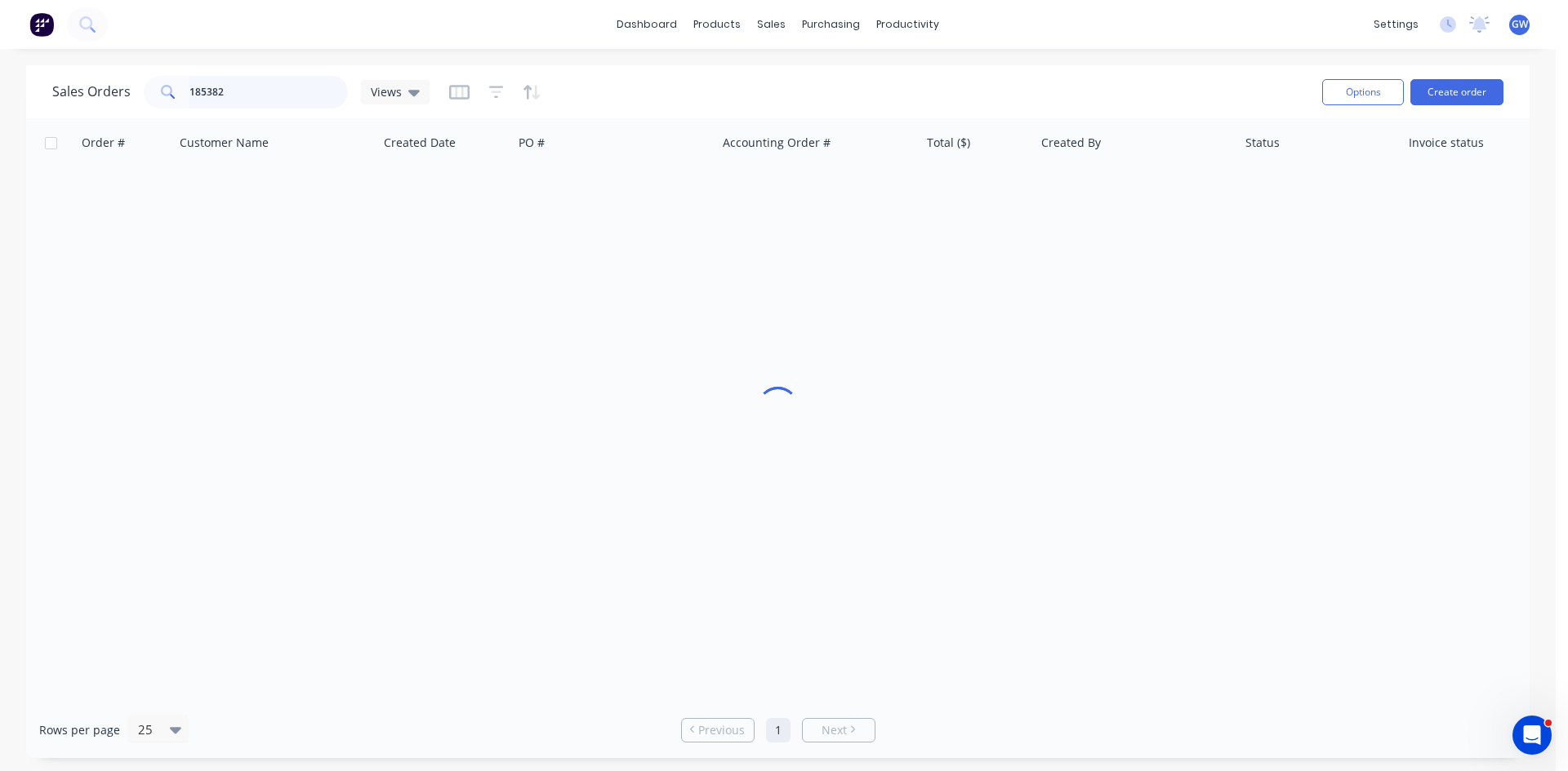
click at [281, 97] on input "185382" at bounding box center [270, 91] width 159 height 32
type input "180972"
click at [1079, 180] on div "[PERSON_NAME]" at bounding box center [1135, 194] width 204 height 49
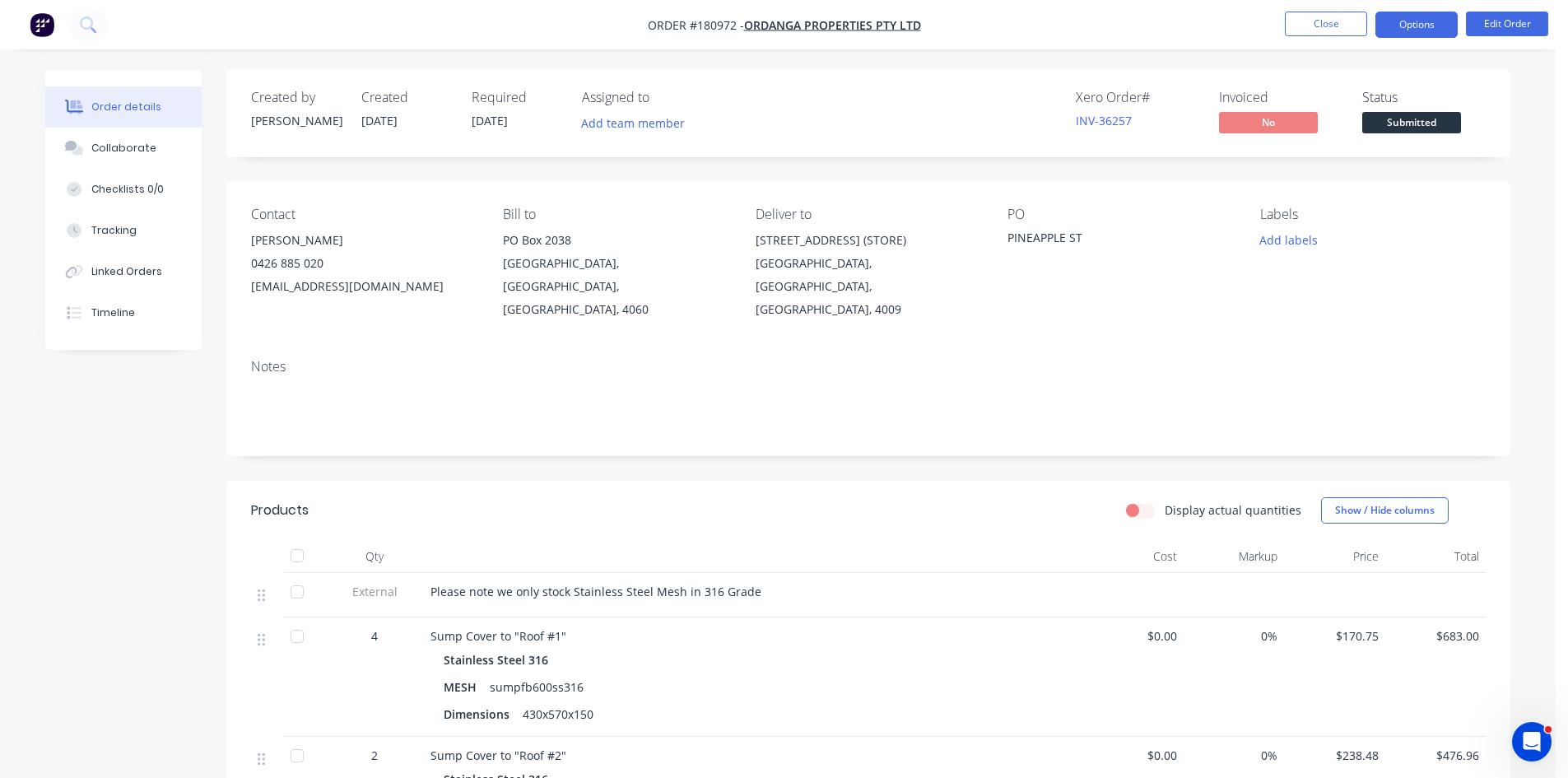
click at [1393, 30] on button "Options" at bounding box center [1416, 25] width 82 height 27
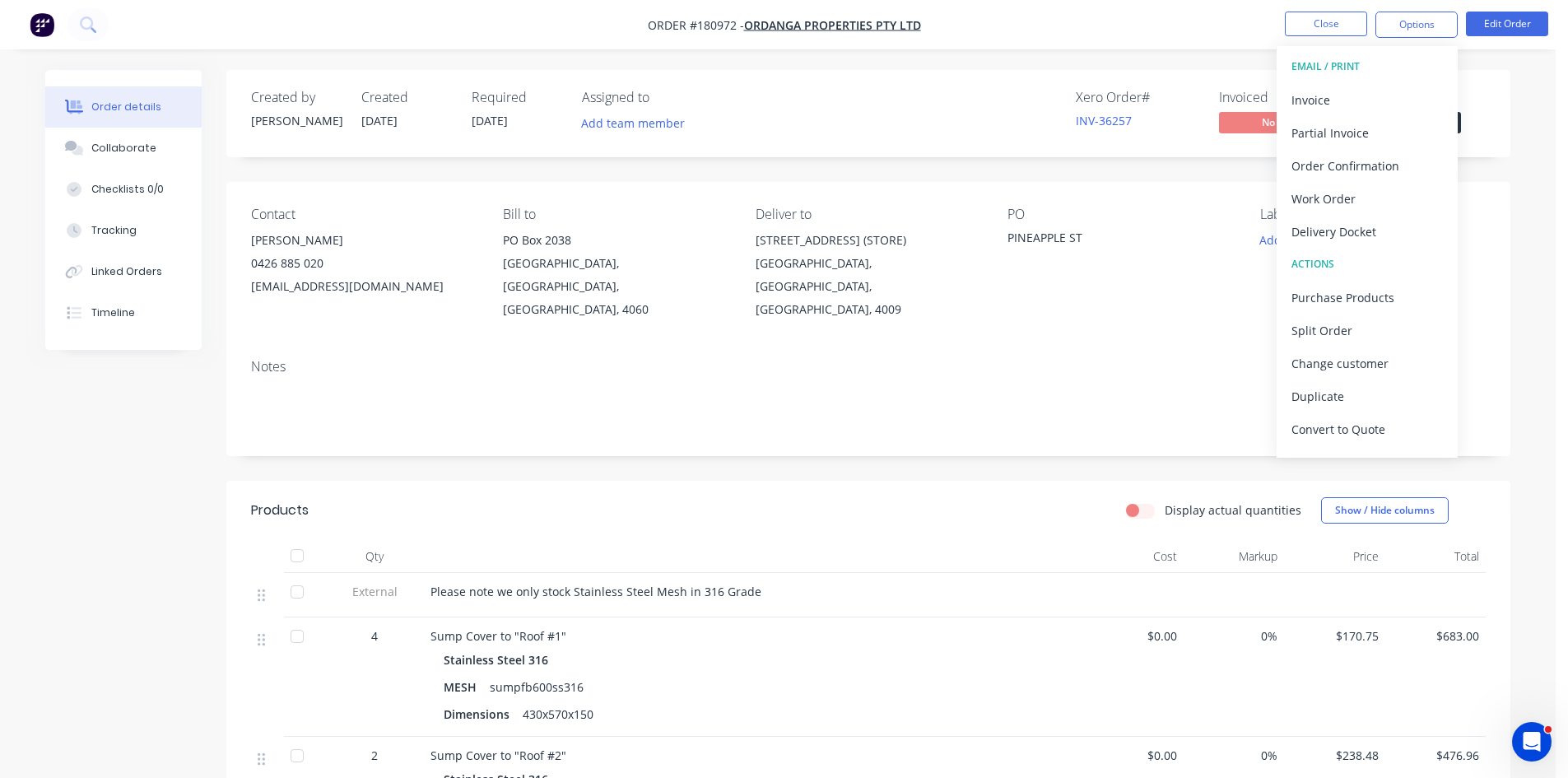
click at [1358, 101] on div "Invoice" at bounding box center [1367, 100] width 152 height 24
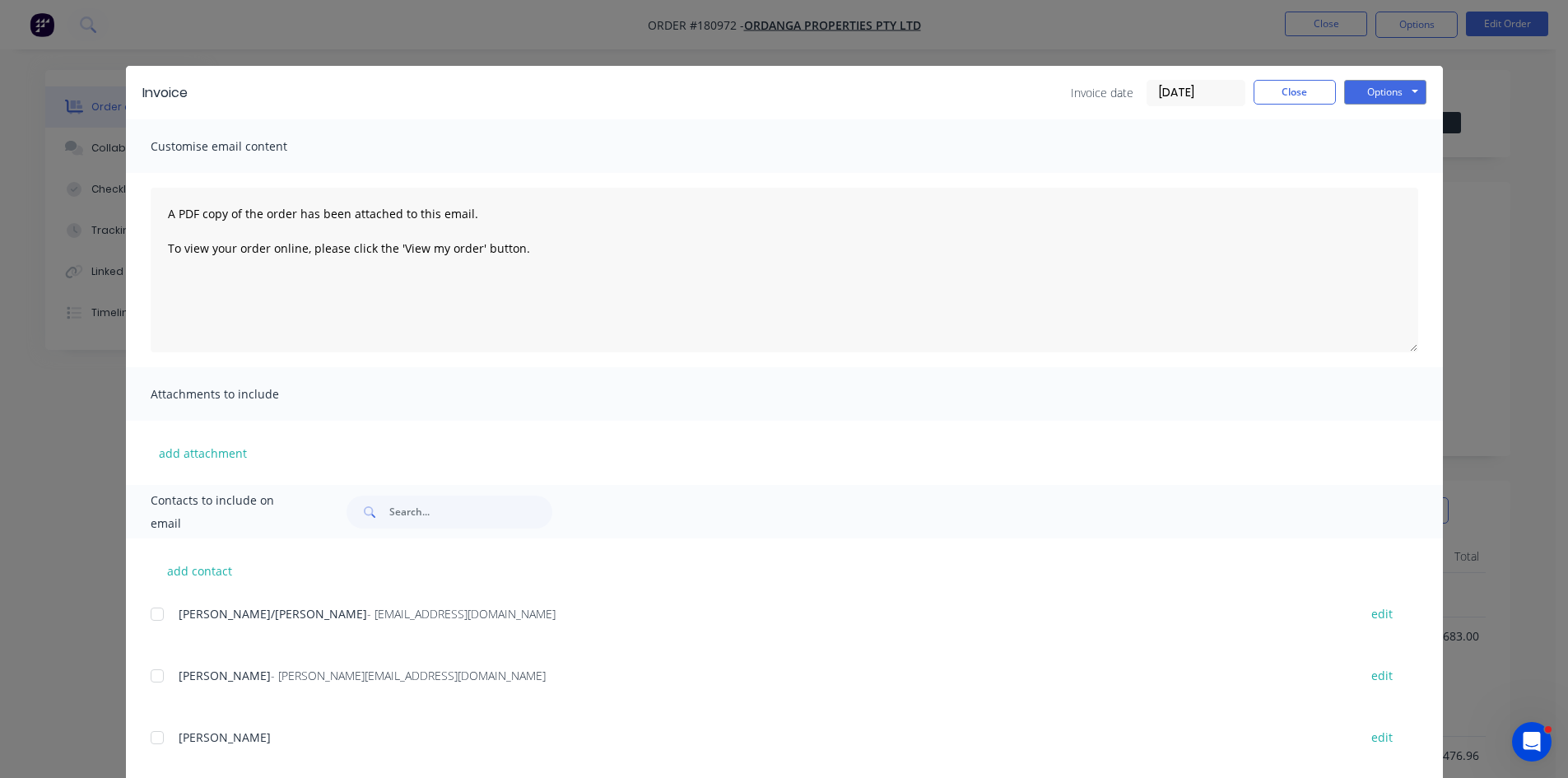
click at [152, 609] on div at bounding box center [157, 614] width 33 height 33
drag, startPoint x: 148, startPoint y: 681, endPoint x: 983, endPoint y: 364, distance: 893.1
click at [149, 681] on div at bounding box center [157, 676] width 33 height 33
click at [1416, 94] on button "Options" at bounding box center [1385, 92] width 82 height 25
click at [1378, 176] on button "Email" at bounding box center [1396, 176] width 105 height 27
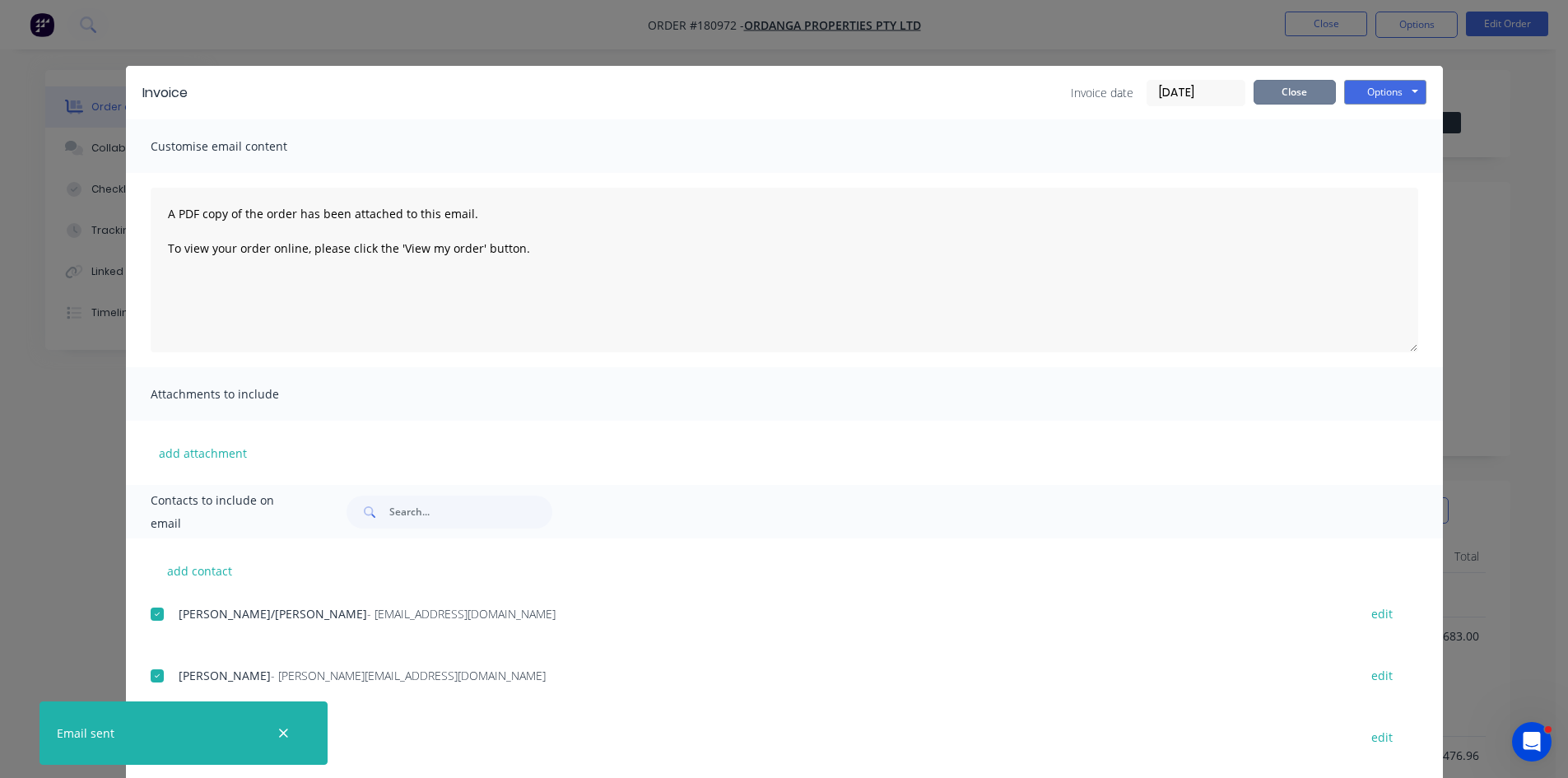
click at [1296, 94] on button "Close" at bounding box center [1294, 92] width 82 height 25
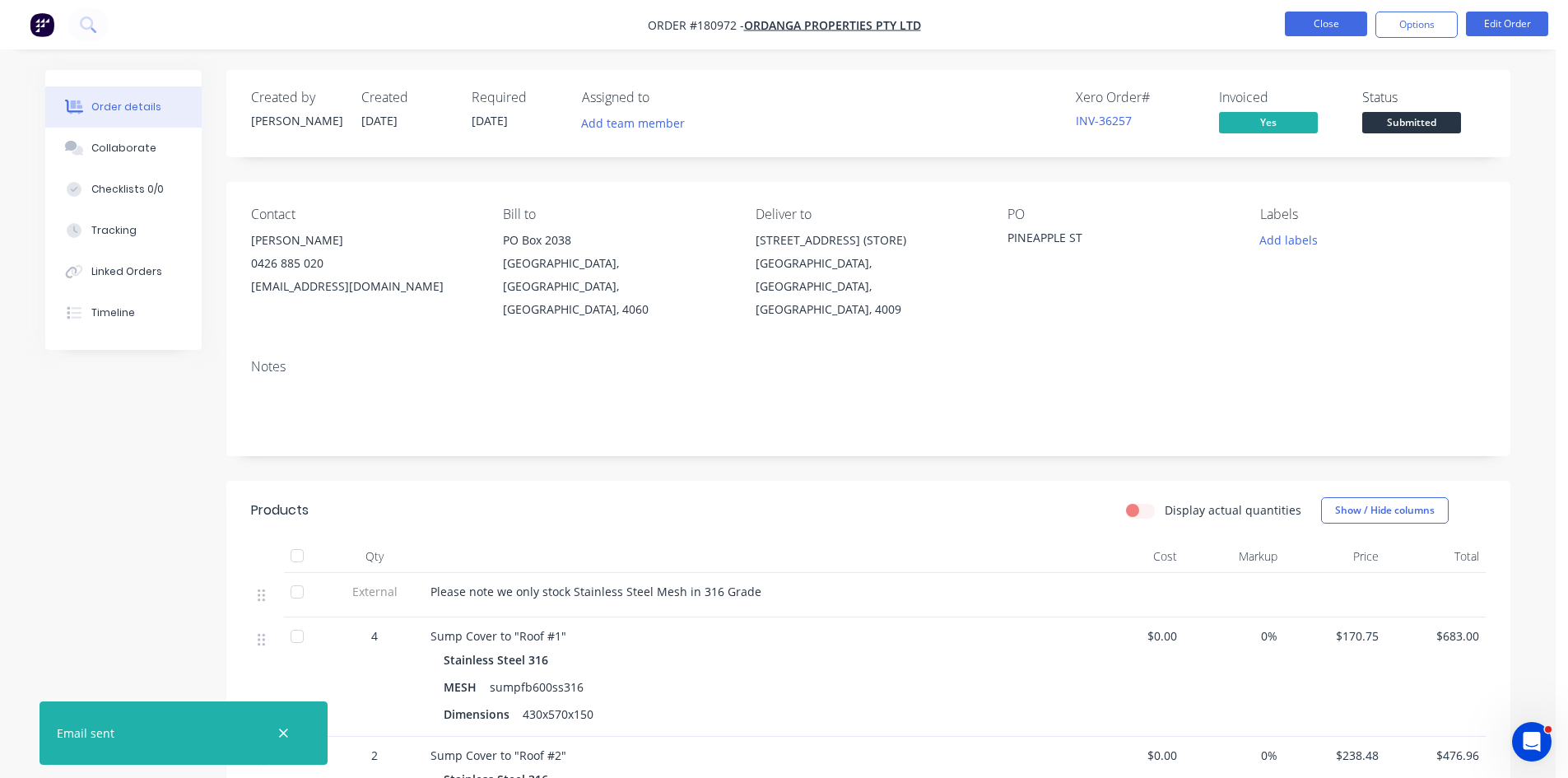
click at [1329, 26] on button "Close" at bounding box center [1326, 24] width 82 height 25
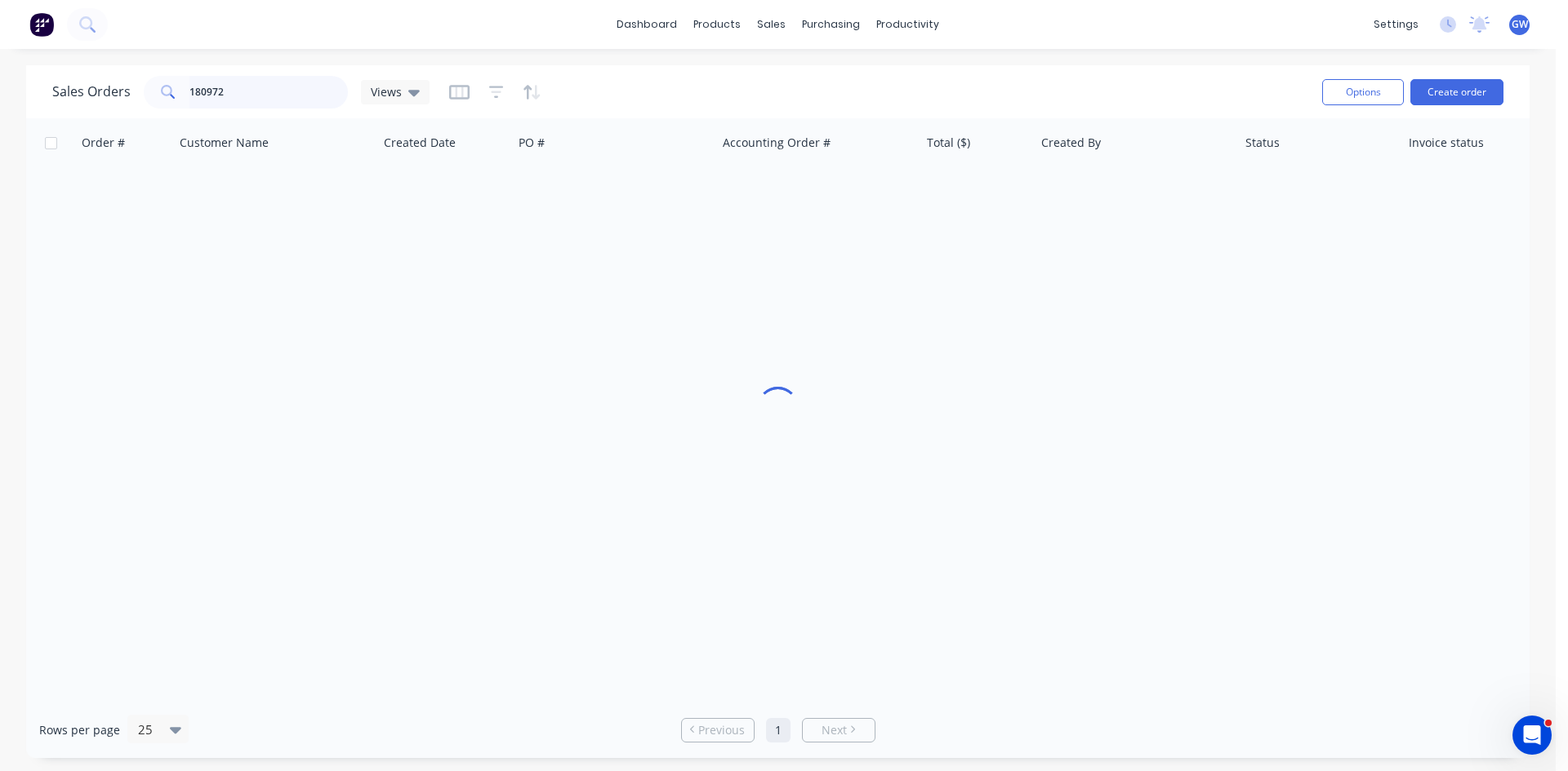
click at [308, 98] on input "180972" at bounding box center [270, 91] width 159 height 32
type input "189805"
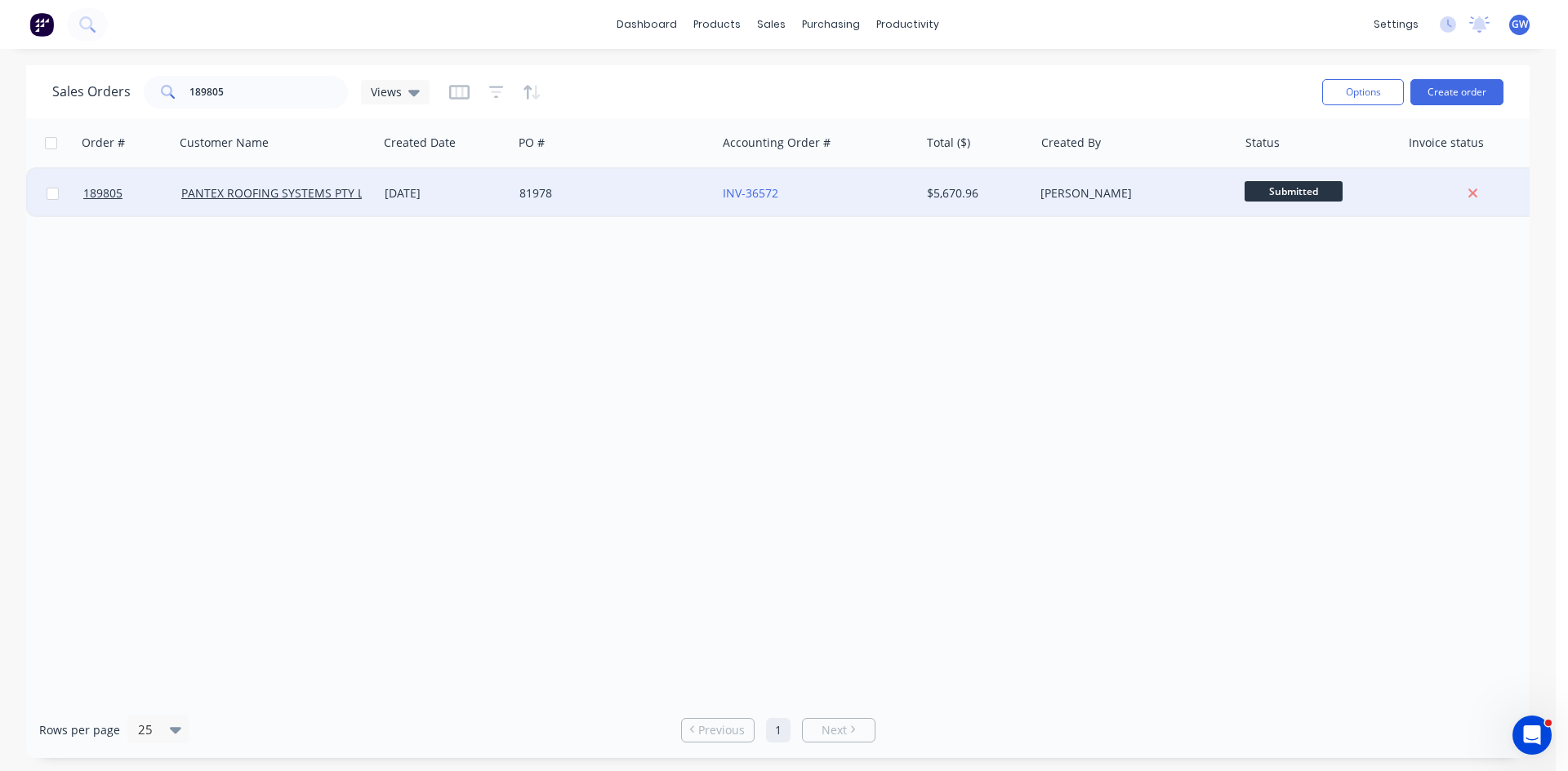
click at [1101, 195] on div "[PERSON_NAME]" at bounding box center [1130, 193] width 181 height 17
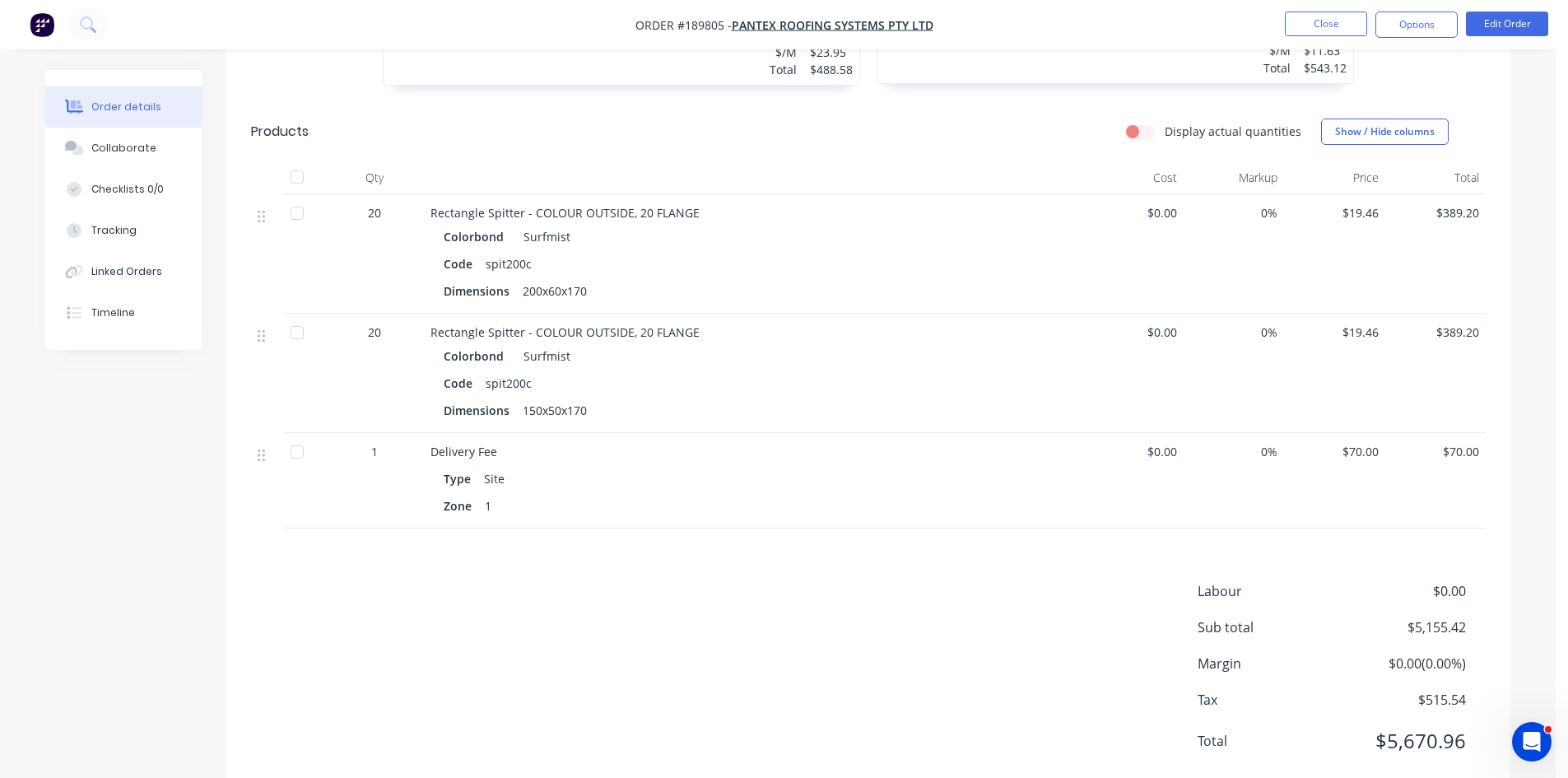
scroll to position [3364, 0]
click at [1404, 27] on button "Options" at bounding box center [1416, 25] width 82 height 27
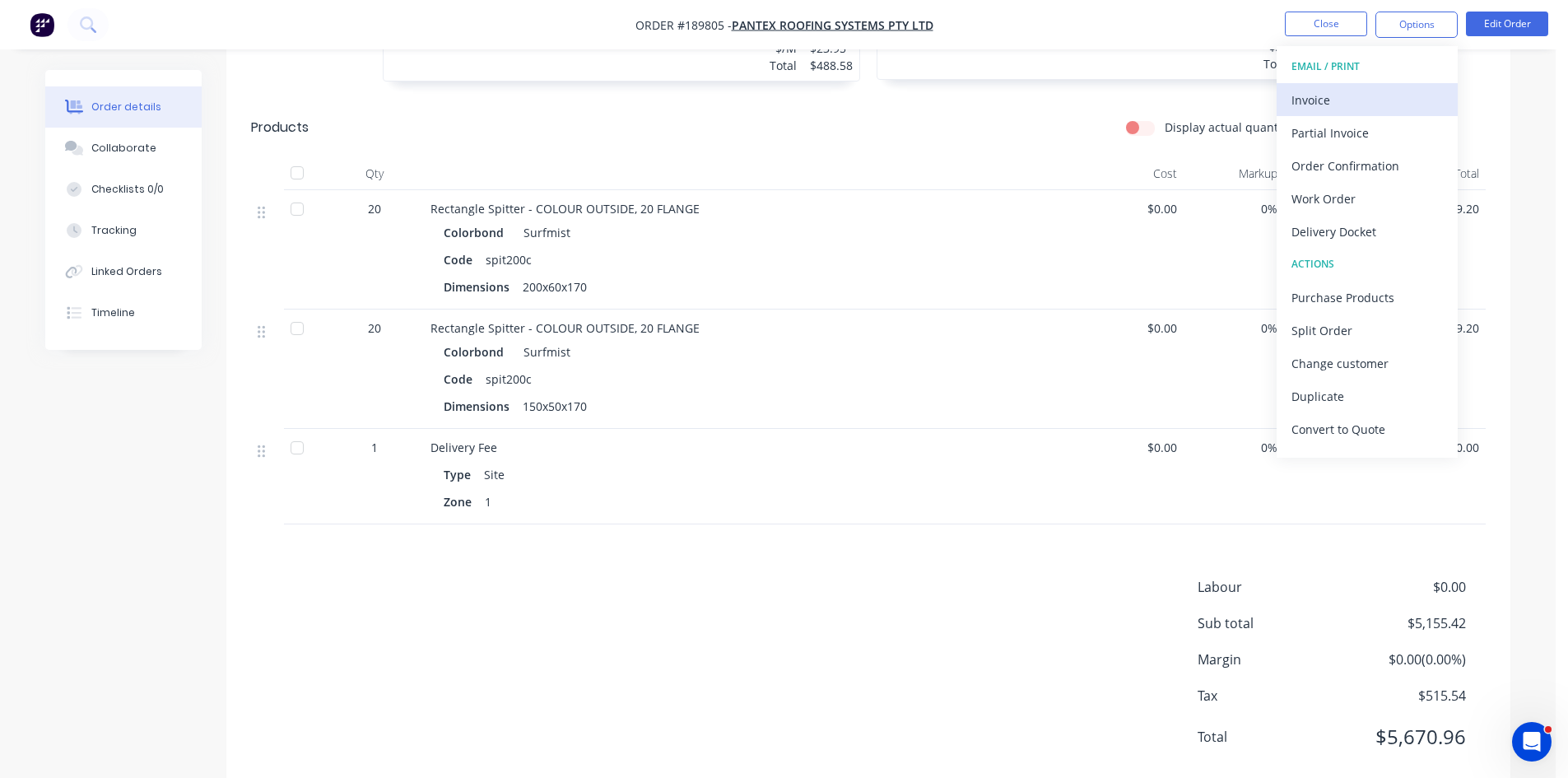
click at [1366, 97] on div "Invoice" at bounding box center [1367, 100] width 152 height 24
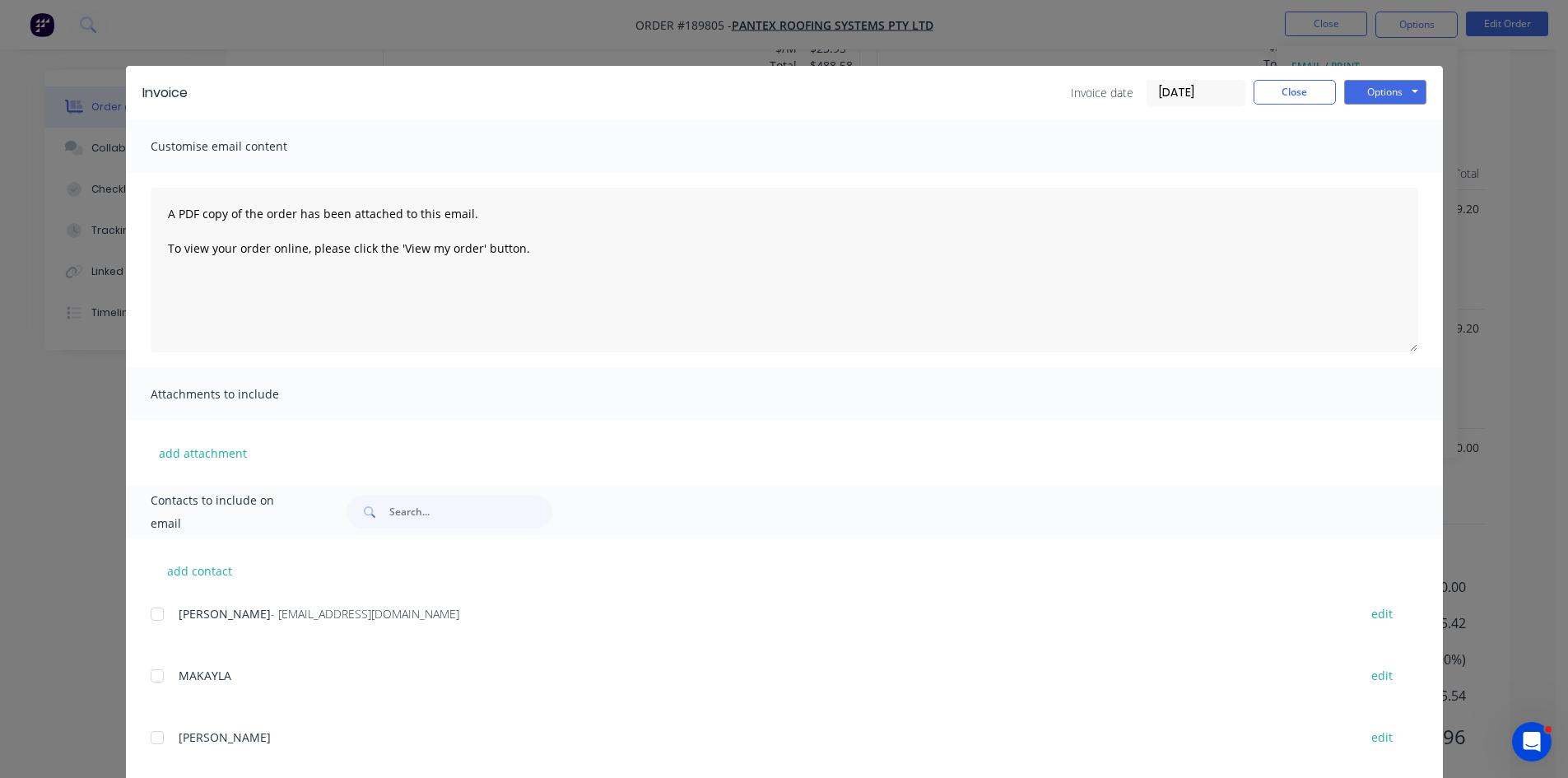
click at [151, 614] on div at bounding box center [157, 614] width 33 height 33
click at [1404, 90] on button "Options" at bounding box center [1385, 92] width 82 height 25
click at [1394, 185] on button "Email" at bounding box center [1396, 176] width 105 height 27
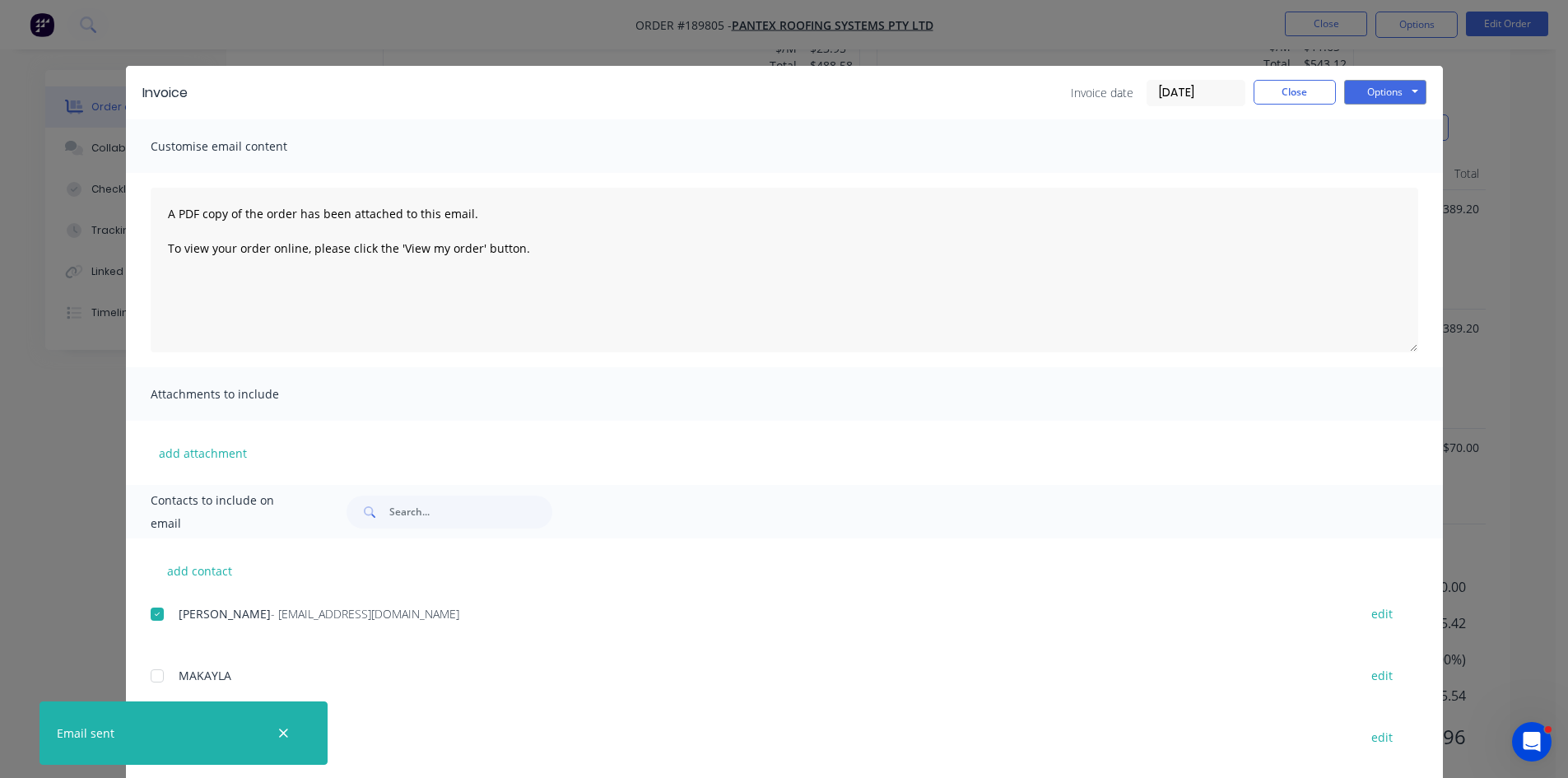
click at [1290, 77] on div "Invoice Invoice date 18/08/25 Close Options Preview Print Email" at bounding box center [784, 92] width 1317 height 54
click at [1281, 96] on button "Close" at bounding box center [1294, 92] width 82 height 25
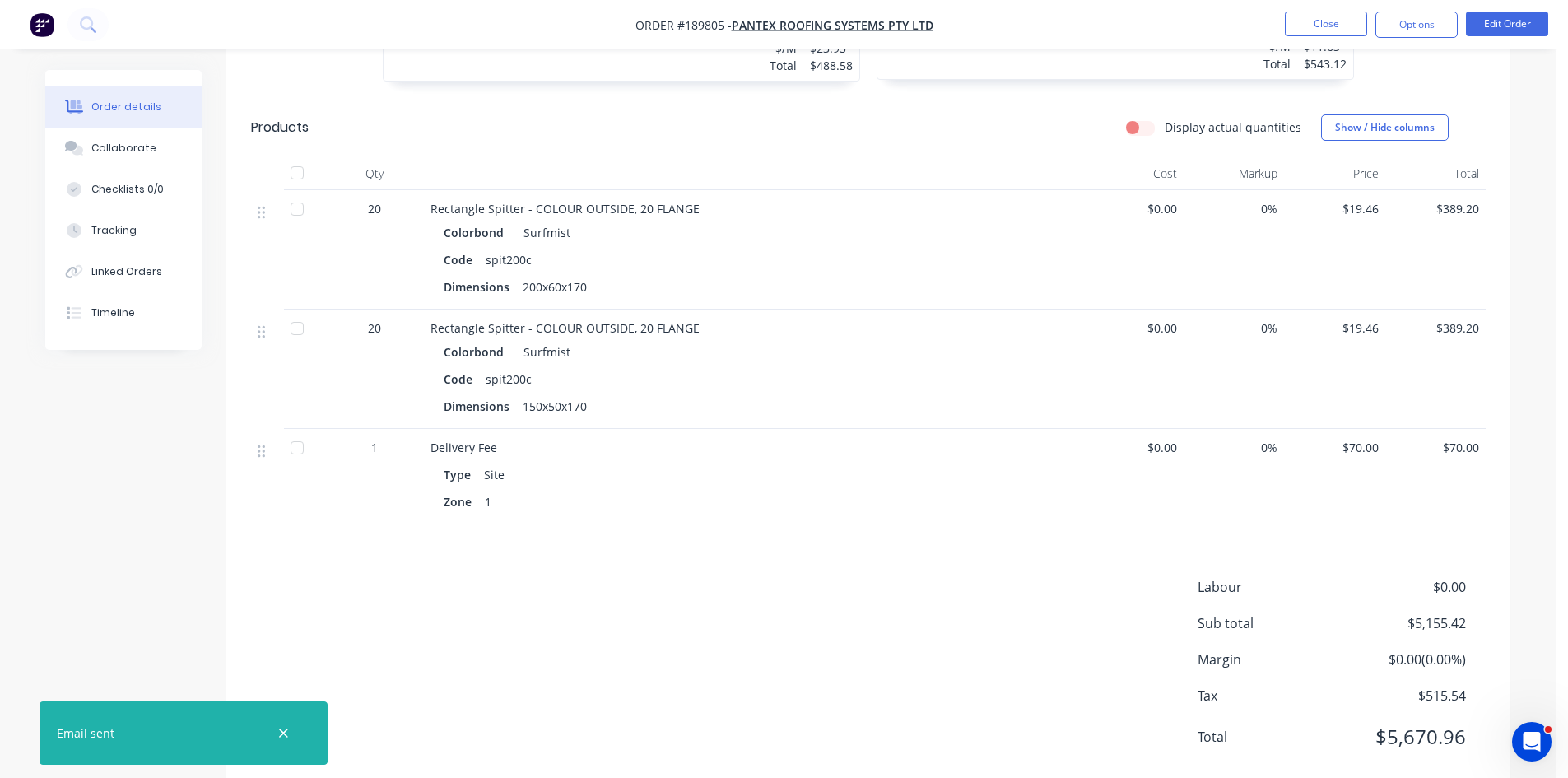
click at [1332, 11] on nav "Order #189805 - PANTEX ROOFING SYSTEMS PTY LTD Close Options Edit Order" at bounding box center [784, 25] width 1568 height 50
click at [1336, 24] on button "Close" at bounding box center [1326, 24] width 82 height 25
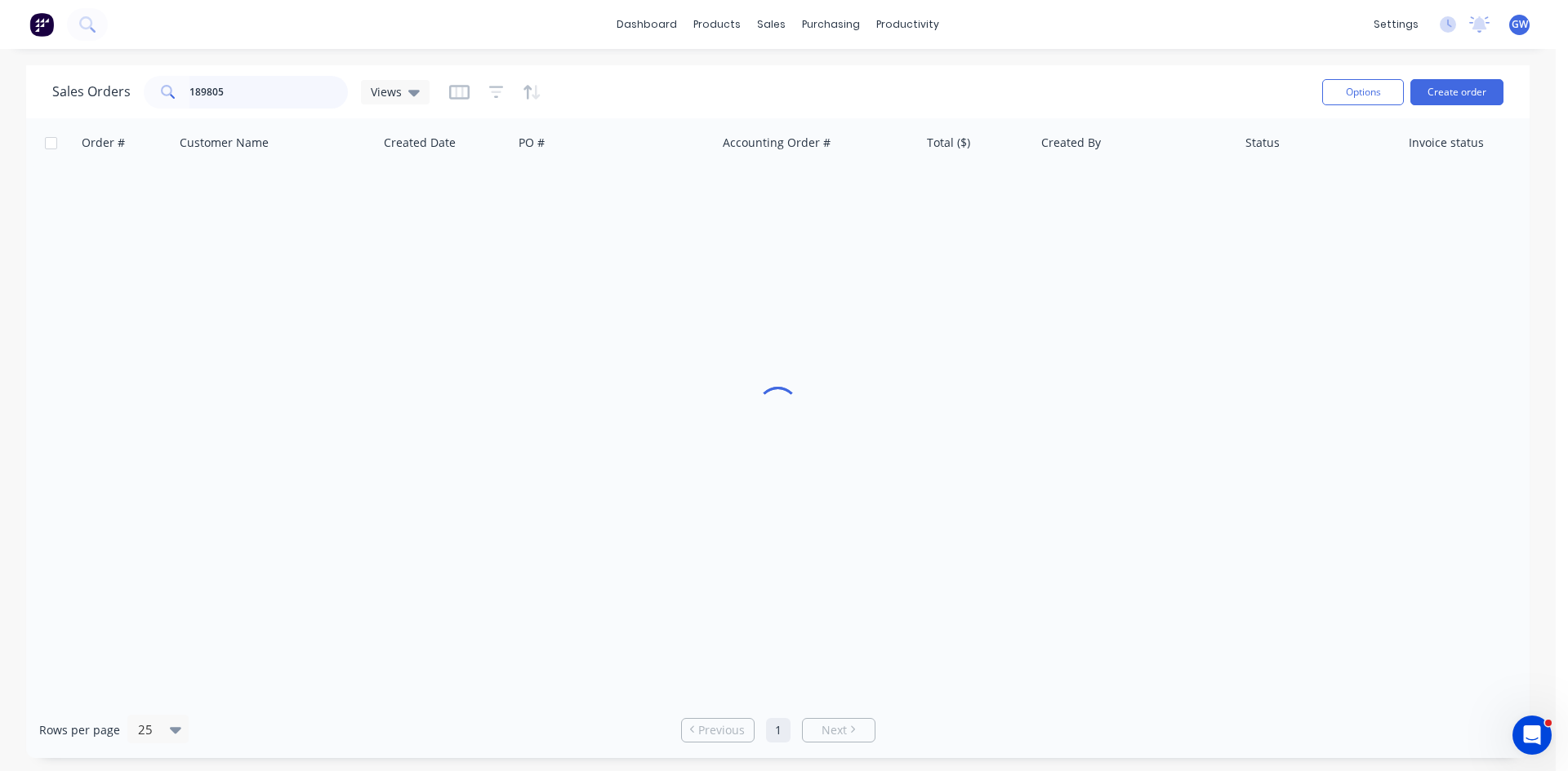
click at [286, 90] on input "189805" at bounding box center [270, 91] width 159 height 32
type input "189689"
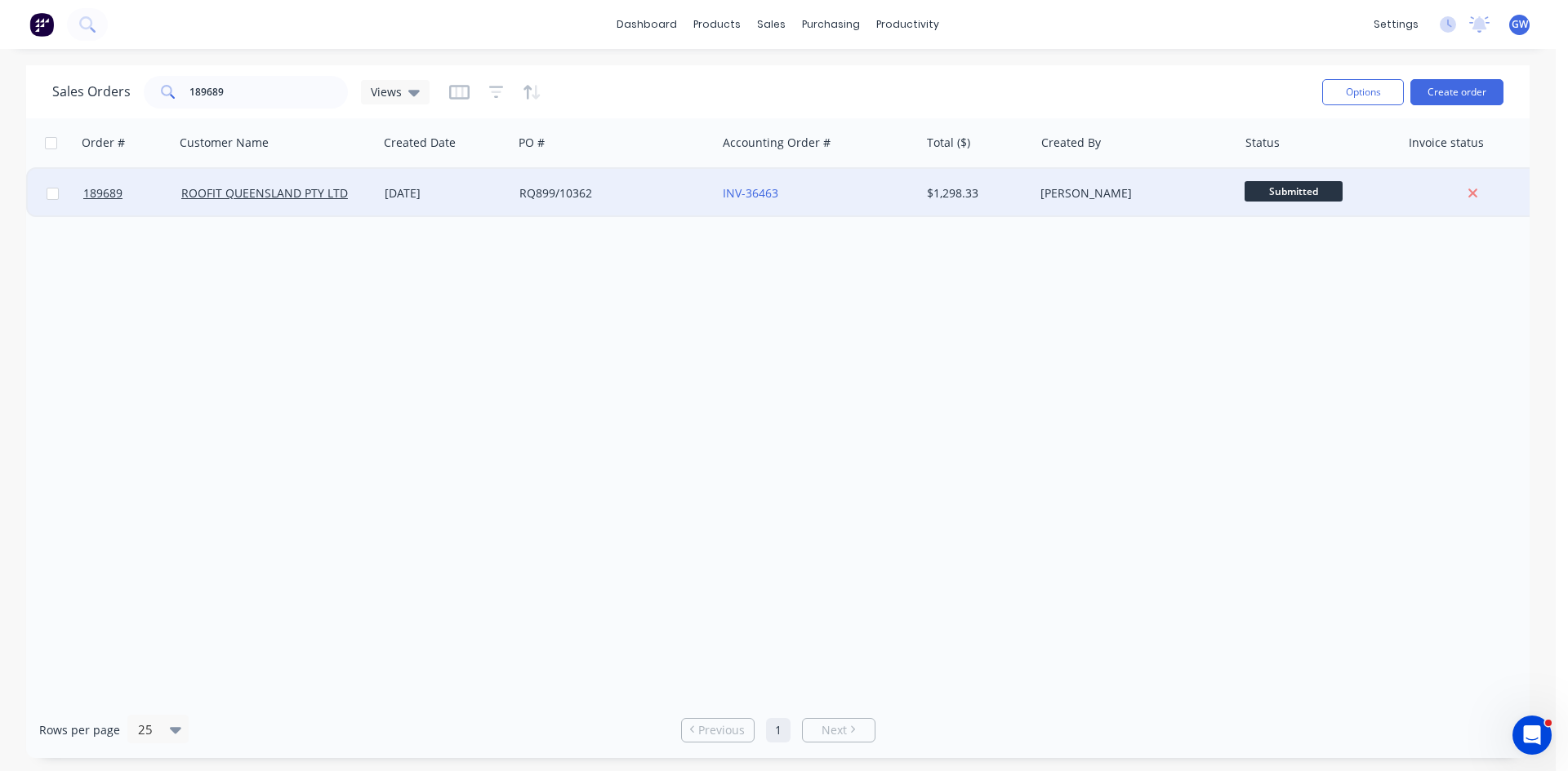
click at [1214, 200] on div "[PERSON_NAME]" at bounding box center [1130, 193] width 181 height 17
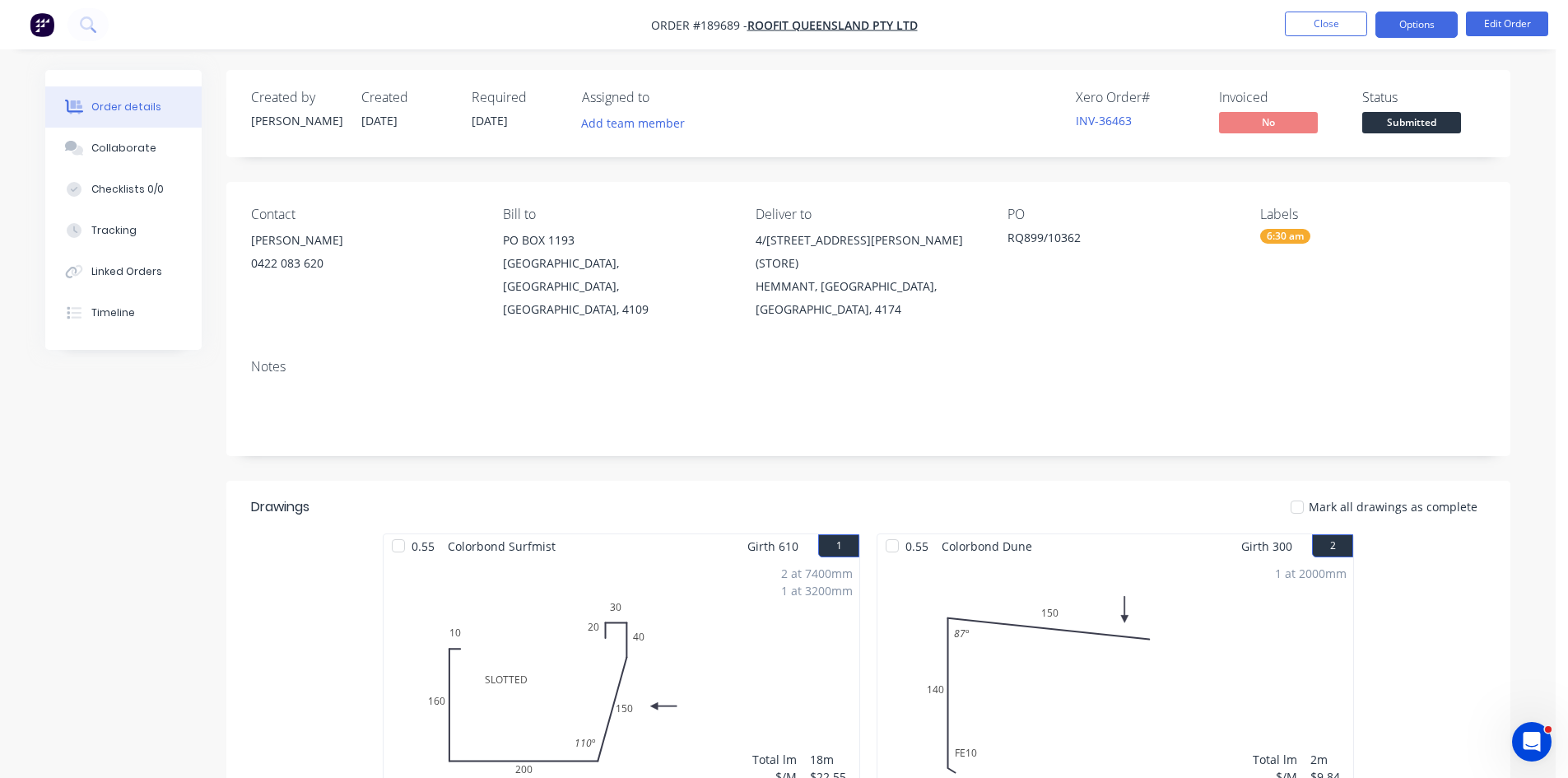
click at [1419, 16] on button "Options" at bounding box center [1416, 25] width 82 height 27
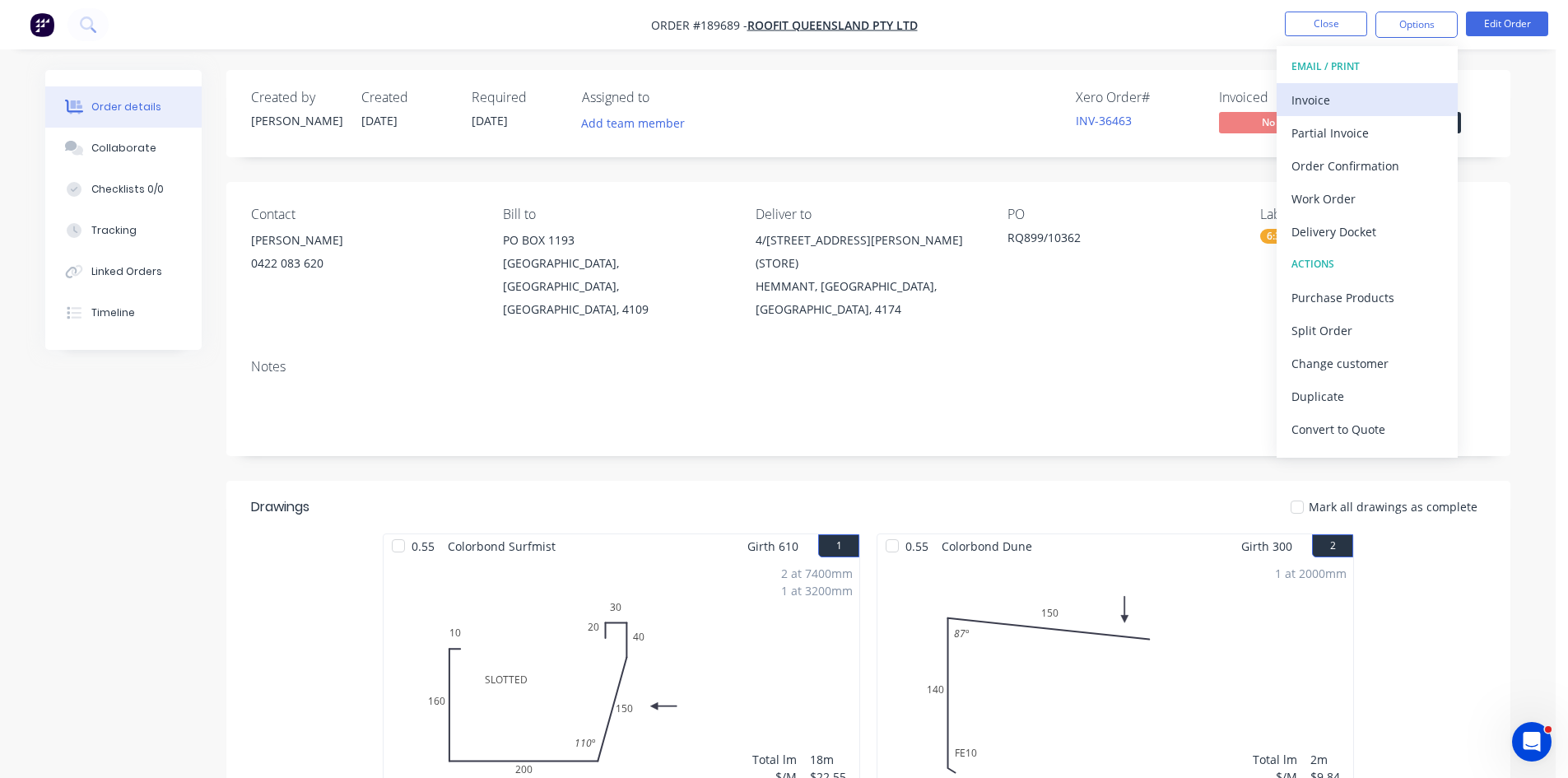
click at [1366, 96] on div "Invoice" at bounding box center [1367, 100] width 152 height 24
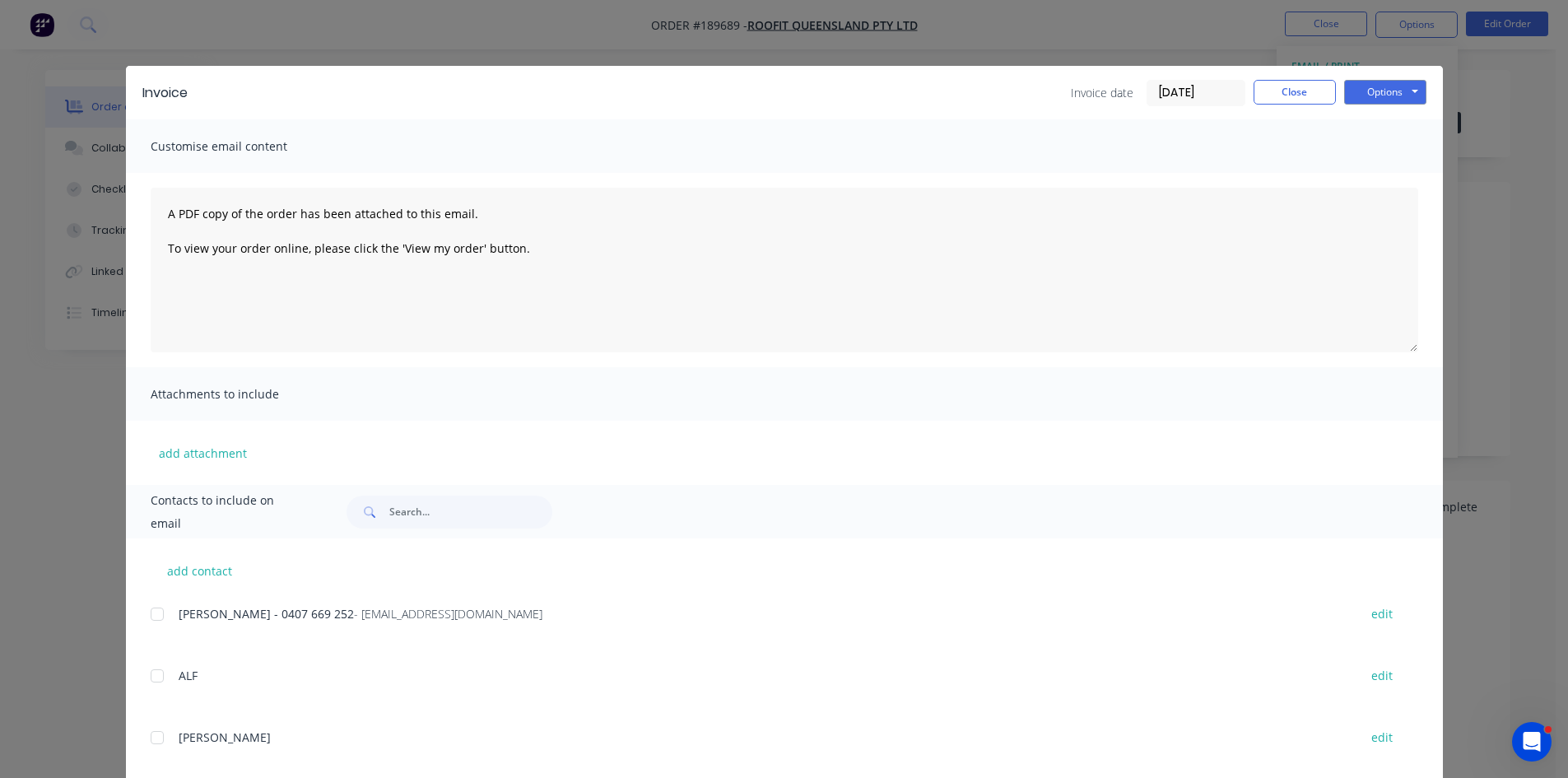
click at [150, 620] on div at bounding box center [157, 614] width 33 height 33
click at [1374, 98] on button "Options" at bounding box center [1385, 92] width 82 height 25
click at [1377, 176] on button "Email" at bounding box center [1396, 176] width 105 height 27
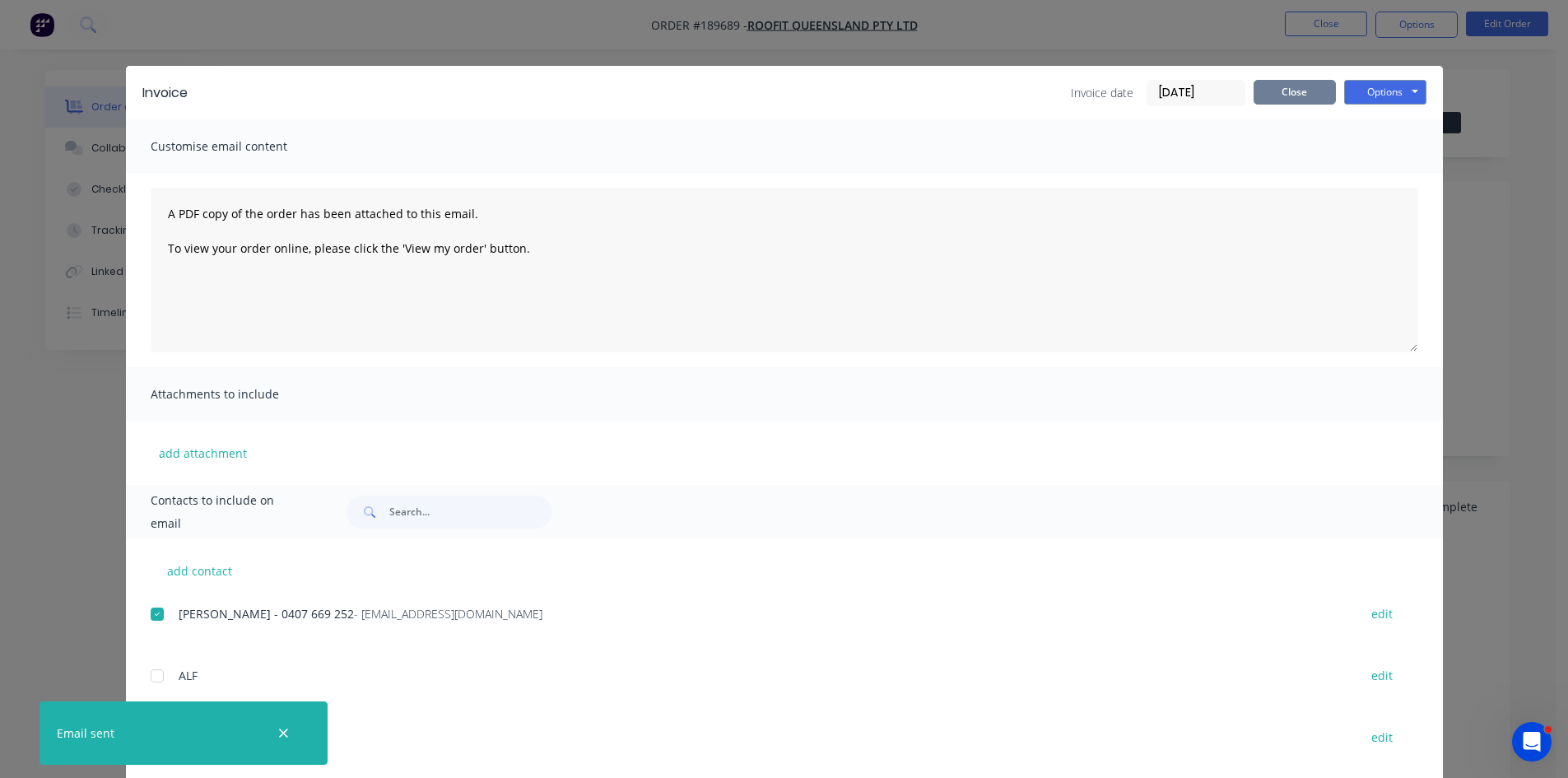
click at [1287, 88] on button "Close" at bounding box center [1294, 92] width 82 height 25
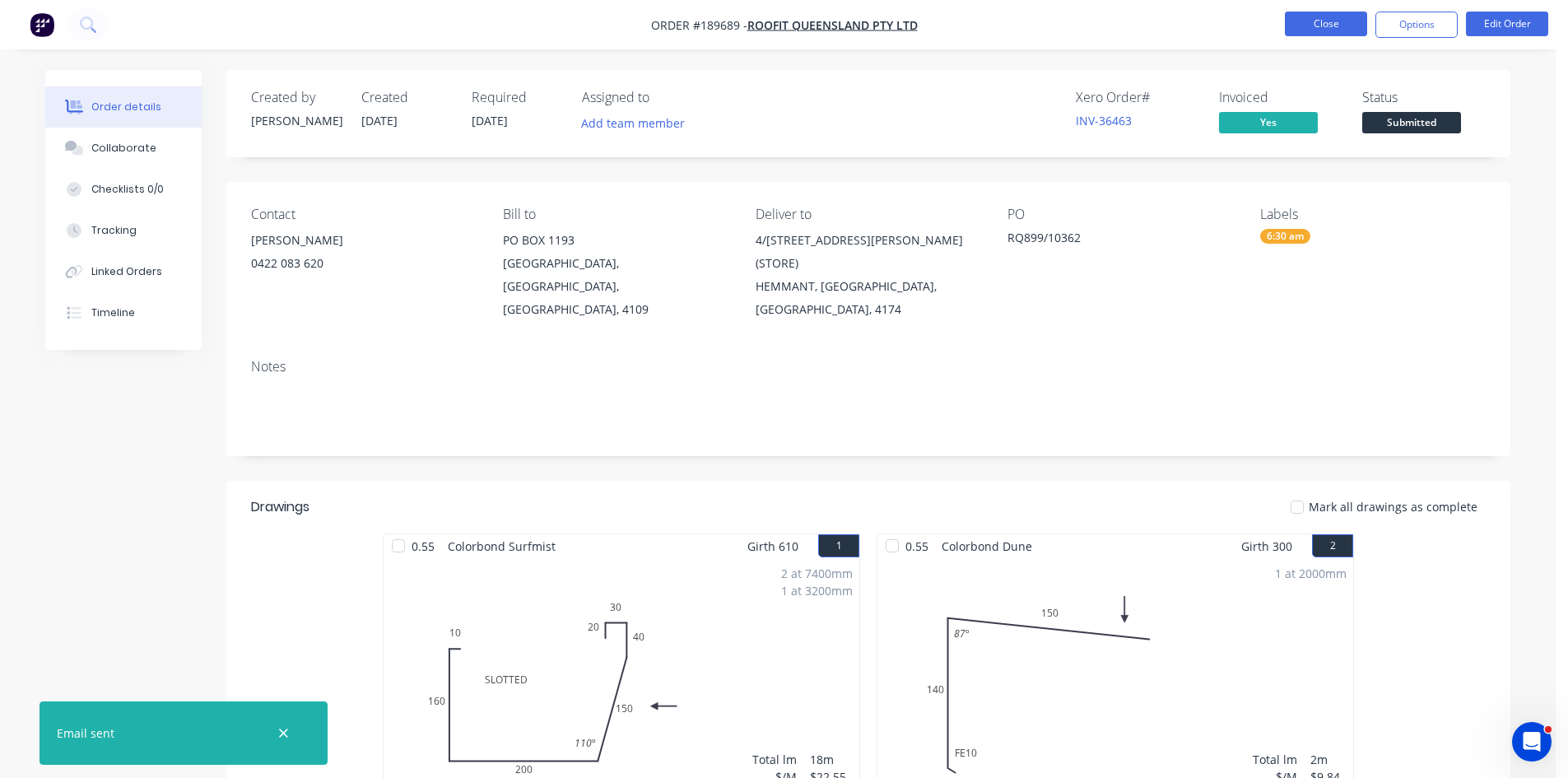
click at [1346, 26] on button "Close" at bounding box center [1326, 24] width 82 height 25
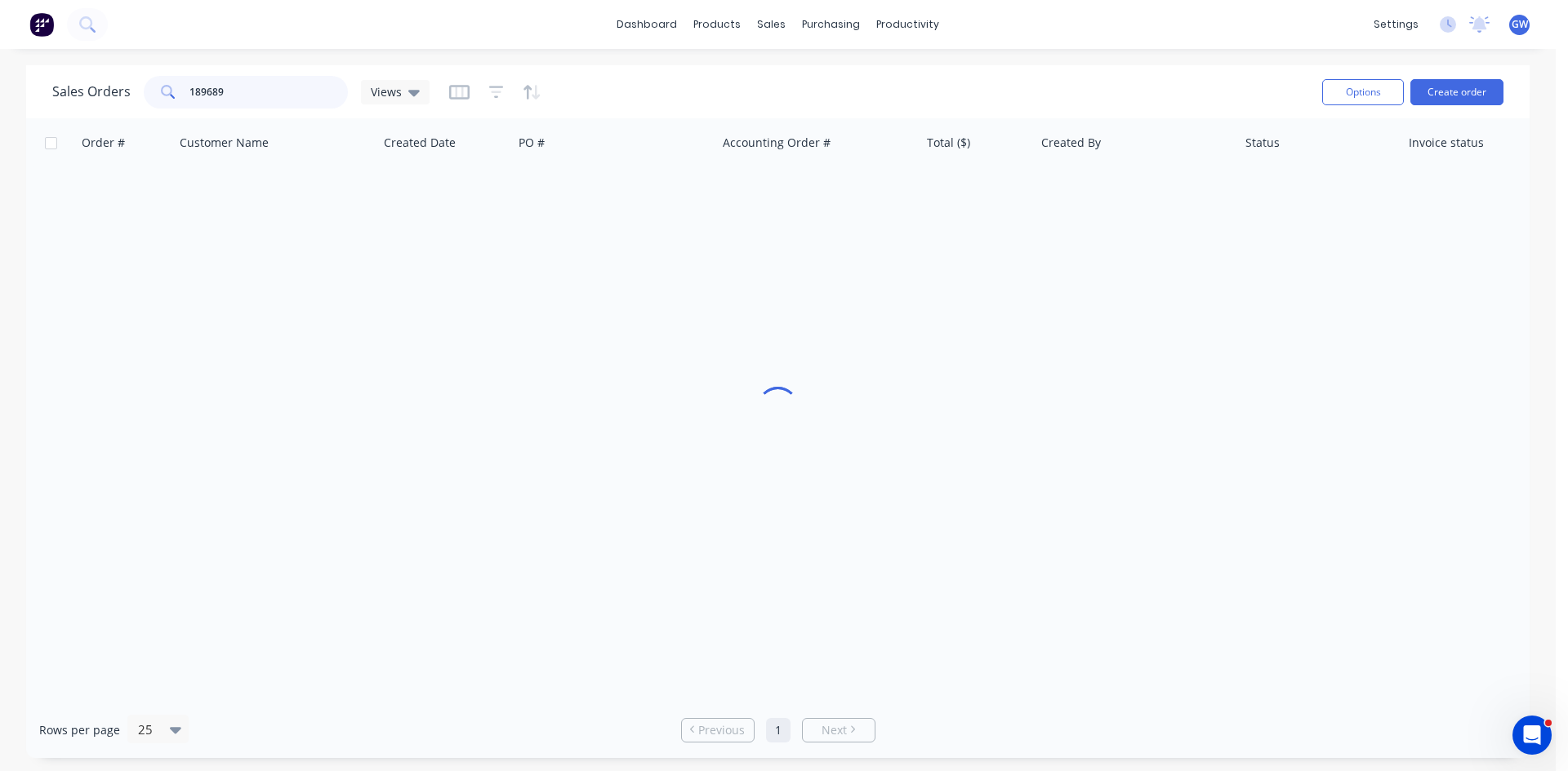
drag, startPoint x: 268, startPoint y: 98, endPoint x: 0, endPoint y: 98, distance: 268.0
click at [0, 98] on div "Sales Orders 189689 Views Options Create order Order # Customer Name Created Da…" at bounding box center [777, 411] width 1555 height 693
type input "189727"
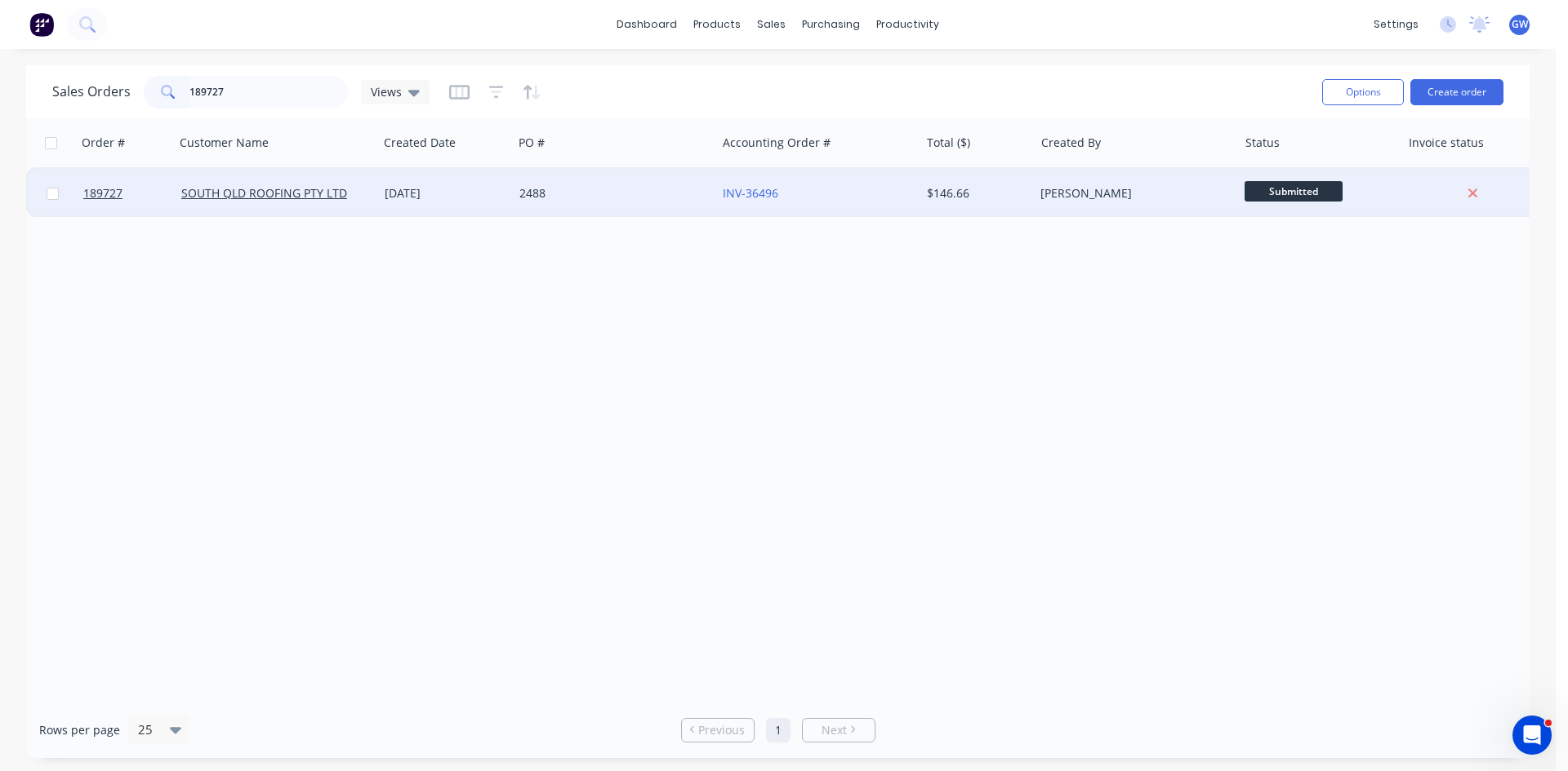
click at [1067, 208] on div "[PERSON_NAME]" at bounding box center [1135, 194] width 204 height 49
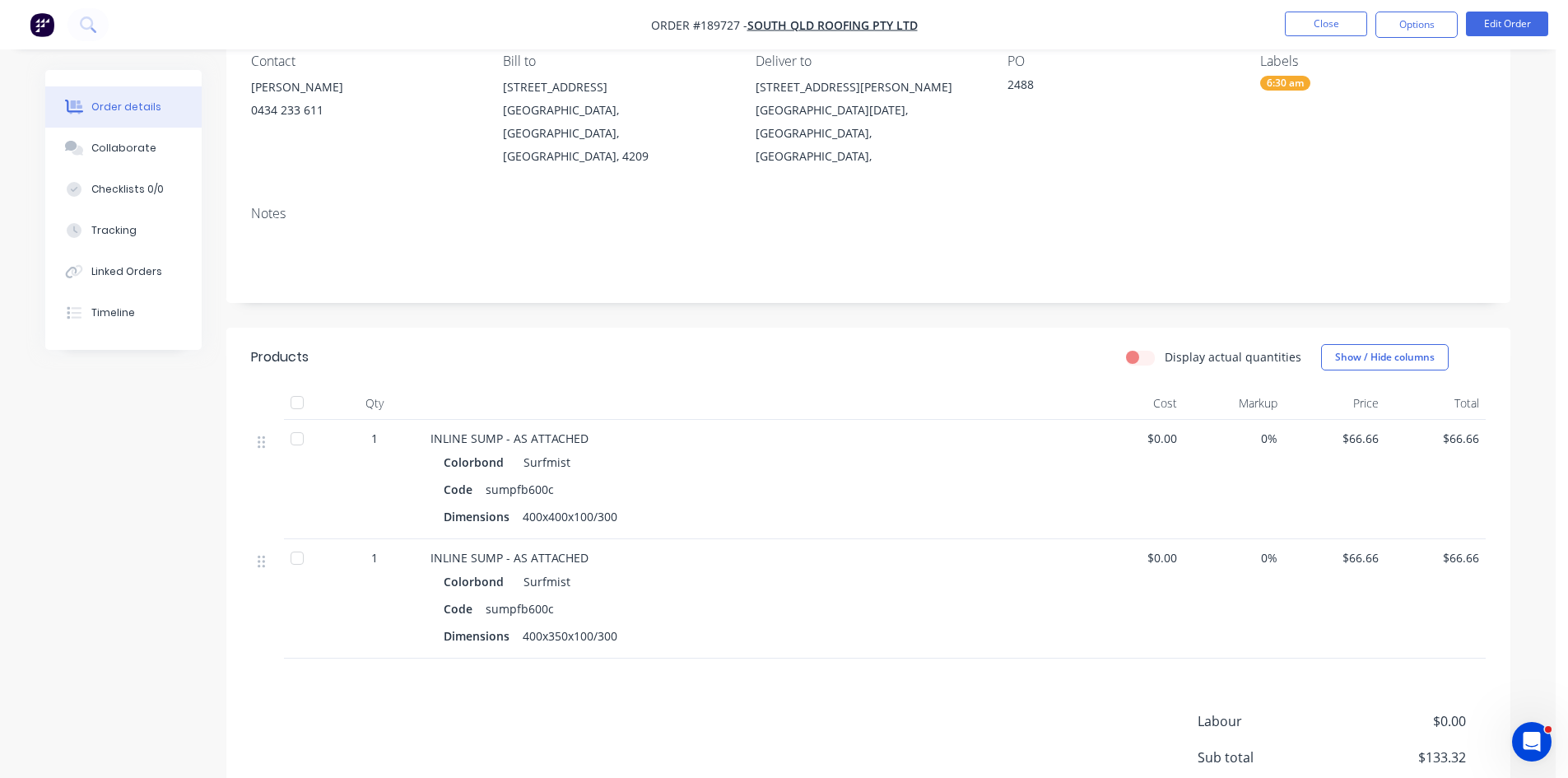
scroll to position [304, 0]
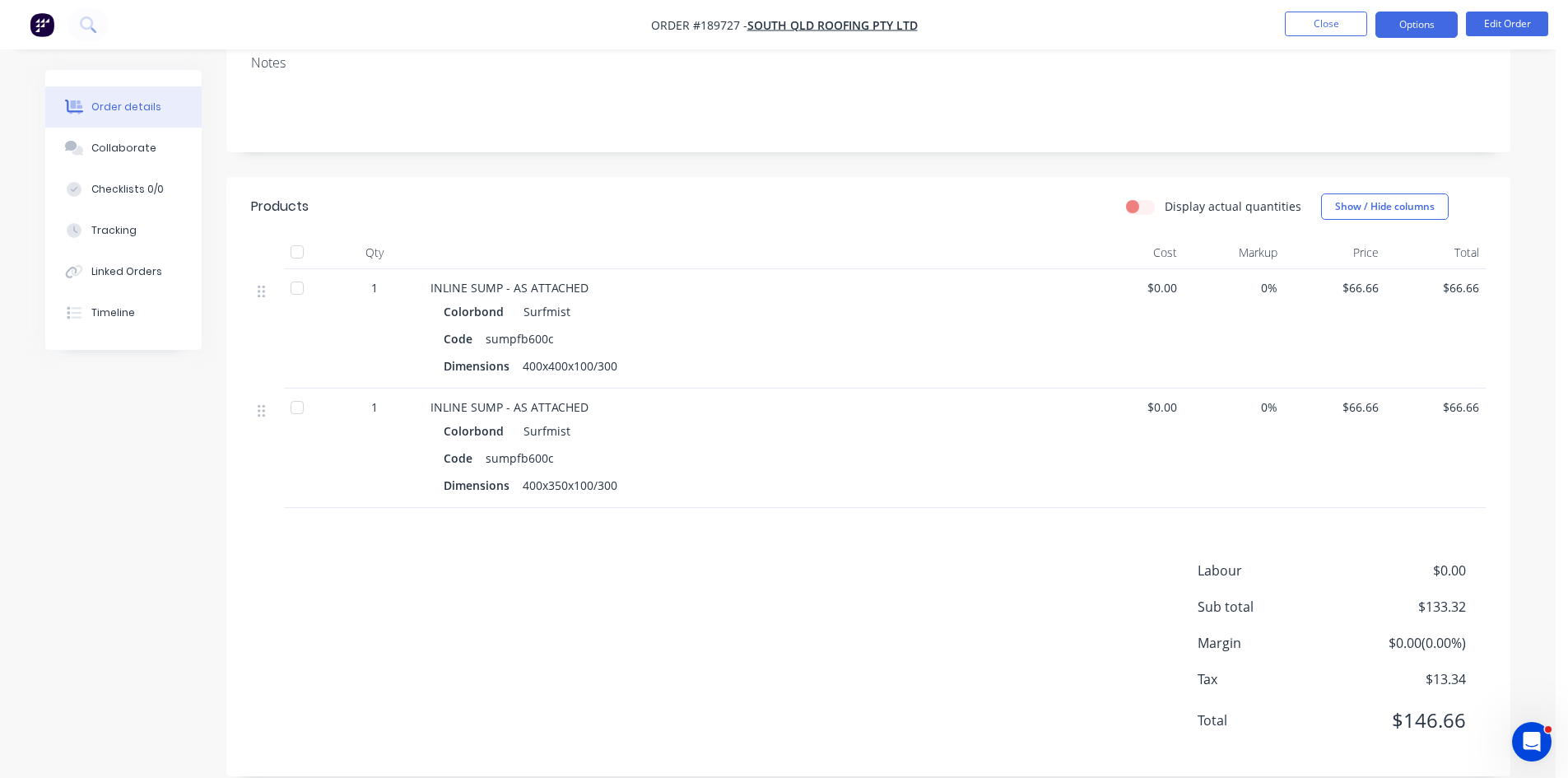
click at [1404, 22] on button "Options" at bounding box center [1416, 25] width 82 height 27
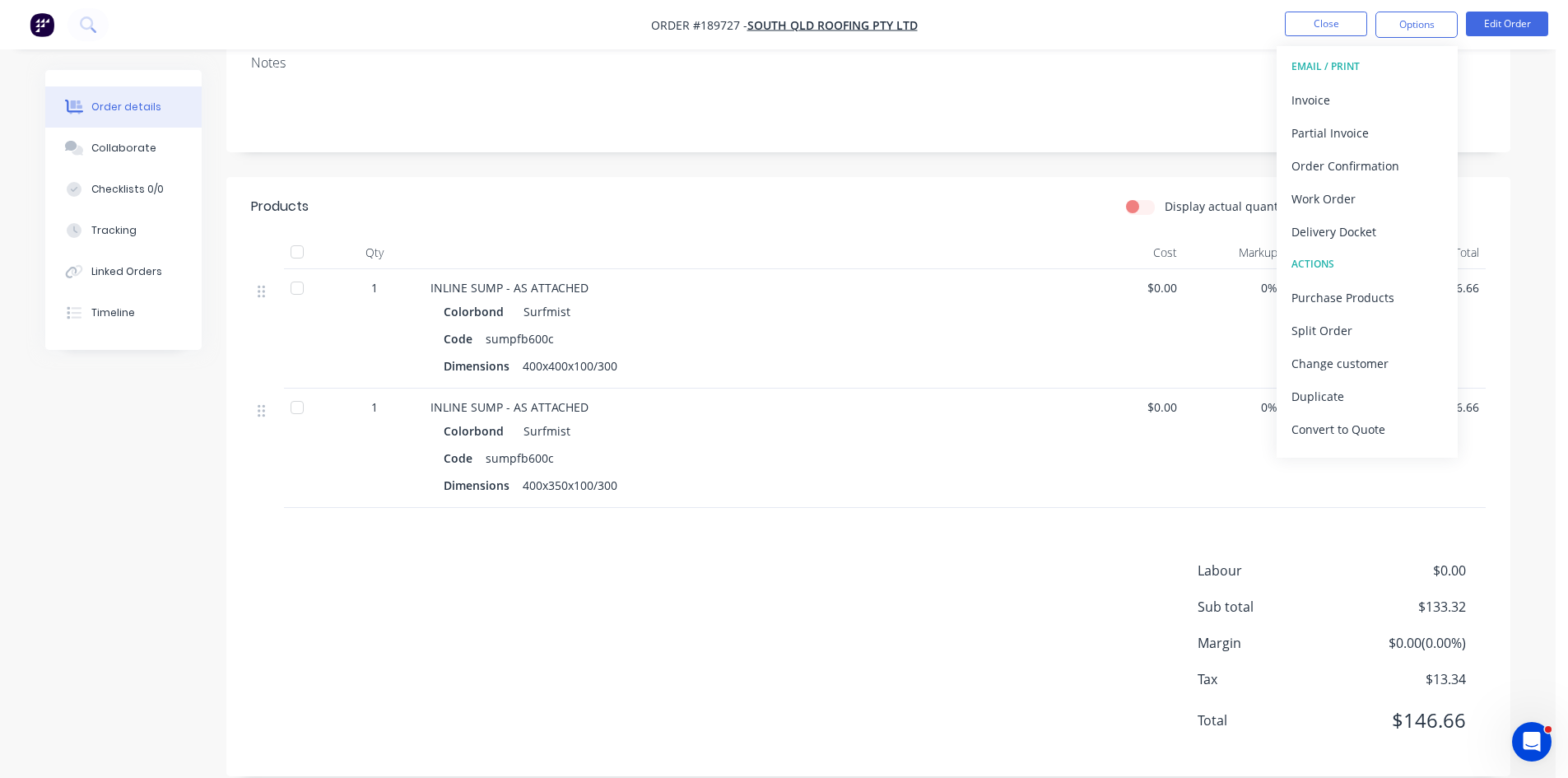
click at [1357, 98] on div "Invoice" at bounding box center [1367, 100] width 152 height 24
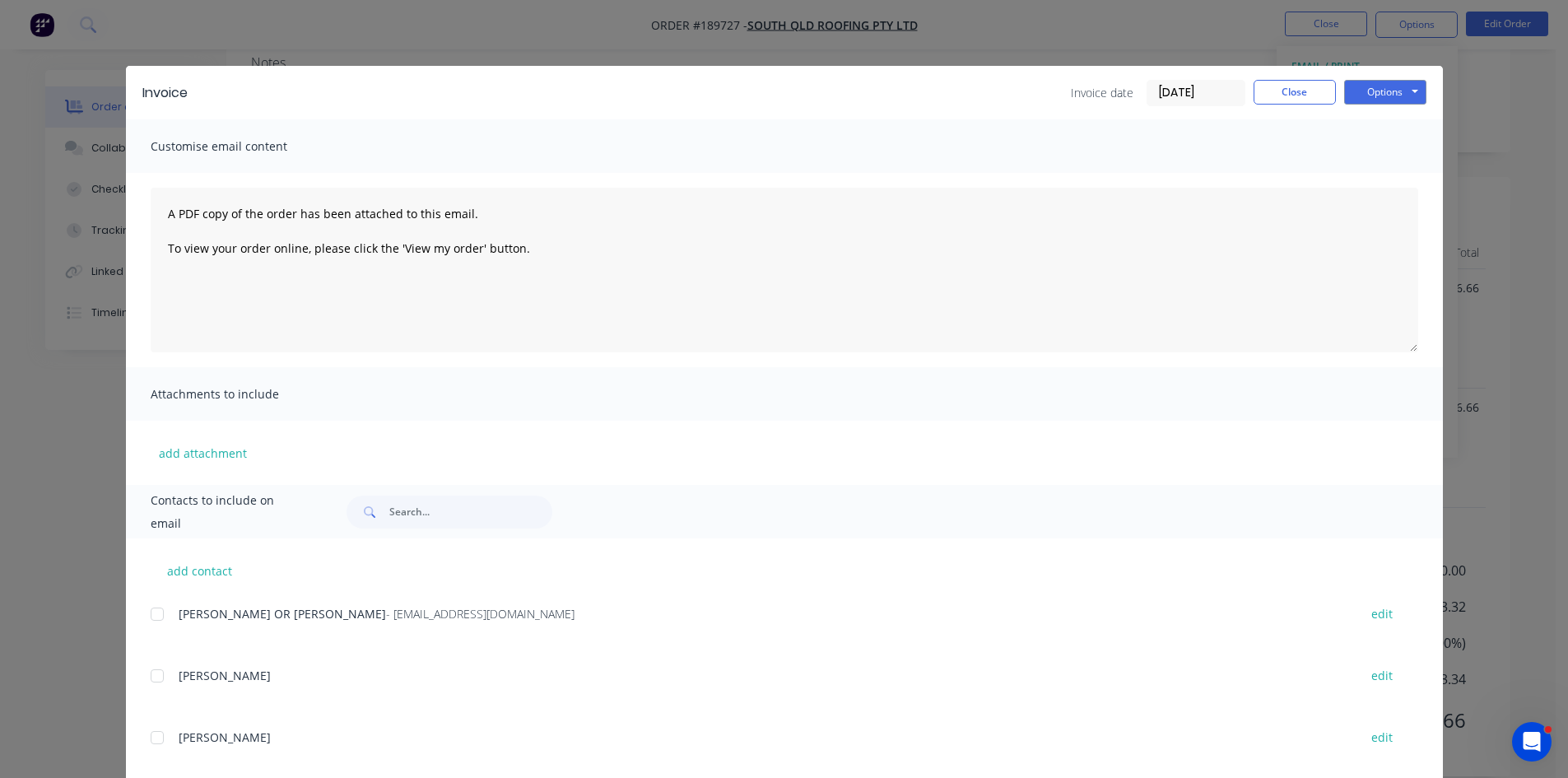
click at [161, 613] on div at bounding box center [157, 614] width 33 height 33
click at [1401, 83] on button "Options" at bounding box center [1385, 92] width 82 height 25
click at [1384, 169] on button "Email" at bounding box center [1396, 176] width 105 height 27
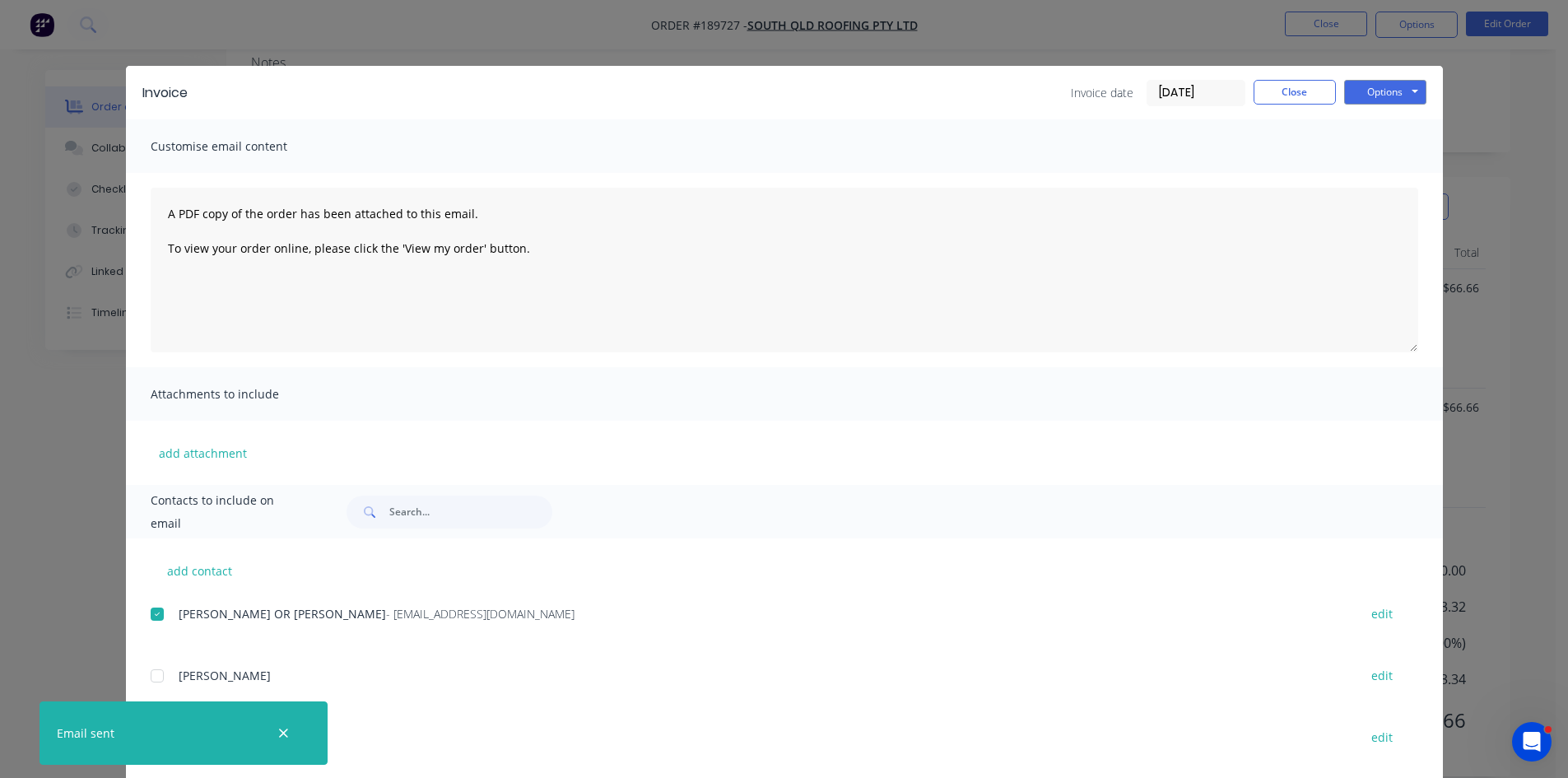
click at [1280, 106] on div "Invoice Invoice date 18/08/25 Close Options Preview Print Email" at bounding box center [784, 92] width 1317 height 54
drag, startPoint x: 1300, startPoint y: 71, endPoint x: 1300, endPoint y: 84, distance: 13.0
click at [1300, 80] on div "Invoice Invoice date 18/08/25 Close Options Preview Print Email" at bounding box center [784, 92] width 1317 height 54
click at [1300, 84] on button "Close" at bounding box center [1294, 92] width 82 height 25
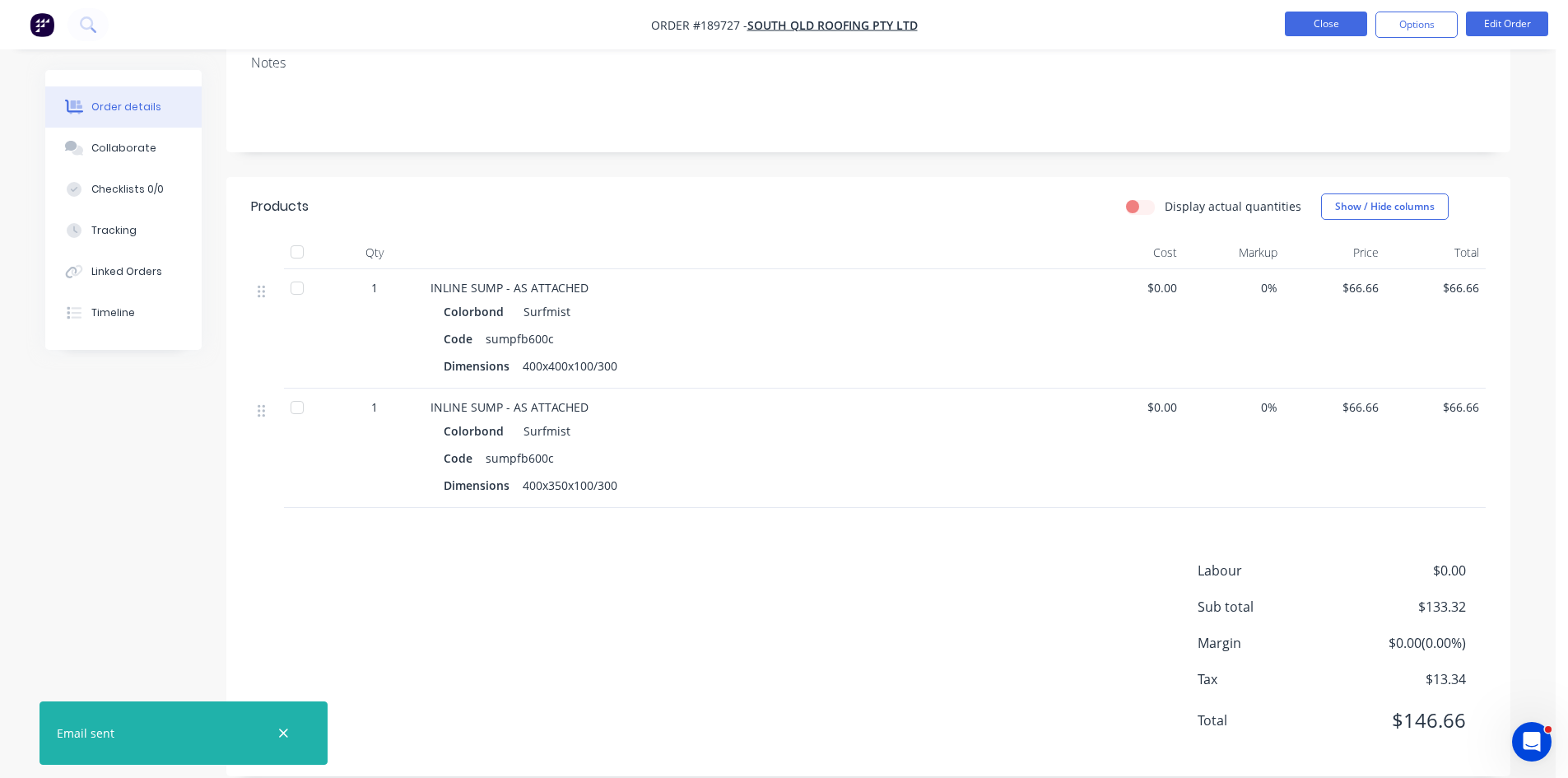
click at [1292, 31] on button "Close" at bounding box center [1326, 24] width 82 height 25
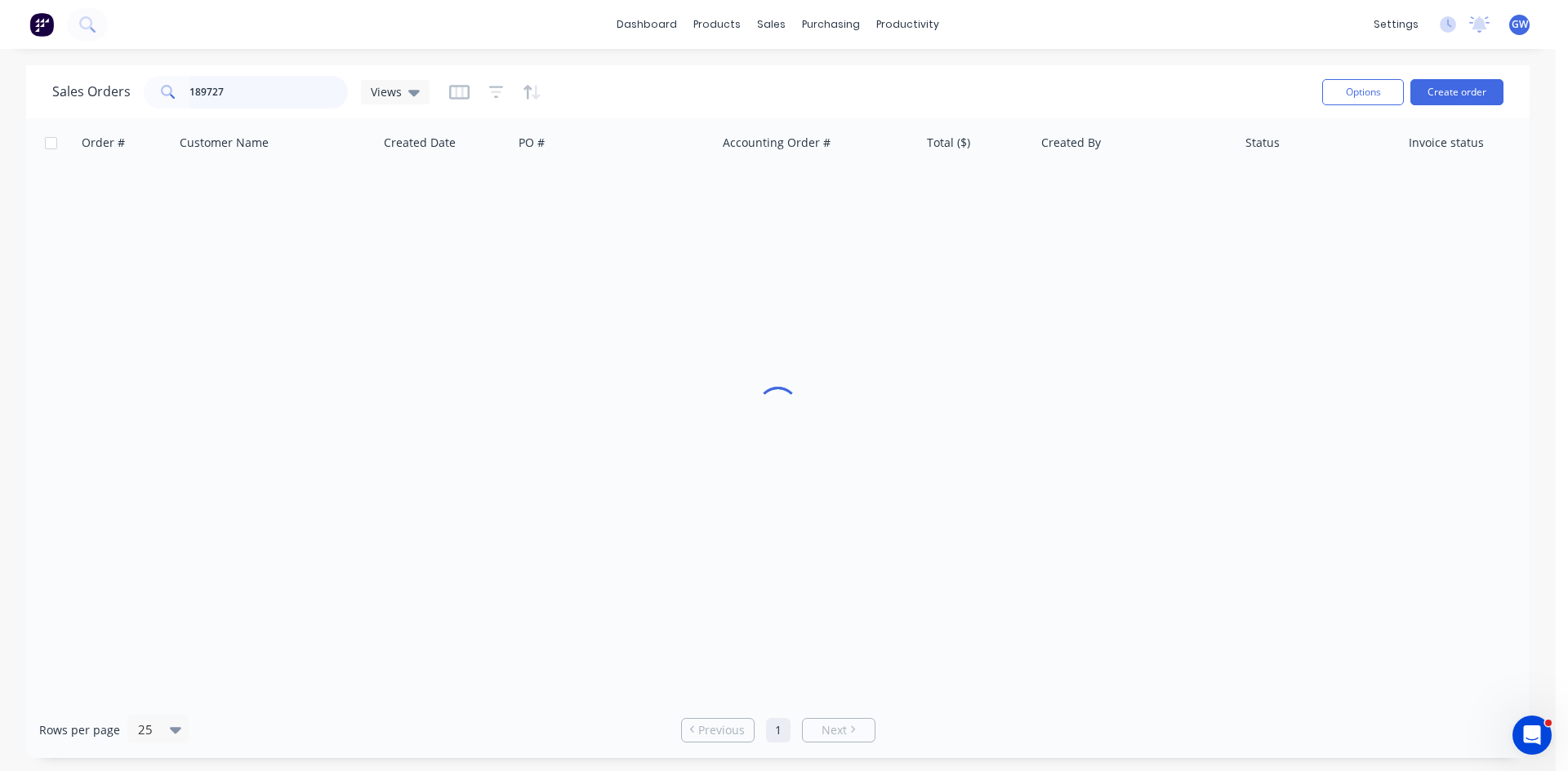
click at [236, 89] on input "189727" at bounding box center [270, 91] width 159 height 32
type input "189828"
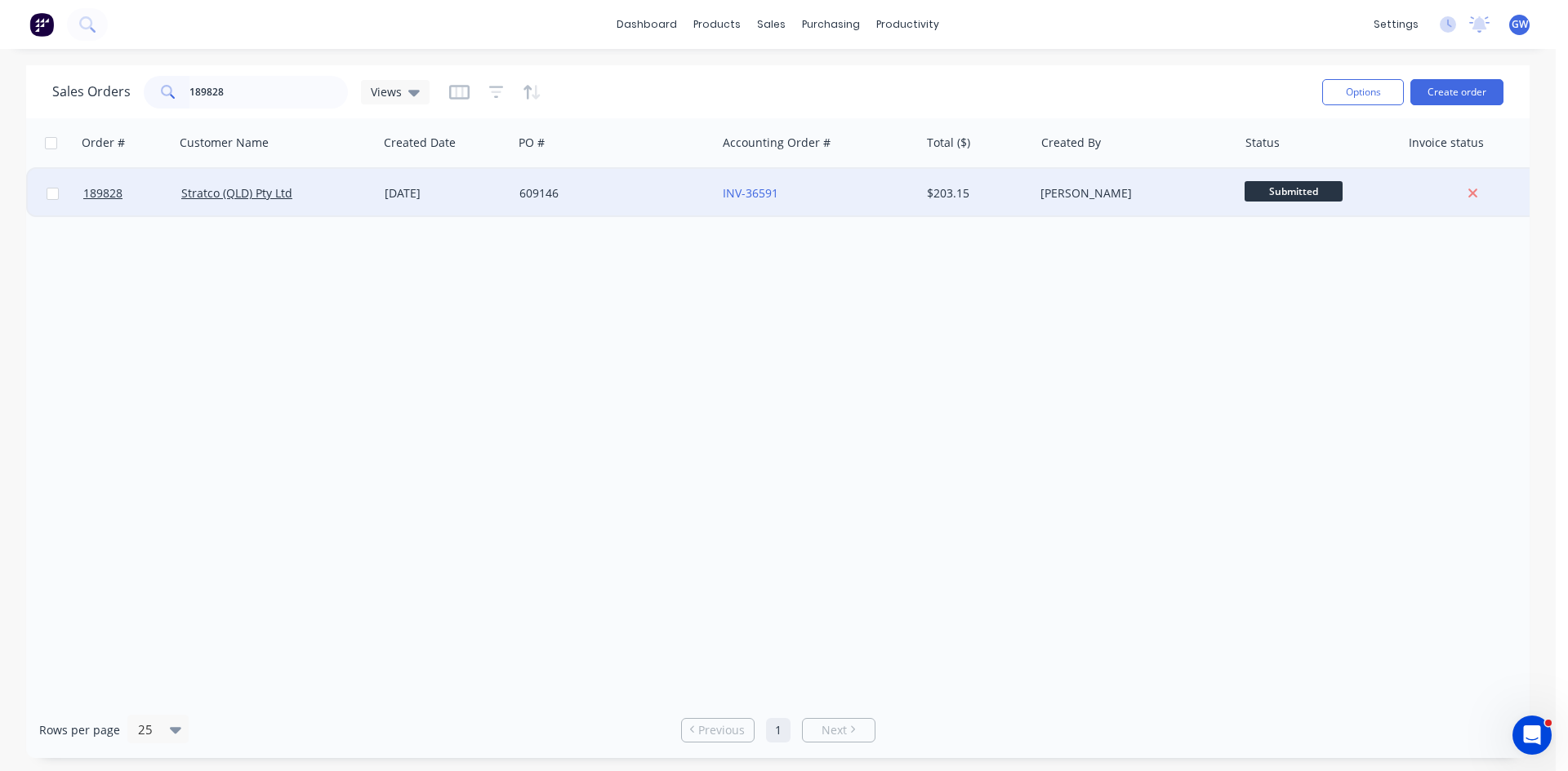
click at [872, 191] on div "INV-36591" at bounding box center [814, 193] width 181 height 17
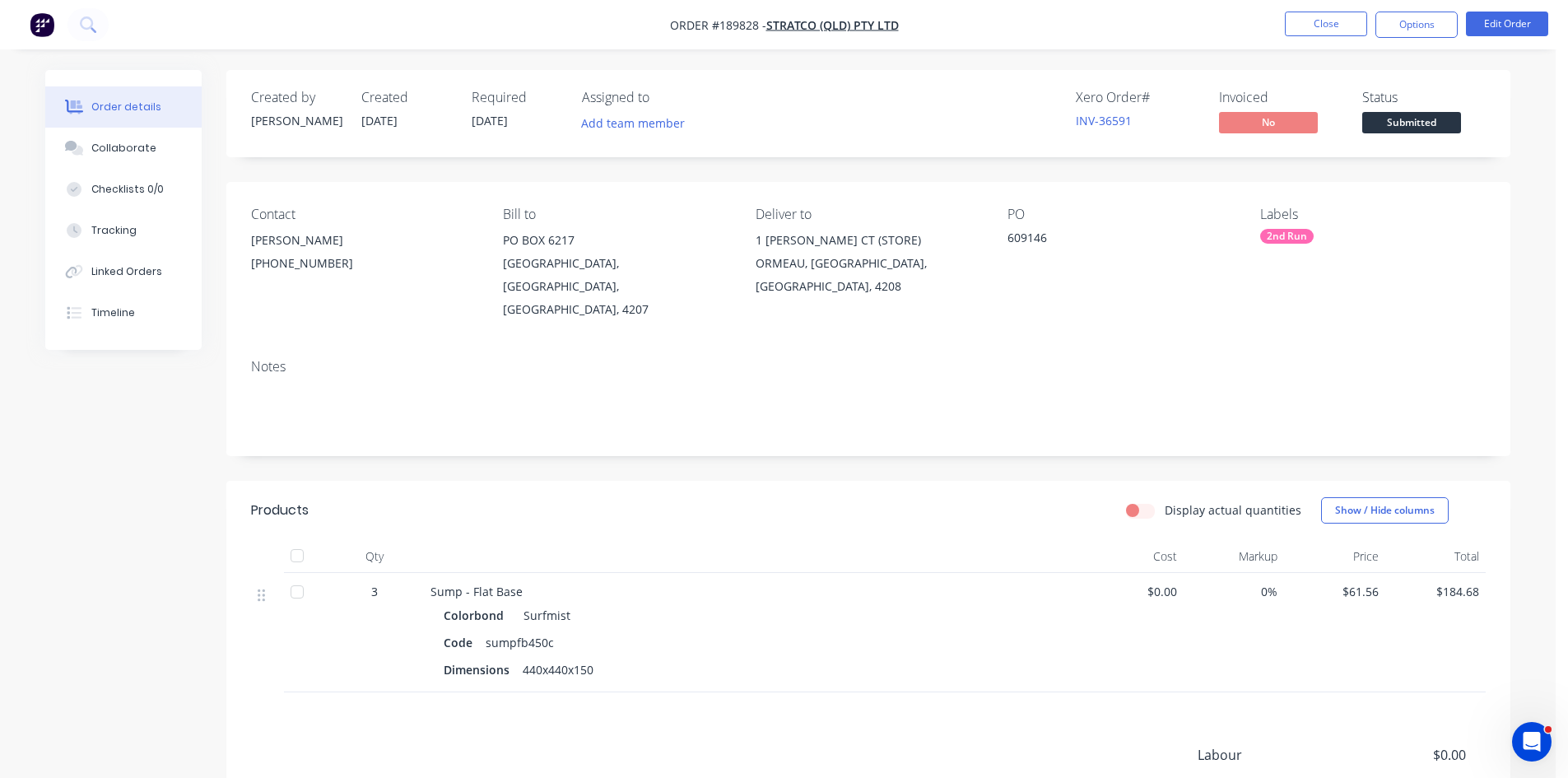
click at [1431, 11] on nav "Order #189828 - Stratco (QLD) Pty Ltd Close Options Edit Order" at bounding box center [784, 25] width 1568 height 50
click at [1421, 21] on button "Options" at bounding box center [1416, 25] width 82 height 27
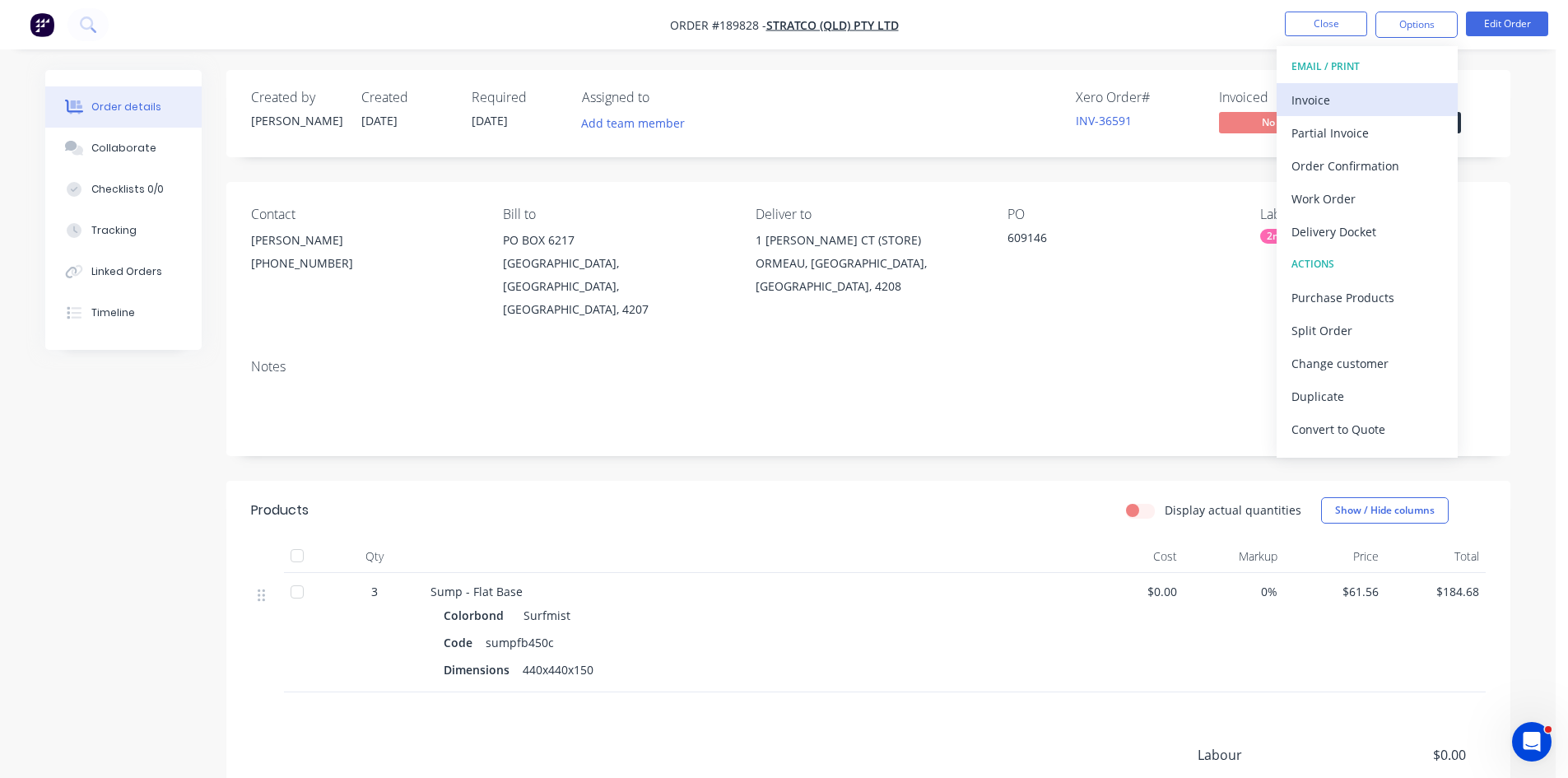
click at [1374, 99] on div "Invoice" at bounding box center [1367, 100] width 152 height 24
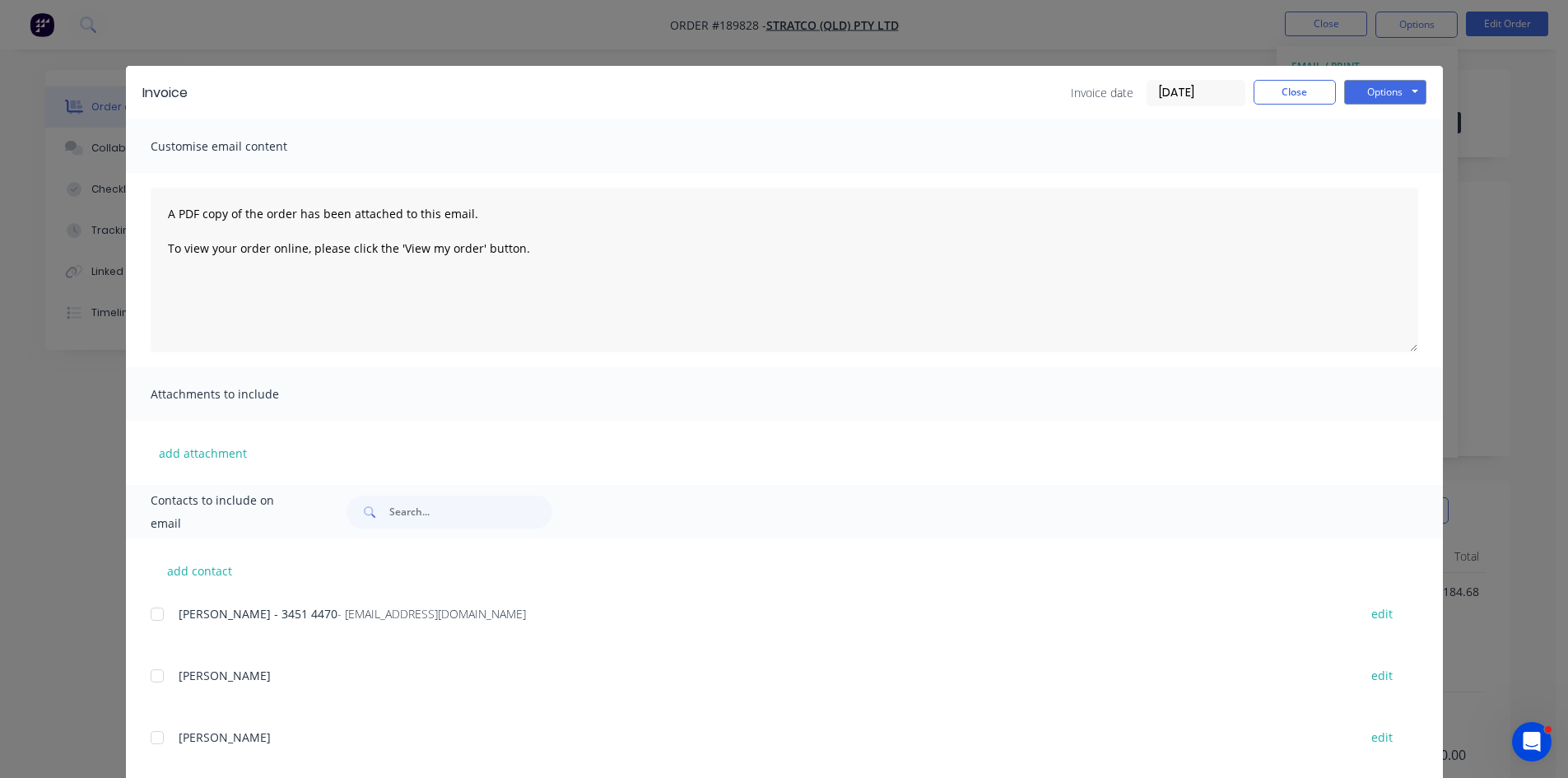
click at [150, 612] on div at bounding box center [157, 614] width 33 height 33
click at [1399, 86] on button "Options" at bounding box center [1385, 92] width 82 height 25
click at [1384, 174] on button "Email" at bounding box center [1396, 176] width 105 height 27
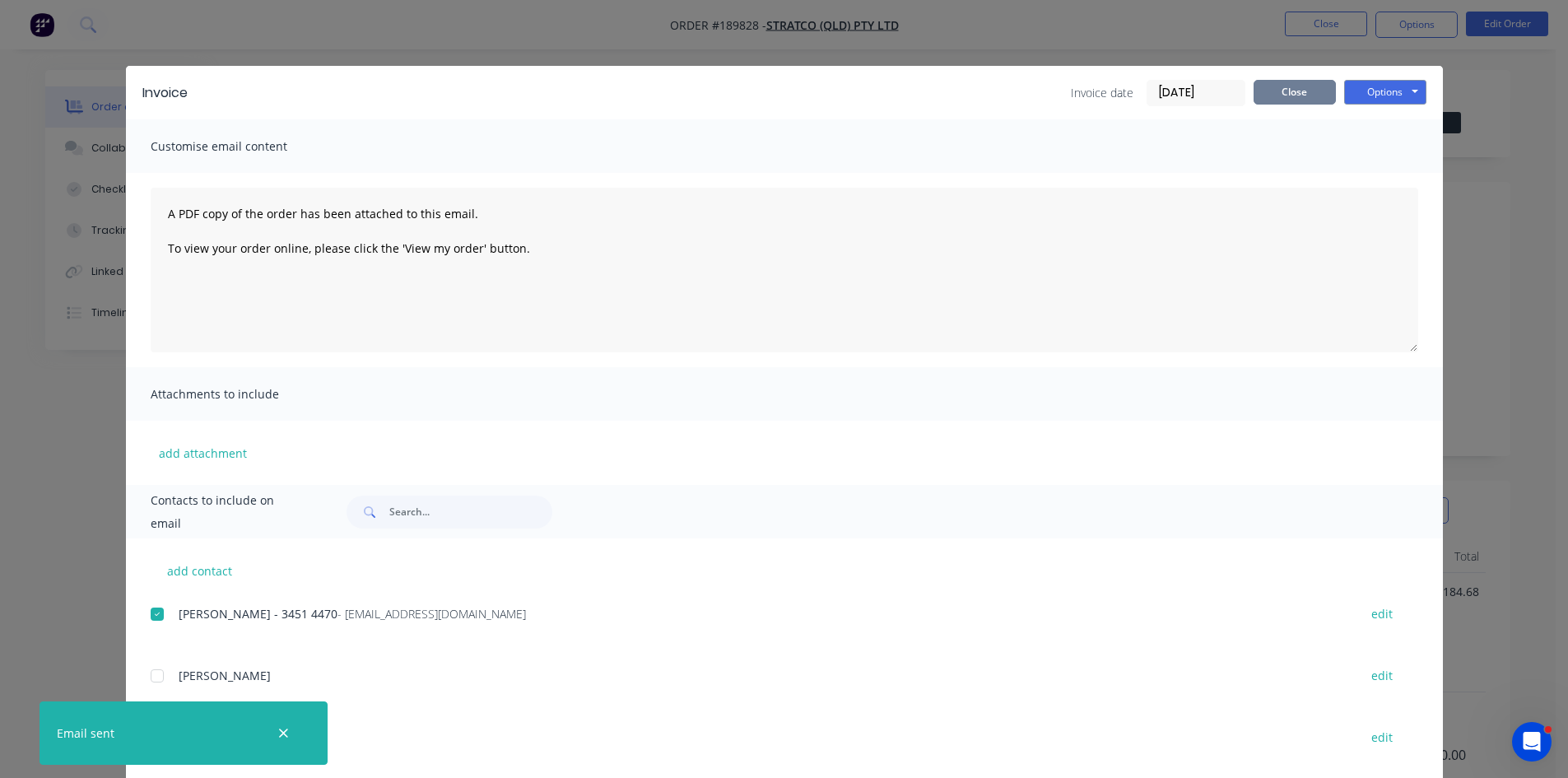
click at [1285, 89] on button "Close" at bounding box center [1294, 92] width 82 height 25
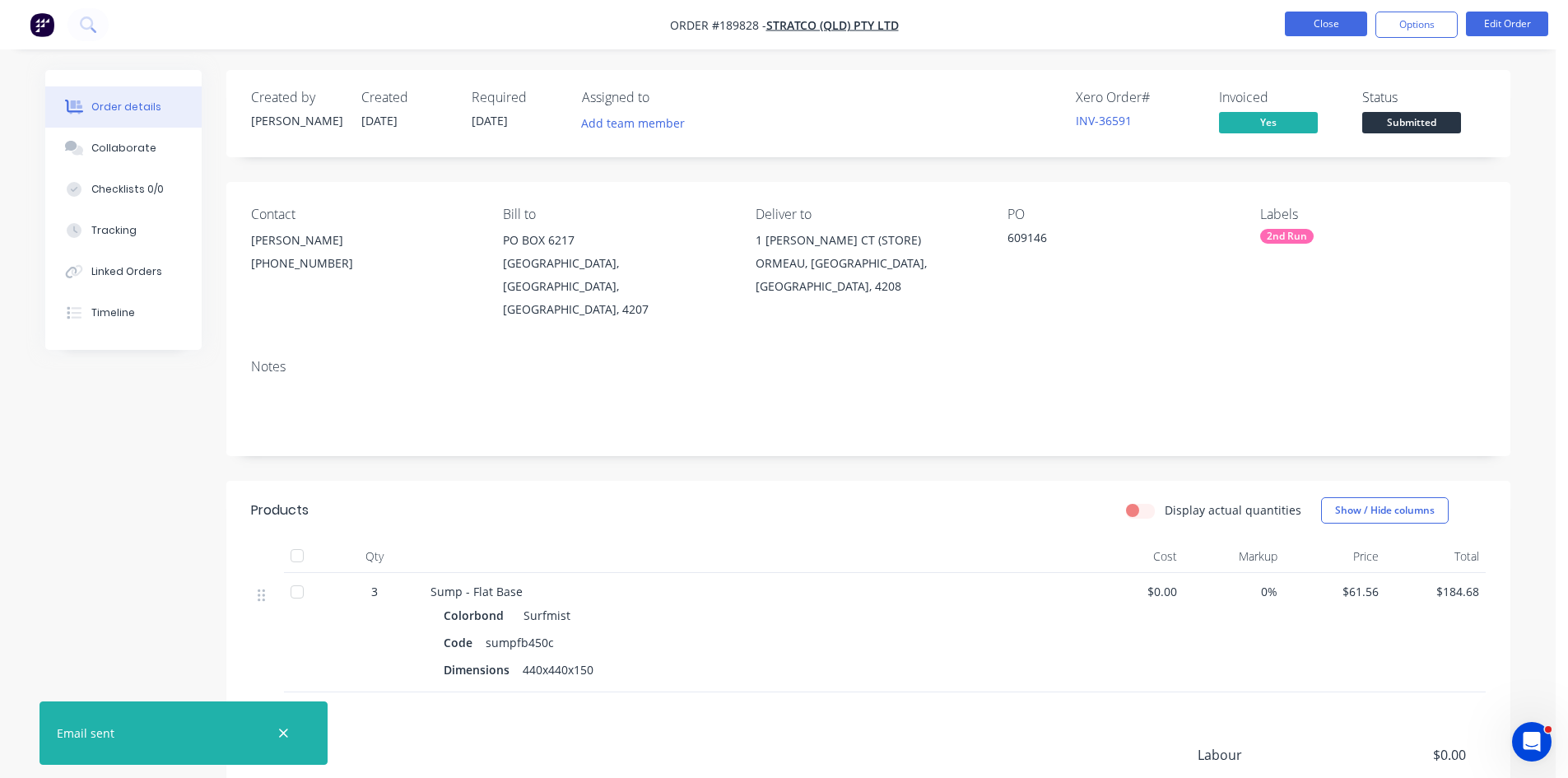
click at [1311, 30] on button "Close" at bounding box center [1326, 24] width 82 height 25
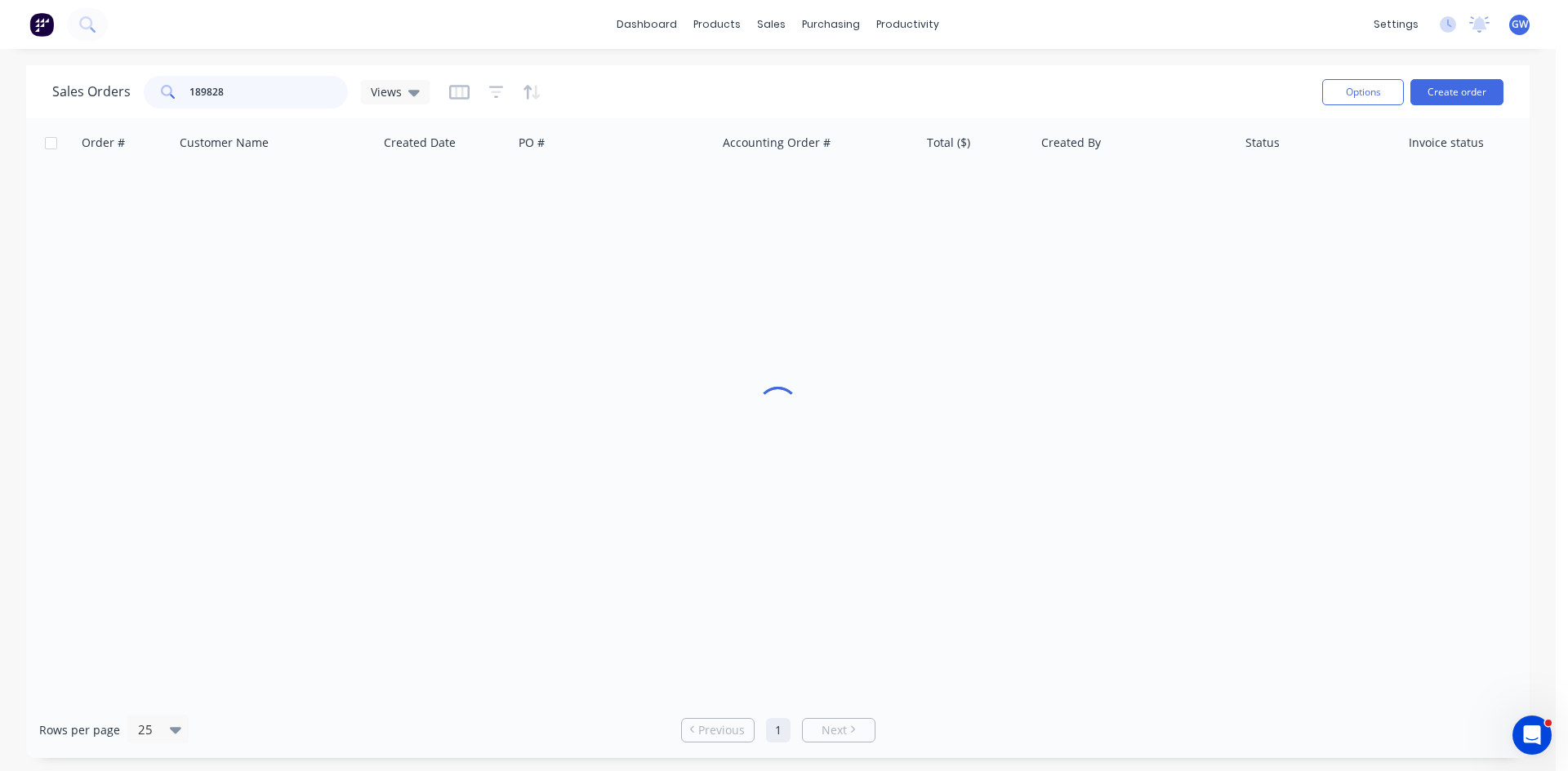
drag, startPoint x: 249, startPoint y: 93, endPoint x: 60, endPoint y: 96, distance: 189.0
click at [60, 96] on div "Sales Orders 189828 Views" at bounding box center [240, 91] width 377 height 32
type input "189627"
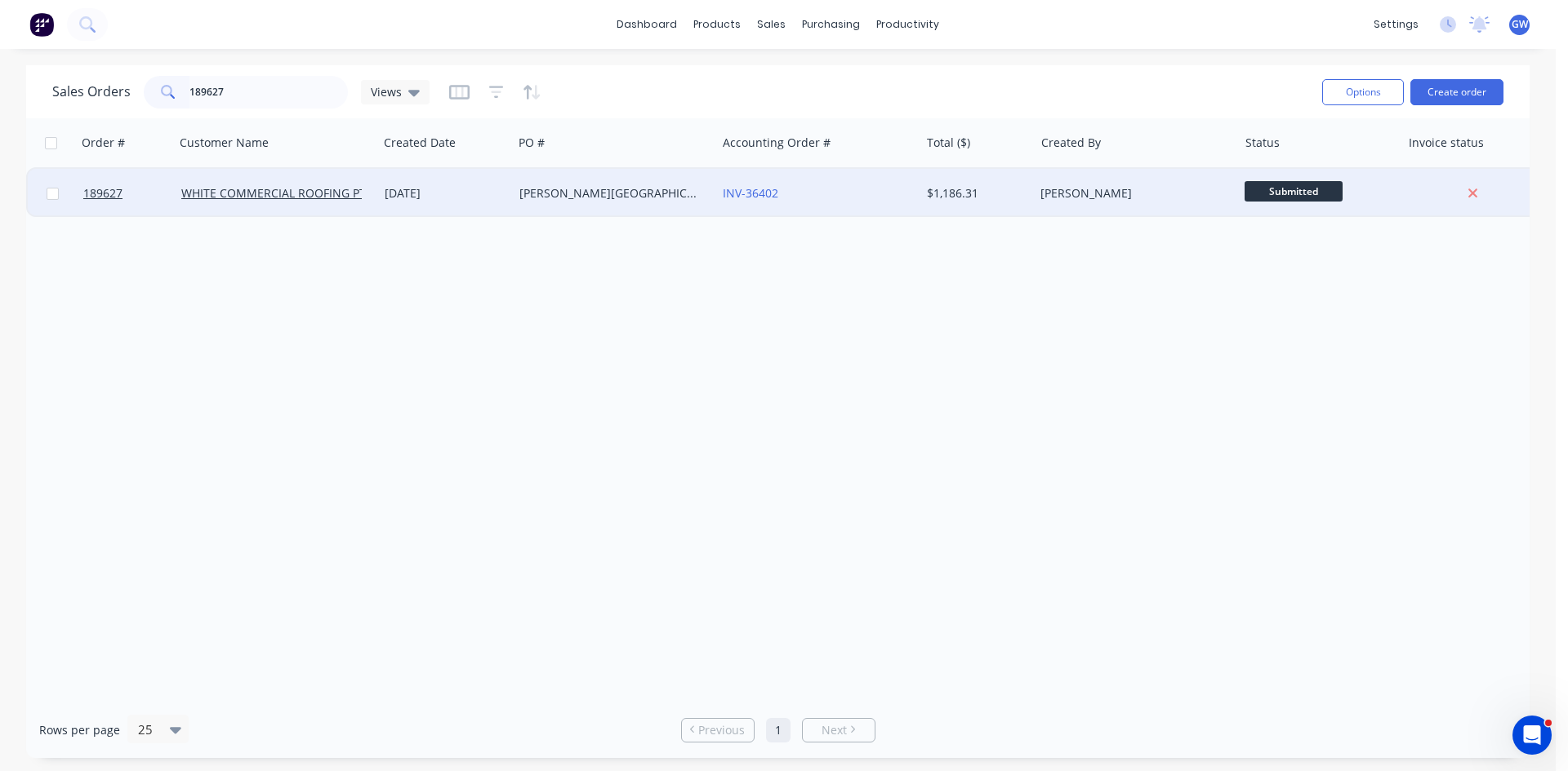
click at [1074, 196] on div "[PERSON_NAME]" at bounding box center [1130, 193] width 181 height 17
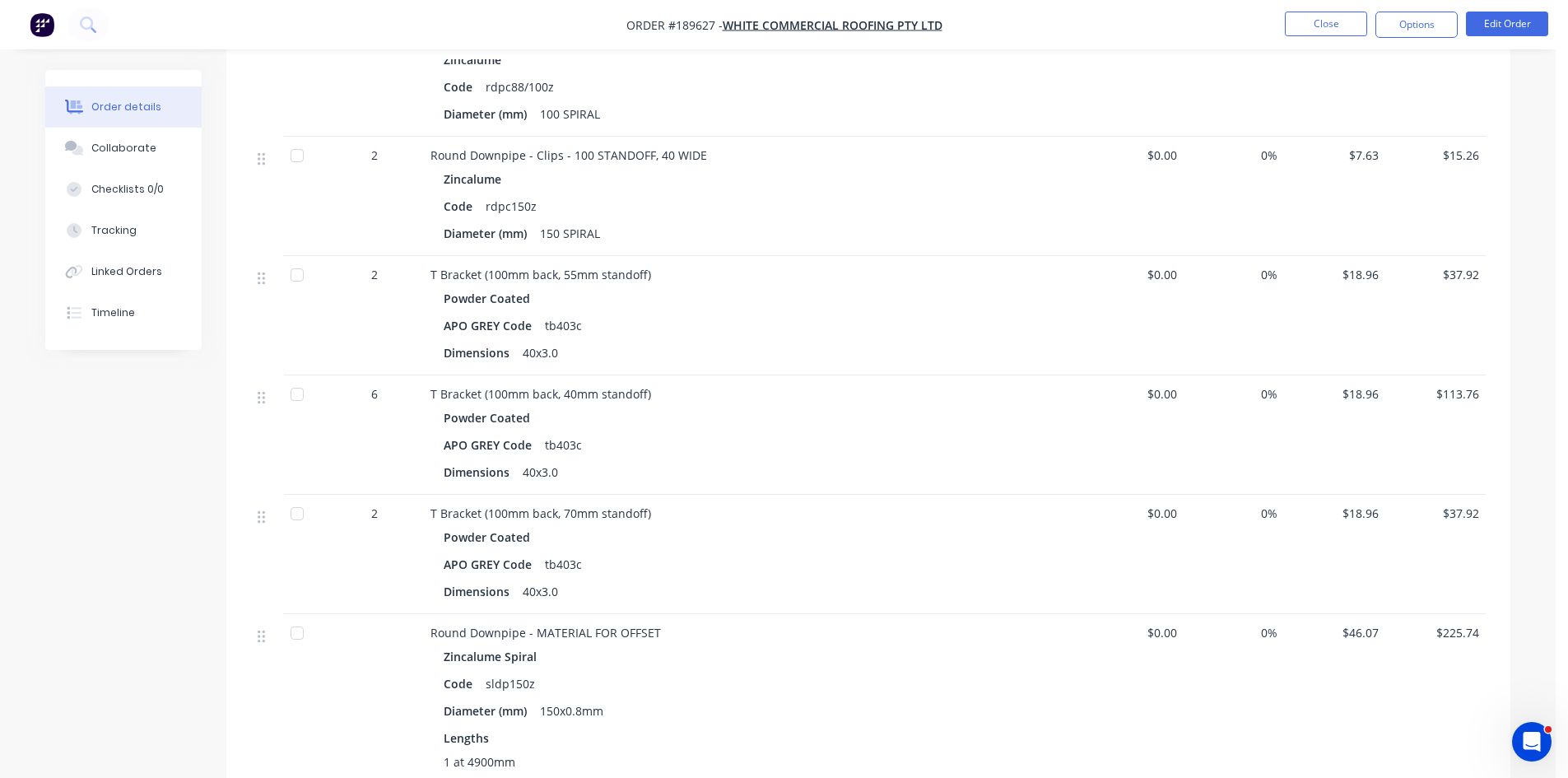
scroll to position [906, 0]
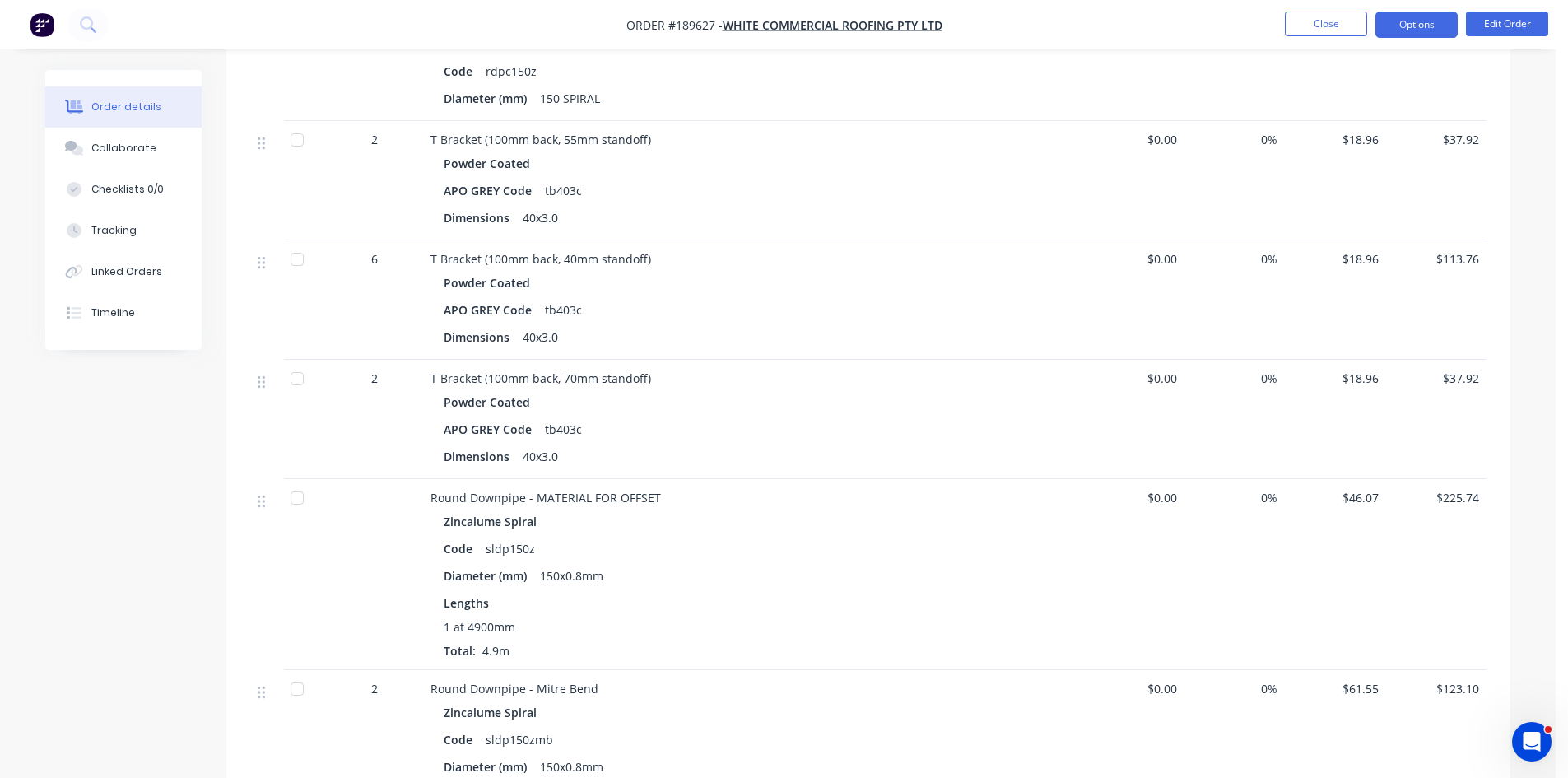
click at [1433, 37] on button "Options" at bounding box center [1416, 25] width 82 height 27
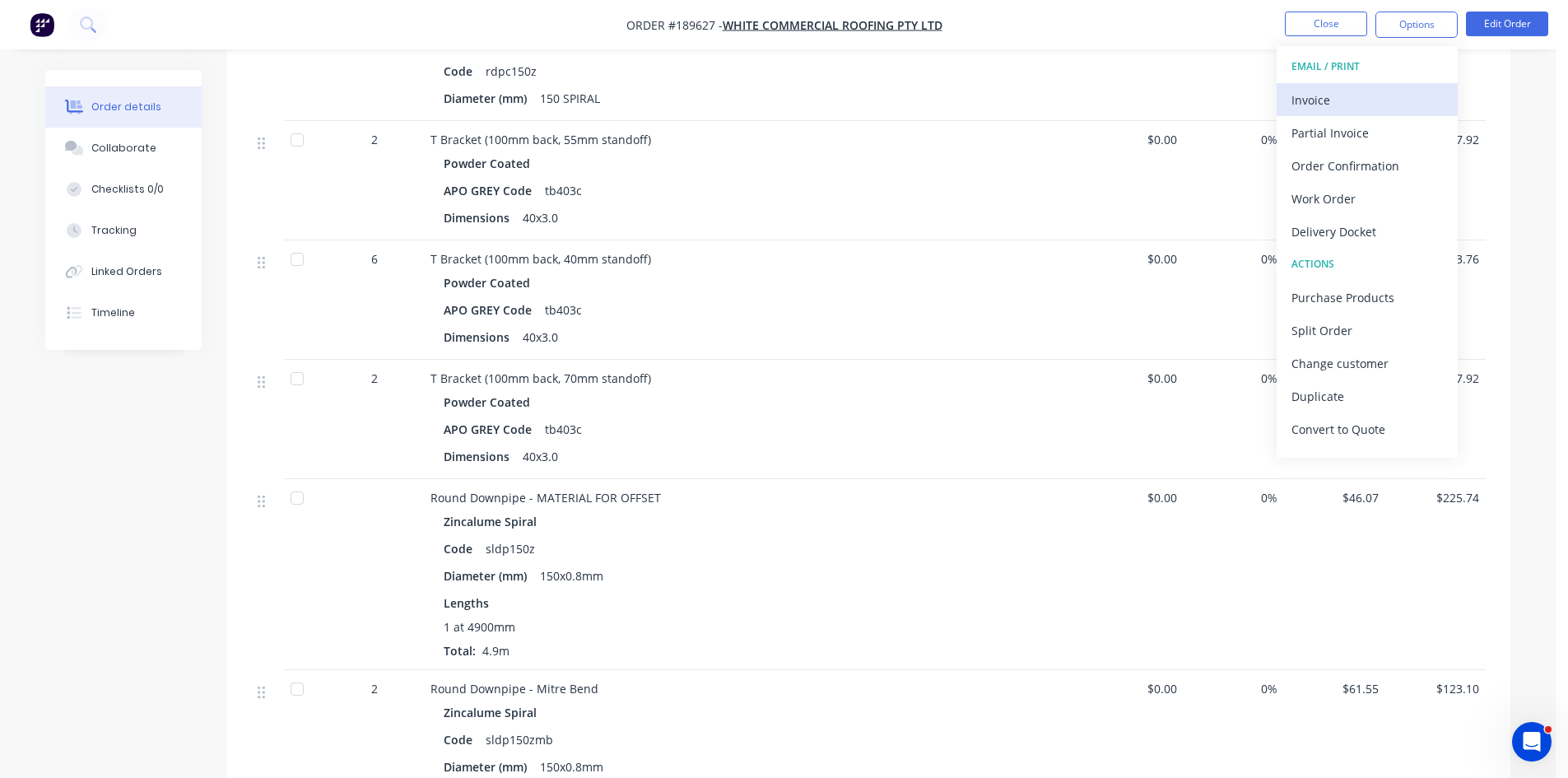
click at [1354, 94] on div "Invoice" at bounding box center [1367, 100] width 152 height 24
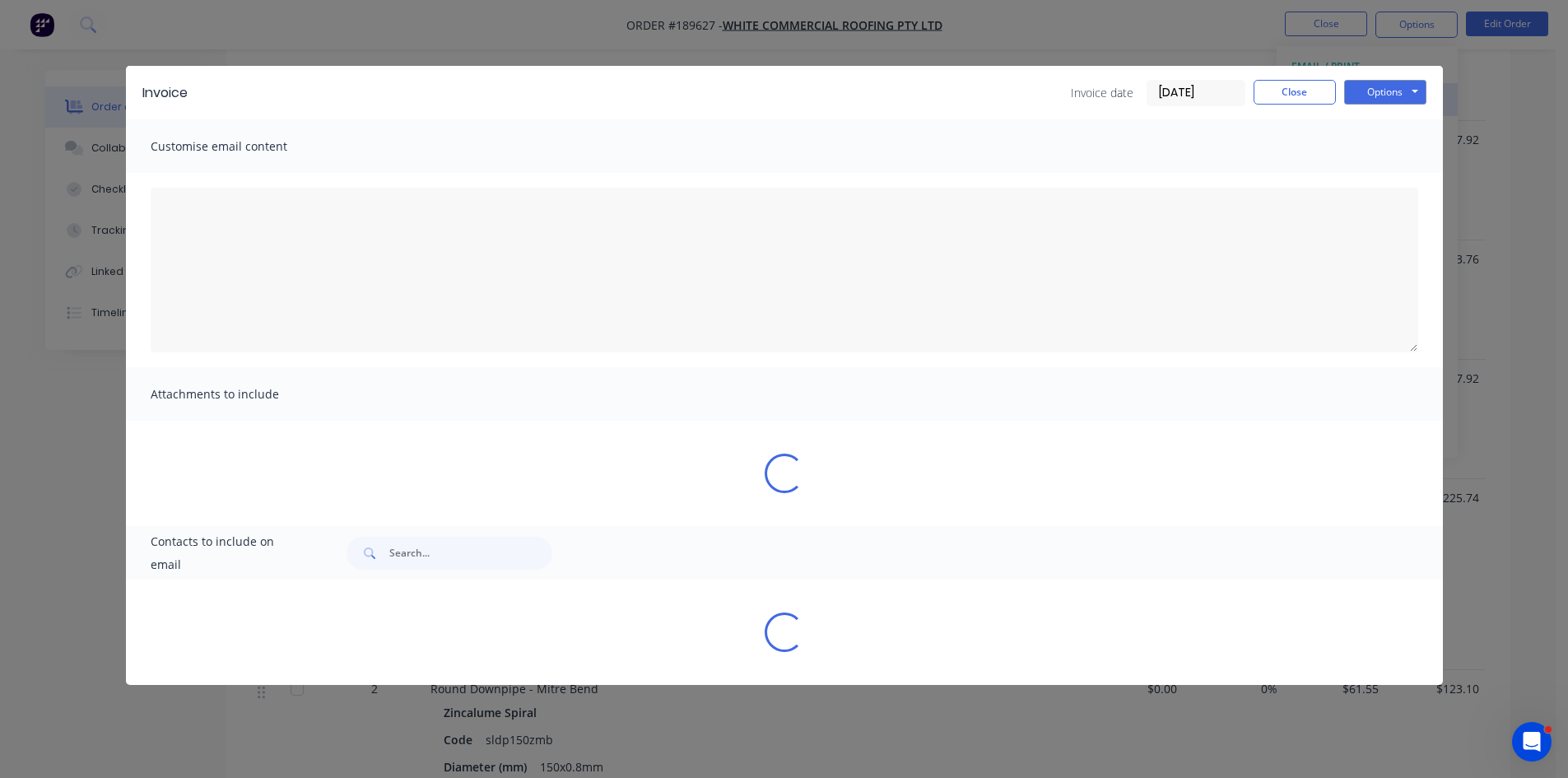
type textarea "A PDF copy of the order has been attached to this email. To view your order onl…"
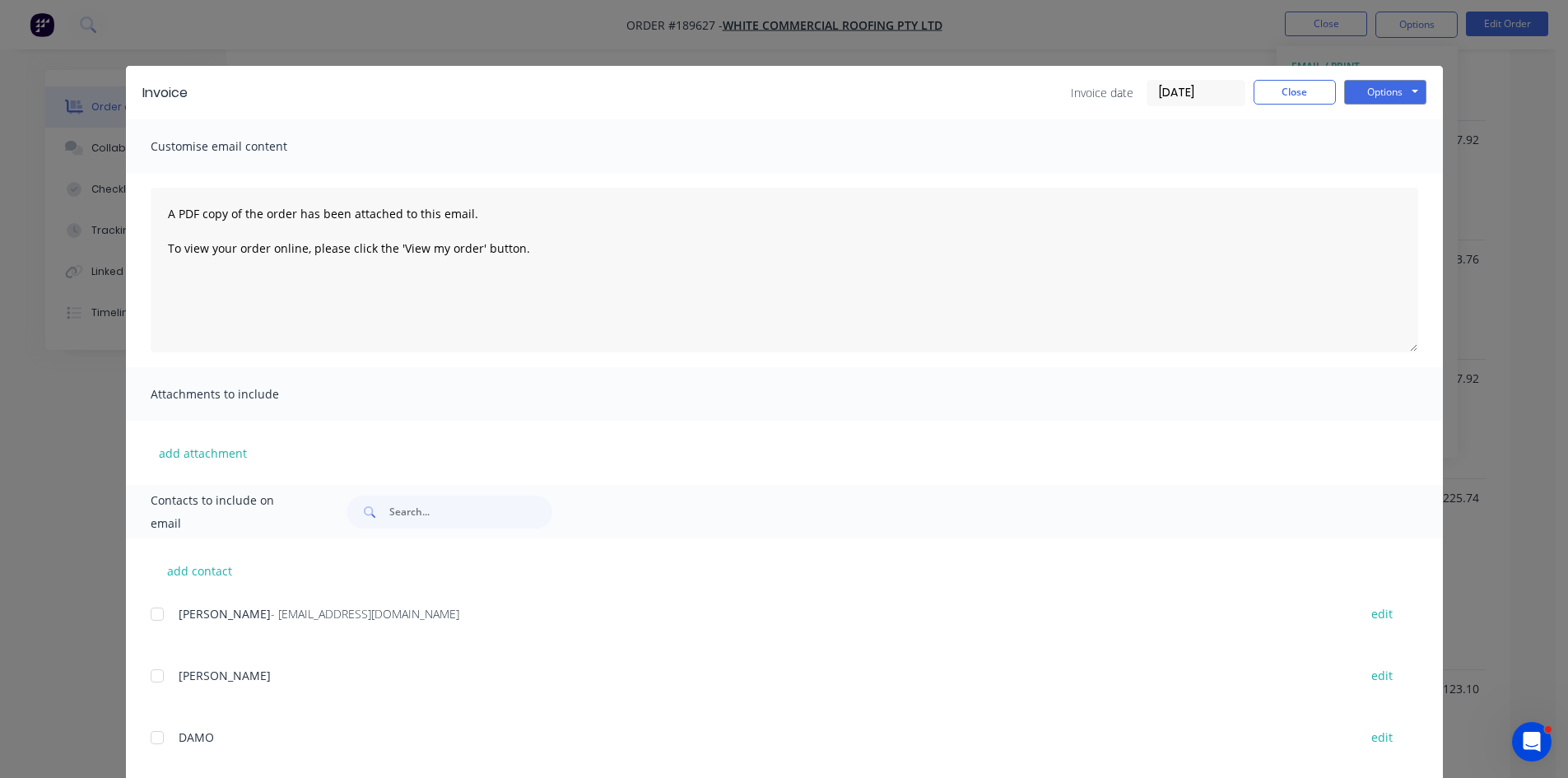
click at [162, 603] on div "add contact Anne - admin@wcroofing.com.au edit ARRON edit DAMO edit GUY edit JA…" at bounding box center [784, 765] width 1317 height 454
click at [190, 598] on div "add contact Anne - admin@wcroofing.com.au edit ARRON edit DAMO edit GUY edit JA…" at bounding box center [784, 765] width 1317 height 454
click at [152, 612] on div at bounding box center [157, 614] width 33 height 33
click at [1392, 80] on button "Options" at bounding box center [1385, 92] width 82 height 25
click at [1396, 176] on button "Email" at bounding box center [1396, 176] width 105 height 27
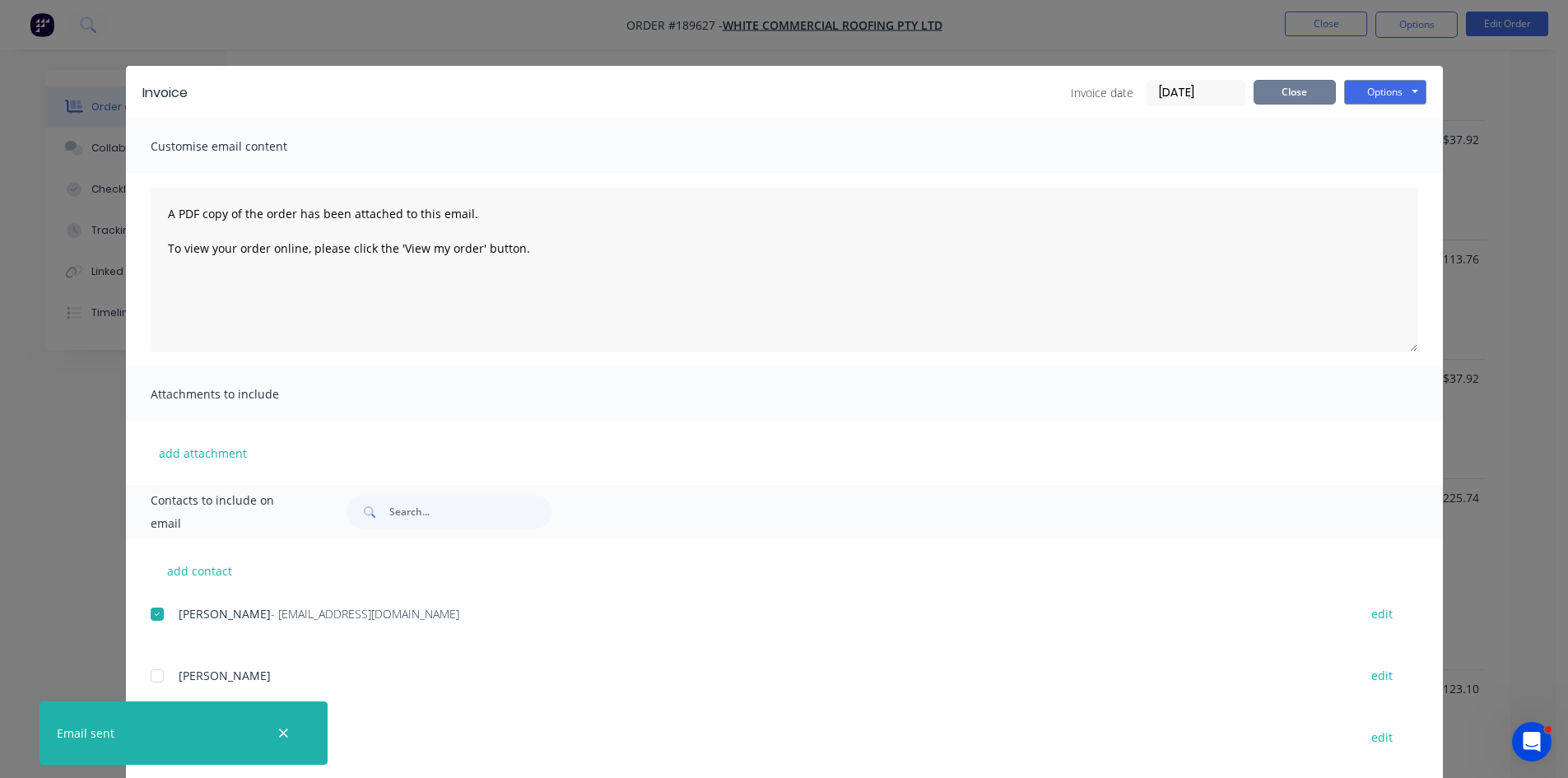
drag, startPoint x: 1283, startPoint y: 99, endPoint x: 1308, endPoint y: 39, distance: 65.0
click at [1284, 98] on button "Close" at bounding box center [1294, 92] width 82 height 25
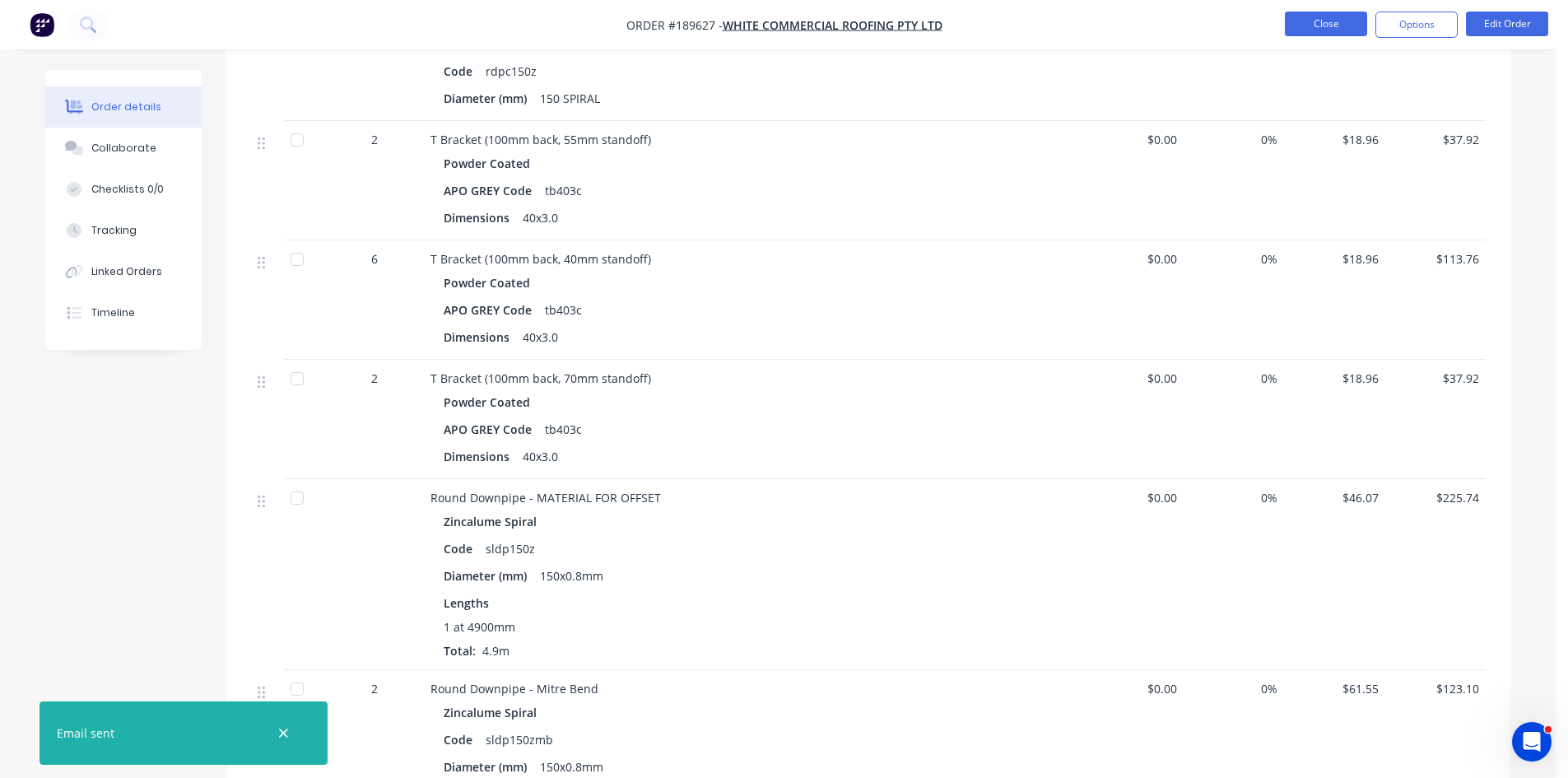
click at [1314, 27] on button "Close" at bounding box center [1326, 24] width 82 height 25
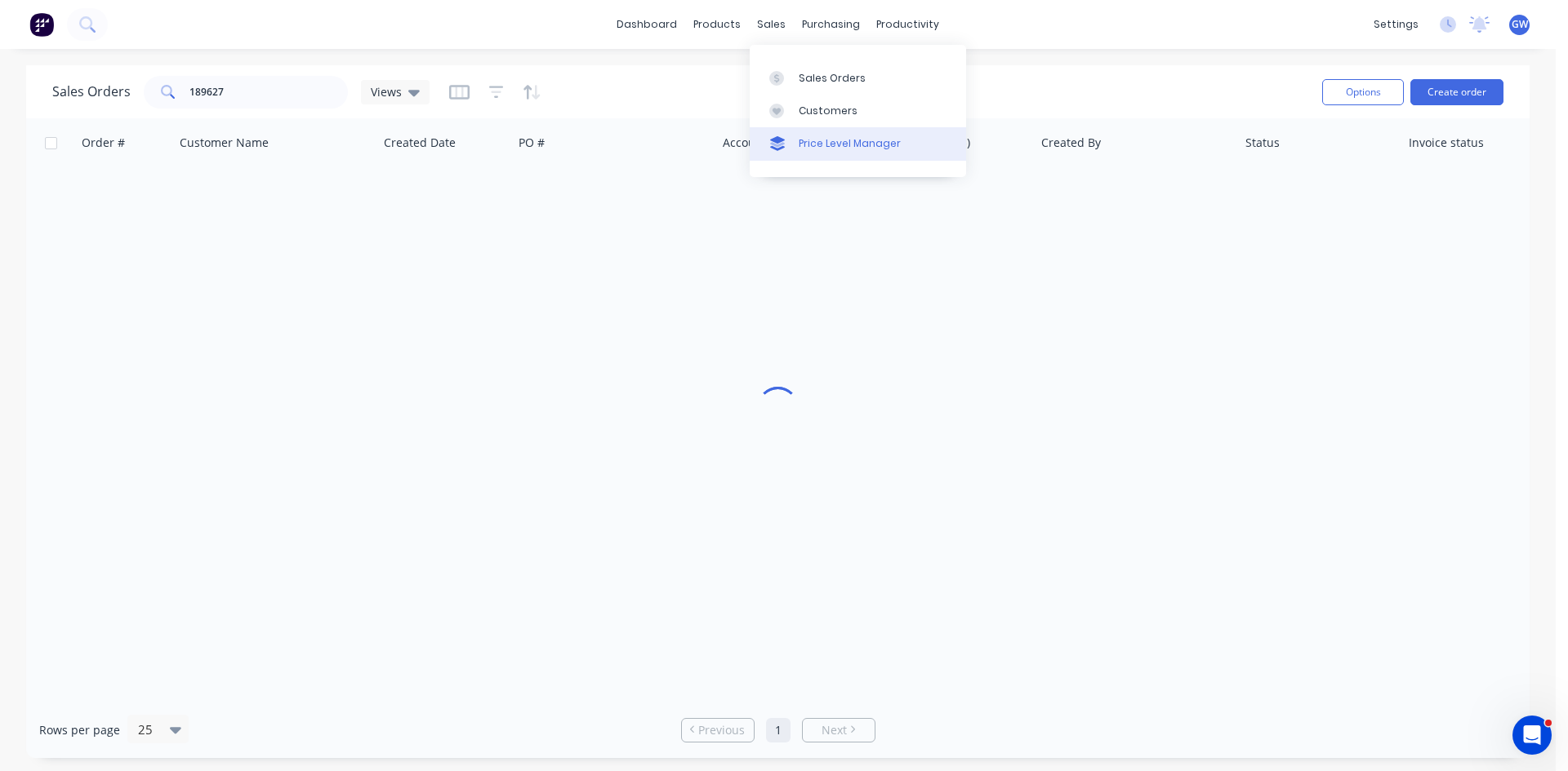
click at [810, 147] on div "Price Level Manager" at bounding box center [850, 144] width 102 height 15
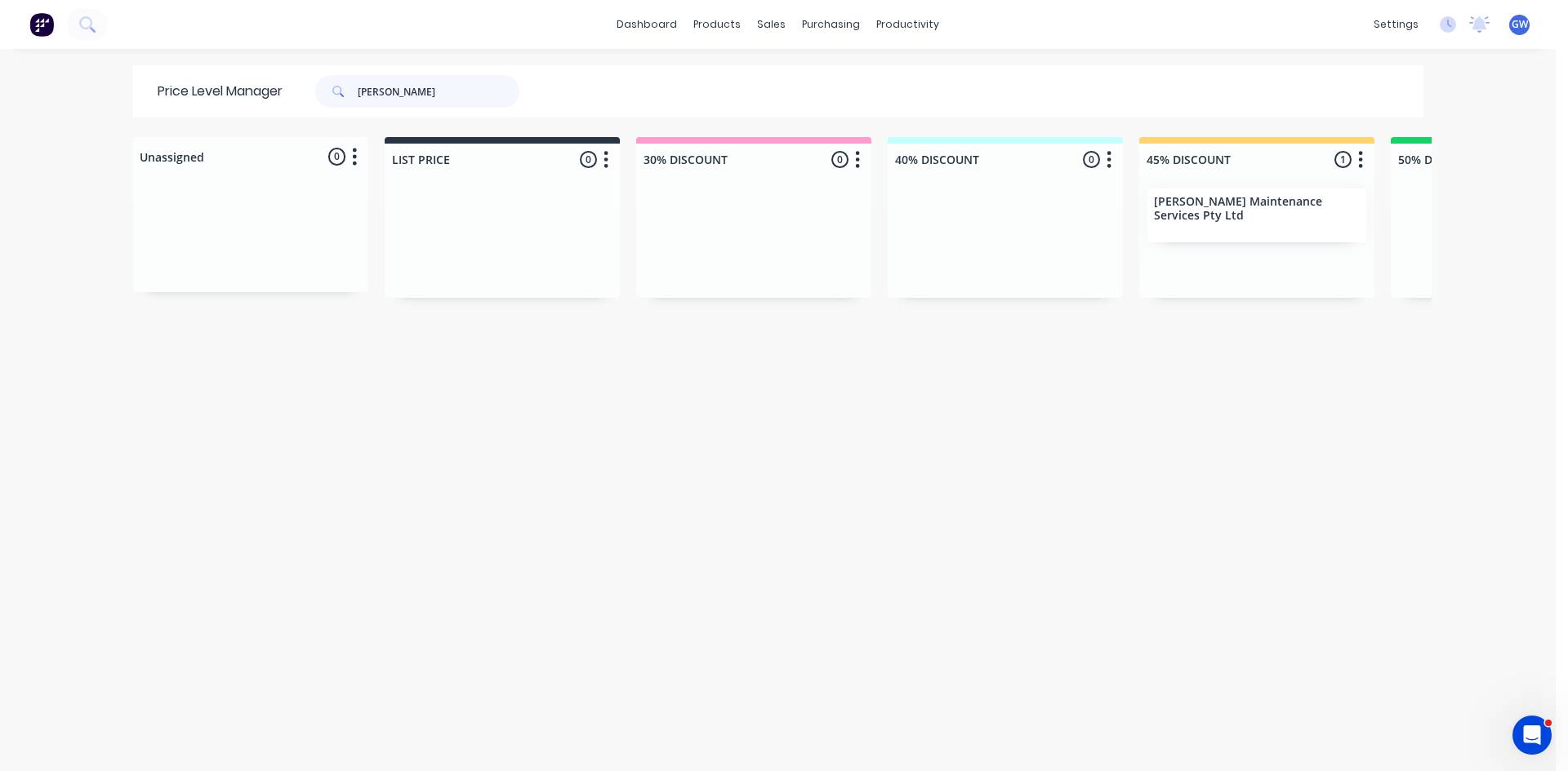
drag, startPoint x: 460, startPoint y: 104, endPoint x: 195, endPoint y: 80, distance: 266.1
click at [195, 80] on div "Price Level Manager timm" at bounding box center [346, 90] width 427 height 52
type input "air"
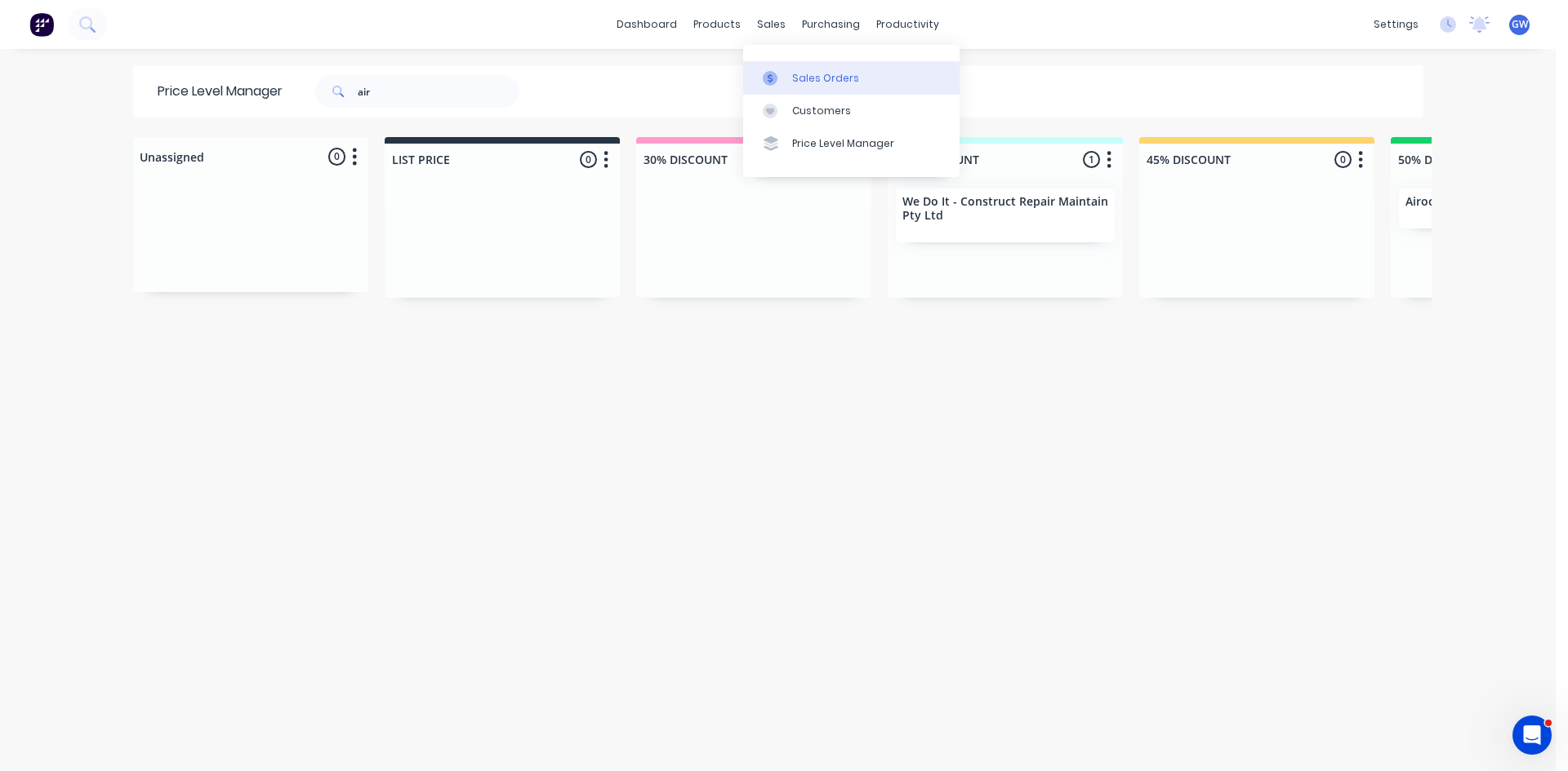
click at [768, 69] on link "Sales Orders" at bounding box center [851, 77] width 216 height 32
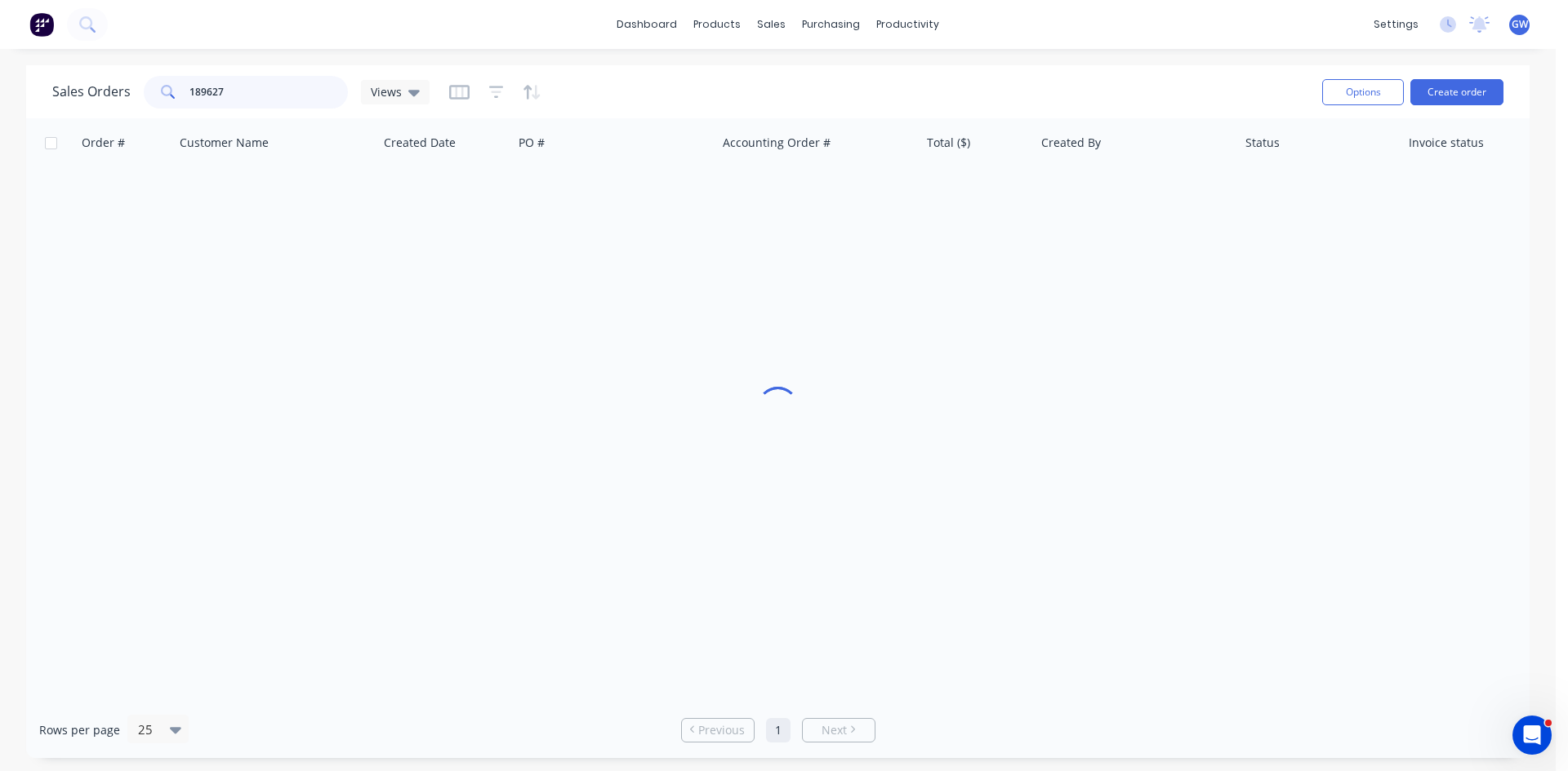
drag, startPoint x: 273, startPoint y: 80, endPoint x: 0, endPoint y: 79, distance: 273.0
click at [0, 79] on div "Sales Orders 189627 Views Options Create order Order # Customer Name Created Da…" at bounding box center [777, 411] width 1555 height 693
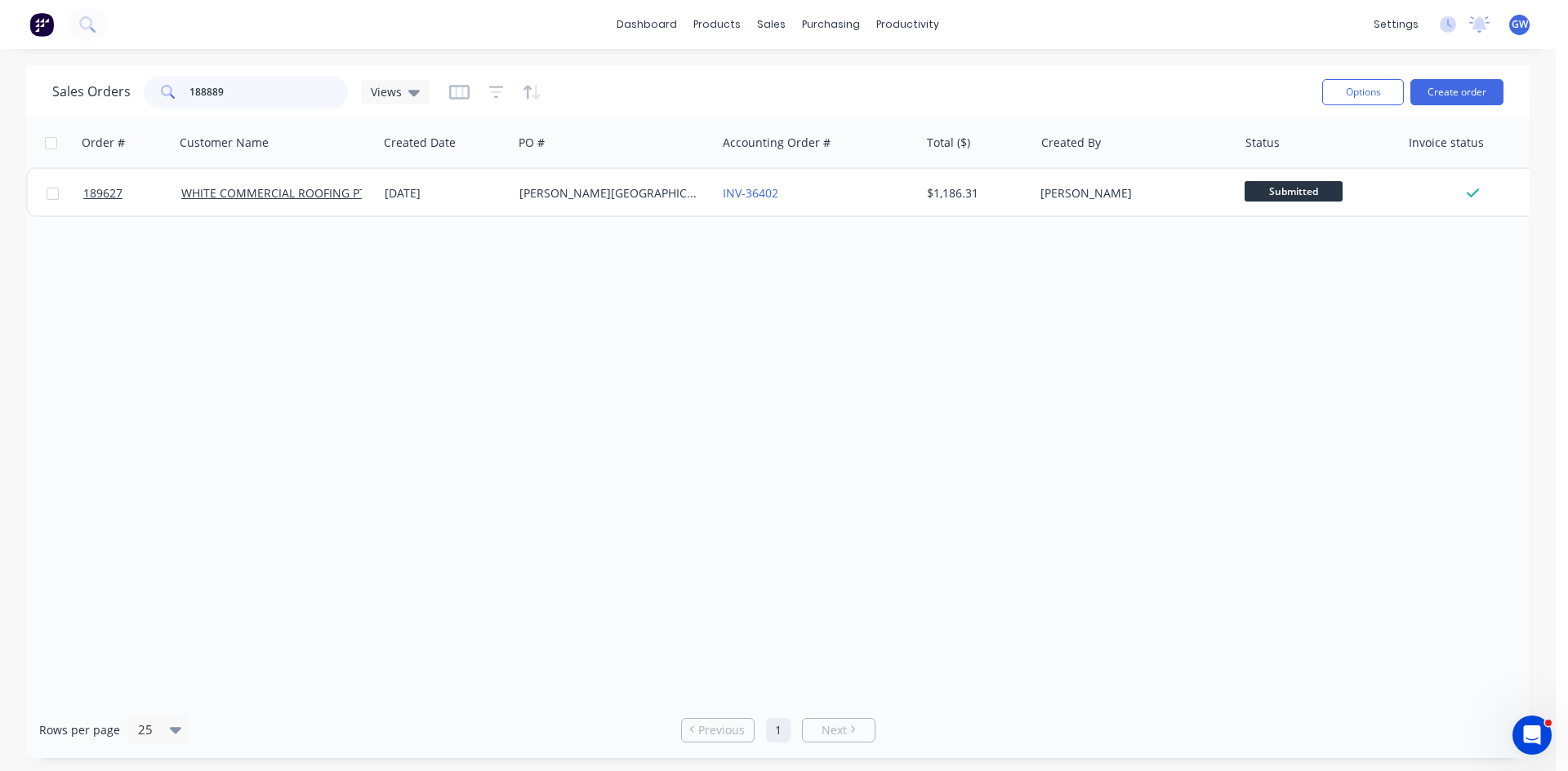
type input "188889"
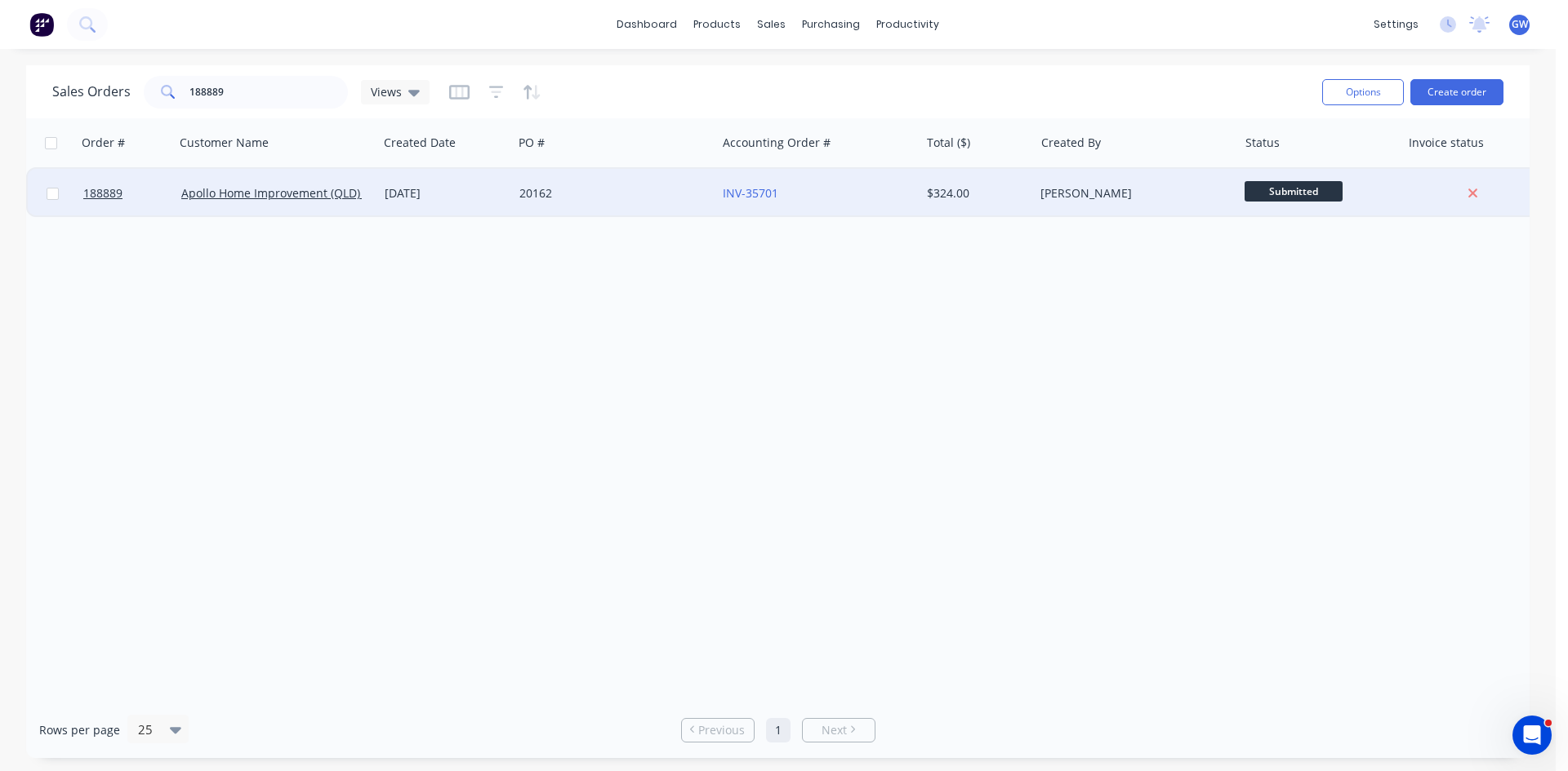
click at [904, 197] on div "INV-35701" at bounding box center [817, 193] width 190 height 17
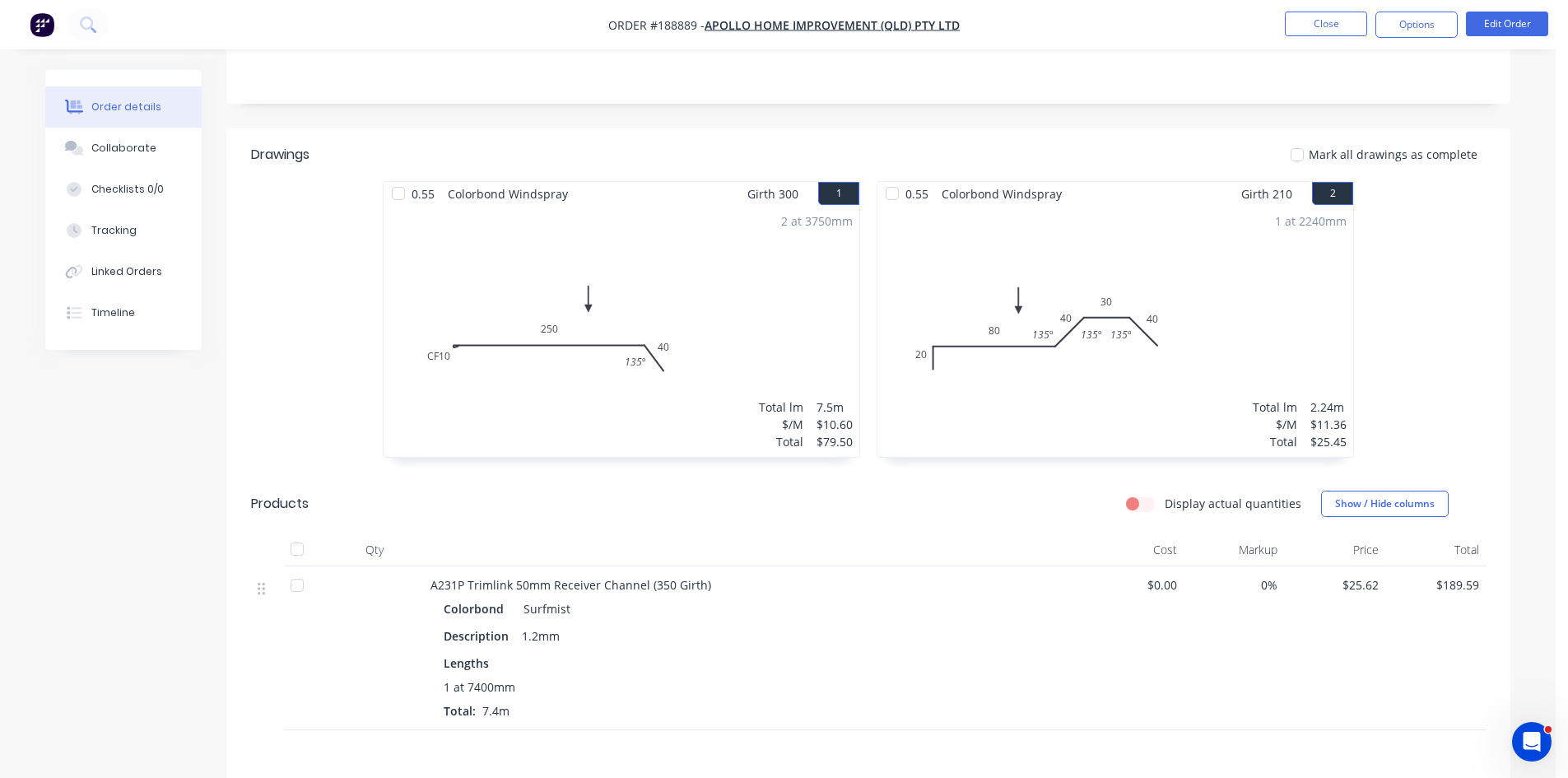
scroll to position [494, 0]
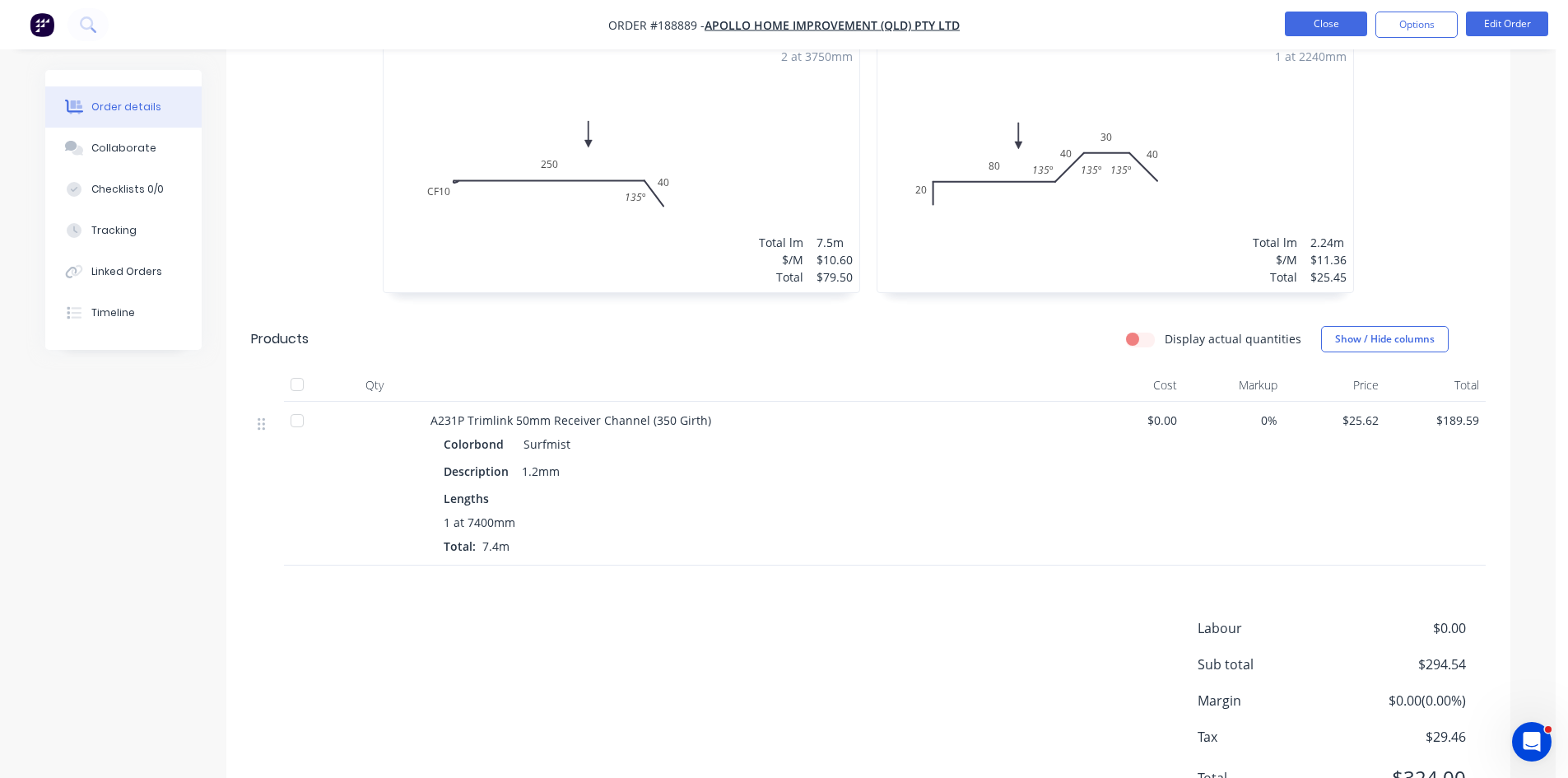
click at [1338, 20] on button "Close" at bounding box center [1326, 24] width 82 height 25
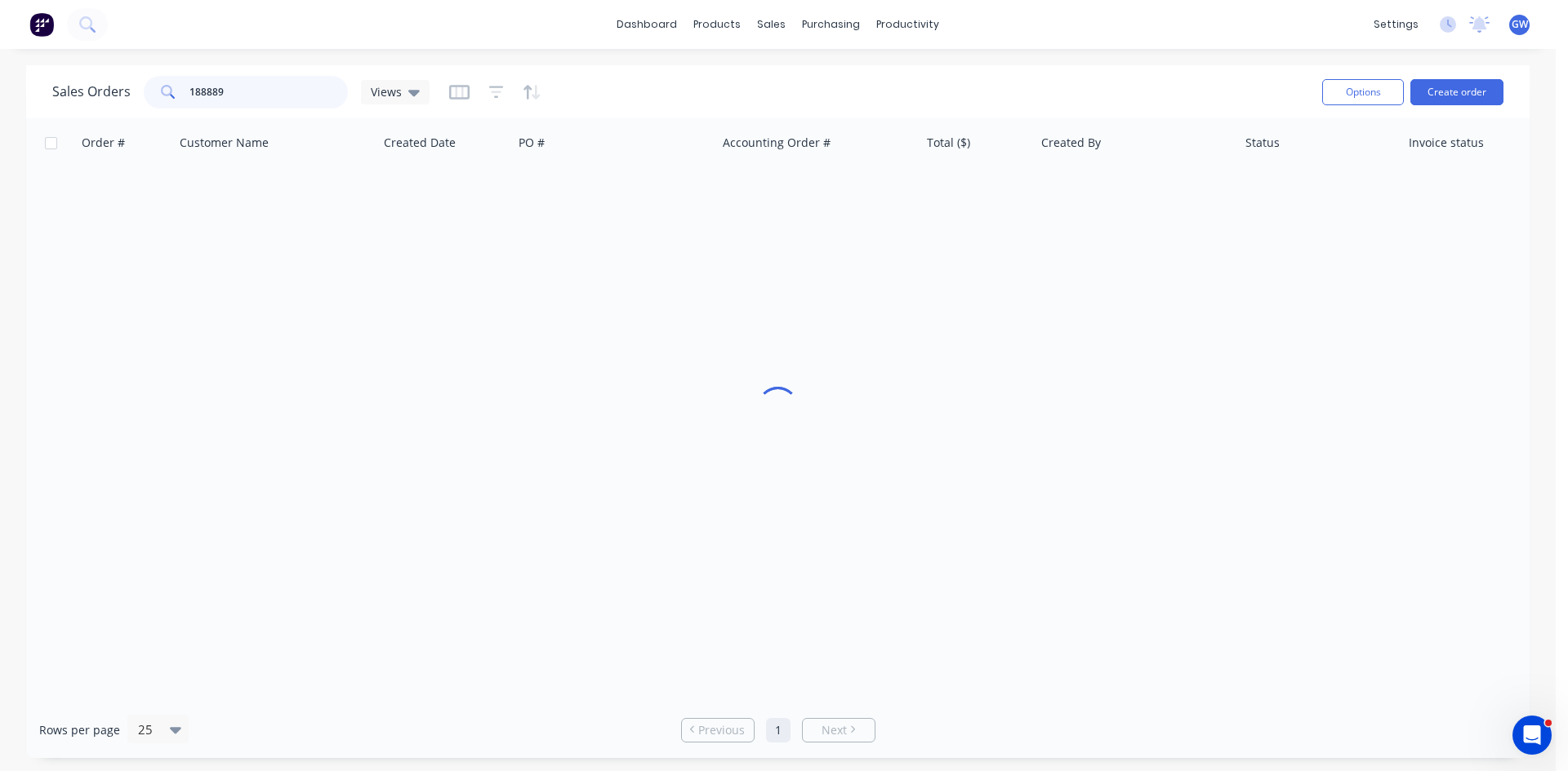
drag, startPoint x: 247, startPoint y: 80, endPoint x: 57, endPoint y: 75, distance: 190.1
click at [57, 76] on div "Sales Orders 188889 Views" at bounding box center [240, 91] width 377 height 32
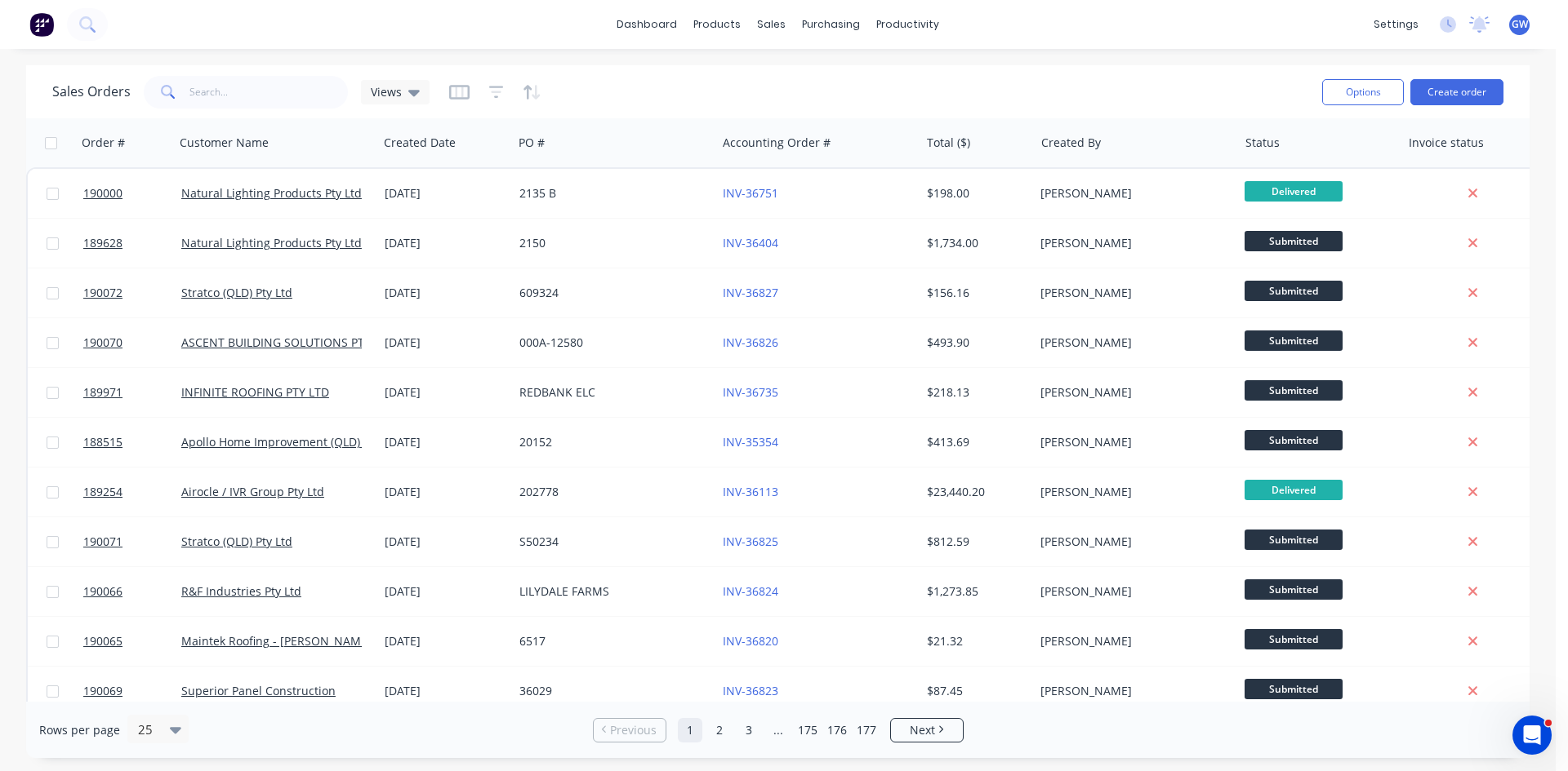
click at [85, 70] on div "Sales Orders Views Options Create order" at bounding box center [778, 91] width 1503 height 53
click at [144, 141] on icon "button" at bounding box center [146, 143] width 6 height 12
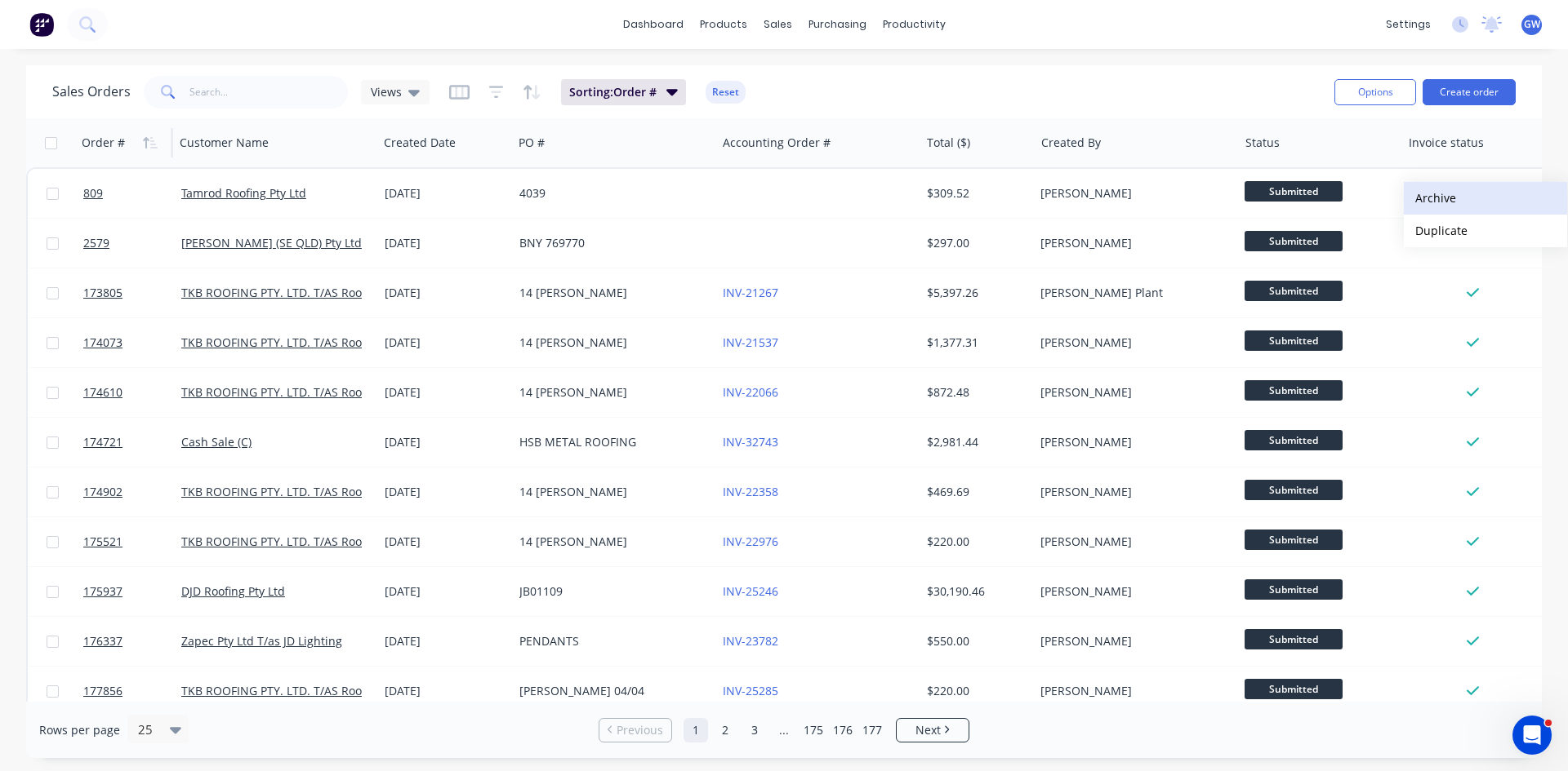
click at [1460, 195] on button "Archive" at bounding box center [1485, 198] width 163 height 32
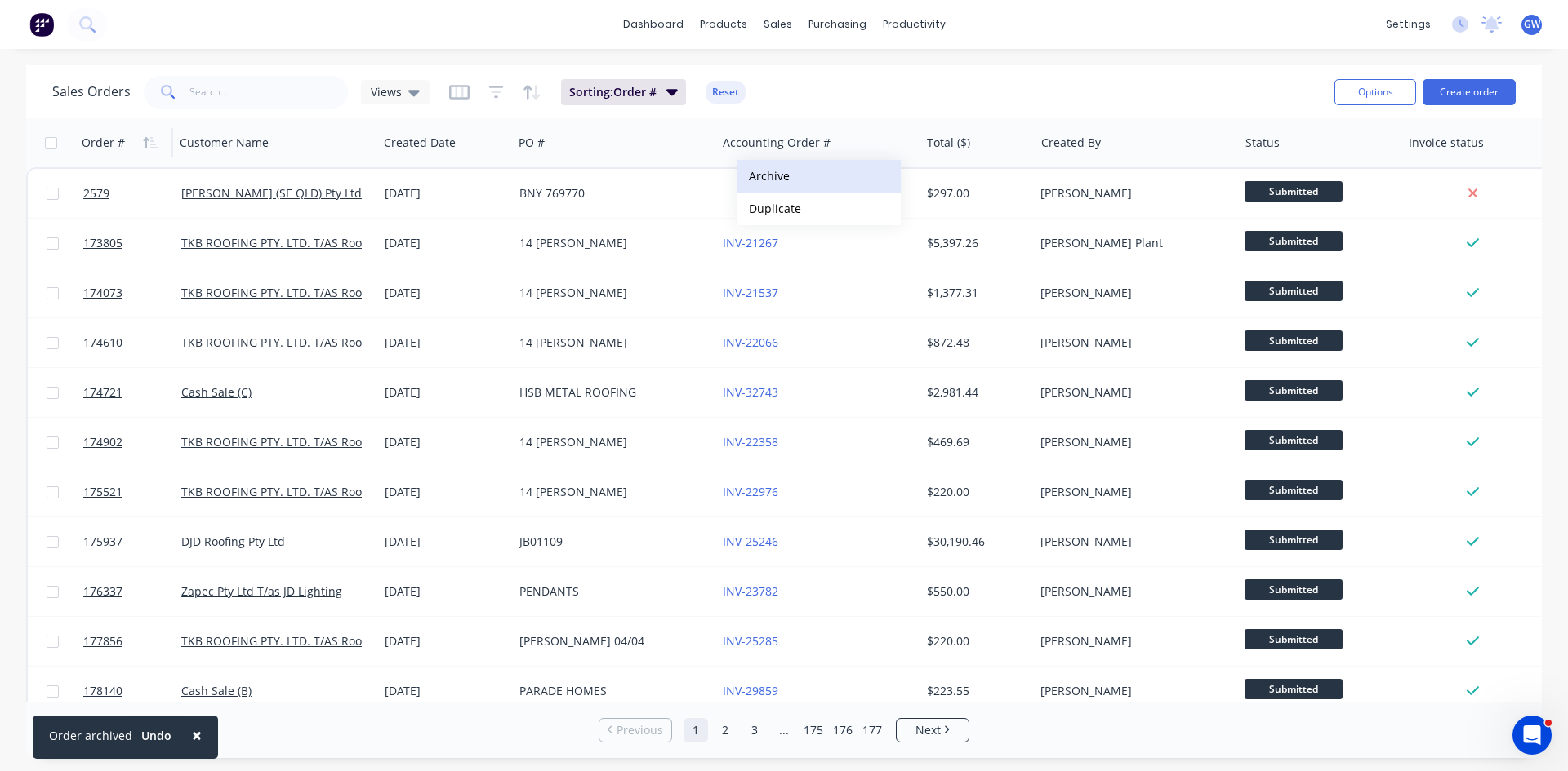
click at [811, 187] on button "Archive" at bounding box center [818, 176] width 163 height 32
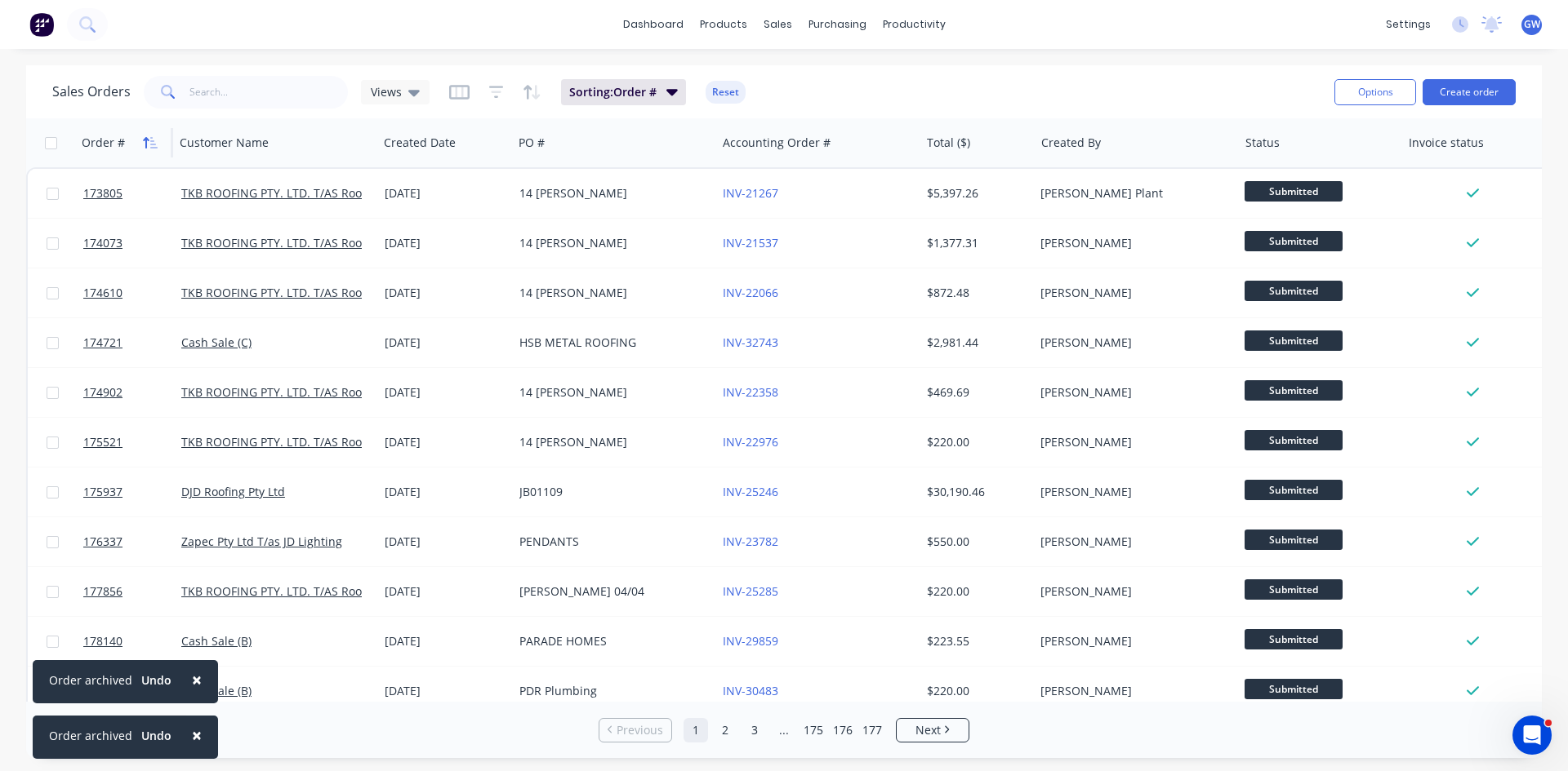
click at [148, 145] on icon "button" at bounding box center [150, 143] width 15 height 13
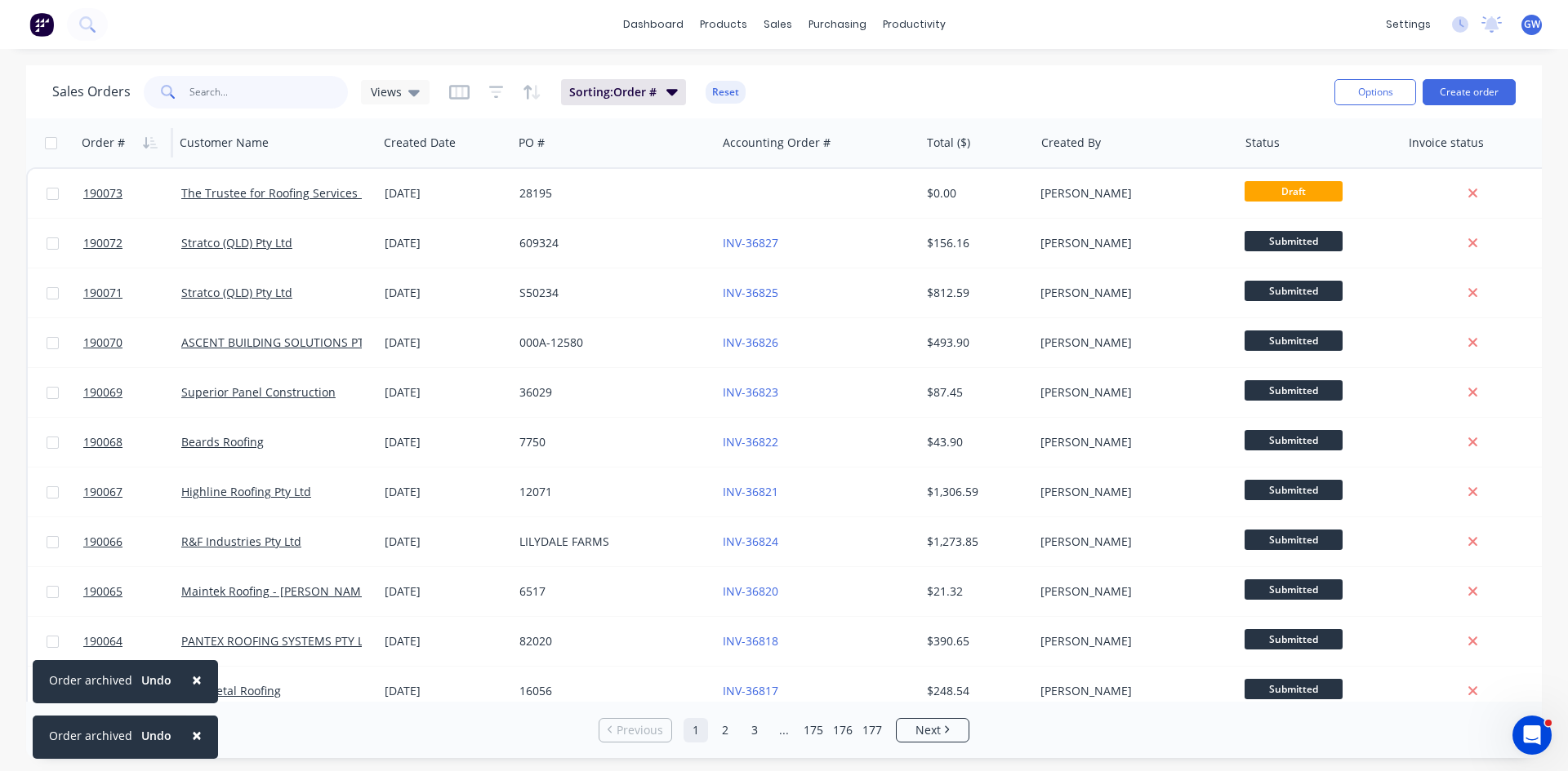
click at [271, 93] on input "text" at bounding box center [270, 91] width 159 height 32
type input "188889"
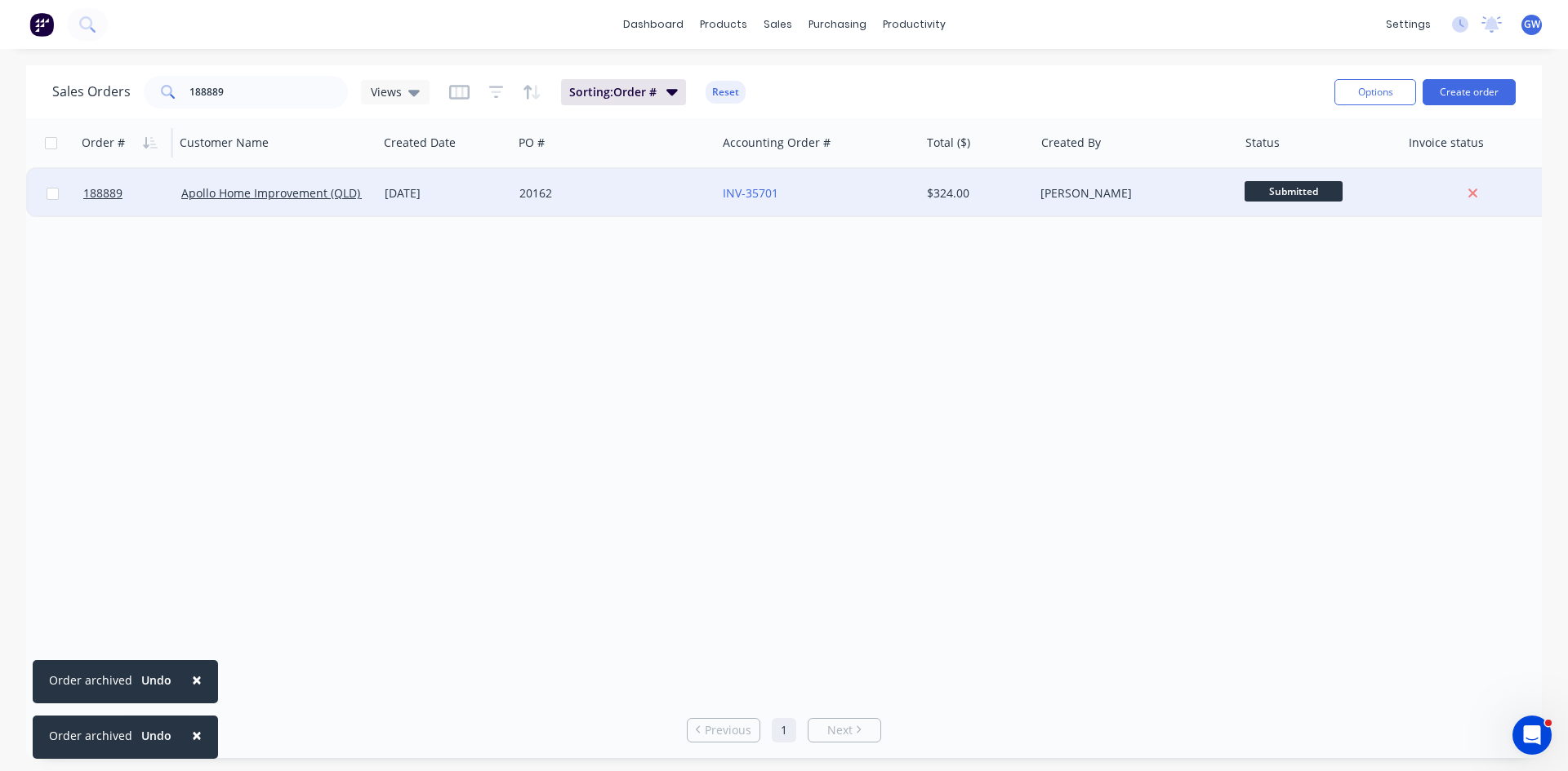
click at [989, 198] on div "$324.00" at bounding box center [974, 193] width 95 height 17
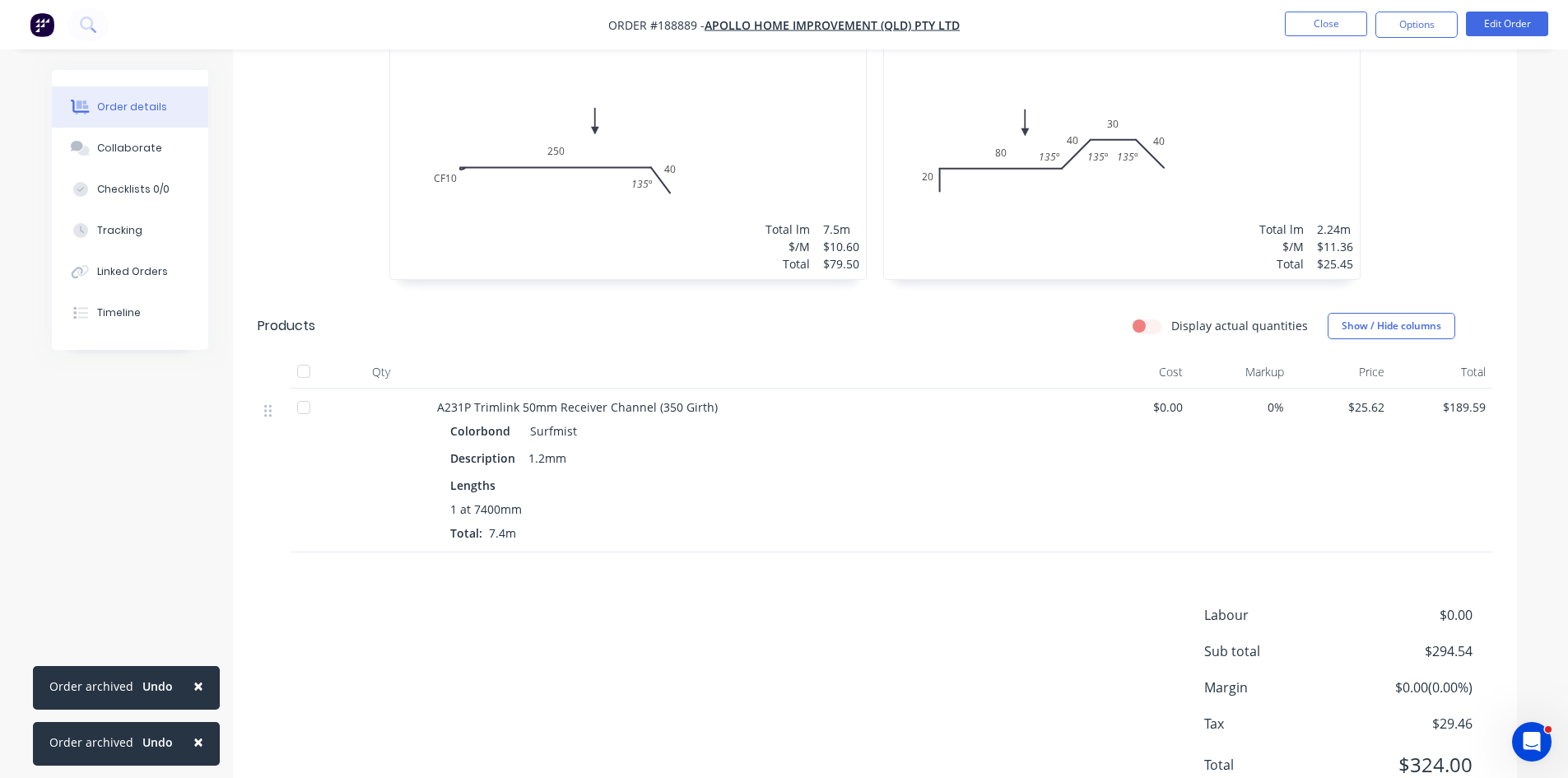
scroll to position [575, 0]
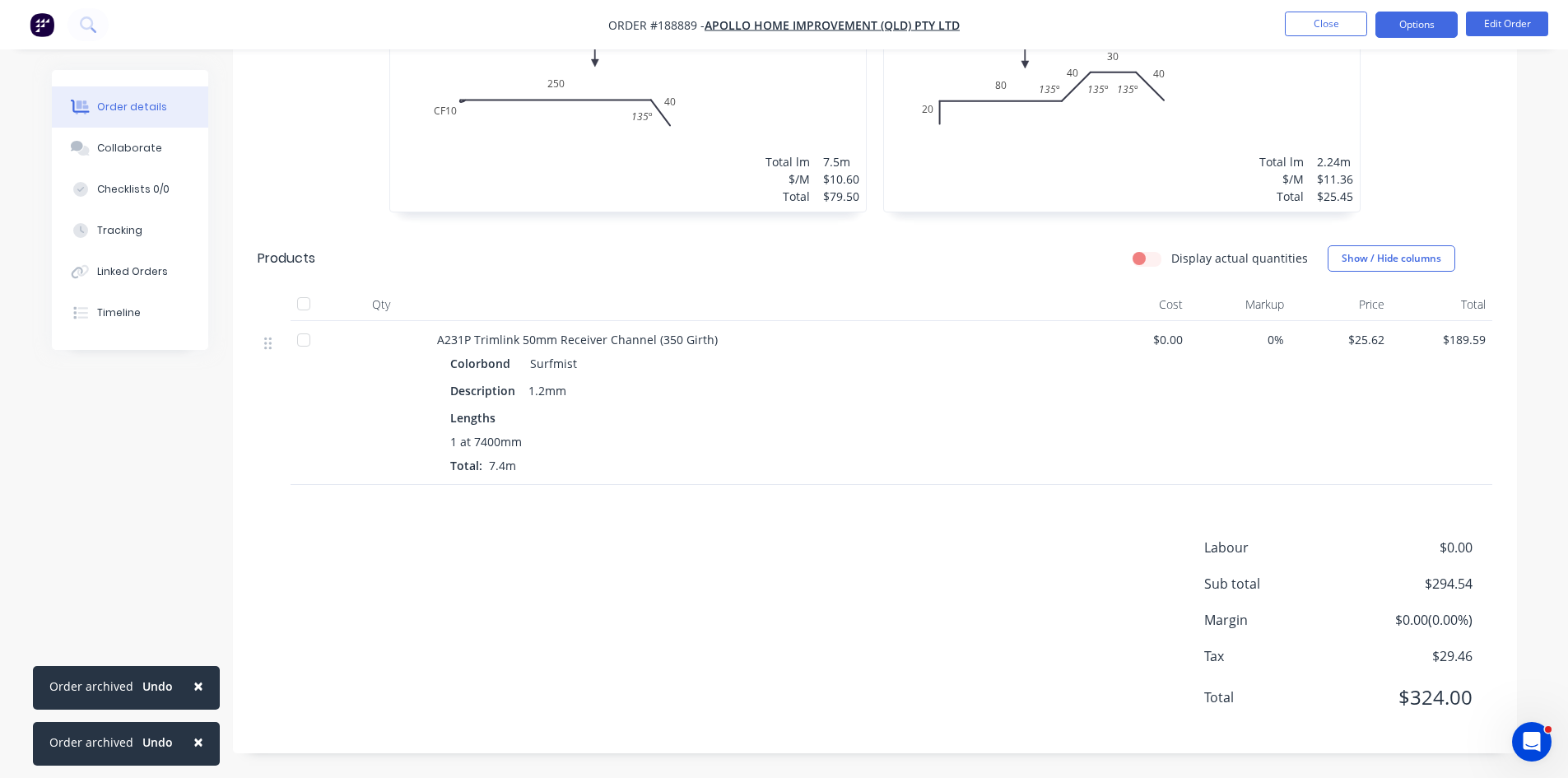
click at [1411, 33] on button "Options" at bounding box center [1416, 25] width 82 height 27
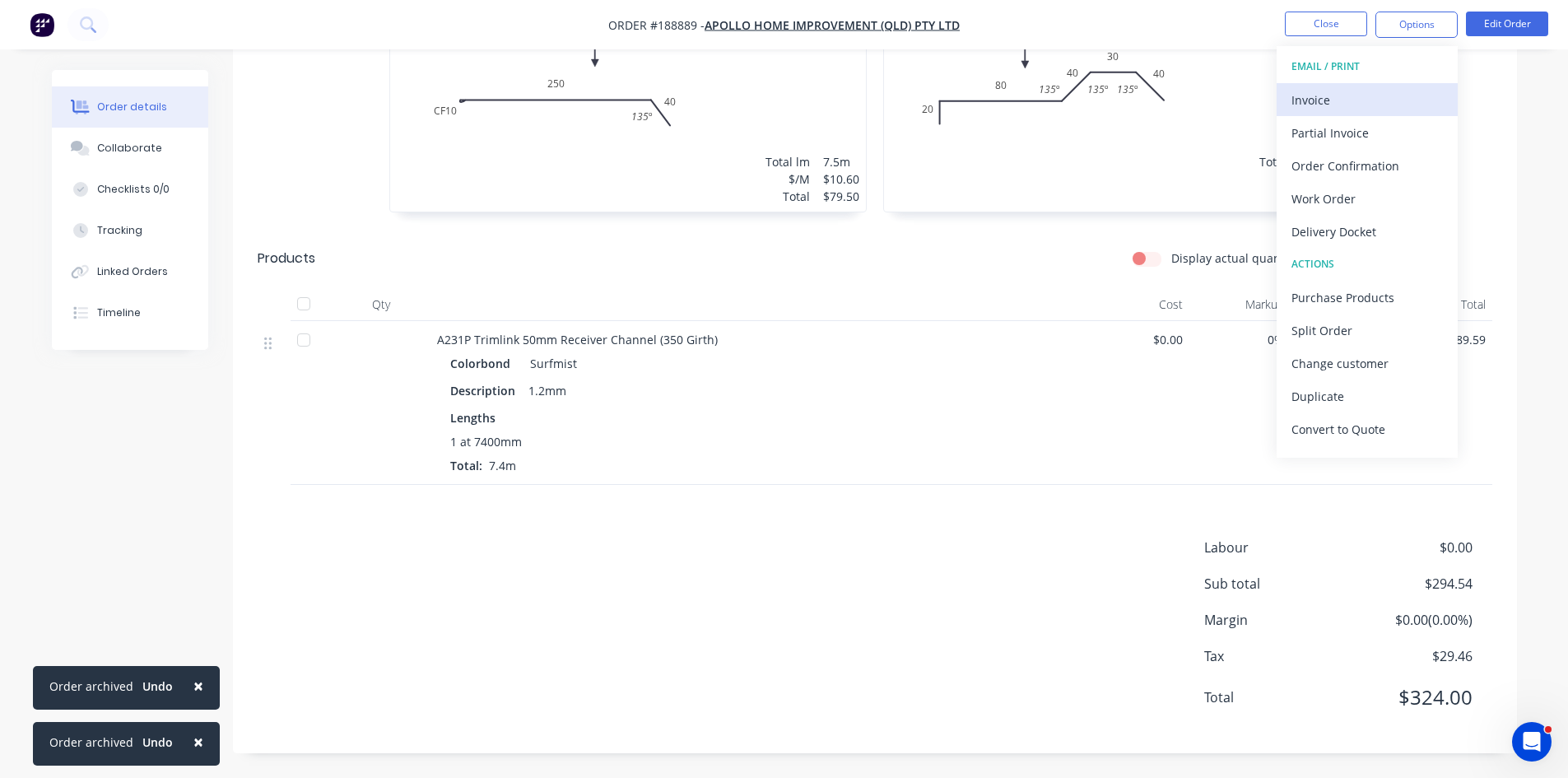
click at [1374, 97] on div "Invoice" at bounding box center [1367, 100] width 152 height 24
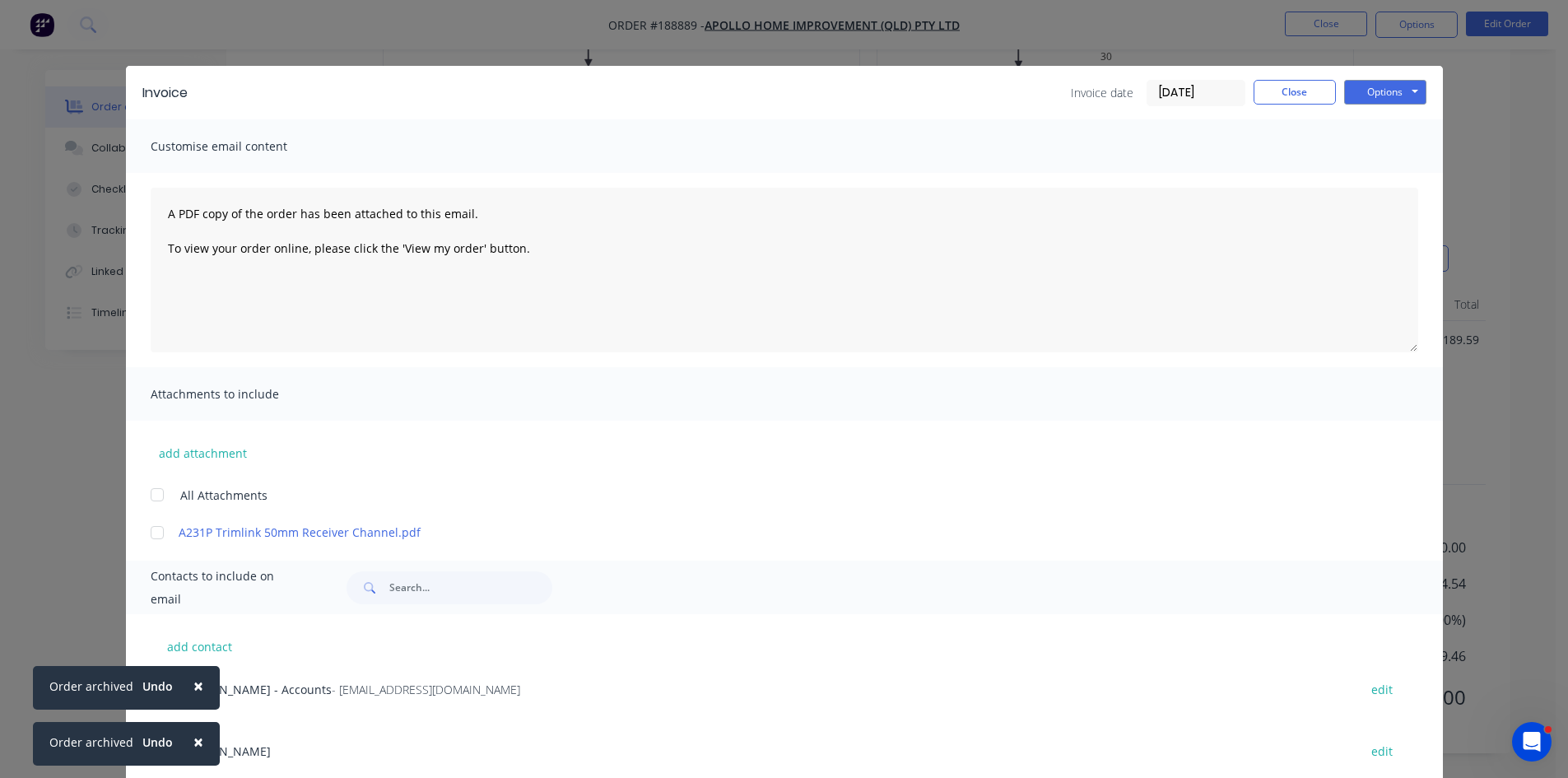
click at [193, 685] on span "×" at bounding box center [198, 686] width 10 height 23
click at [193, 743] on span "×" at bounding box center [198, 741] width 10 height 23
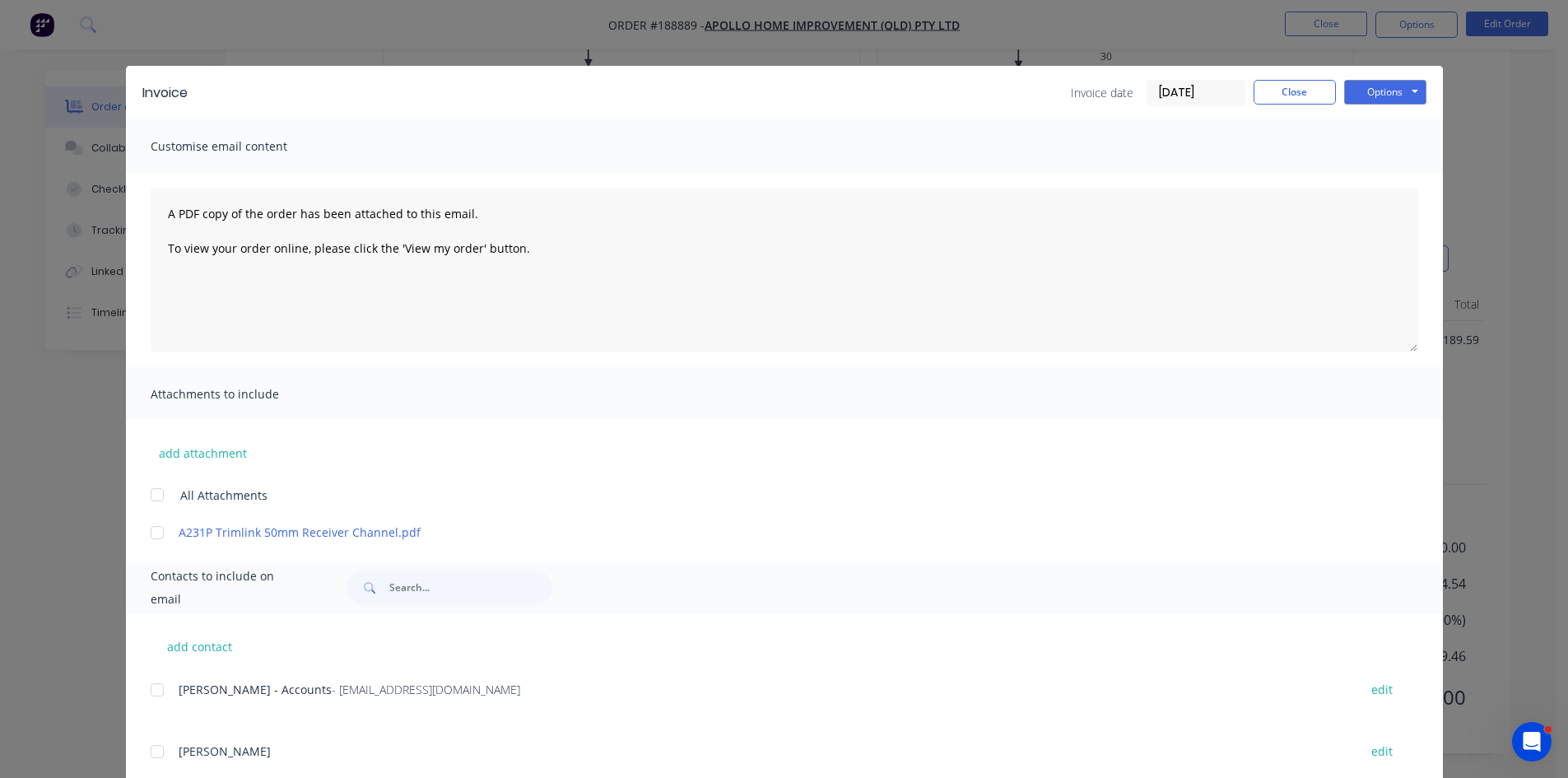
click at [160, 691] on div at bounding box center [157, 690] width 33 height 33
click at [1379, 84] on button "Options" at bounding box center [1385, 92] width 82 height 25
click at [1380, 176] on button "Email" at bounding box center [1396, 176] width 105 height 27
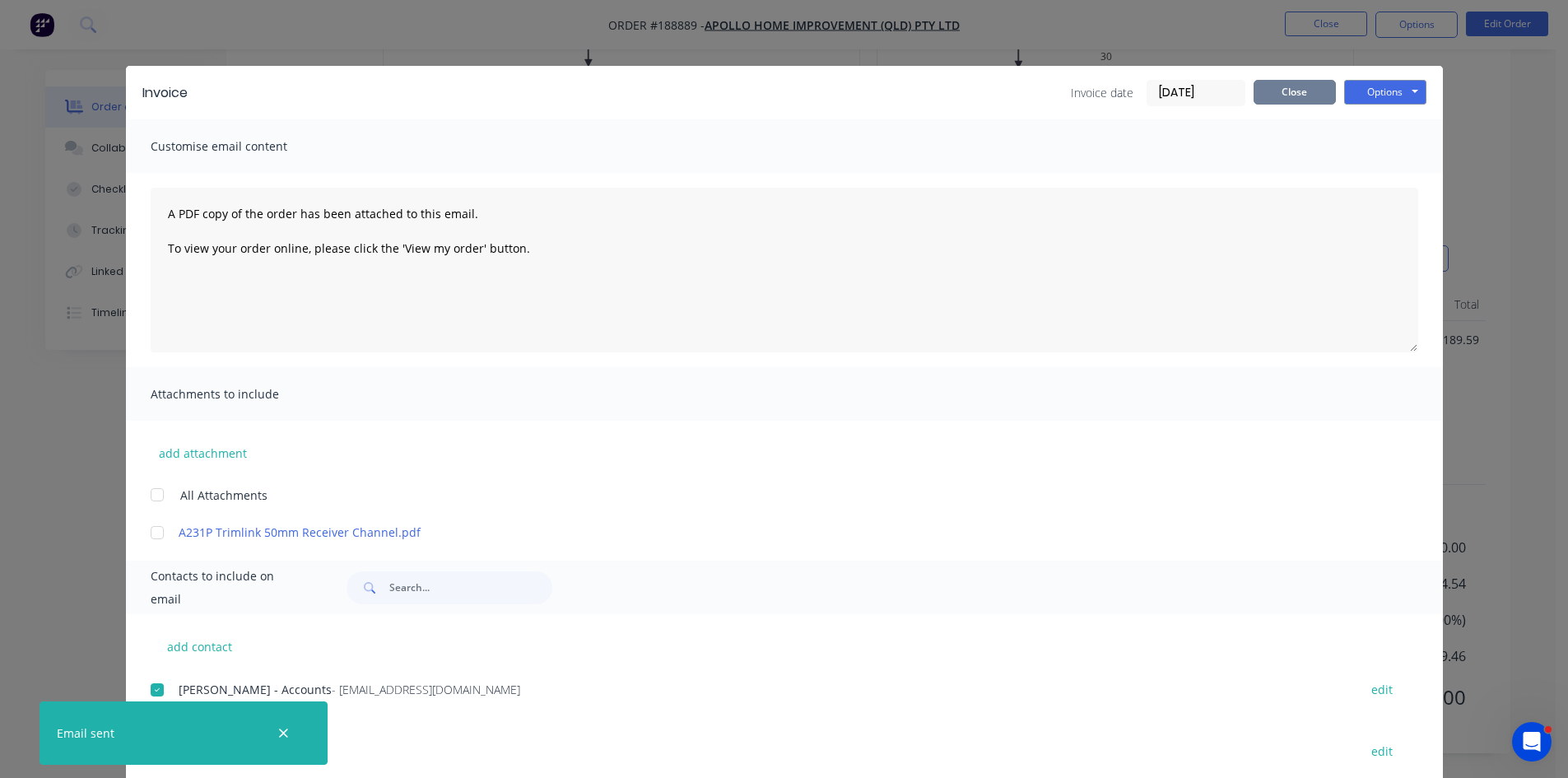
click at [1304, 89] on button "Close" at bounding box center [1294, 92] width 82 height 25
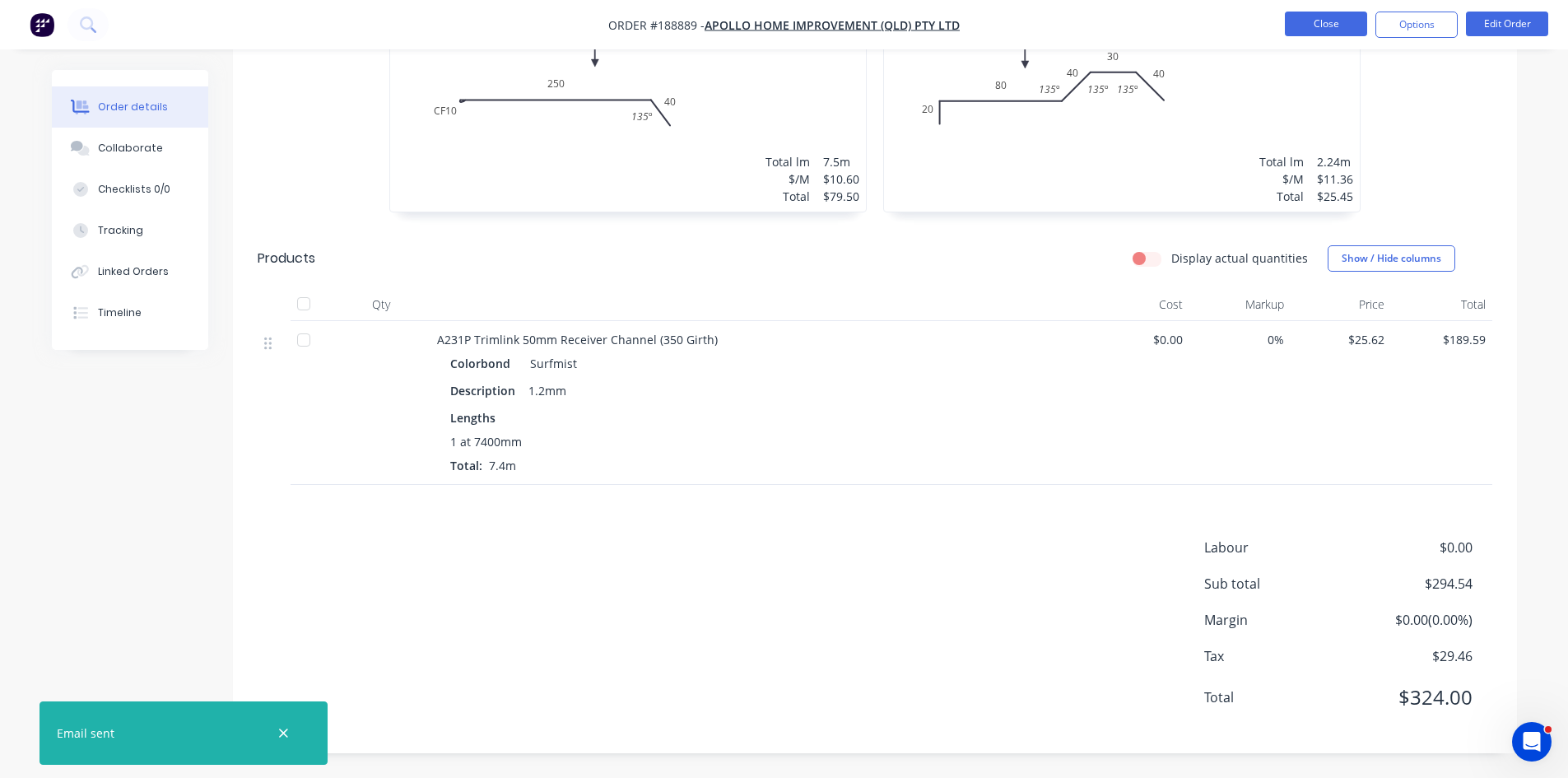
click at [1316, 17] on button "Close" at bounding box center [1326, 24] width 82 height 25
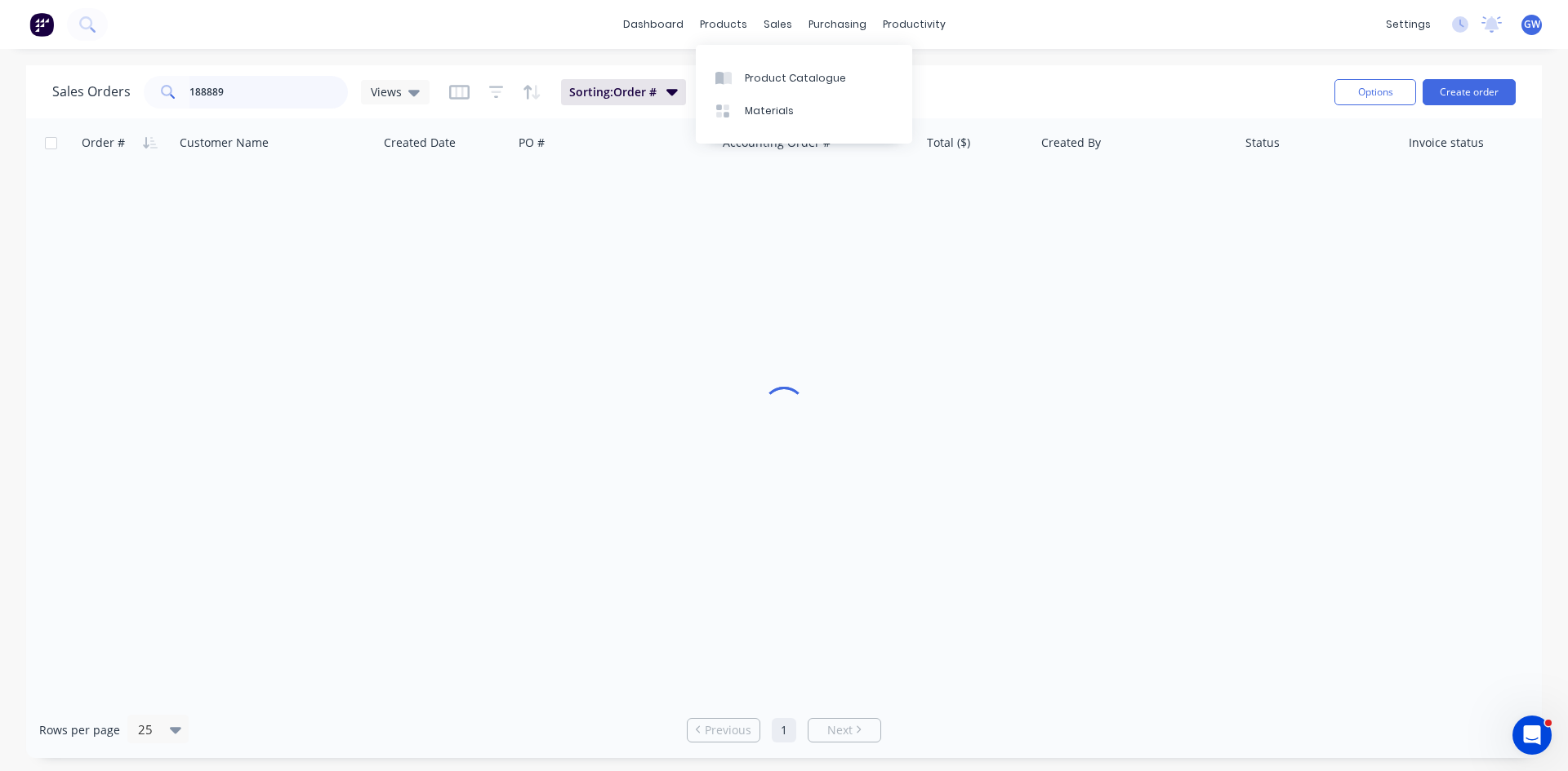
click at [271, 104] on input "188889" at bounding box center [270, 91] width 159 height 32
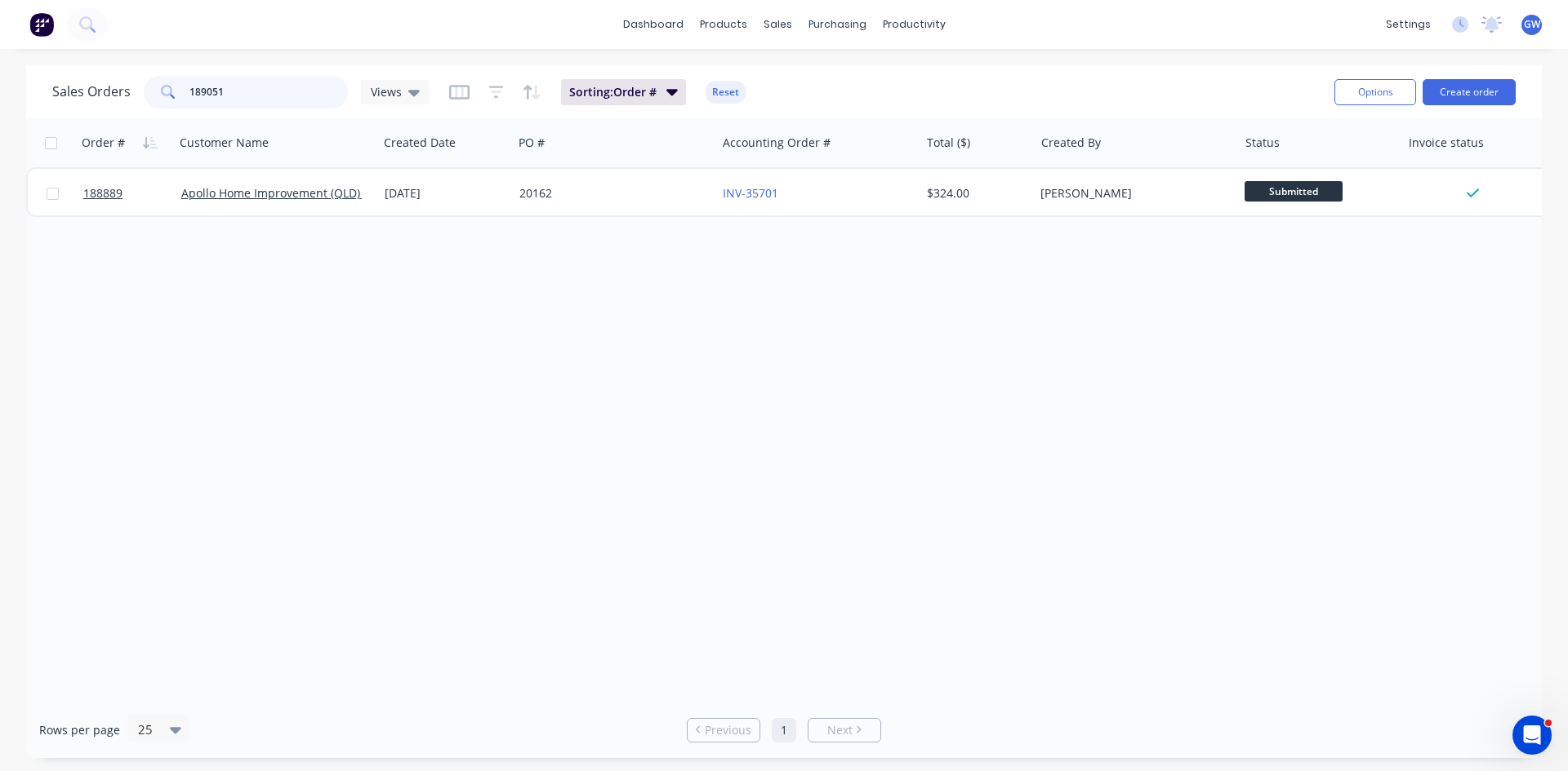
type input "189051"
click at [1161, 177] on div "[PERSON_NAME]" at bounding box center [1135, 194] width 204 height 49
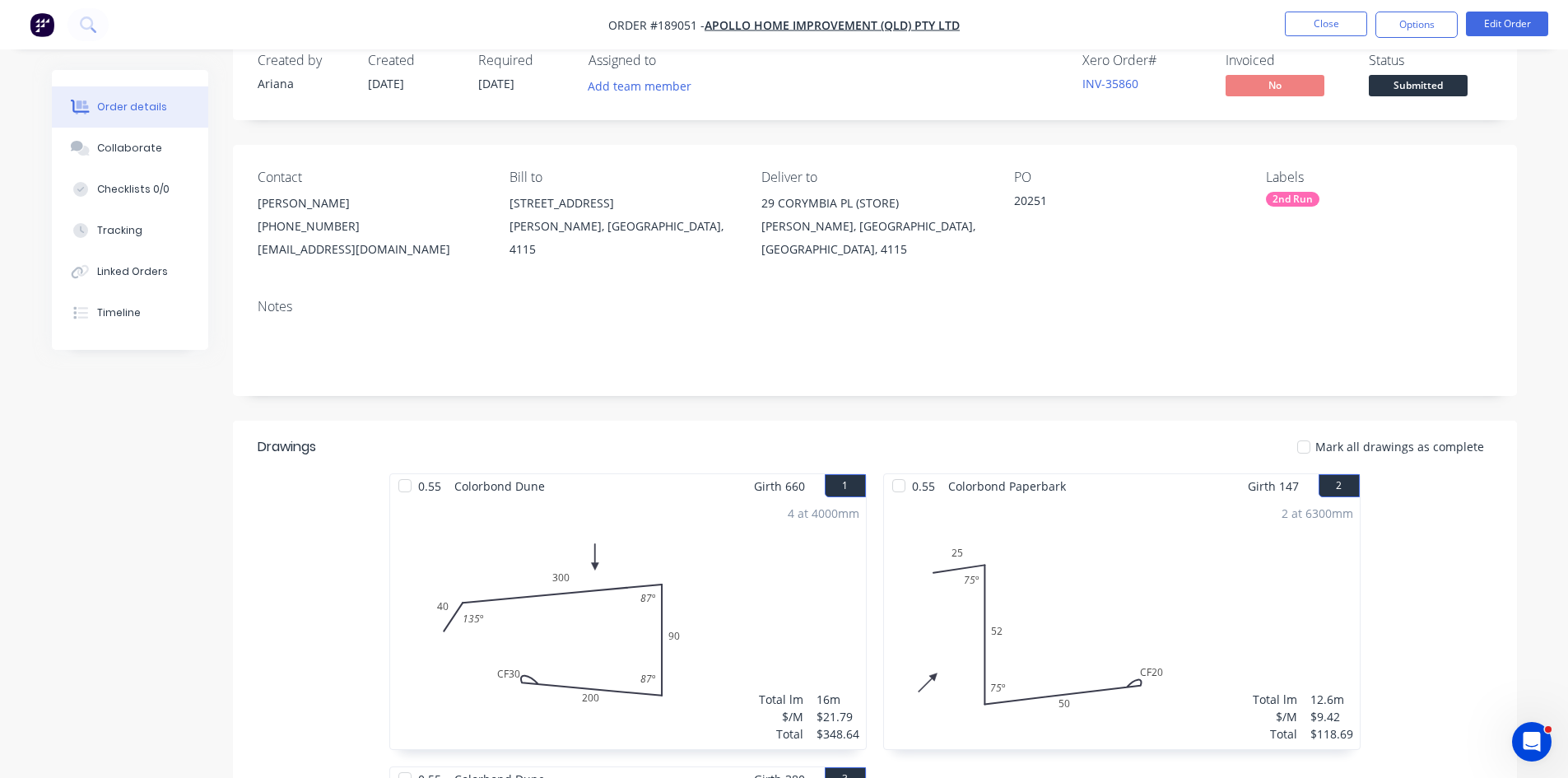
scroll to position [36, 0]
click at [1387, 26] on button "Options" at bounding box center [1416, 25] width 82 height 27
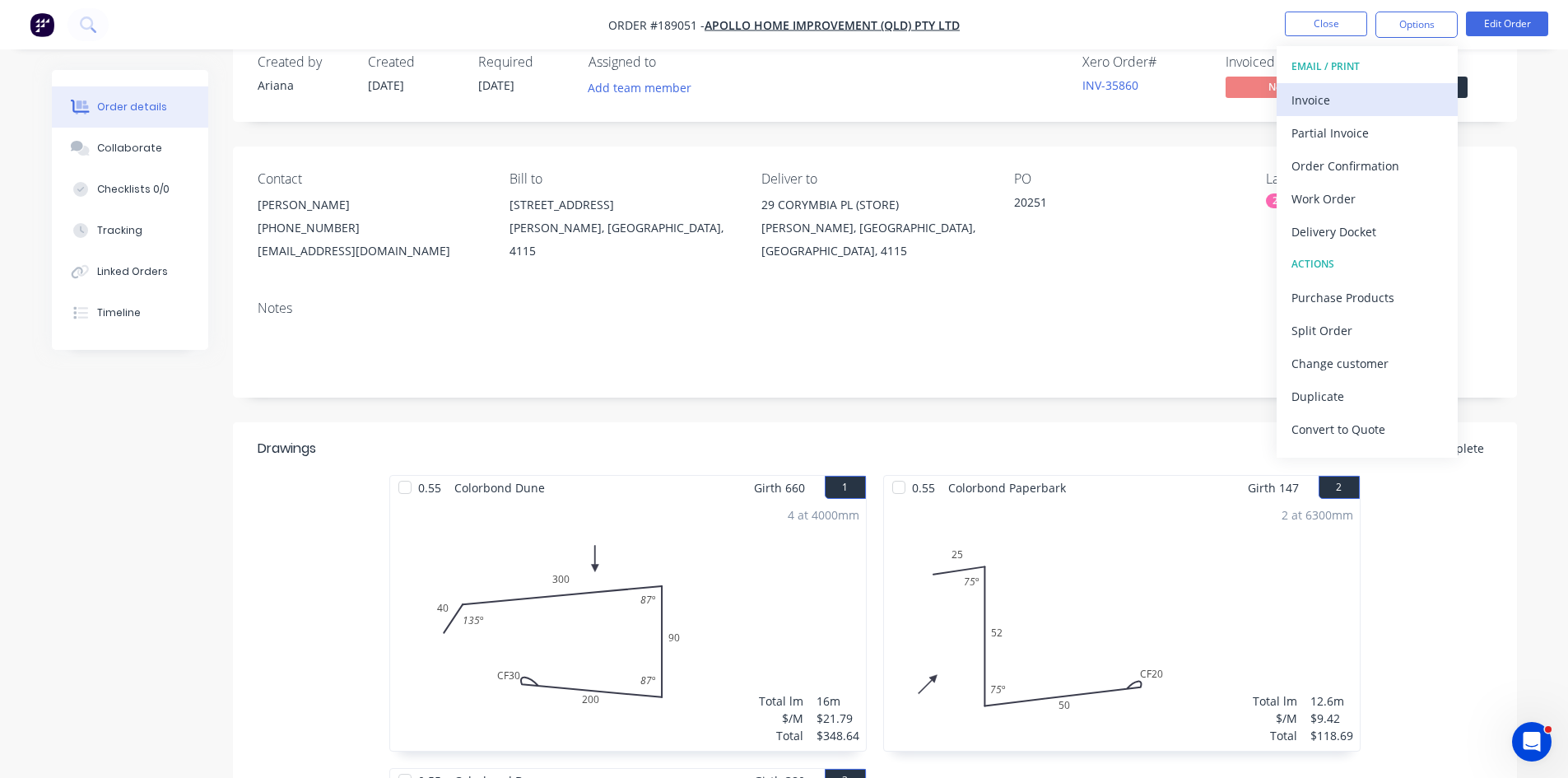
click at [1371, 89] on div "Invoice" at bounding box center [1367, 100] width 152 height 24
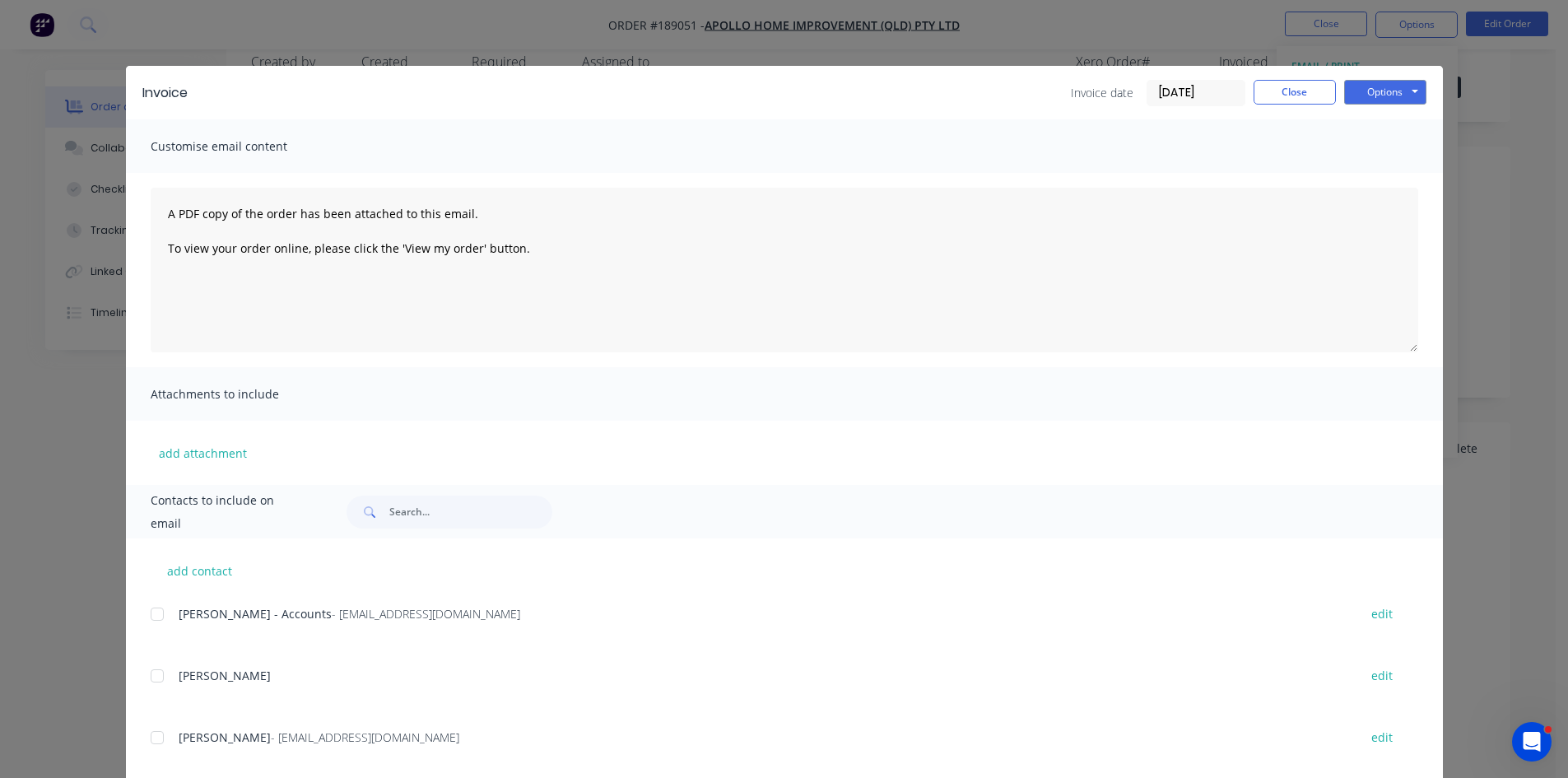
click at [152, 617] on div at bounding box center [157, 614] width 33 height 33
click at [1370, 93] on button "Options" at bounding box center [1385, 92] width 82 height 25
click at [1370, 175] on button "Email" at bounding box center [1396, 176] width 105 height 27
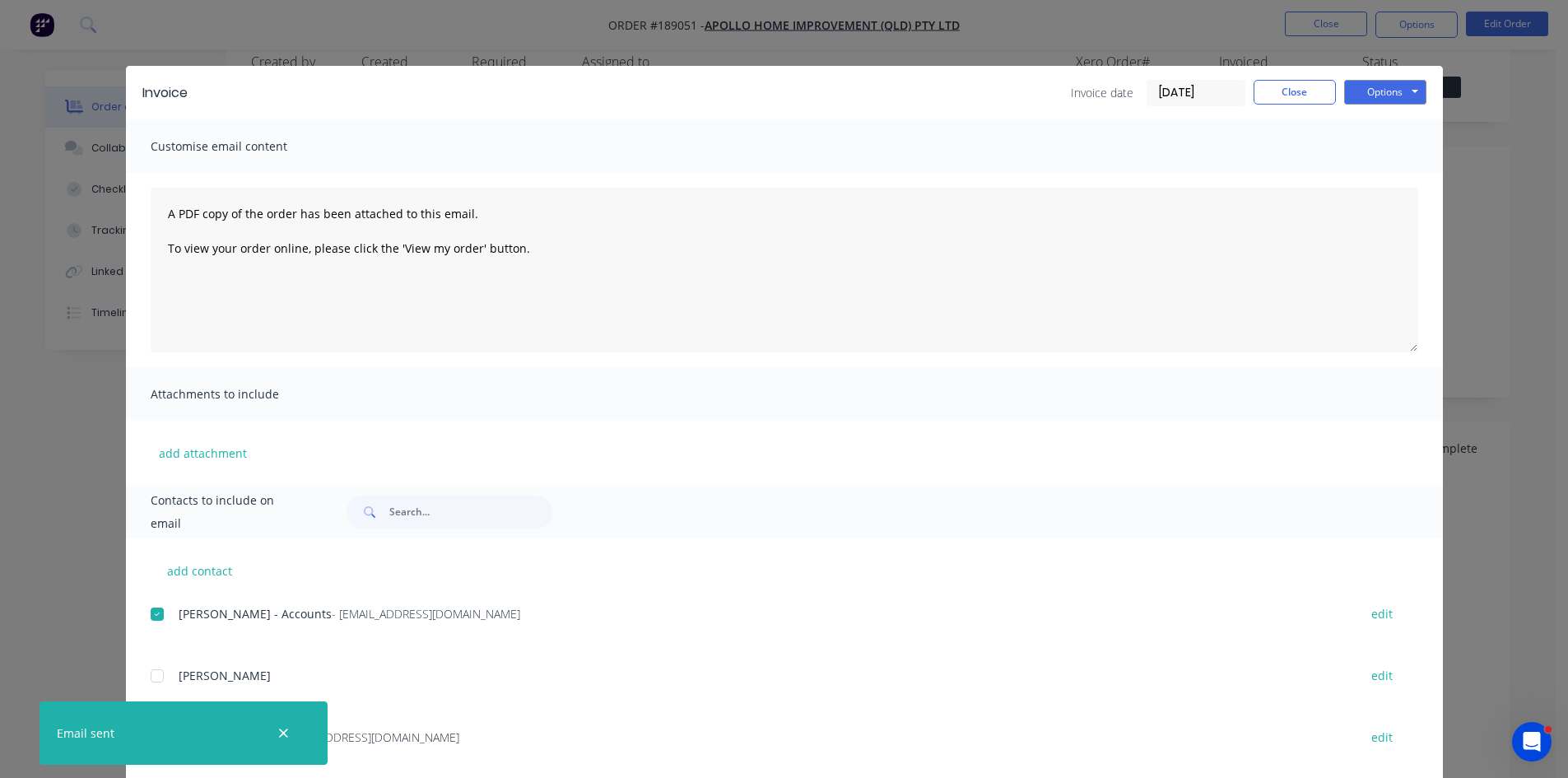
click at [1275, 62] on div "Invoice Invoice date [DATE] Close Options Preview Print Email Customise email c…" at bounding box center [784, 389] width 1568 height 778
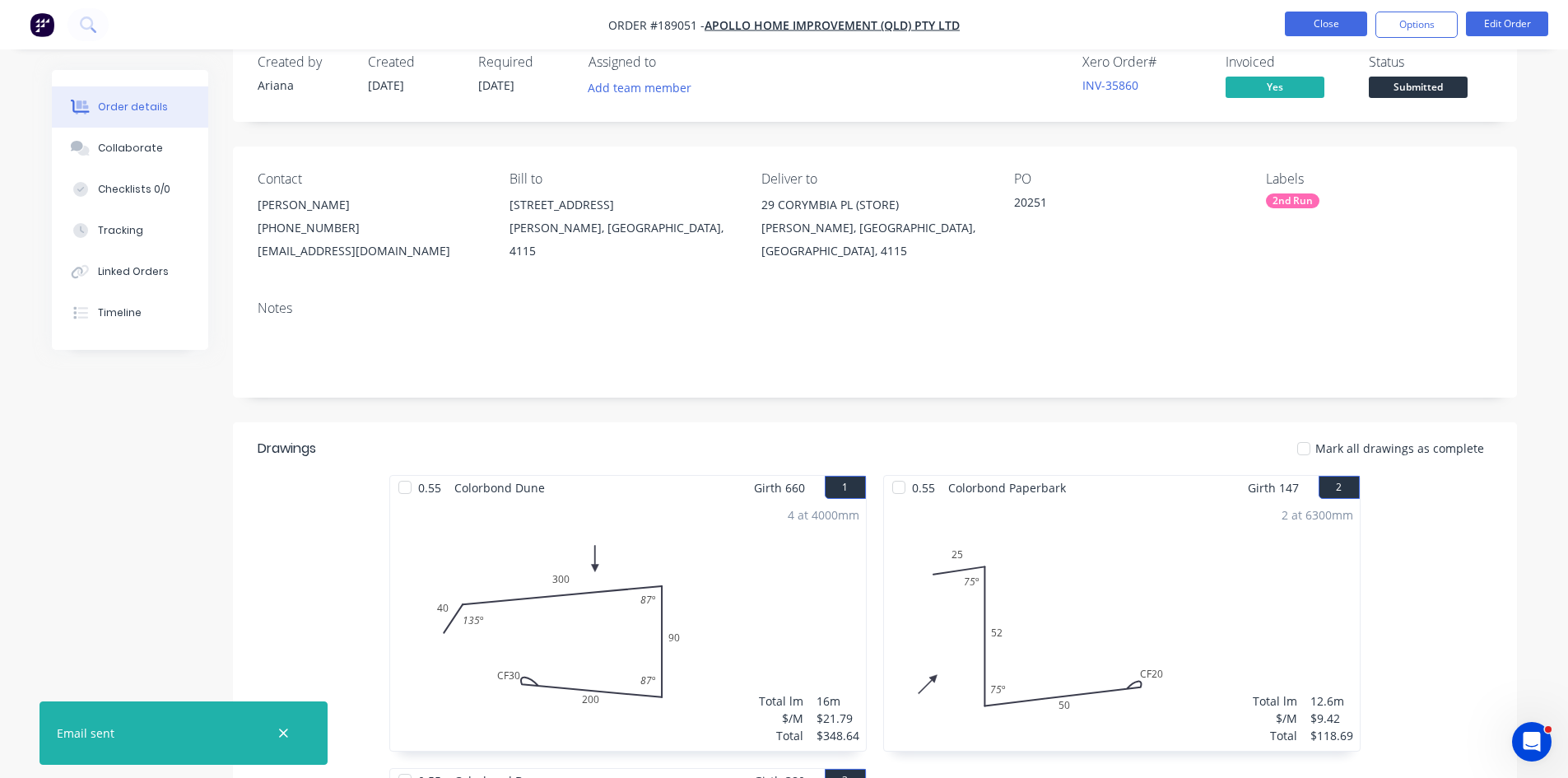
click at [1323, 13] on button "Close" at bounding box center [1326, 24] width 82 height 25
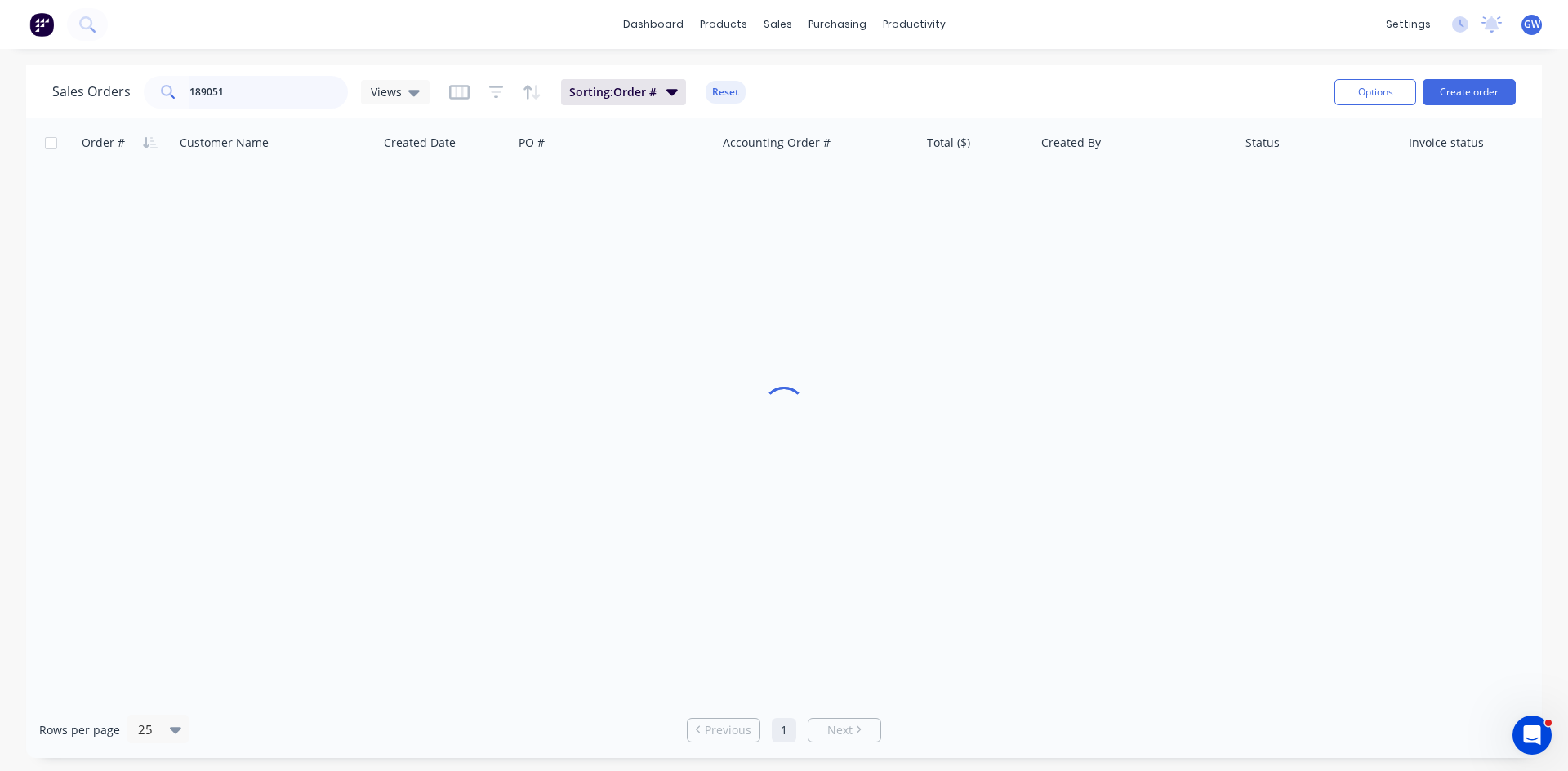
click at [233, 80] on input "189051" at bounding box center [270, 91] width 159 height 32
type input "188607"
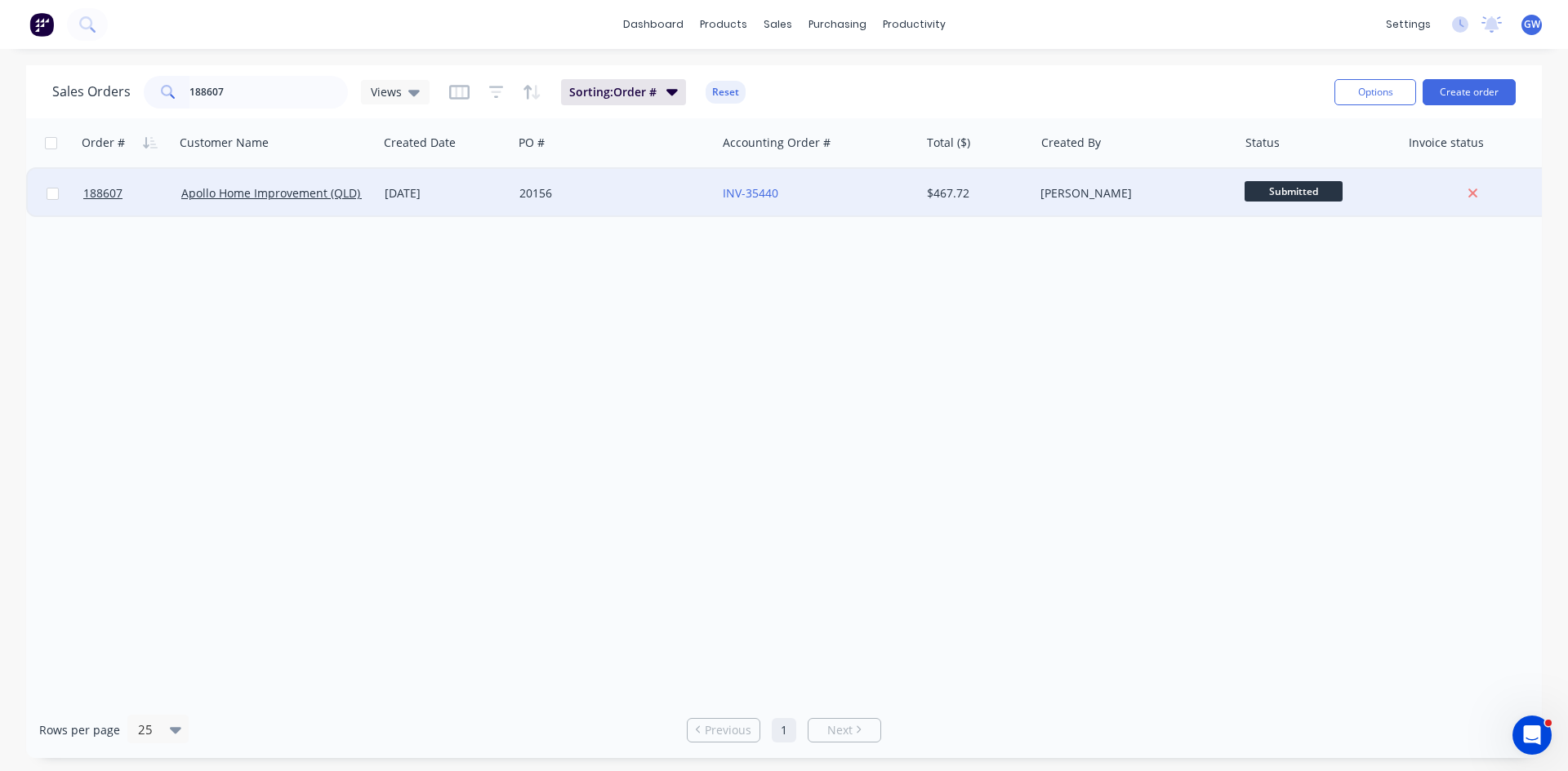
drag, startPoint x: 737, startPoint y: 190, endPoint x: 1086, endPoint y: 202, distance: 349.2
click at [1086, 202] on div "[PERSON_NAME]" at bounding box center [1135, 194] width 204 height 49
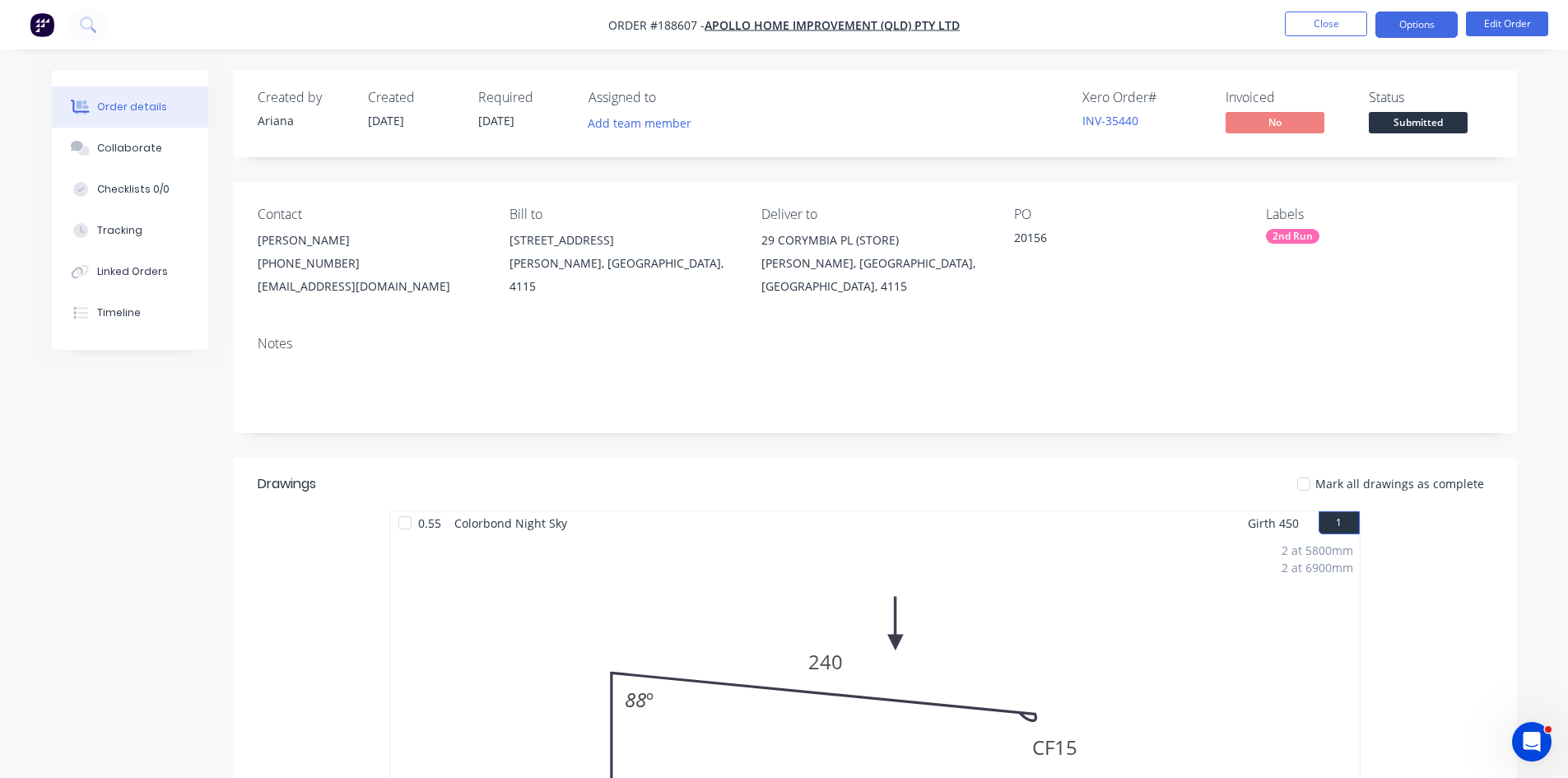
click at [1425, 36] on button "Options" at bounding box center [1416, 25] width 82 height 27
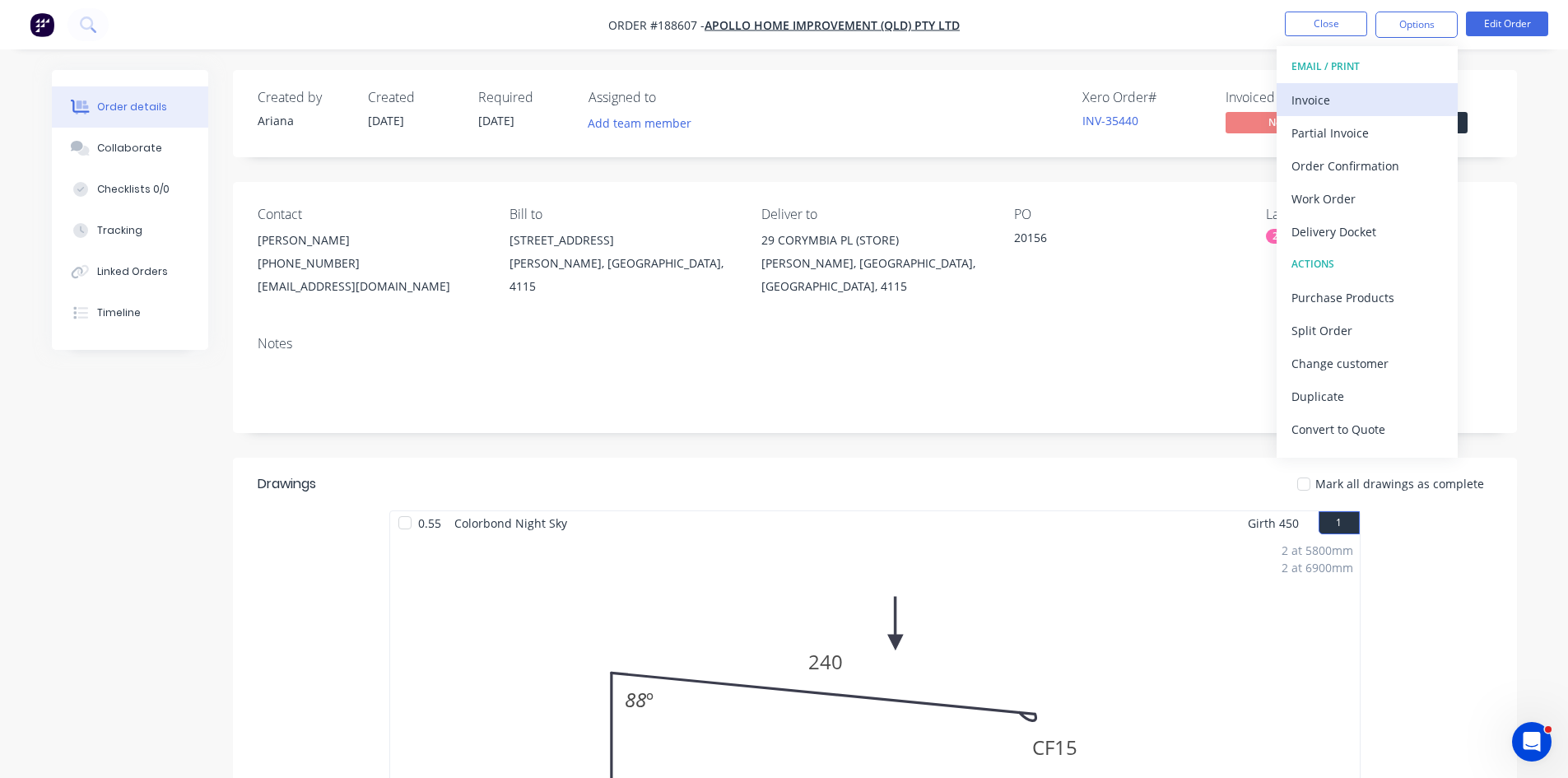
drag, startPoint x: 1425, startPoint y: 36, endPoint x: 1390, endPoint y: 94, distance: 67.7
click at [1390, 94] on div "Invoice" at bounding box center [1367, 100] width 152 height 24
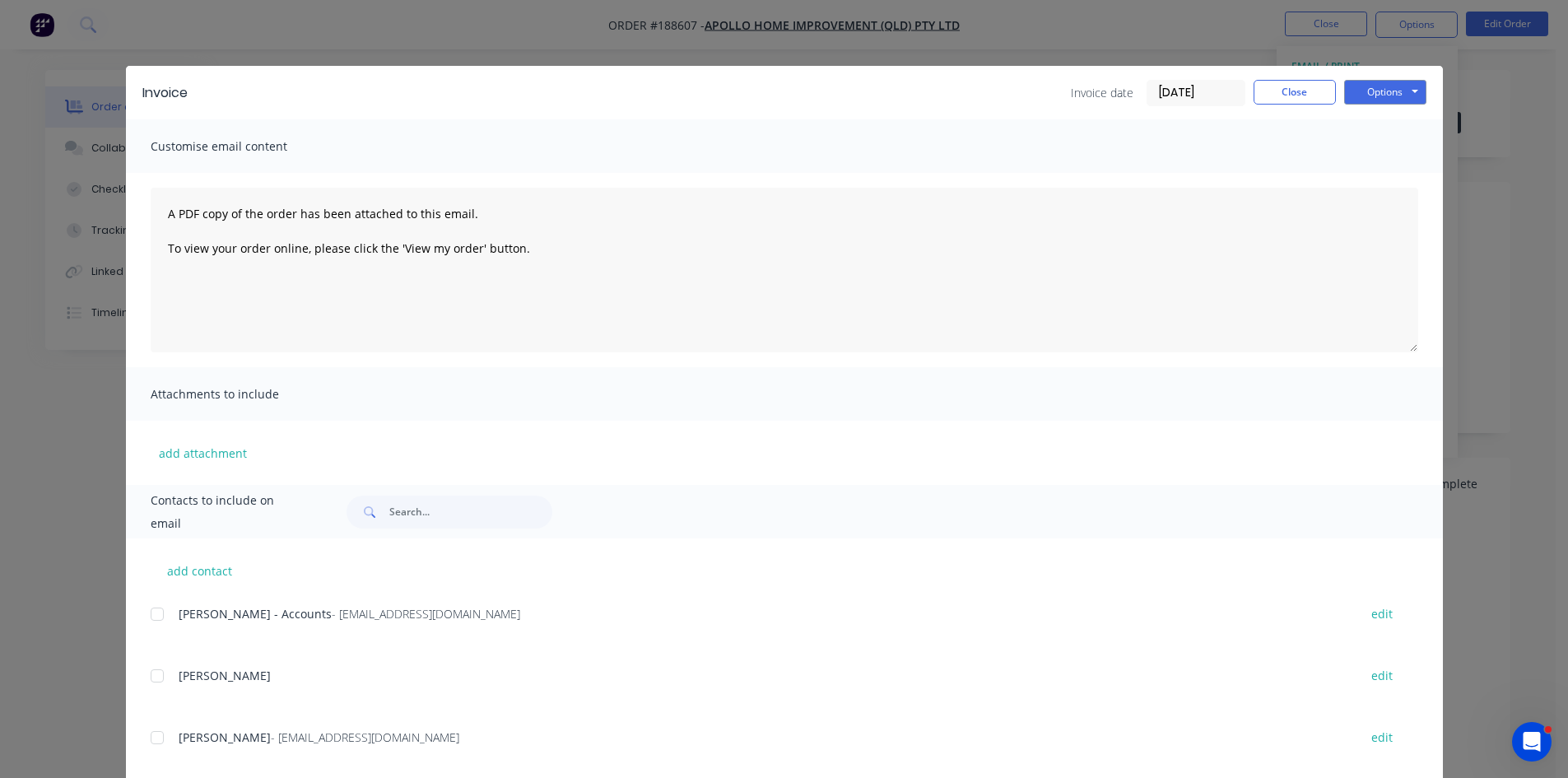
drag, startPoint x: 149, startPoint y: 618, endPoint x: 173, endPoint y: 611, distance: 25.0
click at [149, 619] on div at bounding box center [157, 614] width 33 height 33
click at [1398, 83] on button "Options" at bounding box center [1385, 92] width 82 height 25
click at [1379, 166] on button "Email" at bounding box center [1396, 176] width 105 height 27
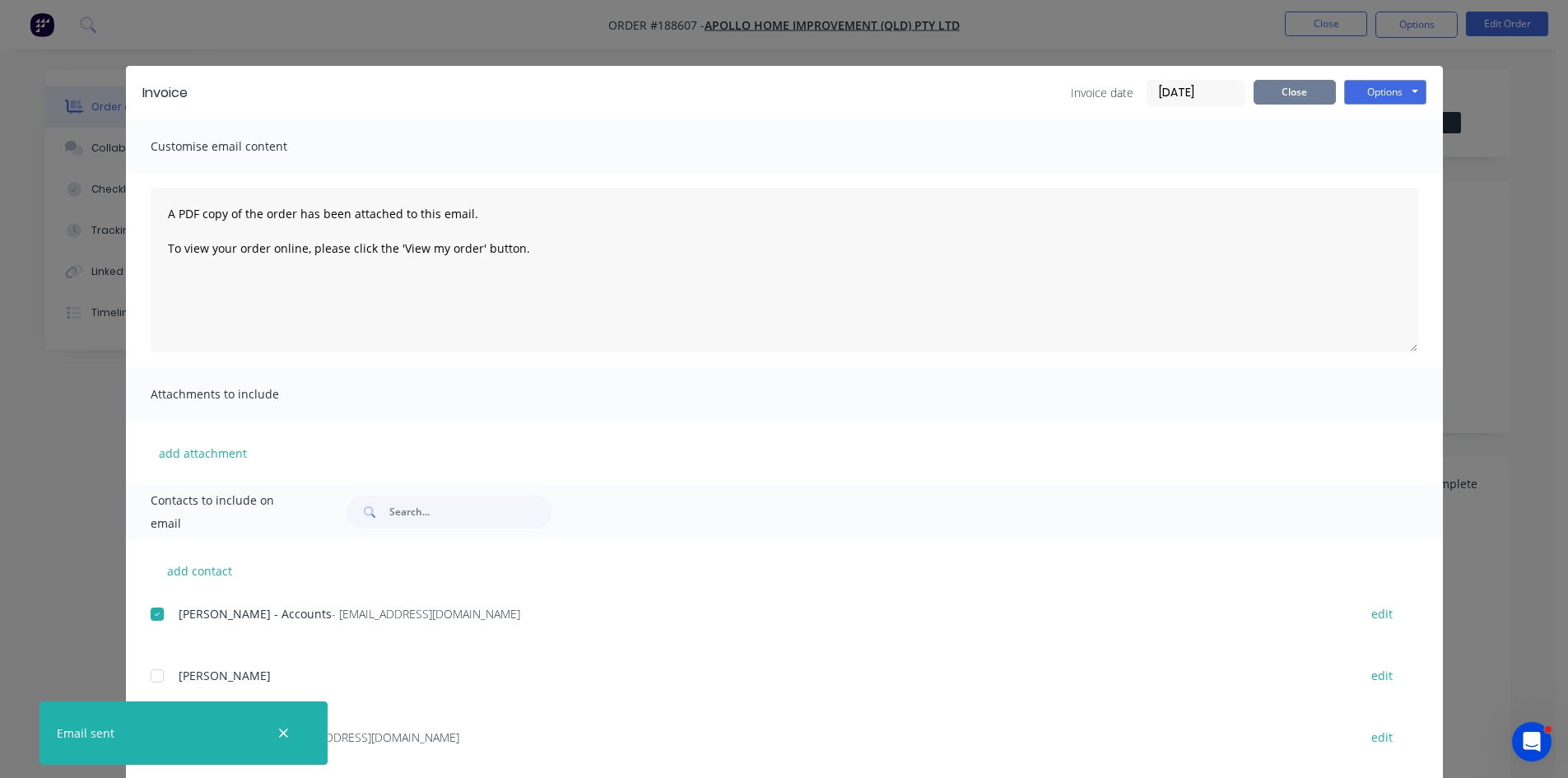
click at [1284, 100] on button "Close" at bounding box center [1294, 92] width 82 height 25
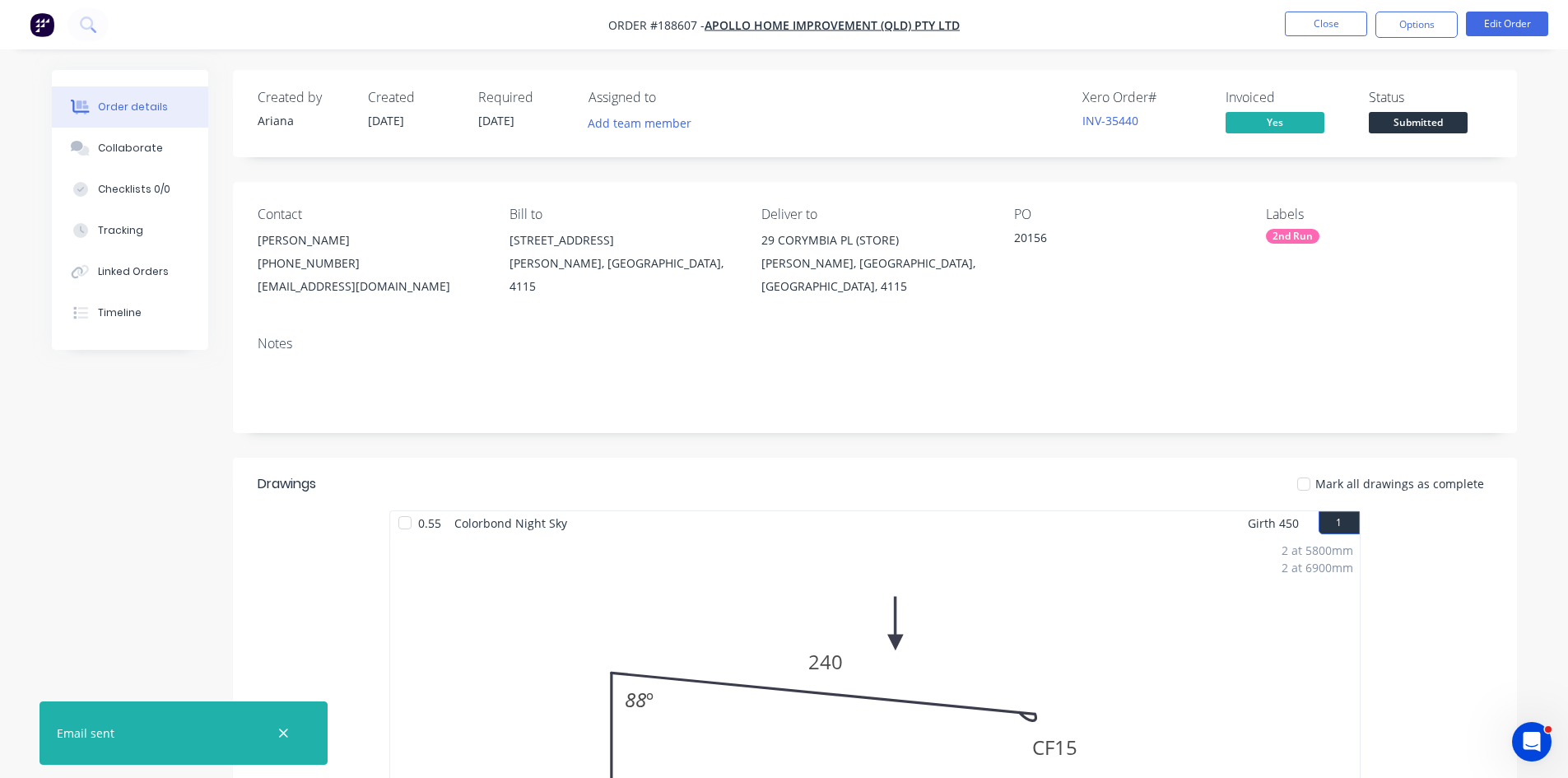
click at [1310, 6] on nav "Order #188607 - Apollo Home Improvement (QLD) Pty Ltd Close Options Edit Order" at bounding box center [784, 25] width 1568 height 50
click at [1322, 27] on button "Close" at bounding box center [1326, 24] width 82 height 25
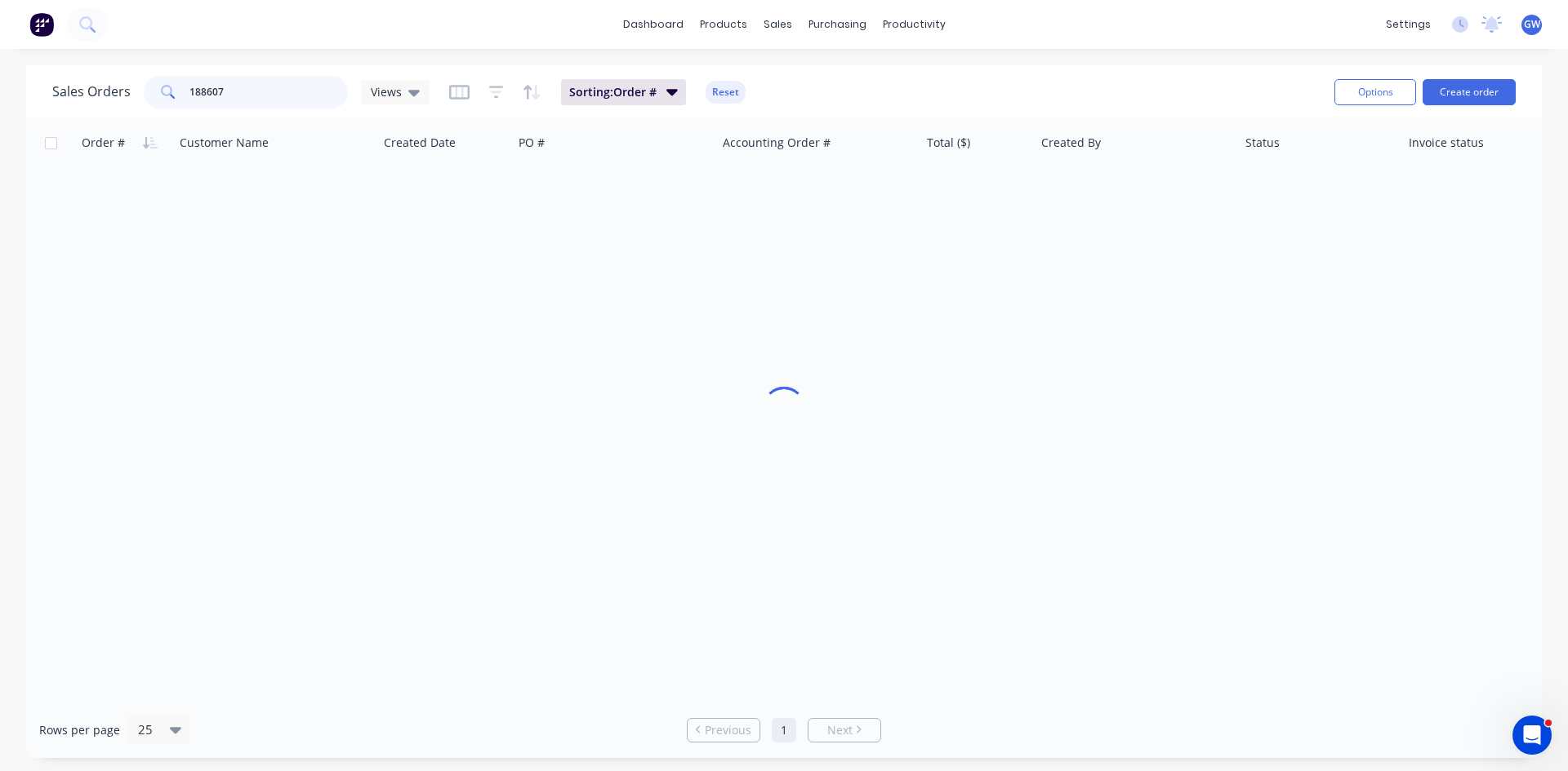
drag, startPoint x: 277, startPoint y: 95, endPoint x: 0, endPoint y: 90, distance: 277.0
click at [0, 89] on div "Sales Orders 188607 Views Sorting: Order # Reset Options Create order Order # C…" at bounding box center [784, 411] width 1568 height 693
type input "188967"
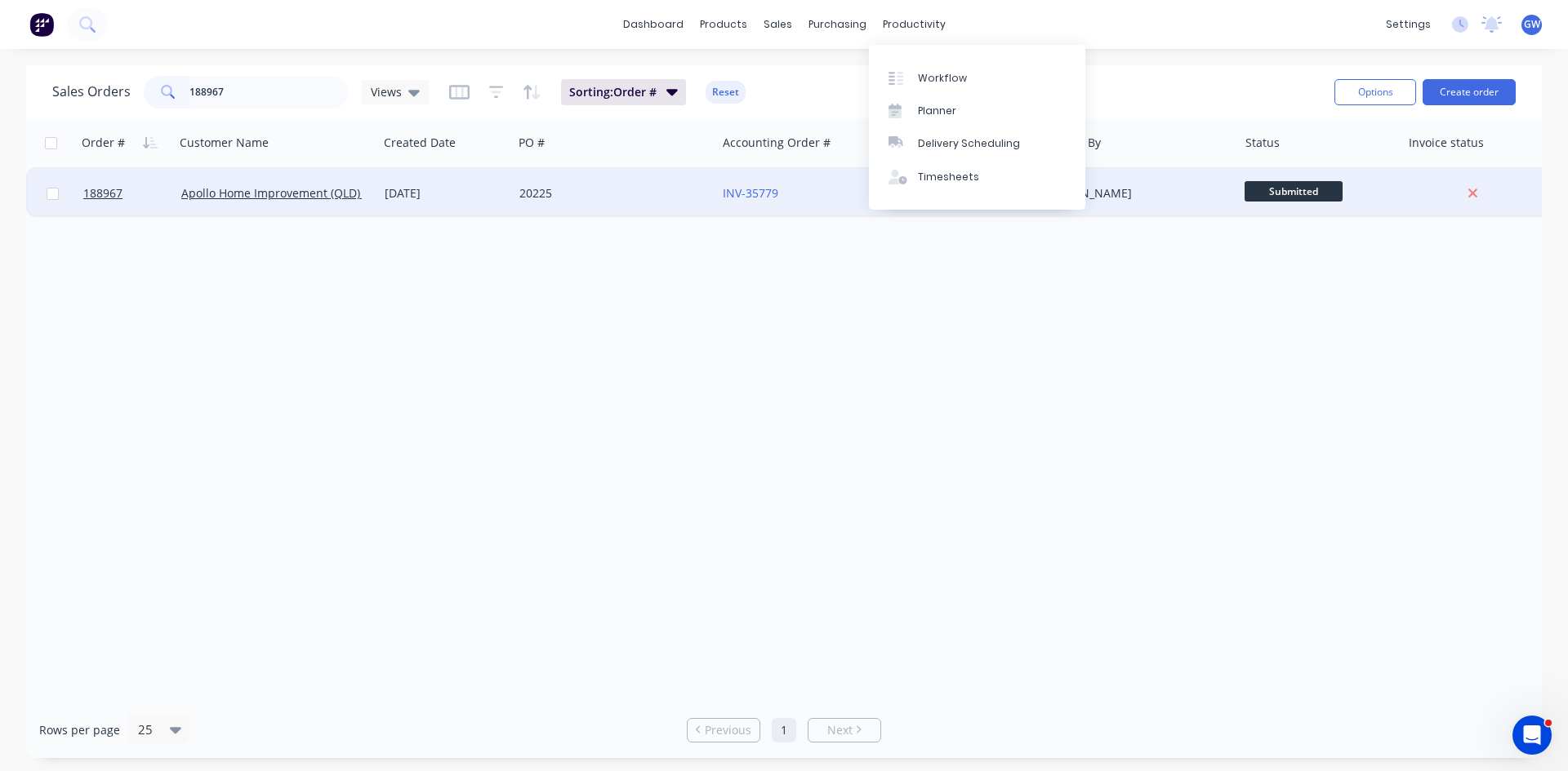
click at [827, 191] on div "INV-35779" at bounding box center [814, 193] width 181 height 17
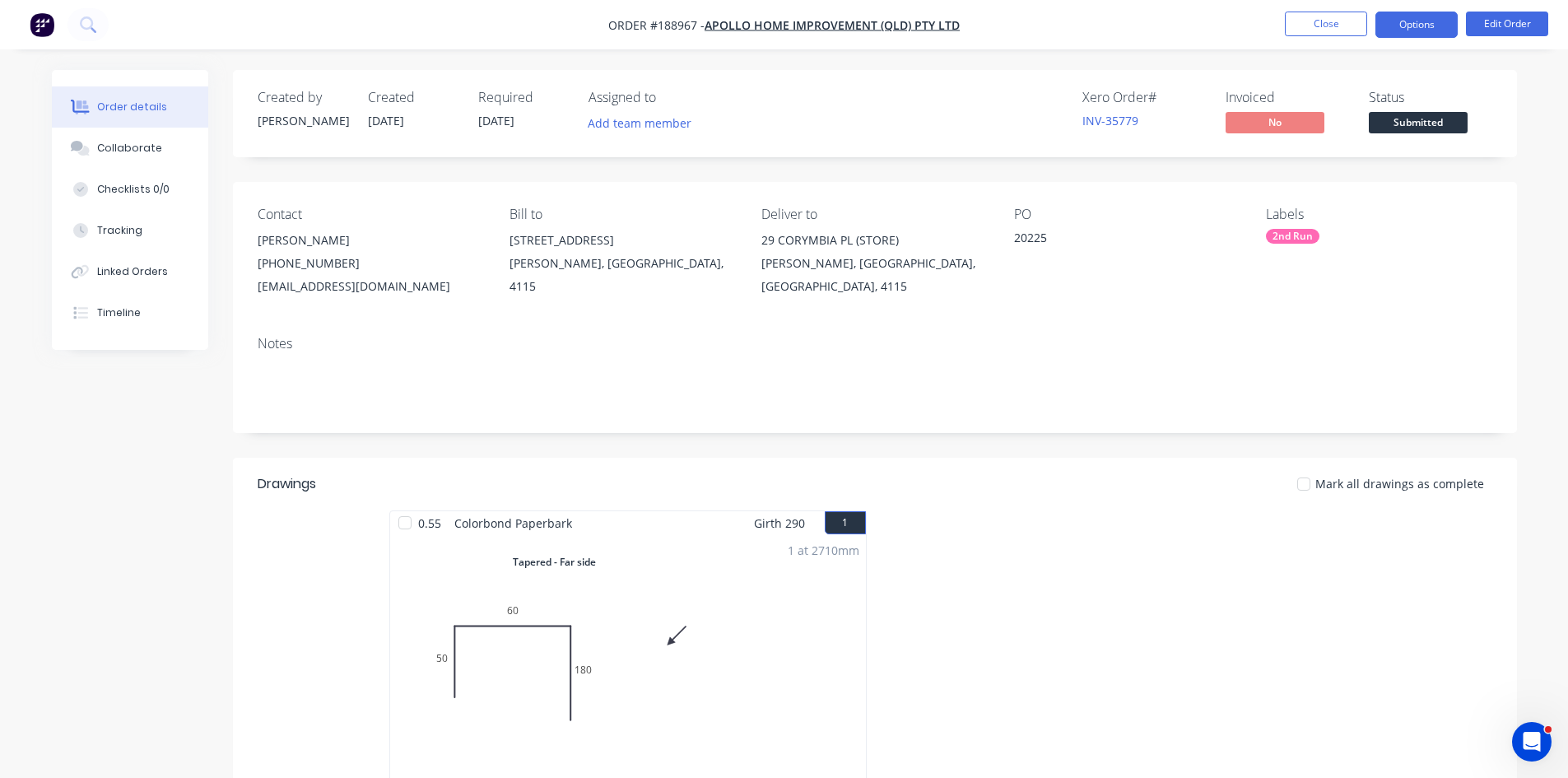
click at [1433, 19] on button "Options" at bounding box center [1416, 25] width 82 height 27
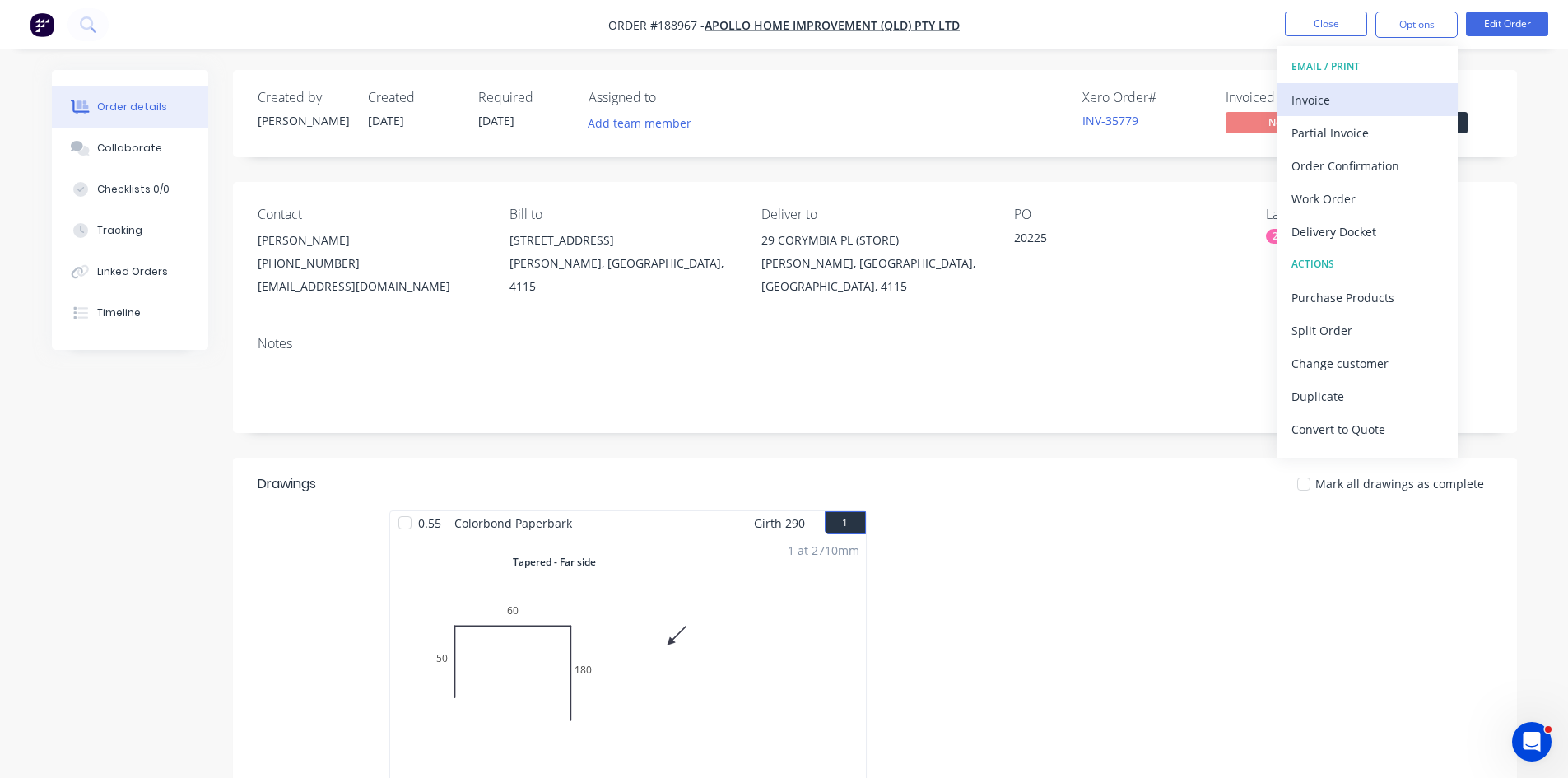
click at [1393, 98] on div "Invoice" at bounding box center [1367, 100] width 152 height 24
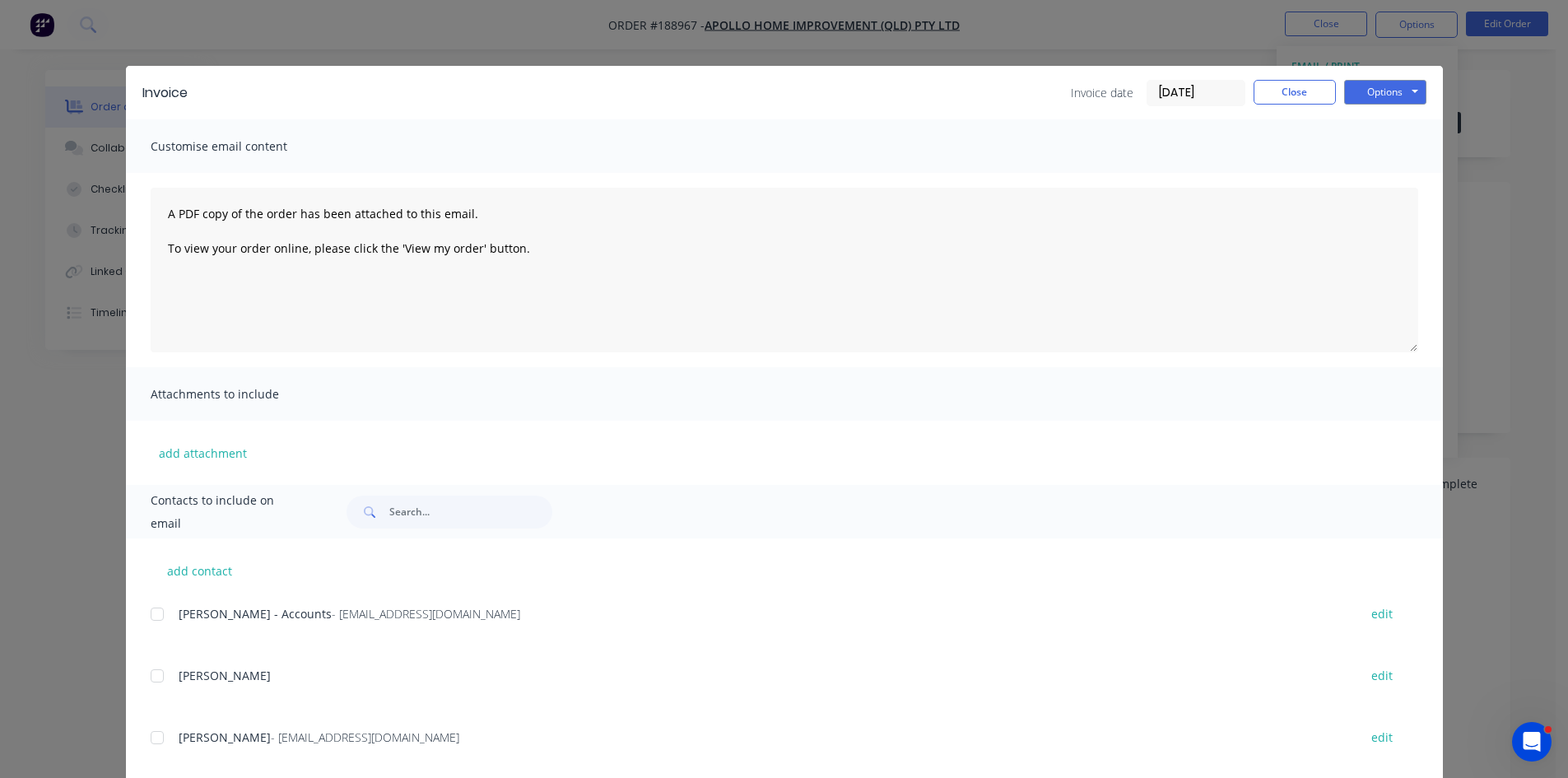
click at [159, 604] on div at bounding box center [157, 614] width 33 height 33
click at [1382, 92] on button "Options" at bounding box center [1385, 92] width 82 height 25
click at [1377, 181] on button "Email" at bounding box center [1396, 176] width 105 height 27
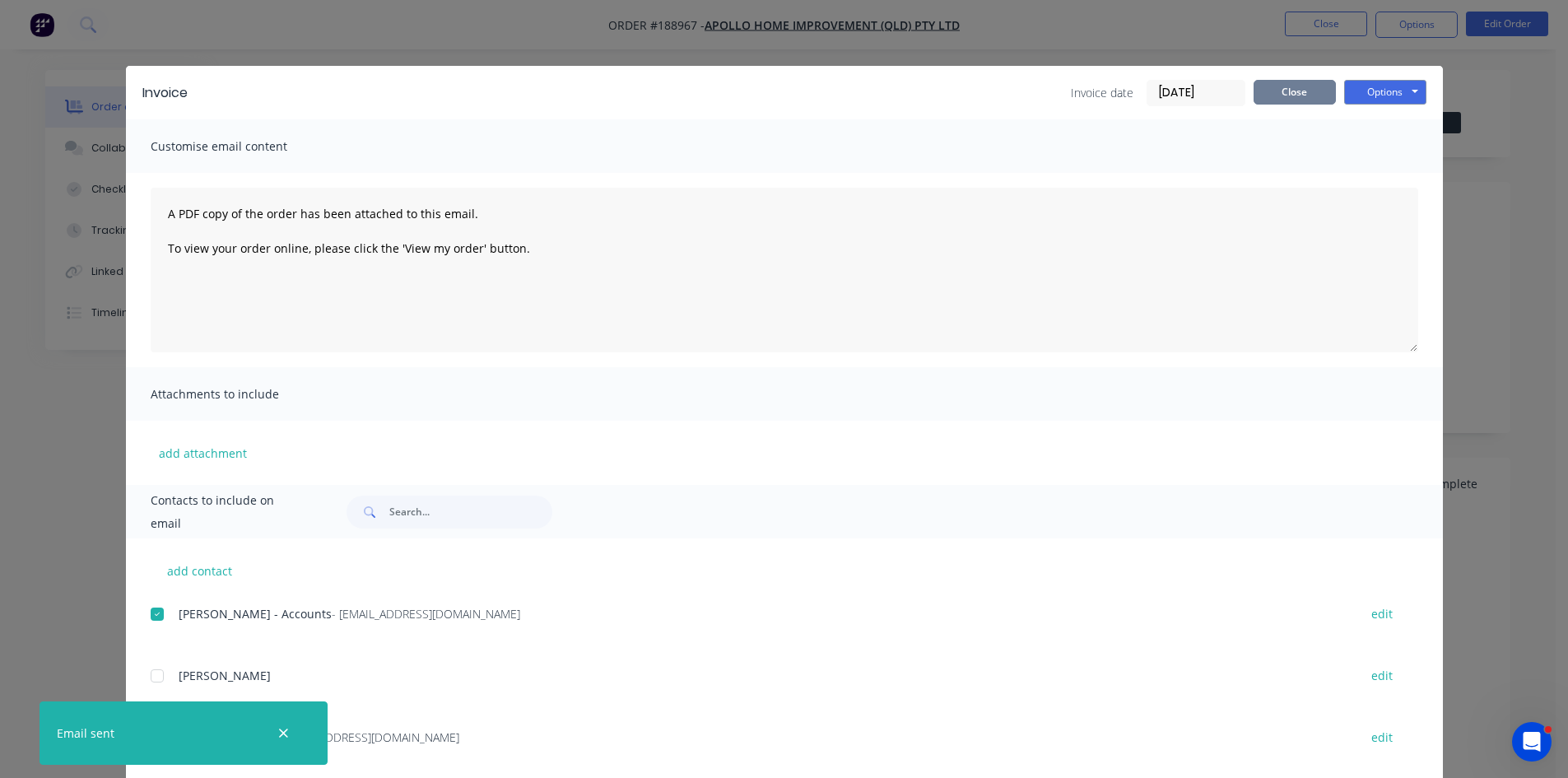
click at [1285, 88] on button "Close" at bounding box center [1294, 92] width 82 height 25
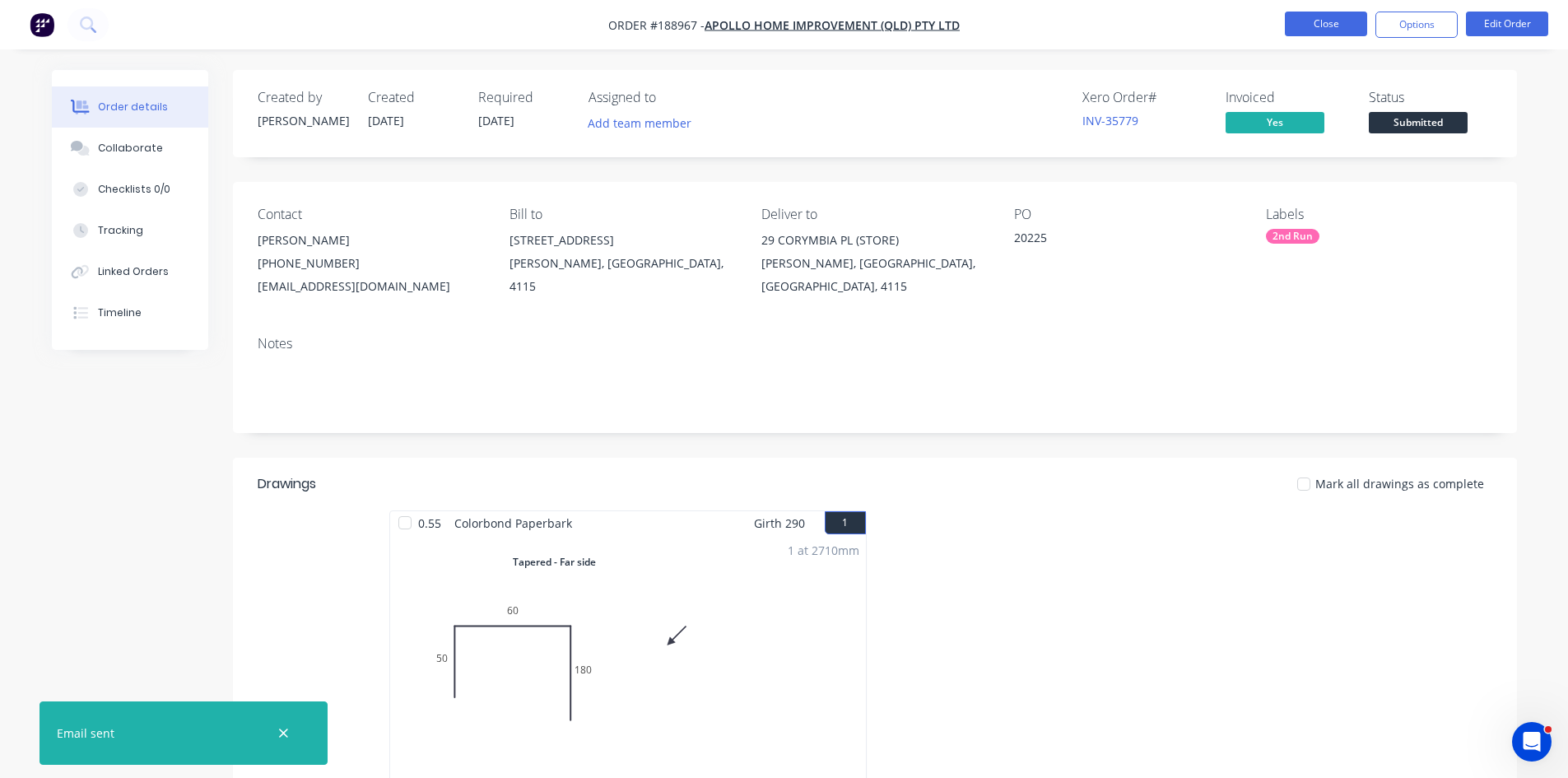
click at [1323, 33] on button "Close" at bounding box center [1326, 24] width 82 height 25
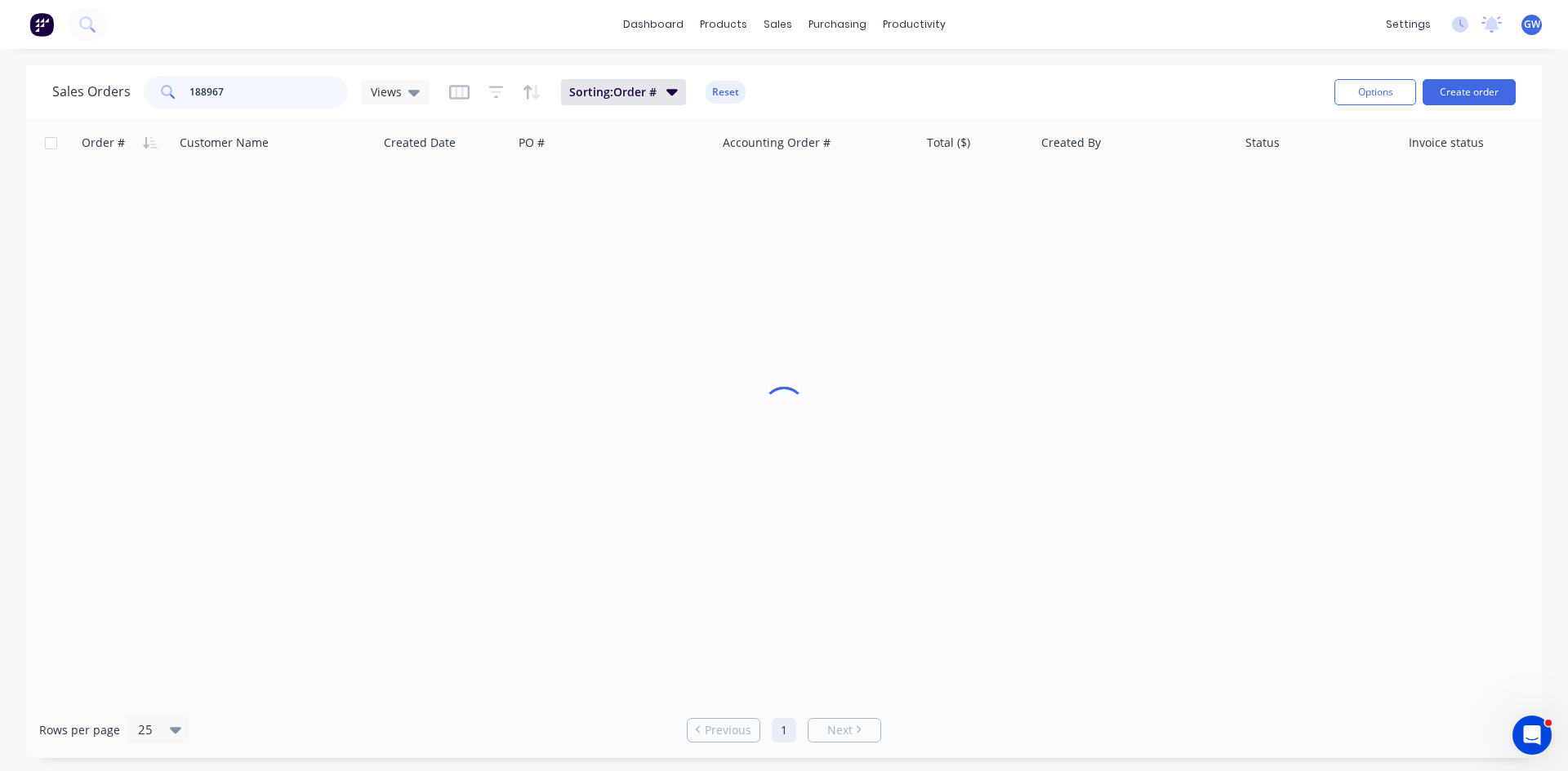
click at [249, 98] on input "188967" at bounding box center [270, 91] width 159 height 32
type input "189675"
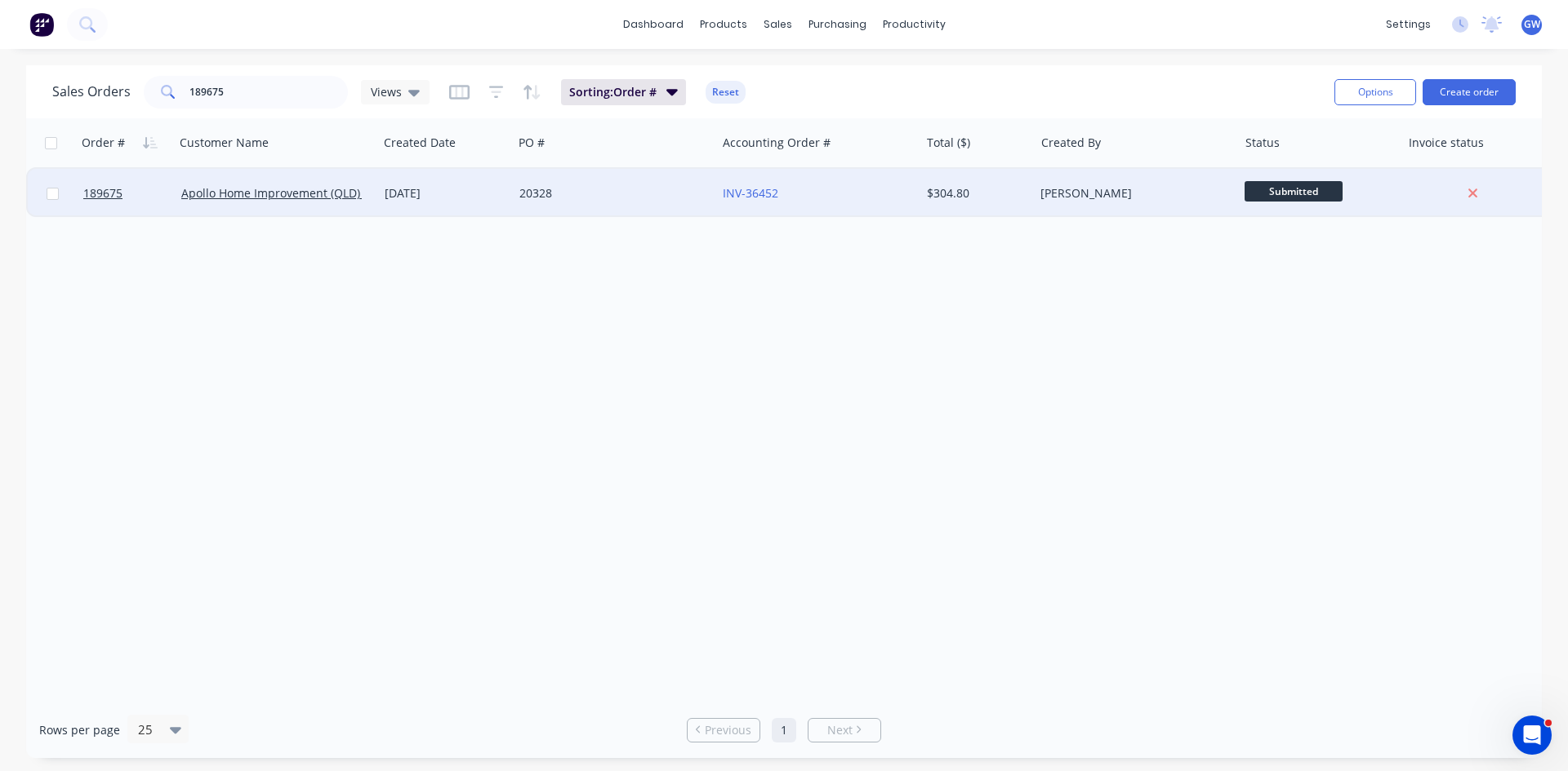
click at [1045, 190] on div "[PERSON_NAME]" at bounding box center [1130, 193] width 181 height 17
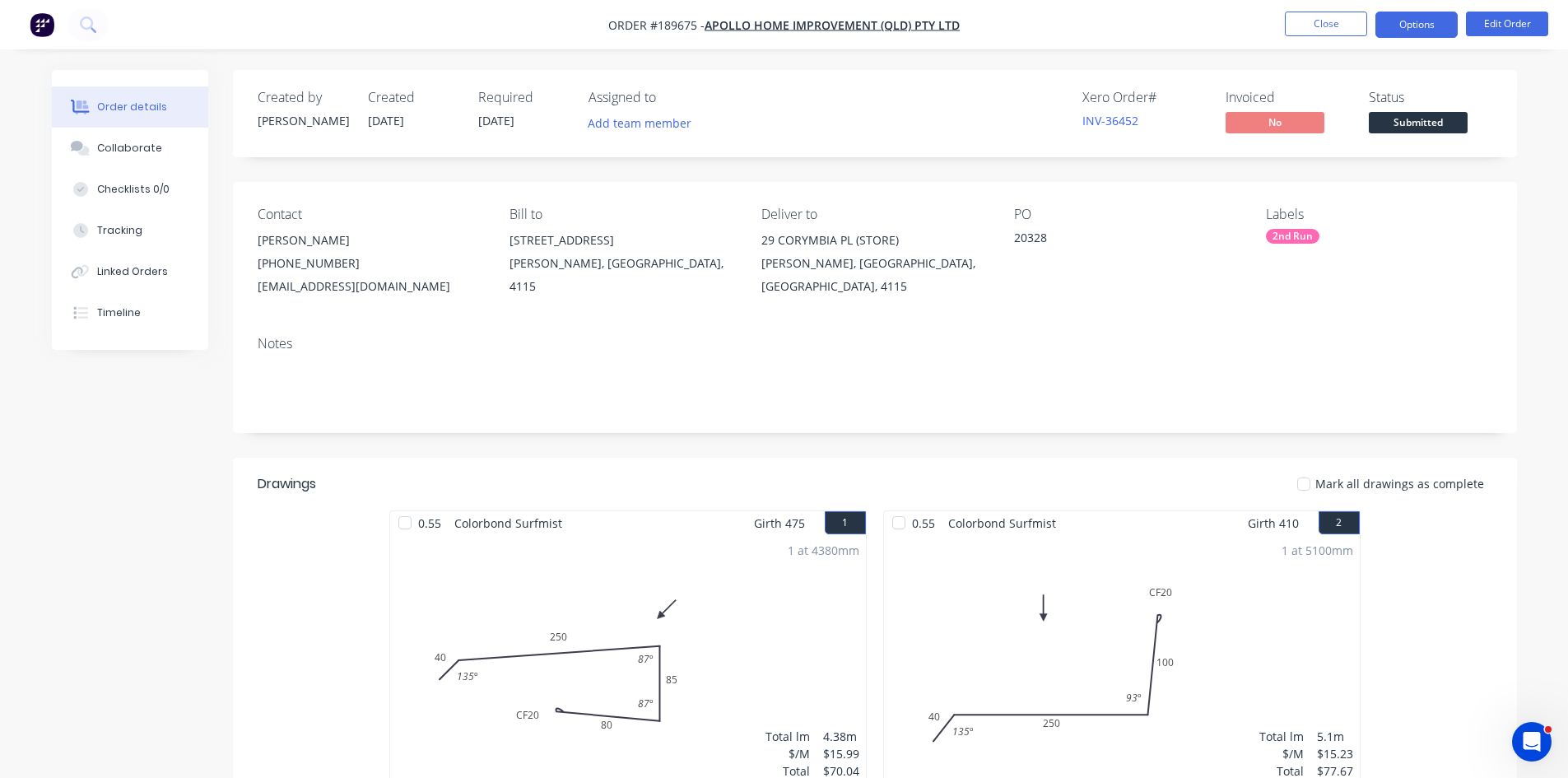
click at [1404, 28] on button "Options" at bounding box center [1416, 25] width 82 height 27
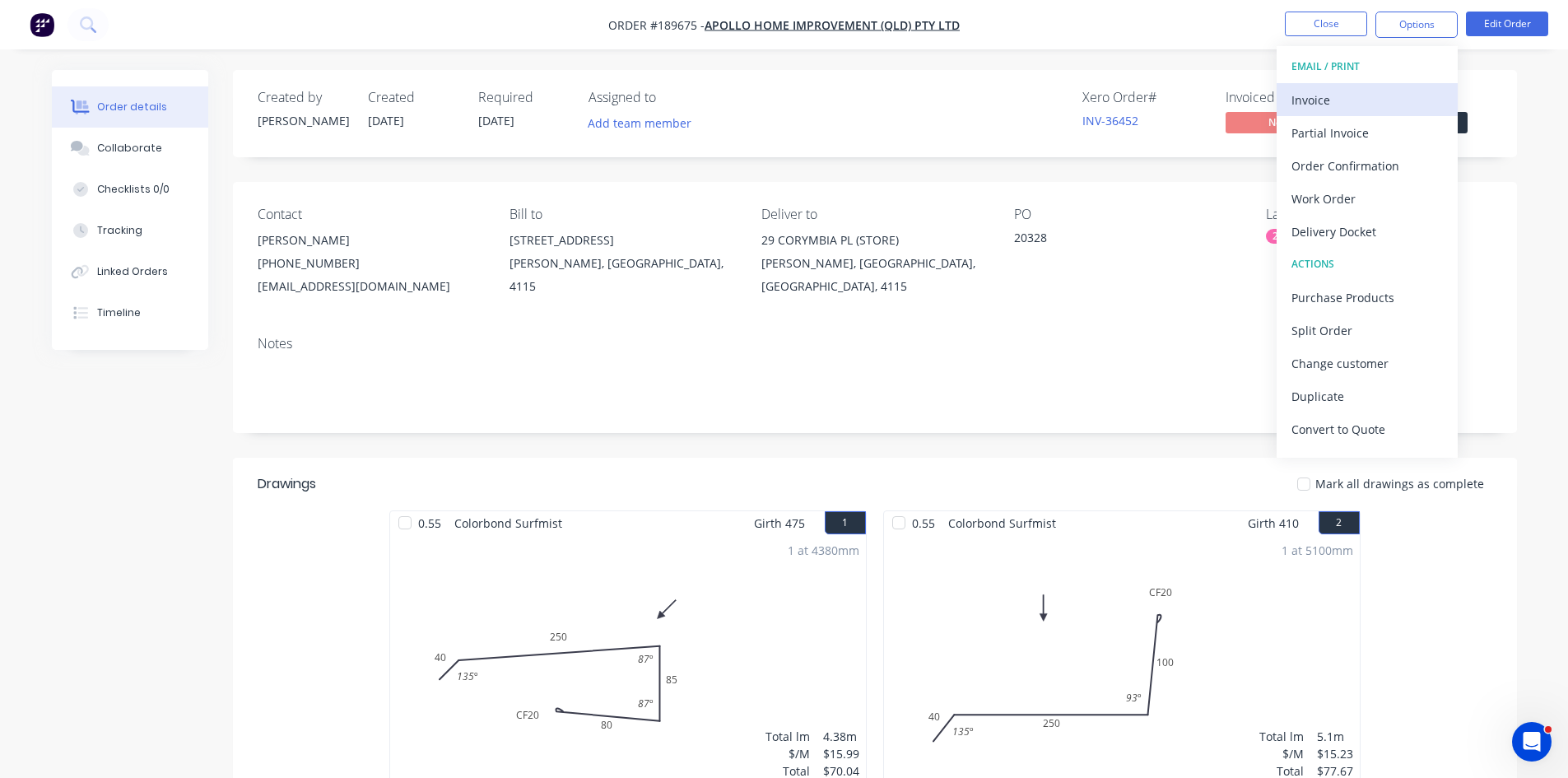
click at [1362, 98] on div "Invoice" at bounding box center [1367, 100] width 152 height 24
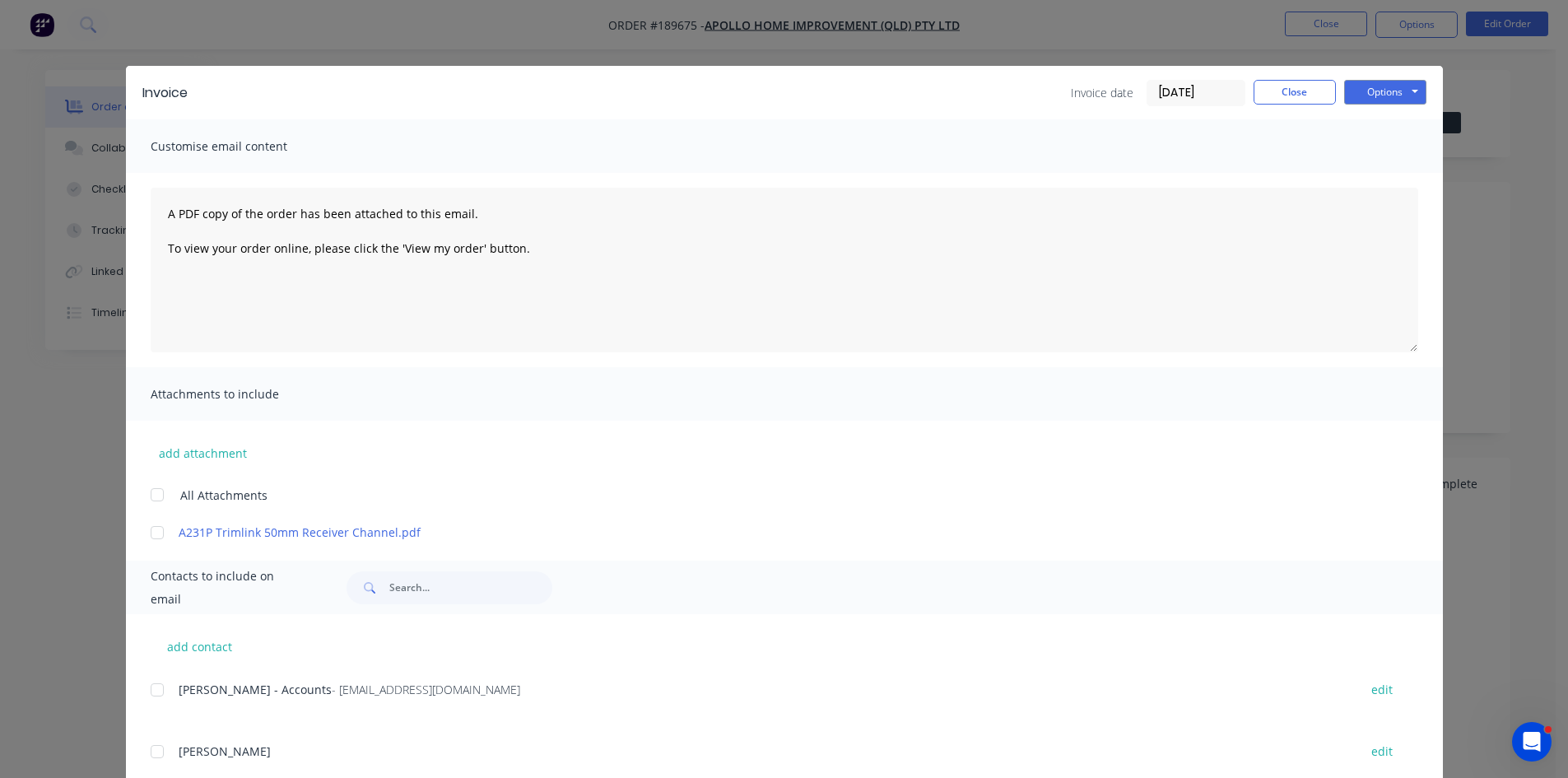
click at [152, 674] on div "add contact [PERSON_NAME] - Accounts - [EMAIL_ADDRESS][DOMAIN_NAME] edit [PERSO…" at bounding box center [784, 770] width 1317 height 312
click at [150, 691] on div at bounding box center [157, 690] width 33 height 33
click at [1377, 89] on button "Options" at bounding box center [1385, 92] width 82 height 25
click at [1390, 177] on button "Email" at bounding box center [1396, 176] width 105 height 27
